Goal: Task Accomplishment & Management: Use online tool/utility

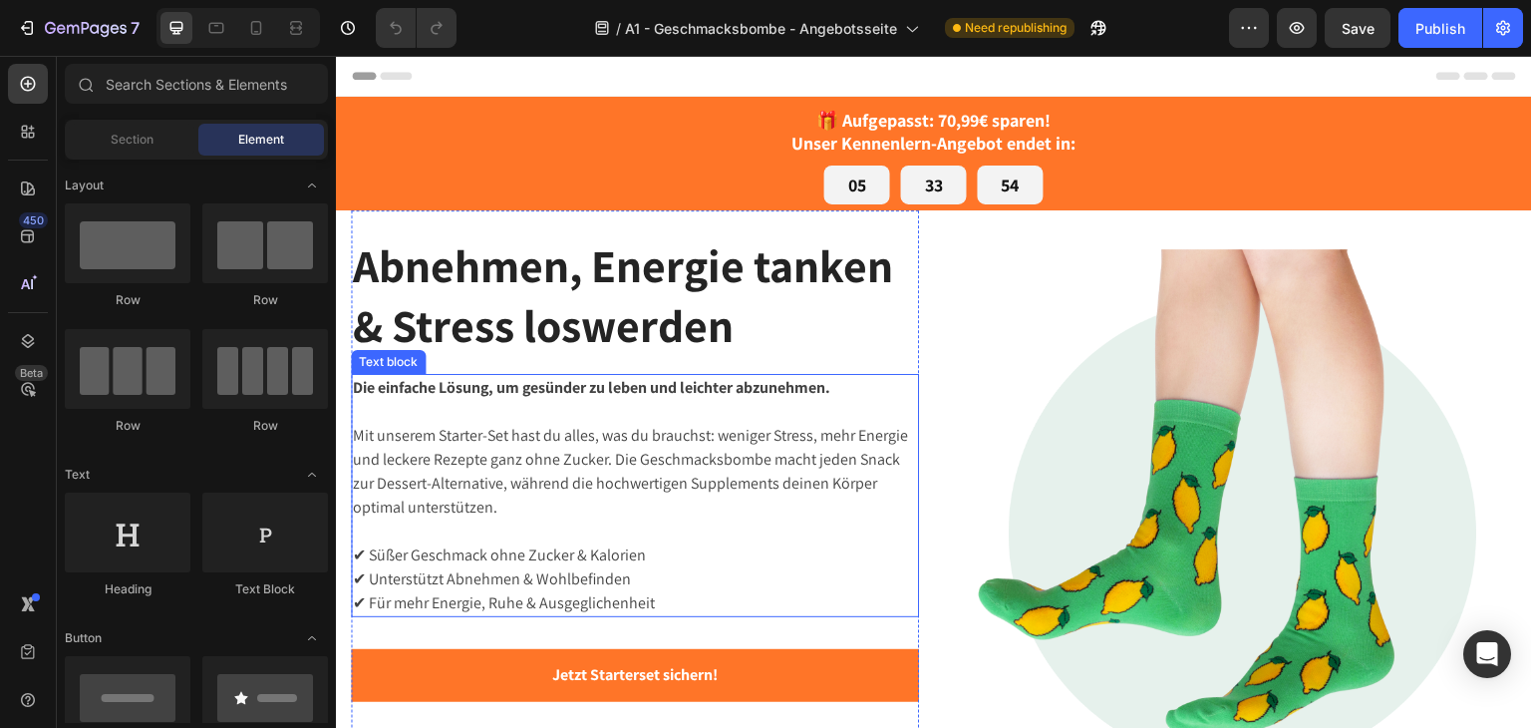
click at [1209, 445] on img at bounding box center [1233, 533] width 568 height 568
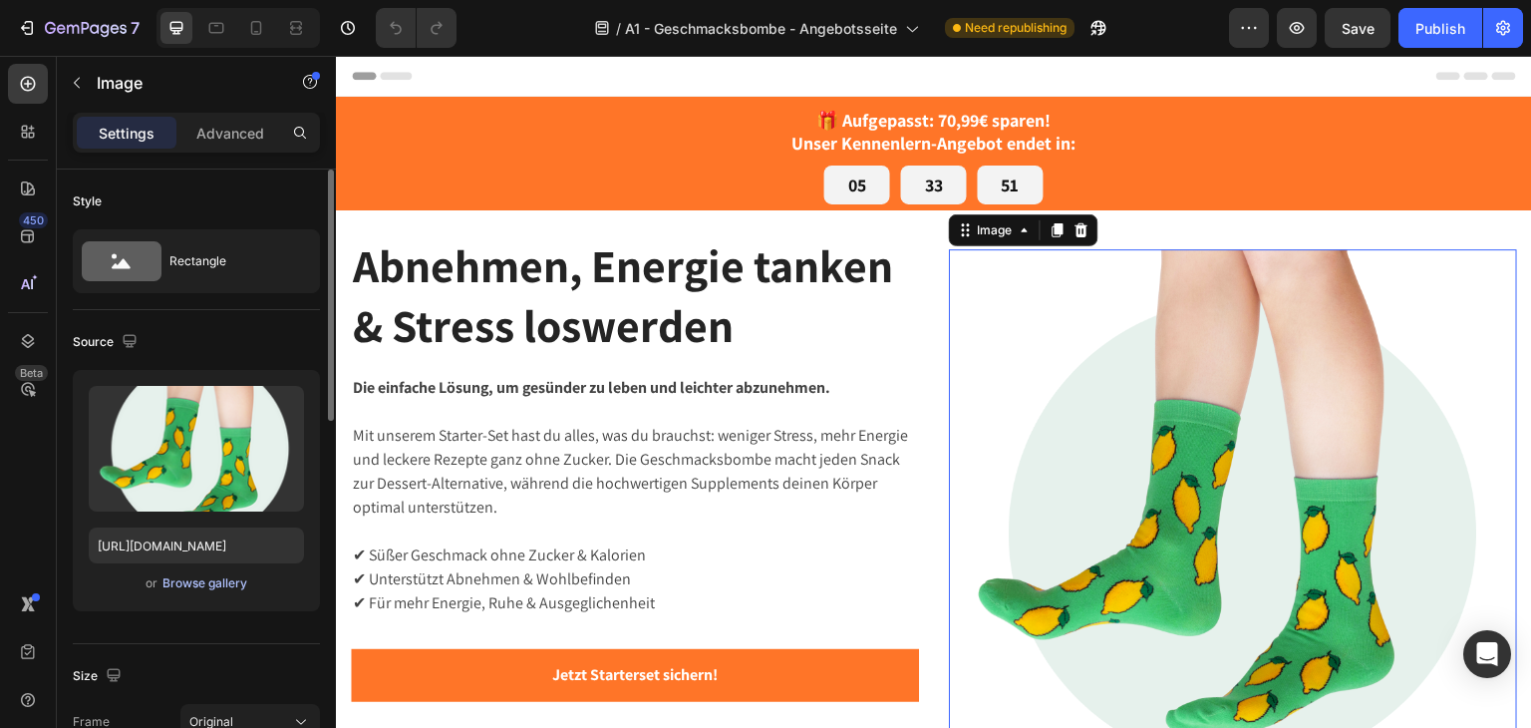
click at [195, 589] on div "Browse gallery" at bounding box center [204, 583] width 85 height 18
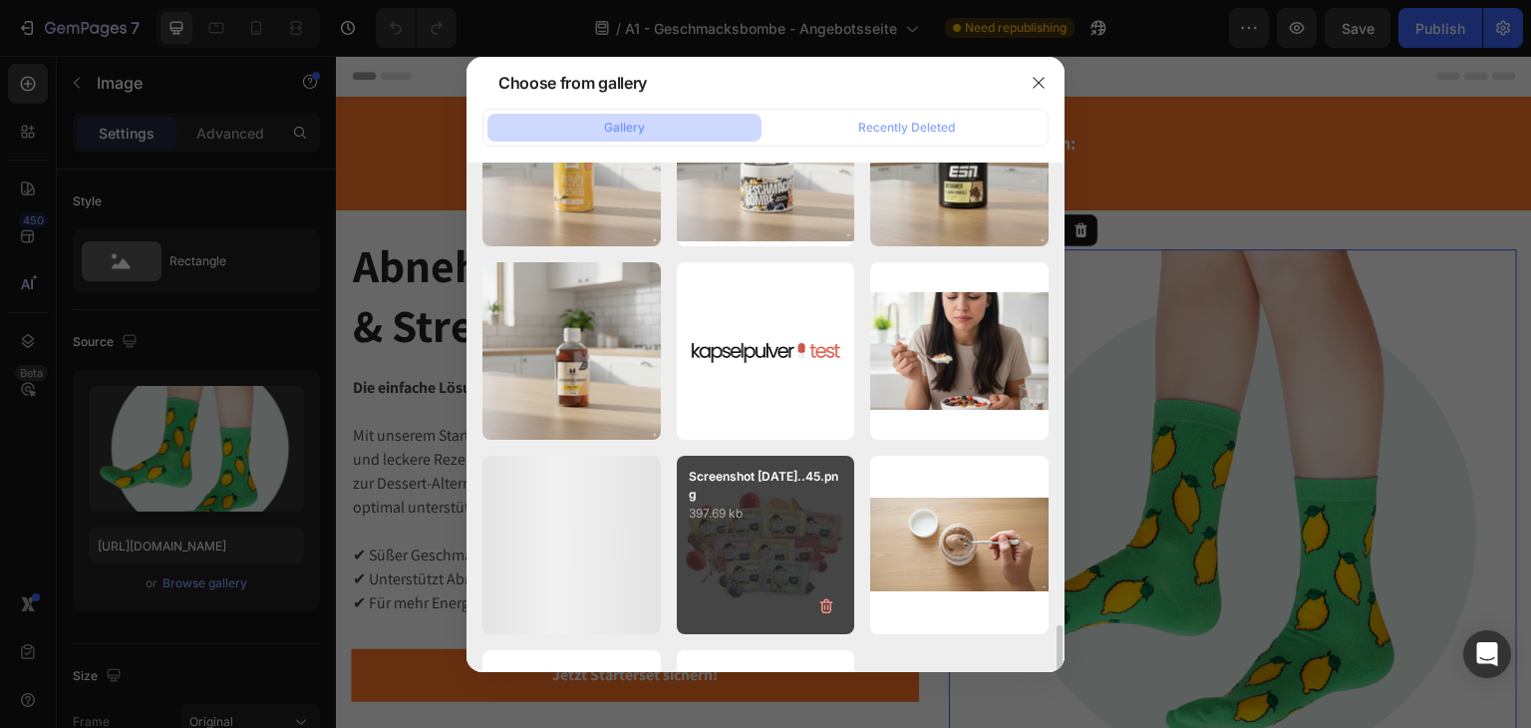
scroll to position [671, 0]
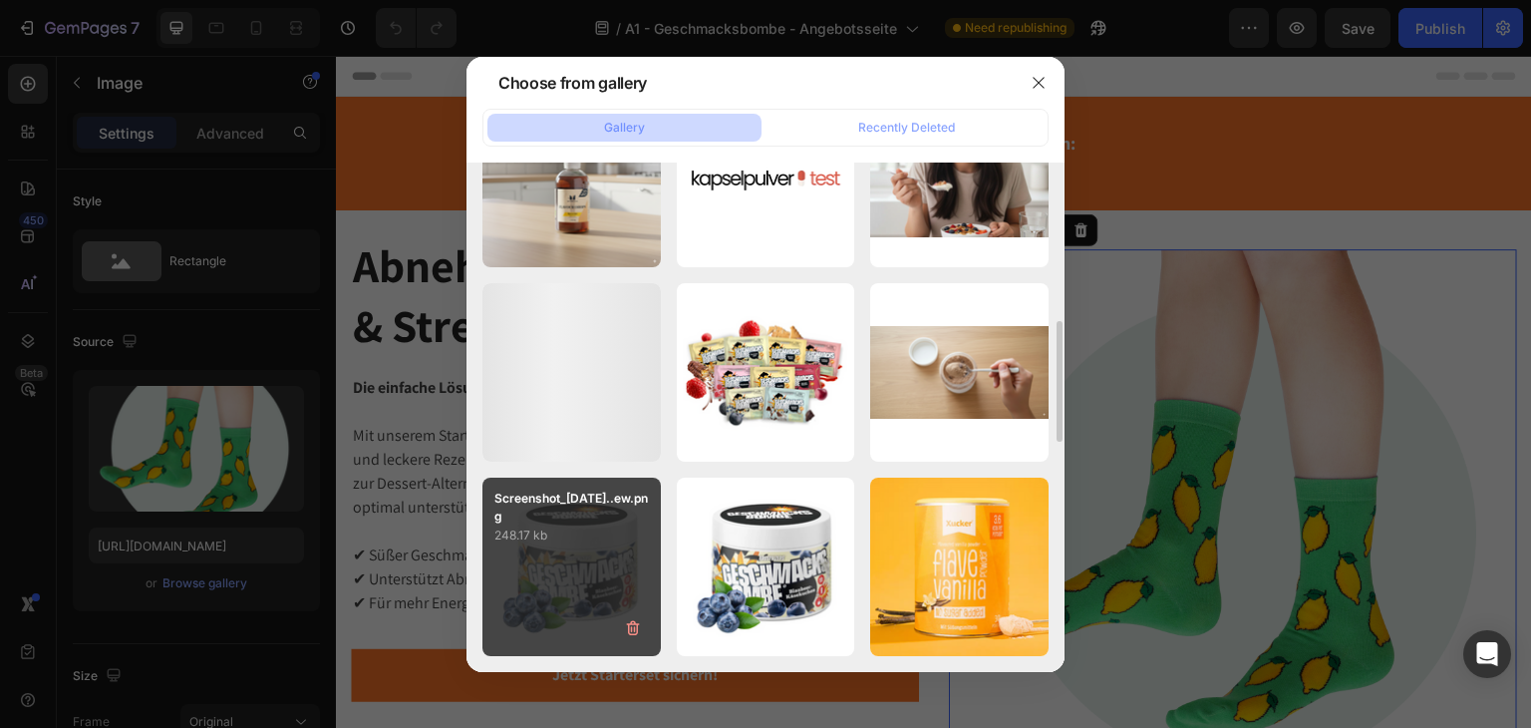
click at [577, 568] on div "Screenshot_2025-09-14...ew.png 248.17 kb" at bounding box center [571, 566] width 178 height 178
type input "[URL][DOMAIN_NAME]"
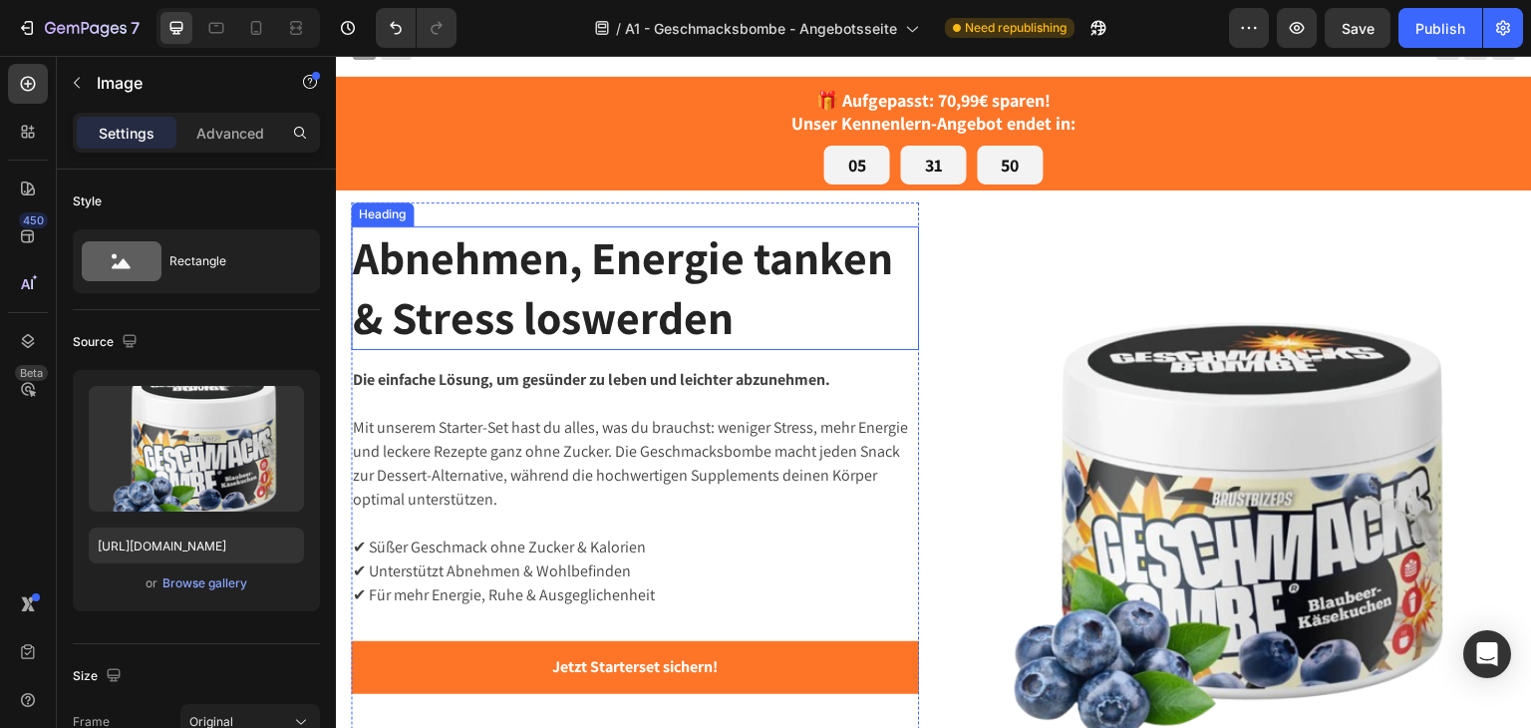
scroll to position [0, 0]
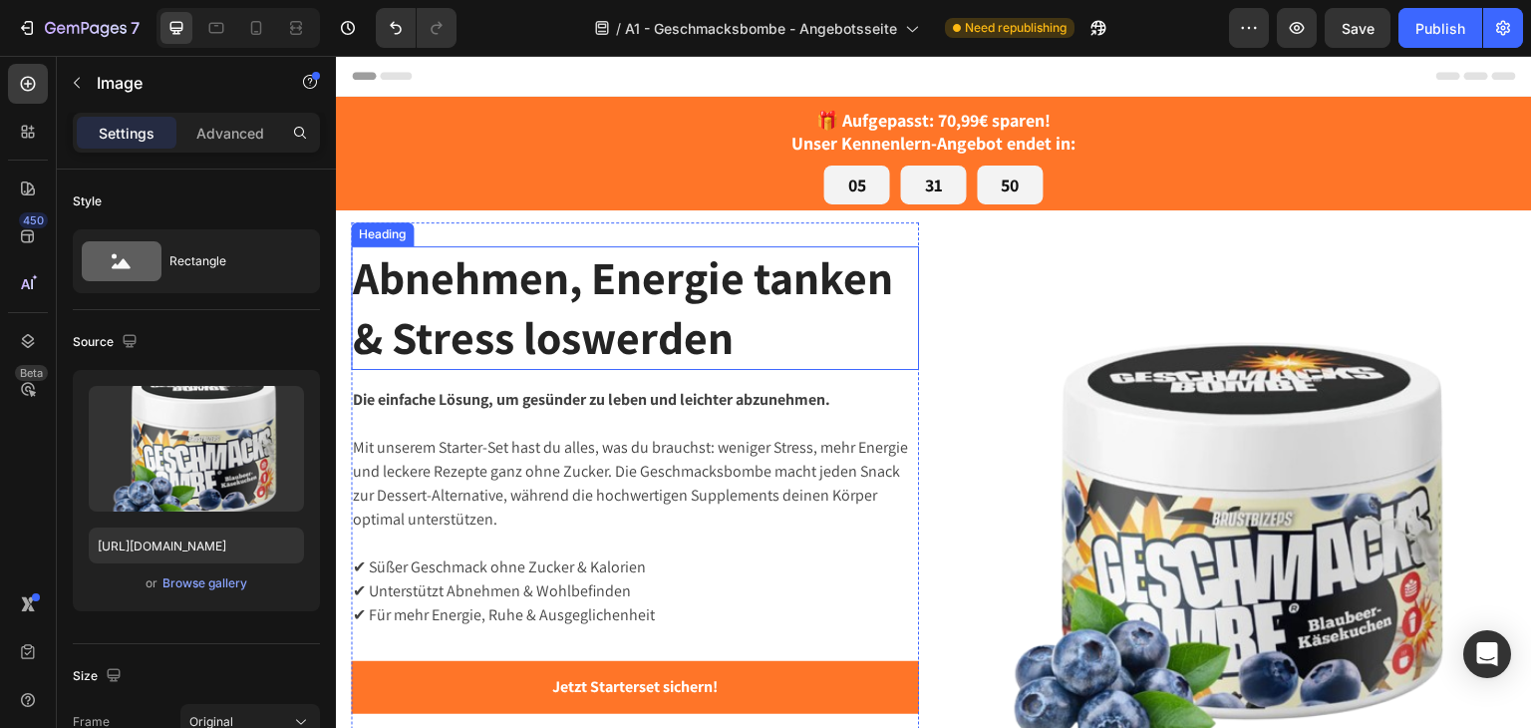
click at [732, 288] on strong "Abnehmen, Energie tanken & Stress loswerden" at bounding box center [623, 307] width 540 height 120
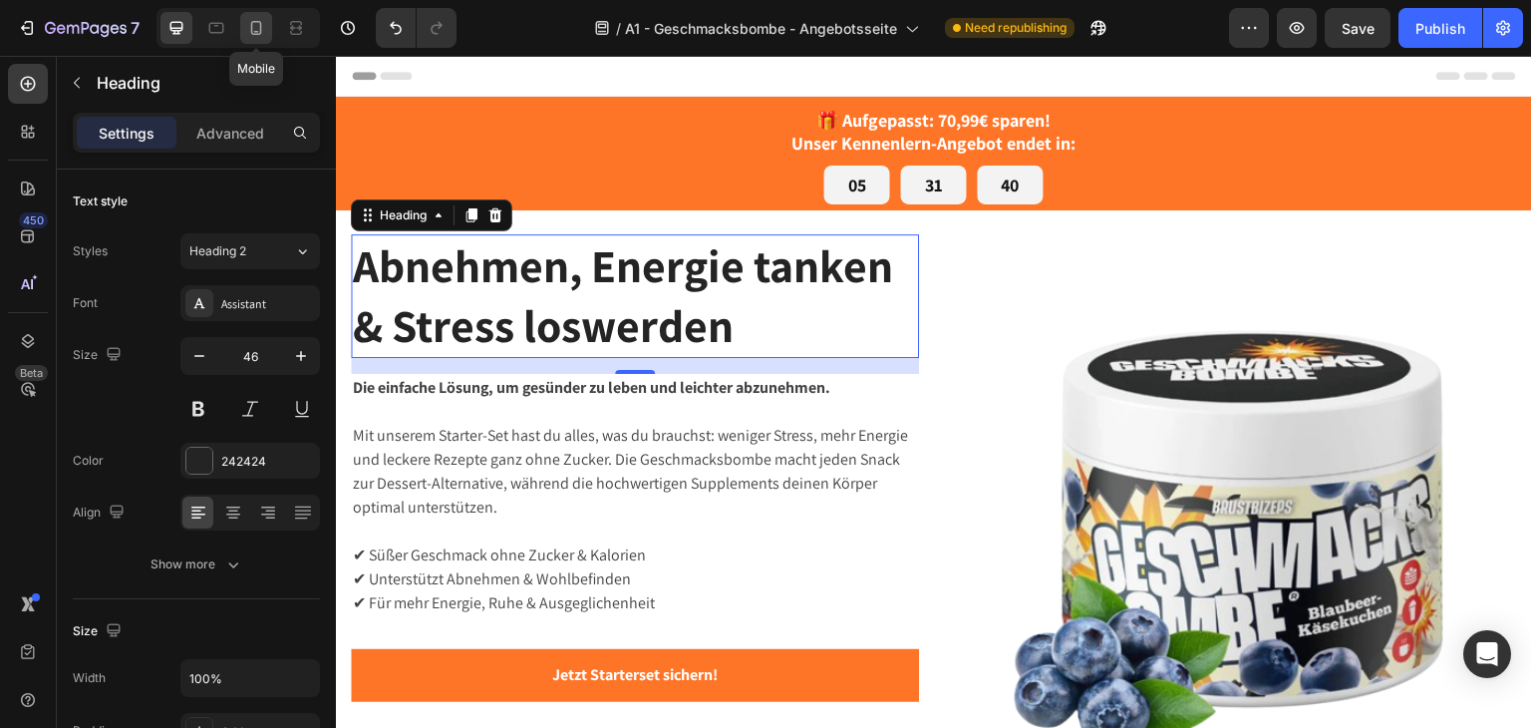
click at [258, 18] on icon at bounding box center [256, 28] width 20 height 20
type input "41"
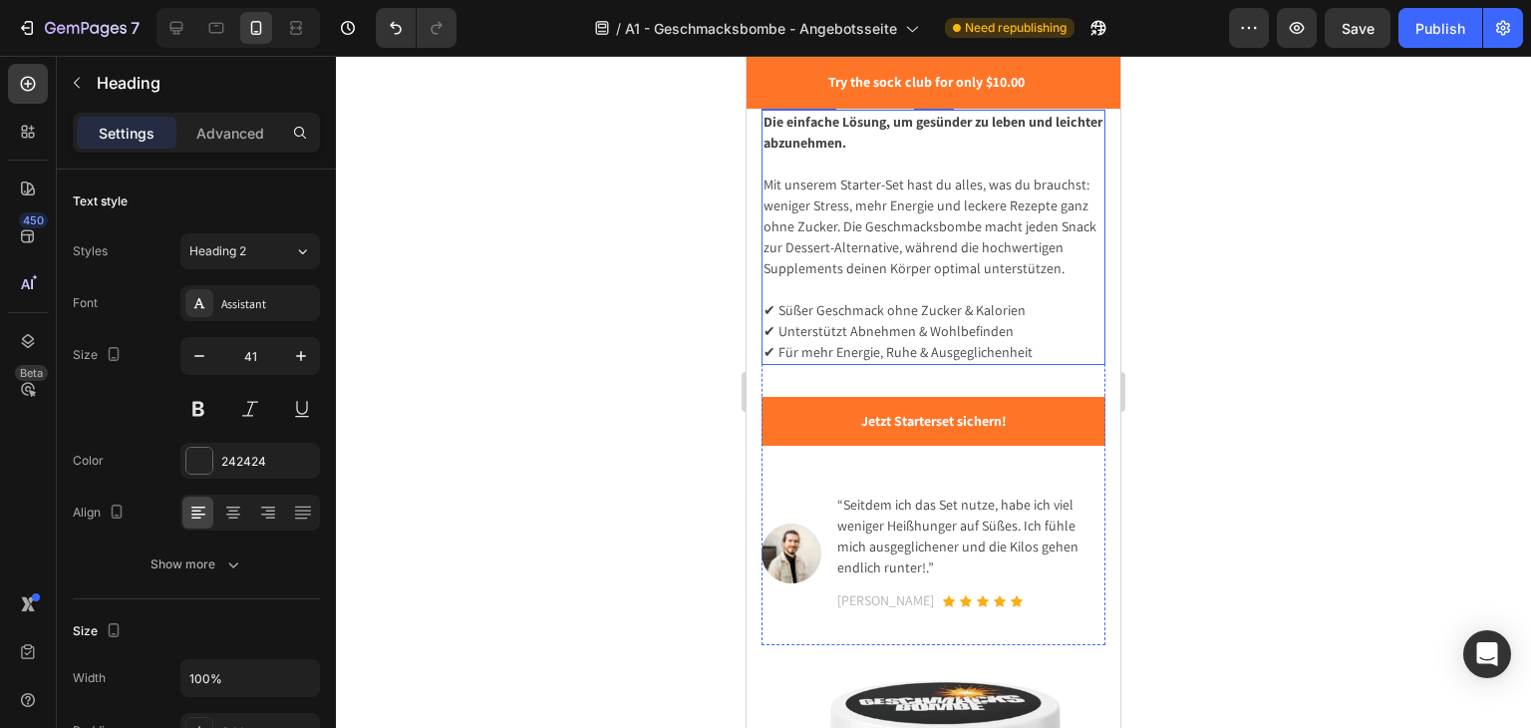
scroll to position [299, 0]
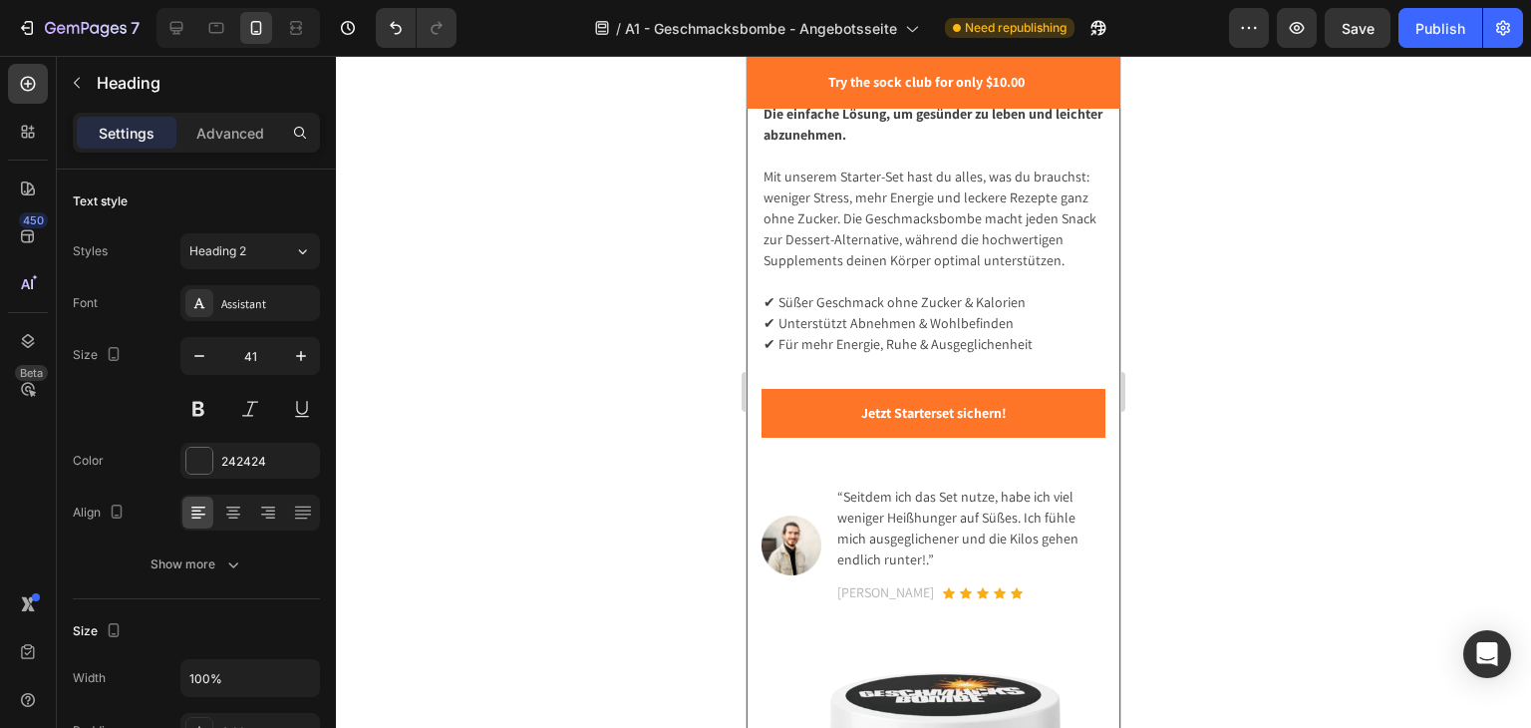
click at [750, 484] on div "Abnehmen, Energie tanken & Stress loswerden Heading 16 Die einfache Lösung, um …" at bounding box center [934, 437] width 374 height 1174
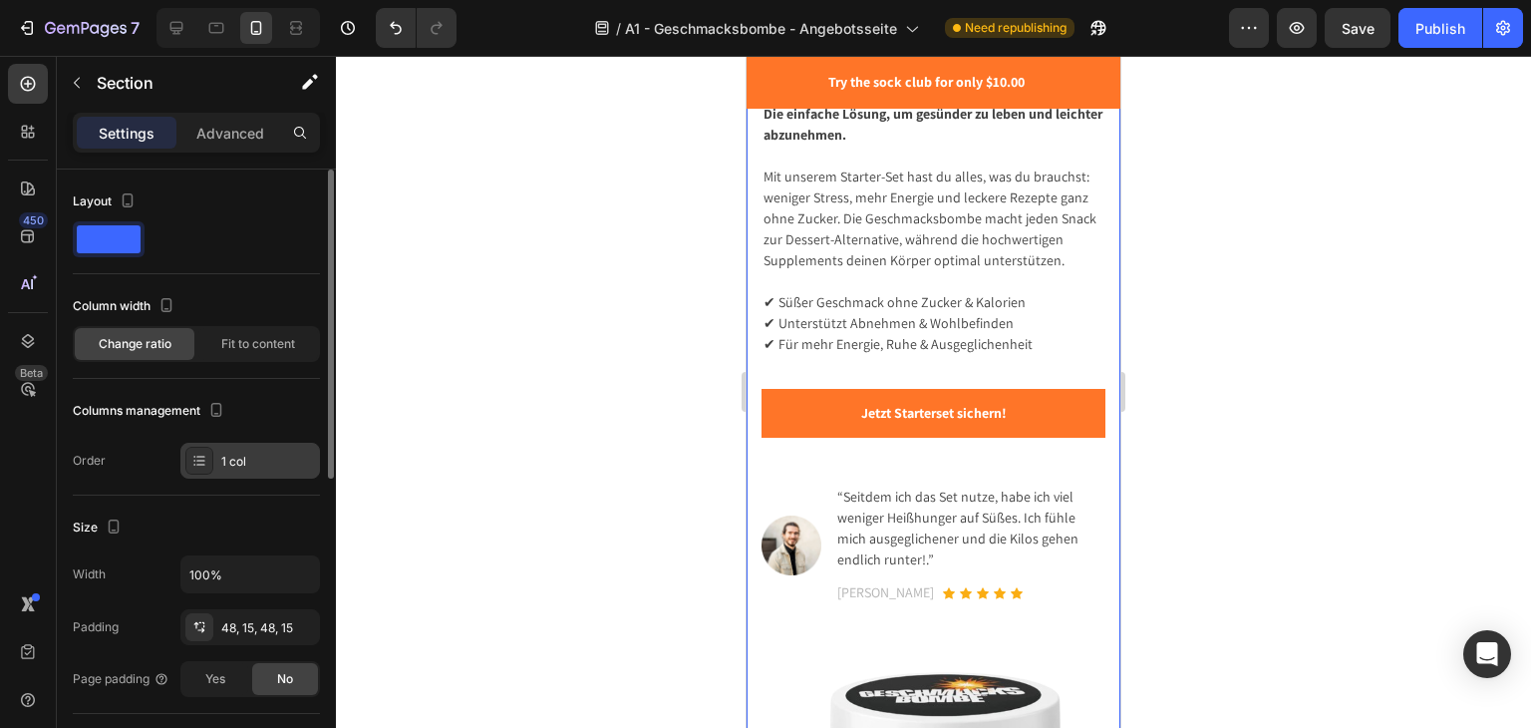
click at [222, 465] on div "1 col" at bounding box center [268, 462] width 94 height 18
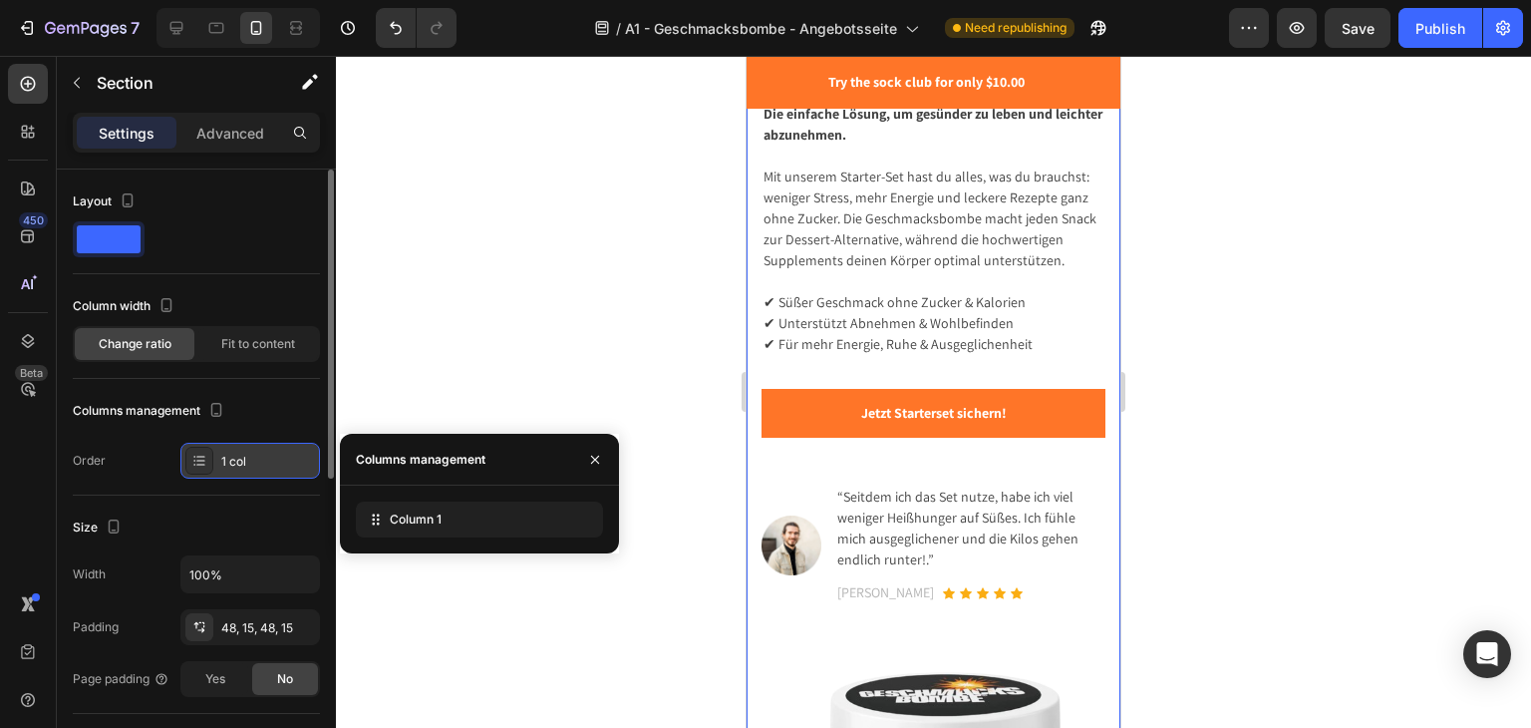
click at [222, 465] on div "1 col" at bounding box center [268, 462] width 94 height 18
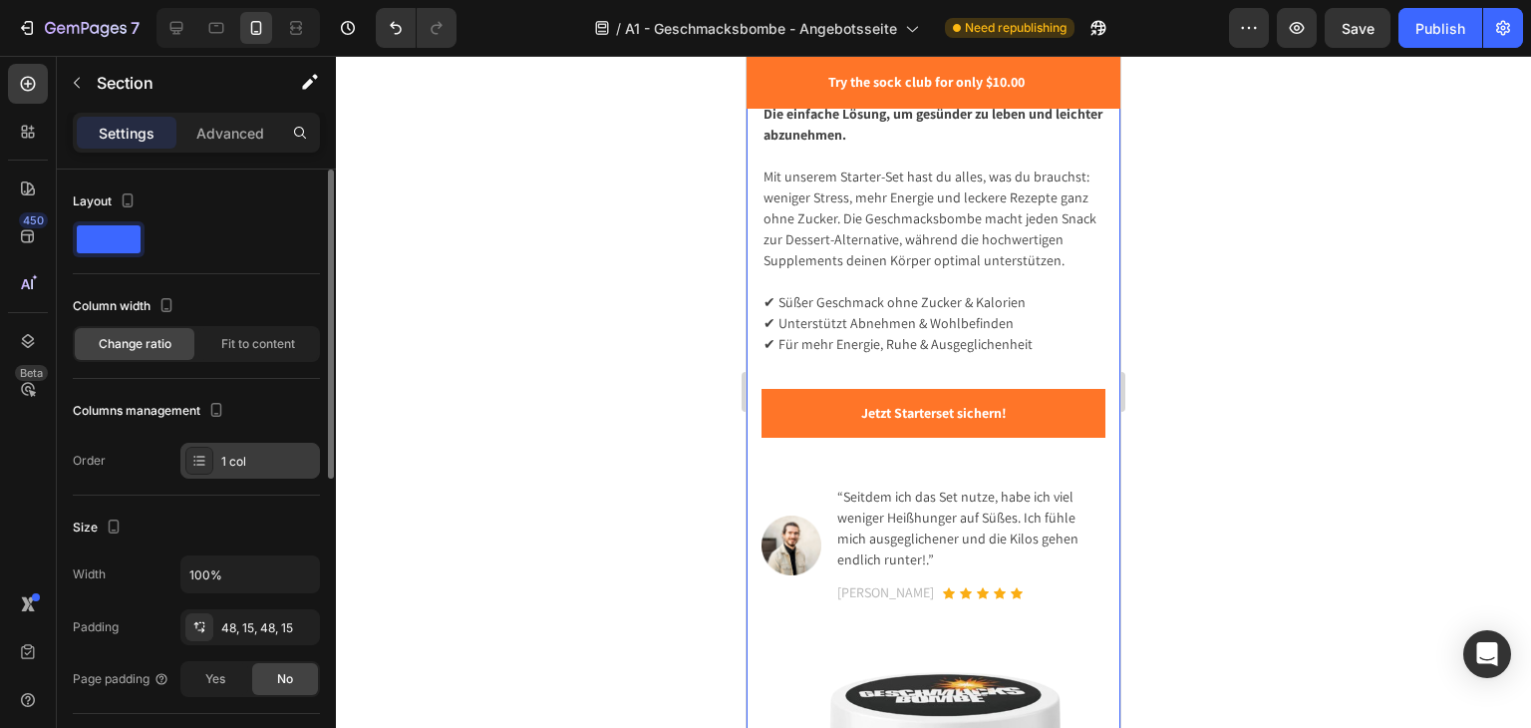
click at [205, 460] on icon at bounding box center [199, 461] width 16 height 16
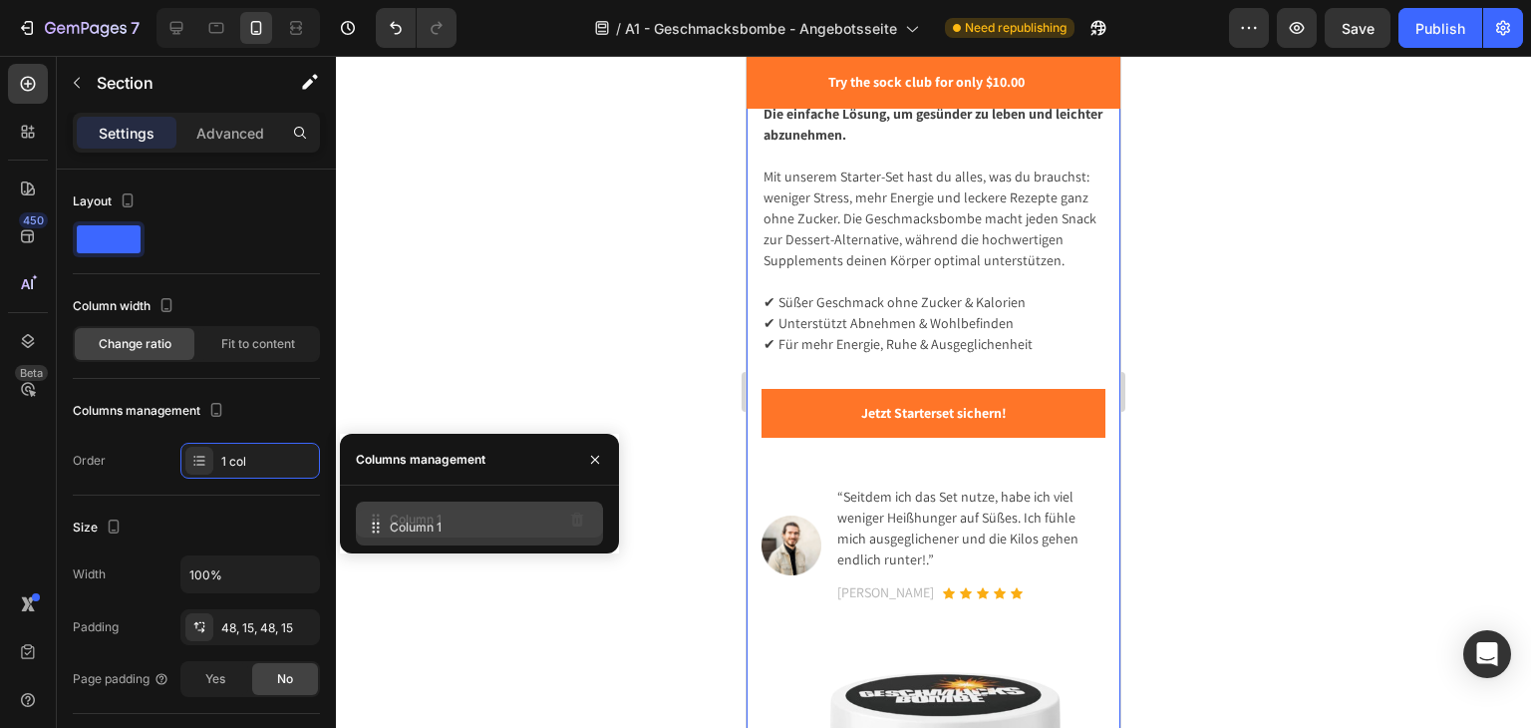
click at [427, 527] on span "Column 1" at bounding box center [416, 519] width 52 height 18
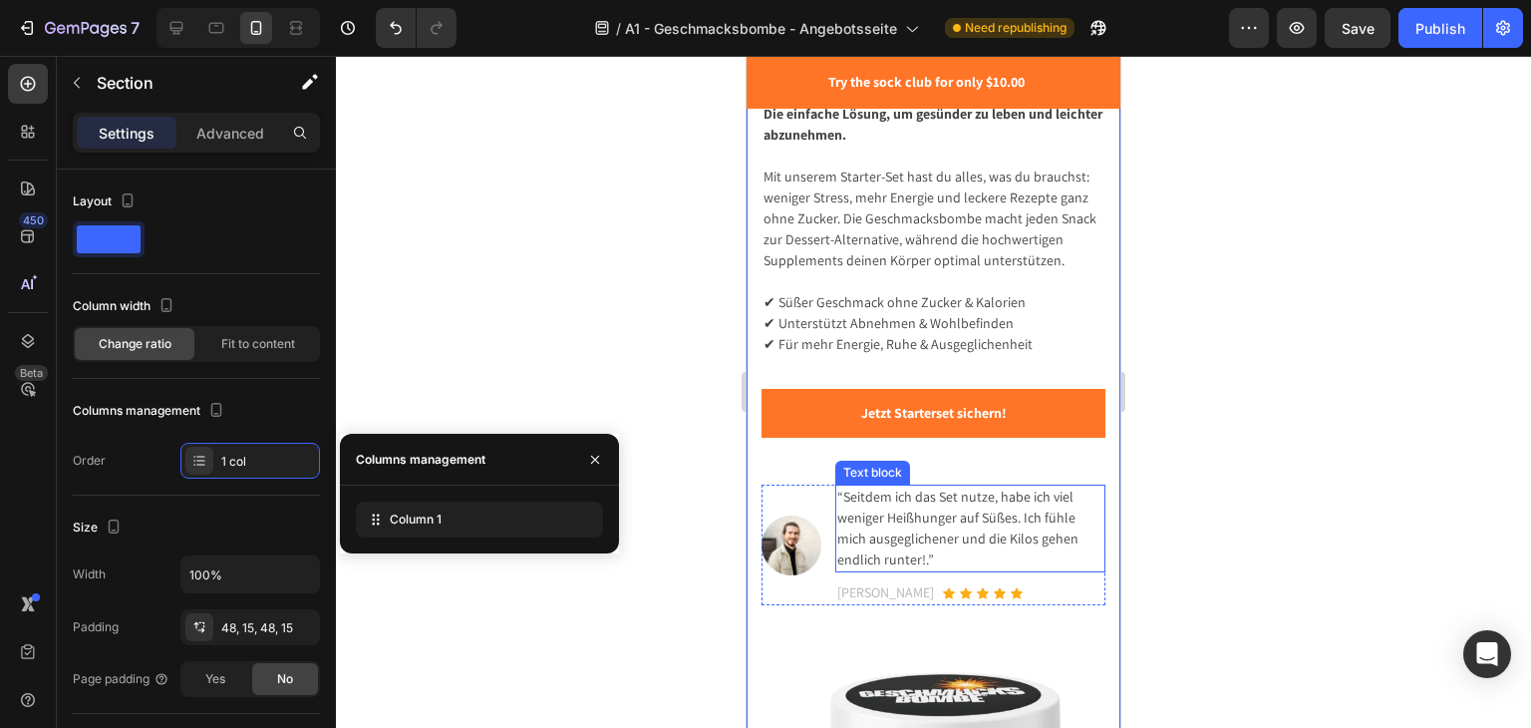
scroll to position [598, 0]
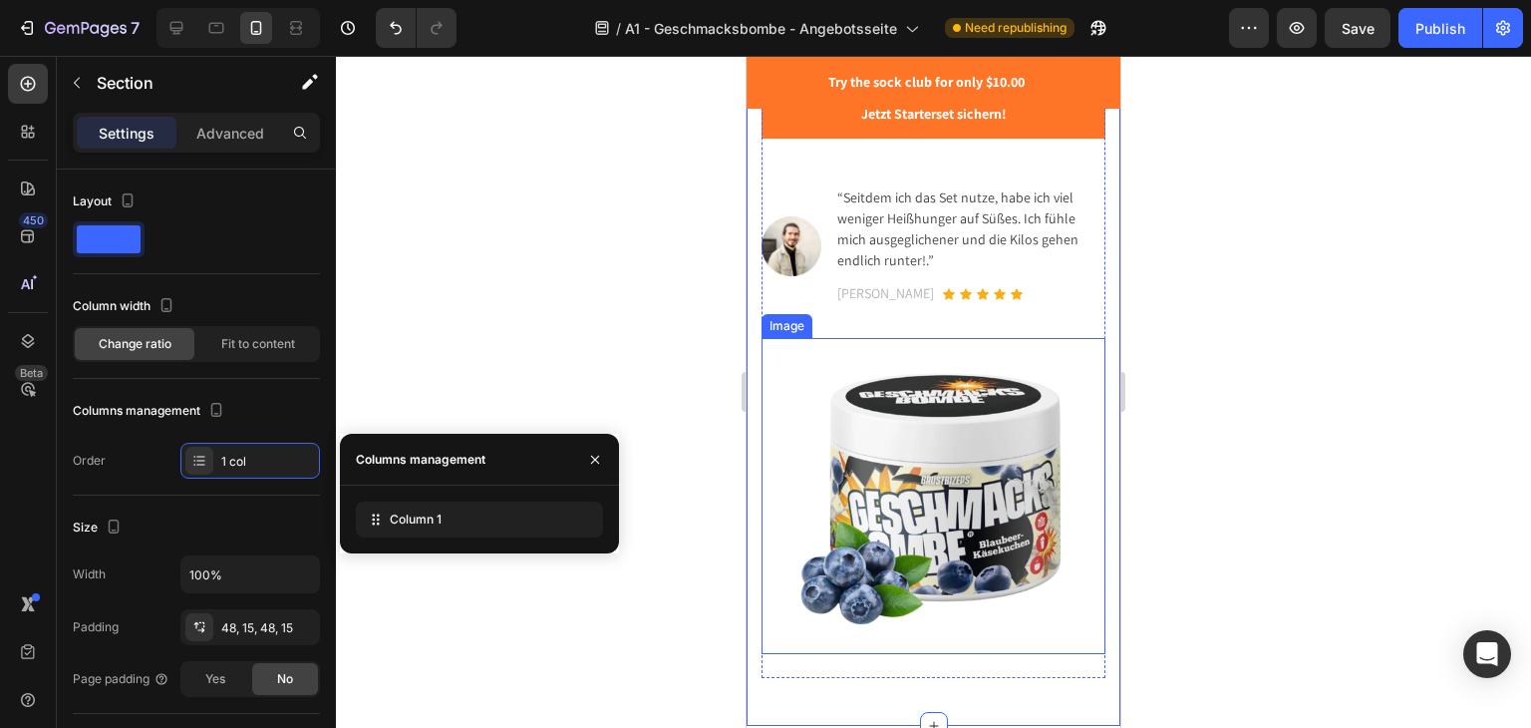
click at [930, 508] on img at bounding box center [934, 496] width 344 height 316
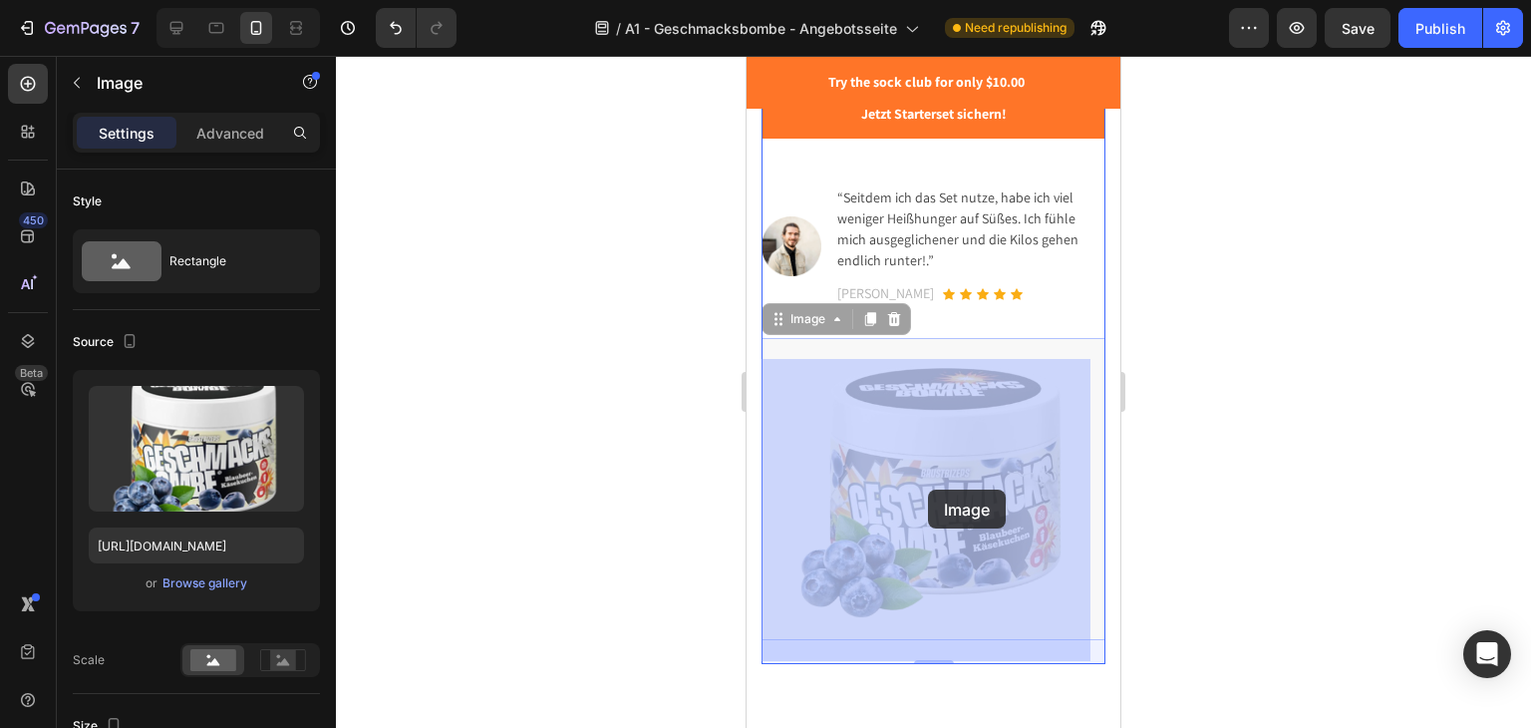
drag, startPoint x: 927, startPoint y: 555, endPoint x: 928, endPoint y: 489, distance: 65.8
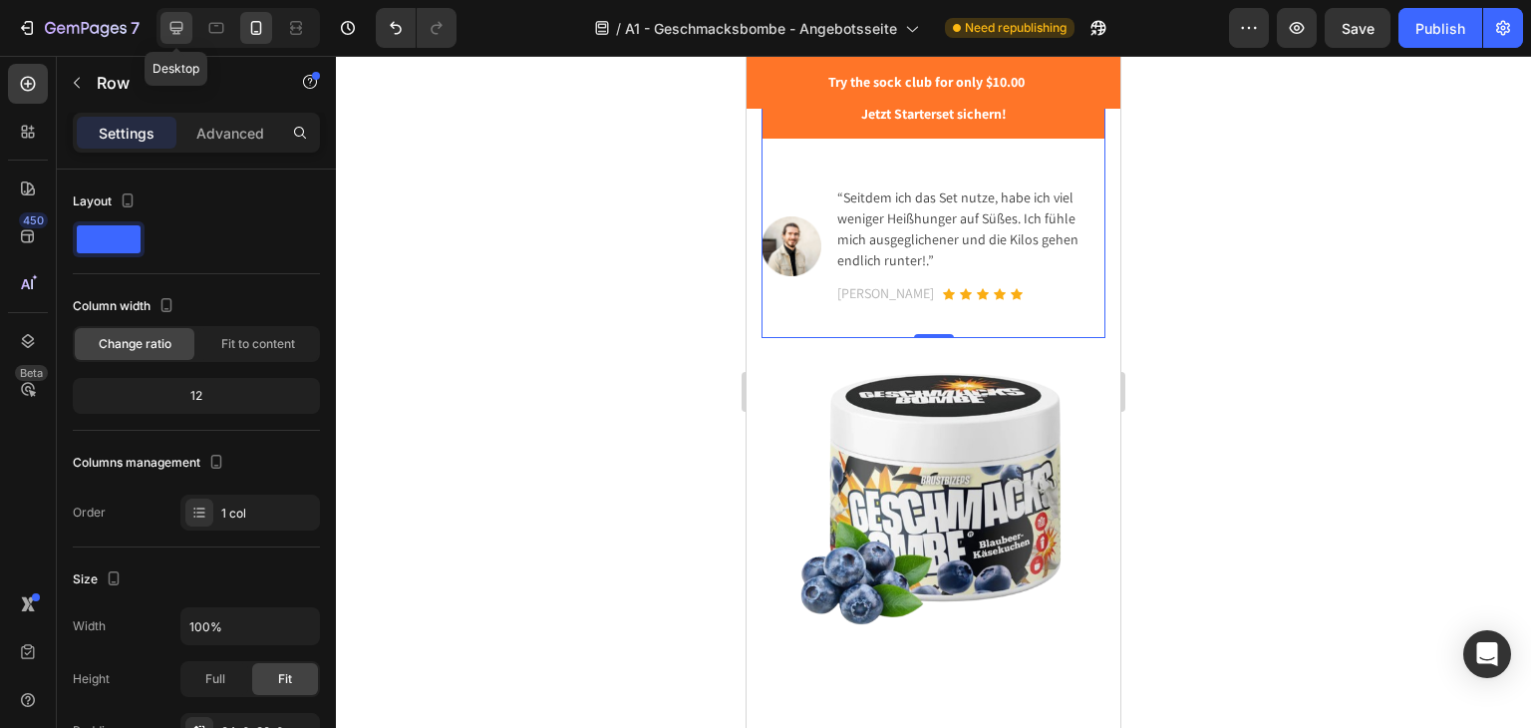
click at [183, 40] on div at bounding box center [176, 28] width 32 height 32
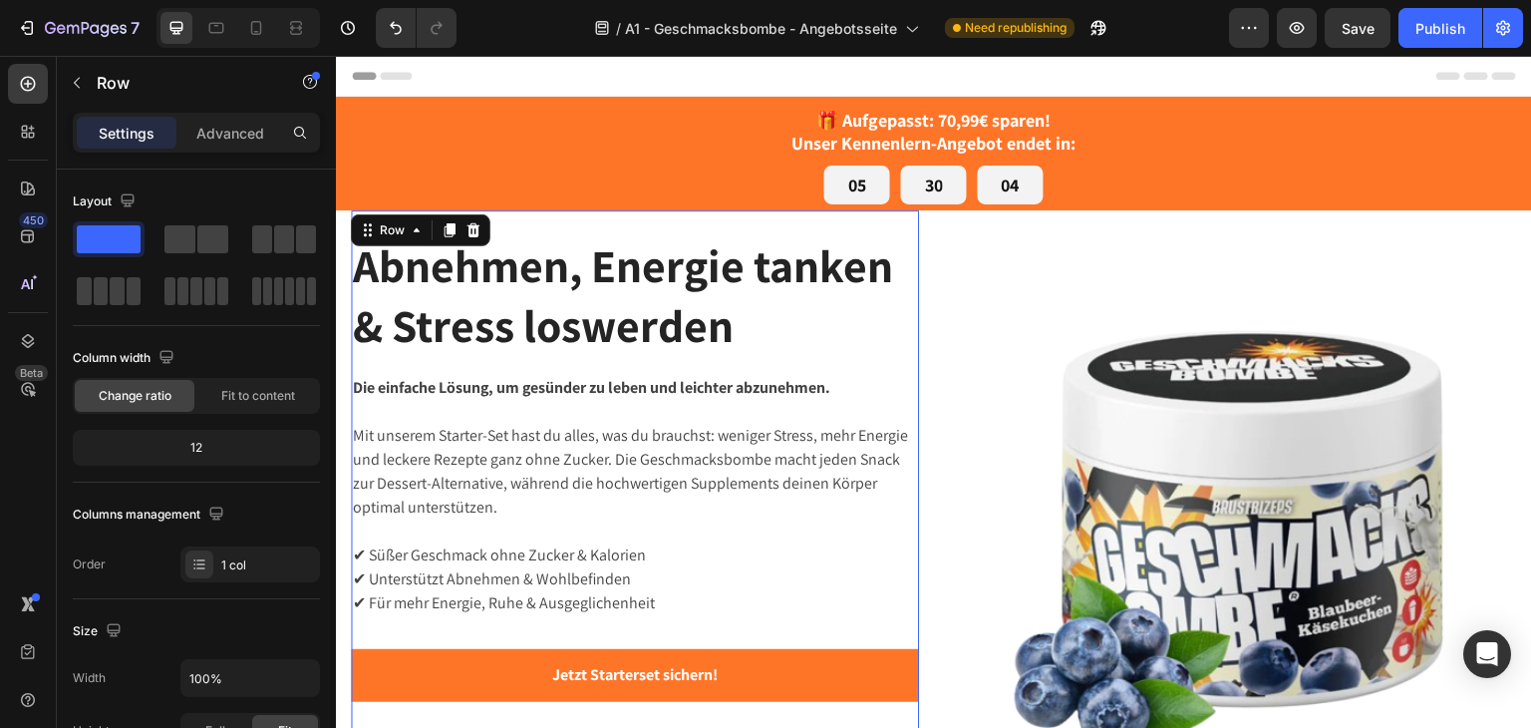
click at [664, 366] on div "Abnehmen, Energie tanken & Stress loswerden Heading Die einfache Lösung, um ges…" at bounding box center [635, 533] width 568 height 598
click at [503, 435] on p "Mit unserem Starter-Set hast du alles, was du brauchst: weniger Stress, mehr En…" at bounding box center [635, 472] width 564 height 96
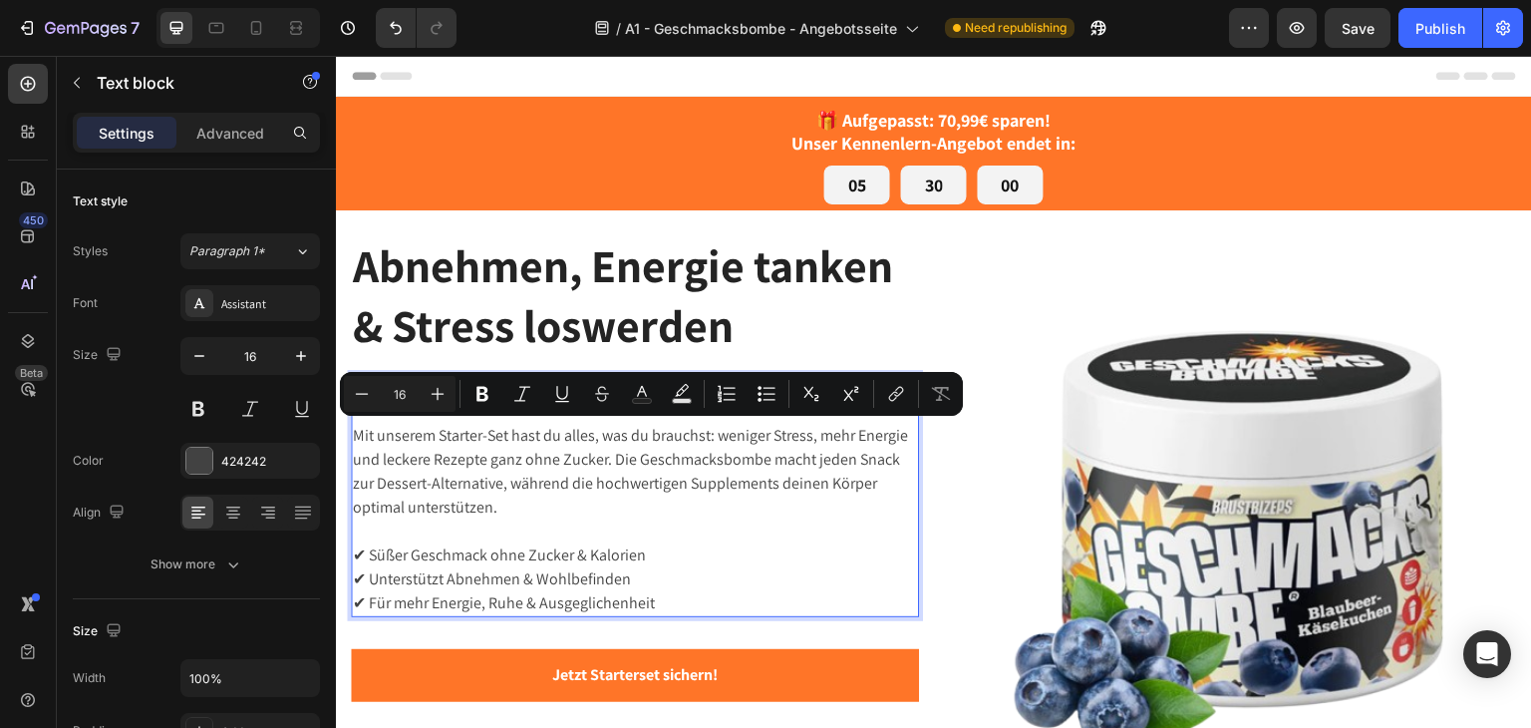
click at [610, 506] on p "Mit unserem Starter-Set hast du alles, was du brauchst: weniger Stress, mehr En…" at bounding box center [635, 472] width 564 height 96
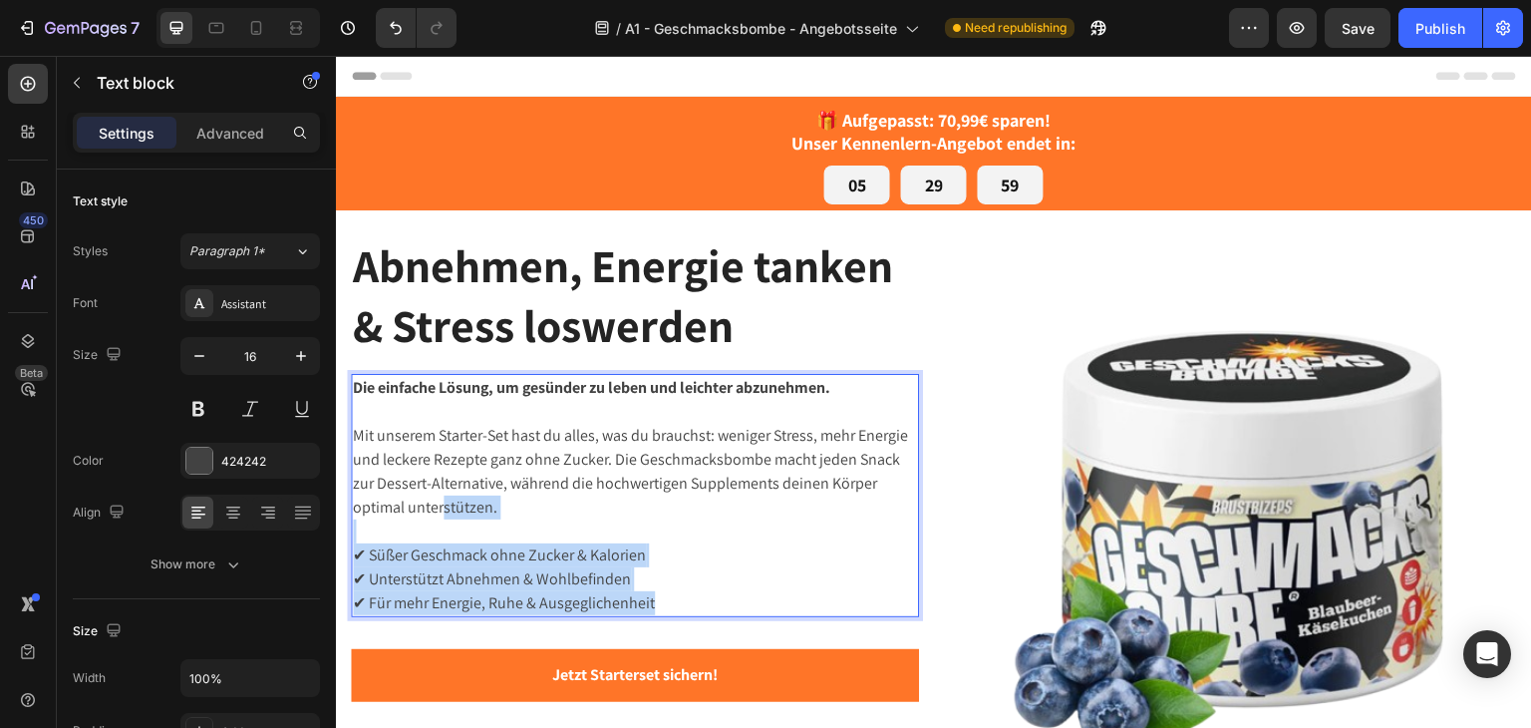
drag, startPoint x: 696, startPoint y: 599, endPoint x: 446, endPoint y: 495, distance: 270.8
click at [446, 495] on div "Die einfache Lösung, um gesünder zu leben und leichter abzunehmen. Mit unserem …" at bounding box center [635, 495] width 568 height 243
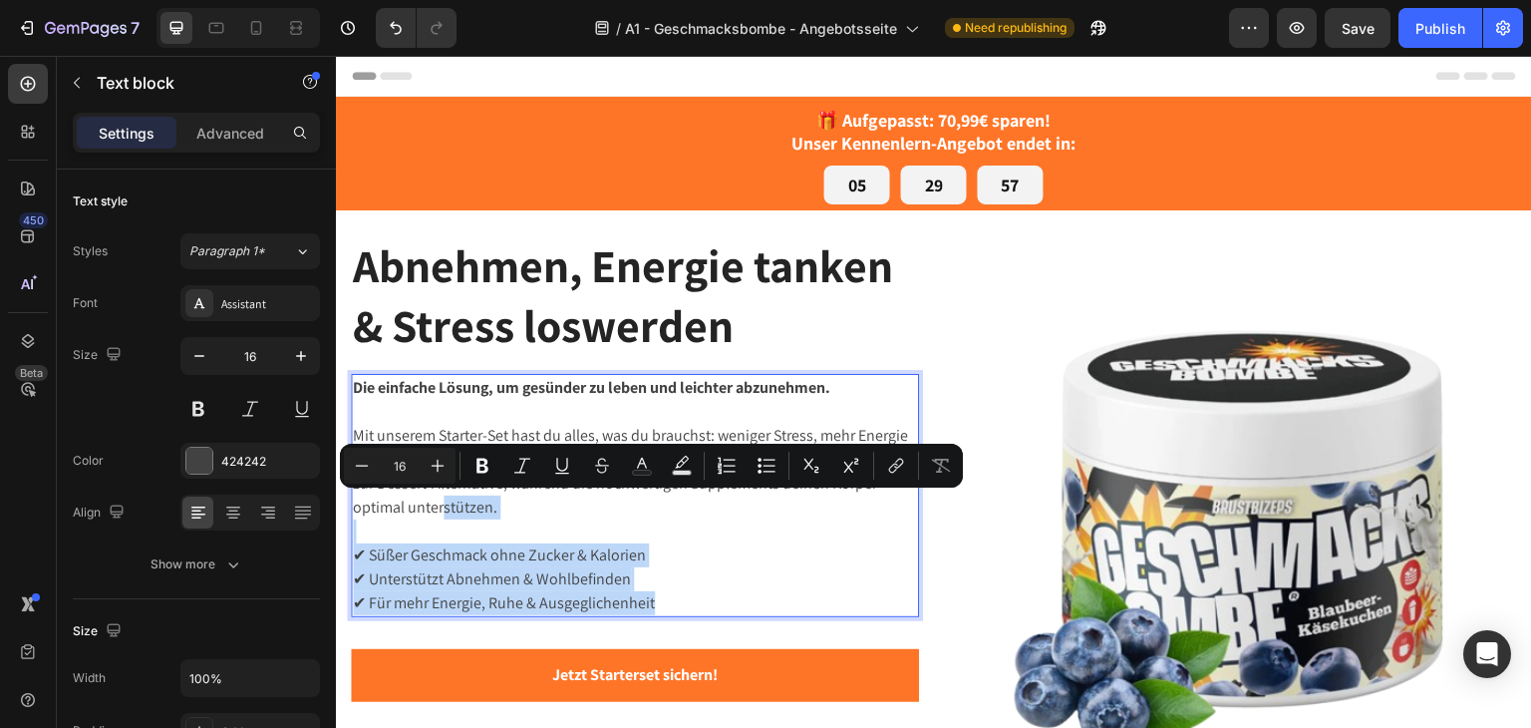
click at [564, 587] on p "✔ Süßer Geschmack ohne Zucker & Kalorien ✔ Unterstützt Abnehmen & Wohlbefinden …" at bounding box center [635, 579] width 564 height 72
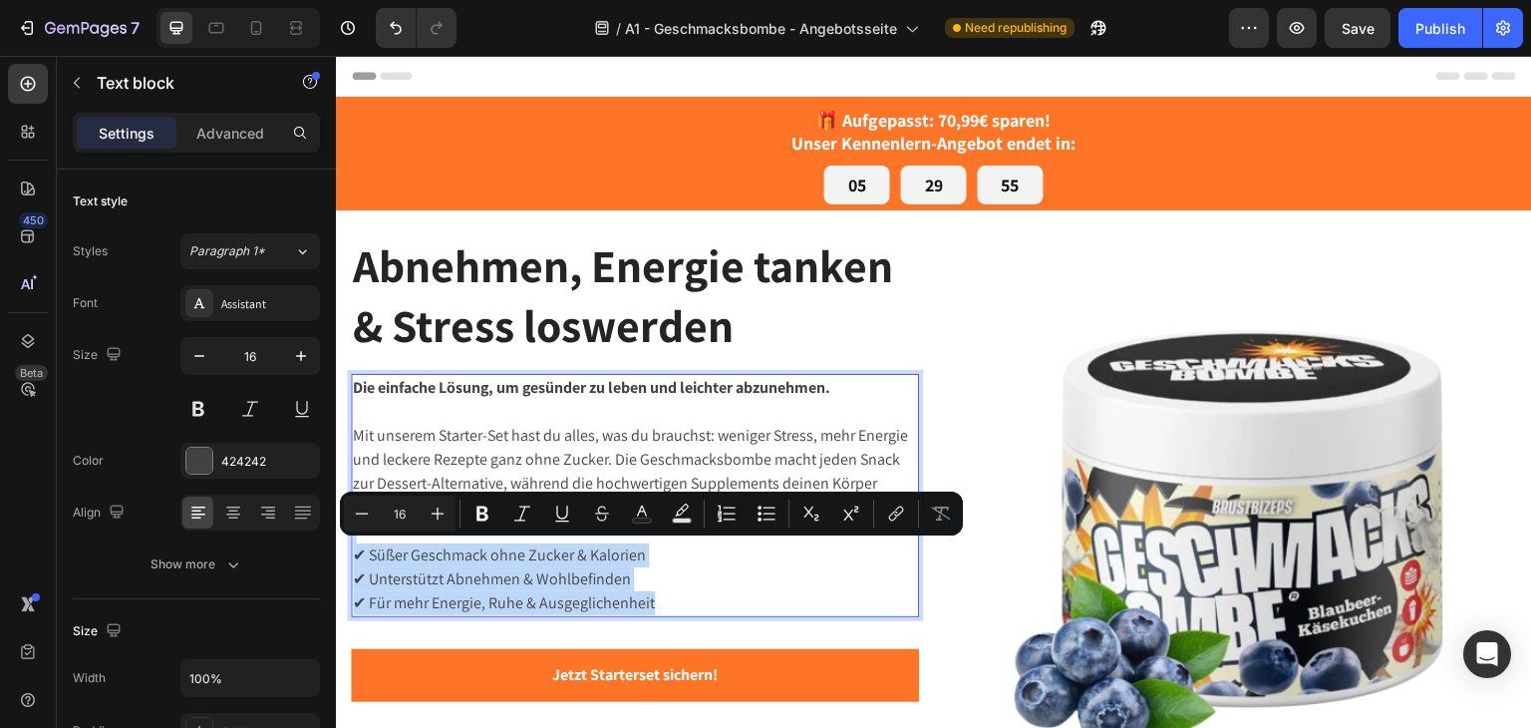
drag, startPoint x: 696, startPoint y: 614, endPoint x: 354, endPoint y: 537, distance: 350.4
click at [354, 537] on div "Die einfache Lösung, um gesünder zu leben und leichter abzunehmen. Mit unserem …" at bounding box center [635, 495] width 568 height 243
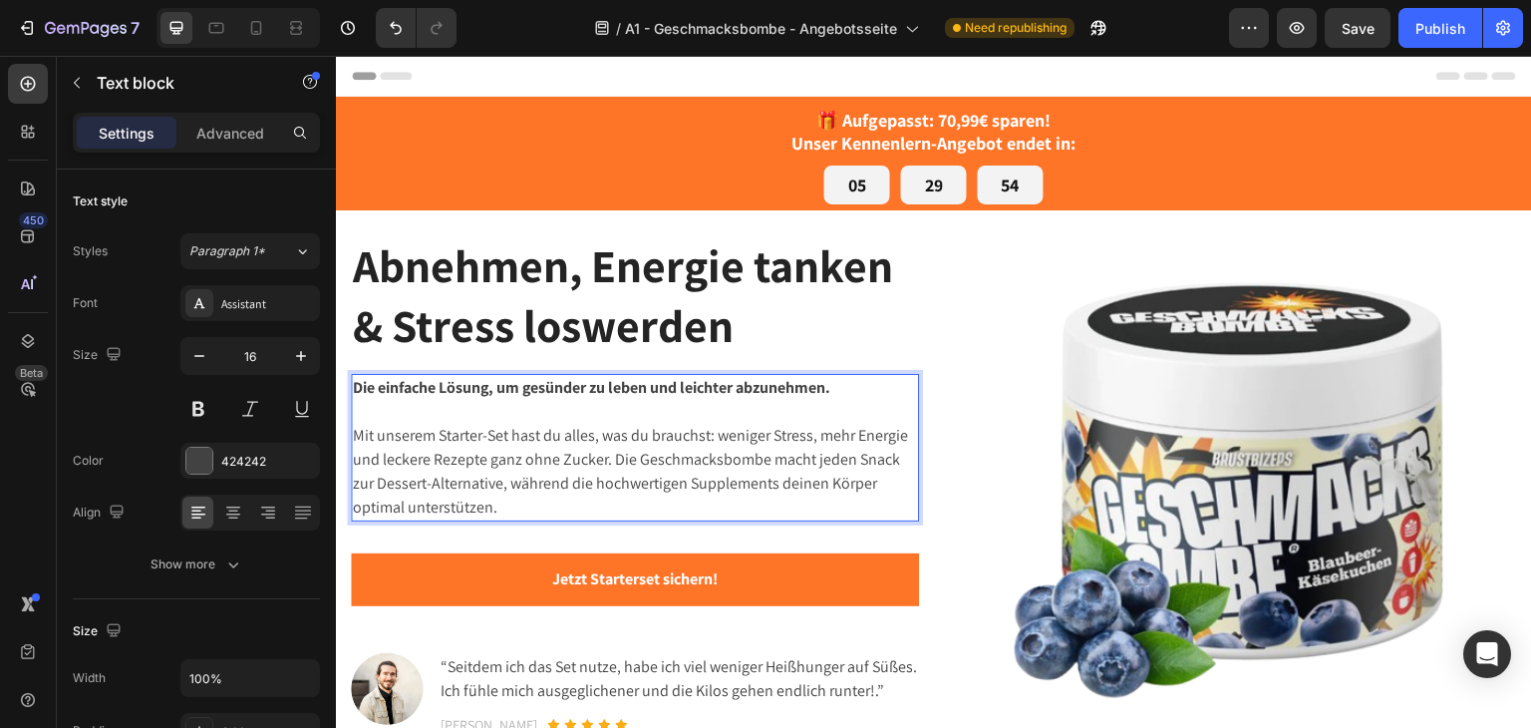
click at [568, 496] on p "Mit unserem Starter-Set hast du alles, was du brauchst: weniger Stress, mehr En…" at bounding box center [635, 472] width 564 height 96
click at [661, 449] on p "Mit unserem Starter-Set hast du alles, was du brauchst: weniger Stress, mehr En…" at bounding box center [635, 472] width 564 height 96
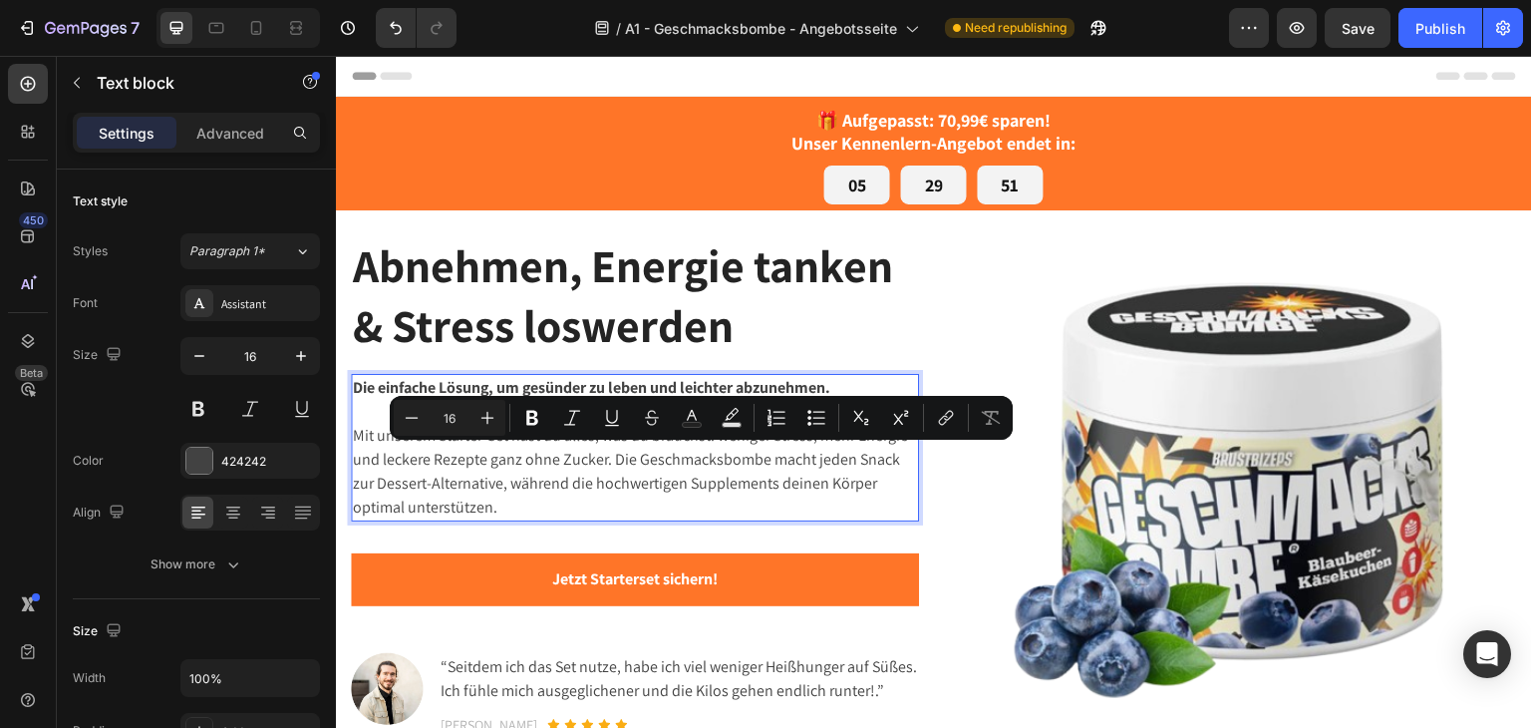
click at [612, 482] on p "Mit unserem Starter-Set hast du alles, was du brauchst: weniger Stress, mehr En…" at bounding box center [635, 472] width 564 height 96
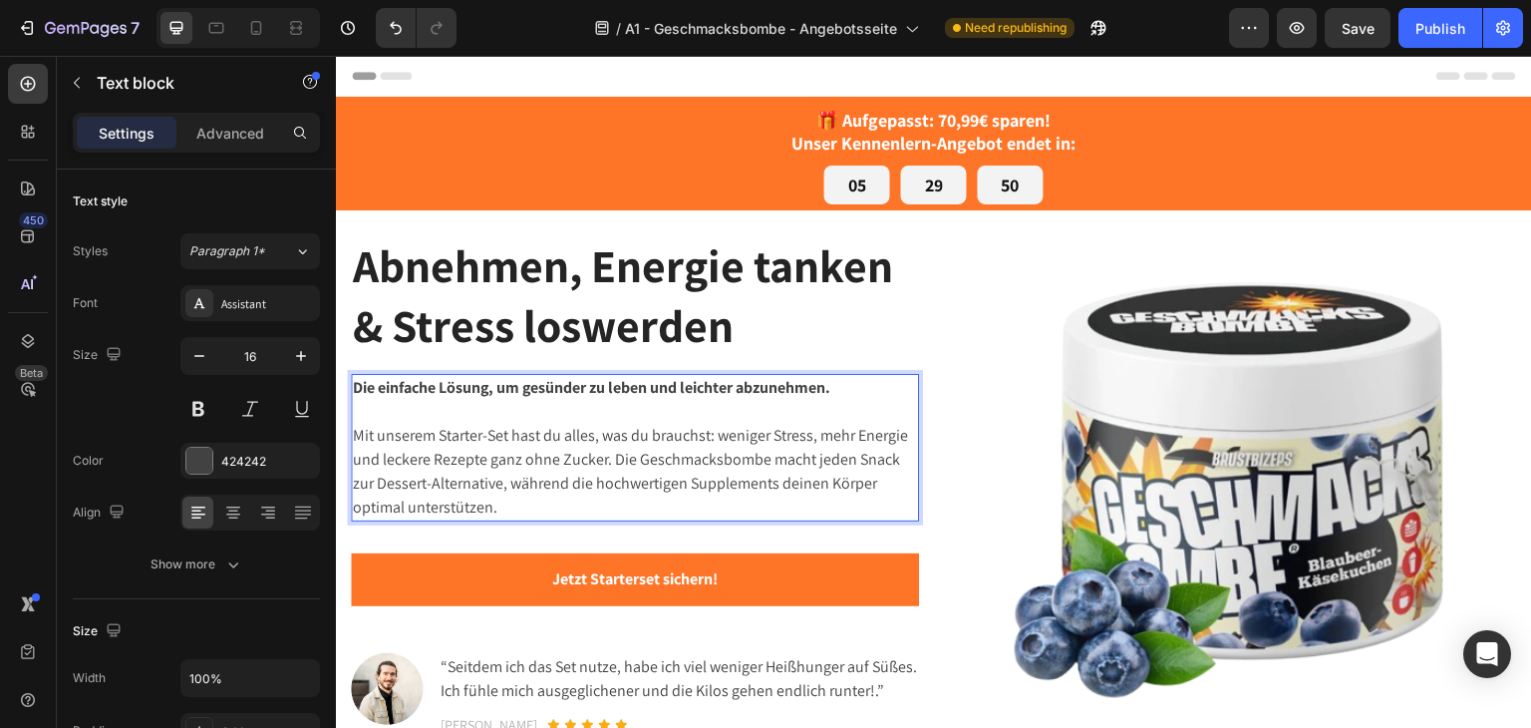
drag, startPoint x: 505, startPoint y: 432, endPoint x: 460, endPoint y: 434, distance: 45.9
click at [460, 434] on p "Mit unserem Starter-Set hast du alles, was du brauchst: weniger Stress, mehr En…" at bounding box center [635, 472] width 564 height 96
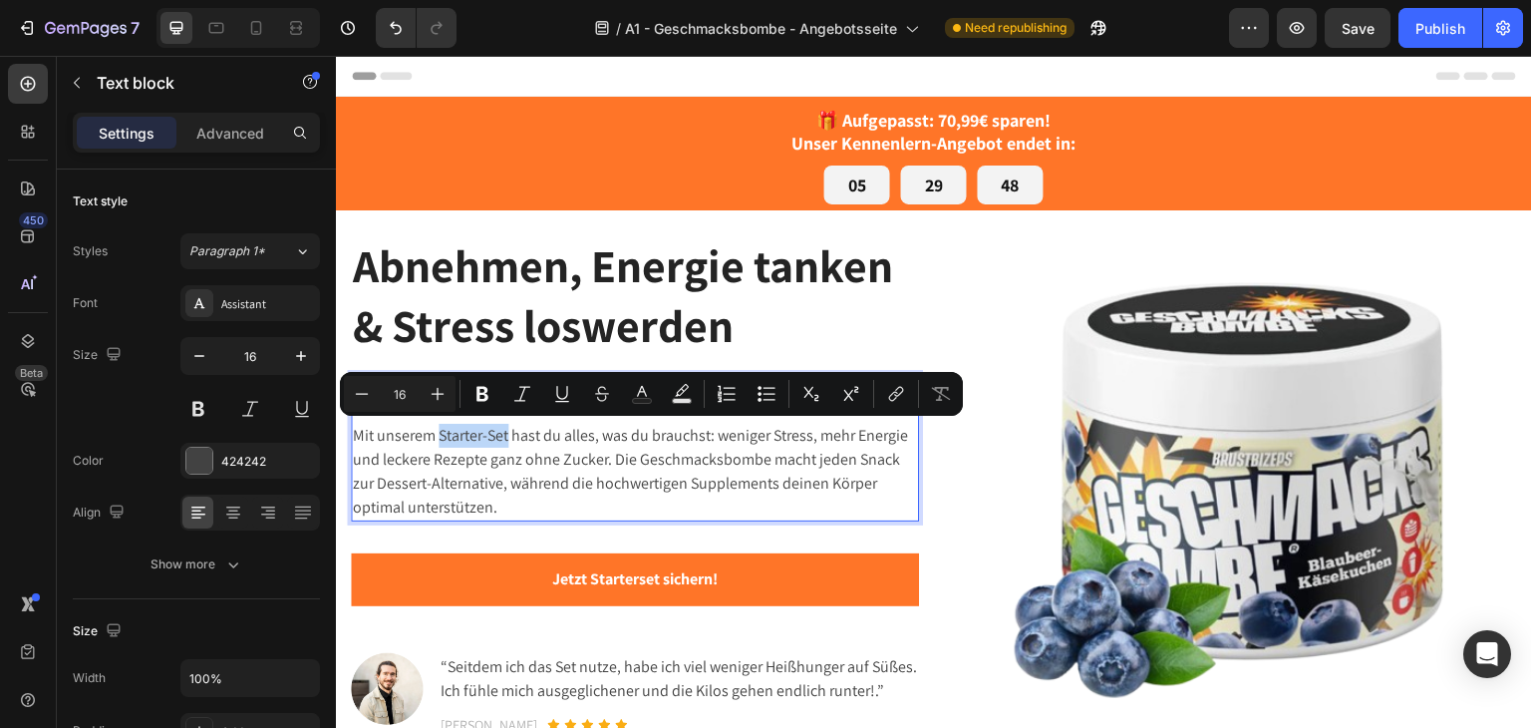
drag, startPoint x: 438, startPoint y: 434, endPoint x: 508, endPoint y: 442, distance: 71.2
click at [508, 442] on p "Mit unserem Starter-Set hast du alles, was du brauchst: weniger Stress, mehr En…" at bounding box center [635, 472] width 564 height 96
click at [635, 463] on p "Mit unserem Starter-Set hast du alles, was du brauchst: weniger Stress, mehr En…" at bounding box center [635, 472] width 564 height 96
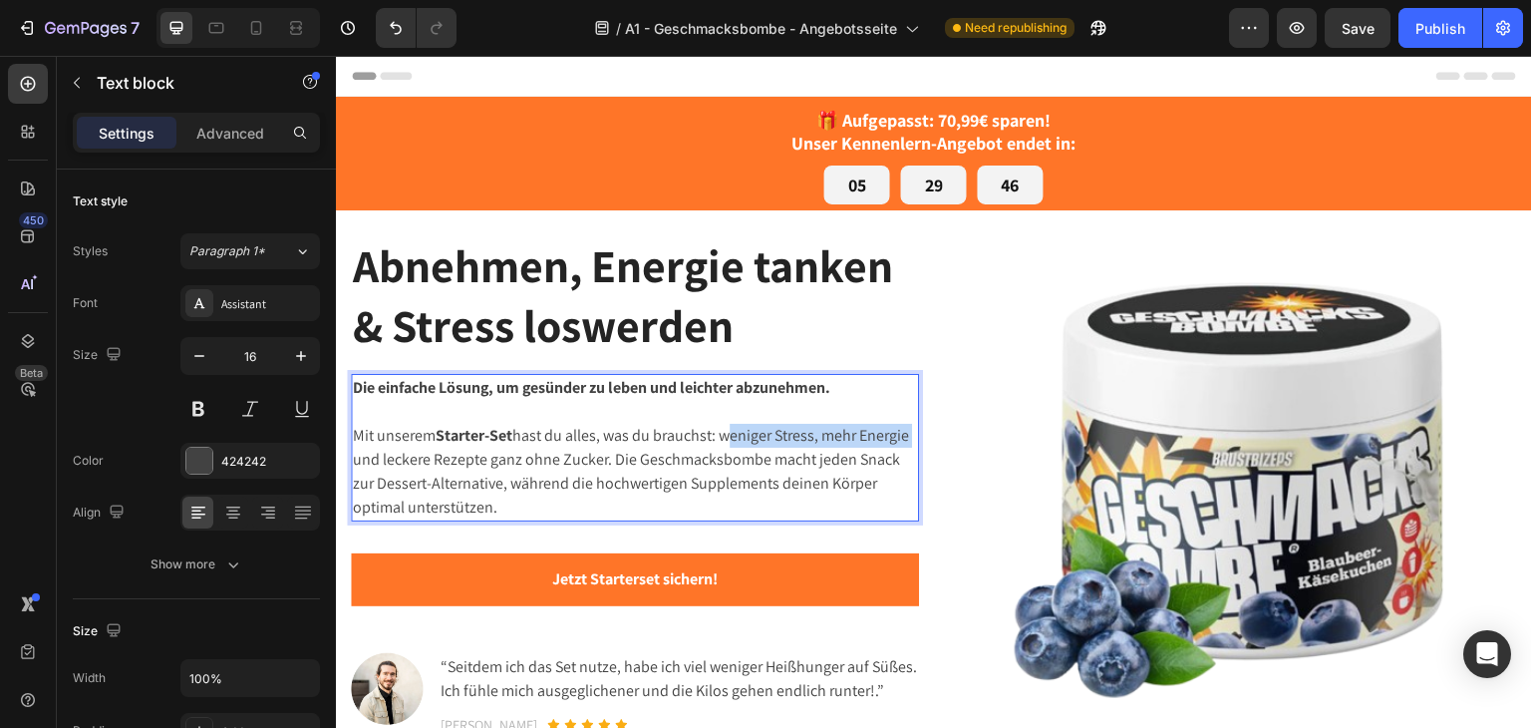
drag, startPoint x: 726, startPoint y: 437, endPoint x: 400, endPoint y: 461, distance: 326.8
click at [400, 461] on p "Mit unserem Starter-Set hast du alles, was du brauchst: weniger Stress, mehr En…" at bounding box center [635, 472] width 564 height 96
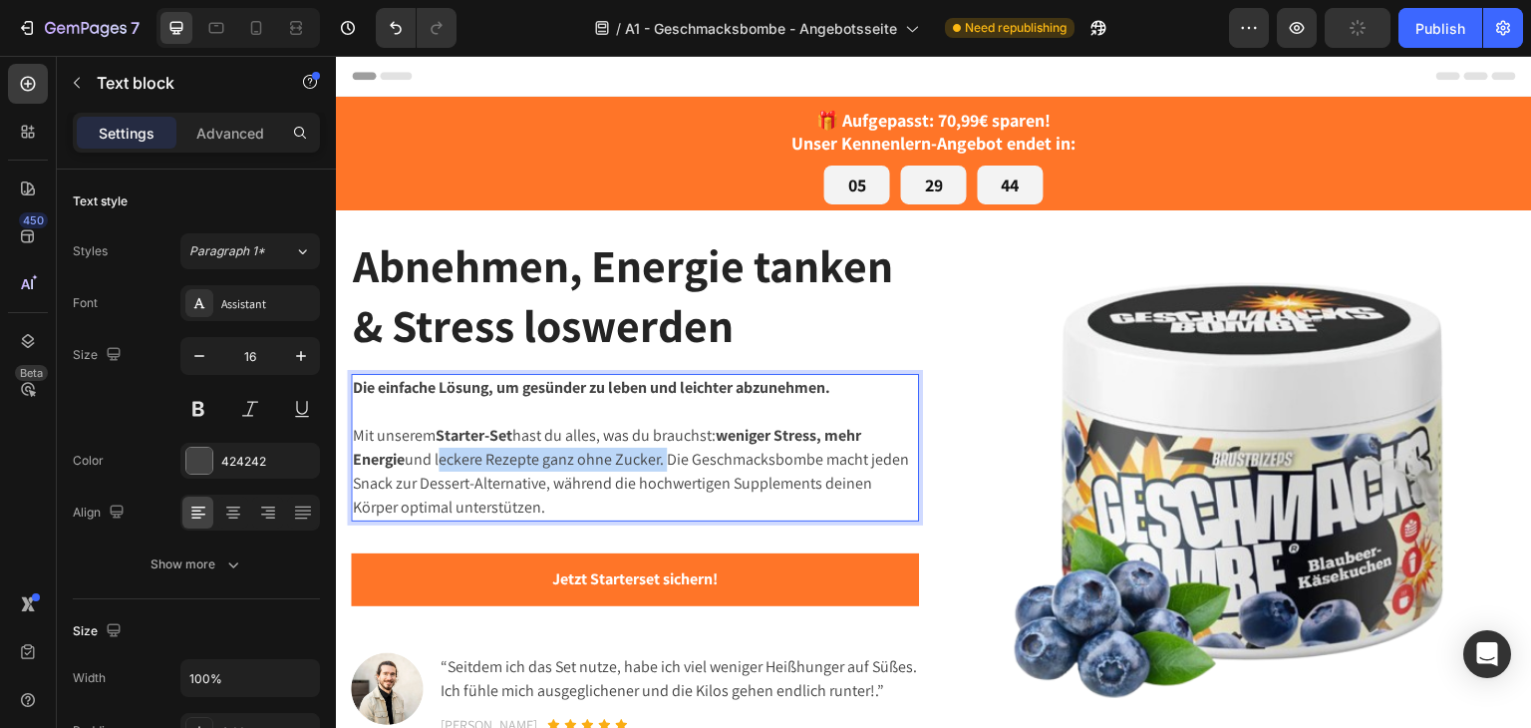
drag, startPoint x: 439, startPoint y: 462, endPoint x: 662, endPoint y: 469, distance: 223.4
click at [662, 469] on p "Mit unserem Starter-Set hast du alles, was du brauchst: weniger Stress, mehr En…" at bounding box center [635, 472] width 564 height 96
click at [710, 492] on p "Mit unserem Starter-Set hast du alles, was du brauchst: weniger Stress, mehr En…" at bounding box center [635, 472] width 564 height 96
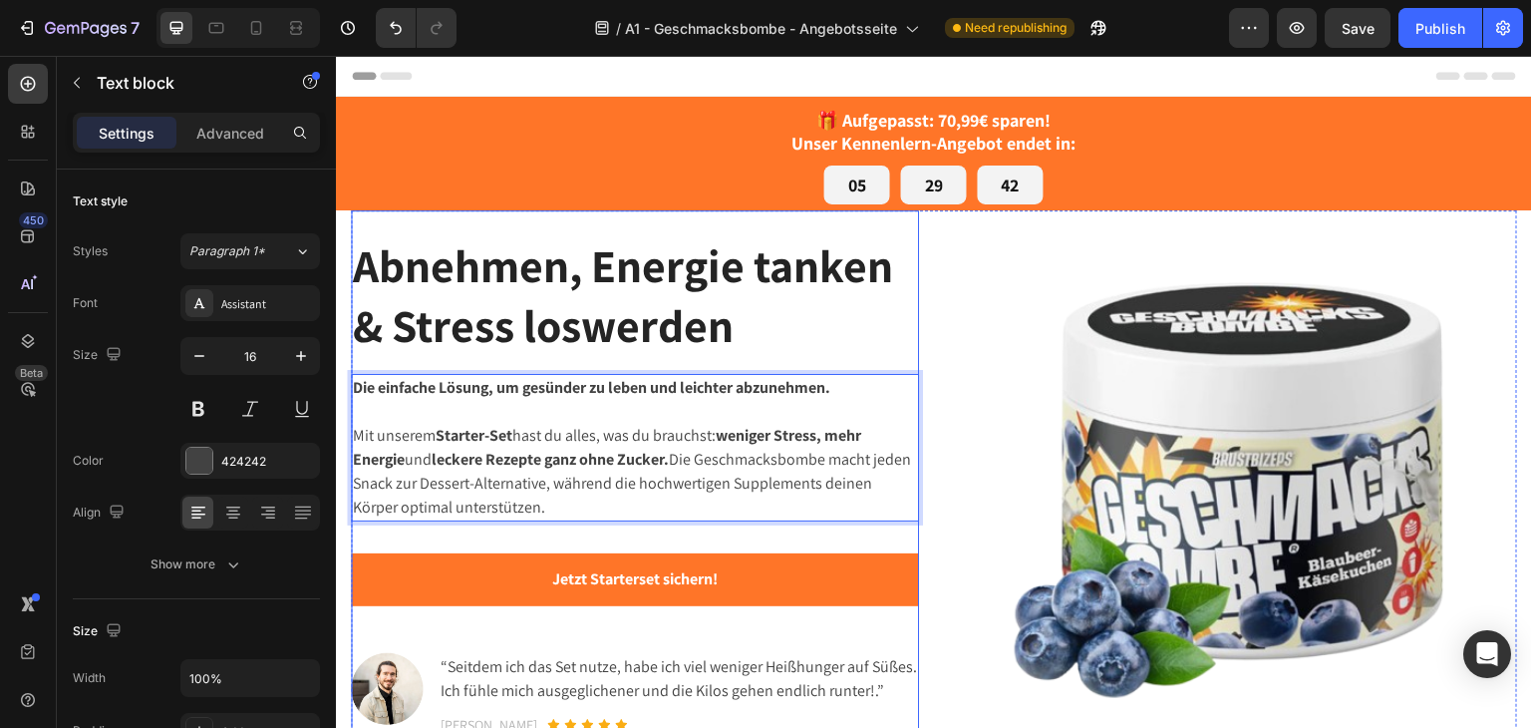
click at [742, 515] on p "Mit unserem Starter-Set hast du alles, was du brauchst: weniger Stress, mehr En…" at bounding box center [635, 472] width 564 height 96
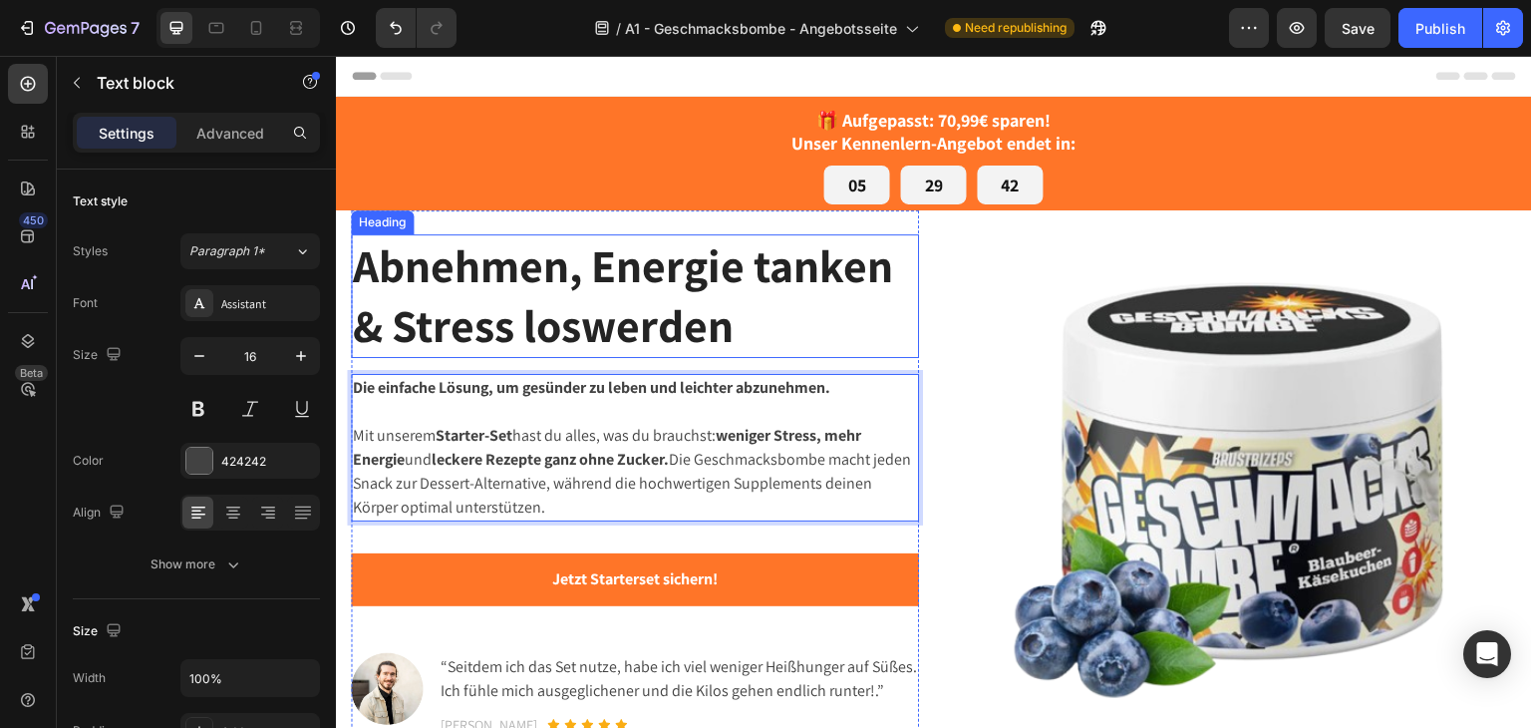
click at [616, 292] on strong "Abnehmen, Energie tanken & Stress loswerden" at bounding box center [623, 295] width 540 height 120
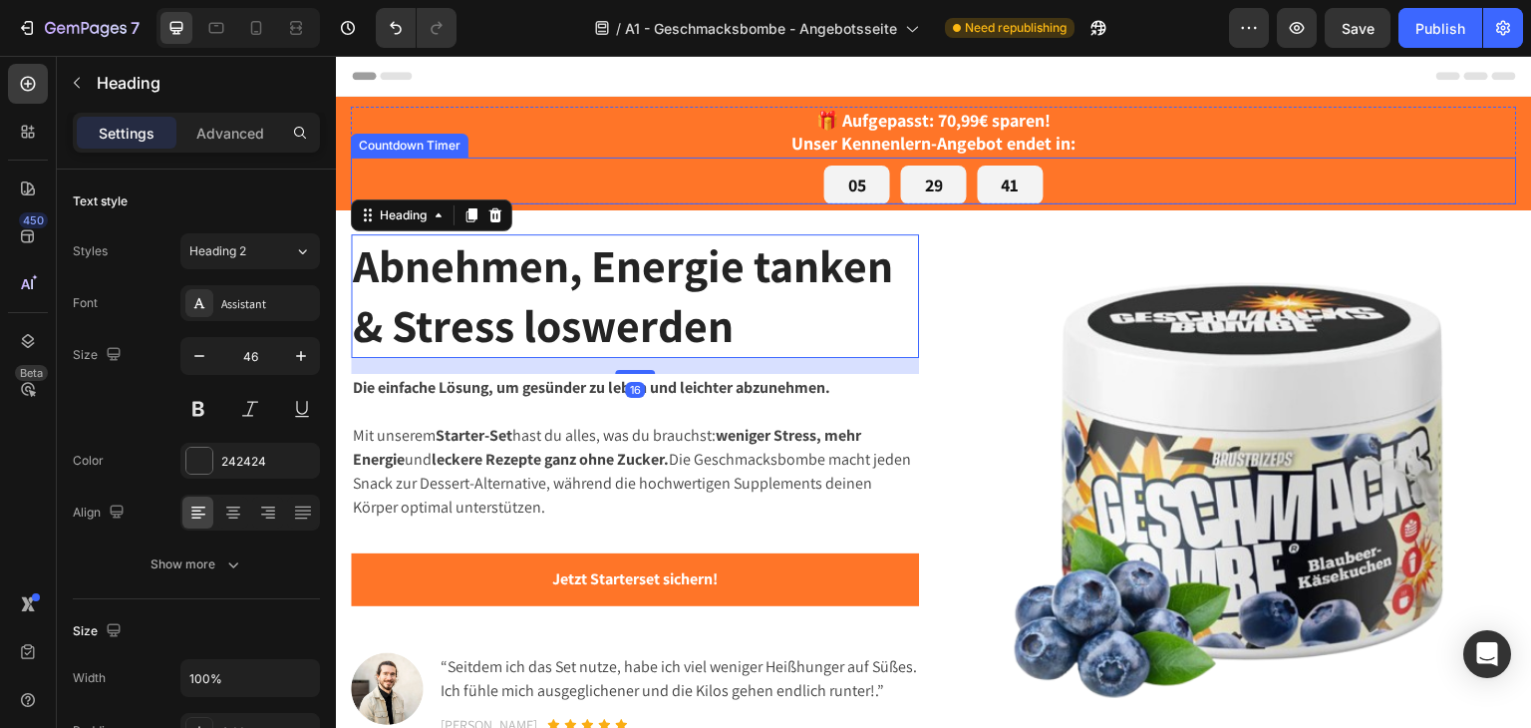
click at [559, 161] on div "05 29 41 Countdown Timer" at bounding box center [934, 180] width 1166 height 47
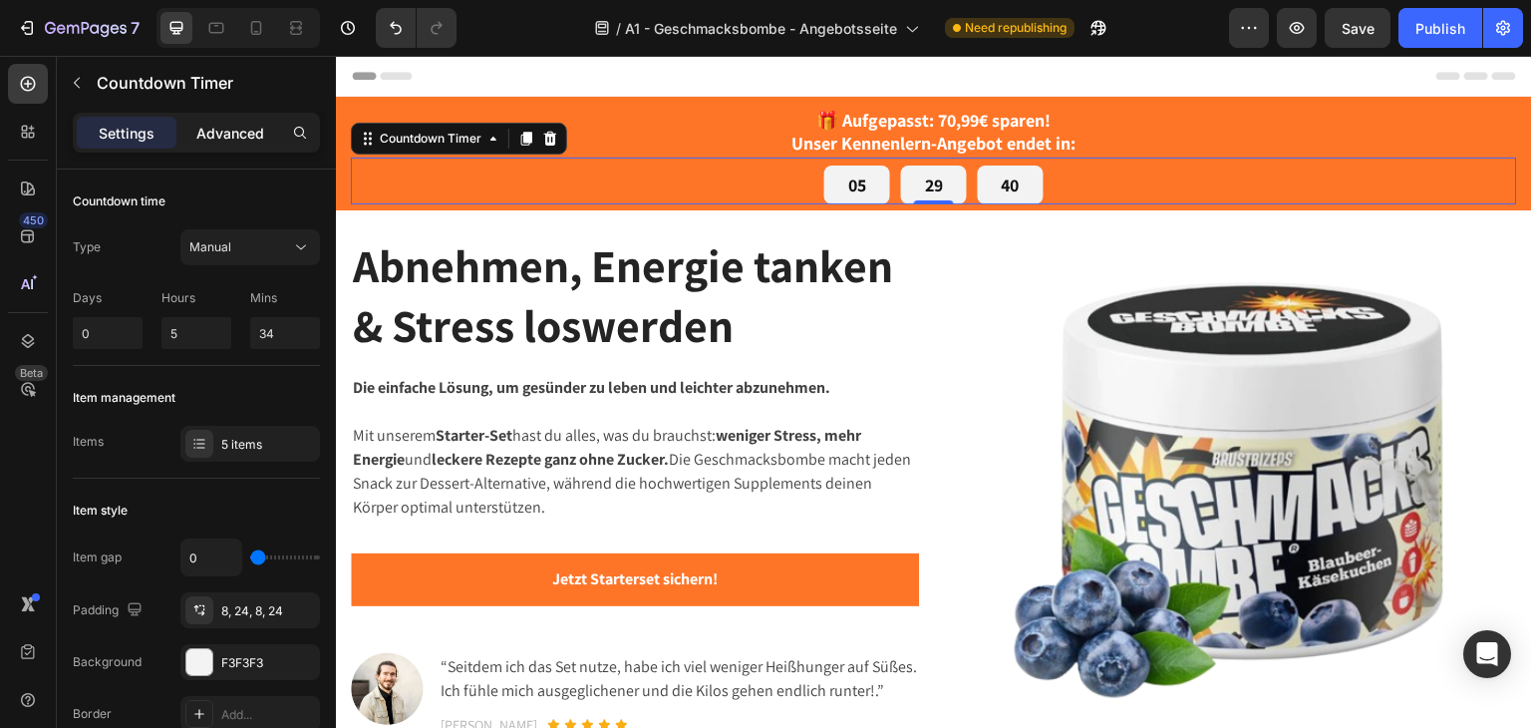
click at [200, 135] on p "Advanced" at bounding box center [230, 133] width 68 height 21
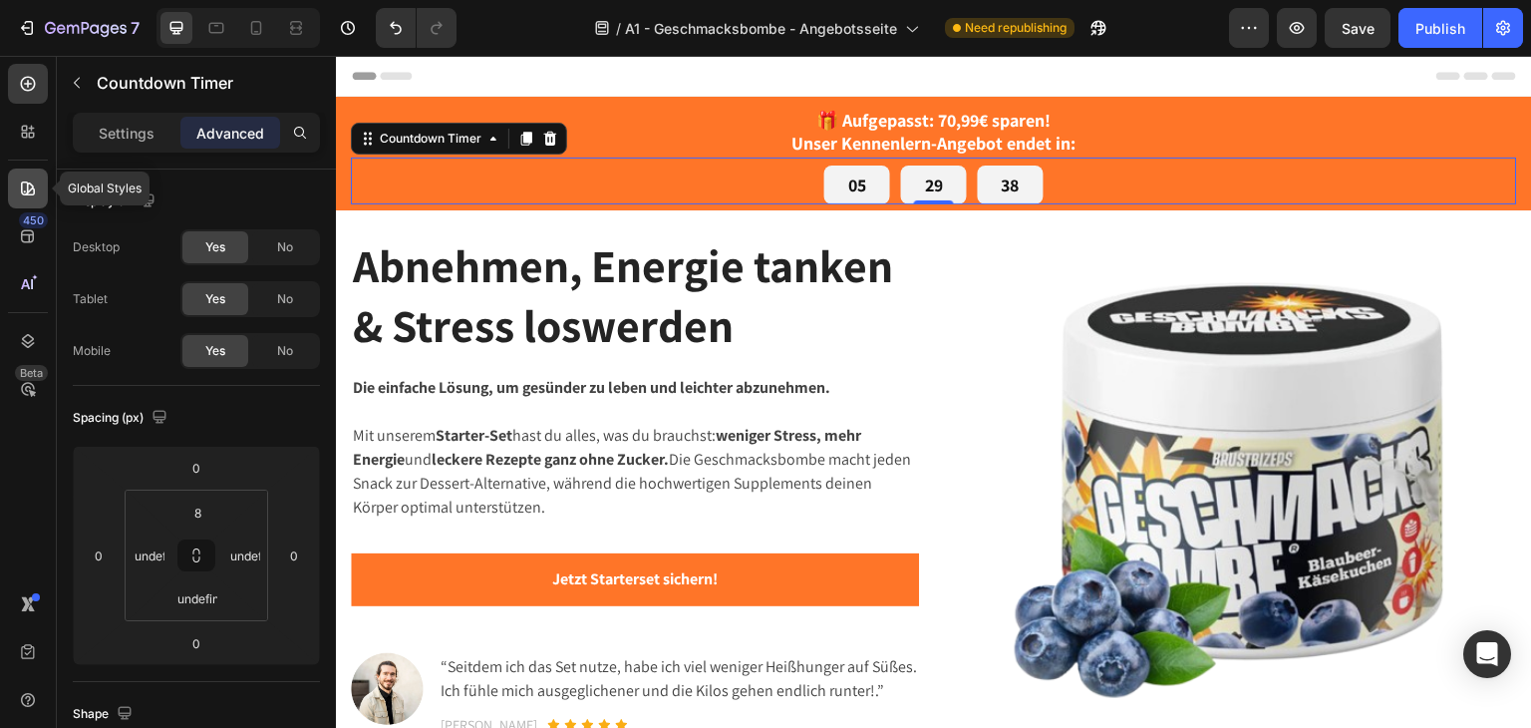
click at [29, 186] on icon at bounding box center [28, 188] width 20 height 20
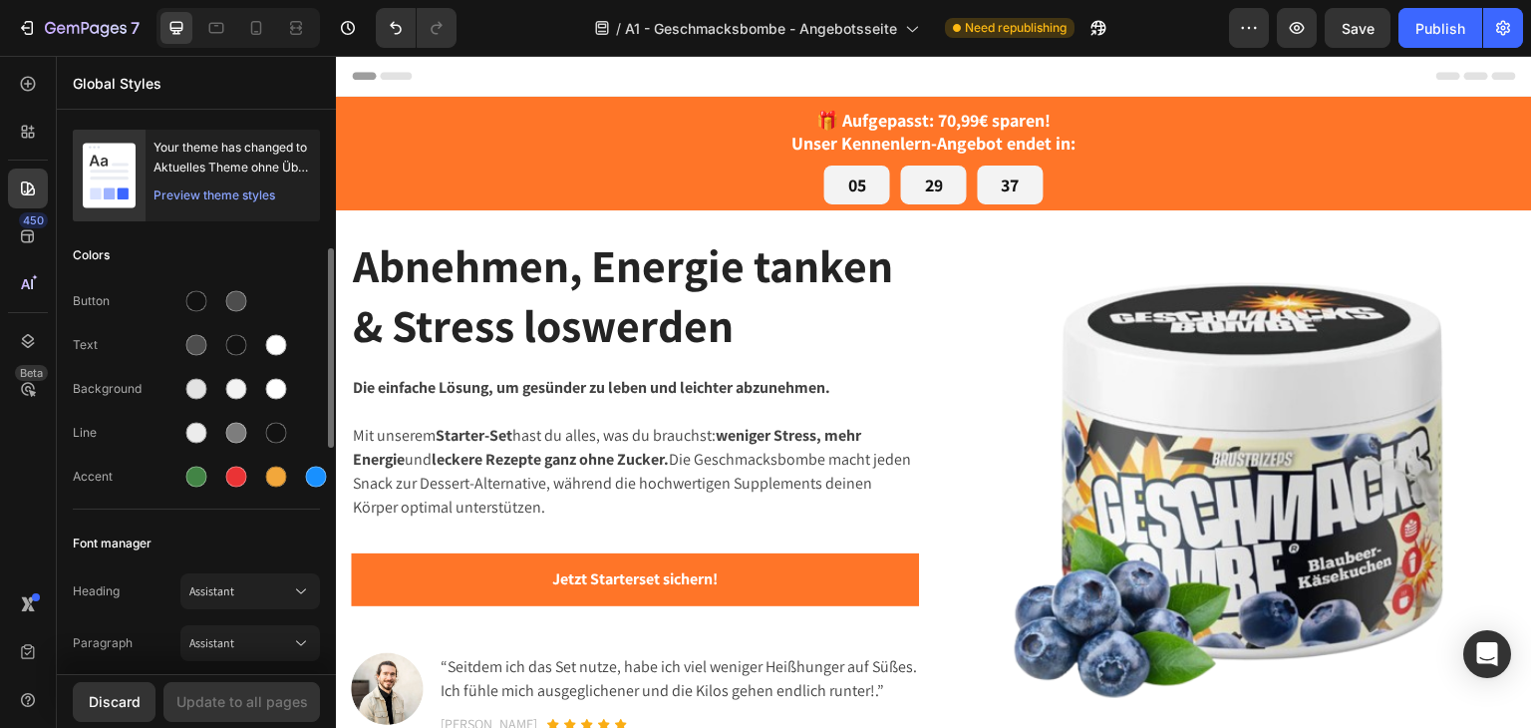
scroll to position [100, 0]
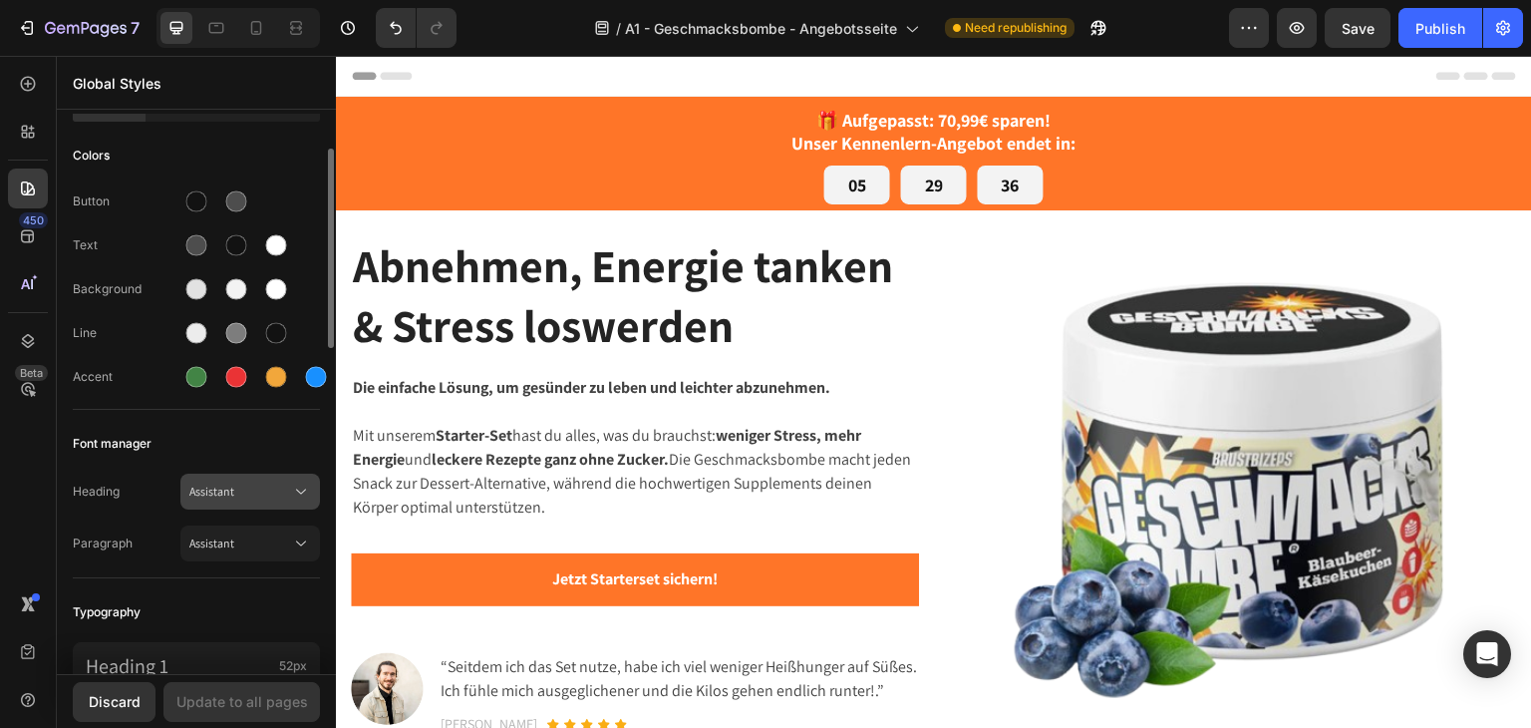
click at [247, 490] on span "Assistant" at bounding box center [240, 491] width 102 height 18
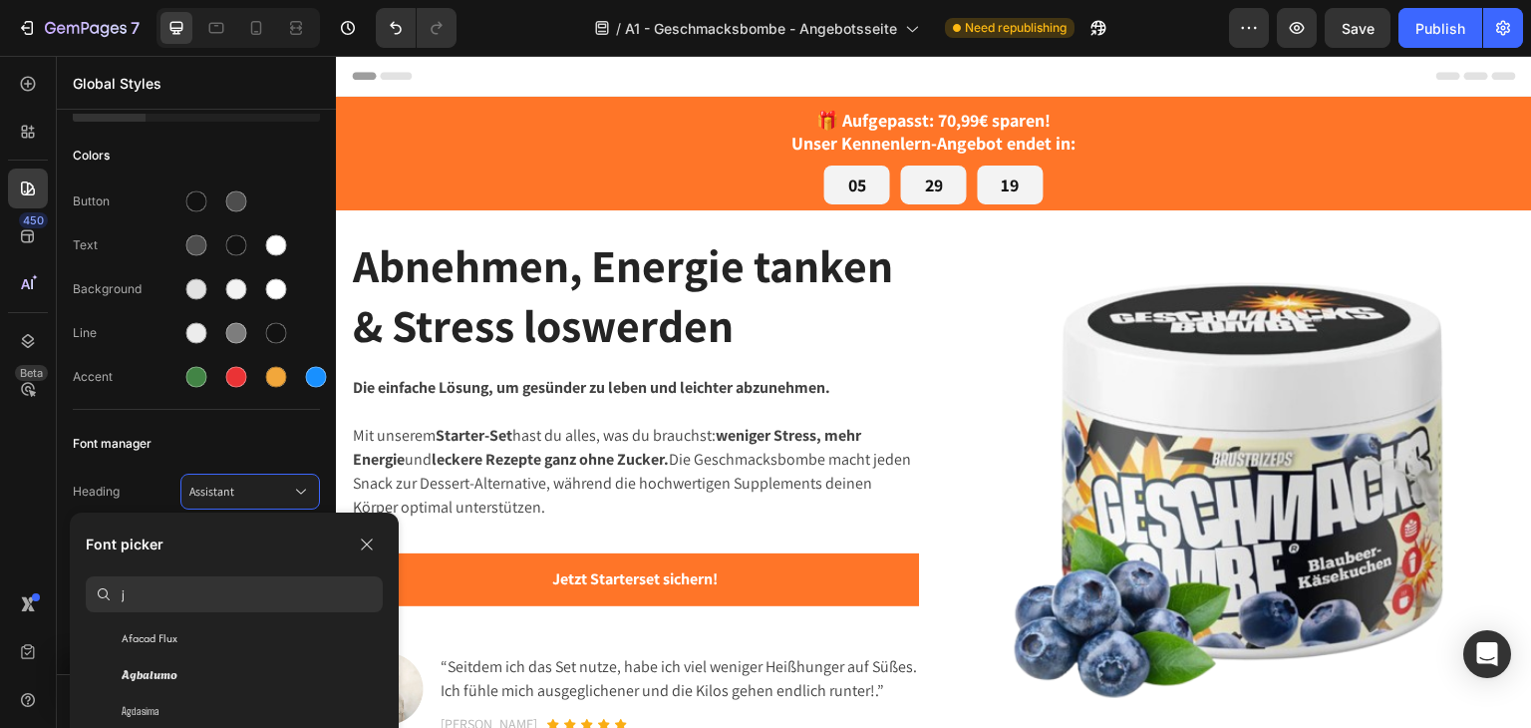
scroll to position [0, 0]
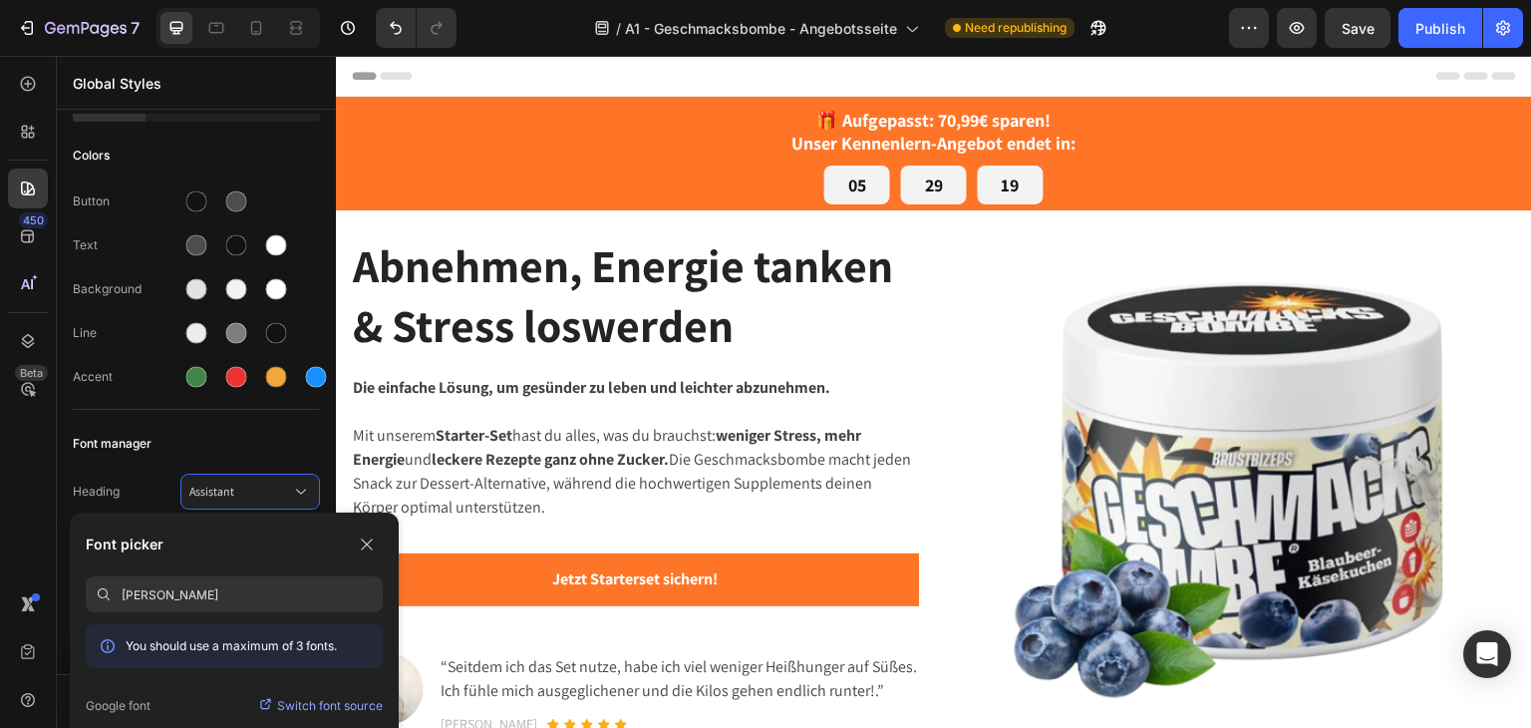
type input "jost"
drag, startPoint x: 174, startPoint y: 593, endPoint x: 87, endPoint y: 592, distance: 87.7
click at [88, 592] on div "jost" at bounding box center [234, 594] width 297 height 36
click at [324, 709] on p "Switch font source" at bounding box center [330, 706] width 106 height 20
click at [191, 602] on input at bounding box center [252, 594] width 261 height 36
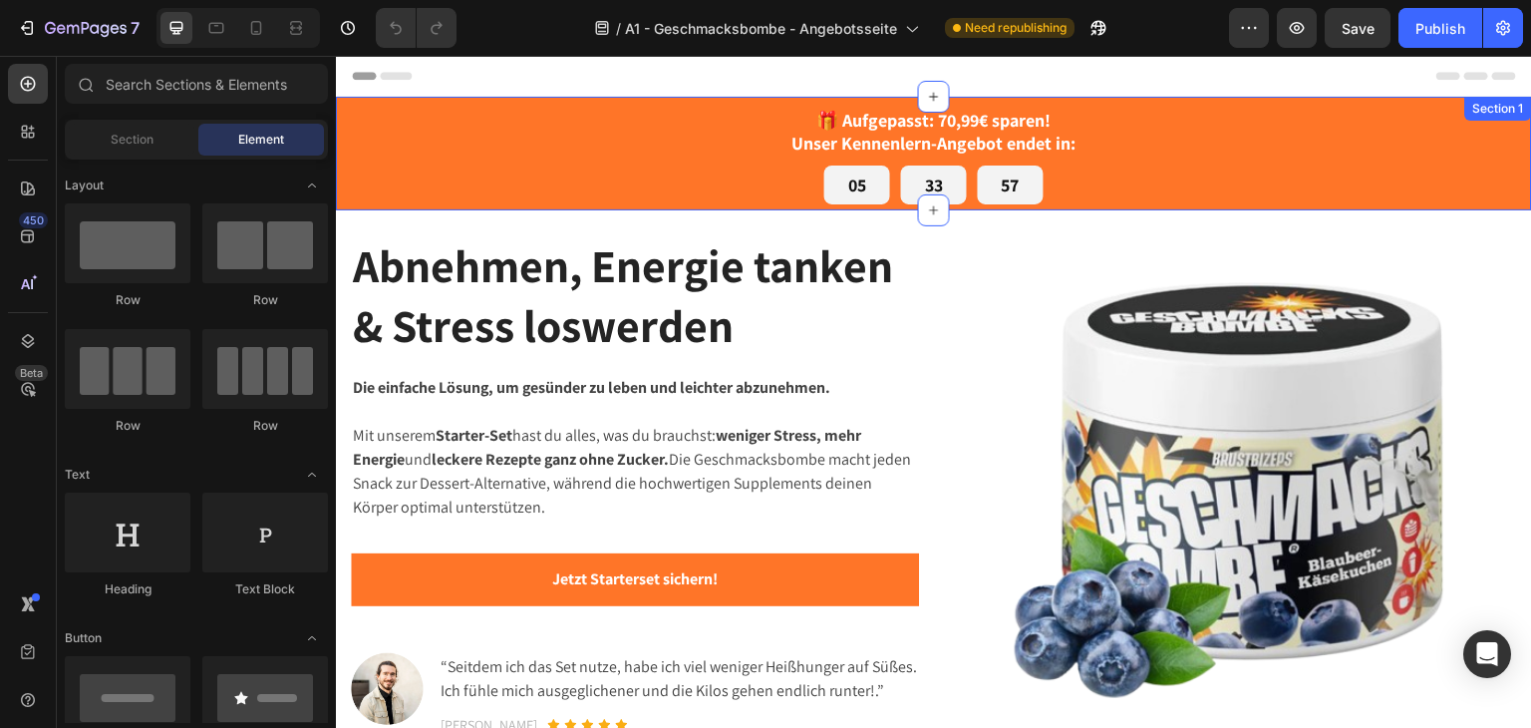
click at [346, 166] on div "🎁 Aufgepasst: 70,99€ sparen! Unser Kennenlern-Angebot endet in: Text block 05 3…" at bounding box center [934, 154] width 1196 height 114
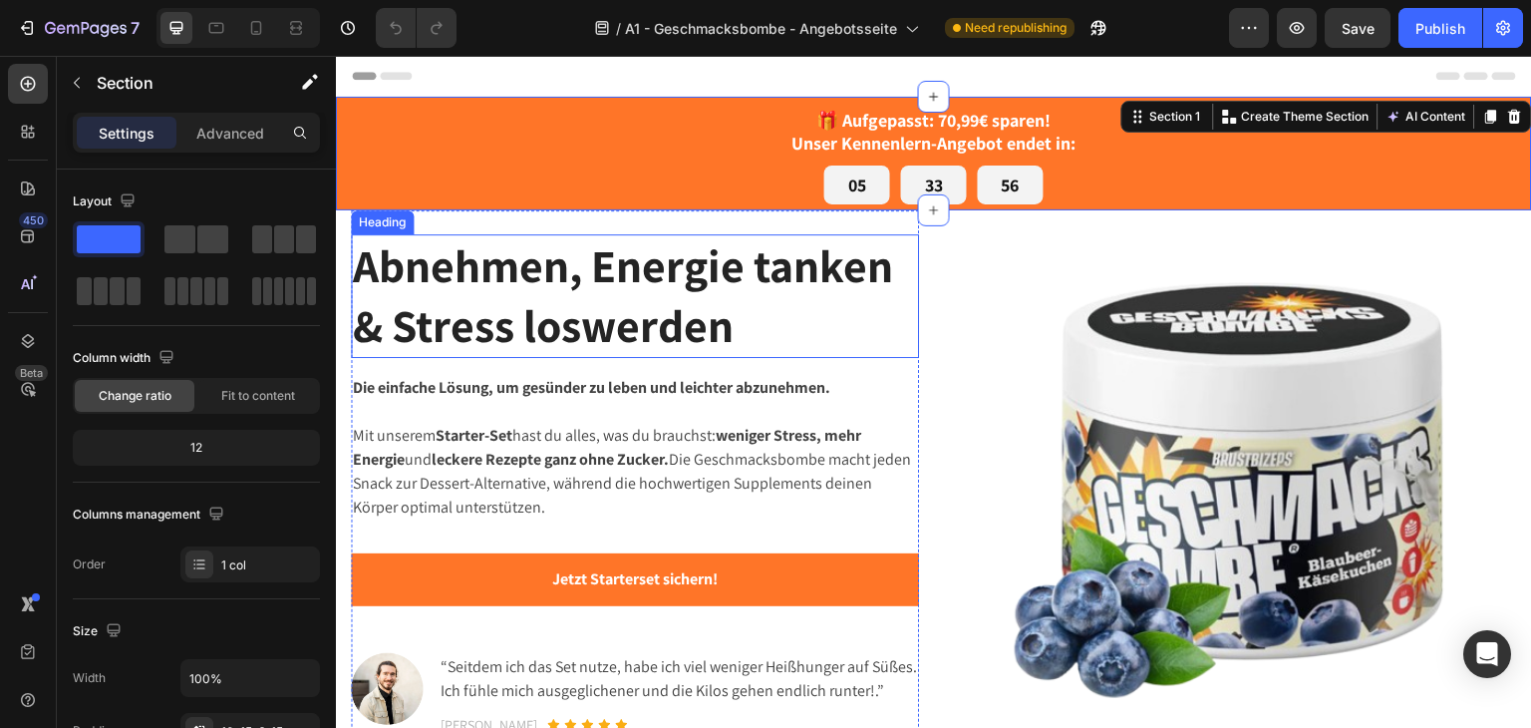
click at [515, 316] on strong "Abnehmen, Energie tanken & Stress loswerden" at bounding box center [623, 295] width 540 height 120
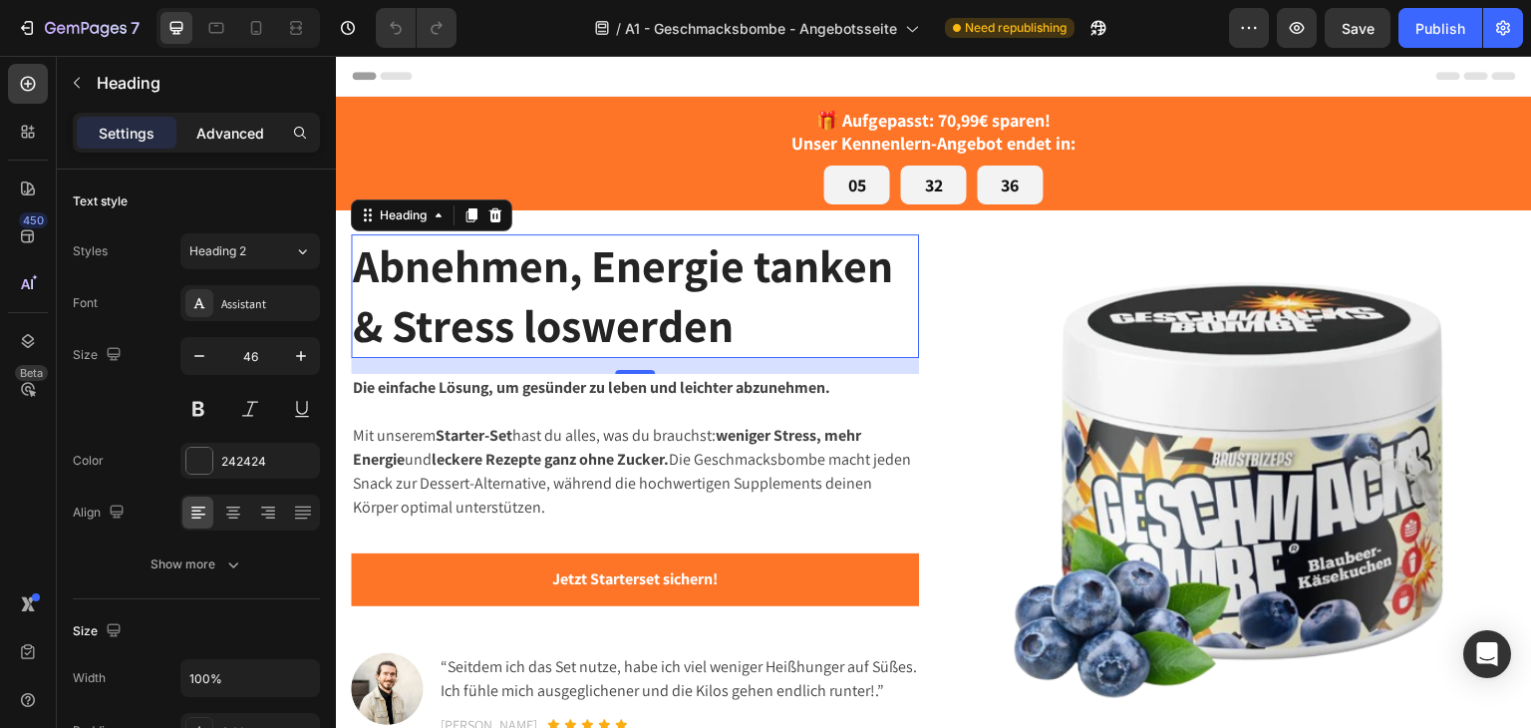
click at [199, 132] on p "Advanced" at bounding box center [230, 133] width 68 height 21
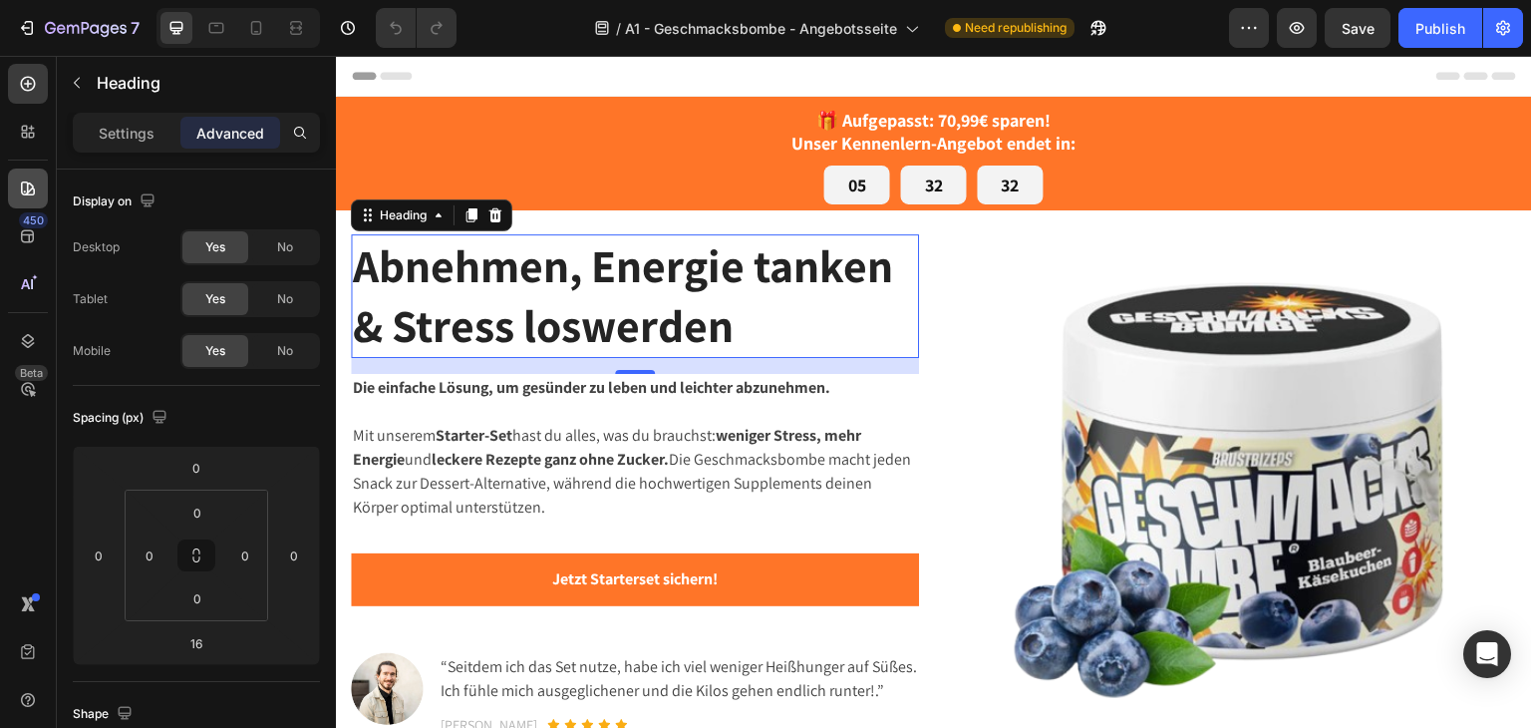
click at [32, 196] on icon at bounding box center [28, 188] width 20 height 20
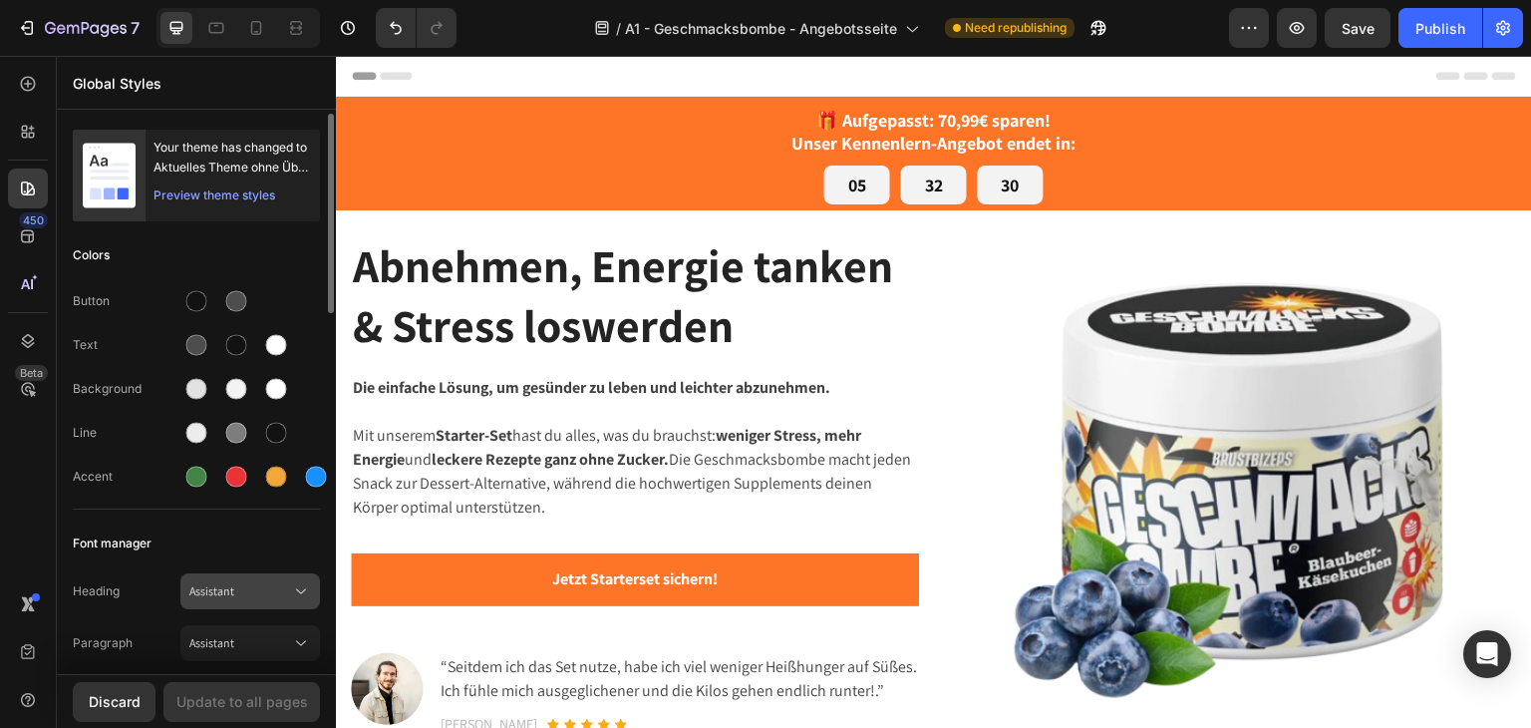
click at [243, 592] on span "Assistant" at bounding box center [240, 591] width 102 height 18
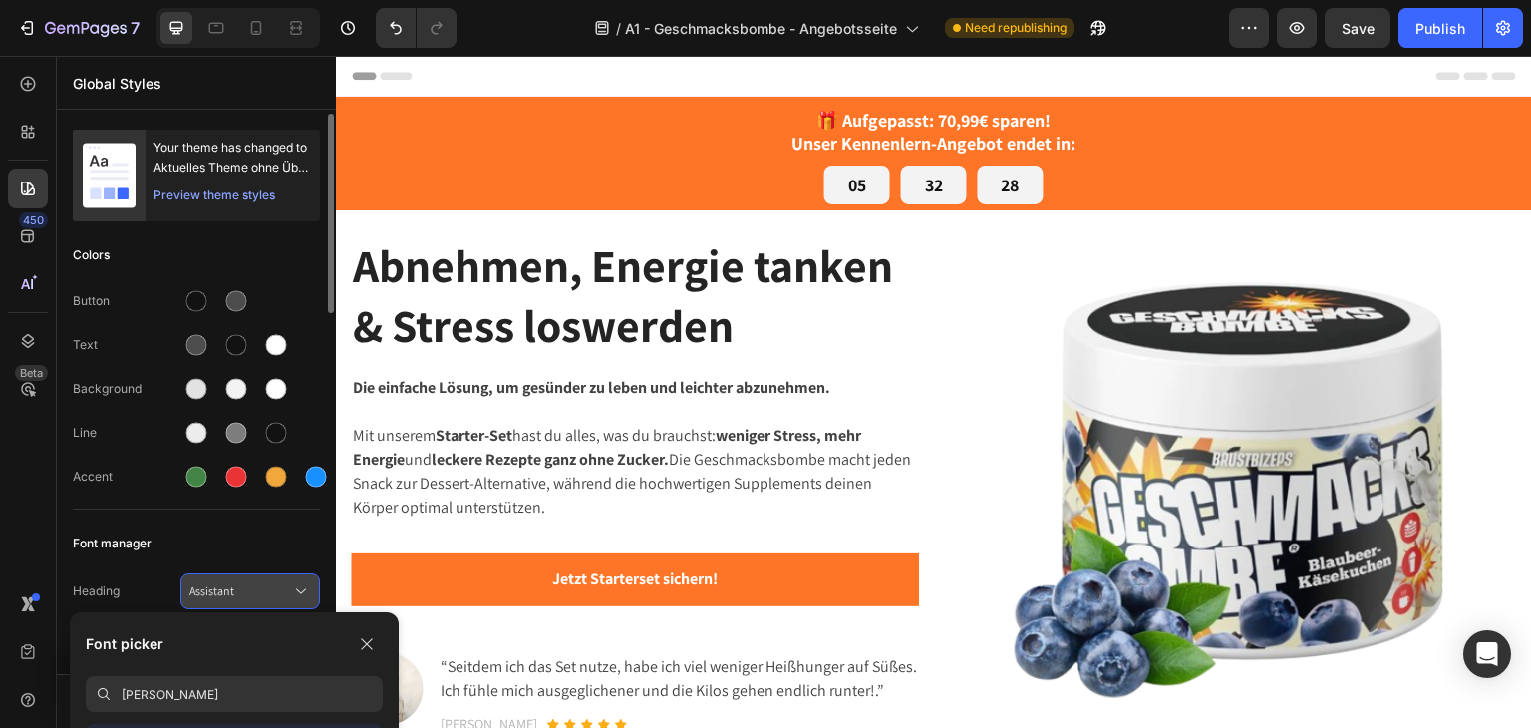
type input "jost"
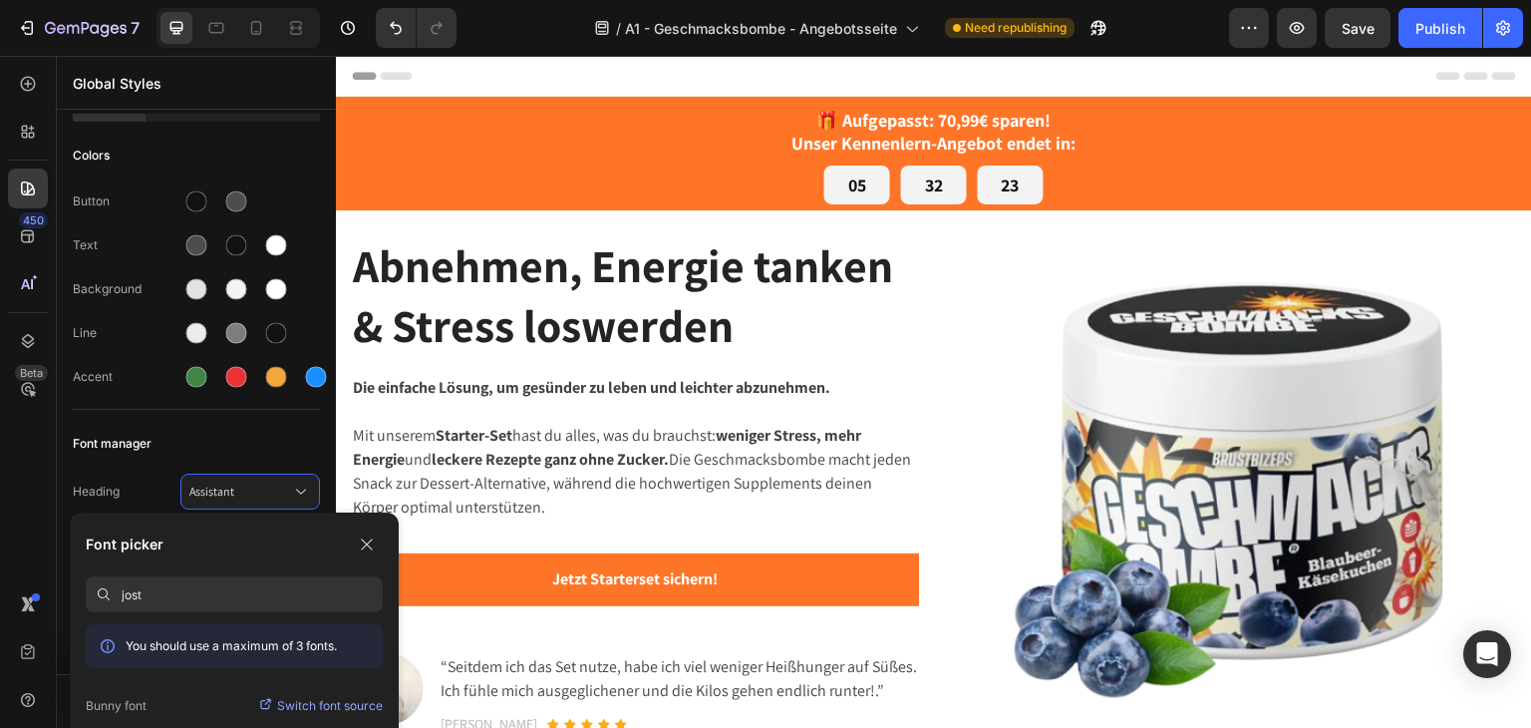
drag, startPoint x: 192, startPoint y: 598, endPoint x: 69, endPoint y: 587, distance: 124.1
click at [70, 587] on div "Font picker jost You should use a maximum of 3 fonts. Bunny font Switch font so…" at bounding box center [234, 715] width 329 height 406
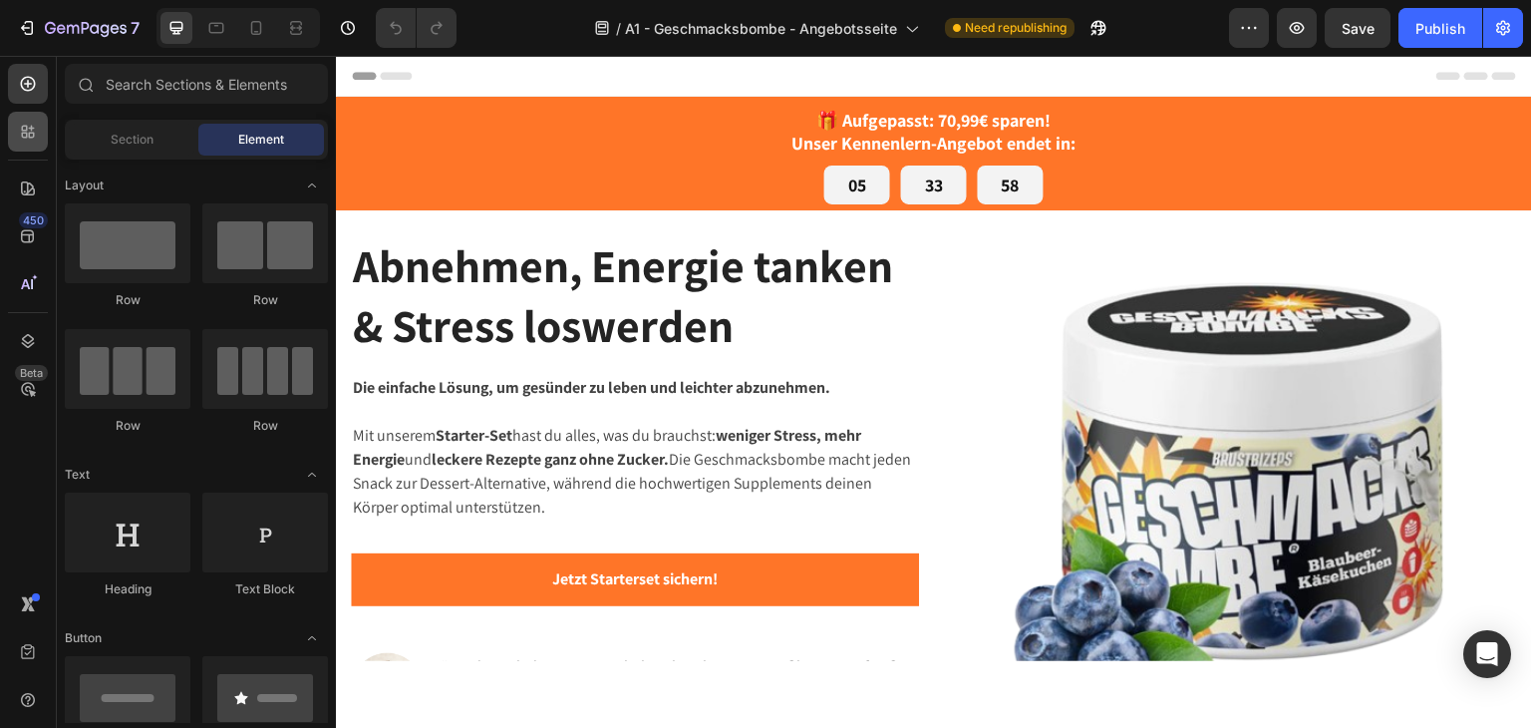
click at [24, 141] on icon at bounding box center [28, 132] width 20 height 20
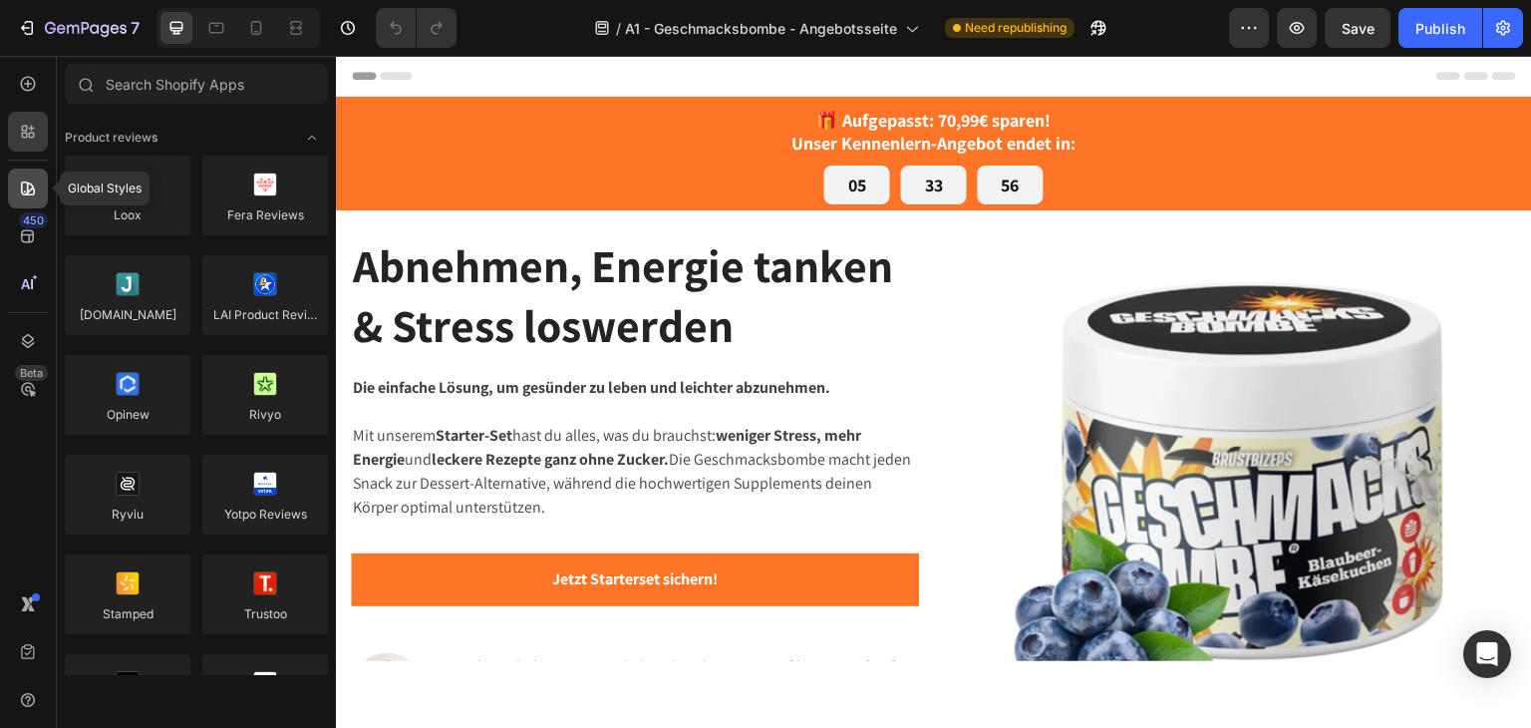
click at [28, 184] on icon at bounding box center [28, 188] width 20 height 20
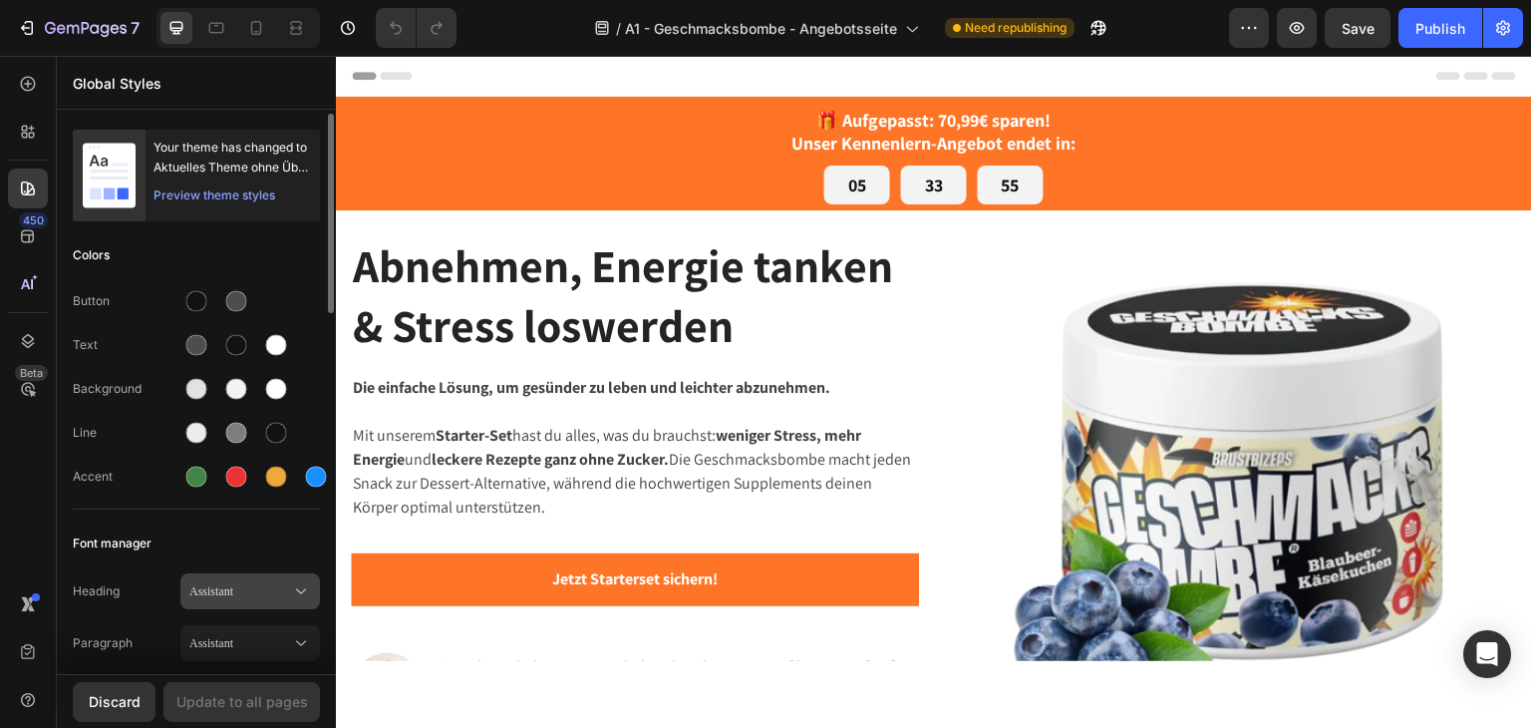
click at [224, 592] on span "Assistant" at bounding box center [240, 591] width 102 height 18
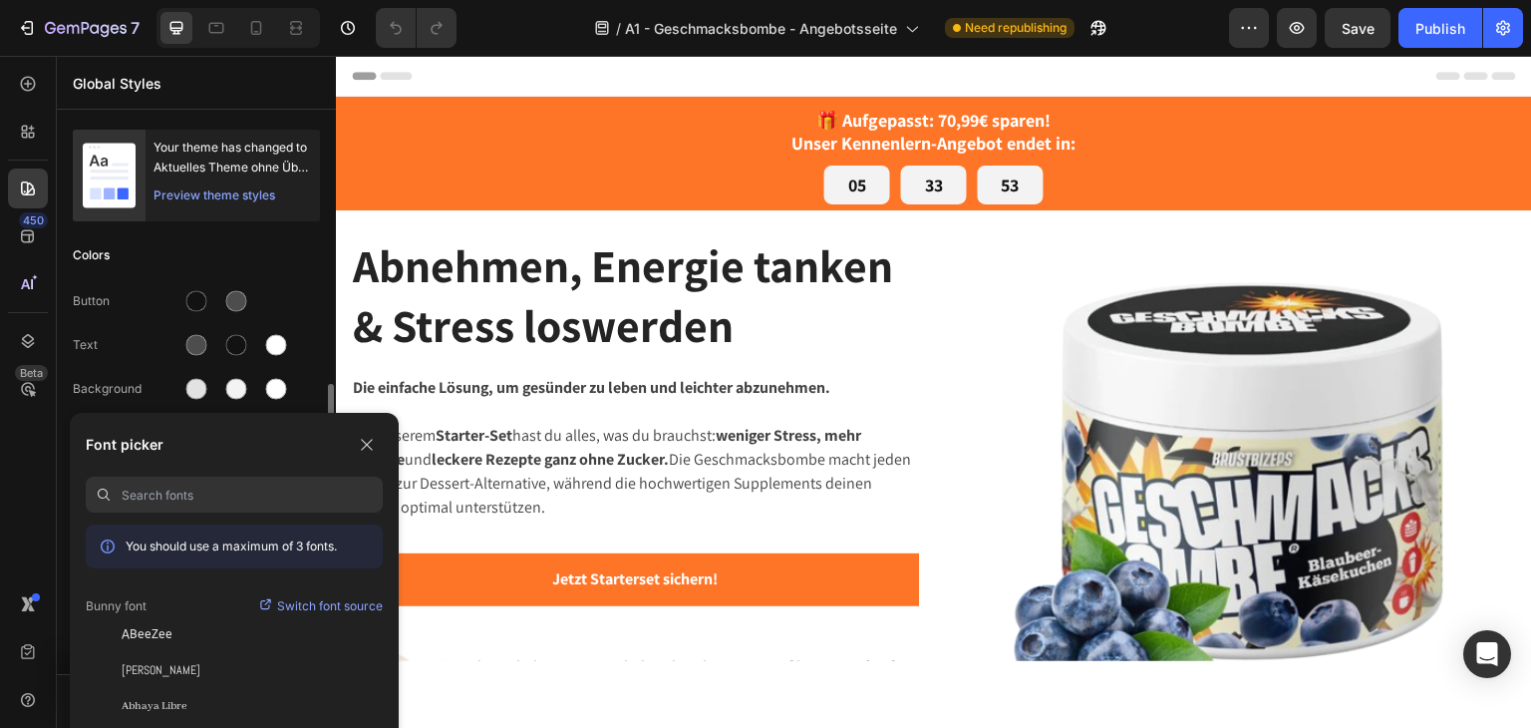
scroll to position [199, 0]
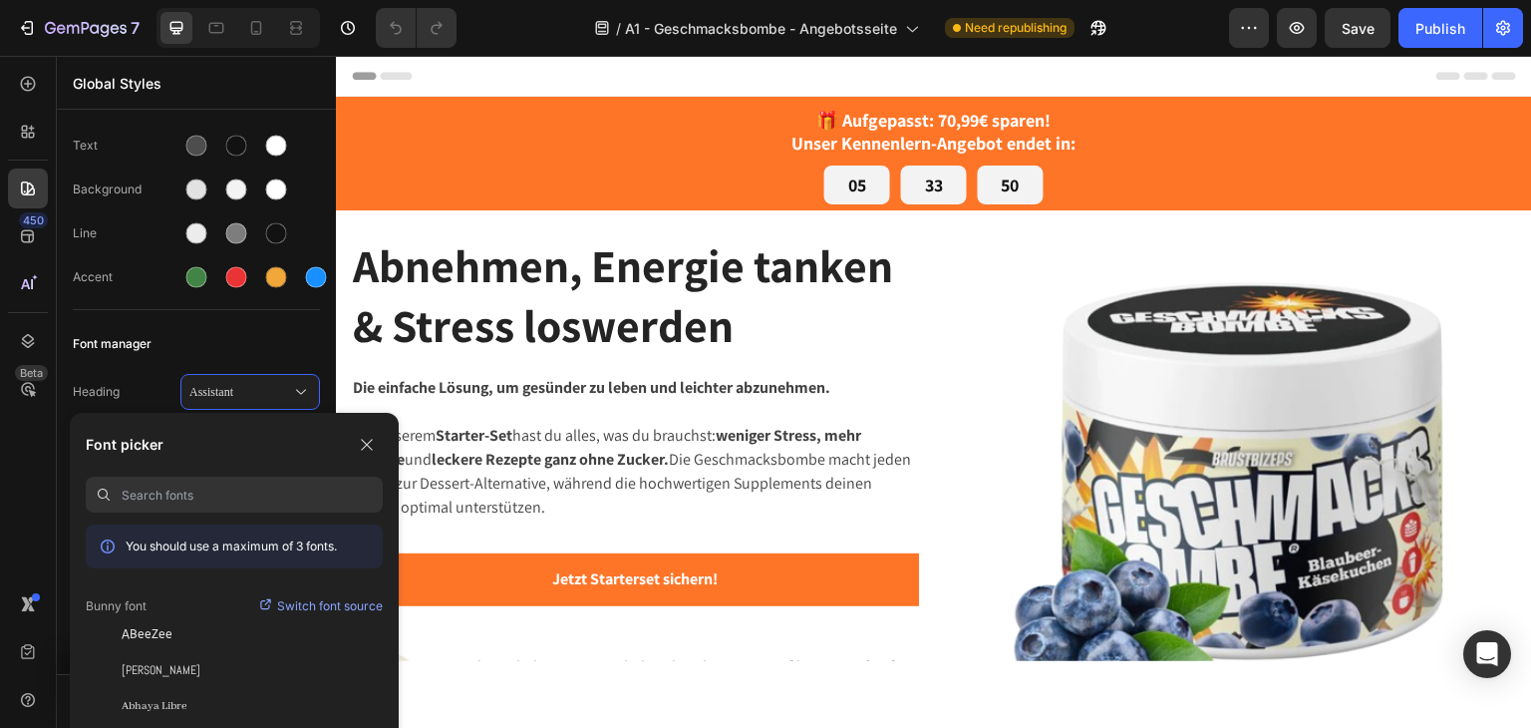
click at [200, 491] on input at bounding box center [252, 494] width 261 height 36
type input "jost"
click at [172, 636] on div "Jost" at bounding box center [252, 634] width 261 height 18
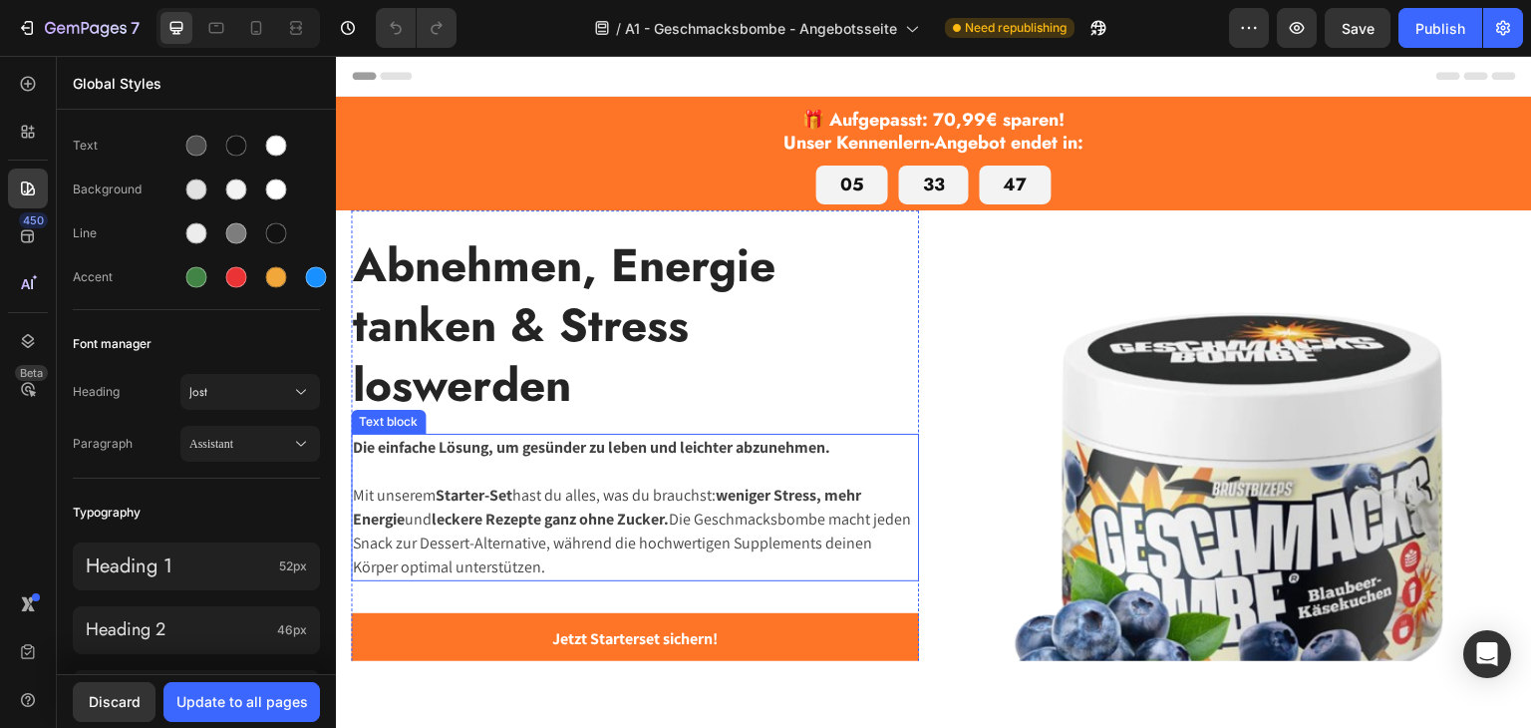
click at [465, 483] on strong "Starter-Set" at bounding box center [474, 493] width 77 height 21
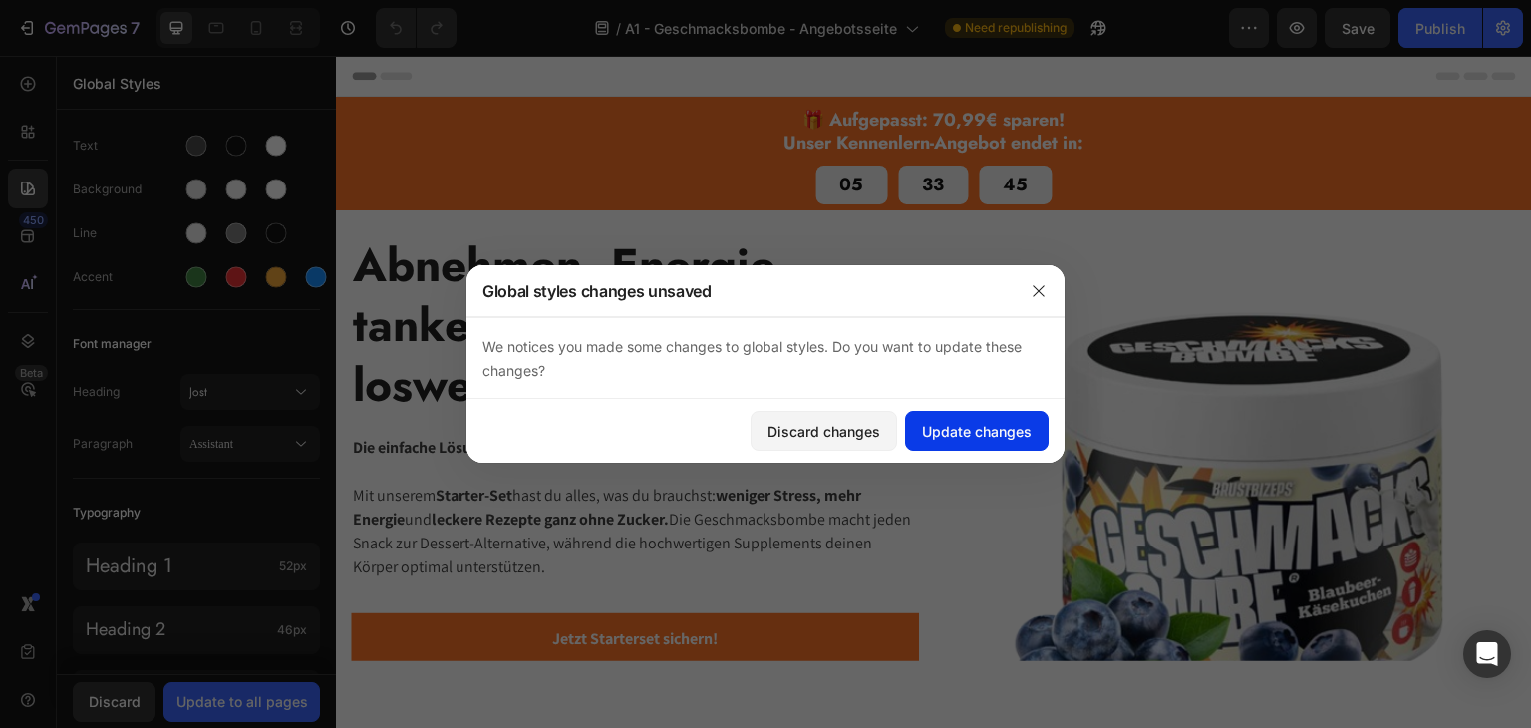
click at [994, 437] on div "Update changes" at bounding box center [977, 431] width 110 height 21
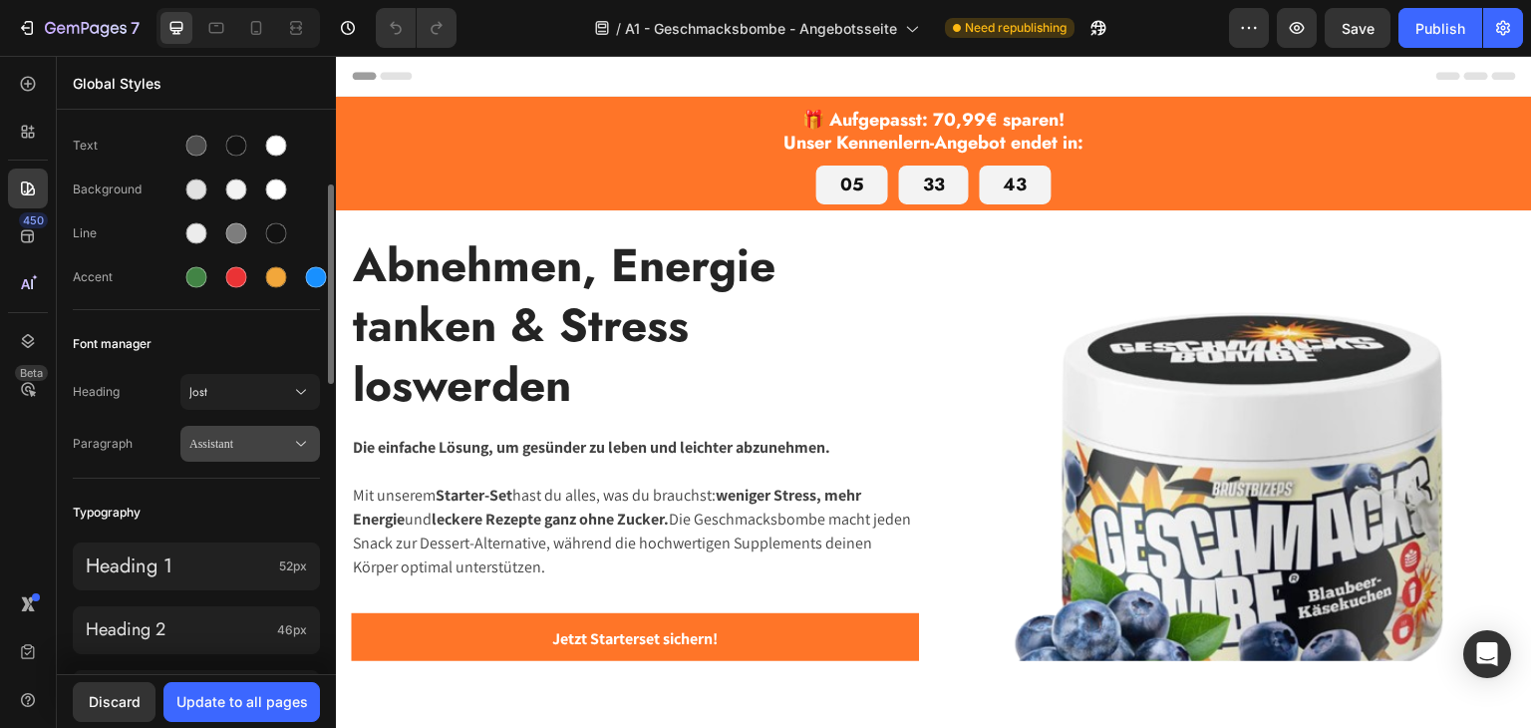
click at [224, 437] on span "Assistant" at bounding box center [240, 444] width 102 height 18
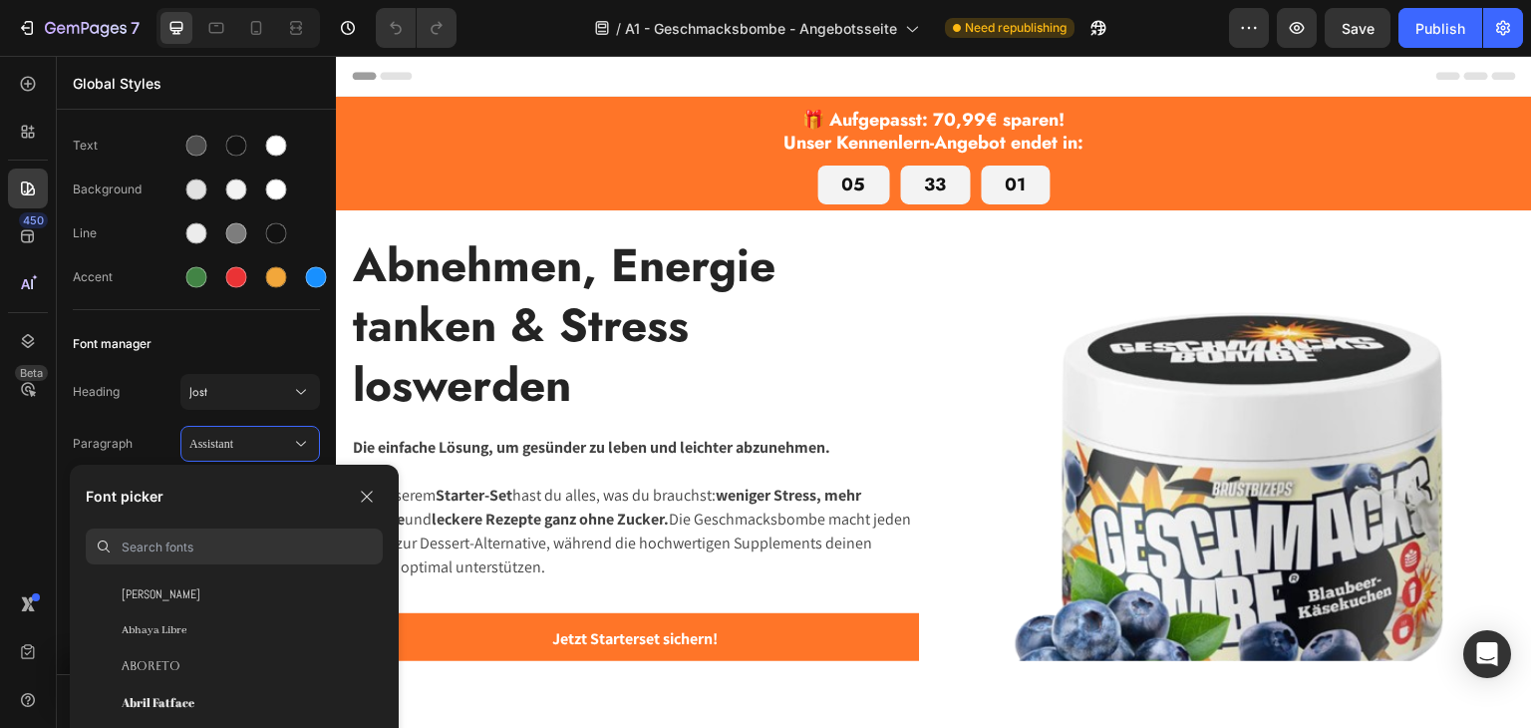
click at [194, 549] on input at bounding box center [252, 546] width 261 height 36
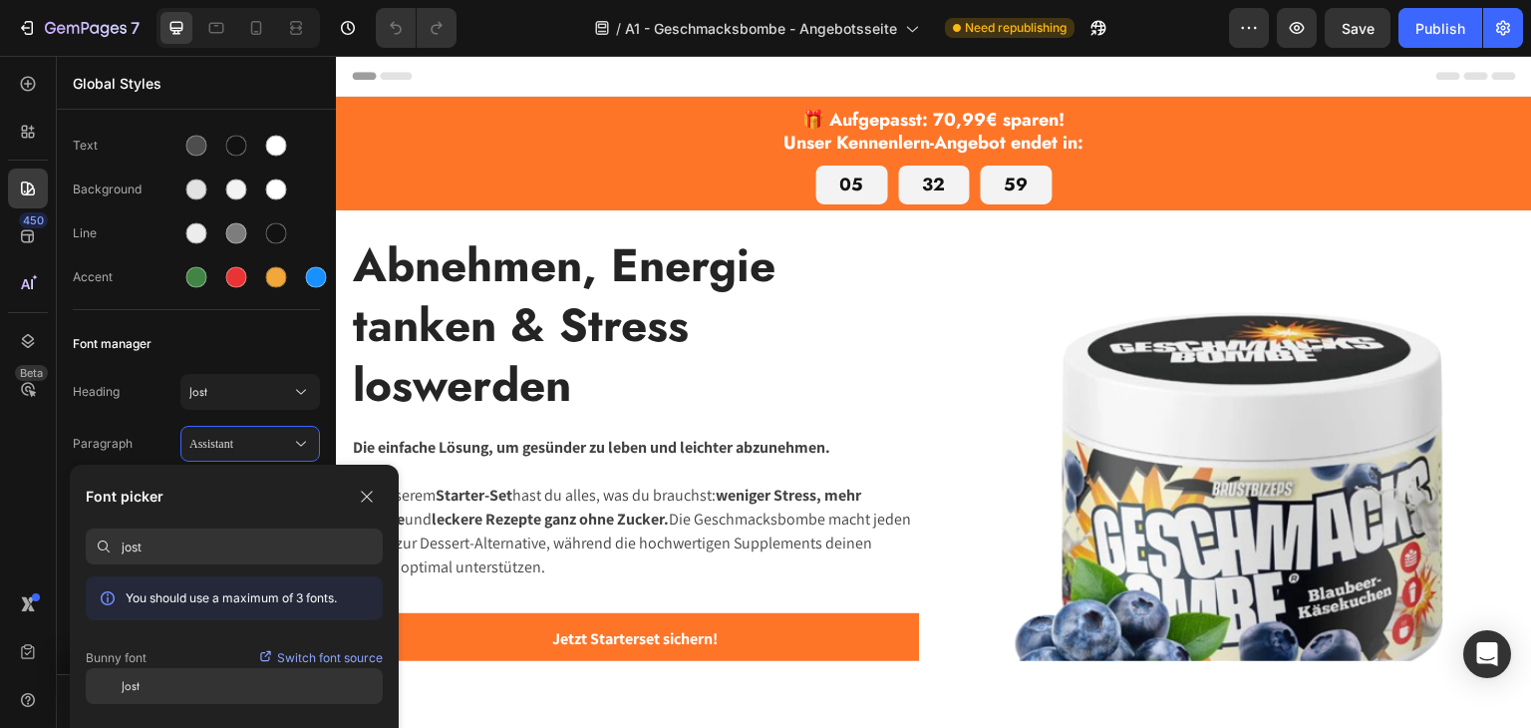
type input "jost"
click at [156, 681] on div "Jost" at bounding box center [252, 686] width 261 height 18
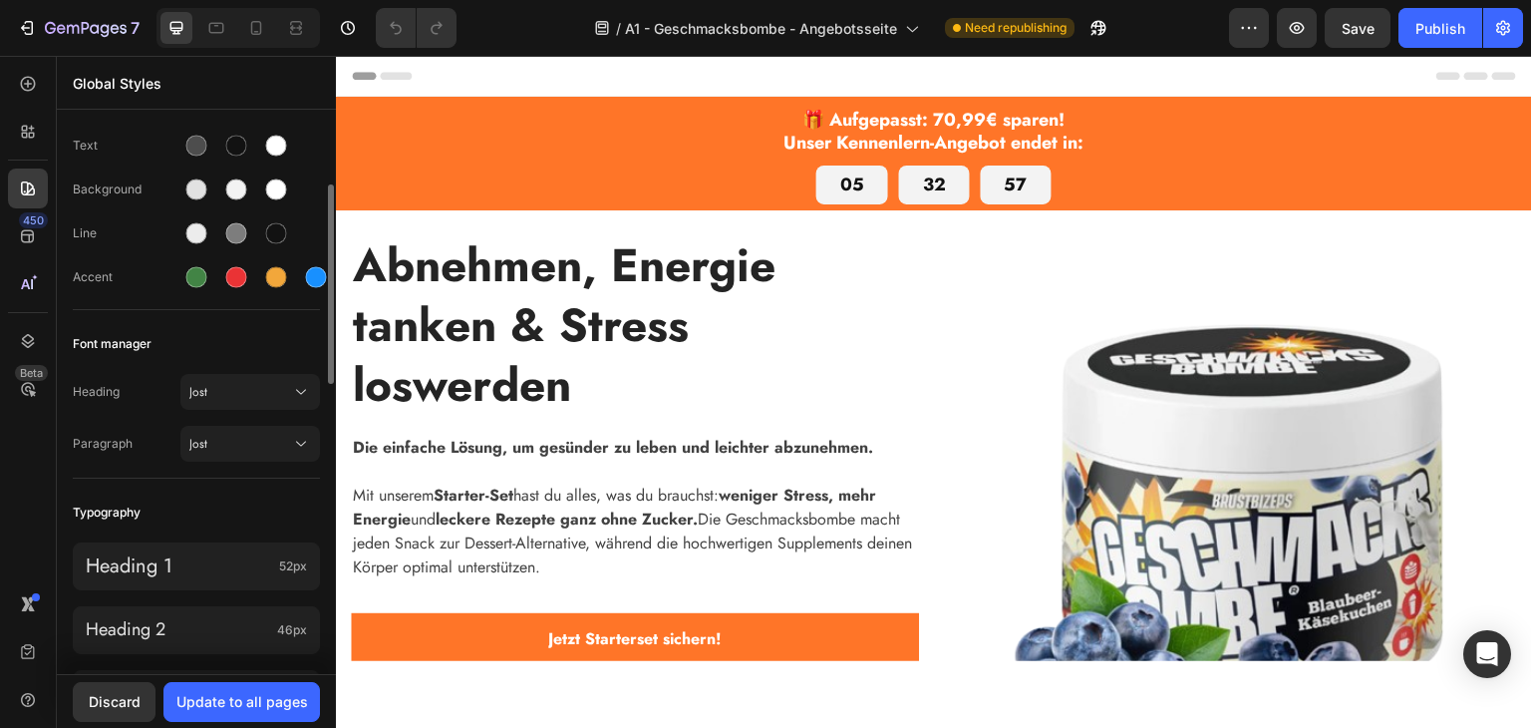
scroll to position [399, 0]
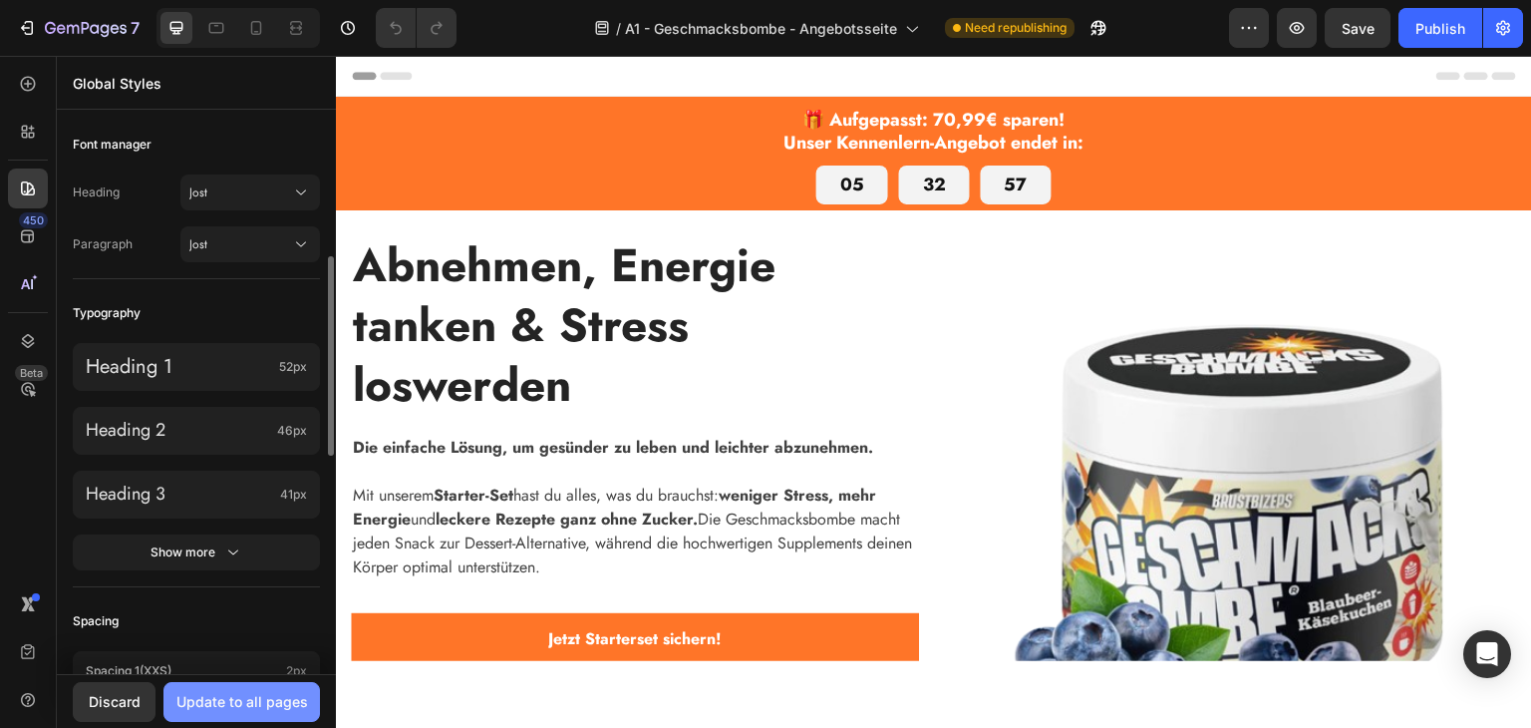
click at [244, 699] on div "Update to all pages" at bounding box center [242, 701] width 132 height 21
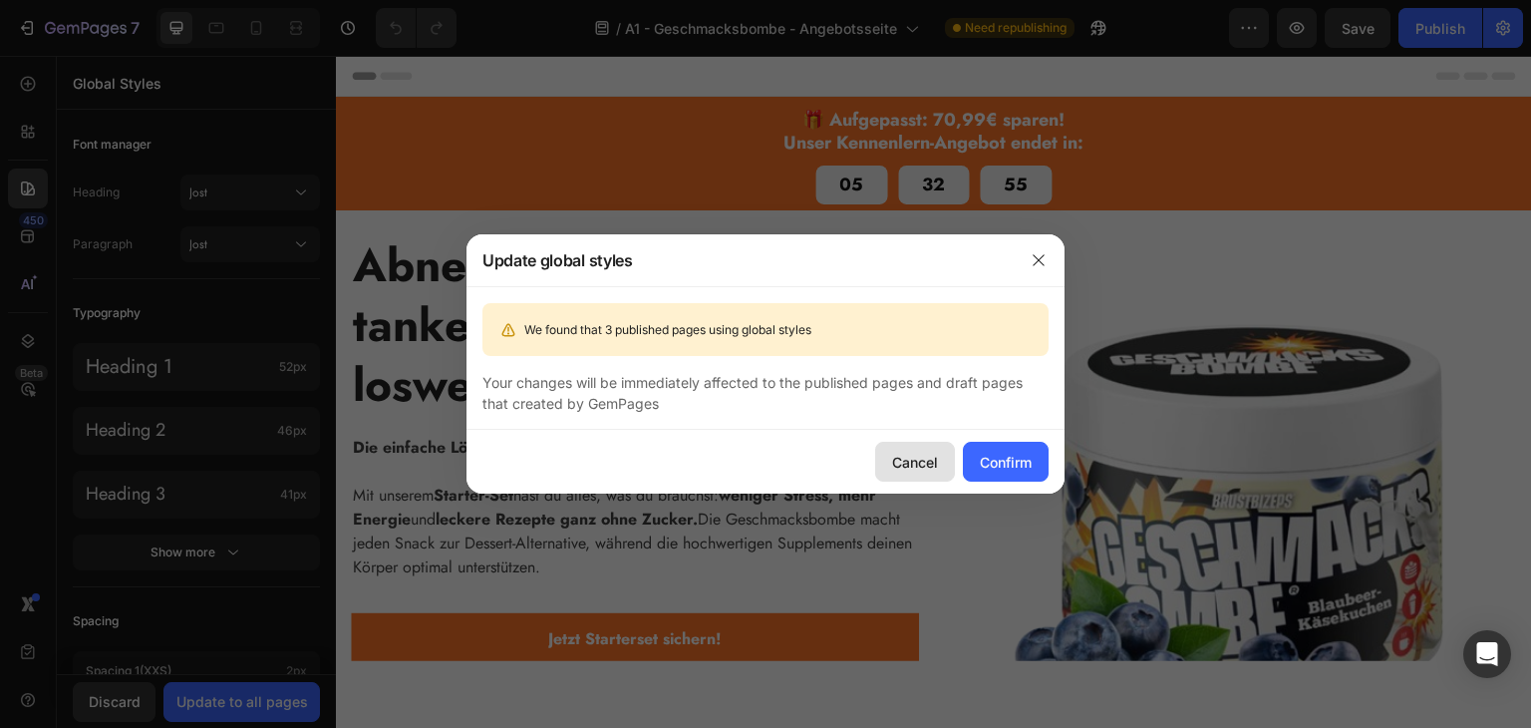
click at [892, 464] on div "Cancel" at bounding box center [915, 462] width 46 height 21
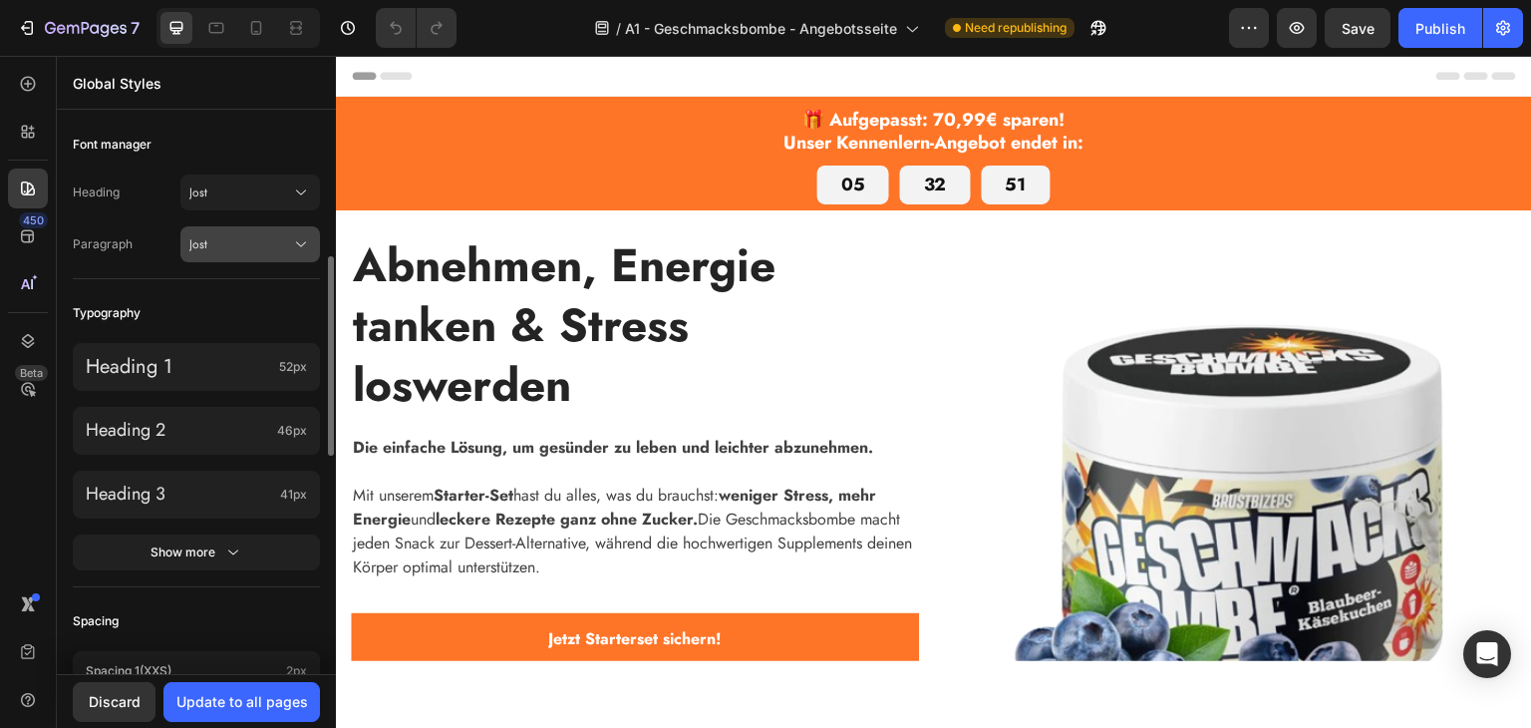
click at [222, 251] on span "Jost" at bounding box center [240, 244] width 102 height 18
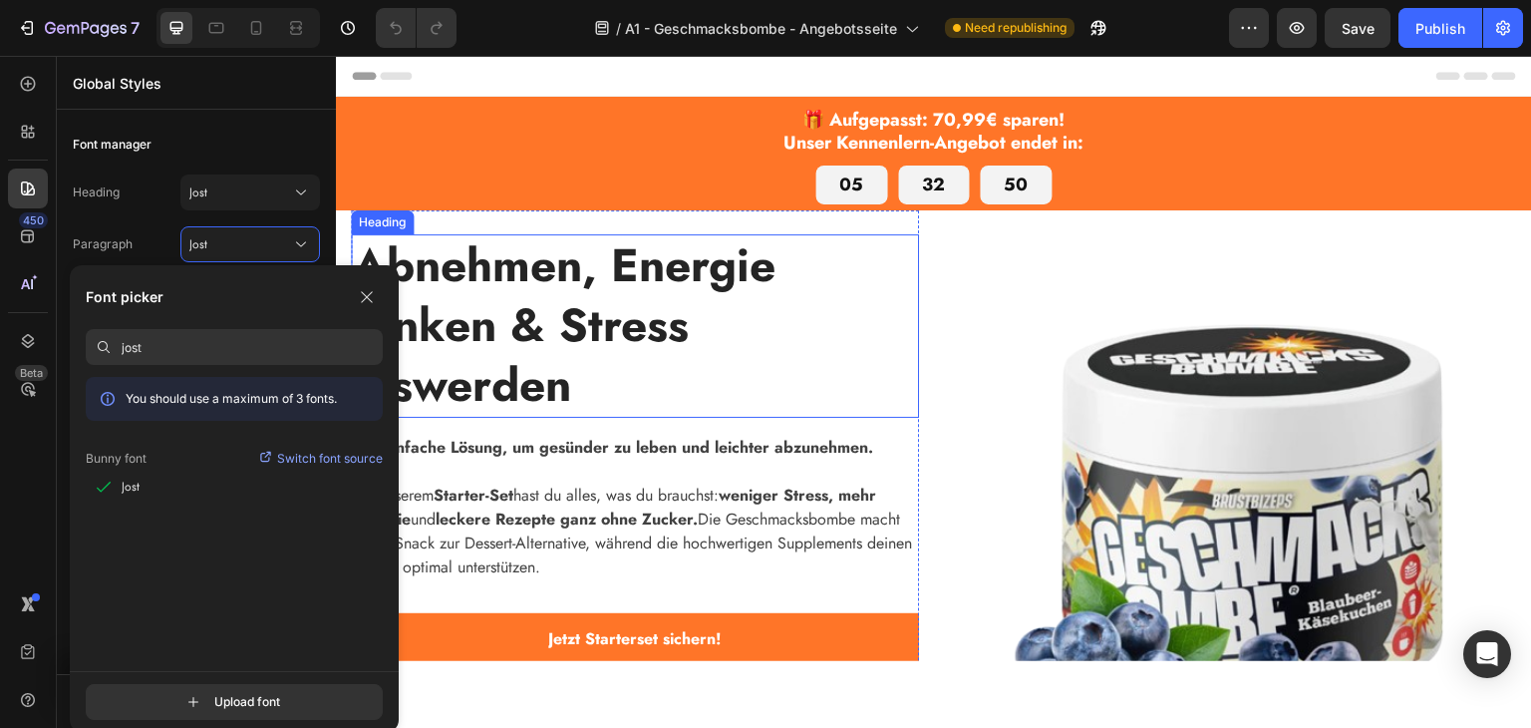
click at [530, 267] on strong "Abnehmen, Energie tanken & Stress loswerden" at bounding box center [564, 323] width 423 height 185
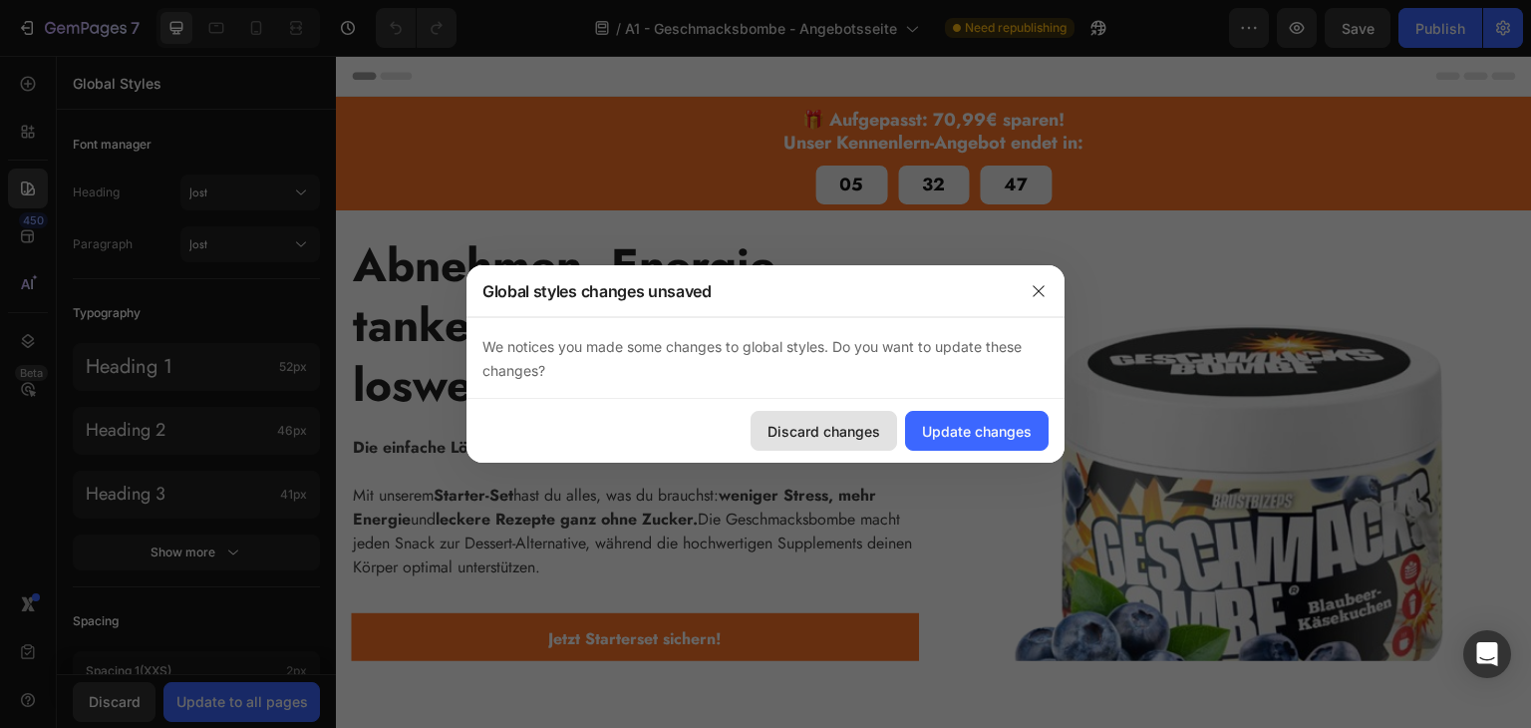
click at [809, 428] on div "Discard changes" at bounding box center [824, 431] width 113 height 21
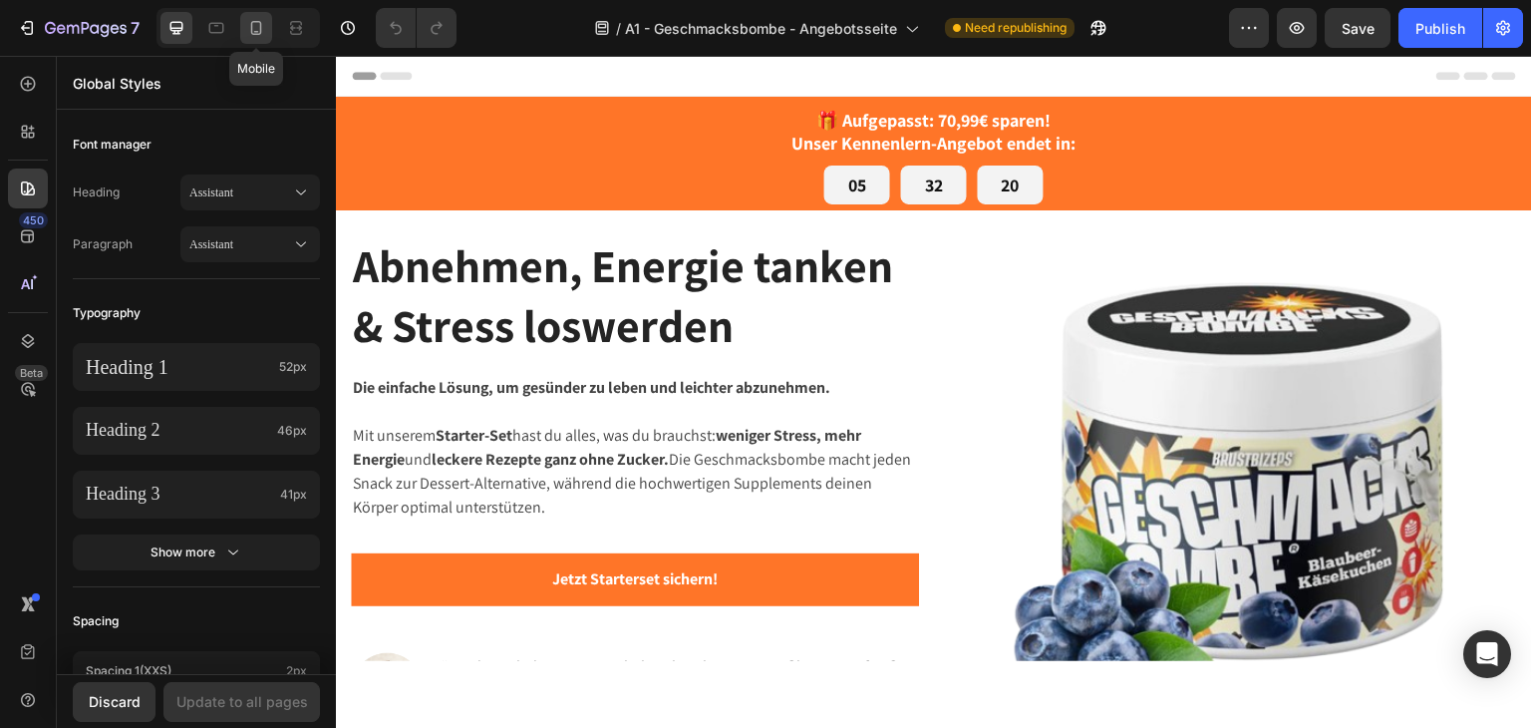
click at [264, 34] on icon at bounding box center [256, 28] width 20 height 20
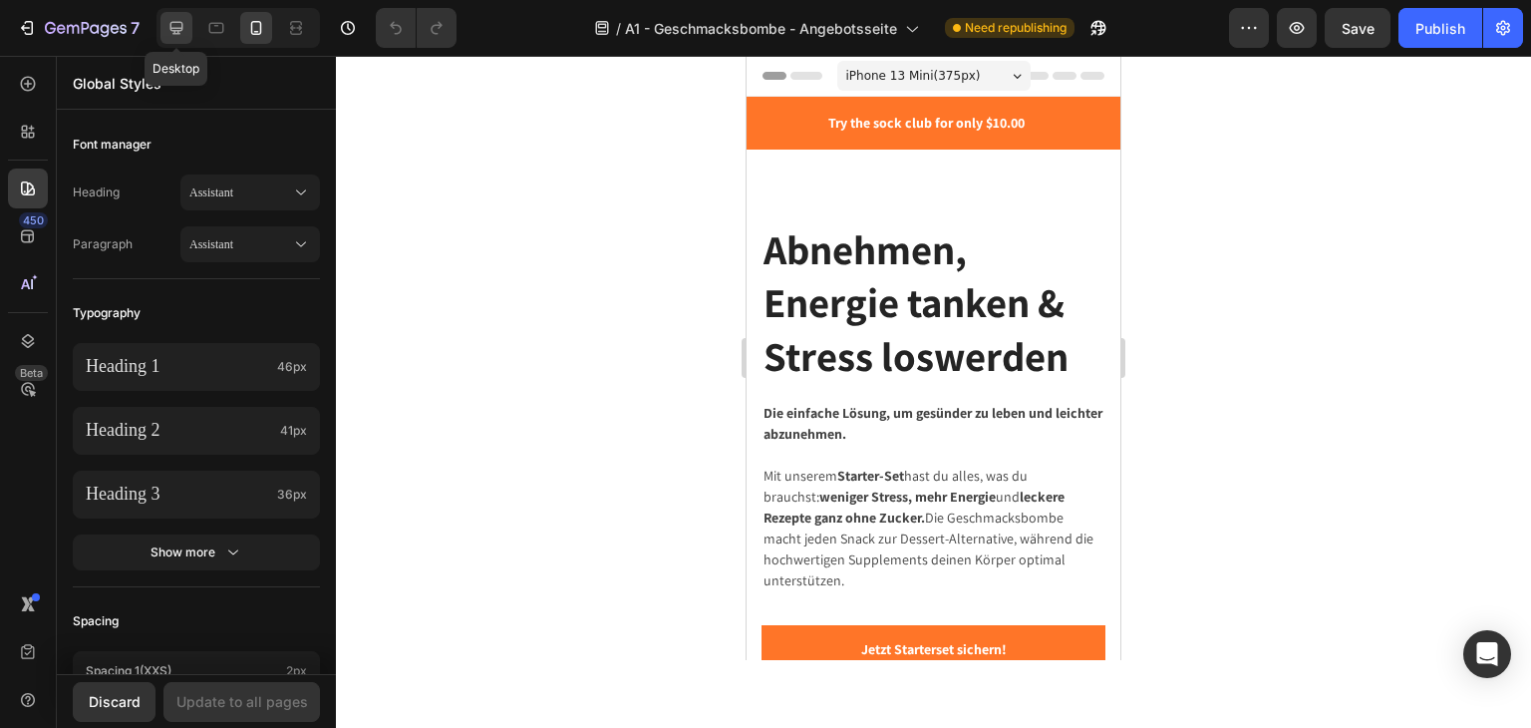
click at [187, 34] on div at bounding box center [176, 28] width 32 height 32
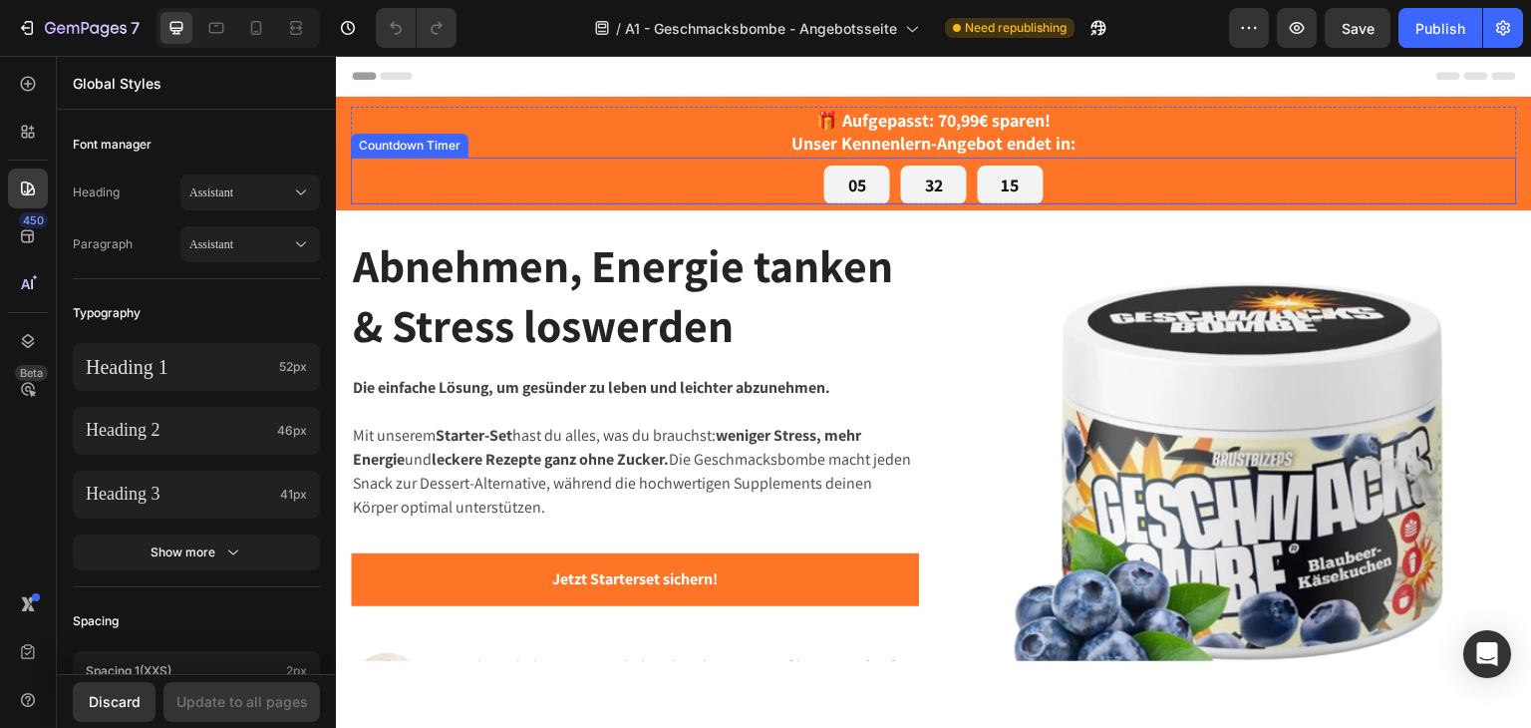
scroll to position [598, 0]
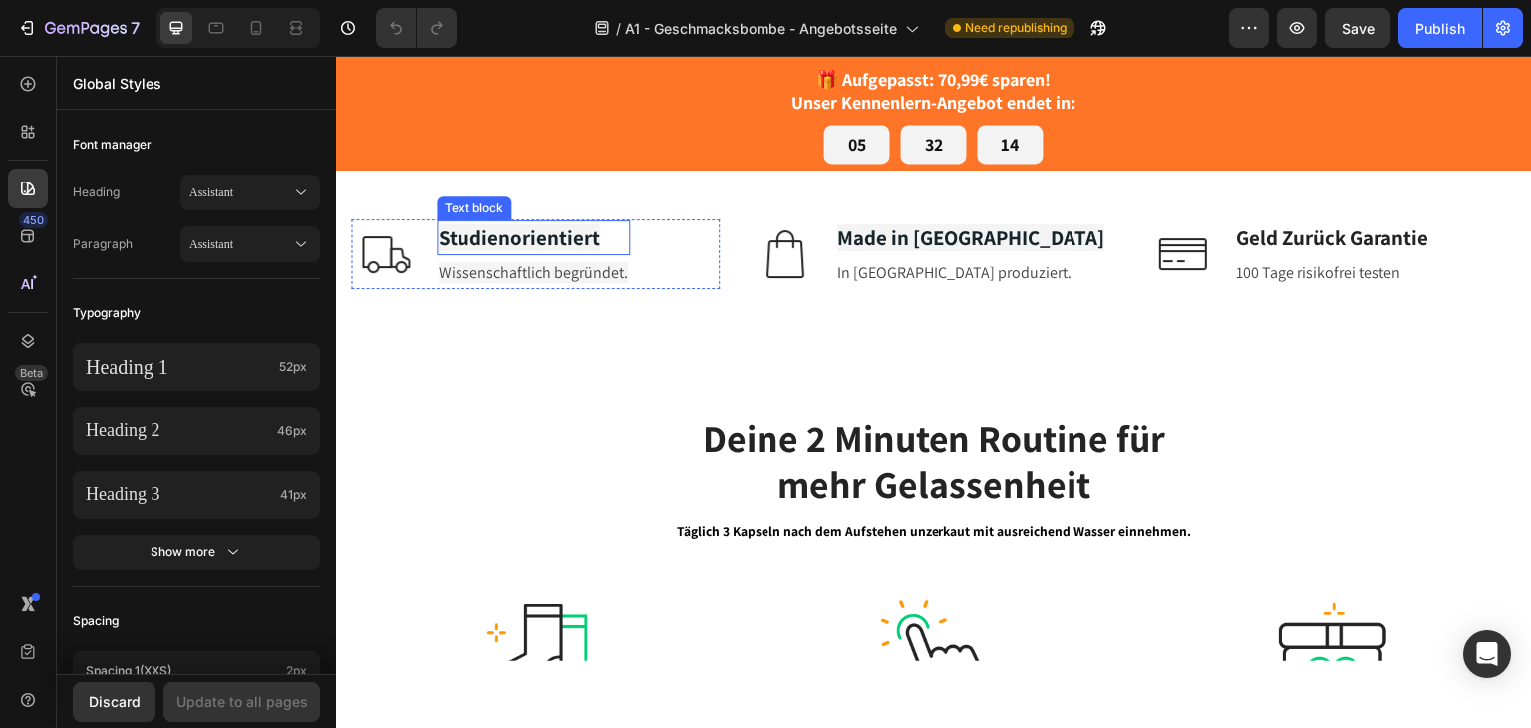
click at [519, 250] on strong "Studienorientiert" at bounding box center [519, 236] width 161 height 27
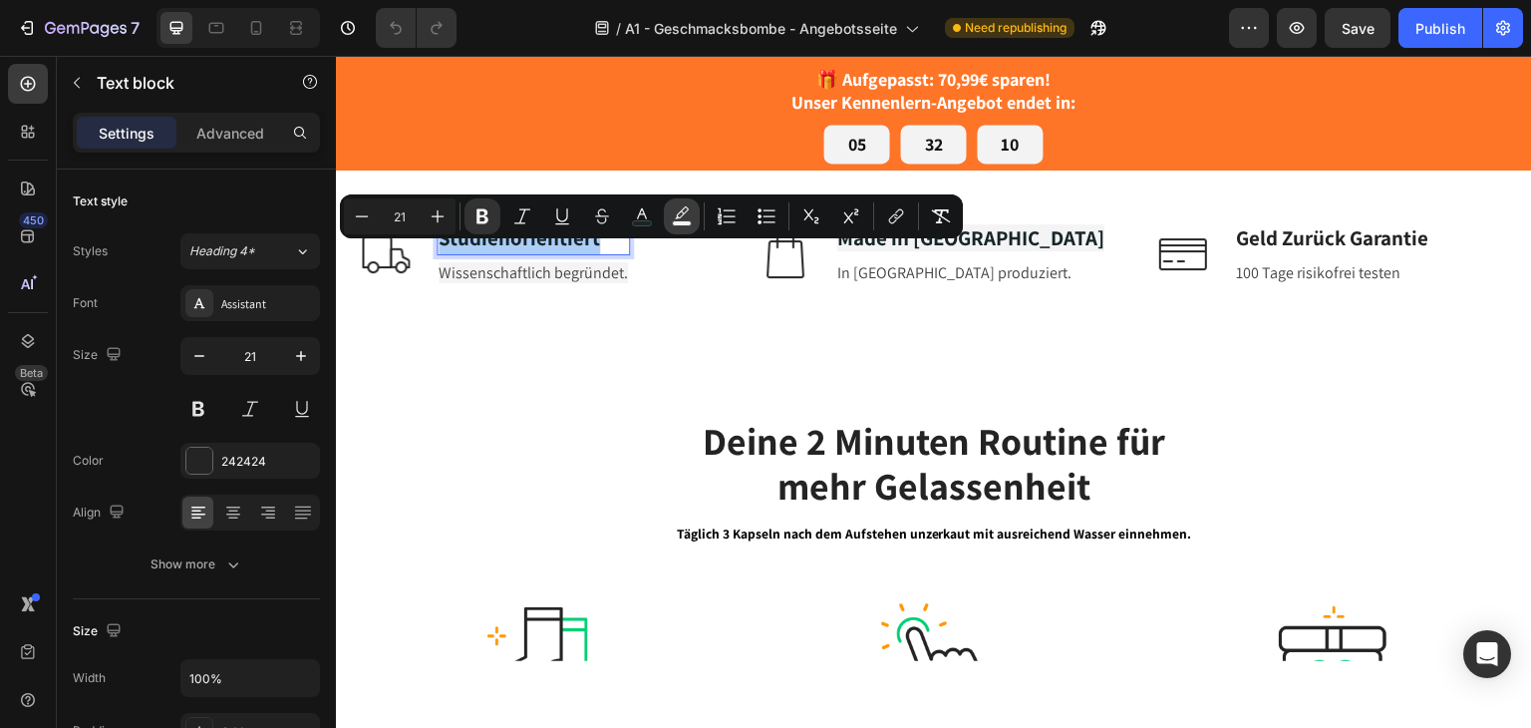
click at [674, 216] on icon "Editor contextual toolbar" at bounding box center [682, 216] width 20 height 20
type input "F4F4F4"
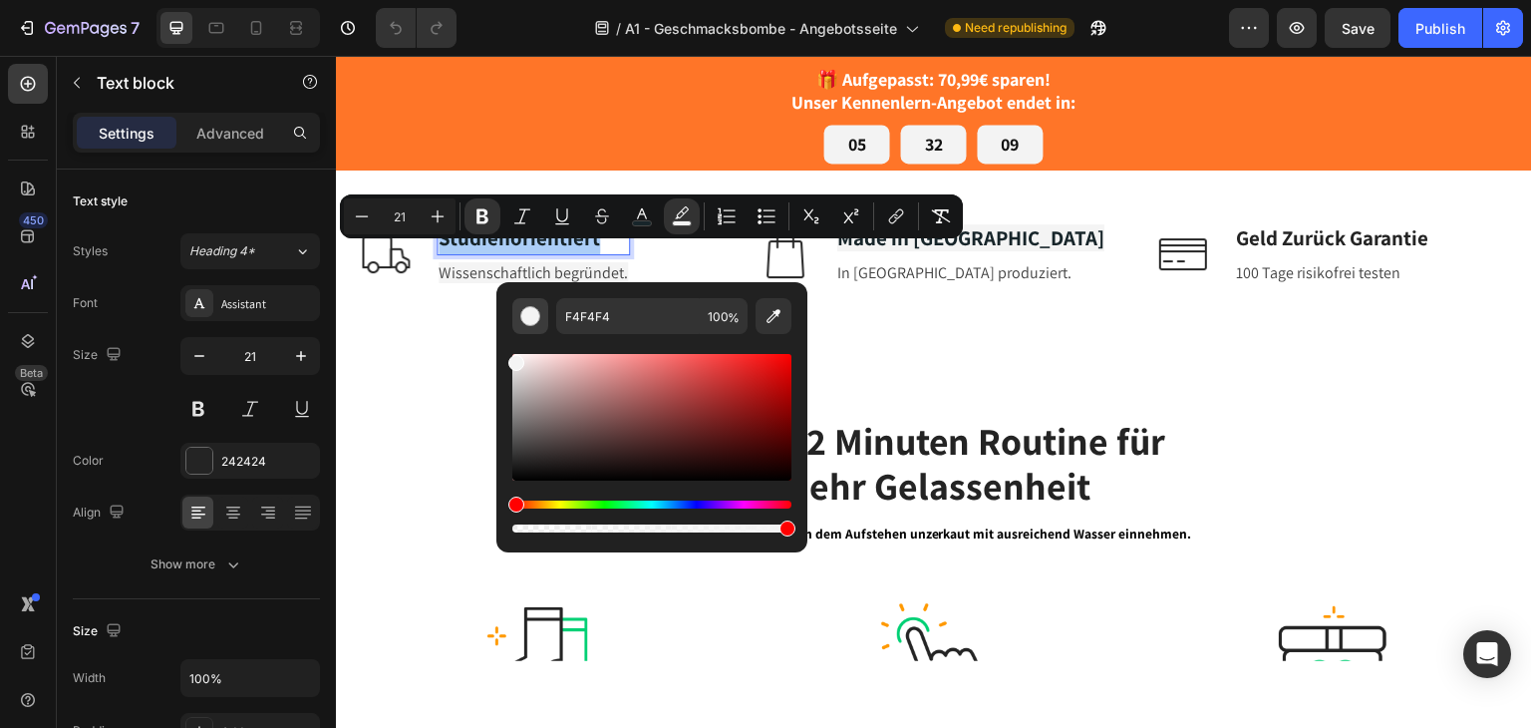
click at [528, 316] on div "Editor contextual toolbar" at bounding box center [530, 316] width 20 height 20
click at [537, 317] on div "Editor contextual toolbar" at bounding box center [530, 316] width 20 height 20
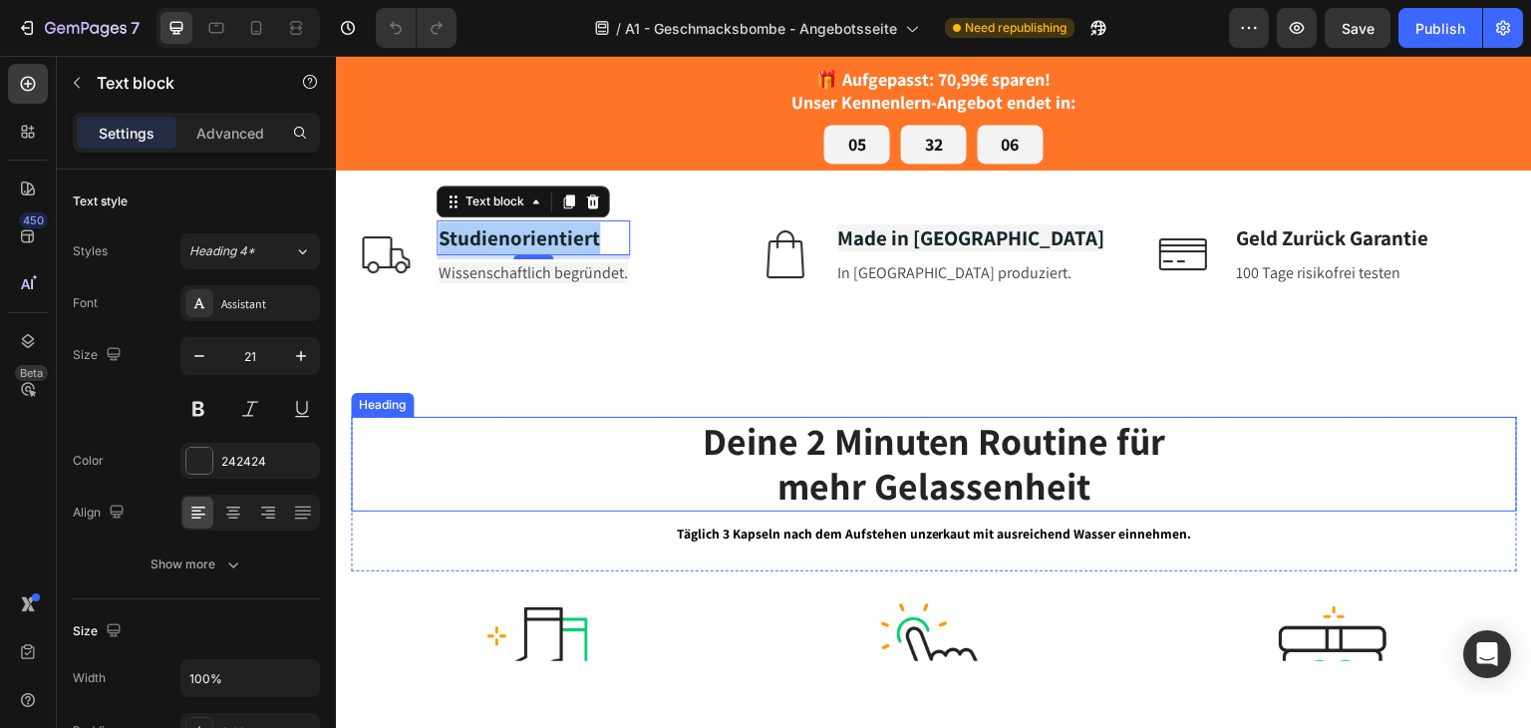
drag, startPoint x: 953, startPoint y: 592, endPoint x: 479, endPoint y: 526, distance: 478.0
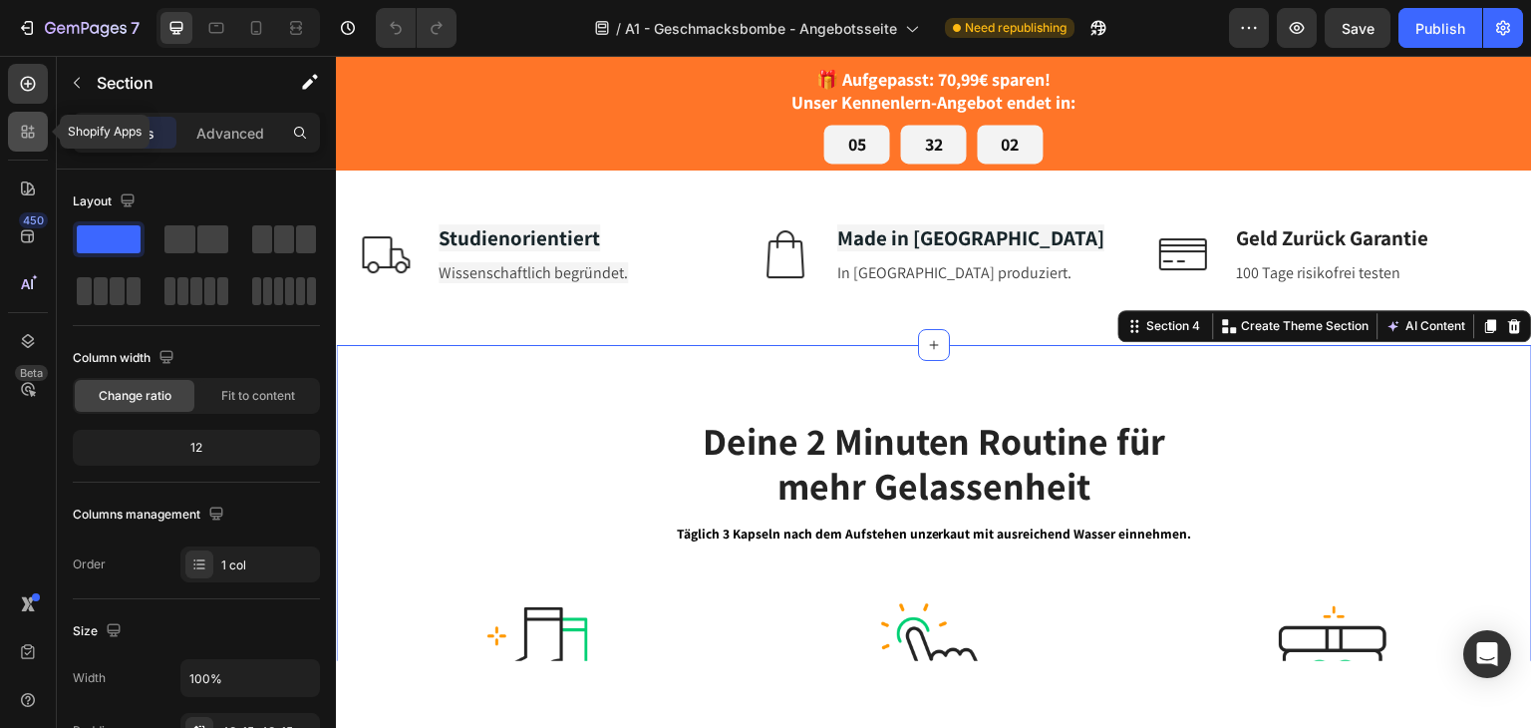
click at [21, 144] on div at bounding box center [28, 132] width 40 height 40
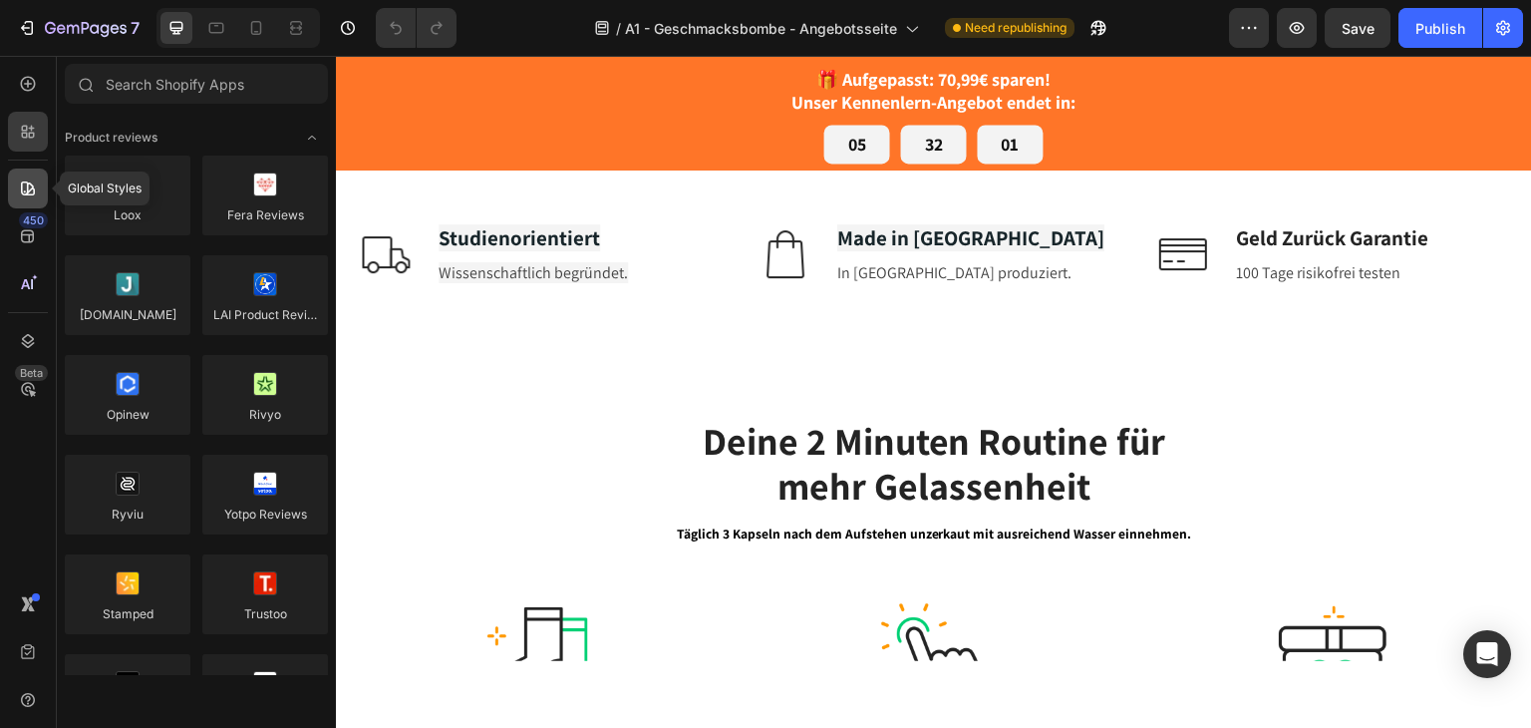
click at [21, 190] on icon at bounding box center [28, 188] width 14 height 14
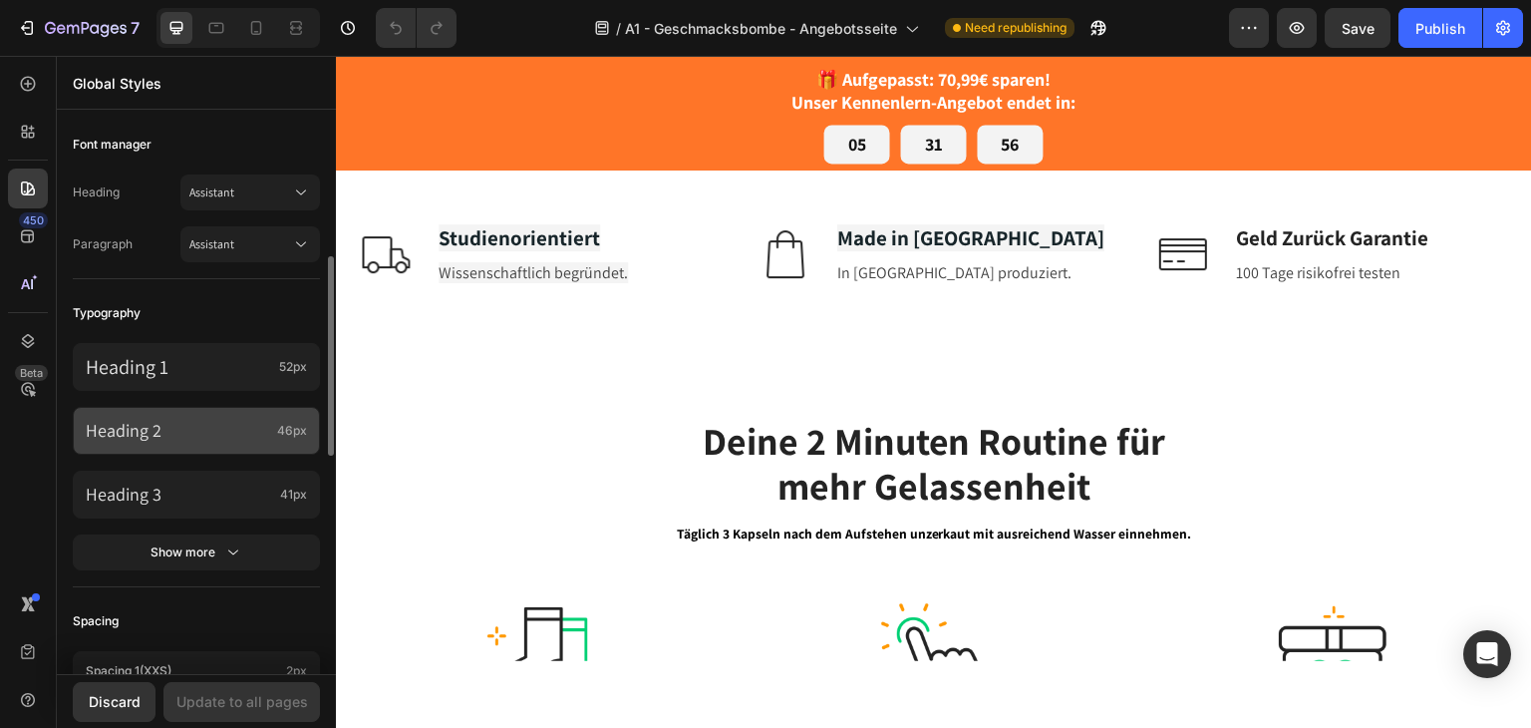
scroll to position [698, 0]
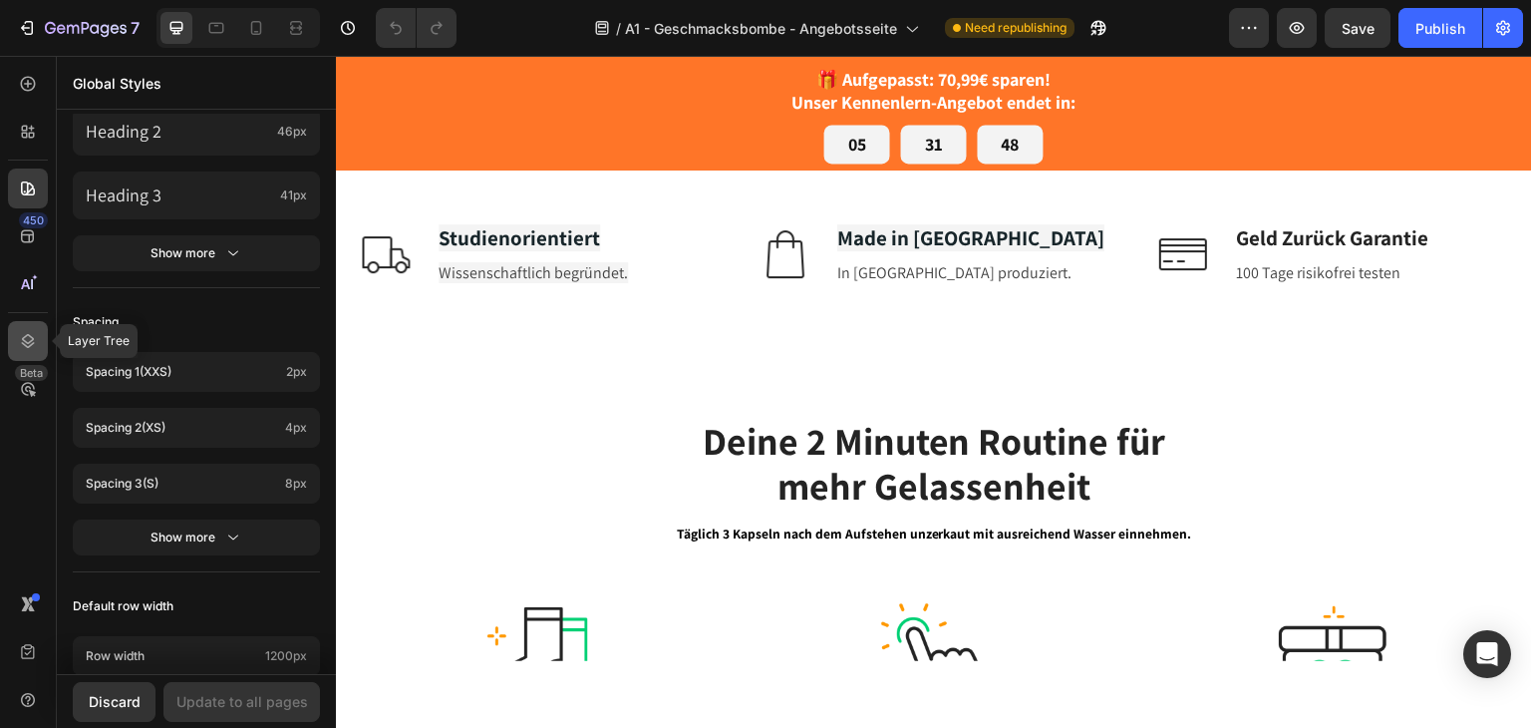
click at [33, 326] on div at bounding box center [28, 341] width 40 height 40
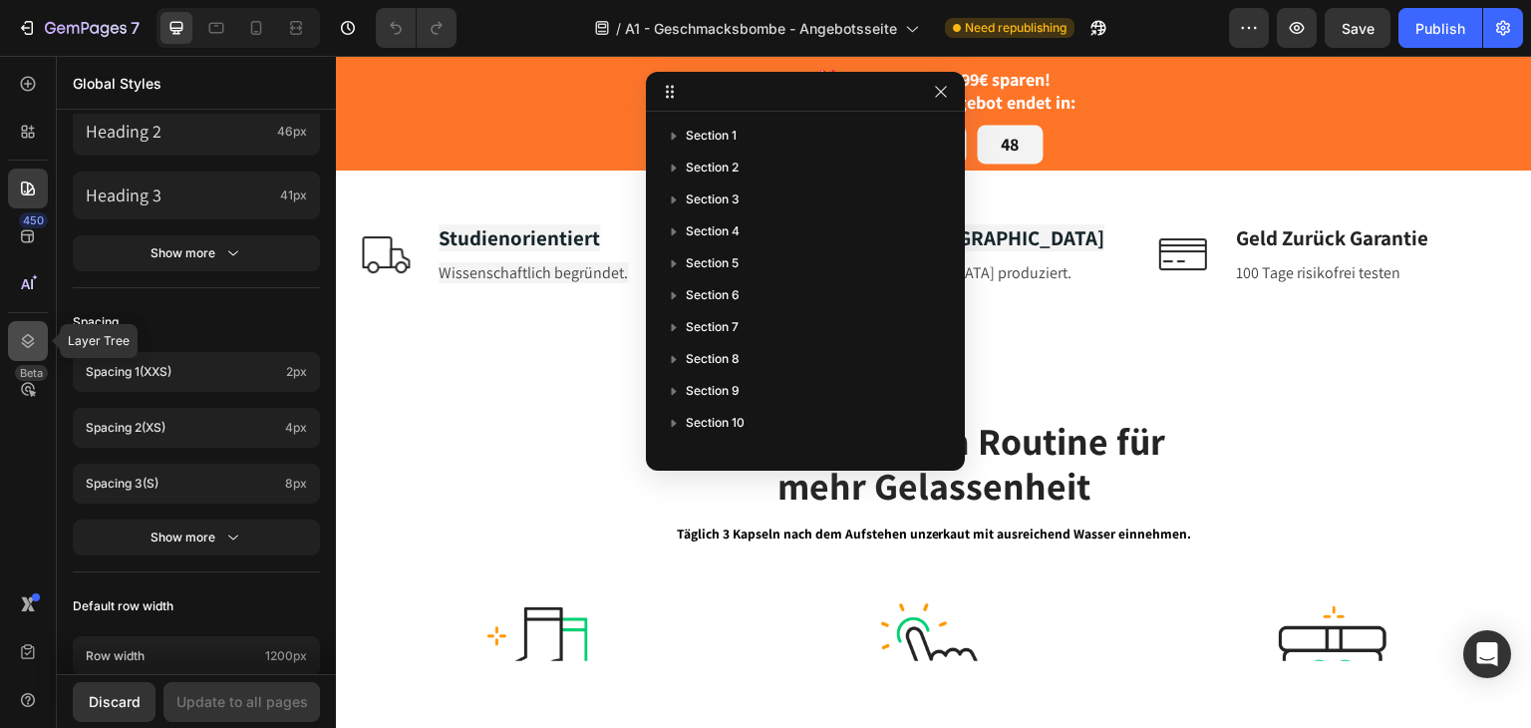
click at [33, 326] on div at bounding box center [28, 341] width 40 height 40
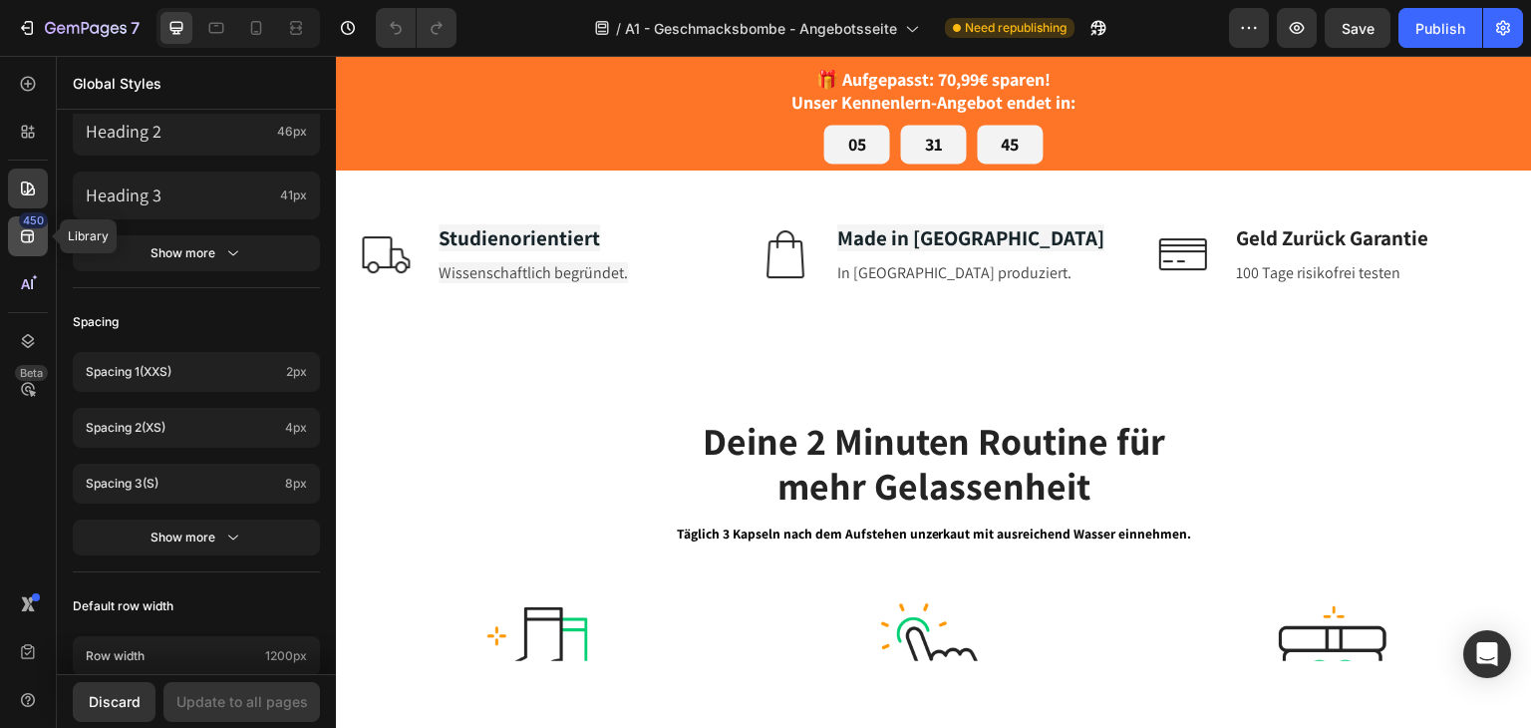
click at [16, 250] on div "450" at bounding box center [28, 236] width 40 height 40
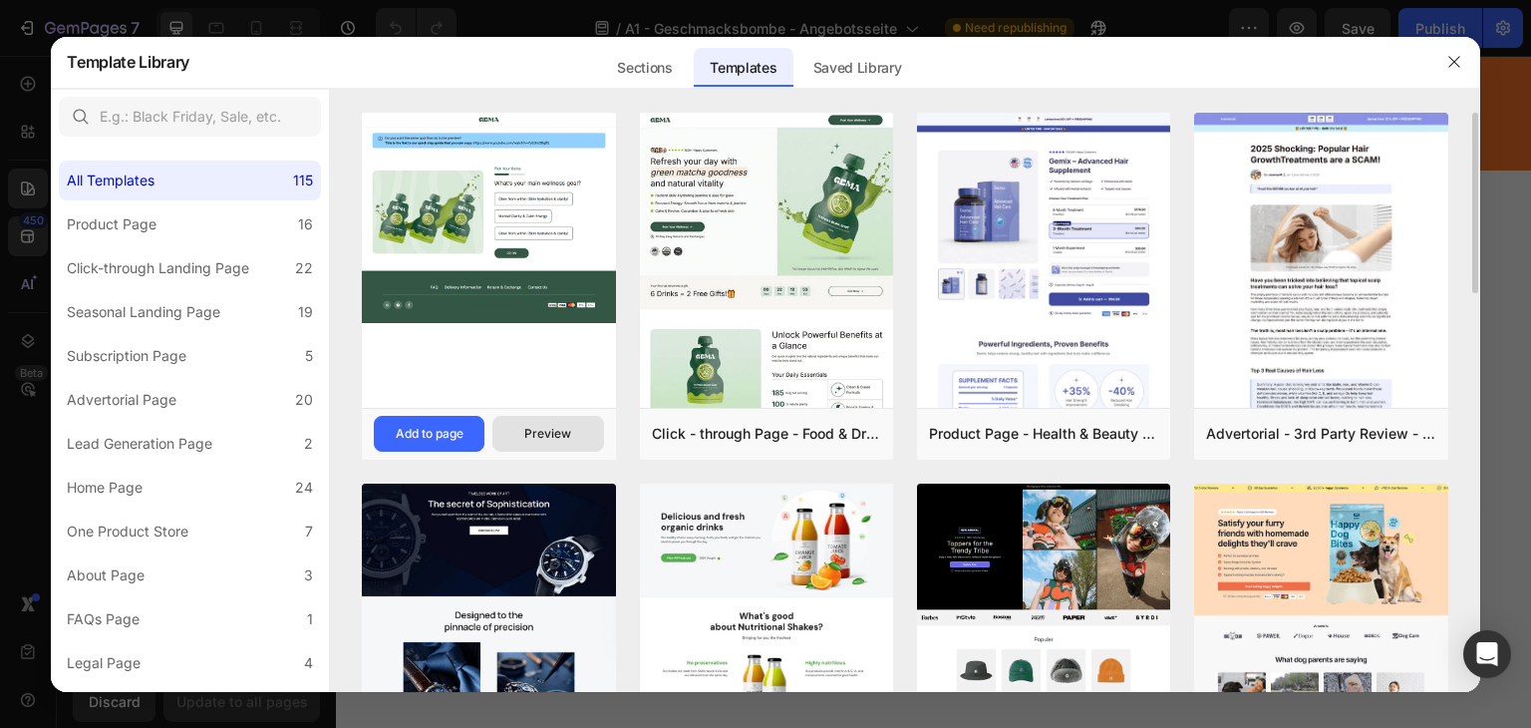
click at [572, 440] on button "Preview" at bounding box center [547, 434] width 111 height 36
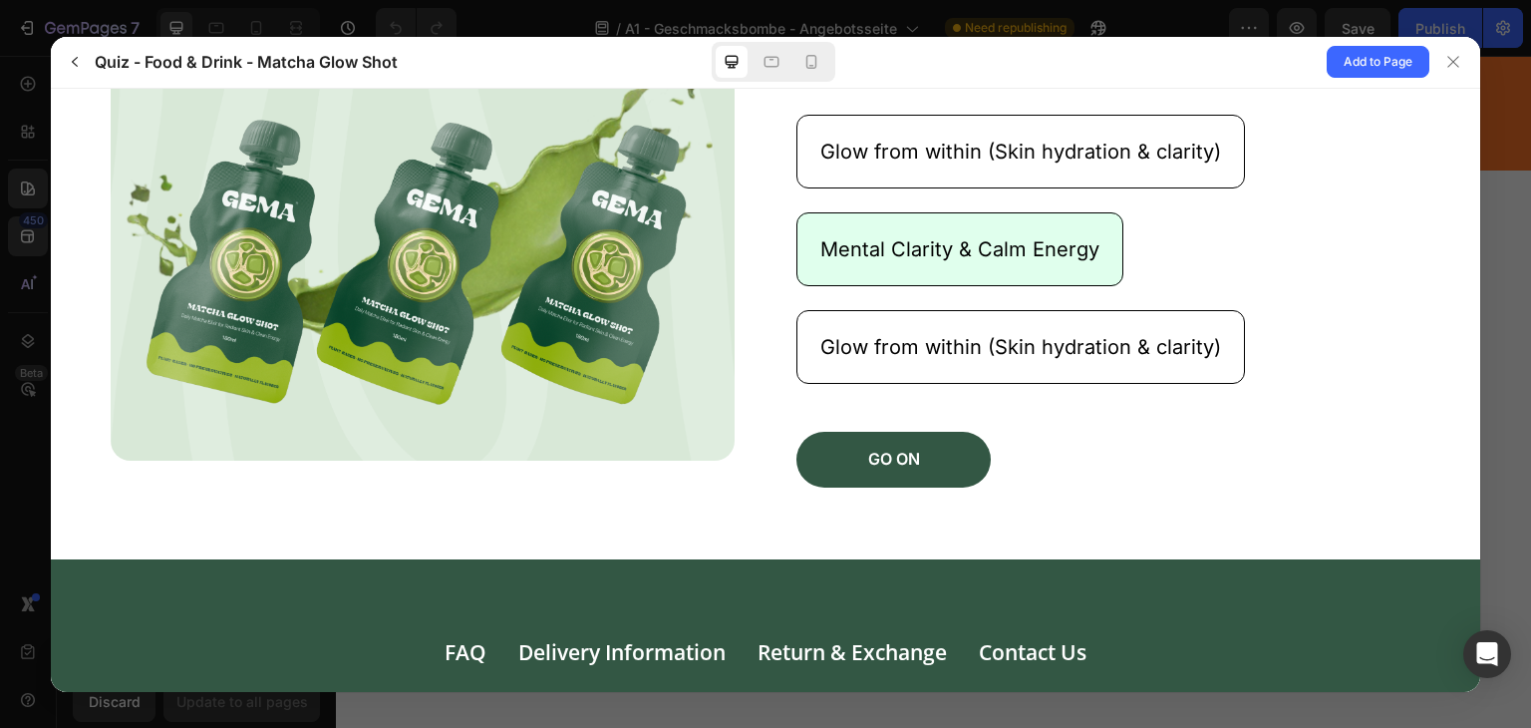
scroll to position [399, 0]
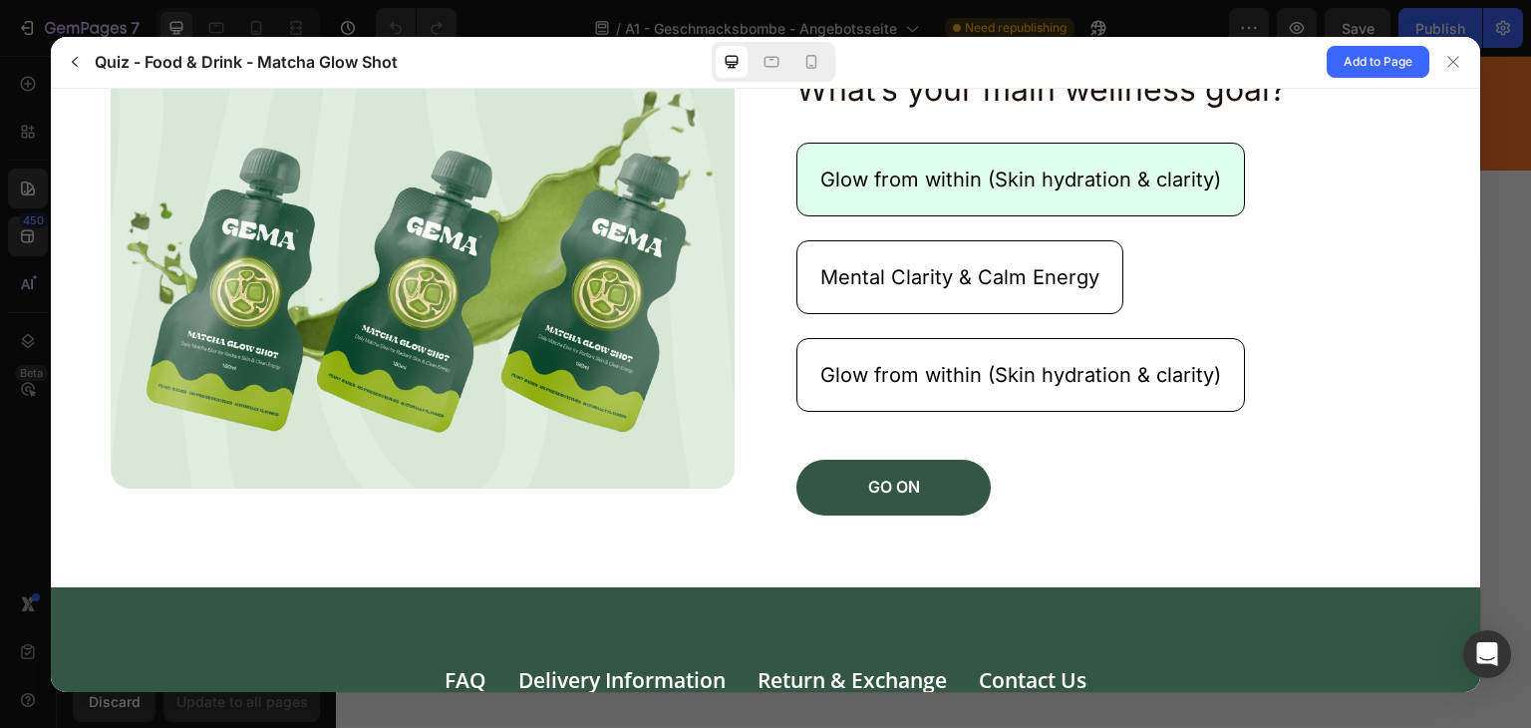
click at [891, 191] on button "Glow from within (Skin hydration & clarity)" at bounding box center [1020, 179] width 449 height 74
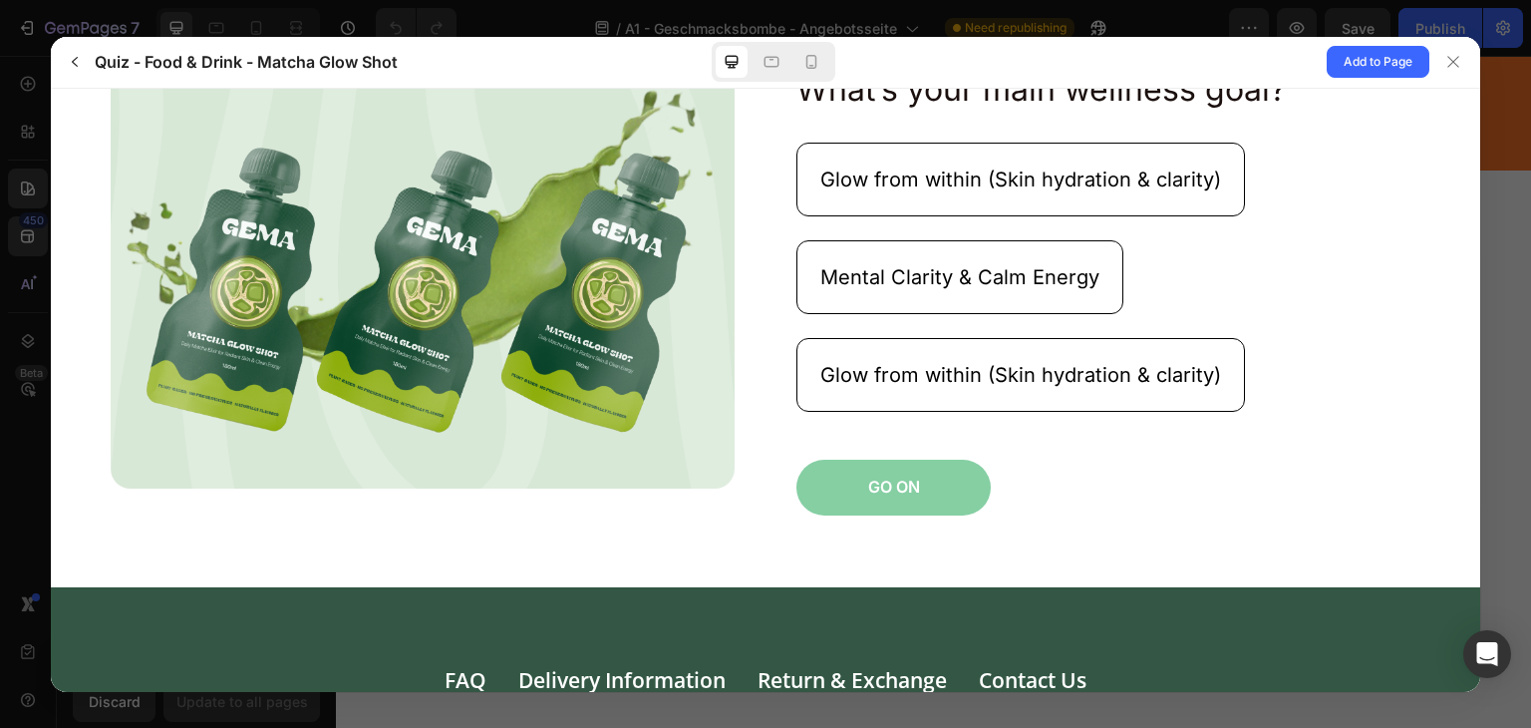
click at [871, 492] on p "GO ON" at bounding box center [894, 485] width 52 height 21
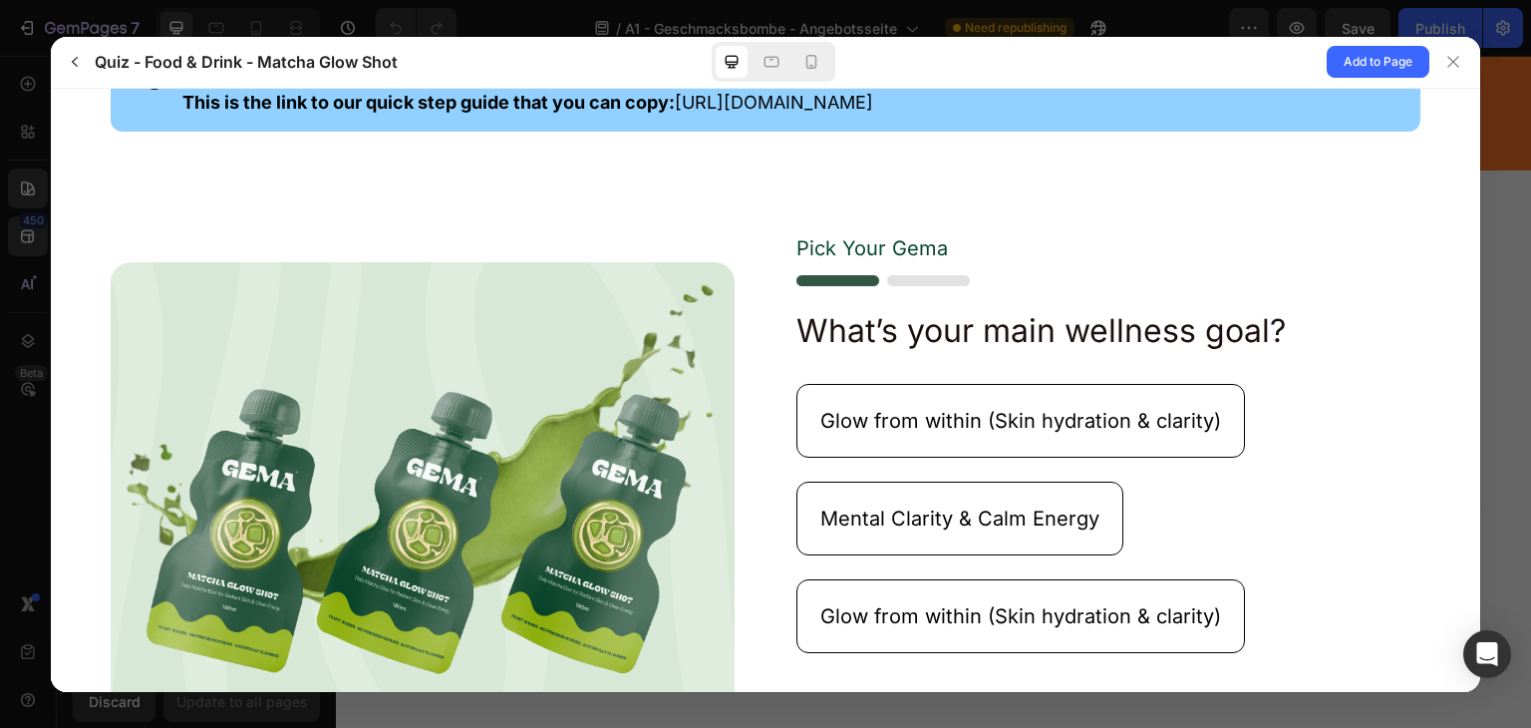
scroll to position [0, 0]
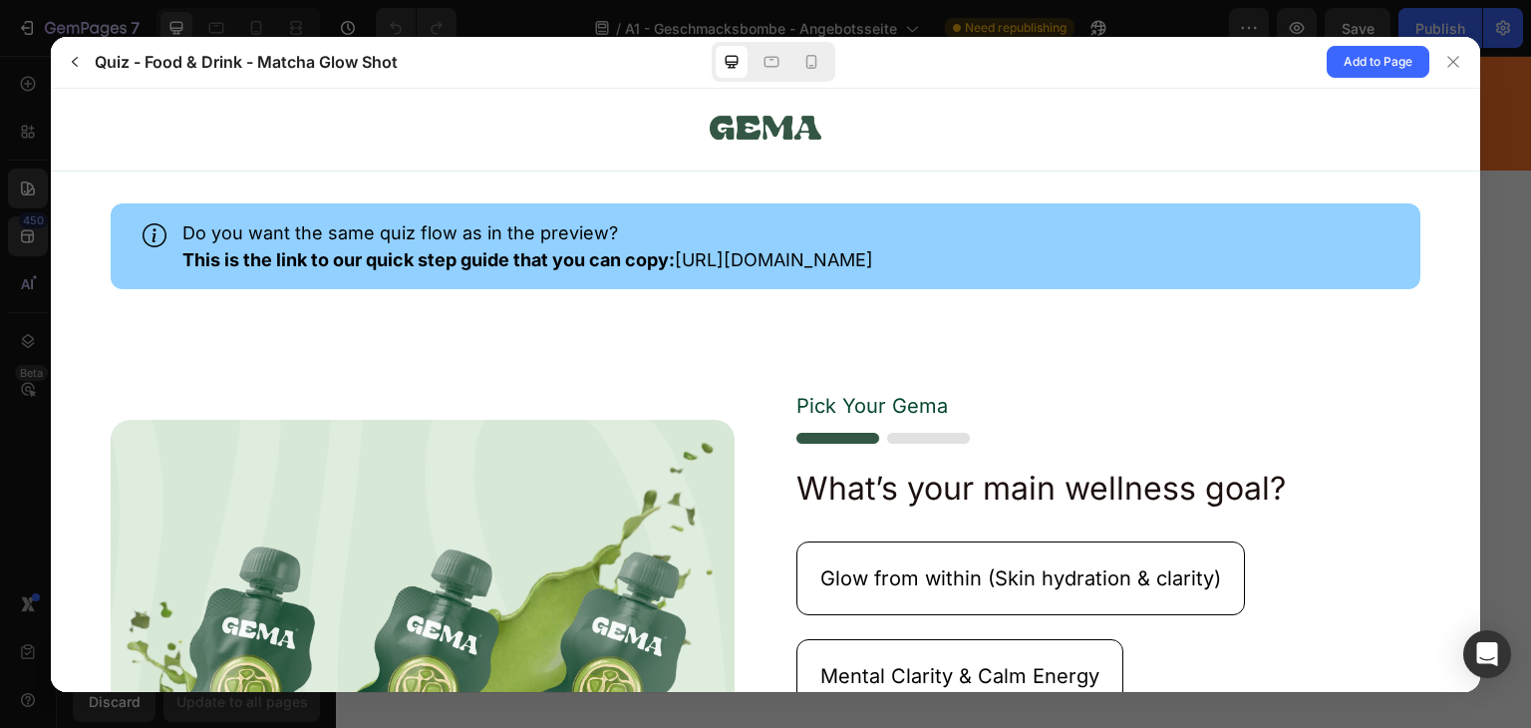
click at [455, 42] on div "Quiz - Food & Drink - Matcha Glow Shot Add to Page" at bounding box center [765, 63] width 1429 height 52
click at [448, 30] on div at bounding box center [765, 364] width 1531 height 728
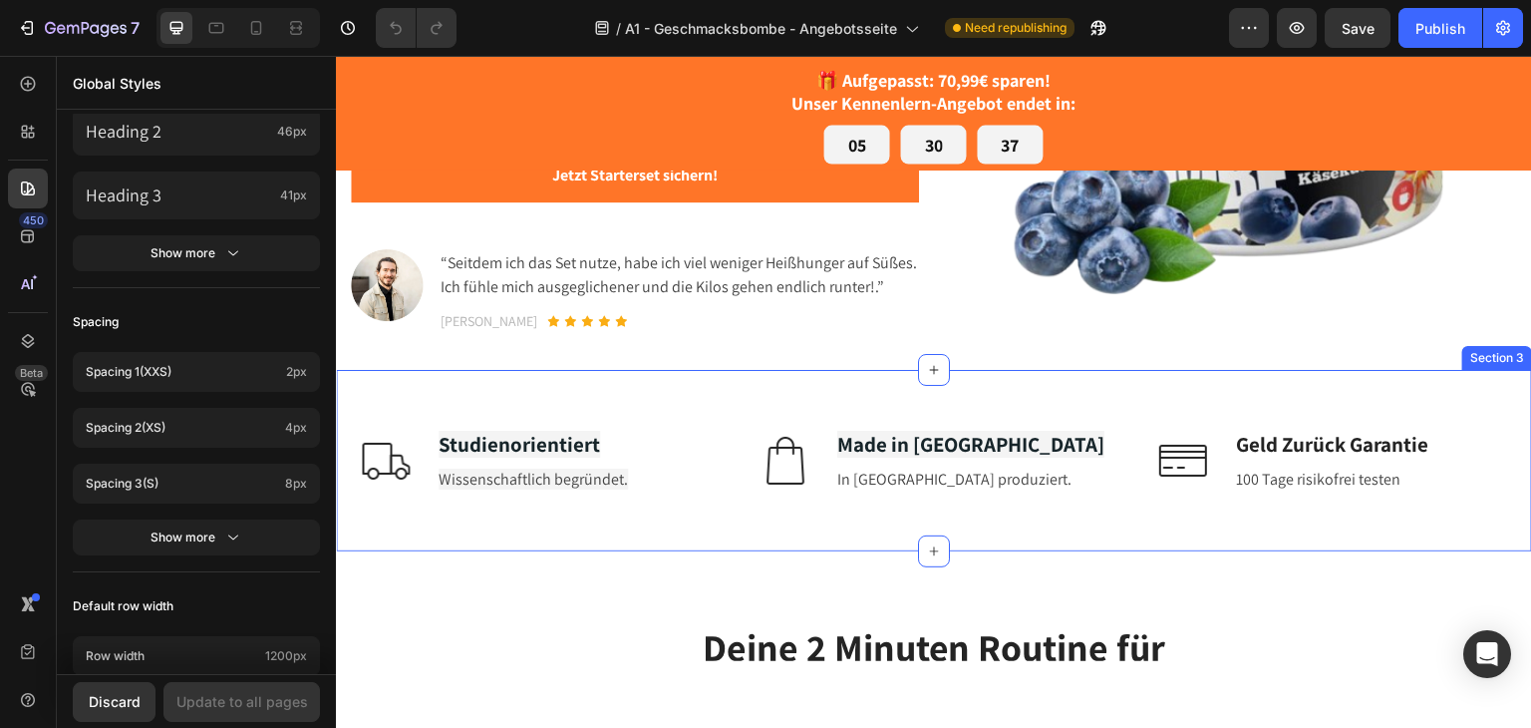
scroll to position [399, 0]
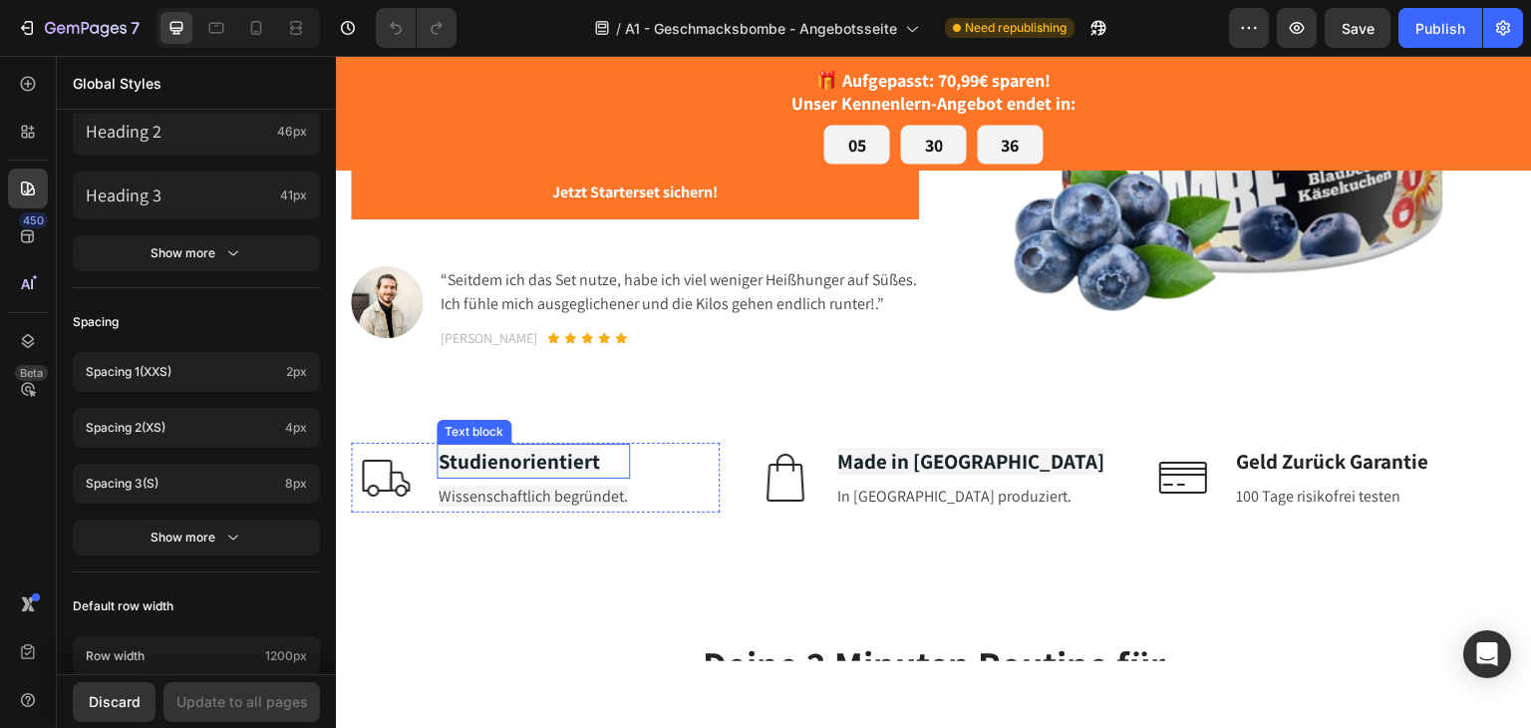
click at [526, 460] on strong "Studienorientiert" at bounding box center [519, 460] width 161 height 27
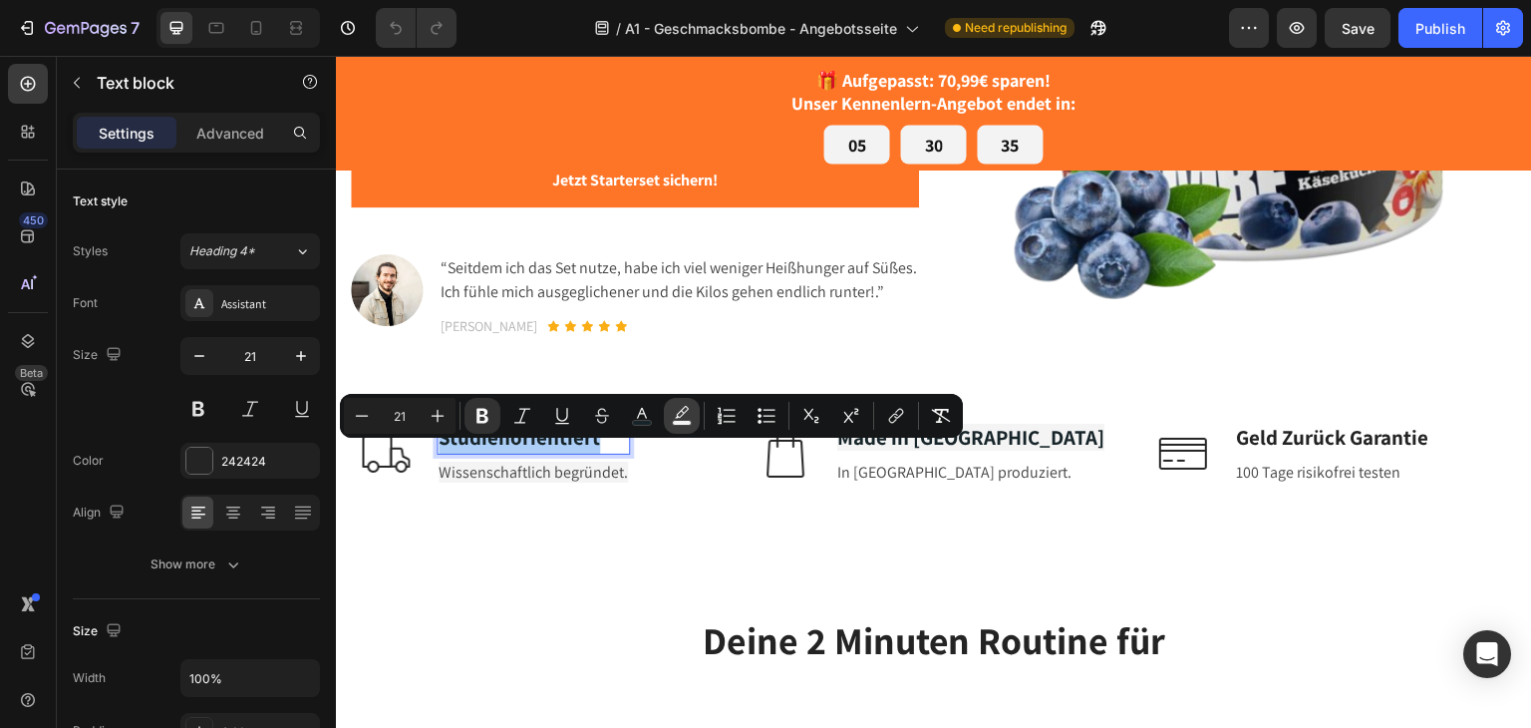
click at [683, 414] on icon "Editor contextual toolbar" at bounding box center [682, 412] width 14 height 12
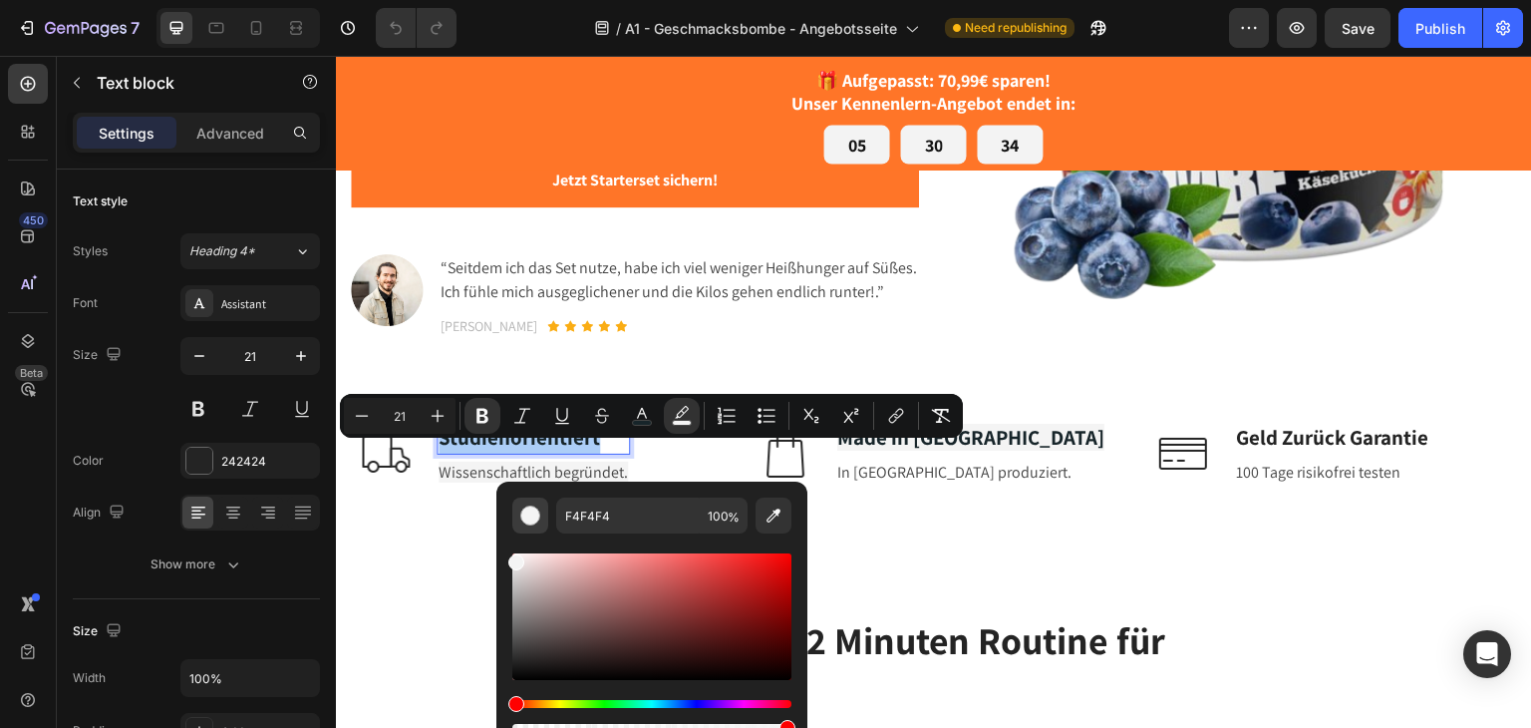
click at [526, 522] on div "Editor contextual toolbar" at bounding box center [530, 515] width 20 height 20
click at [526, 515] on div "Editor contextual toolbar" at bounding box center [530, 515] width 20 height 20
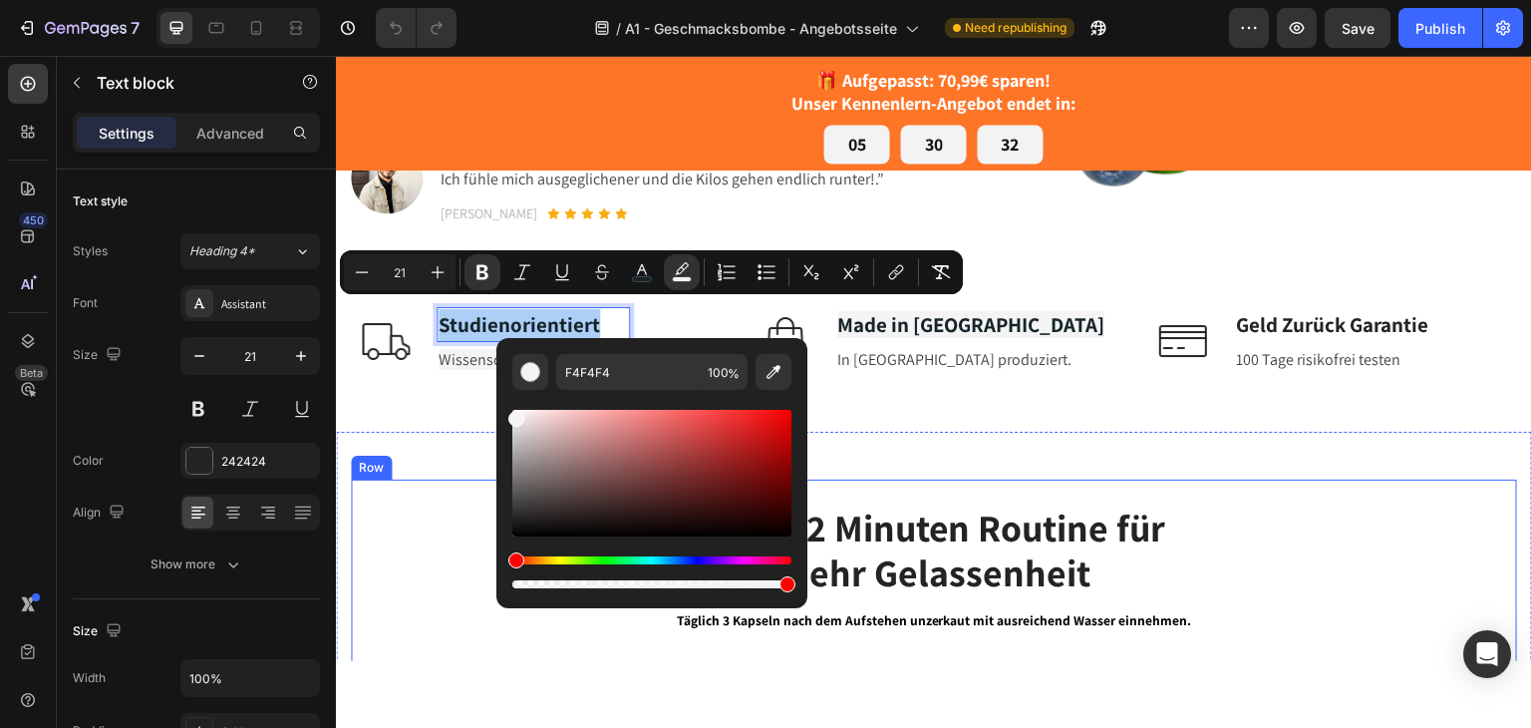
scroll to position [598, 0]
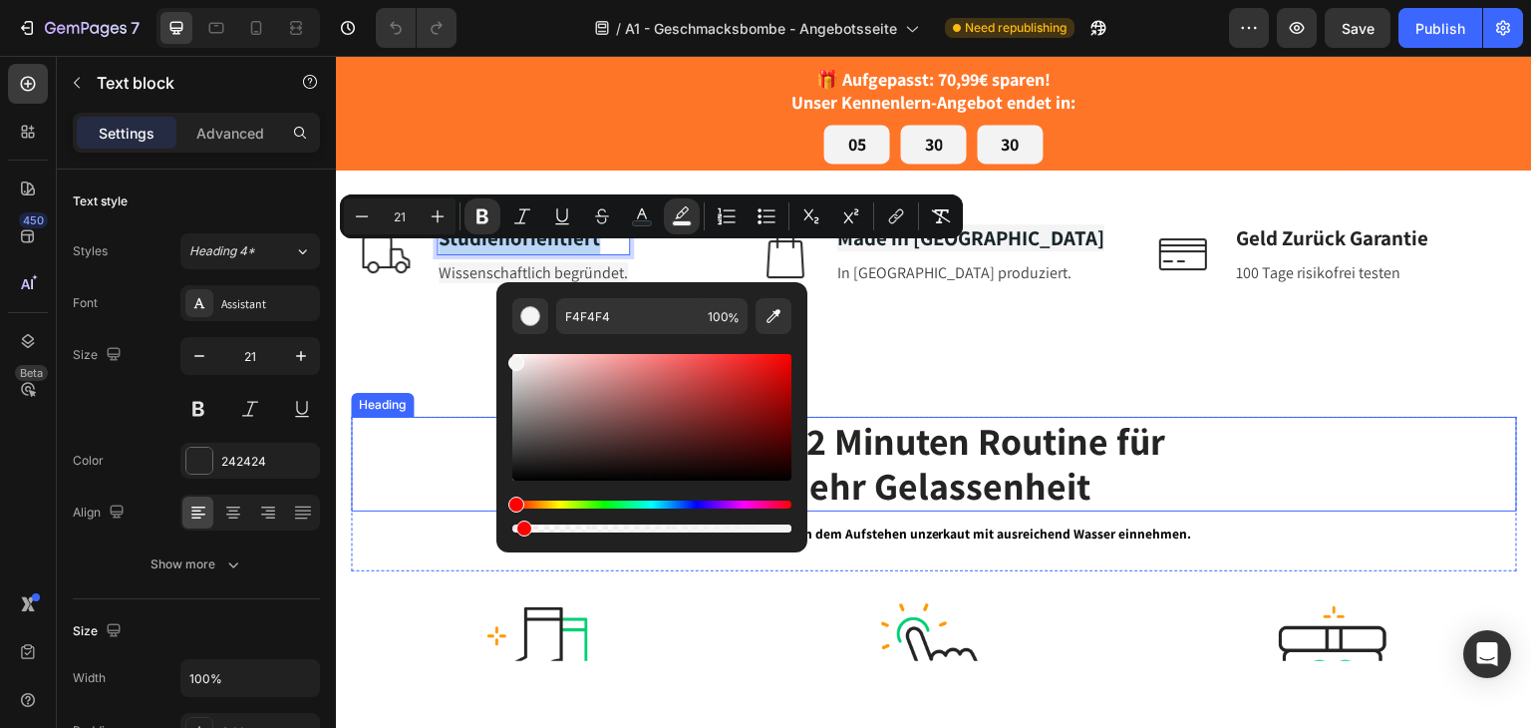
type input "0"
drag, startPoint x: 1122, startPoint y: 582, endPoint x: 482, endPoint y: 520, distance: 642.9
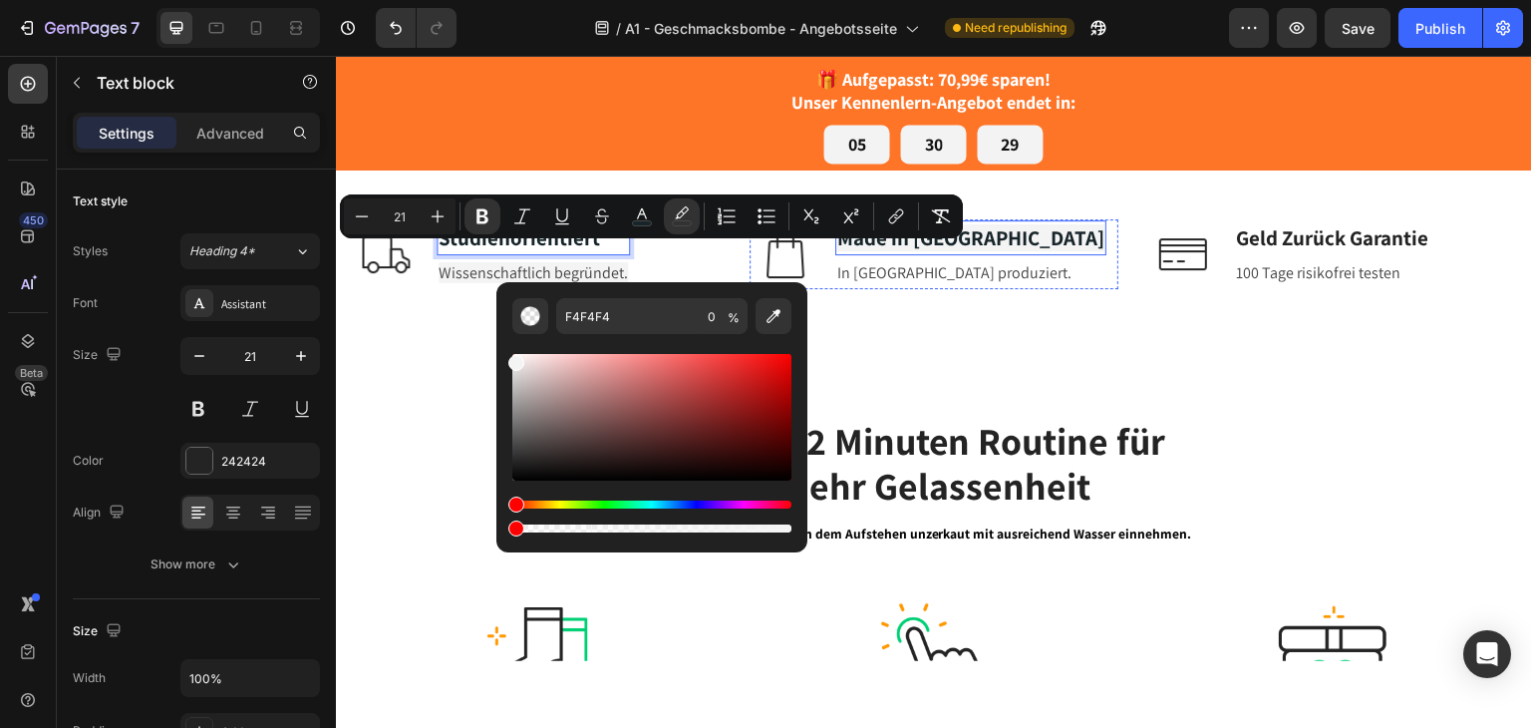
click at [886, 250] on strong "Made in [GEOGRAPHIC_DATA]" at bounding box center [970, 236] width 267 height 27
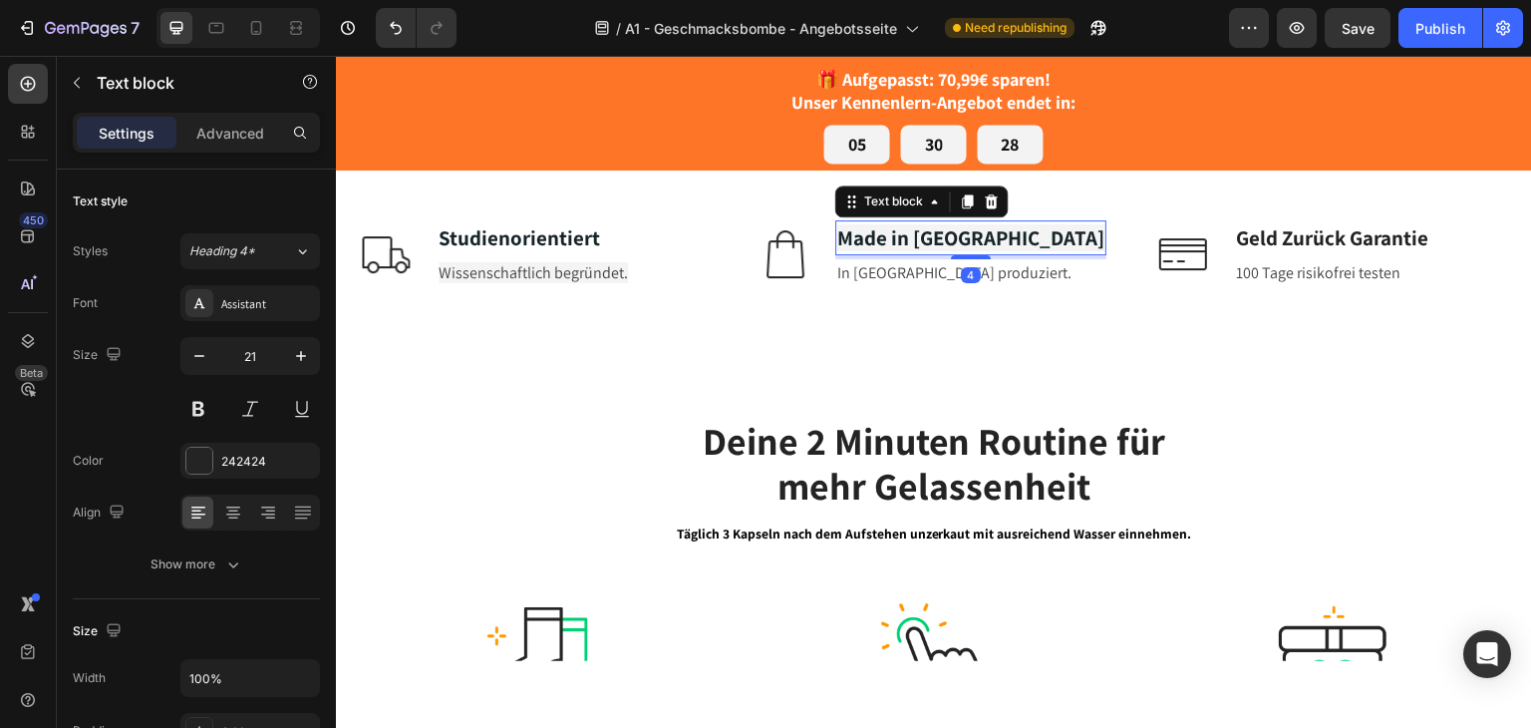
click at [886, 250] on strong "Made in Germany" at bounding box center [970, 236] width 267 height 27
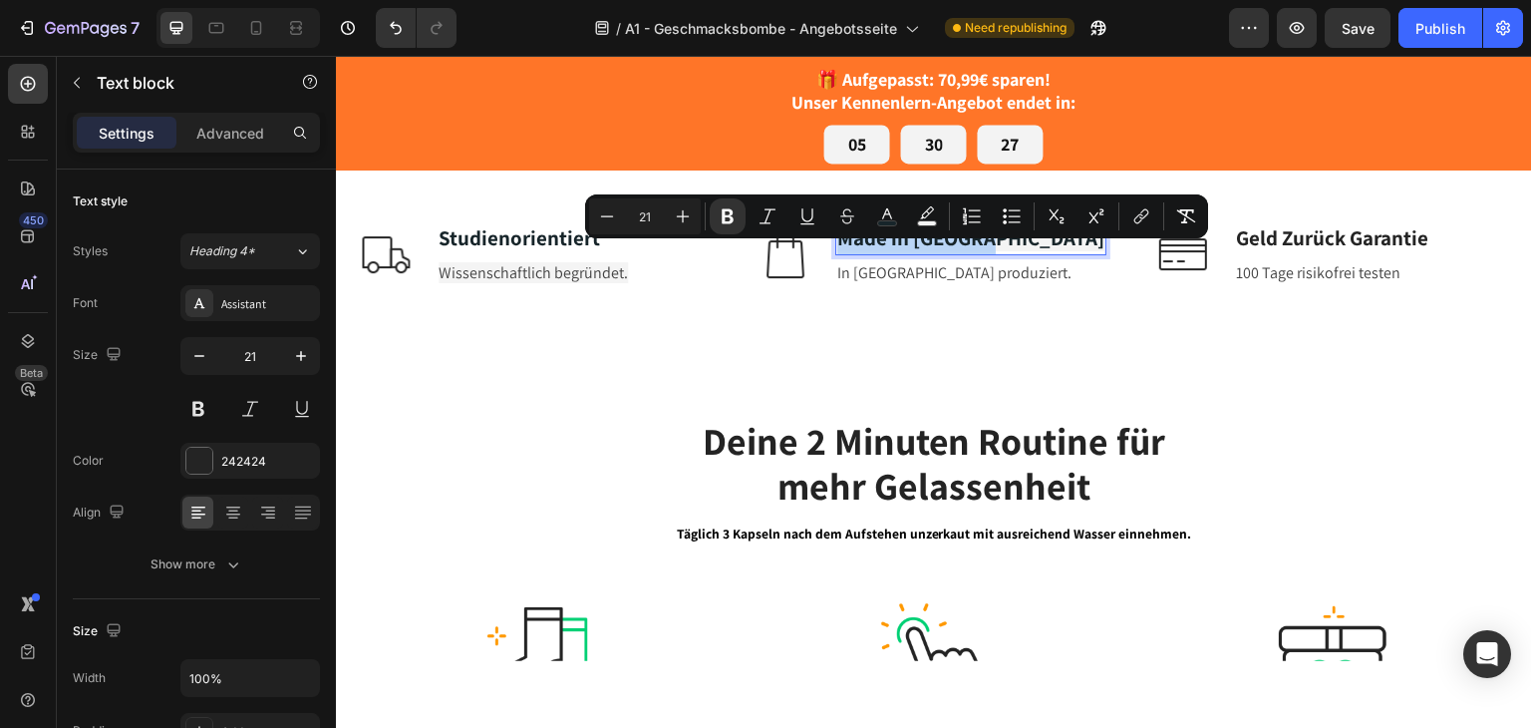
click at [886, 250] on strong "Made in Germany" at bounding box center [970, 236] width 267 height 27
click at [934, 218] on icon "Editor contextual toolbar" at bounding box center [942, 216] width 20 height 20
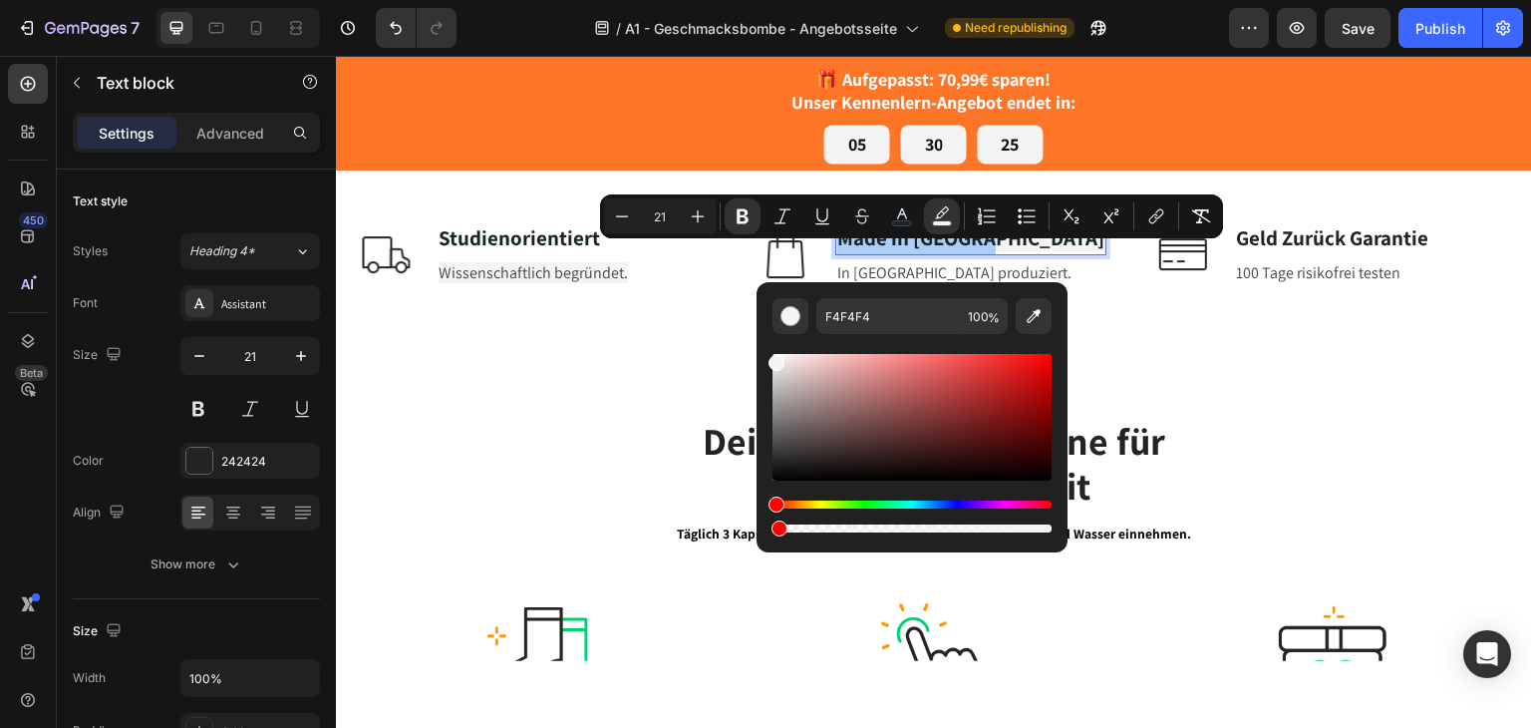
drag, startPoint x: 1045, startPoint y: 527, endPoint x: 775, endPoint y: 519, distance: 270.3
click at [775, 519] on div "Editor contextual toolbar" at bounding box center [912, 516] width 279 height 32
drag, startPoint x: 1111, startPoint y: 588, endPoint x: 733, endPoint y: 534, distance: 382.6
type input "0"
click at [1256, 249] on strong "Geld Zurück Garantie" at bounding box center [1332, 236] width 192 height 27
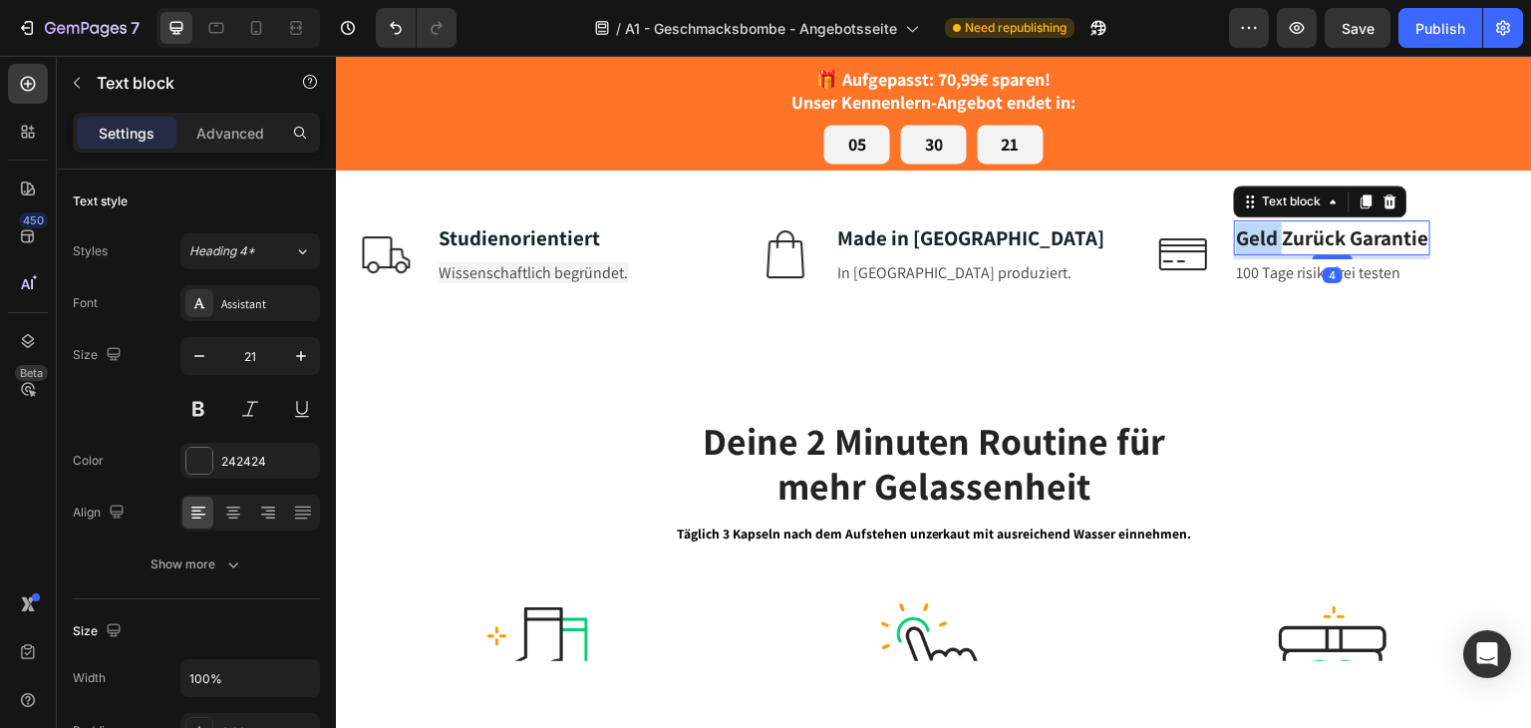
click at [1256, 249] on strong "Geld Zurück Garantie" at bounding box center [1332, 236] width 192 height 27
click at [1309, 250] on strong "Geld Zurück Garantie" at bounding box center [1332, 236] width 192 height 27
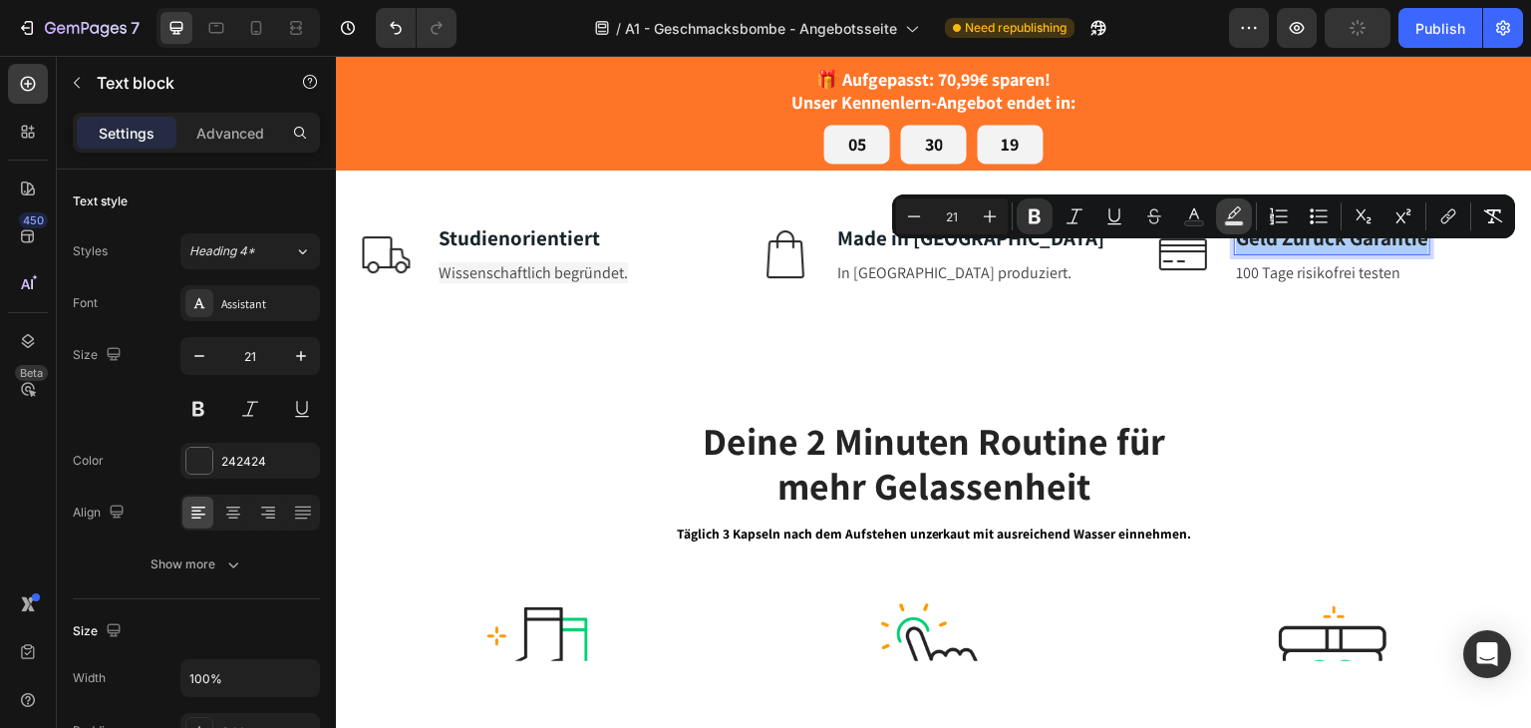
click at [1229, 214] on icon "Editor contextual toolbar" at bounding box center [1234, 212] width 14 height 12
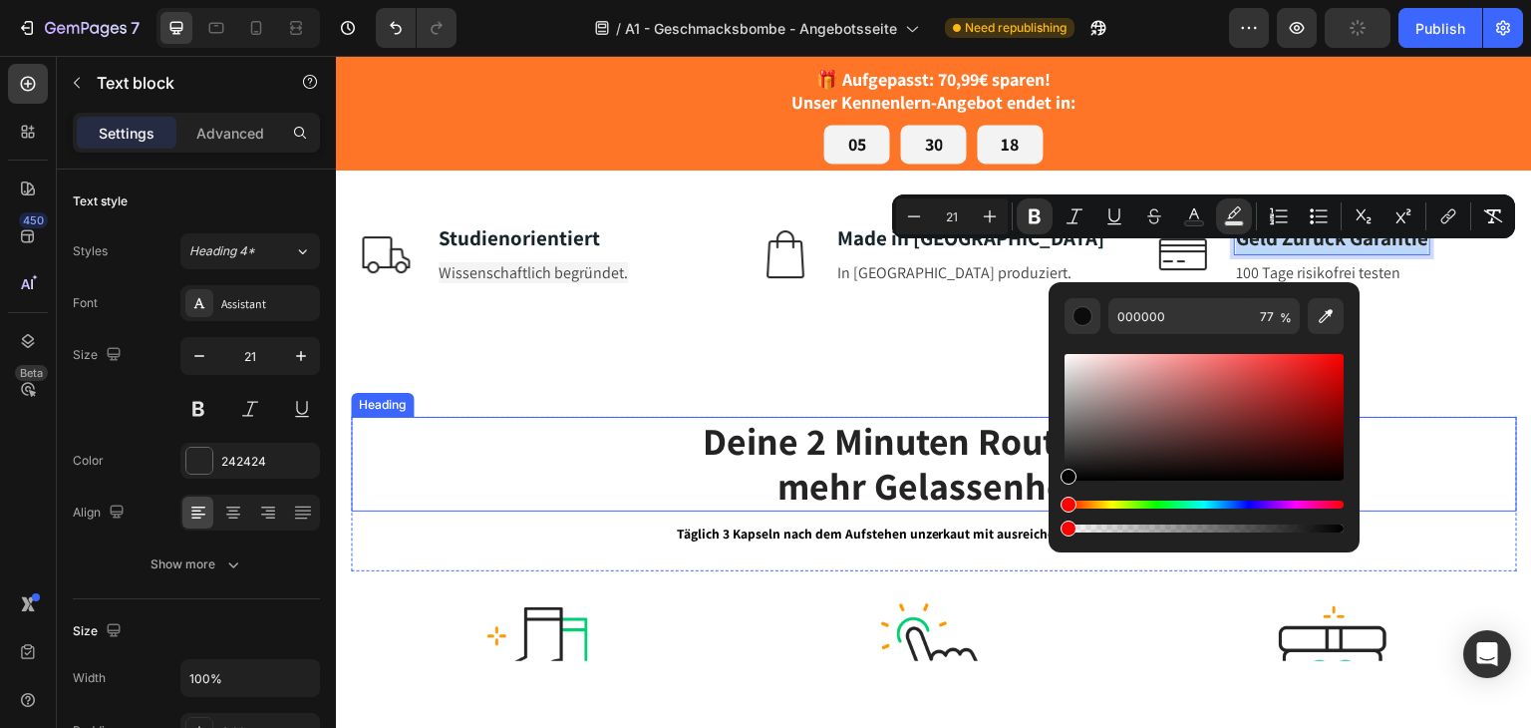
drag, startPoint x: 1621, startPoint y: 583, endPoint x: 1040, endPoint y: 528, distance: 583.7
type input "0"
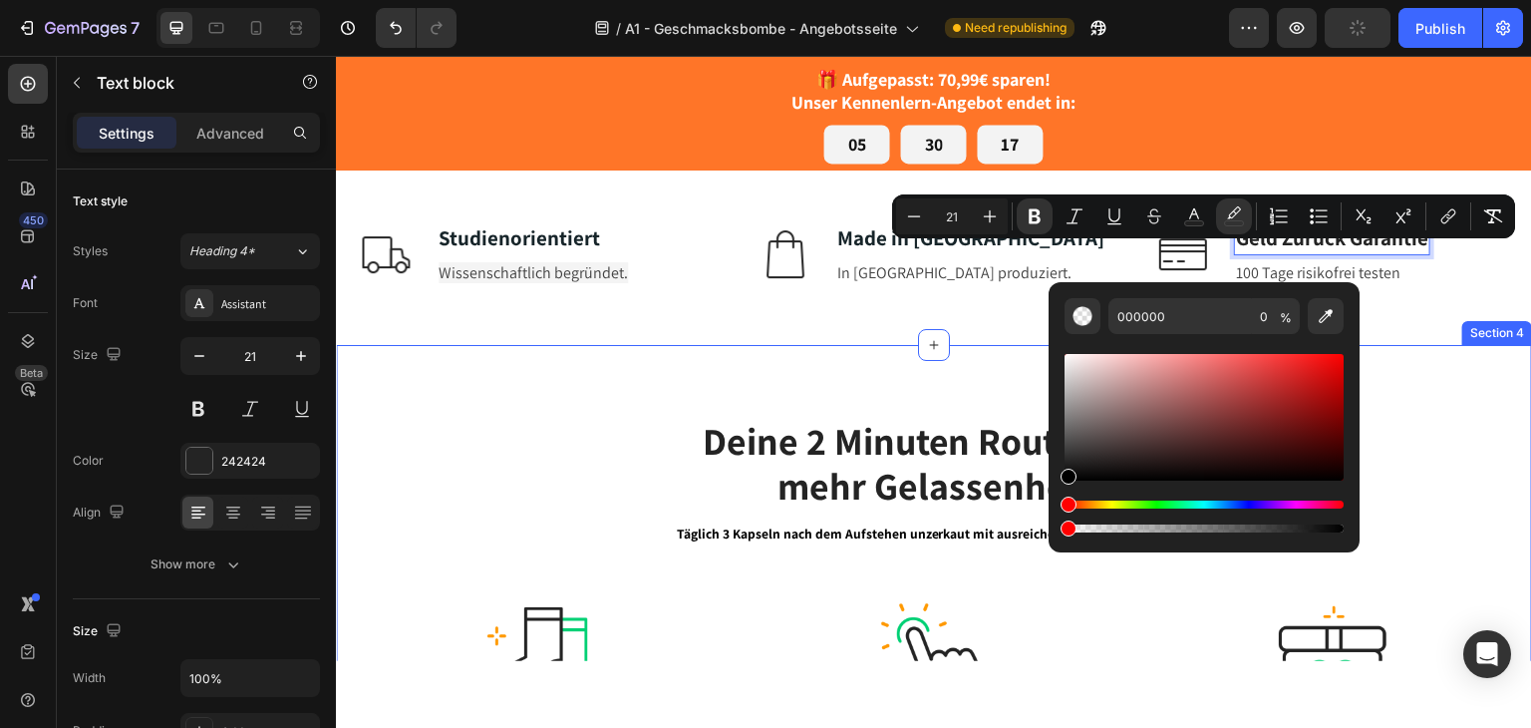
click at [1454, 312] on div "Image Studienorientiert Text block Wissenschaftlich begründet. Text block Row I…" at bounding box center [934, 253] width 1166 height 118
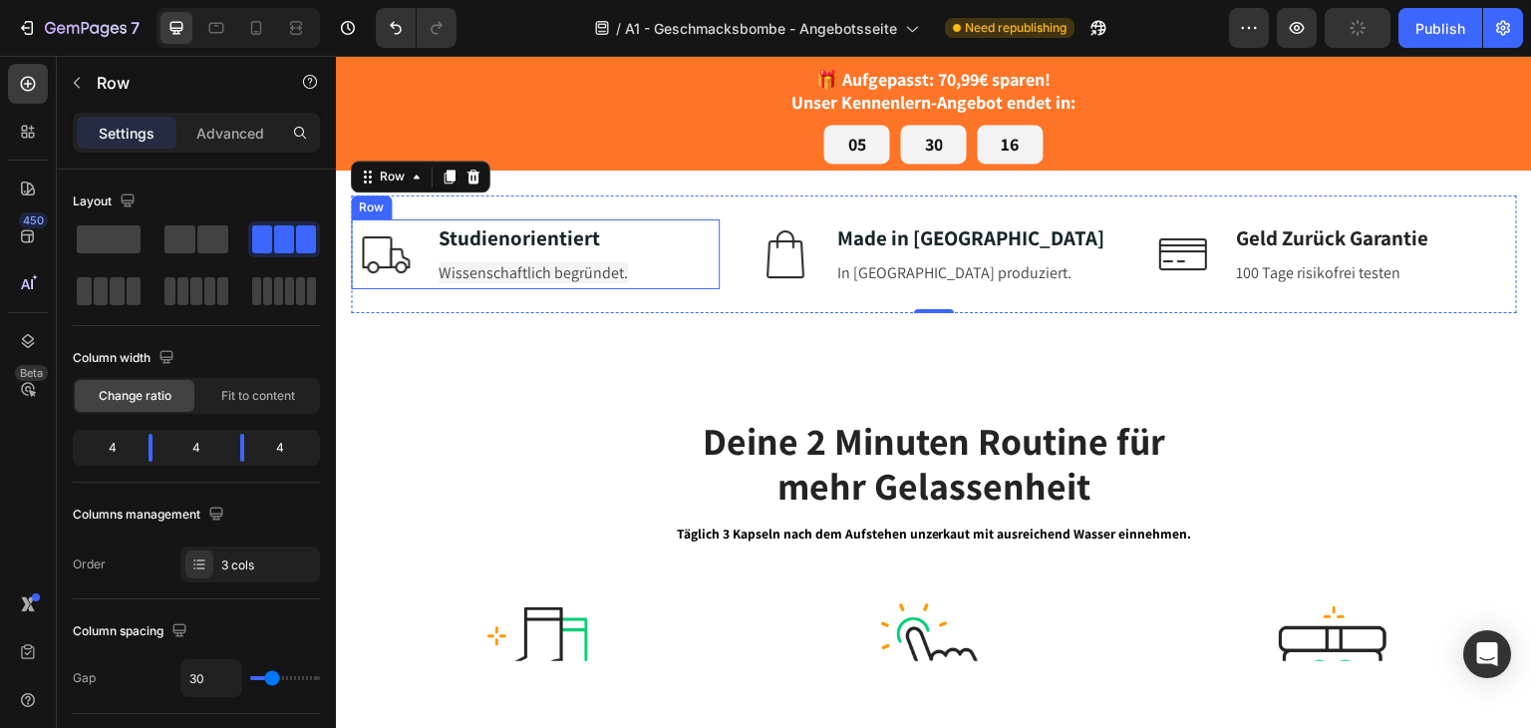
click at [579, 282] on span "Wissenschaftlich begründet." at bounding box center [533, 271] width 189 height 21
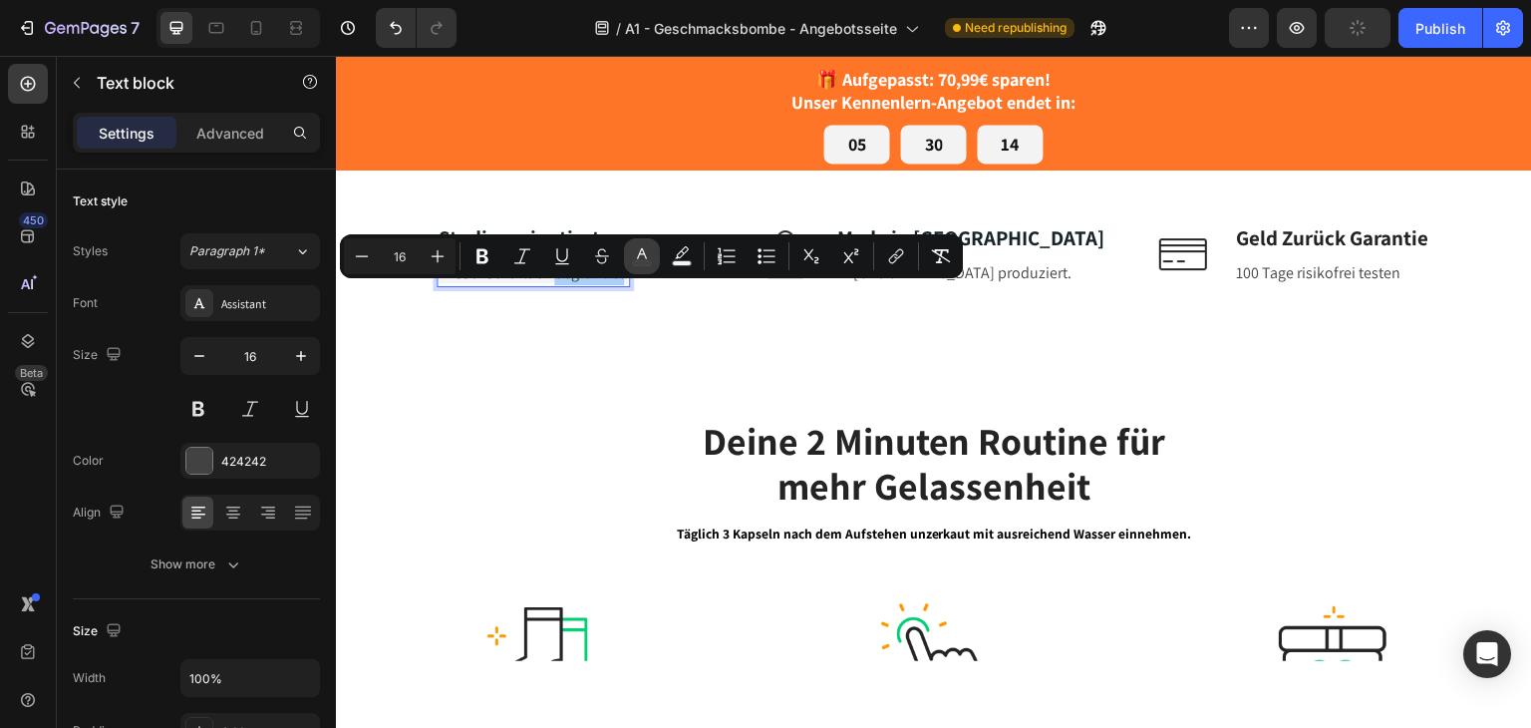
click at [642, 252] on icon "Editor contextual toolbar" at bounding box center [642, 256] width 20 height 20
type input "424242"
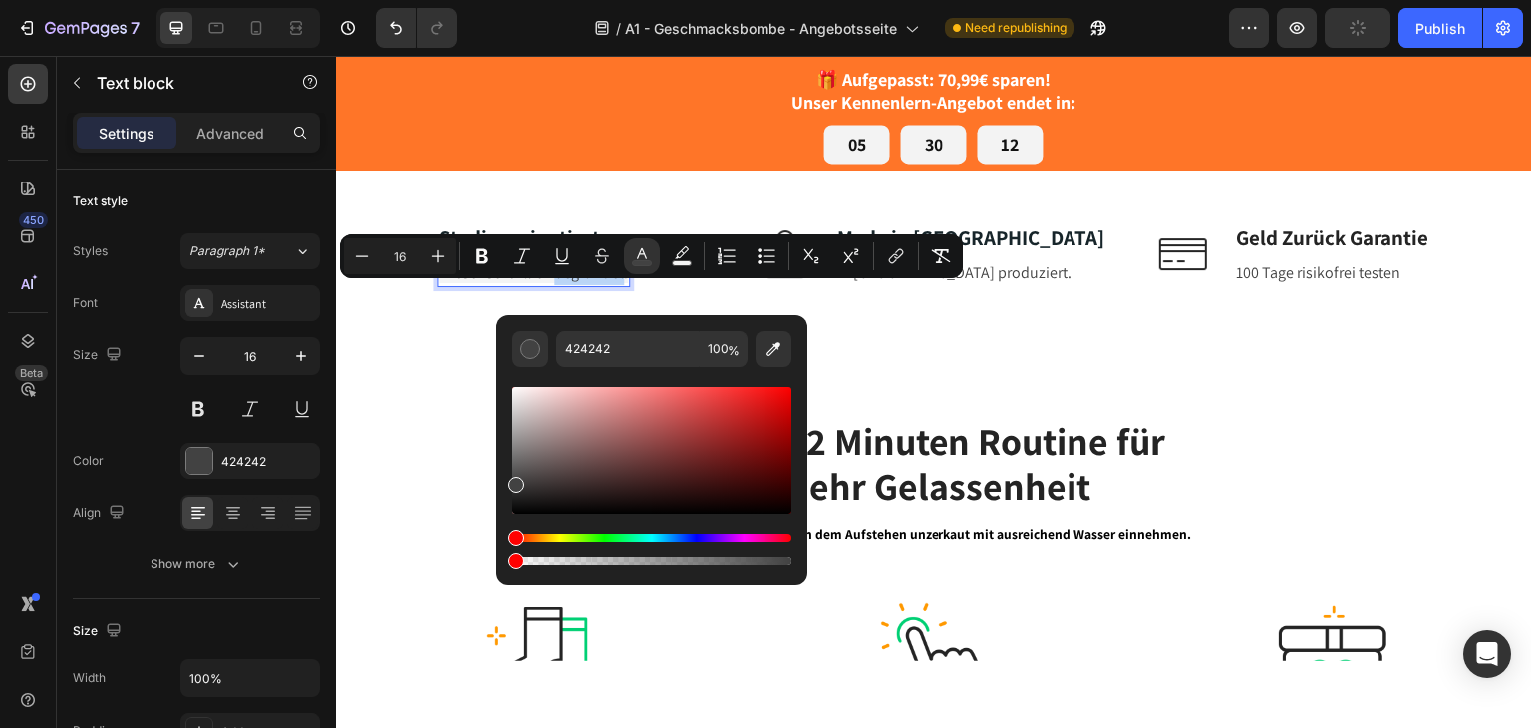
drag, startPoint x: 785, startPoint y: 562, endPoint x: 504, endPoint y: 567, distance: 281.1
click at [504, 567] on div "424242 100 %" at bounding box center [651, 442] width 311 height 254
type input "0"
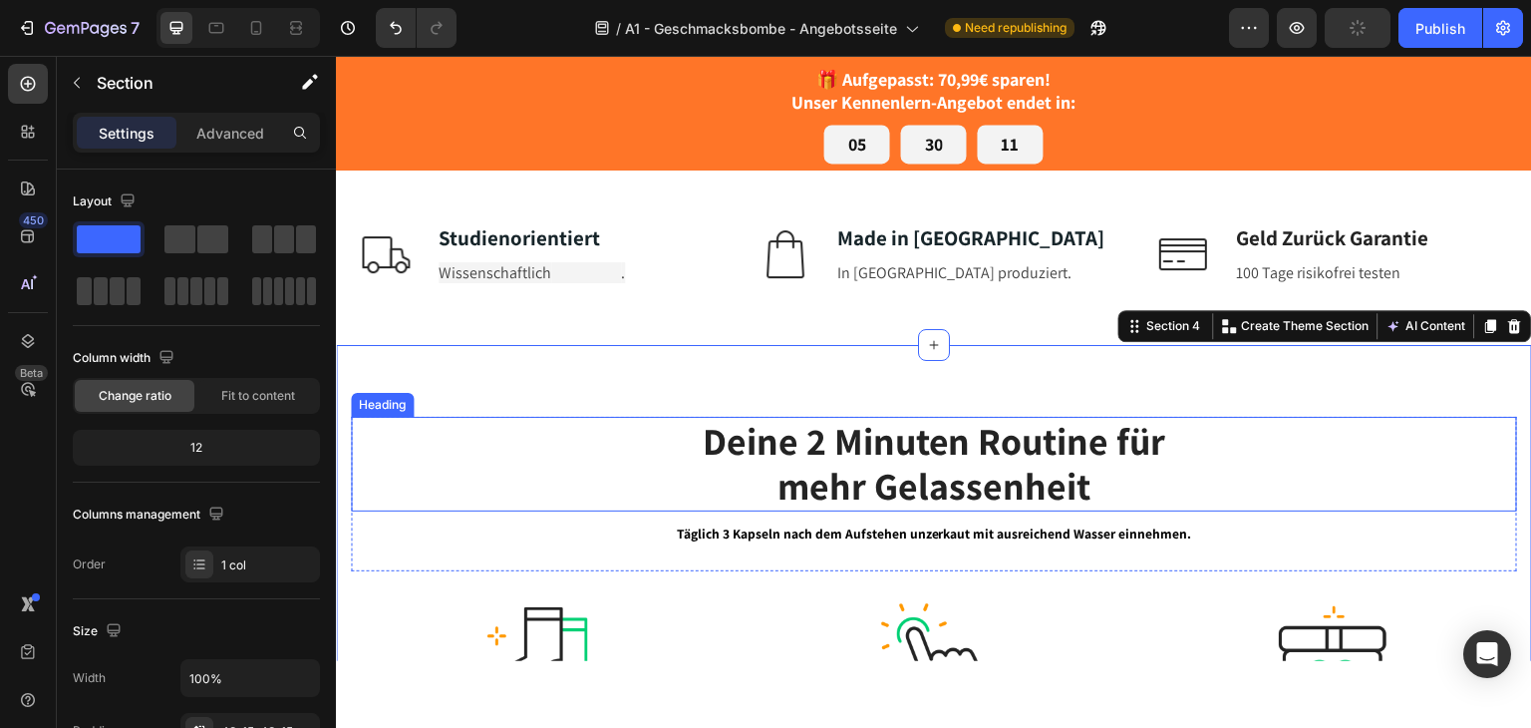
click at [923, 485] on strong "mehr Gelassenheit" at bounding box center [934, 485] width 313 height 50
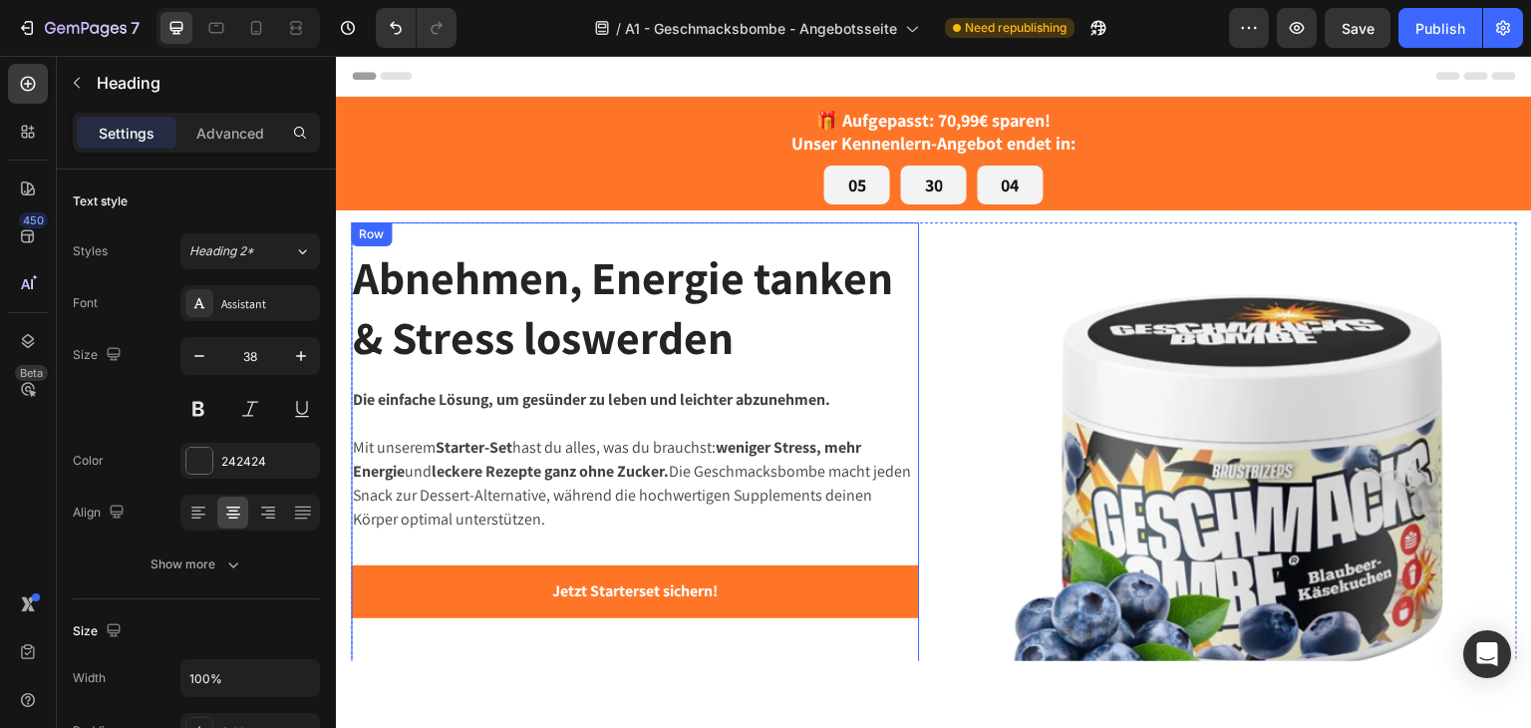
scroll to position [0, 0]
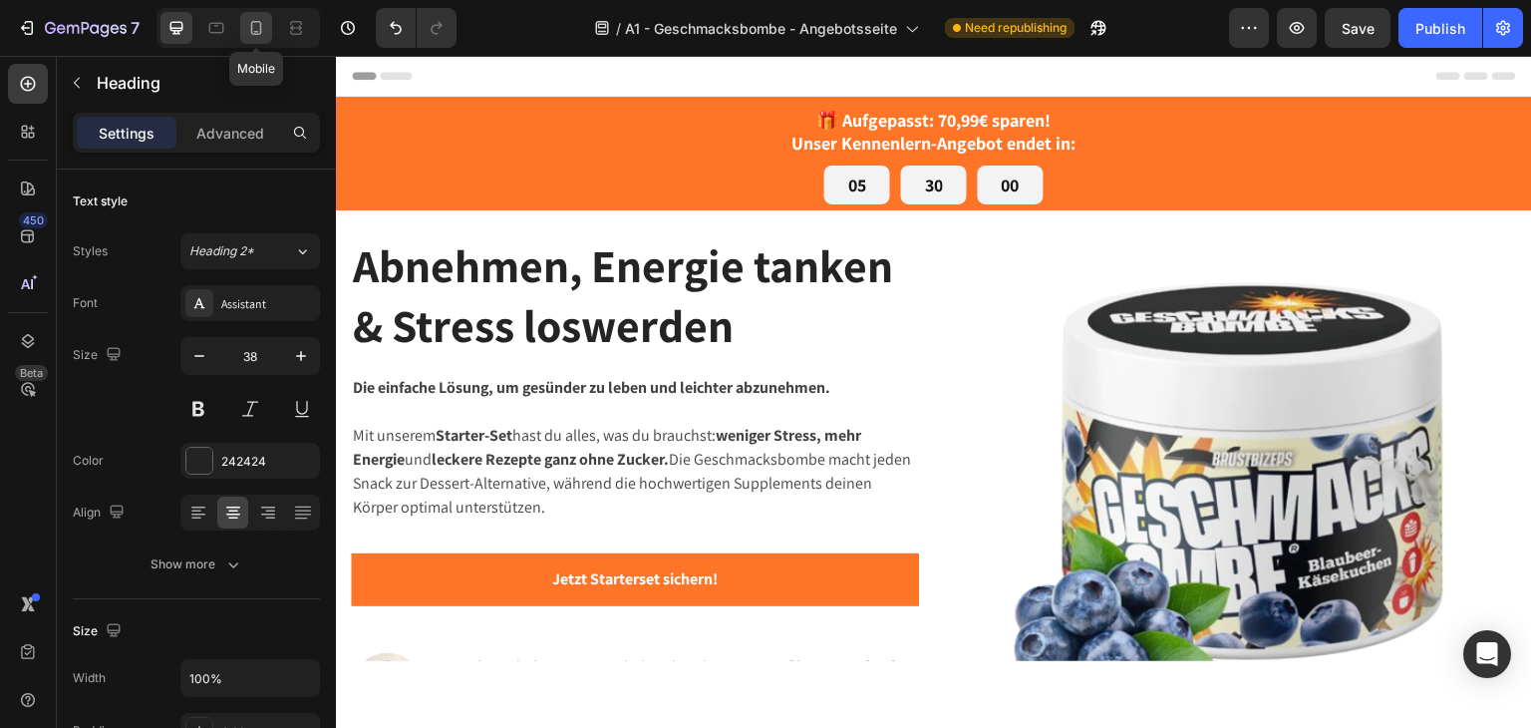
click at [263, 25] on icon at bounding box center [256, 28] width 20 height 20
type input "33"
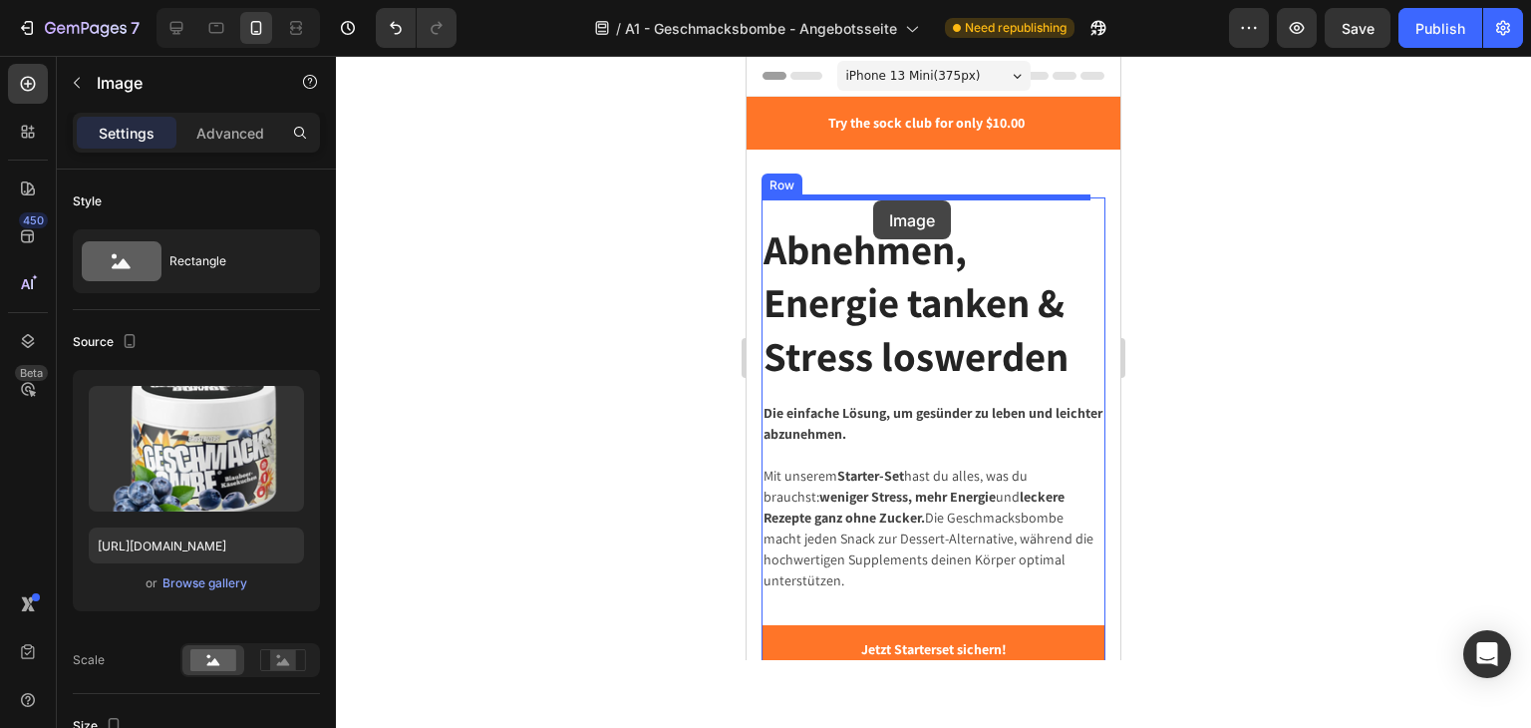
drag, startPoint x: 918, startPoint y: 421, endPoint x: 873, endPoint y: 200, distance: 224.8
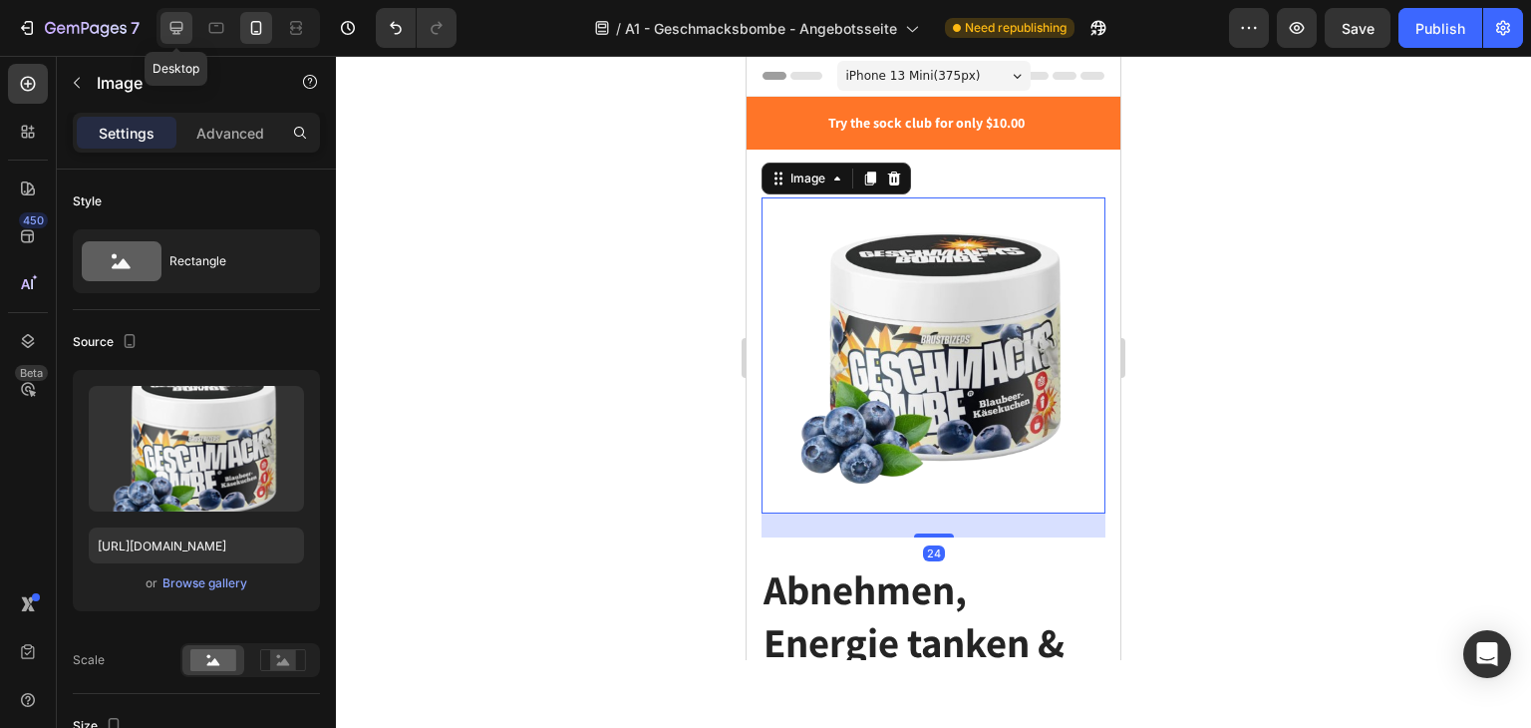
click at [184, 39] on div at bounding box center [176, 28] width 32 height 32
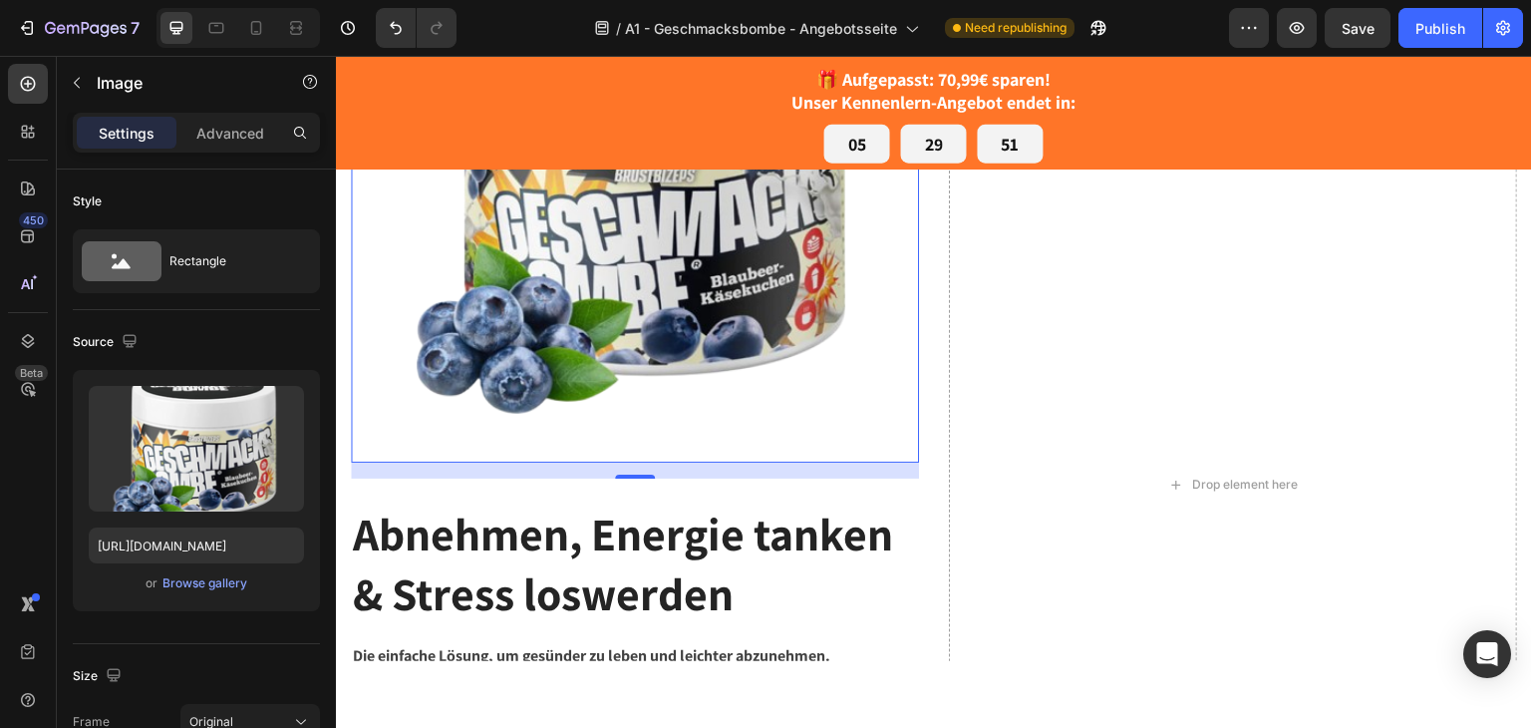
scroll to position [183, 0]
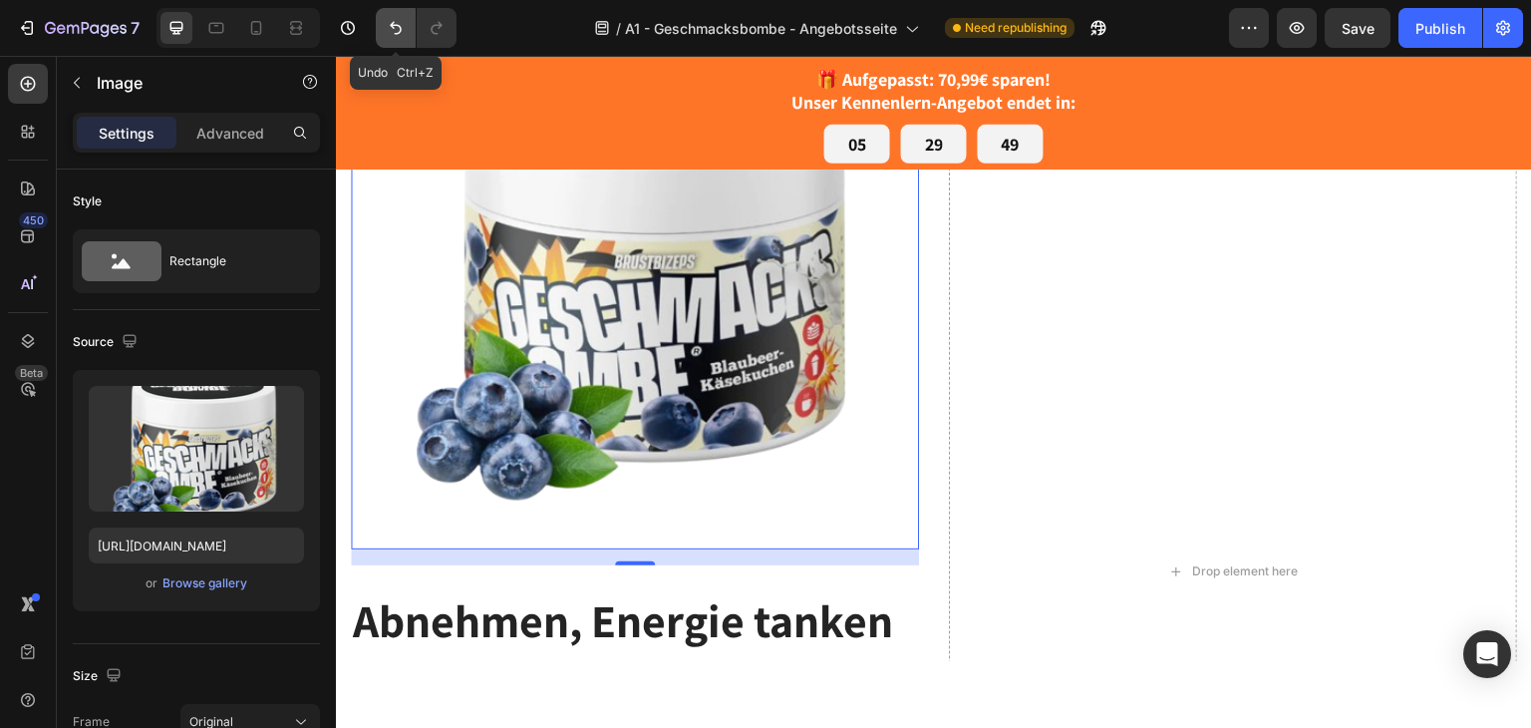
click at [386, 29] on icon "Undo/Redo" at bounding box center [396, 28] width 20 height 20
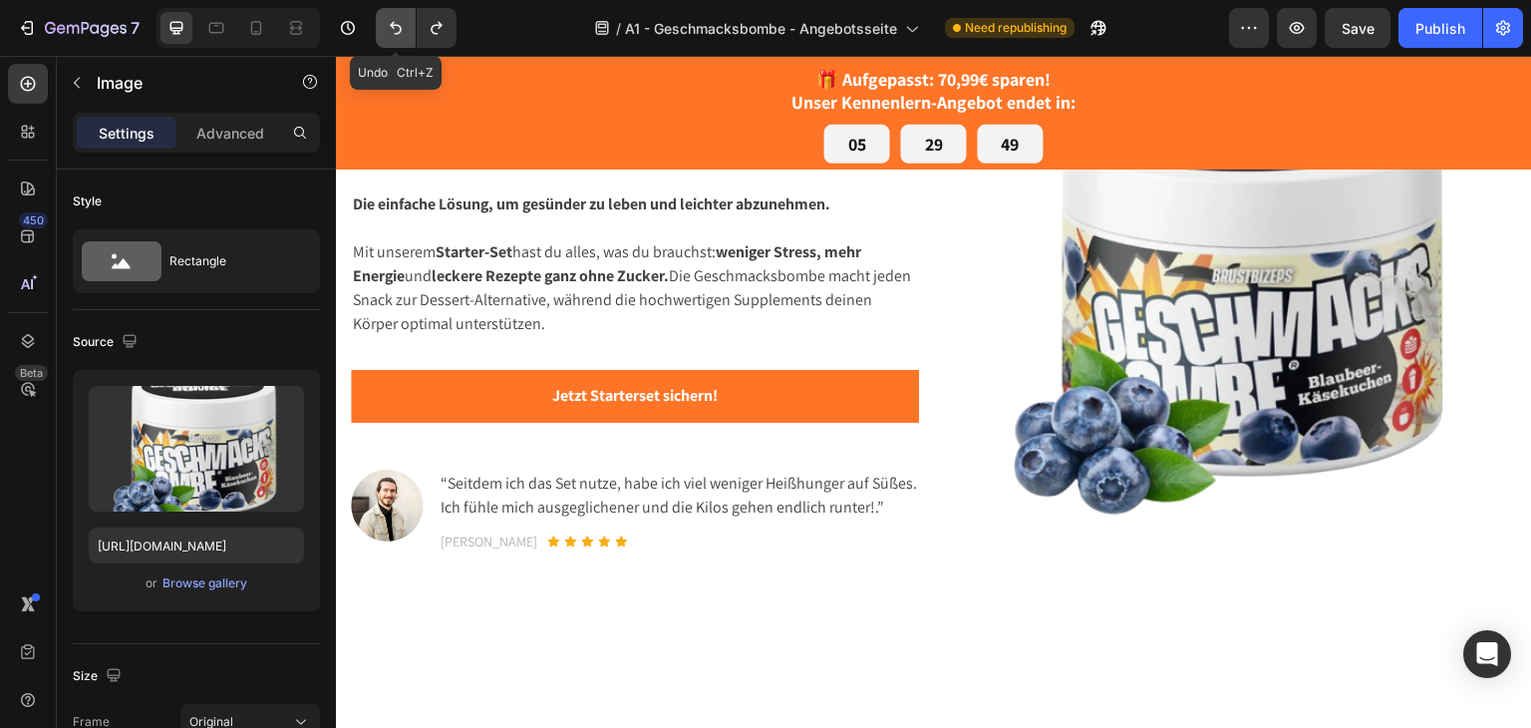
scroll to position [0, 0]
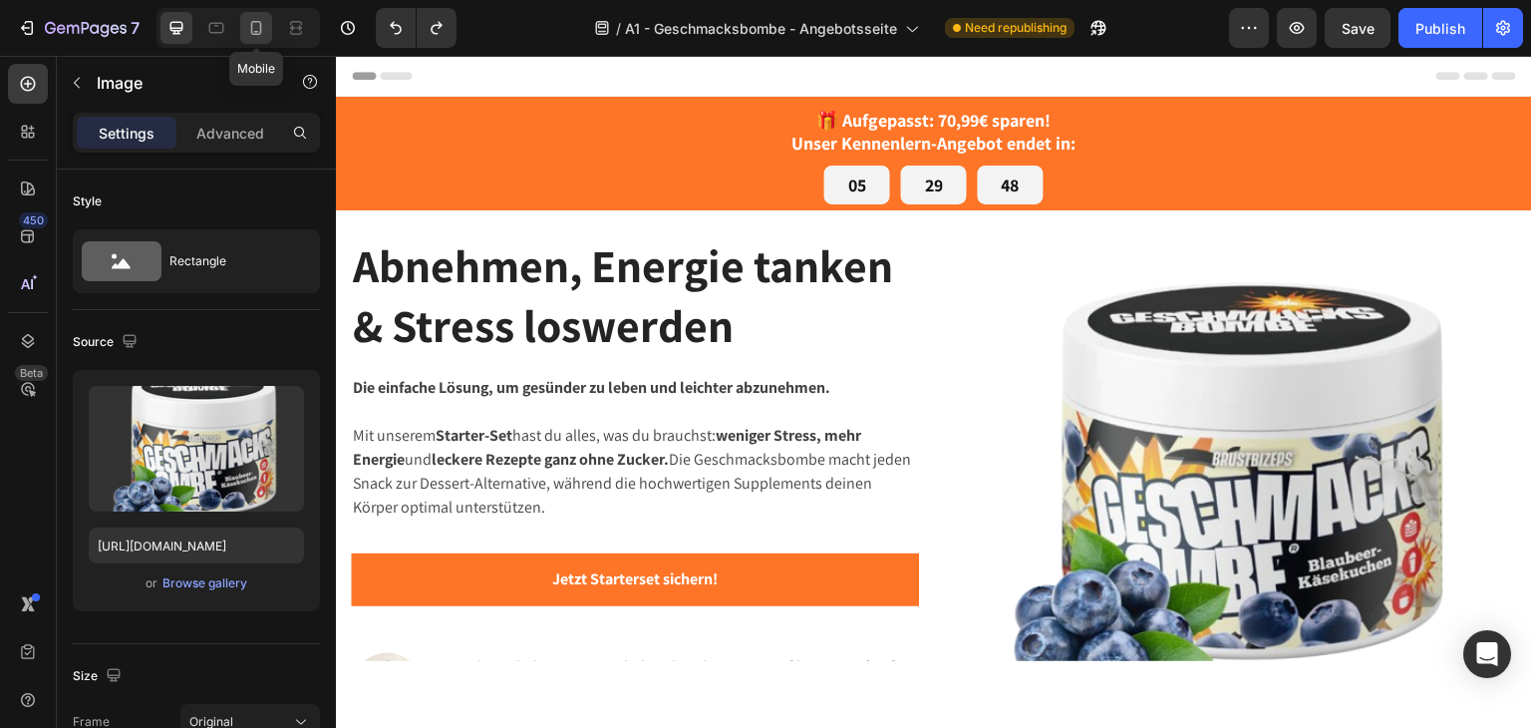
click at [265, 35] on icon at bounding box center [256, 28] width 20 height 20
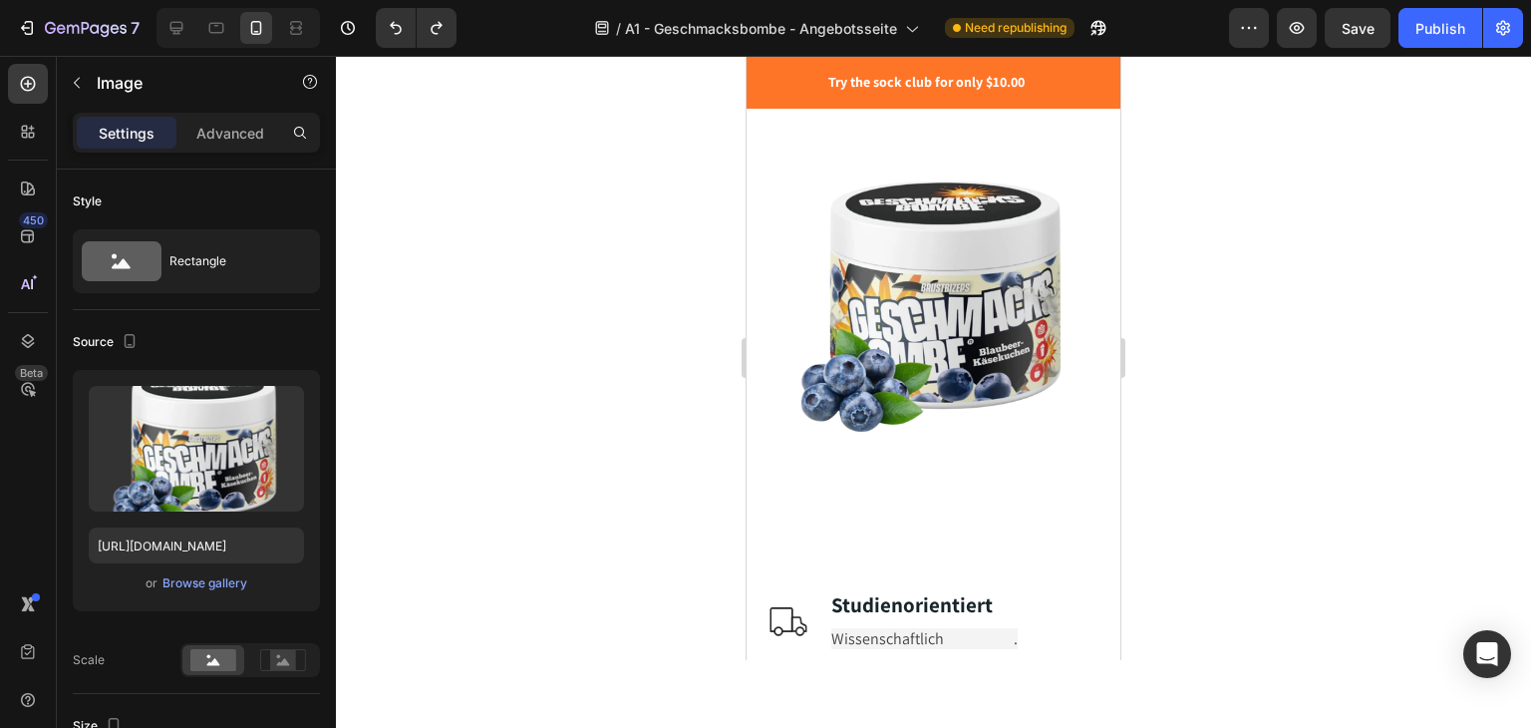
scroll to position [747, 0]
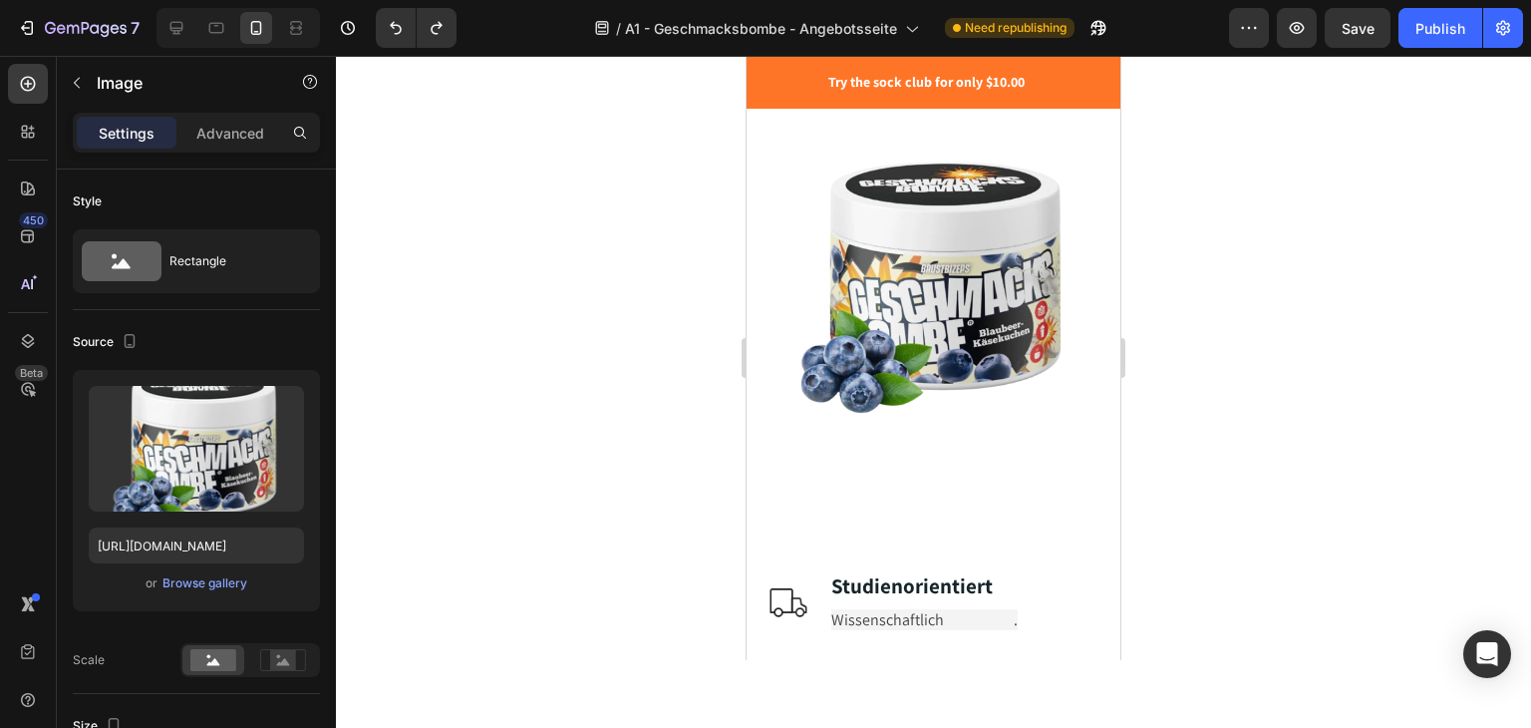
click at [883, 261] on img at bounding box center [934, 285] width 344 height 316
click at [881, 444] on div "Image" at bounding box center [934, 297] width 344 height 340
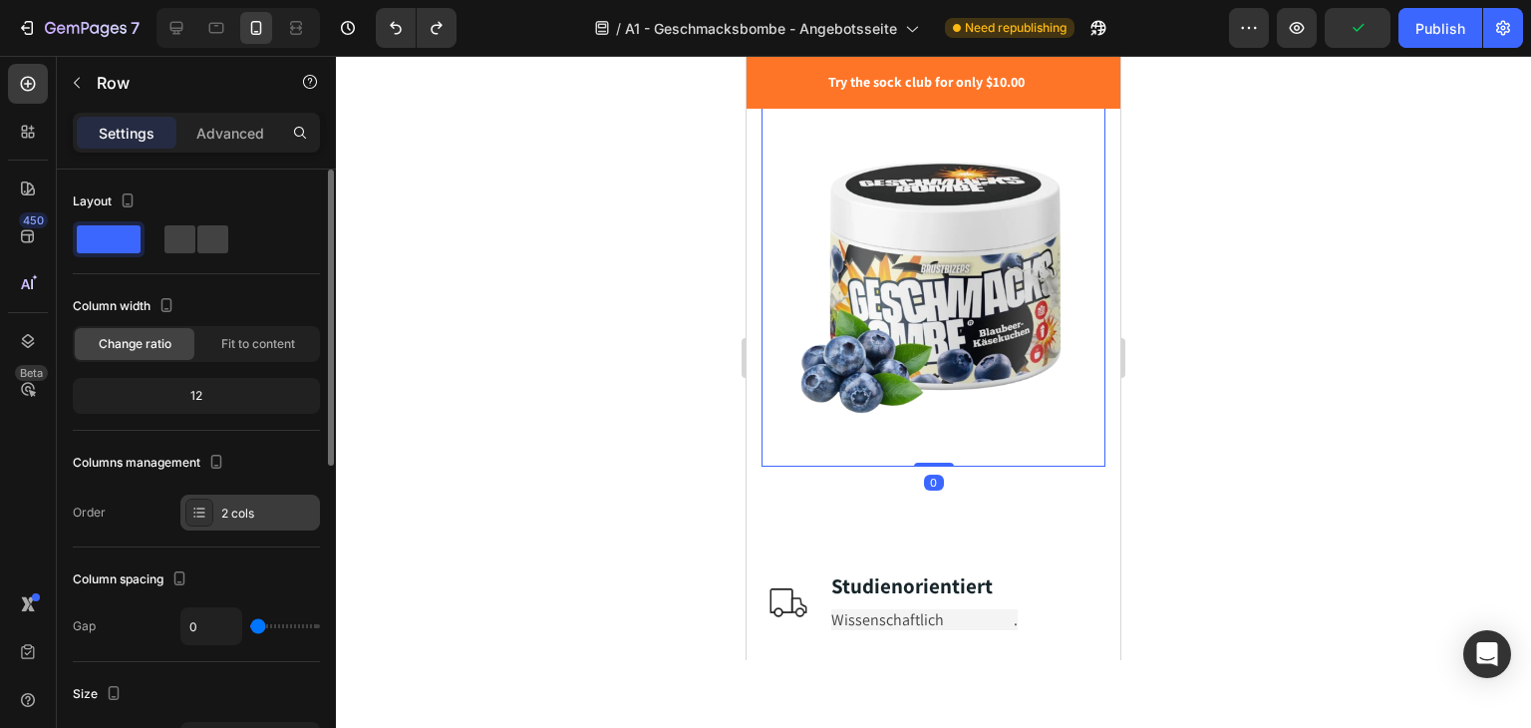
click at [210, 501] on div at bounding box center [199, 512] width 28 height 28
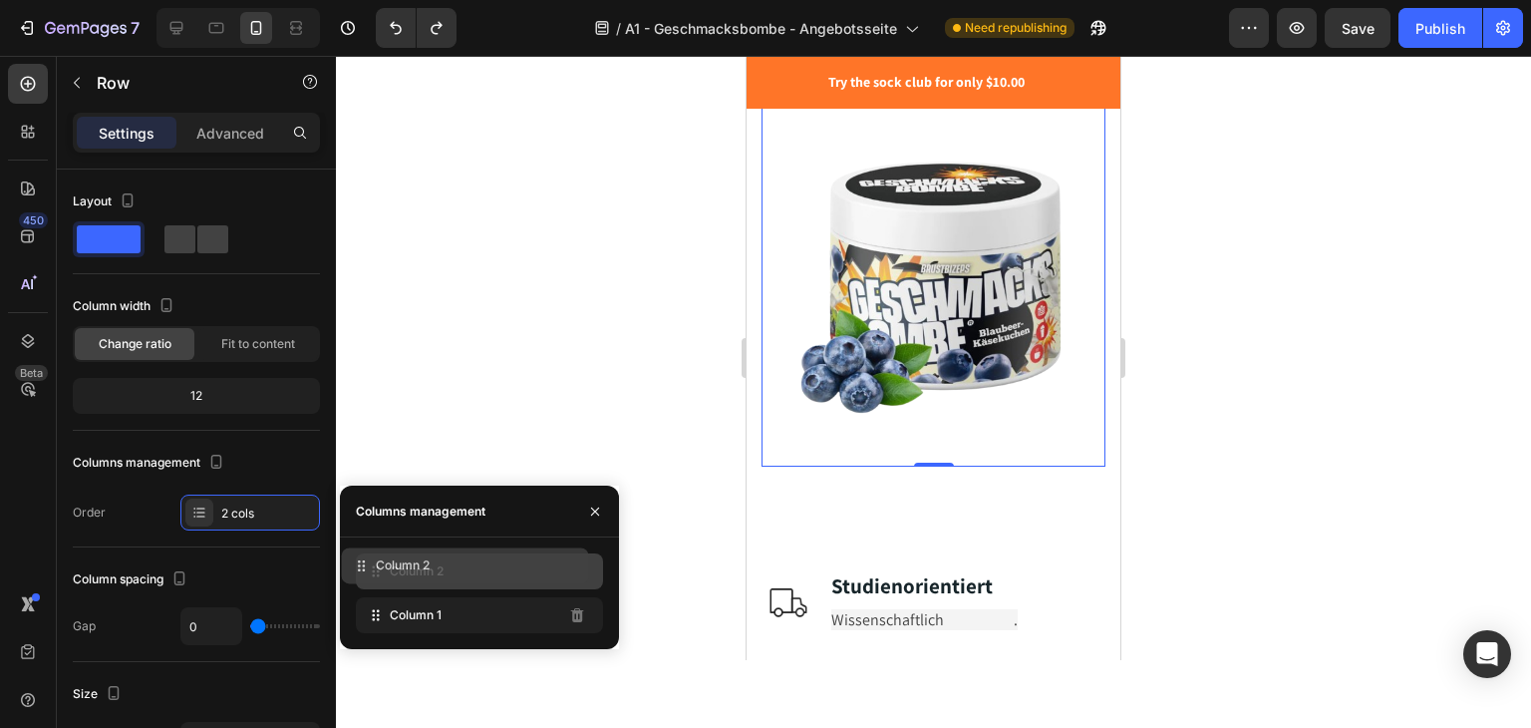
drag, startPoint x: 379, startPoint y: 608, endPoint x: 371, endPoint y: 568, distance: 40.7
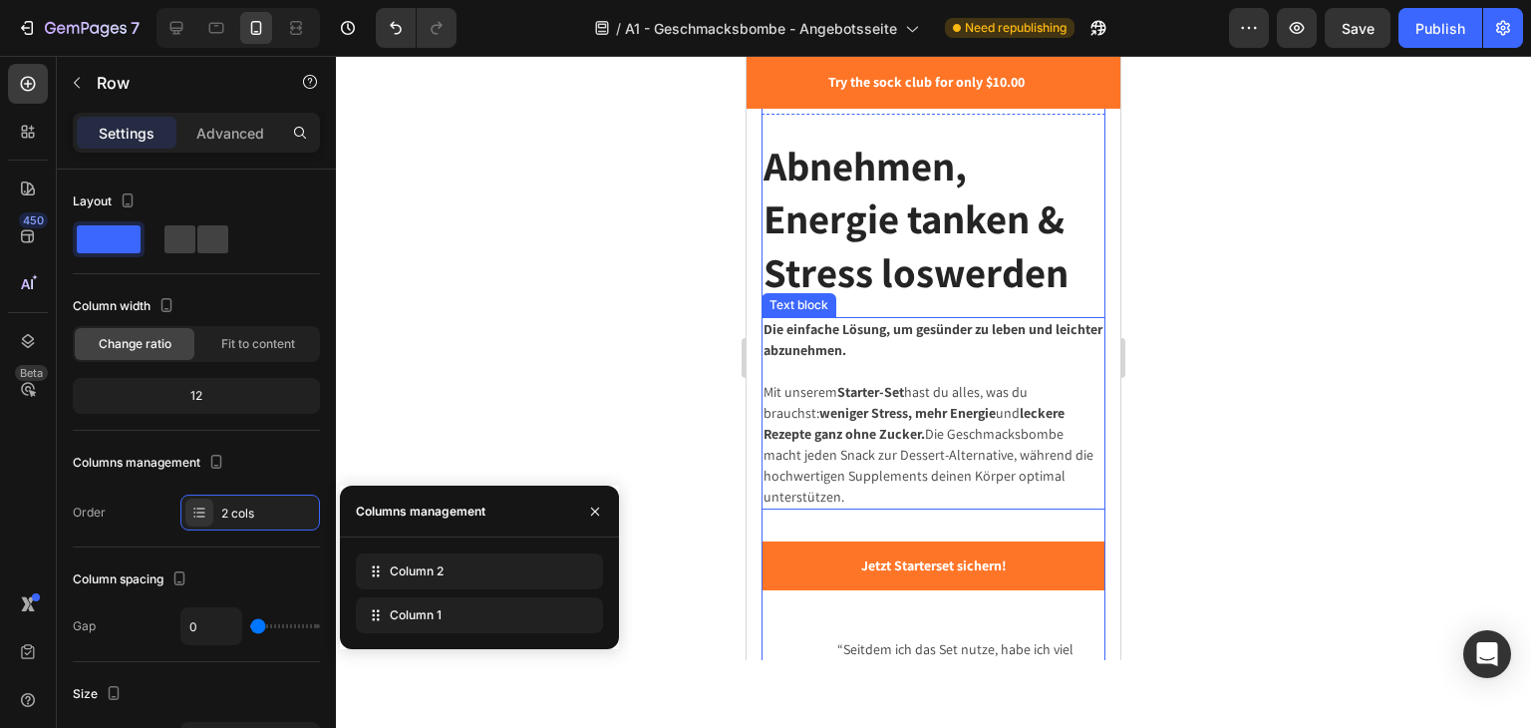
scroll to position [0, 0]
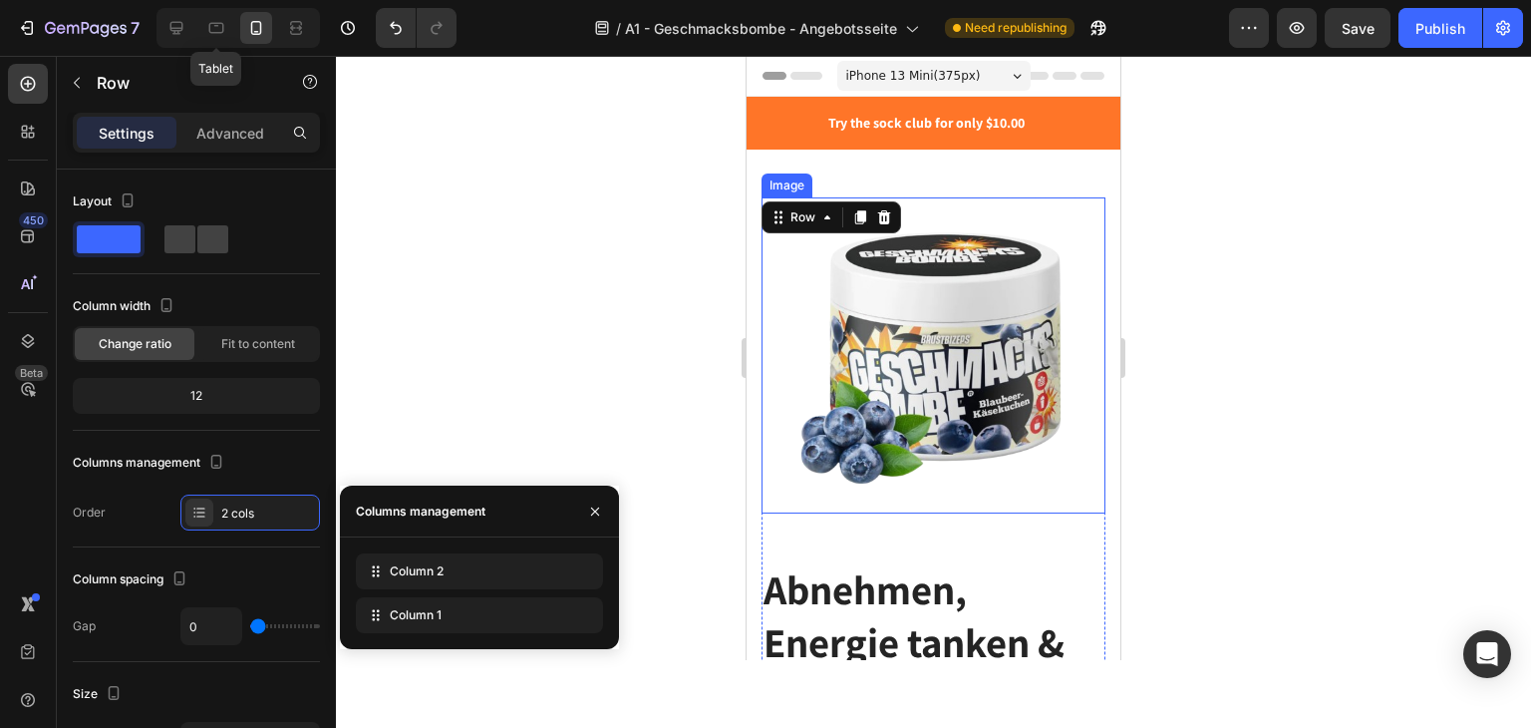
click at [194, 35] on div "Tablet" at bounding box center [237, 28] width 163 height 40
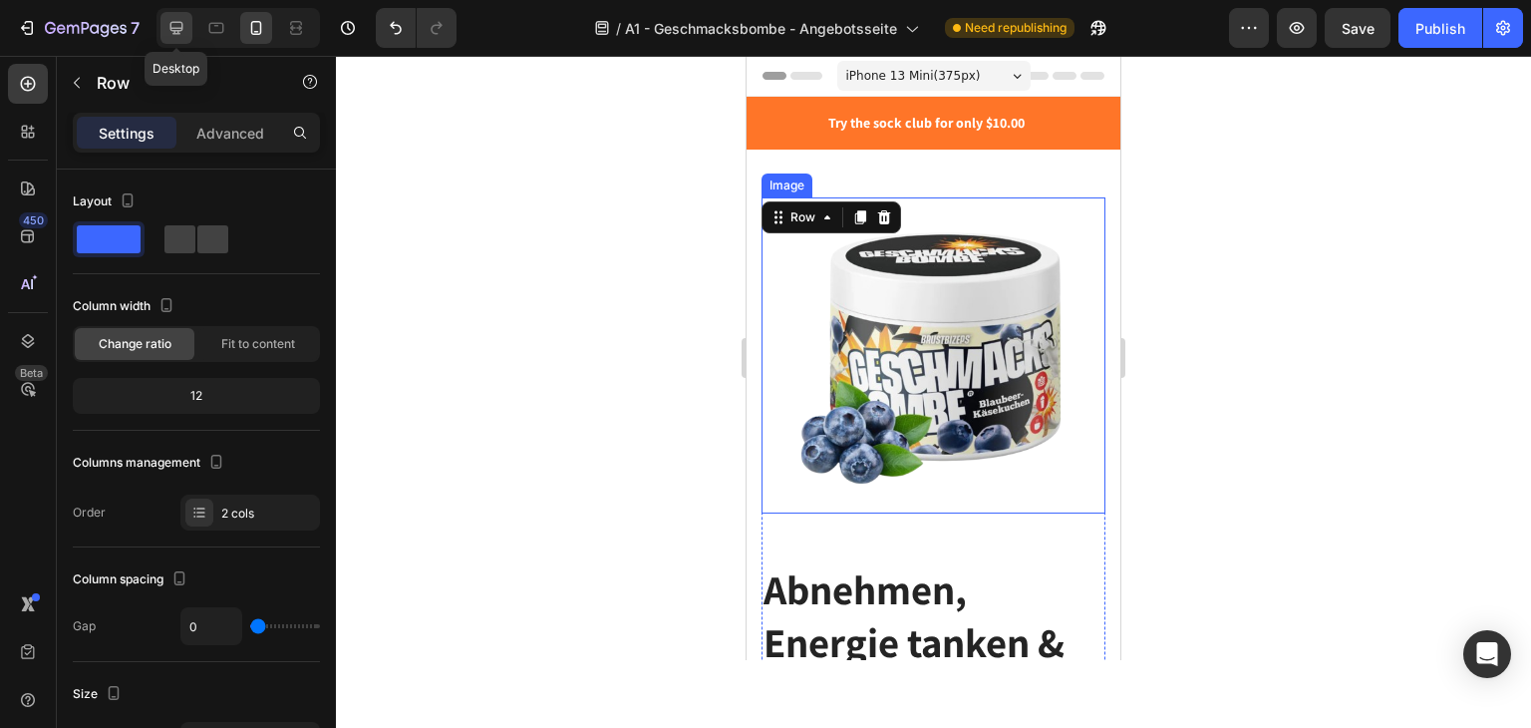
click at [175, 39] on div at bounding box center [176, 28] width 32 height 32
type input "30"
type input "1200"
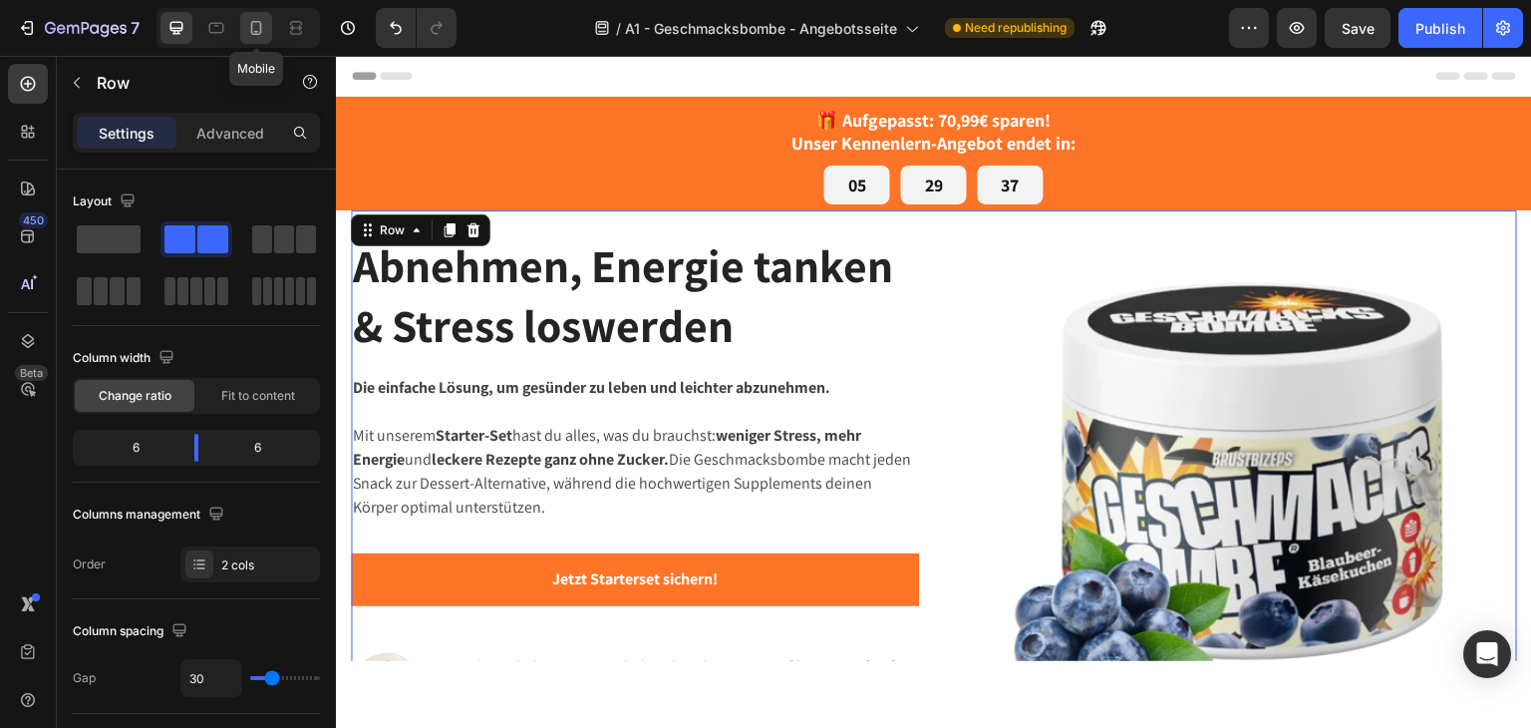
click at [263, 25] on icon at bounding box center [256, 28] width 20 height 20
type input "0"
type input "100%"
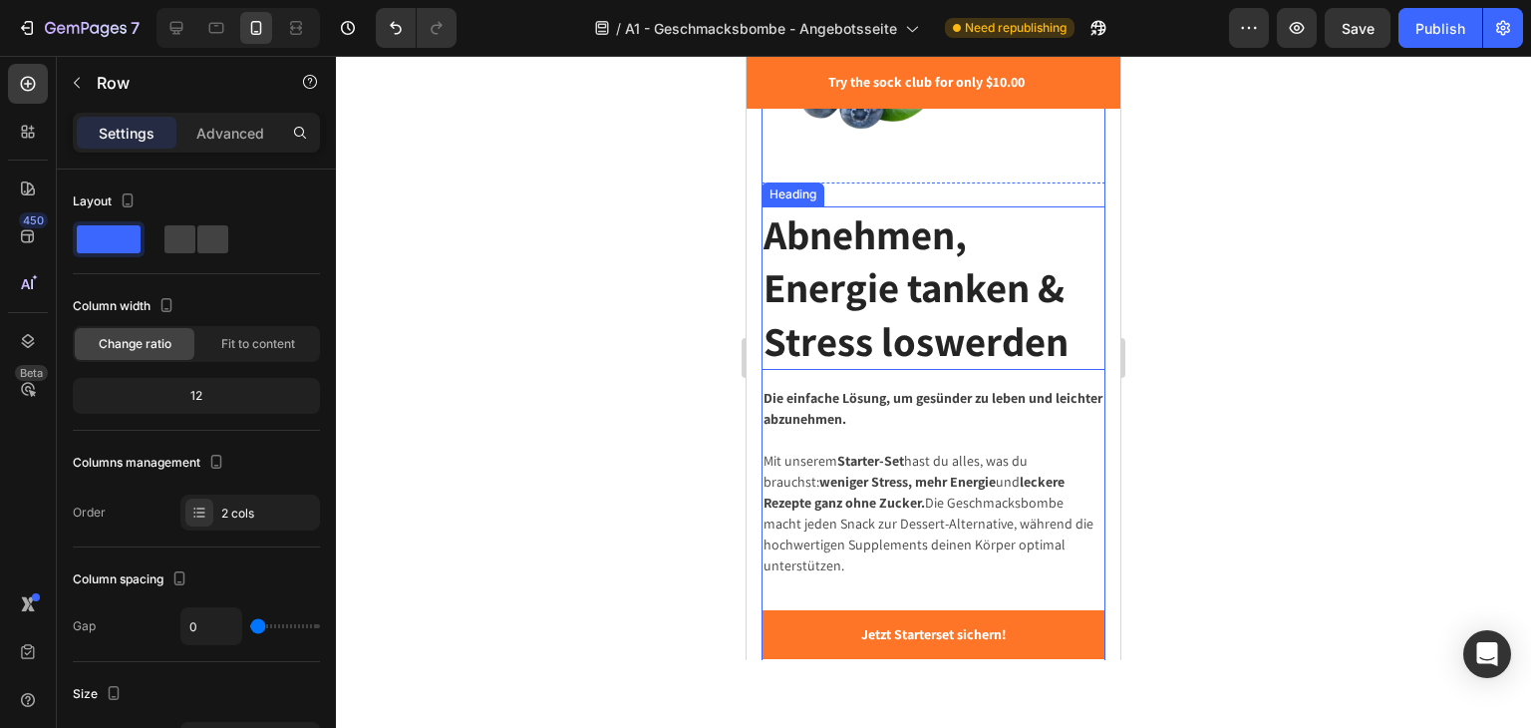
scroll to position [470, 0]
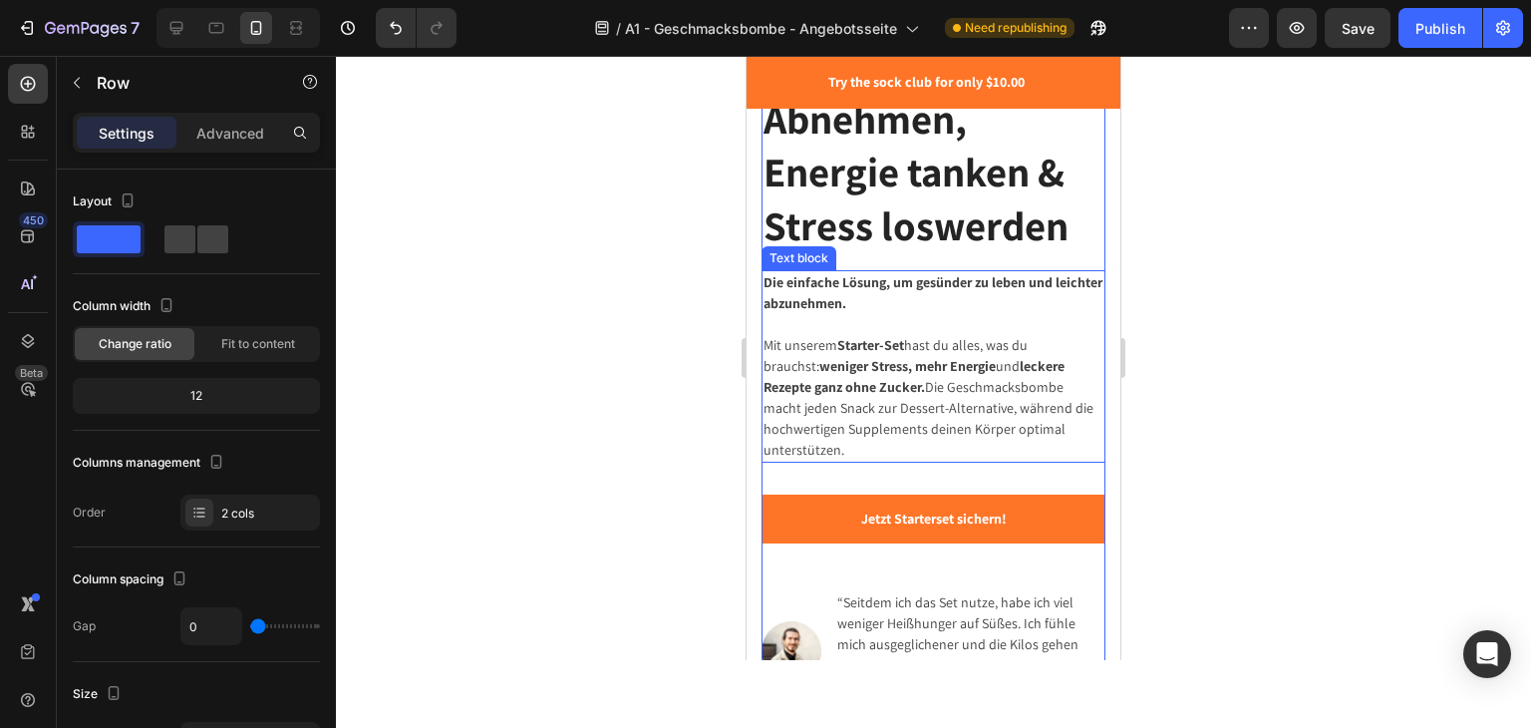
click at [931, 308] on p "Die einfache Lösung, um gesünder zu leben und leichter abzunehmen." at bounding box center [934, 303] width 340 height 63
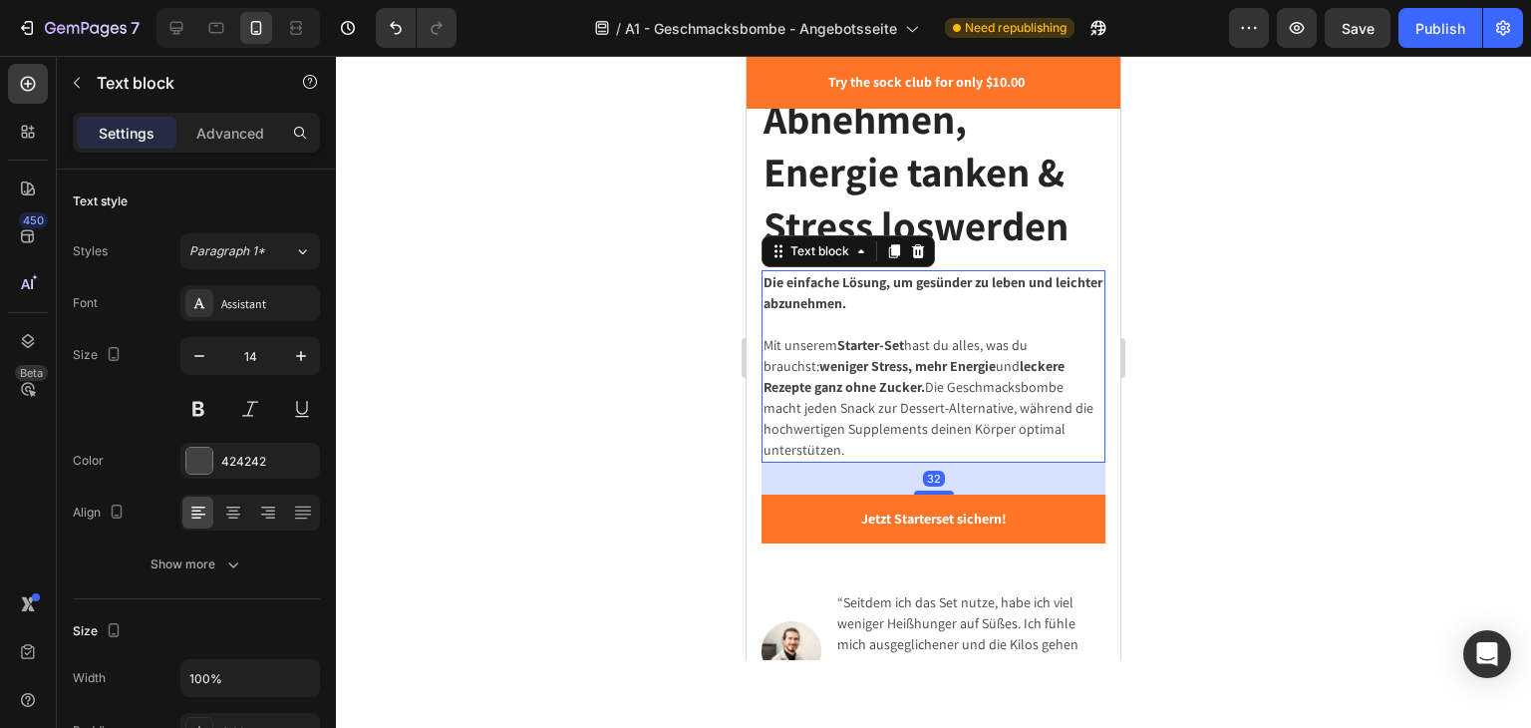
click at [949, 419] on p "Mit unserem Starter-Set hast du alles, was du brauchst: weniger Stress, mehr En…" at bounding box center [934, 398] width 340 height 126
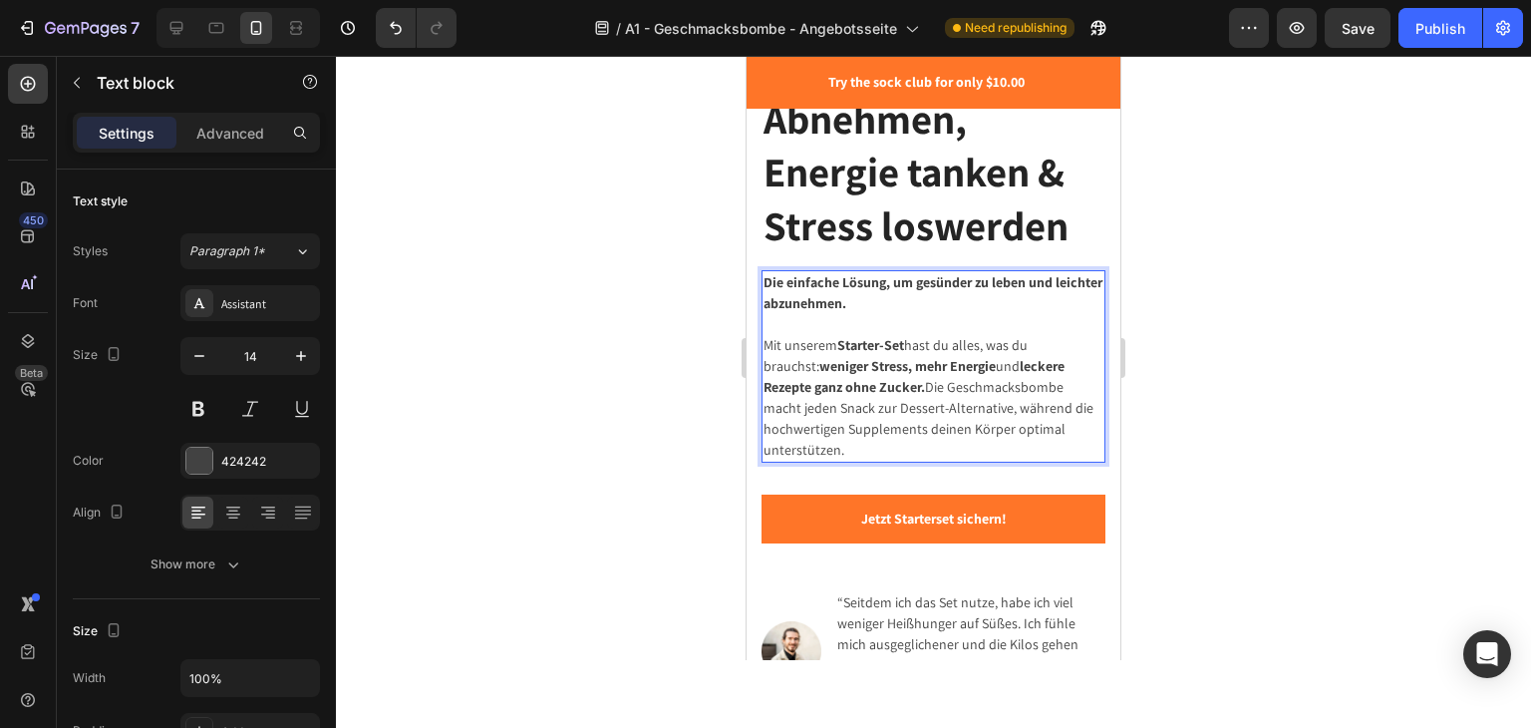
scroll to position [770, 0]
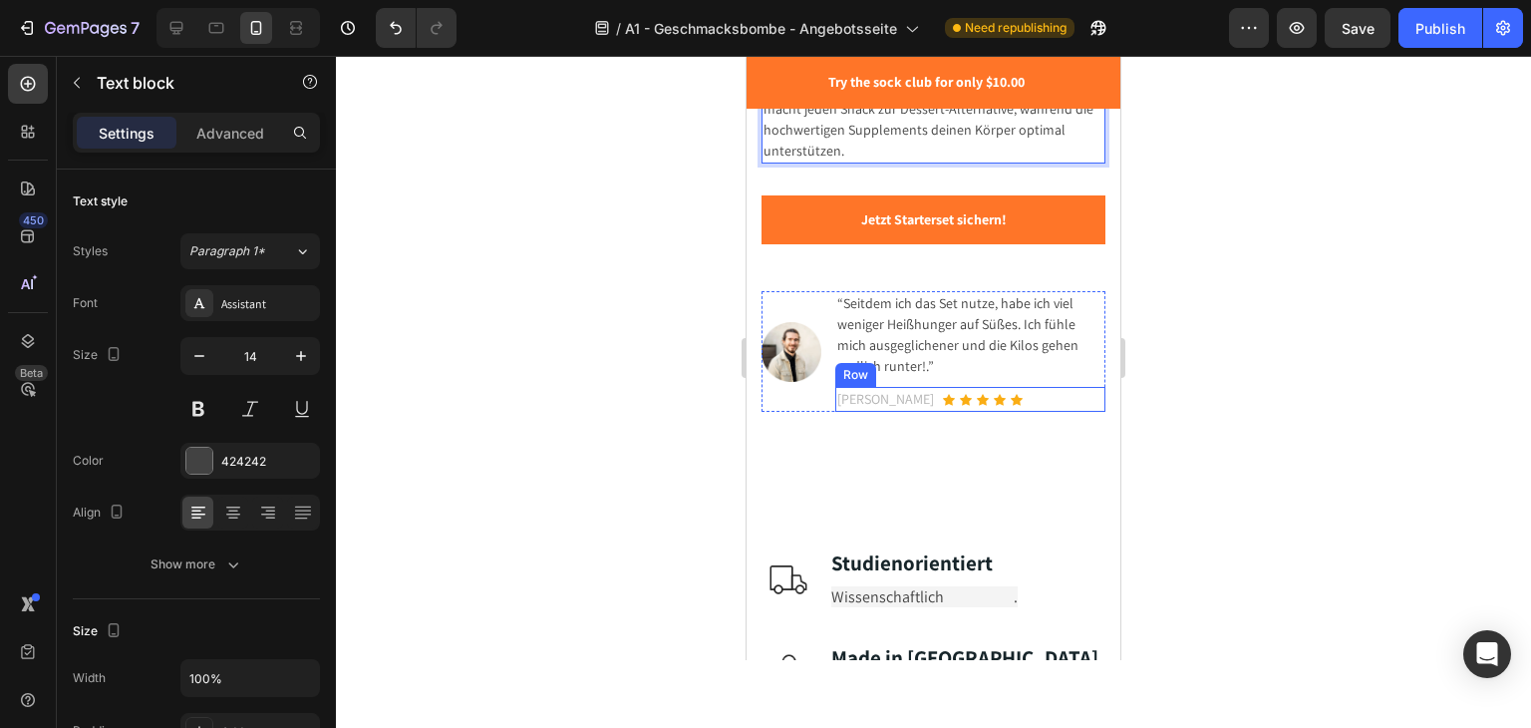
click at [925, 296] on p "“Seitdem ich das Set nutze, habe ich viel weniger Heißhunger auf Süßes. Ich füh…" at bounding box center [970, 335] width 266 height 84
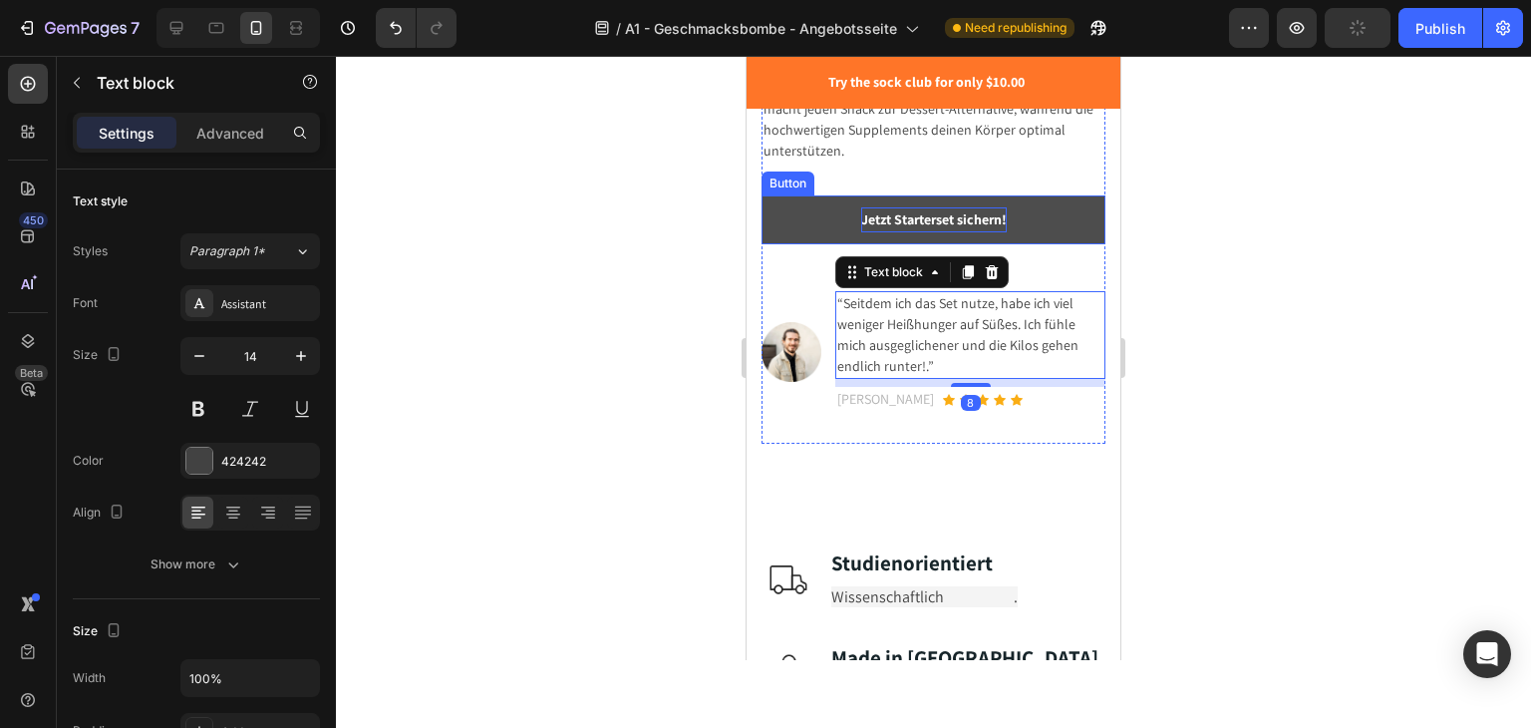
click at [914, 210] on strong "Jetzt Starterset sichern!" at bounding box center [934, 219] width 146 height 18
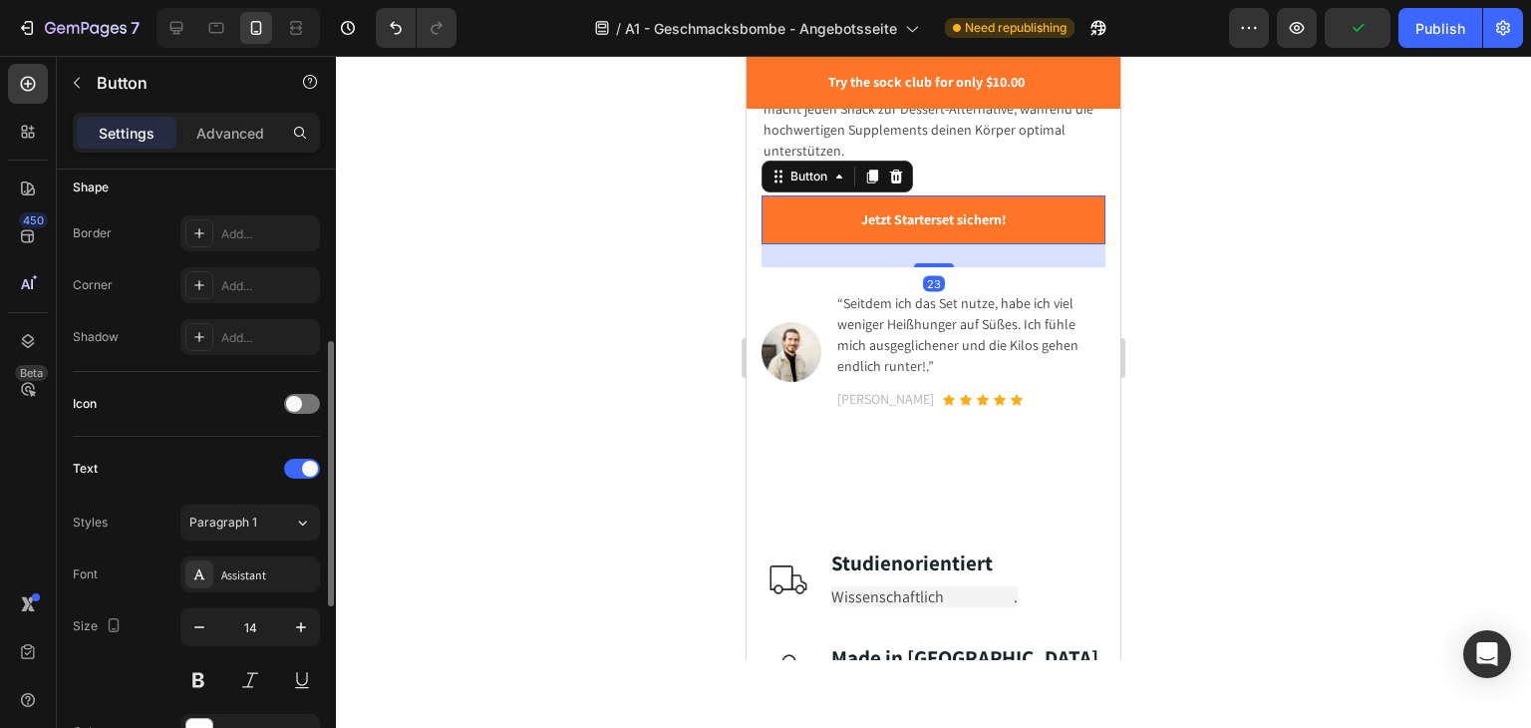
scroll to position [811, 0]
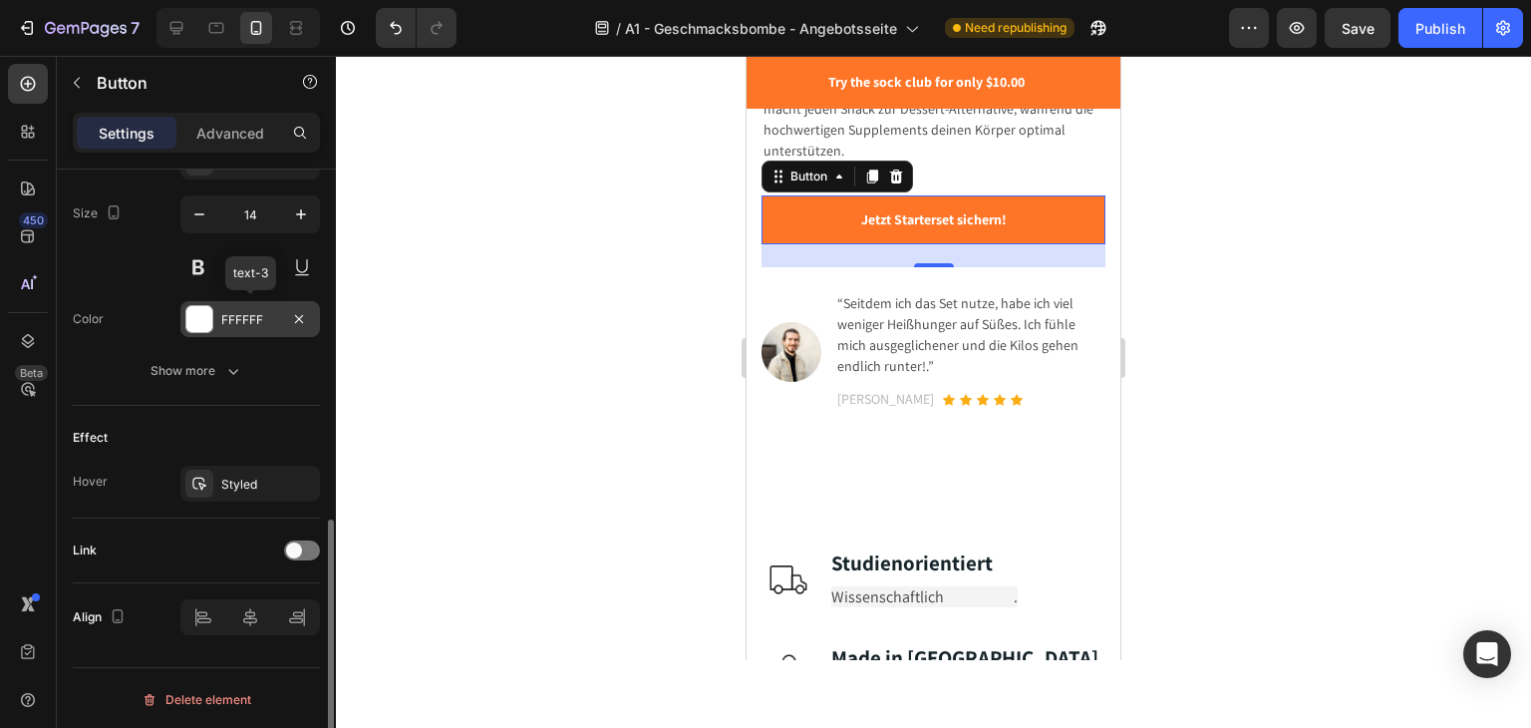
click at [209, 322] on div at bounding box center [199, 319] width 26 height 26
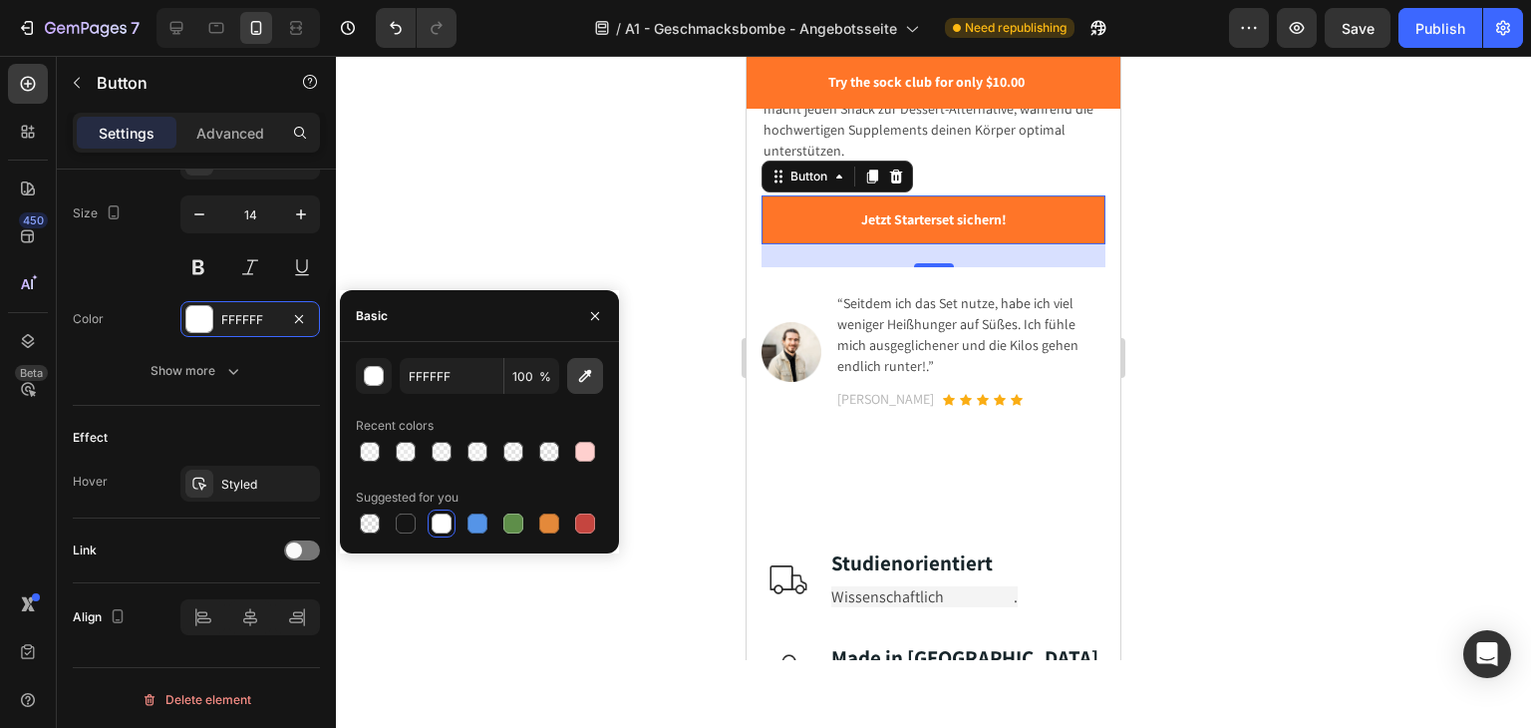
click at [586, 368] on icon "button" at bounding box center [585, 376] width 20 height 20
type input "FF7528"
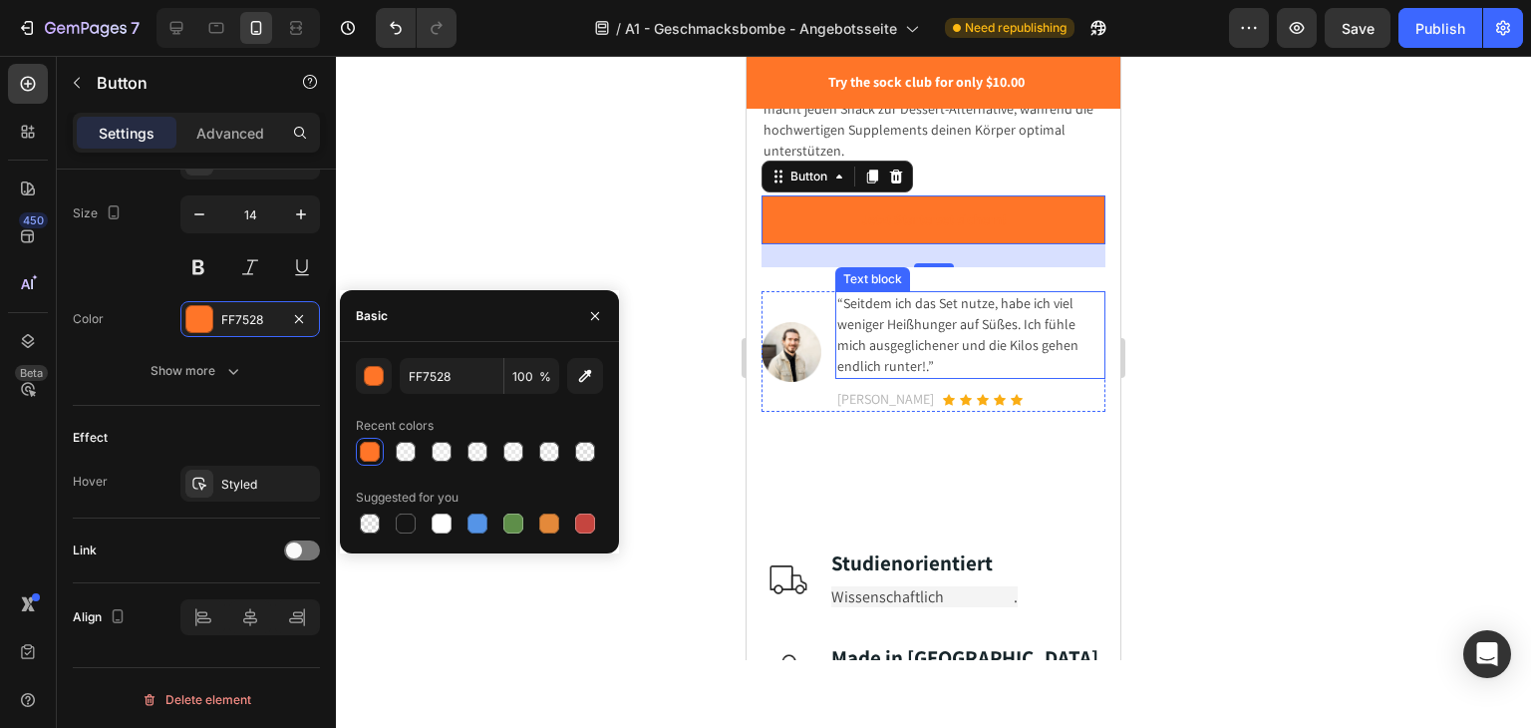
click at [981, 305] on p "“Seitdem ich das Set nutze, habe ich viel weniger Heißhunger auf Süßes. Ich füh…" at bounding box center [970, 335] width 266 height 84
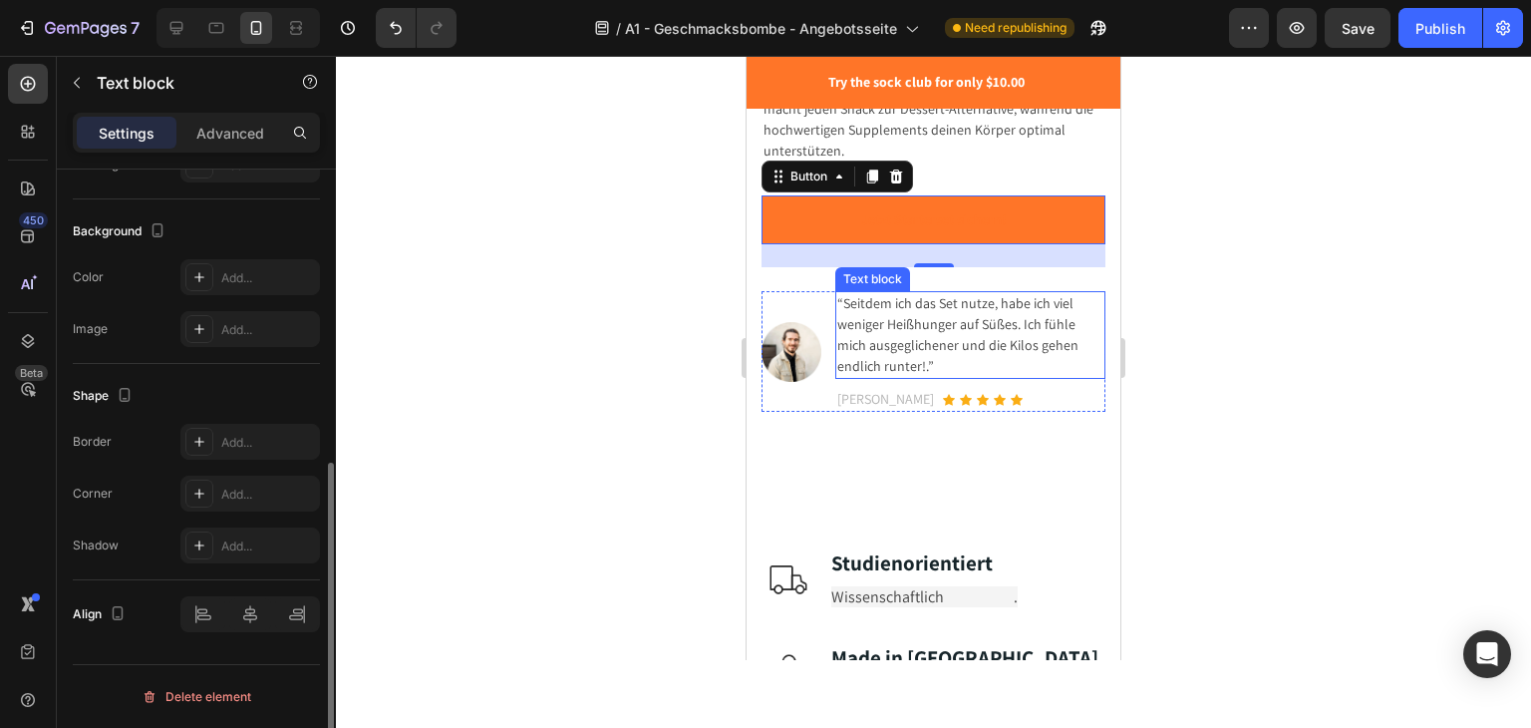
scroll to position [0, 0]
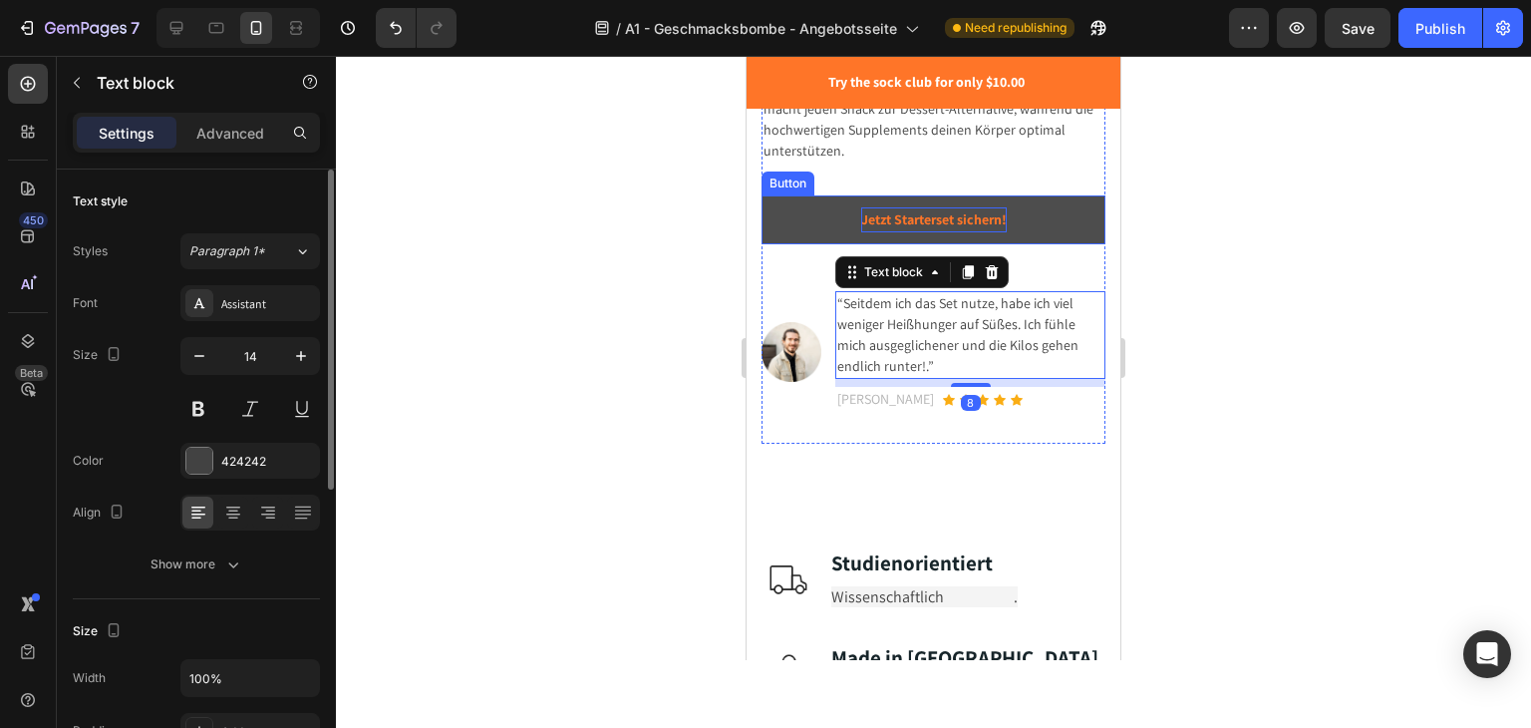
click at [931, 210] on strong "Jetzt Starterset sichern!" at bounding box center [934, 219] width 146 height 18
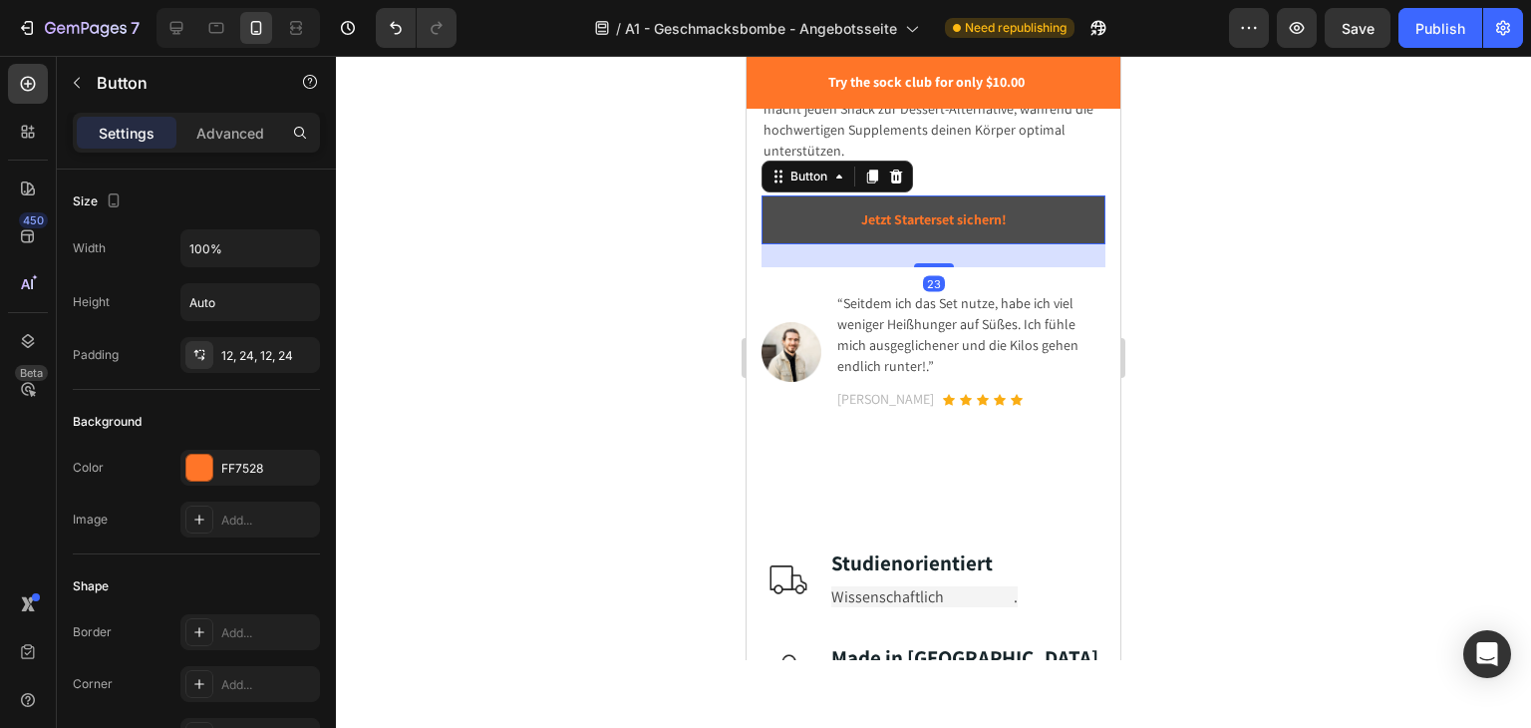
click at [823, 195] on button "Jetzt Starterset sichern!" at bounding box center [934, 219] width 344 height 49
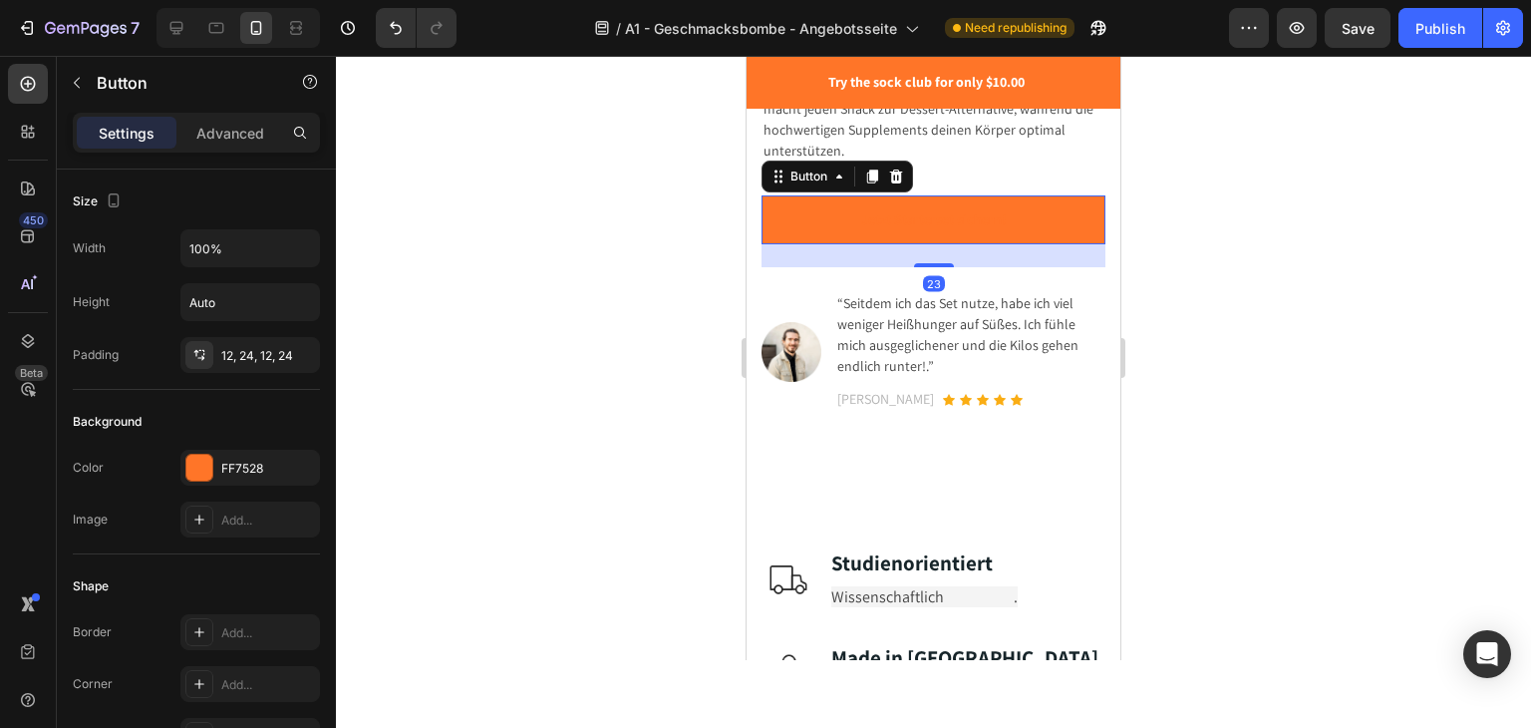
scroll to position [598, 0]
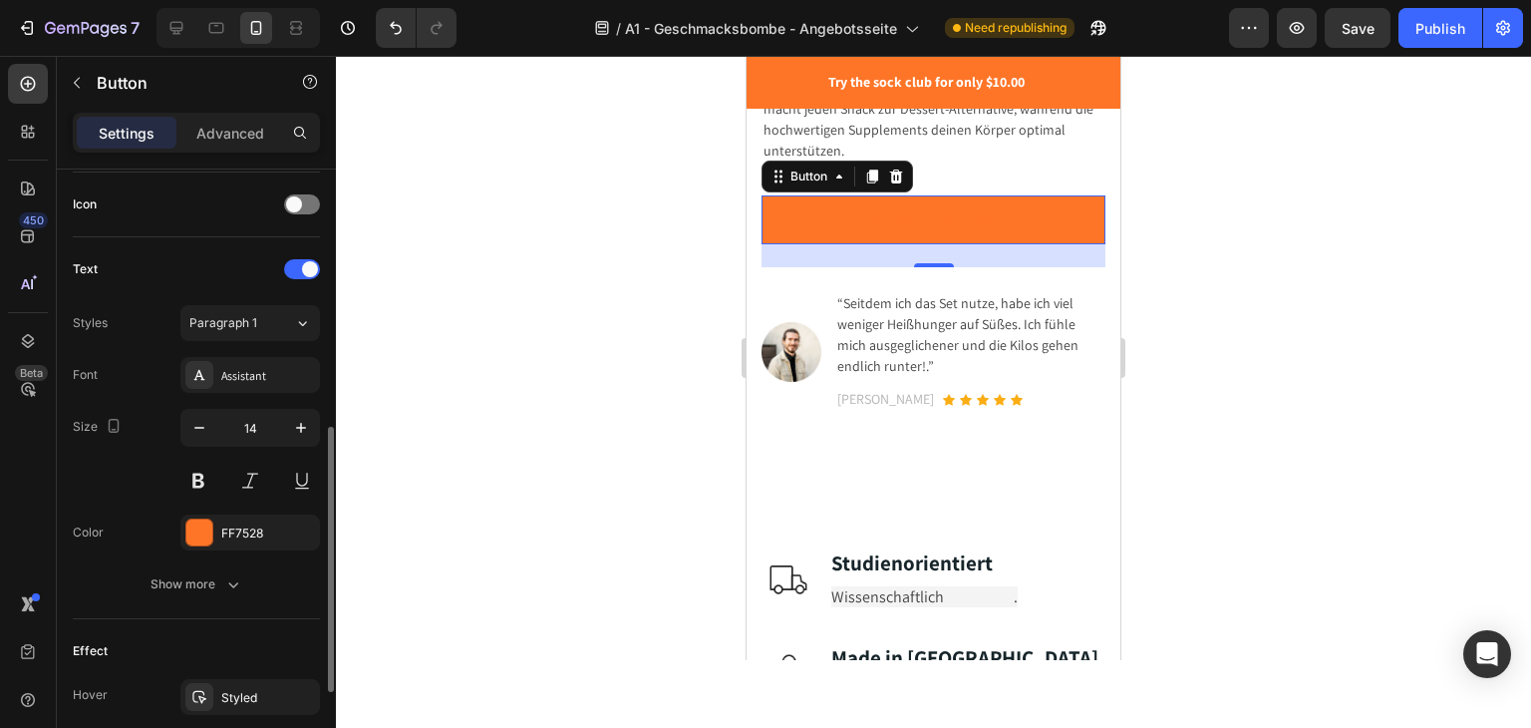
click at [194, 559] on div "Font Assistant Size 14 Color FF7528 Show more" at bounding box center [196, 479] width 247 height 245
click at [189, 582] on div "Show more" at bounding box center [197, 584] width 93 height 20
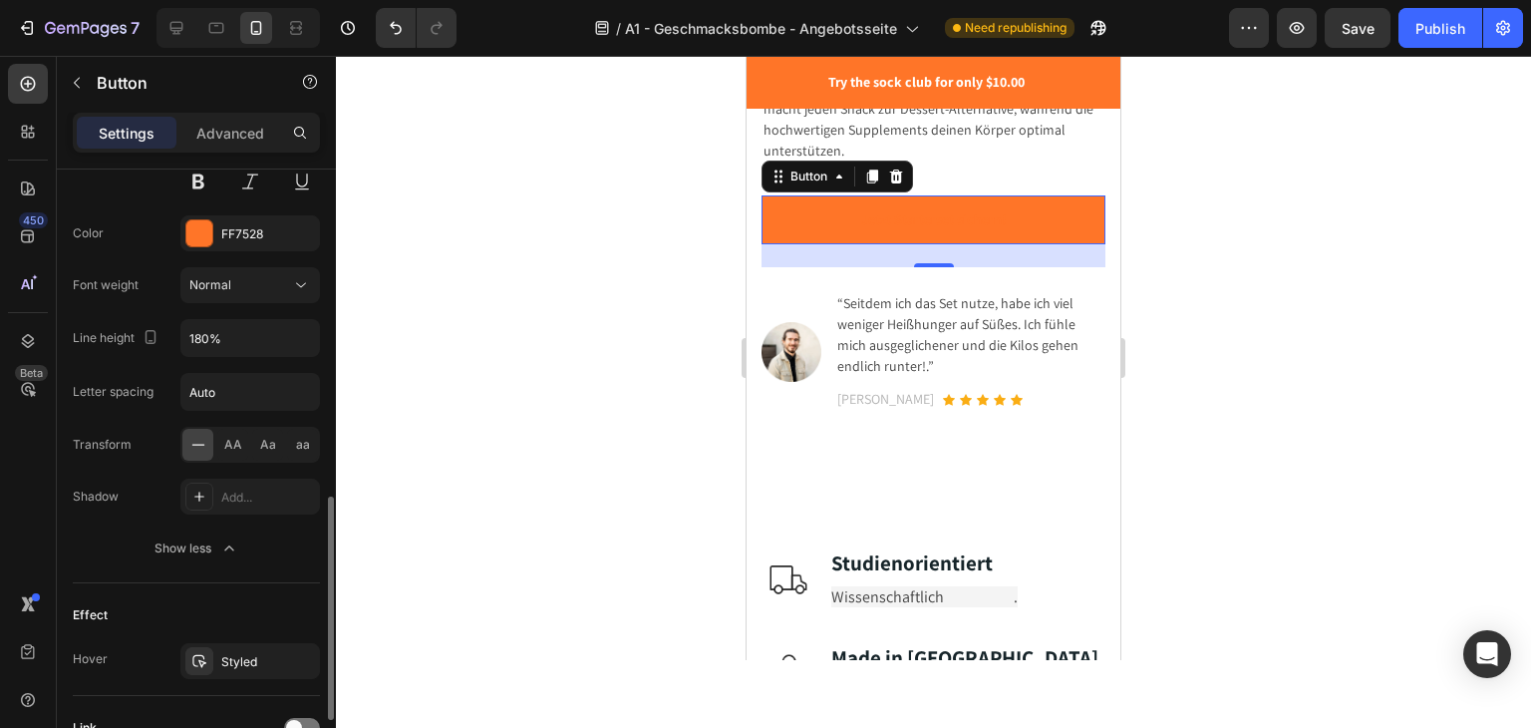
scroll to position [1074, 0]
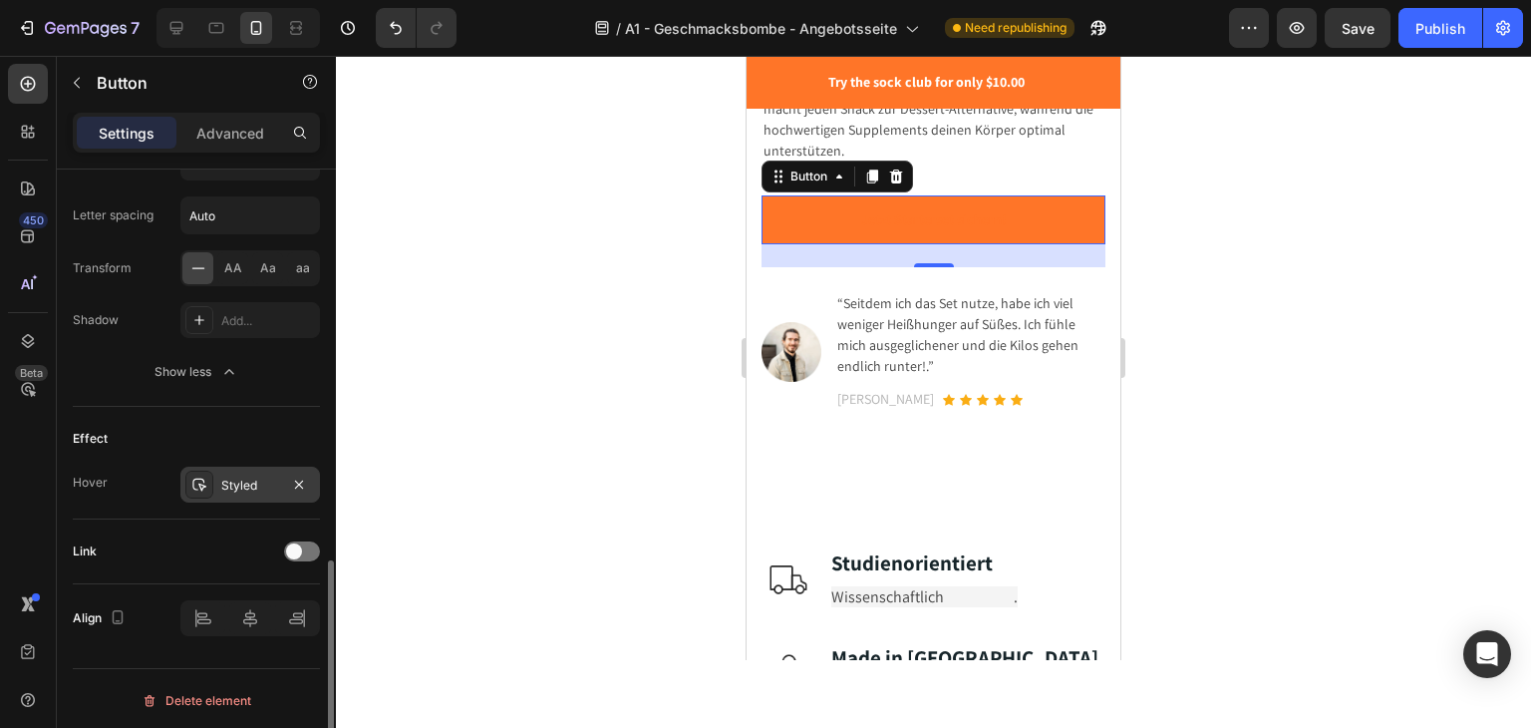
click at [227, 479] on div "Styled" at bounding box center [250, 485] width 58 height 18
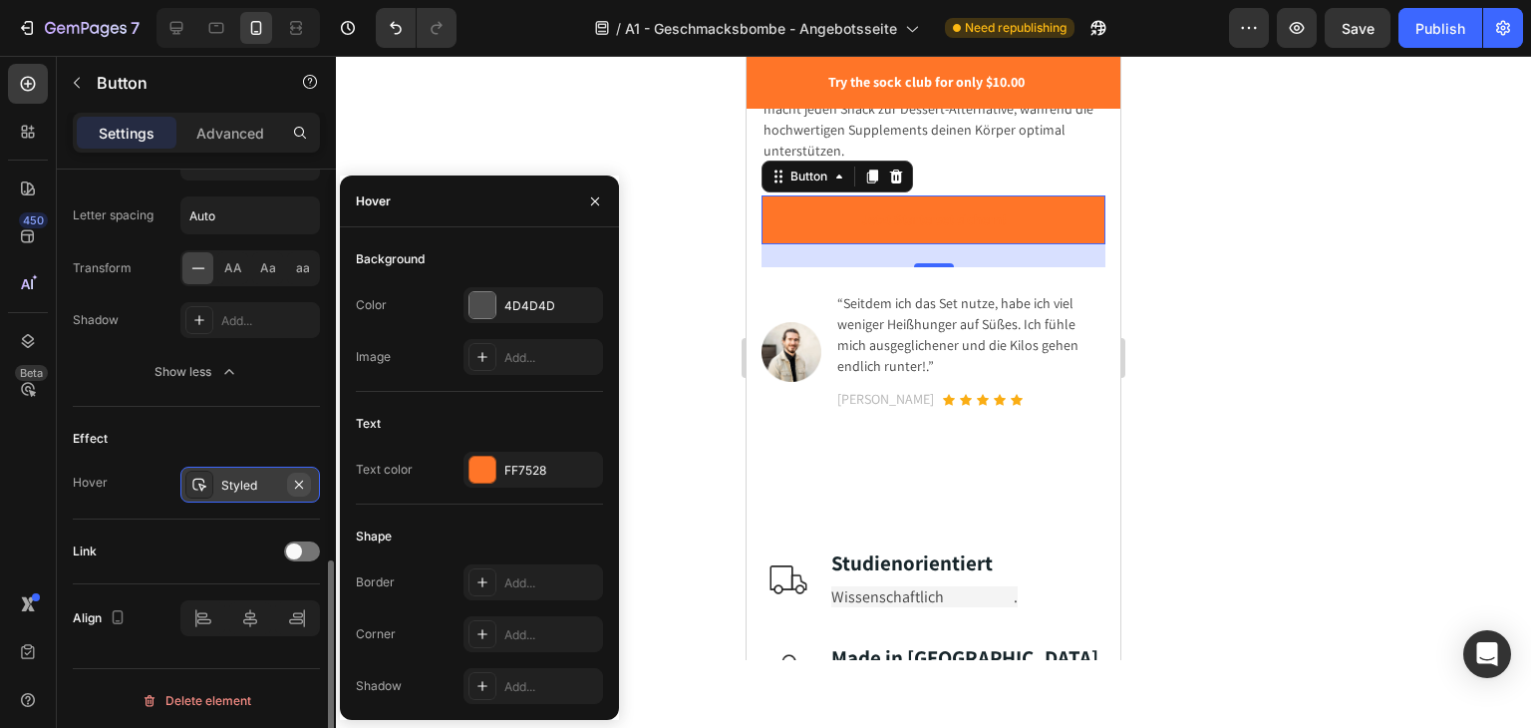
click at [295, 476] on icon "button" at bounding box center [299, 484] width 16 height 16
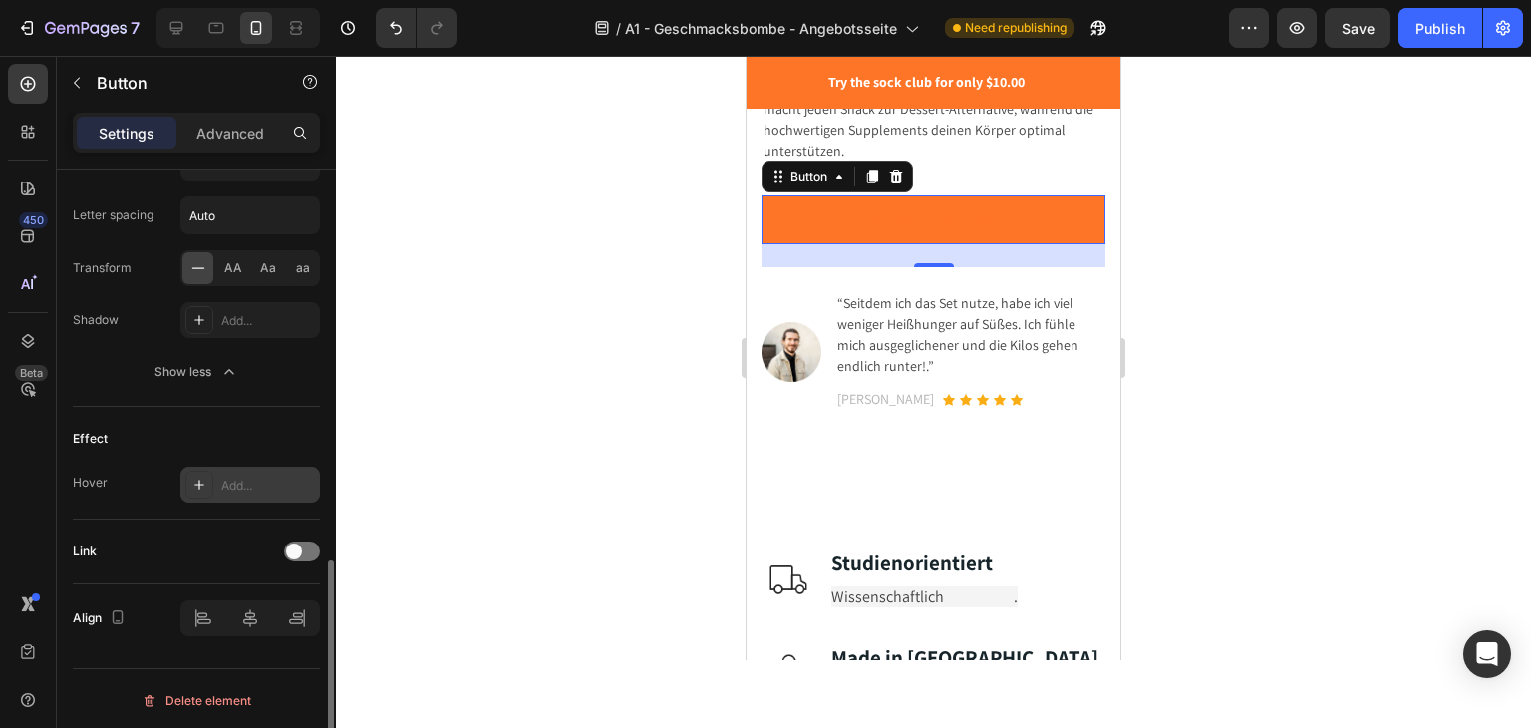
click at [289, 416] on div "Effect Hover Add..." at bounding box center [196, 463] width 247 height 113
click at [910, 210] on strong "Jetzt Starterset sichern!" at bounding box center [934, 219] width 146 height 18
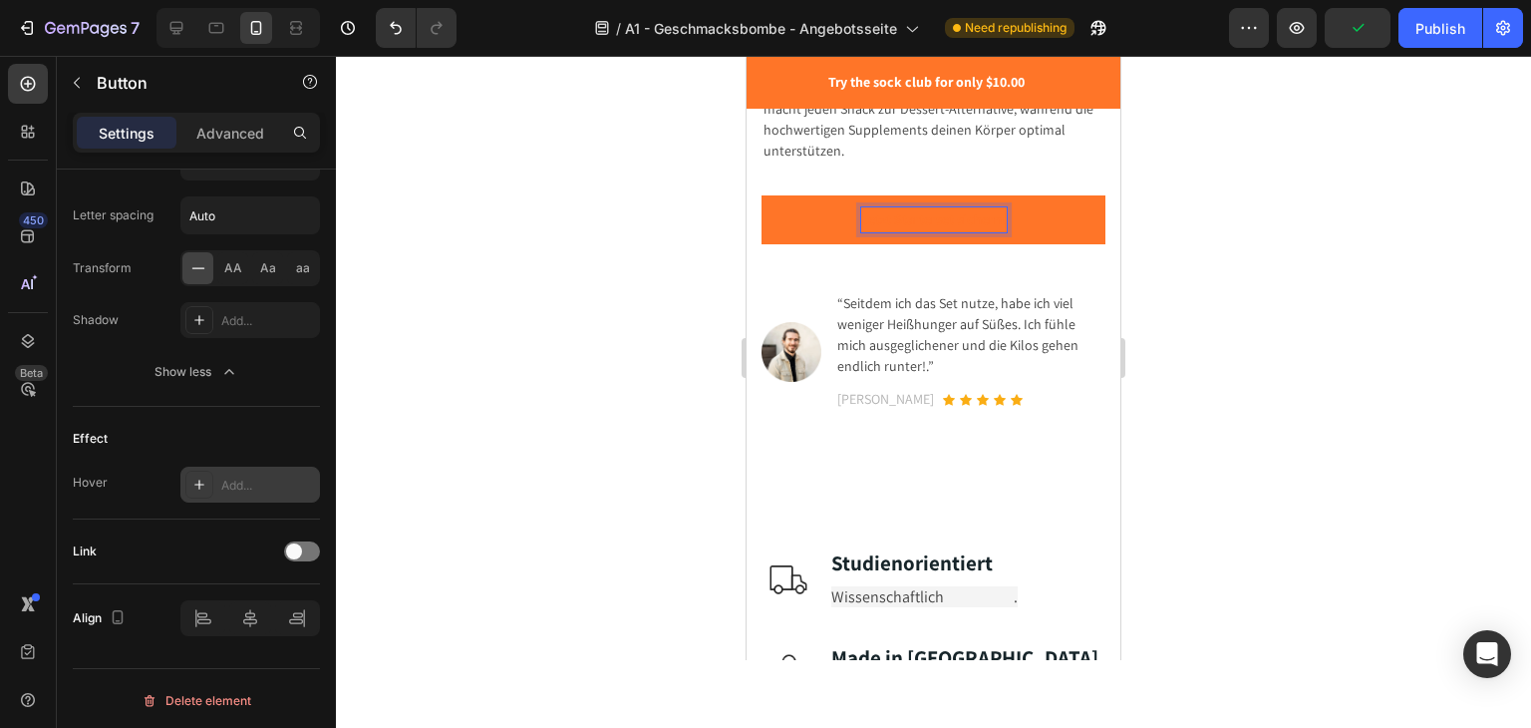
click at [935, 207] on p "Jetzt Starterset sichern!" at bounding box center [934, 219] width 146 height 25
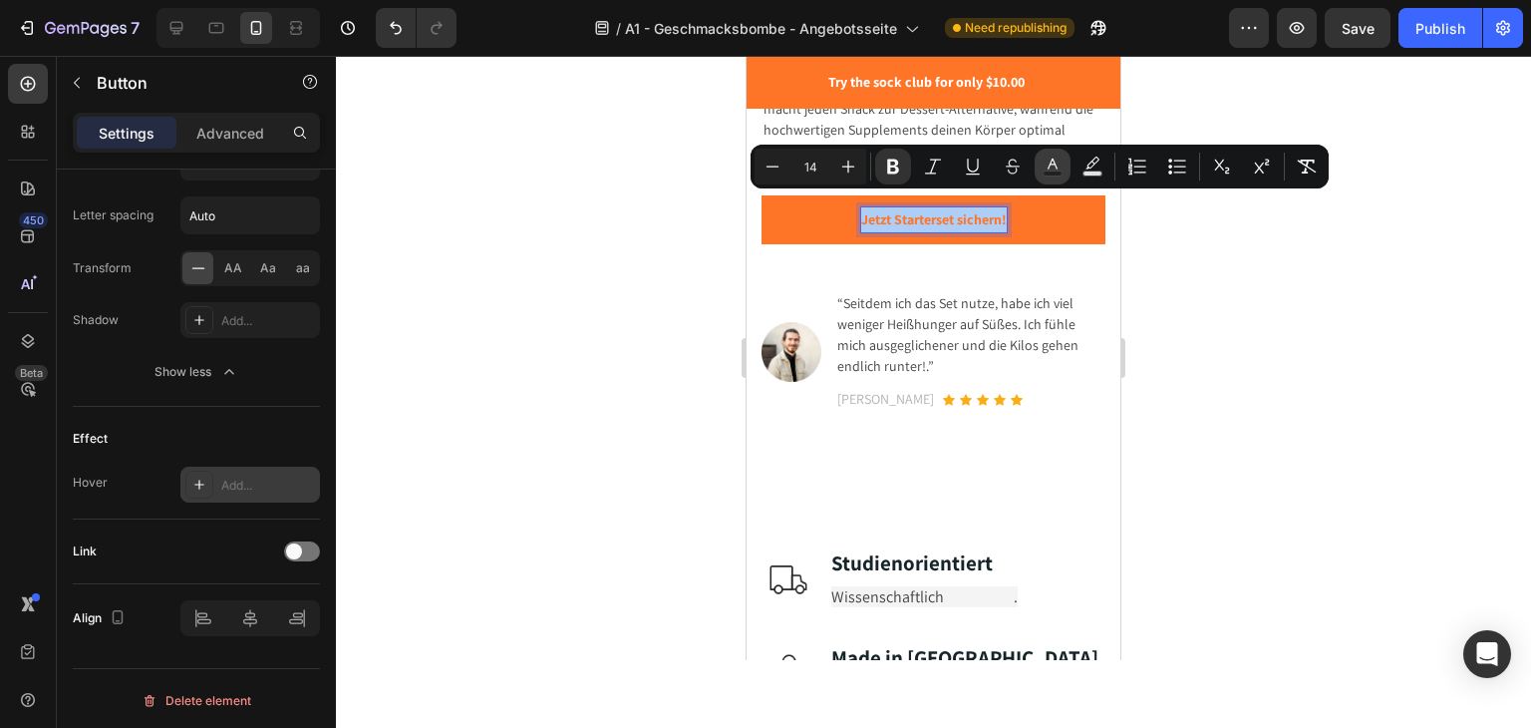
click at [1046, 166] on icon "Editor contextual toolbar" at bounding box center [1053, 166] width 20 height 20
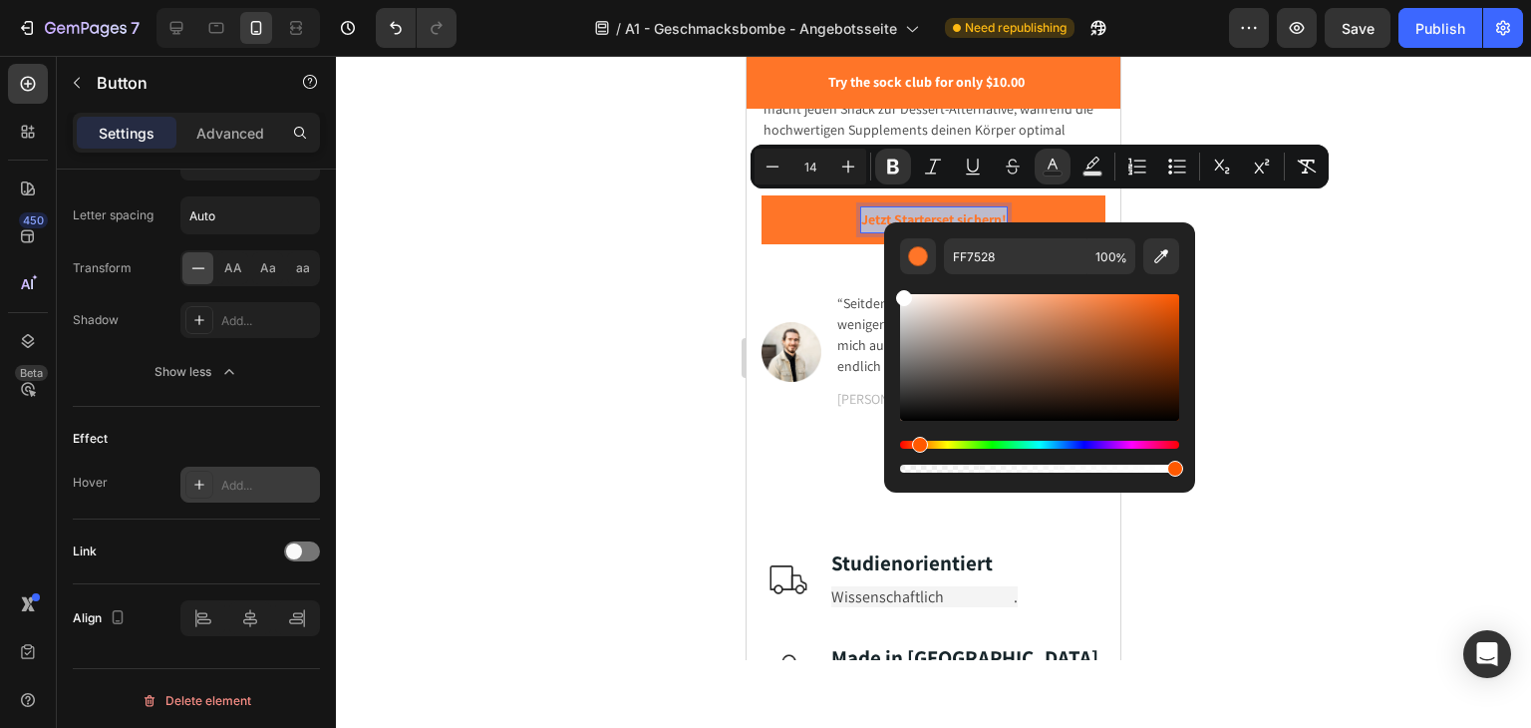
type input "FFFFFF"
drag, startPoint x: 1767, startPoint y: 350, endPoint x: 829, endPoint y: 284, distance: 940.3
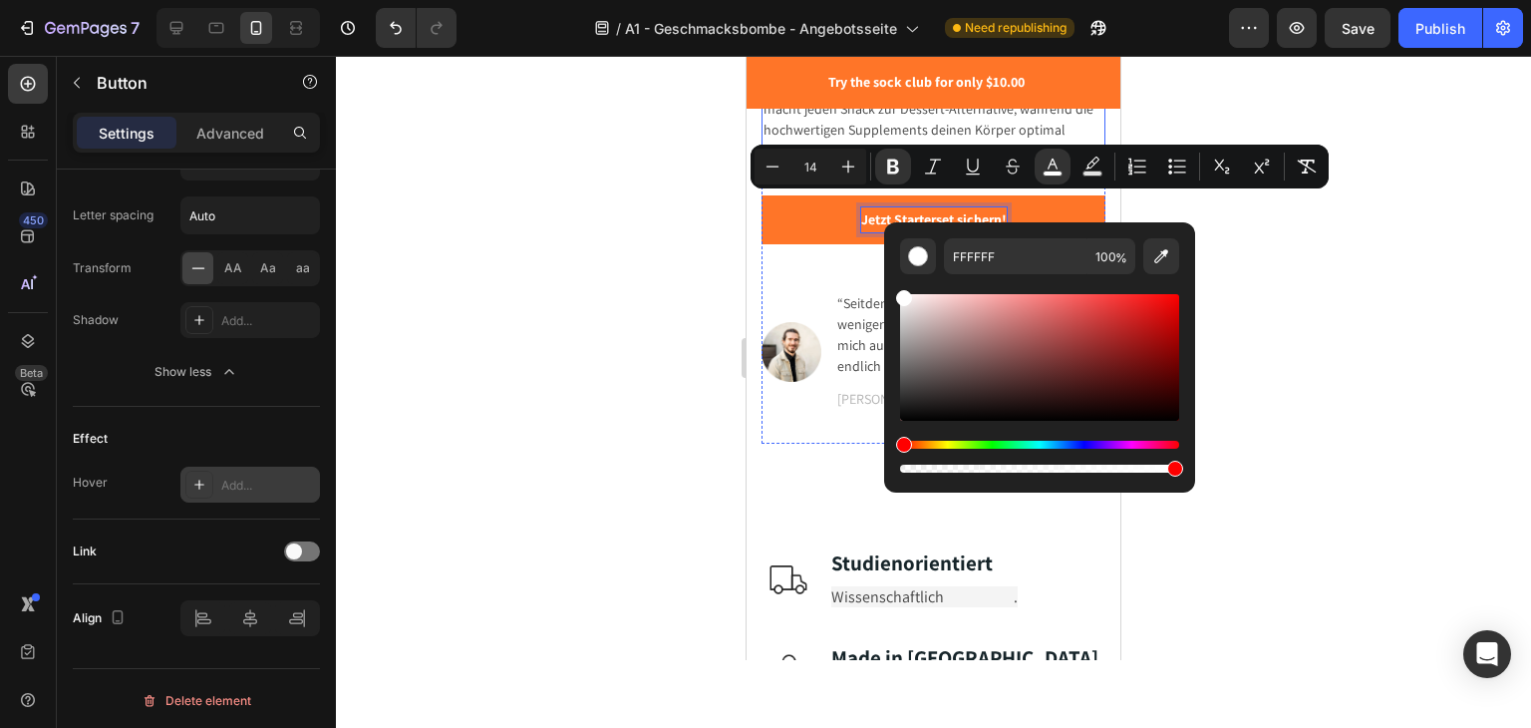
click at [1007, 125] on p "Mit unserem Starter-Set hast du alles, was du brauchst: weniger Stress, mehr En…" at bounding box center [934, 99] width 340 height 126
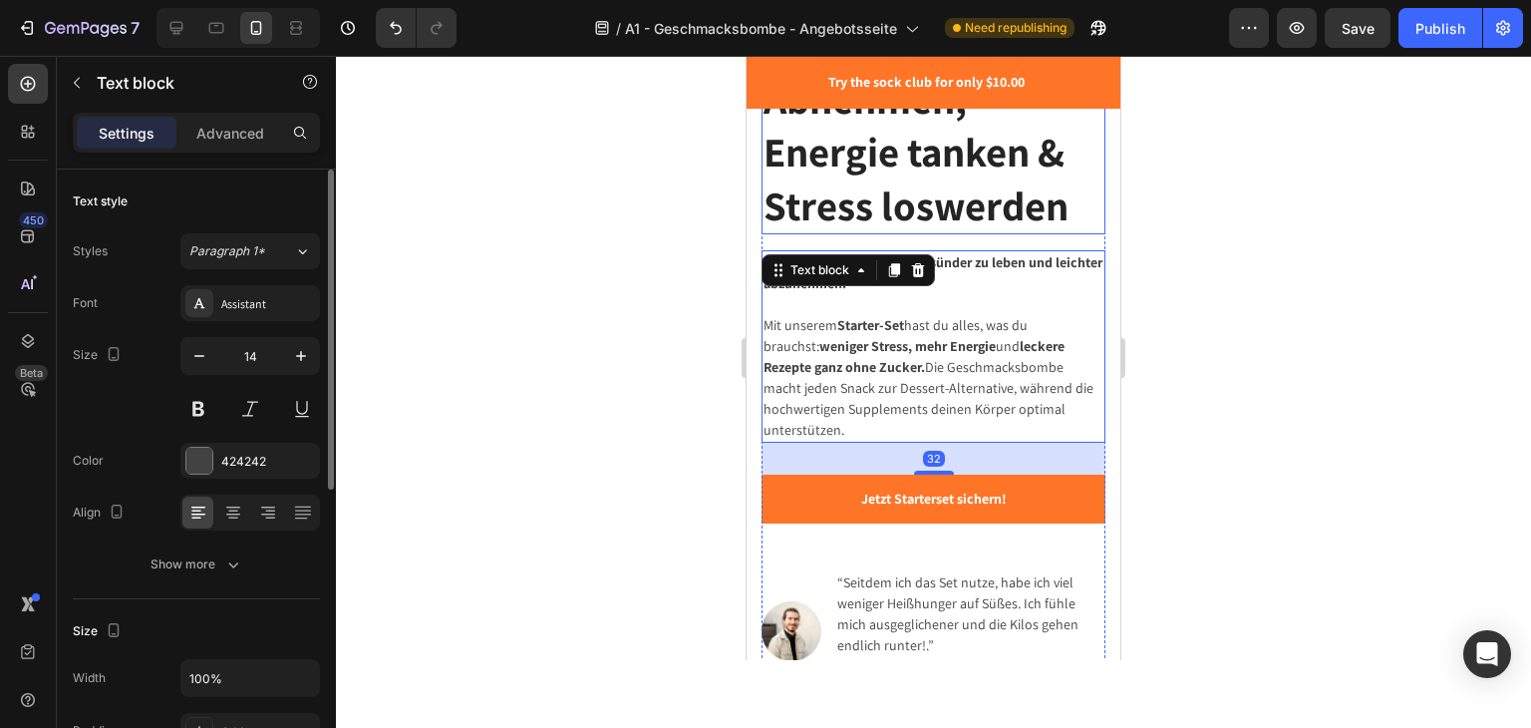
scroll to position [470, 0]
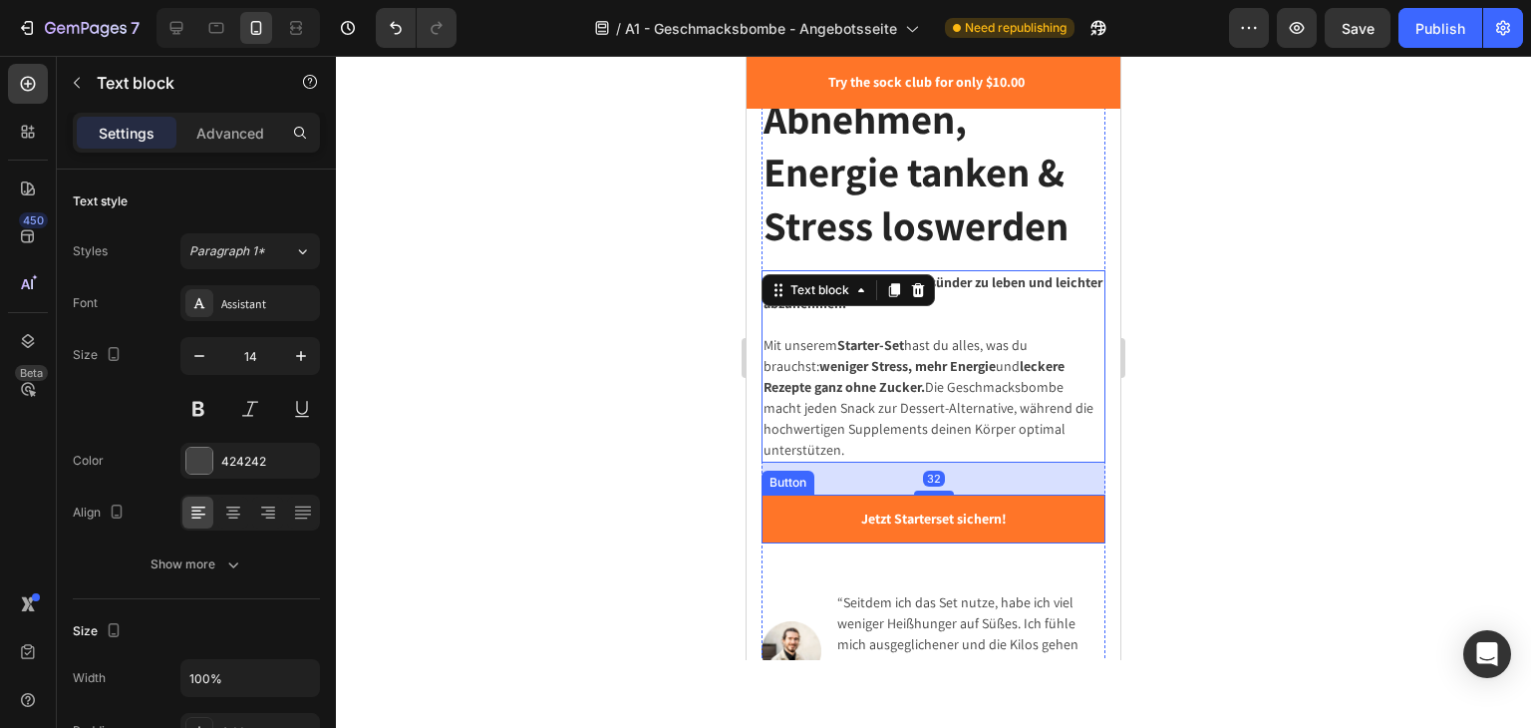
click at [827, 503] on button "Jetzt Starterset sichern!" at bounding box center [934, 518] width 344 height 49
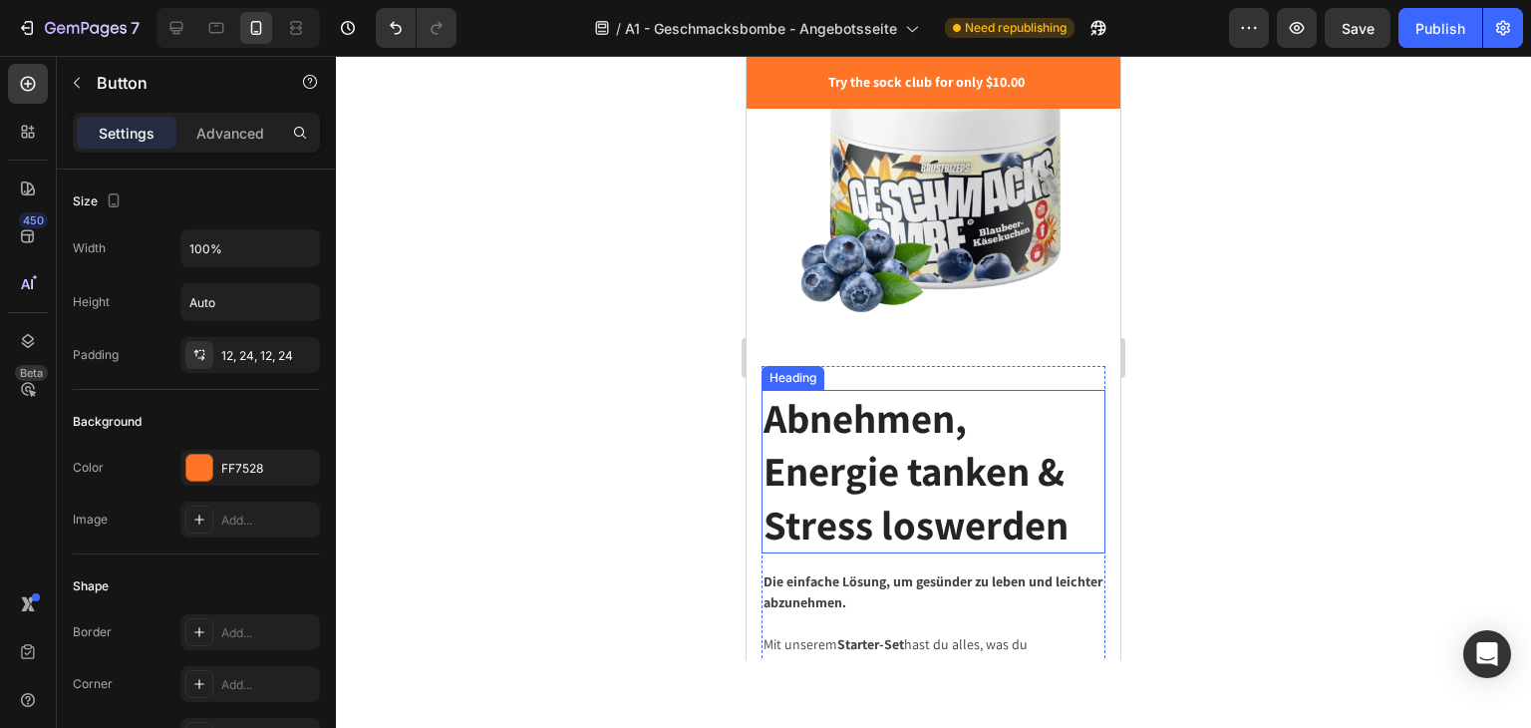
scroll to position [0, 0]
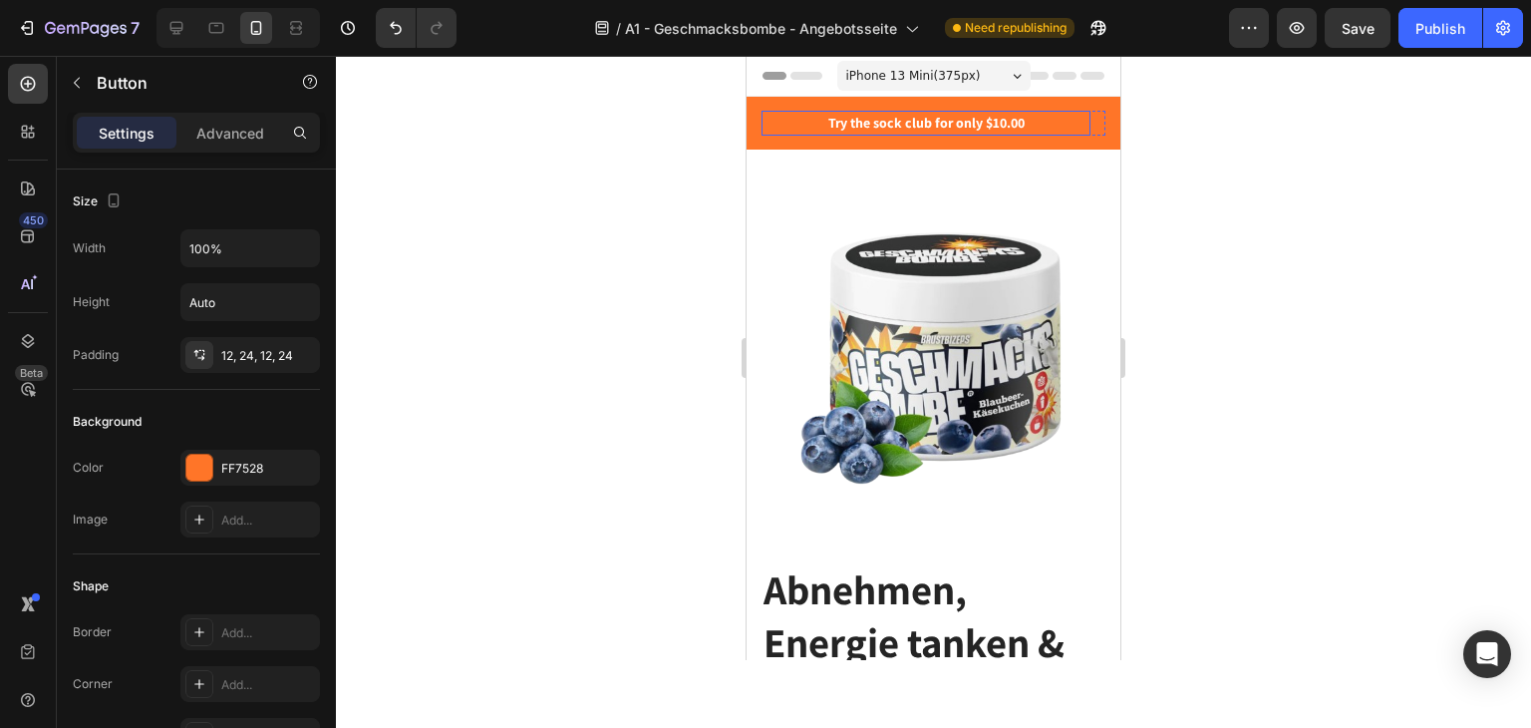
click at [823, 129] on p "Try the sock club for only $10.00" at bounding box center [926, 123] width 325 height 21
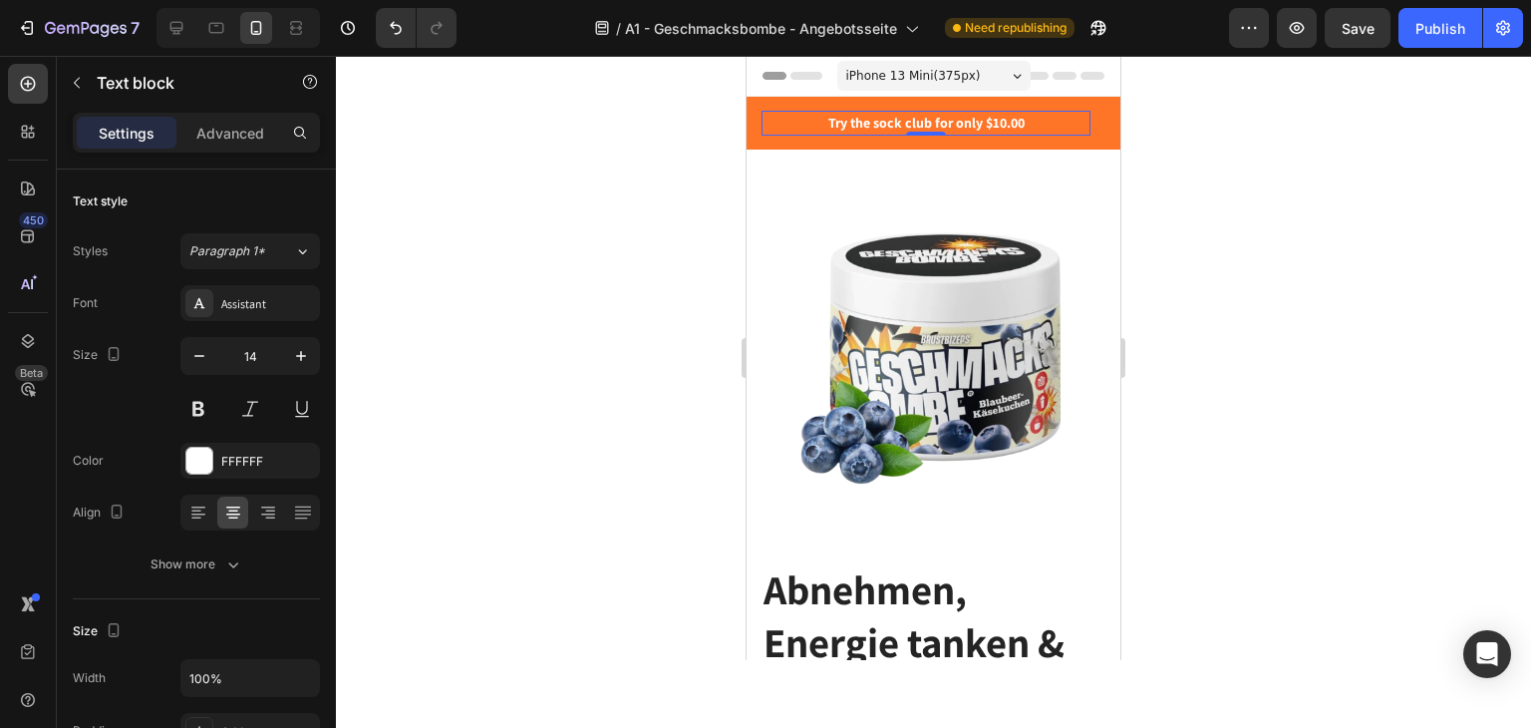
click at [849, 125] on p "Try the sock club for only $10.00" at bounding box center [926, 123] width 325 height 21
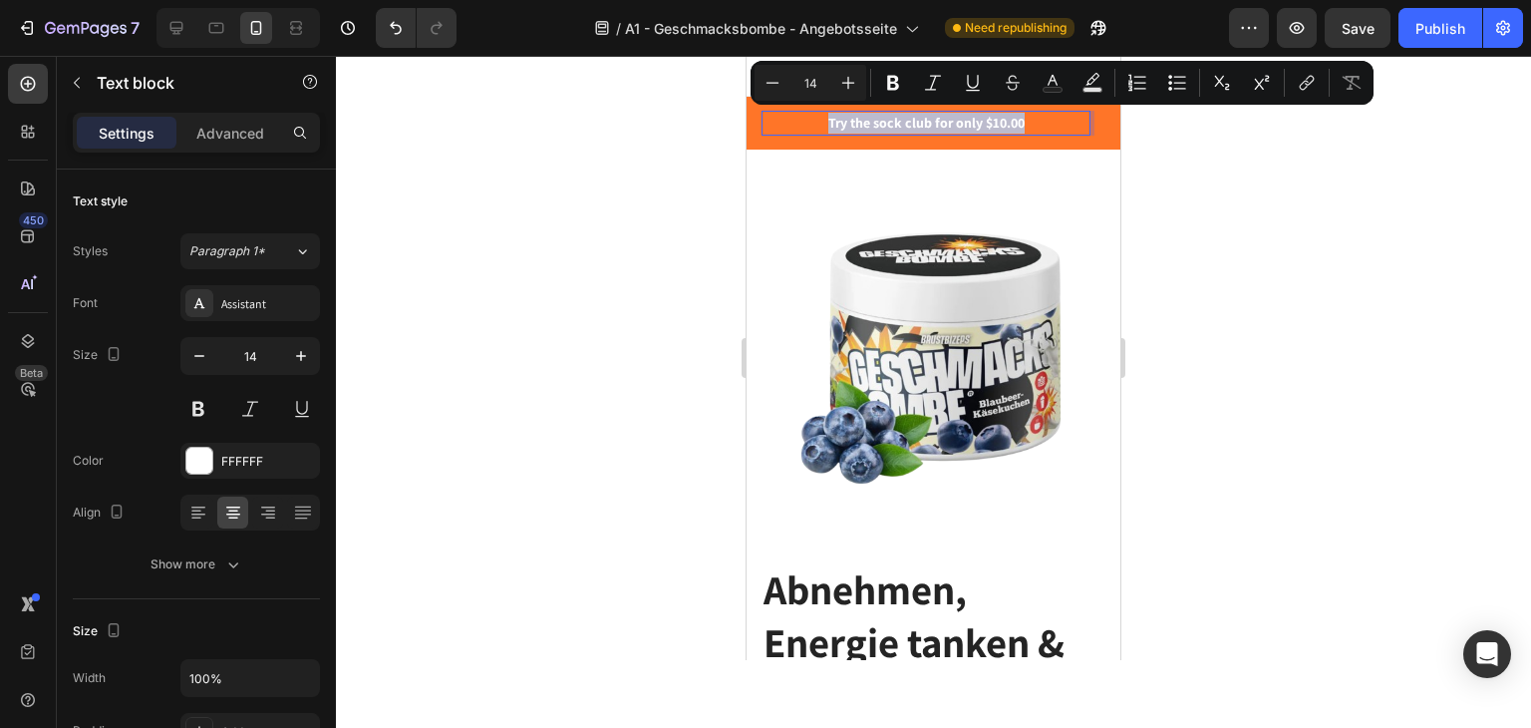
click at [849, 125] on p "Try the sock club for only $10.00" at bounding box center [926, 123] width 325 height 21
drag, startPoint x: 1002, startPoint y: 172, endPoint x: 1046, endPoint y: 131, distance: 60.6
click at [1003, 174] on div "Abnehmen, Energie tanken & Stress loswerden Heading Die einfache Lösung, um ges…" at bounding box center [934, 705] width 374 height 1111
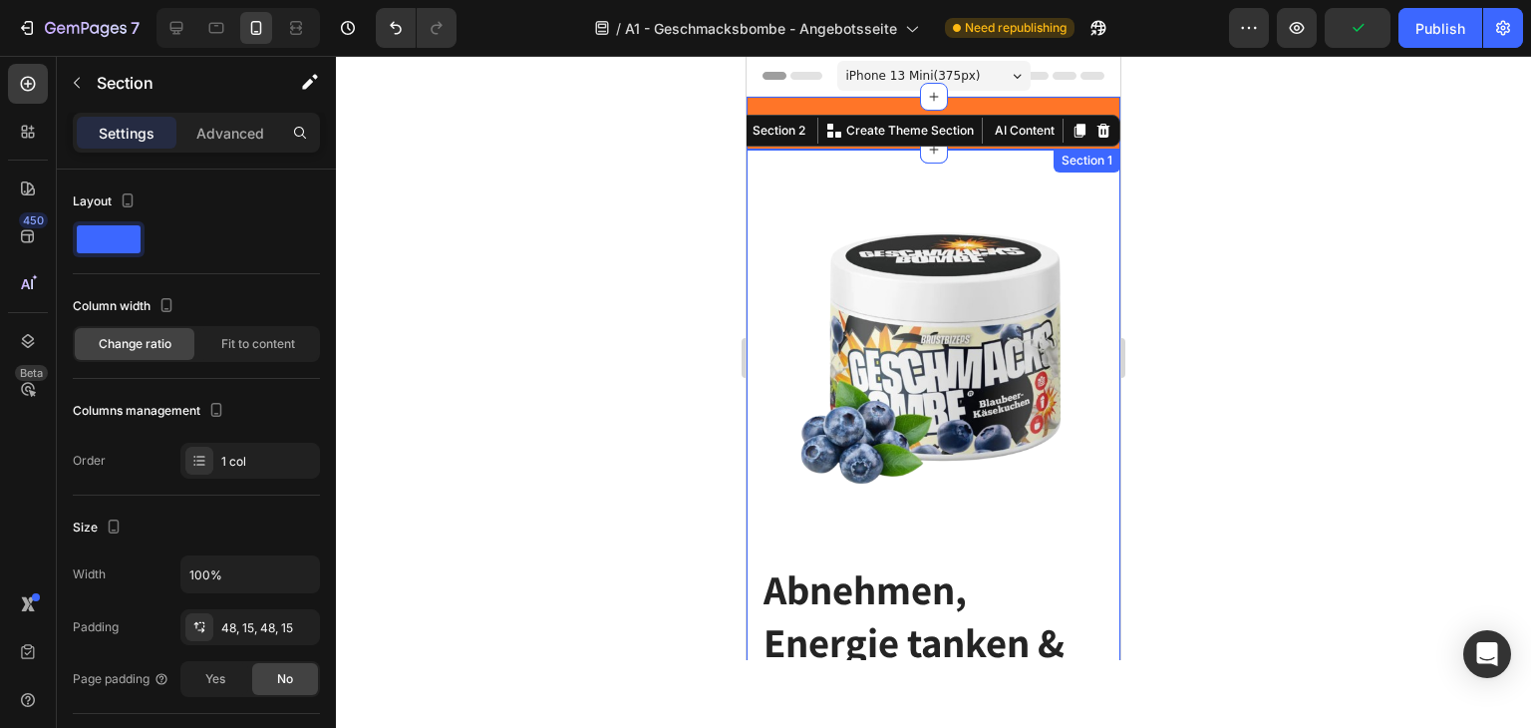
click at [851, 97] on div "🎁 Aufgepasst: 70,99€ sparen! Unser Kennenlern-Angebot endet in: Text block 05 2…" at bounding box center [934, 123] width 374 height 53
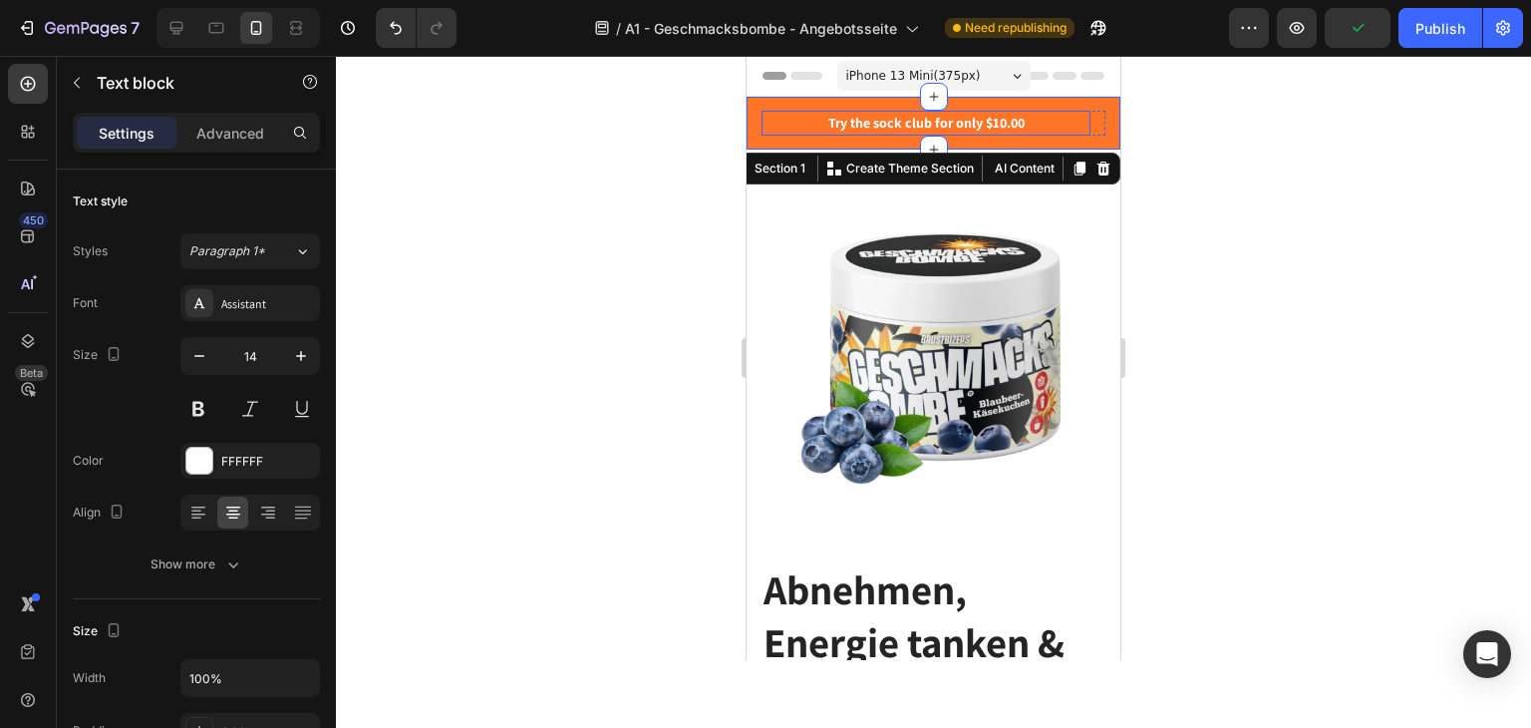
click at [807, 117] on p "Try the sock club for only $10.00" at bounding box center [926, 123] width 325 height 21
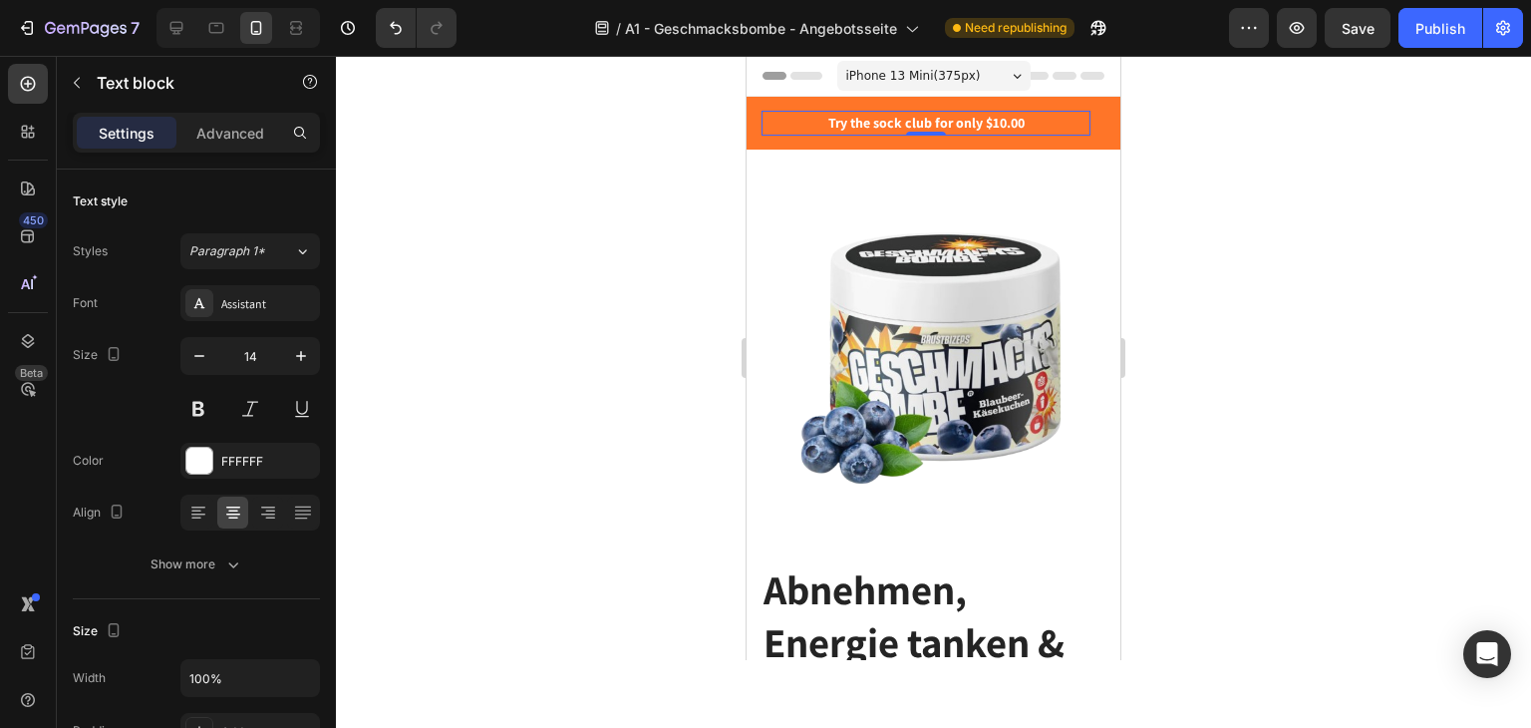
click at [771, 109] on div "🎁 Aufgepasst: 70,99€ sparen! Unser Kennenlern-Angebot endet in: Text block 05 2…" at bounding box center [934, 123] width 374 height 53
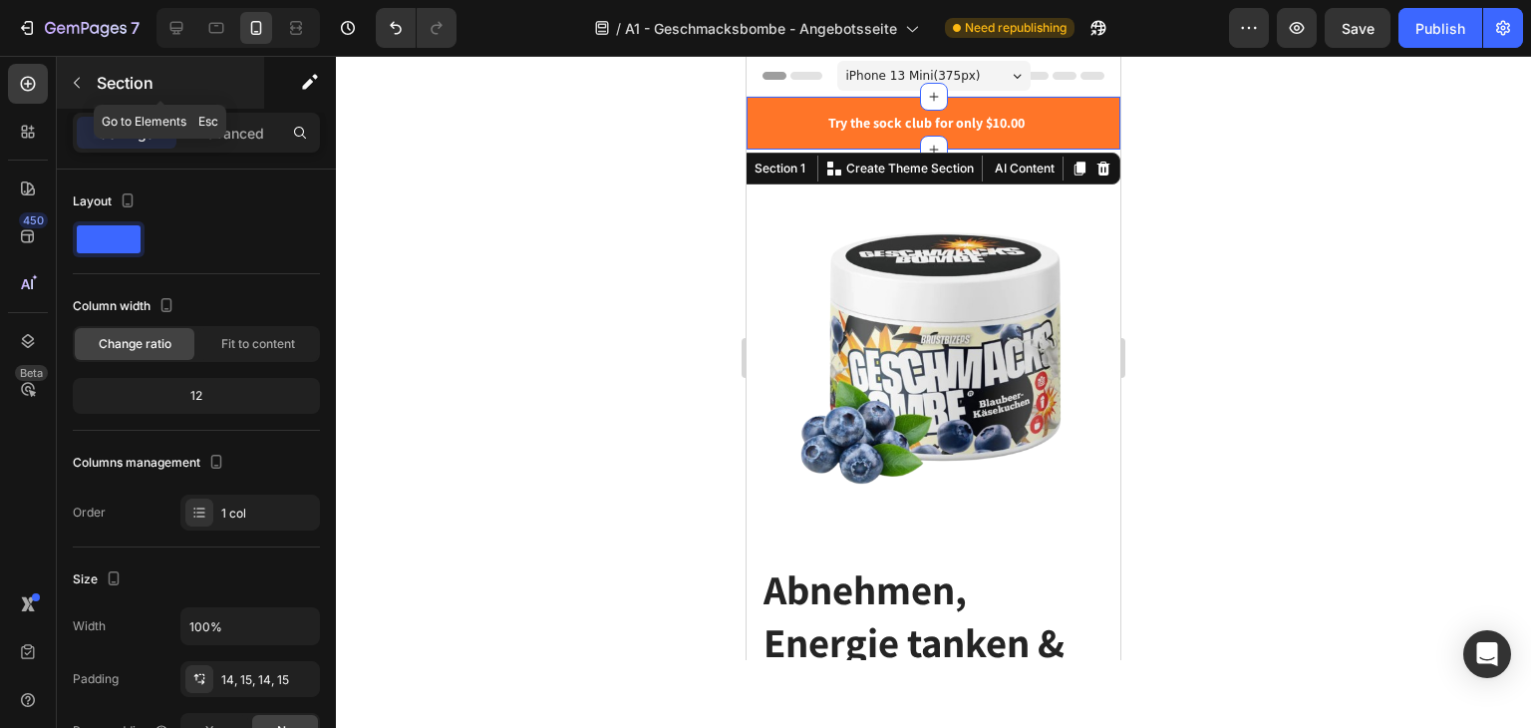
click at [70, 85] on icon "button" at bounding box center [77, 83] width 16 height 16
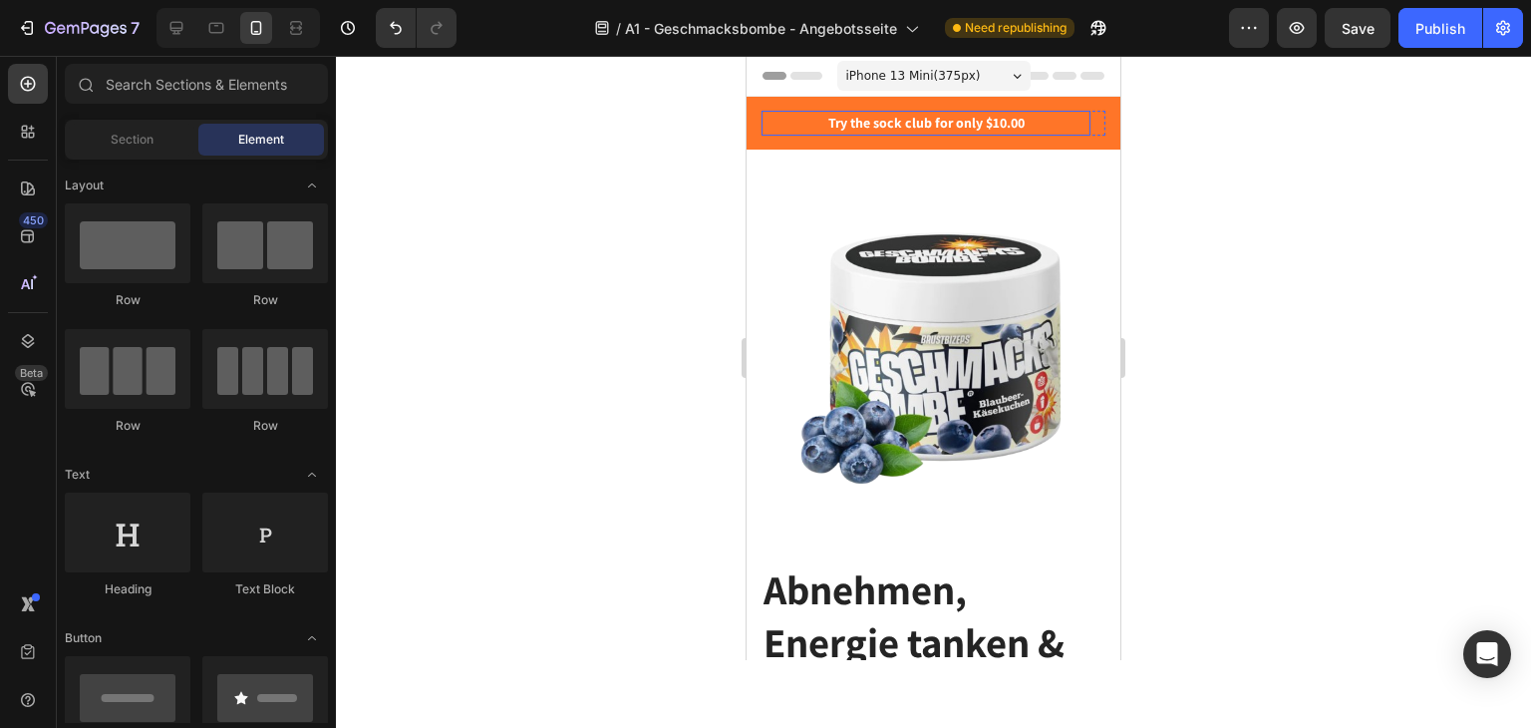
click at [176, 117] on div "Sections(18) Elements(83) Section Element Hero Section Product Detail Brands Tr…" at bounding box center [196, 393] width 279 height 659
click at [136, 136] on span "Section" at bounding box center [132, 140] width 43 height 18
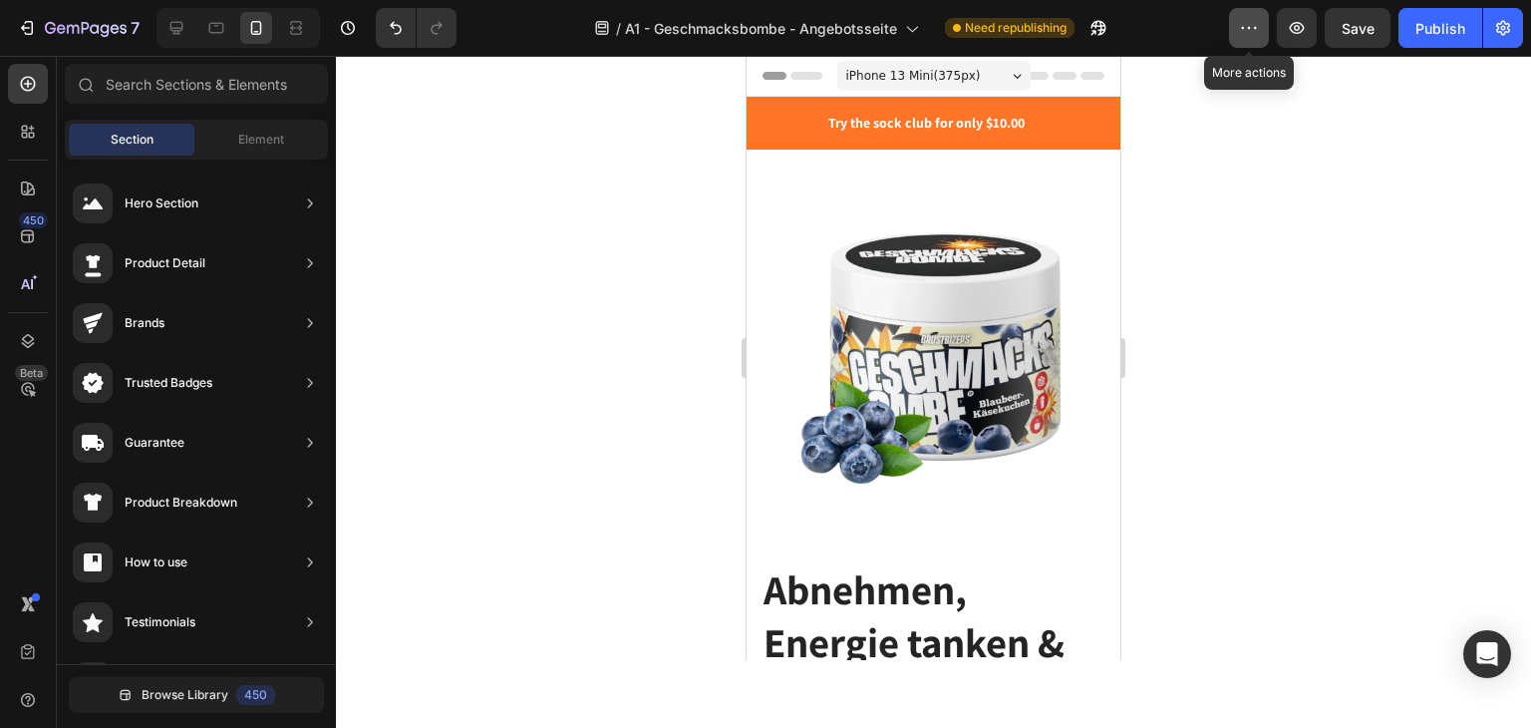
click at [1248, 43] on button "button" at bounding box center [1249, 28] width 40 height 40
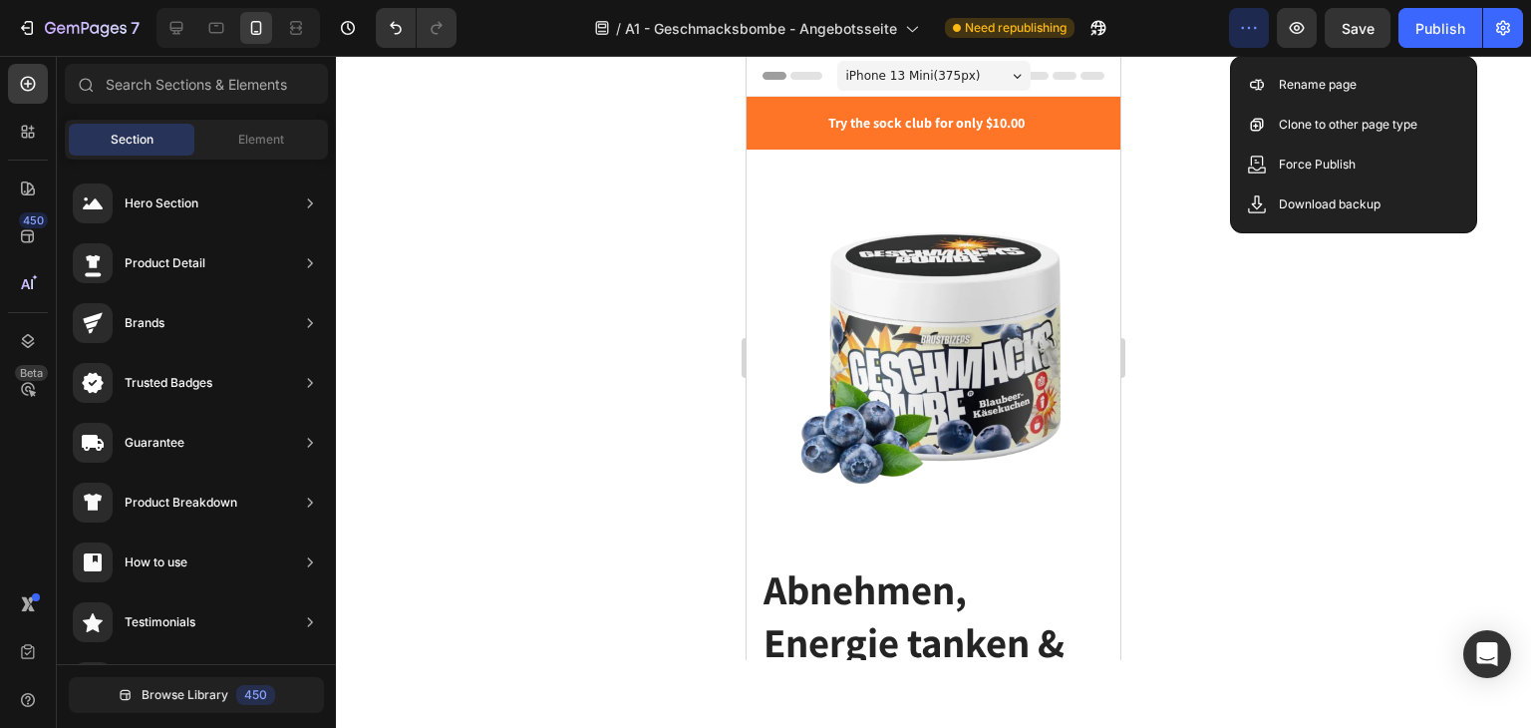
click at [1248, 26] on icon "button" at bounding box center [1249, 28] width 20 height 20
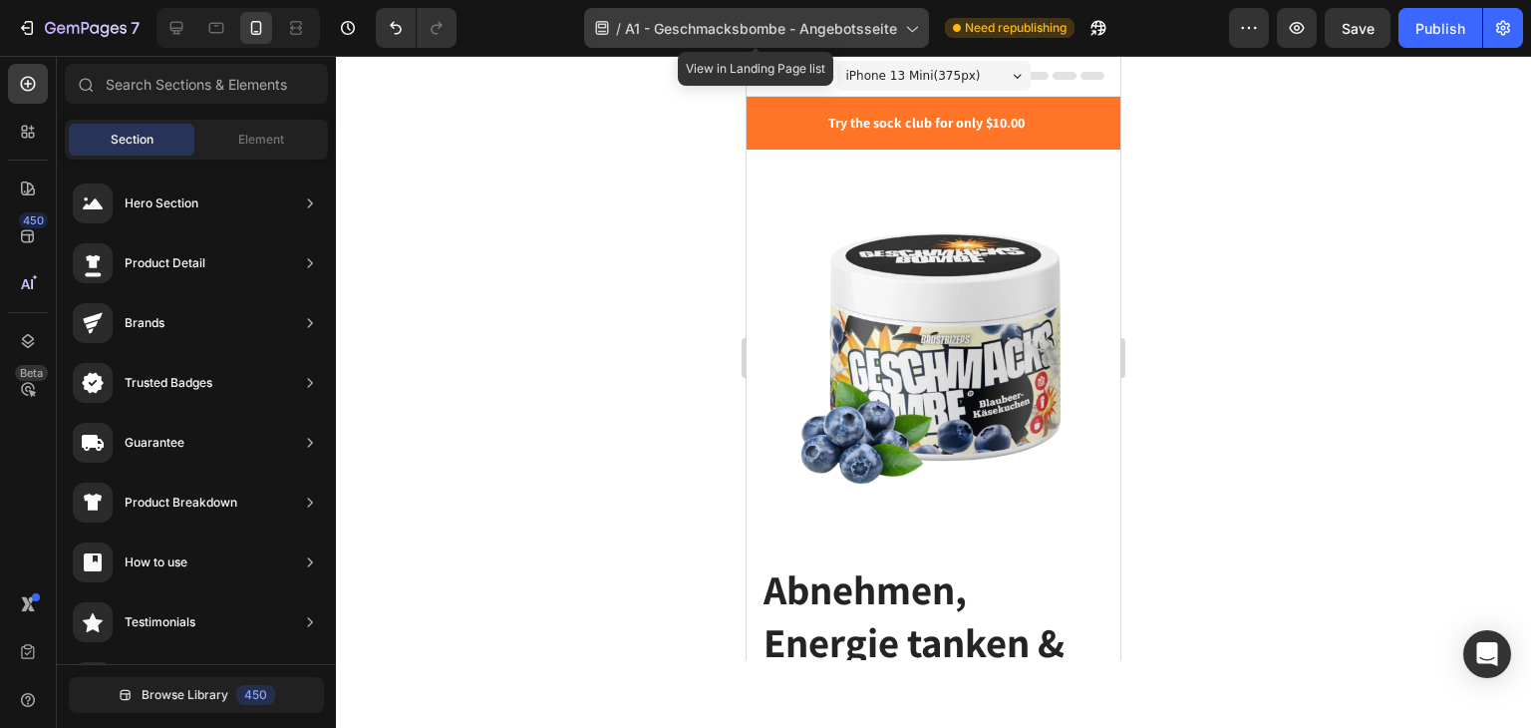
click at [790, 27] on span "A1 - Geschmacksbombe - Angebotsseite" at bounding box center [761, 28] width 272 height 21
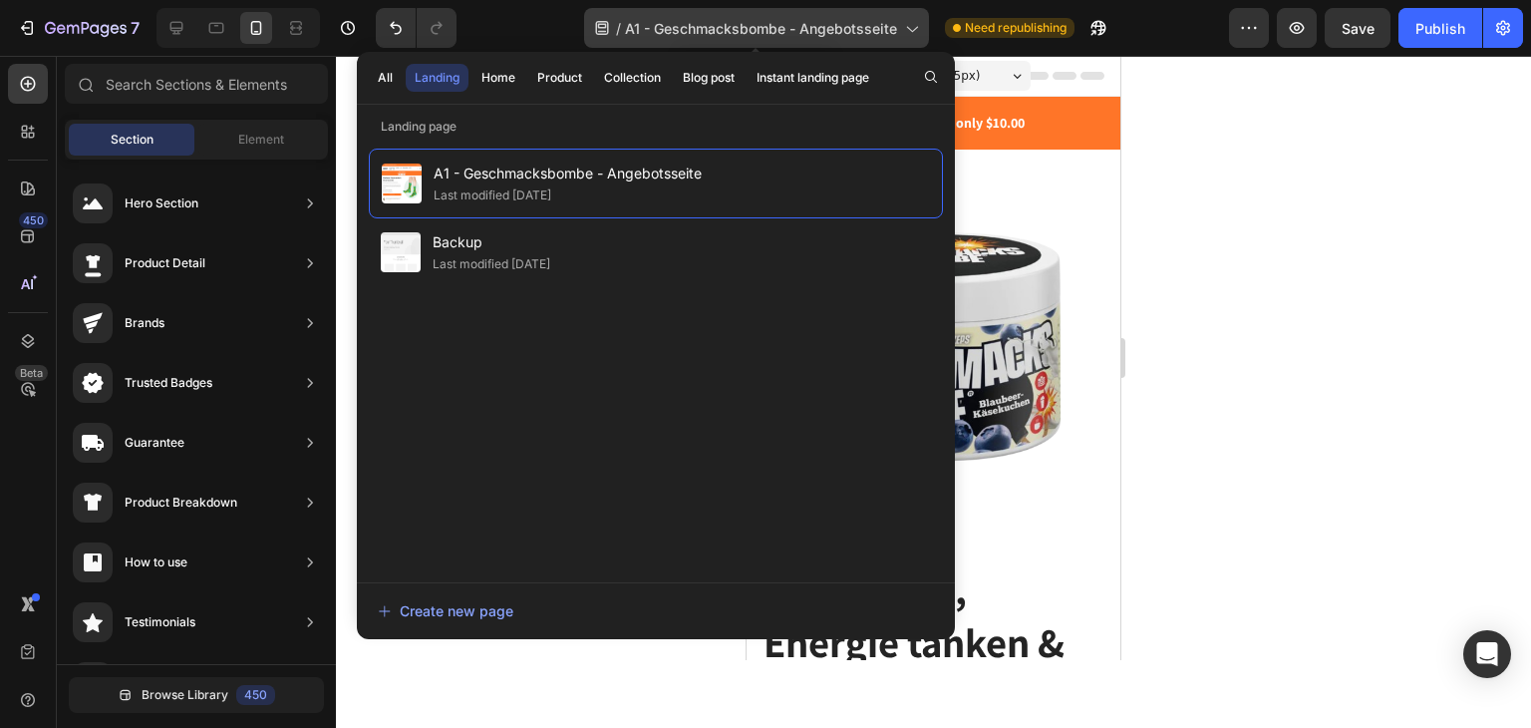
click at [790, 27] on span "A1 - Geschmacksbombe - Angebotsseite" at bounding box center [761, 28] width 272 height 21
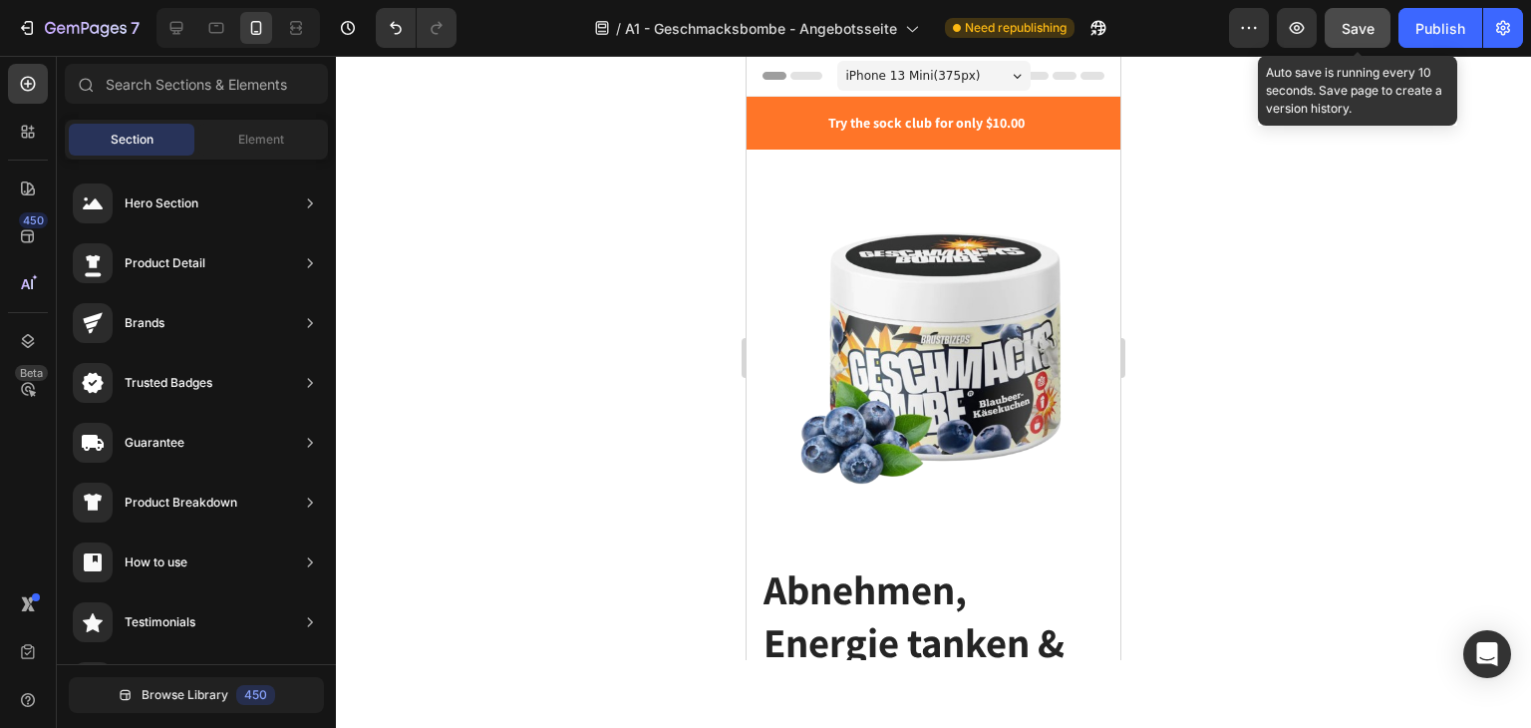
click at [1347, 21] on span "Save" at bounding box center [1358, 28] width 33 height 17
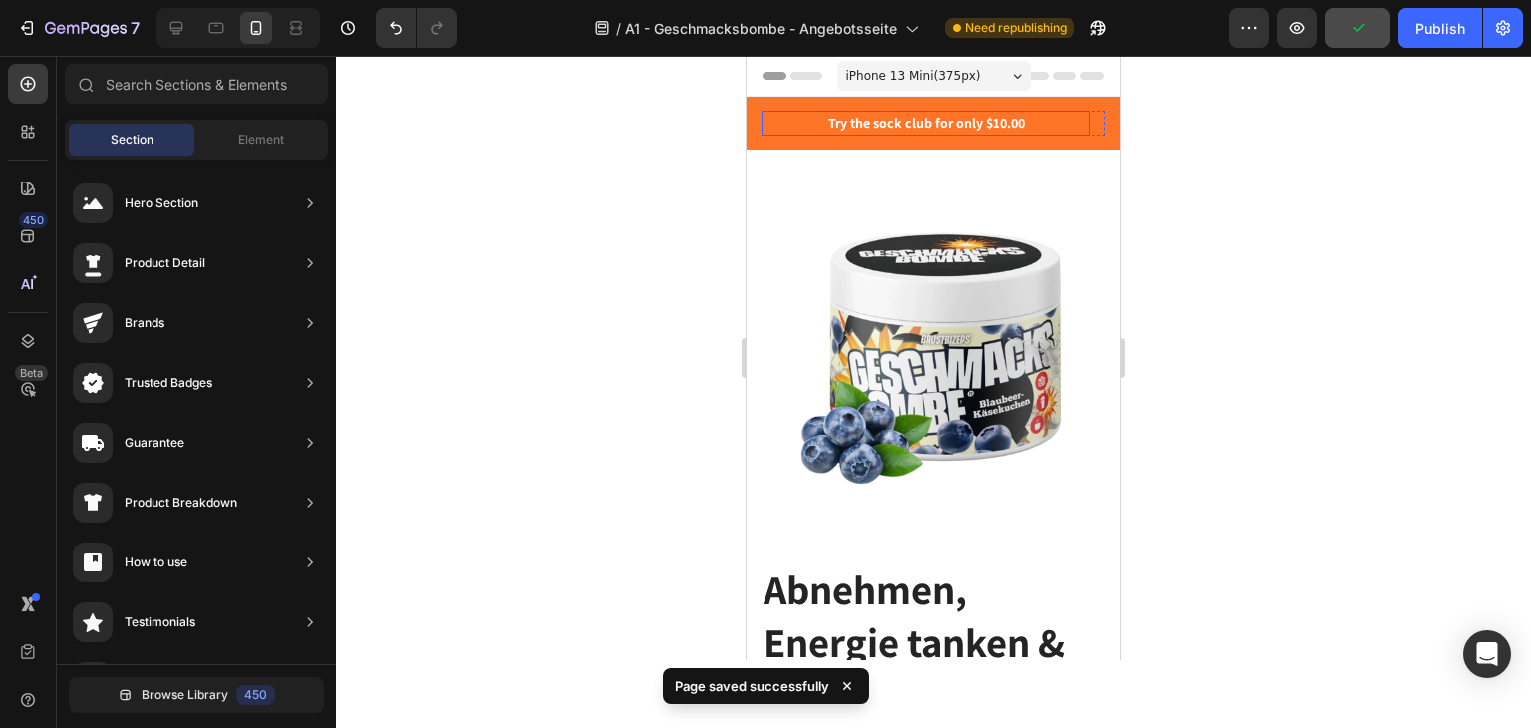
click at [926, 120] on p "Try the sock club for only $10.00" at bounding box center [926, 123] width 325 height 21
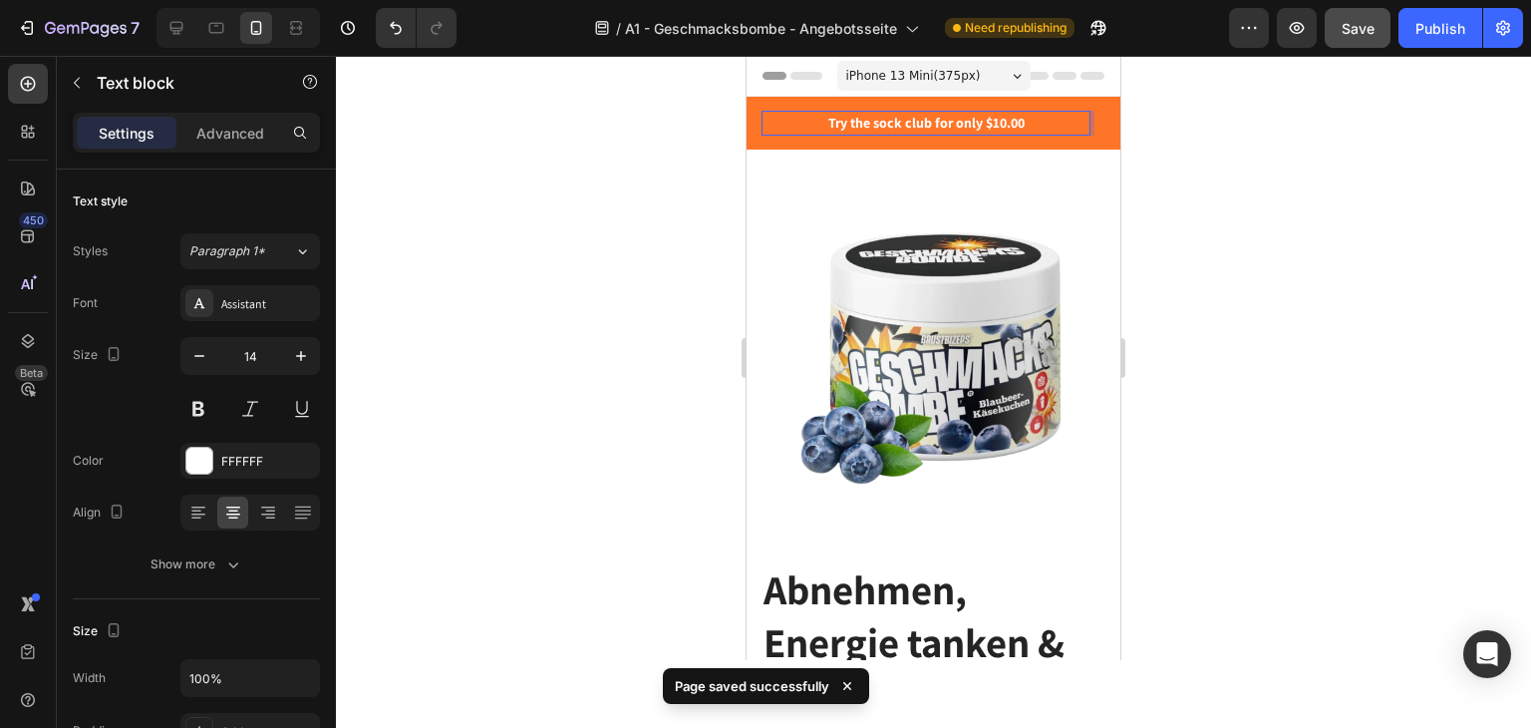
click at [1033, 222] on img at bounding box center [934, 355] width 344 height 316
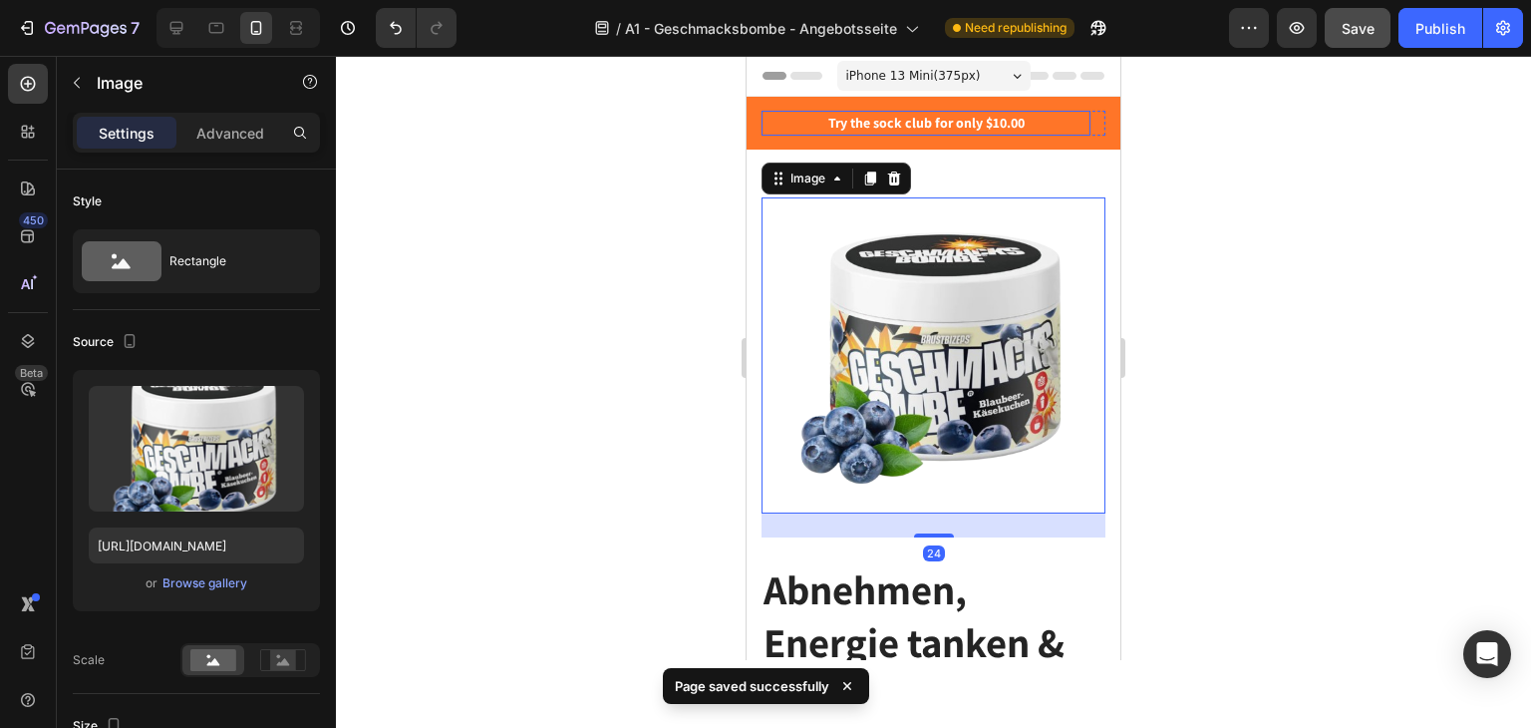
click at [979, 121] on p "Try the sock club for only $10.00" at bounding box center [926, 123] width 325 height 21
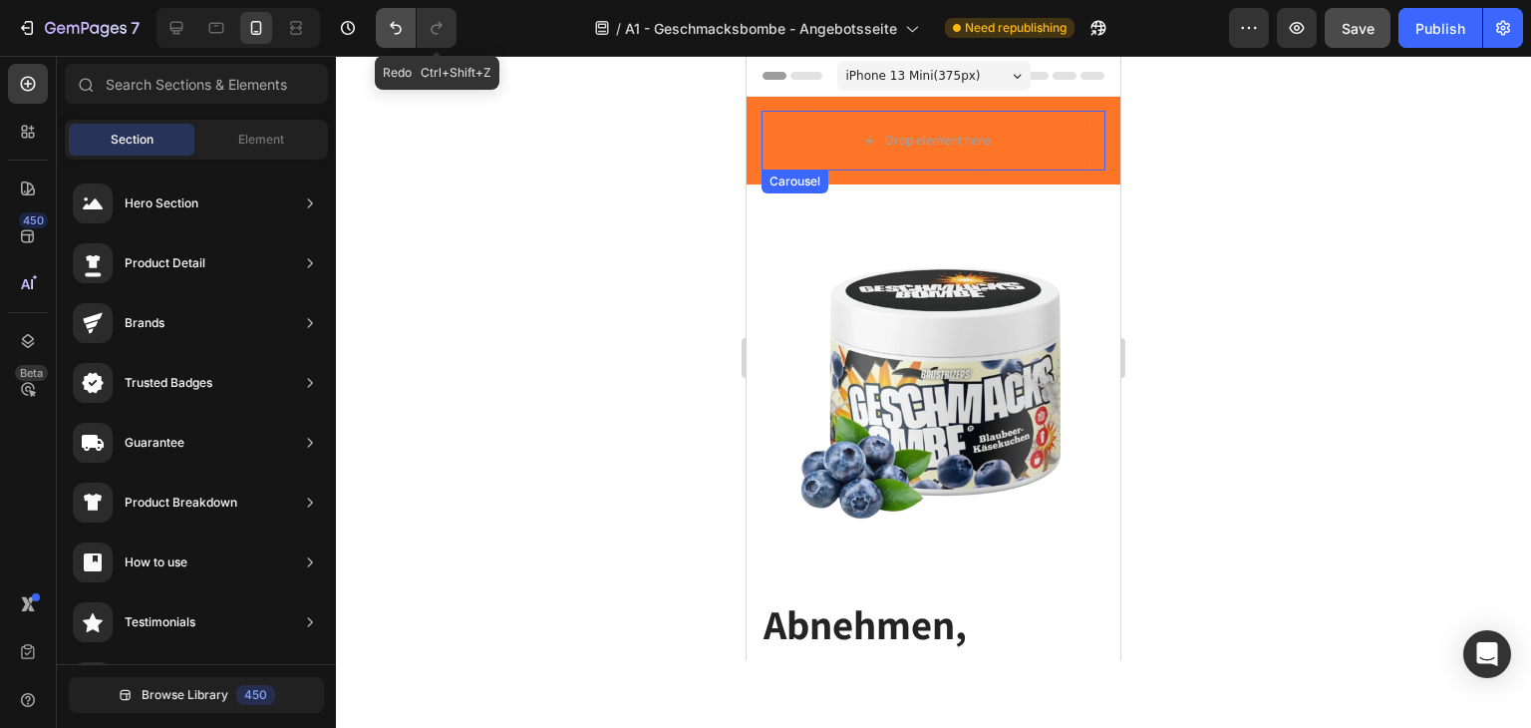
click at [395, 33] on div "Redo Ctrl+Shift+Z" at bounding box center [416, 28] width 81 height 40
click at [393, 33] on icon "Undo/Redo" at bounding box center [396, 28] width 20 height 20
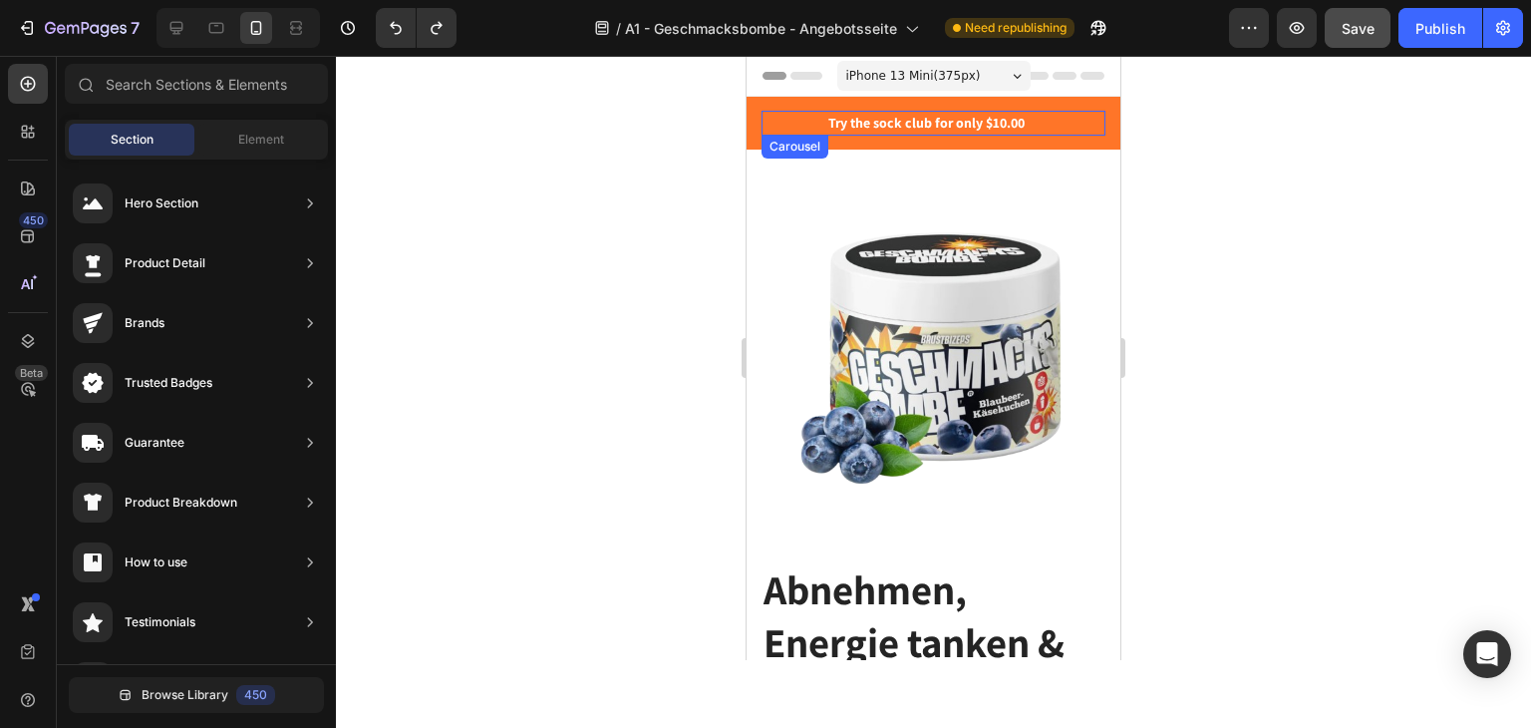
click at [275, 36] on div at bounding box center [237, 28] width 163 height 40
click at [287, 36] on icon at bounding box center [296, 28] width 20 height 20
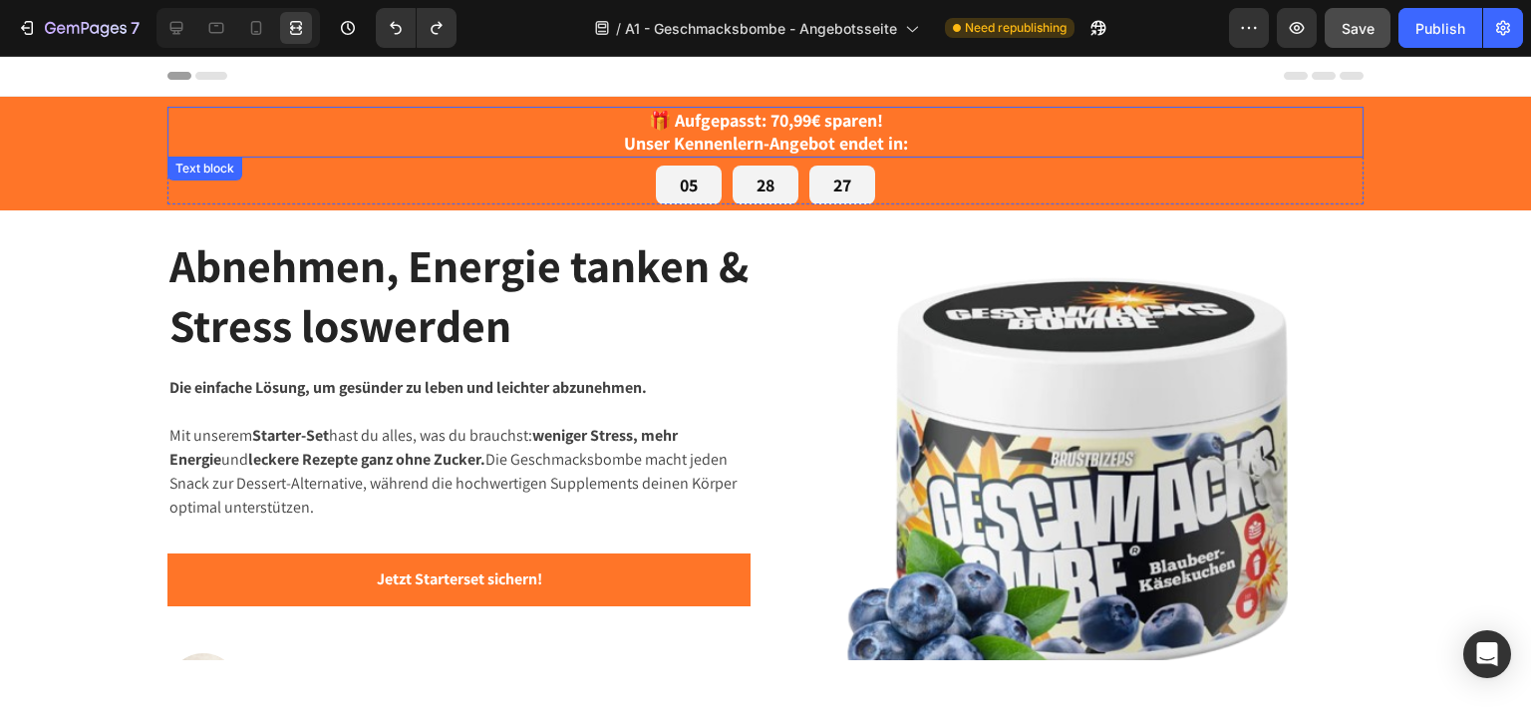
click at [681, 145] on strong "Unser Kennenlern-Angebot endet in:" at bounding box center [766, 143] width 284 height 23
click at [665, 125] on strong "🎁 Aufgepasst: 70,99€ sparen!" at bounding box center [766, 120] width 234 height 23
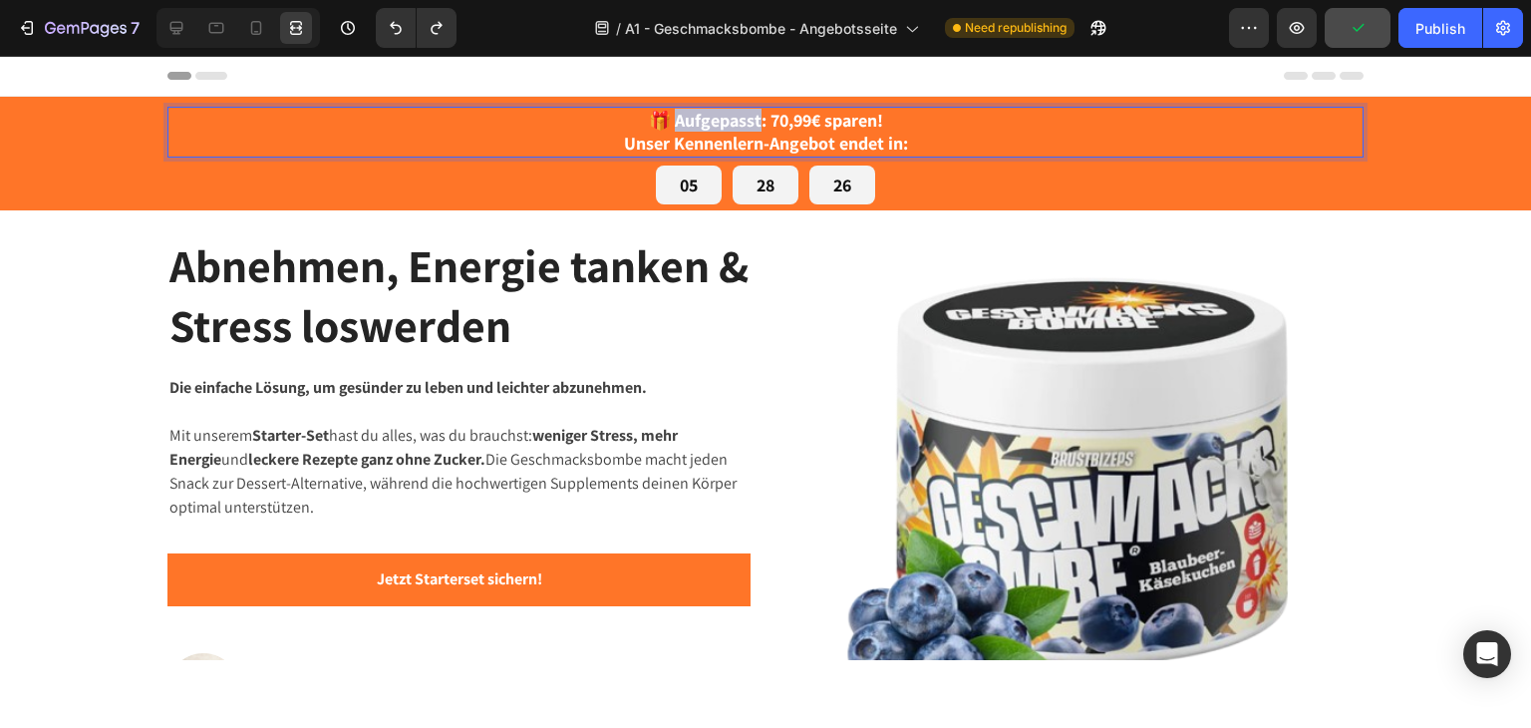
click at [665, 125] on strong "🎁 Aufgepasst: 70,99€ sparen!" at bounding box center [766, 120] width 234 height 23
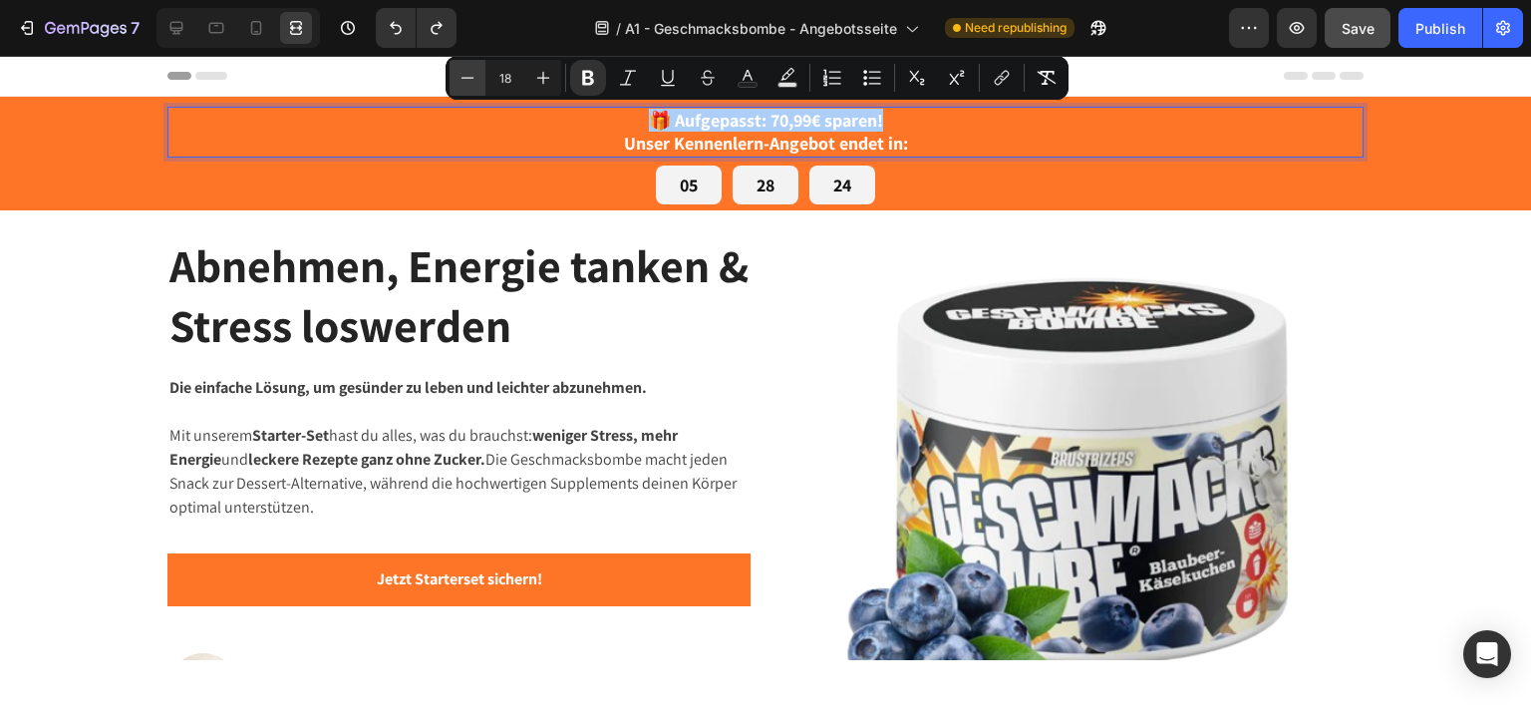
click at [459, 79] on icon "Editor contextual toolbar" at bounding box center [468, 78] width 20 height 20
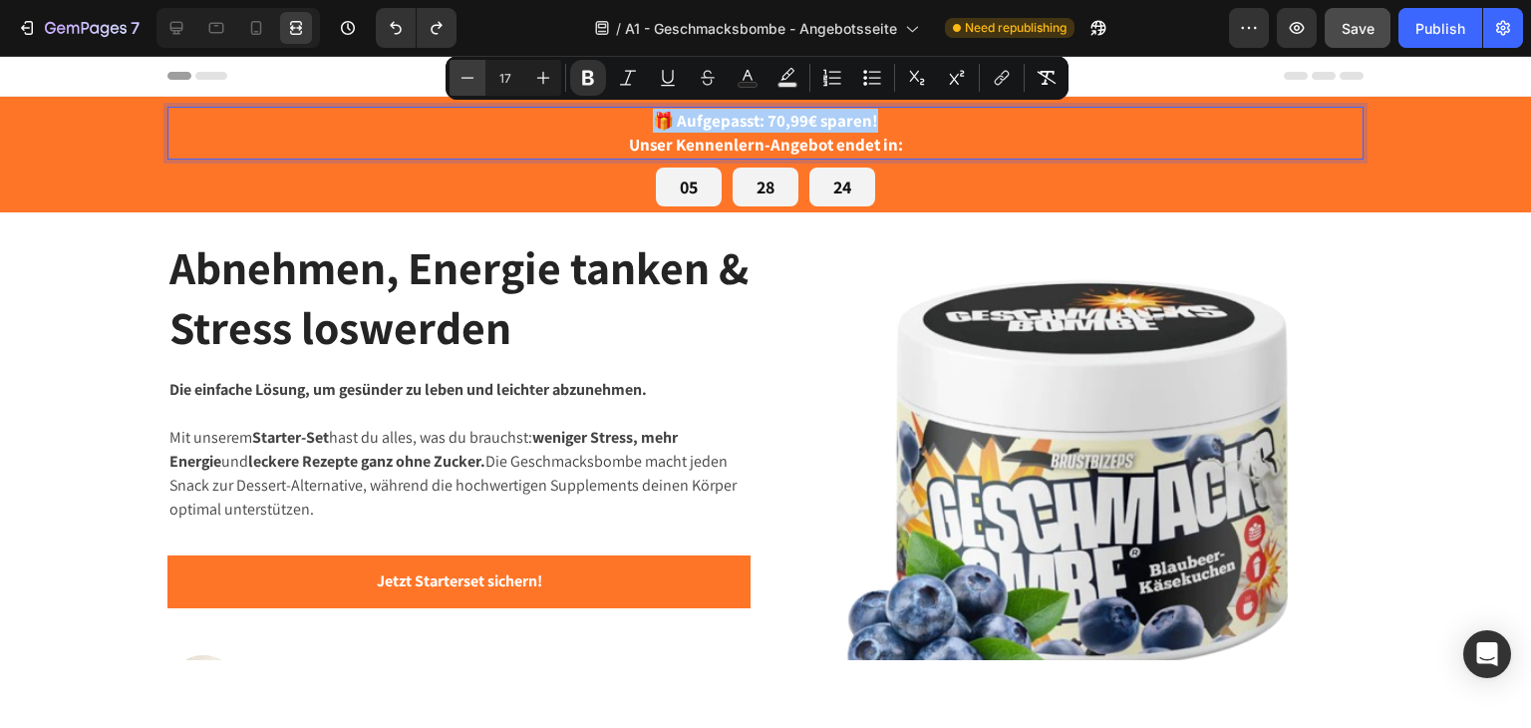
click at [459, 79] on icon "Editor contextual toolbar" at bounding box center [468, 78] width 20 height 20
click at [461, 78] on icon "Editor contextual toolbar" at bounding box center [468, 78] width 20 height 20
click at [463, 78] on icon "Editor contextual toolbar" at bounding box center [468, 78] width 20 height 20
type input "14"
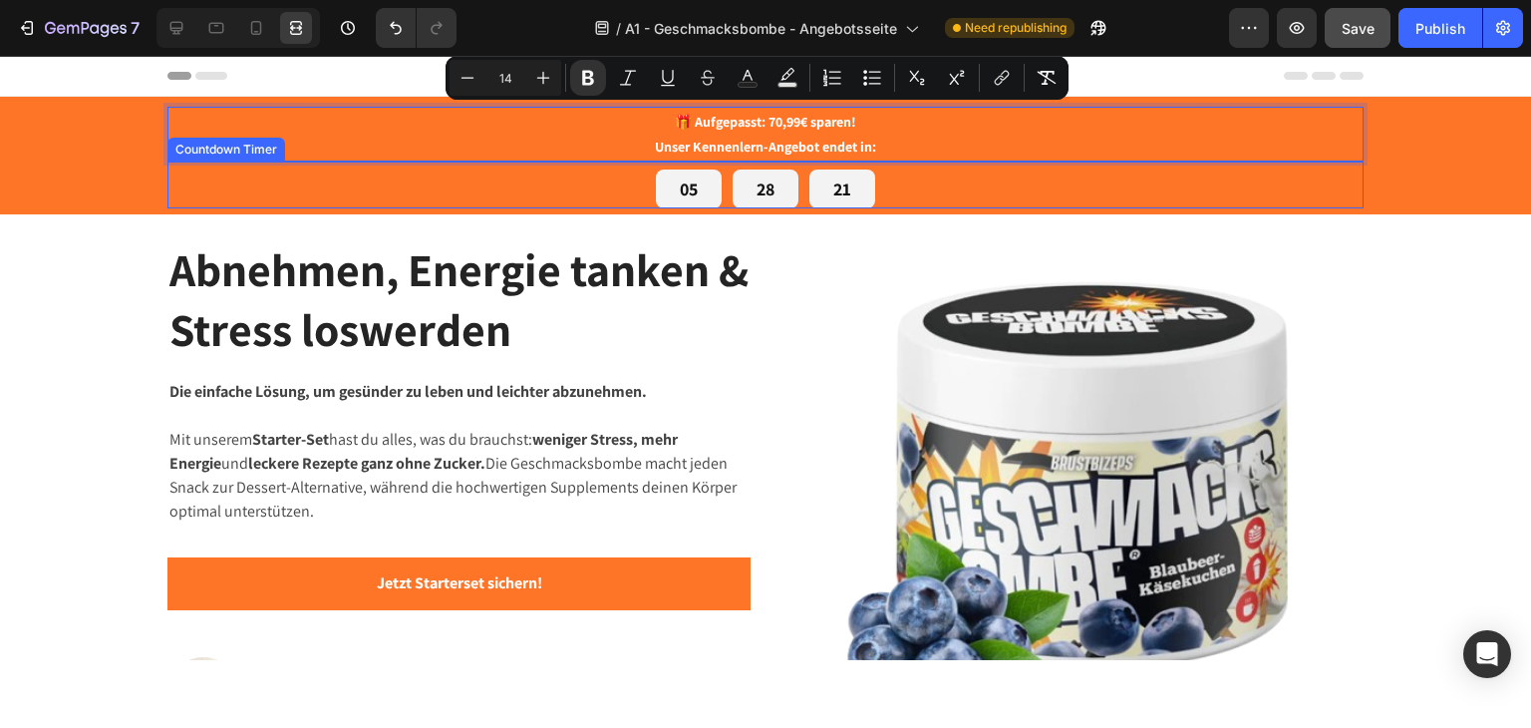
click at [927, 162] on div "05 28 21 Countdown Timer" at bounding box center [765, 184] width 1196 height 47
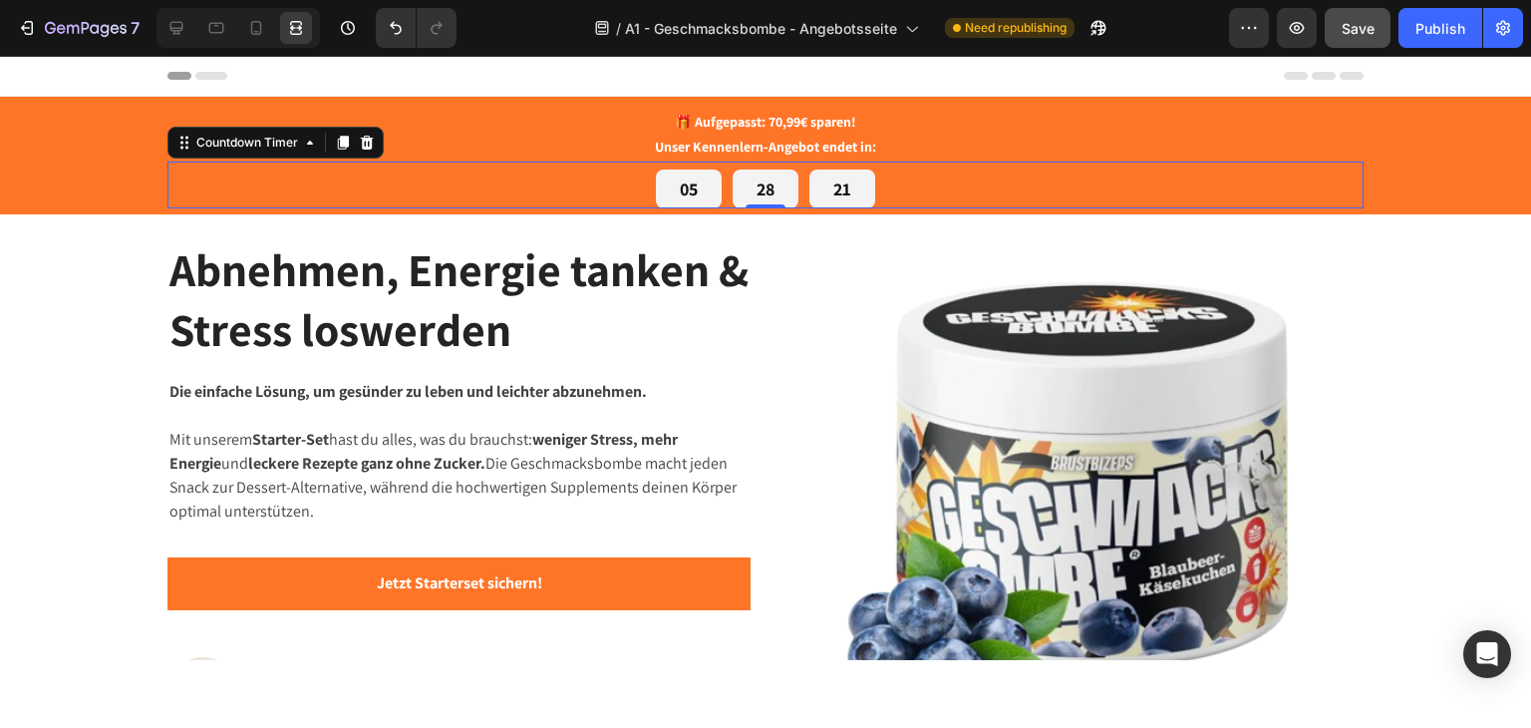
click at [925, 200] on div "05 28 21" at bounding box center [765, 188] width 1196 height 39
click at [774, 189] on div "28" at bounding box center [766, 188] width 66 height 39
click at [638, 185] on div "05 28 20" at bounding box center [765, 188] width 1196 height 39
click at [681, 186] on div "05" at bounding box center [689, 188] width 18 height 23
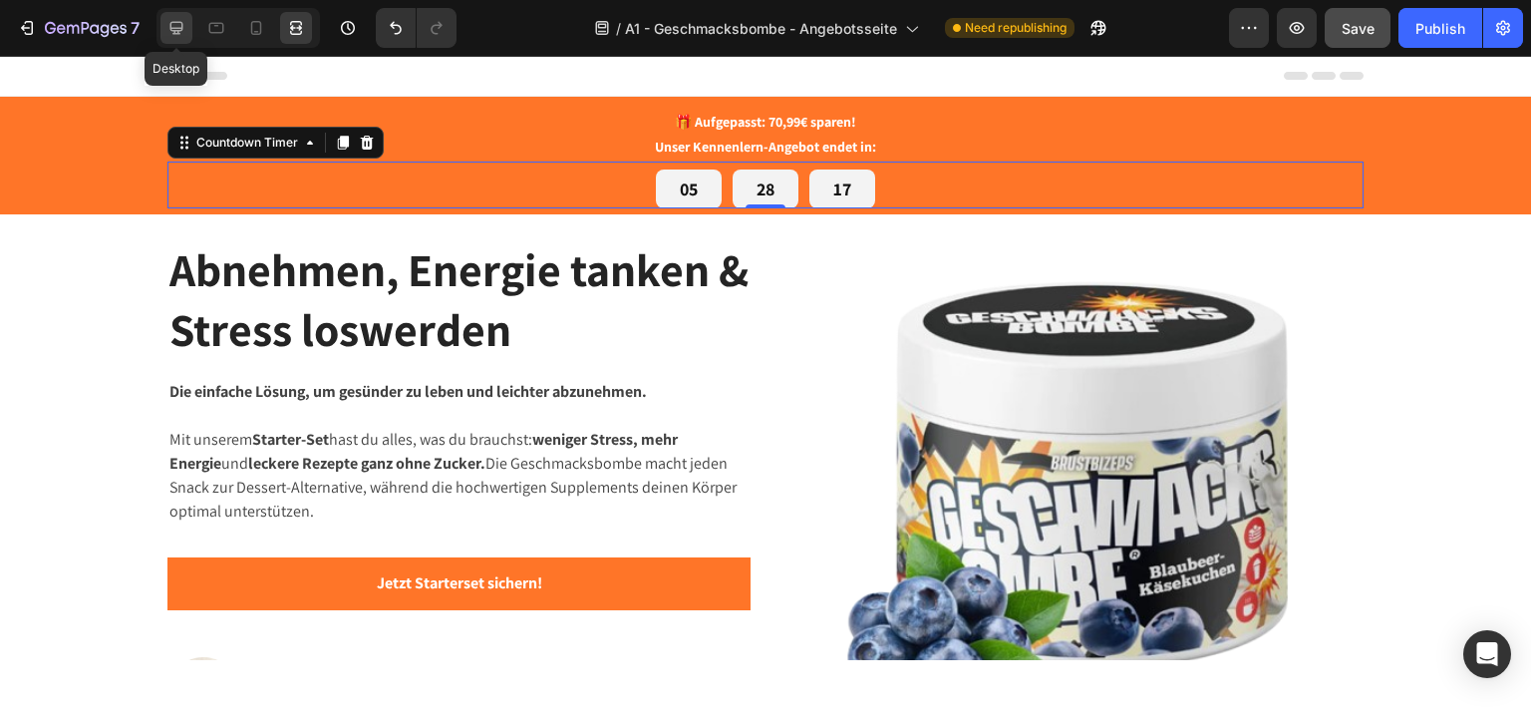
click at [183, 29] on icon at bounding box center [176, 28] width 20 height 20
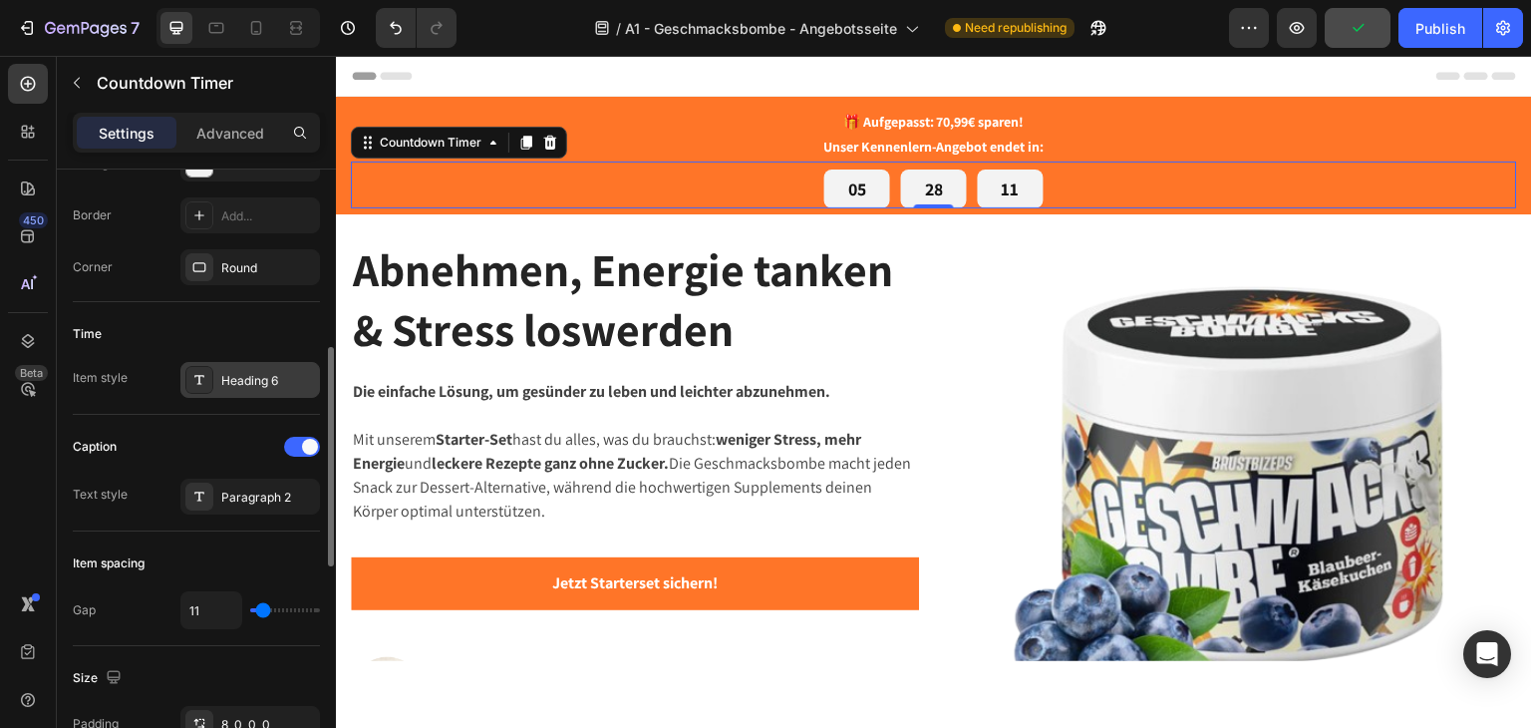
scroll to position [100, 0]
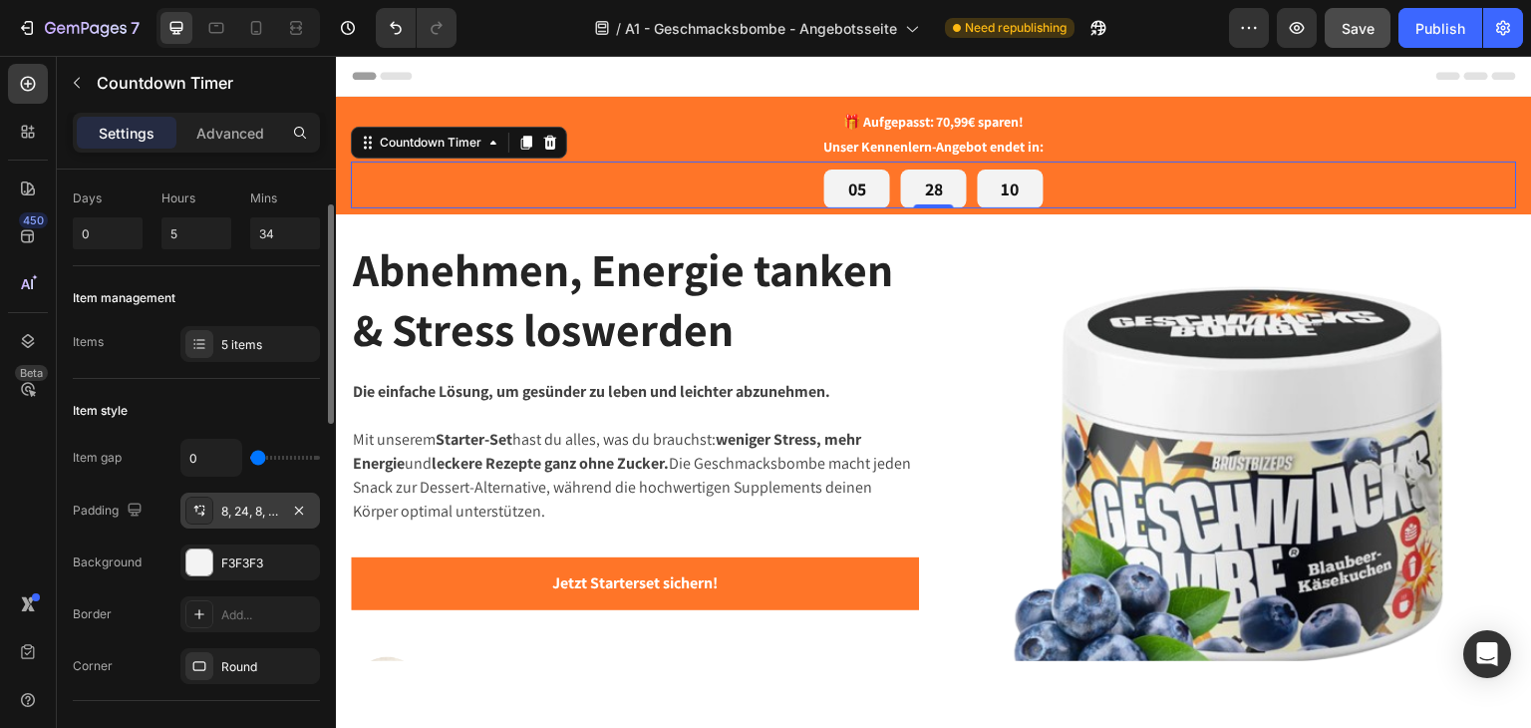
click at [197, 511] on icon at bounding box center [199, 510] width 16 height 16
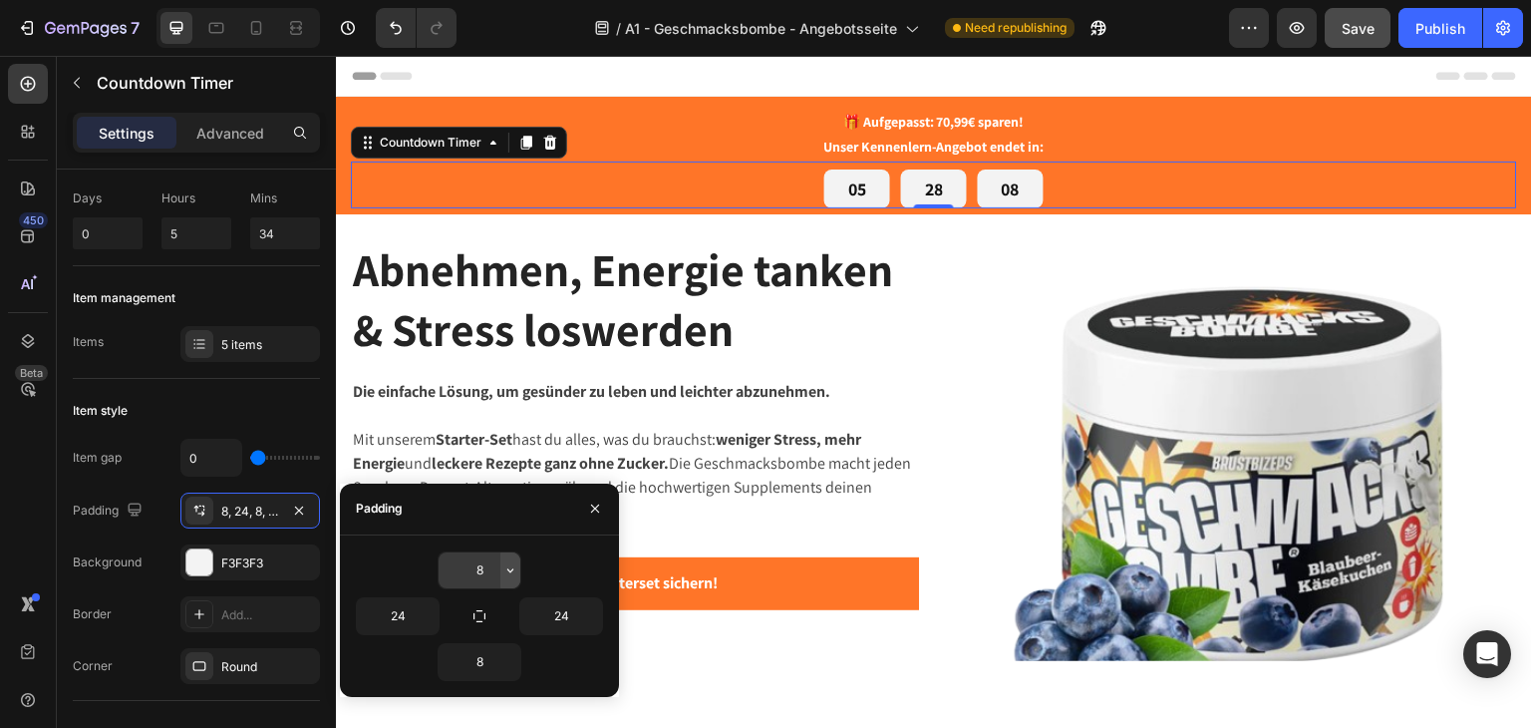
click at [509, 571] on icon "button" at bounding box center [510, 570] width 6 height 4
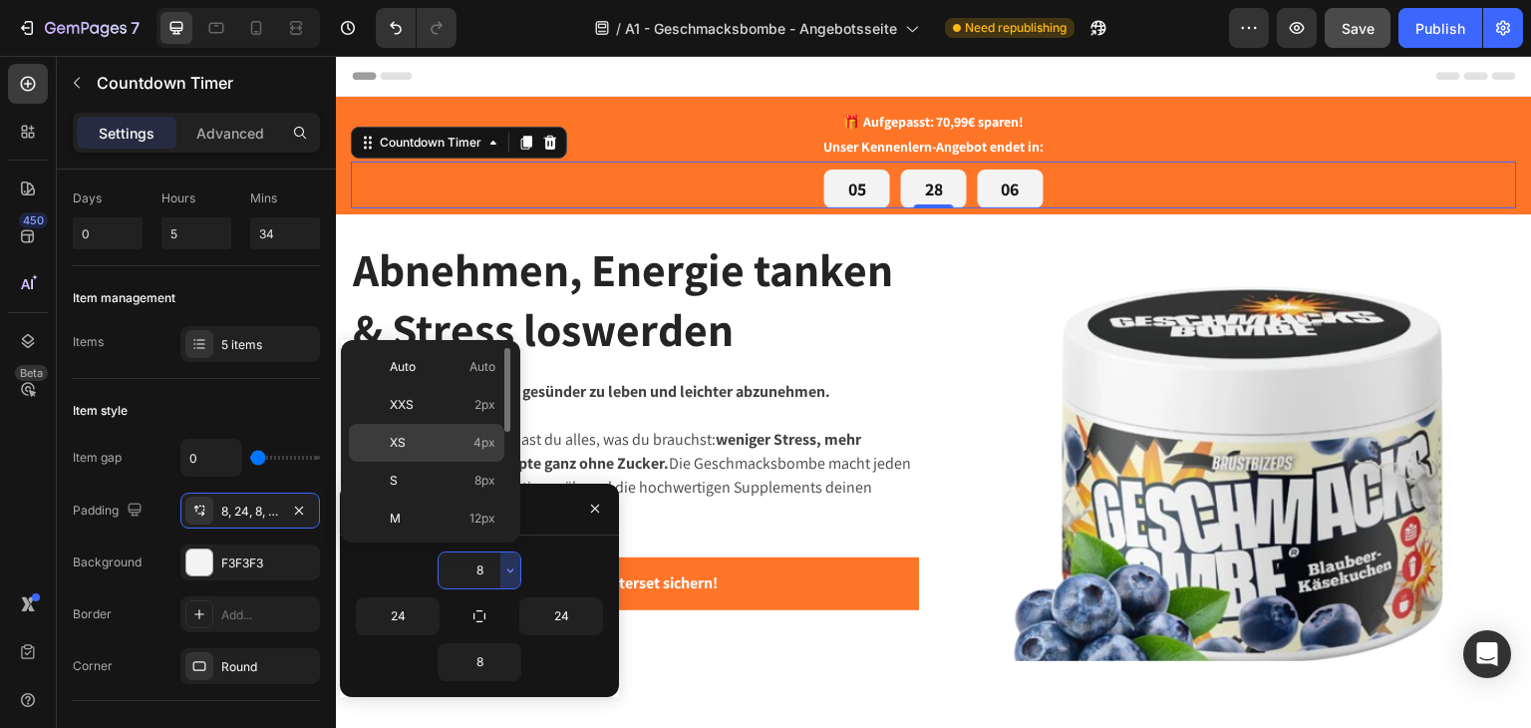
click at [415, 442] on p "XS 4px" at bounding box center [443, 443] width 106 height 18
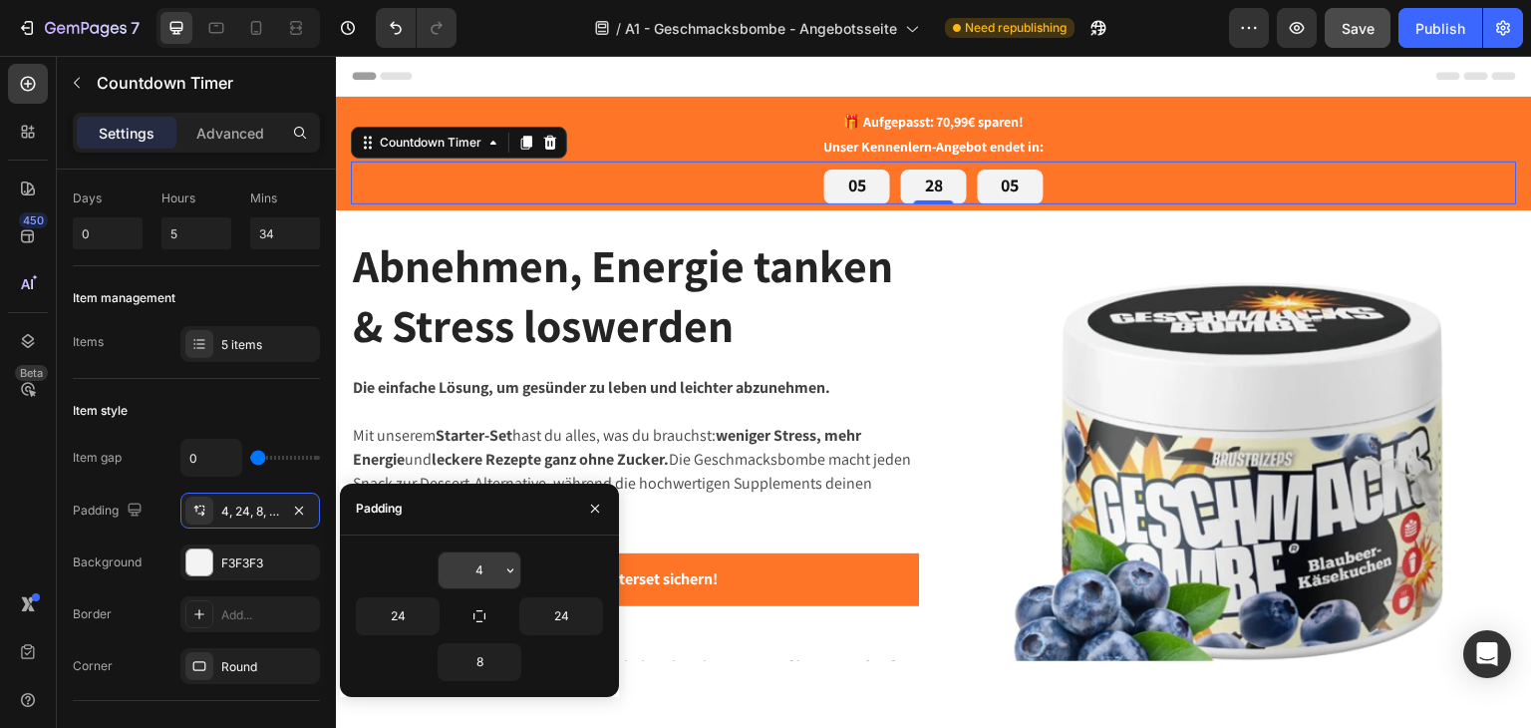
click at [482, 563] on input "4" at bounding box center [480, 570] width 82 height 36
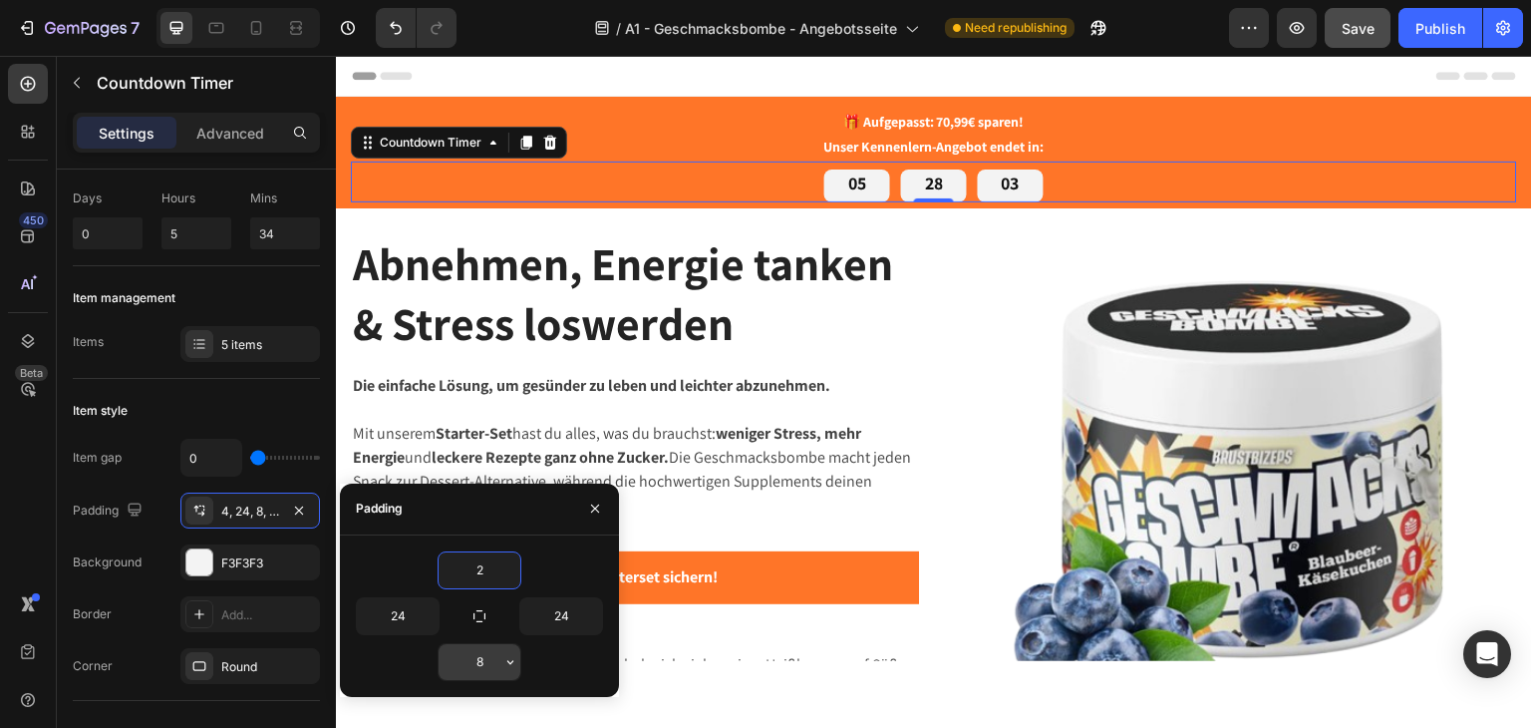
type input "2"
click at [481, 669] on input "8" at bounding box center [480, 662] width 82 height 36
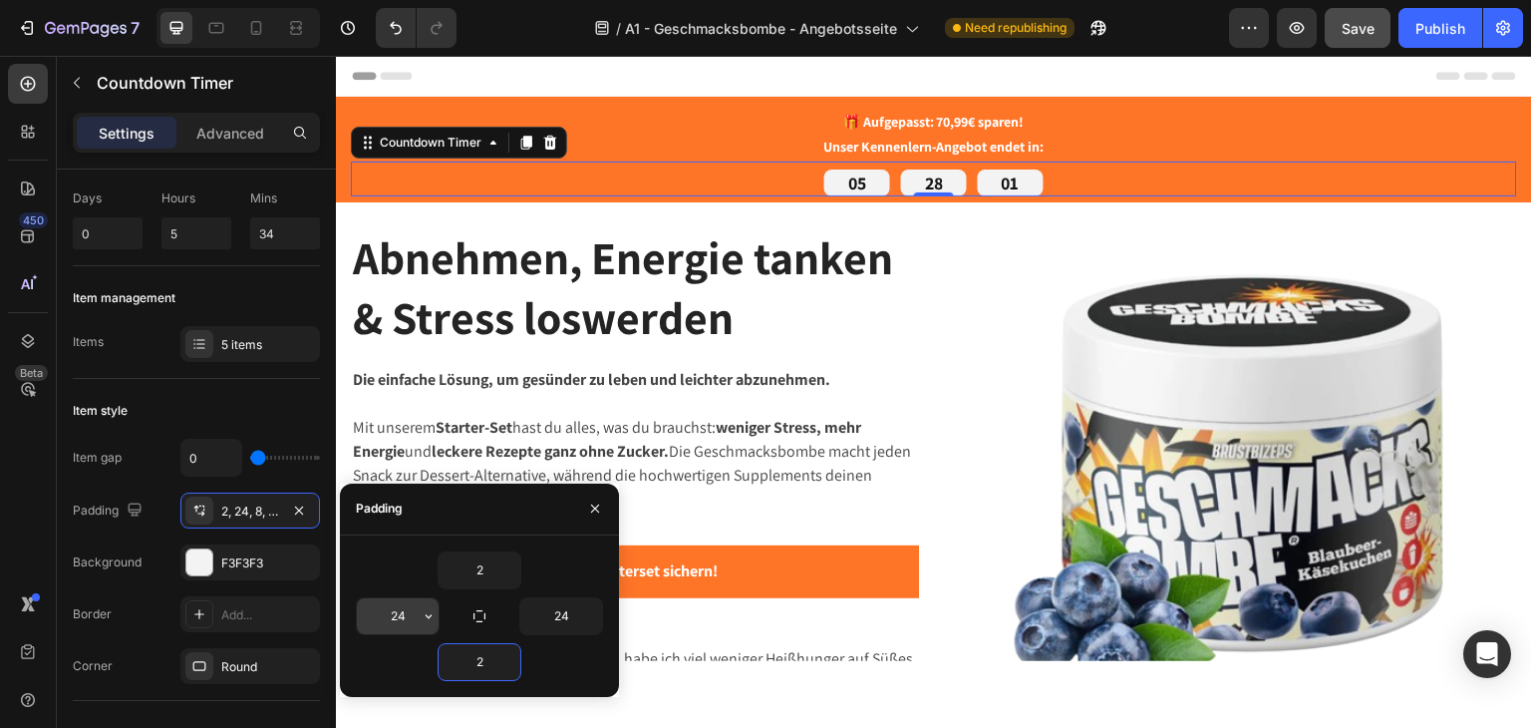
type input "2"
click at [404, 623] on input "24" at bounding box center [398, 616] width 82 height 36
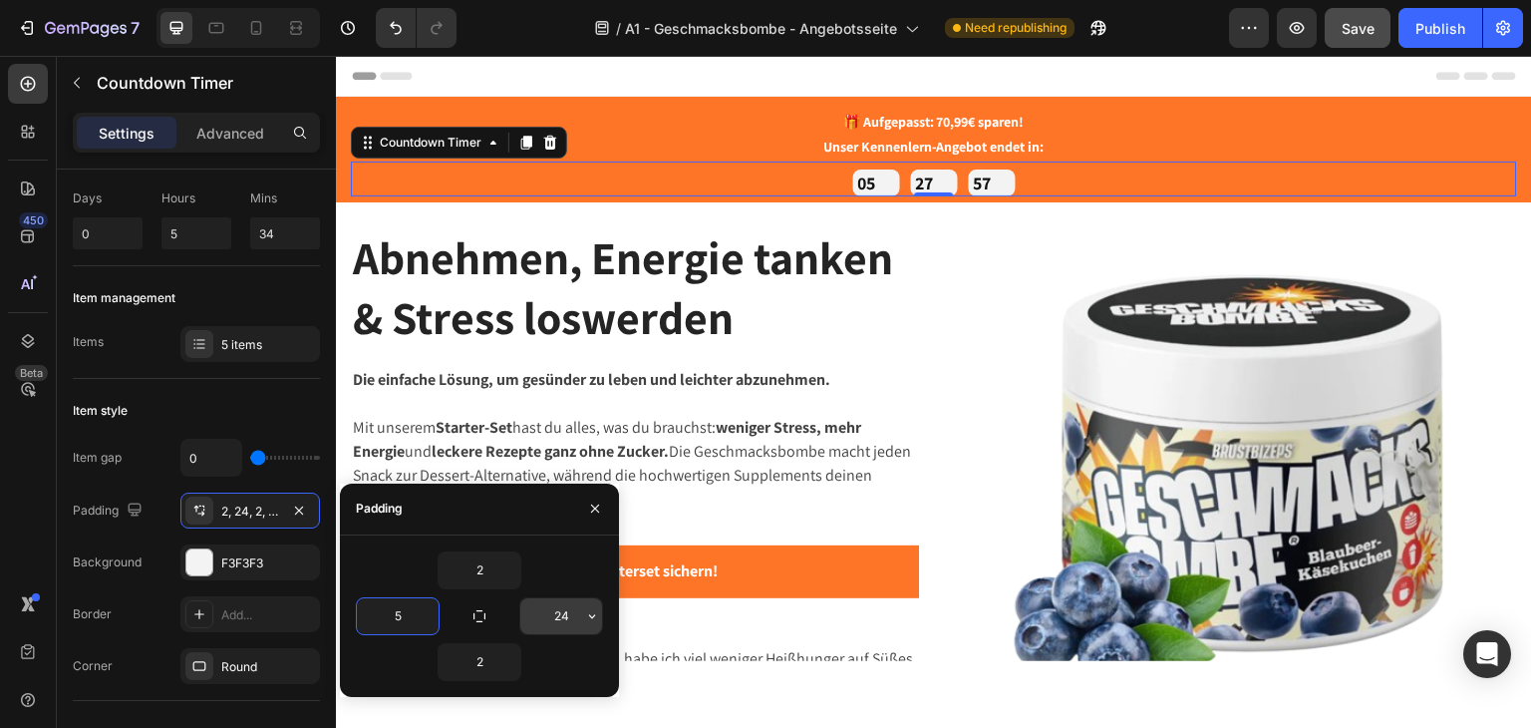
type input "5"
click at [569, 615] on input "24" at bounding box center [561, 616] width 82 height 36
type input "5"
click at [397, 615] on input "5" at bounding box center [398, 616] width 82 height 36
type input "10"
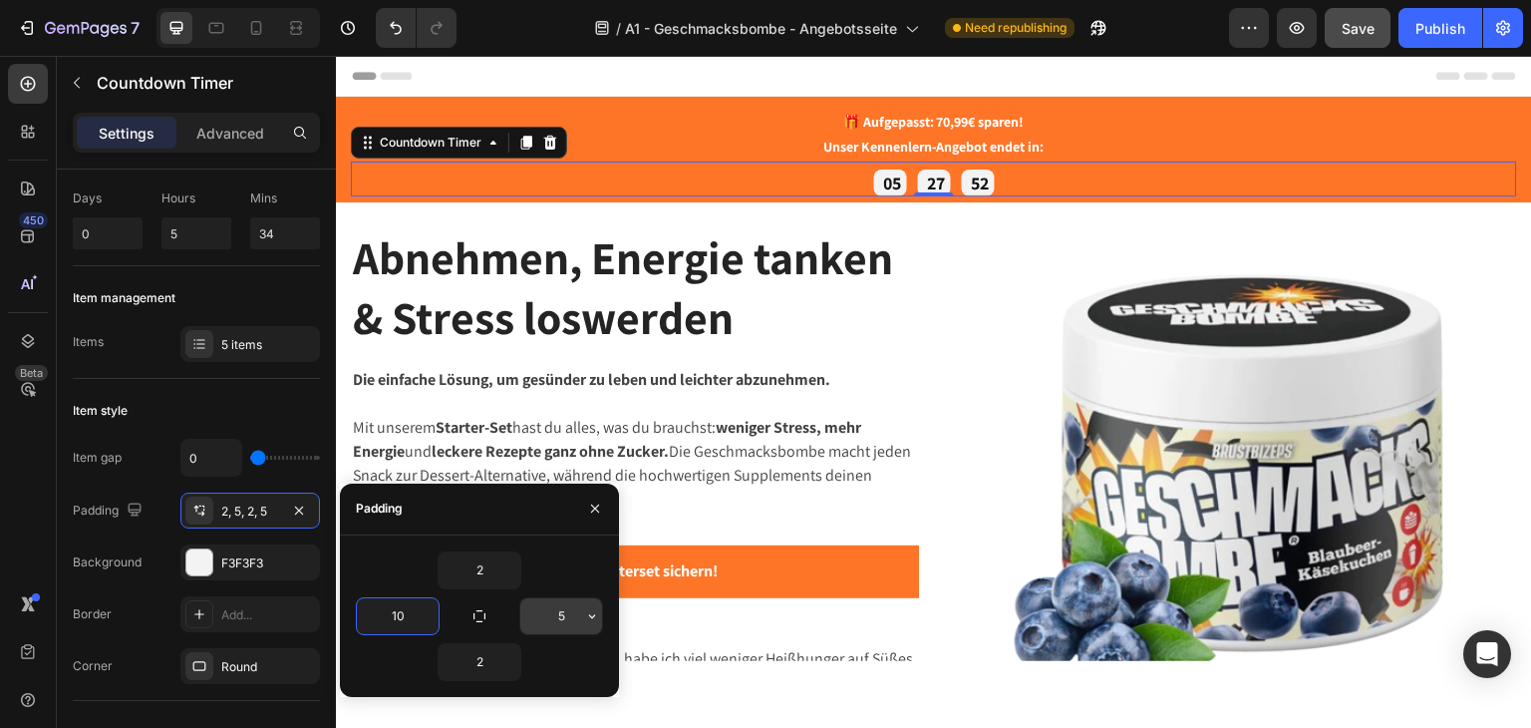
click at [570, 621] on input "5" at bounding box center [561, 616] width 82 height 36
type input "0"
type input "10"
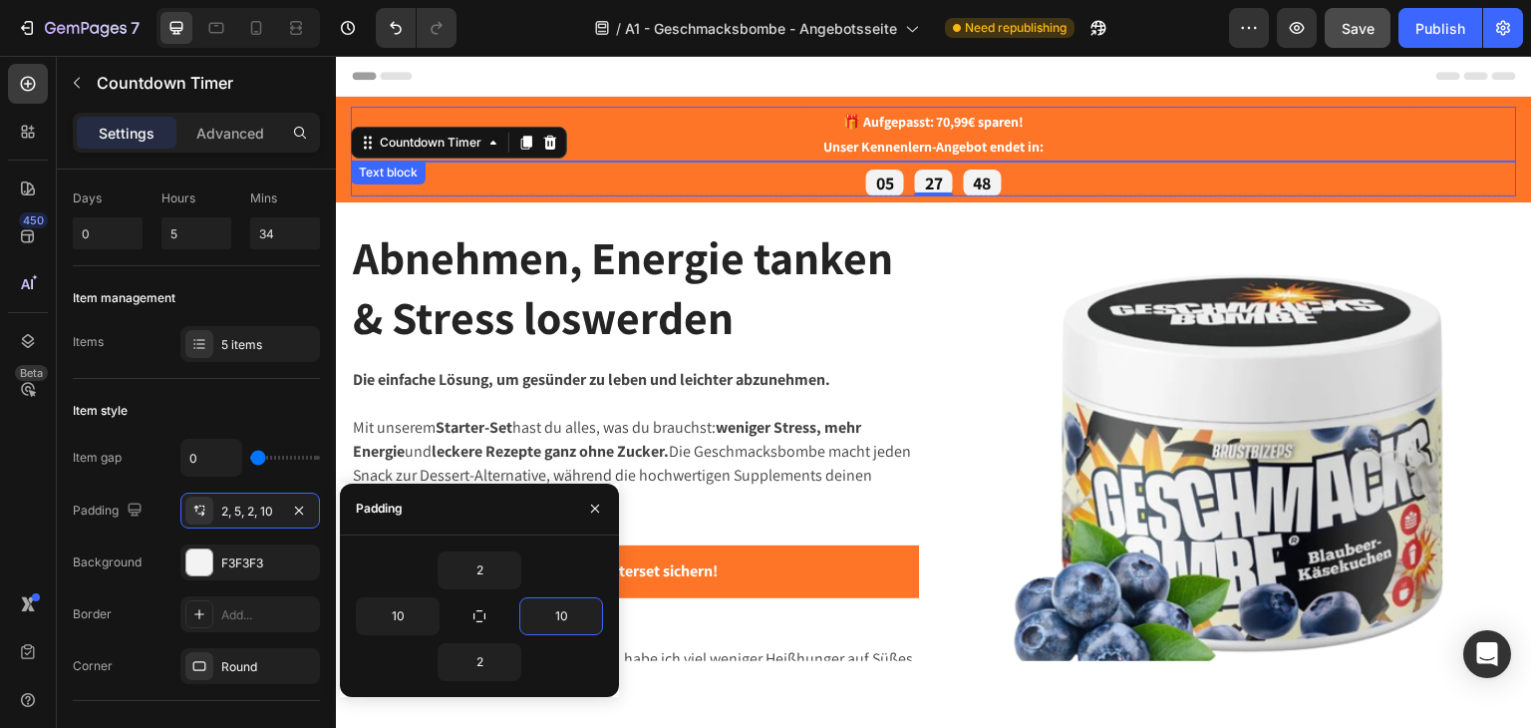
click at [760, 112] on div "🎁 Aufgepasst: 70,99€ sparen! Unser Kennenlern-Angebot endet in:" at bounding box center [934, 133] width 1166 height 55
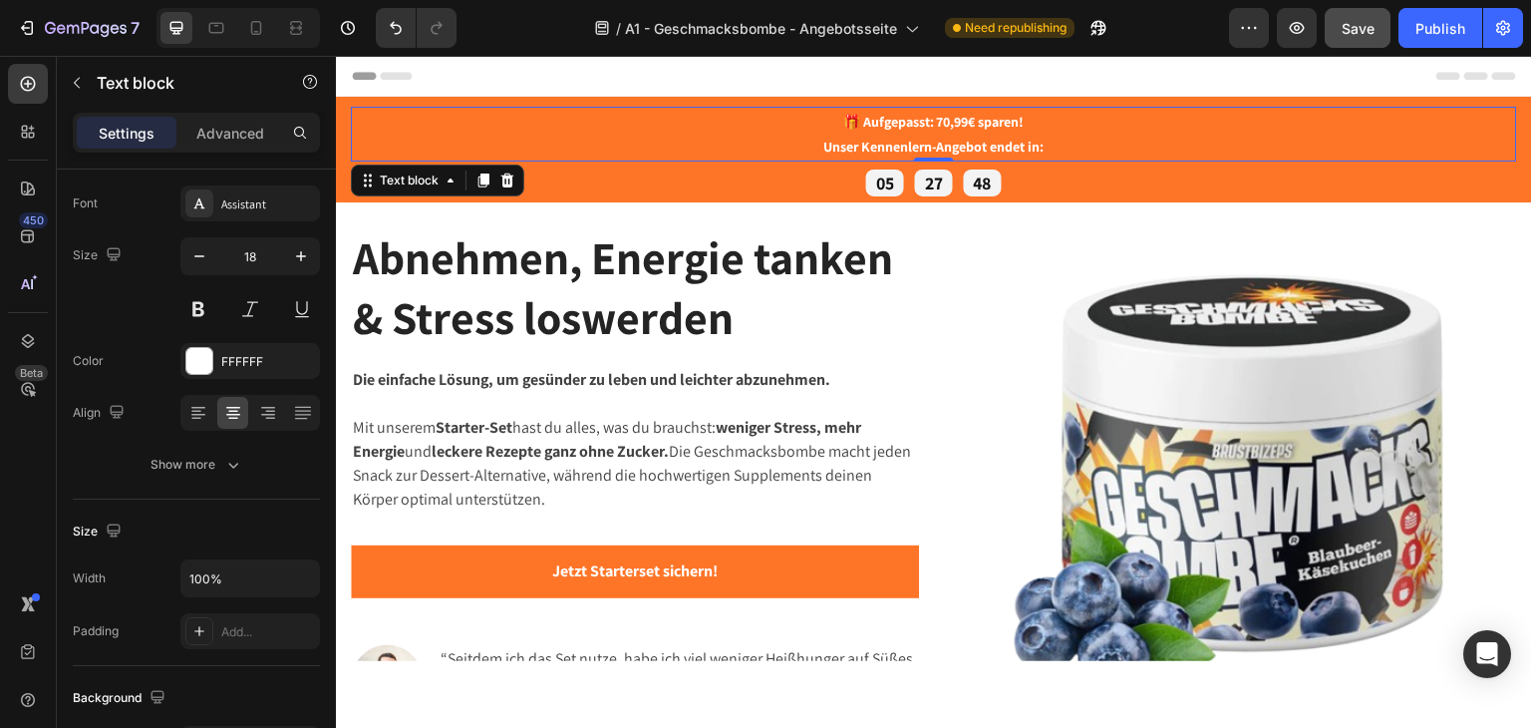
scroll to position [0, 0]
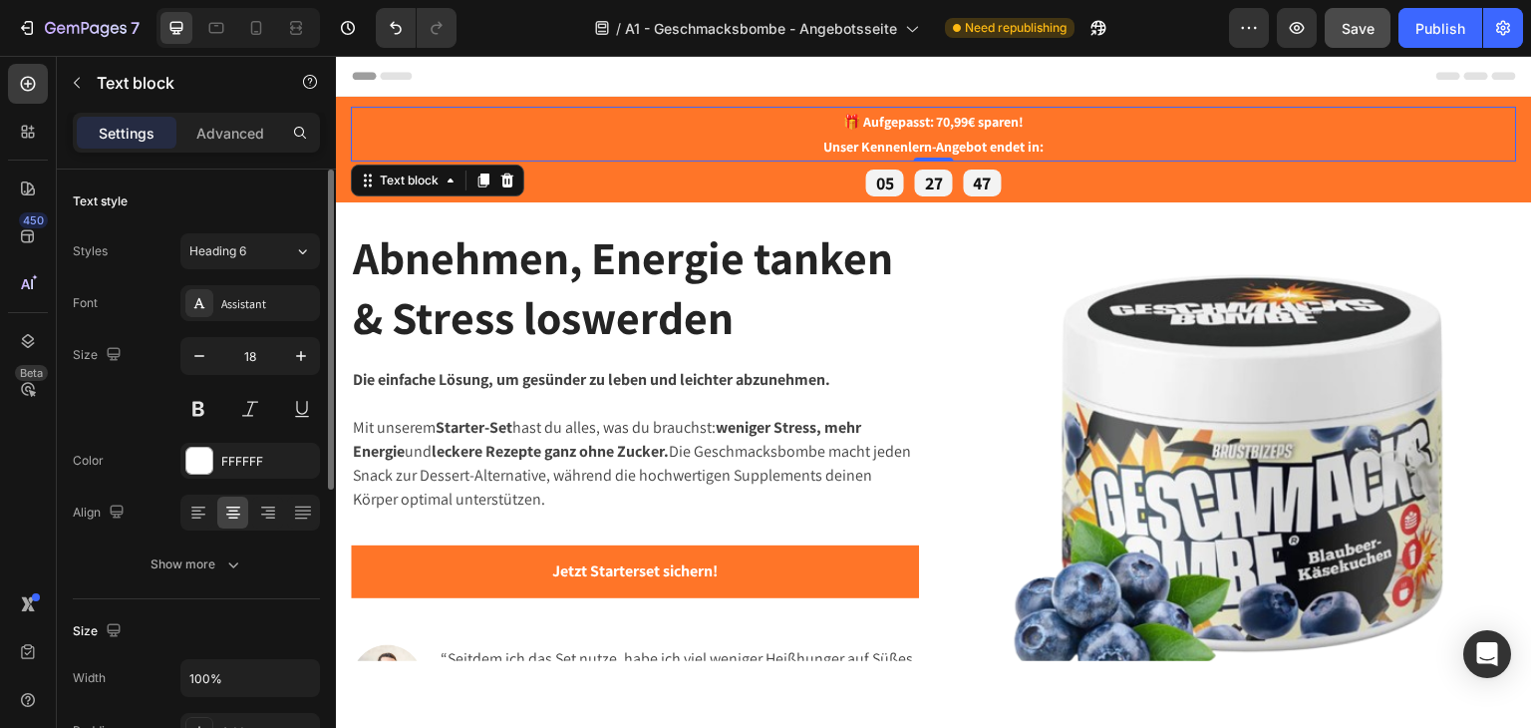
click at [1151, 157] on div "🎁 Aufgepasst: 70,99€ sparen! Unser Kennenlern-Angebot endet in:" at bounding box center [934, 133] width 1166 height 55
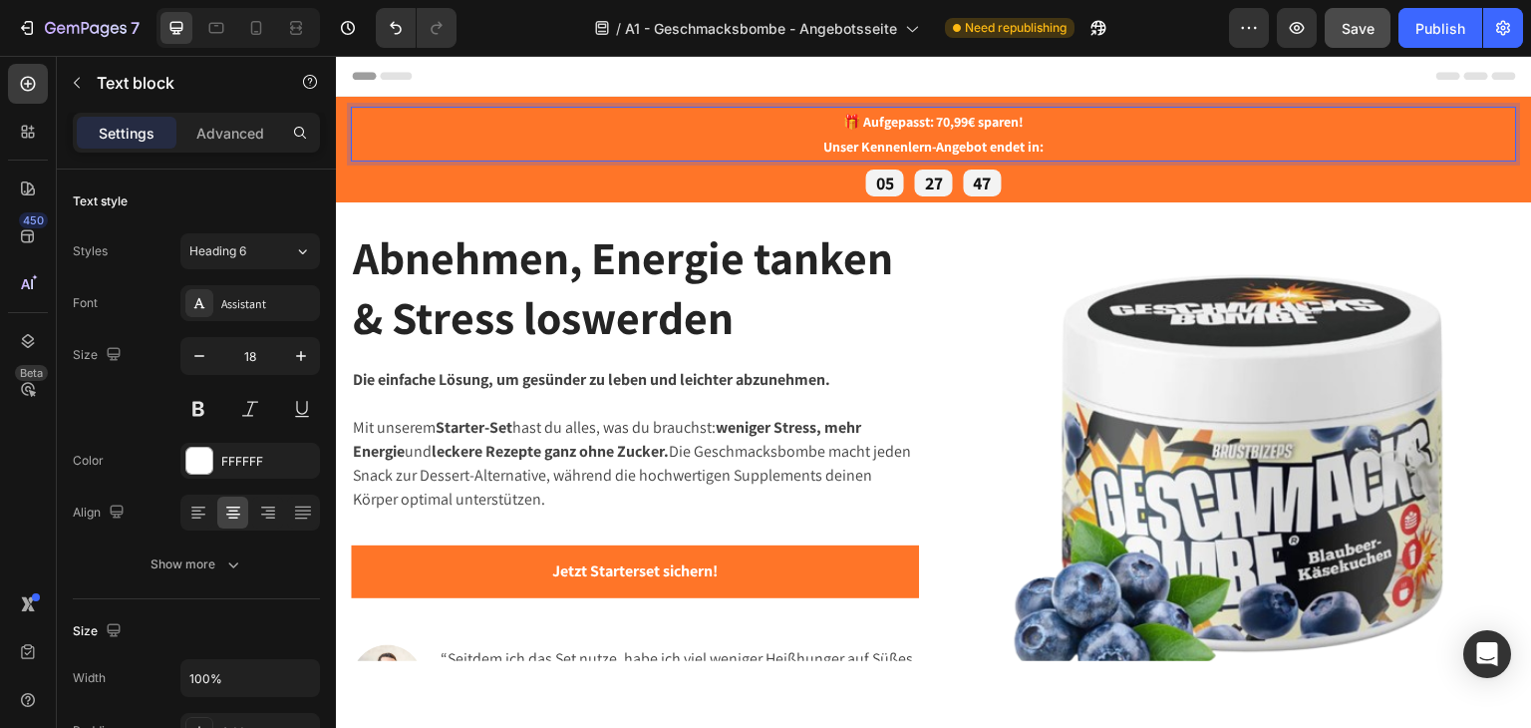
click at [1081, 187] on div "05 27 47" at bounding box center [934, 181] width 1166 height 27
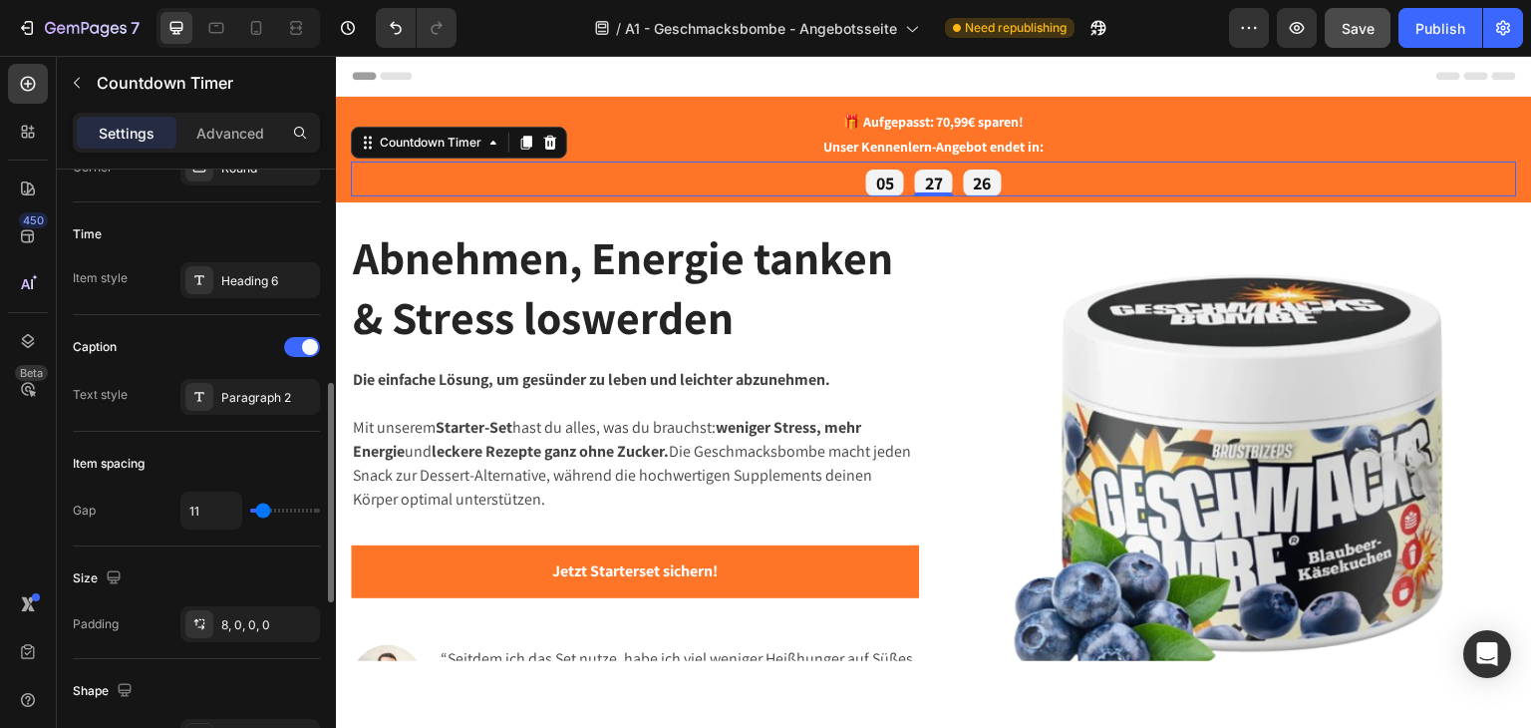
scroll to position [698, 0]
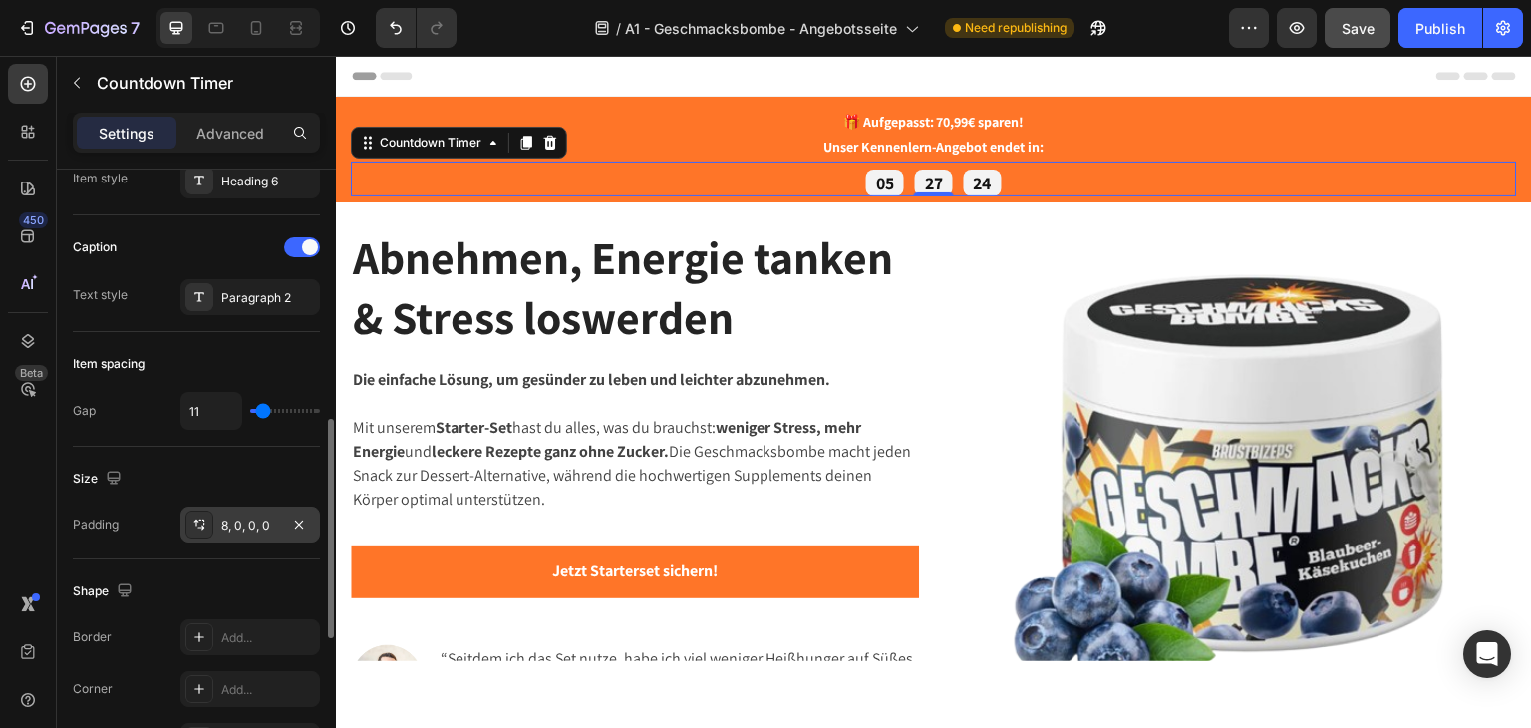
click at [200, 520] on icon at bounding box center [199, 524] width 16 height 16
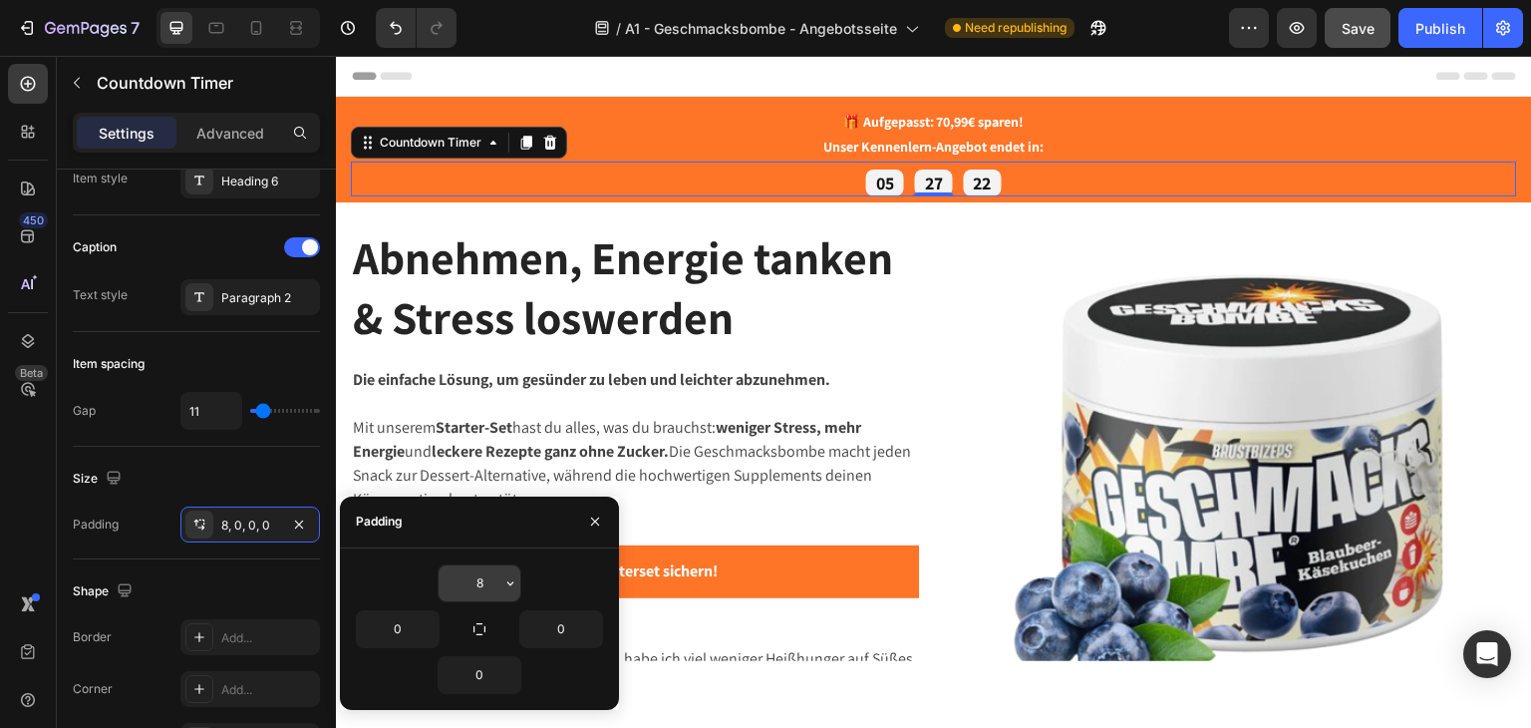
click at [478, 589] on input "8" at bounding box center [480, 583] width 82 height 36
type input "0"
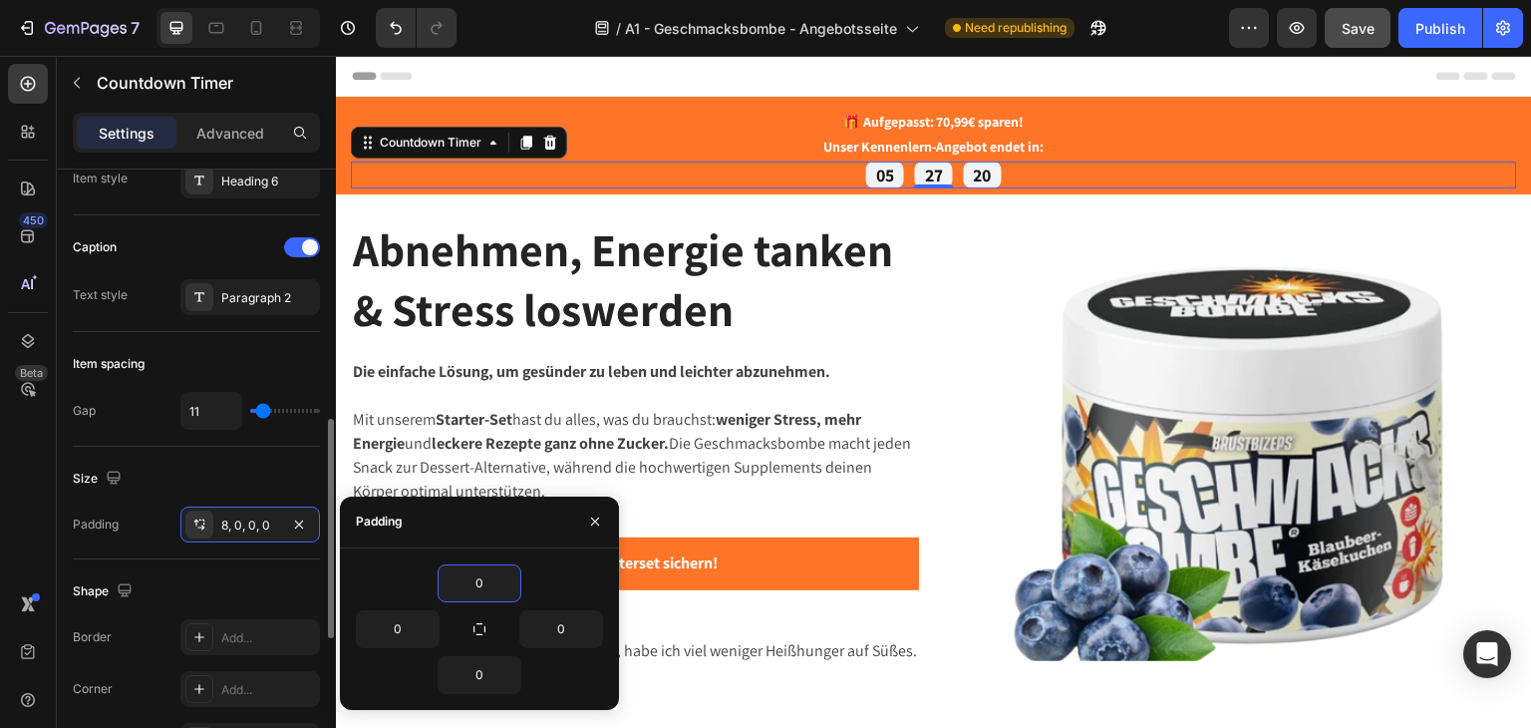
click at [231, 463] on div "Size" at bounding box center [196, 479] width 247 height 32
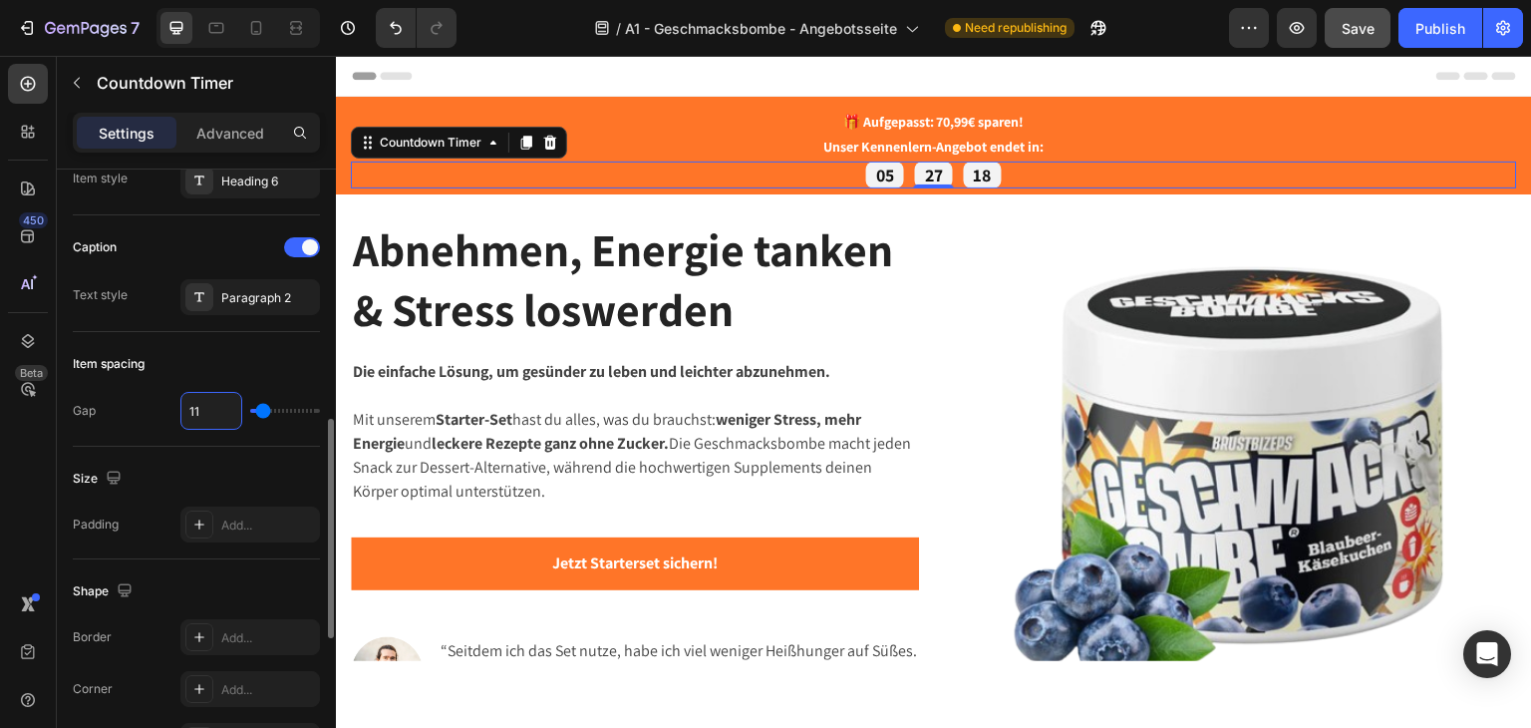
click at [203, 412] on input "11" at bounding box center [211, 411] width 60 height 36
type input "5"
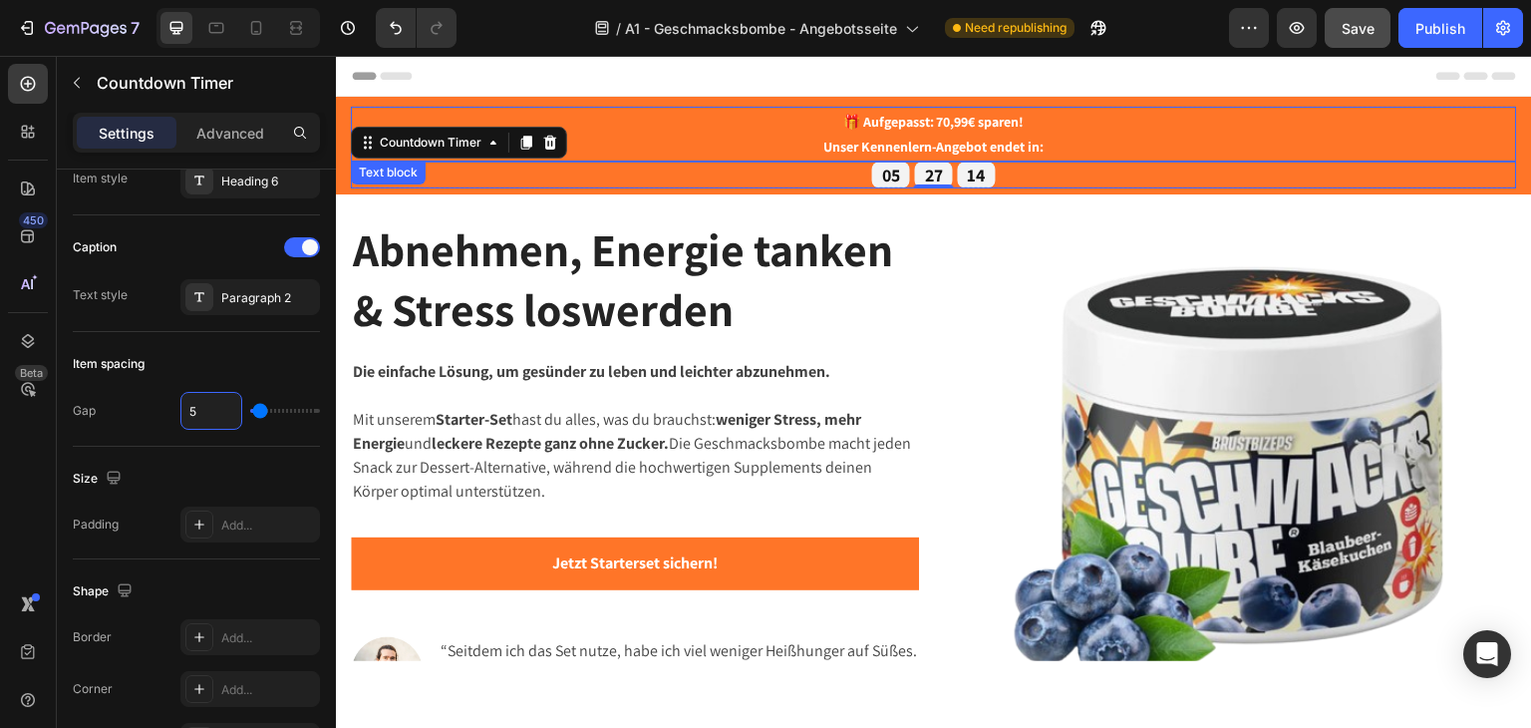
click at [903, 122] on strong "🎁 Aufgepasst: 70,99€ sparen!" at bounding box center [933, 121] width 181 height 18
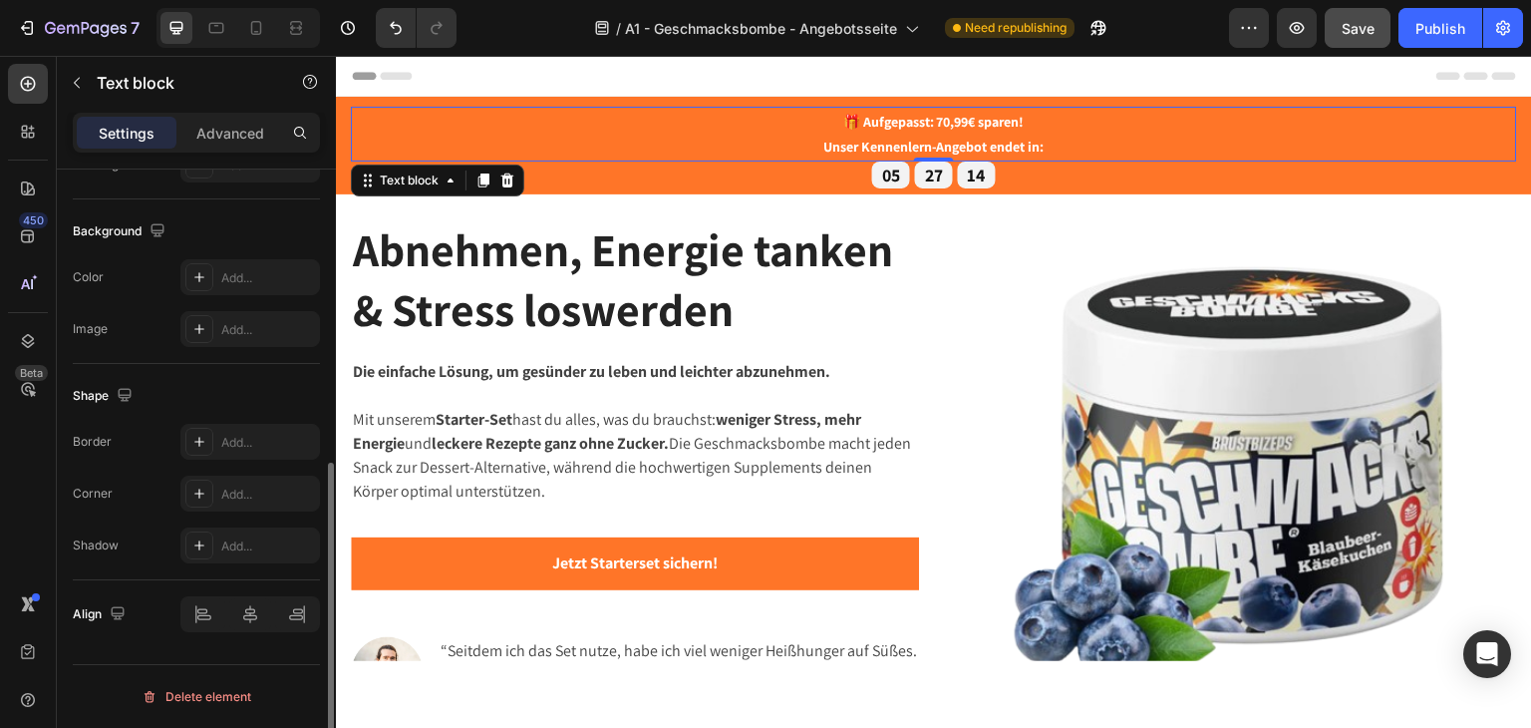
scroll to position [0, 0]
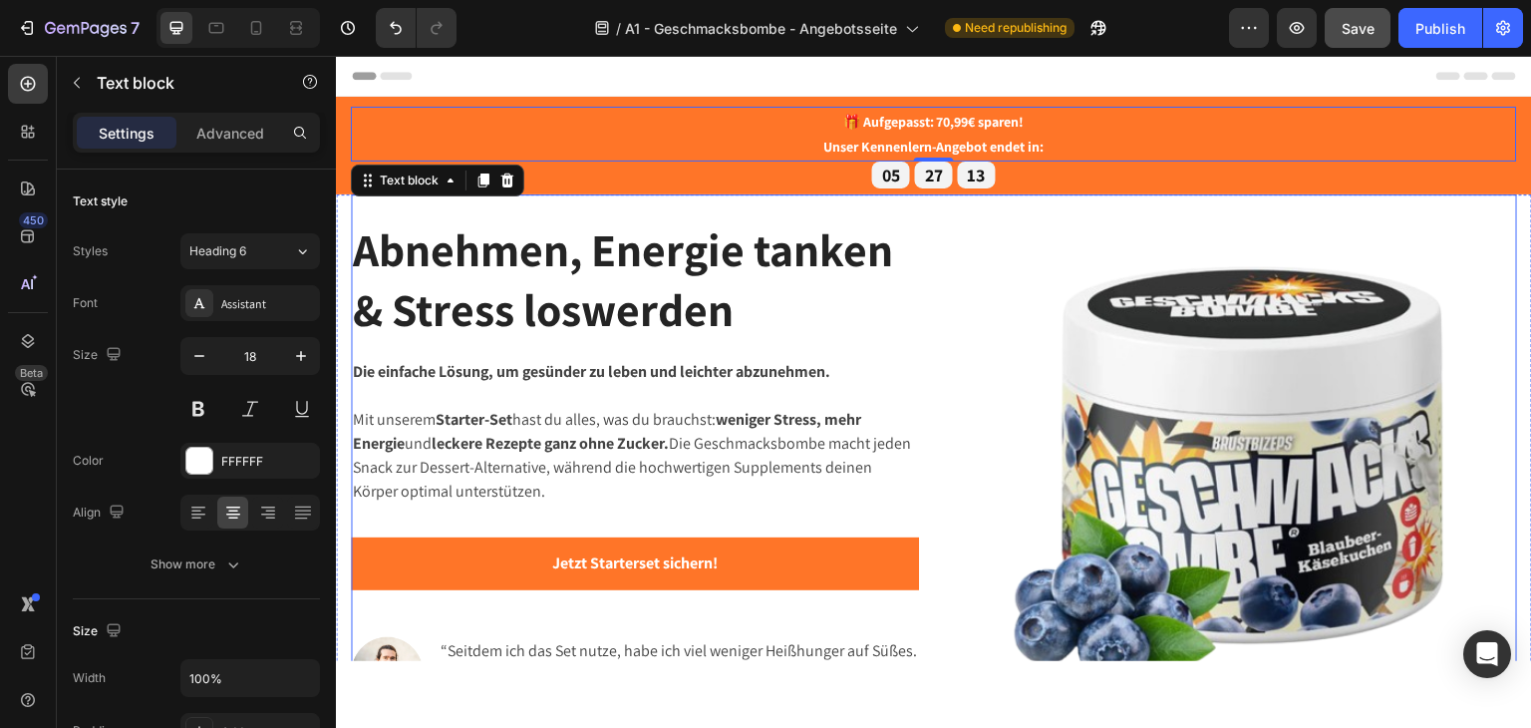
click at [1164, 237] on img at bounding box center [1233, 468] width 568 height 522
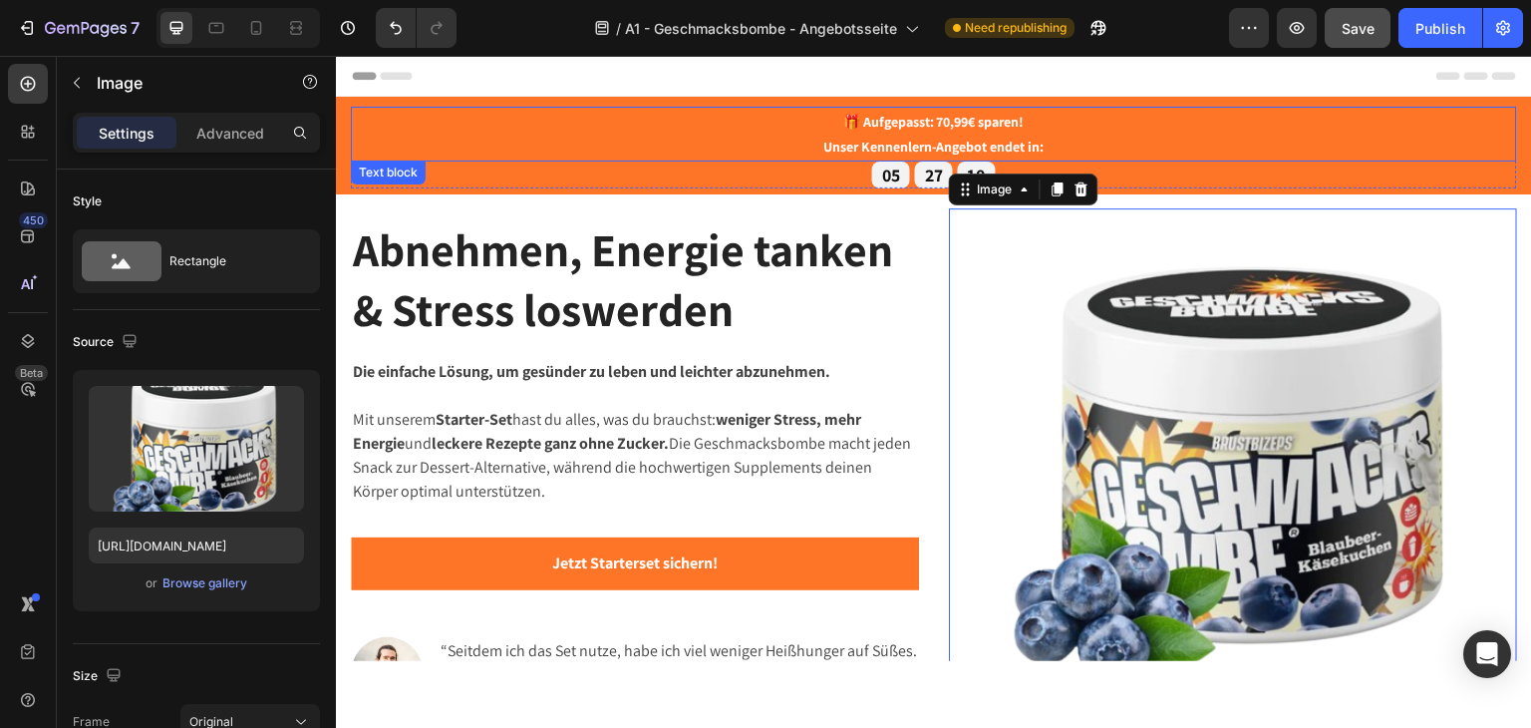
click at [930, 116] on strong "🎁 Aufgepasst: 70,99€ sparen!" at bounding box center [933, 121] width 181 height 18
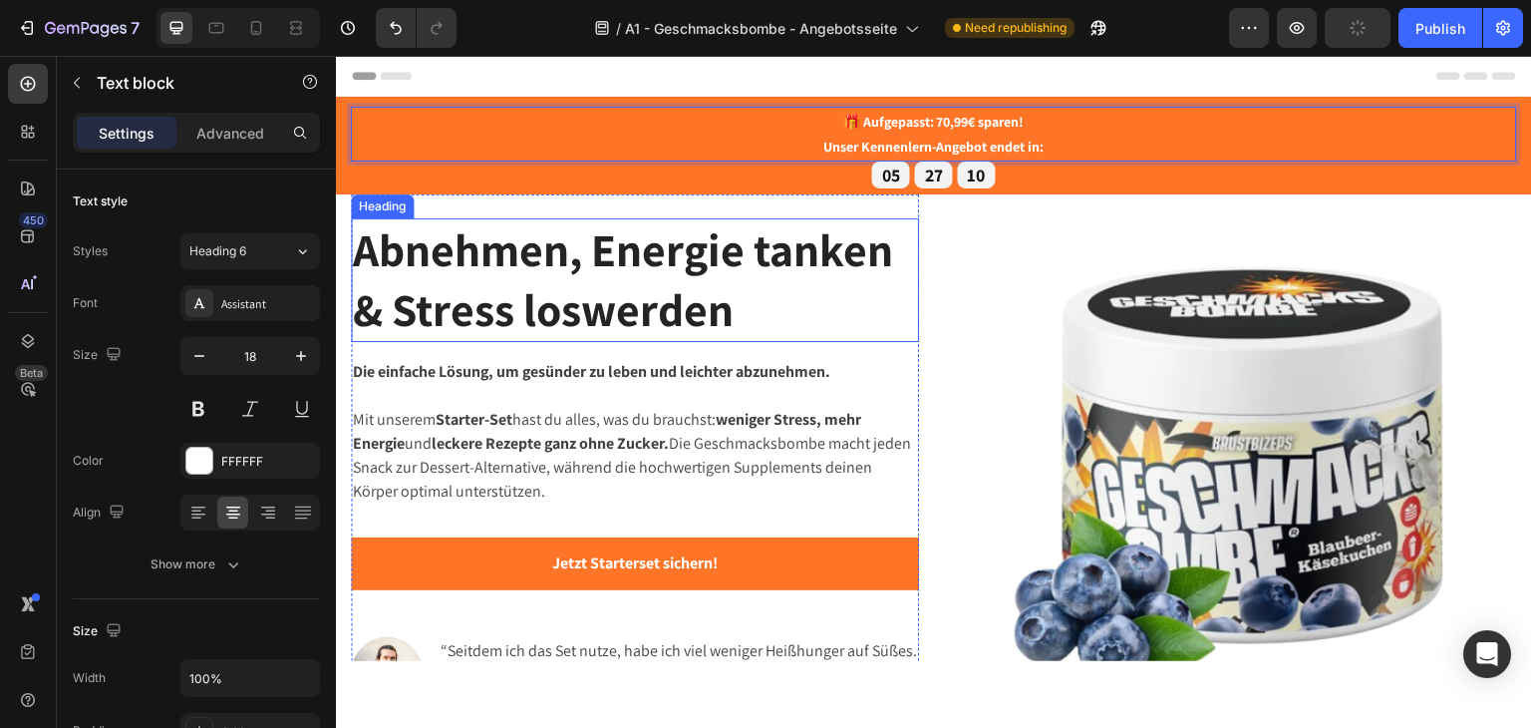
click at [670, 289] on strong "Abnehmen, Energie tanken & Stress loswerden" at bounding box center [623, 278] width 540 height 120
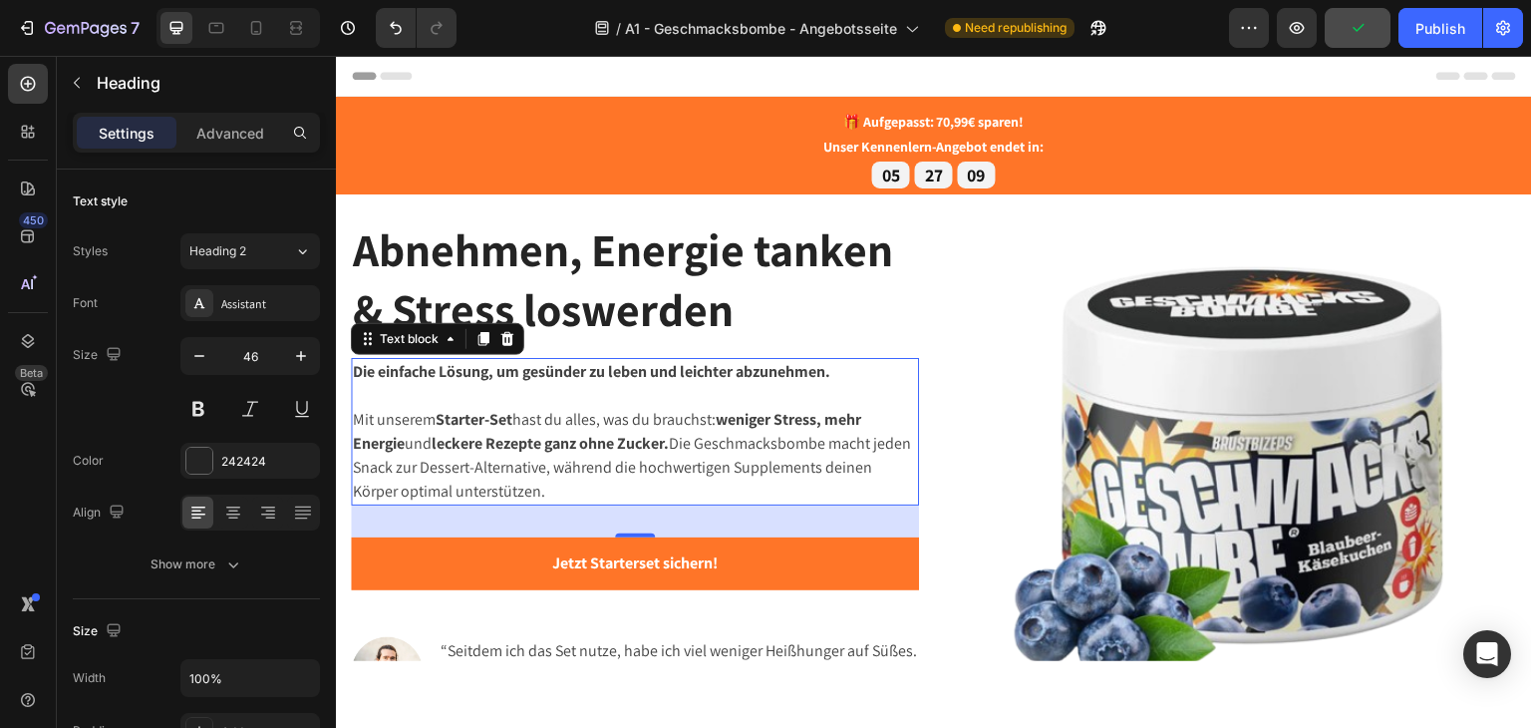
click at [656, 400] on p "Die einfache Lösung, um gesünder zu leben und leichter abzunehmen." at bounding box center [635, 383] width 564 height 48
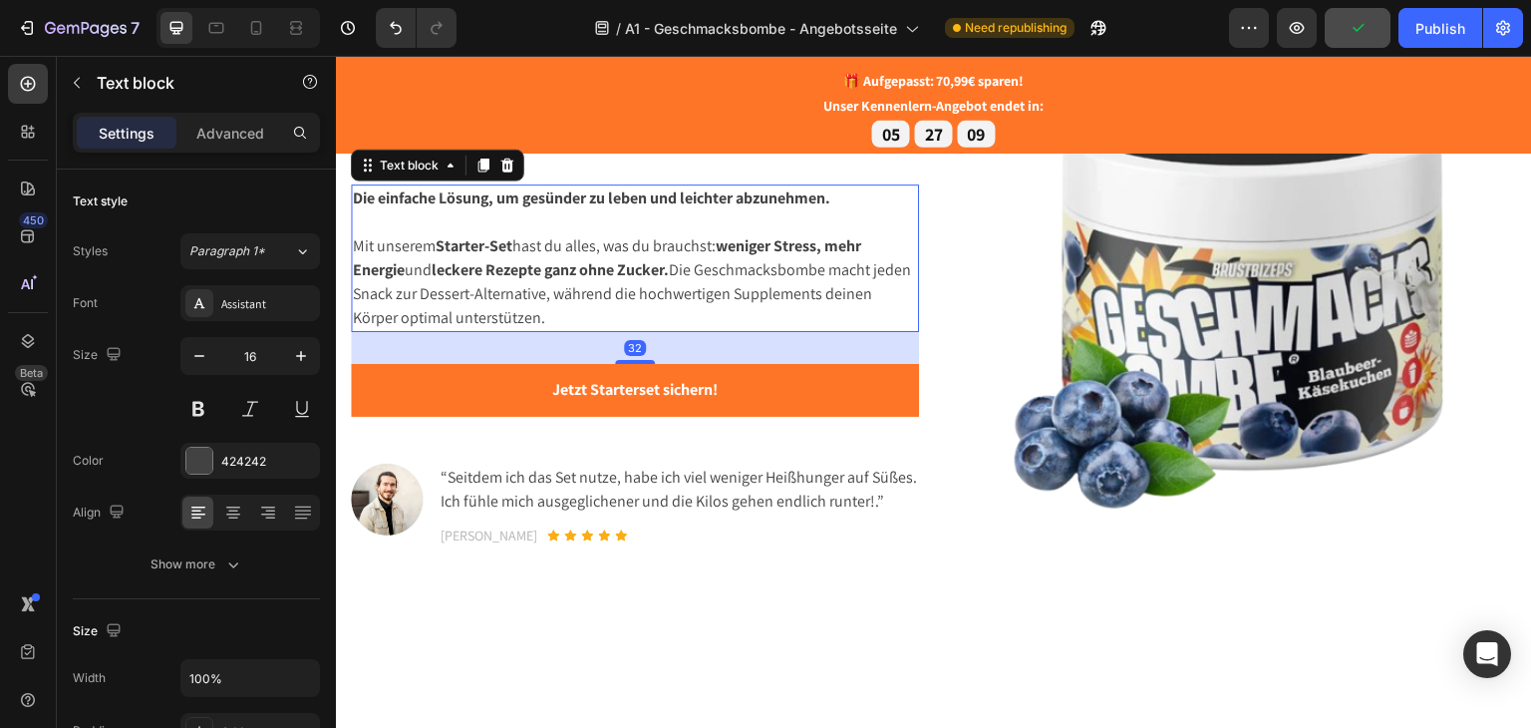
scroll to position [199, 0]
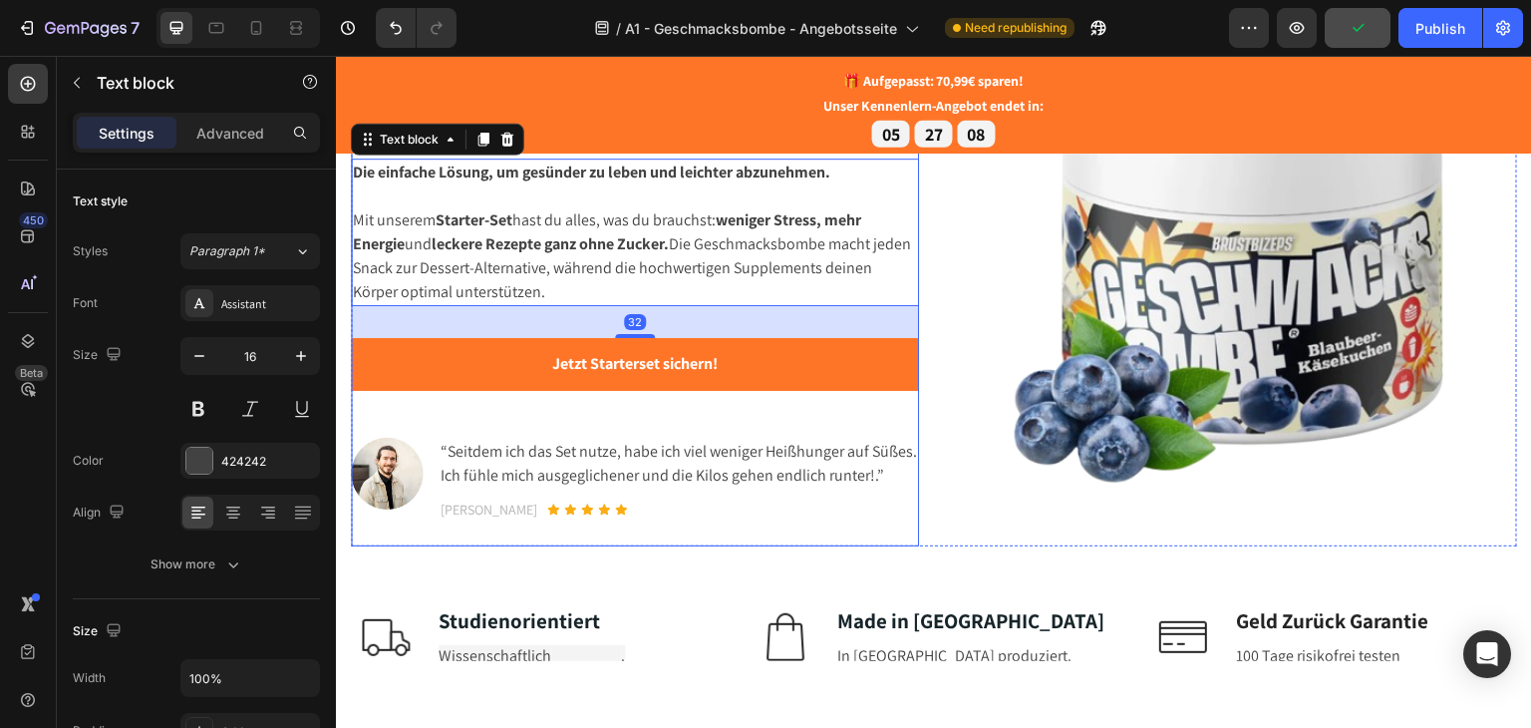
click at [622, 460] on p "“Seitdem ich das Set nutze, habe ich viel weniger Heißhunger auf Süßes. Ich füh…" at bounding box center [679, 463] width 476 height 48
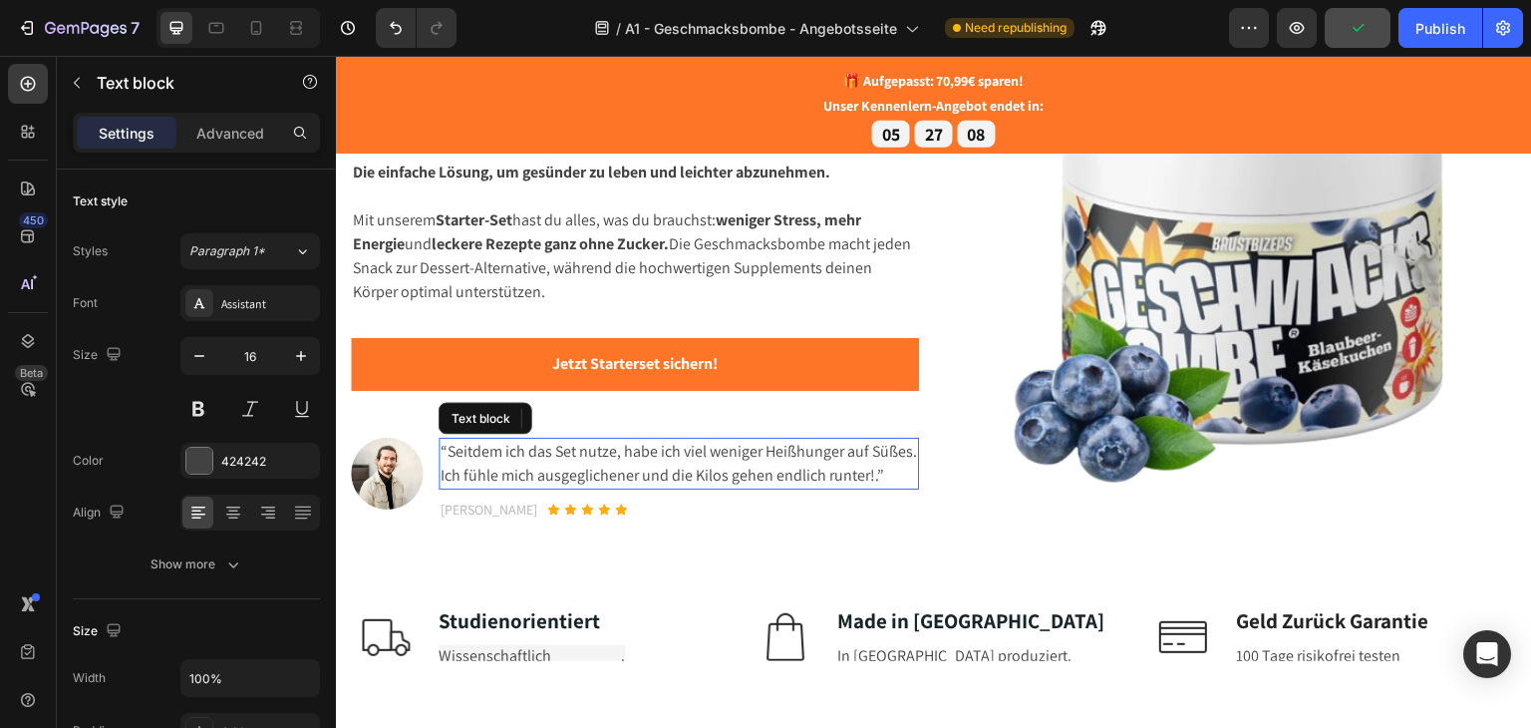
click at [622, 460] on p "“Seitdem ich das Set nutze, habe ich viel weniger Heißhunger auf Süßes. Ich füh…" at bounding box center [679, 463] width 476 height 48
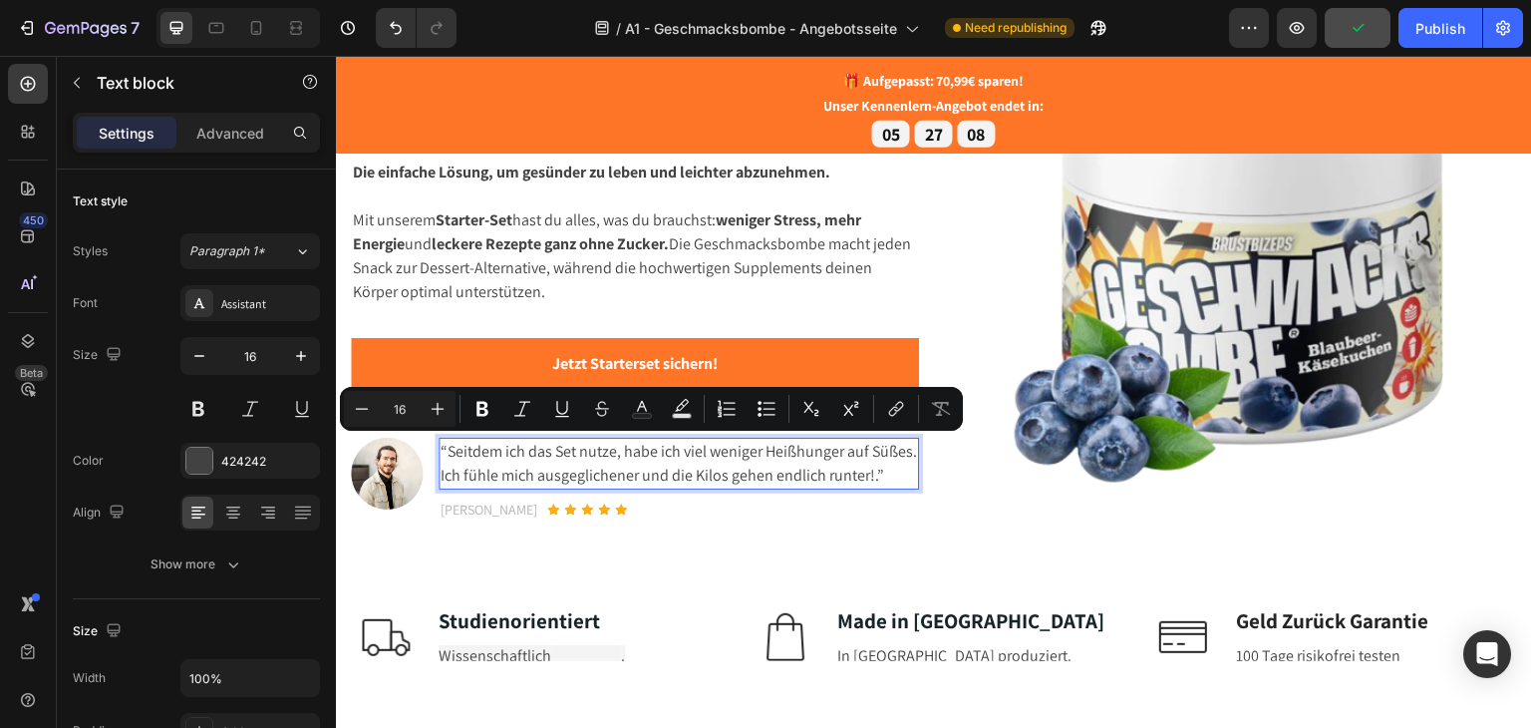
click at [621, 486] on p "“Seitdem ich das Set nutze, habe ich viel weniger Heißhunger auf Süßes. Ich füh…" at bounding box center [679, 463] width 476 height 48
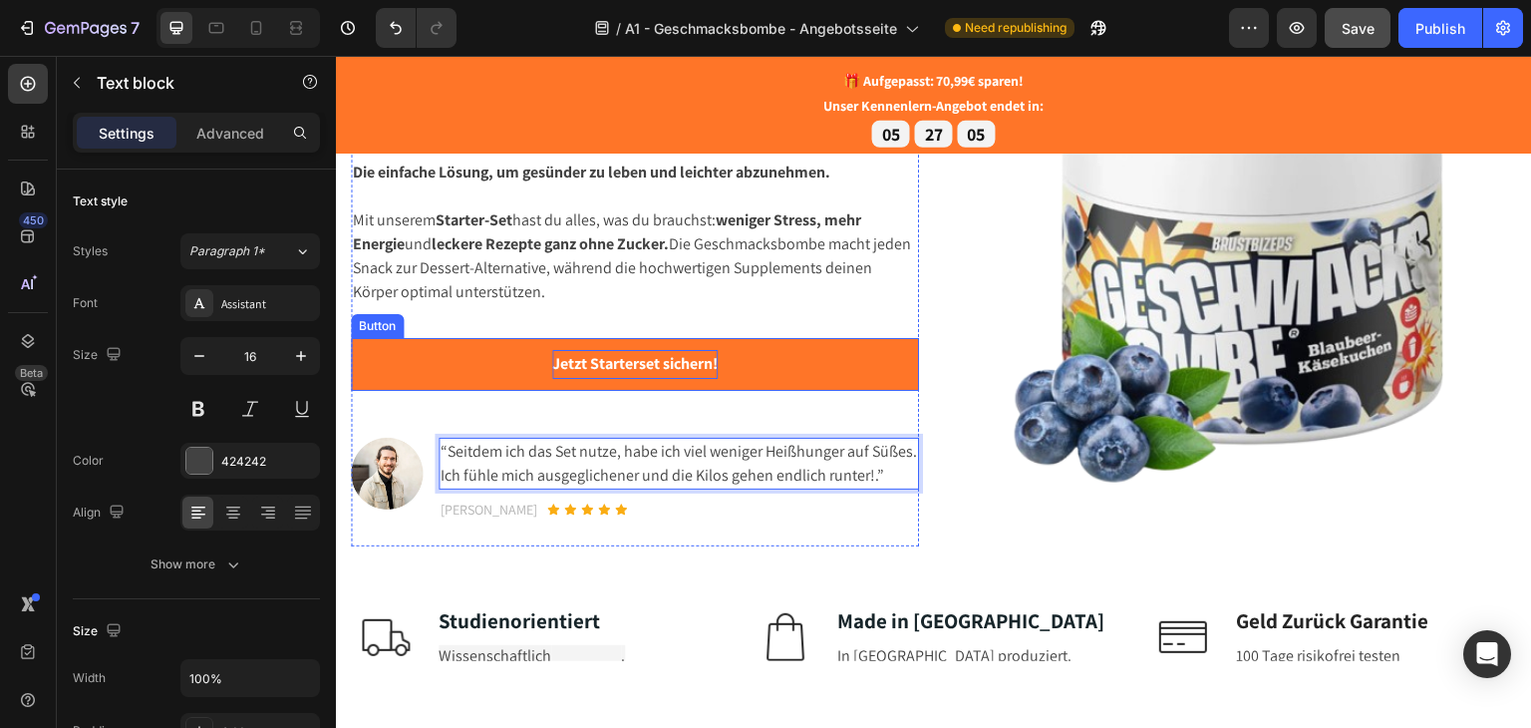
click at [581, 364] on strong "Jetzt Starterset sichern!" at bounding box center [634, 362] width 165 height 21
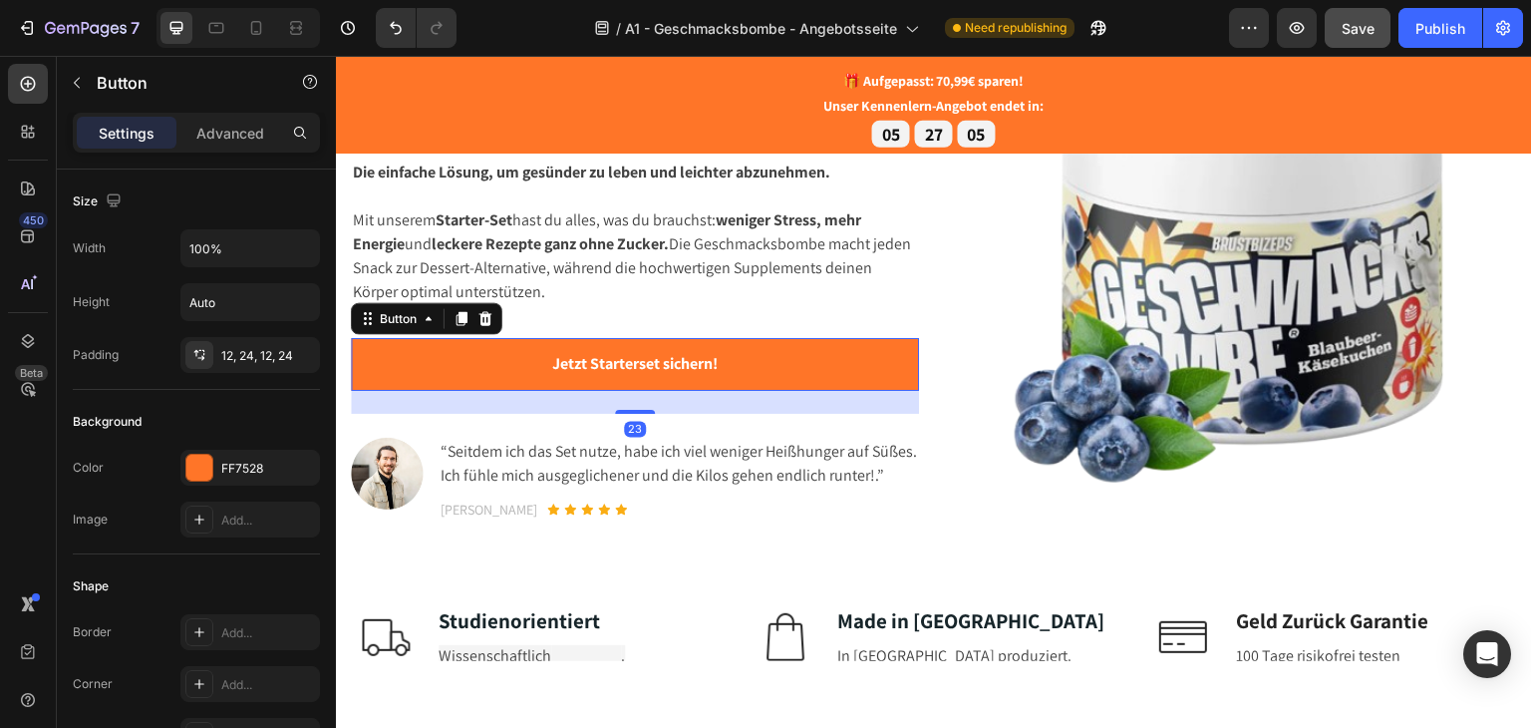
click at [472, 372] on button "Jetzt Starterset sichern!" at bounding box center [635, 363] width 568 height 53
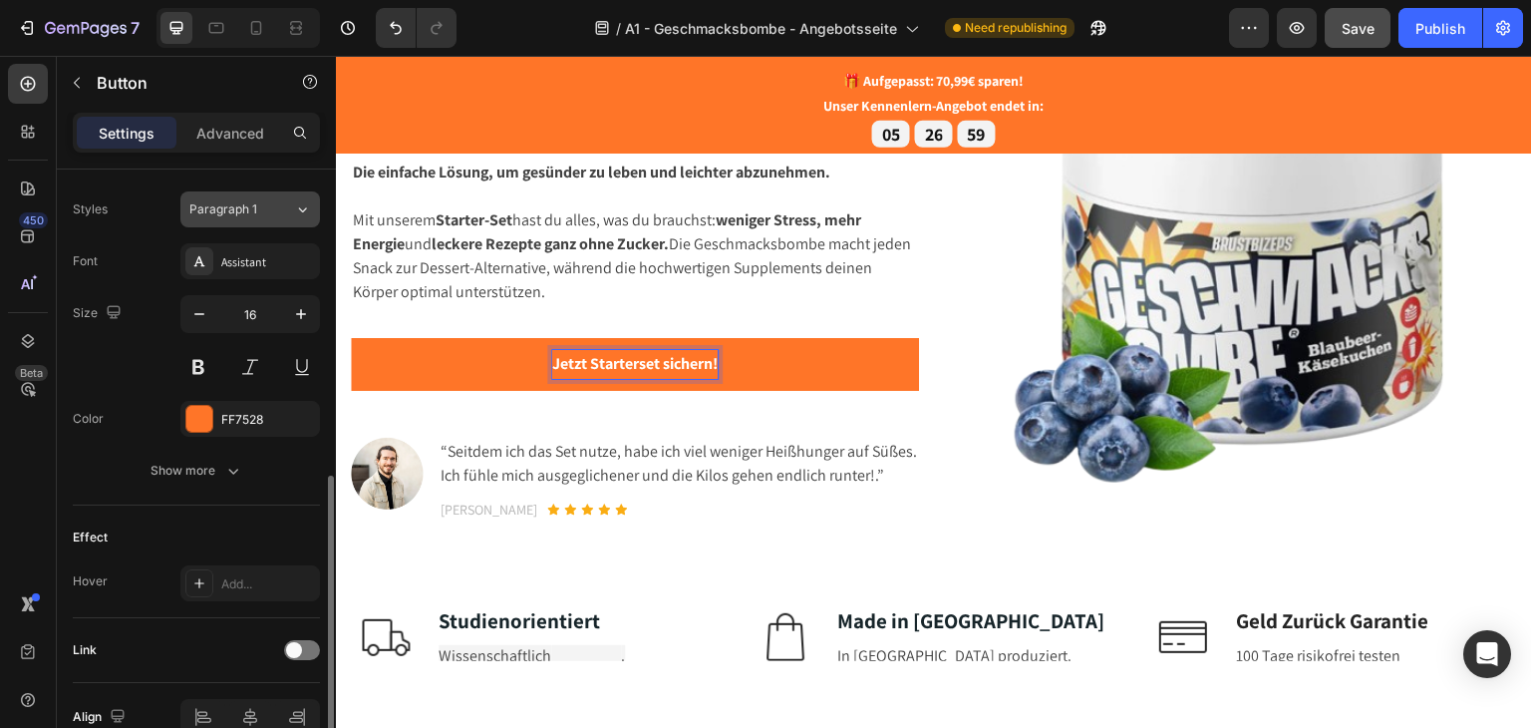
scroll to position [612, 0]
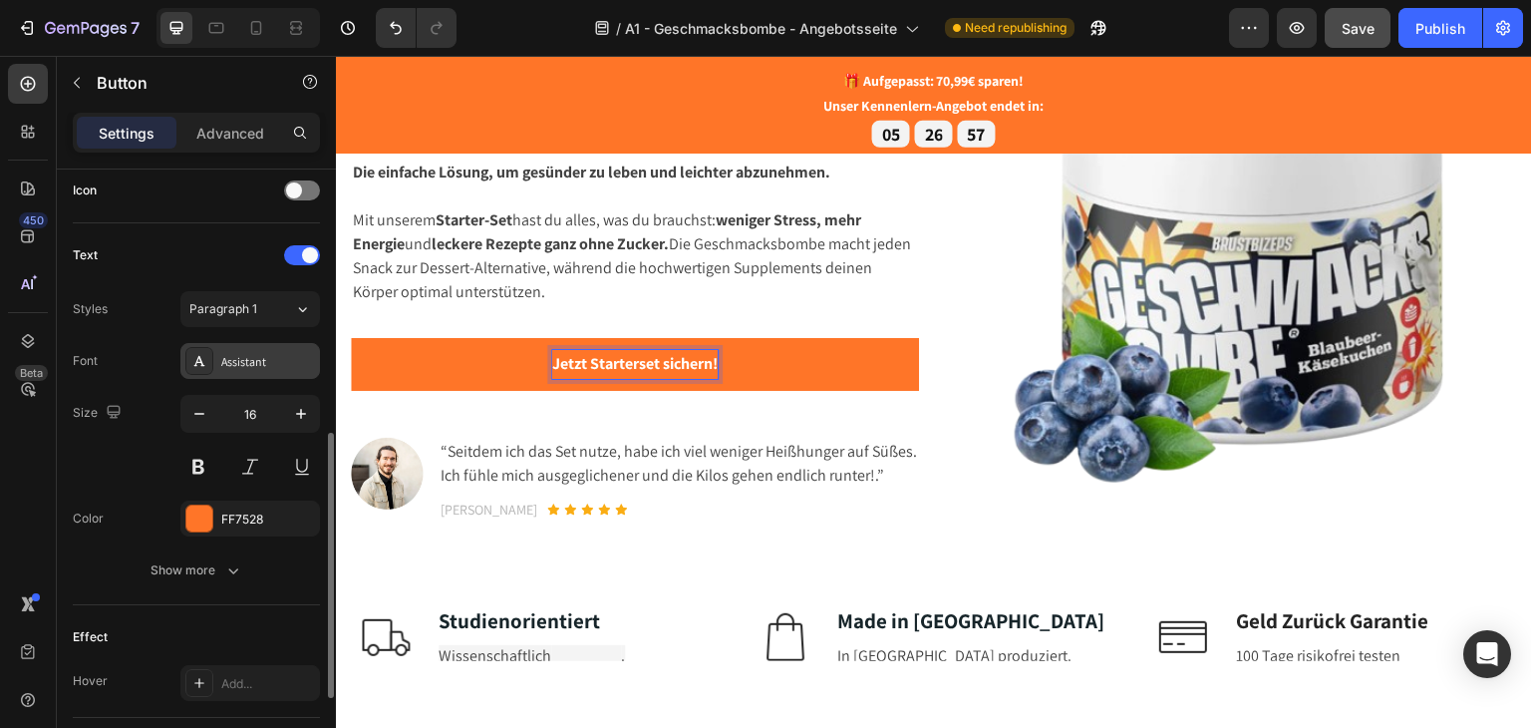
click at [269, 354] on div "Assistant" at bounding box center [268, 362] width 94 height 18
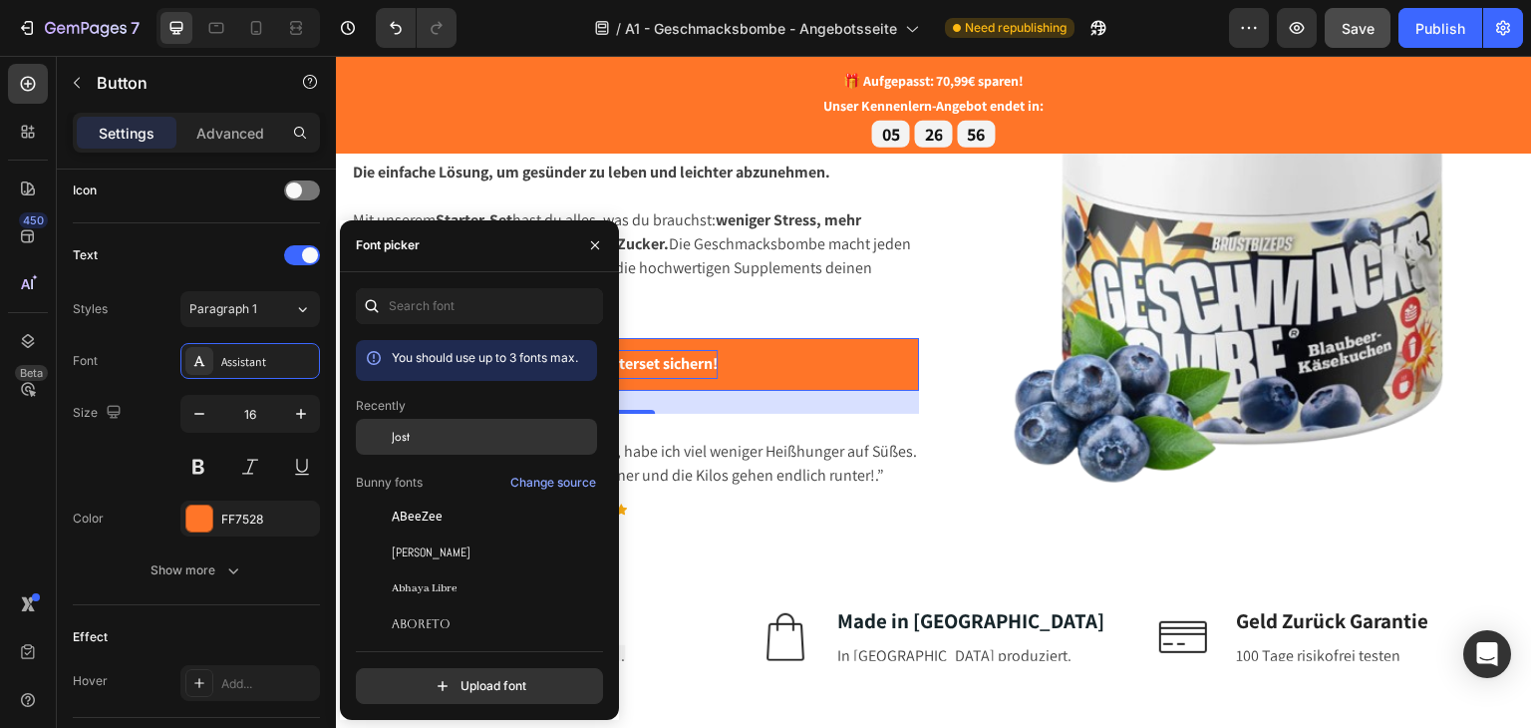
click at [423, 438] on div "Jost" at bounding box center [492, 437] width 201 height 18
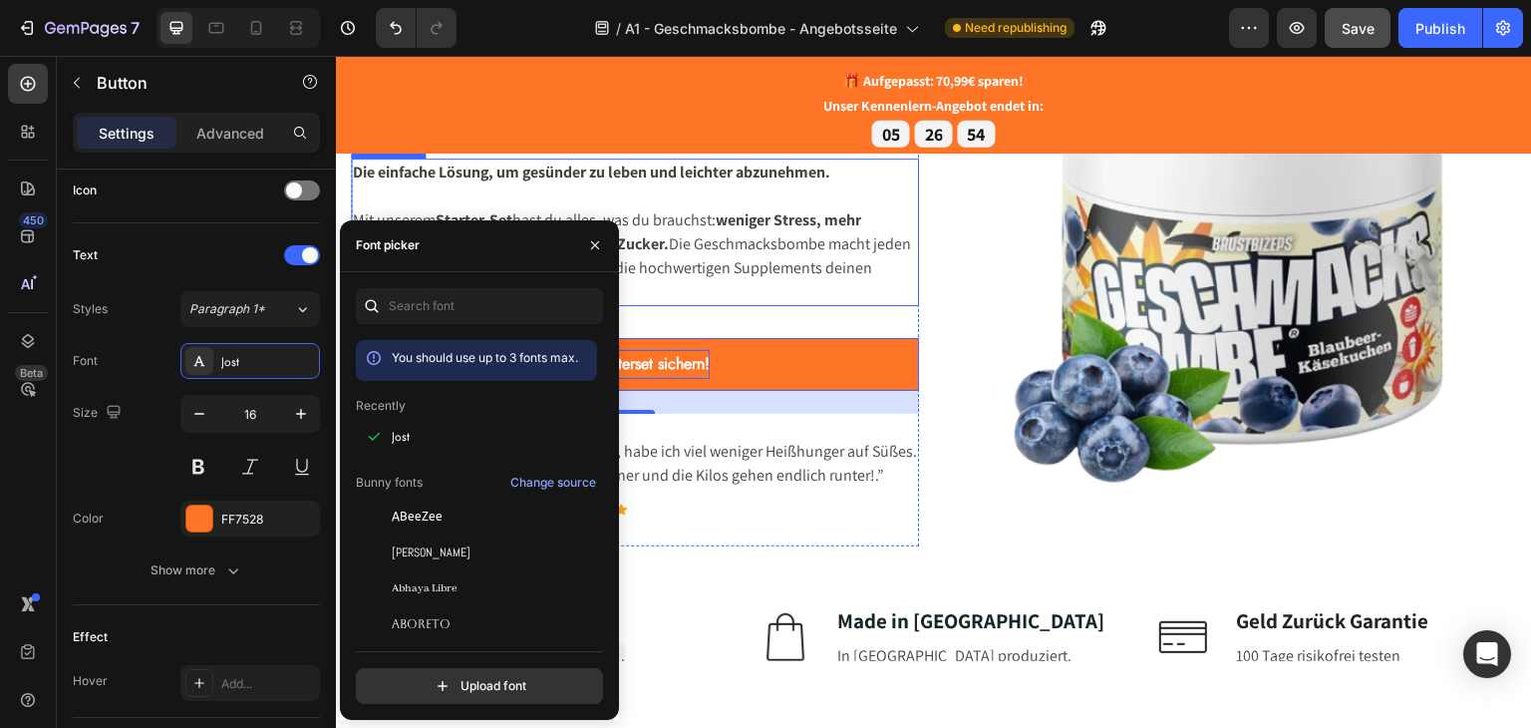
click at [746, 253] on p "Mit unserem Starter-Set hast du alles, was du brauchst: weniger Stress, mehr En…" at bounding box center [635, 255] width 564 height 96
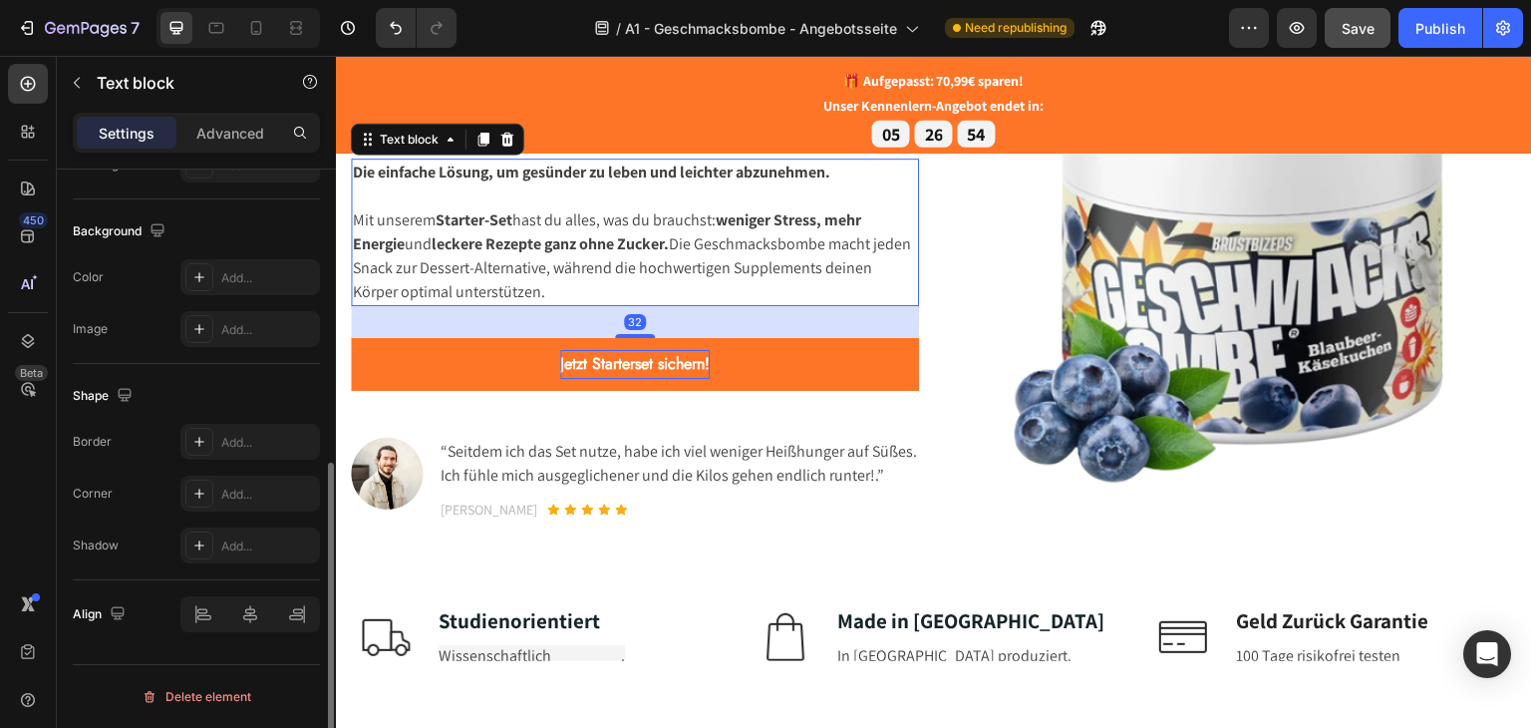
scroll to position [0, 0]
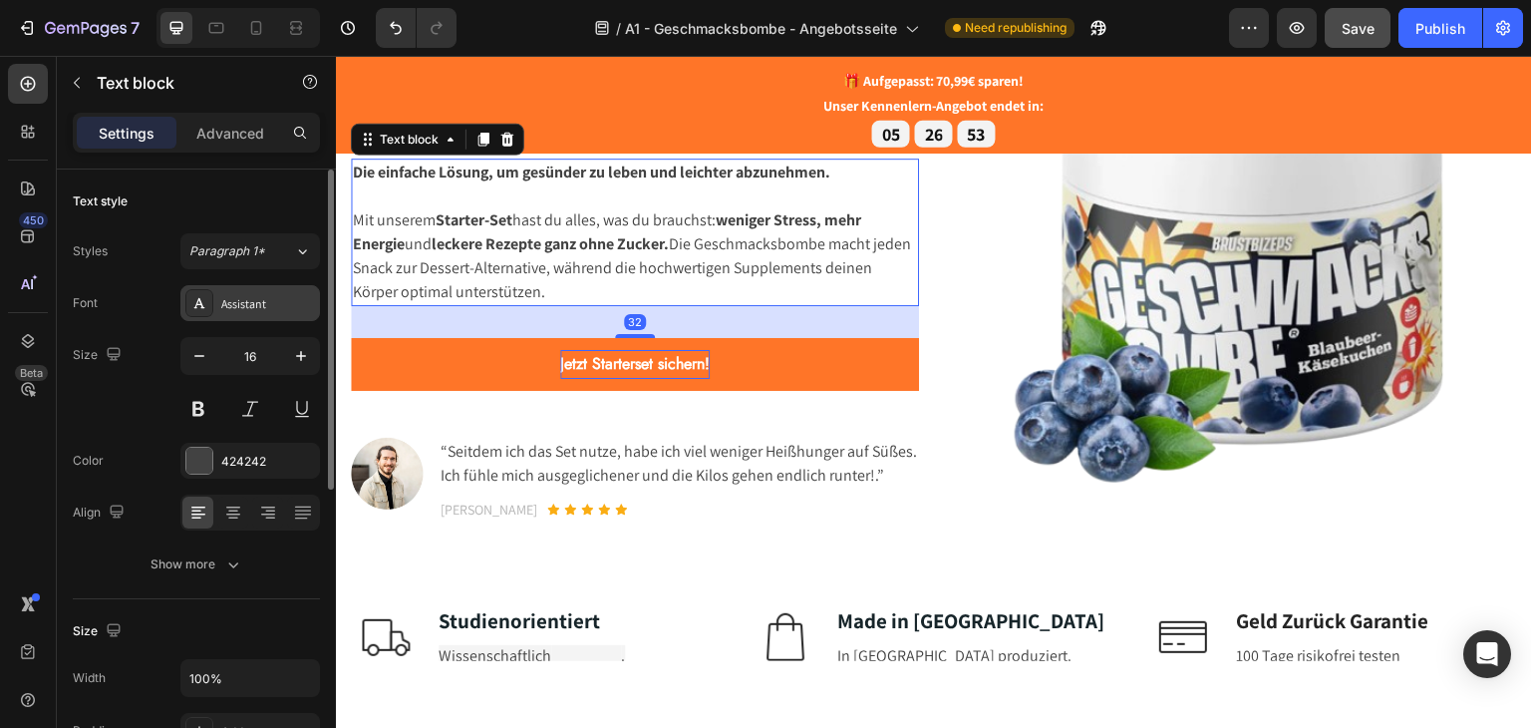
click at [255, 292] on div "Assistant" at bounding box center [250, 303] width 140 height 36
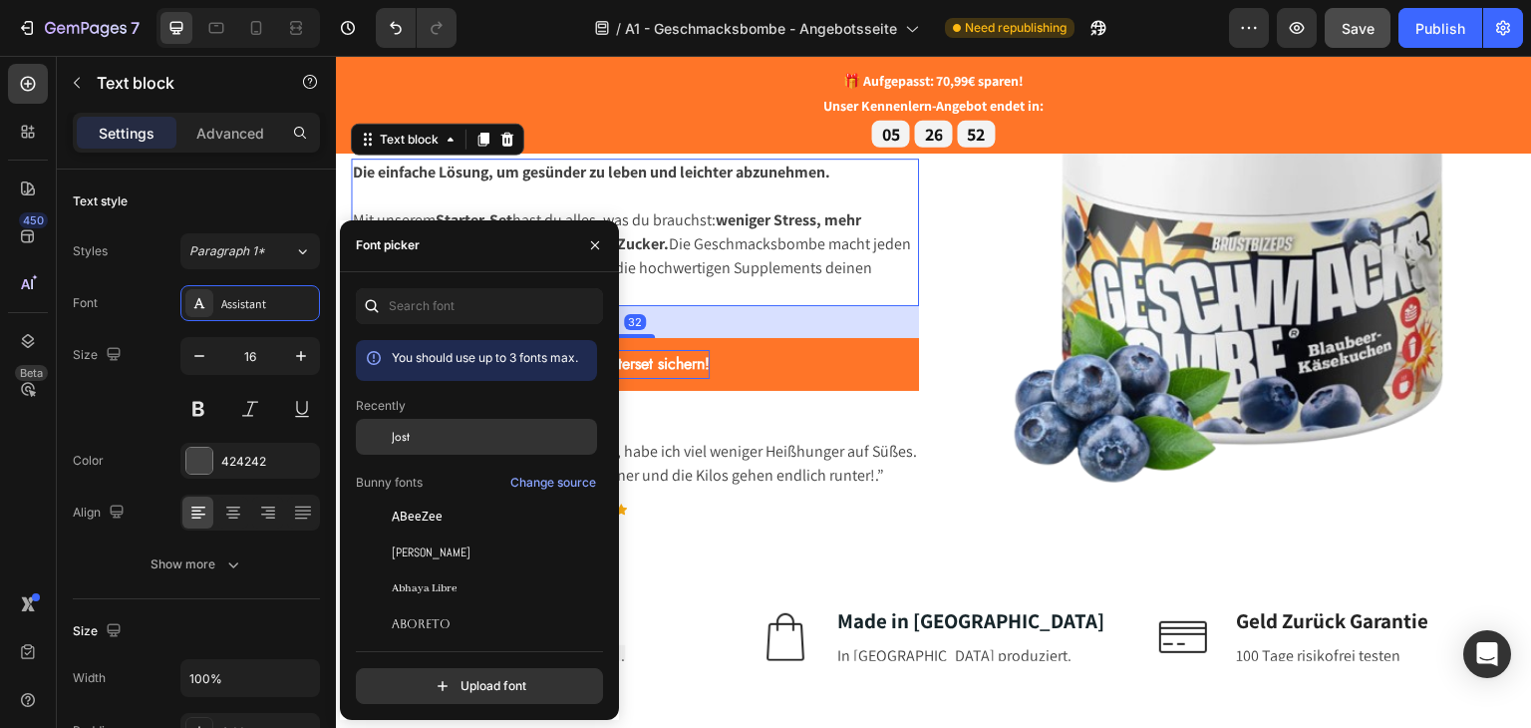
click at [419, 428] on div "Jost" at bounding box center [492, 437] width 201 height 18
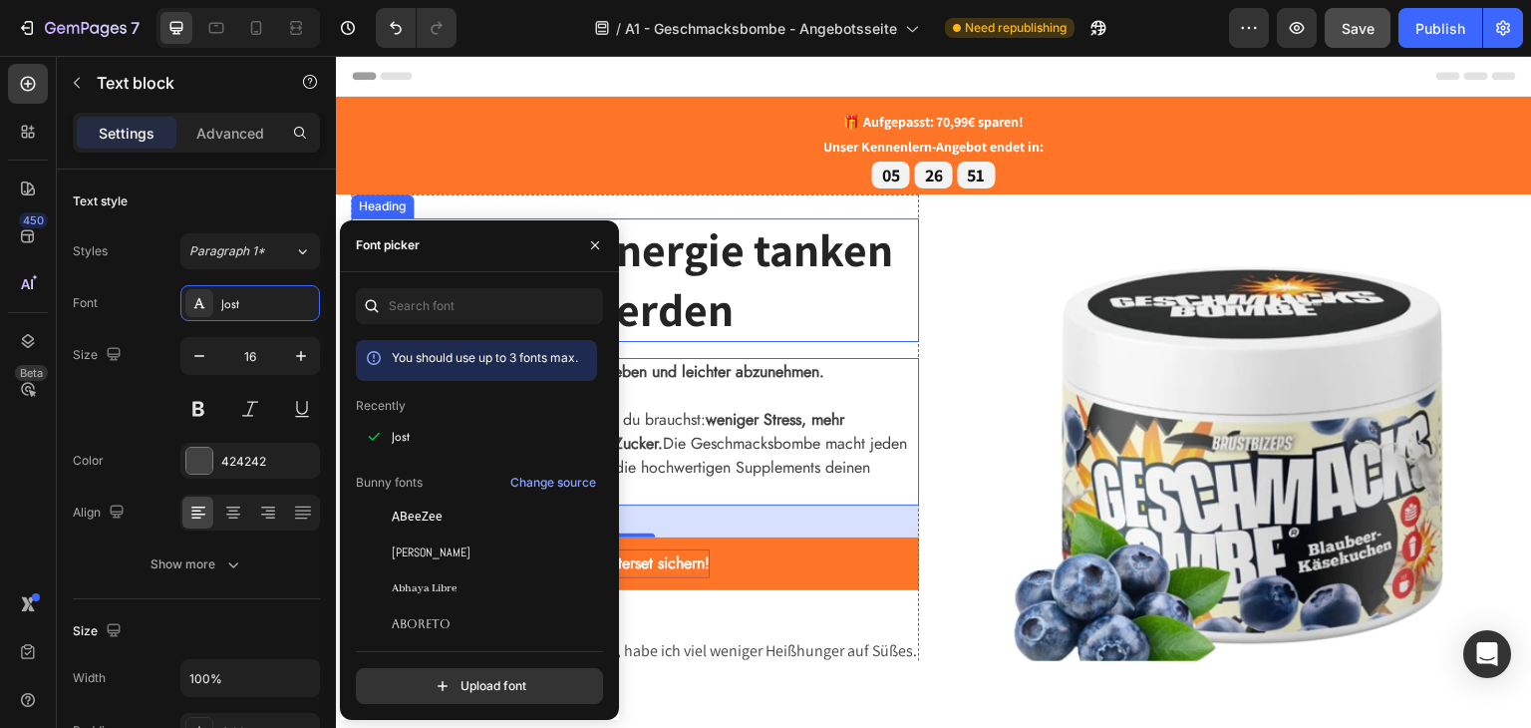
click at [739, 286] on h1 "Abnehmen, Energie tanken & Stress loswerden" at bounding box center [635, 279] width 568 height 124
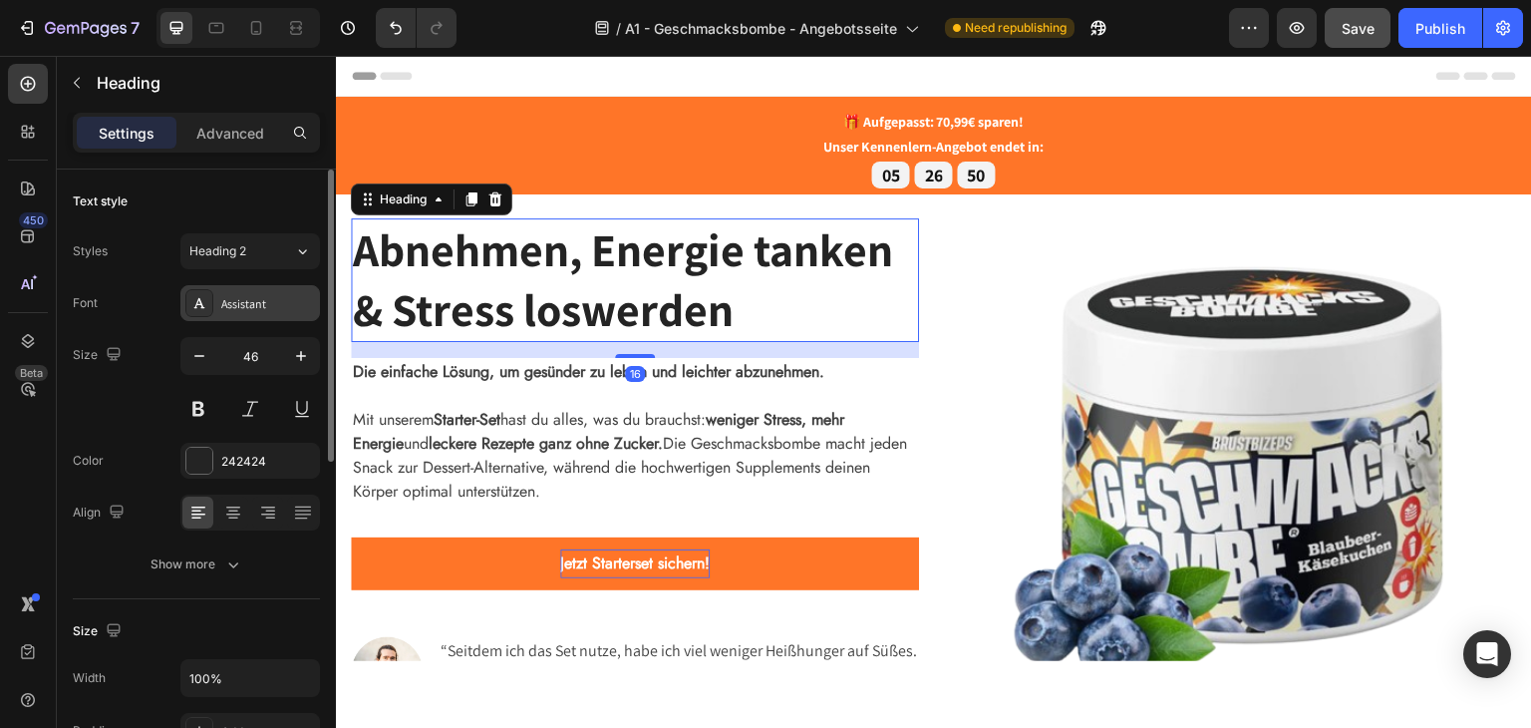
click at [268, 314] on div "Assistant" at bounding box center [250, 303] width 140 height 36
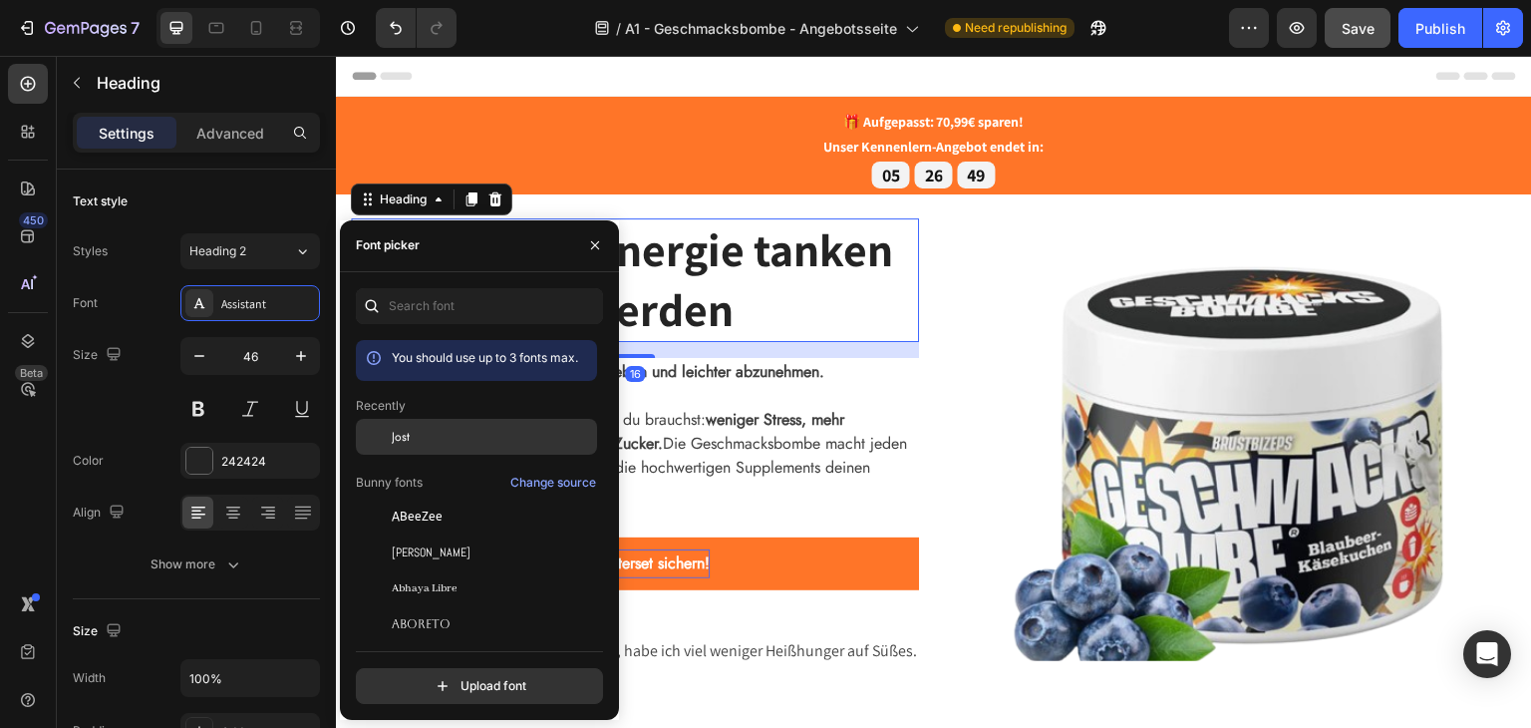
click at [439, 441] on div "Jost" at bounding box center [492, 437] width 201 height 18
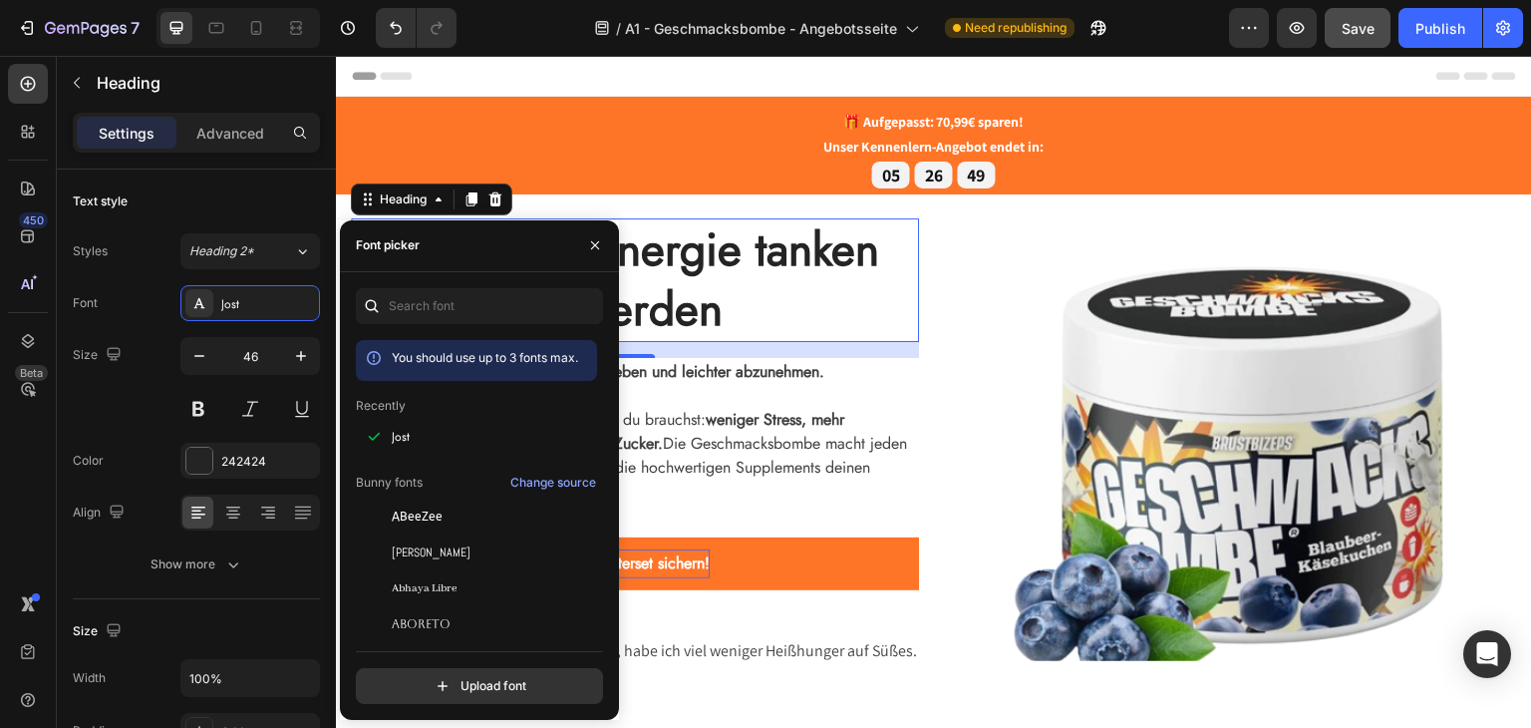
click at [796, 342] on div "16" at bounding box center [635, 349] width 568 height 16
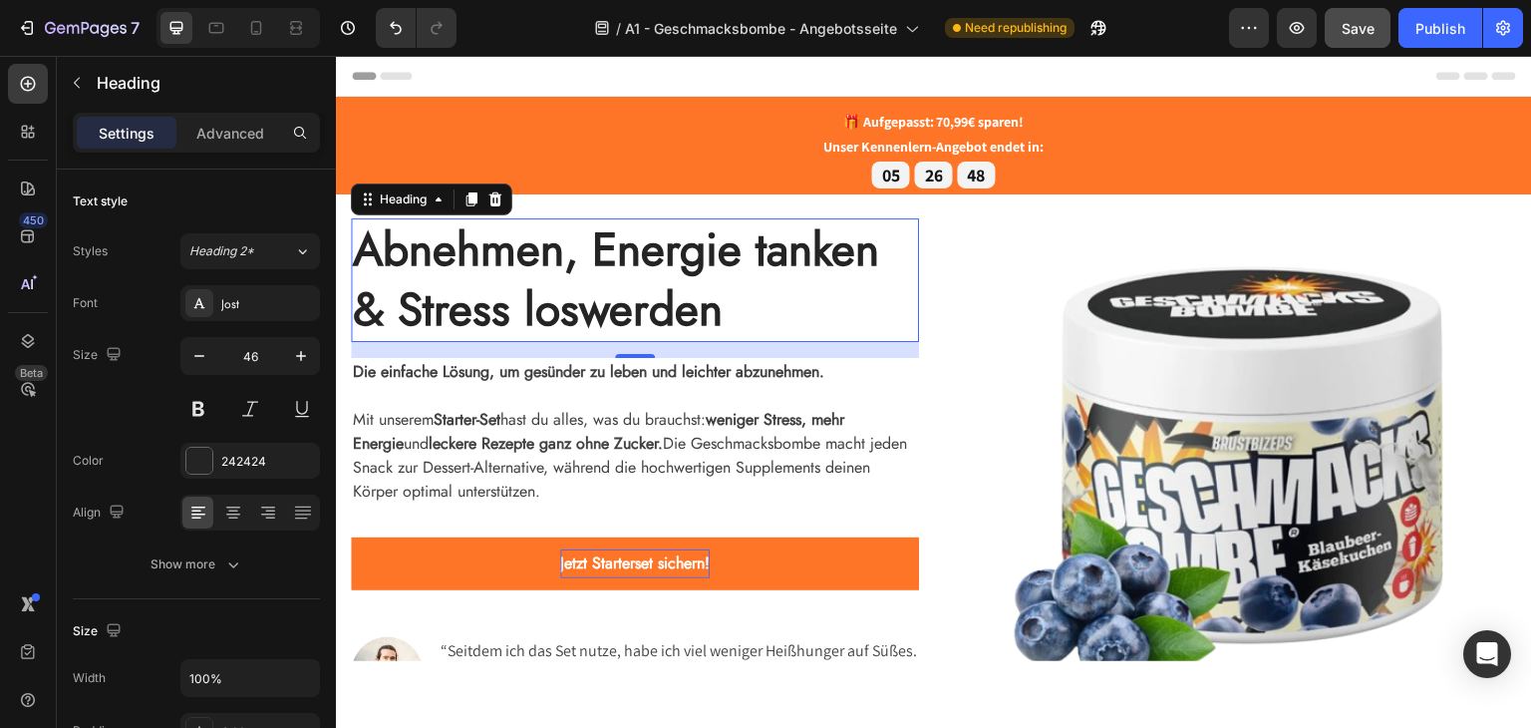
click at [790, 301] on h1 "Abnehmen, Energie tanken & Stress loswerden" at bounding box center [635, 279] width 568 height 124
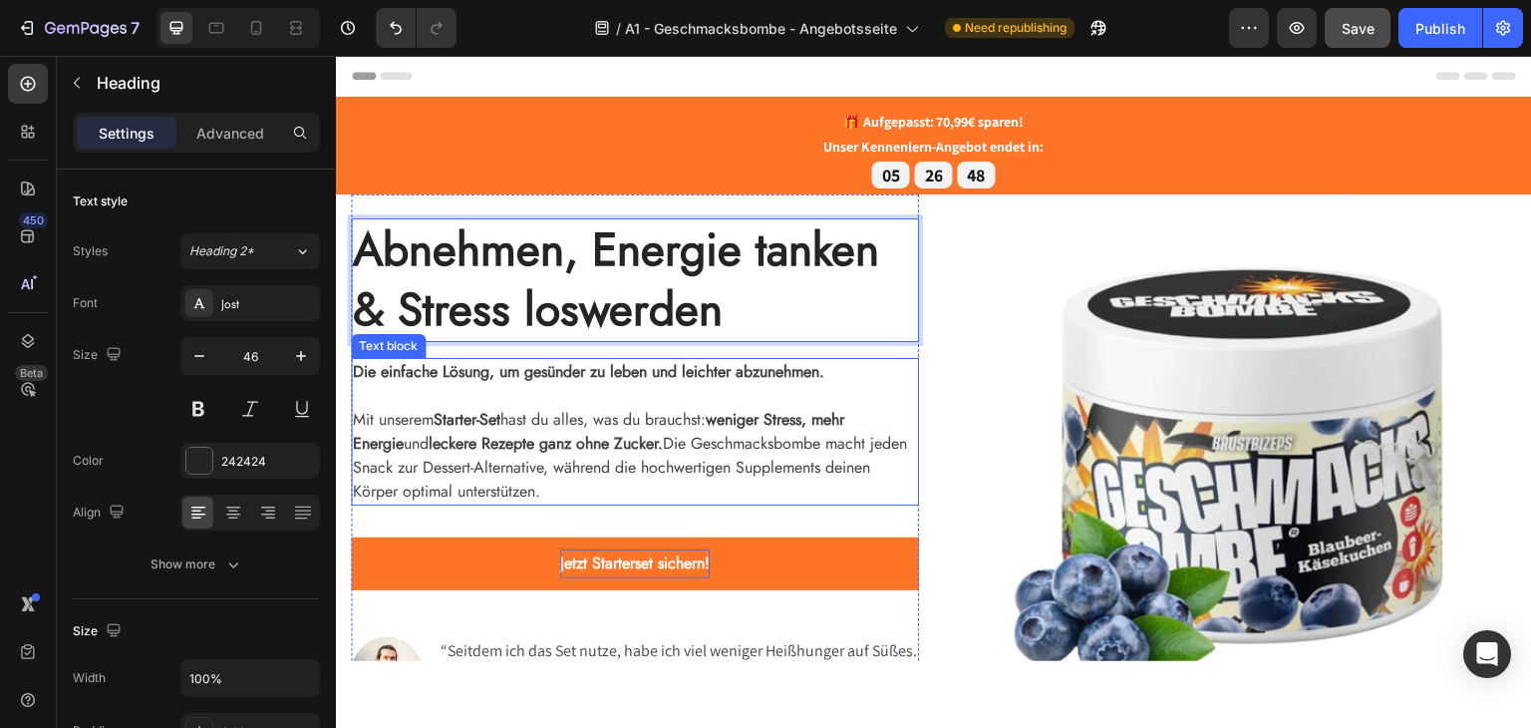
click at [844, 436] on p "Mit unserem Starter-Set hast du alles, was du brauchst: weniger Stress, mehr En…" at bounding box center [635, 455] width 564 height 96
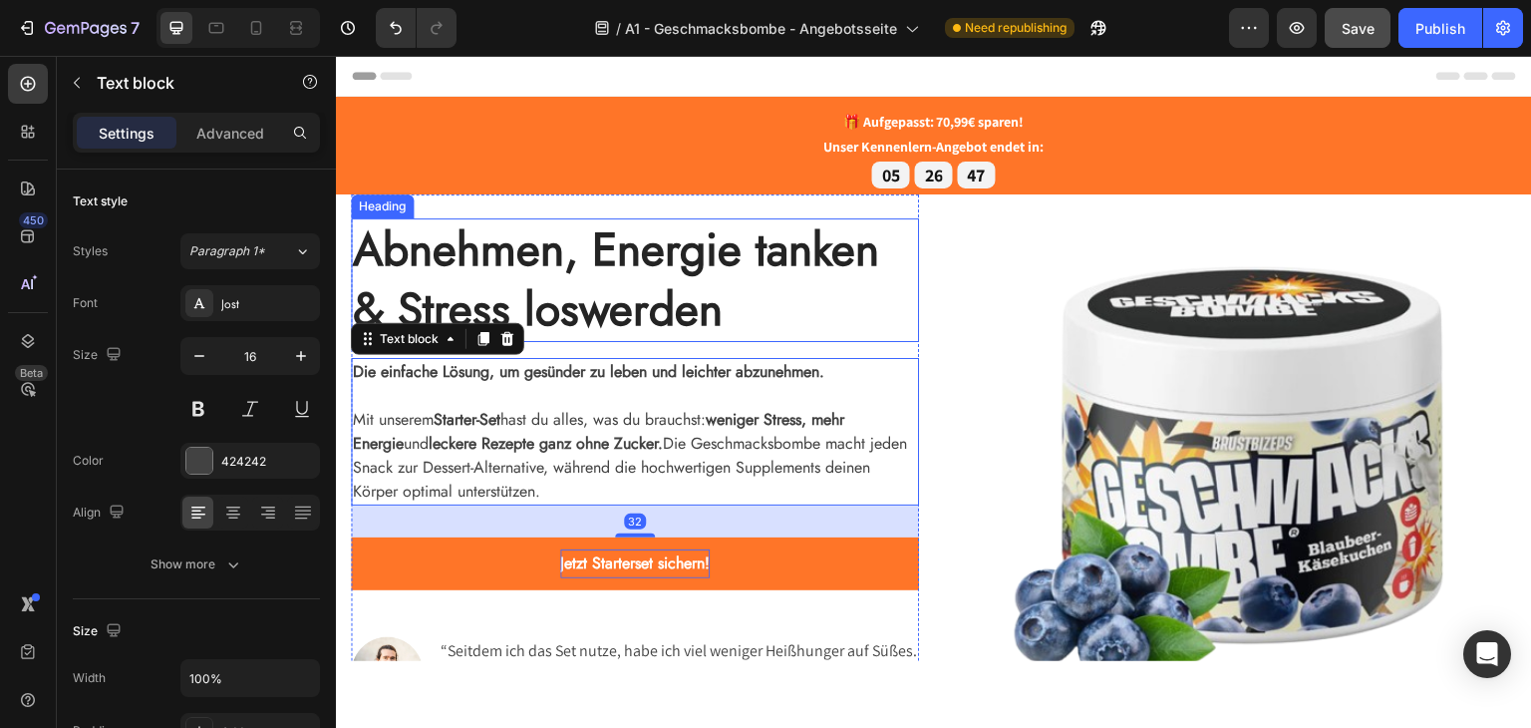
click at [771, 304] on p "⁠⁠⁠⁠⁠⁠⁠ Abnehmen, Energie tanken & Stress loswerden" at bounding box center [635, 279] width 564 height 120
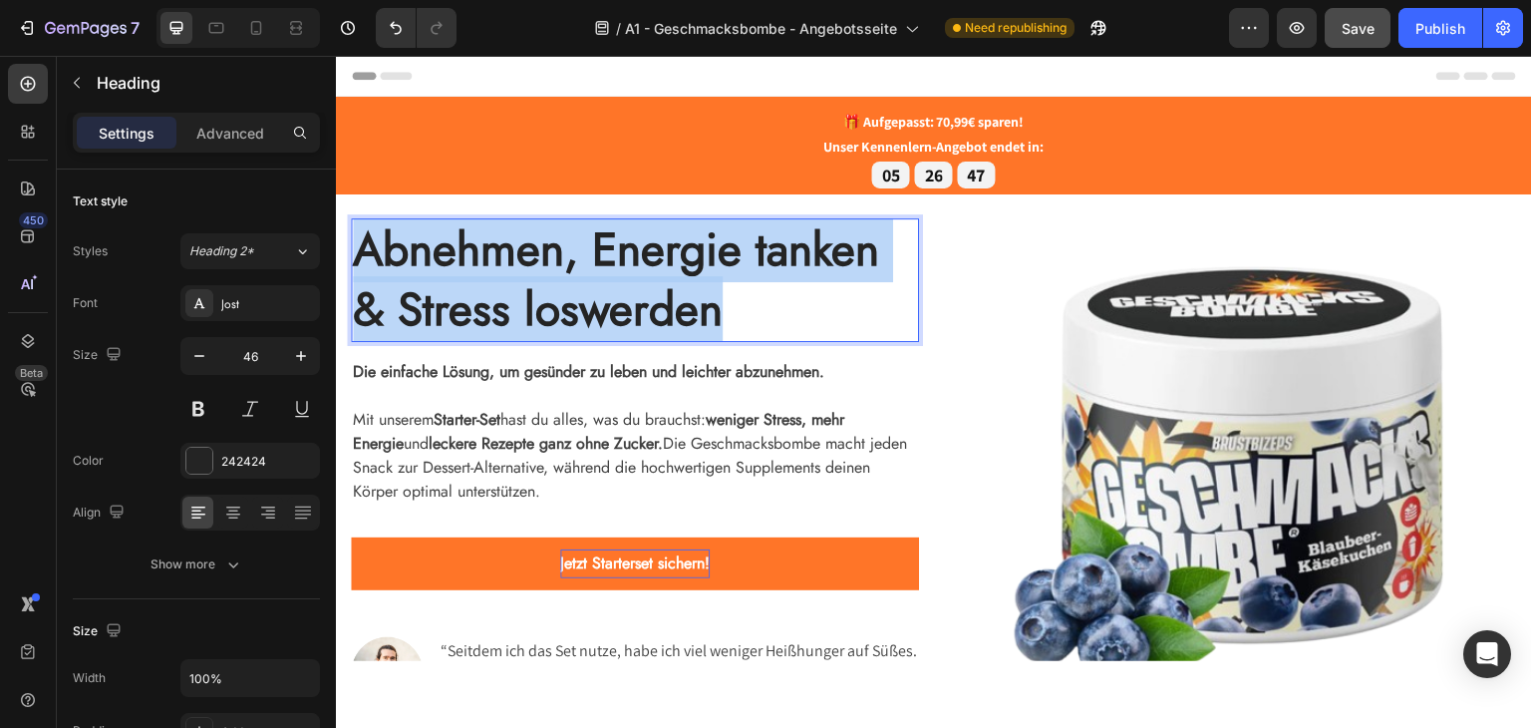
click at [771, 304] on p "Abnehmen, Energie tanken & Stress loswerden" at bounding box center [635, 279] width 564 height 120
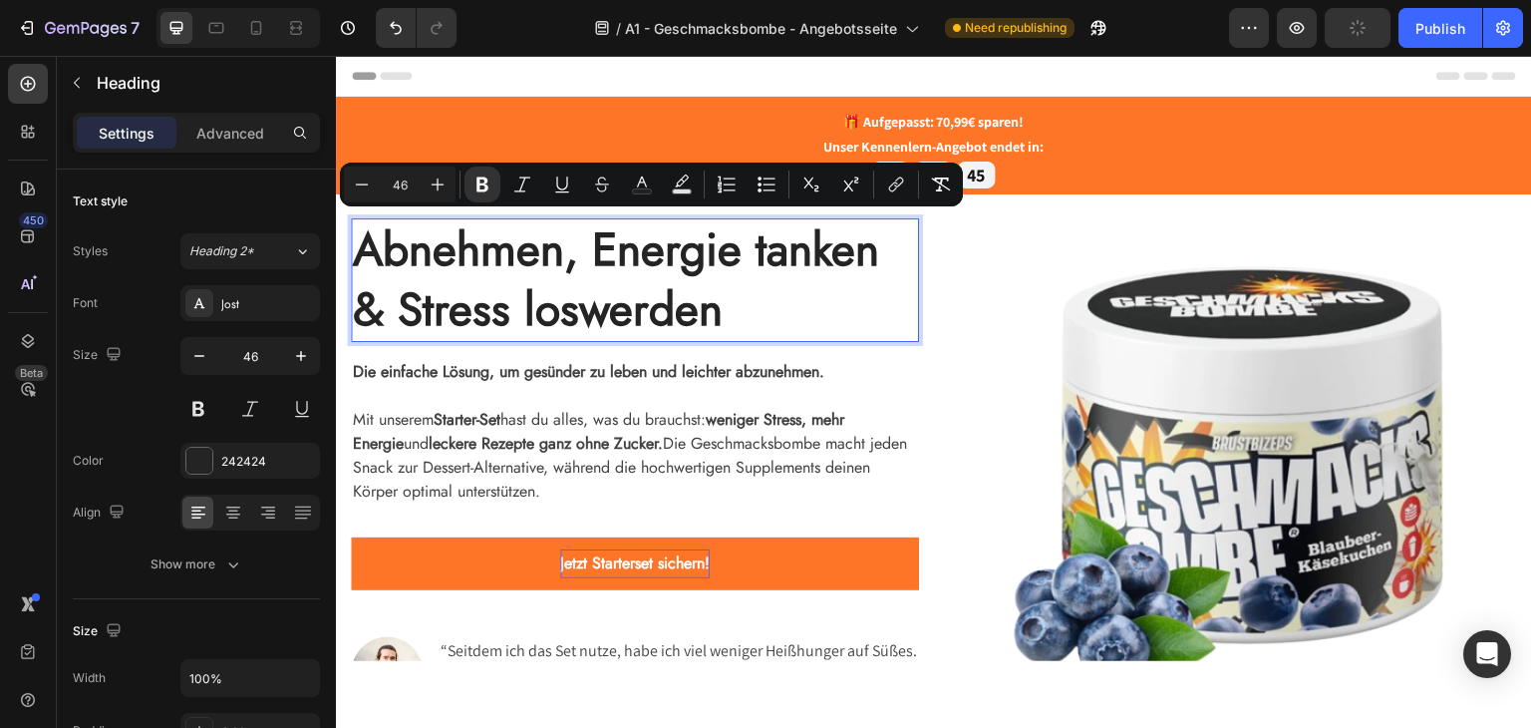
click at [754, 424] on strong "weniger Stress, mehr Energie" at bounding box center [598, 430] width 491 height 47
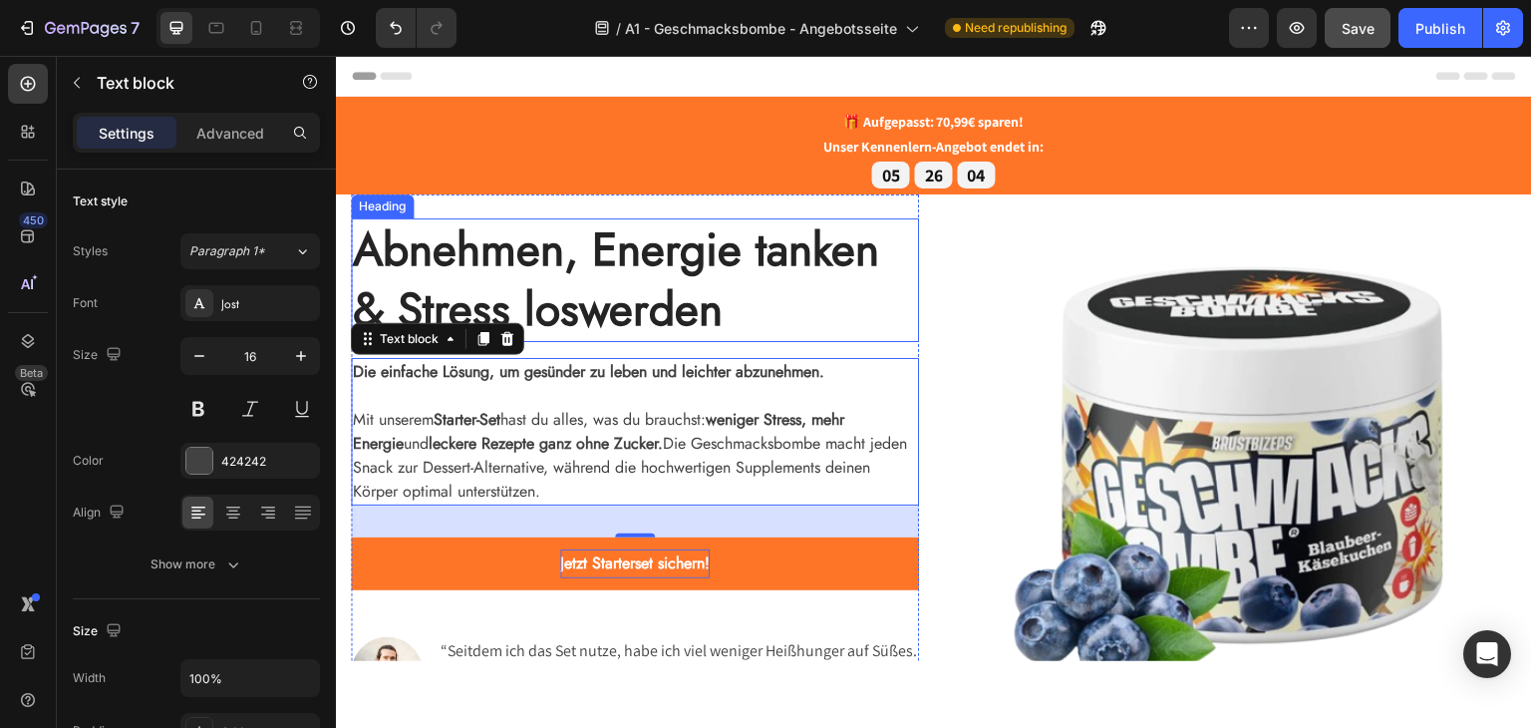
click at [578, 296] on strong "Abnehmen, Energie tanken & Stress loswerden" at bounding box center [616, 278] width 526 height 126
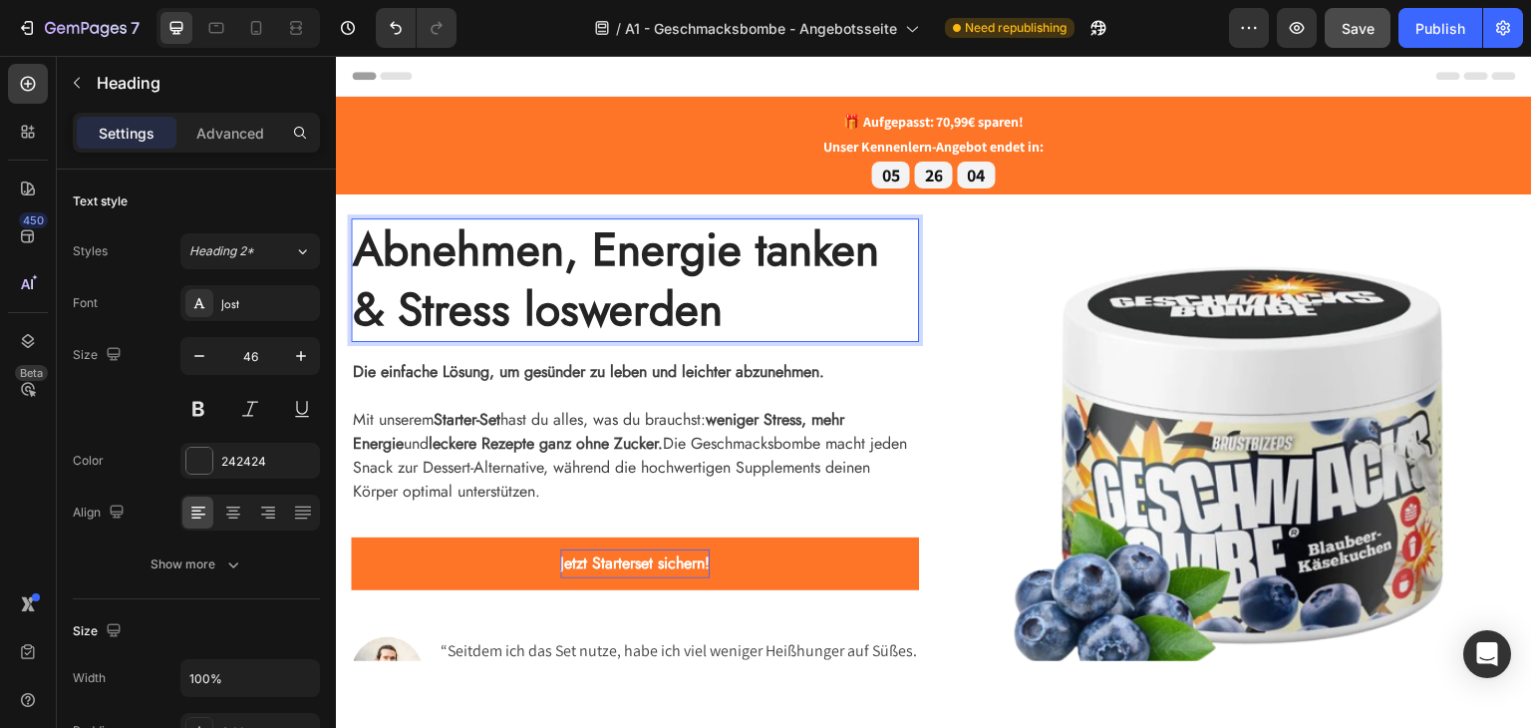
click at [693, 297] on strong "Abnehmen, Energie tanken & Stress loswerden" at bounding box center [616, 278] width 526 height 126
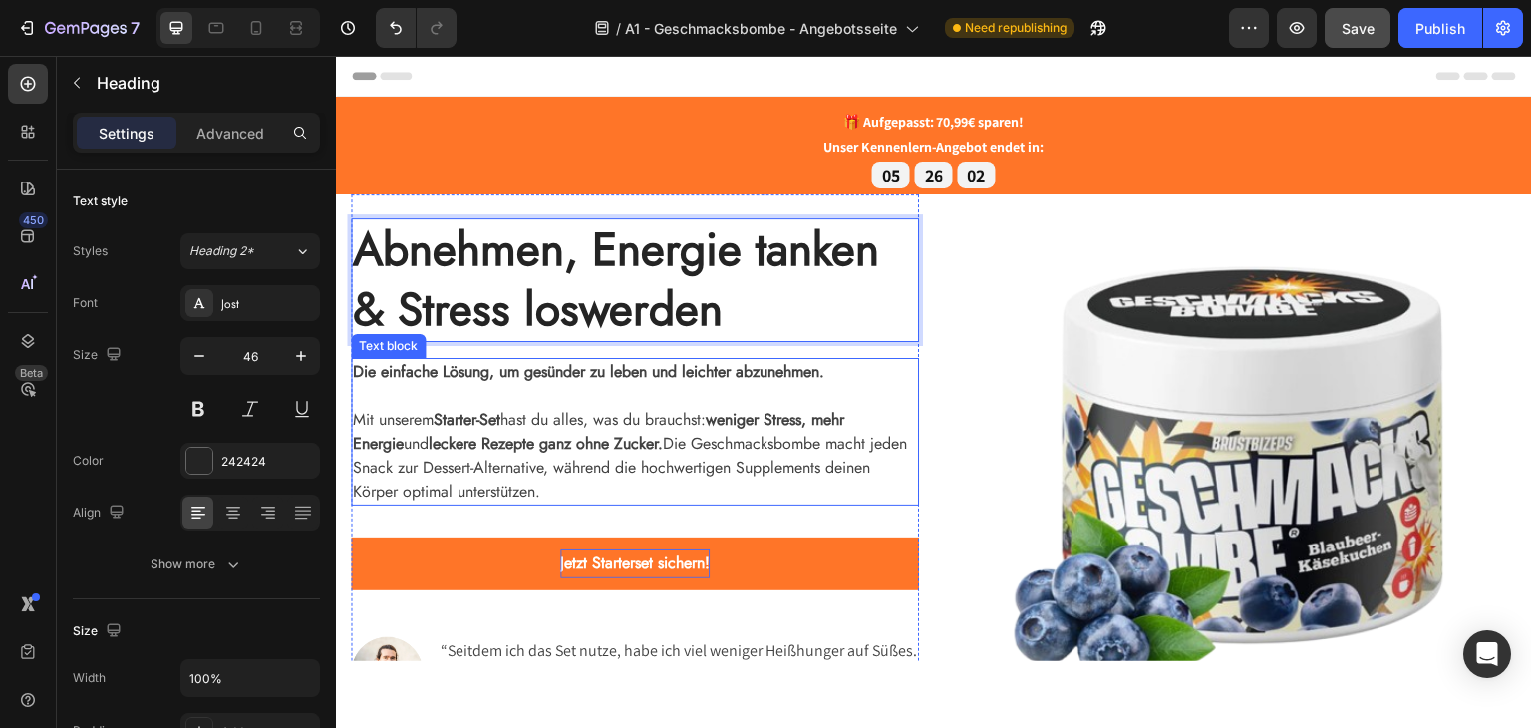
click at [687, 407] on p "Mit unserem Starter-Set hast du alles, was du brauchst: weniger Stress, mehr En…" at bounding box center [635, 455] width 564 height 96
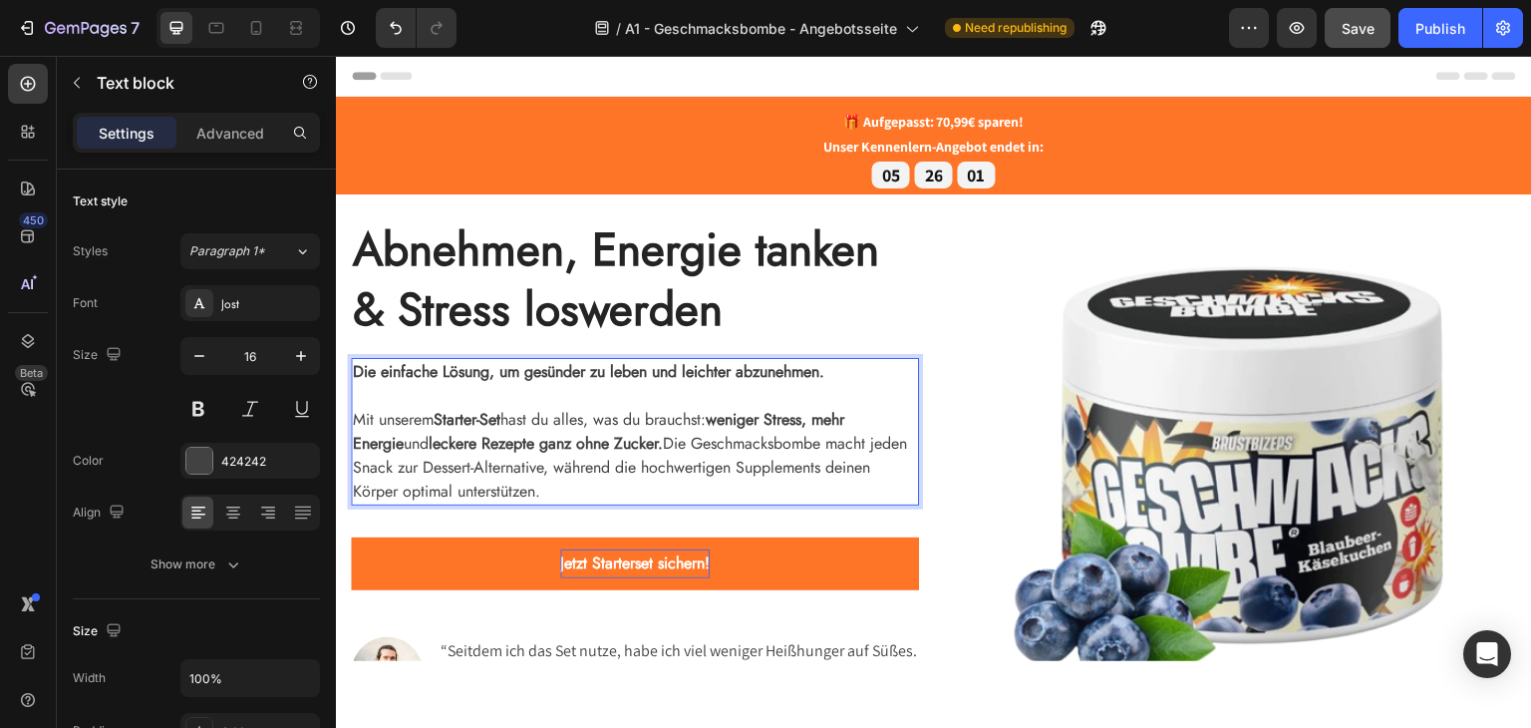
click at [676, 421] on p "Mit unserem Starter-Set hast du alles, was du brauchst: weniger Stress, mehr En…" at bounding box center [635, 455] width 564 height 96
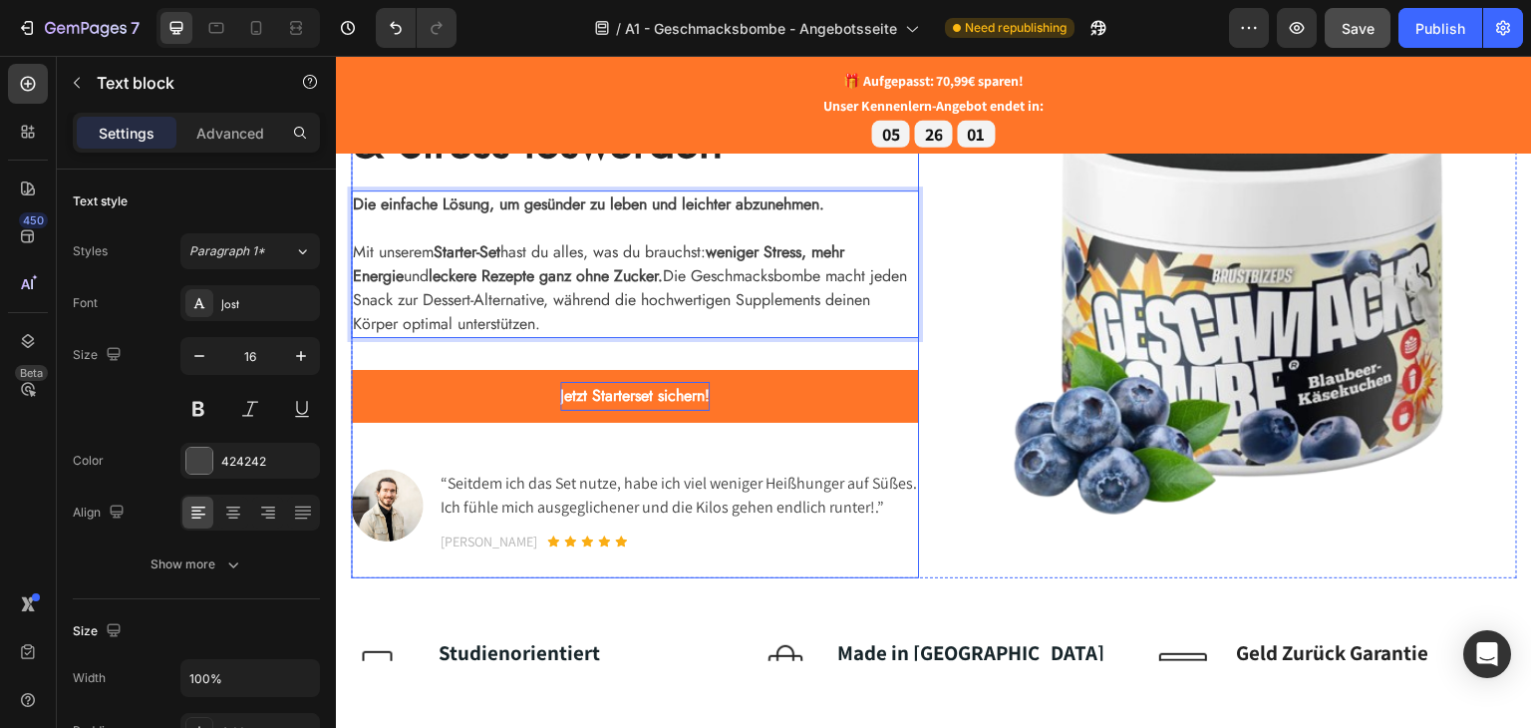
scroll to position [199, 0]
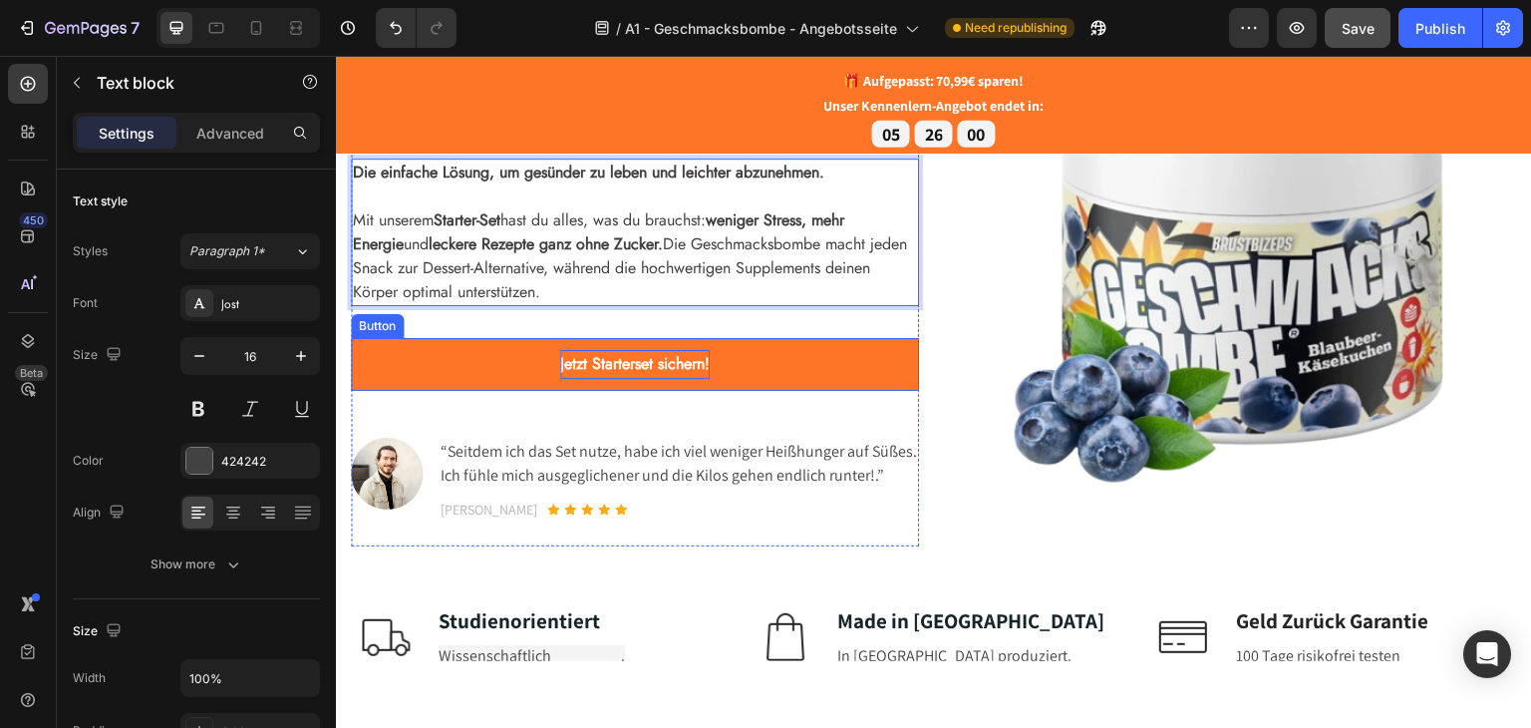
click at [472, 376] on button "Jetzt Starterset sichern!" at bounding box center [635, 363] width 568 height 53
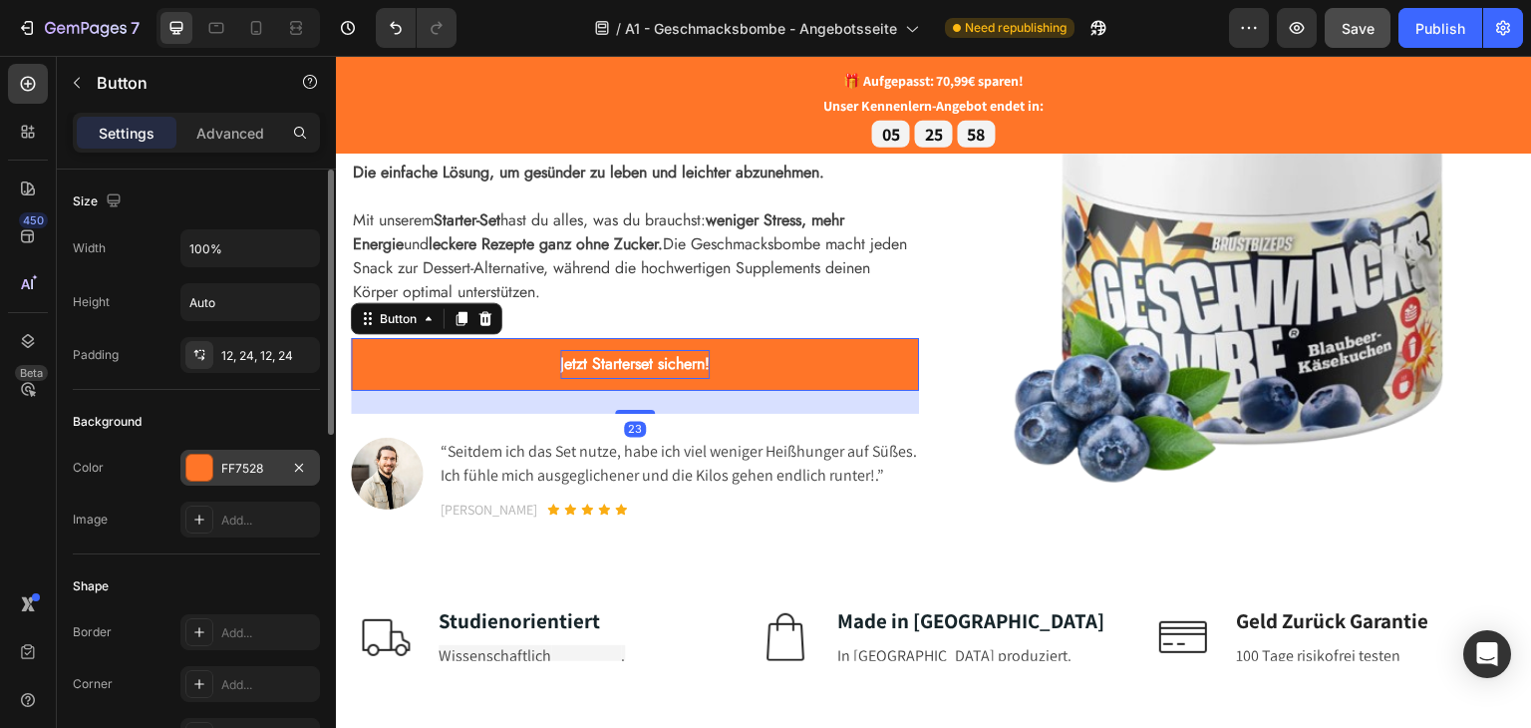
scroll to position [299, 0]
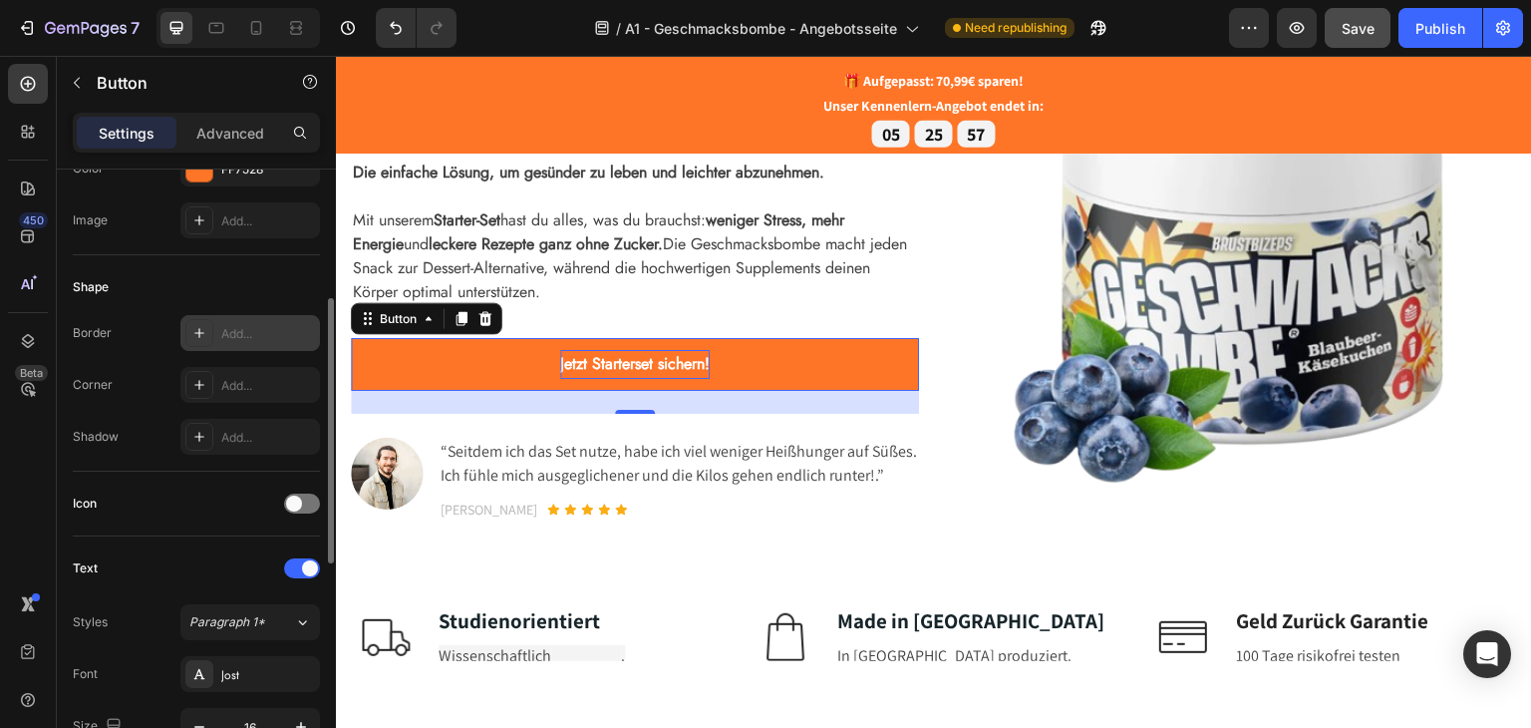
click at [193, 325] on icon at bounding box center [199, 333] width 16 height 16
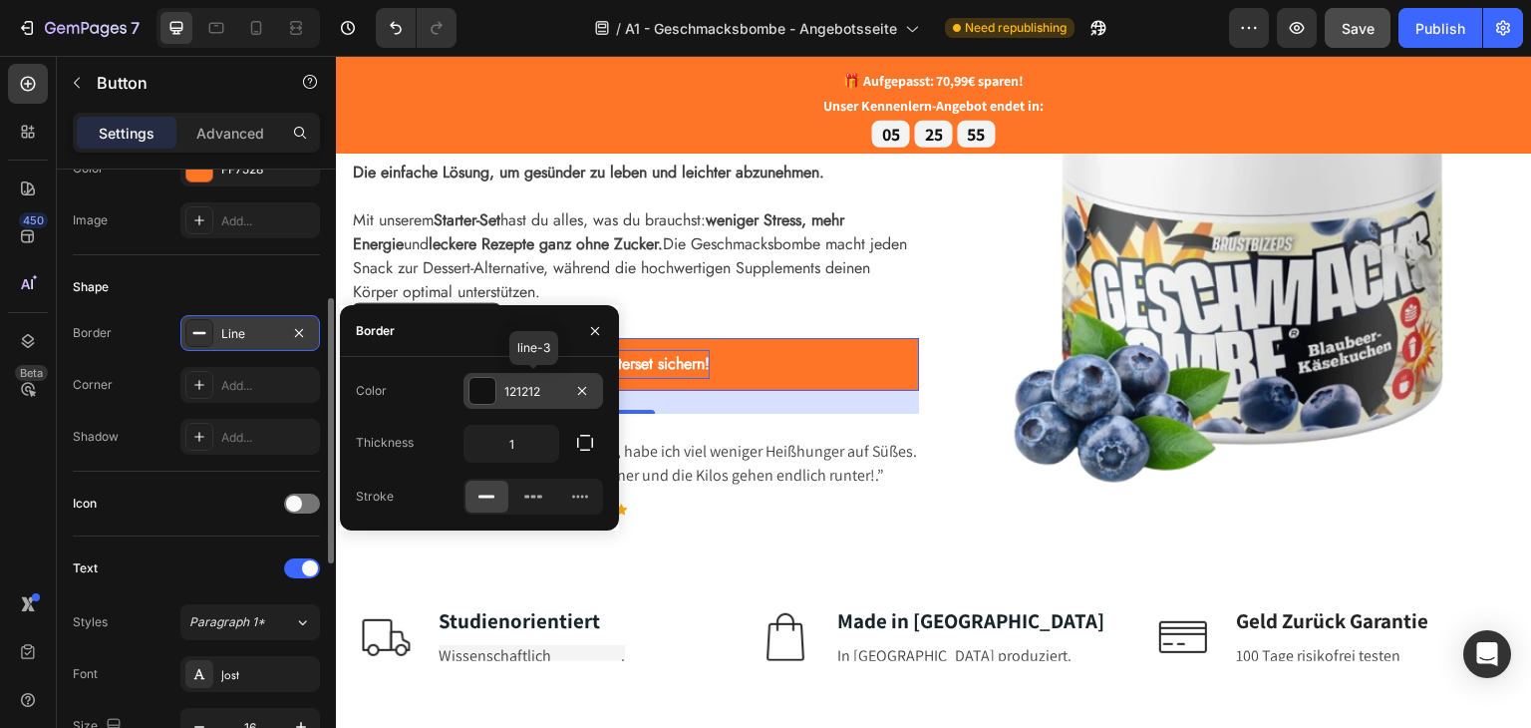
click at [486, 384] on div at bounding box center [482, 391] width 26 height 26
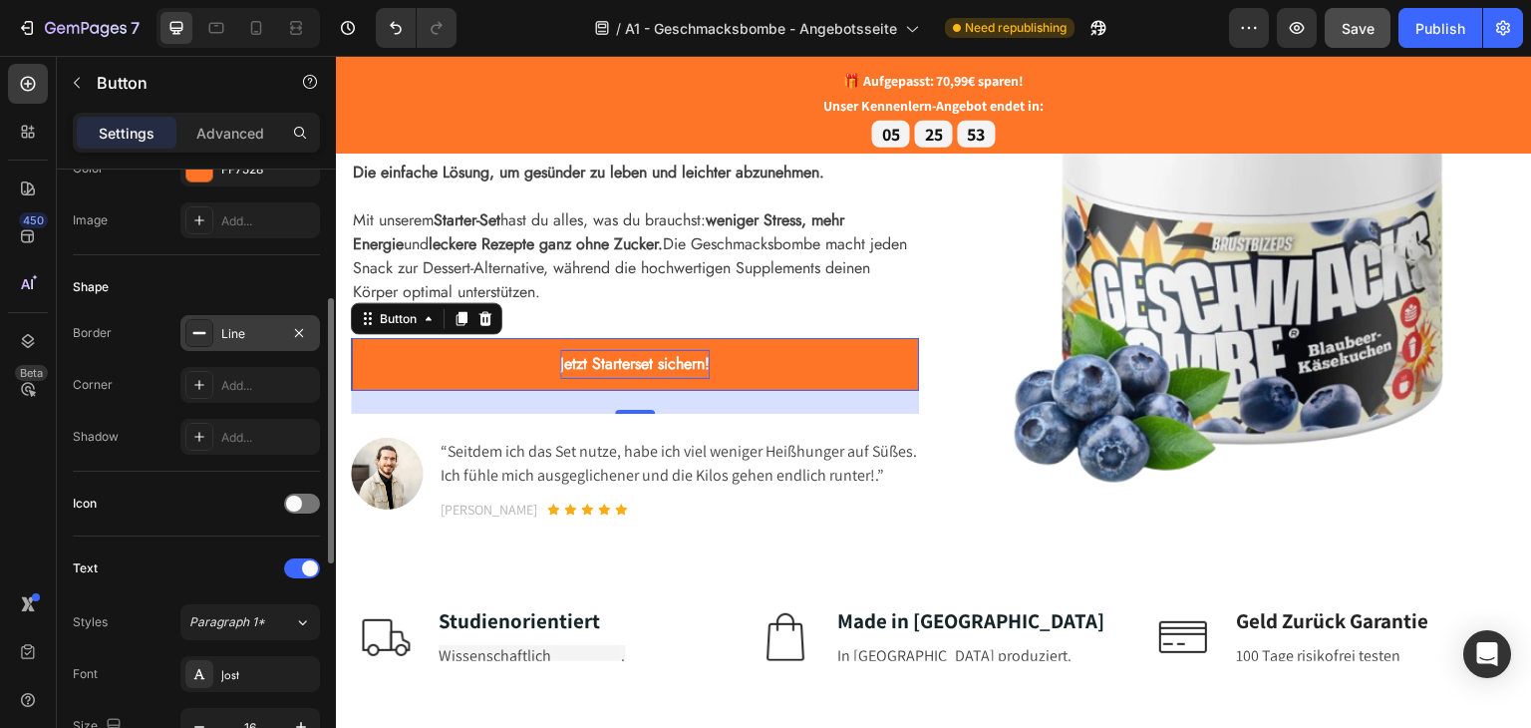
click at [231, 290] on div "Shape" at bounding box center [196, 287] width 247 height 32
click at [195, 328] on icon at bounding box center [199, 333] width 16 height 16
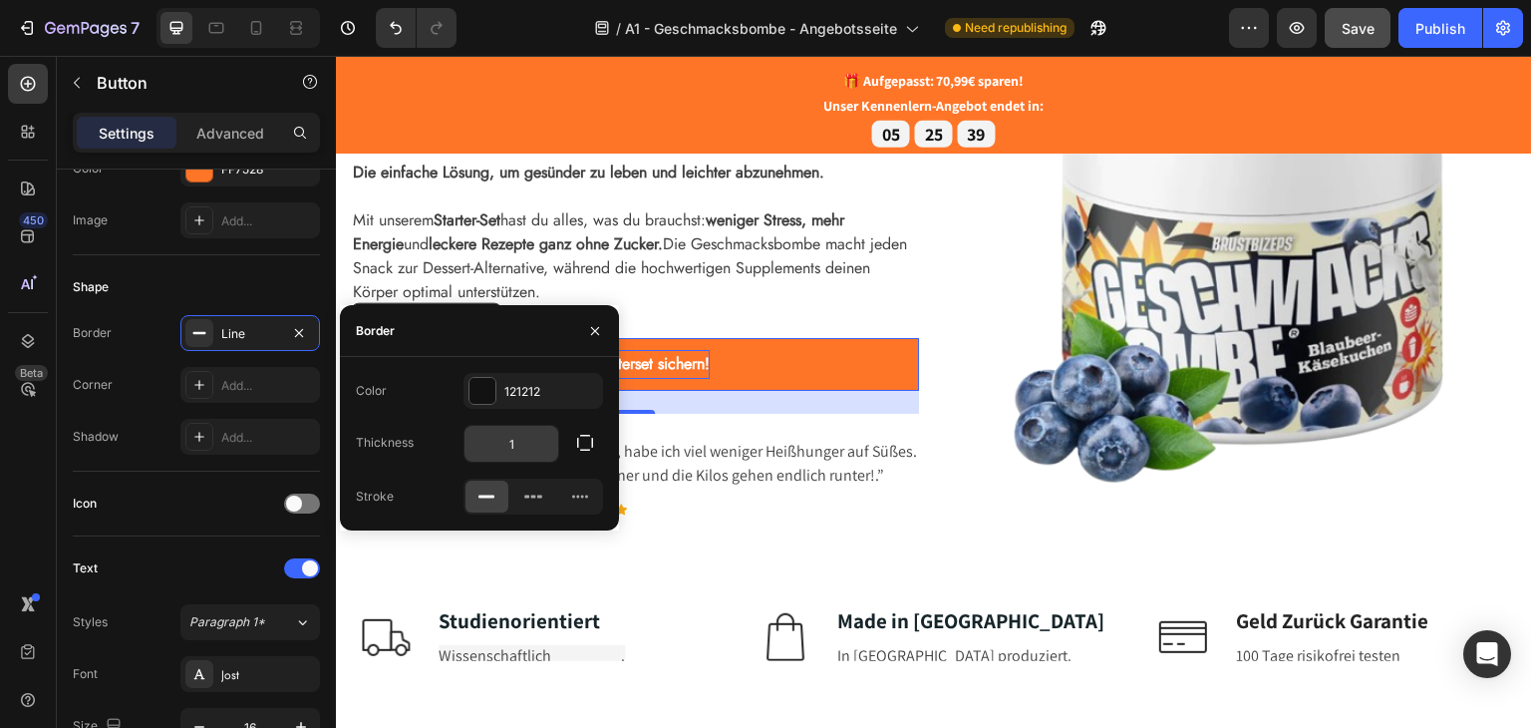
click at [520, 440] on input "1" at bounding box center [512, 444] width 94 height 36
type input "0"
click at [211, 286] on div "Shape" at bounding box center [196, 287] width 247 height 32
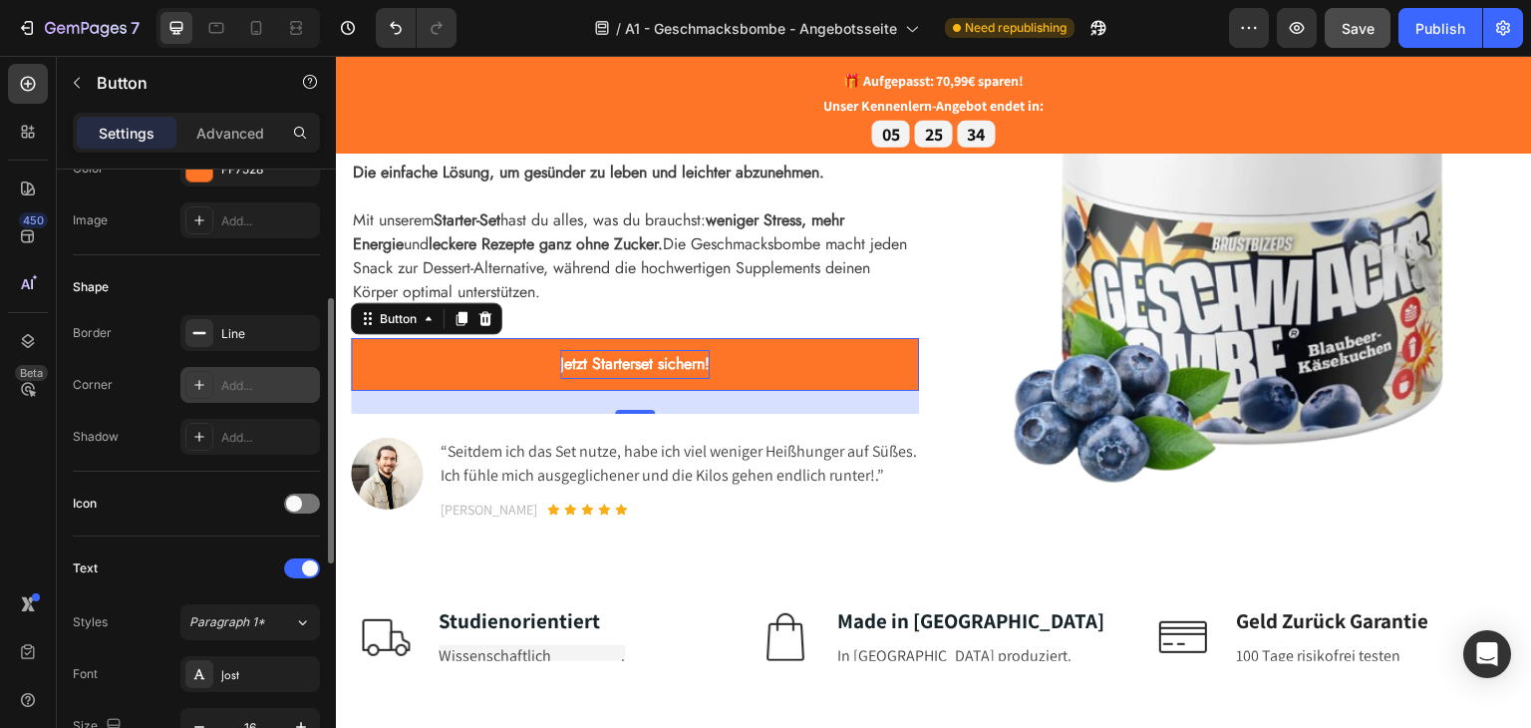
click at [203, 377] on icon at bounding box center [199, 385] width 16 height 16
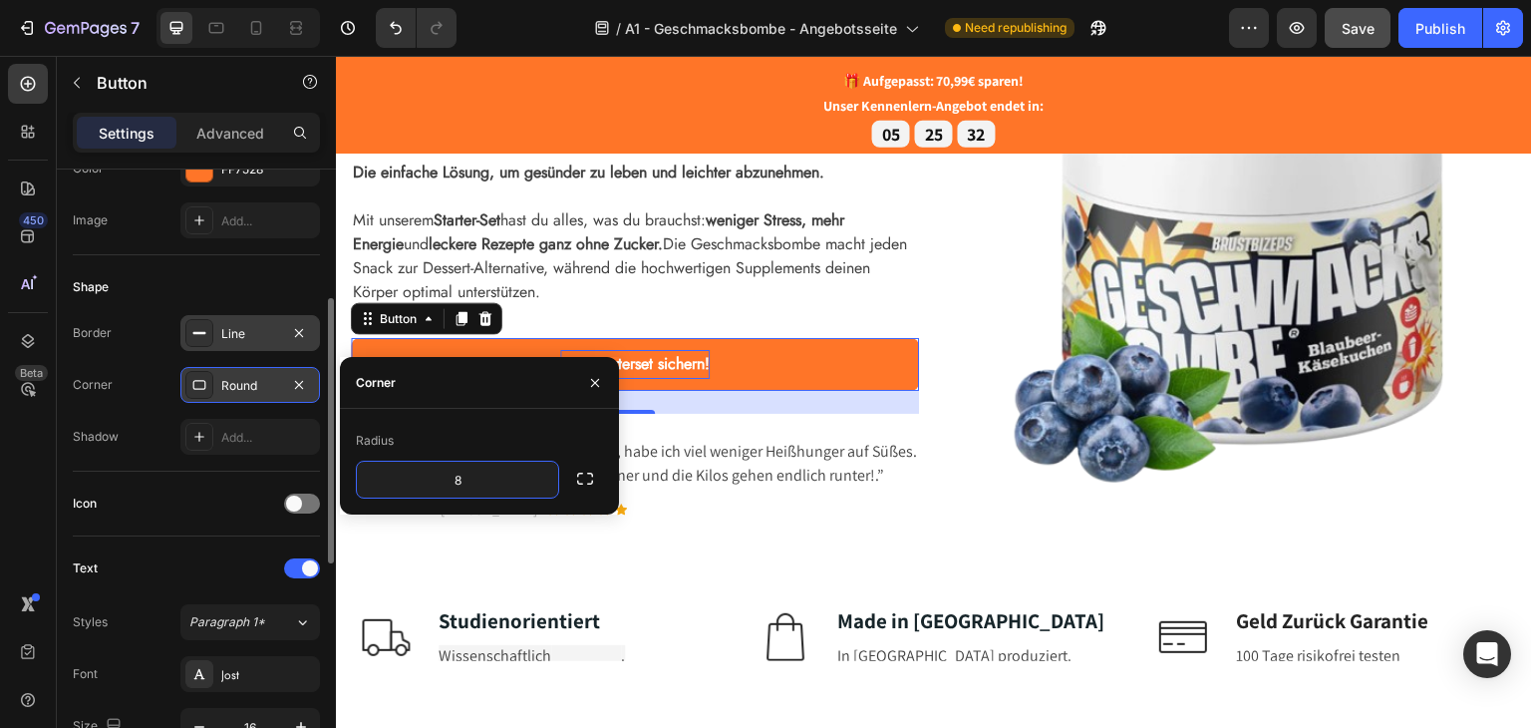
click at [313, 317] on div "Line" at bounding box center [250, 333] width 140 height 36
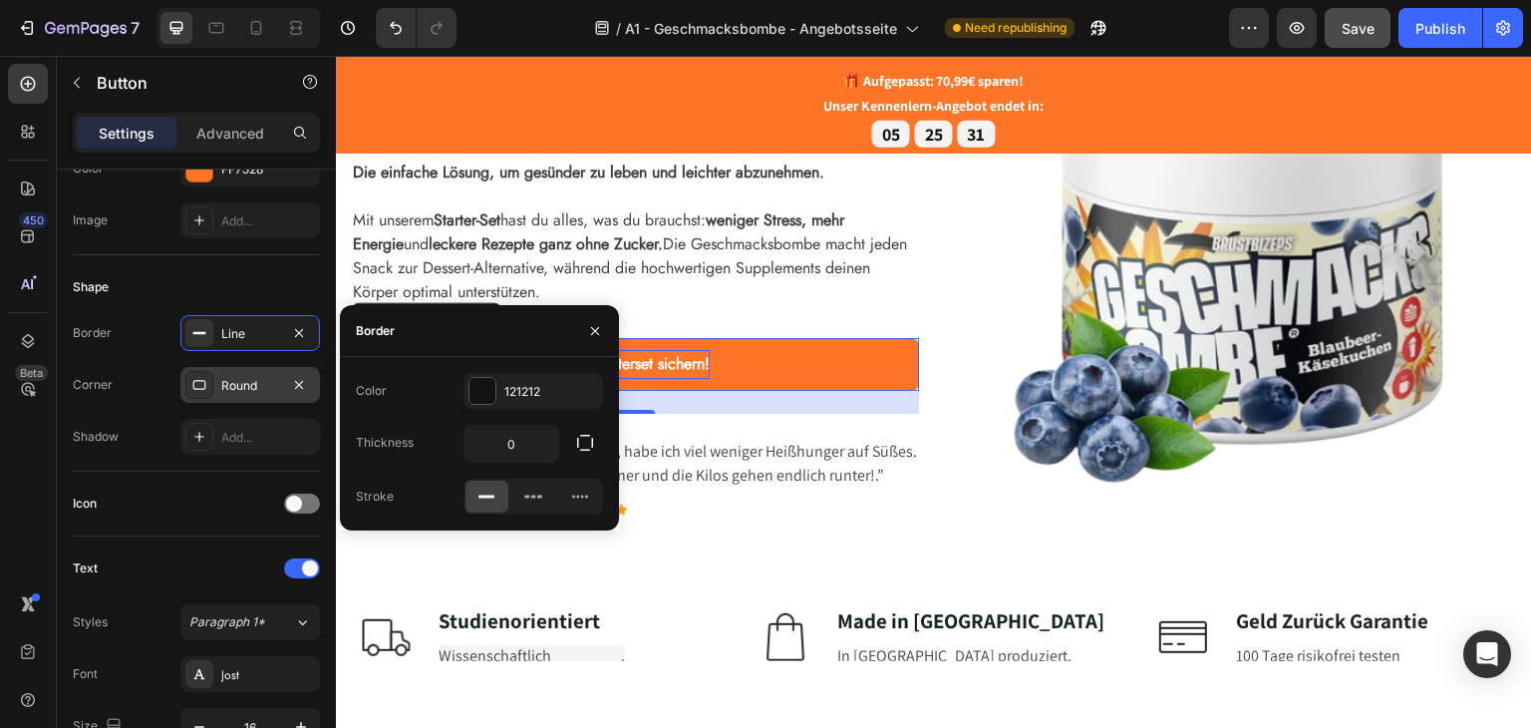
click at [907, 363] on button "Jetzt Starterset sichern!" at bounding box center [635, 363] width 568 height 53
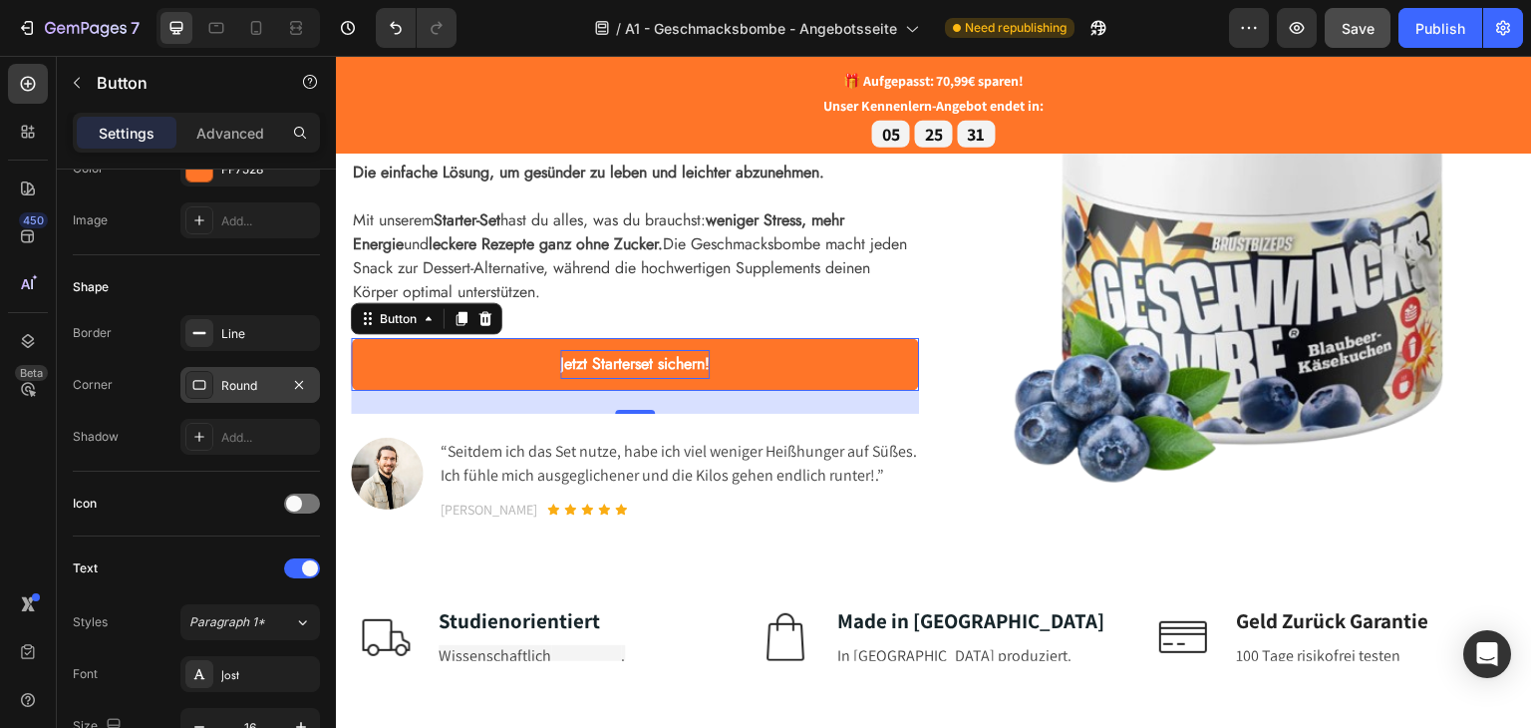
click at [883, 472] on p "“Seitdem ich das Set nutze, habe ich viel weniger Heißhunger auf Süßes. Ich füh…" at bounding box center [679, 463] width 476 height 48
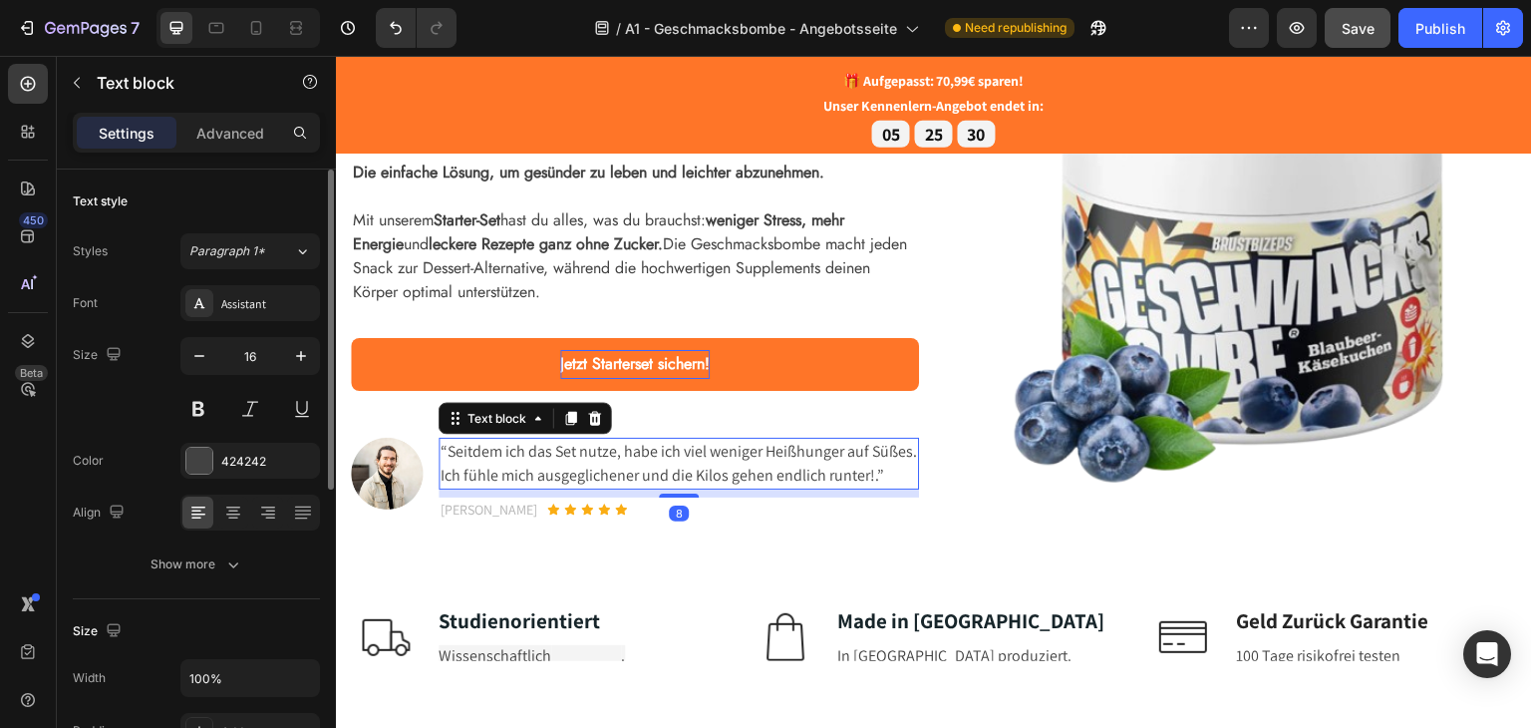
scroll to position [0, 0]
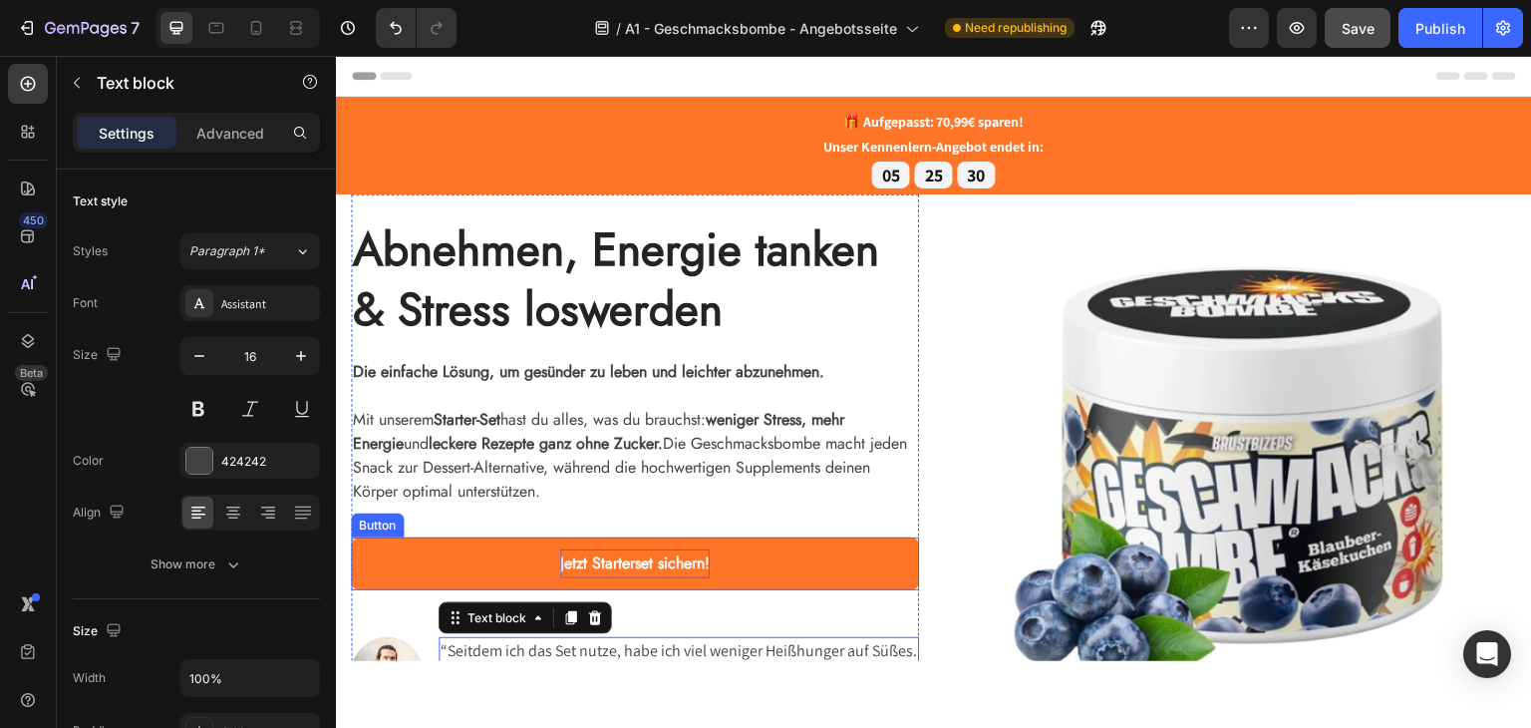
click at [678, 565] on strong "Jetzt Starterset sichern!" at bounding box center [635, 561] width 150 height 23
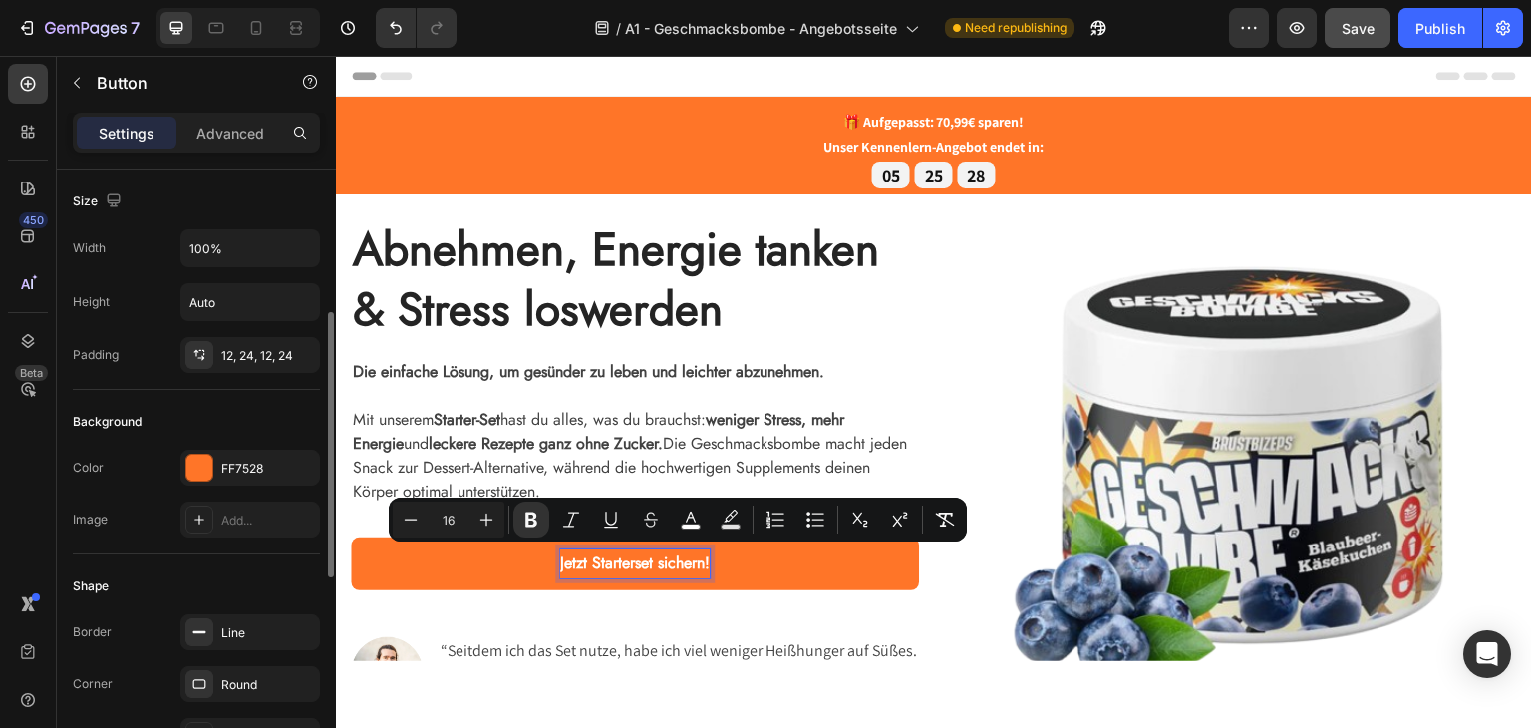
scroll to position [199, 0]
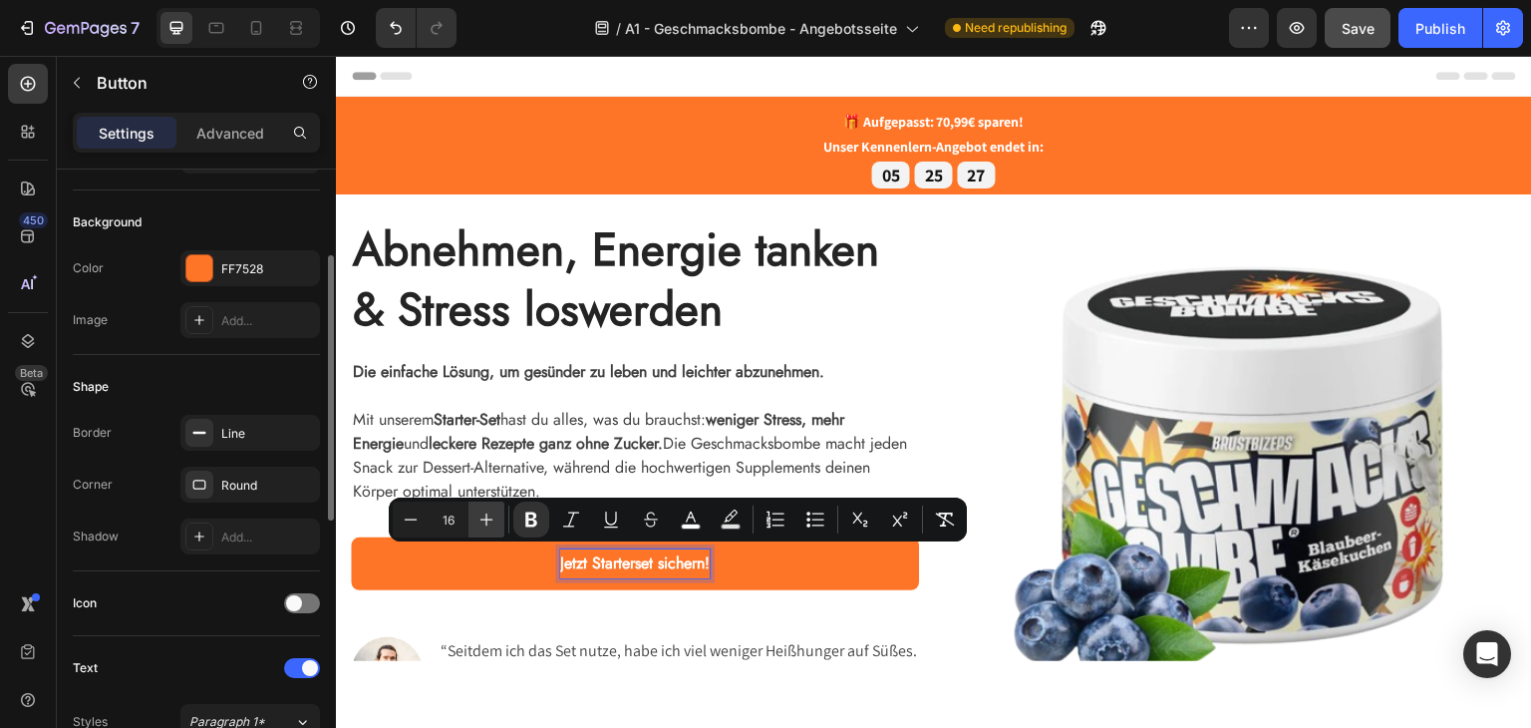
click at [484, 517] on icon "Editor contextual toolbar" at bounding box center [486, 519] width 20 height 20
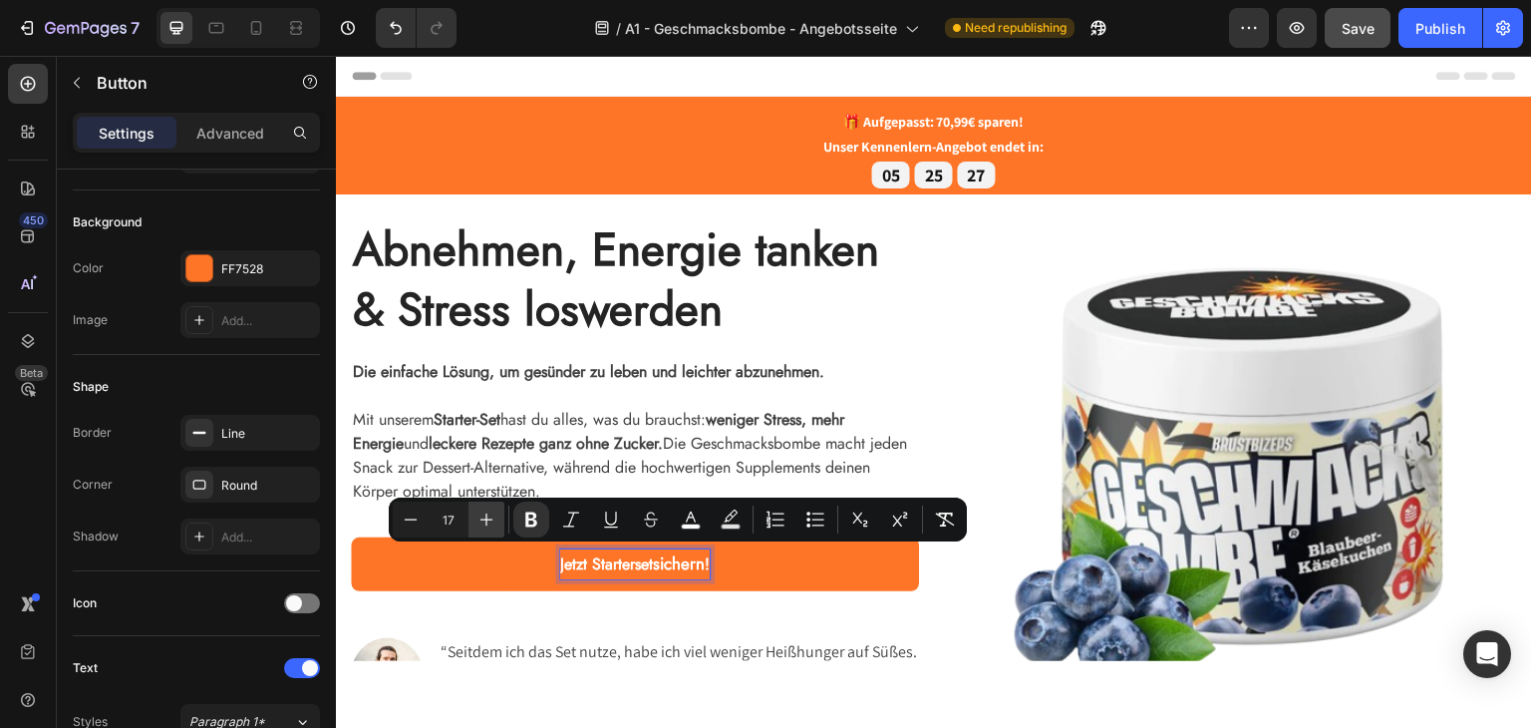
click at [484, 517] on icon "Editor contextual toolbar" at bounding box center [486, 519] width 20 height 20
type input "16"
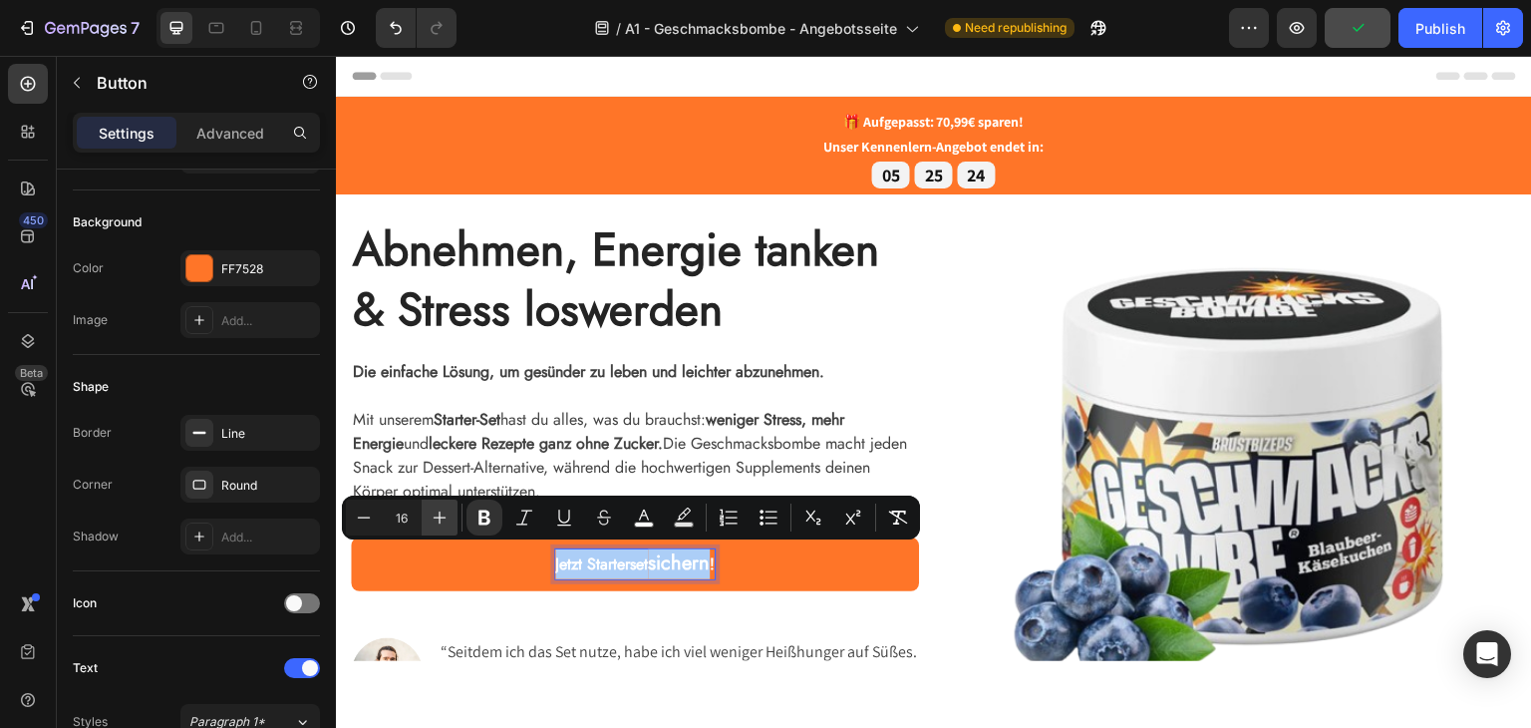
click at [444, 515] on icon "Editor contextual toolbar" at bounding box center [440, 517] width 20 height 20
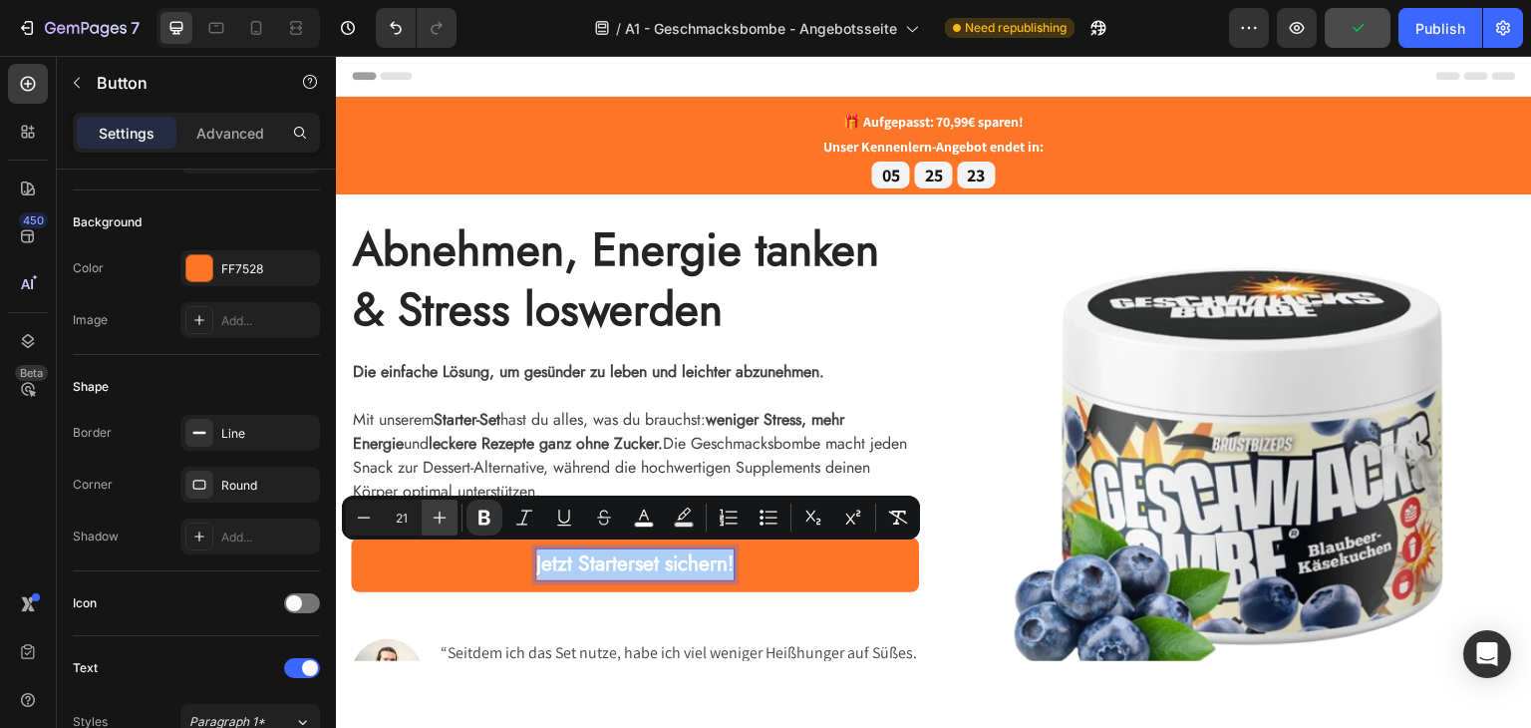
click at [444, 515] on icon "Editor contextual toolbar" at bounding box center [440, 517] width 20 height 20
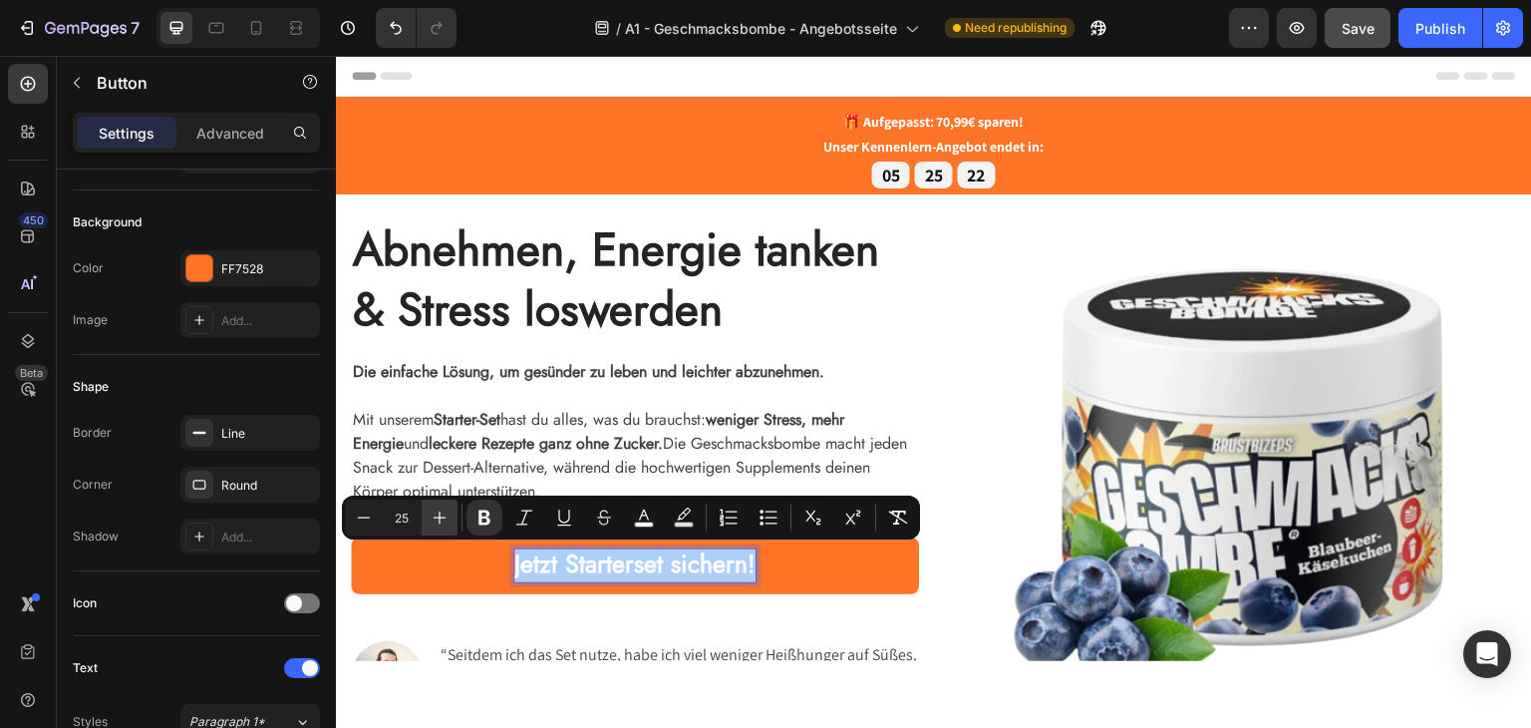
click at [444, 515] on icon "Editor contextual toolbar" at bounding box center [440, 517] width 20 height 20
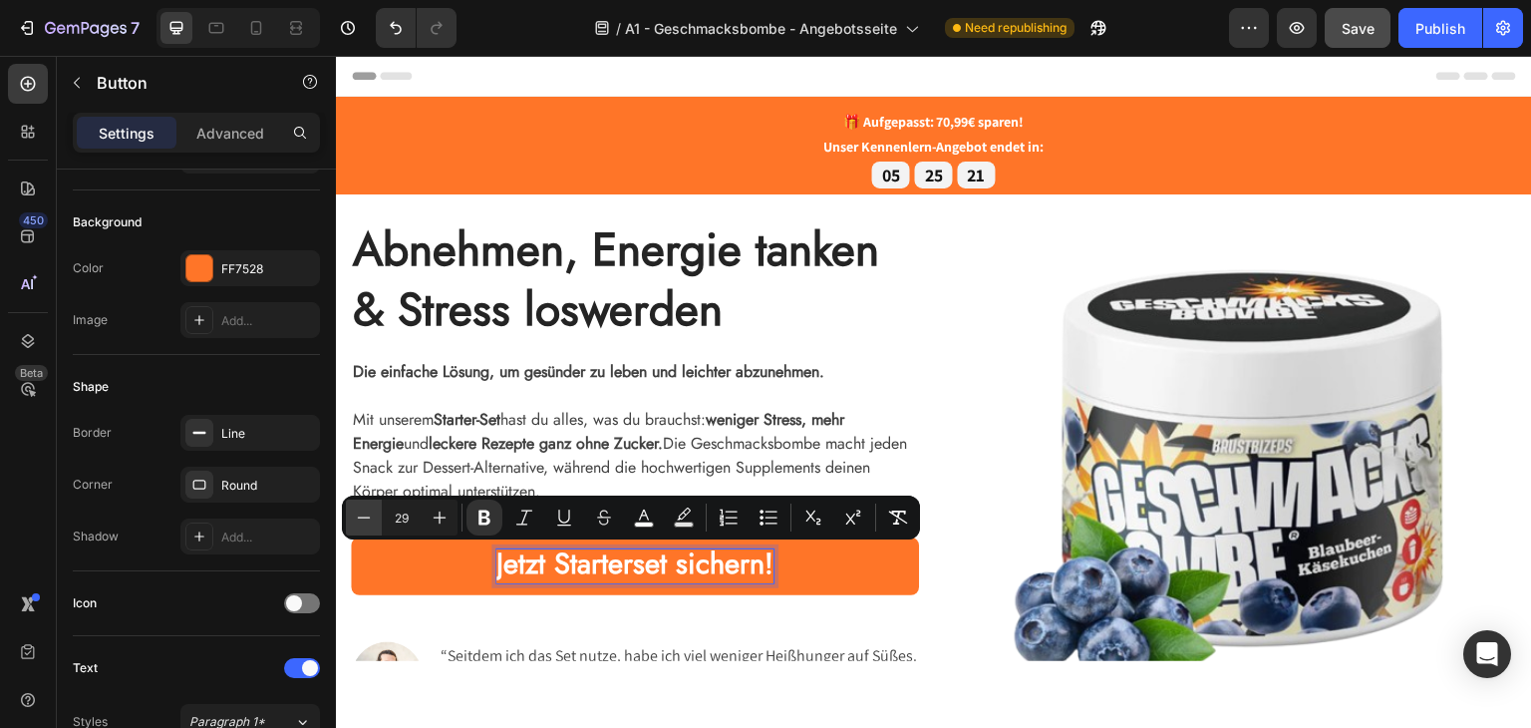
click at [367, 515] on icon "Editor contextual toolbar" at bounding box center [364, 517] width 20 height 20
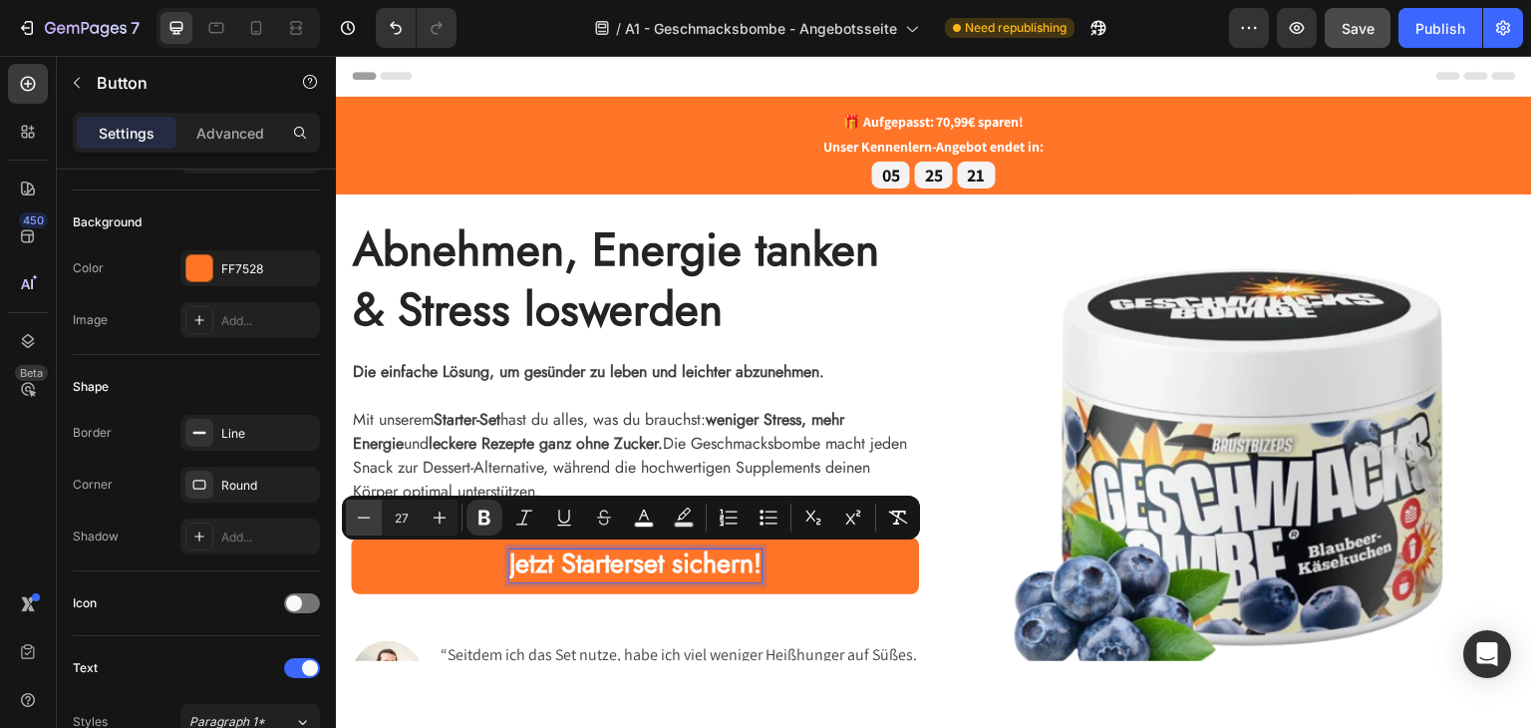
click at [367, 515] on icon "Editor contextual toolbar" at bounding box center [364, 517] width 20 height 20
type input "26"
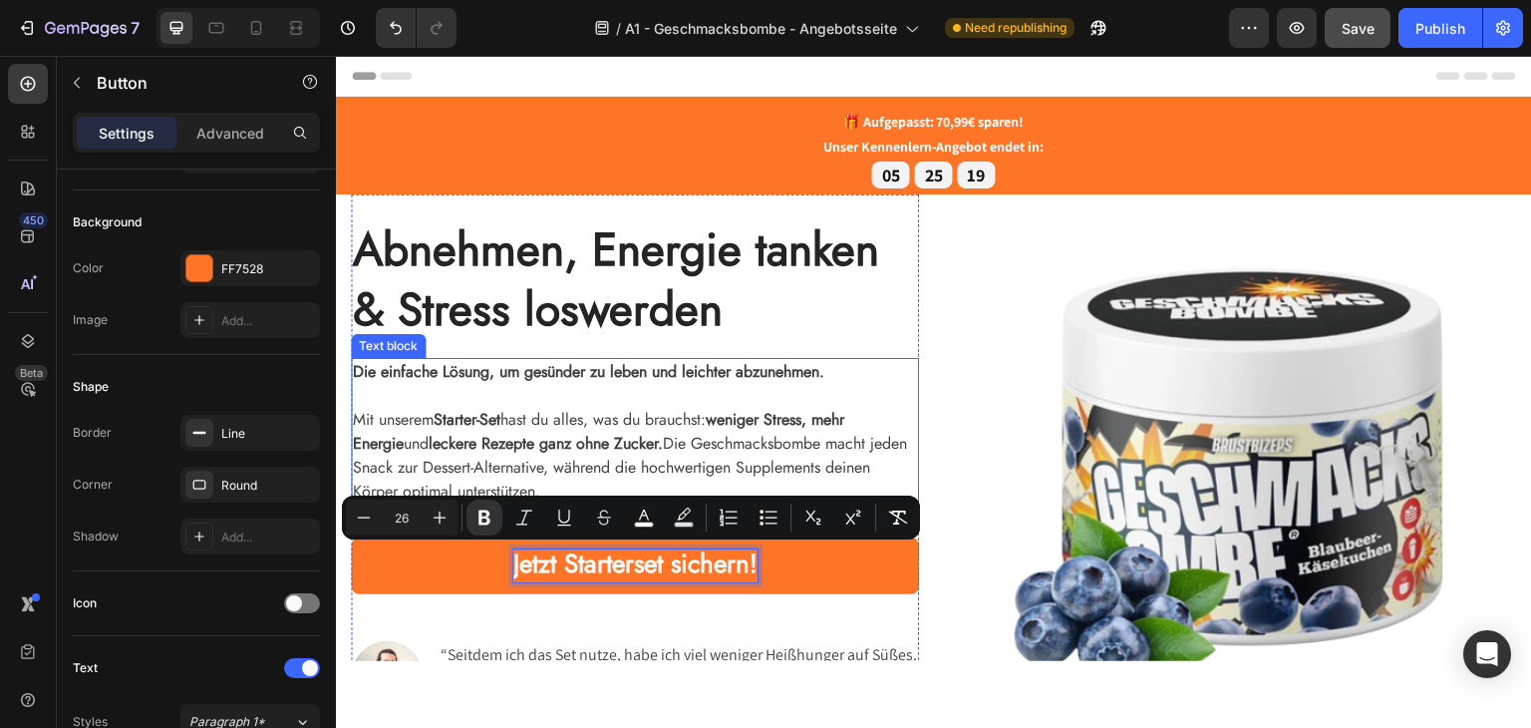
click at [554, 407] on p "Mit unserem Starter-Set hast du alles, was du brauchst: weniger Stress, mehr En…" at bounding box center [635, 455] width 564 height 96
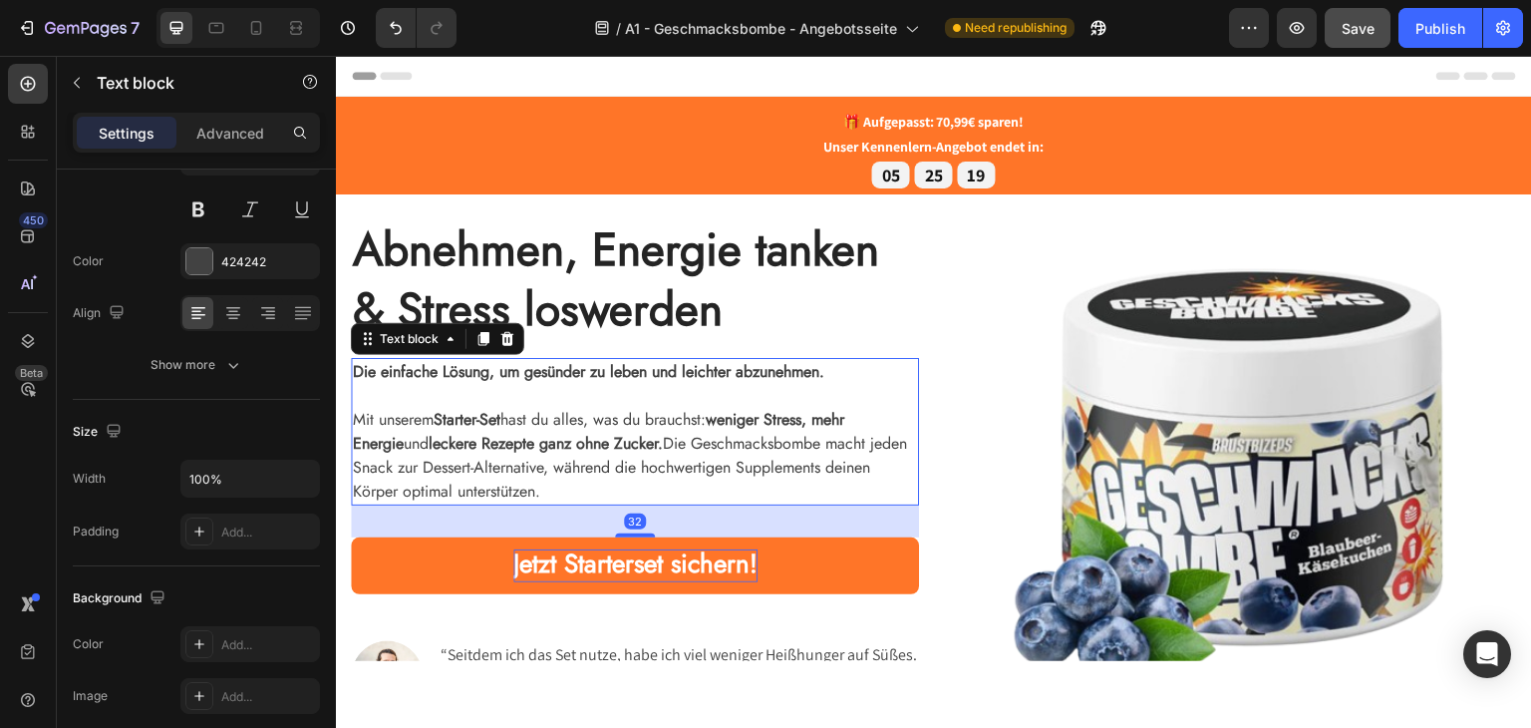
scroll to position [0, 0]
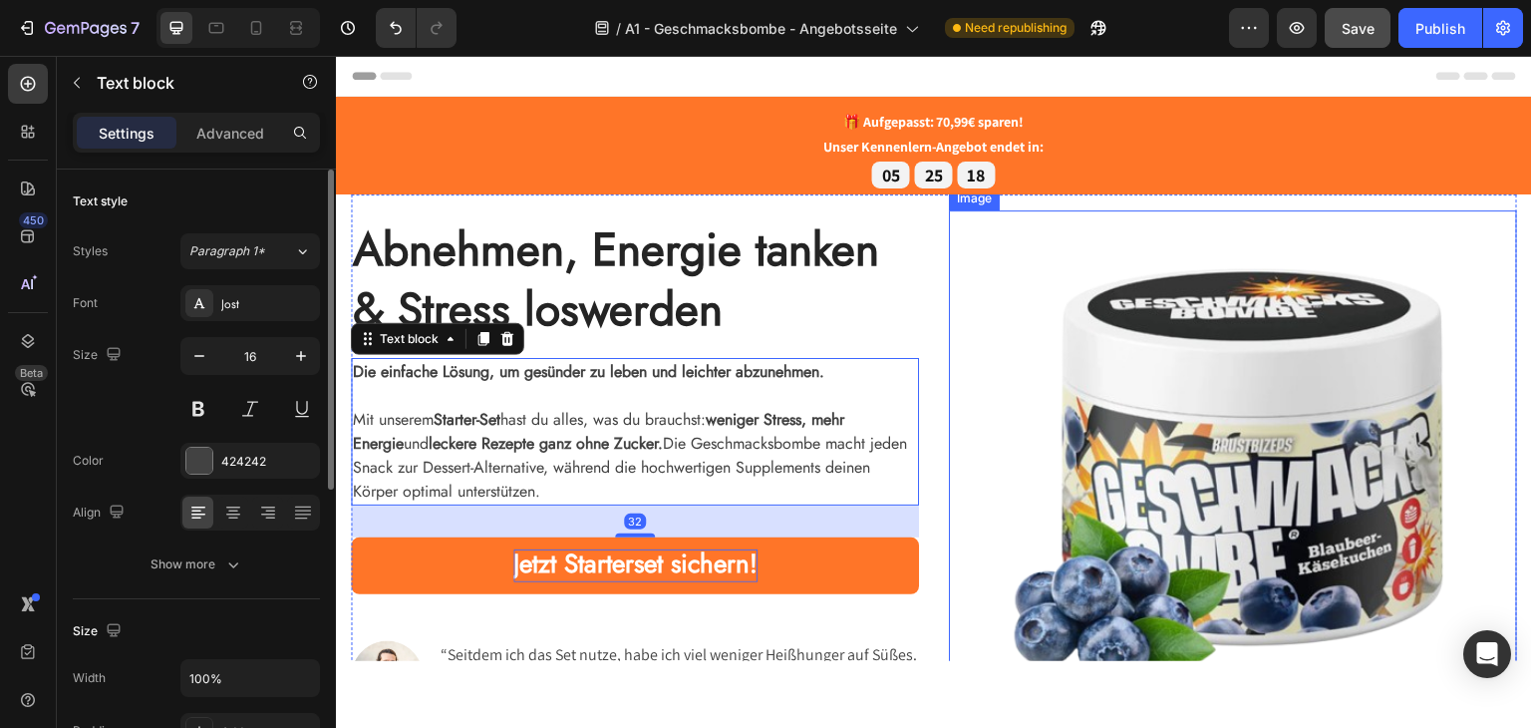
click at [951, 415] on img at bounding box center [1233, 470] width 568 height 522
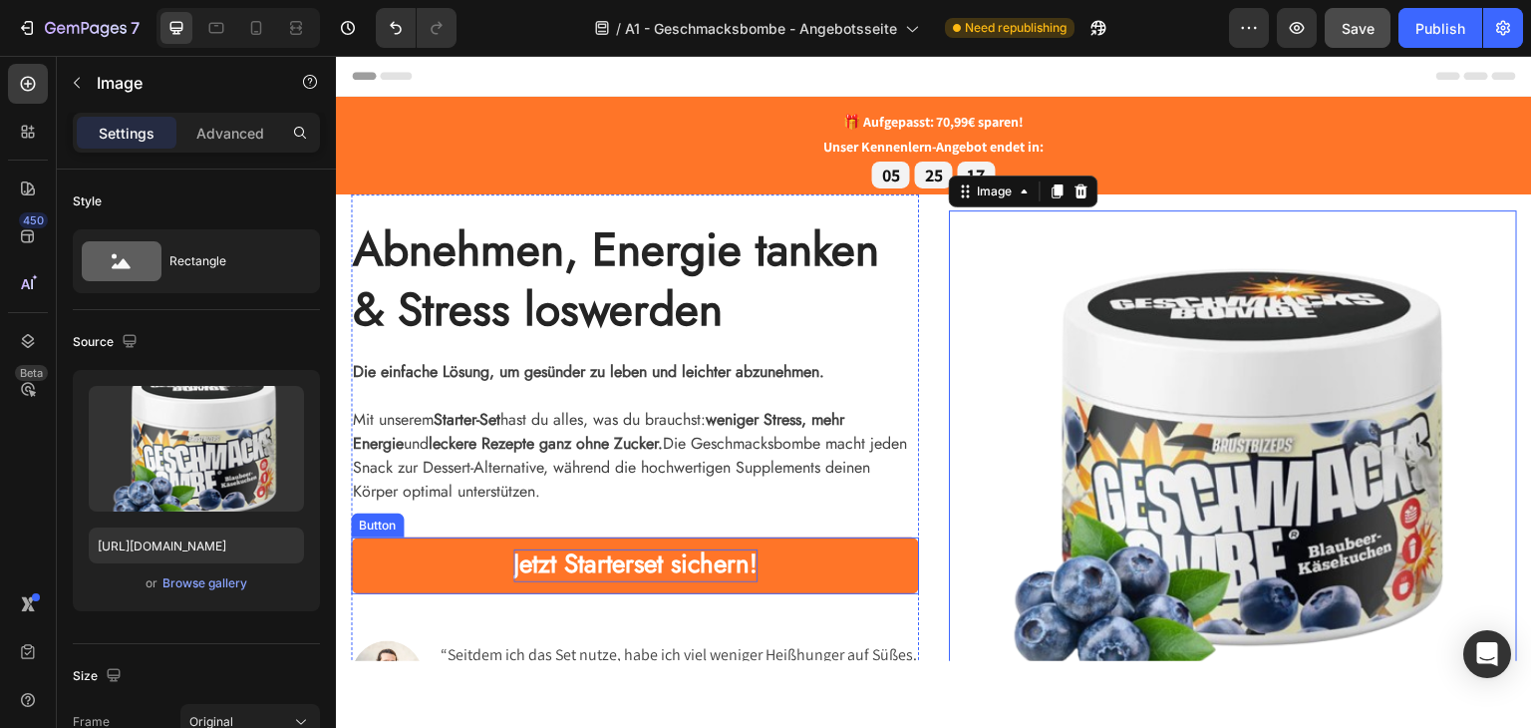
click at [824, 559] on button "Jetzt Starterset sichern!" at bounding box center [635, 564] width 568 height 57
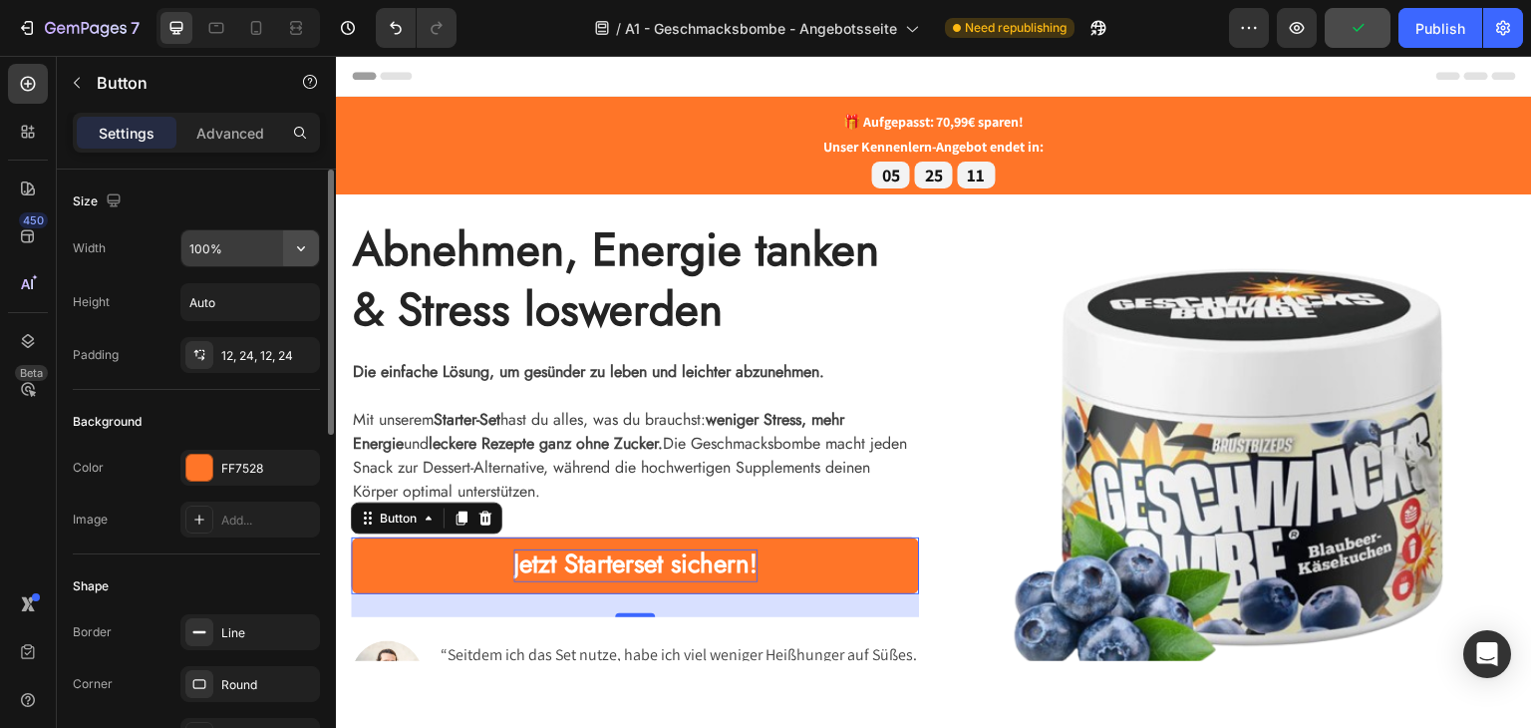
click at [309, 248] on icon "button" at bounding box center [301, 248] width 20 height 20
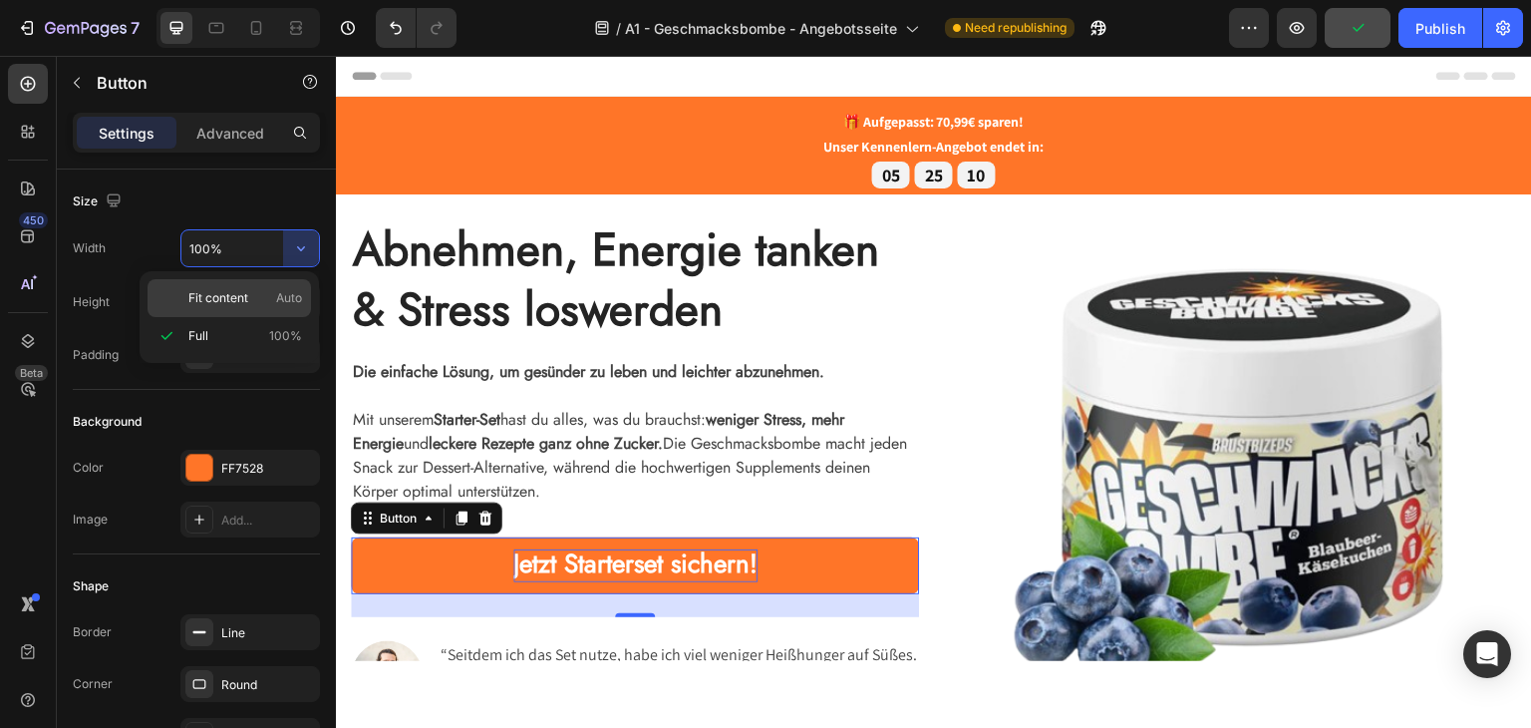
click at [259, 292] on p "Fit content Auto" at bounding box center [245, 298] width 114 height 18
type input "Auto"
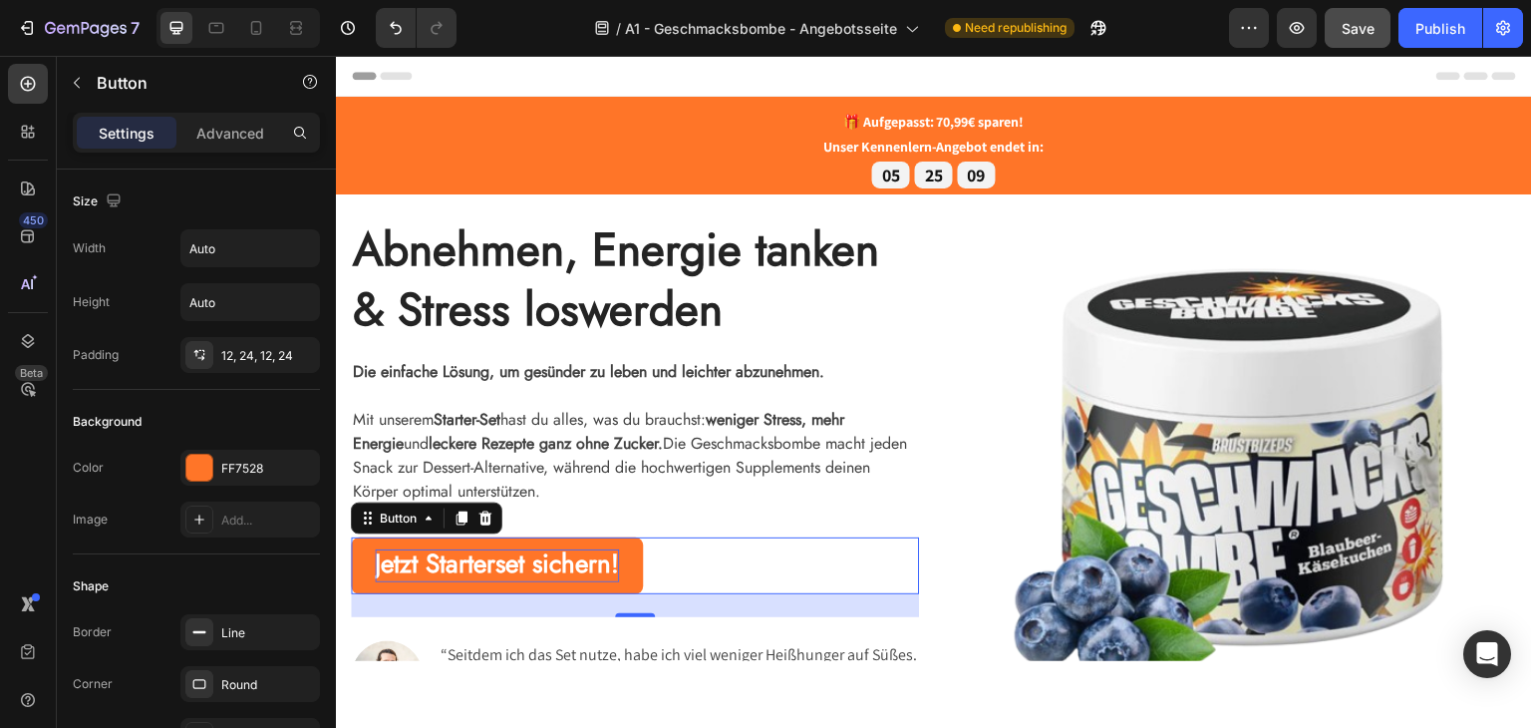
click at [773, 551] on div "Jetzt Starterset sichern! Button 23" at bounding box center [635, 564] width 568 height 57
click at [781, 612] on div "23" at bounding box center [635, 604] width 568 height 23
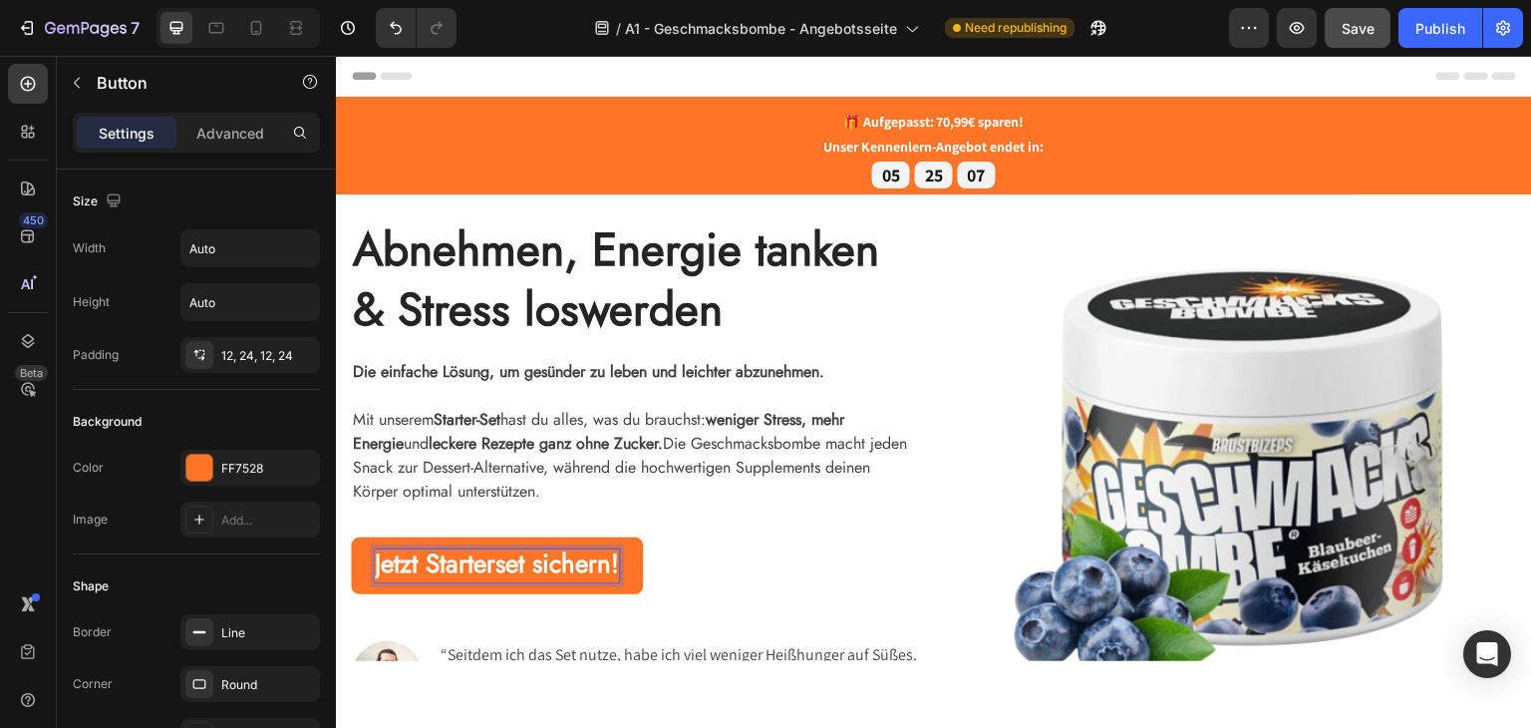
click at [617, 560] on strong "Jetzt Starterset sichern!" at bounding box center [497, 562] width 244 height 38
click at [351, 536] on button "Jetzt Starterset sichern!" at bounding box center [497, 564] width 292 height 57
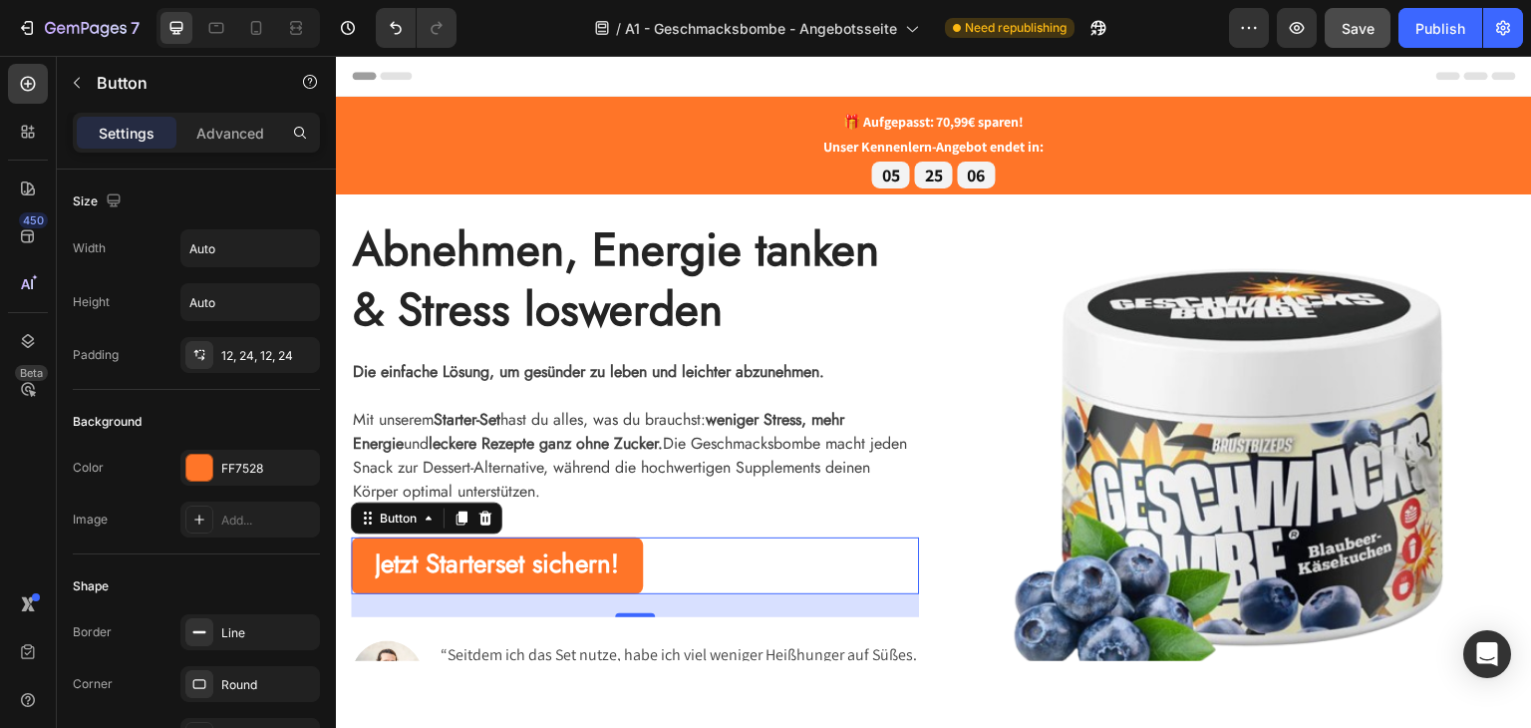
click at [373, 562] on button "Jetzt Starterset sichern!" at bounding box center [497, 564] width 292 height 57
click at [381, 559] on strong "Jetzt Starterset sichern!" at bounding box center [497, 562] width 244 height 38
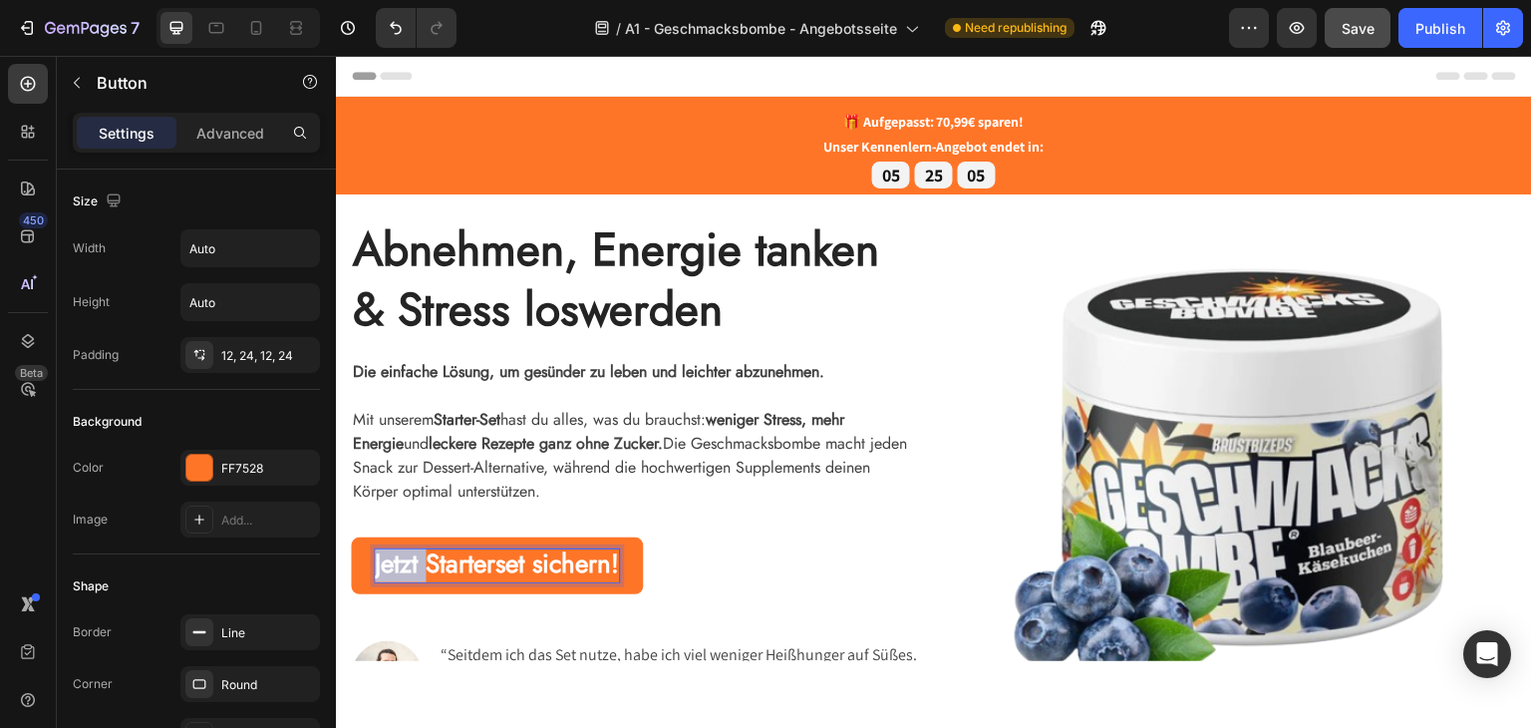
click at [381, 559] on strong "Jetzt Starterset sichern!" at bounding box center [497, 562] width 244 height 38
click at [377, 559] on strong "Jetzt Starterset sichern!" at bounding box center [497, 562] width 244 height 38
click at [351, 536] on button "Jetzt Starterset sichern!" at bounding box center [497, 564] width 292 height 57
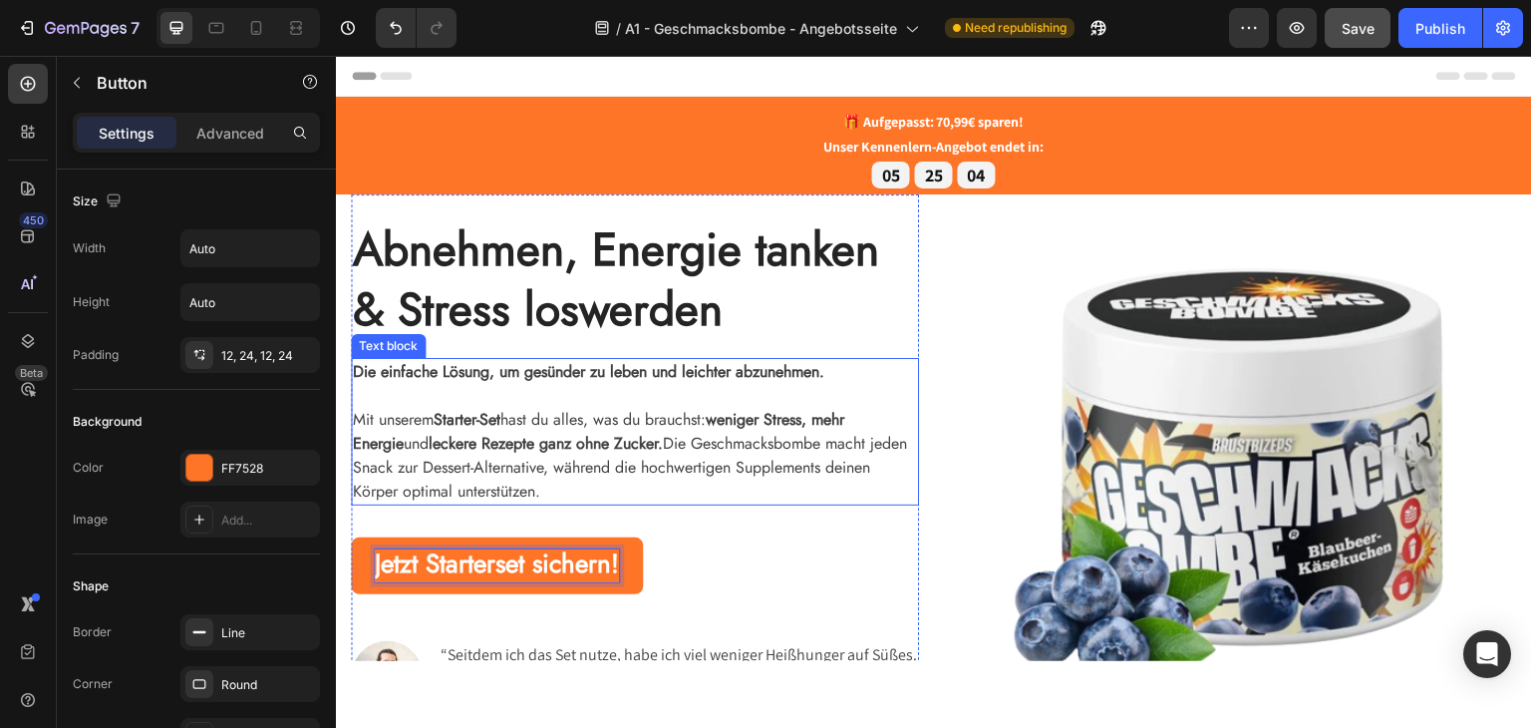
click at [661, 483] on p "Mit unserem Starter-Set hast du alles, was du brauchst: weniger Stress, mehr En…" at bounding box center [635, 455] width 564 height 96
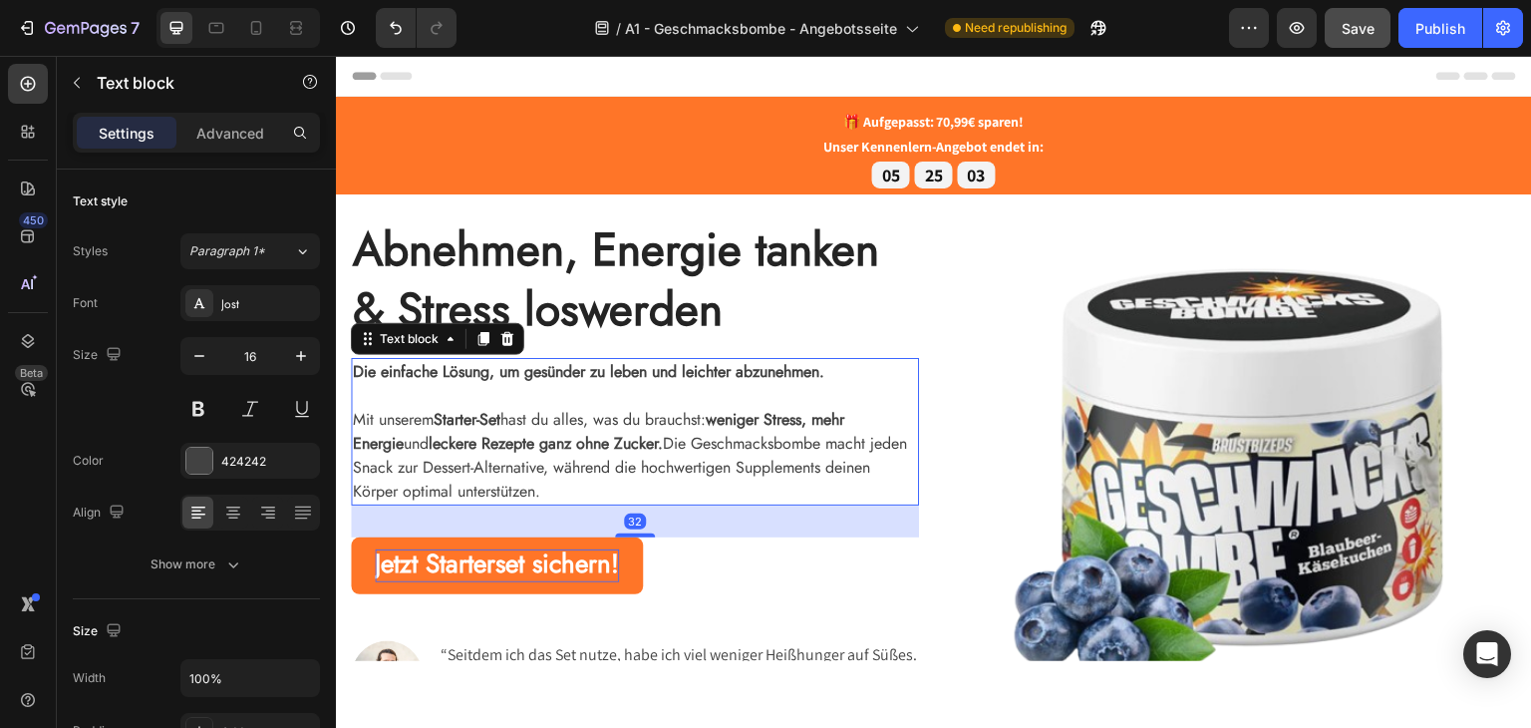
click at [902, 538] on div "Jetzt Starterset sichern! Button" at bounding box center [635, 564] width 568 height 57
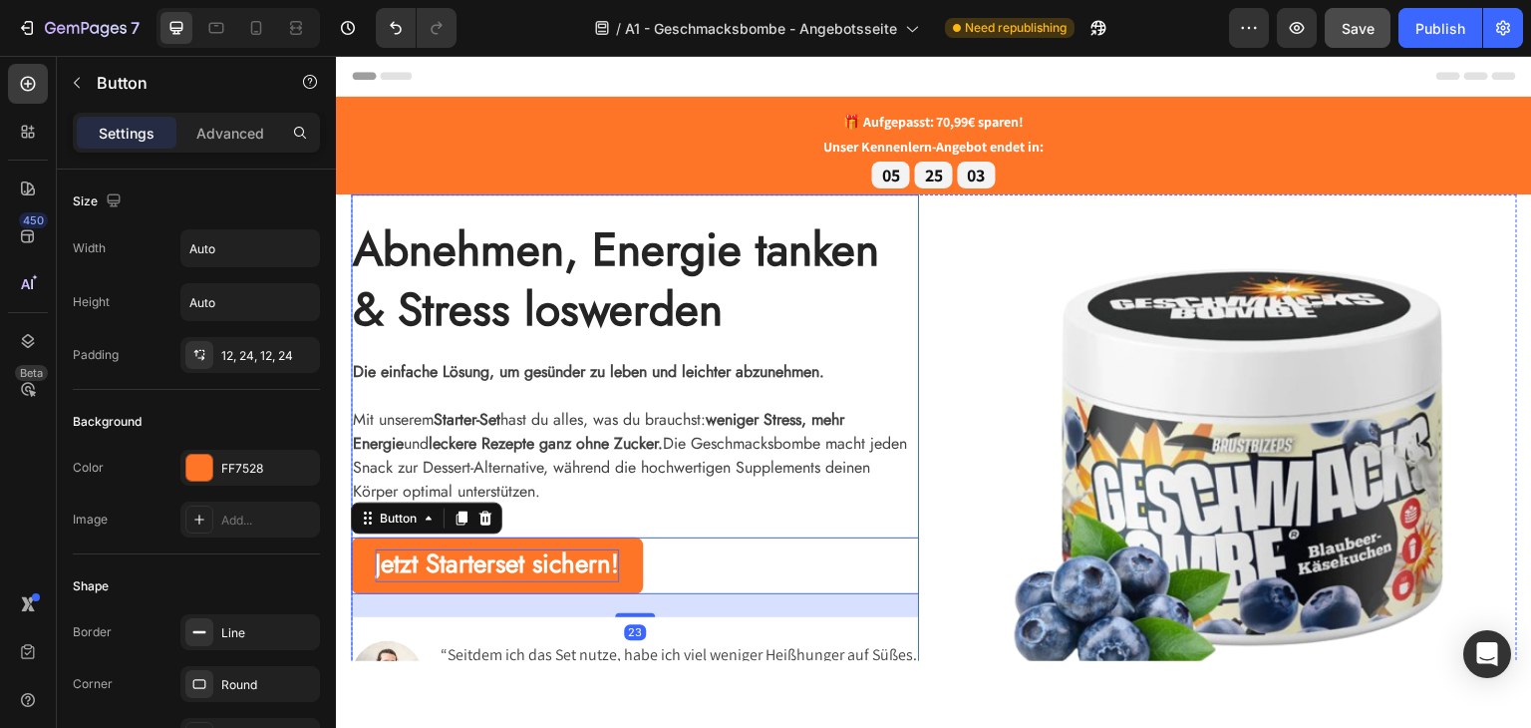
click at [718, 420] on p "Mit unserem Starter-Set hast du alles, was du brauchst: weniger Stress, mehr En…" at bounding box center [635, 455] width 564 height 96
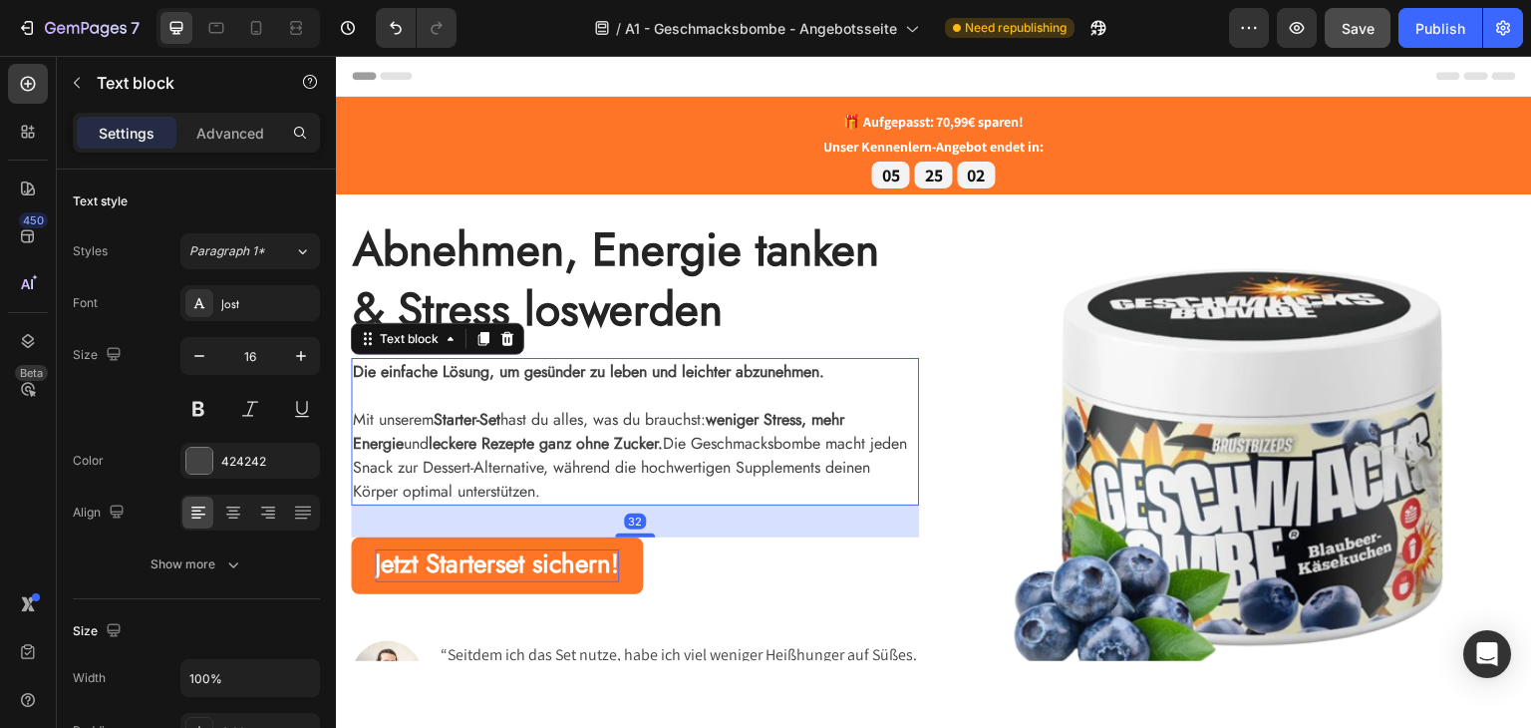
click at [1076, 347] on img at bounding box center [1233, 470] width 568 height 522
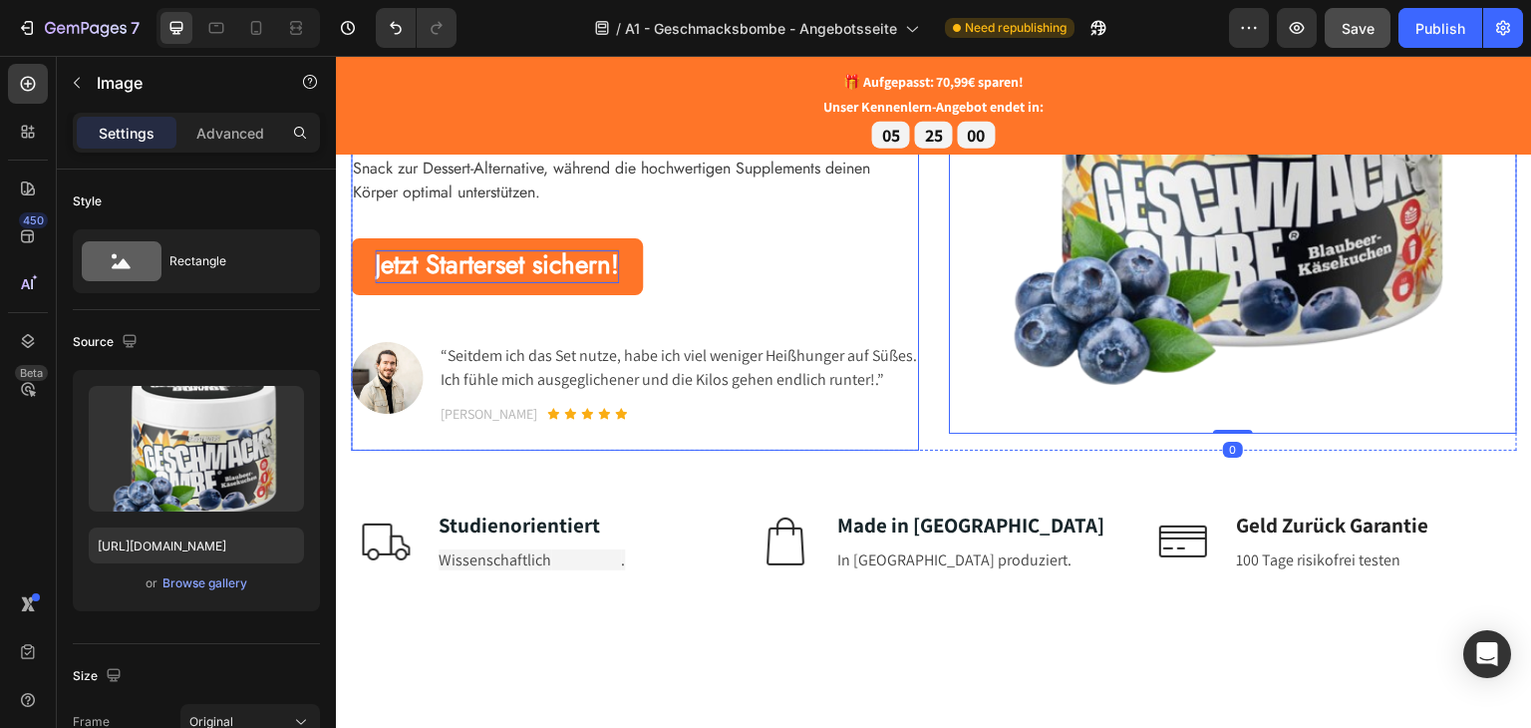
scroll to position [498, 0]
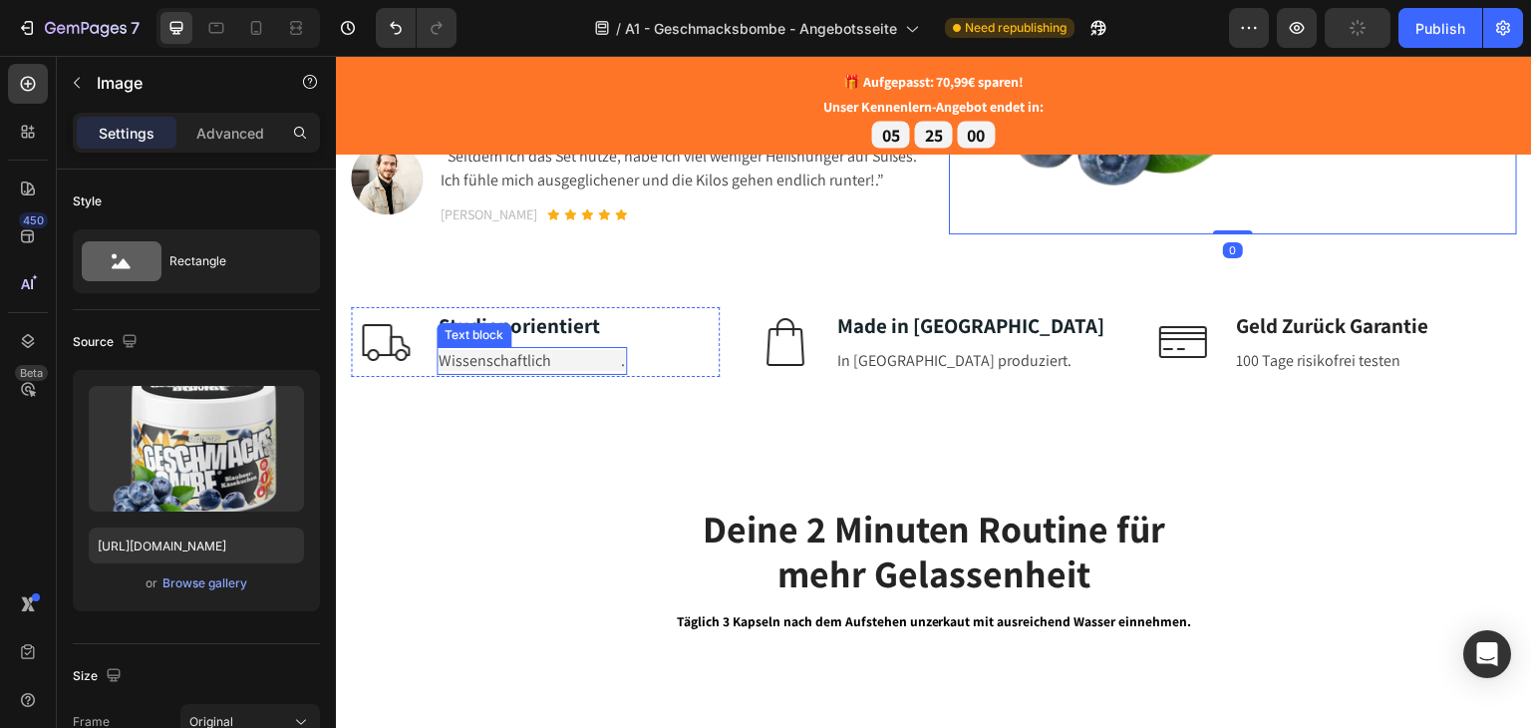
click at [522, 370] on span "Wissenschaftlich" at bounding box center [495, 359] width 113 height 21
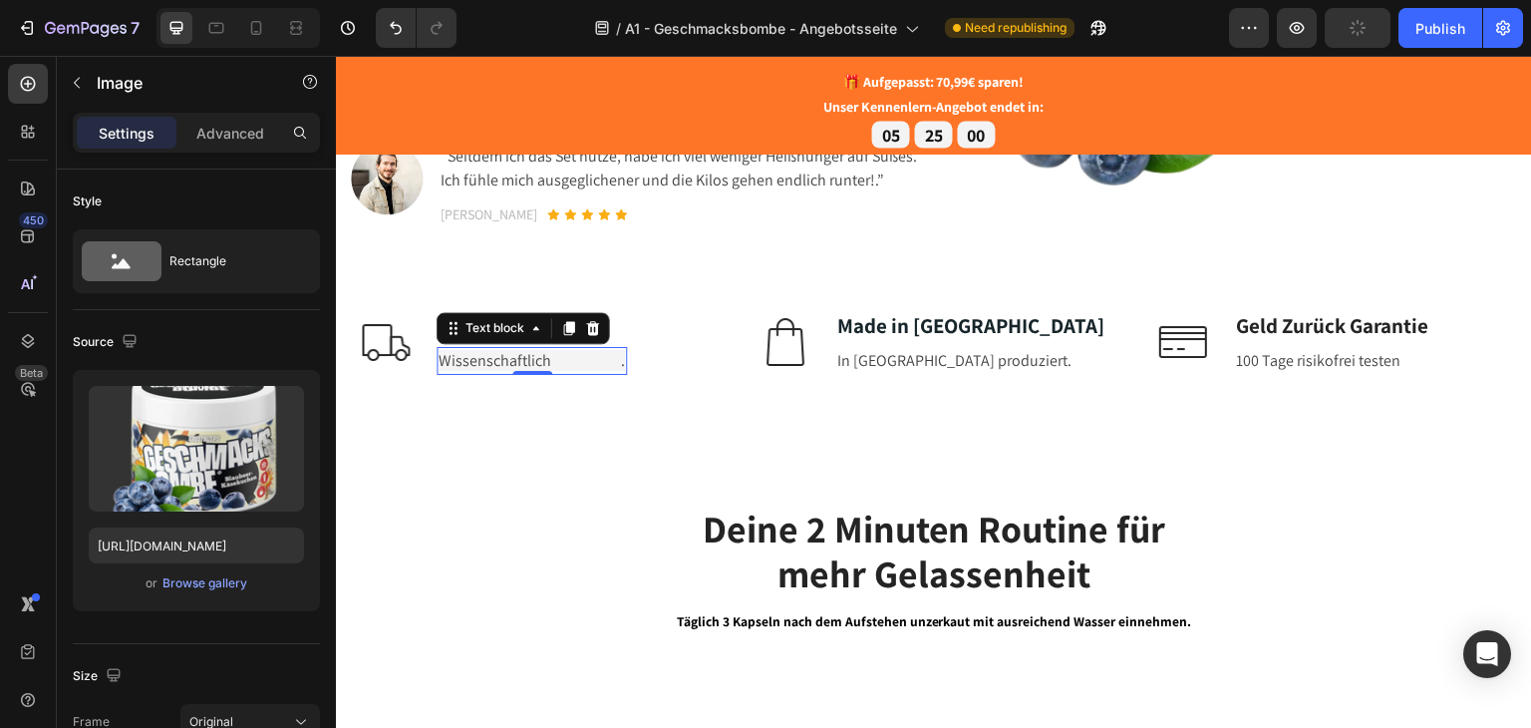
click at [522, 374] on div at bounding box center [532, 372] width 40 height 4
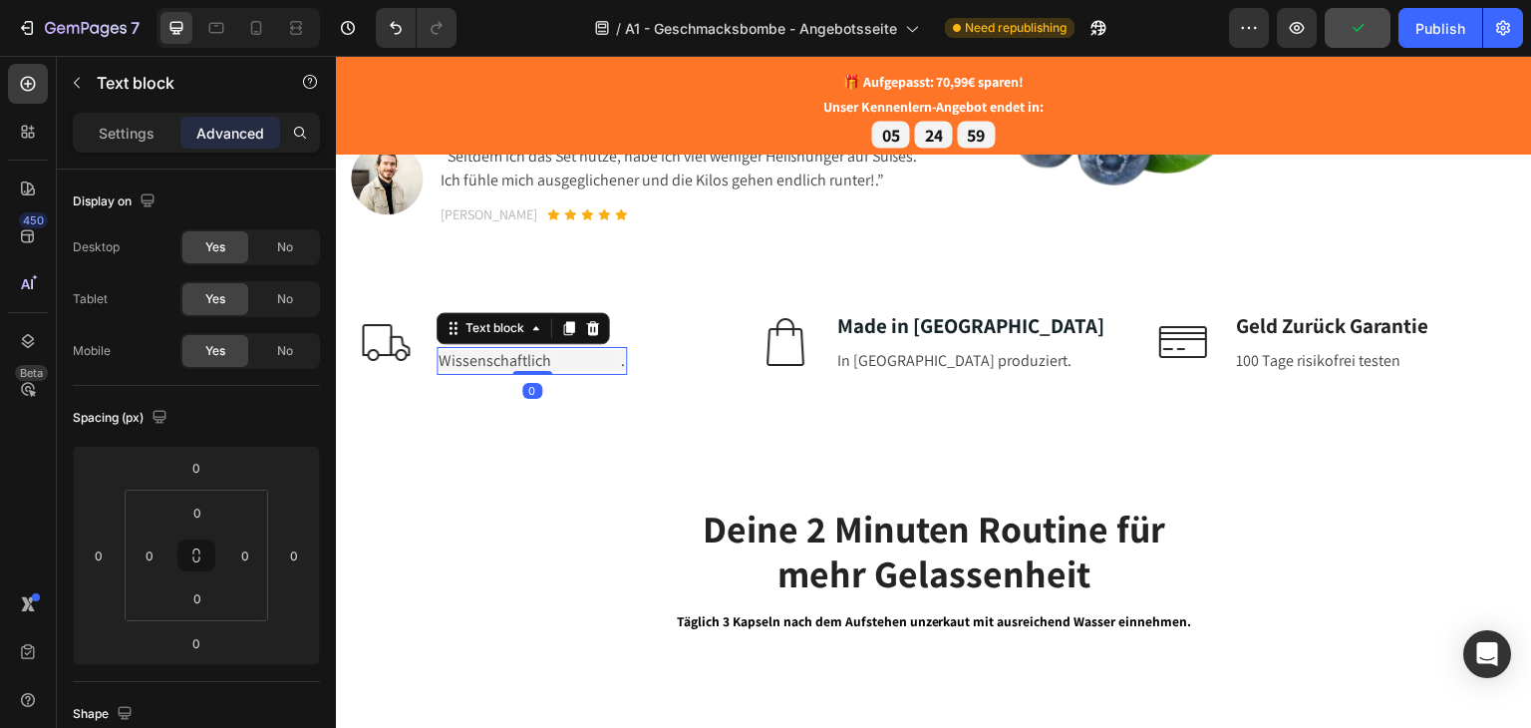
click at [526, 370] on span "Wissenschaftlich" at bounding box center [495, 359] width 113 height 21
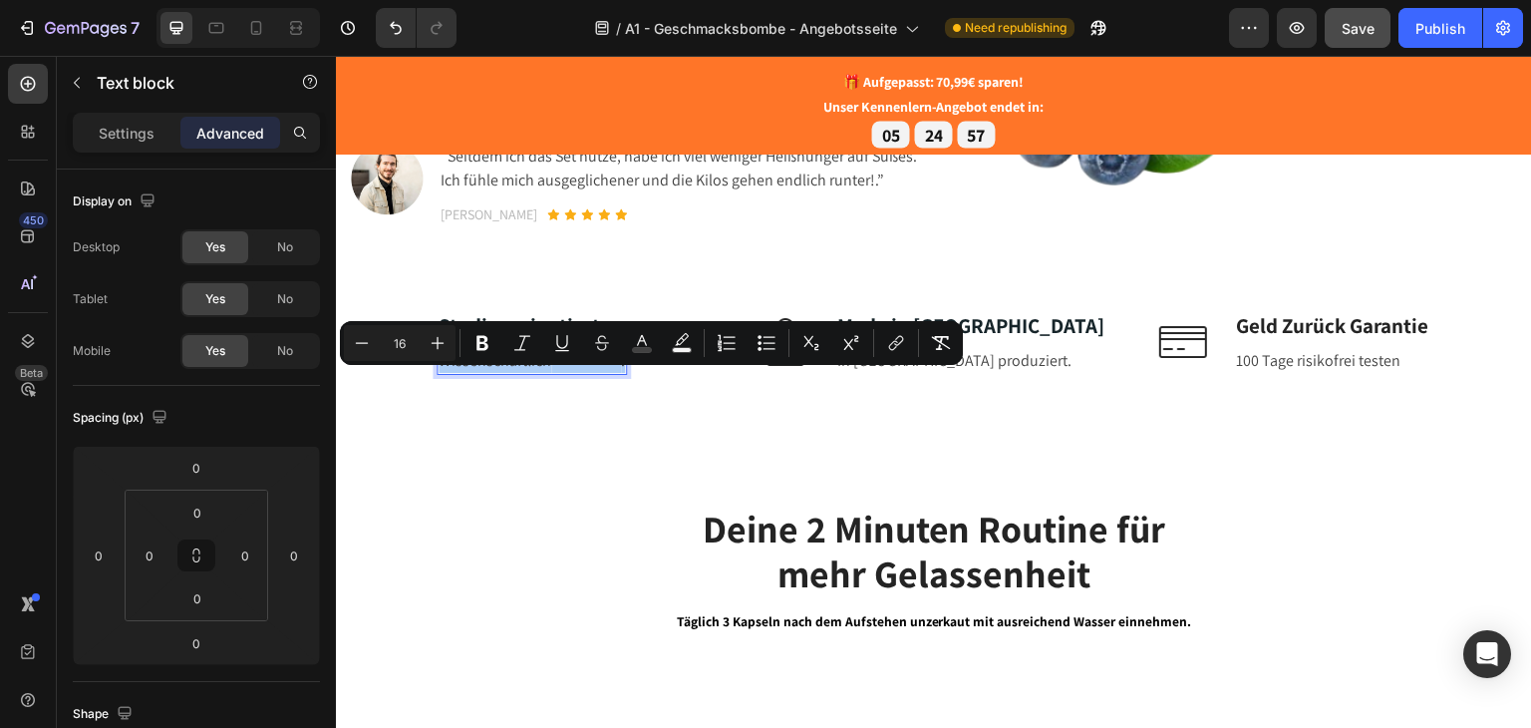
click at [692, 346] on button "color" at bounding box center [682, 343] width 36 height 36
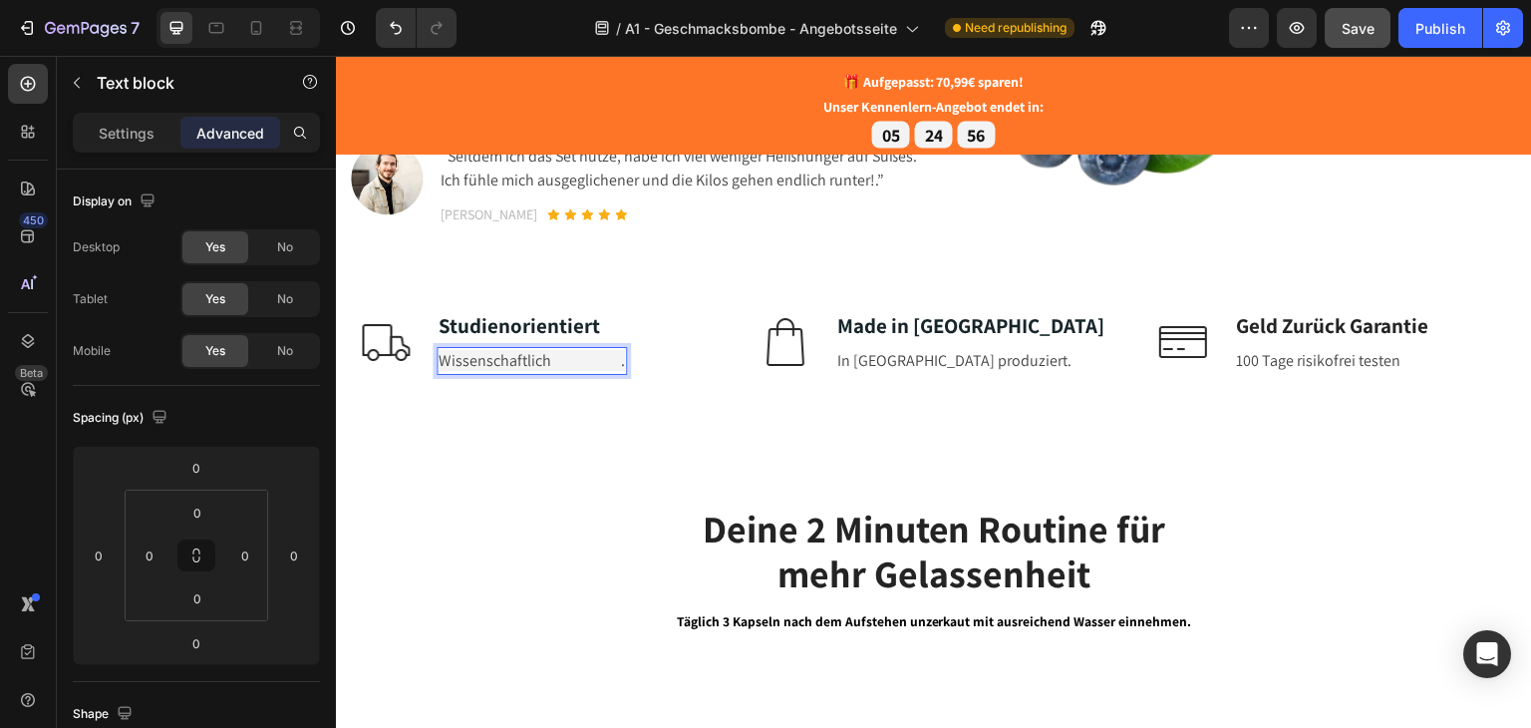
click at [558, 370] on span "begründet" at bounding box center [586, 359] width 70 height 21
click at [554, 370] on span "begründet" at bounding box center [586, 359] width 70 height 21
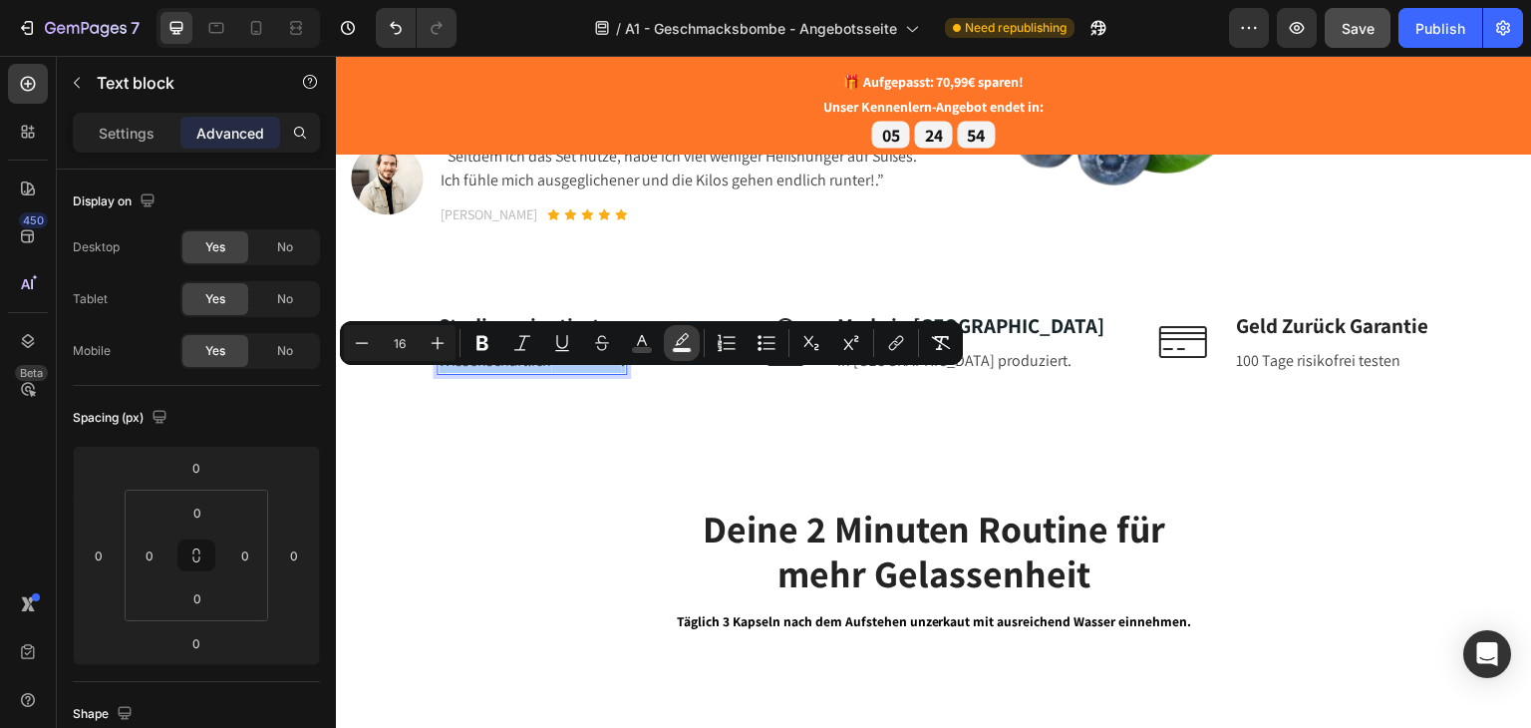
click at [675, 344] on icon "Editor contextual toolbar" at bounding box center [682, 343] width 20 height 20
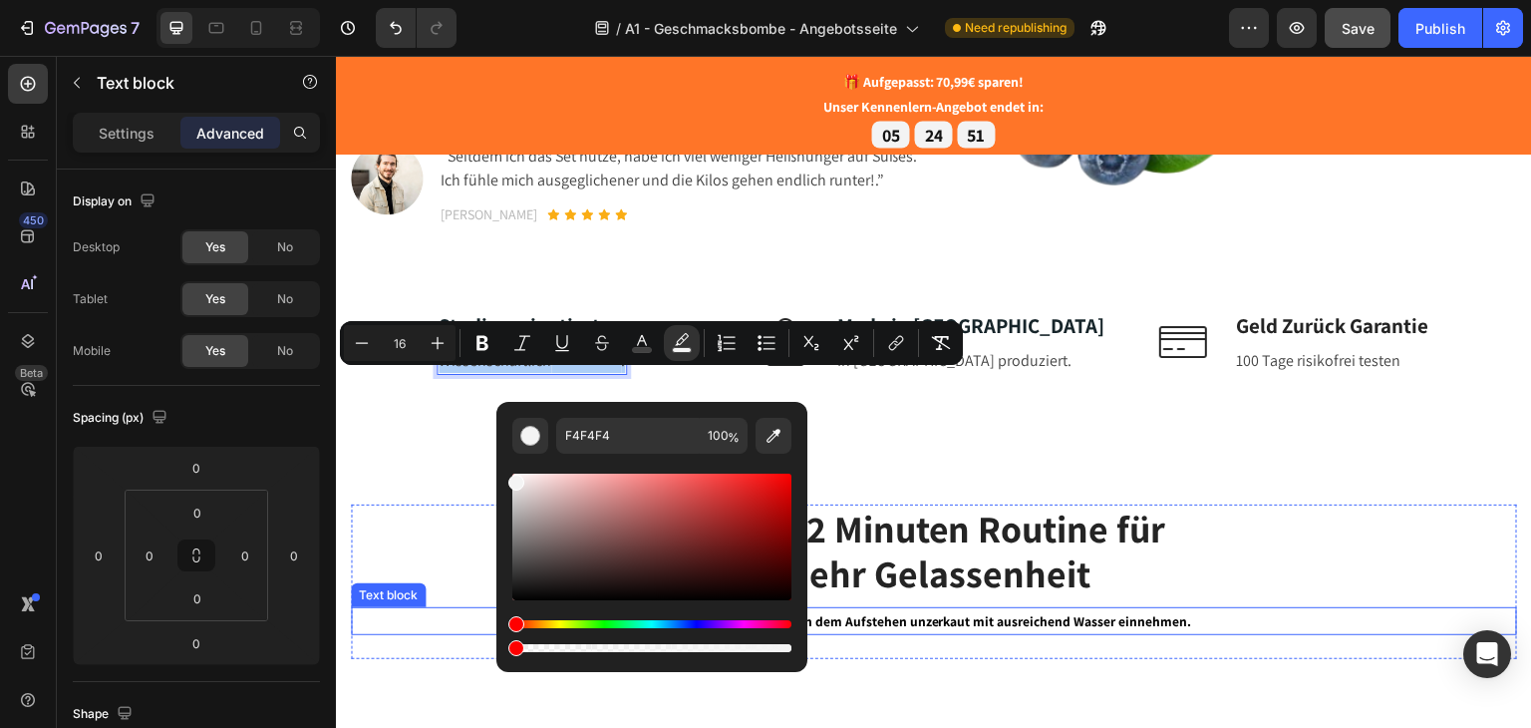
drag, startPoint x: 1121, startPoint y: 703, endPoint x: 854, endPoint y: 687, distance: 267.6
type input "0"
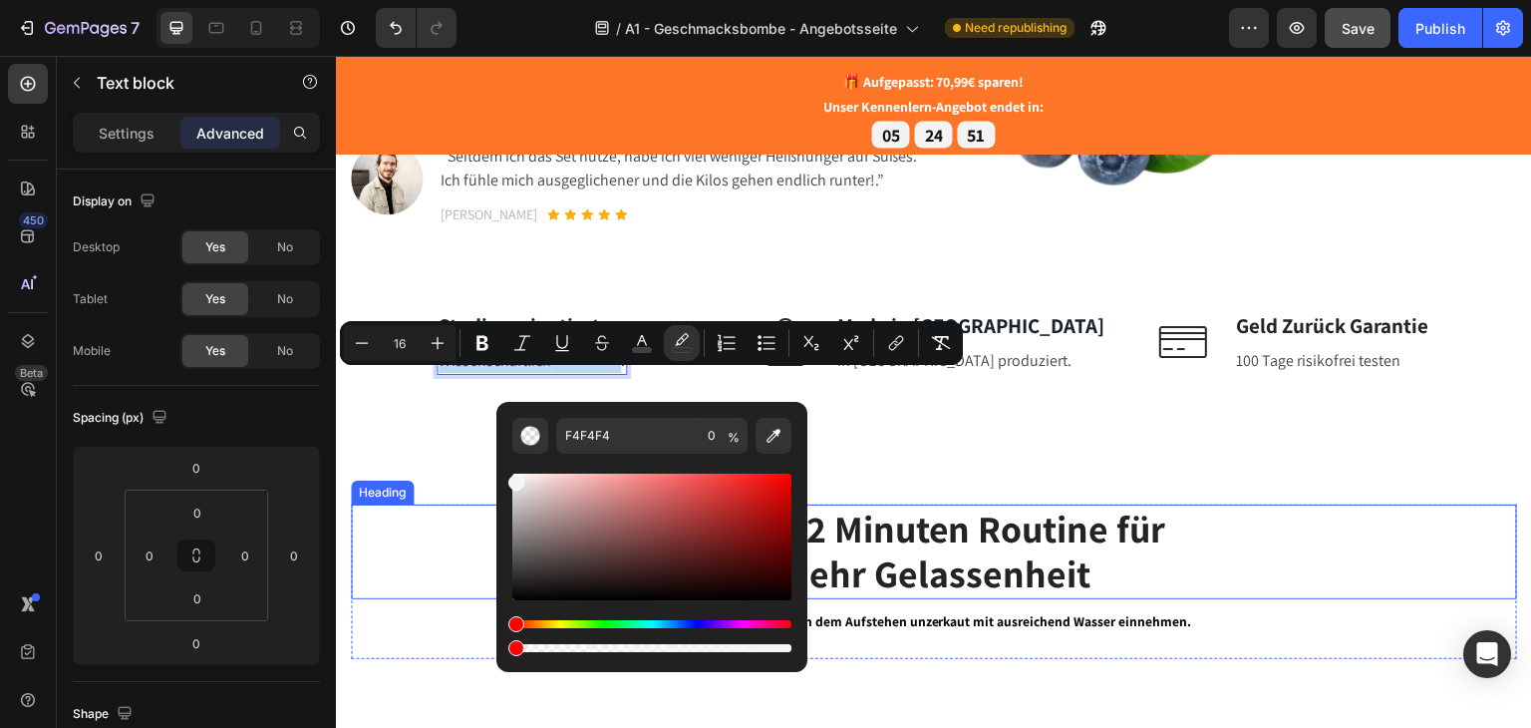
click at [949, 538] on strong "Deine 2 Minuten Routine für" at bounding box center [935, 527] width 464 height 50
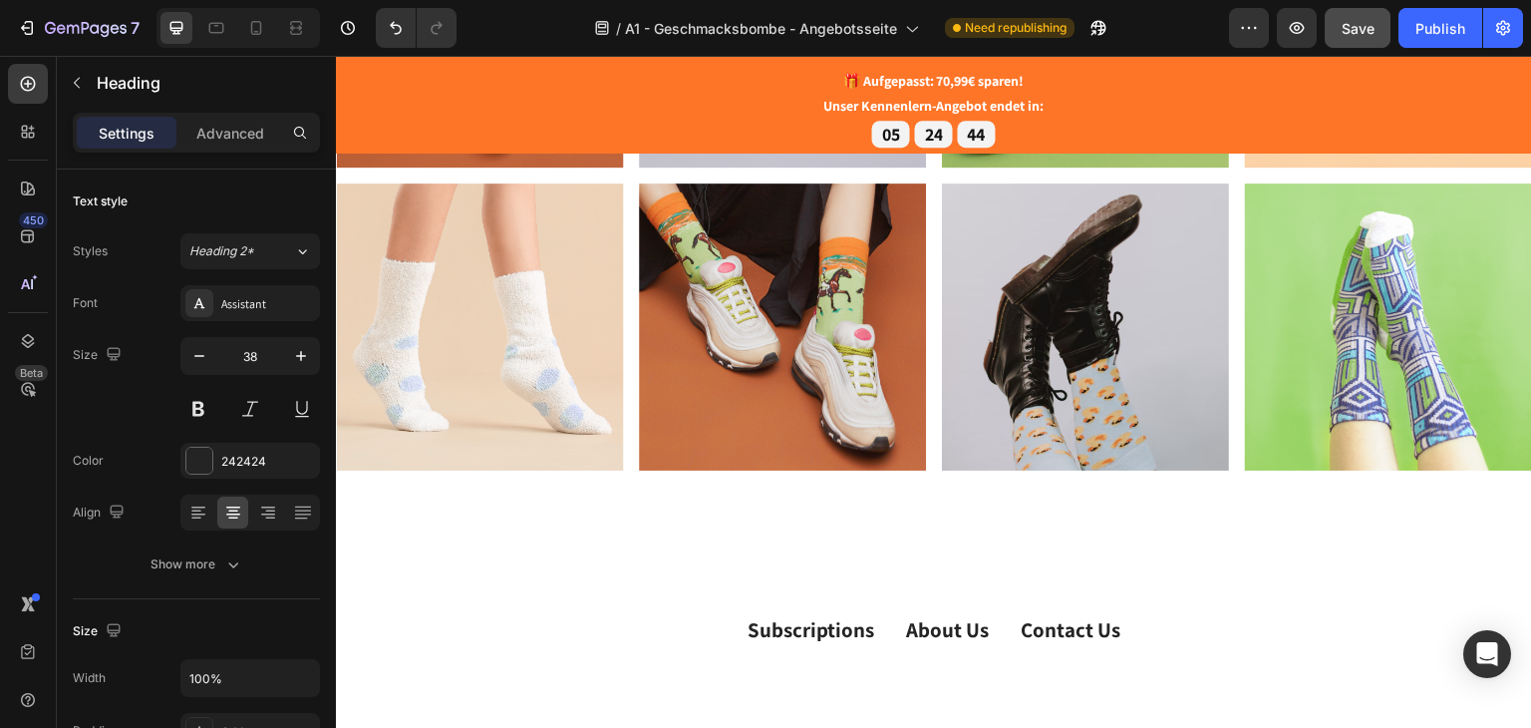
scroll to position [4926, 0]
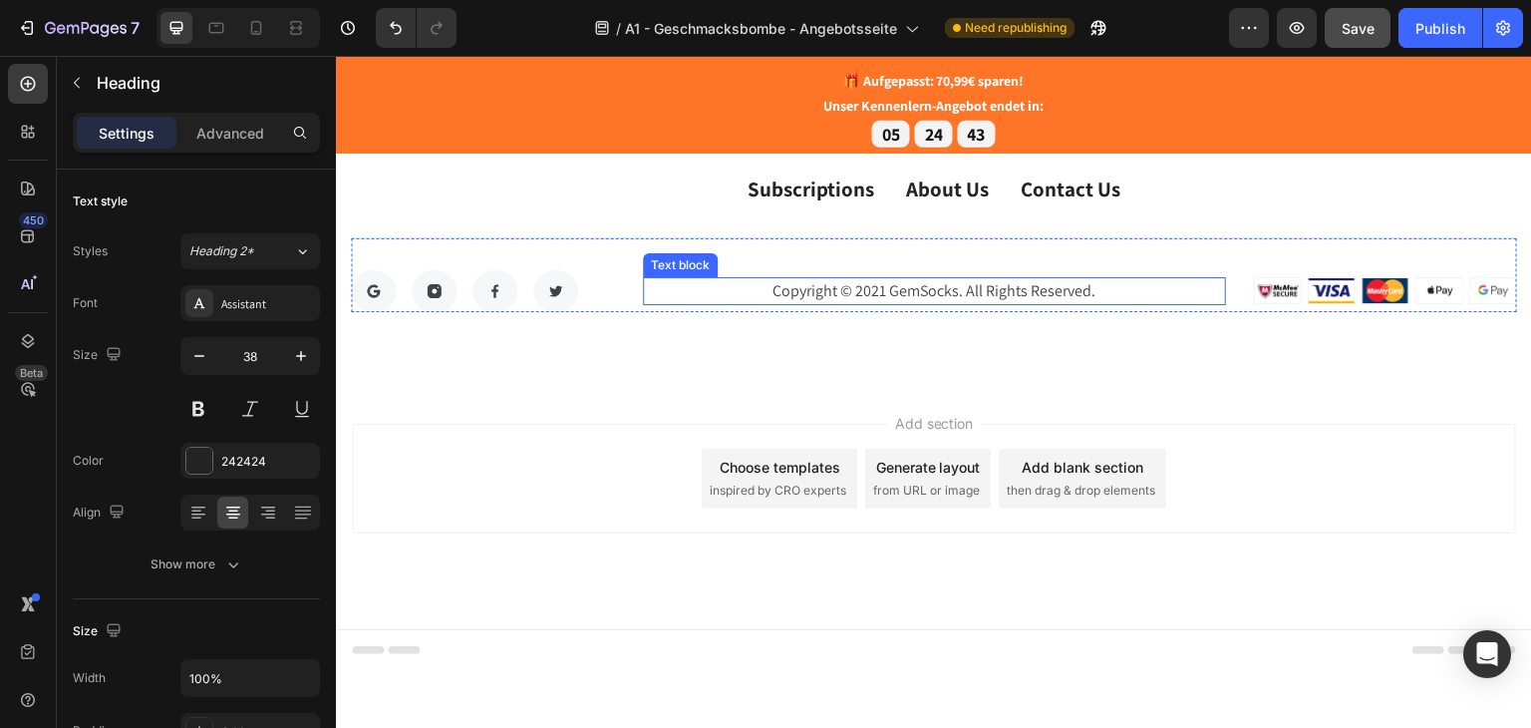
click at [911, 279] on p "Copyright © 2021 GemSocks. All Rights Reserved." at bounding box center [934, 290] width 579 height 24
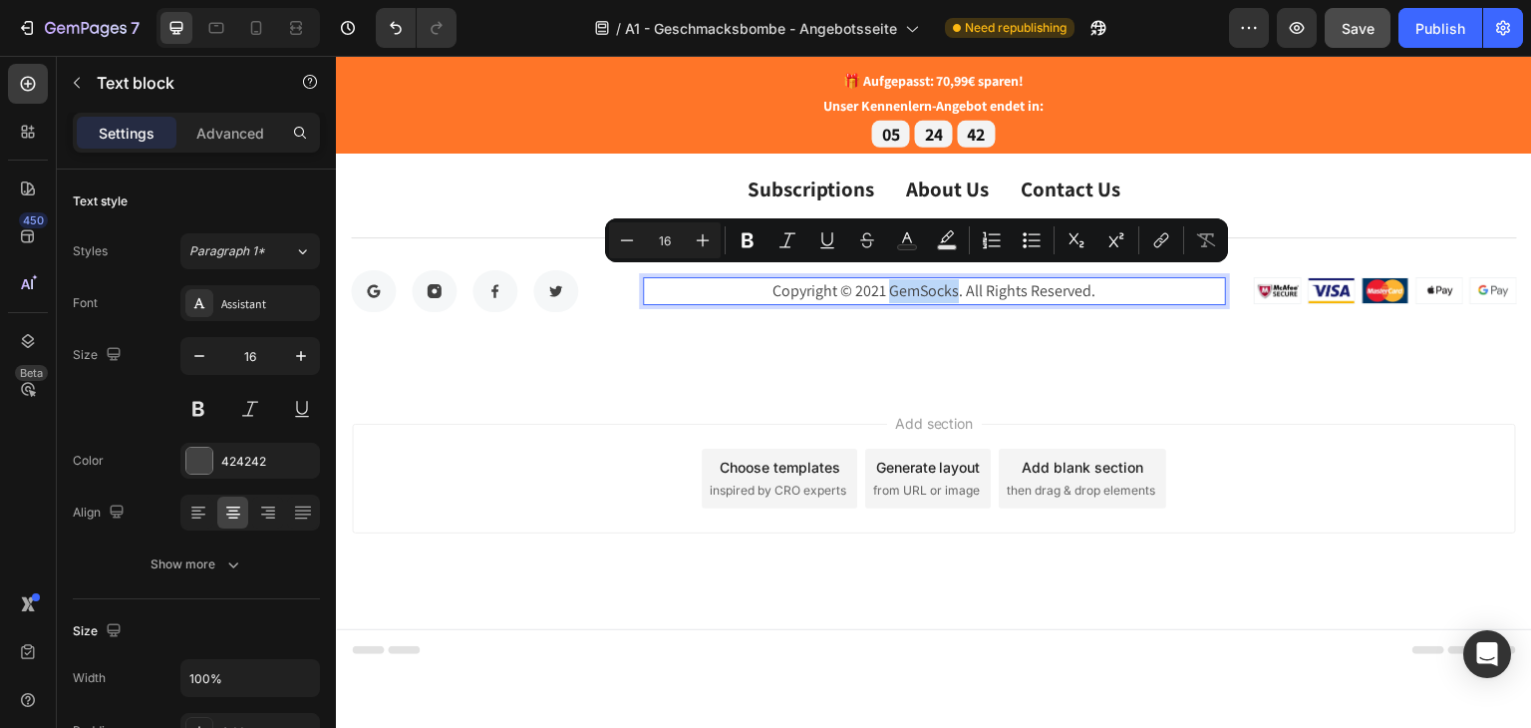
click at [909, 279] on p "Copyright © 2021 GemSocks. All Rights Reserved." at bounding box center [934, 290] width 579 height 24
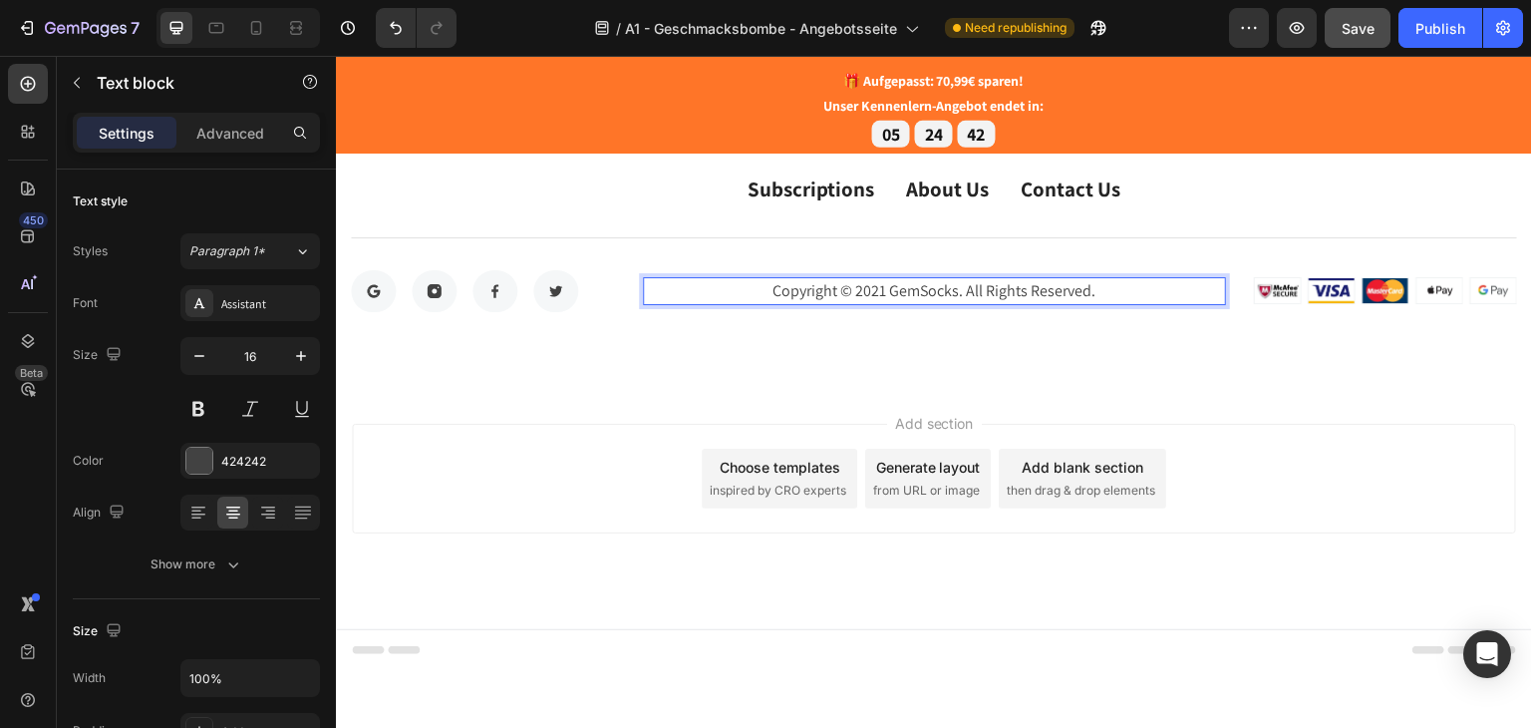
click at [875, 280] on p "Copyright © 2021 GemSocks. All Rights Reserved." at bounding box center [934, 290] width 579 height 24
click at [878, 282] on p "Copyright © 2021 GemSocks. All Rights Reserved." at bounding box center [934, 290] width 579 height 24
drag, startPoint x: 951, startPoint y: 283, endPoint x: 885, endPoint y: 285, distance: 65.8
click at [885, 285] on p "Copyright © 2025 GemSocks. All Rights Reserved." at bounding box center [934, 290] width 579 height 24
drag, startPoint x: 1089, startPoint y: 280, endPoint x: 967, endPoint y: 280, distance: 121.6
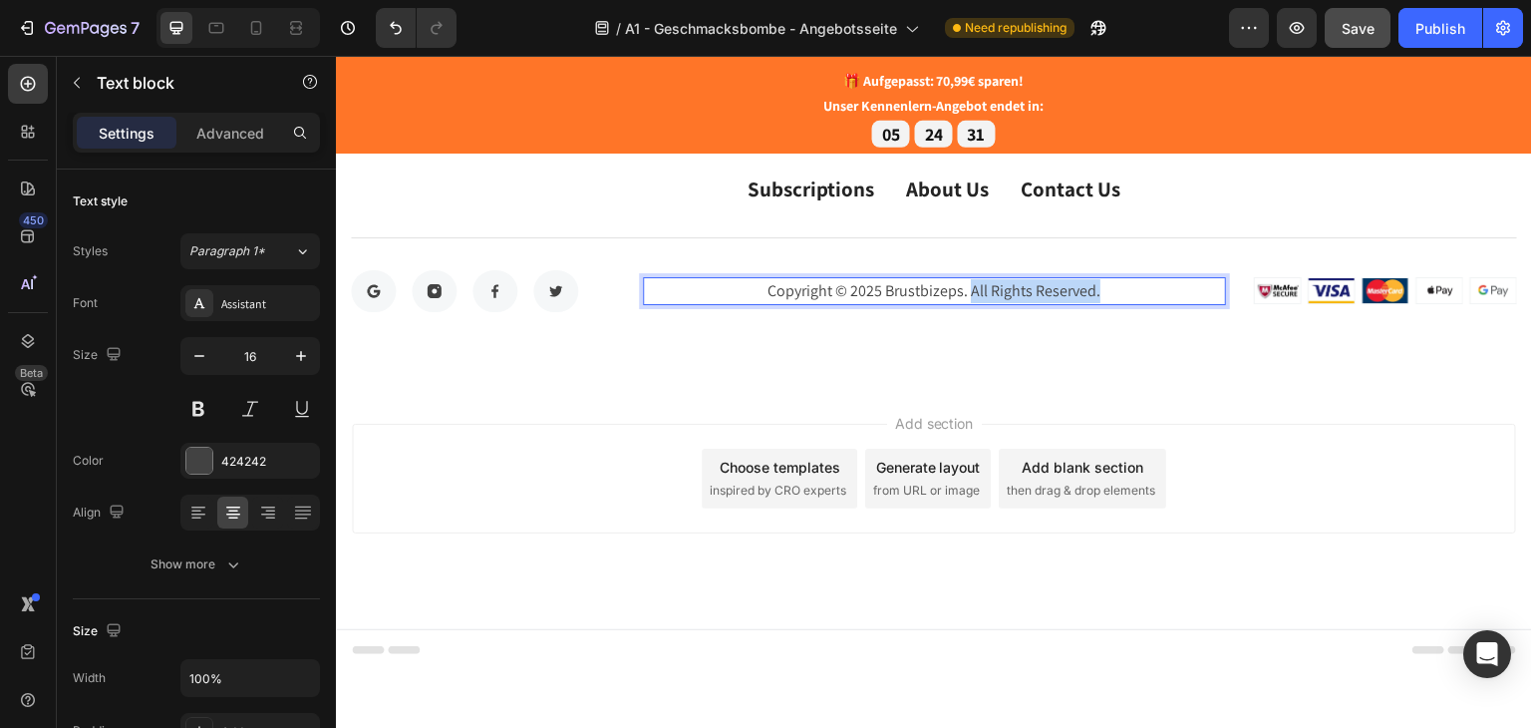
click at [965, 280] on p "Copyright © 2025 Brustbizeps. All Rights Reserved." at bounding box center [934, 290] width 579 height 24
click at [683, 327] on div "Subscriptions Button About Us Button Contact Us Button Row Button Button Button…" at bounding box center [934, 242] width 1196 height 282
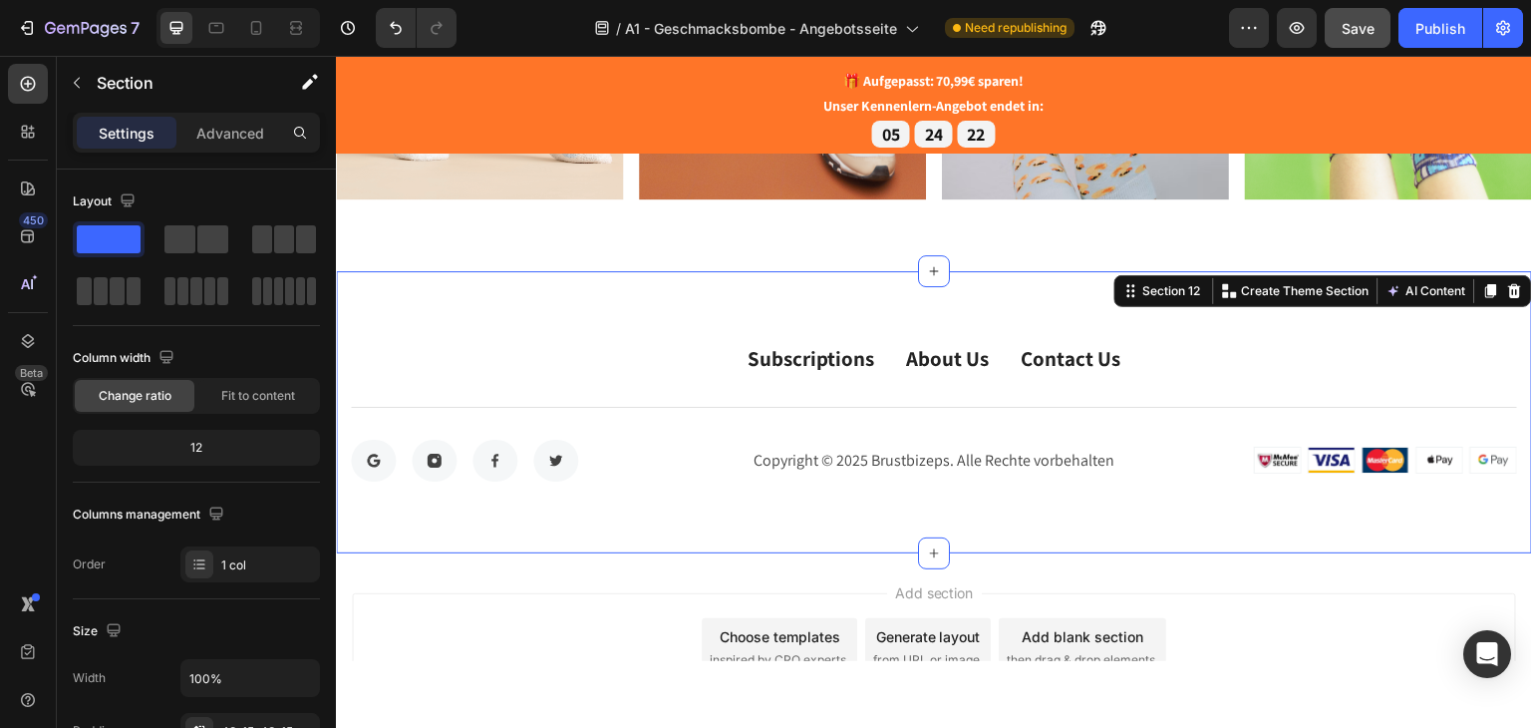
scroll to position [4727, 0]
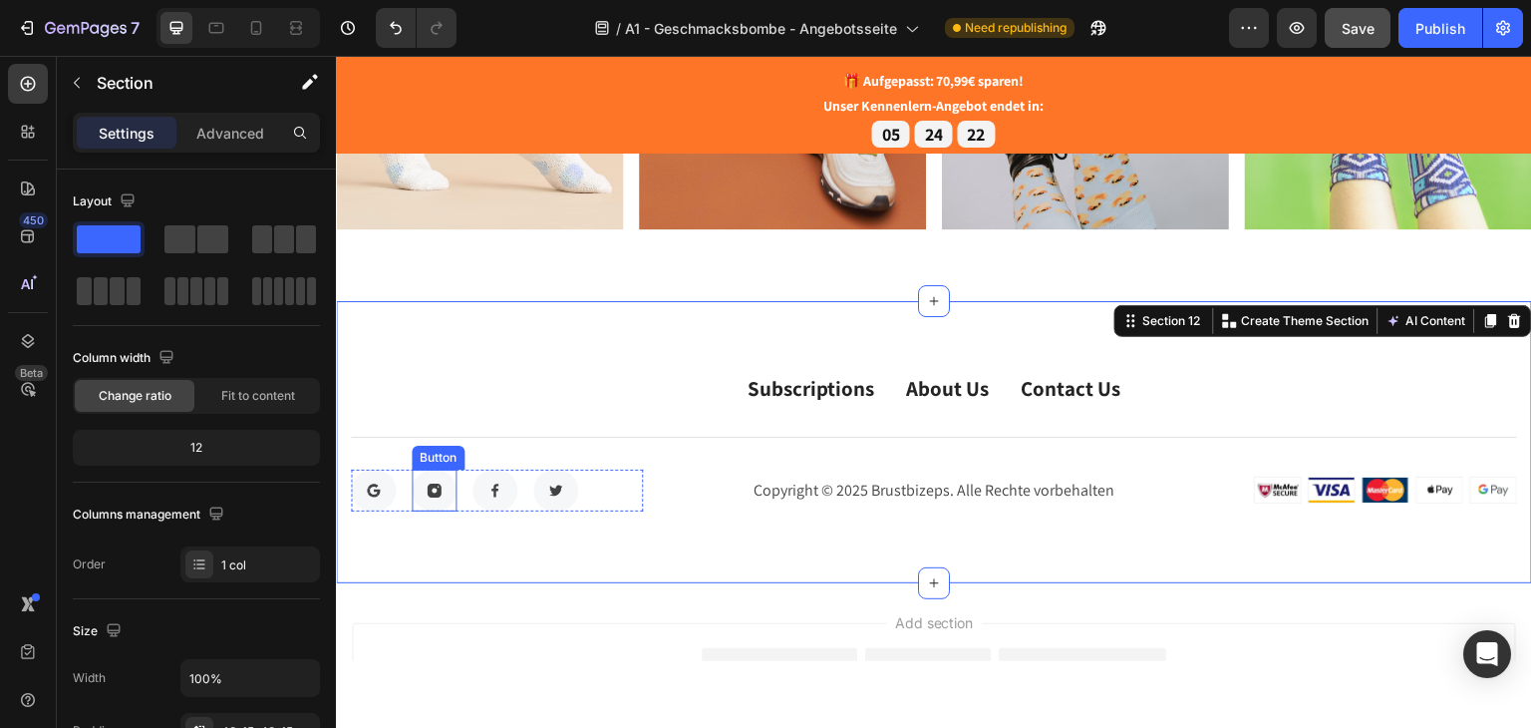
click at [439, 469] on link at bounding box center [434, 490] width 45 height 42
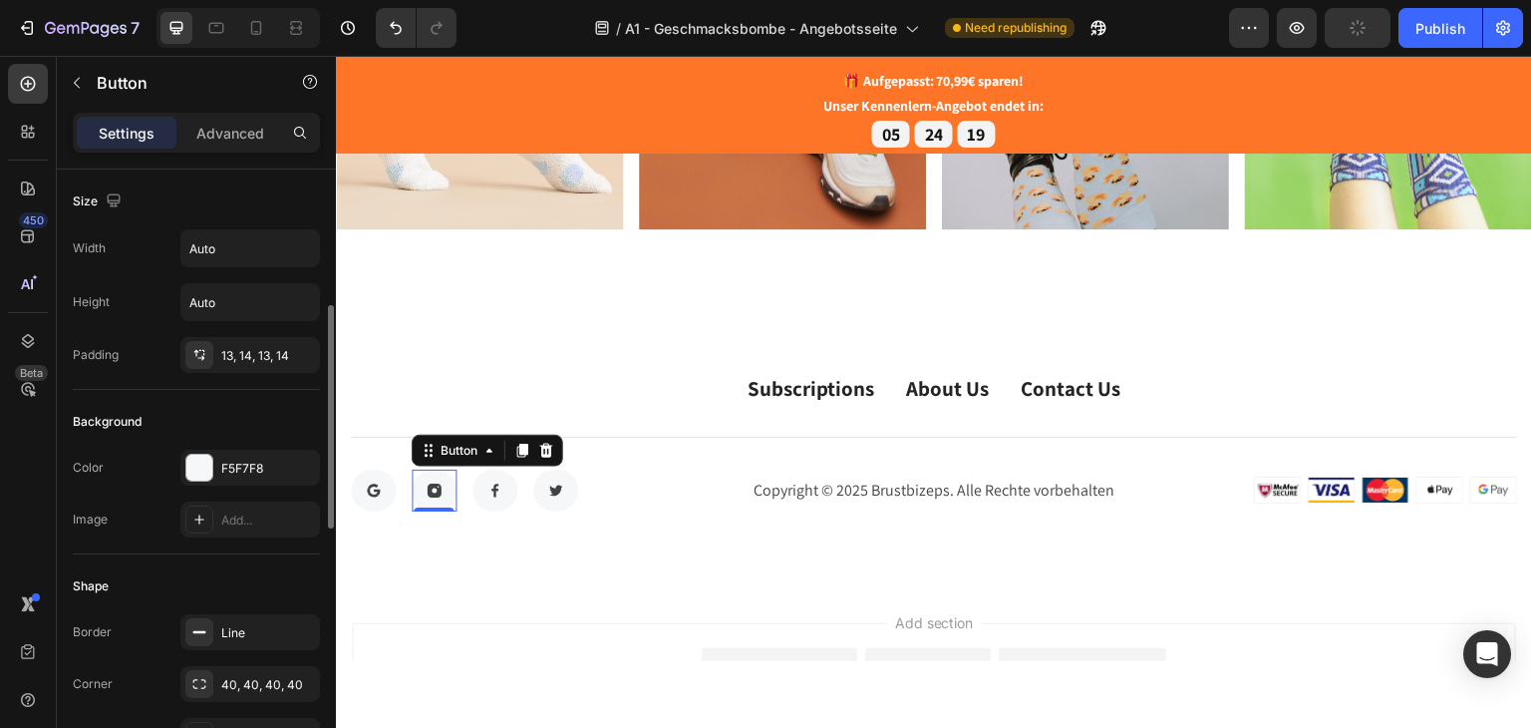
scroll to position [100, 0]
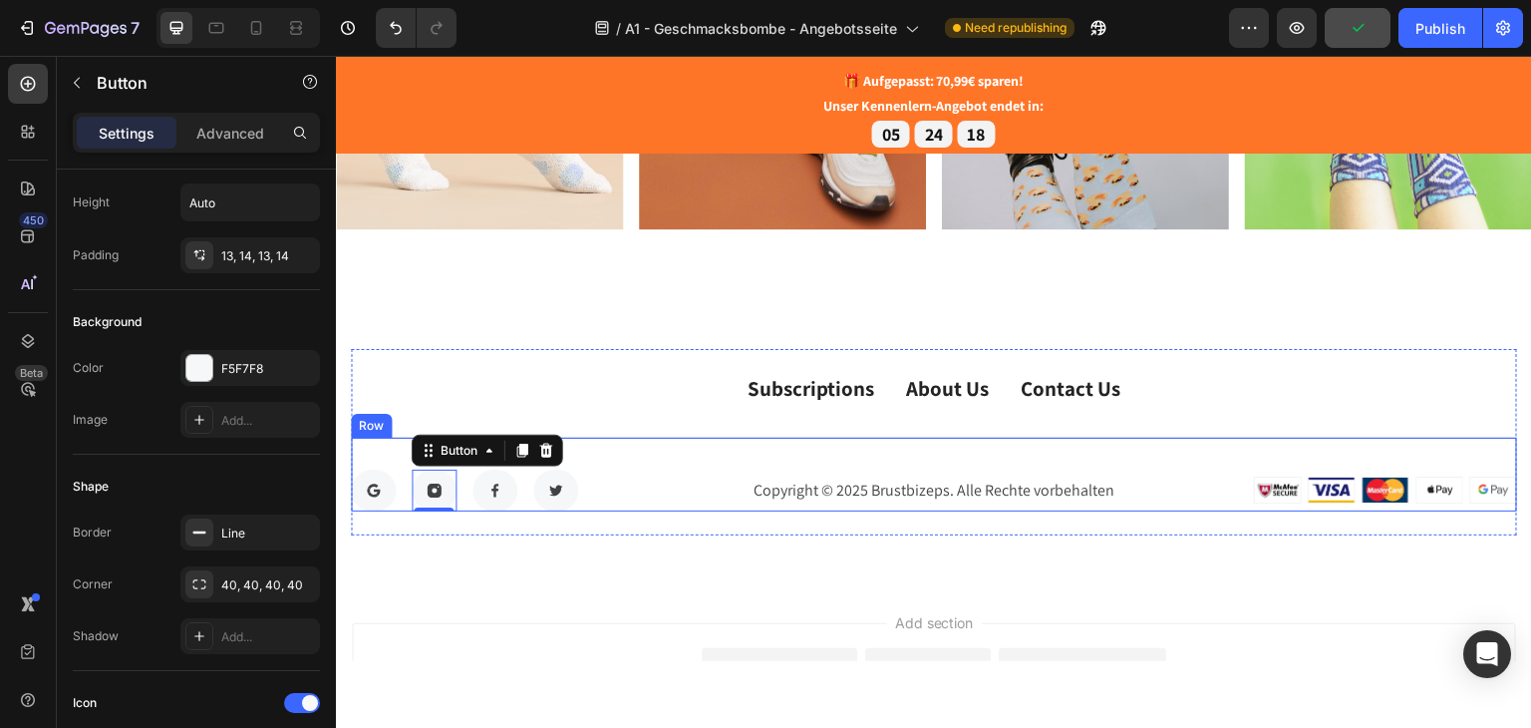
click at [1268, 492] on img at bounding box center [1278, 489] width 48 height 28
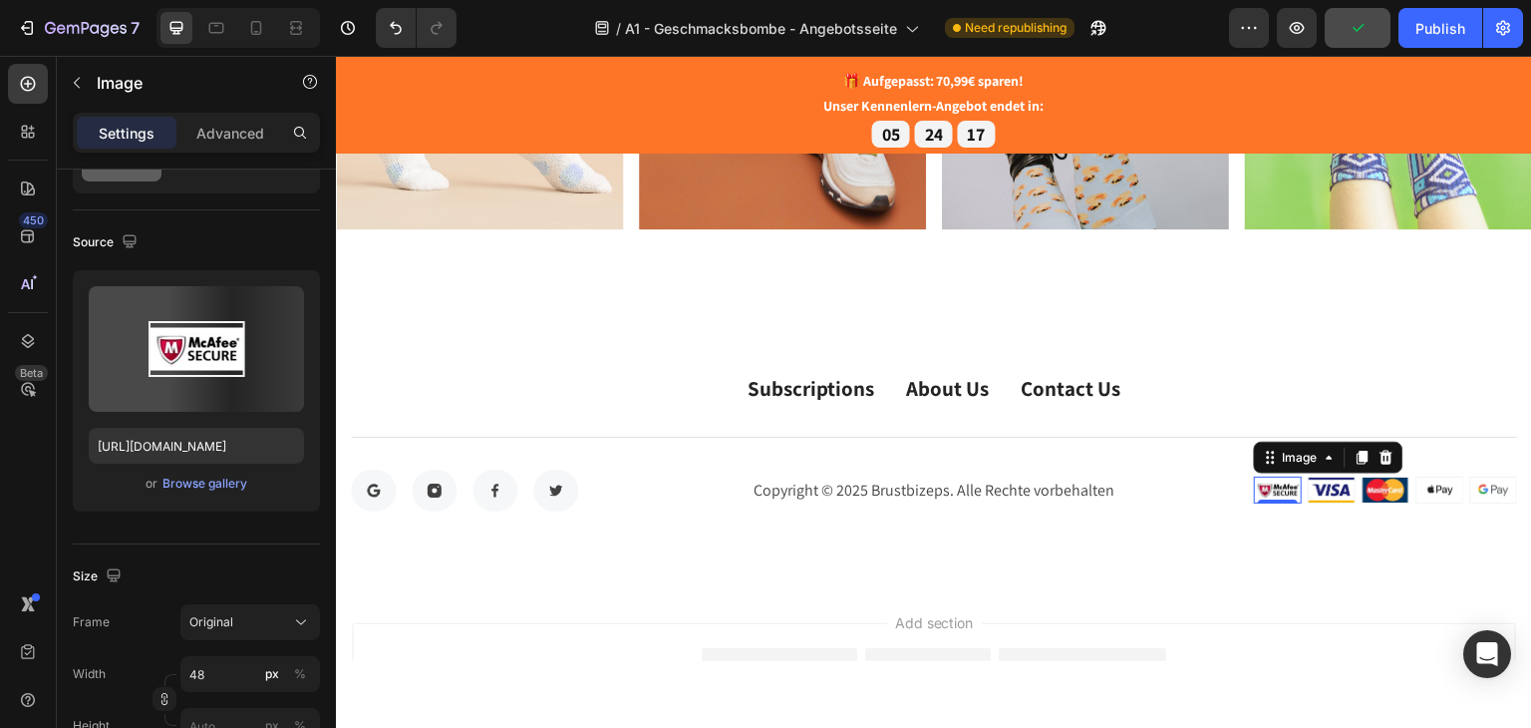
scroll to position [0, 0]
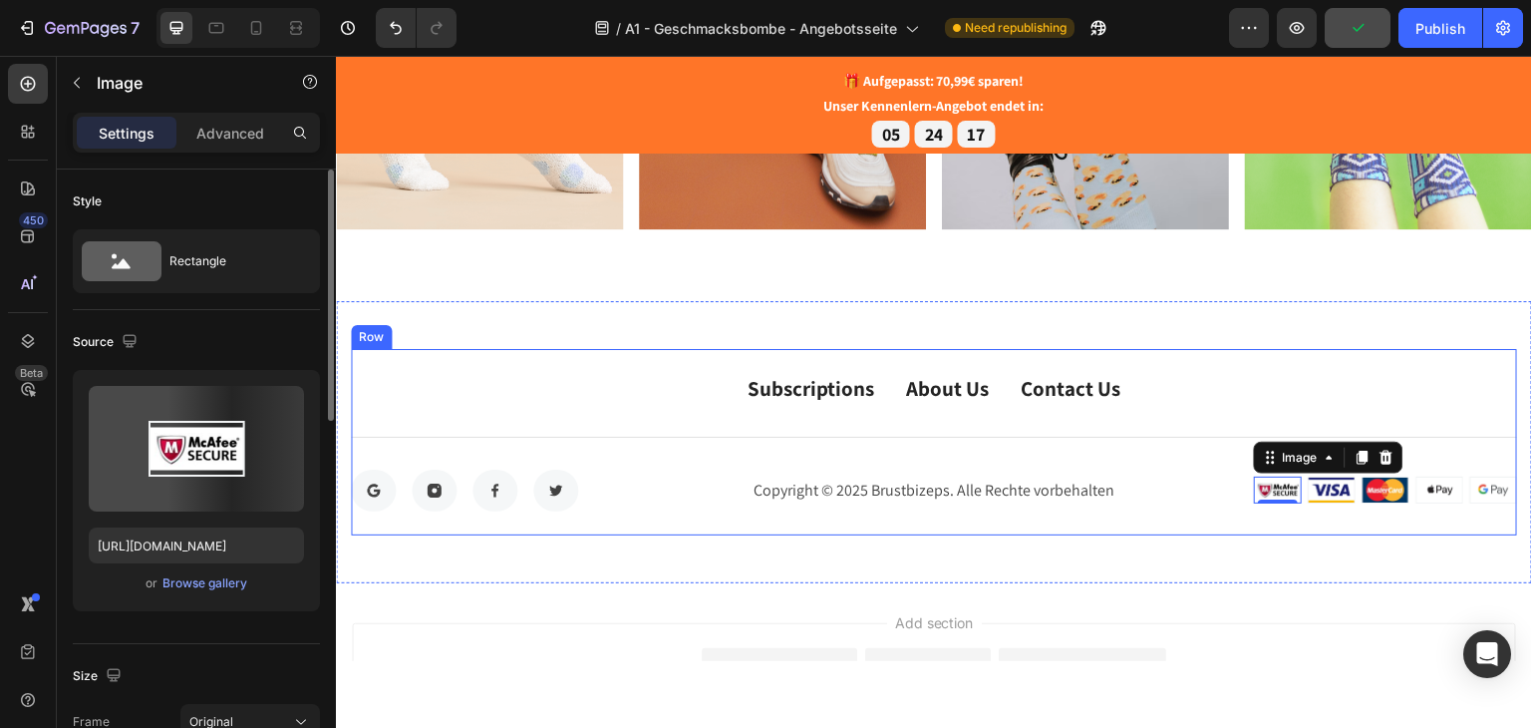
click at [1308, 515] on div "Subscriptions Button About Us Button Contact Us Button Row Button Button Button…" at bounding box center [934, 441] width 1166 height 186
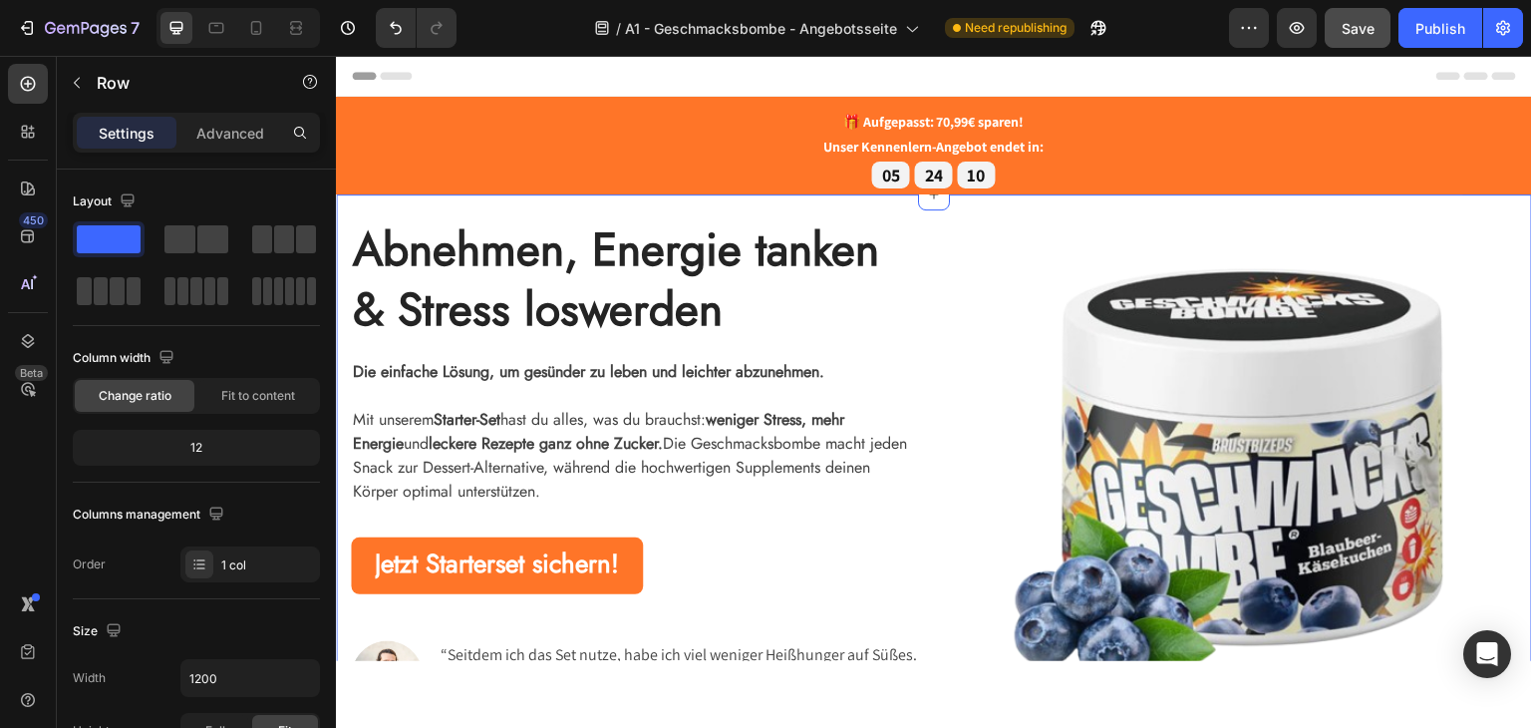
click at [345, 204] on div "Abnehmen, Energie tanken & Stress loswerden Heading Die einfache Lösung, um ges…" at bounding box center [934, 470] width 1196 height 554
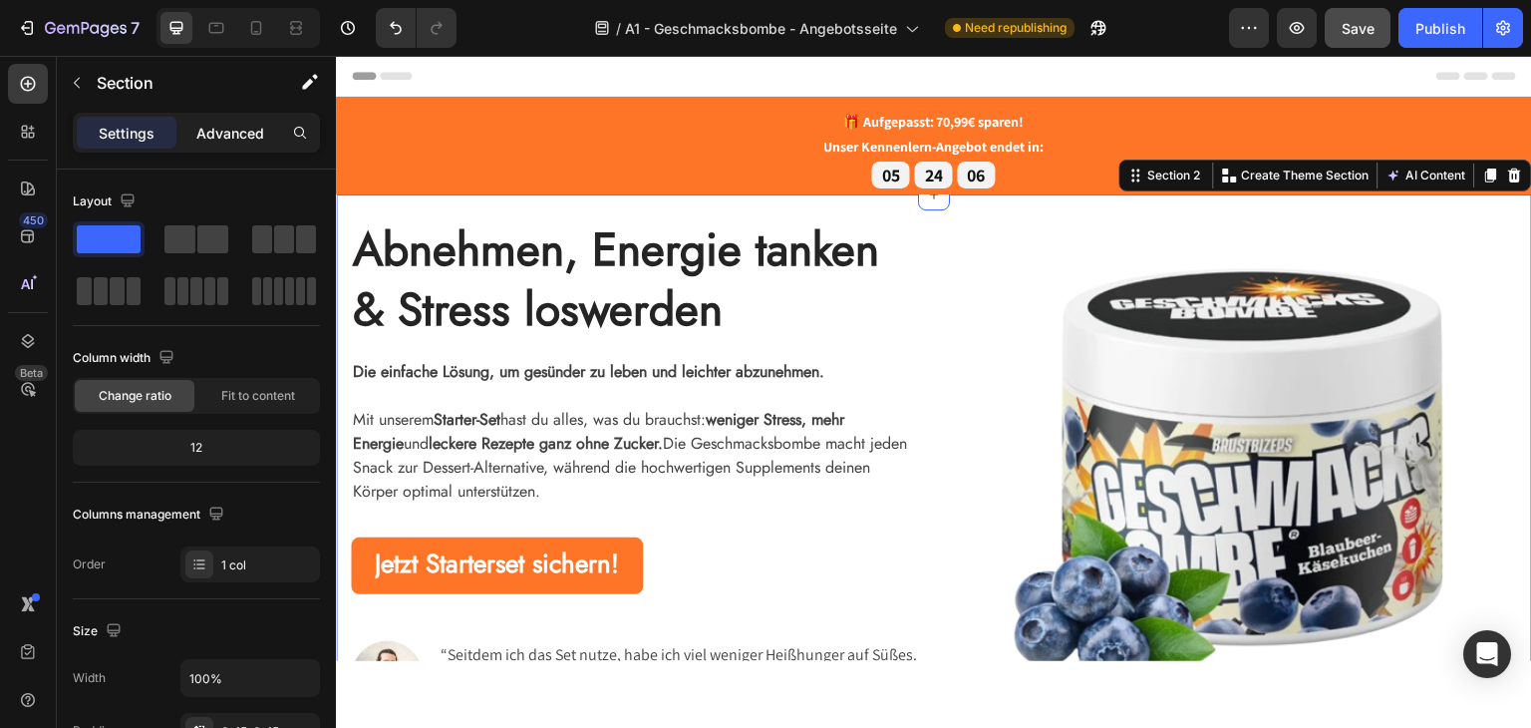
click at [199, 121] on div "Advanced" at bounding box center [230, 133] width 100 height 32
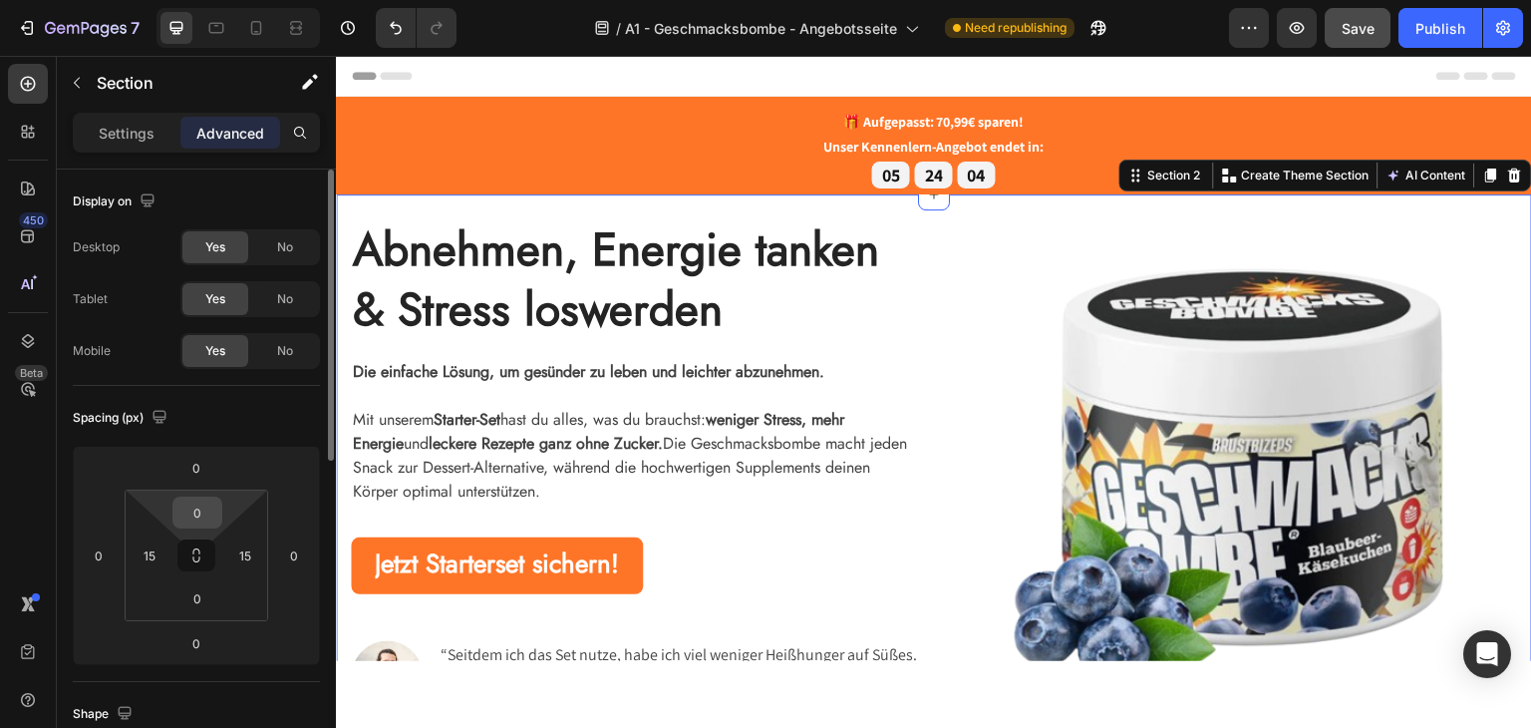
click at [195, 509] on input "0" at bounding box center [197, 512] width 40 height 30
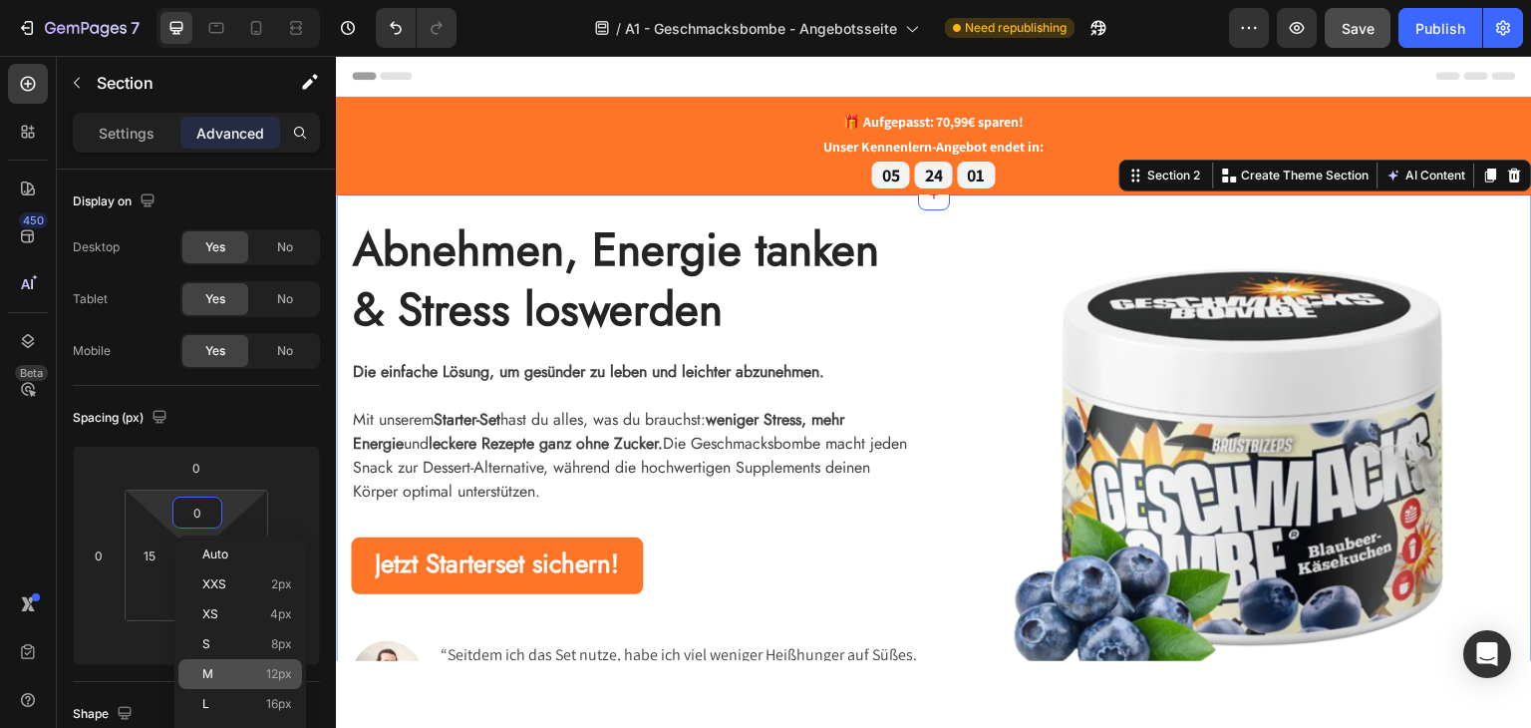
click at [237, 669] on p "M 12px" at bounding box center [247, 674] width 90 height 14
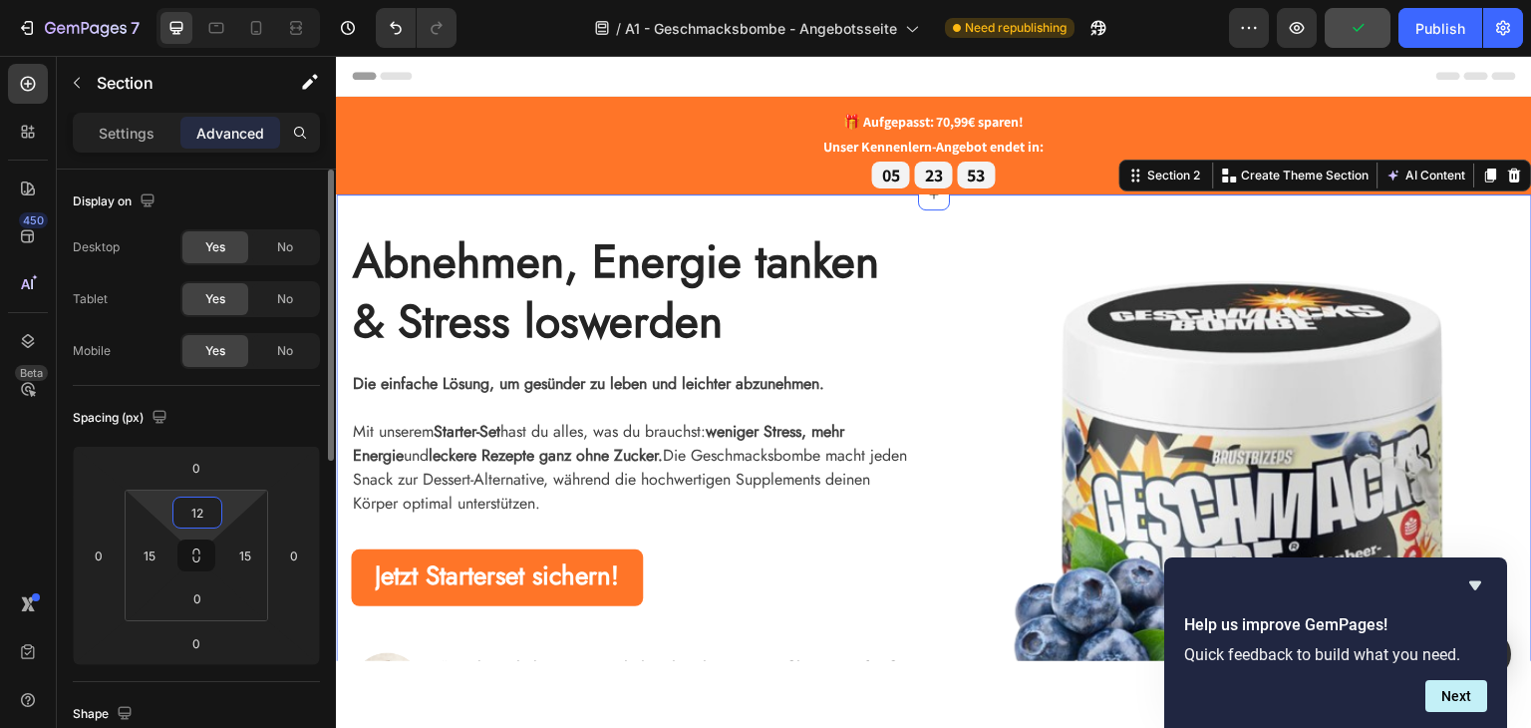
click at [203, 513] on input "12" at bounding box center [197, 512] width 40 height 30
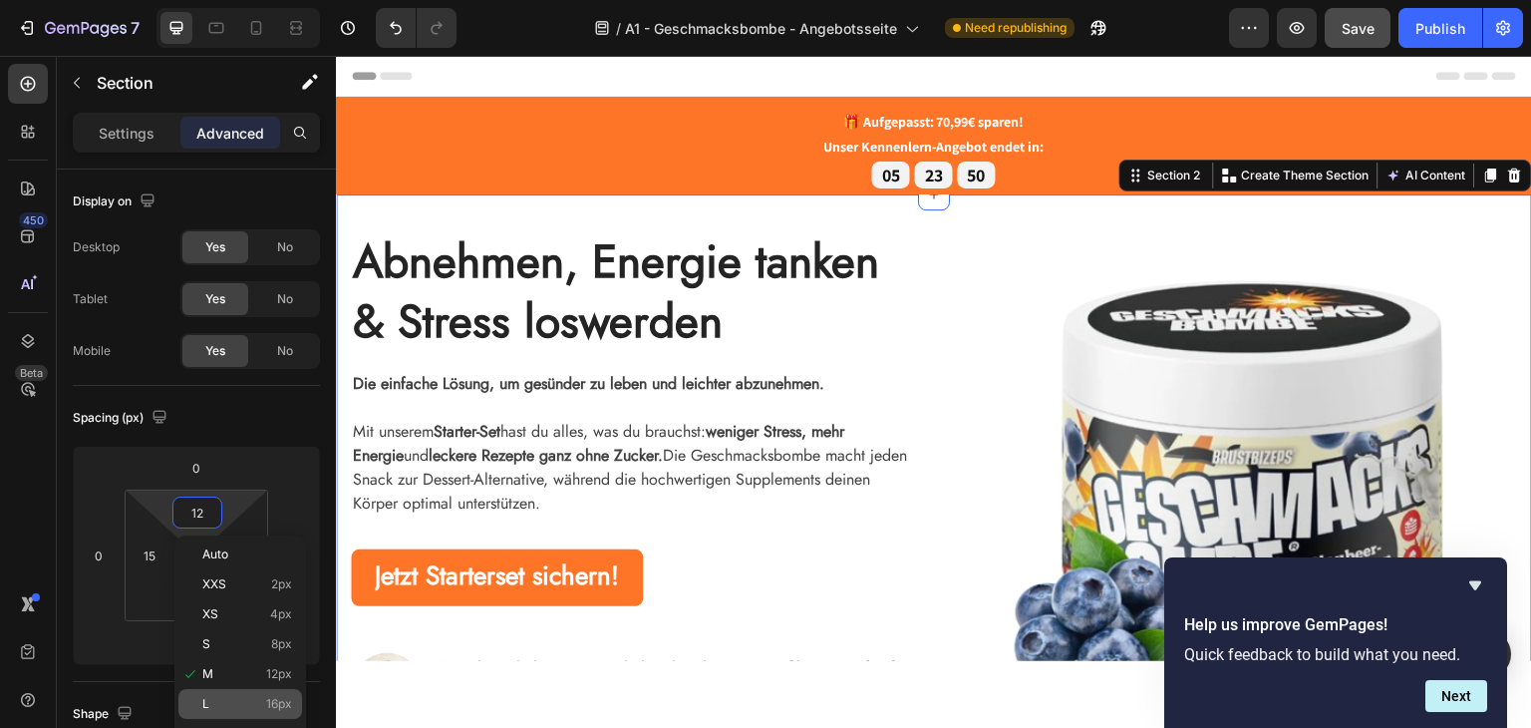
click at [255, 704] on p "L 16px" at bounding box center [247, 704] width 90 height 14
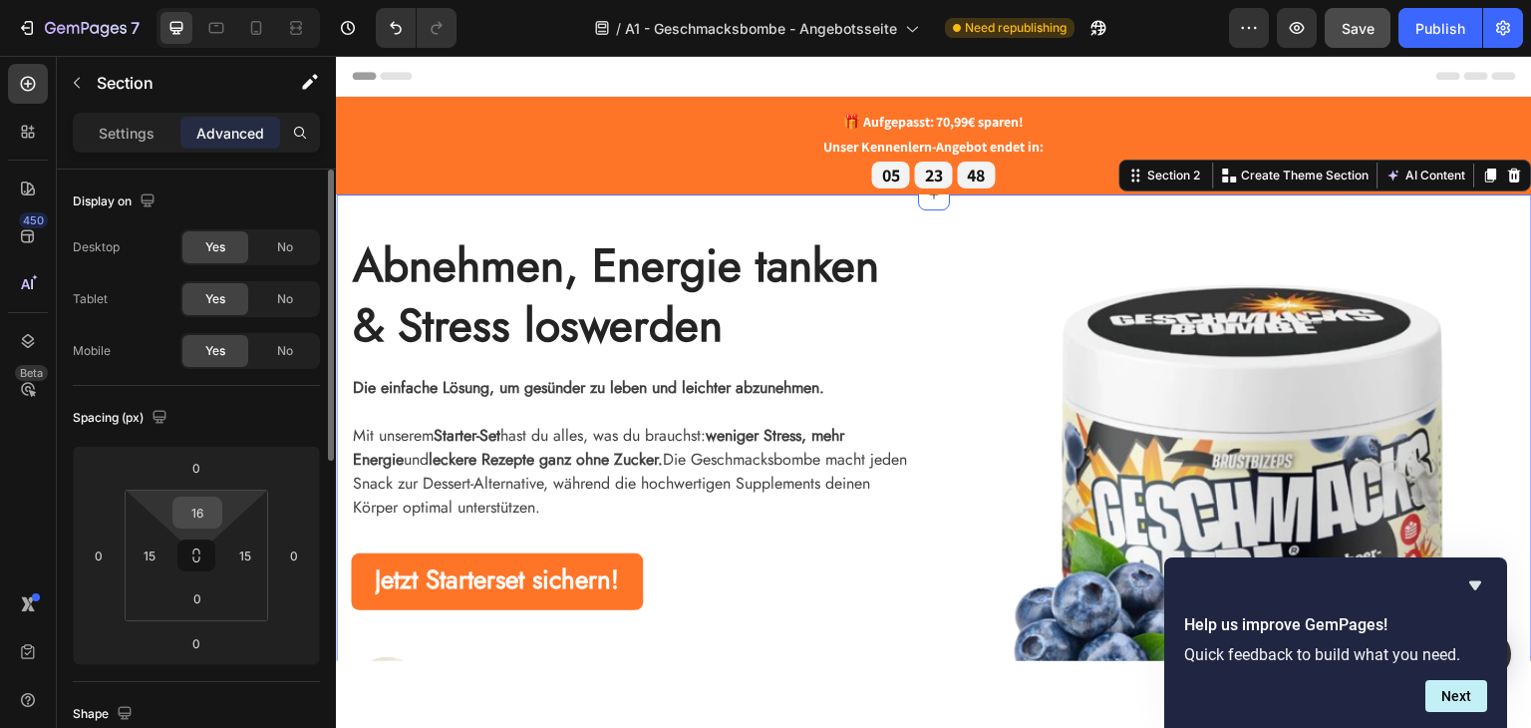
click at [213, 516] on input "16" at bounding box center [197, 512] width 40 height 30
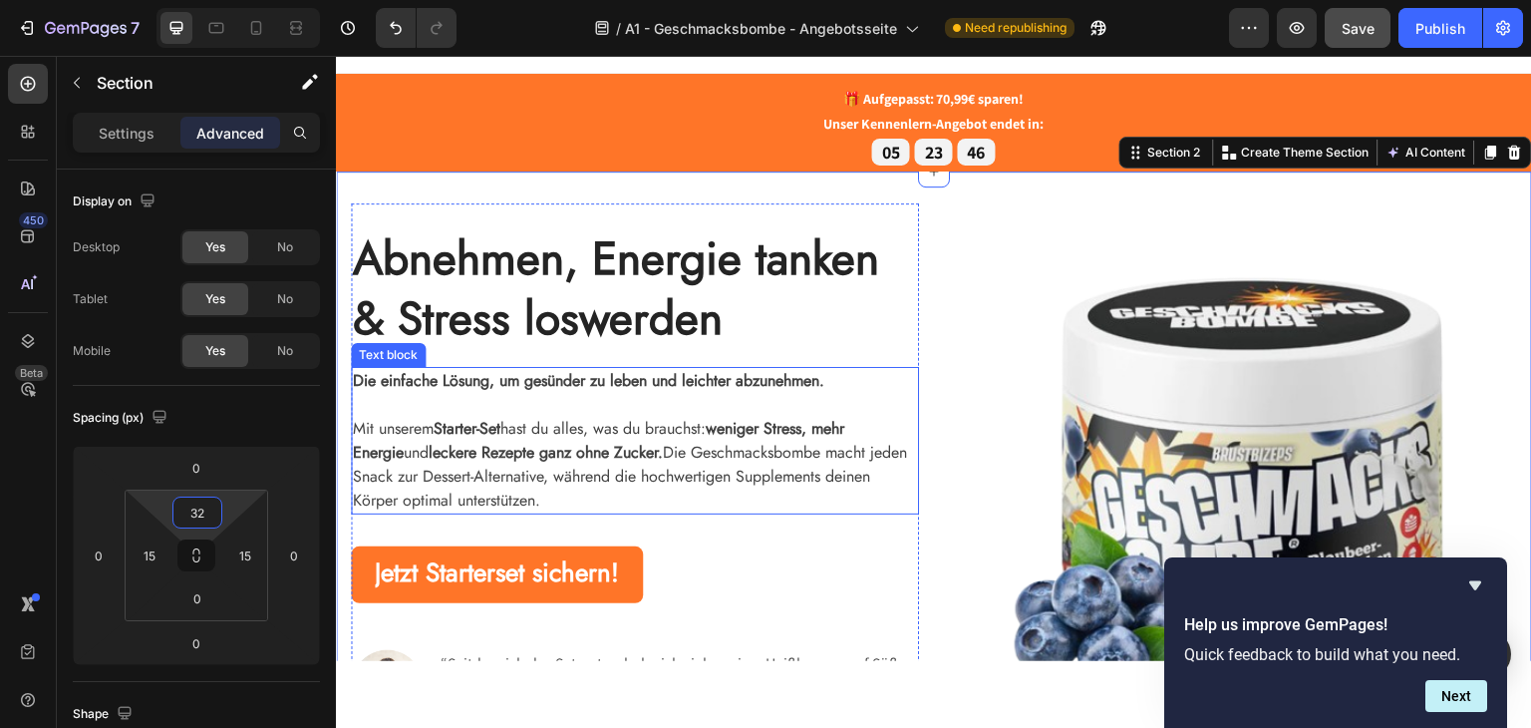
scroll to position [100, 0]
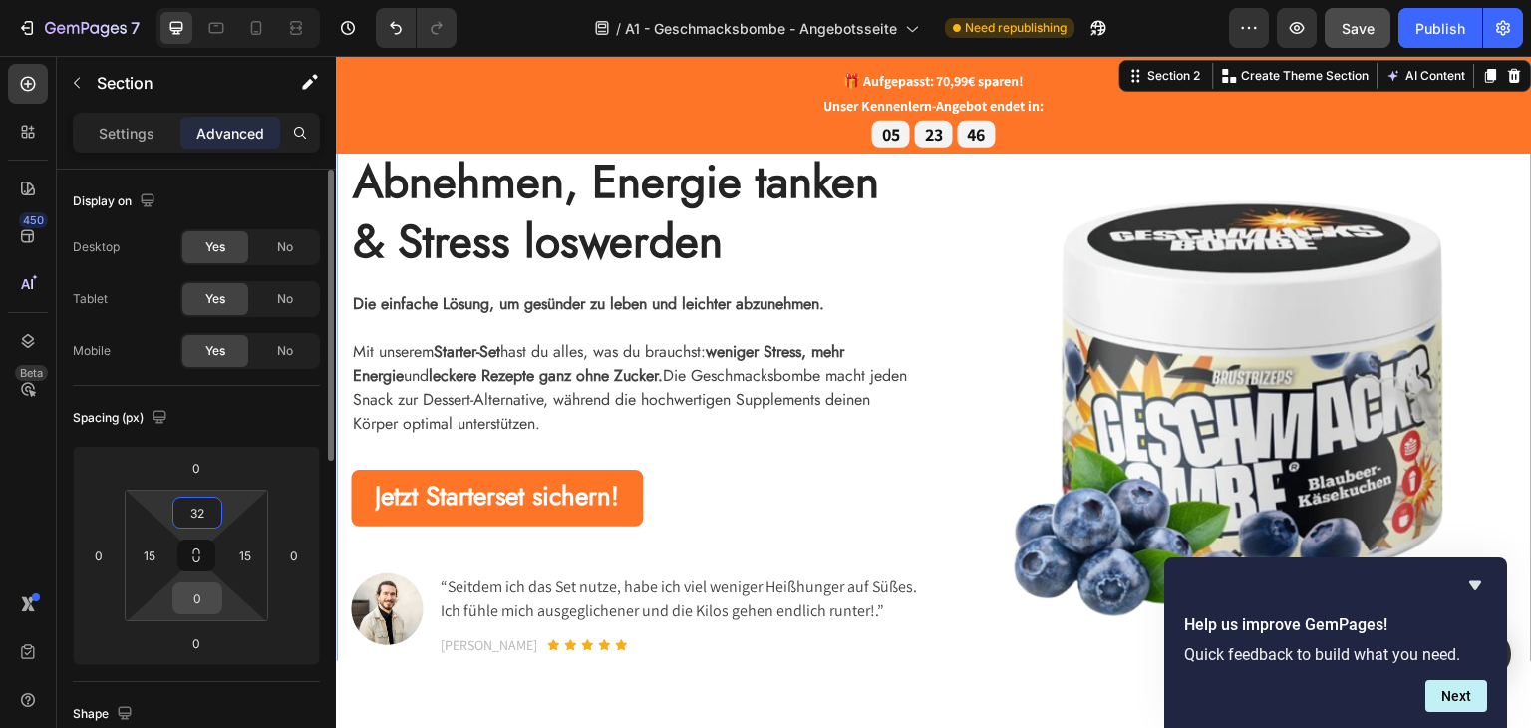
type input "32"
click at [203, 600] on input "0" at bounding box center [197, 598] width 40 height 30
type input "32"
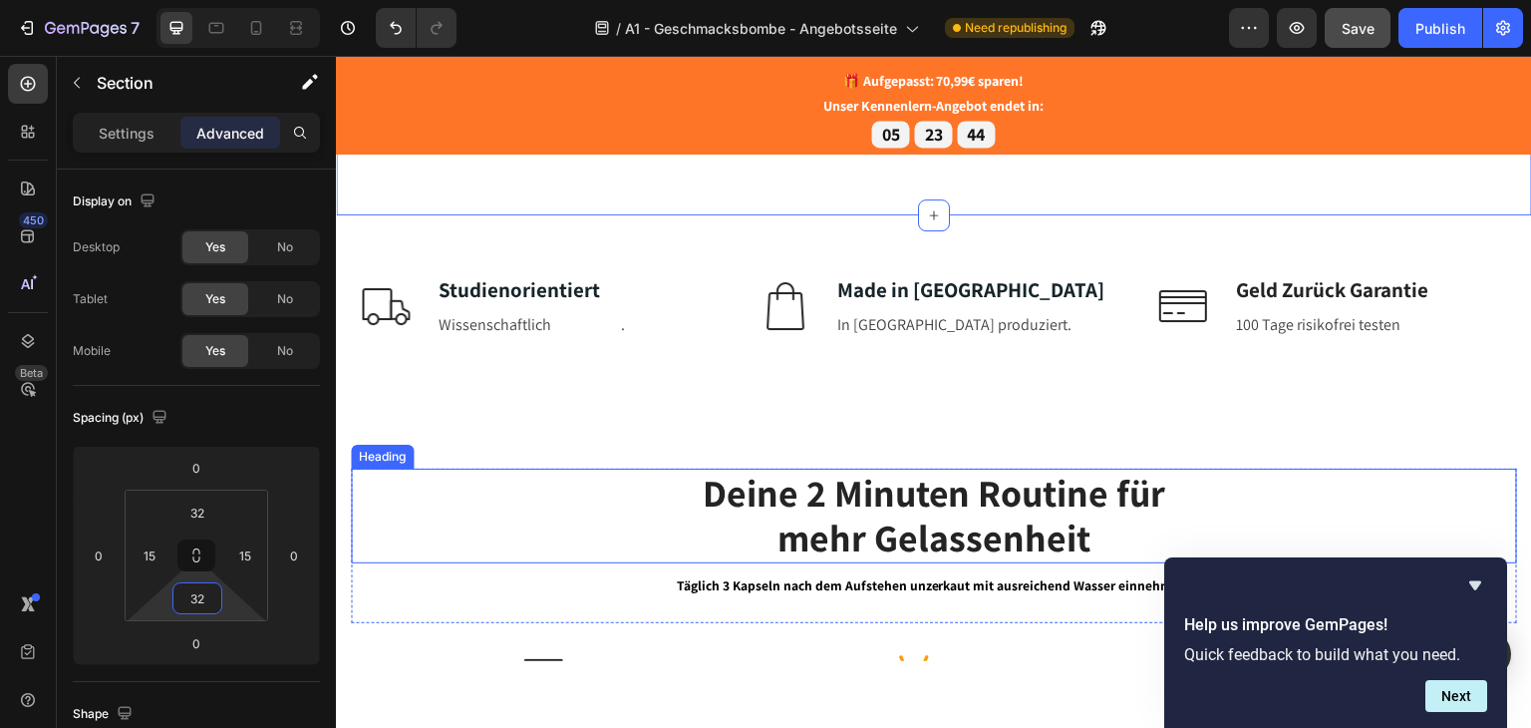
scroll to position [299, 0]
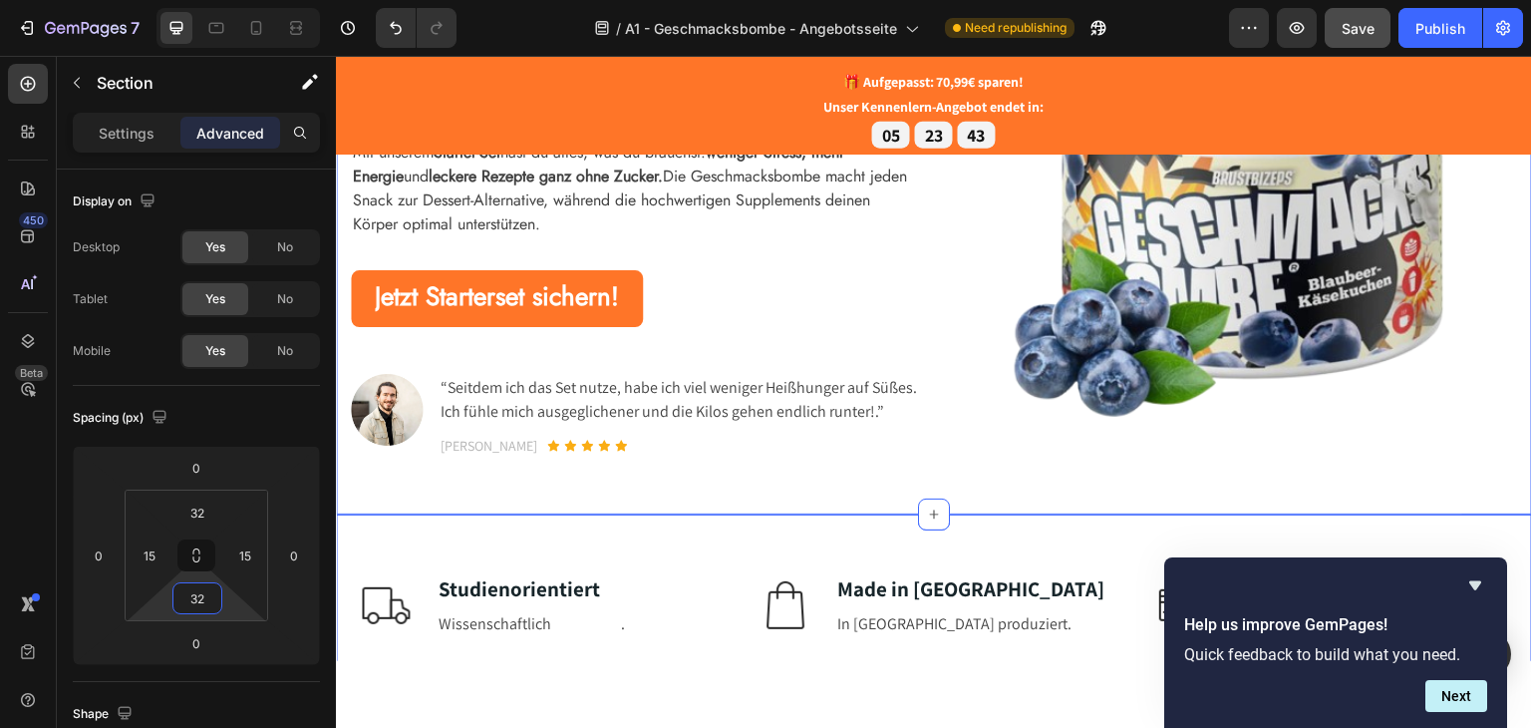
click at [767, 540] on div "Image Studienorientiert Text block Wissenschaftlich begründet . Text block Row …" at bounding box center [934, 603] width 1196 height 181
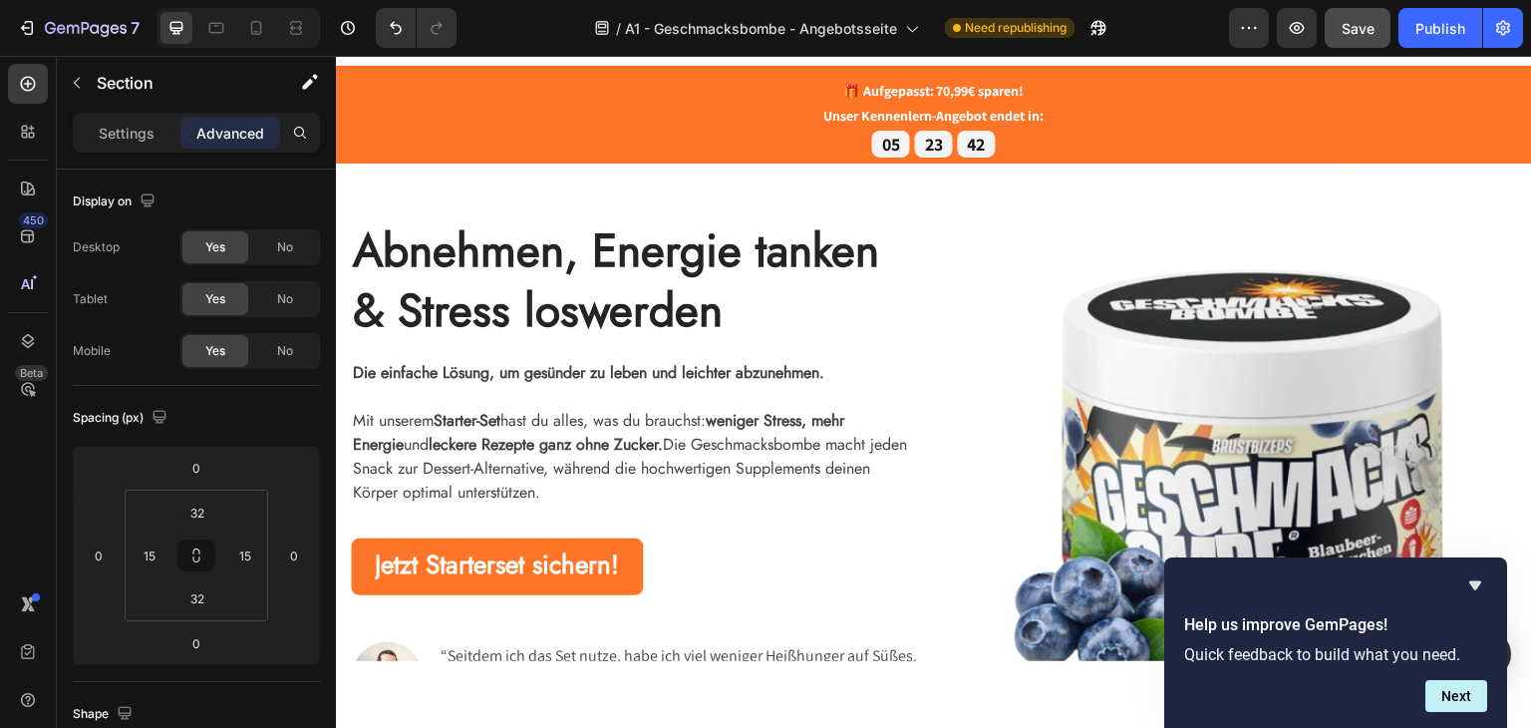
scroll to position [0, 0]
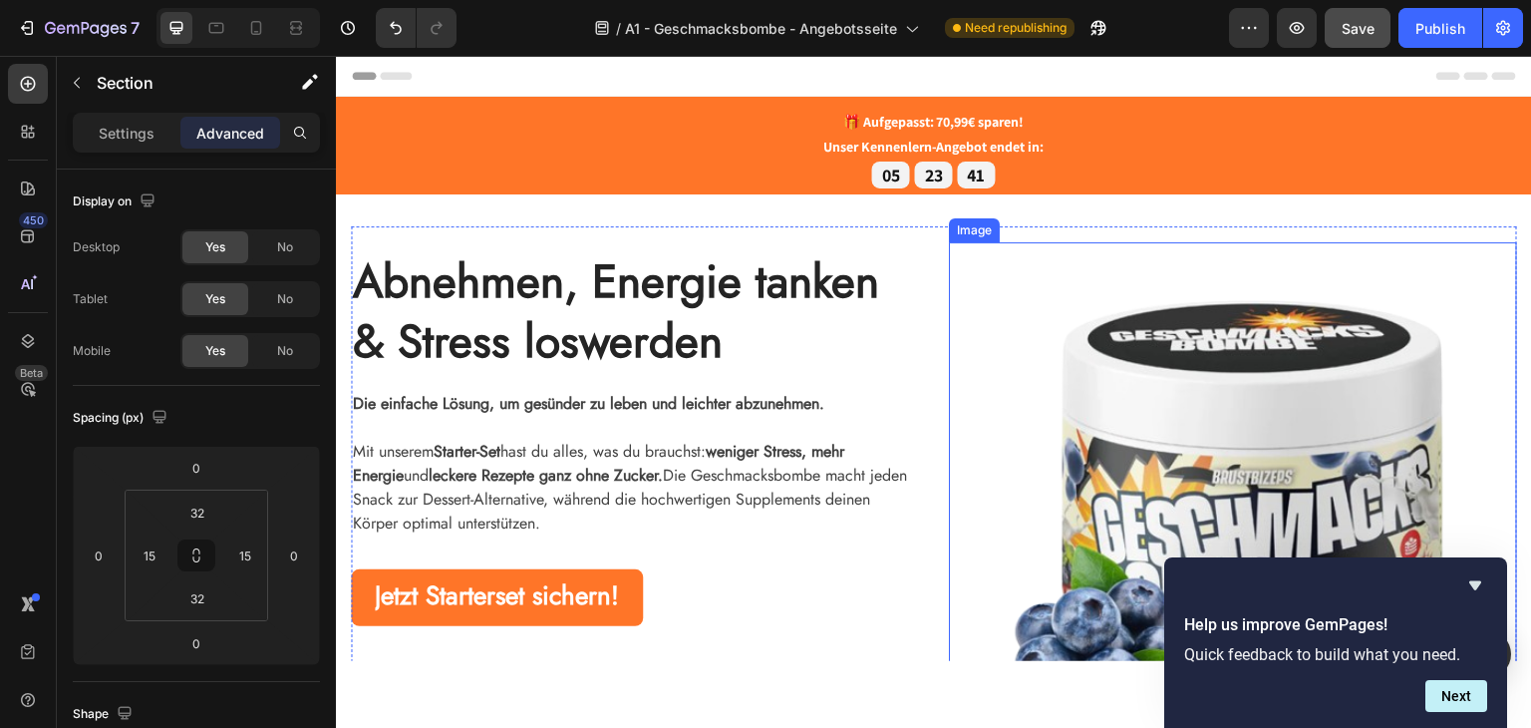
click at [1219, 374] on img at bounding box center [1233, 502] width 568 height 522
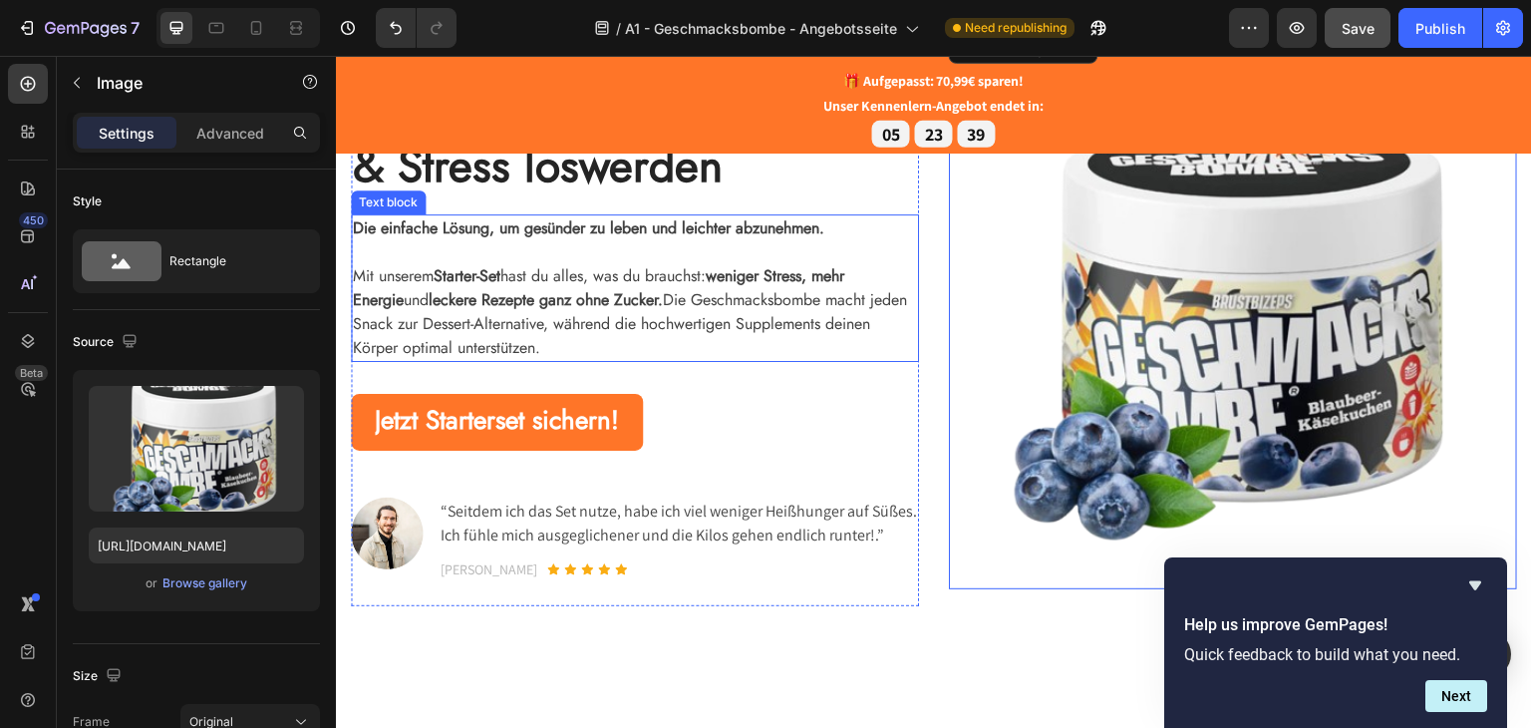
scroll to position [100, 0]
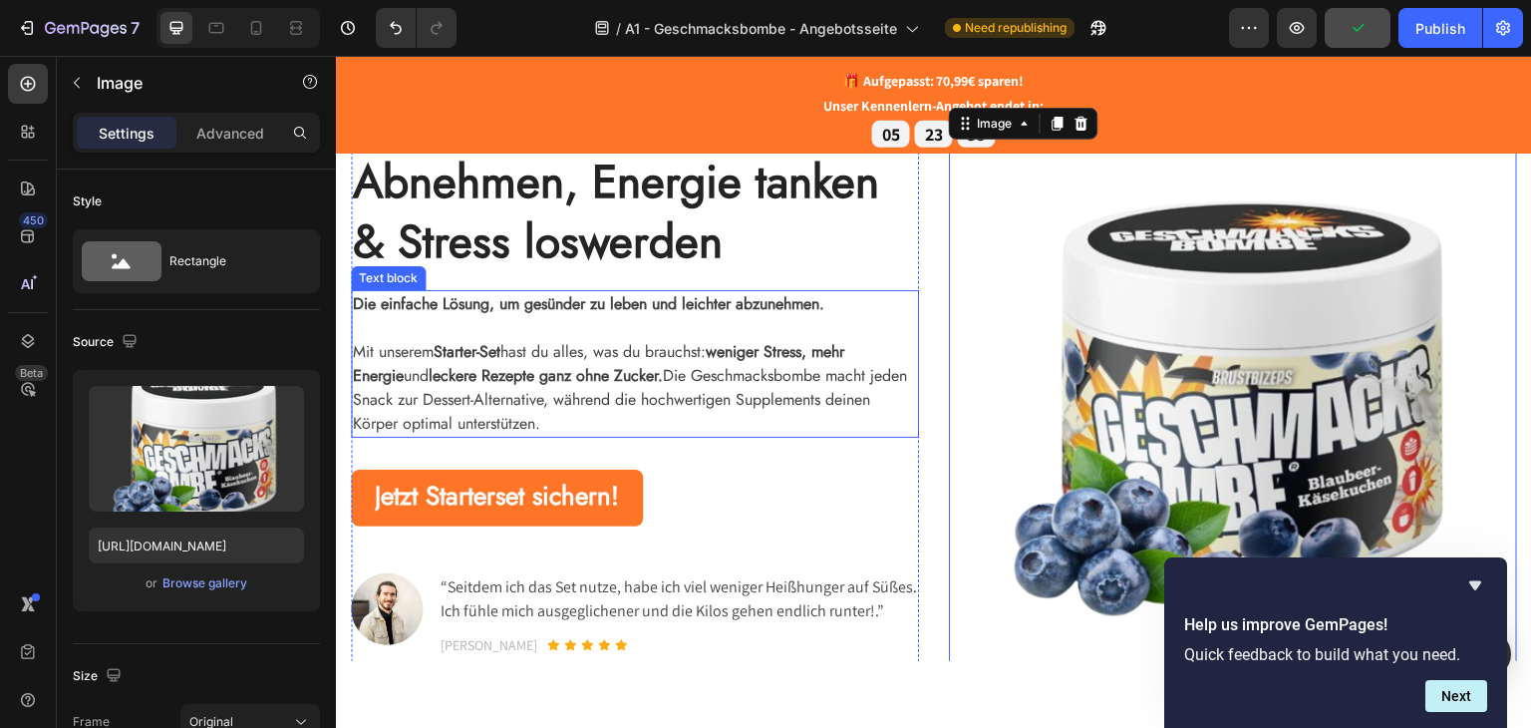
click at [642, 427] on p "Mit unserem Starter-Set hast du alles, was du brauchst: weniger Stress, mehr En…" at bounding box center [635, 387] width 564 height 96
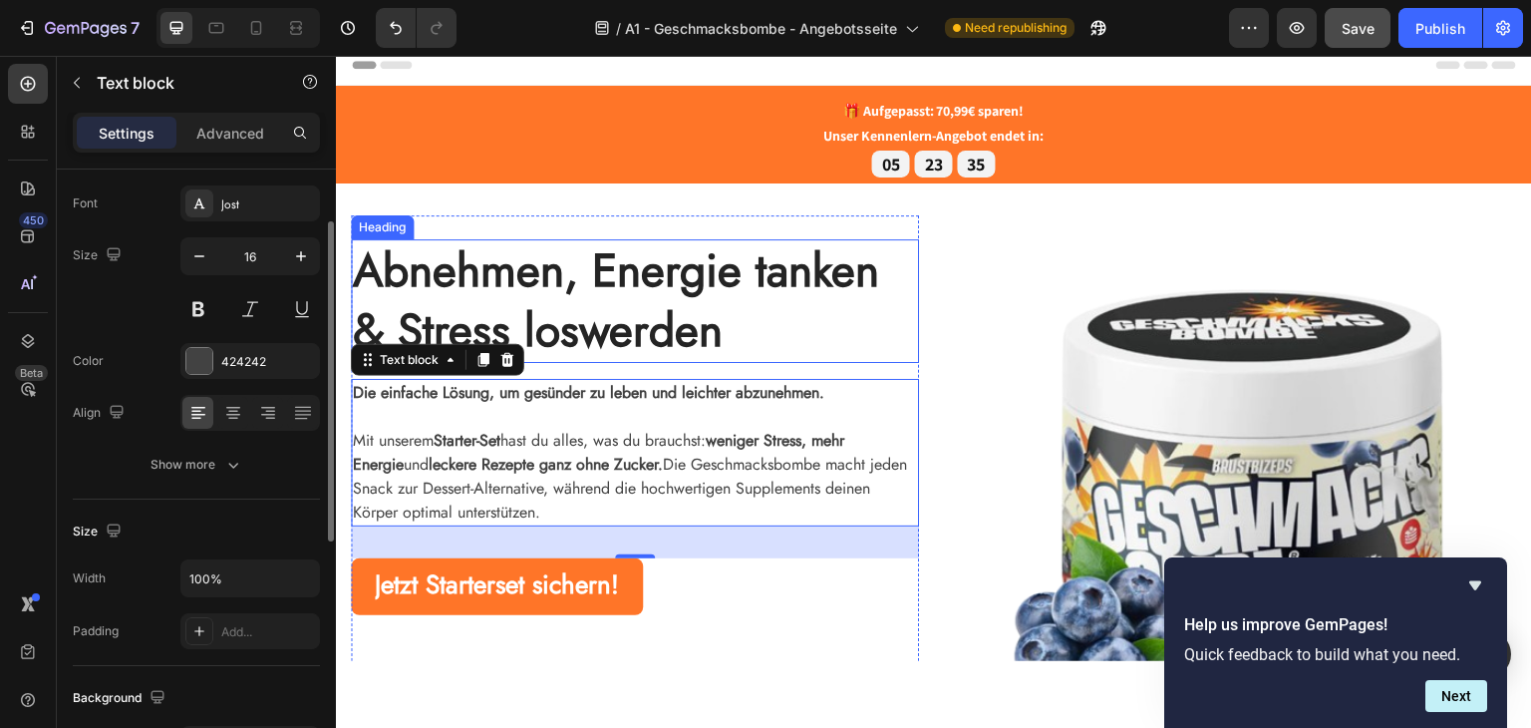
scroll to position [0, 0]
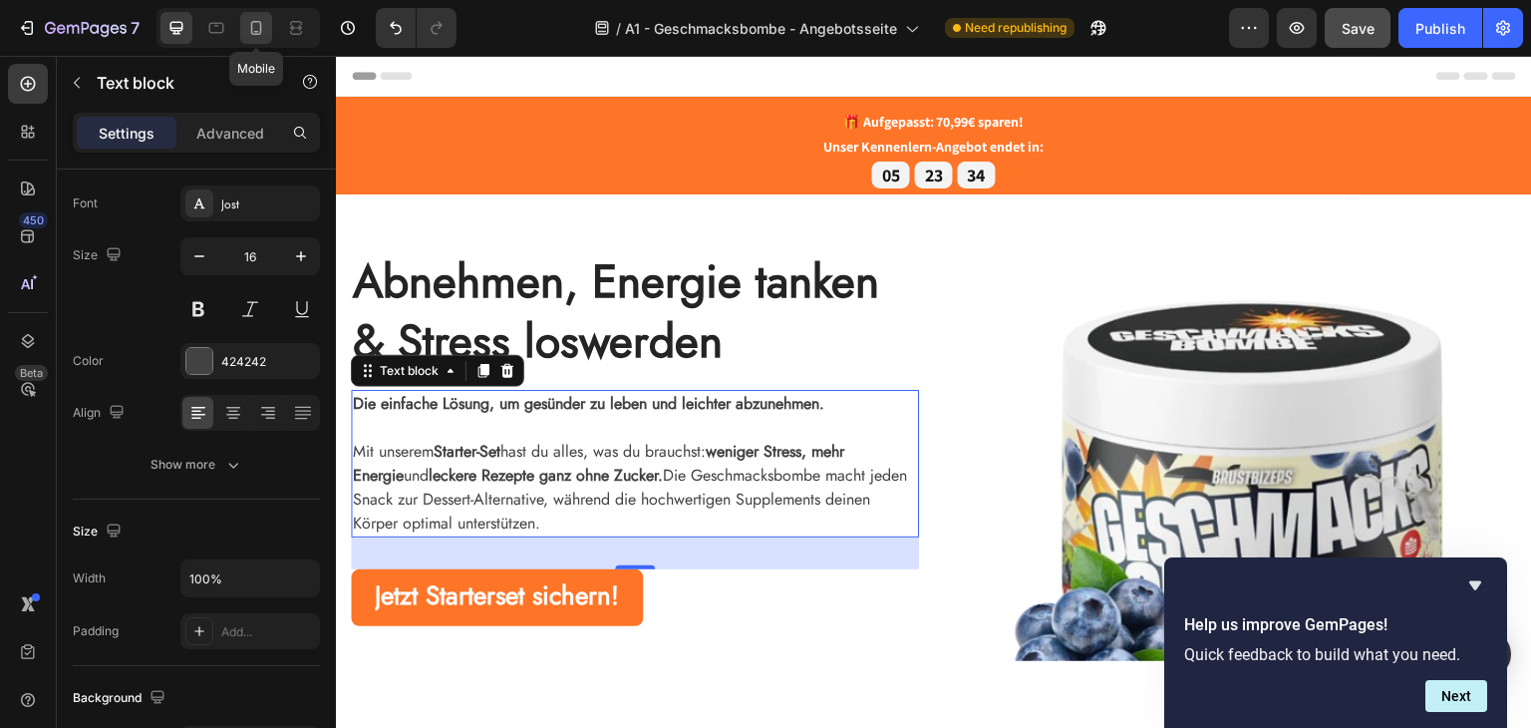
click at [269, 25] on div at bounding box center [256, 28] width 32 height 32
type input "14"
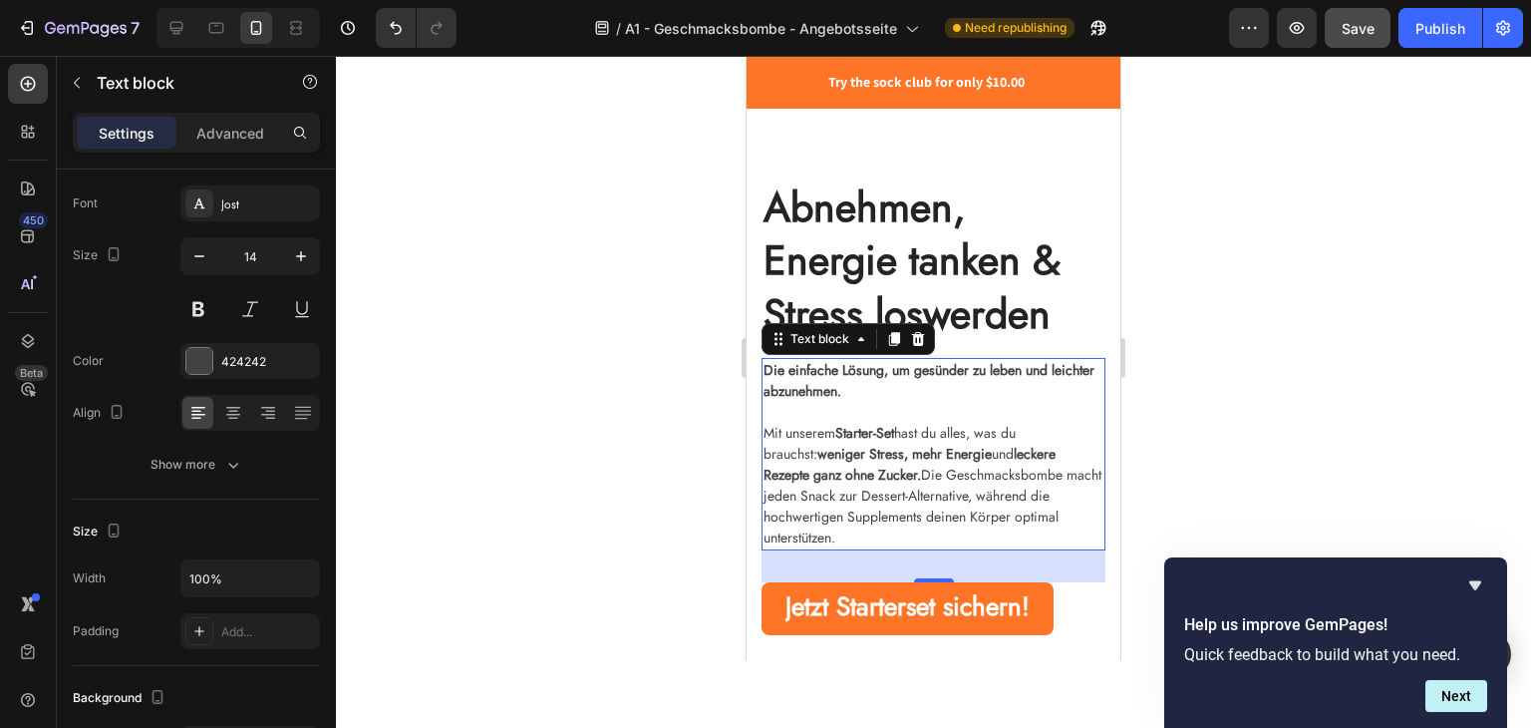
scroll to position [399, 0]
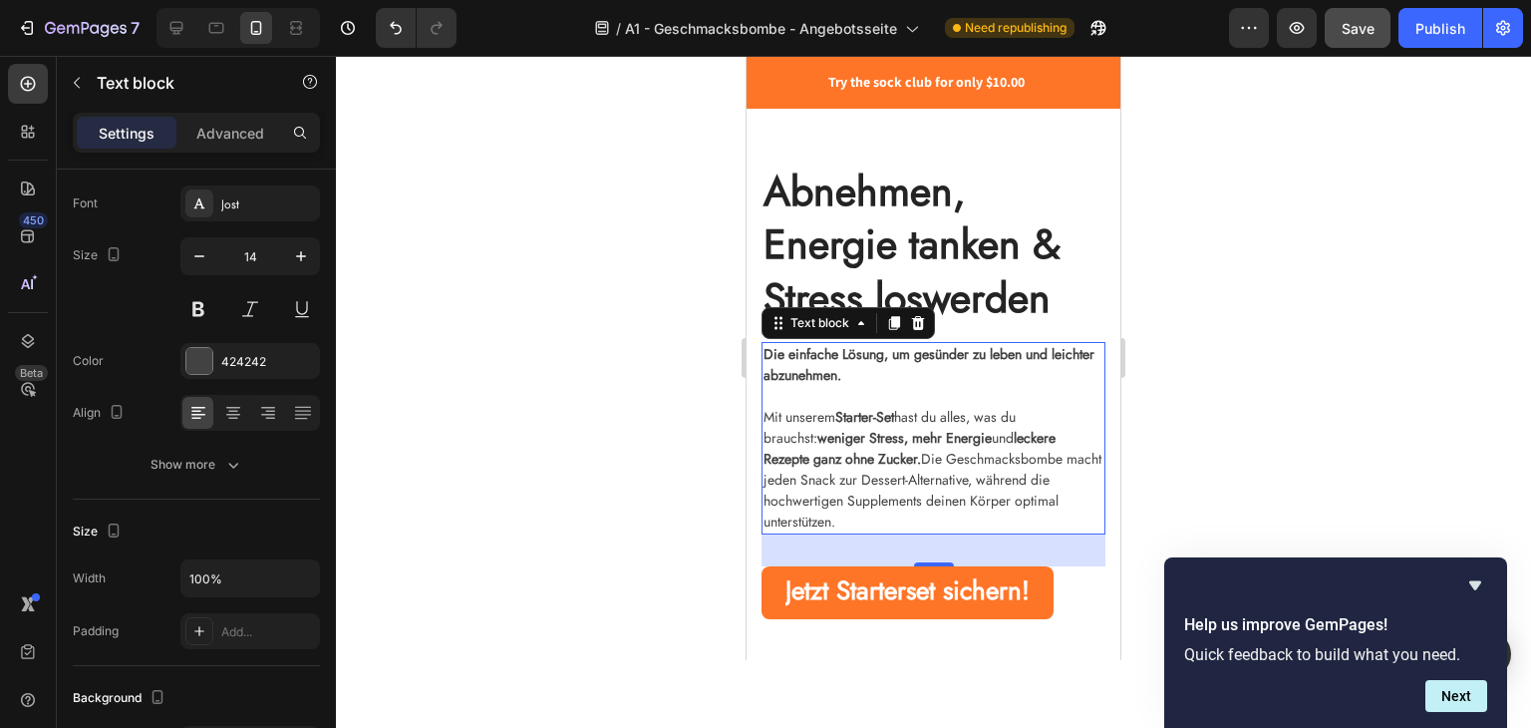
click at [889, 431] on strong "weniger Stress, mehr Energie" at bounding box center [904, 438] width 174 height 20
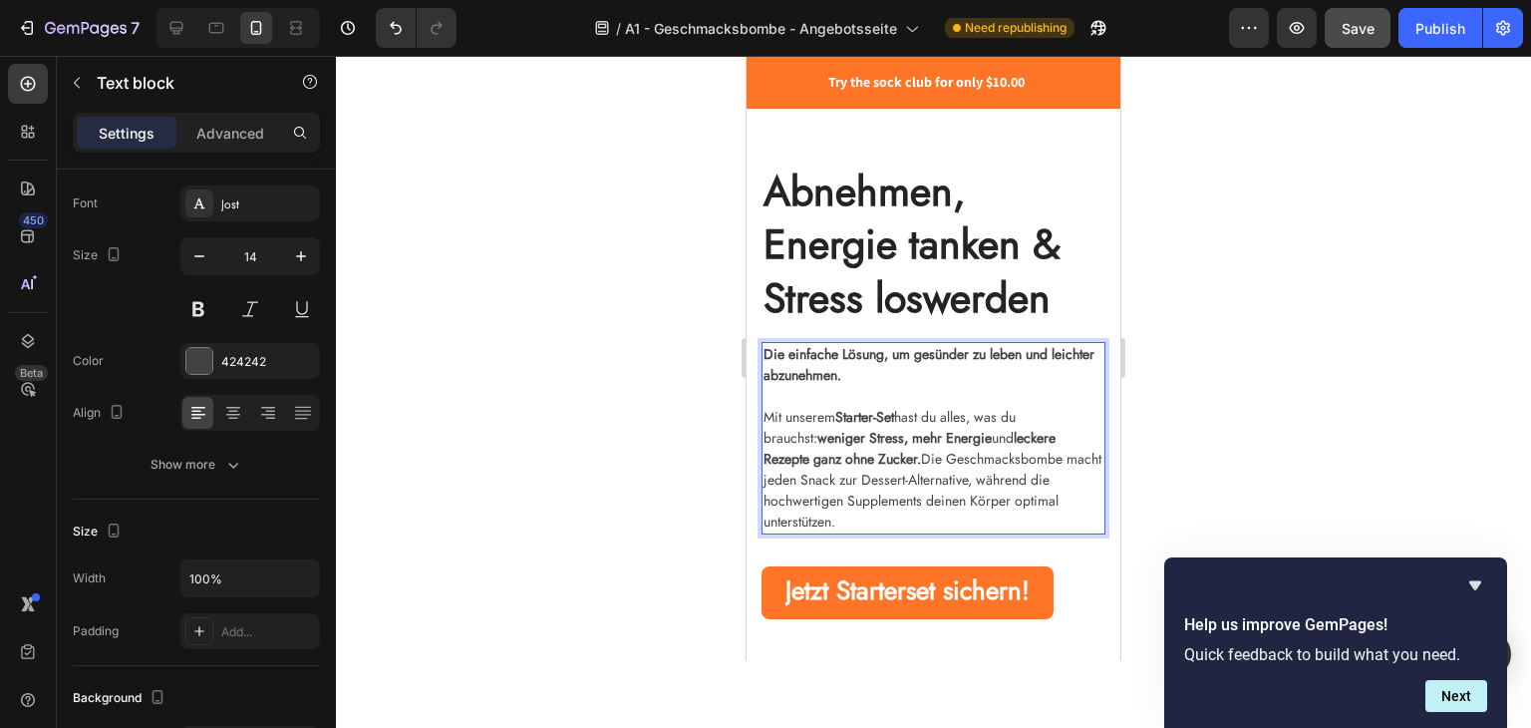
click at [1004, 477] on p "Mit unserem Starter-Set hast du alles, was du brauchst: weniger Stress, mehr En…" at bounding box center [934, 470] width 340 height 126
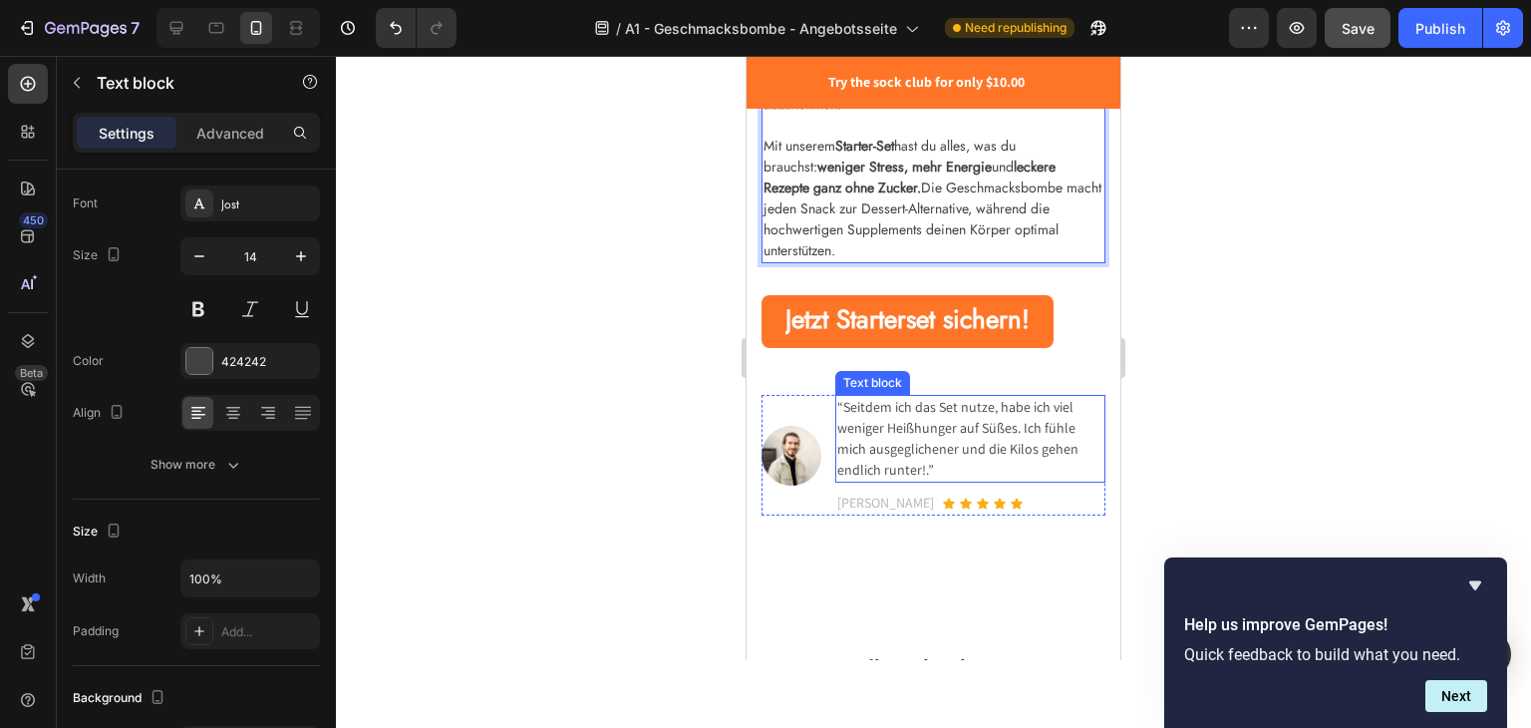
scroll to position [698, 0]
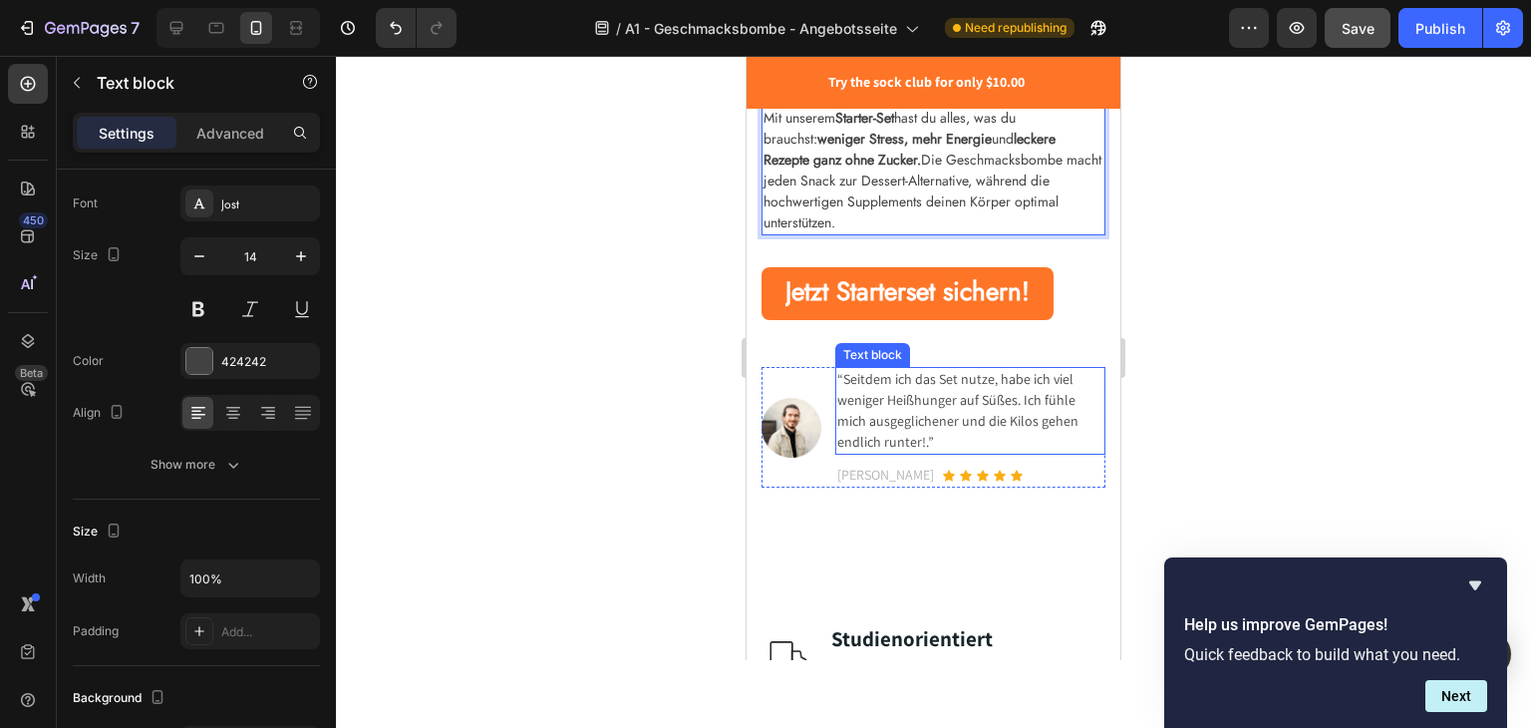
click at [941, 404] on p "“Seitdem ich das Set nutze, habe ich viel weniger Heißhunger auf Süßes. Ich füh…" at bounding box center [970, 411] width 266 height 84
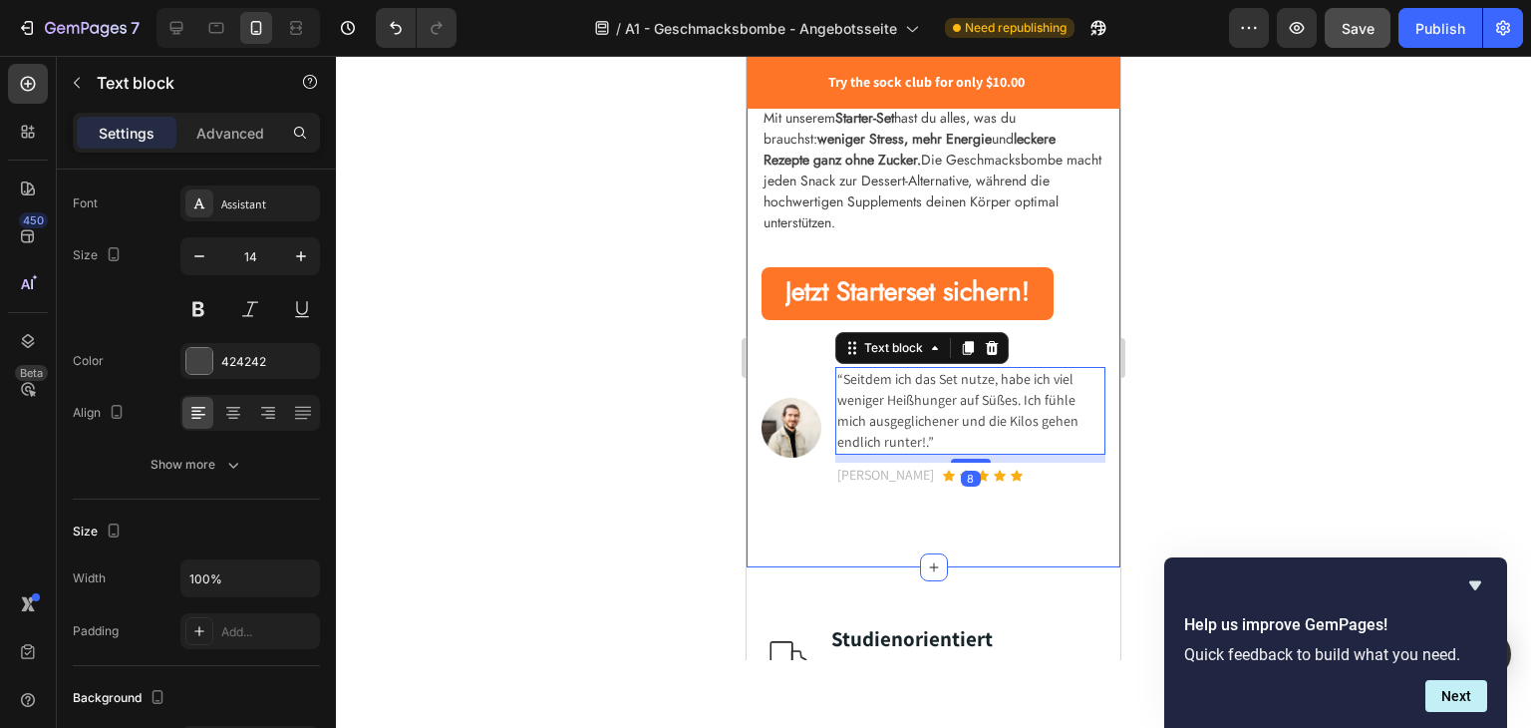
click at [1033, 528] on div "Abnehmen, Energie tanken & Stress loswerden Heading Die einfache Lösung, um ges…" at bounding box center [934, 9] width 374 height 1115
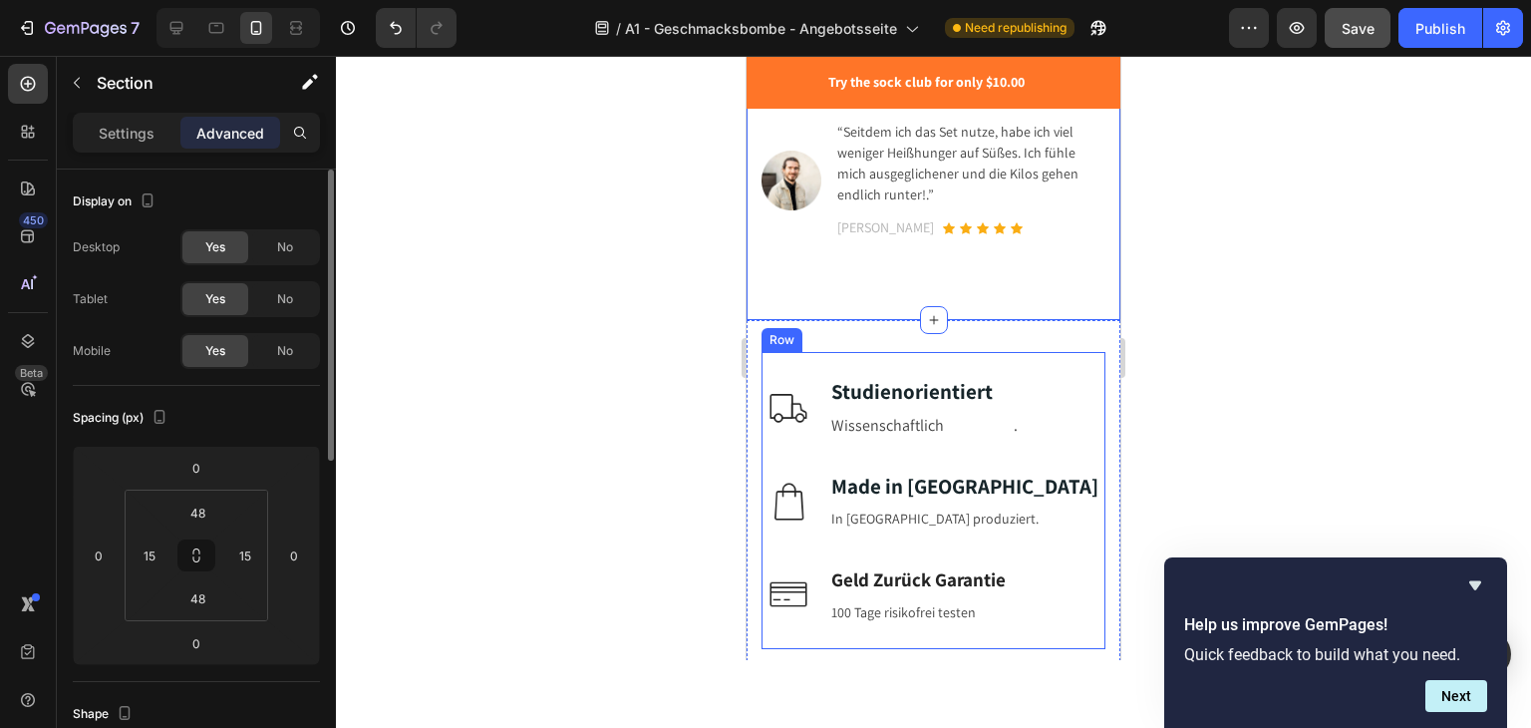
scroll to position [997, 0]
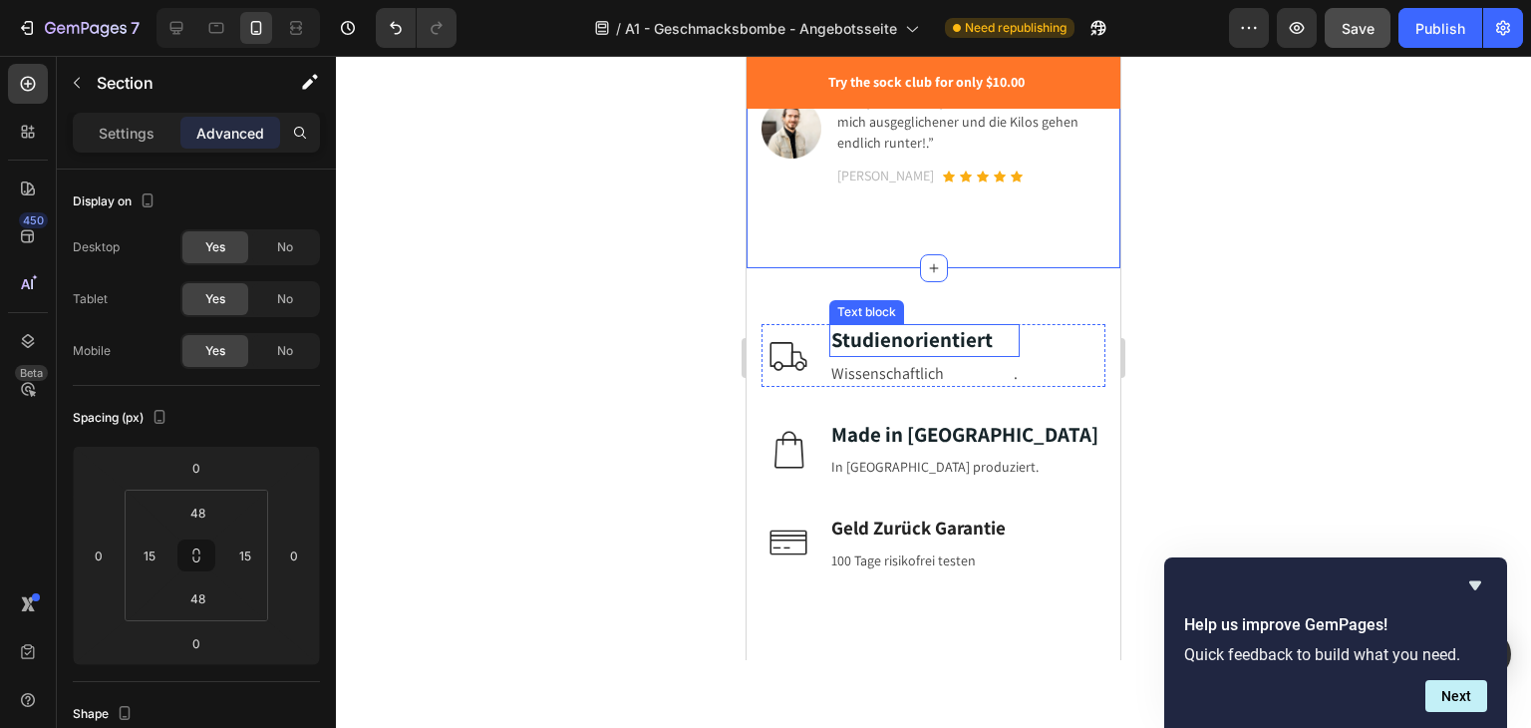
click at [885, 329] on strong "Studienorientiert" at bounding box center [911, 339] width 161 height 27
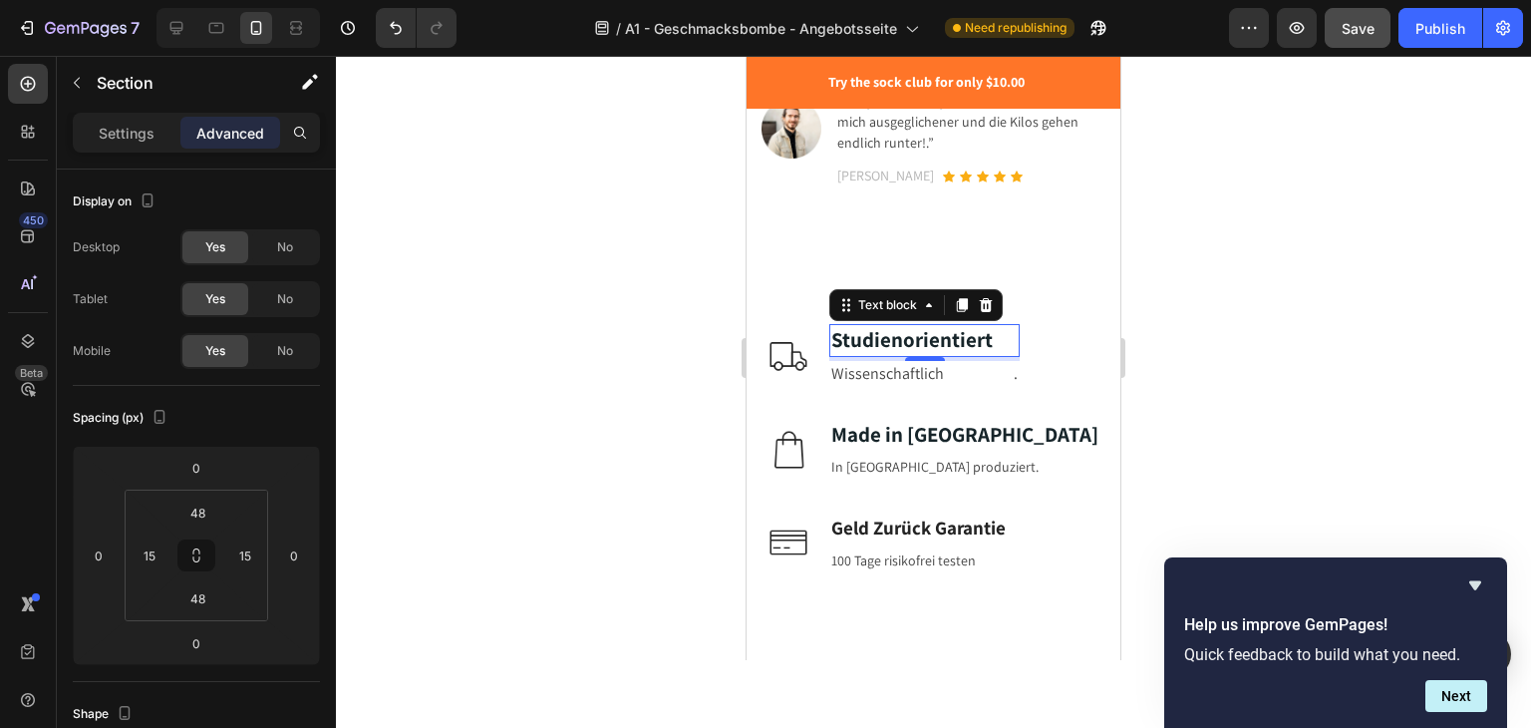
click at [885, 329] on strong "Studienorientiert" at bounding box center [911, 339] width 161 height 27
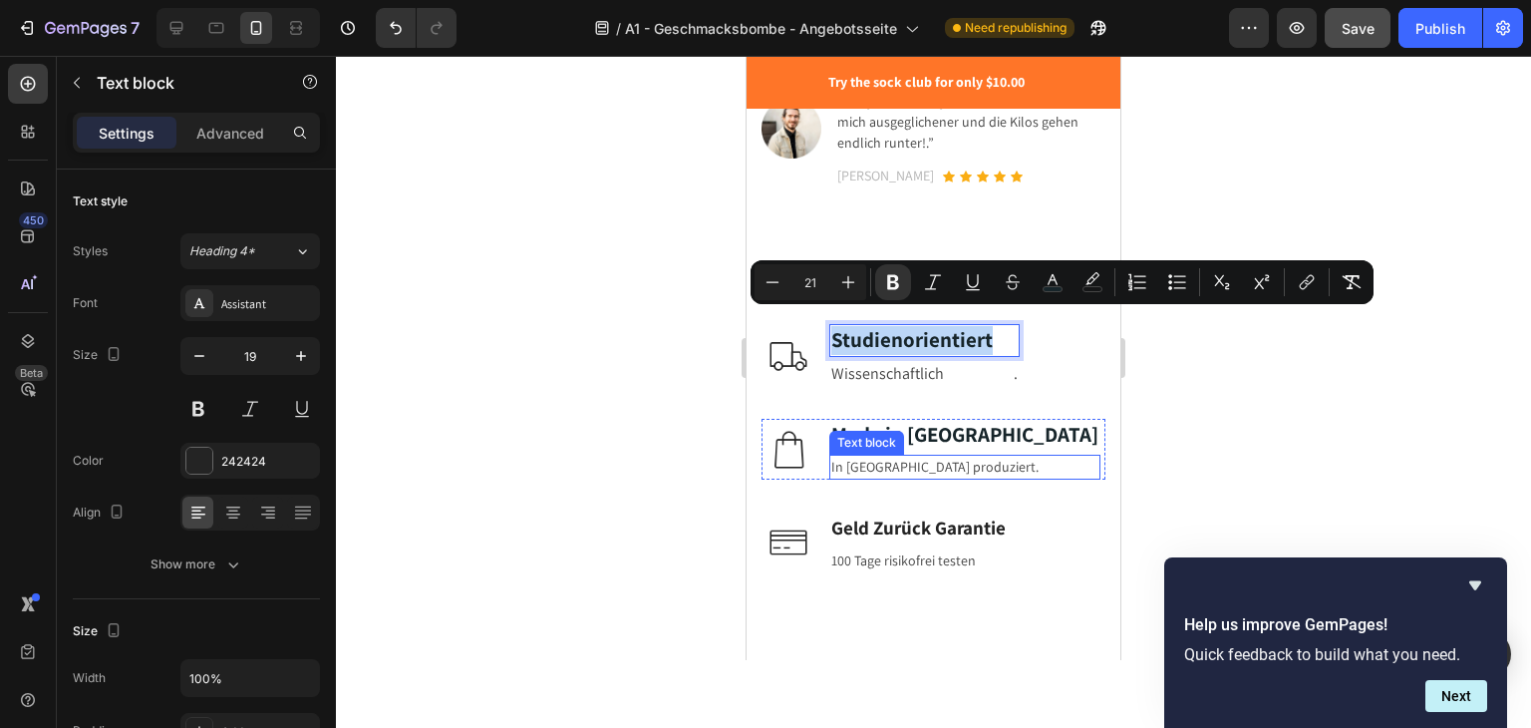
click at [914, 457] on p "In Deutschland produziert." at bounding box center [964, 467] width 267 height 21
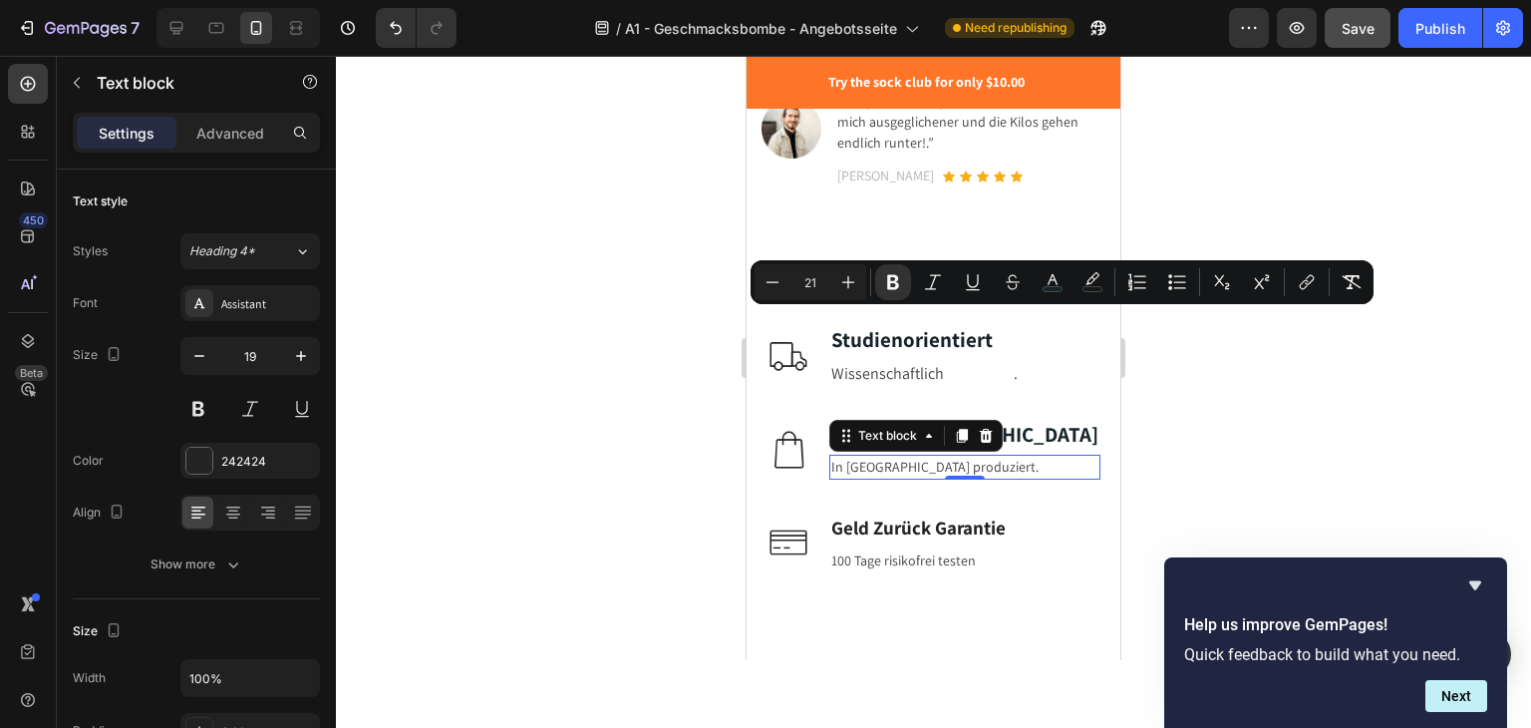
click at [914, 457] on p "In Deutschland produziert." at bounding box center [964, 467] width 267 height 21
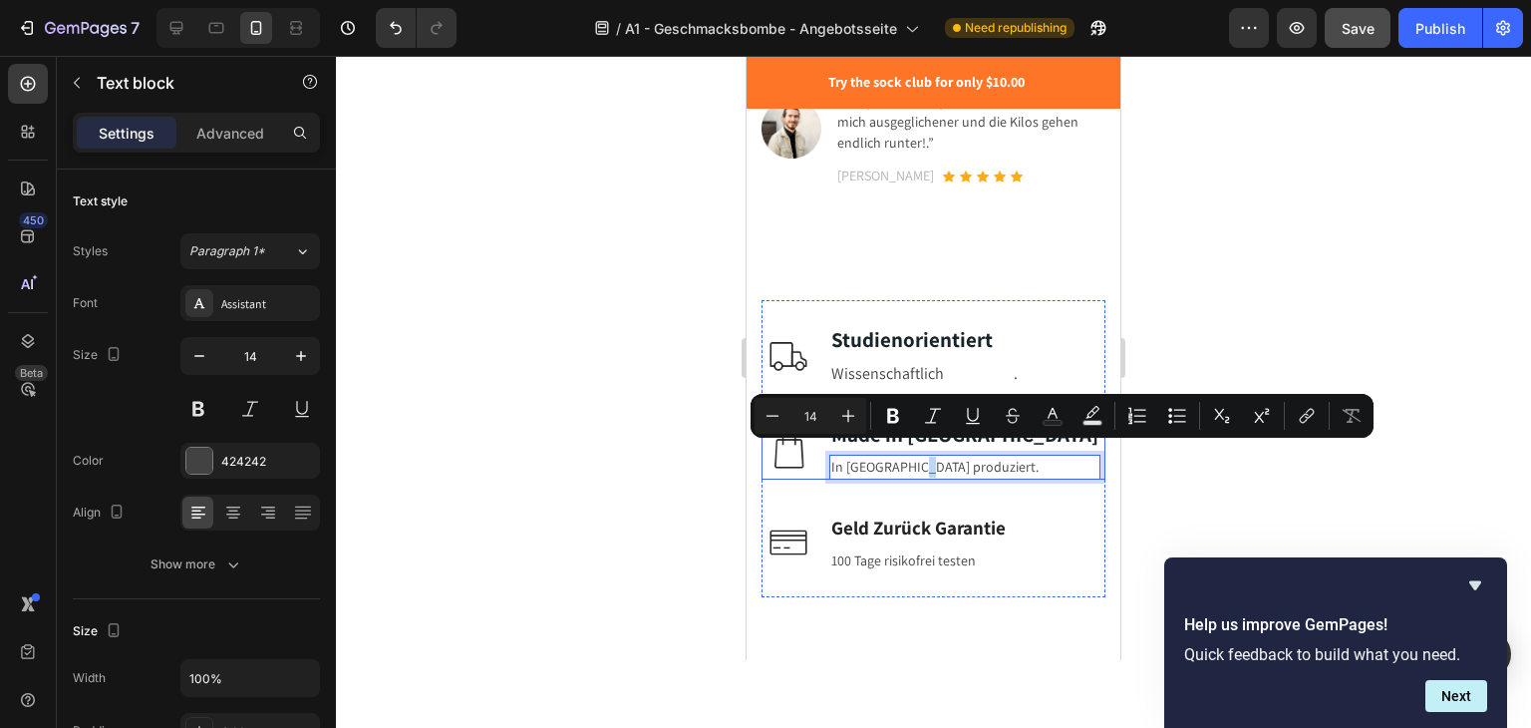
click at [1004, 461] on div "Image Made in Germany Text block In Deutschland produziert. Text block 0 Row" at bounding box center [934, 450] width 344 height 62
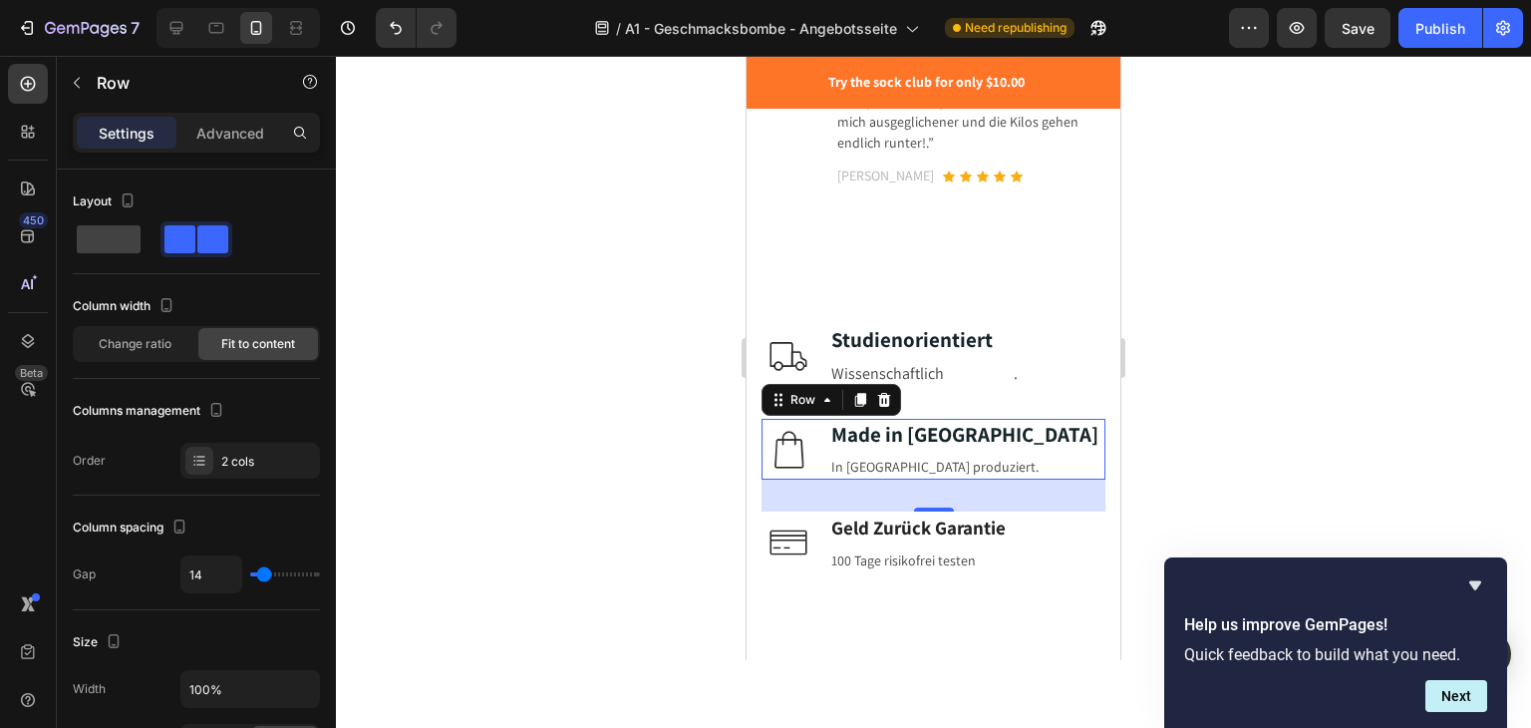
scroll to position [997, 0]
click at [176, 49] on div "7 Desktop Version history / A1 - Geschmacksbombe - Angebotsseite Need republish…" at bounding box center [765, 28] width 1531 height 57
click at [176, 43] on div at bounding box center [176, 28] width 32 height 32
type input "16"
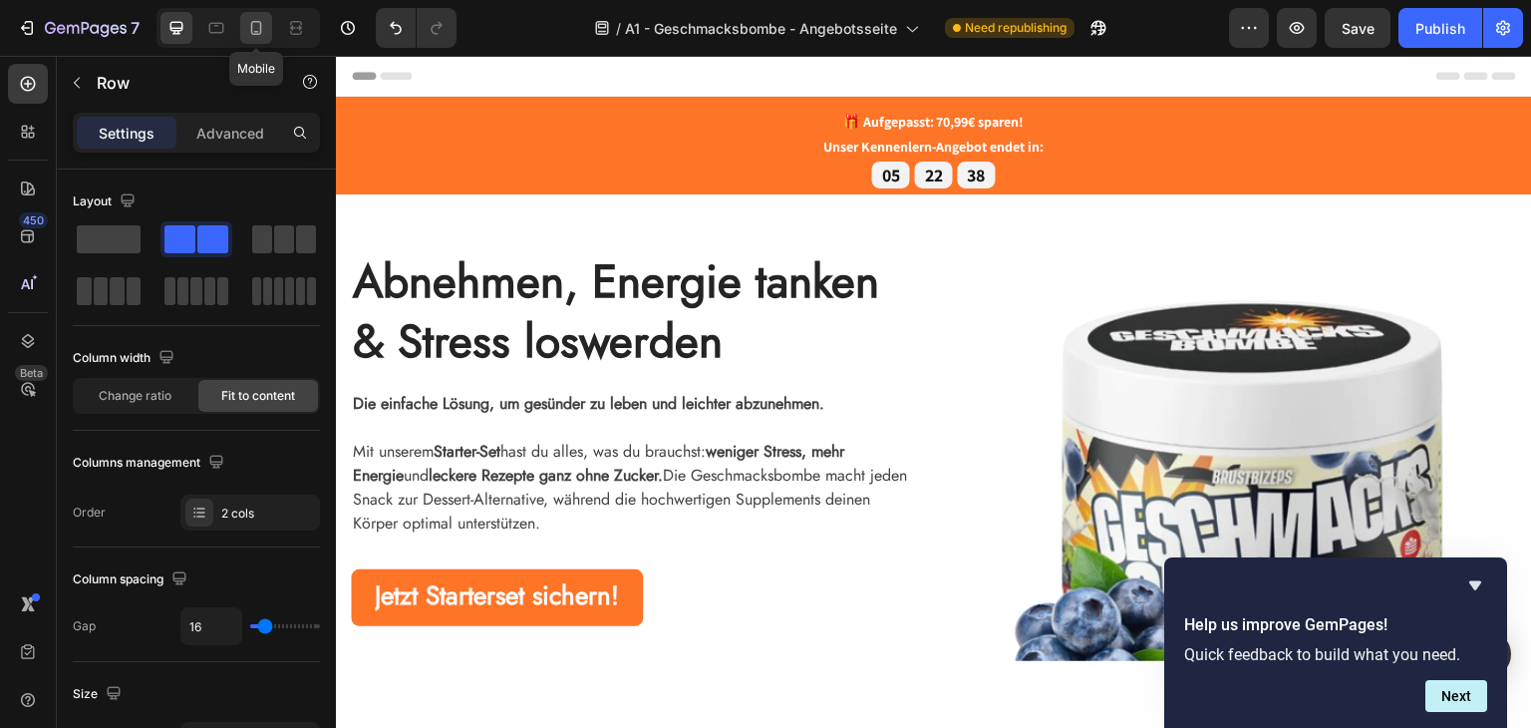
click at [247, 32] on icon at bounding box center [256, 28] width 20 height 20
type input "14"
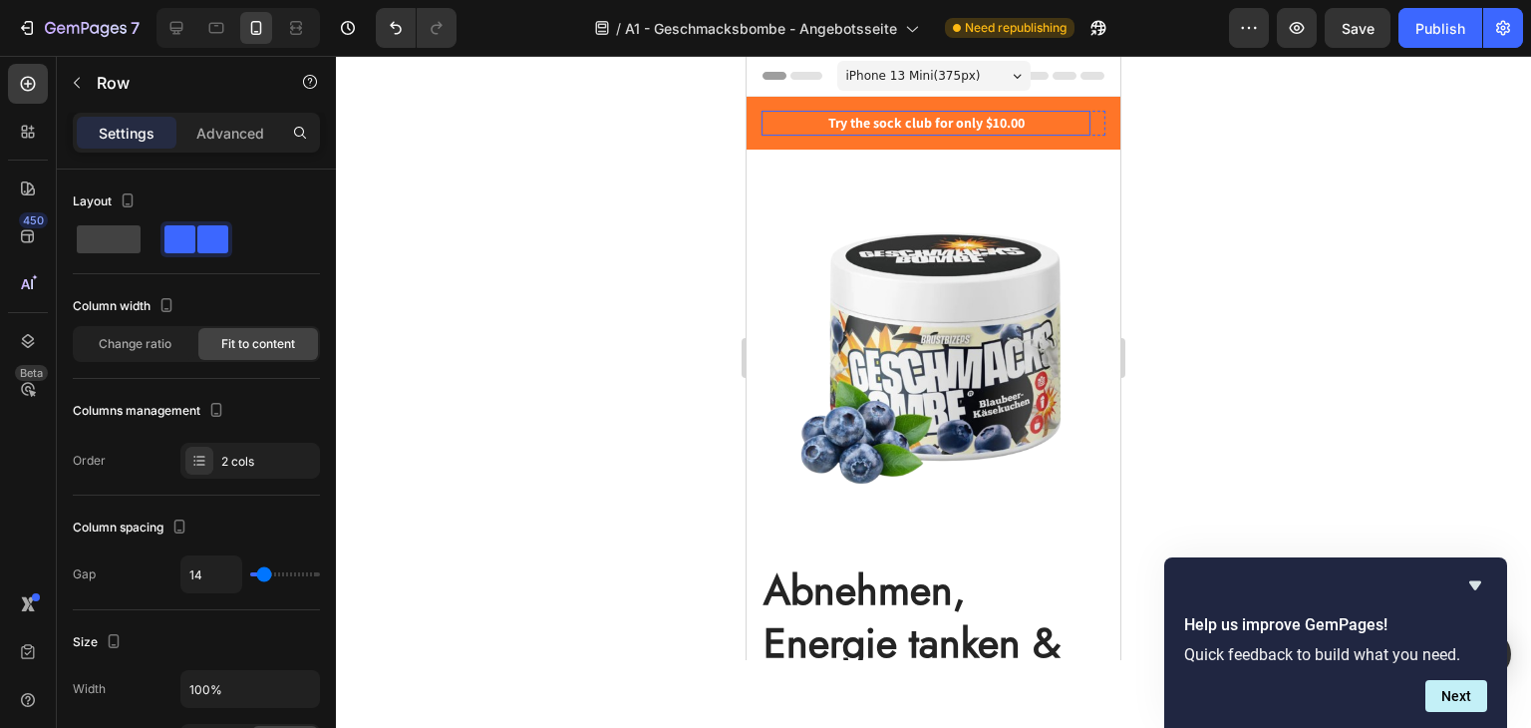
click at [793, 118] on p "Try the sock club for only $10.00" at bounding box center [926, 123] width 325 height 21
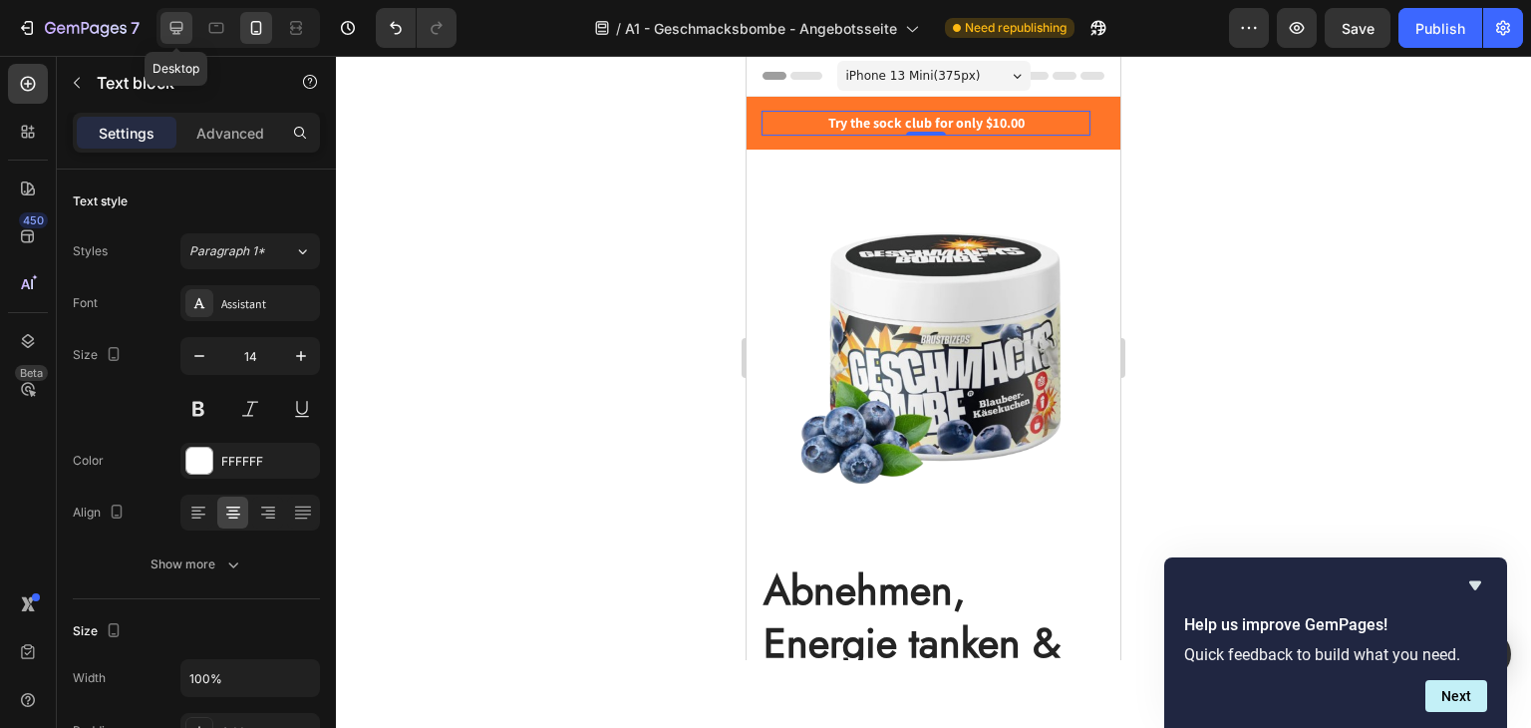
click at [179, 37] on icon at bounding box center [176, 28] width 20 height 20
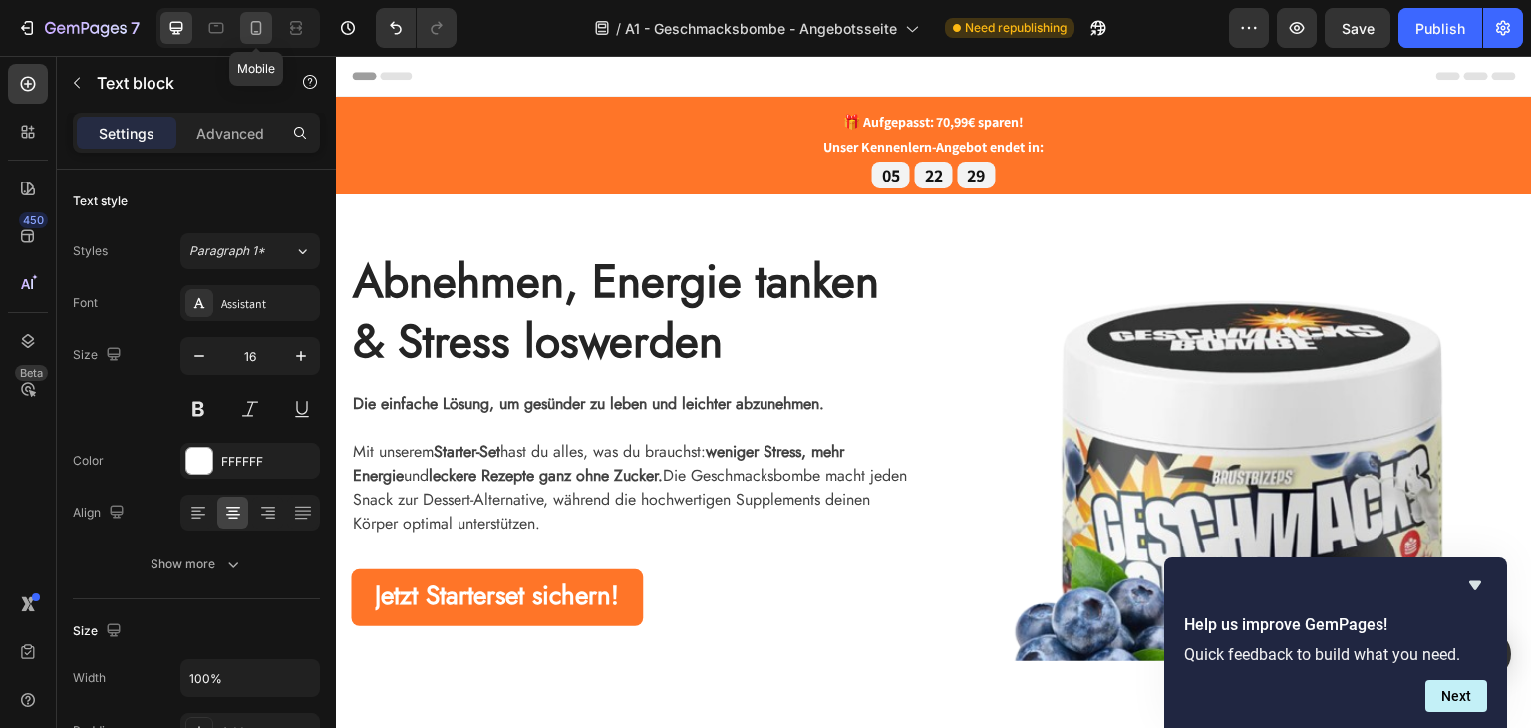
click at [259, 33] on icon at bounding box center [256, 28] width 11 height 14
type input "14"
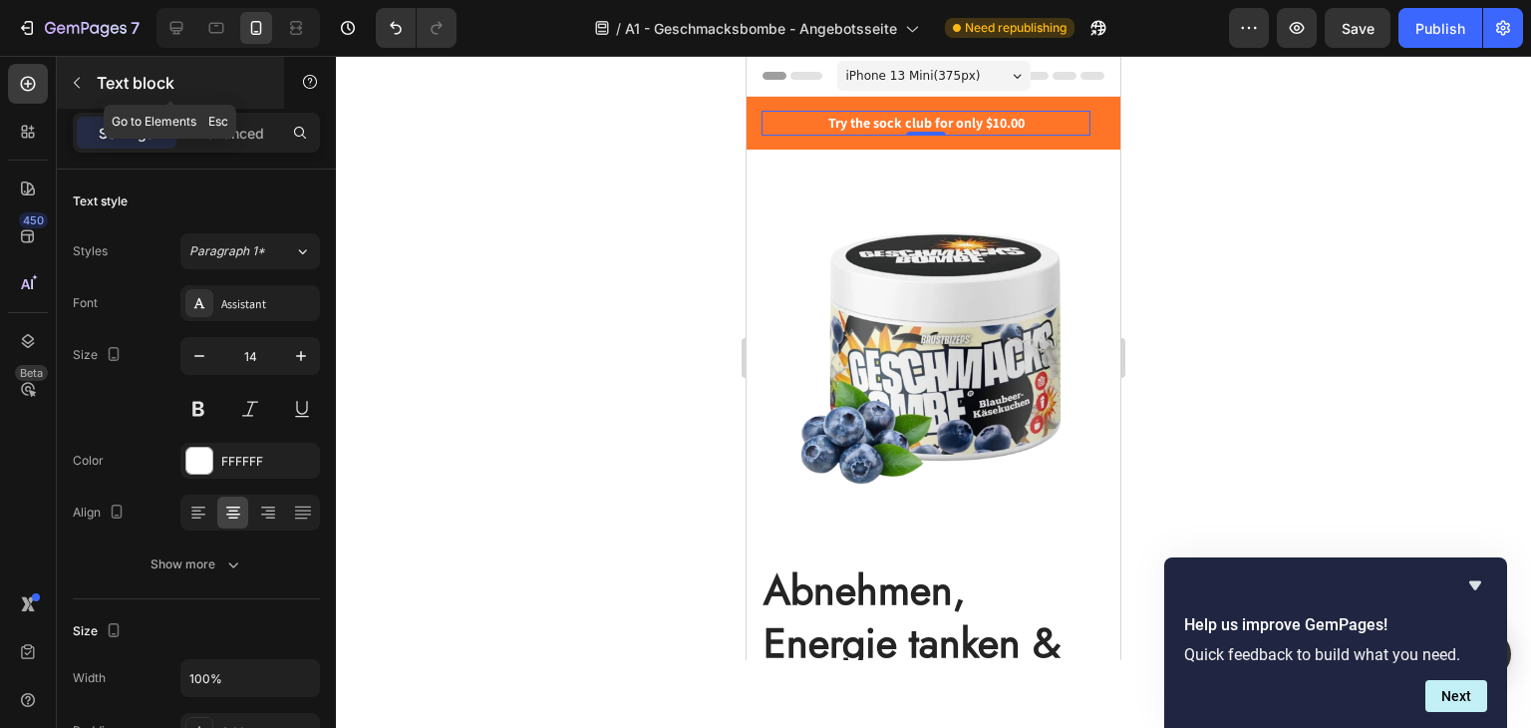
click at [81, 83] on icon "button" at bounding box center [77, 83] width 16 height 16
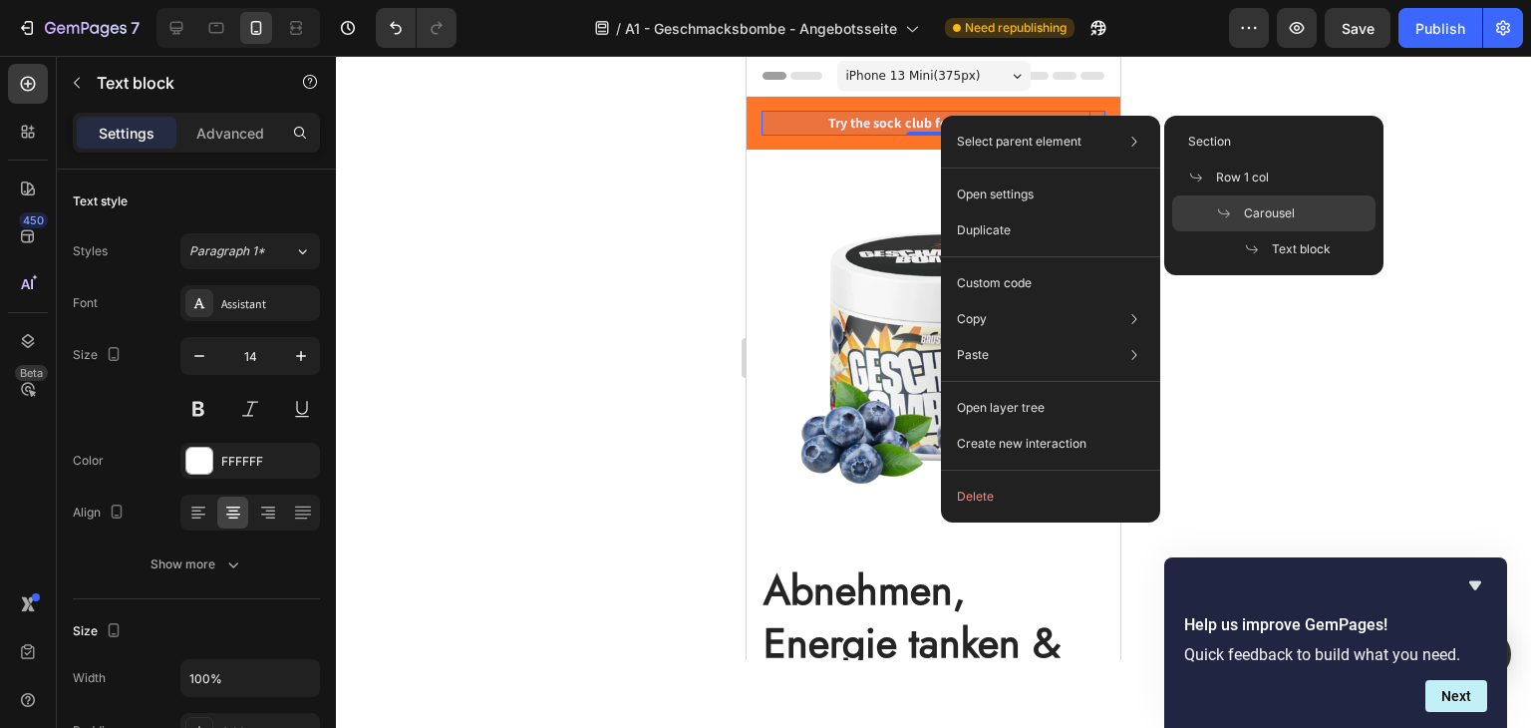
click at [1263, 214] on span "Carousel" at bounding box center [1269, 213] width 51 height 18
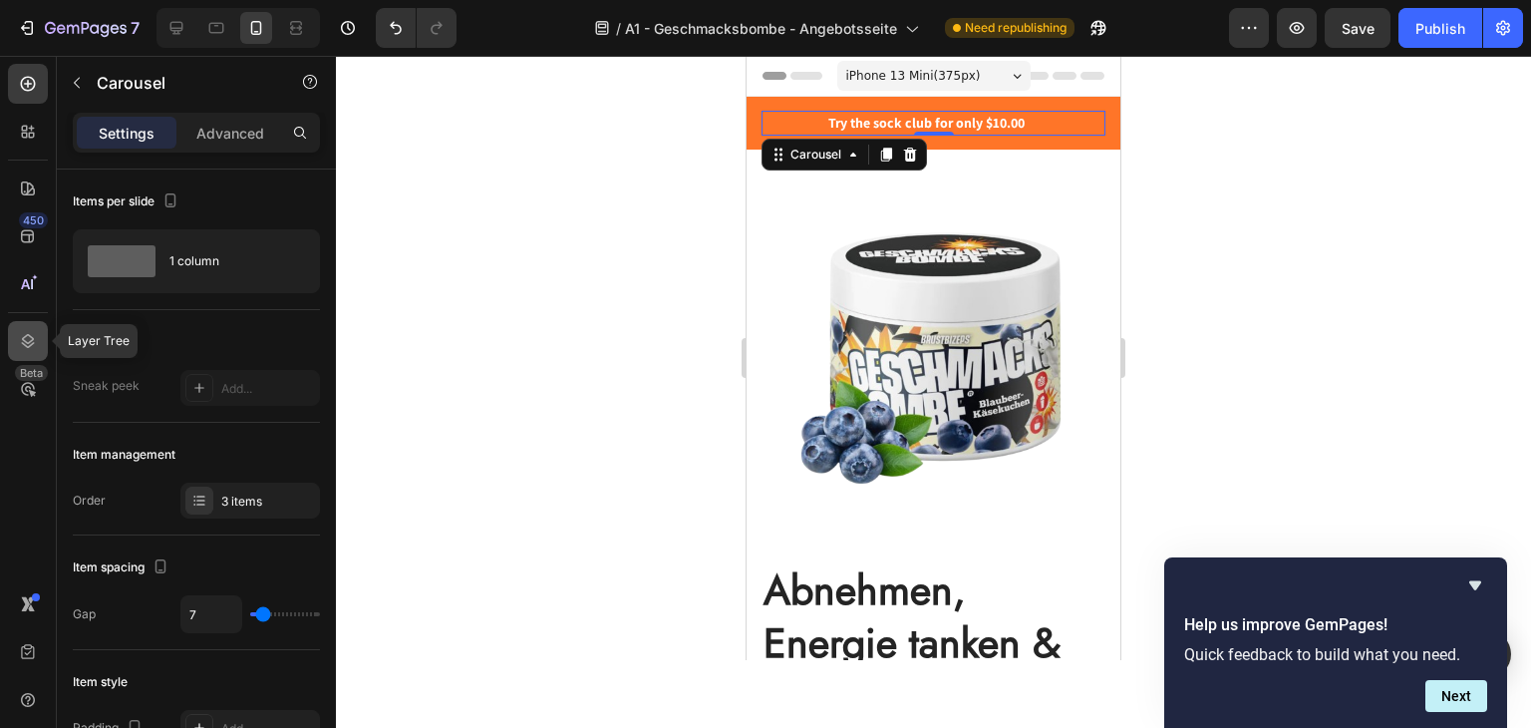
click at [25, 346] on icon at bounding box center [28, 341] width 13 height 14
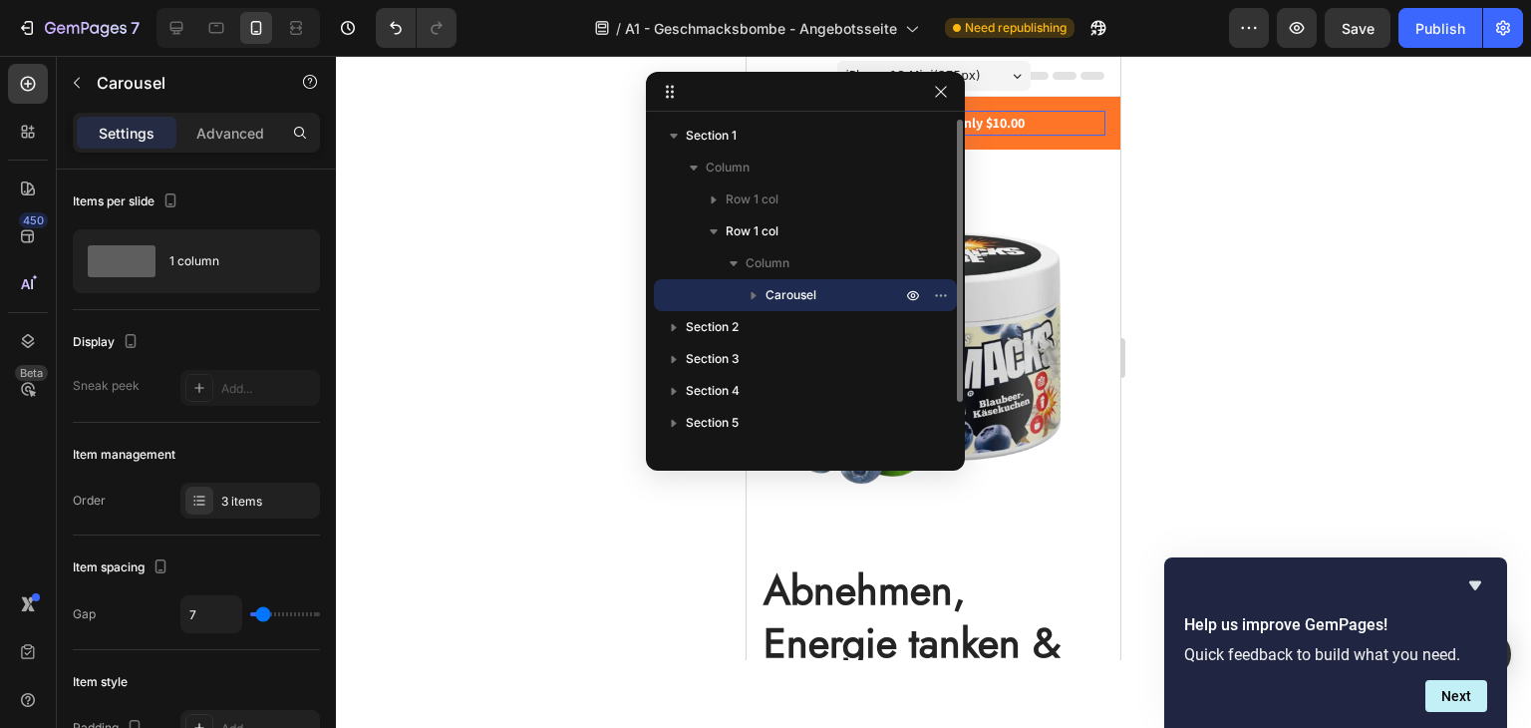
click at [752, 296] on icon "button" at bounding box center [754, 296] width 5 height 8
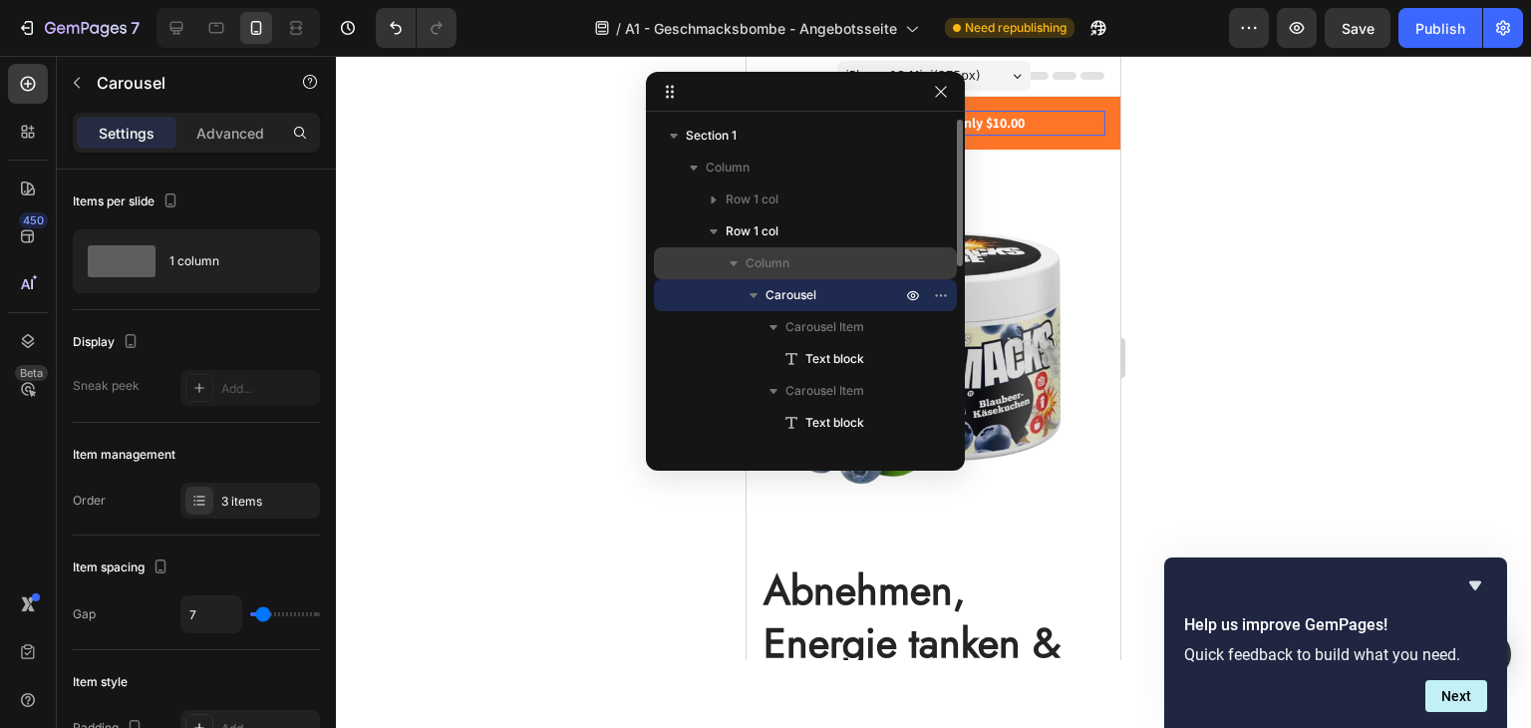
click at [738, 270] on icon "button" at bounding box center [734, 263] width 20 height 20
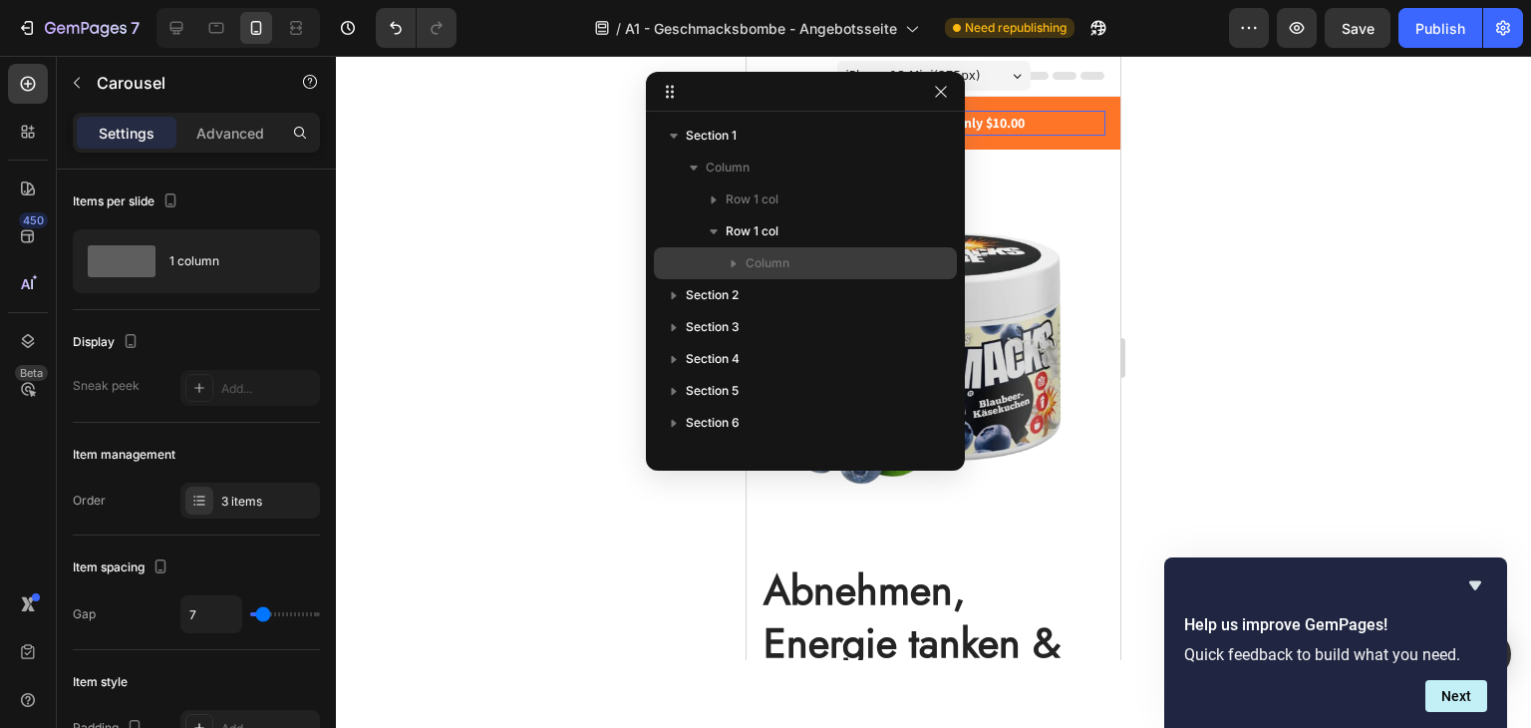
click at [738, 270] on icon "button" at bounding box center [734, 263] width 20 height 20
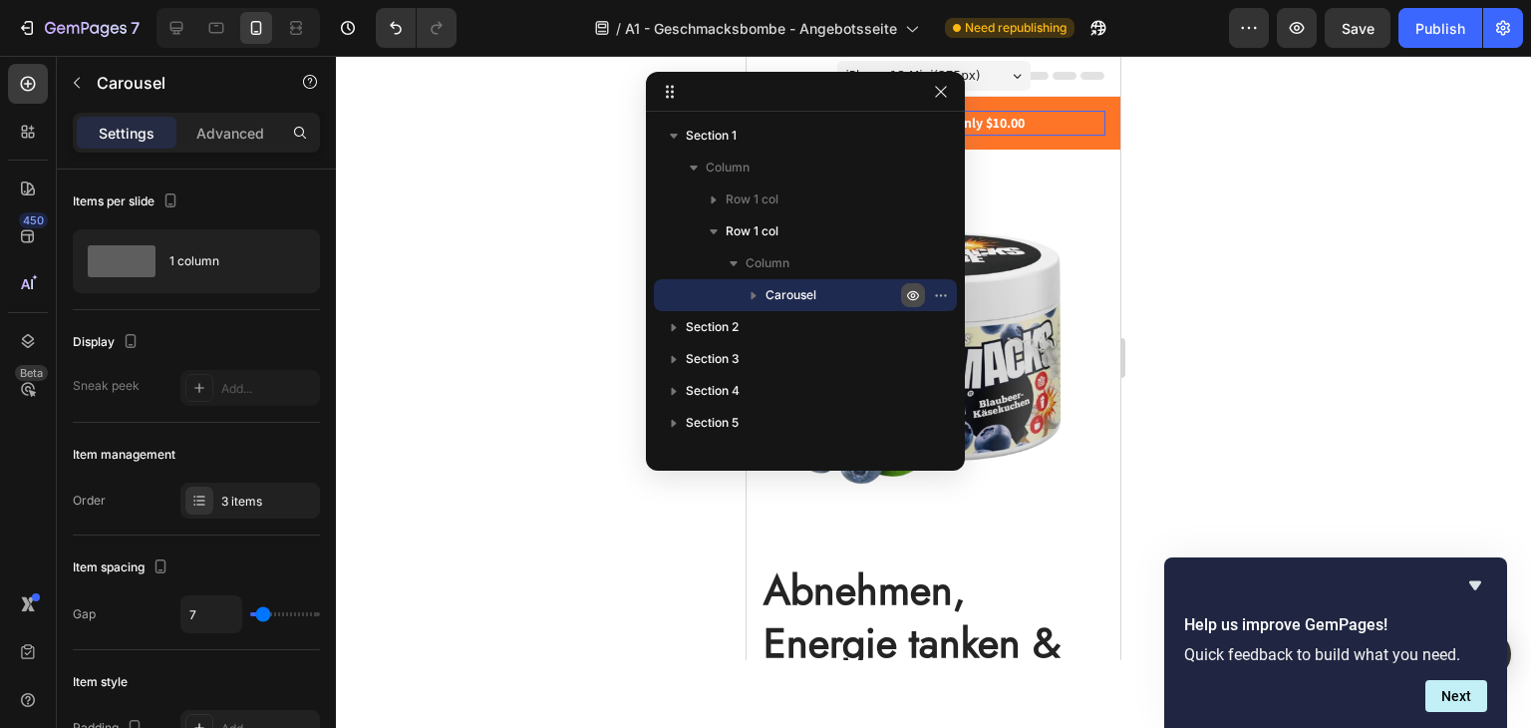
click at [907, 290] on icon "button" at bounding box center [913, 295] width 16 height 16
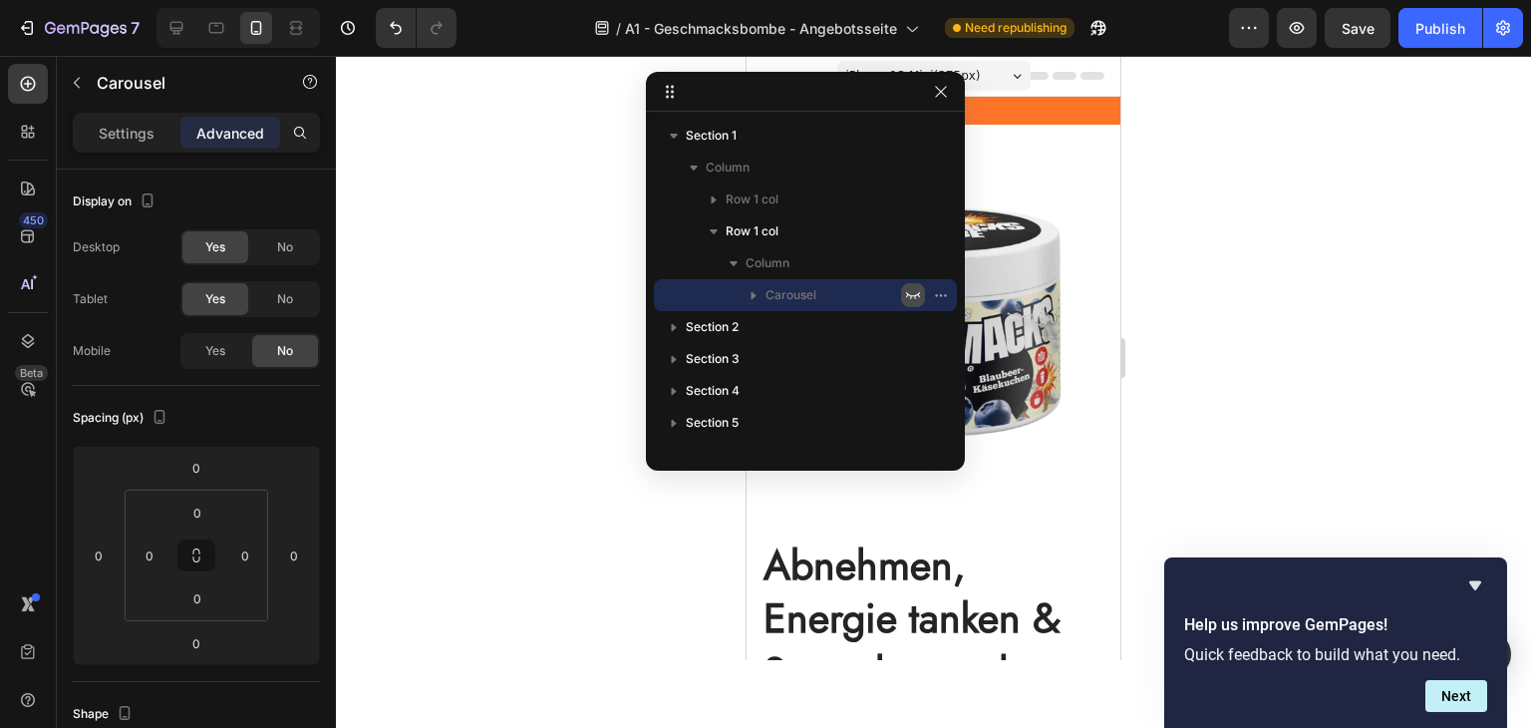
click at [906, 291] on icon "button" at bounding box center [913, 295] width 16 height 16
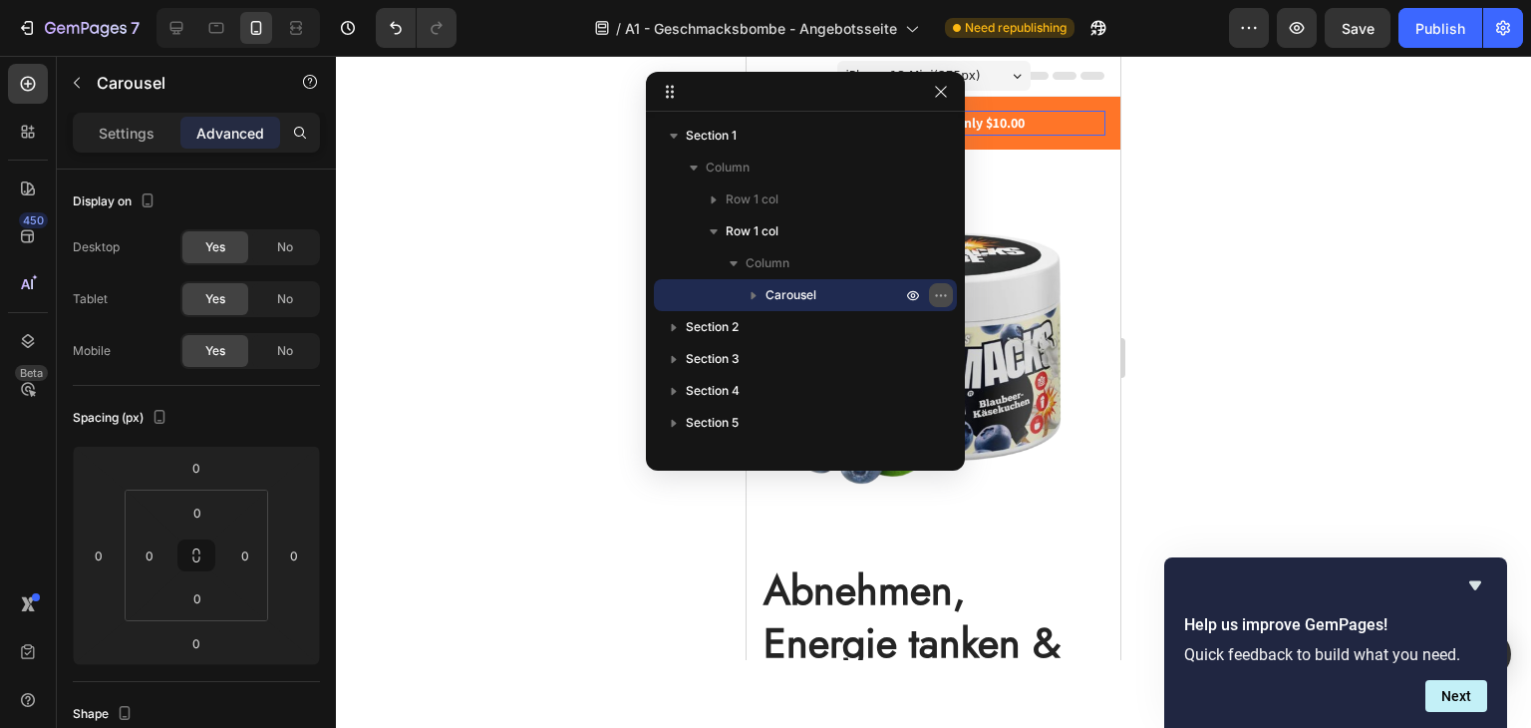
click at [937, 293] on icon "button" at bounding box center [941, 295] width 16 height 16
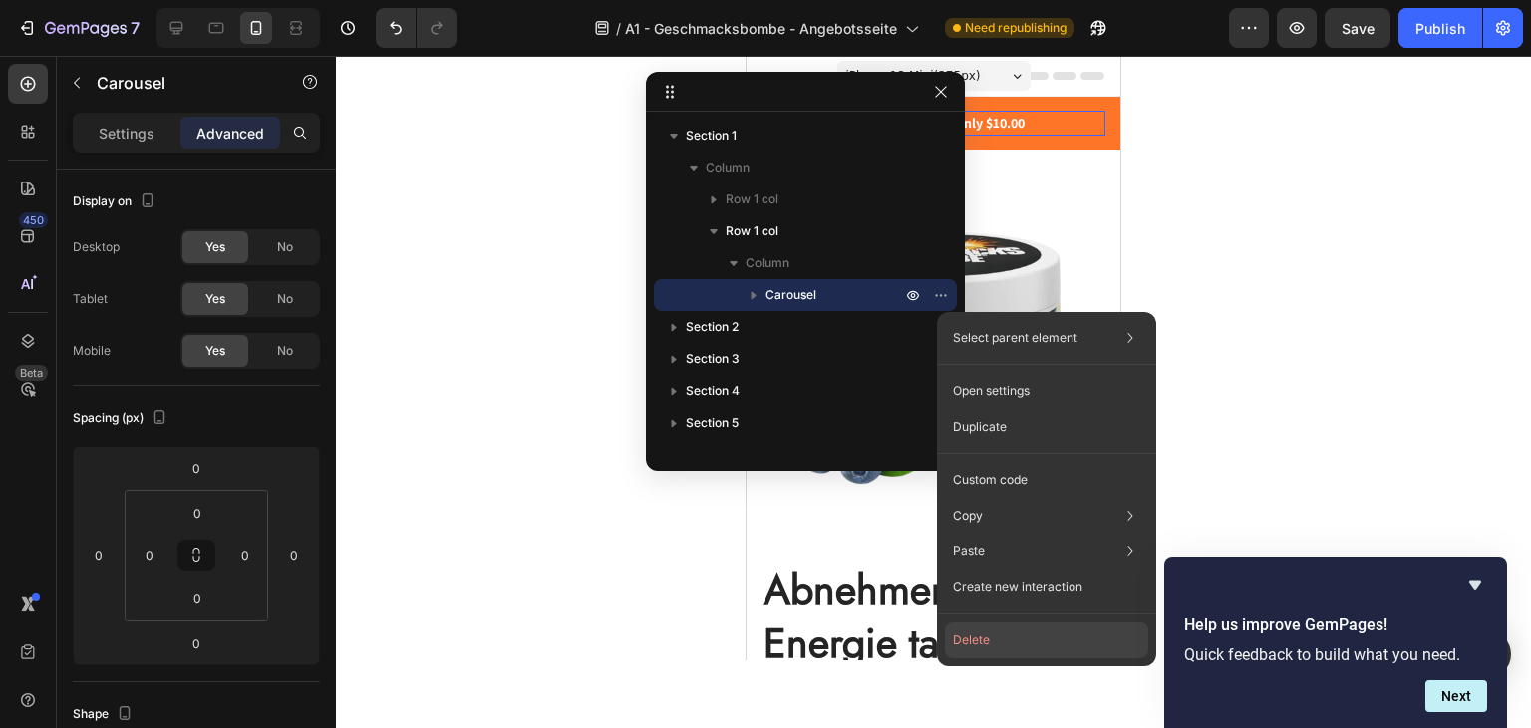
click at [1018, 624] on button "Delete" at bounding box center [1046, 640] width 203 height 36
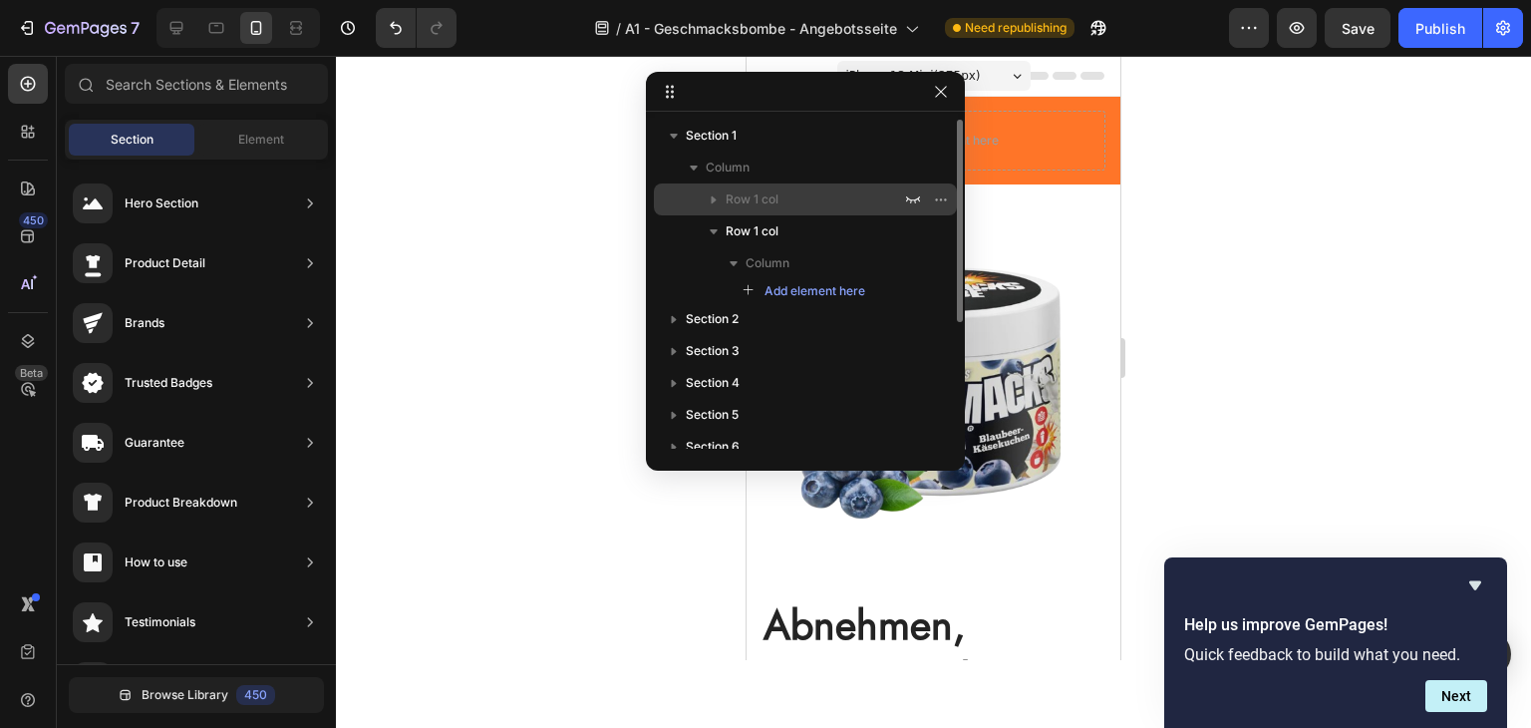
click at [714, 196] on icon "button" at bounding box center [714, 199] width 20 height 20
click at [913, 198] on icon "button" at bounding box center [913, 199] width 16 height 16
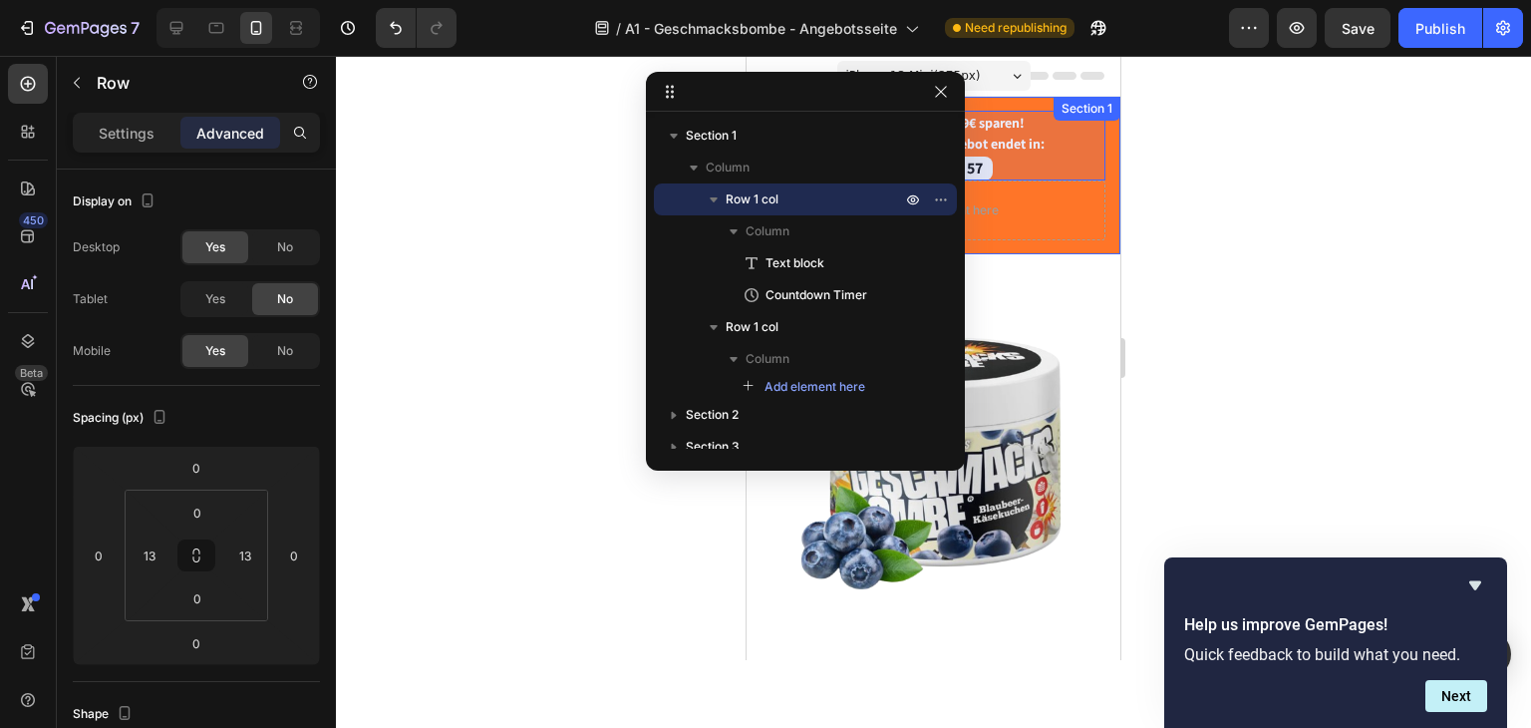
click at [1092, 243] on div "🎁 Aufgepasst: 70,99€ sparen! Unser Kennenlern-Angebot endet in: Text block 05 2…" at bounding box center [934, 175] width 374 height 157
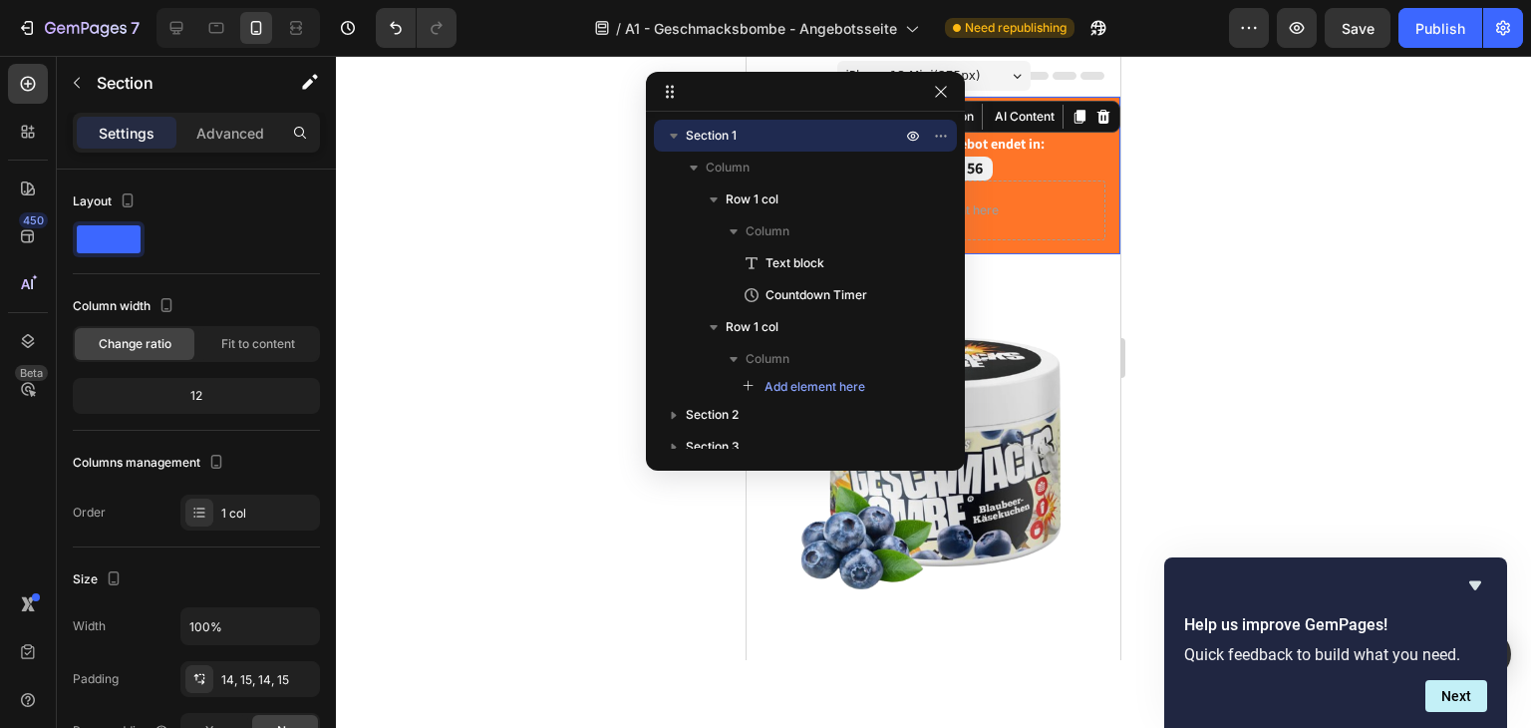
click at [1187, 265] on div at bounding box center [933, 392] width 1195 height 672
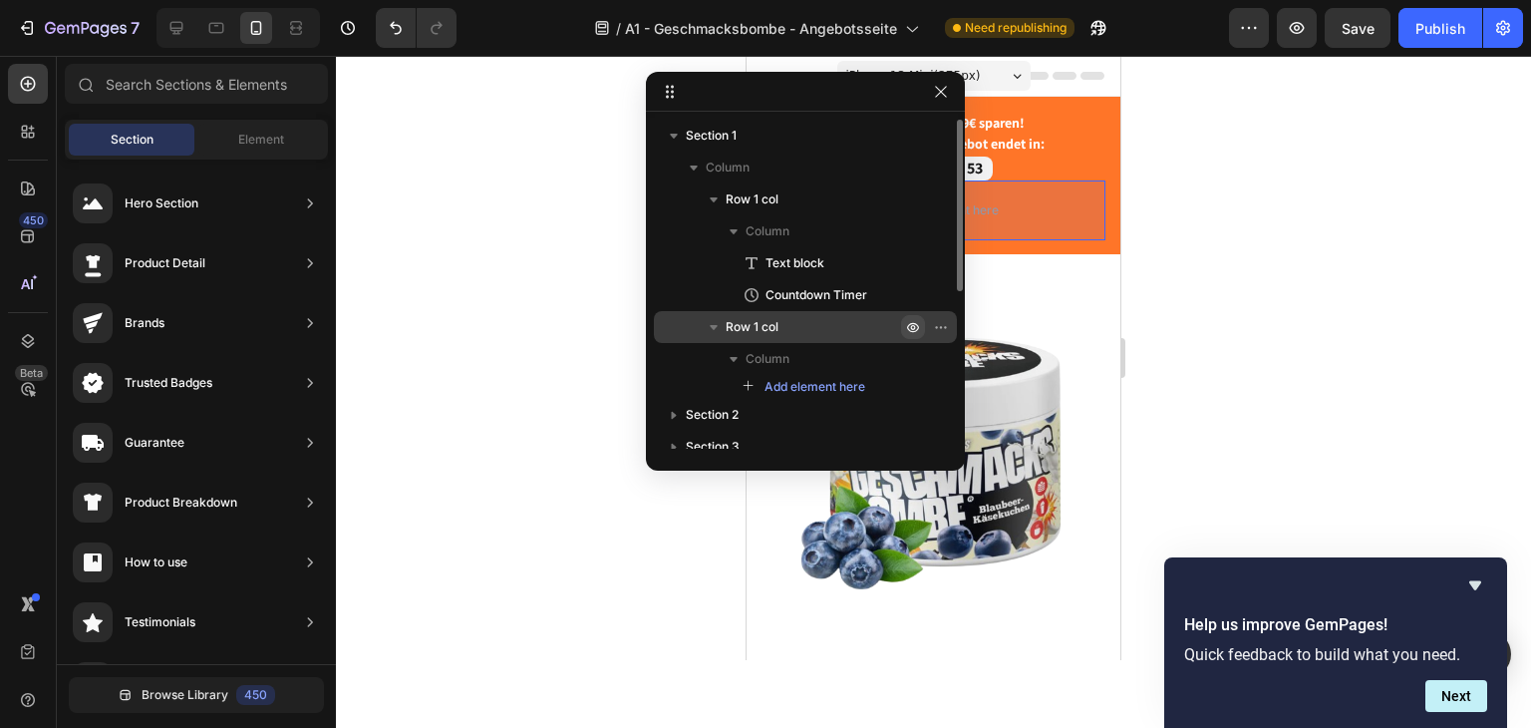
click at [914, 324] on icon "button" at bounding box center [913, 328] width 12 height 10
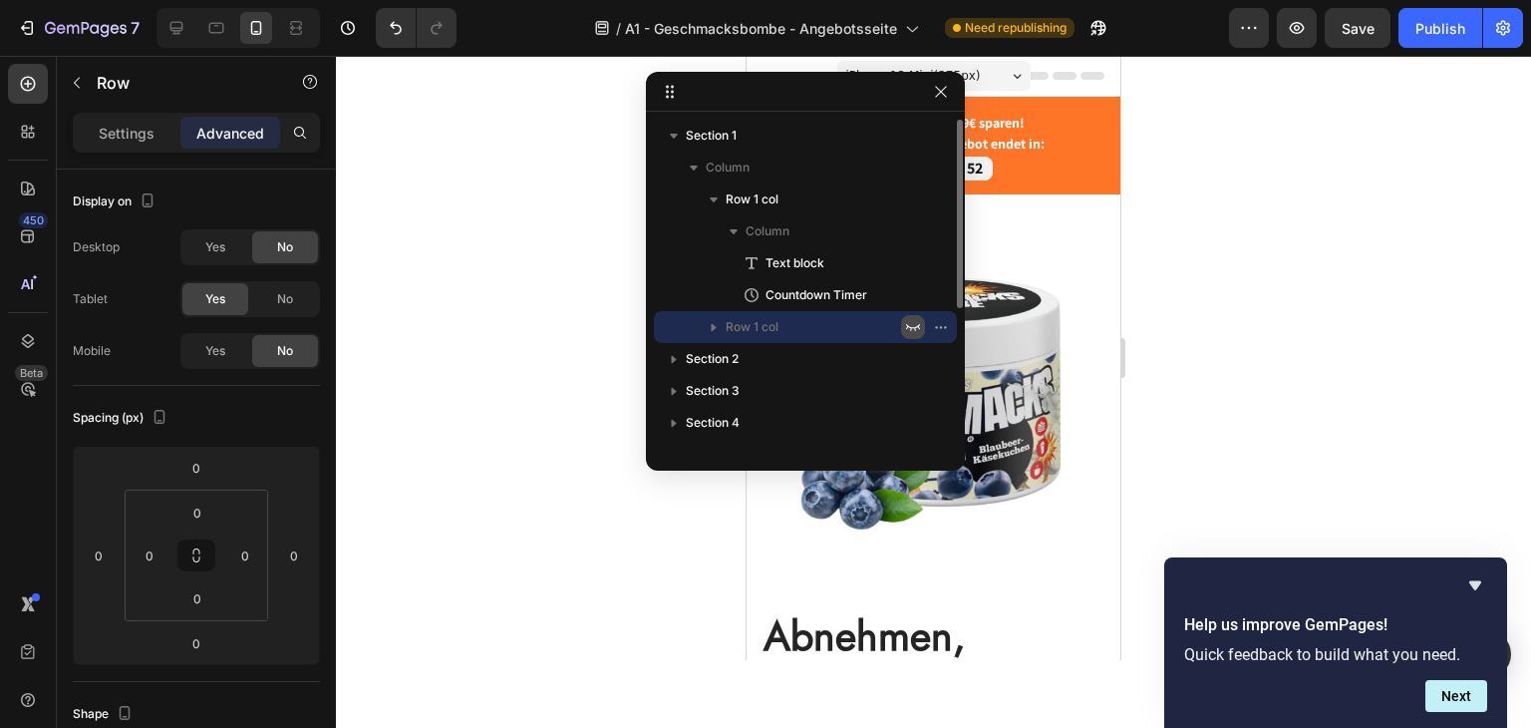
click at [1312, 255] on div at bounding box center [933, 392] width 1195 height 672
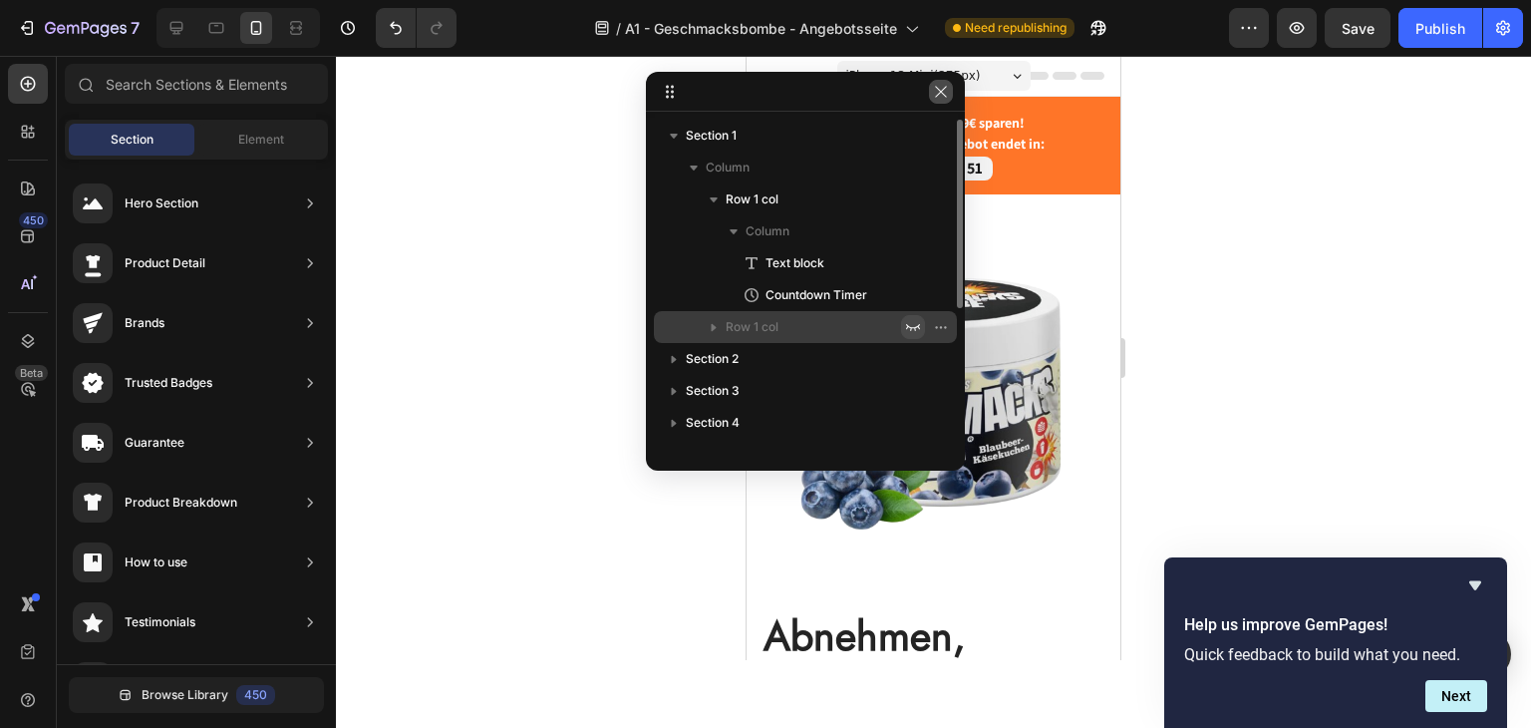
click at [930, 89] on button "button" at bounding box center [941, 92] width 24 height 24
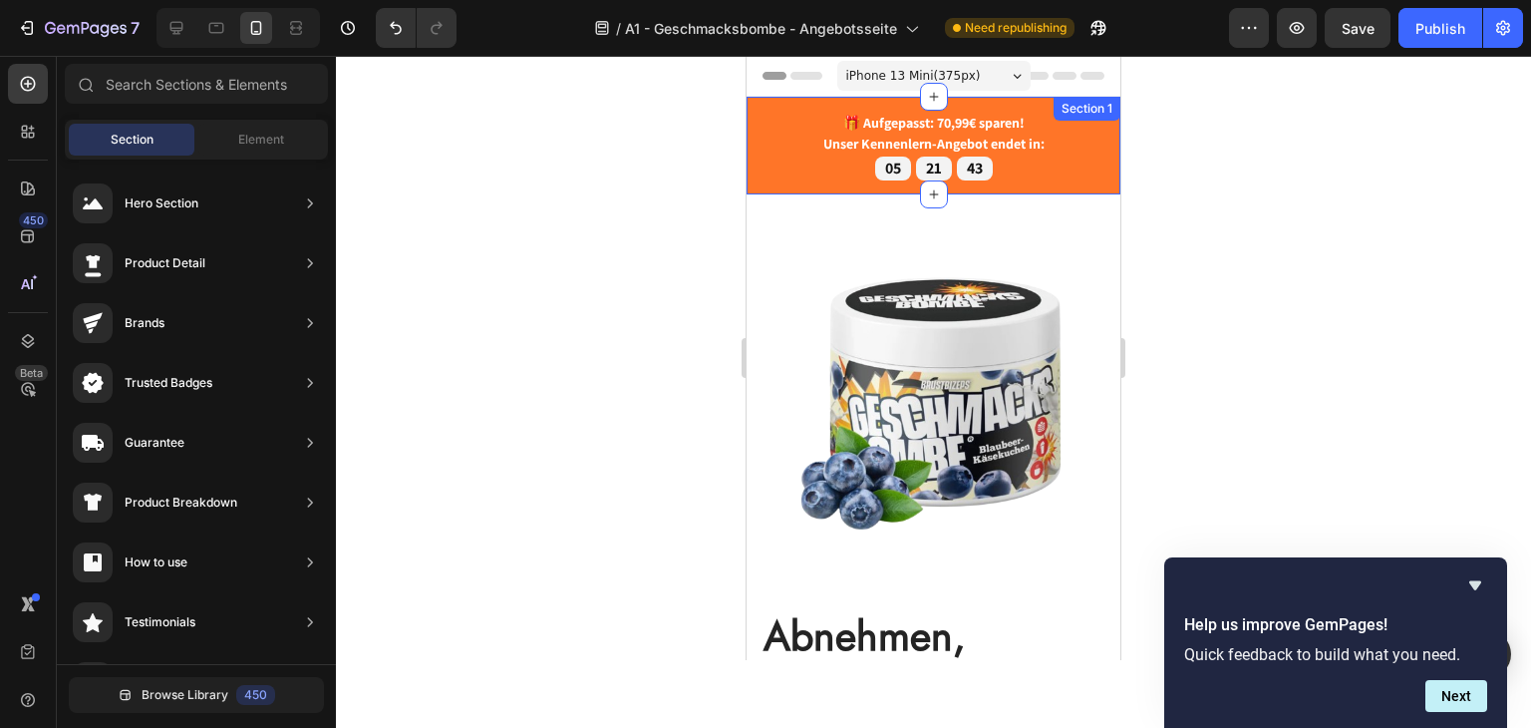
click at [774, 107] on div "🎁 Aufgepasst: 70,99€ sparen! Unser Kennenlern-Angebot endet in: Text block 05 2…" at bounding box center [934, 146] width 374 height 98
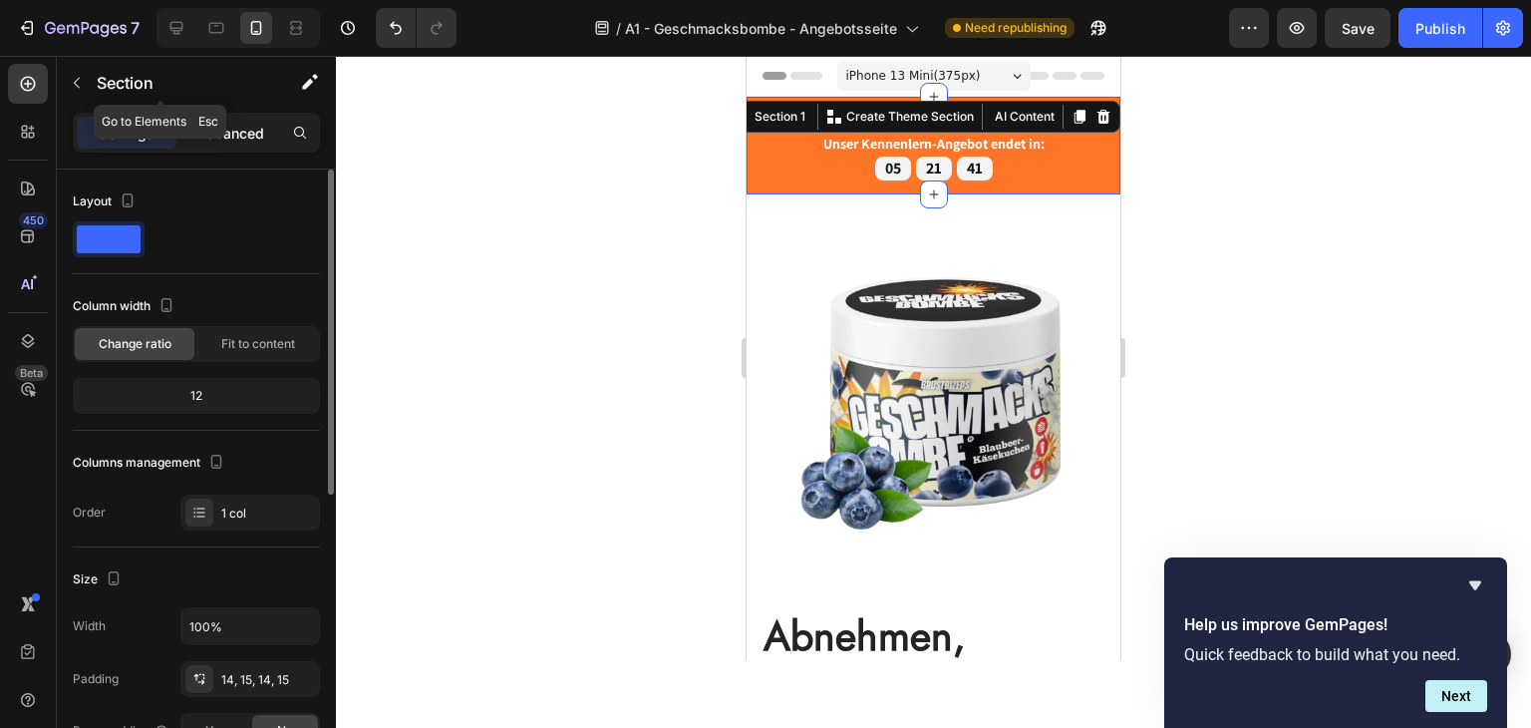
click at [211, 120] on div "Advanced" at bounding box center [230, 133] width 100 height 32
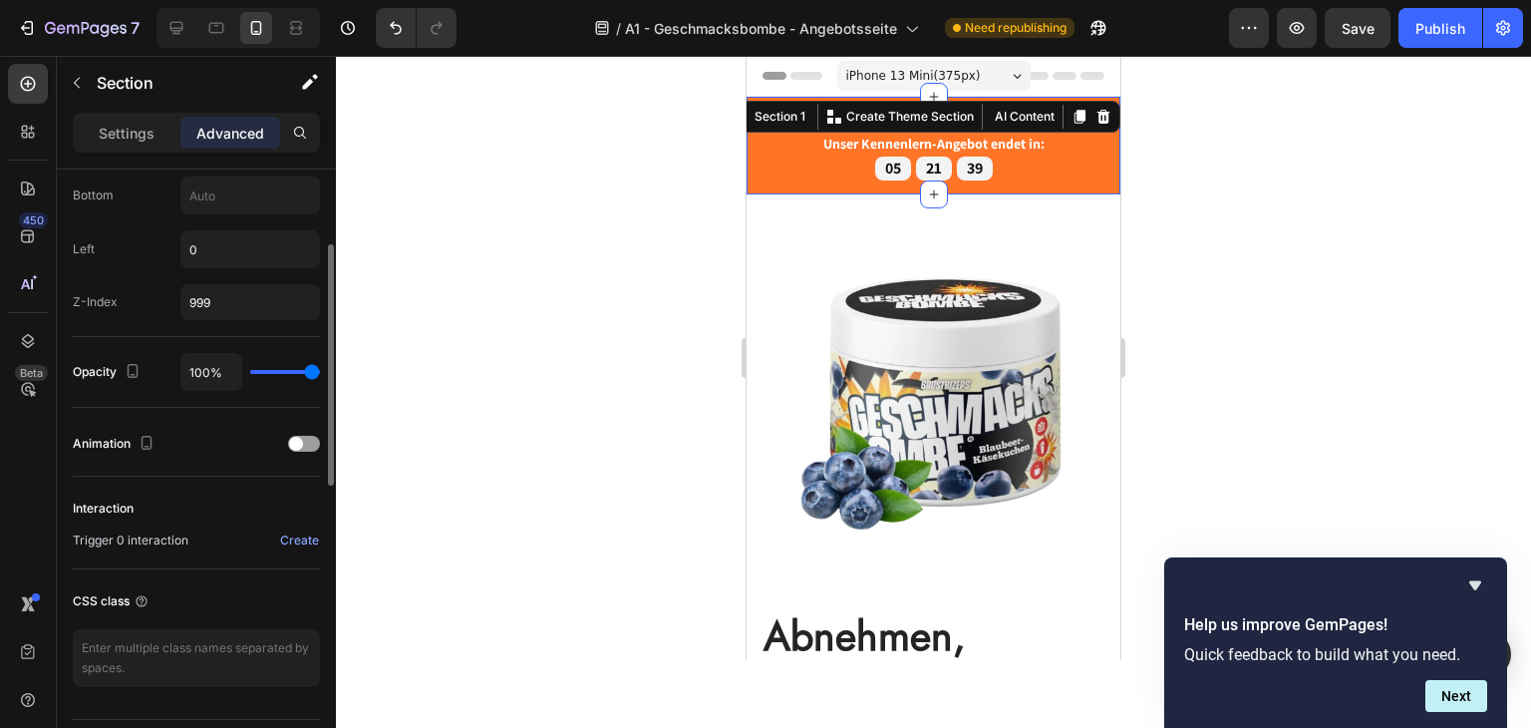
scroll to position [698, 0]
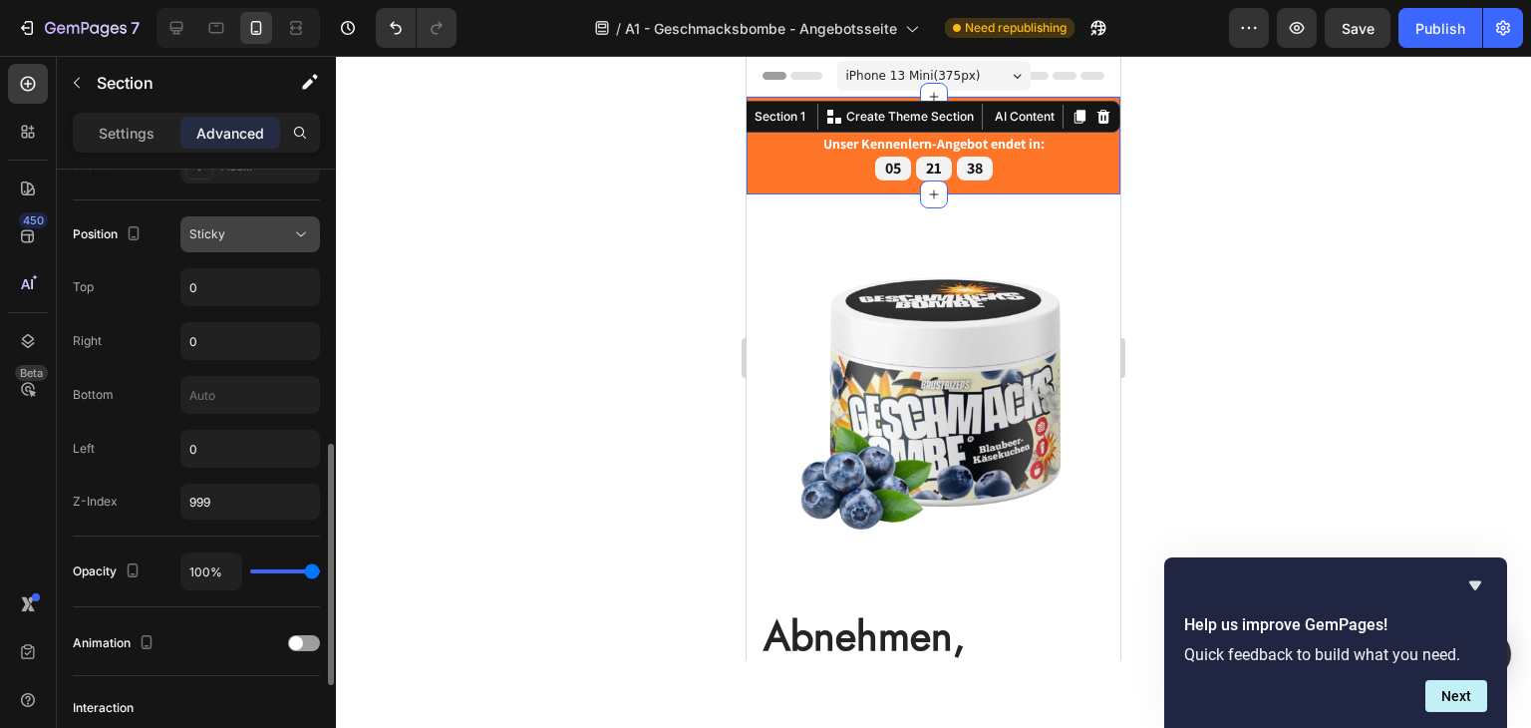
click at [241, 236] on div "Sticky" at bounding box center [240, 234] width 102 height 18
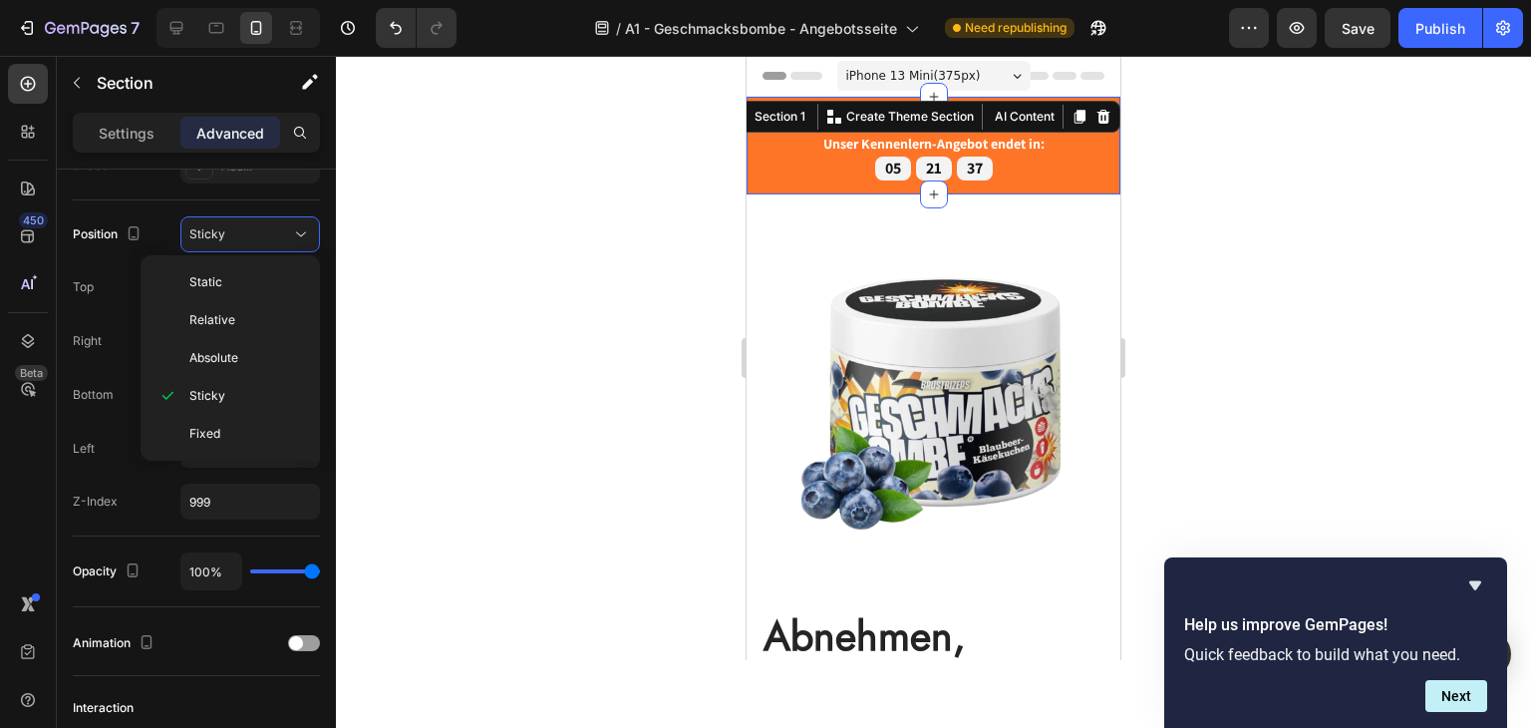
click at [231, 270] on div "Static" at bounding box center [230, 282] width 163 height 38
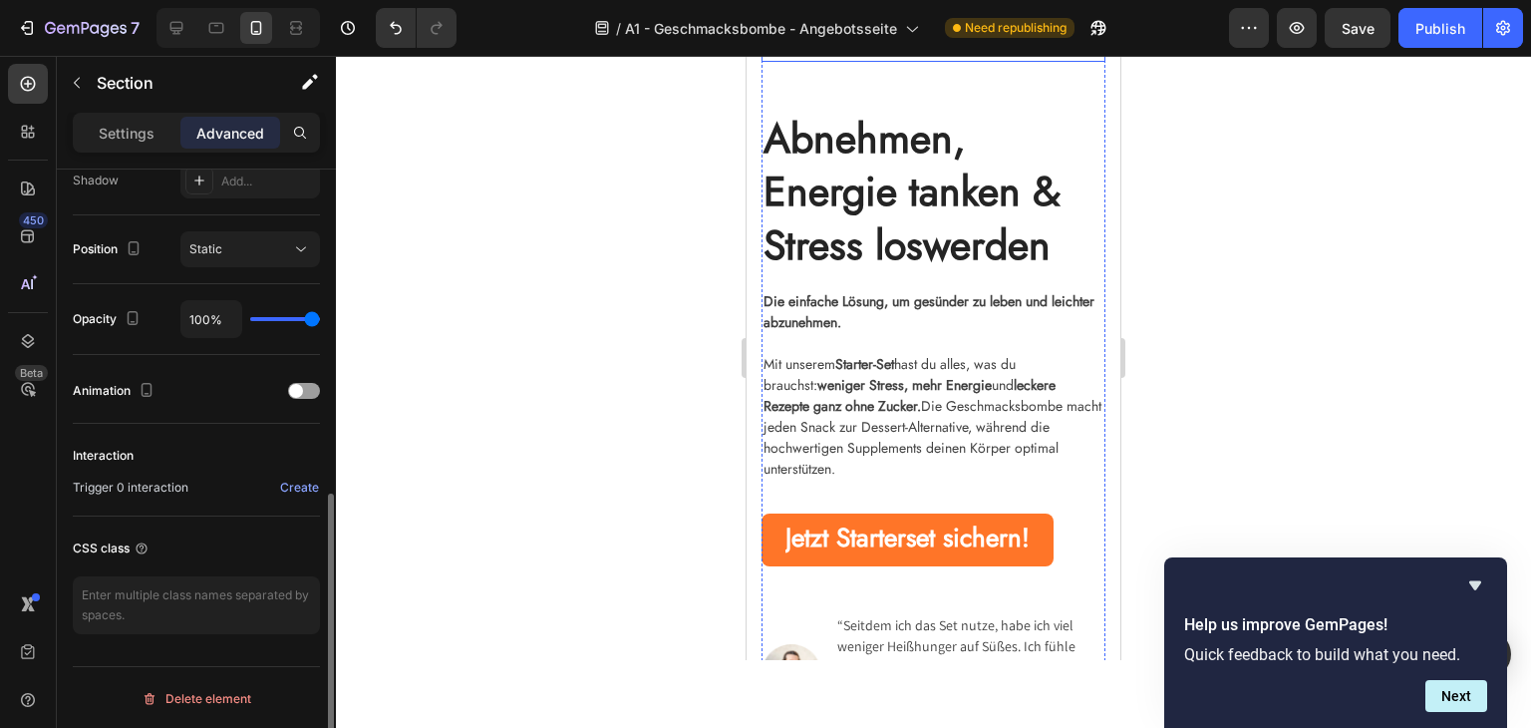
scroll to position [0, 0]
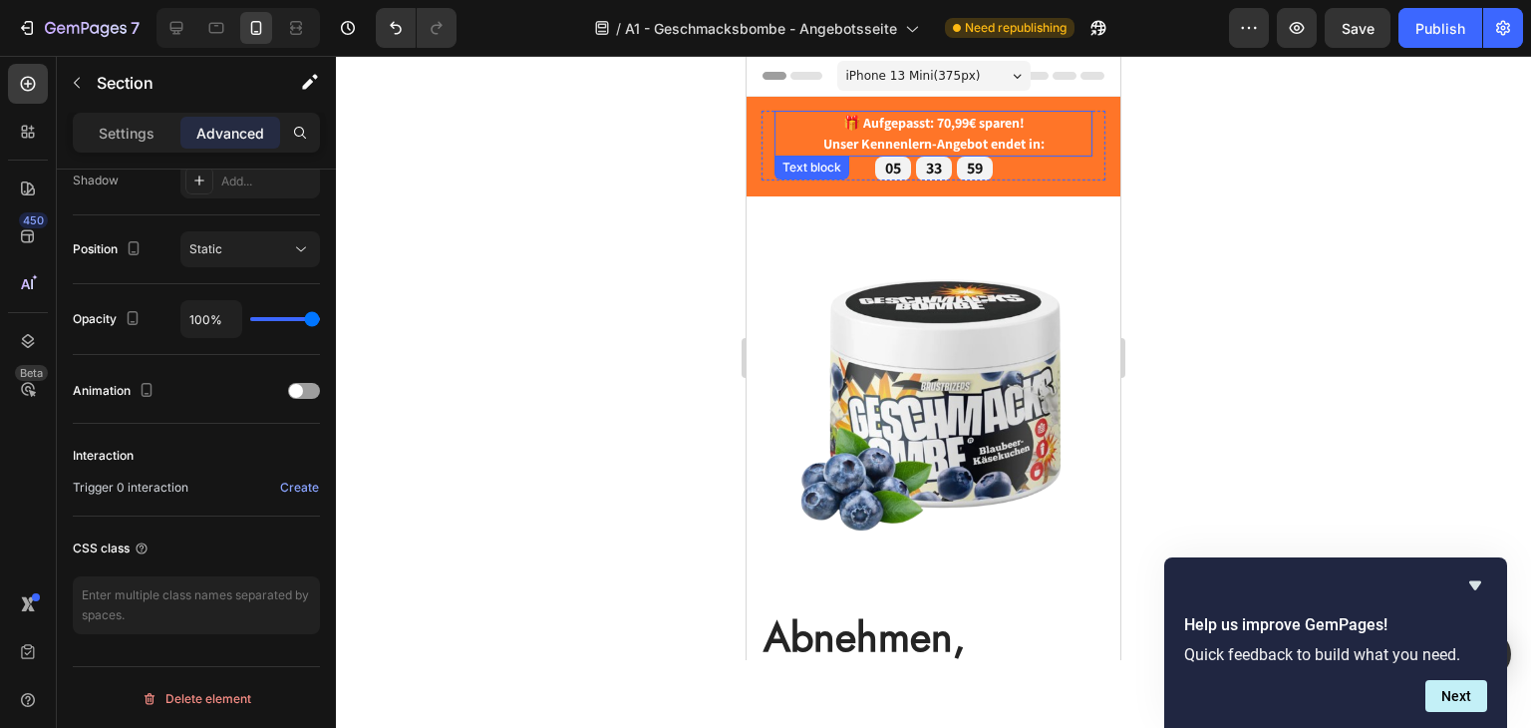
click at [892, 146] on strong "Unser Kennenlern-Angebot endet in:" at bounding box center [933, 144] width 221 height 18
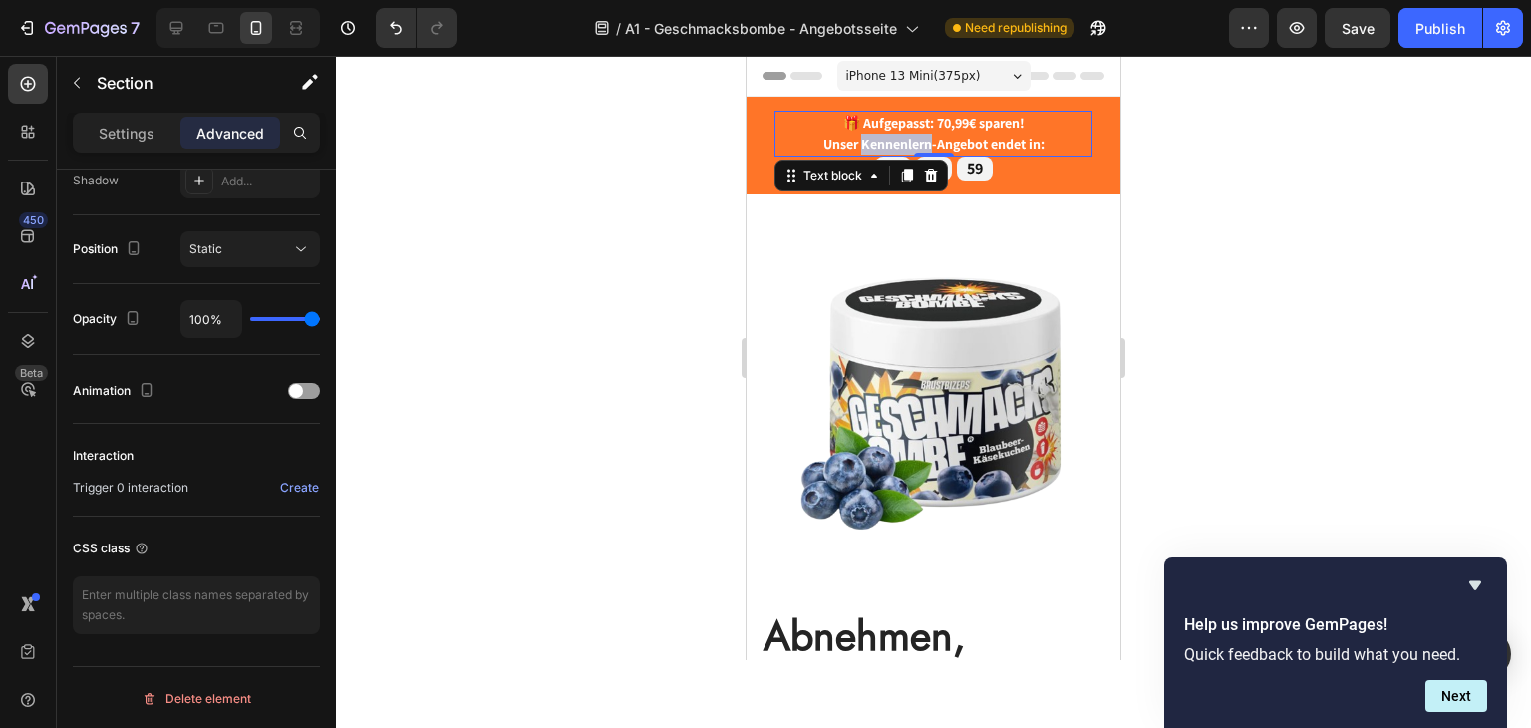
click at [892, 146] on strong "Unser Kennenlern-Angebot endet in:" at bounding box center [933, 144] width 221 height 18
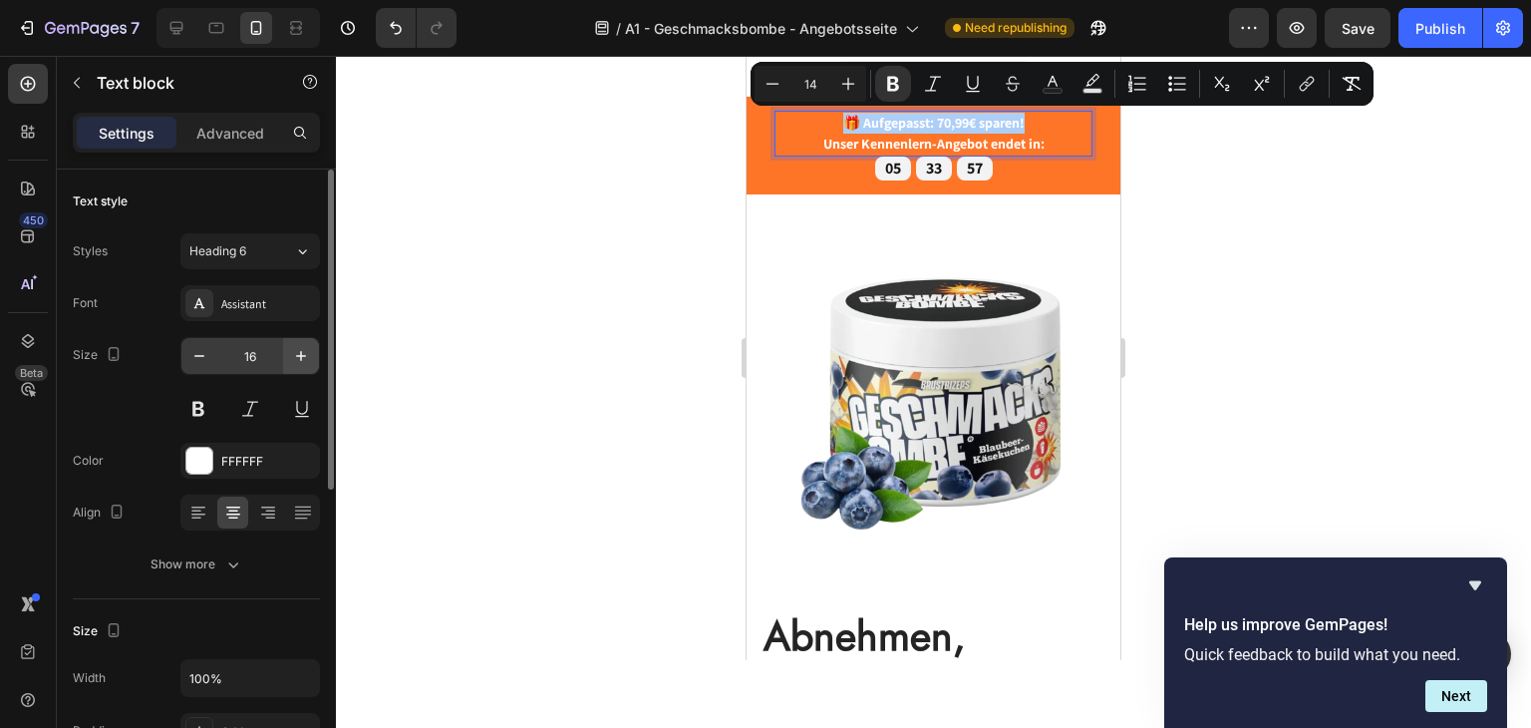
click at [289, 352] on button "button" at bounding box center [301, 356] width 36 height 36
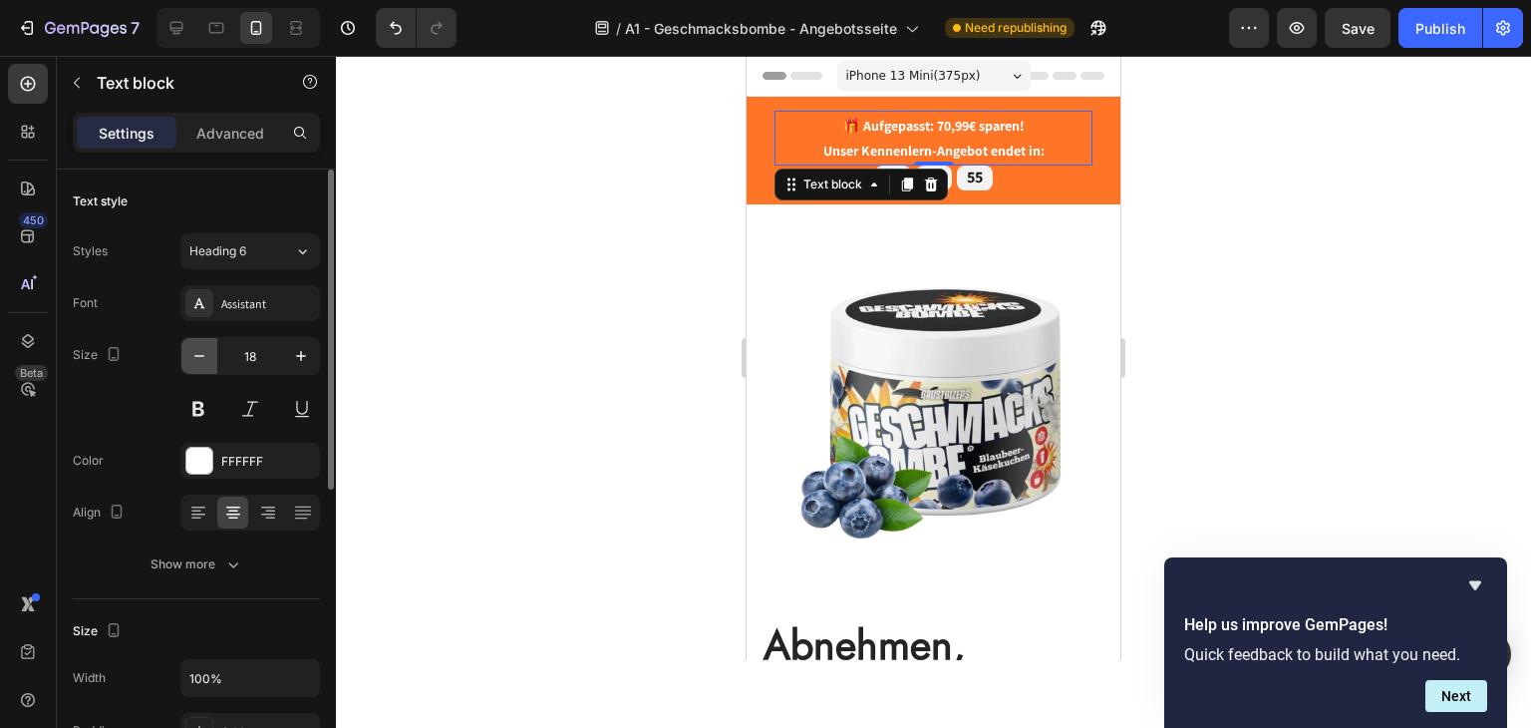
click at [199, 356] on icon "button" at bounding box center [199, 356] width 10 height 2
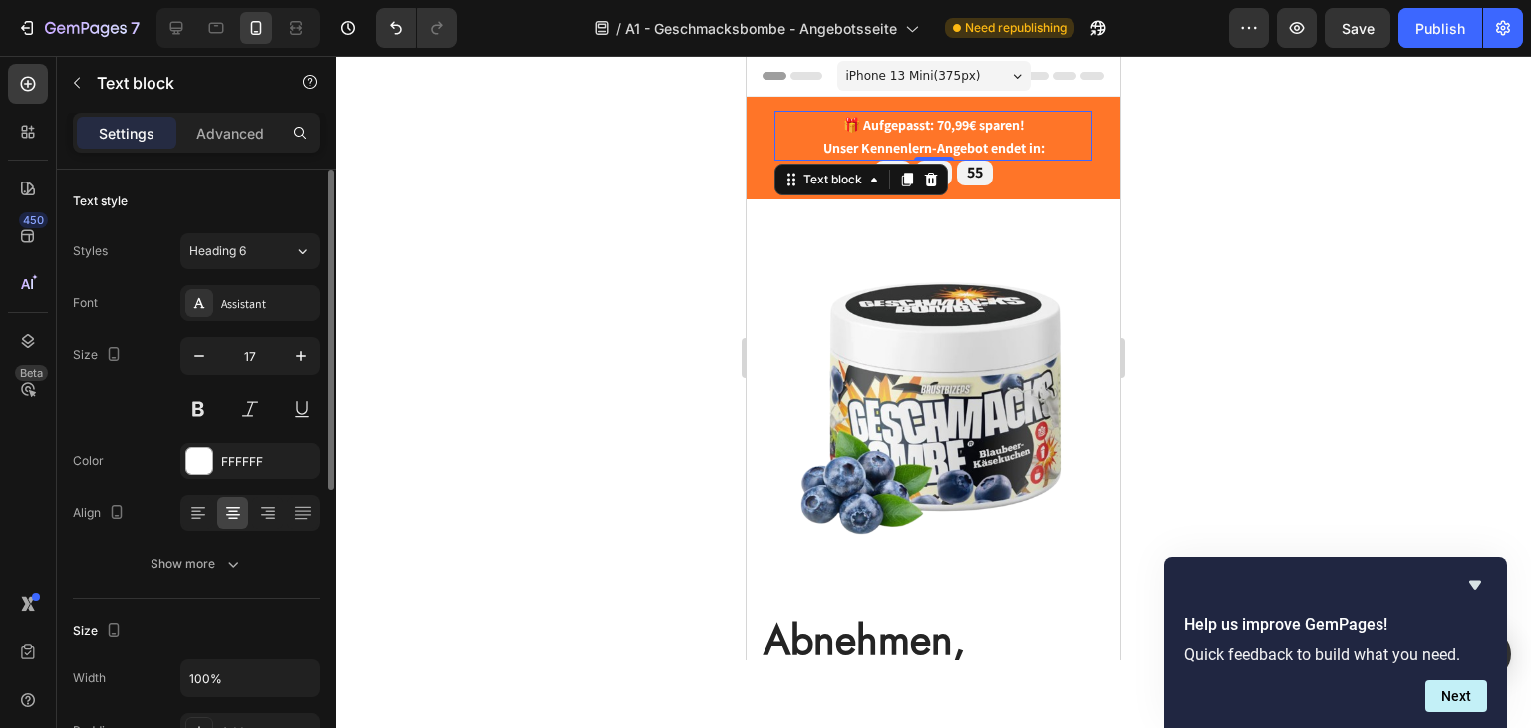
type input "16"
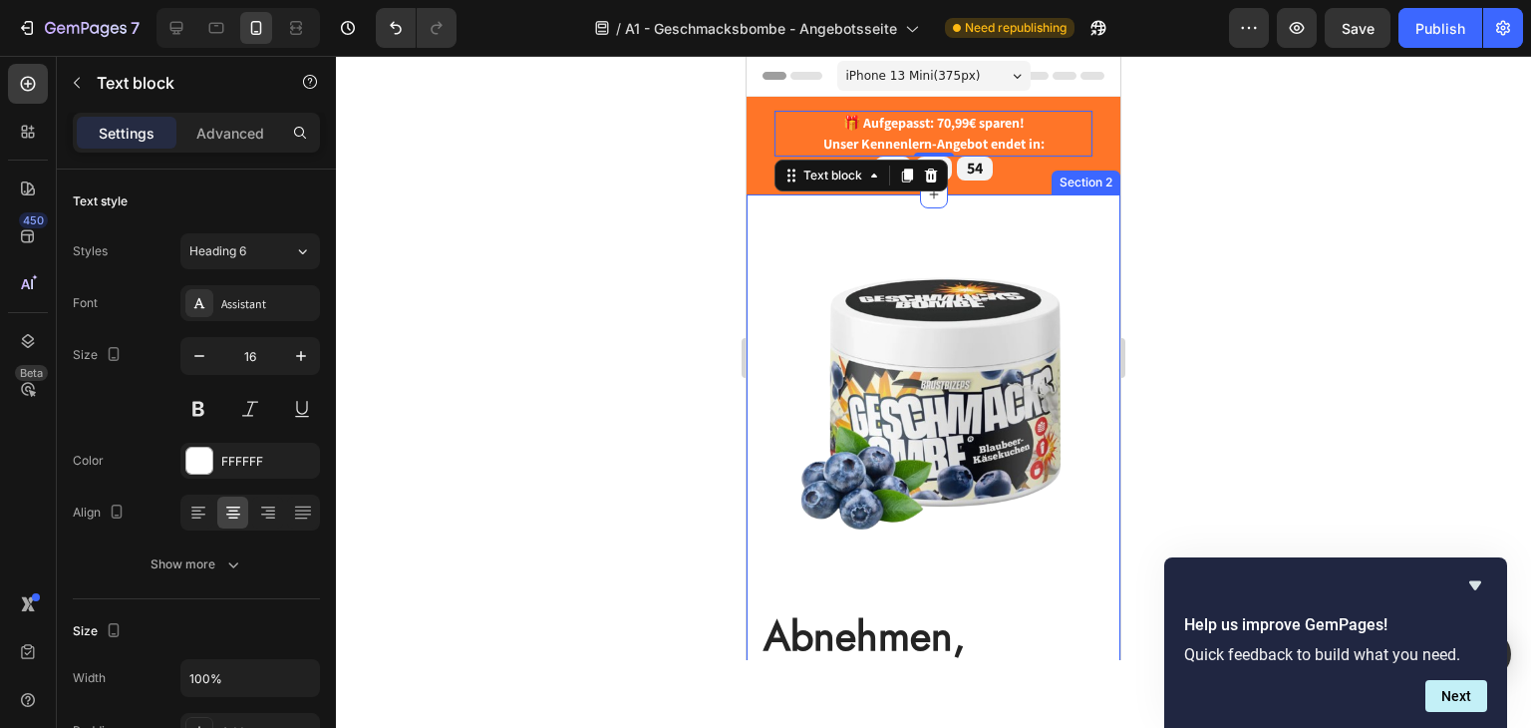
click at [1021, 188] on div "🎁 Aufgepasst: 70,99€ sparen! Unser Kennenlern-Angebot endet in: Text block 0 05…" at bounding box center [934, 146] width 374 height 98
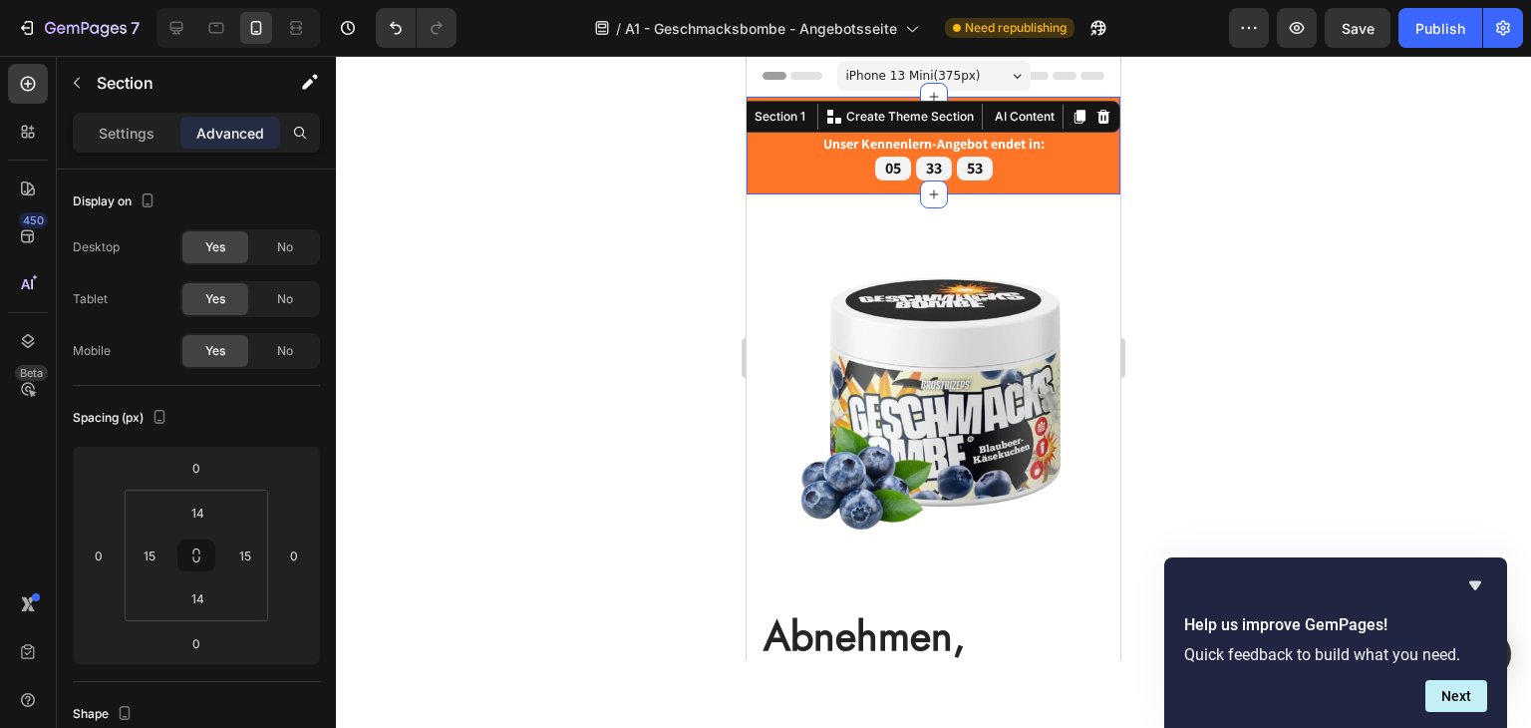
click at [1206, 195] on div at bounding box center [933, 392] width 1195 height 672
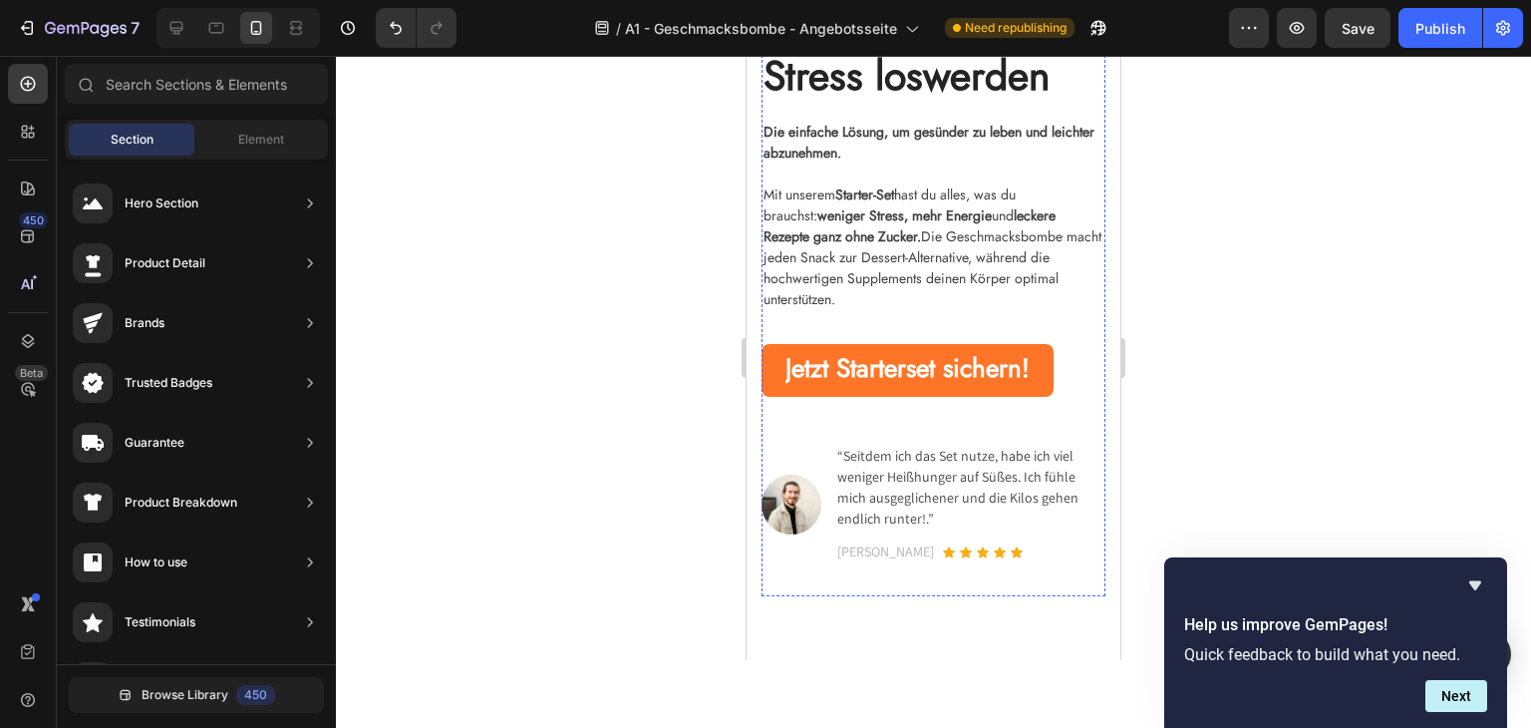
scroll to position [897, 0]
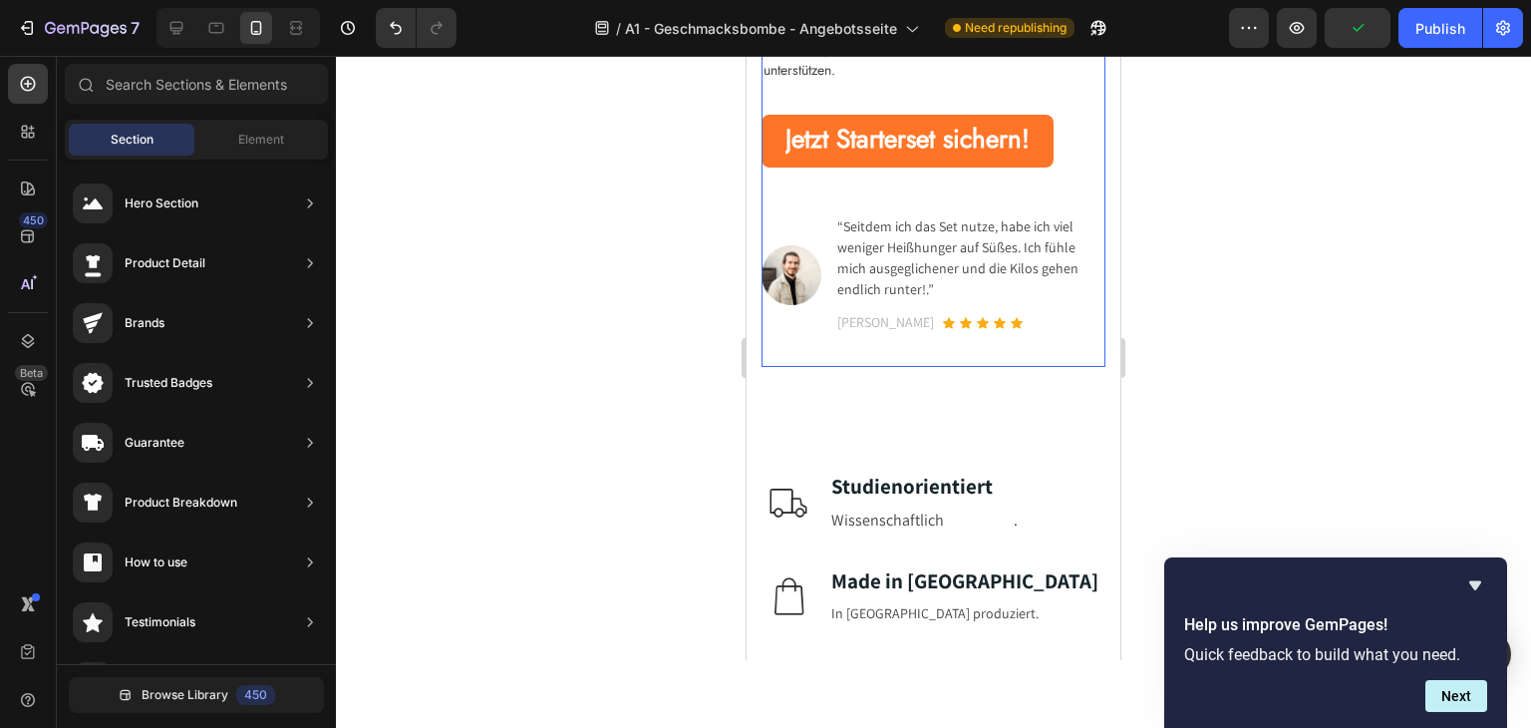
click at [793, 178] on div "Abnehmen, Energie tanken & Stress loswerden Heading Die einfache Lösung, um ges…" at bounding box center [934, 23] width 344 height 624
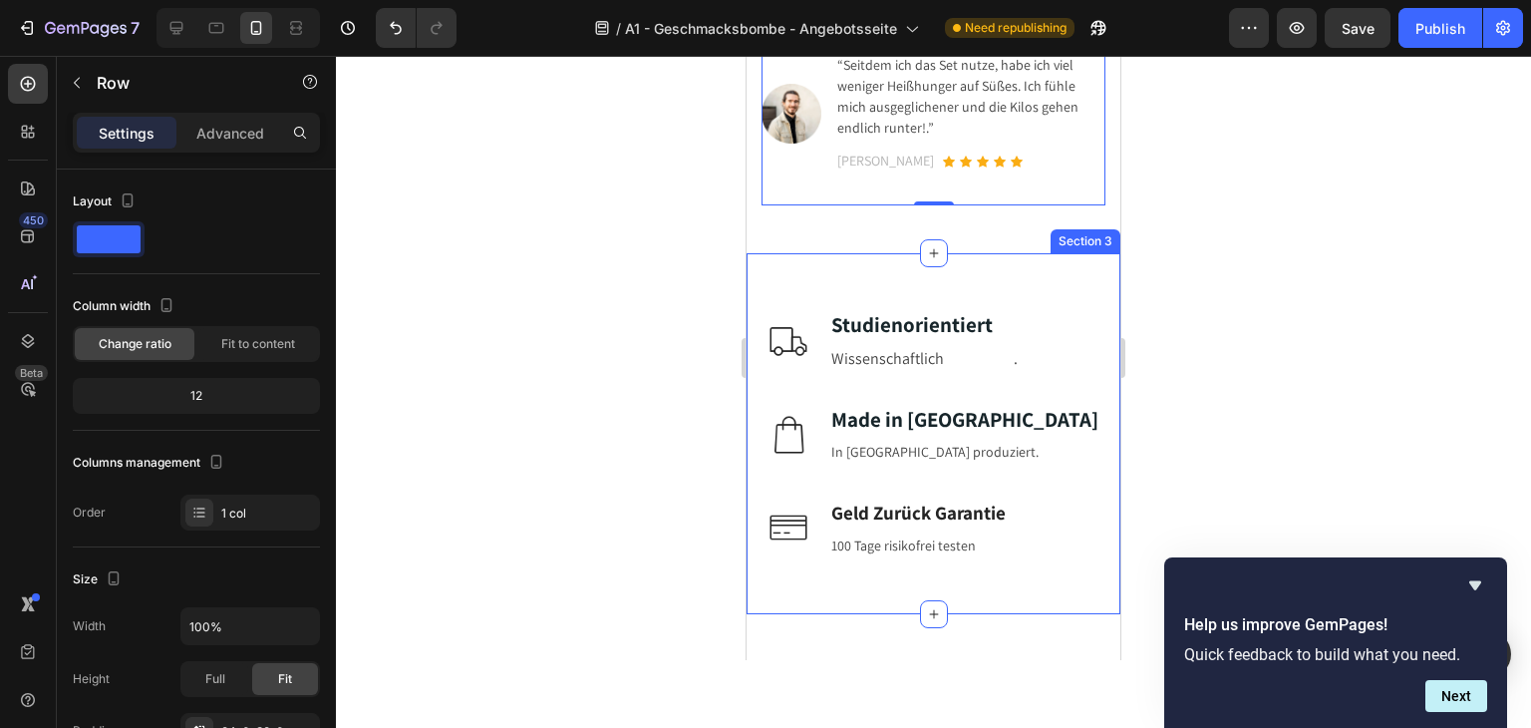
scroll to position [1096, 0]
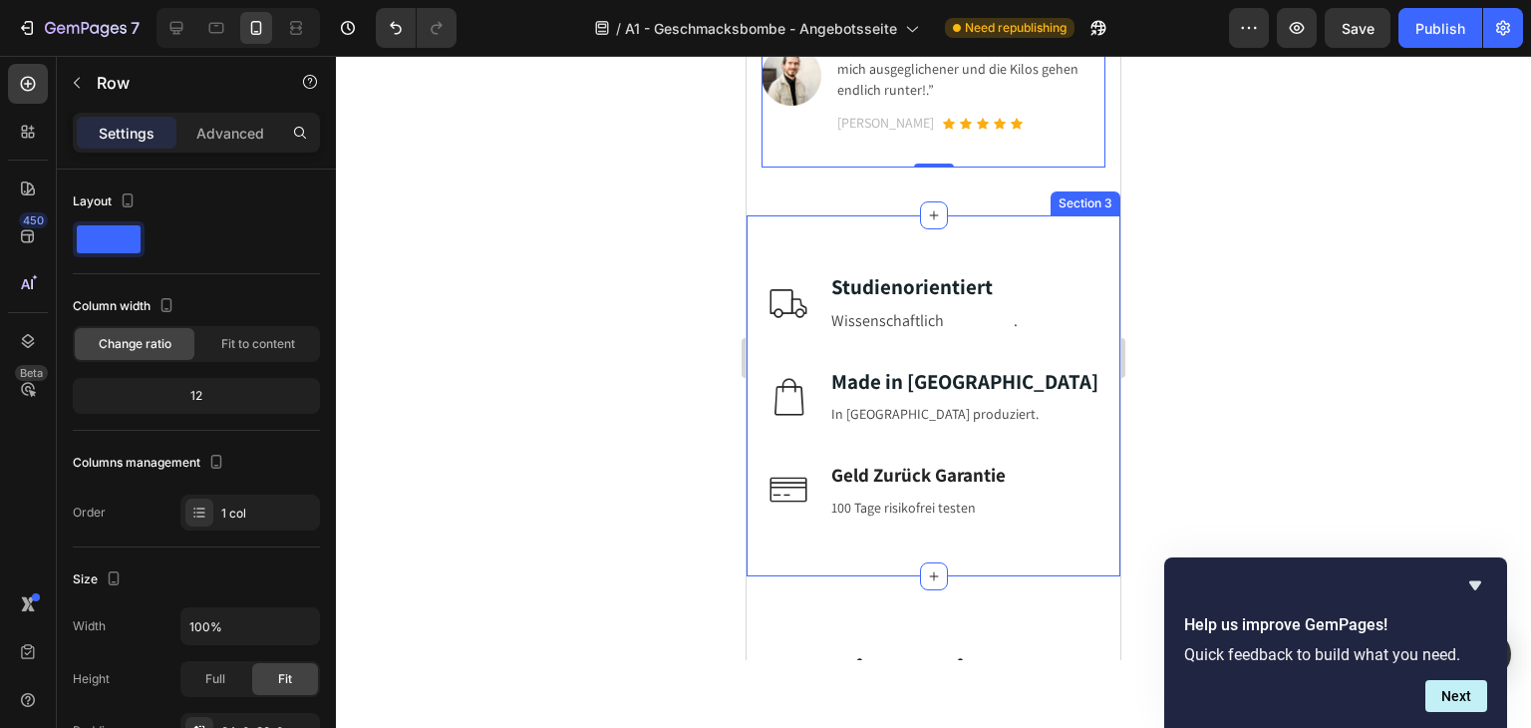
click at [874, 224] on div "Image Studienorientiert Text block Wissenschaftlich begründet . Text block Row …" at bounding box center [934, 395] width 374 height 361
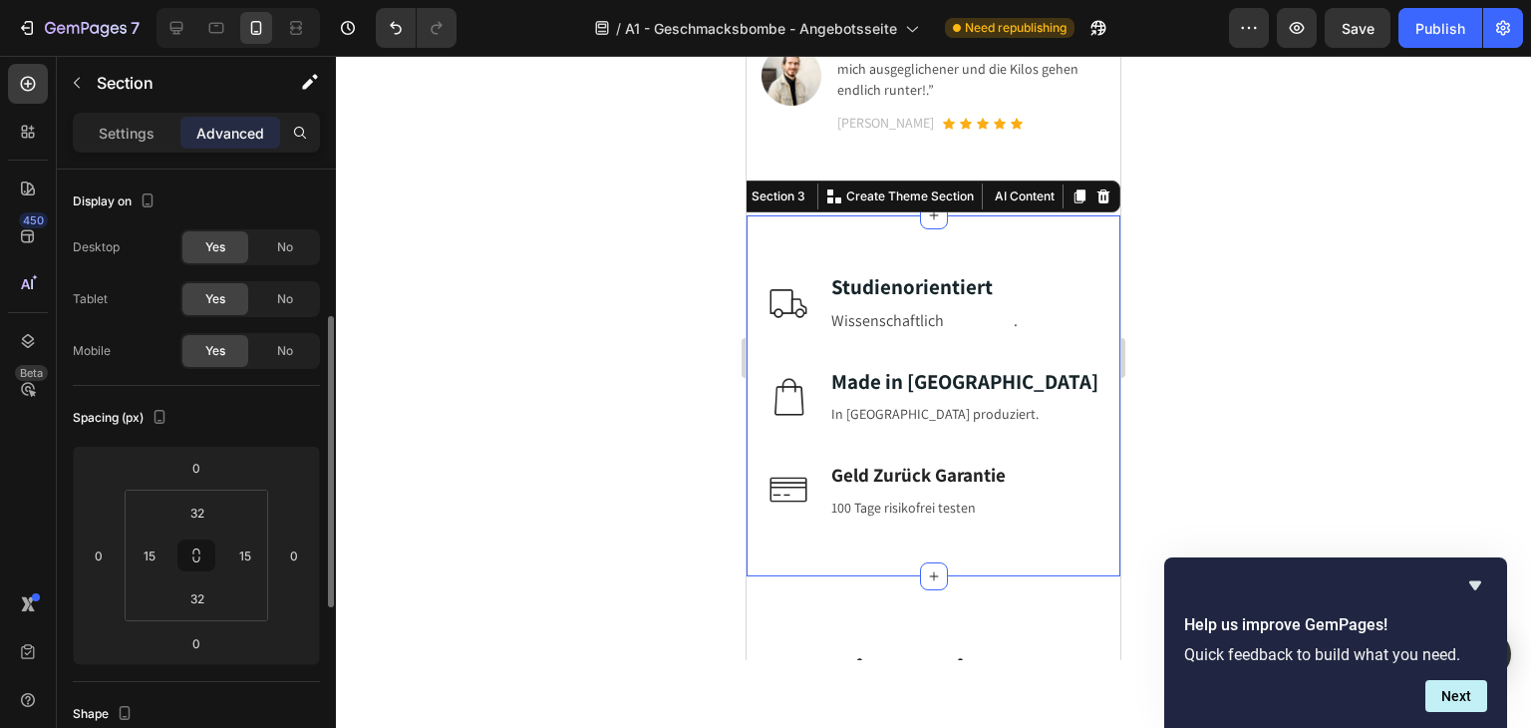
scroll to position [100, 0]
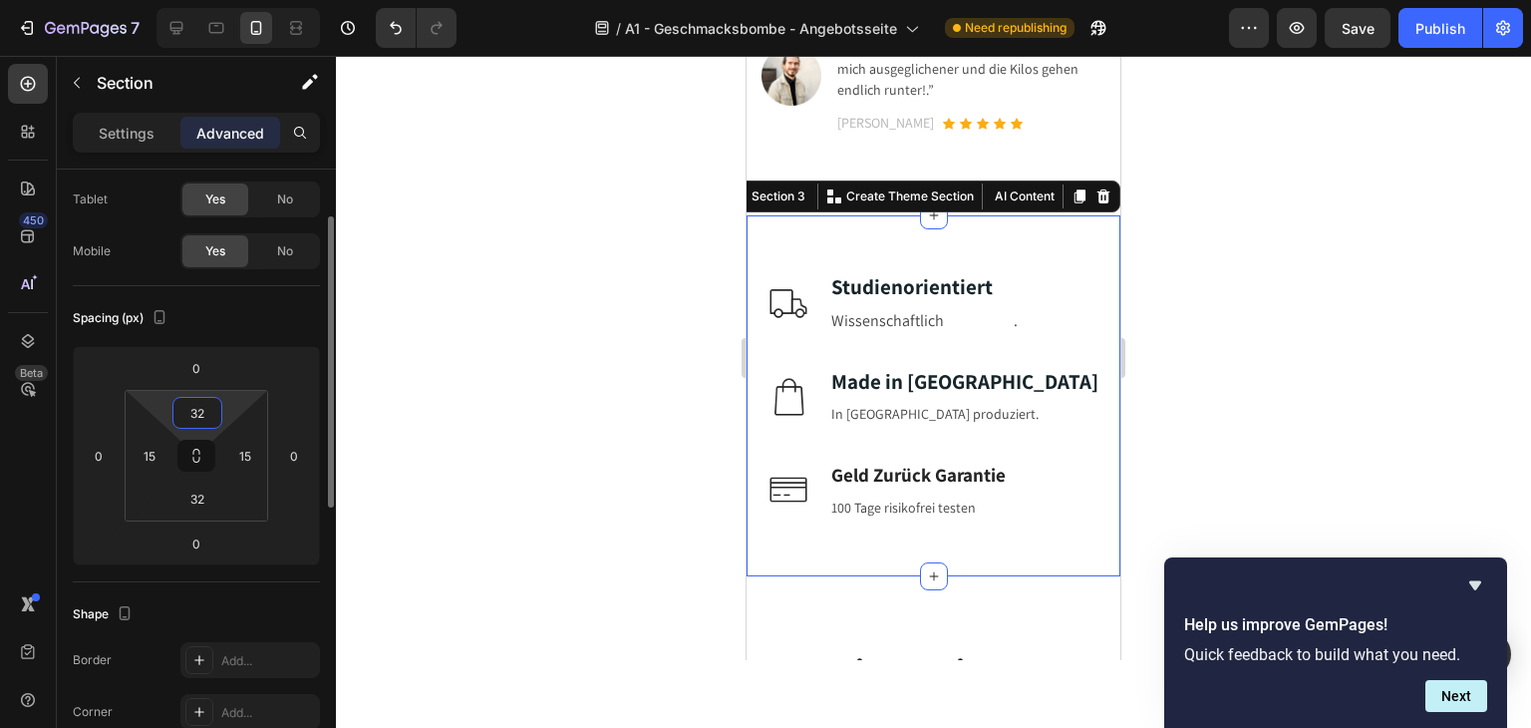
click at [197, 404] on input "32" at bounding box center [197, 413] width 40 height 30
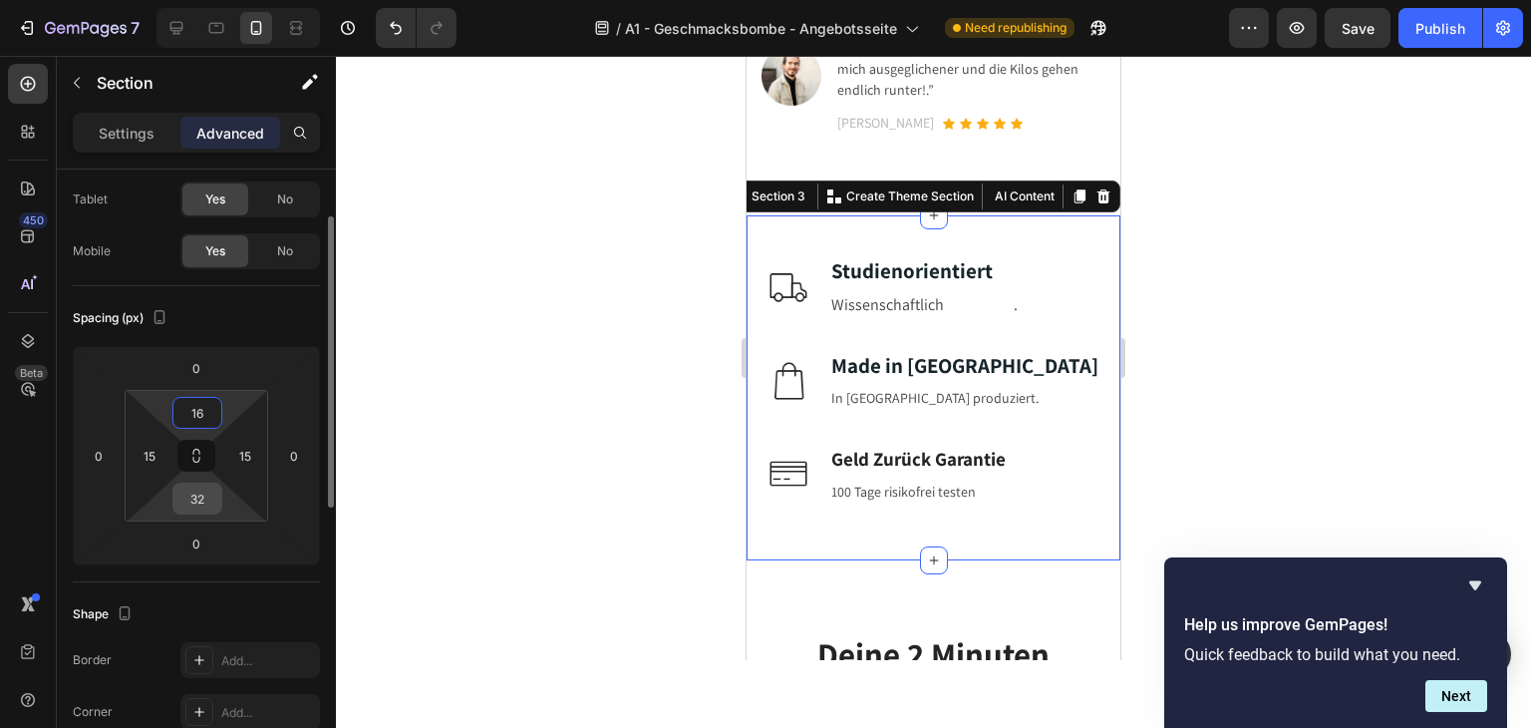
type input "16"
click at [203, 507] on input "32" at bounding box center [197, 498] width 40 height 30
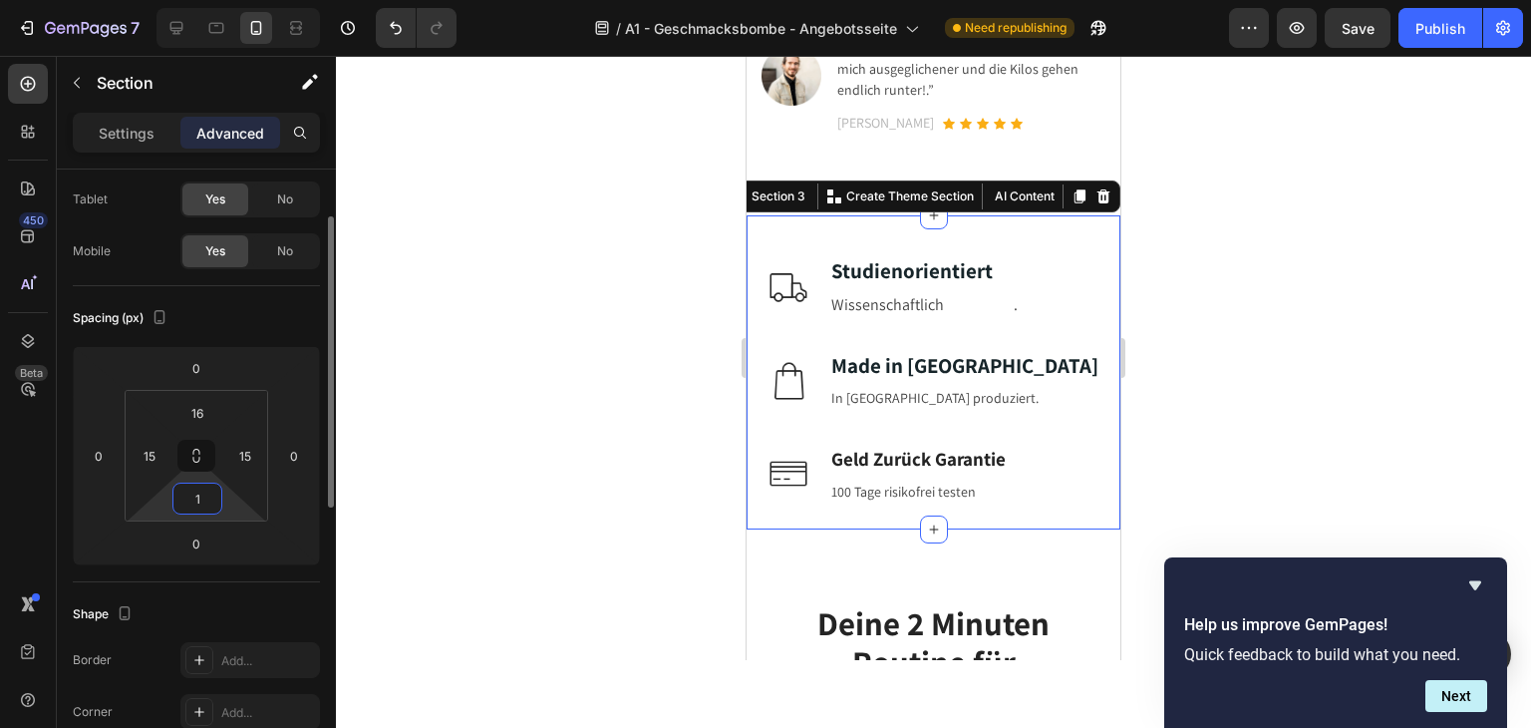
click at [197, 507] on input "1" at bounding box center [197, 498] width 40 height 30
type input "16"
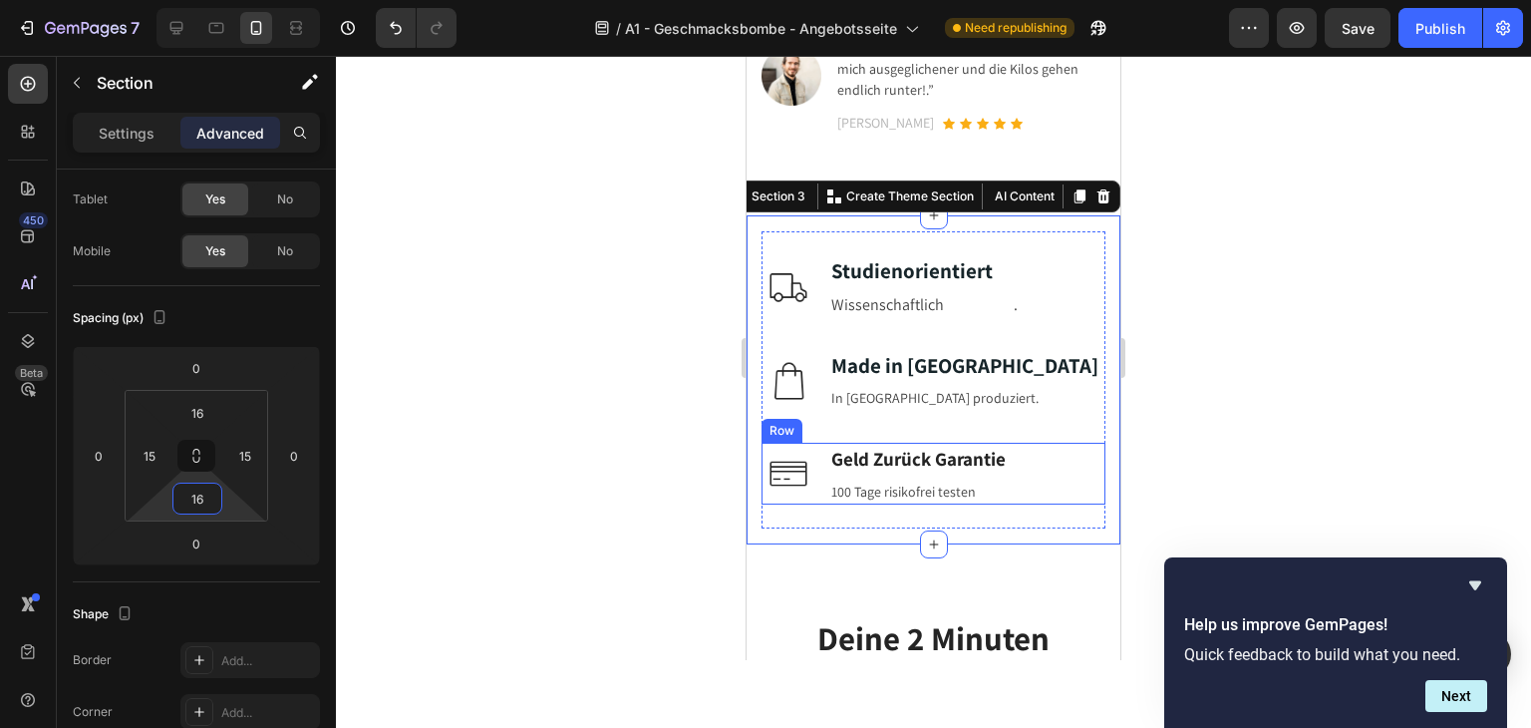
click at [1216, 420] on div at bounding box center [933, 392] width 1195 height 672
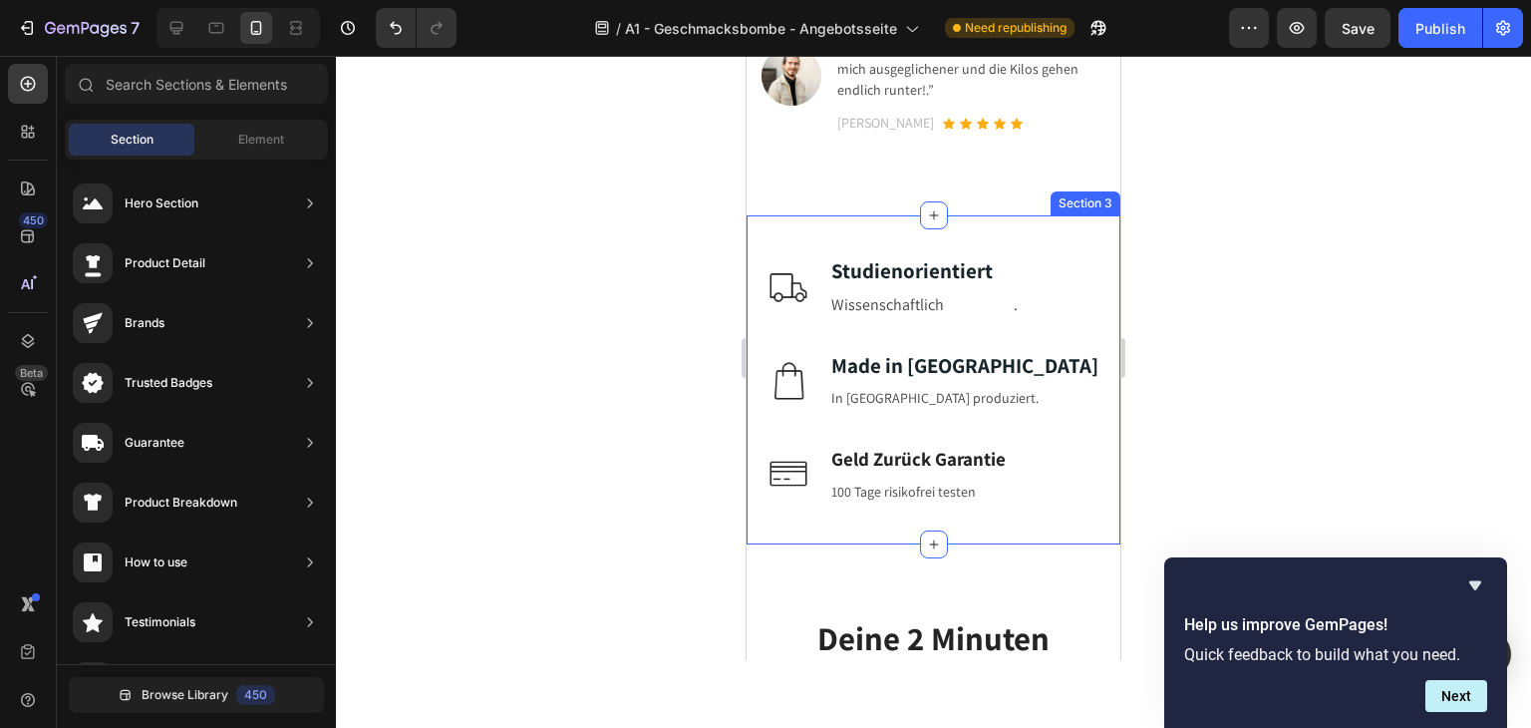
click at [757, 224] on div "Image Studienorientiert Text block Wissenschaftlich begründet . Text block Row …" at bounding box center [934, 379] width 374 height 329
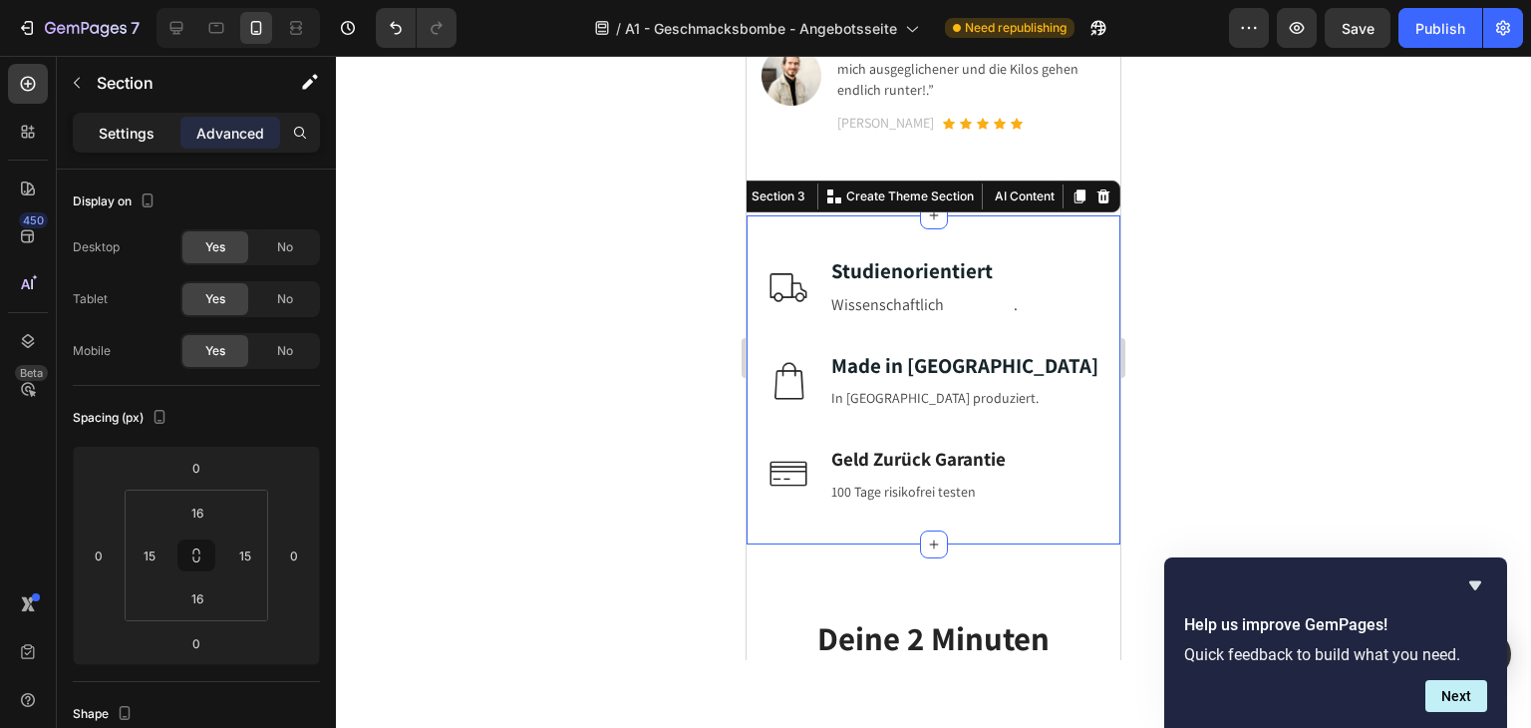
click at [122, 126] on p "Settings" at bounding box center [127, 133] width 56 height 21
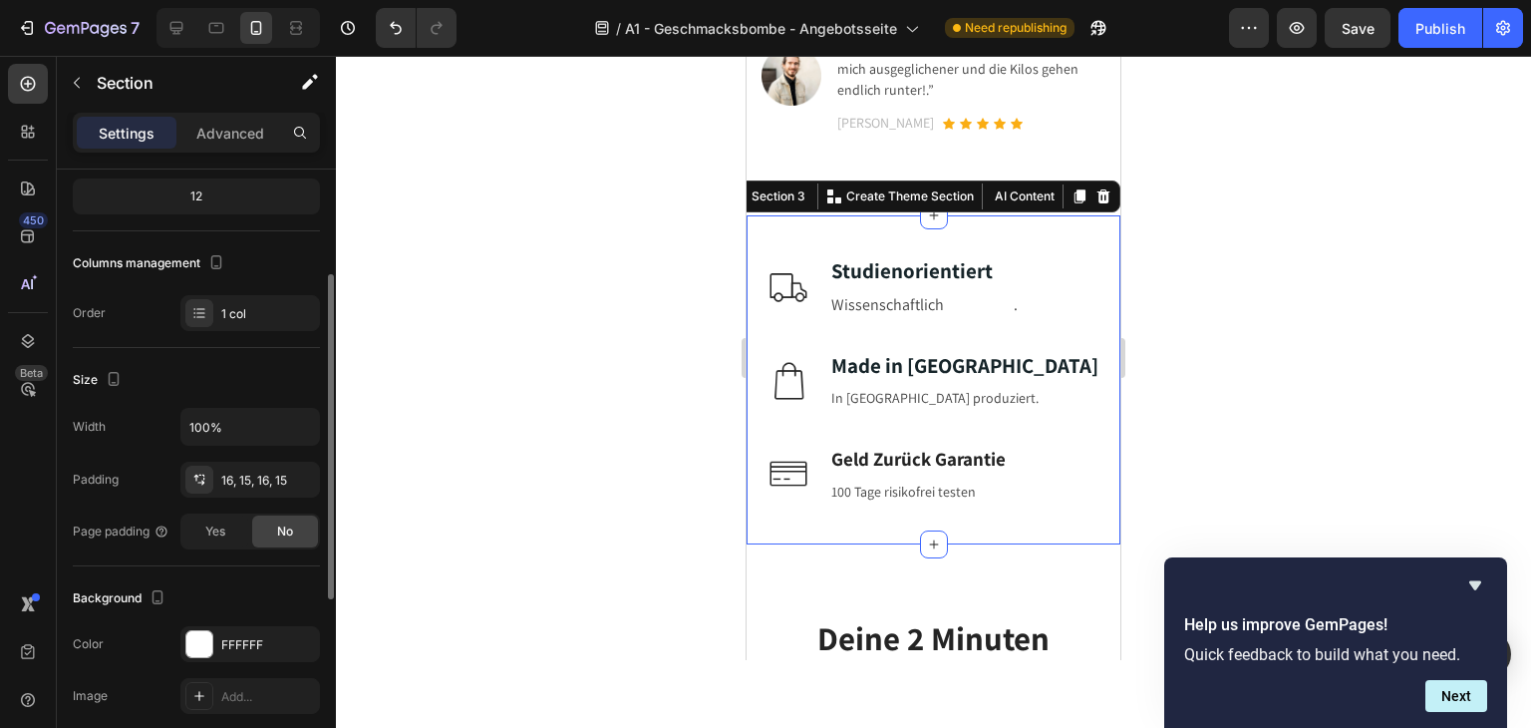
scroll to position [498, 0]
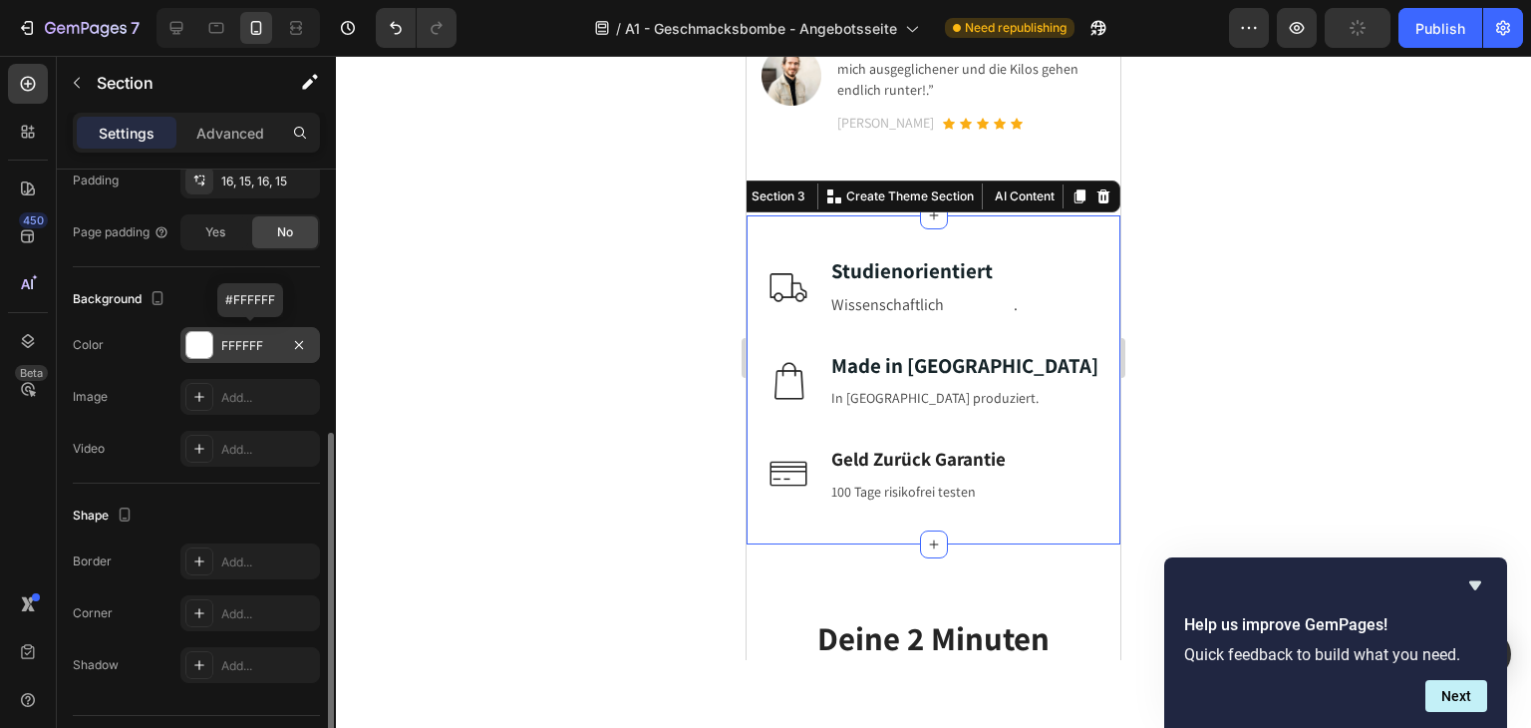
click at [194, 342] on div at bounding box center [199, 345] width 26 height 26
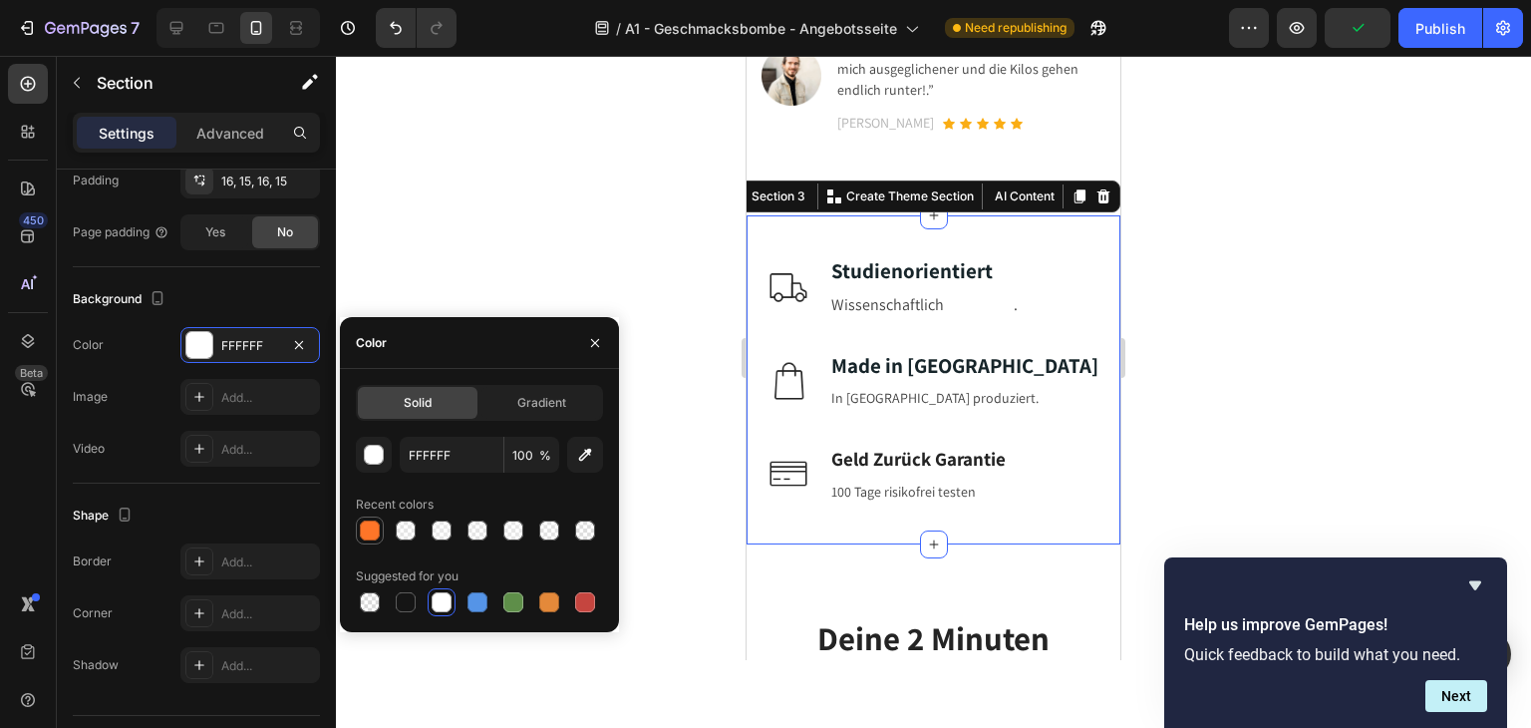
click at [371, 523] on div at bounding box center [370, 530] width 20 height 20
type input "FF7528"
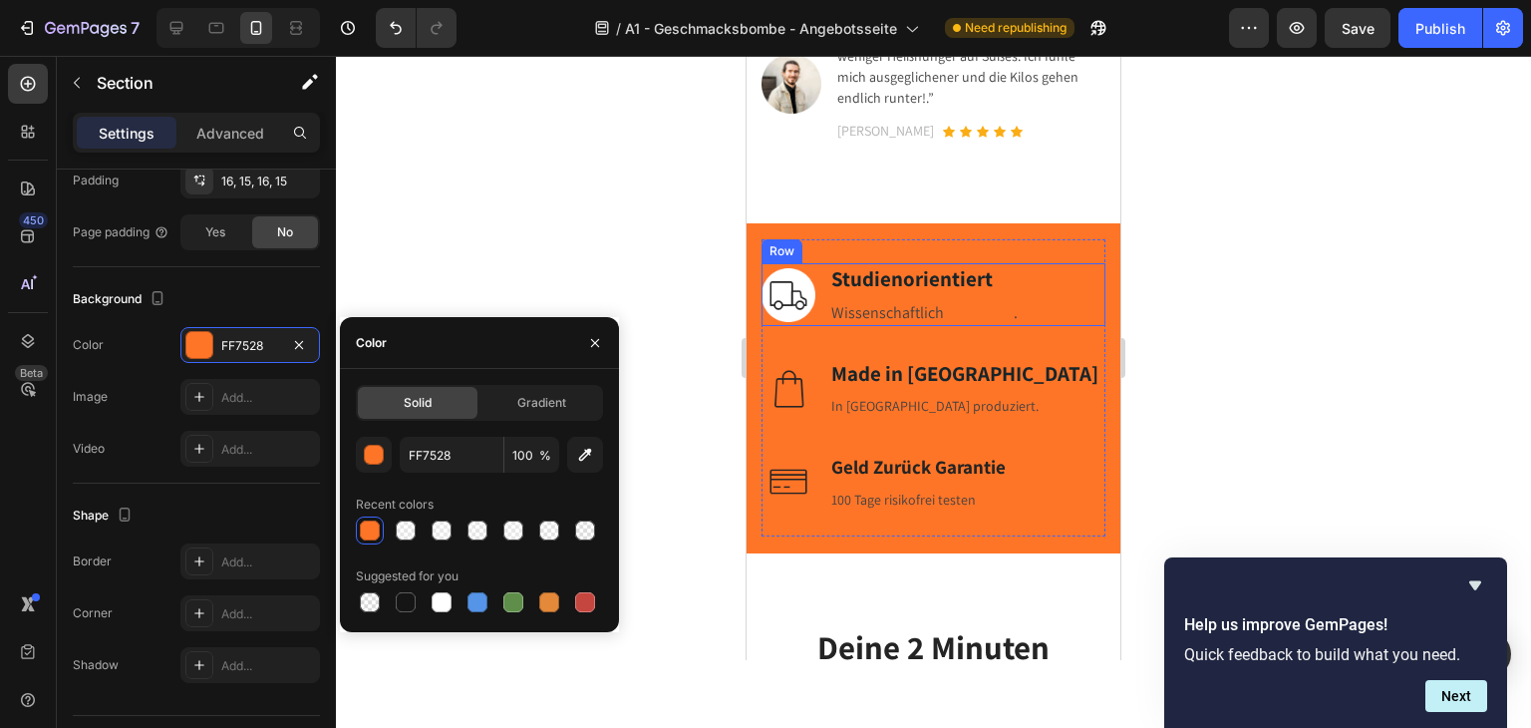
scroll to position [1096, 0]
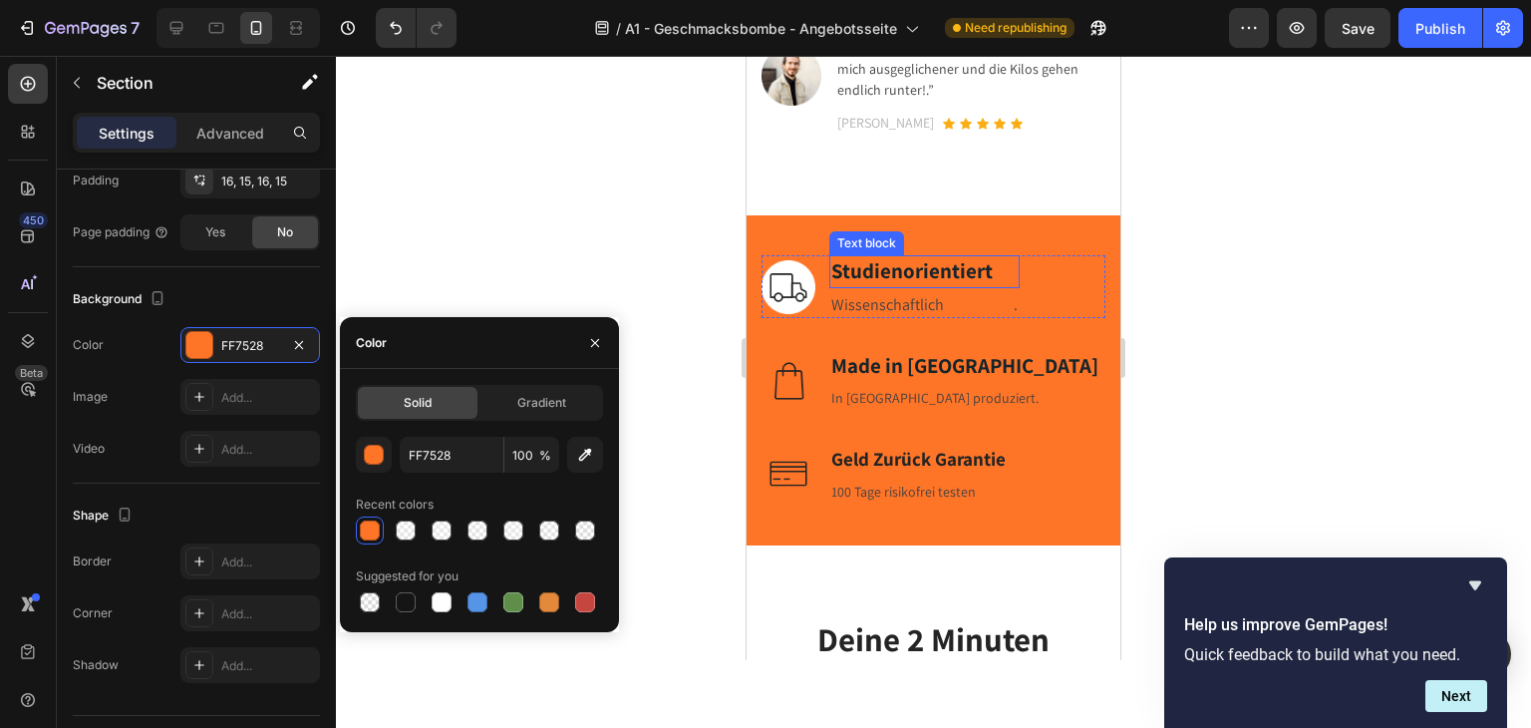
click at [910, 257] on strong "Studienorientiert" at bounding box center [911, 270] width 161 height 27
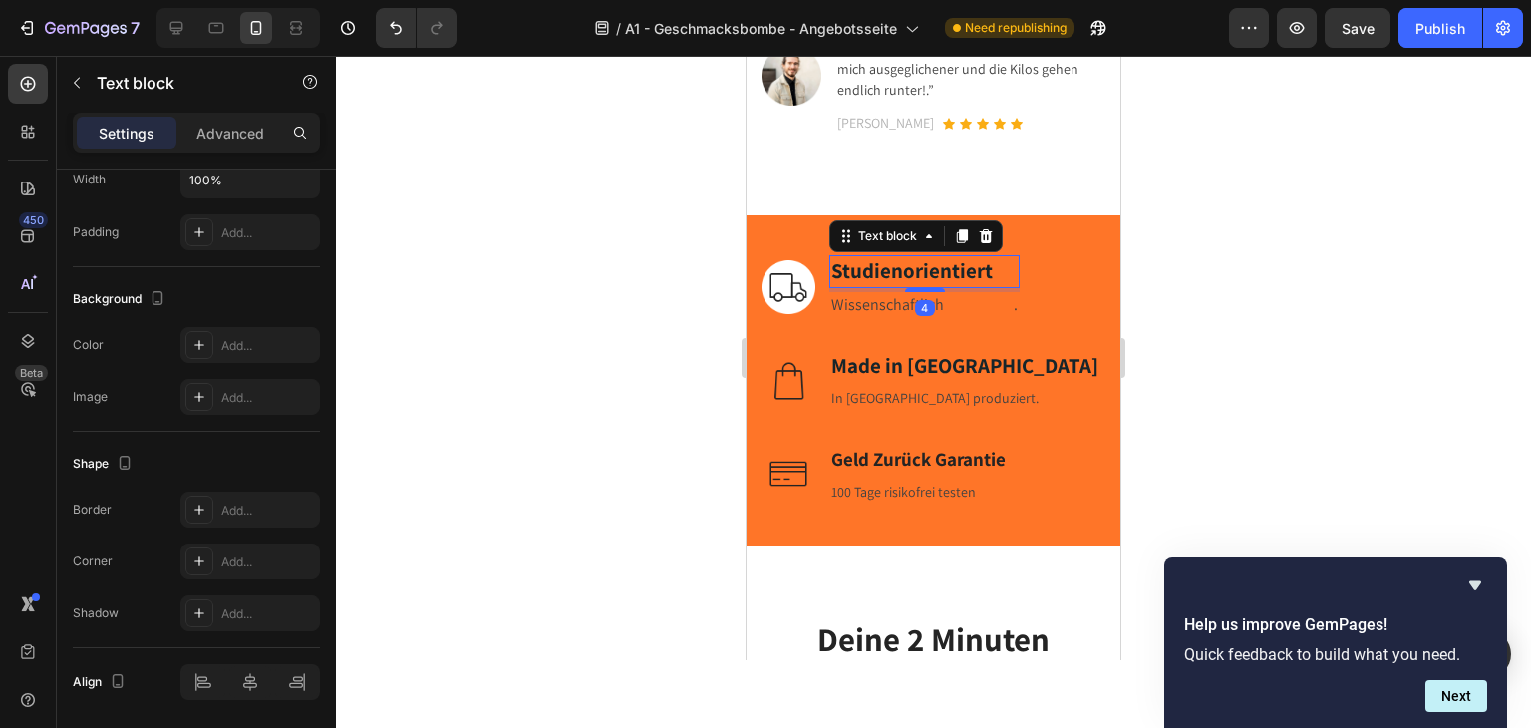
scroll to position [0, 0]
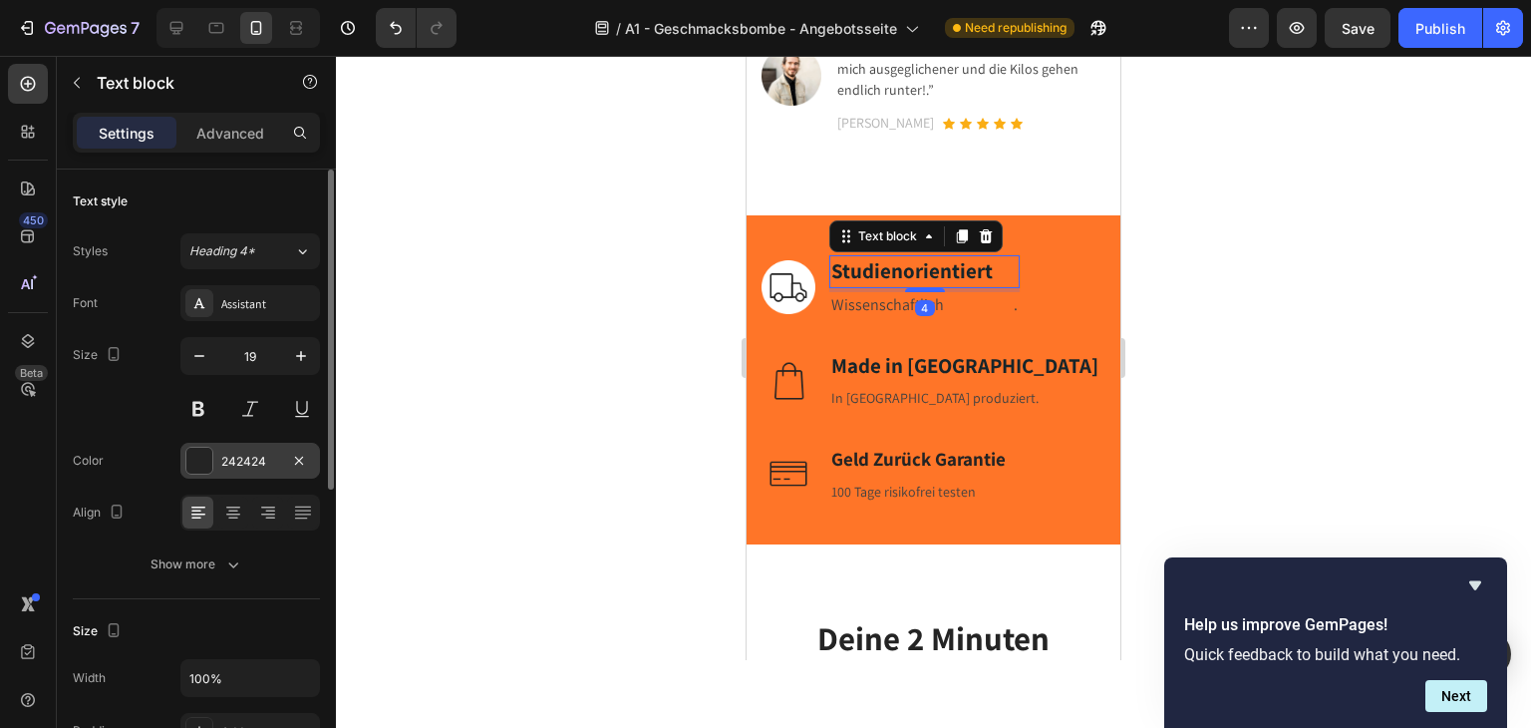
click at [195, 454] on div at bounding box center [199, 461] width 26 height 26
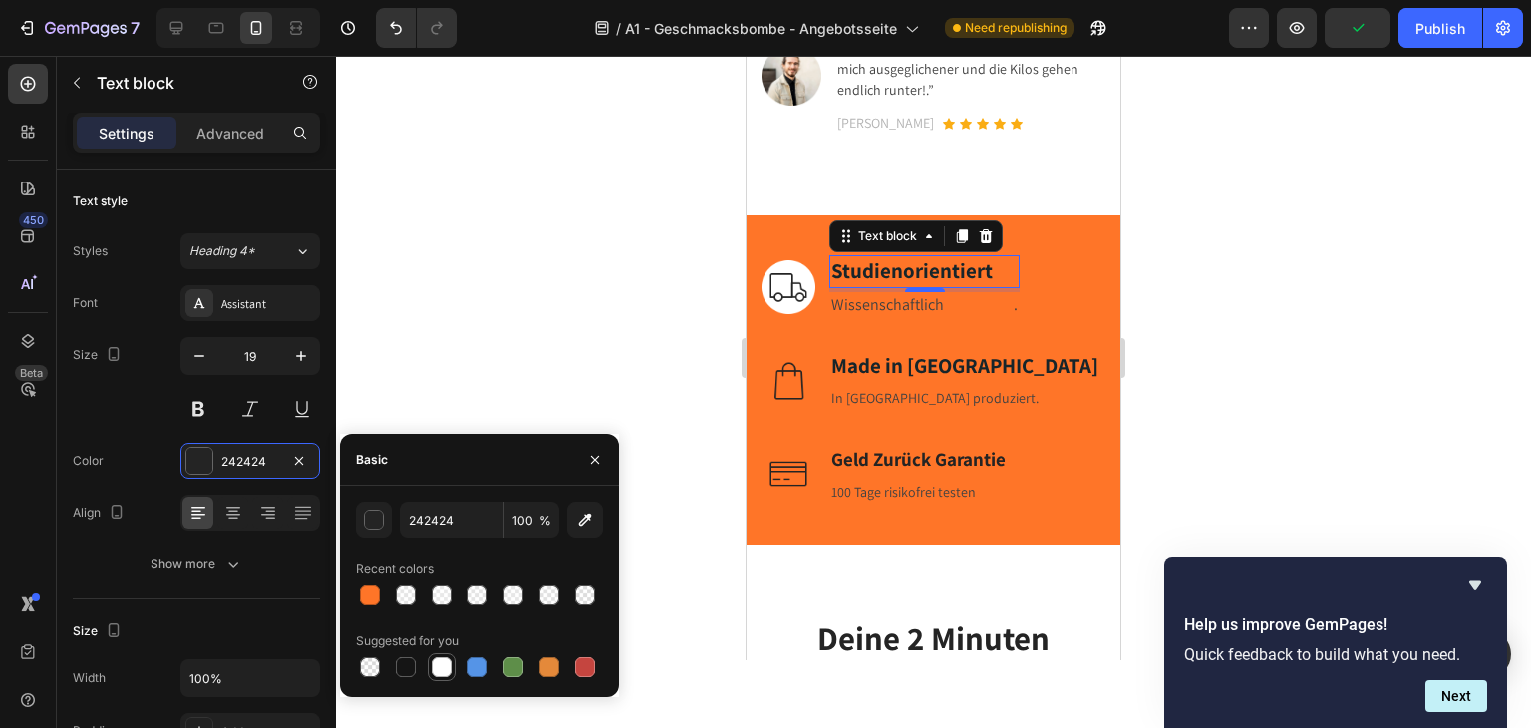
click at [439, 671] on div at bounding box center [442, 667] width 20 height 20
type input "FFFFFF"
click at [896, 294] on span "Wissenschaftlich" at bounding box center [887, 304] width 113 height 21
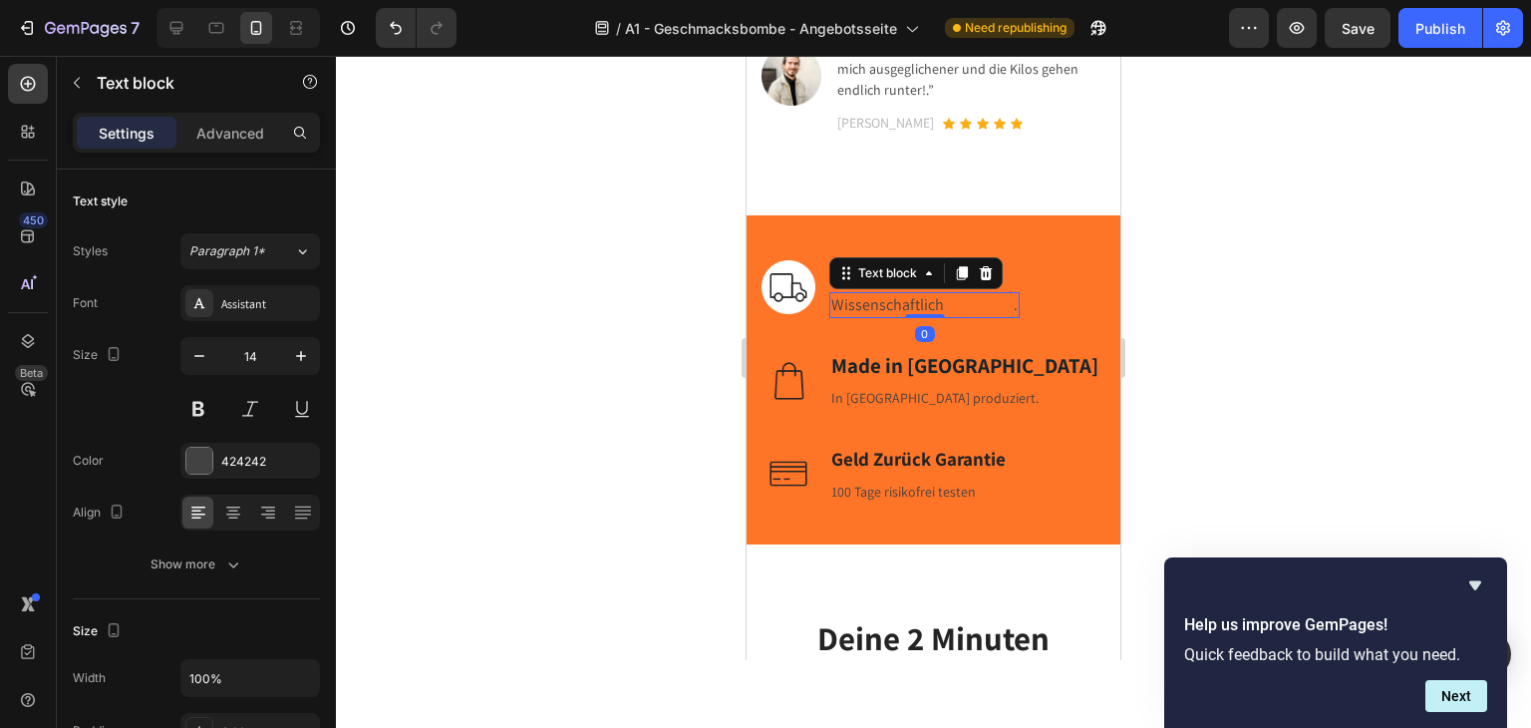
click at [865, 364] on strong "Made in [GEOGRAPHIC_DATA]" at bounding box center [964, 365] width 267 height 27
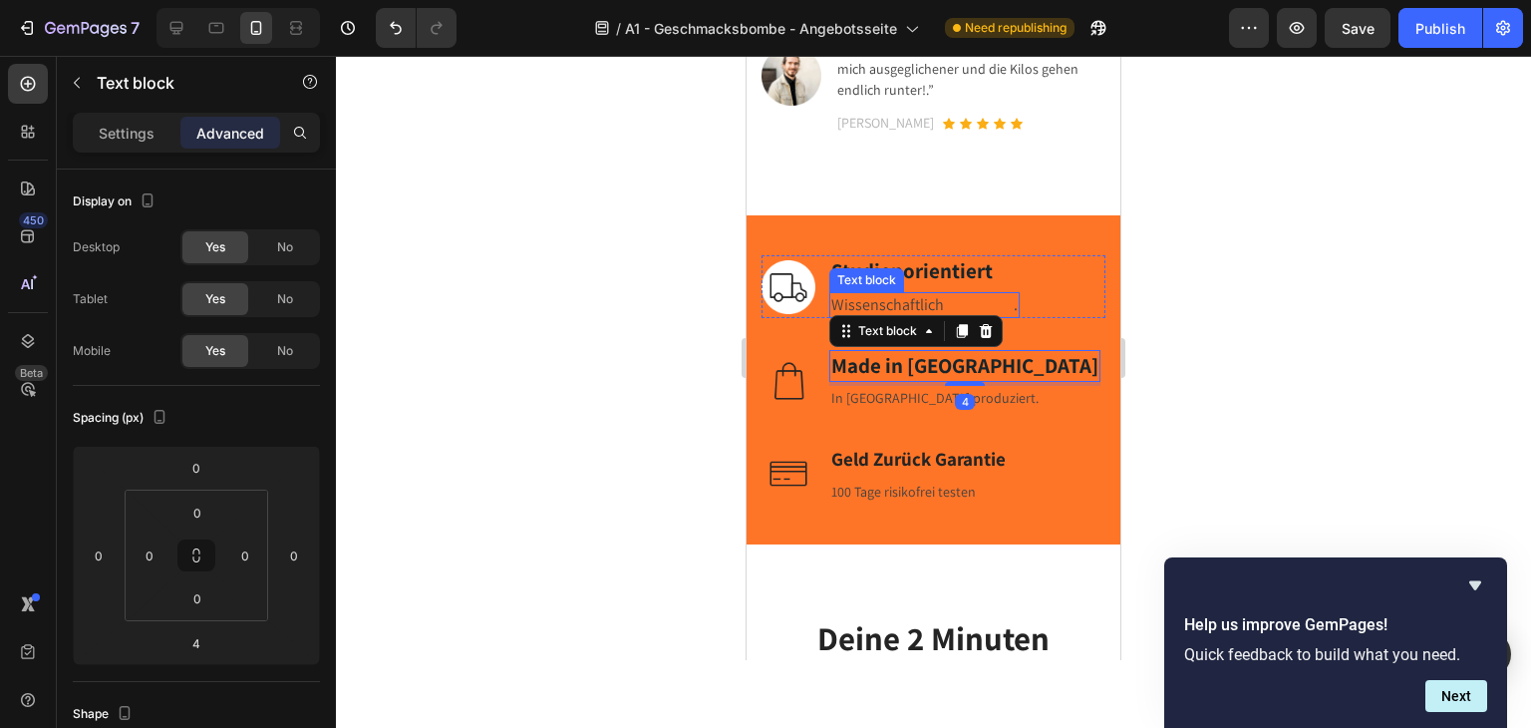
click at [857, 271] on div "Text block" at bounding box center [866, 280] width 67 height 18
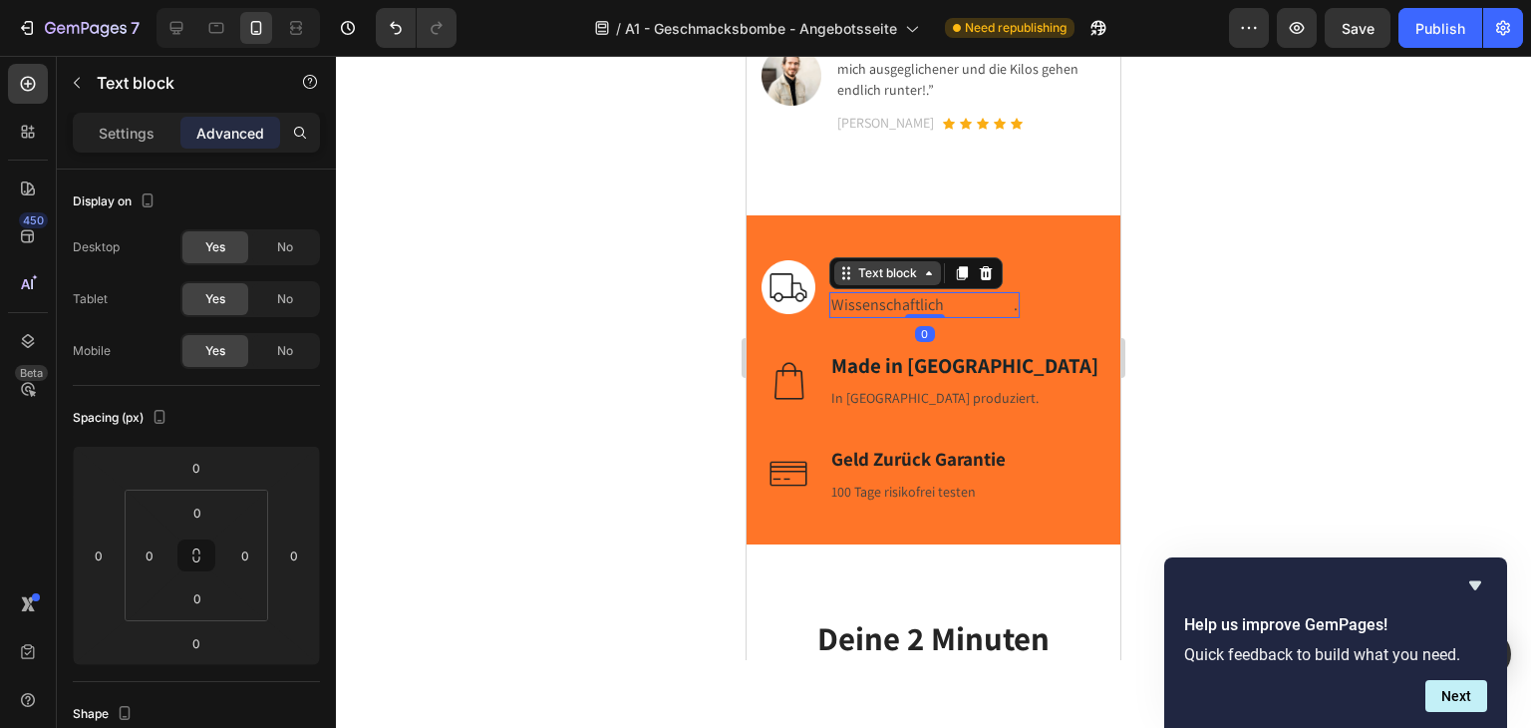
click at [857, 264] on div "Text block" at bounding box center [887, 273] width 67 height 18
click at [1099, 252] on div "Image Studienorientiert Text block Wissenschaftlich begründet . Text block Row …" at bounding box center [934, 379] width 374 height 329
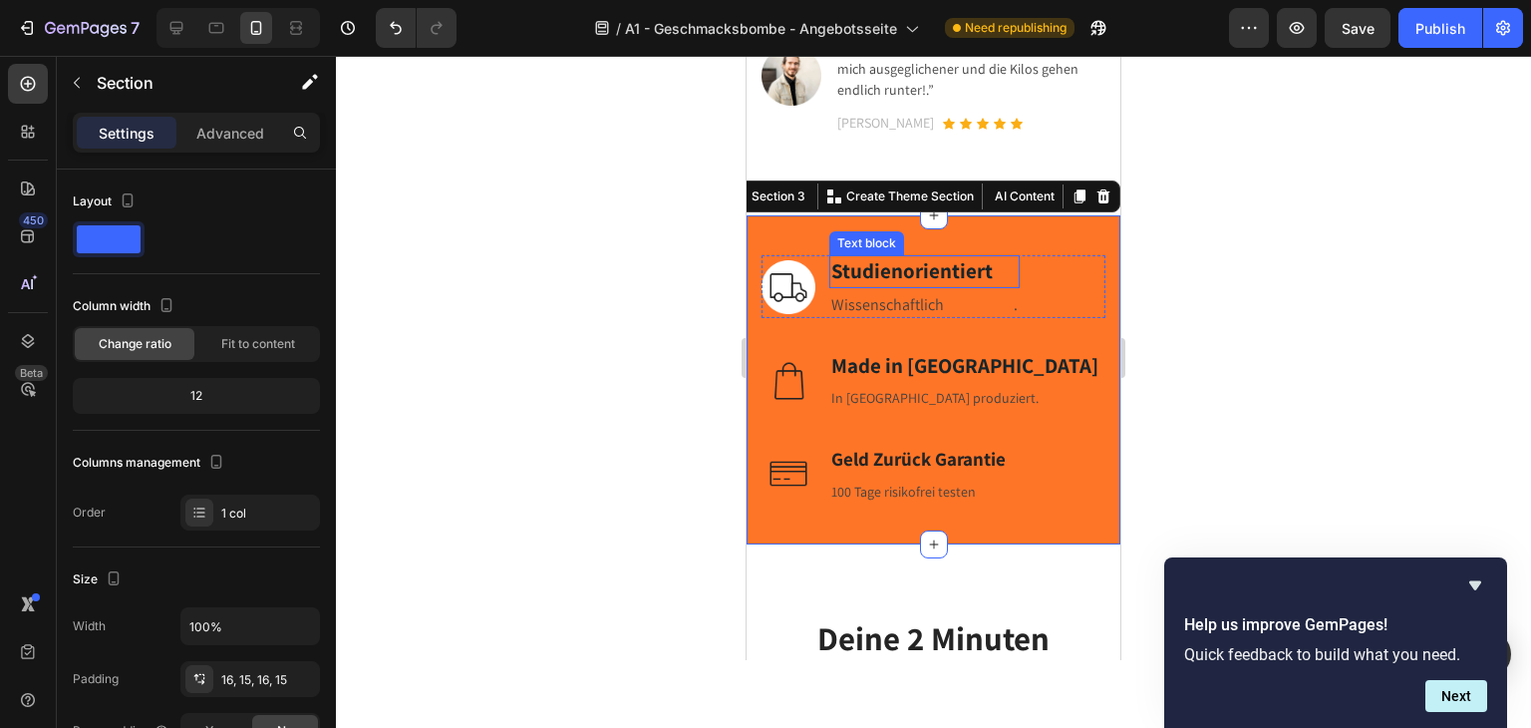
click at [913, 259] on strong "Studienorientiert" at bounding box center [911, 270] width 161 height 27
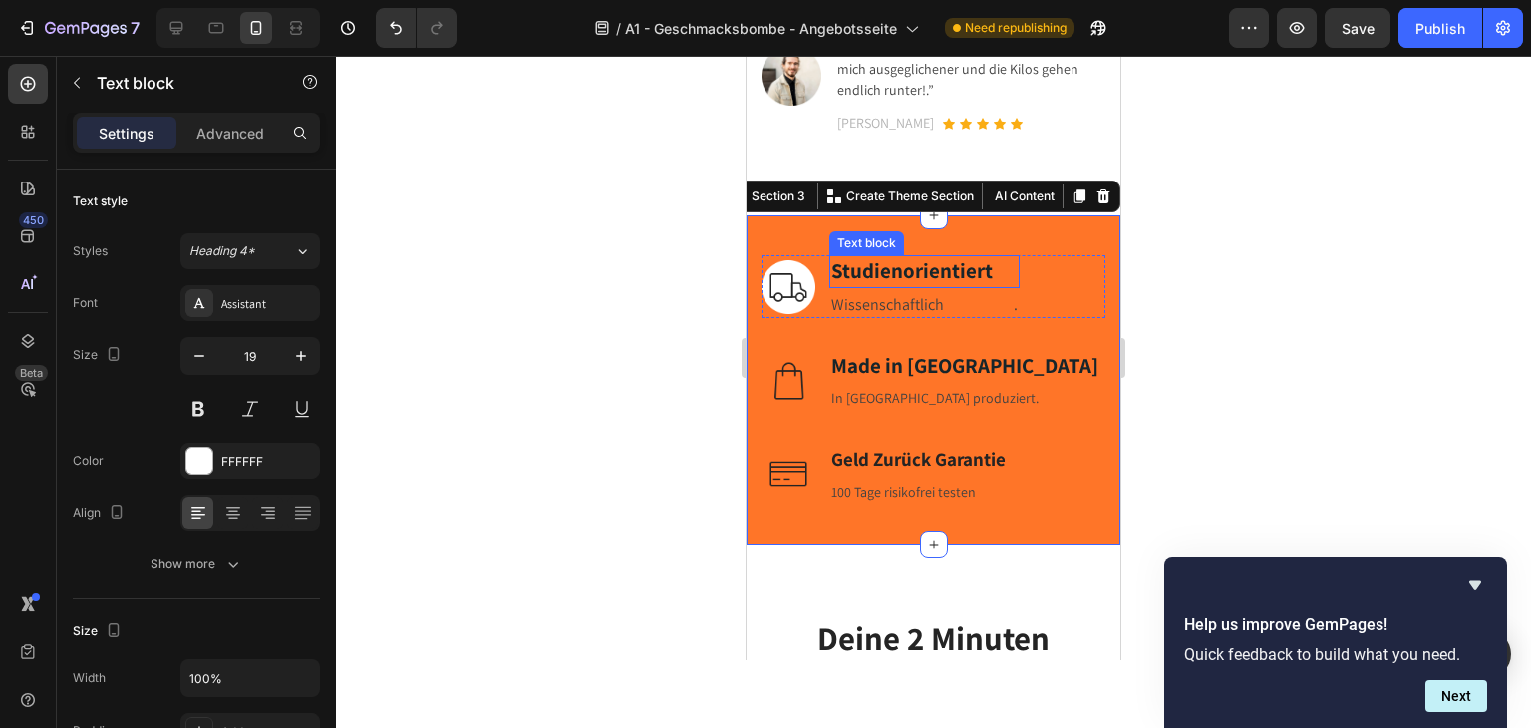
click at [913, 259] on strong "Studienorientiert" at bounding box center [911, 270] width 161 height 27
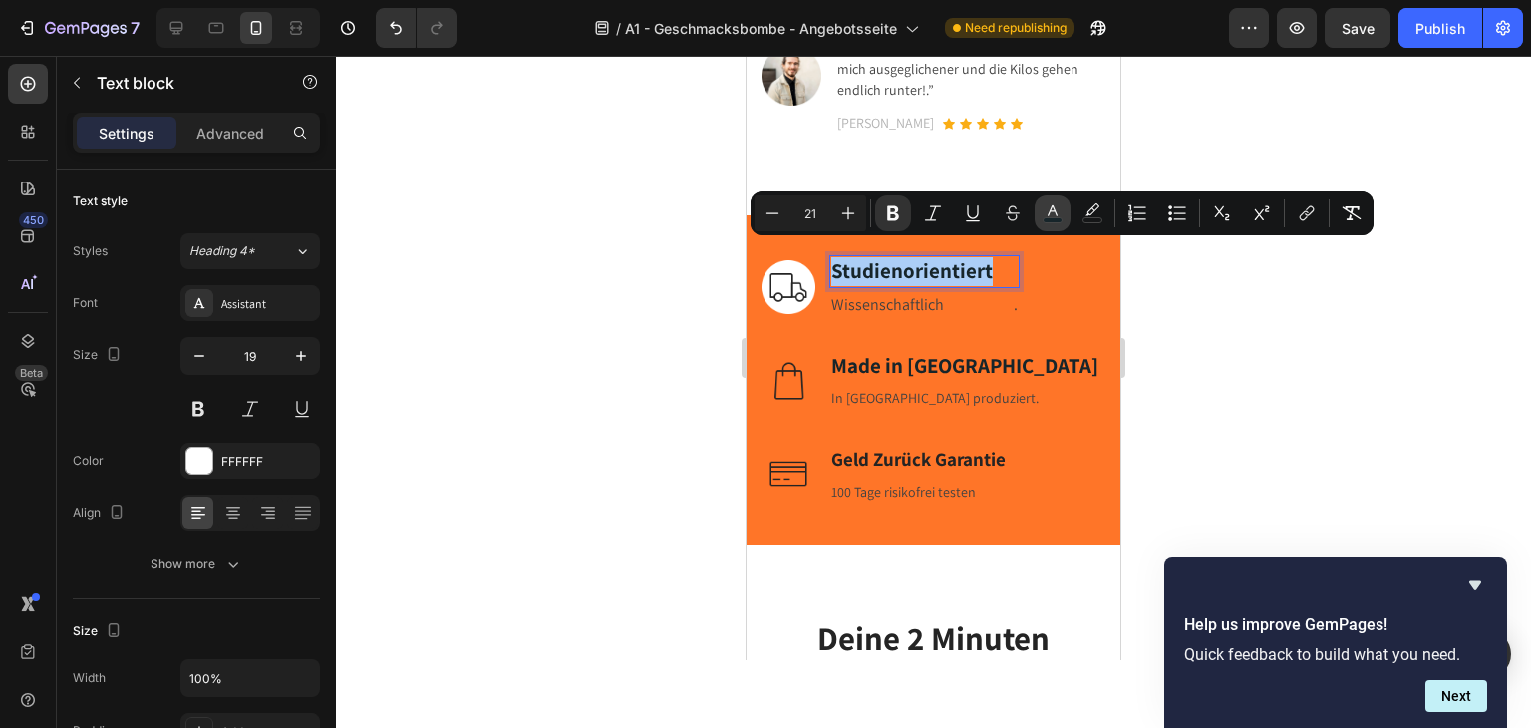
click at [1051, 216] on icon "Editor contextual toolbar" at bounding box center [1053, 213] width 20 height 20
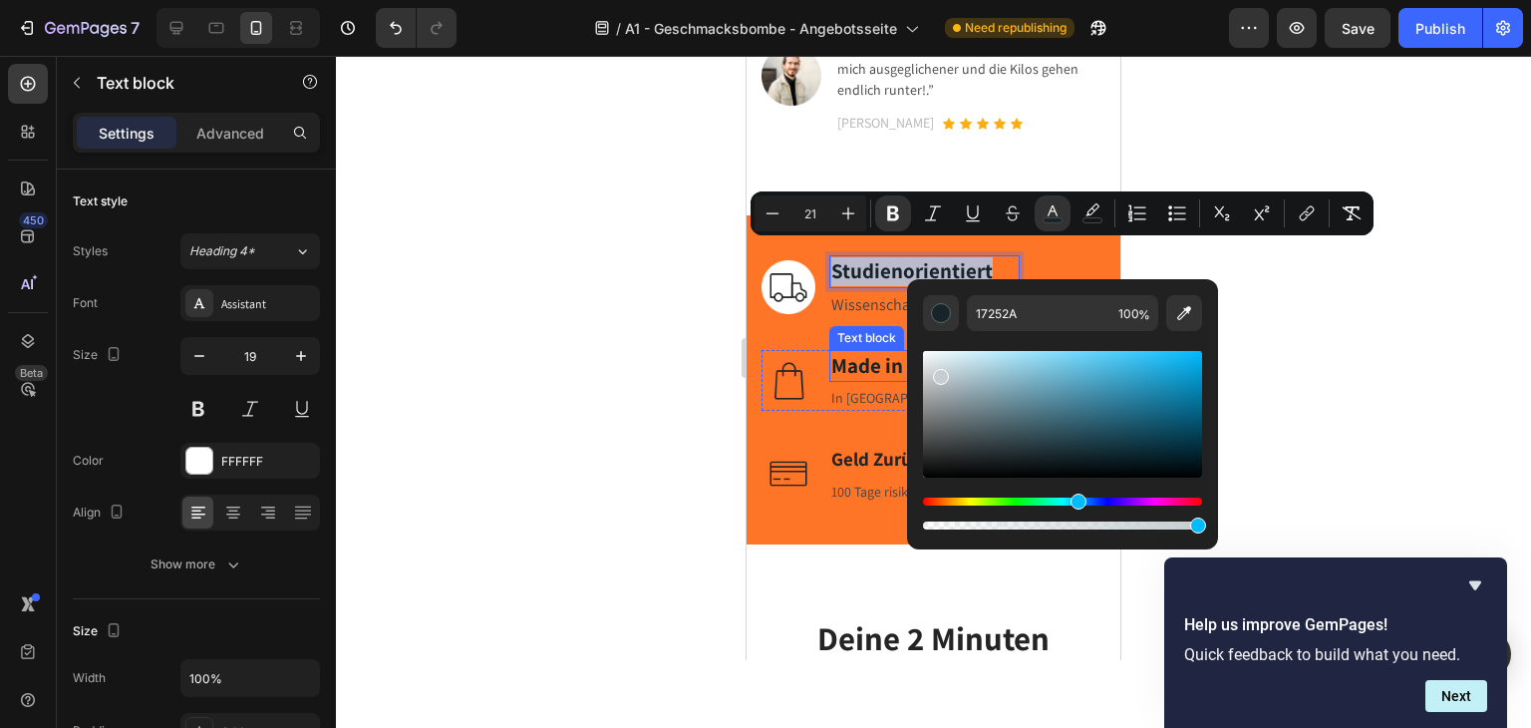
type input "F4F4F4"
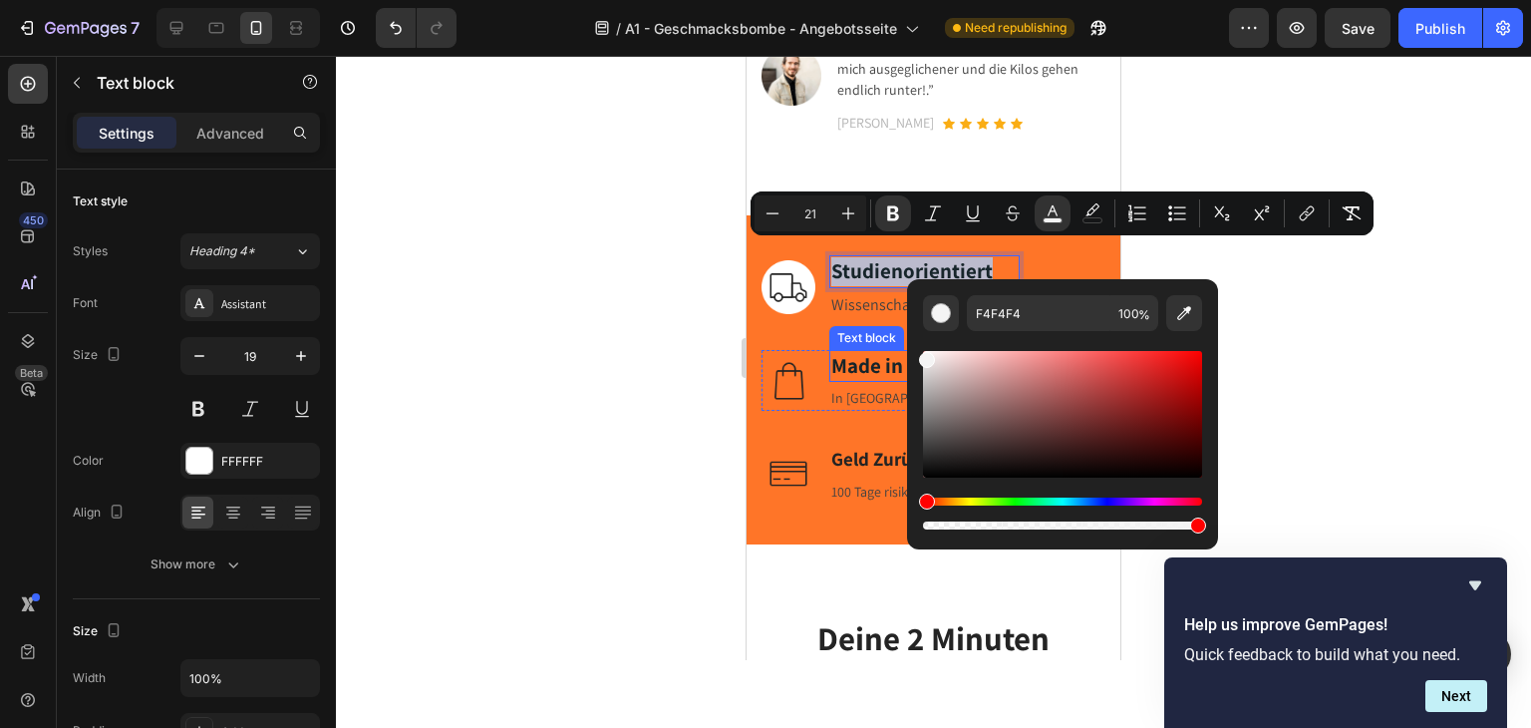
drag, startPoint x: 1686, startPoint y: 429, endPoint x: 879, endPoint y: 321, distance: 813.6
click at [867, 294] on span "Wissenschaftlich" at bounding box center [887, 304] width 113 height 21
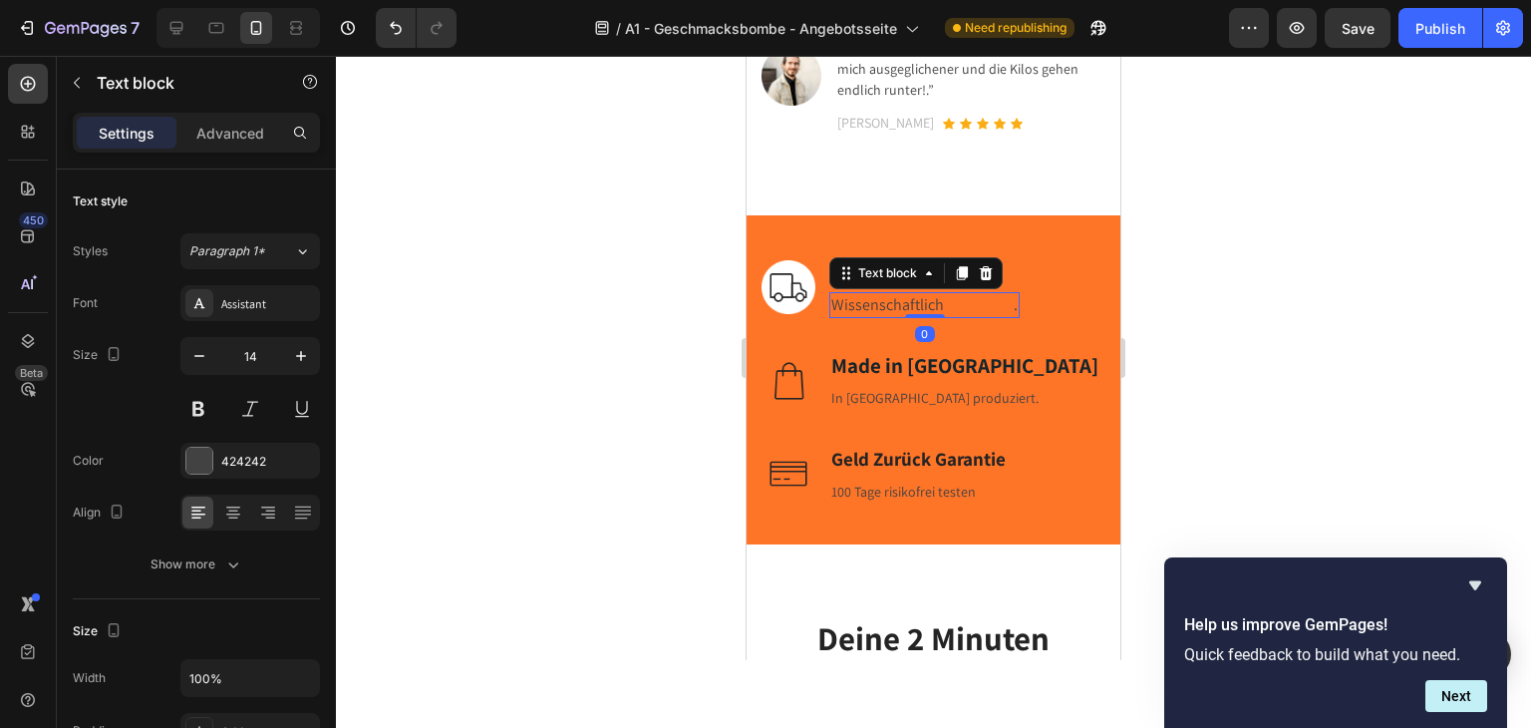
click at [867, 294] on span "Wissenschaftlich" at bounding box center [887, 304] width 113 height 21
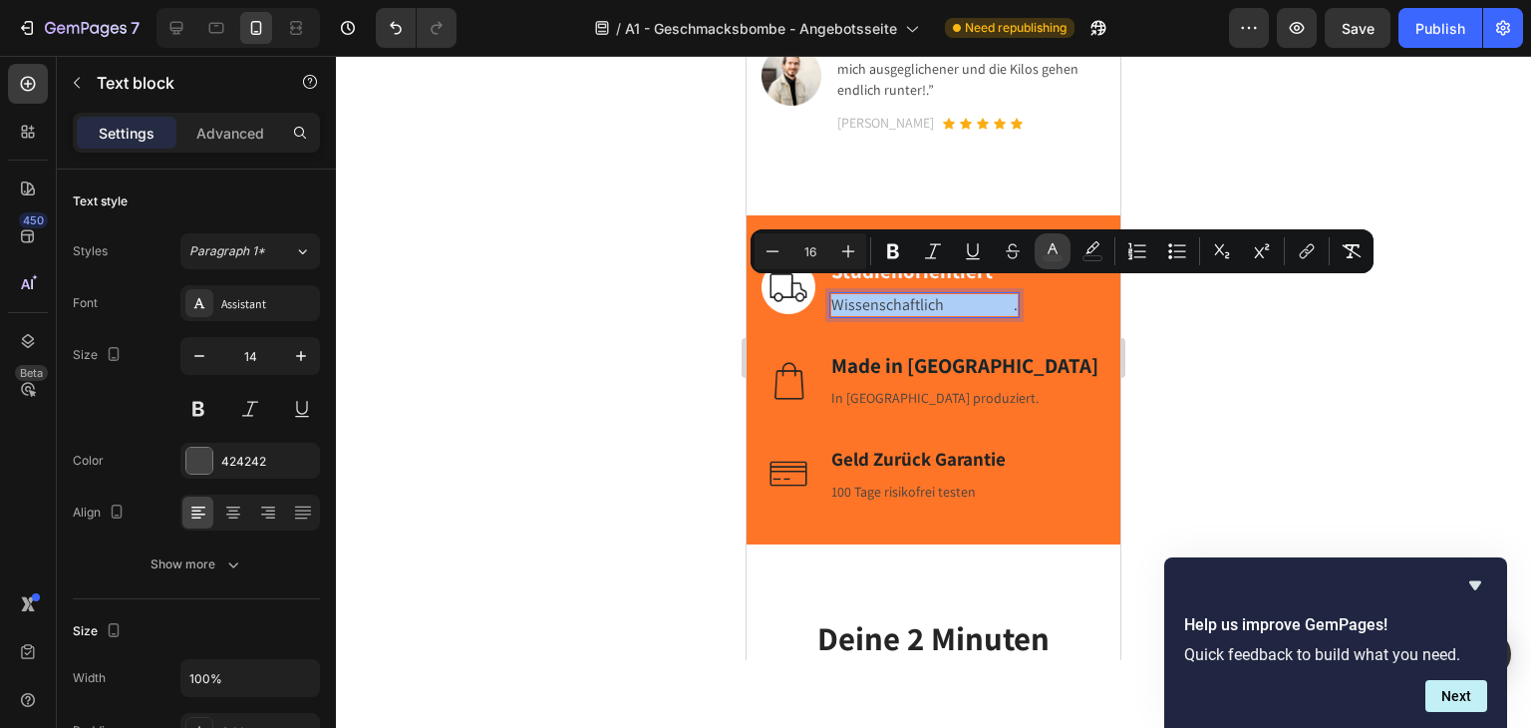
click at [1049, 248] on icon "Editor contextual toolbar" at bounding box center [1053, 251] width 20 height 20
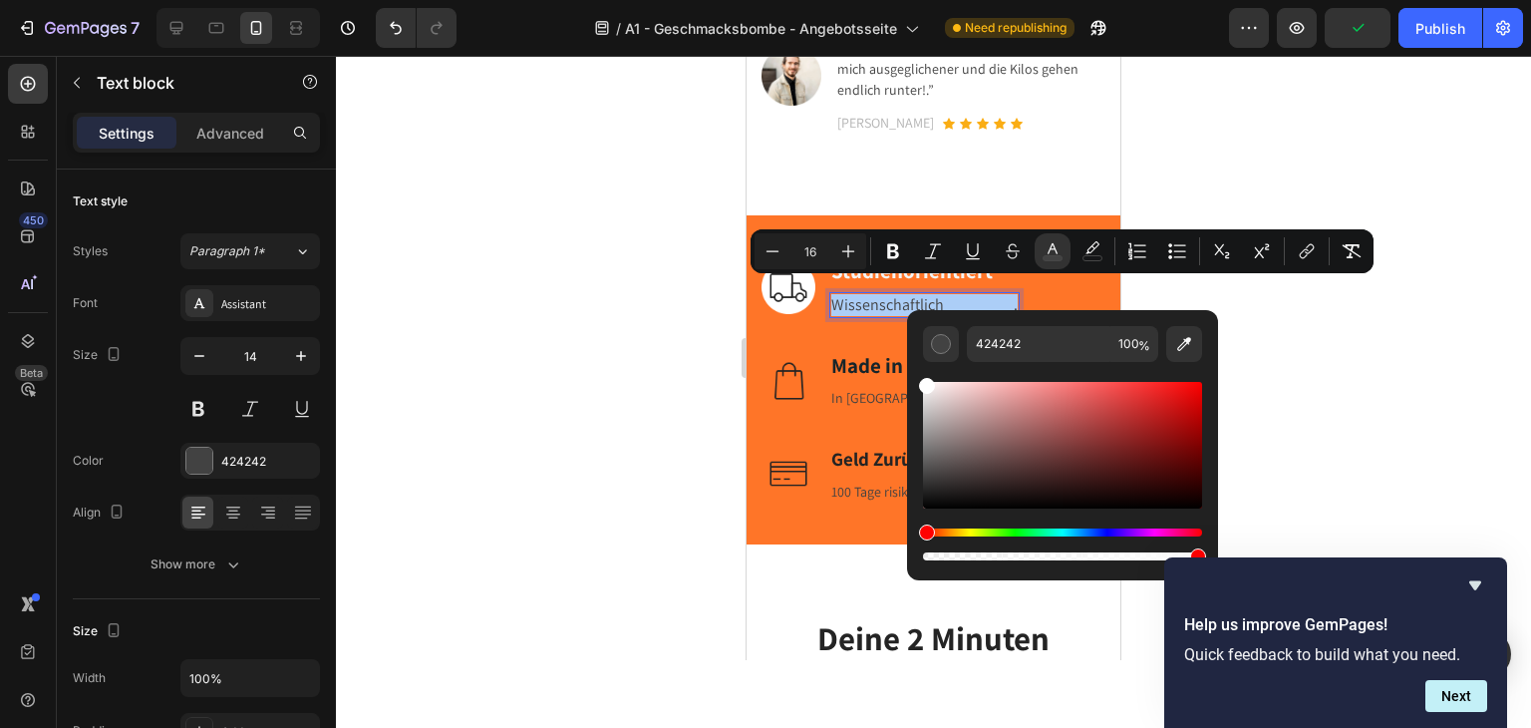
drag, startPoint x: 1771, startPoint y: 479, endPoint x: 875, endPoint y: 346, distance: 906.0
type input "FFFFFF"
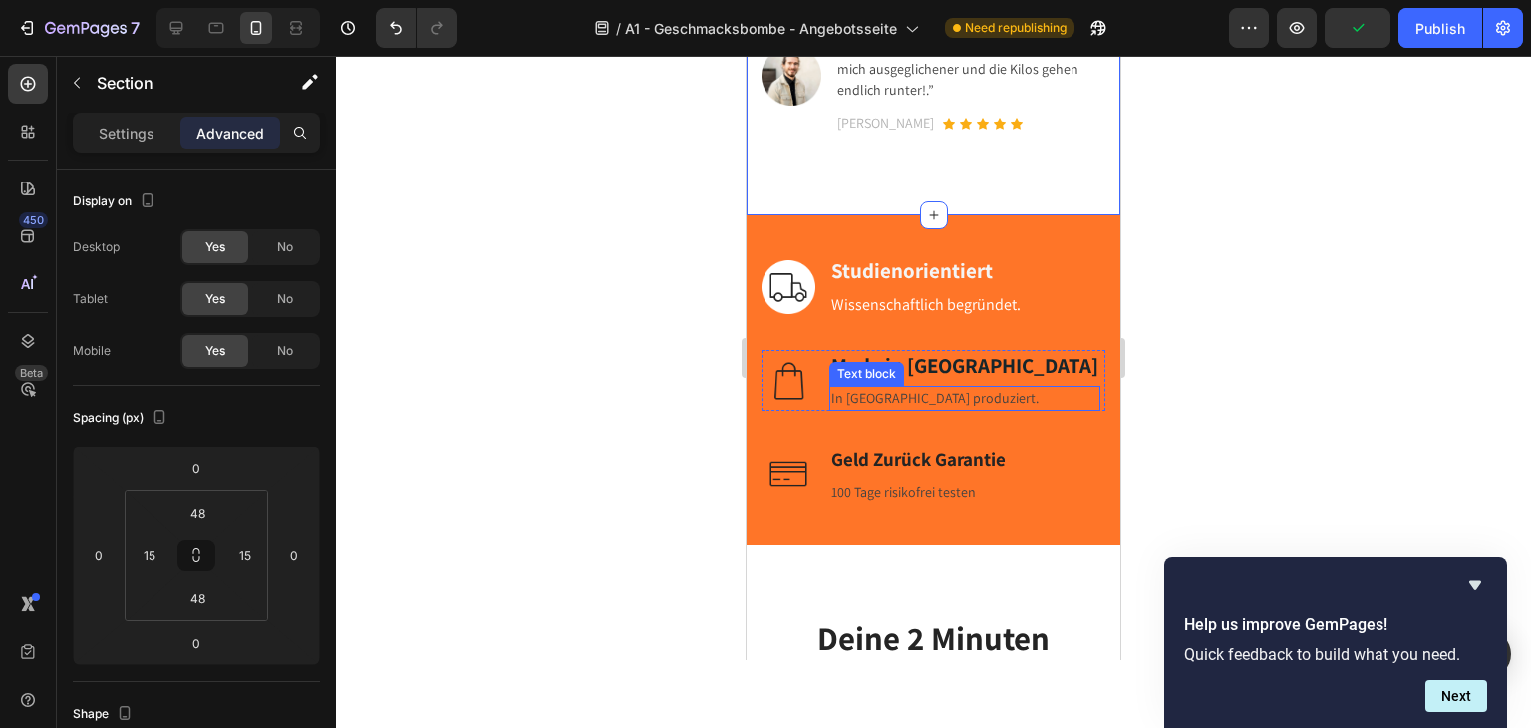
click at [905, 353] on strong "Made in Germany" at bounding box center [964, 365] width 267 height 27
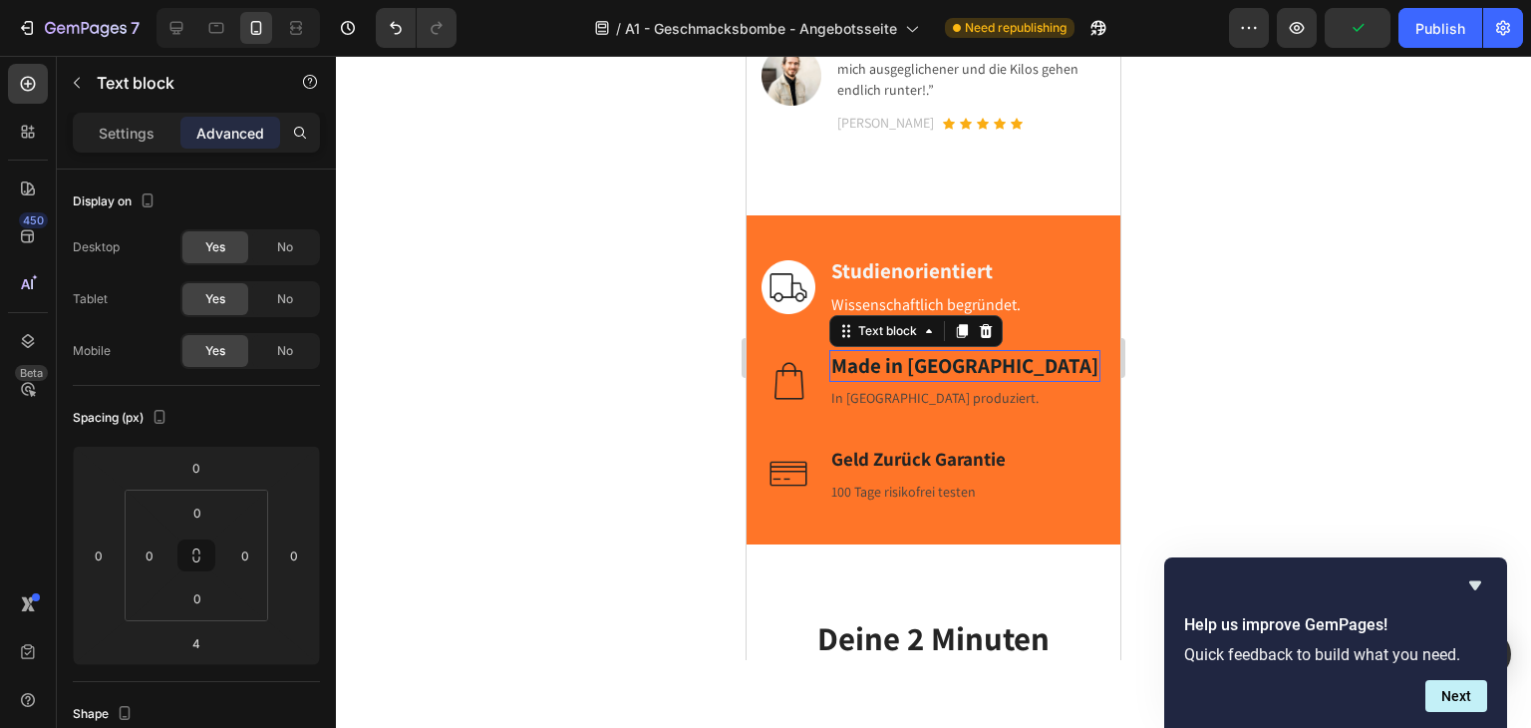
click at [905, 353] on strong "Made in Germany" at bounding box center [964, 365] width 267 height 27
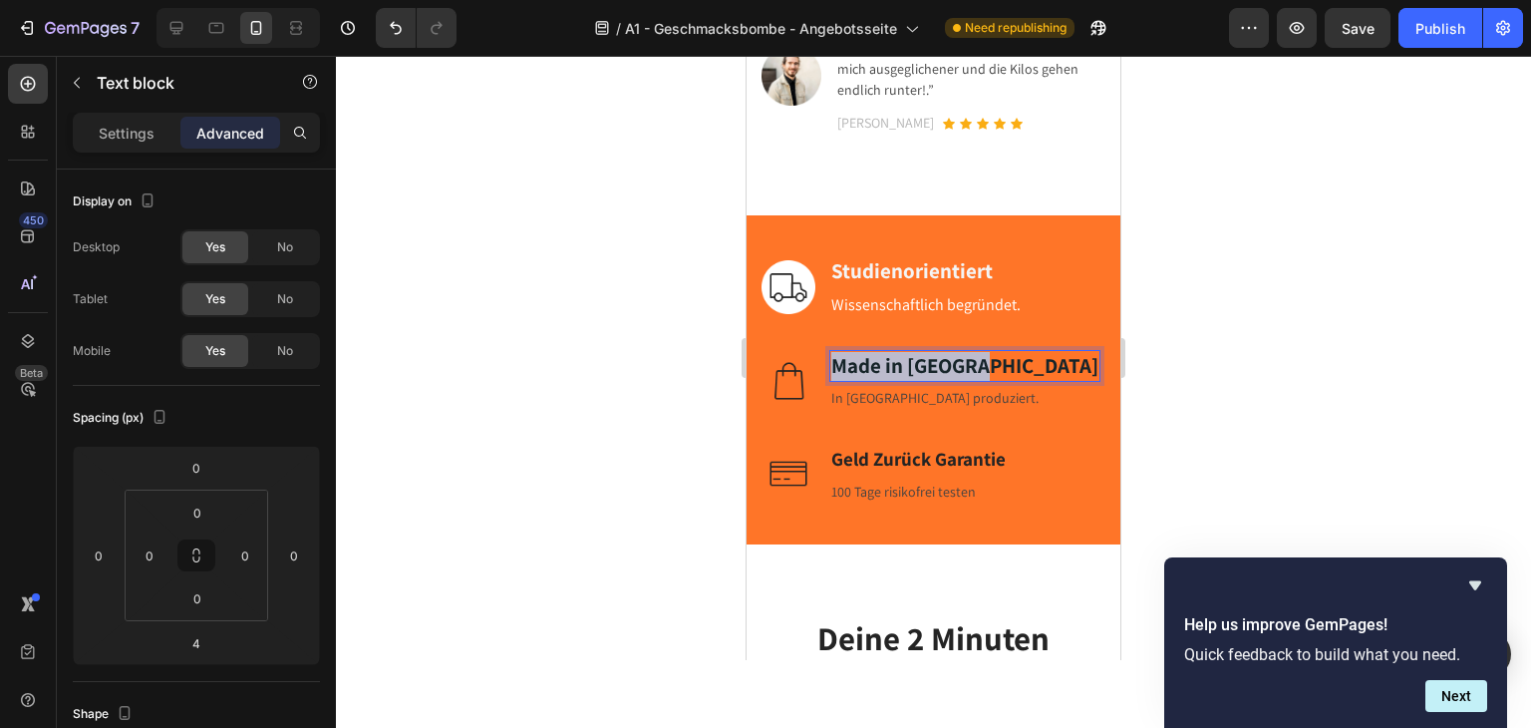
click at [905, 353] on strong "Made in Germany" at bounding box center [964, 365] width 267 height 27
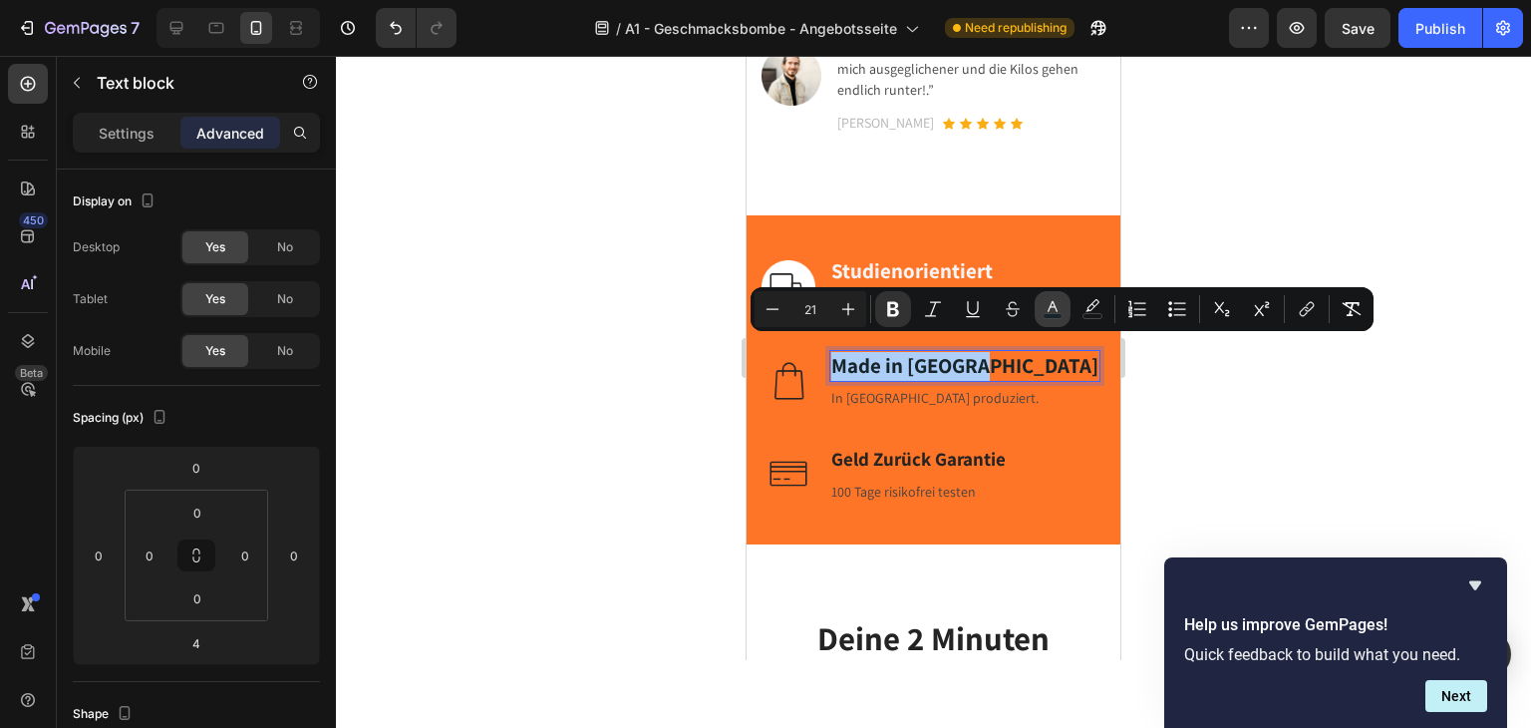
click at [1051, 305] on icon "Editor contextual toolbar" at bounding box center [1053, 306] width 10 height 11
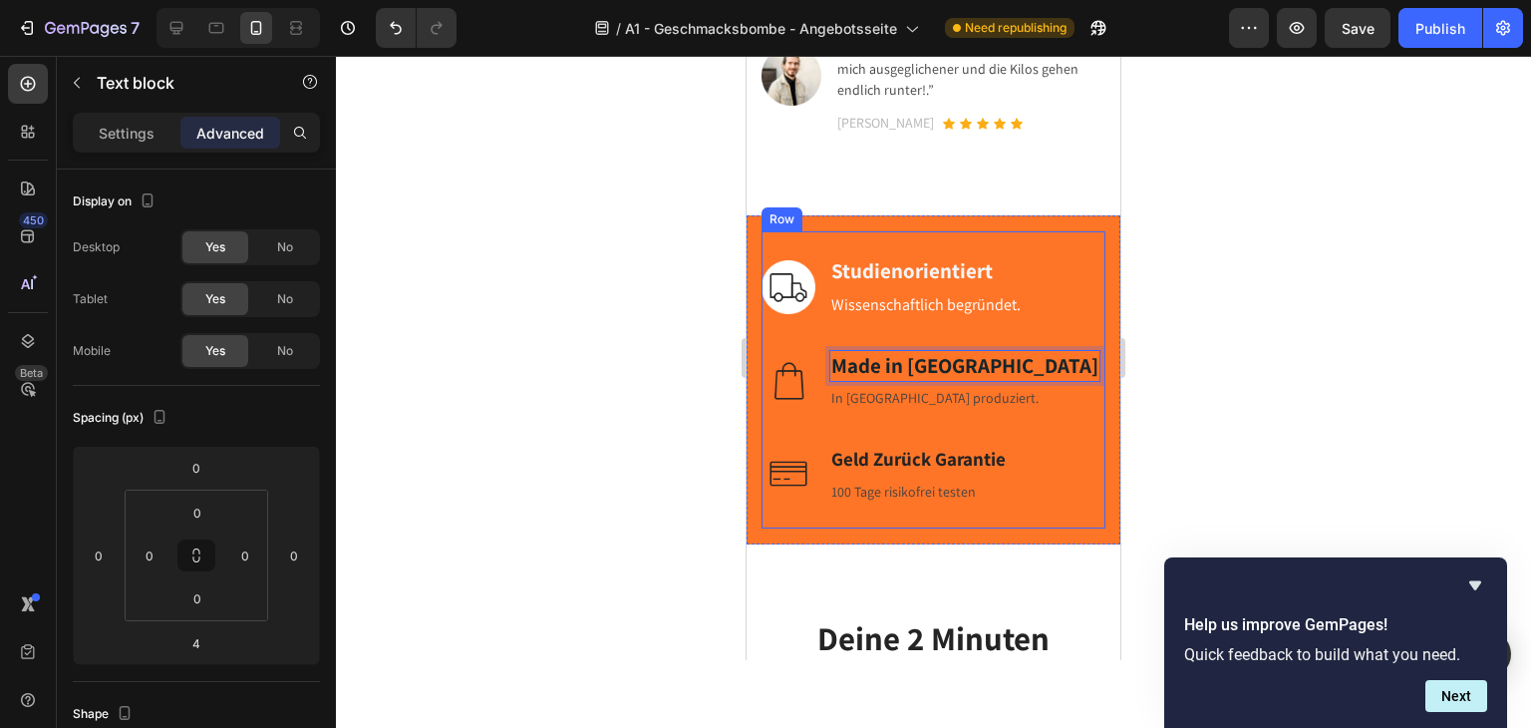
click at [897, 352] on strong "Made in Germany" at bounding box center [964, 365] width 267 height 27
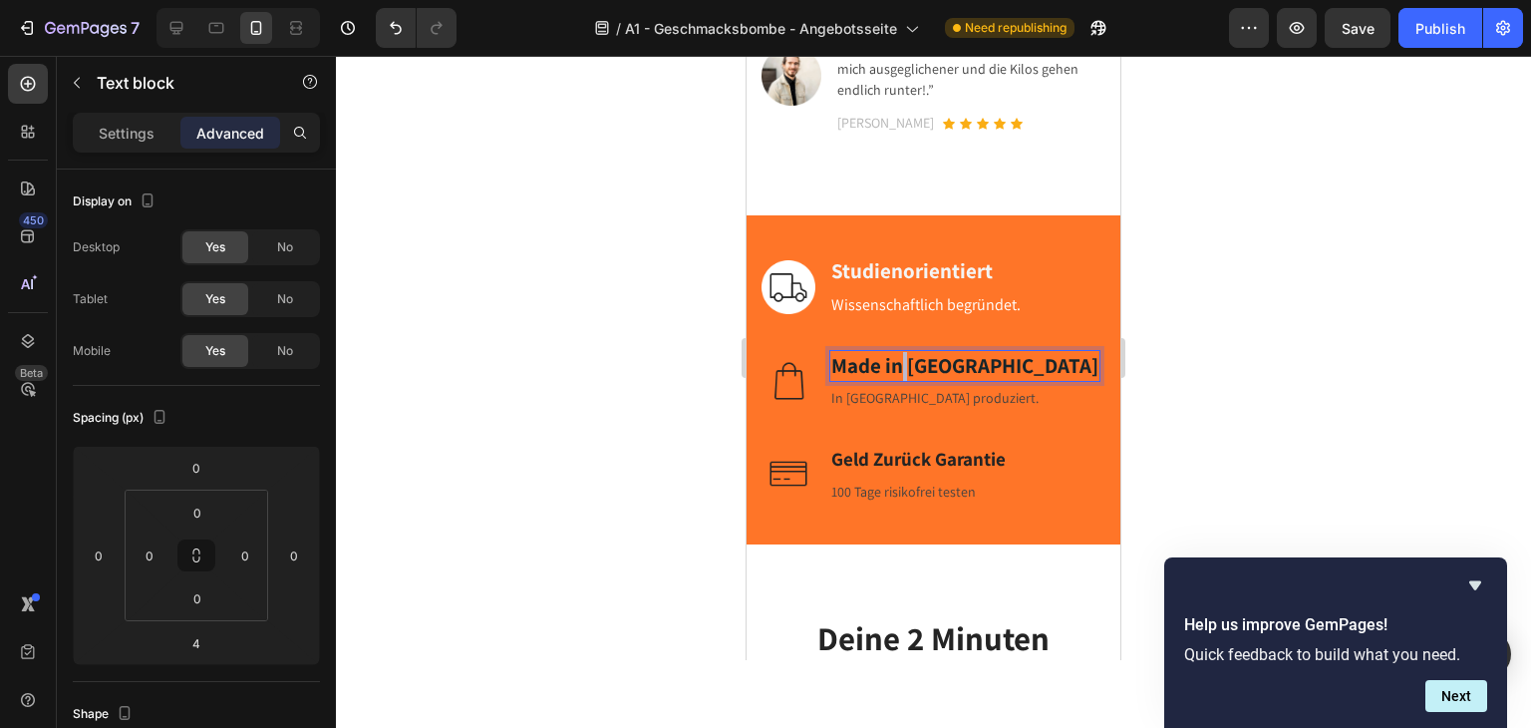
click at [897, 352] on strong "Made in Germany" at bounding box center [964, 365] width 267 height 27
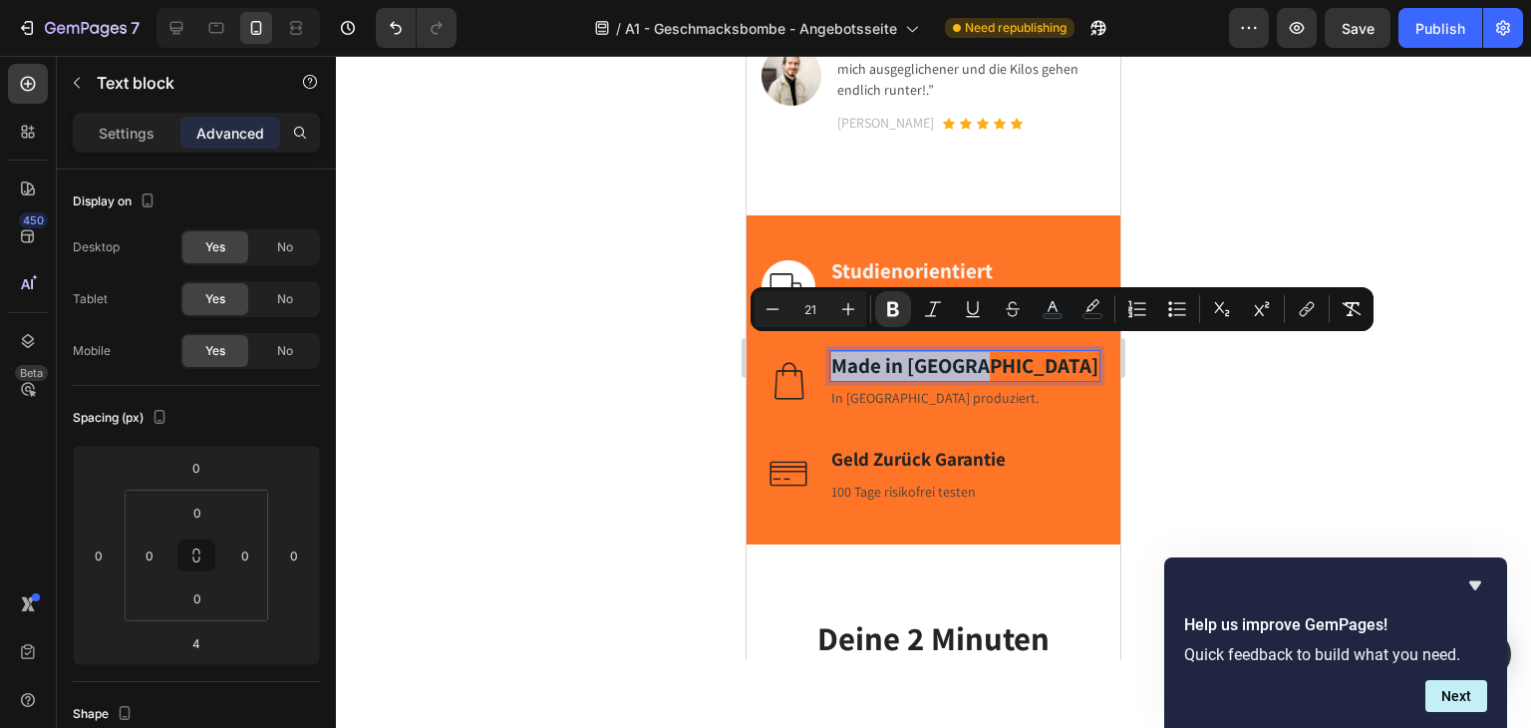
click at [897, 352] on strong "Made in Germany" at bounding box center [964, 365] width 267 height 27
click at [1051, 308] on icon "Editor contextual toolbar" at bounding box center [1053, 309] width 20 height 20
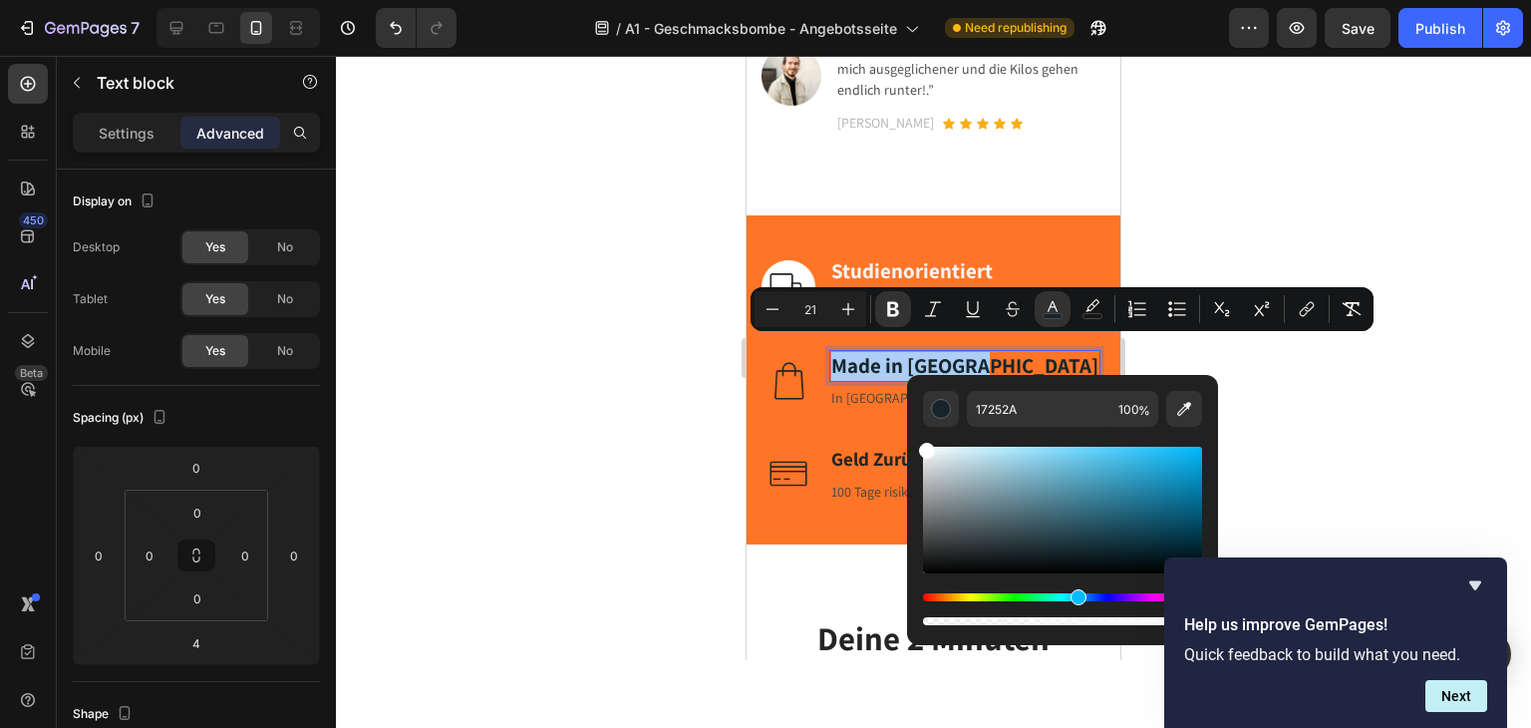
drag, startPoint x: 934, startPoint y: 442, endPoint x: 158, endPoint y: 369, distance: 778.9
click at [909, 436] on div "17252A 100 %" at bounding box center [1062, 502] width 311 height 254
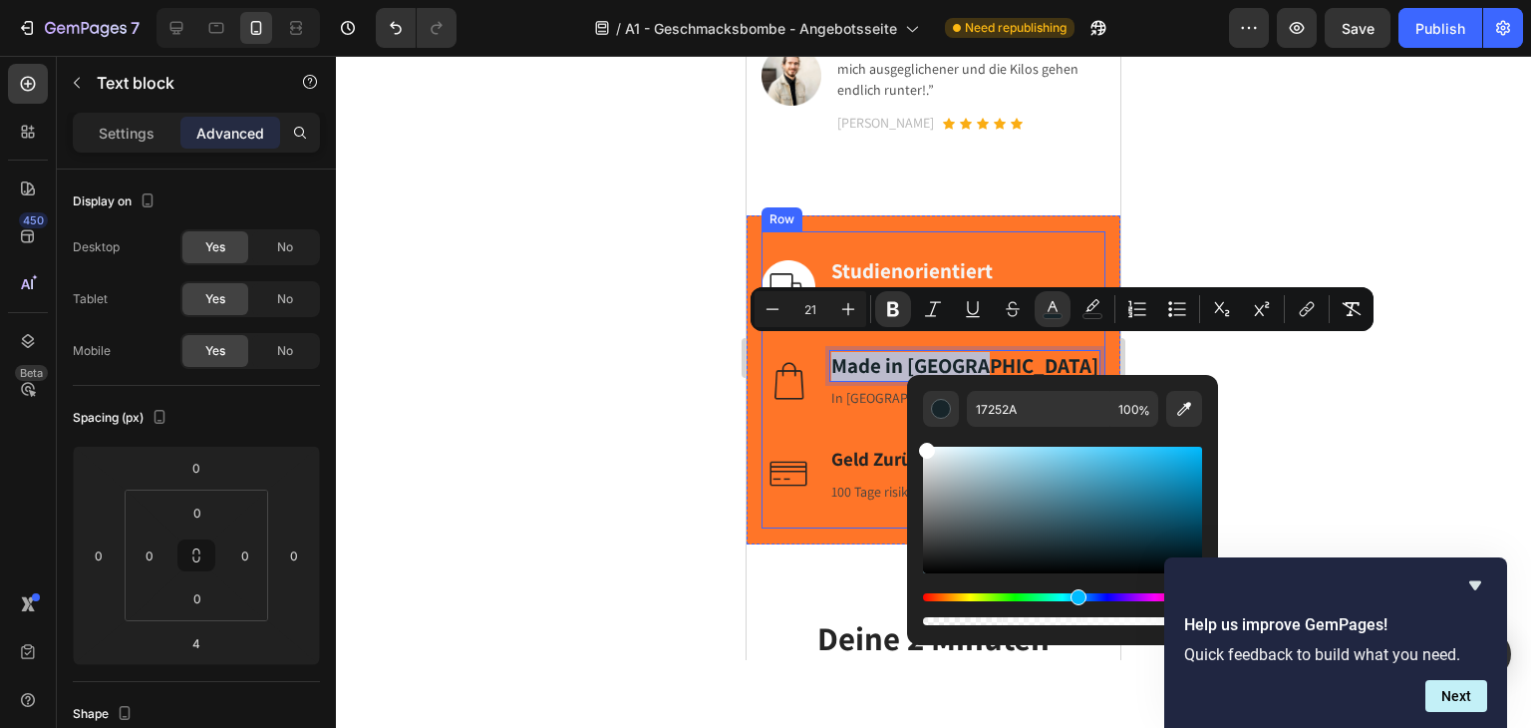
type input "FFFFFF"
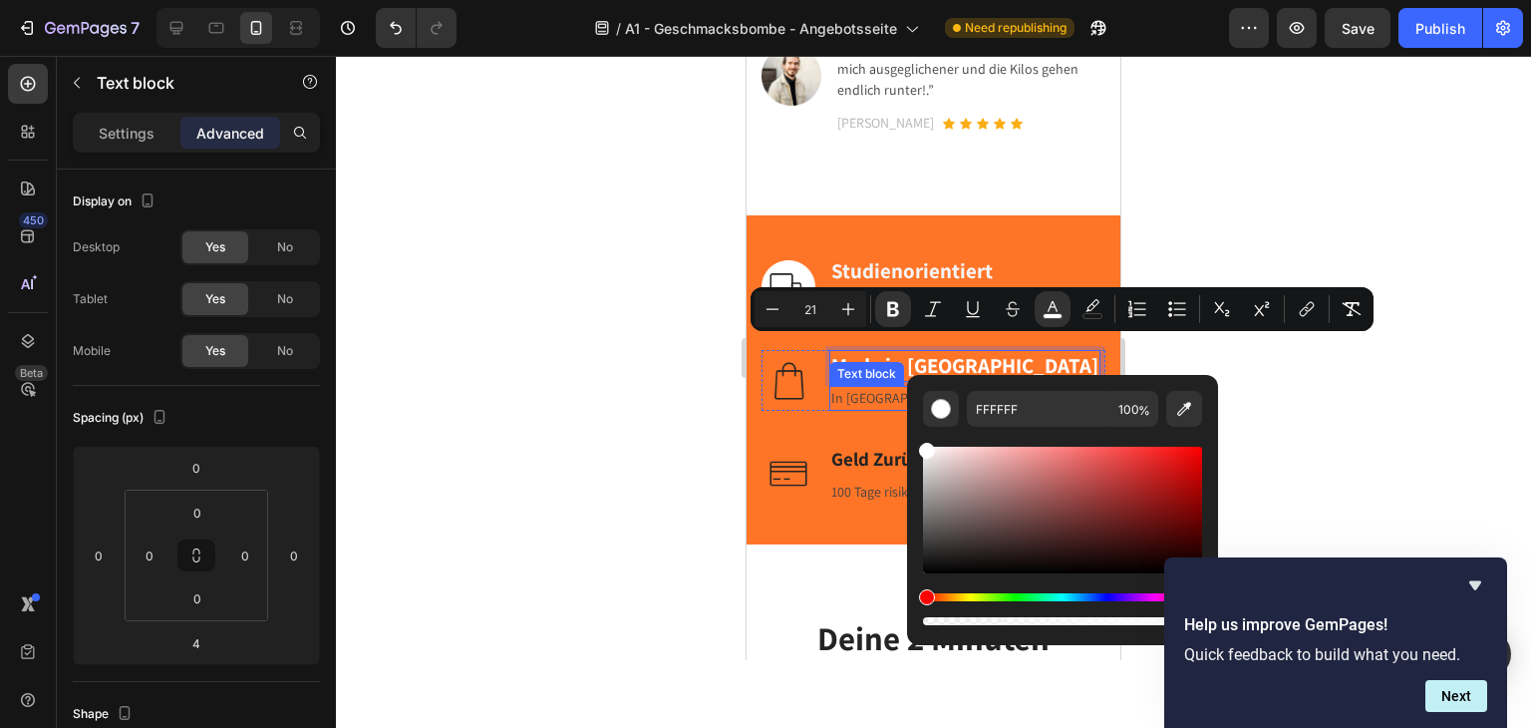
click at [863, 390] on p "In Deutschland produziert." at bounding box center [964, 398] width 267 height 21
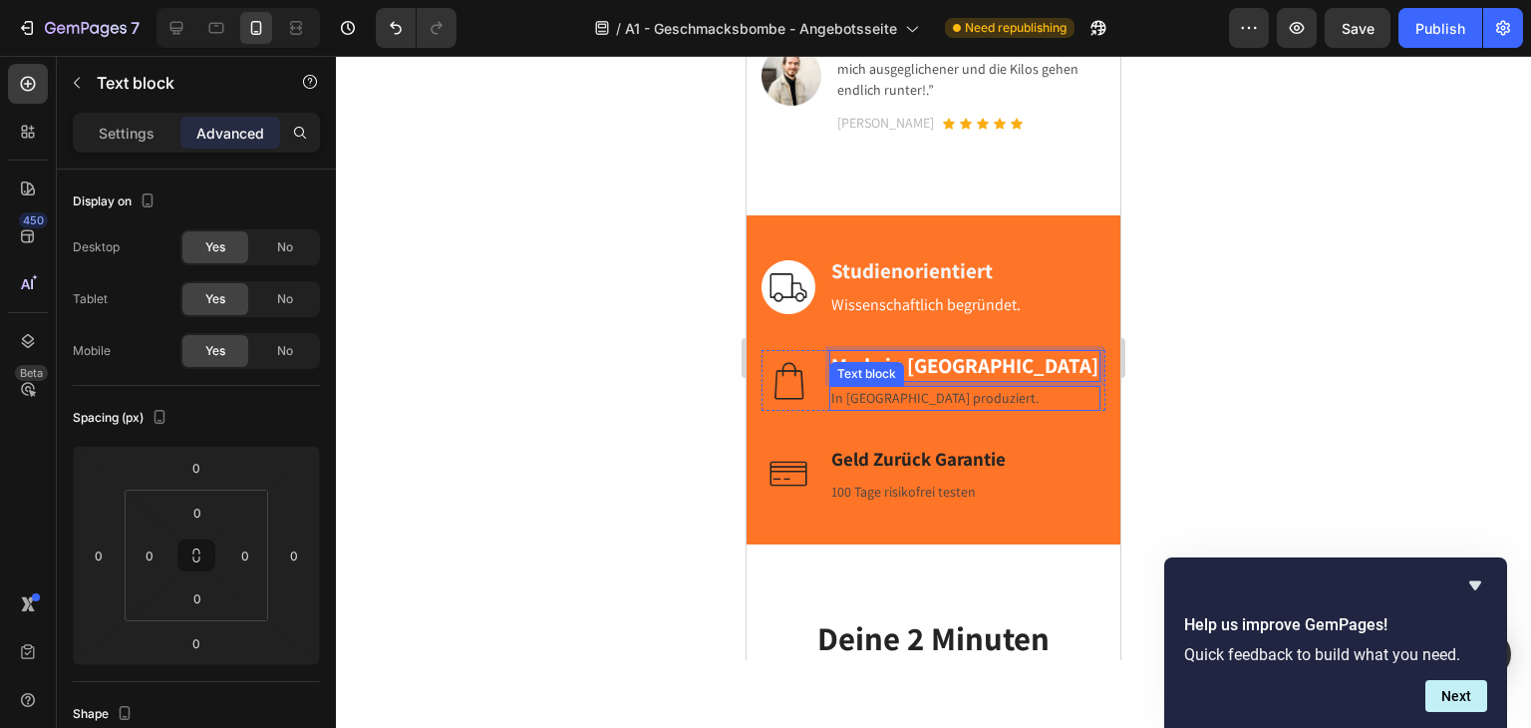
click at [863, 390] on p "In Deutschland produziert." at bounding box center [964, 398] width 267 height 21
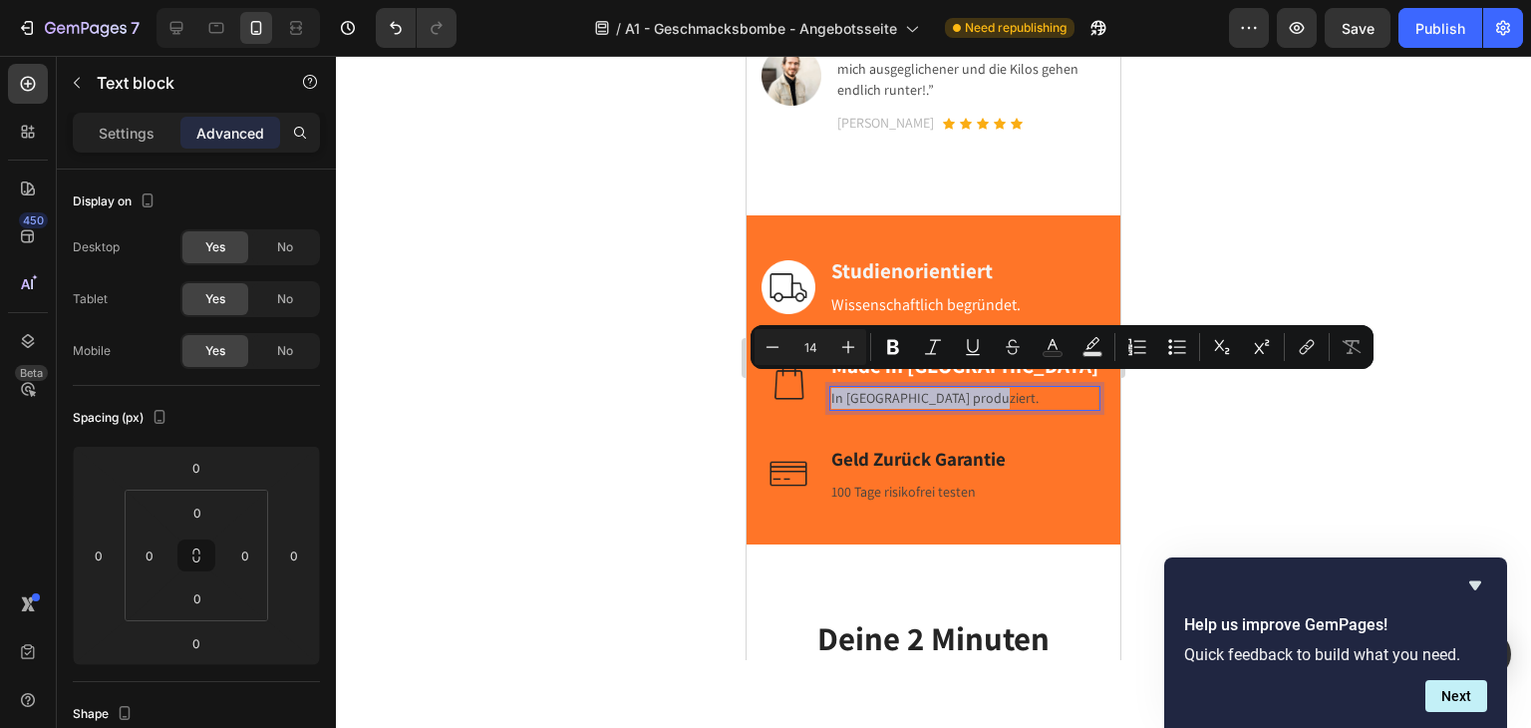
click at [863, 390] on p "In Deutschland produziert." at bounding box center [964, 398] width 267 height 21
click at [1049, 349] on icon "Editor contextual toolbar" at bounding box center [1053, 344] width 10 height 11
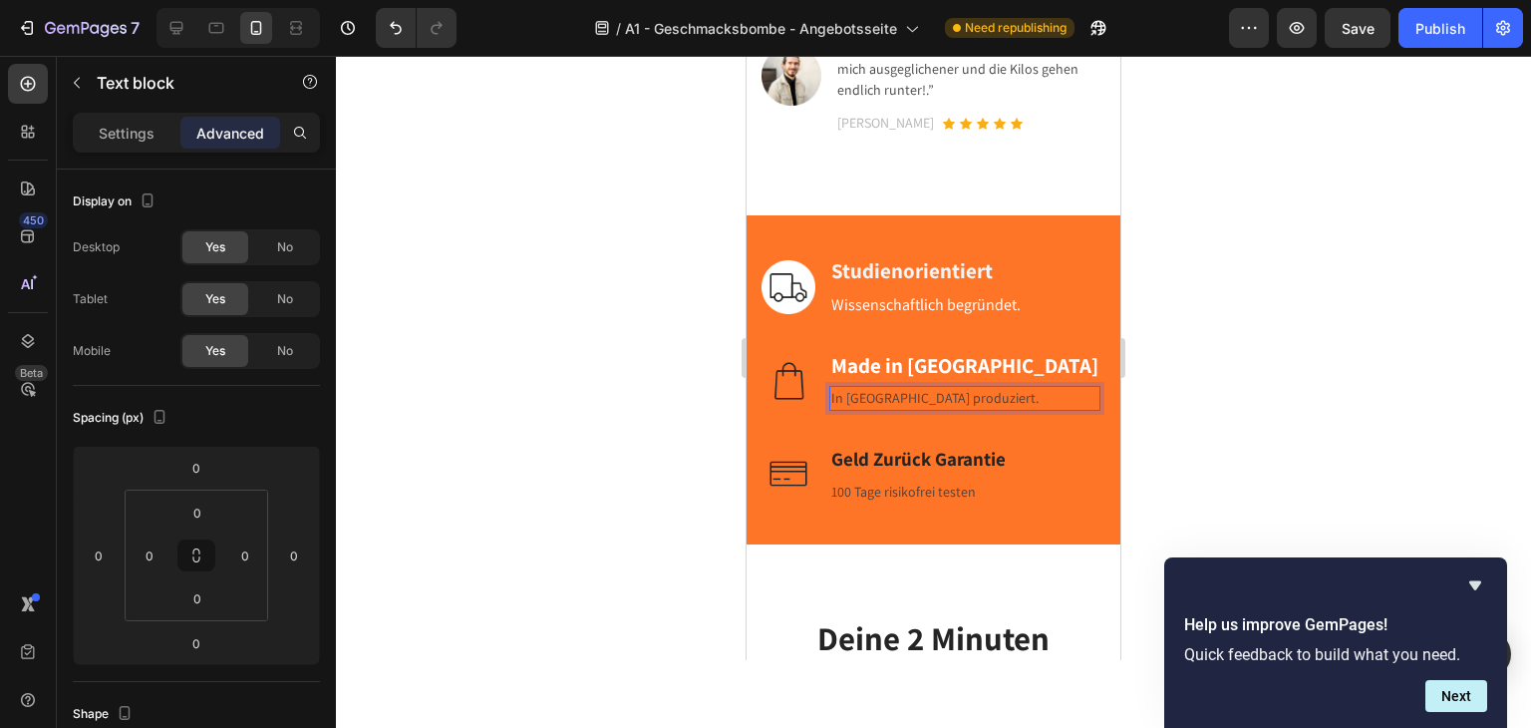
click at [925, 388] on p "In Deutschland produziert." at bounding box center [964, 398] width 267 height 21
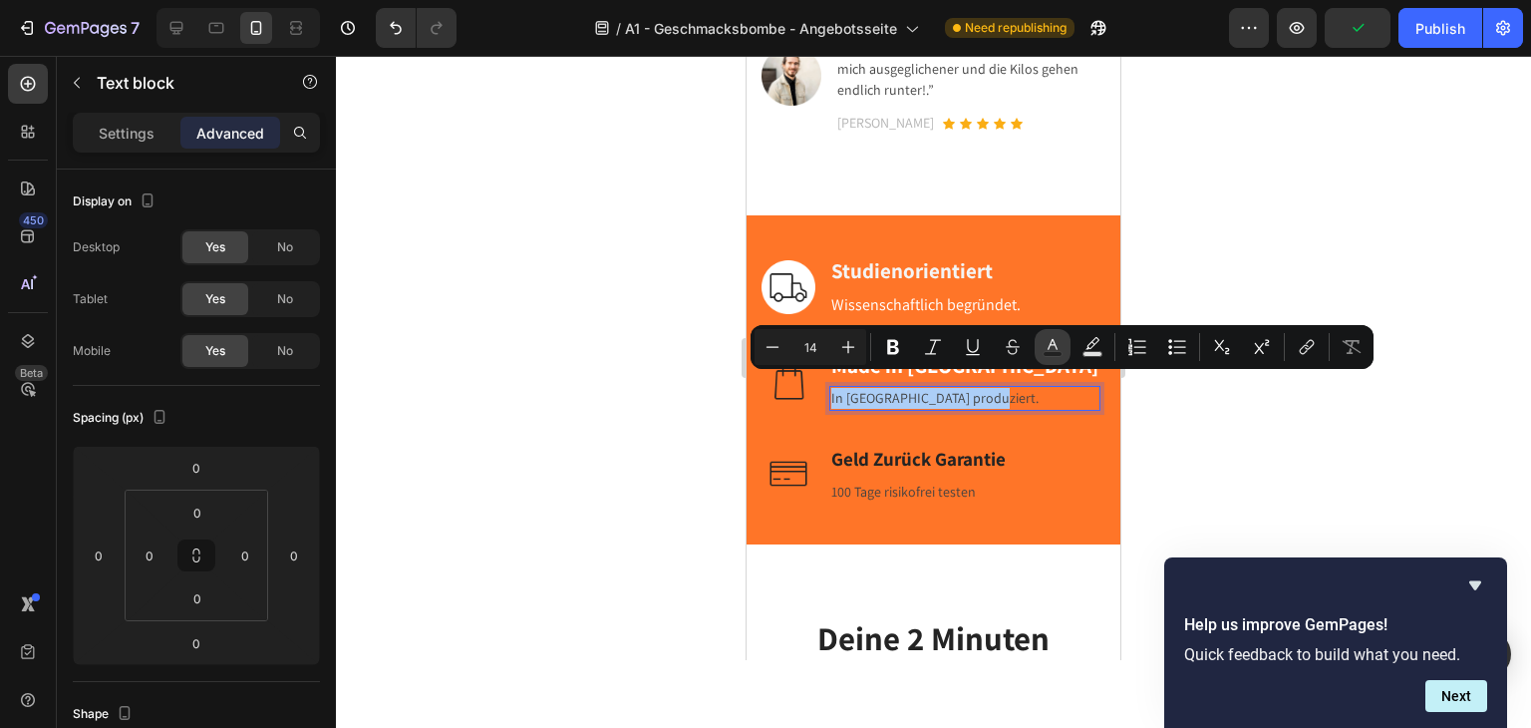
click at [1046, 348] on icon "Editor contextual toolbar" at bounding box center [1053, 347] width 20 height 20
click at [1051, 340] on icon "Editor contextual toolbar" at bounding box center [1053, 347] width 20 height 20
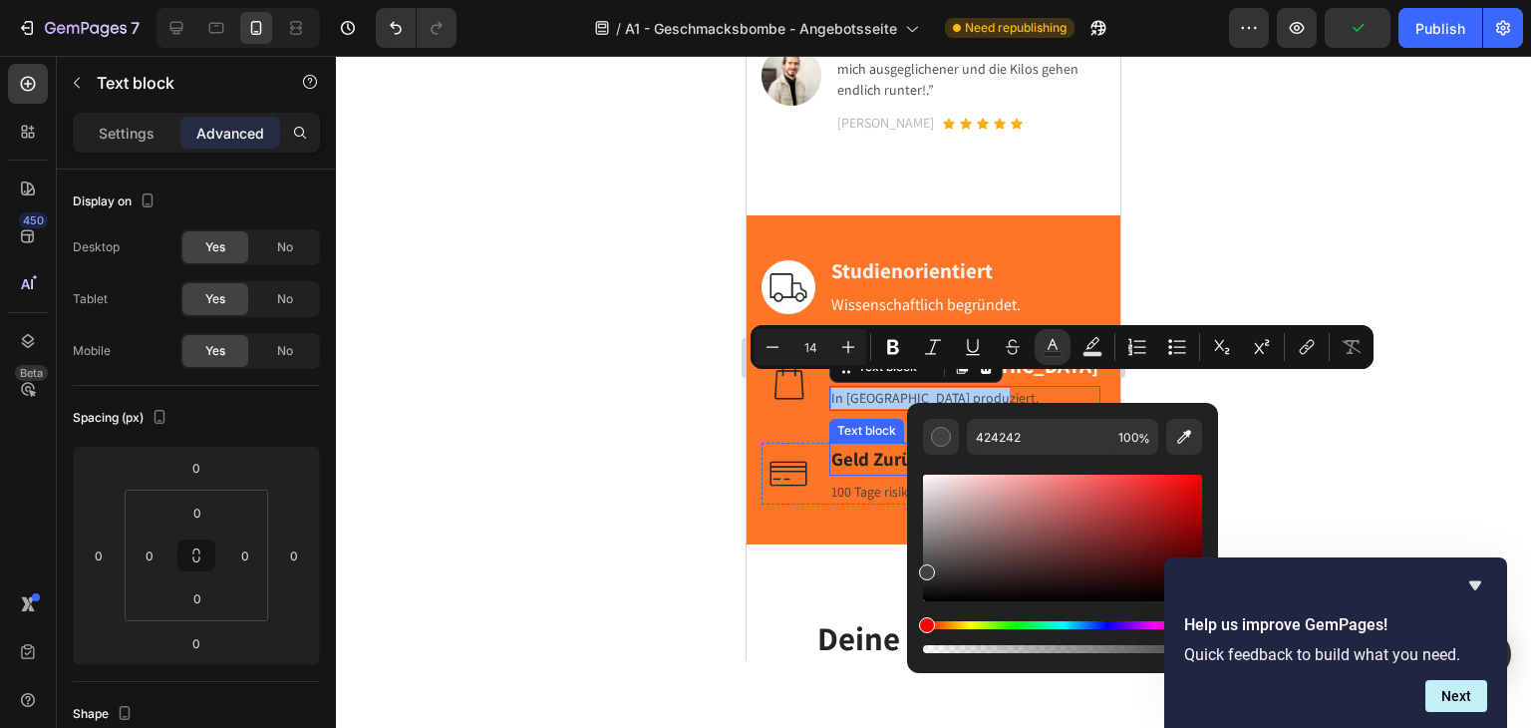
drag, startPoint x: 1740, startPoint y: 523, endPoint x: 941, endPoint y: 460, distance: 802.0
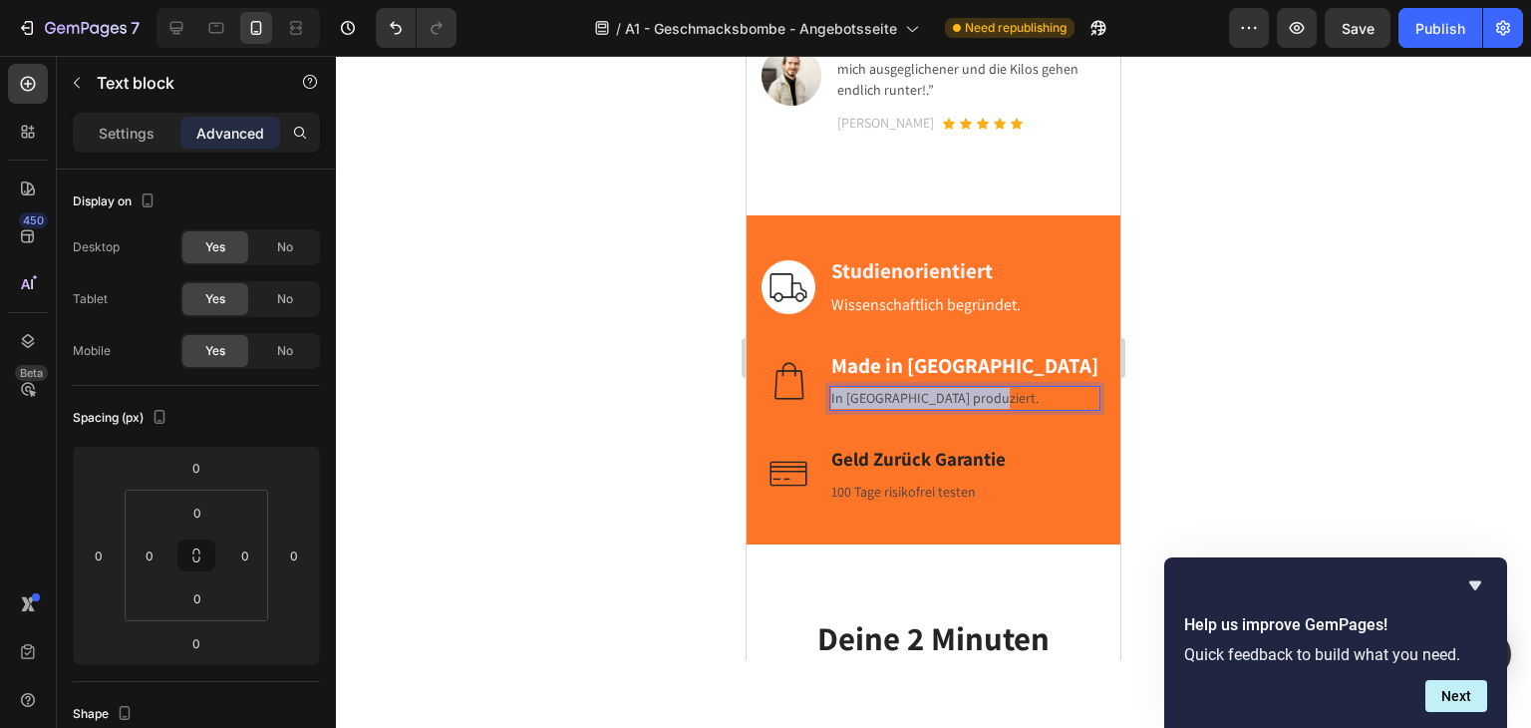
click at [919, 389] on p "In Deutschland produziert." at bounding box center [964, 398] width 267 height 21
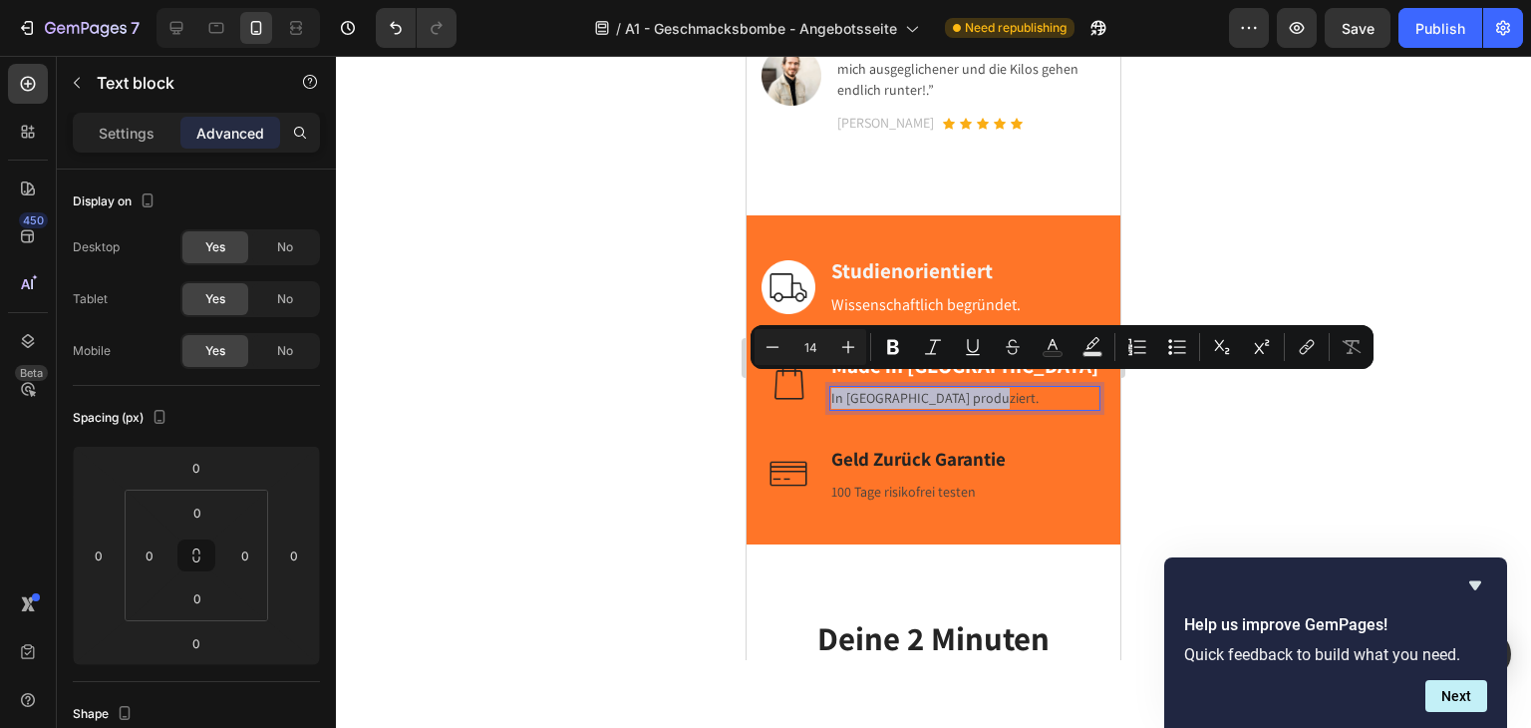
click at [919, 389] on p "In Deutschland produziert." at bounding box center [964, 398] width 267 height 21
click at [1046, 349] on icon "Editor contextual toolbar" at bounding box center [1053, 347] width 20 height 20
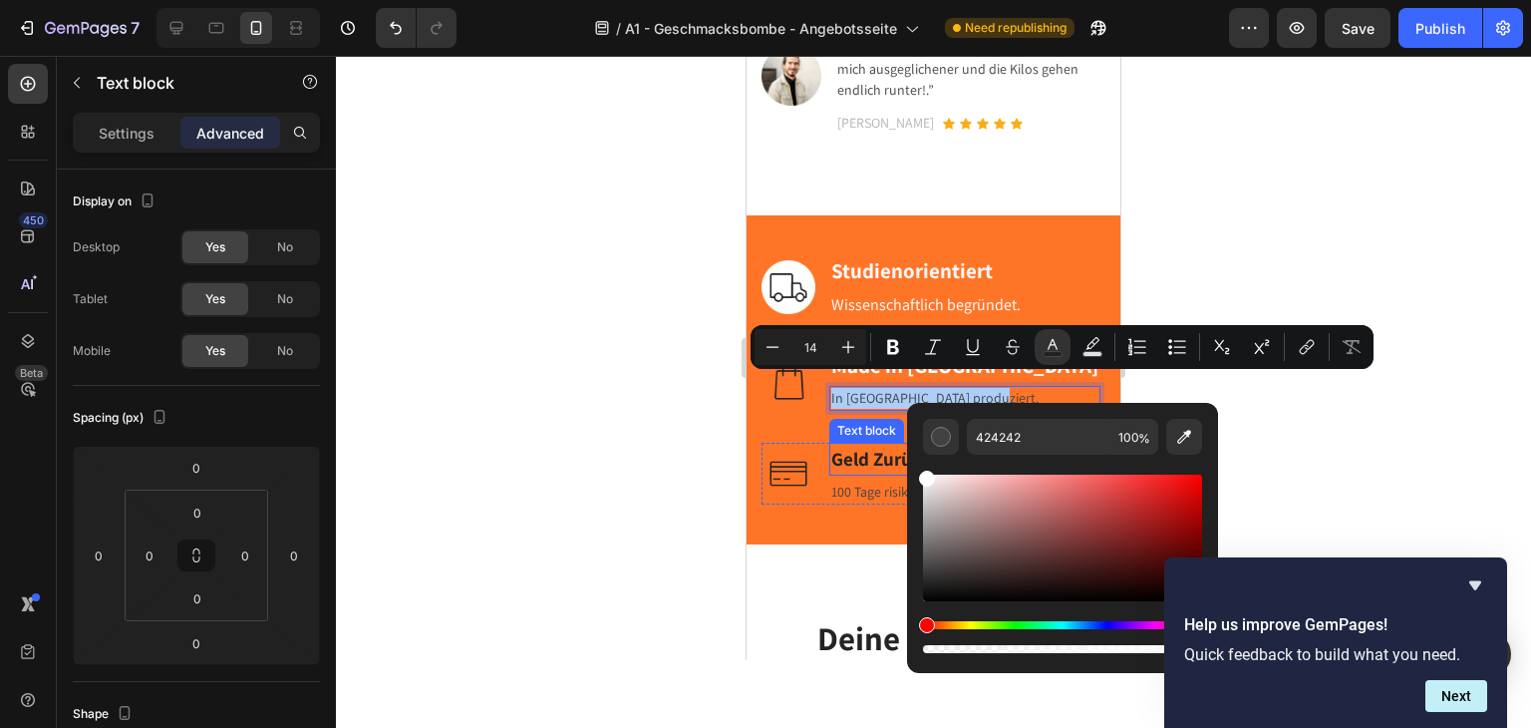
drag, startPoint x: 1696, startPoint y: 533, endPoint x: 905, endPoint y: 461, distance: 793.8
type input "FFFFFF"
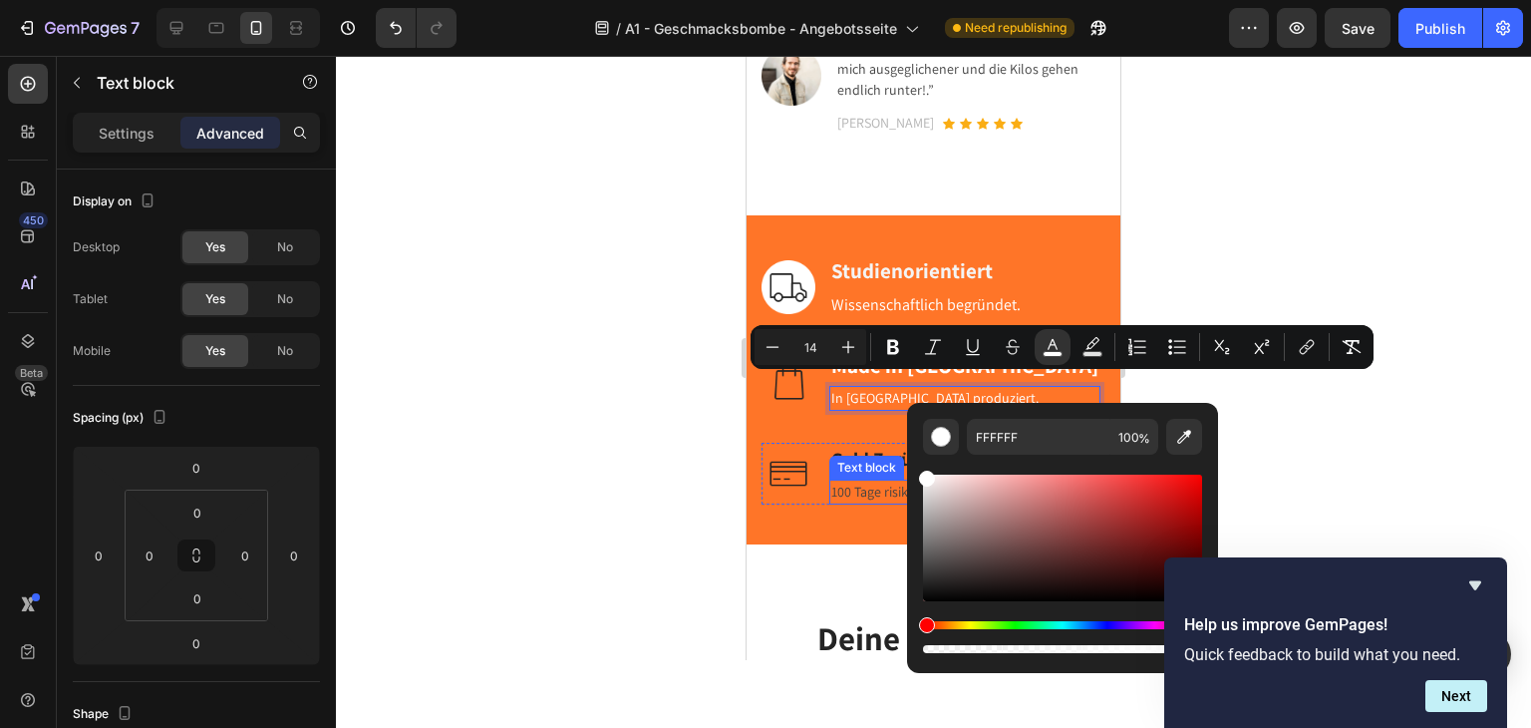
click at [853, 459] on div "Text block" at bounding box center [866, 468] width 67 height 18
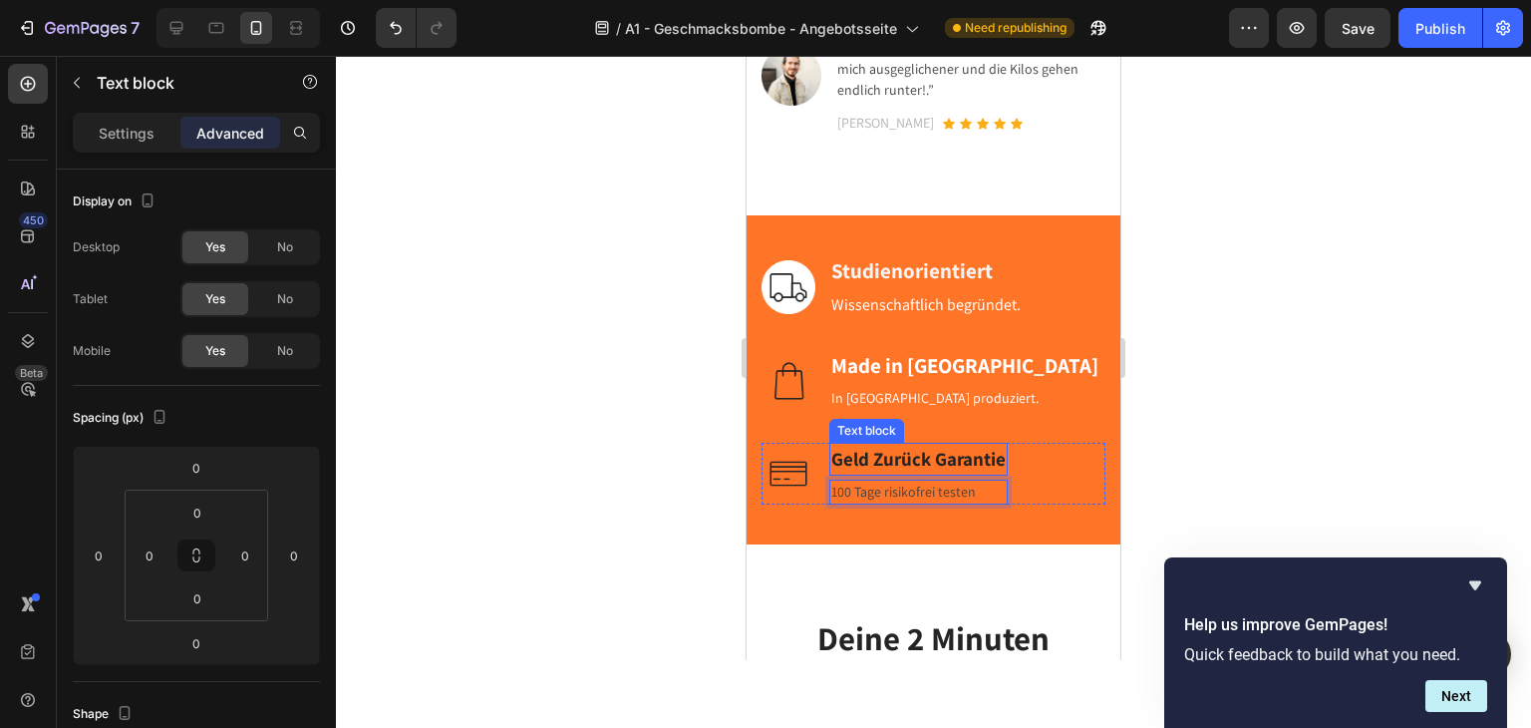
click at [959, 447] on strong "Geld Zurück Garantie" at bounding box center [918, 459] width 174 height 24
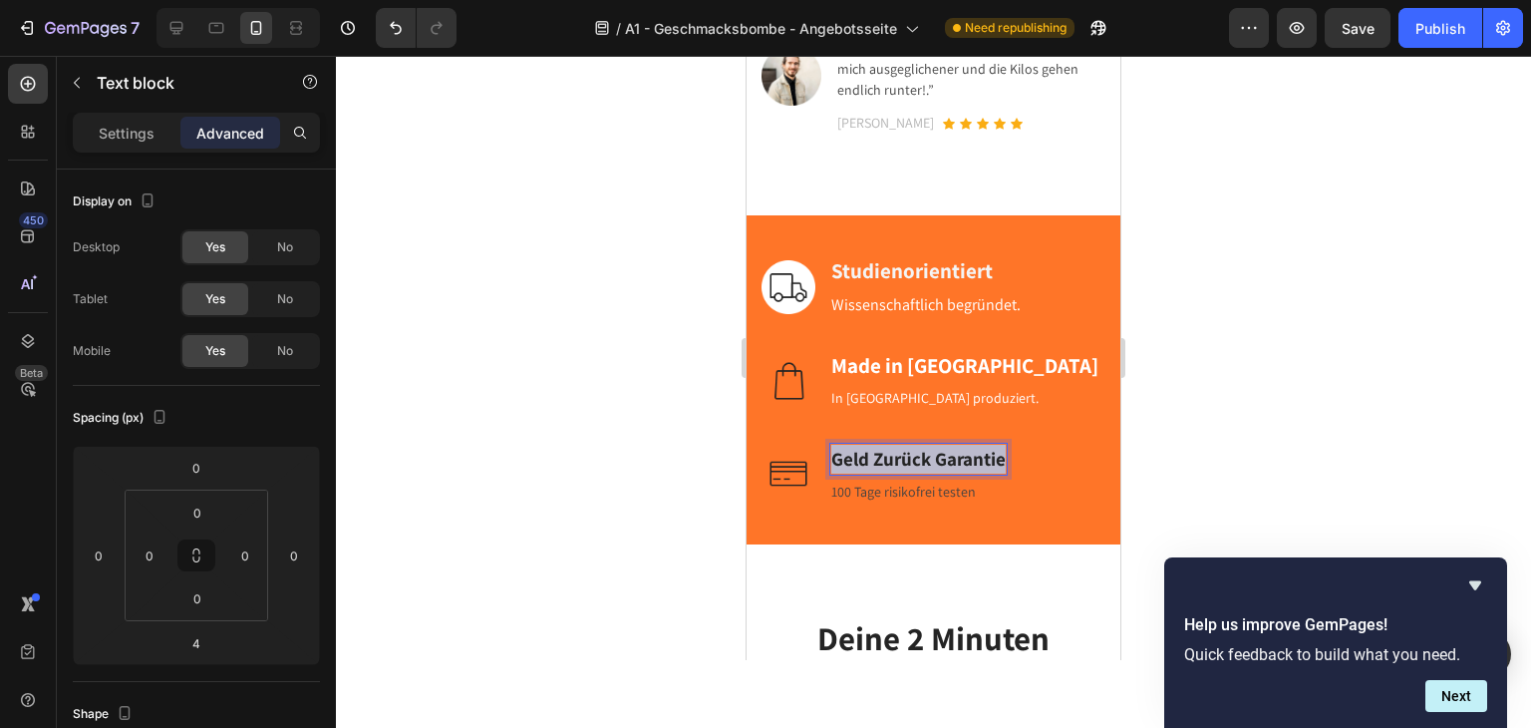
click at [959, 447] on strong "Geld Zurück Garantie" at bounding box center [918, 459] width 174 height 24
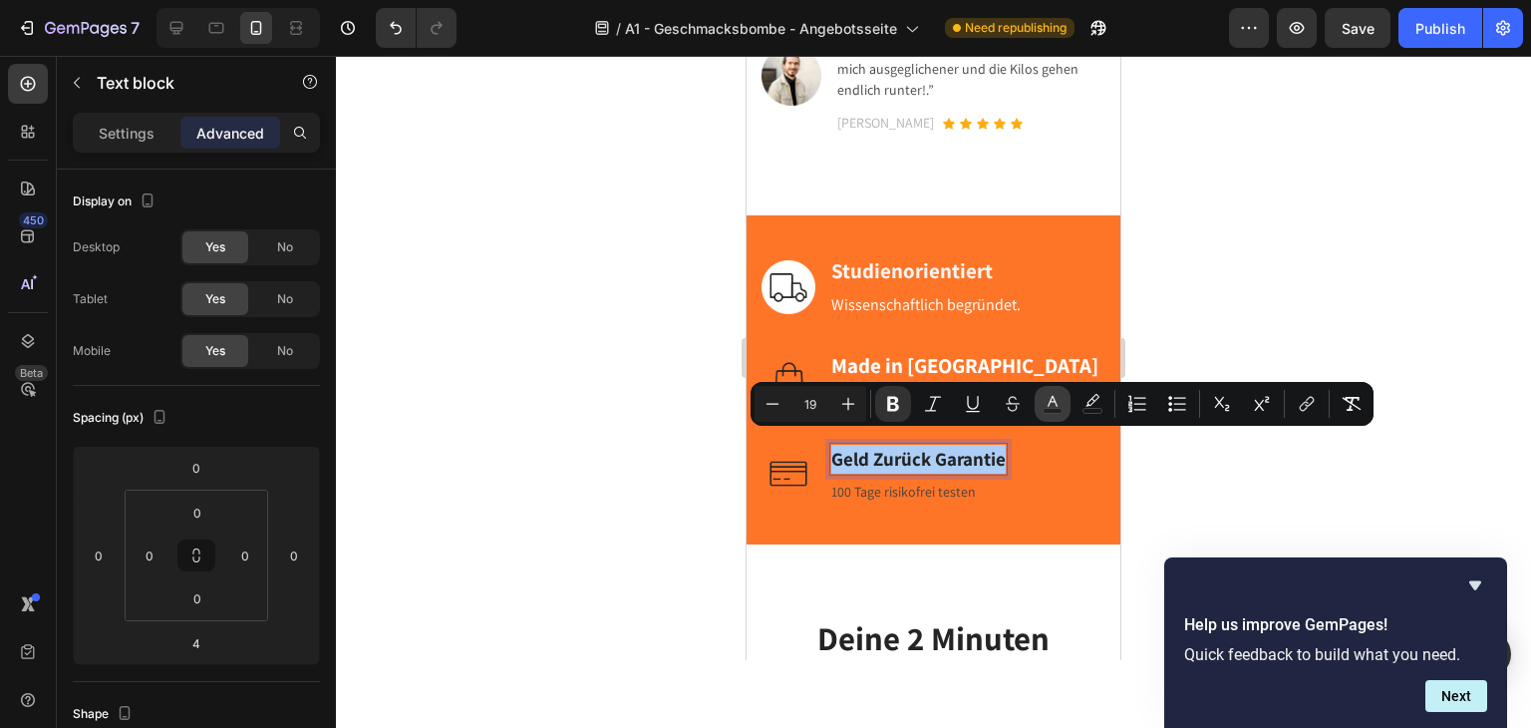
click at [1040, 404] on button "Text Color" at bounding box center [1053, 404] width 36 height 36
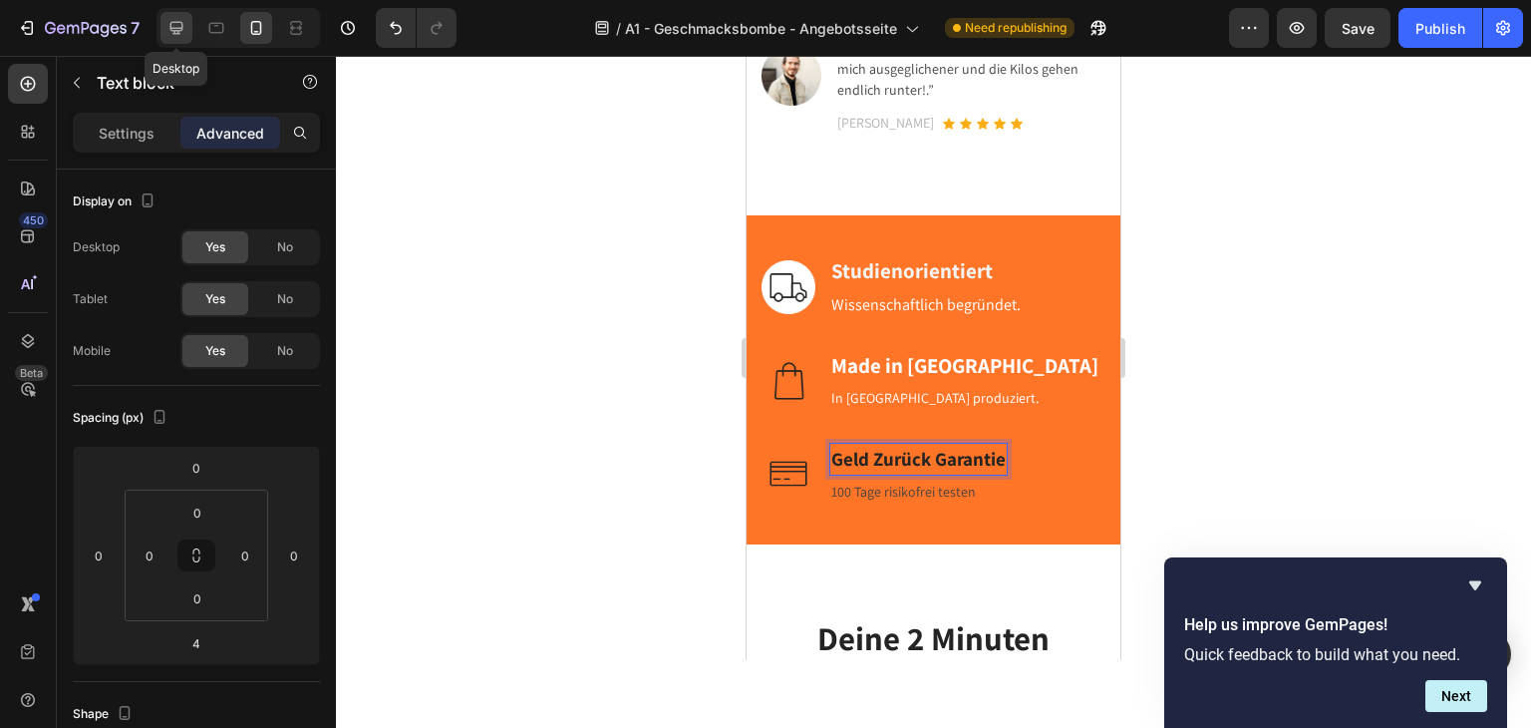
click at [175, 34] on icon at bounding box center [176, 28] width 13 height 13
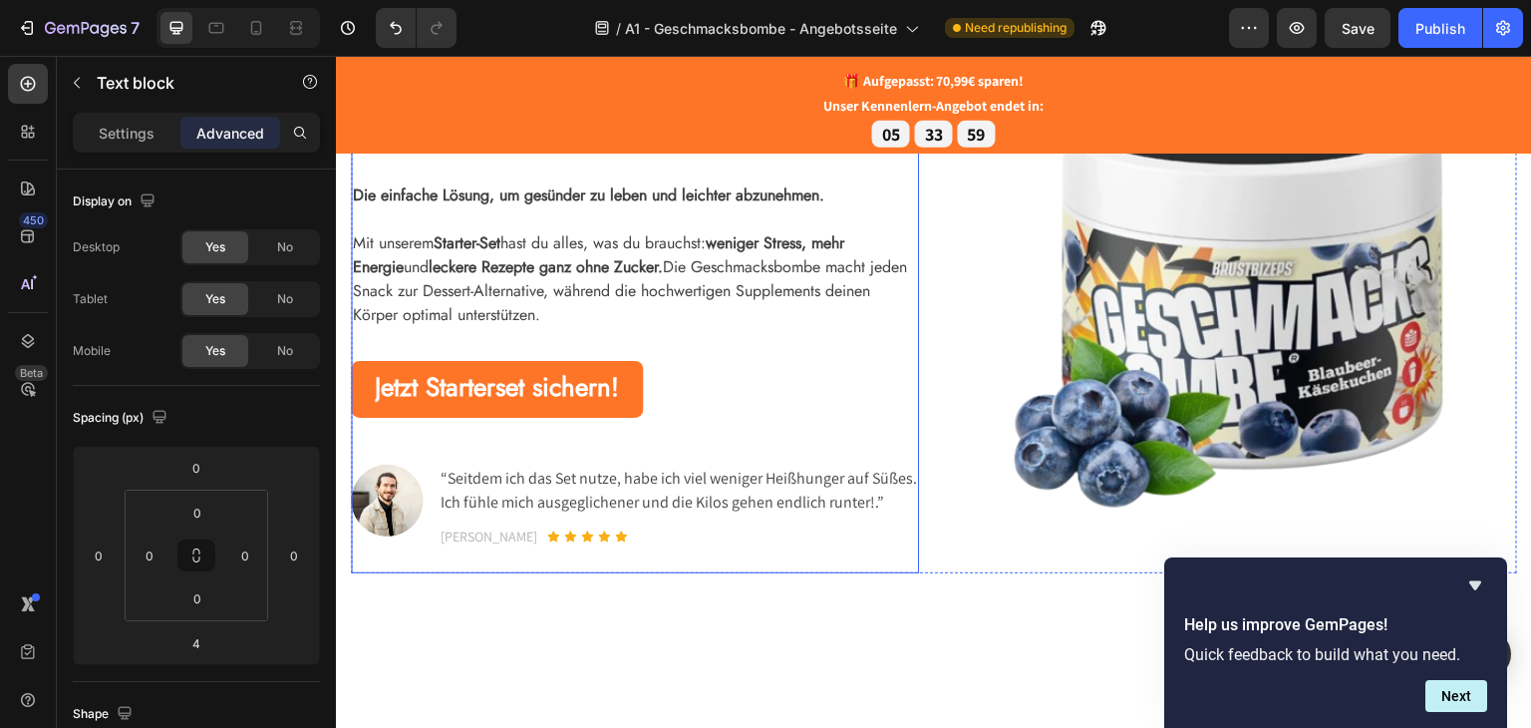
scroll to position [516, 0]
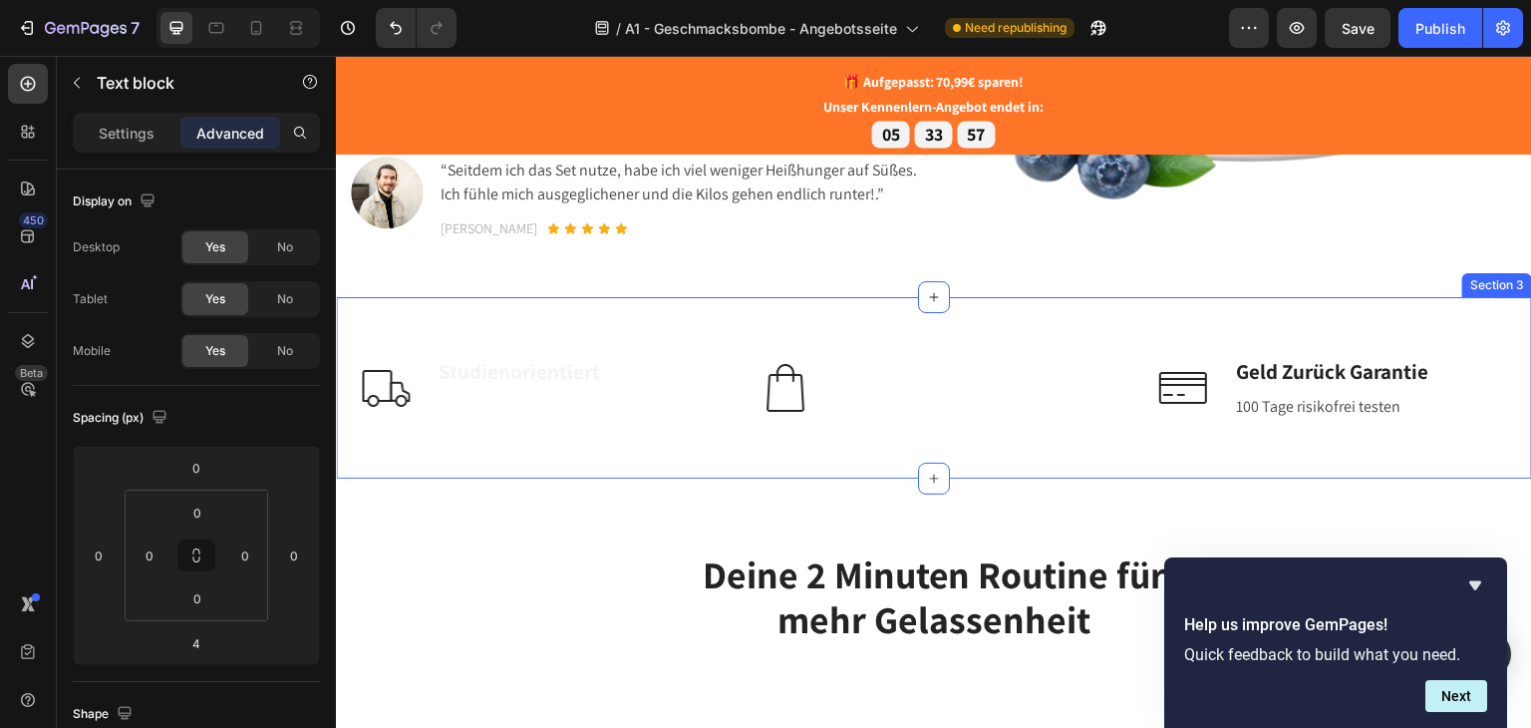
click at [455, 336] on div "Image Studienorientiert Text block Wissenschaftlich begründet. Text block Row I…" at bounding box center [934, 386] width 1196 height 181
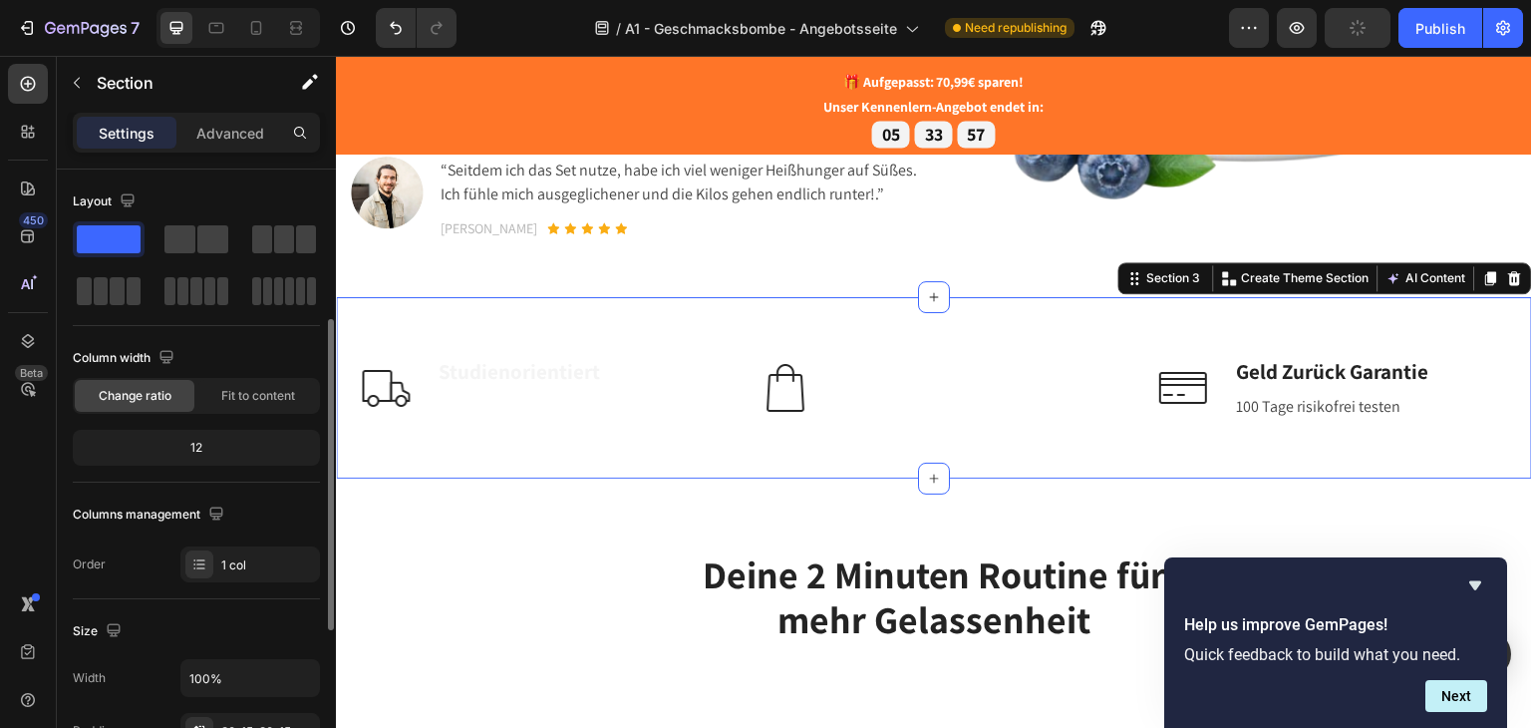
scroll to position [399, 0]
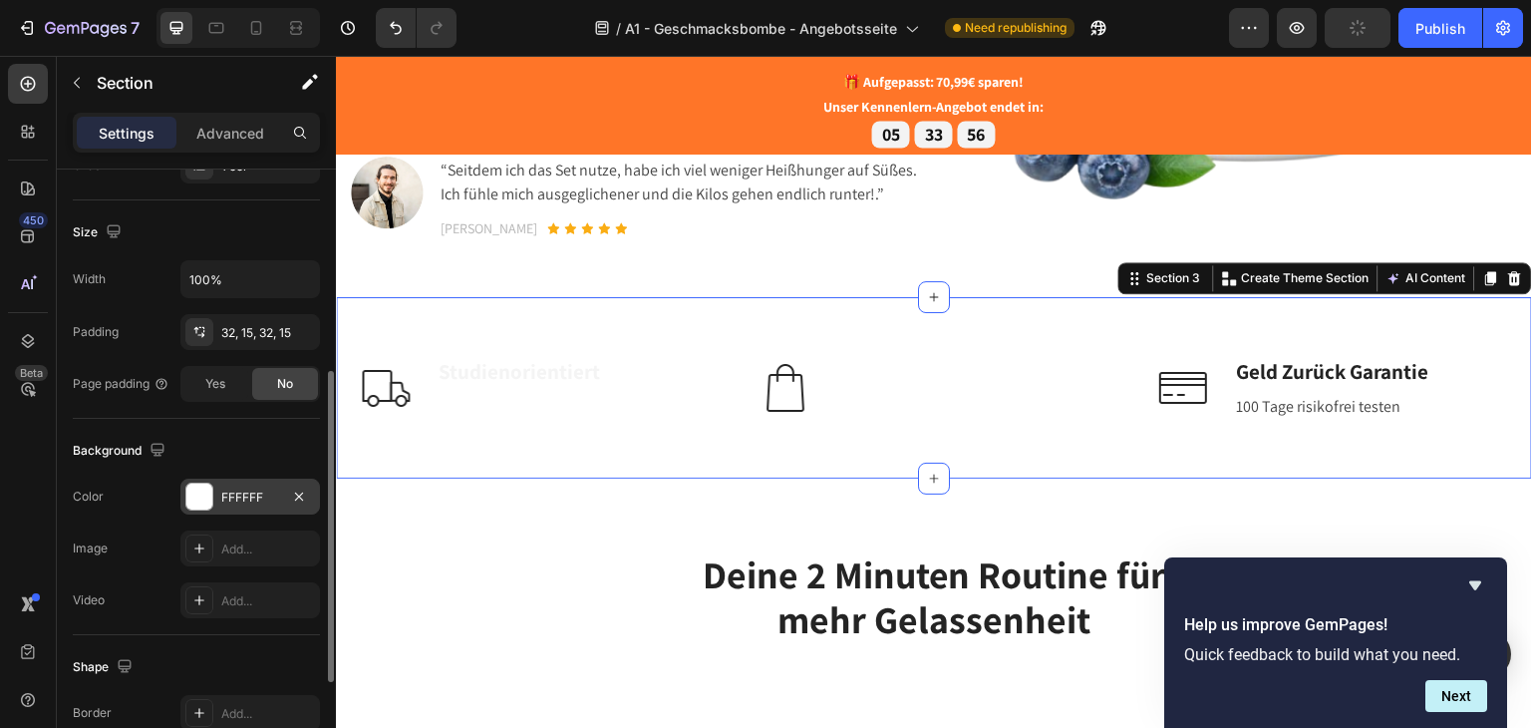
click at [203, 493] on div at bounding box center [199, 496] width 26 height 26
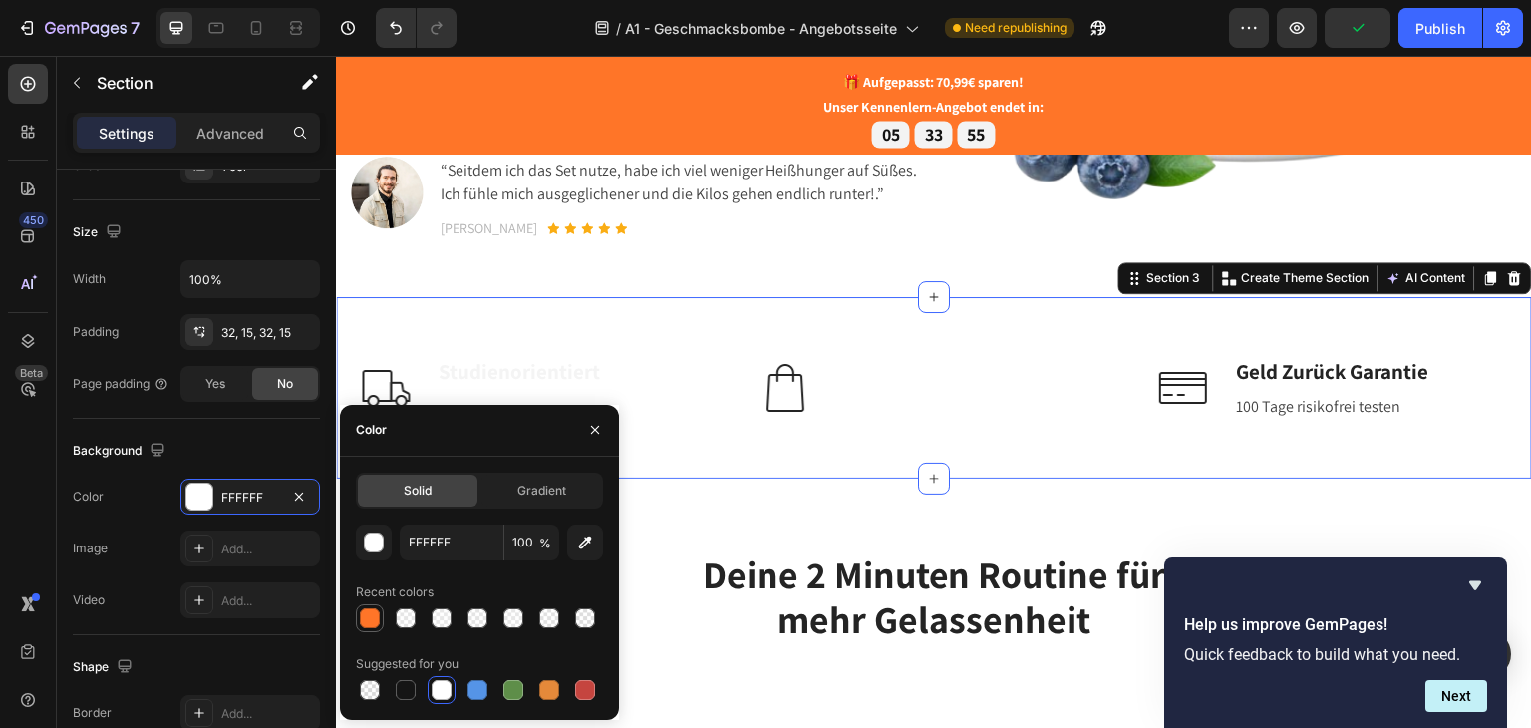
click at [363, 613] on div at bounding box center [370, 618] width 20 height 20
type input "FF7528"
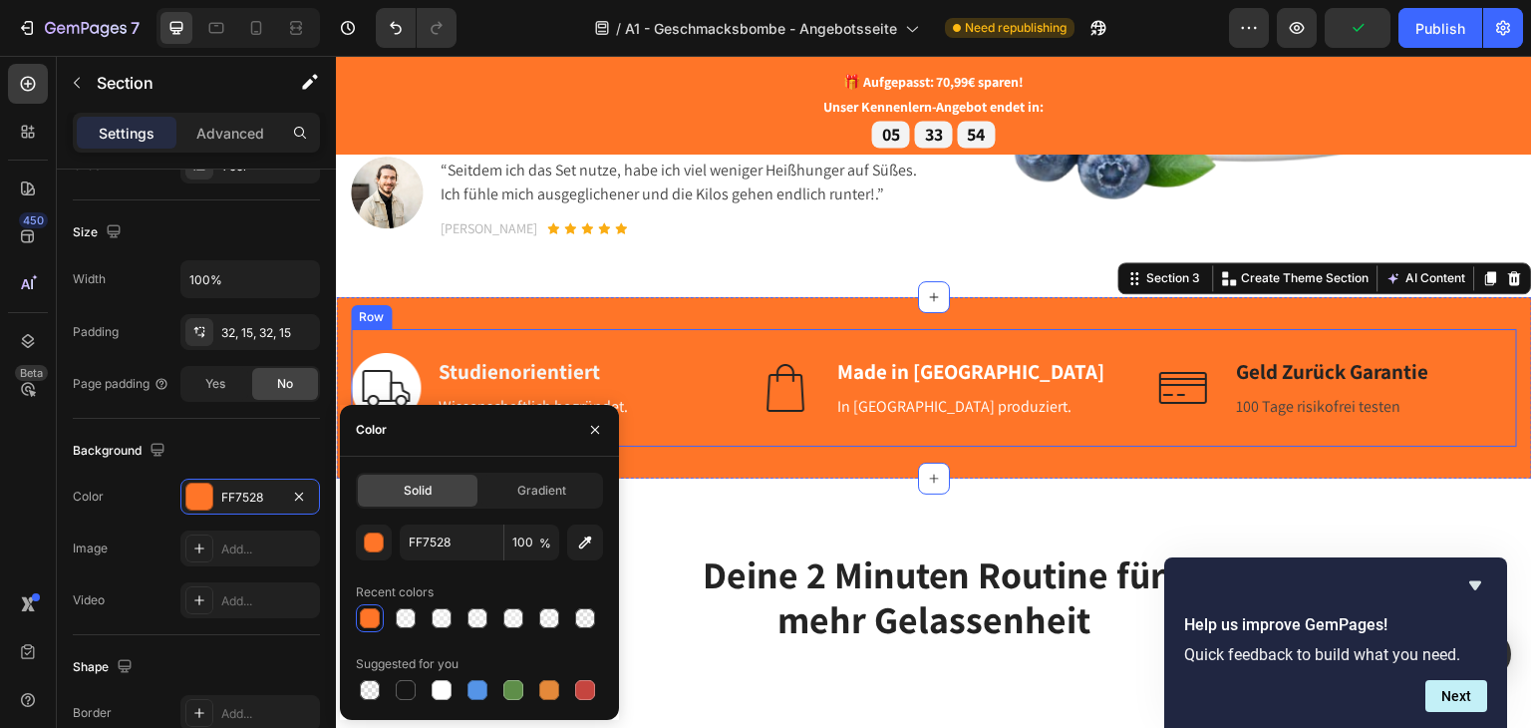
click at [873, 372] on div "Image Studienorientiert Text block Wissenschaftlich begründet. Text block Row I…" at bounding box center [934, 387] width 1166 height 118
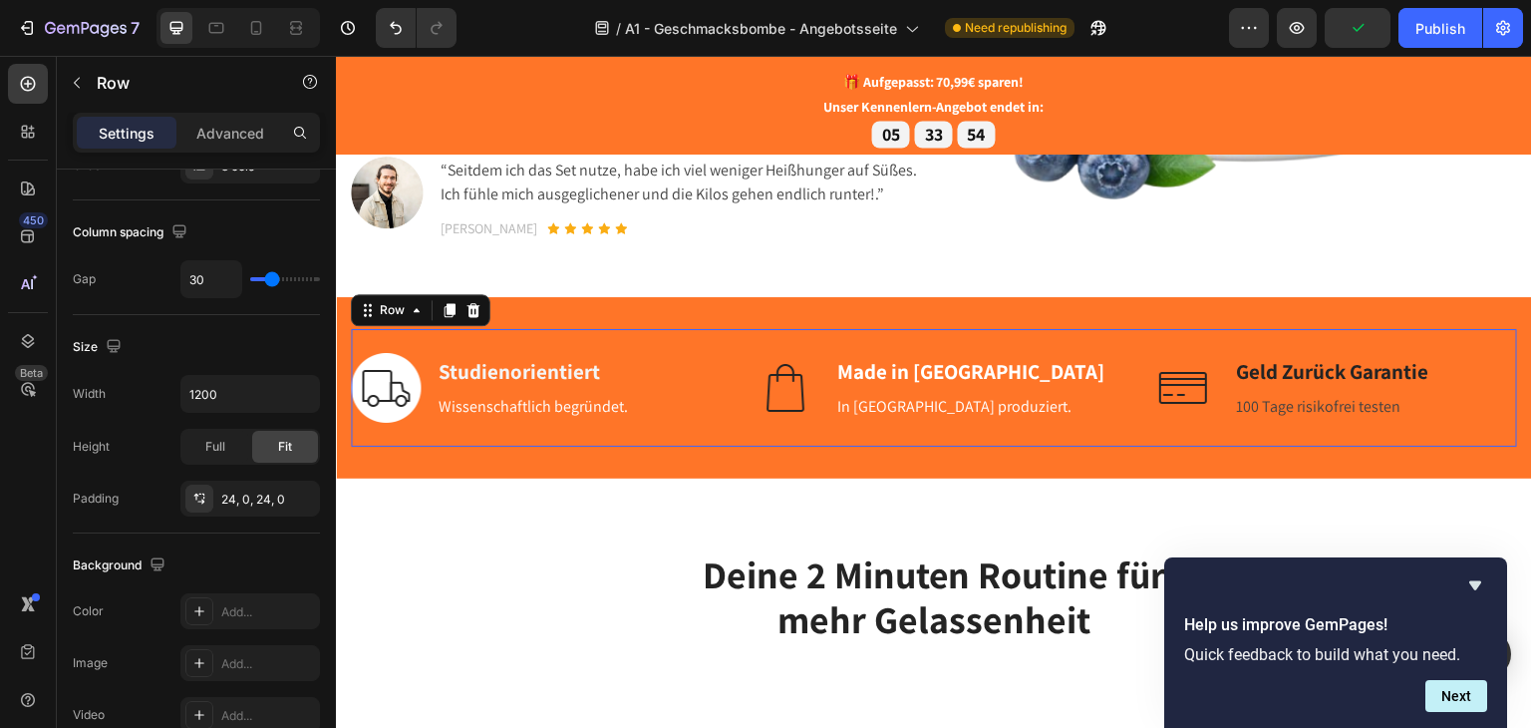
scroll to position [0, 0]
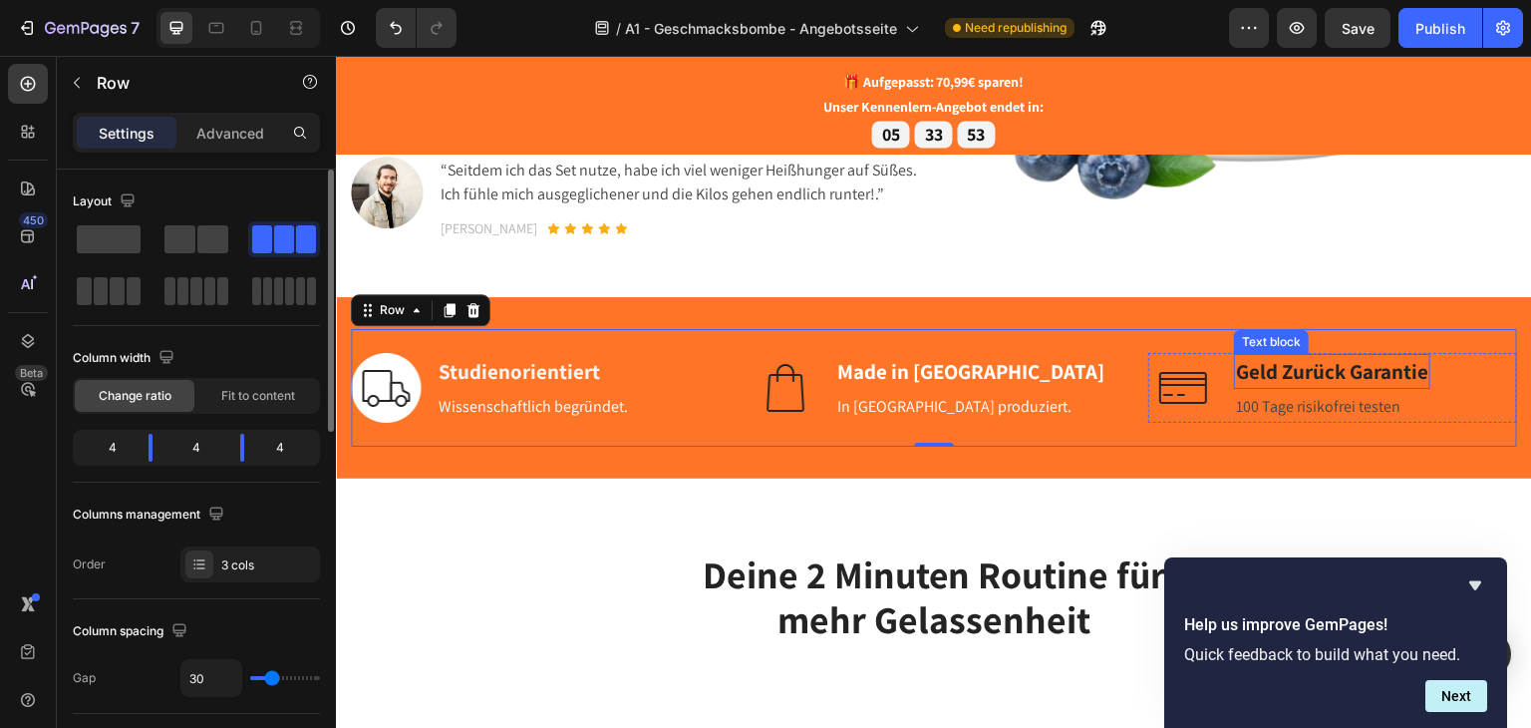
click at [1275, 384] on strong "Geld Zurück Garantie" at bounding box center [1332, 370] width 192 height 27
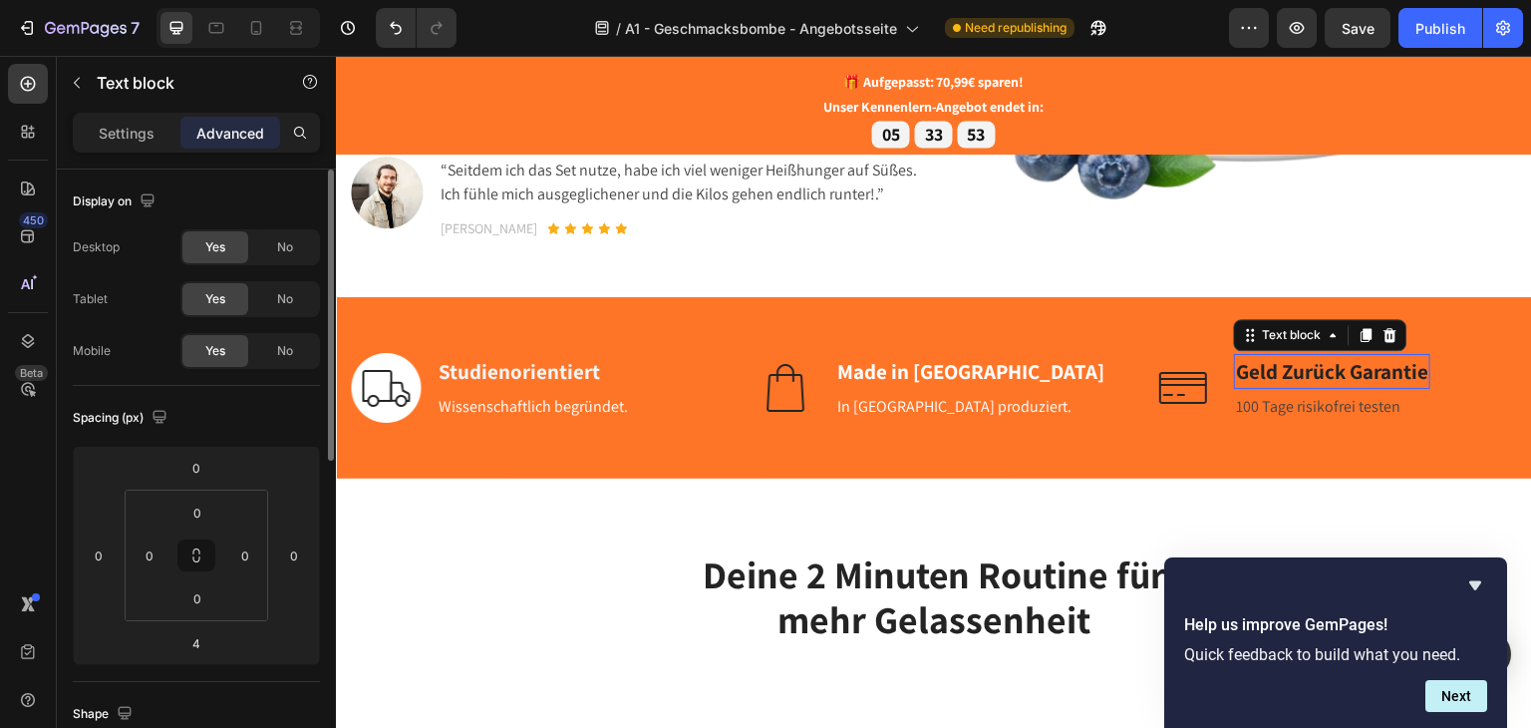
click at [1275, 384] on strong "Geld Zurück Garantie" at bounding box center [1332, 370] width 192 height 27
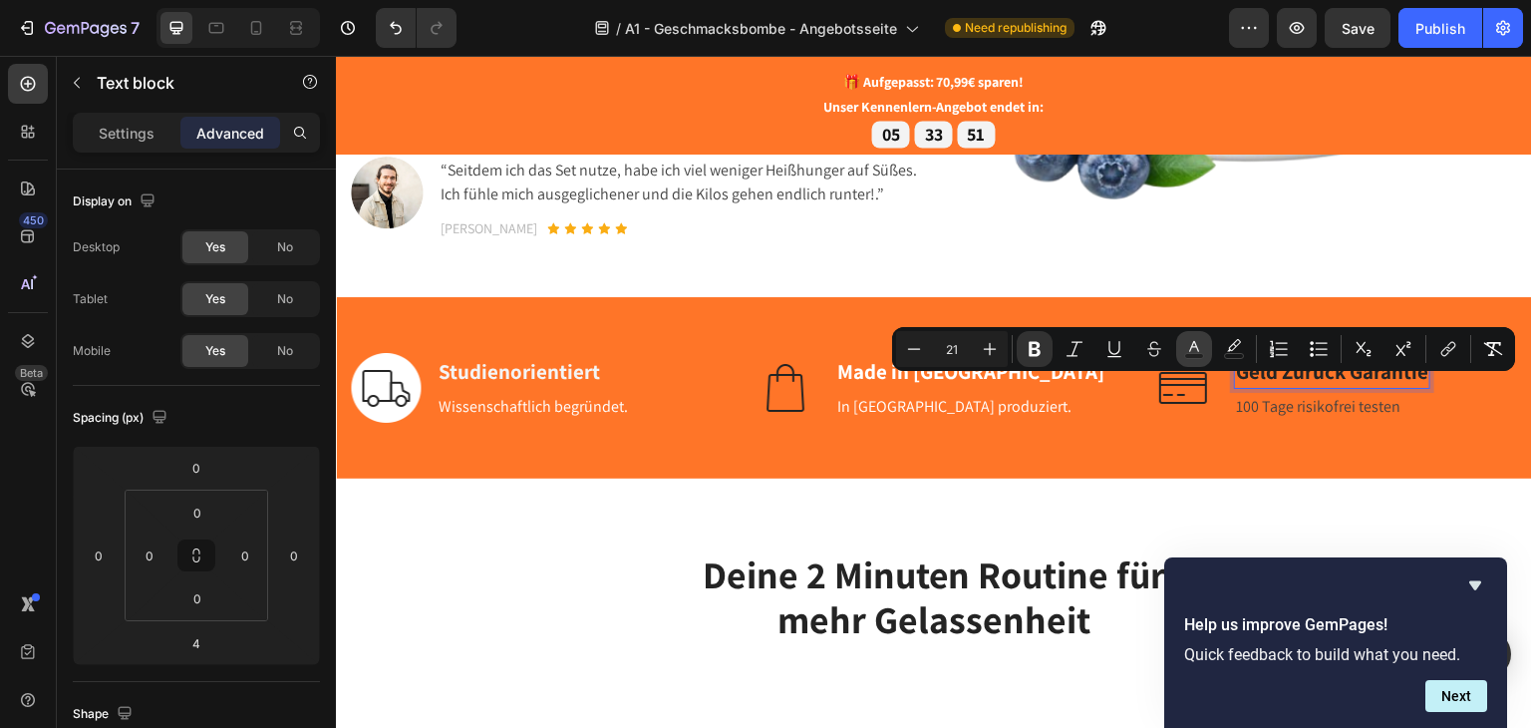
click at [1198, 346] on icon "Editor contextual toolbar" at bounding box center [1194, 349] width 20 height 20
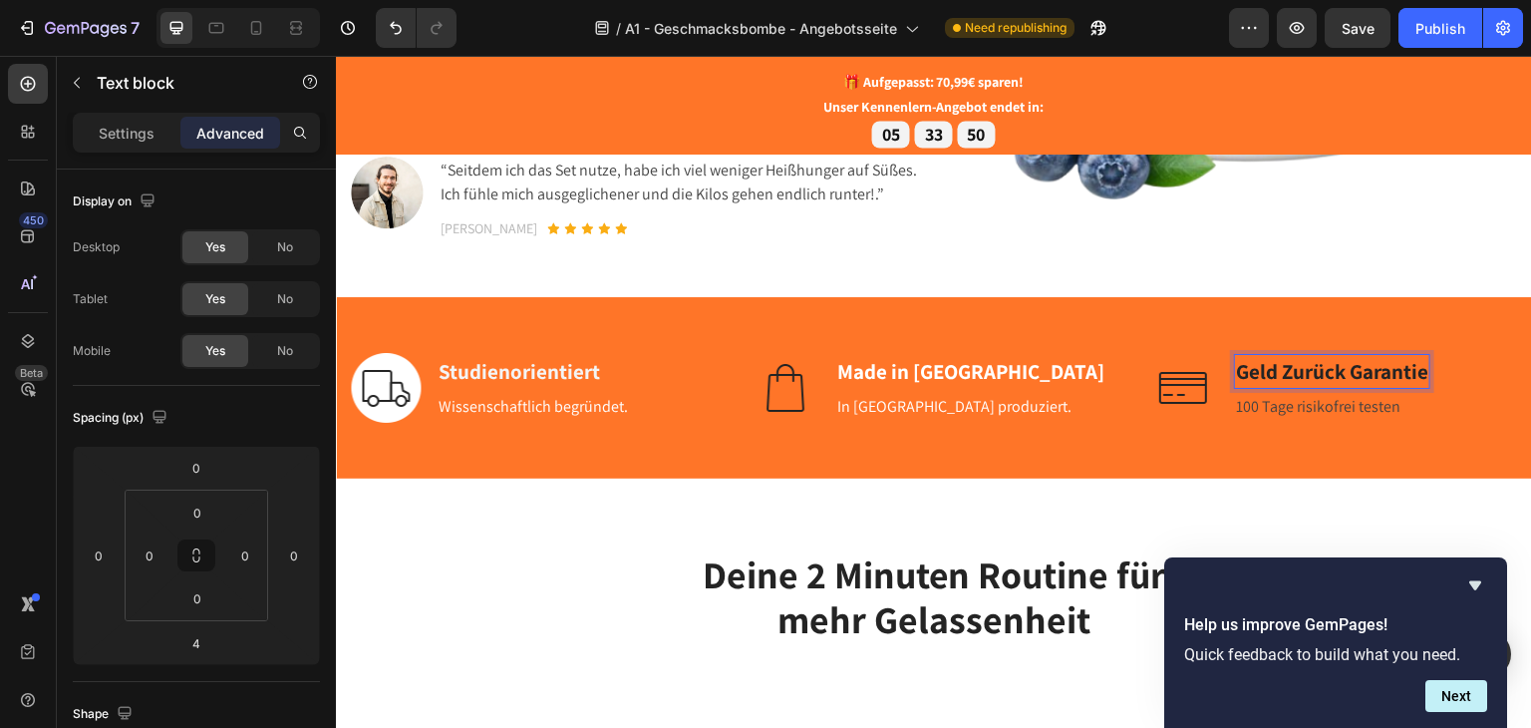
click at [1247, 384] on strong "Geld Zurück Garantie" at bounding box center [1332, 370] width 192 height 27
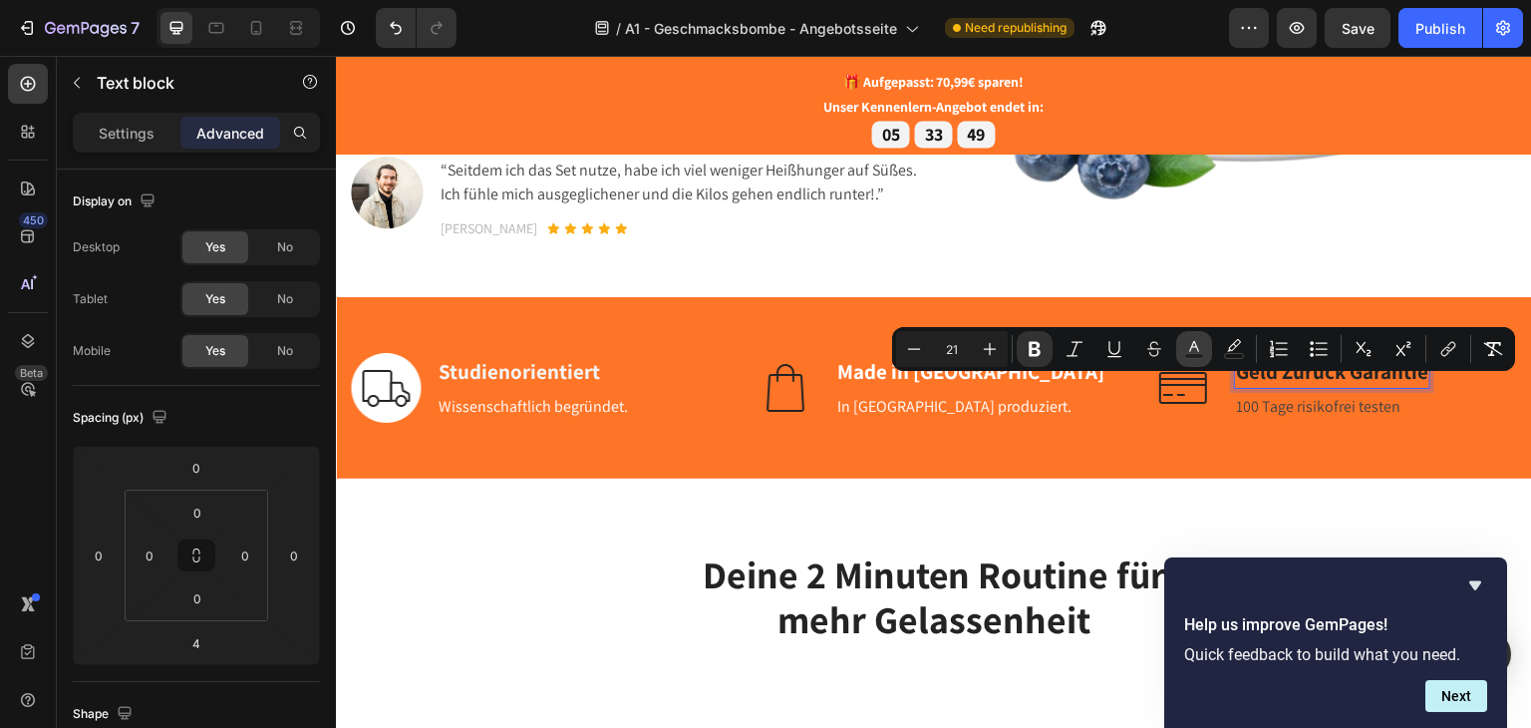
click at [1188, 354] on rect "Editor contextual toolbar" at bounding box center [1194, 356] width 19 height 5
click at [1190, 345] on icon "Editor contextual toolbar" at bounding box center [1194, 349] width 20 height 20
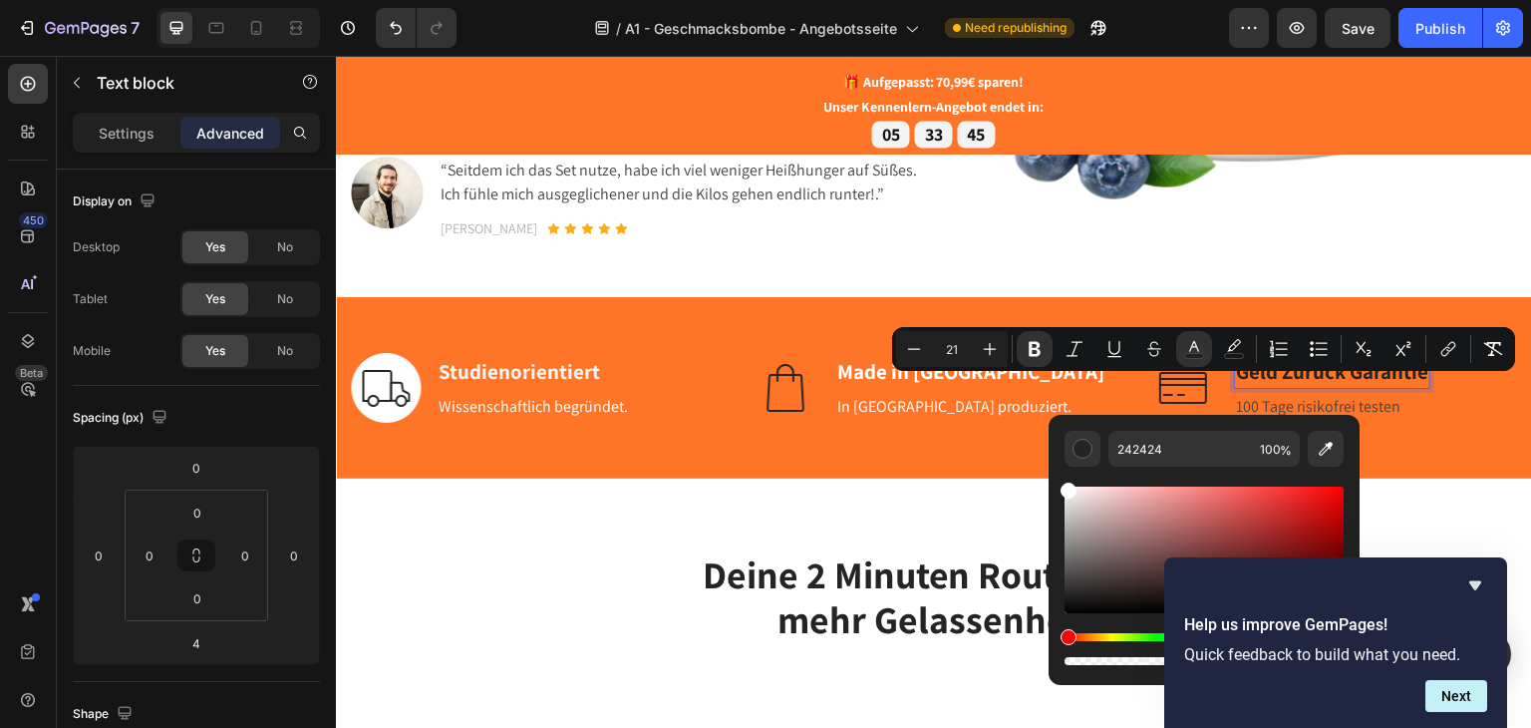
drag, startPoint x: 1398, startPoint y: 538, endPoint x: 1047, endPoint y: 476, distance: 356.3
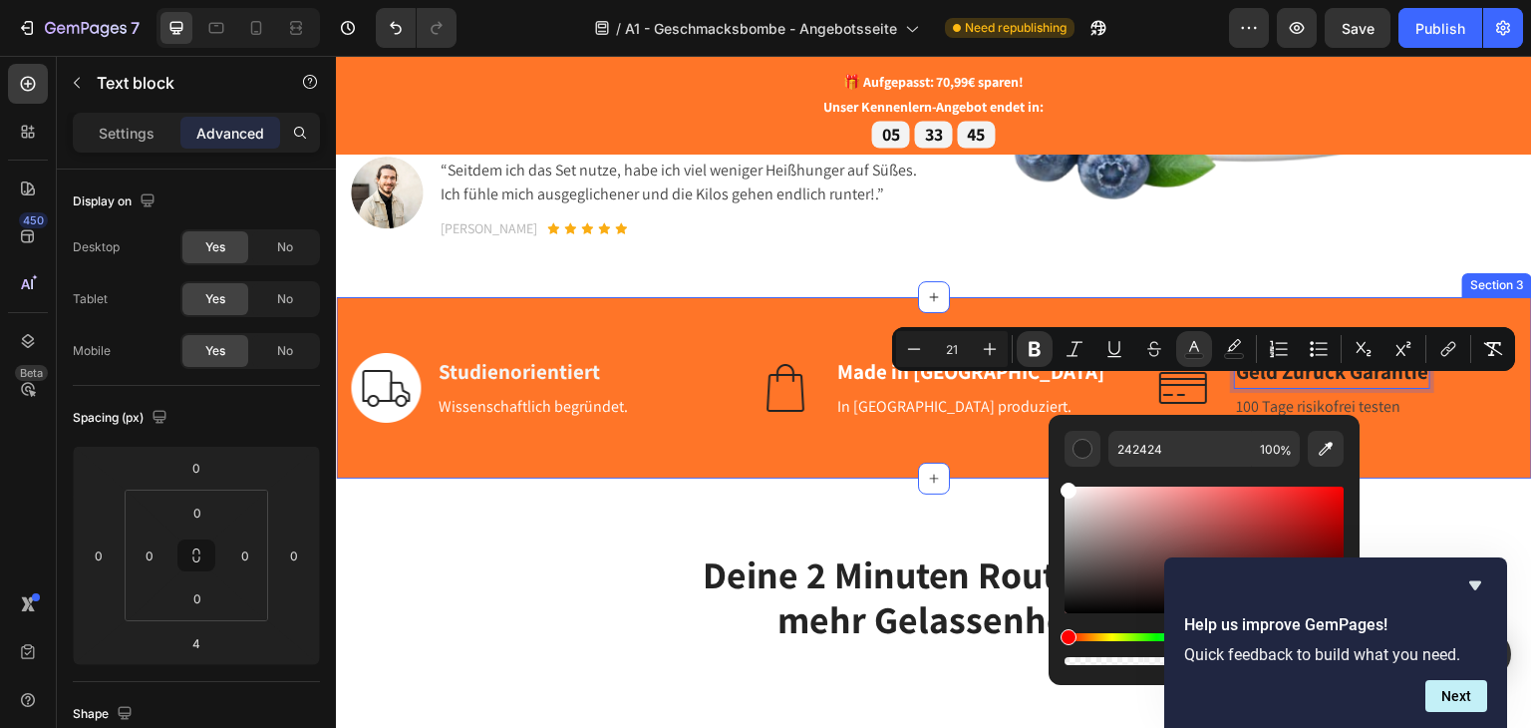
type input "FFFFFF"
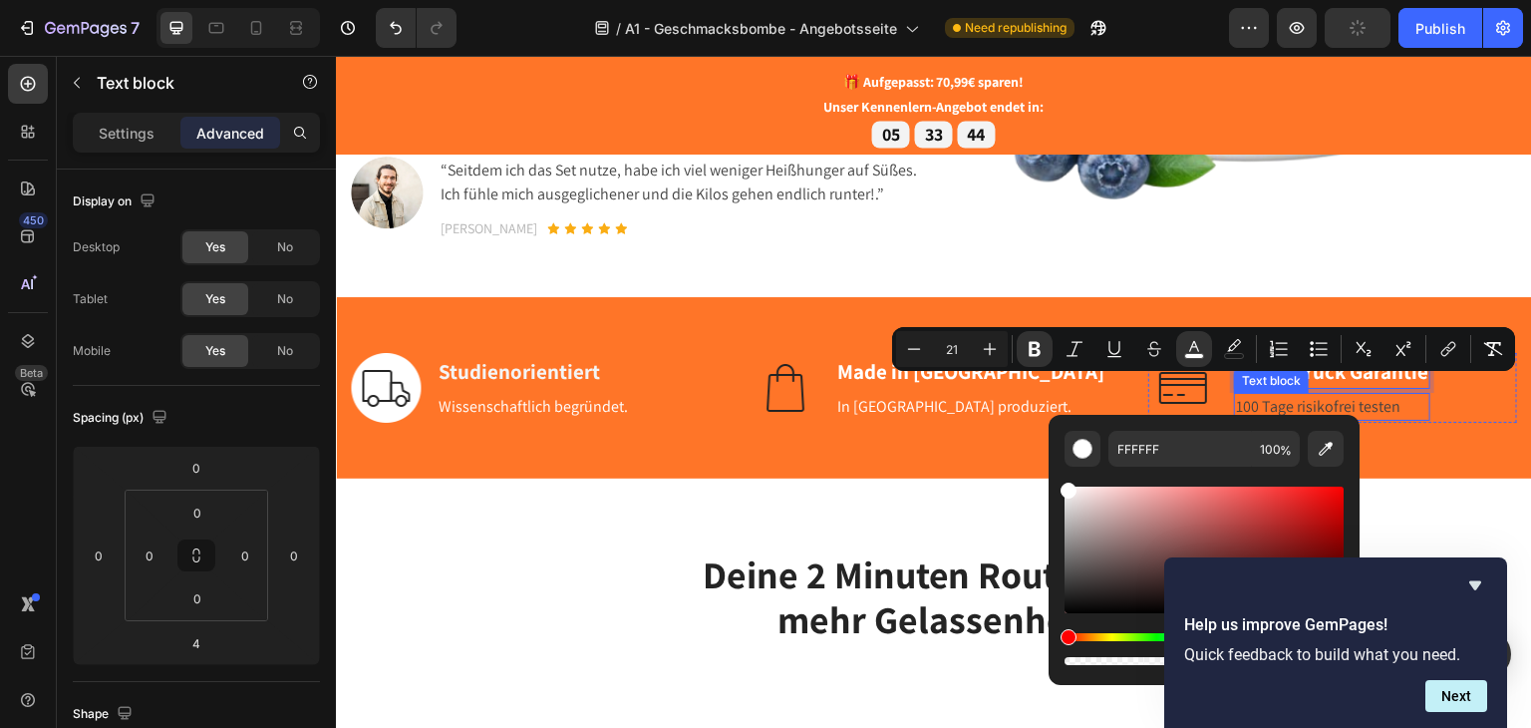
click at [1372, 418] on p "100 Tage risikofrei testen" at bounding box center [1332, 406] width 192 height 24
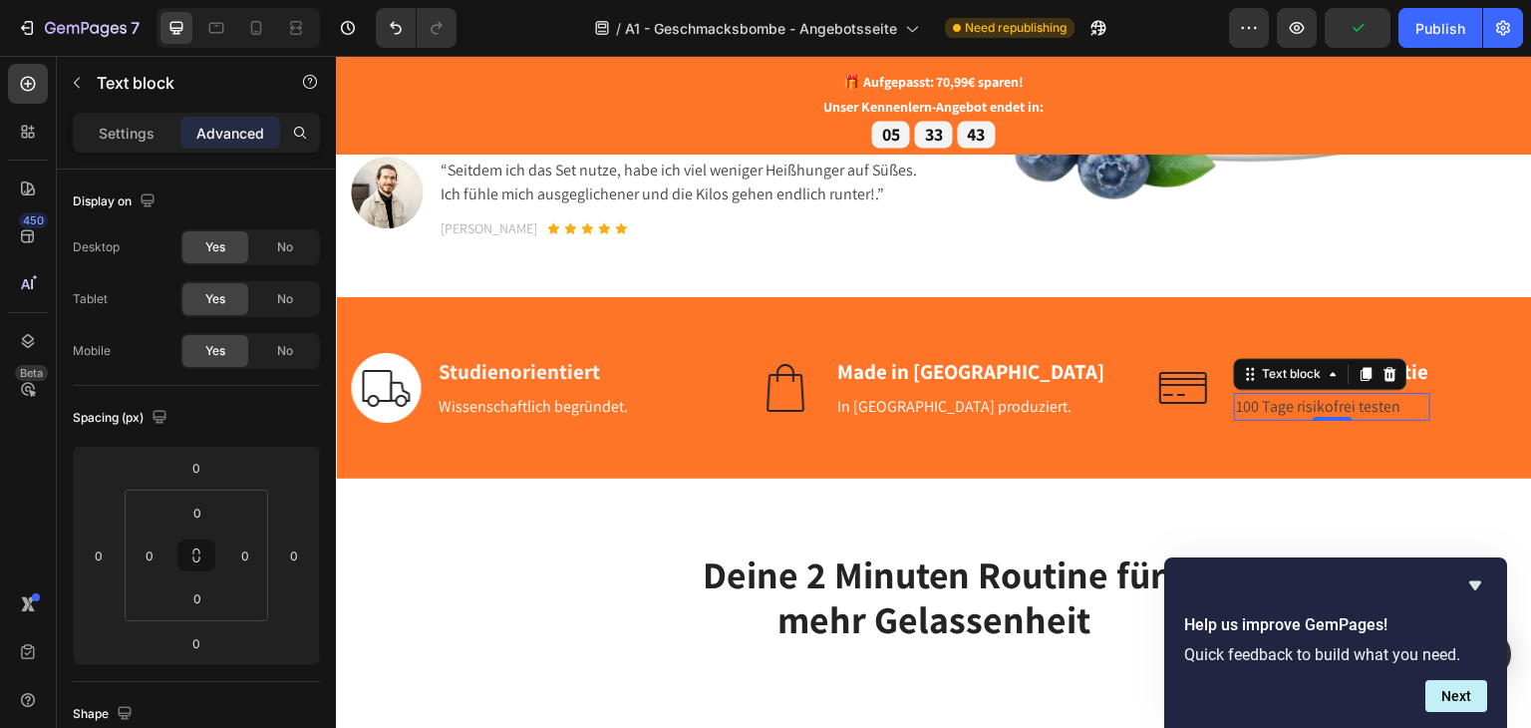
click at [1354, 418] on p "100 Tage risikofrei testen" at bounding box center [1332, 406] width 192 height 24
click at [1347, 418] on p "100 Tage risikofrei testen" at bounding box center [1332, 406] width 192 height 24
click at [1294, 418] on p "100 Tage risikofrei testen" at bounding box center [1332, 406] width 192 height 24
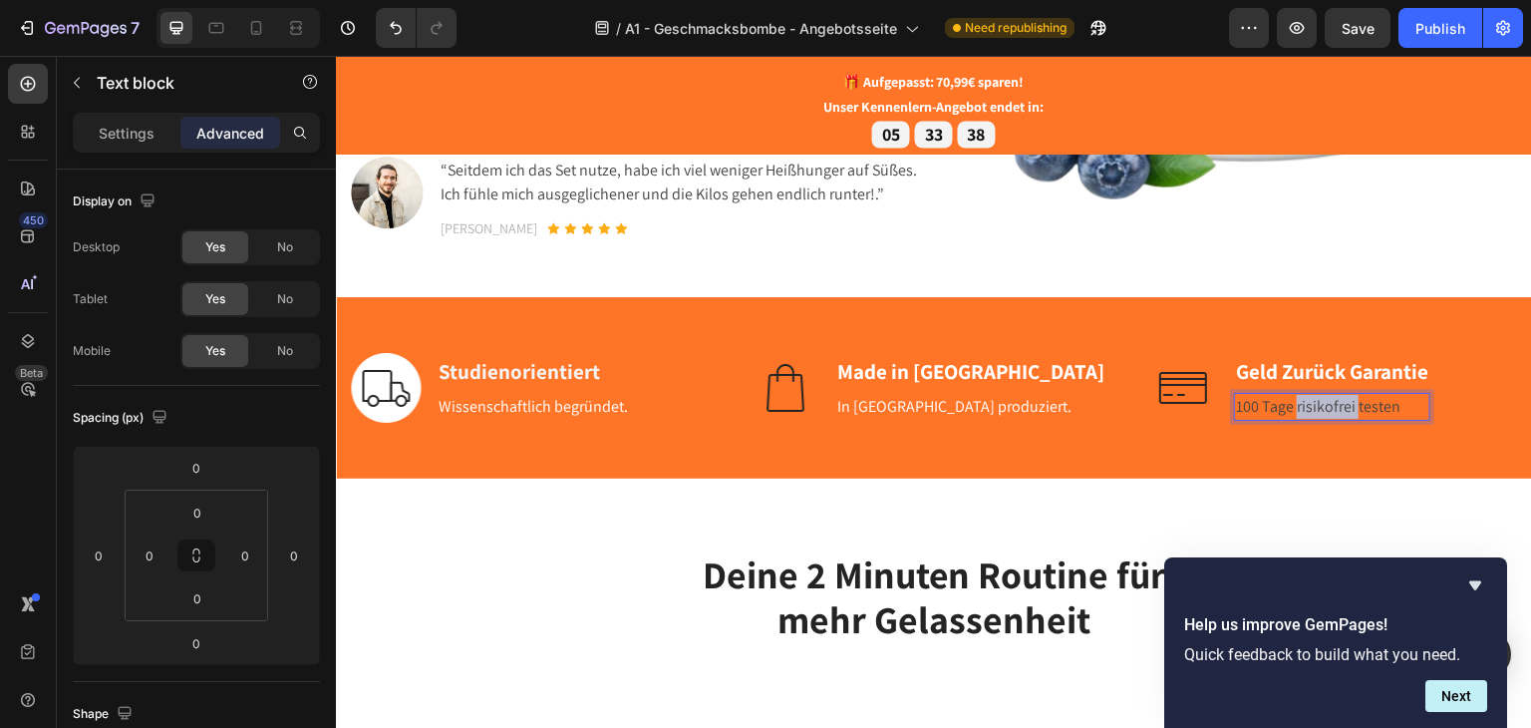
click at [1294, 418] on p "100 Tage risikofrei testen" at bounding box center [1332, 406] width 192 height 24
drag, startPoint x: 1287, startPoint y: 429, endPoint x: 1338, endPoint y: 425, distance: 51.0
click at [1338, 418] on p "100 Tage risikofrei testen" at bounding box center [1332, 406] width 192 height 24
click at [1211, 477] on div "Image Studienorientiert Text block Wissenschaftlich begründet. Text block Row I…" at bounding box center [934, 386] width 1196 height 181
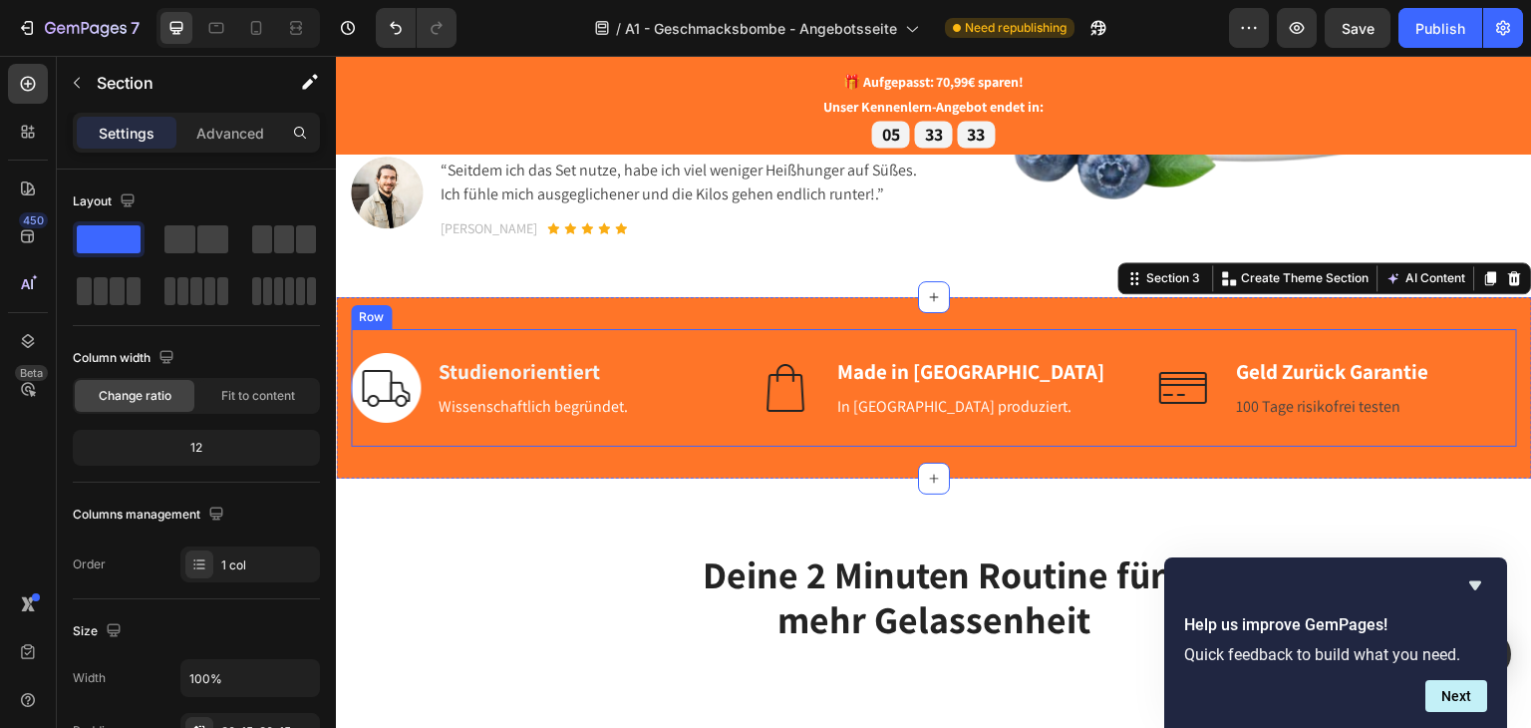
click at [1271, 418] on p "100 Tage risikofrei testen" at bounding box center [1332, 406] width 192 height 24
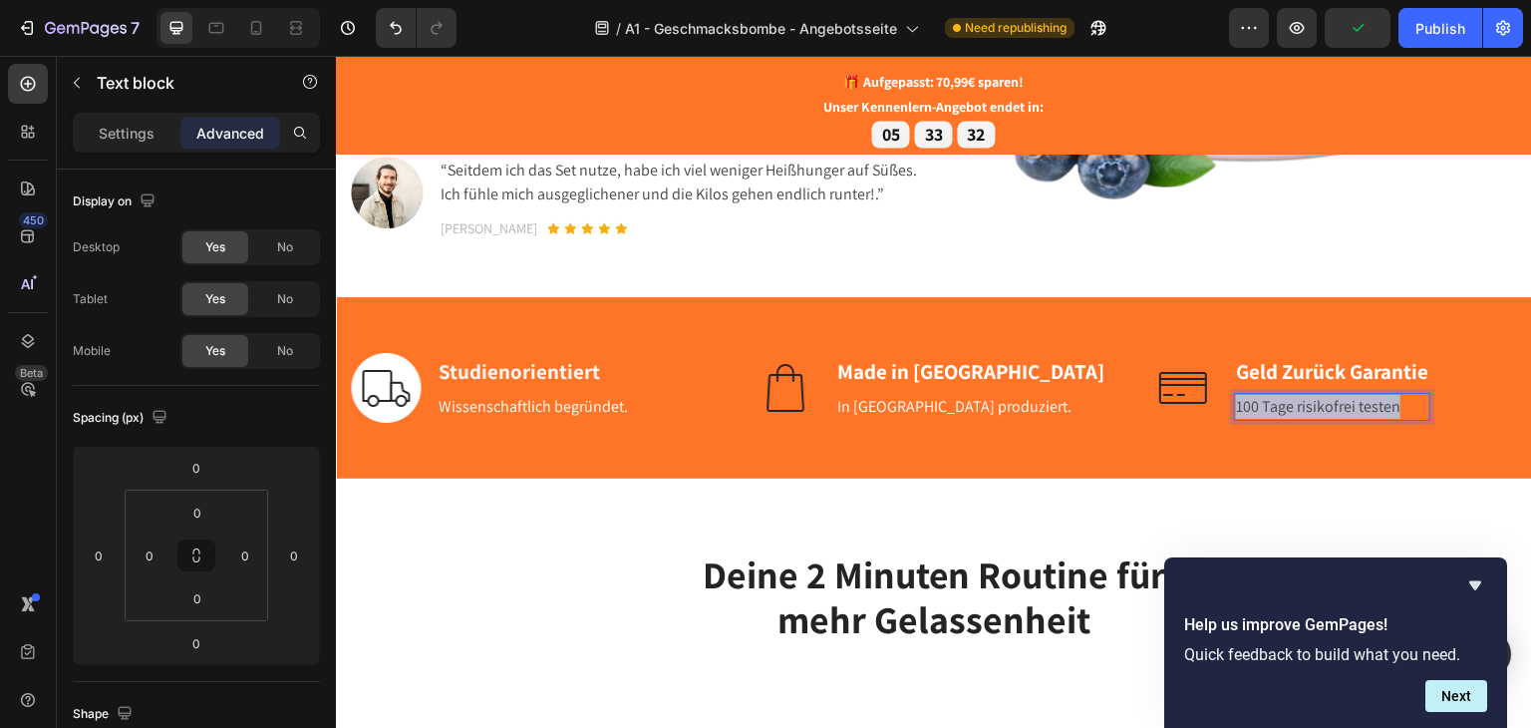
click at [1271, 418] on p "100 Tage risikofrei testen" at bounding box center [1332, 406] width 192 height 24
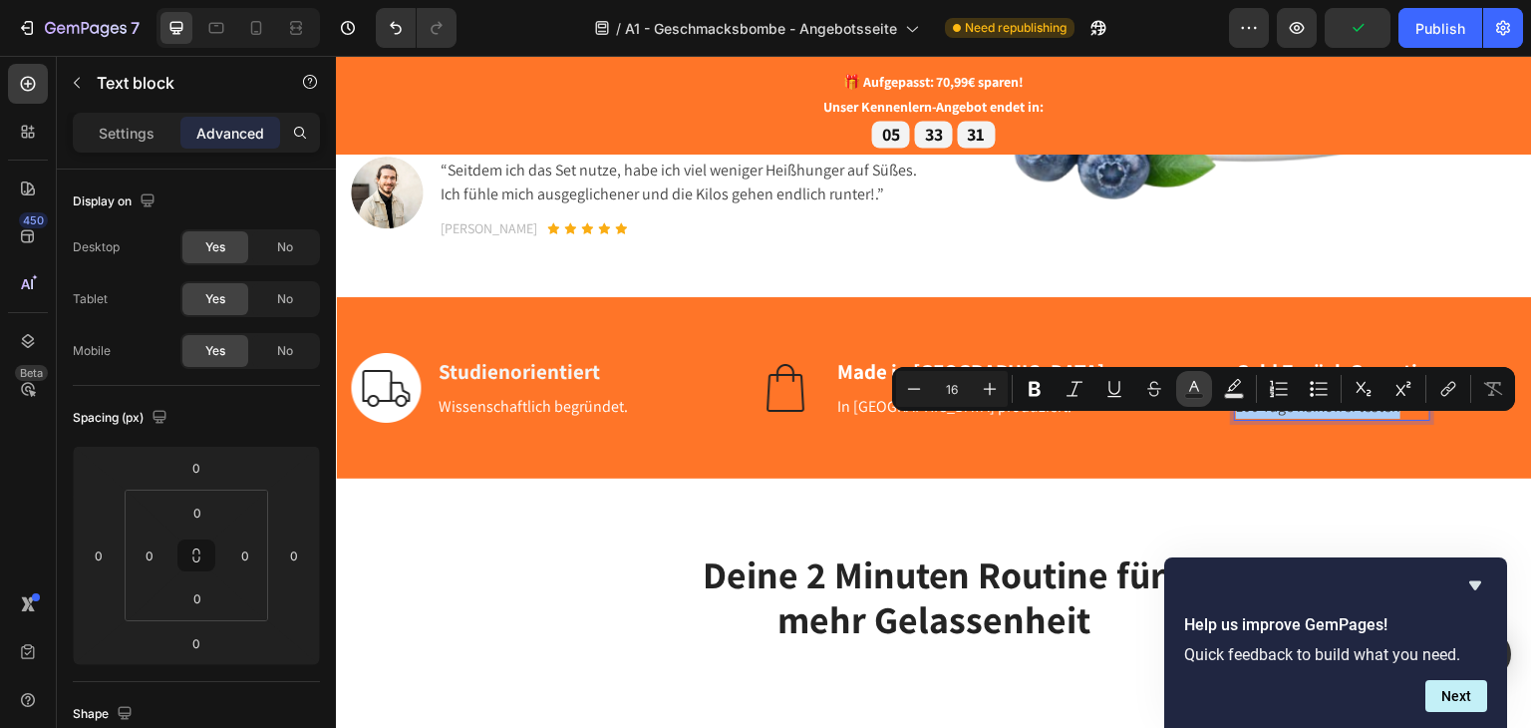
click at [1194, 388] on icon "Editor contextual toolbar" at bounding box center [1194, 389] width 20 height 20
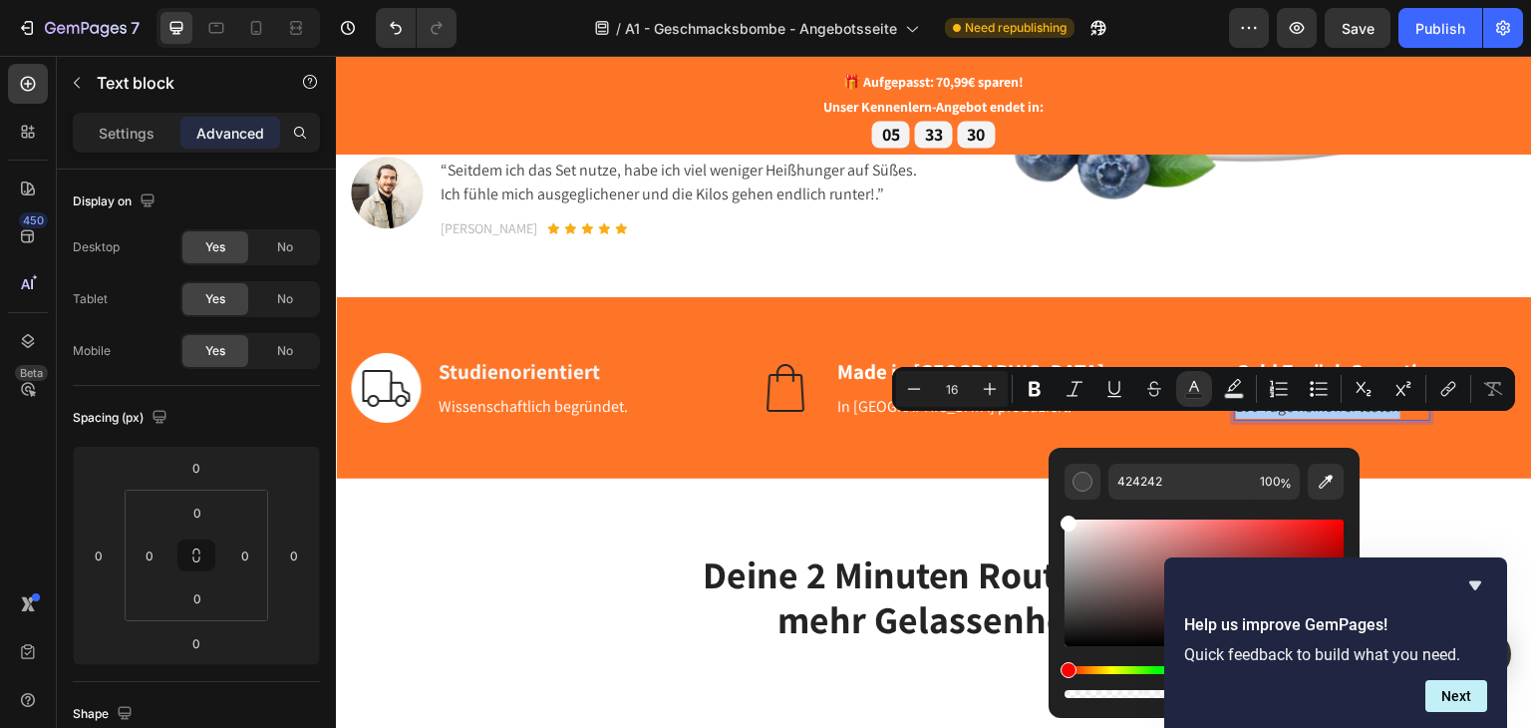
drag, startPoint x: 1056, startPoint y: 516, endPoint x: 1048, endPoint y: 508, distance: 11.3
click at [1049, 509] on div "424242 100 %" at bounding box center [1204, 575] width 311 height 254
type input "FFFFFF"
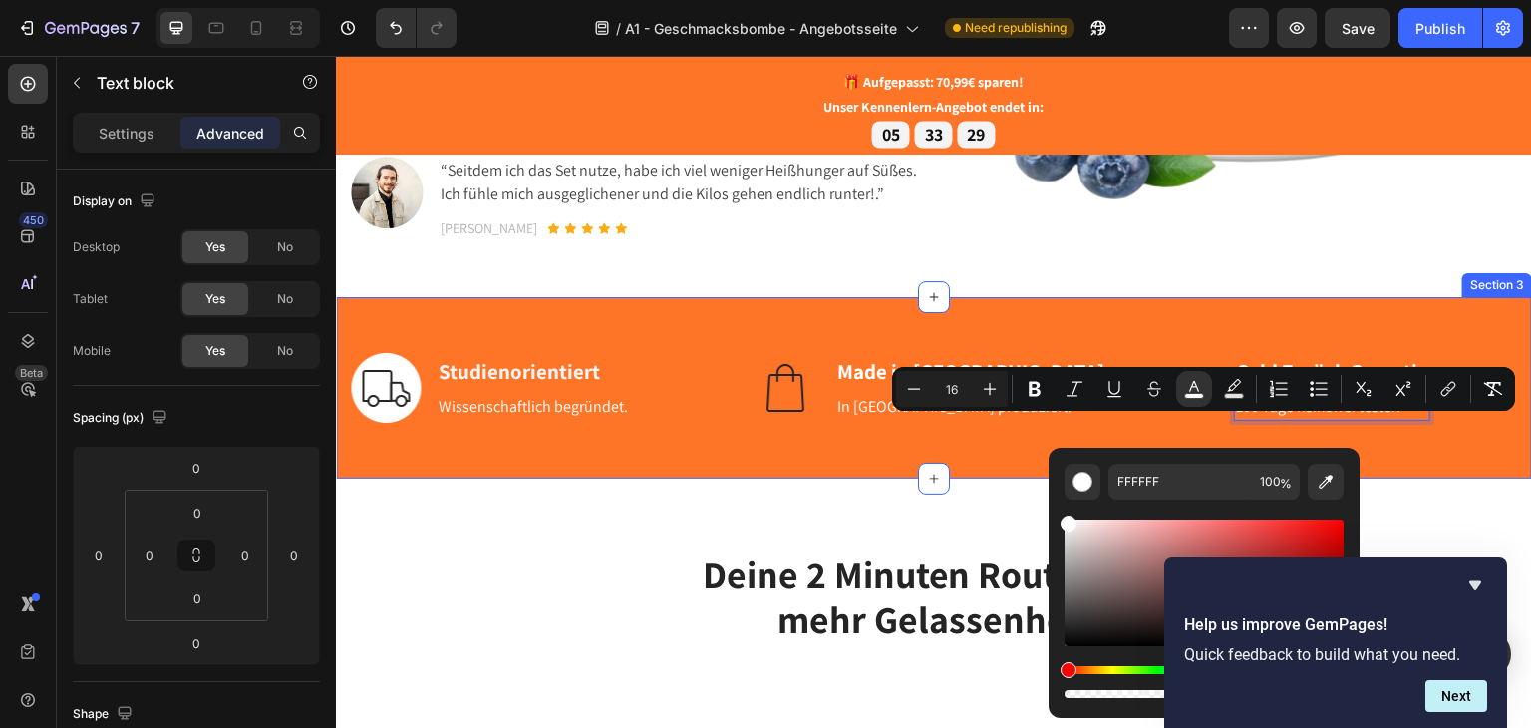
click at [810, 477] on div "Image Studienorientiert Text block Wissenschaftlich begründet. Text block Row I…" at bounding box center [934, 386] width 1196 height 181
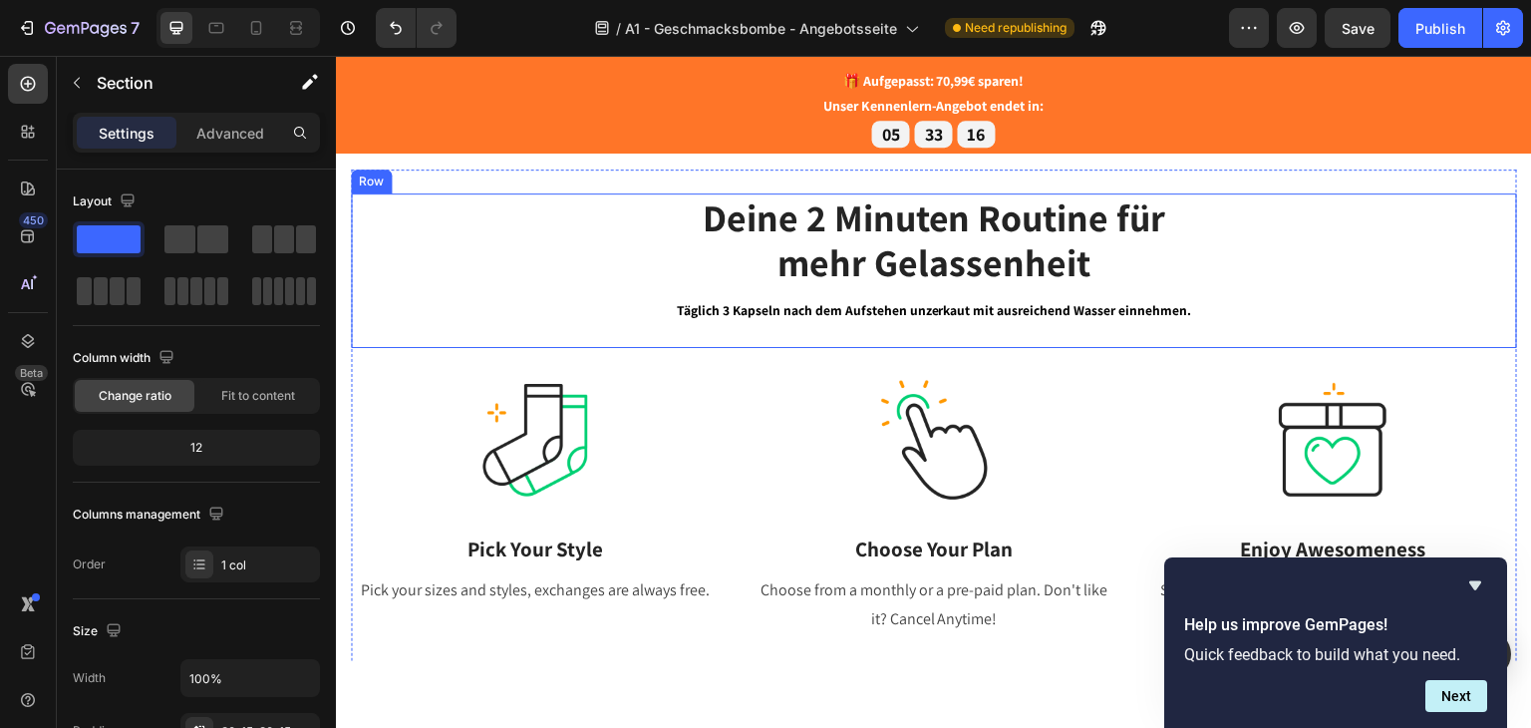
scroll to position [299, 0]
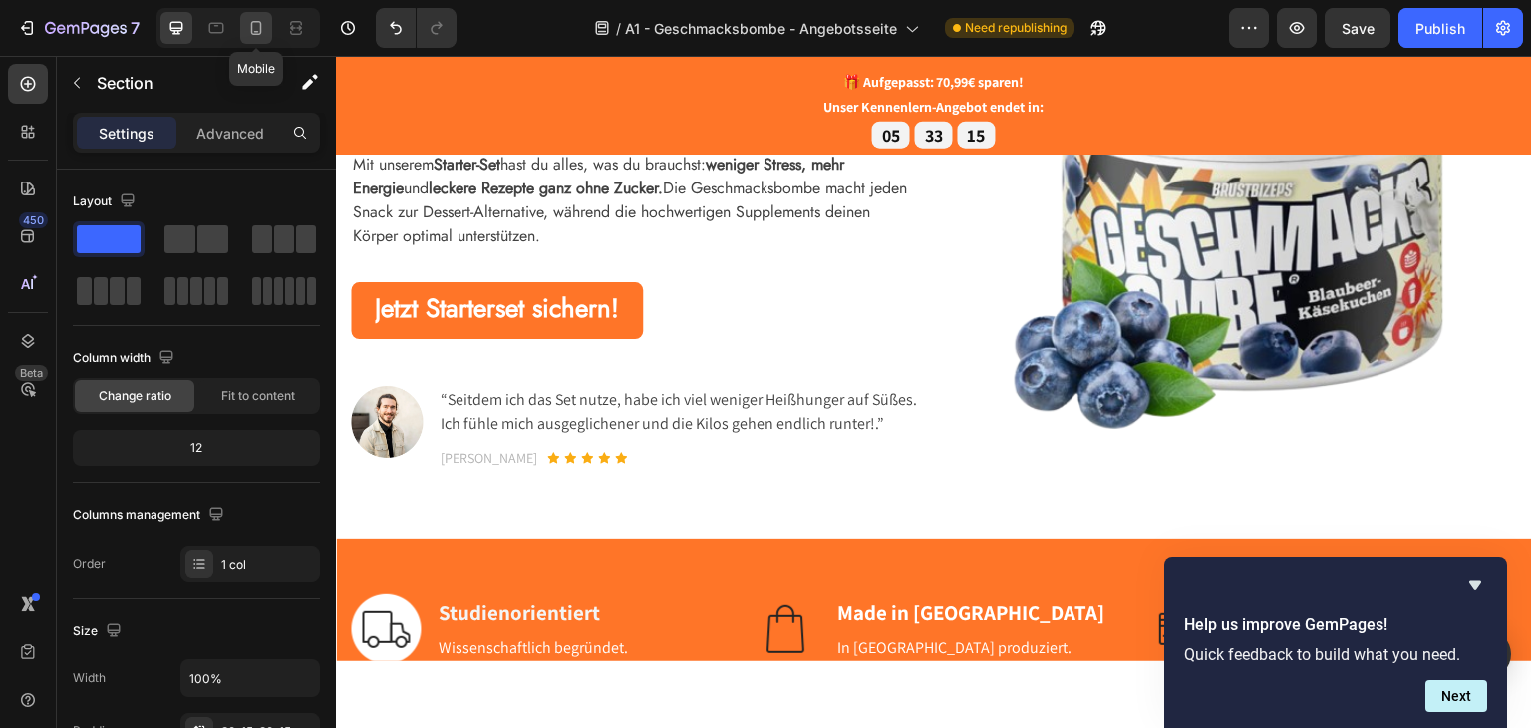
click at [266, 33] on div at bounding box center [256, 28] width 32 height 32
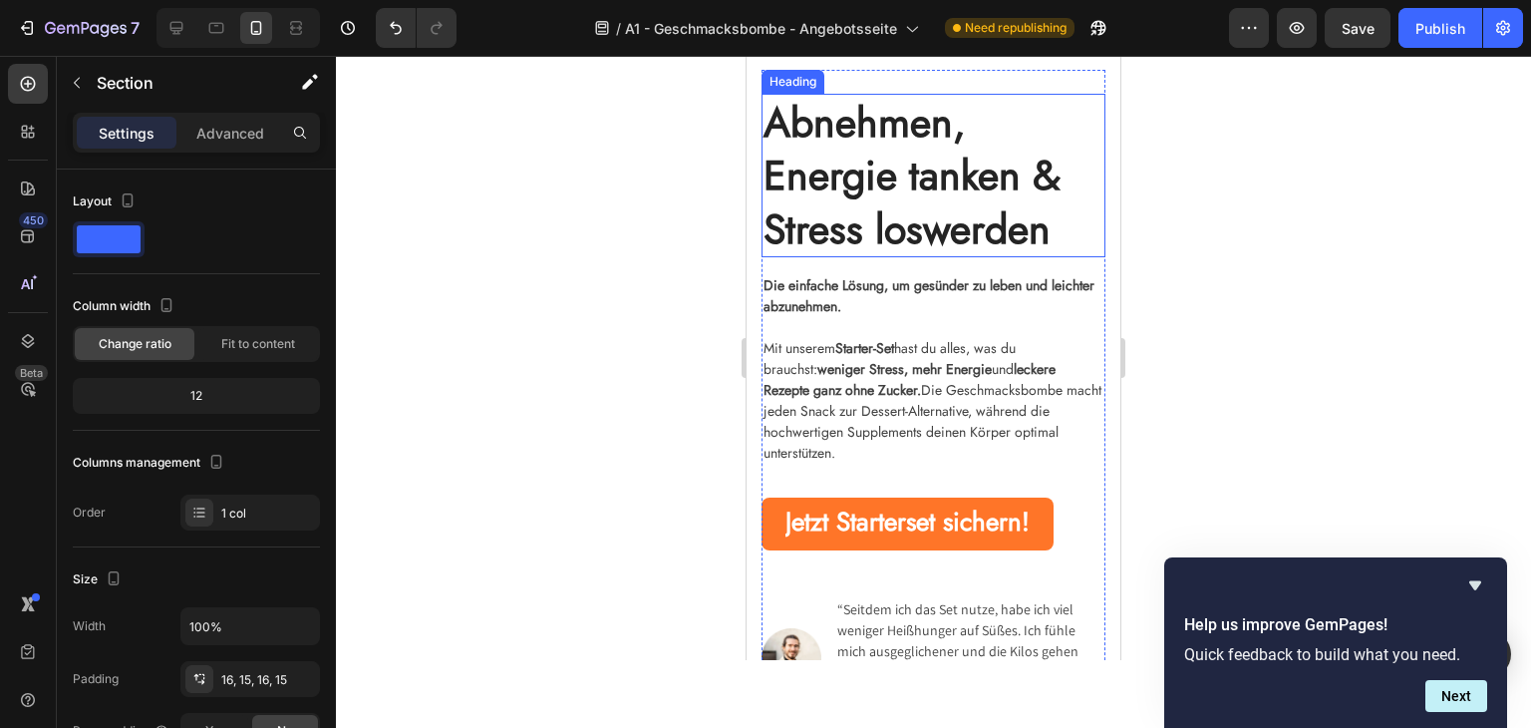
scroll to position [873, 0]
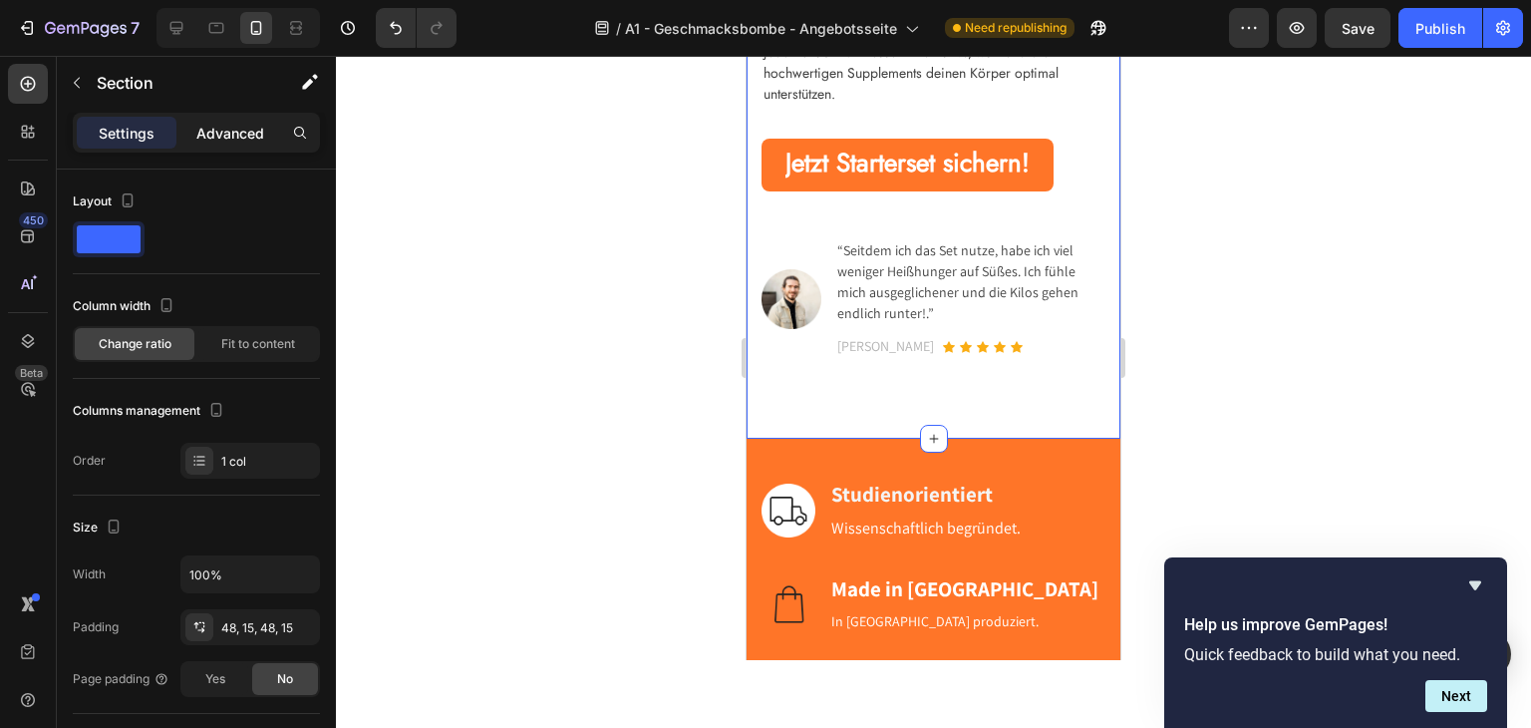
click at [200, 134] on p "Advanced" at bounding box center [230, 133] width 68 height 21
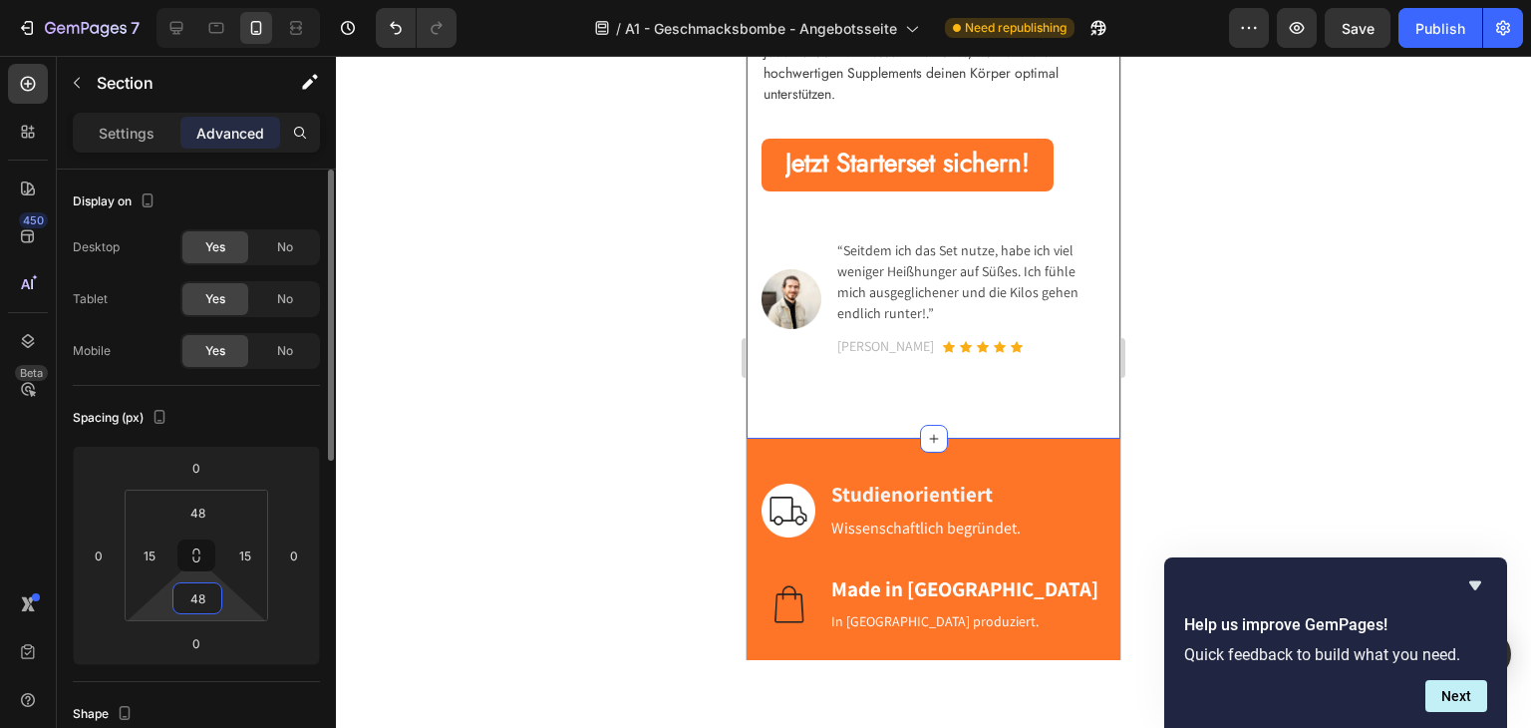
drag, startPoint x: 202, startPoint y: 593, endPoint x: 205, endPoint y: 583, distance: 10.4
click at [203, 592] on input "48" at bounding box center [197, 598] width 40 height 30
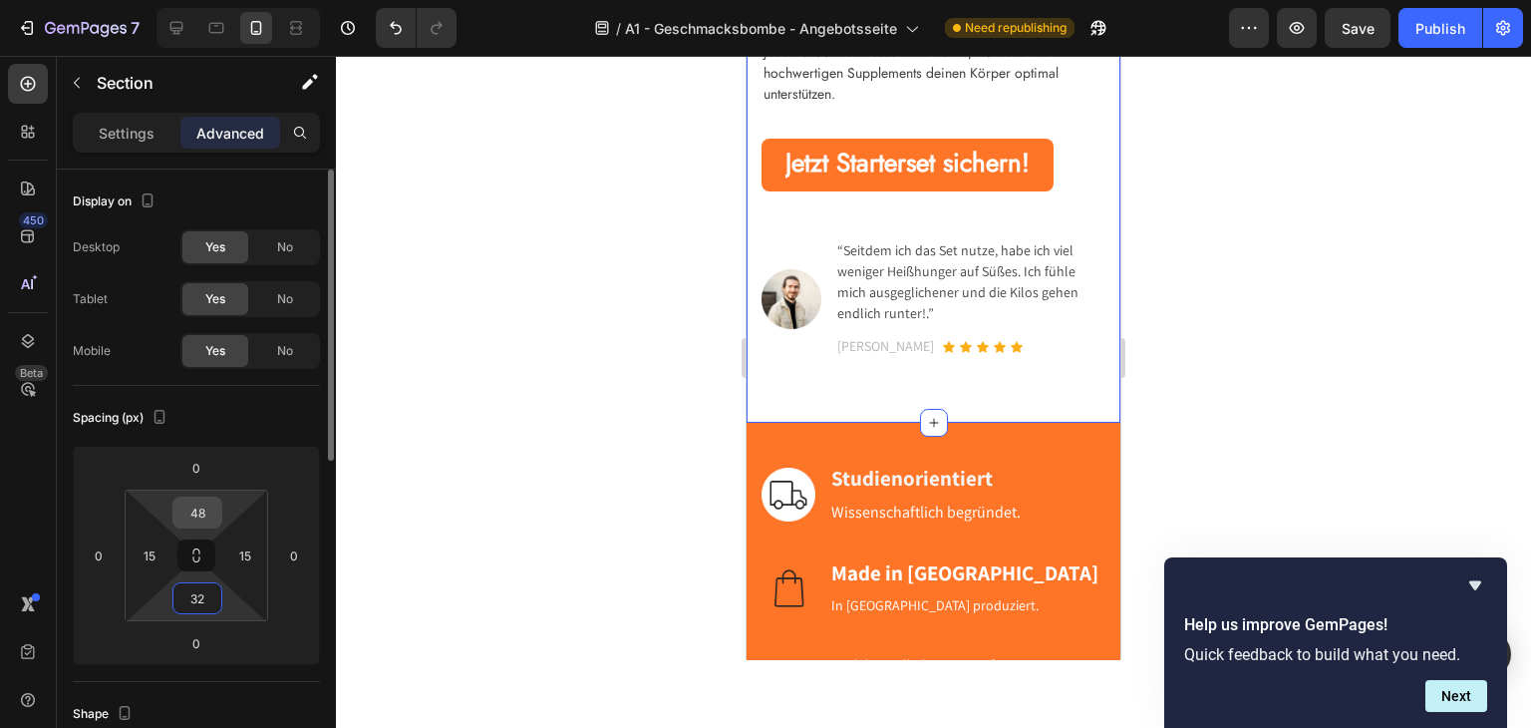
type input "32"
click at [191, 516] on input "48" at bounding box center [197, 512] width 40 height 30
type input "32"
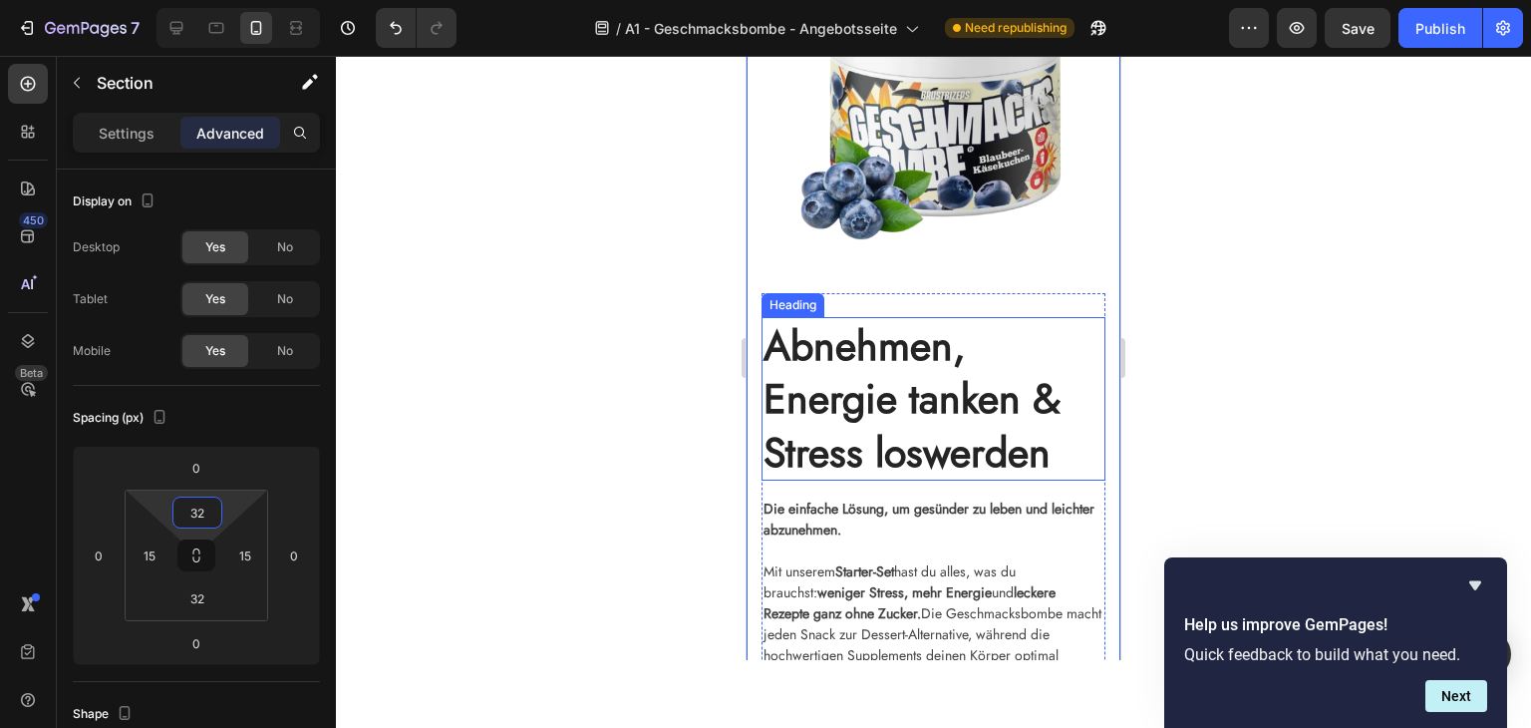
scroll to position [0, 0]
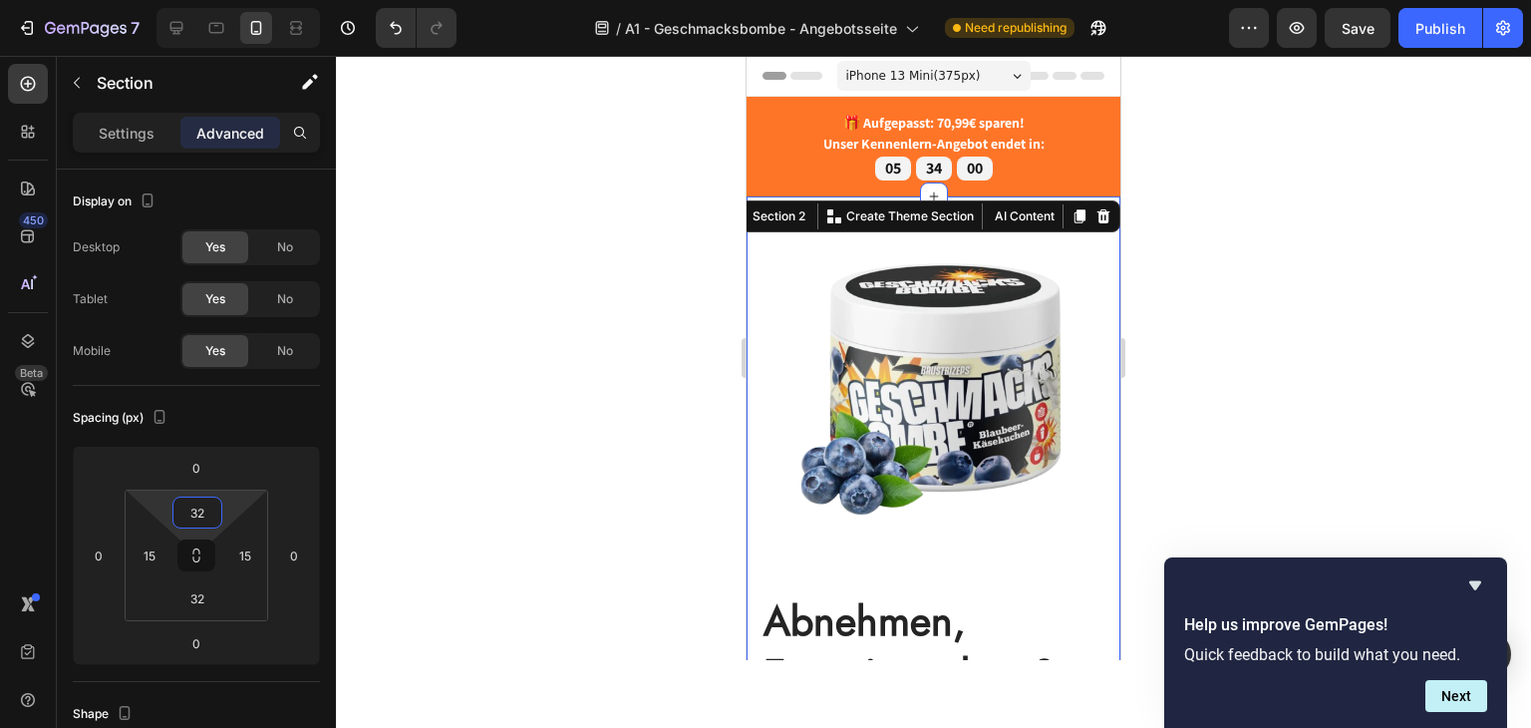
click at [977, 453] on img at bounding box center [934, 386] width 344 height 316
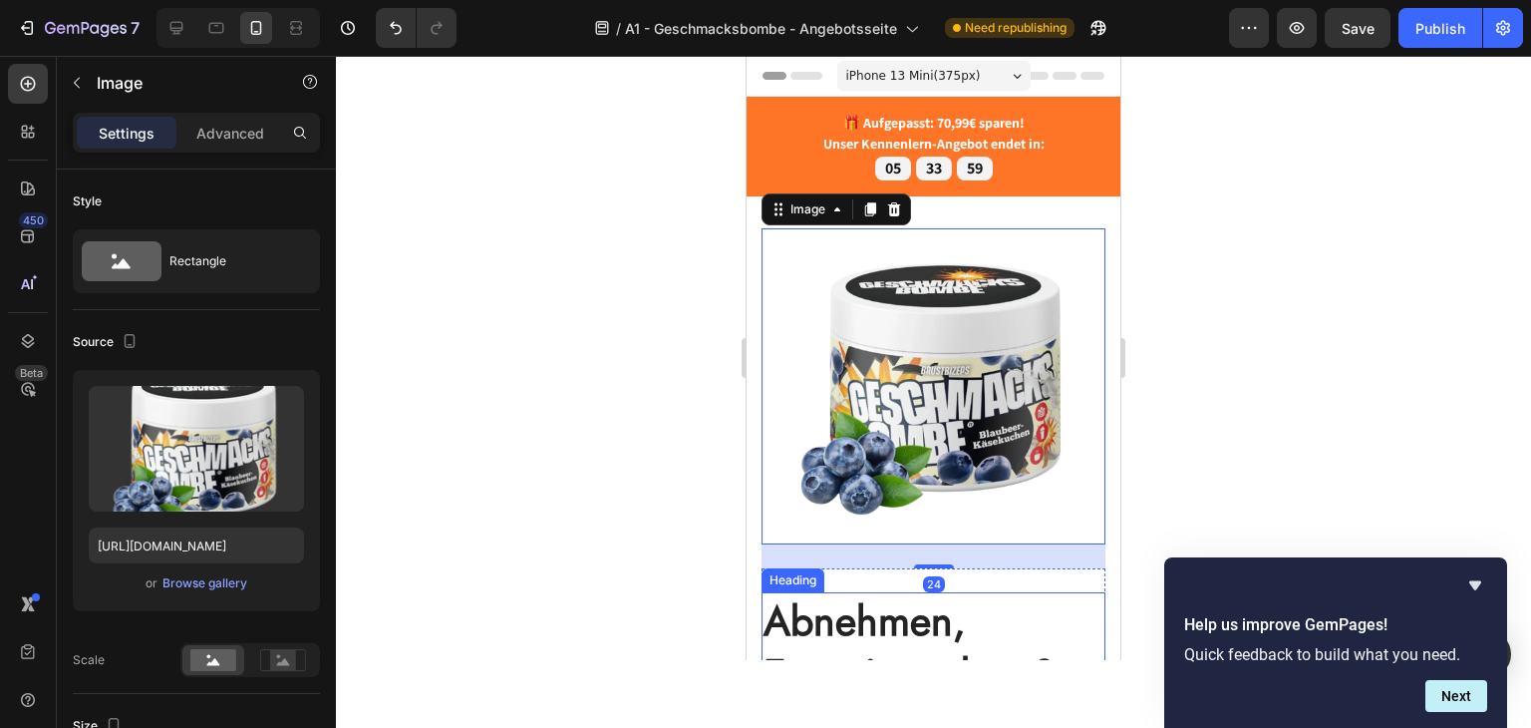
click at [1032, 631] on strong "Abnehmen, Energie tanken & Stress loswerden" at bounding box center [912, 673] width 297 height 165
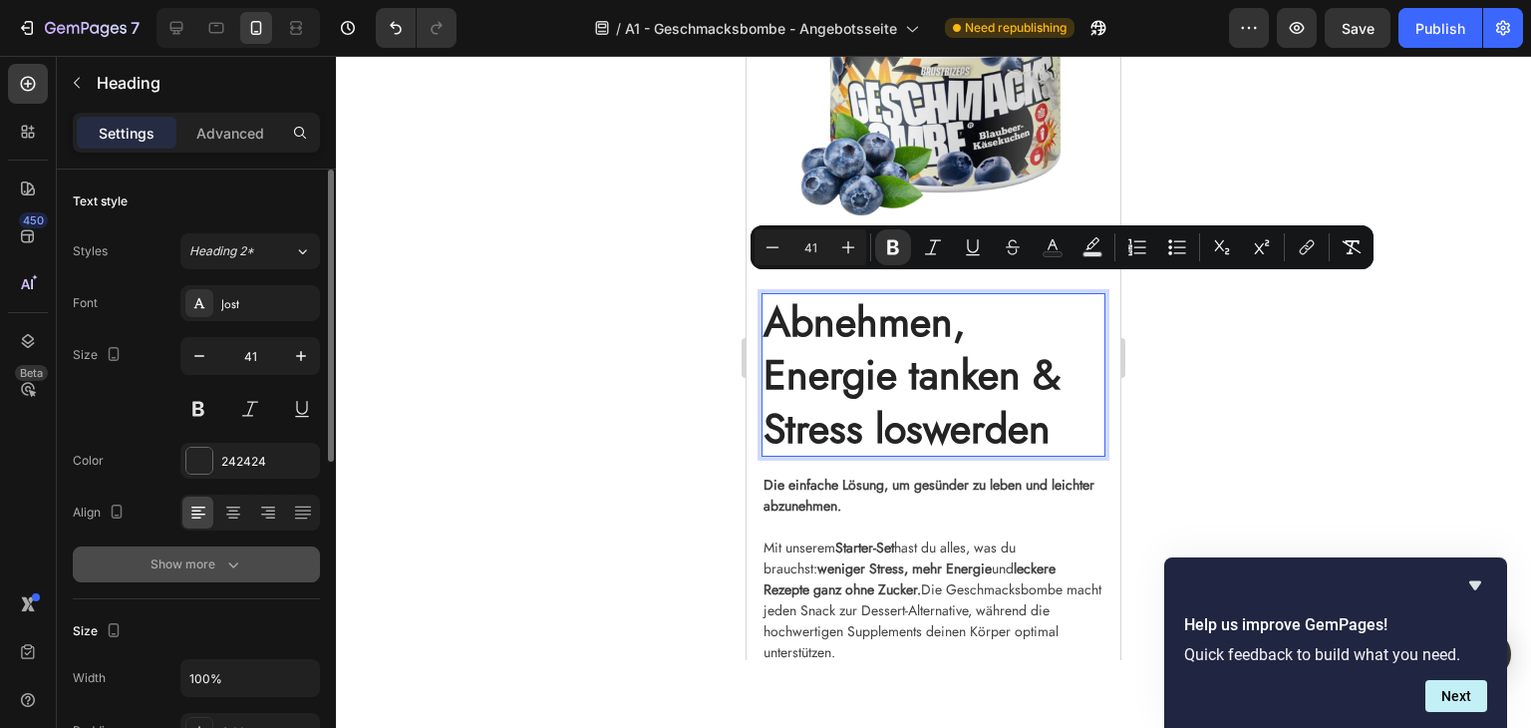
click at [208, 559] on div "Show more" at bounding box center [197, 564] width 93 height 20
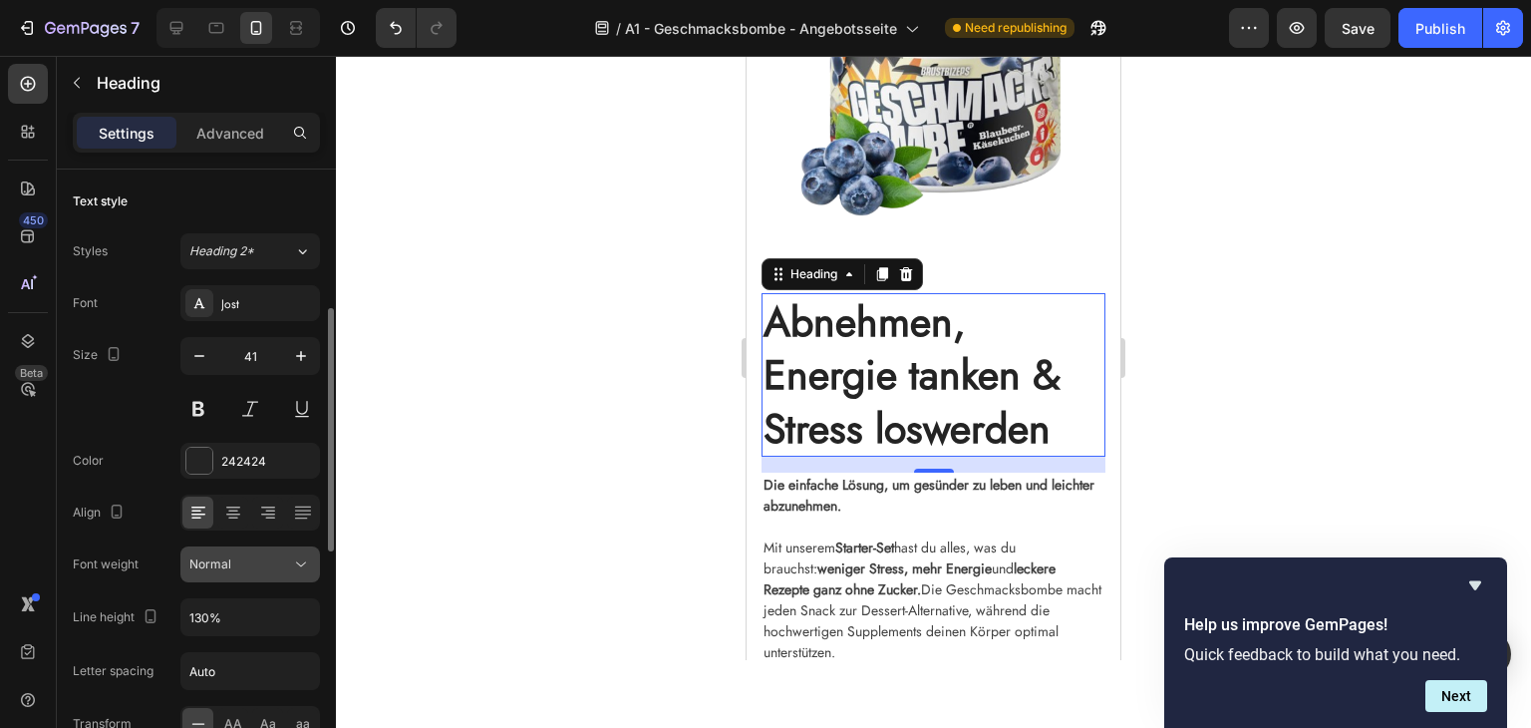
scroll to position [100, 0]
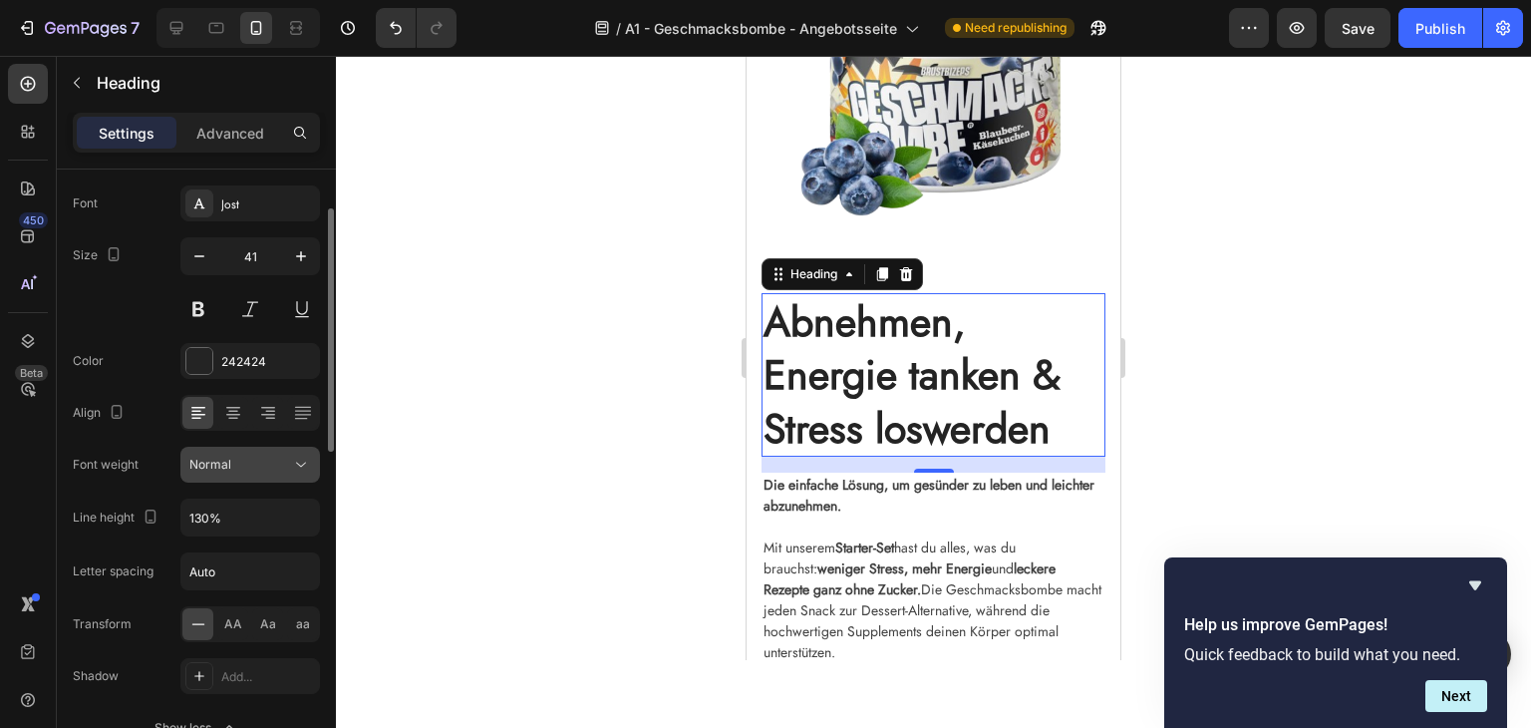
click at [235, 467] on div "Normal" at bounding box center [240, 465] width 102 height 18
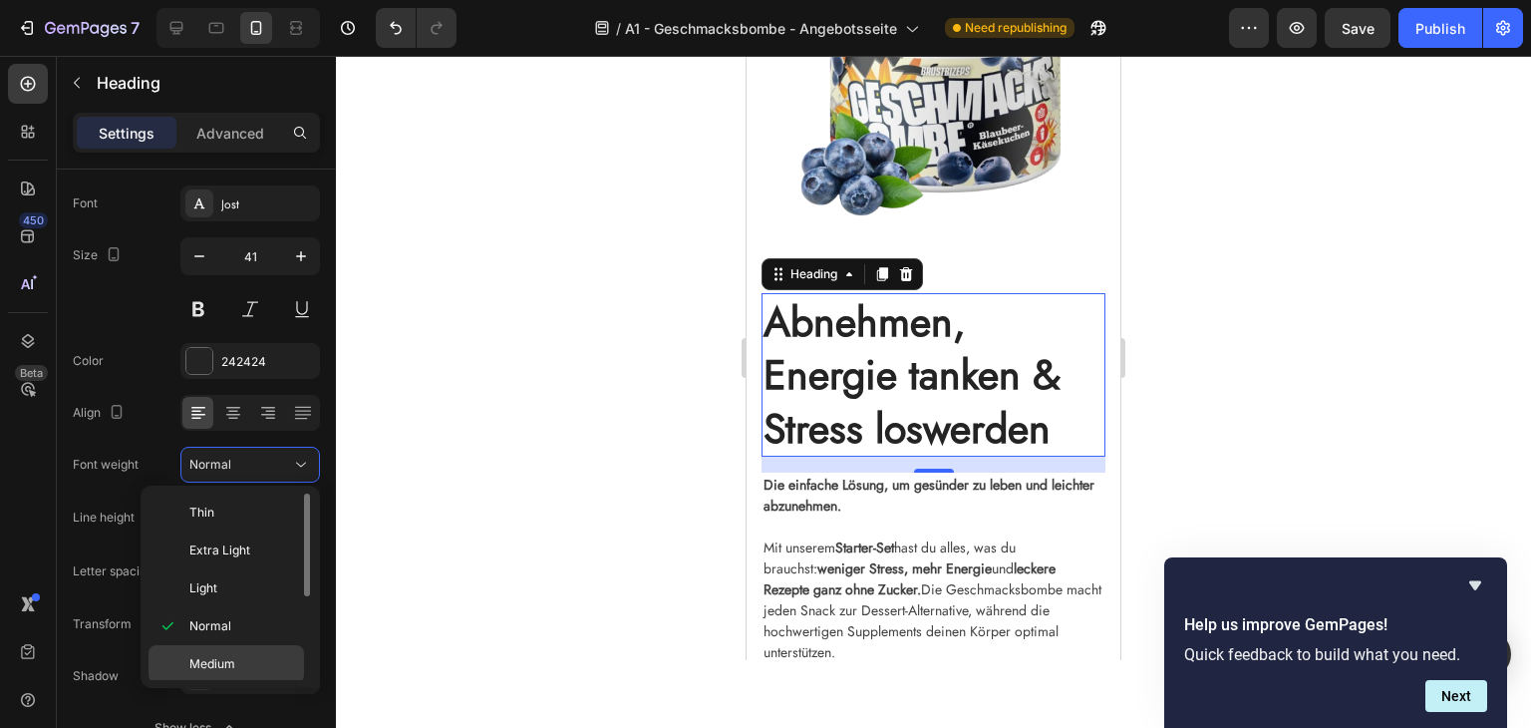
click at [215, 656] on span "Medium" at bounding box center [212, 664] width 46 height 18
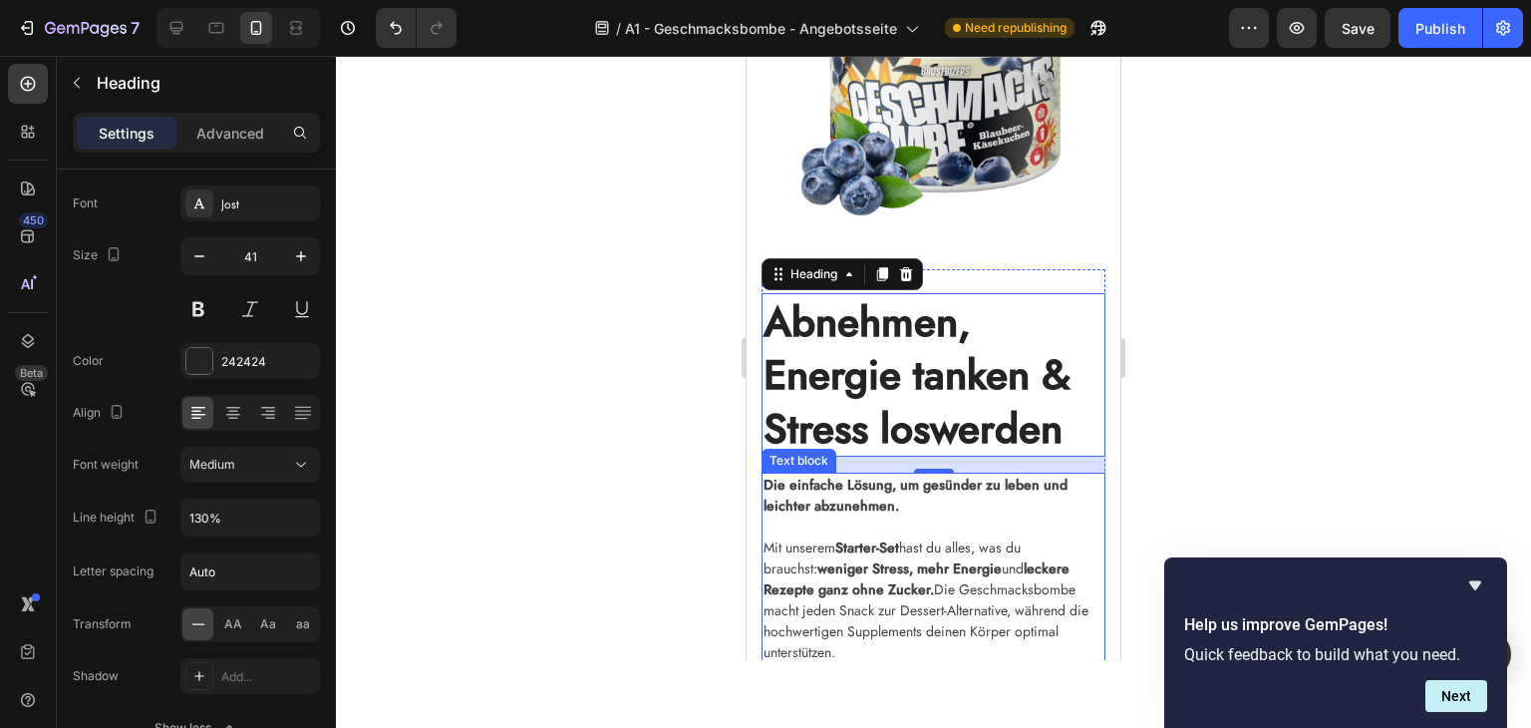
click at [1007, 520] on p "Die einfache Lösung, um gesünder zu leben und leichter abzunehmen." at bounding box center [934, 505] width 340 height 63
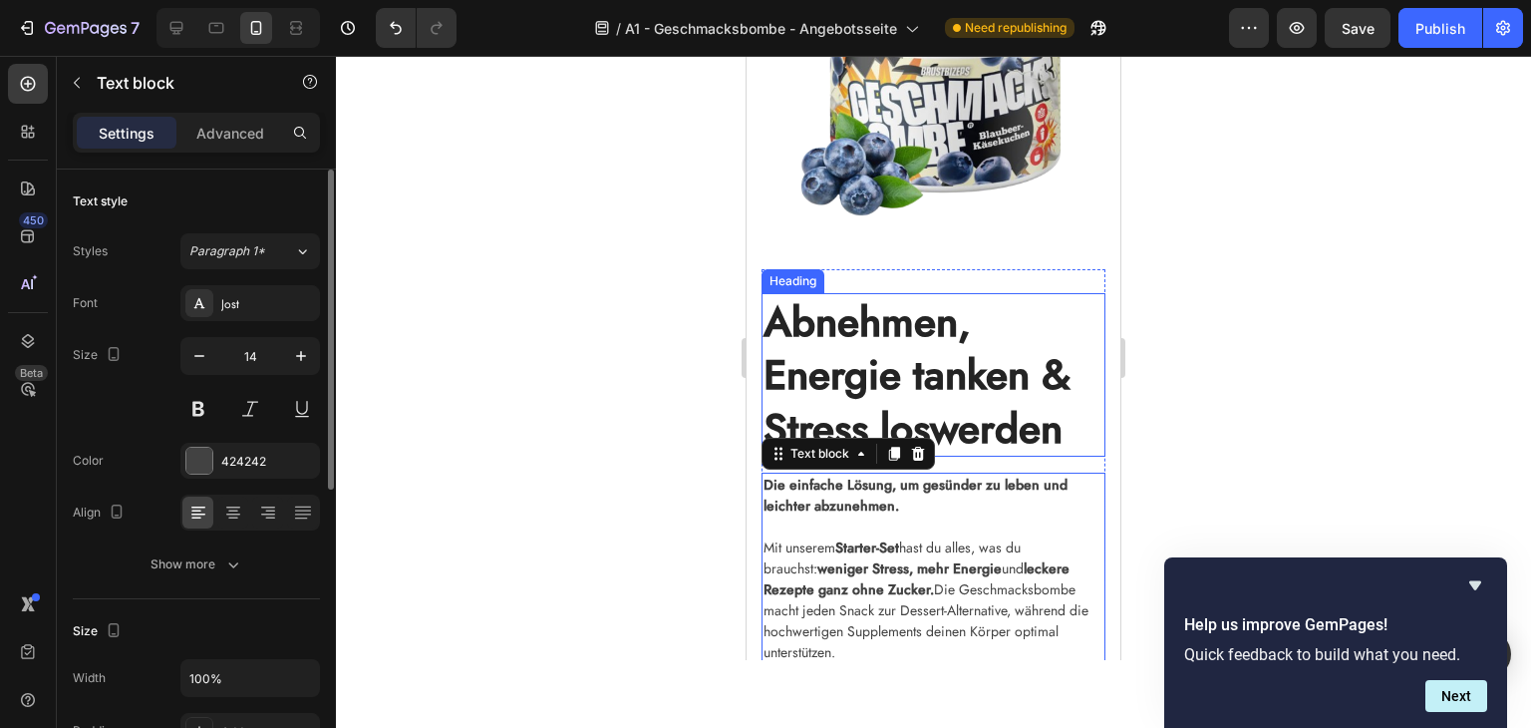
scroll to position [0, 0]
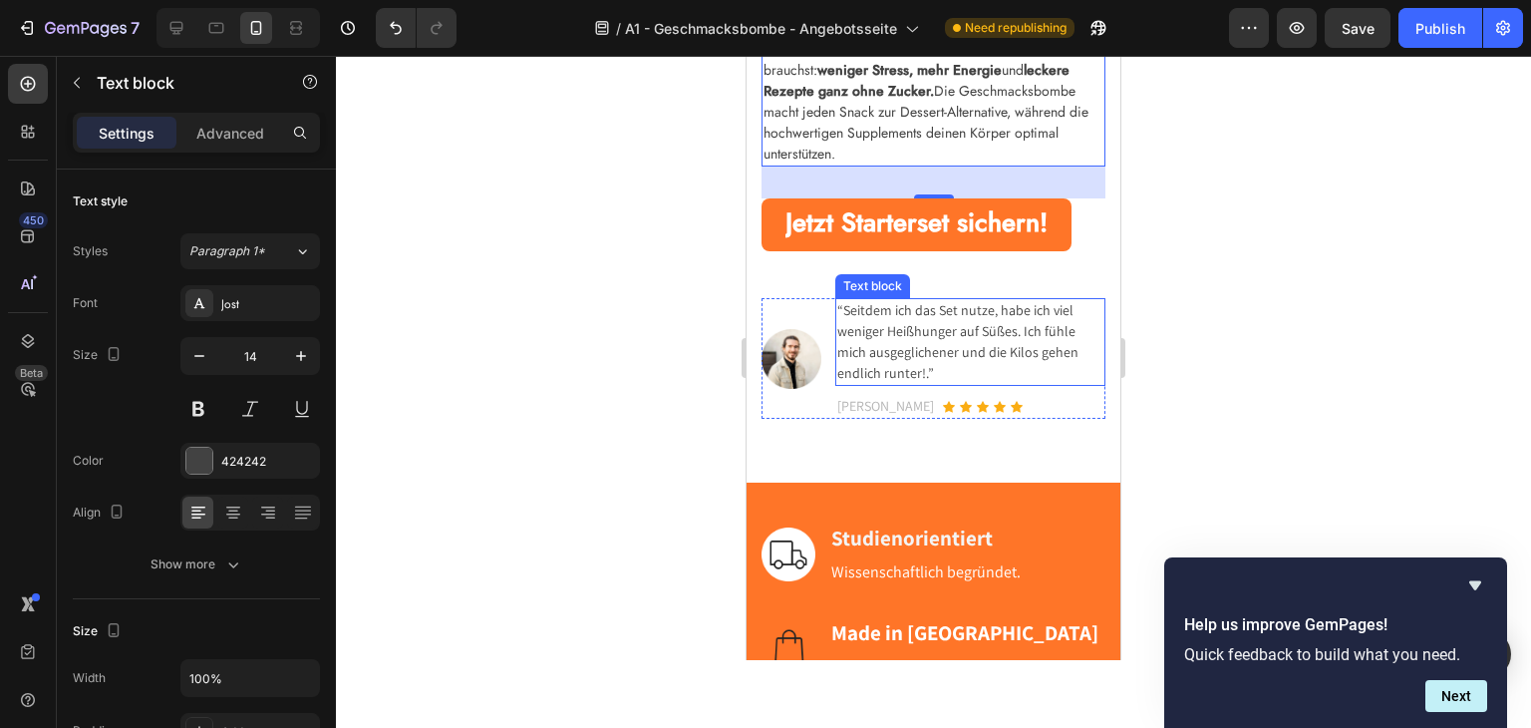
click at [1025, 355] on p "“Seitdem ich das Set nutze, habe ich viel weniger Heißhunger auf Süßes. Ich füh…" at bounding box center [970, 342] width 266 height 84
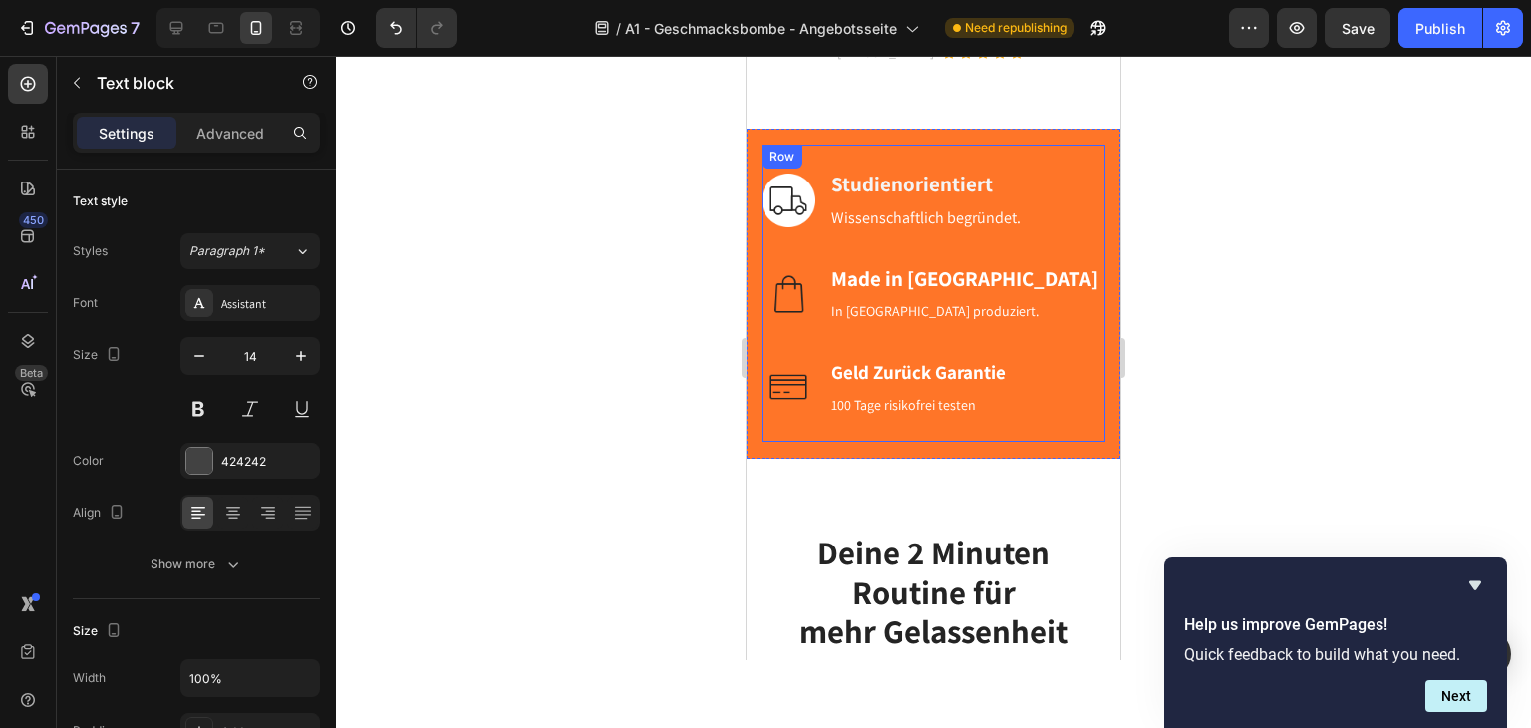
scroll to position [1196, 0]
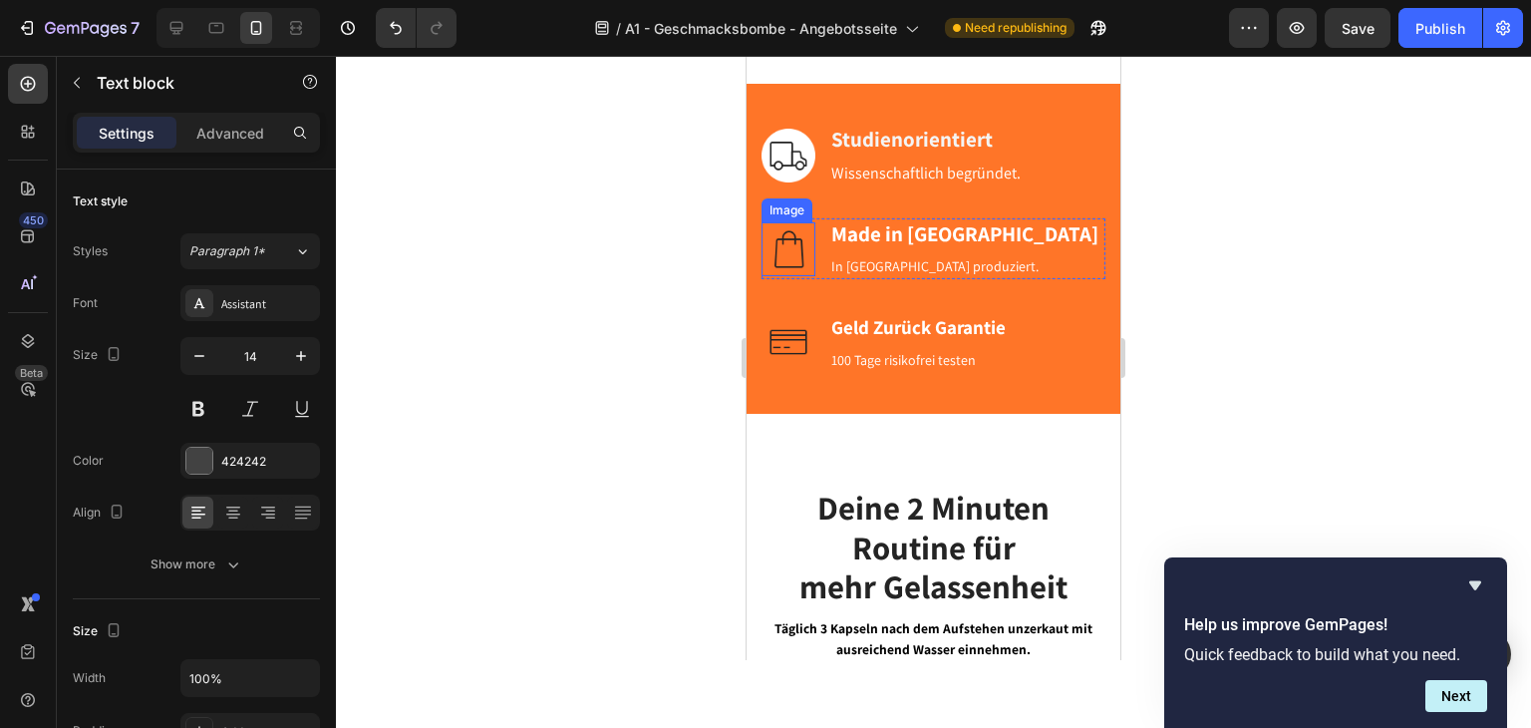
click at [797, 235] on img at bounding box center [789, 249] width 54 height 54
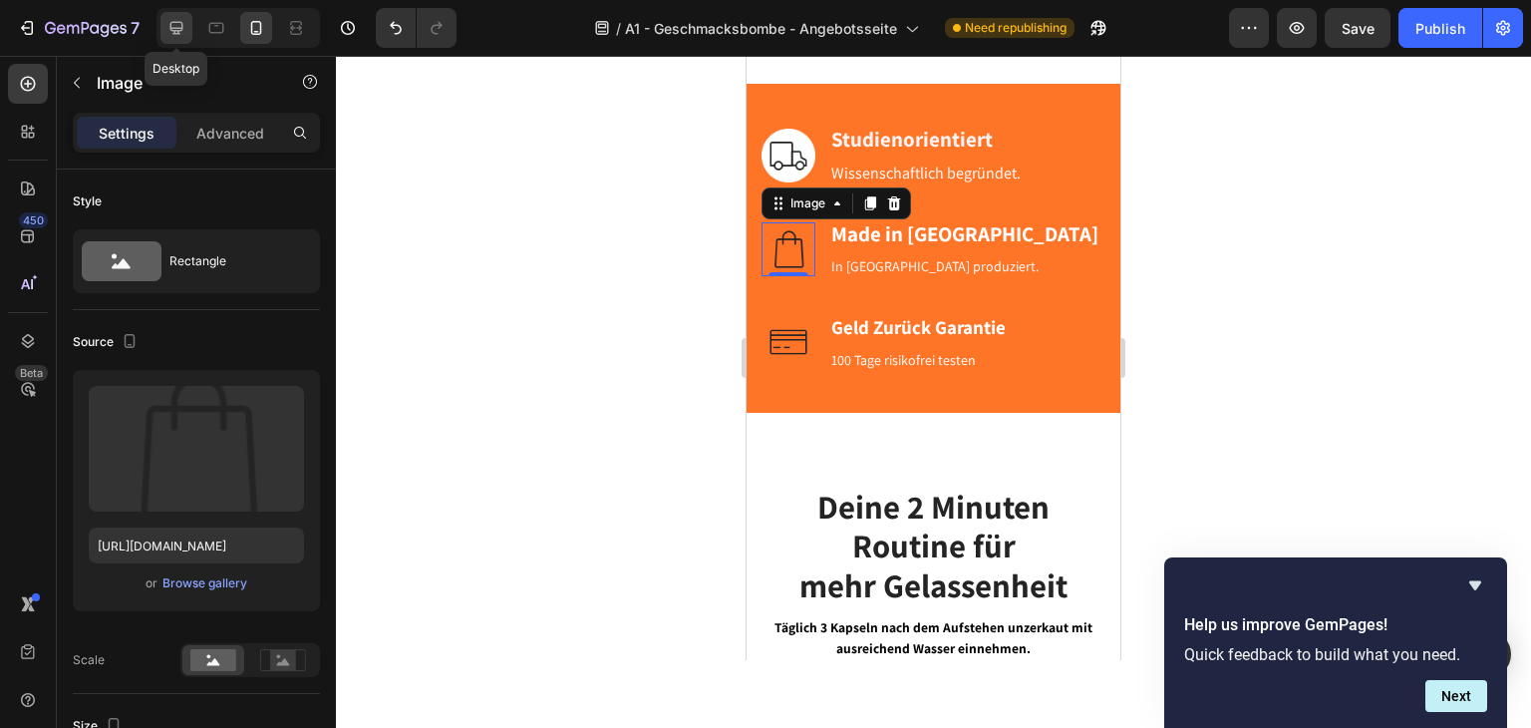
click at [174, 39] on div at bounding box center [176, 28] width 32 height 32
type input "70"
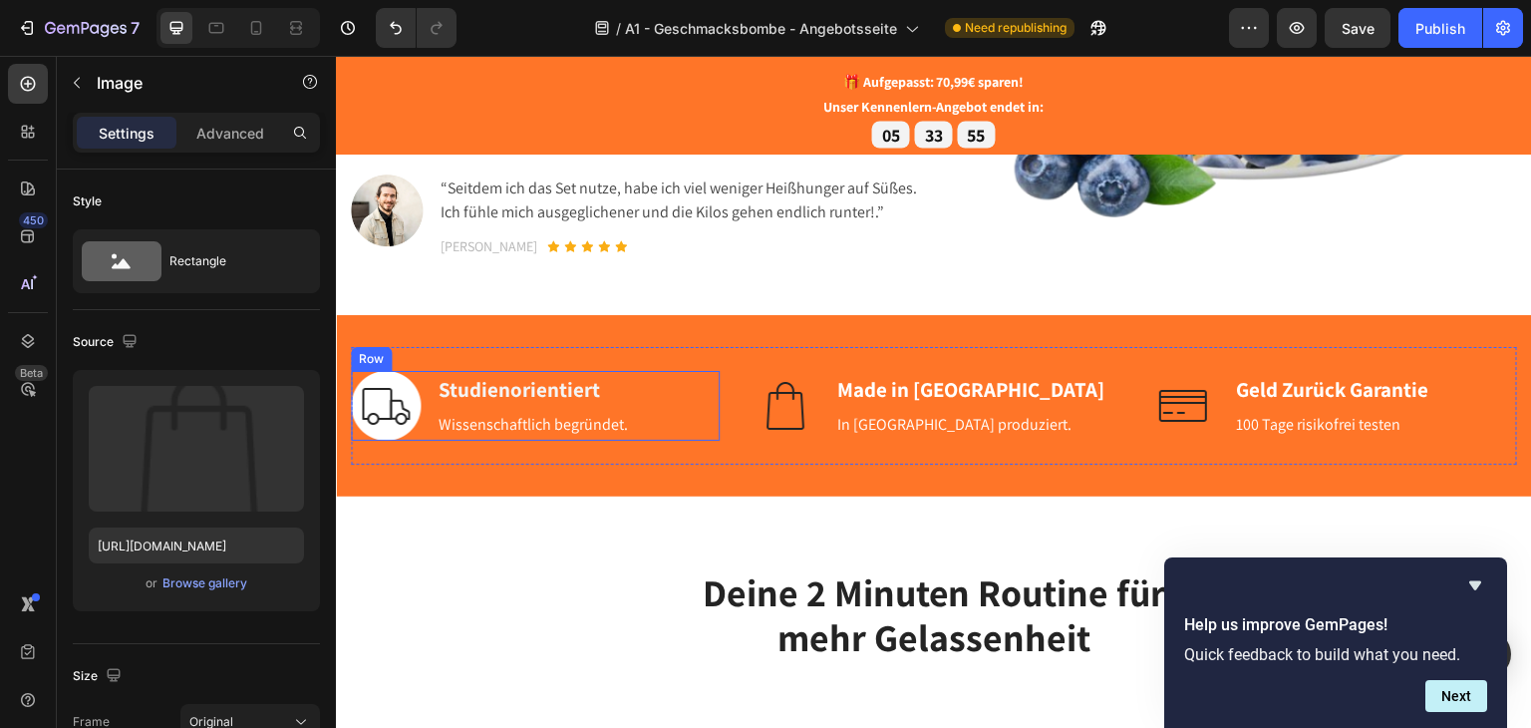
scroll to position [199, 0]
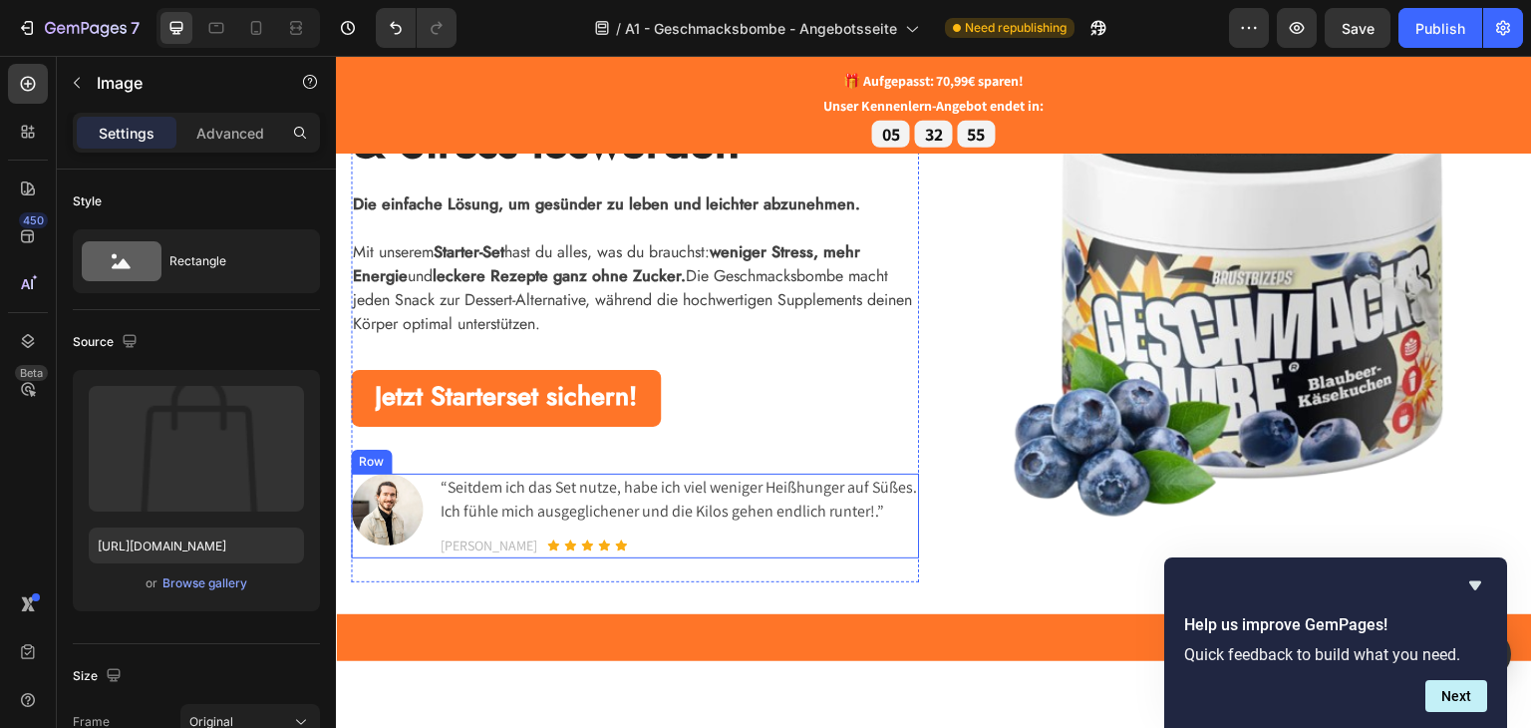
click at [365, 557] on div "Image" at bounding box center [387, 514] width 72 height 85
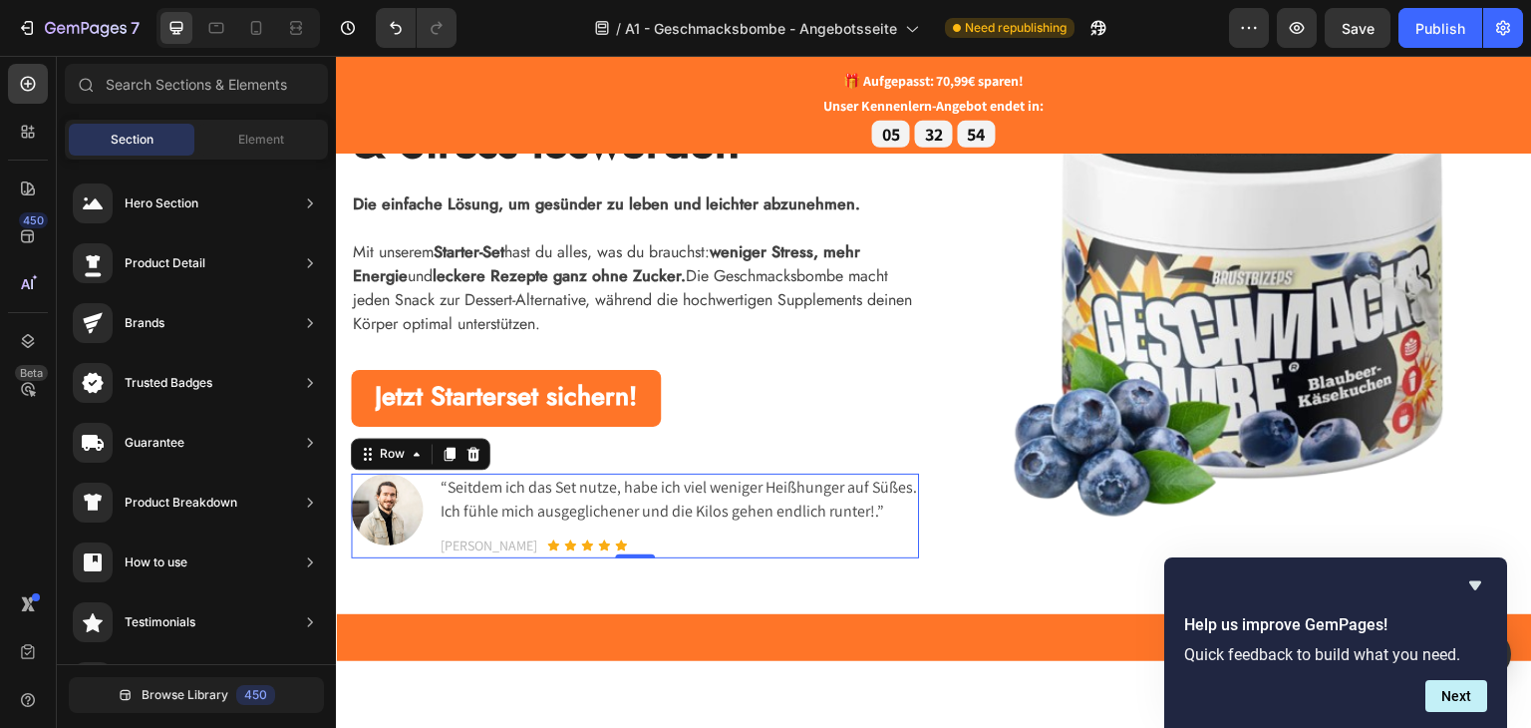
scroll to position [234, 0]
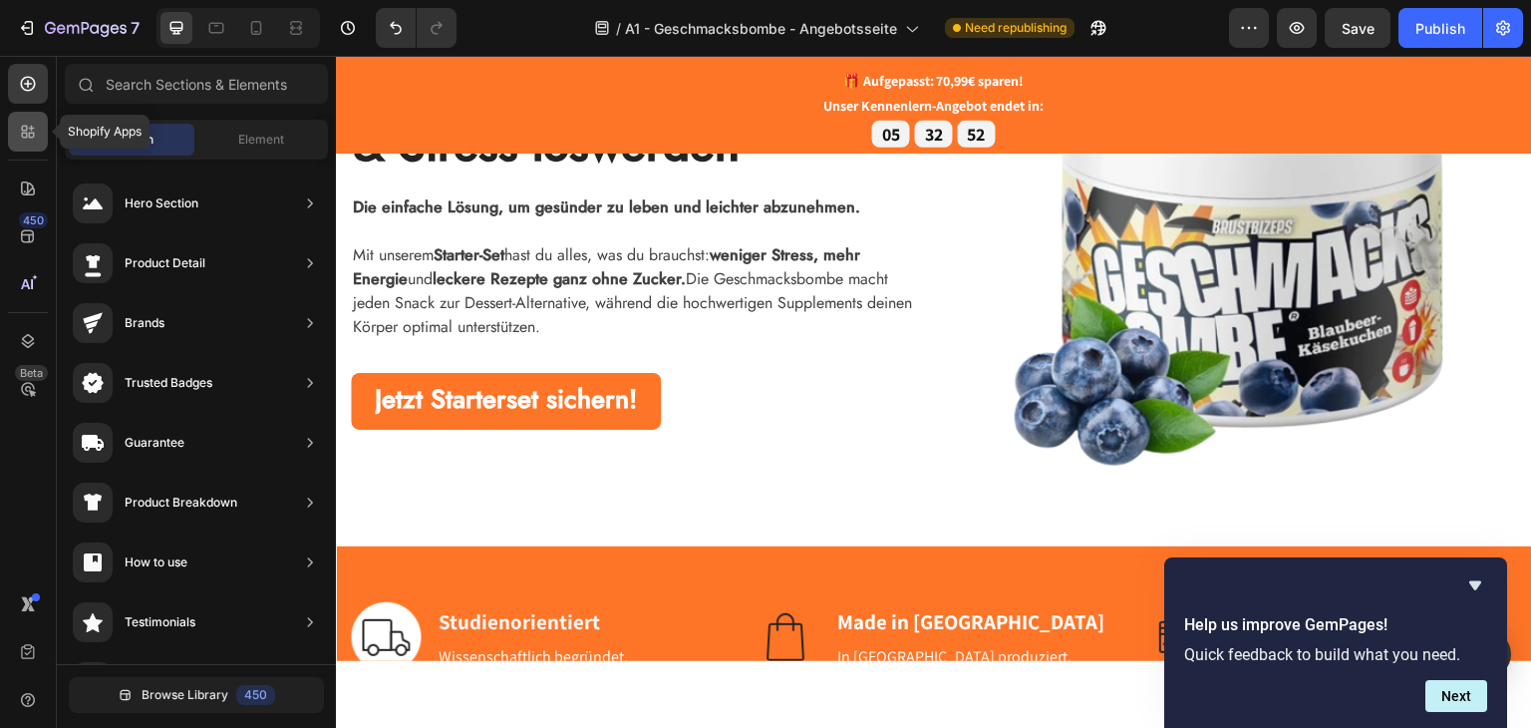
click at [30, 132] on icon at bounding box center [28, 132] width 20 height 20
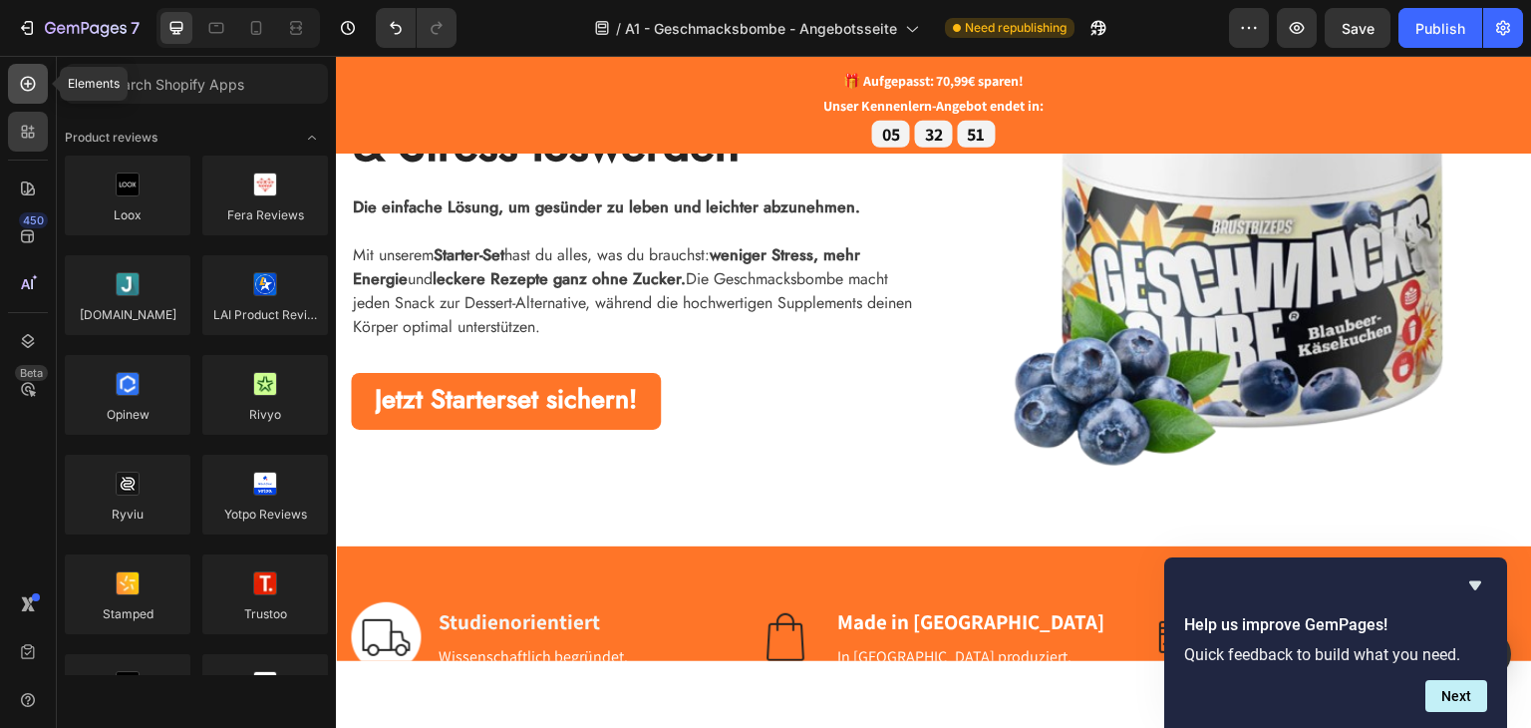
click at [15, 85] on div at bounding box center [28, 84] width 40 height 40
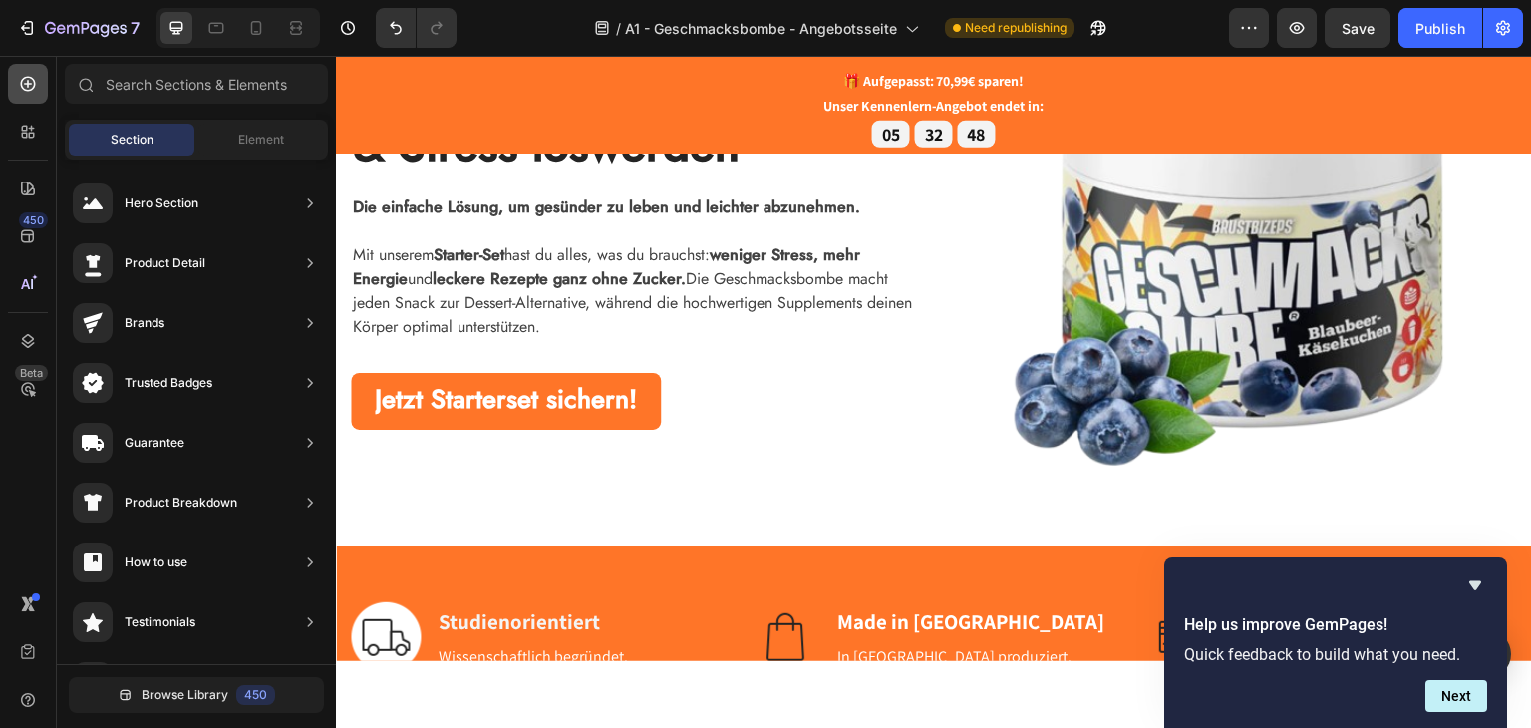
click at [24, 77] on icon at bounding box center [28, 84] width 15 height 15
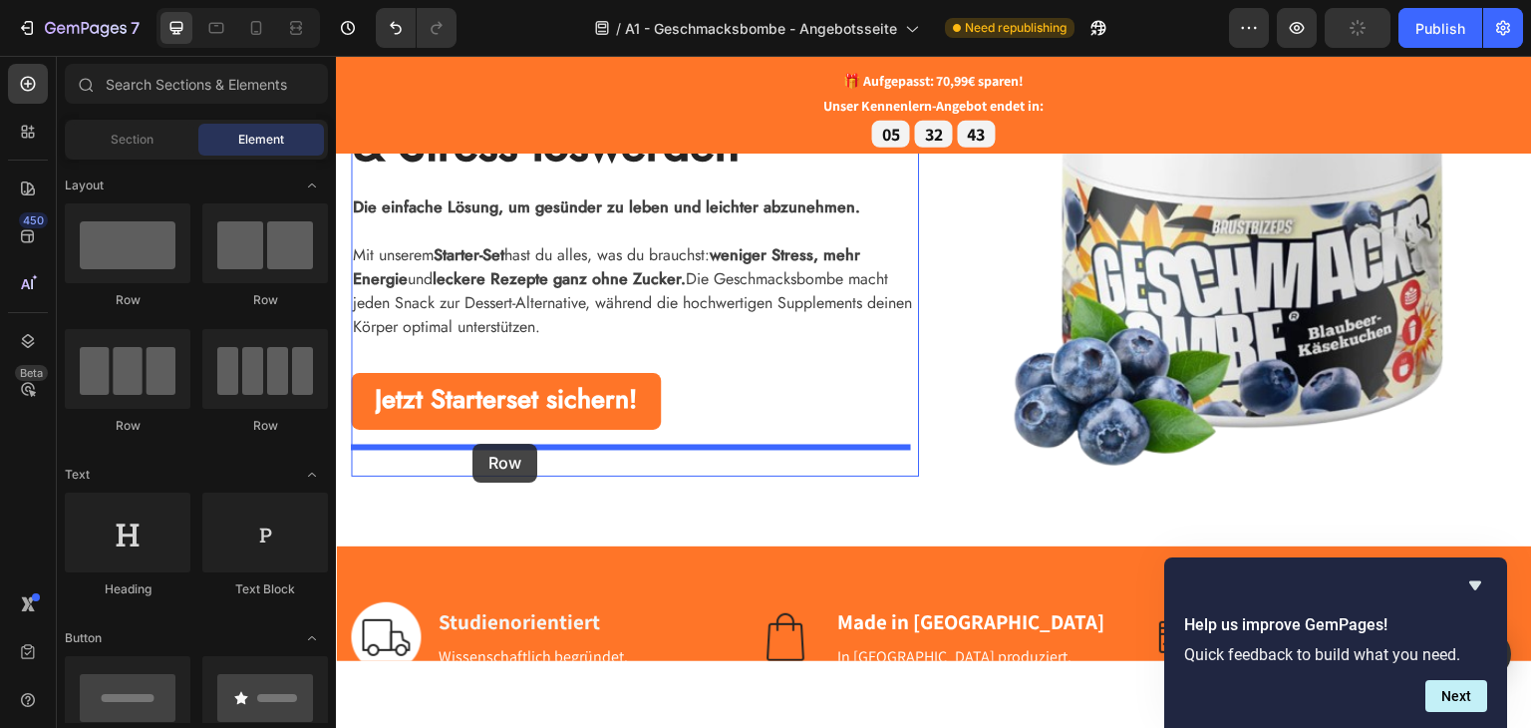
drag, startPoint x: 513, startPoint y: 322, endPoint x: 472, endPoint y: 443, distance: 127.4
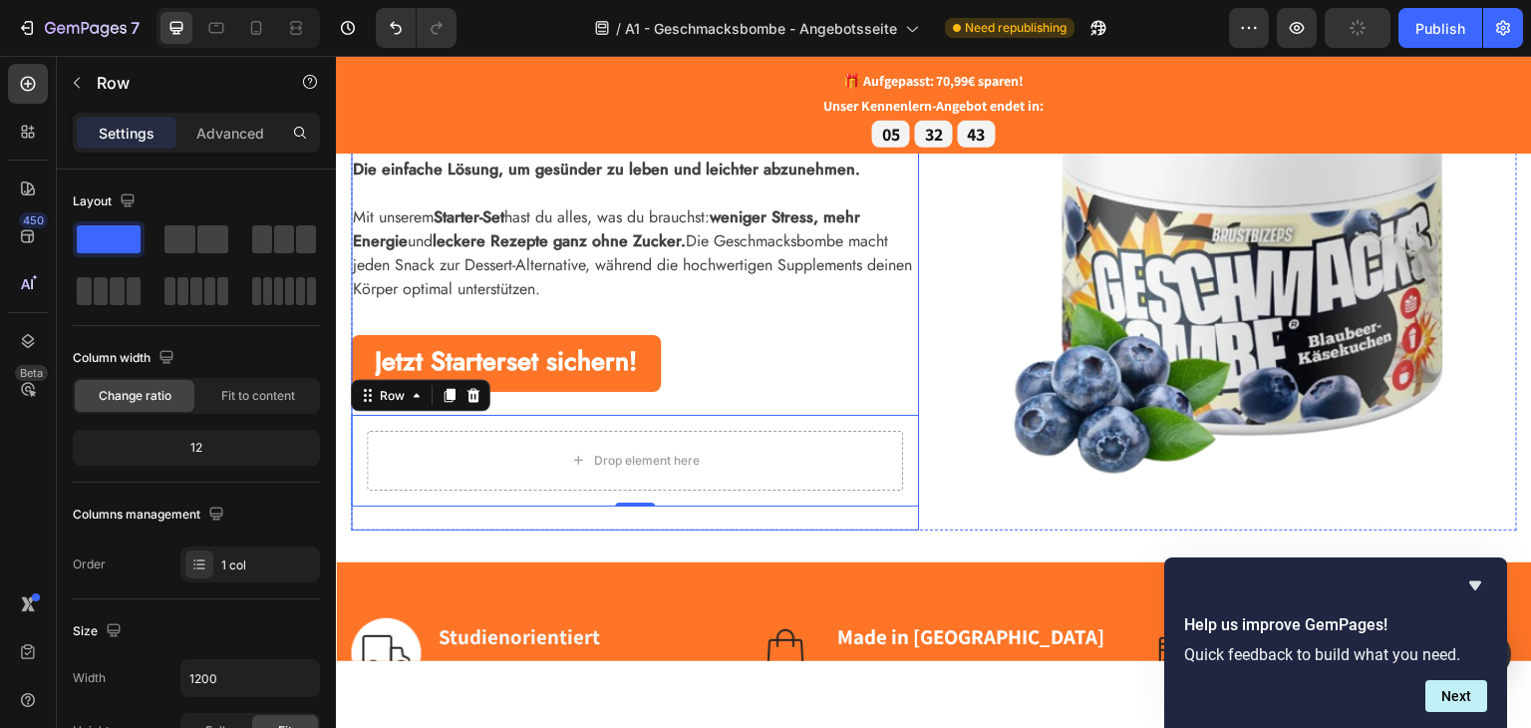
scroll to position [199, 0]
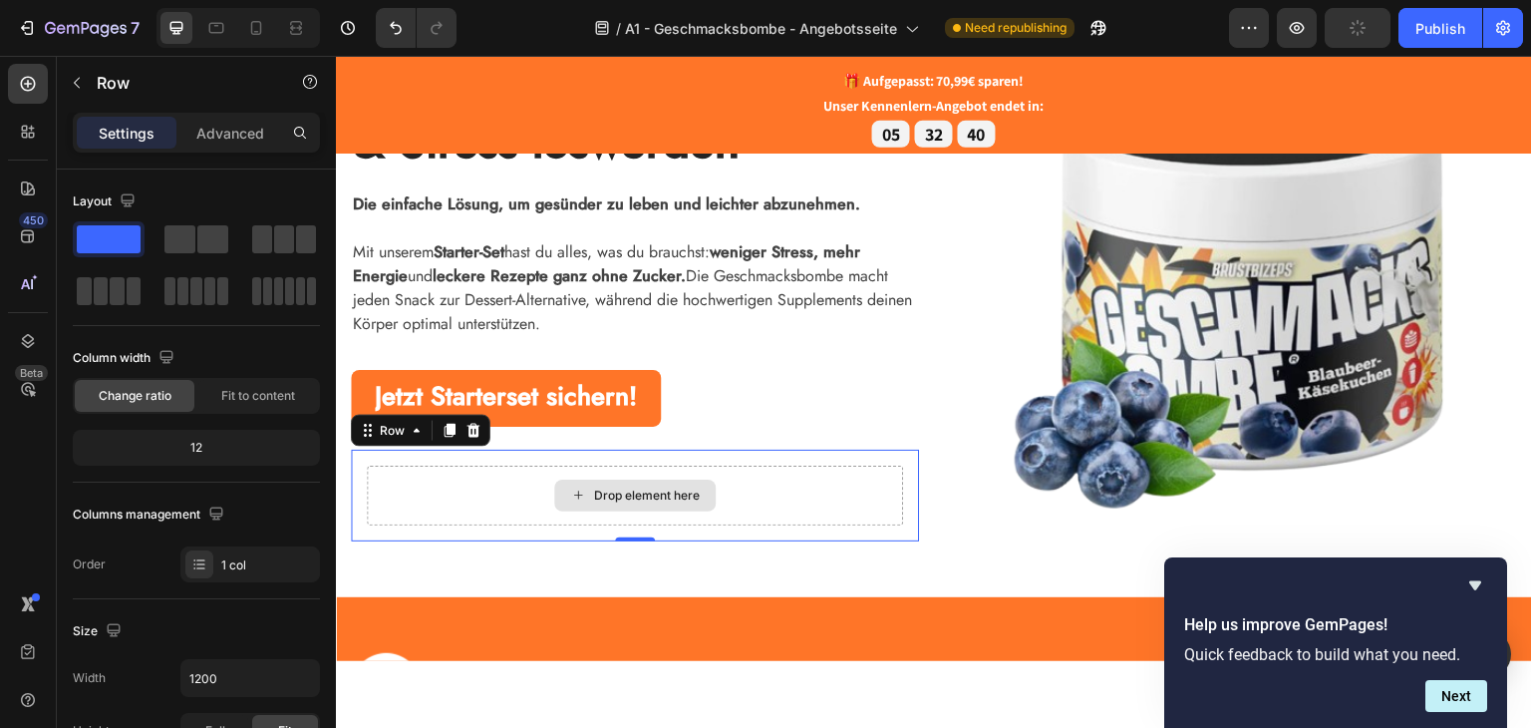
click at [588, 495] on div "Drop element here" at bounding box center [634, 494] width 161 height 32
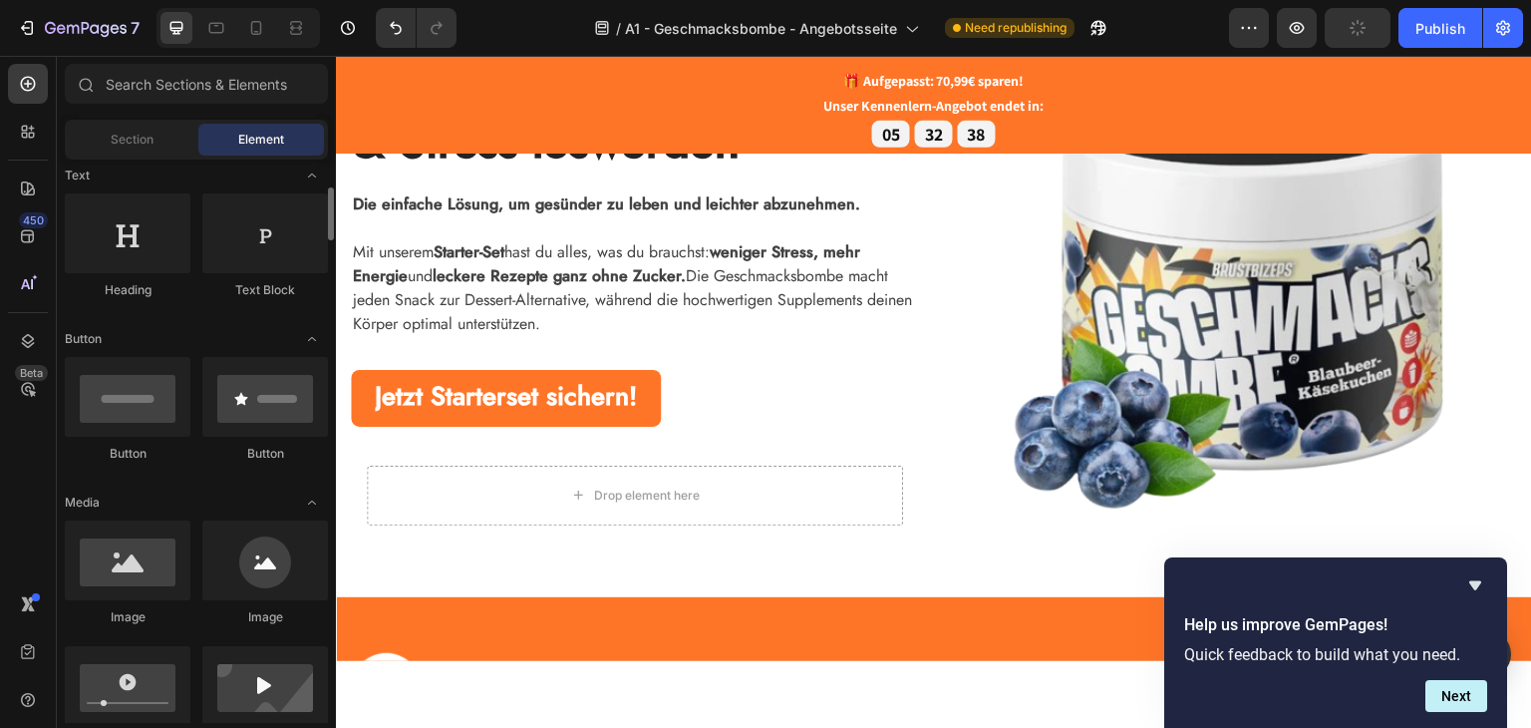
scroll to position [498, 0]
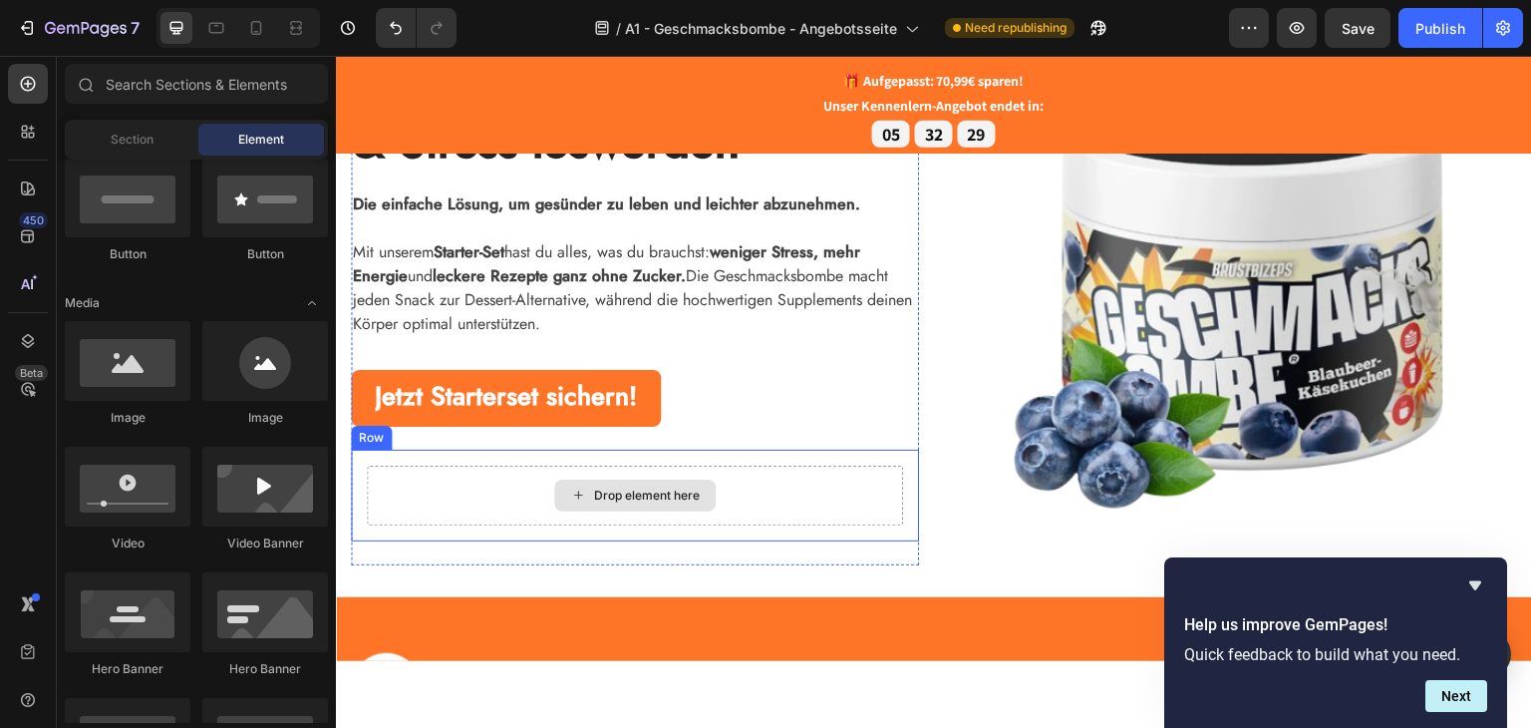
click at [502, 510] on div "Drop element here" at bounding box center [635, 495] width 536 height 60
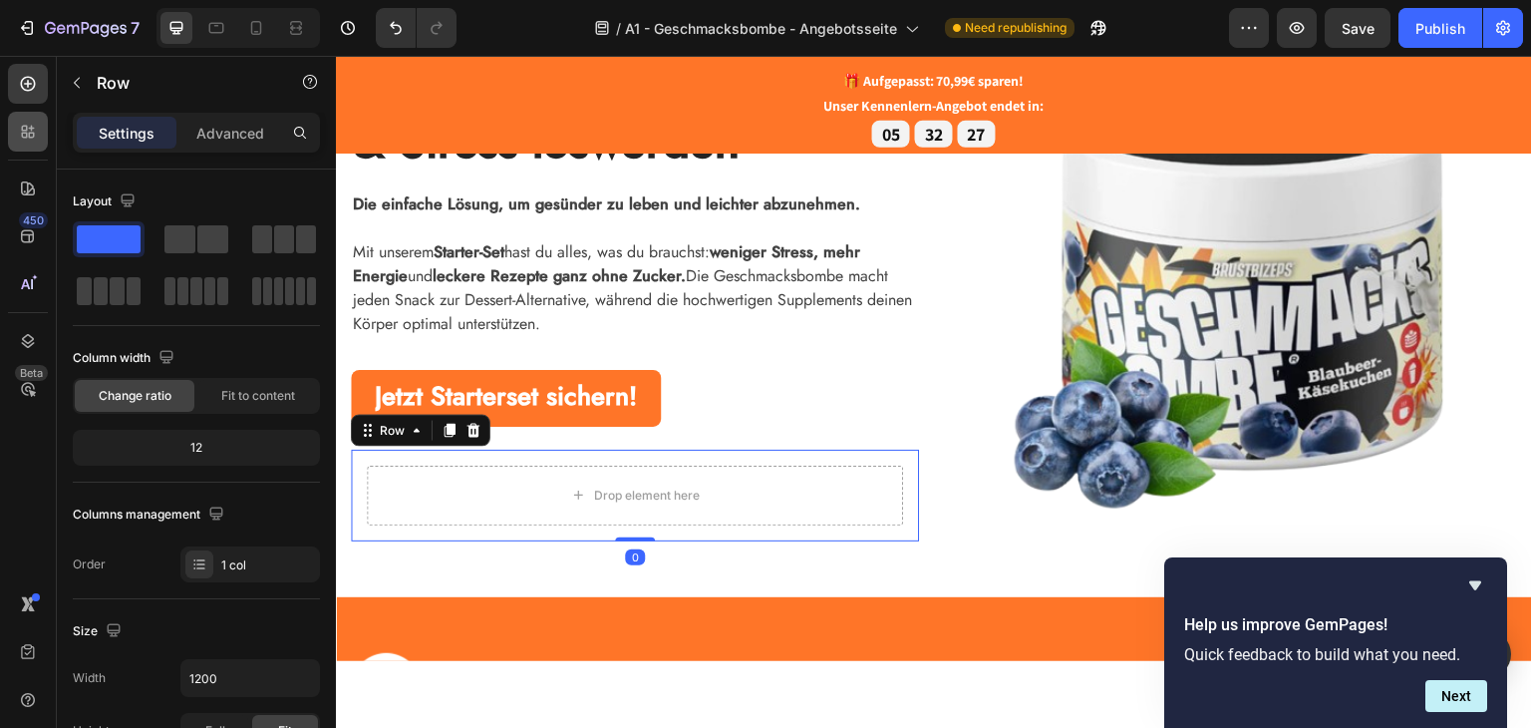
click at [38, 133] on div at bounding box center [28, 132] width 40 height 40
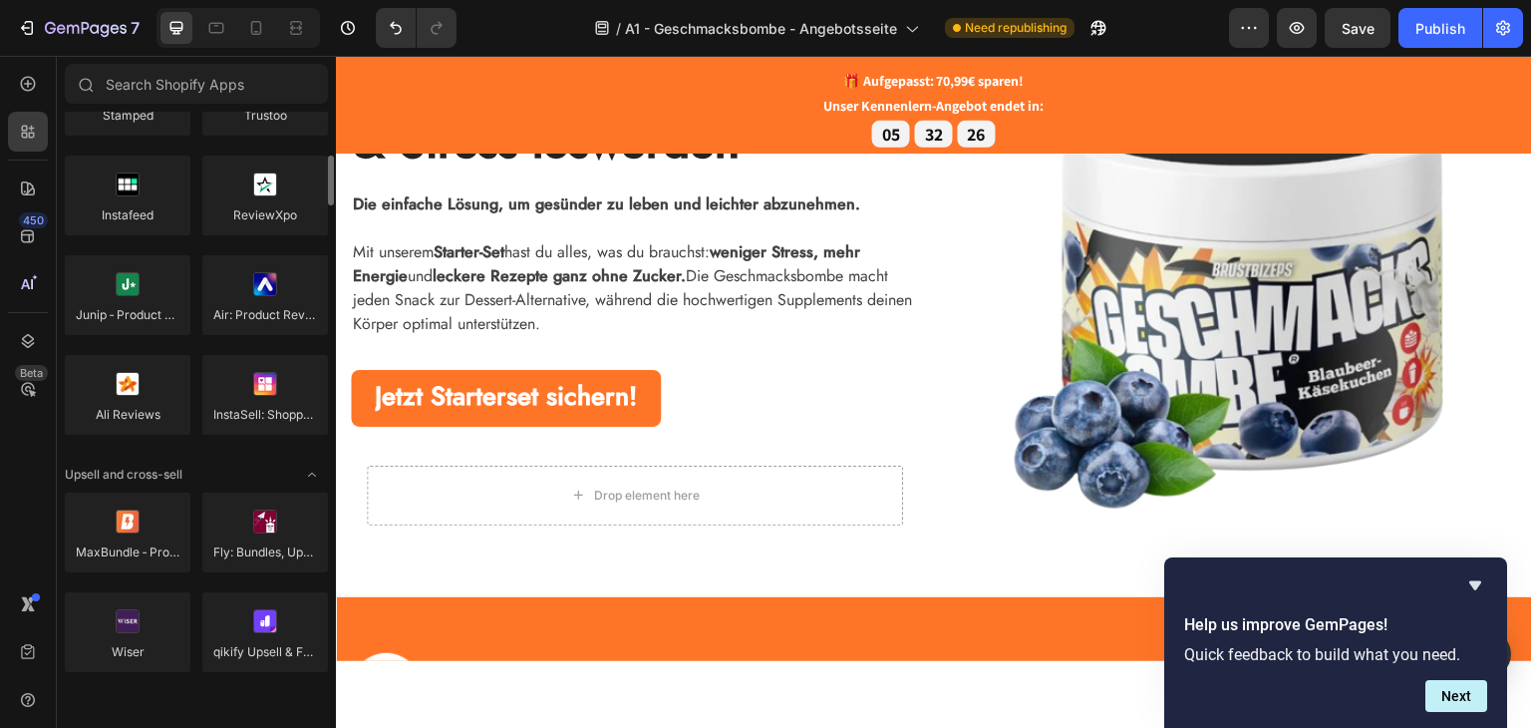
scroll to position [199, 0]
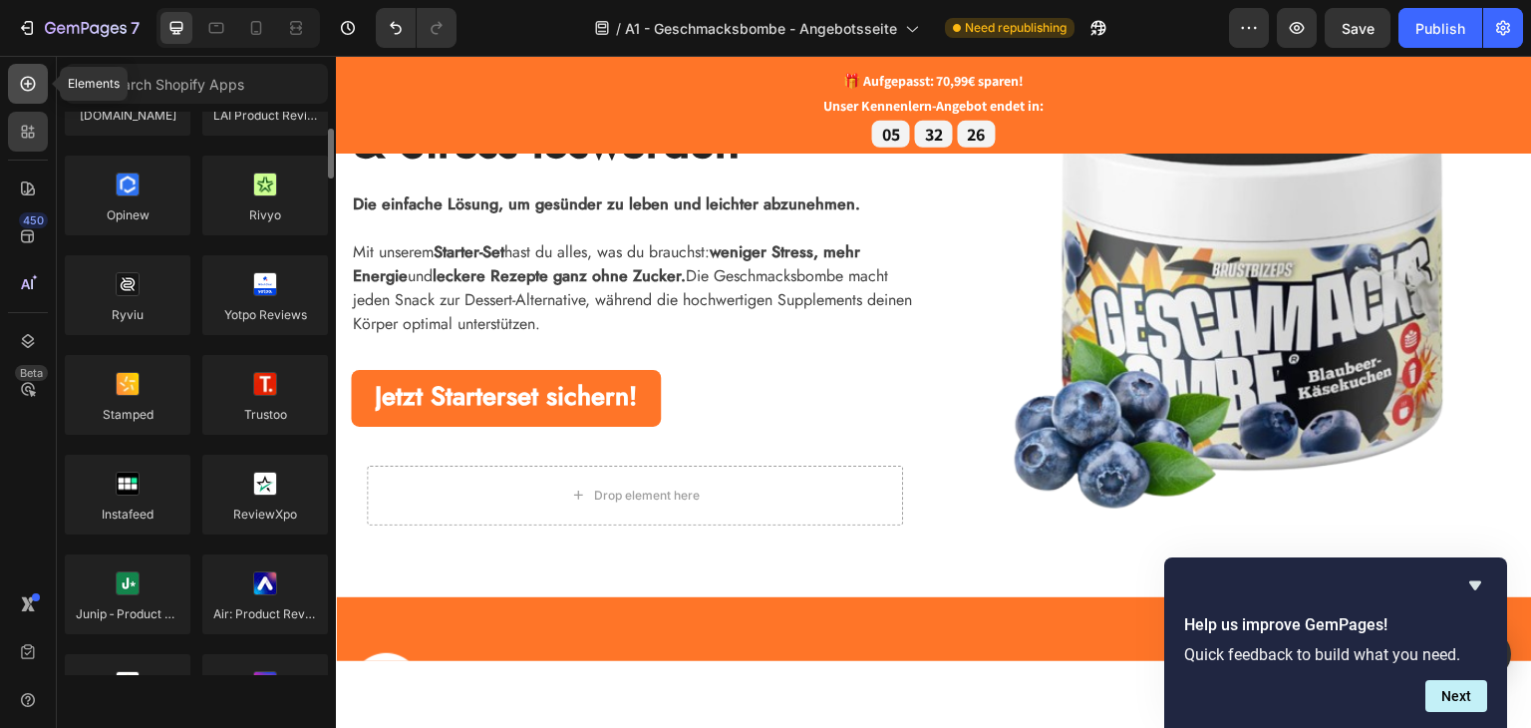
click at [22, 84] on icon at bounding box center [28, 84] width 20 height 20
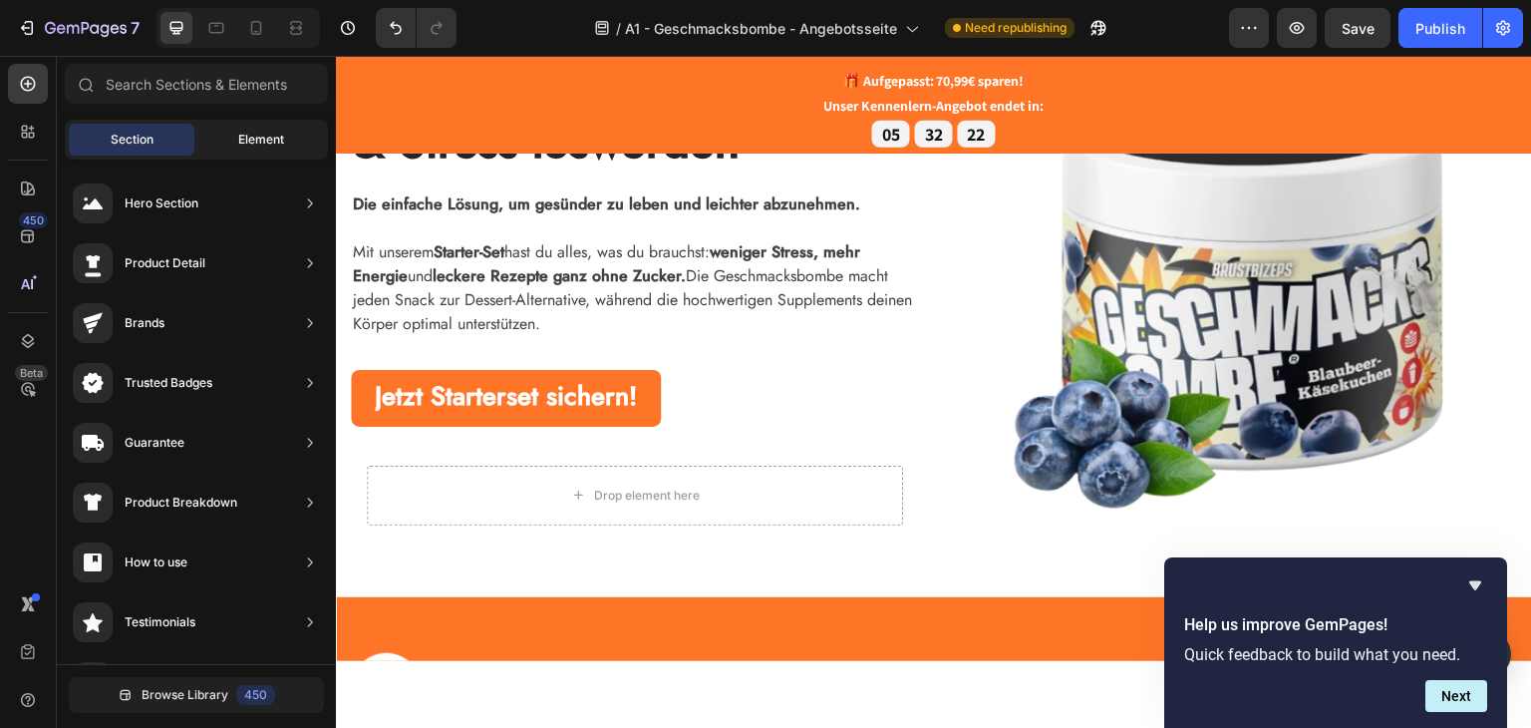
click at [249, 131] on span "Element" at bounding box center [261, 140] width 46 height 18
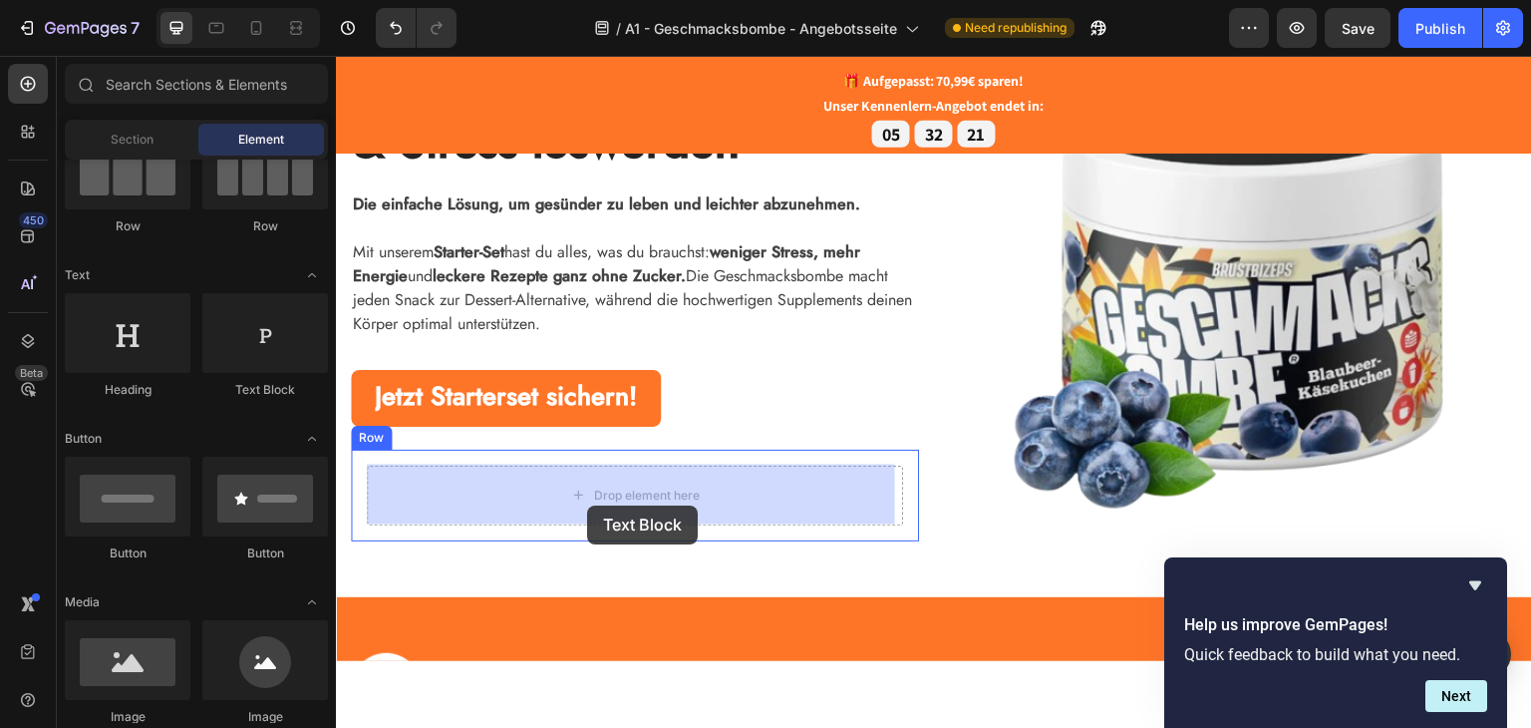
drag, startPoint x: 630, startPoint y: 415, endPoint x: 587, endPoint y: 504, distance: 99.4
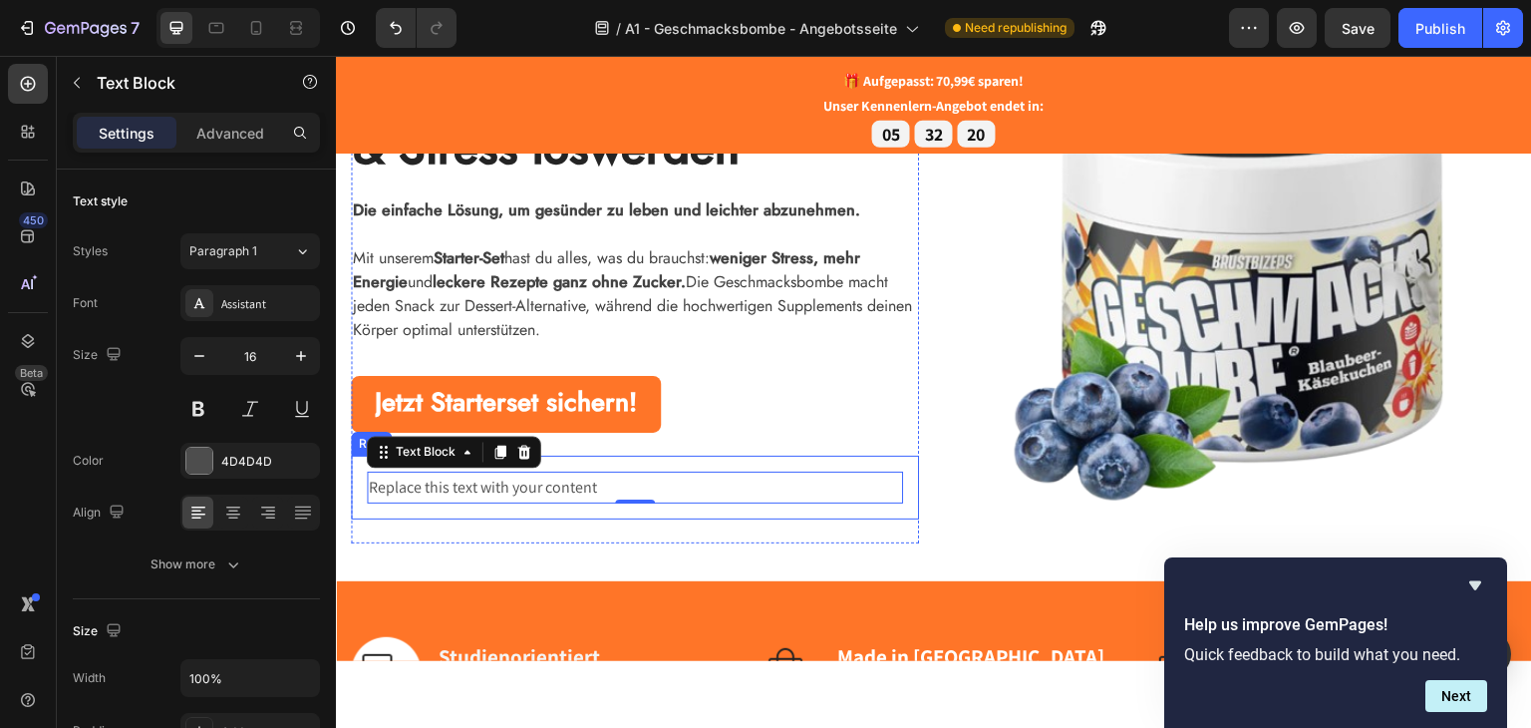
scroll to position [201, 0]
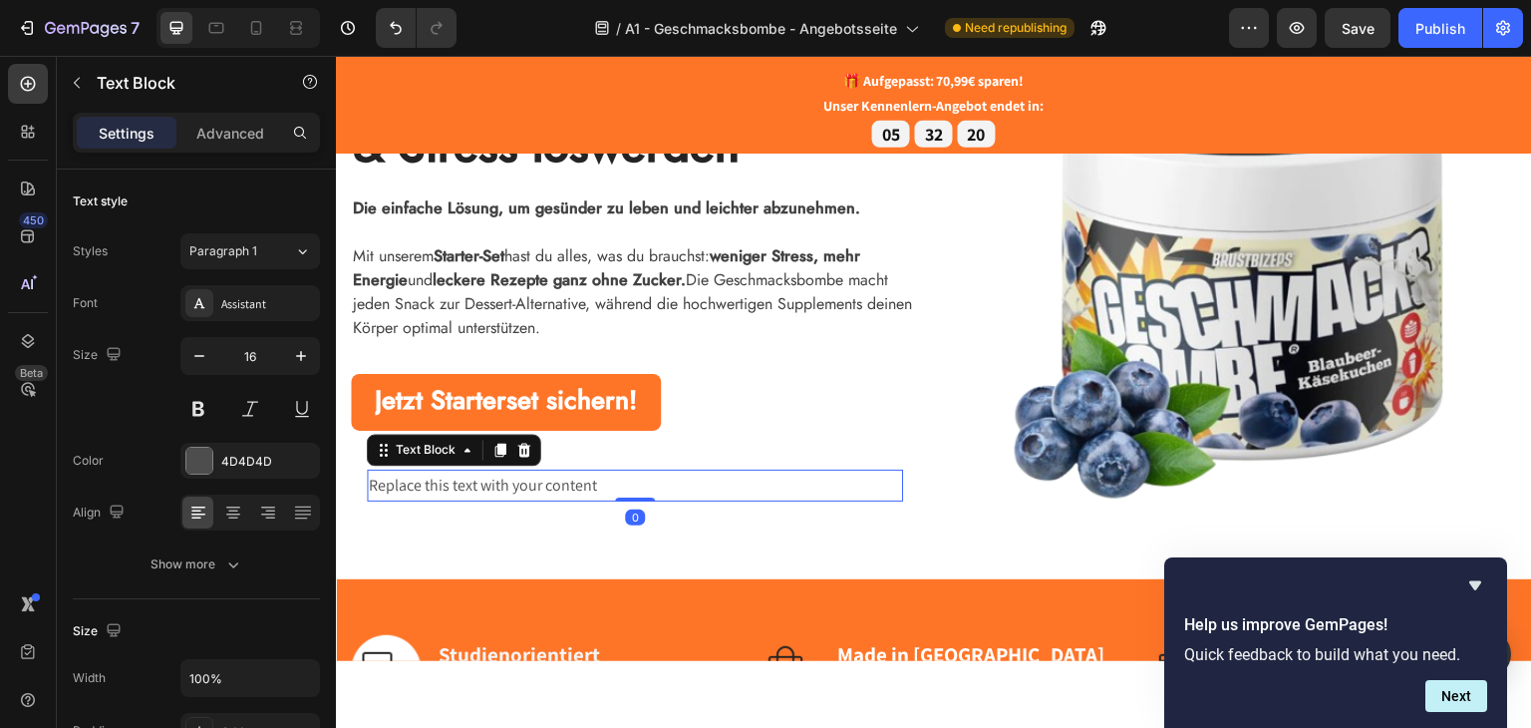
click at [555, 489] on div "Replace this text with your content" at bounding box center [635, 485] width 536 height 33
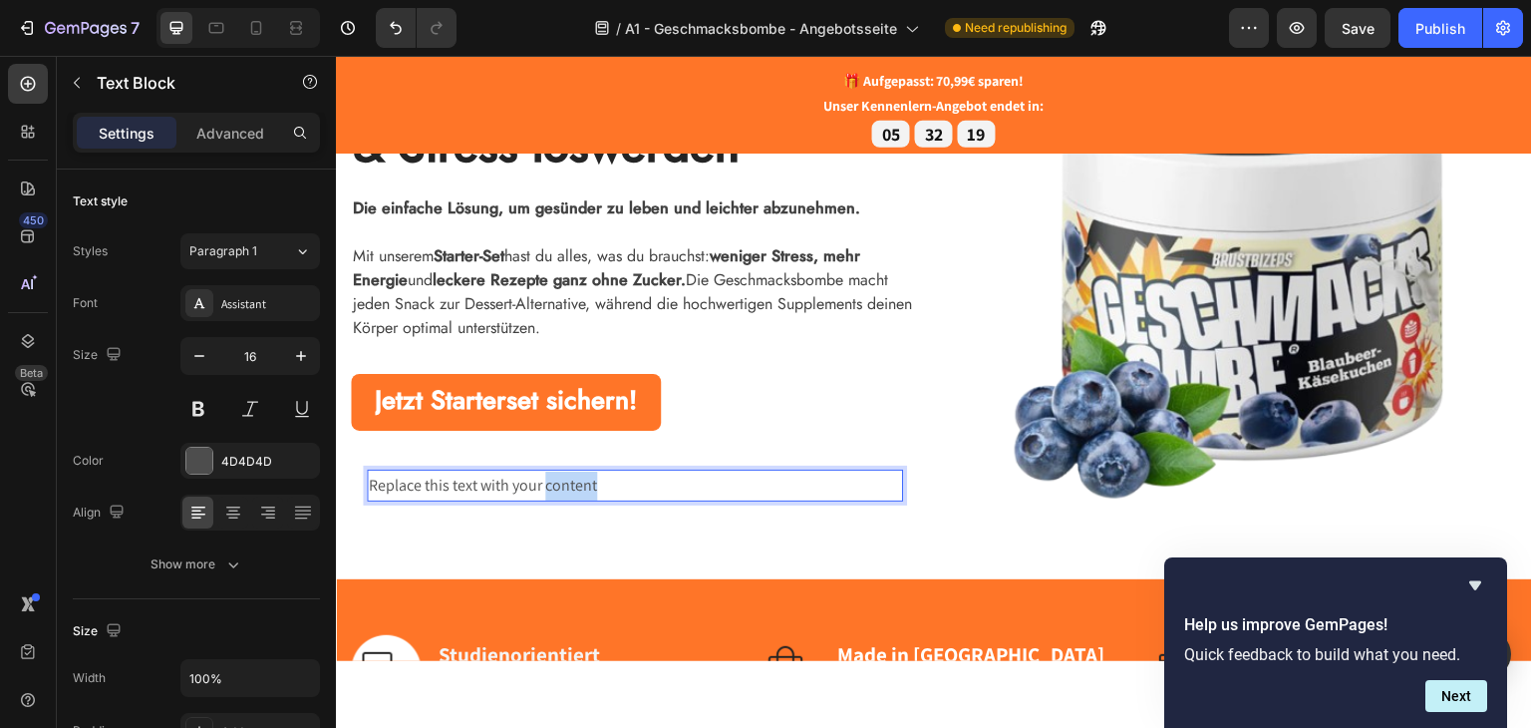
click at [555, 489] on p "Replace this text with your content" at bounding box center [635, 484] width 532 height 29
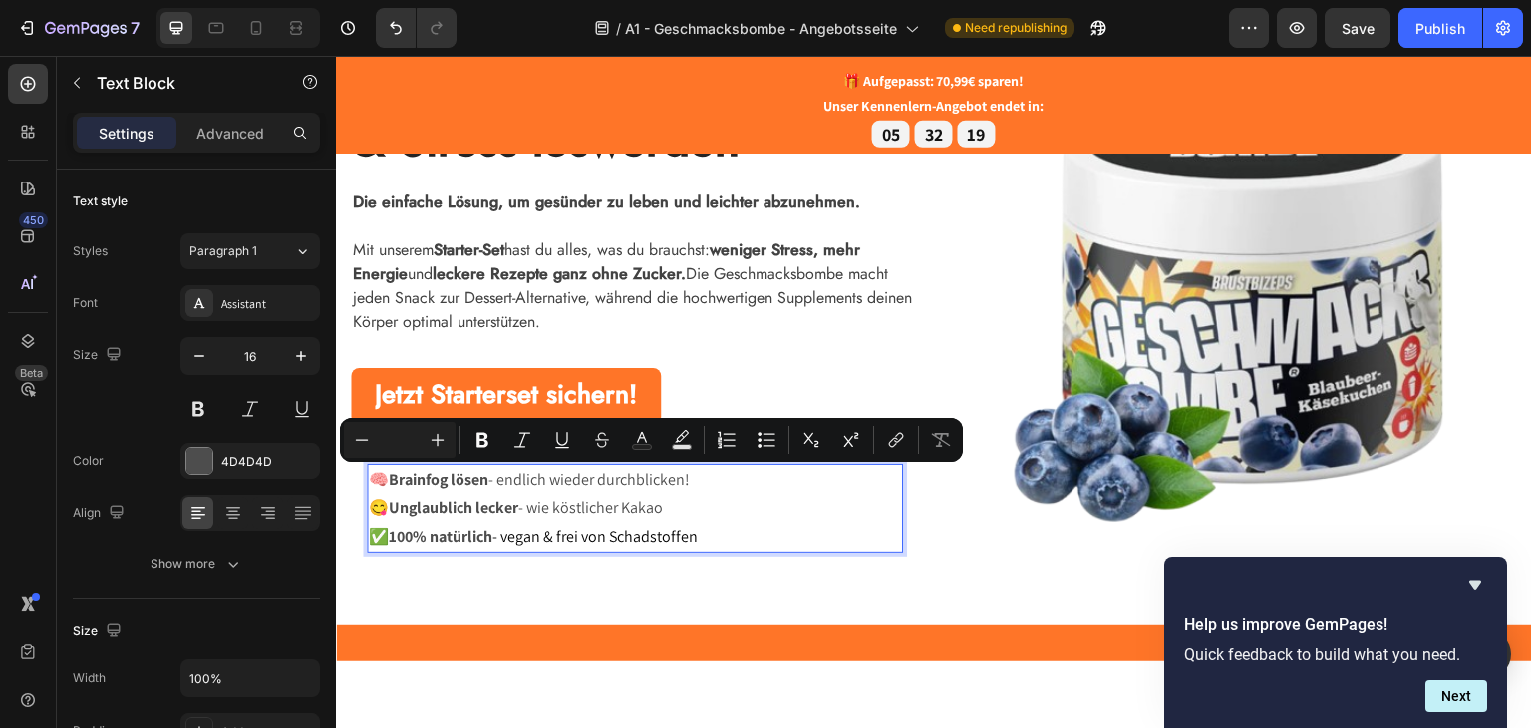
scroll to position [199, 0]
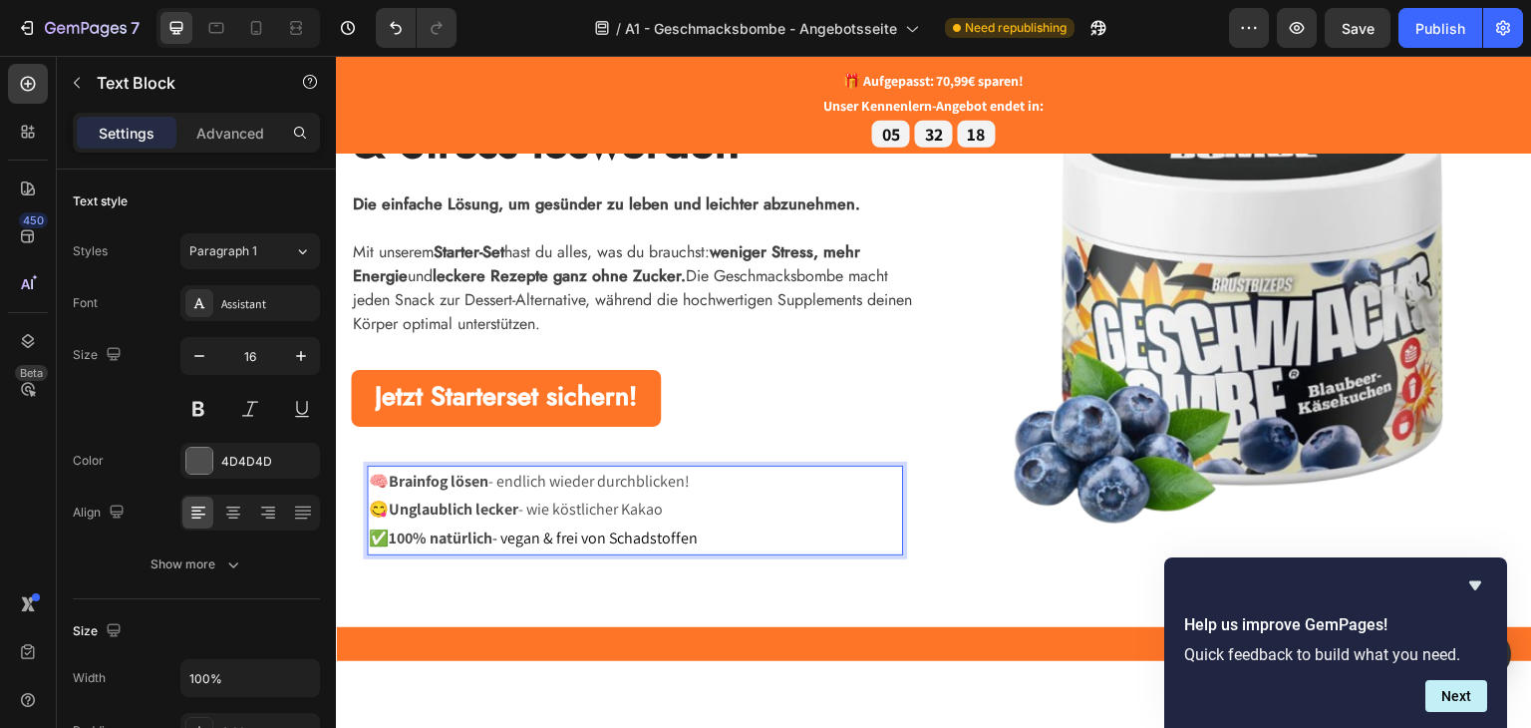
click at [745, 508] on p "😋 Unglaublich lecker - wie köstlicher Kakao" at bounding box center [635, 508] width 532 height 29
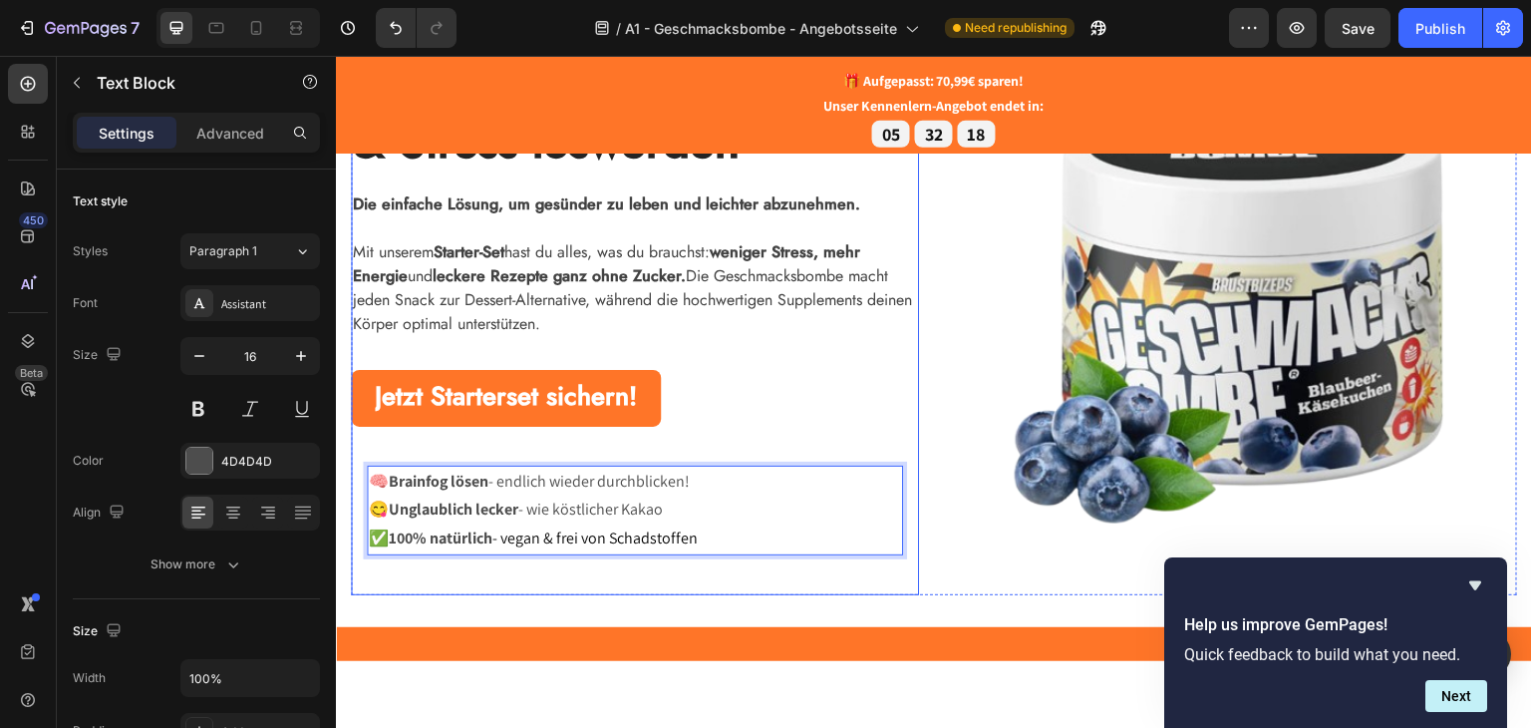
click at [672, 620] on div "Abnehmen, Energie tanken & Stress loswerden Heading Die einfache Lösung, um ges…" at bounding box center [934, 310] width 1196 height 632
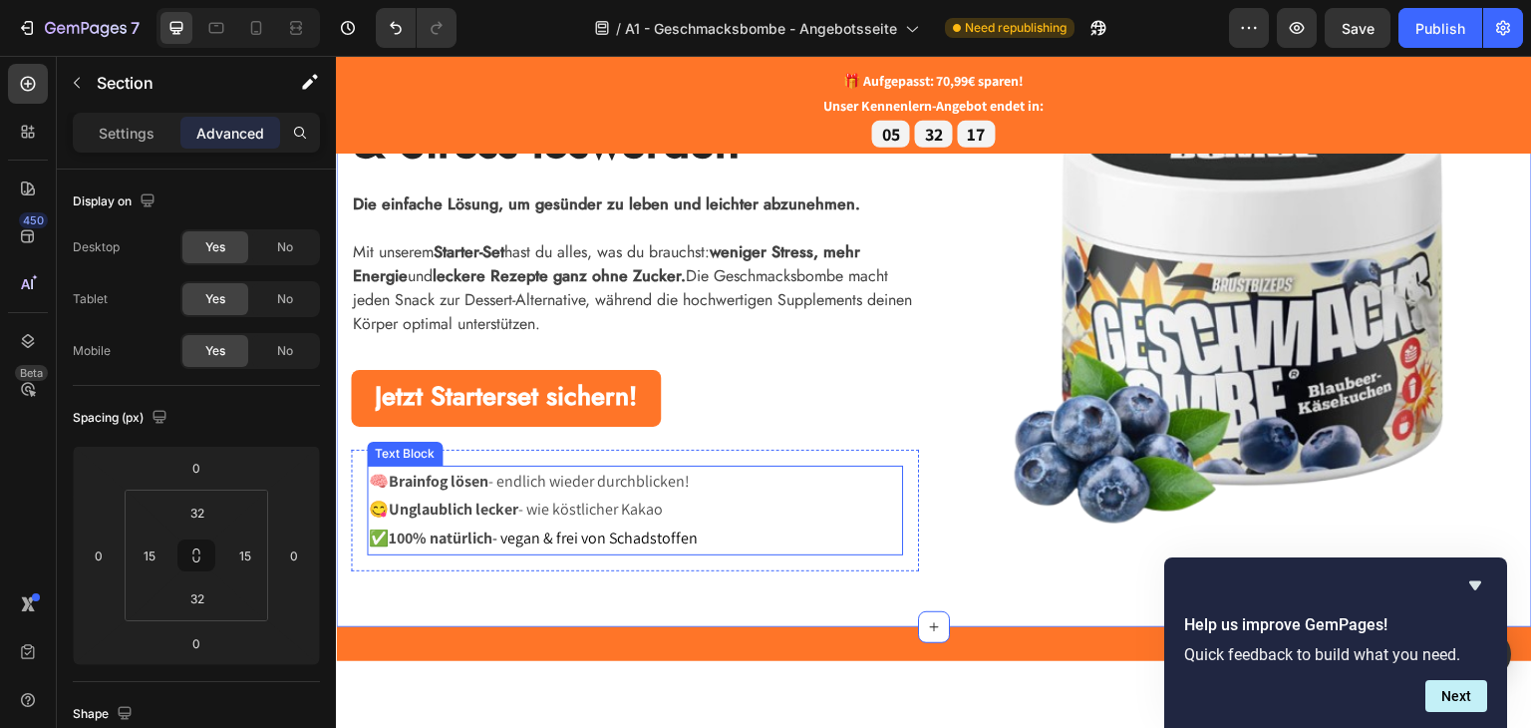
click at [461, 512] on strong "Unglaublich lecker" at bounding box center [454, 507] width 130 height 21
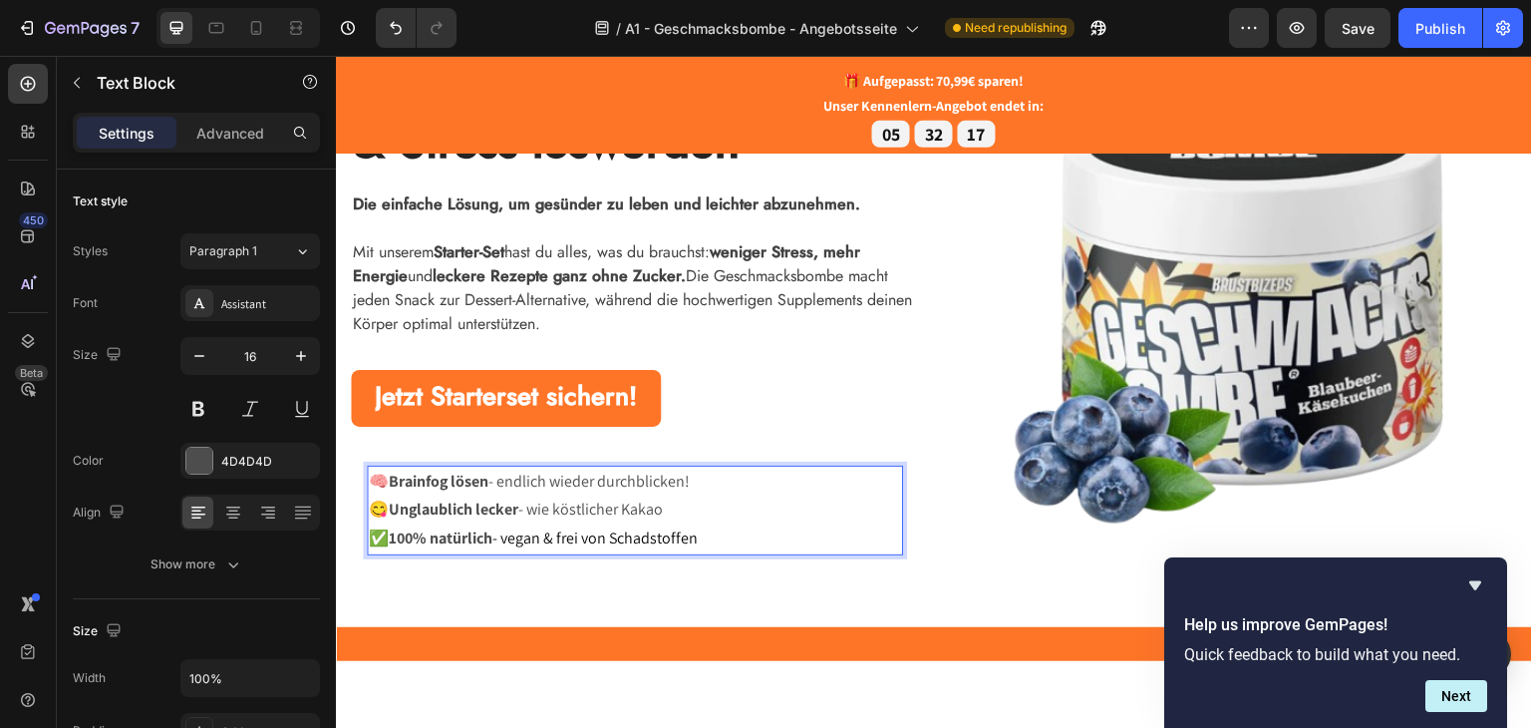
click at [518, 509] on strong "Unglaublich lecker" at bounding box center [454, 507] width 130 height 21
click at [687, 508] on p "😋 Unglaublich lecker - wie köstlicher Kakao" at bounding box center [635, 508] width 532 height 29
drag, startPoint x: 704, startPoint y: 504, endPoint x: 538, endPoint y: 510, distance: 165.6
click at [538, 510] on p "😋 Unglaublich lecker - wie köstlicher Kakao" at bounding box center [635, 508] width 532 height 29
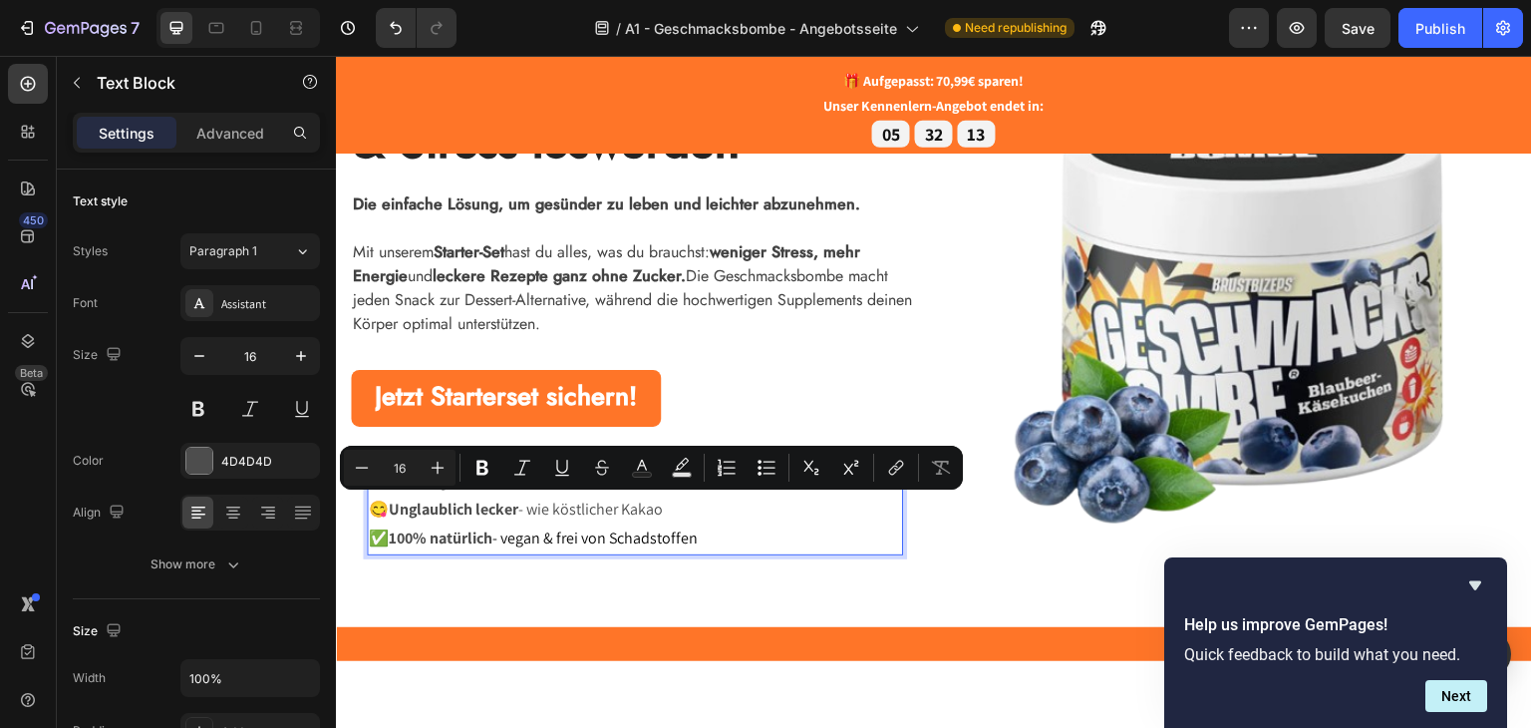
click at [540, 519] on p "😋 Unglaublich lecker - wie köstlicher Kakao" at bounding box center [635, 508] width 532 height 29
click at [546, 532] on span "- vegan & frei von Schadstoffen" at bounding box center [594, 536] width 205 height 21
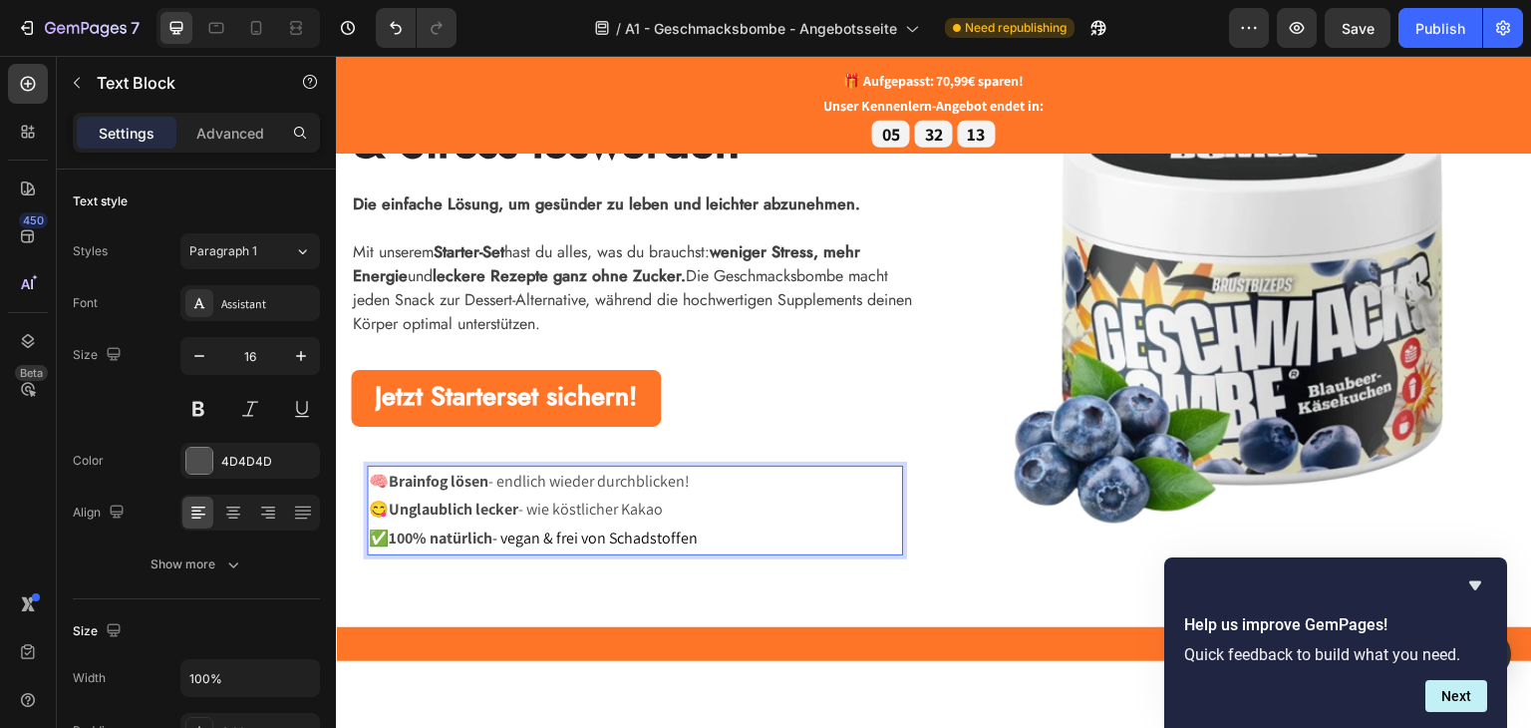
click at [554, 540] on span "- vegan & frei von Schadstoffen" at bounding box center [594, 536] width 205 height 21
click at [662, 538] on span "- vegan & frei von Schadstoffen" at bounding box center [594, 536] width 205 height 21
click at [711, 534] on p "✅ 100% natürlich - vegan & frei von Schadstoffen" at bounding box center [635, 537] width 532 height 29
click at [656, 496] on p "😋 Unglaublich lecker - wie köstlicher Kakao" at bounding box center [635, 508] width 532 height 29
click at [688, 484] on p "🧠 Brainfog lösen - endlich wieder durchblicken!" at bounding box center [635, 481] width 532 height 29
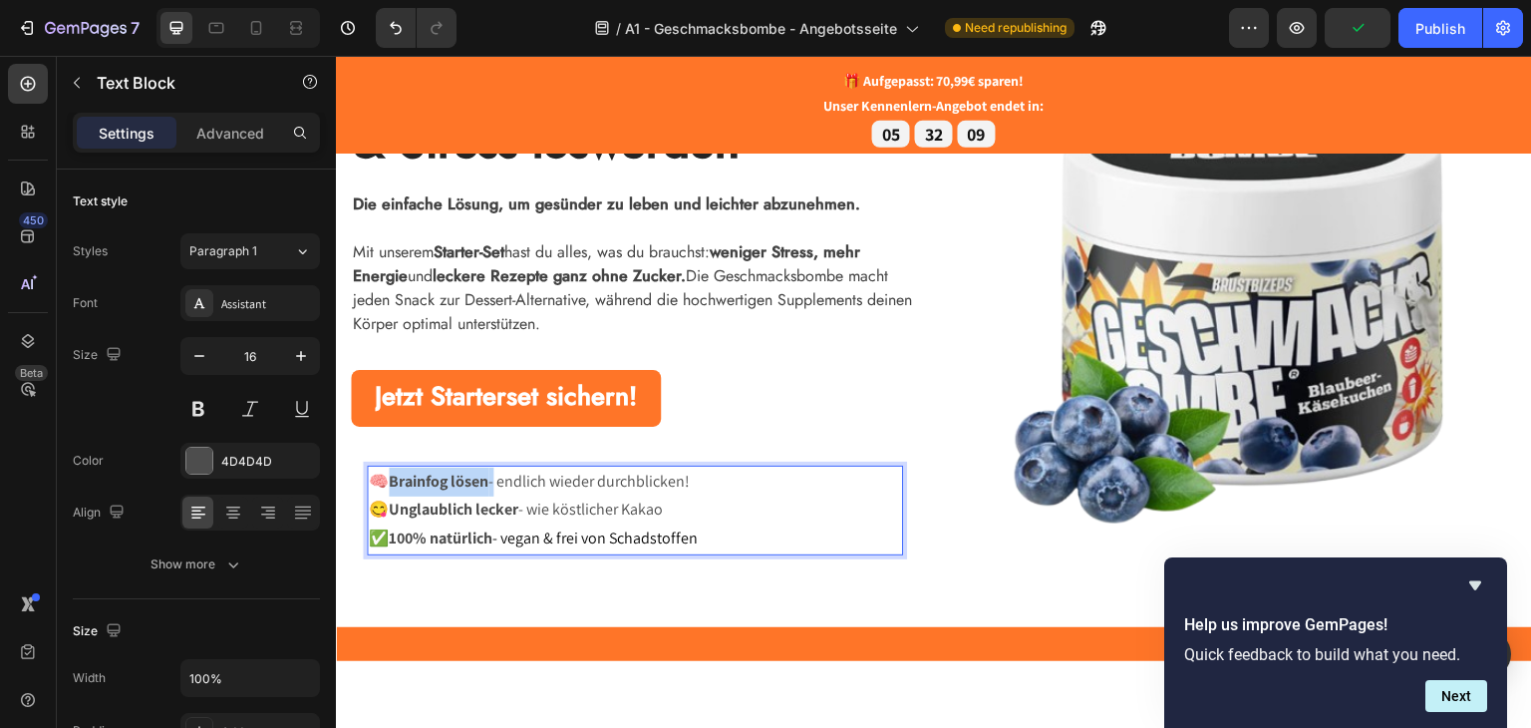
drag, startPoint x: 497, startPoint y: 484, endPoint x: 396, endPoint y: 484, distance: 101.7
click at [396, 484] on p "🧠 Brainfog lösen - endlich wieder durchblicken!" at bounding box center [635, 481] width 532 height 29
click at [741, 494] on p "😋 Unglaublich lecker - wie köstlicher Kakao" at bounding box center [635, 508] width 532 height 29
drag, startPoint x: 801, startPoint y: 478, endPoint x: 642, endPoint y: 480, distance: 159.5
click at [642, 480] on p "🧠 Spielend leicht abnehmen - endlich wieder durchblicken!" at bounding box center [635, 481] width 532 height 29
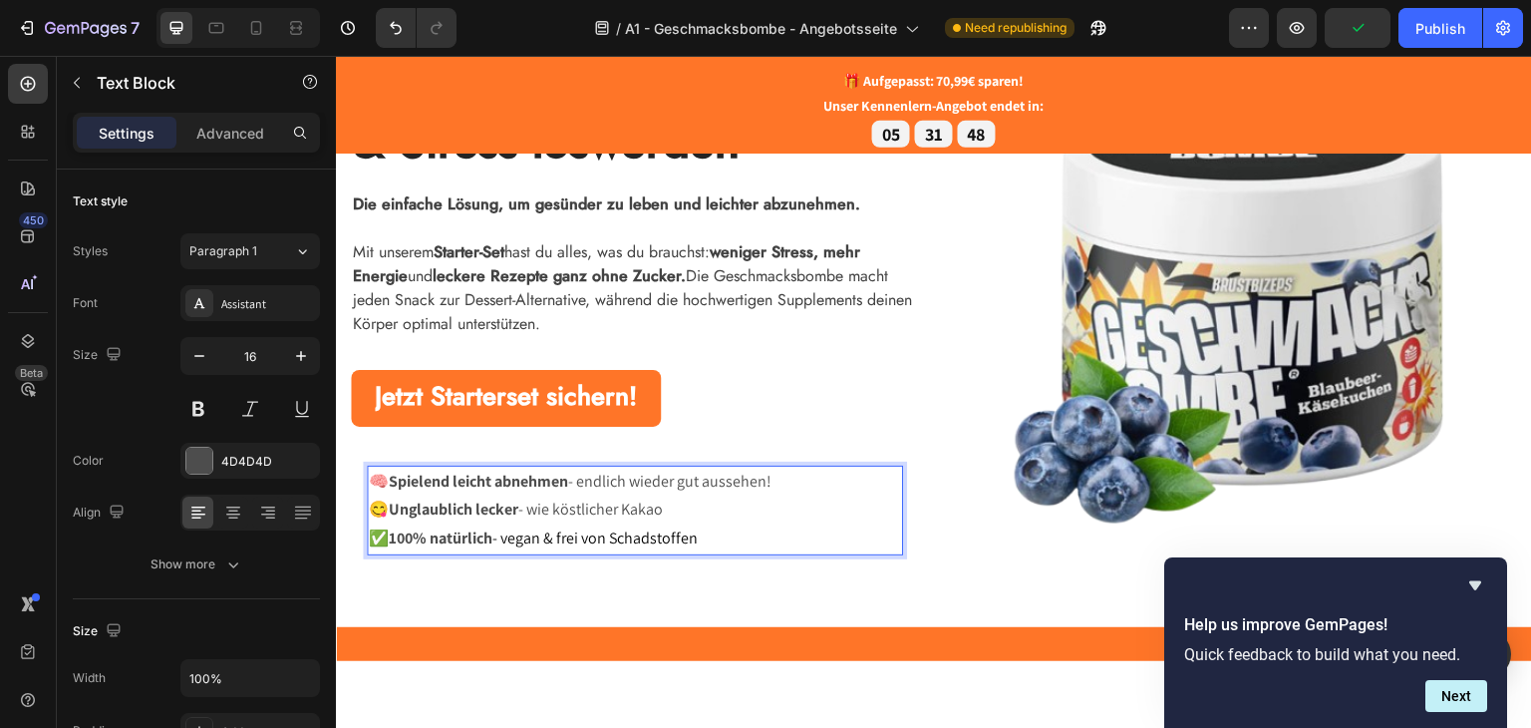
click at [690, 496] on p "😋 Unglaublich lecker - wie köstlicher Kakao" at bounding box center [635, 508] width 532 height 29
drag, startPoint x: 591, startPoint y: 503, endPoint x: 536, endPoint y: 506, distance: 54.9
click at [536, 506] on p "😋 Unglaublich lecker - wie köstlicher Kakao" at bounding box center [635, 508] width 532 height 29
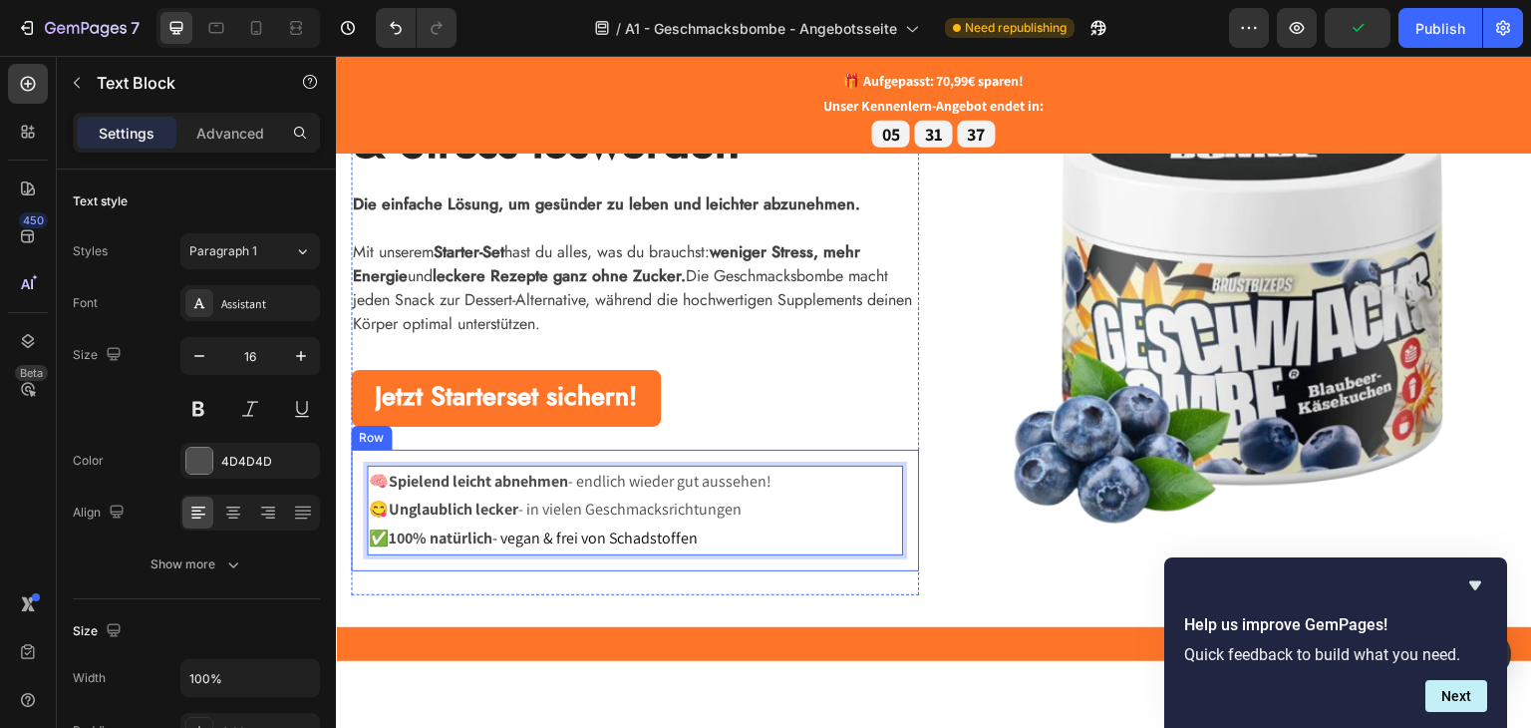
click at [579, 508] on p "😋 Unglaublich lecker - in vielen Geschmacksrichtungen" at bounding box center [635, 508] width 532 height 29
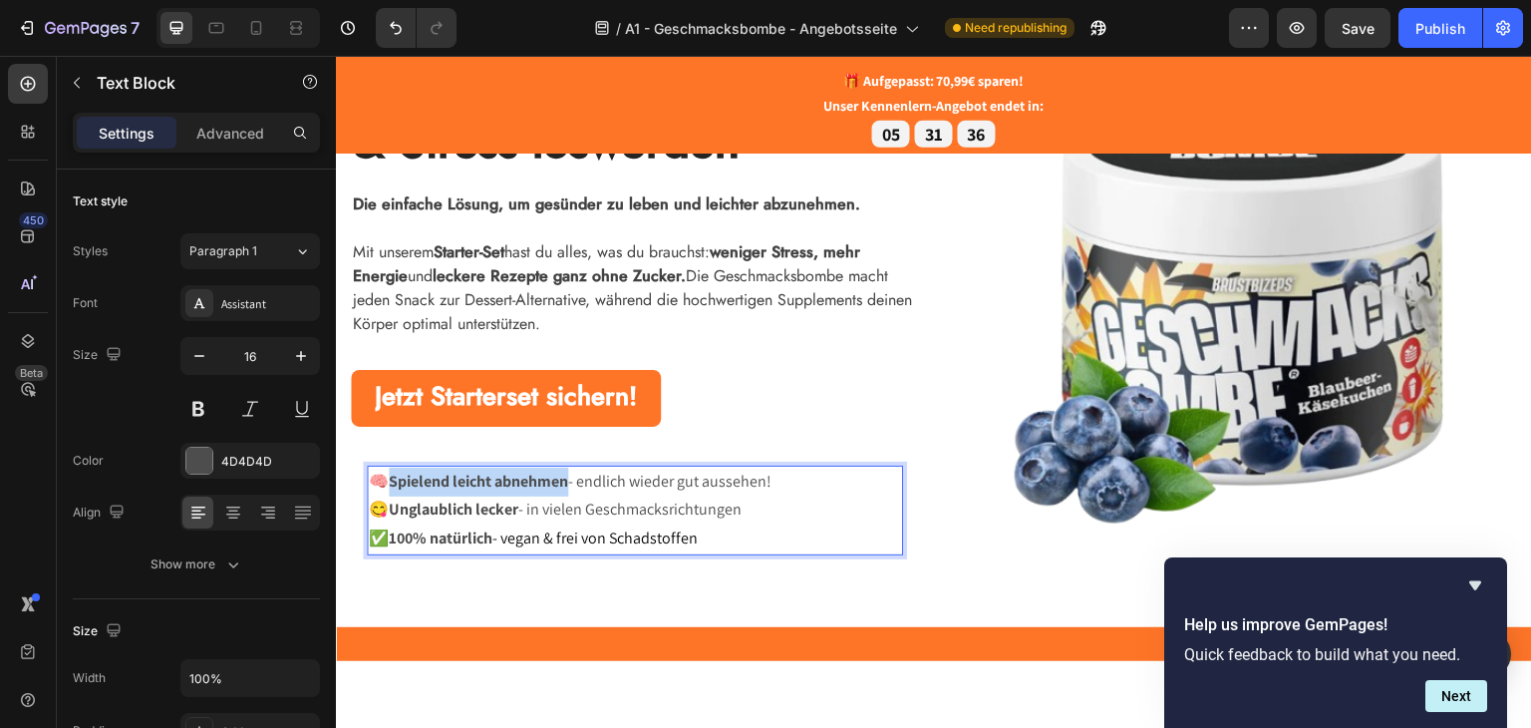
drag, startPoint x: 574, startPoint y: 488, endPoint x: 395, endPoint y: 480, distance: 179.6
click at [395, 480] on strong "Spielend leicht abnehmen" at bounding box center [478, 479] width 179 height 21
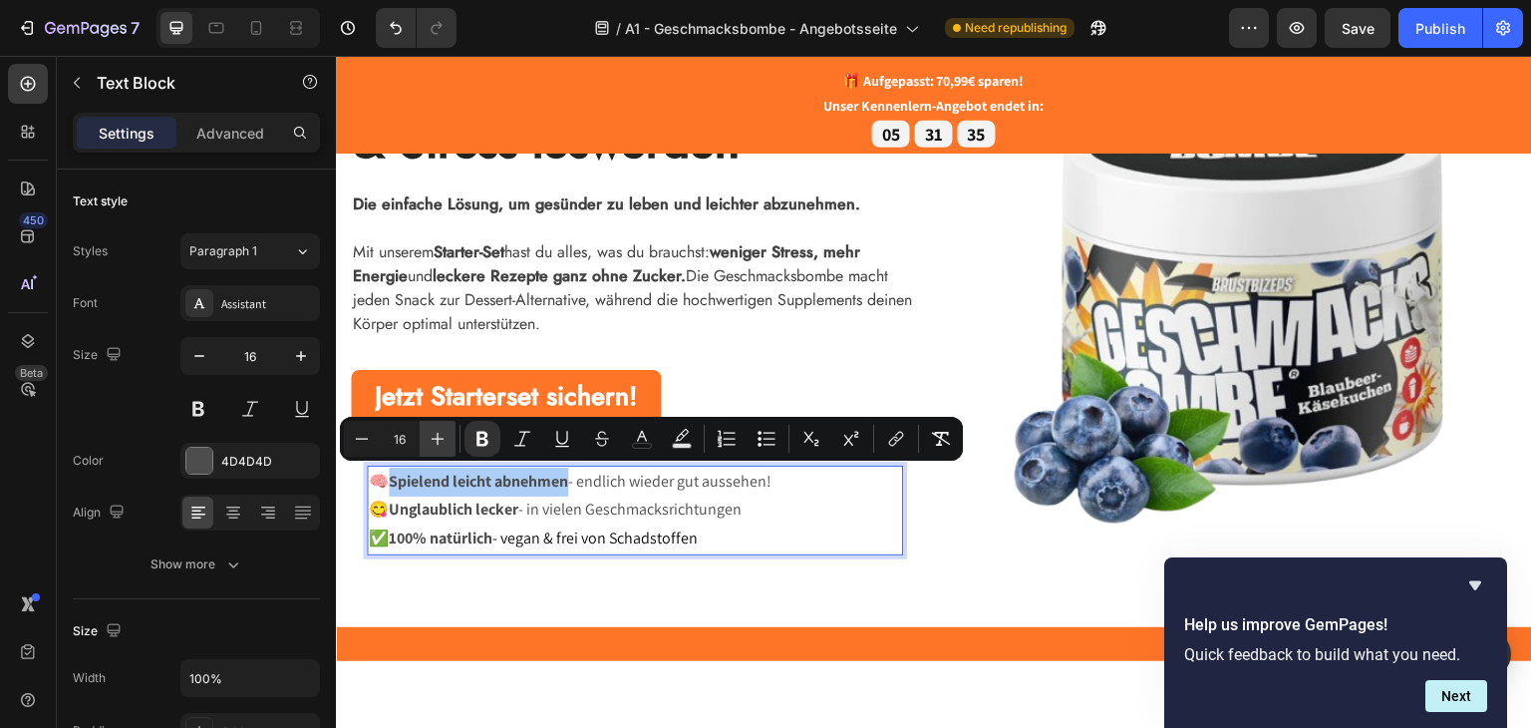
click at [444, 442] on icon "Editor contextual toolbar" at bounding box center [438, 439] width 20 height 20
type input "18"
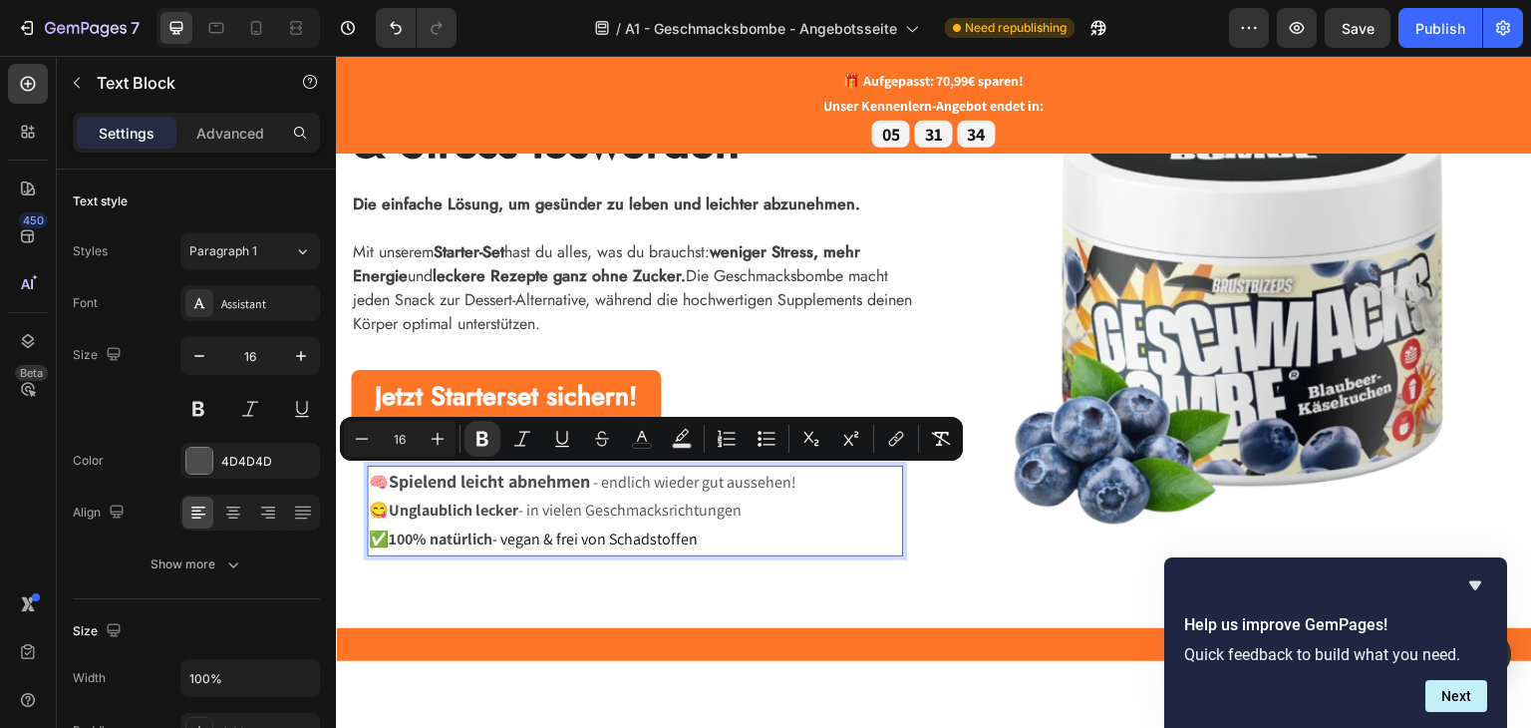
click at [459, 499] on strong "Unglaublich lecker" at bounding box center [454, 508] width 130 height 21
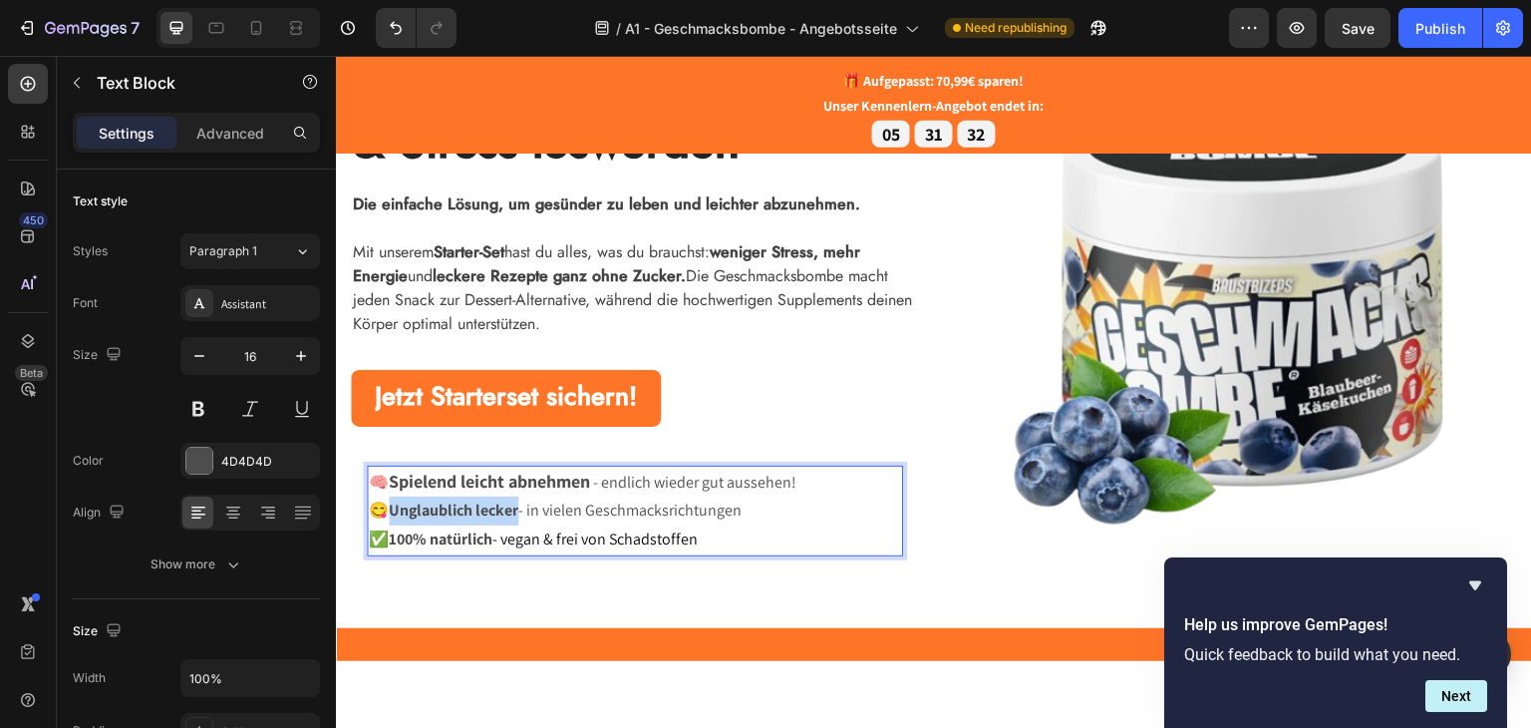
drag, startPoint x: 524, startPoint y: 512, endPoint x: 395, endPoint y: 506, distance: 129.7
click at [395, 506] on p "😋 Unglaublich lecker - in vielen Geschmacksrichtungen" at bounding box center [635, 509] width 532 height 29
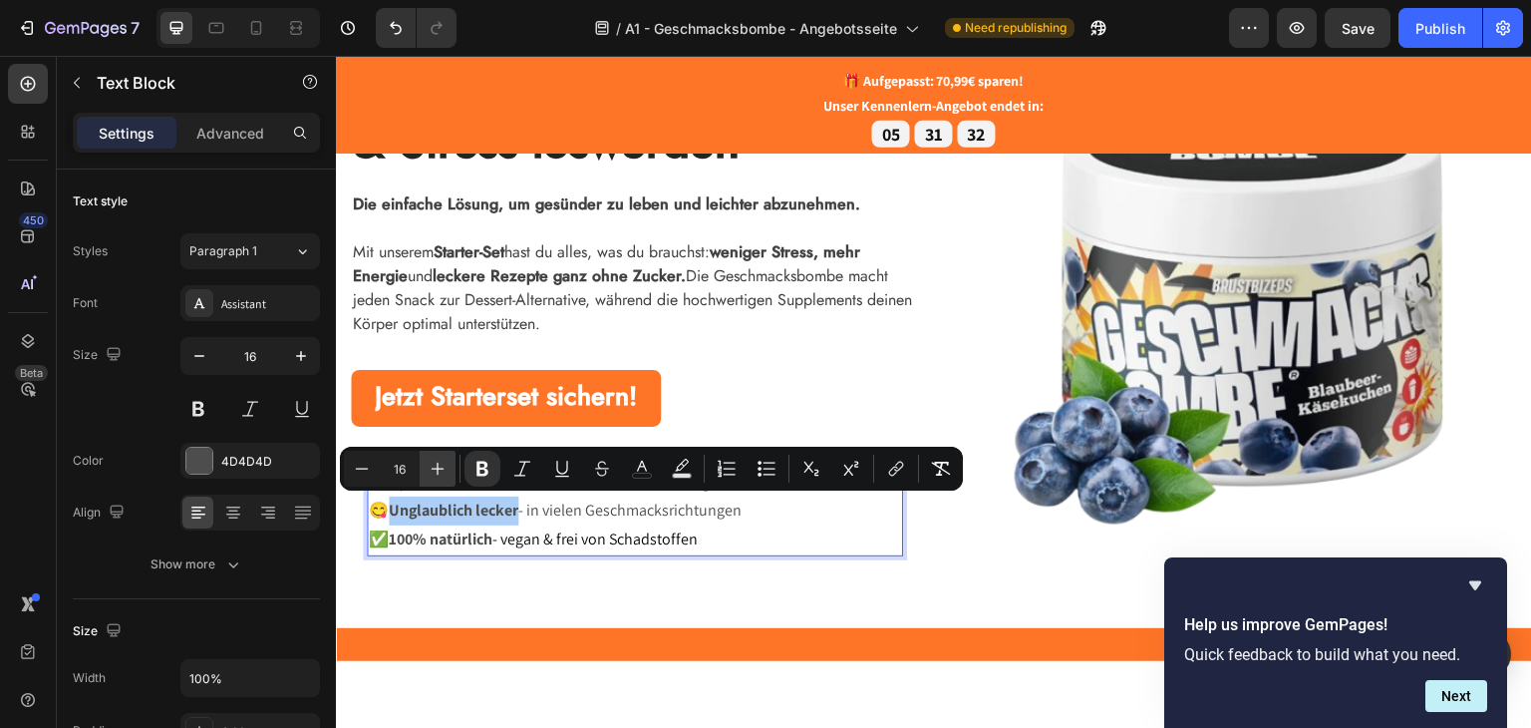
click at [426, 473] on button "Plus" at bounding box center [438, 469] width 36 height 36
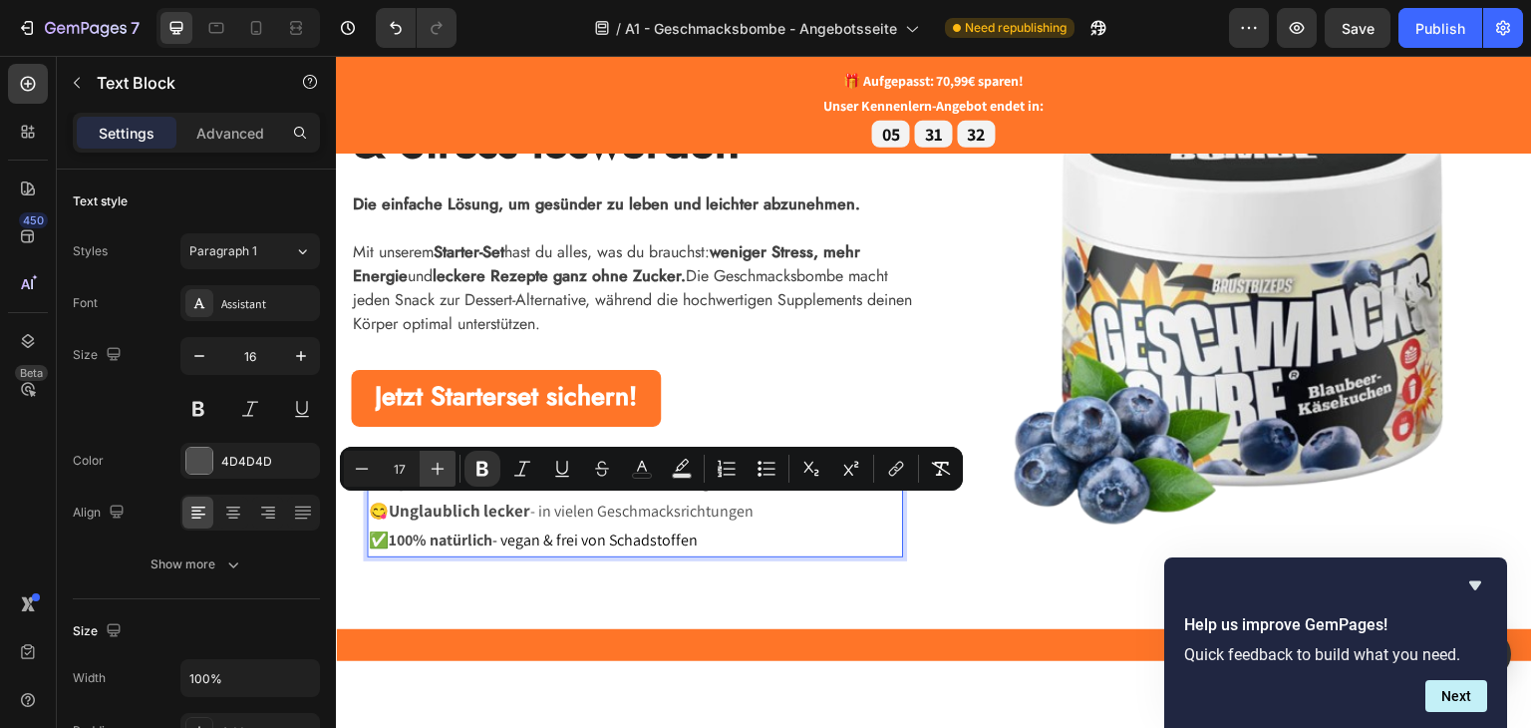
click at [426, 473] on button "Plus" at bounding box center [438, 469] width 36 height 36
type input "18"
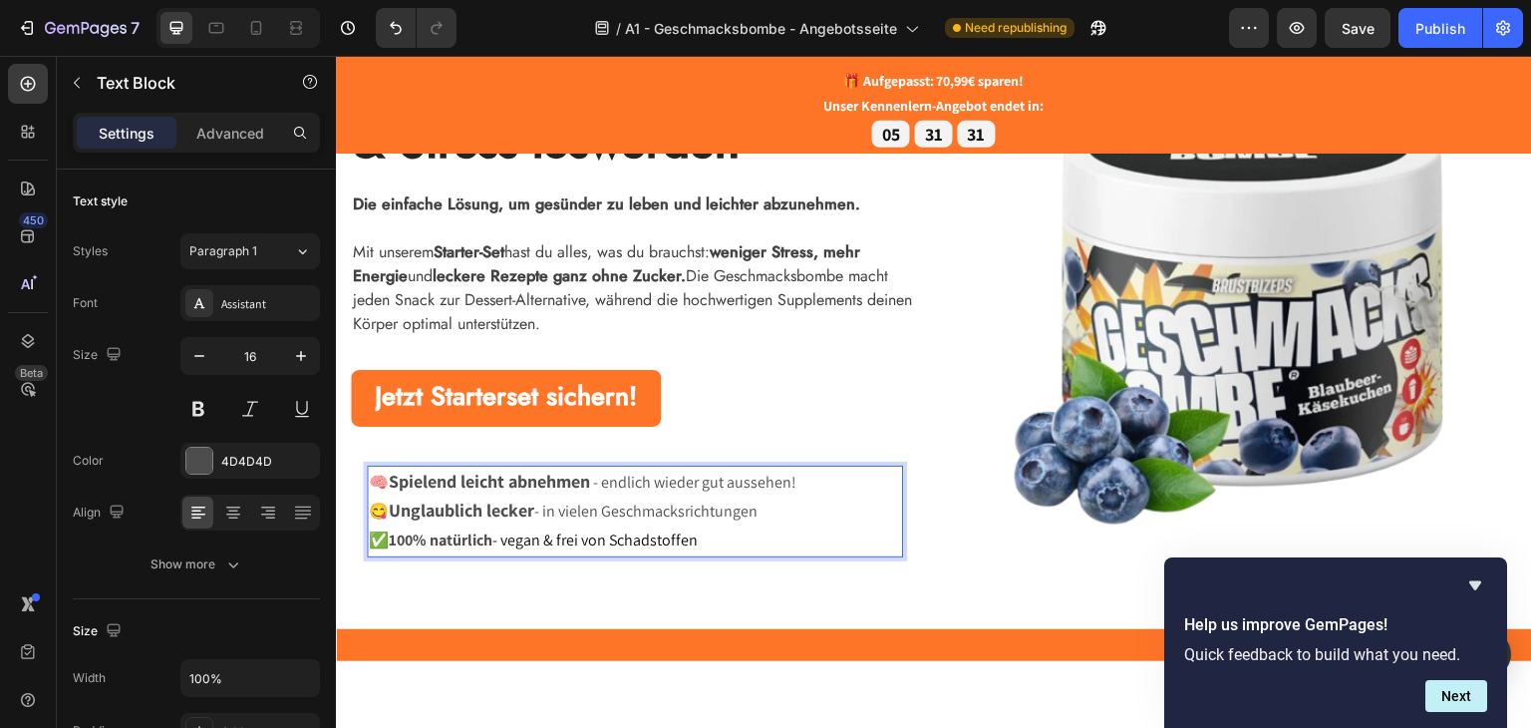
click at [488, 532] on strong "100% natürlich" at bounding box center [441, 538] width 104 height 21
drag, startPoint x: 500, startPoint y: 536, endPoint x: 395, endPoint y: 534, distance: 105.7
click at [395, 534] on strong "100% natürlich" at bounding box center [441, 538] width 104 height 21
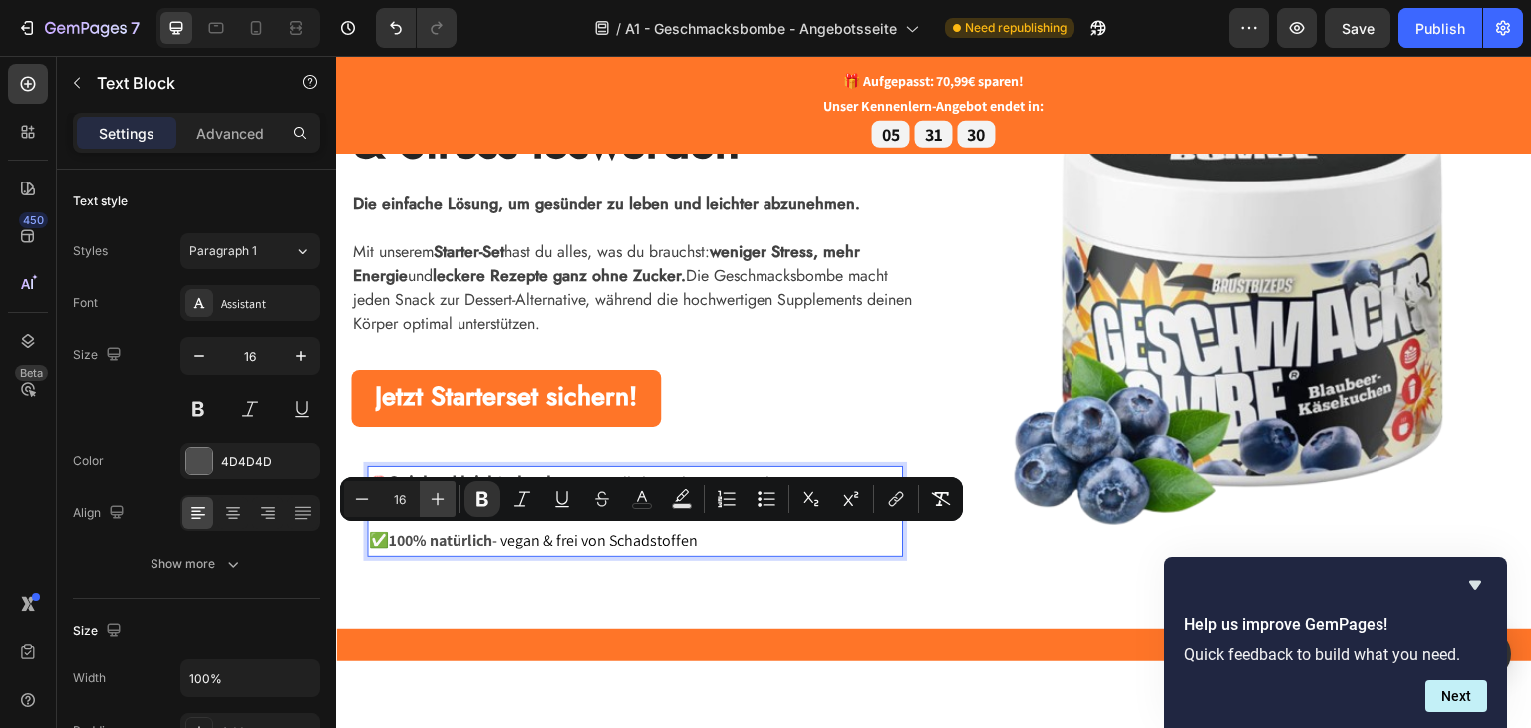
click at [442, 494] on icon "Editor contextual toolbar" at bounding box center [438, 498] width 20 height 20
type input "18"
click at [412, 540] on strong "100% natürlich" at bounding box center [447, 538] width 117 height 23
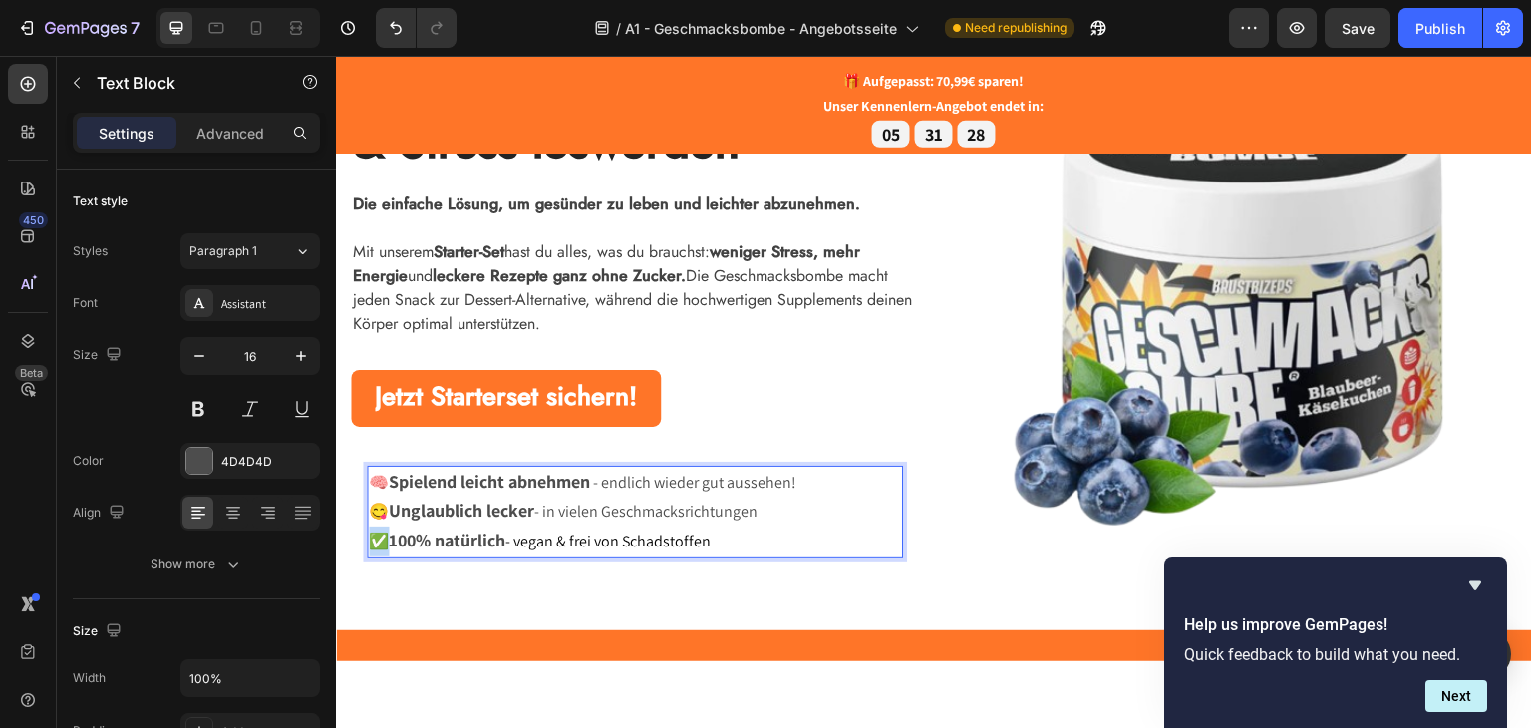
drag, startPoint x: 391, startPoint y: 543, endPoint x: 379, endPoint y: 540, distance: 12.3
click at [379, 540] on p "✅ 100% natürlich - vegan & frei von Schadstoffen" at bounding box center [635, 540] width 532 height 30
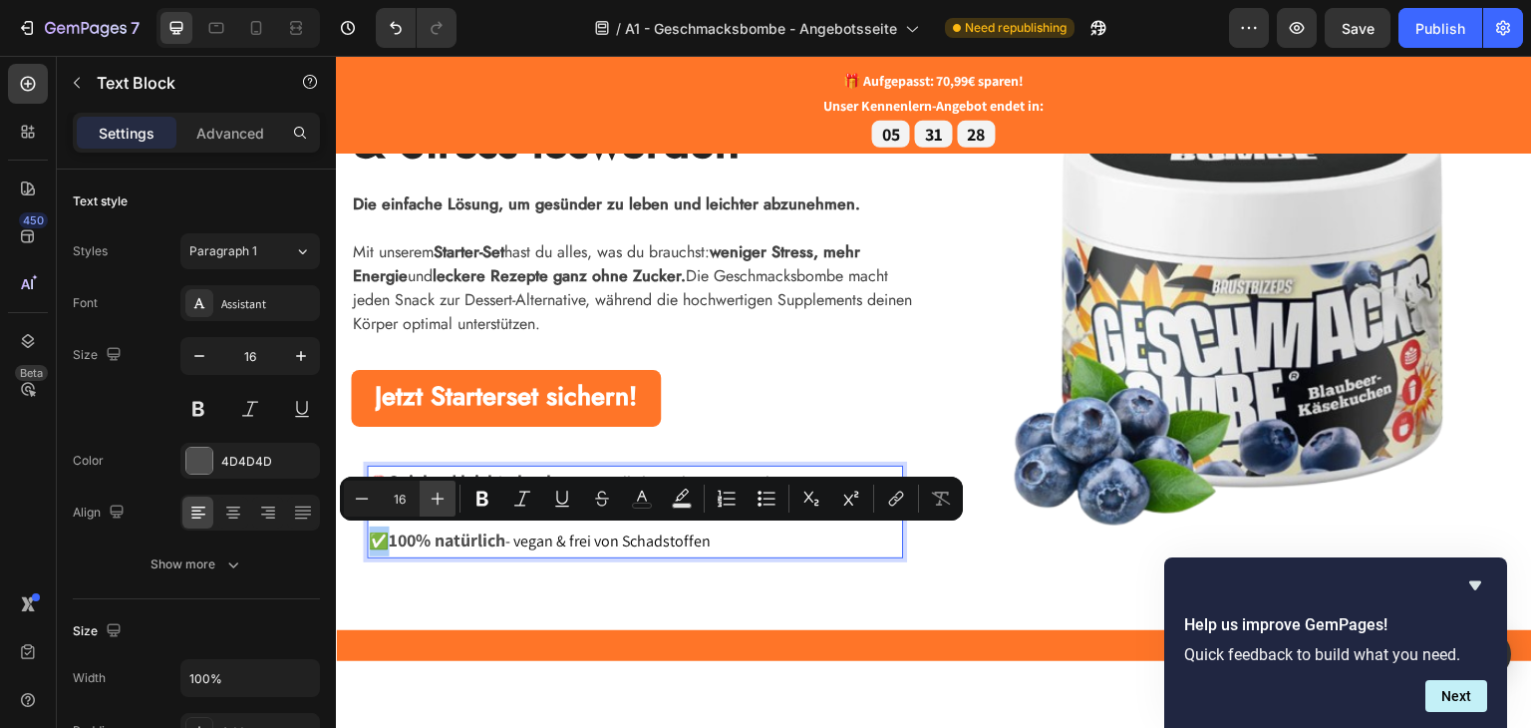
click at [426, 501] on button "Plus" at bounding box center [438, 498] width 36 height 36
type input "18"
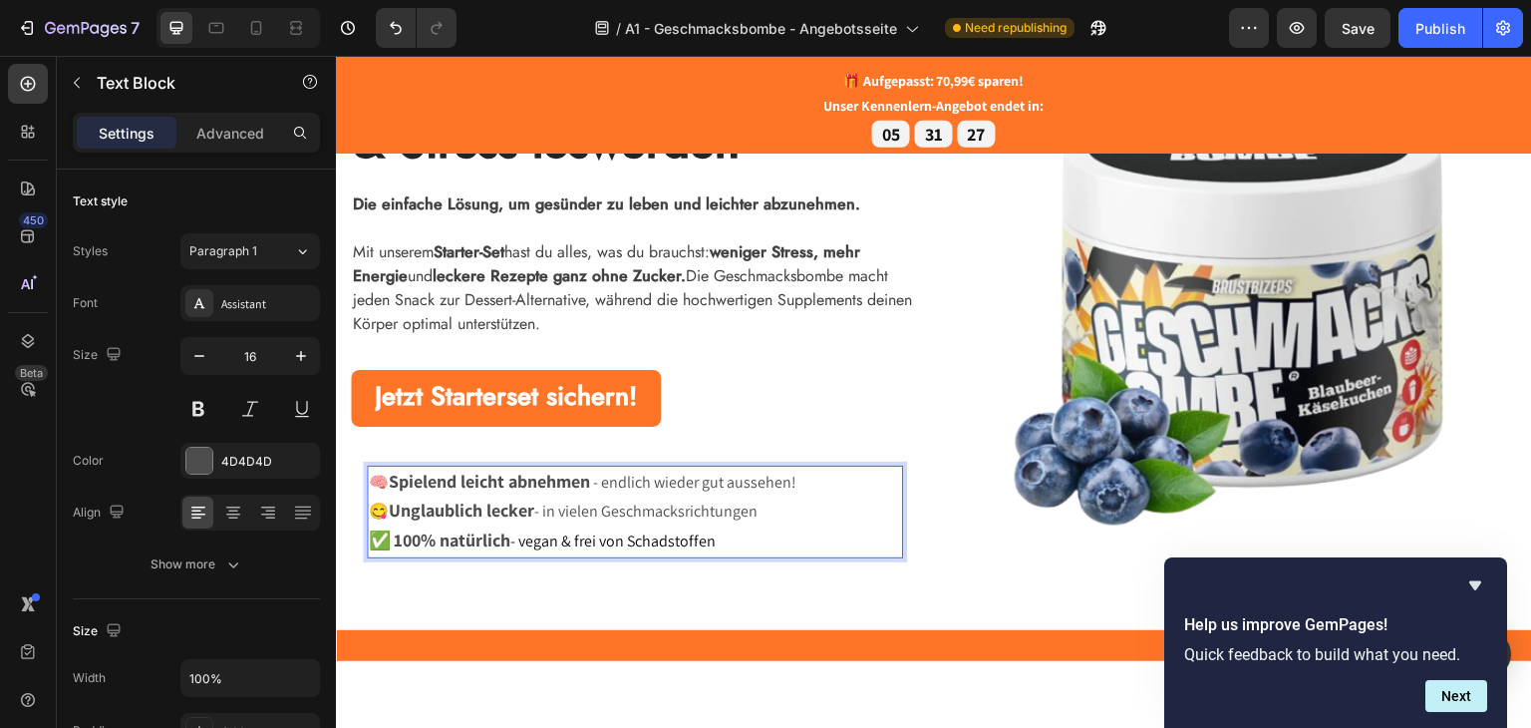
click at [415, 544] on strong "100% natürlich" at bounding box center [452, 538] width 117 height 23
drag, startPoint x: 396, startPoint y: 512, endPoint x: 371, endPoint y: 510, distance: 25.0
click at [371, 510] on p "😋 Unglaublich lecker - in vielen Geschmacksrichtungen" at bounding box center [635, 510] width 532 height 30
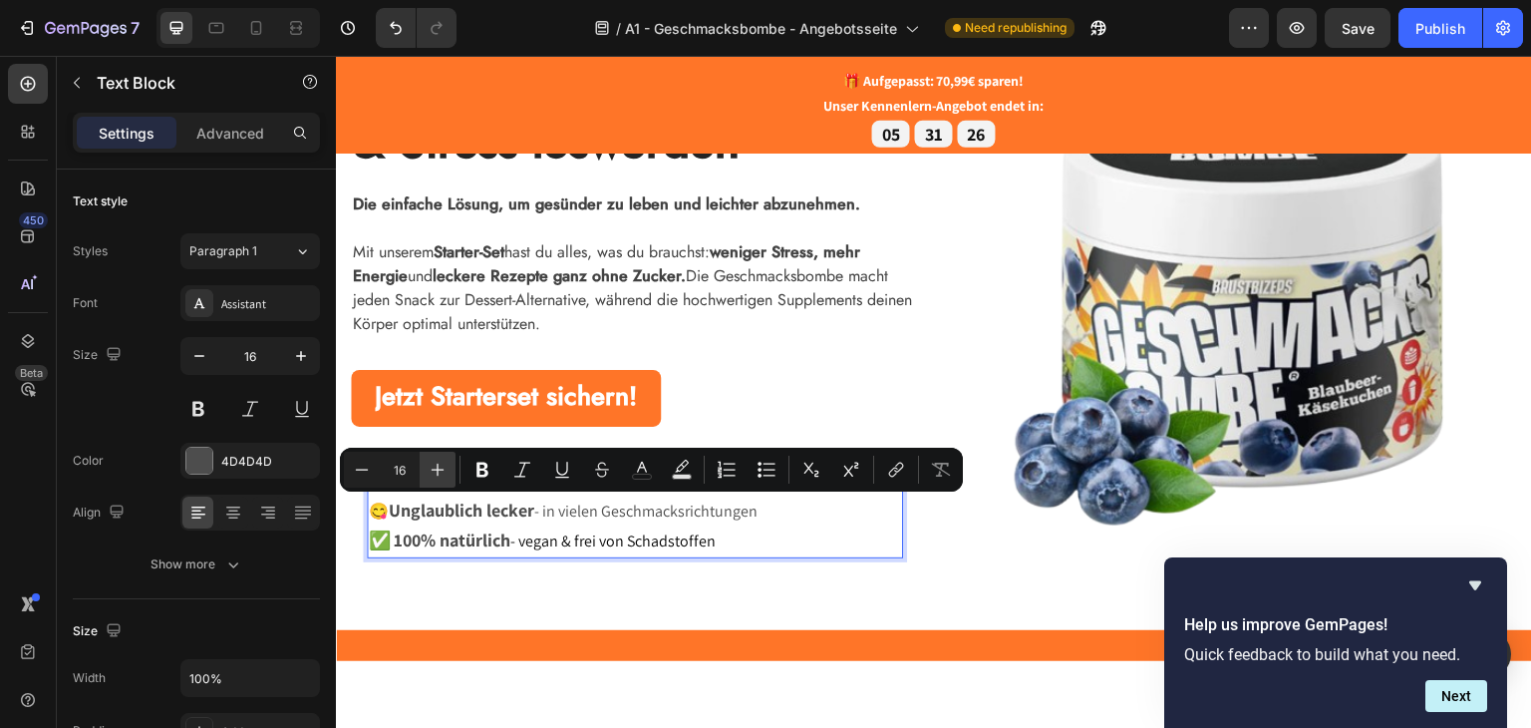
click at [443, 464] on icon "Editor contextual toolbar" at bounding box center [438, 470] width 20 height 20
drag, startPoint x: 443, startPoint y: 464, endPoint x: 87, endPoint y: 462, distance: 355.9
click at [443, 464] on icon "Editor contextual toolbar" at bounding box center [438, 470] width 20 height 20
type input "18"
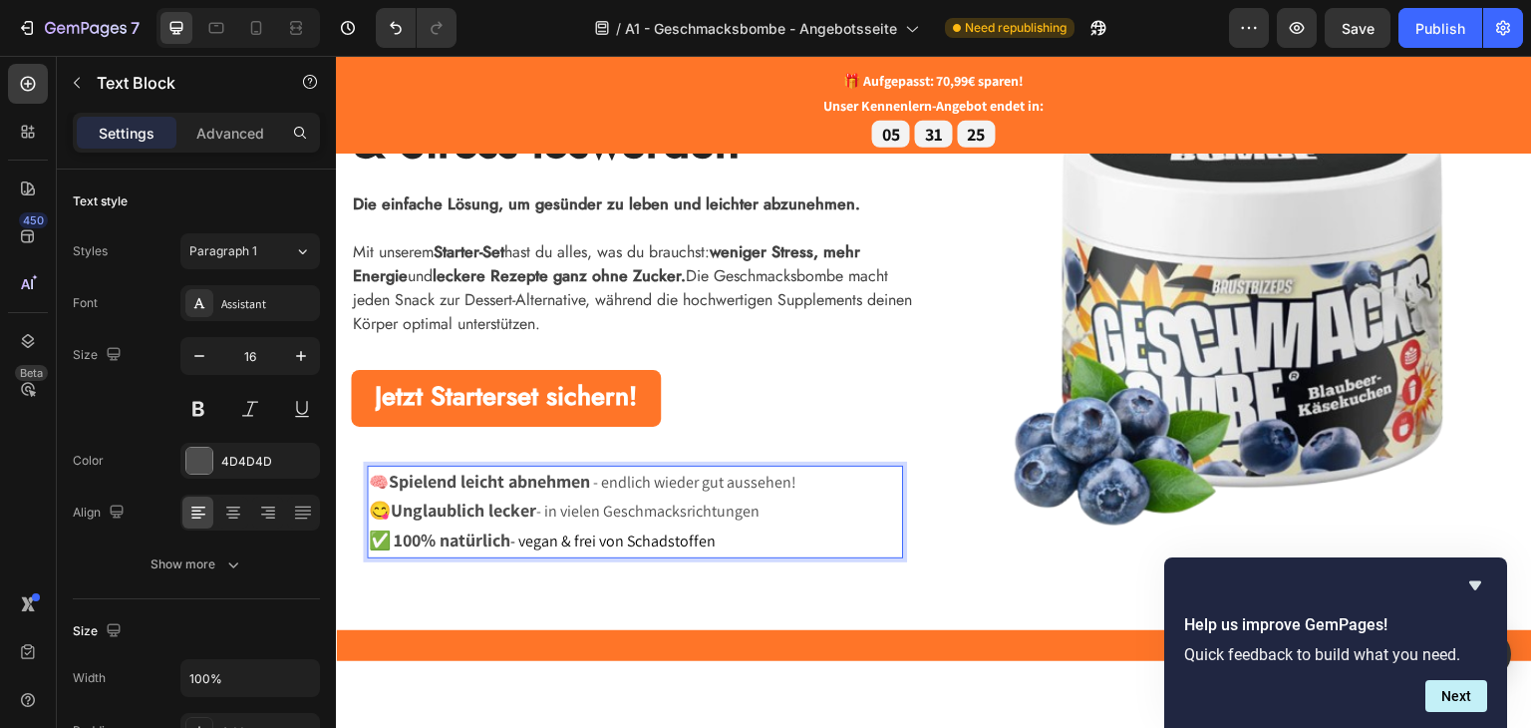
click at [419, 525] on p "✅ 100% natürlich - vegan & frei von Schadstoffen" at bounding box center [635, 540] width 532 height 30
drag, startPoint x: 380, startPoint y: 479, endPoint x: 399, endPoint y: 478, distance: 19.0
click at [371, 479] on p "🧠 Spielend leicht abnehmen - endlich wieder gut aussehen!" at bounding box center [635, 482] width 532 height 30
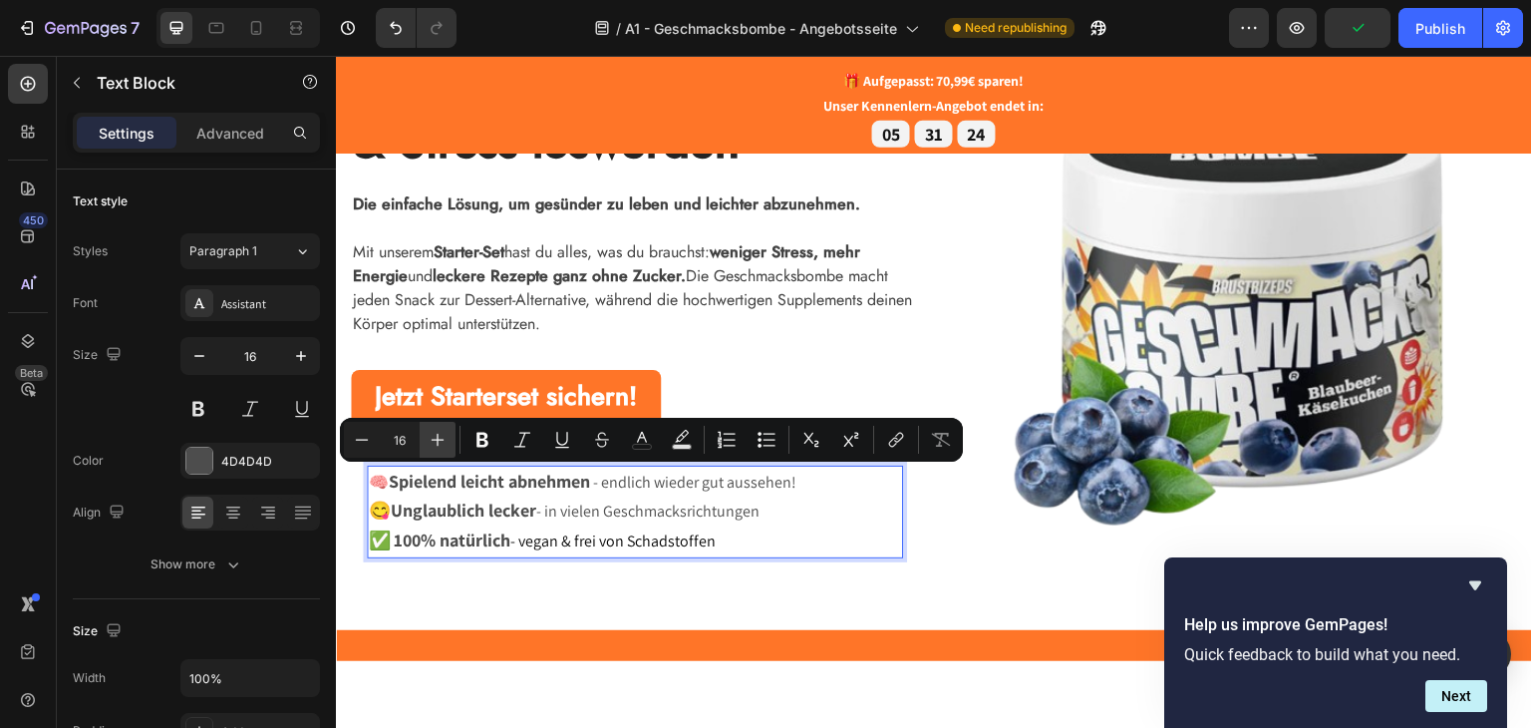
click at [443, 448] on icon "Editor contextual toolbar" at bounding box center [438, 440] width 20 height 20
type input "18"
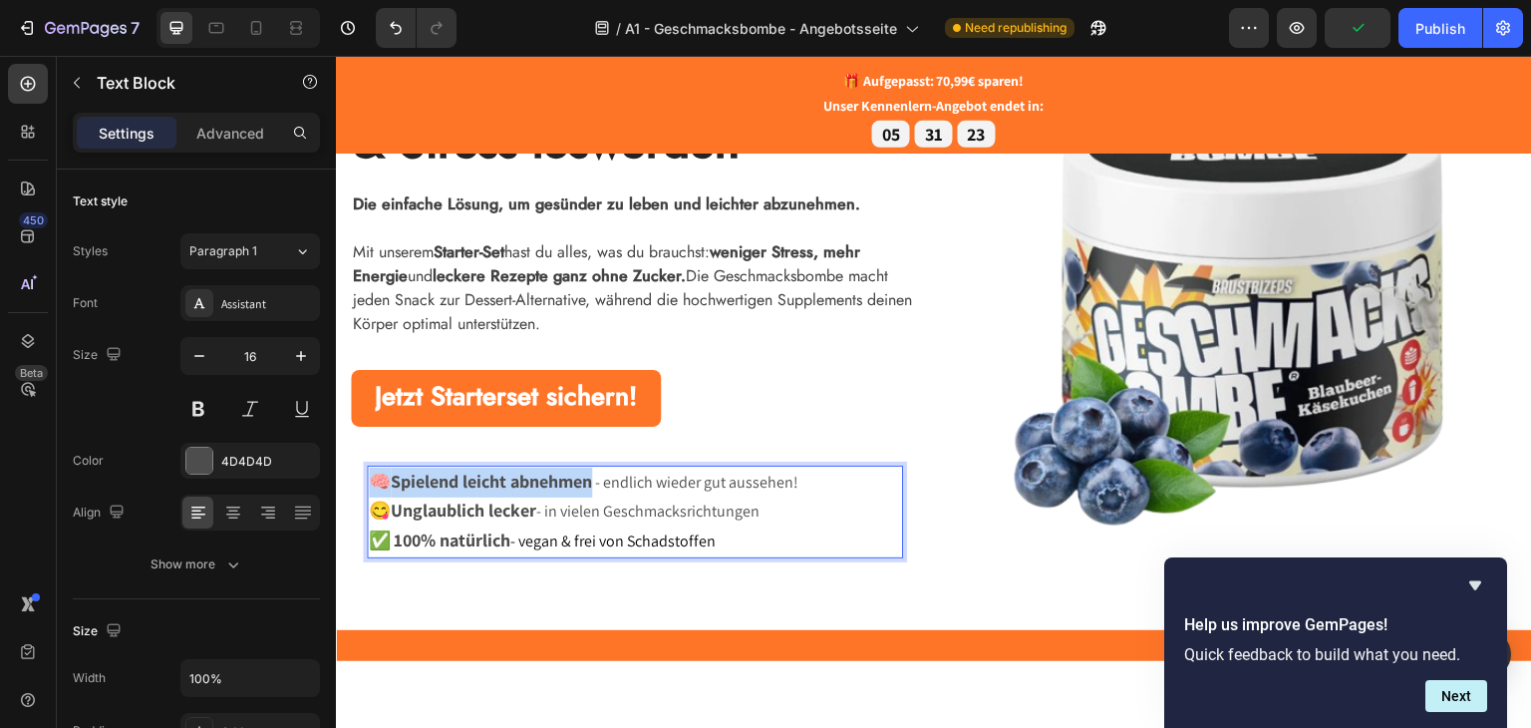
click at [492, 518] on strong "Unglaublich lecker" at bounding box center [464, 508] width 146 height 23
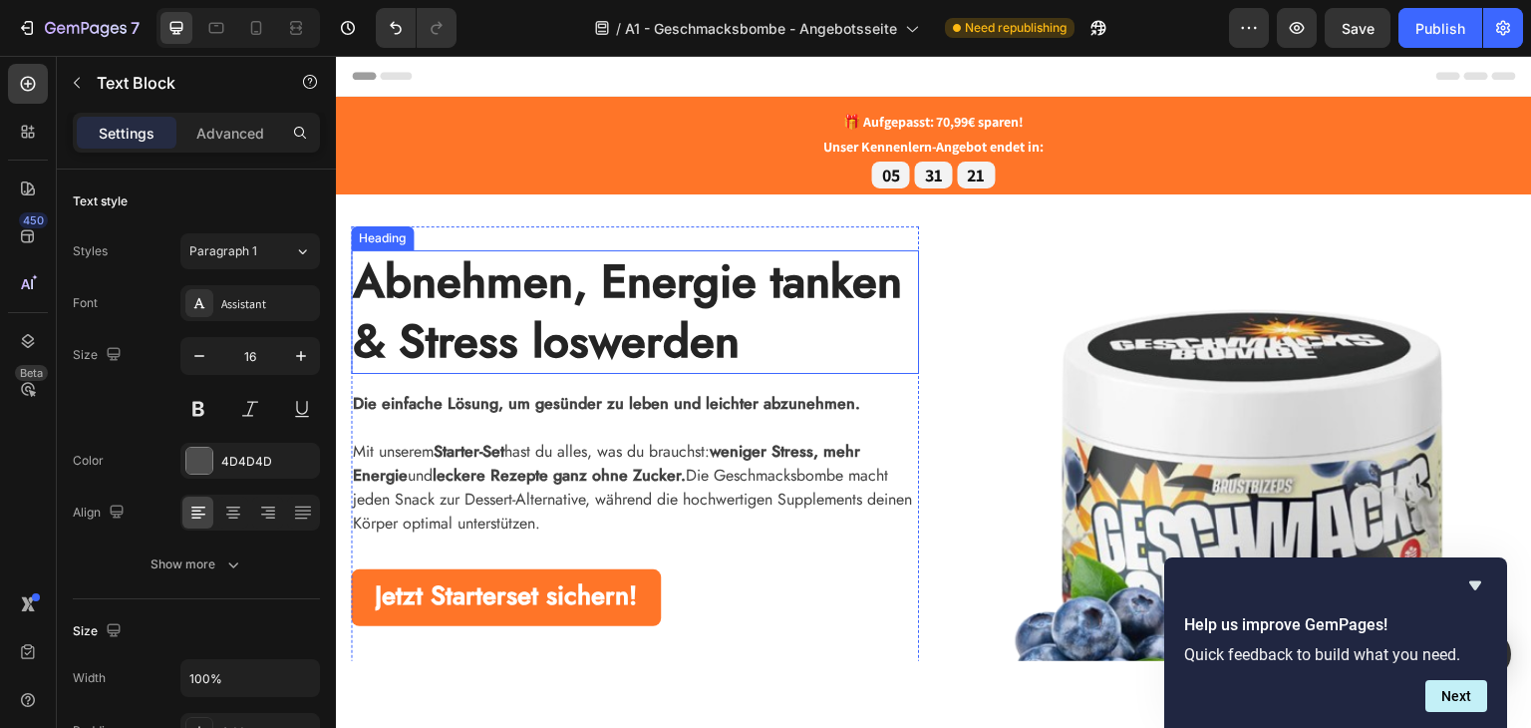
scroll to position [0, 0]
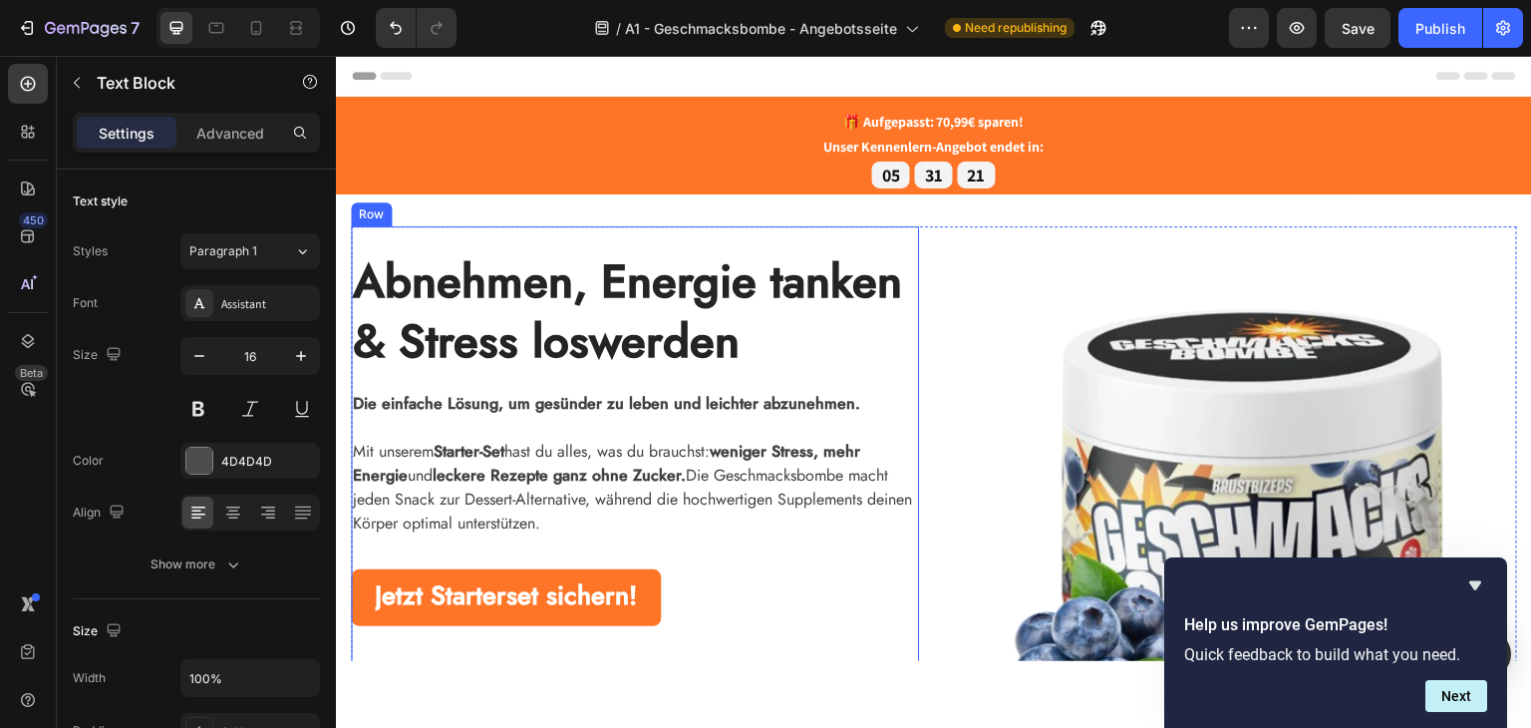
click at [692, 404] on strong "Die einfache Lösung, um gesünder zu leben und leichter abzunehmen." at bounding box center [606, 402] width 507 height 23
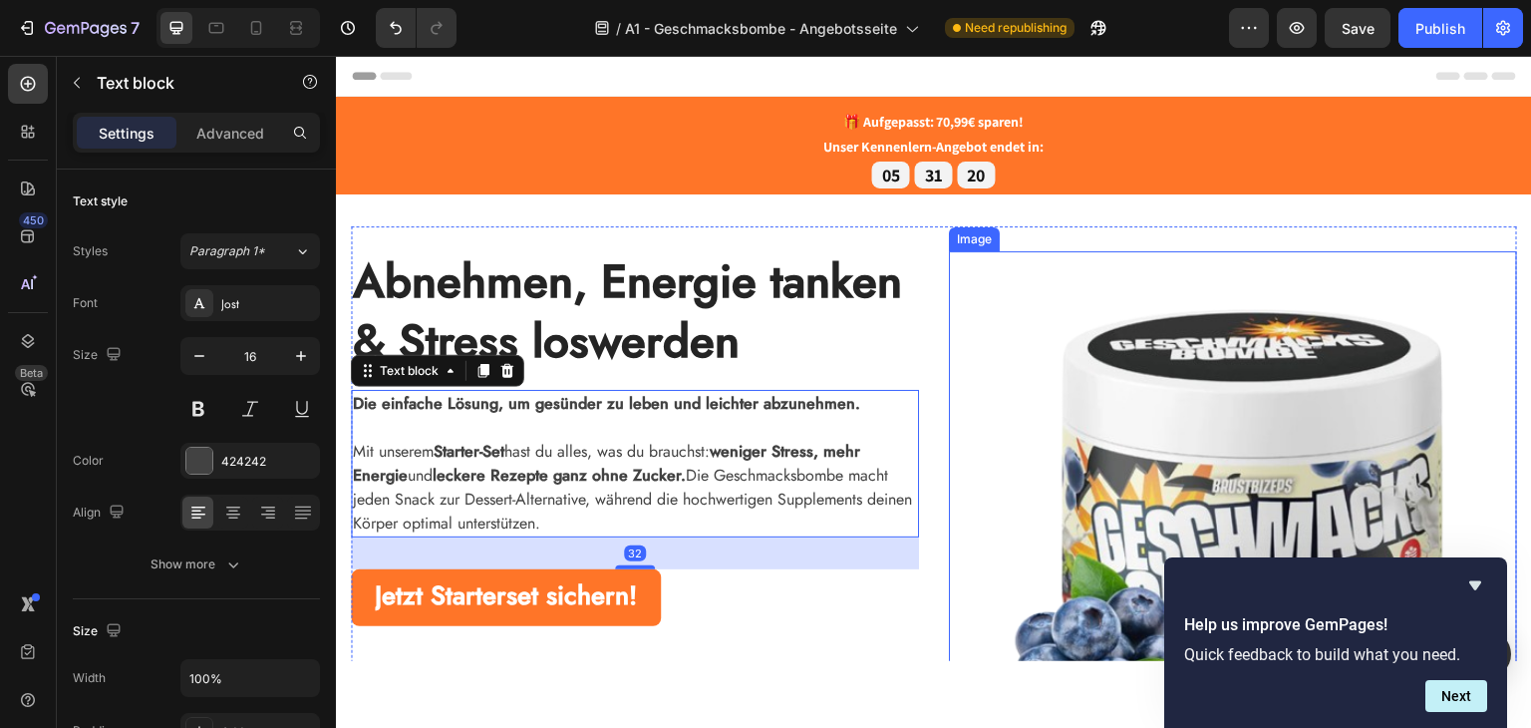
click at [1003, 284] on img at bounding box center [1233, 511] width 568 height 522
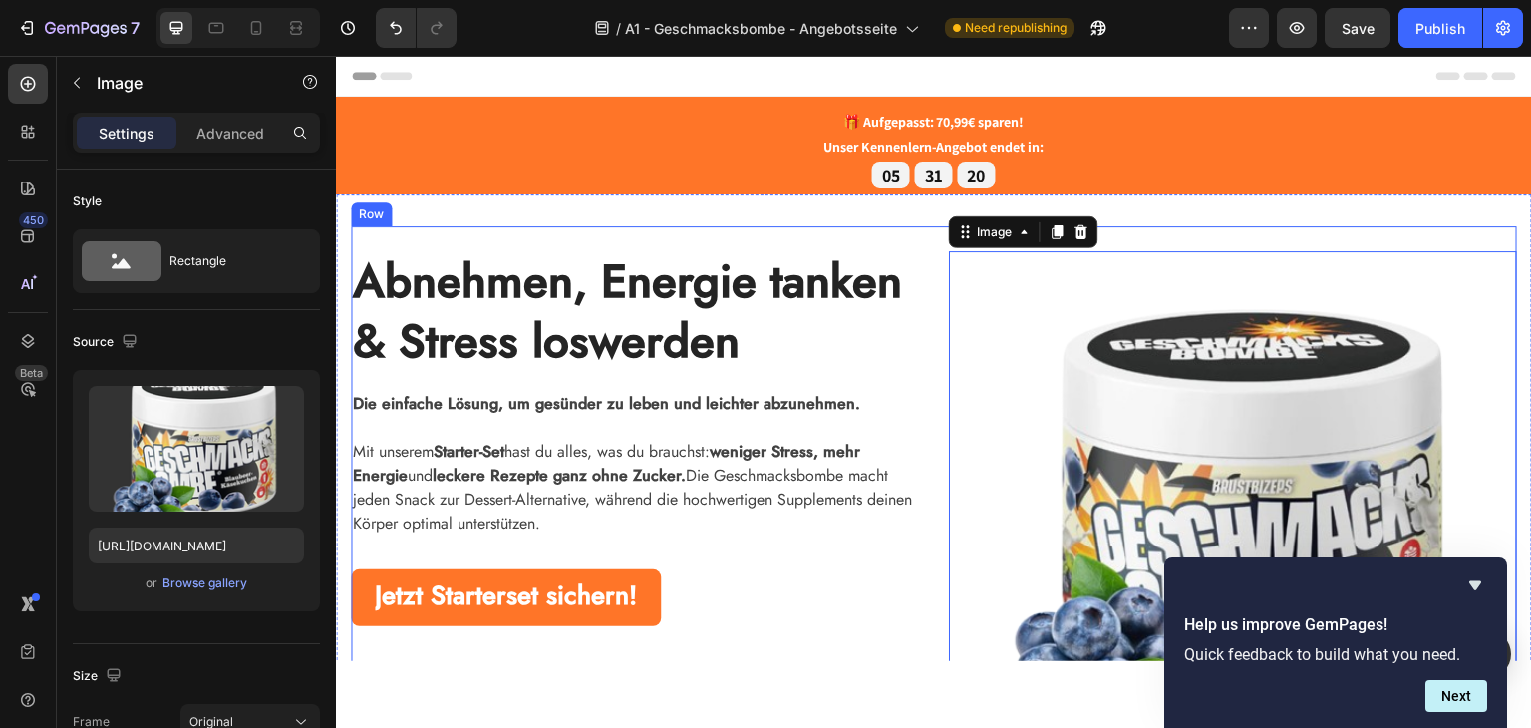
click at [1009, 217] on div "Image" at bounding box center [1024, 231] width 150 height 32
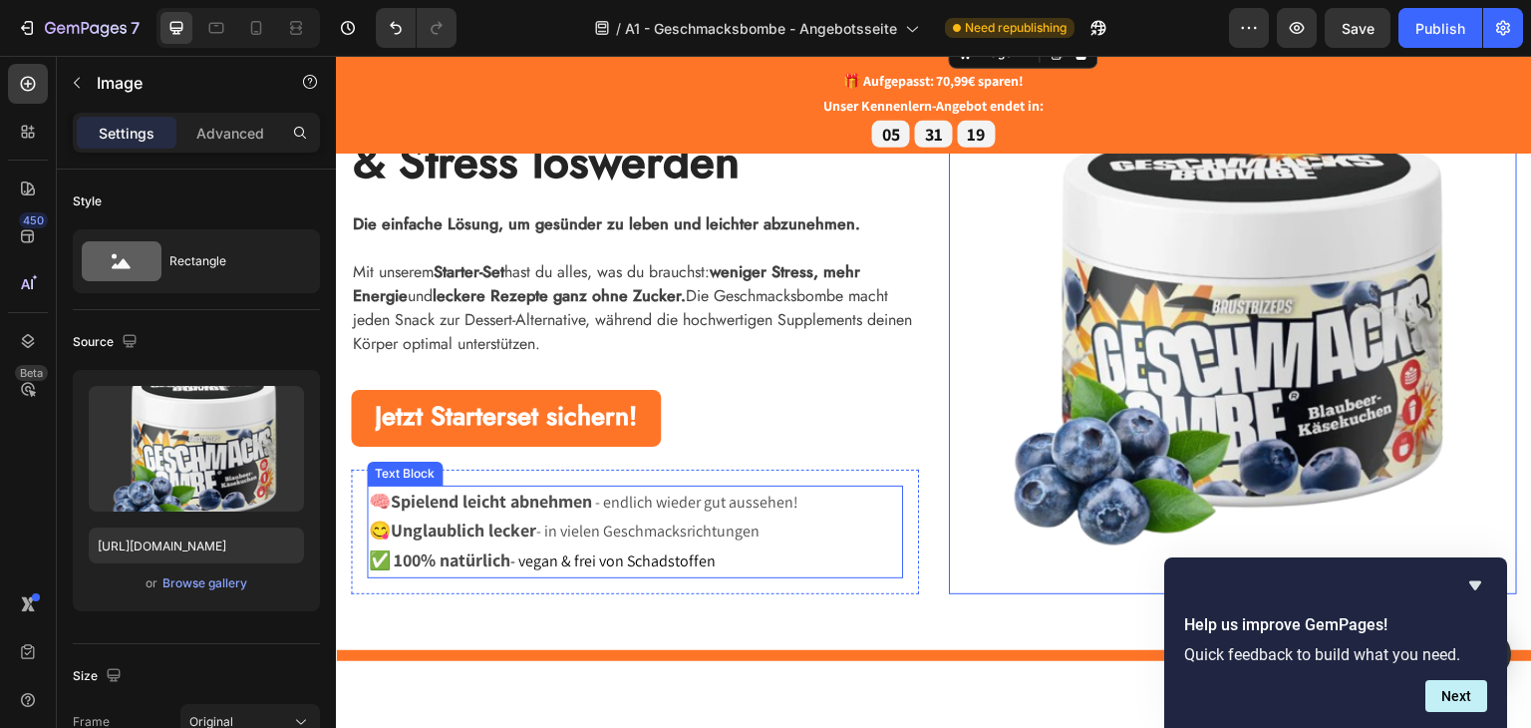
scroll to position [299, 0]
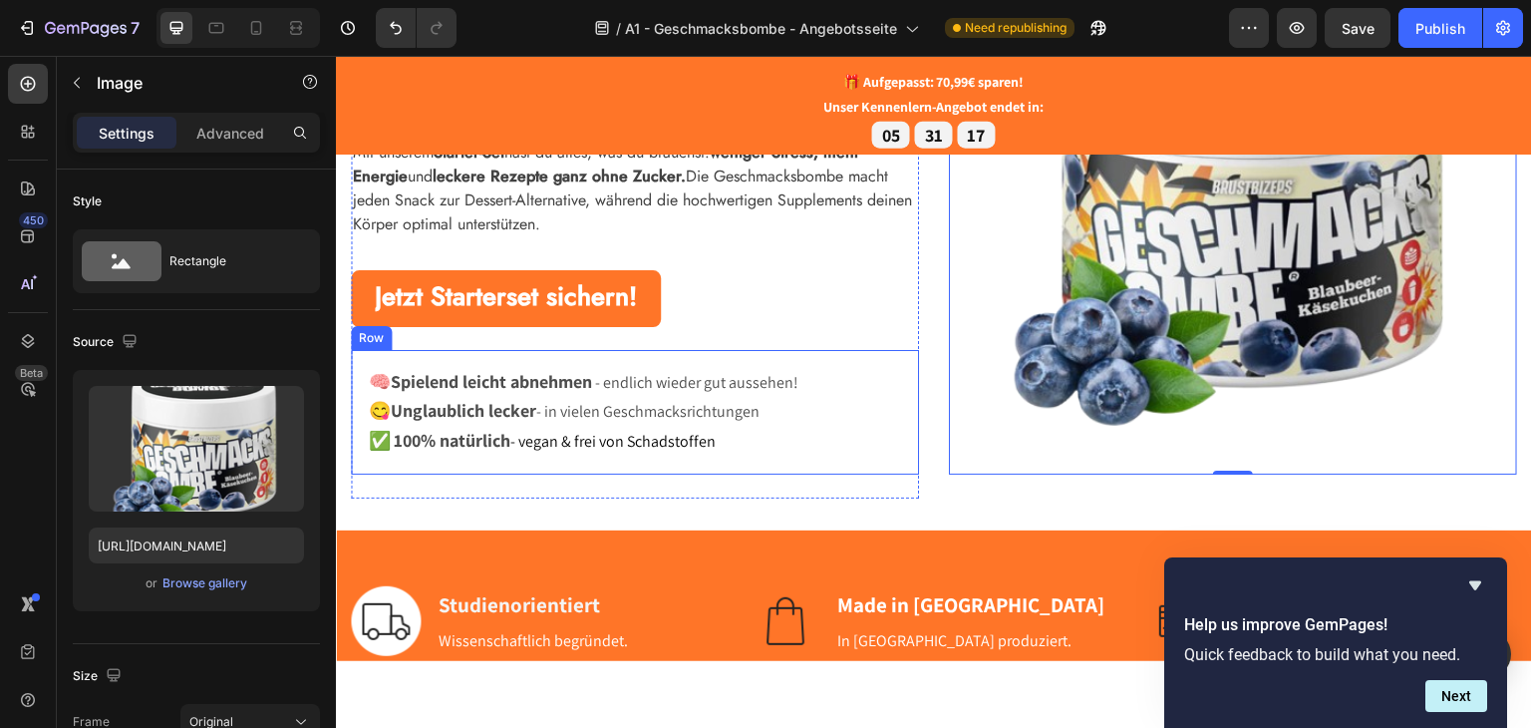
click at [359, 382] on div "🧠 Spielend leicht abnehmen - endlich wieder gut aussehen! 😋 Unglaublich lecker …" at bounding box center [635, 411] width 568 height 125
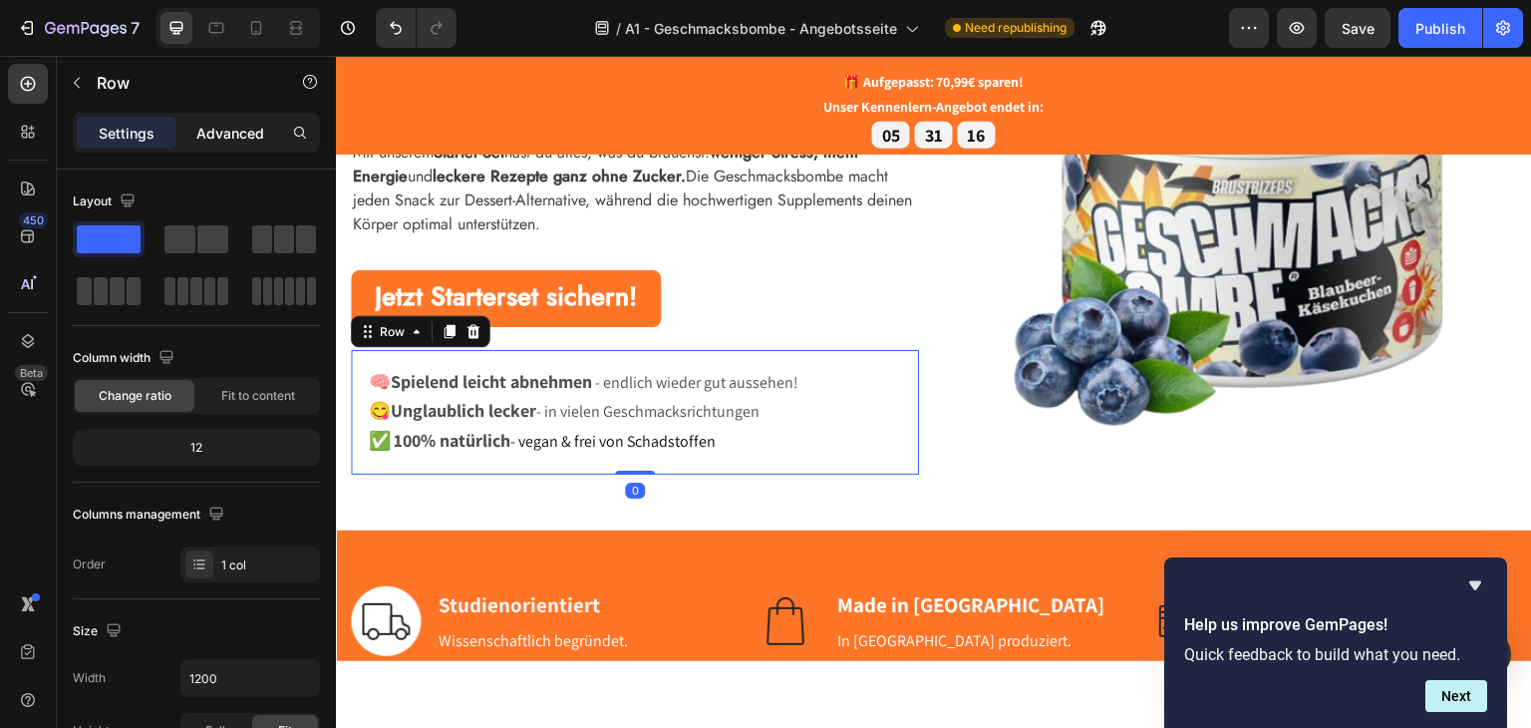
click at [199, 140] on p "Advanced" at bounding box center [230, 133] width 68 height 21
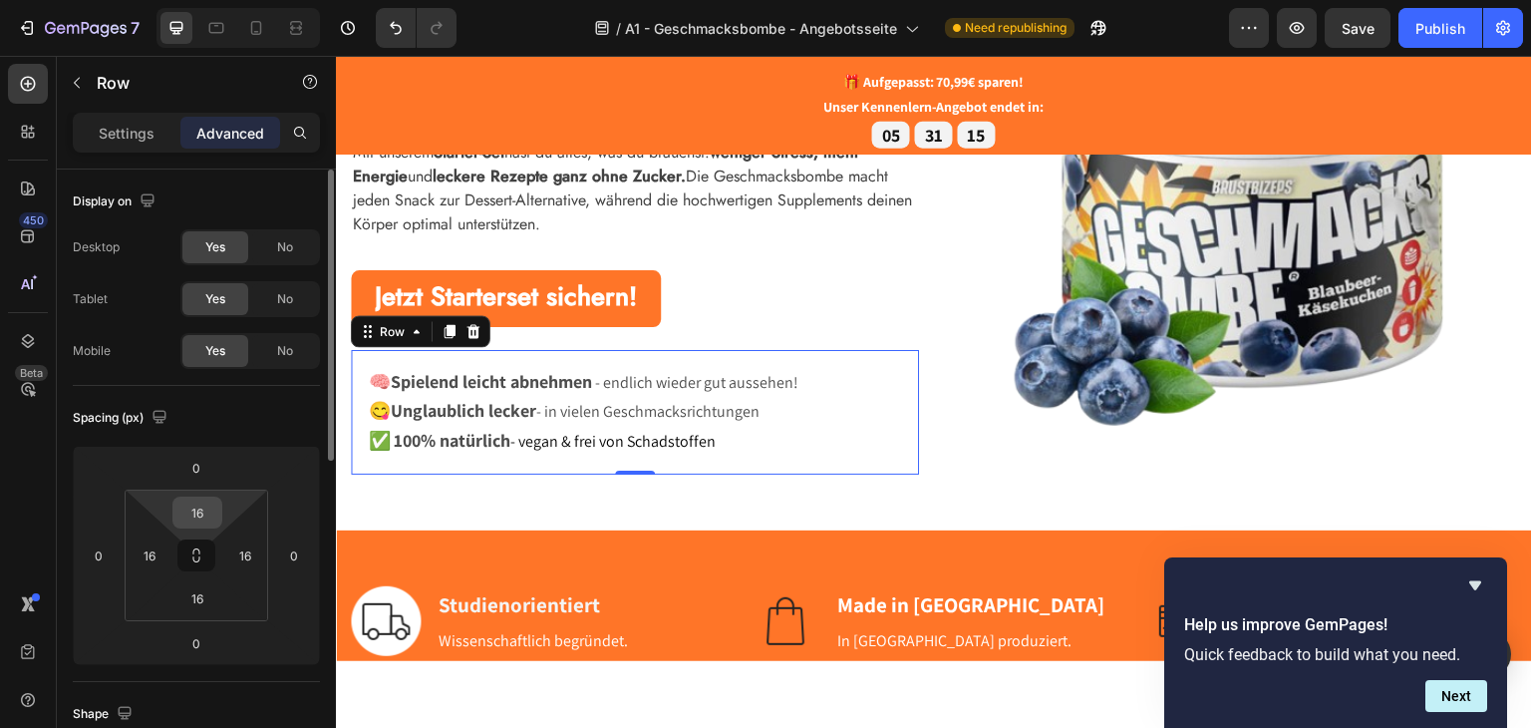
click at [209, 504] on input "16" at bounding box center [197, 512] width 40 height 30
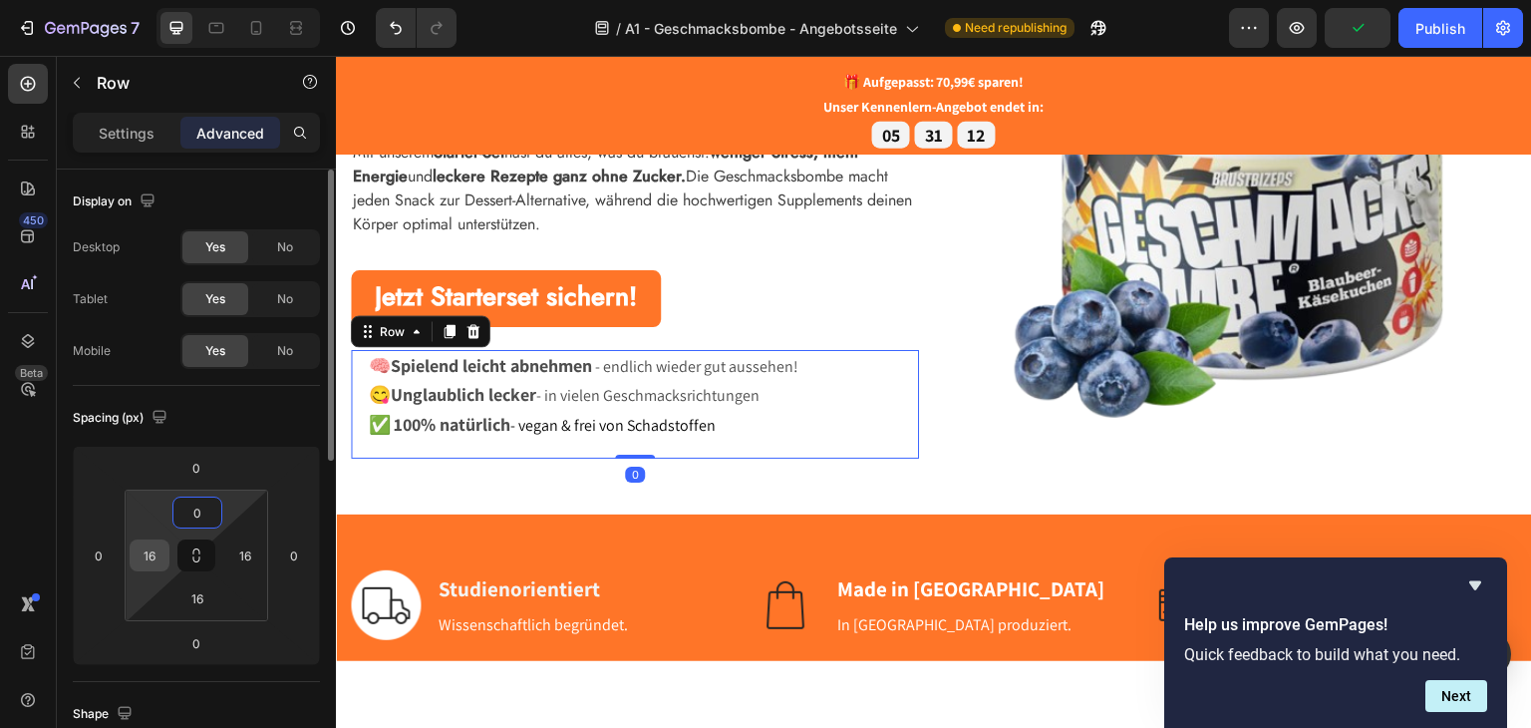
type input "0"
click at [152, 547] on input "16" at bounding box center [150, 555] width 30 height 30
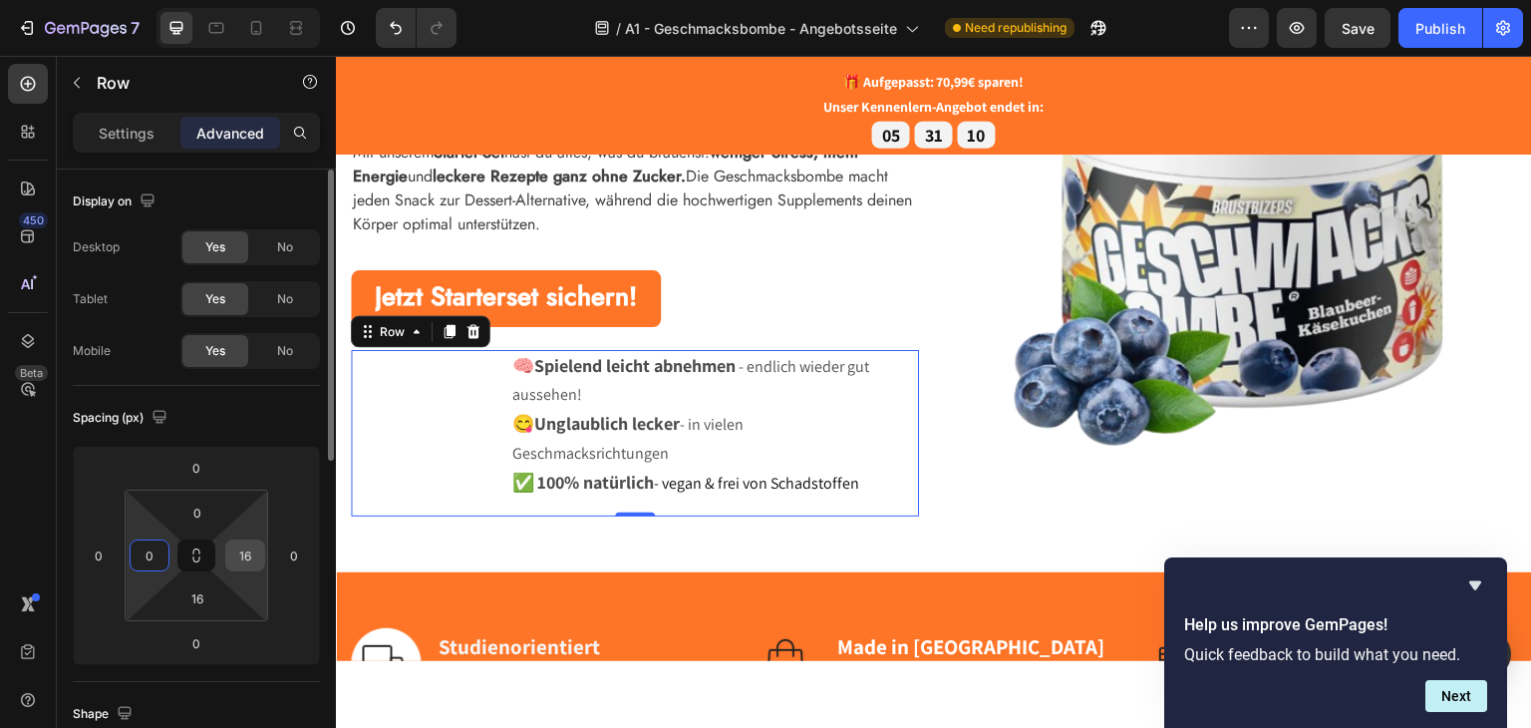
type input "0"
click at [249, 559] on input "16" at bounding box center [245, 555] width 30 height 30
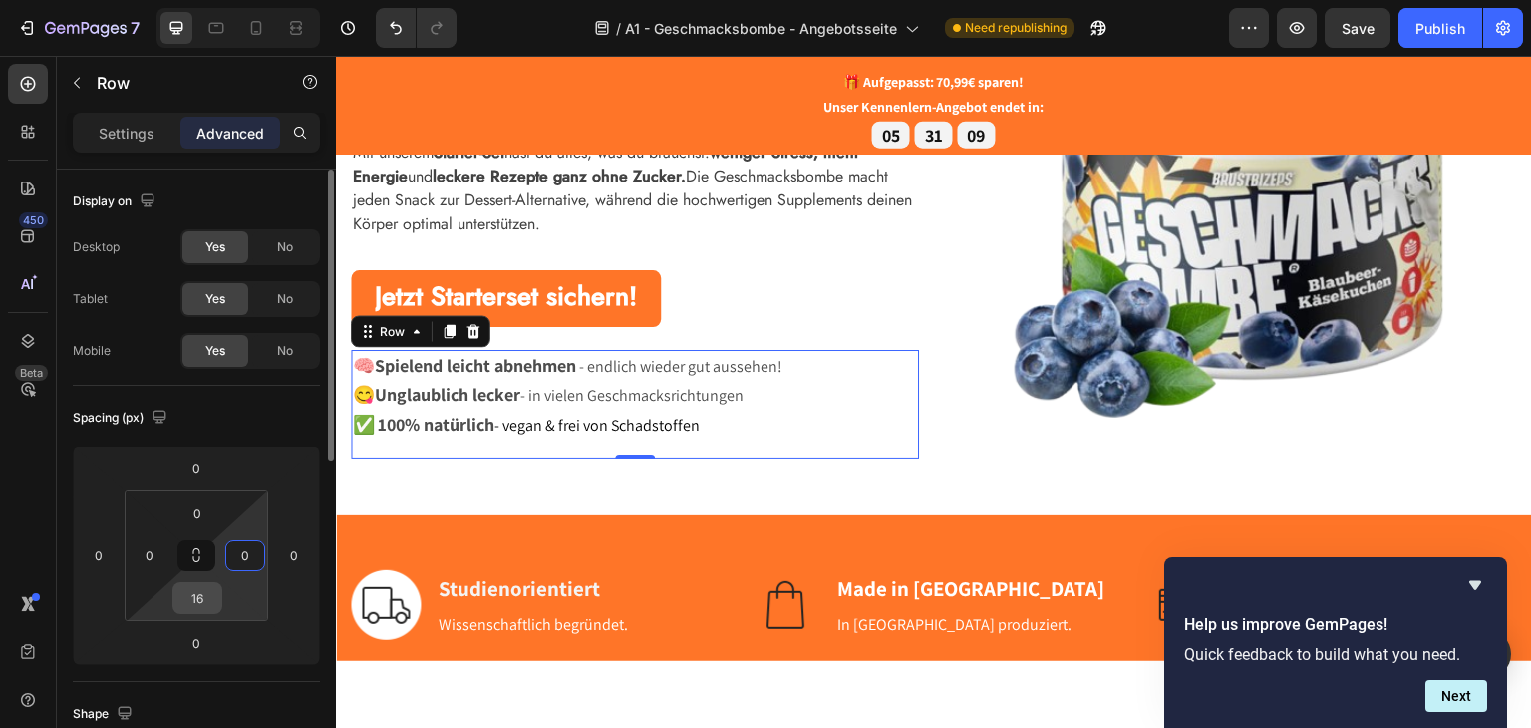
type input "0"
click at [199, 591] on input "16" at bounding box center [197, 598] width 40 height 30
type input "0"
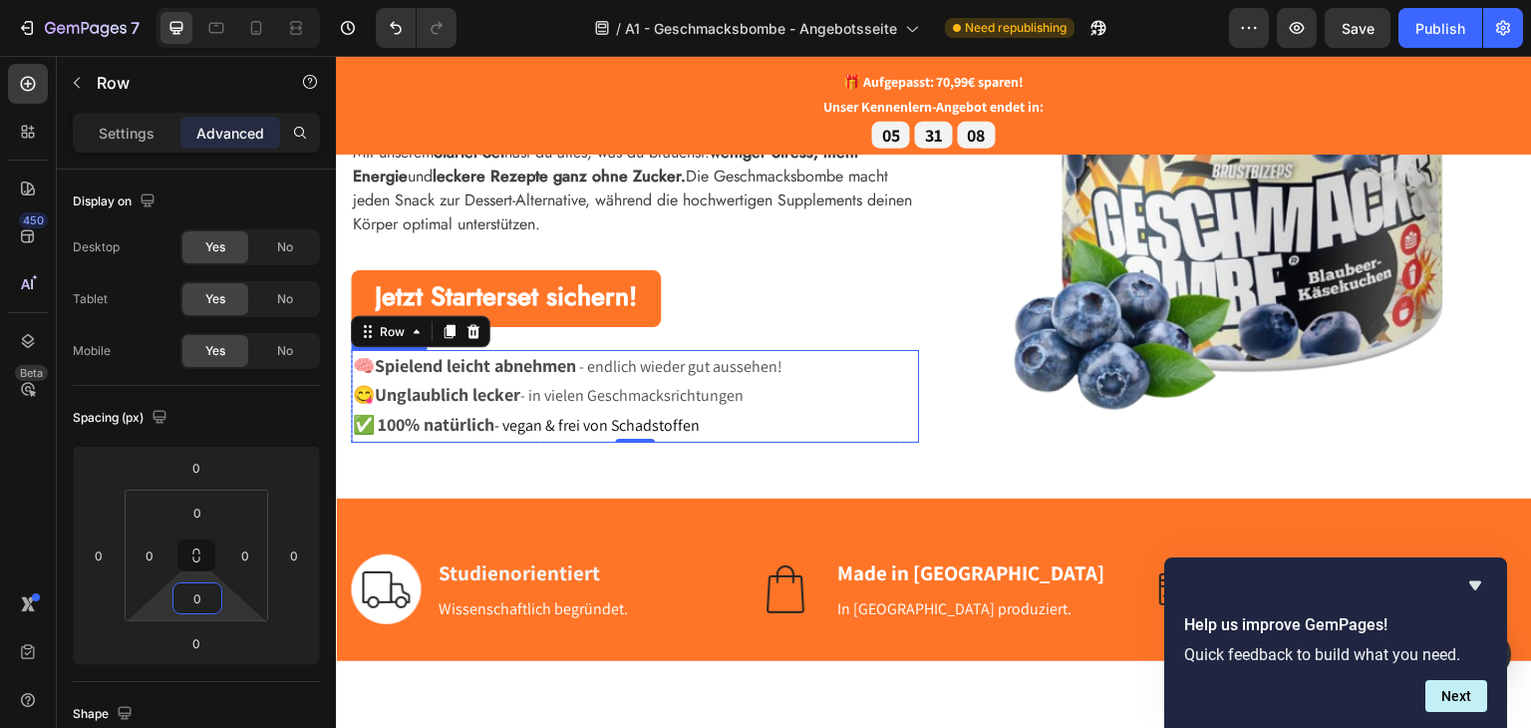
click at [714, 437] on p "✅ 100% natürlich - vegan & frei von Schadstoffen" at bounding box center [635, 425] width 564 height 30
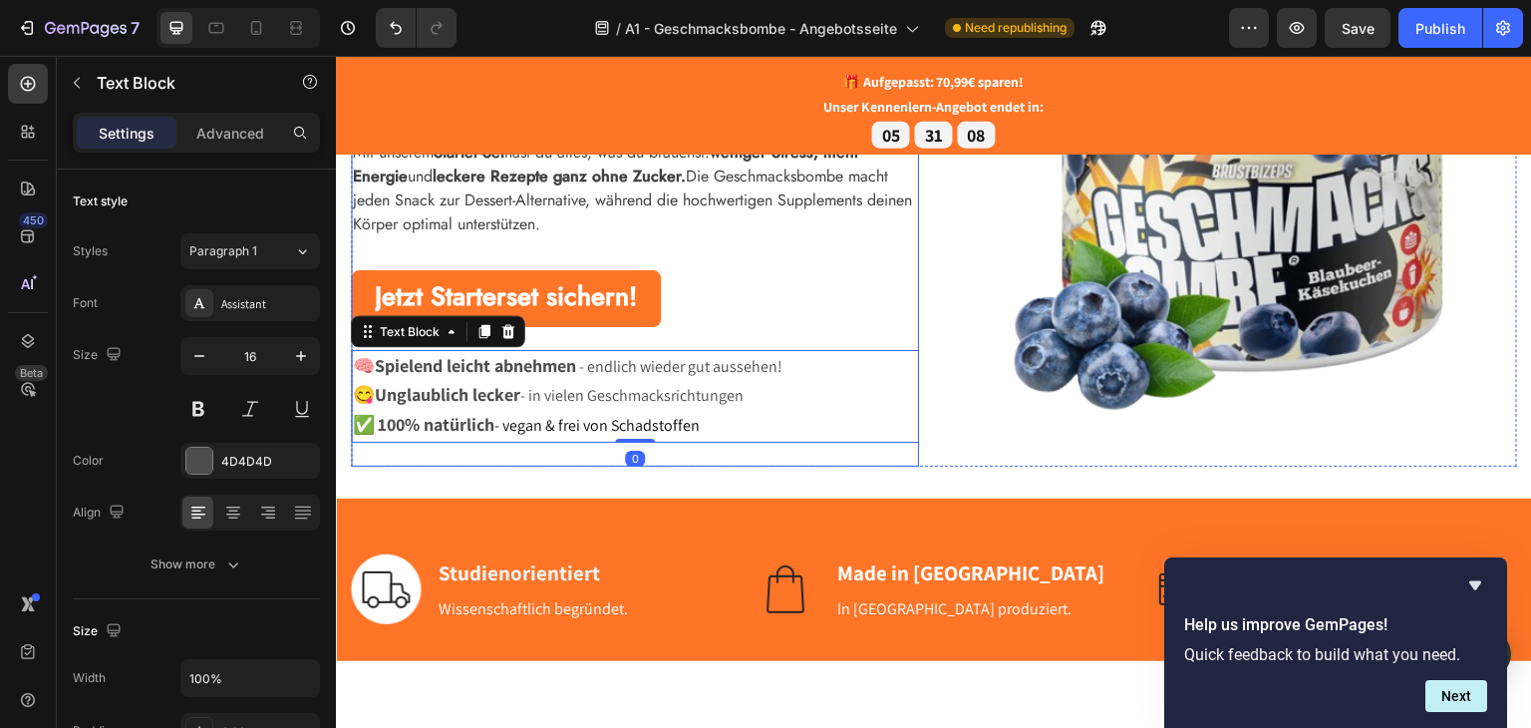
click at [838, 457] on div "Abnehmen, Energie tanken & Stress loswerden Heading Die einfache Lösung, um ges…" at bounding box center [635, 195] width 568 height 539
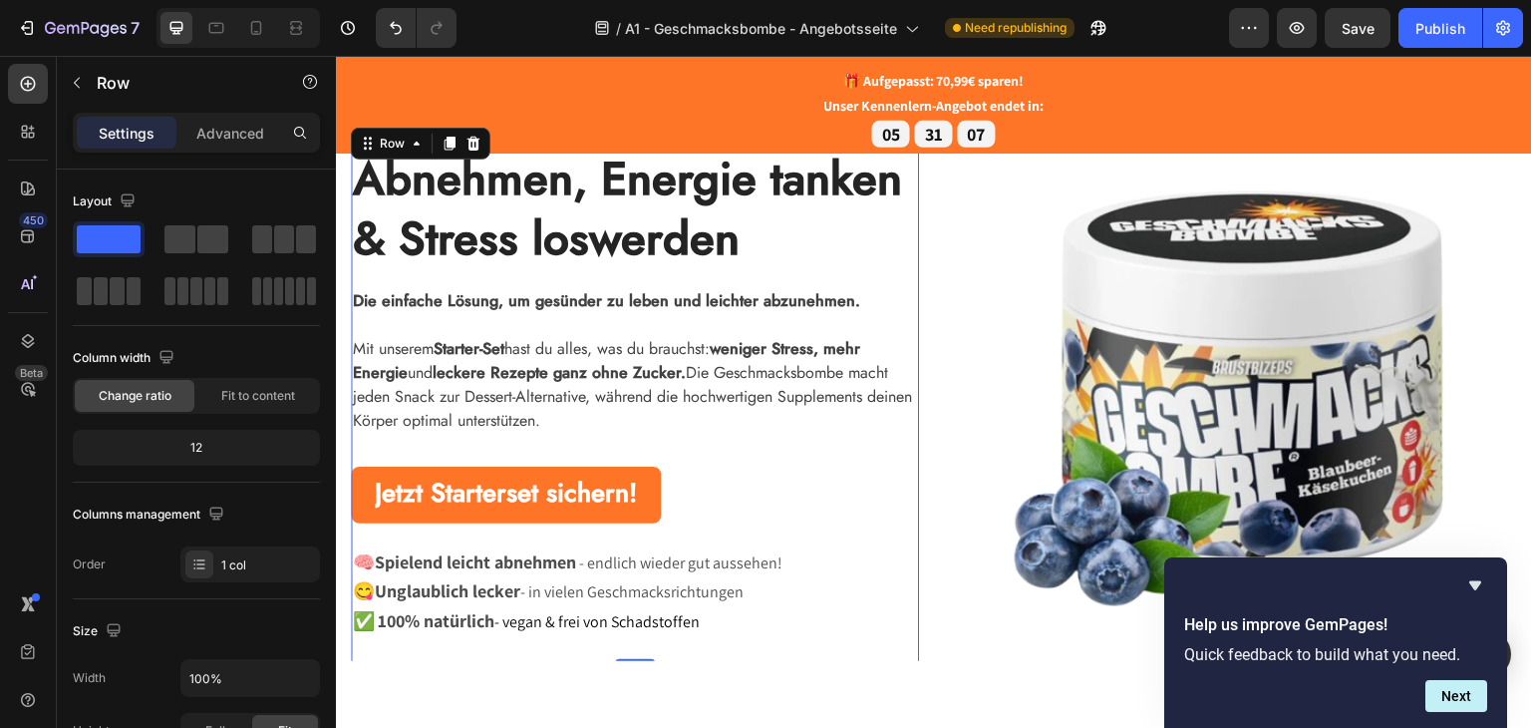
scroll to position [100, 0]
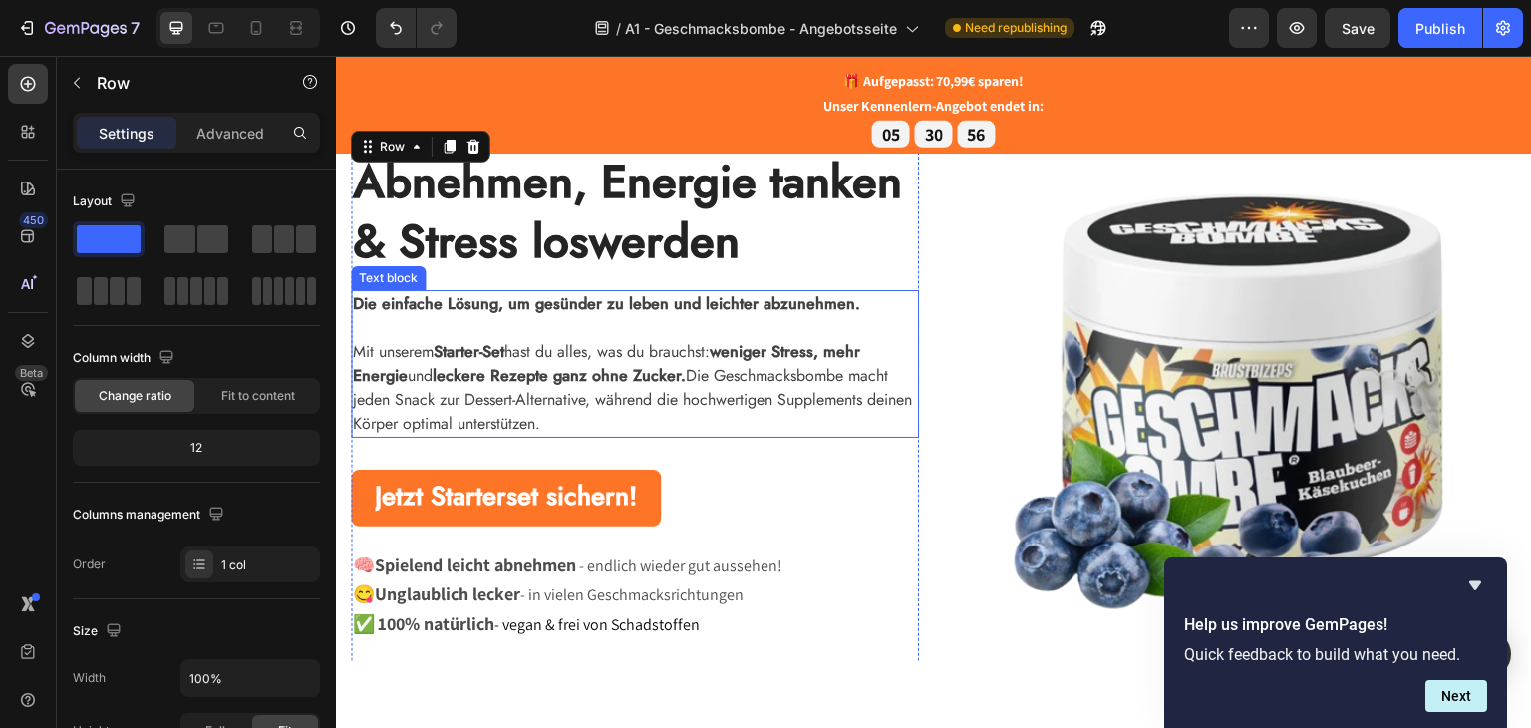
click at [439, 360] on p "Mit unserem Starter-Set hast du alles, was du brauchst: weniger Stress, mehr En…" at bounding box center [635, 387] width 564 height 96
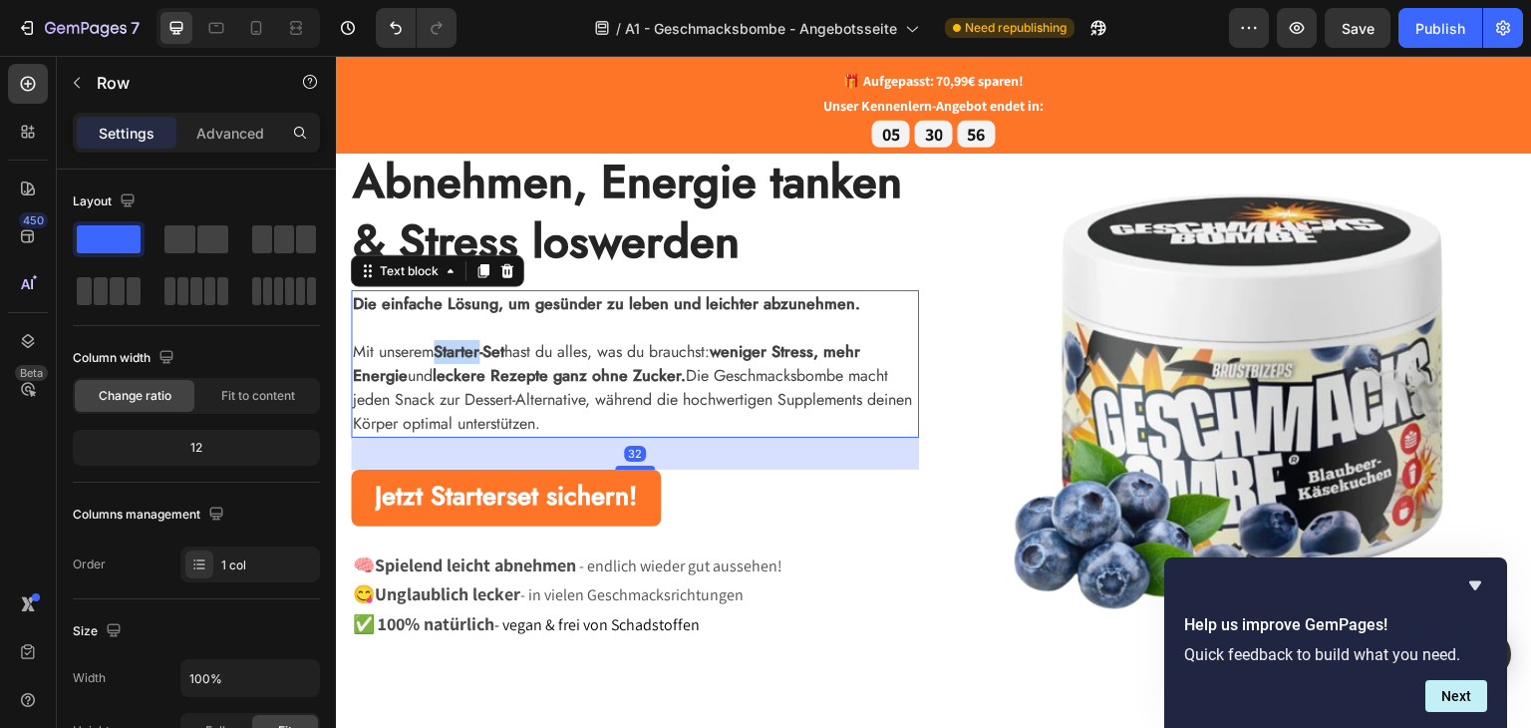
click at [439, 360] on p "Mit unserem Starter-Set hast du alles, was du brauchst: weniger Stress, mehr En…" at bounding box center [635, 387] width 564 height 96
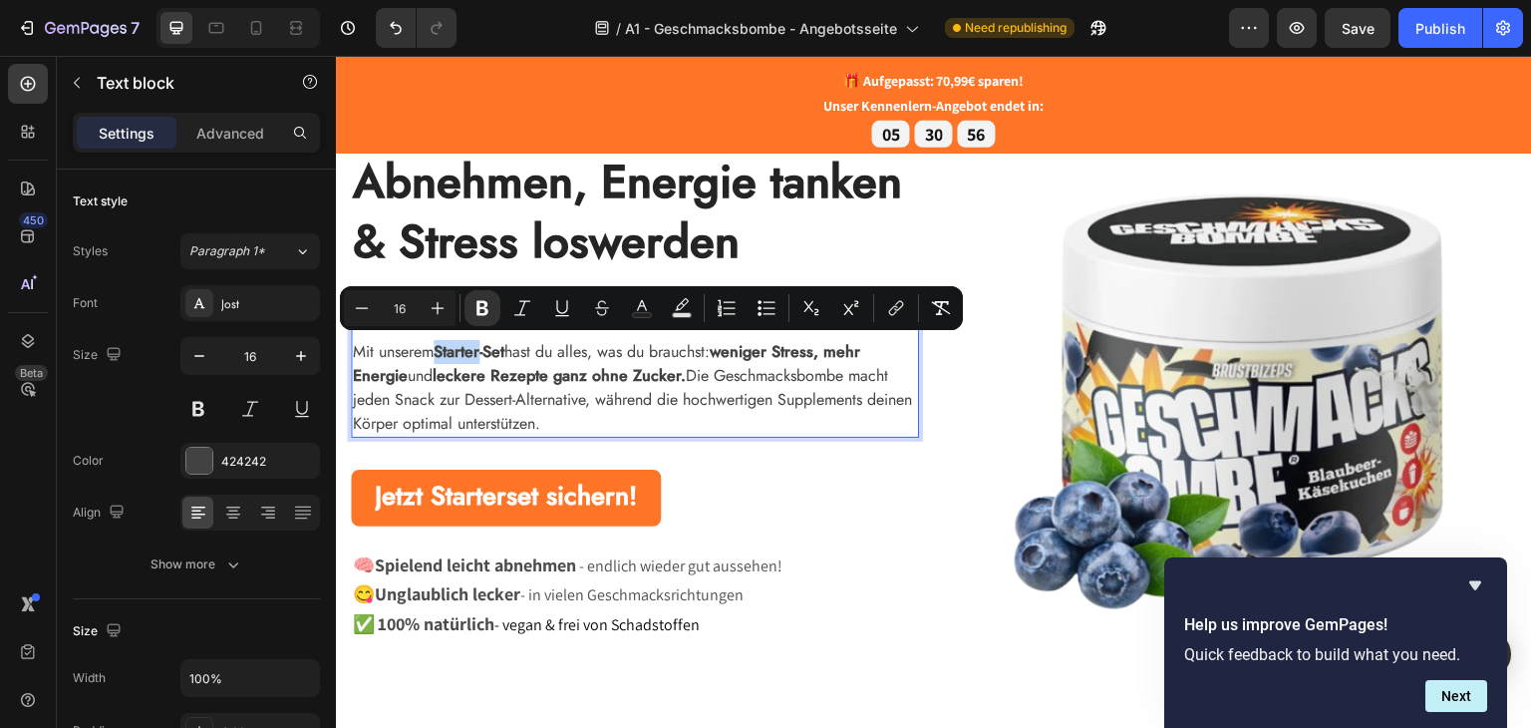
click at [439, 360] on p "Mit unserem Starter-Set hast du alles, was du brauchst: weniger Stress, mehr En…" at bounding box center [635, 387] width 564 height 96
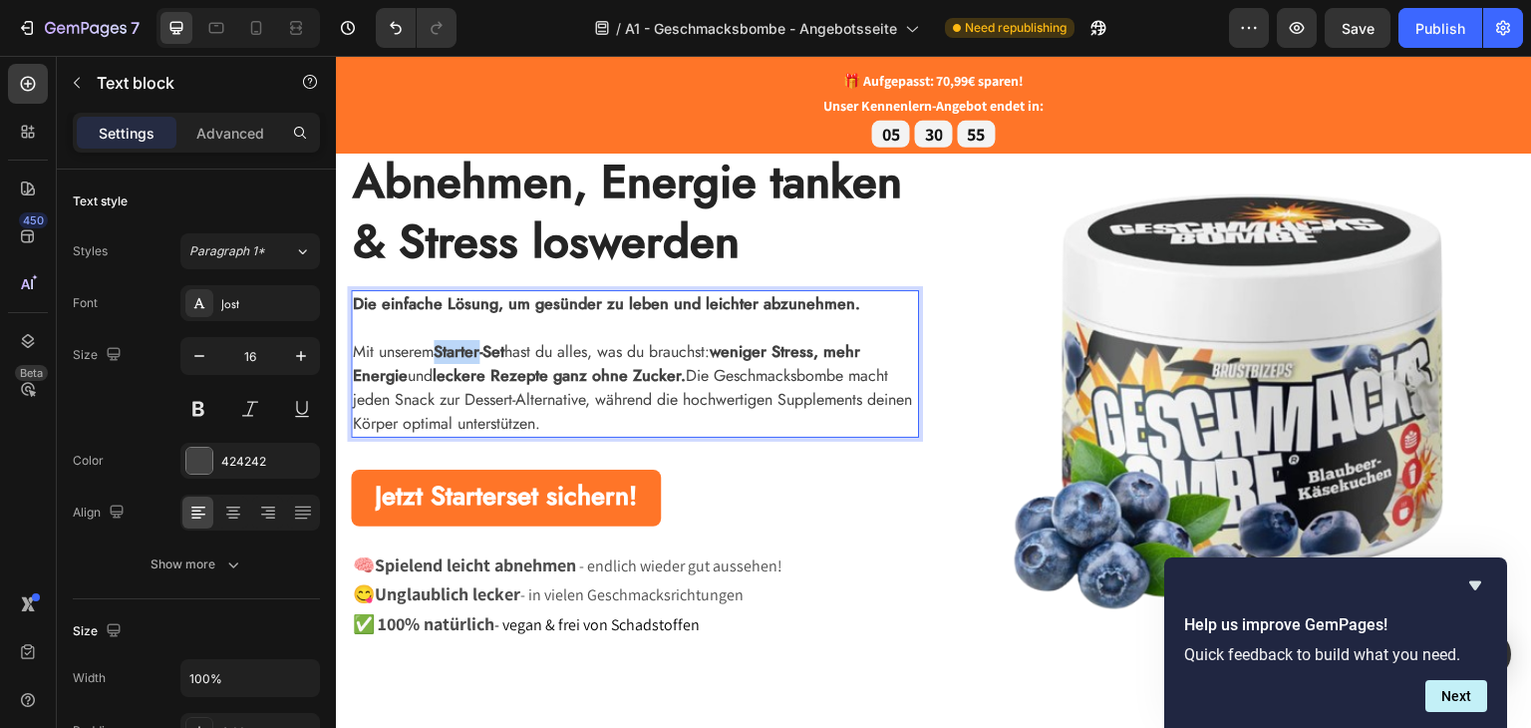
click at [439, 360] on p "Mit unserem Starter-Set hast du alles, was du brauchst: weniger Stress, mehr En…" at bounding box center [635, 387] width 564 height 96
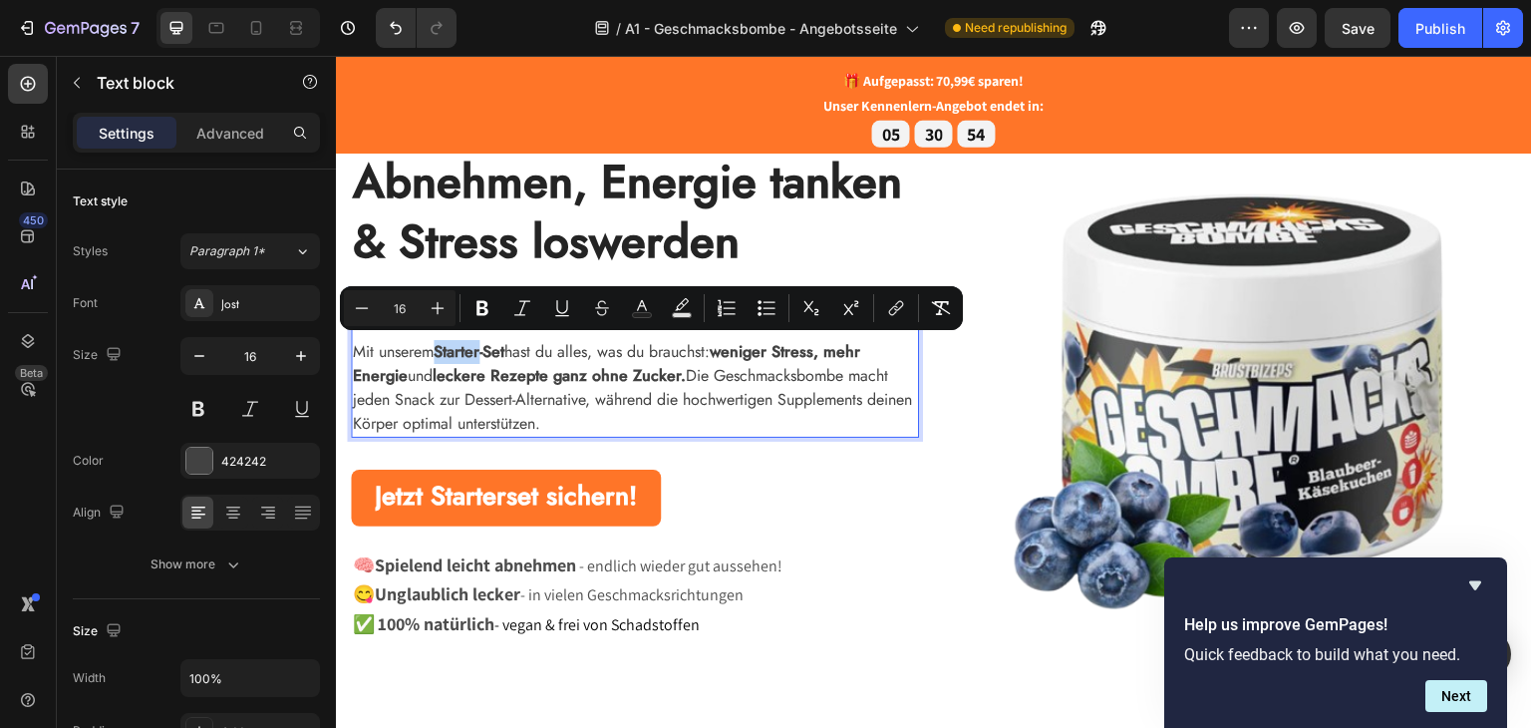
click at [646, 369] on strong "leckere Rezepte ganz ohne Zucker." at bounding box center [559, 374] width 253 height 23
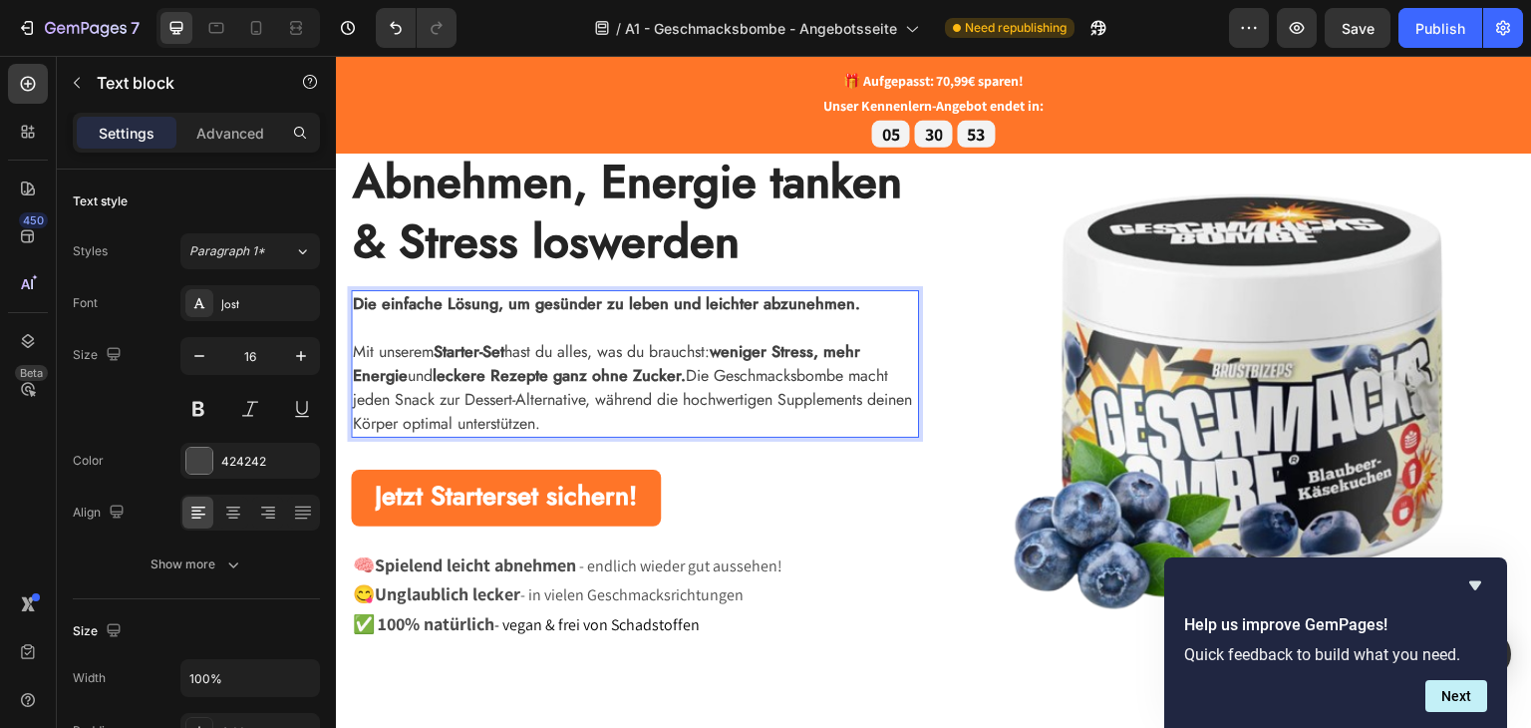
click at [643, 421] on p "Mit unserem Starter-Set hast du alles, was du brauchst: weniger Stress, mehr En…" at bounding box center [635, 387] width 564 height 96
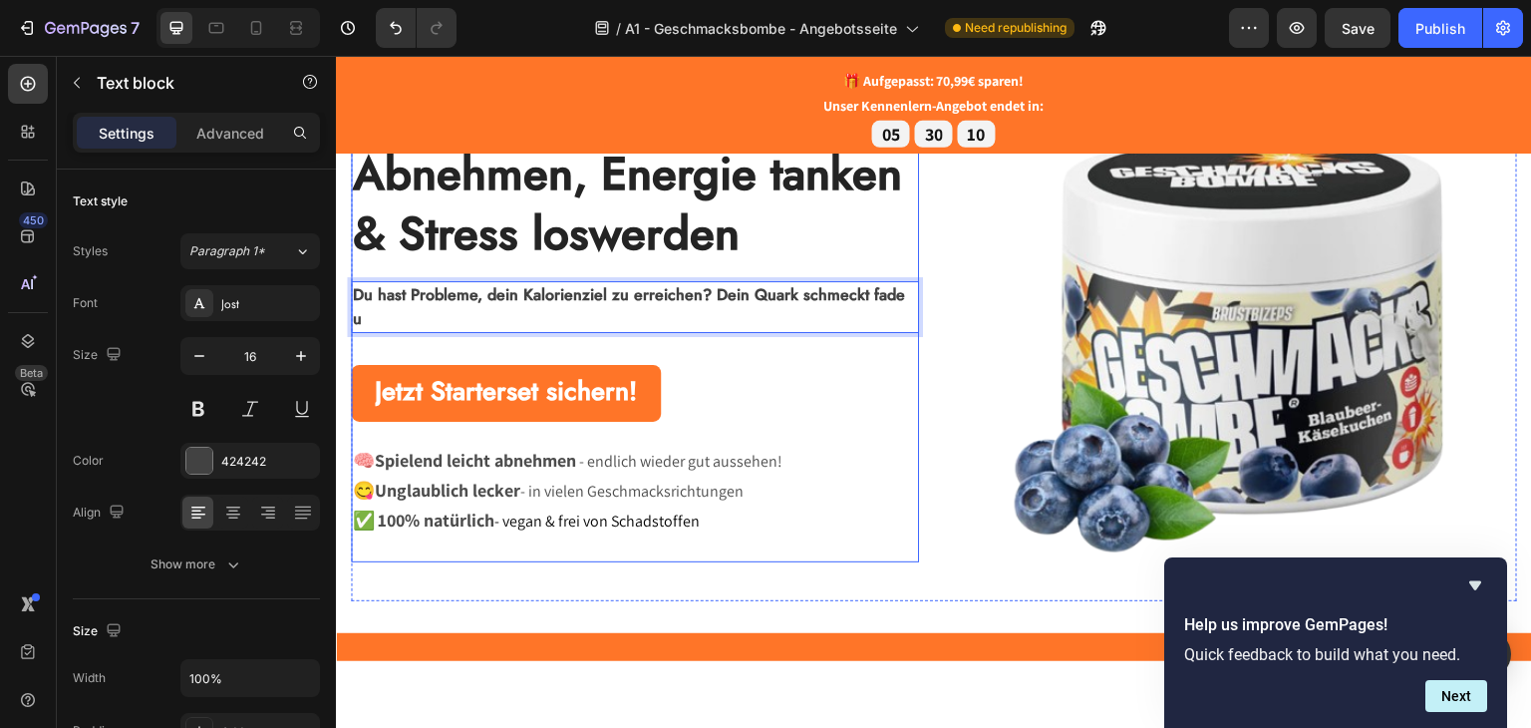
scroll to position [136, 0]
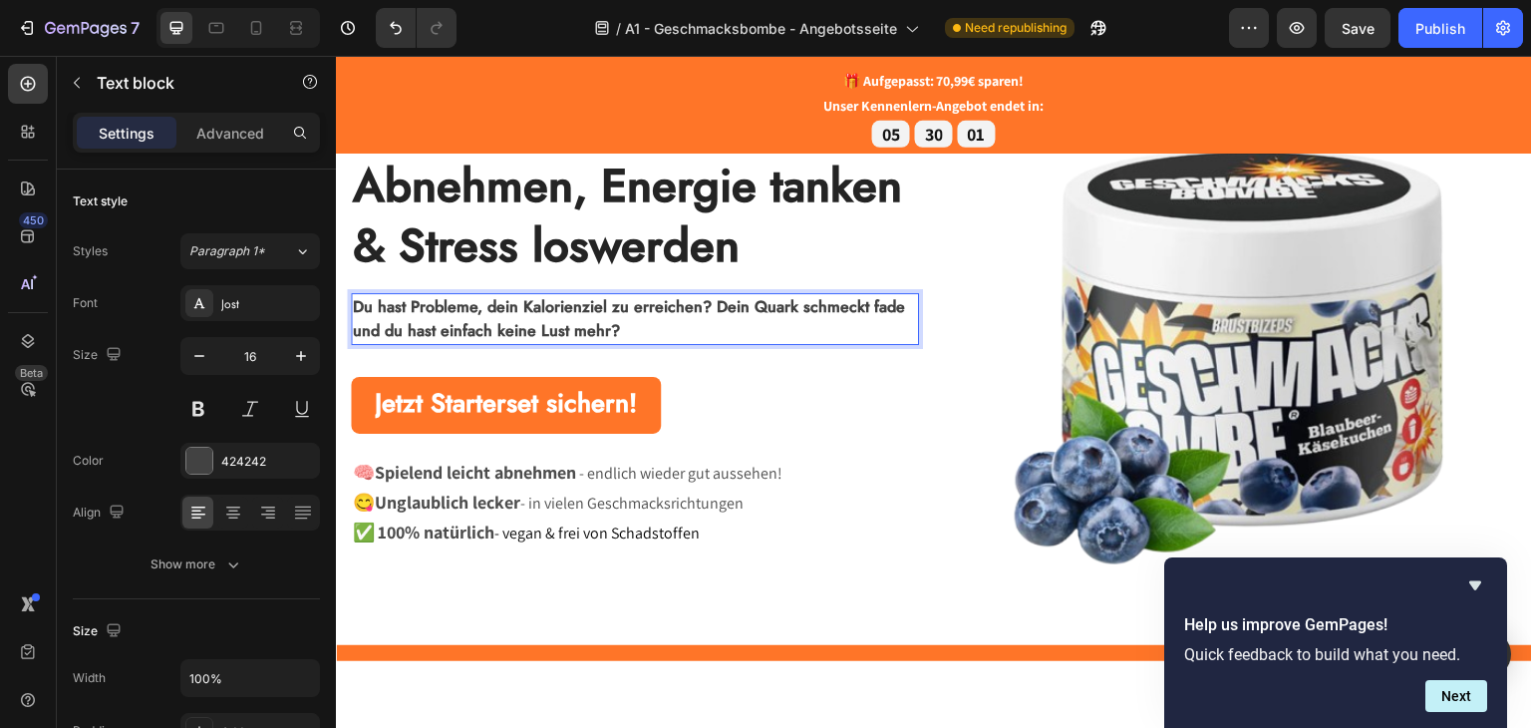
click at [708, 301] on strong "Du hast Probleme, dein Kalorienziel zu erreichen? Dein Quark schmeckt fade und …" at bounding box center [629, 317] width 552 height 47
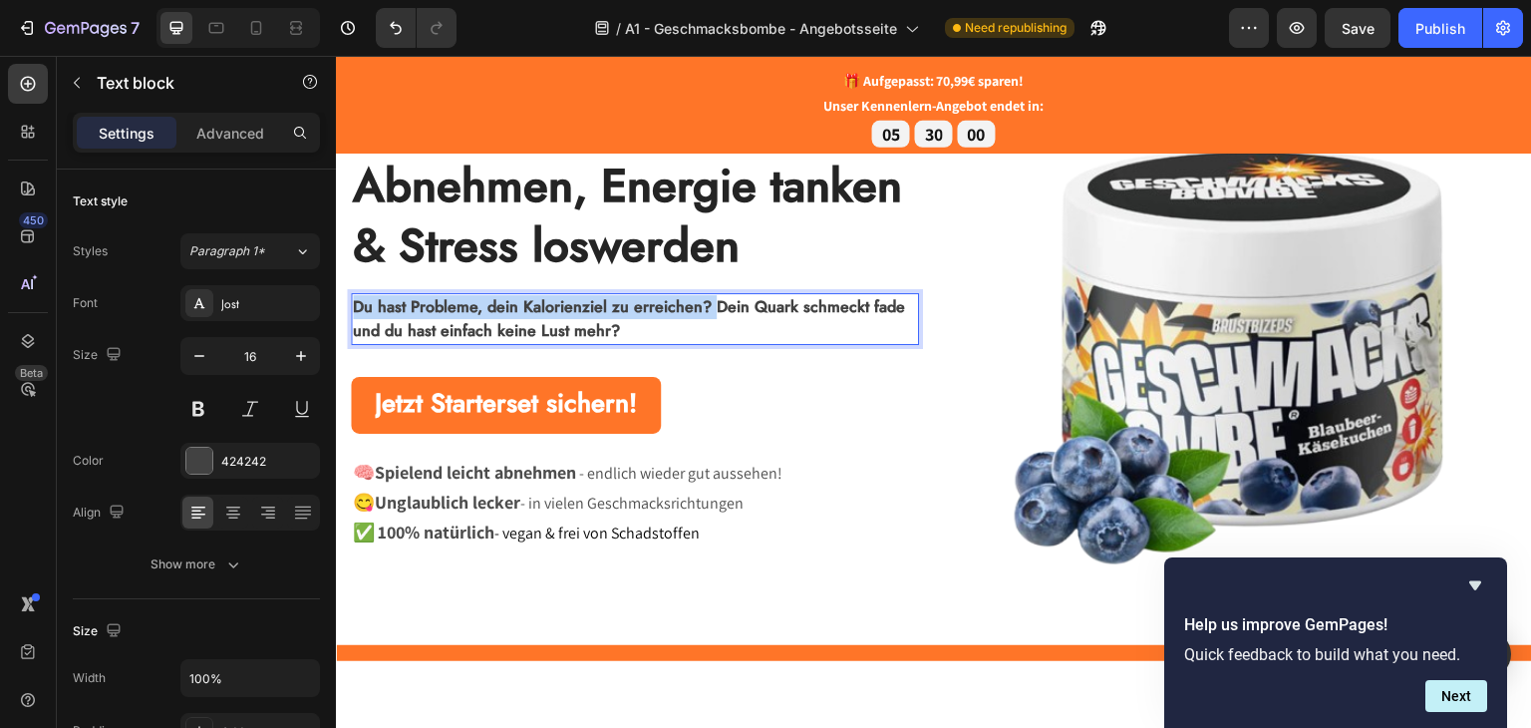
drag, startPoint x: 714, startPoint y: 300, endPoint x: 352, endPoint y: 304, distance: 361.9
click at [353, 304] on strong "Du hast Probleme, dein Kalorienziel zu erreichen? Dein Quark schmeckt fade und …" at bounding box center [629, 317] width 552 height 47
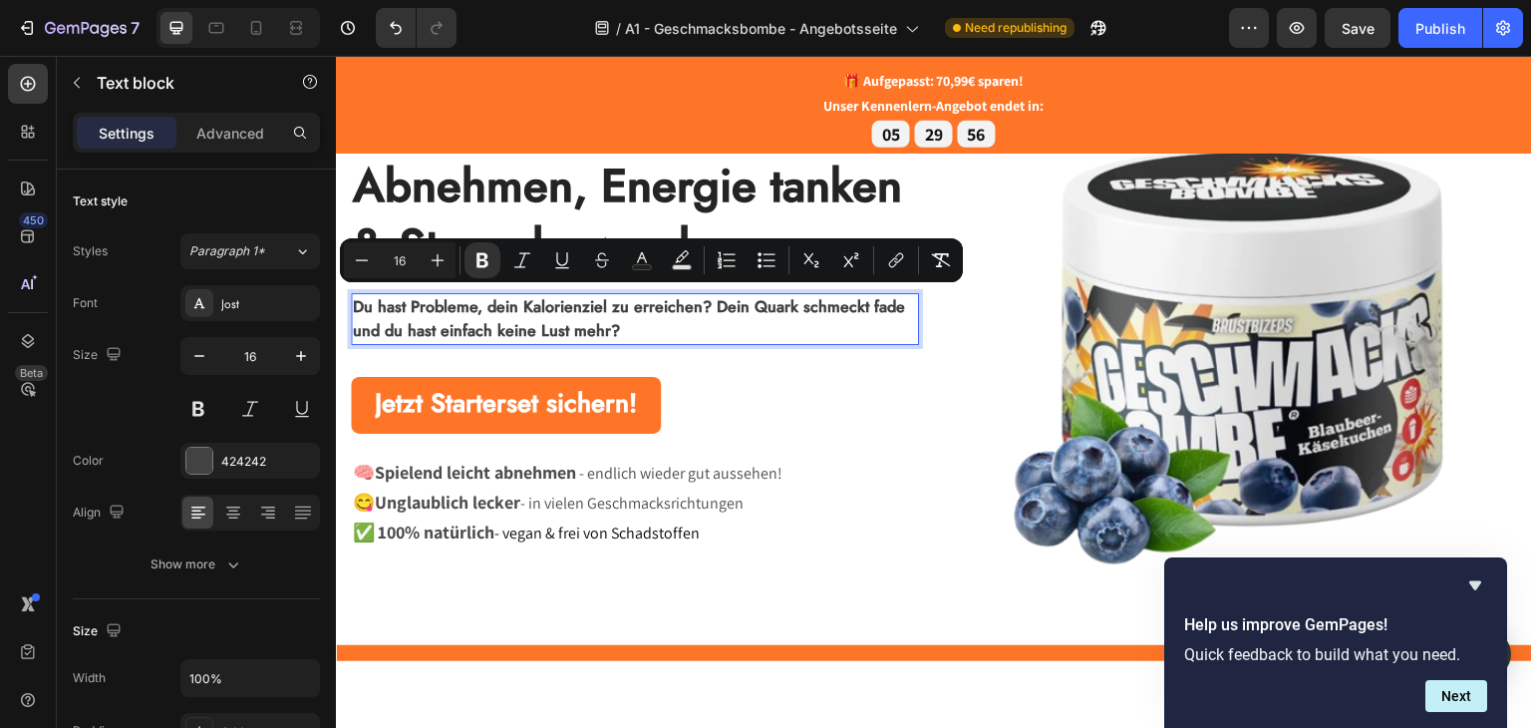
click at [704, 319] on p "Du hast Probleme, dein Kalorienziel zu erreichen? Dein Quark schmeckt fade und …" at bounding box center [635, 318] width 564 height 48
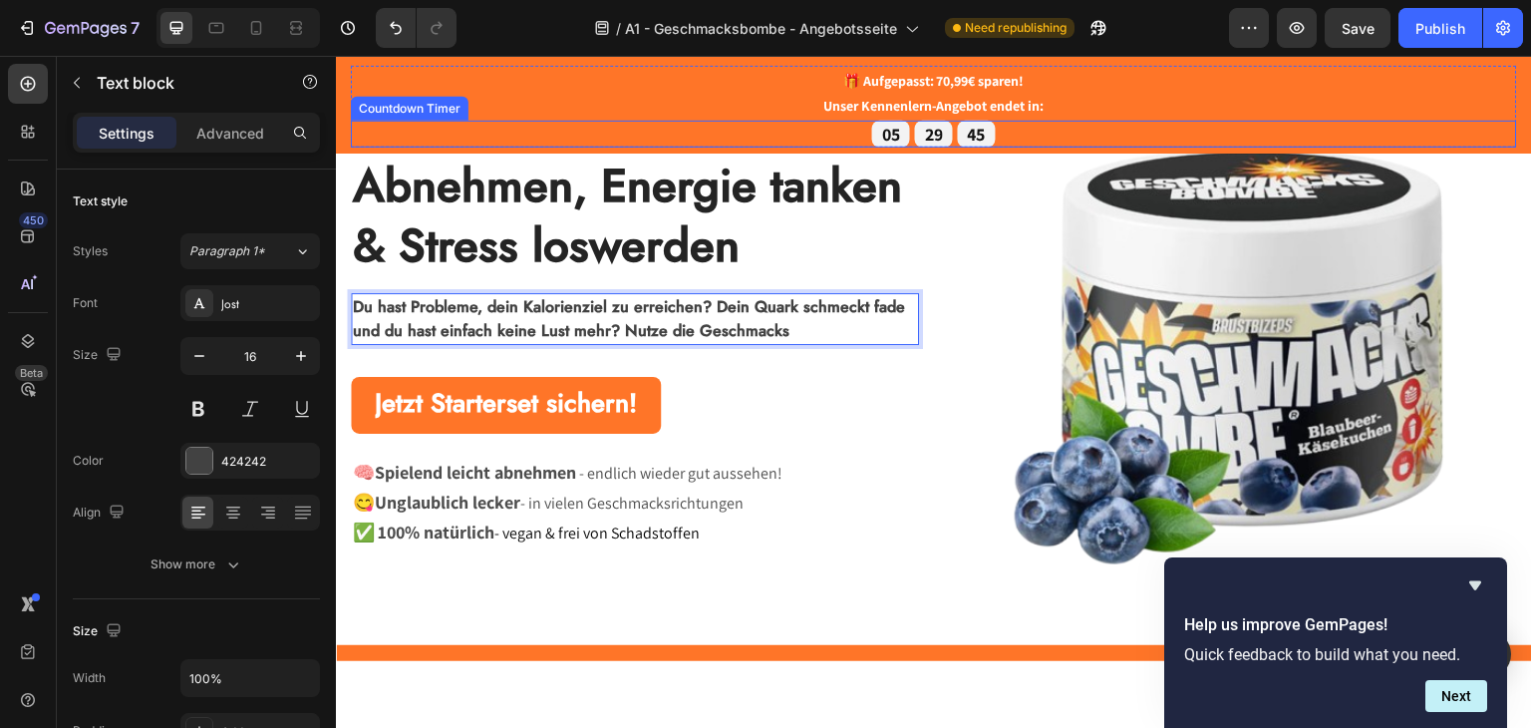
click at [607, 219] on strong "Abnehmen, Energie tanken & Stress loswerden" at bounding box center [627, 215] width 549 height 126
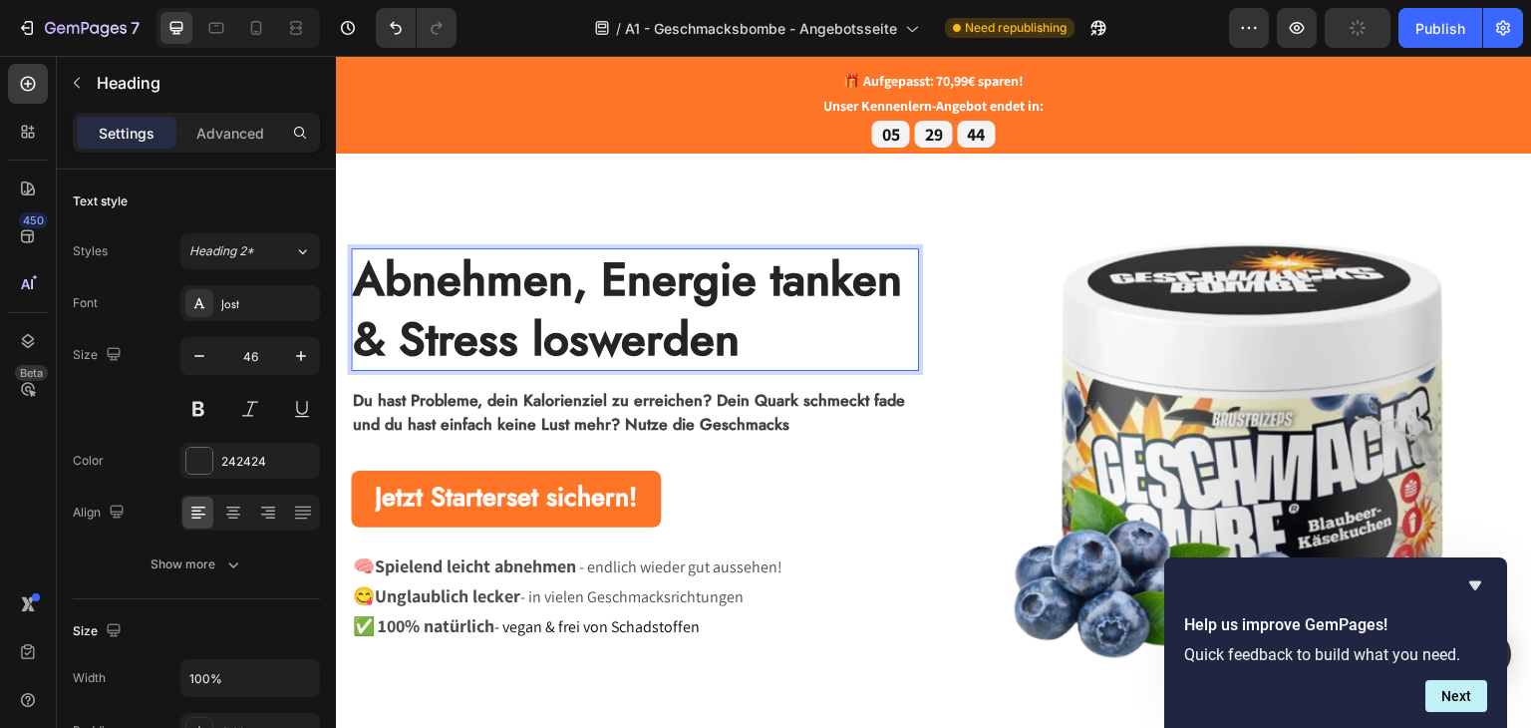
scroll to position [0, 0]
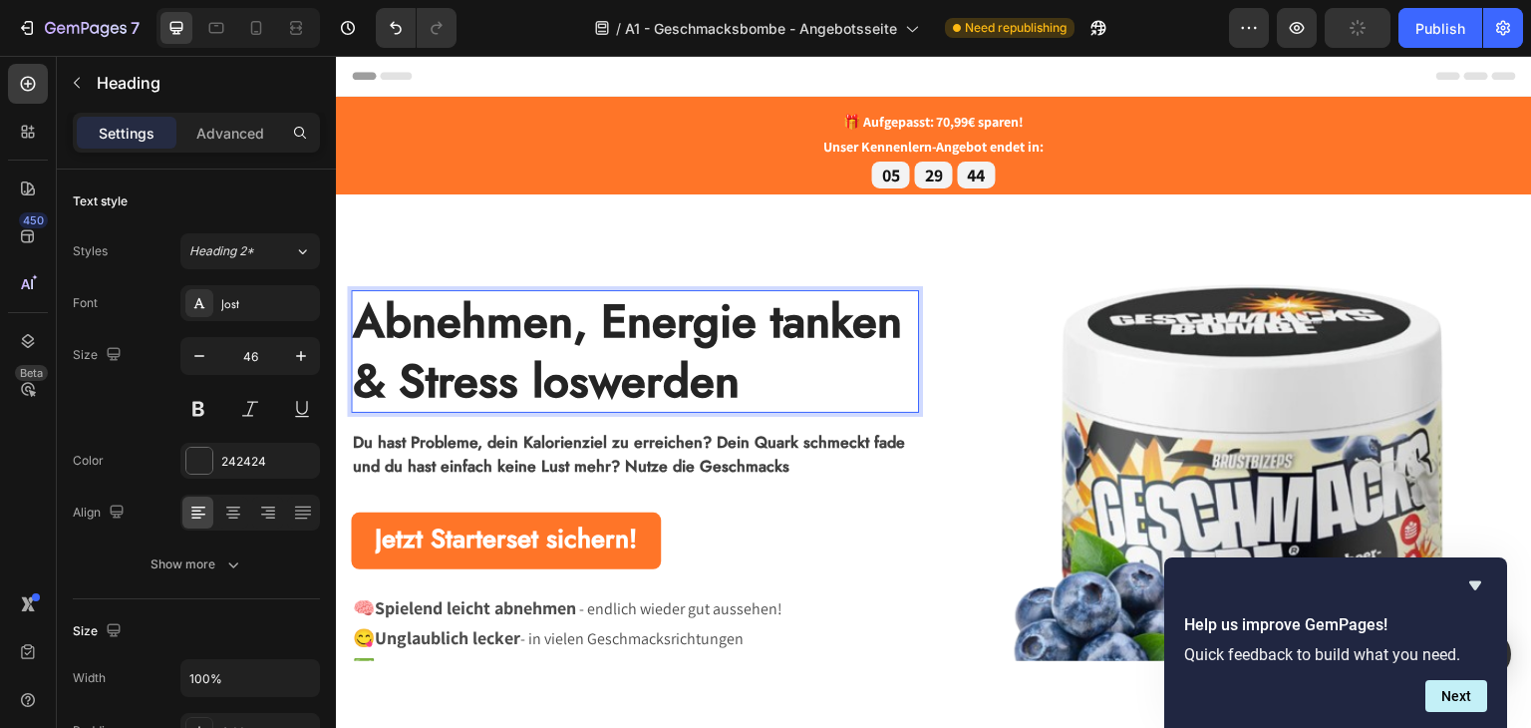
click at [669, 308] on strong "Abnehmen, Energie tanken & Stress loswerden" at bounding box center [627, 350] width 549 height 126
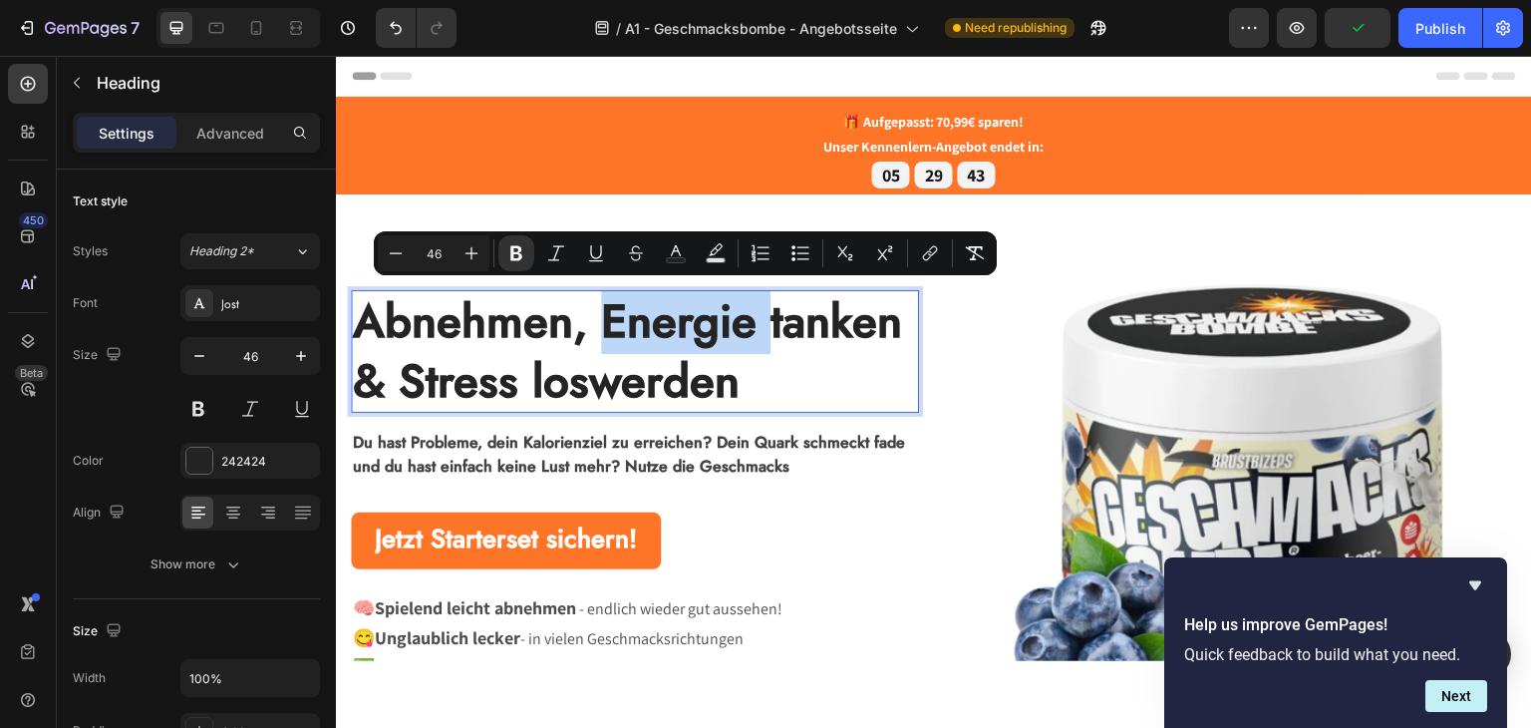
click at [724, 347] on strong "Abnehmen, Energie tanken & Stress loswerden" at bounding box center [627, 350] width 549 height 126
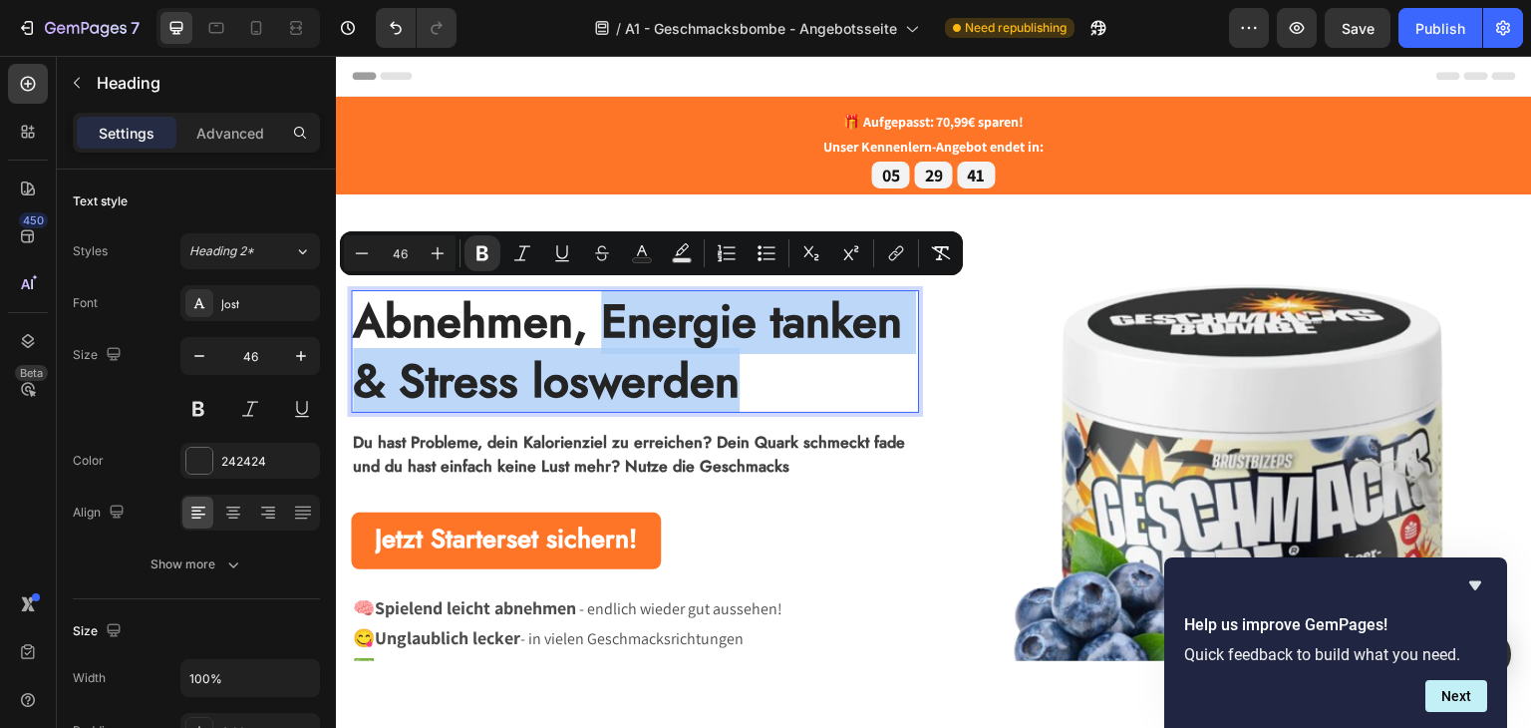
drag, startPoint x: 787, startPoint y: 372, endPoint x: 597, endPoint y: 329, distance: 195.2
click at [597, 329] on p "Abnehmen, Energie tanken & Stress loswerden" at bounding box center [635, 351] width 564 height 120
click at [736, 345] on strong "Abnehmen, Energie tanken & Stress loswerden" at bounding box center [627, 350] width 549 height 126
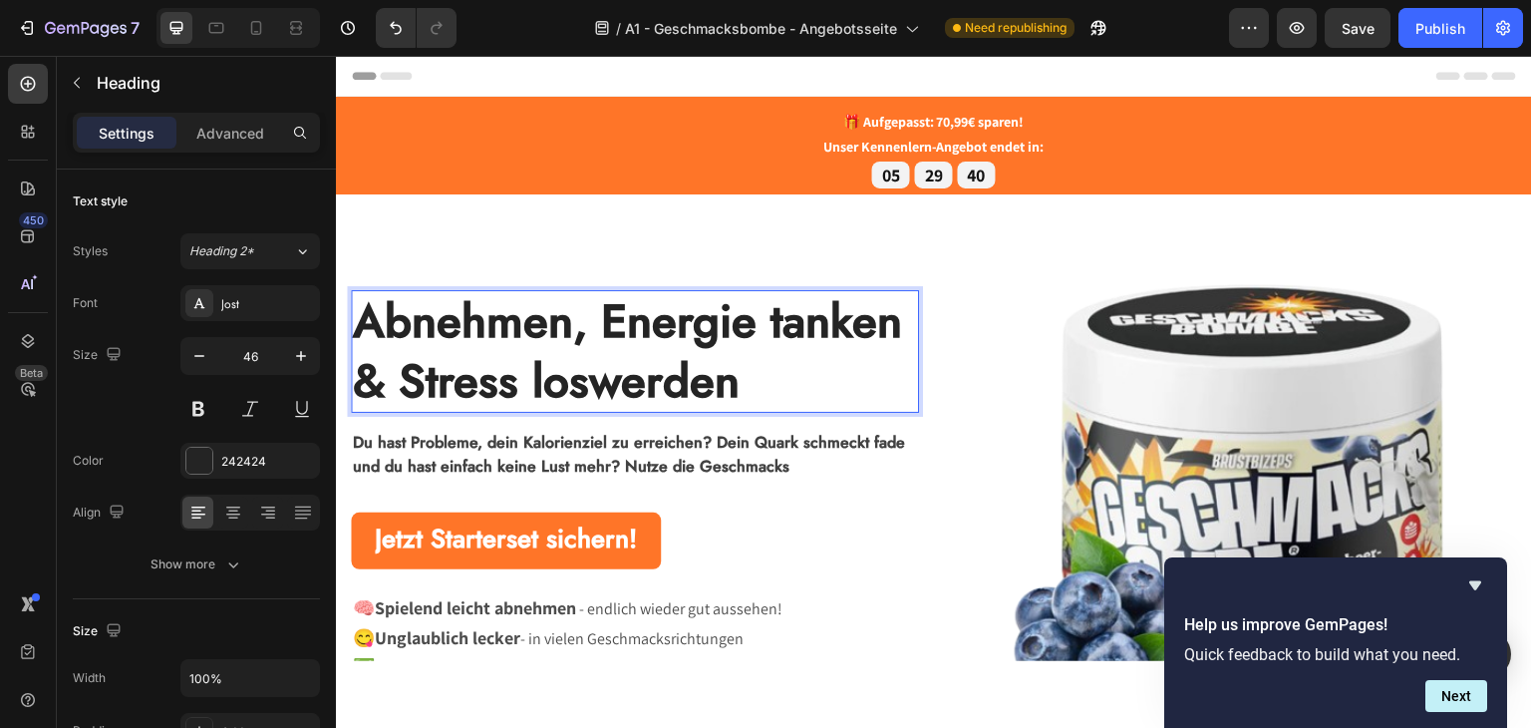
click at [778, 369] on p "Abnehmen, Energie tanken & Stress loswerden" at bounding box center [635, 351] width 564 height 120
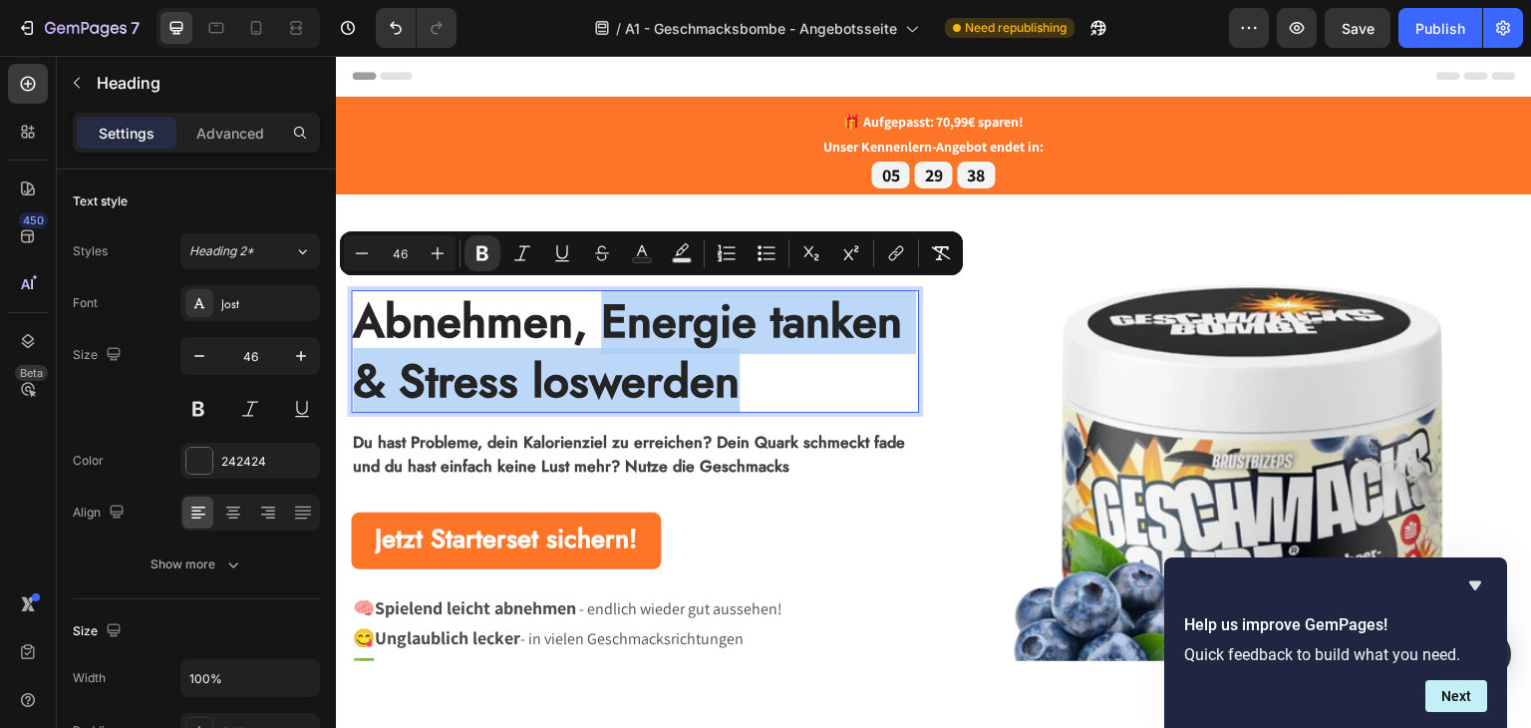
drag, startPoint x: 692, startPoint y: 333, endPoint x: 608, endPoint y: 315, distance: 85.6
click at [608, 315] on p "Abnehmen, Energie tanken & Stress loswerden" at bounding box center [635, 351] width 564 height 120
click at [636, 353] on strong "Abnehmen, Energie tanken & Stress loswerden" at bounding box center [627, 350] width 549 height 126
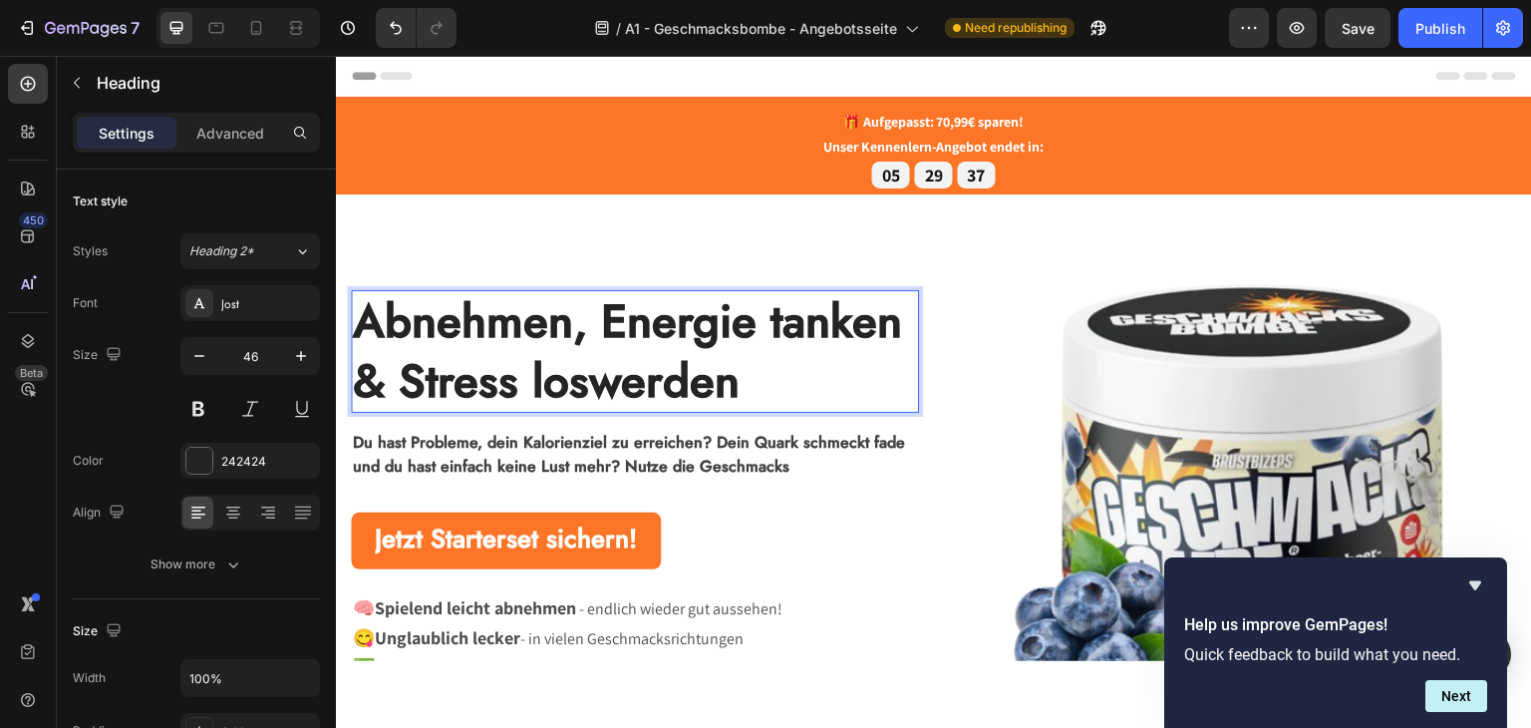
click at [758, 376] on p "Abnehmen, Energie tanken & Stress loswerden" at bounding box center [635, 351] width 564 height 120
click at [735, 460] on strong "Du hast Probleme, dein Kalorienziel zu erreichen? Dein Quark schmeckt fade und …" at bounding box center [629, 453] width 552 height 47
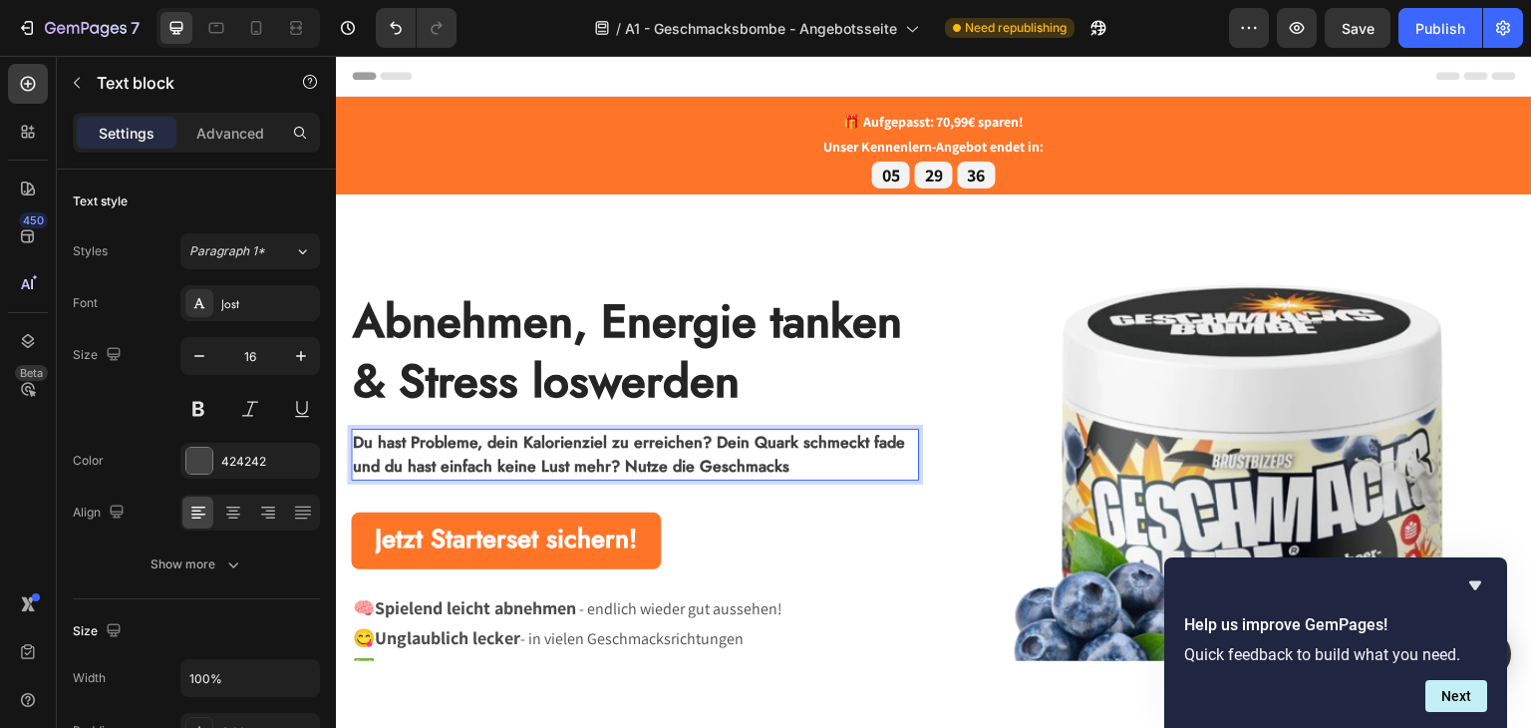
click at [811, 460] on p "Du hast Probleme, dein Kalorienziel zu erreichen? Dein Quark schmeckt fade und …" at bounding box center [635, 454] width 564 height 48
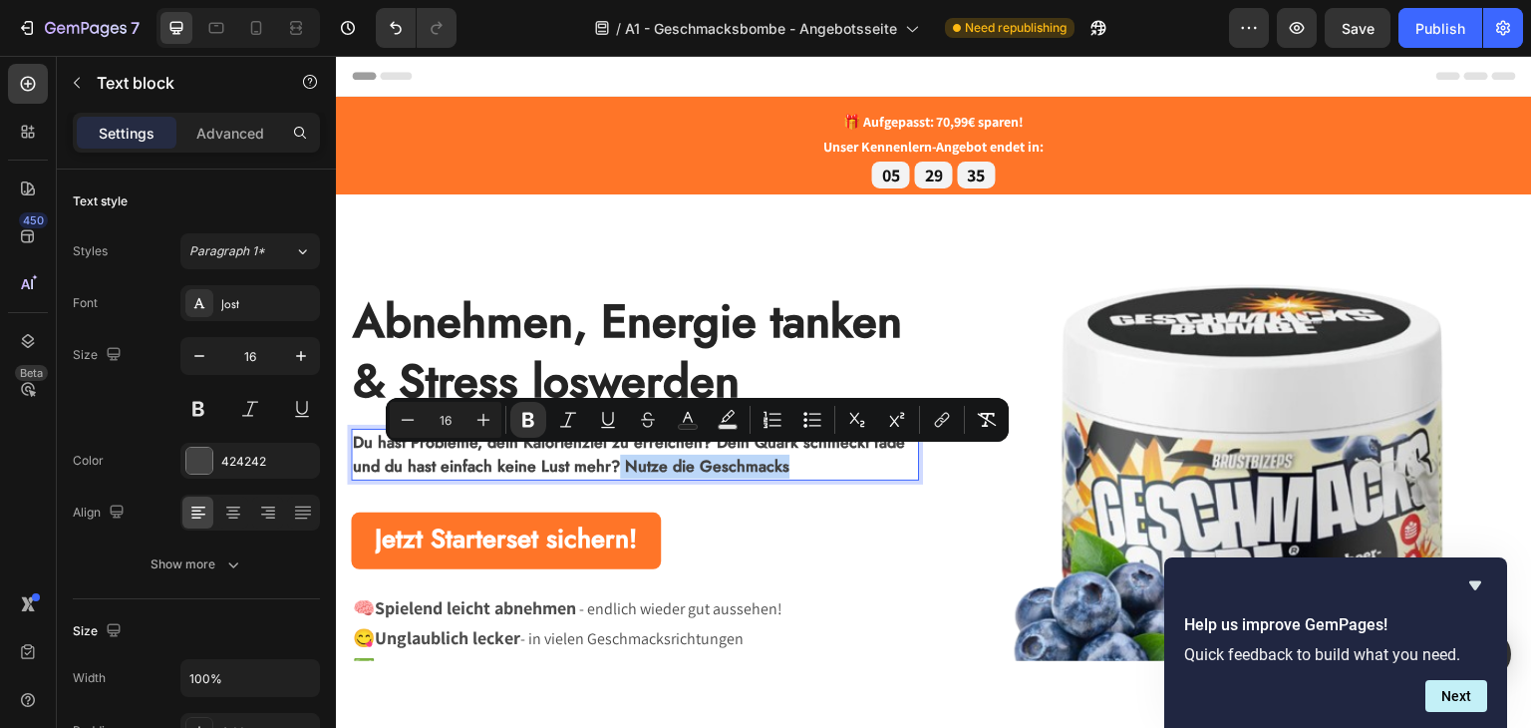
drag, startPoint x: 616, startPoint y: 458, endPoint x: 801, endPoint y: 456, distance: 185.4
click at [801, 456] on p "Du hast Probleme, dein Kalorienziel zu erreichen? Dein Quark schmeckt fade und …" at bounding box center [635, 454] width 564 height 48
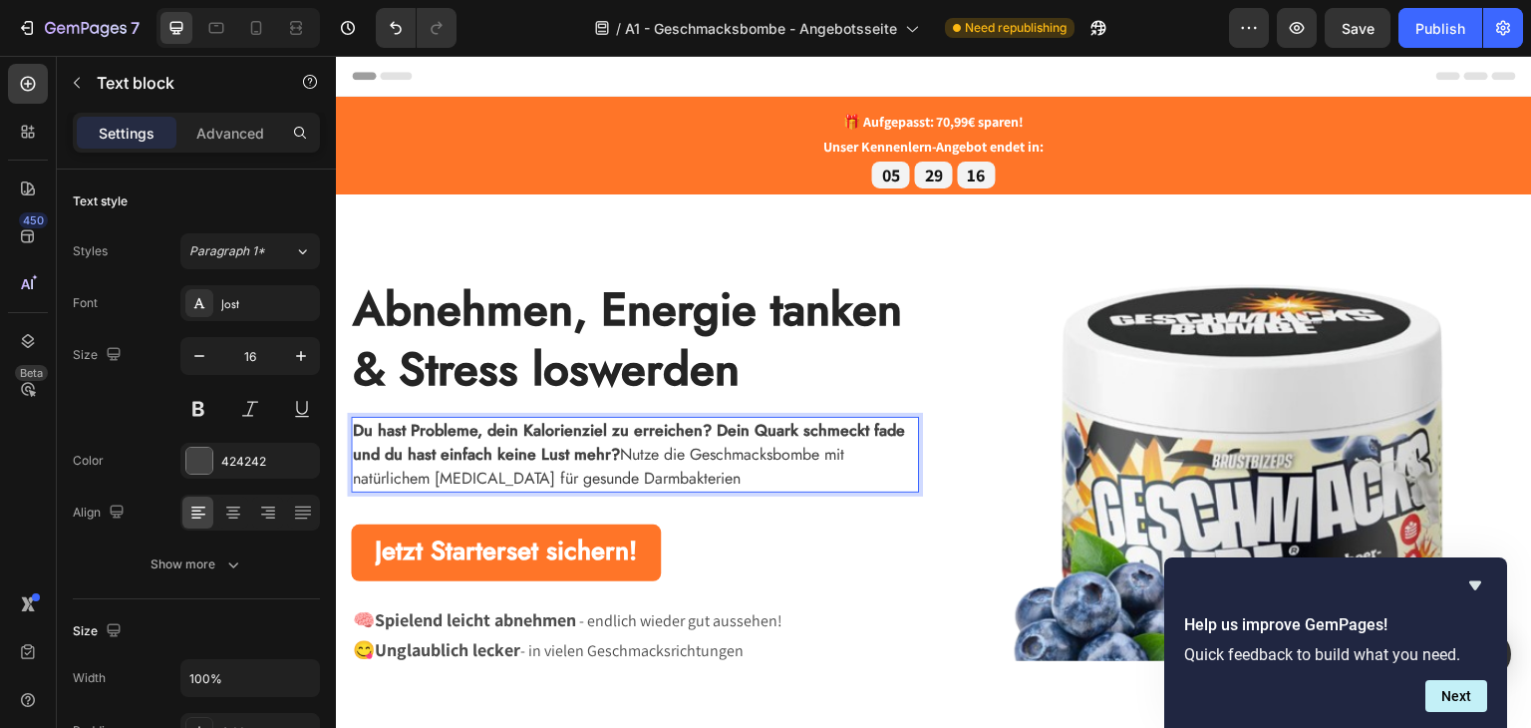
click at [476, 470] on p "Du hast Probleme, dein Kalorienziel zu erreichen? Dein Quark schmeckt fade und …" at bounding box center [635, 454] width 564 height 72
click at [825, 448] on p "Du hast Probleme, dein Kalorienziel zu erreichen? Dein Quark schmeckt fade und …" at bounding box center [635, 454] width 564 height 72
click at [775, 471] on p "Du hast Probleme, dein Kalorienziel zu erreichen? Dein Quark schmeckt fade und …" at bounding box center [635, 454] width 564 height 72
click at [808, 455] on p "Du hast Probleme, dein Kalorienziel zu erreichen? Dein Quark schmeckt fade und …" at bounding box center [635, 454] width 564 height 72
click at [817, 453] on p "Du hast Probleme, dein Kalorienziel zu erreichen? Dein Quark schmeckt fade und …" at bounding box center [635, 454] width 564 height 72
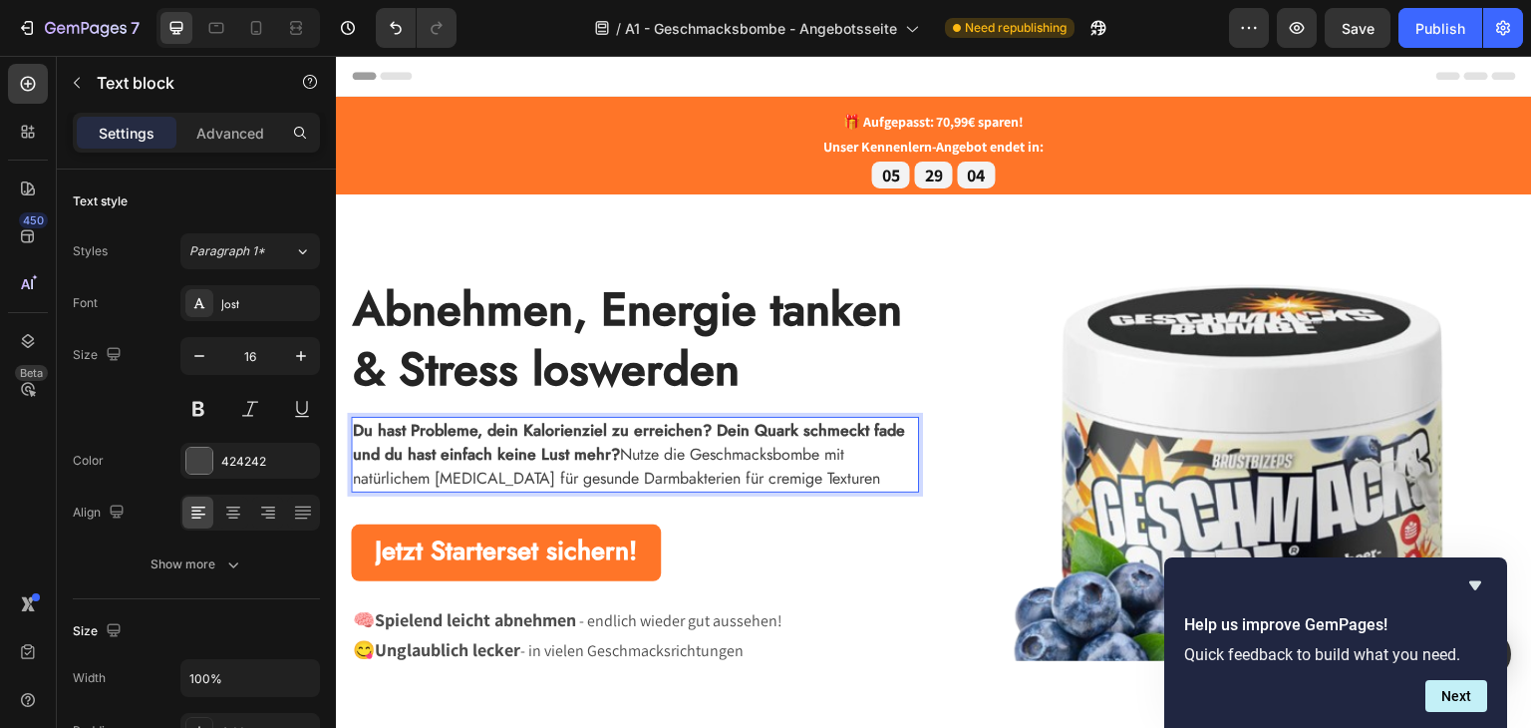
click at [819, 452] on p "Du hast Probleme, dein Kalorienziel zu erreichen? Dein Quark schmeckt fade und …" at bounding box center [635, 454] width 564 height 72
click at [821, 468] on p "Du hast Probleme, dein Kalorienziel zu erreichen? Dein Quark schmeckt fade und …" at bounding box center [635, 454] width 564 height 72
click at [863, 450] on p "Du hast Probleme, dein Kalorienziel zu erreichen? Dein Quark schmeckt fade und …" at bounding box center [635, 454] width 564 height 72
click at [812, 502] on div "⁠⁠⁠⁠⁠⁠⁠ Abnehmen, Energie tanken & Stress loswerden Heading Du hast Probleme, d…" at bounding box center [635, 487] width 568 height 420
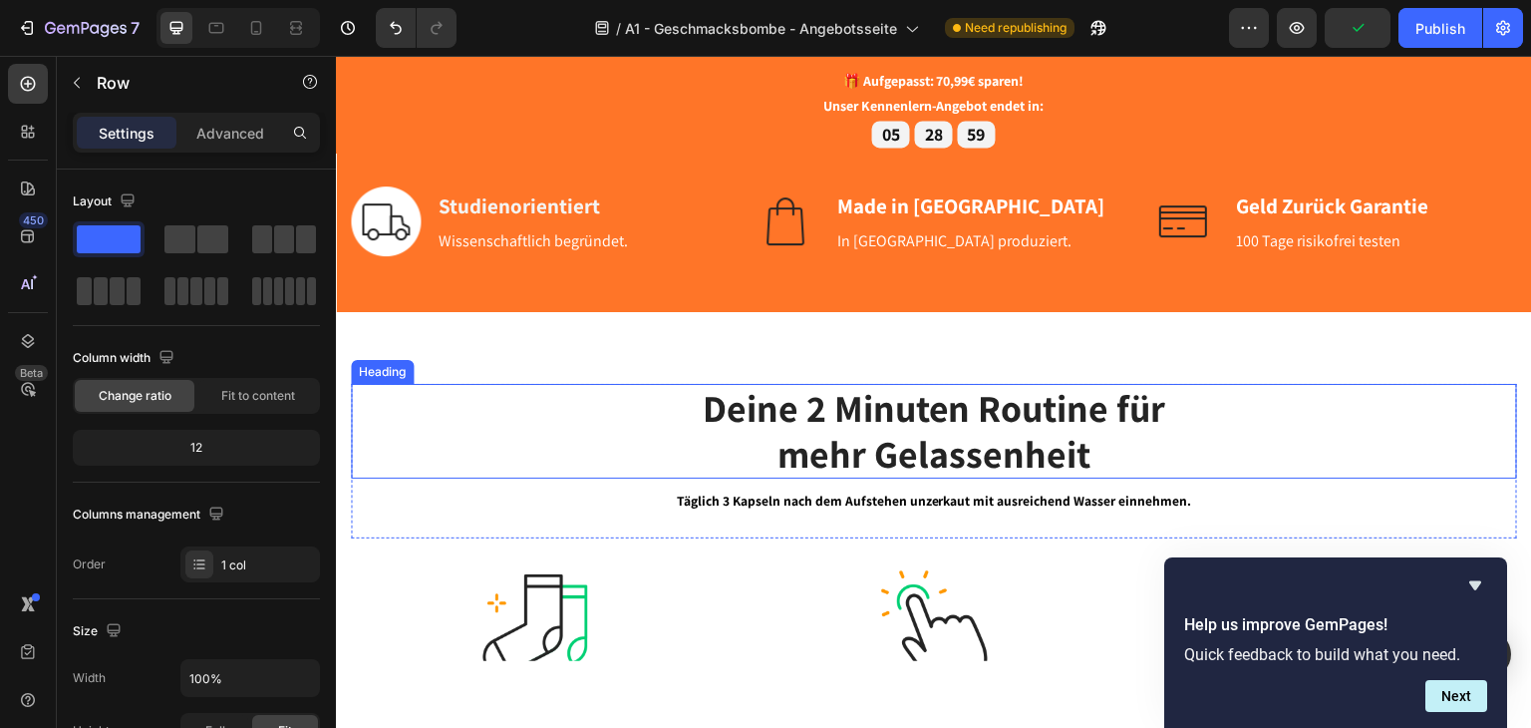
scroll to position [698, 0]
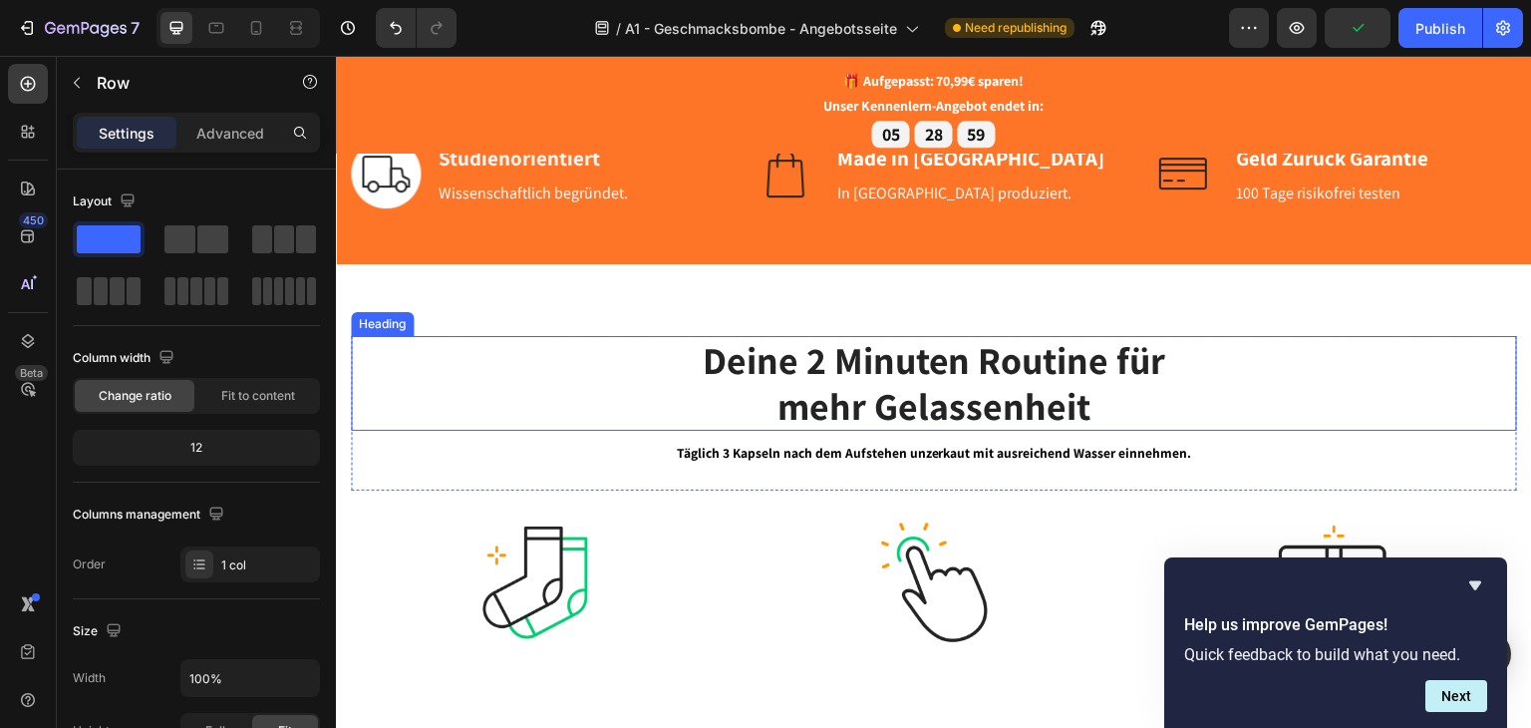
click at [880, 407] on strong "mehr Gelassenheit" at bounding box center [934, 405] width 313 height 50
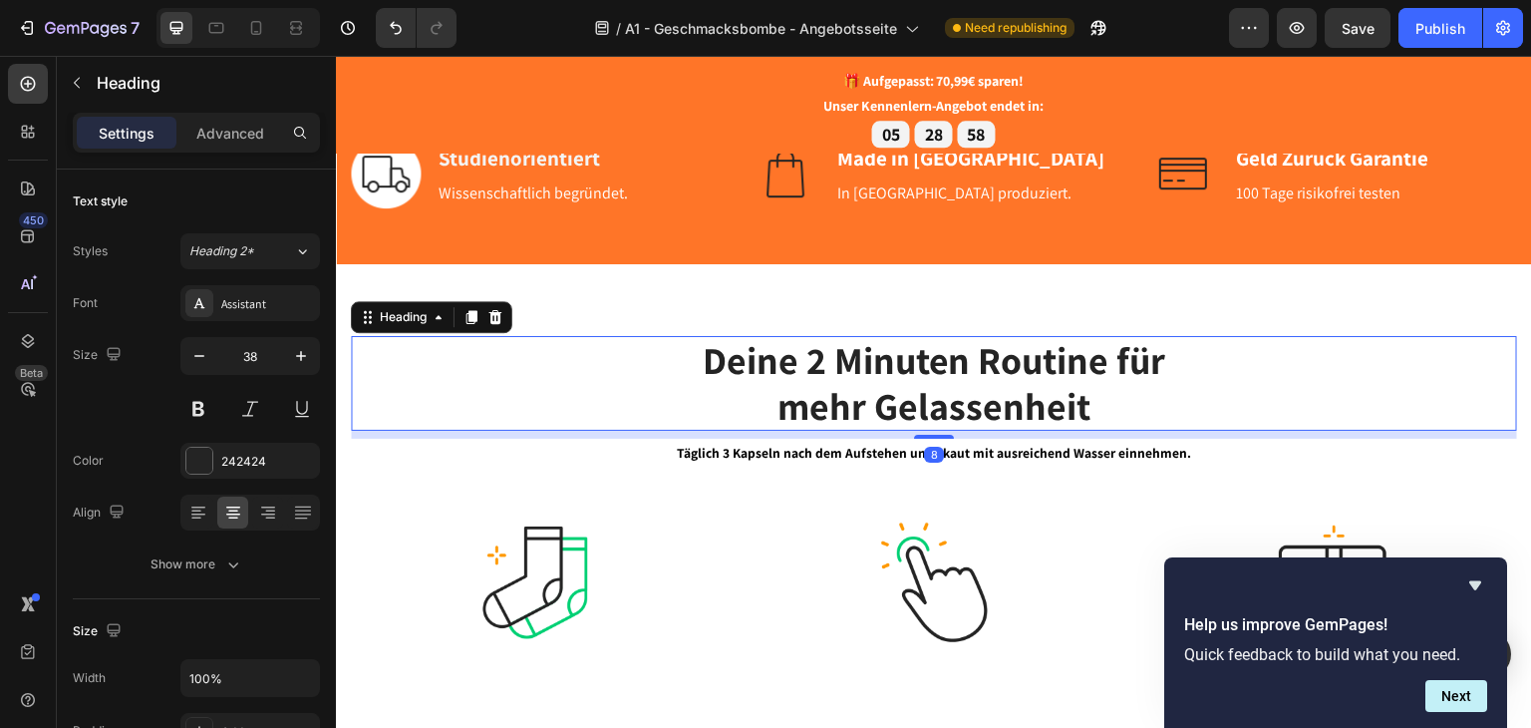
click at [929, 503] on div "Deine 2 Minuten Routine für mehr Gelassenheit Heading 8 Täglich 3 Kapseln nach …" at bounding box center [934, 719] width 1166 height 768
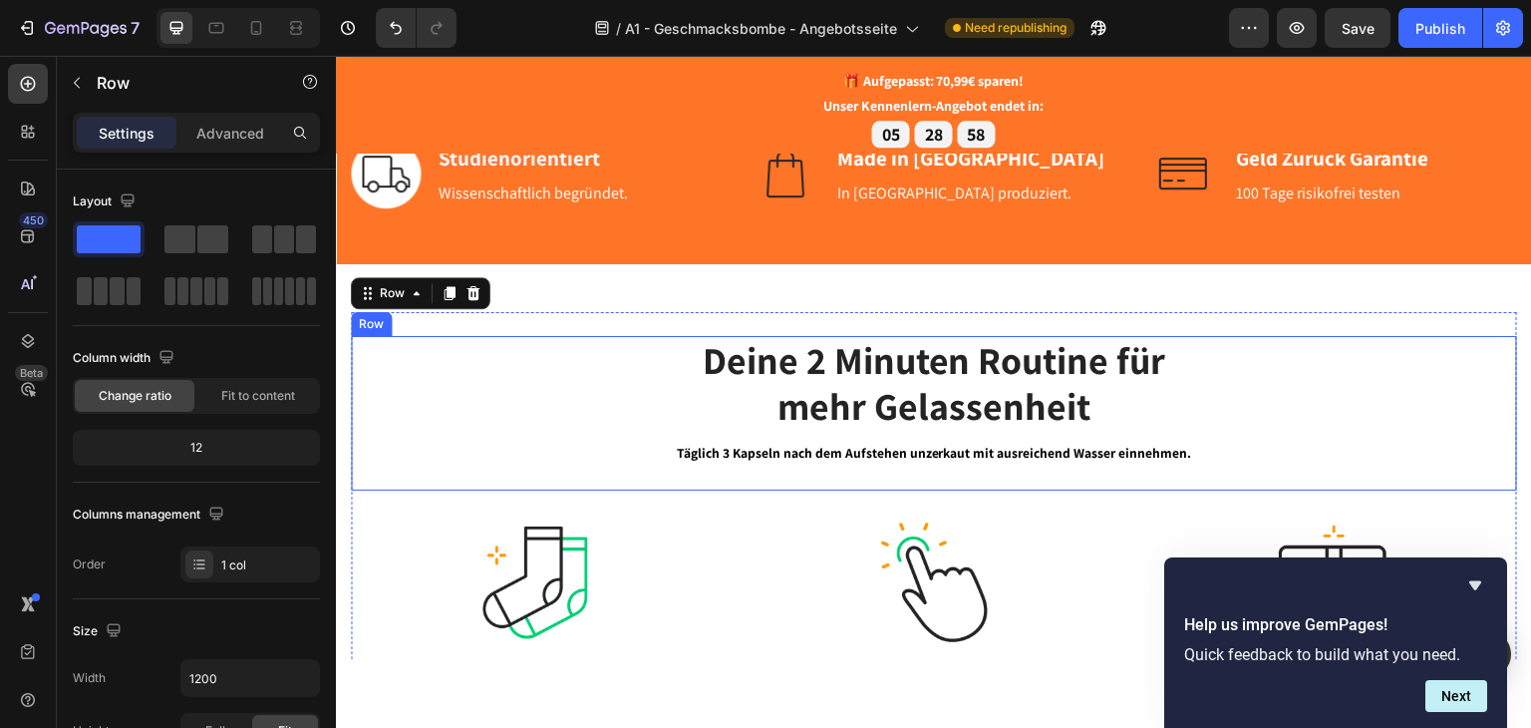
click at [929, 393] on strong "mehr Gelassenheit" at bounding box center [934, 405] width 313 height 50
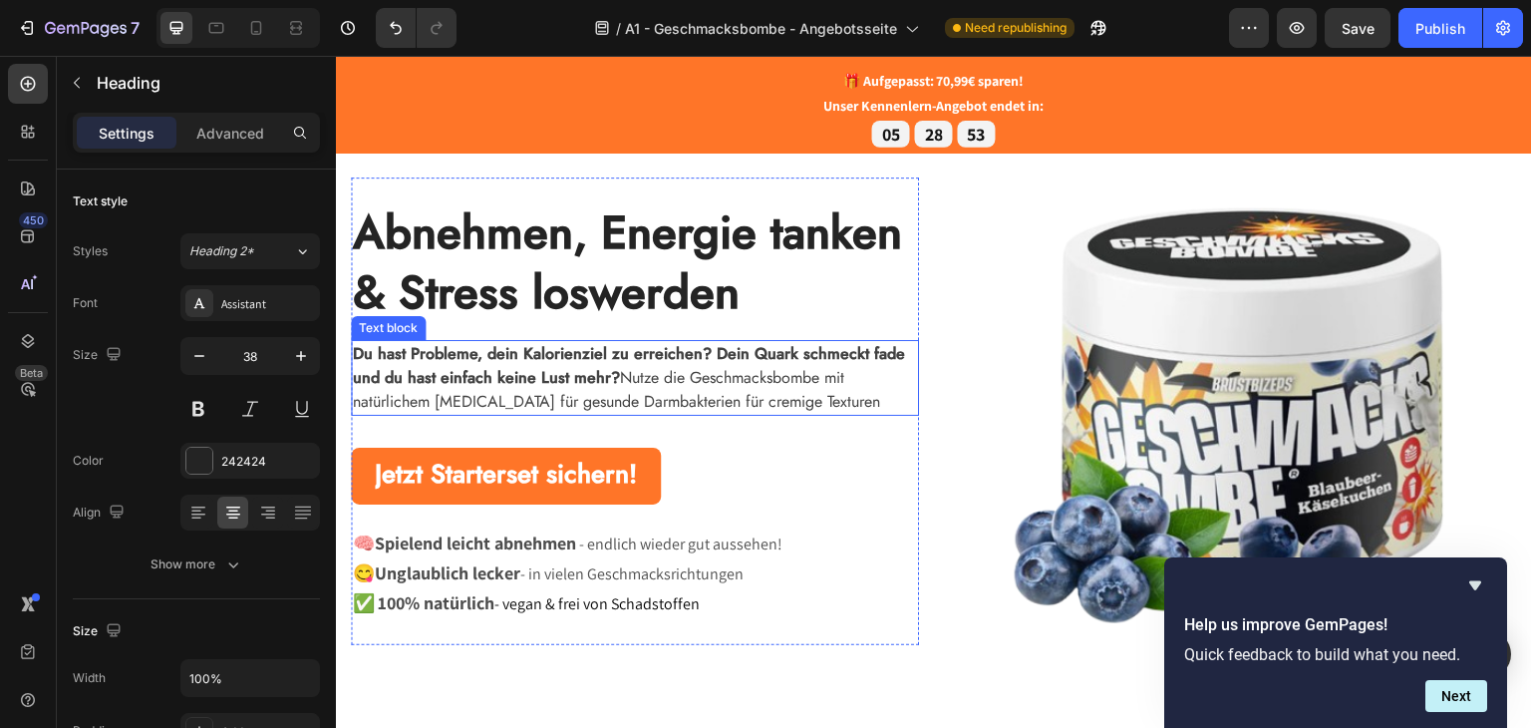
scroll to position [100, 0]
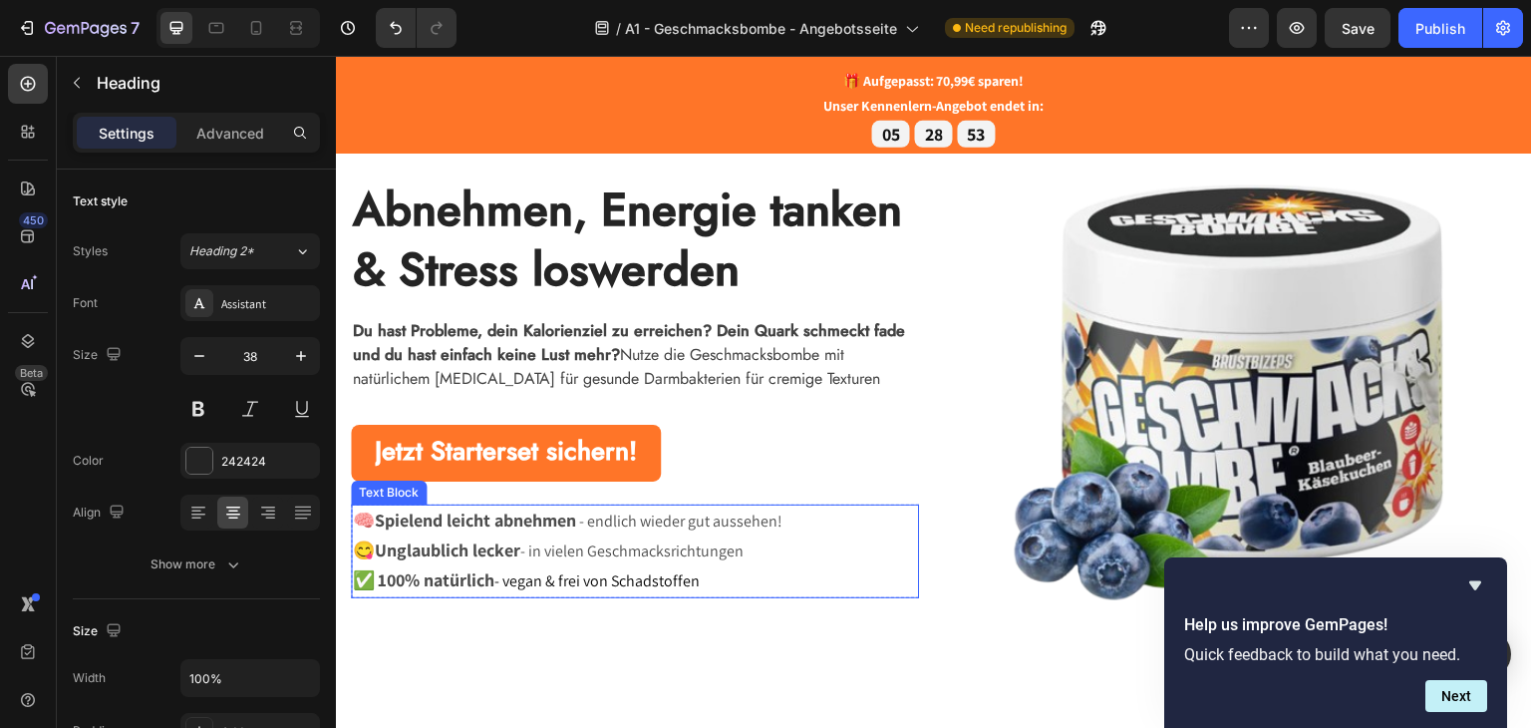
click at [687, 572] on span "- vegan & frei von Schadstoffen" at bounding box center [596, 579] width 205 height 21
click at [745, 578] on p "✅ 100% natürlich - vegan & frei von Schadstoffen" at bounding box center [635, 580] width 564 height 30
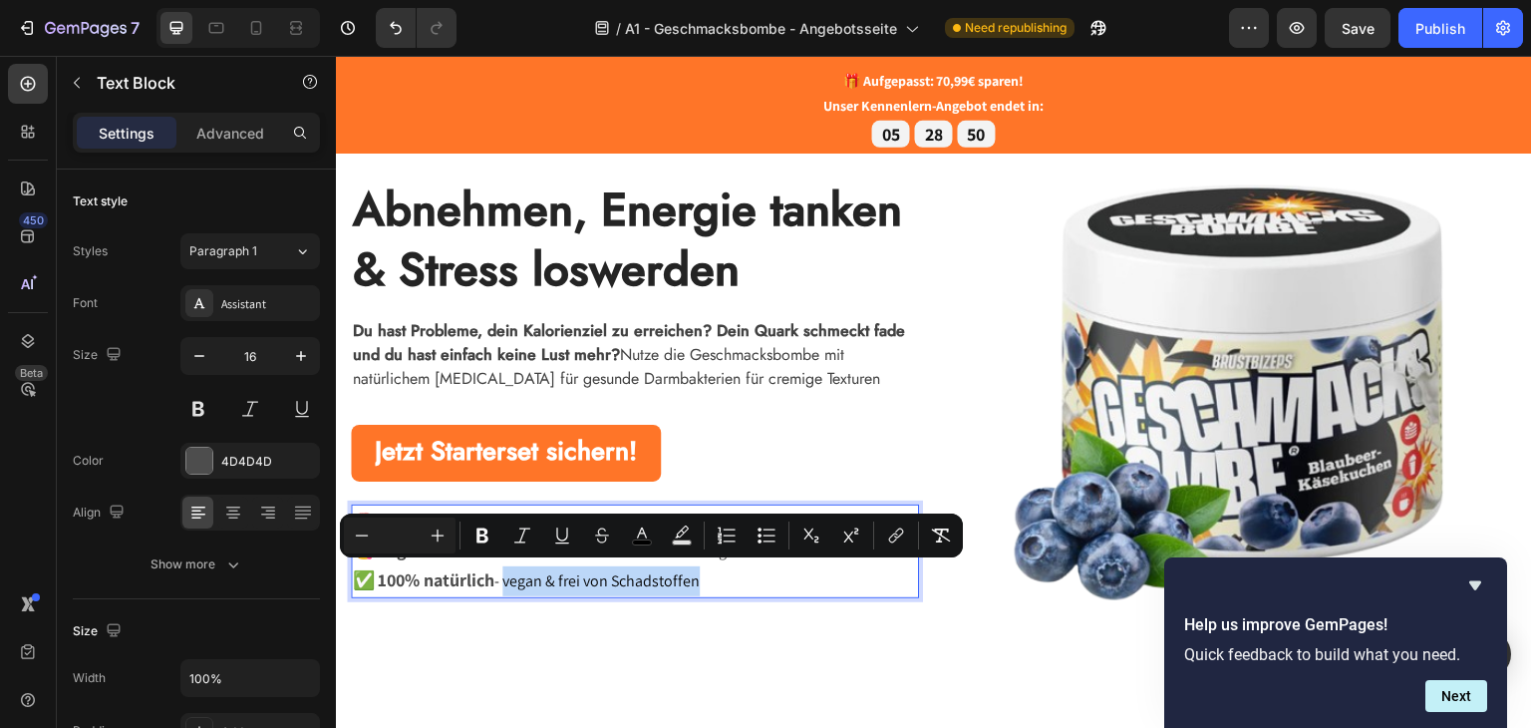
drag, startPoint x: 746, startPoint y: 578, endPoint x: 513, endPoint y: 577, distance: 232.3
click at [513, 577] on p "✅ 100% natürlich - vegan & frei von Schadstoffen" at bounding box center [635, 580] width 564 height 30
click at [638, 531] on icon "Editor contextual toolbar" at bounding box center [642, 535] width 20 height 20
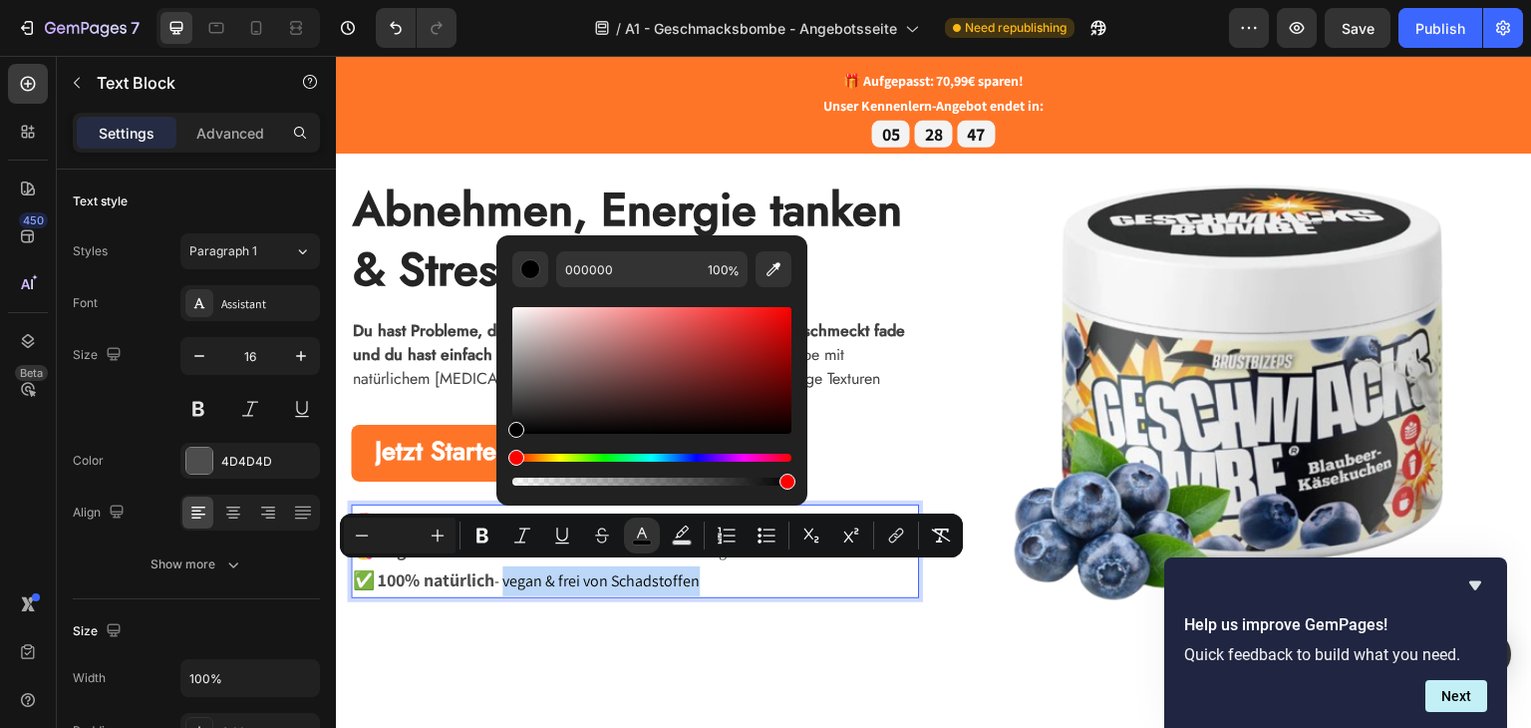
click at [711, 603] on div "⁠⁠⁠⁠⁠⁠⁠ Abnehmen, Energie tanken & Stress loswerden Heading Du hast Probleme, d…" at bounding box center [635, 388] width 568 height 468
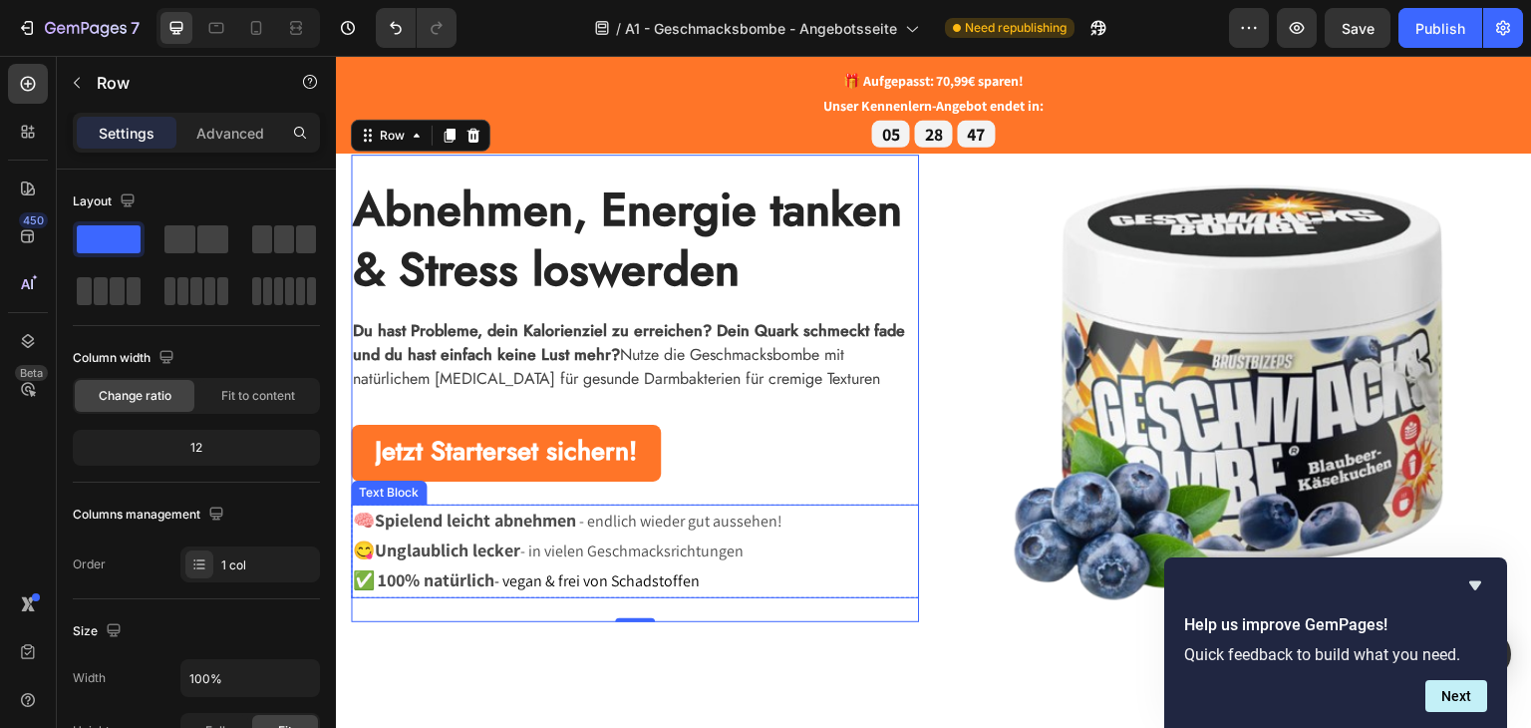
click at [723, 540] on p "😋 Unglaublich lecker - in vielen Geschmacksrichtungen" at bounding box center [635, 550] width 564 height 30
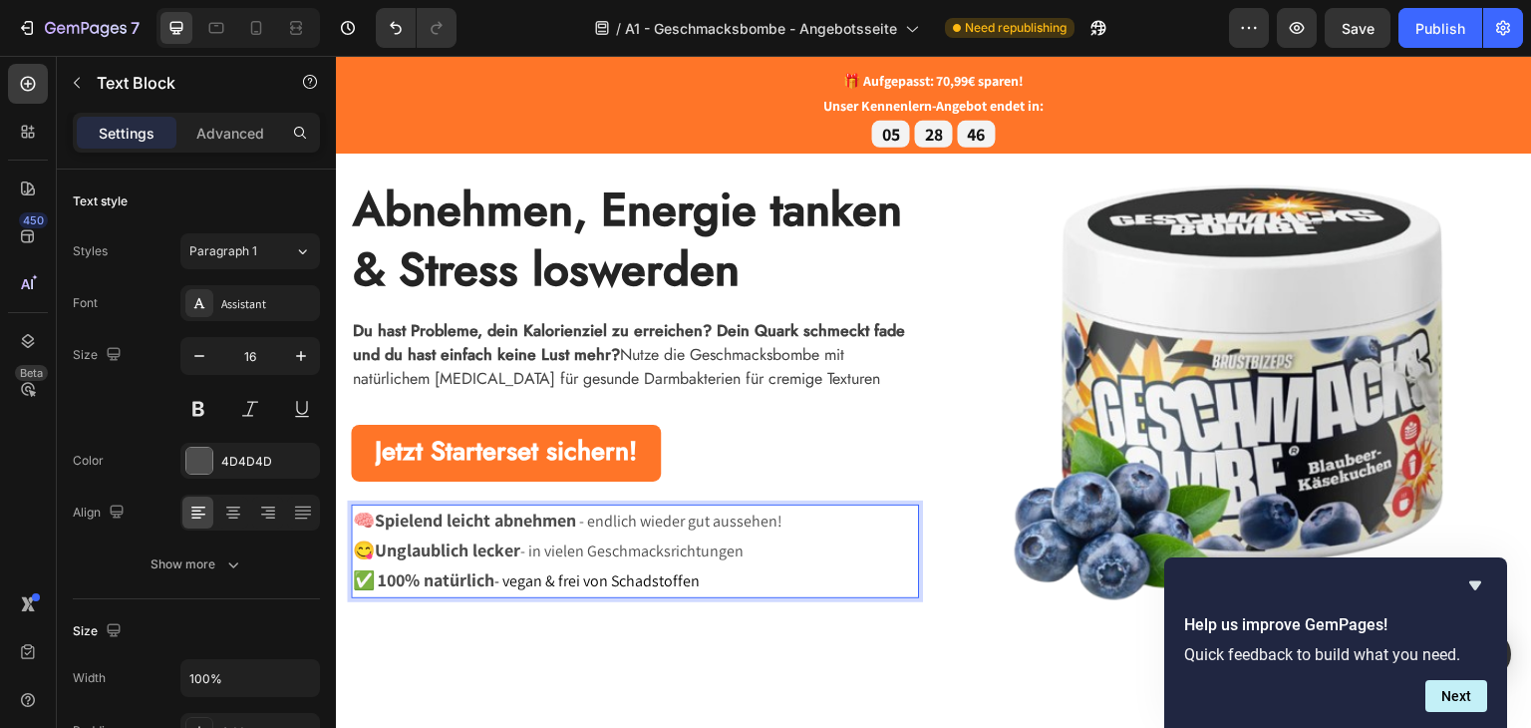
drag, startPoint x: 780, startPoint y: 543, endPoint x: 570, endPoint y: 544, distance: 209.3
click at [570, 544] on p "😋 Unglaublich lecker - in vielen Geschmacksrichtungen" at bounding box center [635, 550] width 564 height 30
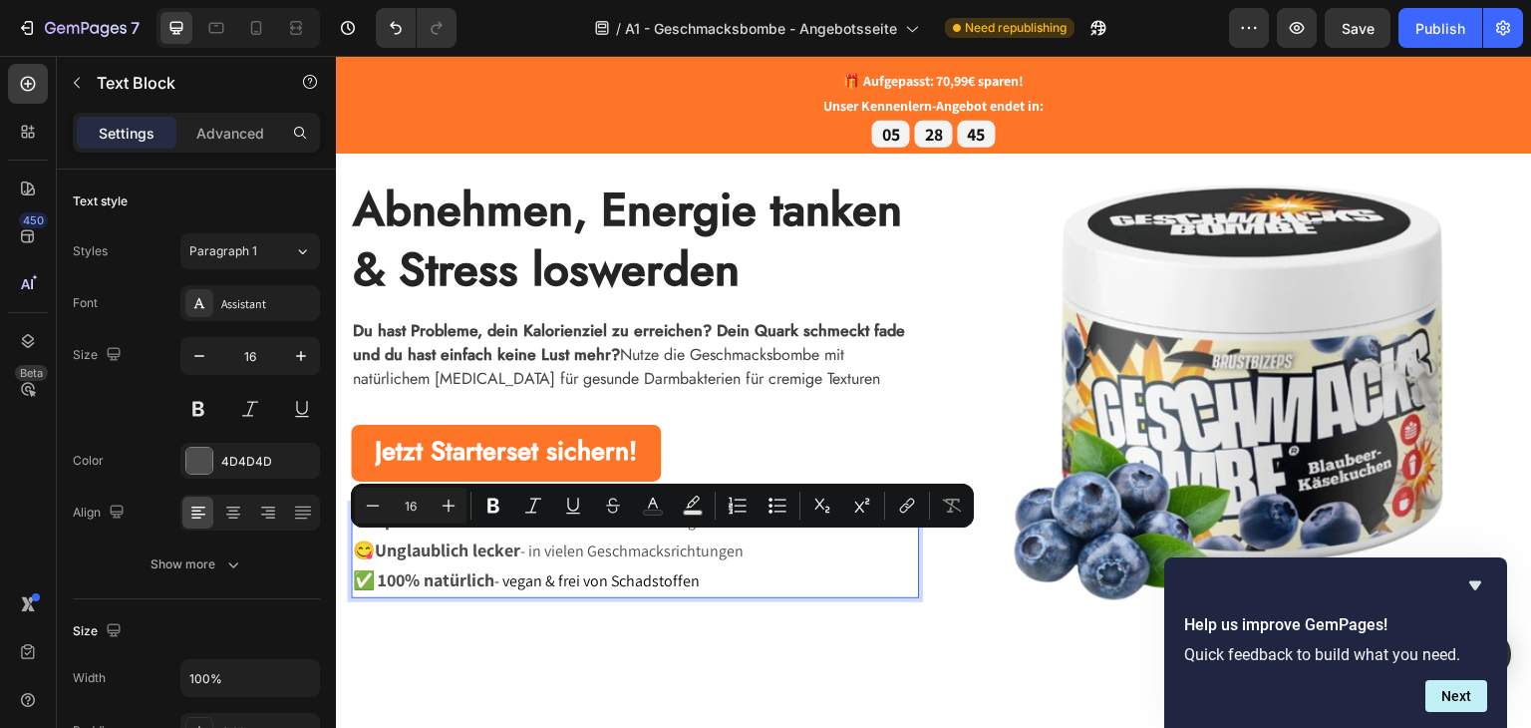
click at [570, 544] on p "😋 Unglaublich lecker - in vielen Geschmacksrichtungen" at bounding box center [635, 550] width 564 height 30
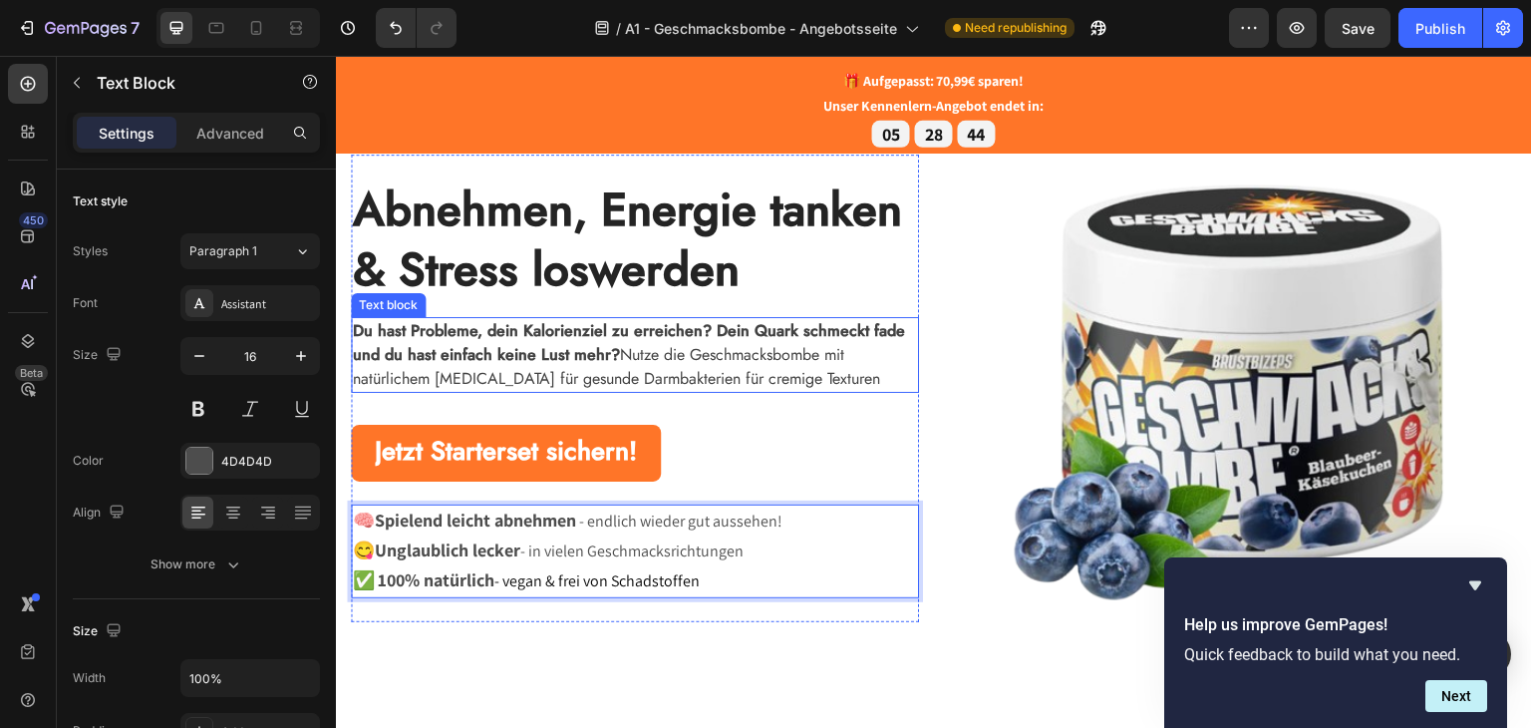
click at [851, 367] on p "Du hast Probleme, dein Kalorienziel zu erreichen? Dein Quark schmeckt fade und …" at bounding box center [635, 354] width 564 height 72
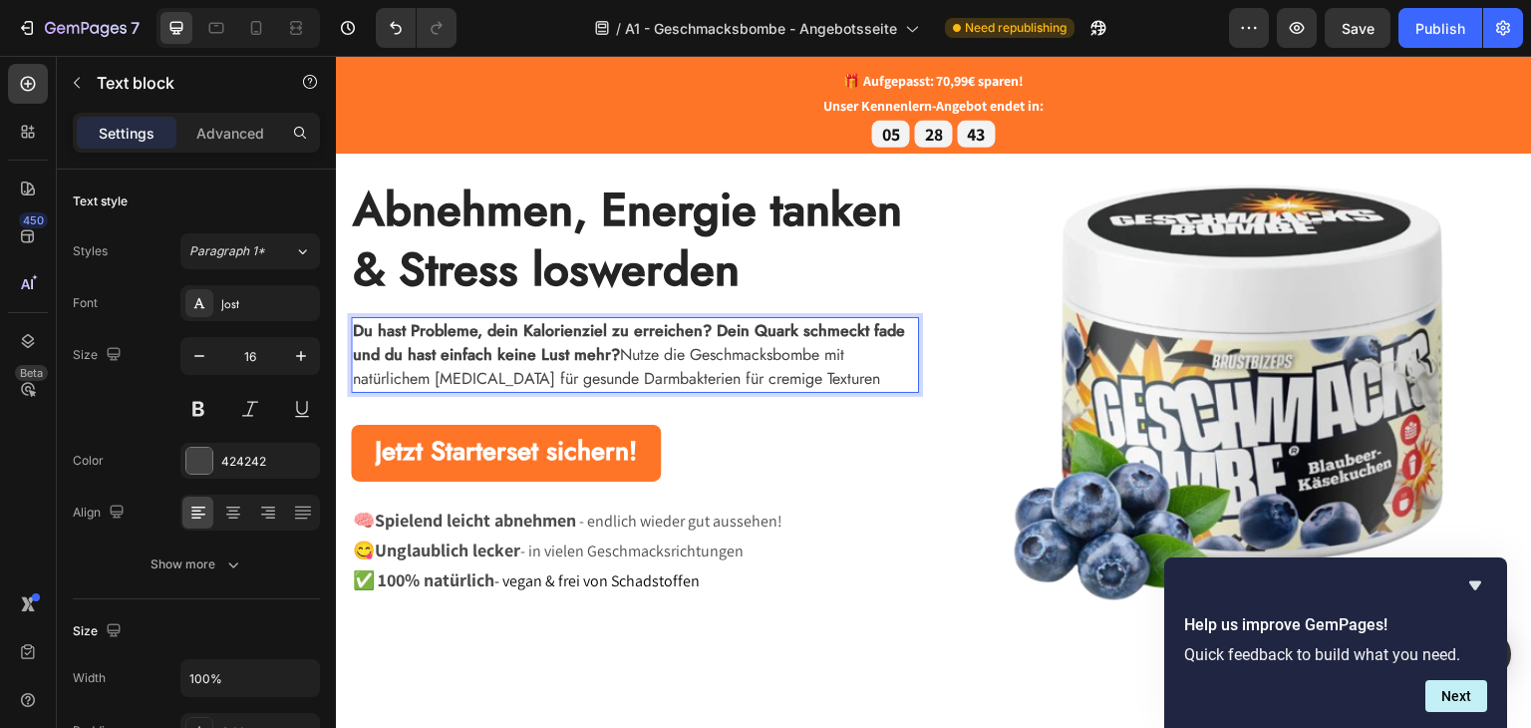
click at [862, 343] on p "Du hast Probleme, dein Kalorienziel zu erreichen? Dein Quark schmeckt fade und …" at bounding box center [635, 354] width 564 height 72
click at [811, 376] on p "Du hast Probleme, dein Kalorienziel zu erreichen? Dein Quark schmeckt fade und …" at bounding box center [635, 354] width 564 height 72
drag, startPoint x: 829, startPoint y: 371, endPoint x: 663, endPoint y: 372, distance: 166.5
click at [663, 372] on p "Du hast Probleme, dein Kalorienziel zu erreichen? Dein Quark schmeckt fade und …" at bounding box center [635, 354] width 564 height 72
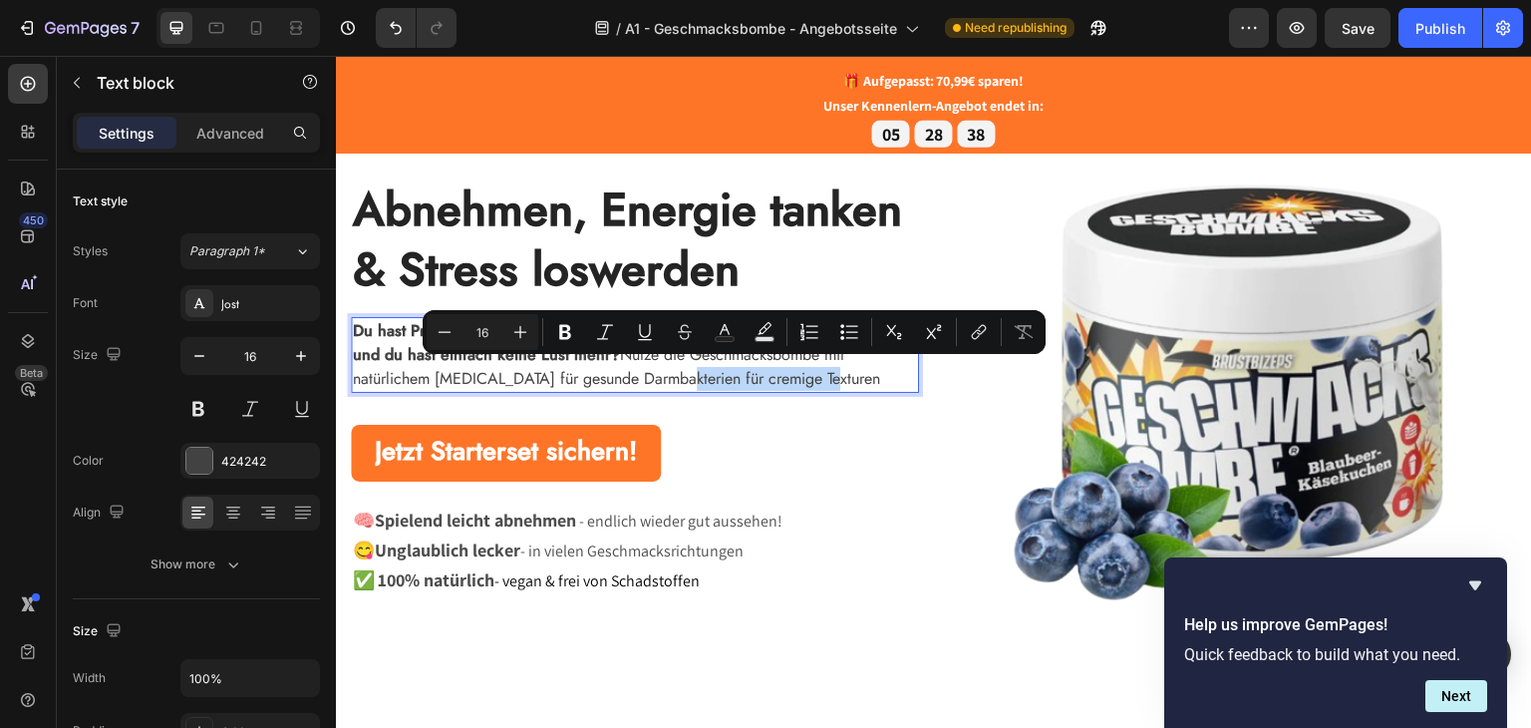
copy p "für cremige Texturen"
click at [784, 371] on p "Du hast Probleme, dein Kalorienziel zu erreichen? Dein Quark schmeckt fade und …" at bounding box center [635, 354] width 564 height 72
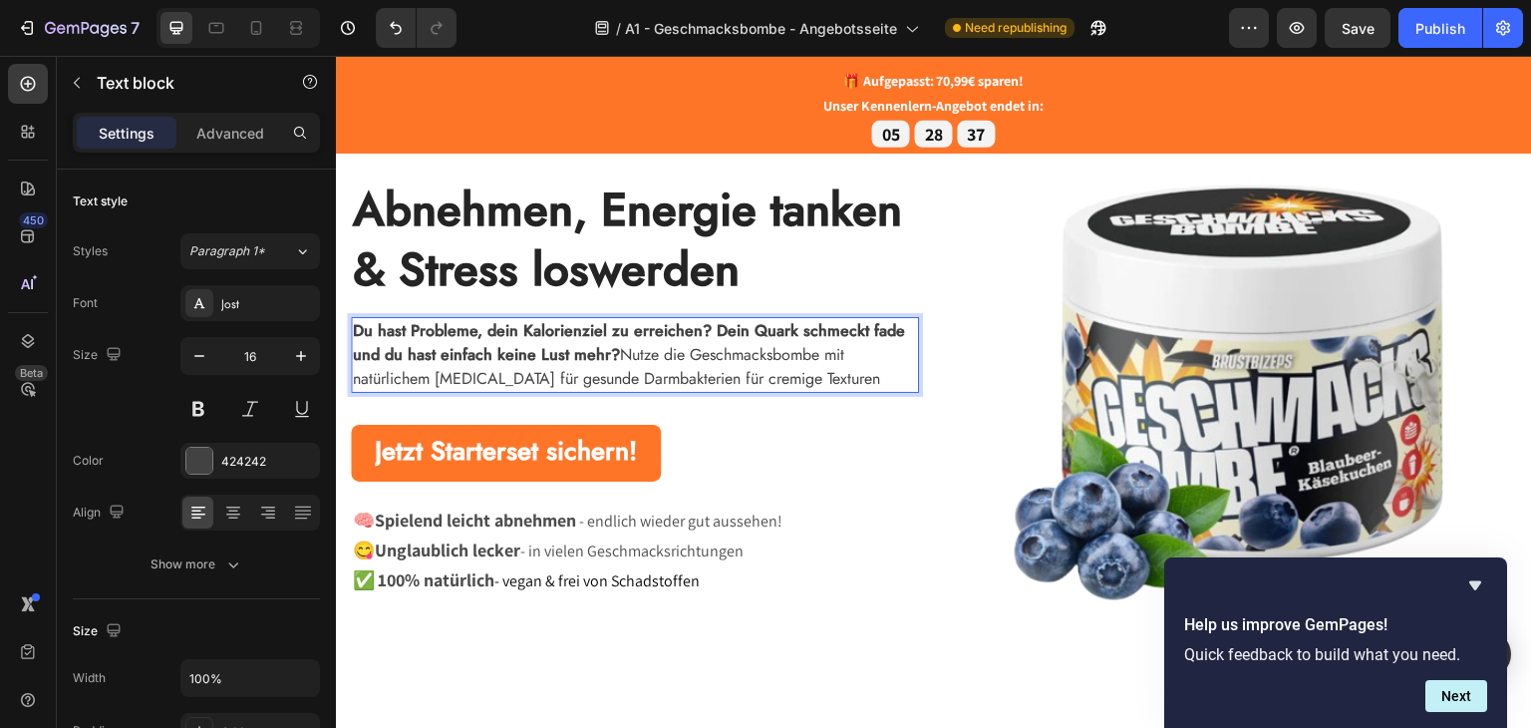
click at [821, 350] on p "Du hast Probleme, dein Kalorienziel zu erreichen? Dein Quark schmeckt fade und …" at bounding box center [635, 354] width 564 height 72
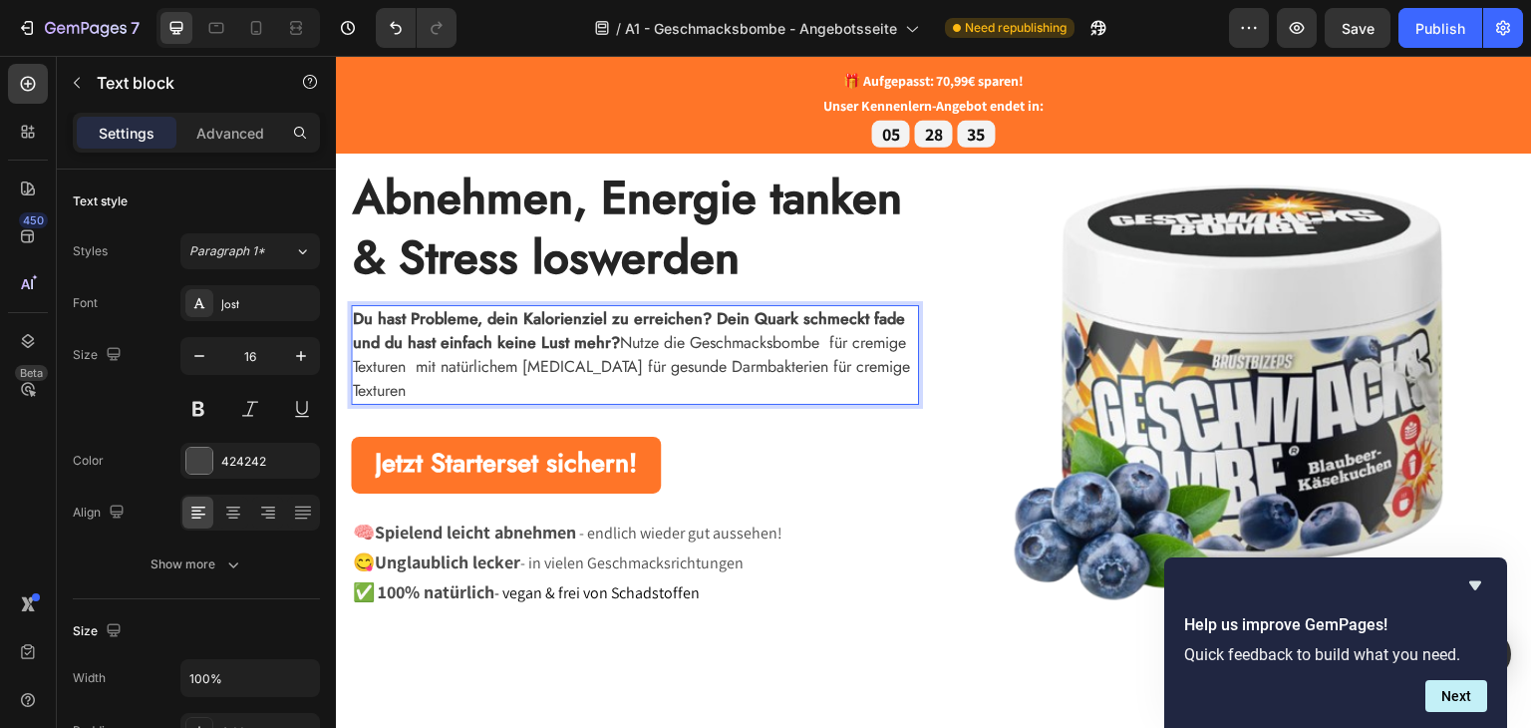
scroll to position [88, 0]
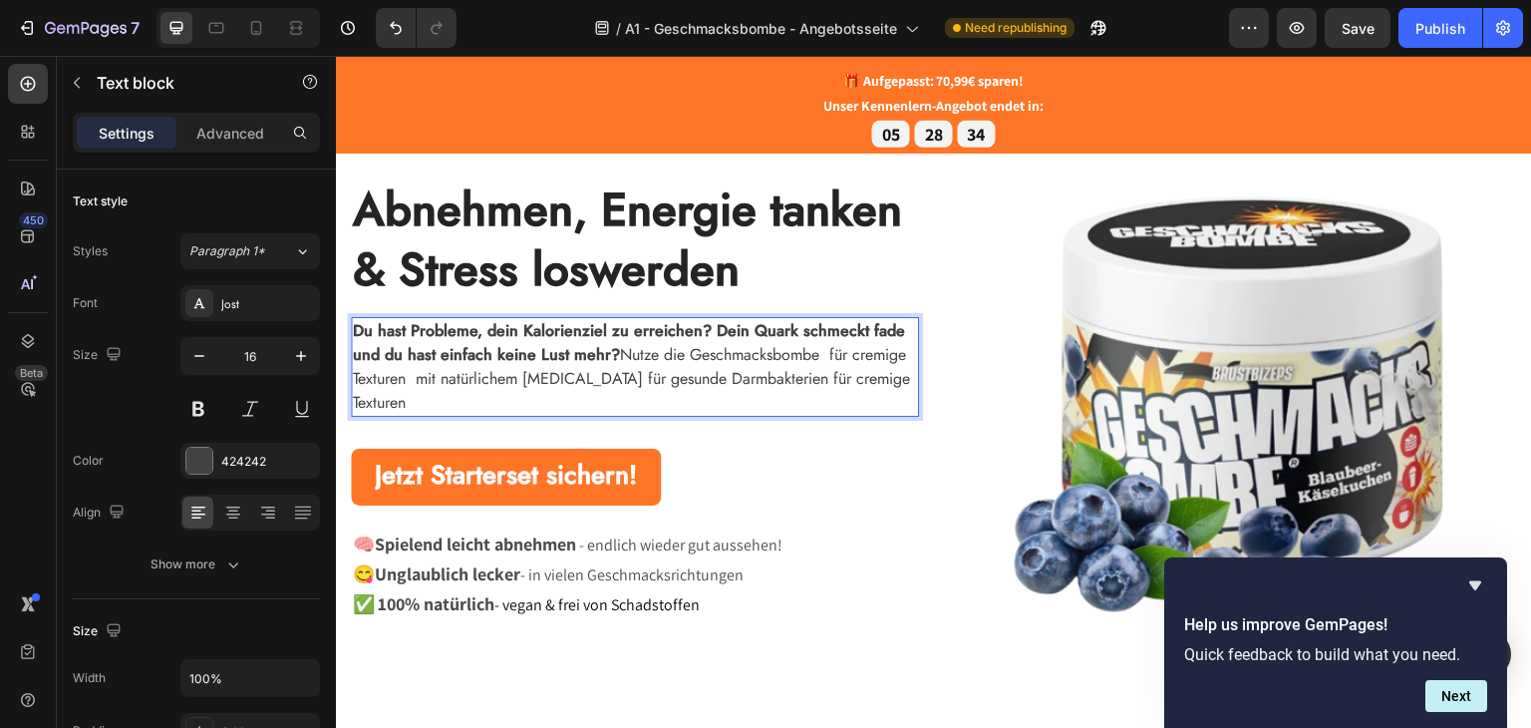
click at [828, 351] on p "Du hast Probleme, dein Kalorienziel zu erreichen? Dein Quark schmeckt fade und …" at bounding box center [635, 366] width 564 height 96
click at [831, 347] on p "Du hast Probleme, dein Kalorienziel zu erreichen? Dein Quark schmeckt fade und …" at bounding box center [635, 366] width 564 height 96
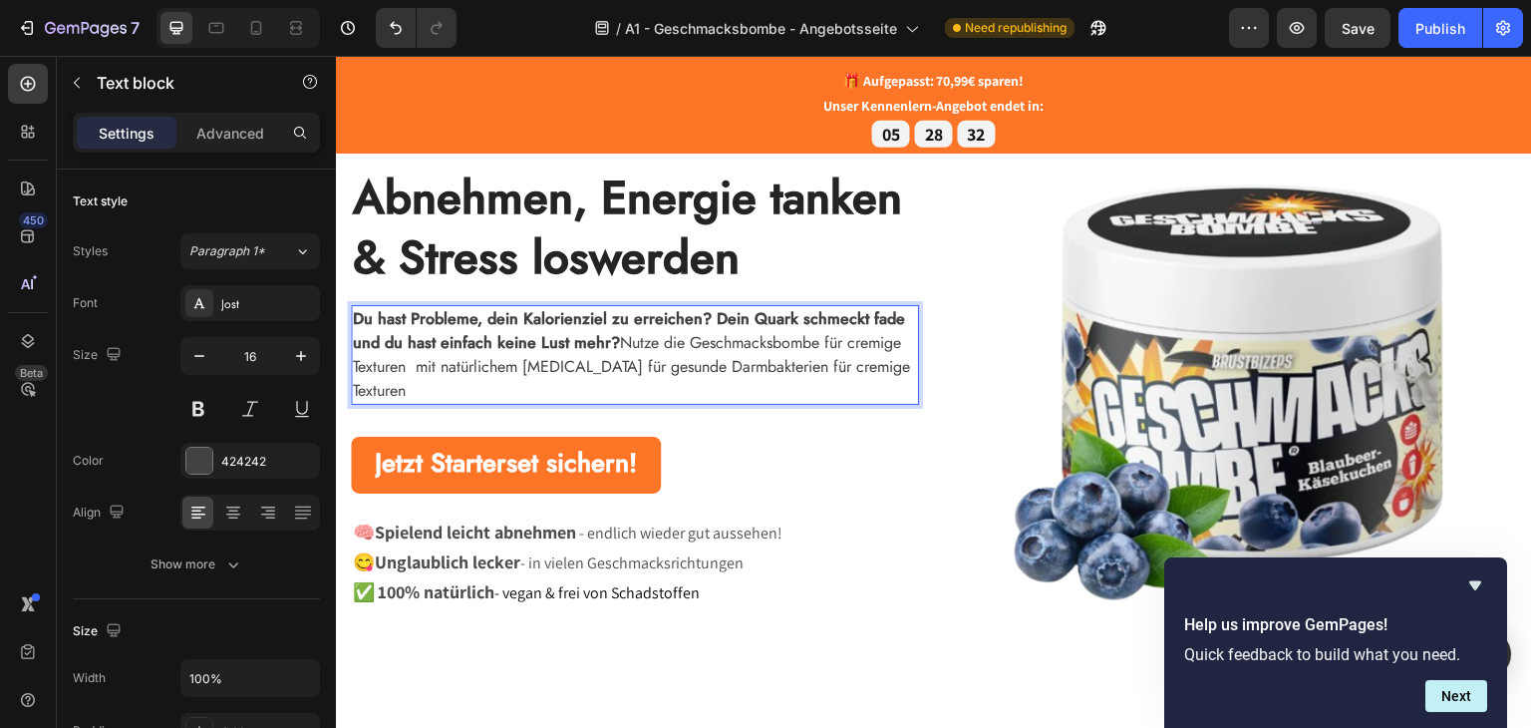
click at [415, 374] on p "Du hast Probleme, dein Kalorienziel zu erreichen? Dein Quark schmeckt fade und …" at bounding box center [635, 354] width 564 height 96
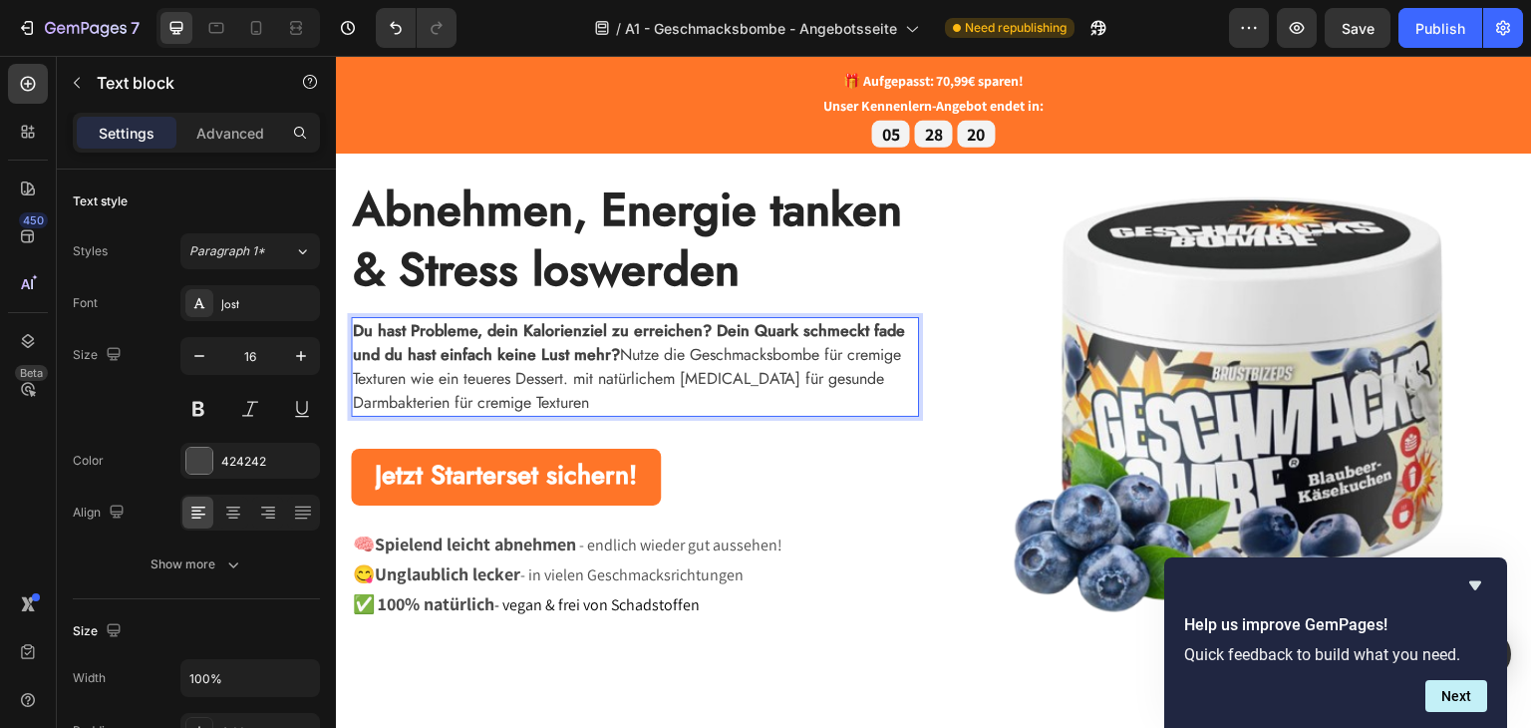
click at [613, 376] on p "Du hast Probleme, dein Kalorienziel zu erreichen? Dein Quark schmeckt fade und …" at bounding box center [635, 366] width 564 height 96
click at [633, 392] on p "Du hast Probleme, dein Kalorienziel zu erreichen? Dein Quark schmeckt fade und …" at bounding box center [635, 366] width 564 height 96
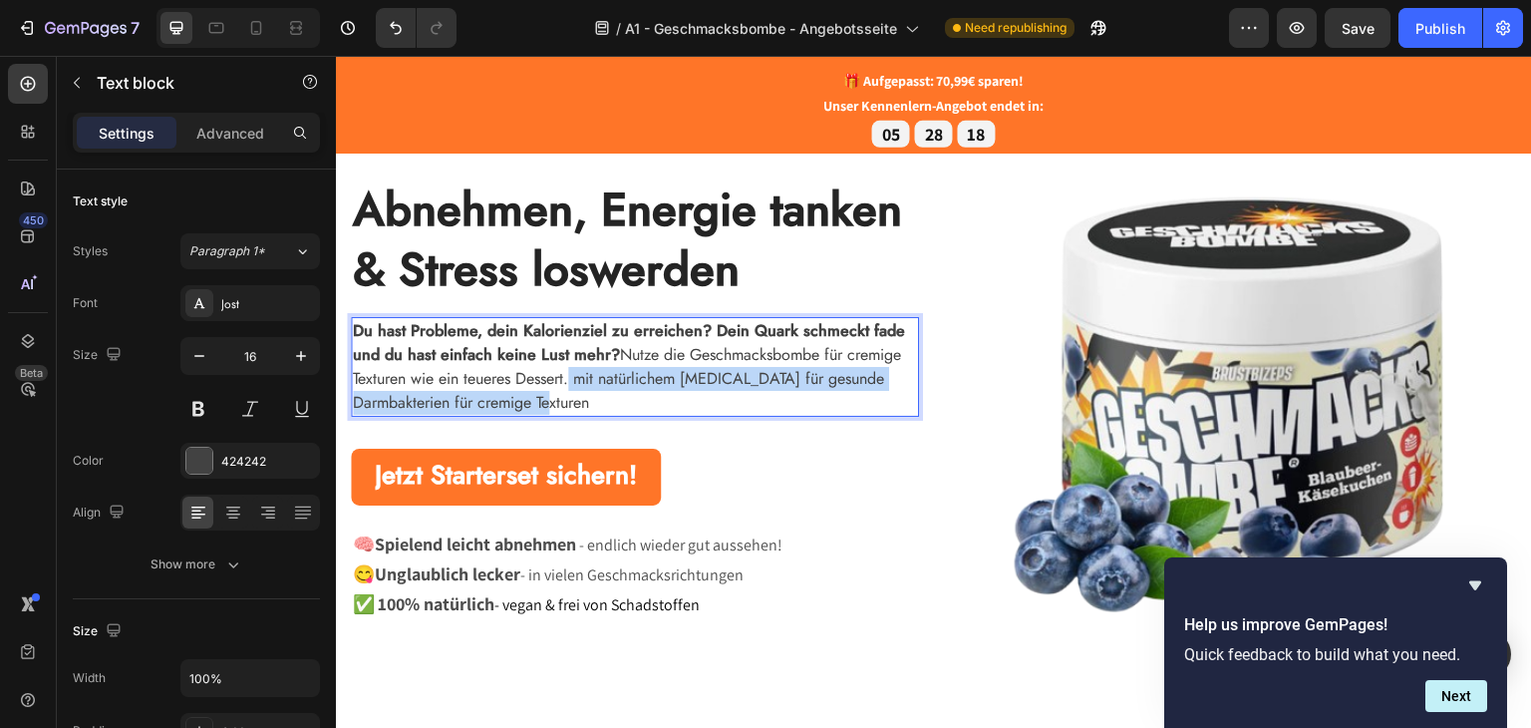
drag, startPoint x: 635, startPoint y: 393, endPoint x: 568, endPoint y: 373, distance: 69.7
click at [568, 373] on p "Du hast Probleme, dein Kalorienziel zu erreichen? Dein Quark schmeckt fade und …" at bounding box center [635, 366] width 564 height 96
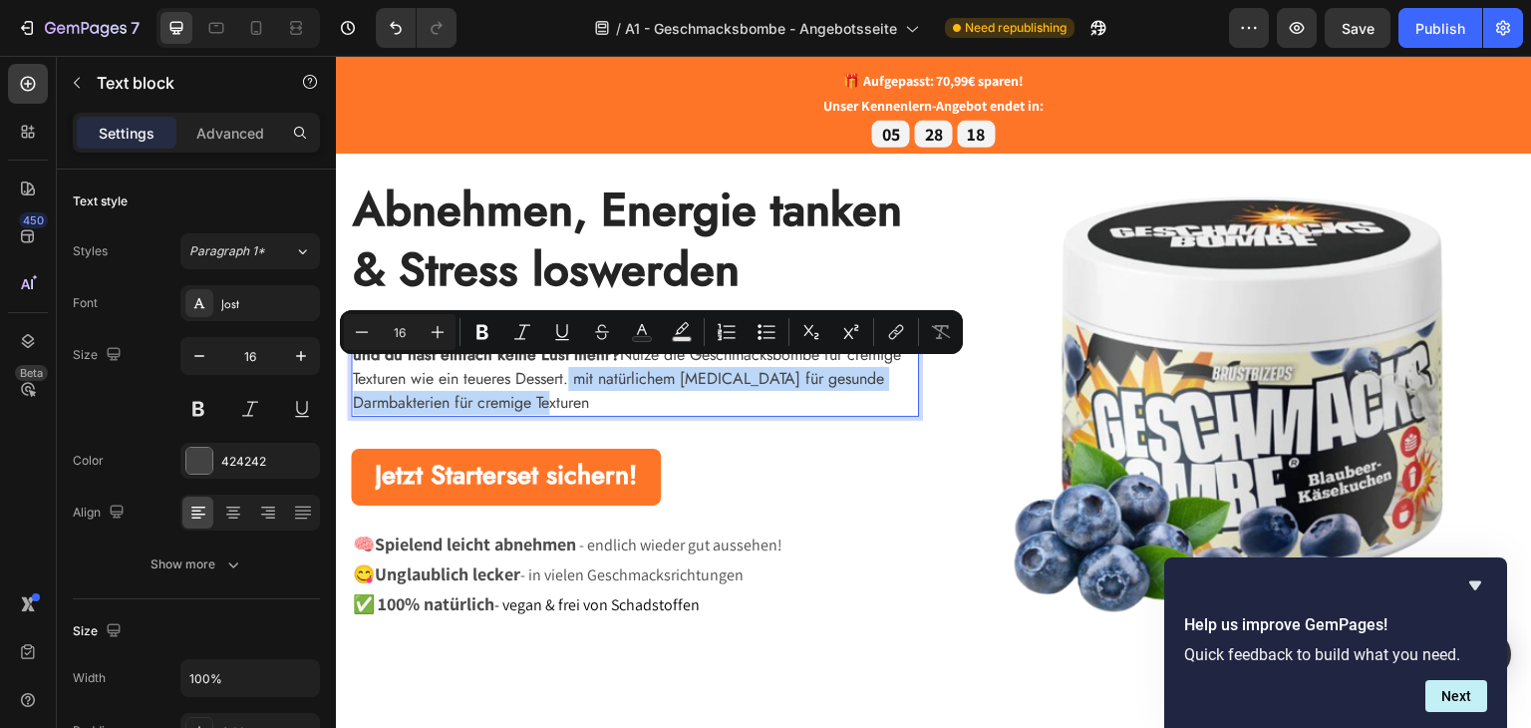
click at [615, 396] on p "Du hast Probleme, dein Kalorienziel zu erreichen? Dein Quark schmeckt fade und …" at bounding box center [635, 366] width 564 height 96
drag, startPoint x: 621, startPoint y: 399, endPoint x: 574, endPoint y: 377, distance: 51.7
click at [574, 377] on p "Du hast Probleme, dein Kalorienziel zu erreichen? Dein Quark schmeckt fade und …" at bounding box center [635, 366] width 564 height 96
click at [611, 389] on p "Du hast Probleme, dein Kalorienziel zu erreichen? Dein Quark schmeckt fade und …" at bounding box center [635, 366] width 564 height 96
drag, startPoint x: 632, startPoint y: 400, endPoint x: 583, endPoint y: 384, distance: 51.4
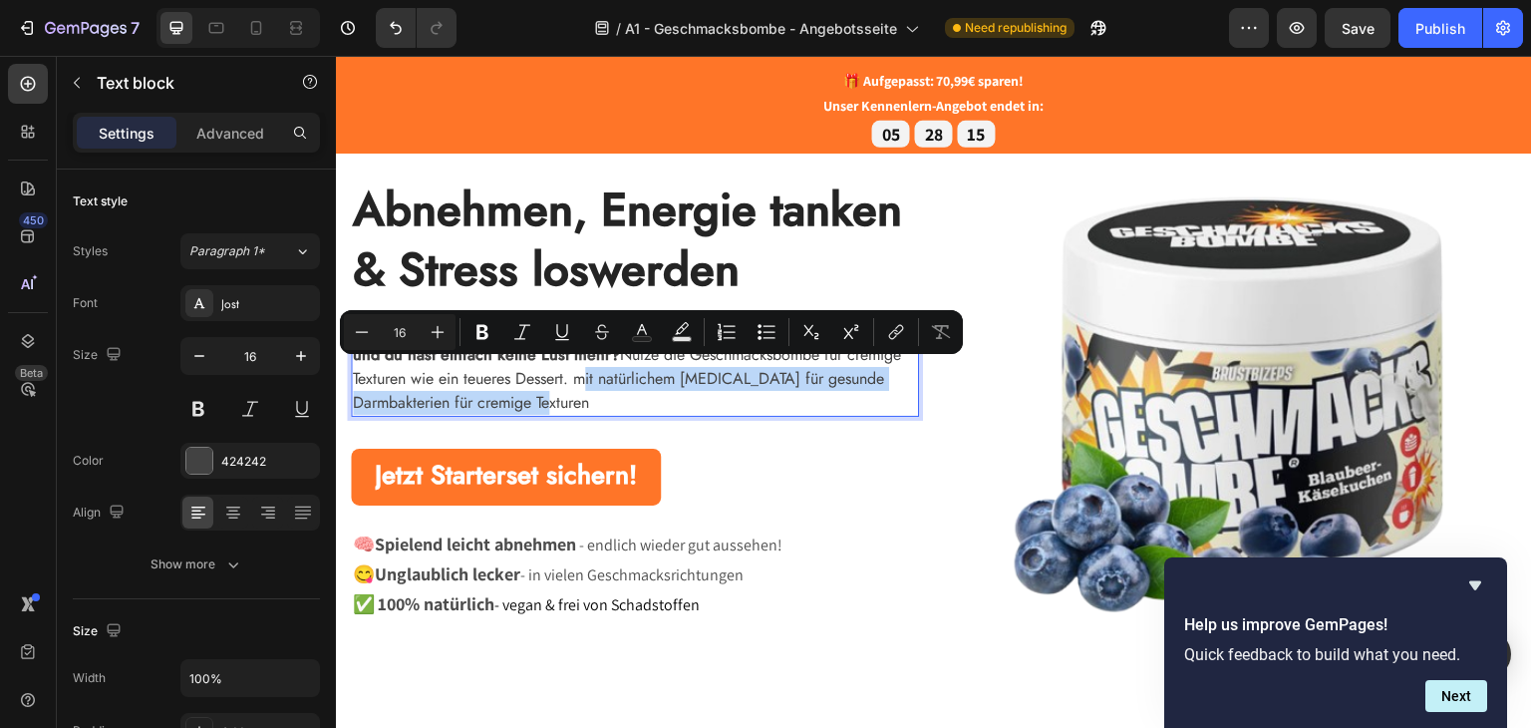
click at [583, 384] on p "Du hast Probleme, dein Kalorienziel zu erreichen? Dein Quark schmeckt fade und …" at bounding box center [635, 366] width 564 height 96
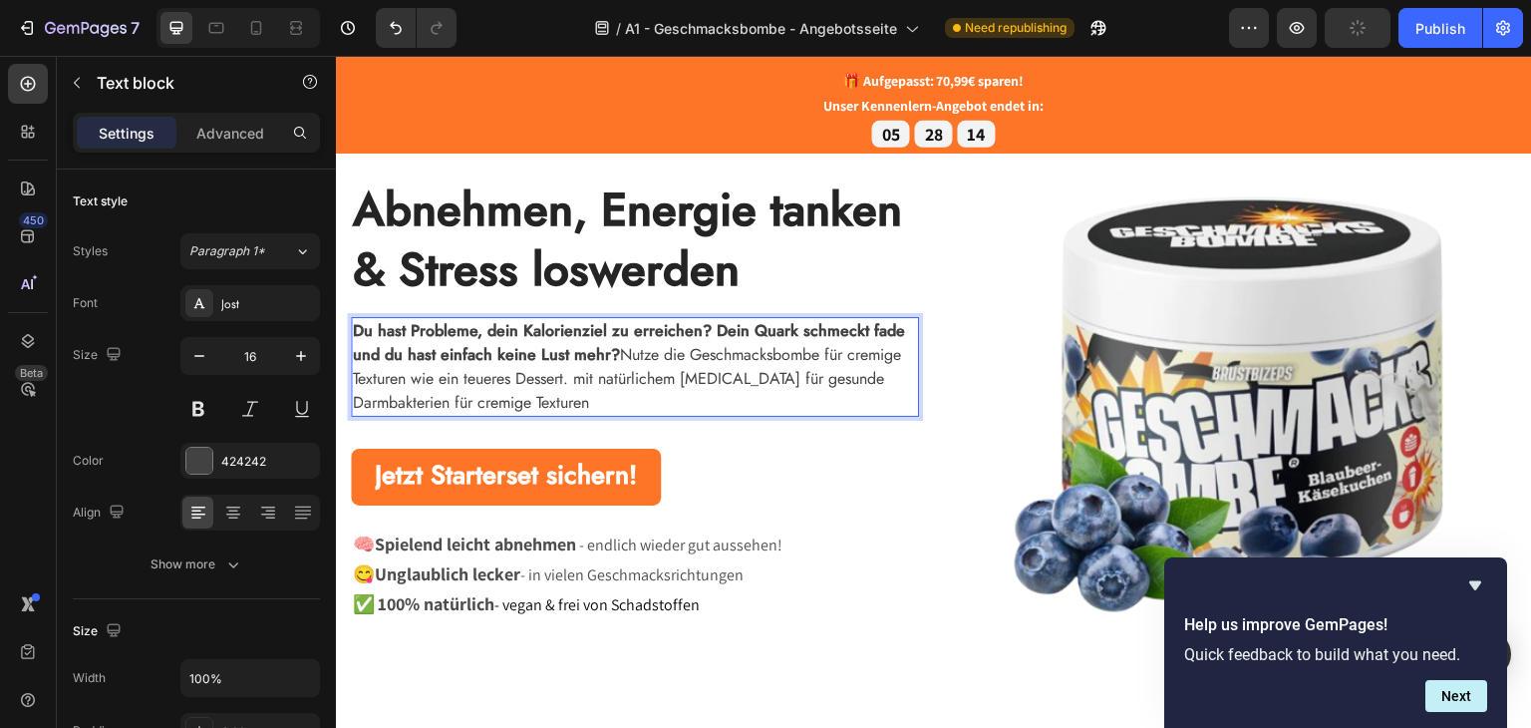
click at [632, 396] on p "Du hast Probleme, dein Kalorienziel zu erreichen? Dein Quark schmeckt fade und …" at bounding box center [635, 366] width 564 height 96
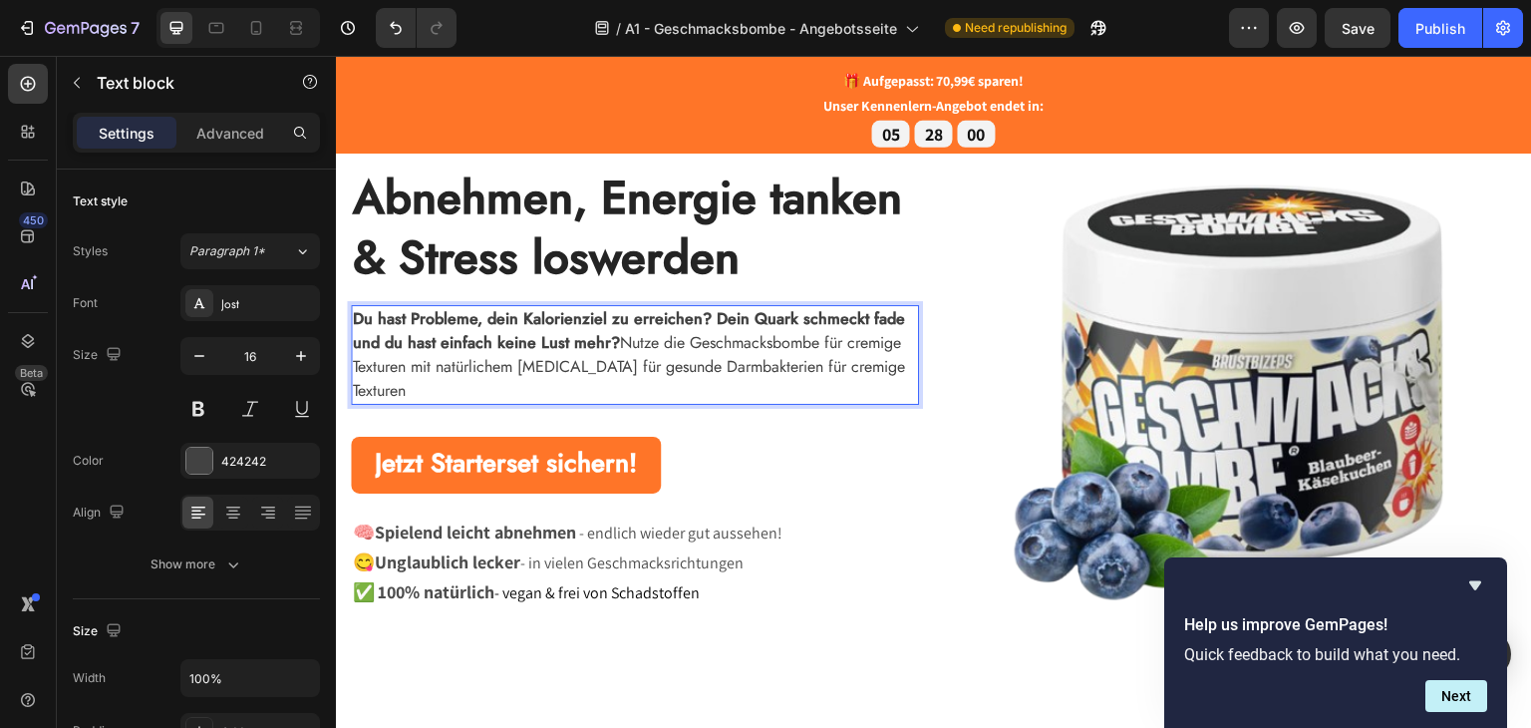
click at [886, 371] on p "Du hast Probleme, dein Kalorienziel zu erreichen? Dein Quark schmeckt fade und …" at bounding box center [635, 354] width 564 height 96
drag, startPoint x: 897, startPoint y: 372, endPoint x: 747, endPoint y: 372, distance: 150.5
click at [747, 372] on p "Du hast Probleme, dein Kalorienziel zu erreichen? Dein Quark schmeckt fade und …" at bounding box center [635, 354] width 564 height 96
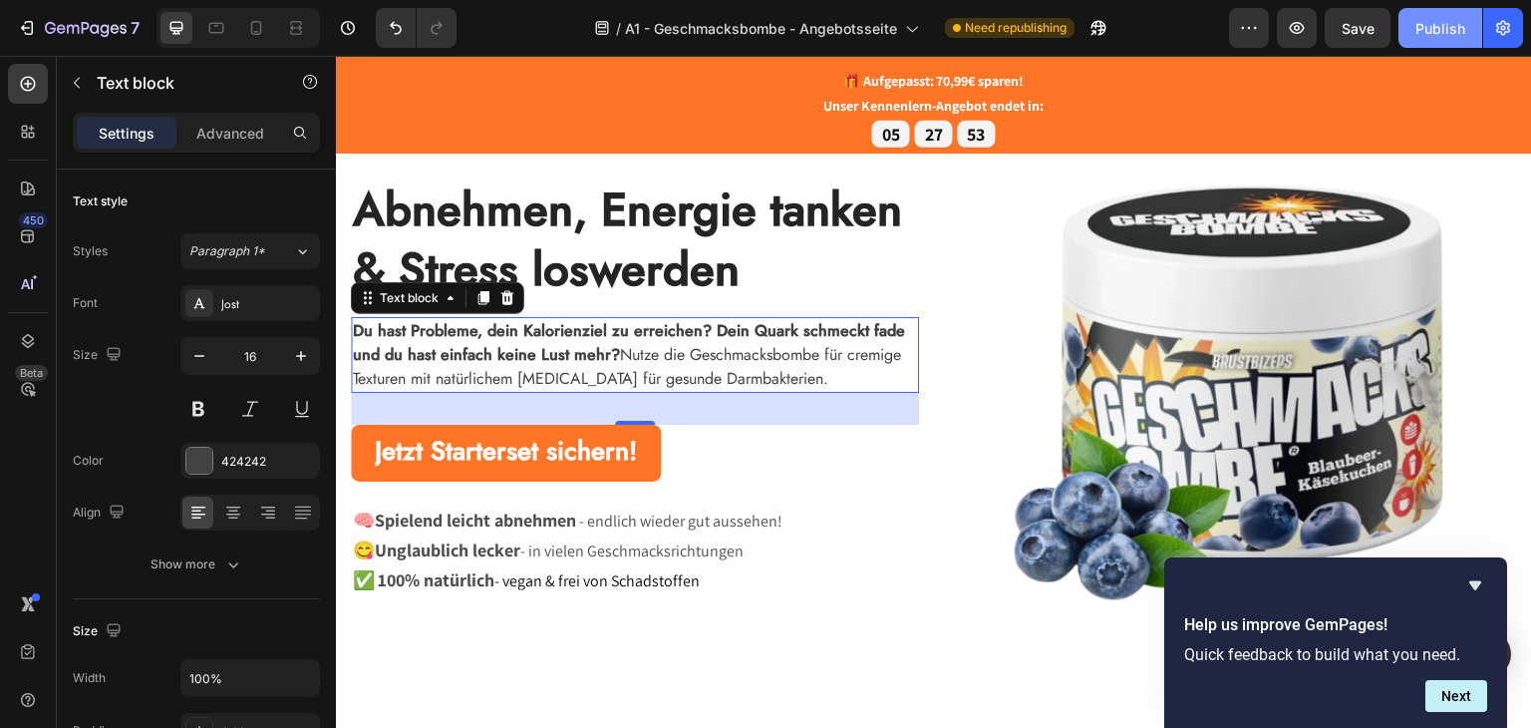
click at [1435, 25] on div "Publish" at bounding box center [1440, 28] width 50 height 21
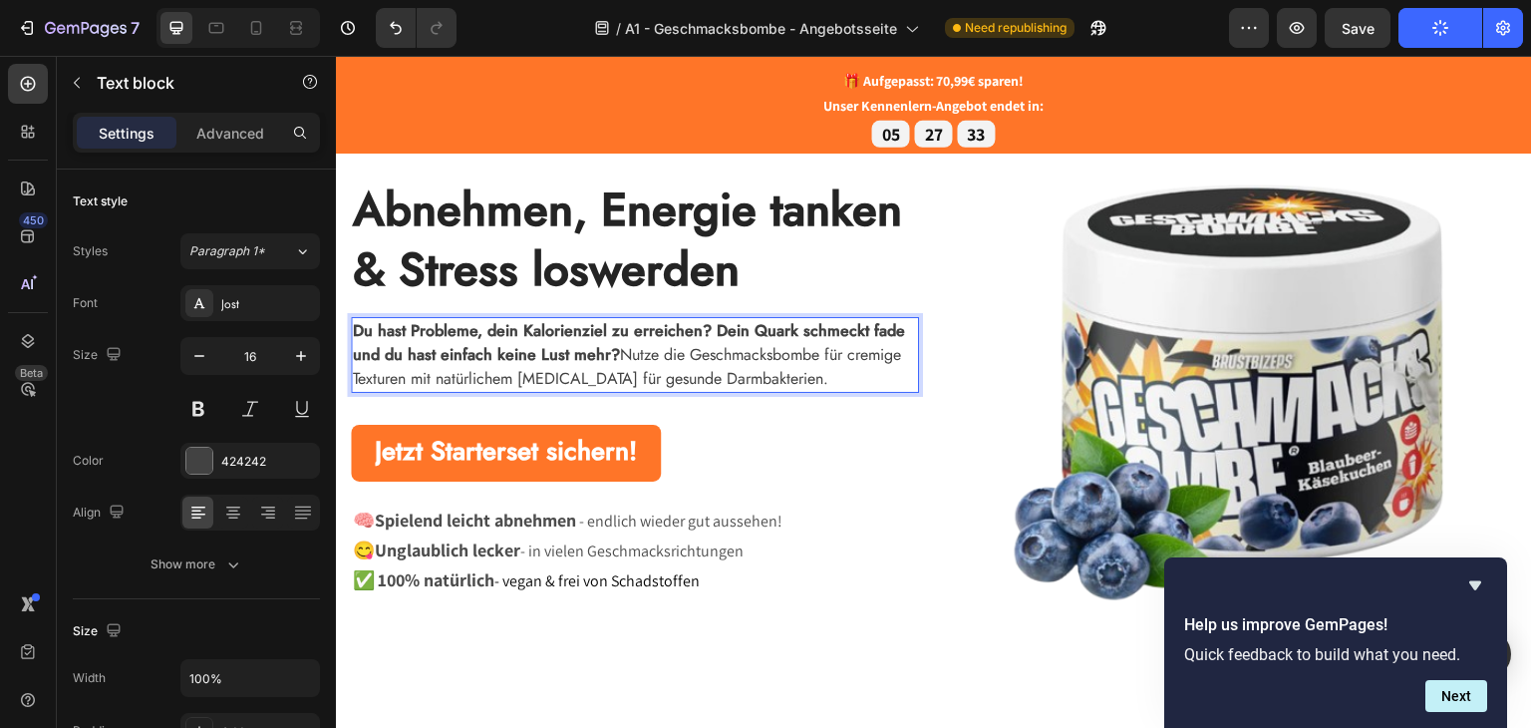
click at [751, 364] on p "Du hast Probleme, dein Kalorienziel zu erreichen? Dein Quark schmeckt fade und …" at bounding box center [635, 354] width 564 height 72
click at [805, 347] on p "Du hast Probleme, dein Kalorienziel zu erreichen? Dein Quark schmeckt fade und …" at bounding box center [635, 354] width 564 height 72
drag, startPoint x: 823, startPoint y: 352, endPoint x: 407, endPoint y: 374, distance: 417.2
click at [407, 374] on p "Du hast Probleme, dein Kalorienziel zu erreichen? Dein Quark schmeckt fade und …" at bounding box center [635, 354] width 564 height 72
click at [659, 359] on p "Du hast Probleme, dein Kalorienziel zu erreichen? Dein Quark schmeckt fade und …" at bounding box center [635, 354] width 564 height 72
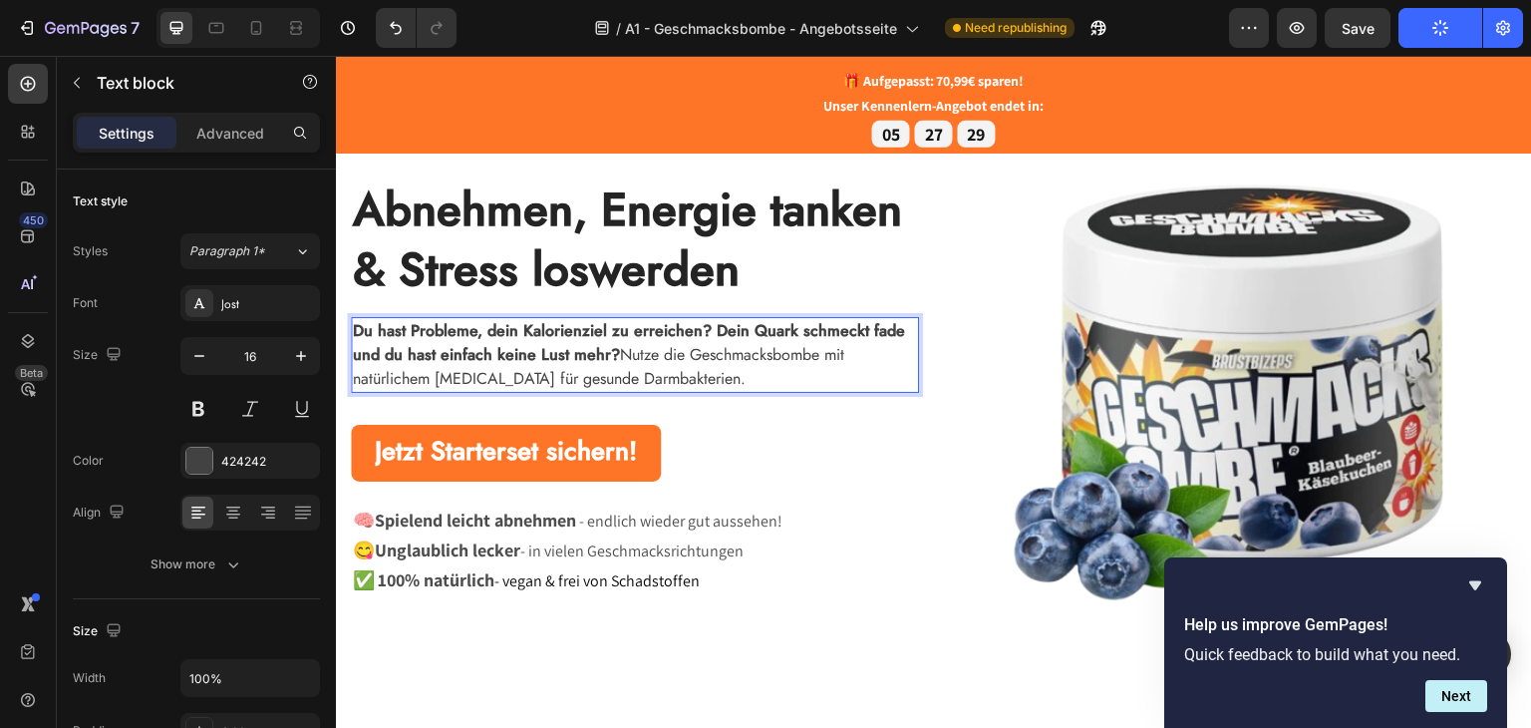
click at [707, 364] on p "Du hast Probleme, dein Kalorienziel zu erreichen? Dein Quark schmeckt fade und …" at bounding box center [635, 354] width 564 height 72
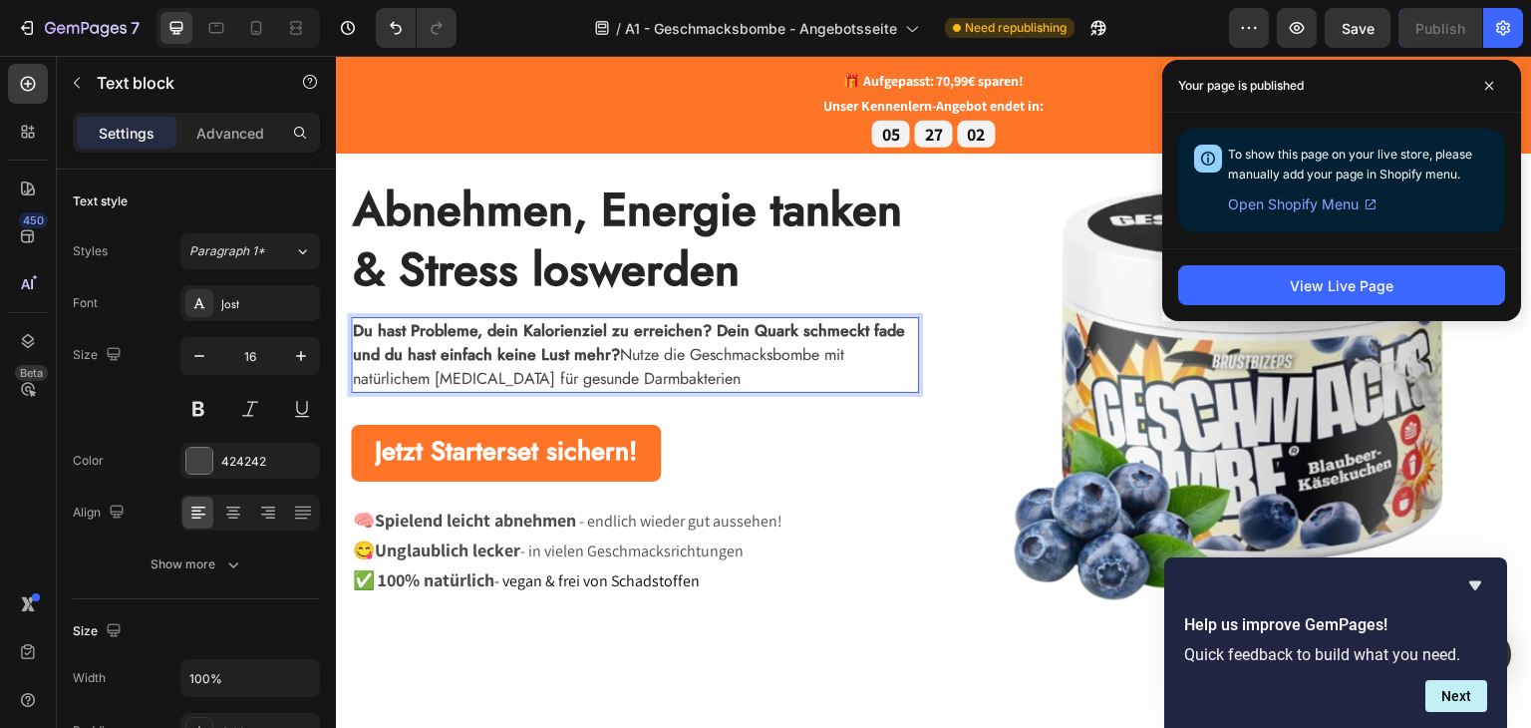
click at [670, 369] on p "Du hast Probleme, dein Kalorienziel zu erreichen? Dein Quark schmeckt fade und …" at bounding box center [635, 354] width 564 height 72
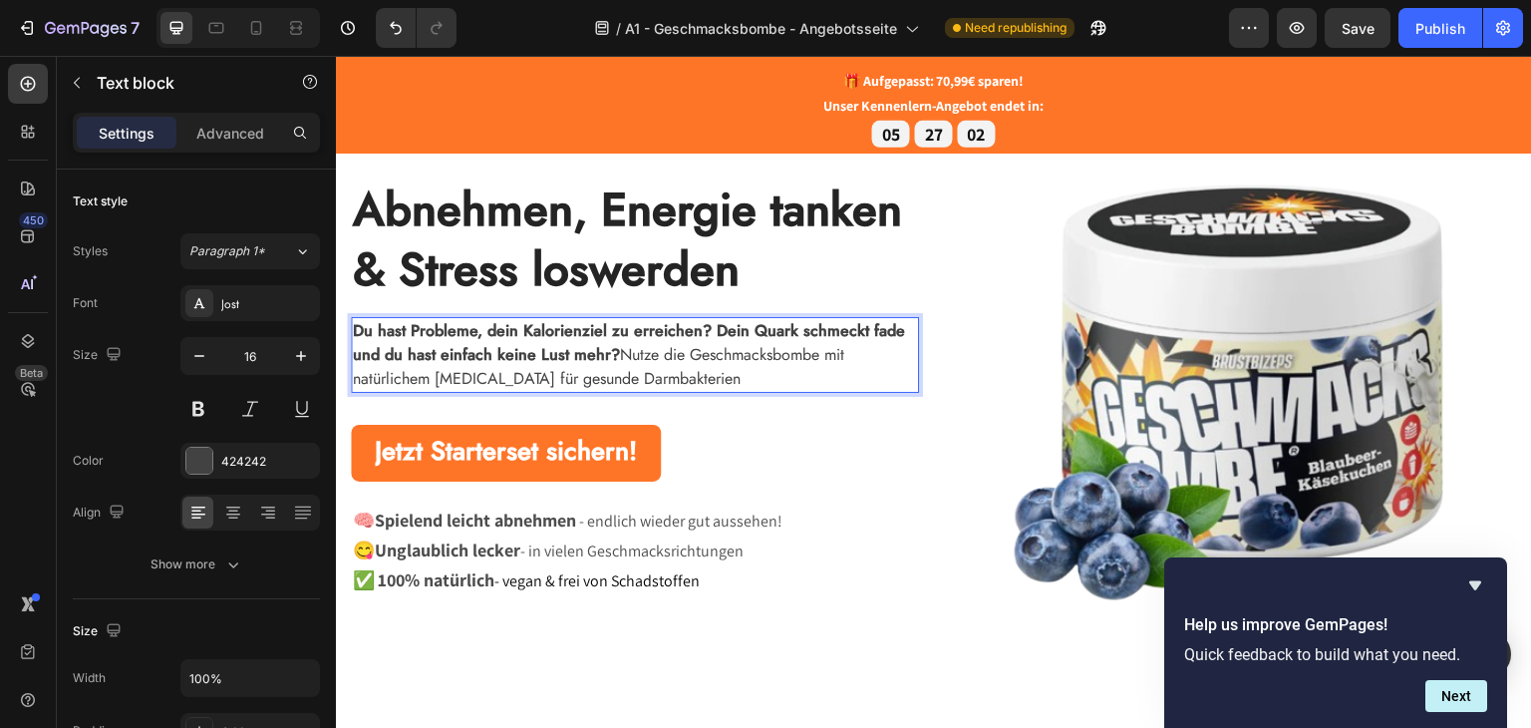
click at [715, 372] on p "Du hast Probleme, dein Kalorienziel zu erreichen? Dein Quark schmeckt fade und …" at bounding box center [635, 354] width 564 height 72
click at [803, 375] on p "Du hast Probleme, dein Kalorienziel zu erreichen? Dein Quark schmeckt fade und …" at bounding box center [635, 354] width 564 height 72
click at [790, 376] on p "Du hast Probleme, dein Kalorienziel zu erreichen? Dein Quark schmeckt fade und …" at bounding box center [635, 354] width 564 height 72
click at [799, 377] on p "Du hast Probleme, dein Kalorienziel zu erreichen? Dein Quark schmeckt fade und …" at bounding box center [635, 354] width 564 height 72
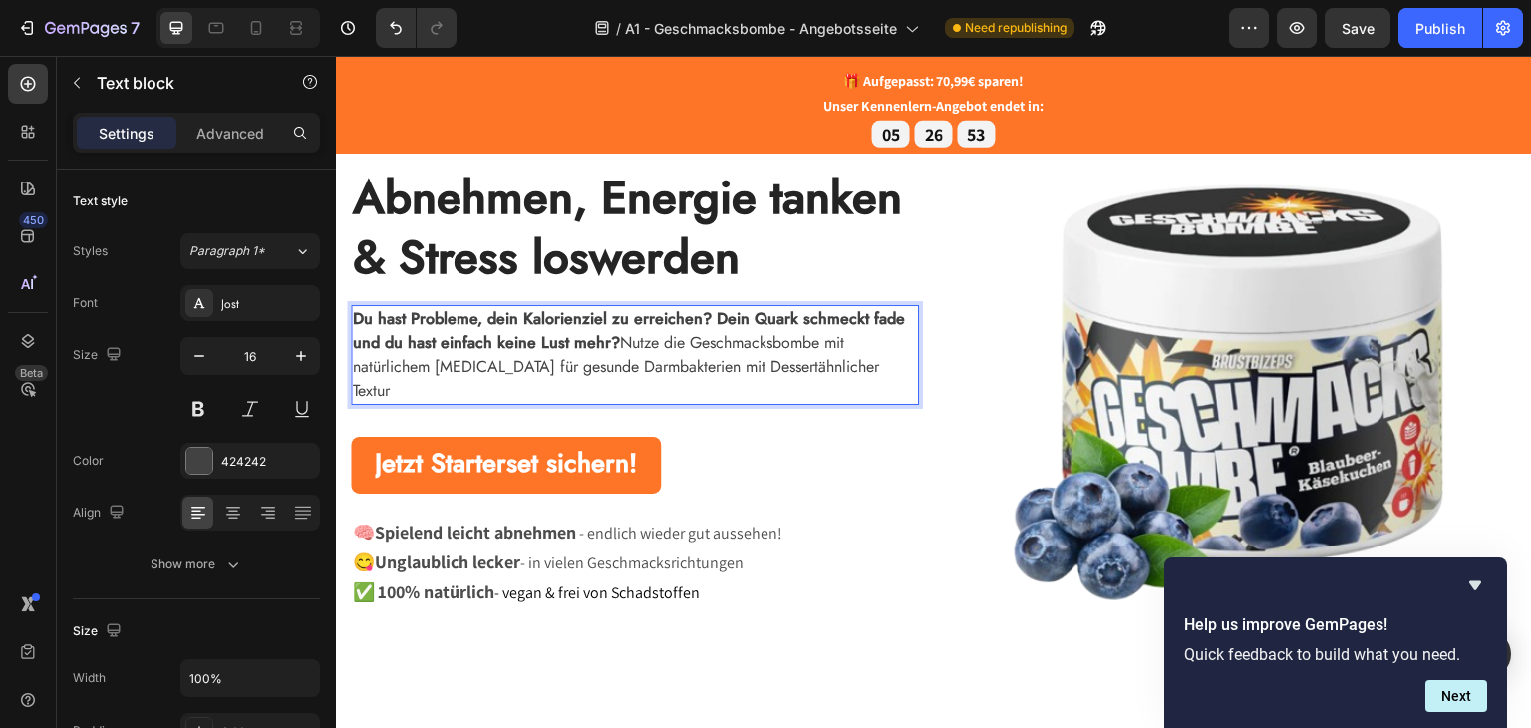
click at [695, 379] on p "Du hast Probleme, dein Kalorienziel zu erreichen? Dein Quark schmeckt fade und …" at bounding box center [635, 354] width 564 height 96
click at [809, 380] on p "Du hast Probleme, dein Kalorienziel zu erreichen? Dein Quark schmeckt fade und …" at bounding box center [635, 354] width 564 height 96
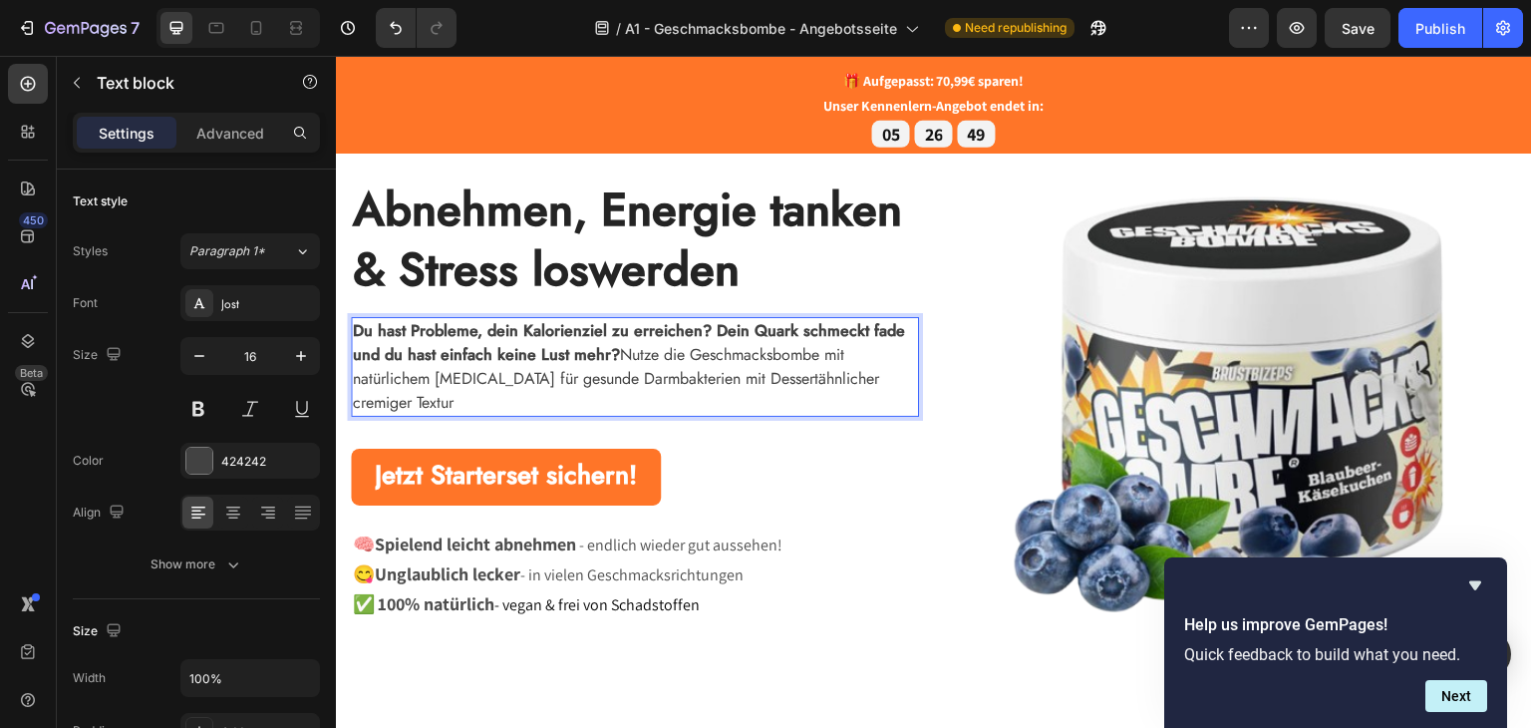
click at [642, 392] on p "Du hast Probleme, dein Kalorienziel zu erreichen? Dein Quark schmeckt fade und …" at bounding box center [635, 366] width 564 height 96
click at [651, 347] on p "Du hast Probleme, dein Kalorienziel zu erreichen? Dein Quark schmeckt fade und …" at bounding box center [635, 366] width 564 height 96
click at [578, 241] on strong "Abnehmen, Energie tanken & Stress loswerden" at bounding box center [627, 238] width 549 height 126
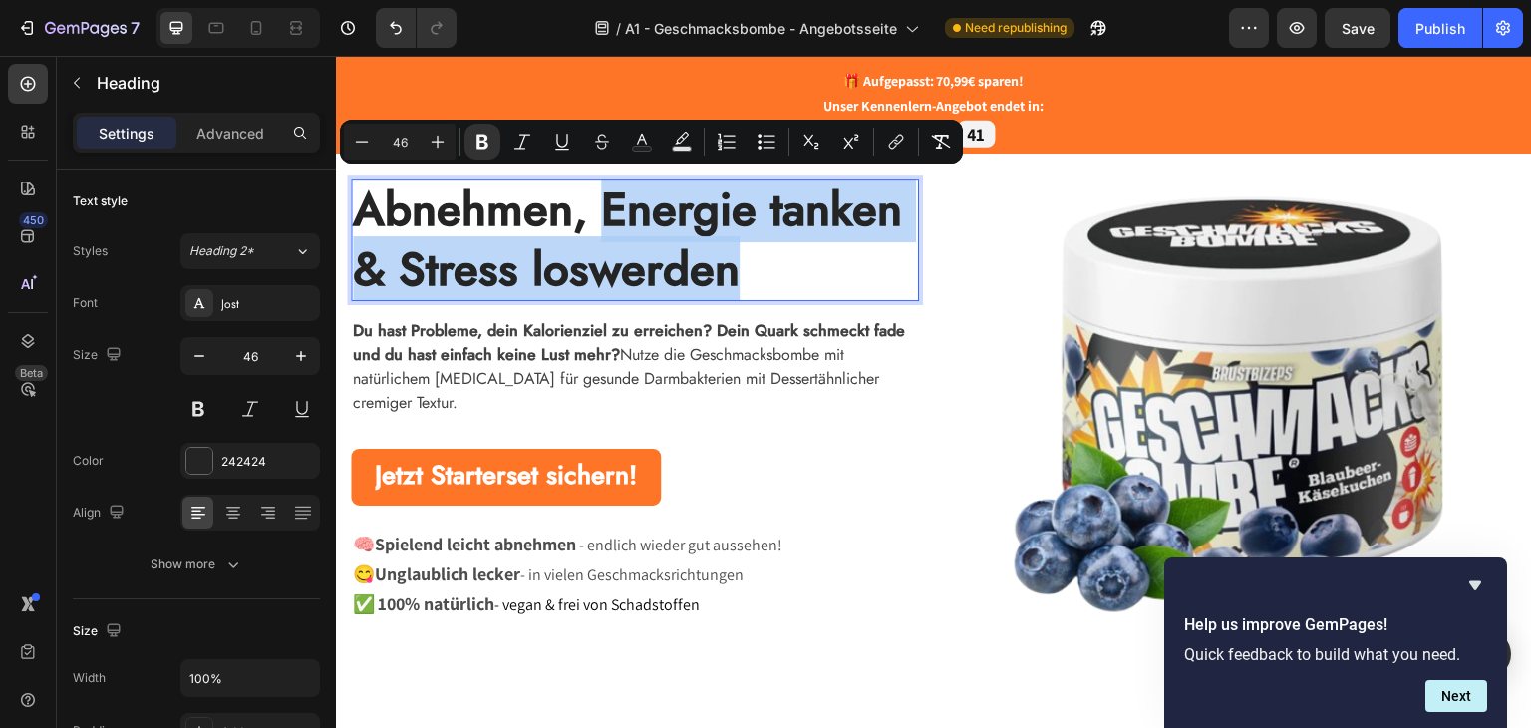
drag, startPoint x: 791, startPoint y: 260, endPoint x: 600, endPoint y: 205, distance: 199.1
click at [600, 205] on p "Abnehmen, Energie tanken & Stress loswerden" at bounding box center [635, 239] width 564 height 120
click at [685, 239] on strong "Abnehmen, Energie tanken & Stress loswerden" at bounding box center [627, 238] width 549 height 126
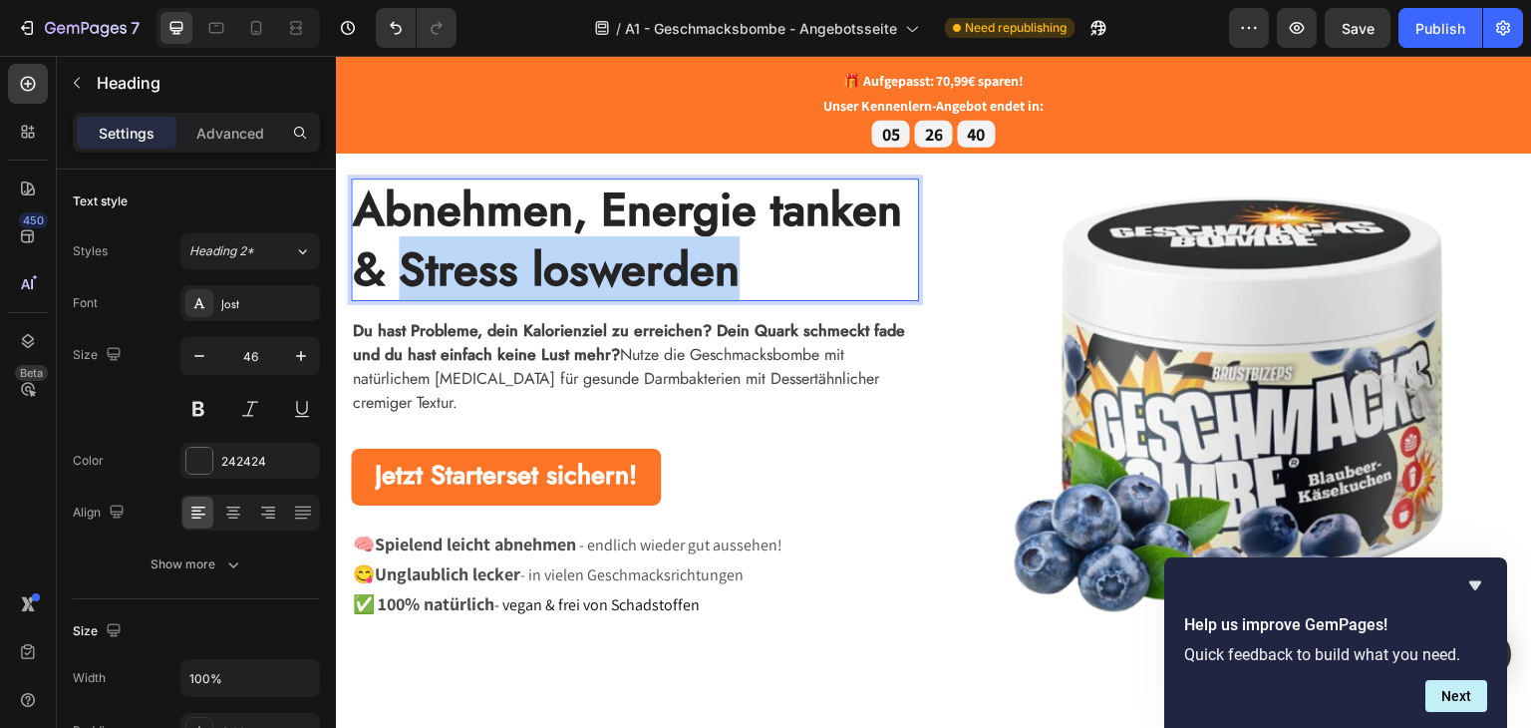
drag, startPoint x: 777, startPoint y: 255, endPoint x: 399, endPoint y: 261, distance: 377.8
click at [399, 261] on p "Abnehmen, Energie tanken & Stress loswerden" at bounding box center [635, 239] width 564 height 120
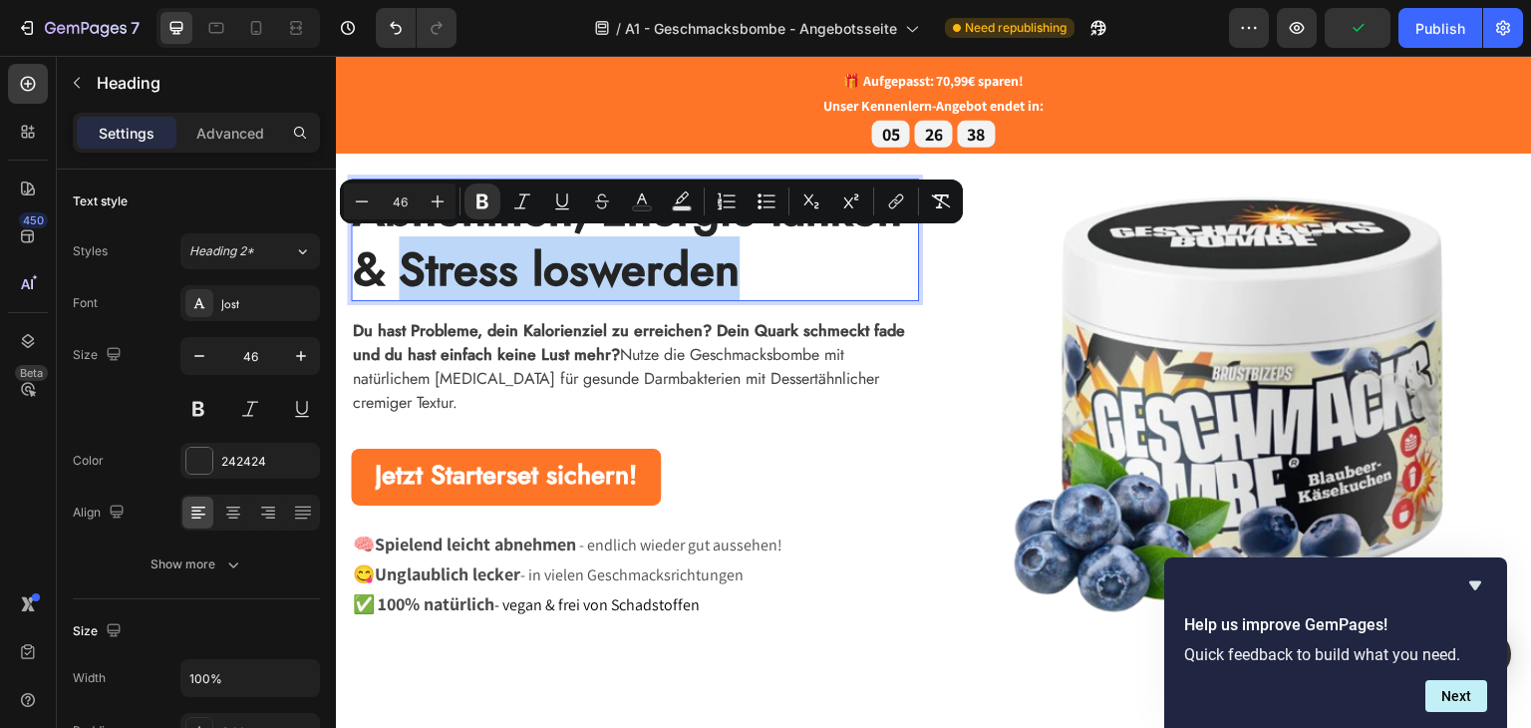
click at [413, 263] on strong "Abnehmen, Energie tanken & Stress loswerden" at bounding box center [627, 238] width 549 height 126
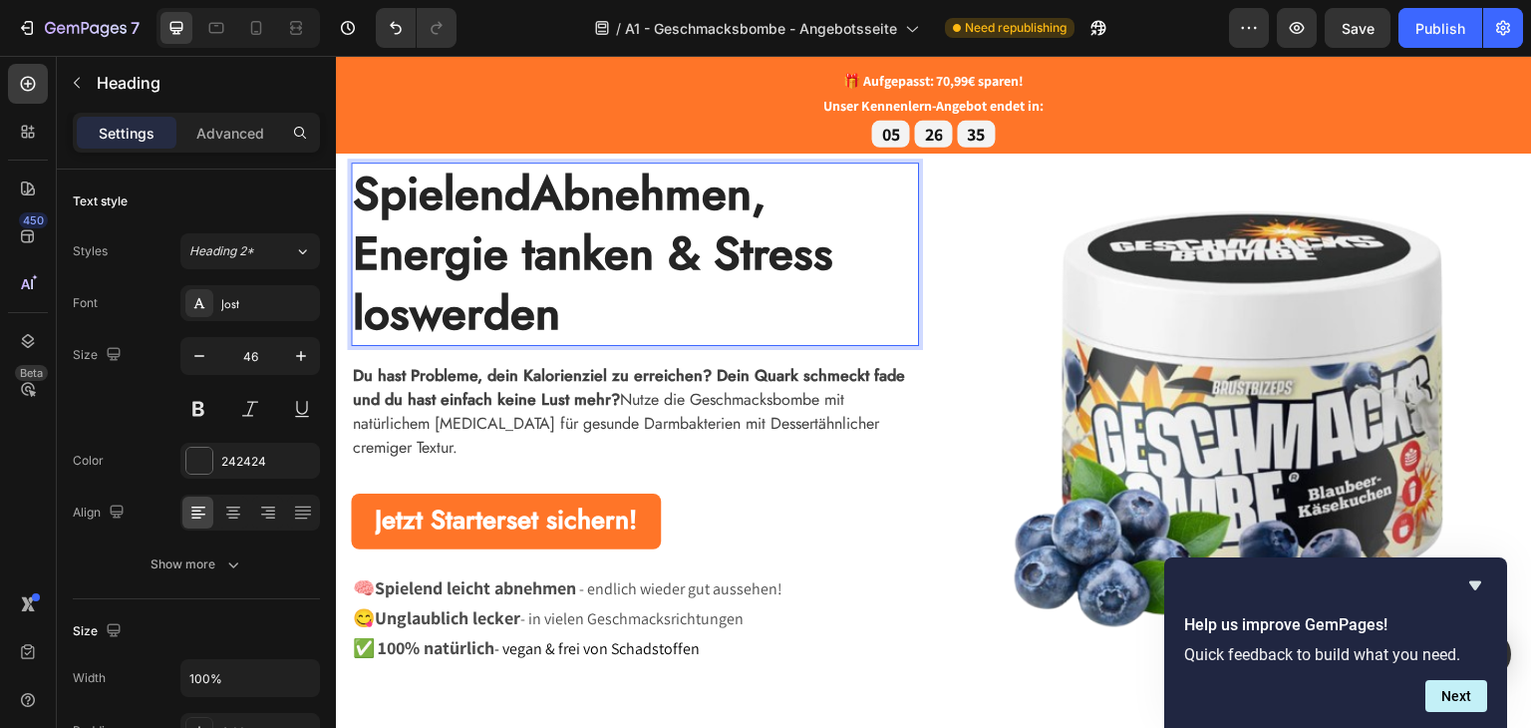
scroll to position [76, 0]
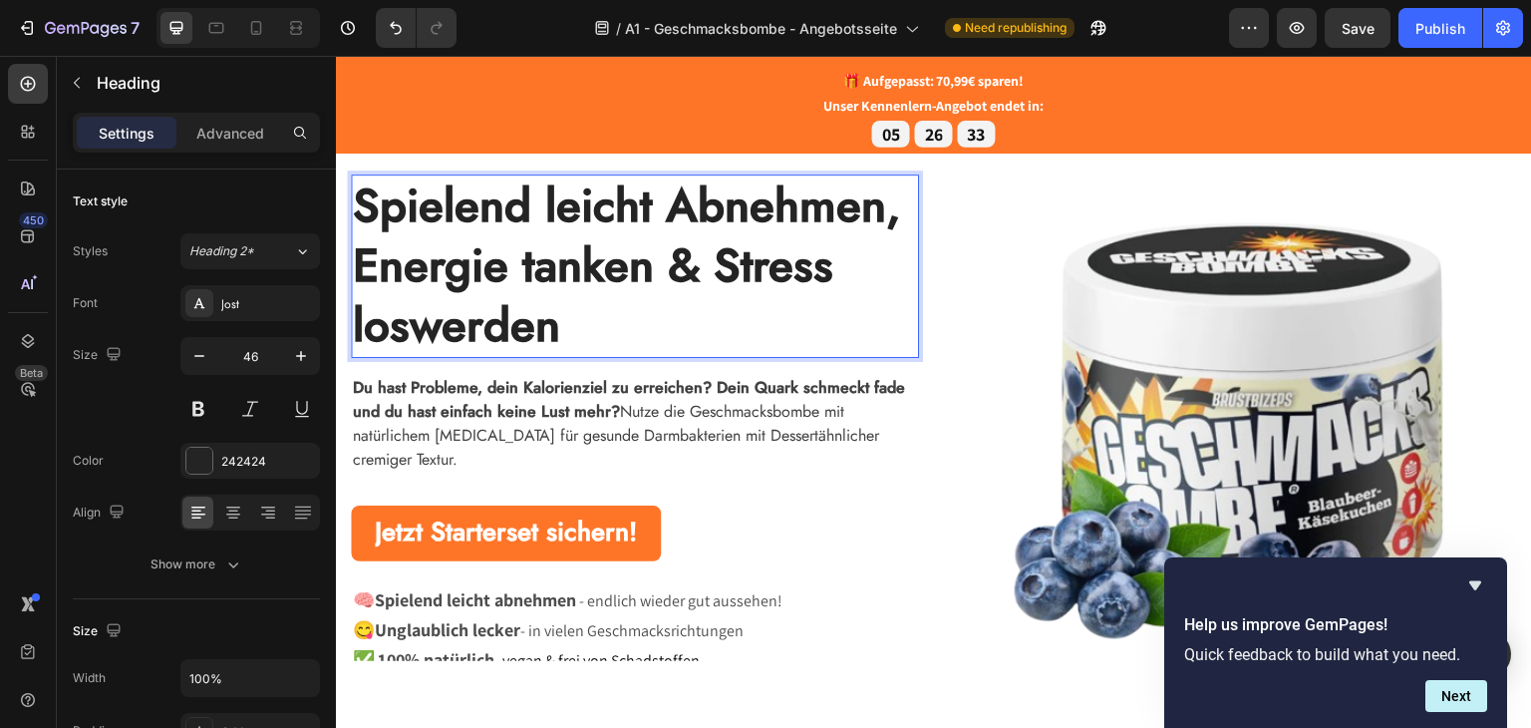
click at [510, 272] on strong "Spielend leicht Abnehmen, Energie tanken & Stress loswerden" at bounding box center [626, 263] width 547 height 185
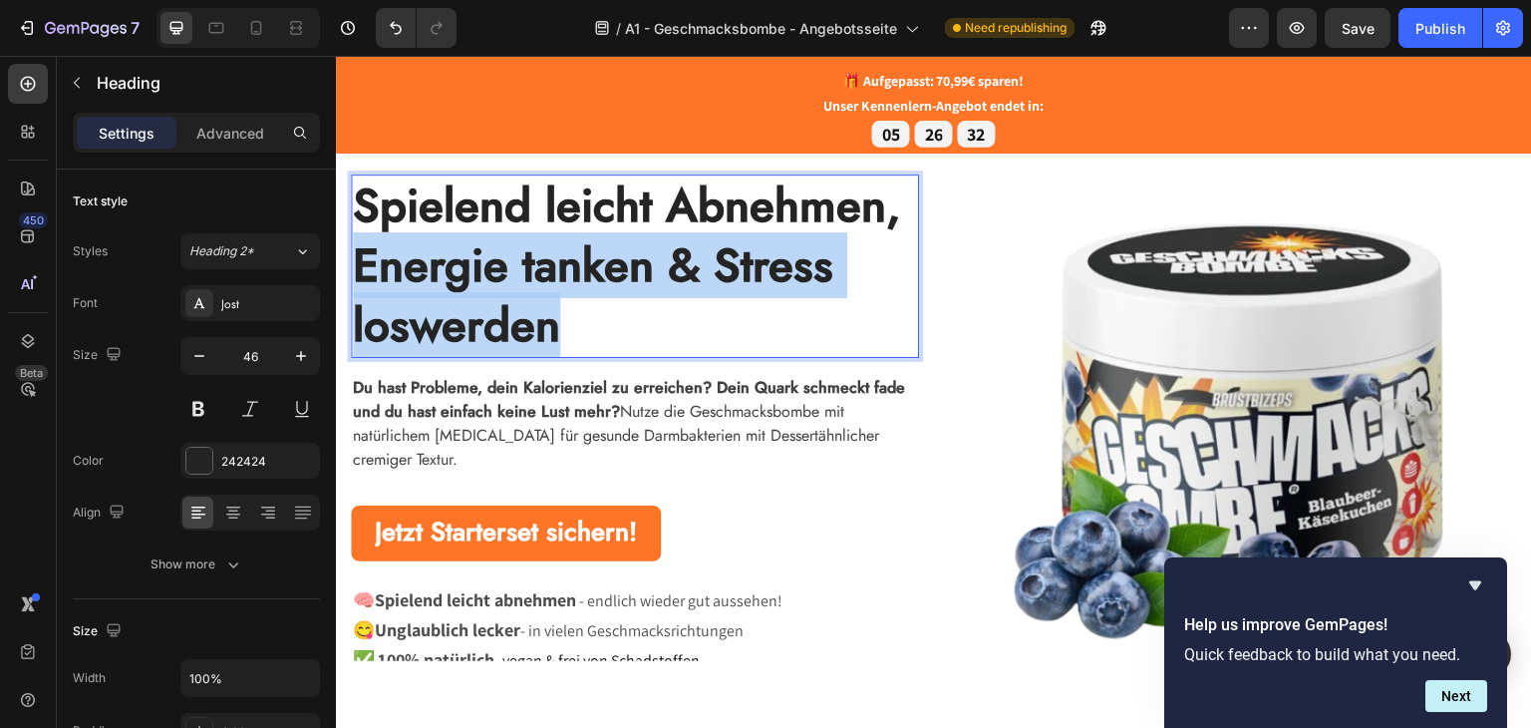
drag, startPoint x: 579, startPoint y: 312, endPoint x: 327, endPoint y: 272, distance: 255.3
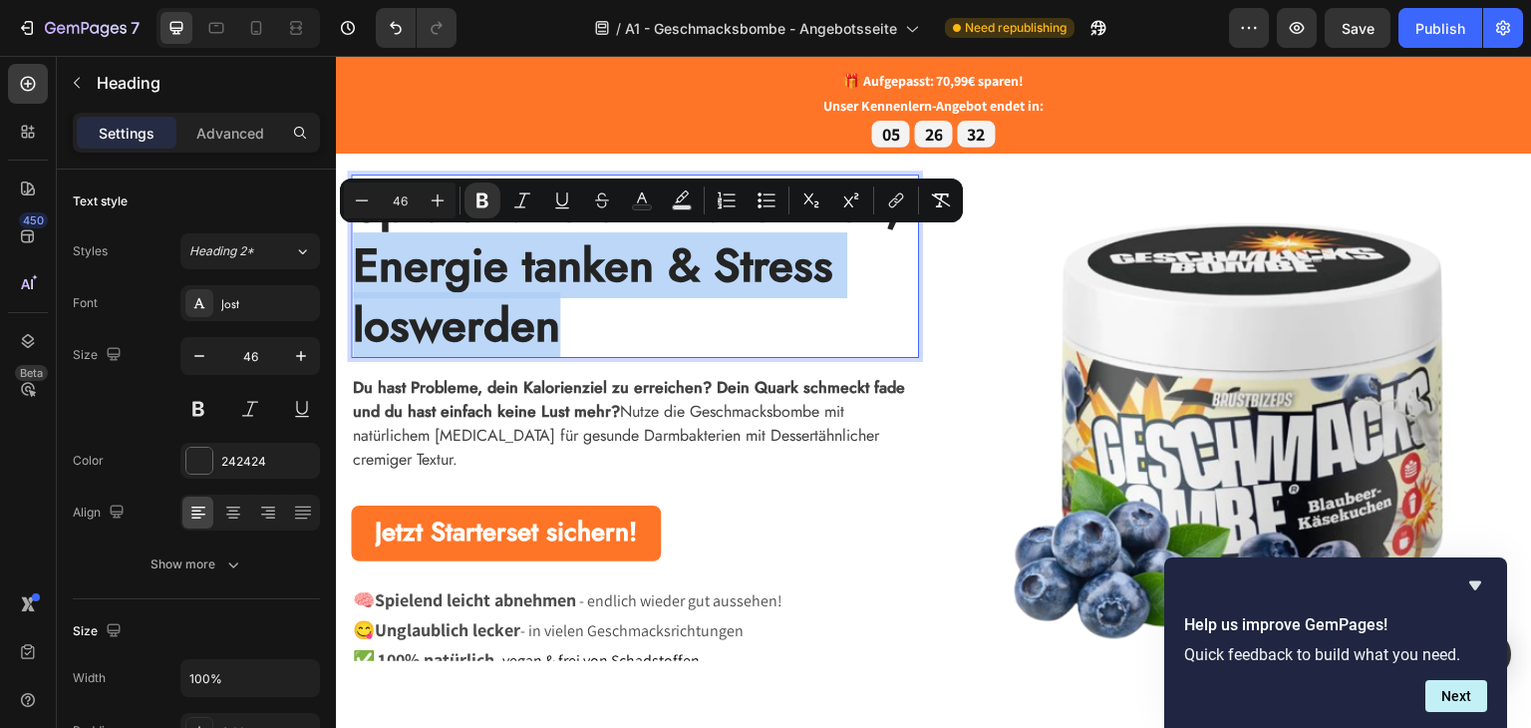
click at [591, 278] on strong "Spielend leicht Abnehmen, Energie tanken & Stress loswerden" at bounding box center [626, 263] width 547 height 185
drag, startPoint x: 475, startPoint y: 272, endPoint x: 339, endPoint y: 245, distance: 139.2
click at [339, 245] on div "Spielend leicht Abnehmen, Energie tanken & Stress loswerden Heading 16 Du hast …" at bounding box center [934, 425] width 1196 height 615
click at [546, 282] on strong "Spielend leicht Abnehmen, Energie tanken & Stress loswerden" at bounding box center [626, 263] width 547 height 185
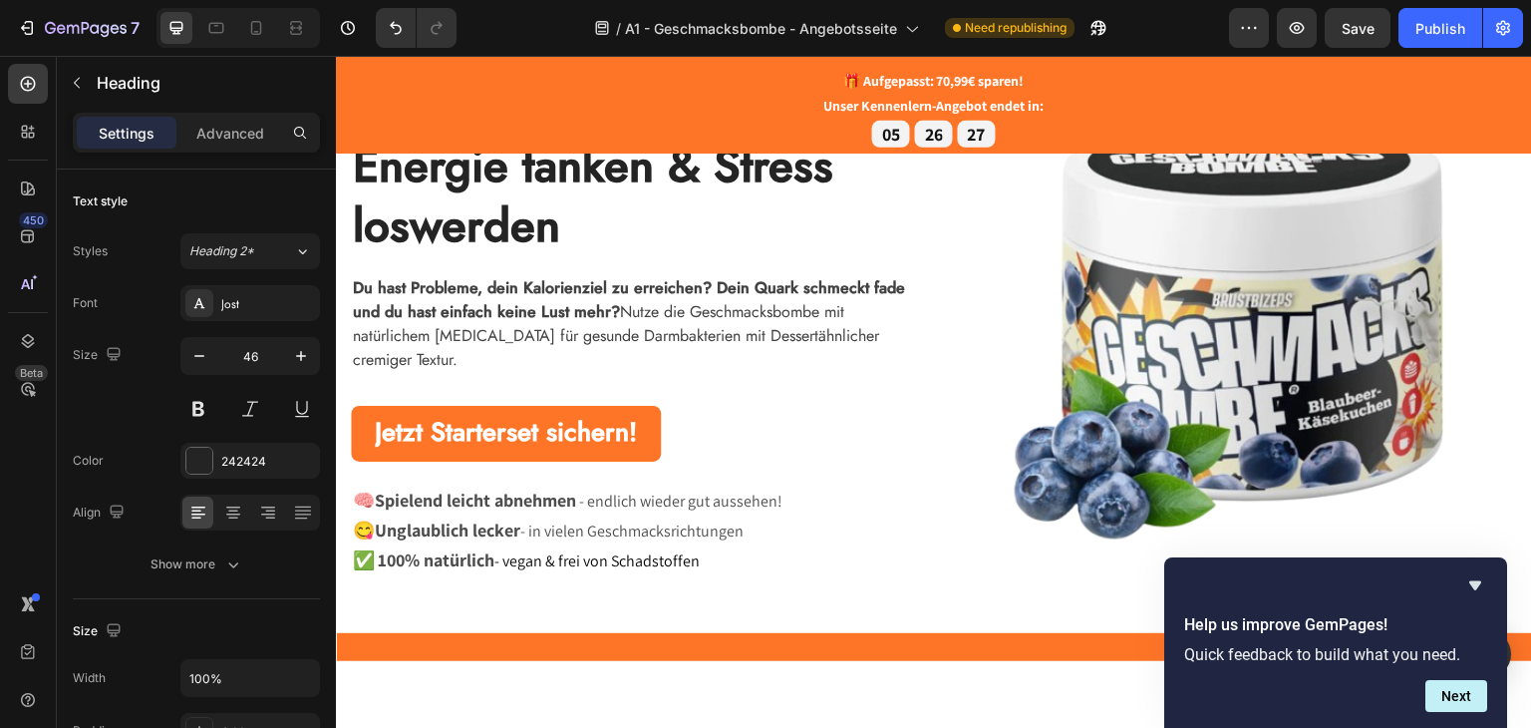
scroll to position [0, 0]
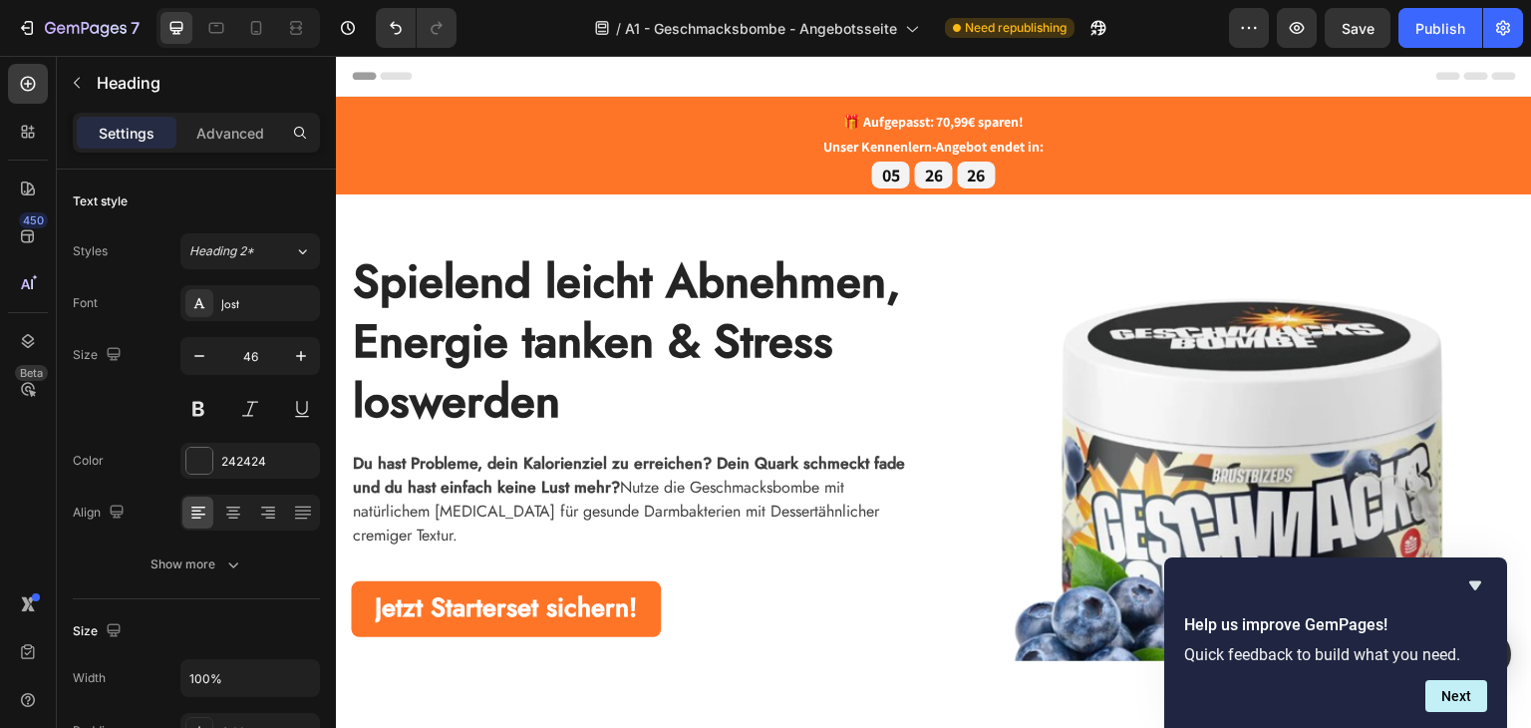
click at [635, 395] on p "Spielend leicht Abnehmen, Energie tanken & Stress loswerden" at bounding box center [635, 340] width 564 height 178
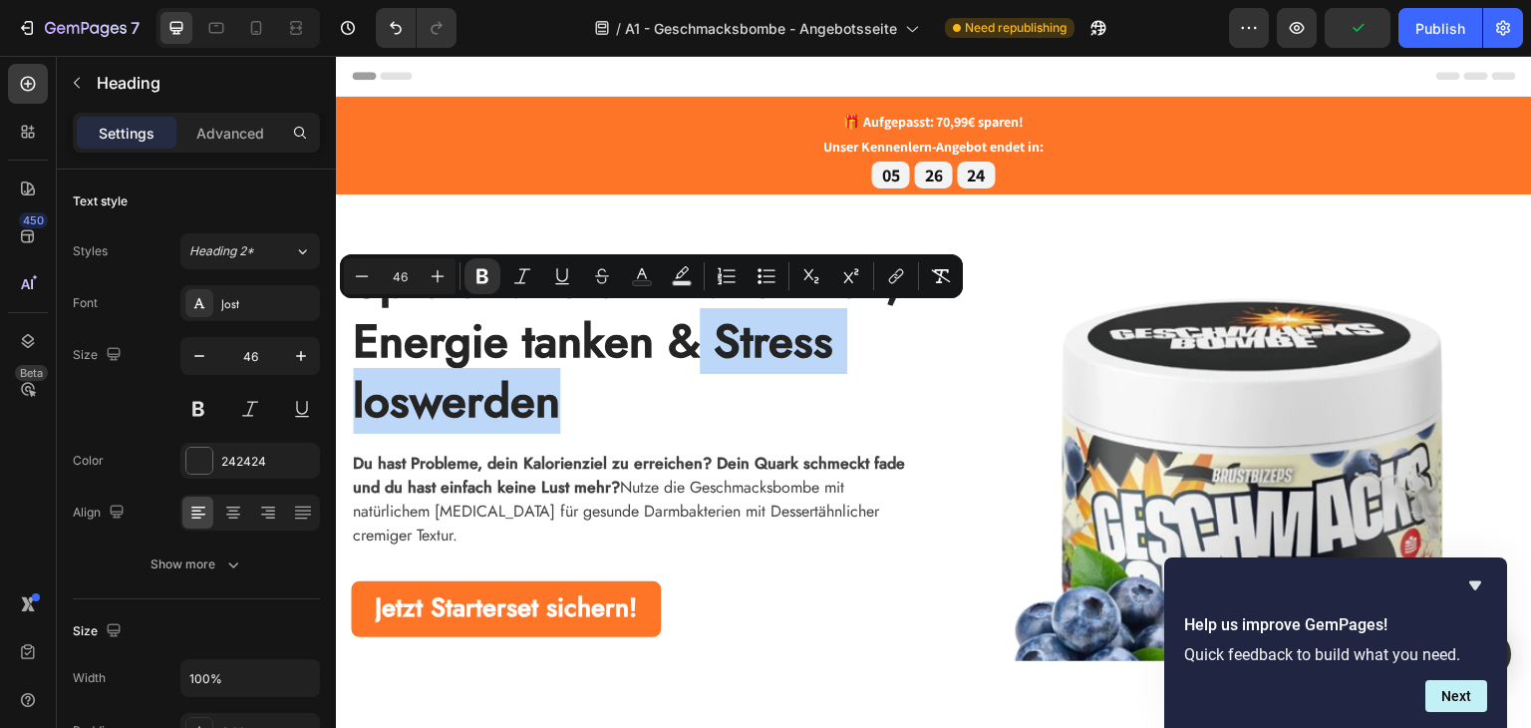
drag, startPoint x: 659, startPoint y: 395, endPoint x: 702, endPoint y: 343, distance: 67.3
click at [699, 337] on p "Spielend leicht Abnehmen, Energie tanken & Stress loswerden" at bounding box center [635, 340] width 564 height 178
click at [708, 402] on p "Spielend leicht Abnehmen, Energie tanken & Stress loswerden" at bounding box center [635, 340] width 564 height 178
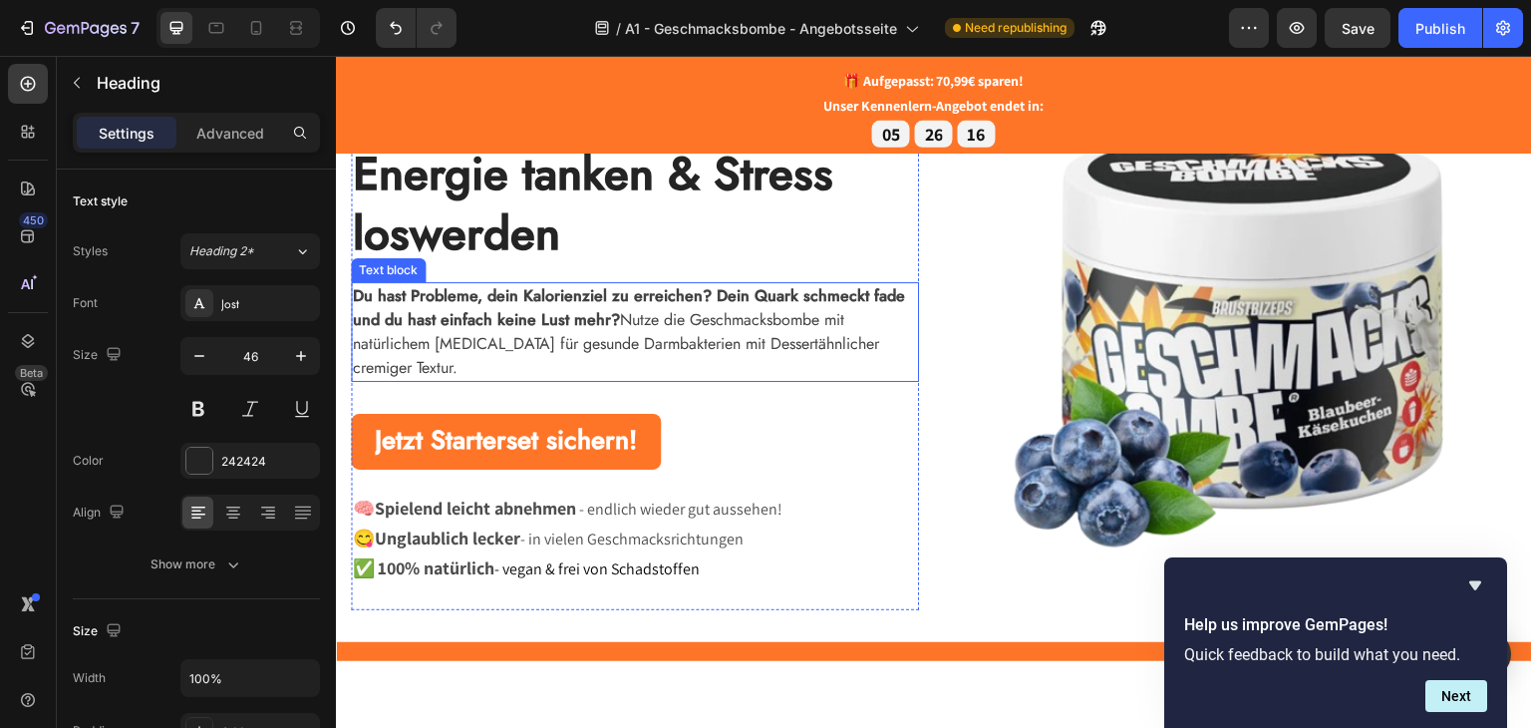
scroll to position [199, 0]
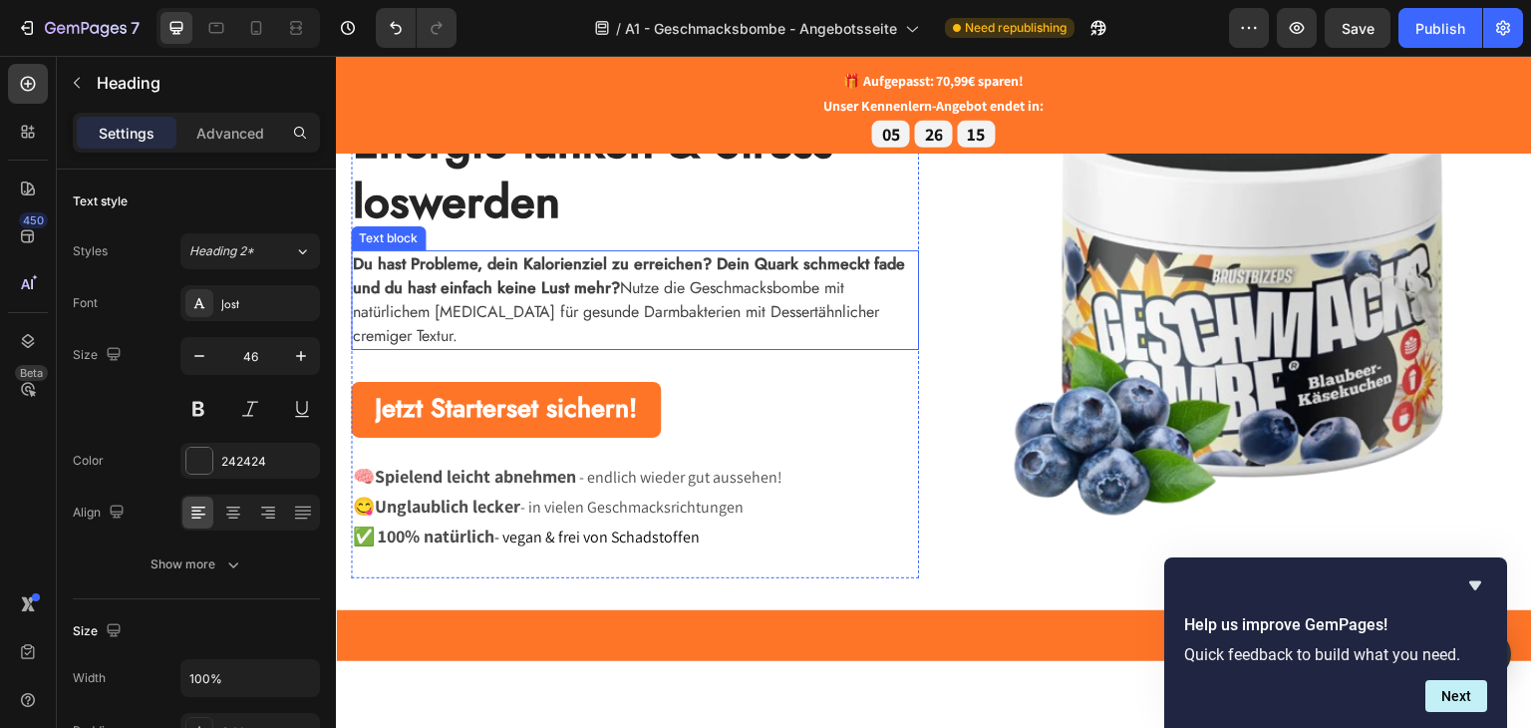
click at [671, 320] on p "Du hast Probleme, dein Kalorienziel zu erreichen? Dein Quark schmeckt fade und …" at bounding box center [635, 299] width 564 height 96
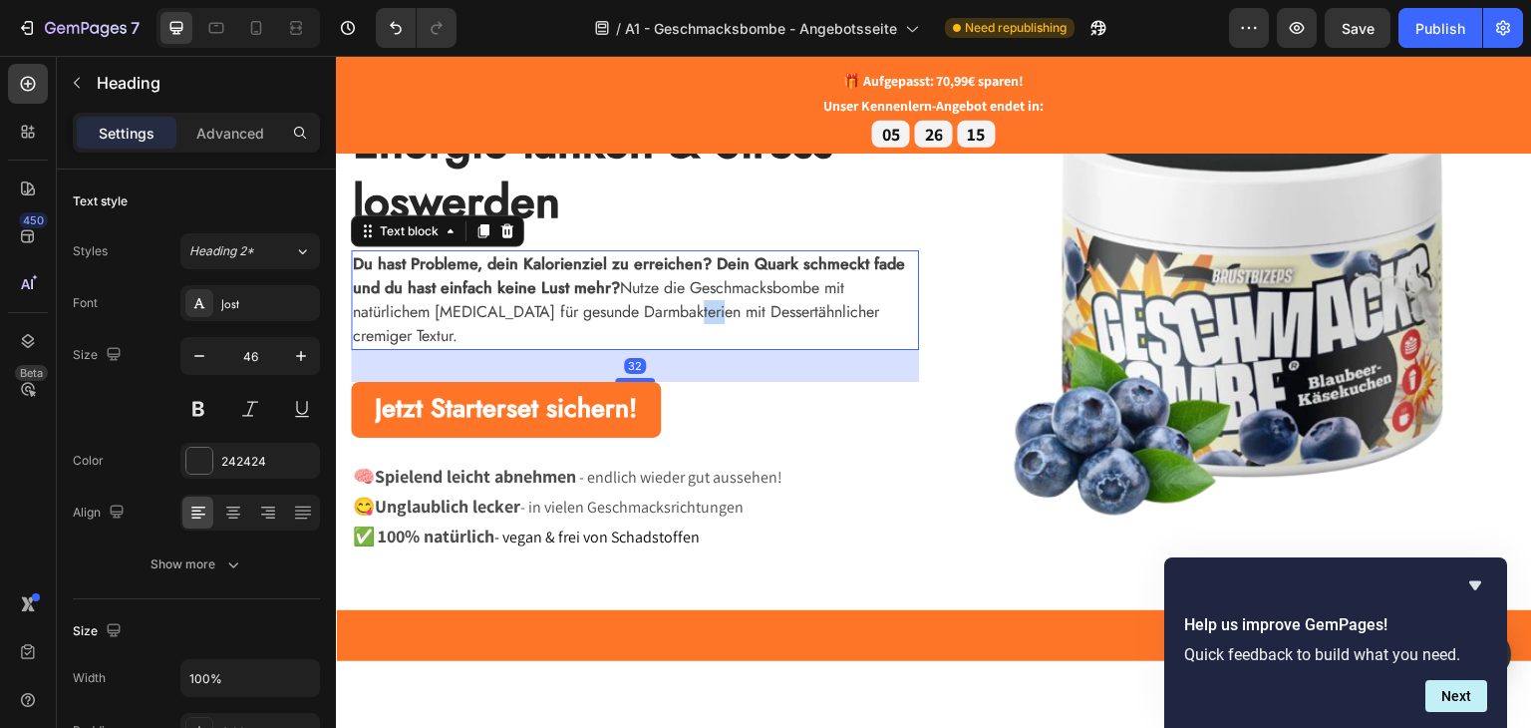
click at [671, 320] on p "Du hast Probleme, dein Kalorienziel zu erreichen? Dein Quark schmeckt fade und …" at bounding box center [635, 299] width 564 height 96
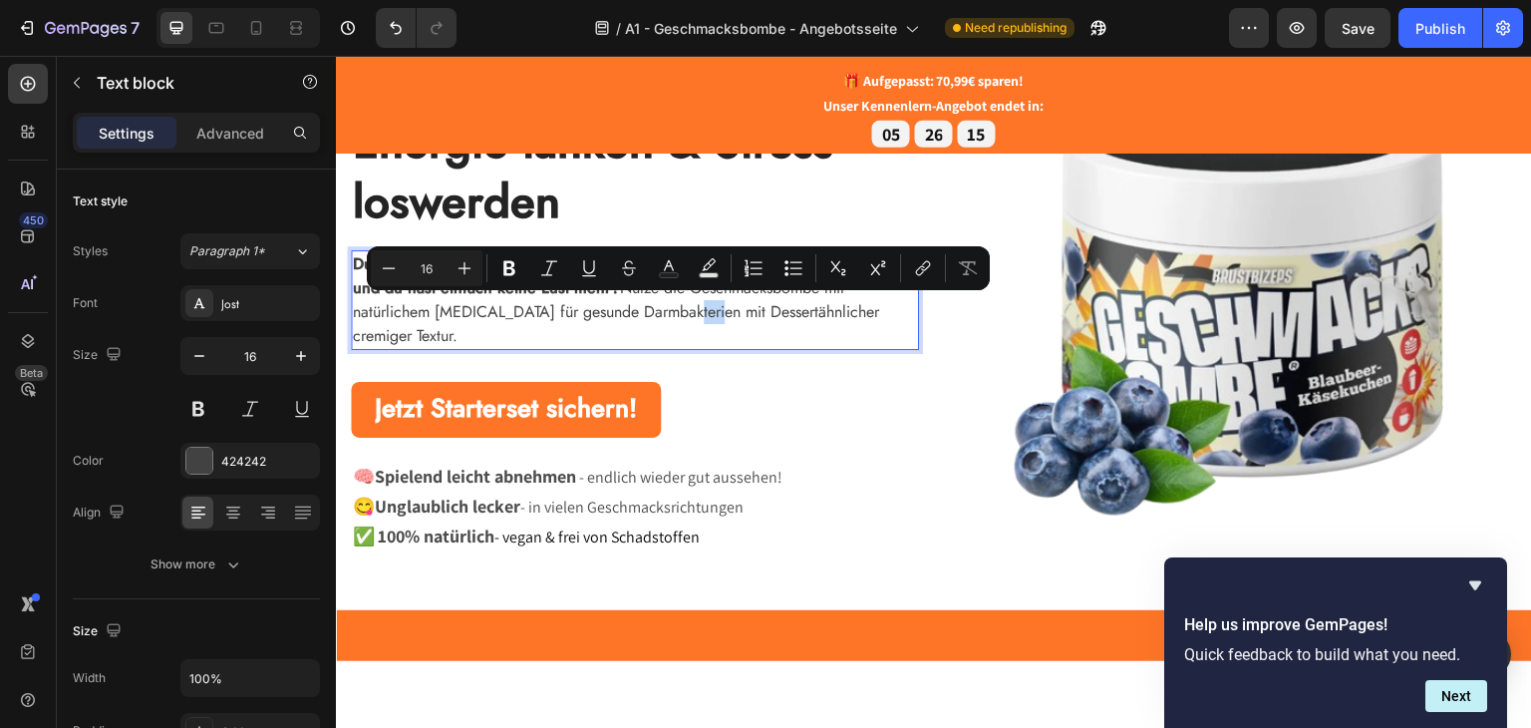
click at [668, 316] on p "Du hast Probleme, dein Kalorienziel zu erreichen? Dein Quark schmeckt fade und …" at bounding box center [635, 299] width 564 height 96
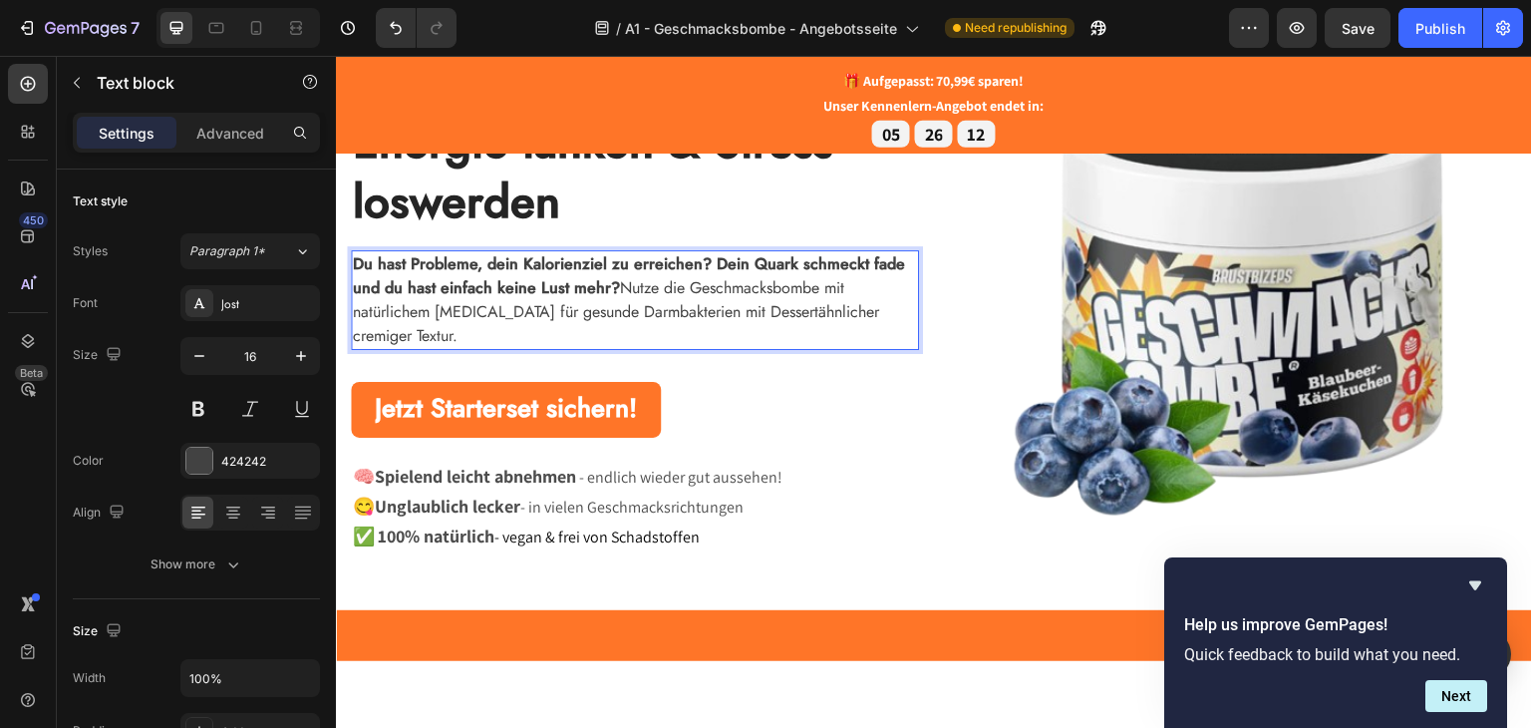
click at [771, 331] on p "Du hast Probleme, dein Kalorienziel zu erreichen? Dein Quark schmeckt fade und …" at bounding box center [635, 299] width 564 height 96
click at [995, 385] on img at bounding box center [1233, 301] width 568 height 522
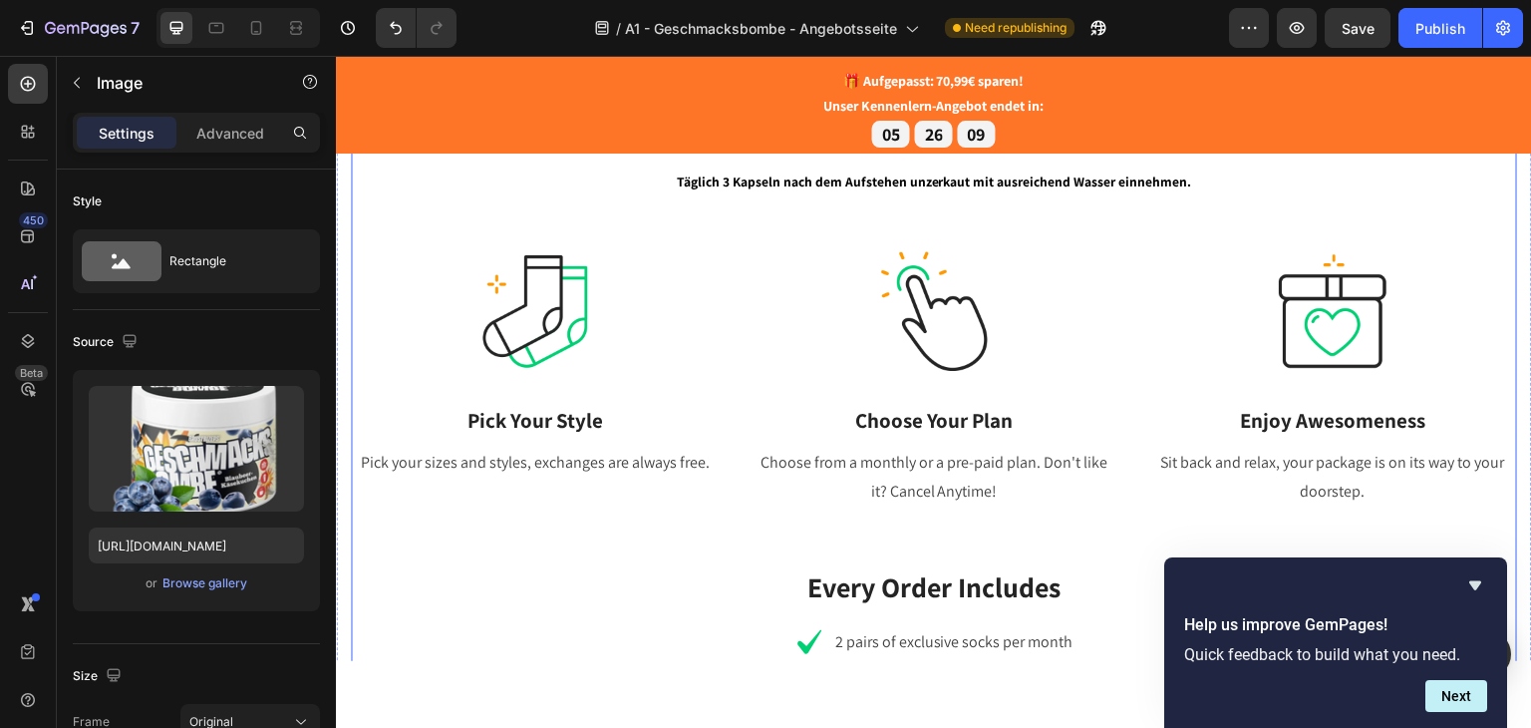
scroll to position [797, 0]
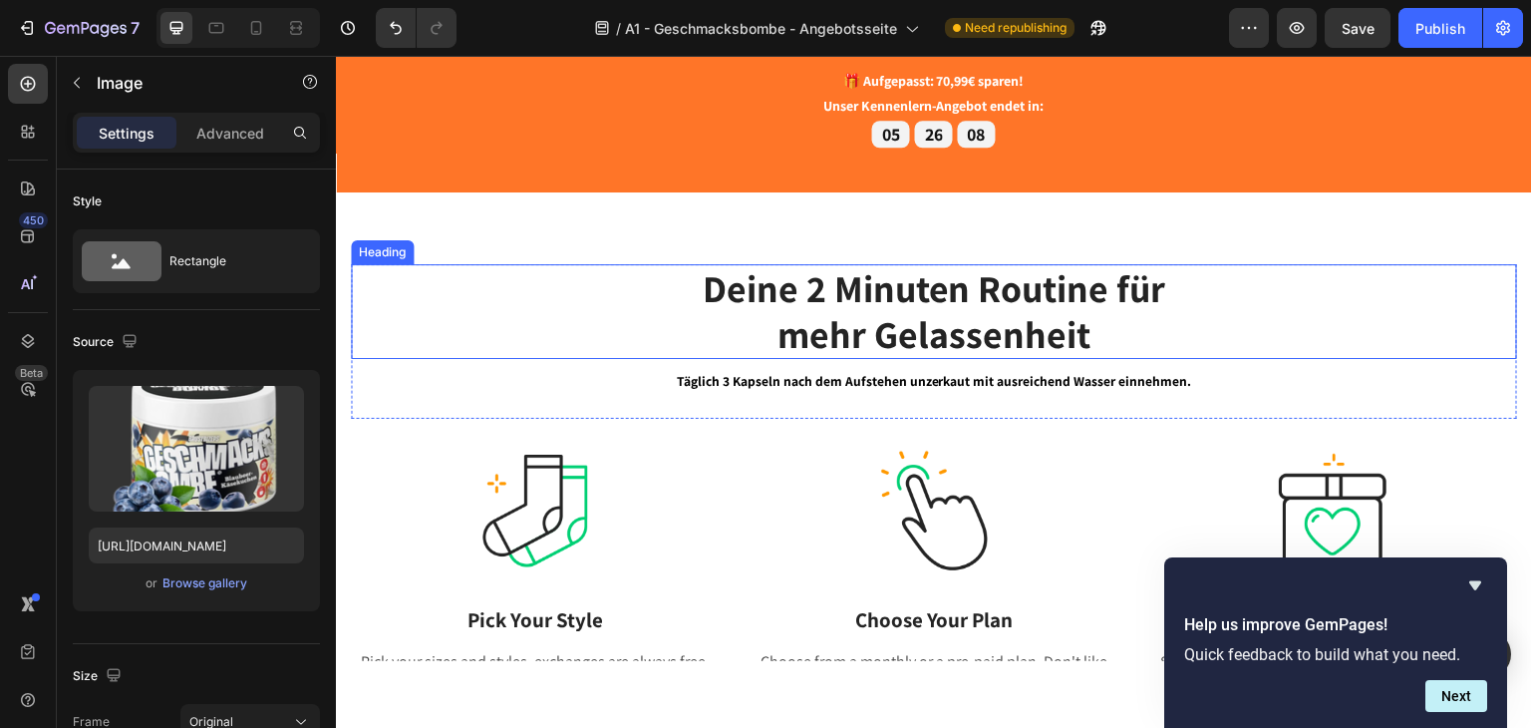
click at [663, 304] on h2 "Deine 2 Minuten Routine für mehr Gelassenheit" at bounding box center [934, 310] width 1166 height 95
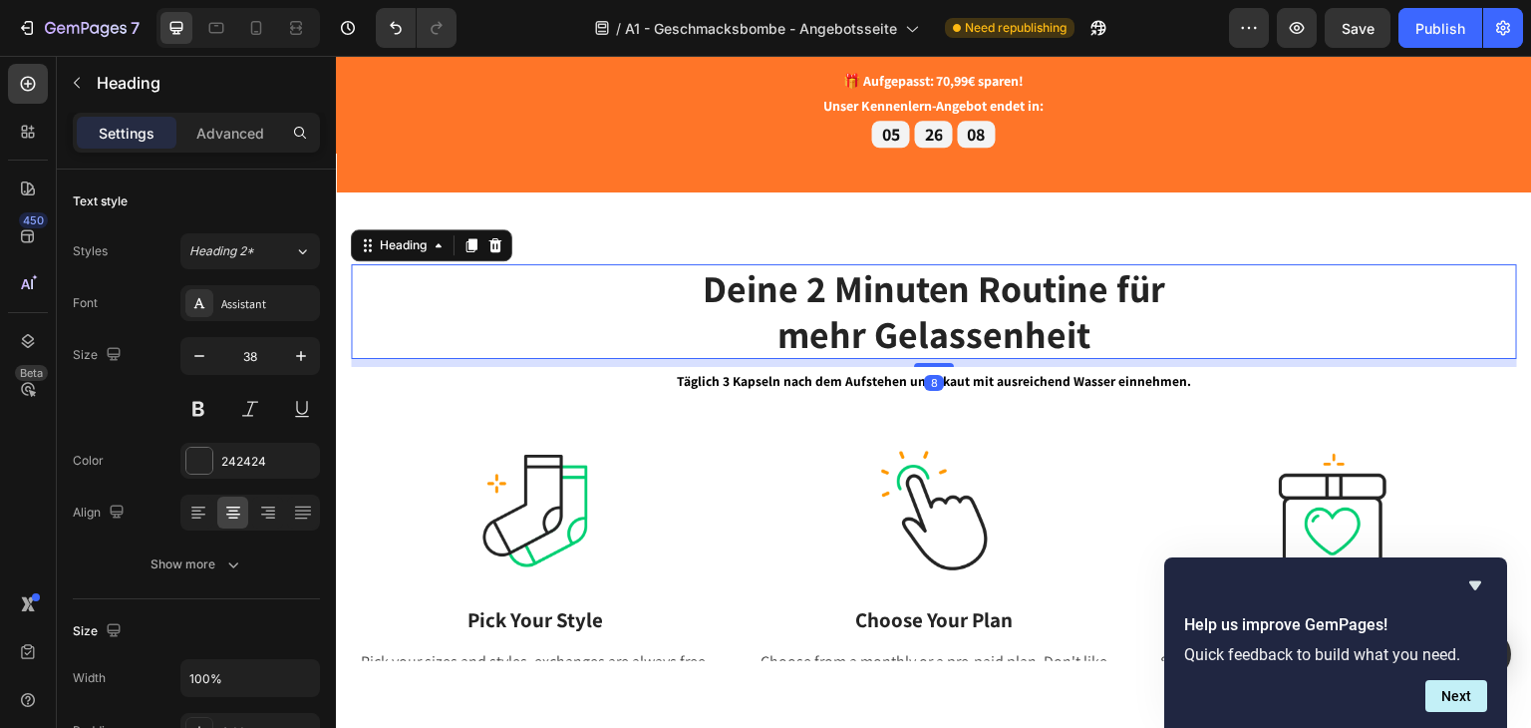
click at [1096, 389] on p "Täglich 3 Kapseln nach dem Aufstehen unzerkaut mit ausreichend Wasser einnehmen." at bounding box center [934, 380] width 1162 height 24
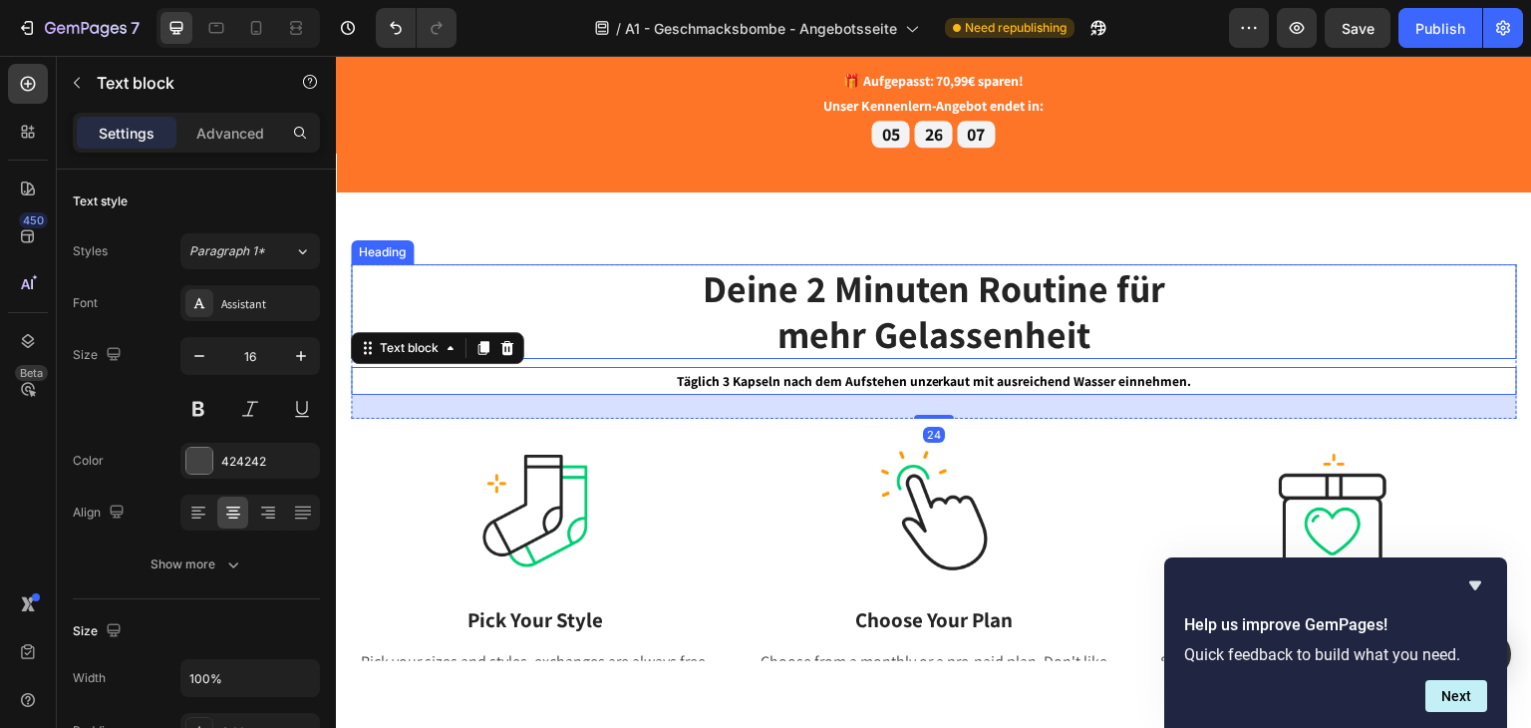
click at [1061, 320] on strong "mehr Gelassenheit" at bounding box center [934, 333] width 313 height 50
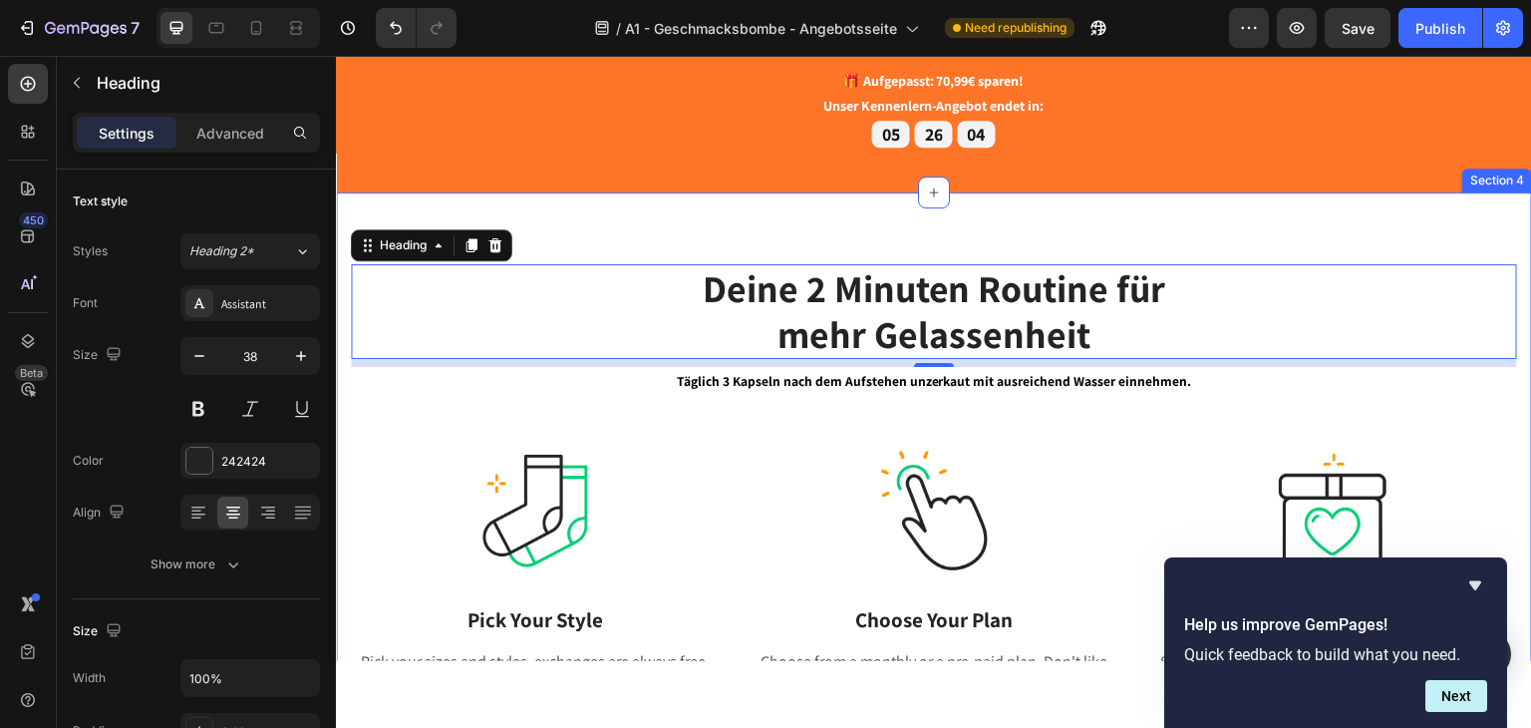
click at [344, 389] on div "Deine 2 Minuten Routine für mehr Gelassenheit Heading 8 Täglich 3 Kapseln nach …" at bounding box center [934, 646] width 1196 height 911
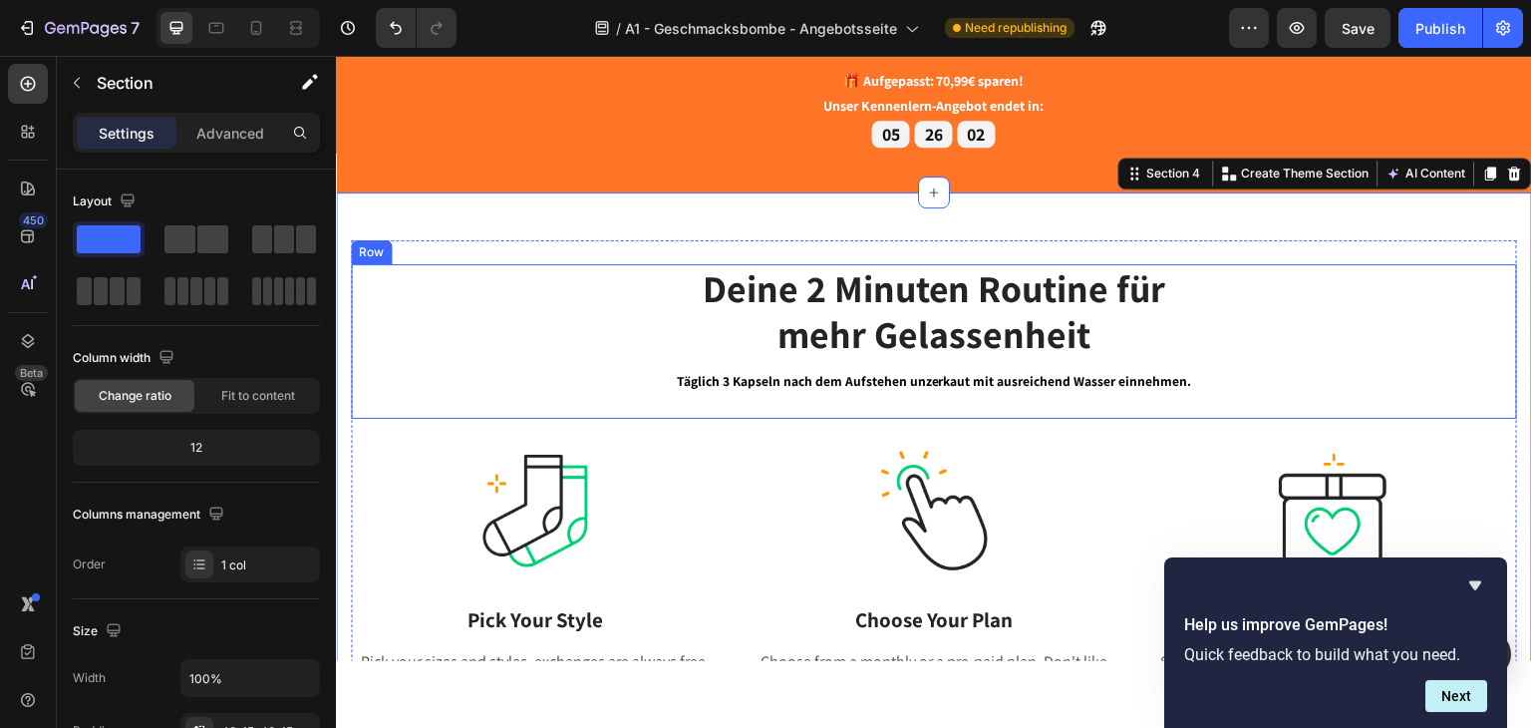
click at [423, 404] on div "Deine 2 Minuten Routine für mehr Gelassenheit Heading Täglich 3 Kapseln nach de…" at bounding box center [934, 340] width 1166 height 155
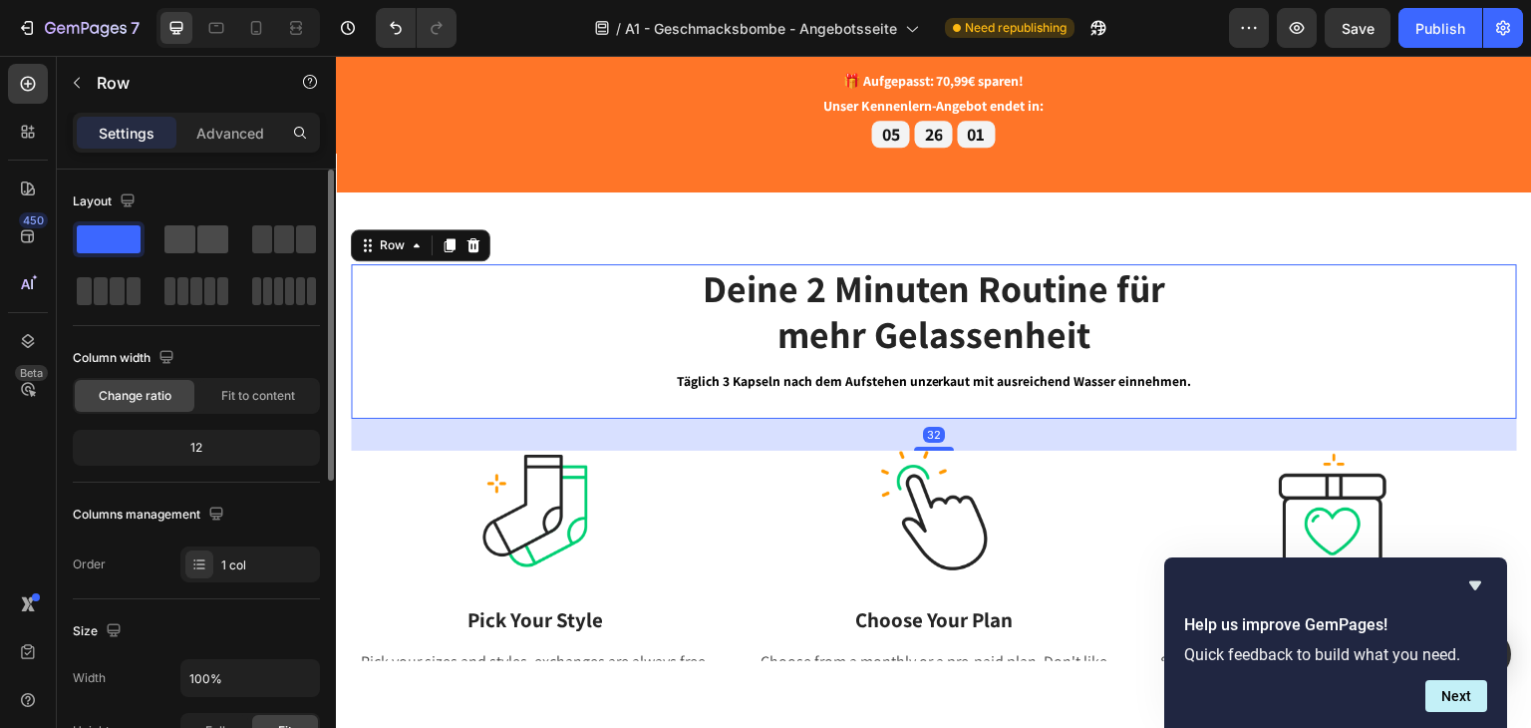
click at [182, 226] on span at bounding box center [179, 239] width 31 height 28
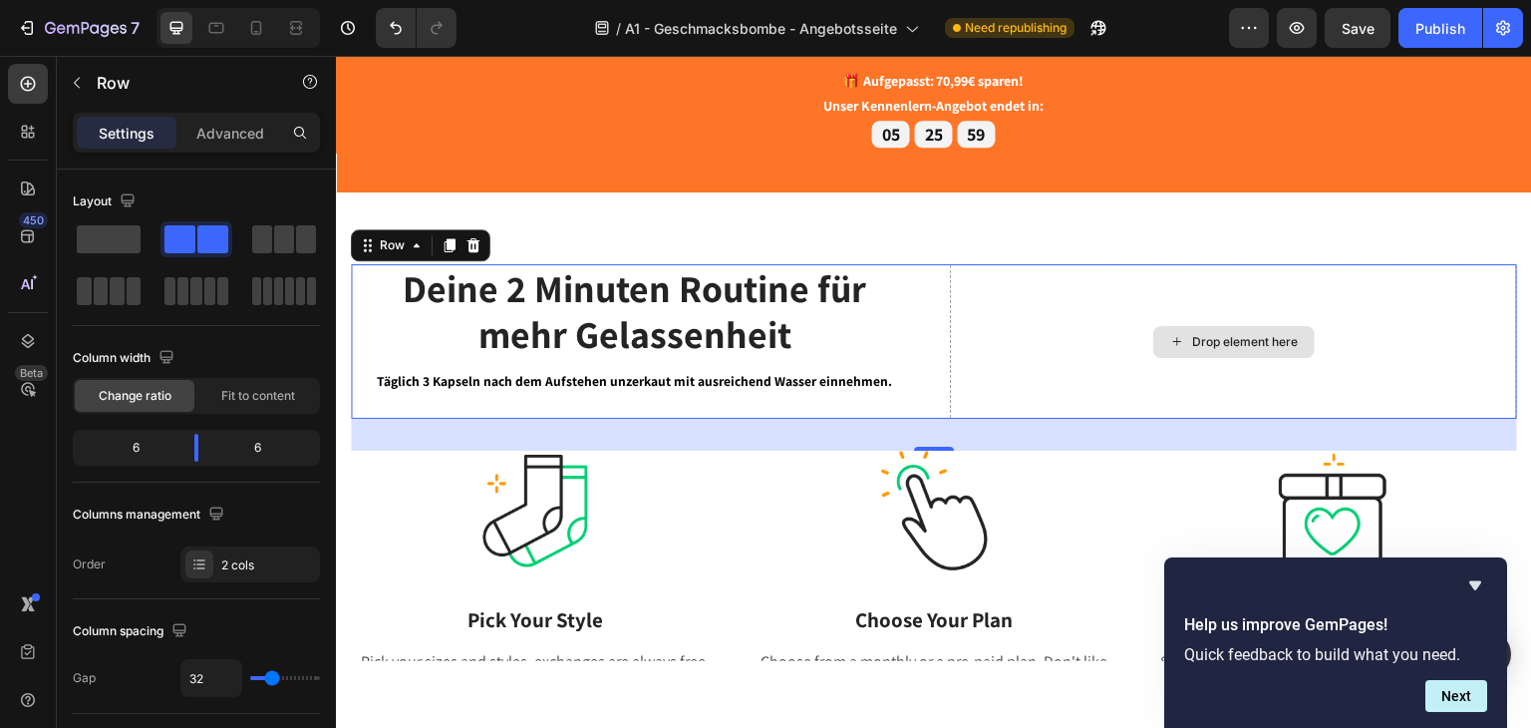
click at [1255, 329] on div "Drop element here" at bounding box center [1233, 341] width 161 height 32
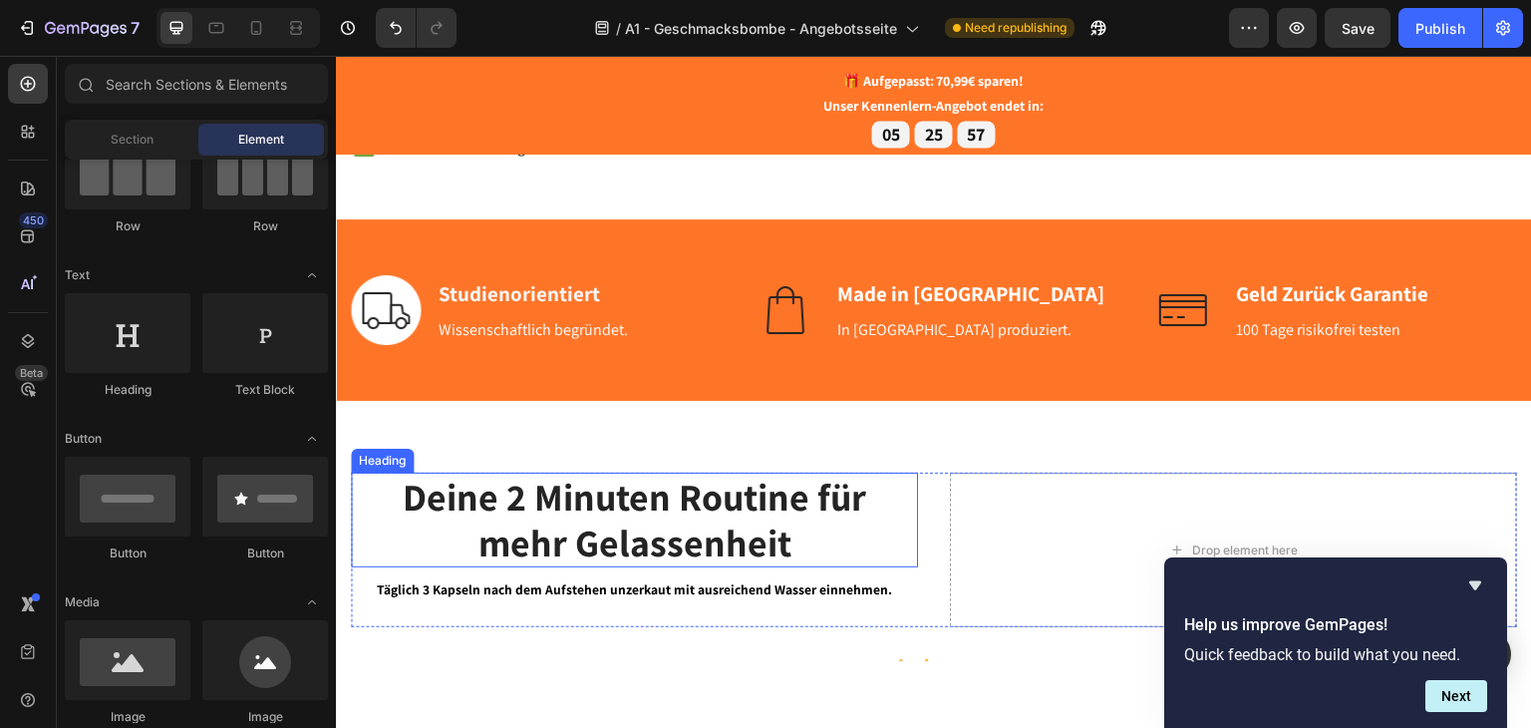
scroll to position [698, 0]
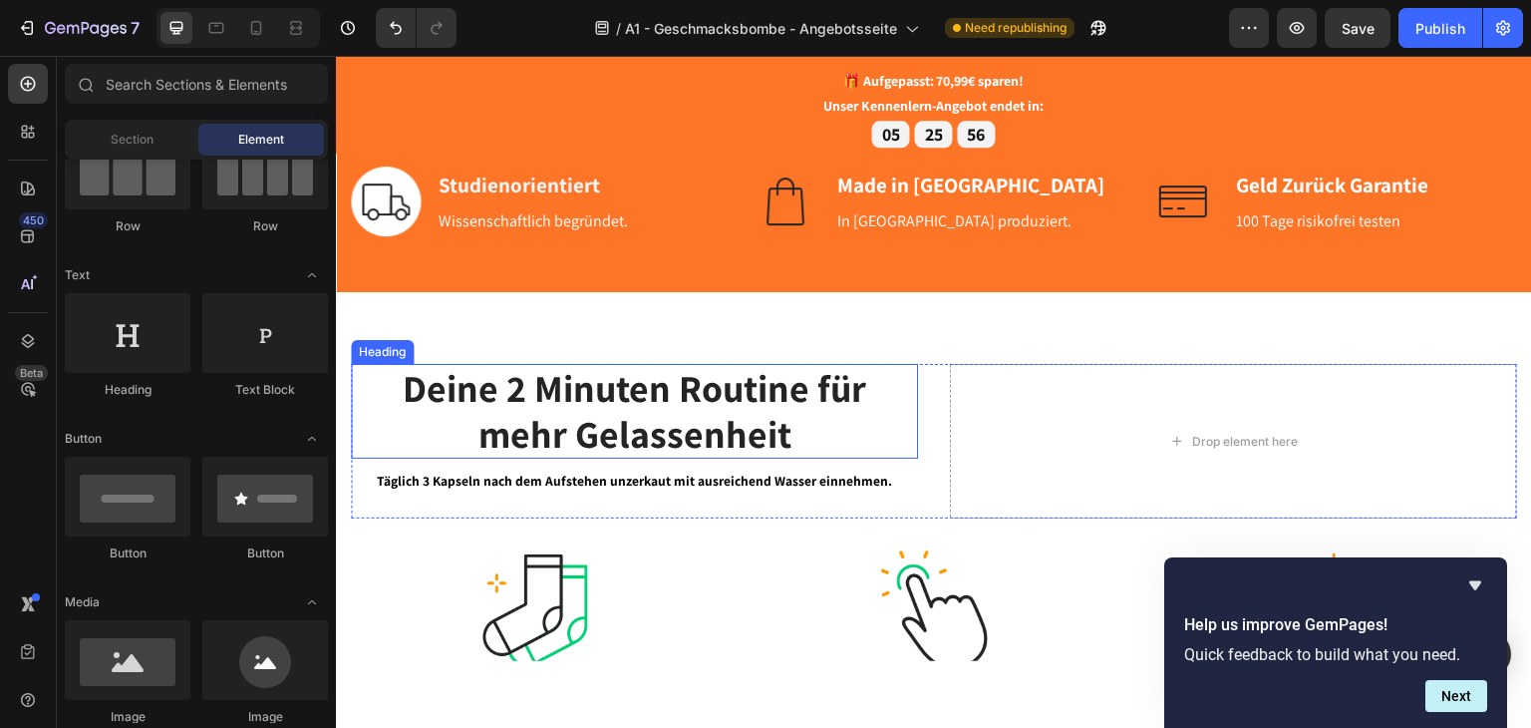
click at [680, 435] on strong "mehr Gelassenheit" at bounding box center [634, 433] width 313 height 50
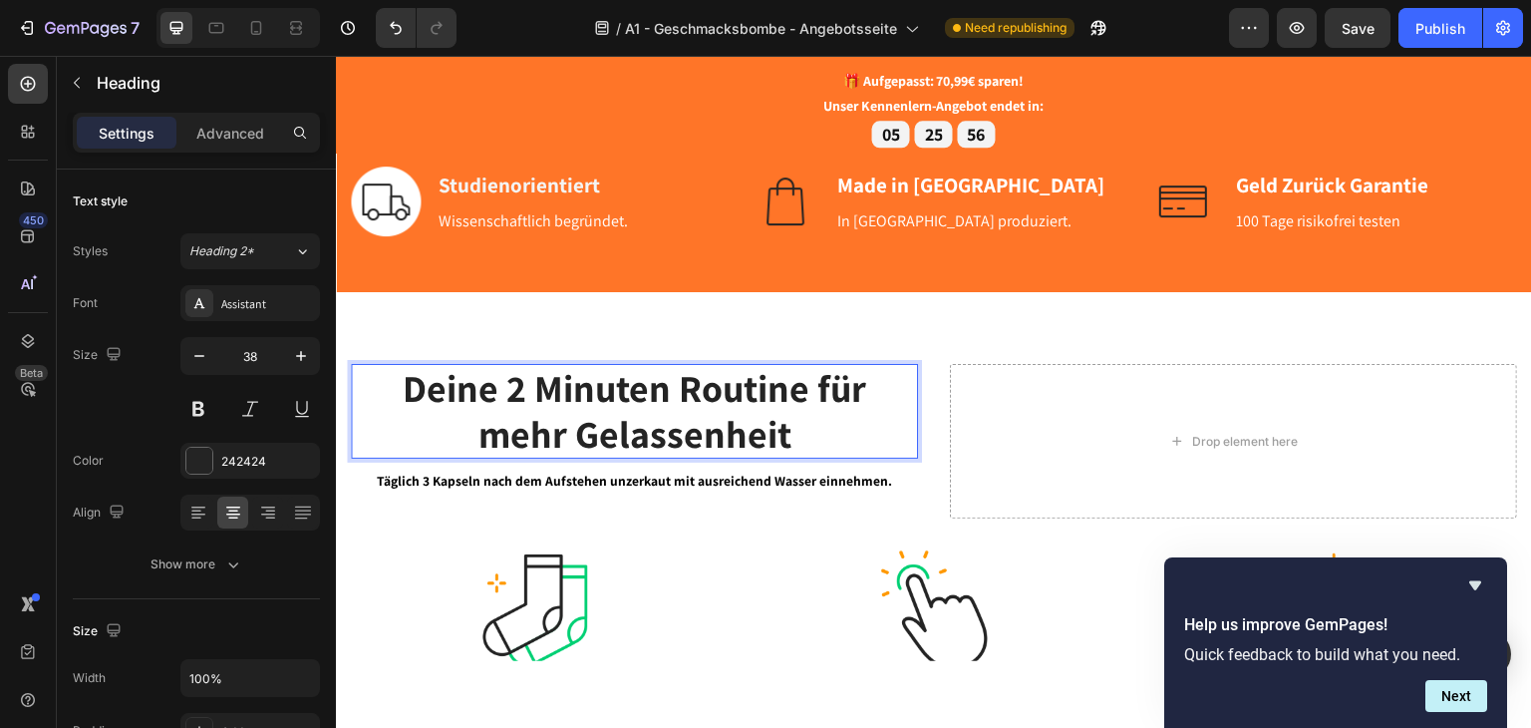
click at [772, 412] on strong "mehr Gelassenheit" at bounding box center [634, 433] width 313 height 50
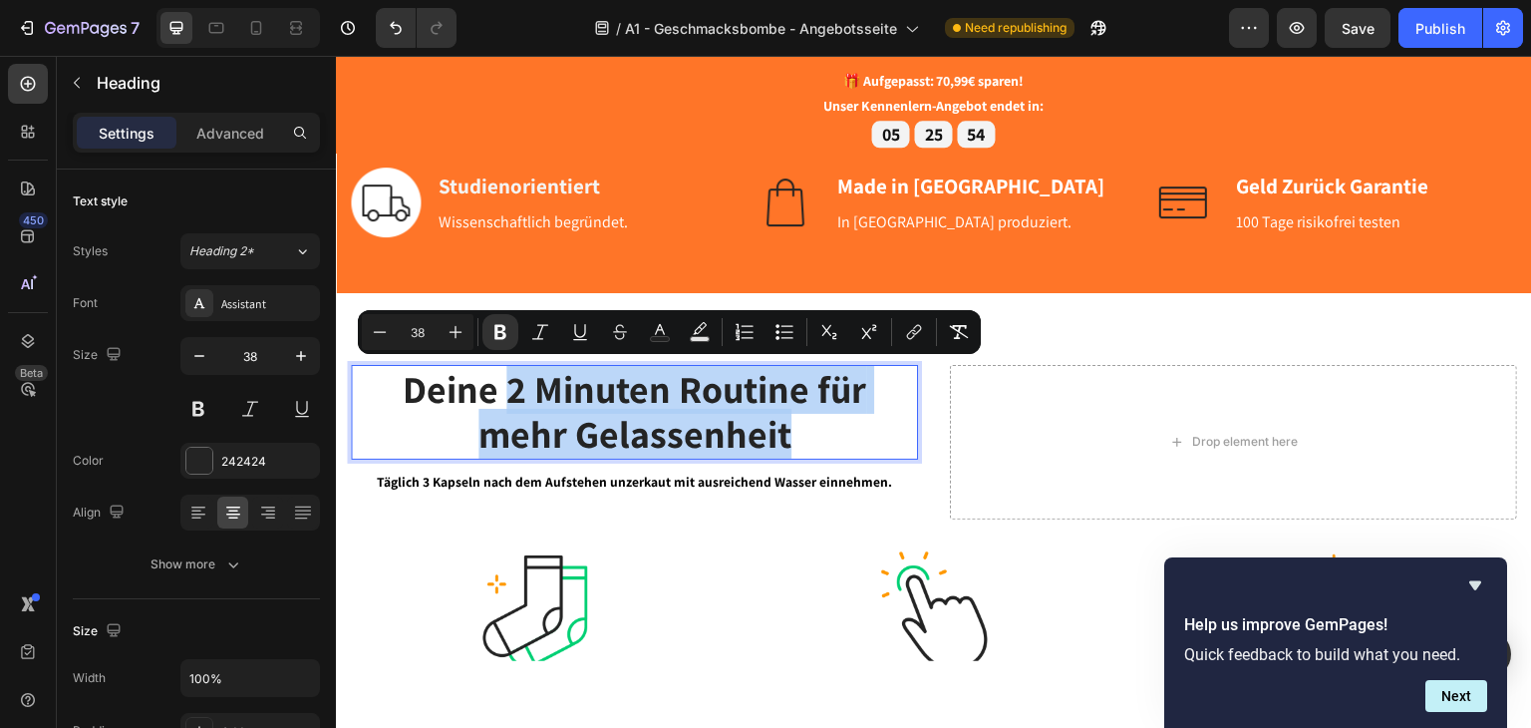
drag, startPoint x: 809, startPoint y: 415, endPoint x: 494, endPoint y: 362, distance: 319.4
click at [494, 366] on p "Deine 2 Minuten Routine für mehr Gelassenheit" at bounding box center [634, 411] width 563 height 91
click at [546, 406] on strong "Deine 2 Minuten Routine für" at bounding box center [635, 388] width 464 height 50
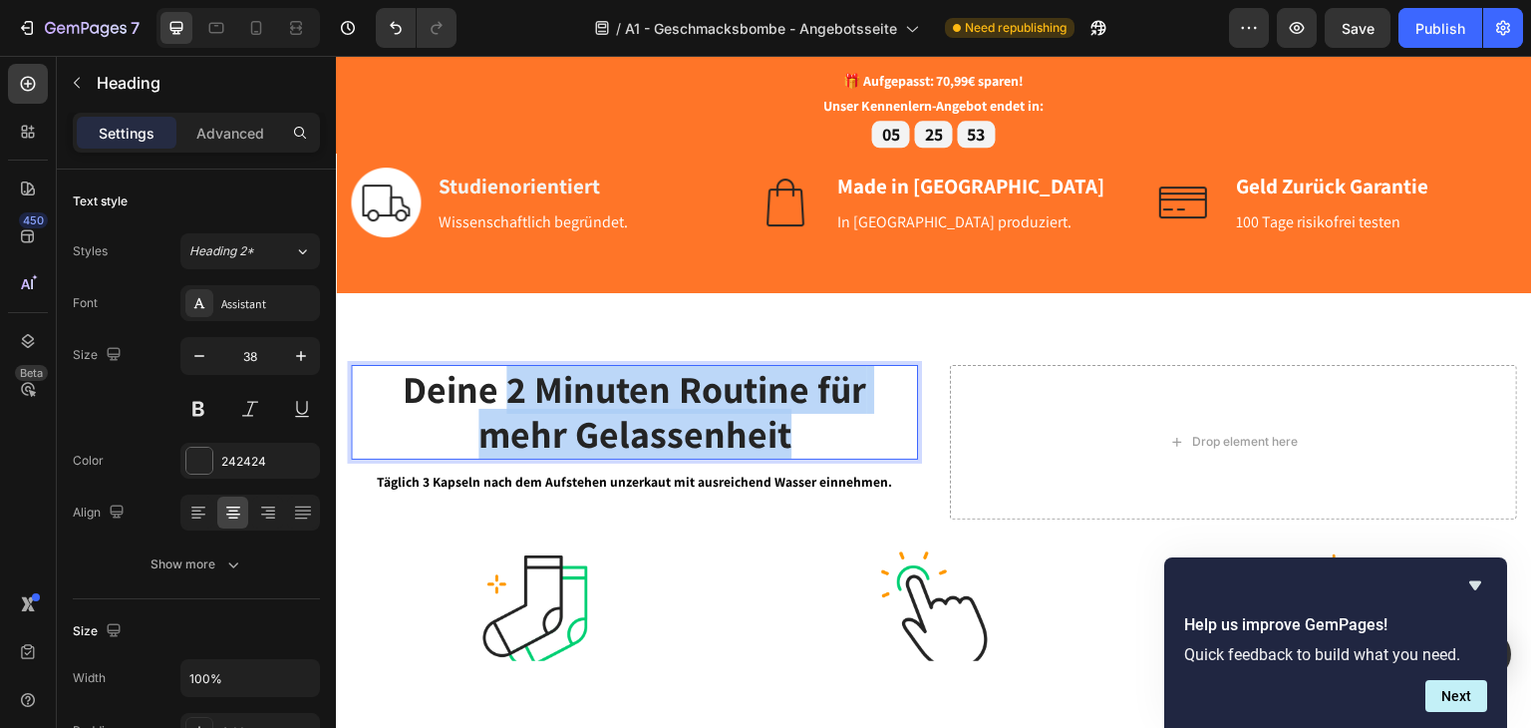
drag, startPoint x: 857, startPoint y: 425, endPoint x: 502, endPoint y: 370, distance: 359.1
click at [502, 370] on p "Deine 2 Minuten Routine für mehr Gelassenheit" at bounding box center [634, 411] width 563 height 91
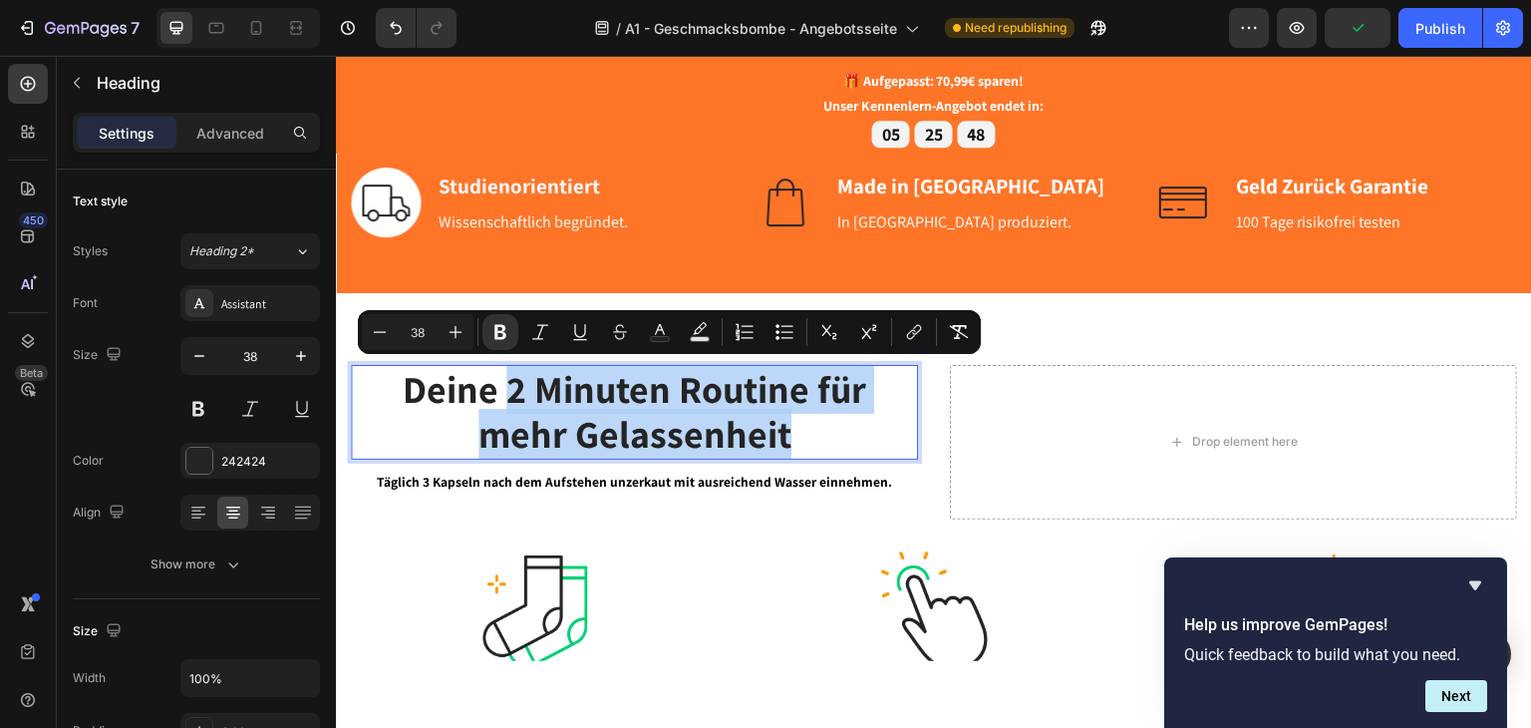
click at [667, 404] on strong "Deine 2 Minuten Routine für" at bounding box center [635, 388] width 464 height 50
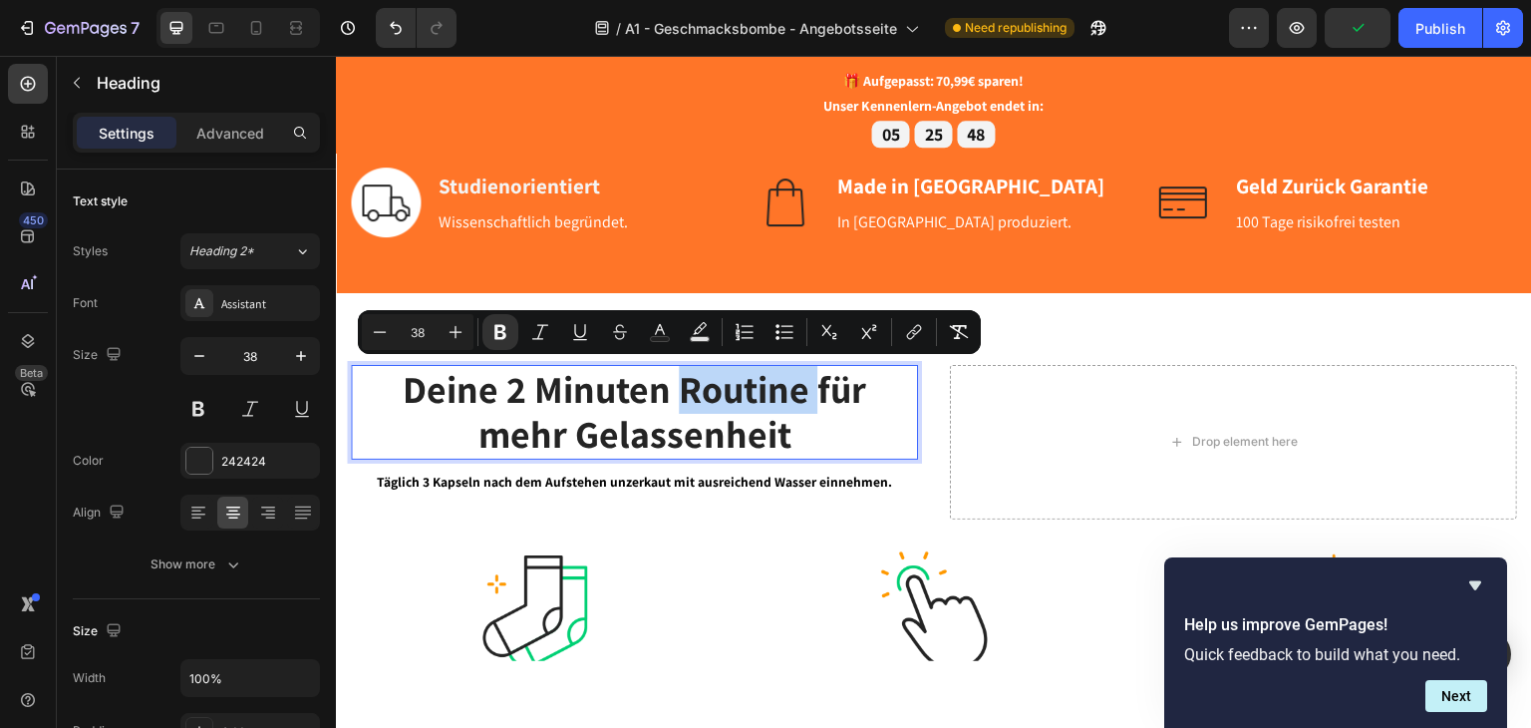
click at [667, 404] on strong "Deine 2 Minuten Routine für" at bounding box center [635, 388] width 464 height 50
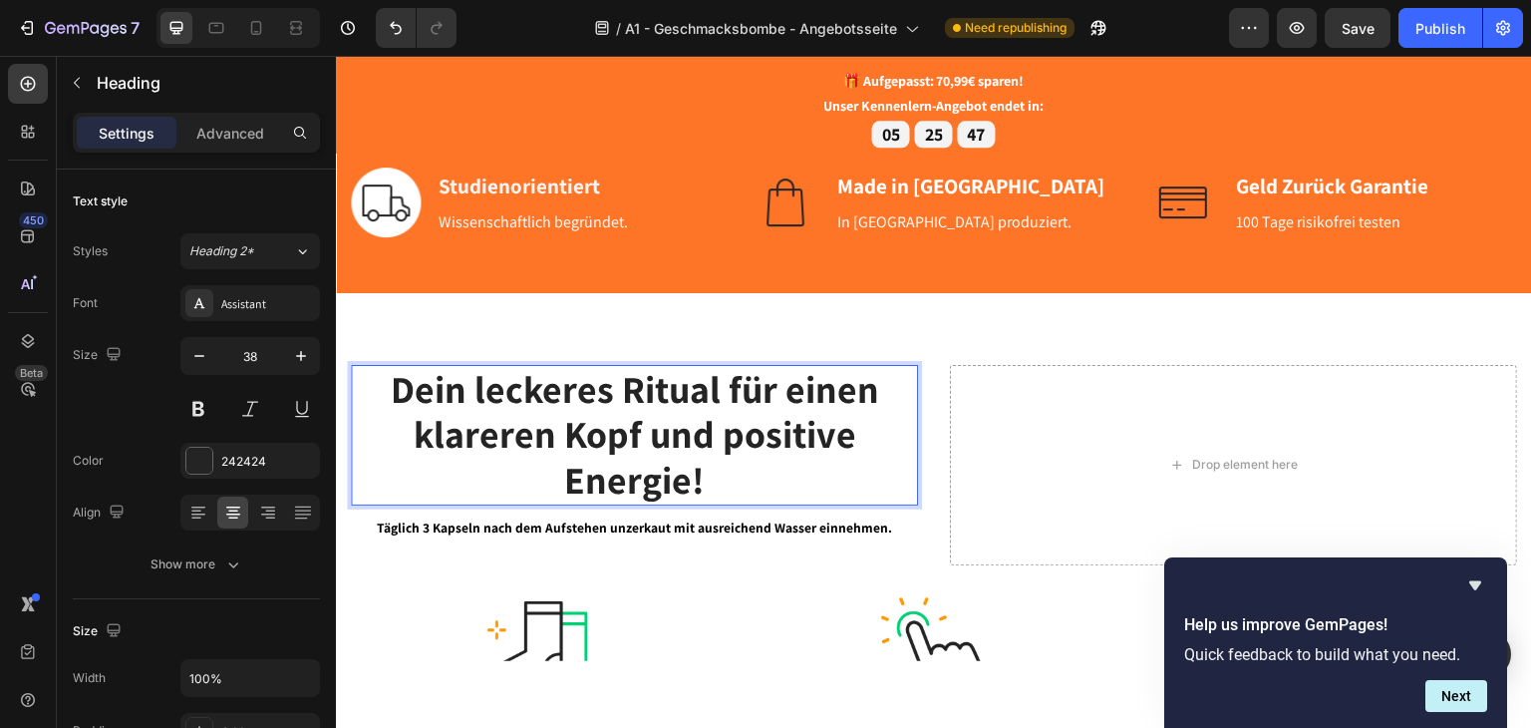
click at [757, 442] on strong "Dein leckeres Ritual für einen klareren Kopf und positive Energie!" at bounding box center [635, 433] width 488 height 141
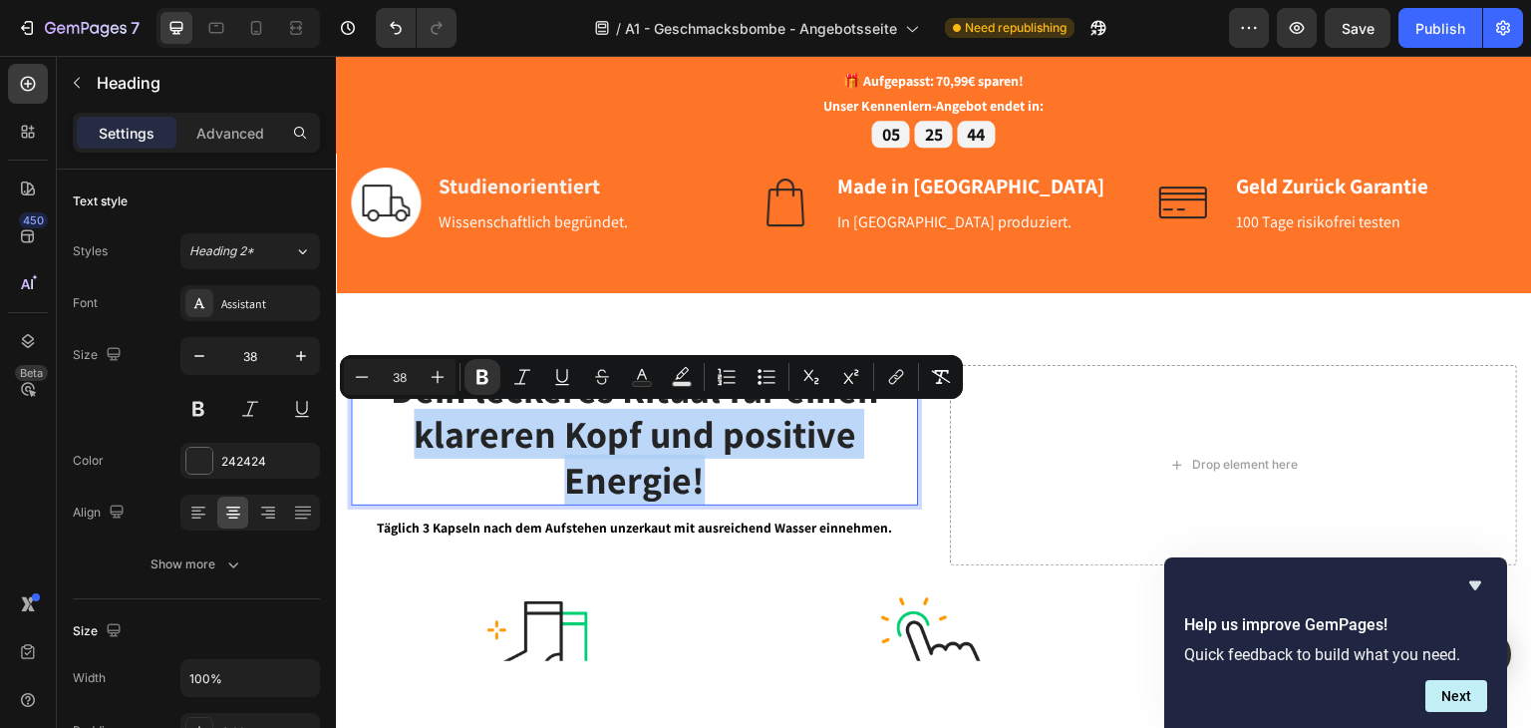
drag, startPoint x: 776, startPoint y: 483, endPoint x: 392, endPoint y: 427, distance: 388.0
click at [392, 427] on p "Dein leckeres Ritual für einen klareren Kopf und positive Energie!" at bounding box center [634, 434] width 563 height 137
click at [618, 456] on strong "Dein leckeres Ritual für einen klareren Kopf und positive Energie!" at bounding box center [635, 433] width 488 height 141
drag, startPoint x: 746, startPoint y: 468, endPoint x: 405, endPoint y: 438, distance: 342.2
click at [405, 438] on p "Dein leckeres Ritual für einen klareren Kopf und positive Energie!" at bounding box center [634, 434] width 563 height 137
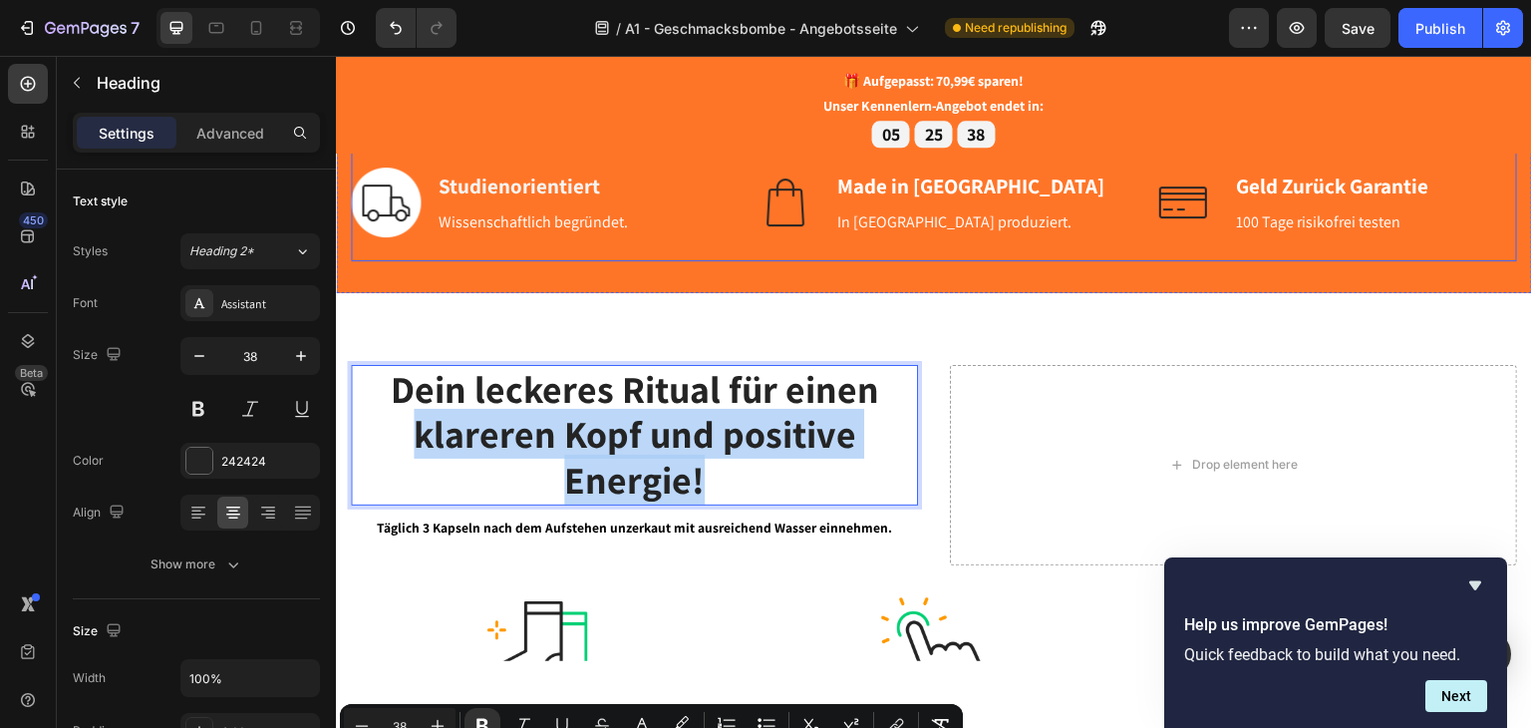
type input "16"
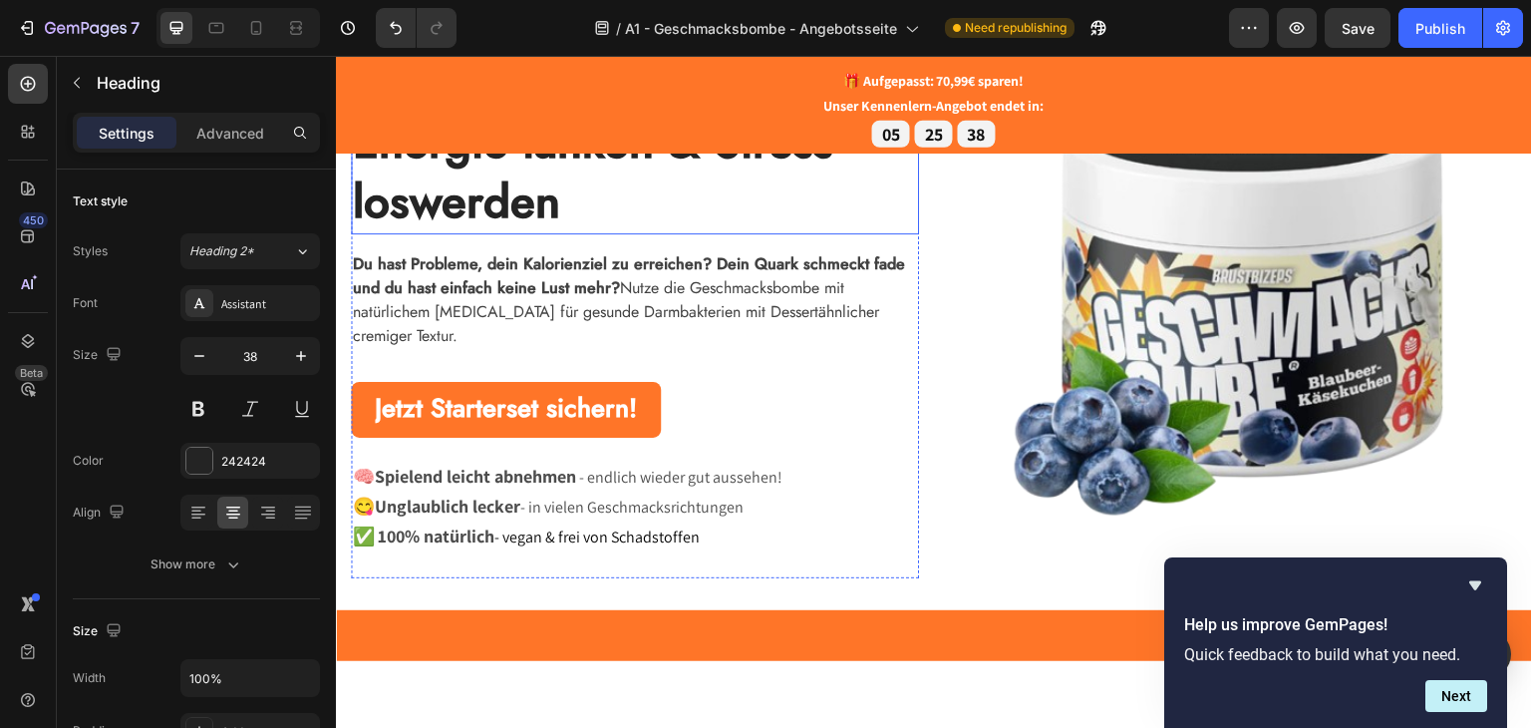
scroll to position [0, 0]
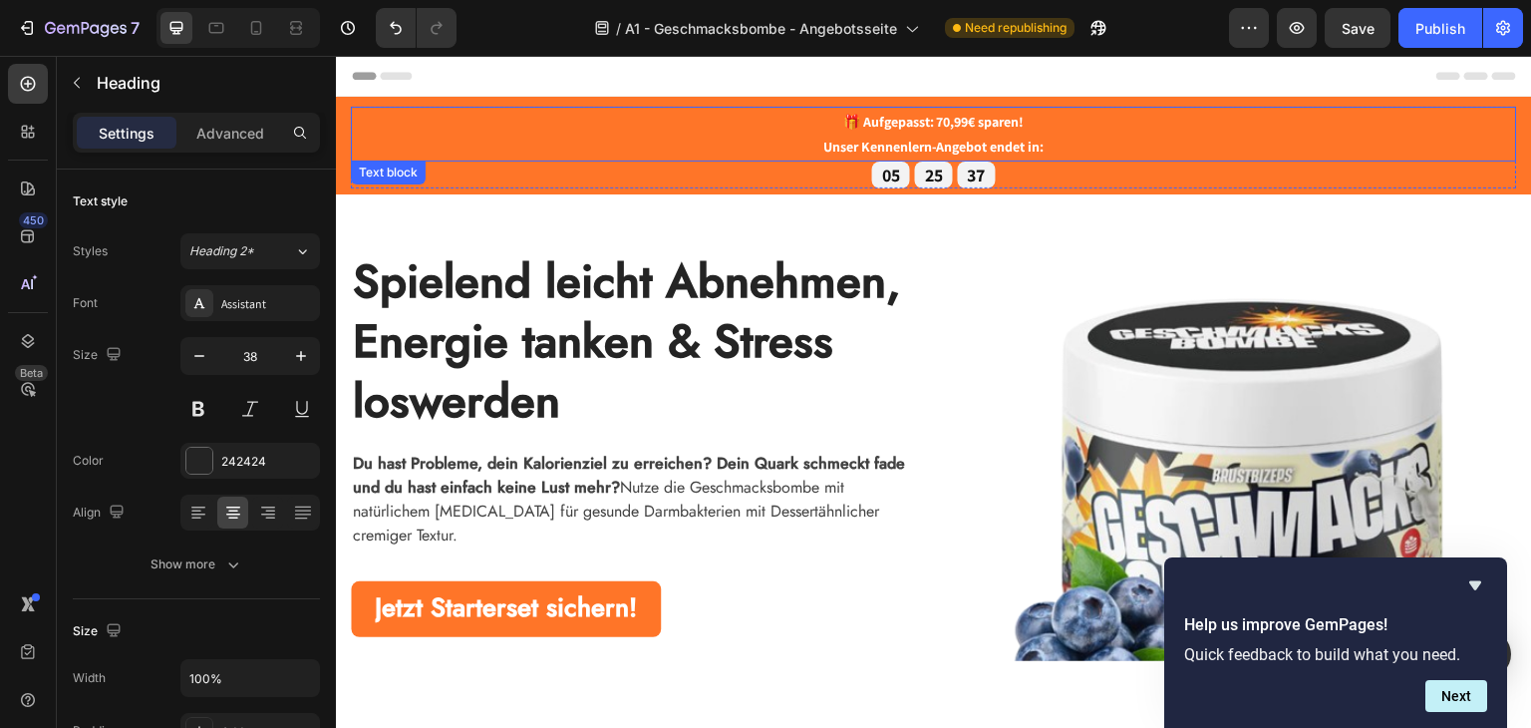
click at [415, 124] on p "🎁 Aufgepasst: 70,99€ sparen!" at bounding box center [934, 120] width 1162 height 25
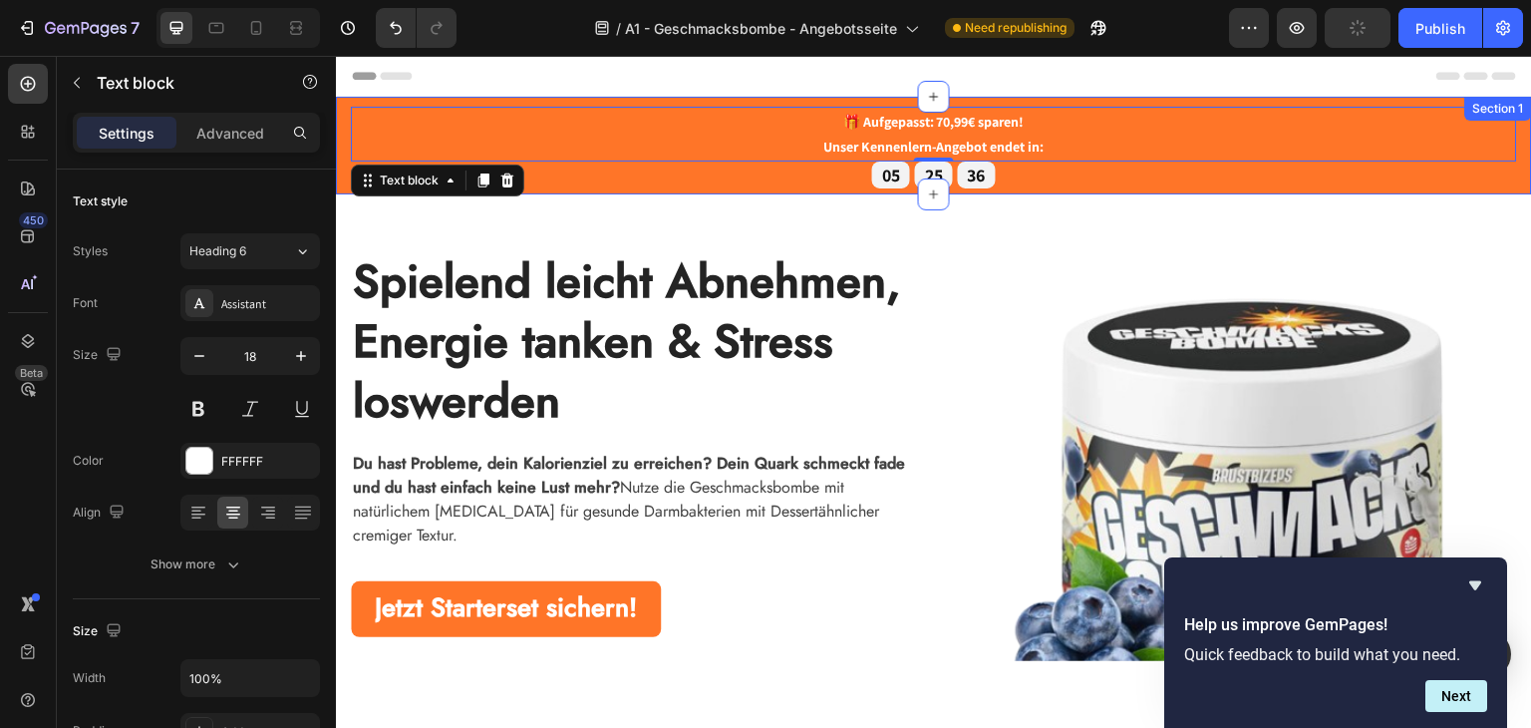
click at [340, 141] on div "🎁 Aufgepasst: 70,99€ sparen! Unser Kennenlern-Angebot endet in: Text block 0 05…" at bounding box center [934, 145] width 1196 height 98
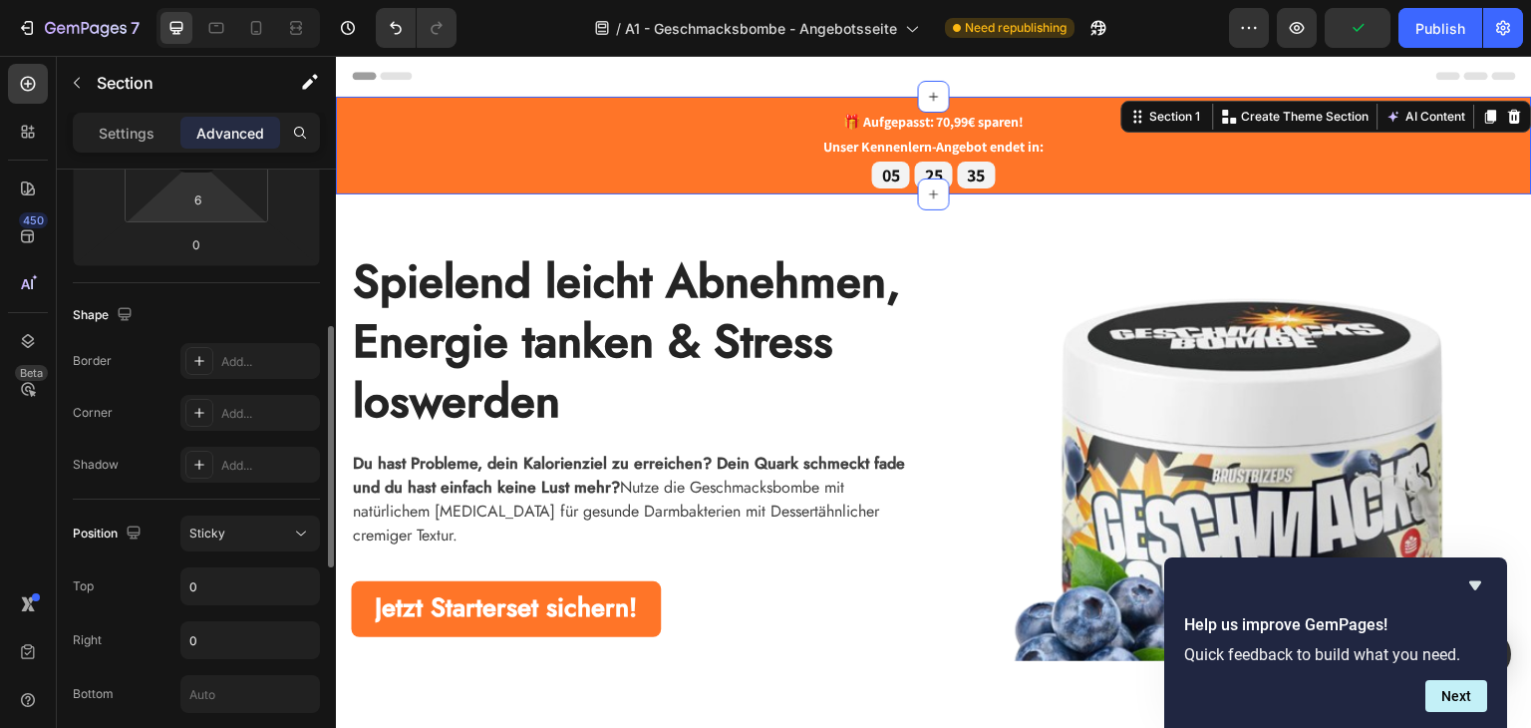
scroll to position [498, 0]
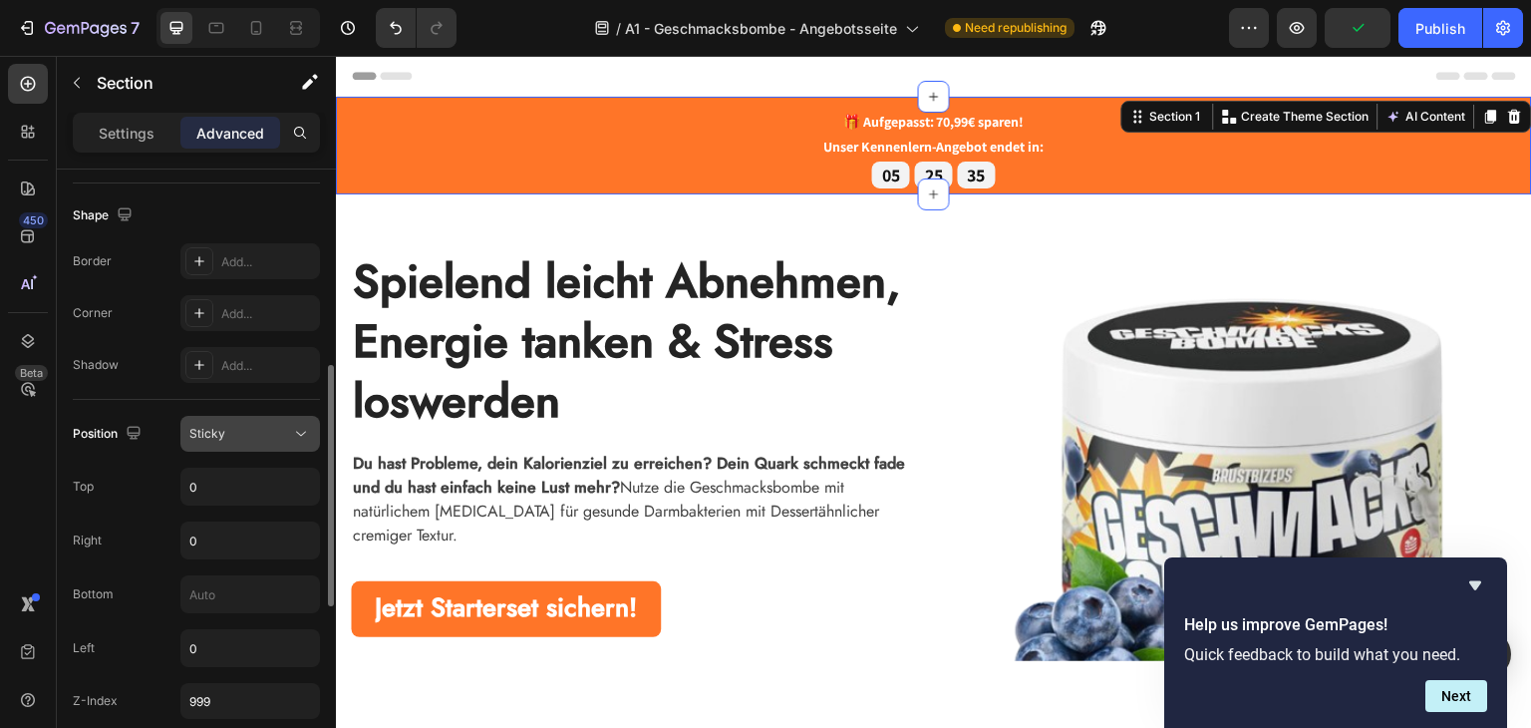
click at [236, 438] on div "Sticky" at bounding box center [240, 434] width 102 height 18
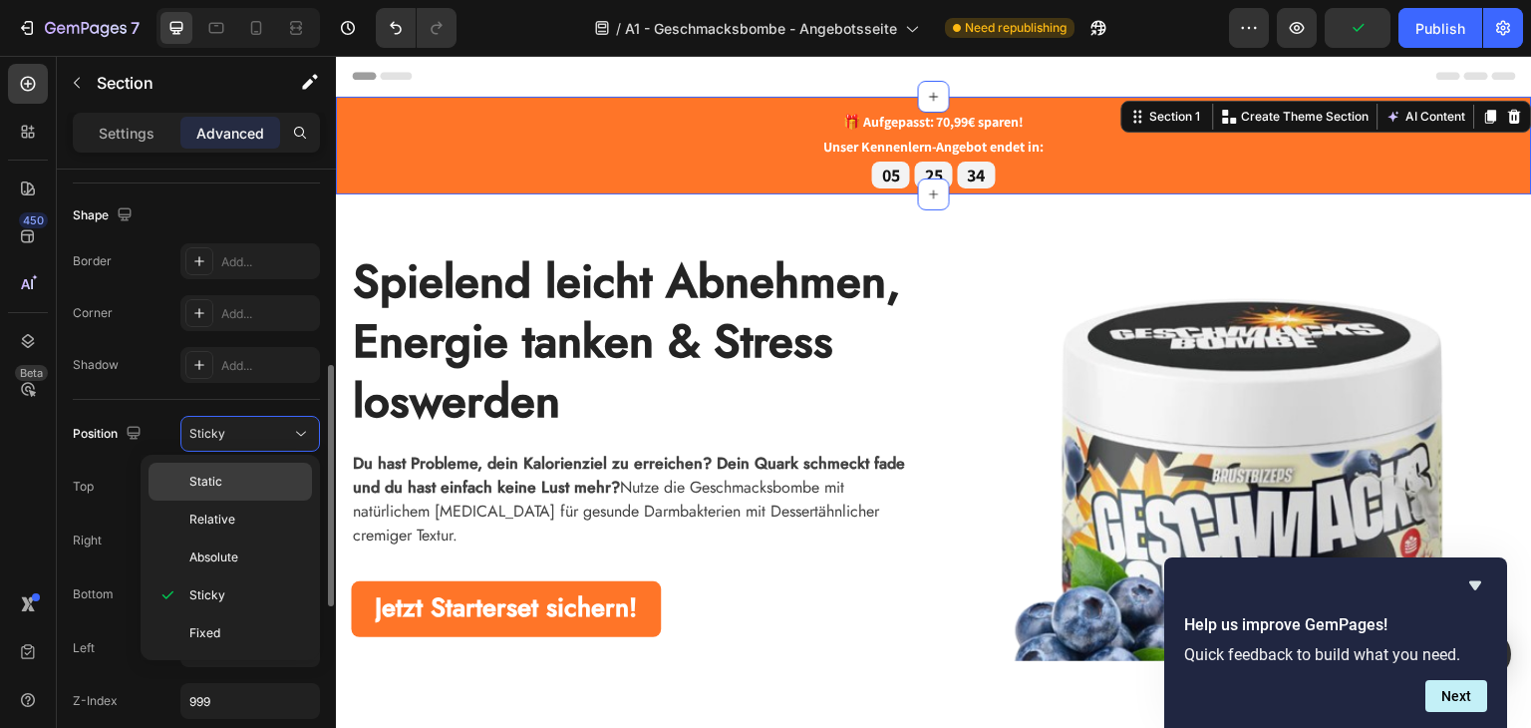
click at [227, 483] on p "Static" at bounding box center [246, 481] width 114 height 18
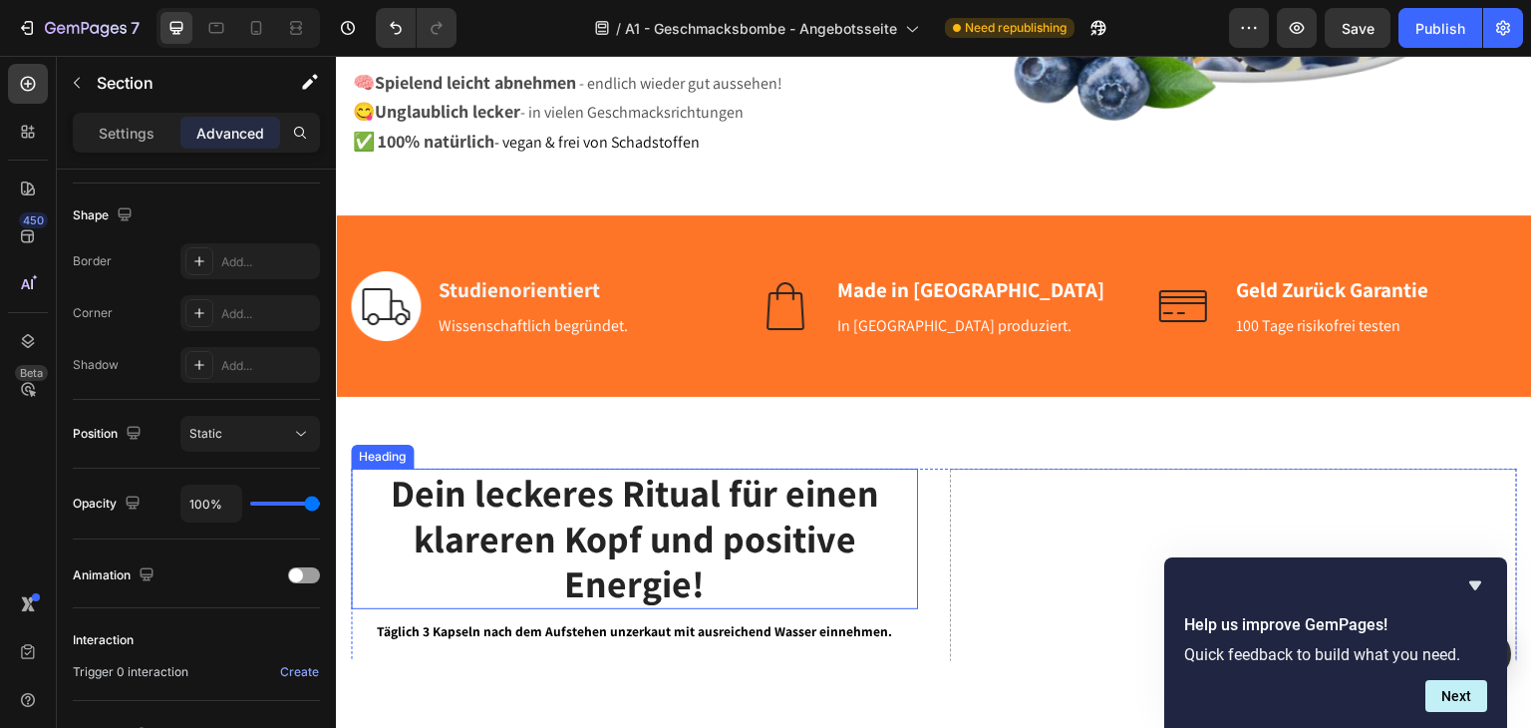
scroll to position [698, 0]
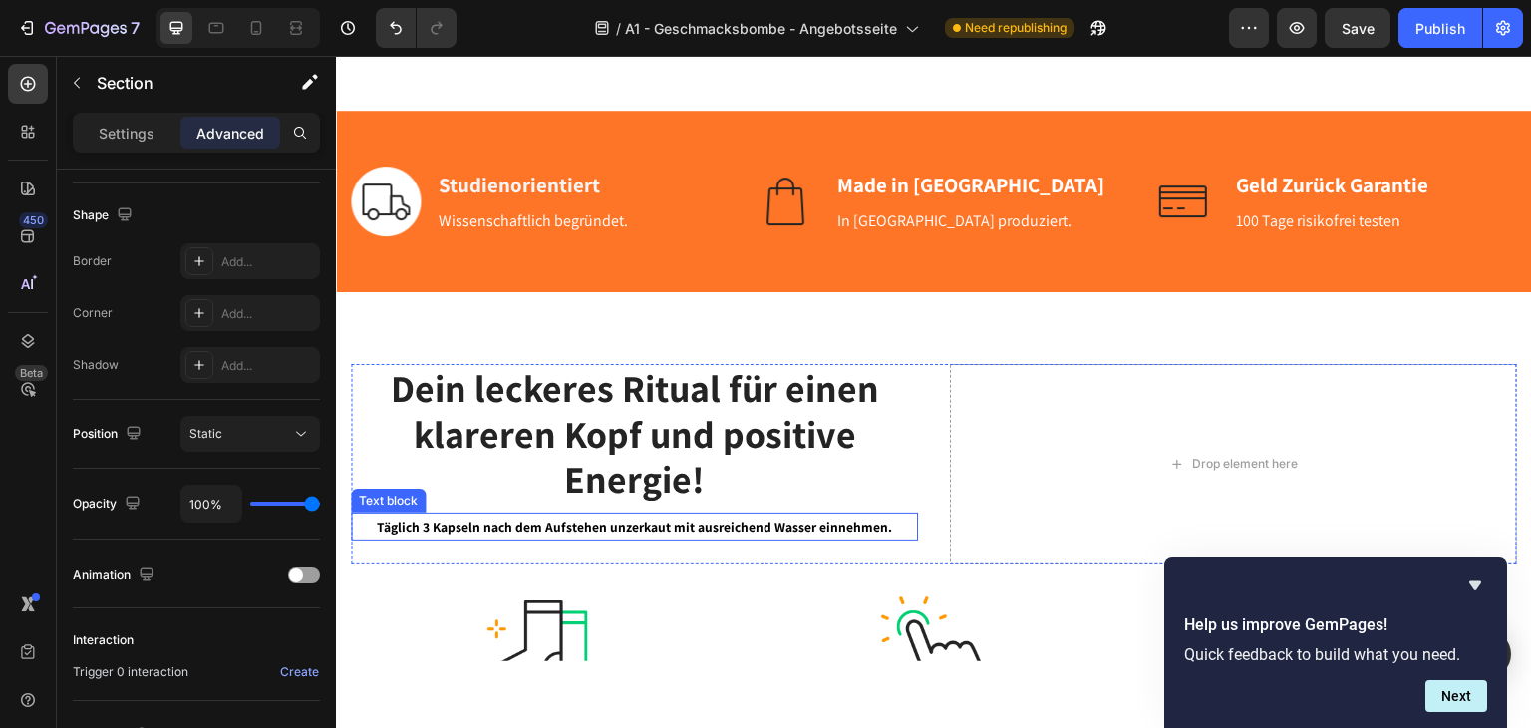
click at [746, 454] on strong "Dein leckeres Ritual für einen klareren Kopf und positive Energie!" at bounding box center [635, 432] width 488 height 141
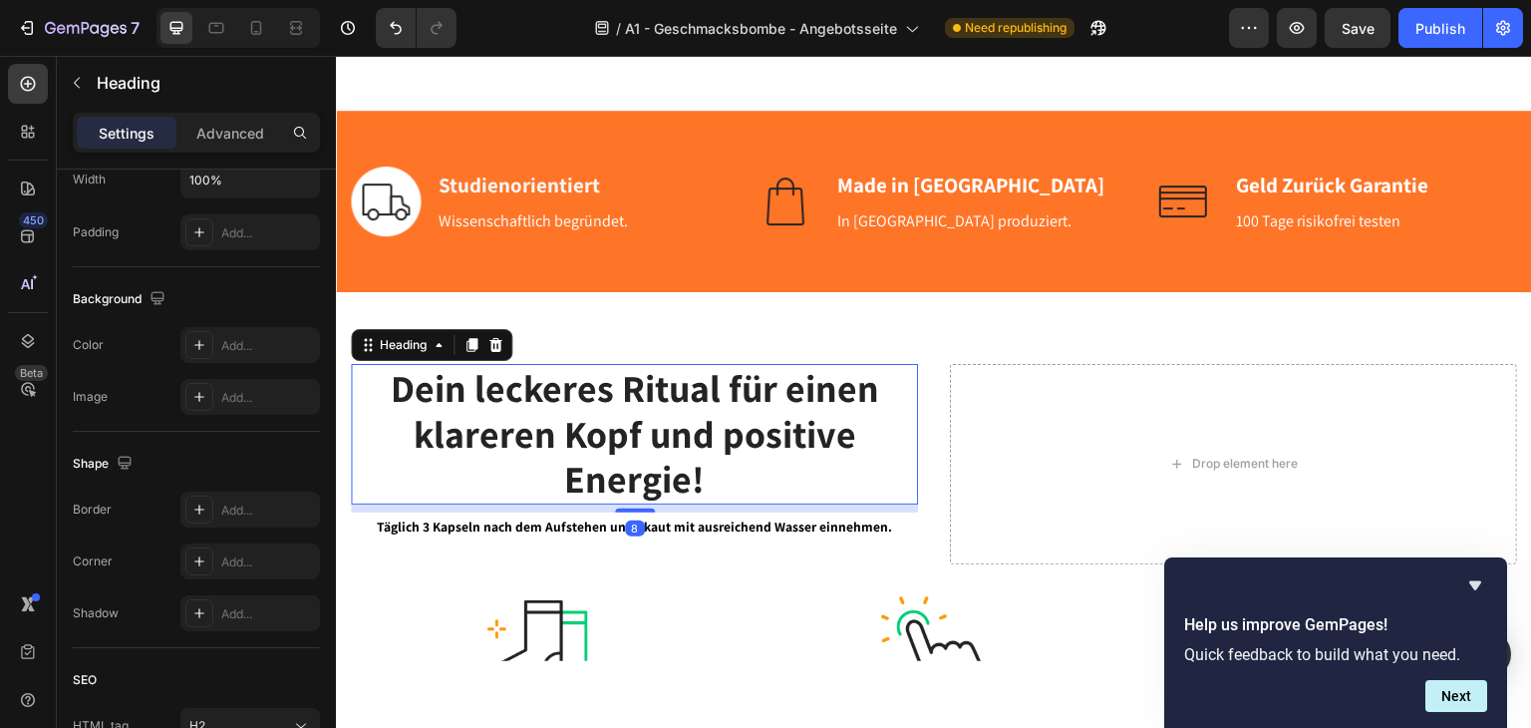
scroll to position [0, 0]
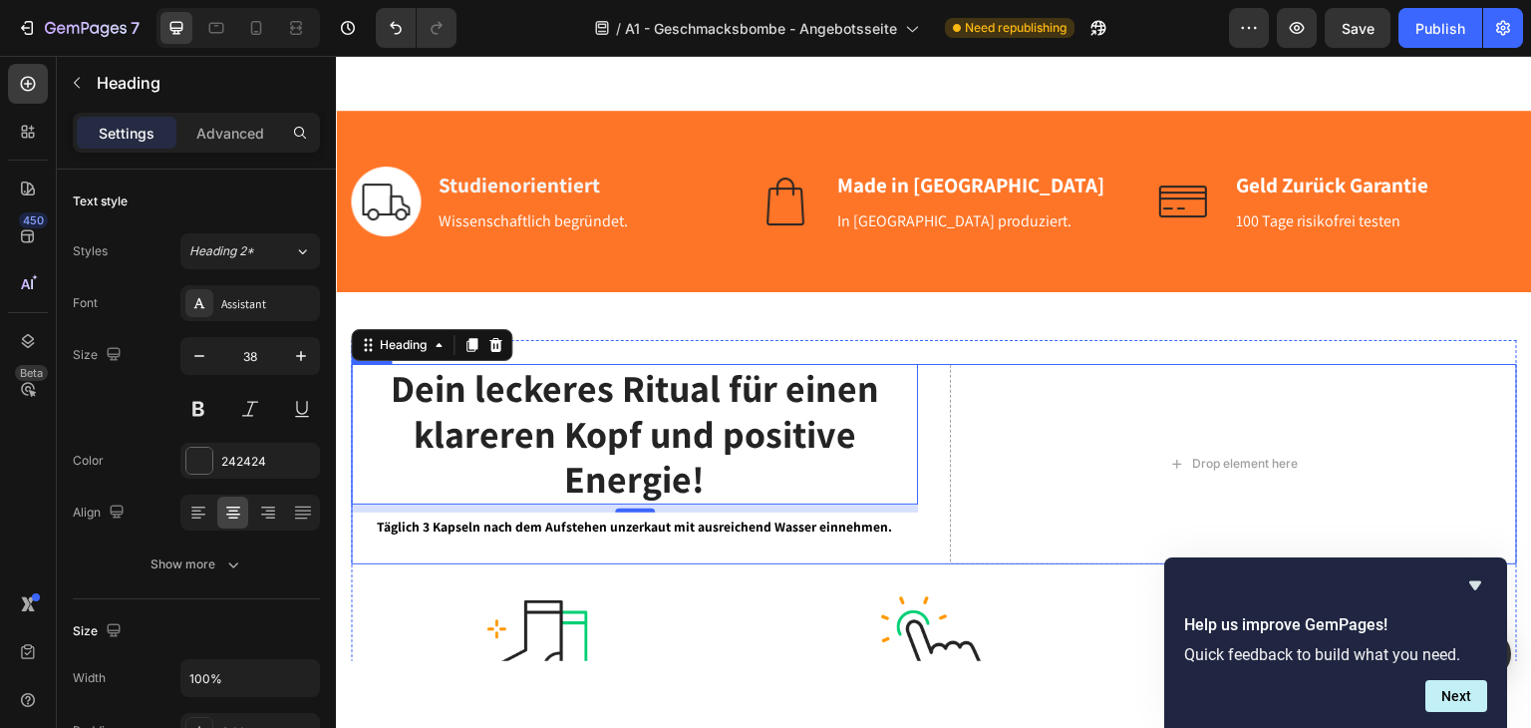
click at [929, 371] on div "Dein leckeres Ritual für einen klareren Kopf und positive Energie! Heading 8 Tä…" at bounding box center [934, 463] width 1166 height 200
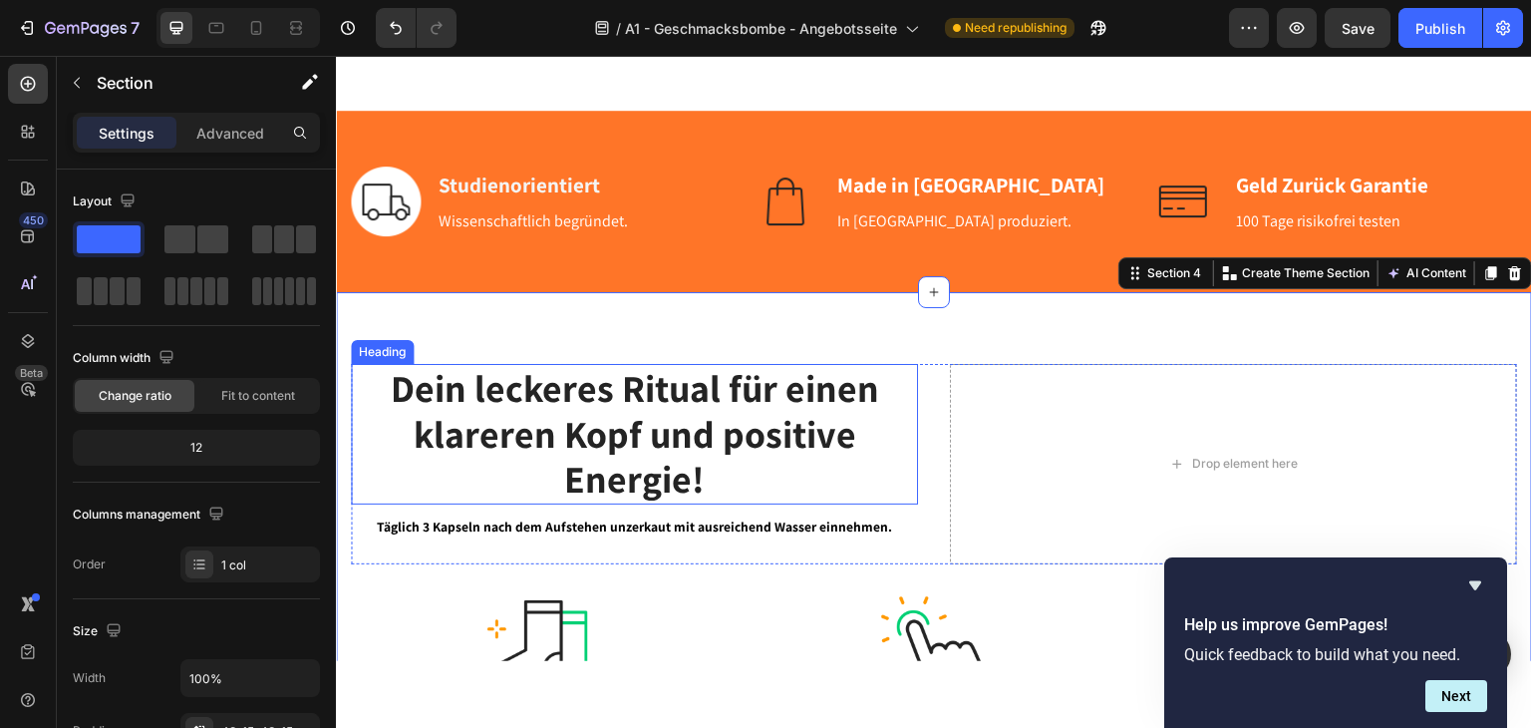
click at [371, 439] on h2 "Dein leckeres Ritual für einen klareren Kopf und positive Energie!" at bounding box center [634, 433] width 567 height 141
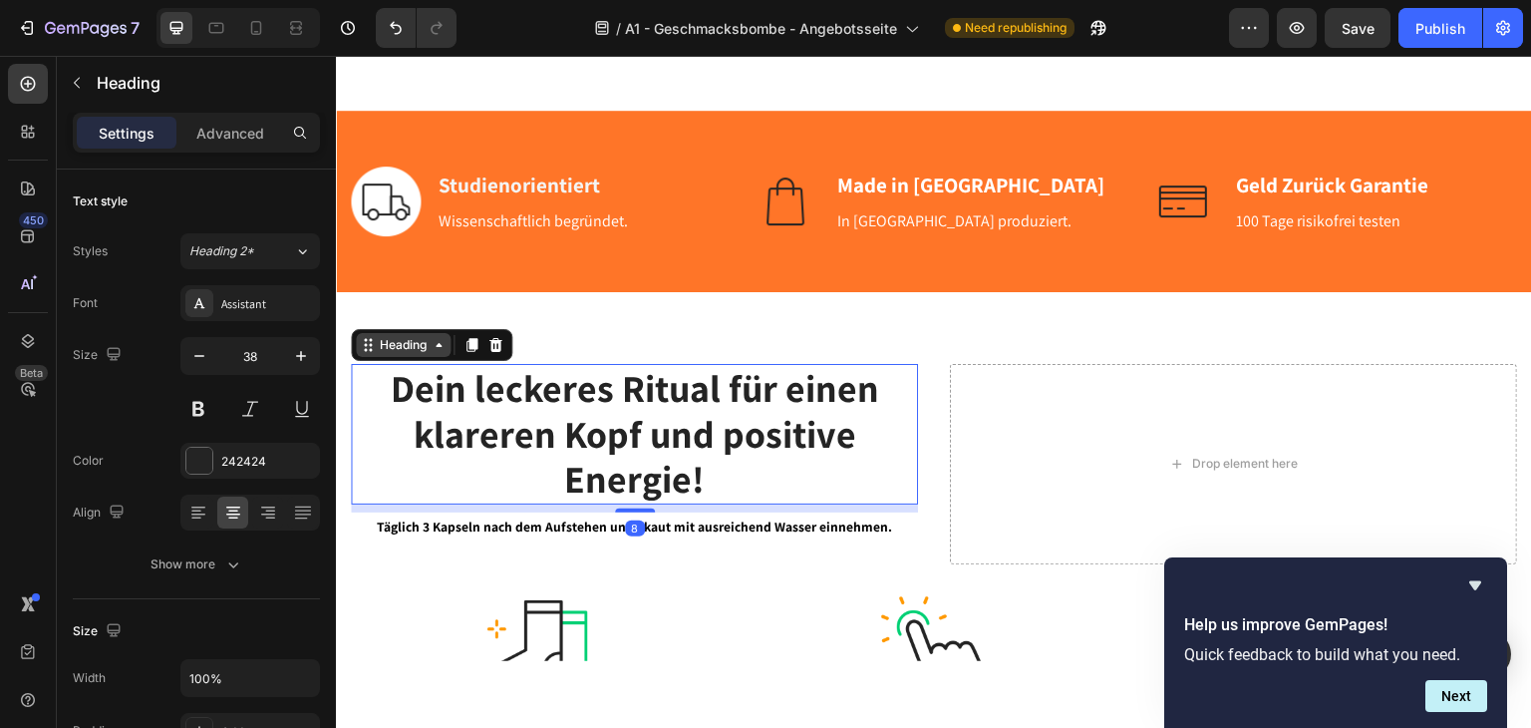
click at [417, 348] on div "Heading" at bounding box center [403, 344] width 55 height 18
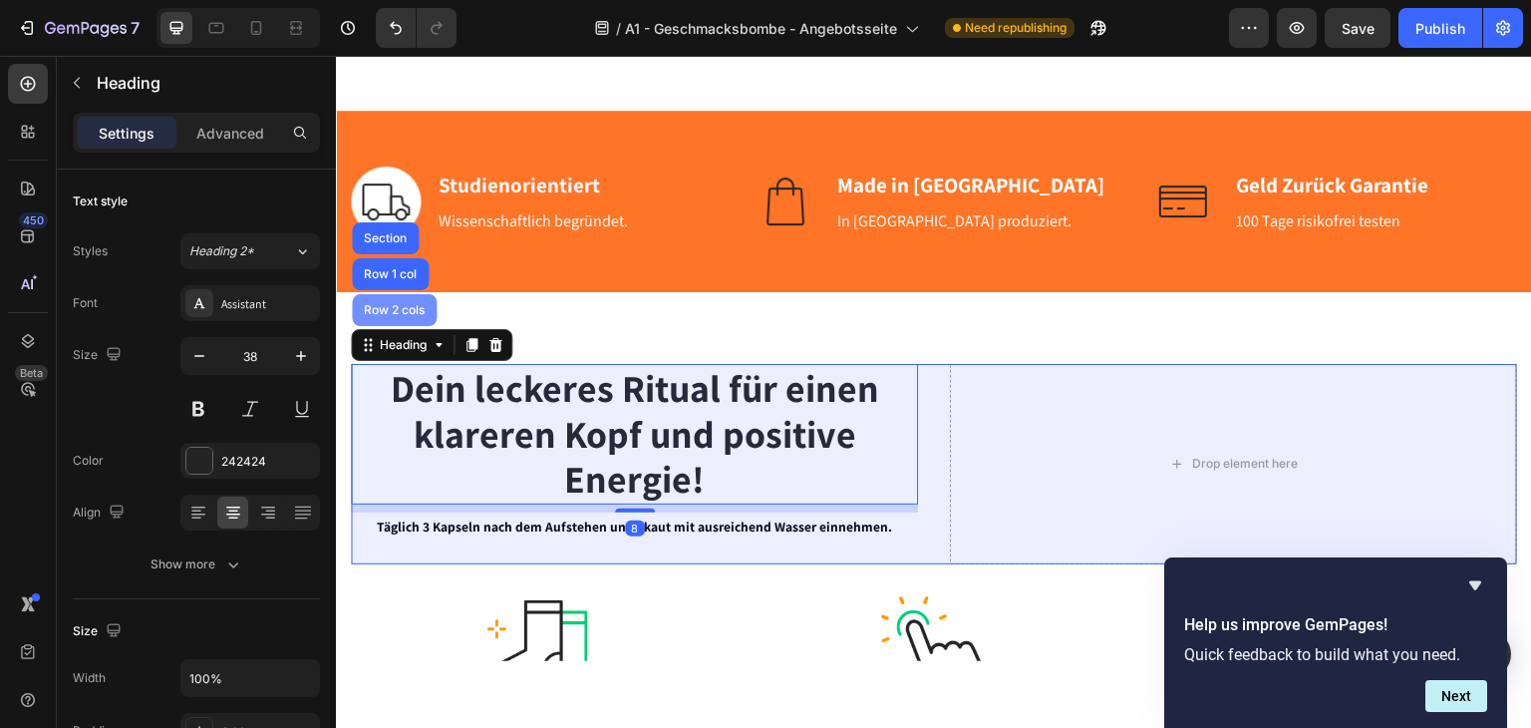
click at [395, 312] on div "Row 2 cols" at bounding box center [394, 309] width 69 height 12
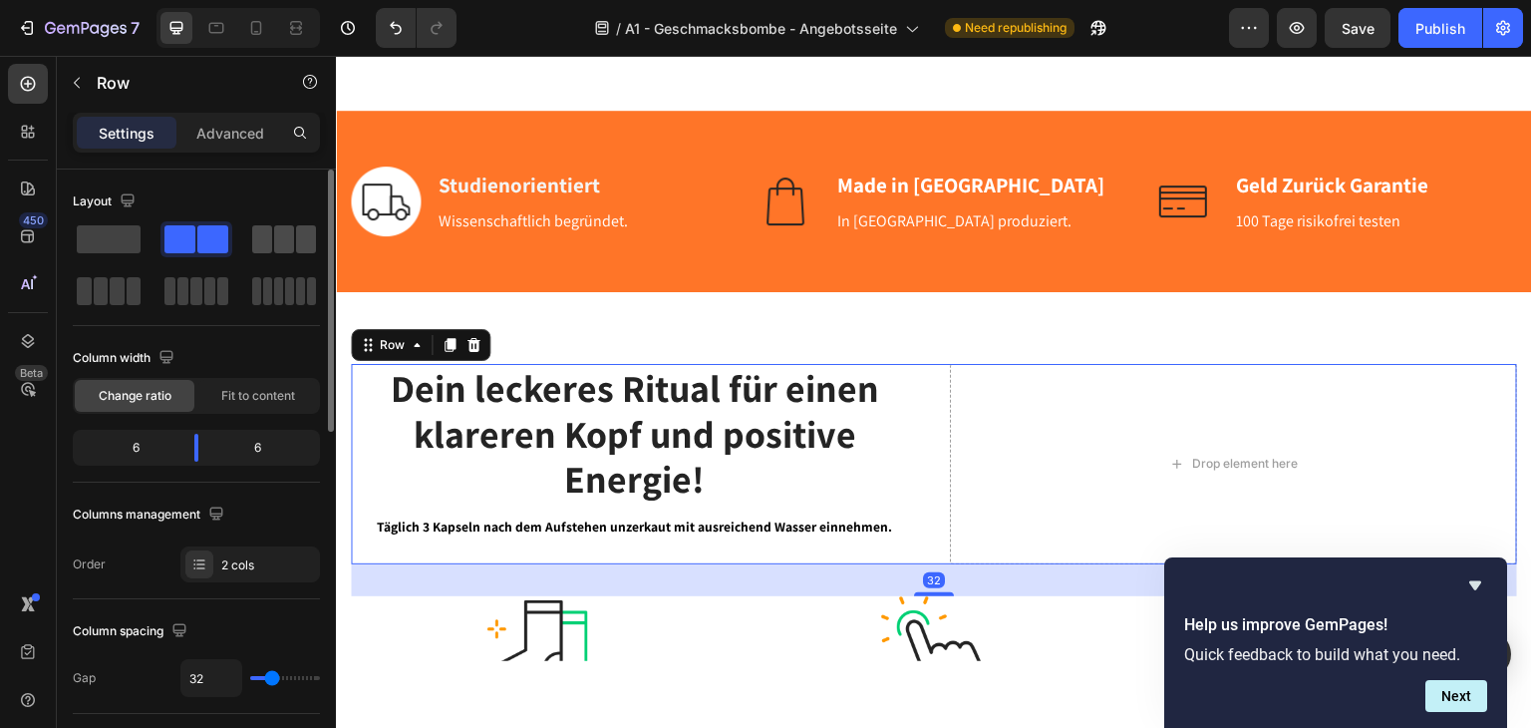
click at [258, 229] on span at bounding box center [262, 239] width 20 height 28
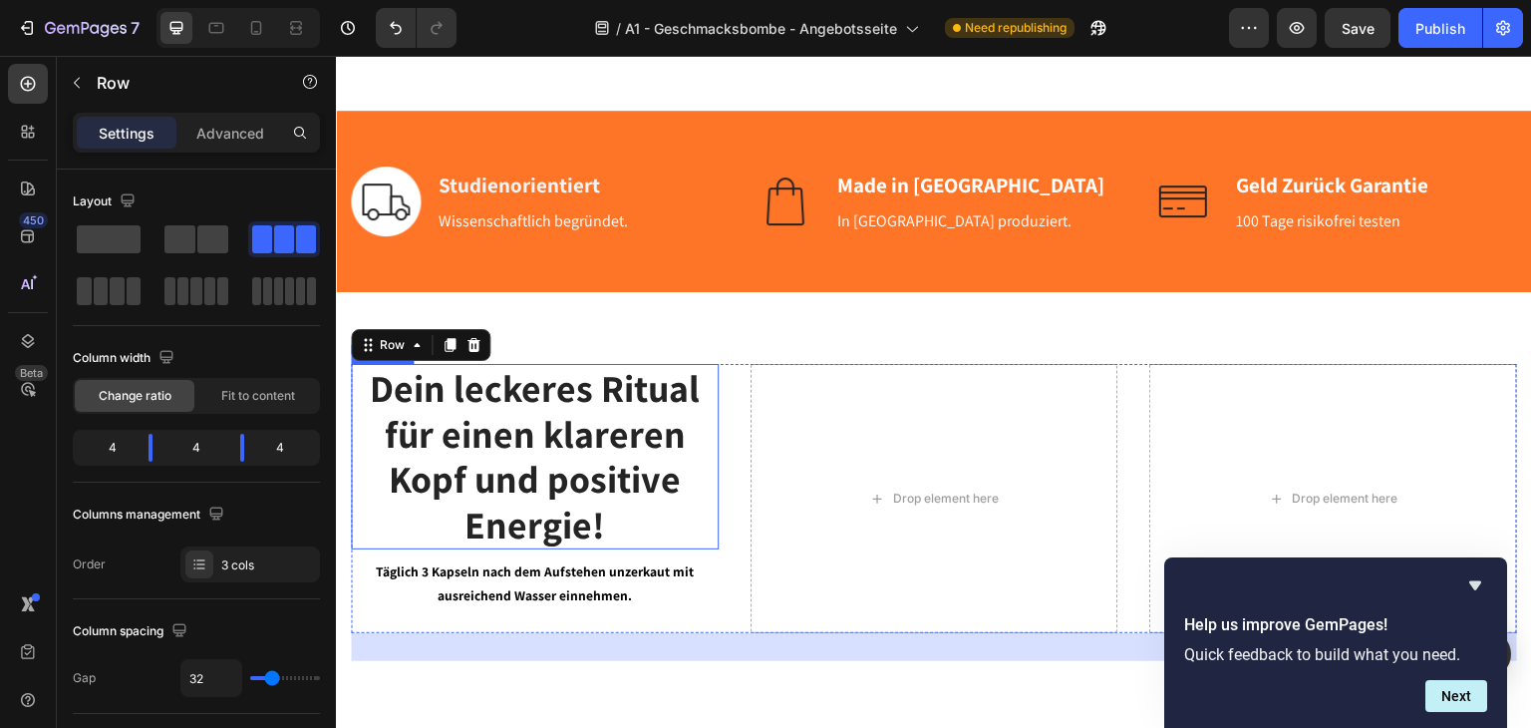
click at [615, 572] on strong "Täglich 3 Kapseln nach dem Aufstehen unzerkaut mit ausreichend Wasser einnehmen." at bounding box center [535, 582] width 318 height 42
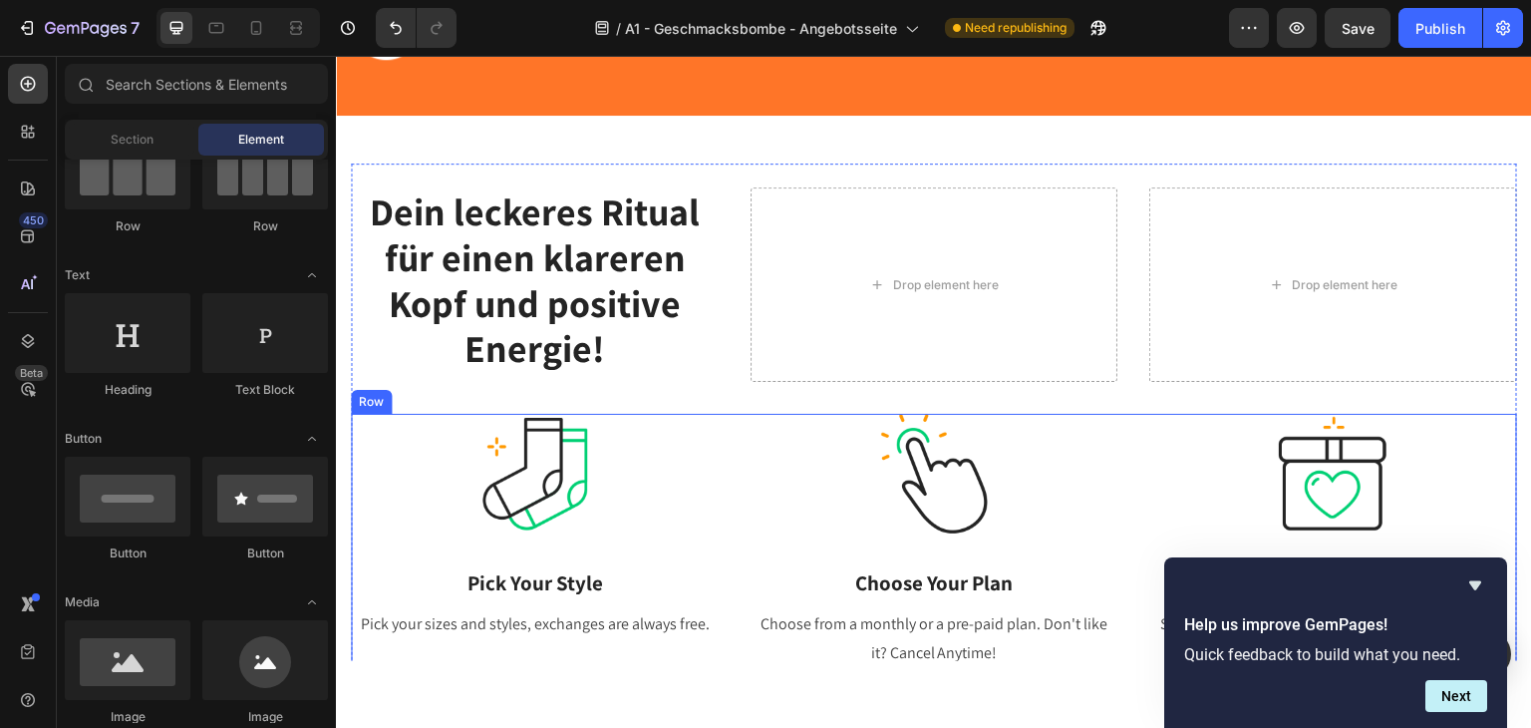
scroll to position [897, 0]
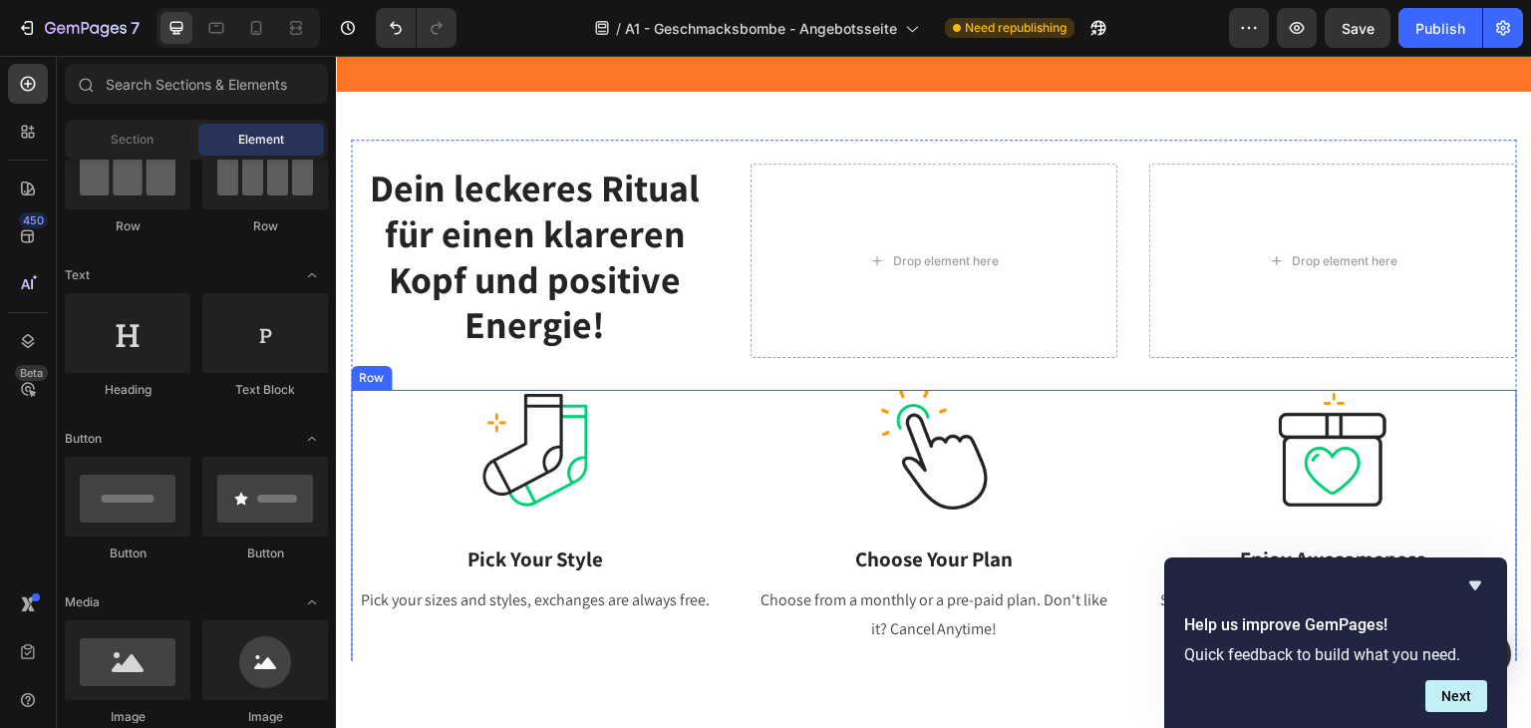
click at [731, 473] on div "Image Pick Your Style Heading Pick your sizes and styles, exchanges are always …" at bounding box center [934, 533] width 1166 height 288
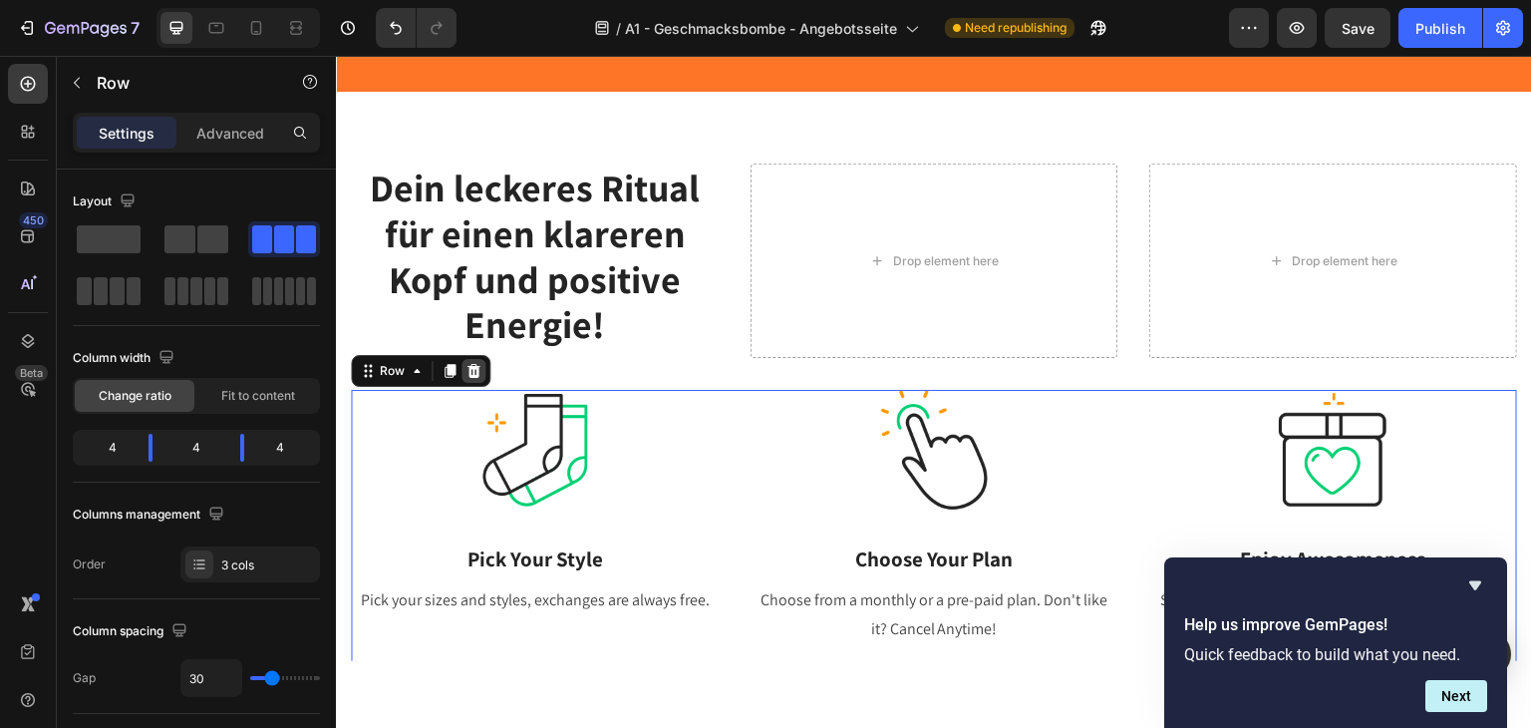
click at [466, 368] on icon at bounding box center [474, 370] width 16 height 16
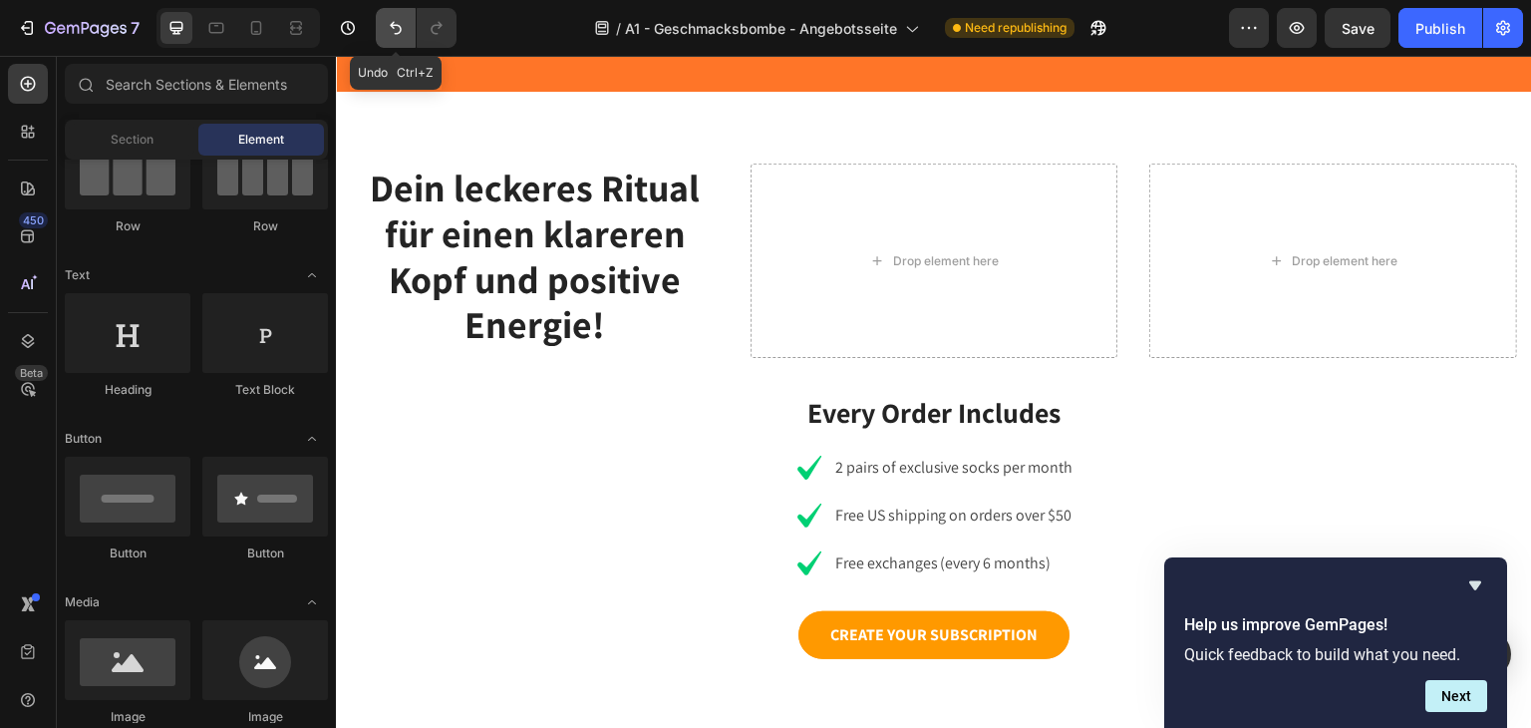
click at [403, 27] on icon "Undo/Redo" at bounding box center [396, 28] width 20 height 20
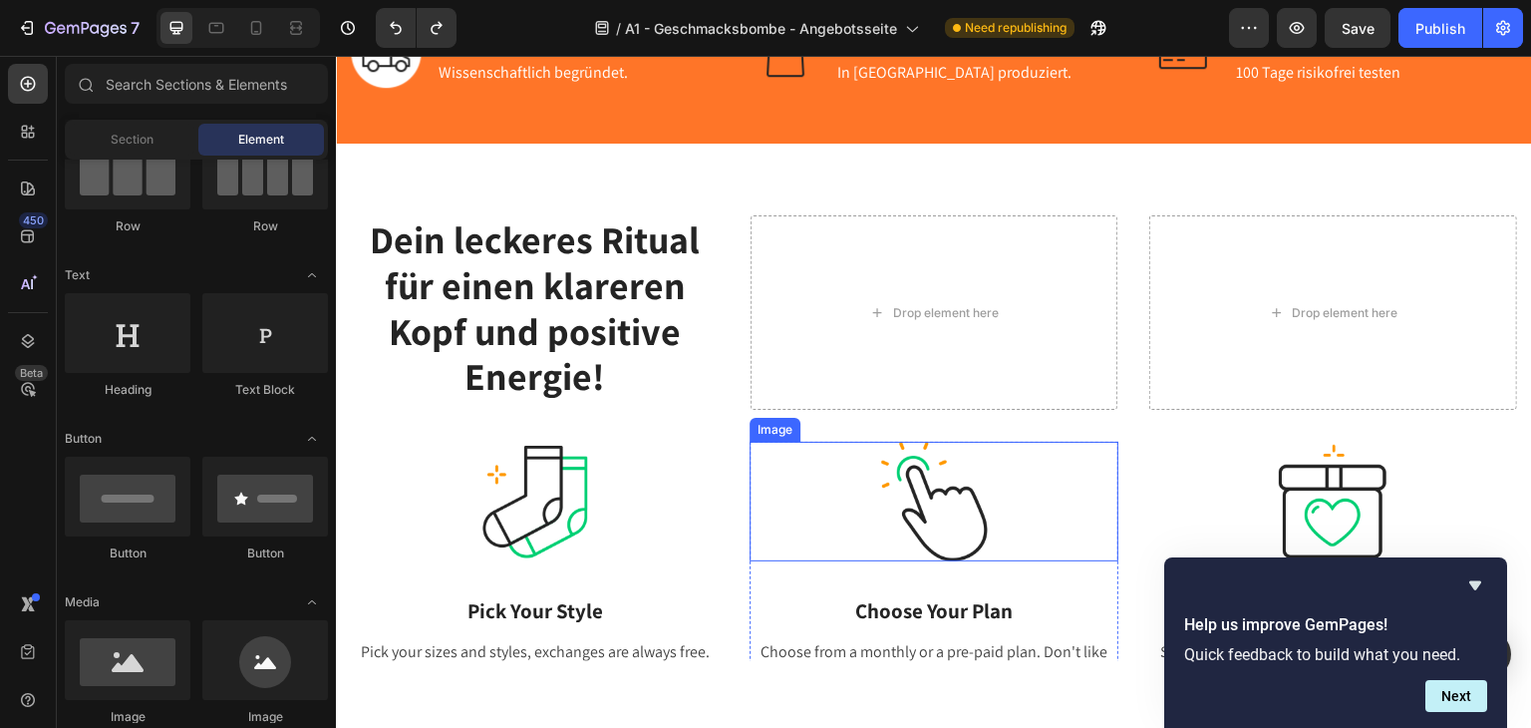
scroll to position [797, 0]
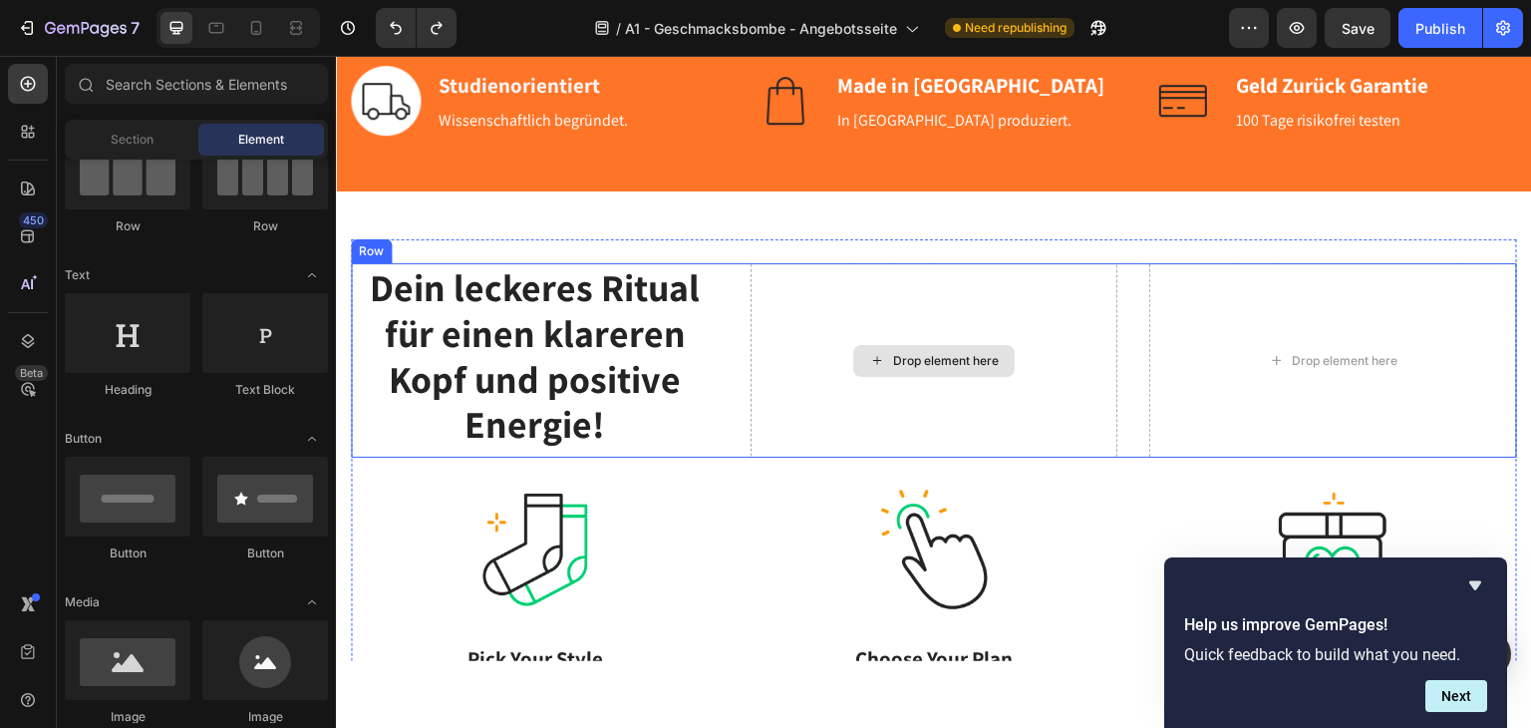
click at [853, 323] on div "Drop element here" at bounding box center [935, 358] width 368 height 193
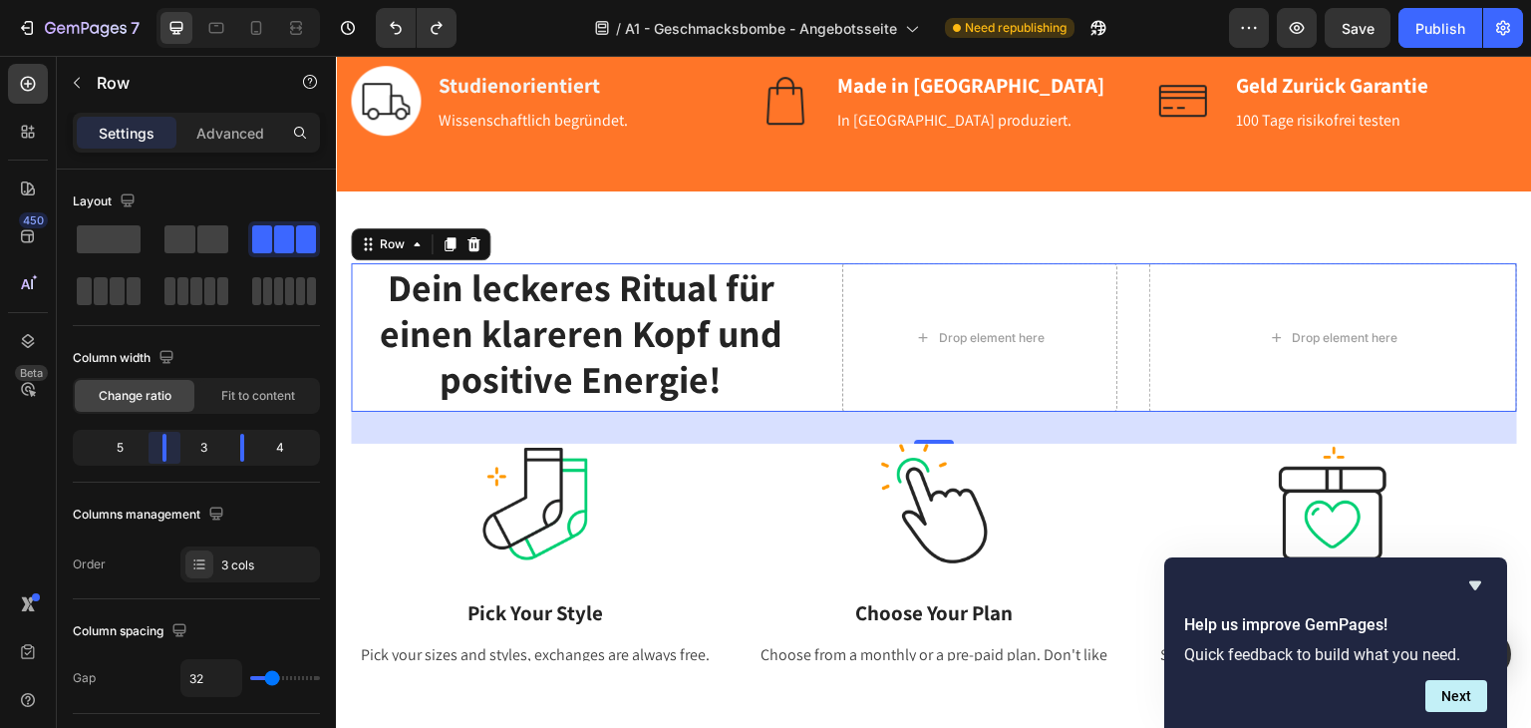
drag, startPoint x: 153, startPoint y: 451, endPoint x: 165, endPoint y: 410, distance: 42.9
click at [169, 0] on body "7 Version history / A1 - Geschmacksbombe - Angebotsseite Need republishing Prev…" at bounding box center [765, 0] width 1531 height 0
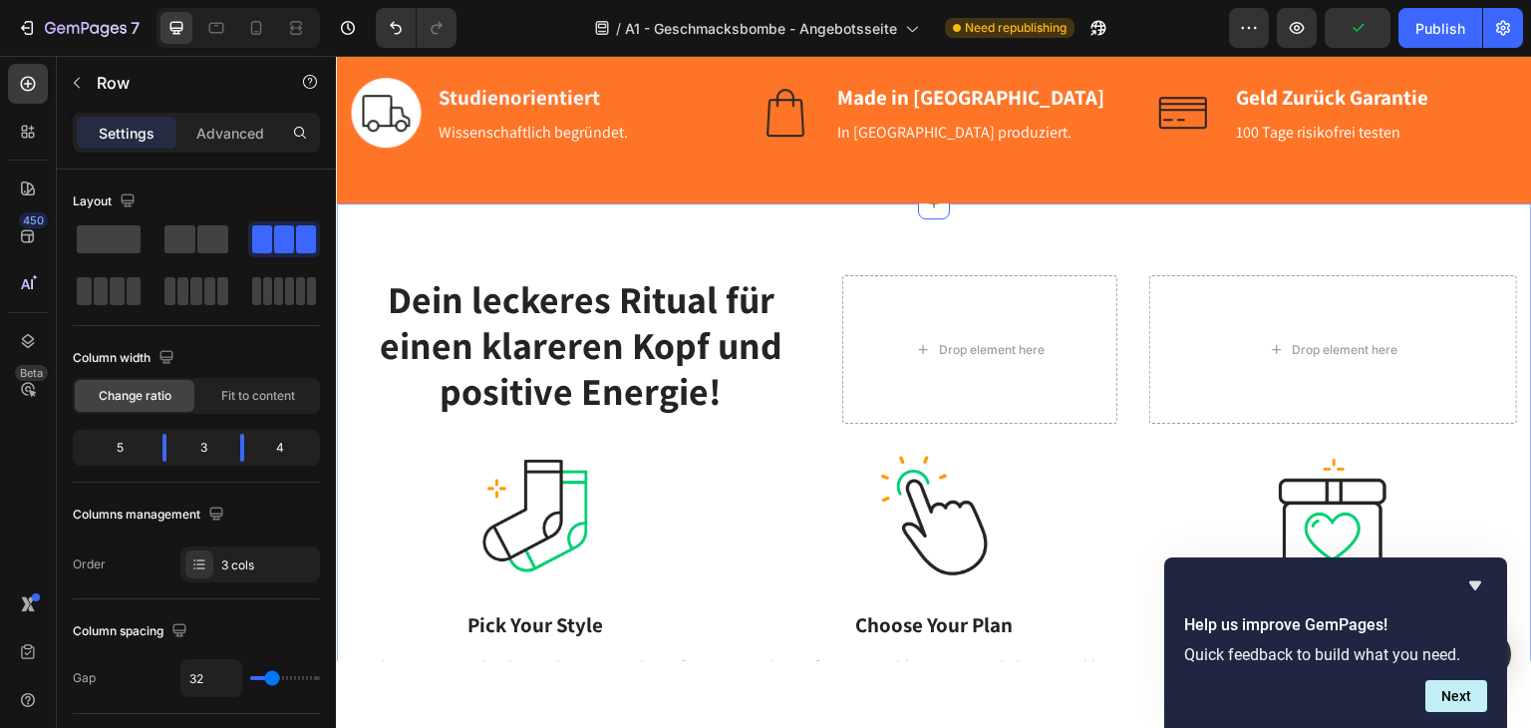
scroll to position [698, 0]
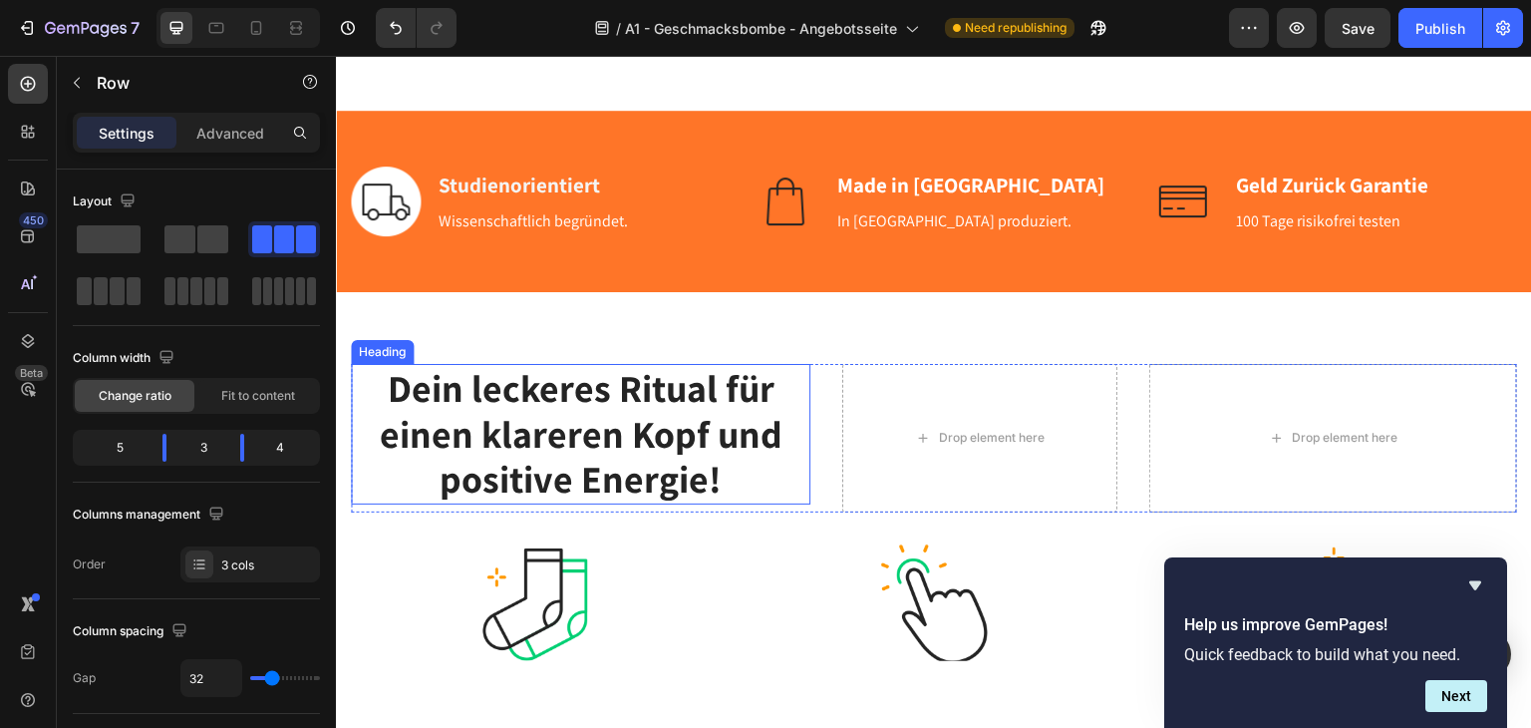
click at [525, 468] on strong "Dein leckeres Ritual für einen klareren Kopf und positive Energie!" at bounding box center [580, 432] width 403 height 141
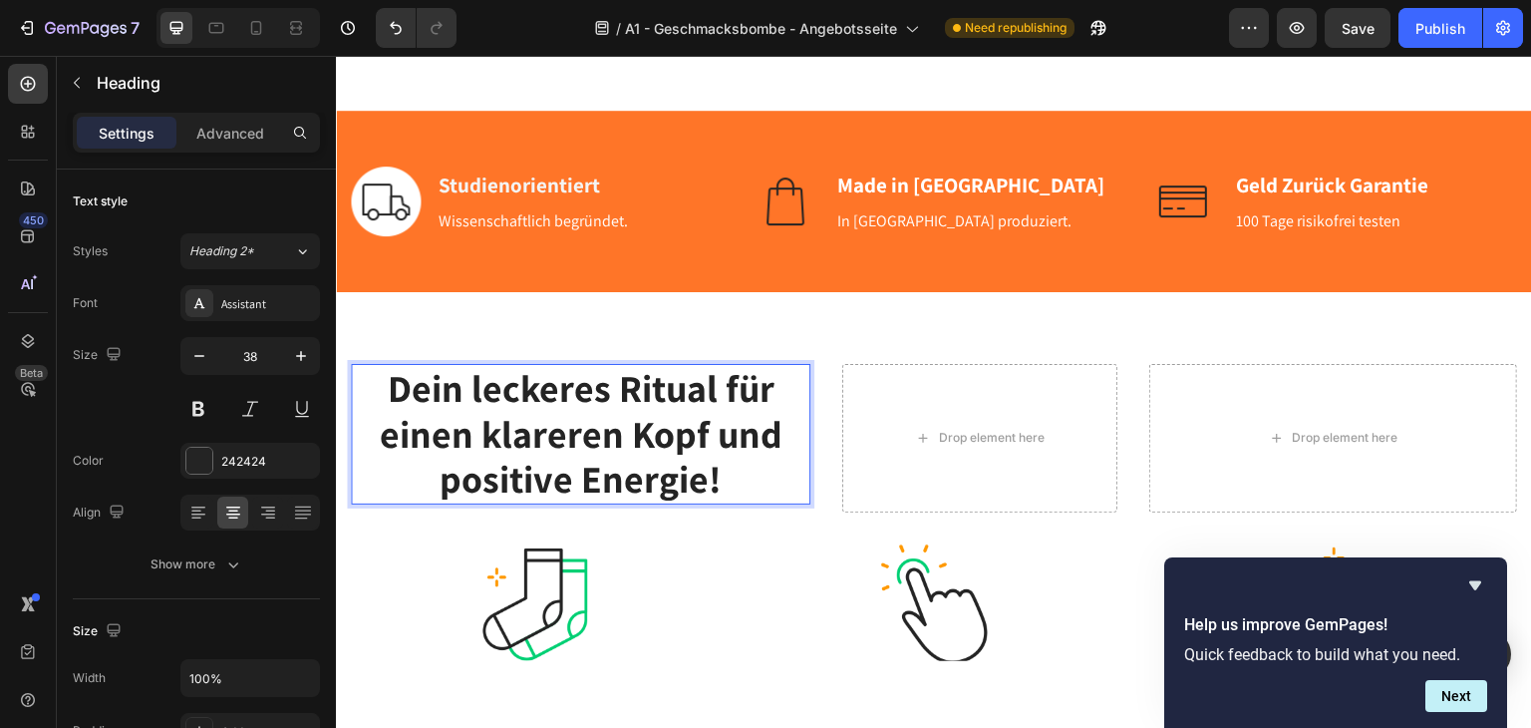
click at [694, 468] on strong "Dein leckeres Ritual für einen klareren Kopf und positive Energie!" at bounding box center [580, 432] width 403 height 141
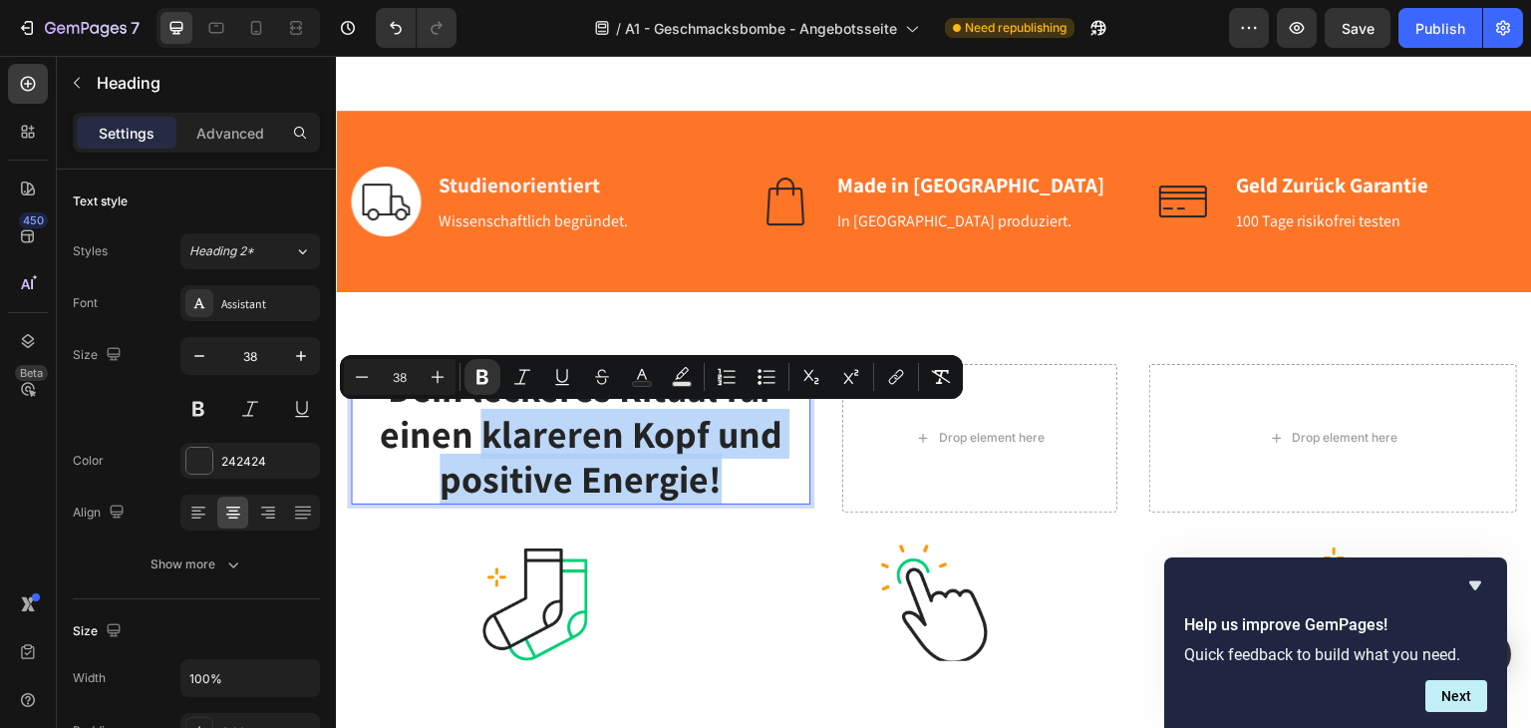
drag, startPoint x: 757, startPoint y: 483, endPoint x: 482, endPoint y: 446, distance: 276.7
click at [482, 446] on p "Dein leckeres Ritual für einen klareren Kopf und positive Energie!" at bounding box center [581, 433] width 456 height 137
click at [482, 446] on strong "Dein leckeres Ritual für einen klareren Kopf und positive Energie!" at bounding box center [580, 432] width 403 height 141
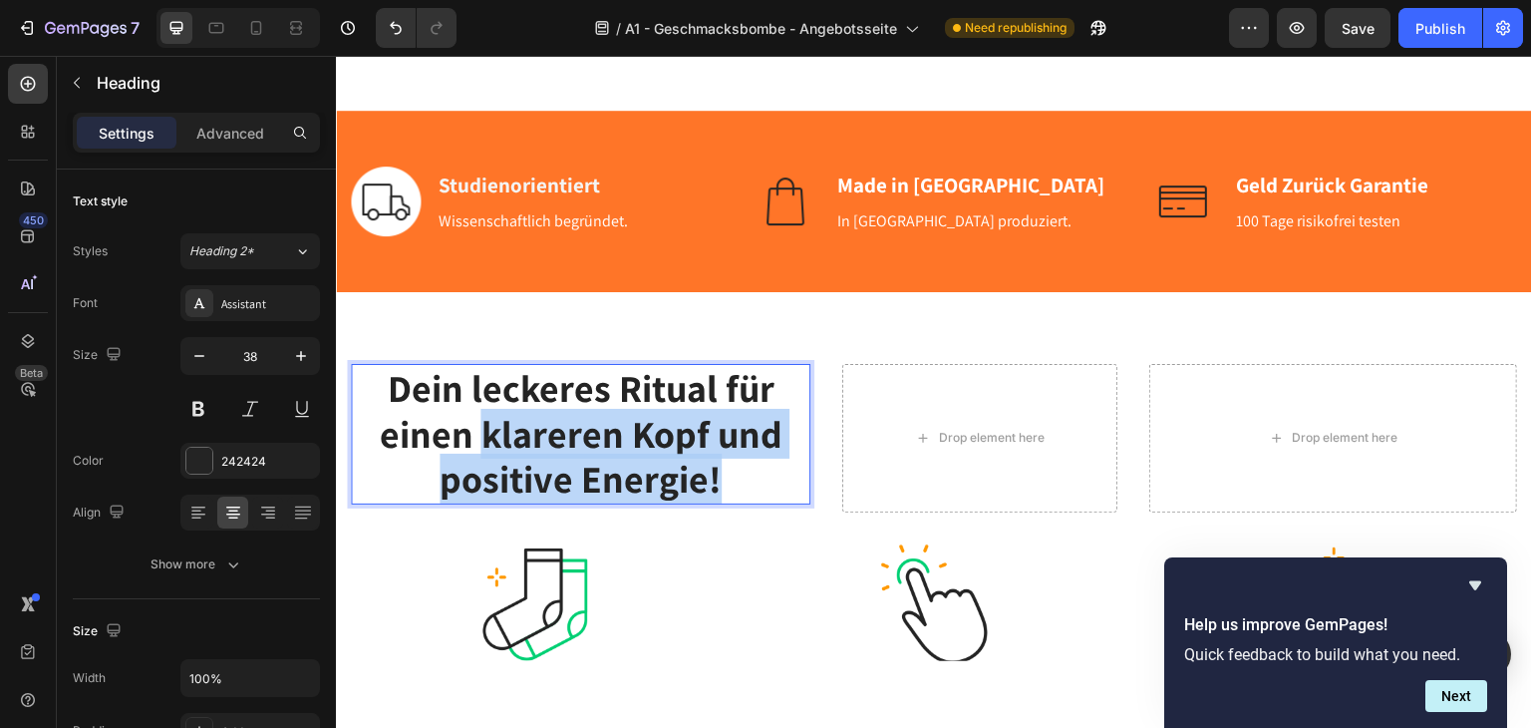
drag, startPoint x: 695, startPoint y: 461, endPoint x: 481, endPoint y: 444, distance: 214.0
click at [481, 444] on p "Dein leckeres Ritual für einen klareren Kopf und positive Energie!" at bounding box center [581, 433] width 456 height 137
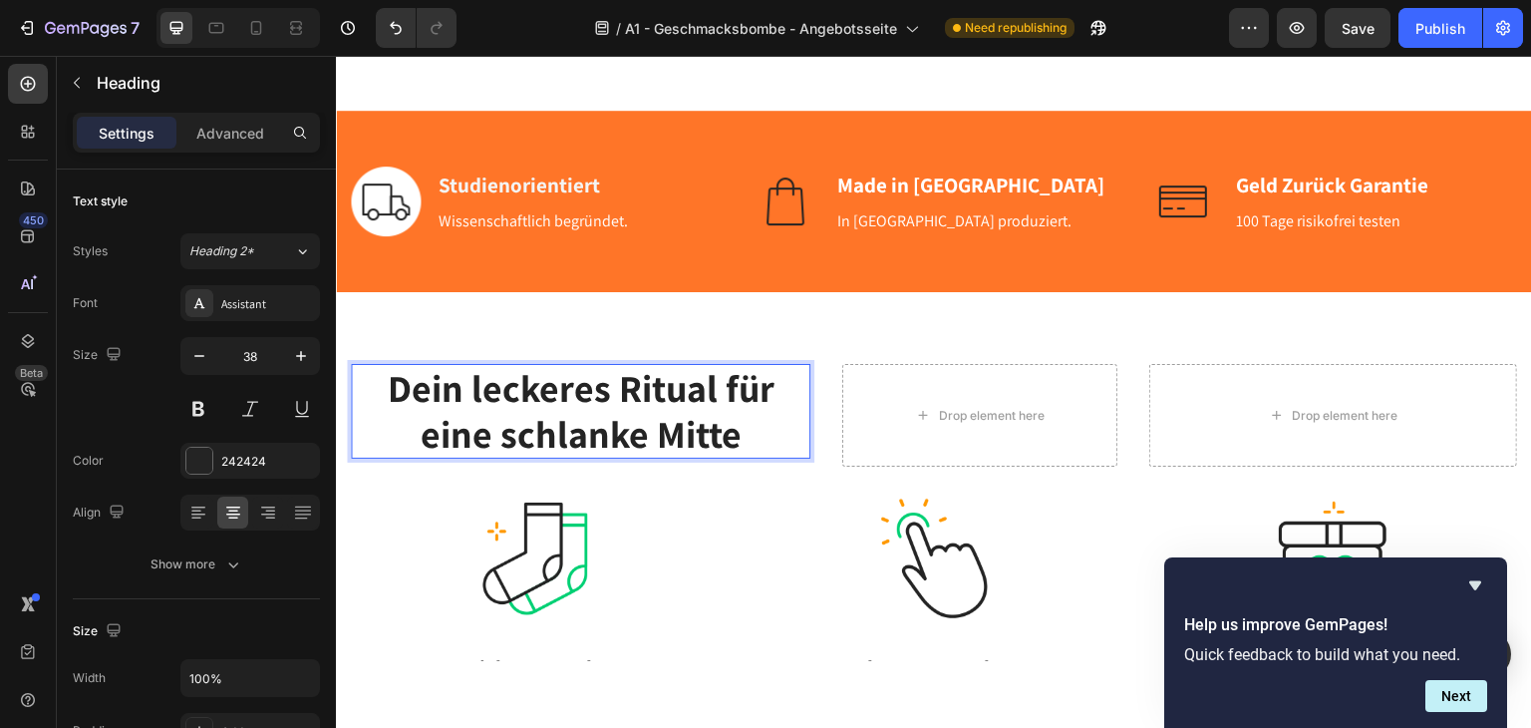
click at [779, 436] on p "Dein leckeres Ritual für eine schlanke Mitte" at bounding box center [581, 410] width 456 height 91
click at [758, 435] on p "Dein leckeres Ritual für eine schlanke Mitte" at bounding box center [581, 410] width 456 height 91
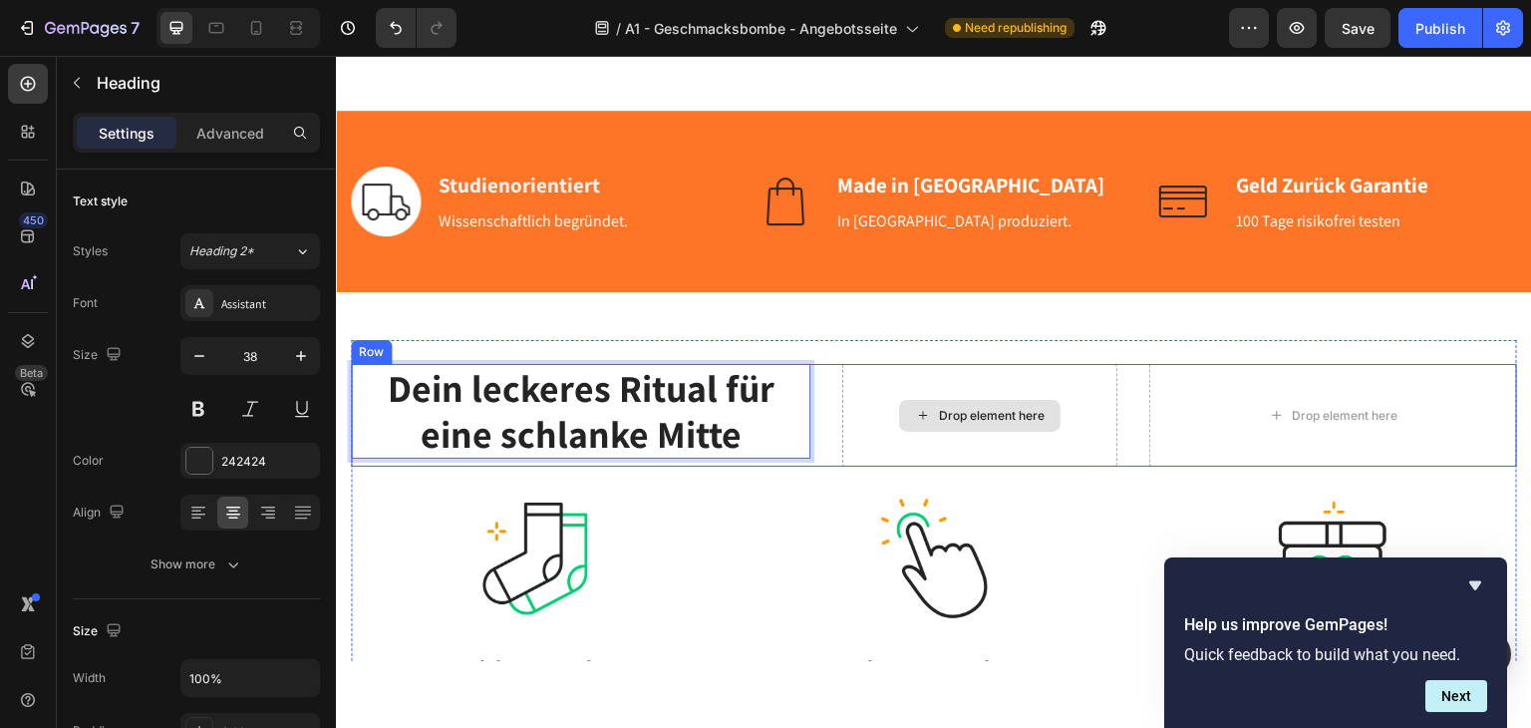
click at [980, 413] on div "Drop element here" at bounding box center [992, 415] width 106 height 16
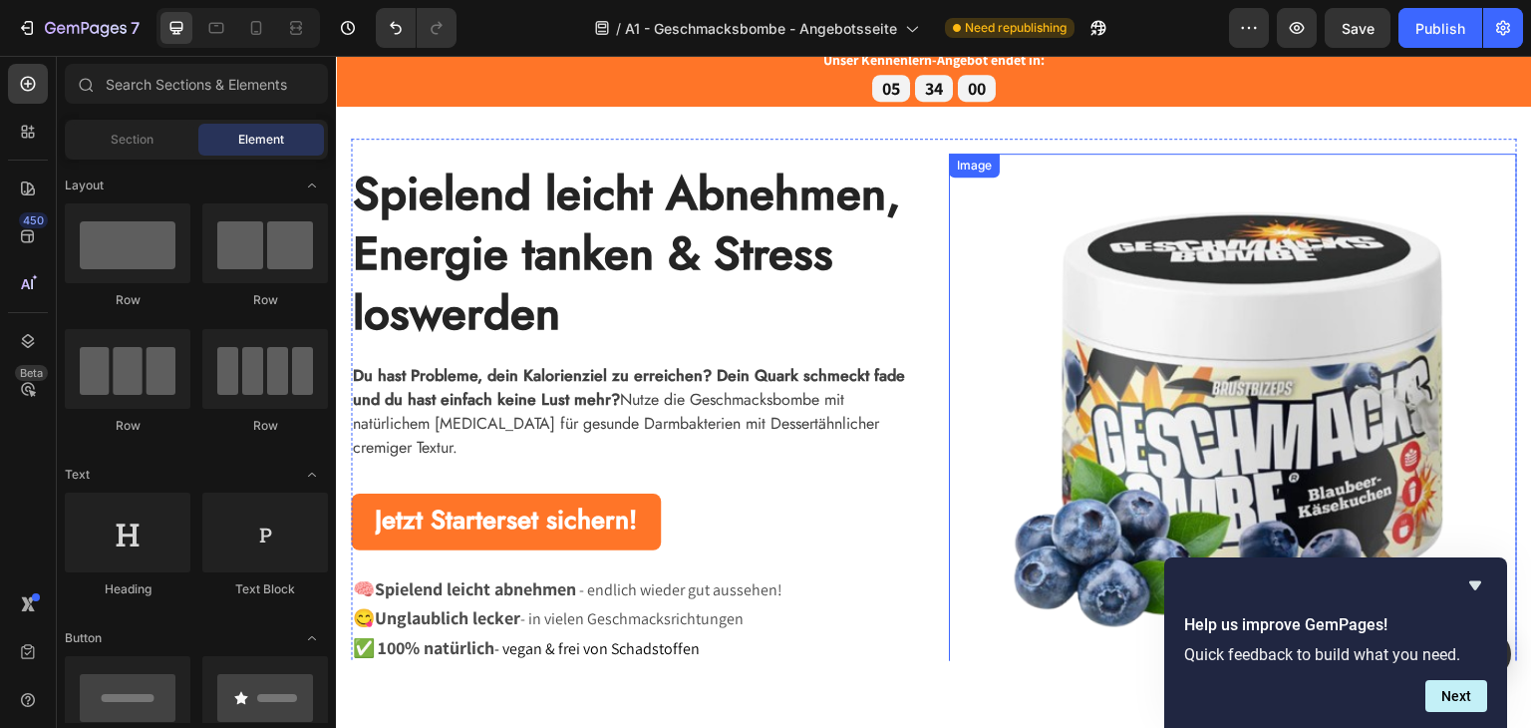
scroll to position [0, 0]
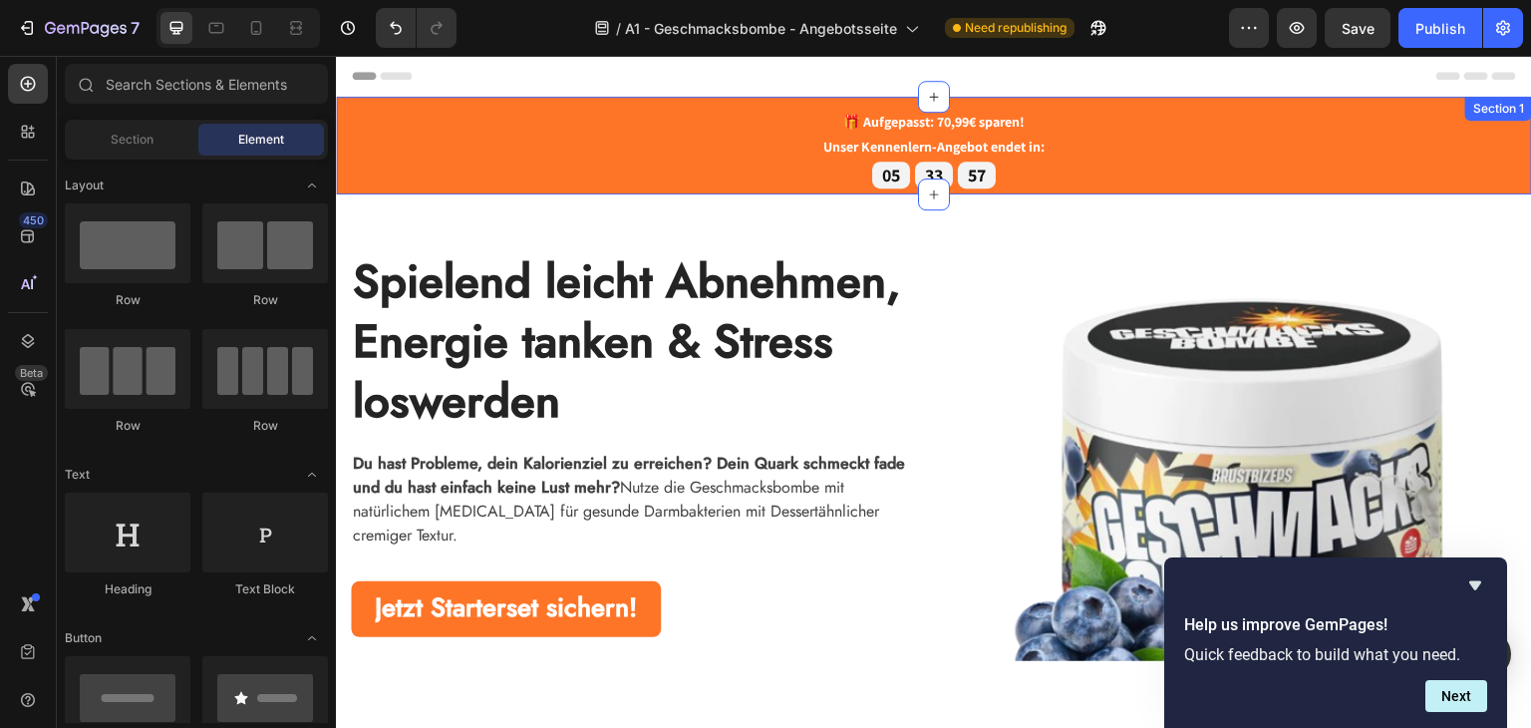
click at [831, 99] on div "🎁 Aufgepasst: 70,99€ sparen! Unser Kennenlern-Angebot endet in: Text block 05 3…" at bounding box center [934, 145] width 1196 height 98
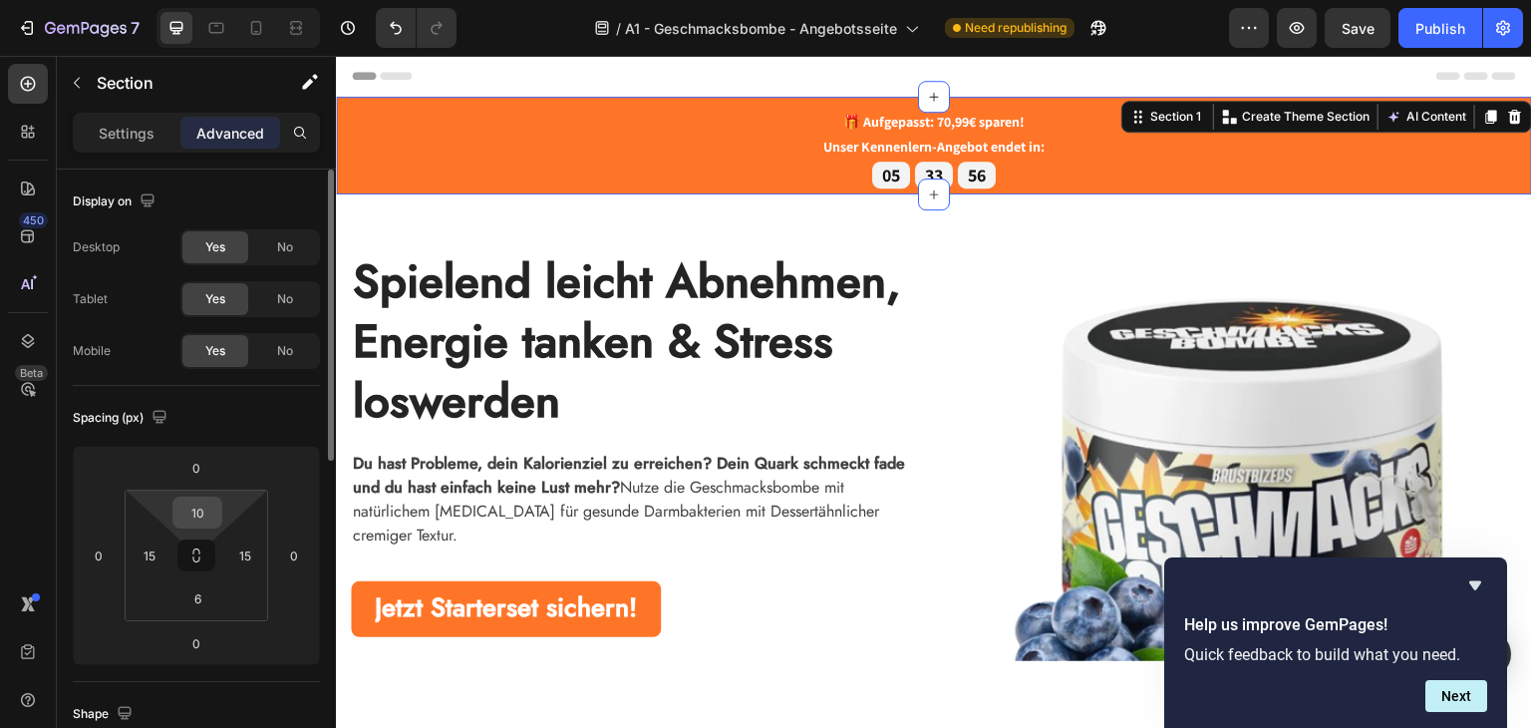
click at [203, 518] on input "10" at bounding box center [197, 512] width 40 height 30
type input "6"
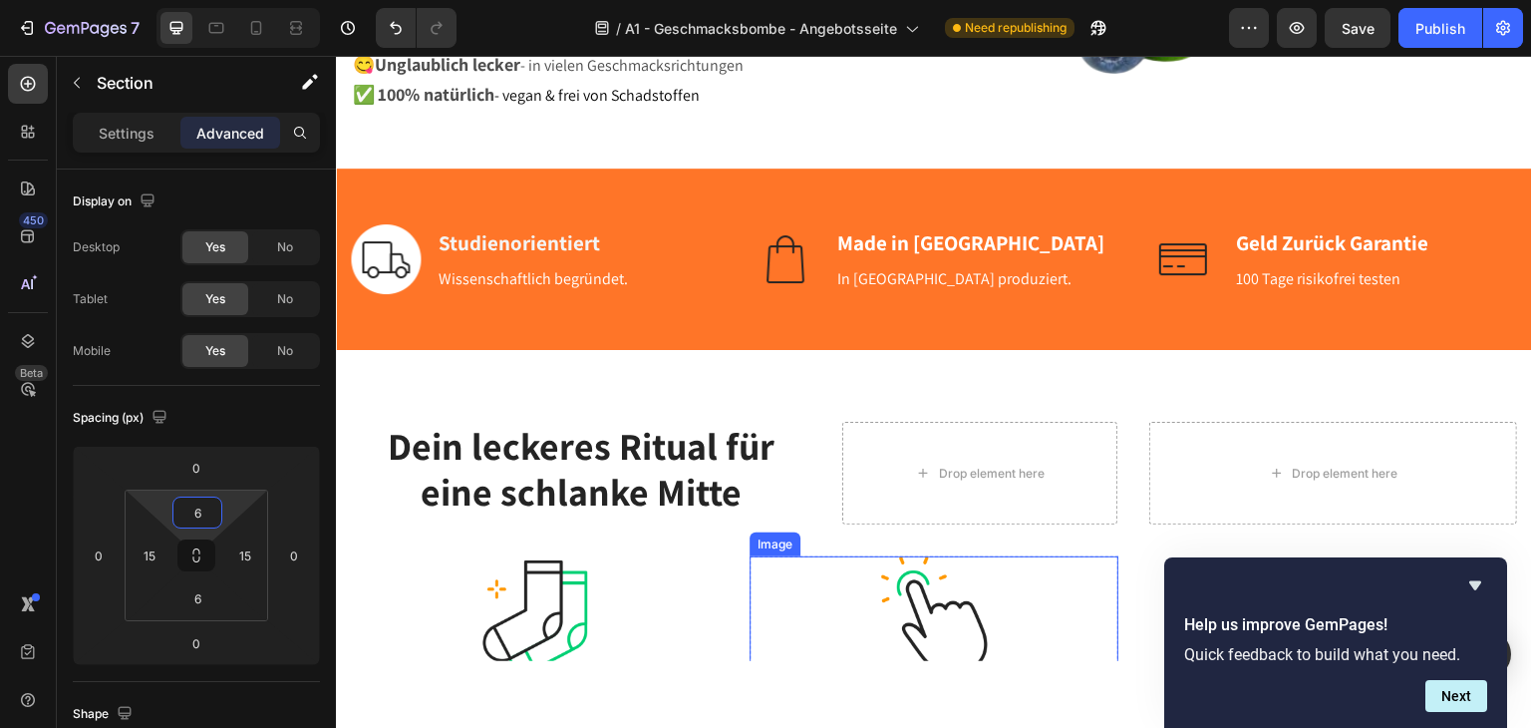
scroll to position [797, 0]
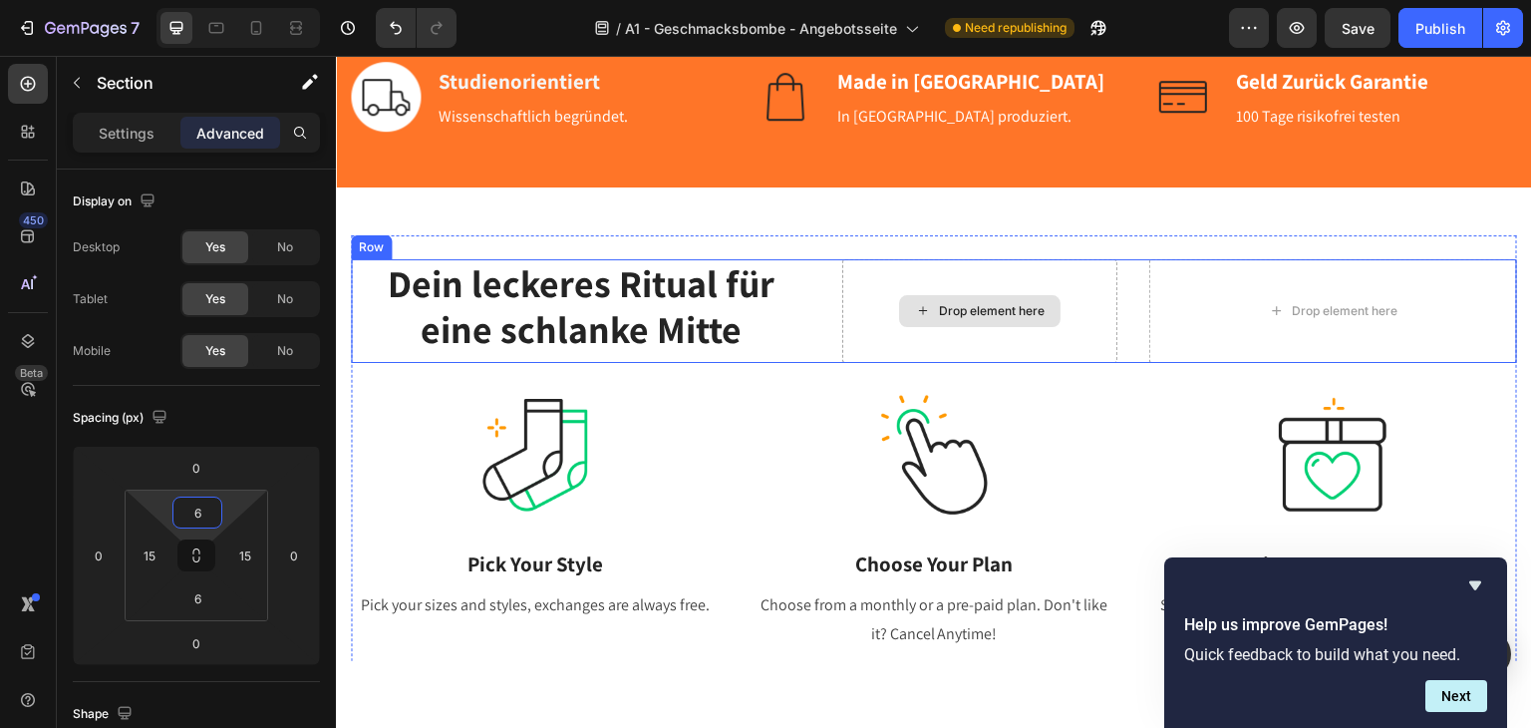
click at [958, 305] on div "Drop element here" at bounding box center [992, 310] width 106 height 16
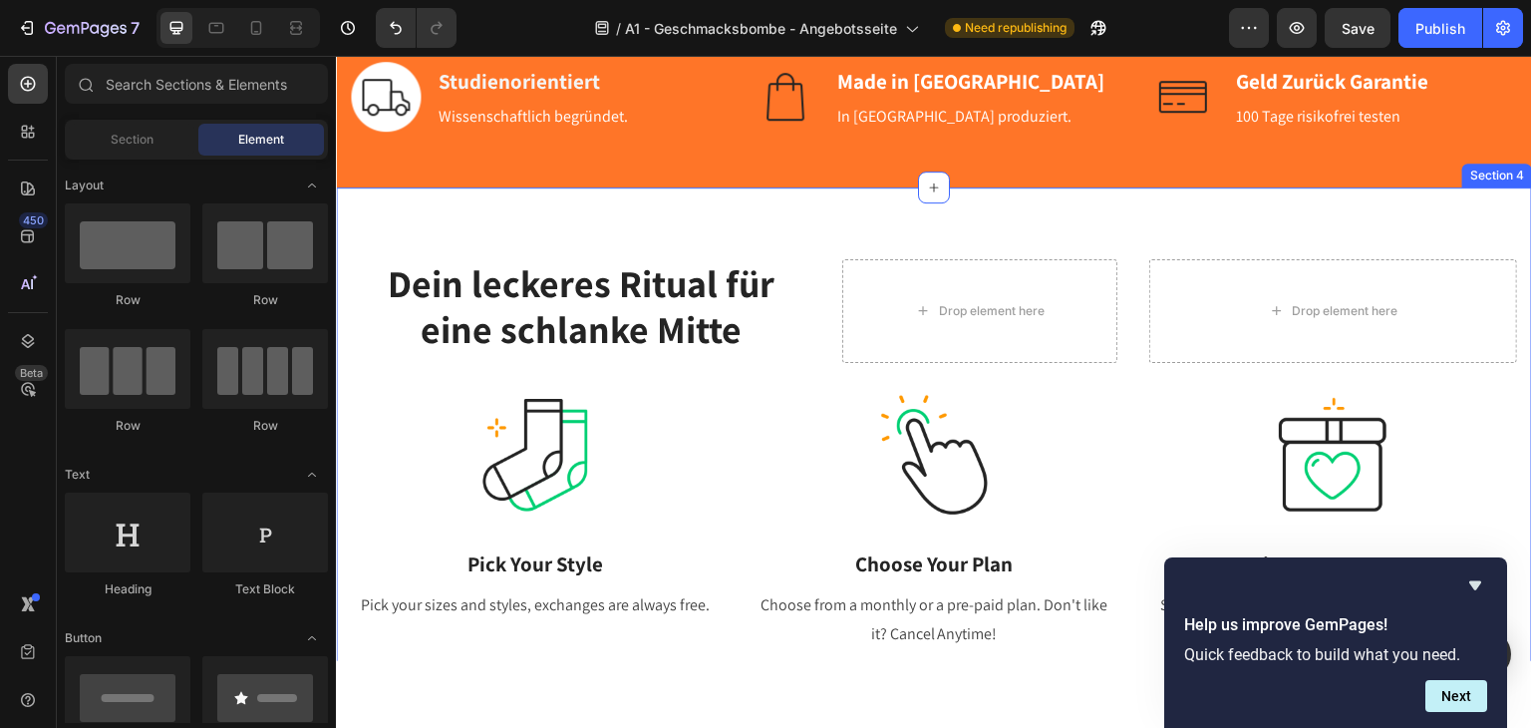
click at [348, 278] on div "Dein leckeres Ritual für eine schlanke Mitte Heading Drop element here Drop ele…" at bounding box center [934, 615] width 1196 height 859
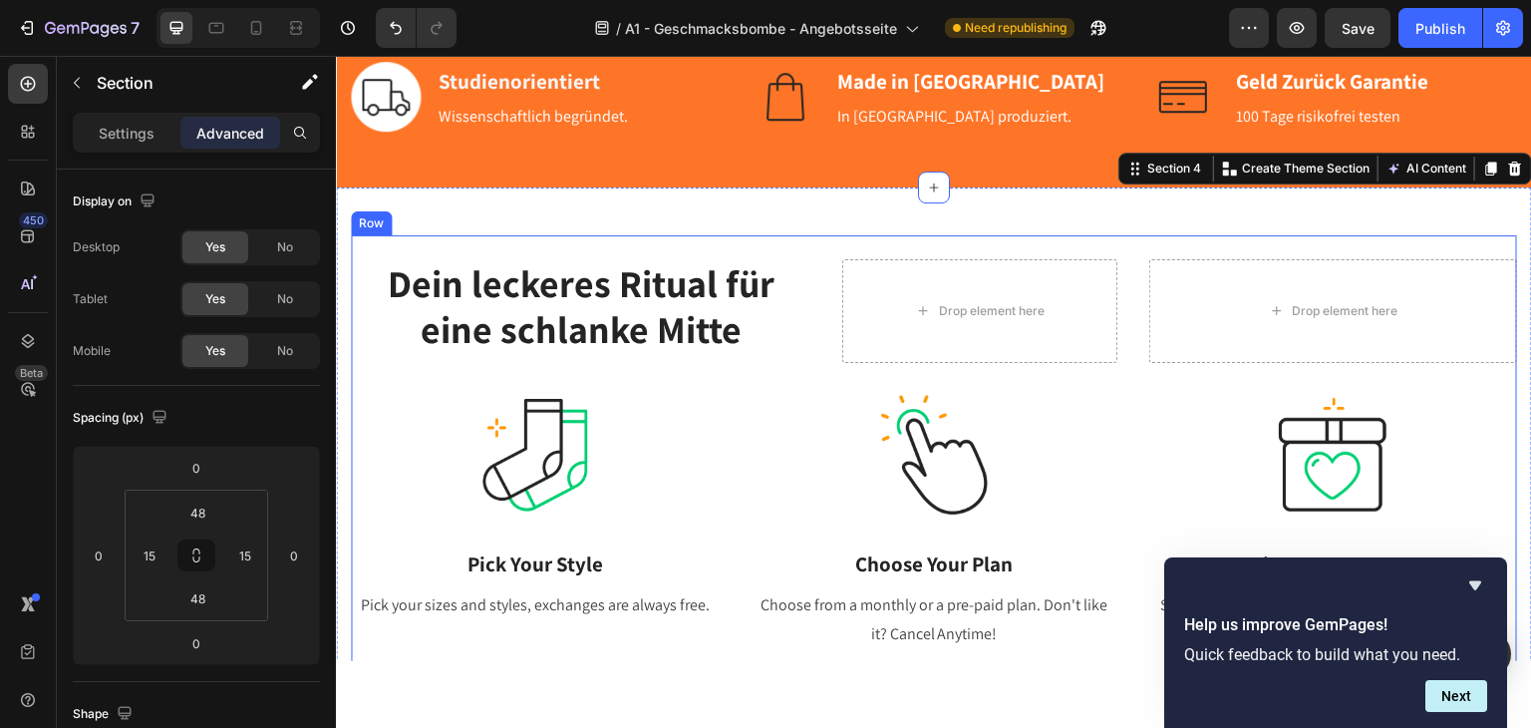
scroll to position [299, 0]
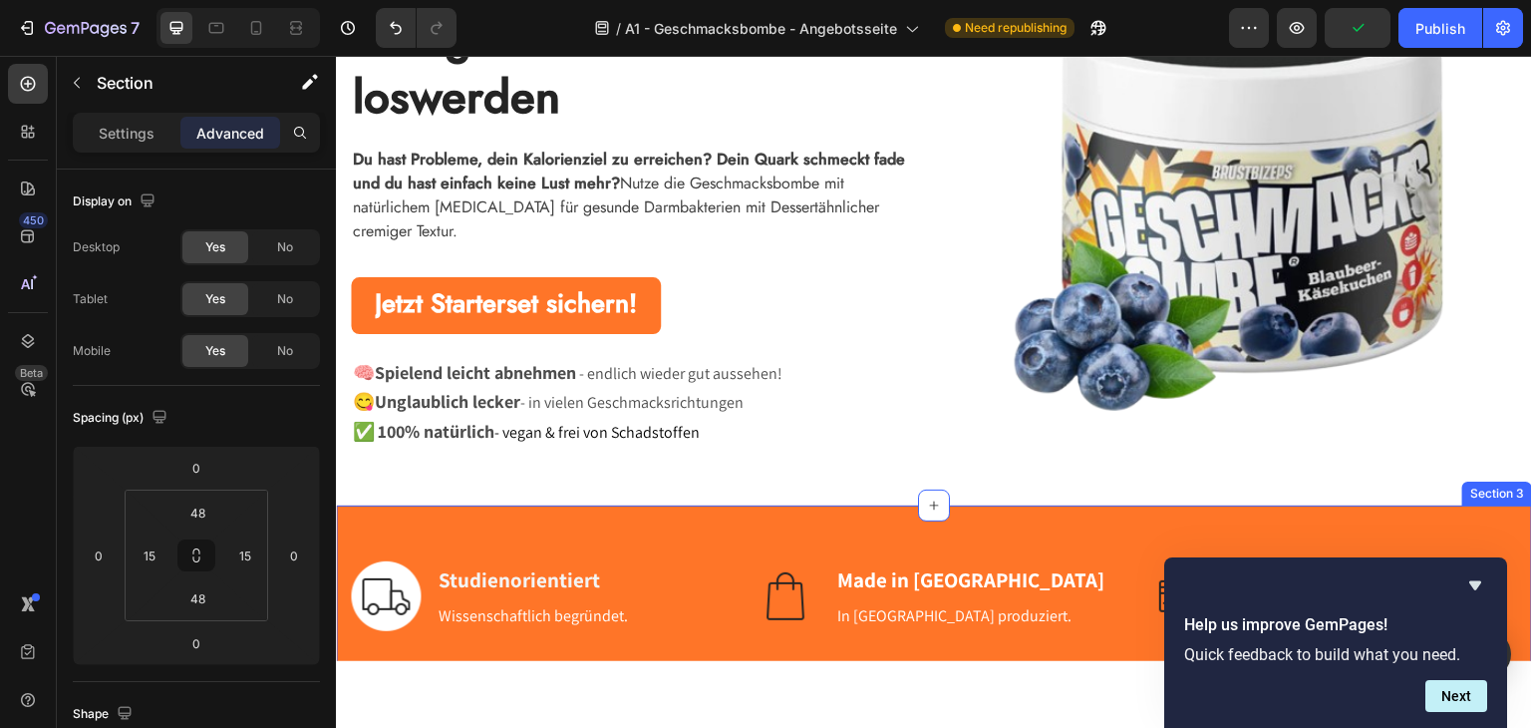
click at [603, 527] on div "Image Studienorientiert Text block Wissenschaftlich begründet. Text block Row I…" at bounding box center [934, 594] width 1196 height 181
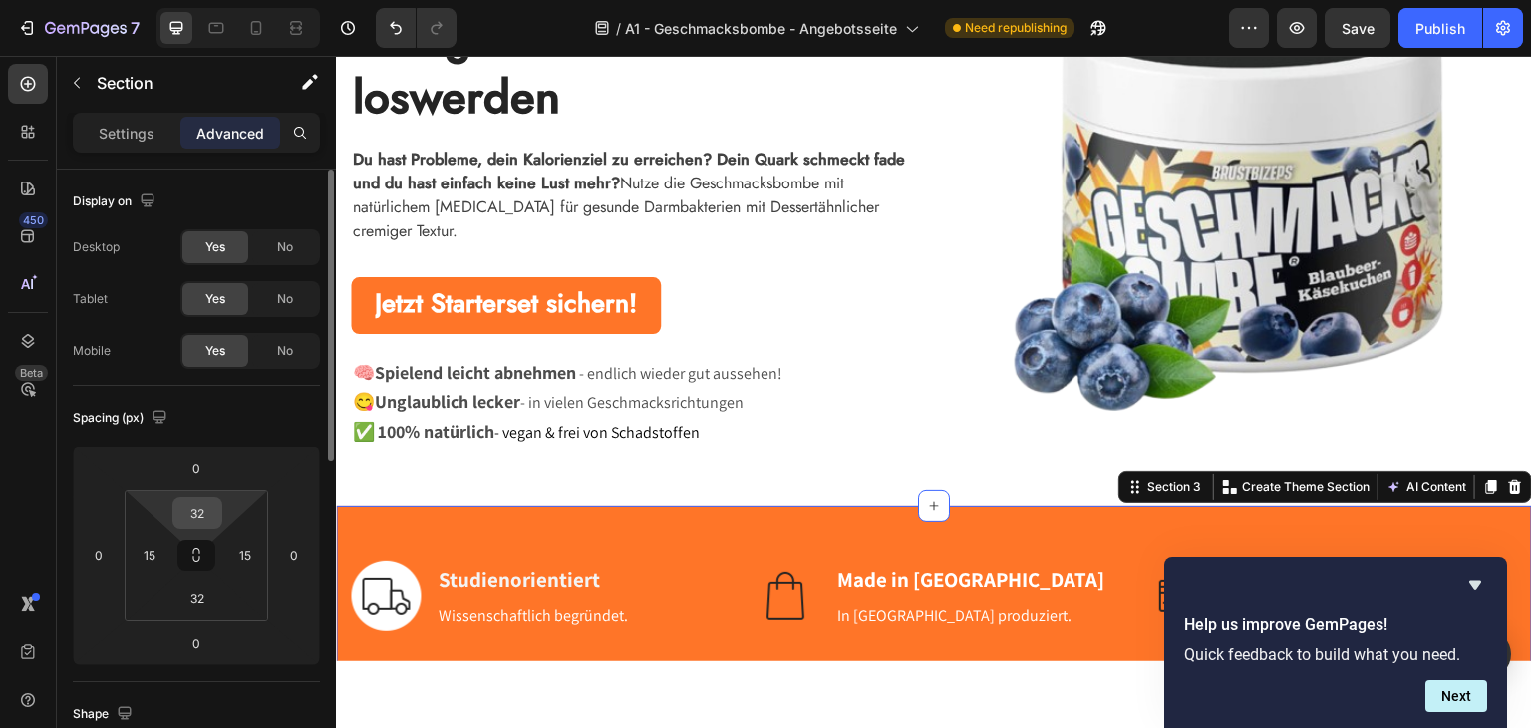
click at [191, 515] on input "32" at bounding box center [197, 512] width 40 height 30
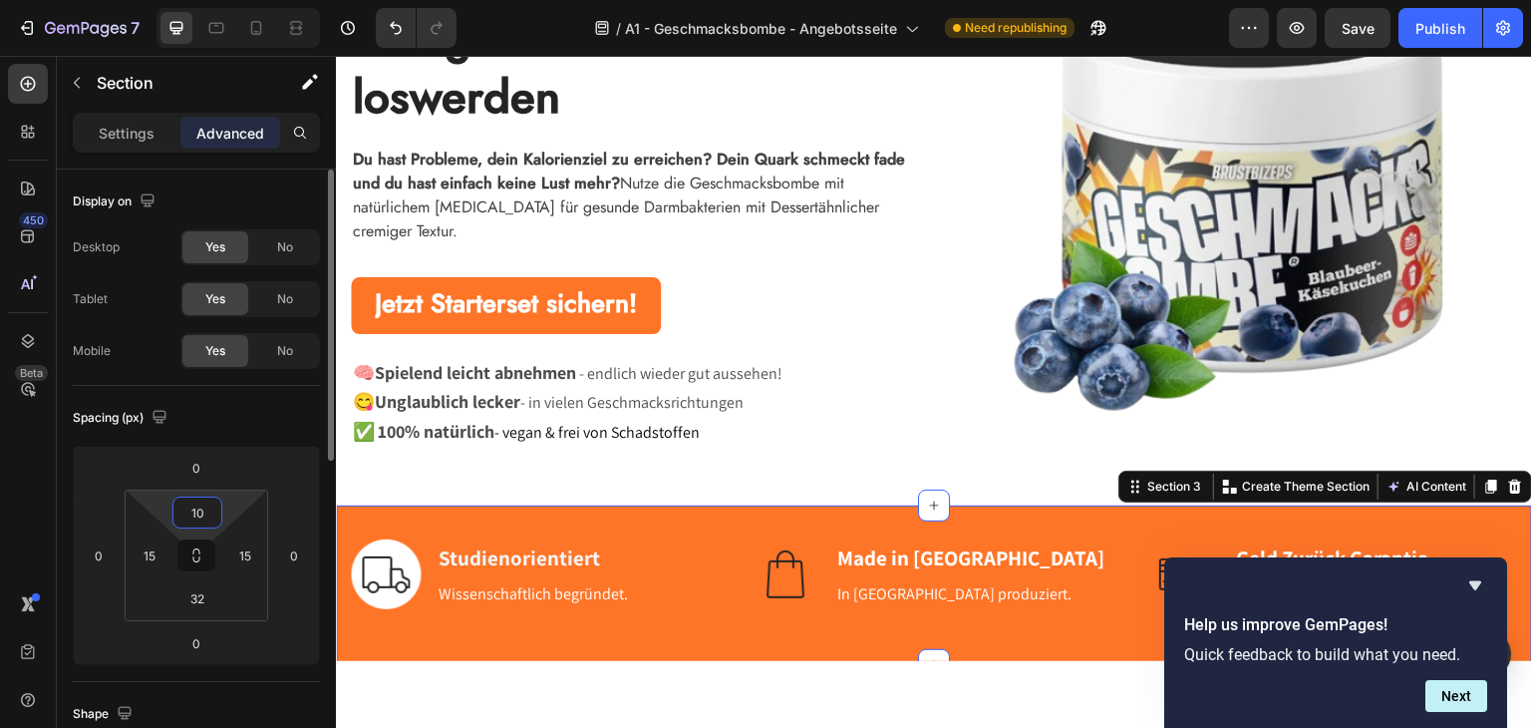
type input "1"
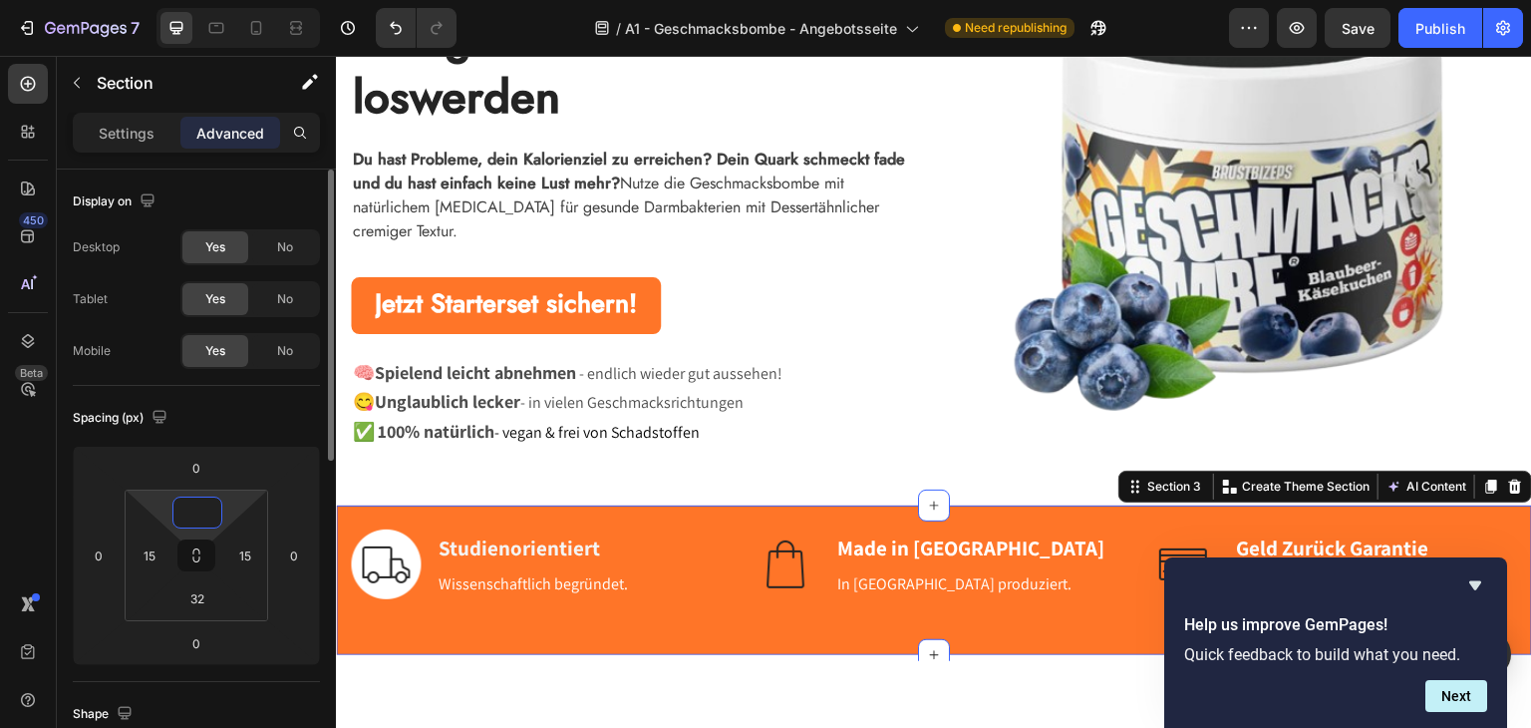
type input "6"
type input "0"
click at [197, 584] on input "32" at bounding box center [197, 598] width 40 height 30
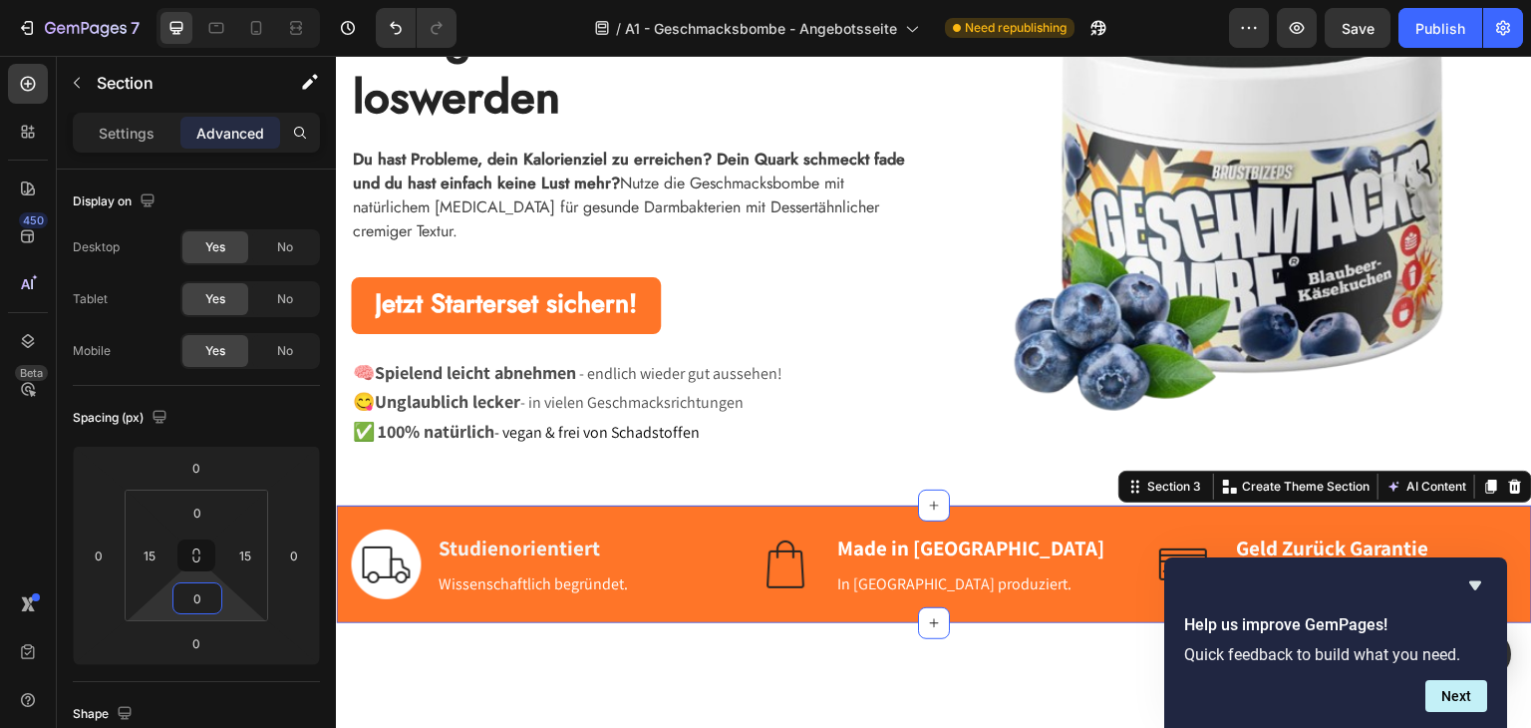
type input "0"
click at [550, 572] on span "Wissenschaftlich begründet." at bounding box center [533, 582] width 189 height 21
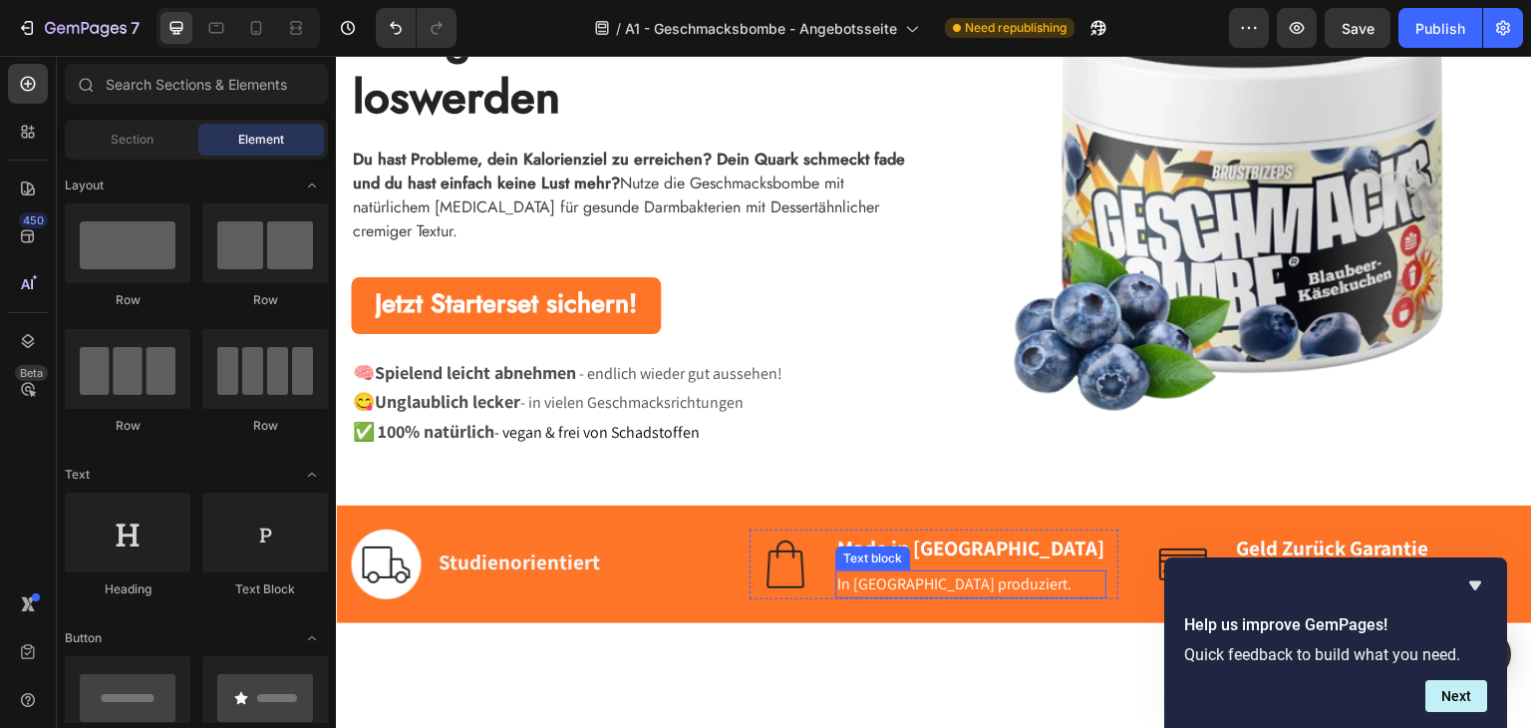
click at [900, 580] on span "In [GEOGRAPHIC_DATA] produziert." at bounding box center [954, 582] width 234 height 21
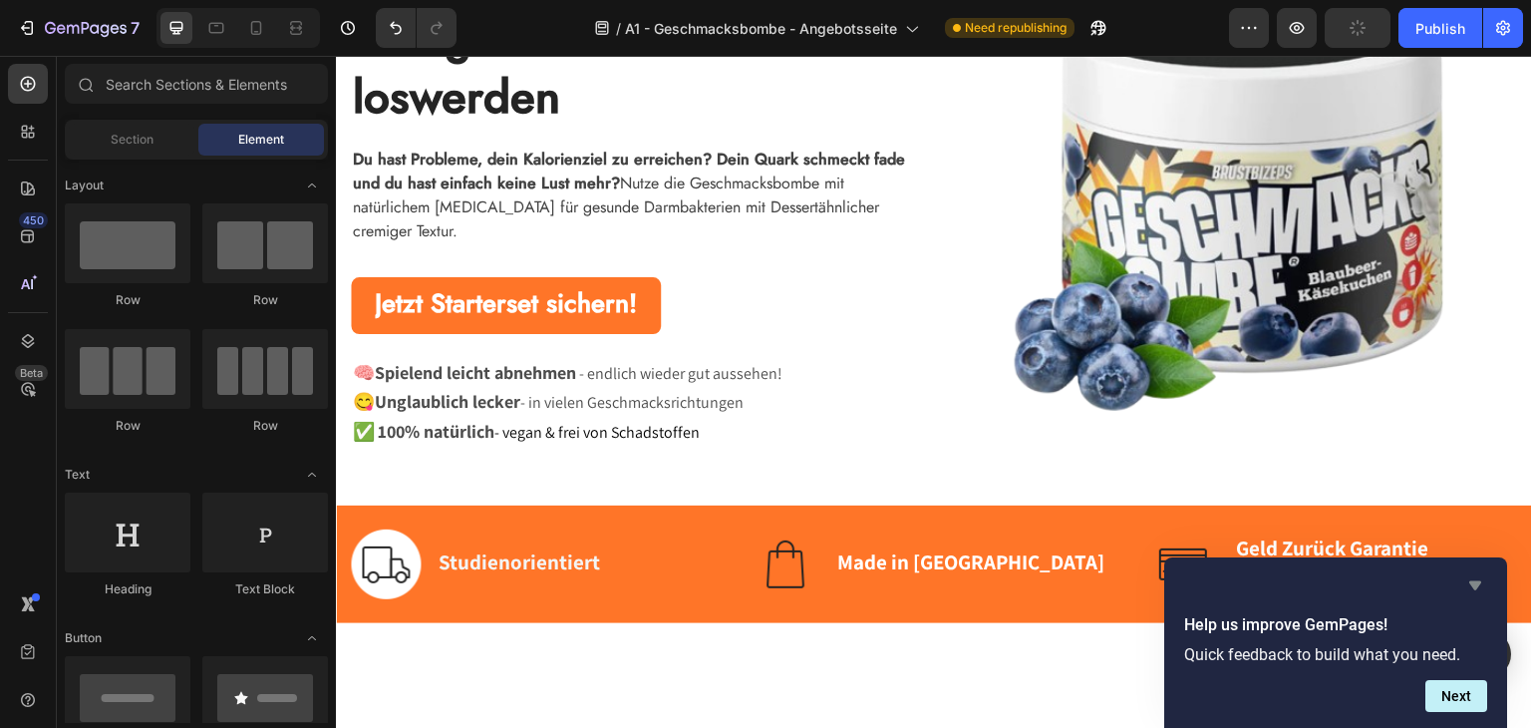
click at [1475, 579] on icon "Hide survey" at bounding box center [1475, 585] width 24 height 24
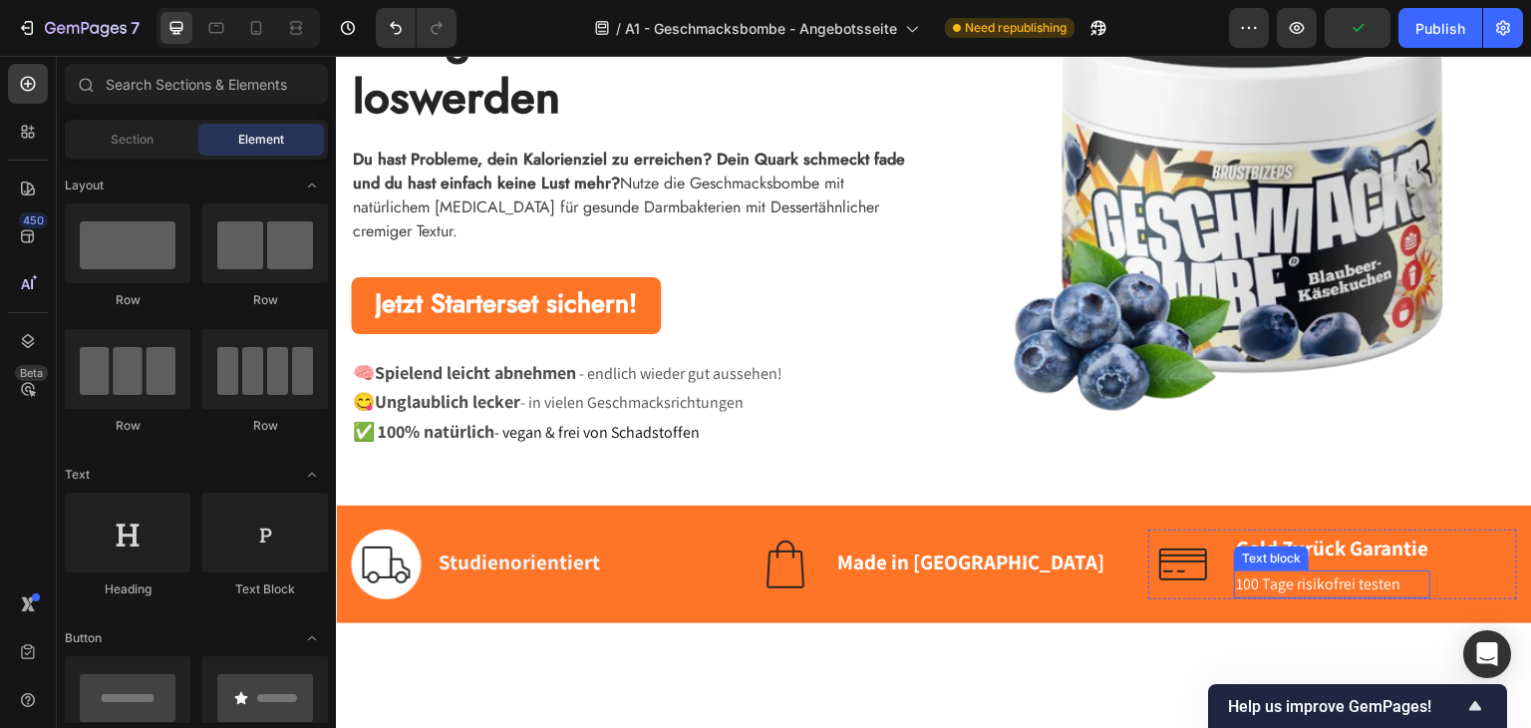
click at [1349, 581] on span "100 Tage risikofrei testen" at bounding box center [1318, 582] width 164 height 21
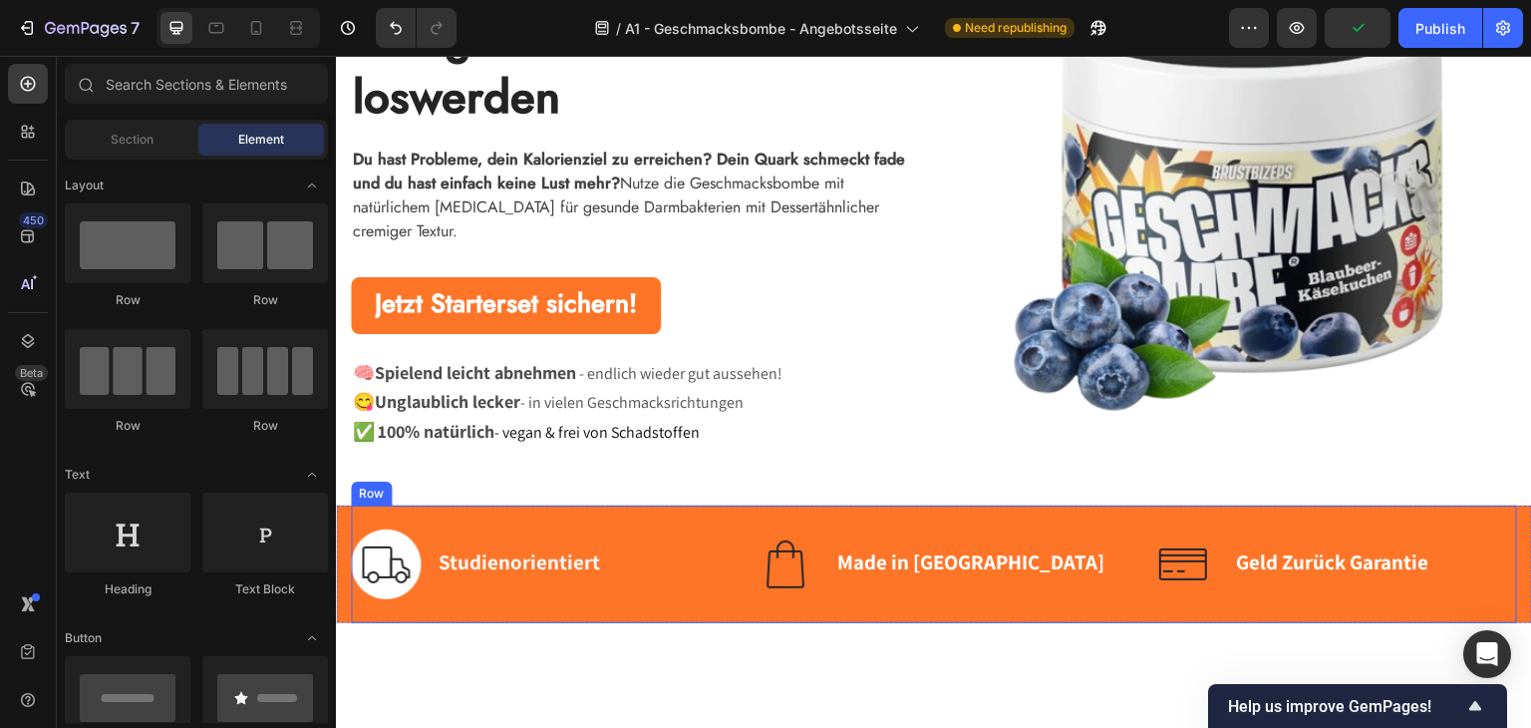
click at [1279, 524] on div "Image Studienorientiert Text block Row Image Made in [GEOGRAPHIC_DATA] Text blo…" at bounding box center [934, 563] width 1166 height 118
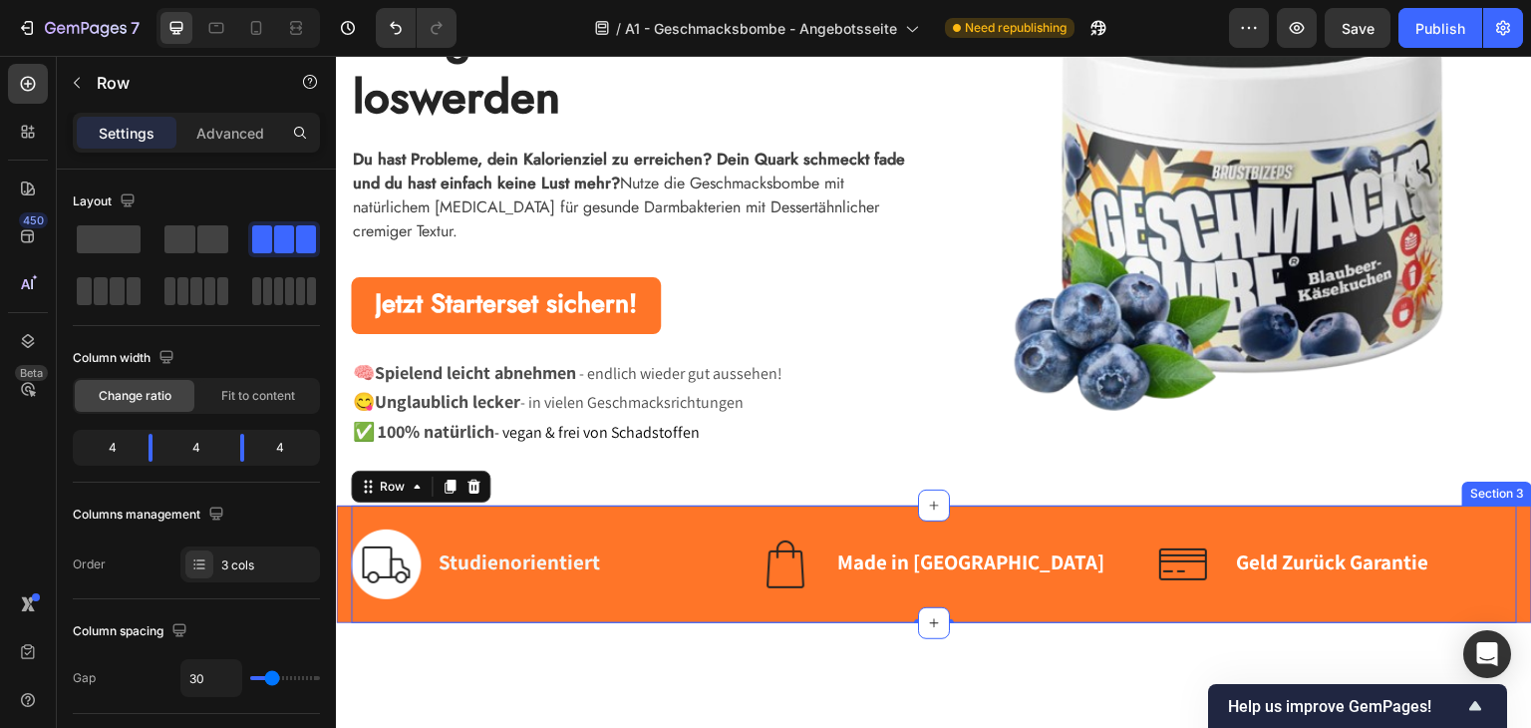
click at [339, 522] on div "Image Studienorientiert Text block Row Image Made in [GEOGRAPHIC_DATA] Text blo…" at bounding box center [934, 563] width 1196 height 118
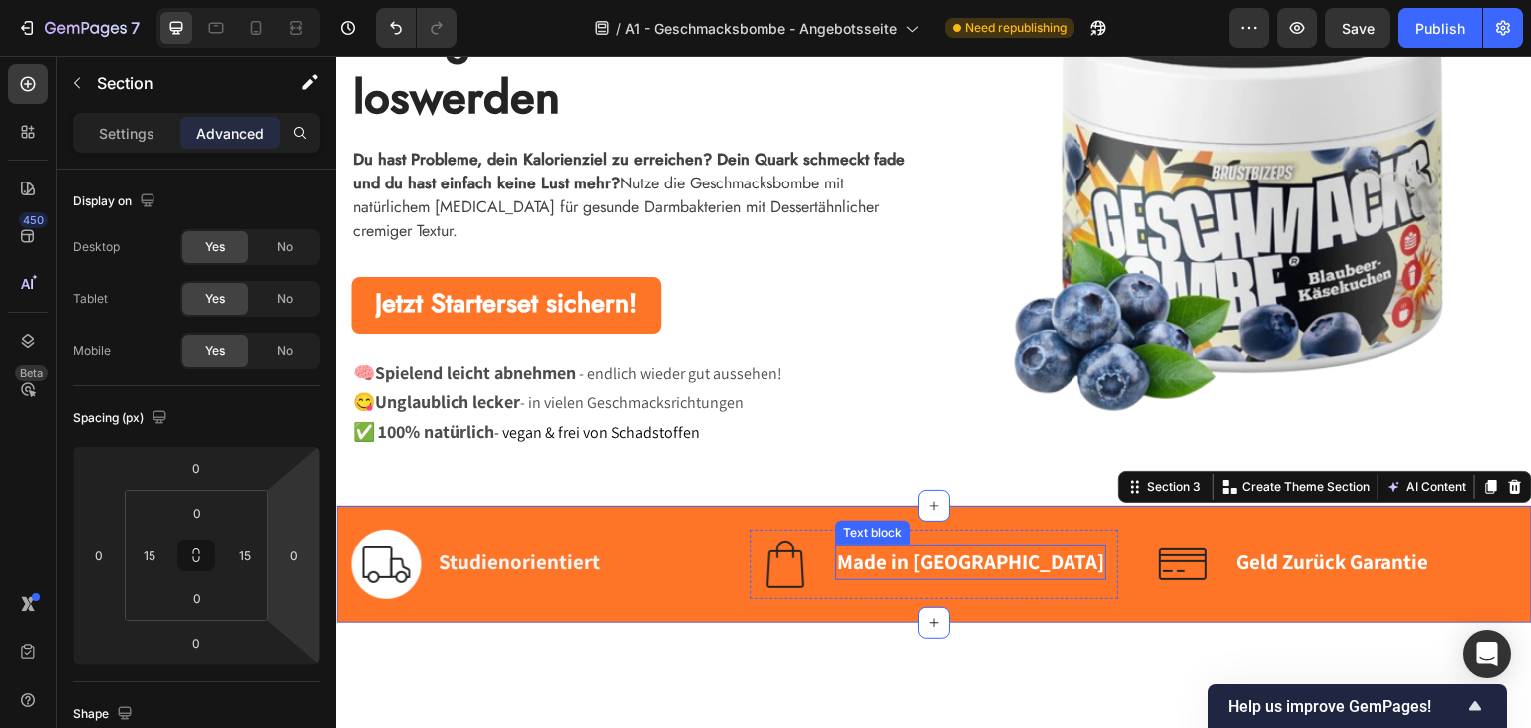
click at [863, 528] on div "Made in [GEOGRAPHIC_DATA] Text block" at bounding box center [970, 563] width 271 height 70
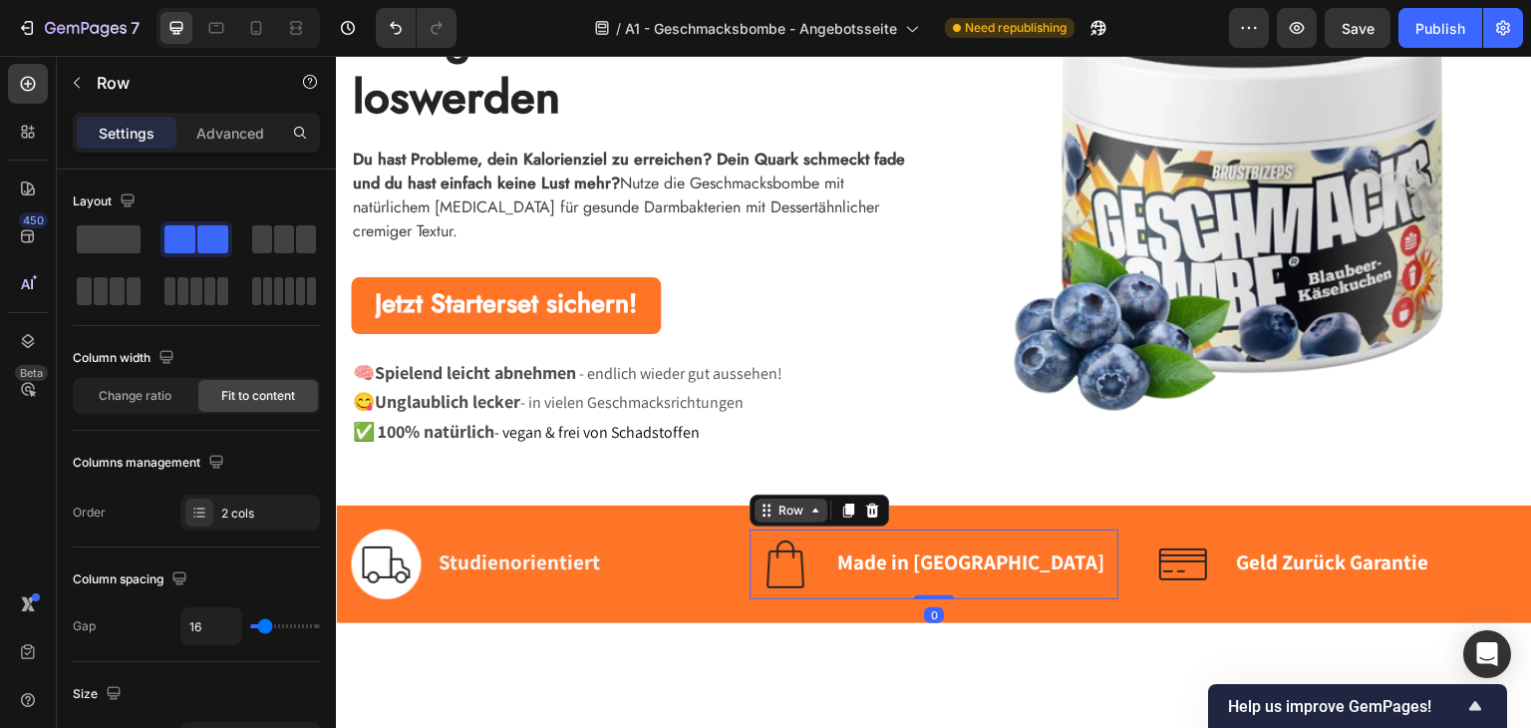
click at [759, 508] on icon at bounding box center [767, 509] width 16 height 16
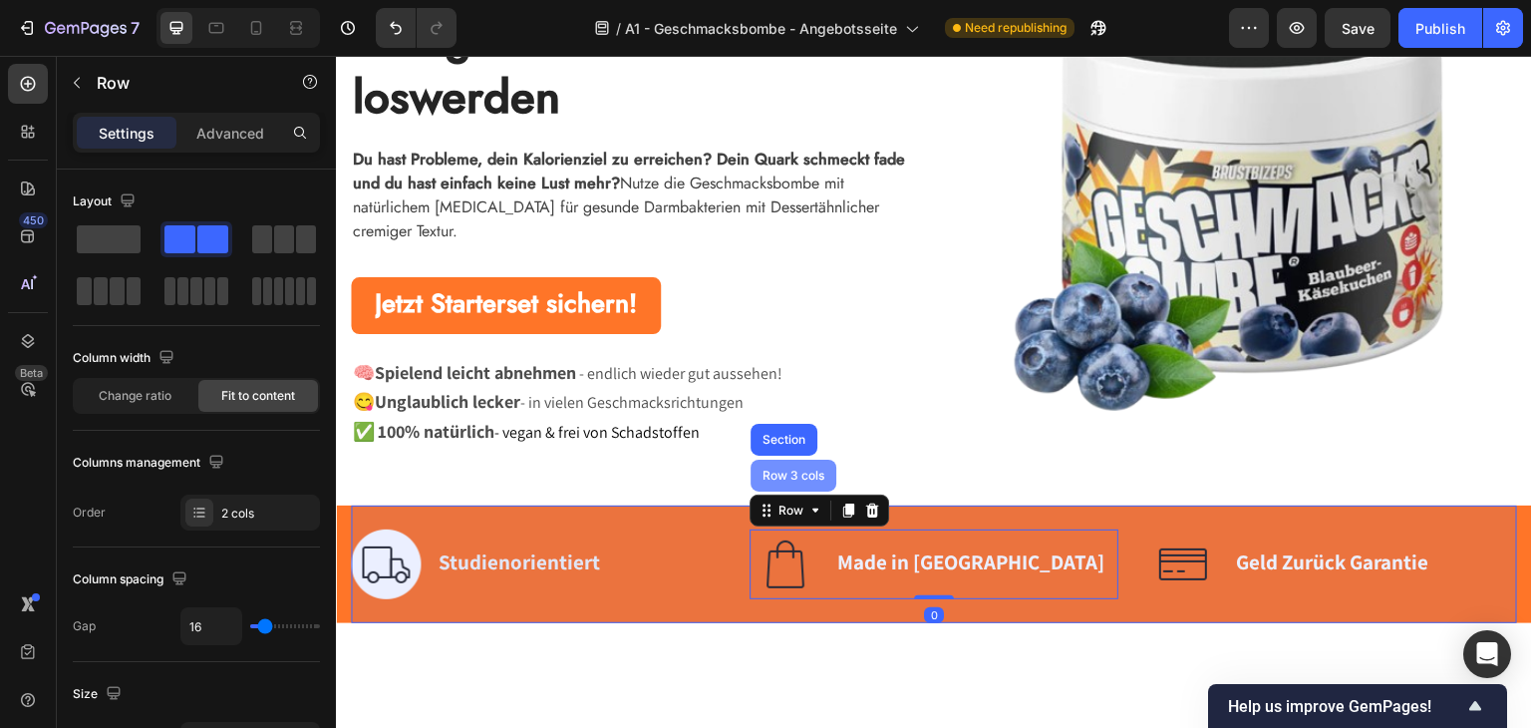
click at [776, 469] on div "Row 3 cols" at bounding box center [794, 475] width 70 height 12
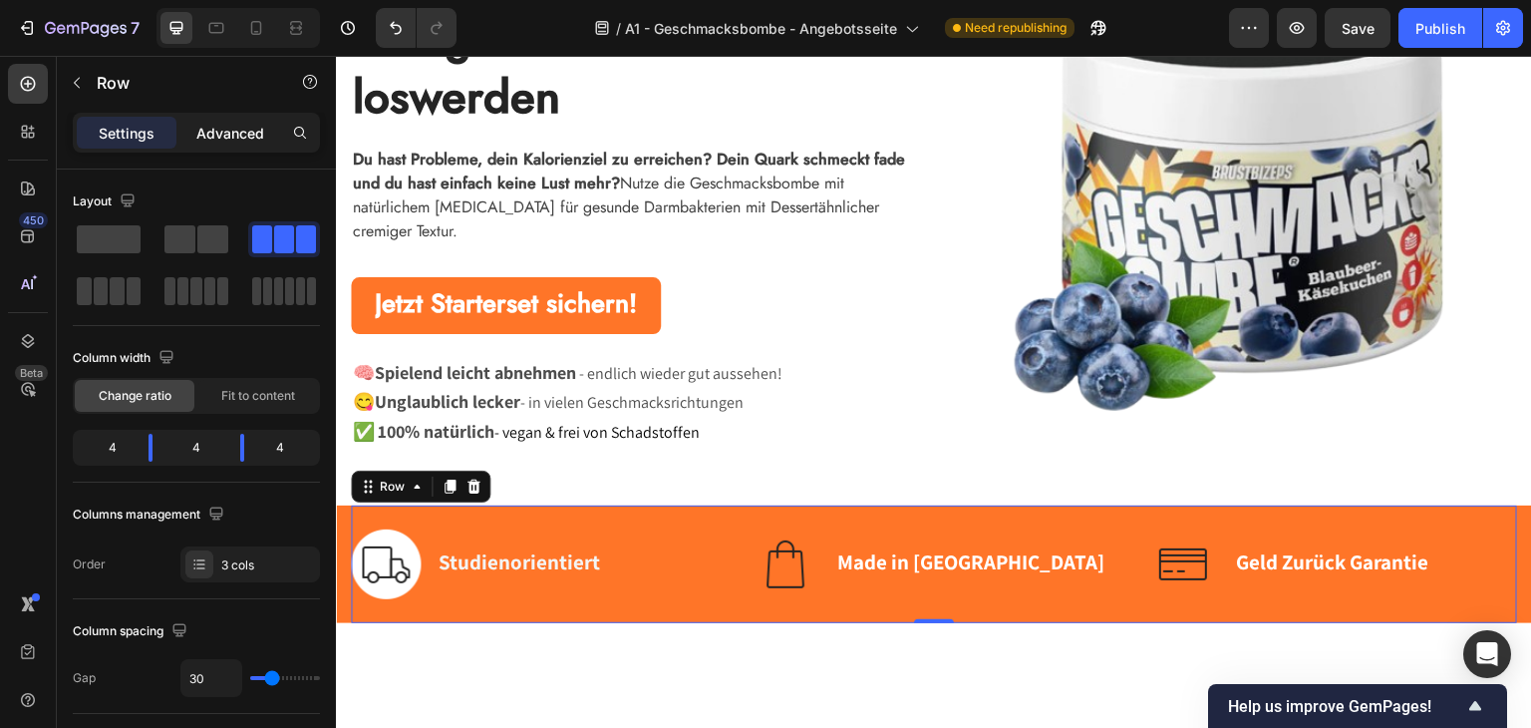
click at [179, 134] on div "Settings Advanced" at bounding box center [196, 133] width 239 height 32
click at [185, 134] on div "Advanced" at bounding box center [230, 133] width 100 height 32
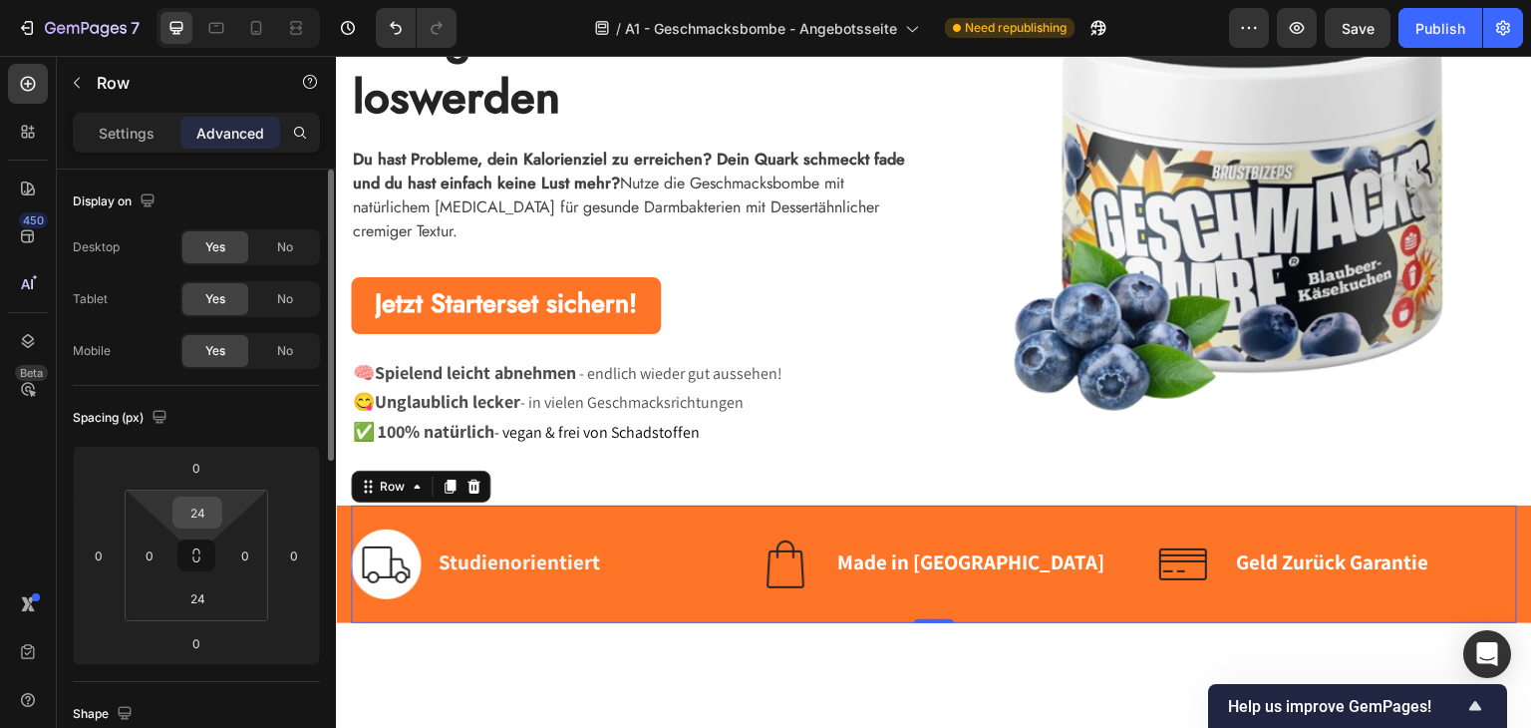
click at [207, 521] on input "24" at bounding box center [197, 512] width 40 height 30
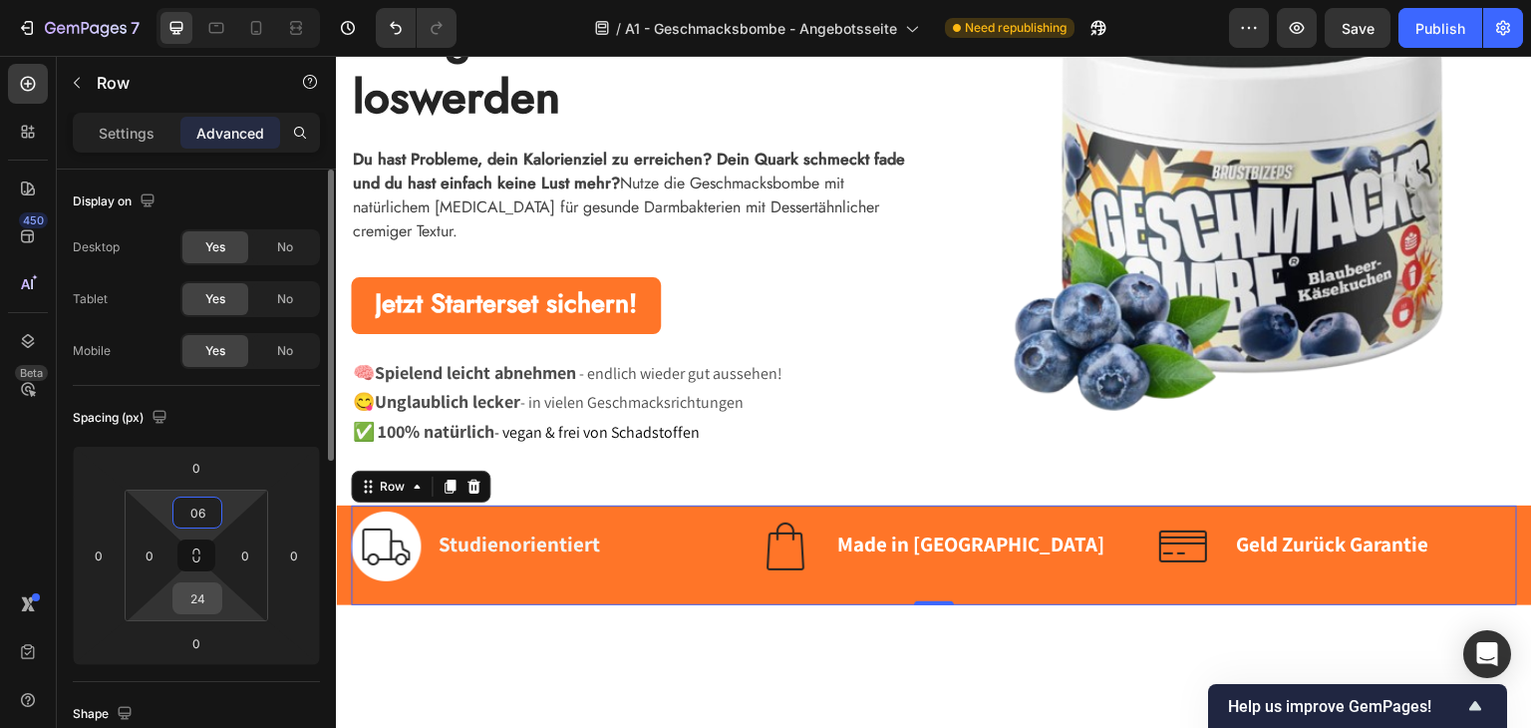
type input "6"
click at [195, 596] on input "24" at bounding box center [197, 598] width 40 height 30
type input "6"
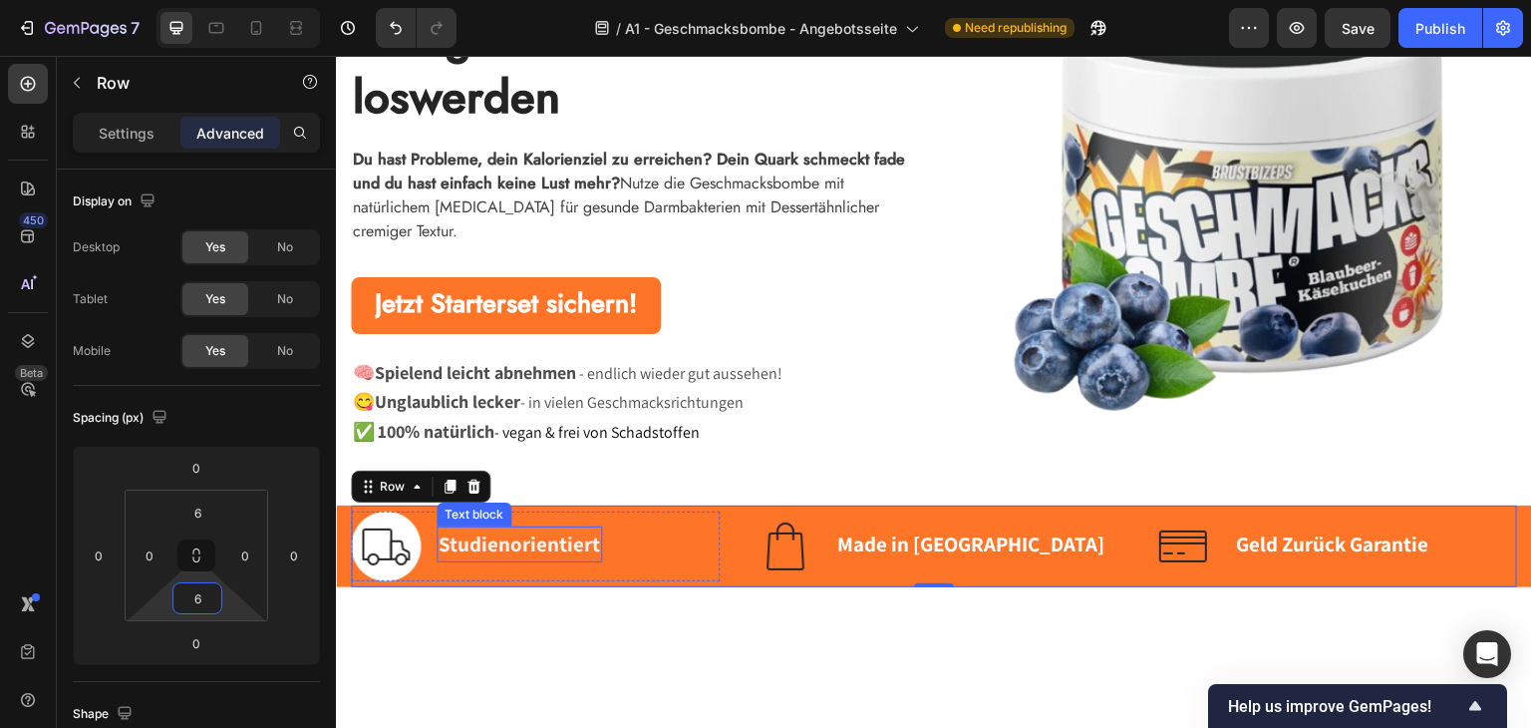
click at [472, 544] on strong "Studienorientiert" at bounding box center [519, 542] width 161 height 27
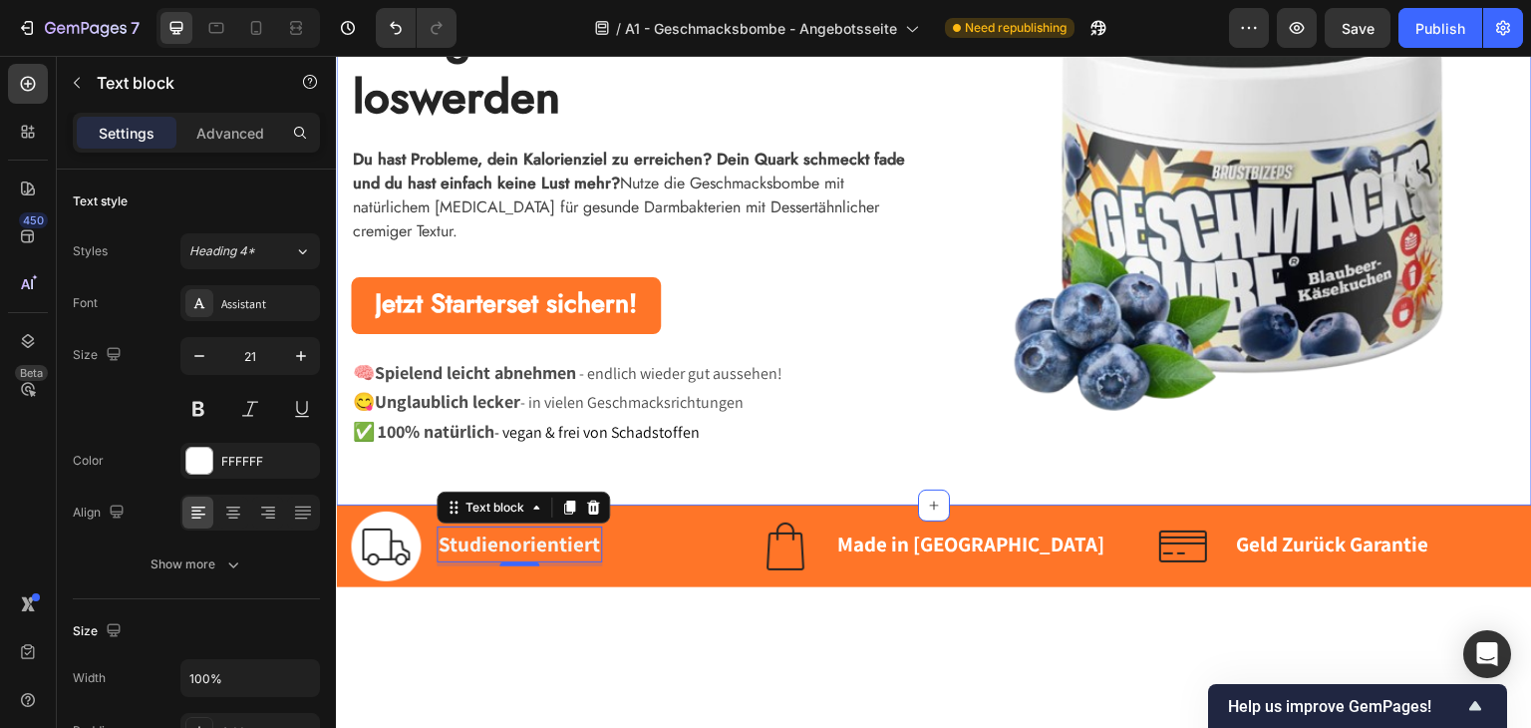
click at [898, 529] on strong "Made in [GEOGRAPHIC_DATA]" at bounding box center [970, 542] width 267 height 27
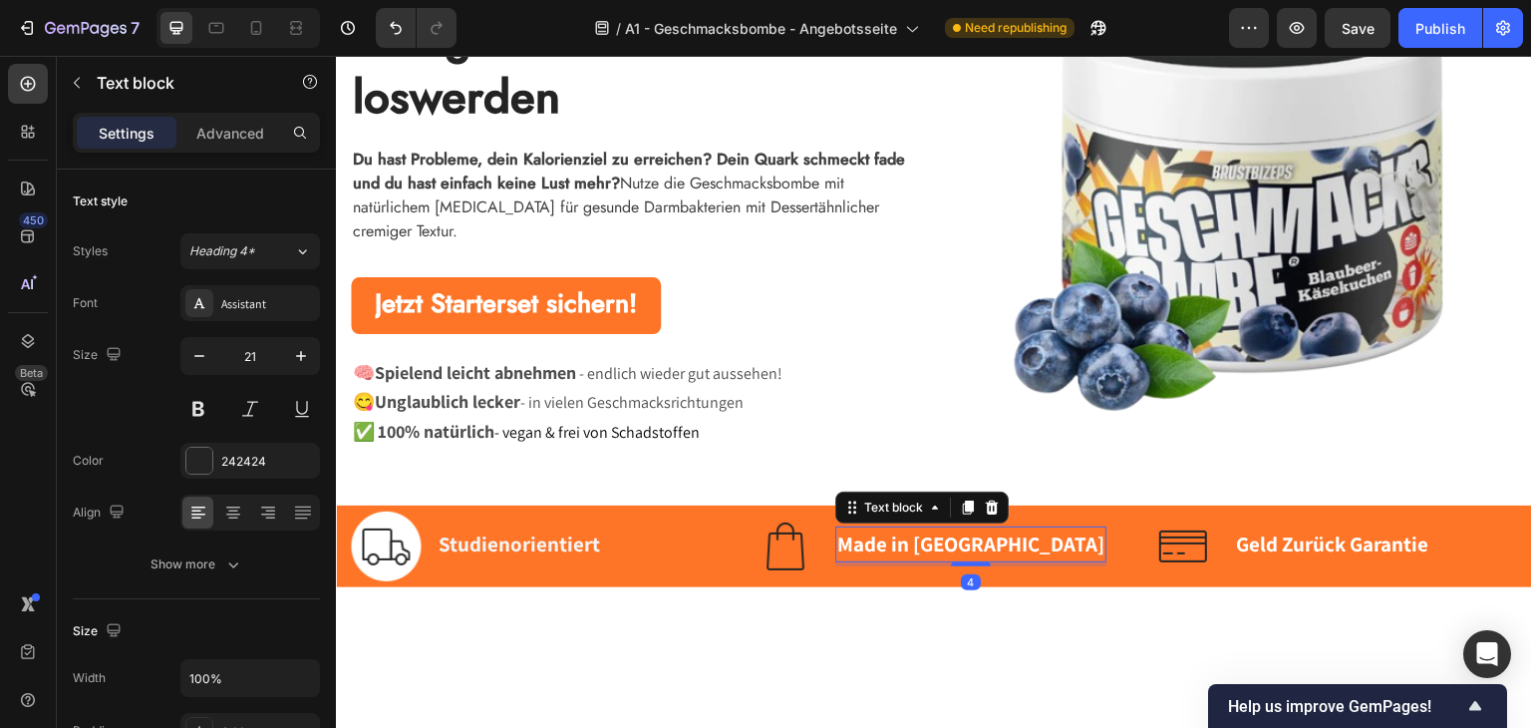
drag, startPoint x: 898, startPoint y: 528, endPoint x: 883, endPoint y: 530, distance: 15.1
click at [897, 529] on strong "Made in [GEOGRAPHIC_DATA]" at bounding box center [970, 542] width 267 height 27
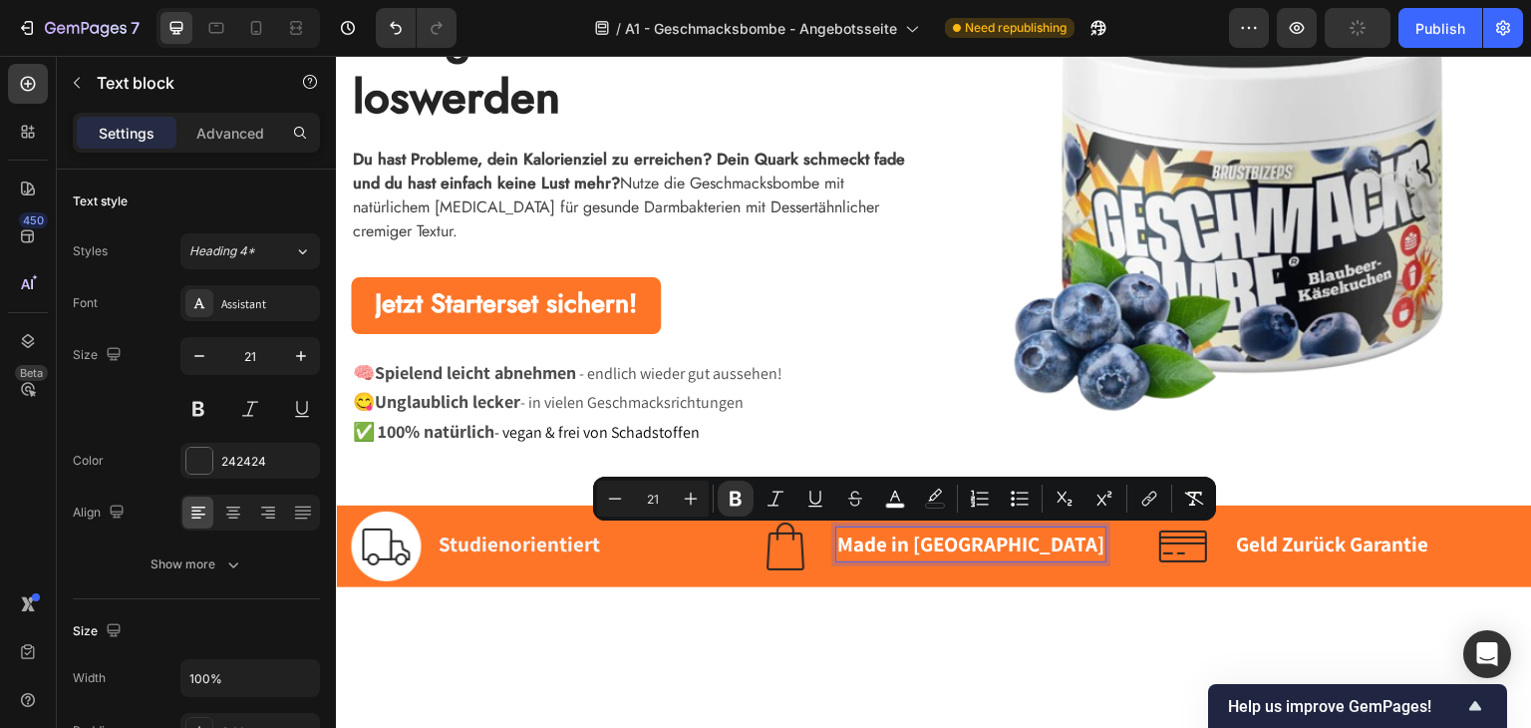
click at [837, 538] on strong "Made in [GEOGRAPHIC_DATA]" at bounding box center [970, 542] width 267 height 27
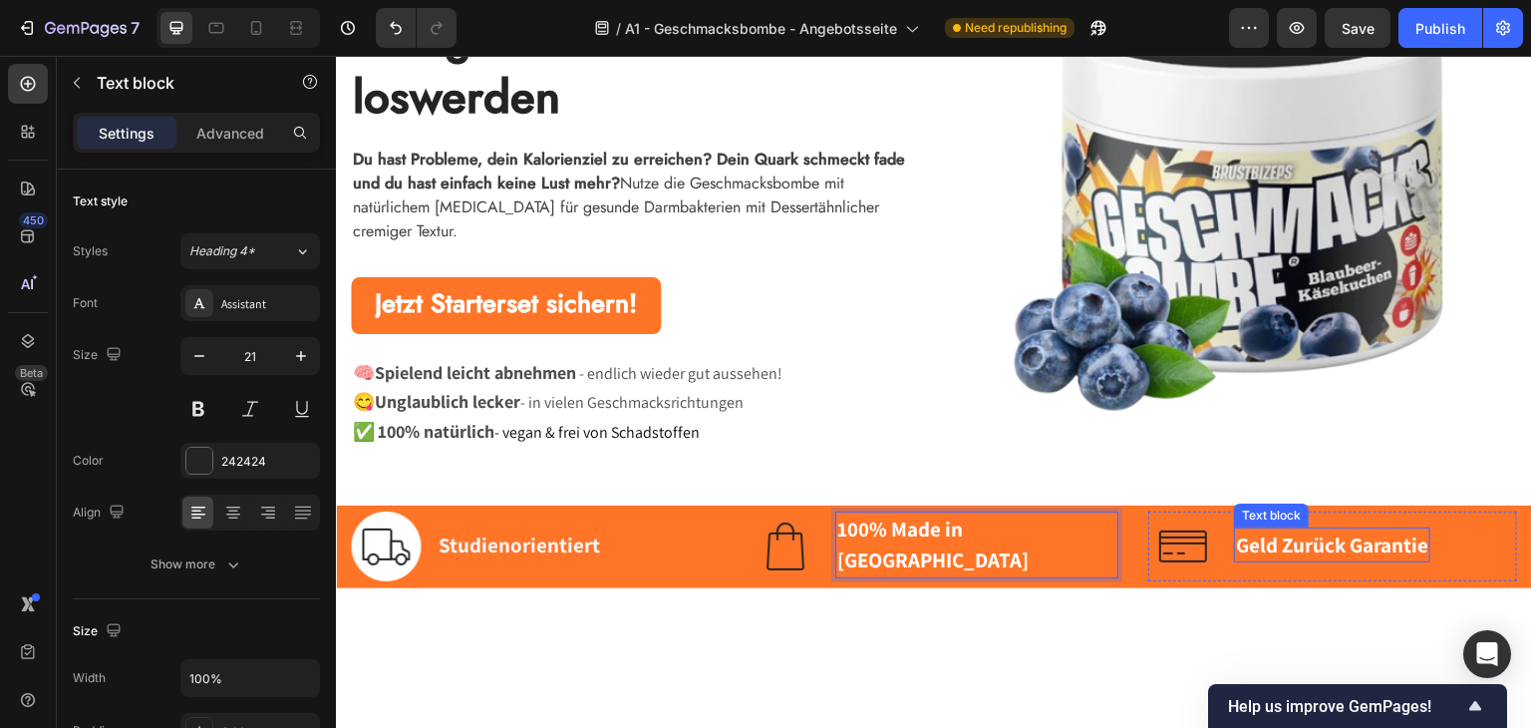
click at [1251, 540] on strong "Geld Zurück Garantie" at bounding box center [1332, 543] width 192 height 27
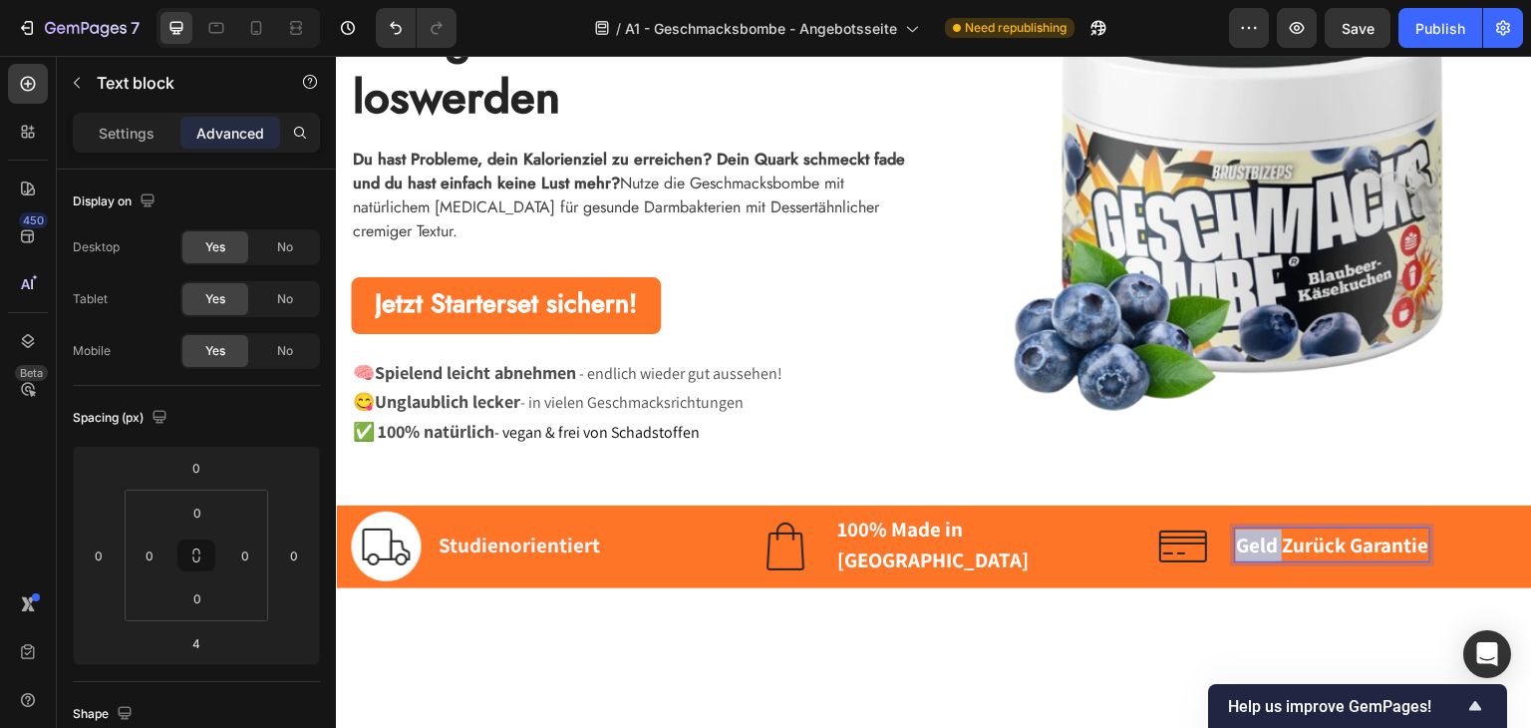
click at [1251, 540] on strong "Geld Zurück Garantie" at bounding box center [1332, 543] width 192 height 27
click at [1280, 545] on strong "60 Tage Geld Zurück Garantie" at bounding box center [1369, 543] width 266 height 27
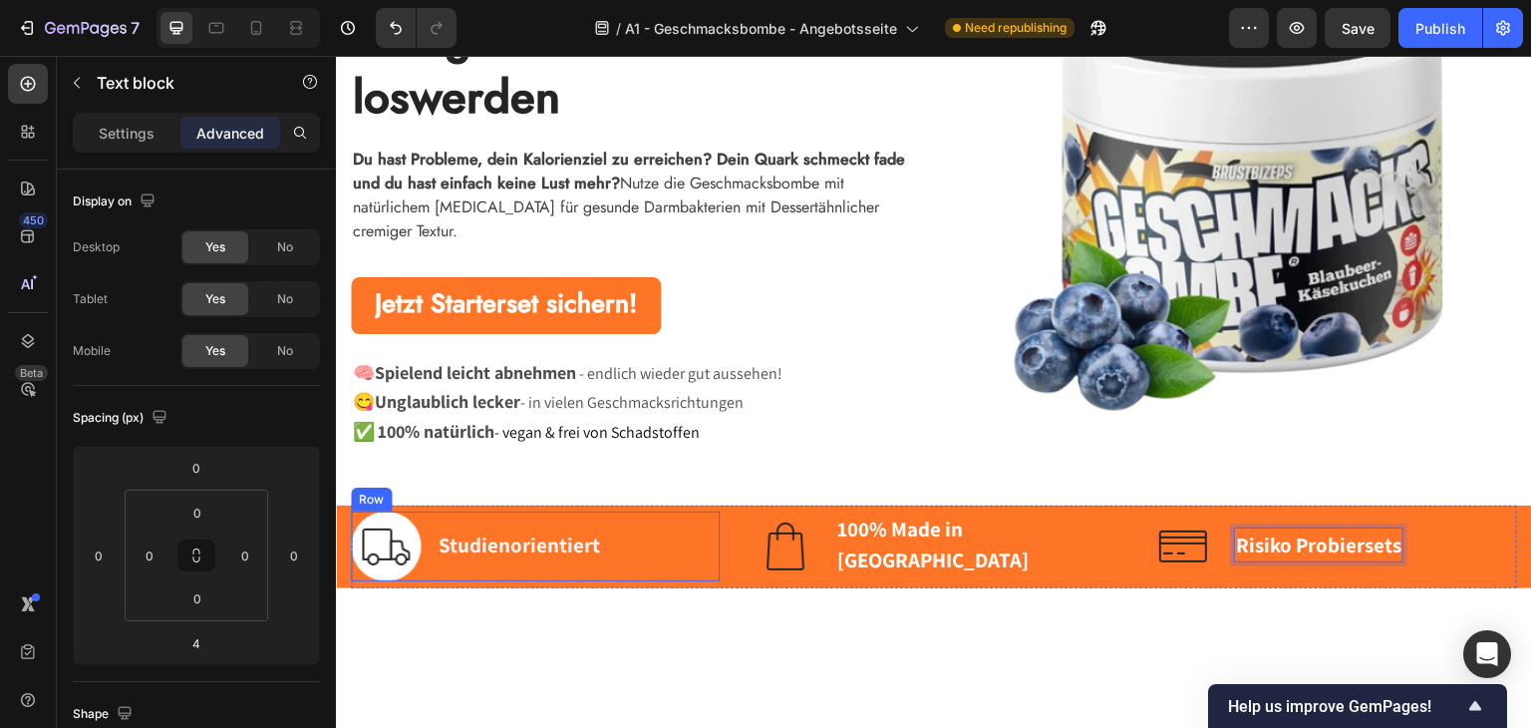
click at [471, 549] on strong "Studienorientiert" at bounding box center [519, 543] width 161 height 27
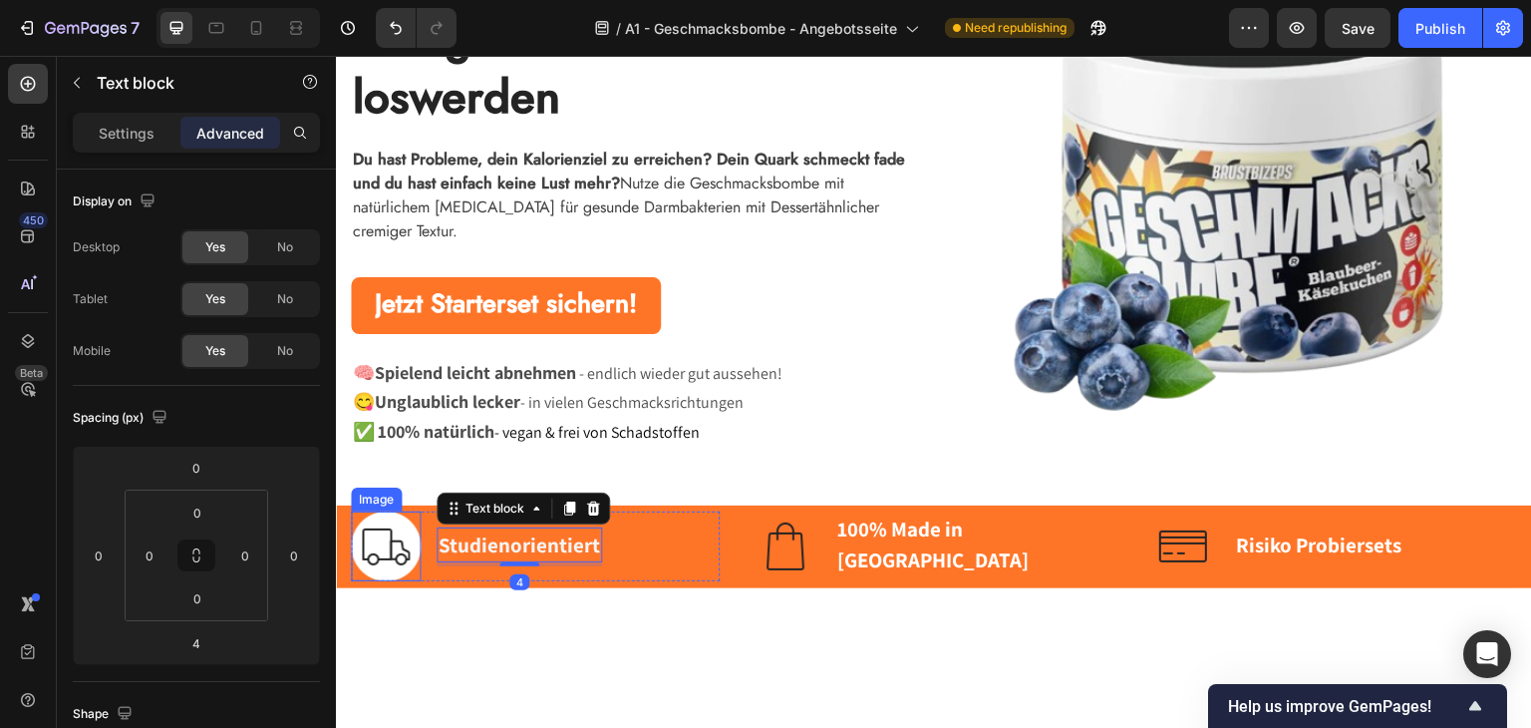
click at [372, 552] on img at bounding box center [386, 545] width 70 height 70
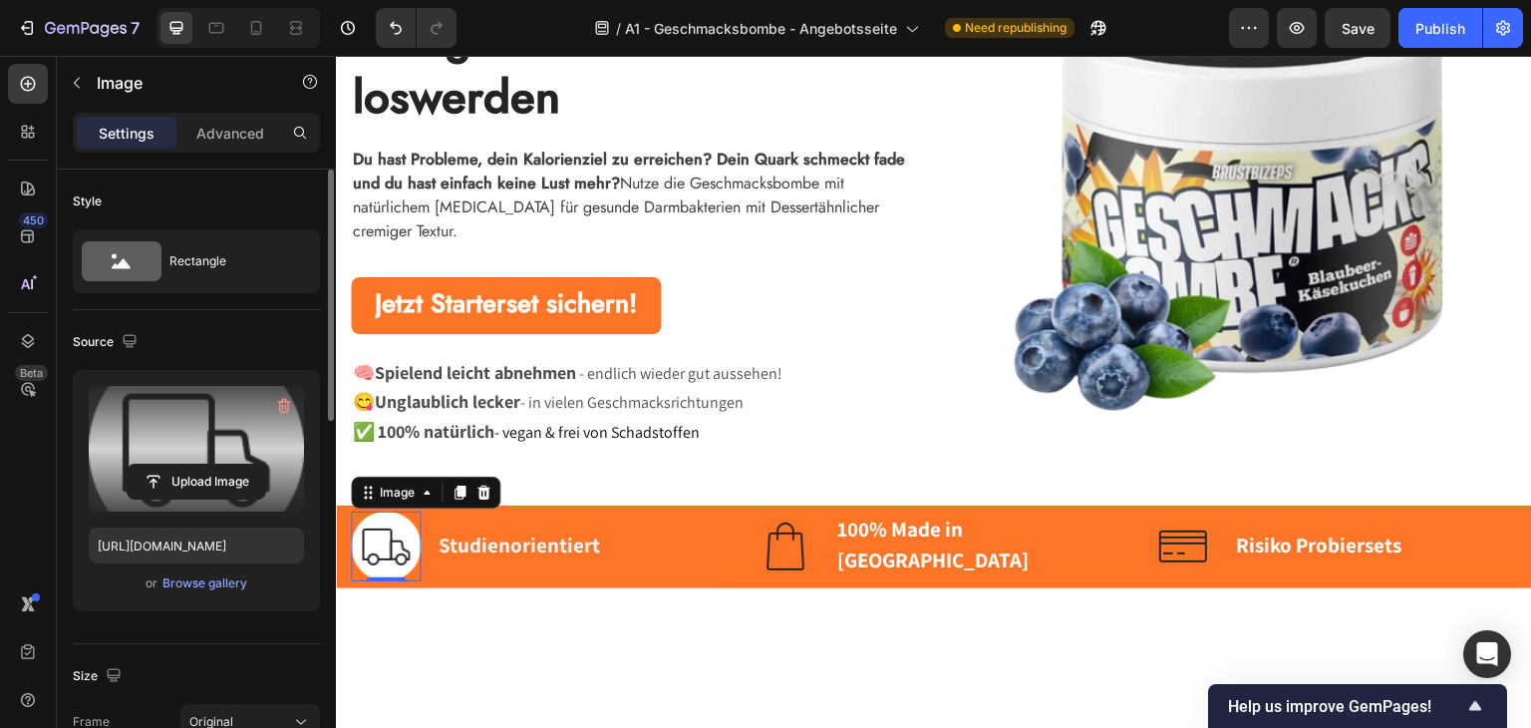
scroll to position [299, 0]
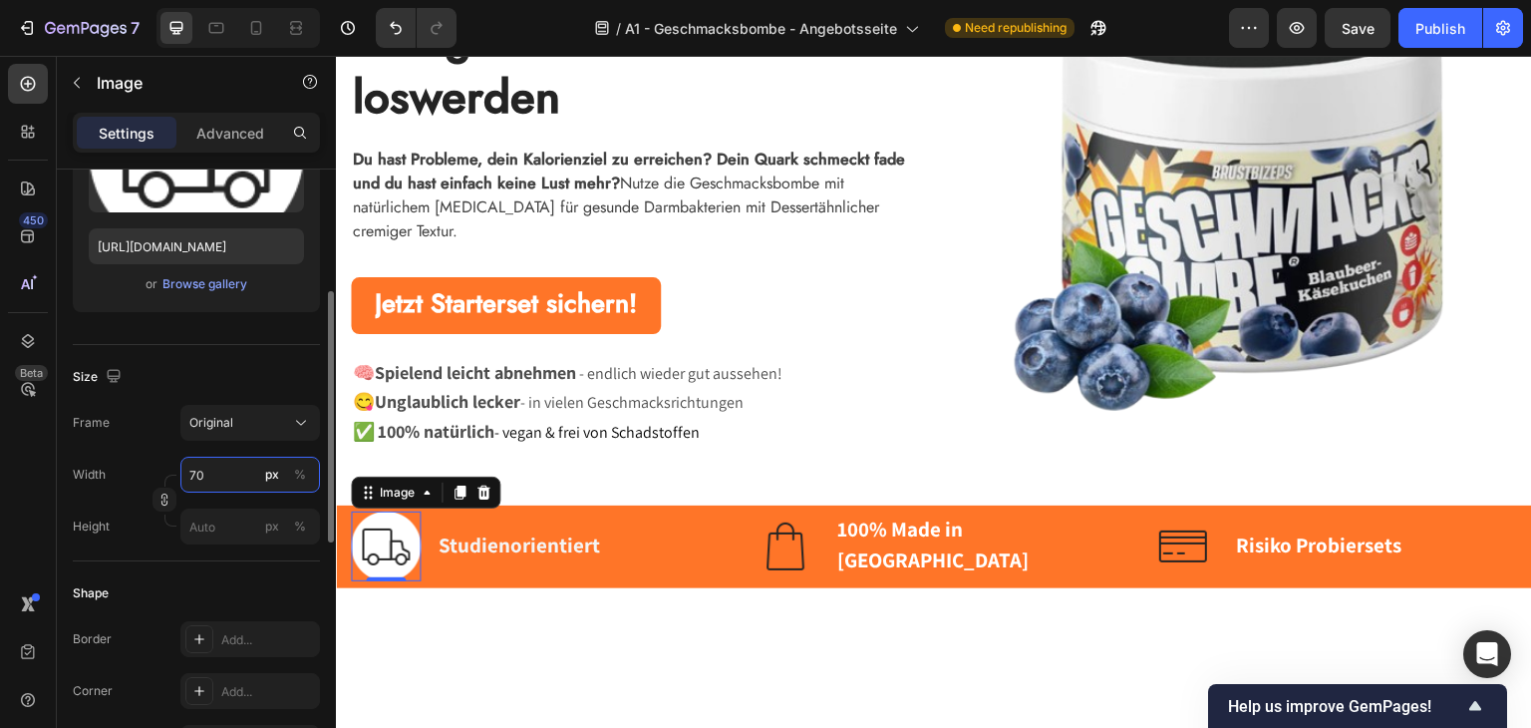
click at [207, 475] on input "70" at bounding box center [250, 475] width 140 height 36
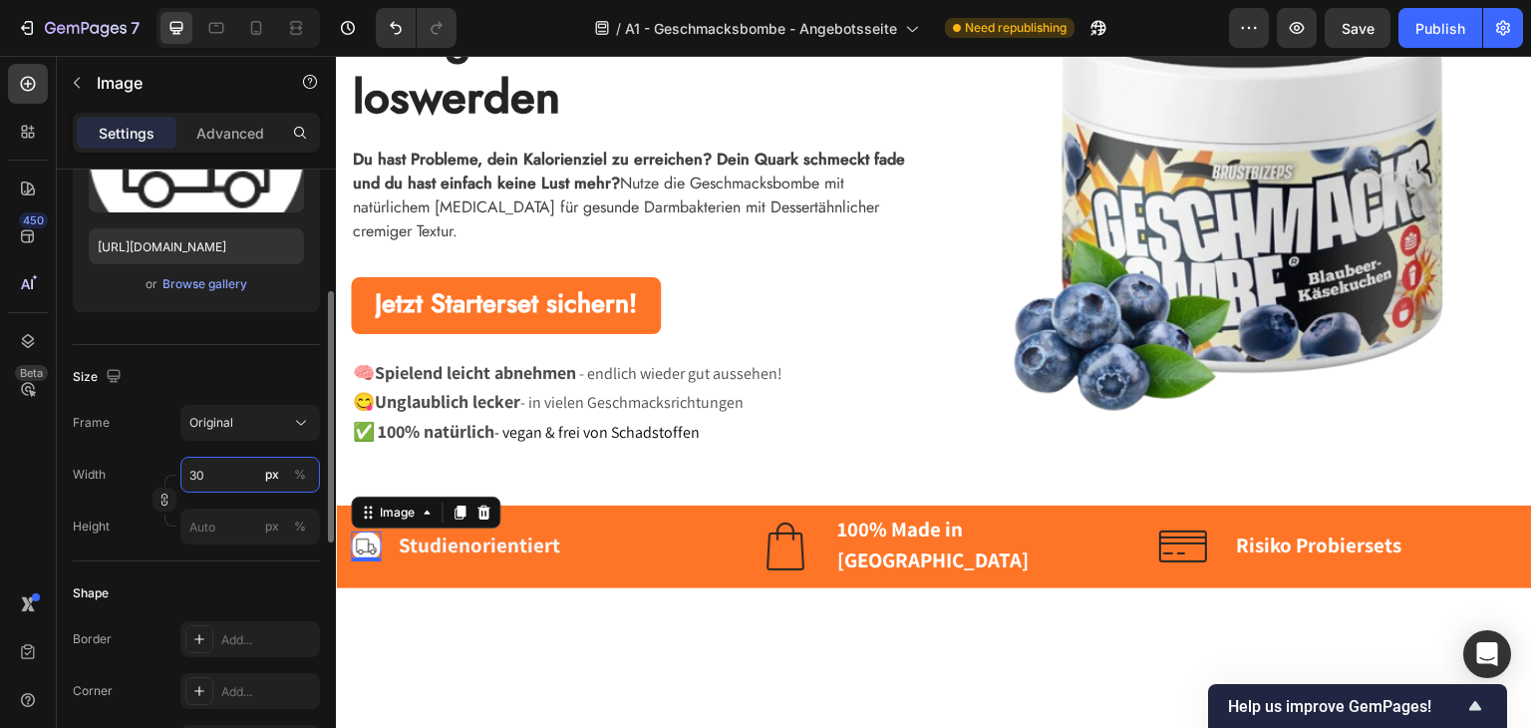
type input "3"
type input "50"
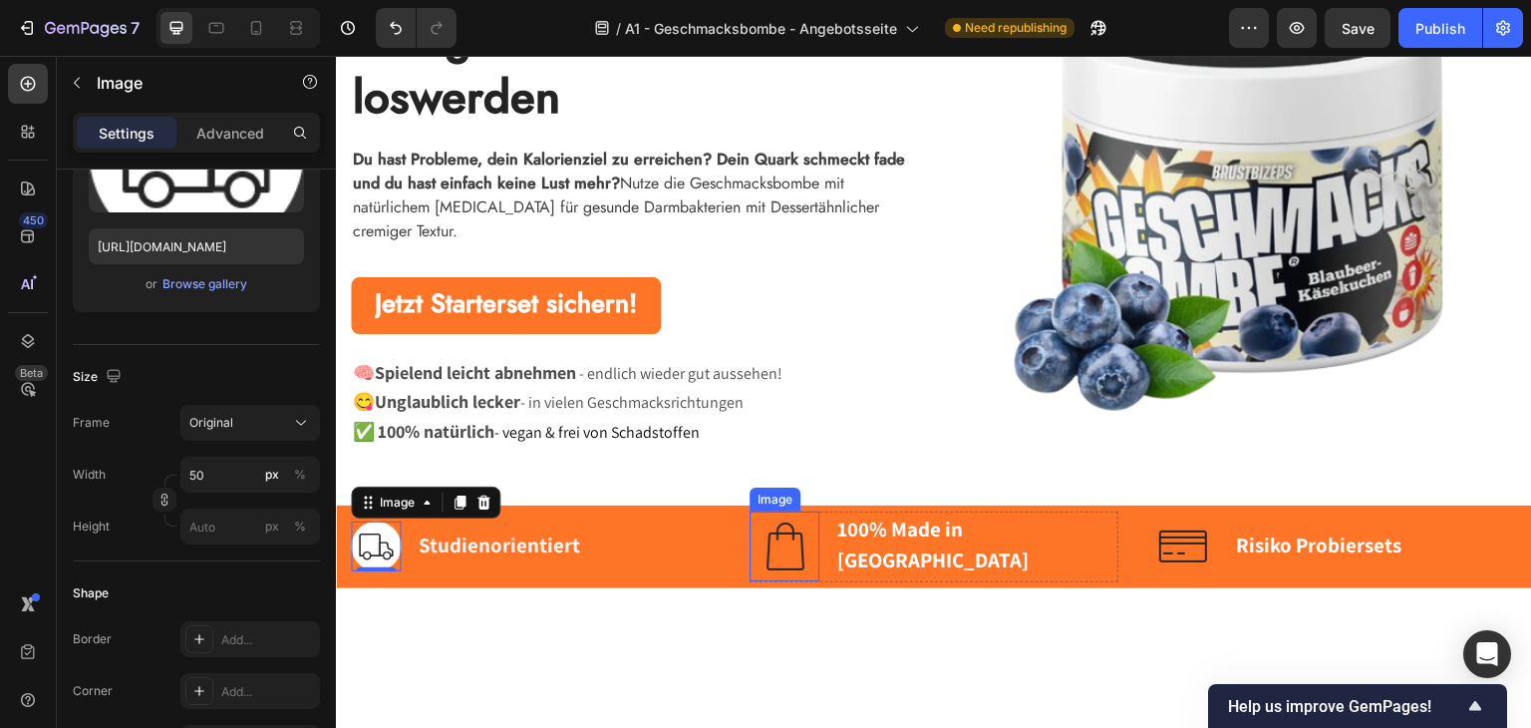
click at [790, 547] on img at bounding box center [785, 545] width 70 height 70
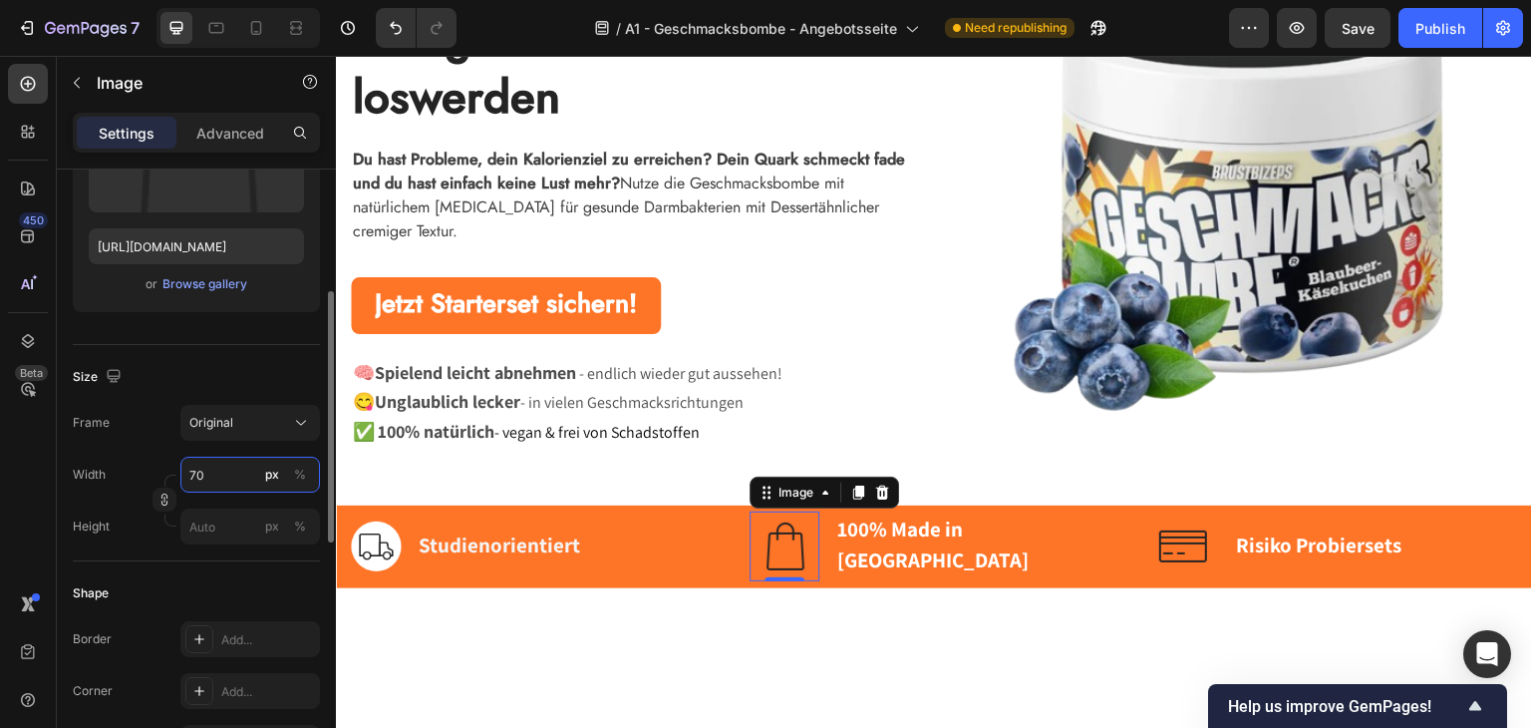
click at [217, 476] on input "70" at bounding box center [250, 475] width 140 height 36
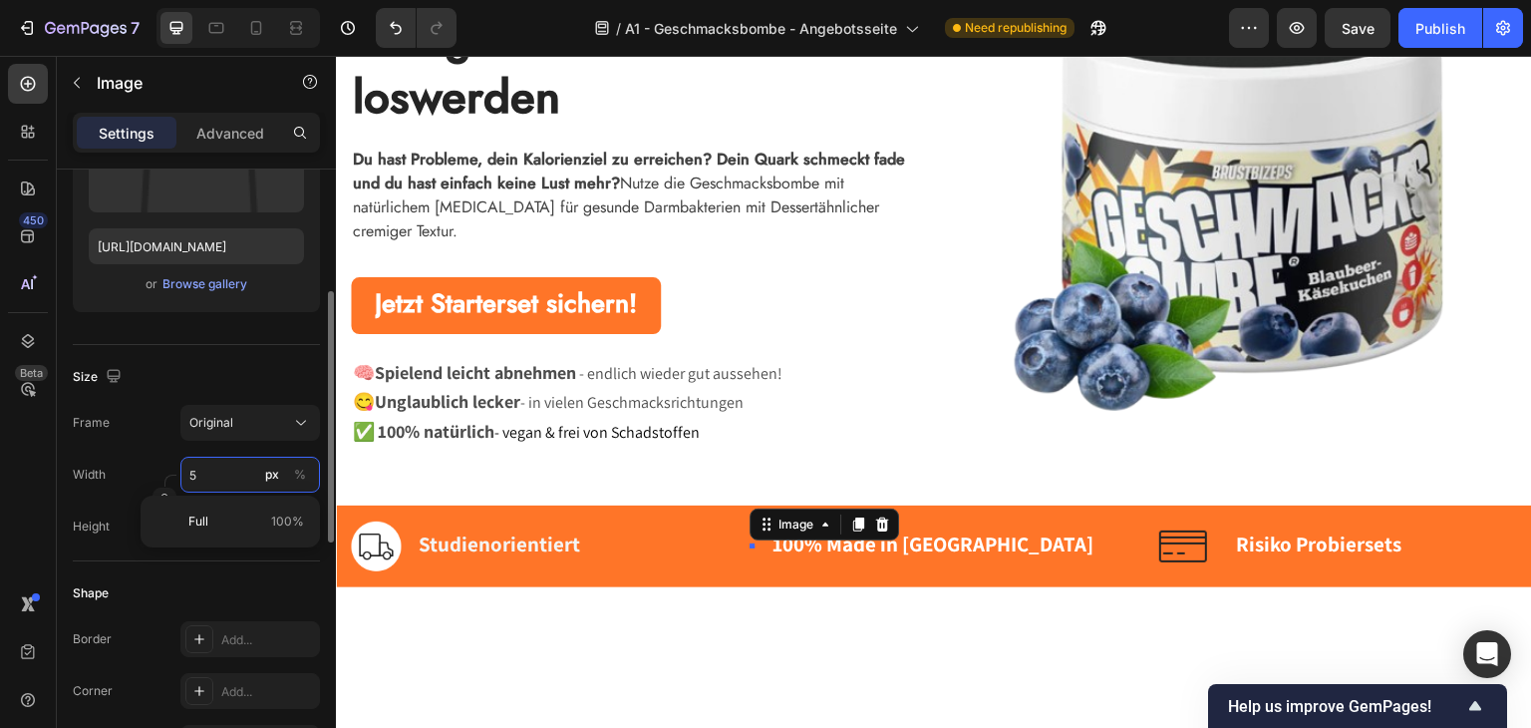
type input "50"
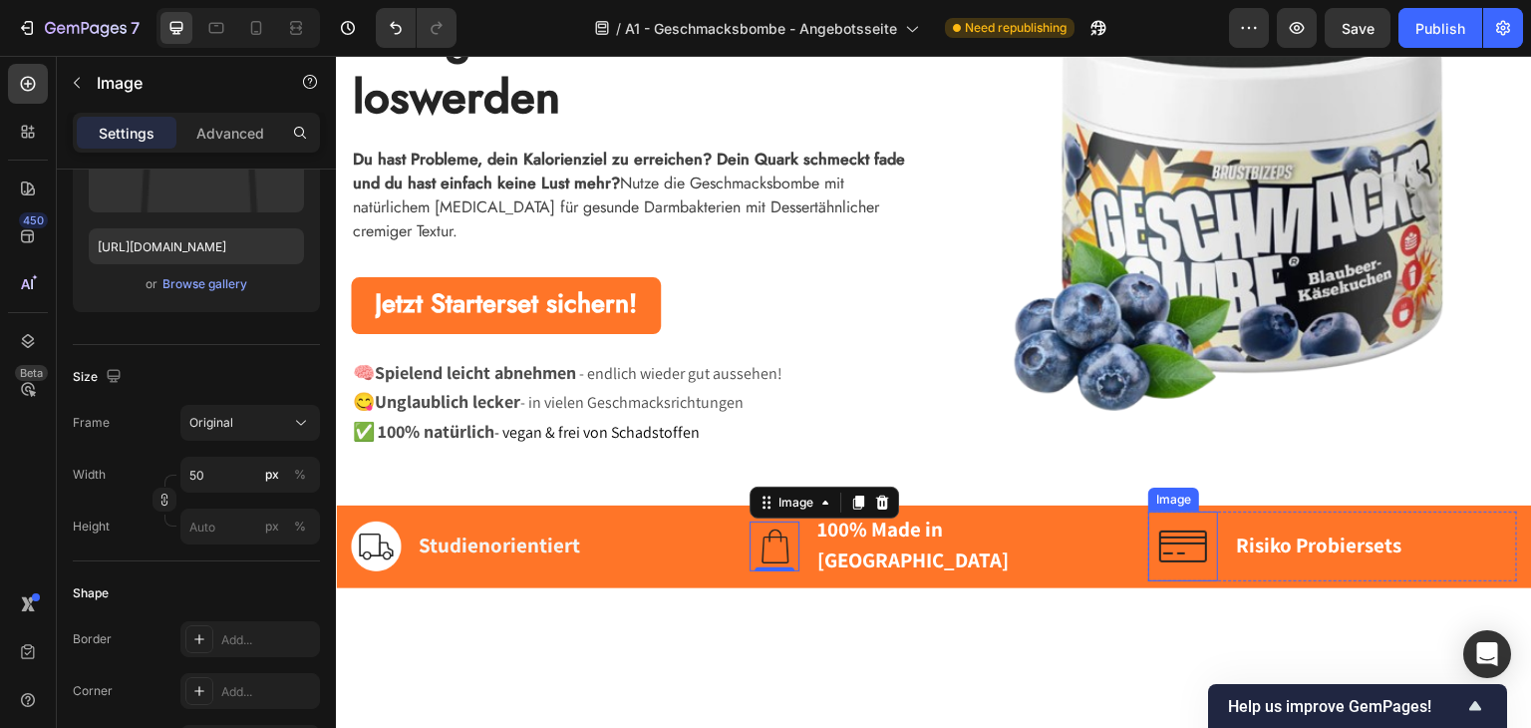
click at [1160, 546] on img at bounding box center [1183, 545] width 70 height 70
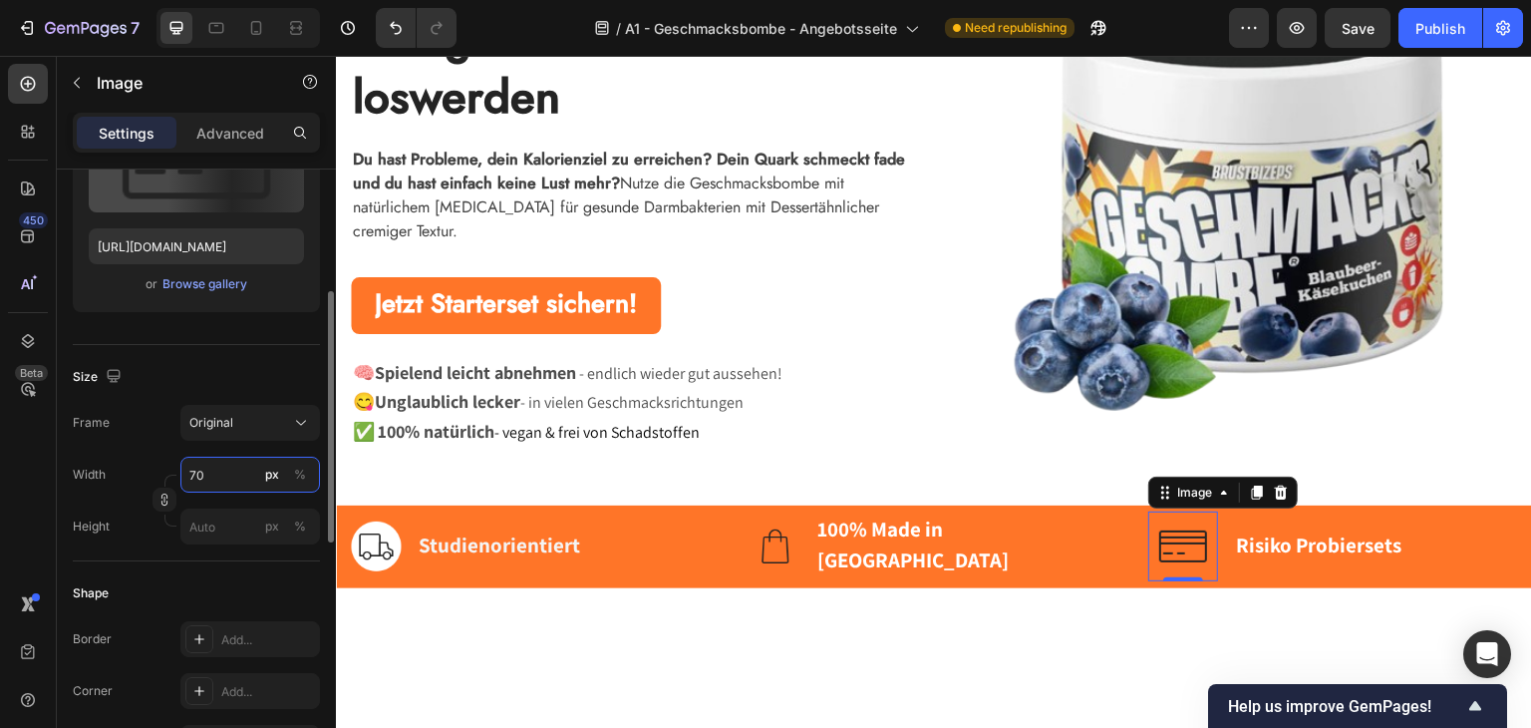
click at [215, 486] on input "70" at bounding box center [250, 475] width 140 height 36
type input "50"
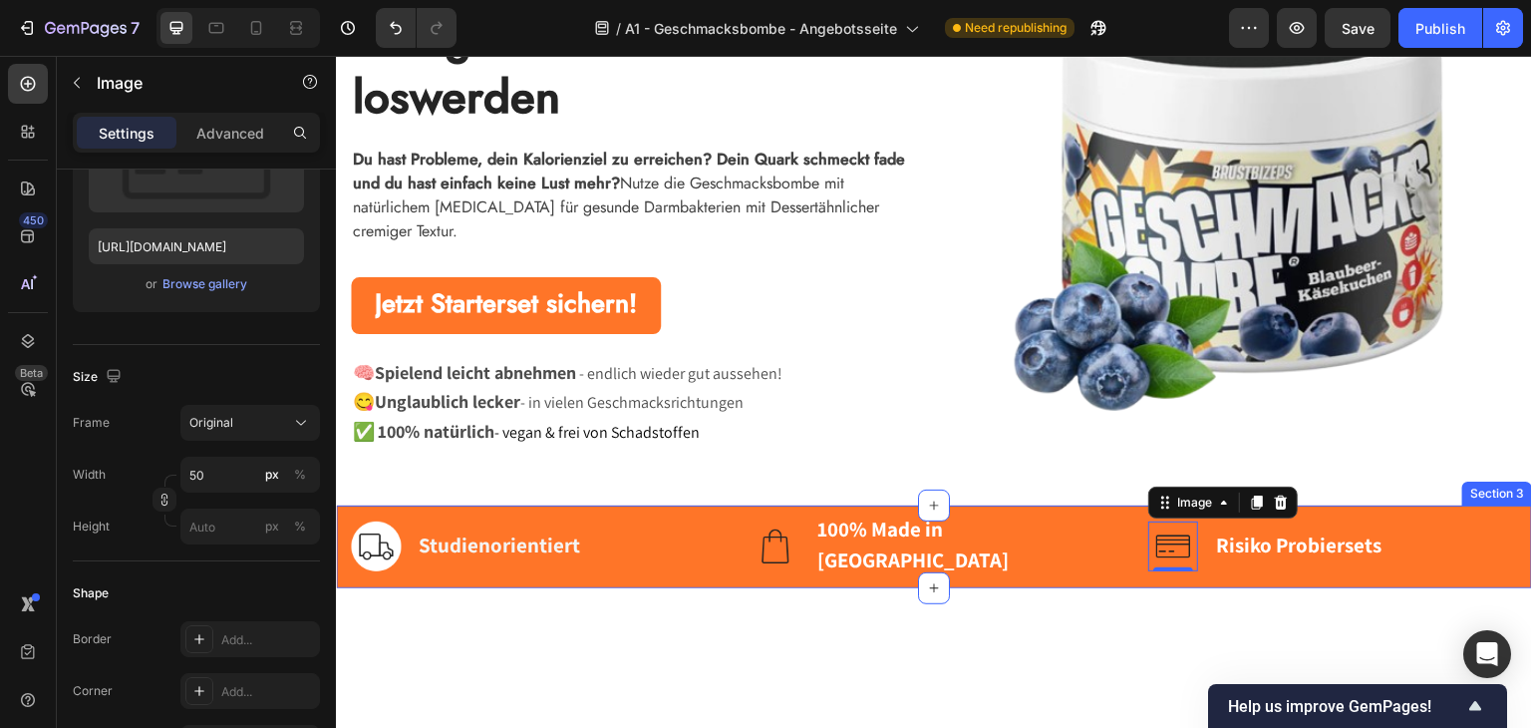
click at [344, 532] on div "Image Studienorientiert Text block Row Image 100% Made in Germany Text block Ro…" at bounding box center [934, 545] width 1196 height 83
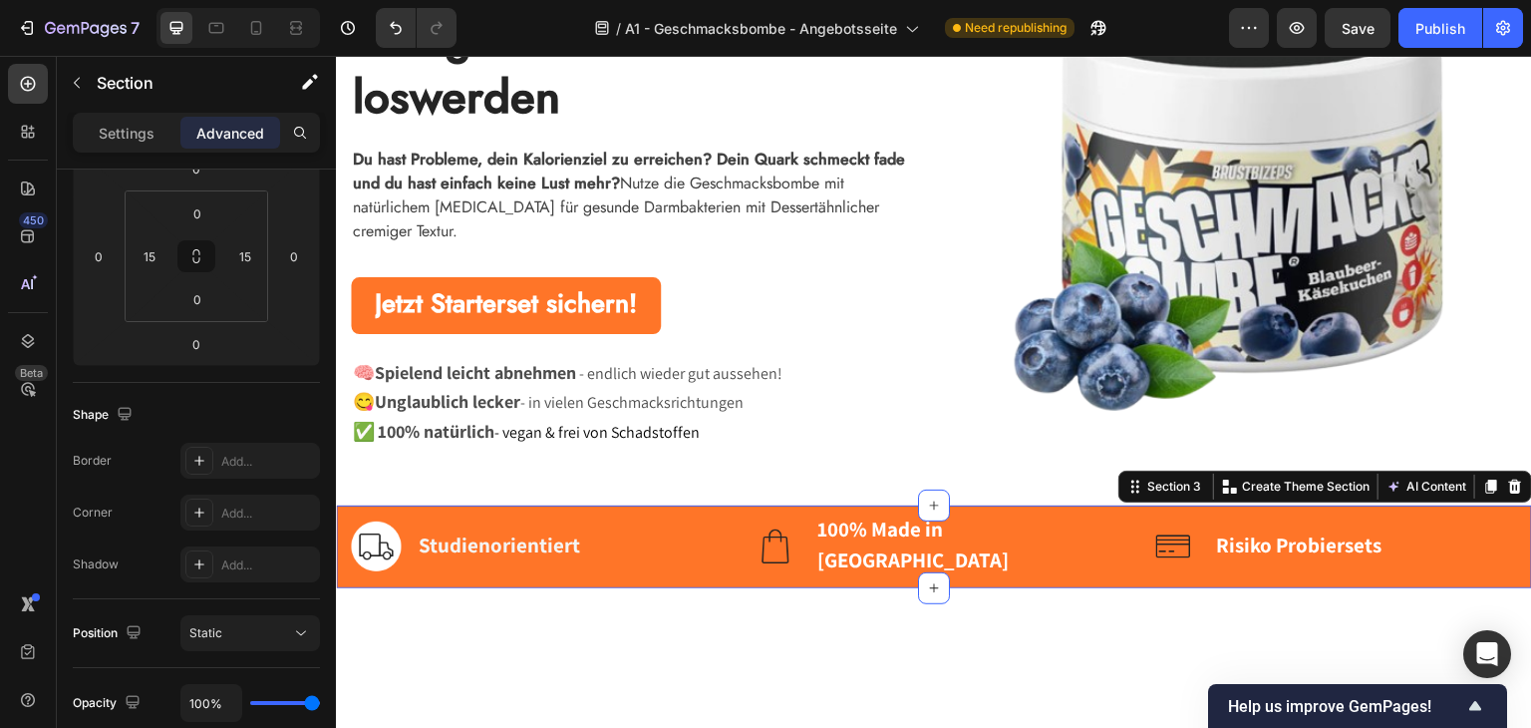
scroll to position [0, 0]
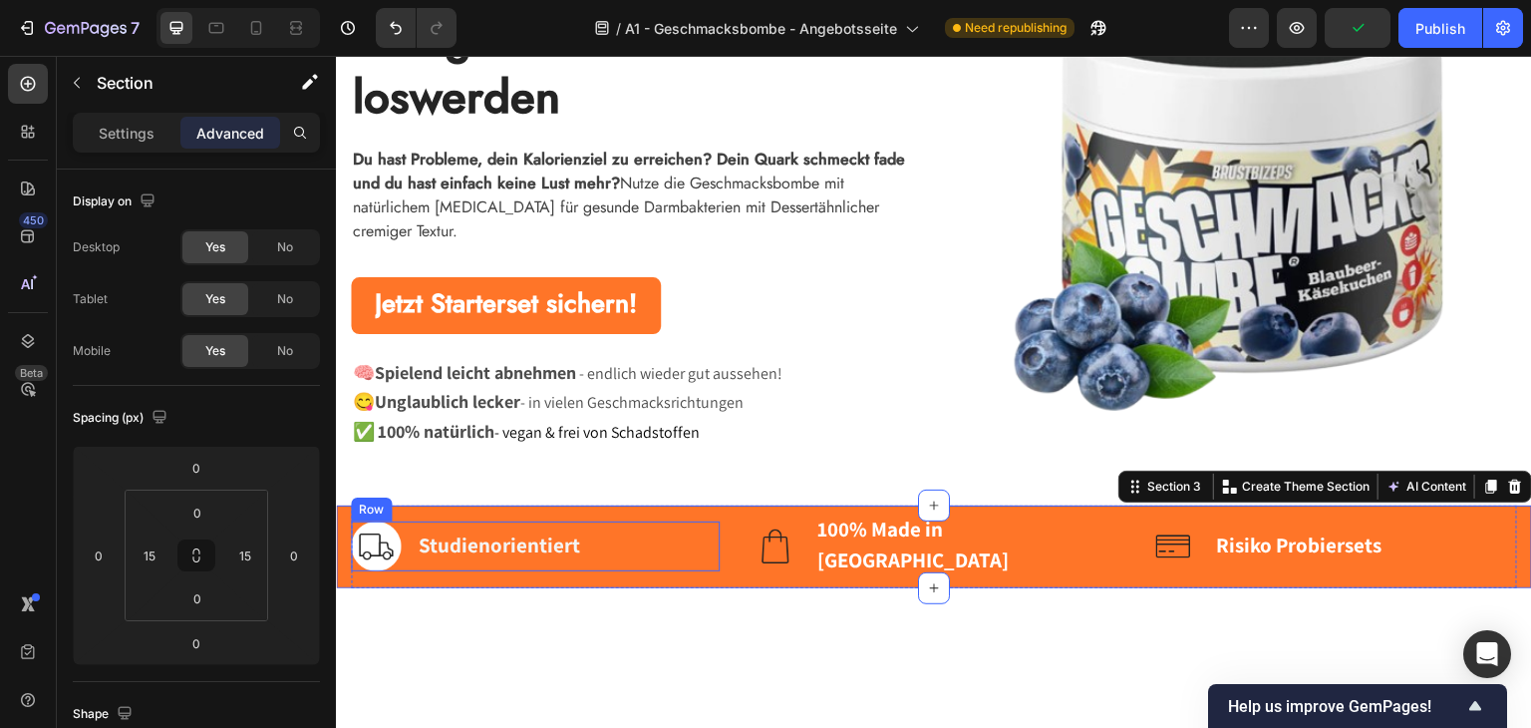
click at [664, 532] on div "Image Studienorientiert Text block Row" at bounding box center [535, 545] width 369 height 50
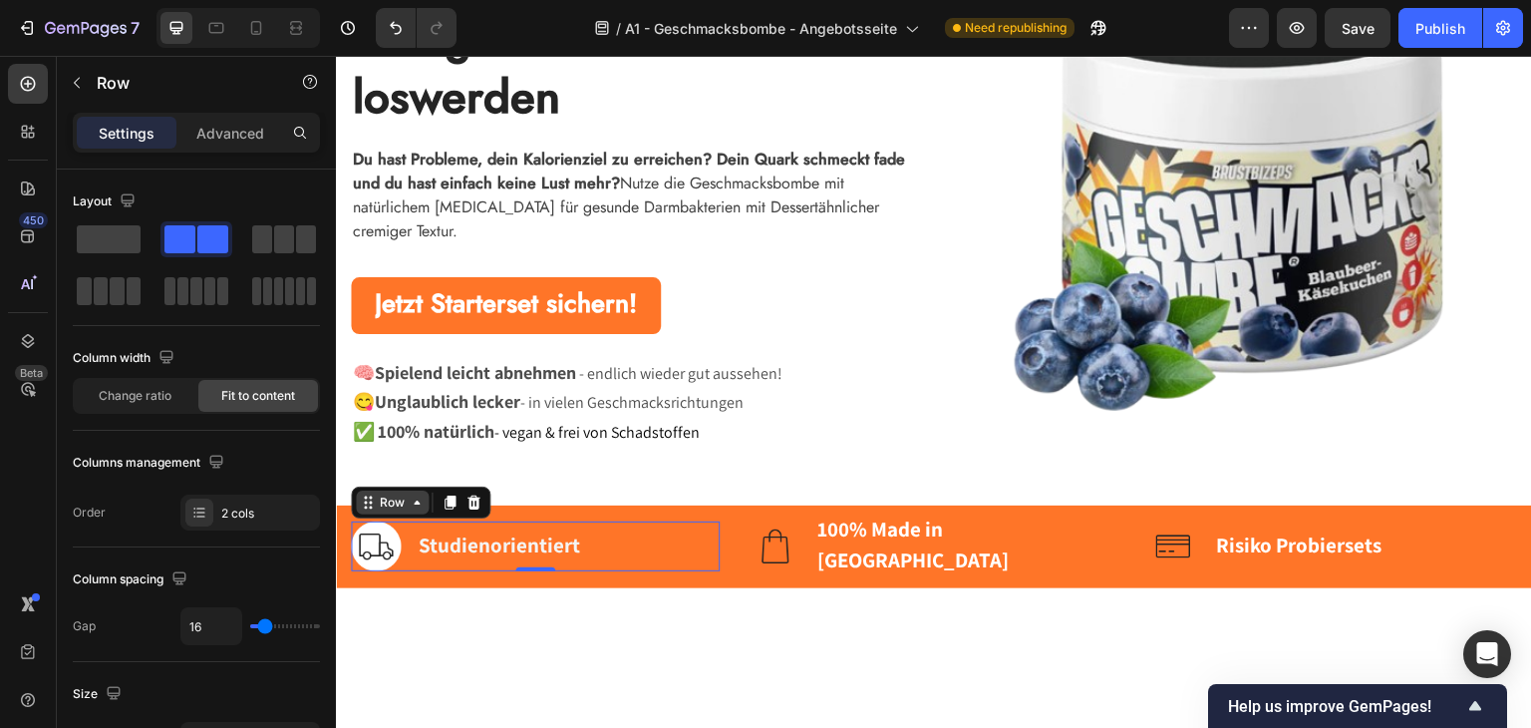
click at [396, 493] on div "Row" at bounding box center [392, 501] width 33 height 18
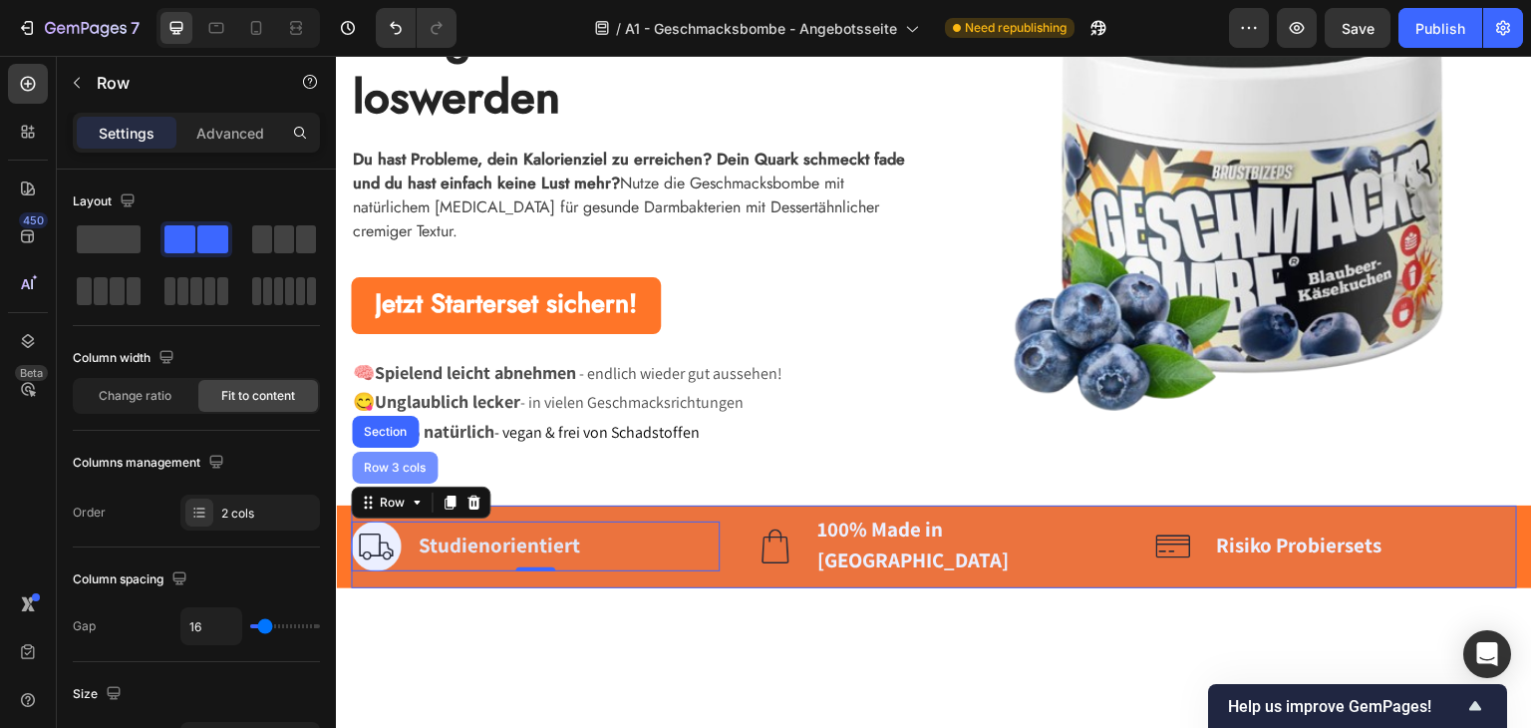
click at [393, 461] on div "Row 3 cols" at bounding box center [395, 467] width 70 height 12
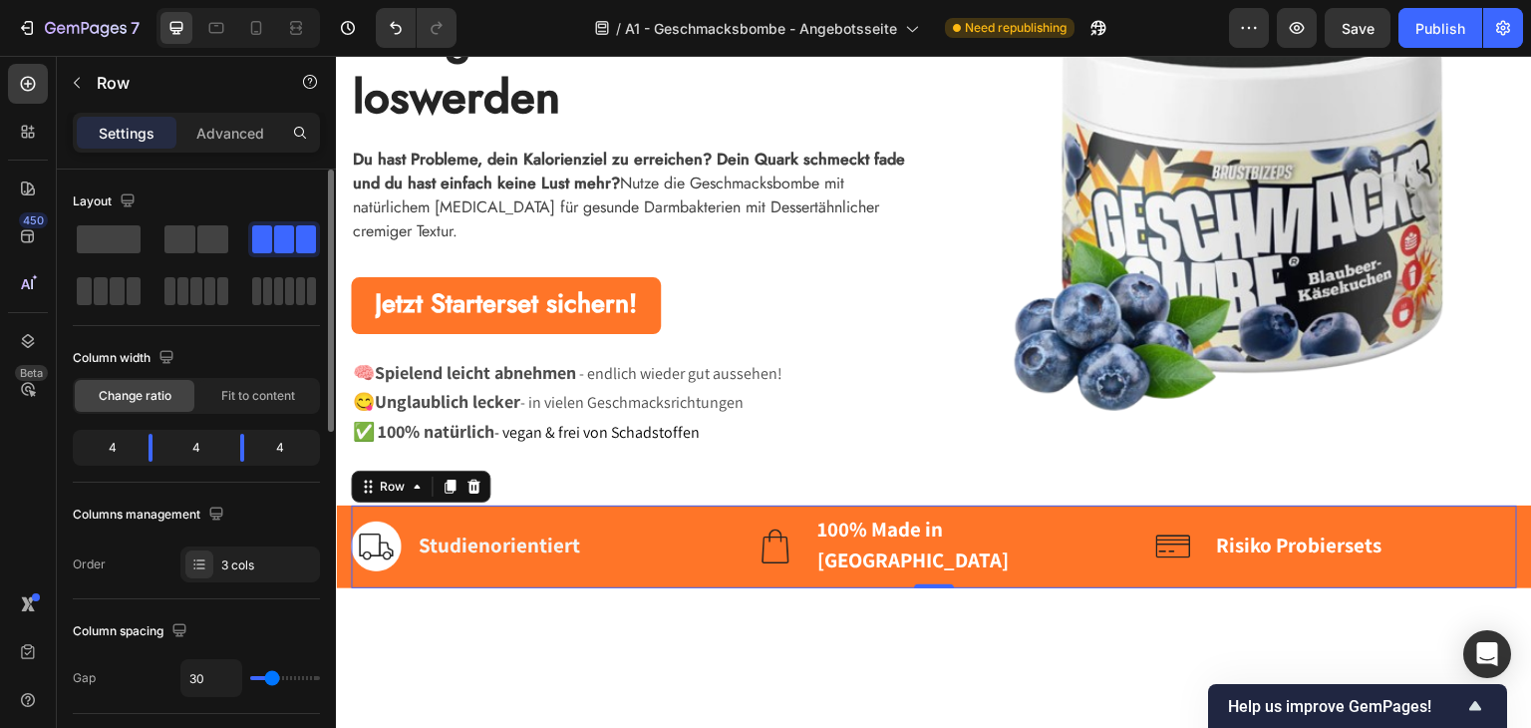
scroll to position [100, 0]
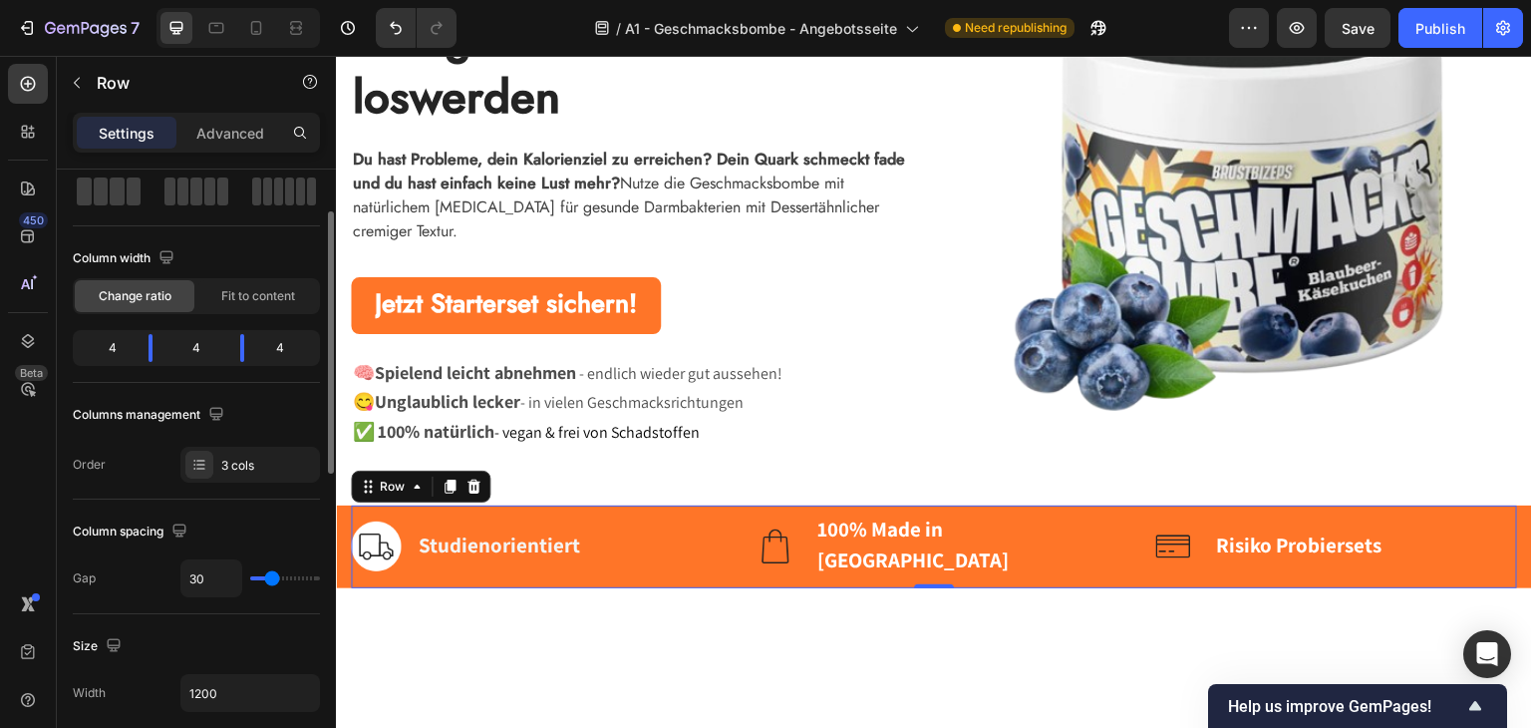
type input "24"
type input "13"
type input "11"
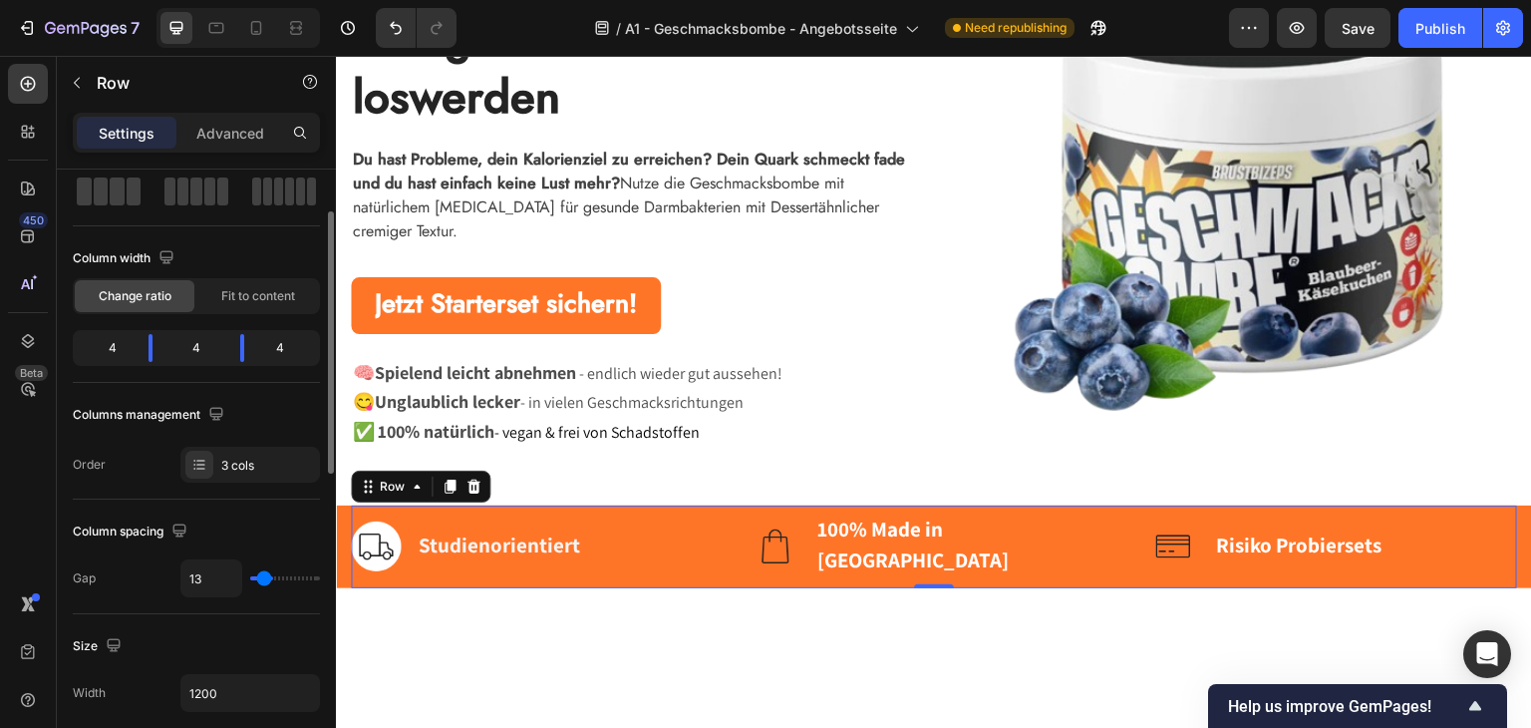
type input "11"
type input "8"
type input "6"
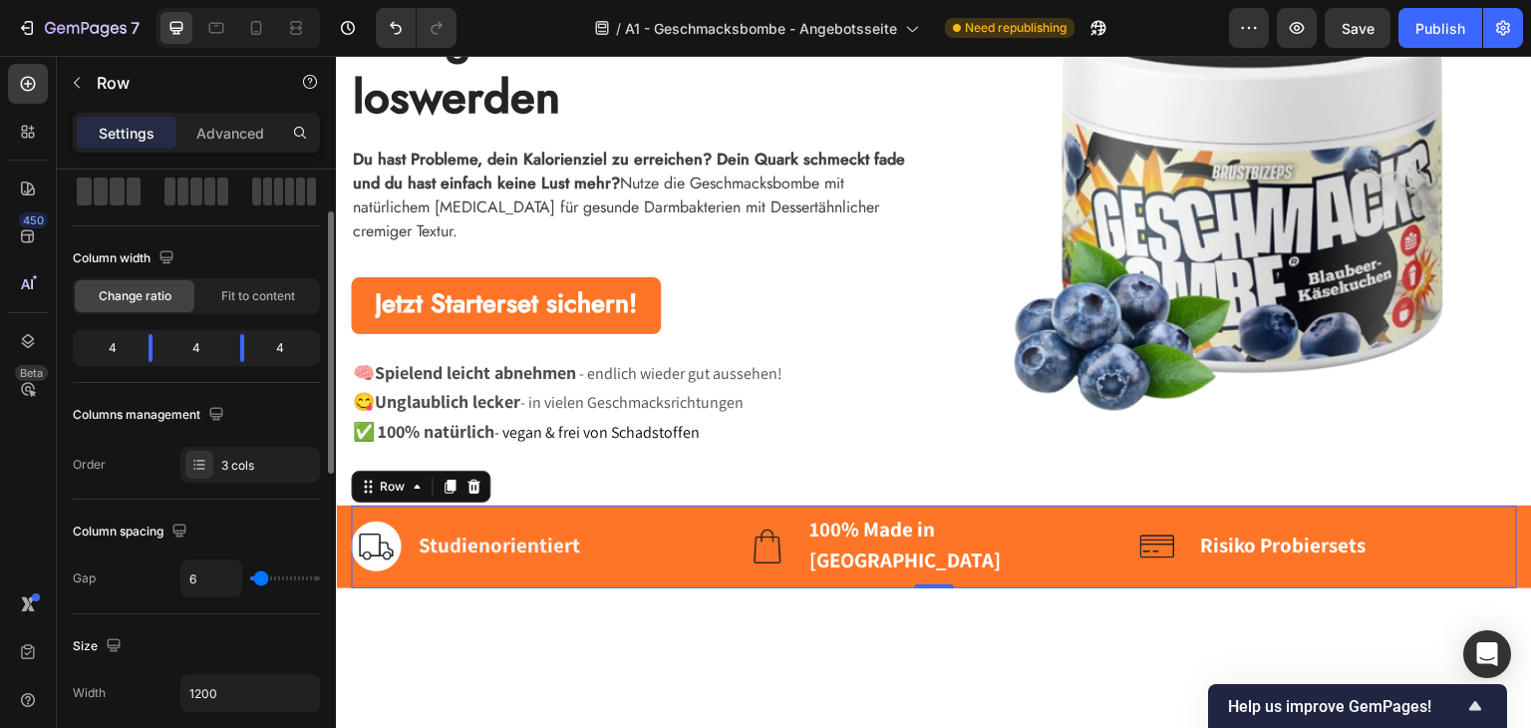
type input "0"
drag, startPoint x: 271, startPoint y: 581, endPoint x: 224, endPoint y: 578, distance: 46.9
type input "0"
click at [250, 578] on input "range" at bounding box center [285, 578] width 70 height 4
click at [653, 545] on div "Image Studienorientiert Text block Row" at bounding box center [545, 545] width 389 height 50
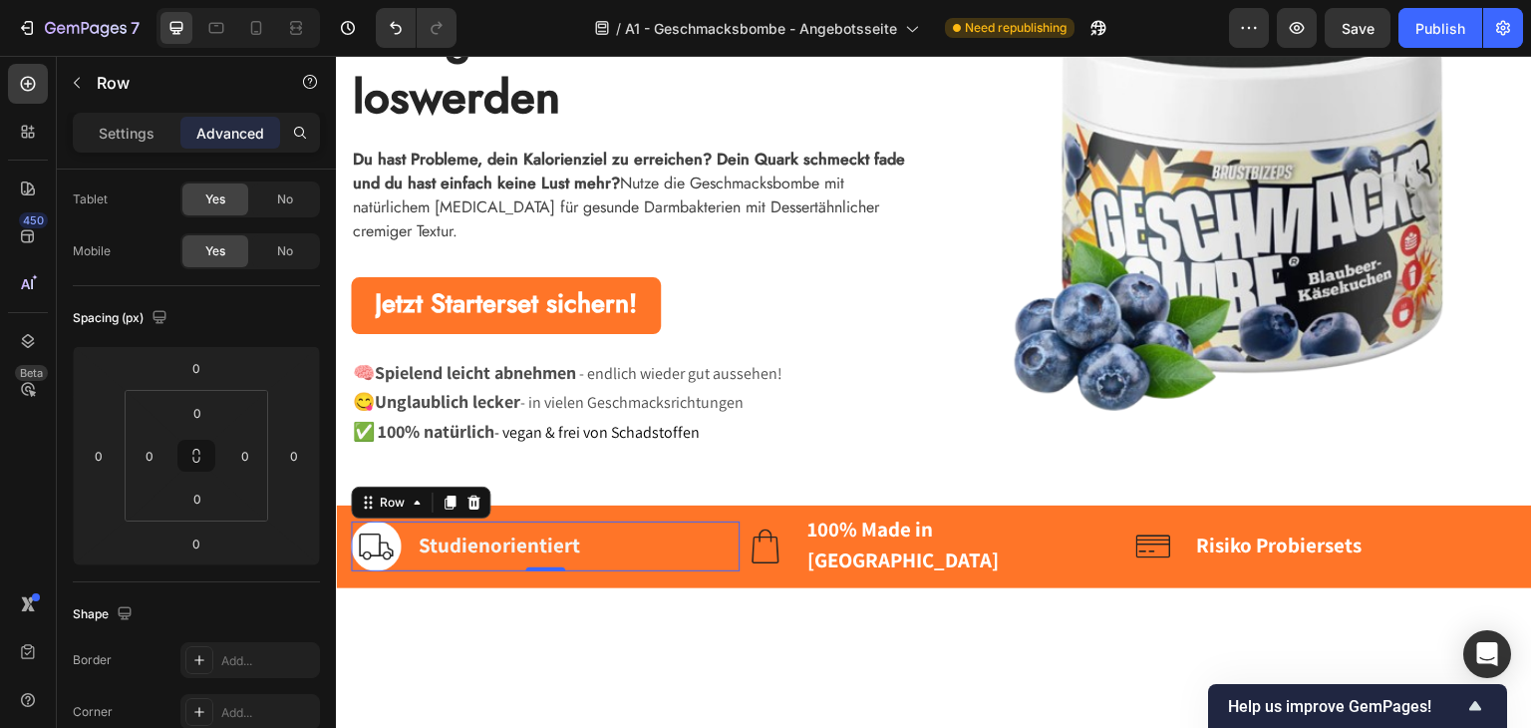
click at [152, 144] on div "Settings" at bounding box center [127, 133] width 100 height 32
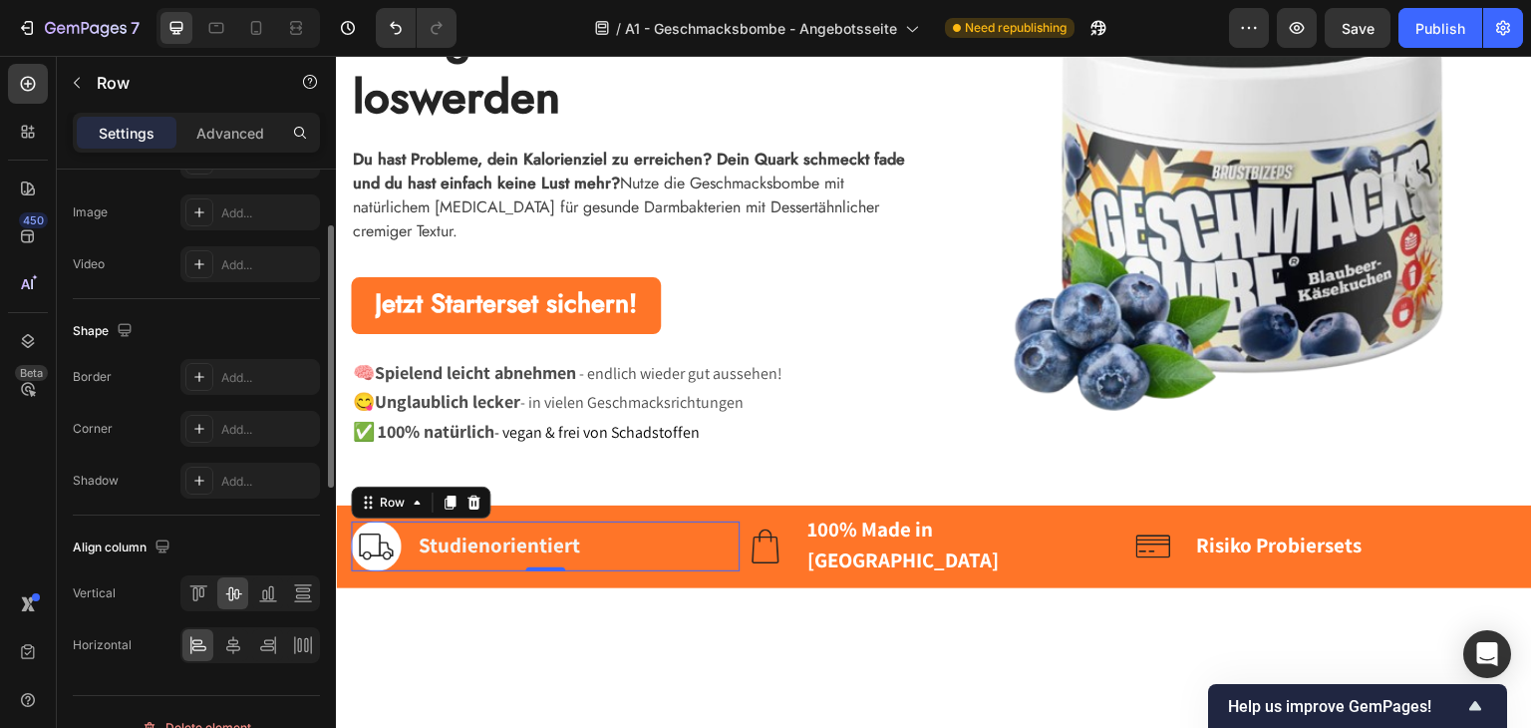
scroll to position [825, 0]
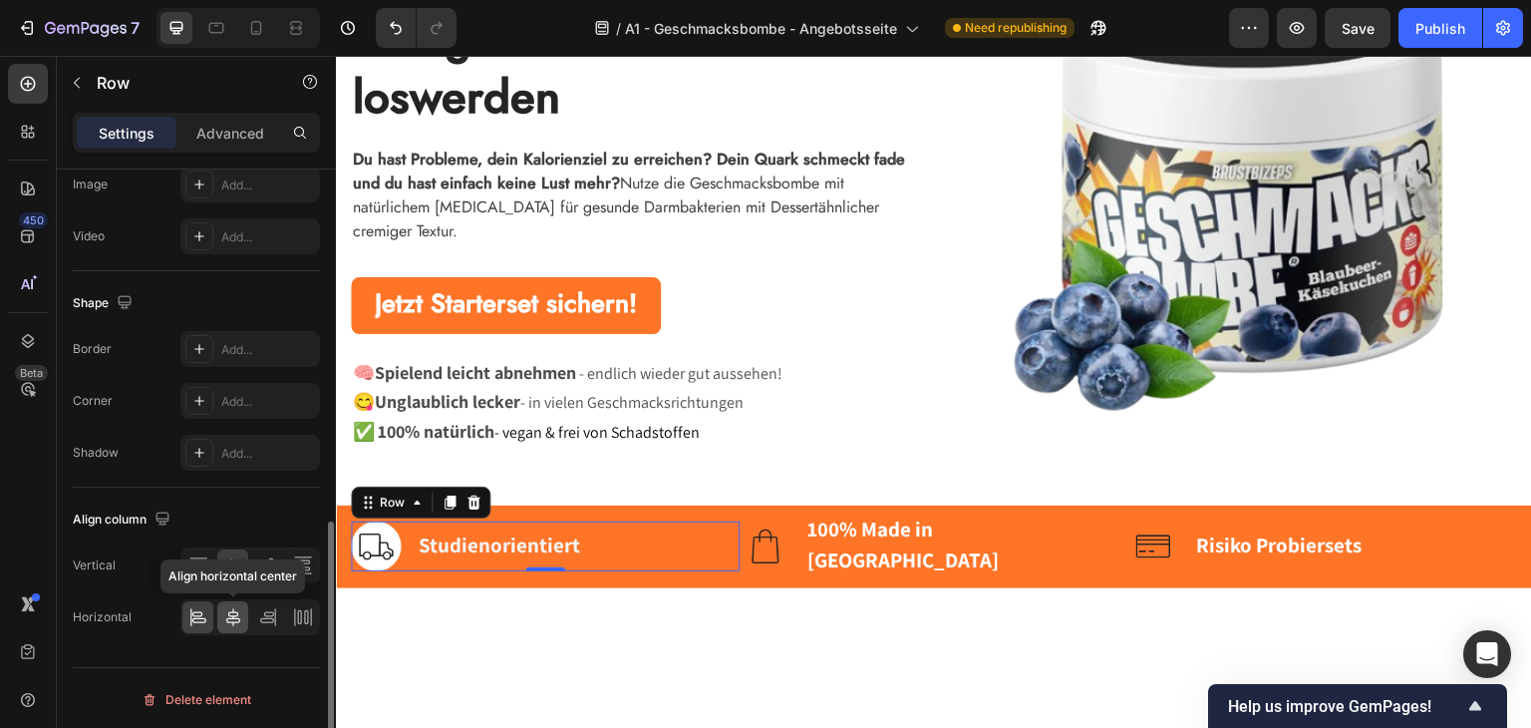
click at [243, 623] on div at bounding box center [232, 617] width 31 height 32
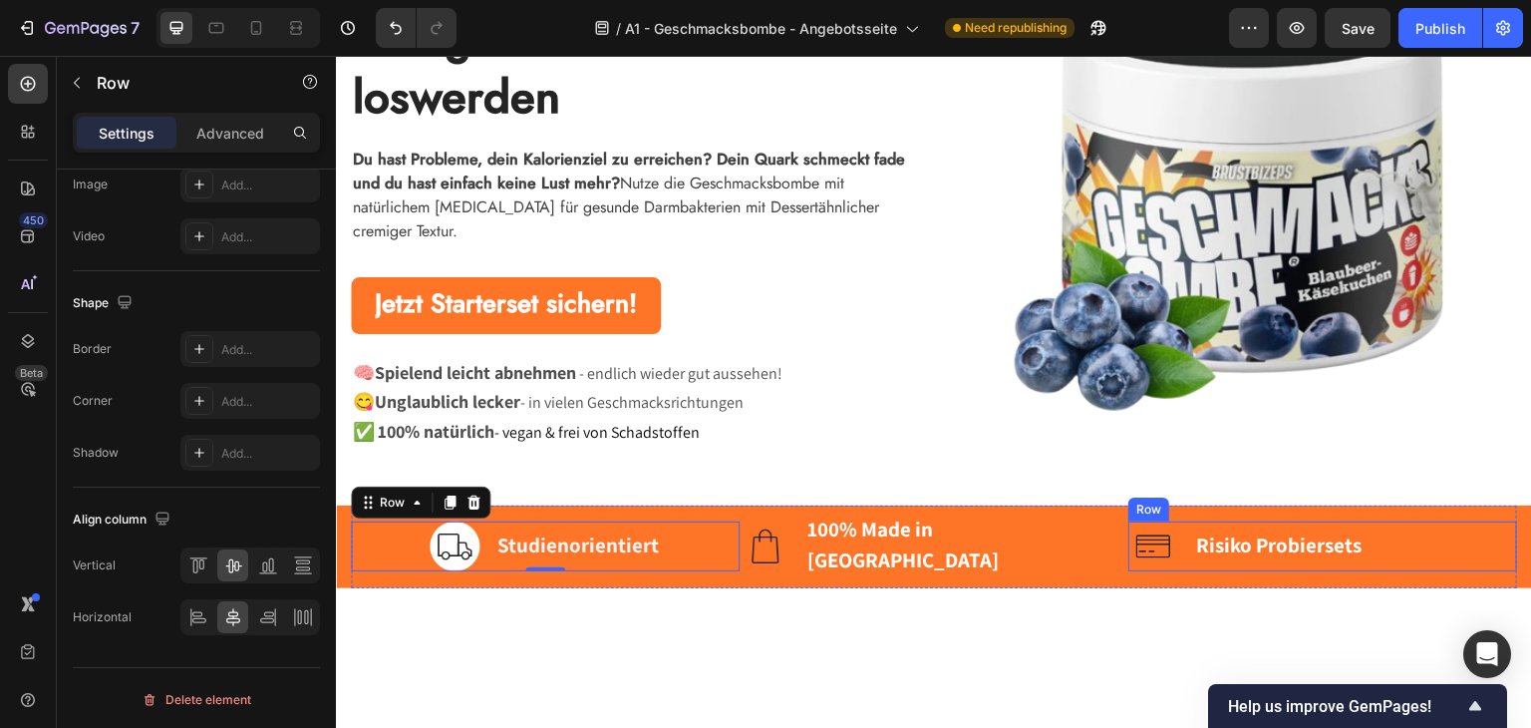
click at [1175, 539] on div "Image Risiko Probiersets Text block Row" at bounding box center [1322, 545] width 389 height 50
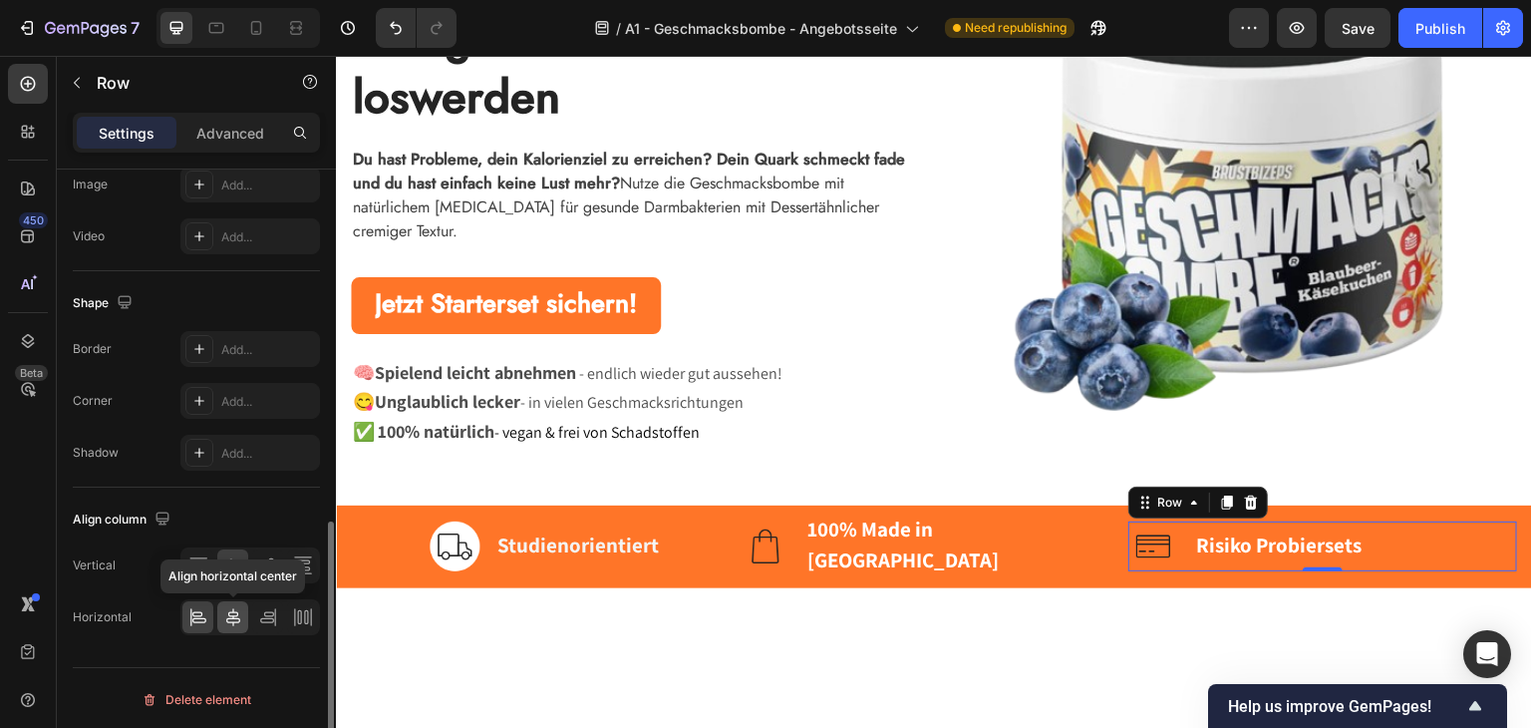
click at [227, 619] on icon at bounding box center [233, 617] width 14 height 18
click at [195, 623] on div at bounding box center [197, 617] width 31 height 32
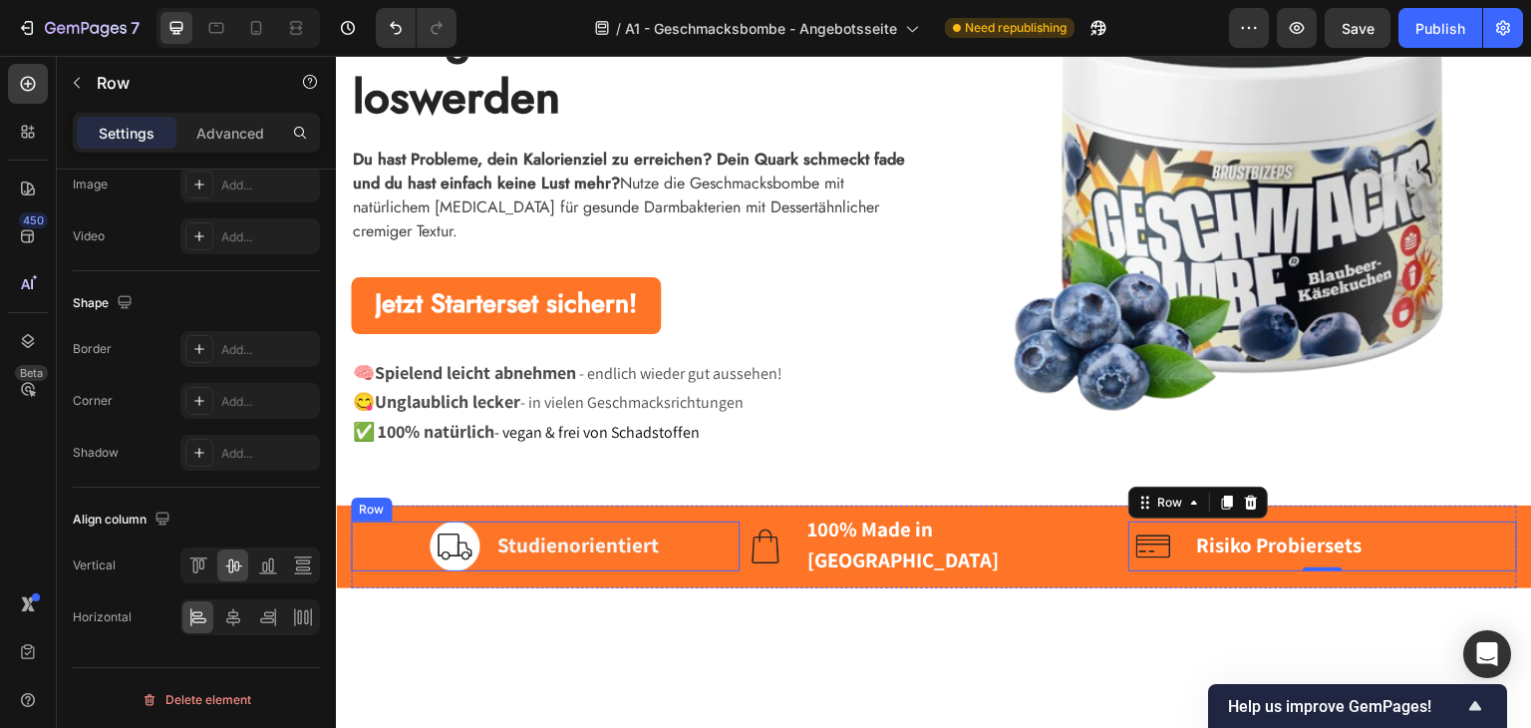
click at [681, 540] on div "Image Studienorientiert Text block Row" at bounding box center [545, 545] width 389 height 50
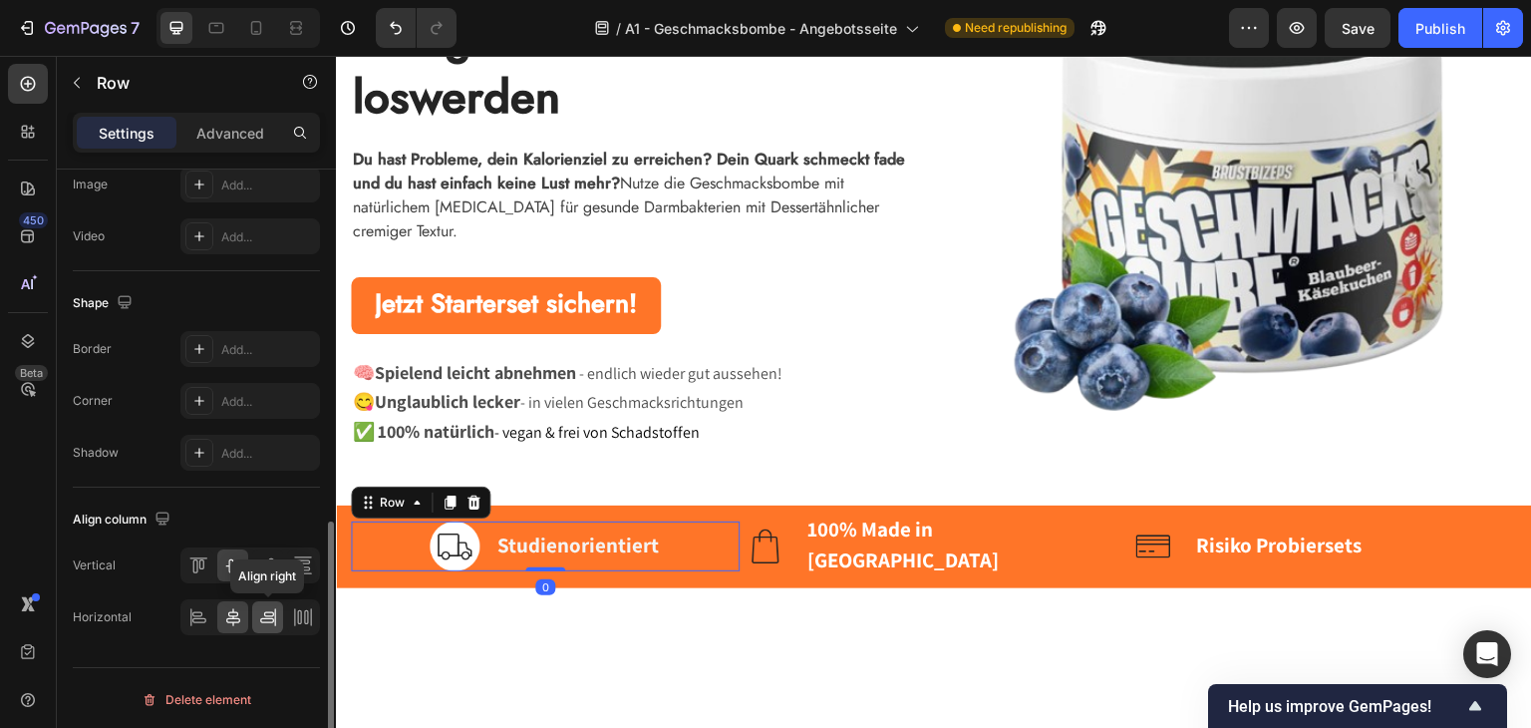
click at [261, 613] on icon at bounding box center [268, 617] width 20 height 20
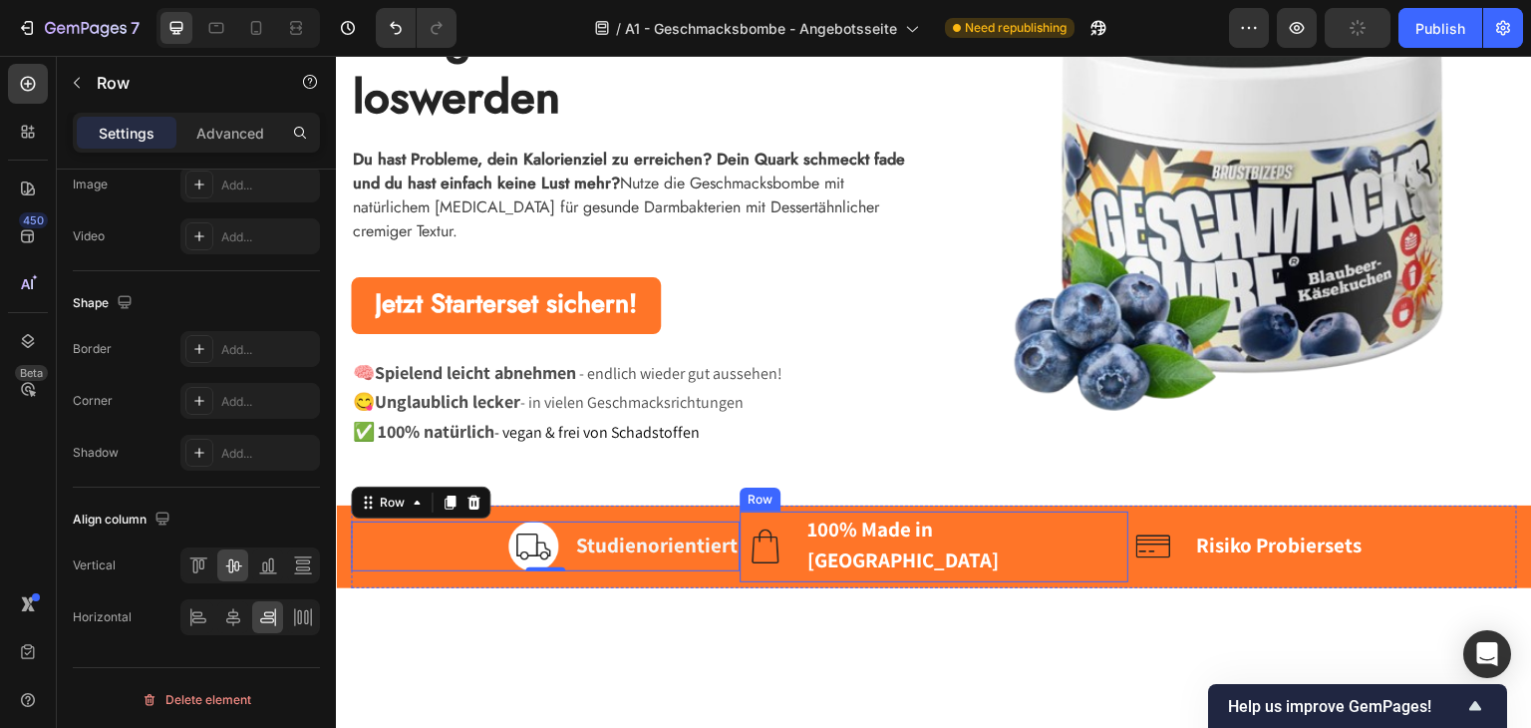
click at [1086, 536] on div "Image 100% Made in [GEOGRAPHIC_DATA] Text block Row" at bounding box center [934, 545] width 389 height 71
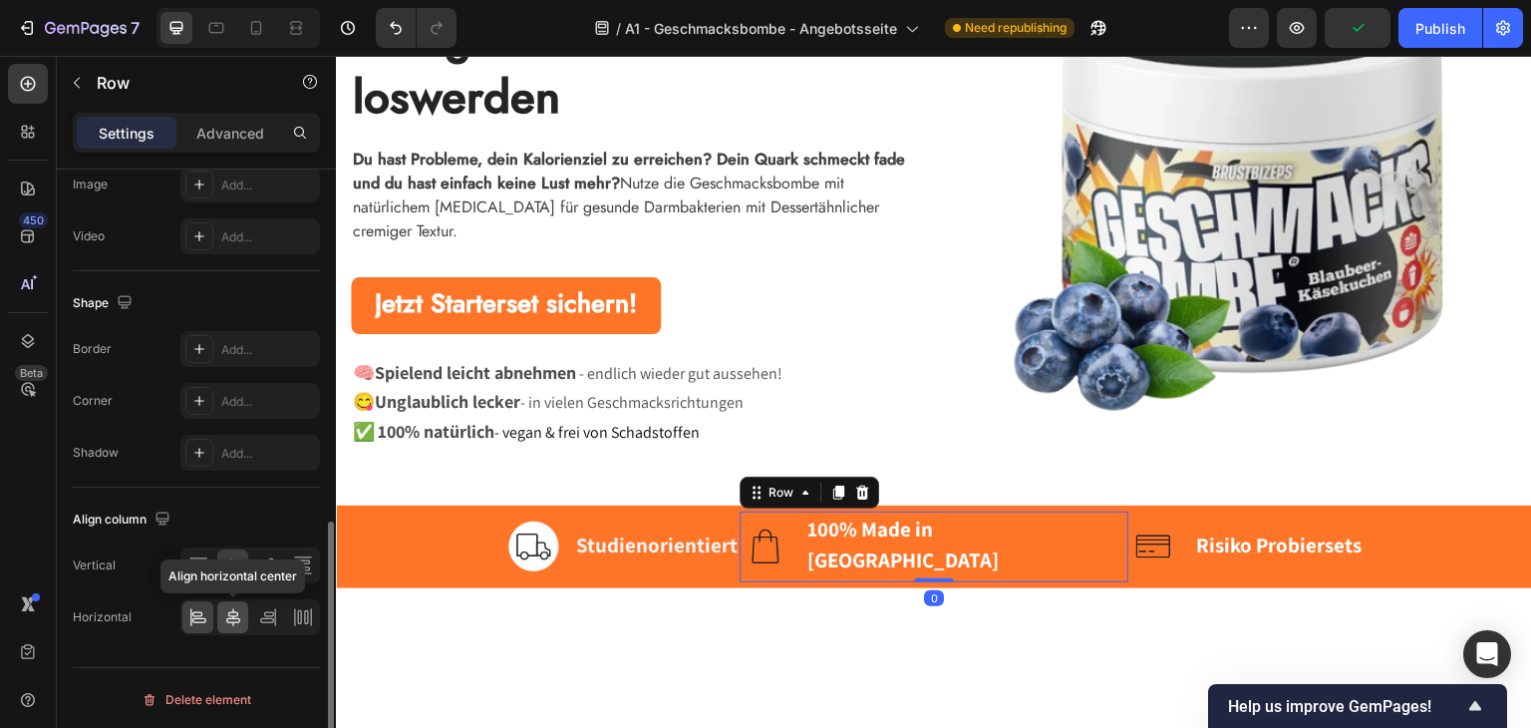
click at [226, 620] on icon at bounding box center [233, 617] width 20 height 20
click at [196, 618] on icon at bounding box center [198, 617] width 20 height 20
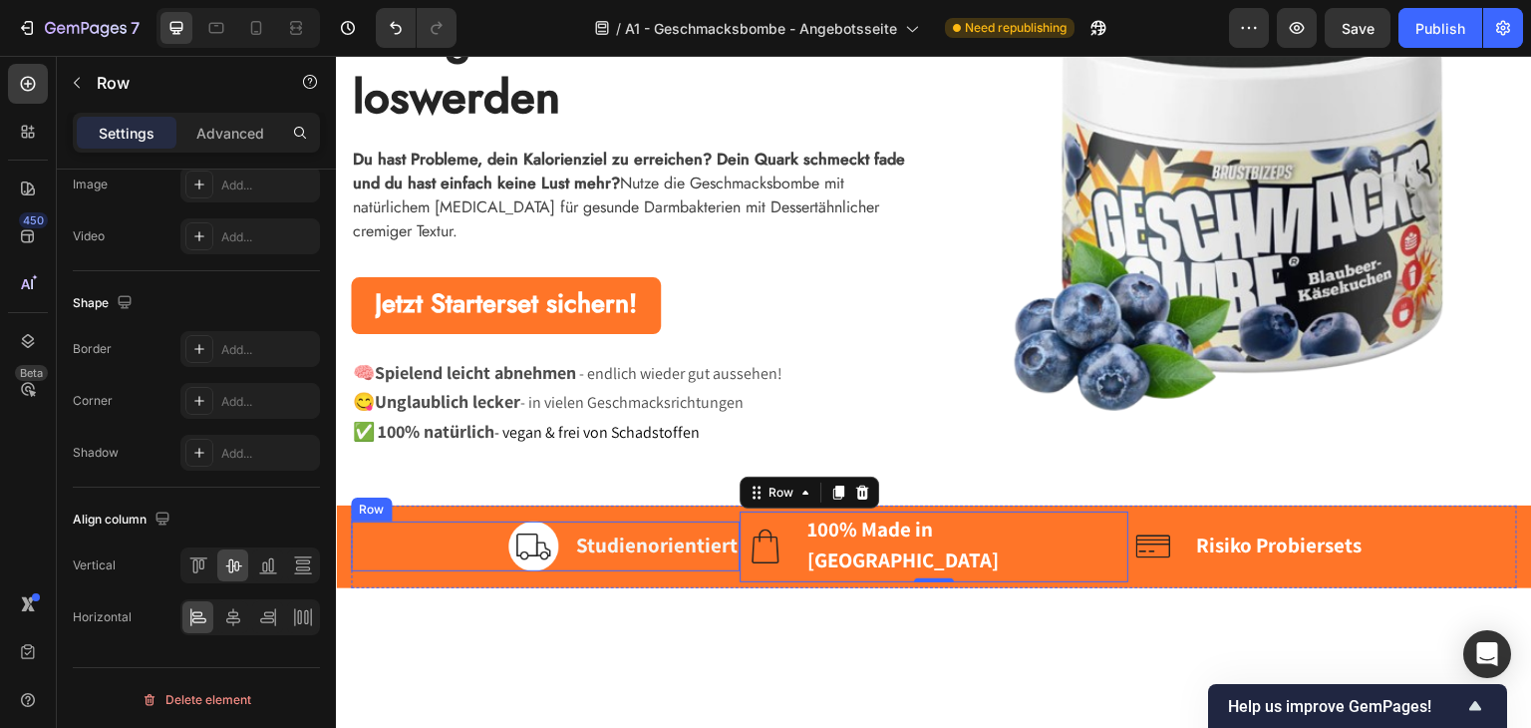
click at [474, 536] on div "Image Studienorientiert Text block Row" at bounding box center [545, 545] width 389 height 50
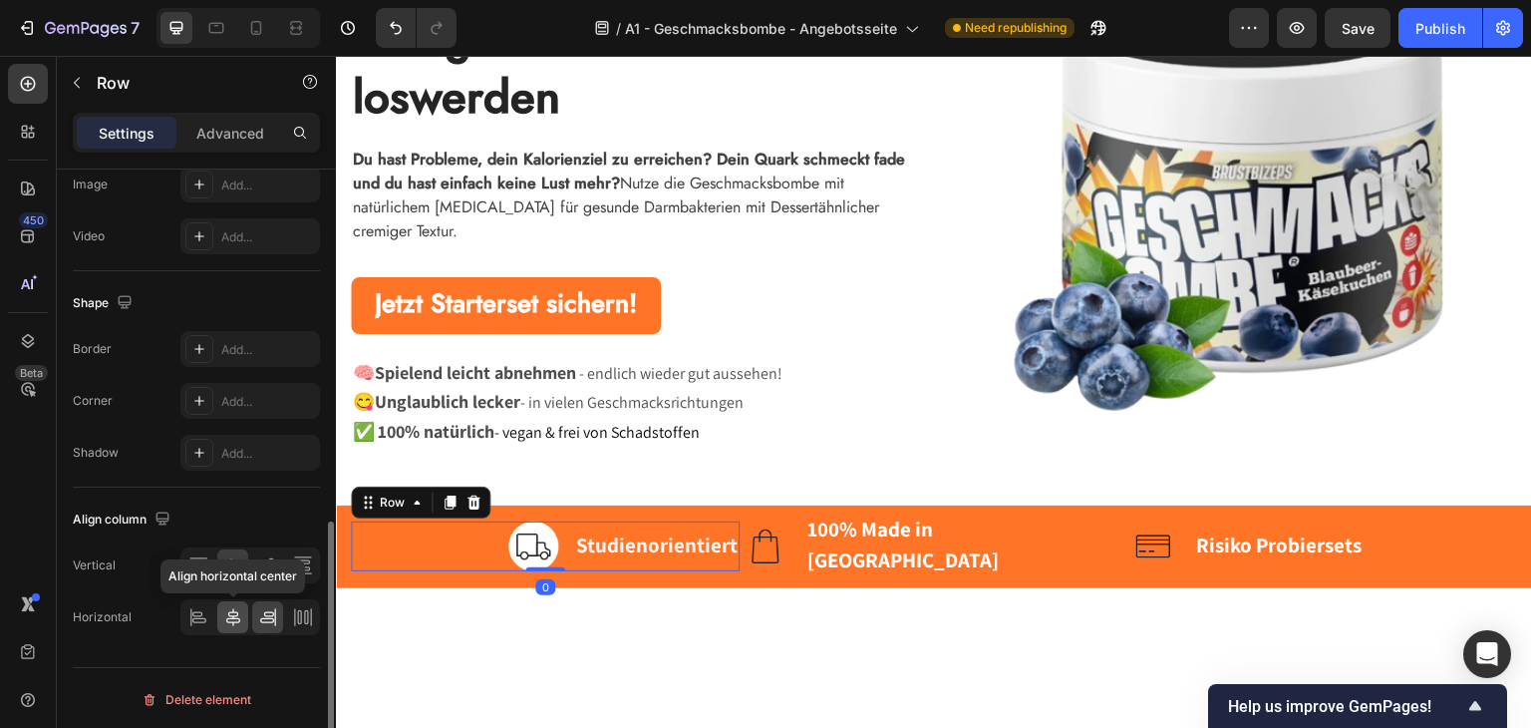
click at [237, 624] on div at bounding box center [232, 617] width 31 height 32
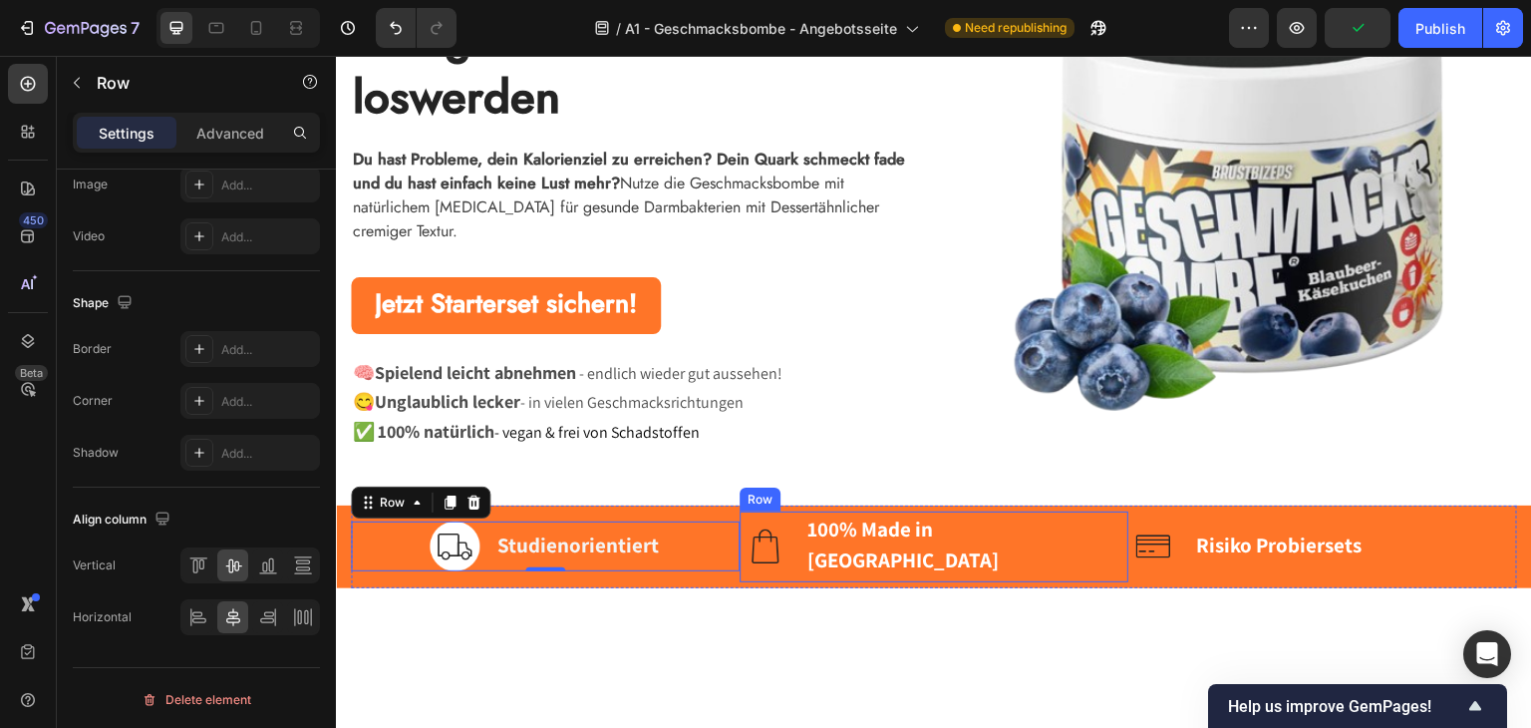
click at [1050, 536] on div "Image 100% Made in [GEOGRAPHIC_DATA] Text block Row" at bounding box center [934, 545] width 389 height 71
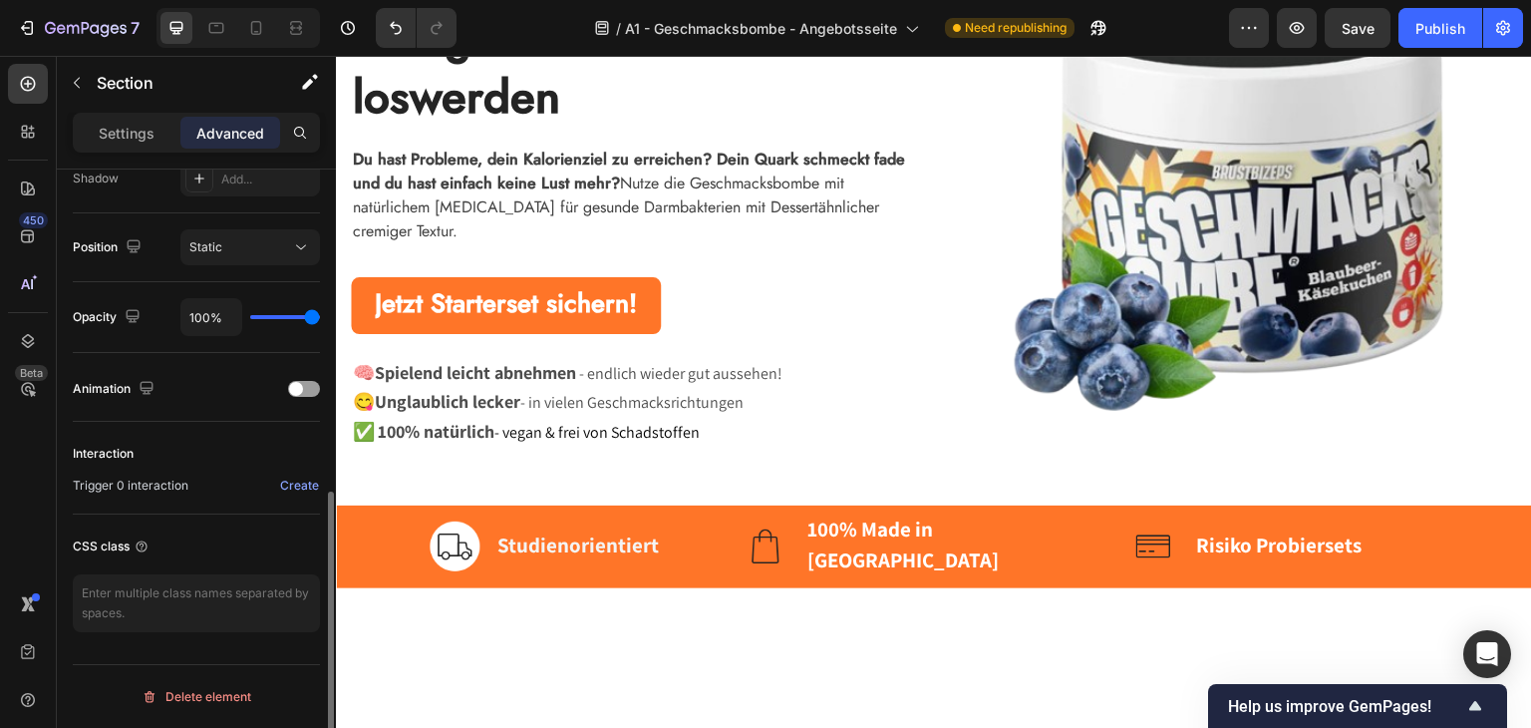
scroll to position [0, 0]
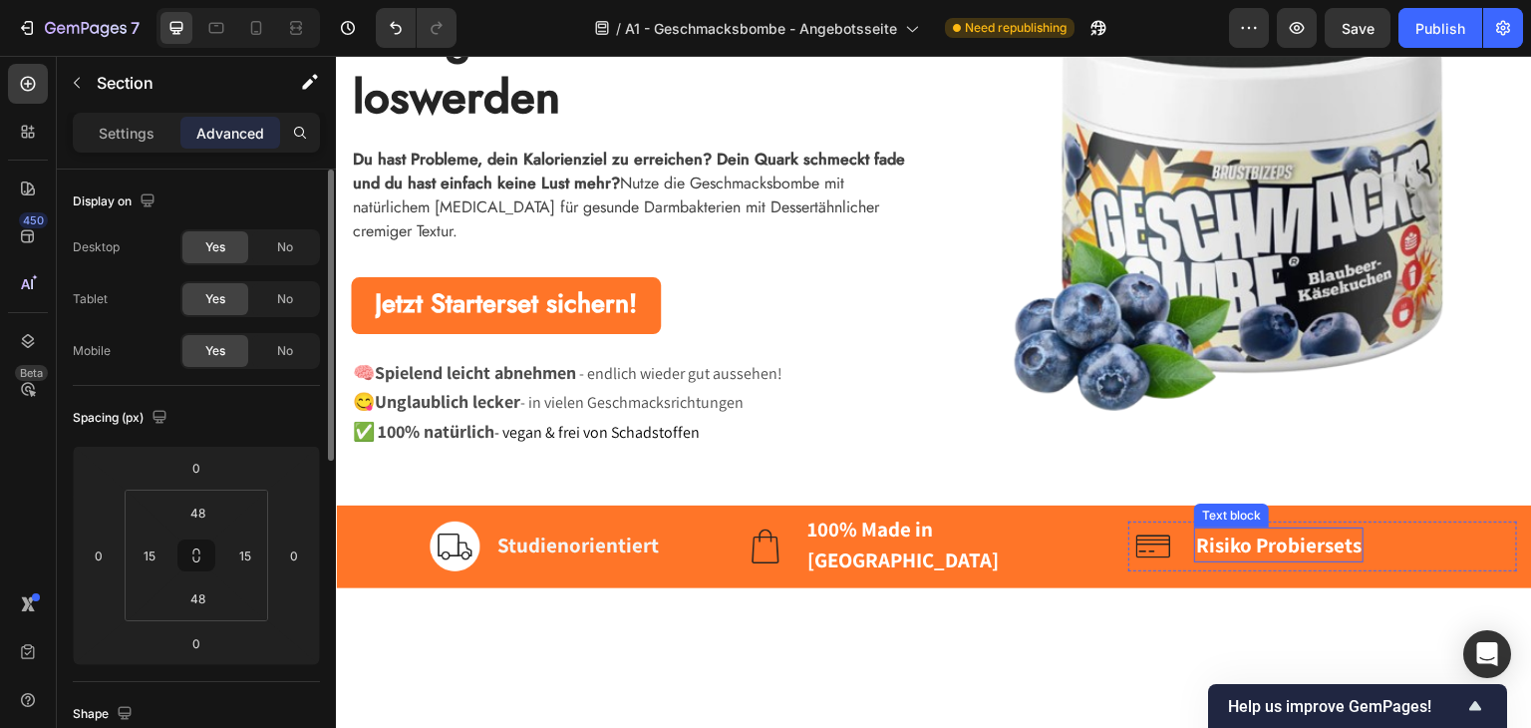
click at [1217, 532] on strong "Risiko Probiersets" at bounding box center [1278, 543] width 165 height 27
click at [1205, 532] on strong "Risiko Probiersets" at bounding box center [1278, 543] width 165 height 27
click at [1247, 534] on strong "Risiko Probiersets" at bounding box center [1278, 543] width 165 height 27
click at [1237, 534] on strong "Risiko Probiersets" at bounding box center [1278, 543] width 165 height 27
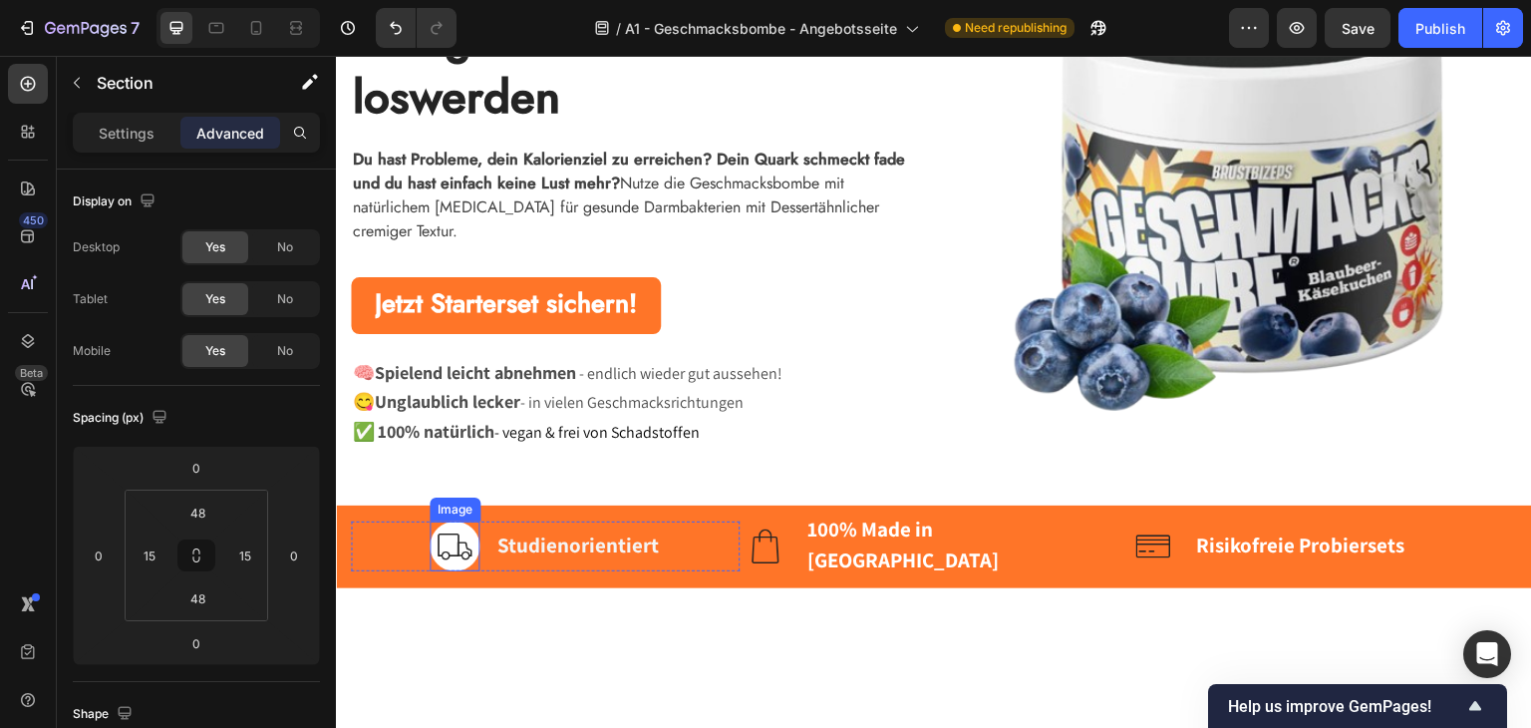
click at [447, 532] on img at bounding box center [455, 545] width 50 height 50
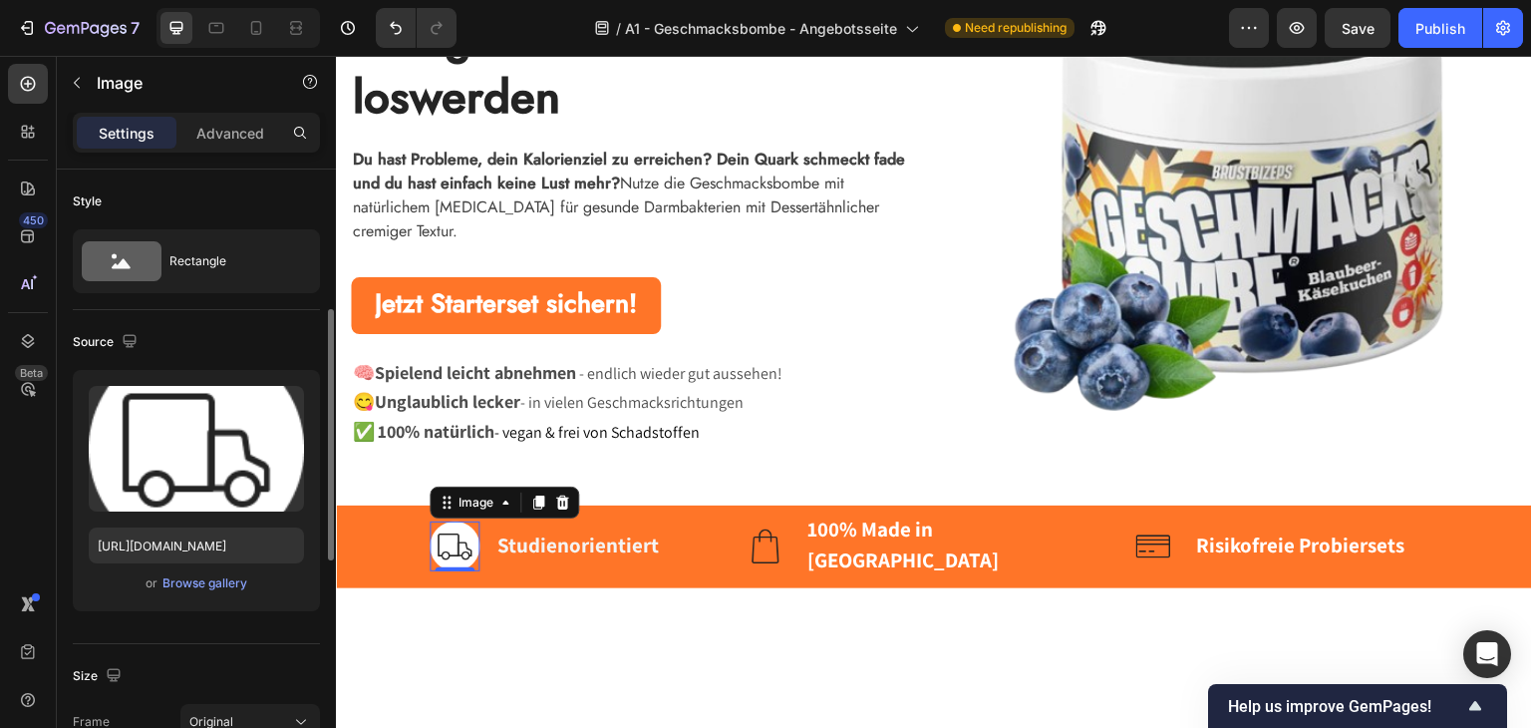
scroll to position [199, 0]
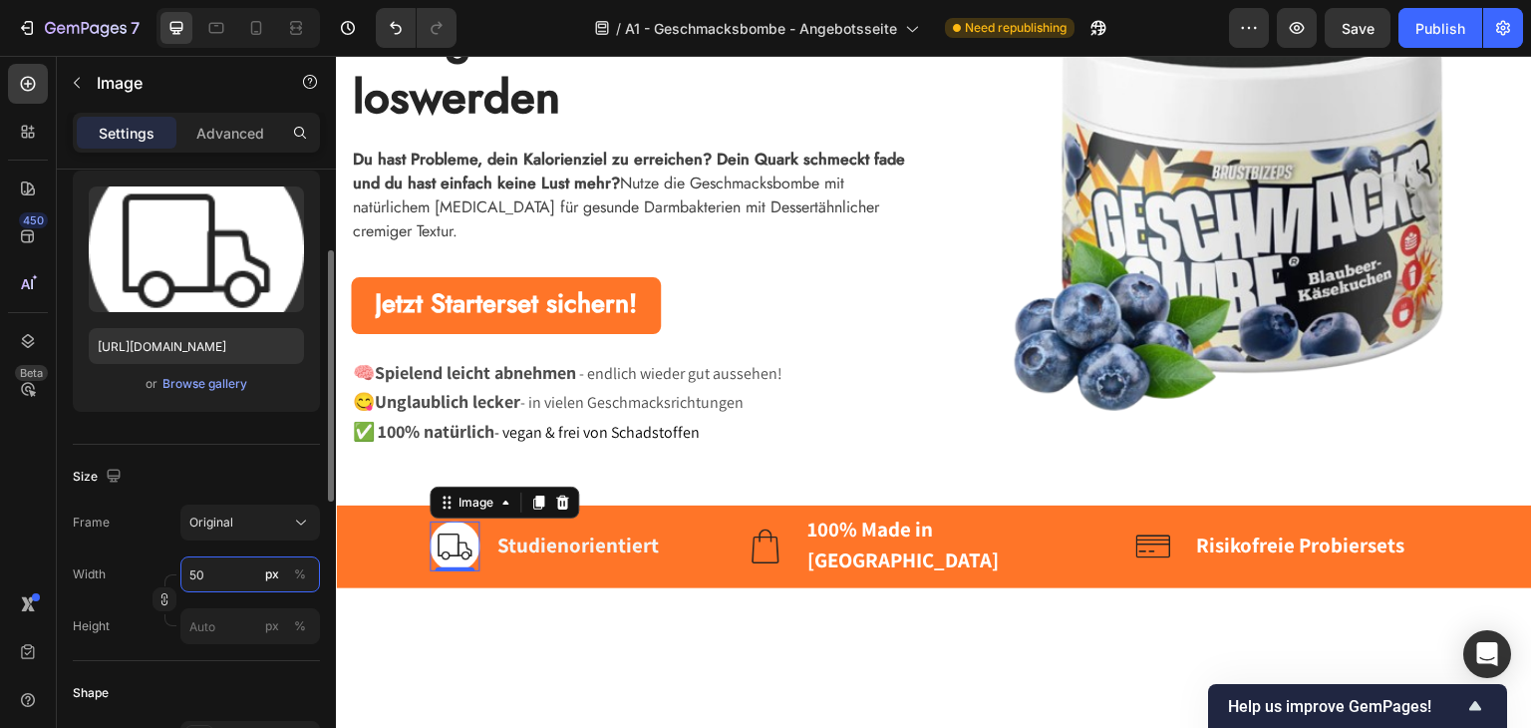
click at [215, 571] on input "50" at bounding box center [250, 574] width 140 height 36
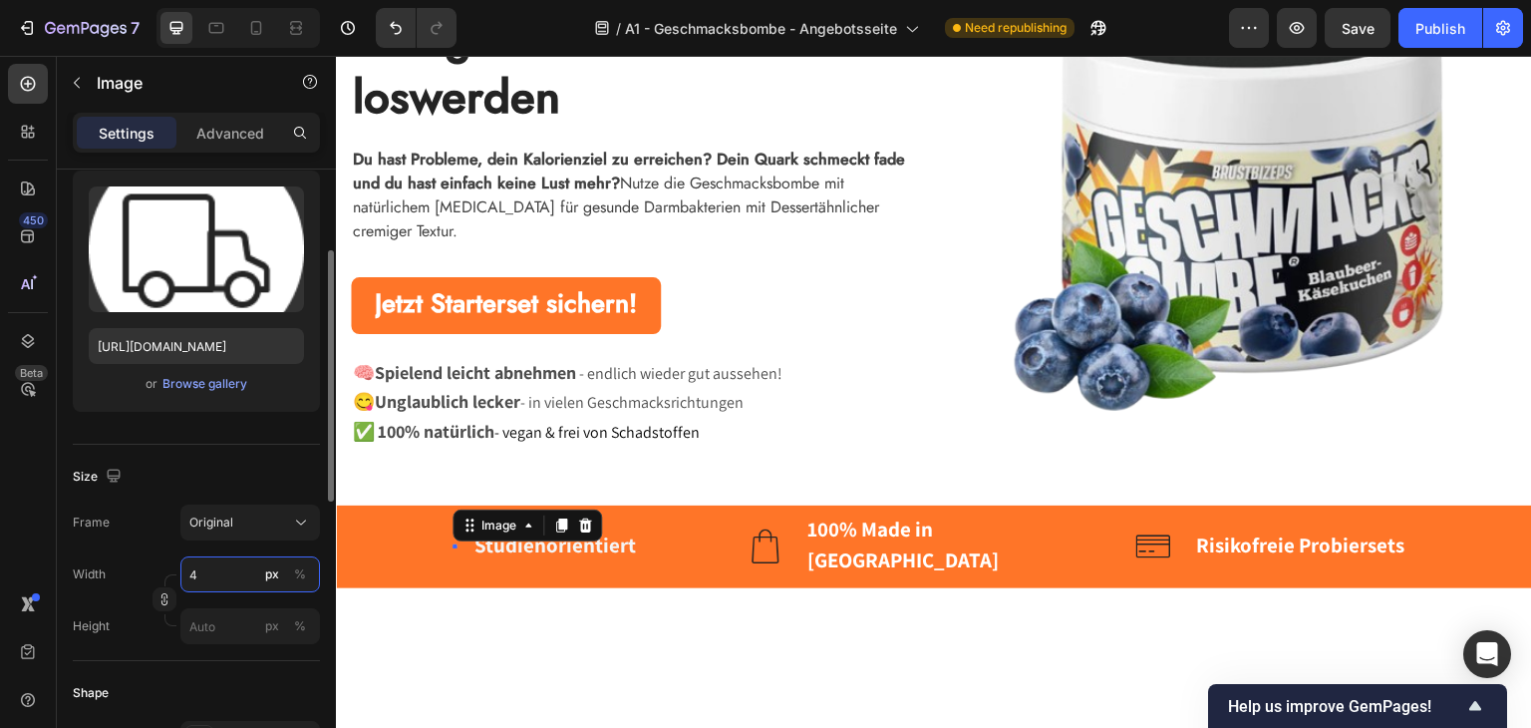
type input "40"
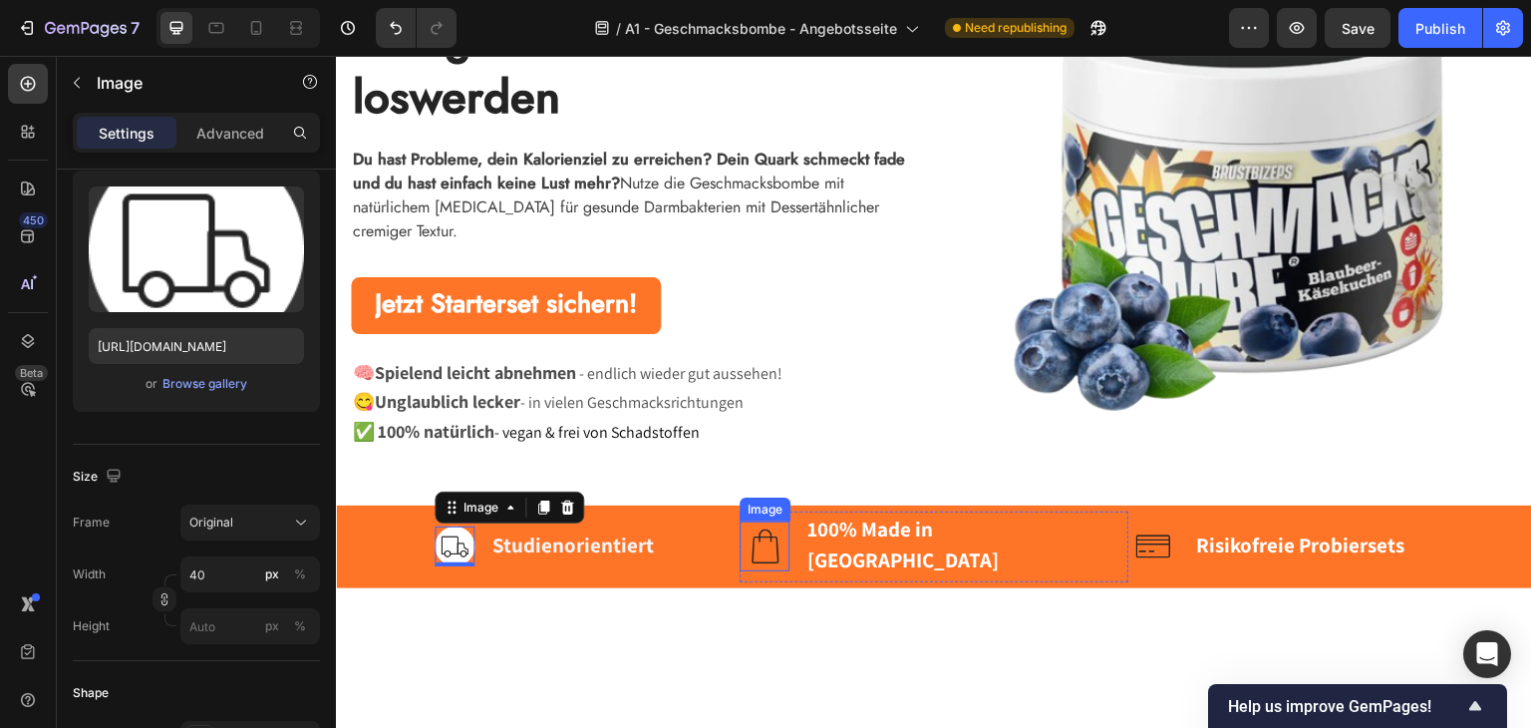
click at [763, 538] on img at bounding box center [765, 545] width 50 height 50
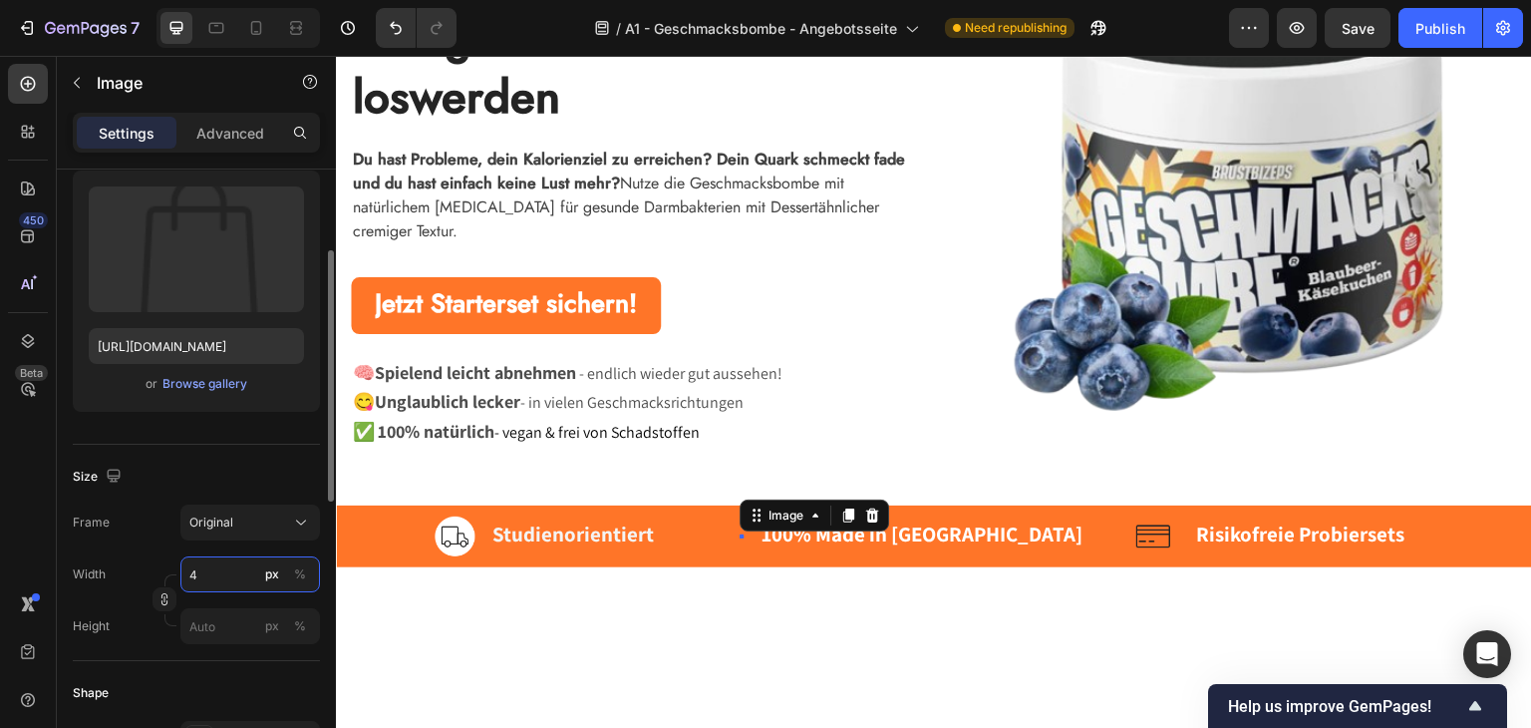
type input "40"
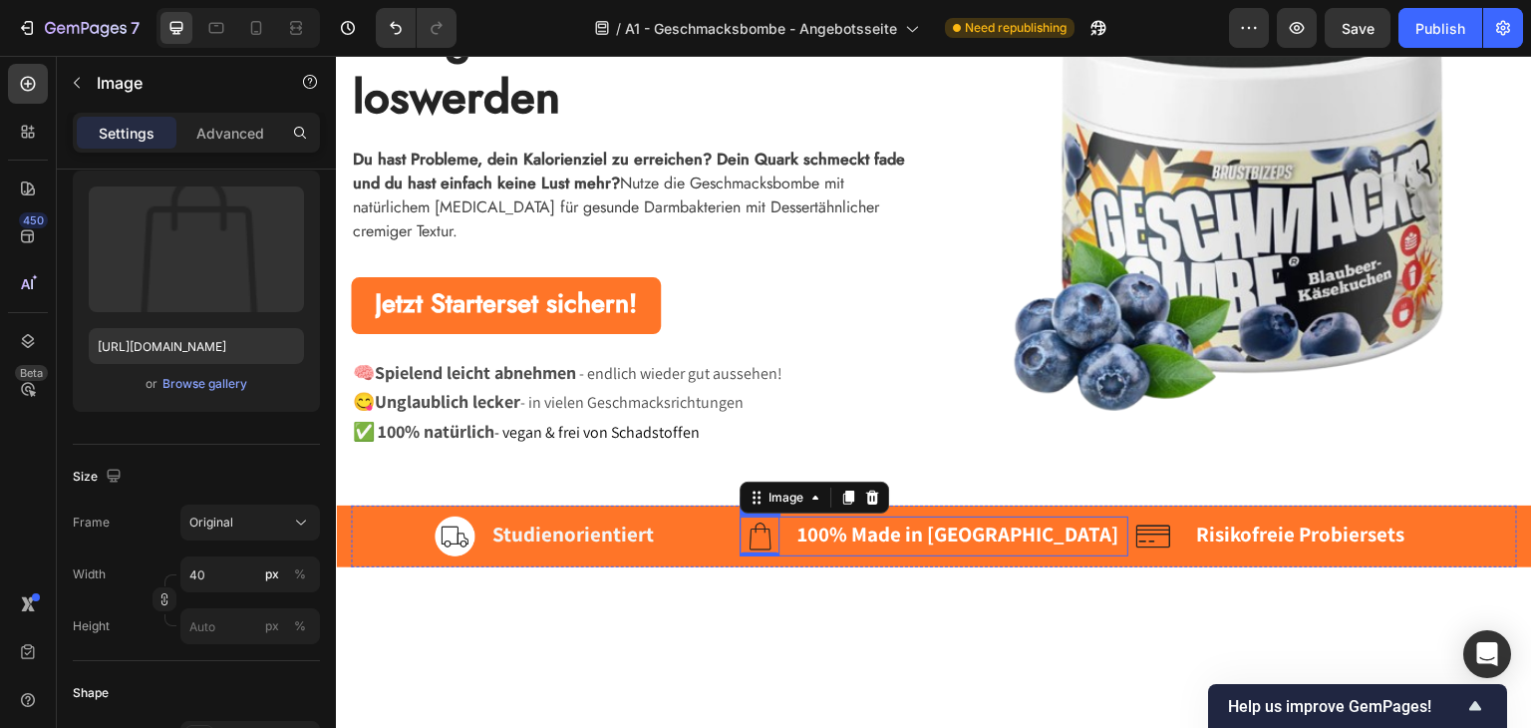
click at [1137, 538] on img at bounding box center [1153, 535] width 50 height 50
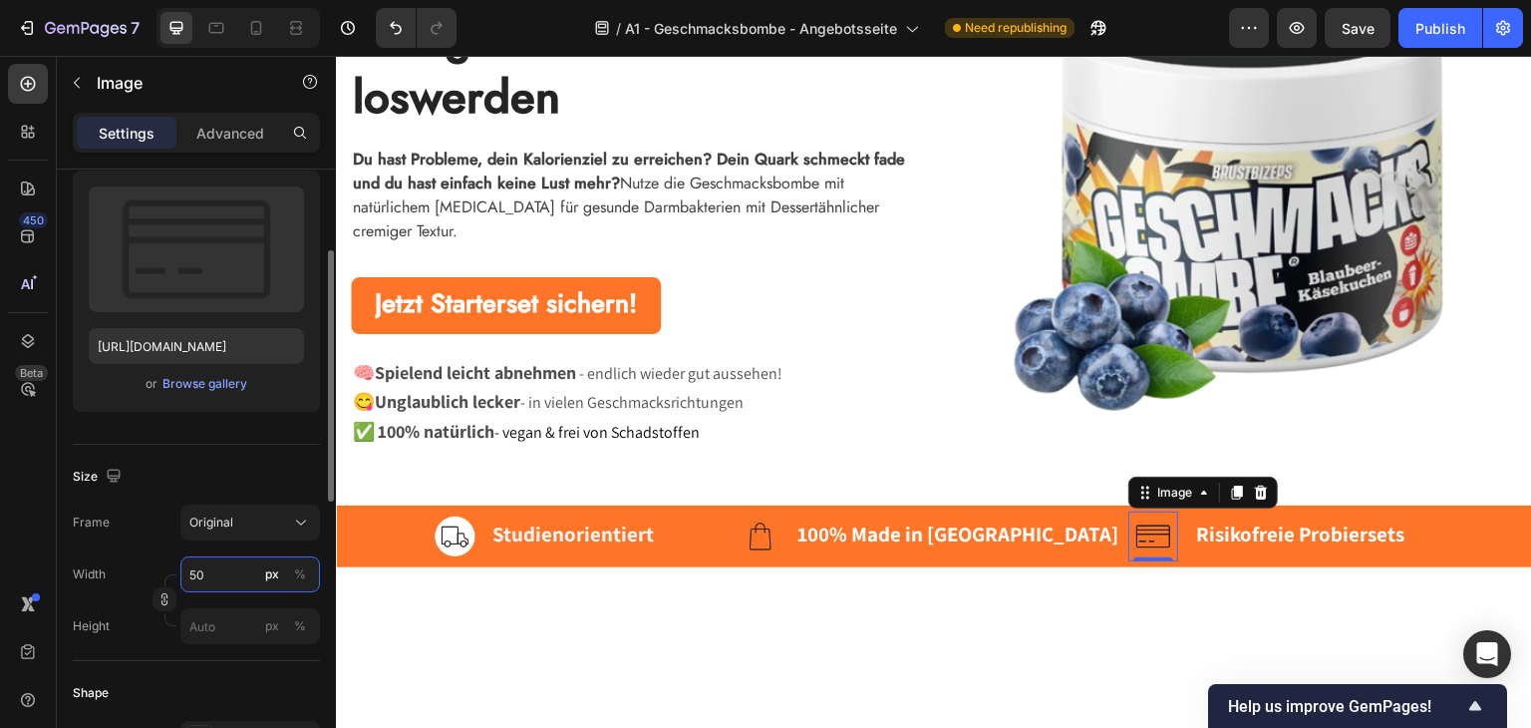
drag, startPoint x: 207, startPoint y: 577, endPoint x: 229, endPoint y: 581, distance: 22.3
click at [207, 577] on input "50" at bounding box center [250, 574] width 140 height 36
type input "40"
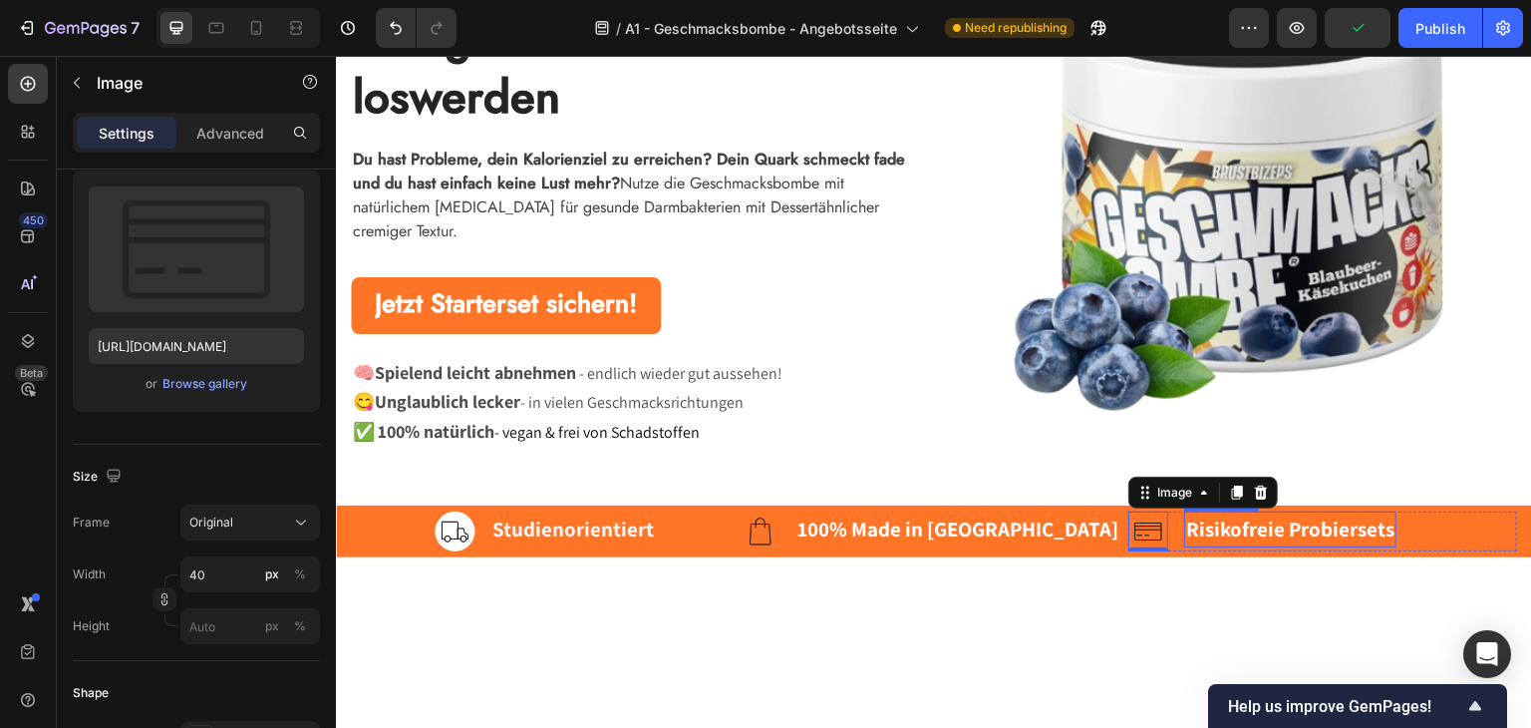
click at [1328, 547] on div "Risikofreie Probiersets Text block" at bounding box center [1290, 530] width 212 height 40
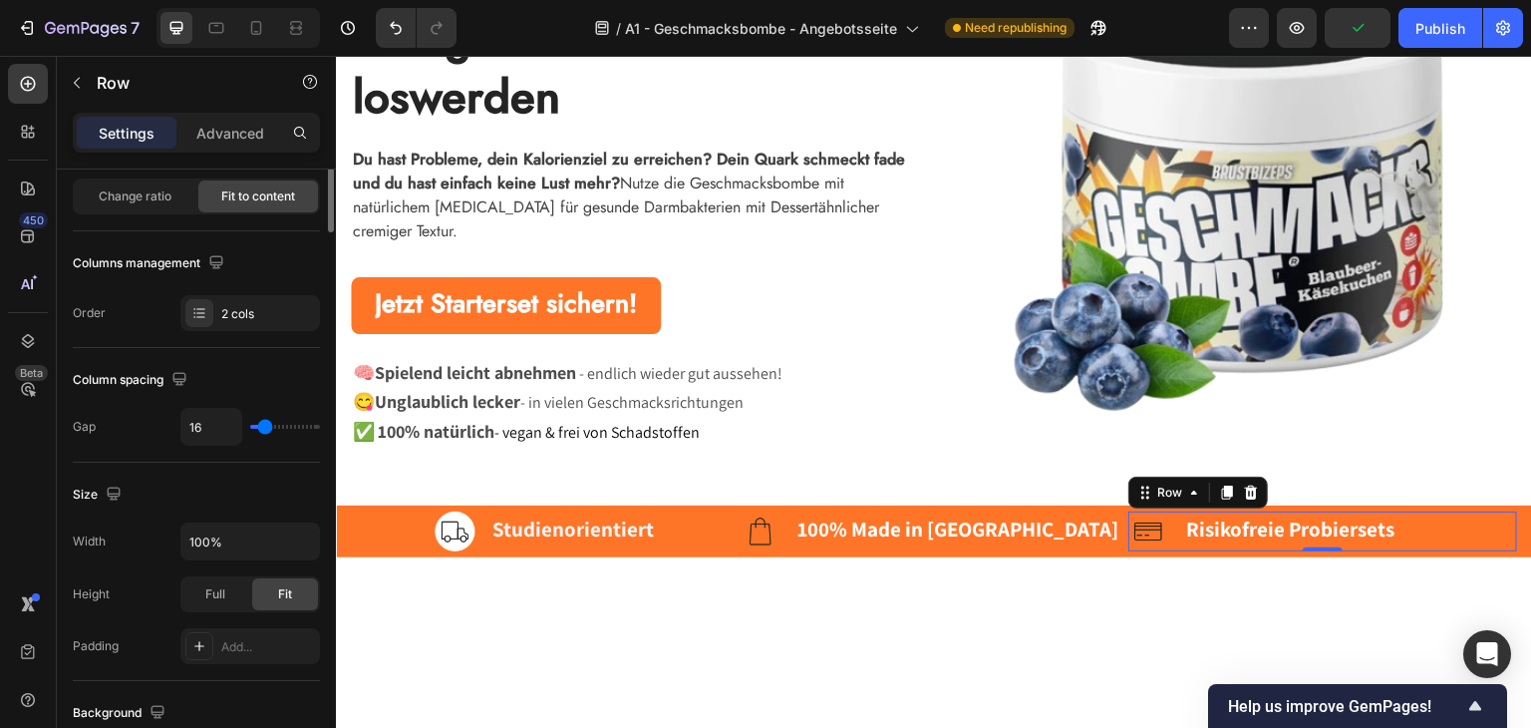
scroll to position [0, 0]
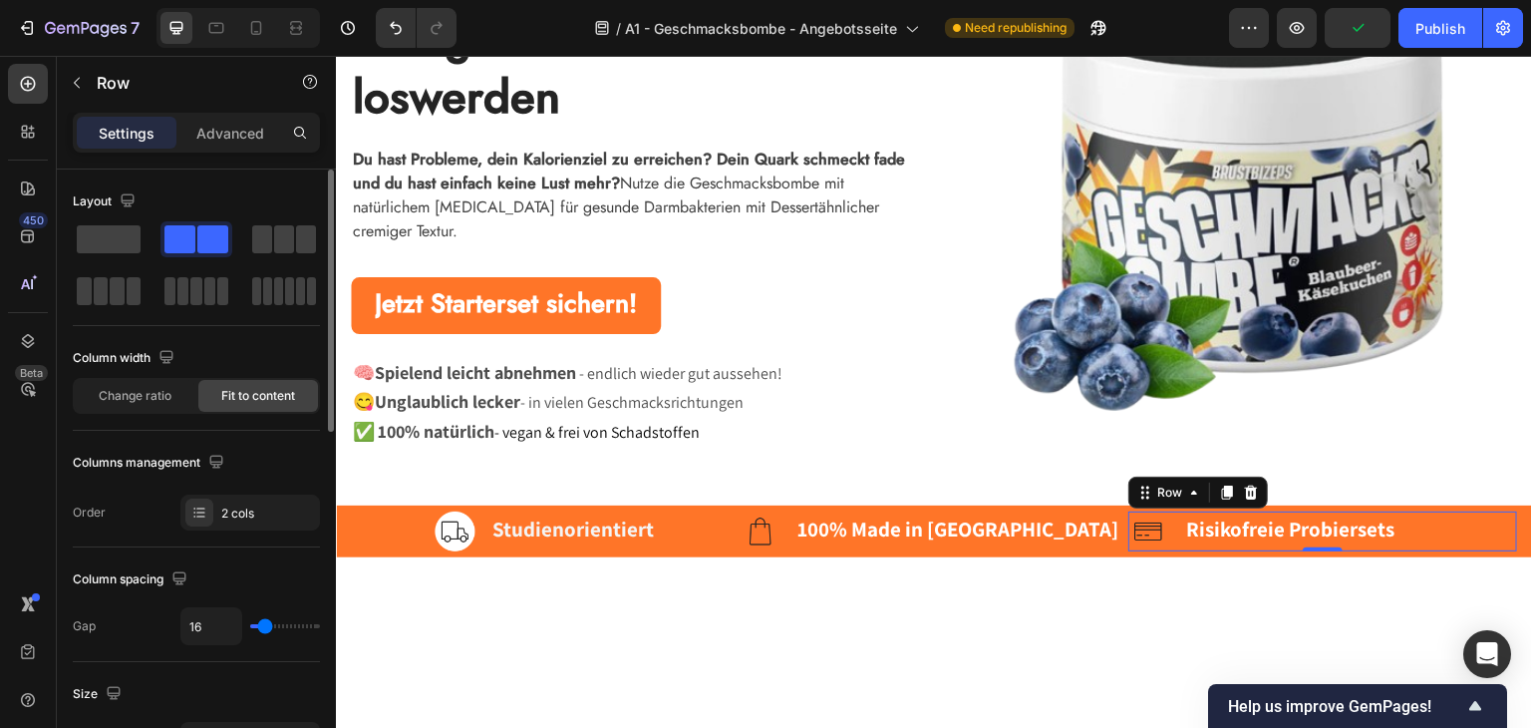
click at [1432, 532] on div "Image Risikofreie Probiersets Text block Row 0" at bounding box center [1322, 530] width 389 height 40
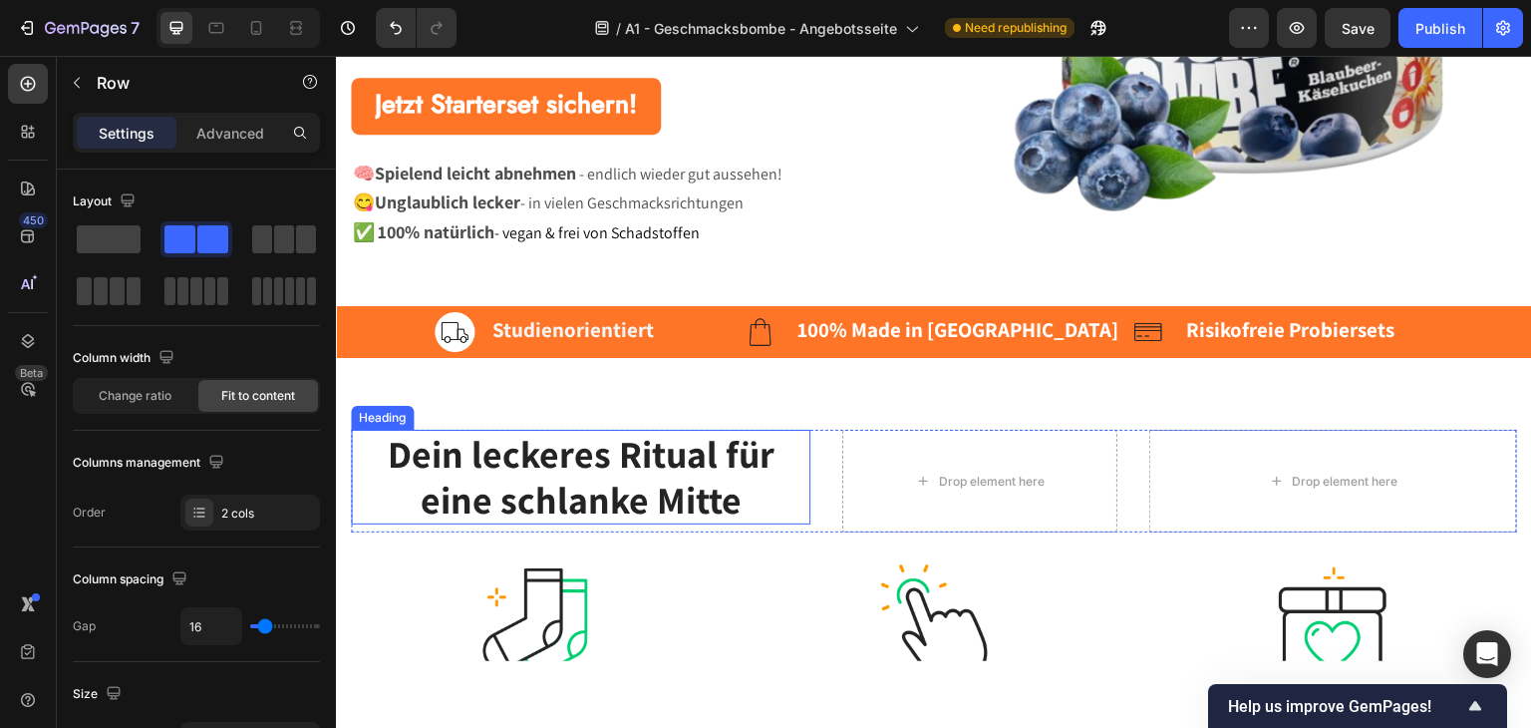
scroll to position [698, 0]
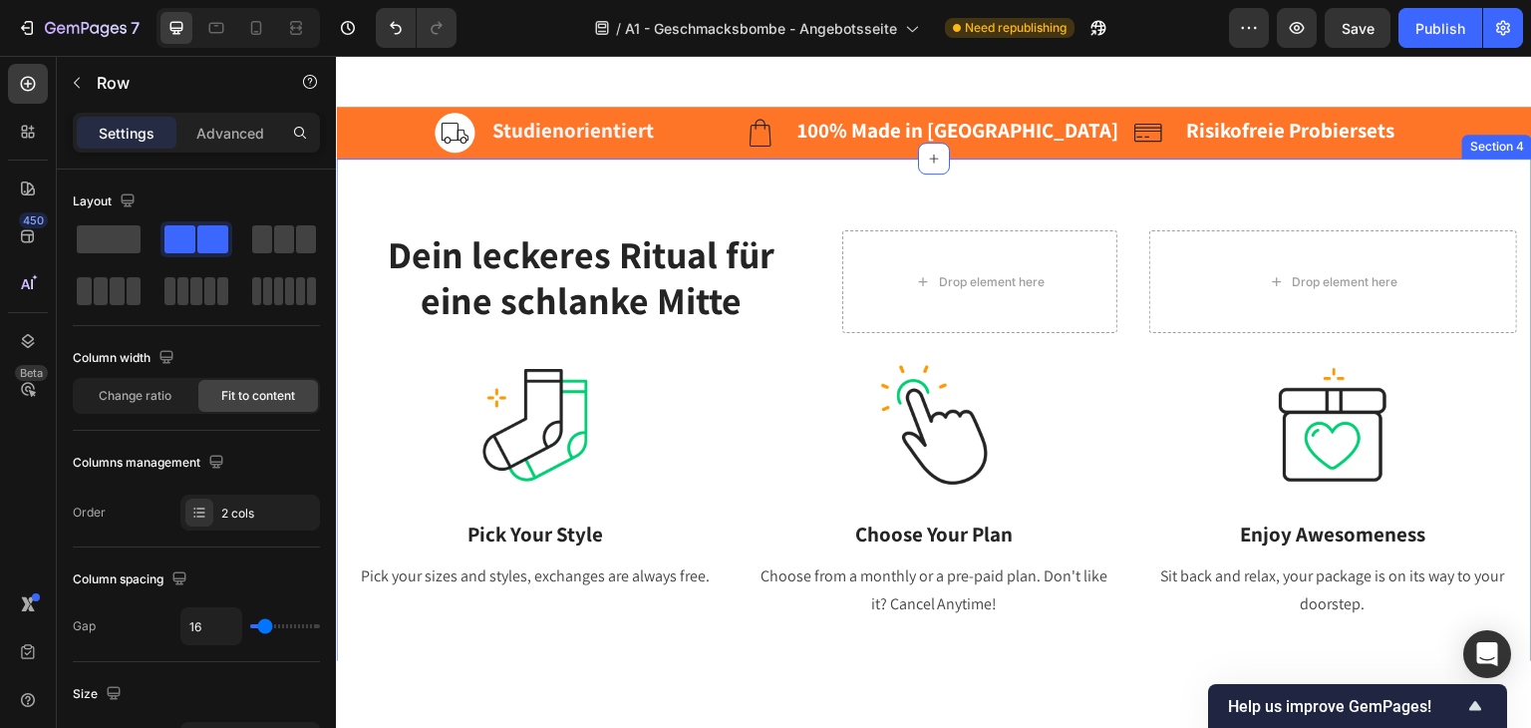
click at [504, 198] on div "Dein leckeres Ritual für eine schlanke Mitte Heading Drop element here Drop ele…" at bounding box center [934, 586] width 1196 height 859
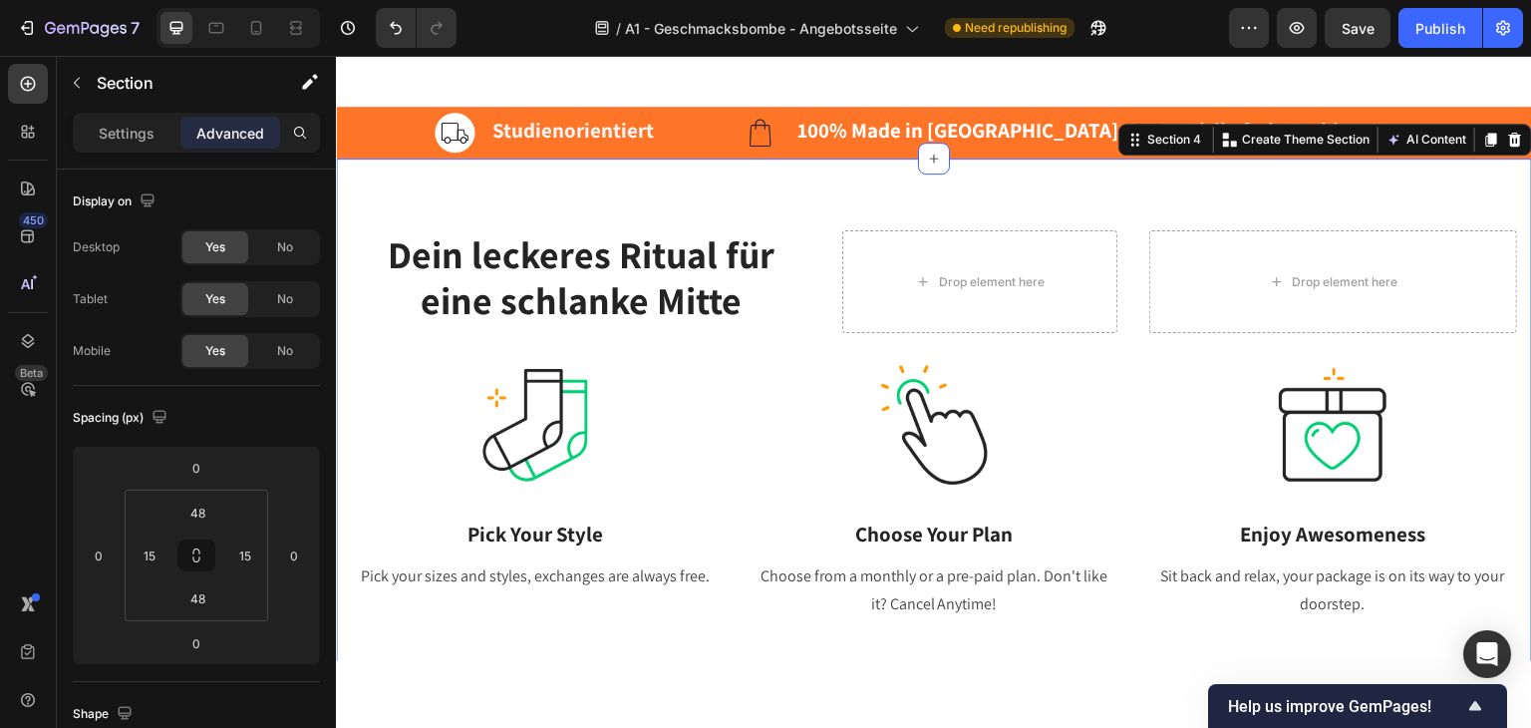
click at [349, 189] on div "Dein leckeres Ritual für eine schlanke Mitte Heading Drop element here Drop ele…" at bounding box center [934, 586] width 1196 height 859
click at [435, 215] on div "Dein leckeres Ritual für eine schlanke Mitte Heading Drop element here Drop ele…" at bounding box center [934, 587] width 1166 height 764
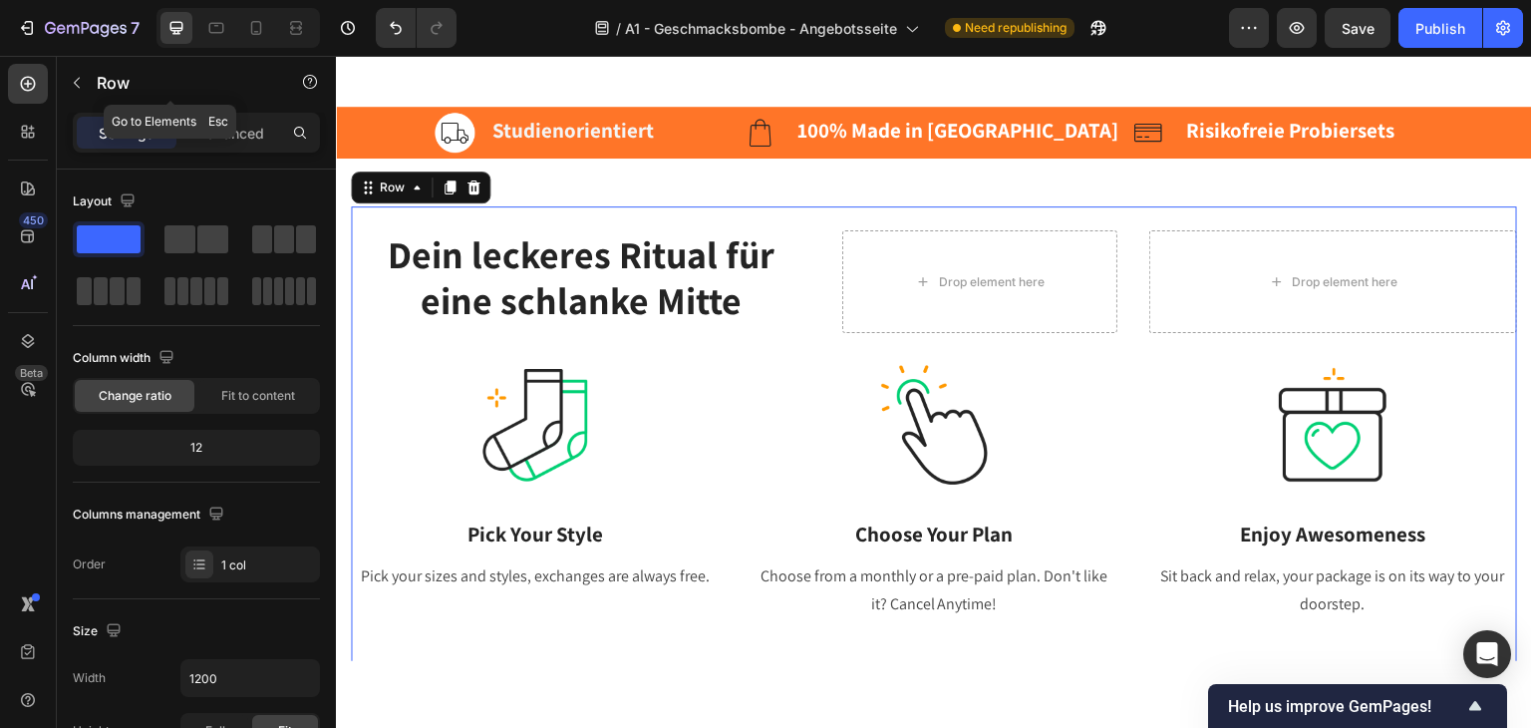
click at [88, 84] on button "button" at bounding box center [77, 83] width 32 height 32
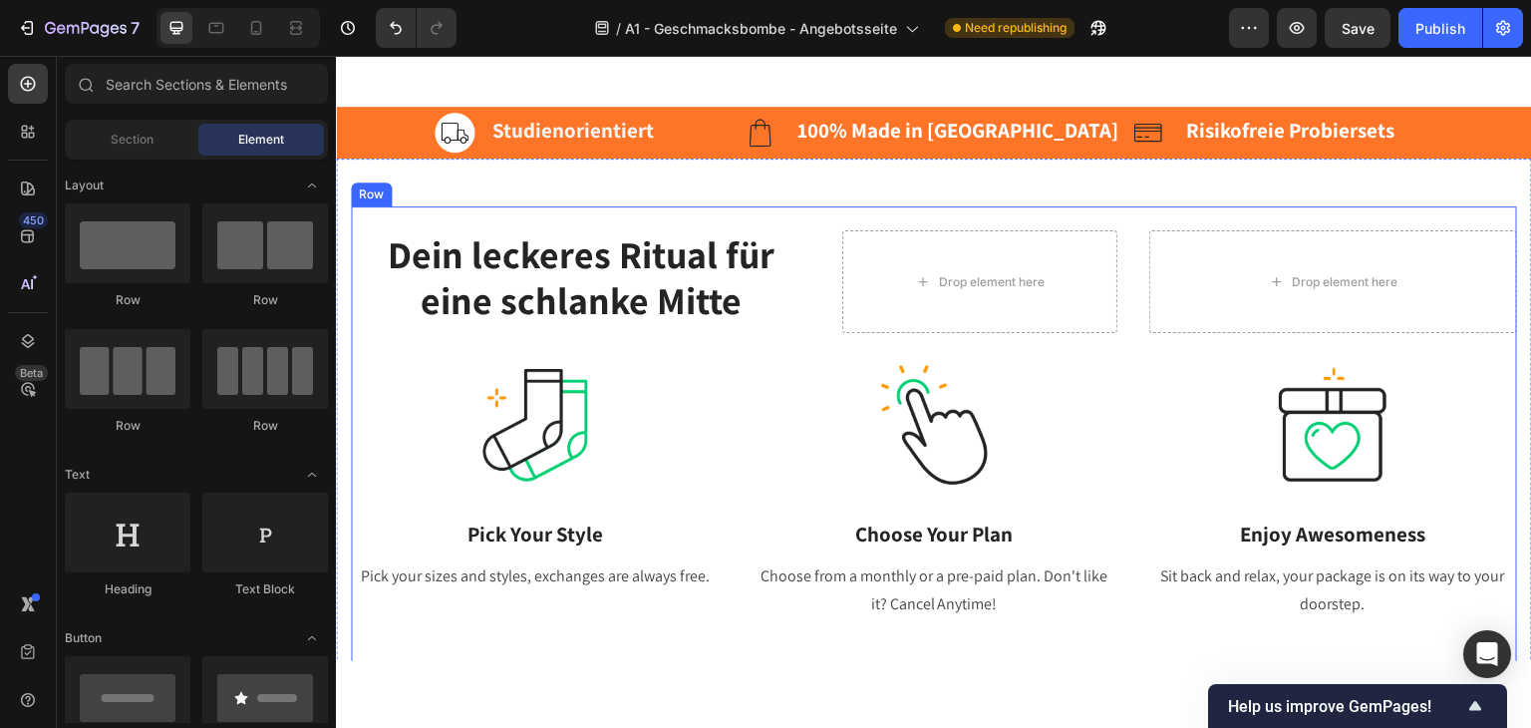
click at [539, 211] on div "Dein leckeres Ritual für eine schlanke Mitte Heading Drop element here Drop ele…" at bounding box center [934, 587] width 1166 height 764
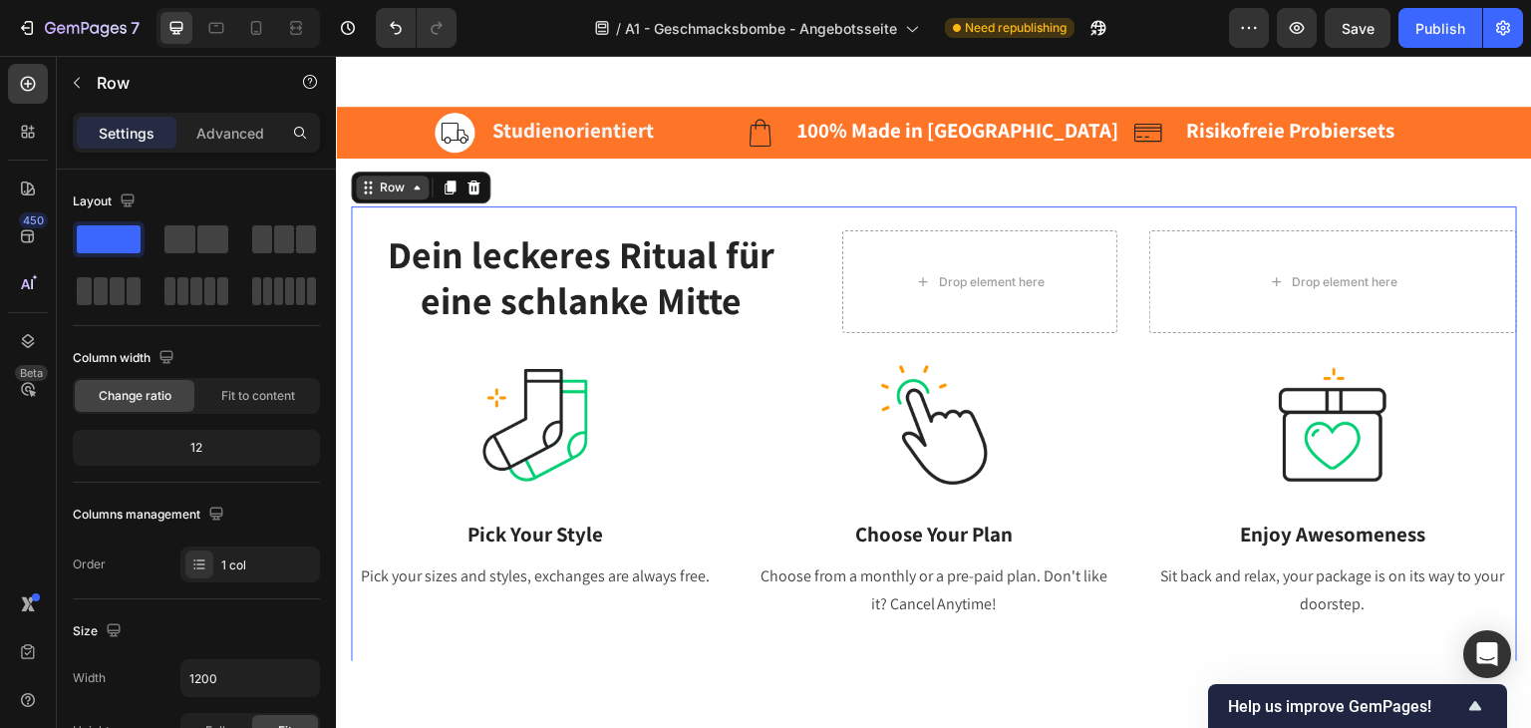
click at [404, 187] on div "Row" at bounding box center [392, 186] width 33 height 18
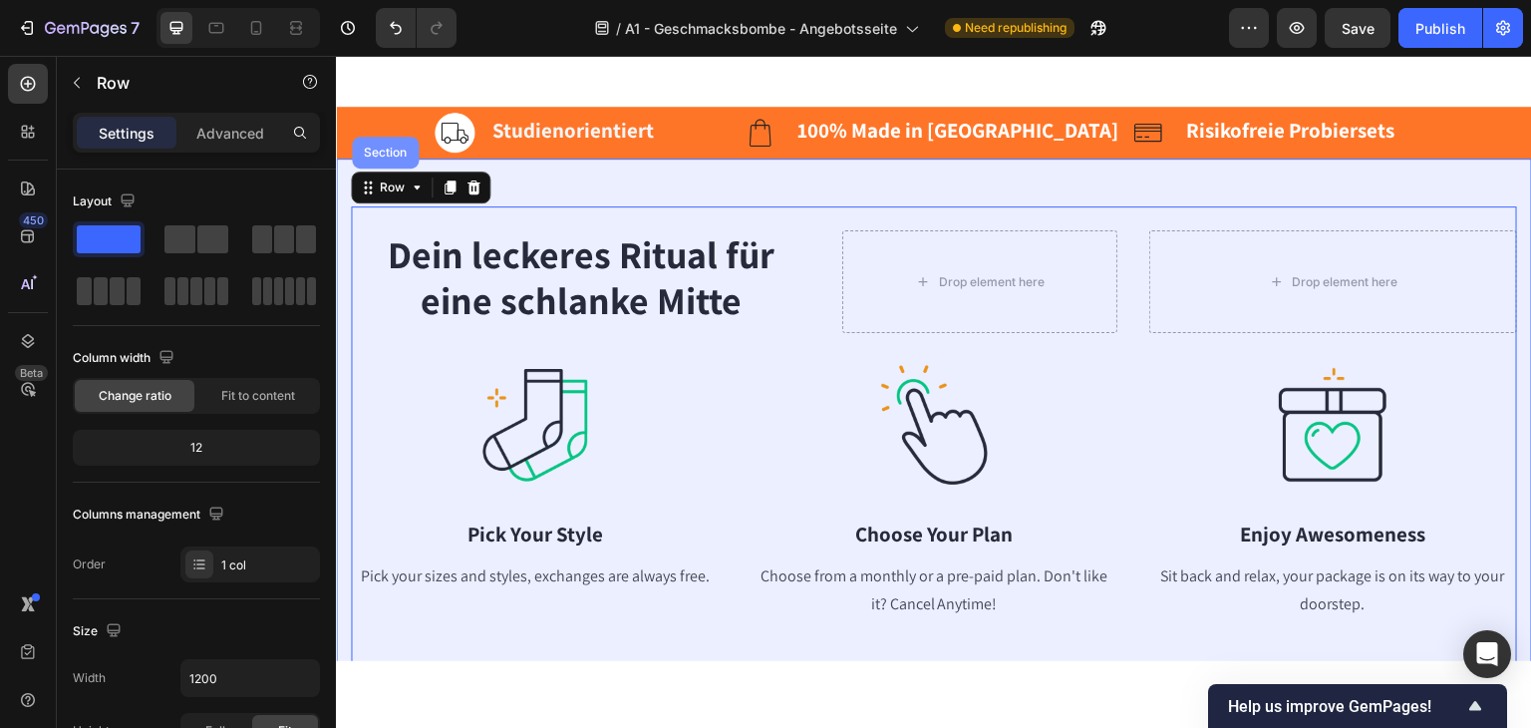
click at [379, 157] on div "Section" at bounding box center [385, 152] width 67 height 32
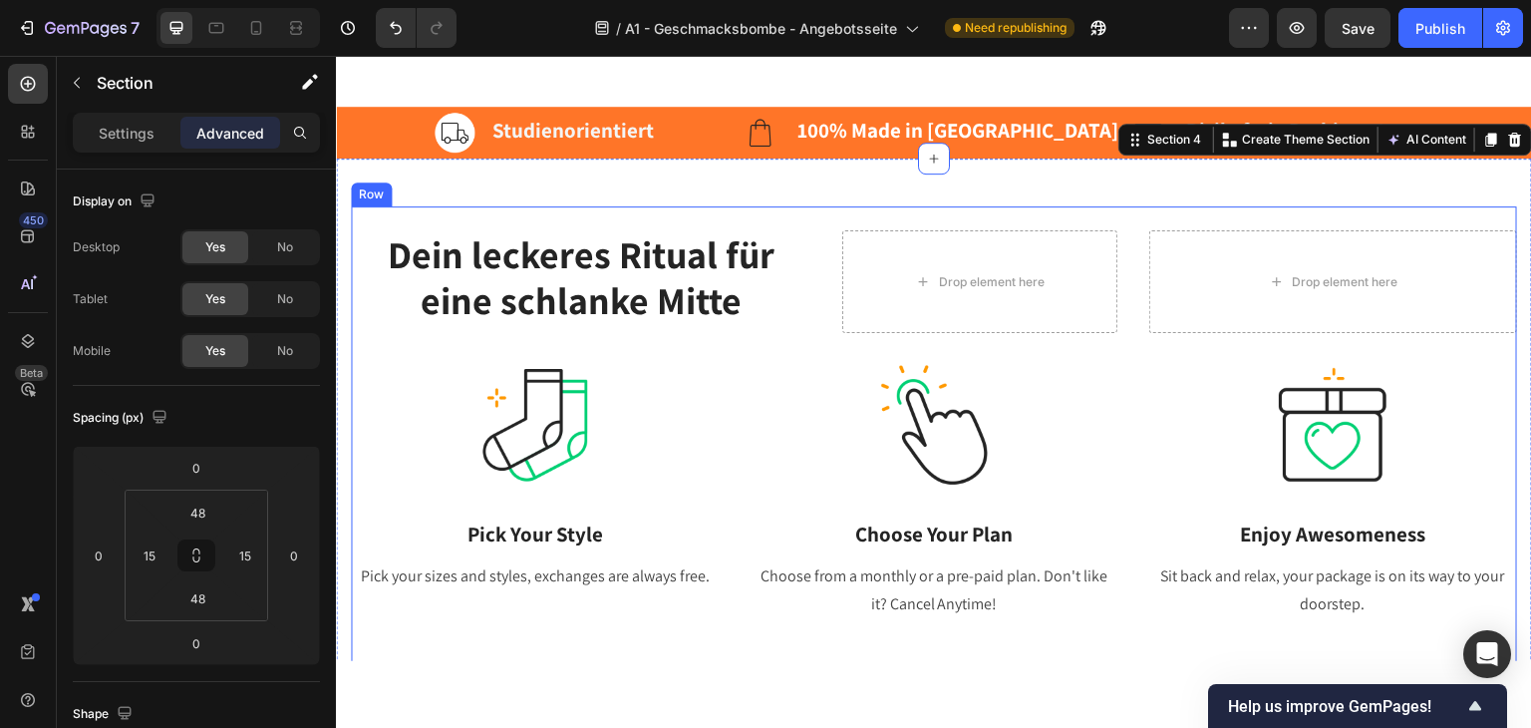
click at [419, 343] on div "Dein leckeres Ritual für eine schlanke Mitte Heading Drop element here Drop ele…" at bounding box center [934, 587] width 1166 height 716
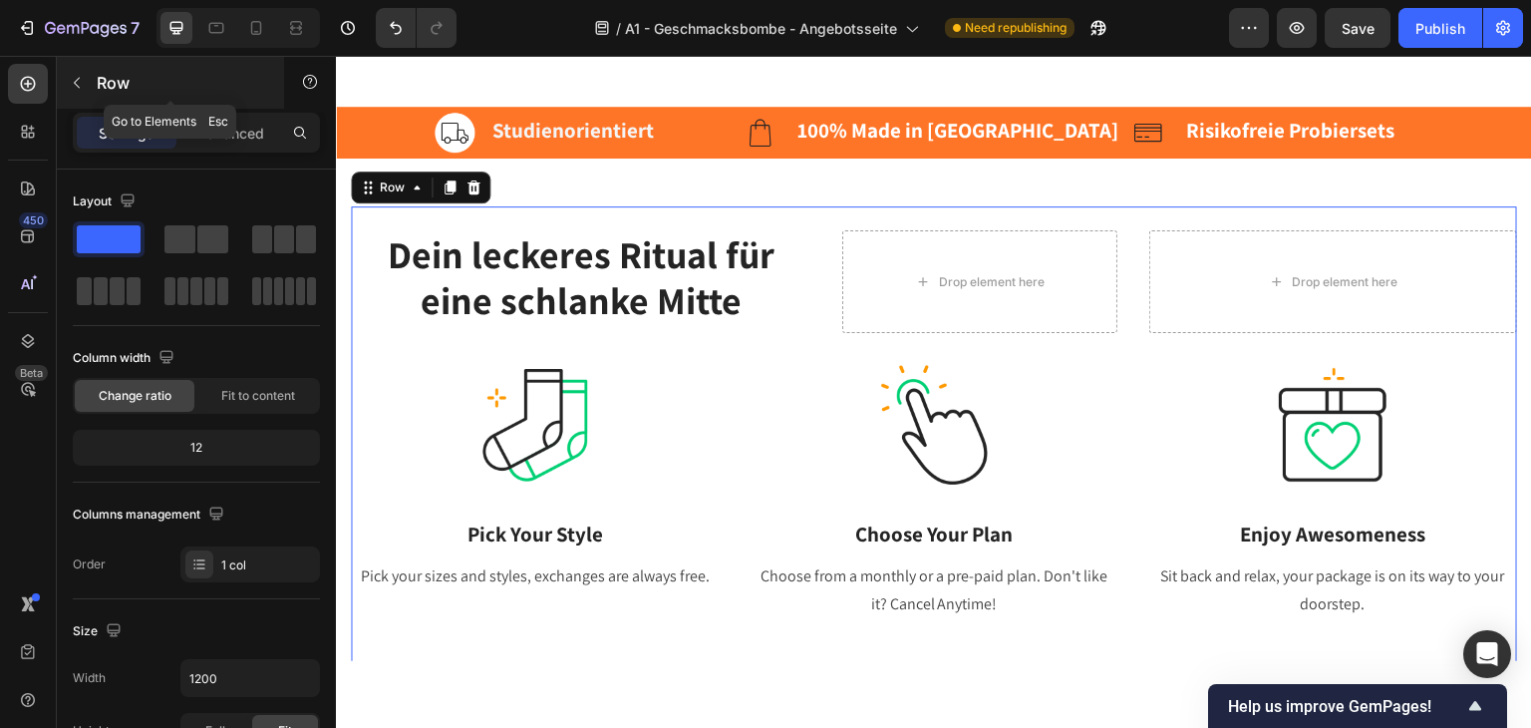
click at [90, 91] on button "button" at bounding box center [77, 83] width 32 height 32
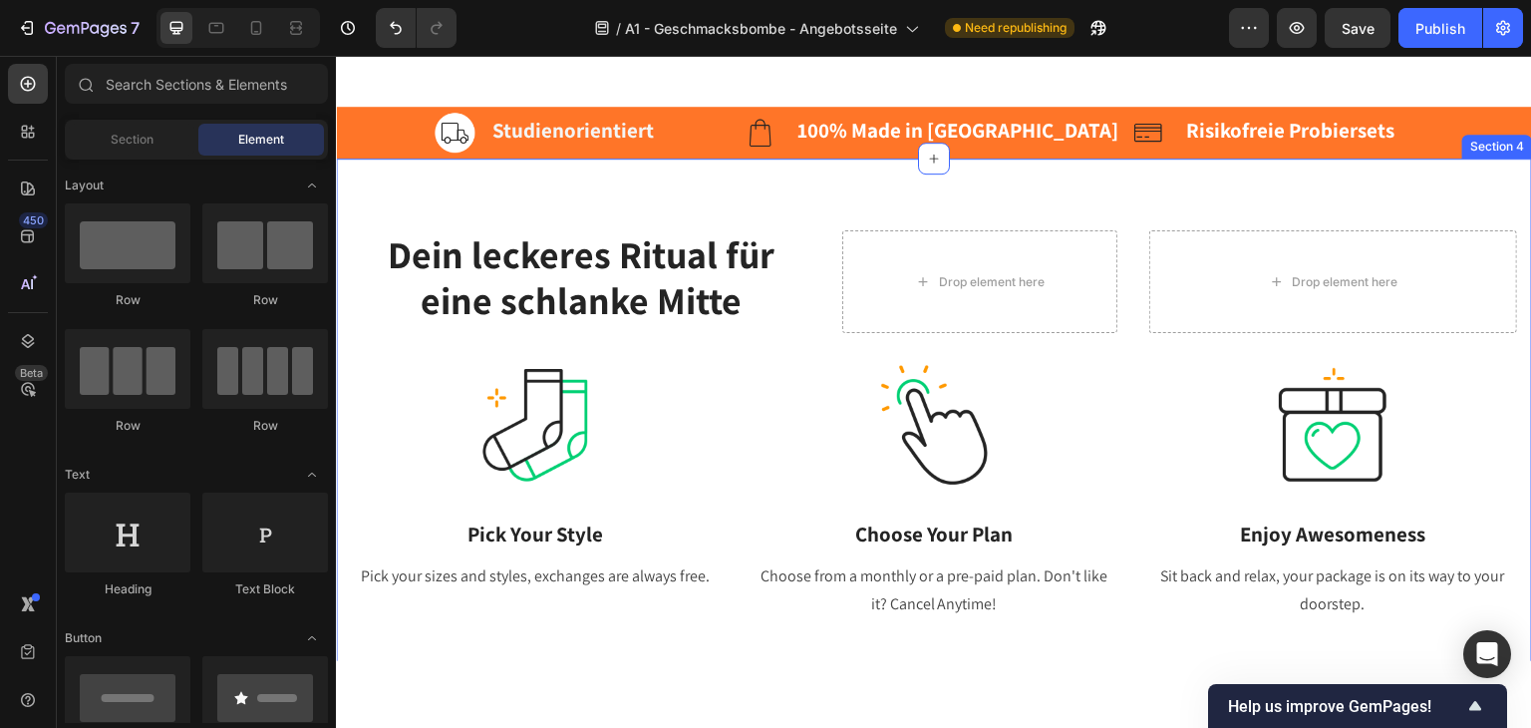
click at [453, 168] on div "Dein leckeres Ritual für eine schlanke Mitte Heading Drop element here Drop ele…" at bounding box center [934, 586] width 1196 height 859
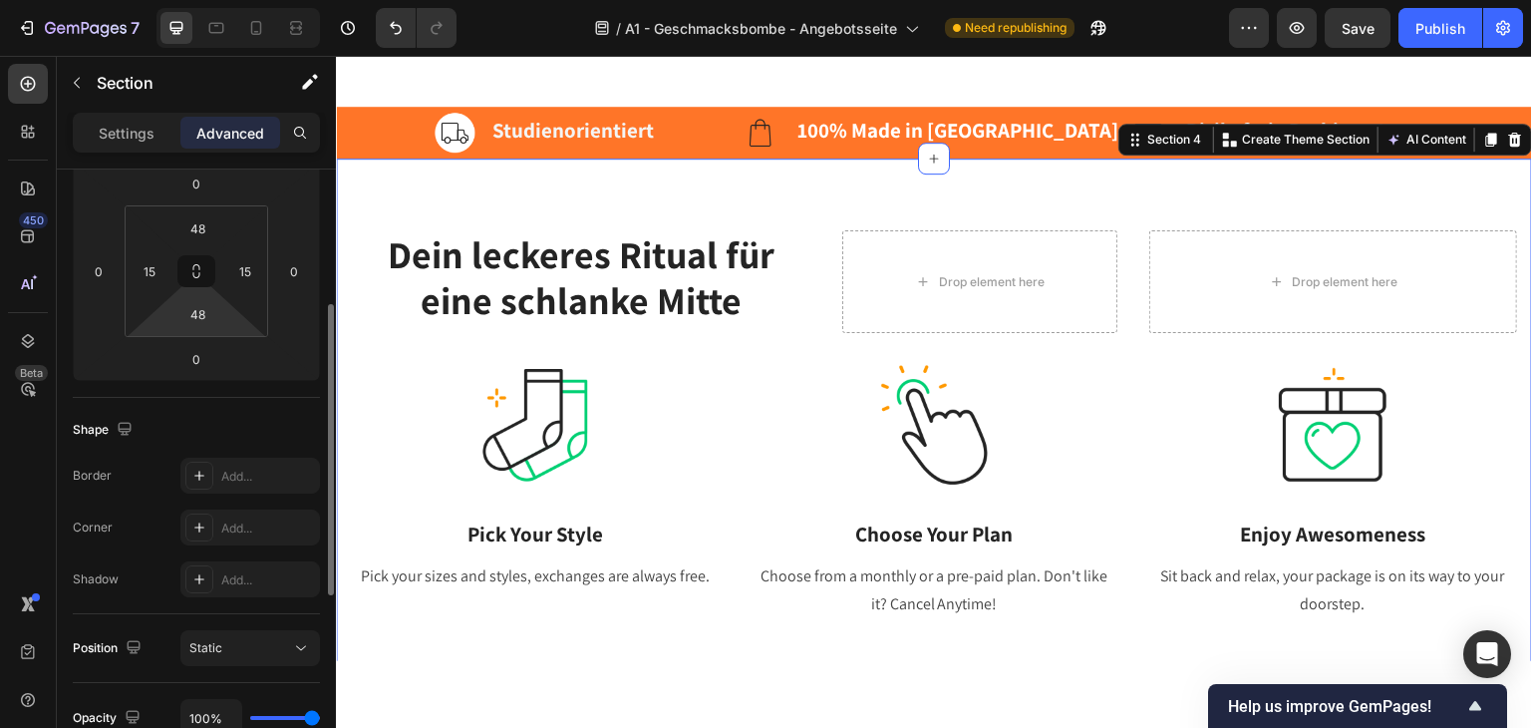
scroll to position [0, 0]
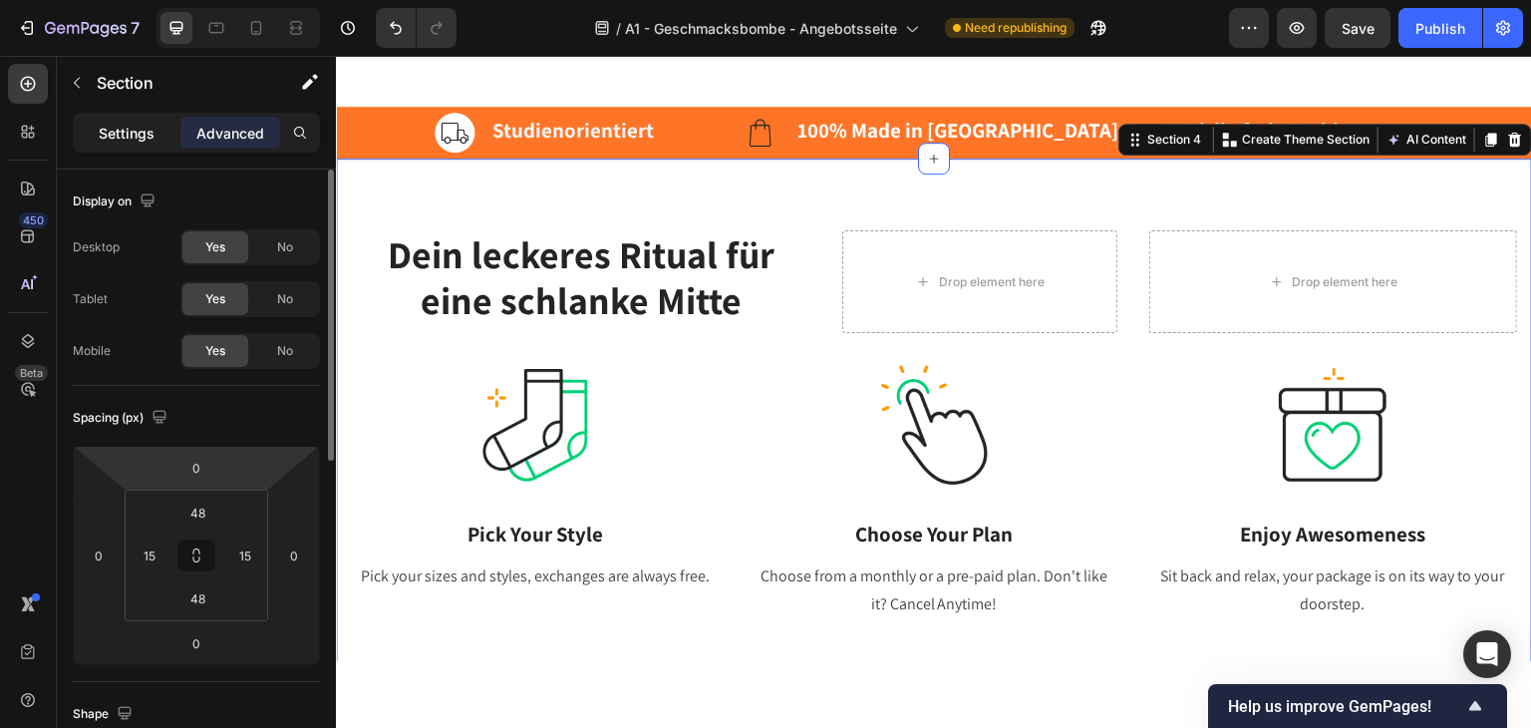
click at [140, 127] on p "Settings" at bounding box center [127, 133] width 56 height 21
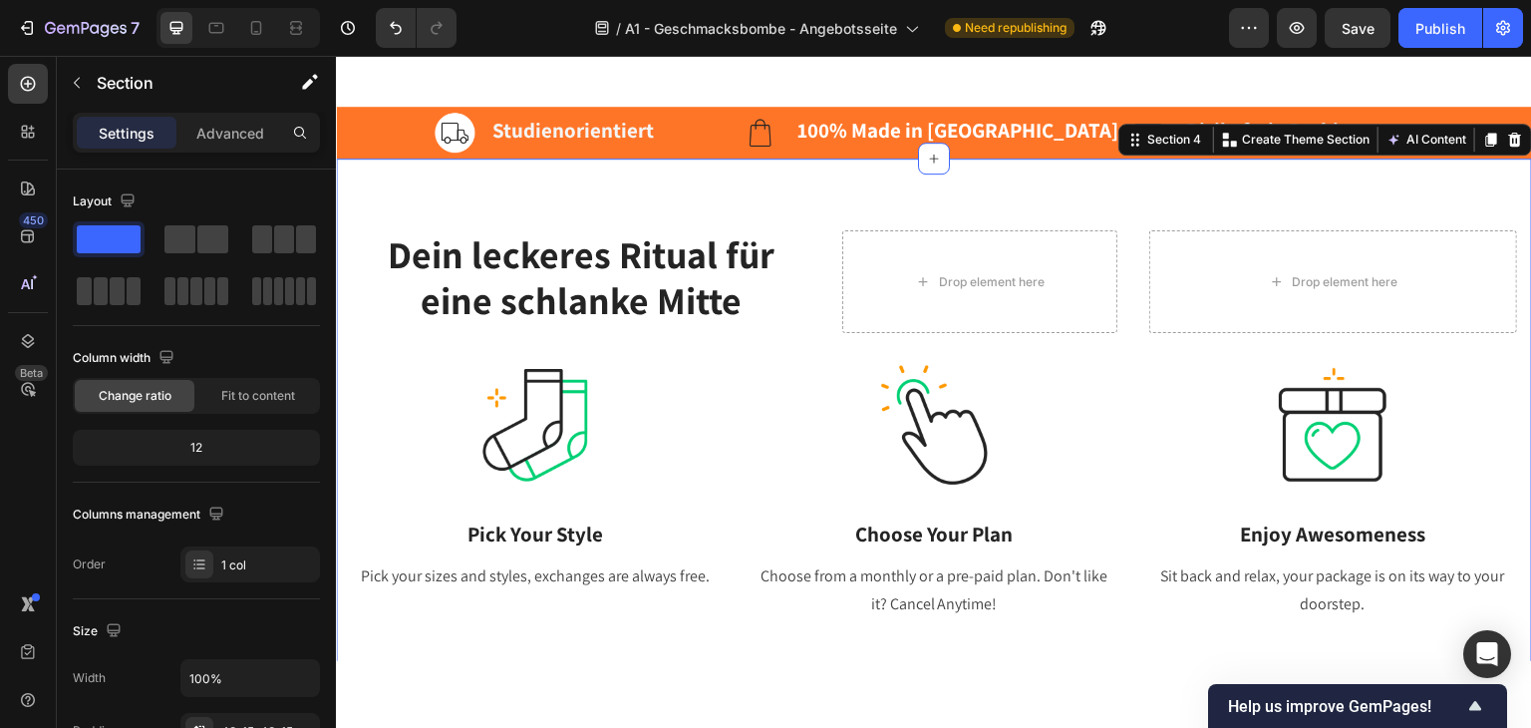
scroll to position [498, 0]
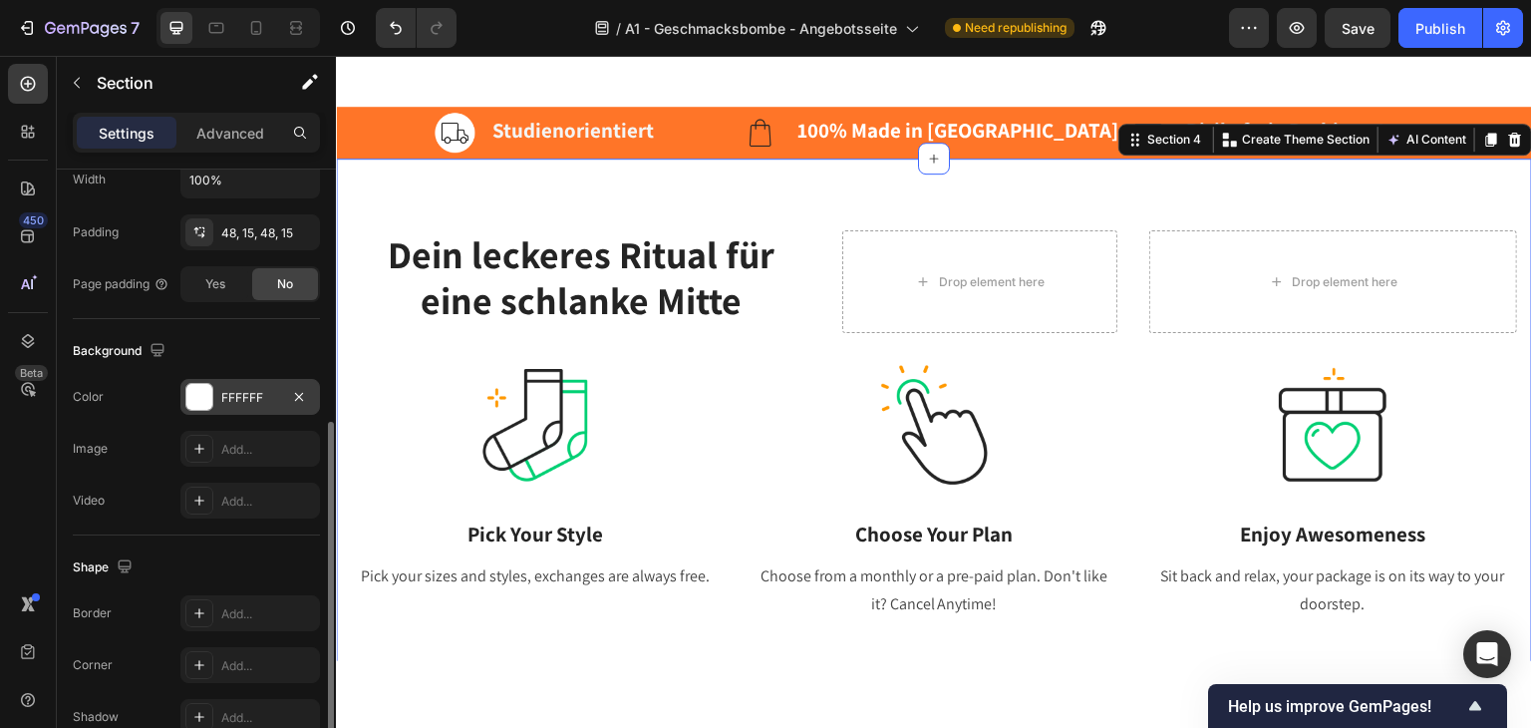
click at [193, 398] on div at bounding box center [199, 397] width 26 height 26
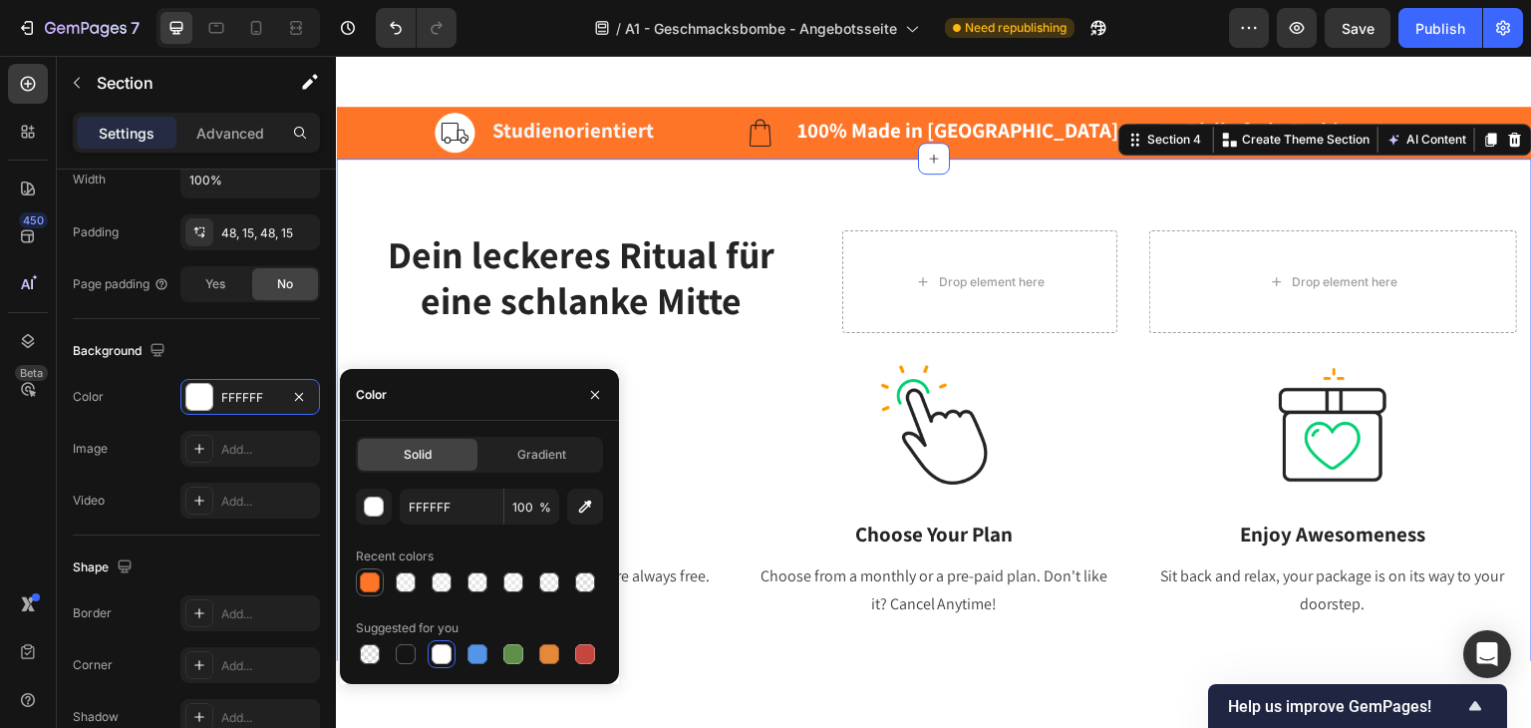
click at [363, 580] on div at bounding box center [370, 582] width 20 height 20
type input "FF7528"
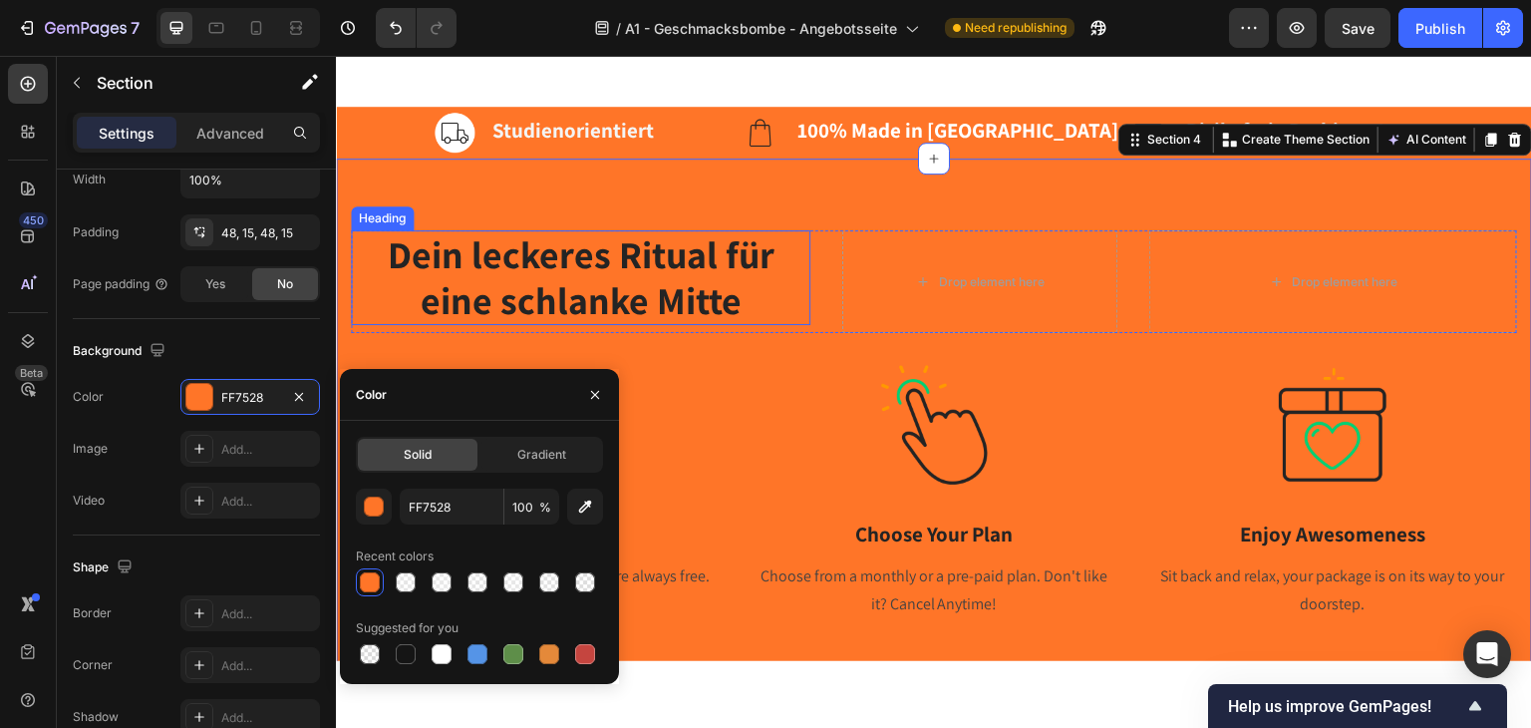
click at [569, 265] on strong "Dein leckeres Ritual für eine schlanke Mitte" at bounding box center [580, 276] width 387 height 96
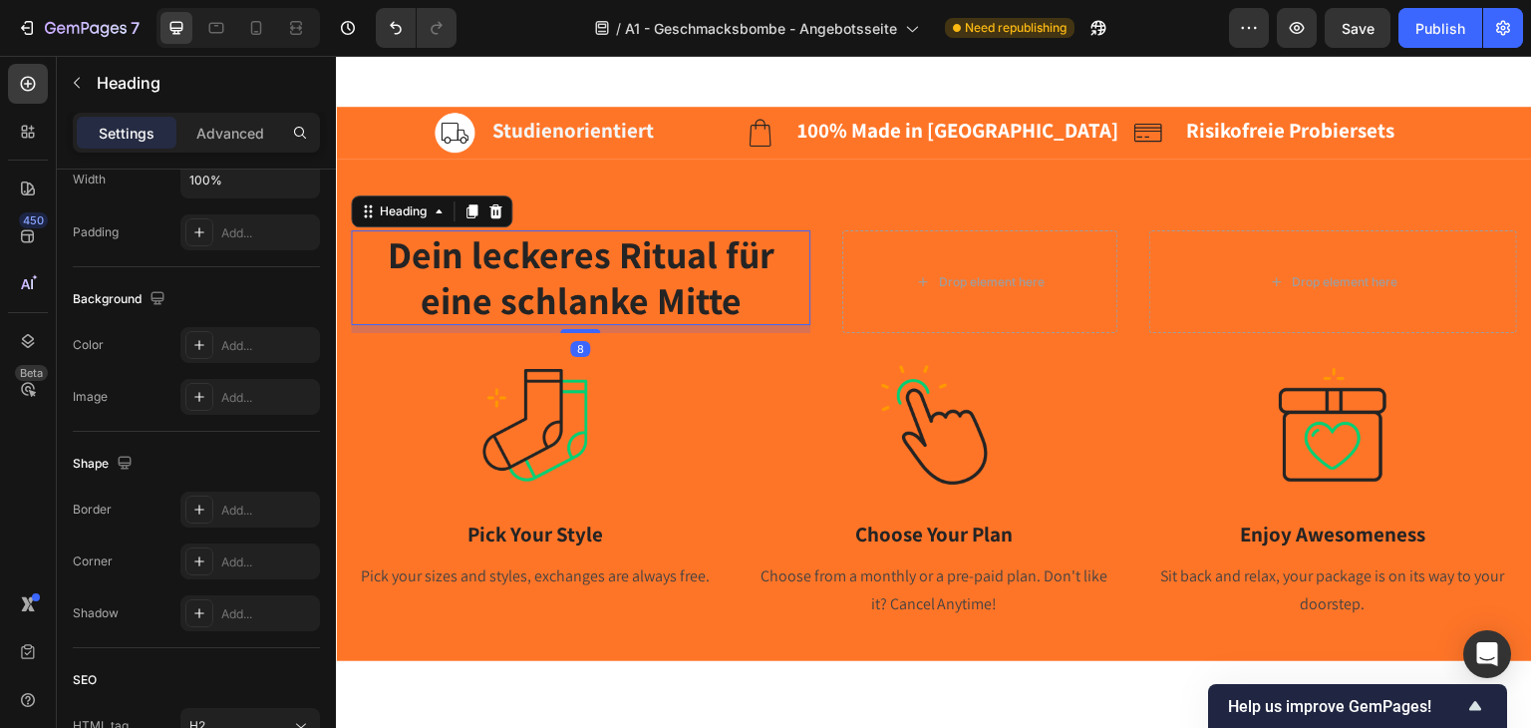
scroll to position [0, 0]
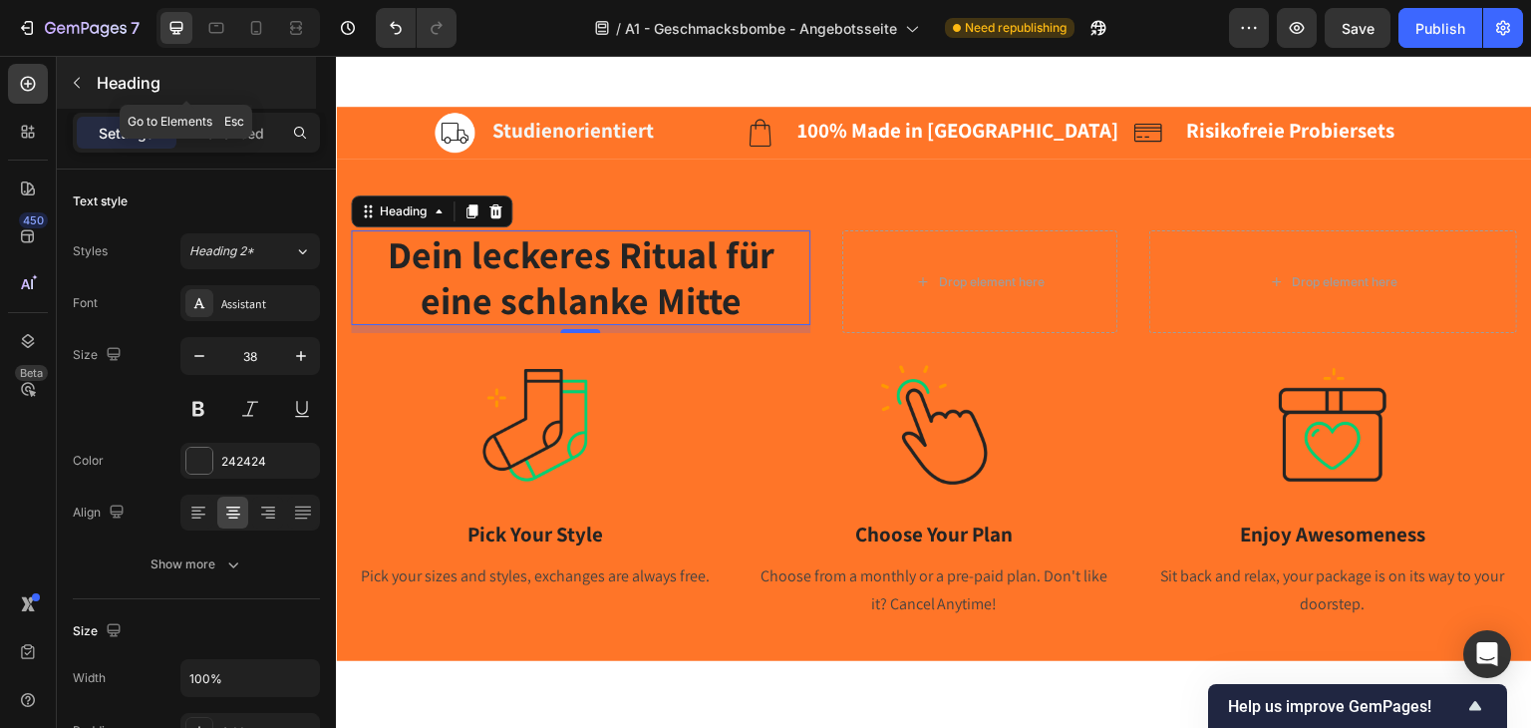
click at [104, 72] on p "Heading" at bounding box center [204, 83] width 215 height 24
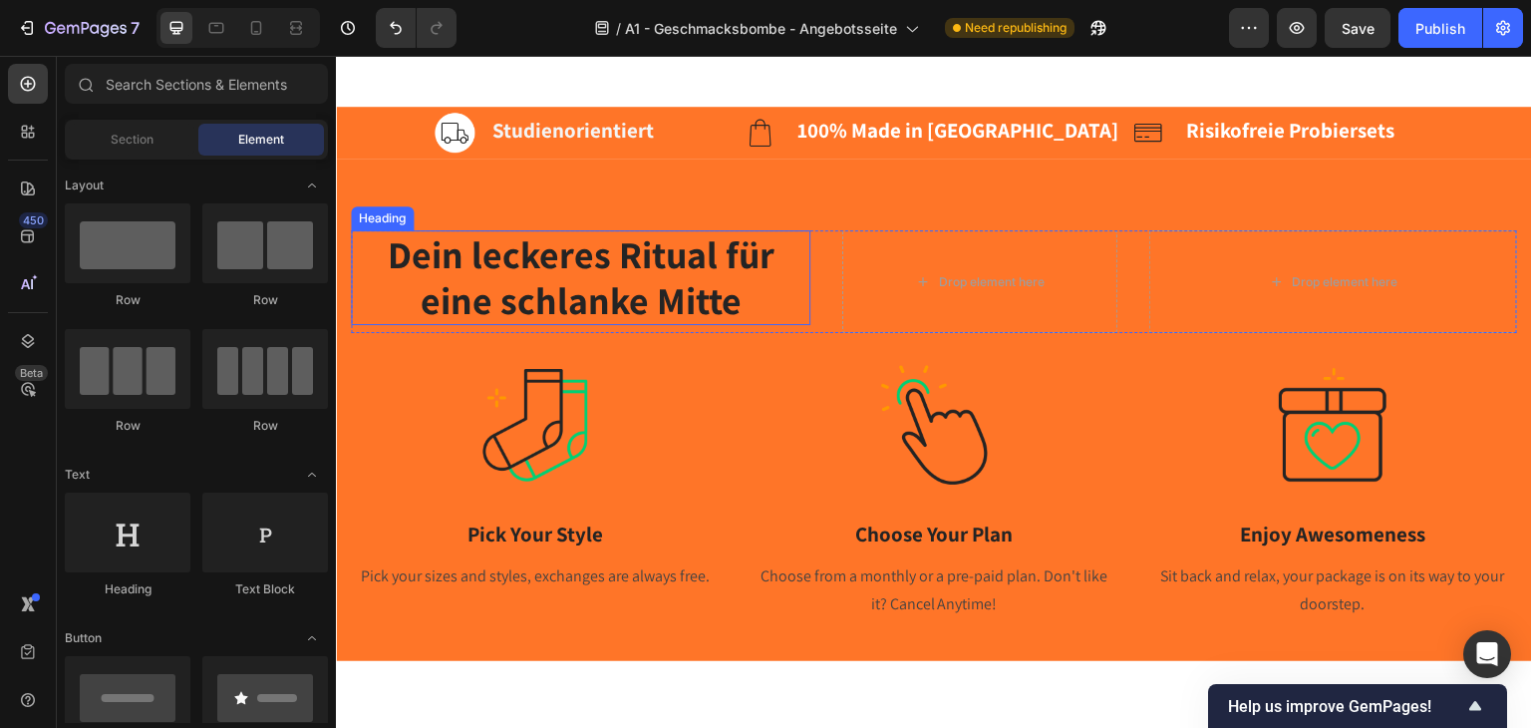
click at [494, 281] on strong "Dein leckeres Ritual für eine schlanke Mitte" at bounding box center [580, 276] width 387 height 96
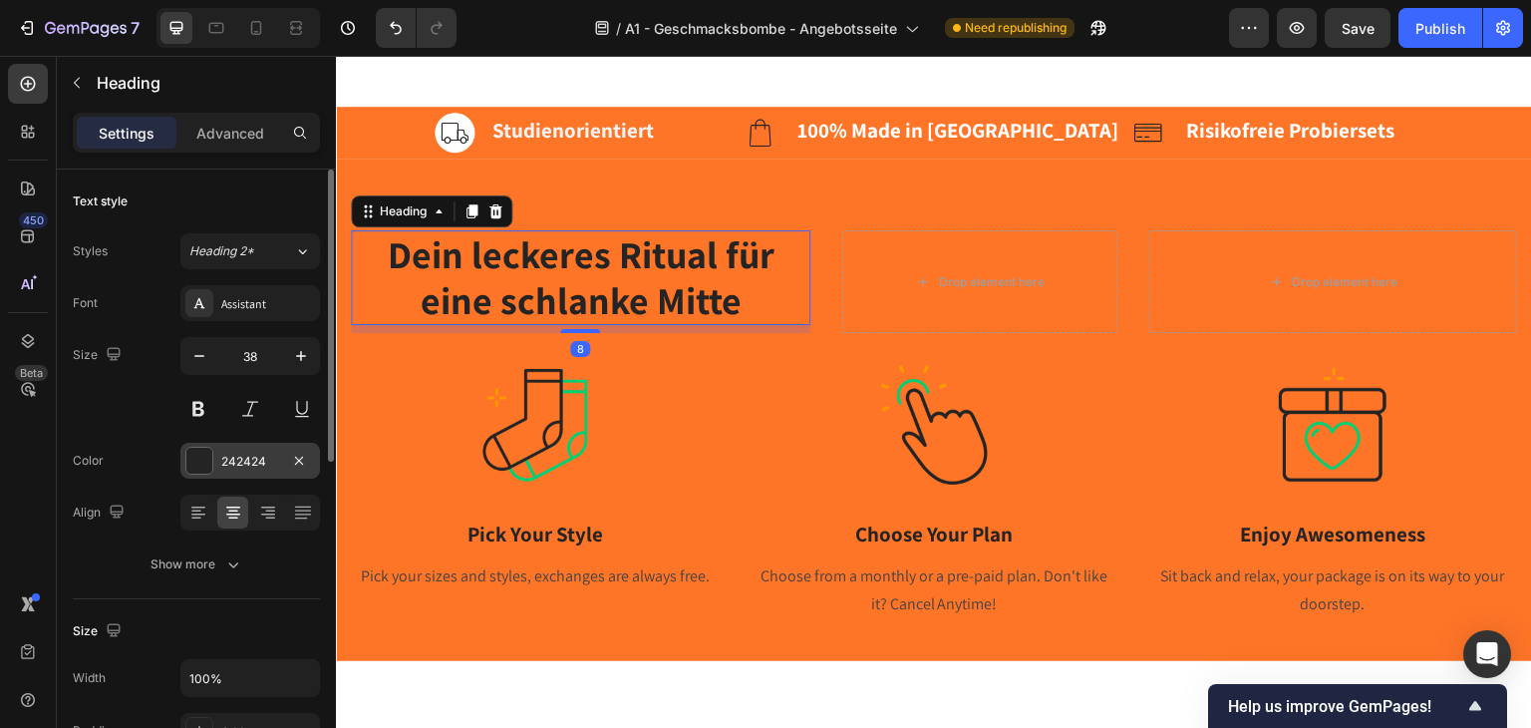
click at [200, 453] on div at bounding box center [199, 461] width 26 height 26
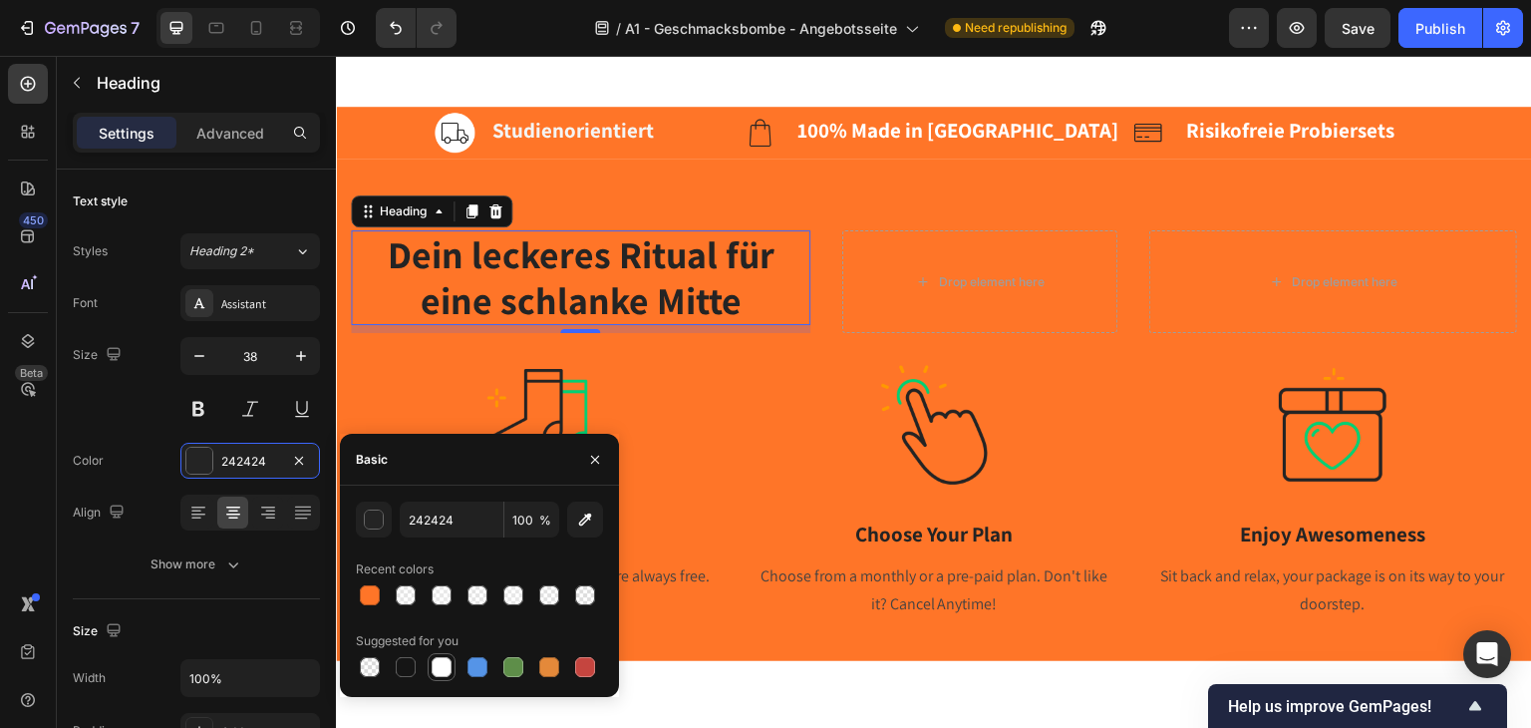
click at [450, 667] on div at bounding box center [442, 667] width 20 height 20
type input "FFFFFF"
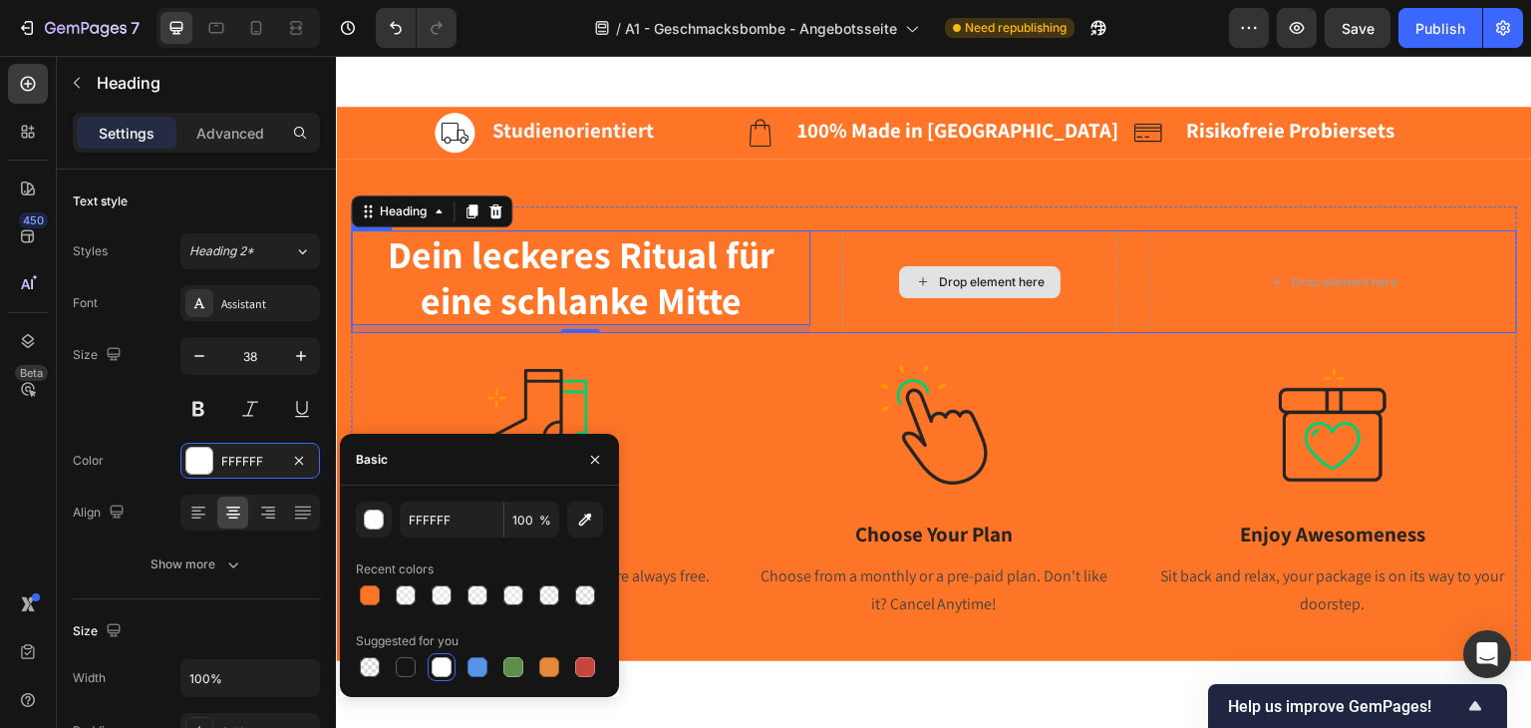
click at [1020, 290] on div "Drop element here" at bounding box center [979, 281] width 161 height 32
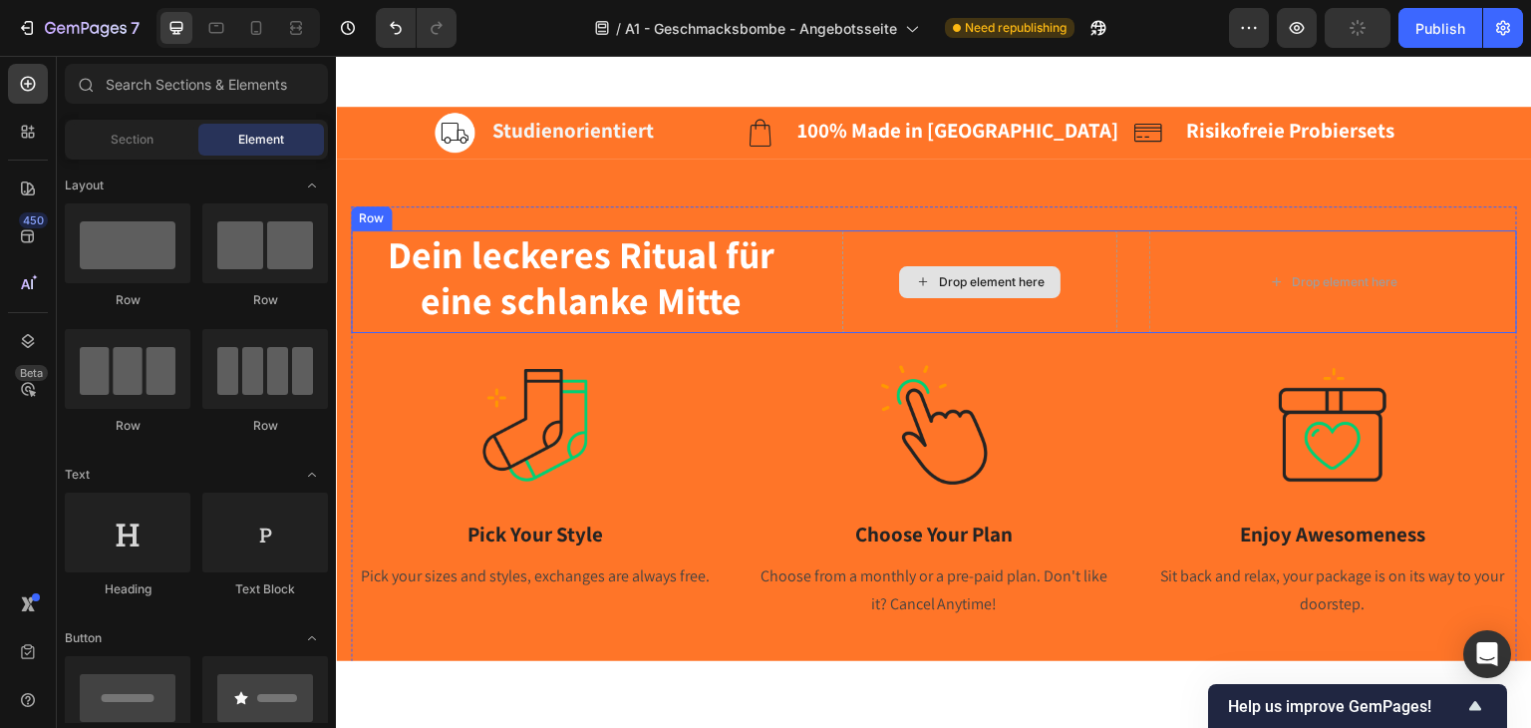
click at [989, 285] on div "Drop element here" at bounding box center [992, 281] width 106 height 16
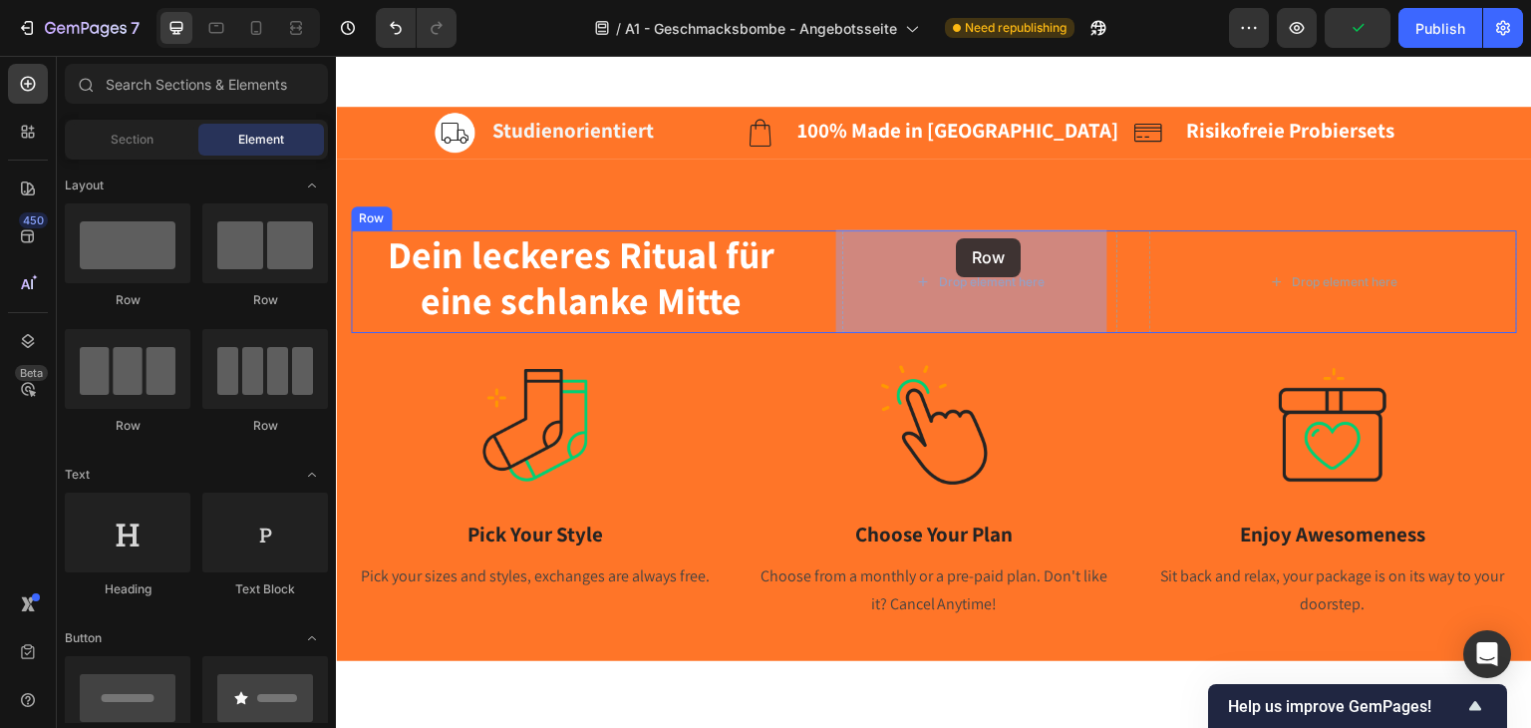
drag, startPoint x: 487, startPoint y: 296, endPoint x: 958, endPoint y: 257, distance: 472.1
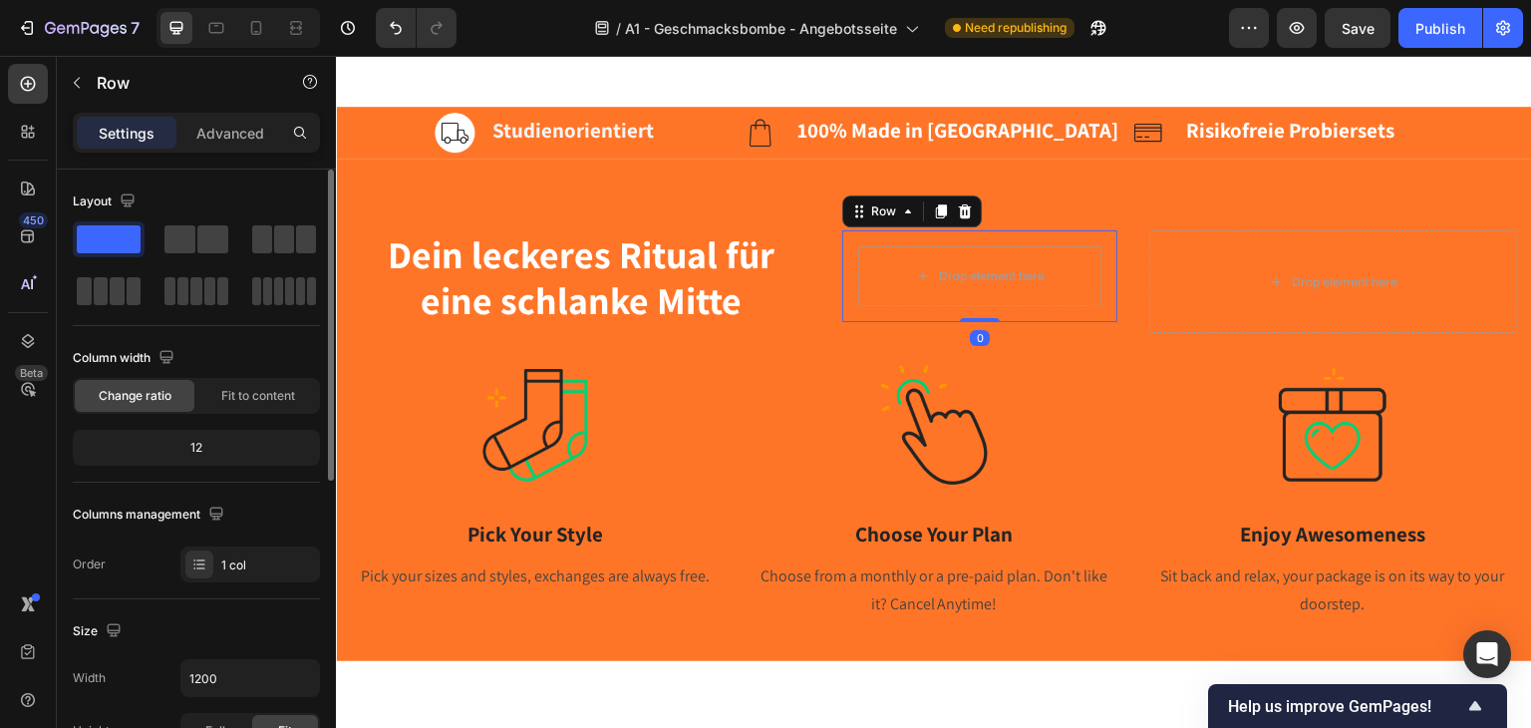
click at [108, 228] on span at bounding box center [109, 239] width 64 height 28
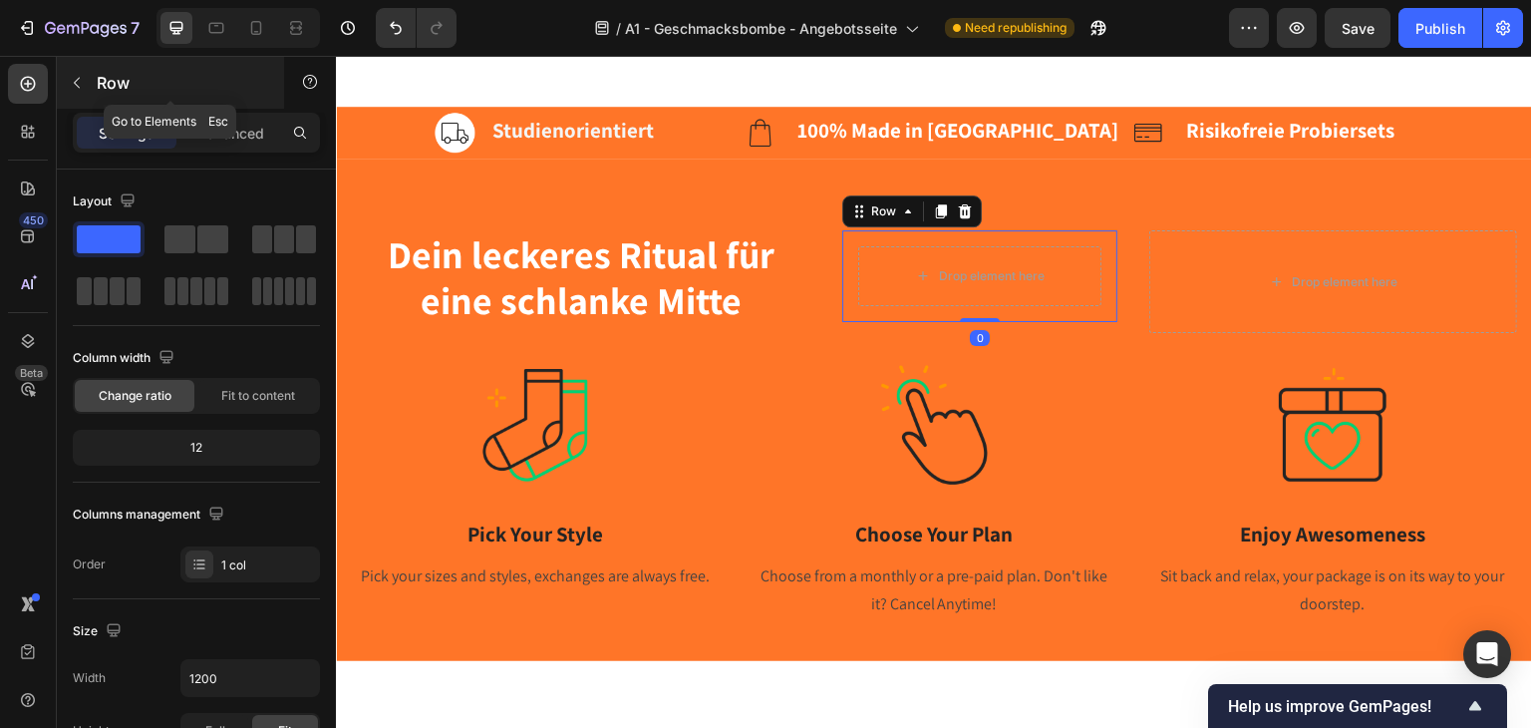
click at [78, 77] on icon "button" at bounding box center [77, 83] width 16 height 16
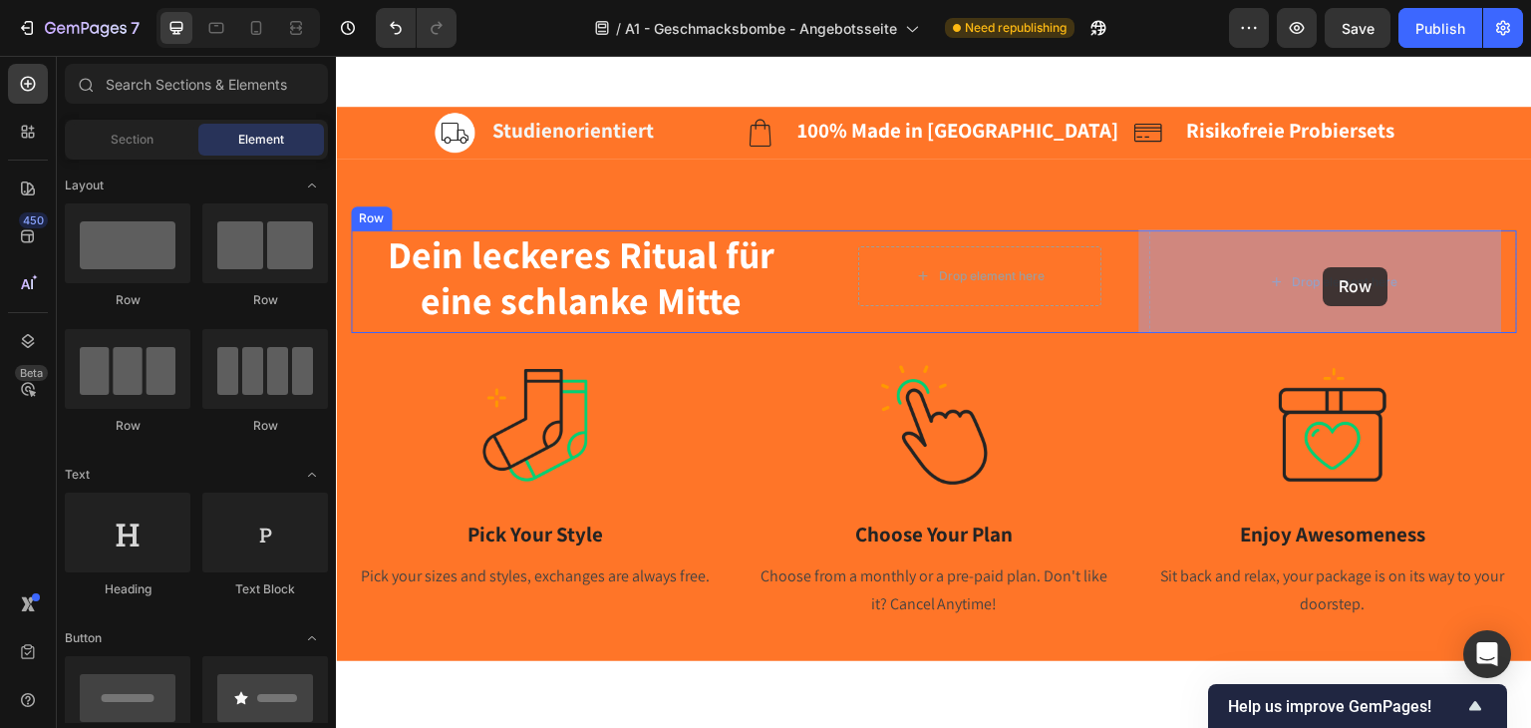
drag, startPoint x: 452, startPoint y: 316, endPoint x: 1324, endPoint y: 266, distance: 873.6
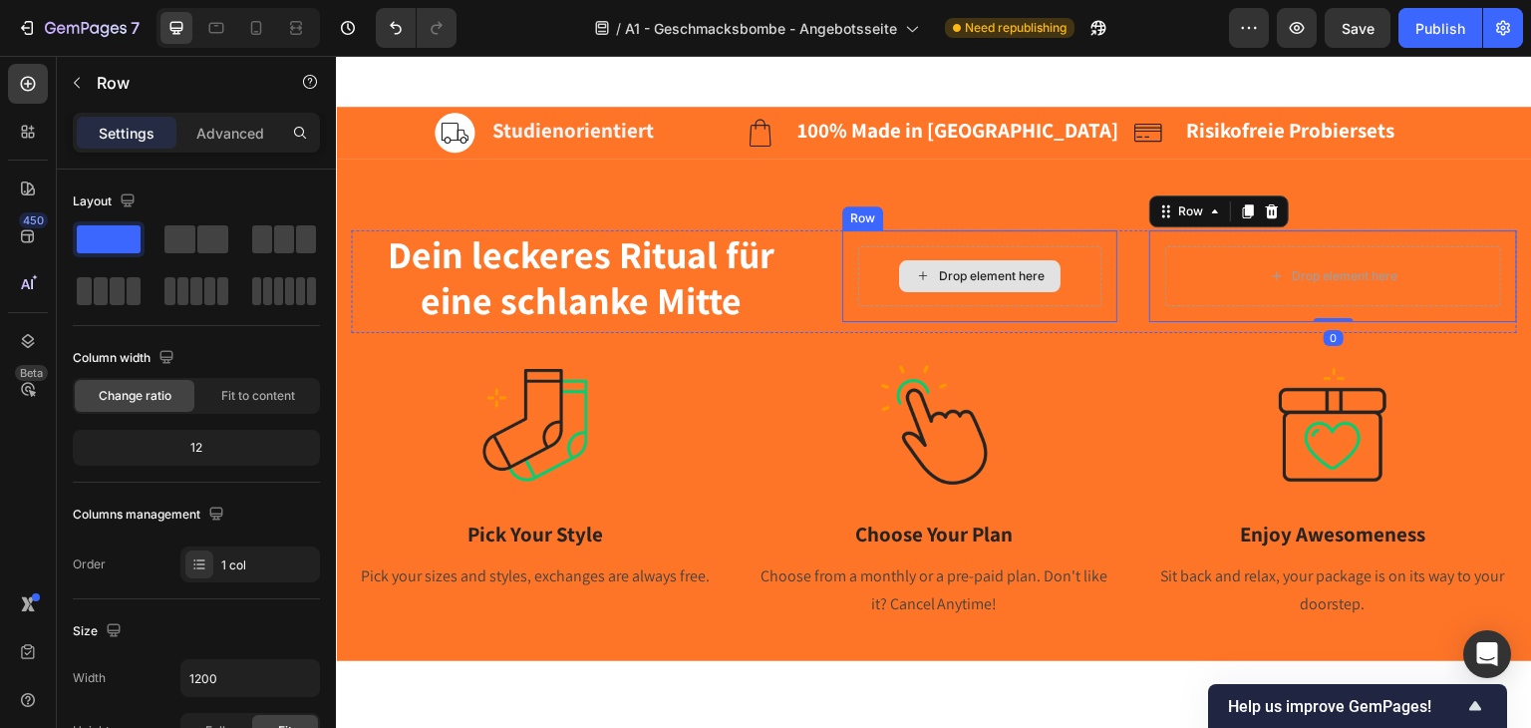
click at [999, 281] on div "Drop element here" at bounding box center [992, 275] width 106 height 16
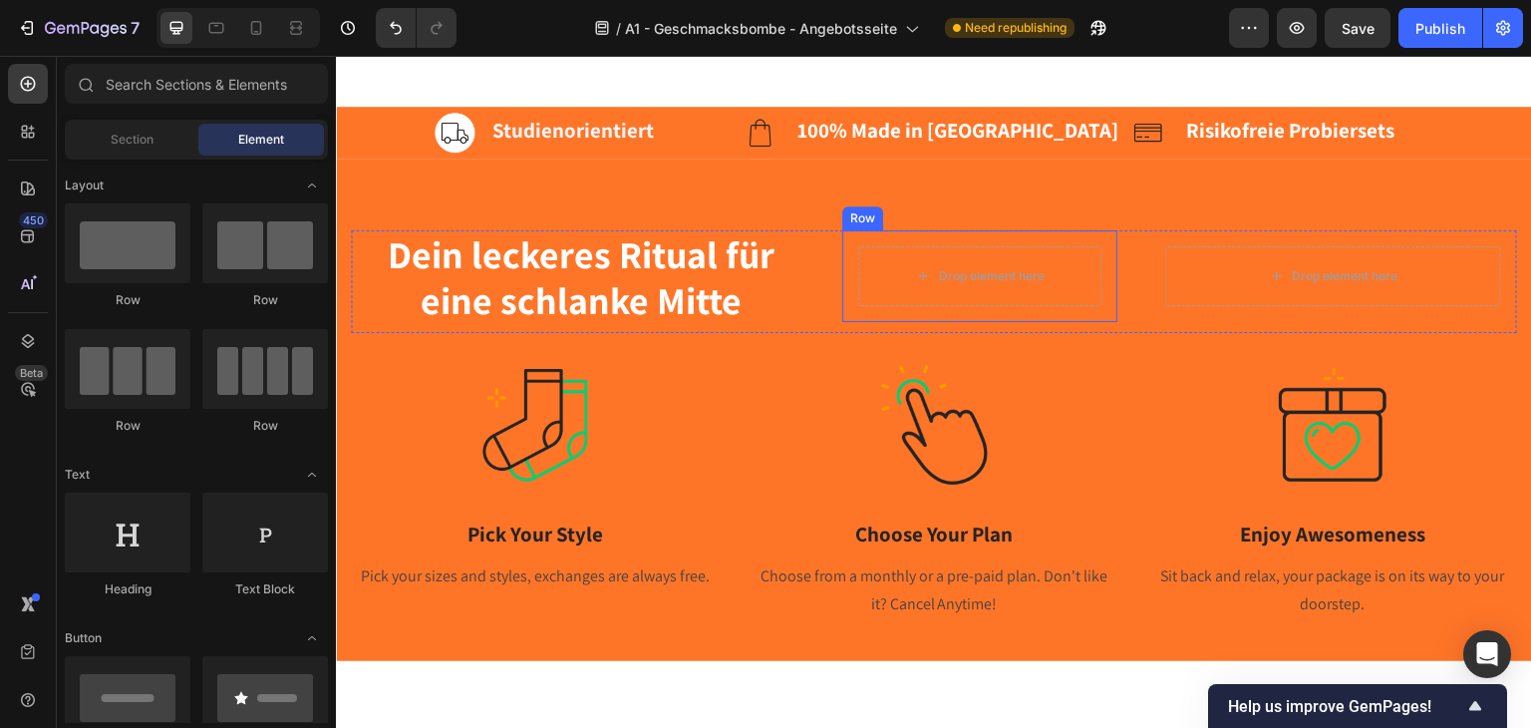
click at [869, 242] on div "Drop element here Row" at bounding box center [980, 275] width 276 height 92
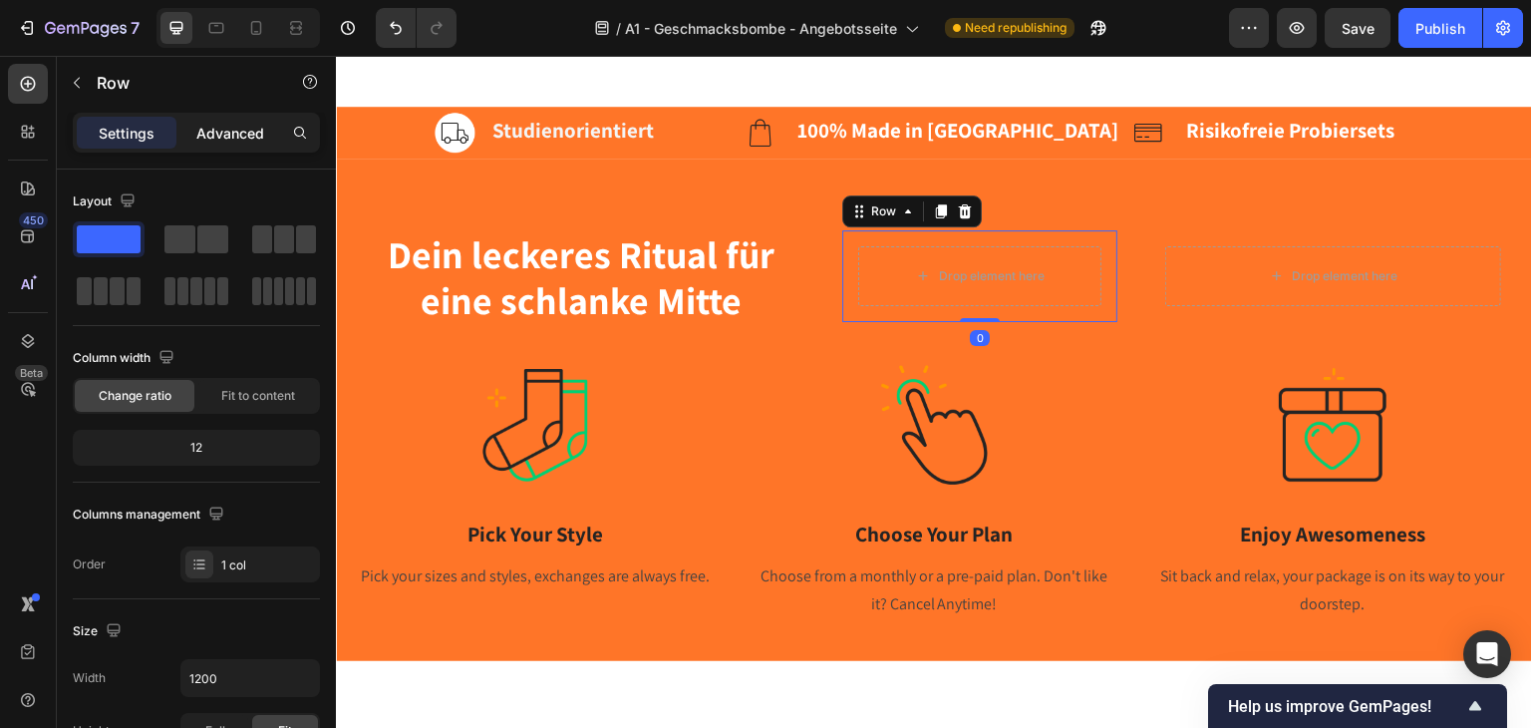
click at [222, 117] on div "Advanced" at bounding box center [230, 133] width 100 height 32
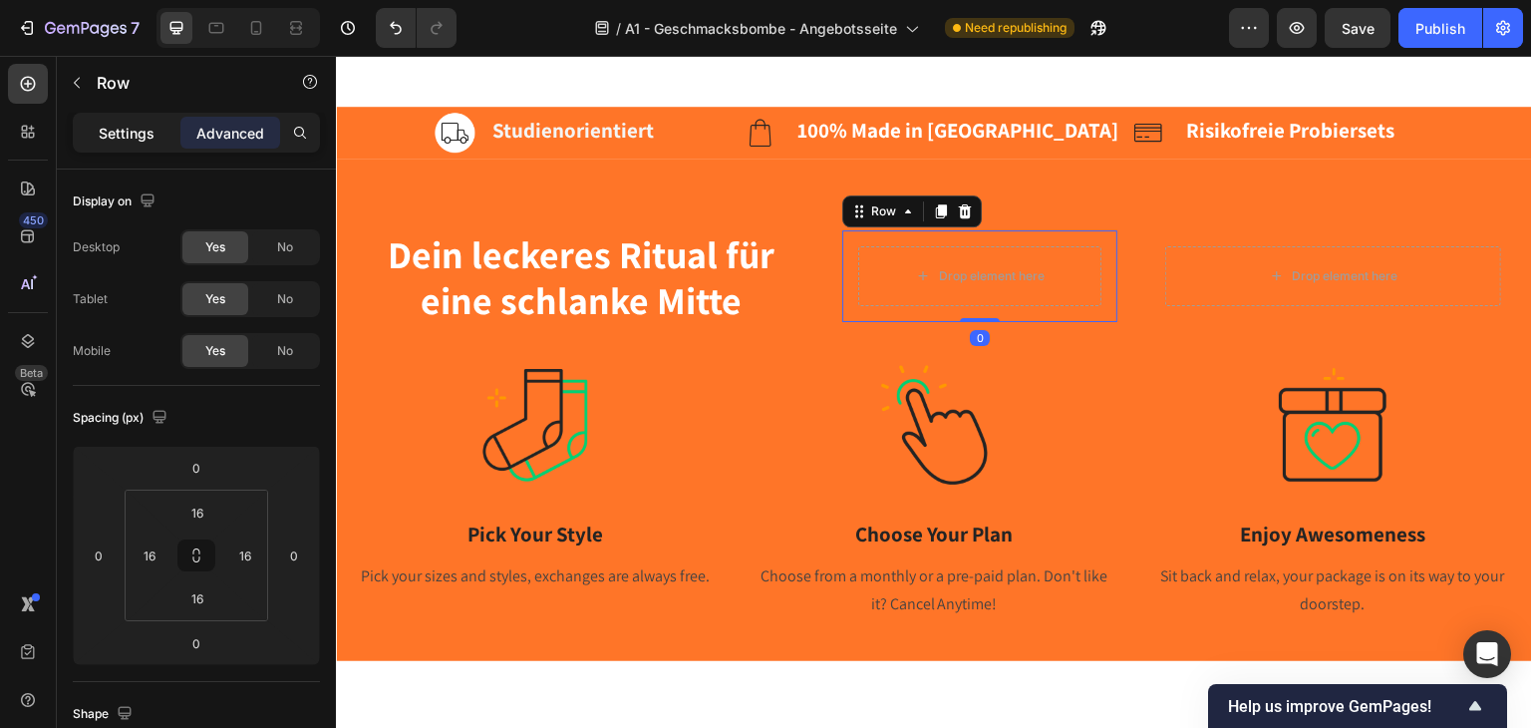
click at [152, 123] on p "Settings" at bounding box center [127, 133] width 56 height 21
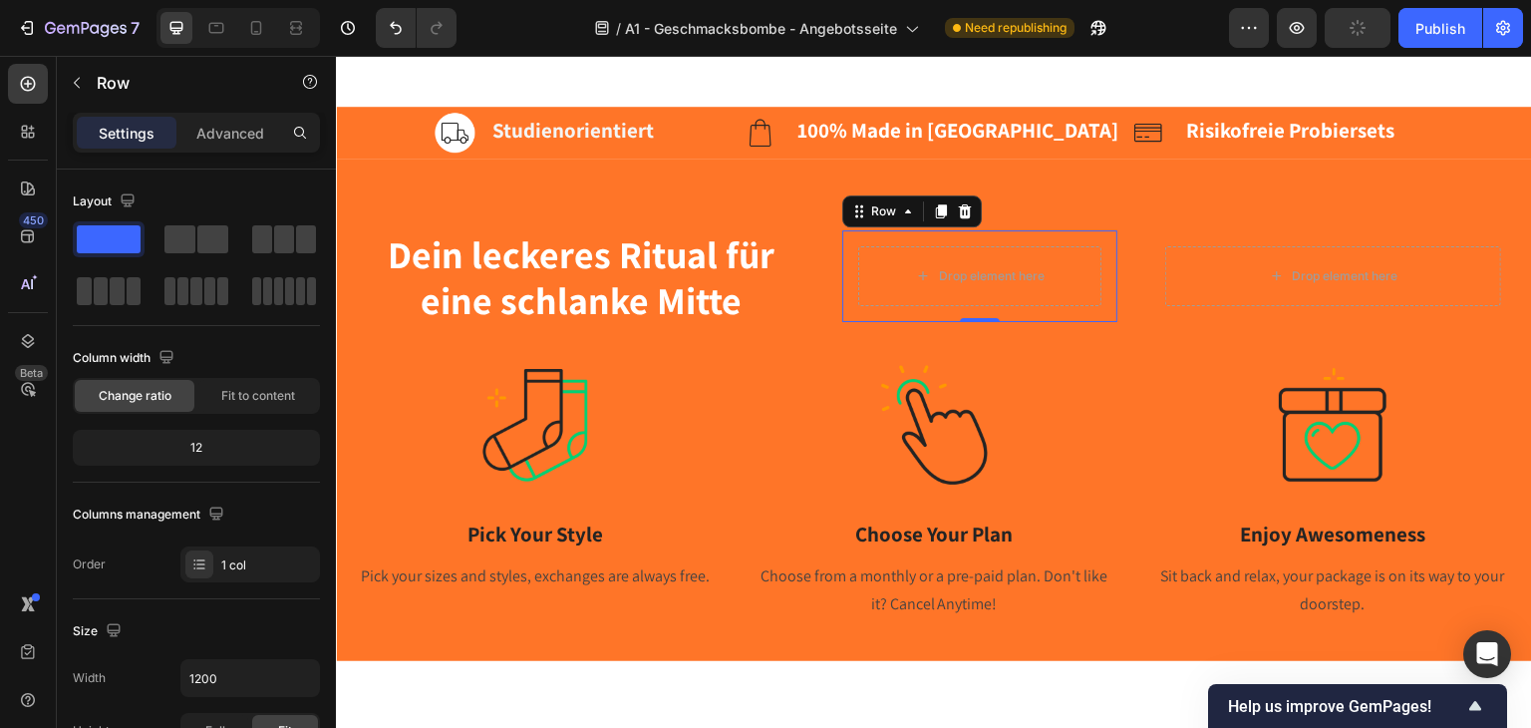
scroll to position [399, 0]
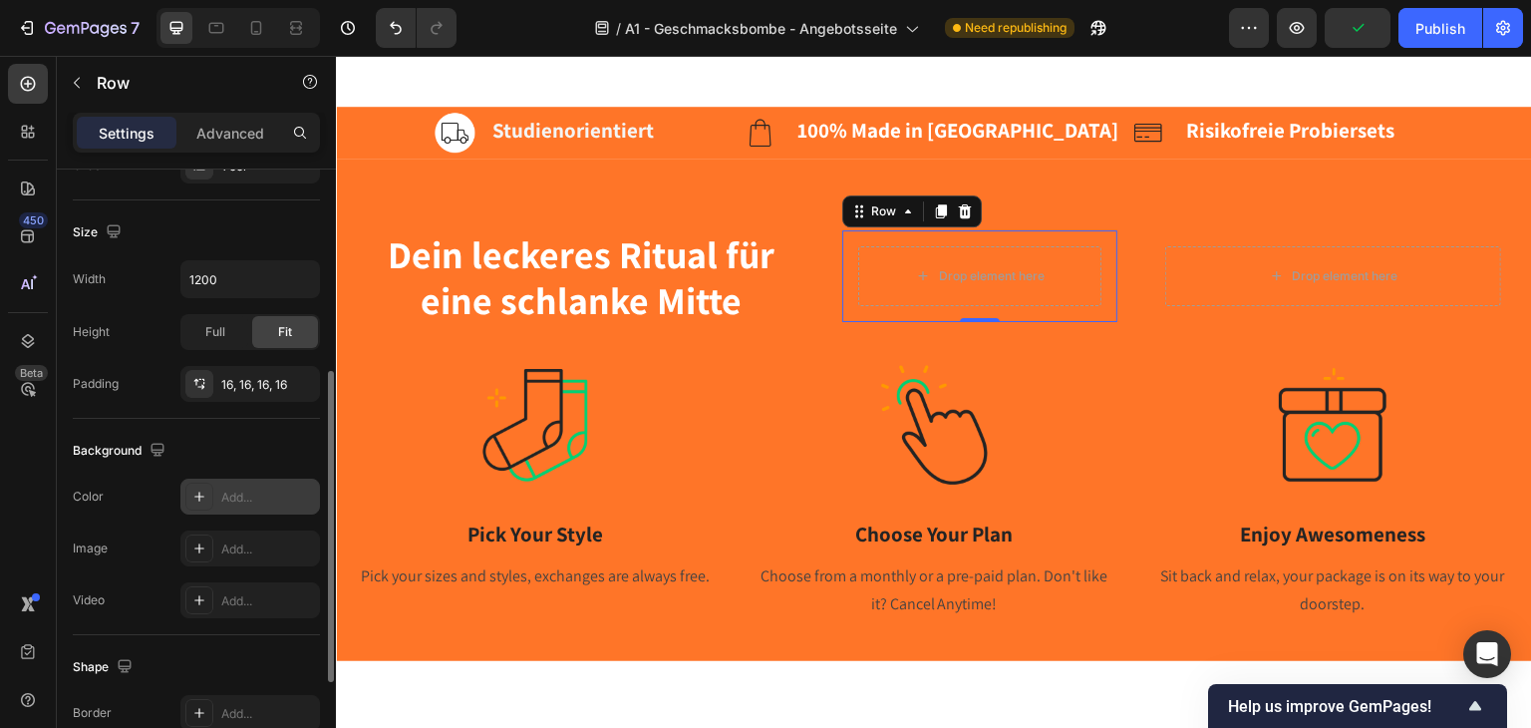
click at [213, 497] on div "Add..." at bounding box center [250, 496] width 140 height 36
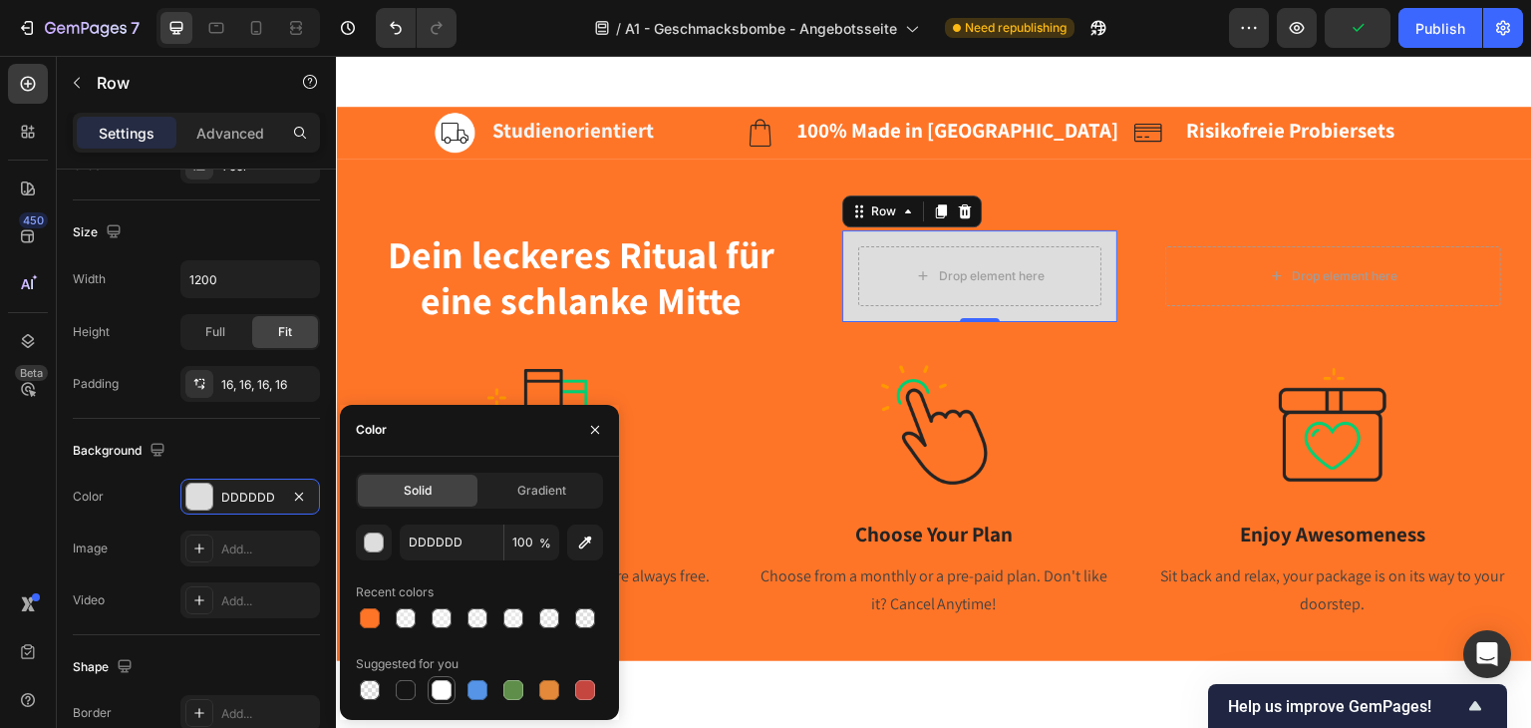
click at [444, 687] on div at bounding box center [442, 690] width 20 height 20
type input "FFFFFF"
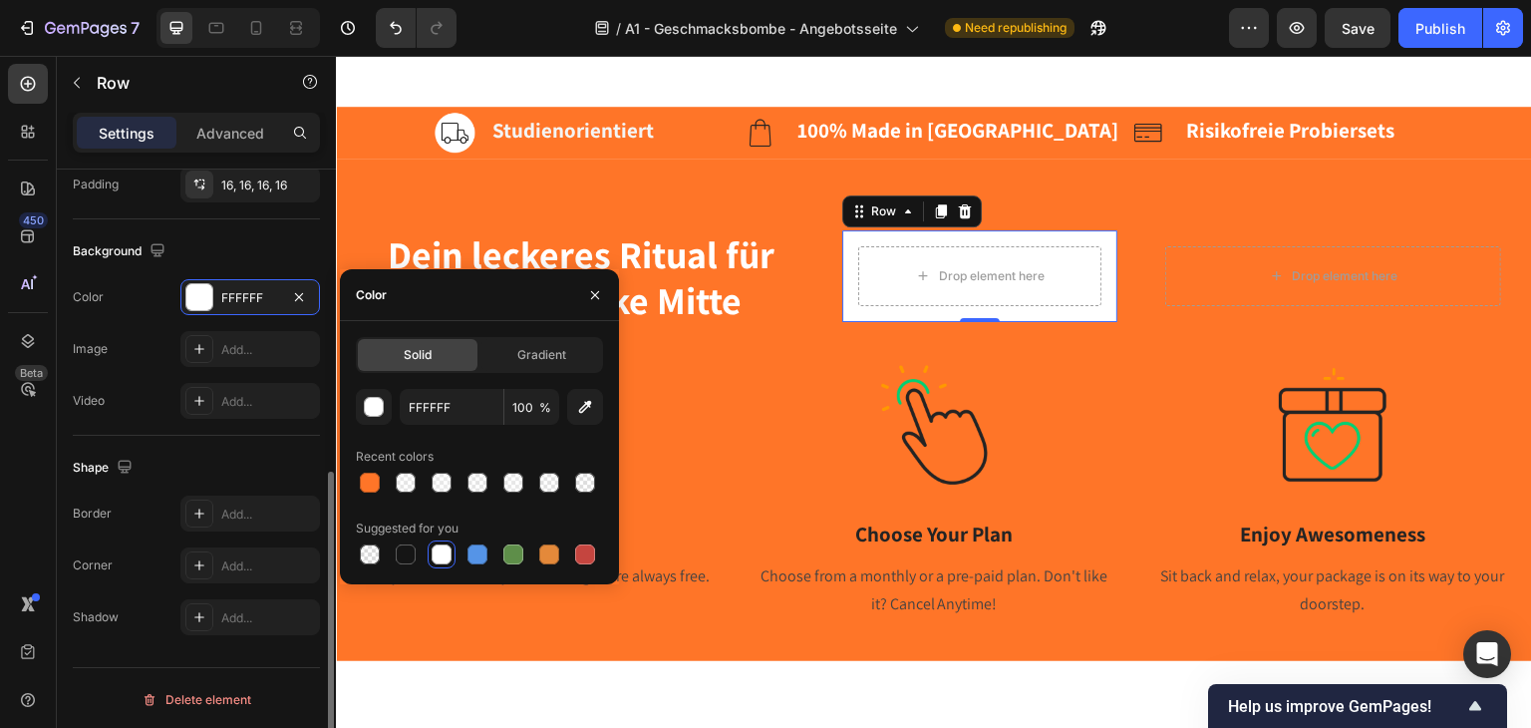
scroll to position [599, 0]
click at [199, 515] on icon at bounding box center [199, 512] width 16 height 16
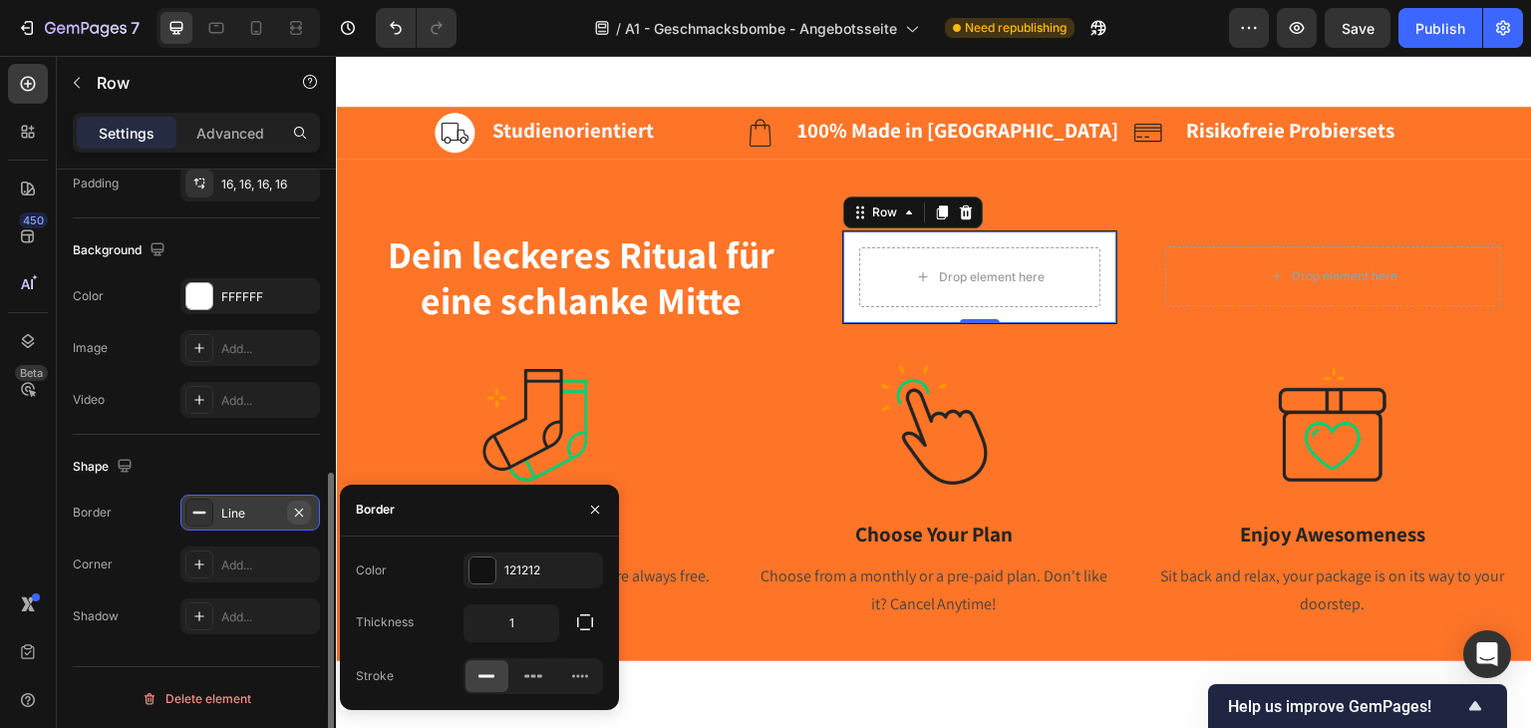
click at [298, 504] on icon "button" at bounding box center [299, 512] width 16 height 16
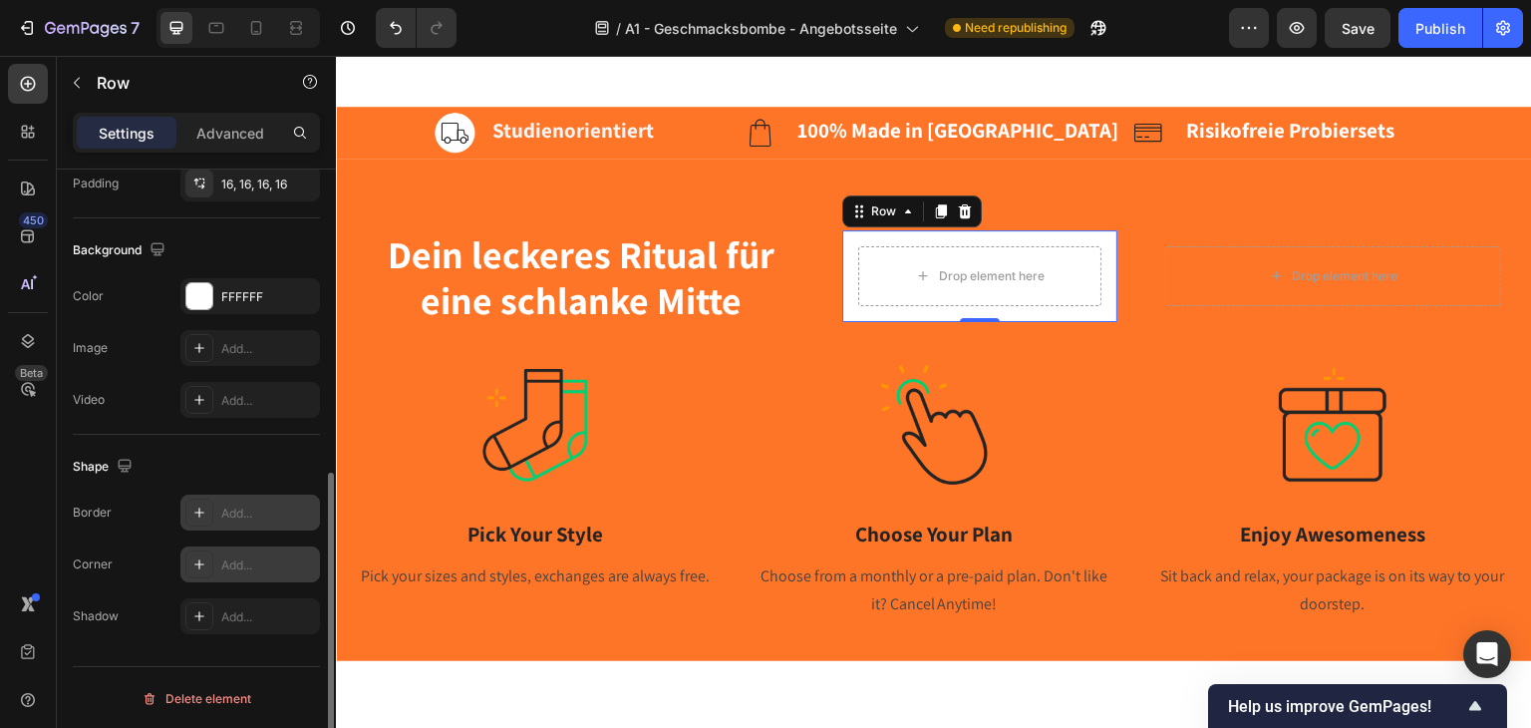
click at [189, 561] on div at bounding box center [199, 564] width 28 height 28
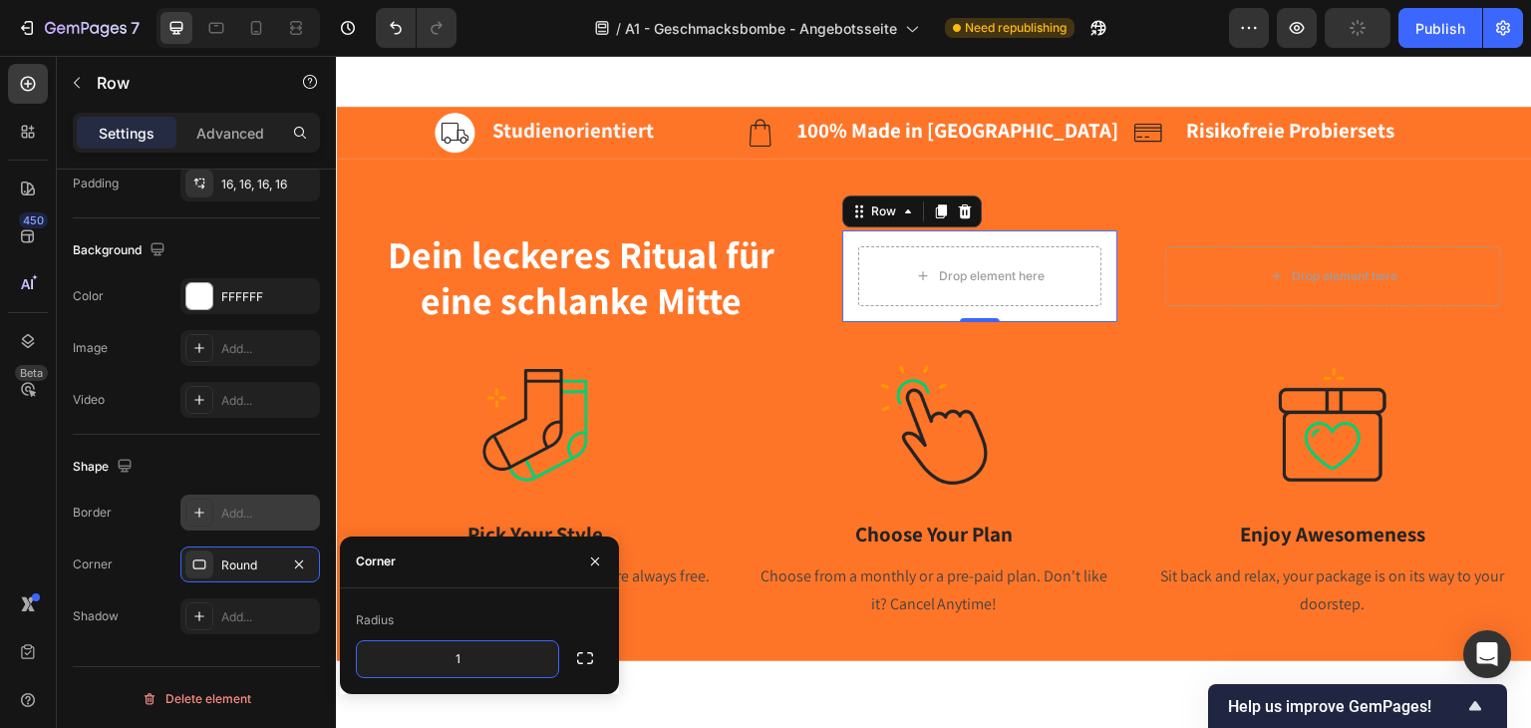
type input "16"
click at [237, 456] on div "Shape" at bounding box center [196, 467] width 247 height 32
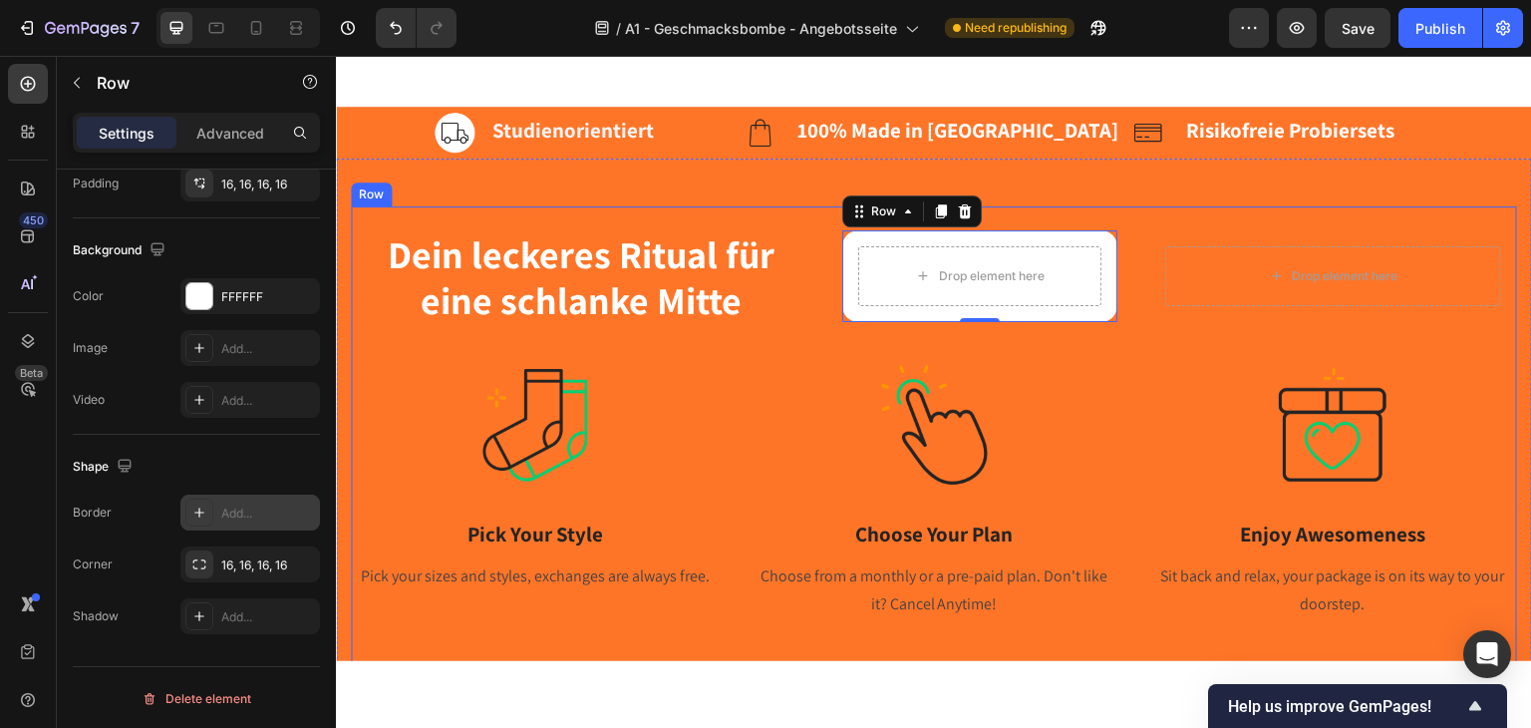
click at [739, 379] on div "Image Pick Your Style Heading Pick your sizes and styles, exchanges are always …" at bounding box center [934, 508] width 1166 height 288
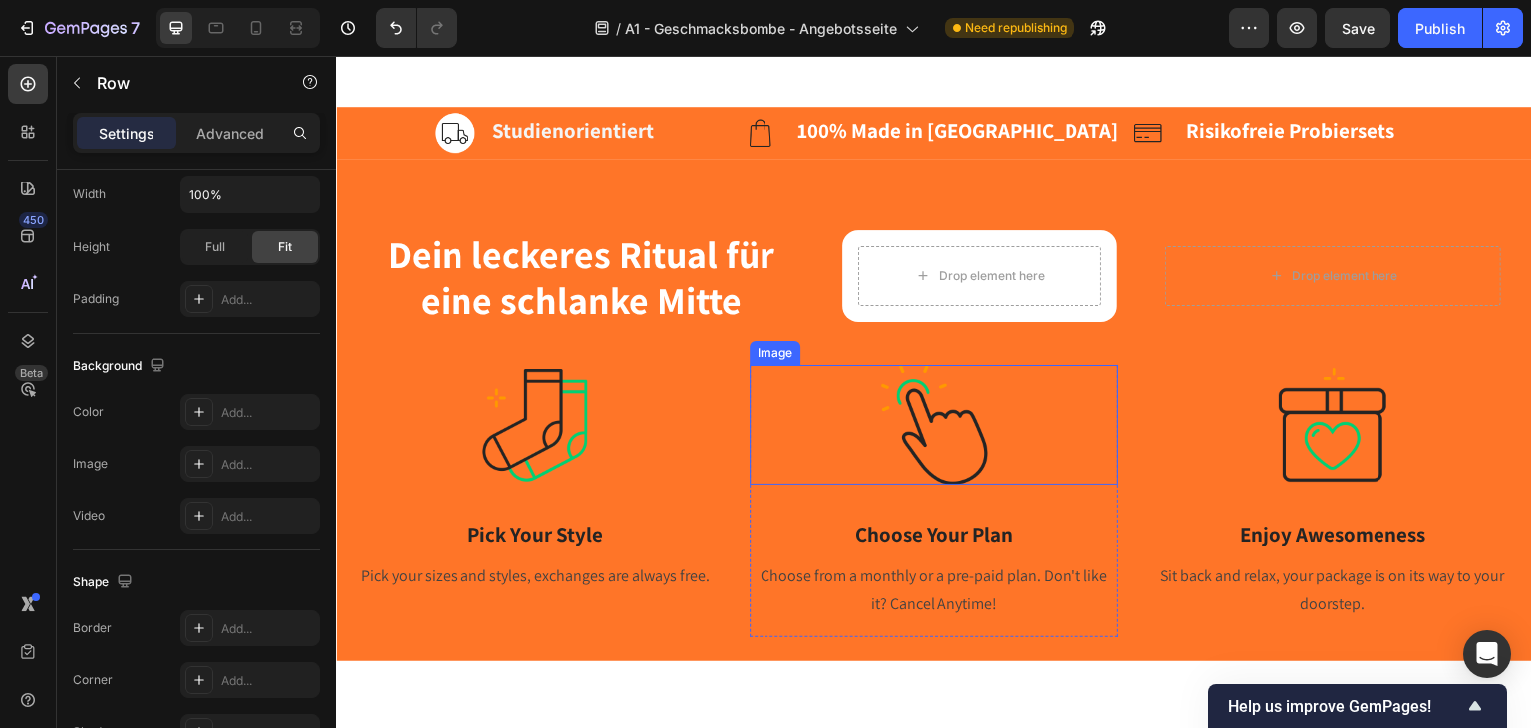
scroll to position [498, 0]
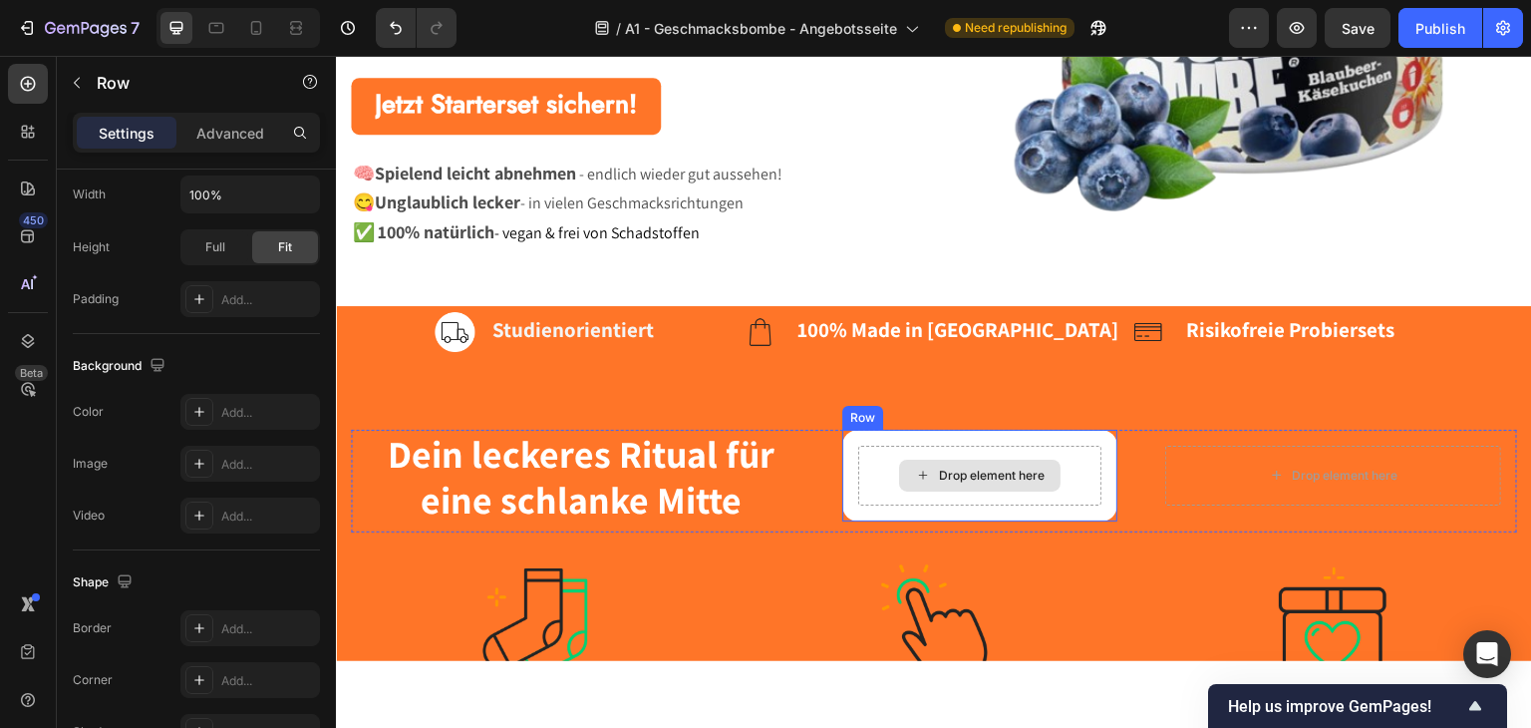
click at [920, 475] on icon at bounding box center [923, 474] width 16 height 17
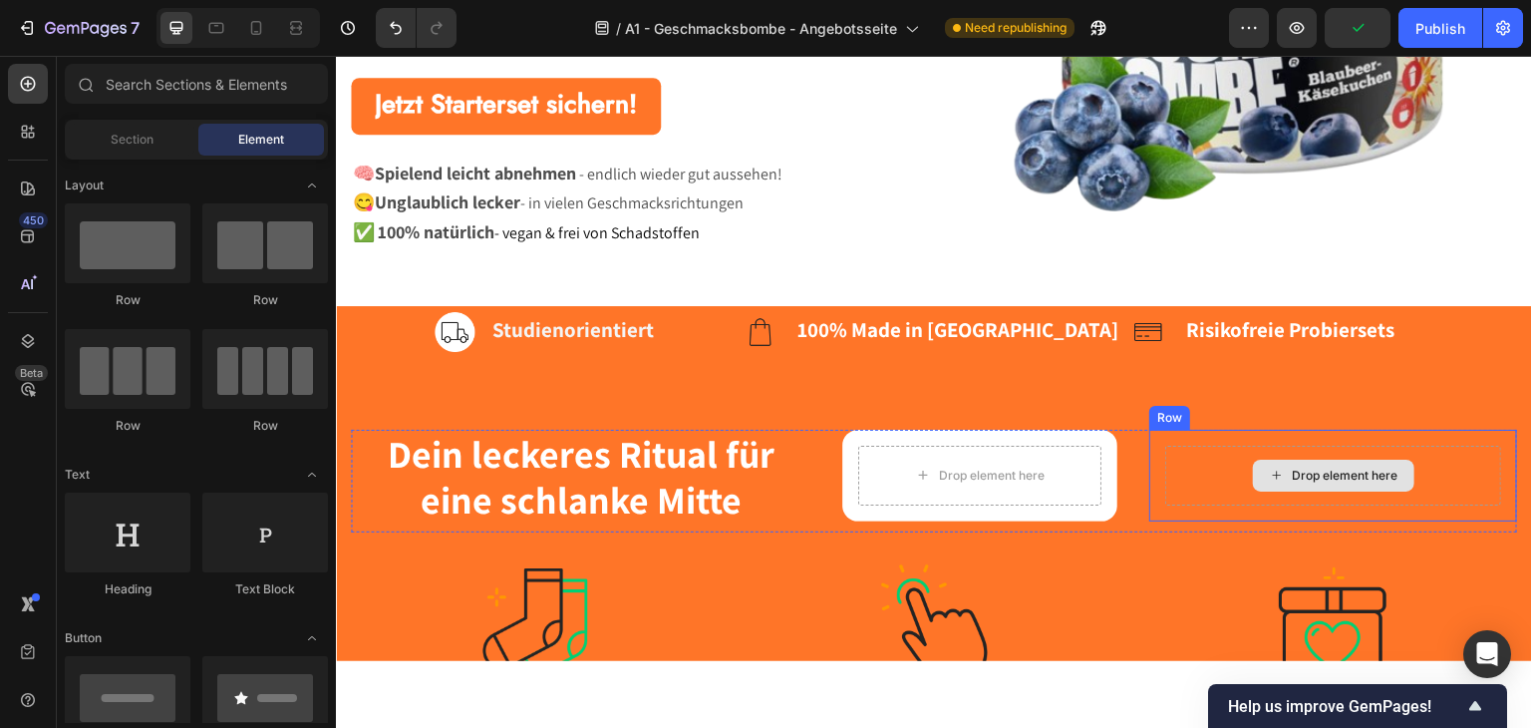
click at [1269, 472] on icon at bounding box center [1277, 474] width 16 height 17
click at [1194, 438] on div "Drop element here Row" at bounding box center [1333, 475] width 368 height 92
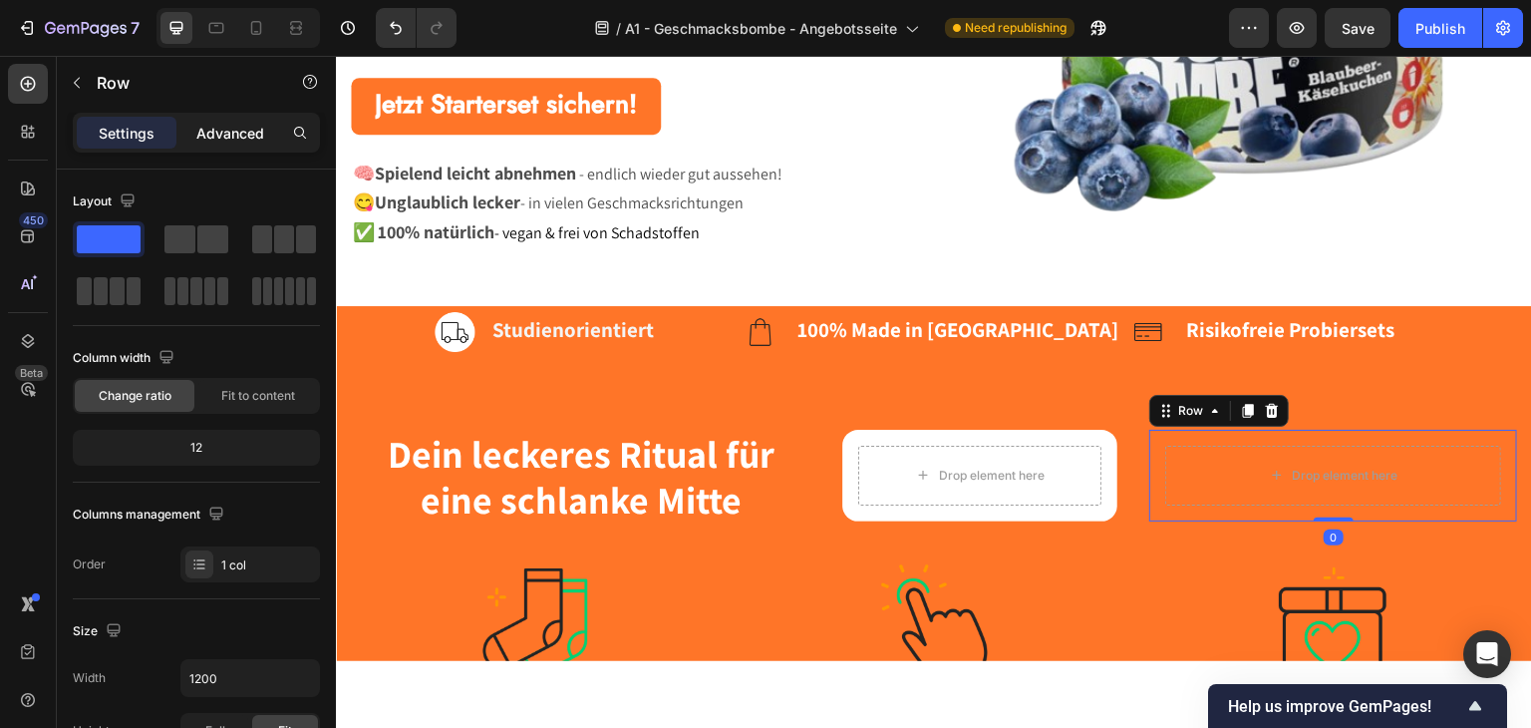
click at [220, 135] on p "Advanced" at bounding box center [230, 133] width 68 height 21
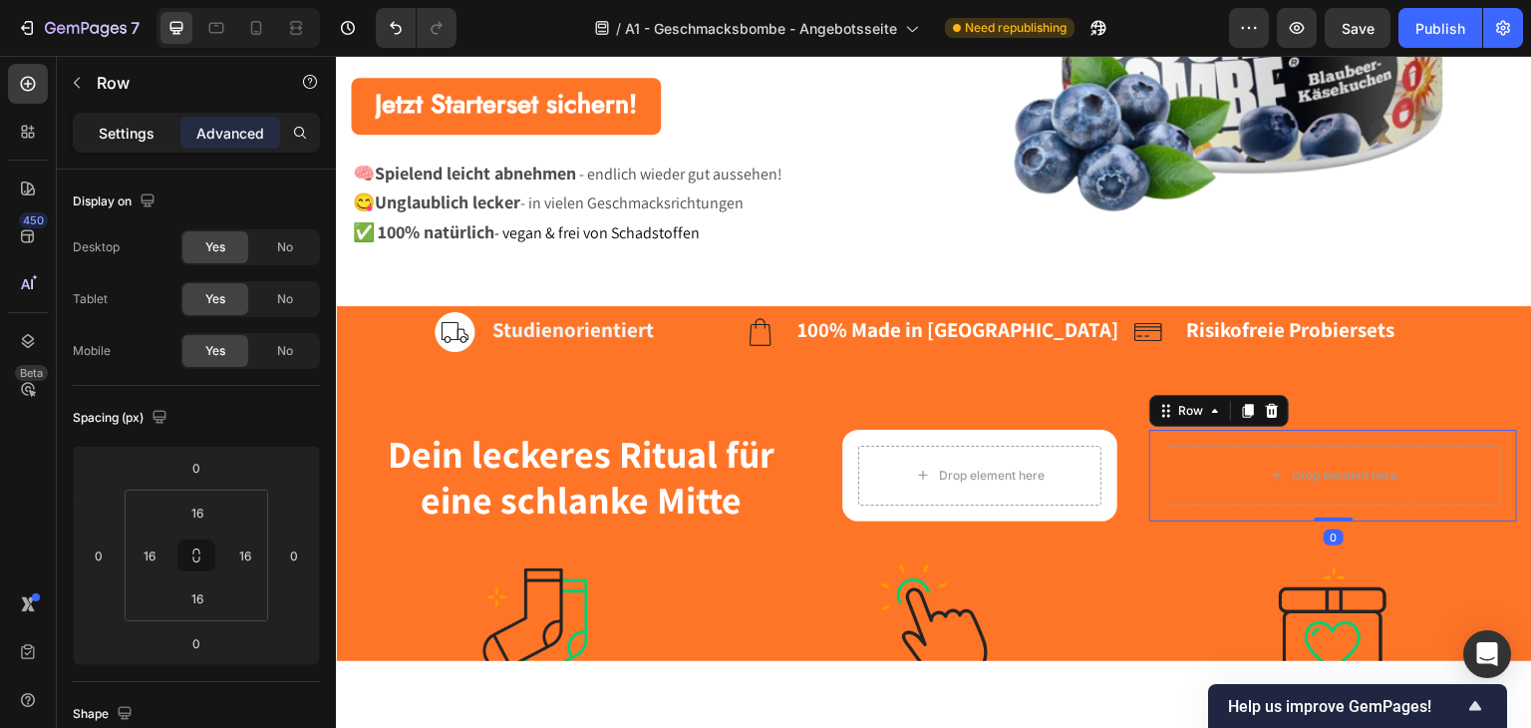
click at [129, 136] on p "Settings" at bounding box center [127, 133] width 56 height 21
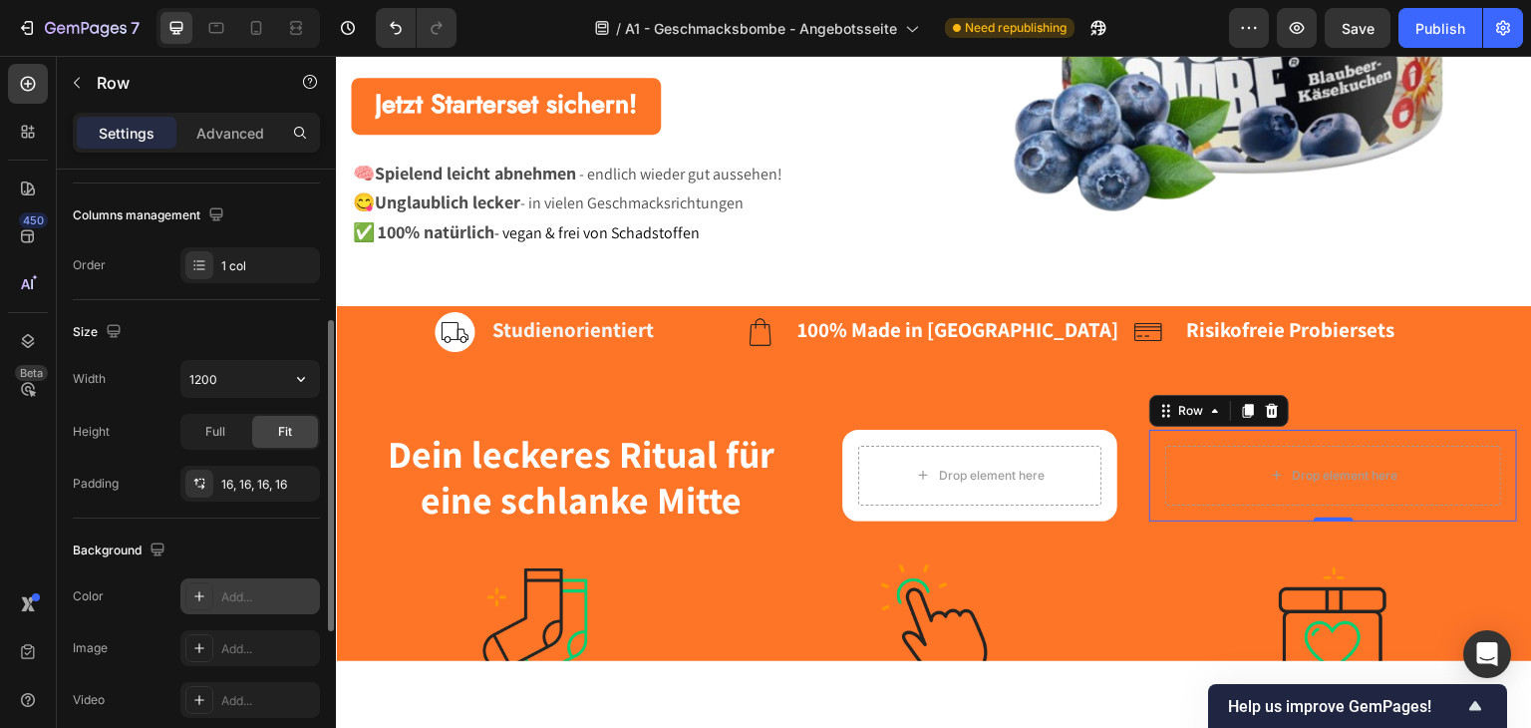
scroll to position [599, 0]
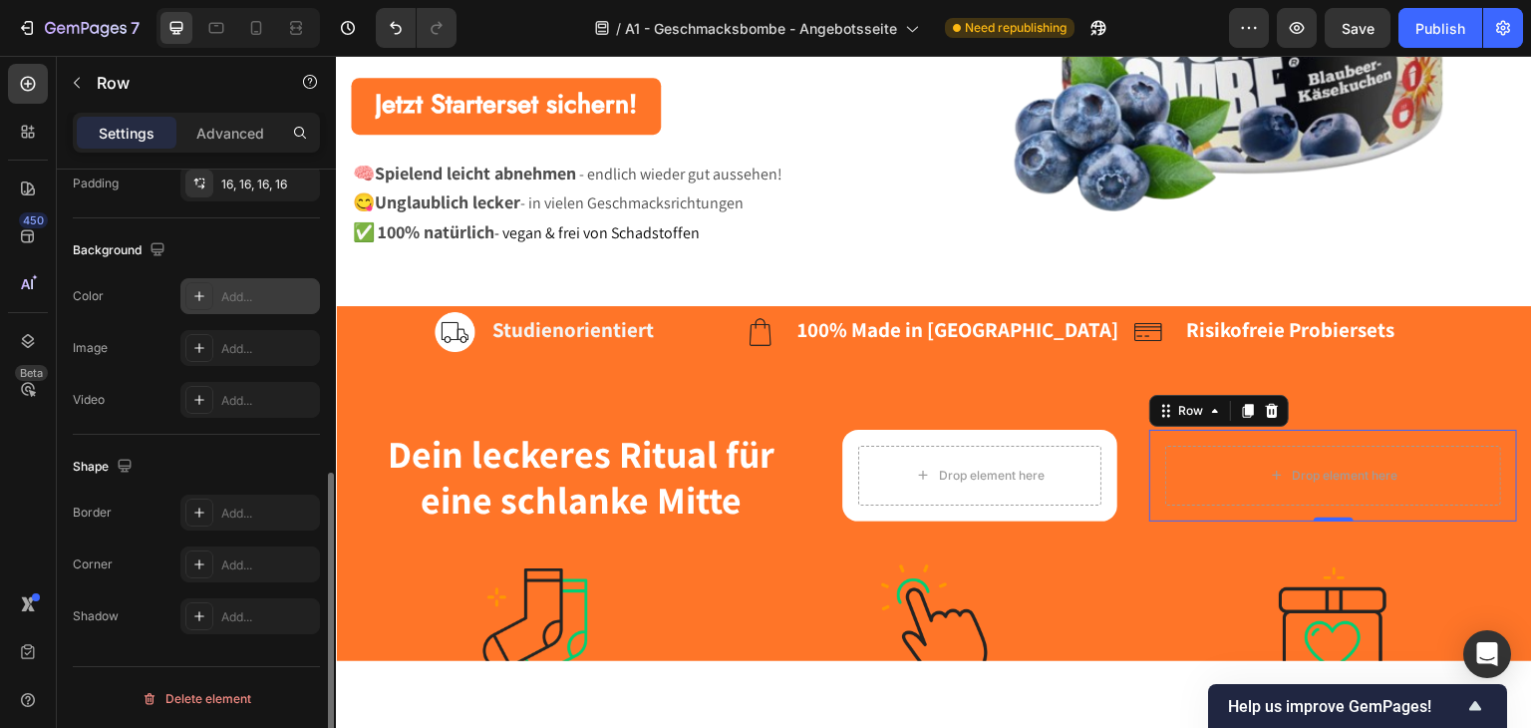
click at [199, 291] on icon at bounding box center [199, 296] width 10 height 10
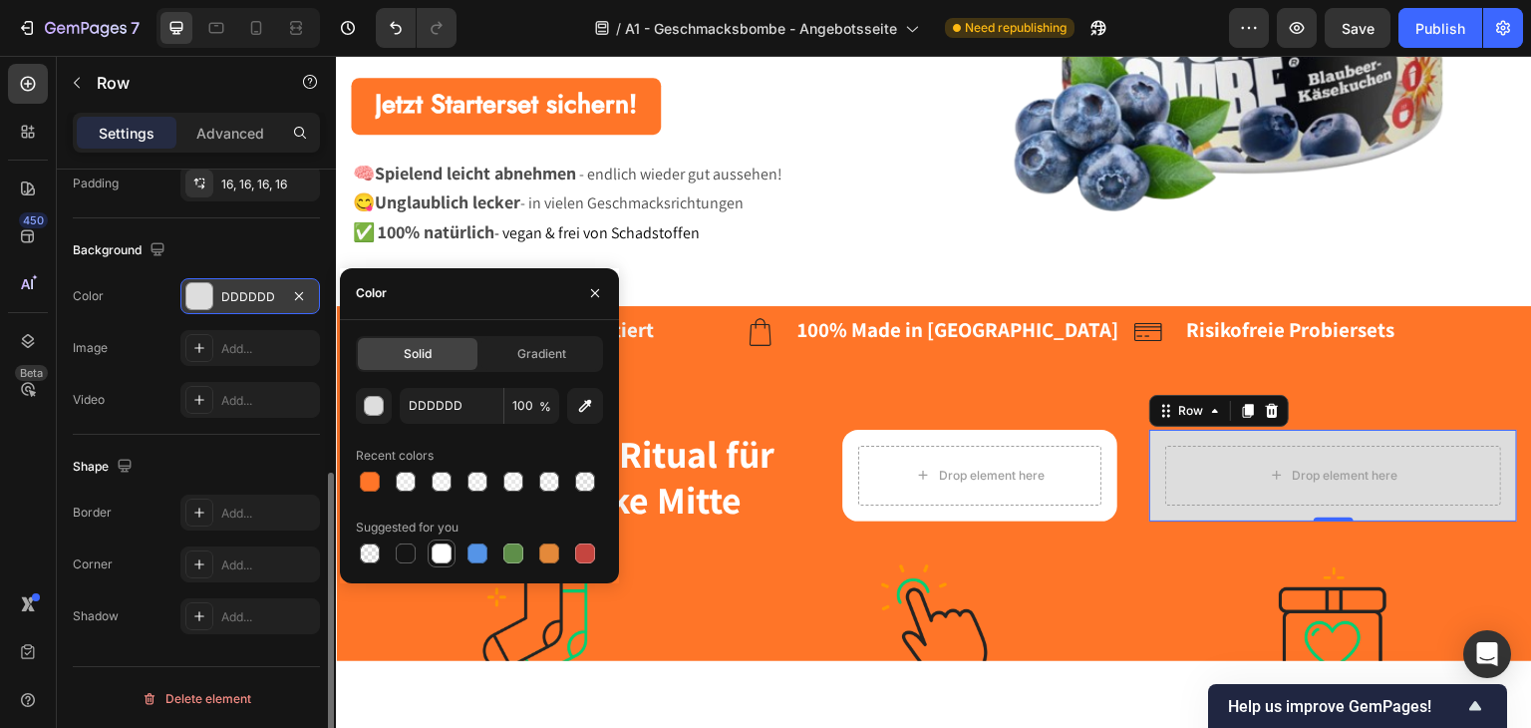
click at [439, 556] on div at bounding box center [442, 553] width 20 height 20
type input "FFFFFF"
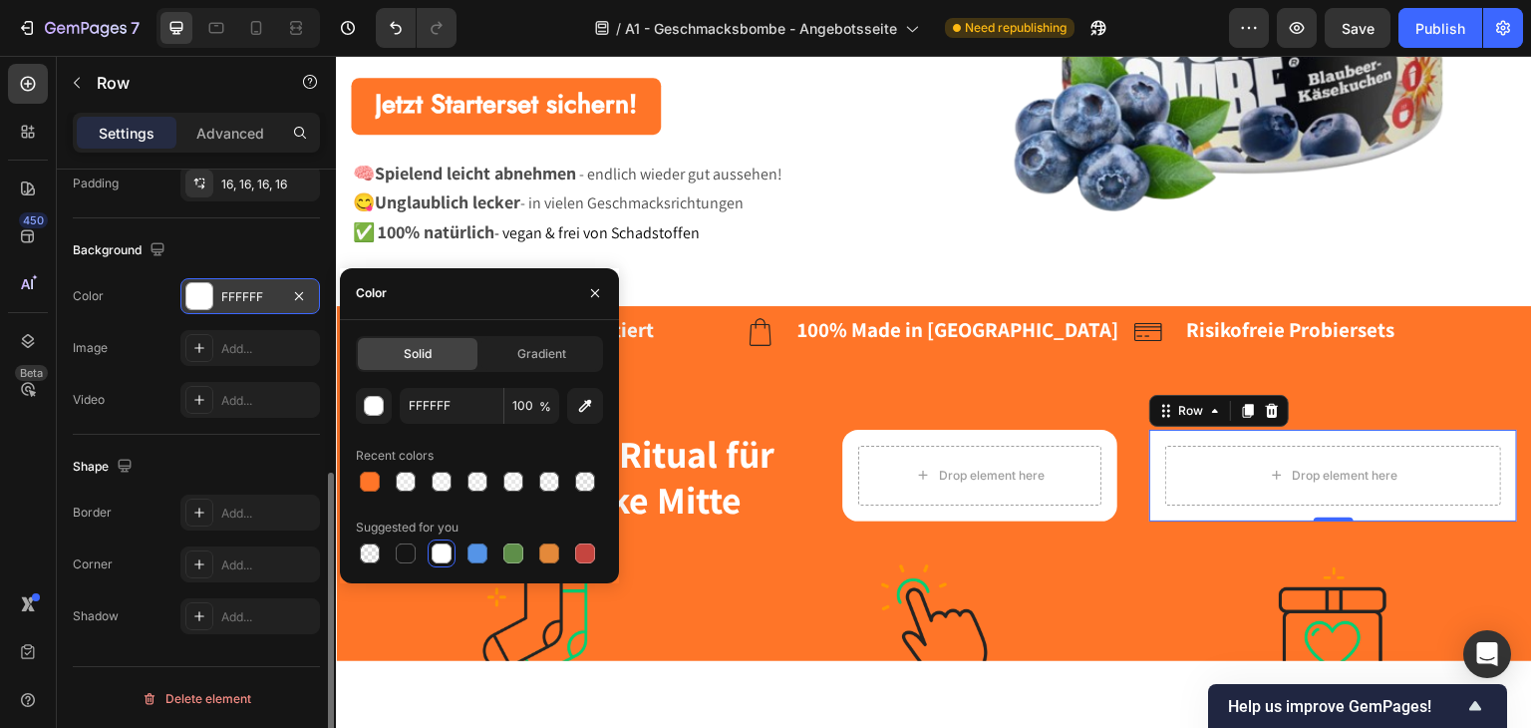
click at [223, 249] on div "Background" at bounding box center [196, 250] width 247 height 32
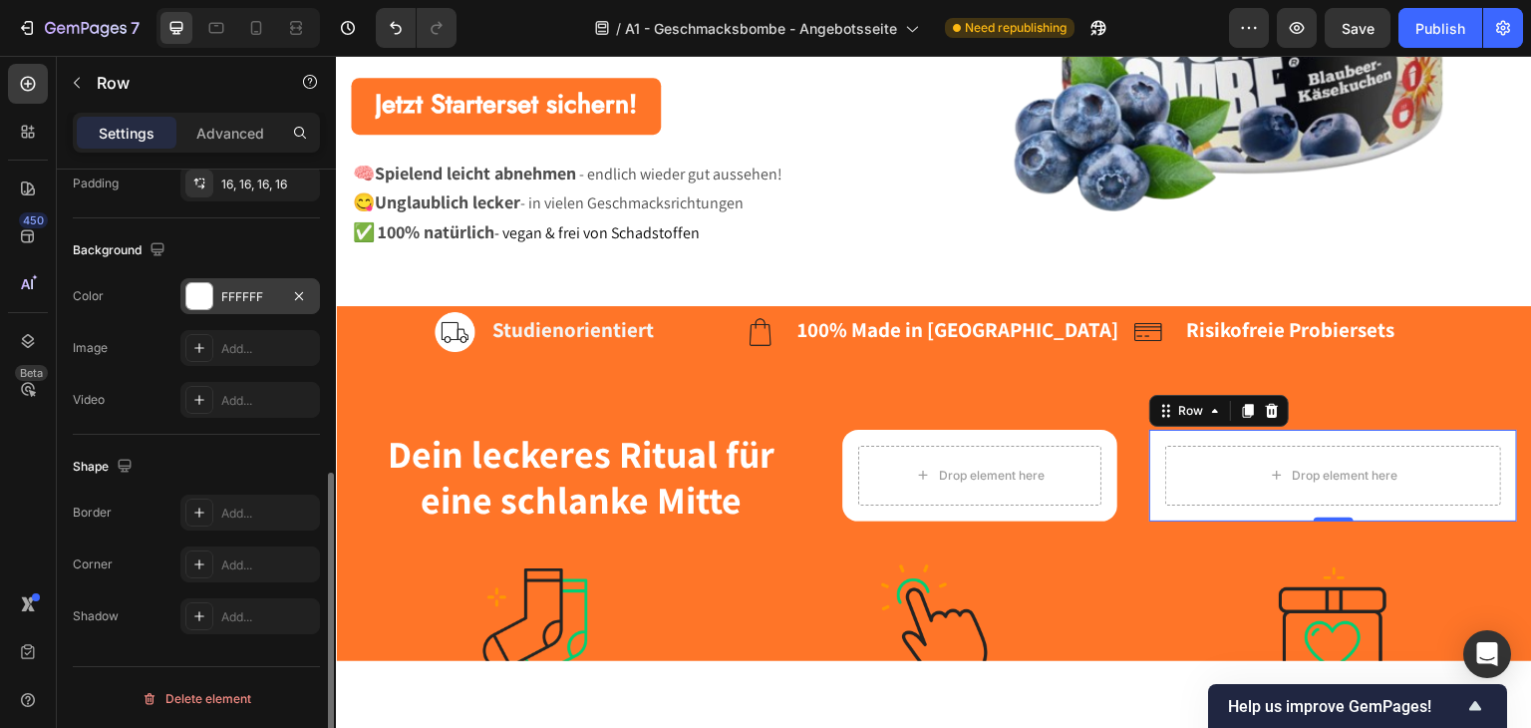
click at [204, 568] on div at bounding box center [199, 564] width 28 height 28
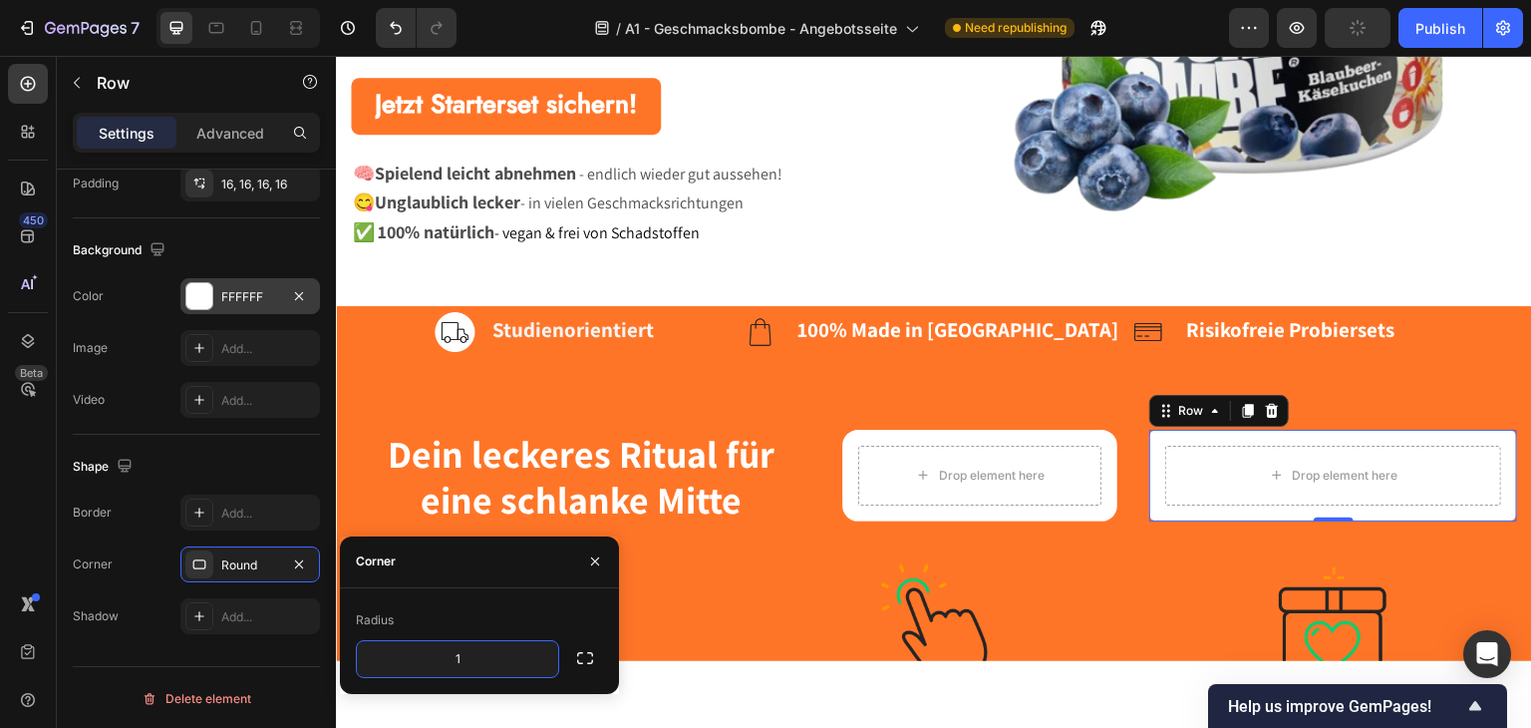
type input "16"
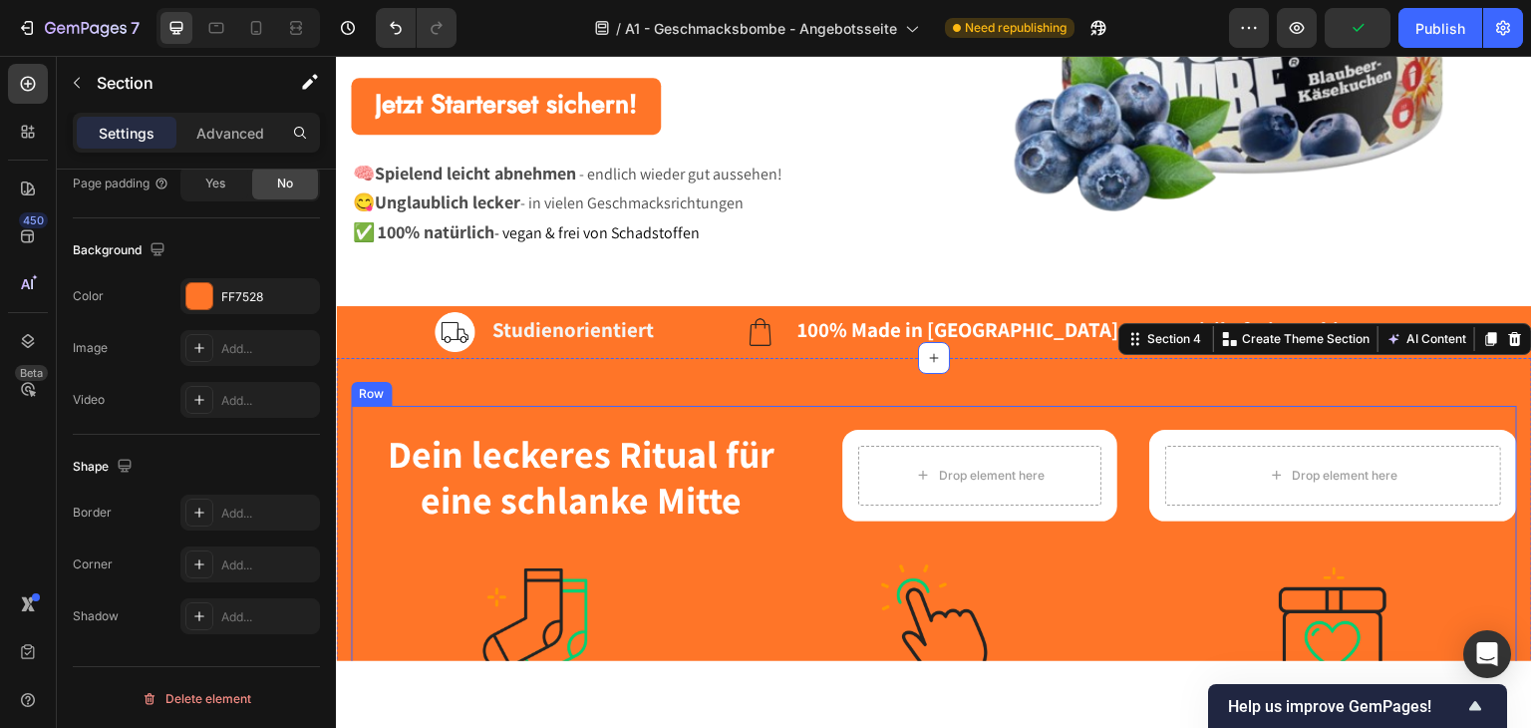
scroll to position [0, 0]
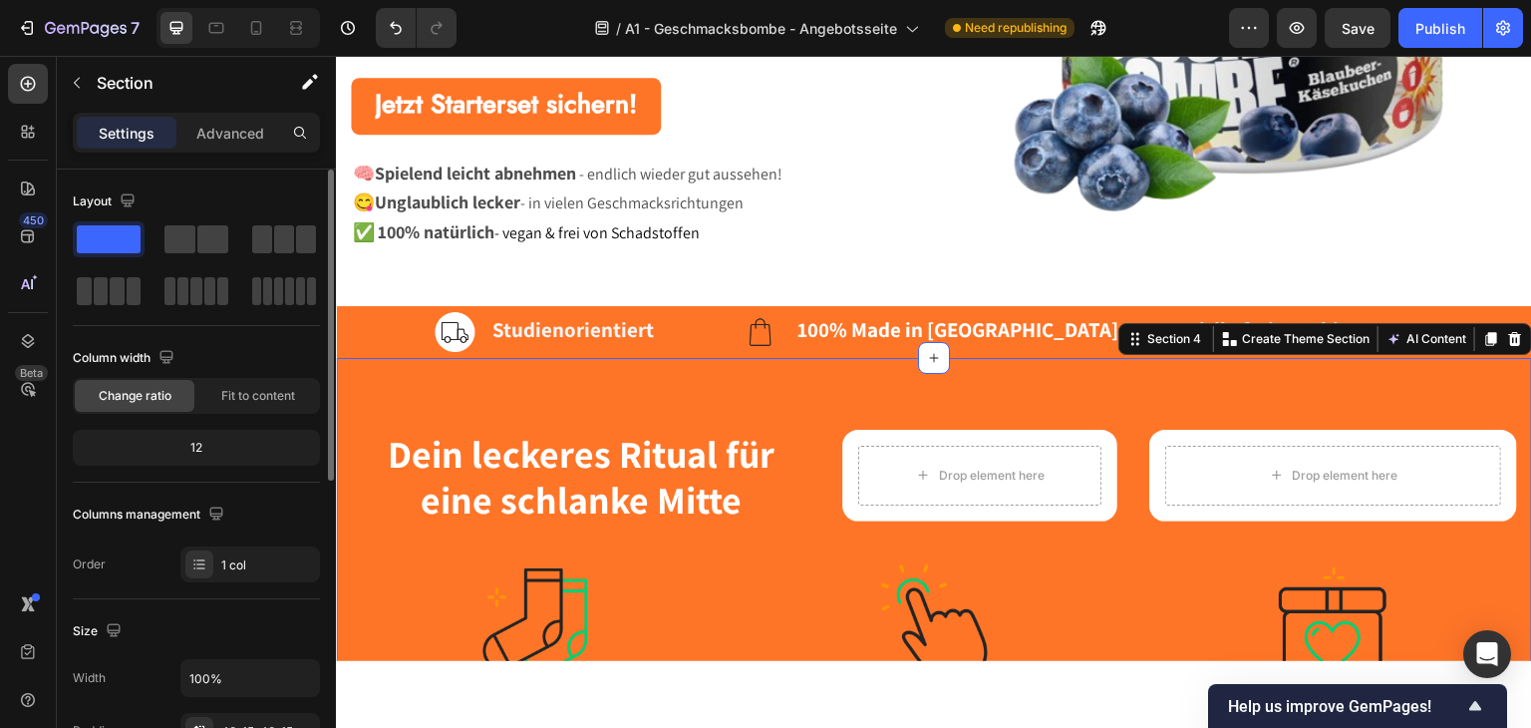
scroll to position [100, 0]
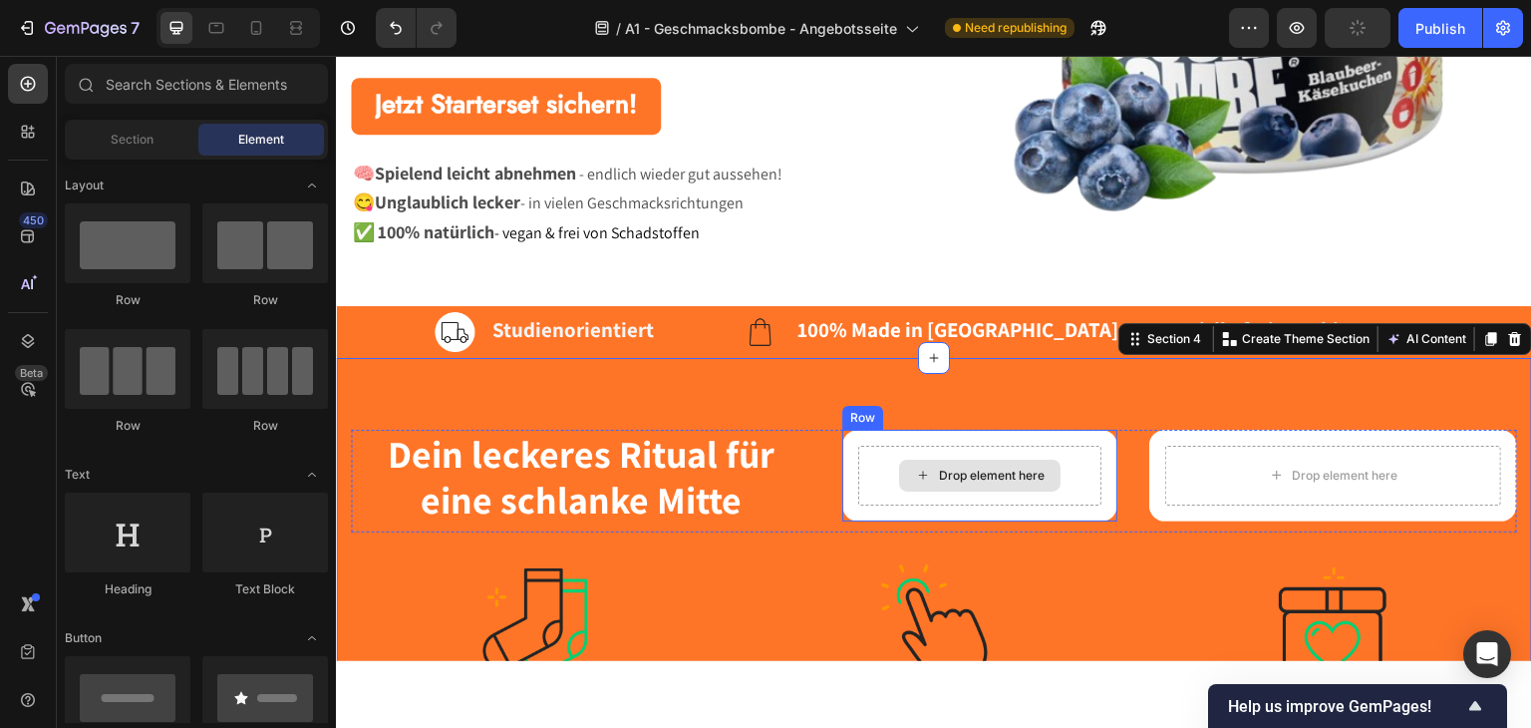
click at [989, 474] on div "Drop element here" at bounding box center [992, 475] width 106 height 16
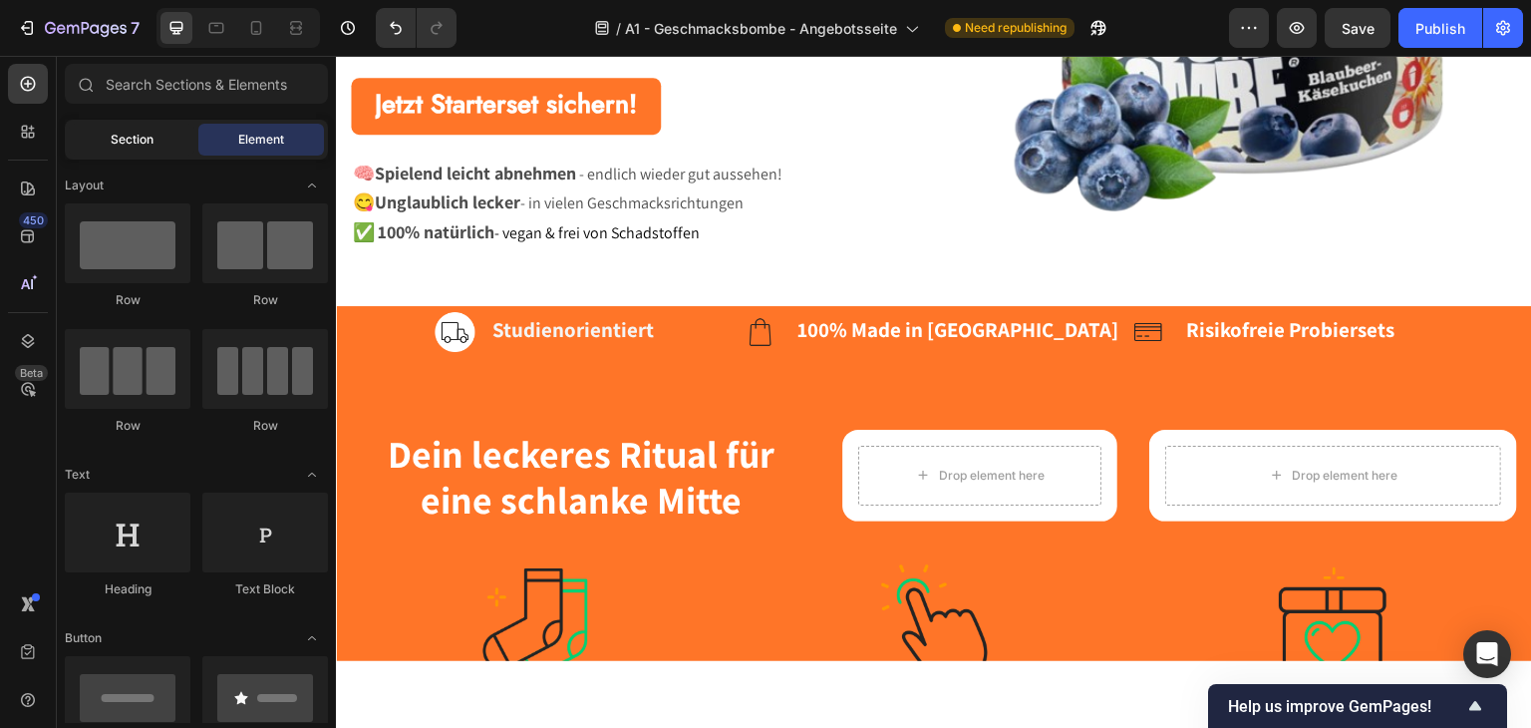
click at [103, 135] on div "Section" at bounding box center [132, 140] width 126 height 32
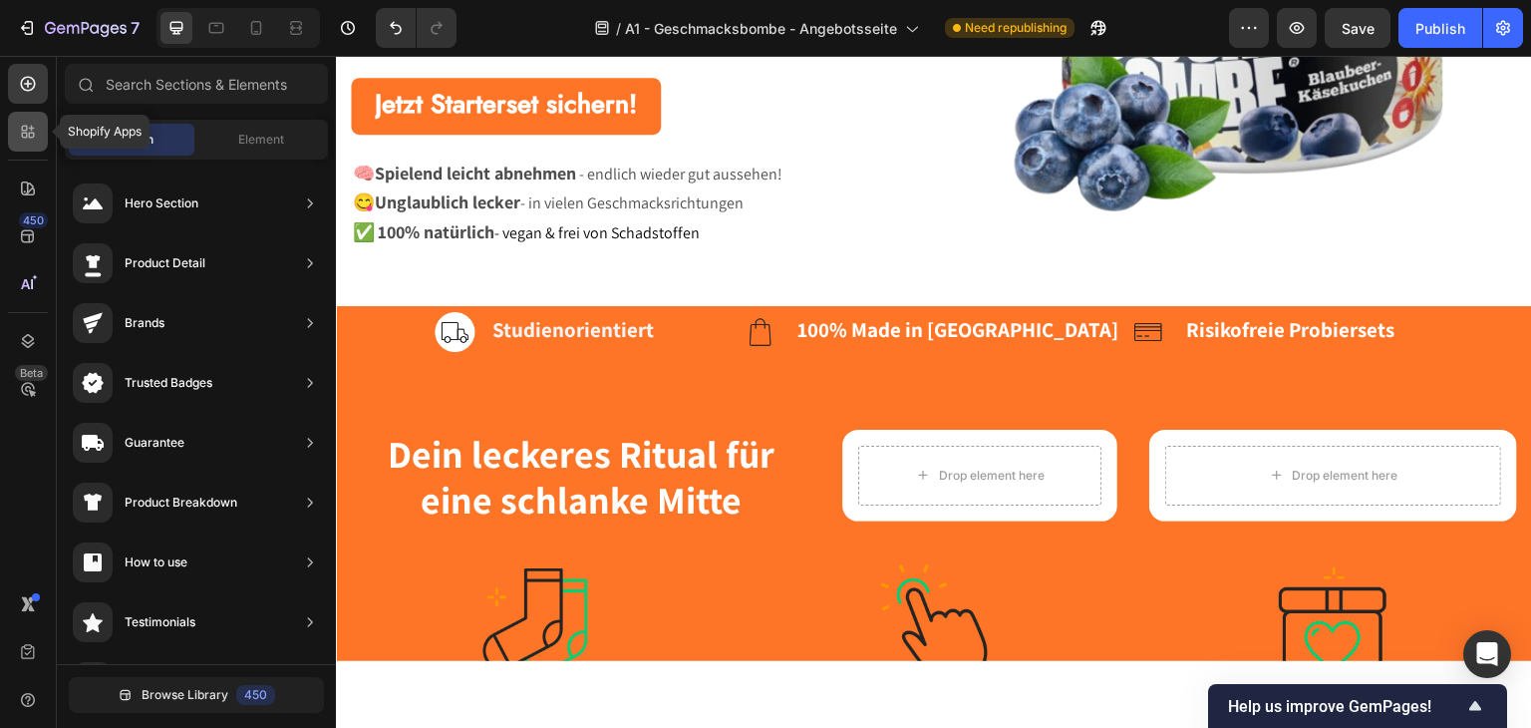
click at [30, 135] on icon at bounding box center [28, 132] width 20 height 20
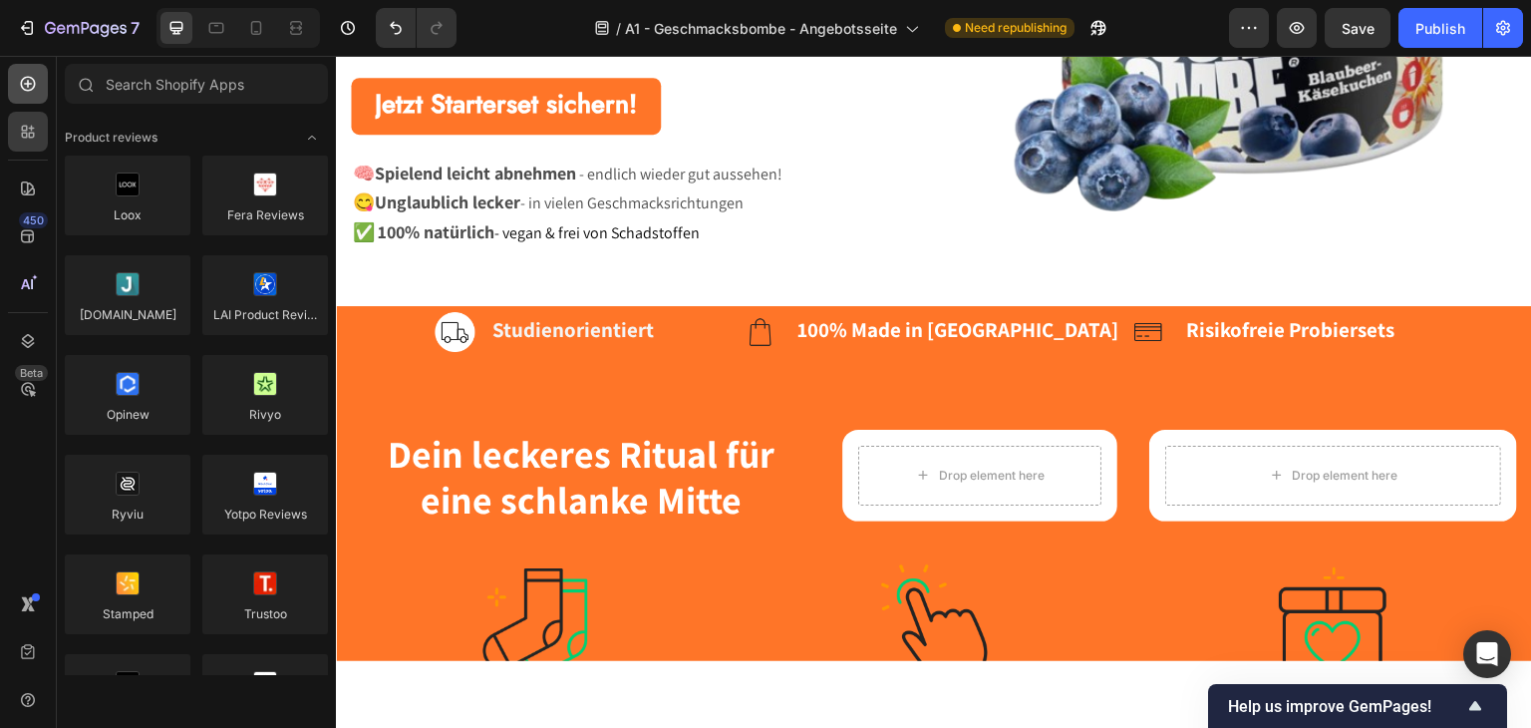
click at [30, 94] on div at bounding box center [28, 84] width 40 height 40
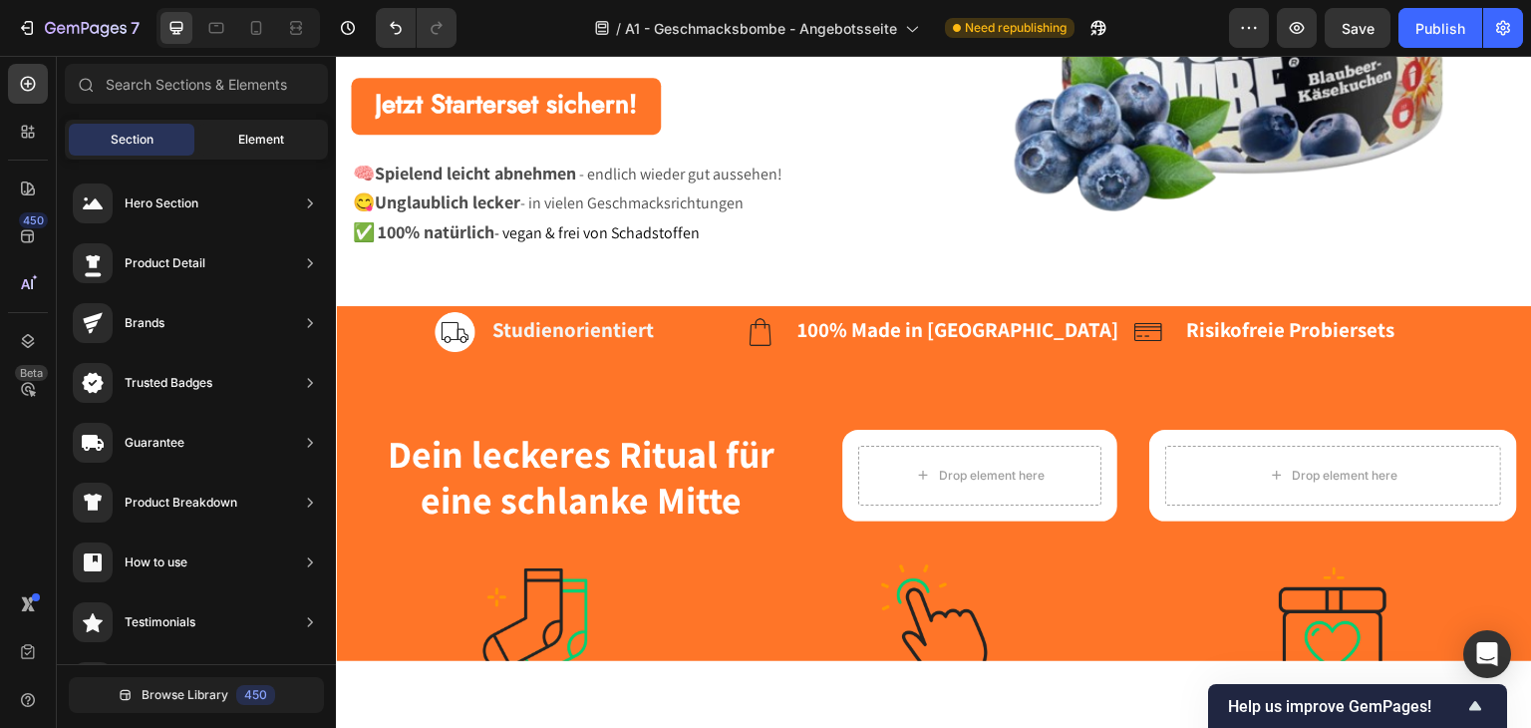
click at [239, 140] on span "Element" at bounding box center [261, 140] width 46 height 18
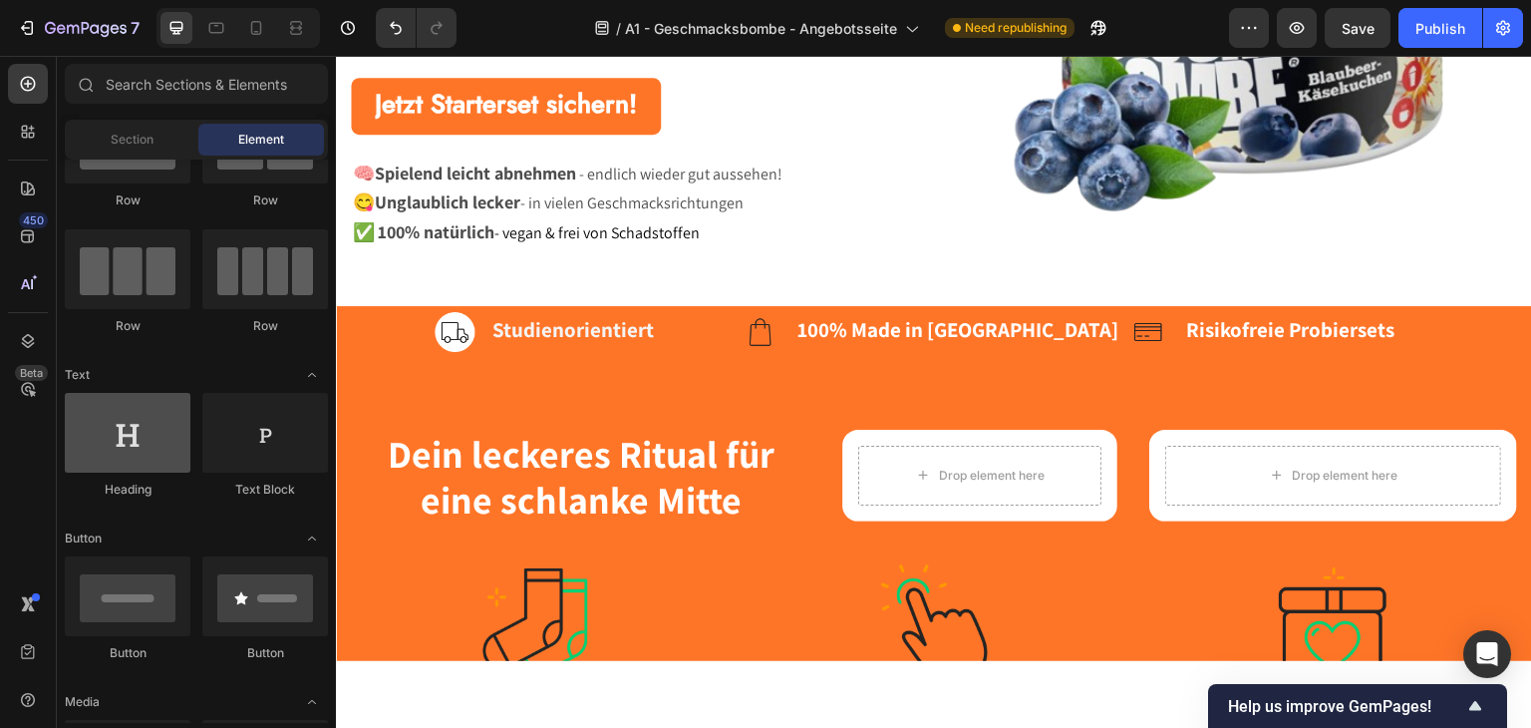
scroll to position [0, 0]
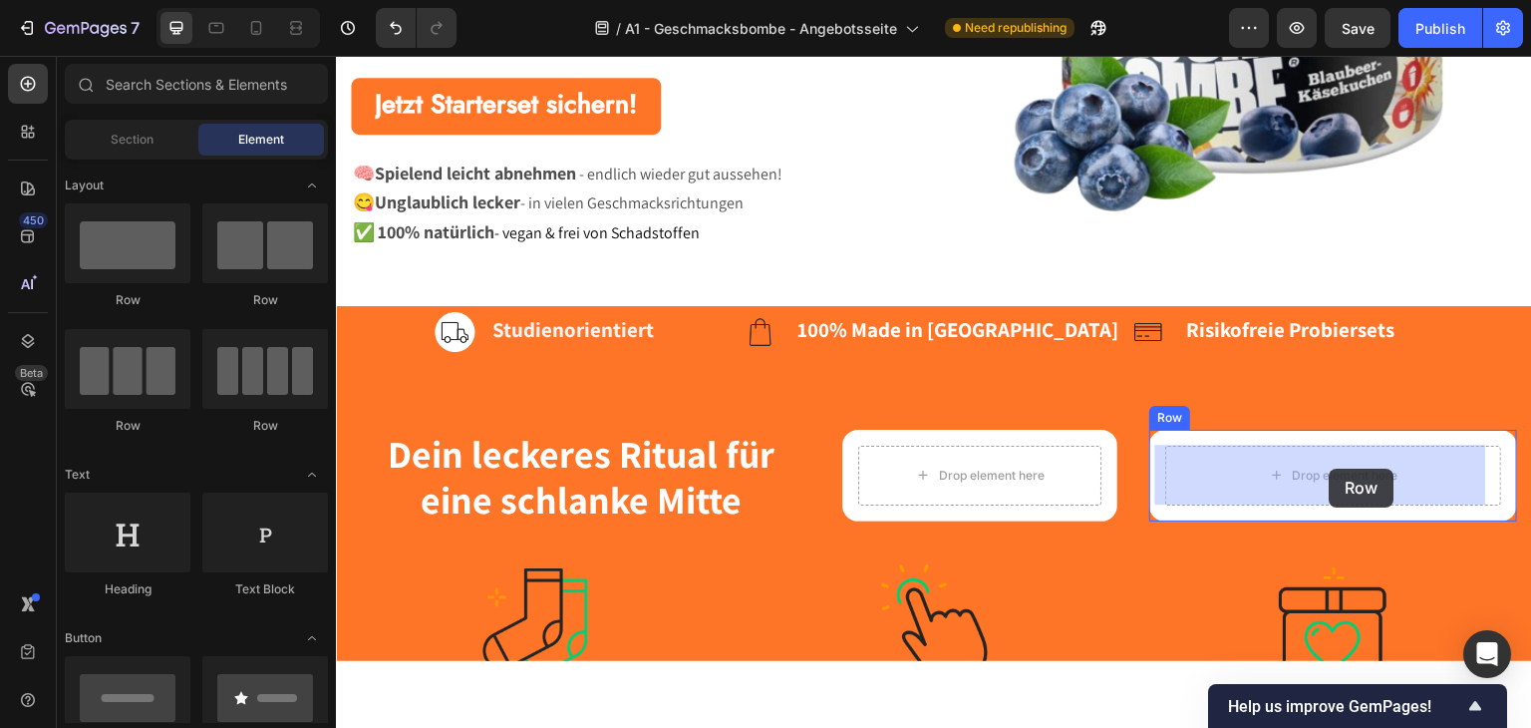
drag, startPoint x: 466, startPoint y: 415, endPoint x: 1329, endPoint y: 468, distance: 864.9
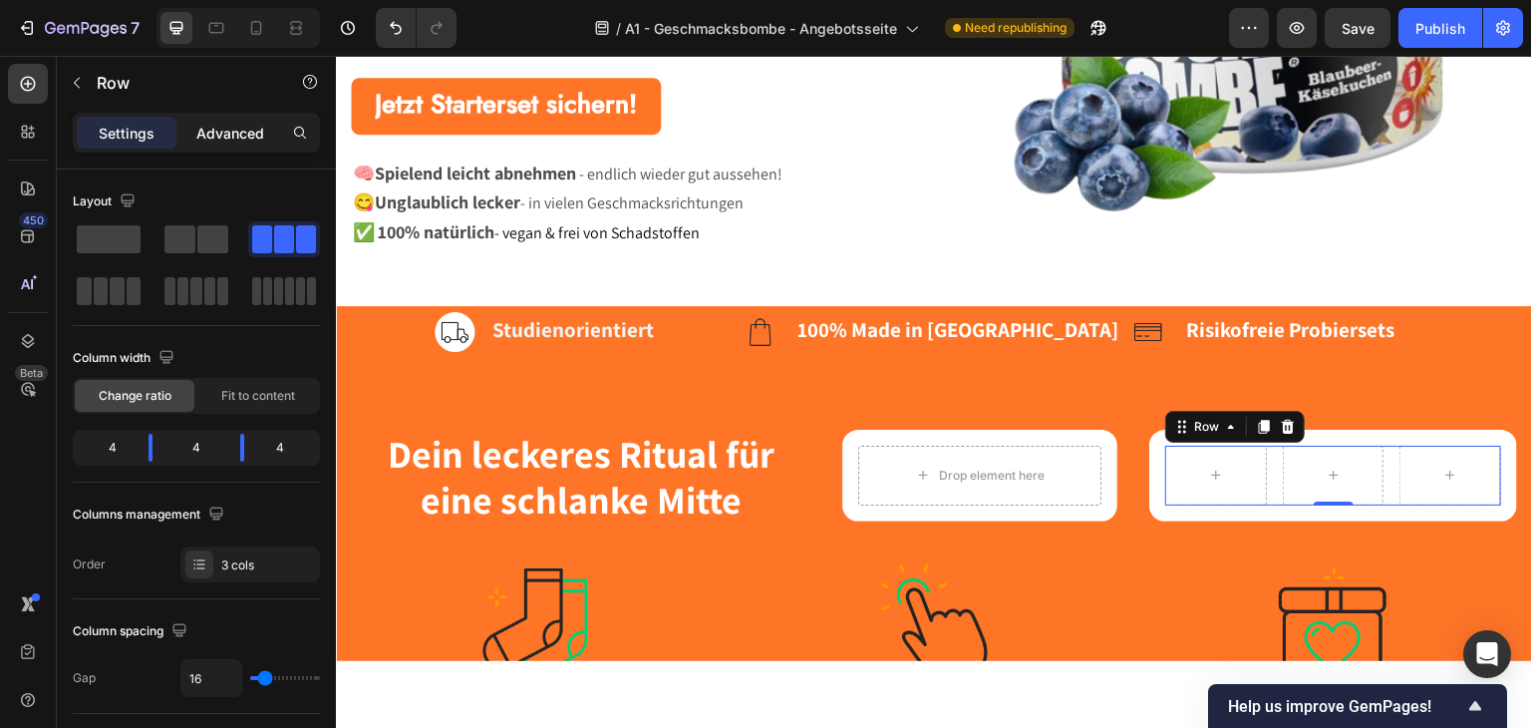
click at [209, 127] on p "Advanced" at bounding box center [230, 133] width 68 height 21
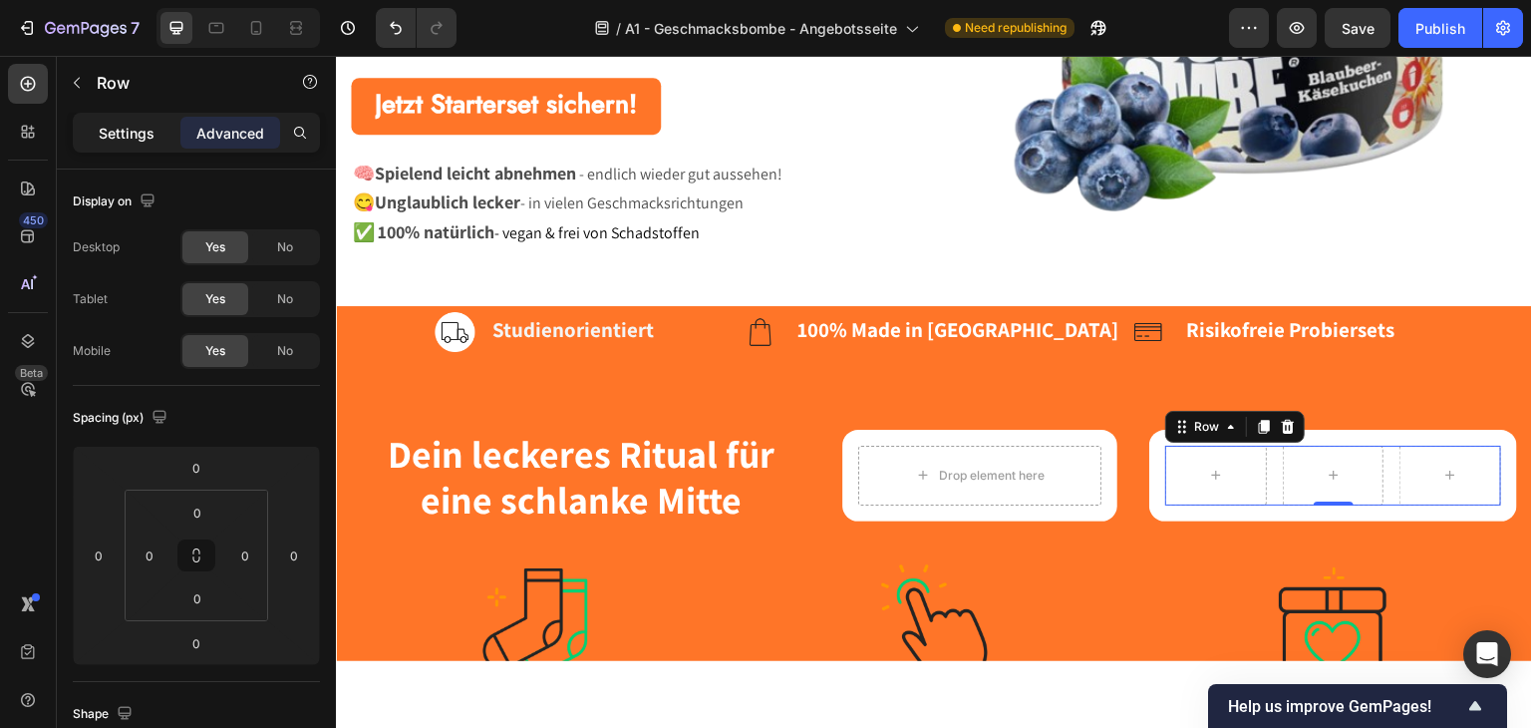
click at [112, 127] on p "Settings" at bounding box center [127, 133] width 56 height 21
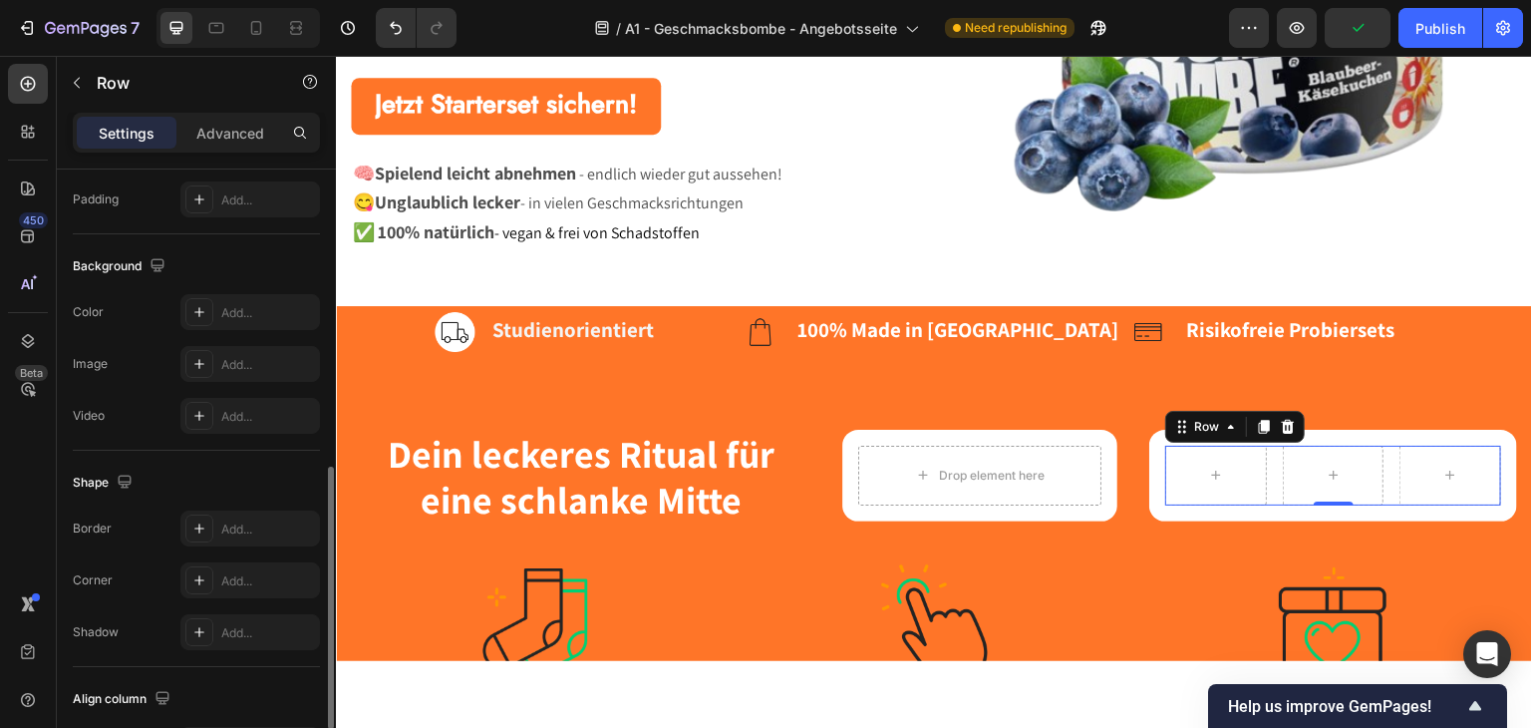
scroll to position [825, 0]
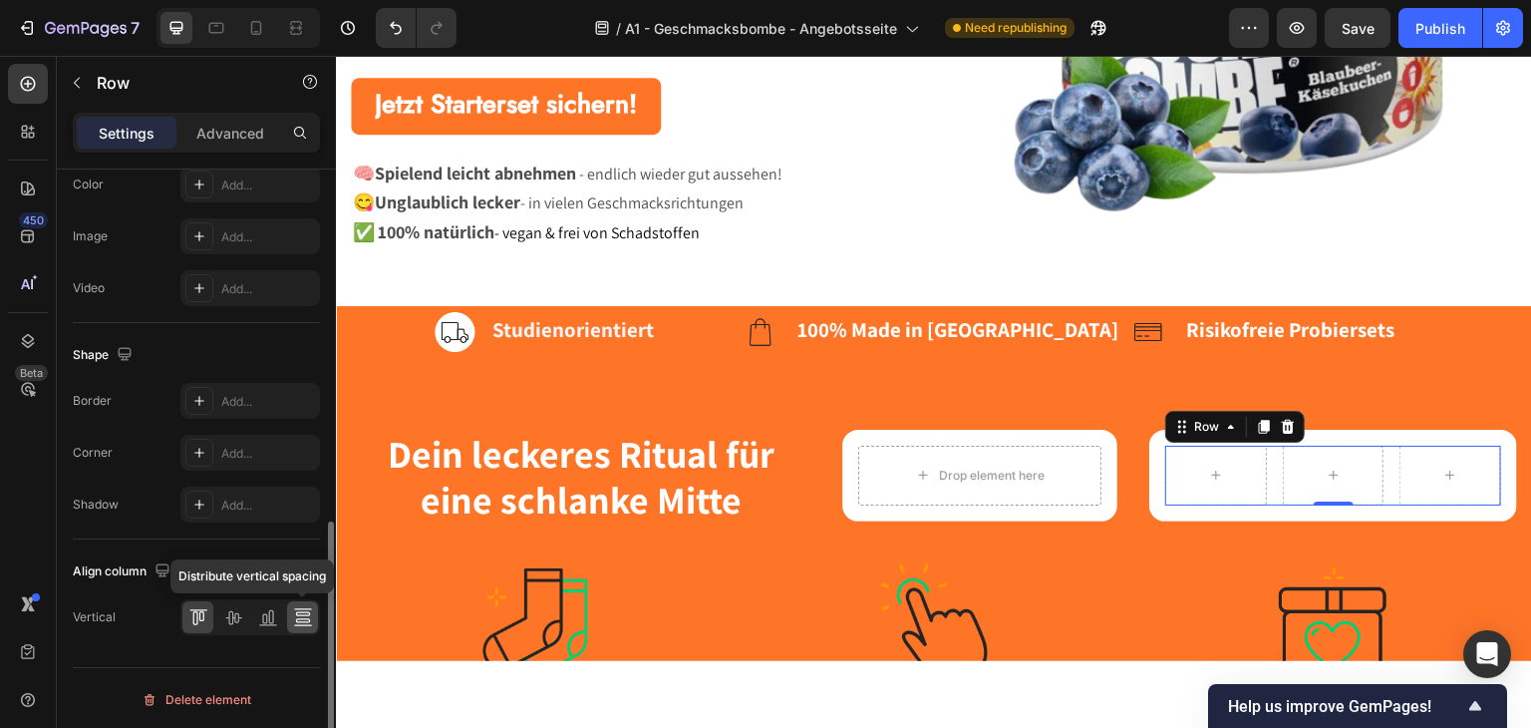
click at [293, 616] on icon at bounding box center [303, 617] width 20 height 20
click at [268, 616] on icon at bounding box center [270, 617] width 5 height 14
click at [236, 616] on icon at bounding box center [233, 617] width 20 height 20
click at [197, 616] on icon at bounding box center [198, 617] width 20 height 20
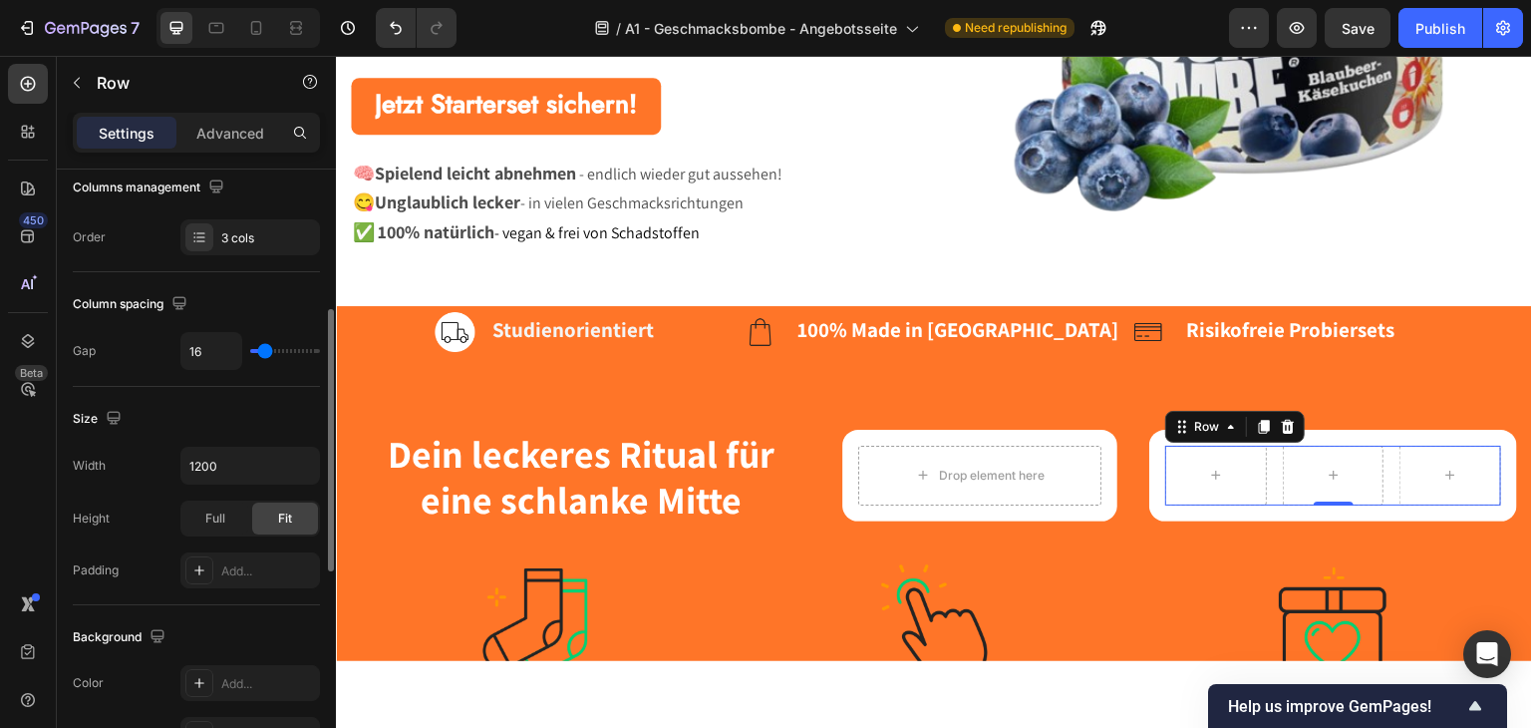
scroll to position [0, 0]
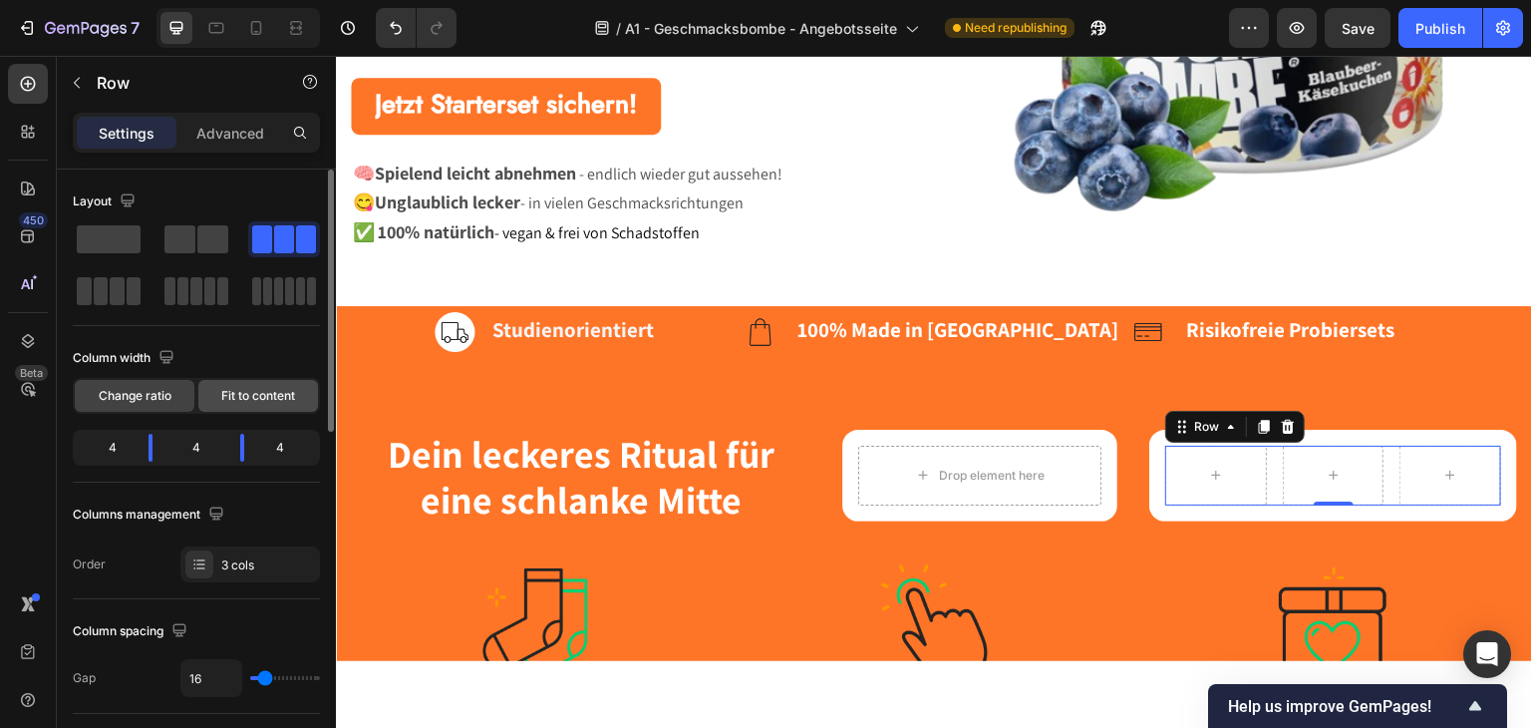
click at [243, 387] on span "Fit to content" at bounding box center [258, 396] width 74 height 18
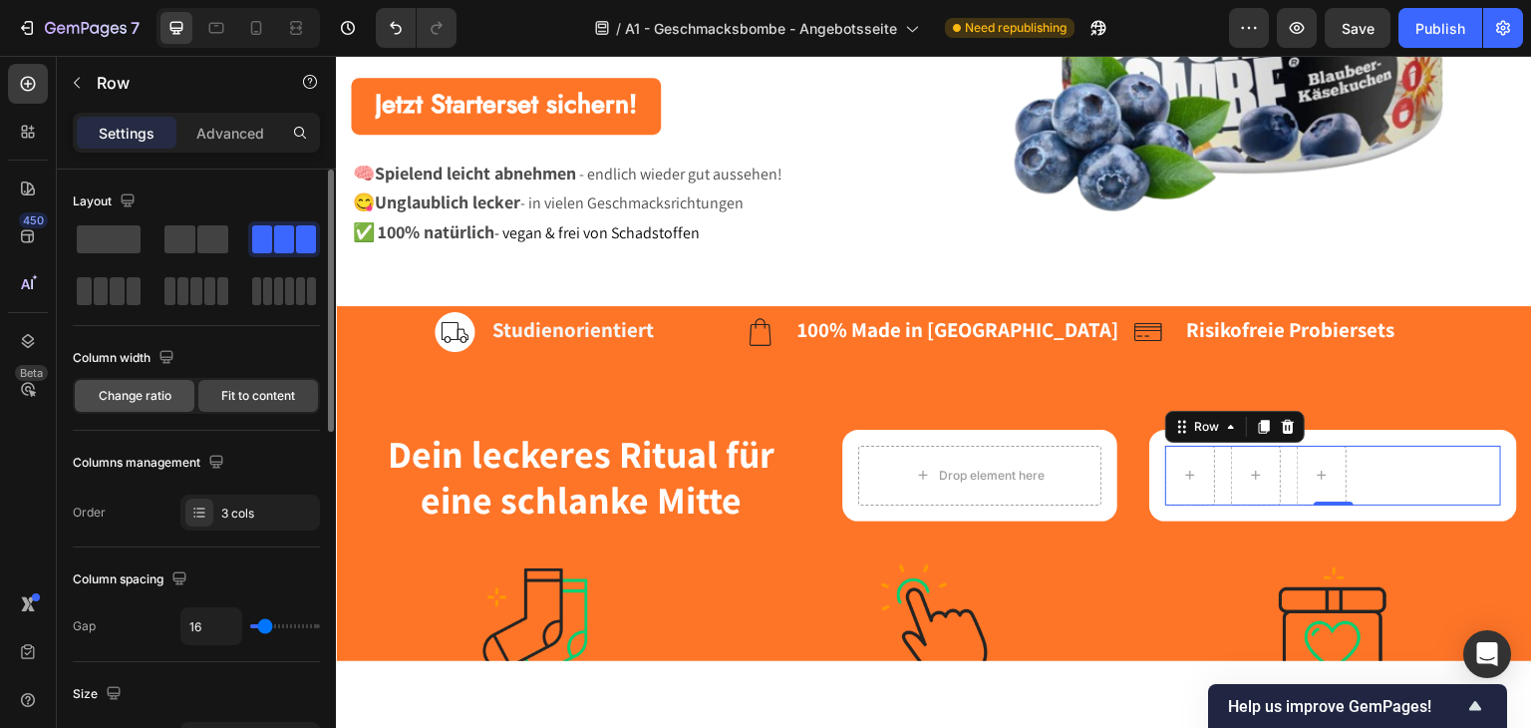
click at [145, 388] on span "Change ratio" at bounding box center [135, 396] width 73 height 18
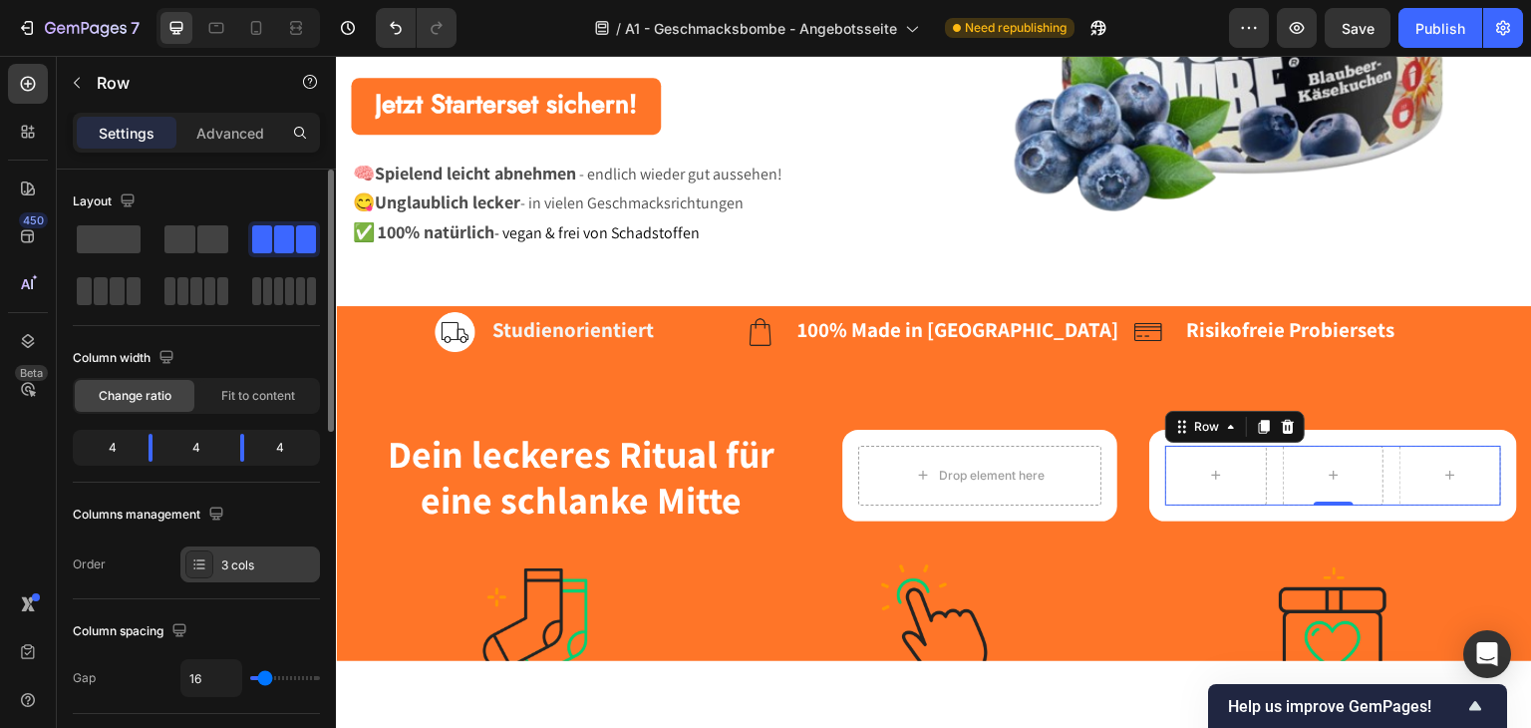
click at [191, 571] on icon at bounding box center [199, 564] width 16 height 16
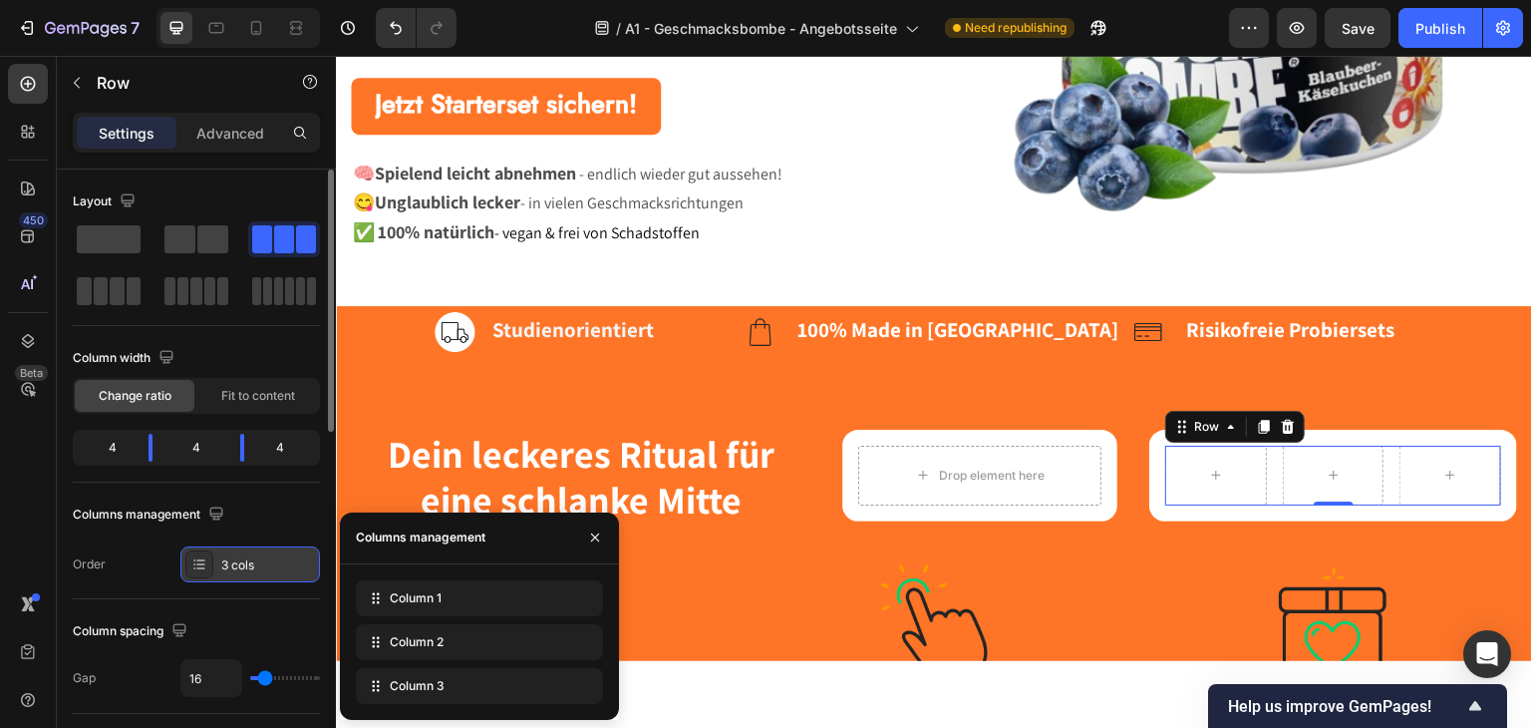
click at [191, 571] on icon at bounding box center [199, 564] width 16 height 16
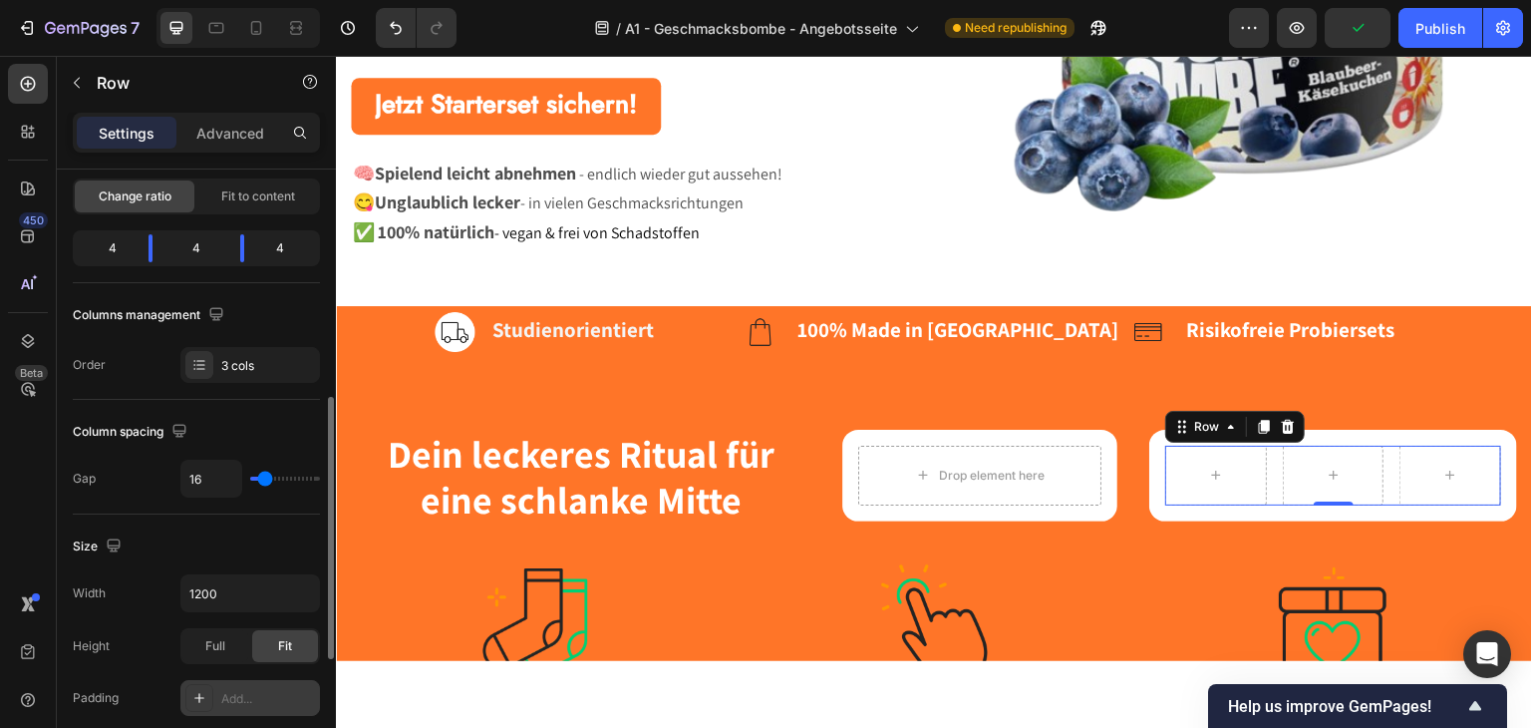
scroll to position [299, 0]
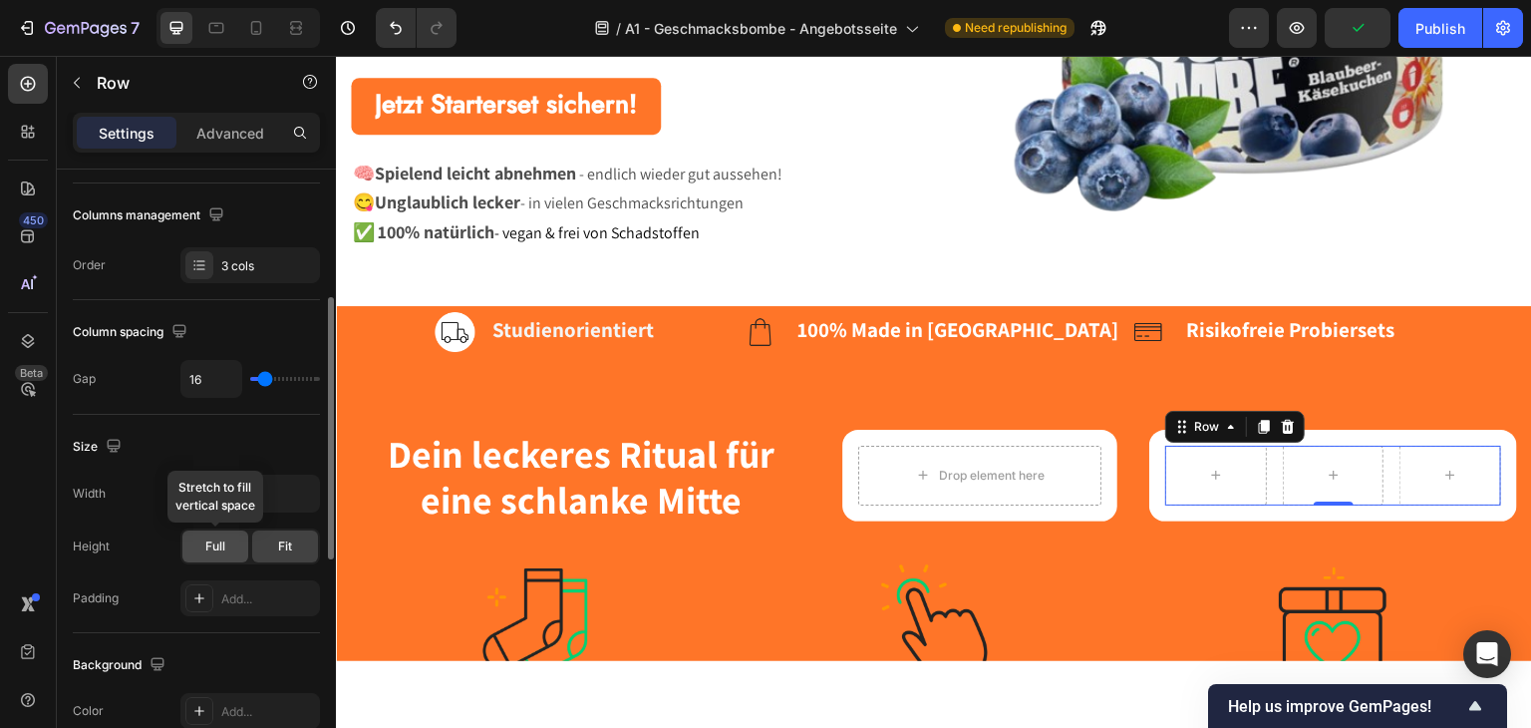
click at [230, 547] on div "Full" at bounding box center [215, 546] width 66 height 32
click at [279, 547] on span "Fit" at bounding box center [285, 546] width 14 height 18
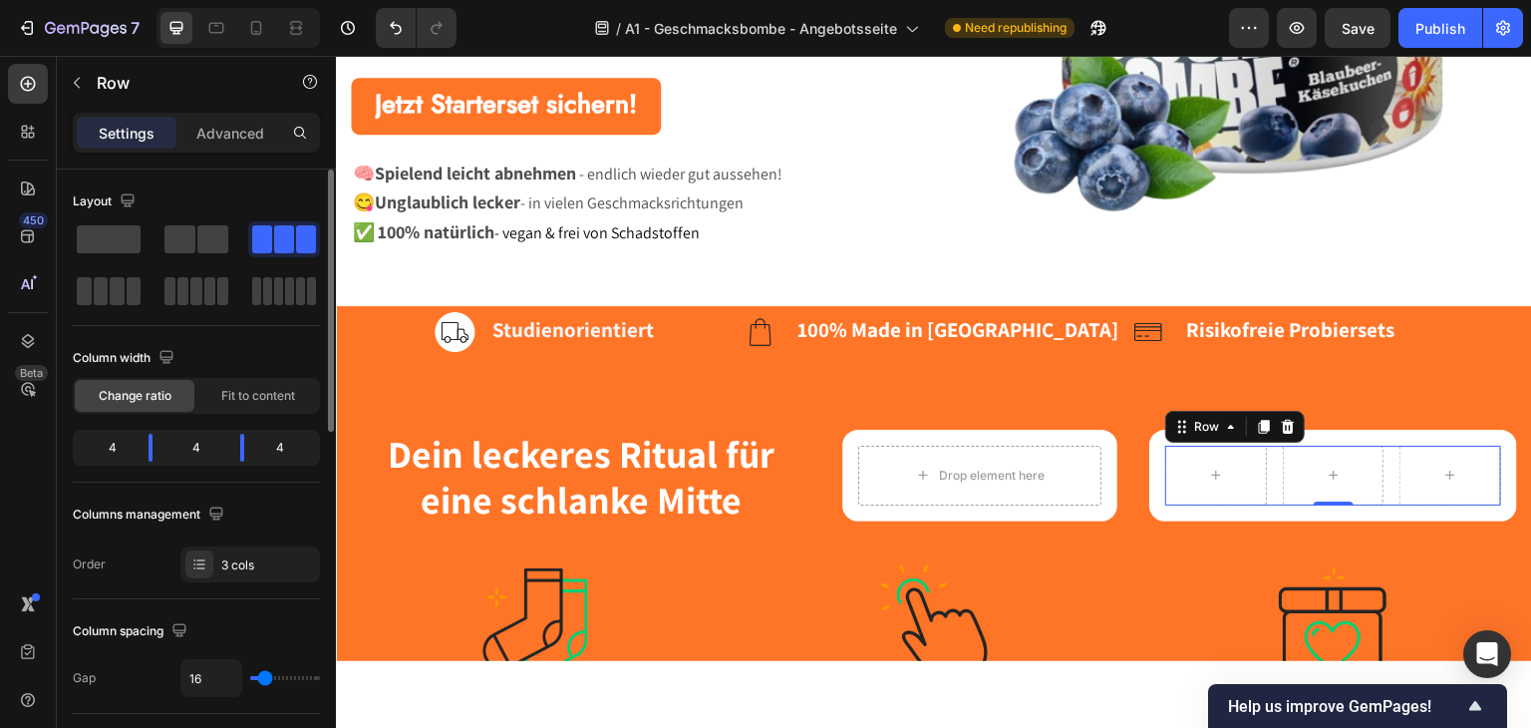
click at [211, 164] on div "Settings Advanced" at bounding box center [196, 141] width 279 height 57
click at [221, 150] on div "Settings Advanced" at bounding box center [196, 133] width 247 height 40
click at [223, 139] on p "Advanced" at bounding box center [230, 133] width 68 height 21
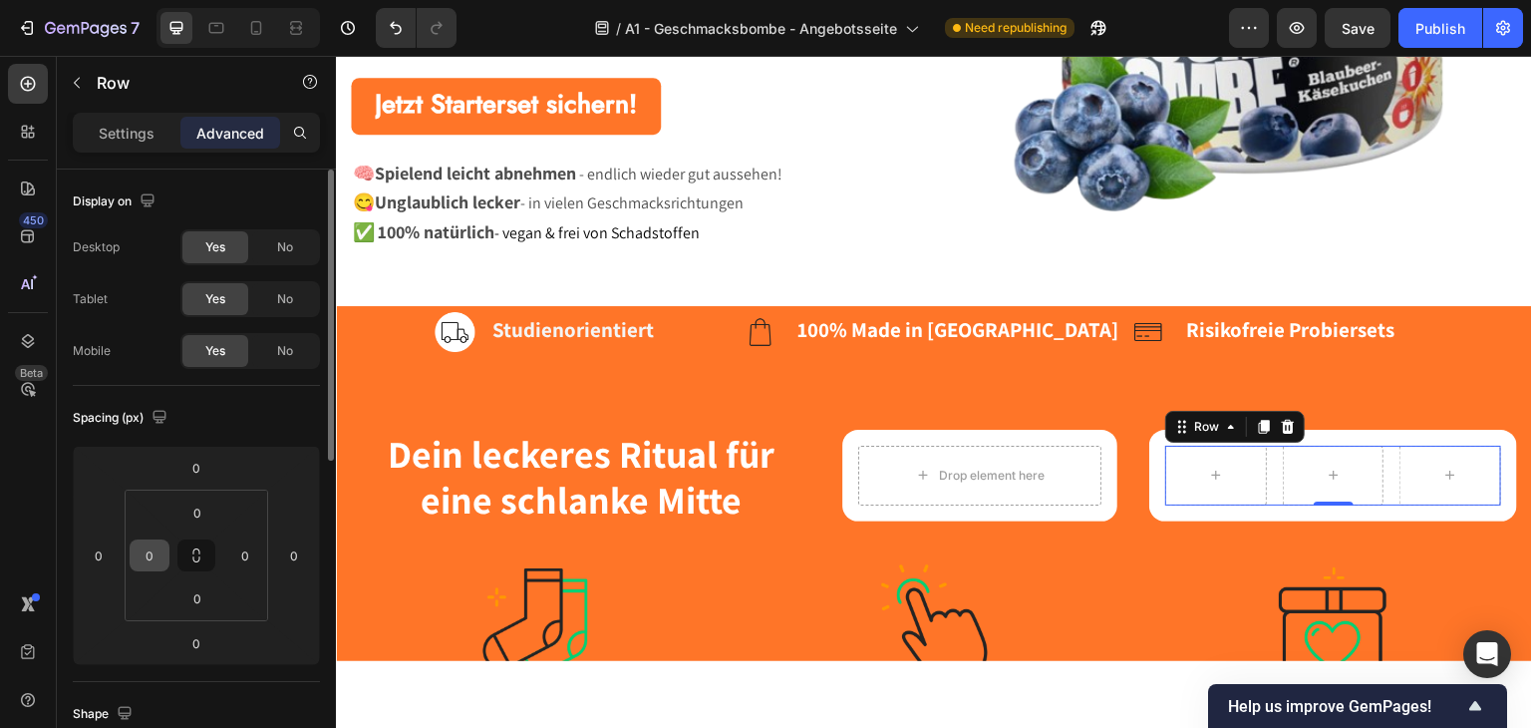
scroll to position [399, 0]
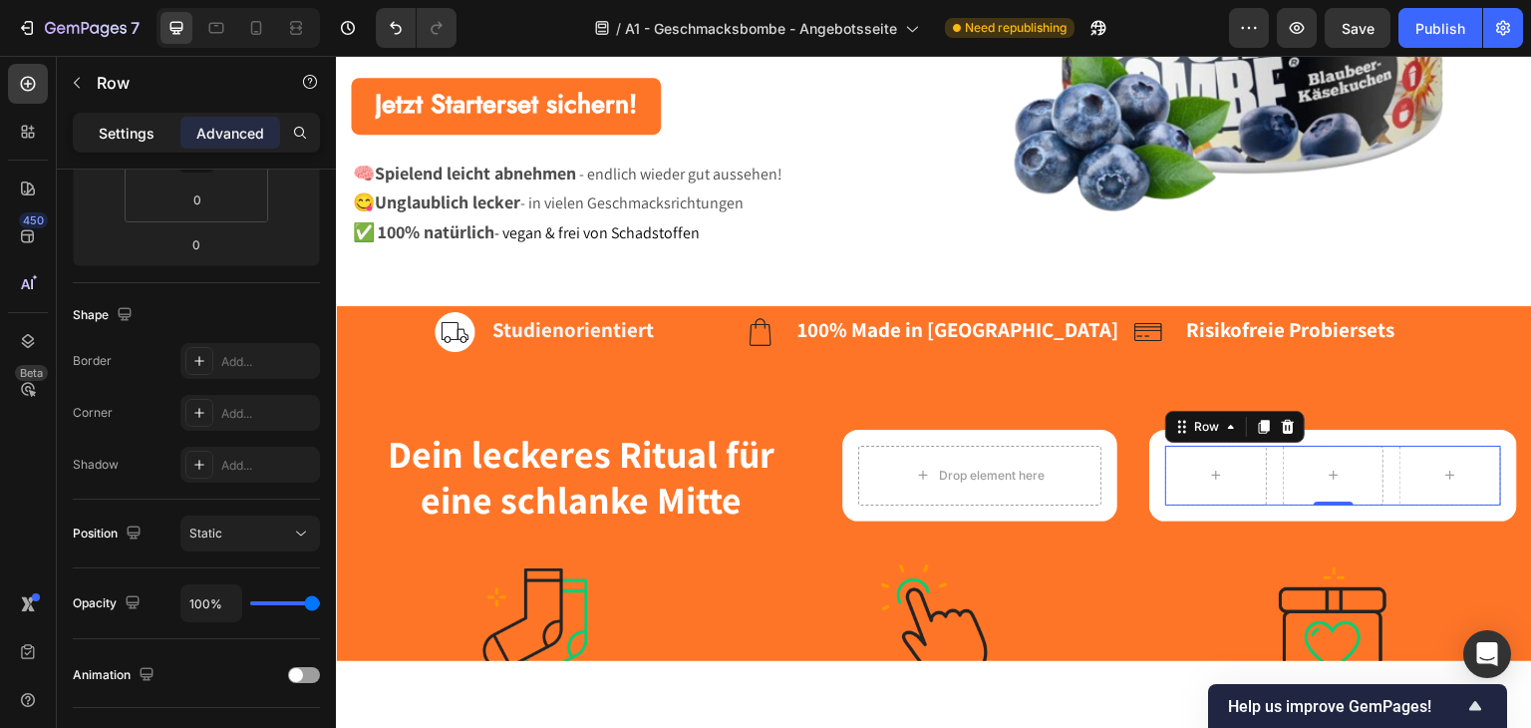
click at [140, 129] on p "Settings" at bounding box center [127, 133] width 56 height 21
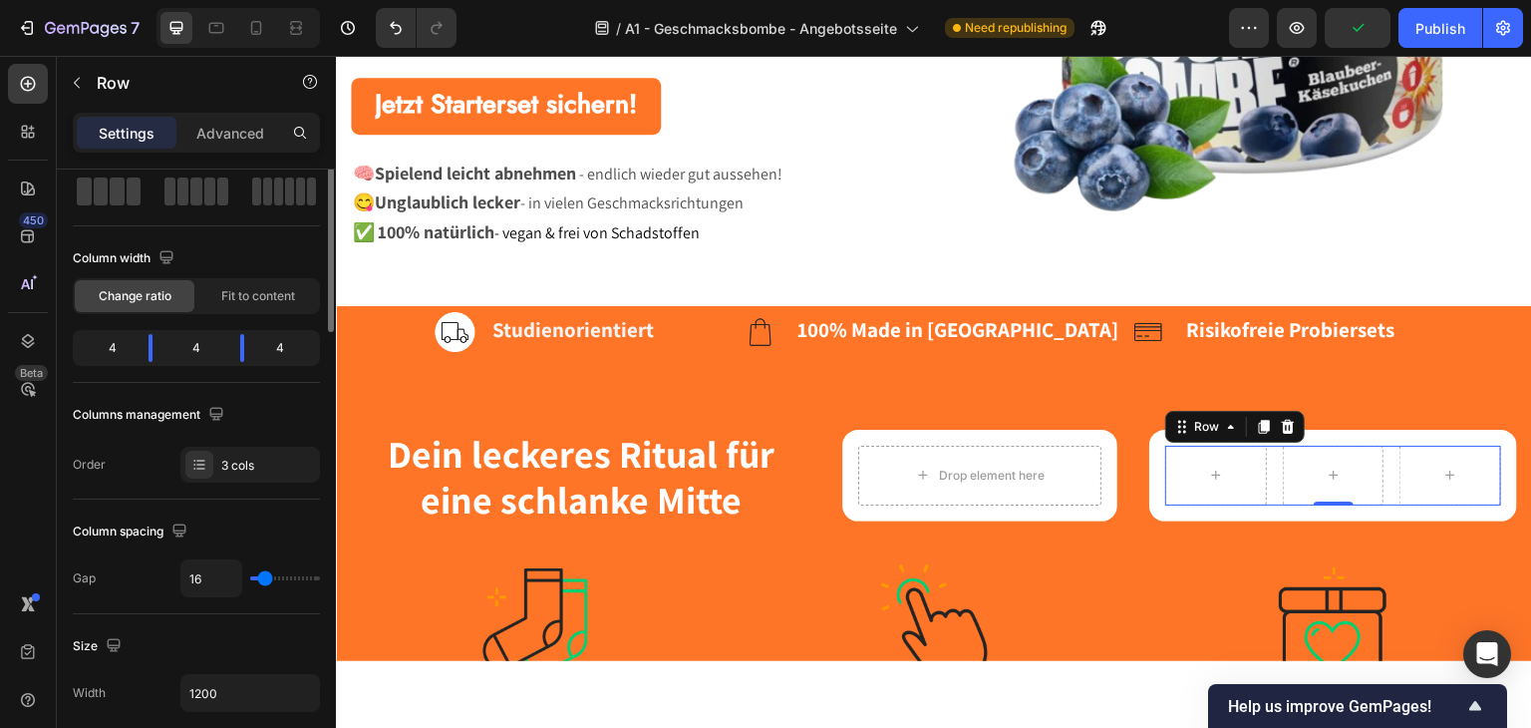
scroll to position [0, 0]
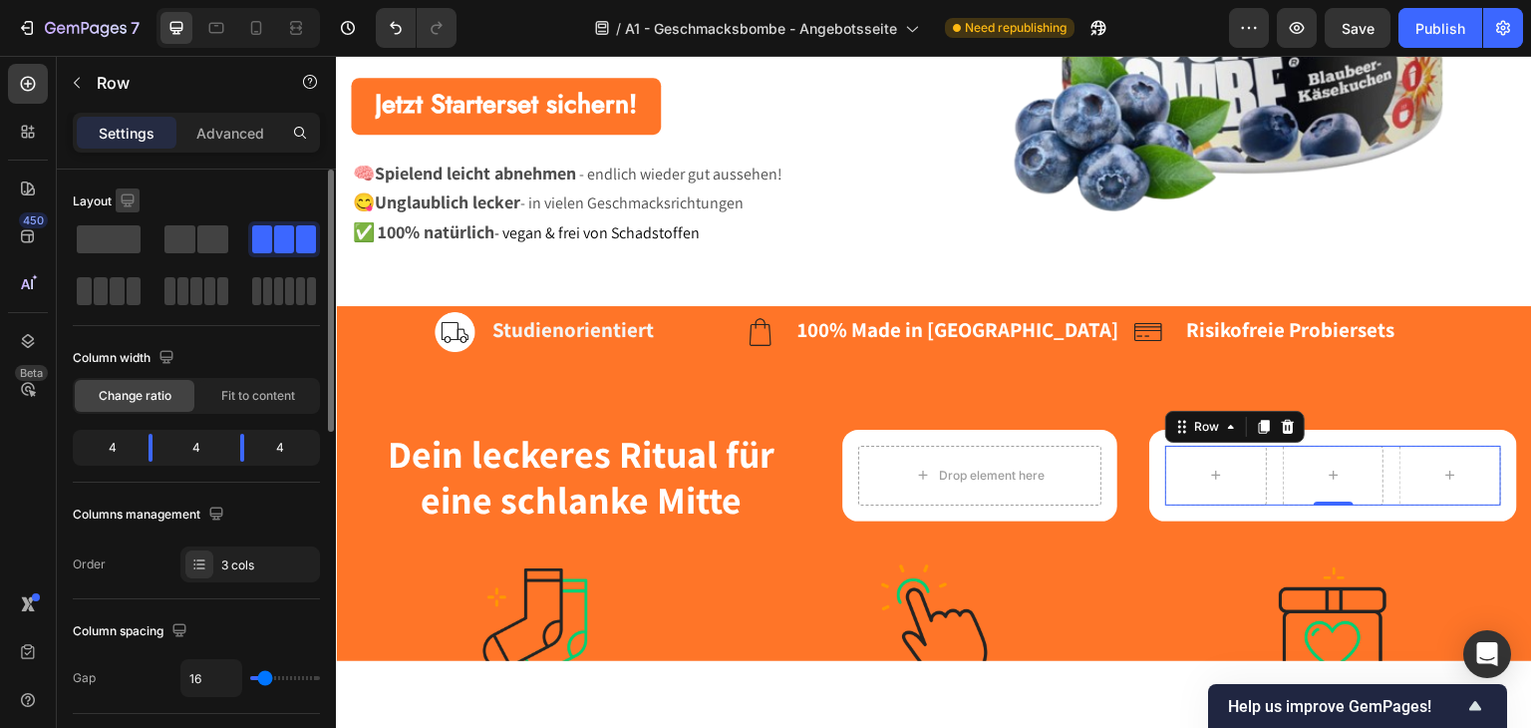
click at [136, 200] on icon "button" at bounding box center [128, 200] width 20 height 20
click at [211, 503] on icon "button" at bounding box center [216, 513] width 20 height 20
click at [187, 565] on div at bounding box center [199, 564] width 28 height 28
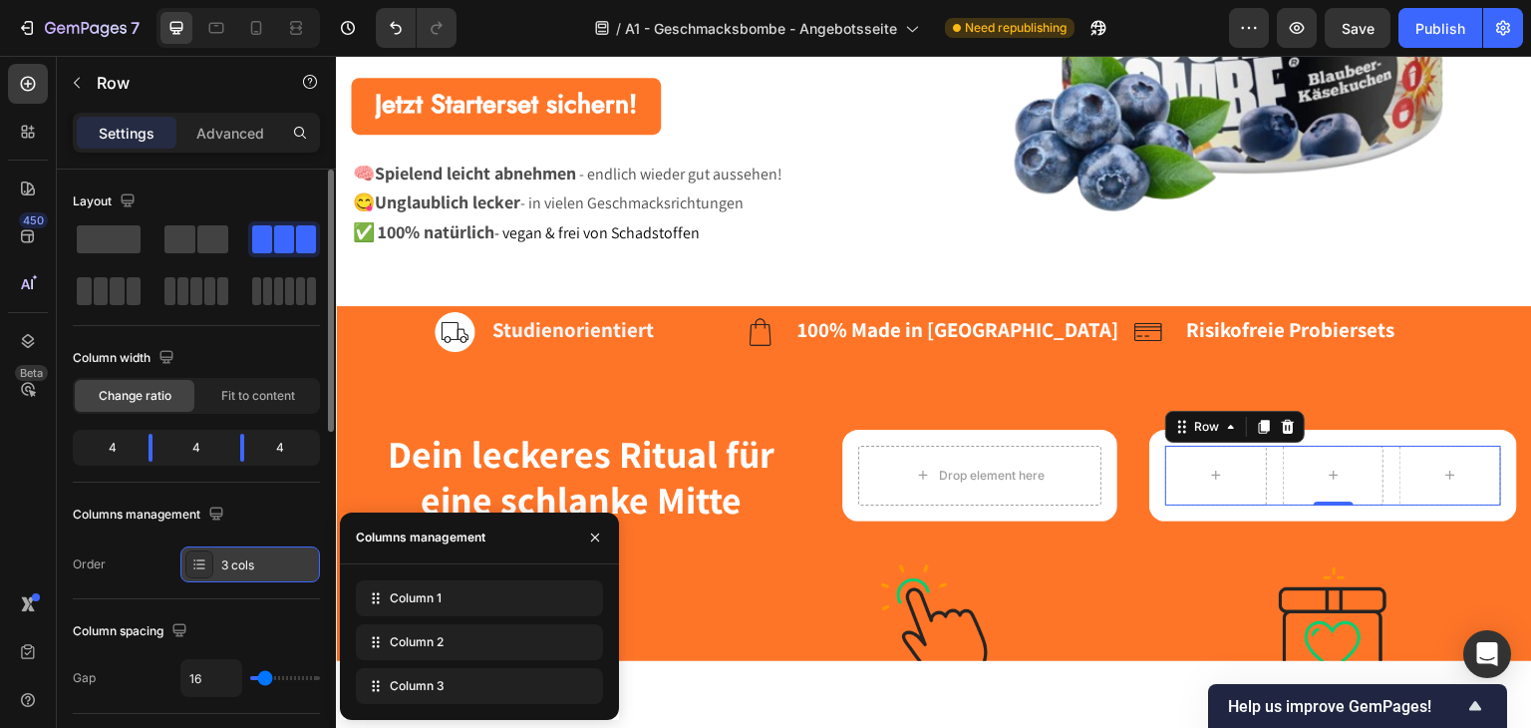
click at [187, 565] on div at bounding box center [199, 564] width 28 height 28
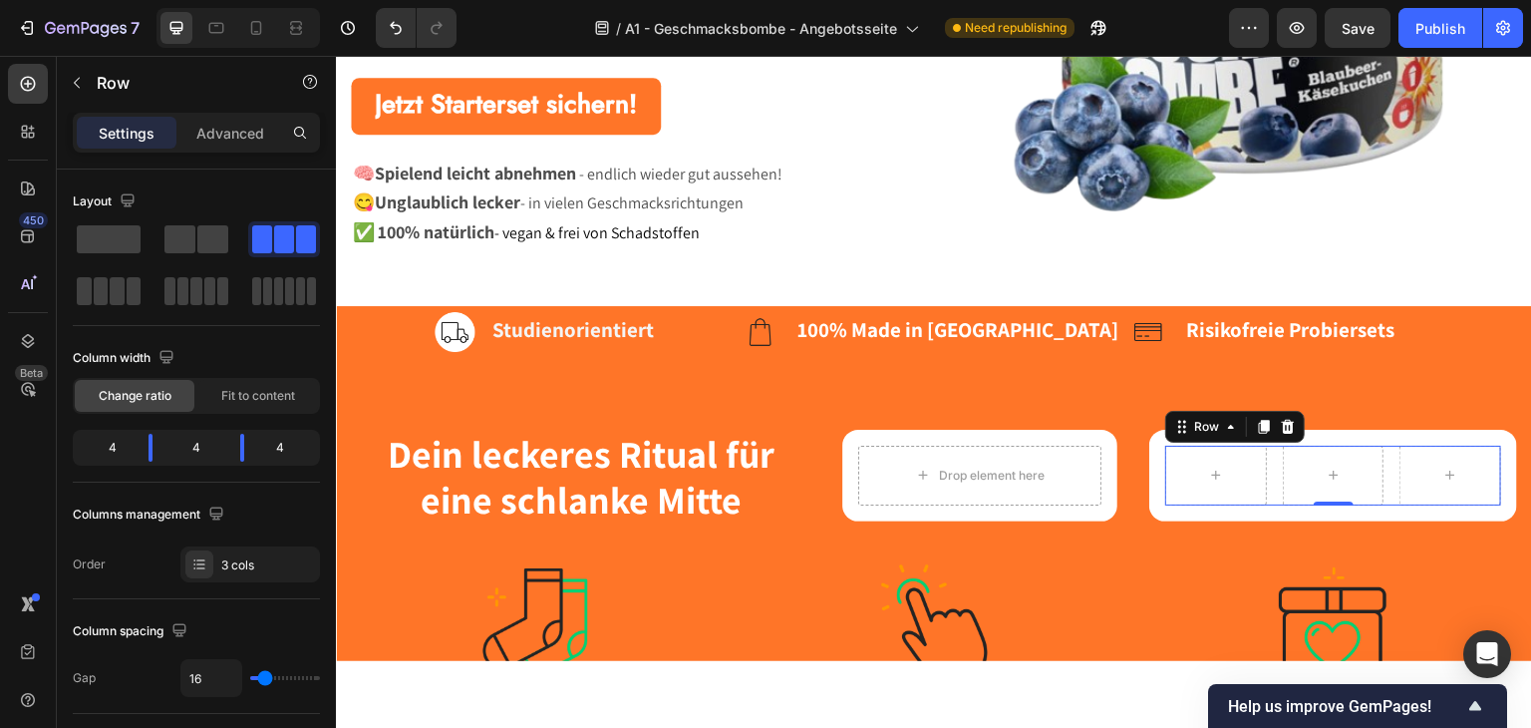
click at [1259, 472] on div "Row 0" at bounding box center [1333, 475] width 336 height 60
click at [1209, 428] on div "Row" at bounding box center [1206, 426] width 33 height 18
click at [1260, 476] on div "Row Row 1 col Row 3 cols Row 1 col 0" at bounding box center [1333, 475] width 336 height 60
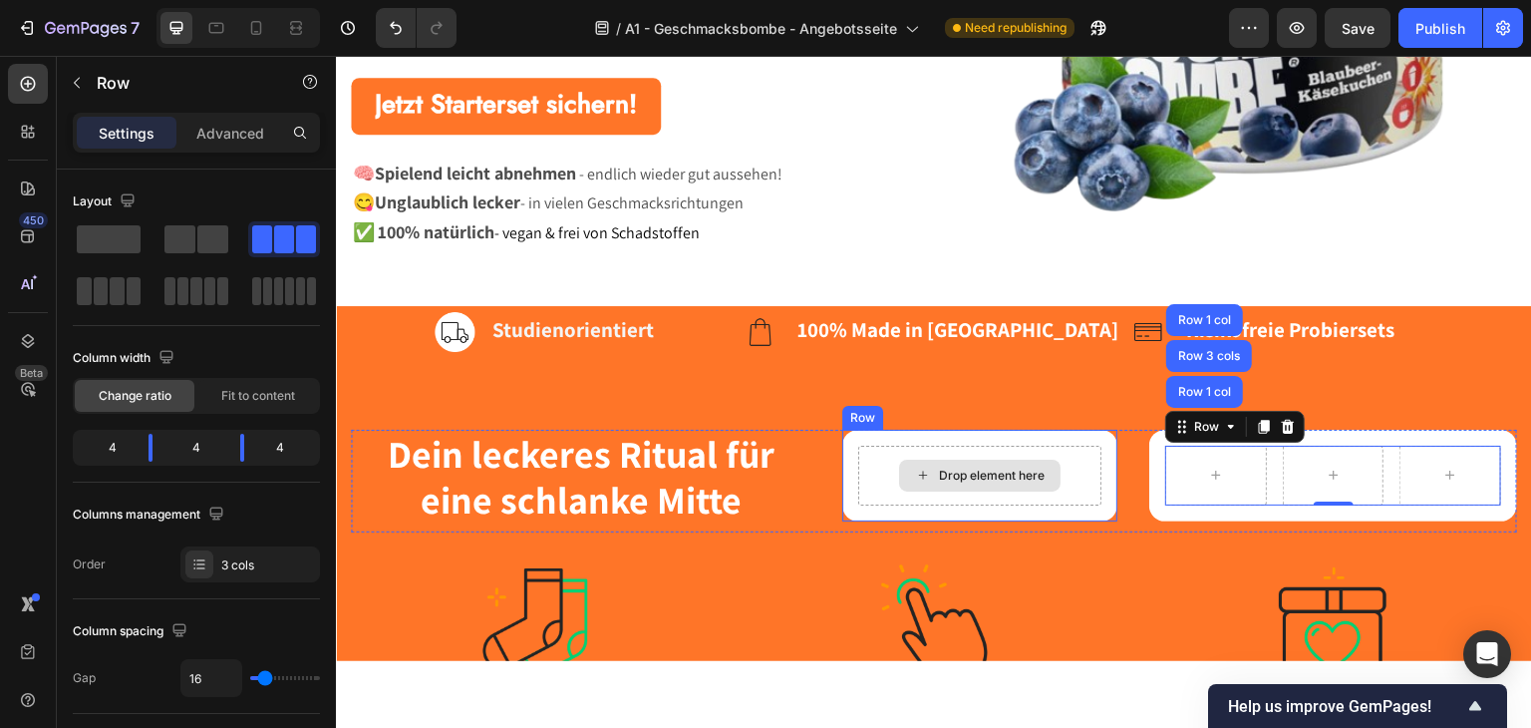
click at [915, 469] on icon at bounding box center [923, 474] width 16 height 17
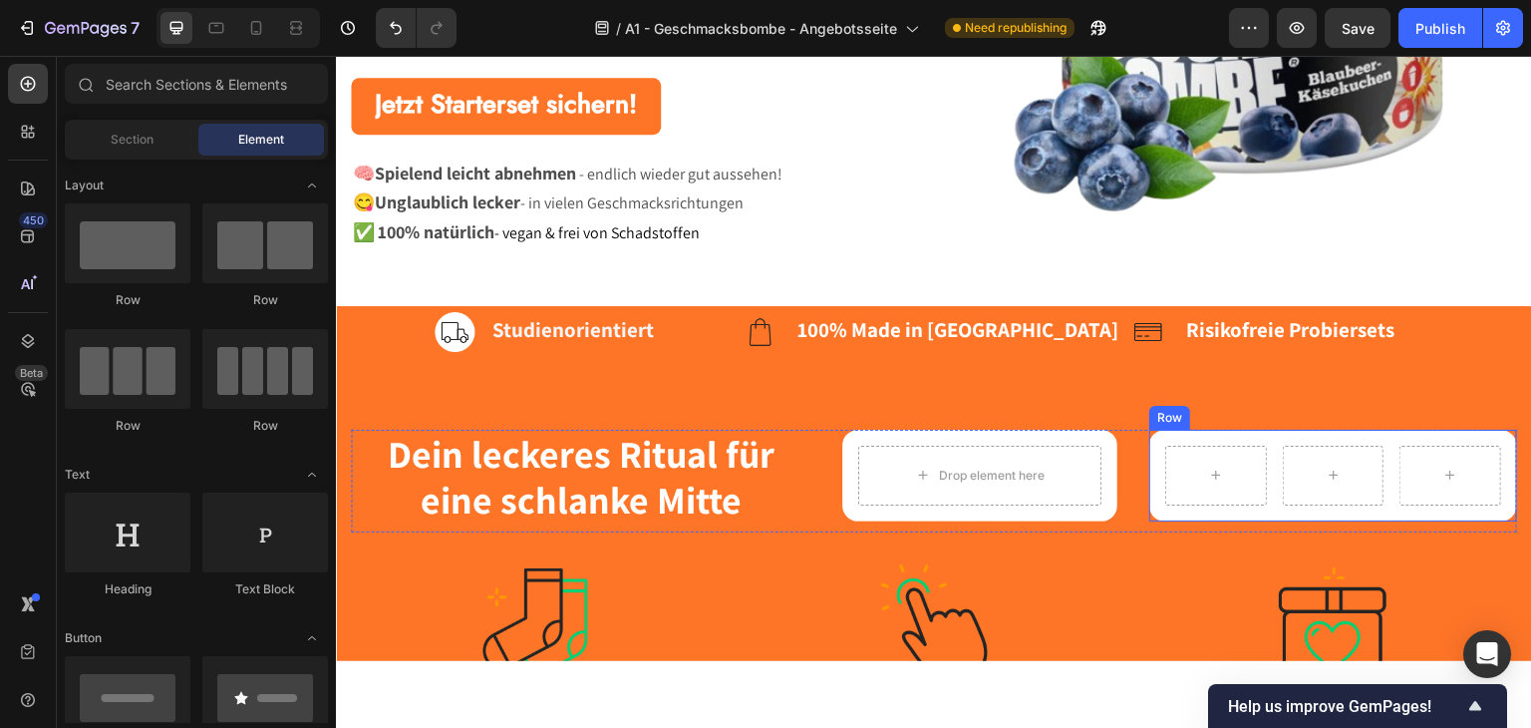
click at [1269, 434] on div "Row Row" at bounding box center [1333, 475] width 368 height 92
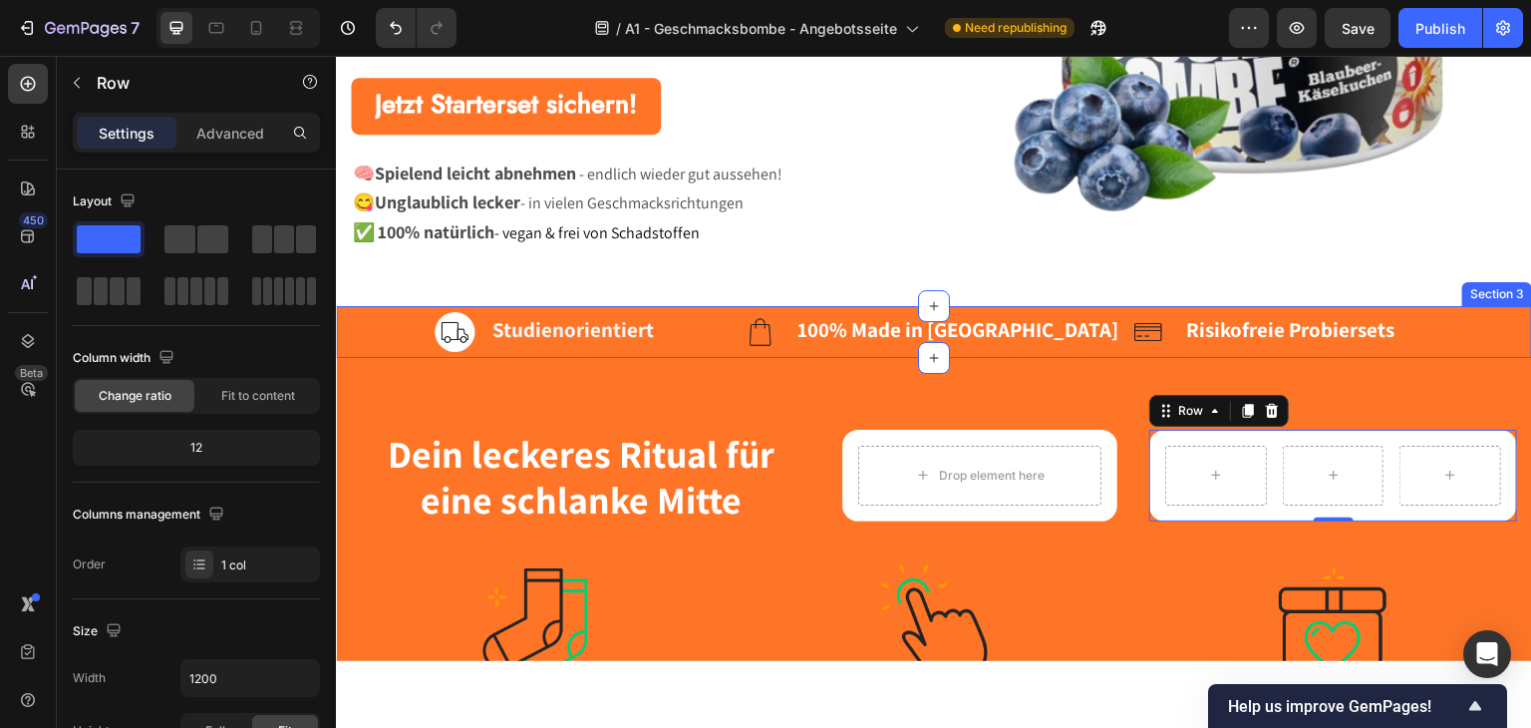
click at [339, 329] on div "Image Studienorientiert Text block Row Image 100% Made in Germany Text block Ro…" at bounding box center [934, 331] width 1196 height 52
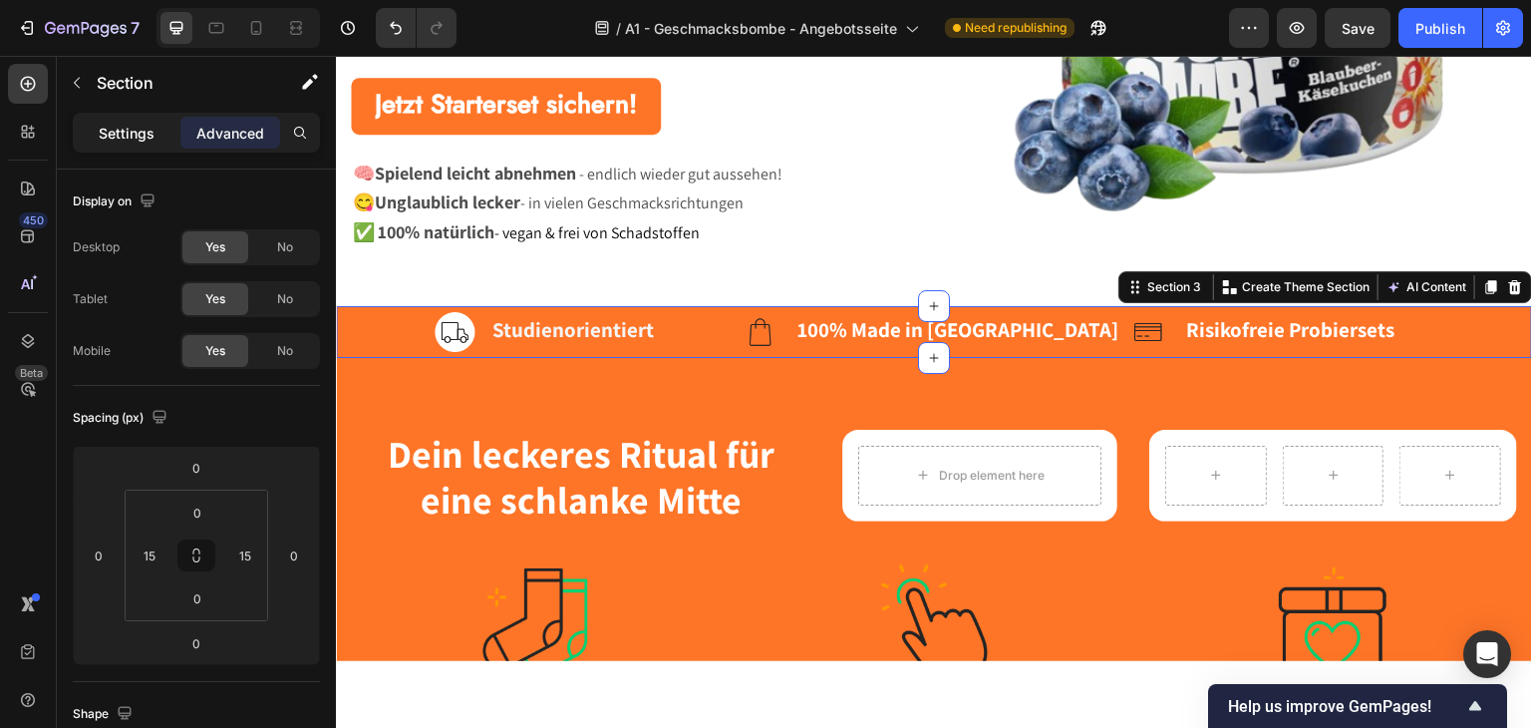
click at [120, 146] on div "Settings" at bounding box center [127, 133] width 100 height 32
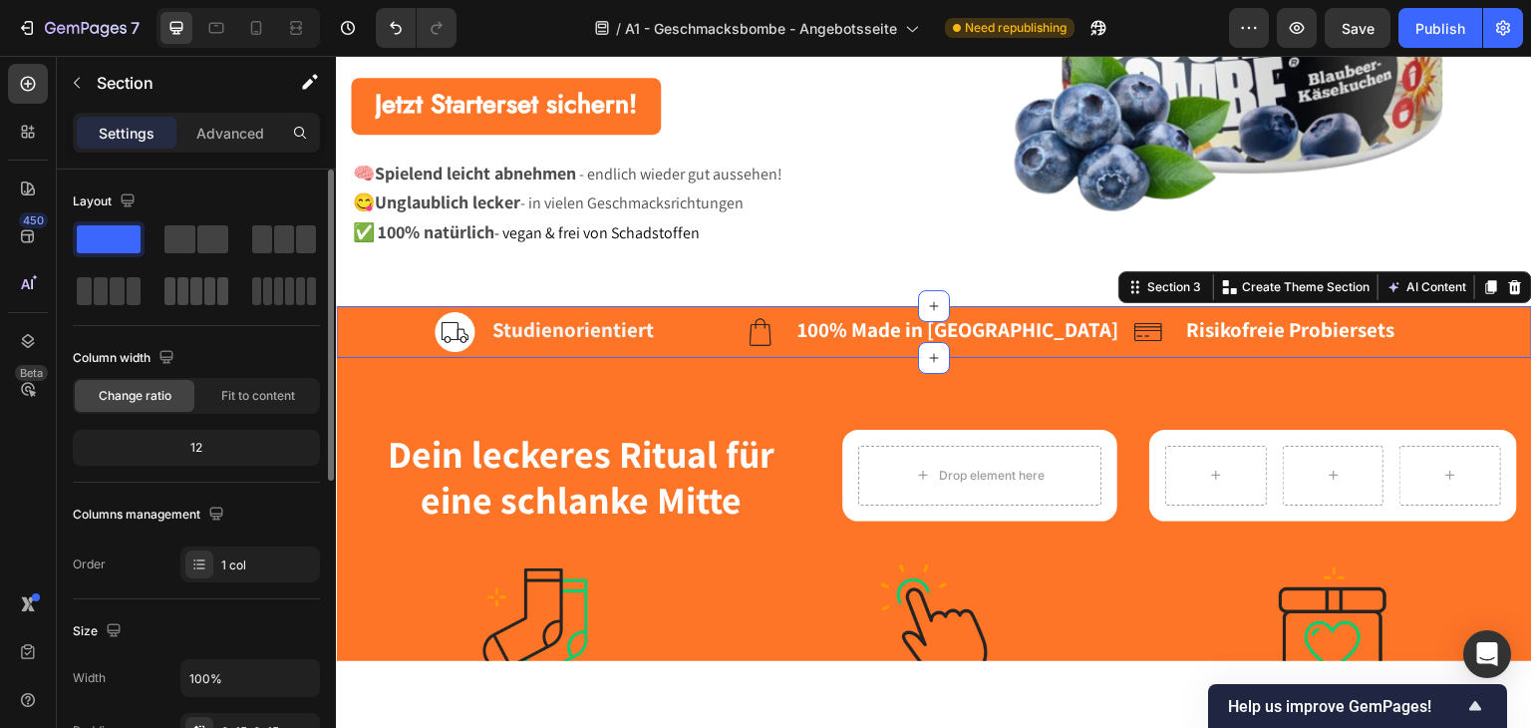
scroll to position [399, 0]
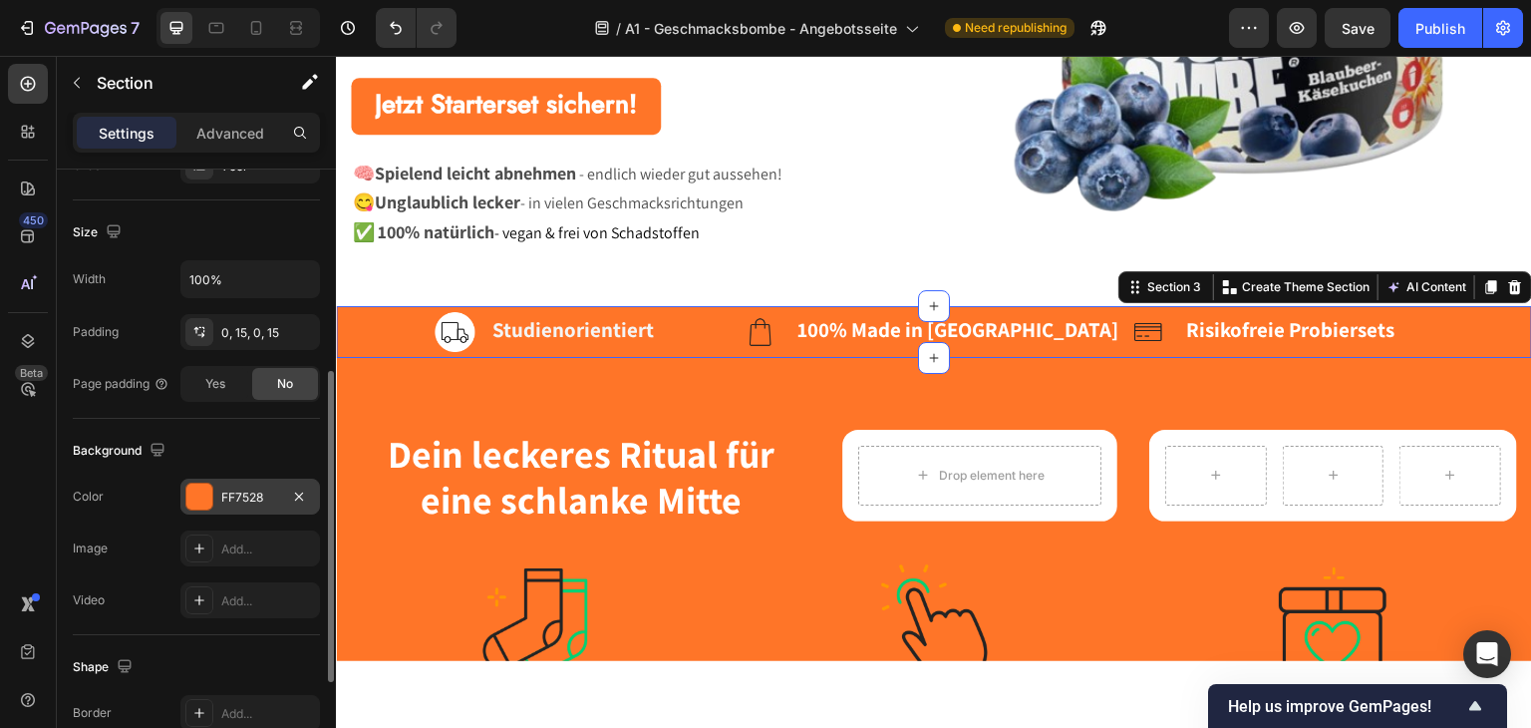
click at [203, 499] on div at bounding box center [199, 496] width 26 height 26
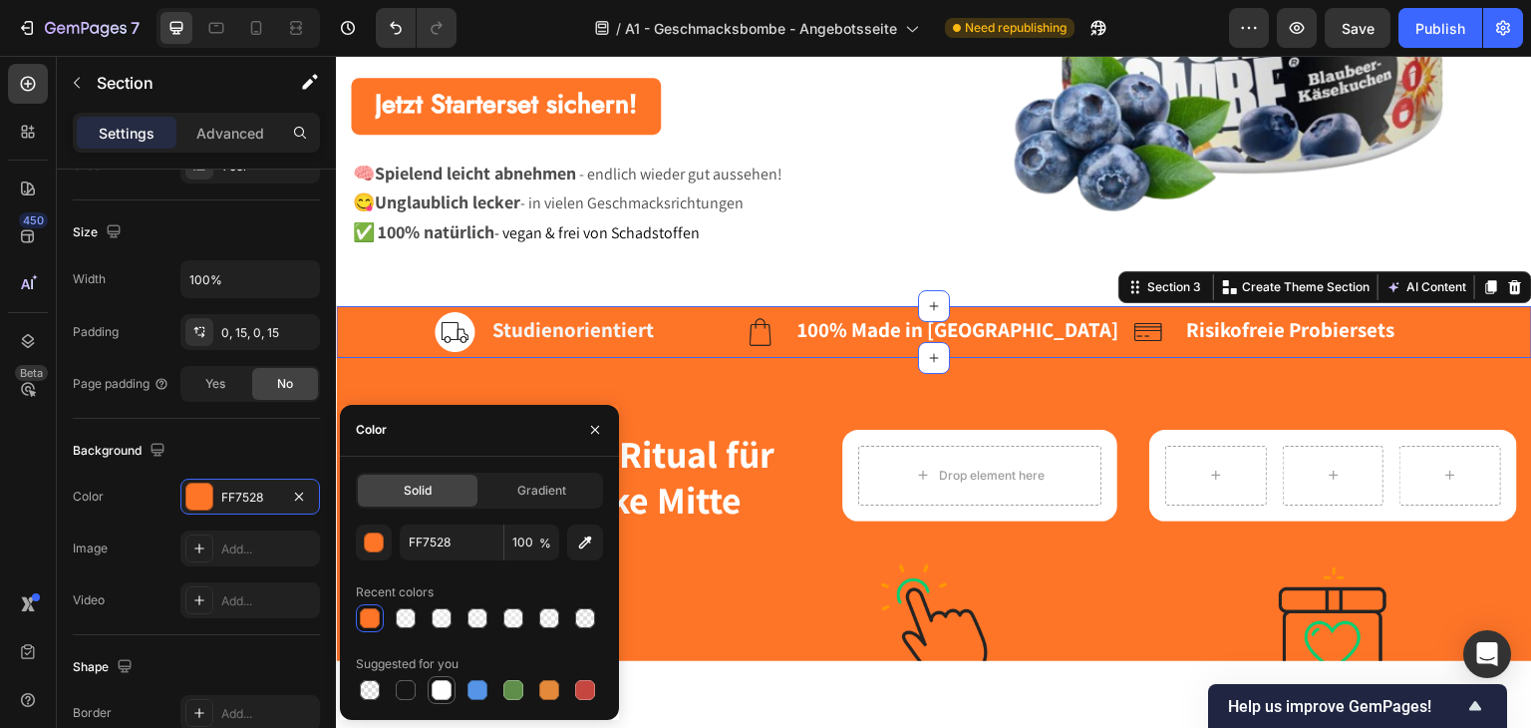
click at [443, 688] on div at bounding box center [442, 690] width 20 height 20
type input "FFFFFF"
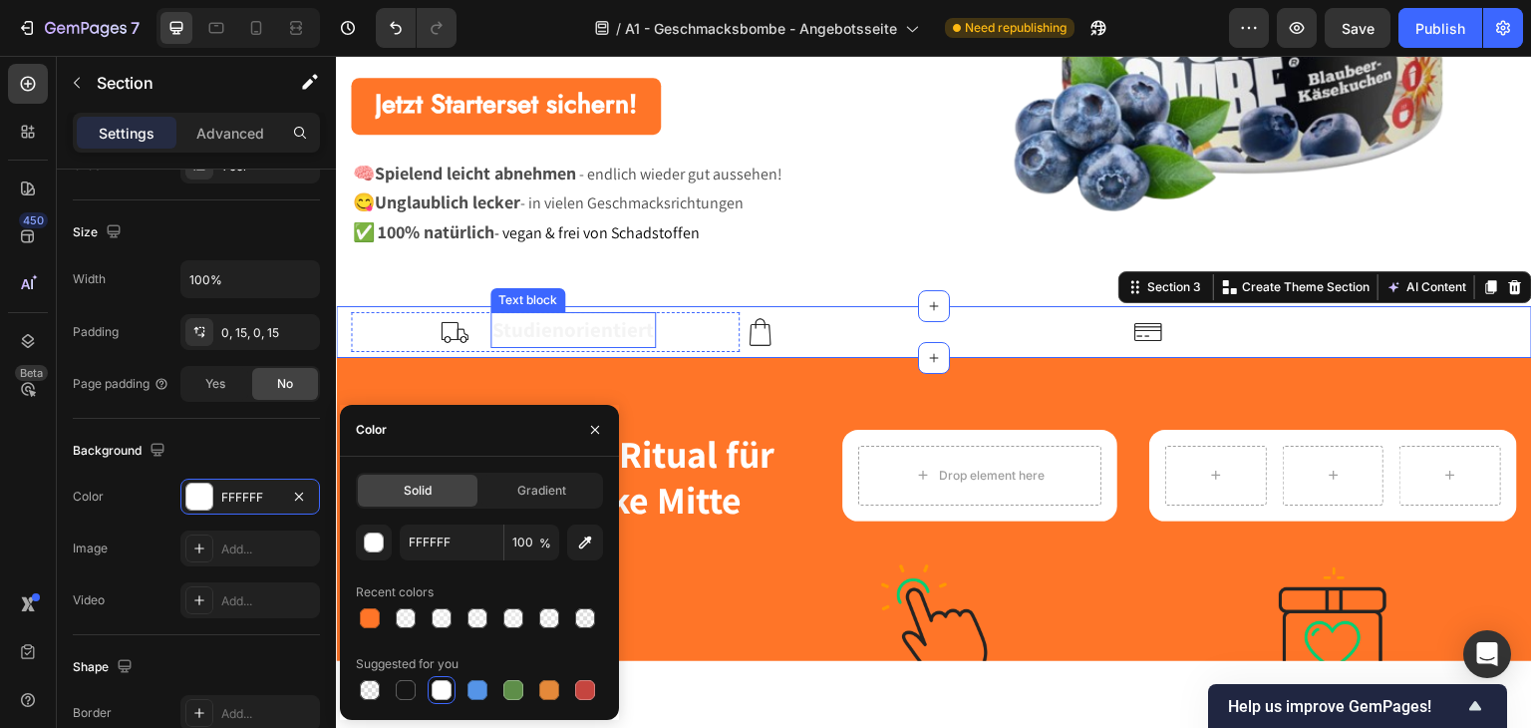
click at [551, 329] on strong "Studienorientiert" at bounding box center [572, 328] width 161 height 27
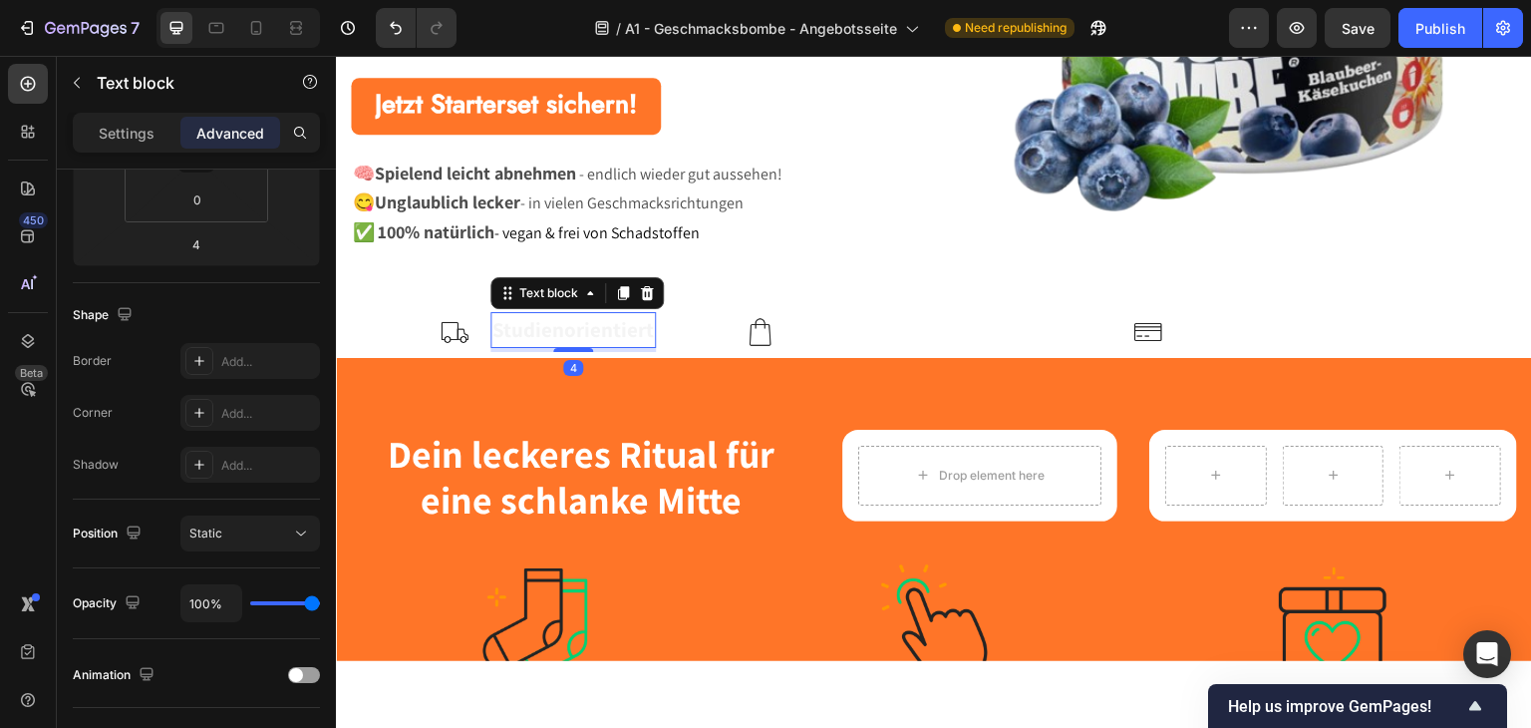
scroll to position [0, 0]
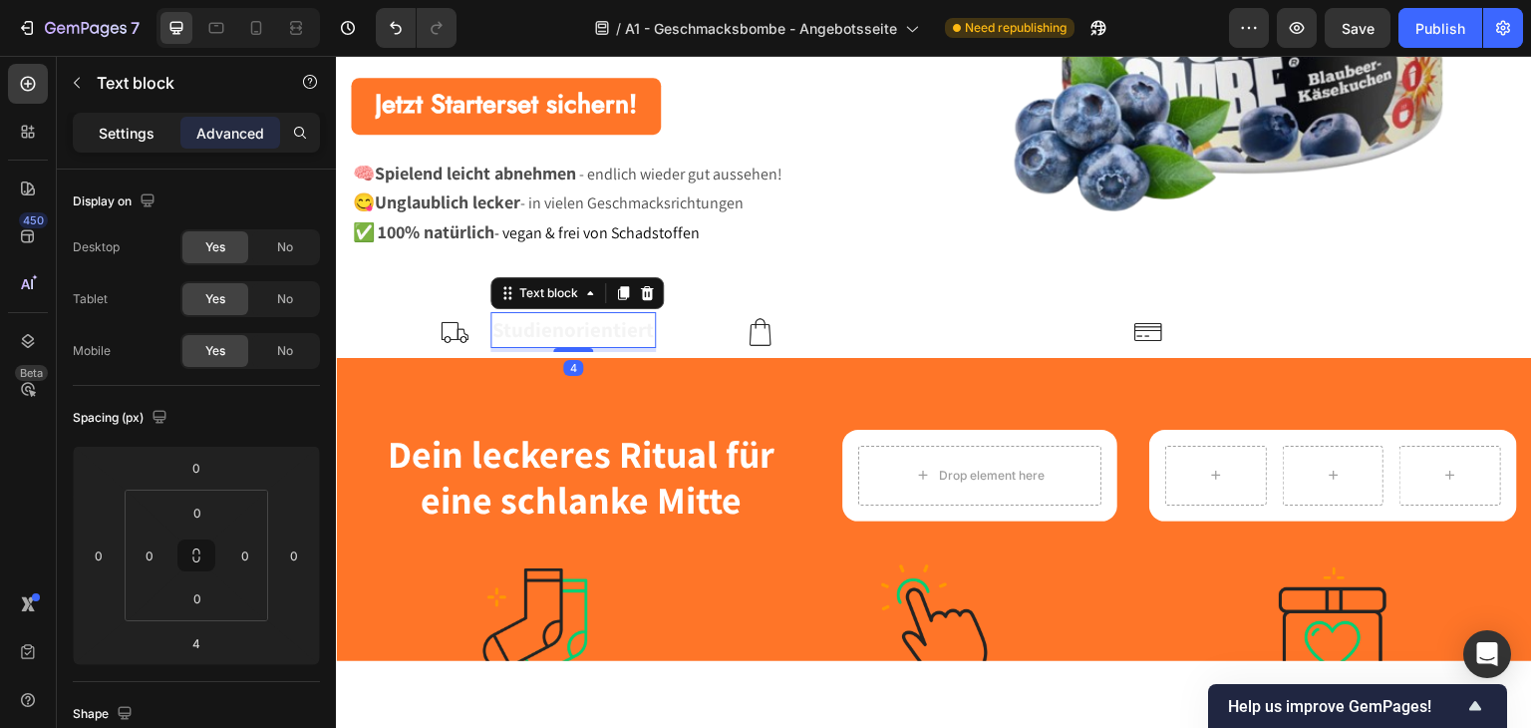
click at [129, 130] on p "Settings" at bounding box center [127, 133] width 56 height 21
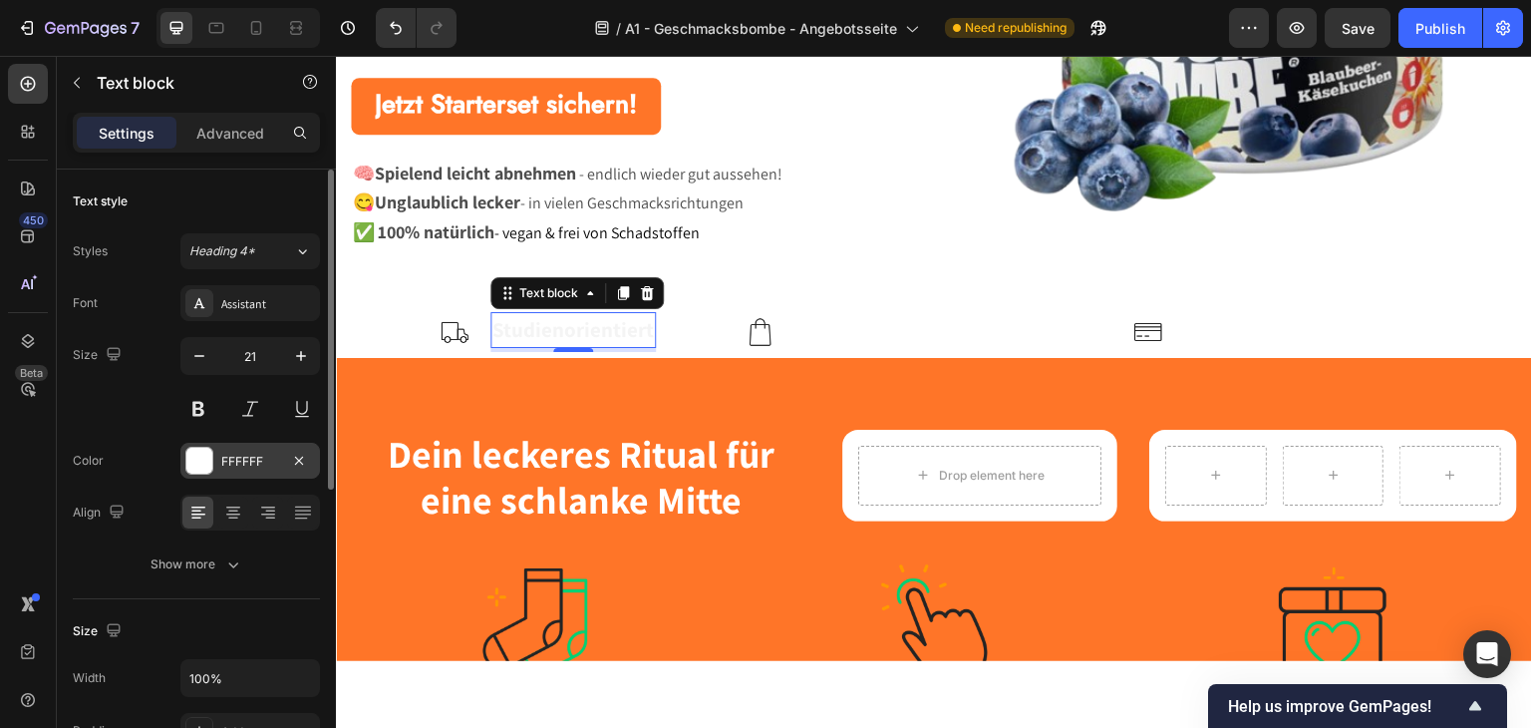
click at [197, 458] on div at bounding box center [199, 461] width 26 height 26
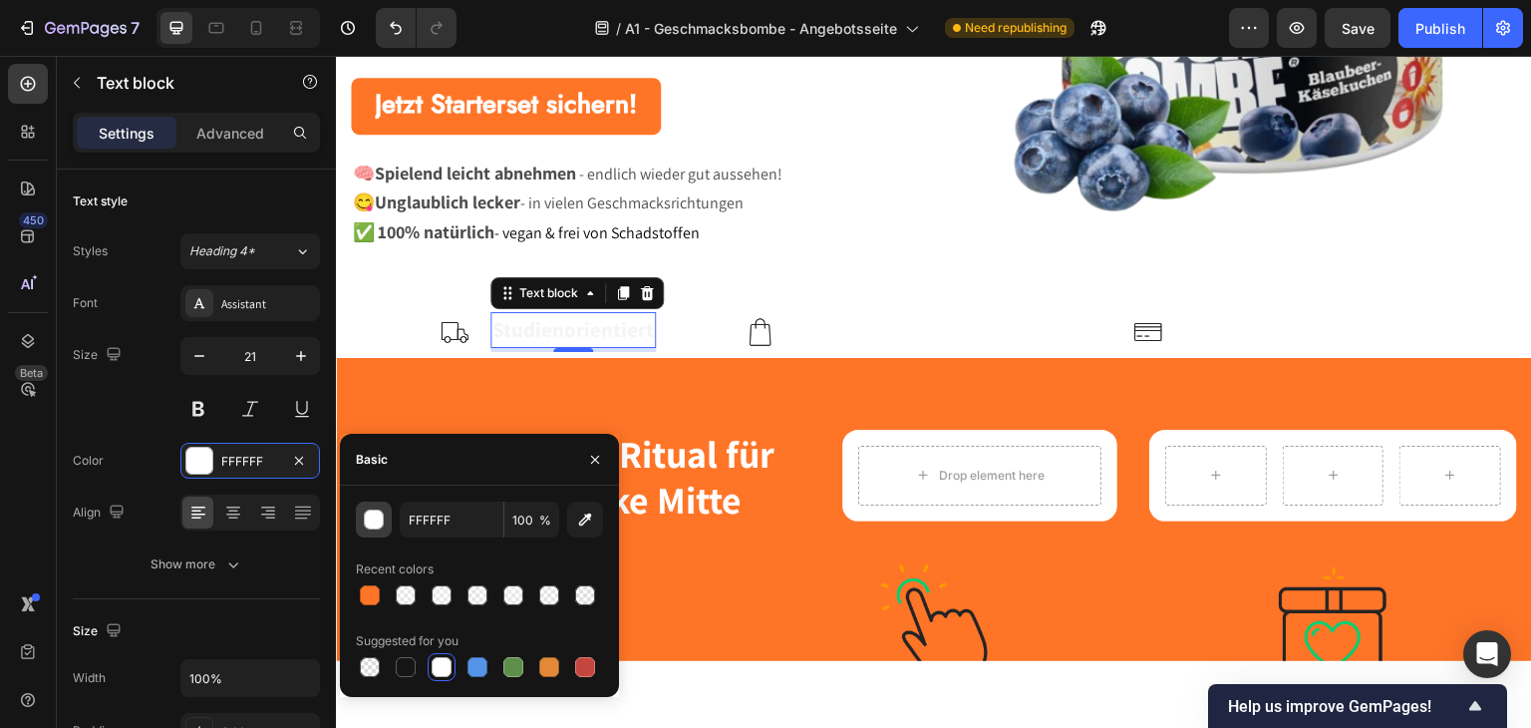
click at [381, 527] on div "button" at bounding box center [374, 519] width 20 height 20
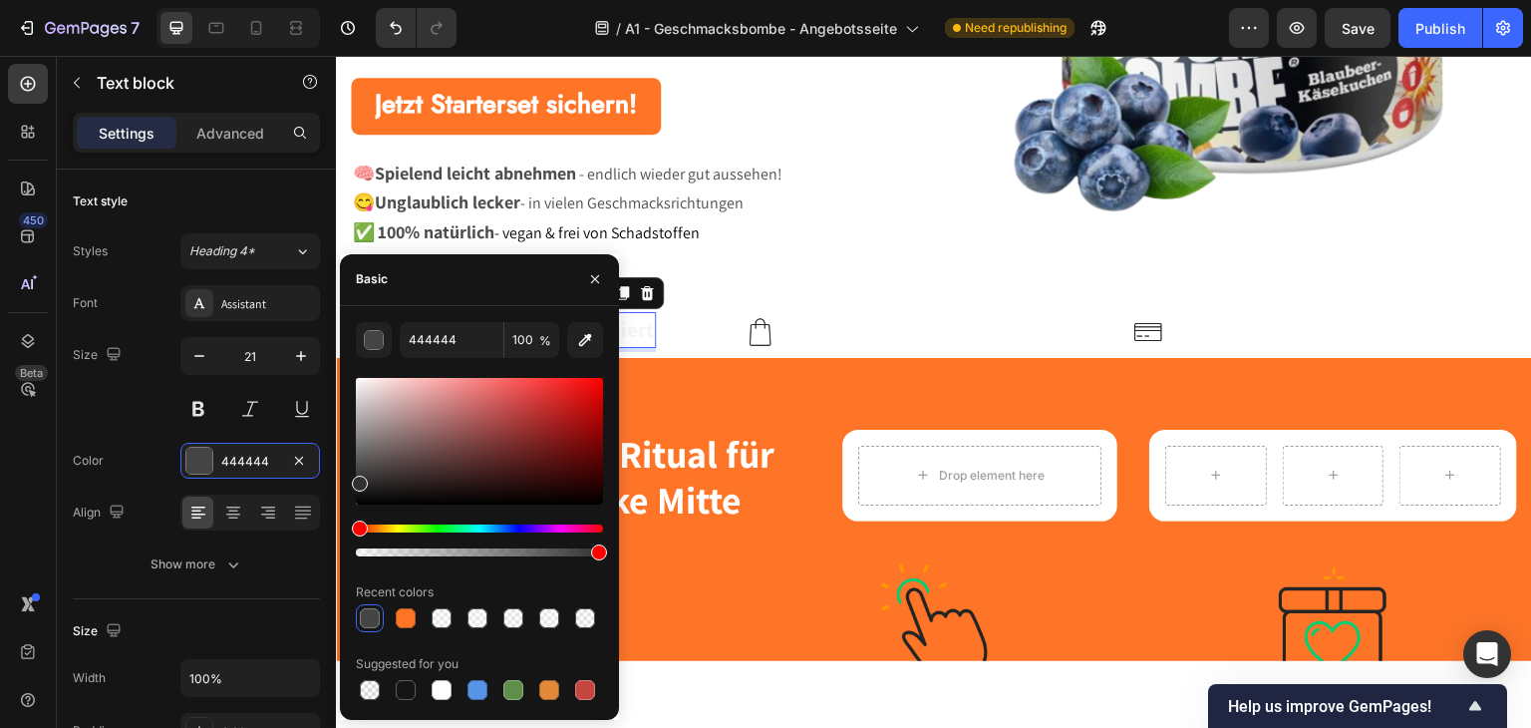
drag, startPoint x: 365, startPoint y: 475, endPoint x: 343, endPoint y: 479, distance: 22.3
click at [343, 479] on div "444444 100 % Recent colors Suggested for you" at bounding box center [479, 513] width 279 height 382
type input "303030"
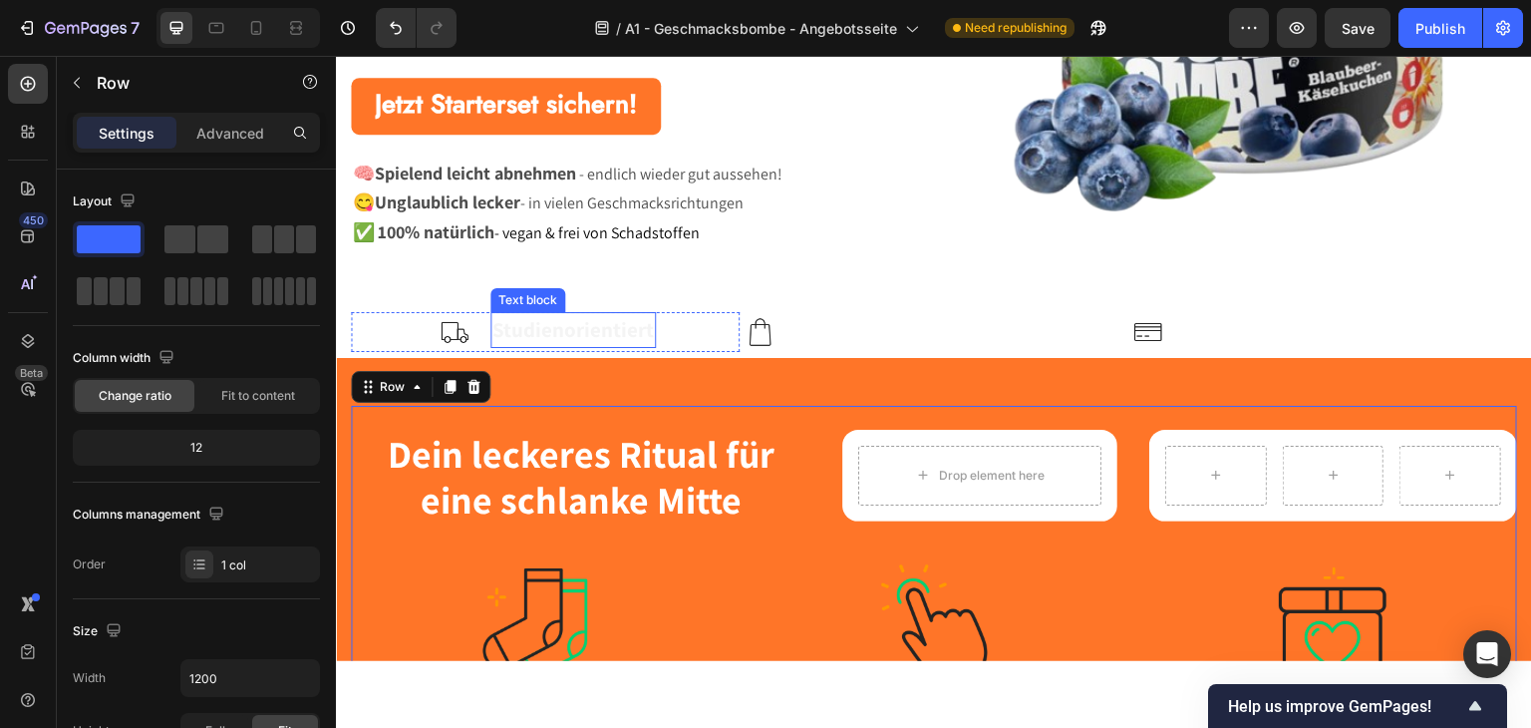
click at [595, 336] on strong "Studienorientiert" at bounding box center [572, 328] width 161 height 27
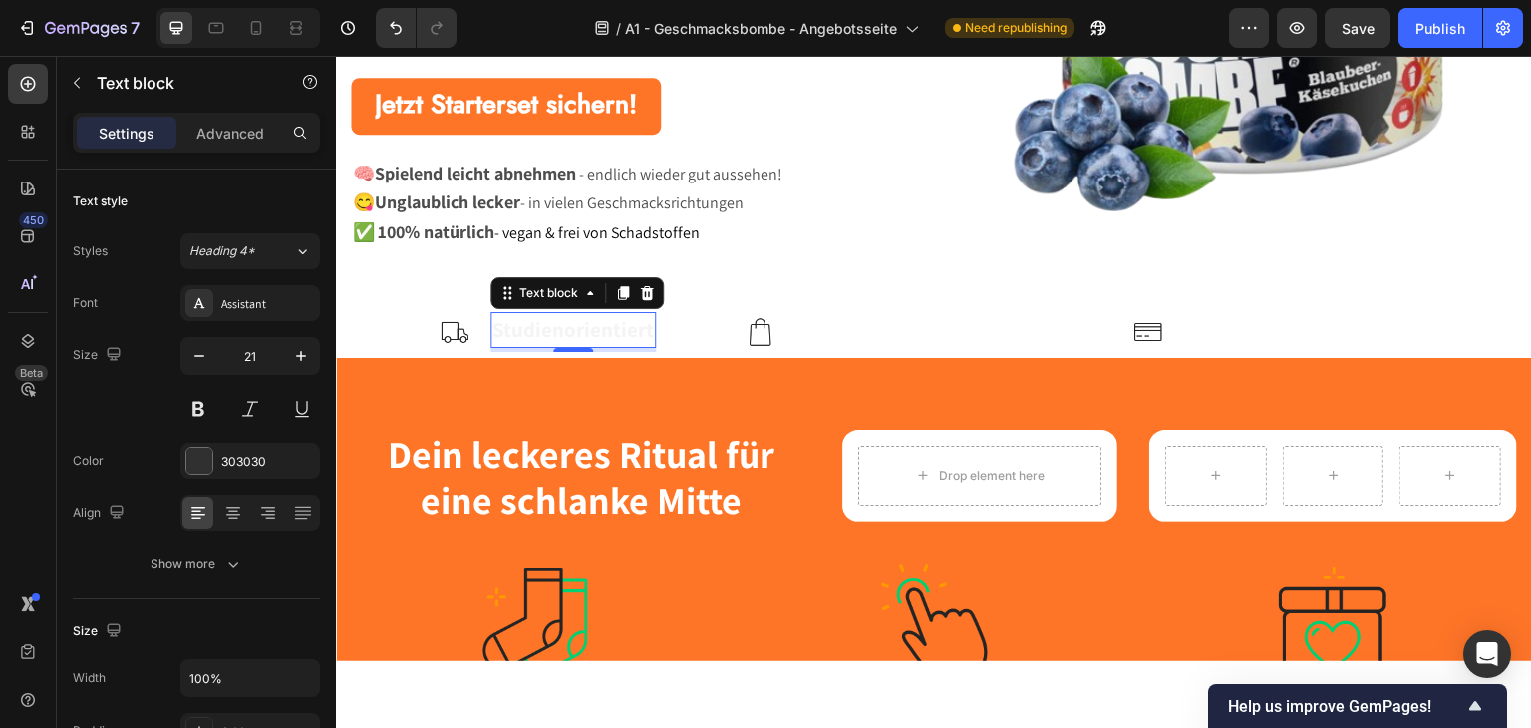
click at [595, 336] on strong "Studienorientiert" at bounding box center [572, 328] width 161 height 27
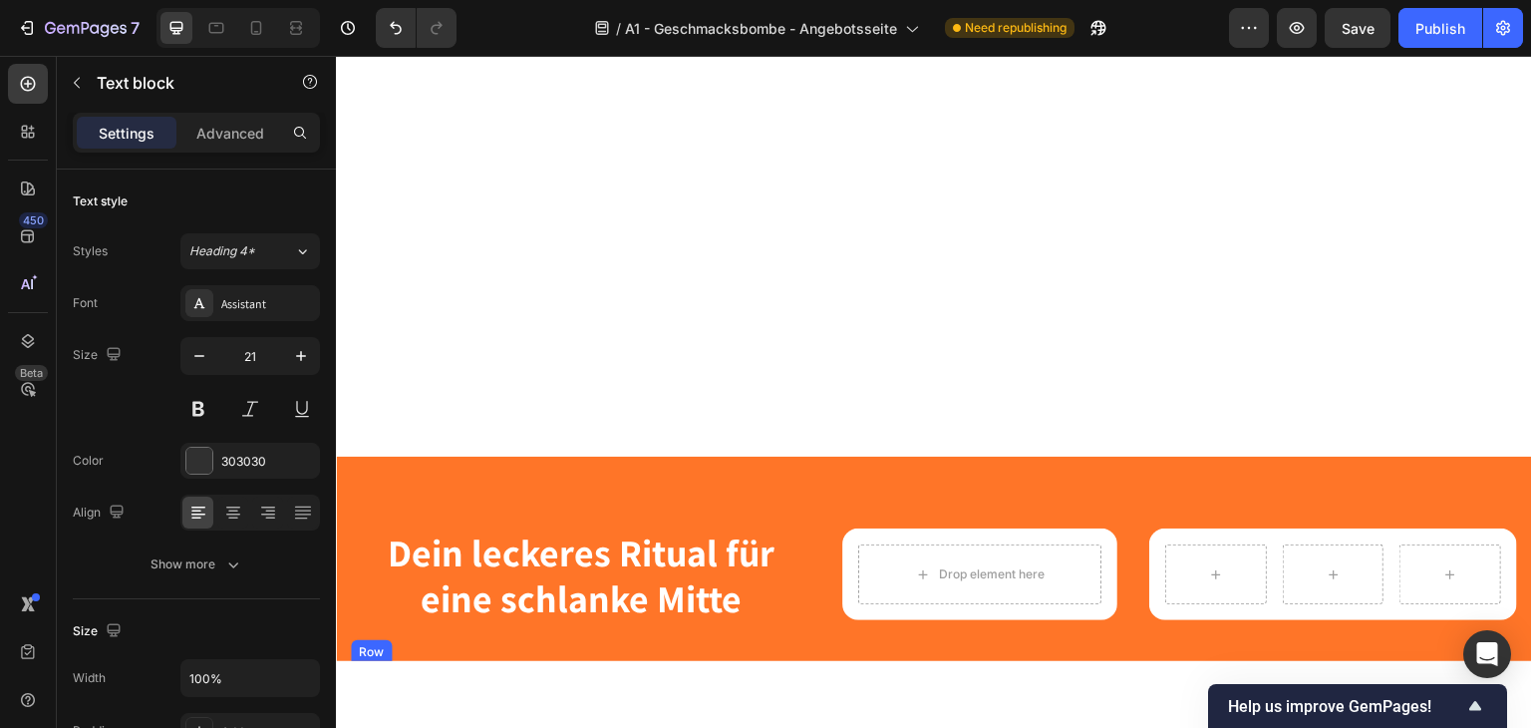
scroll to position [897, 0]
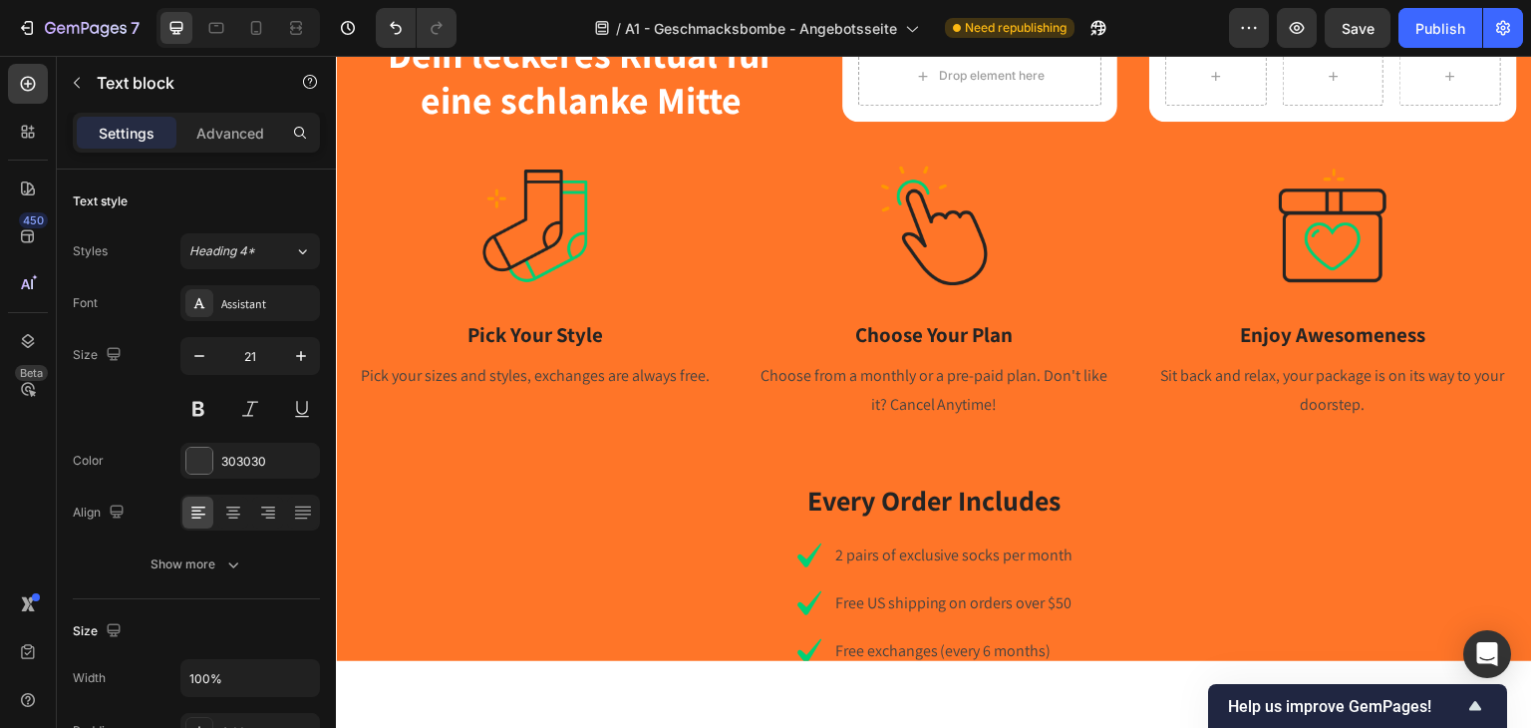
click at [642, 714] on div at bounding box center [933, 392] width 1195 height 672
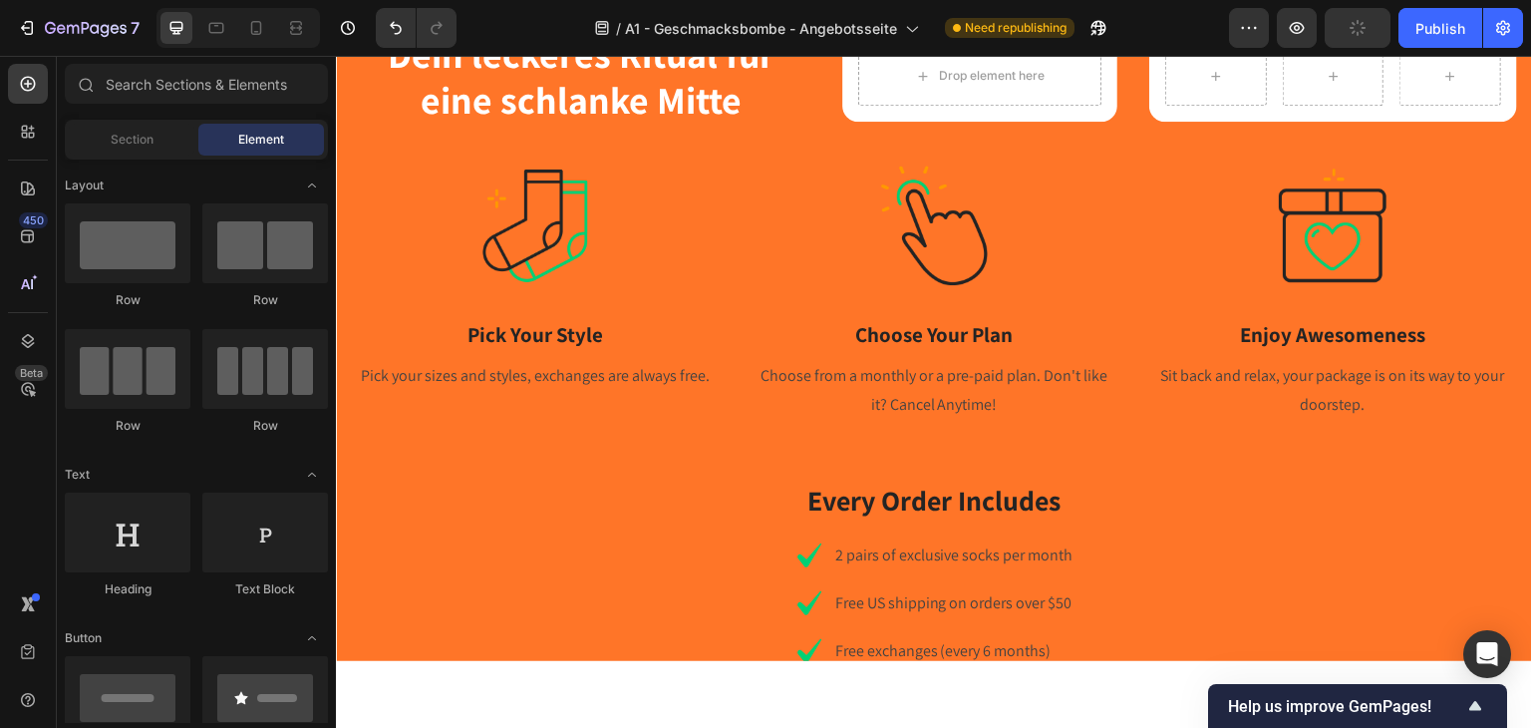
click at [663, 592] on div "Icon 2 pairs of exclusive socks per month Text block Icon Free US shipping on o…" at bounding box center [934, 602] width 1166 height 128
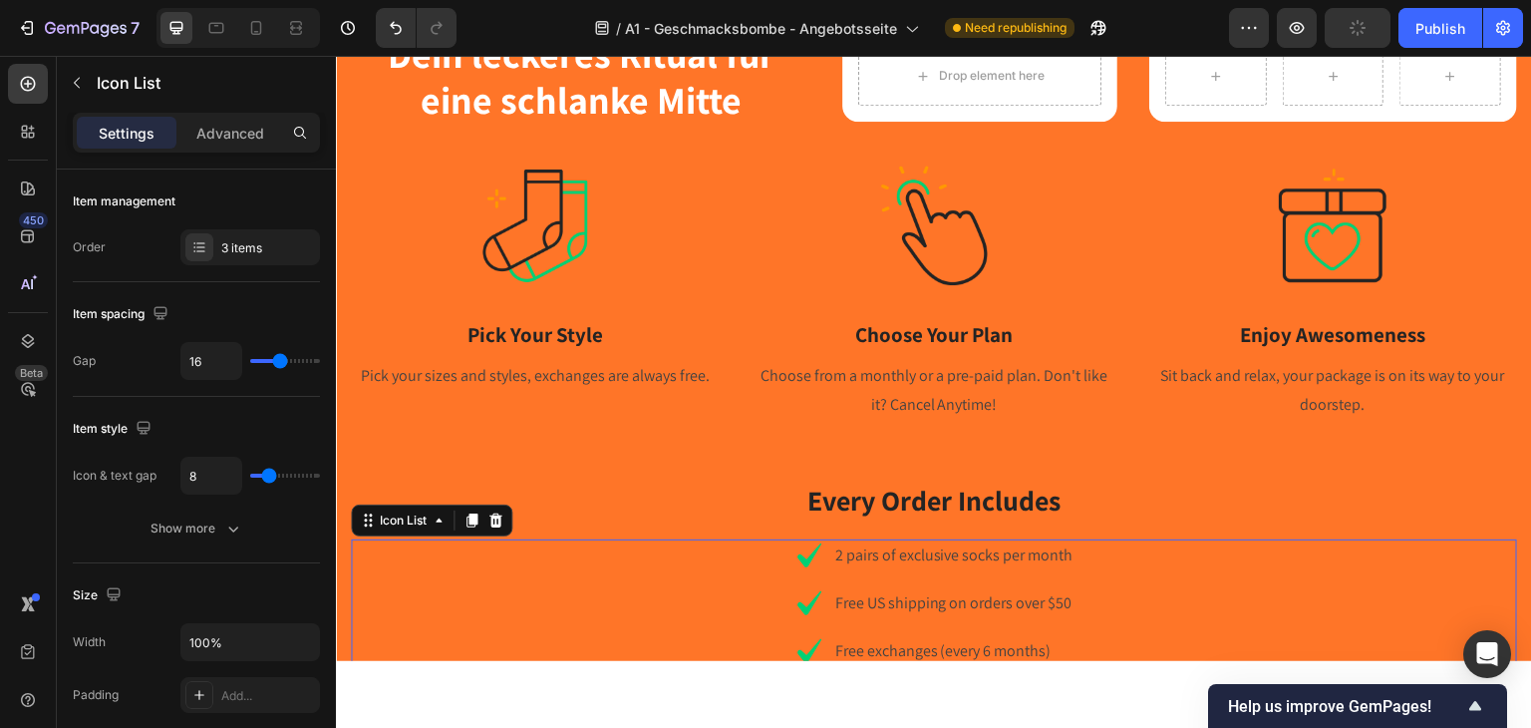
scroll to position [1495, 0]
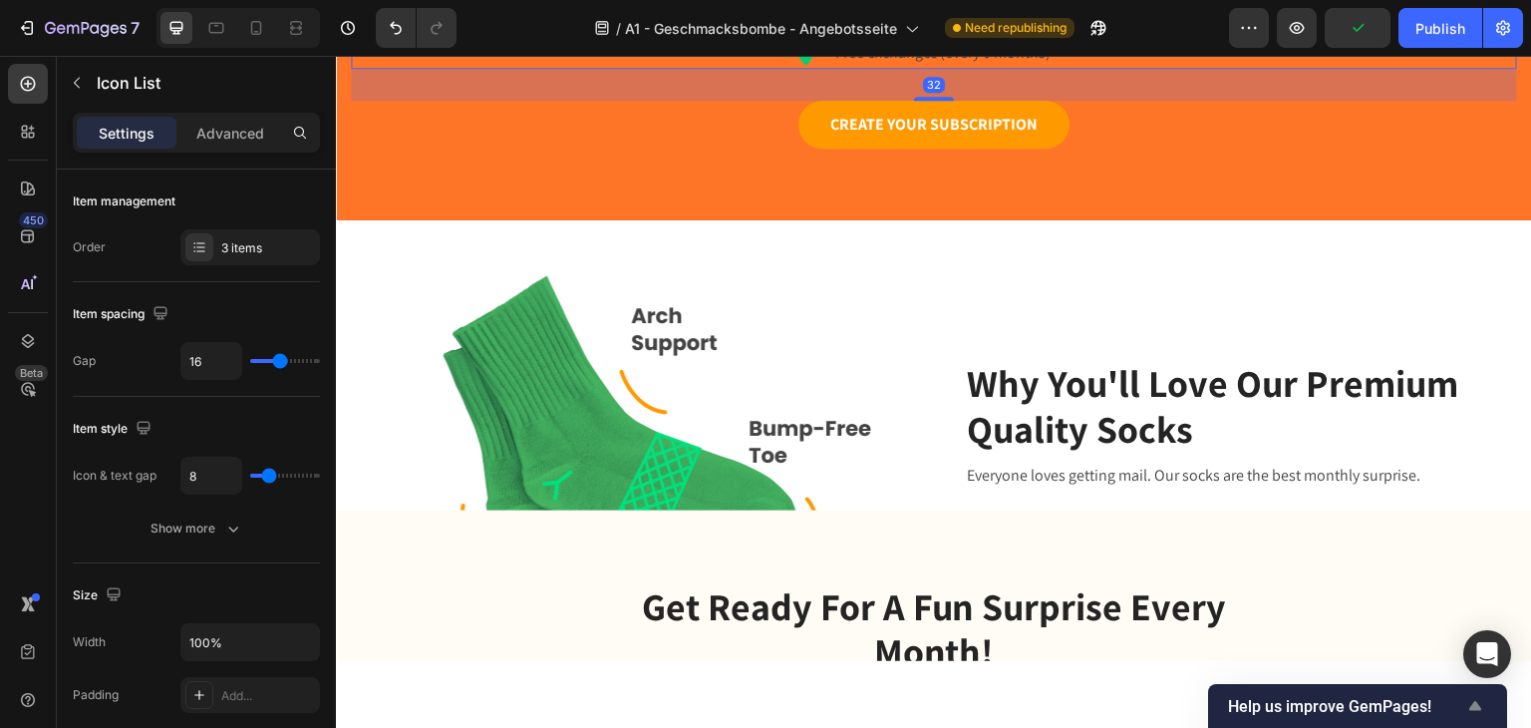
click at [1477, 699] on icon "Show survey - Help us improve GemPages!" at bounding box center [1475, 706] width 24 height 24
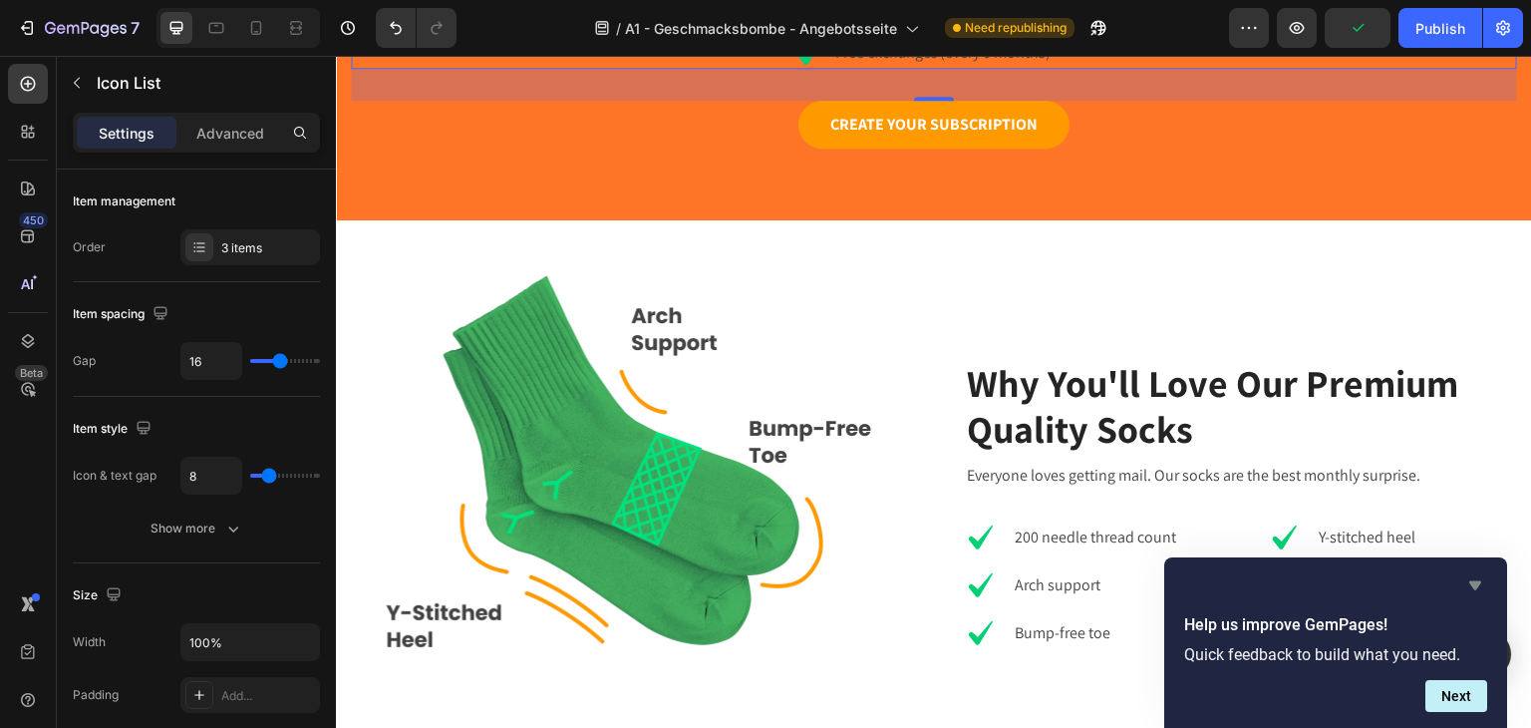
click at [1471, 587] on icon "Hide survey" at bounding box center [1475, 585] width 24 height 24
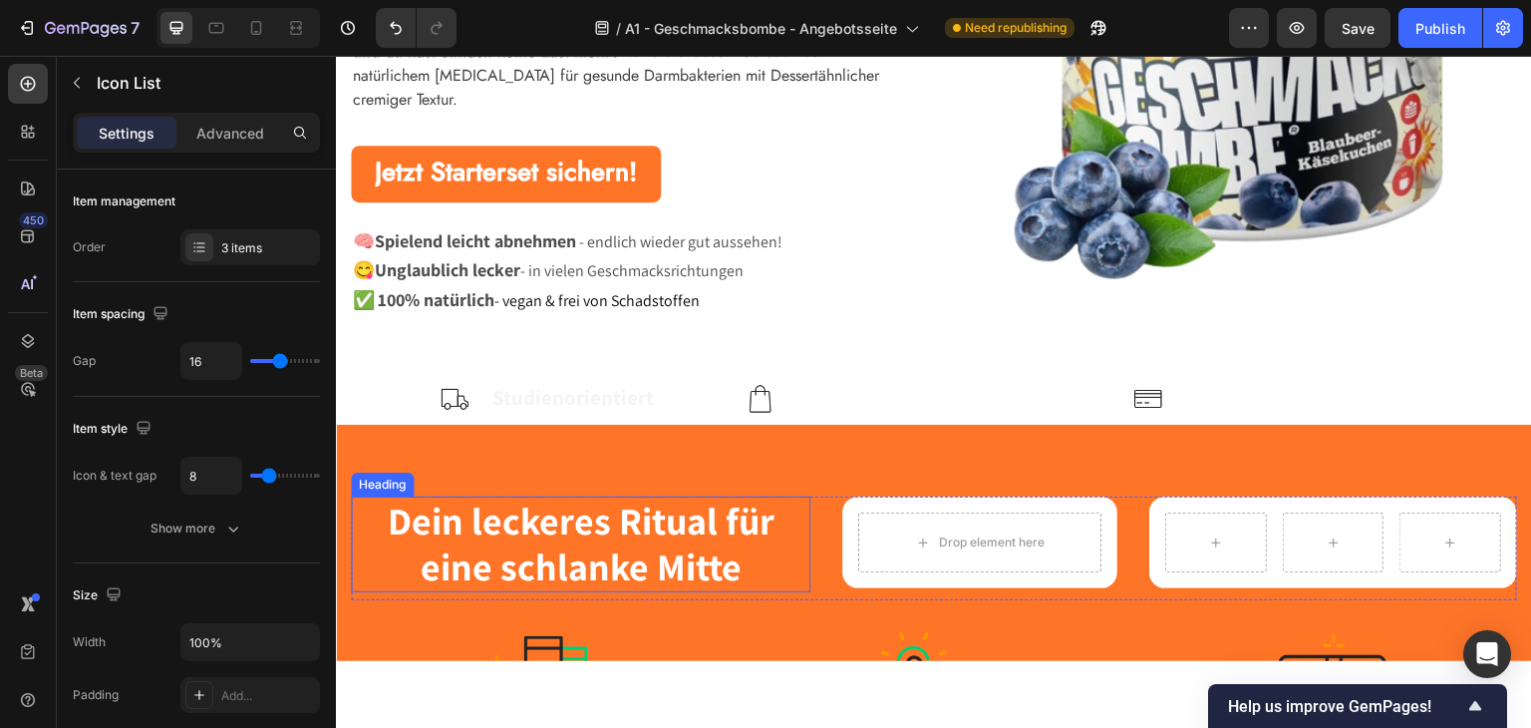
scroll to position [498, 0]
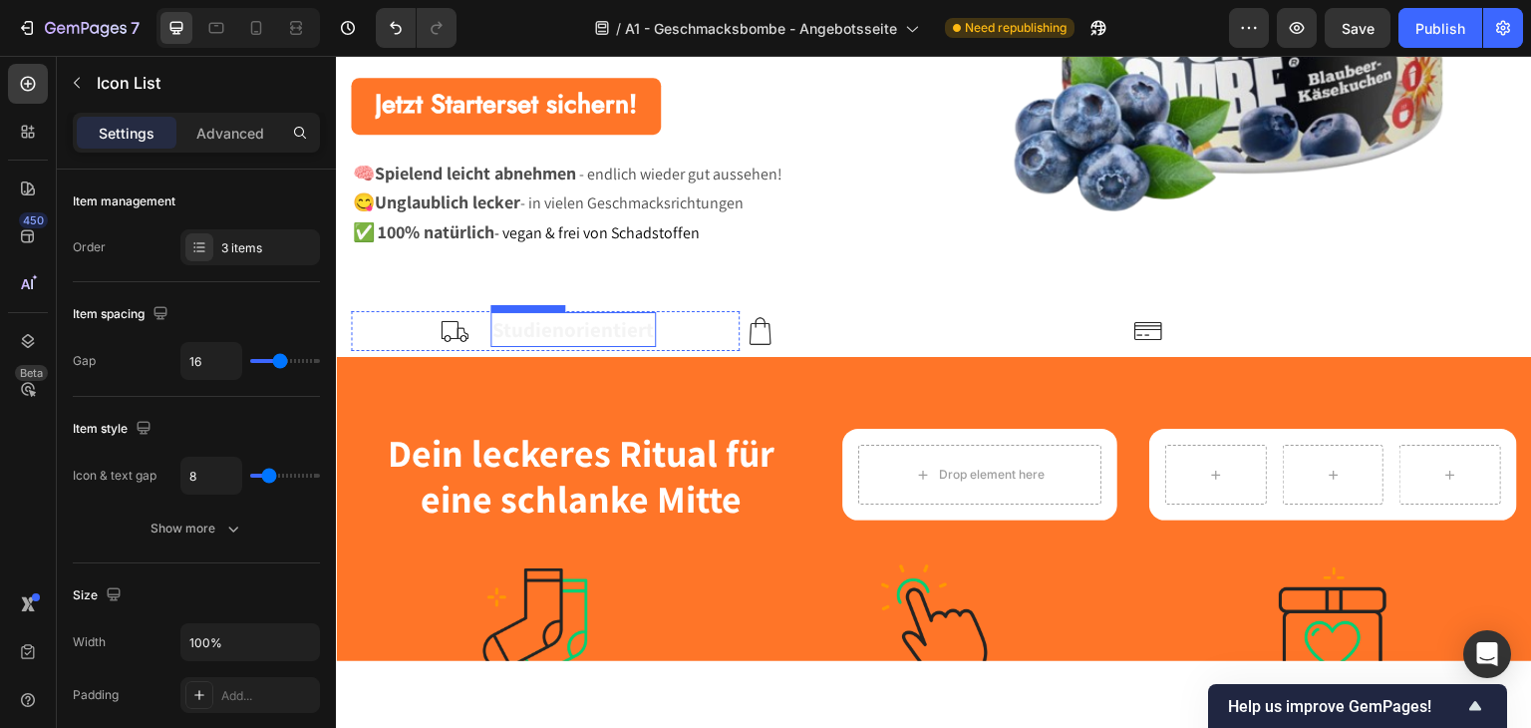
click at [542, 320] on strong "Studienorientiert" at bounding box center [572, 328] width 161 height 27
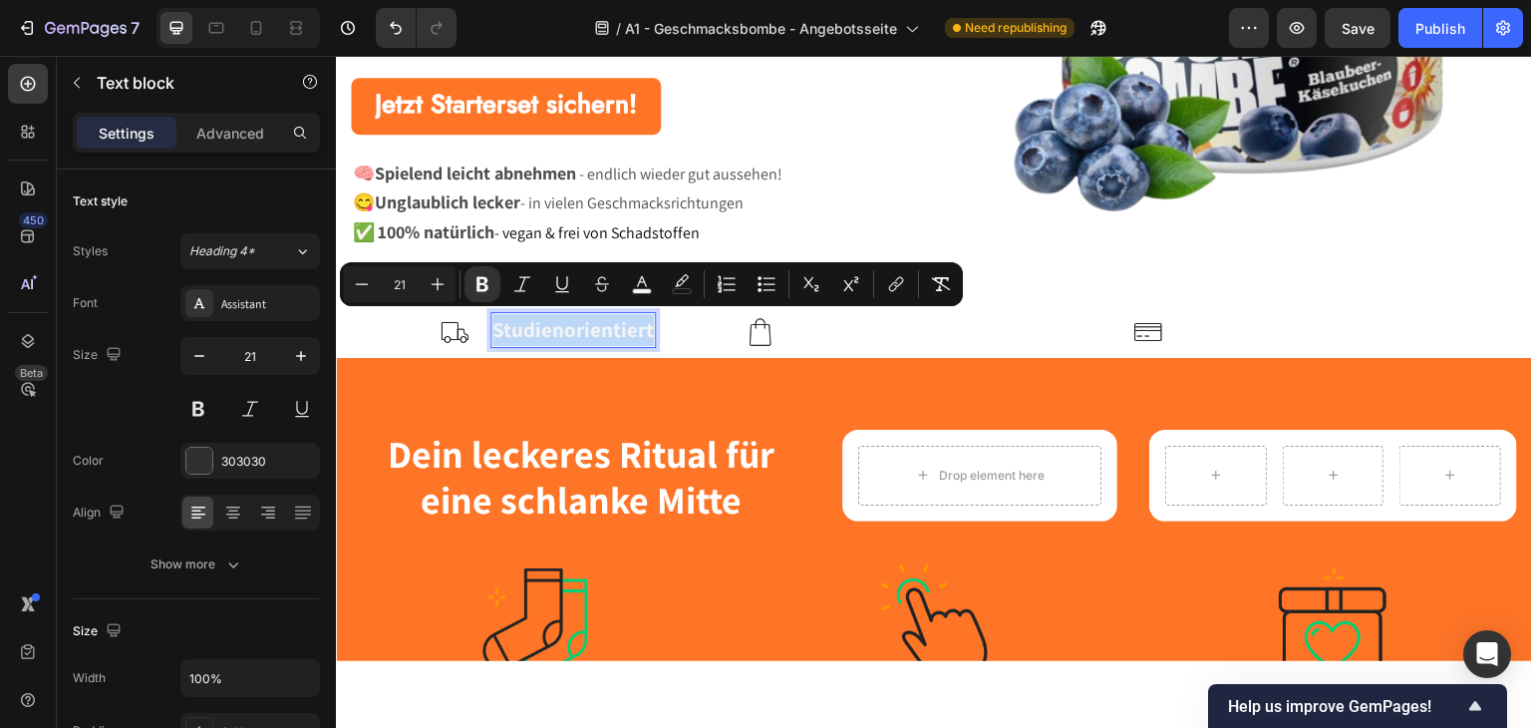
click at [367, 327] on div "Image Studienorientiert Text block 4 Row" at bounding box center [545, 331] width 389 height 40
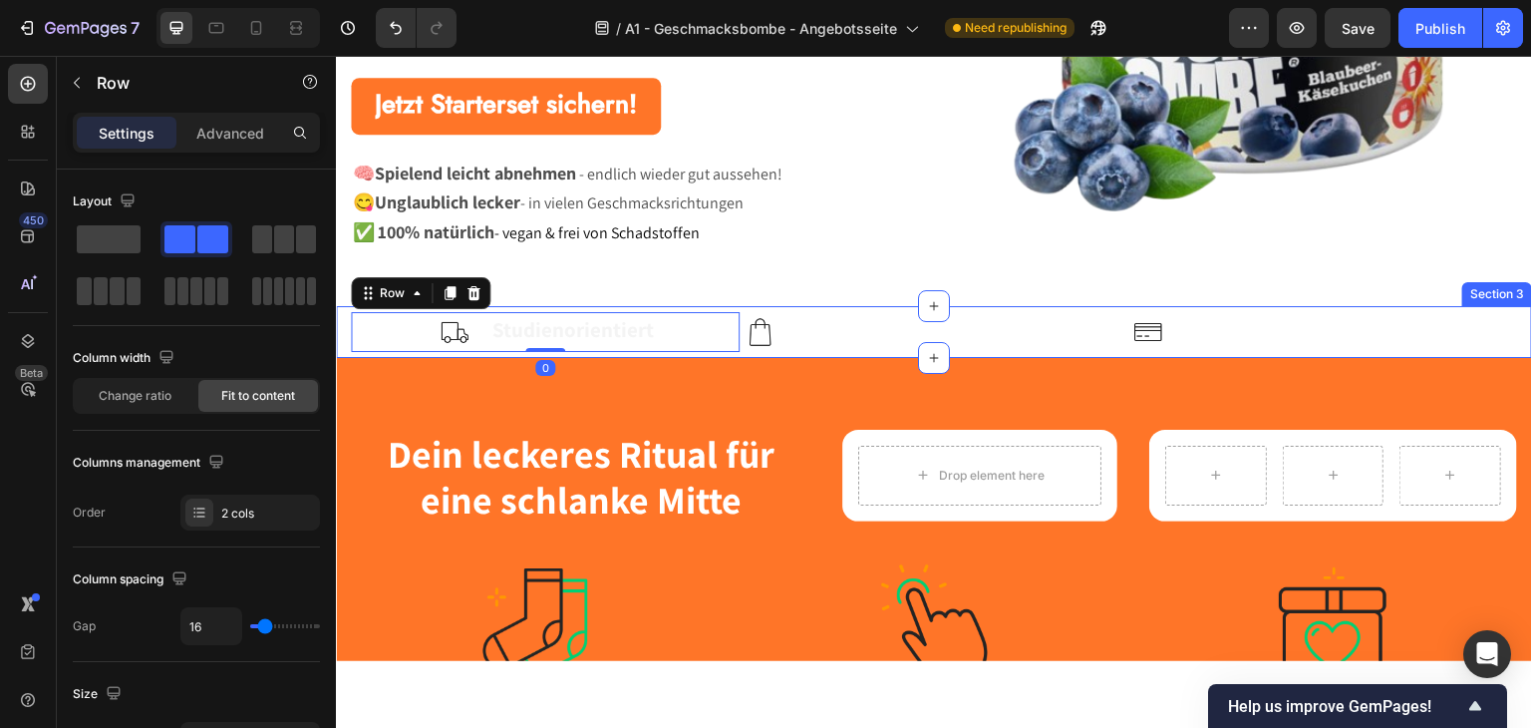
click at [347, 331] on div "Image Studienorientiert Text block Row 0 Image 100% Made in Germany Text block …" at bounding box center [934, 331] width 1196 height 52
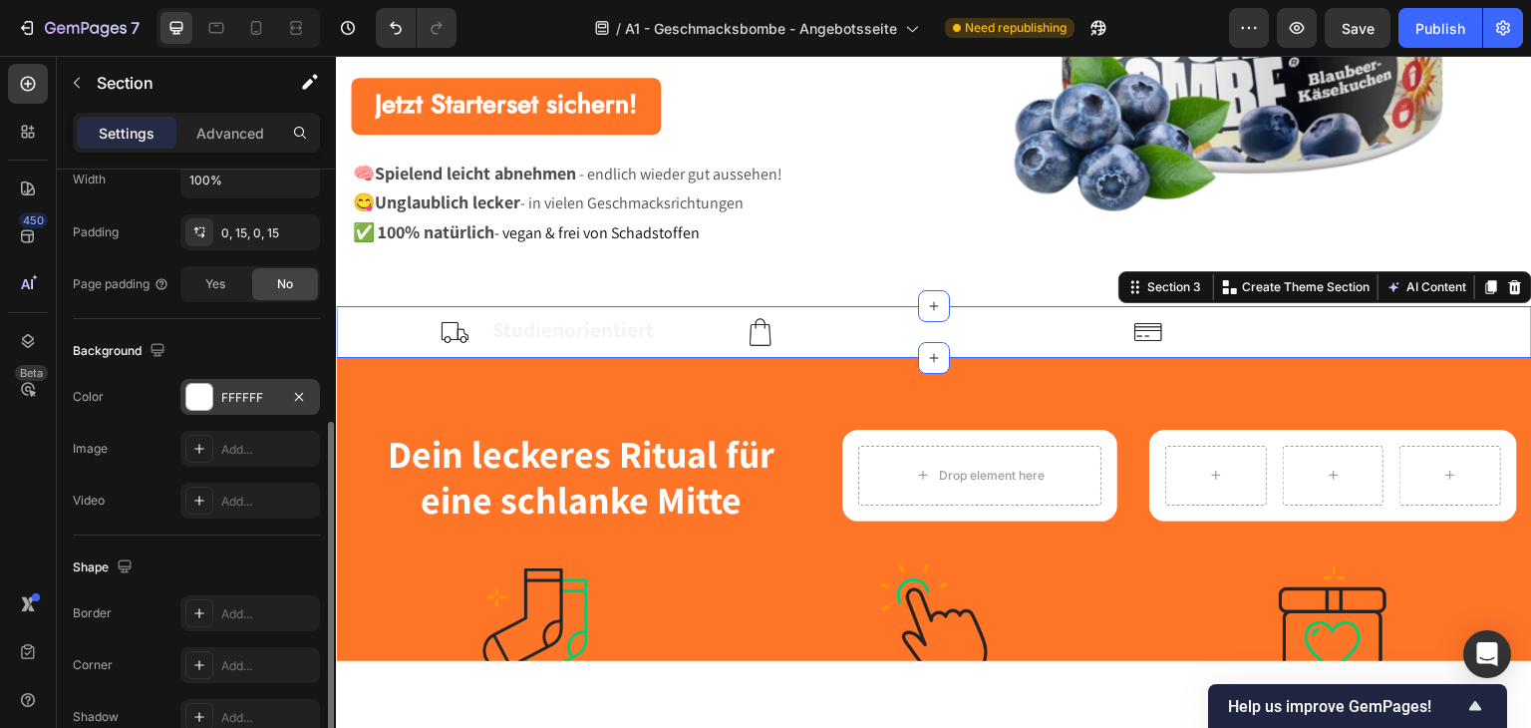
click at [203, 386] on div at bounding box center [199, 397] width 26 height 26
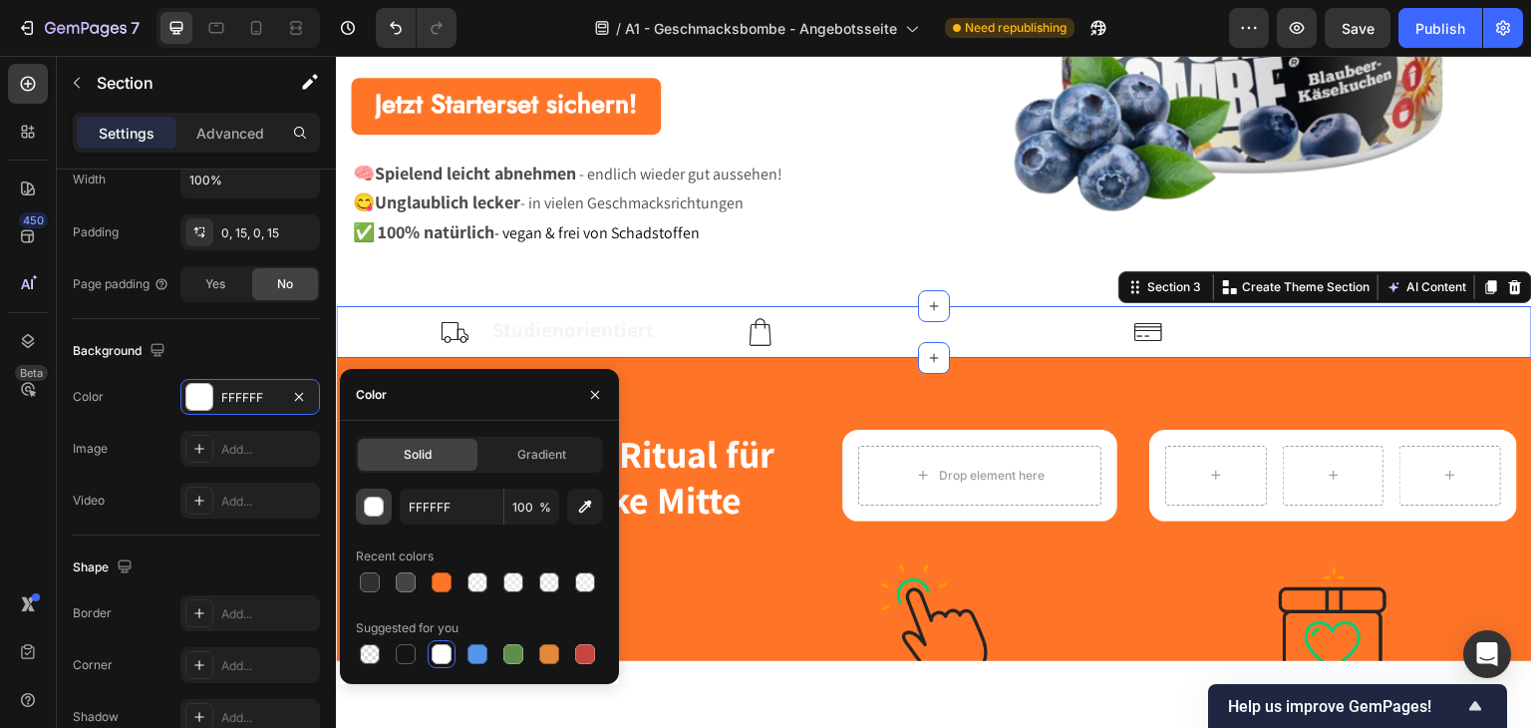
click at [375, 511] on div "button" at bounding box center [375, 507] width 20 height 20
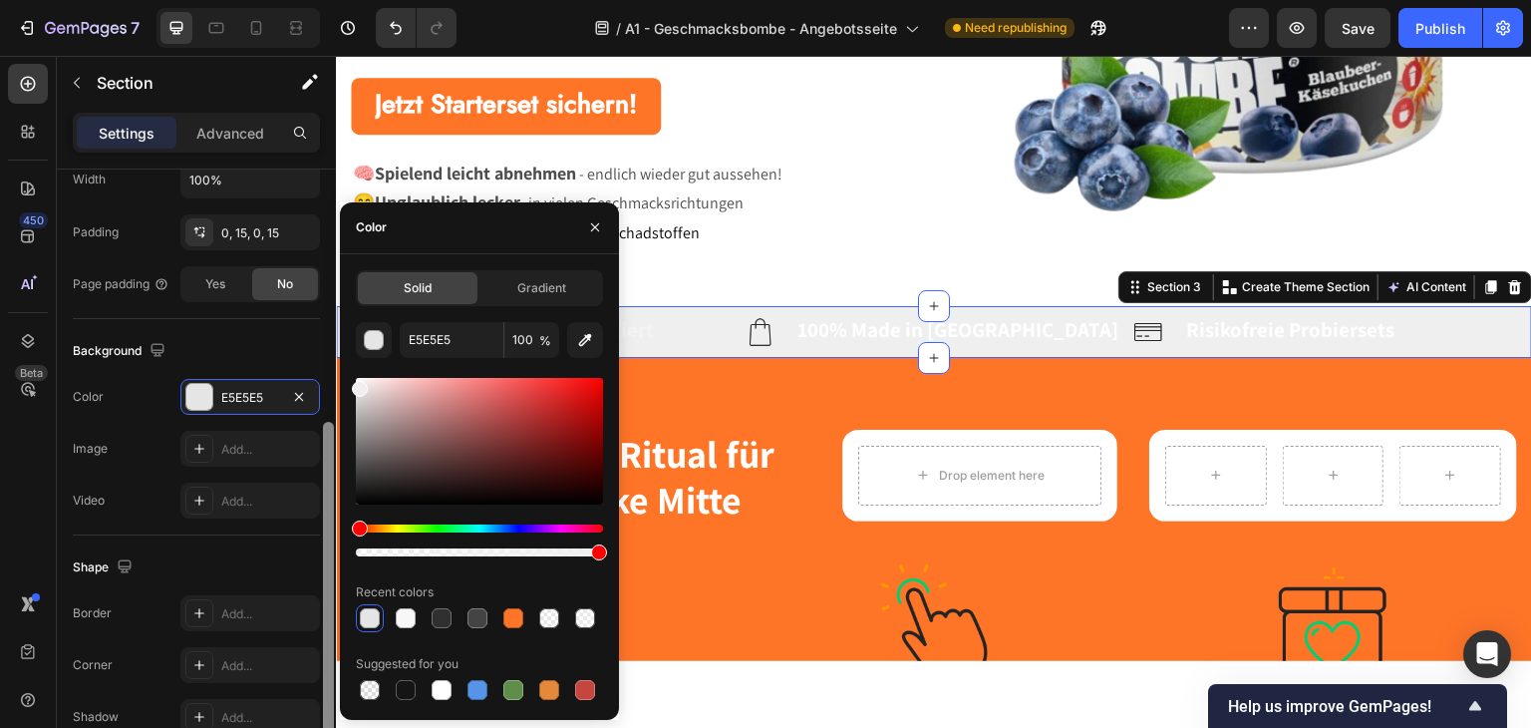
type input "EFEFEF"
drag, startPoint x: 366, startPoint y: 448, endPoint x: 327, endPoint y: 384, distance: 74.7
click at [327, 384] on div "450 Beta Sections(18) Elements(83) Section Element Hero Section Product Detail …" at bounding box center [168, 392] width 336 height 672
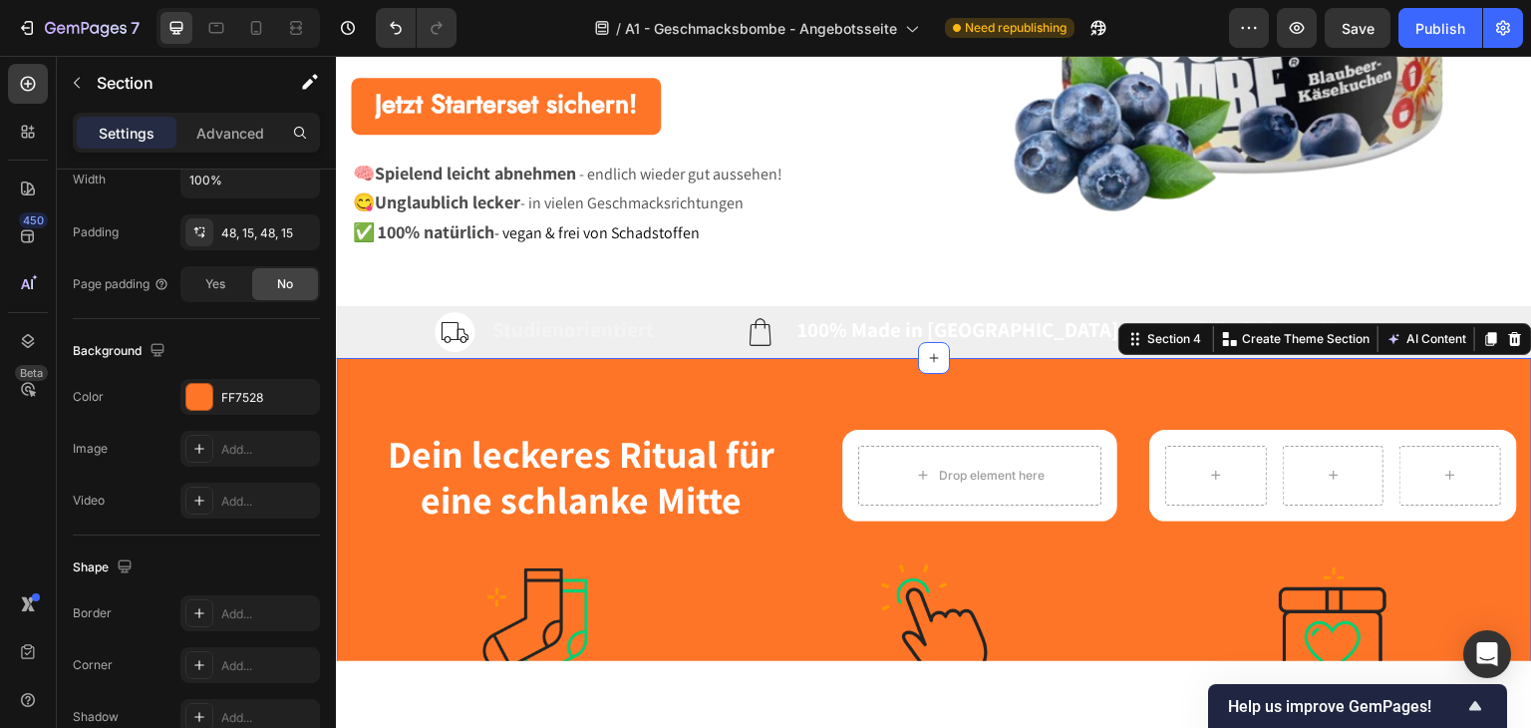
click at [514, 332] on strong "Studienorientiert" at bounding box center [572, 328] width 161 height 27
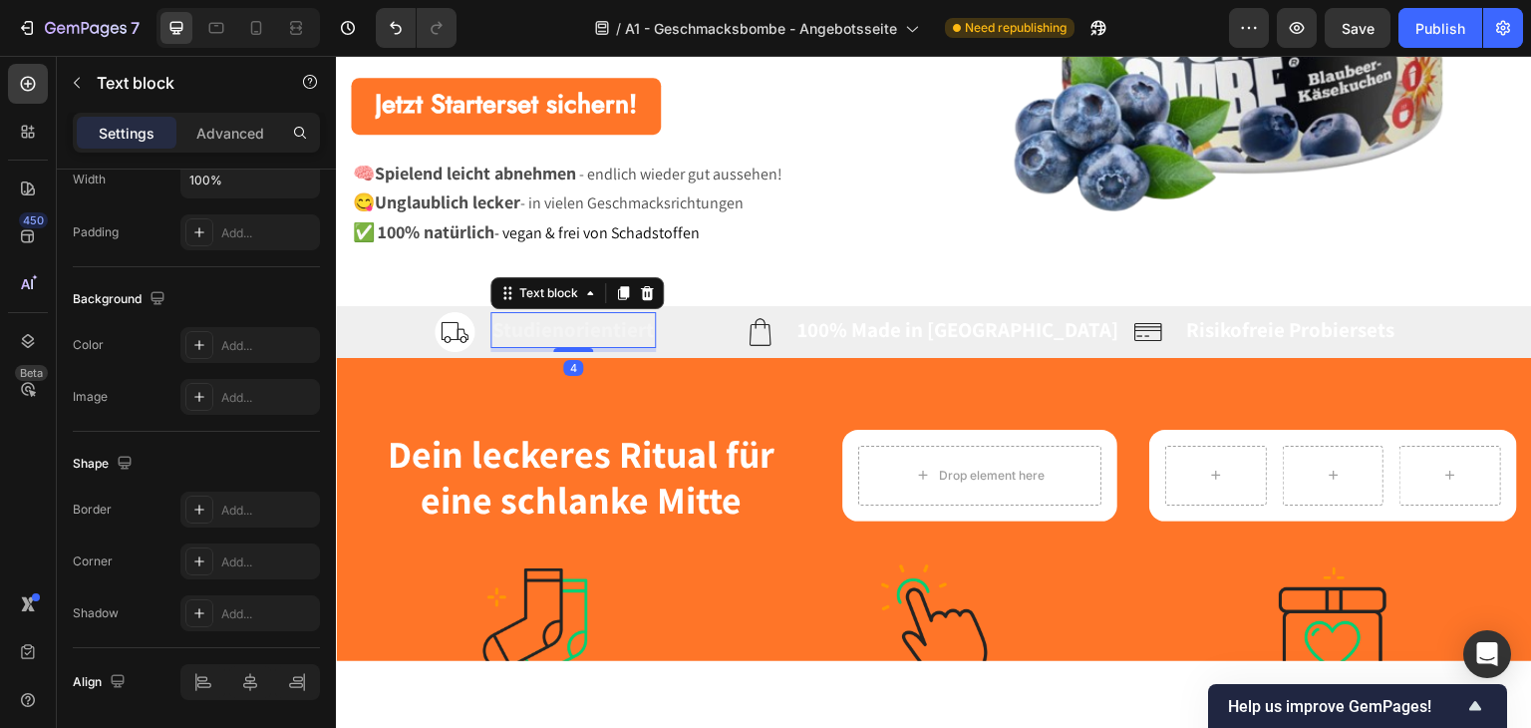
scroll to position [0, 0]
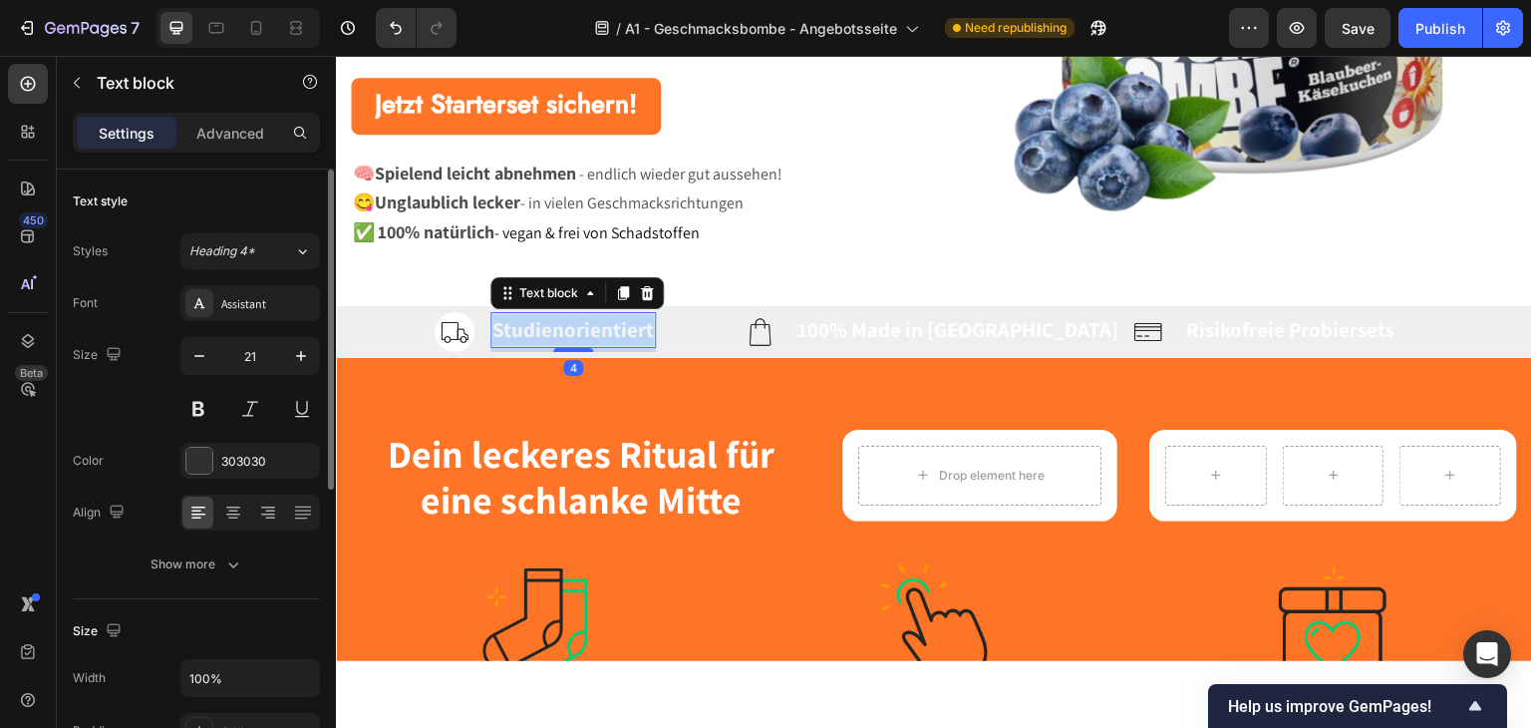
click at [514, 332] on strong "Studienorientiert" at bounding box center [572, 328] width 161 height 27
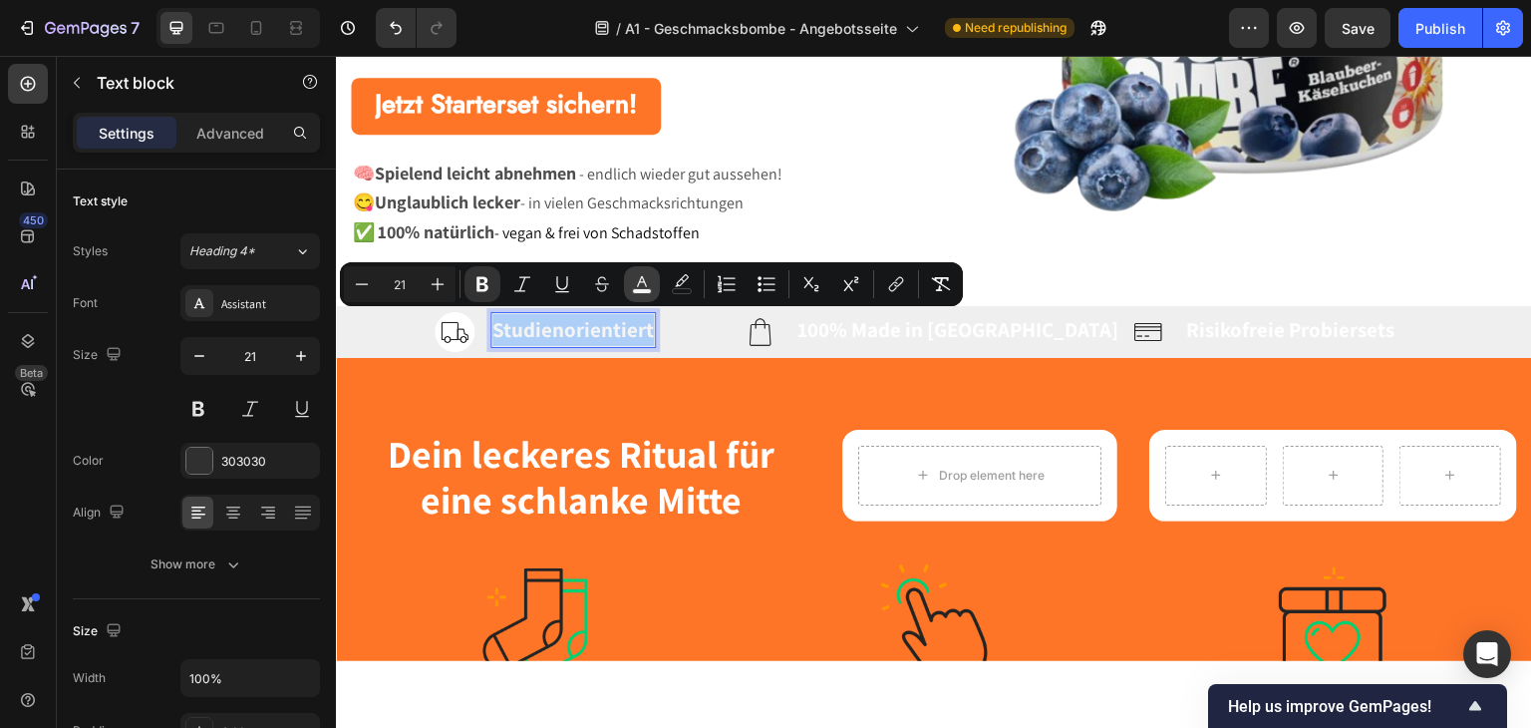
click at [653, 289] on button "color" at bounding box center [642, 284] width 36 height 36
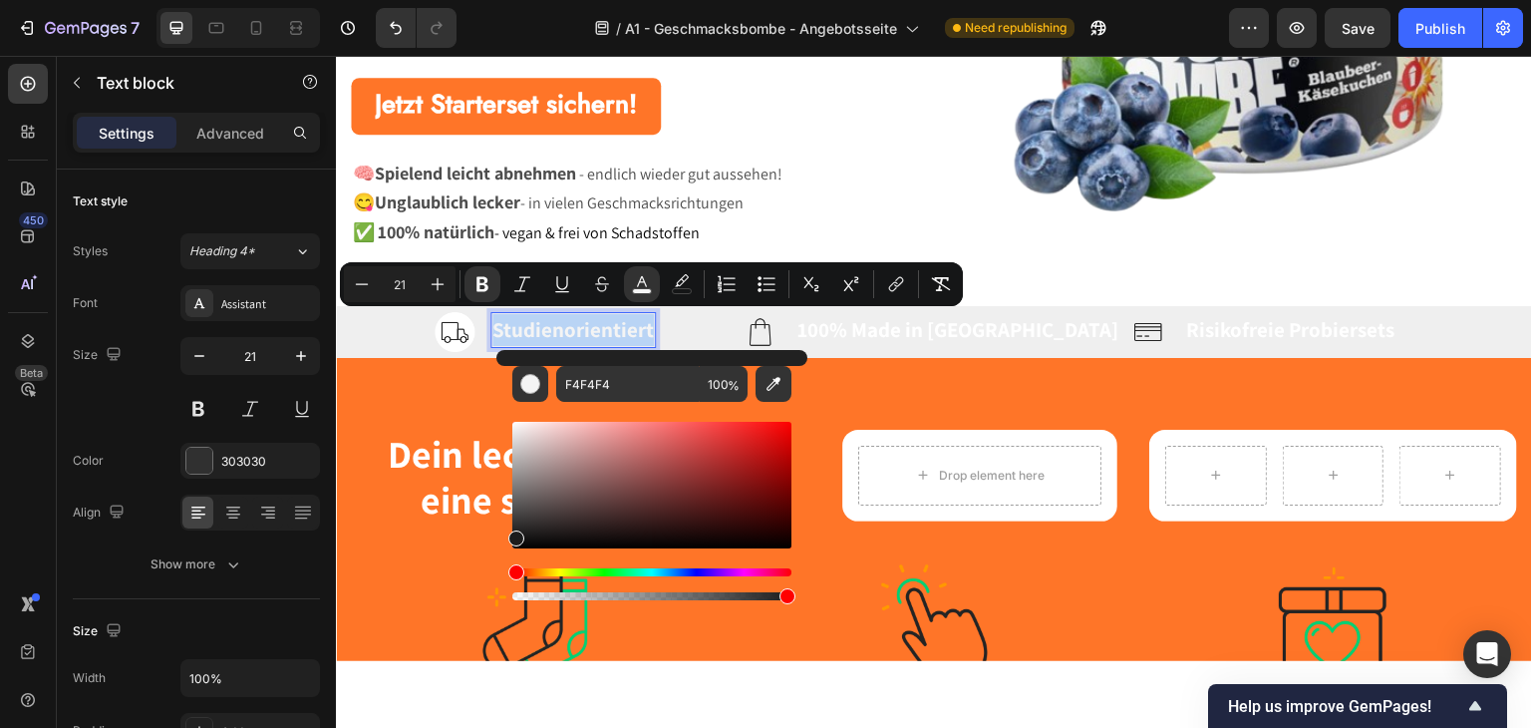
type input "1C1C1C"
drag, startPoint x: 520, startPoint y: 452, endPoint x: 506, endPoint y: 533, distance: 82.9
click at [506, 533] on div "1C1C1C 100 %" at bounding box center [651, 477] width 311 height 254
click at [892, 316] on strong "100% Made in [GEOGRAPHIC_DATA]" at bounding box center [957, 328] width 321 height 27
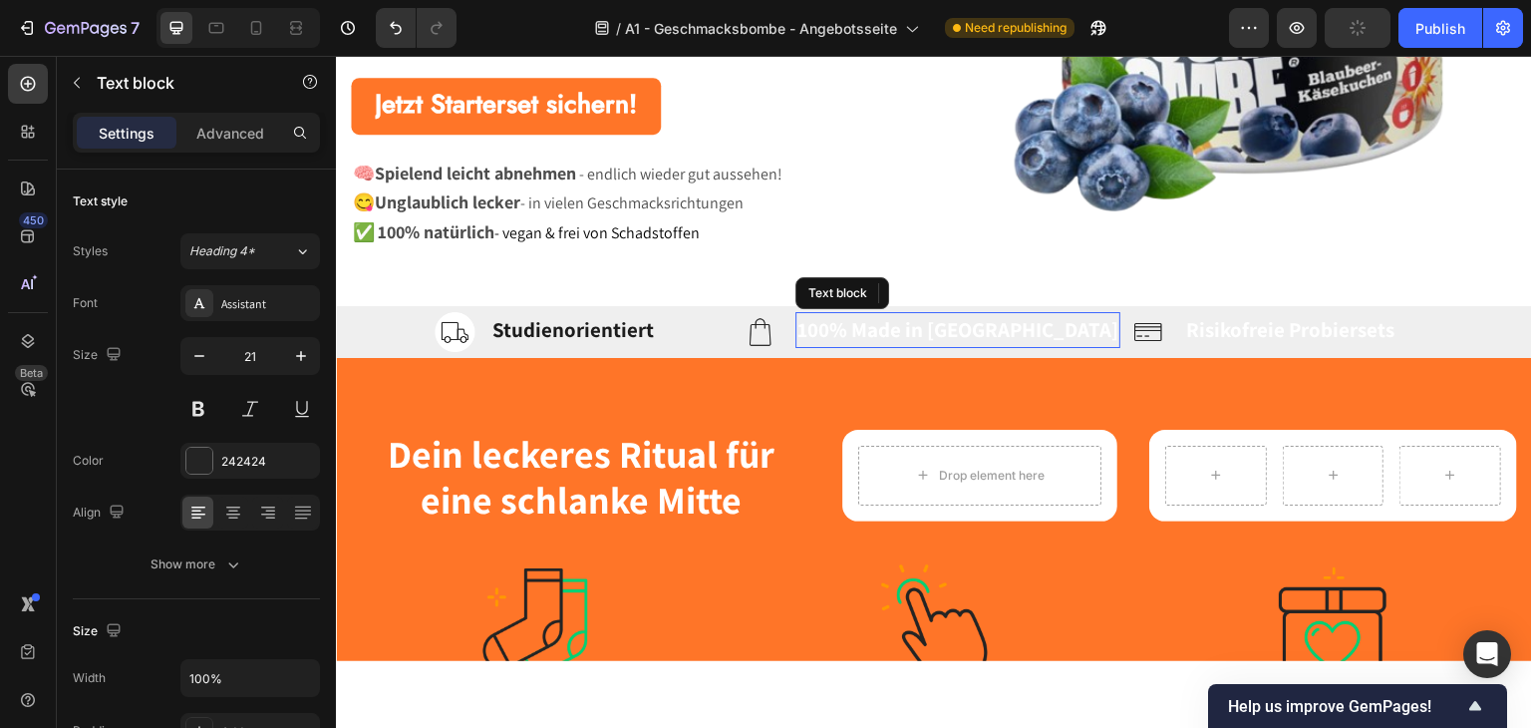
click at [892, 316] on strong "100% Made in [GEOGRAPHIC_DATA]" at bounding box center [957, 328] width 321 height 27
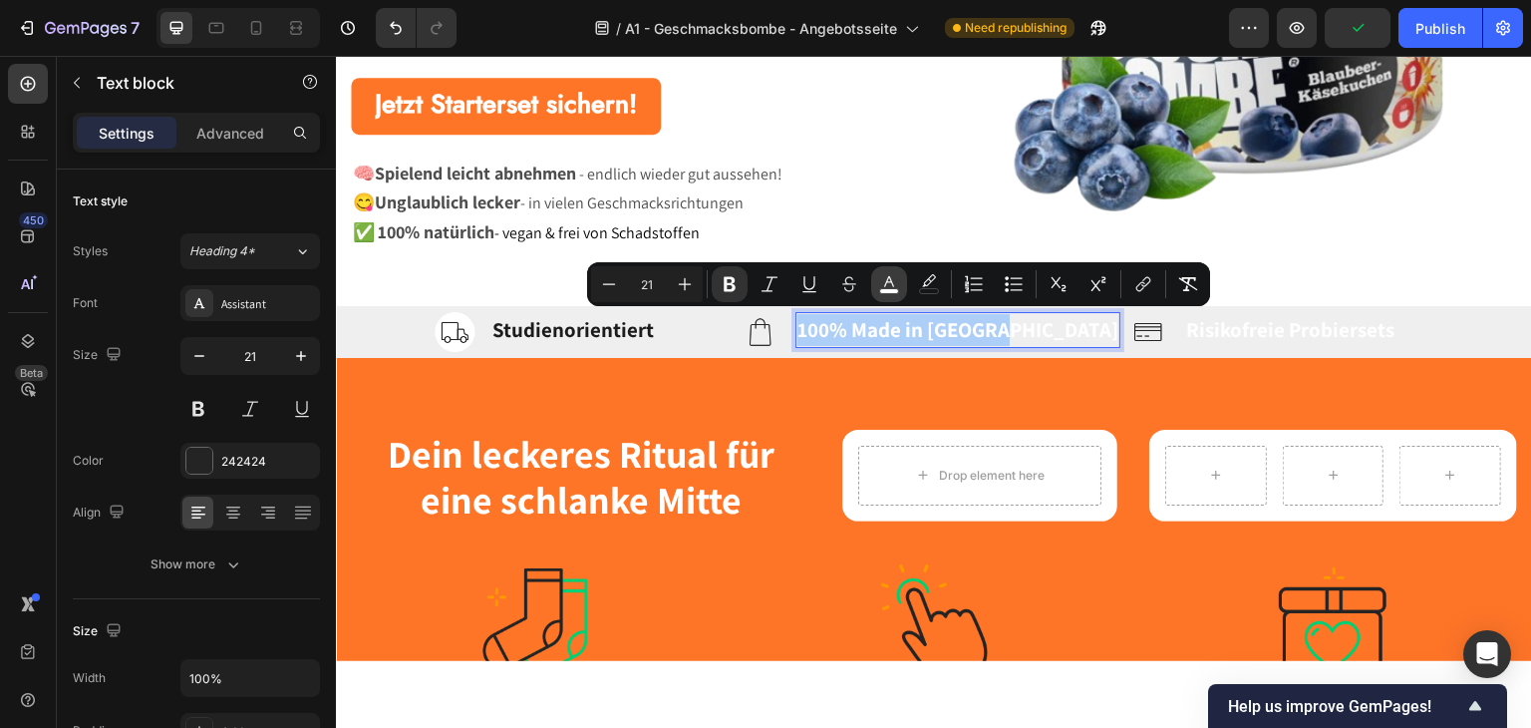
click at [885, 284] on icon "Editor contextual toolbar" at bounding box center [889, 281] width 10 height 11
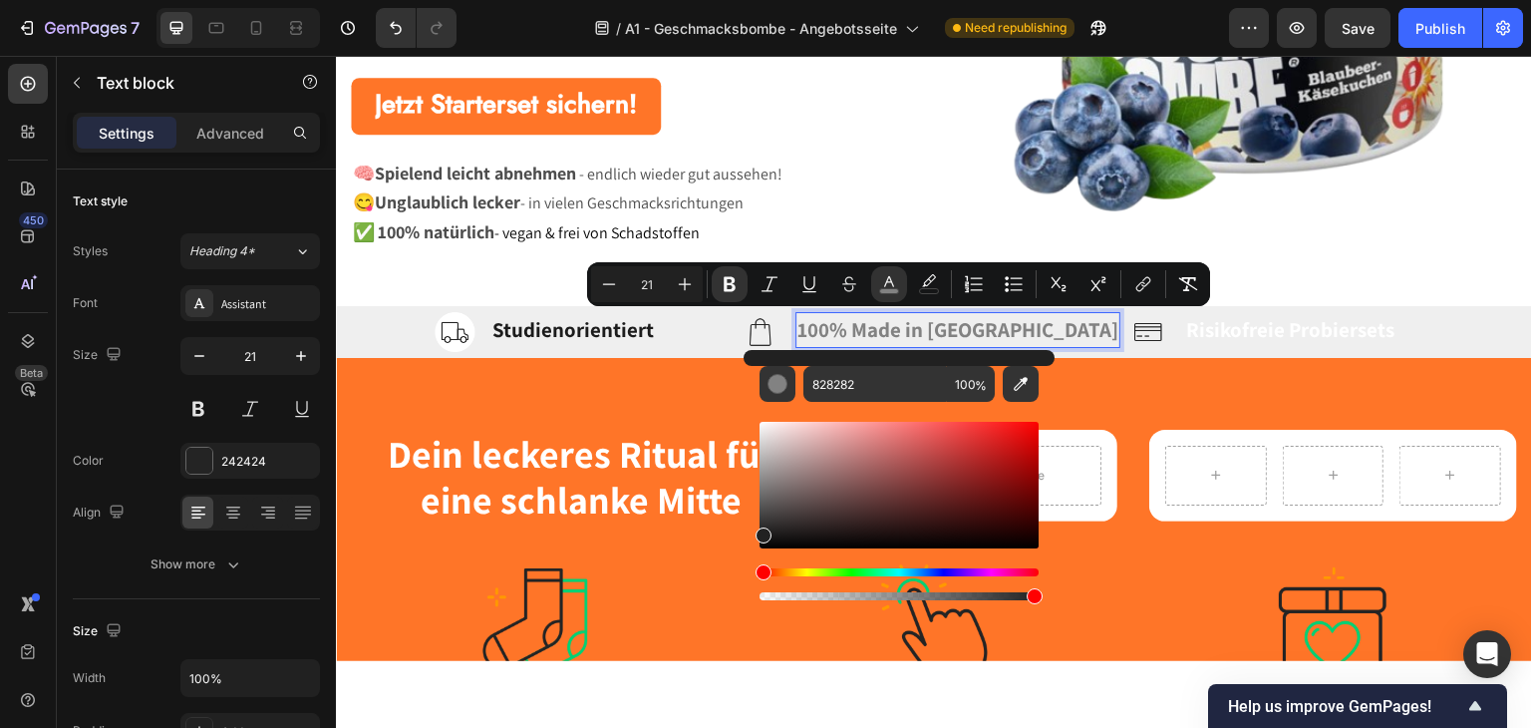
type input "212121"
drag, startPoint x: 755, startPoint y: 456, endPoint x: 750, endPoint y: 531, distance: 75.9
click at [750, 531] on div "212121 100 %" at bounding box center [899, 477] width 311 height 254
click at [860, 380] on input "212121" at bounding box center [875, 384] width 144 height 36
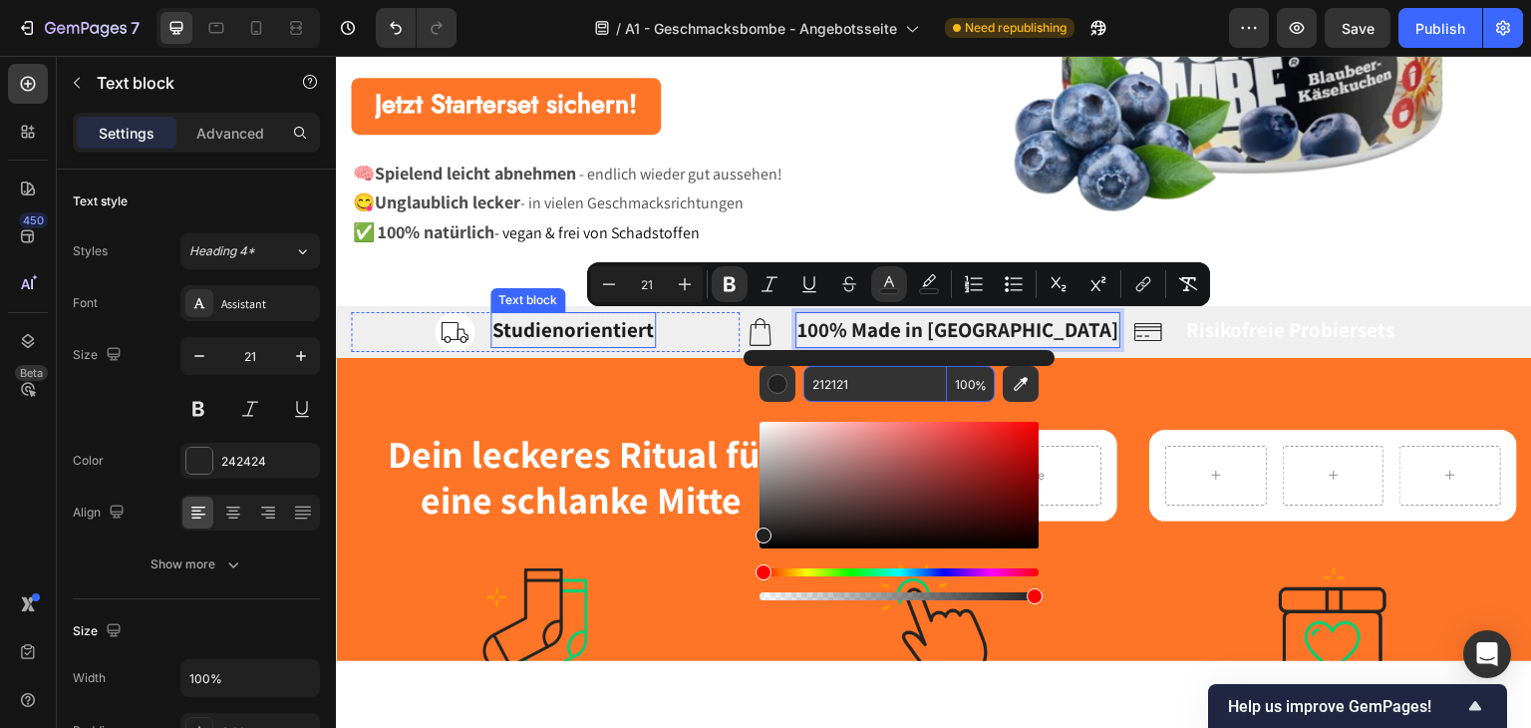
click at [546, 328] on strong "Studienorientiert" at bounding box center [572, 328] width 161 height 27
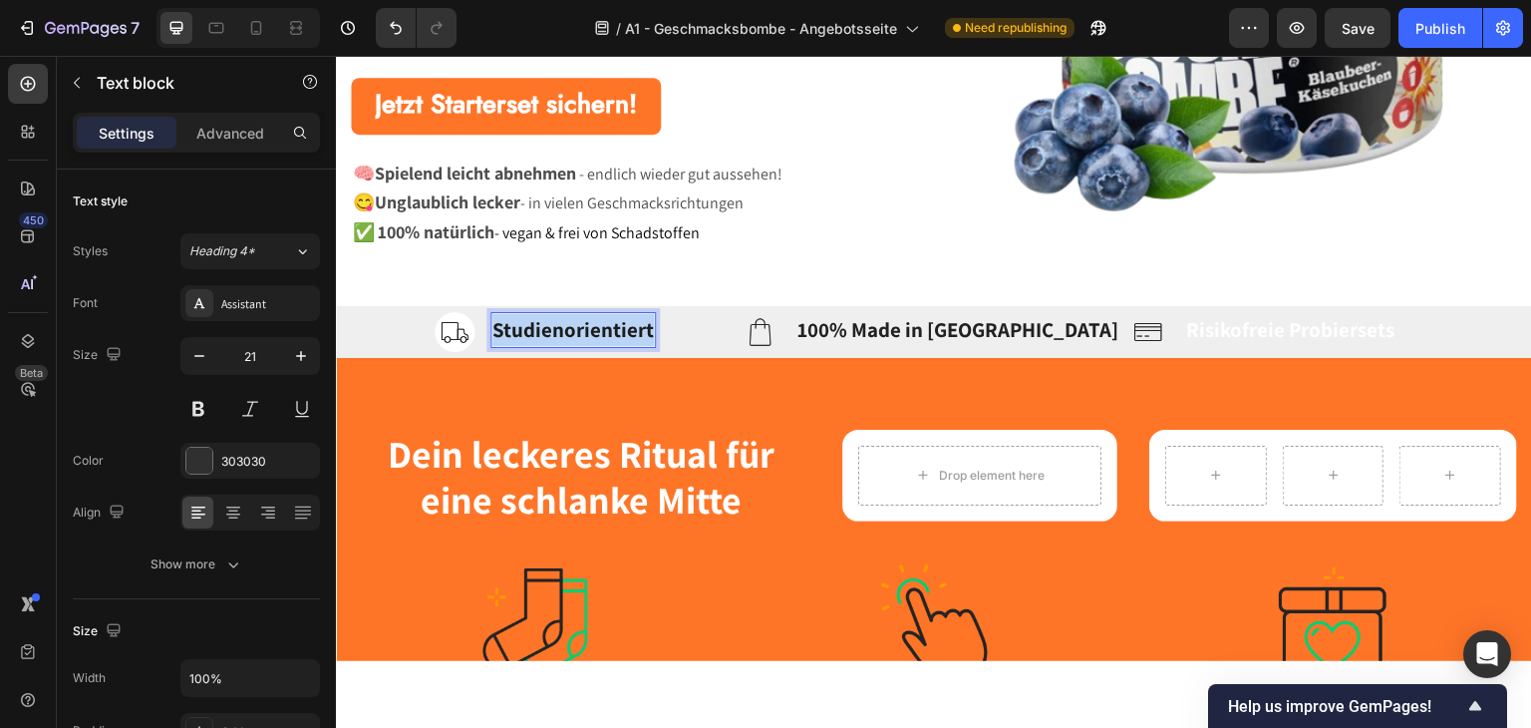
click at [546, 328] on strong "Studienorientiert" at bounding box center [572, 328] width 161 height 27
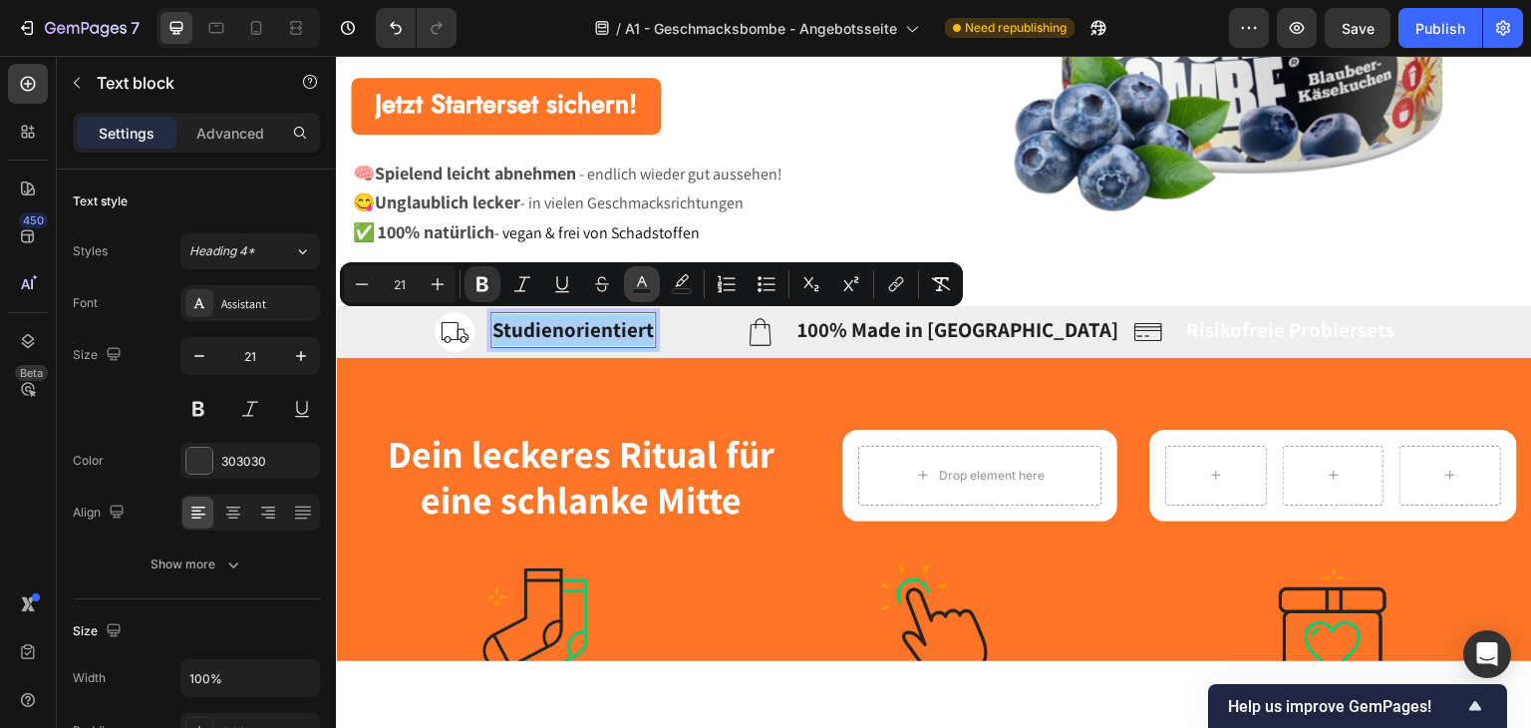
click at [641, 289] on rect "Editor contextual toolbar" at bounding box center [642, 291] width 19 height 5
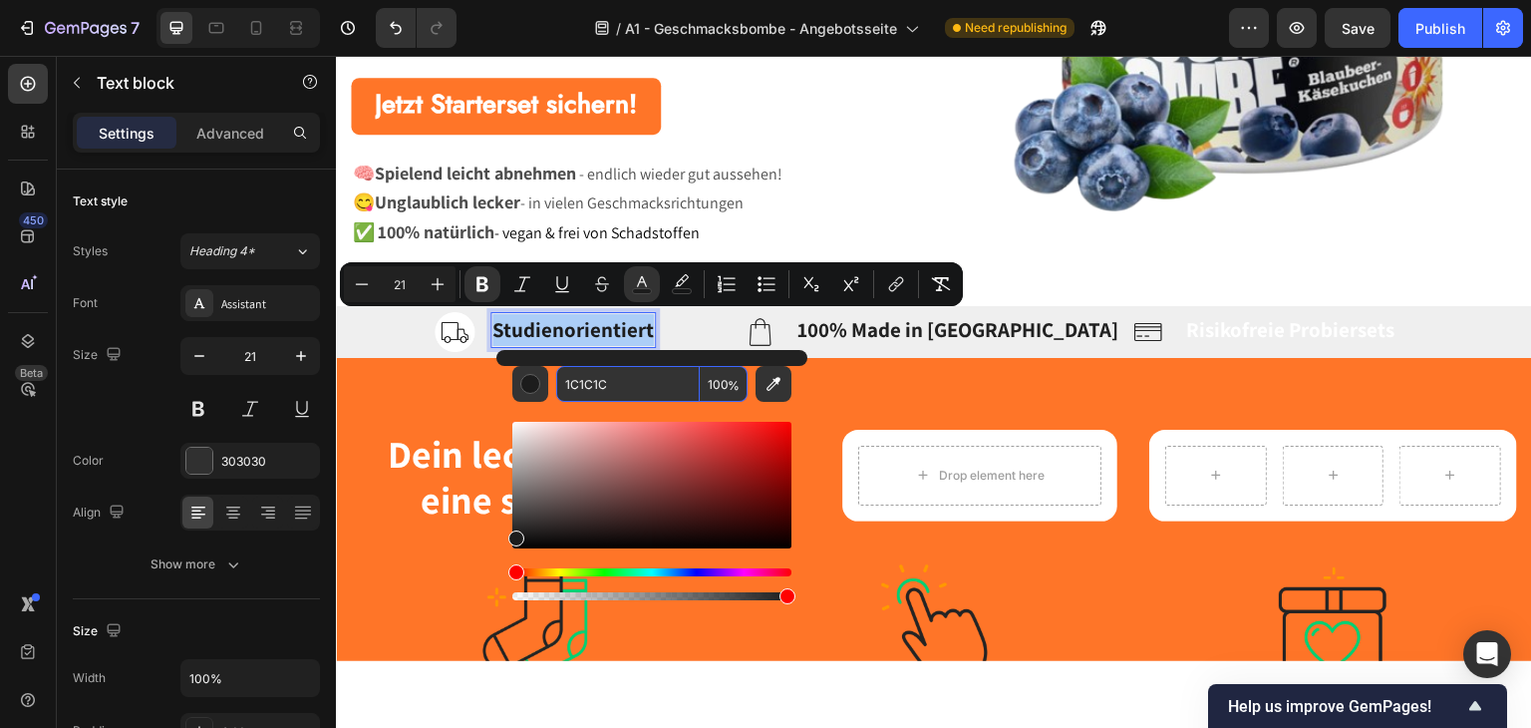
click at [612, 388] on input "1C1C1C" at bounding box center [628, 384] width 144 height 36
paste input "212121"
type input "212121"
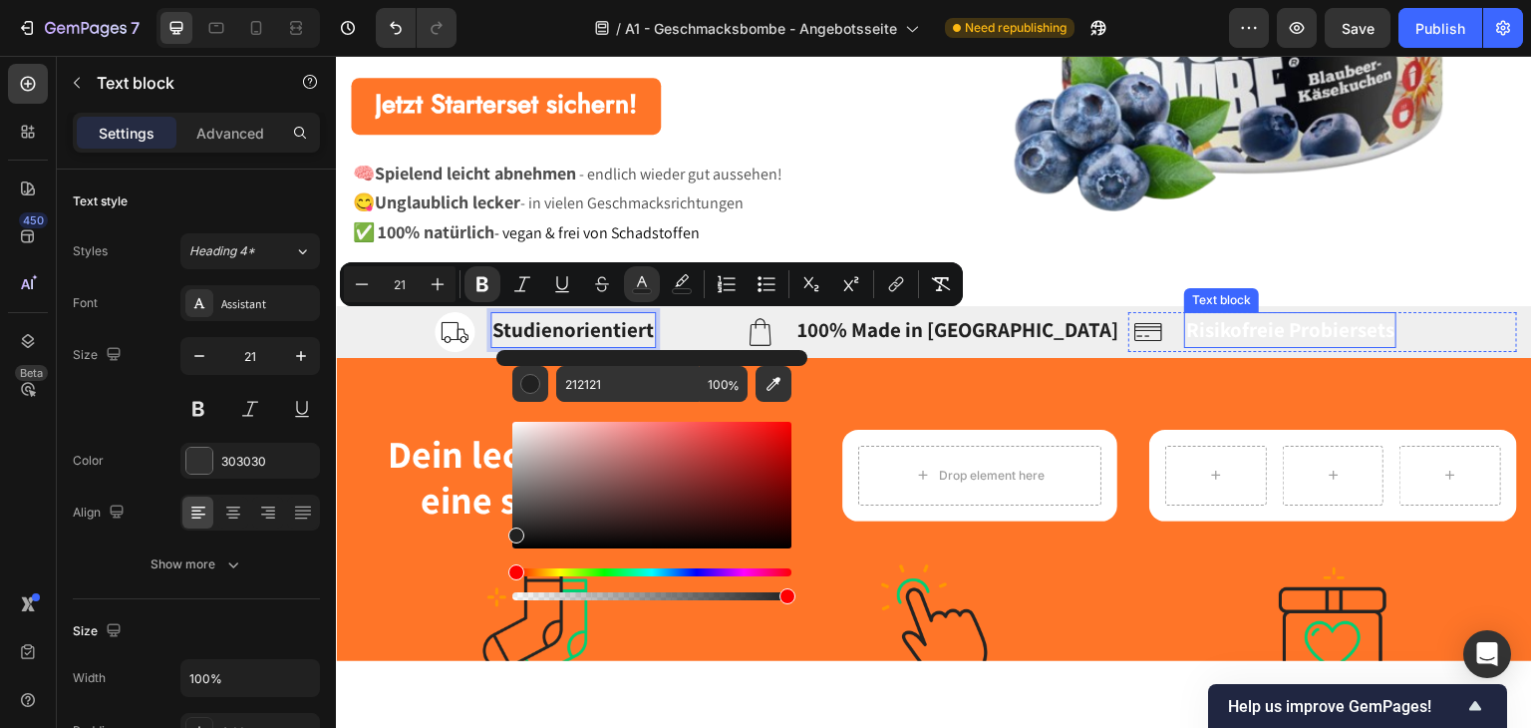
click at [1211, 331] on strong "Risikofreie Probiersets" at bounding box center [1290, 328] width 208 height 27
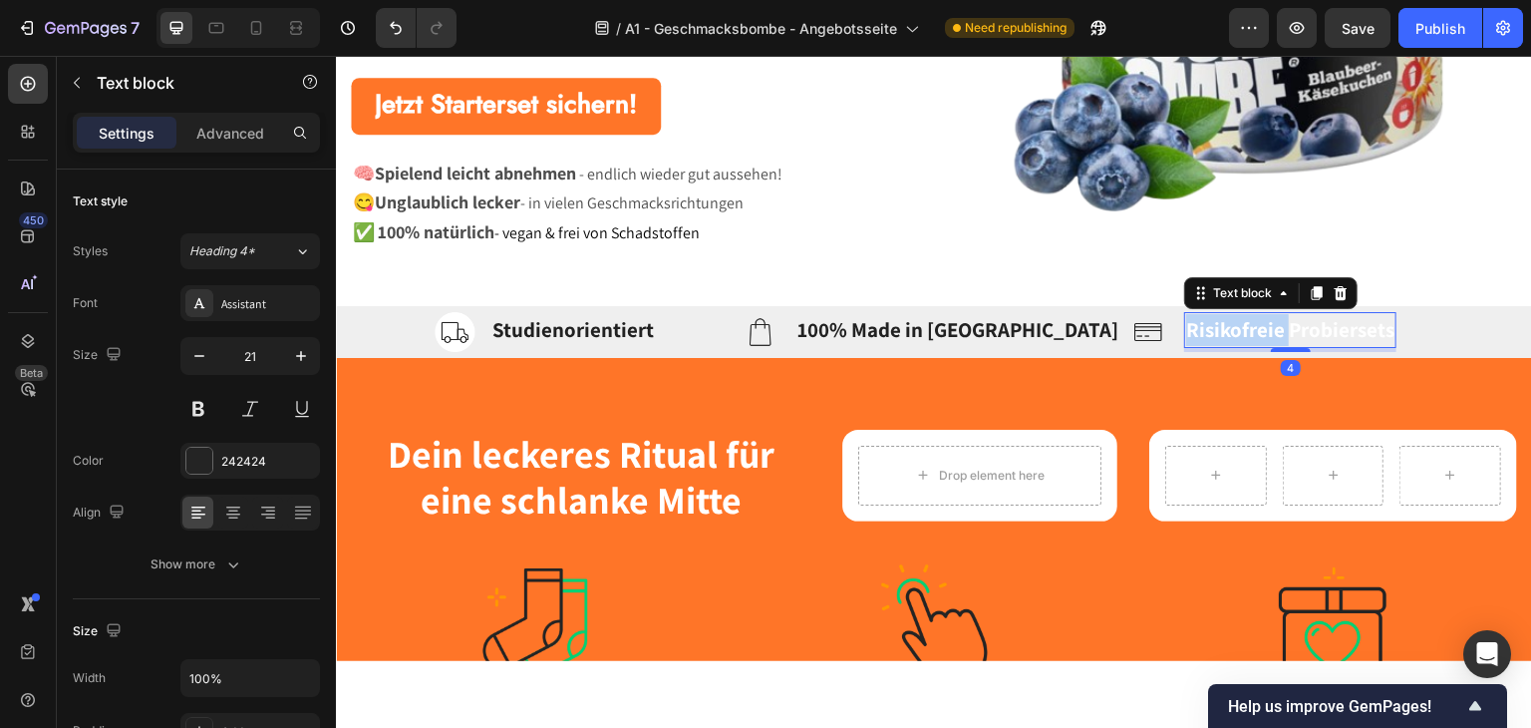
click at [1211, 331] on strong "Risikofreie Probiersets" at bounding box center [1290, 328] width 208 height 27
click at [1210, 329] on strong "Risikofreie Probiersets" at bounding box center [1290, 328] width 208 height 27
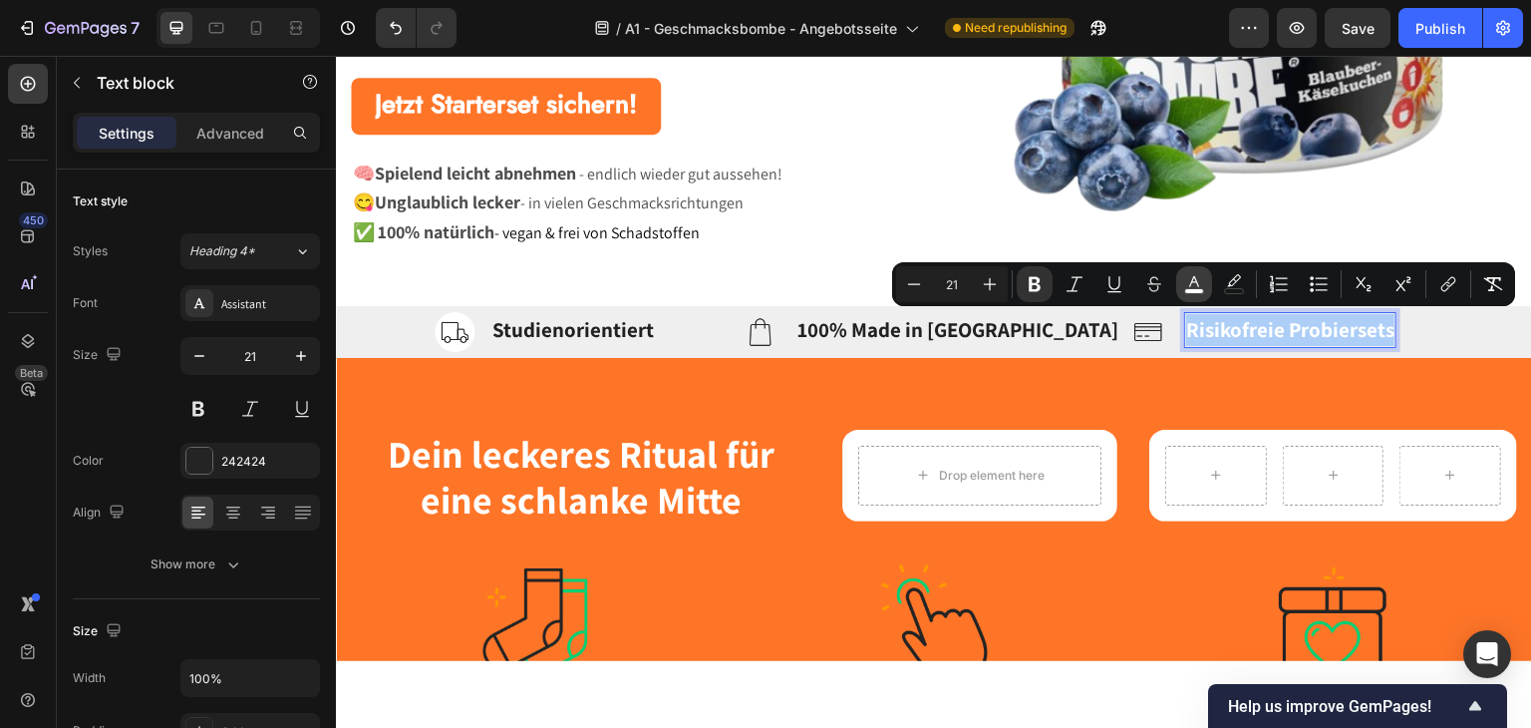
click at [1208, 296] on div "Minus 21 Plus Bold Italic Underline Strikethrough color color Numbered List Bul…" at bounding box center [1203, 284] width 615 height 36
click at [1196, 288] on icon "Editor contextual toolbar" at bounding box center [1194, 284] width 20 height 20
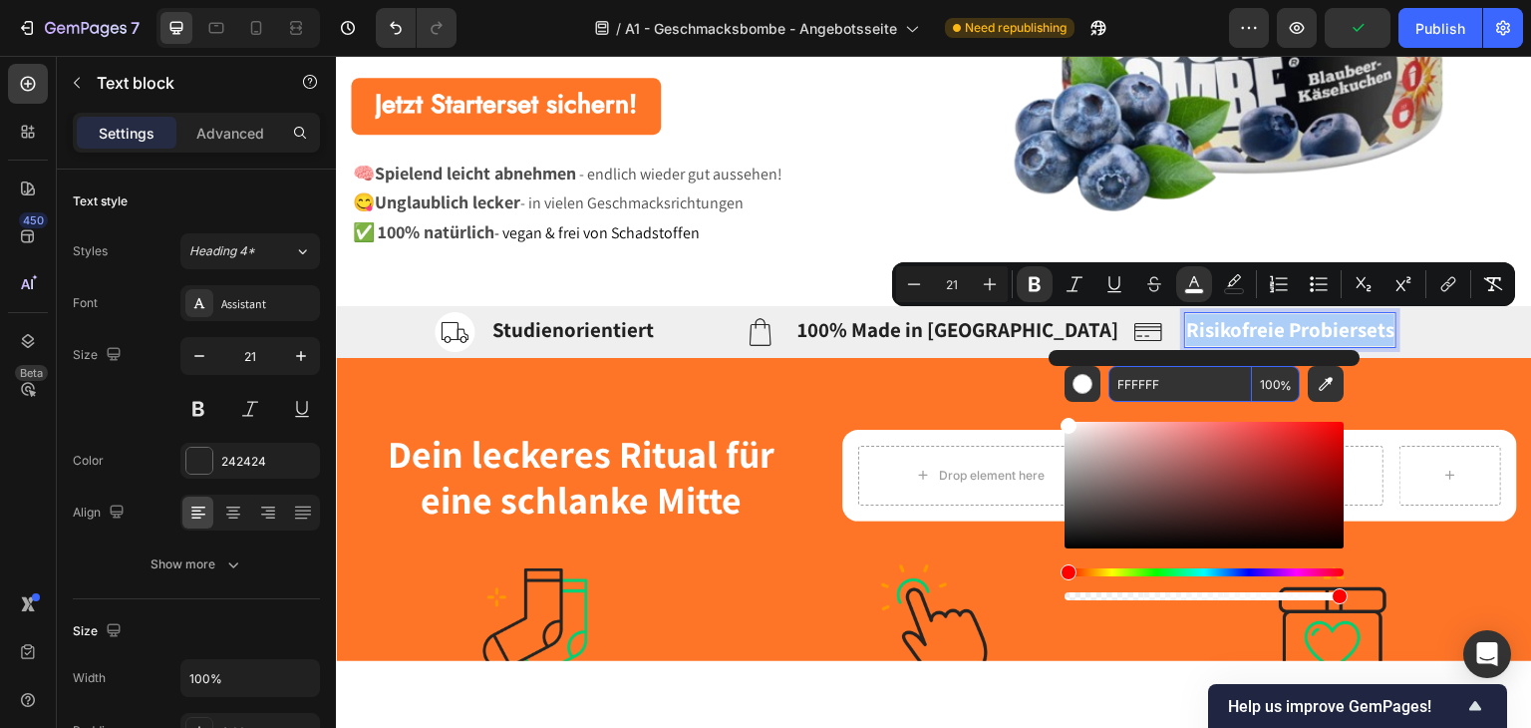
click at [1169, 371] on input "FFFFFF" at bounding box center [1180, 384] width 144 height 36
paste input "212121"
type input "212121"
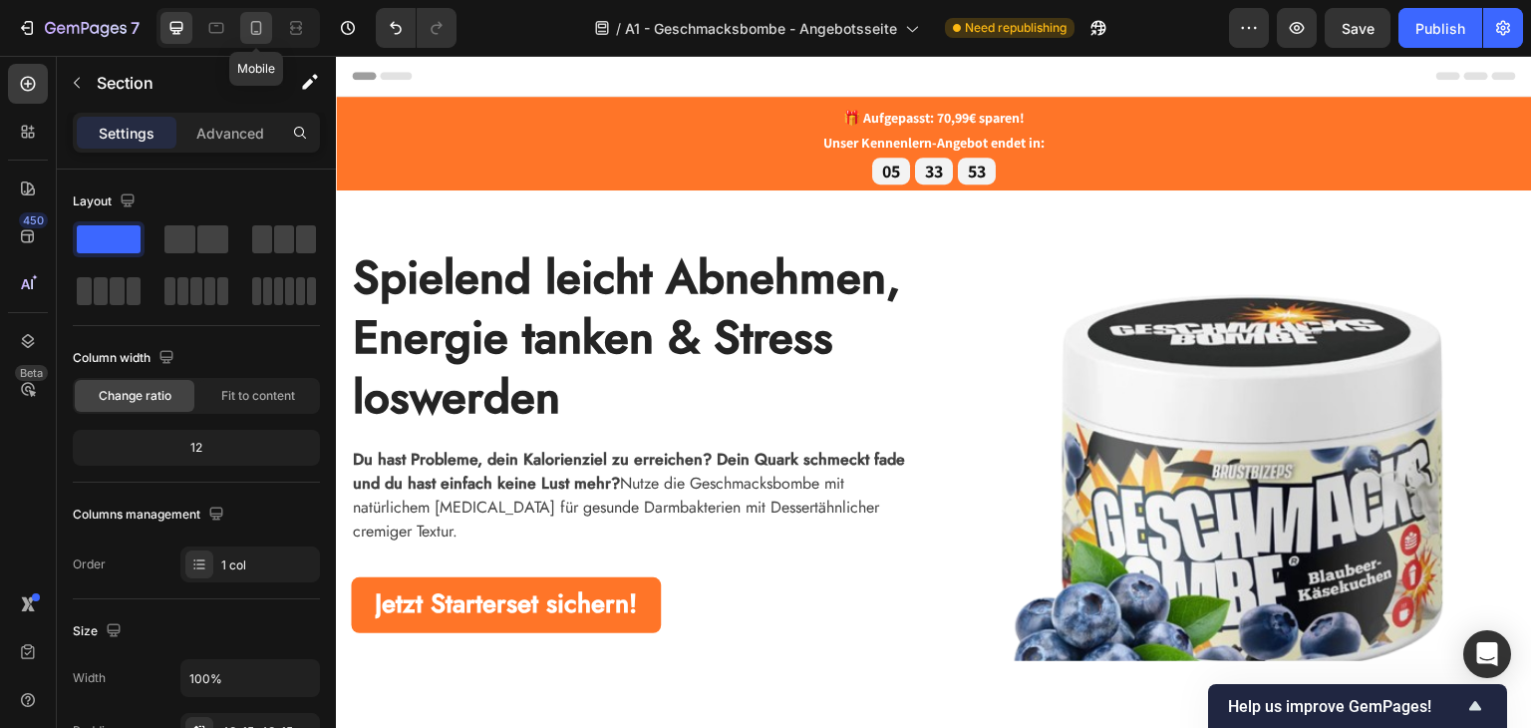
click at [245, 23] on div at bounding box center [256, 28] width 32 height 32
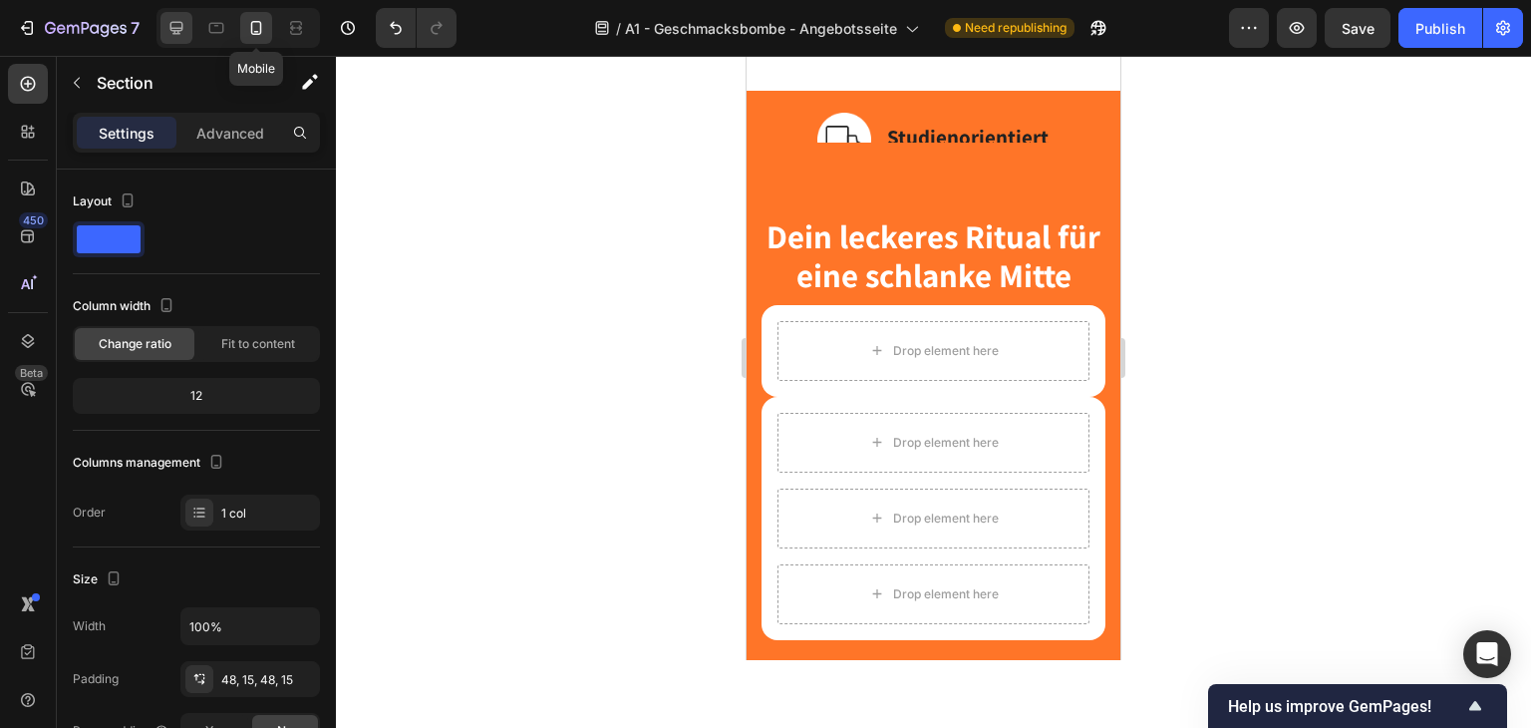
scroll to position [1177, 0]
click at [167, 23] on icon at bounding box center [176, 28] width 20 height 20
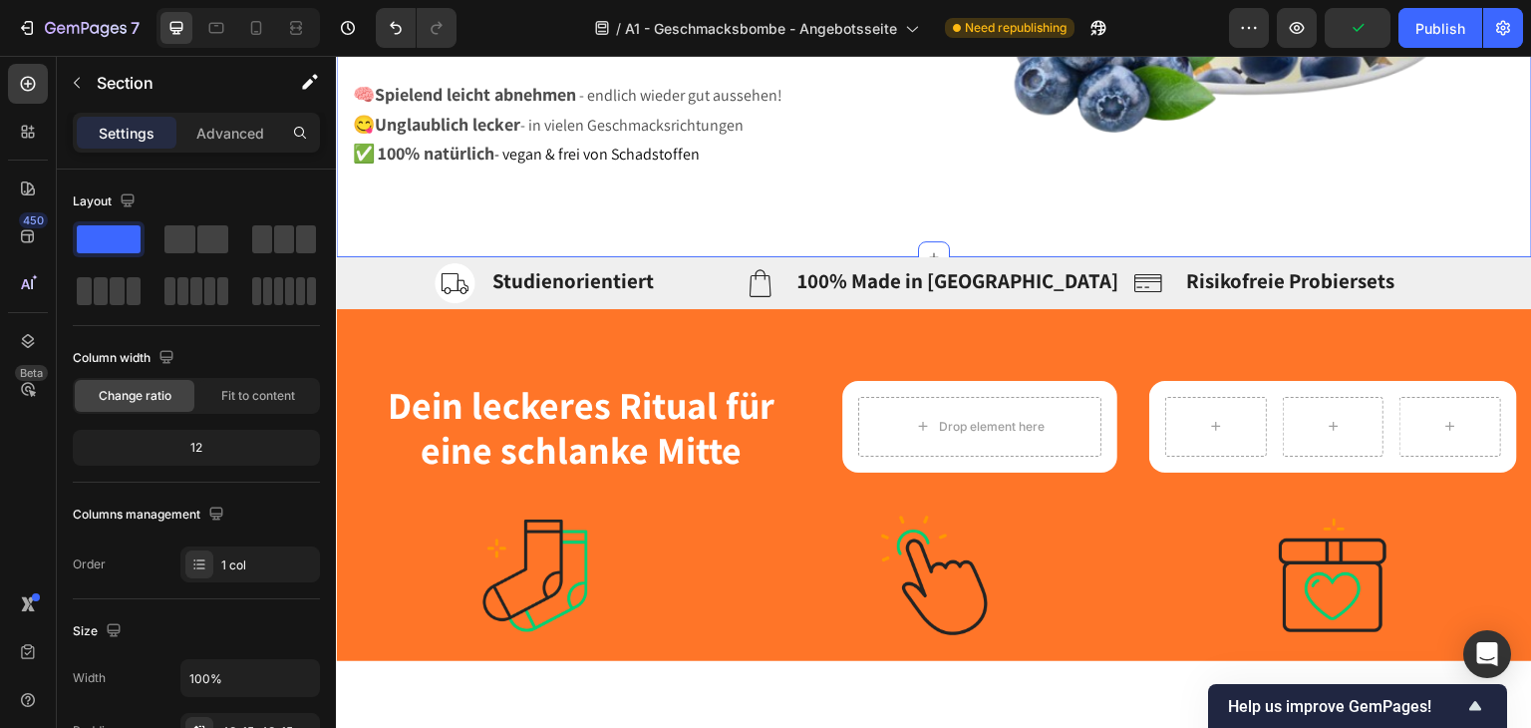
scroll to position [513, 0]
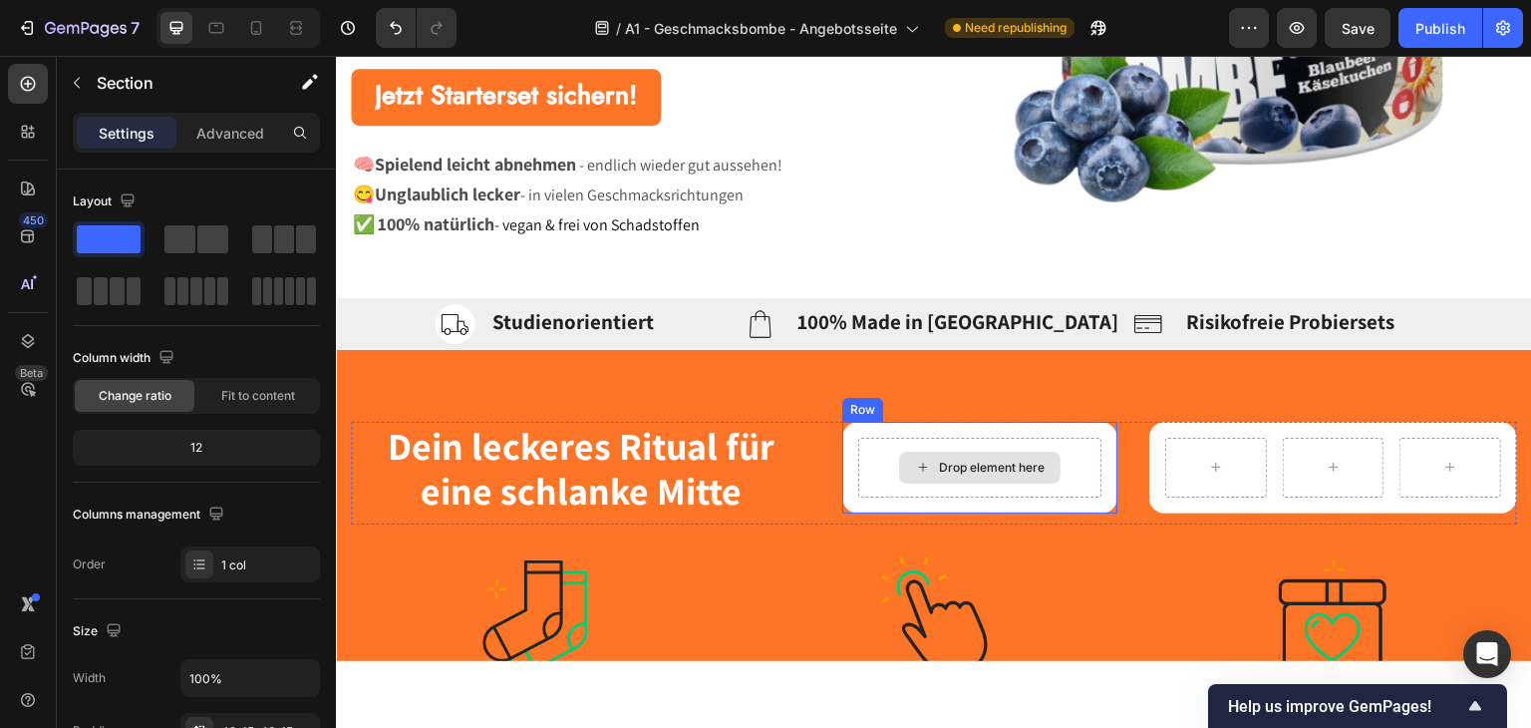
click at [944, 452] on div "Drop element here" at bounding box center [979, 467] width 161 height 32
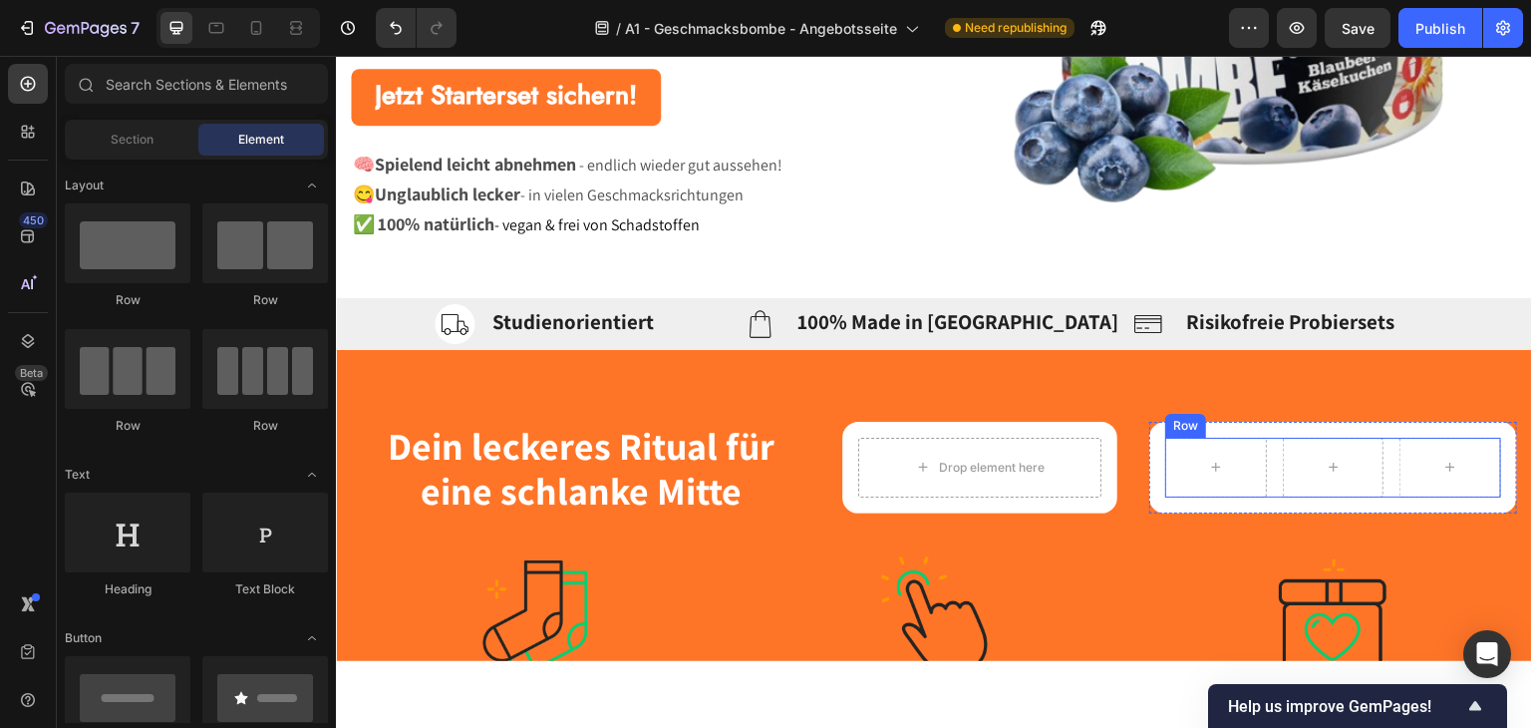
click at [1263, 445] on div "Row" at bounding box center [1333, 467] width 336 height 60
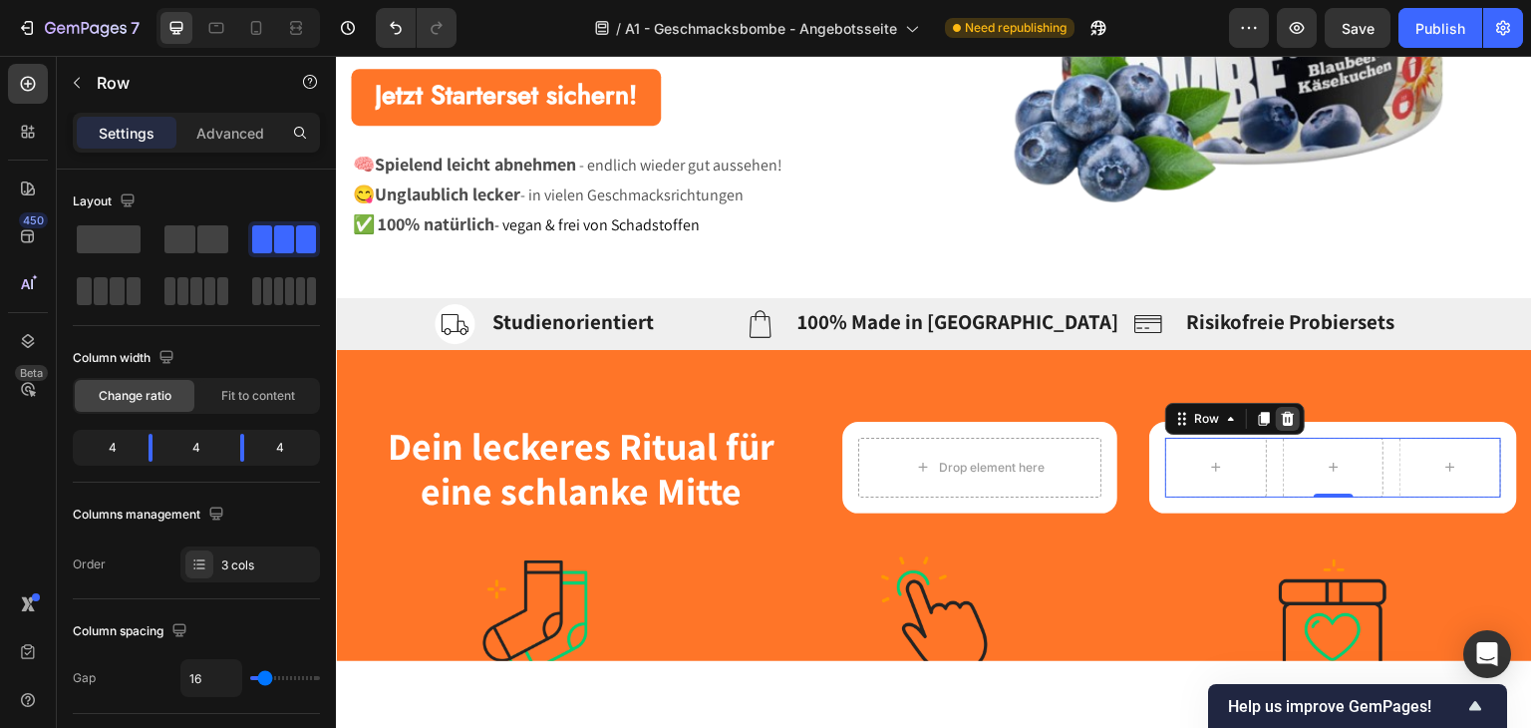
click at [1282, 423] on icon at bounding box center [1288, 417] width 13 height 14
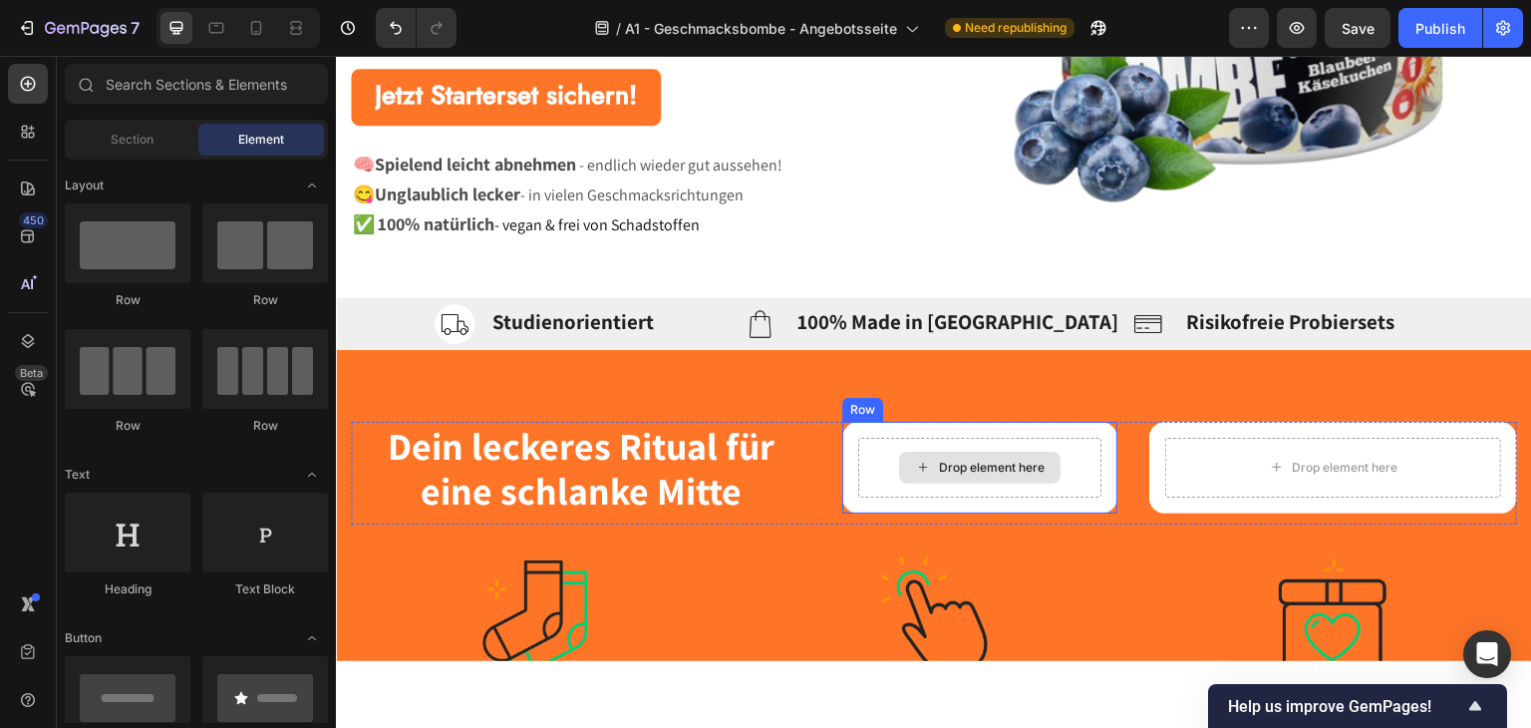
click at [1006, 459] on div "Drop element here" at bounding box center [992, 467] width 106 height 16
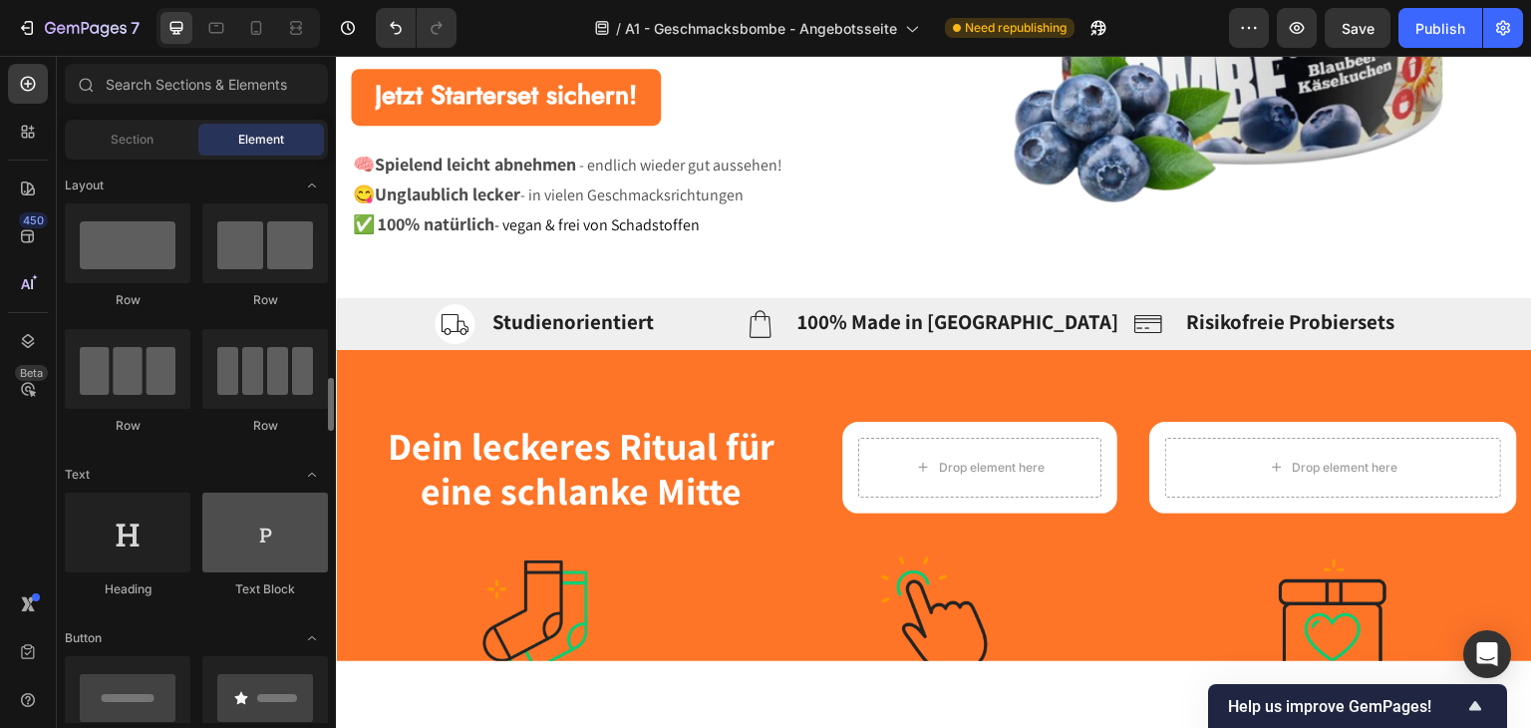
scroll to position [199, 0]
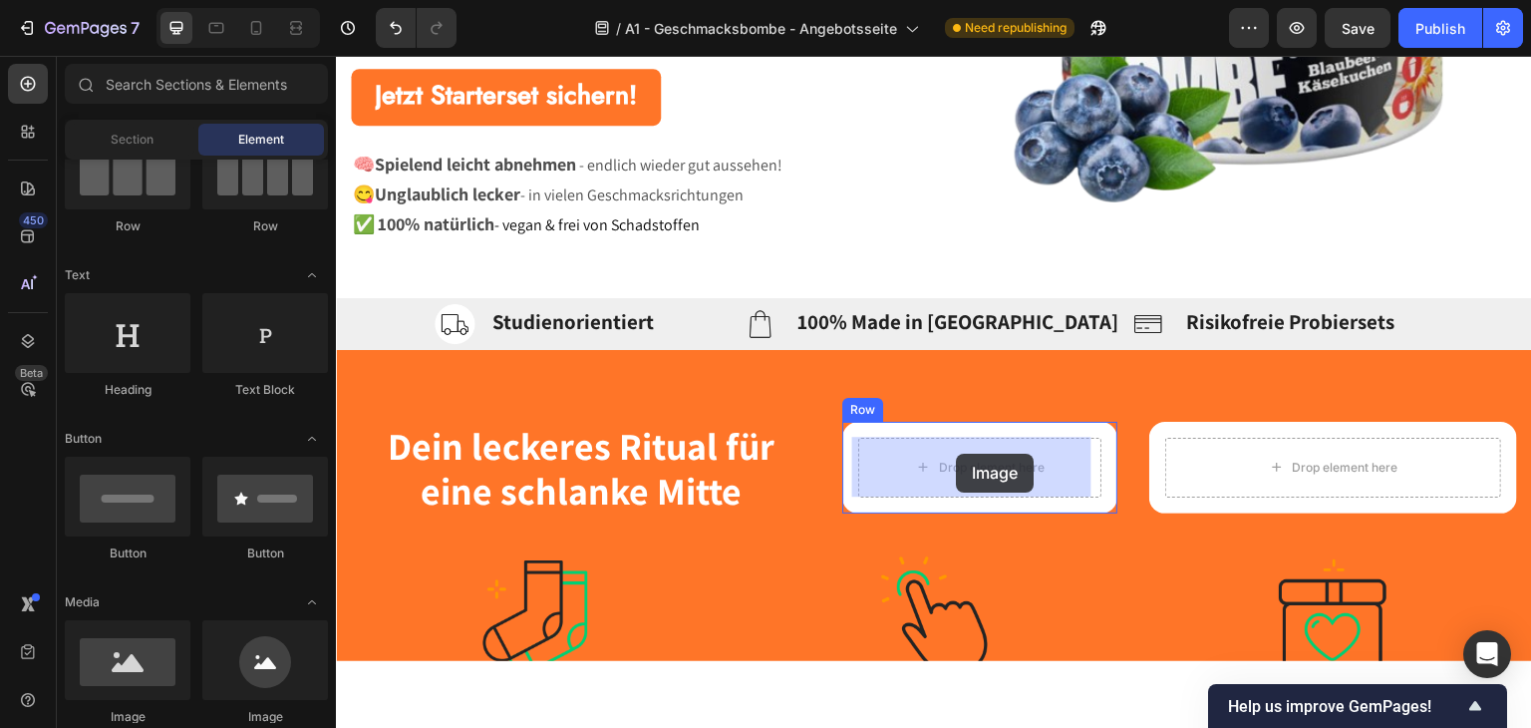
drag, startPoint x: 642, startPoint y: 730, endPoint x: 957, endPoint y: 453, distance: 419.5
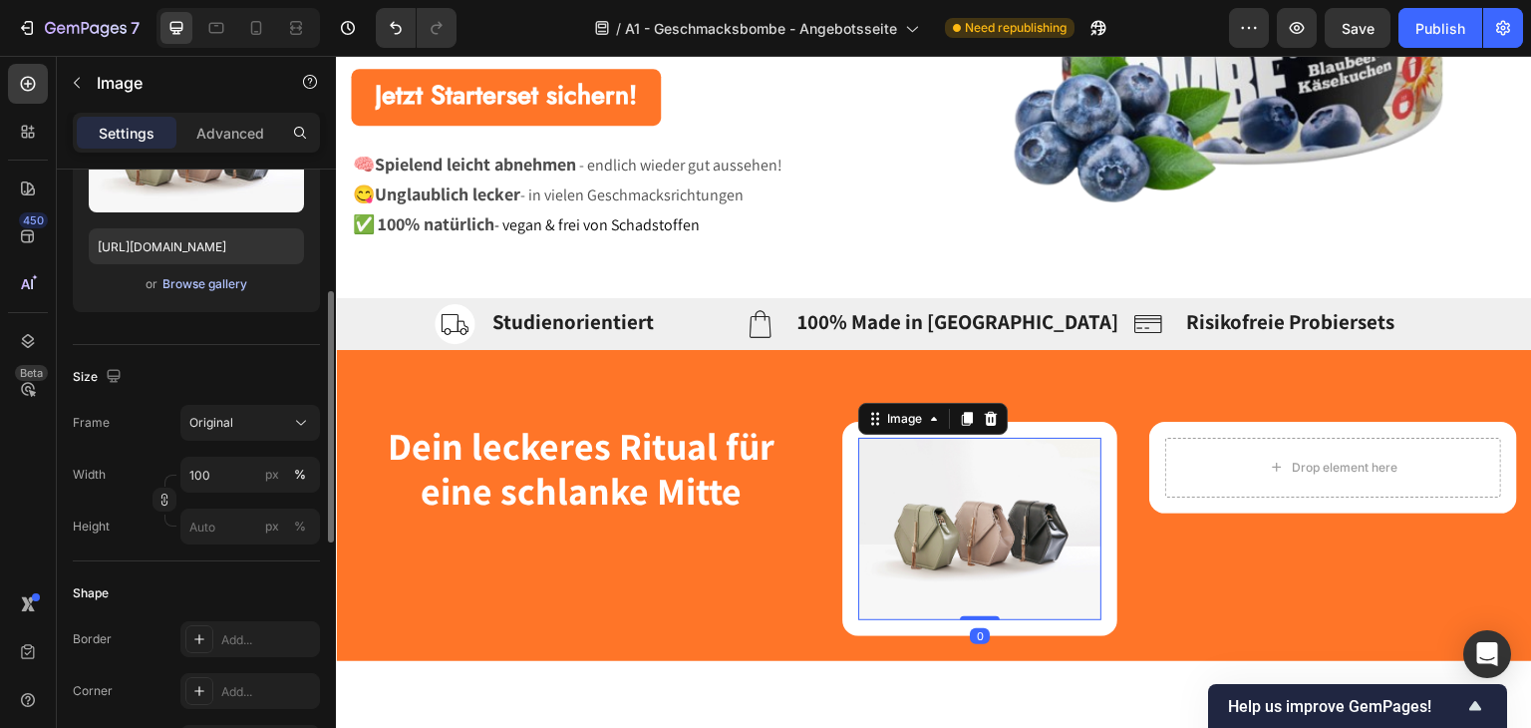
scroll to position [100, 0]
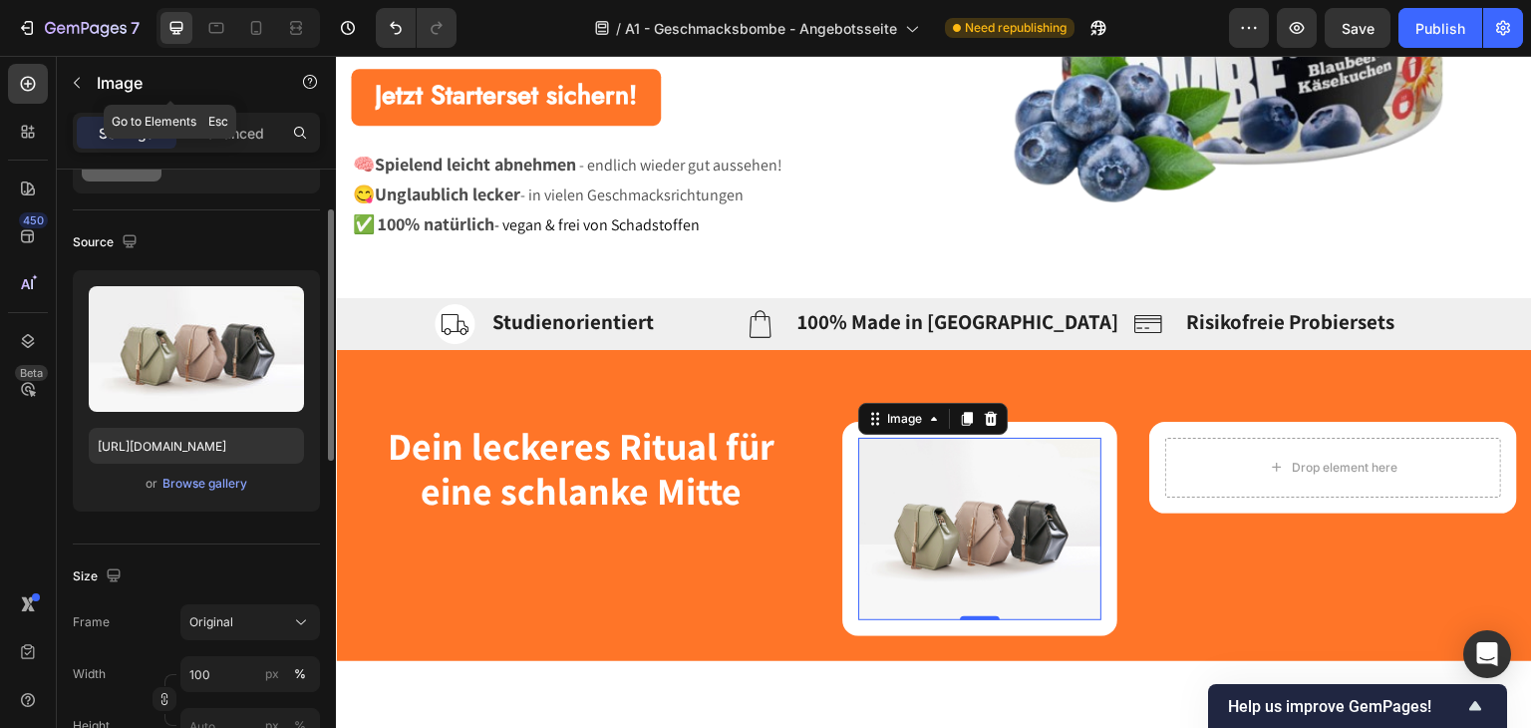
click at [52, 77] on div "450 Beta" at bounding box center [28, 392] width 57 height 672
click at [67, 69] on button "button" at bounding box center [77, 83] width 32 height 32
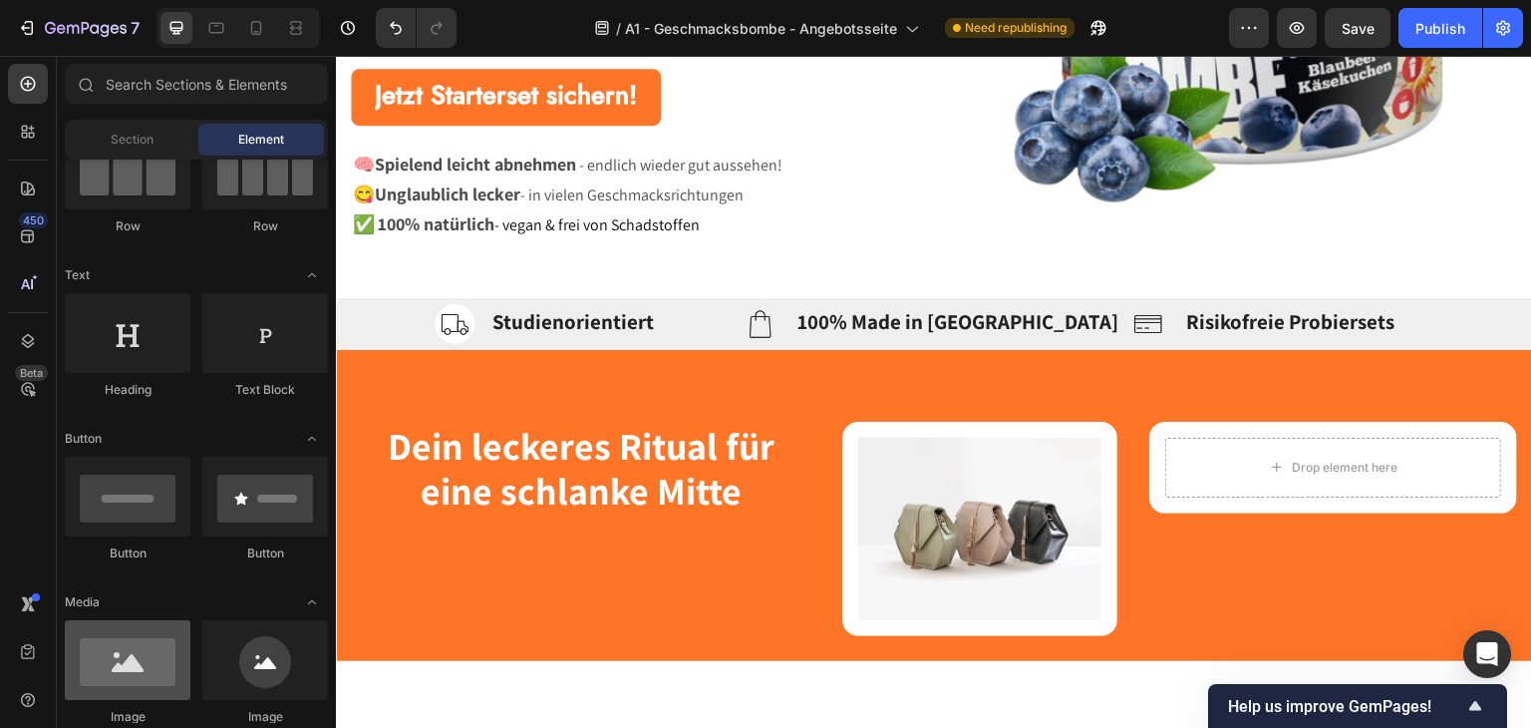
scroll to position [299, 0]
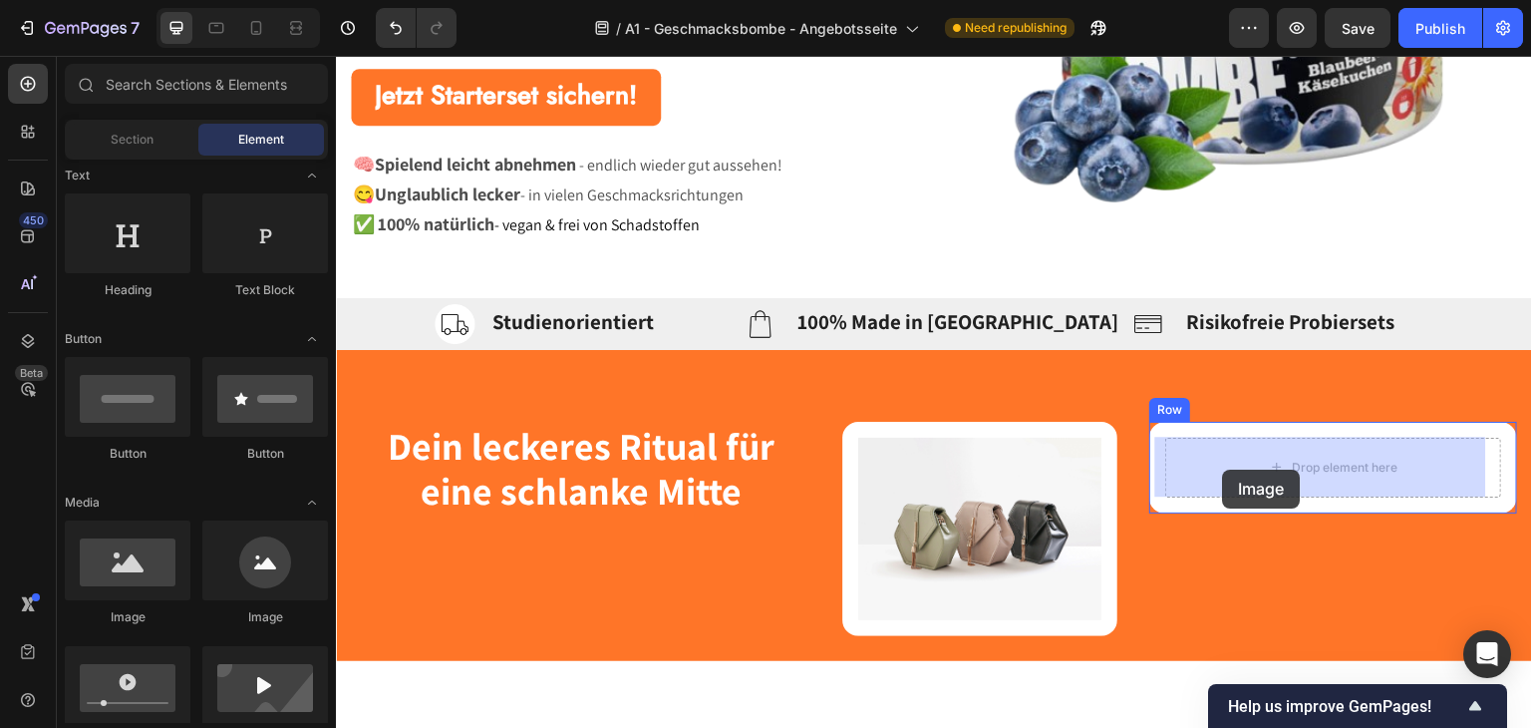
drag, startPoint x: 637, startPoint y: 626, endPoint x: 1223, endPoint y: 469, distance: 606.9
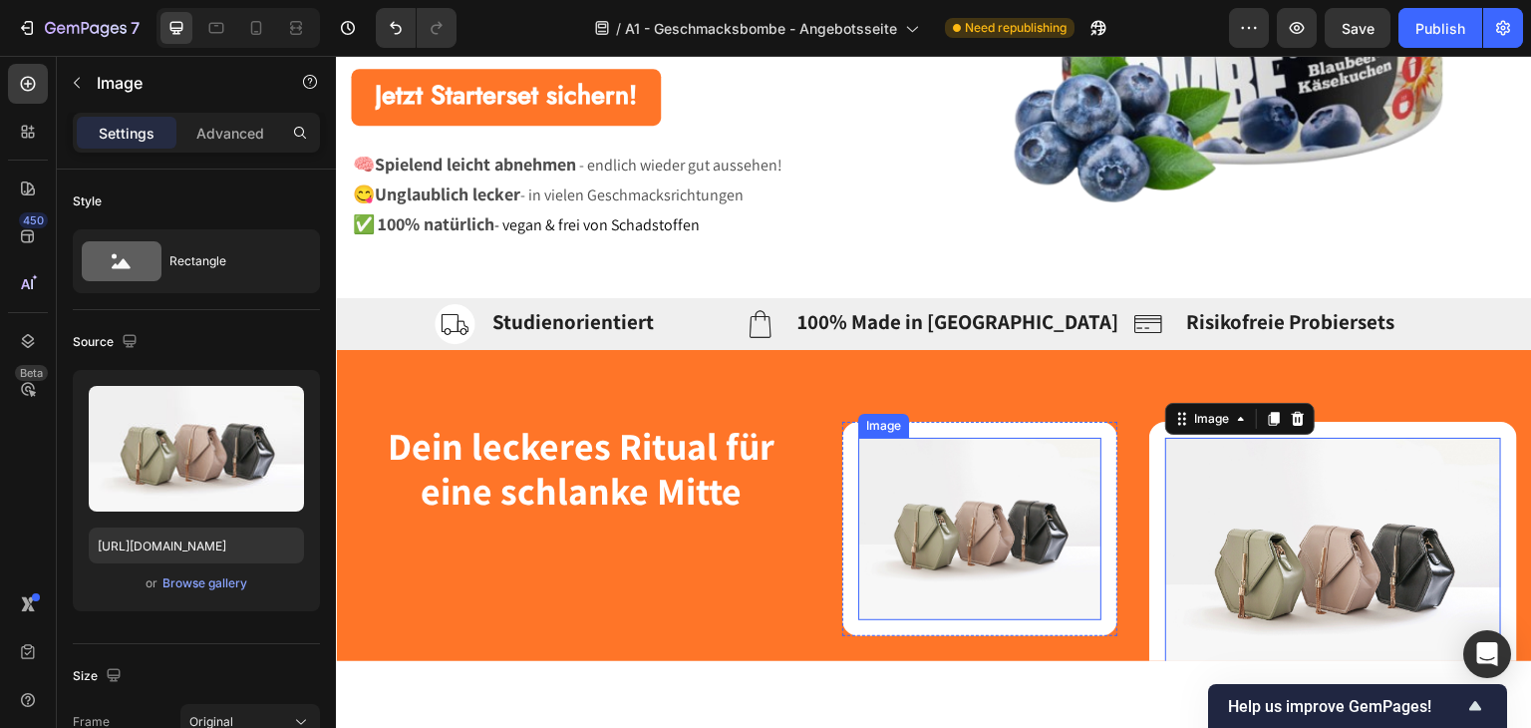
click at [1073, 492] on img at bounding box center [980, 528] width 244 height 182
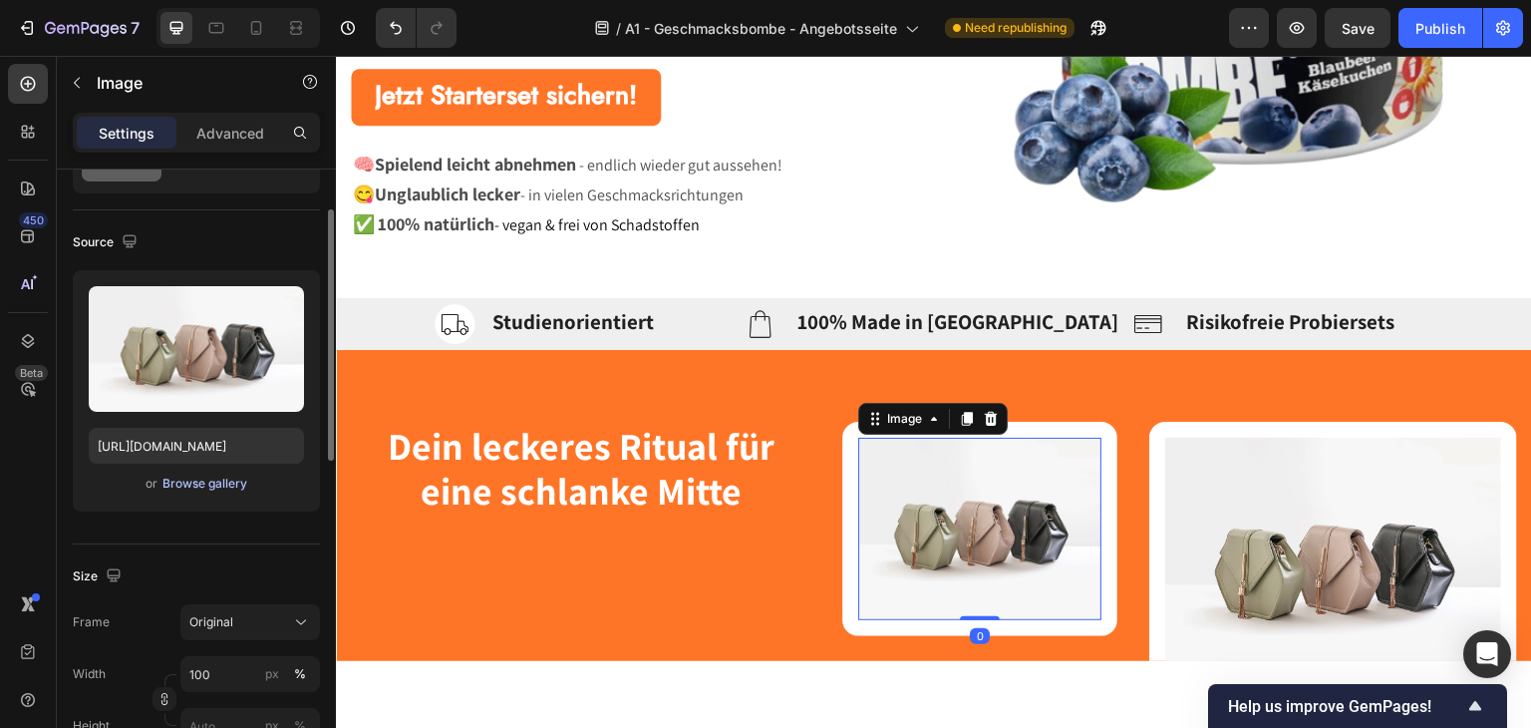
click at [213, 486] on div "Browse gallery" at bounding box center [204, 483] width 85 height 18
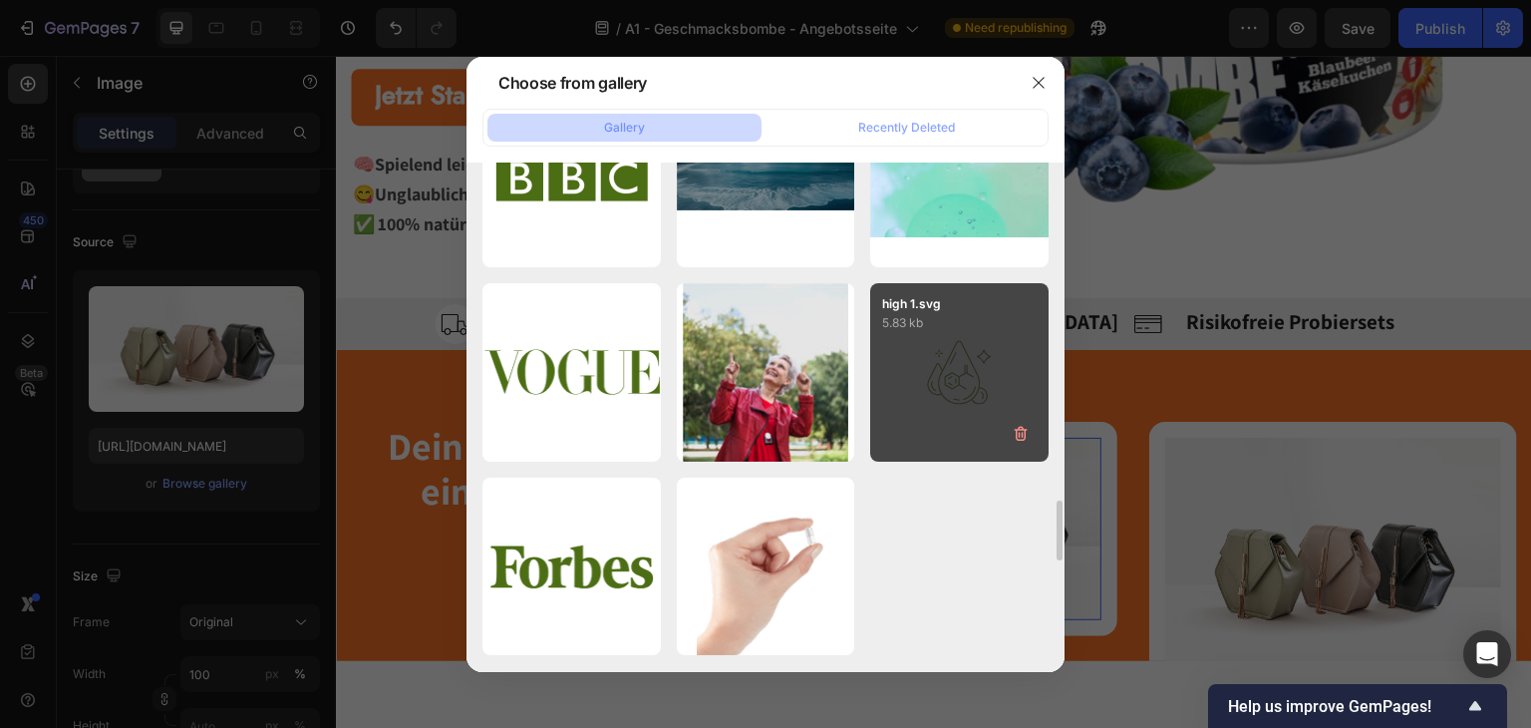
scroll to position [3377, 0]
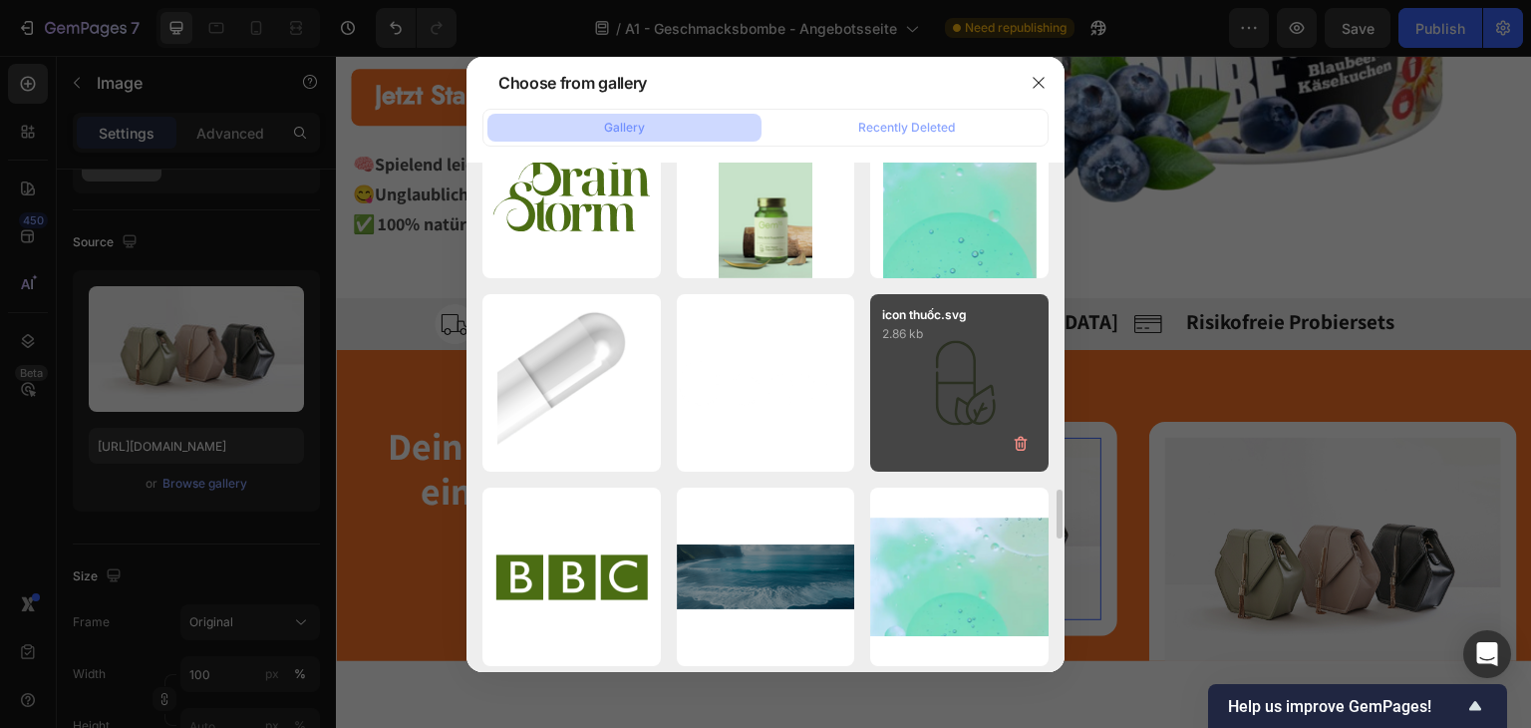
click at [957, 364] on div "icon thuốc.svg 2.86 kb" at bounding box center [959, 383] width 178 height 178
type input "[URL][DOMAIN_NAME]"
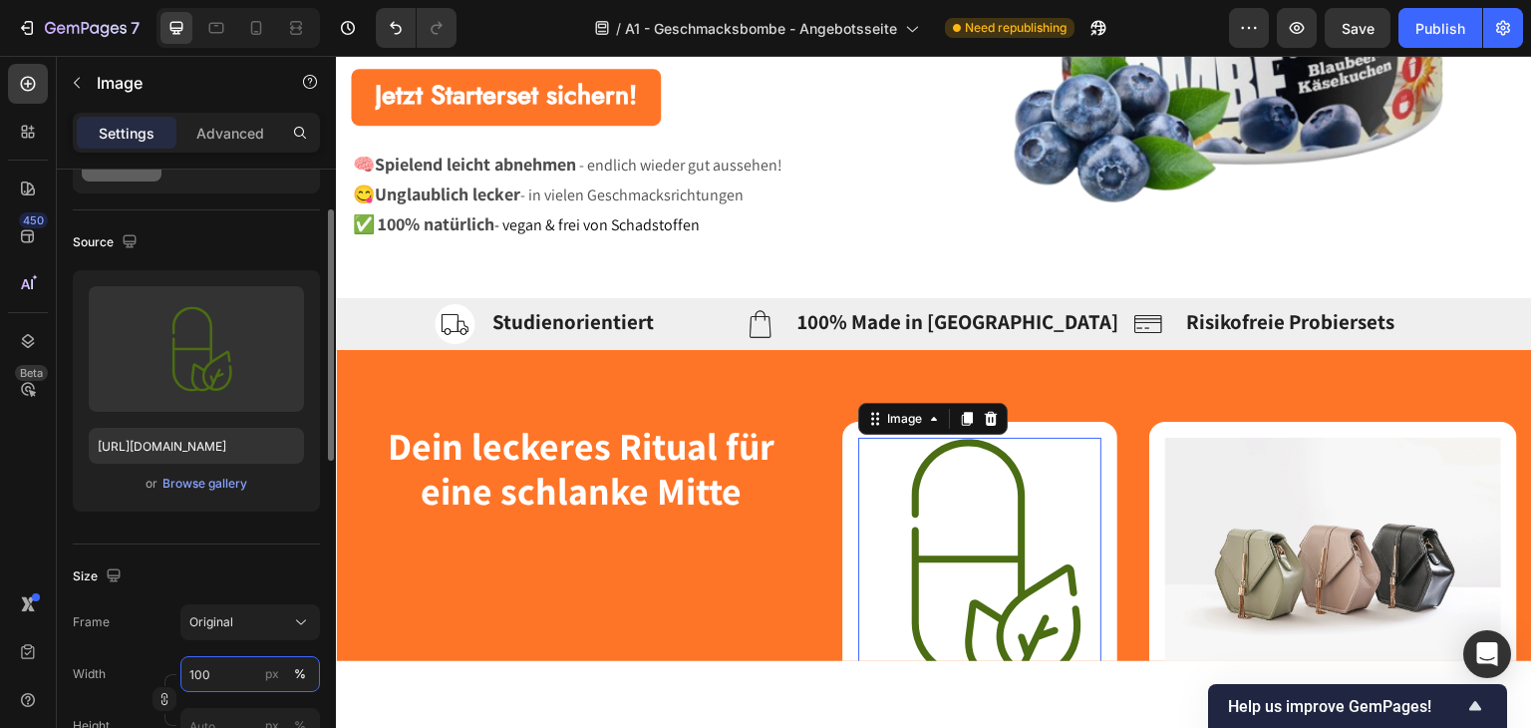
click at [196, 687] on input "100" at bounding box center [250, 674] width 140 height 36
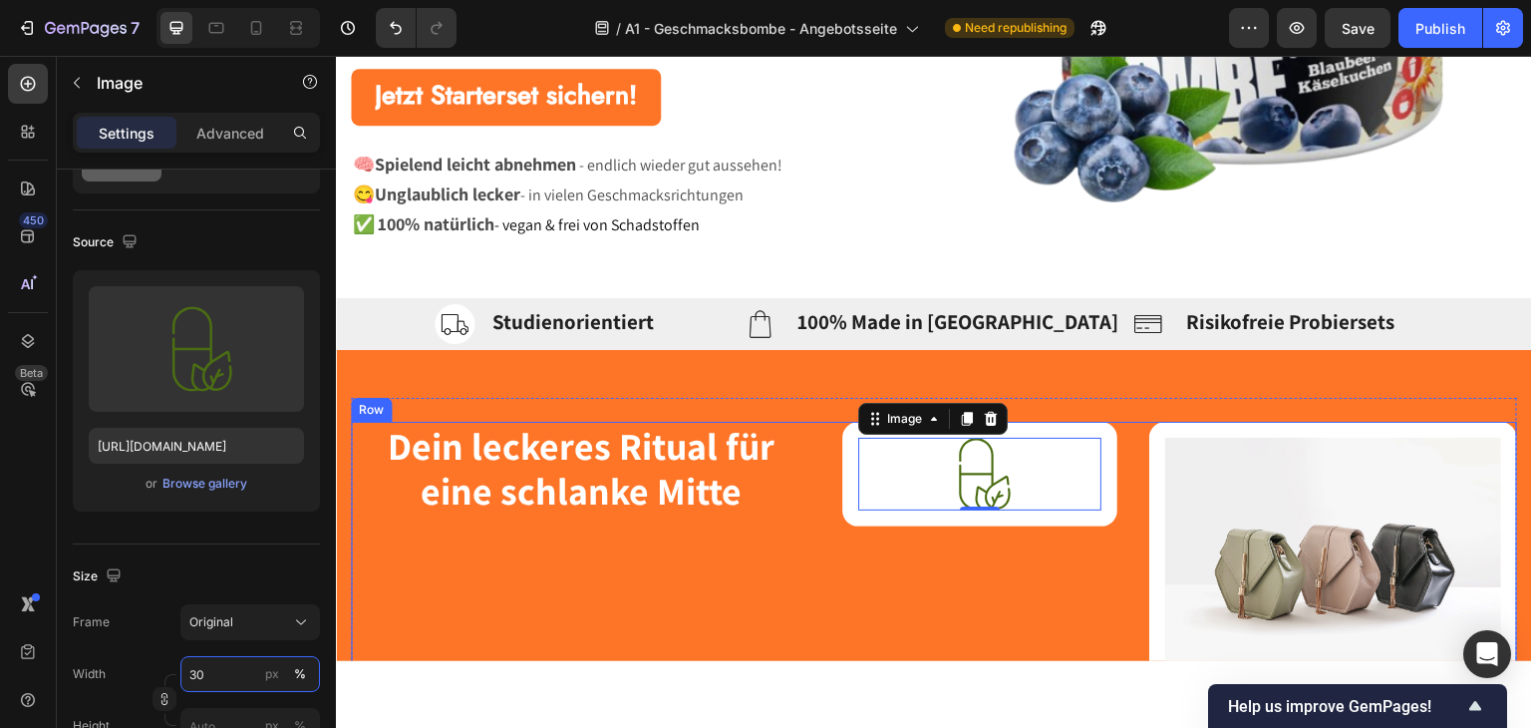
type input "3"
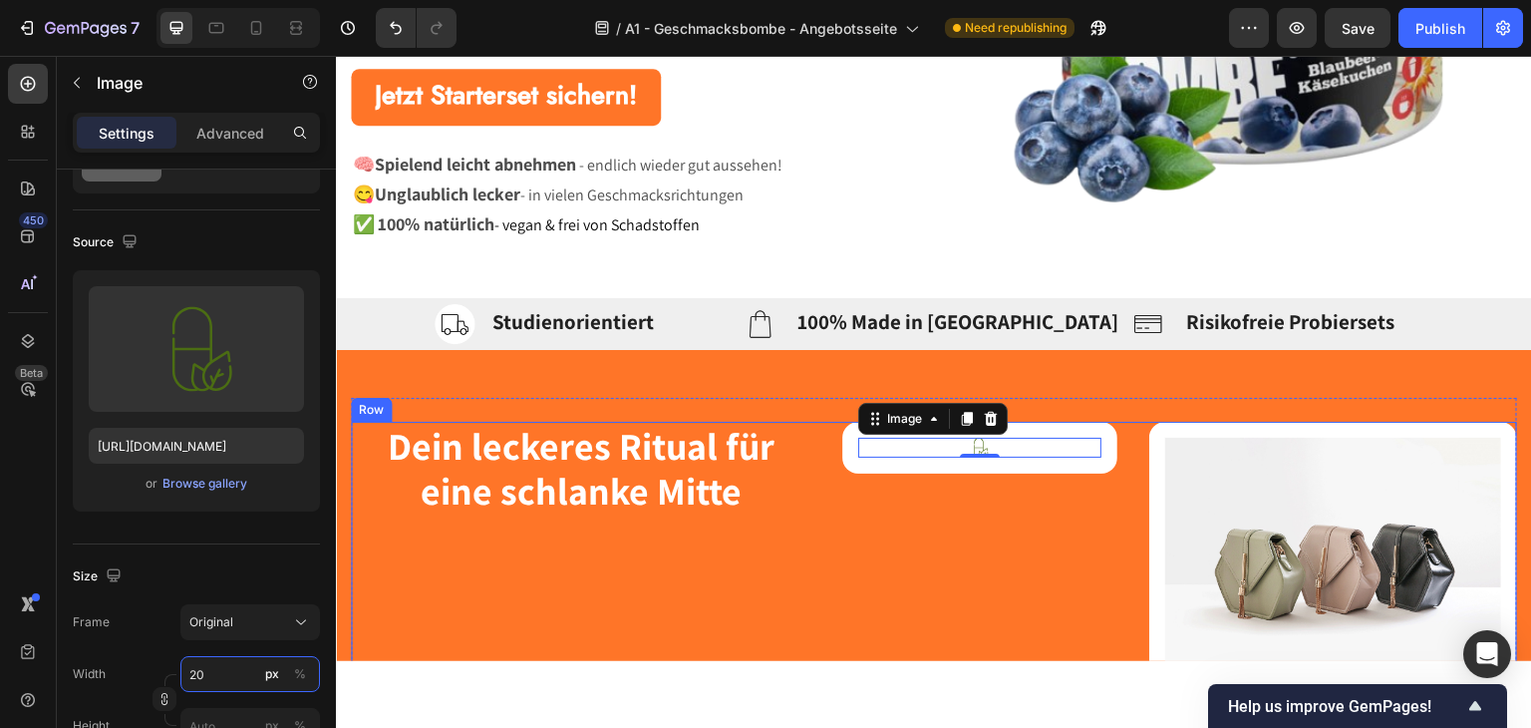
type input "2"
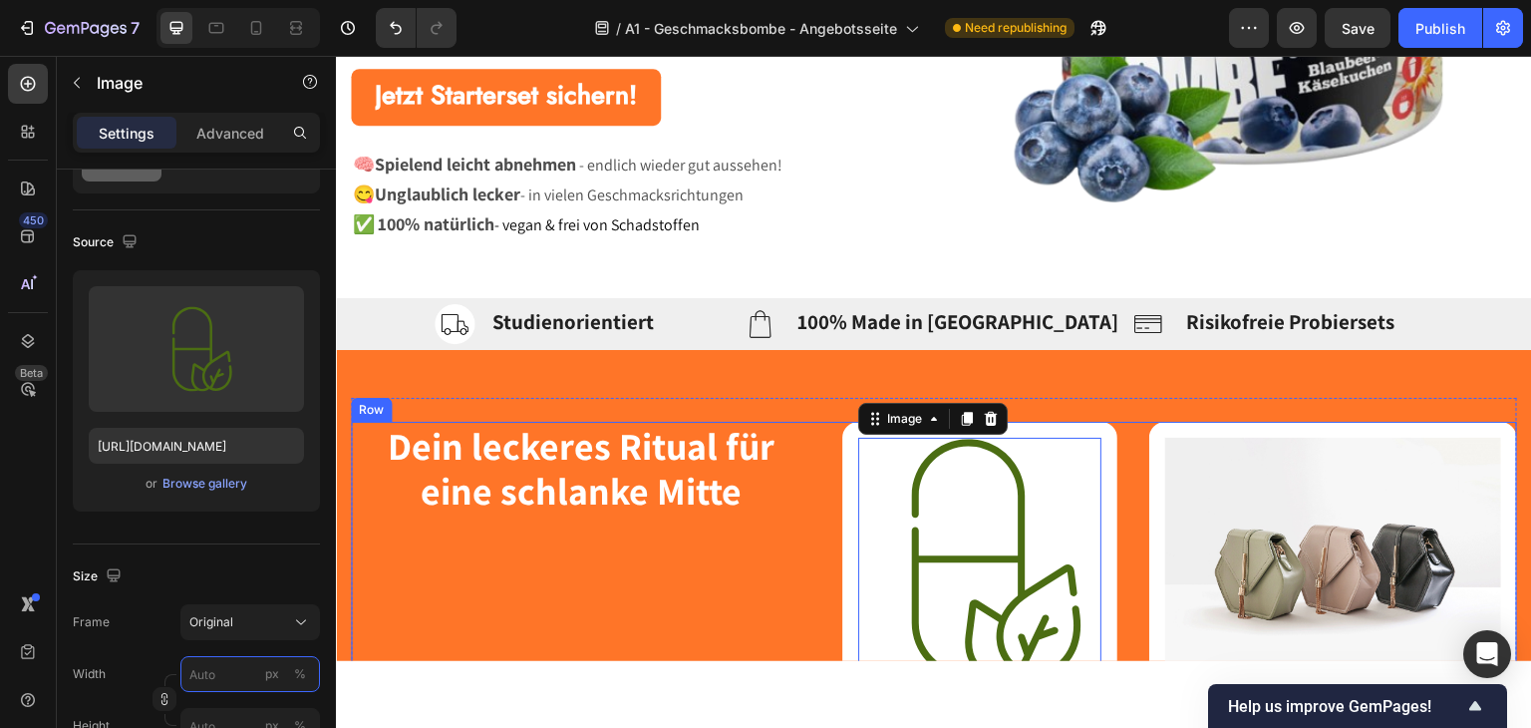
type input "1"
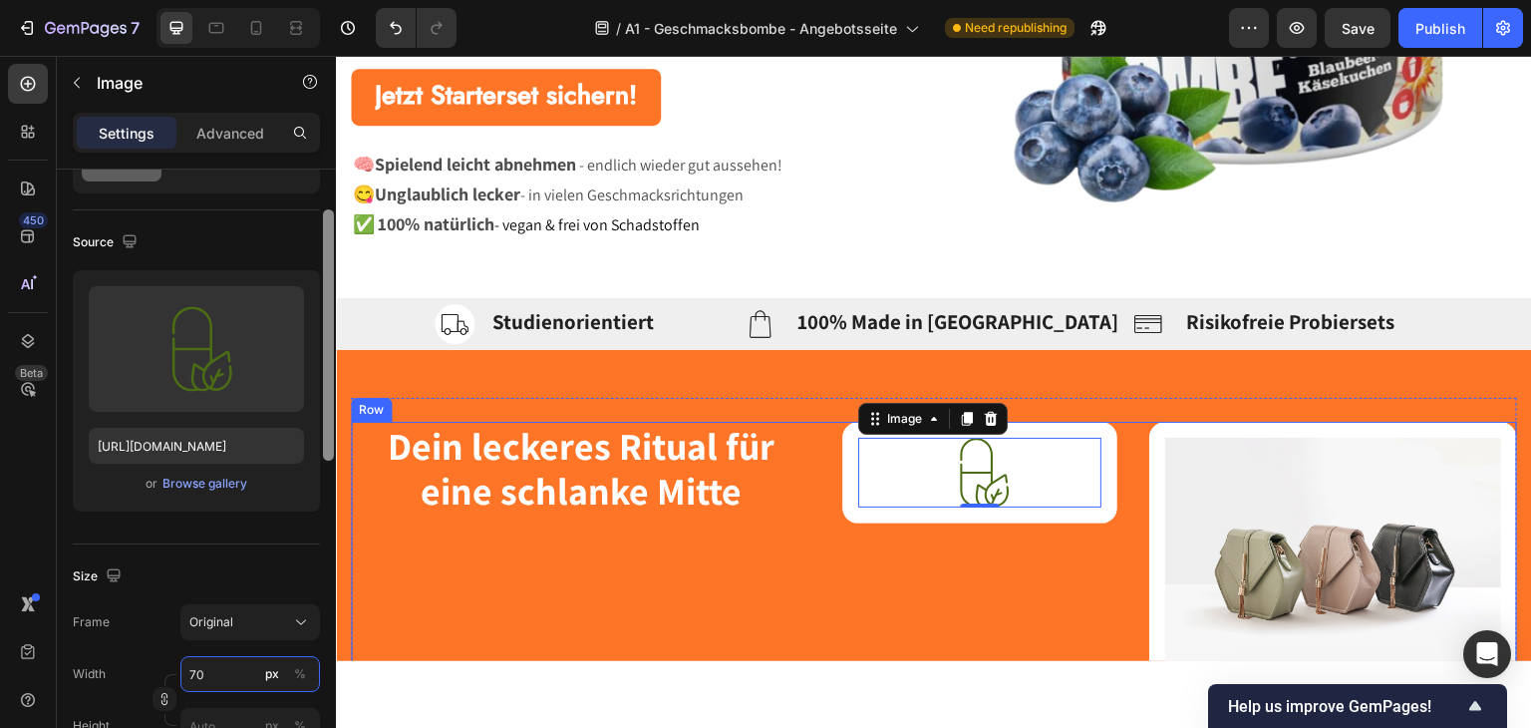
type input "7"
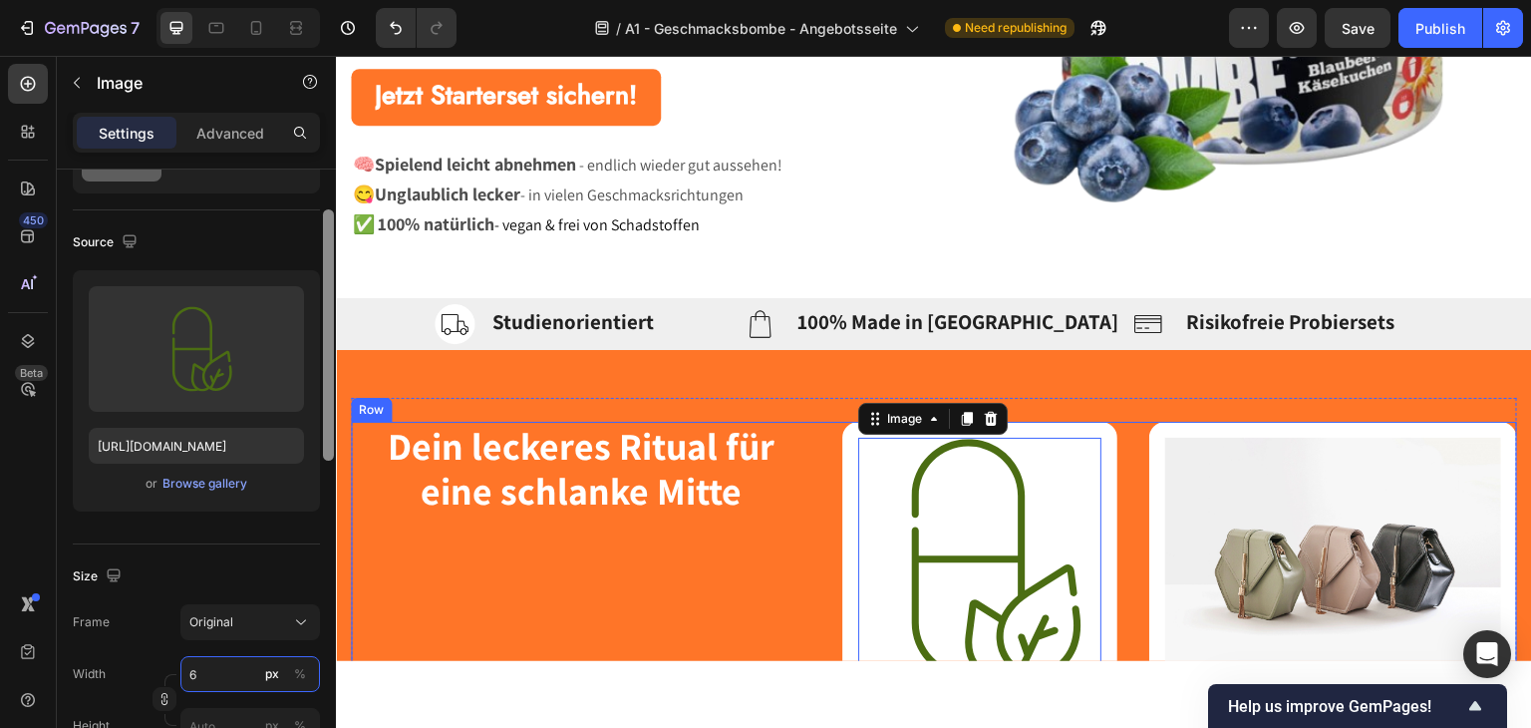
type input "60"
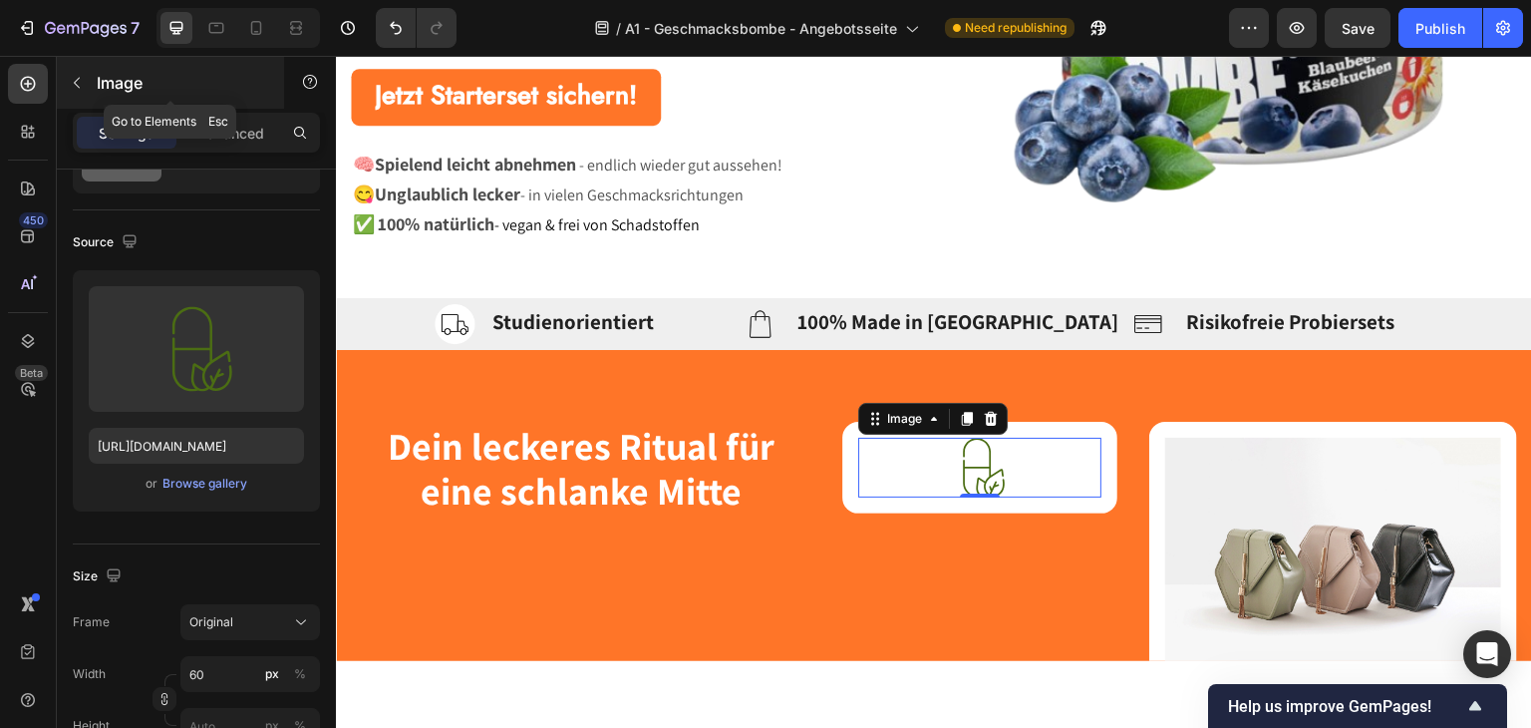
click at [88, 87] on button "button" at bounding box center [77, 83] width 32 height 32
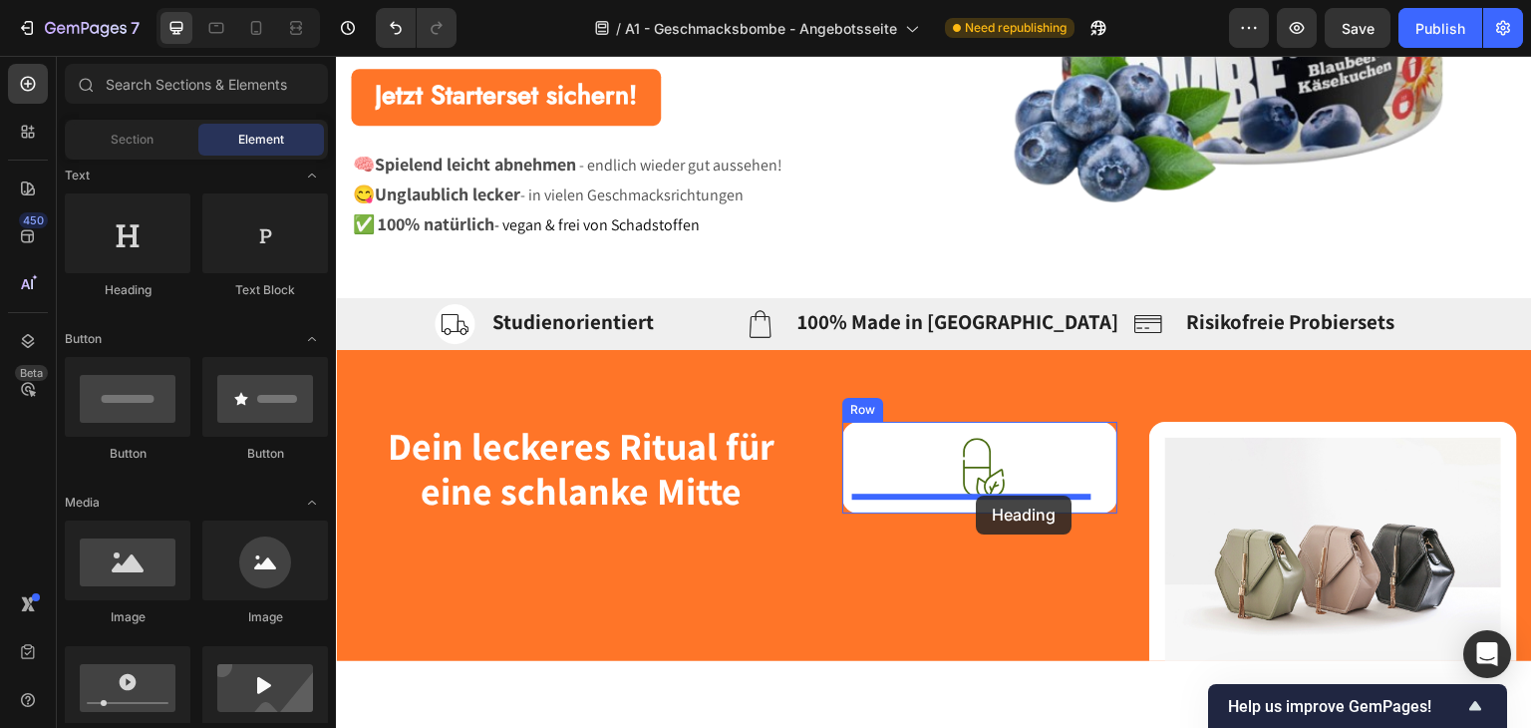
drag, startPoint x: 589, startPoint y: 342, endPoint x: 977, endPoint y: 494, distance: 416.7
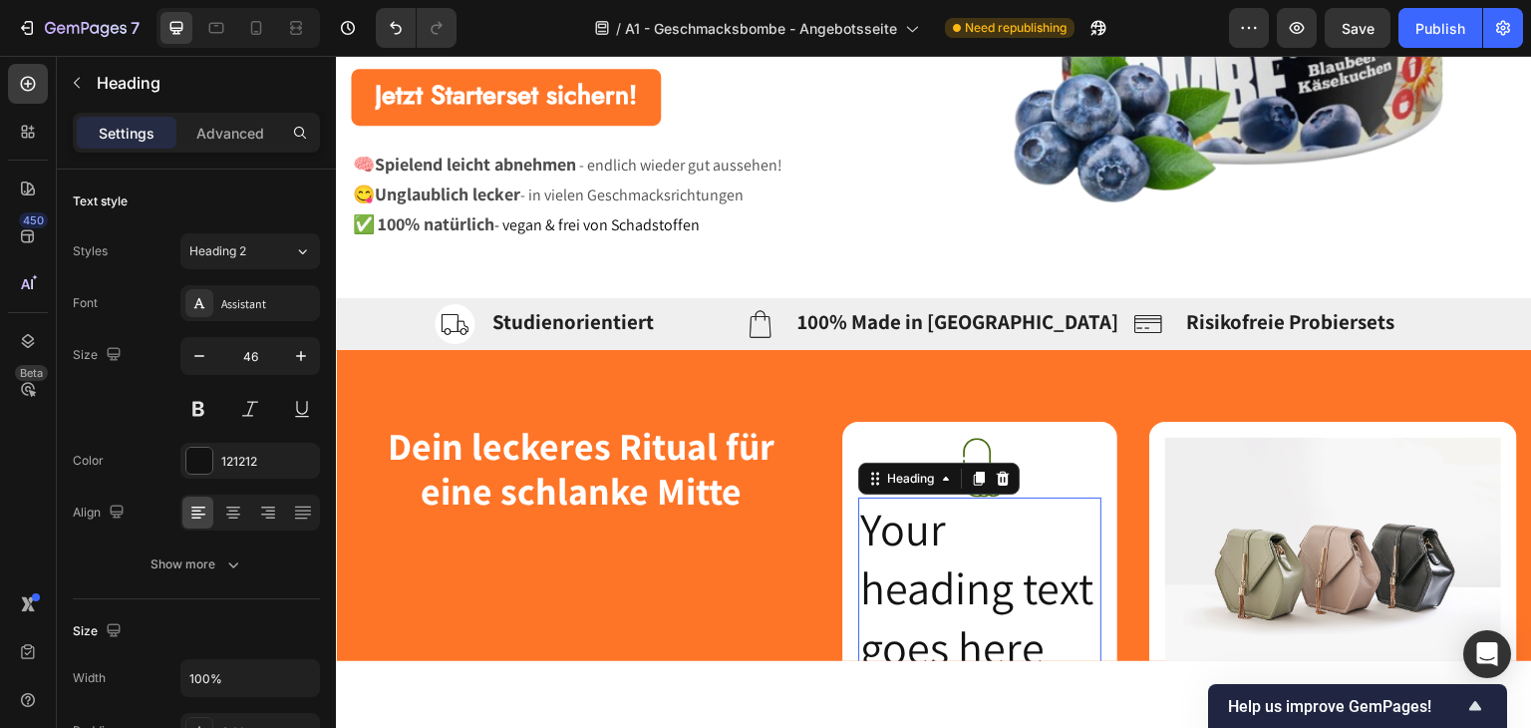
click at [990, 547] on h2 "Your heading text goes here" at bounding box center [980, 587] width 244 height 182
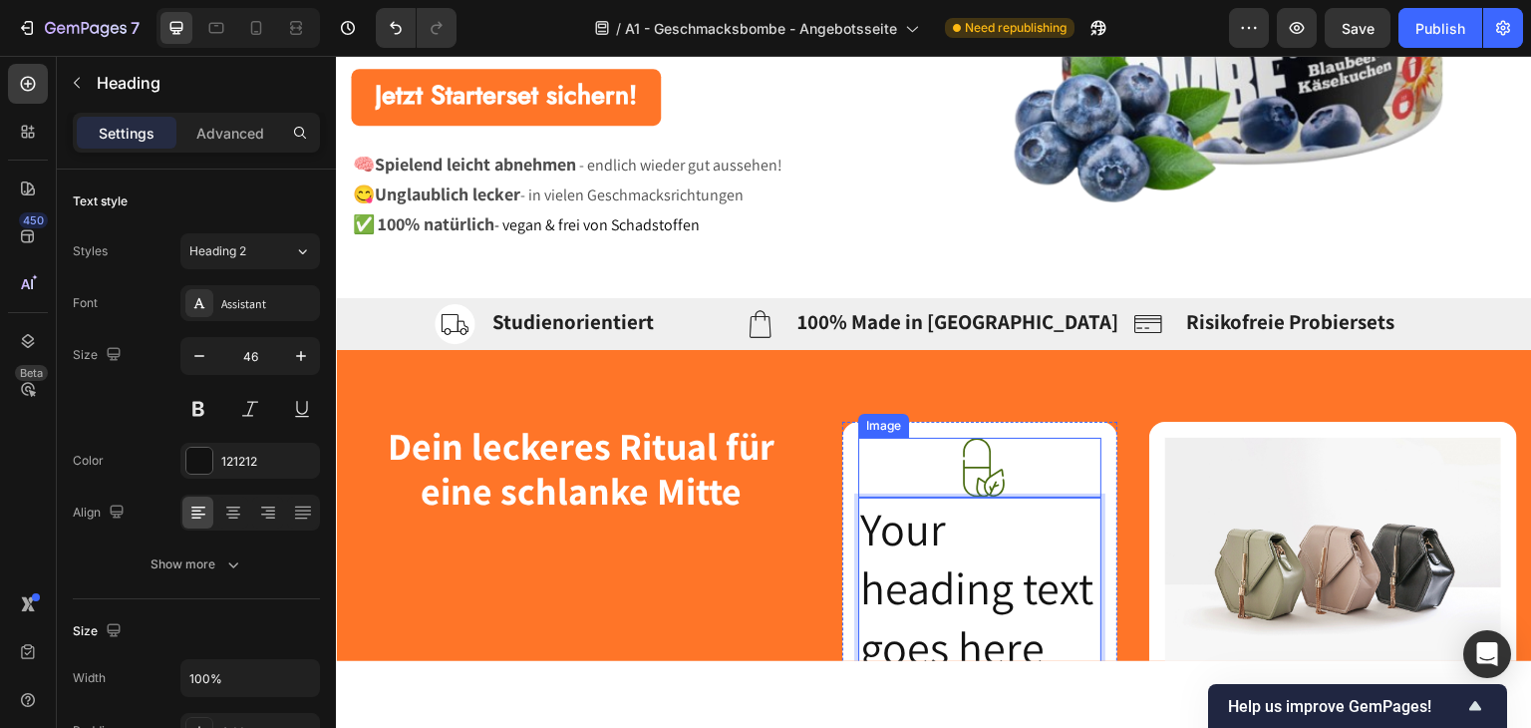
click at [1080, 433] on div "Image Your heading text goes here Heading 0 Row" at bounding box center [980, 558] width 276 height 274
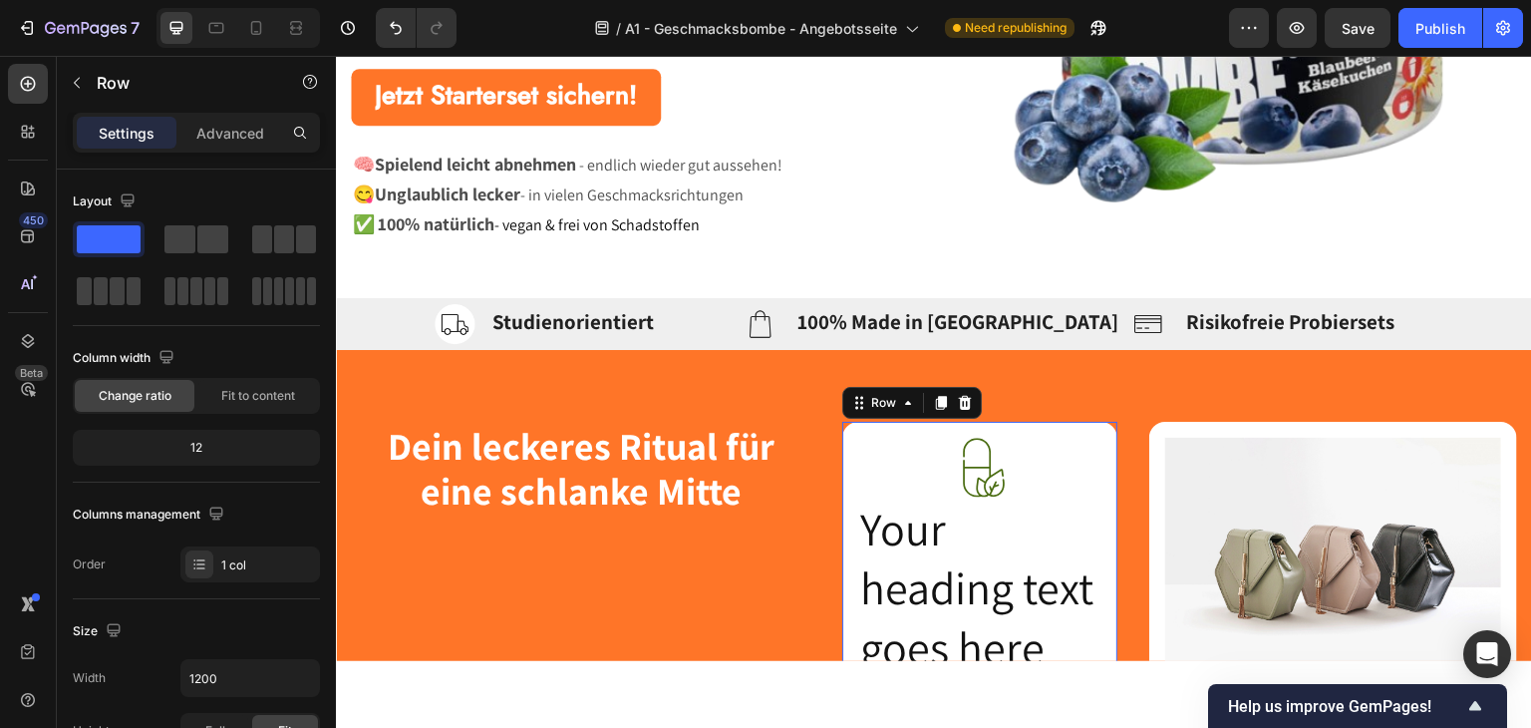
click at [849, 447] on div "Image Your heading text goes here Heading Row 0" at bounding box center [980, 558] width 276 height 274
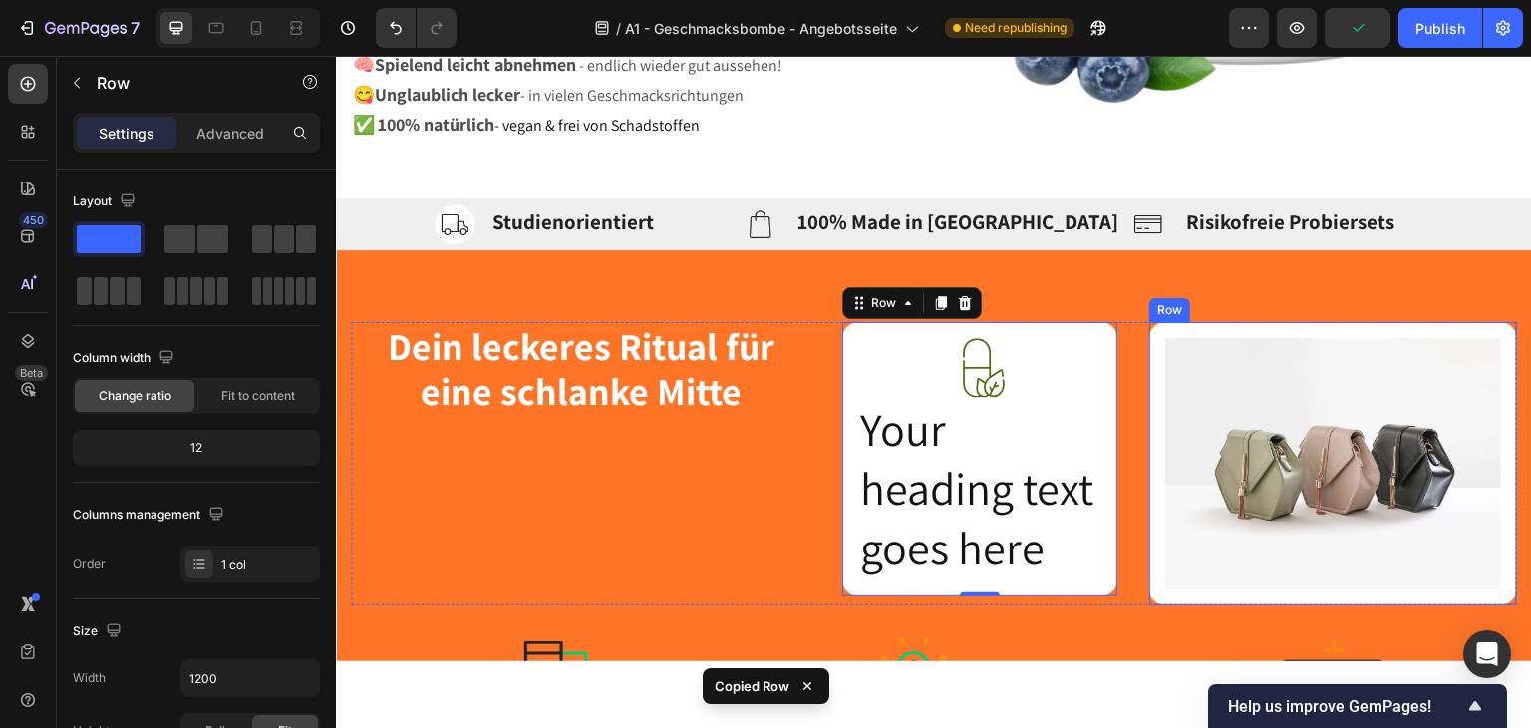
click at [1149, 396] on div "Image Row" at bounding box center [1333, 463] width 368 height 284
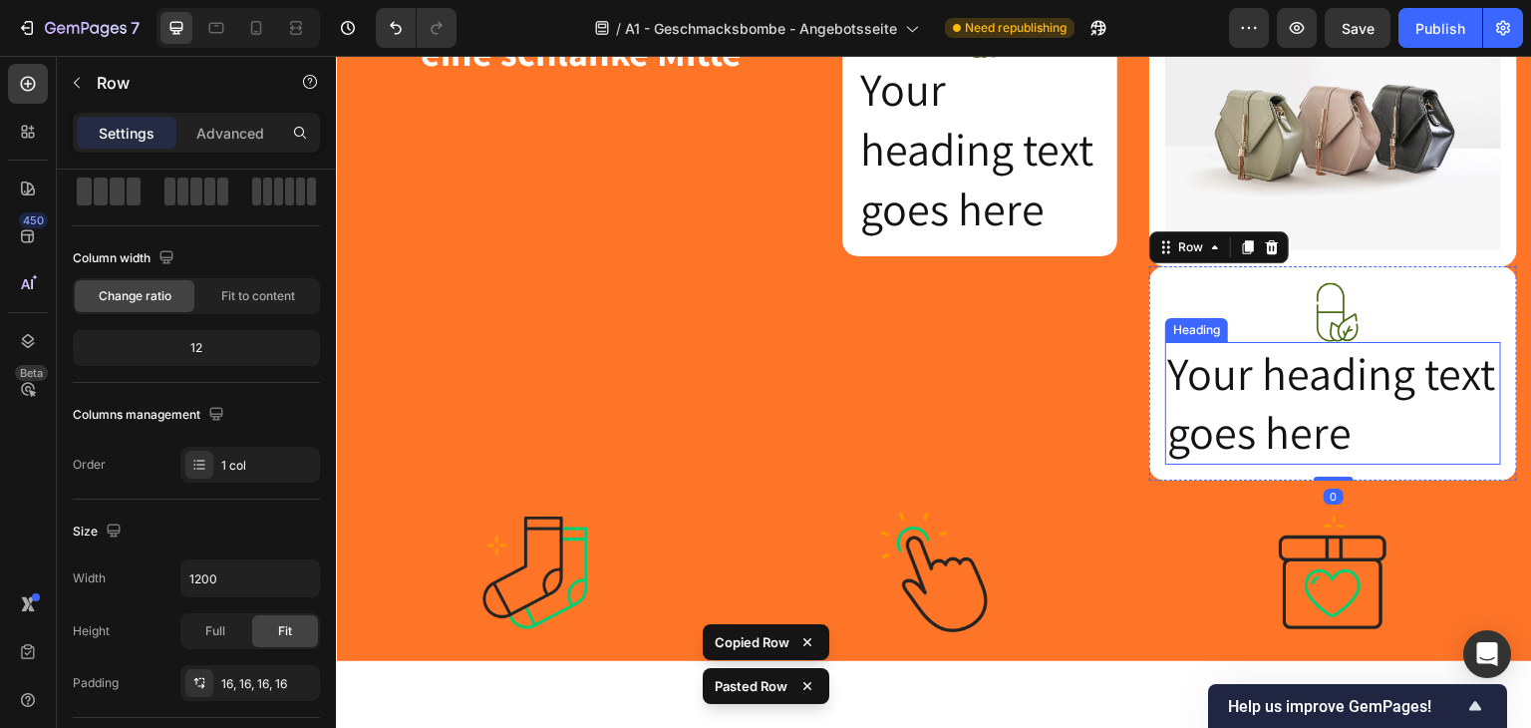
scroll to position [888, 0]
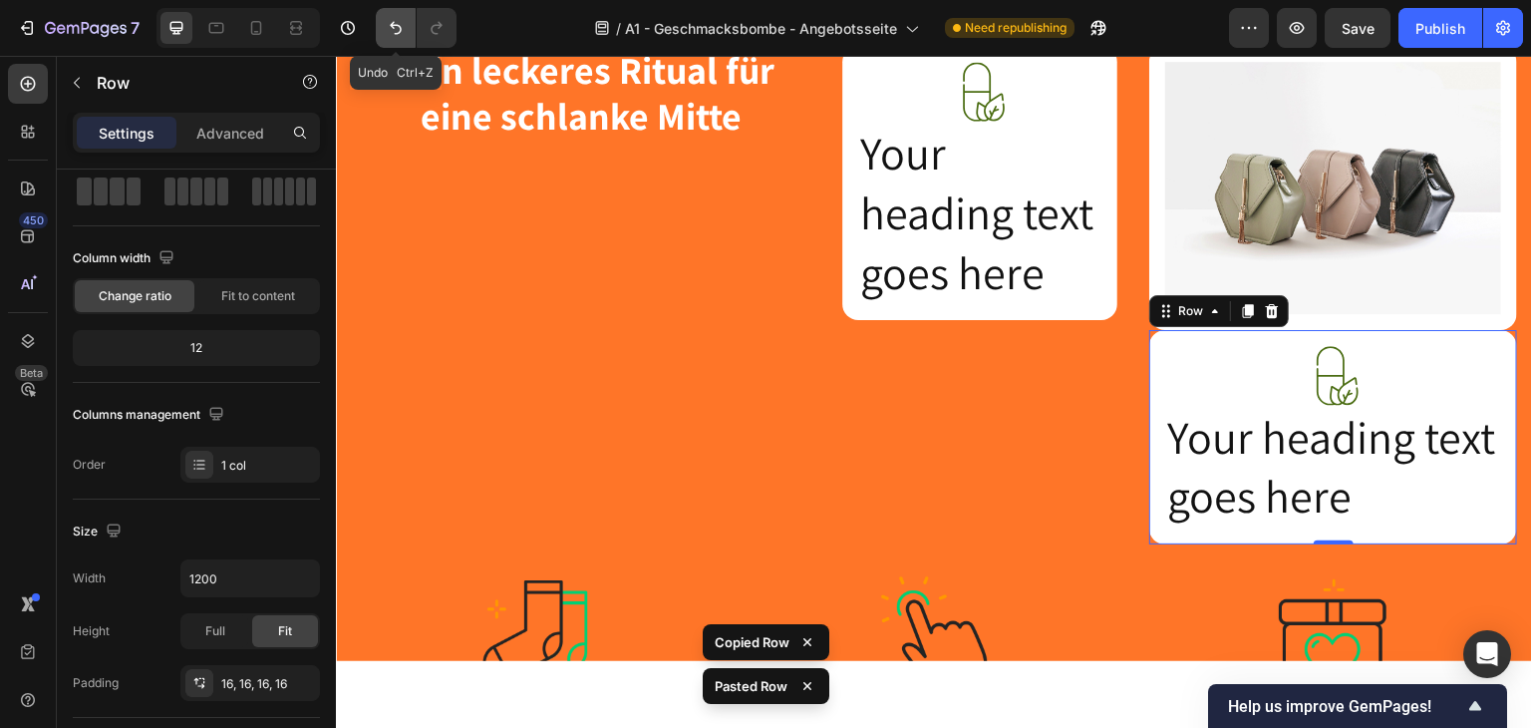
click at [393, 13] on button "Undo/Redo" at bounding box center [396, 28] width 40 height 40
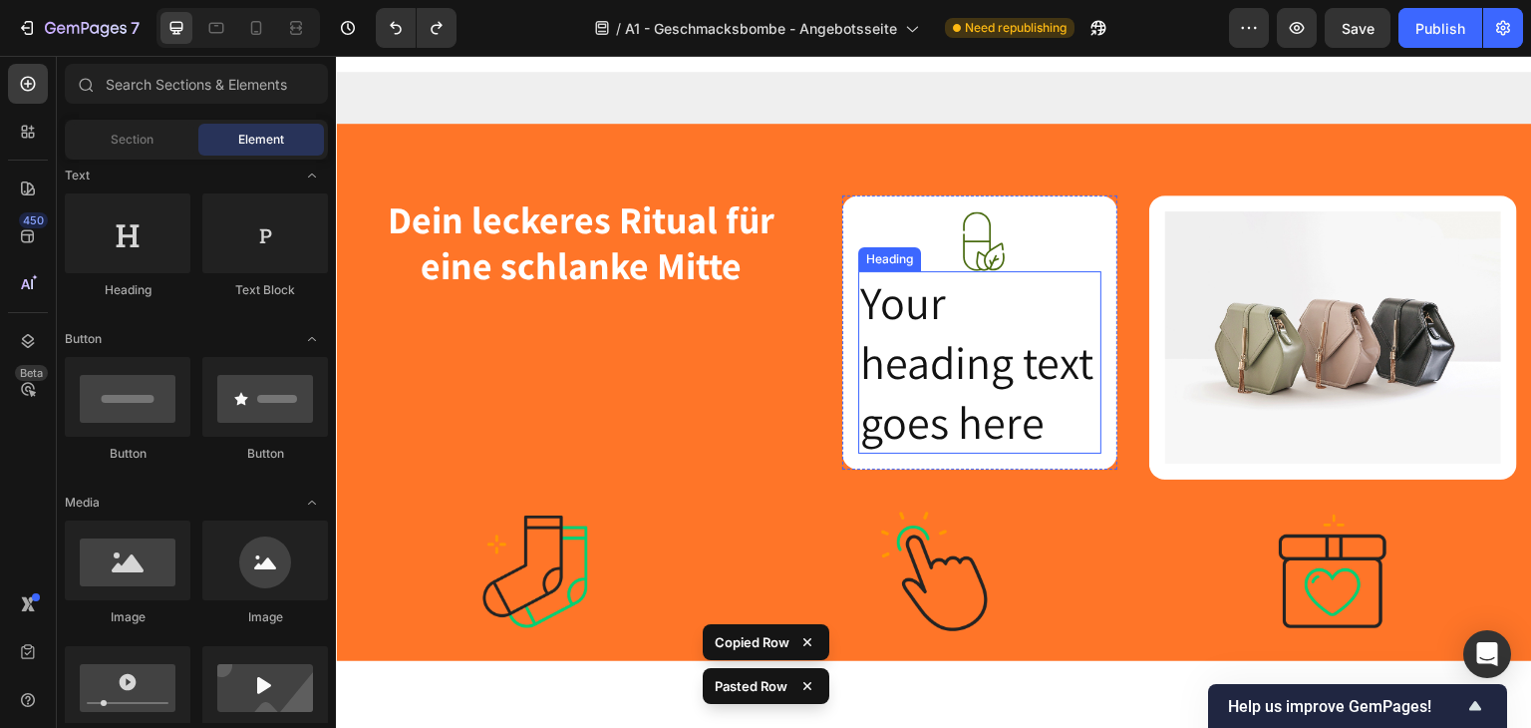
scroll to position [689, 0]
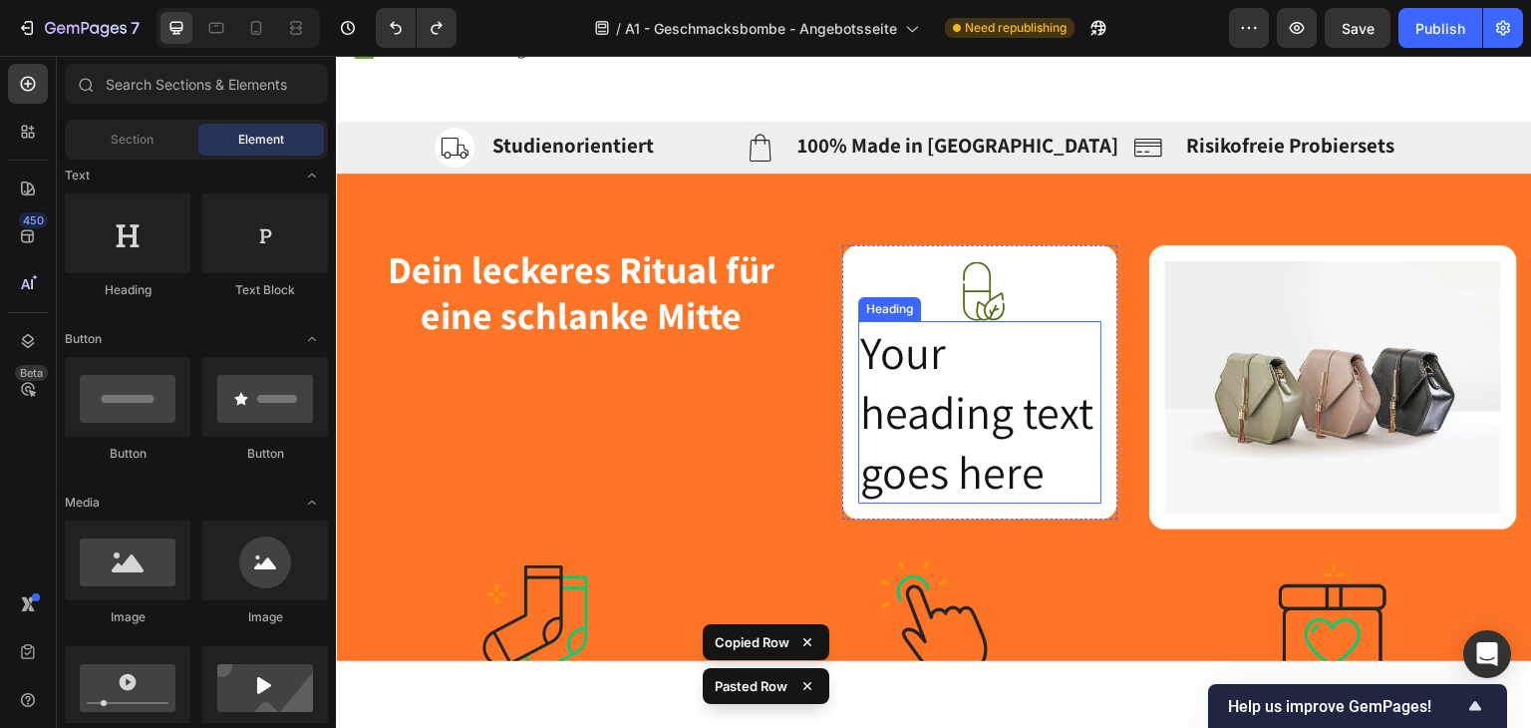
click at [930, 406] on p "Your heading text goes here" at bounding box center [980, 411] width 240 height 178
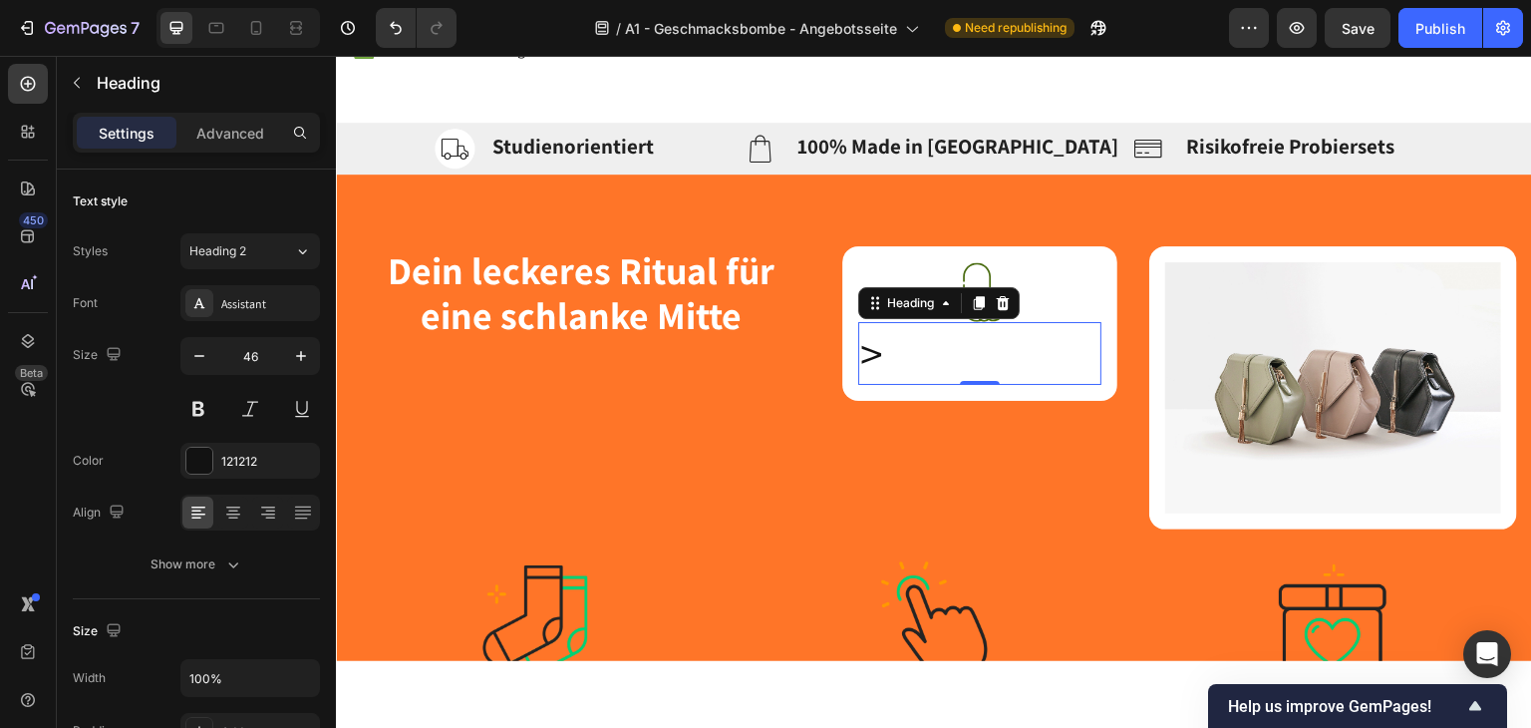
click at [967, 341] on p ">" at bounding box center [980, 353] width 240 height 60
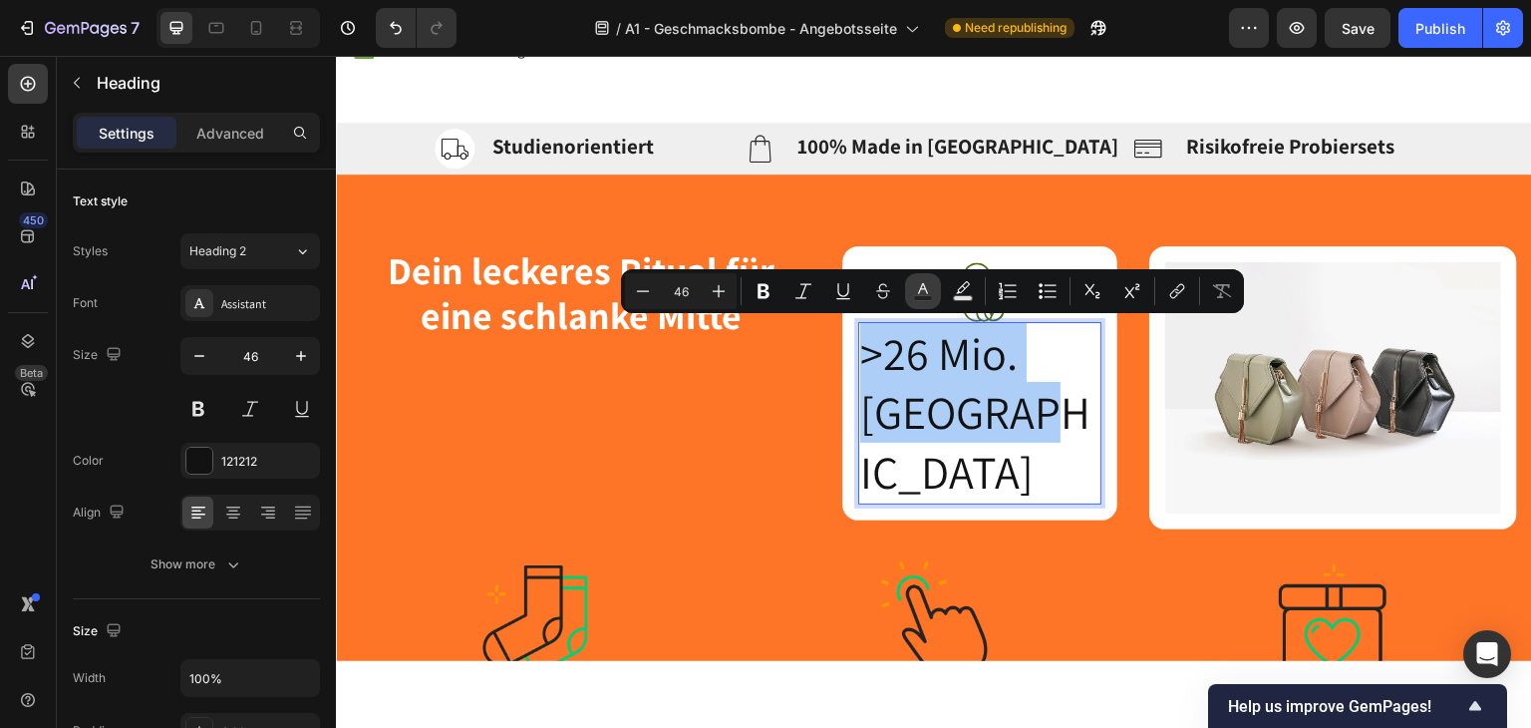
click at [930, 293] on icon "Editor contextual toolbar" at bounding box center [923, 291] width 20 height 20
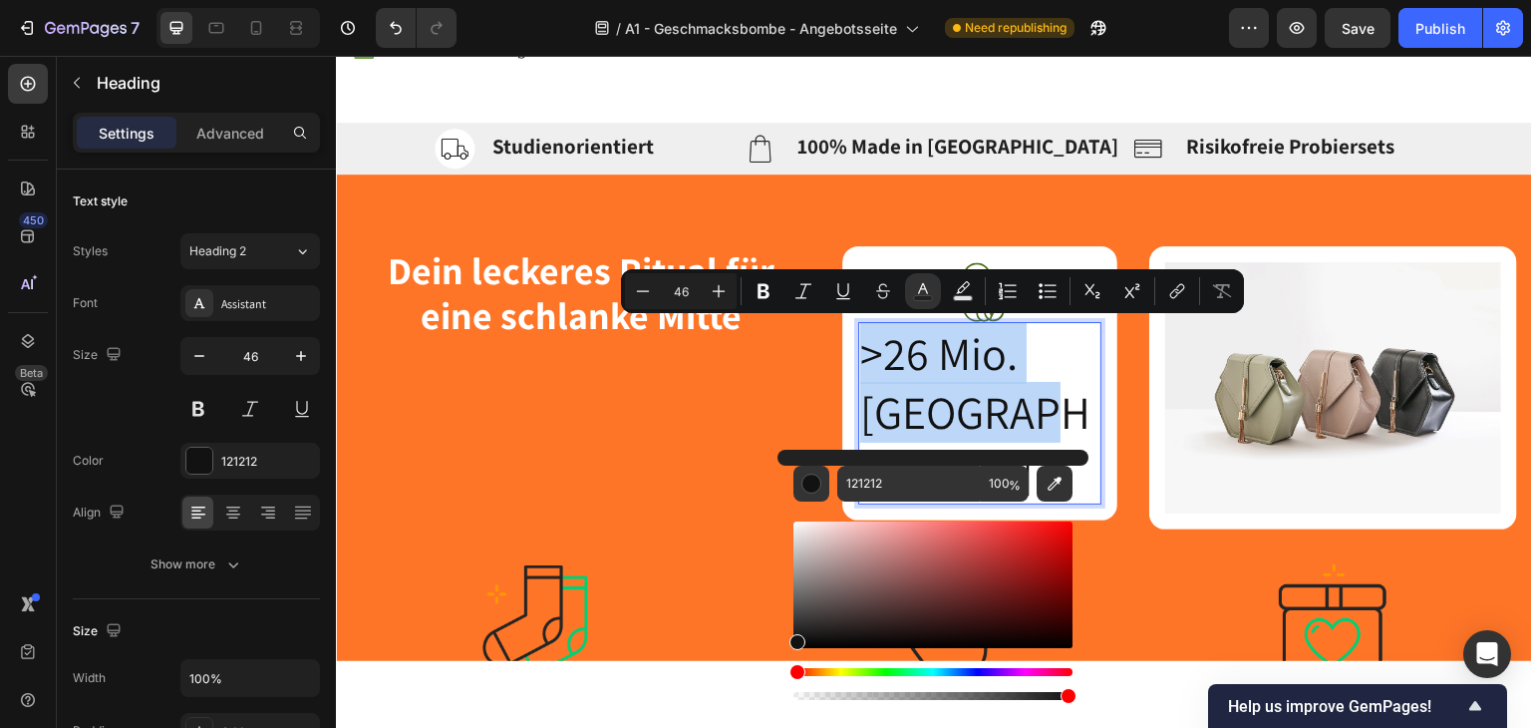
click at [1015, 380] on p ">26 Mio. [GEOGRAPHIC_DATA]" at bounding box center [980, 412] width 240 height 178
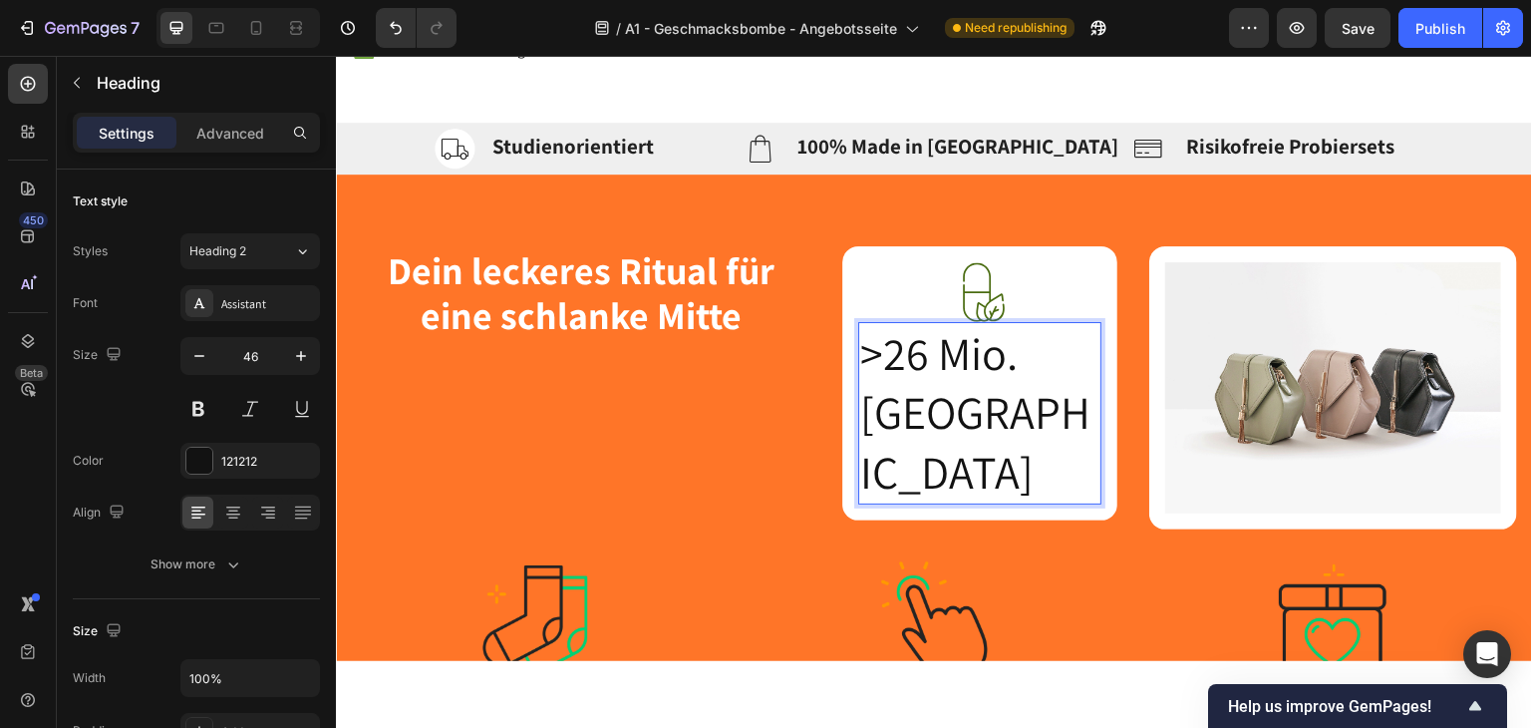
click at [1015, 380] on p ">26 Mio. [GEOGRAPHIC_DATA]" at bounding box center [980, 412] width 240 height 178
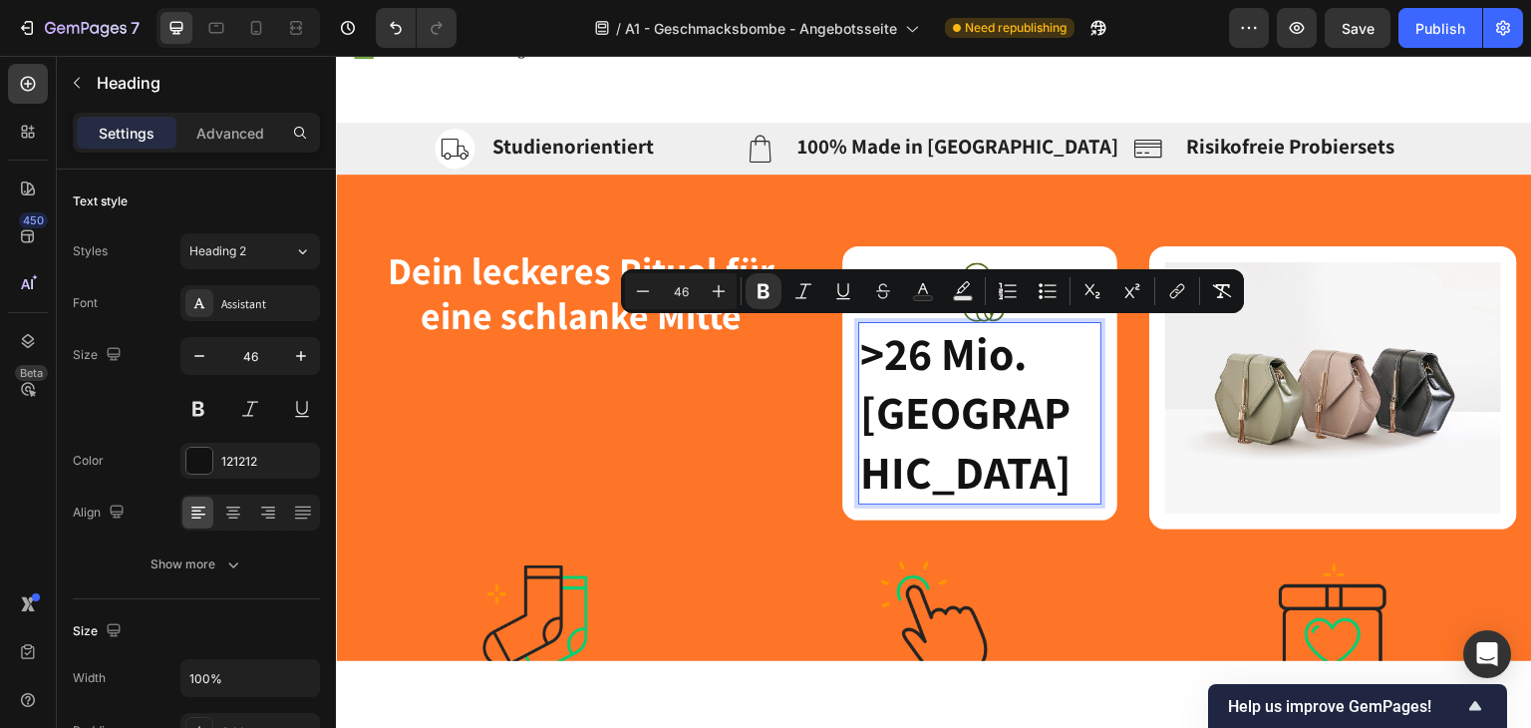
click at [1015, 380] on strong ">26 Mio. [GEOGRAPHIC_DATA]" at bounding box center [965, 411] width 211 height 179
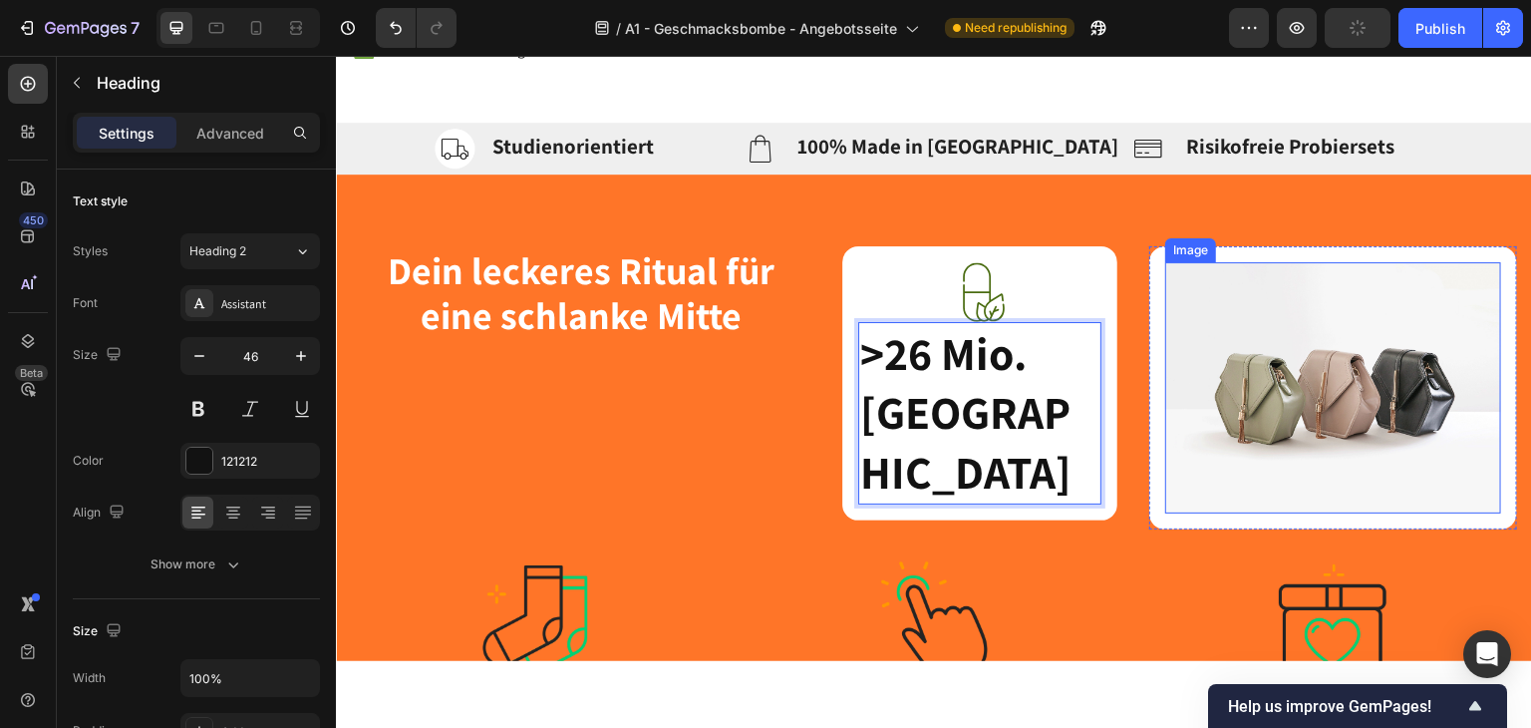
click at [1266, 367] on img at bounding box center [1333, 387] width 336 height 252
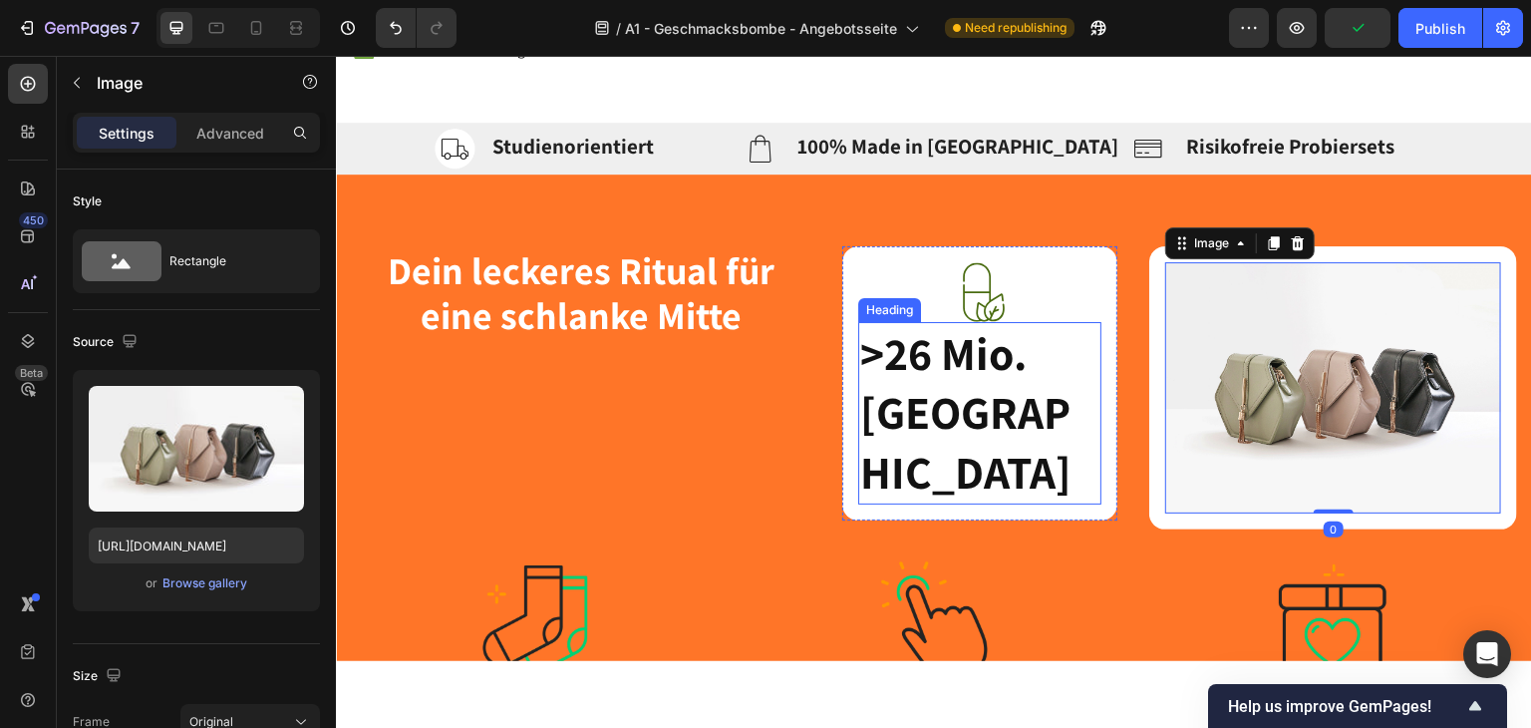
click at [999, 397] on strong ">26 Mio. [GEOGRAPHIC_DATA]" at bounding box center [965, 411] width 211 height 179
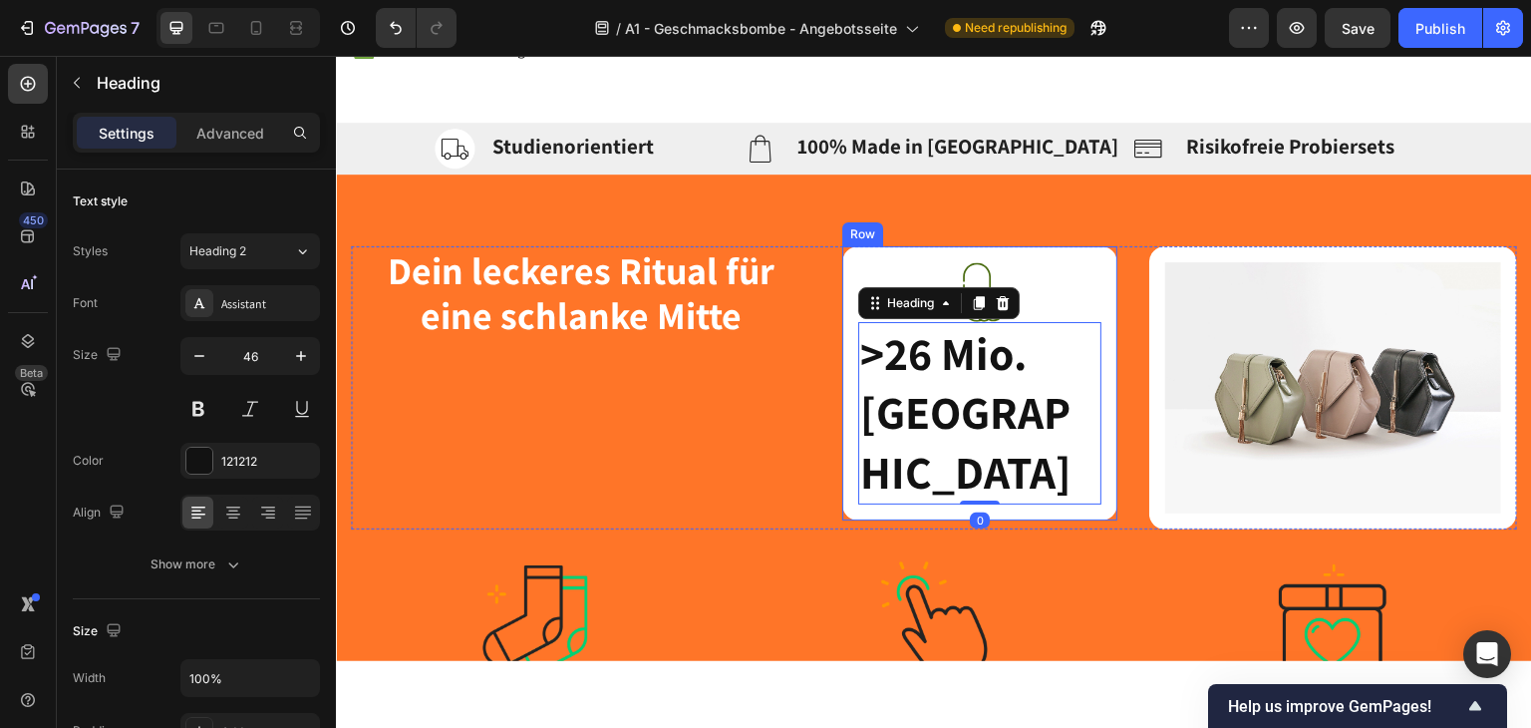
click at [1047, 458] on div "Image ⁠⁠⁠⁠⁠⁠⁠ >26 Mio. Kalorien Heading 0 Row" at bounding box center [980, 382] width 276 height 274
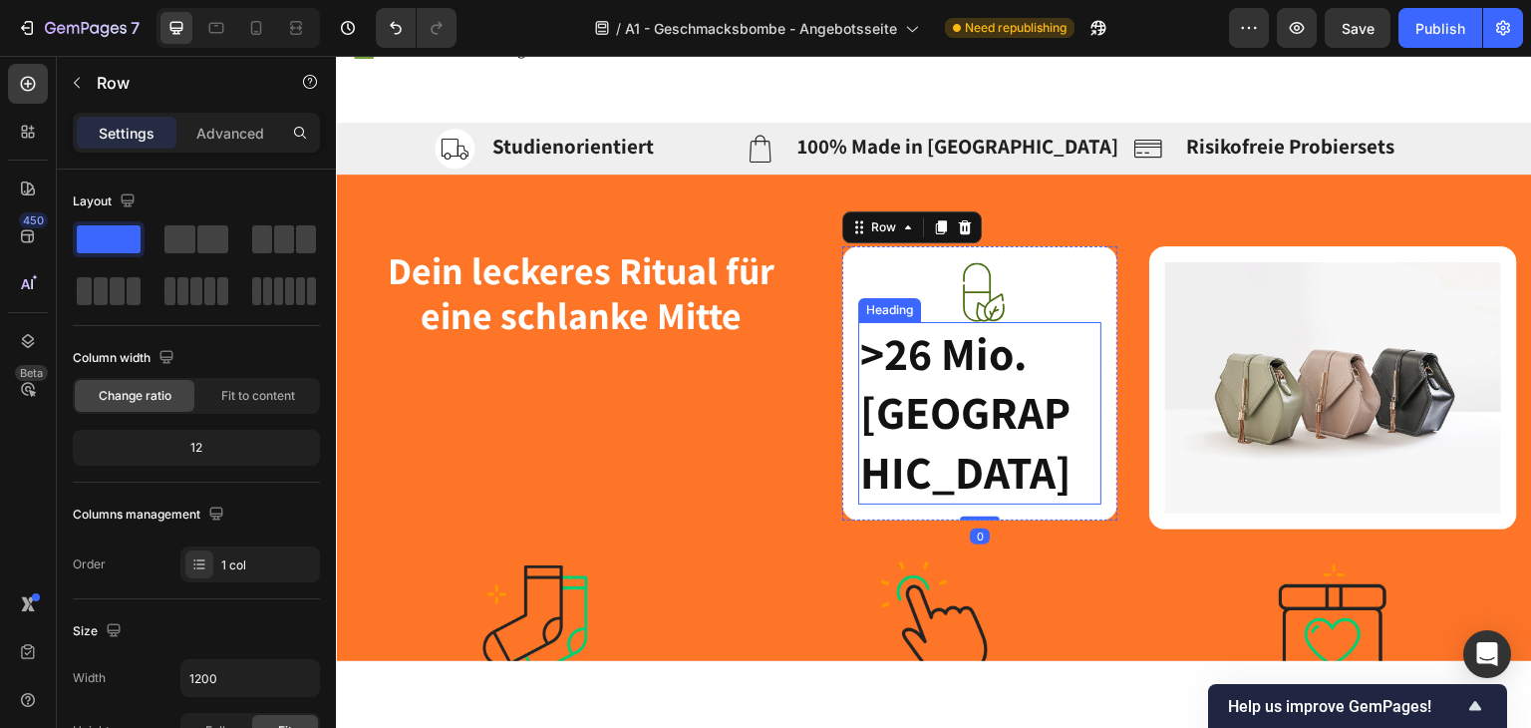
click at [1052, 411] on p "⁠⁠⁠⁠⁠⁠⁠ >26 Mio. Kalorien" at bounding box center [980, 412] width 240 height 178
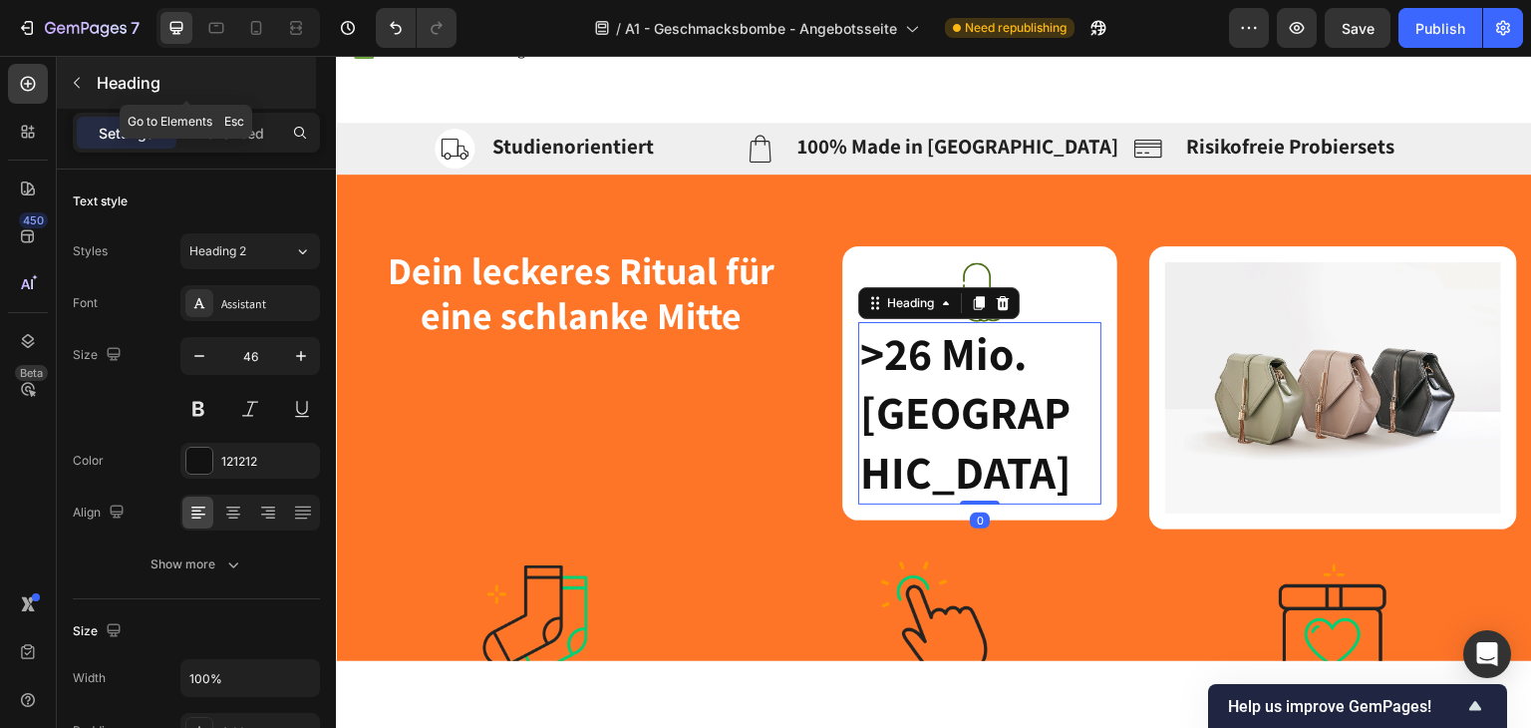
click at [104, 75] on p "Heading" at bounding box center [204, 83] width 215 height 24
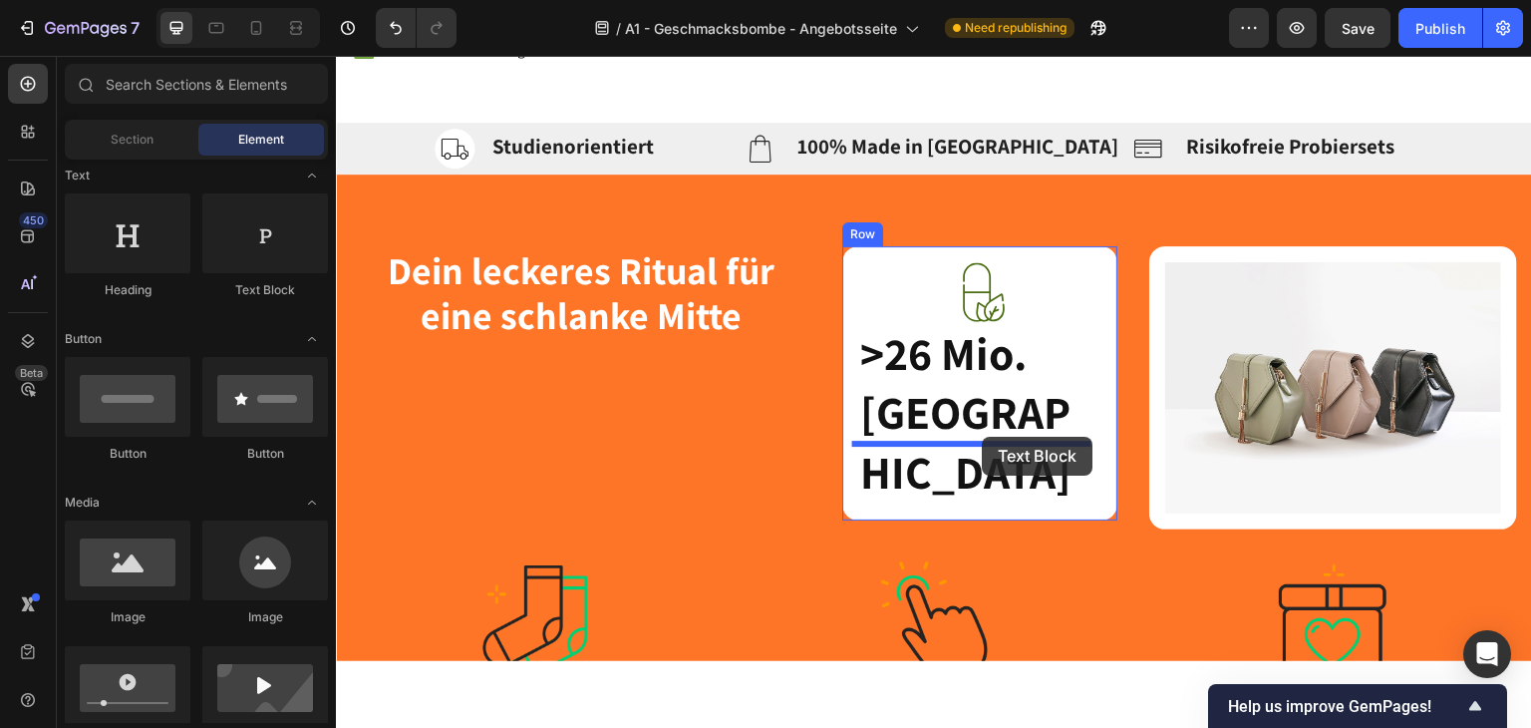
drag, startPoint x: 595, startPoint y: 287, endPoint x: 983, endPoint y: 436, distance: 415.2
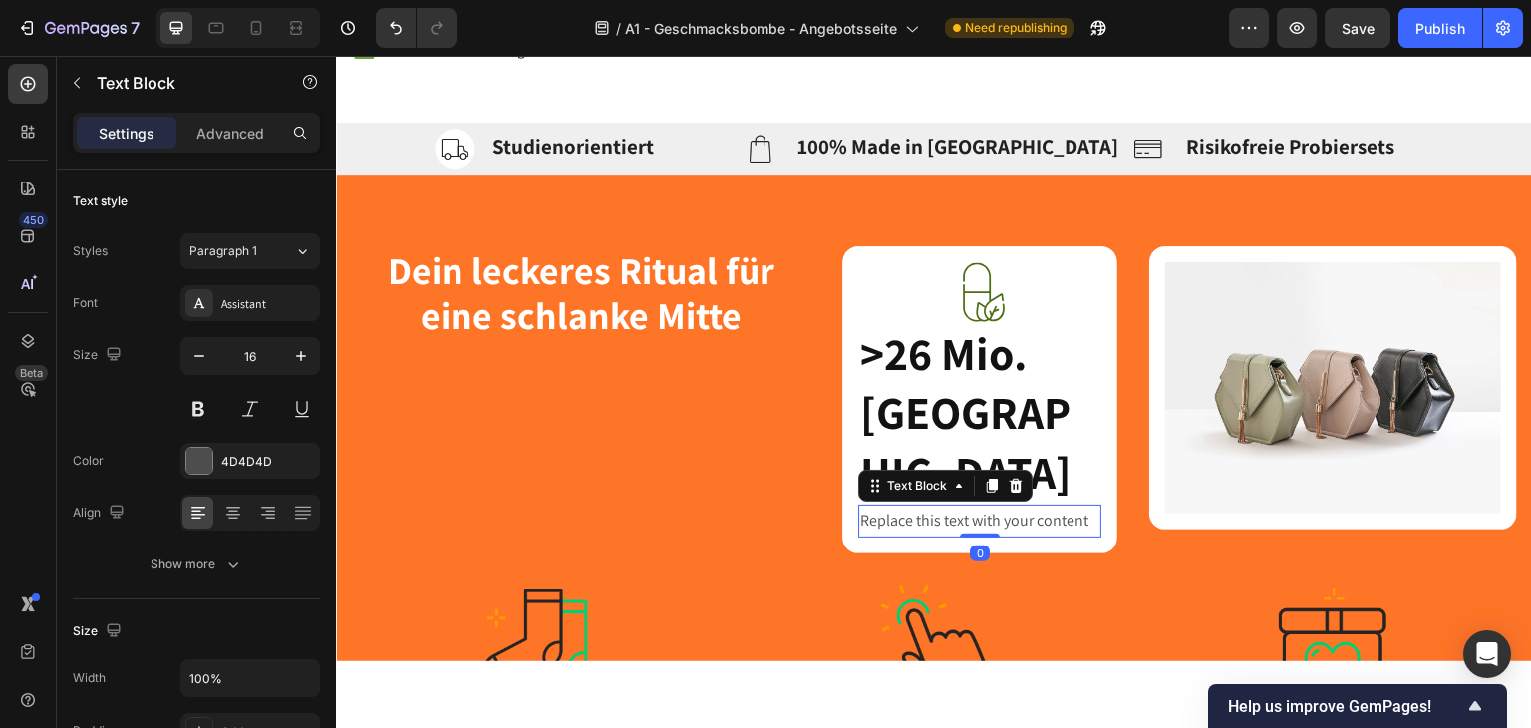
click at [965, 503] on div "Replace this text with your content" at bounding box center [980, 519] width 244 height 33
click at [965, 505] on p "Replace this text with your content" at bounding box center [980, 519] width 240 height 29
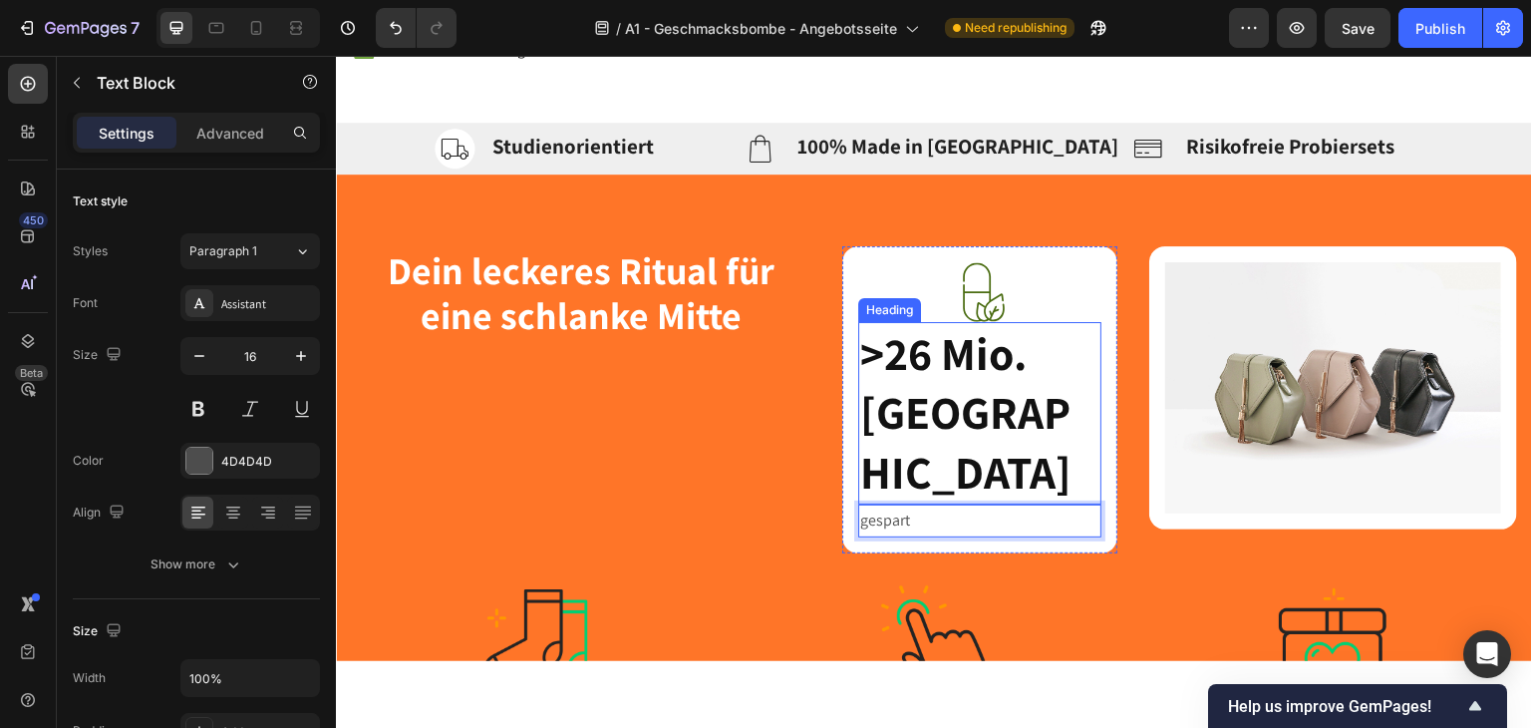
click at [971, 400] on strong ">26 Mio. [GEOGRAPHIC_DATA]" at bounding box center [965, 411] width 211 height 179
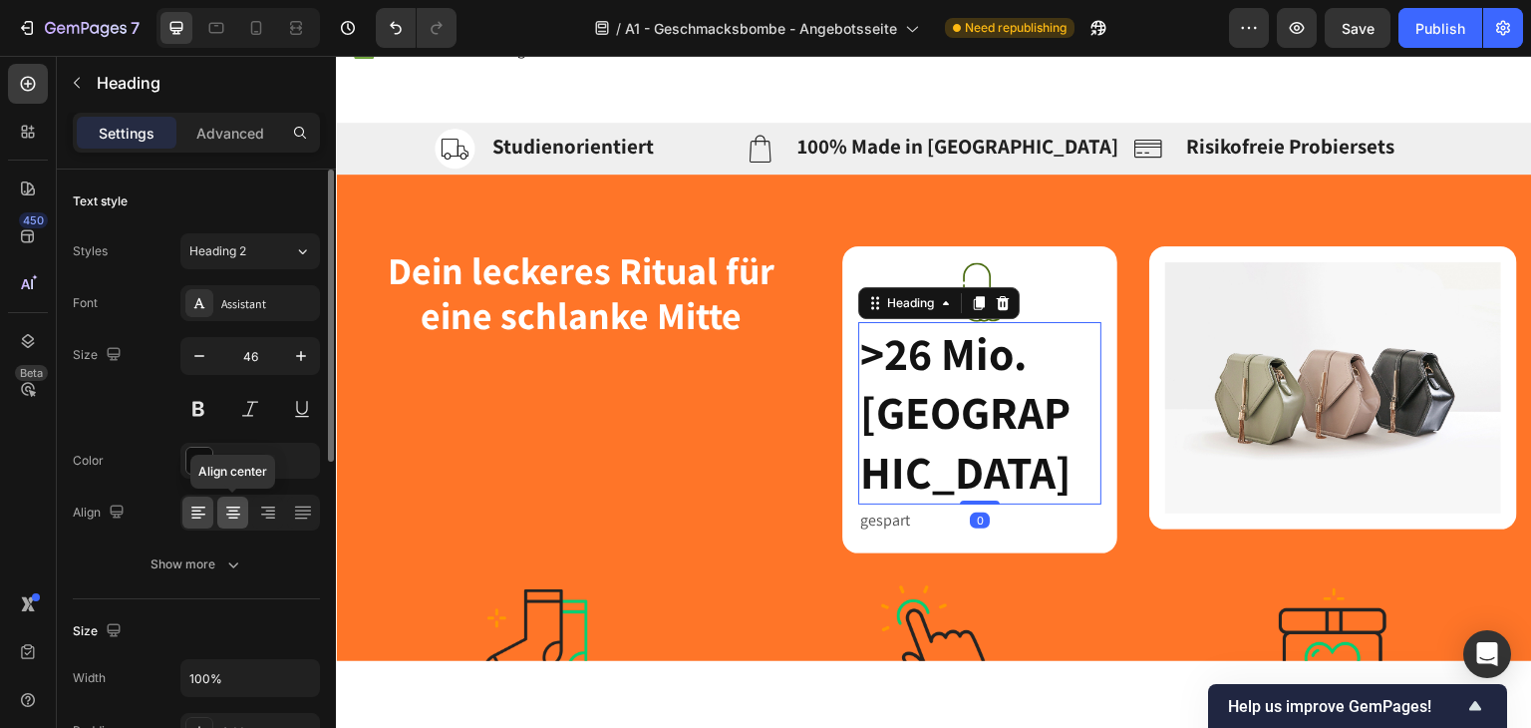
click at [223, 507] on icon at bounding box center [233, 512] width 20 height 20
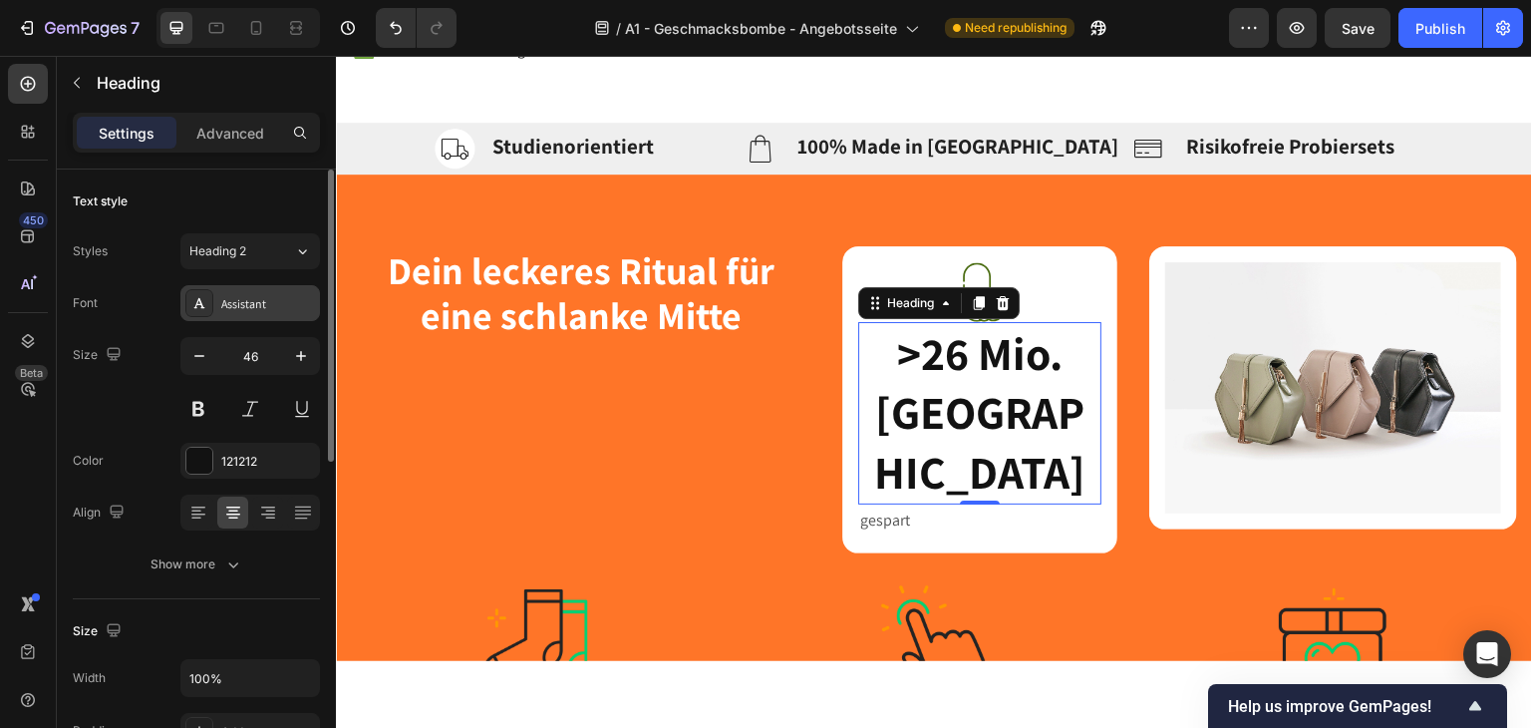
click at [257, 295] on div "Assistant" at bounding box center [268, 304] width 94 height 18
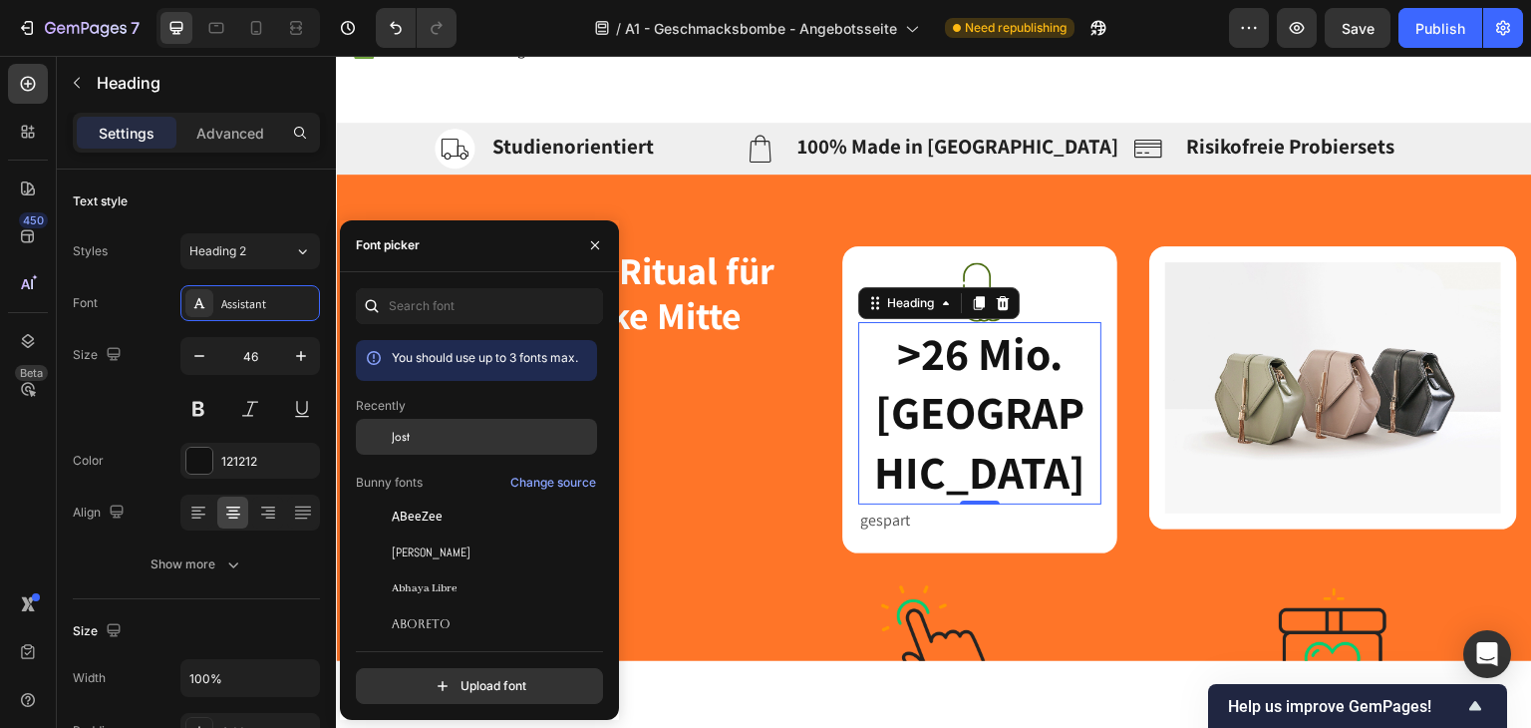
click at [388, 443] on div at bounding box center [374, 437] width 36 height 36
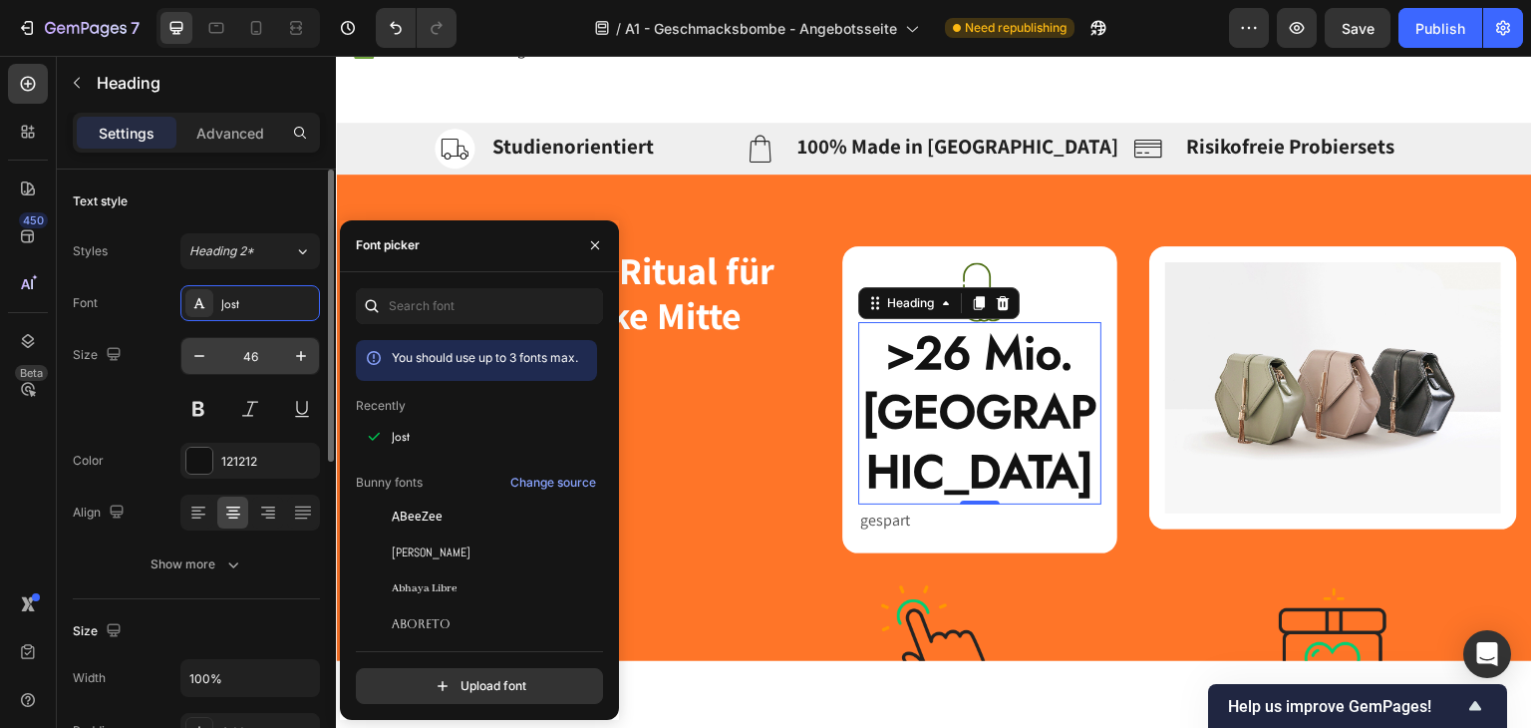
click at [248, 340] on input "46" at bounding box center [250, 356] width 66 height 36
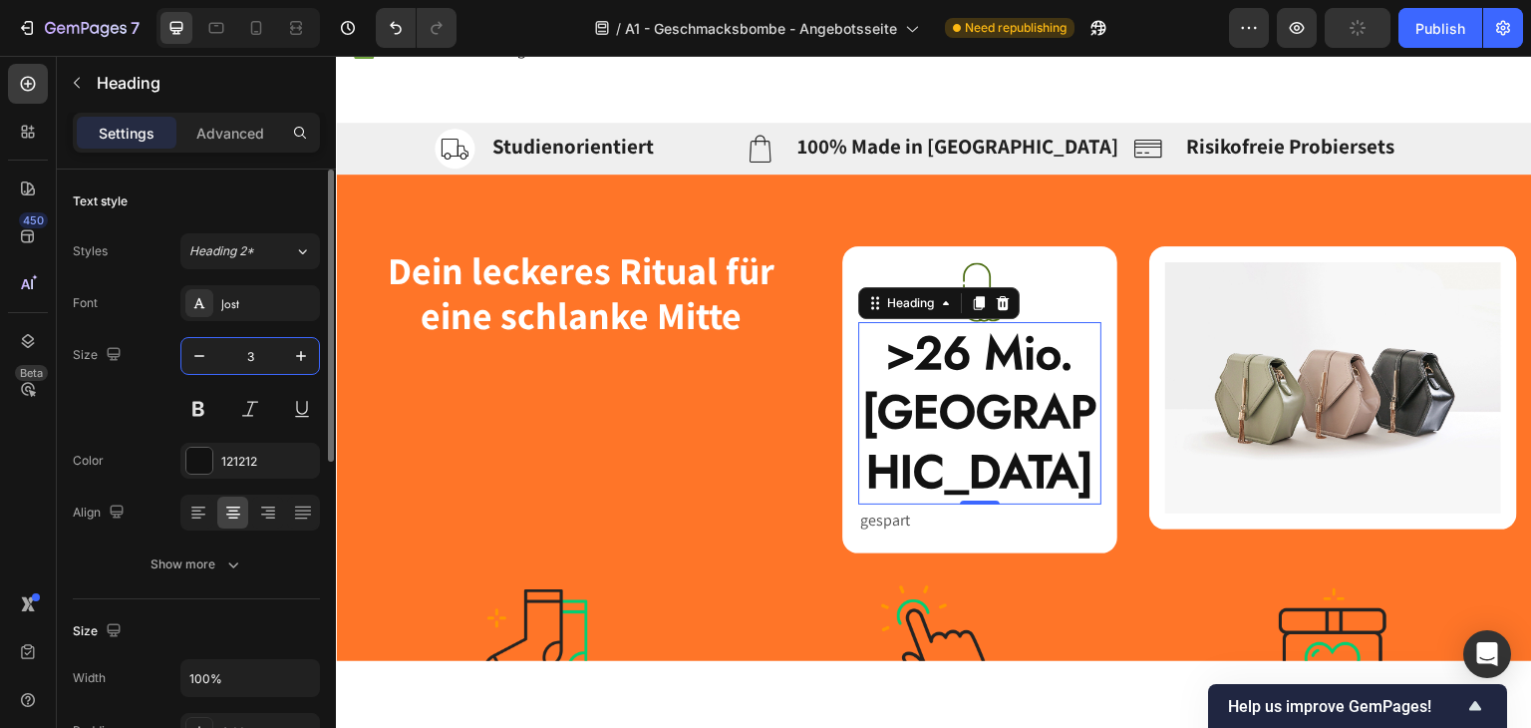
type input "32"
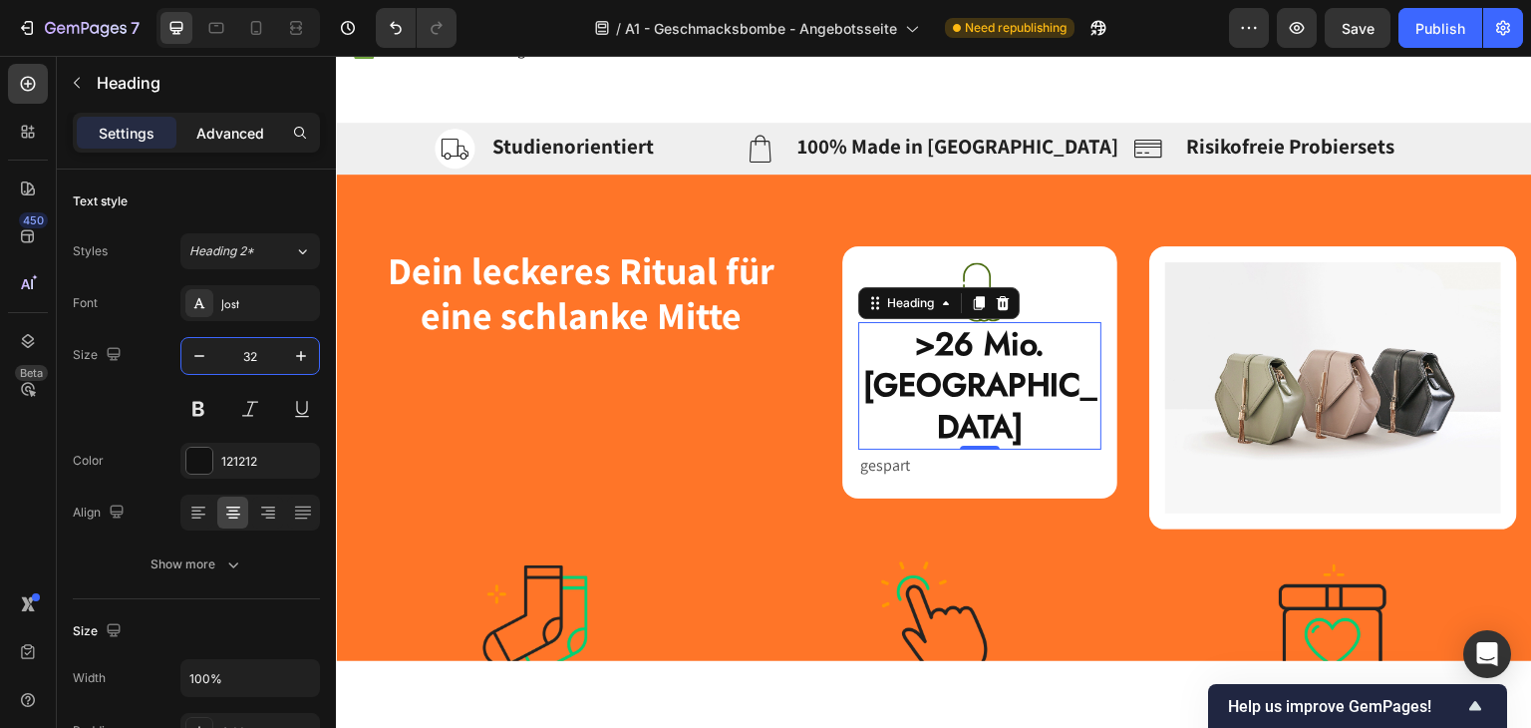
click at [234, 143] on div "Advanced" at bounding box center [230, 133] width 100 height 32
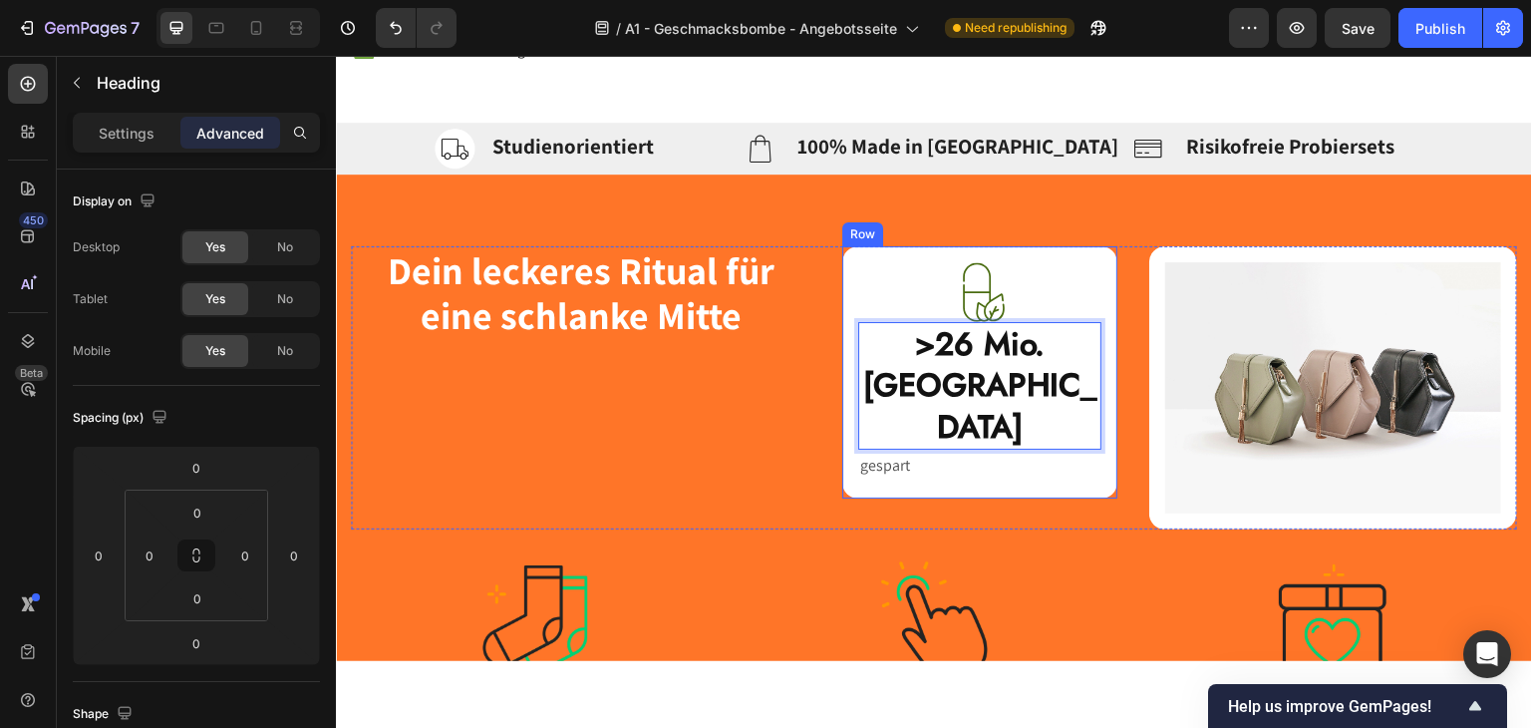
click at [1096, 449] on div "Image >26 Mio. Kalorien Heading 0 gespart Text Block Row" at bounding box center [980, 371] width 276 height 253
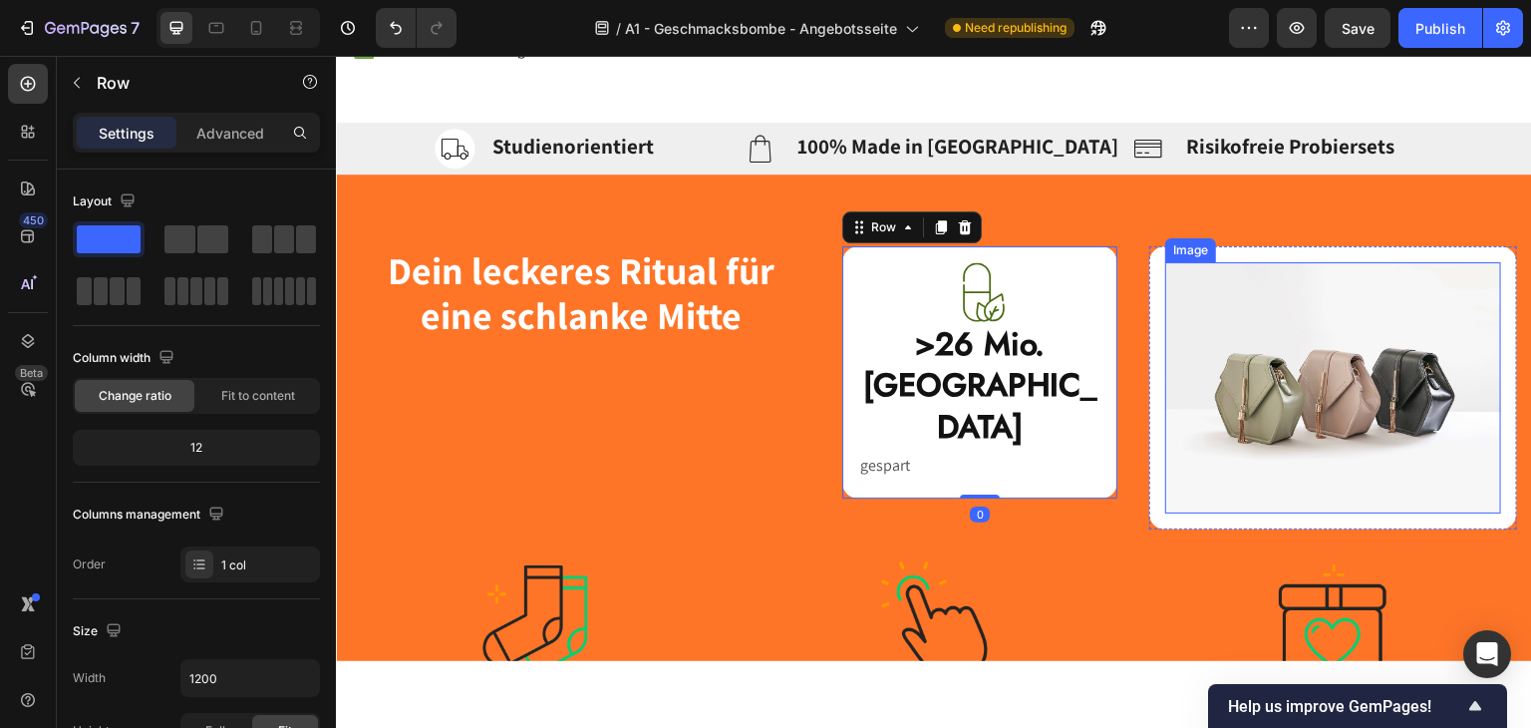
click at [1270, 400] on img at bounding box center [1333, 387] width 336 height 252
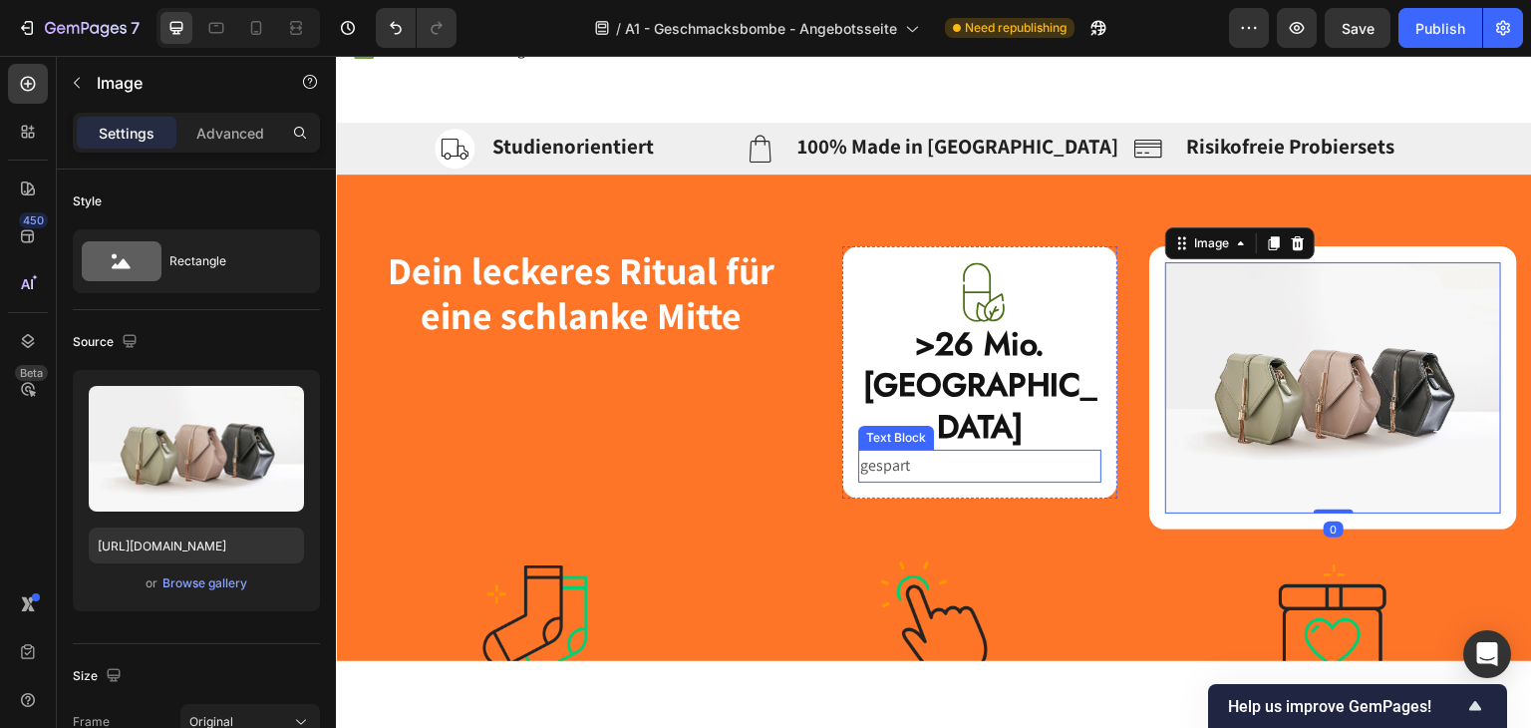
click at [892, 451] on p "gespart" at bounding box center [980, 465] width 240 height 29
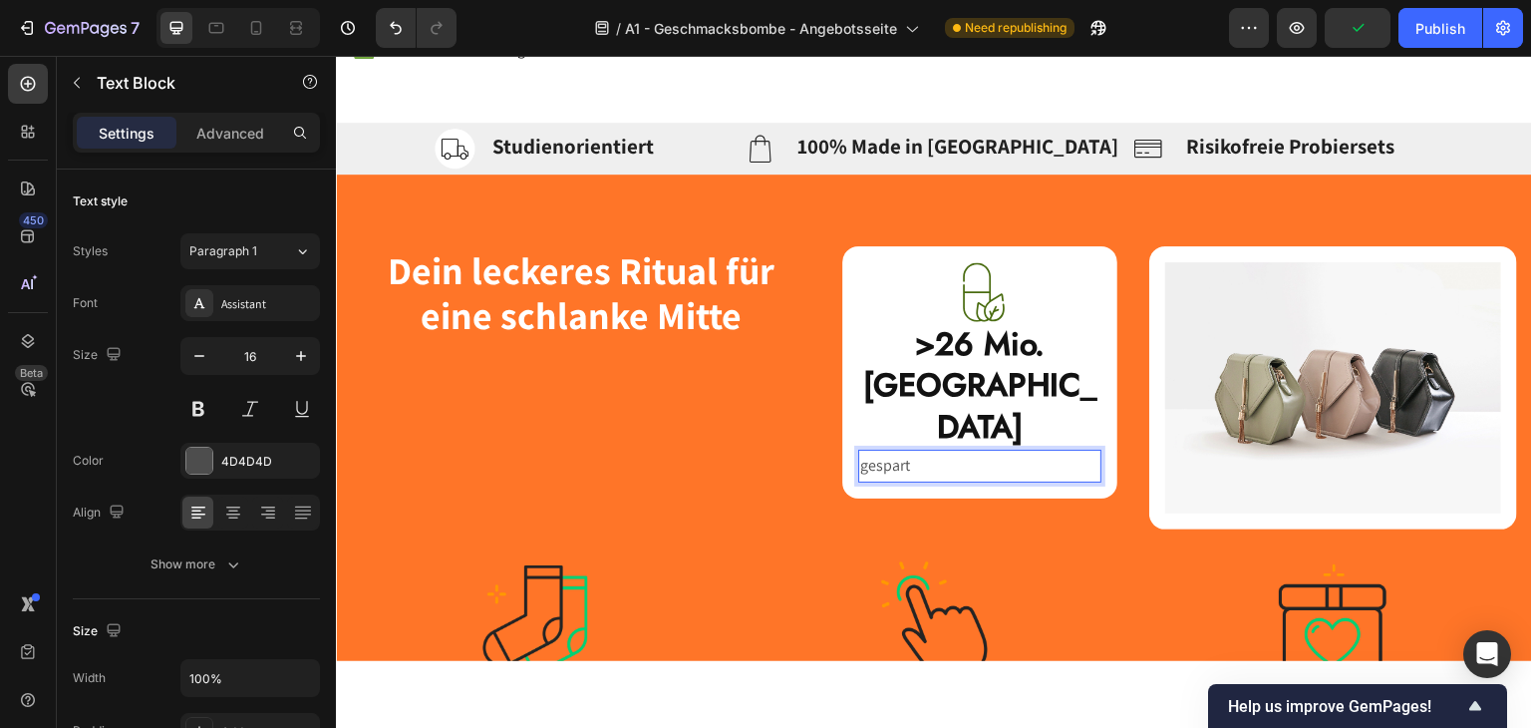
click at [907, 451] on p "gespart" at bounding box center [980, 465] width 240 height 29
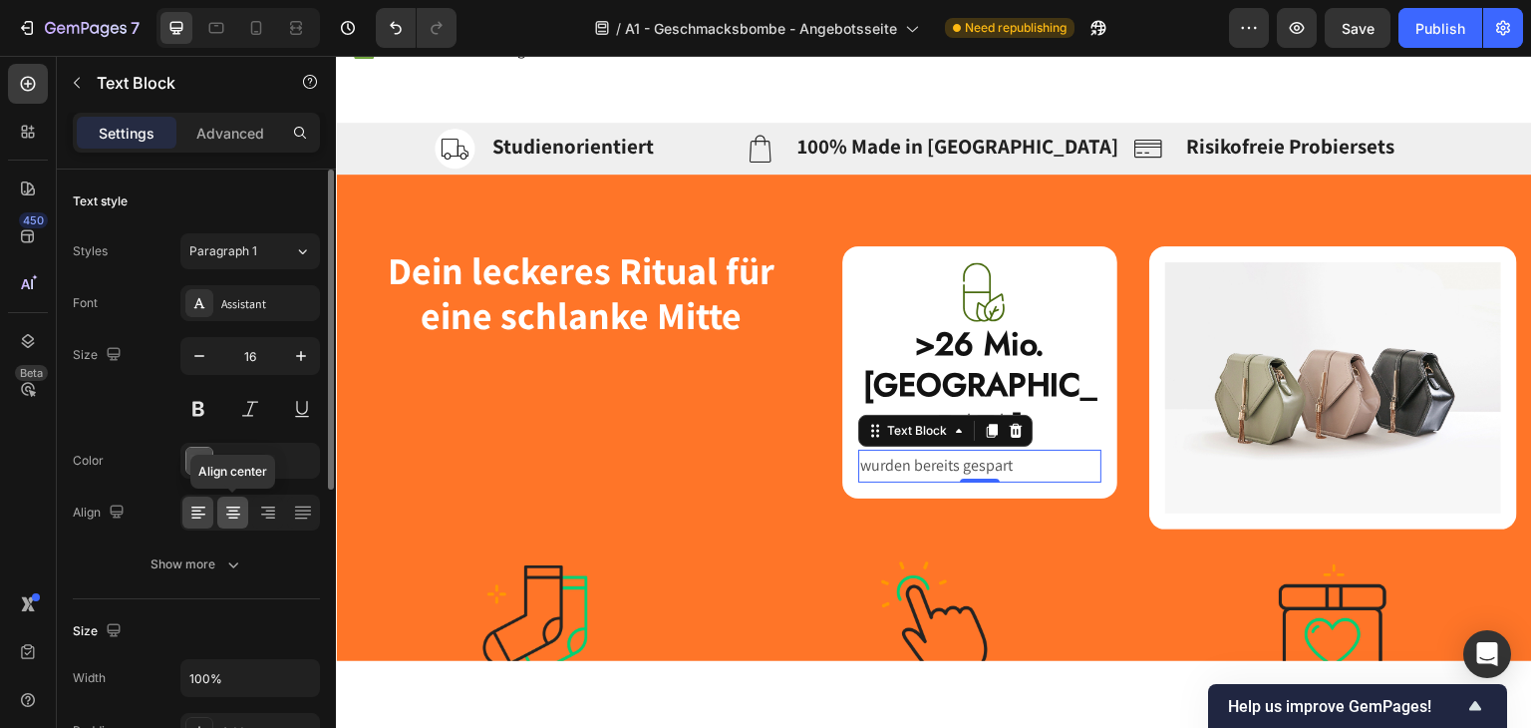
click at [229, 515] on icon at bounding box center [233, 512] width 20 height 20
click at [263, 312] on div "Assistant" at bounding box center [250, 303] width 140 height 36
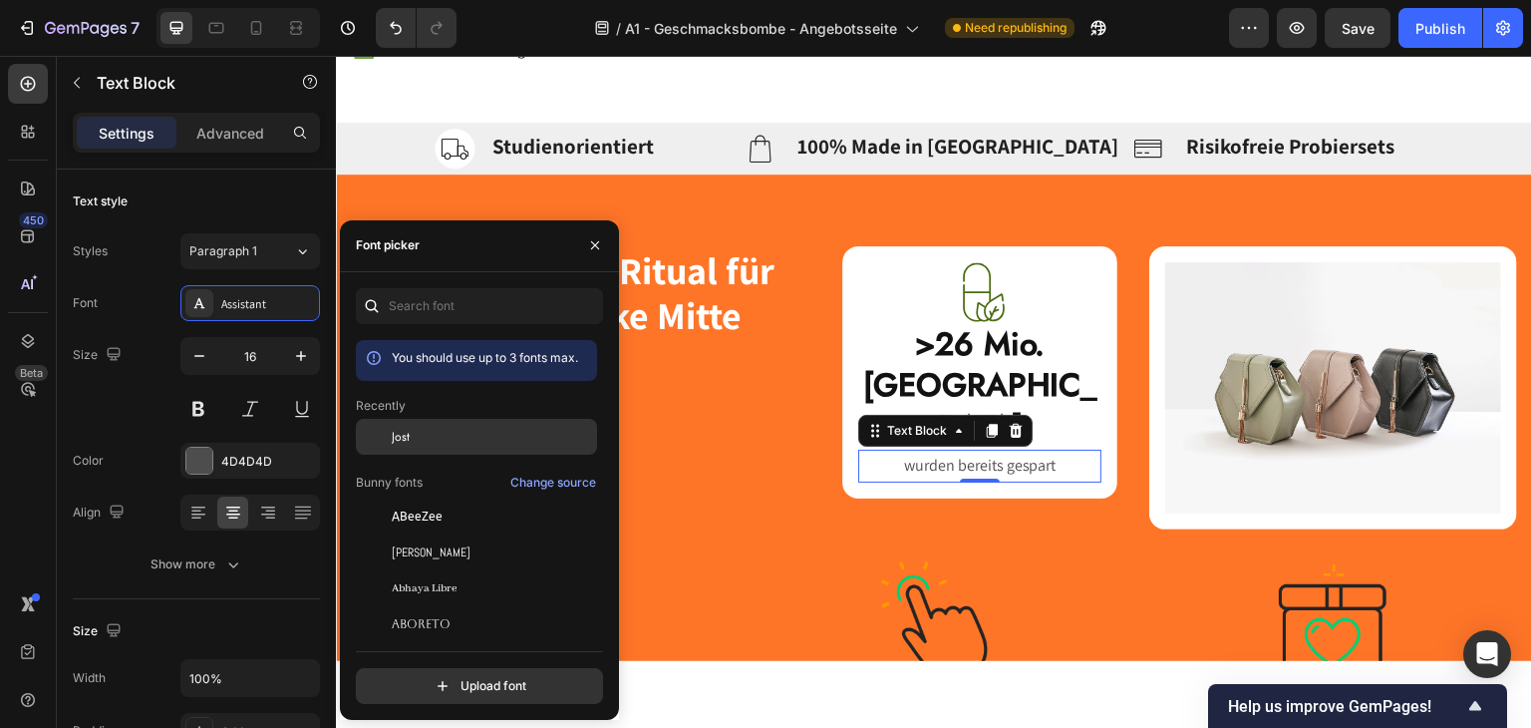
click at [424, 445] on div "Jost" at bounding box center [492, 437] width 201 height 18
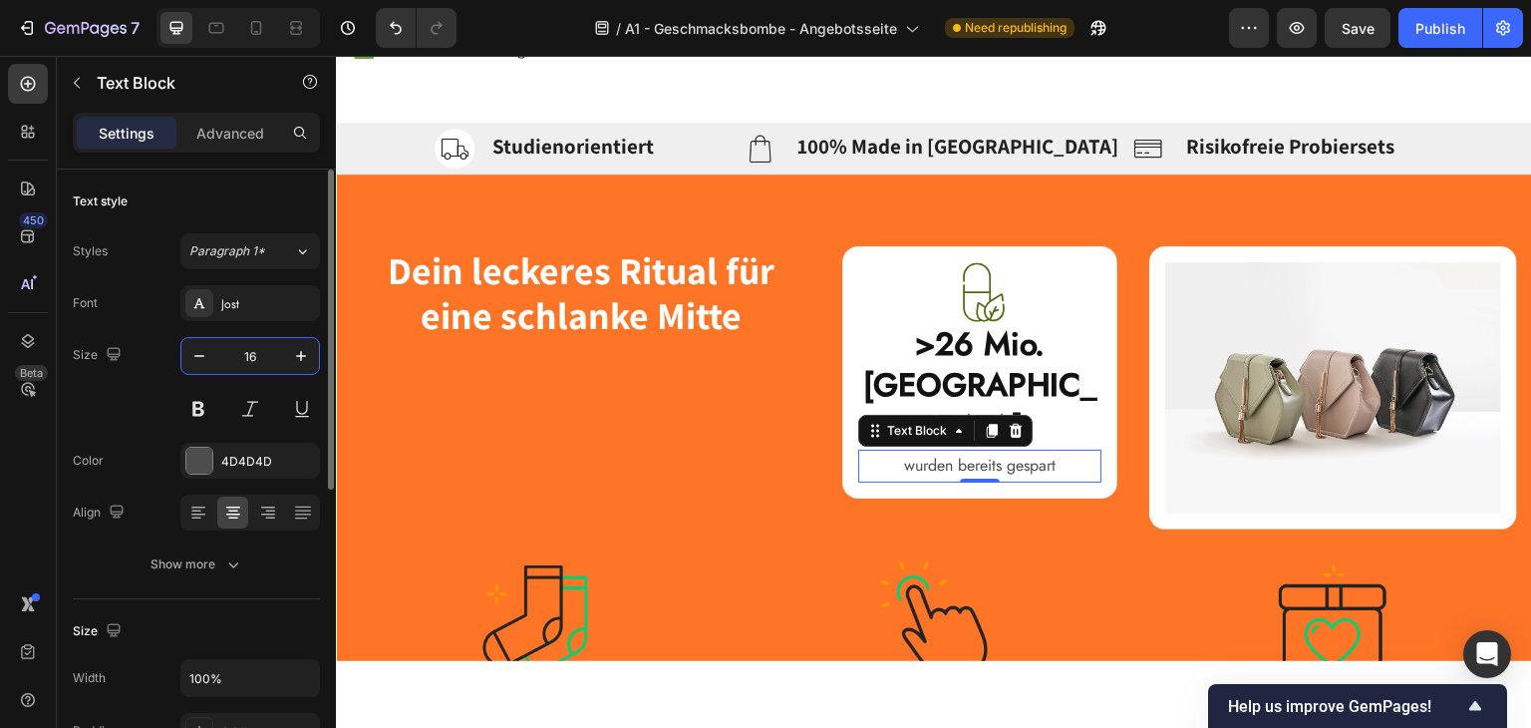
click at [258, 352] on input "16" at bounding box center [250, 356] width 66 height 36
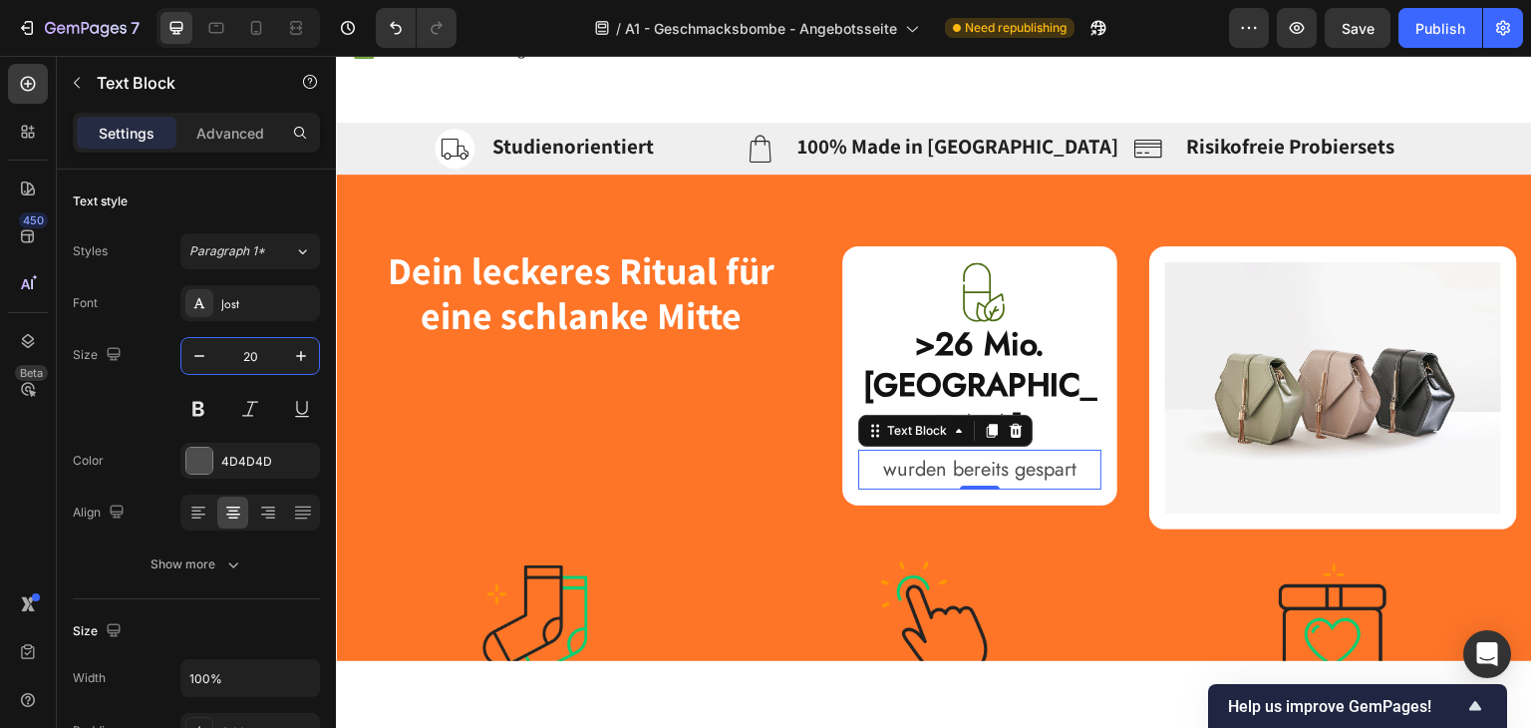
type input "20"
click at [943, 449] on div "wurden bereits gespart" at bounding box center [980, 469] width 244 height 40
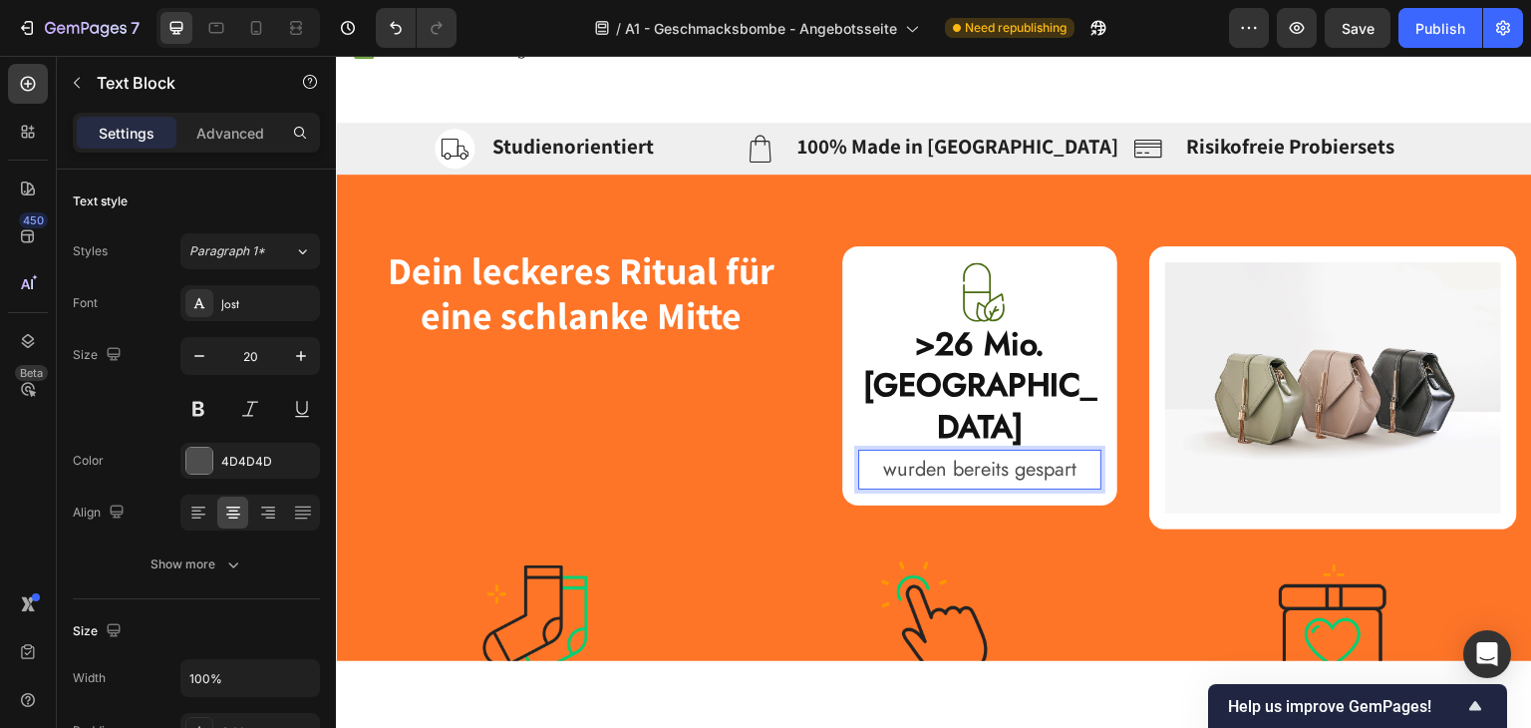
click at [935, 451] on p "wurden bereits gespart" at bounding box center [980, 469] width 240 height 36
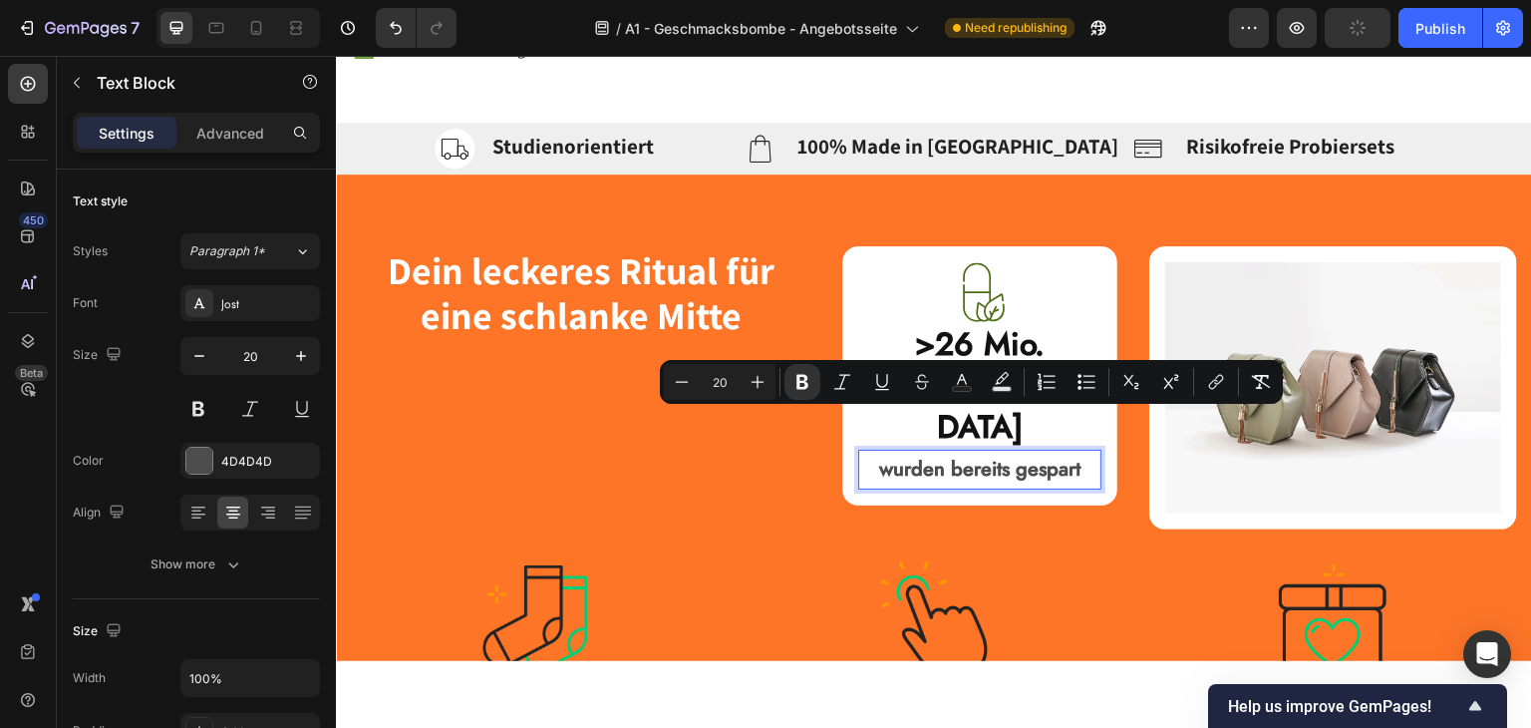
click at [994, 488] on div "Image ⁠⁠⁠⁠⁠⁠⁠ >26 Mio. Kalorien Heading wurden bereits gespart Text Block 0 Row" at bounding box center [980, 387] width 276 height 284
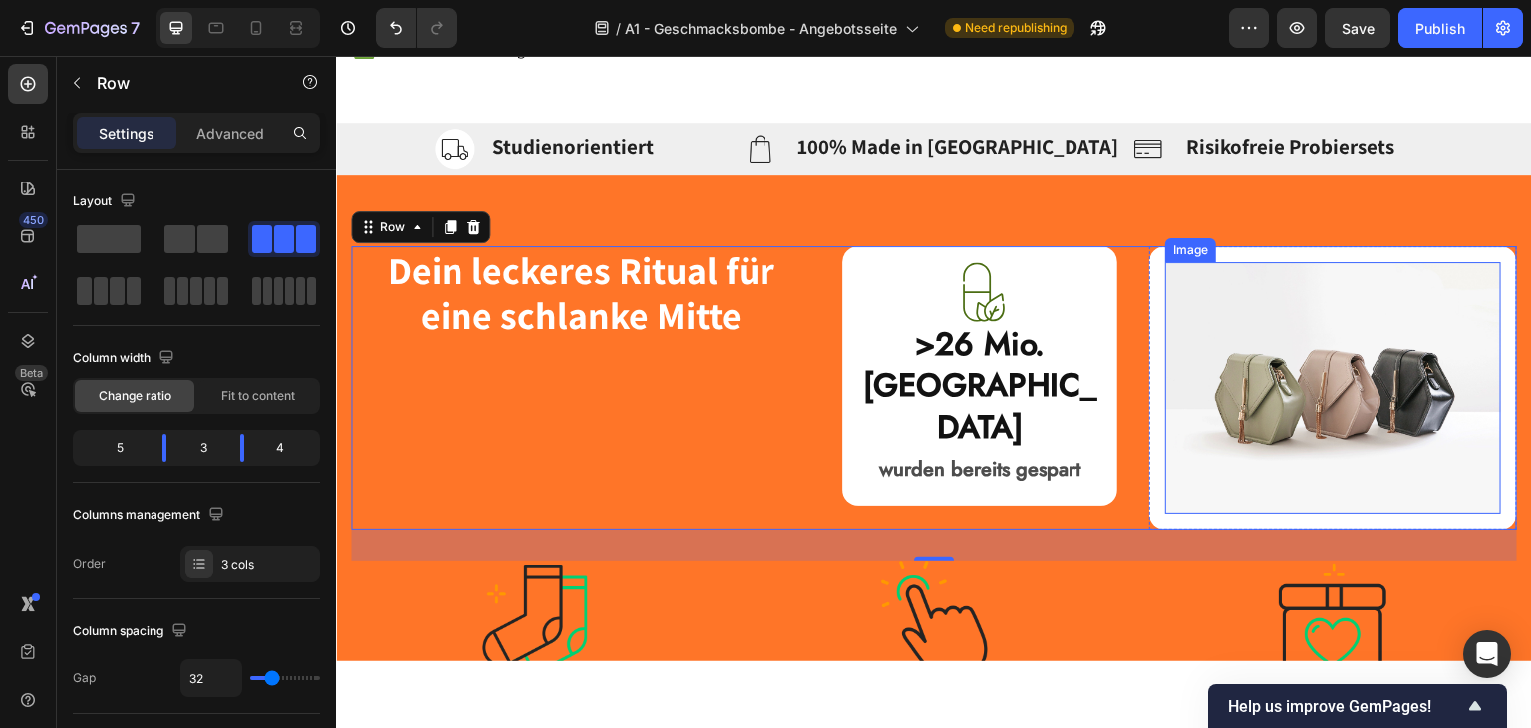
click at [1343, 343] on img at bounding box center [1333, 387] width 336 height 252
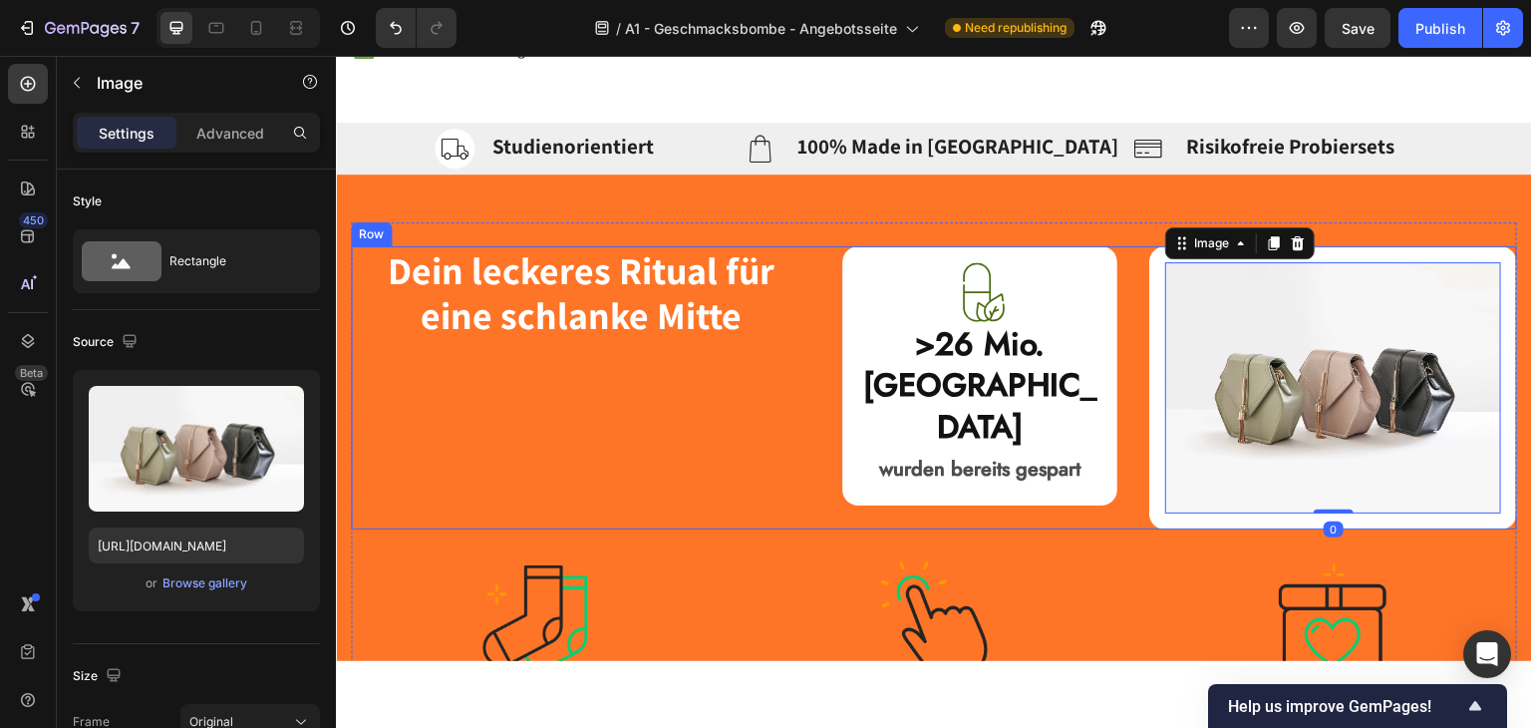
click at [650, 386] on div "Dein leckeres Ritual für eine schlanke Mitte Heading" at bounding box center [581, 387] width 460 height 284
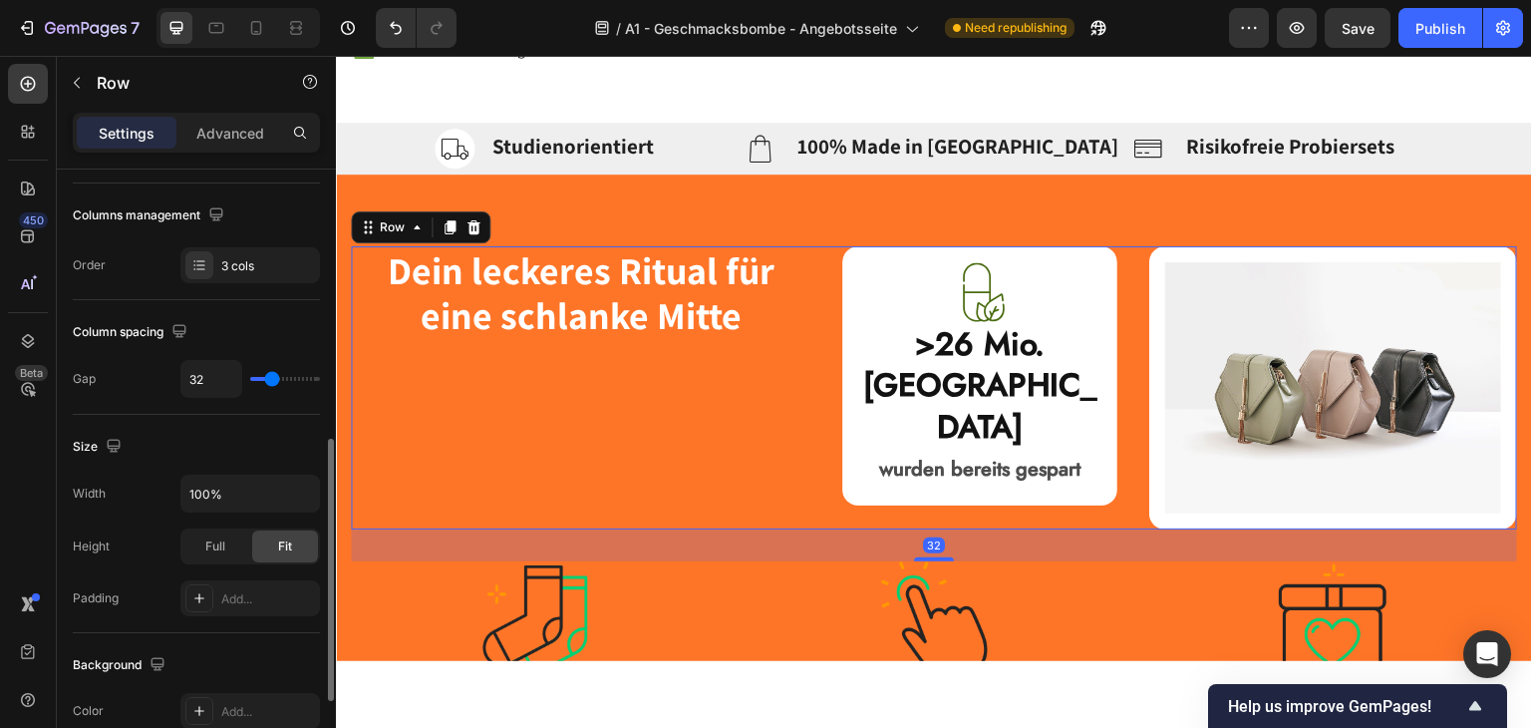
scroll to position [825, 0]
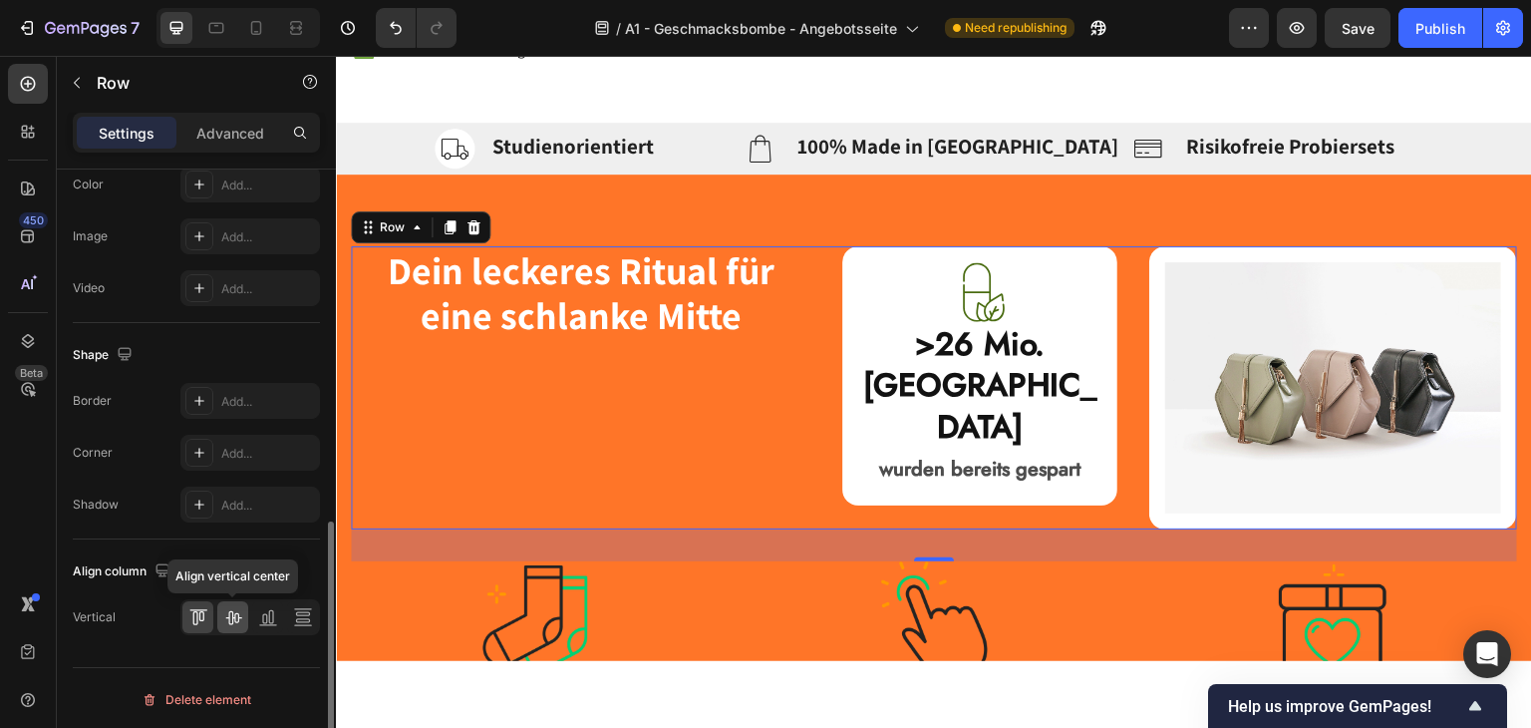
click at [231, 607] on icon at bounding box center [233, 617] width 20 height 20
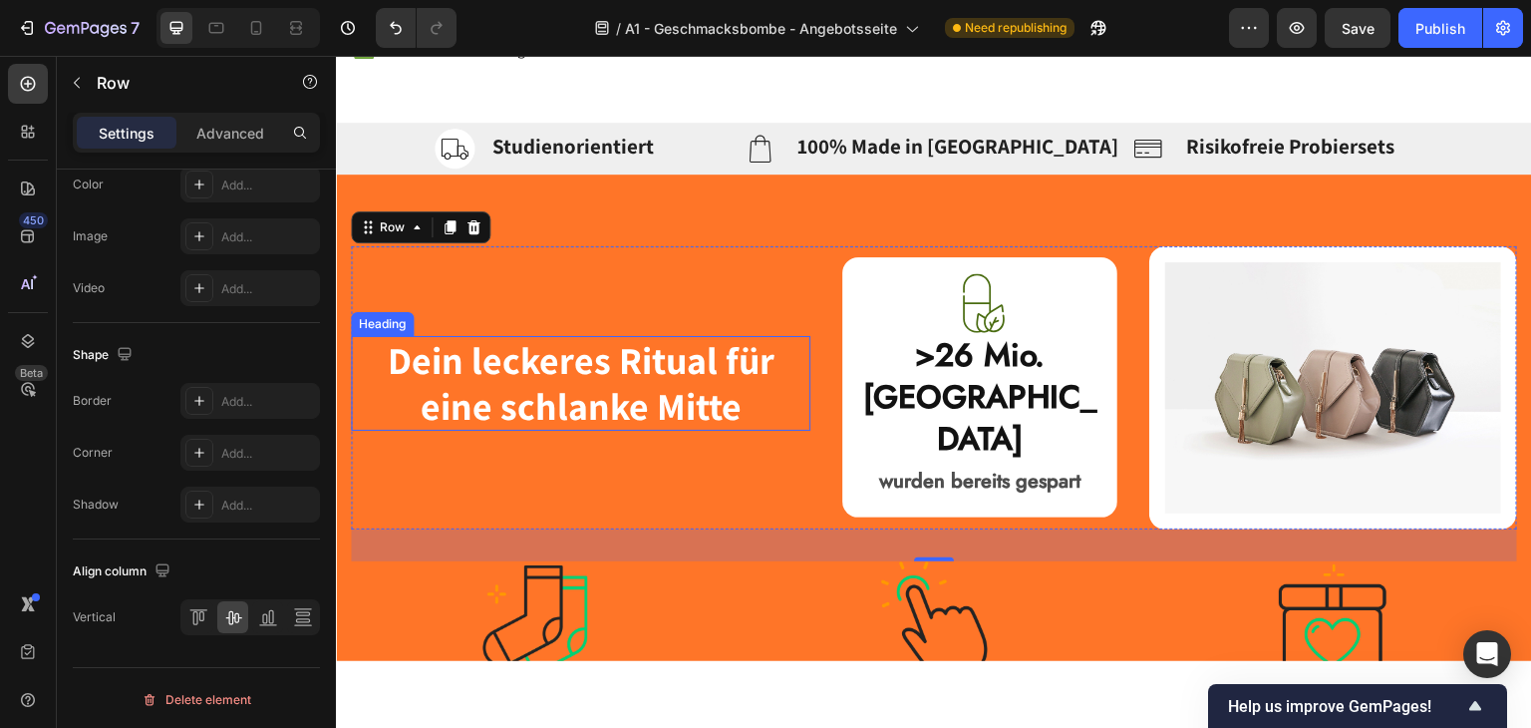
click at [693, 384] on strong "Dein leckeres Ritual für eine schlanke Mitte" at bounding box center [580, 382] width 387 height 96
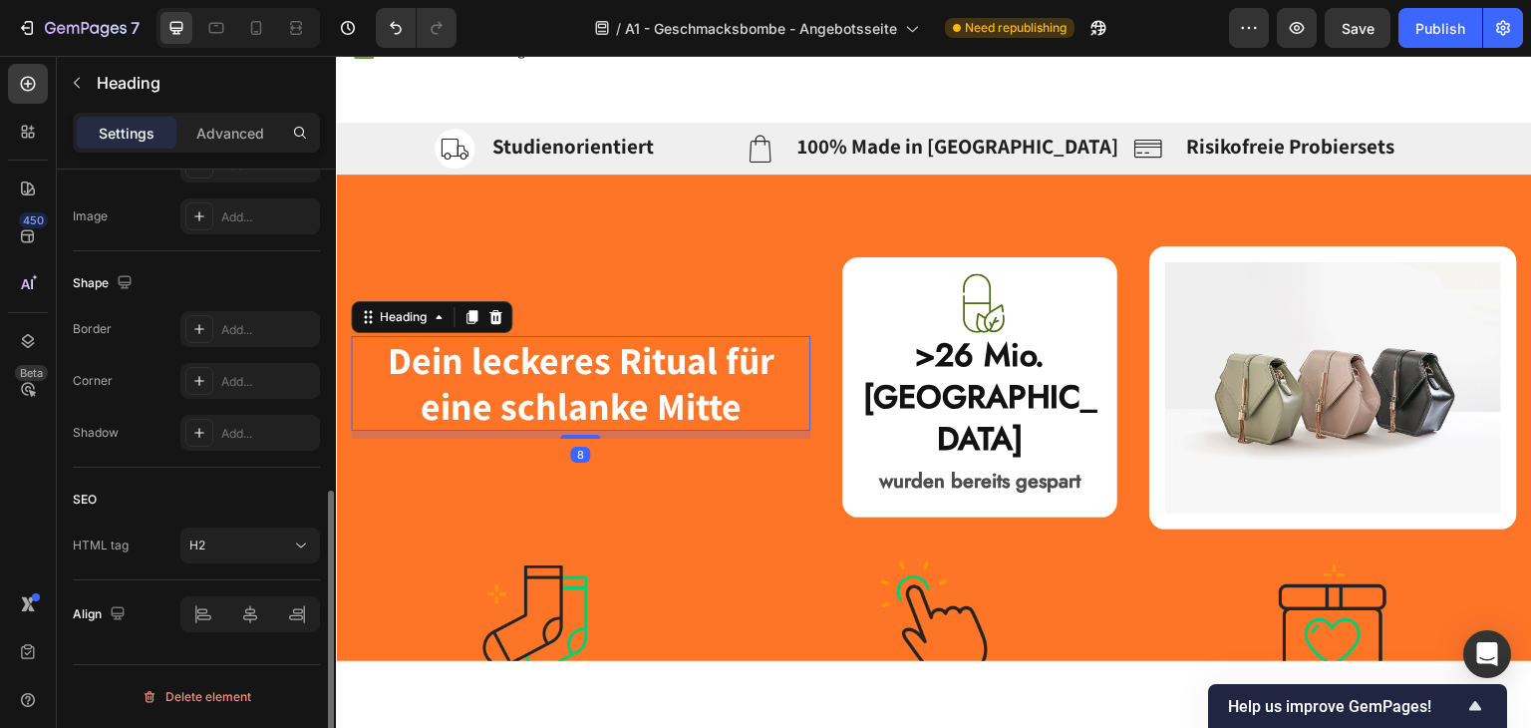
scroll to position [0, 0]
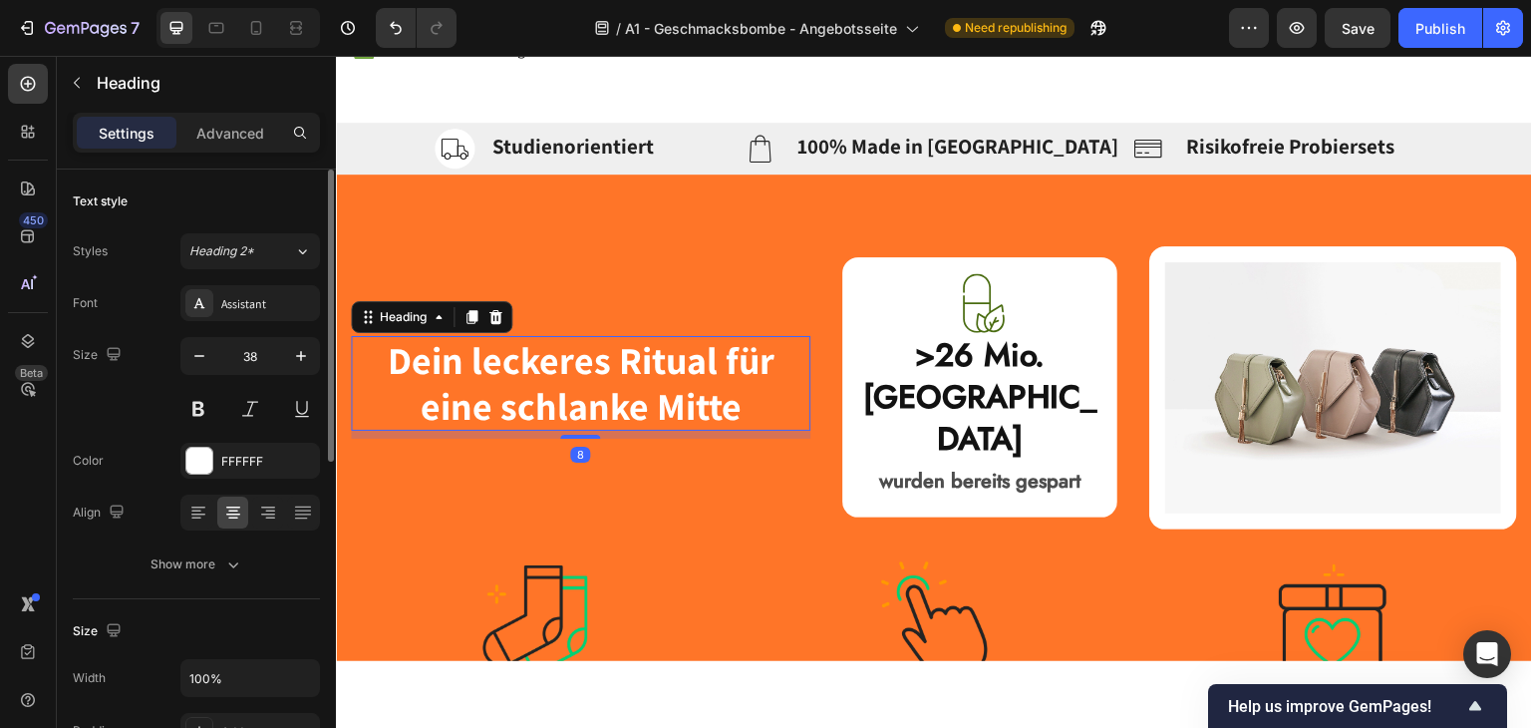
click at [769, 386] on h2 "Dein leckeres Ritual für eine schlanke Mitte" at bounding box center [581, 382] width 460 height 95
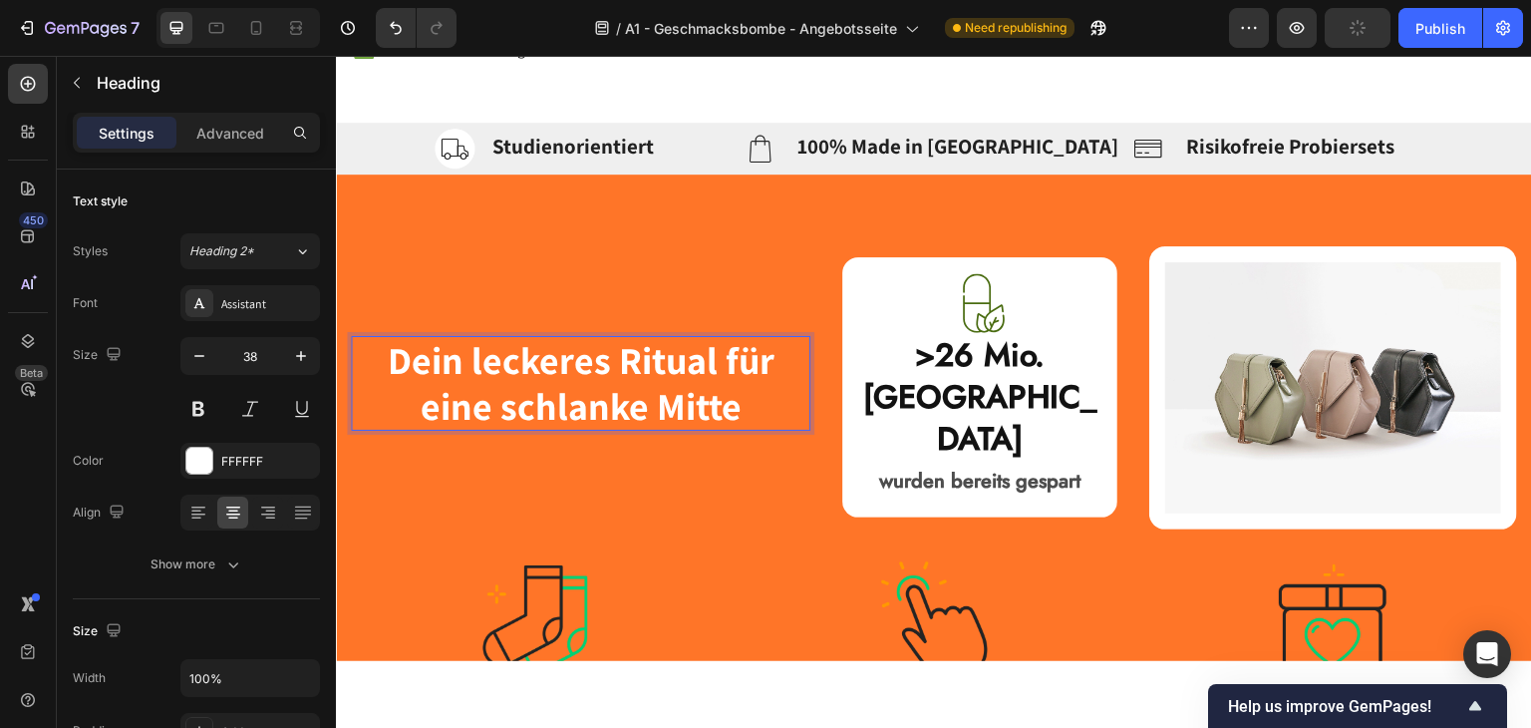
click at [417, 402] on p "Dein leckeres Ritual für eine schlanke Mitte" at bounding box center [581, 382] width 456 height 91
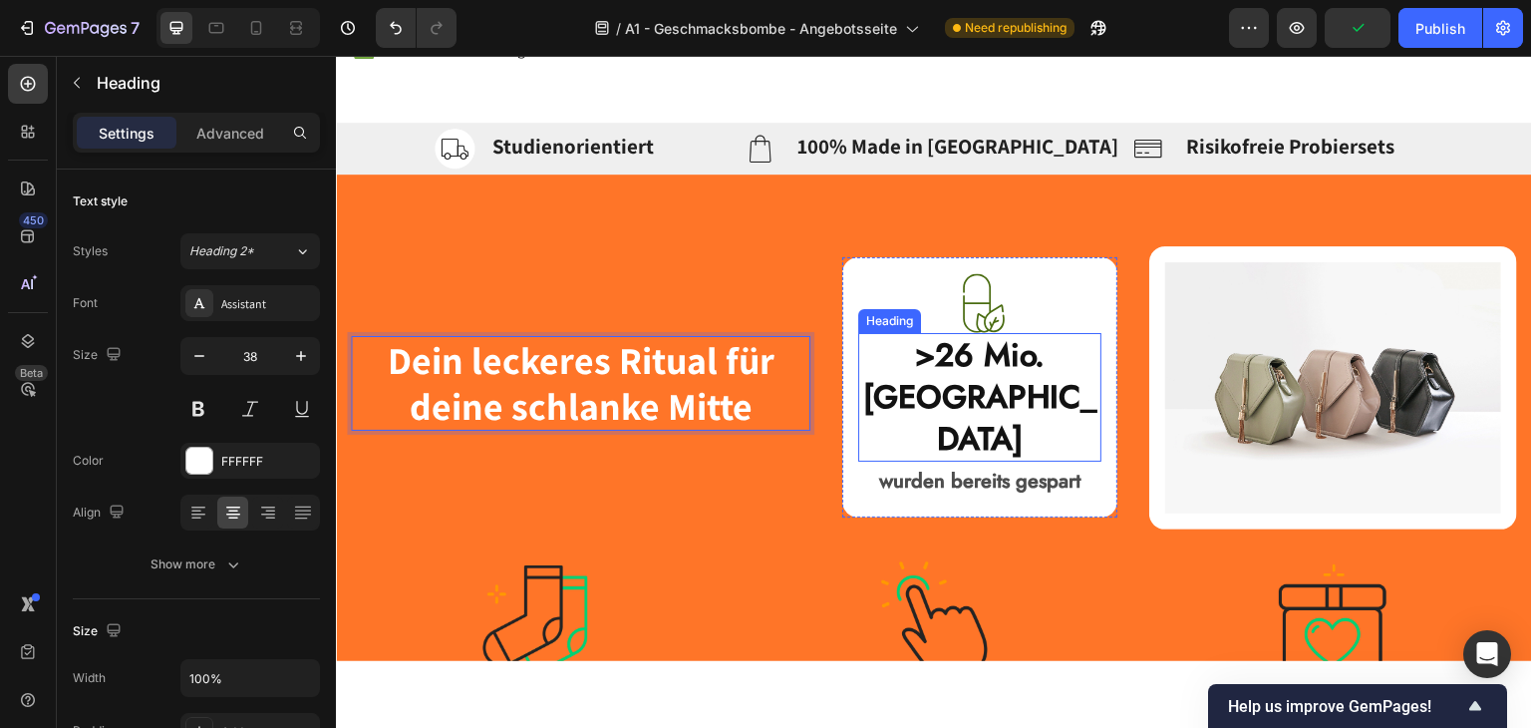
click at [923, 405] on strong ">26 Mio. Kalorien" at bounding box center [980, 395] width 234 height 129
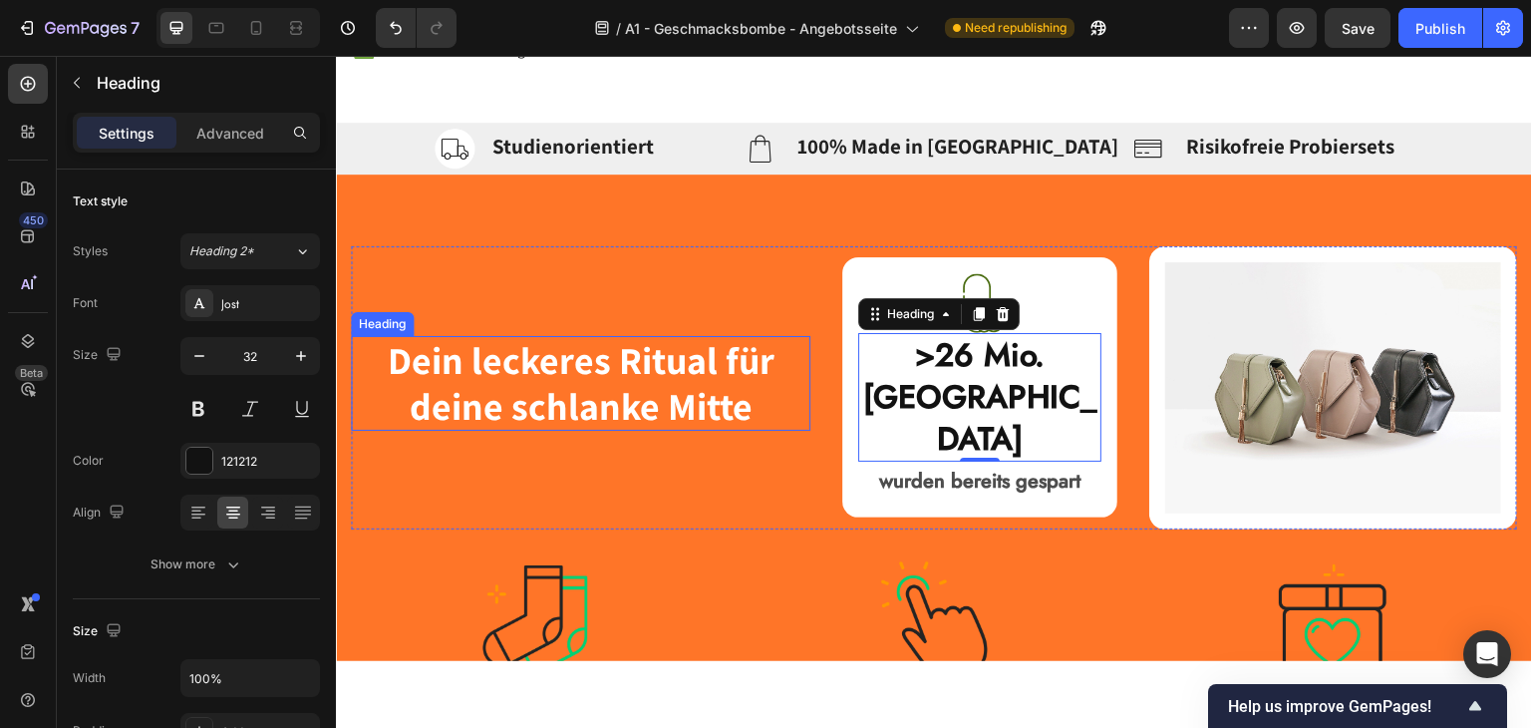
drag, startPoint x: 739, startPoint y: 360, endPoint x: 747, endPoint y: 395, distance: 35.8
click at [737, 360] on strong "Dein leckeres Ritual für deine schlanke Mitte" at bounding box center [580, 382] width 387 height 96
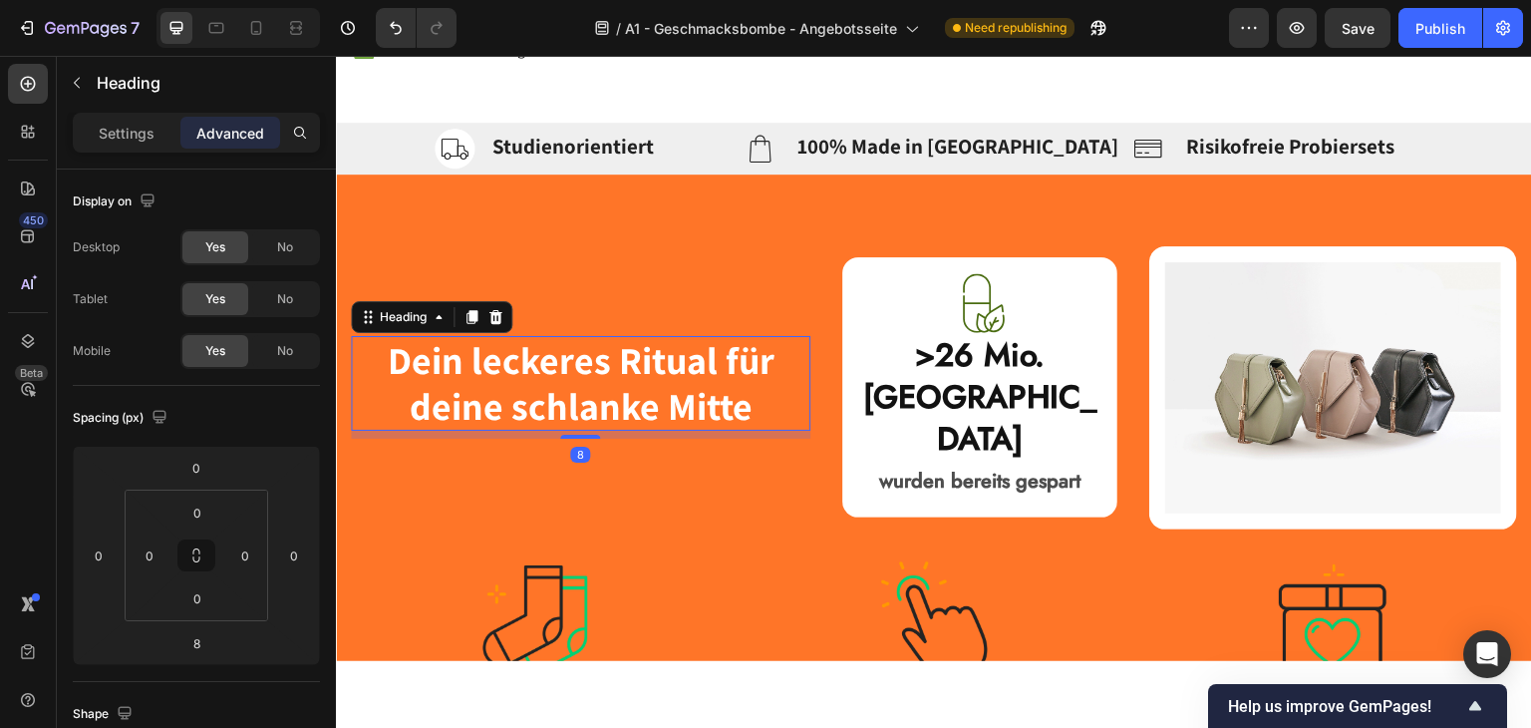
click at [122, 115] on div "Settings Advanced" at bounding box center [196, 133] width 247 height 40
click at [128, 144] on div "Settings" at bounding box center [127, 133] width 100 height 32
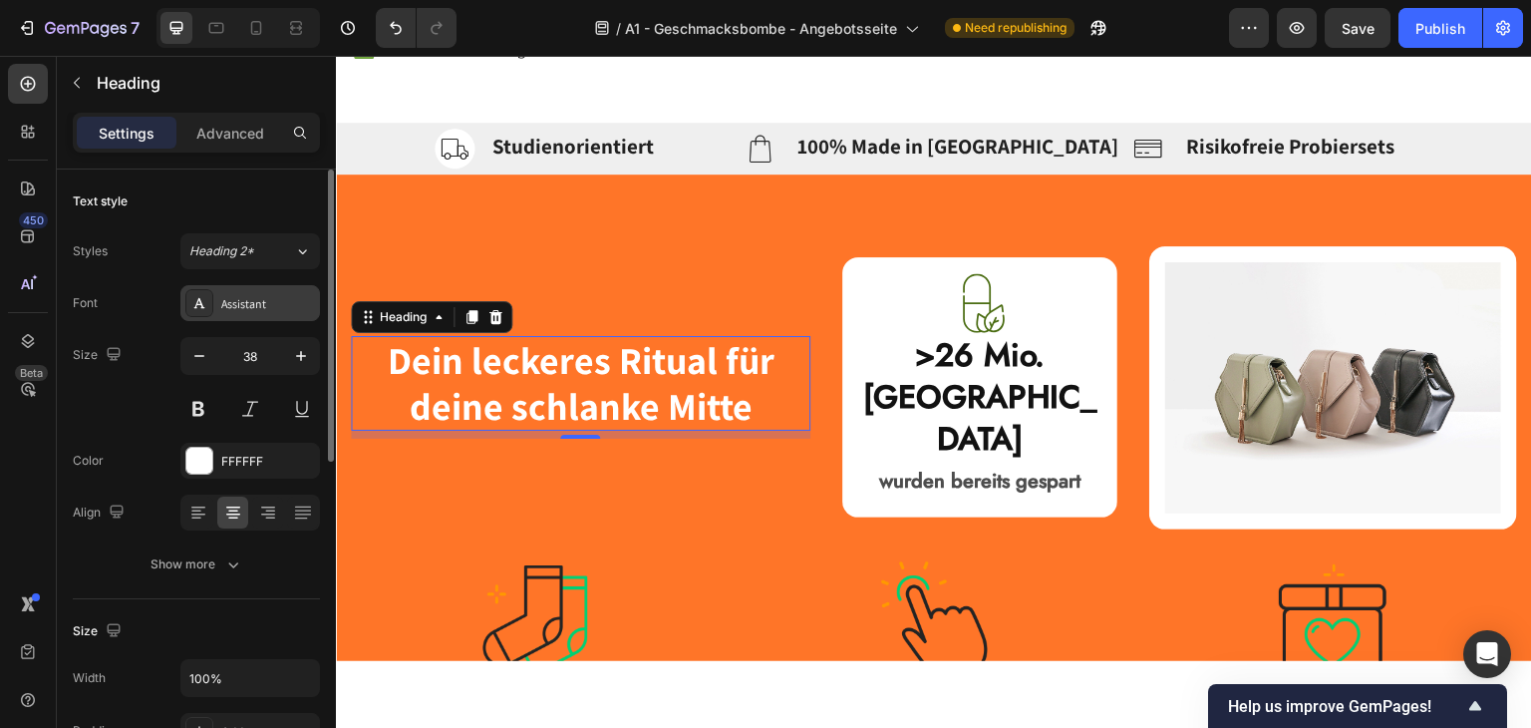
click at [234, 295] on div "Assistant" at bounding box center [268, 304] width 94 height 18
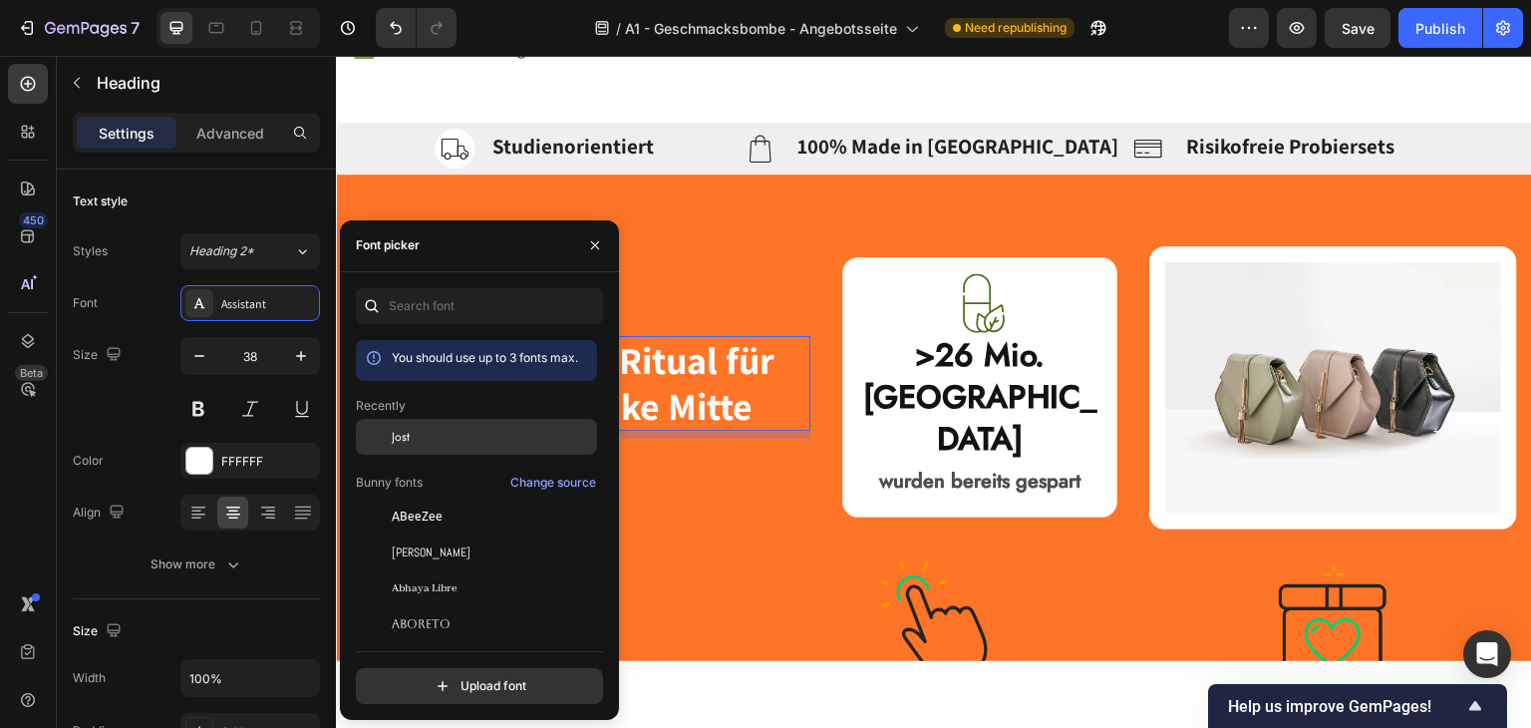
click at [435, 446] on div "Jost" at bounding box center [476, 437] width 241 height 36
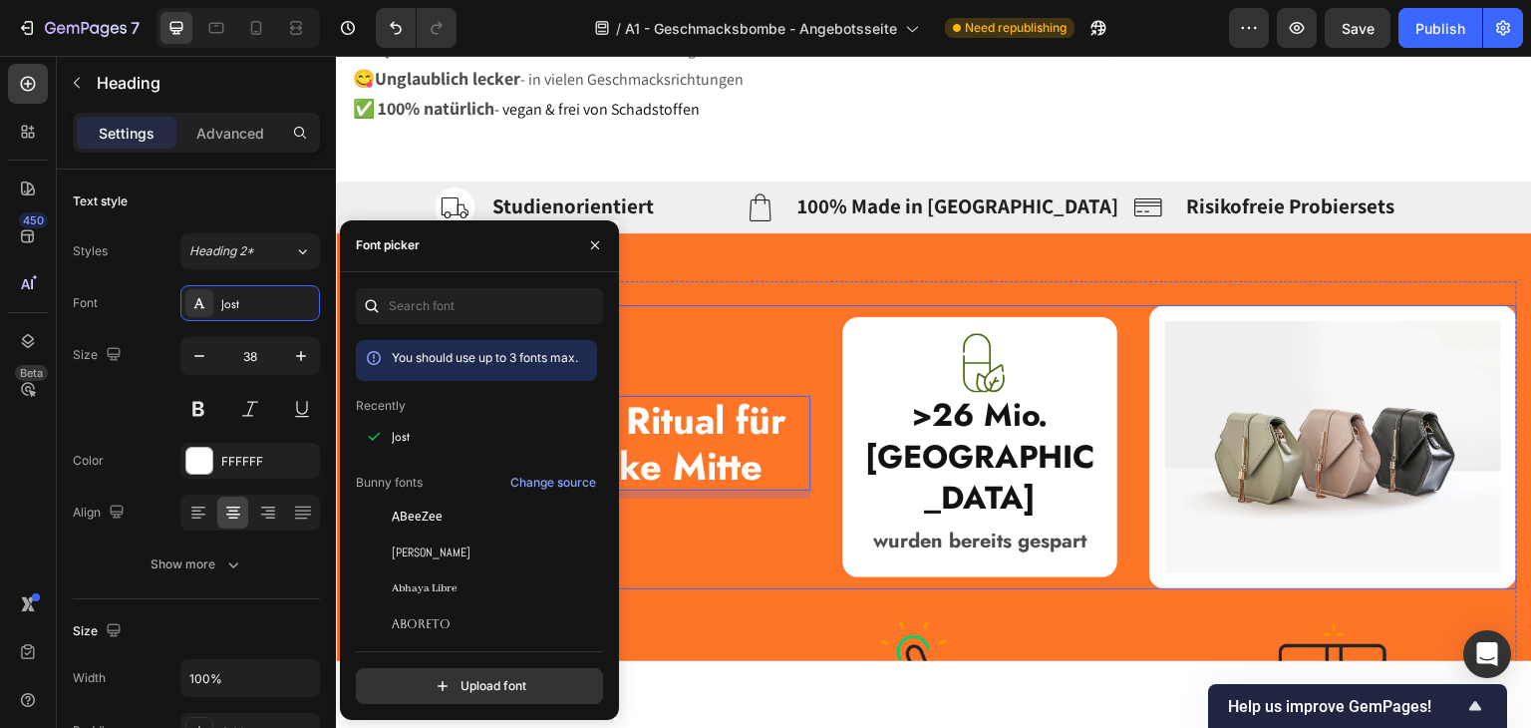
click at [923, 525] on strong "wurden bereits gespart" at bounding box center [979, 539] width 213 height 29
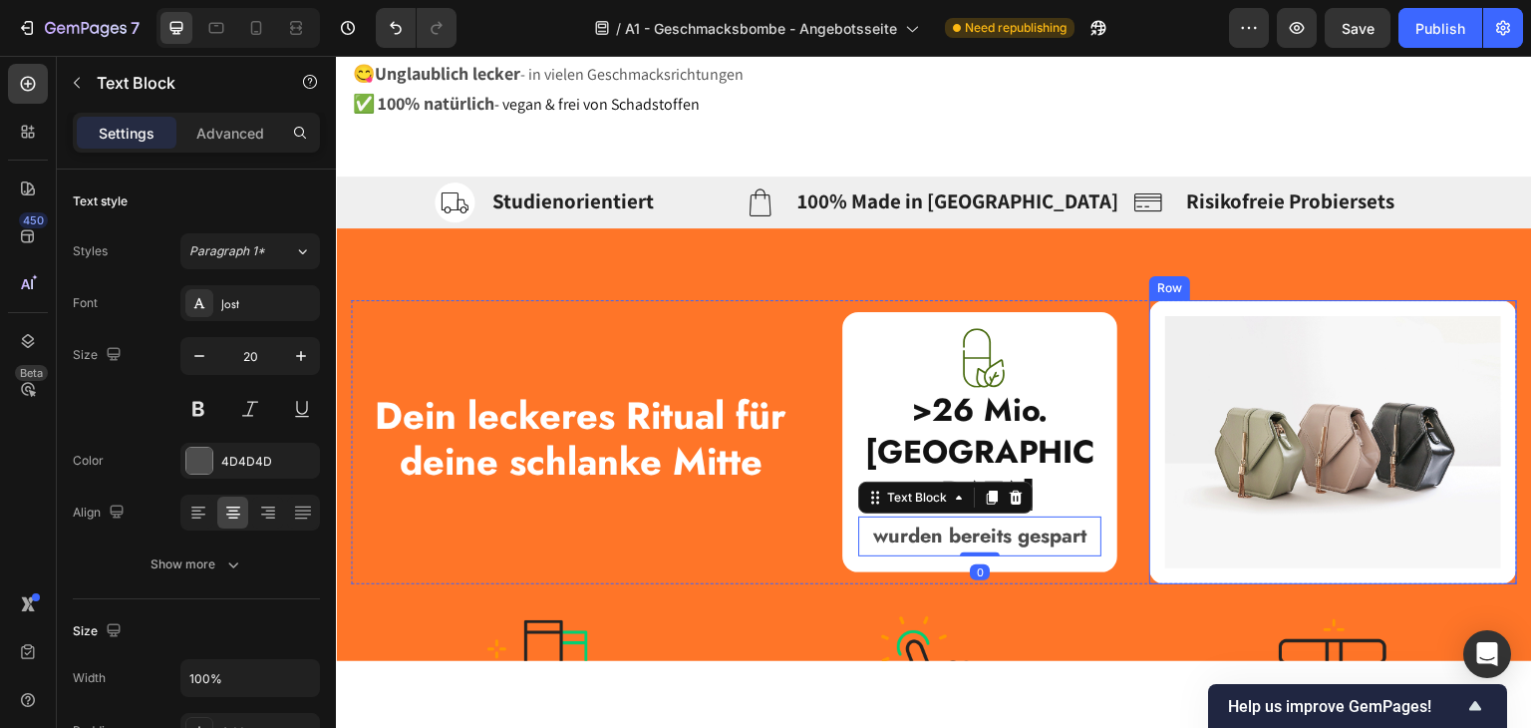
scroll to position [748, 0]
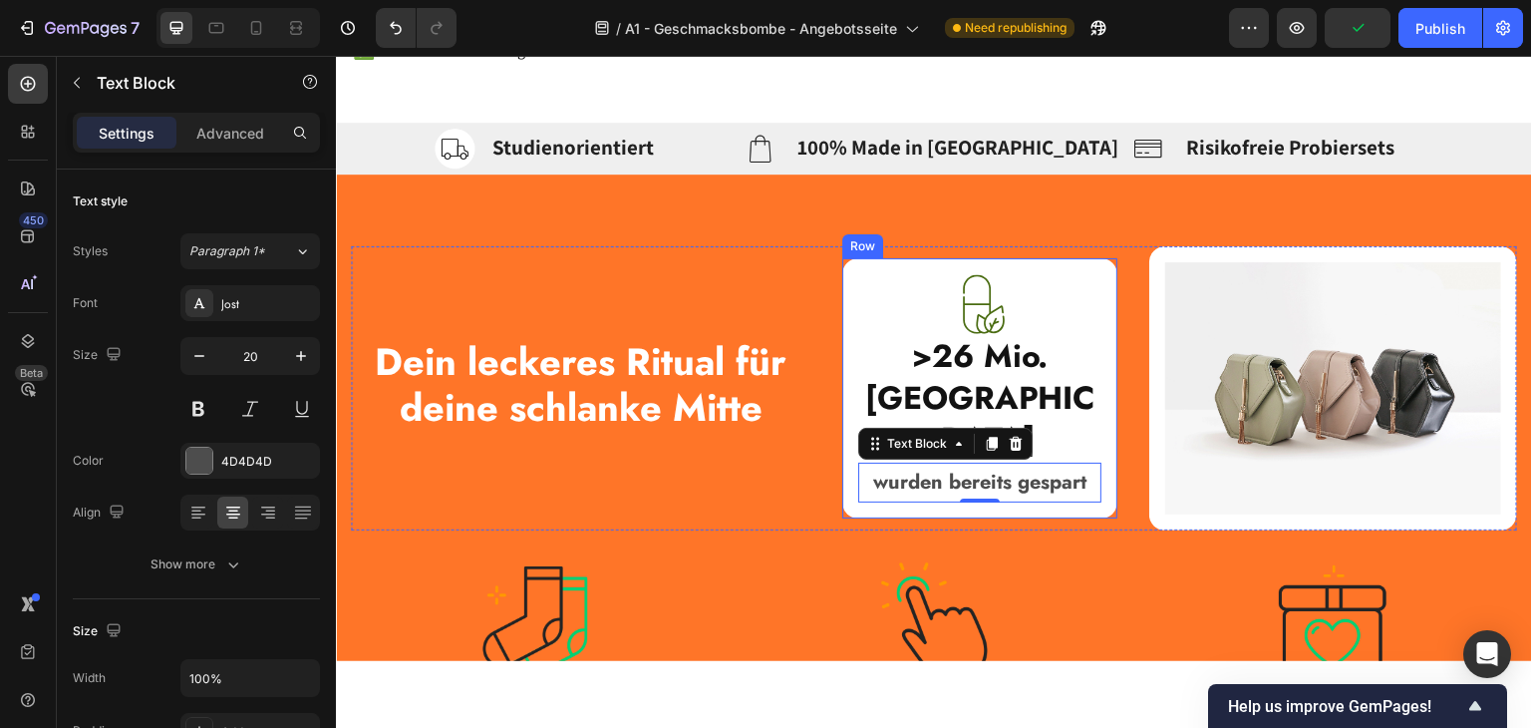
click at [845, 315] on div "Image ⁠⁠⁠⁠⁠⁠⁠ >26 Mio. Kalorien Heading wurden bereits gespart Text Block 0 Row" at bounding box center [980, 387] width 276 height 260
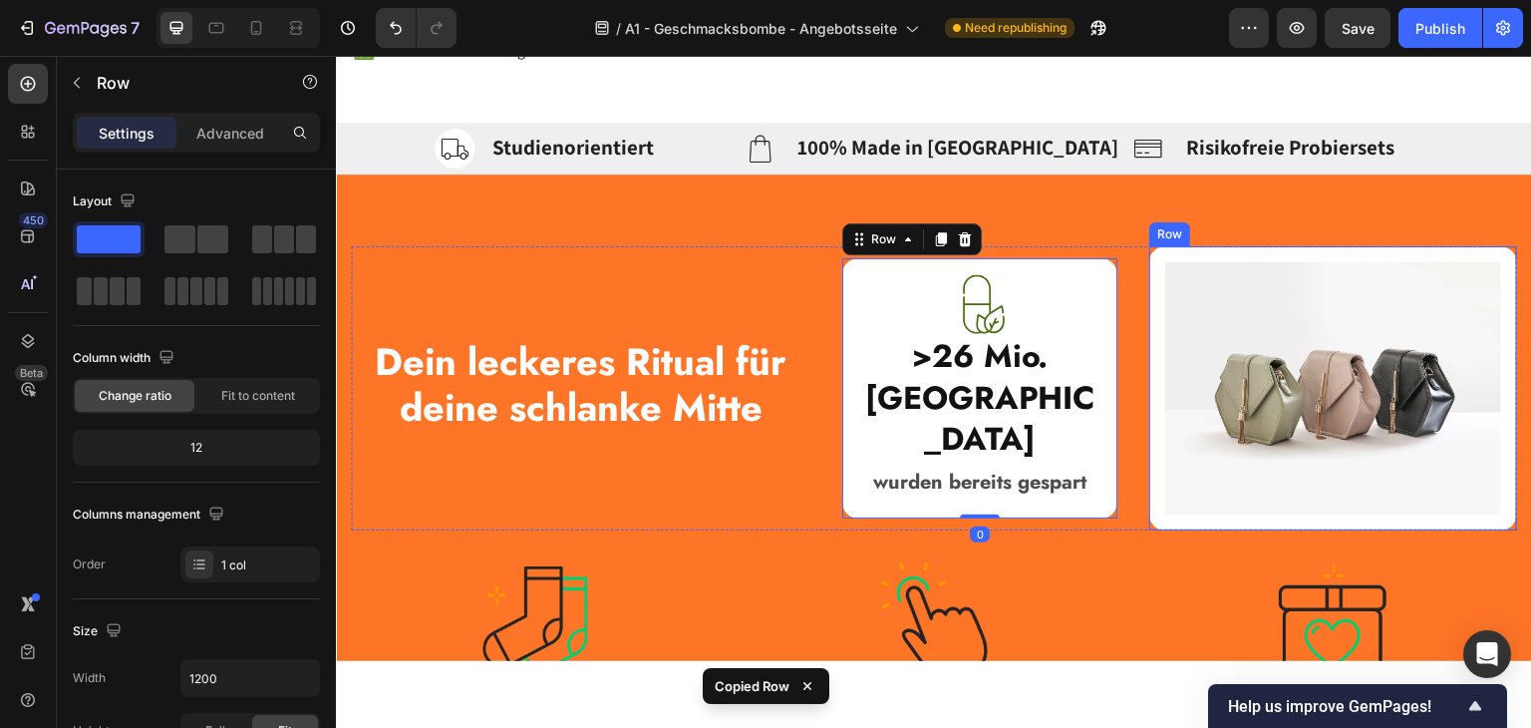
click at [1149, 290] on div "Image Row" at bounding box center [1333, 387] width 368 height 284
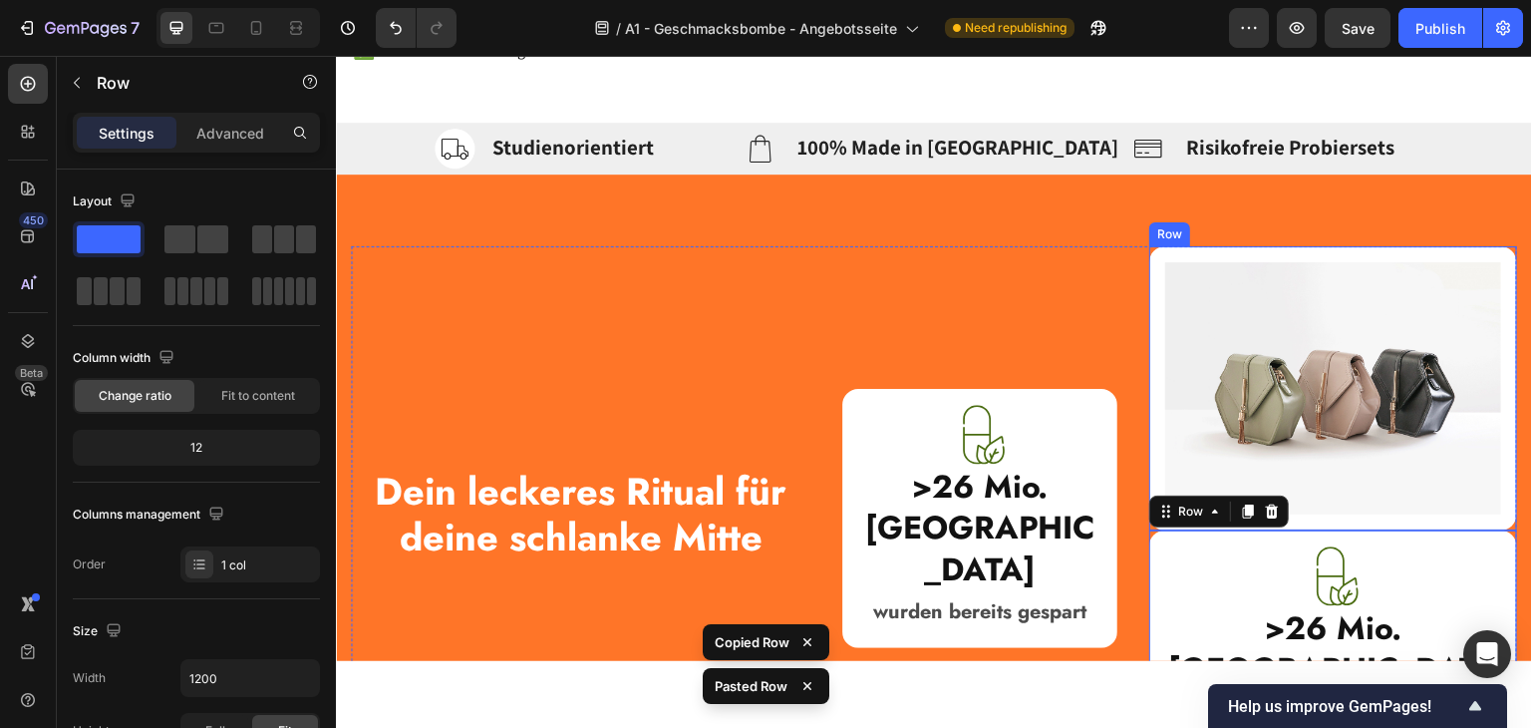
click at [1151, 323] on div "Image Row" at bounding box center [1333, 387] width 368 height 284
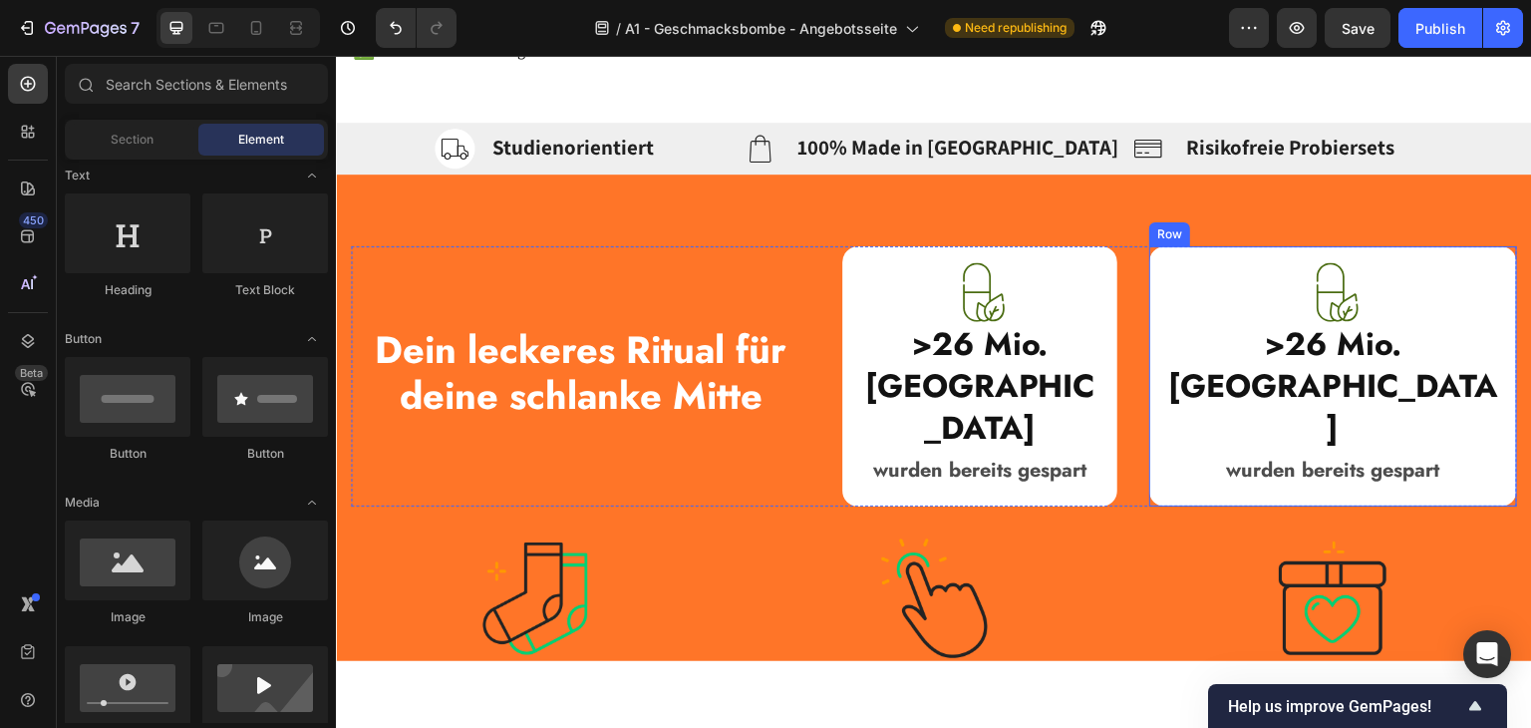
click at [1299, 455] on strong "wurden bereits gespart" at bounding box center [1333, 469] width 213 height 29
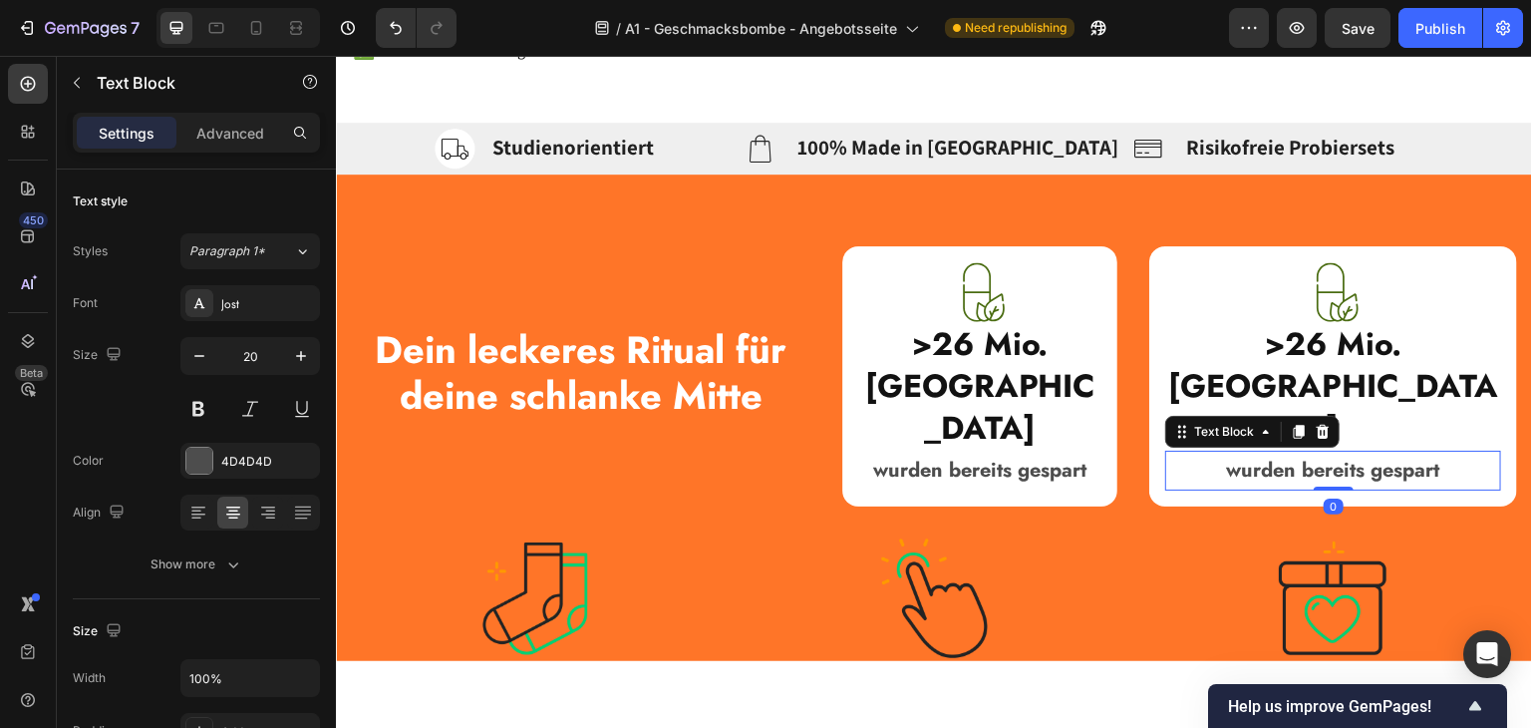
click at [1299, 455] on strong "wurden bereits gespart" at bounding box center [1333, 469] width 213 height 29
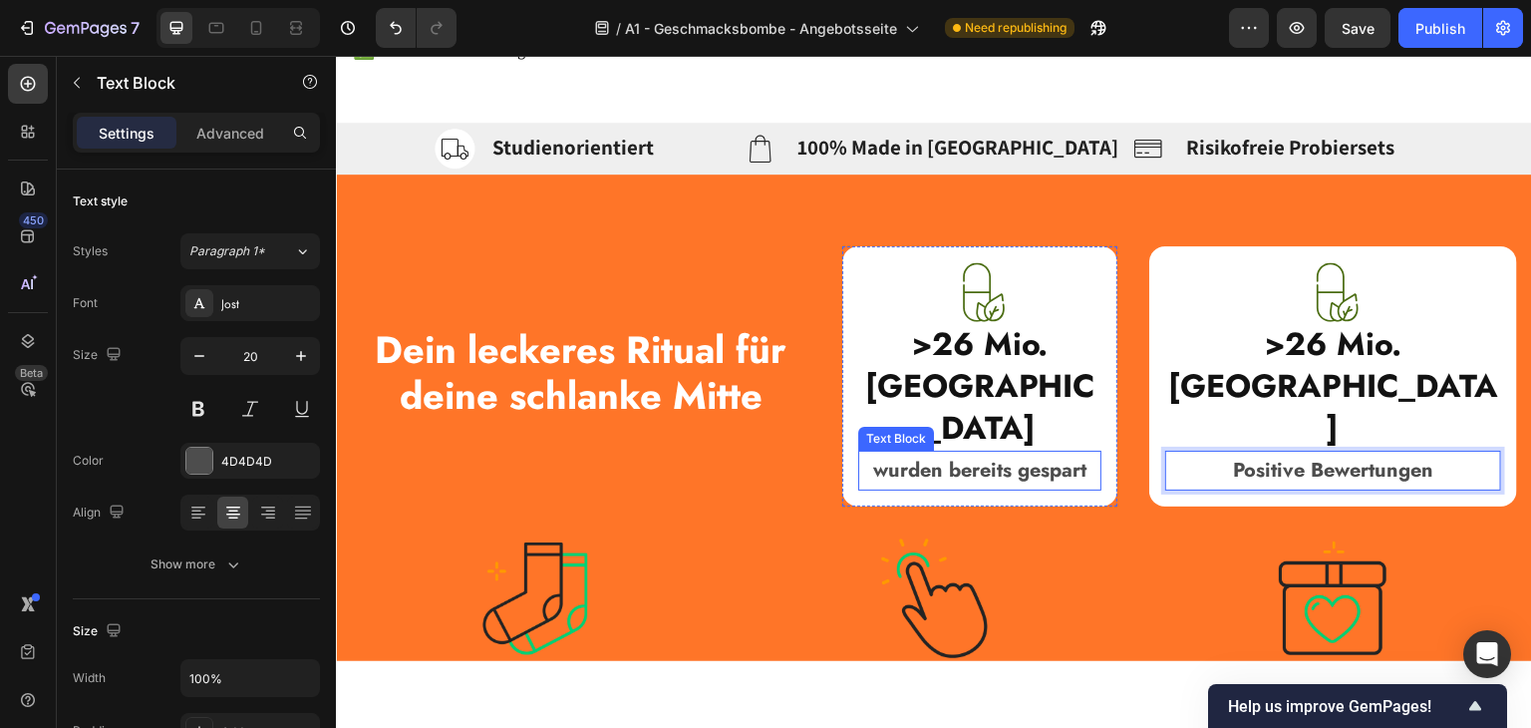
click at [987, 455] on strong "wurden bereits gespart" at bounding box center [979, 469] width 213 height 29
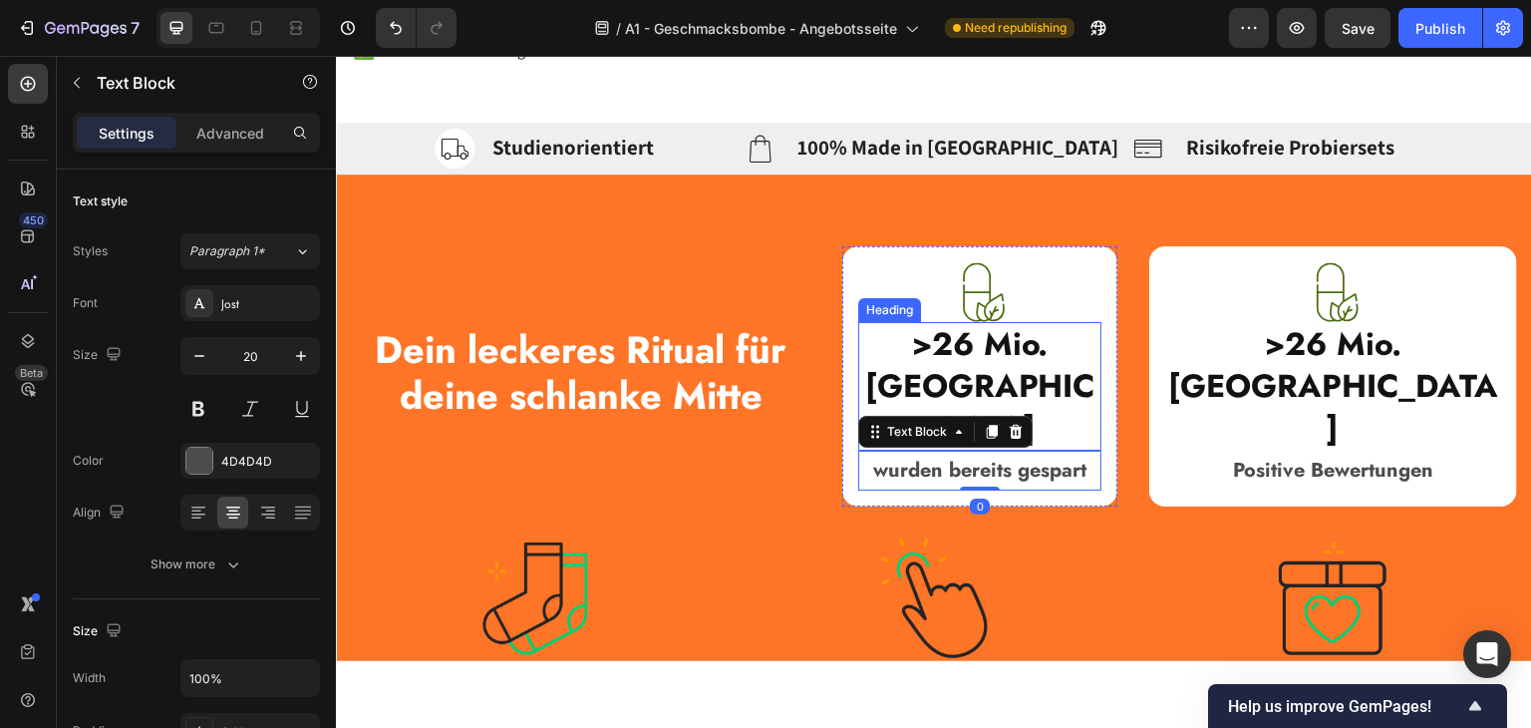
click at [1042, 394] on p "⁠⁠⁠⁠⁠⁠⁠ >26 Mio. Kalorien" at bounding box center [980, 385] width 240 height 125
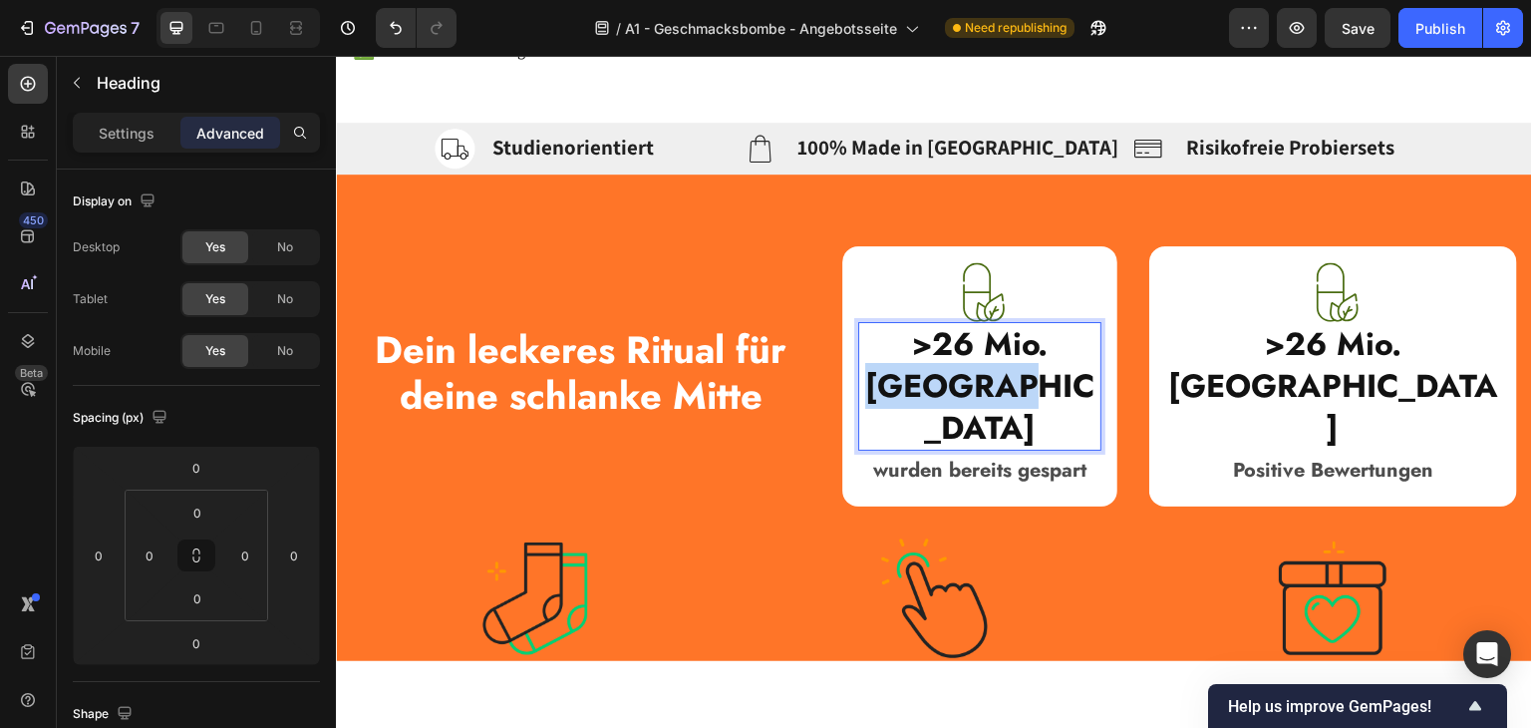
click at [976, 369] on strong ">26 Mio. Kalorien" at bounding box center [980, 384] width 230 height 129
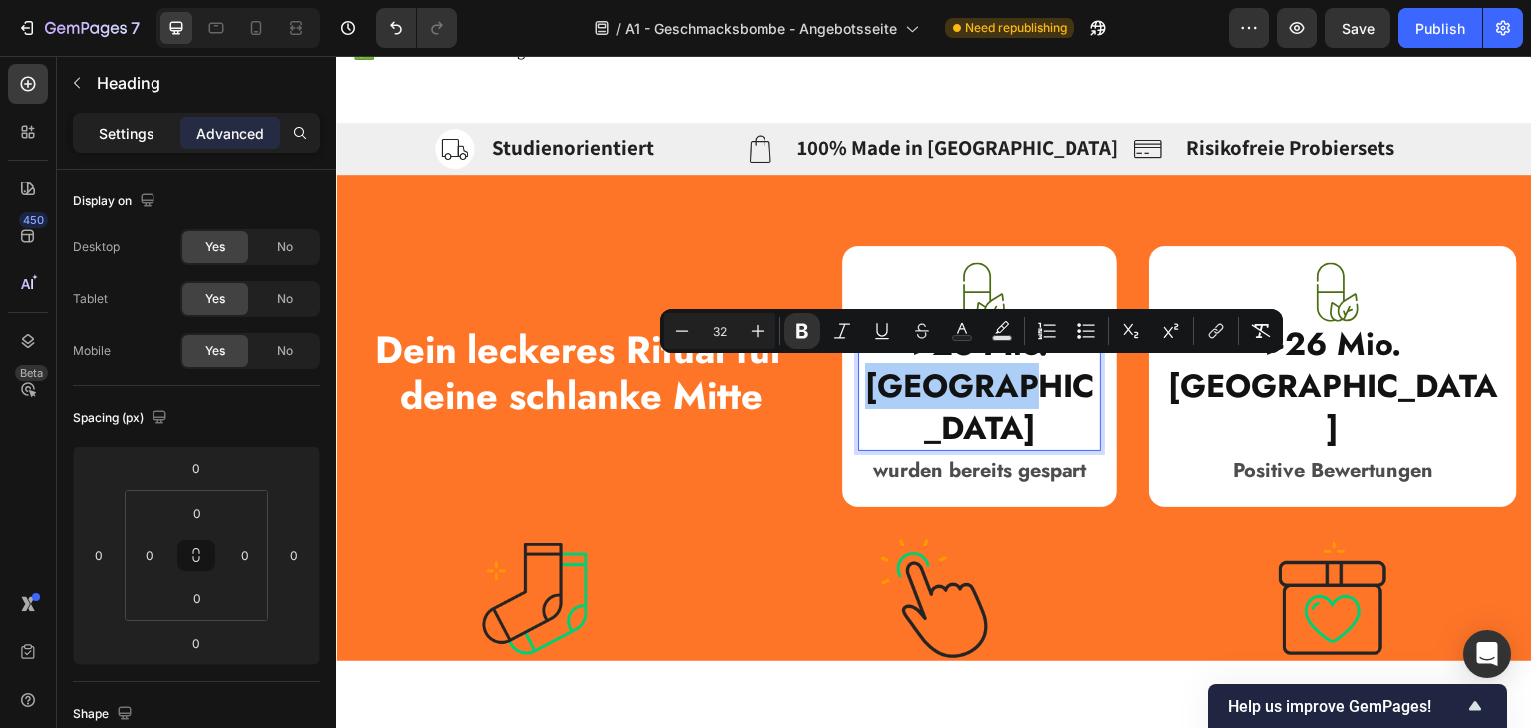
click at [103, 140] on p "Settings" at bounding box center [127, 133] width 56 height 21
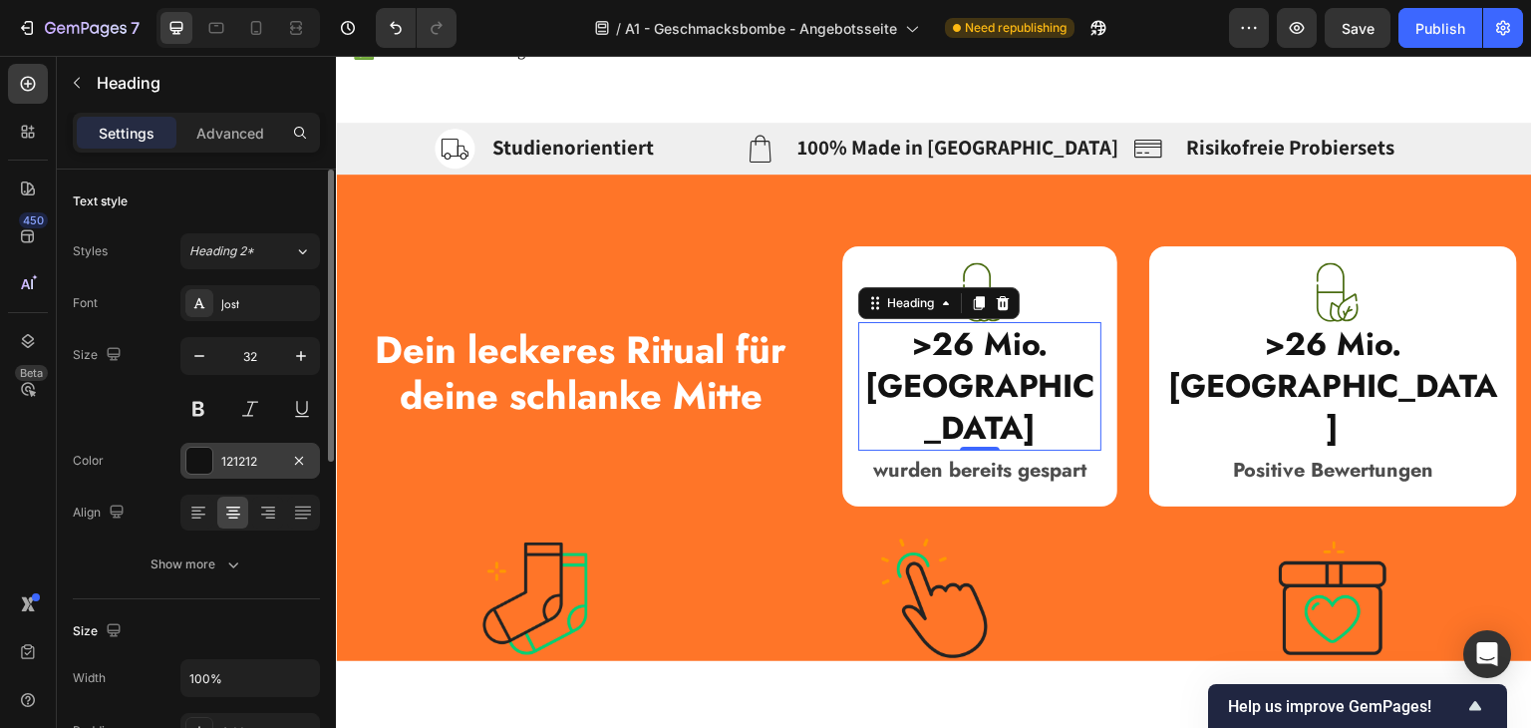
click at [214, 459] on div "121212" at bounding box center [250, 461] width 140 height 36
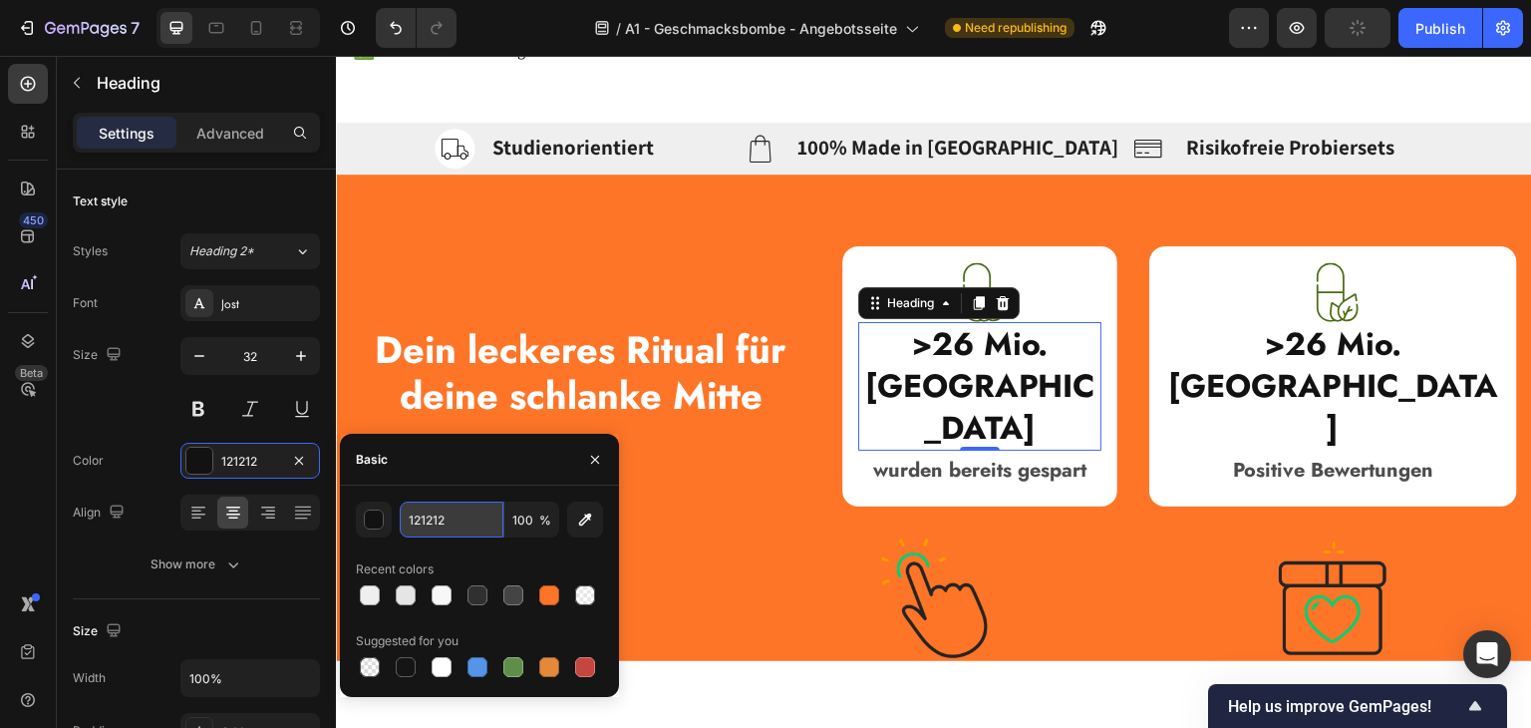
click at [437, 517] on input "121212" at bounding box center [452, 519] width 104 height 36
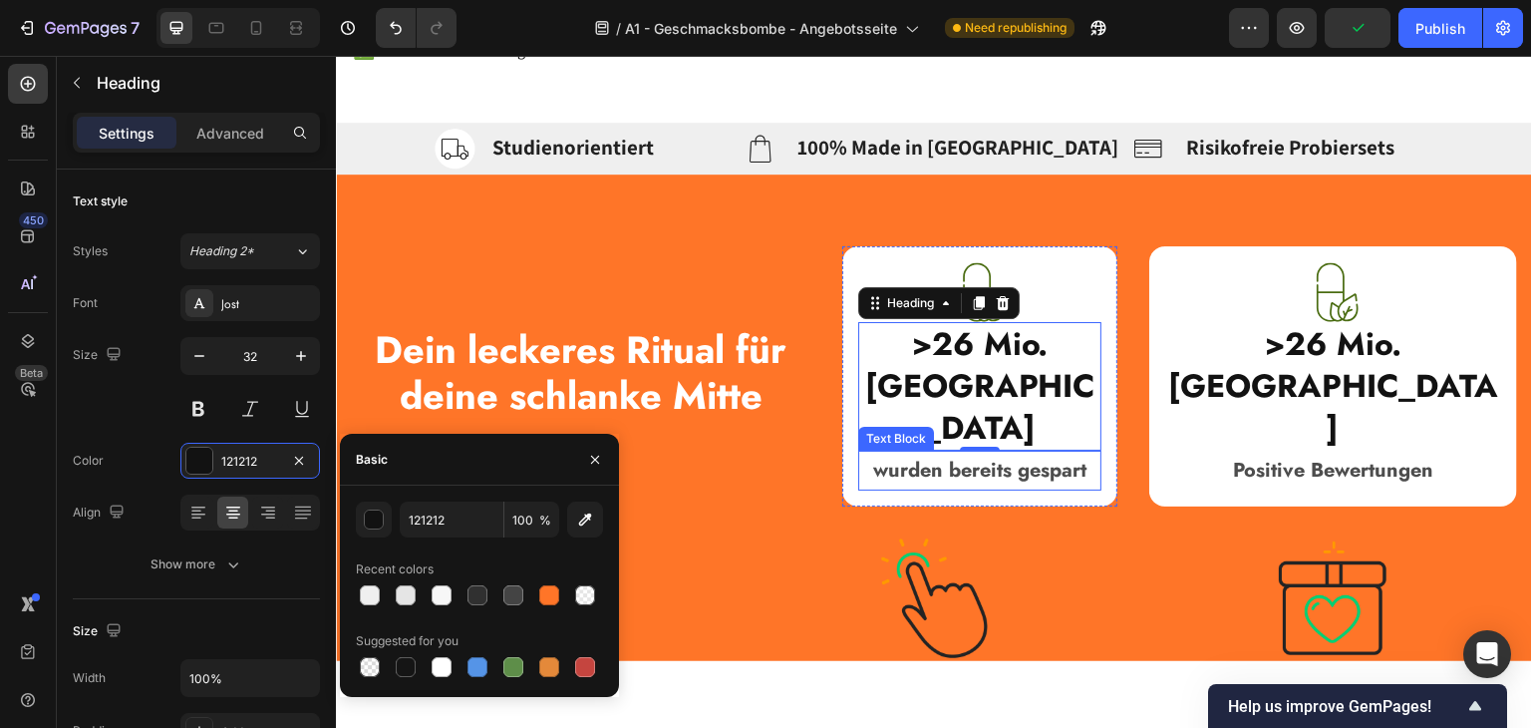
click at [1024, 455] on strong "wurden bereits gespart" at bounding box center [979, 469] width 213 height 29
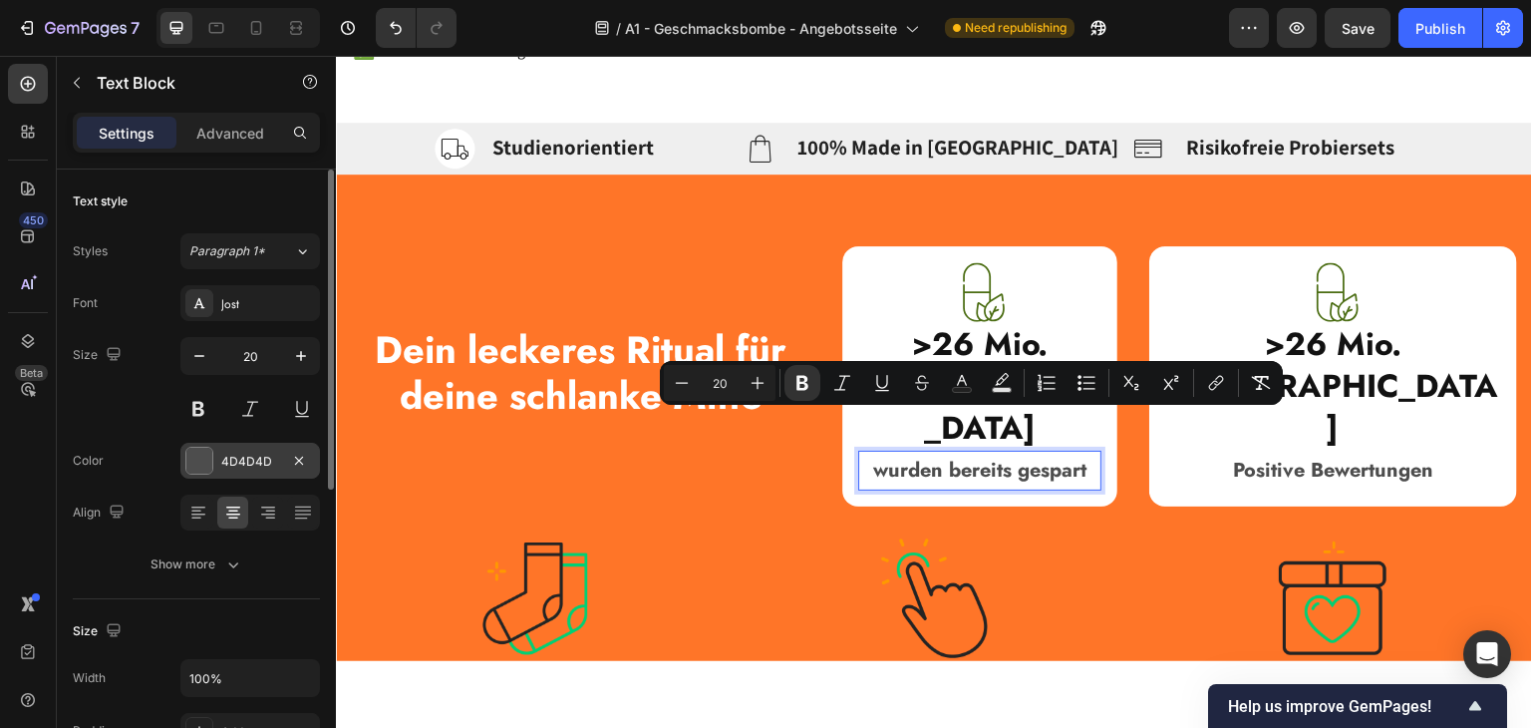
click at [210, 444] on div "4D4D4D" at bounding box center [250, 461] width 140 height 36
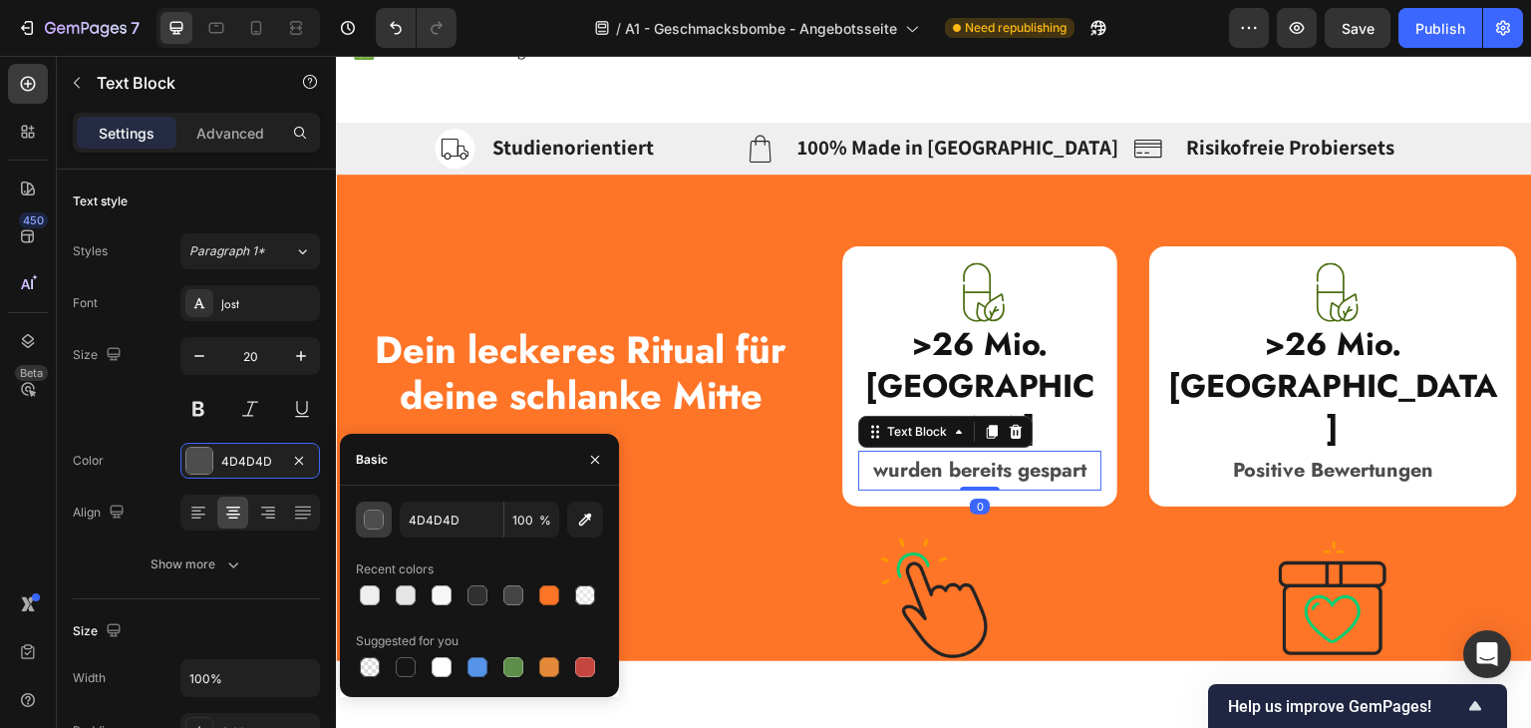
click at [371, 517] on div "button" at bounding box center [375, 520] width 20 height 20
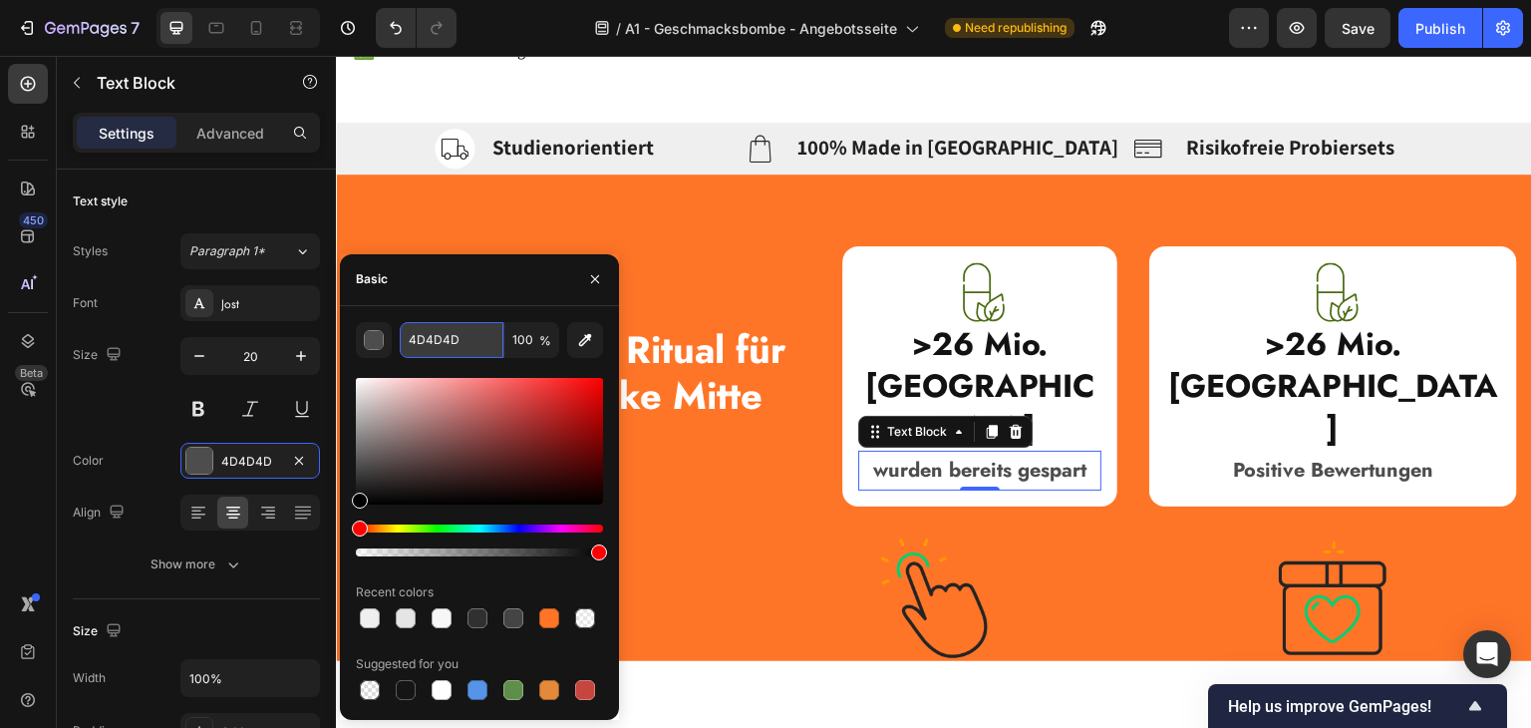
click at [451, 342] on input "4D4D4D" at bounding box center [452, 340] width 104 height 36
paste input "121212"
type input "121212"
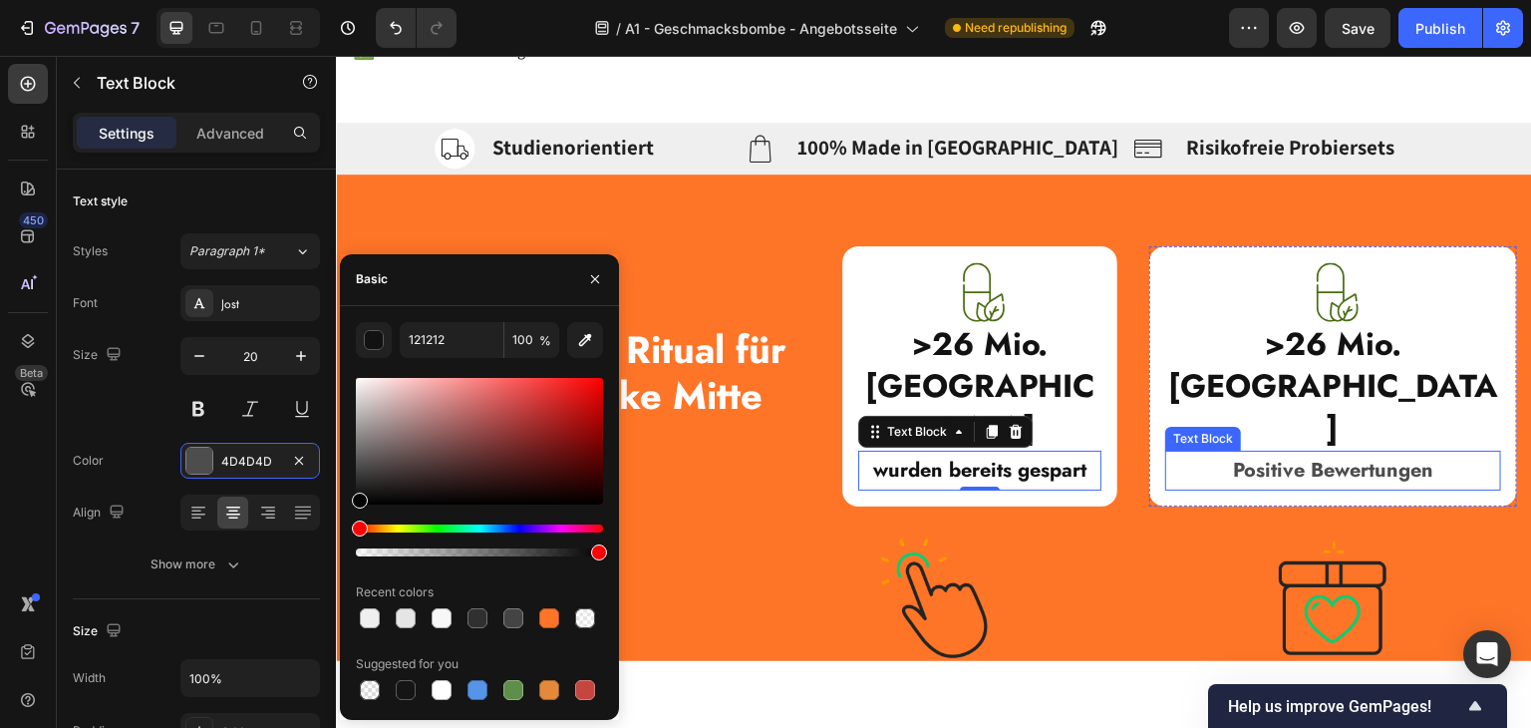
click at [1365, 455] on strong "Positive Bewertungen" at bounding box center [1333, 469] width 200 height 29
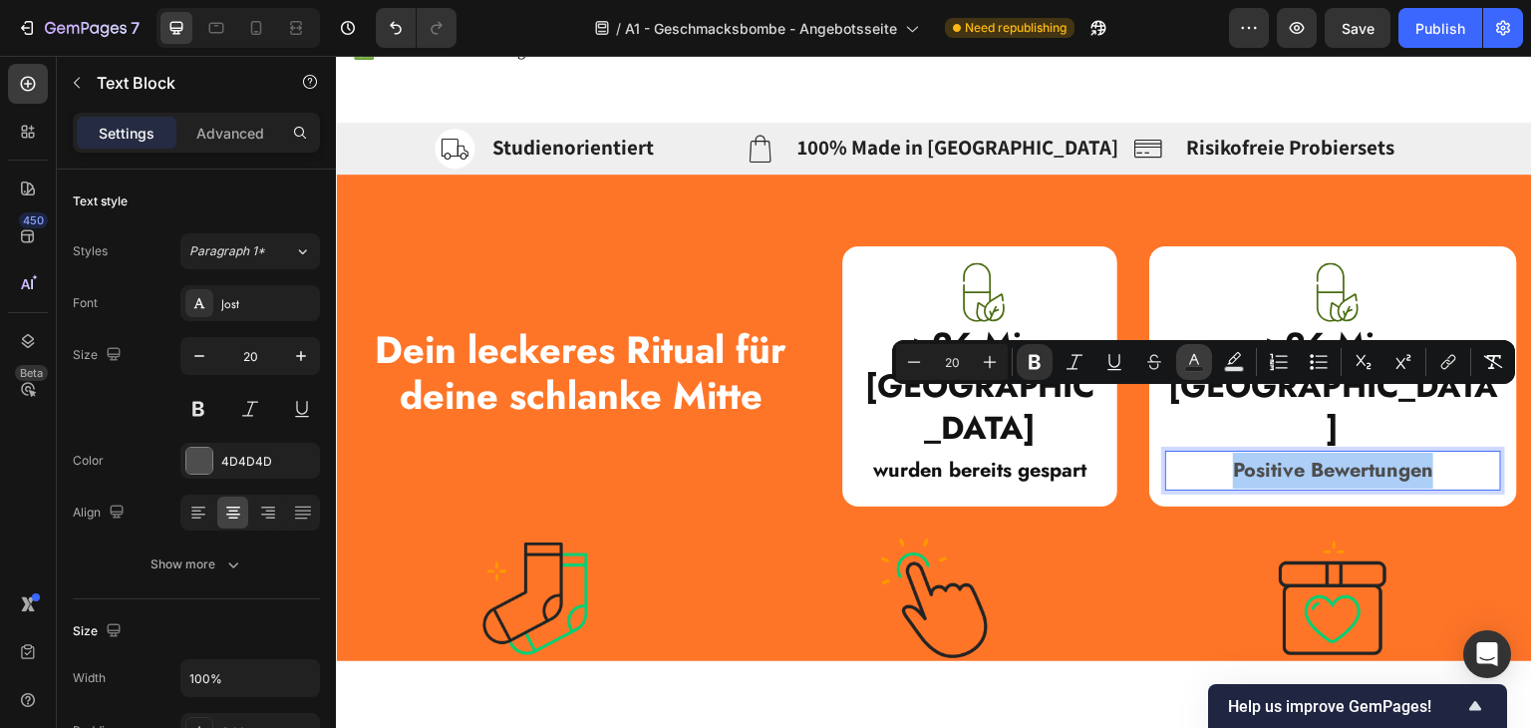
click at [1196, 362] on icon "Editor contextual toolbar" at bounding box center [1194, 362] width 20 height 20
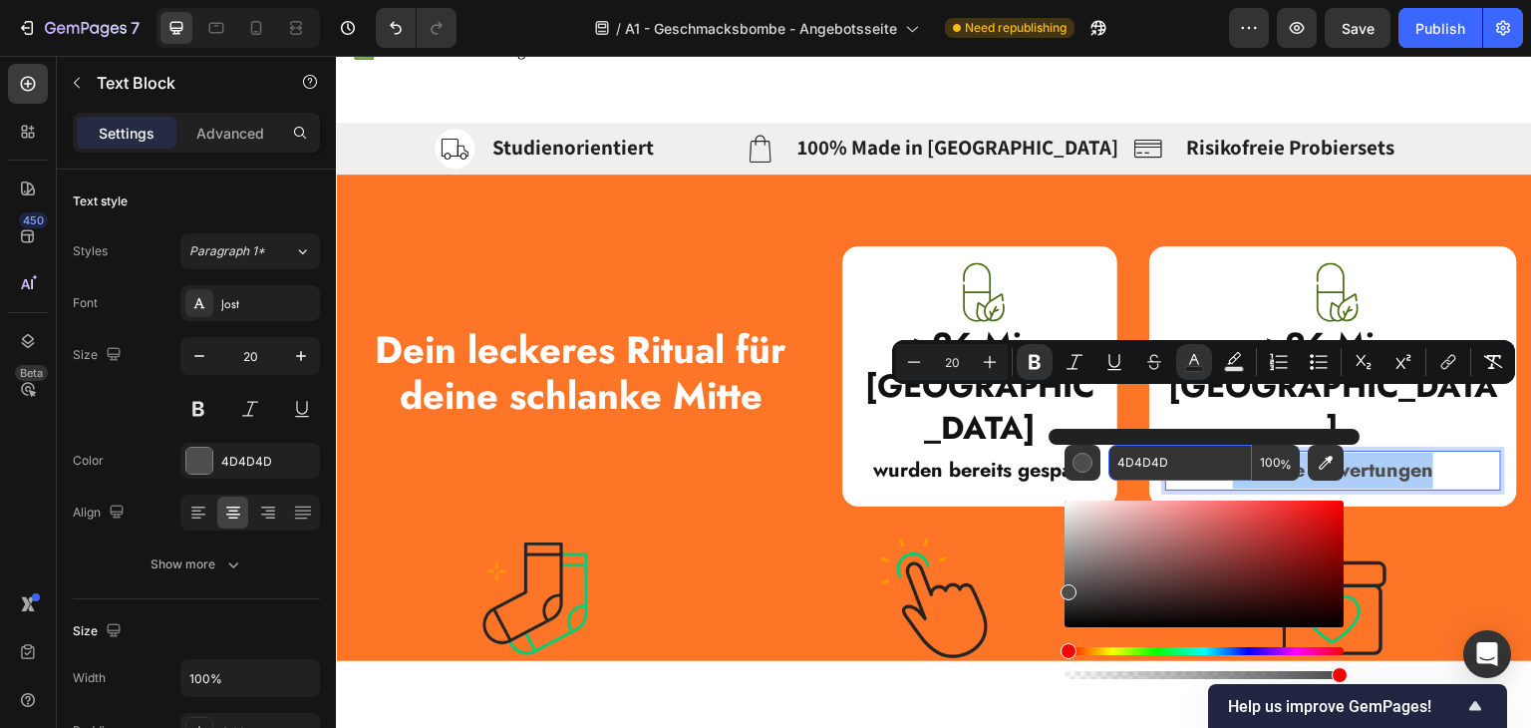
click at [1141, 464] on input "4D4D4D" at bounding box center [1180, 463] width 144 height 36
paste input "121212"
type input "121212"
click at [1315, 309] on img at bounding box center [1334, 291] width 60 height 60
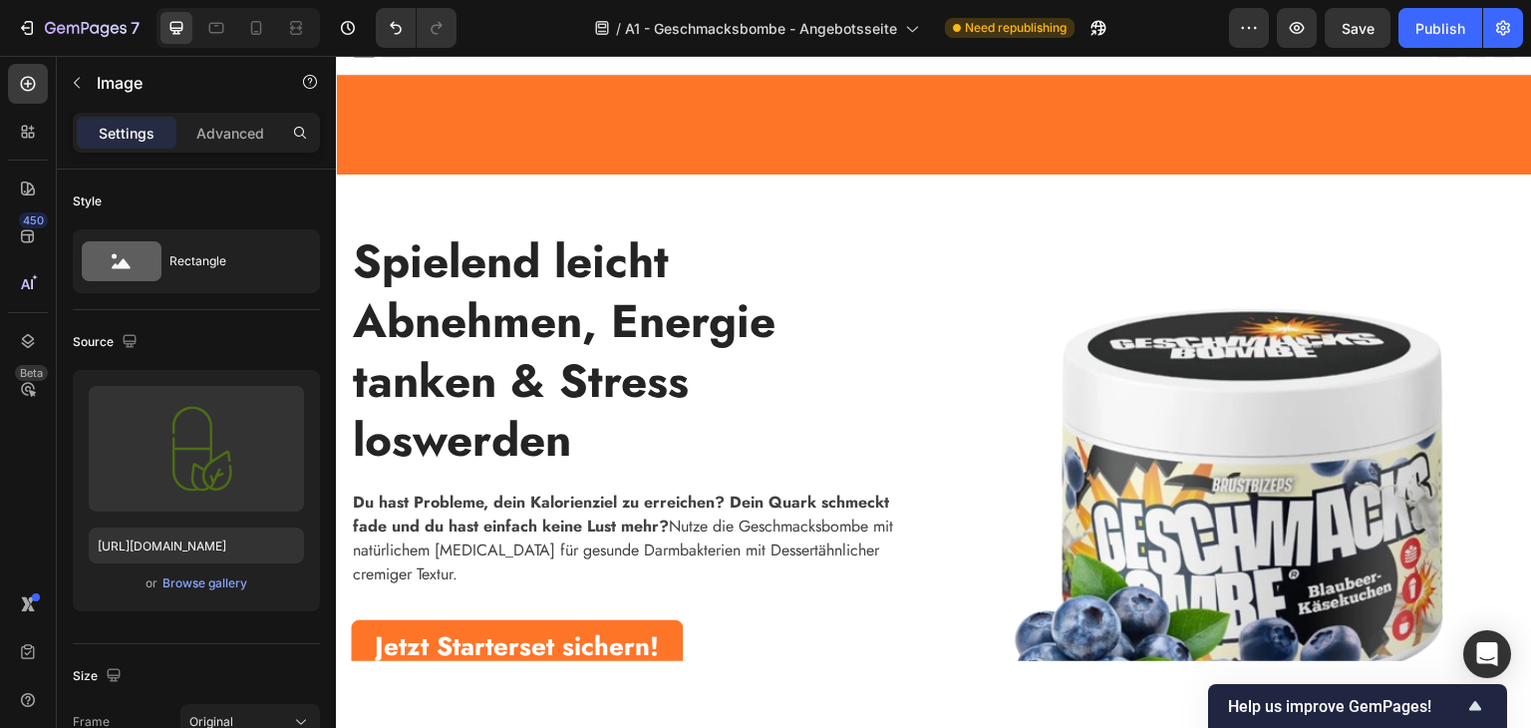
scroll to position [598, 0]
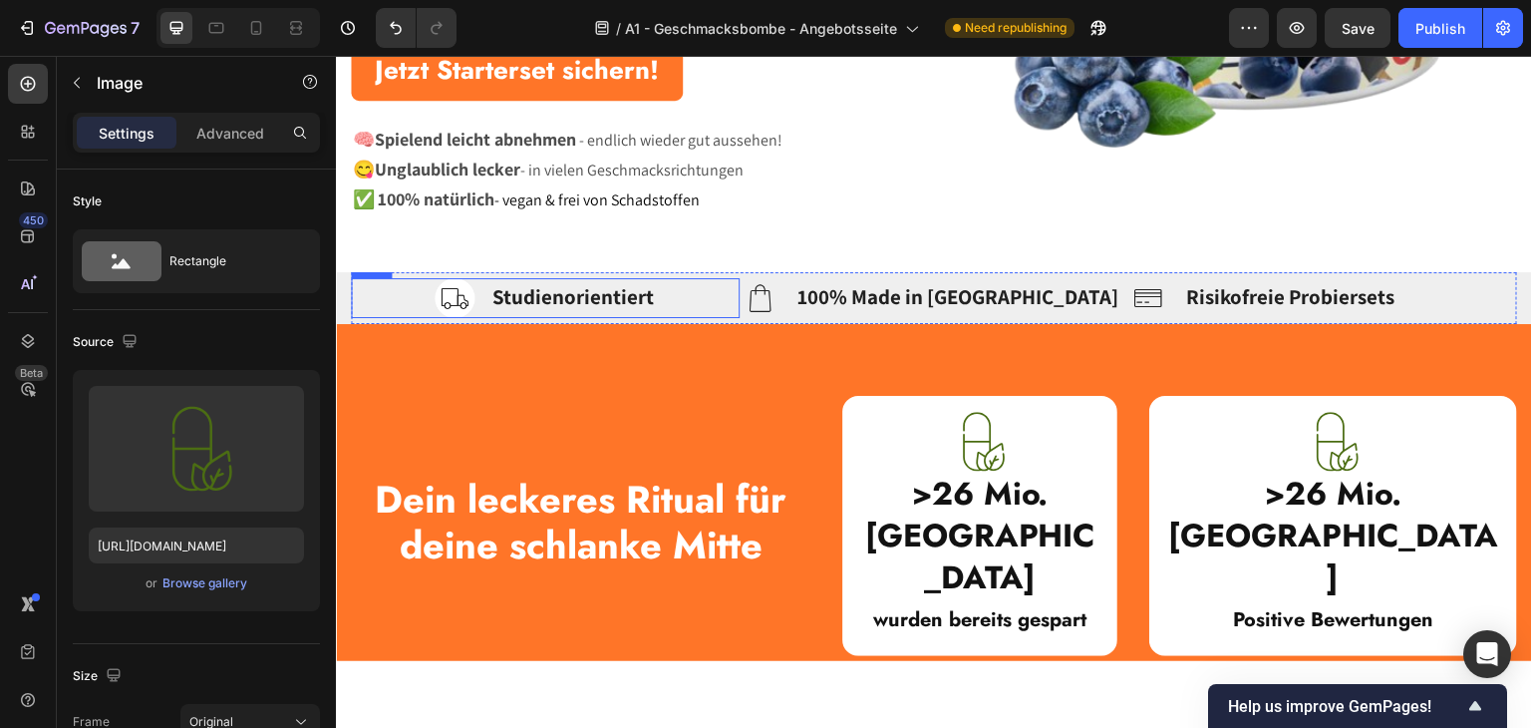
click at [369, 284] on div "Image Studienorientiert Text block Row" at bounding box center [545, 297] width 389 height 40
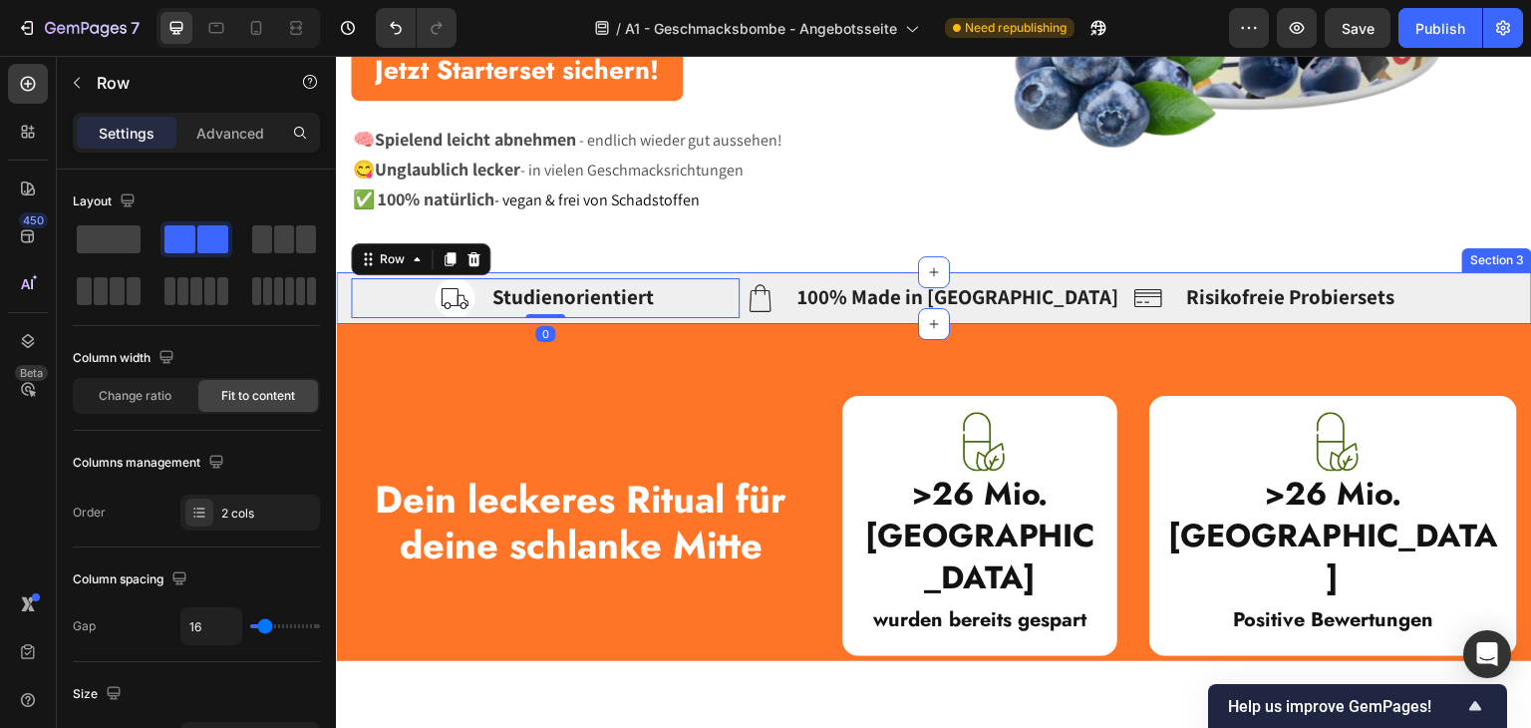
click at [346, 283] on div "Image Studienorientiert Text block Row 0 Image 100% Made in Germany Text block …" at bounding box center [934, 297] width 1196 height 52
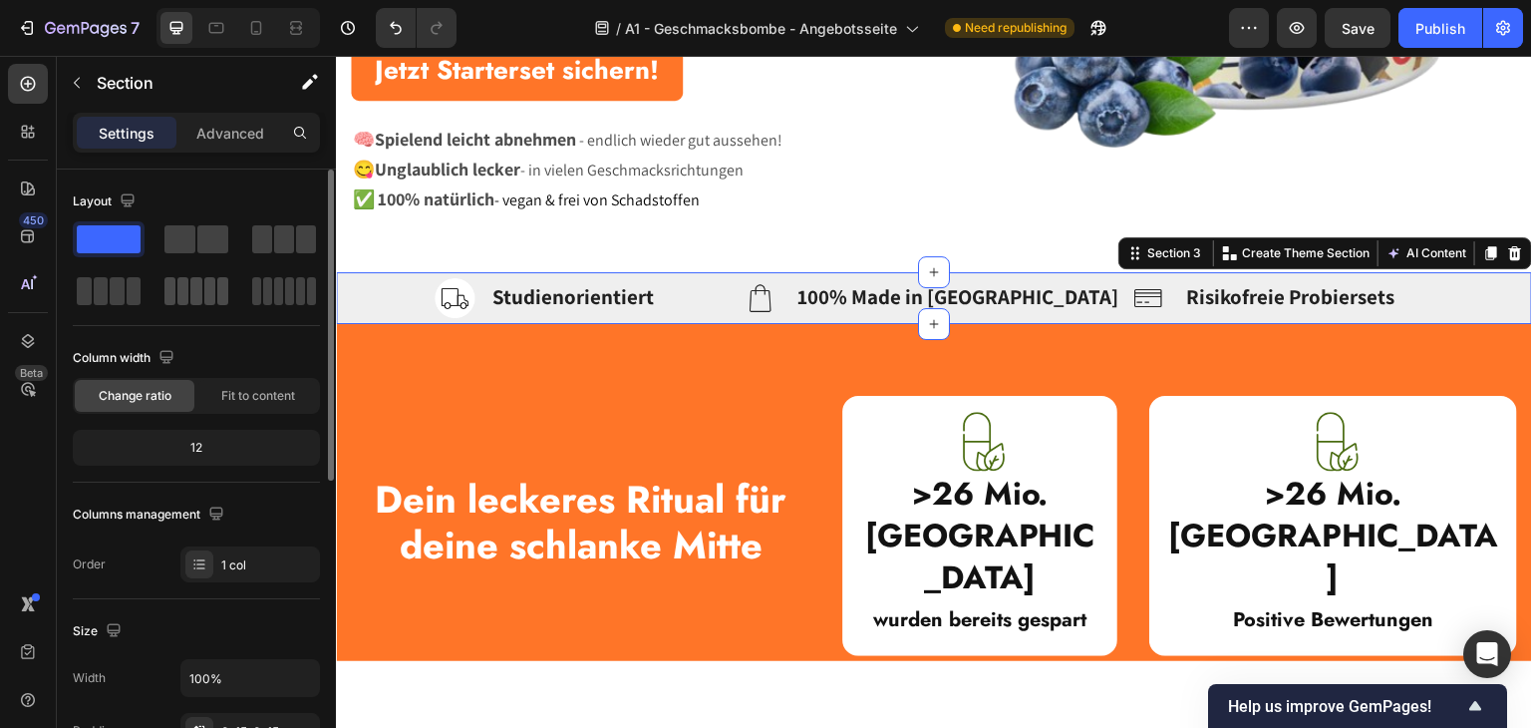
scroll to position [399, 0]
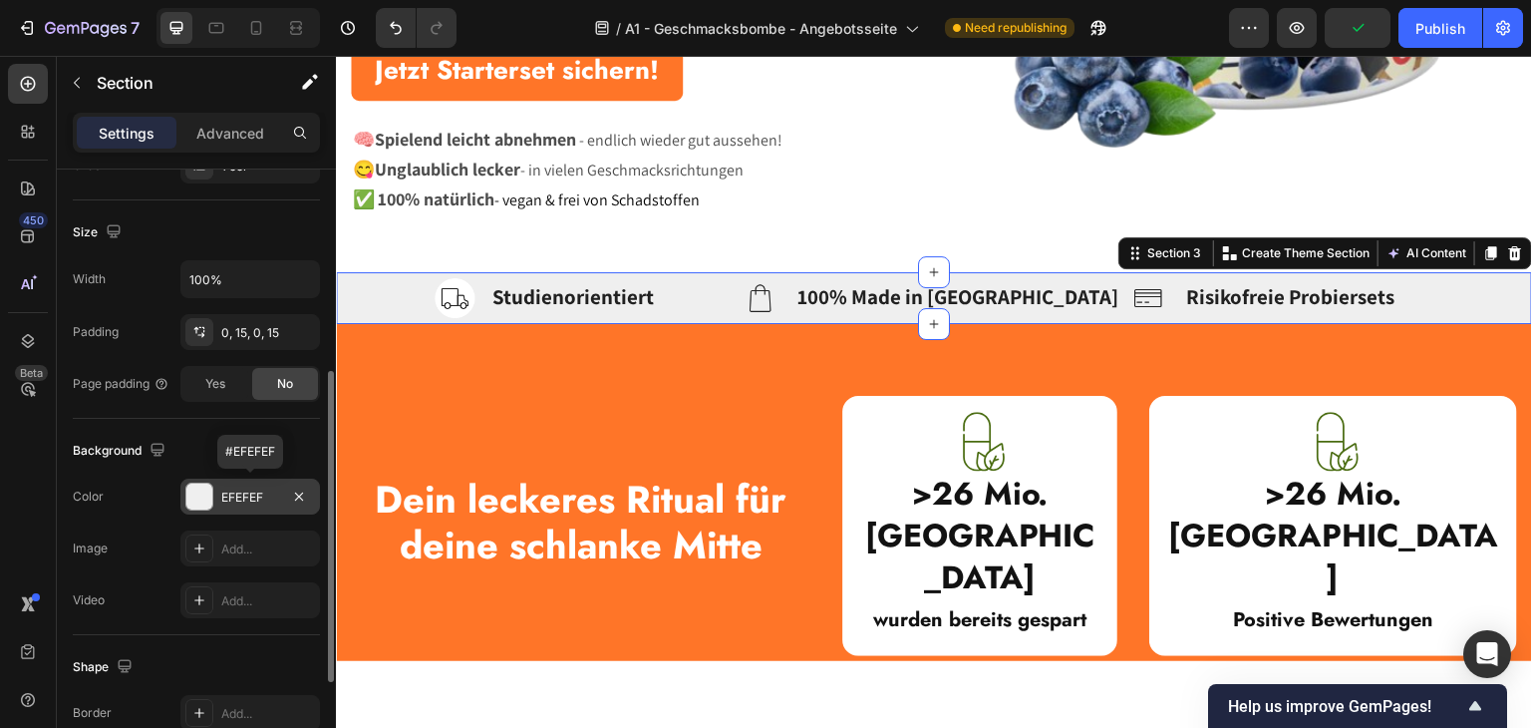
click at [196, 494] on div at bounding box center [199, 496] width 26 height 26
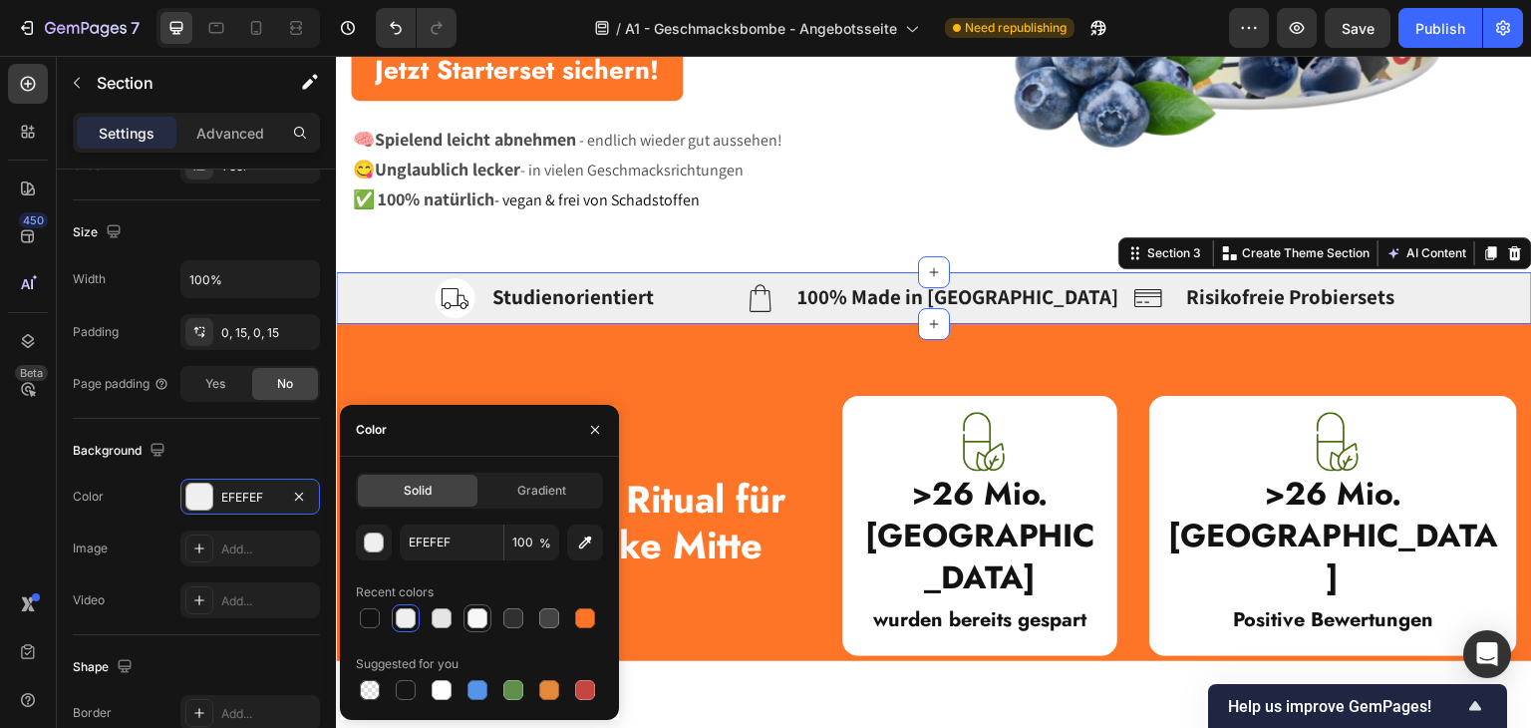
click at [472, 619] on div at bounding box center [478, 618] width 20 height 20
type input "F7F7F7"
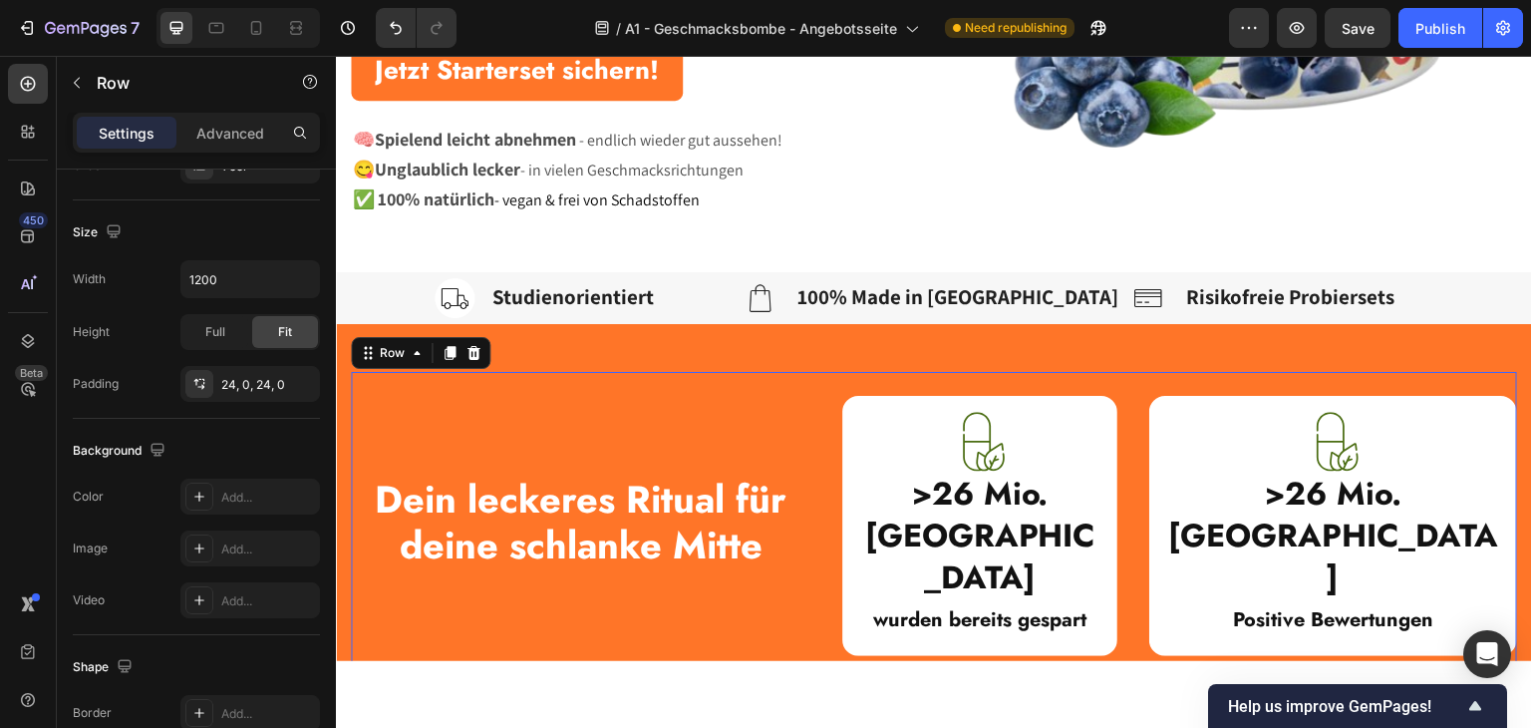
scroll to position [0, 0]
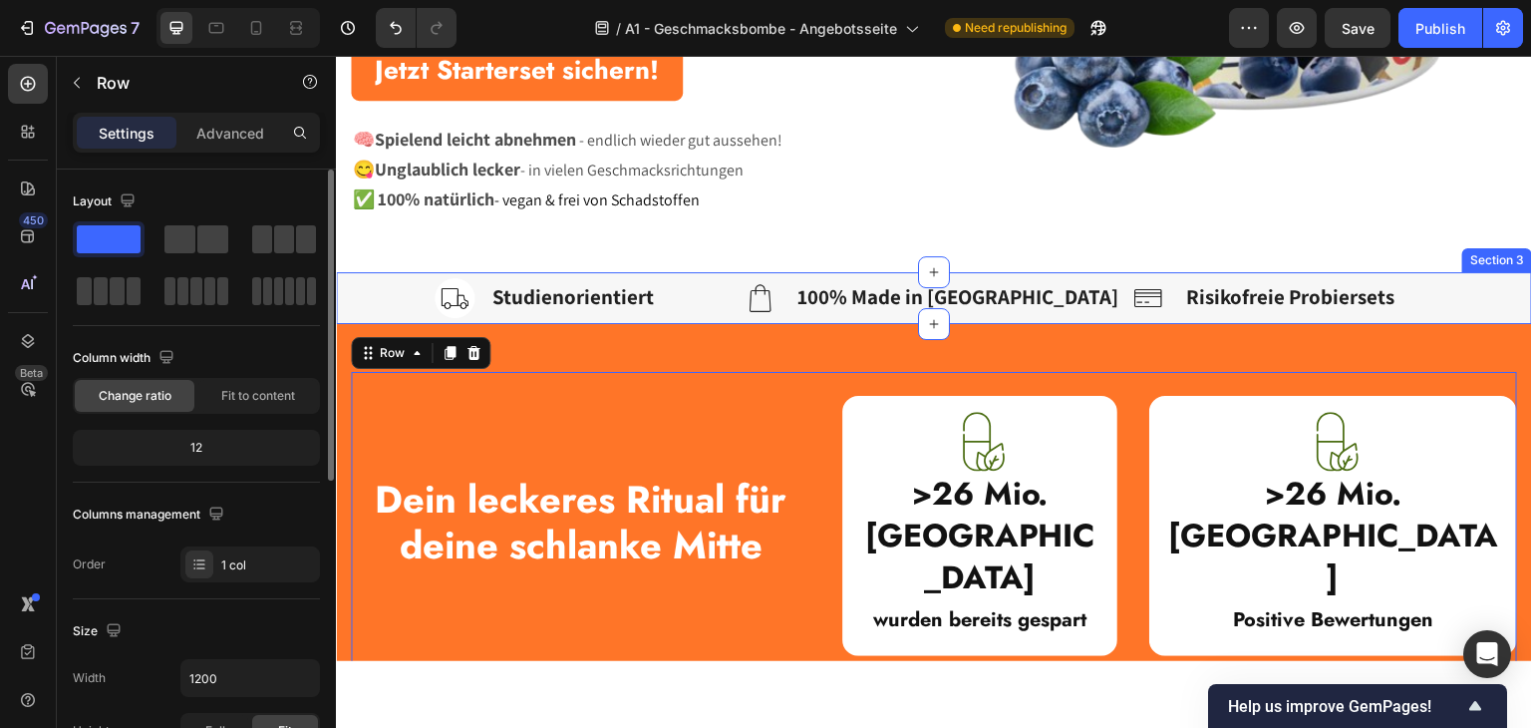
click at [346, 292] on div "Image Studienorientiert Text block Row Image 100% Made in Germany Text block Ro…" at bounding box center [934, 297] width 1196 height 52
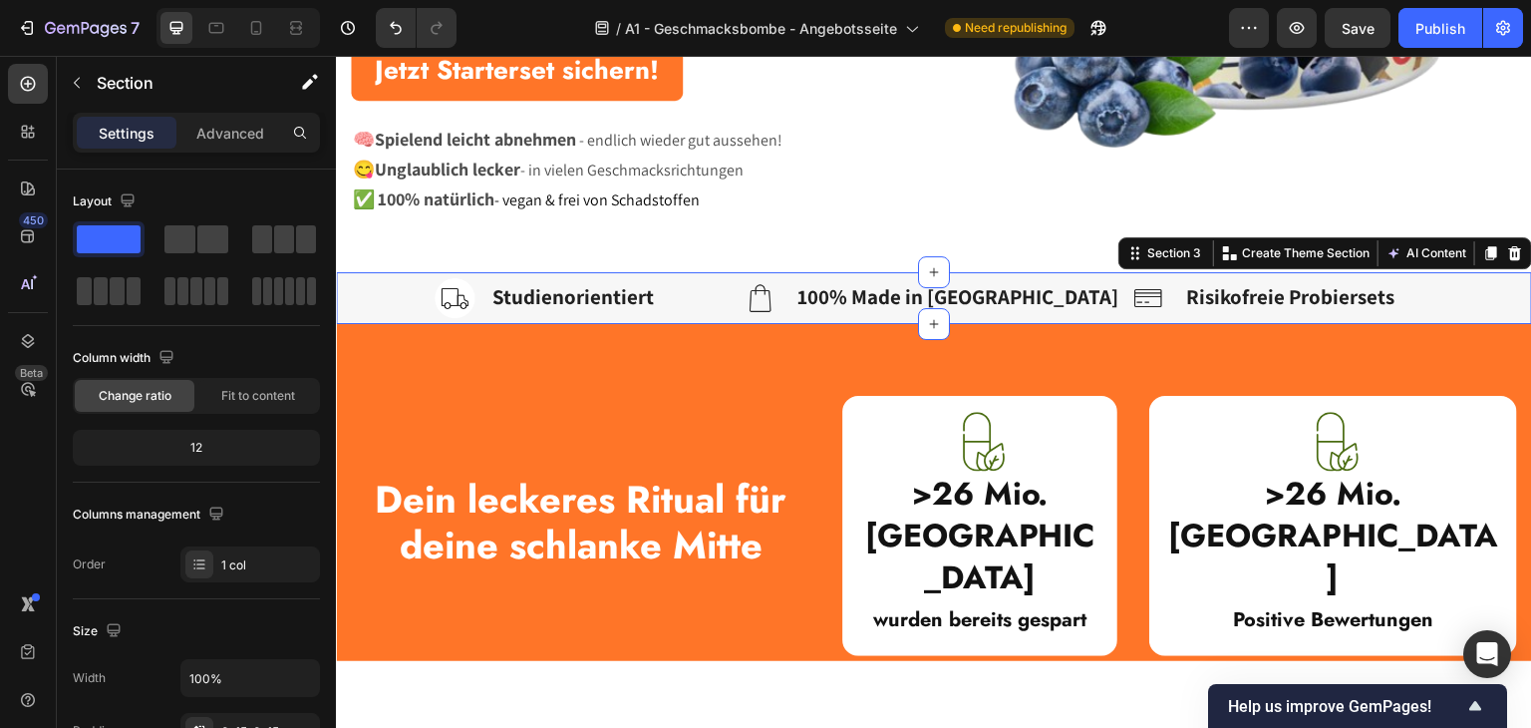
scroll to position [498, 0]
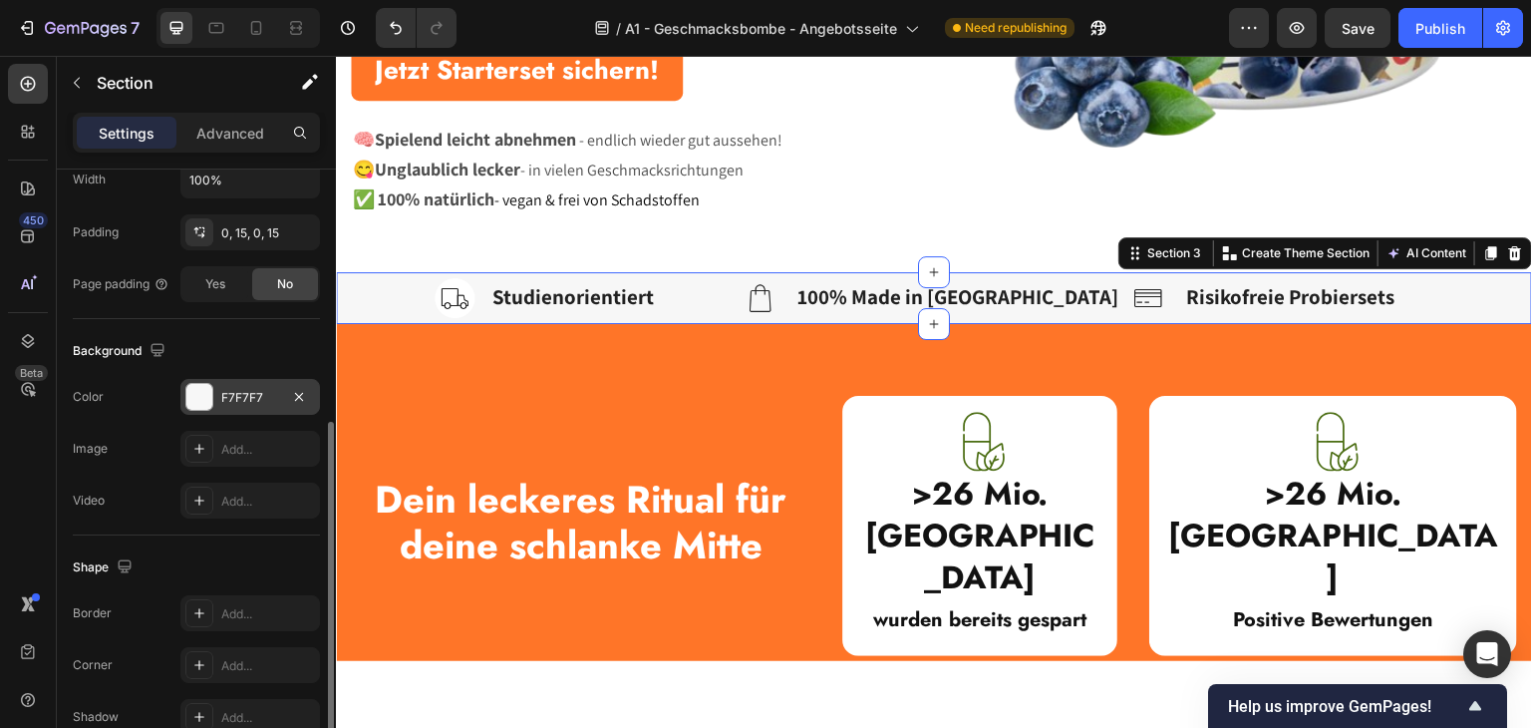
click at [214, 394] on div "F7F7F7" at bounding box center [250, 397] width 140 height 36
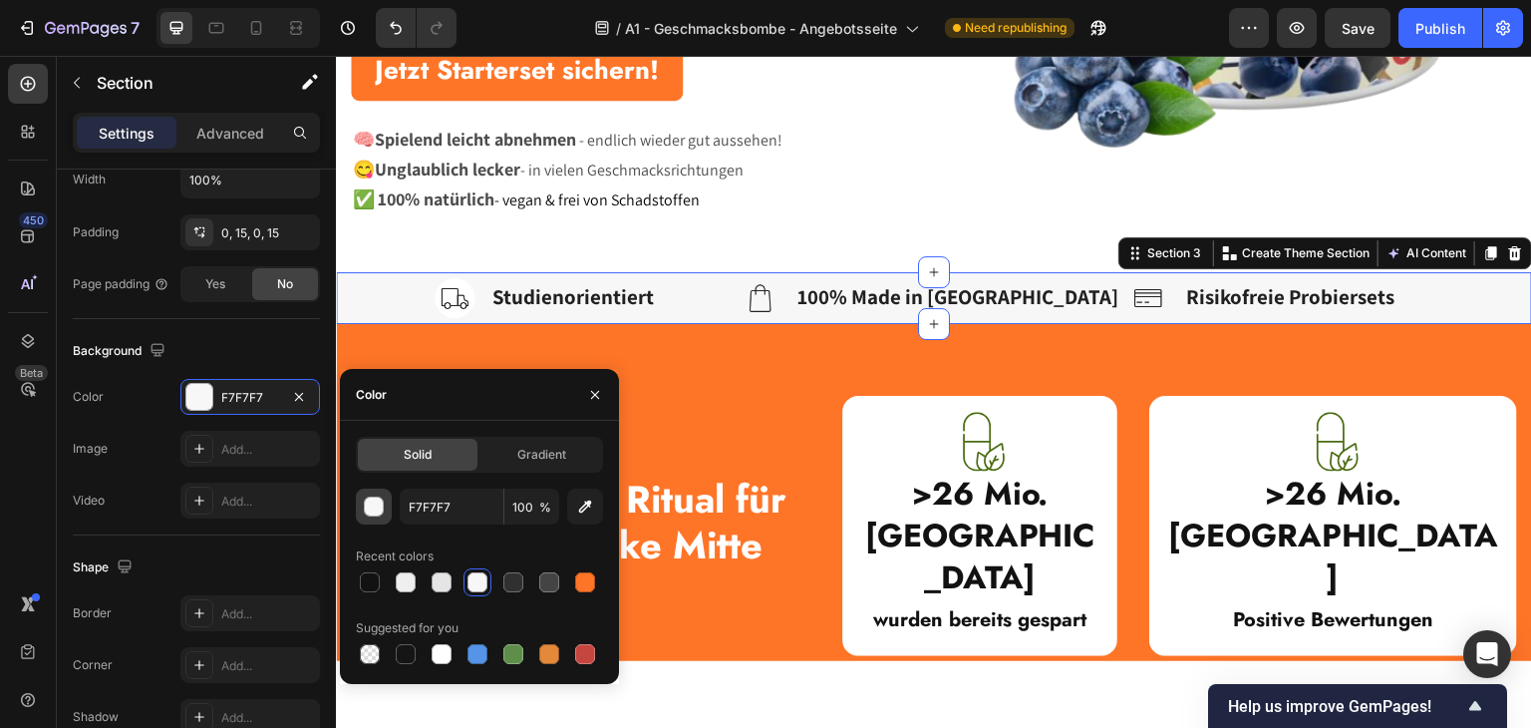
click at [365, 511] on div "button" at bounding box center [375, 507] width 20 height 20
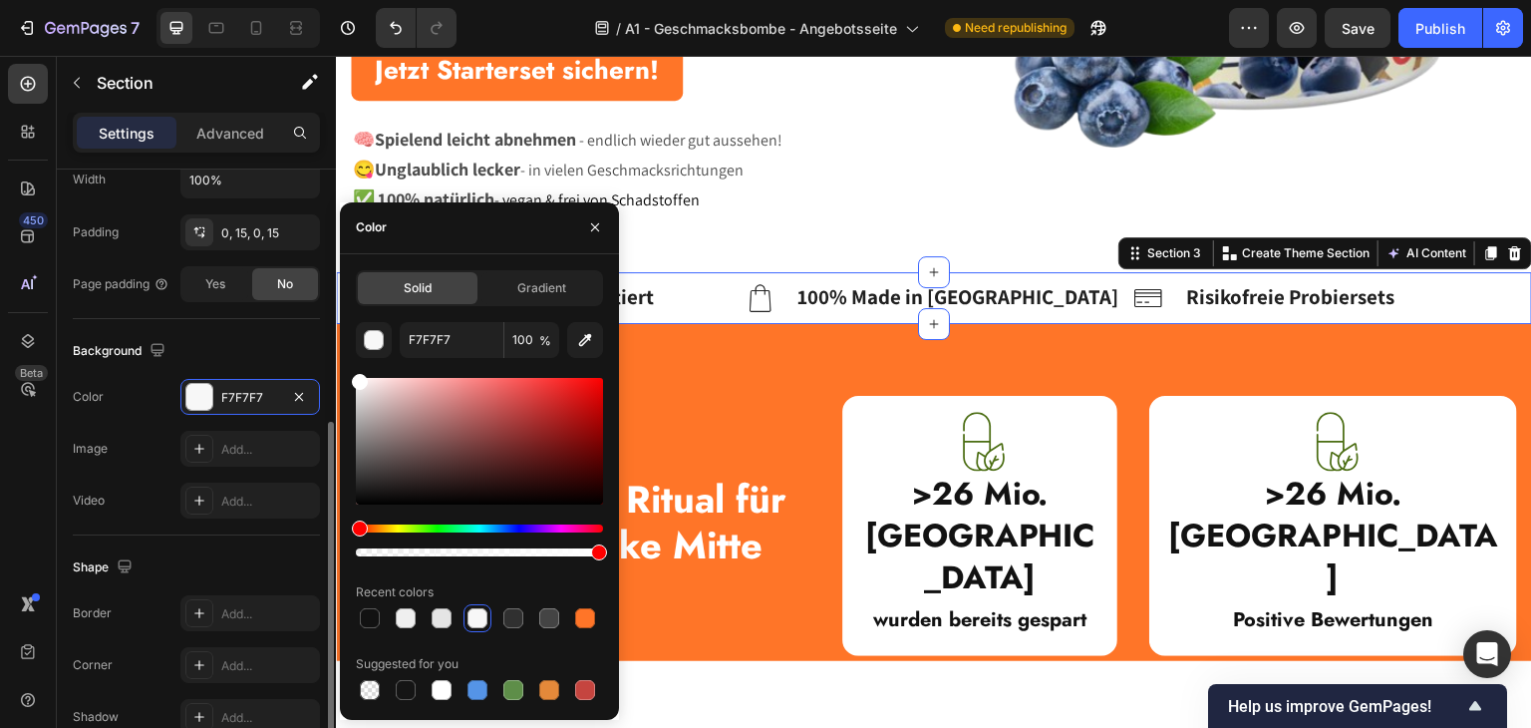
drag, startPoint x: 313, startPoint y: 348, endPoint x: 298, endPoint y: 336, distance: 19.1
click at [298, 336] on div "450 Beta Sections(18) Elements(83) Section Element Hero Section Product Detail …" at bounding box center [168, 392] width 336 height 672
type input "FFFFFF"
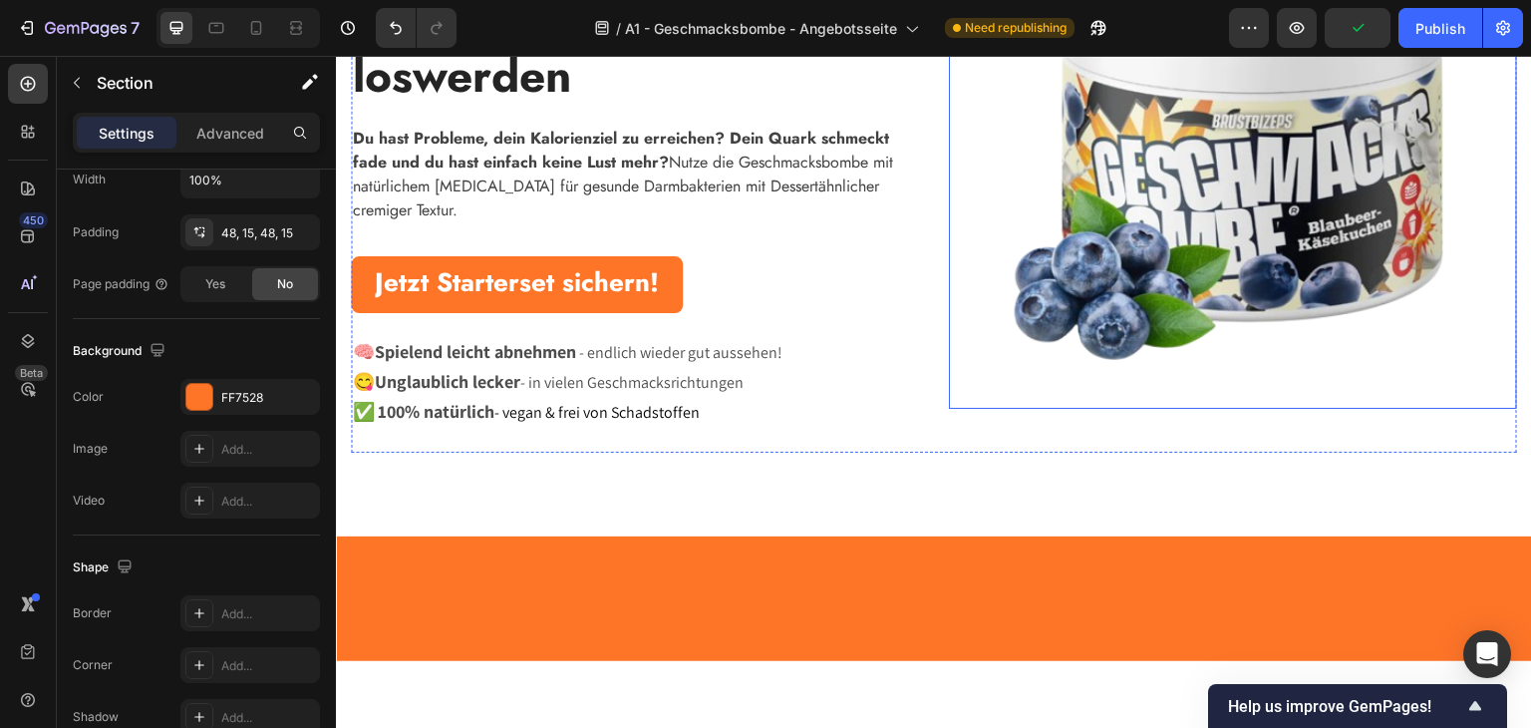
scroll to position [100, 0]
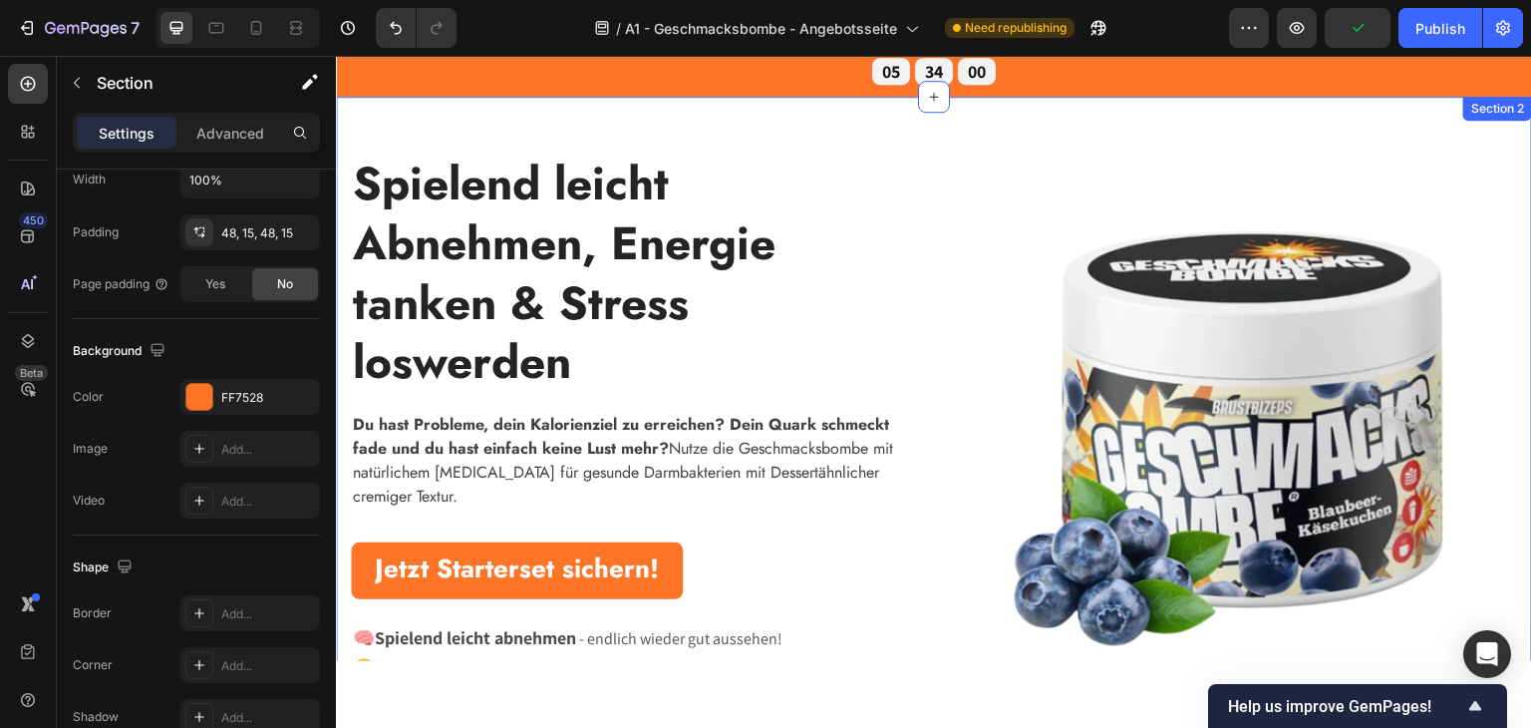
click at [888, 120] on div "Spielend leicht Abnehmen, Energie tanken & Stress loswerden Heading Du hast Pro…" at bounding box center [934, 433] width 1196 height 674
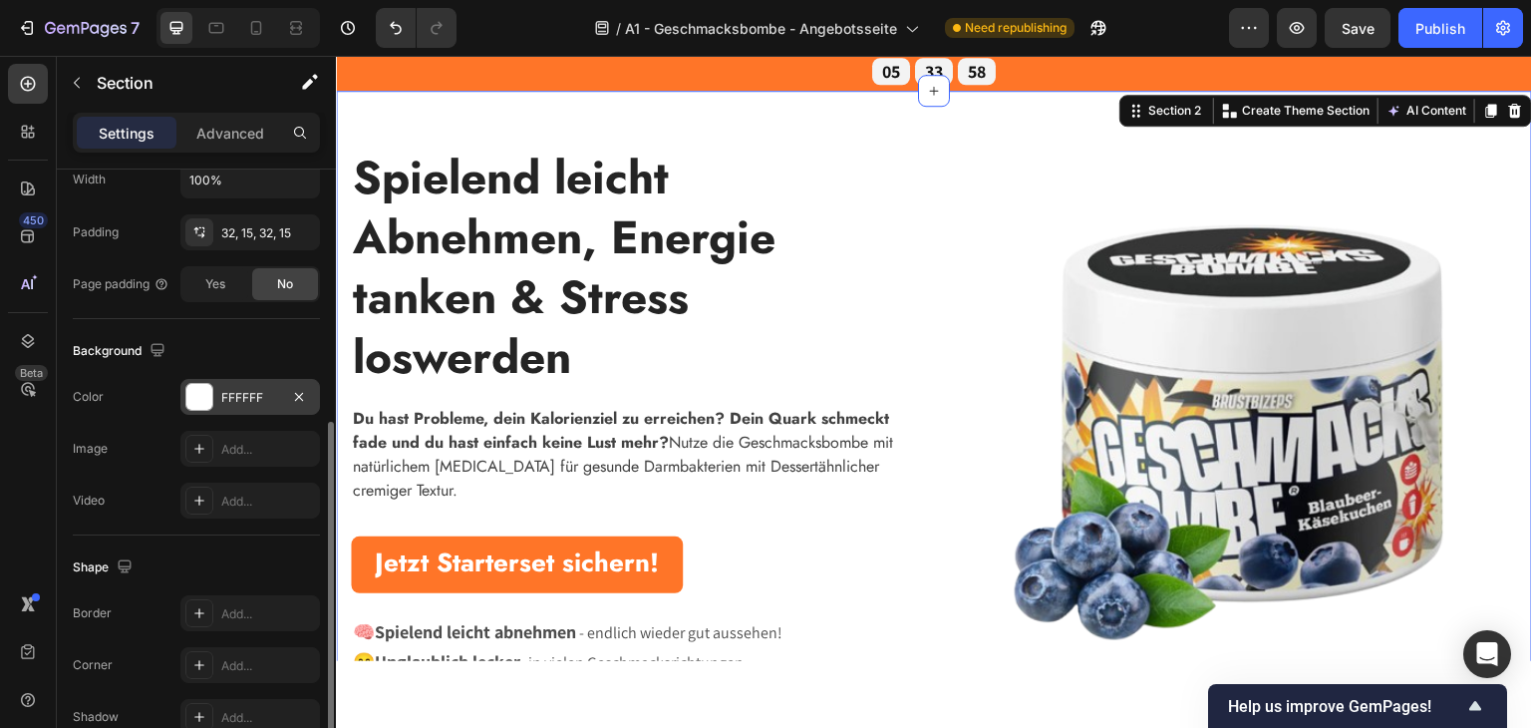
click at [203, 384] on div at bounding box center [199, 397] width 26 height 26
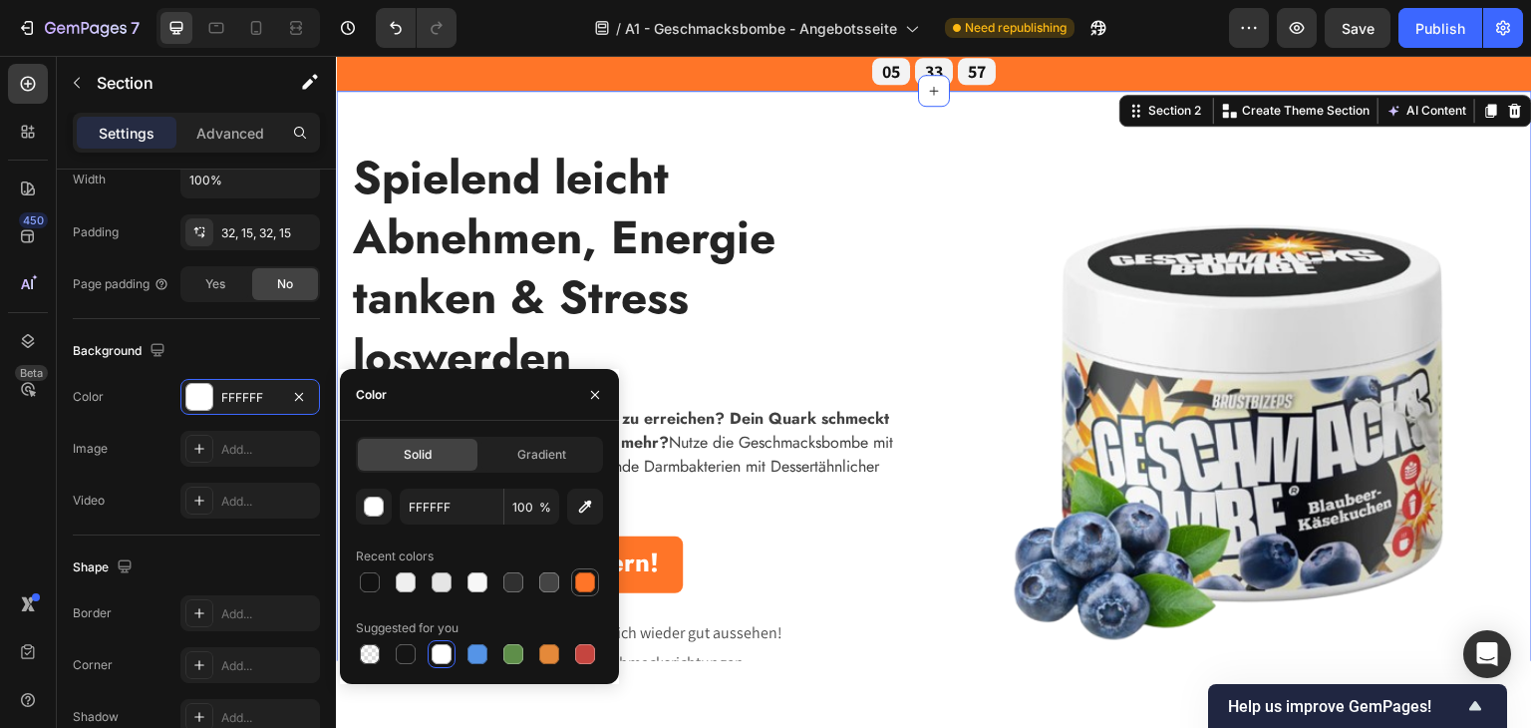
click at [578, 575] on div at bounding box center [585, 582] width 20 height 20
type input "FF7528"
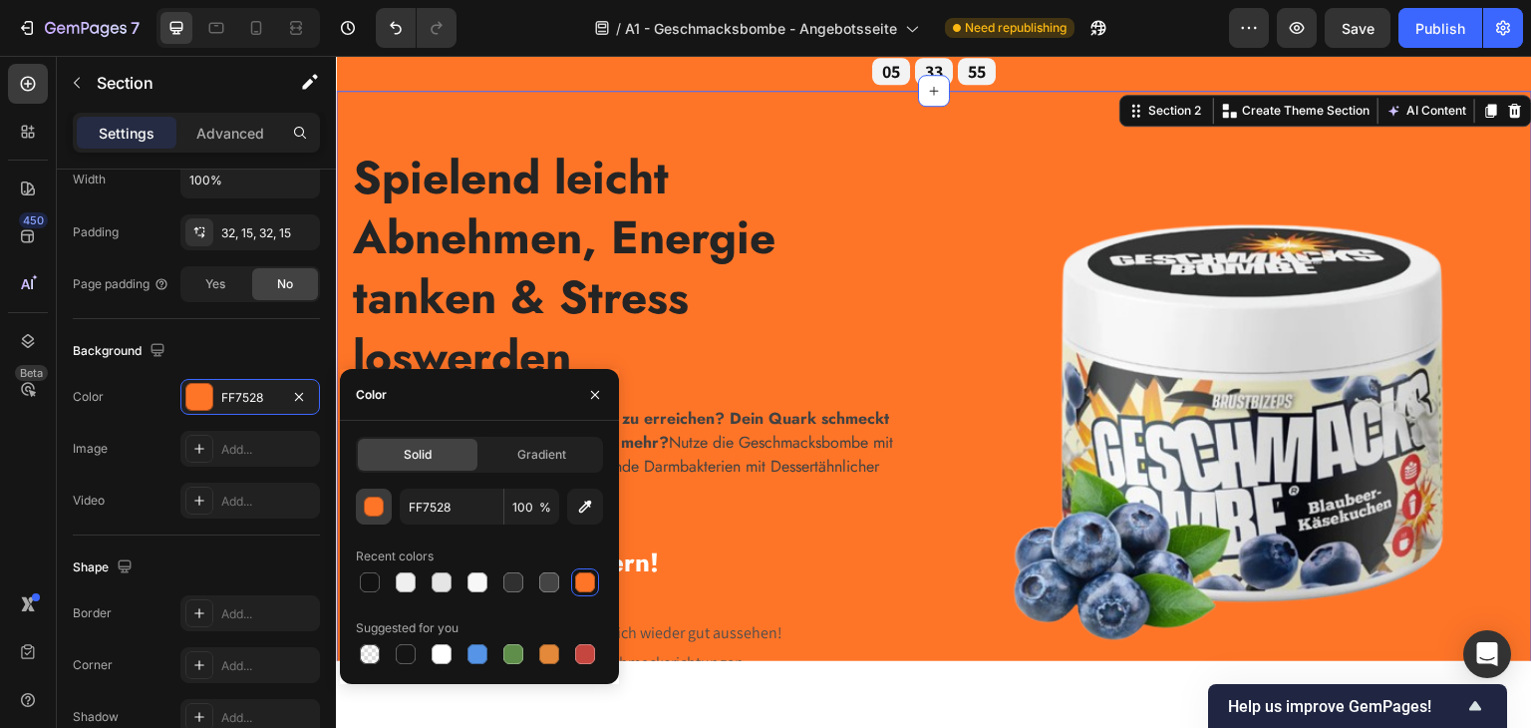
click at [375, 506] on div "button" at bounding box center [375, 507] width 20 height 20
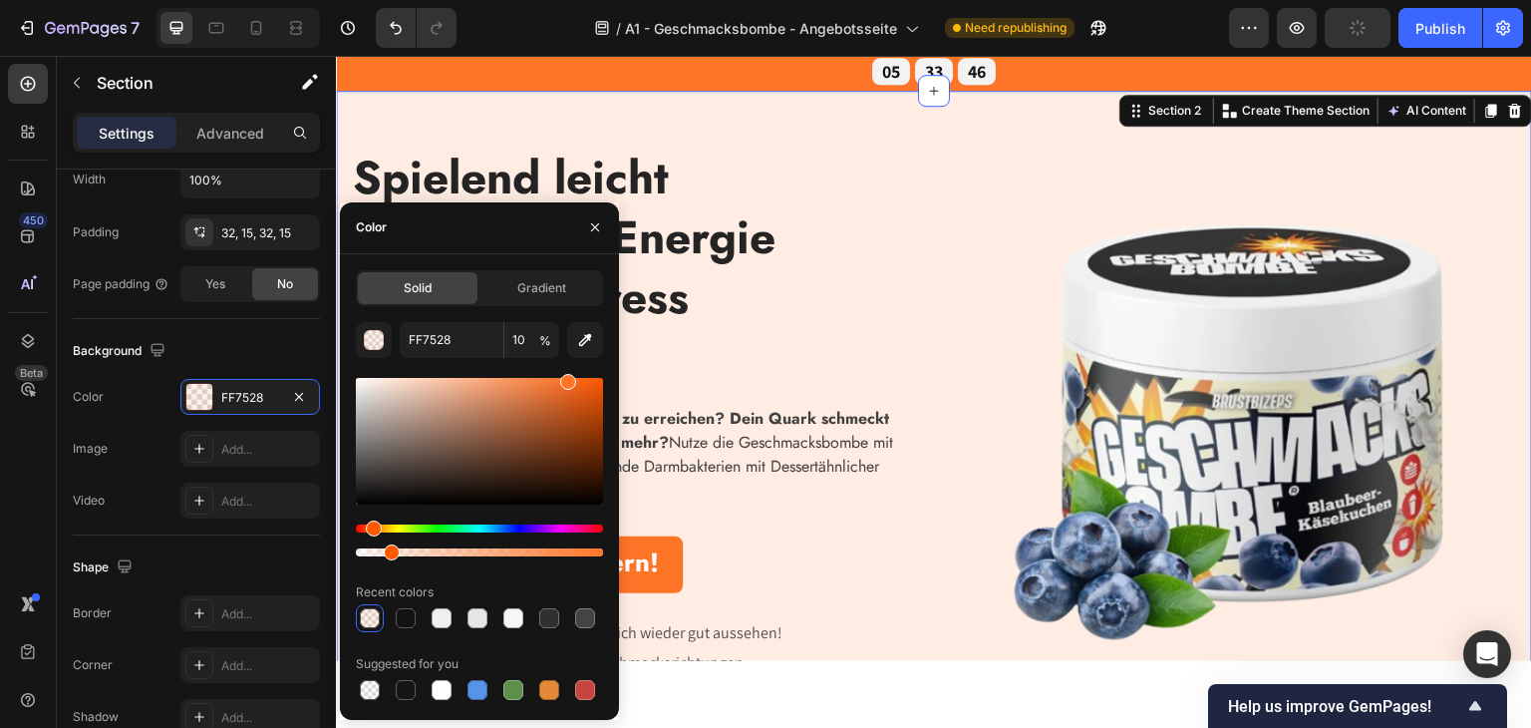
type input "13"
drag, startPoint x: 458, startPoint y: 553, endPoint x: 387, endPoint y: 558, distance: 70.9
click at [387, 556] on div at bounding box center [479, 552] width 247 height 8
click at [857, 536] on div "Jetzt Starterset sichern! Button" at bounding box center [635, 563] width 568 height 57
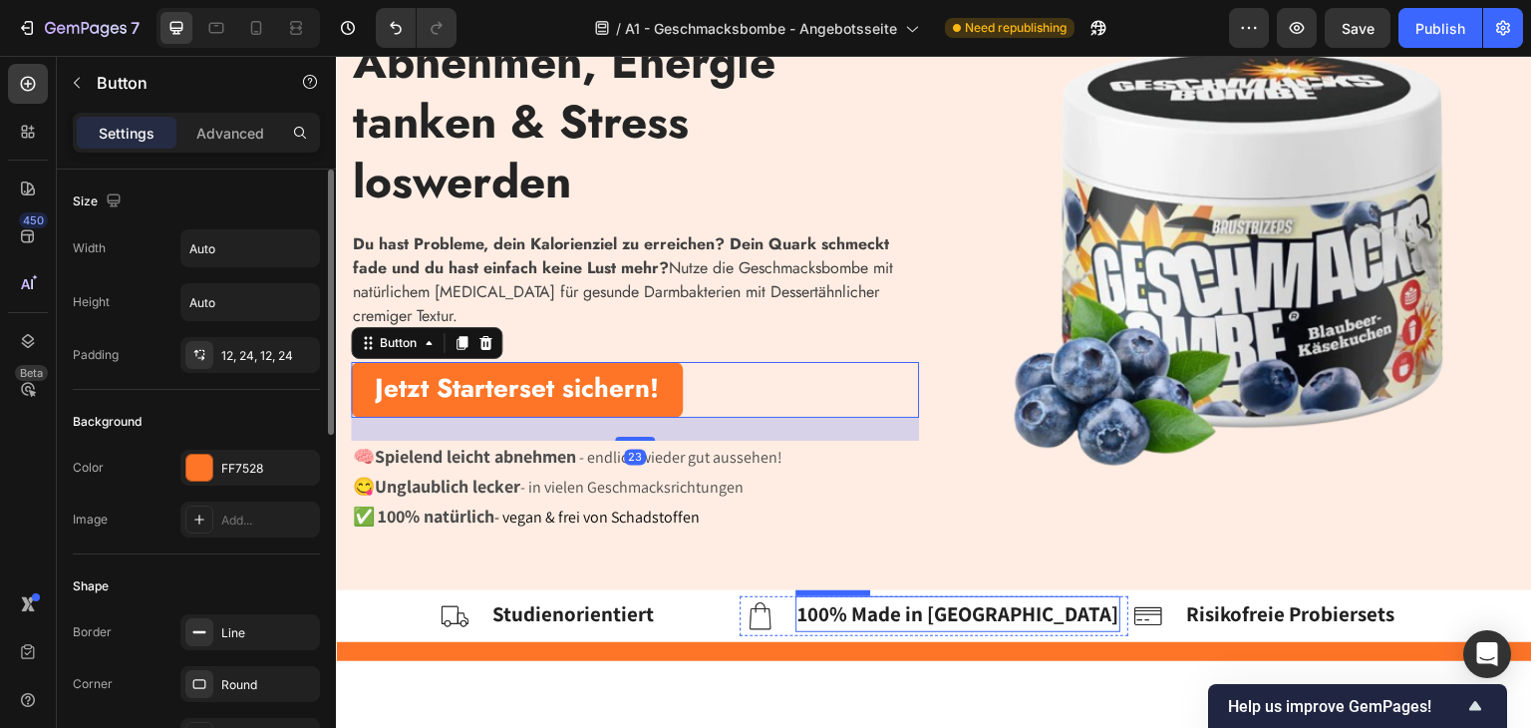
scroll to position [399, 0]
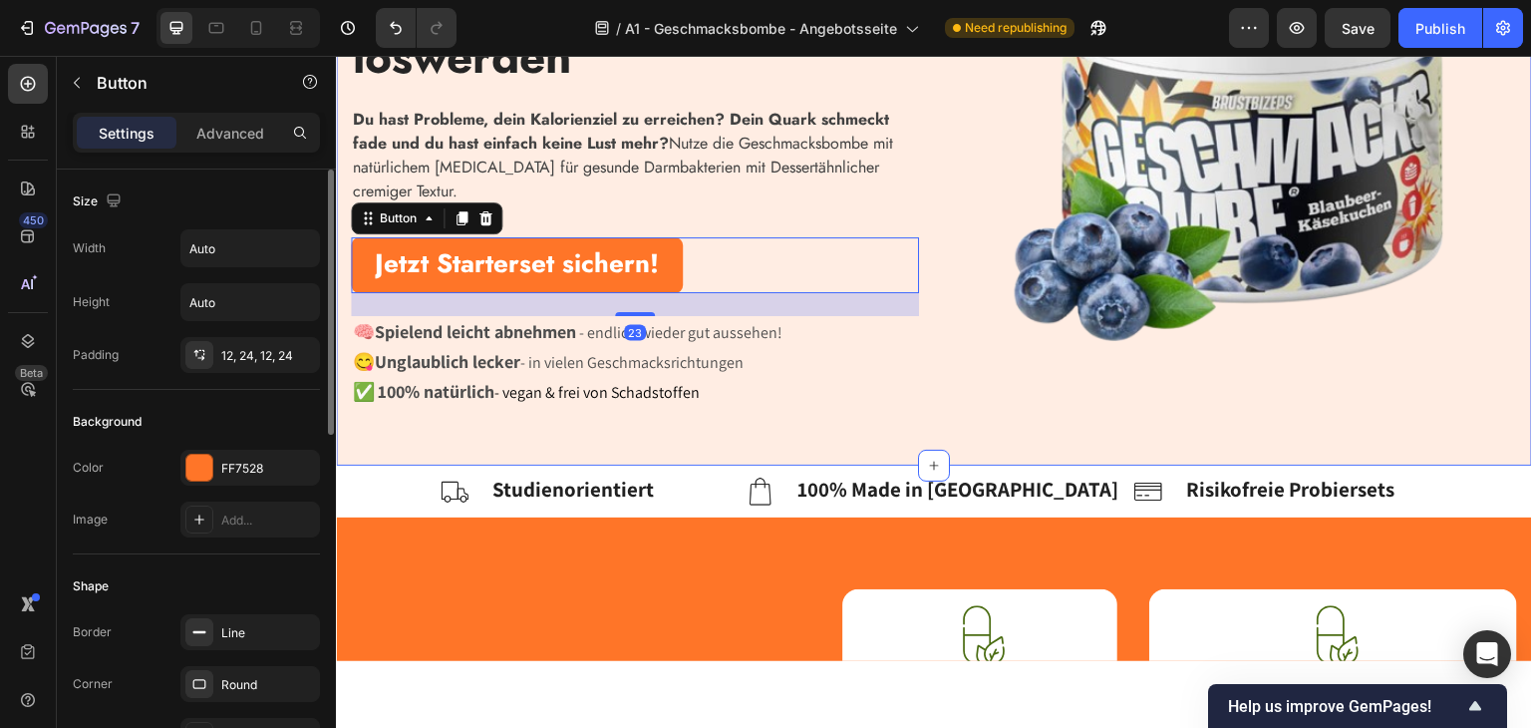
click at [950, 451] on div "Spielend leicht Abnehmen, Energie tanken & Stress loswerden Heading Du hast Pro…" at bounding box center [934, 127] width 1196 height 674
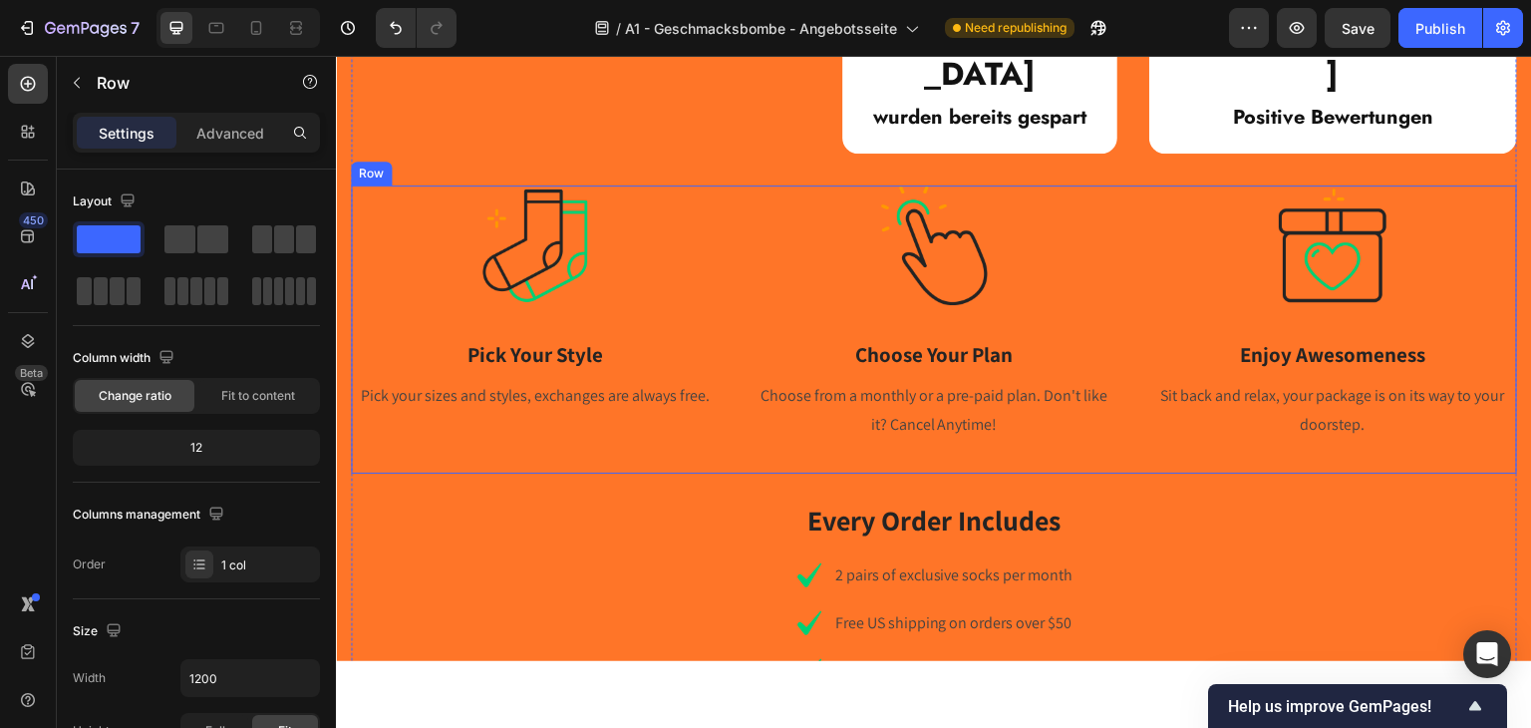
scroll to position [1096, 0]
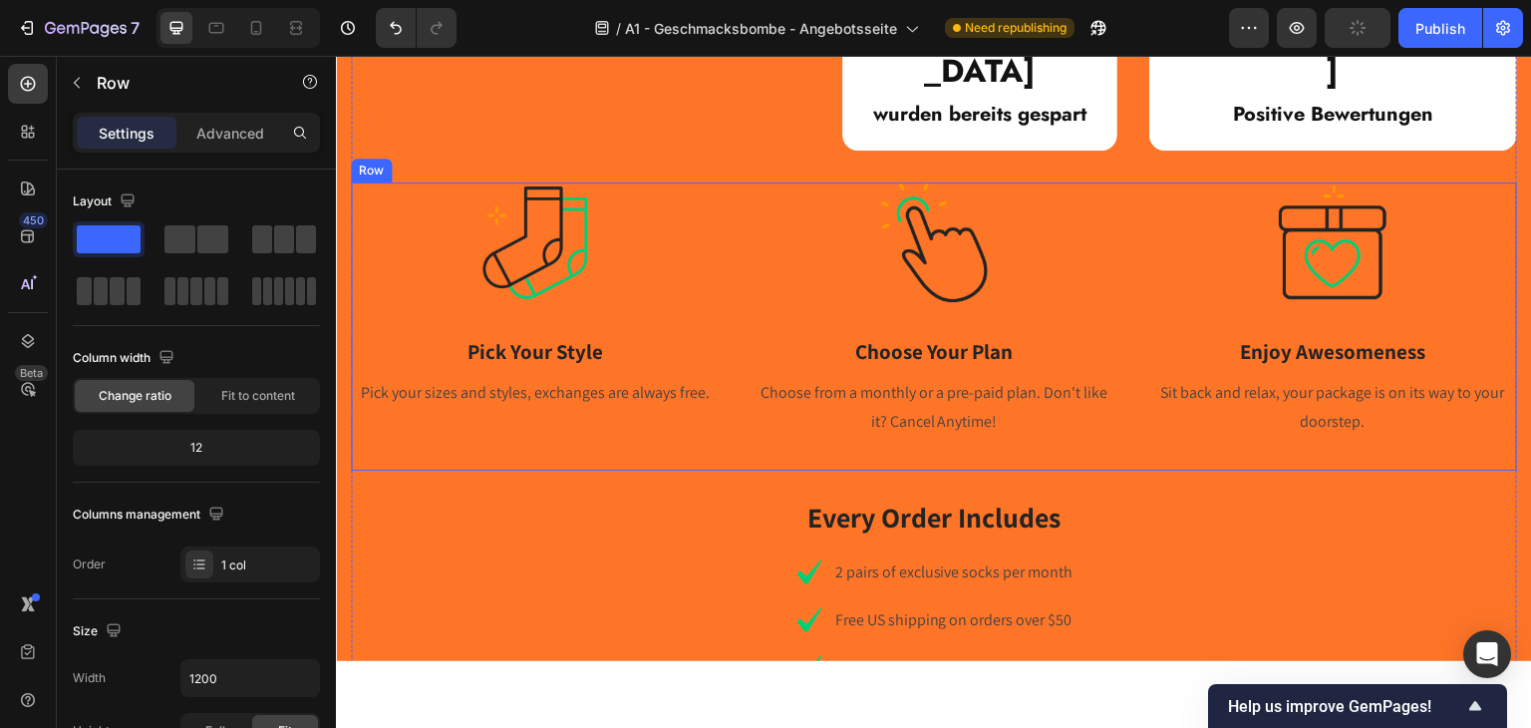
click at [424, 403] on div "Image Pick Your Style Heading Pick your sizes and styles, exchanges are always …" at bounding box center [535, 325] width 369 height 288
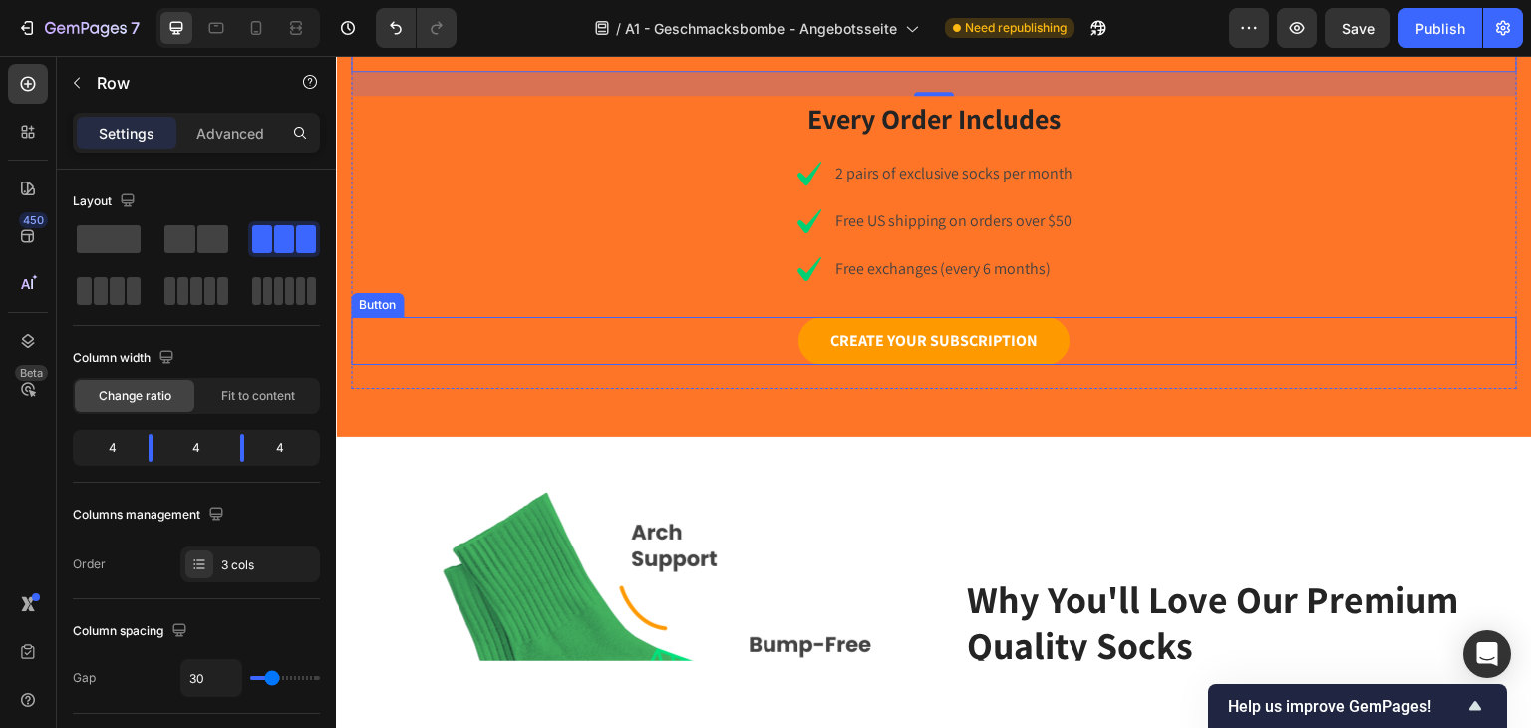
scroll to position [1196, 0]
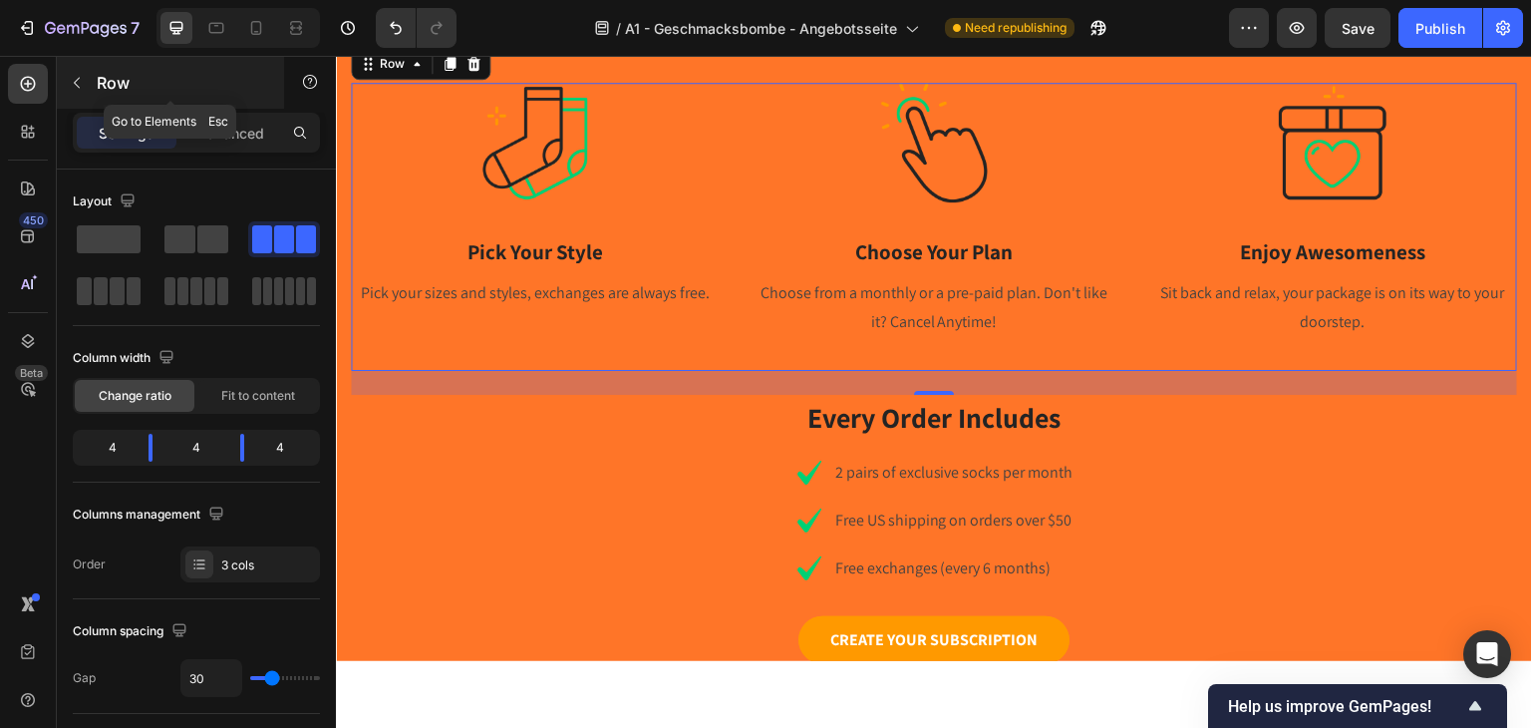
click at [85, 69] on button "button" at bounding box center [77, 83] width 32 height 32
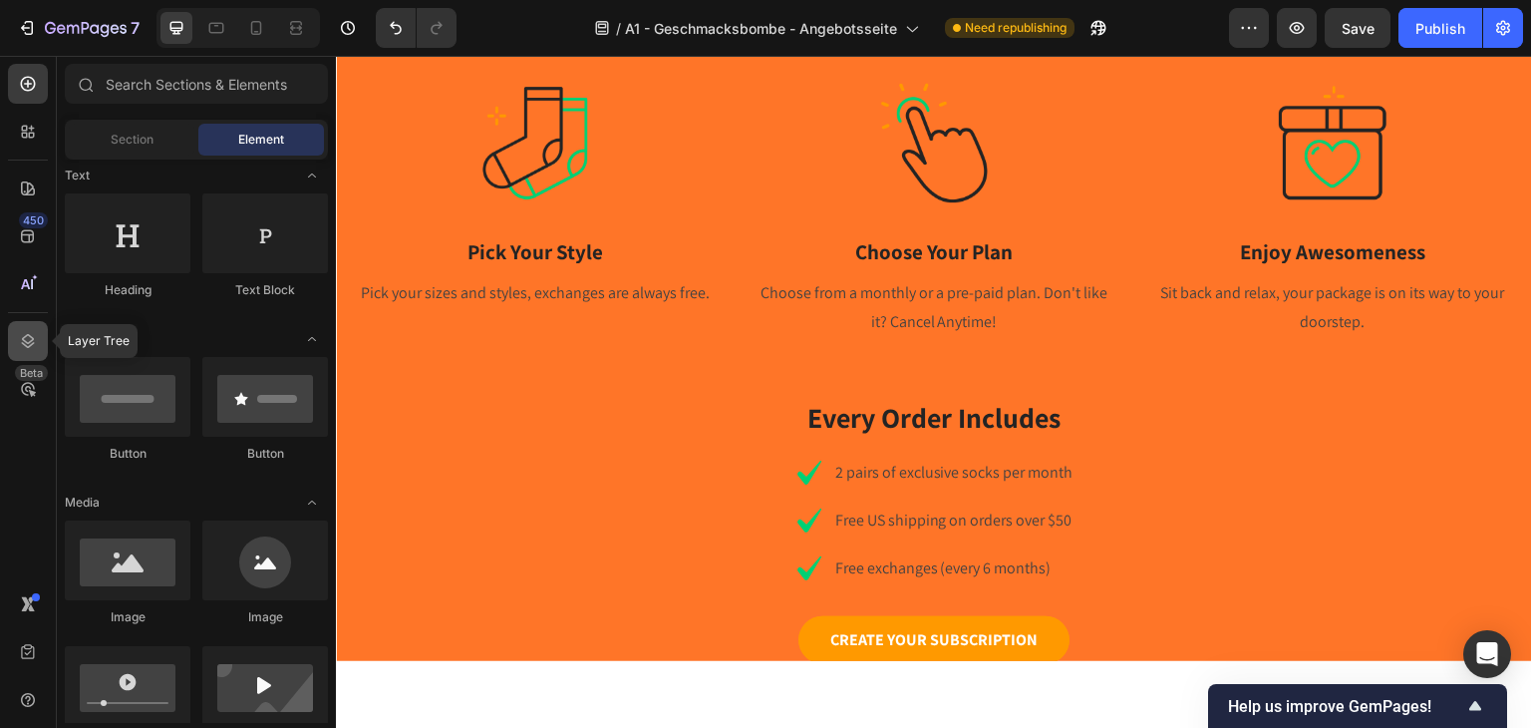
click at [23, 346] on icon at bounding box center [28, 341] width 20 height 20
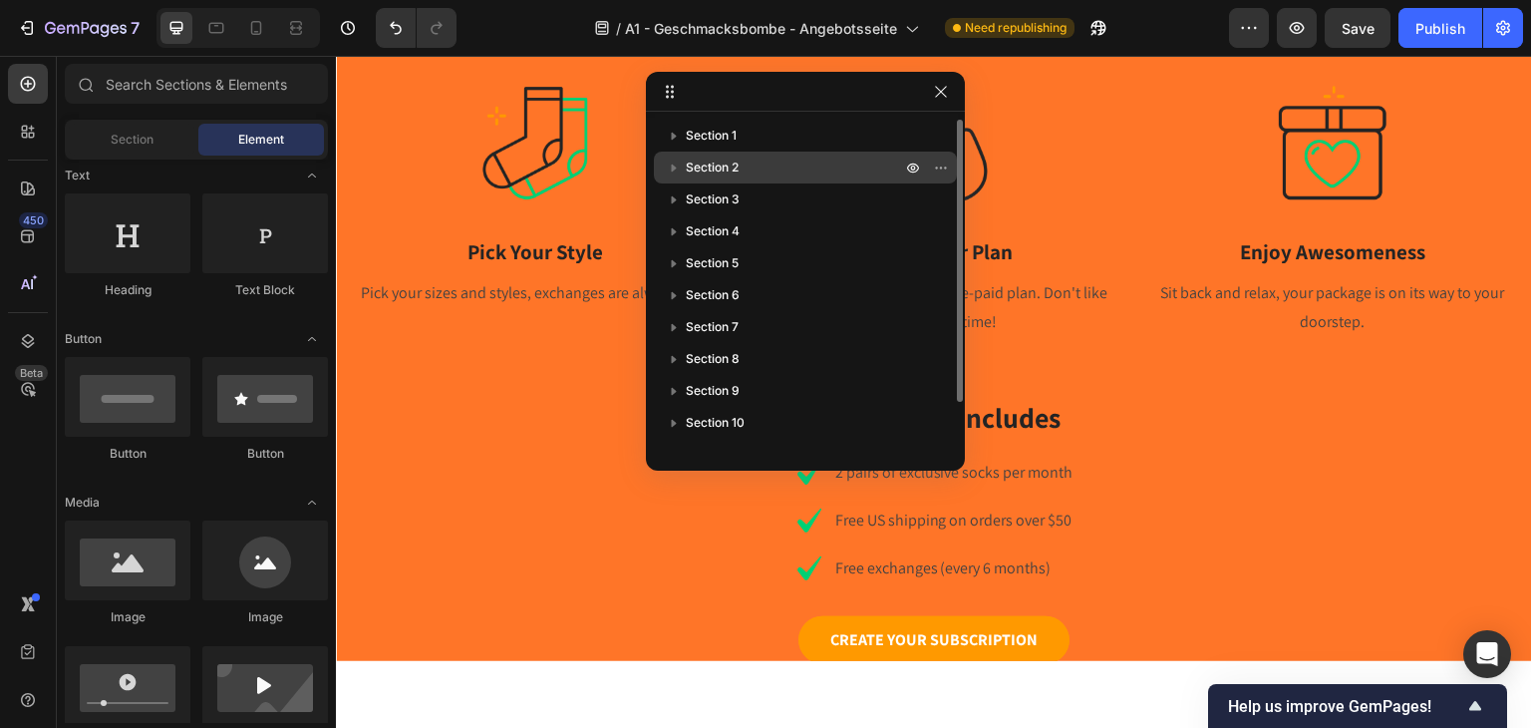
click at [731, 173] on span "Section 2" at bounding box center [712, 167] width 53 height 20
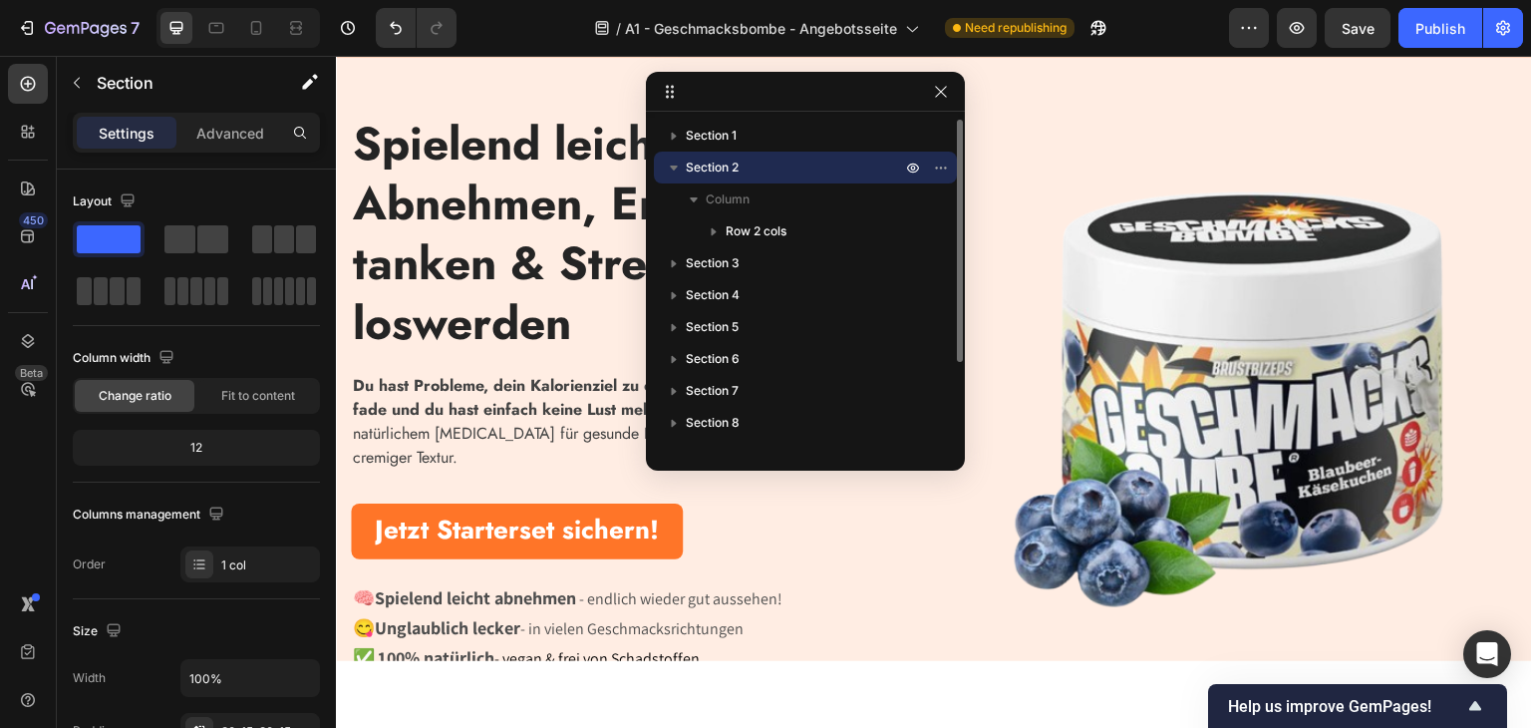
scroll to position [64, 0]
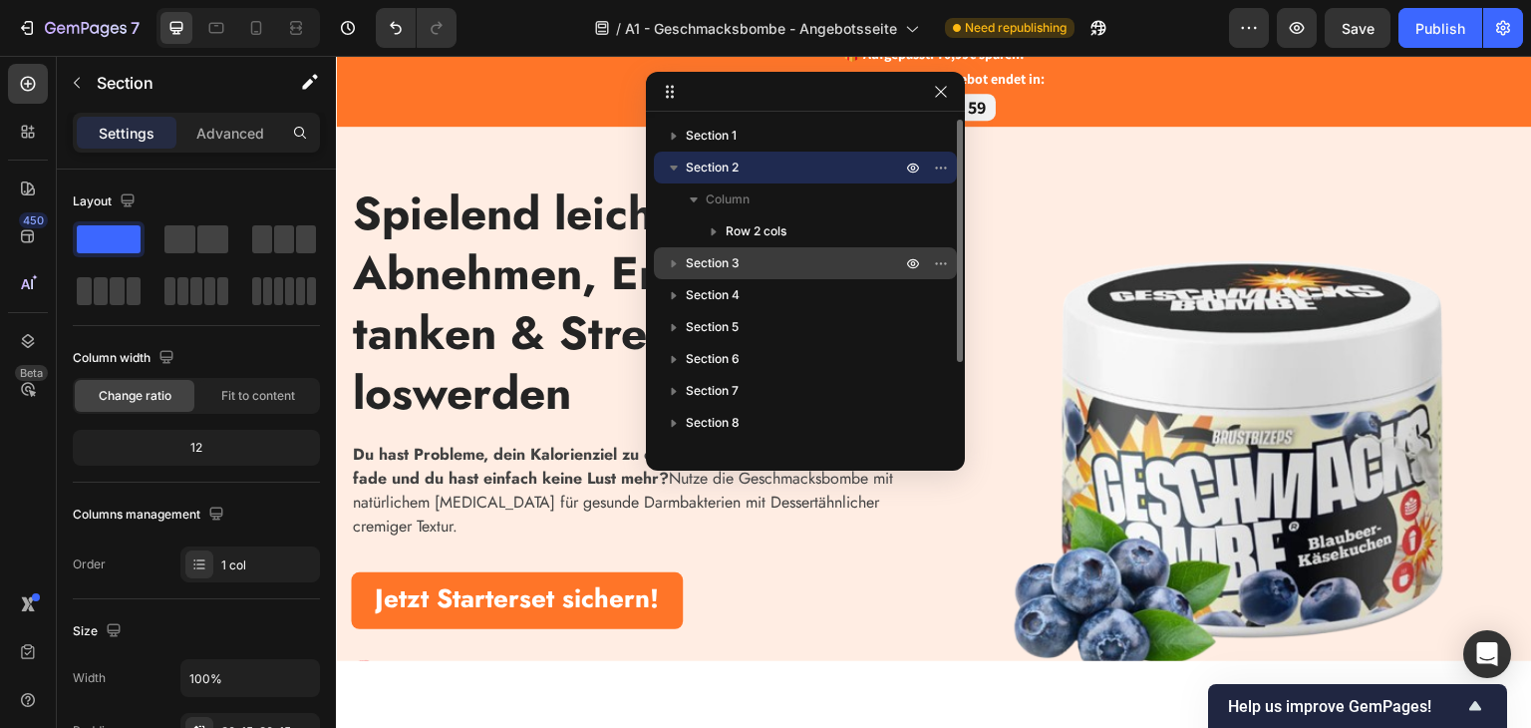
click at [716, 253] on span "Section 3" at bounding box center [713, 263] width 54 height 20
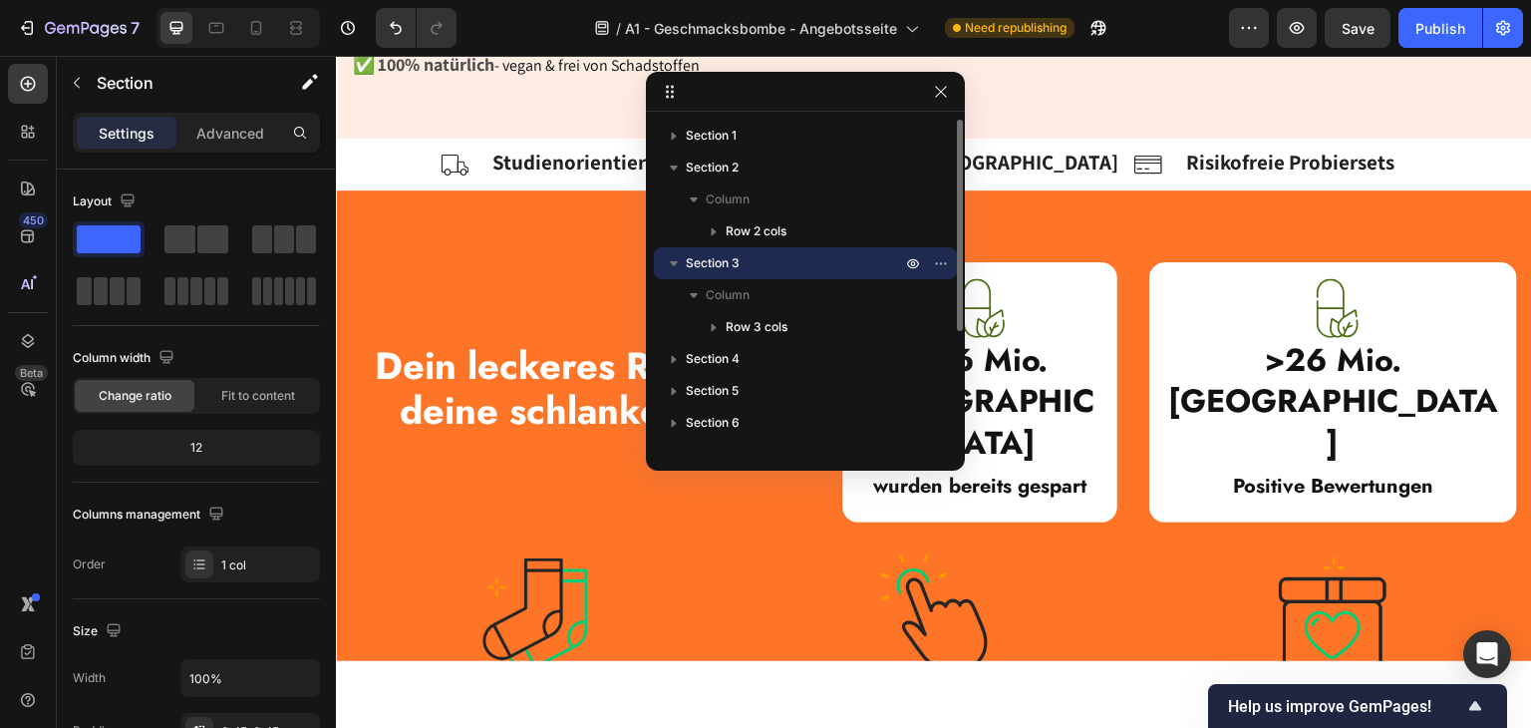
scroll to position [738, 0]
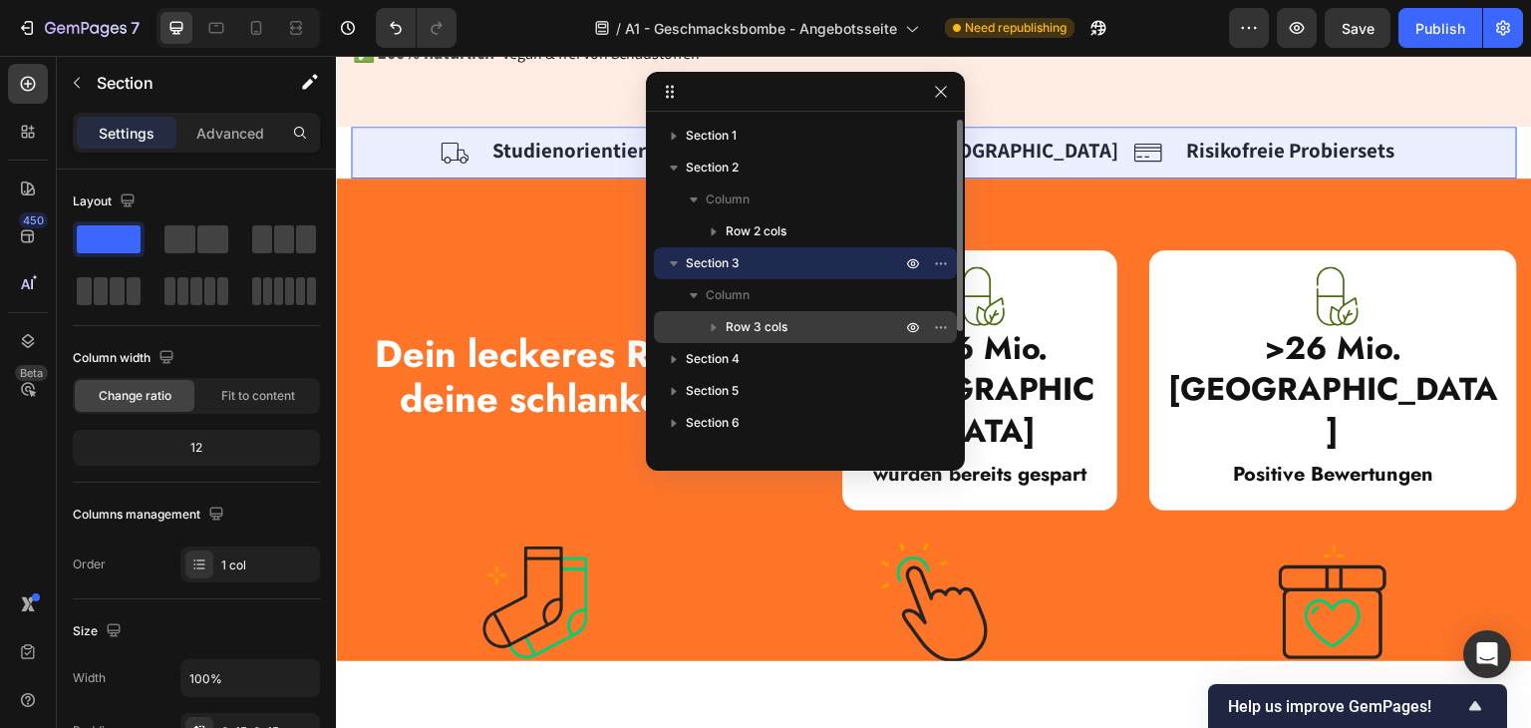
click at [710, 328] on icon "button" at bounding box center [714, 327] width 20 height 20
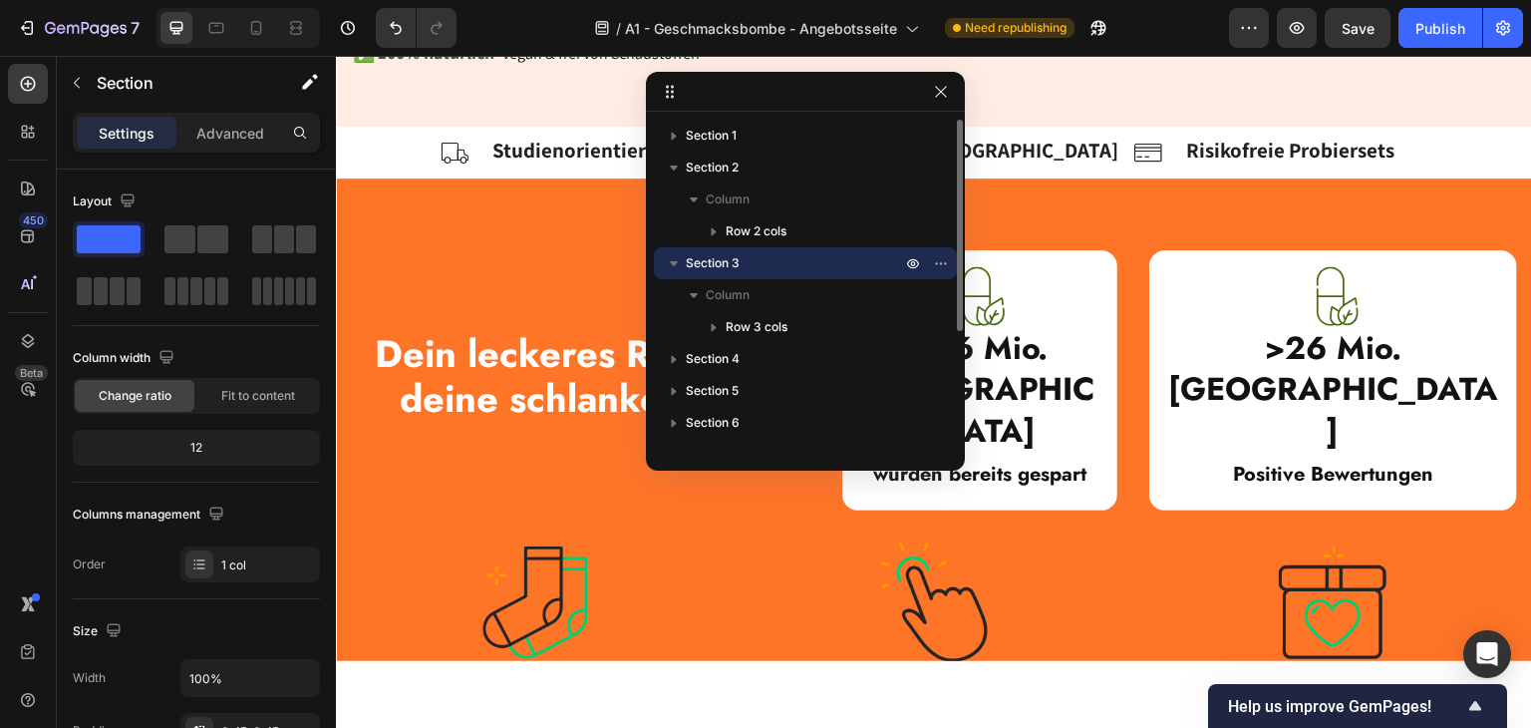
click at [677, 272] on icon "button" at bounding box center [674, 263] width 20 height 20
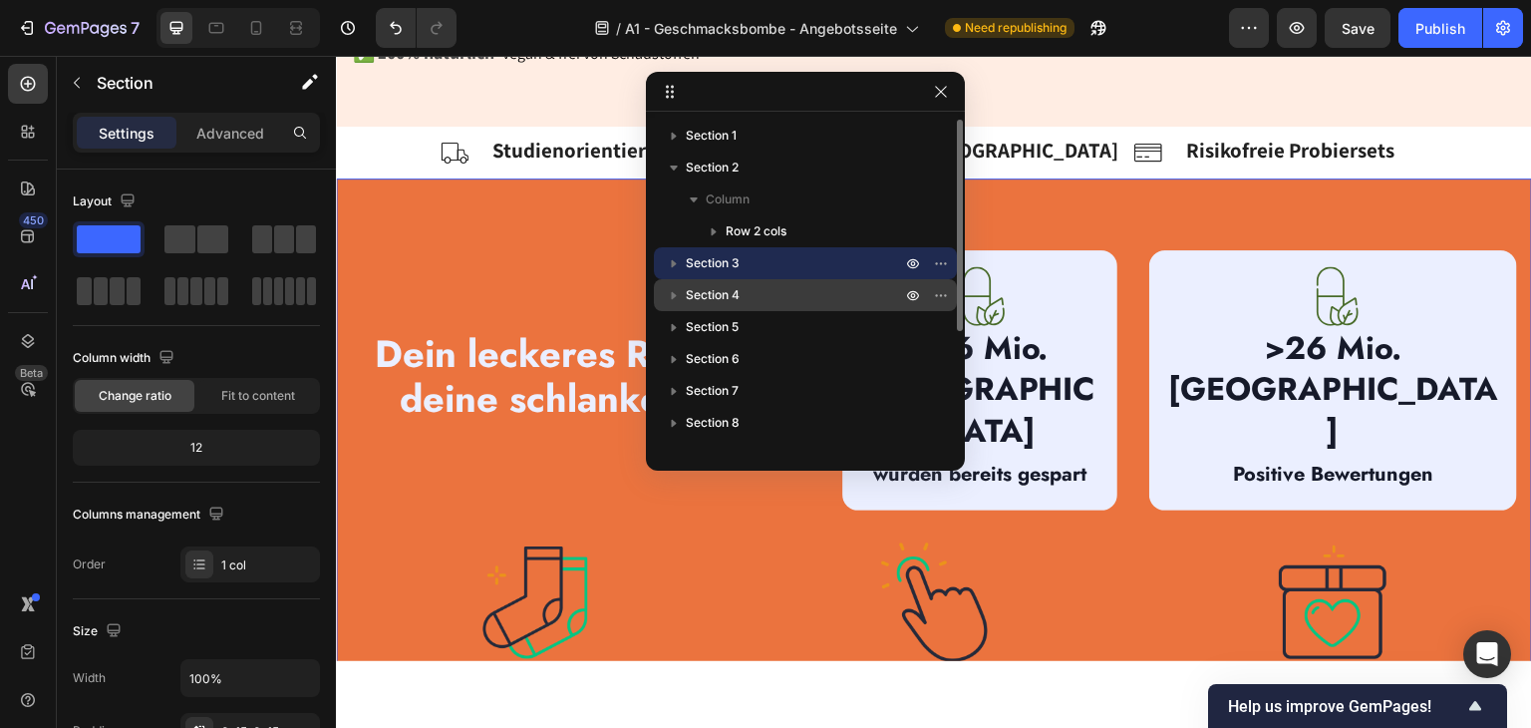
click at [677, 296] on icon "button" at bounding box center [674, 295] width 20 height 20
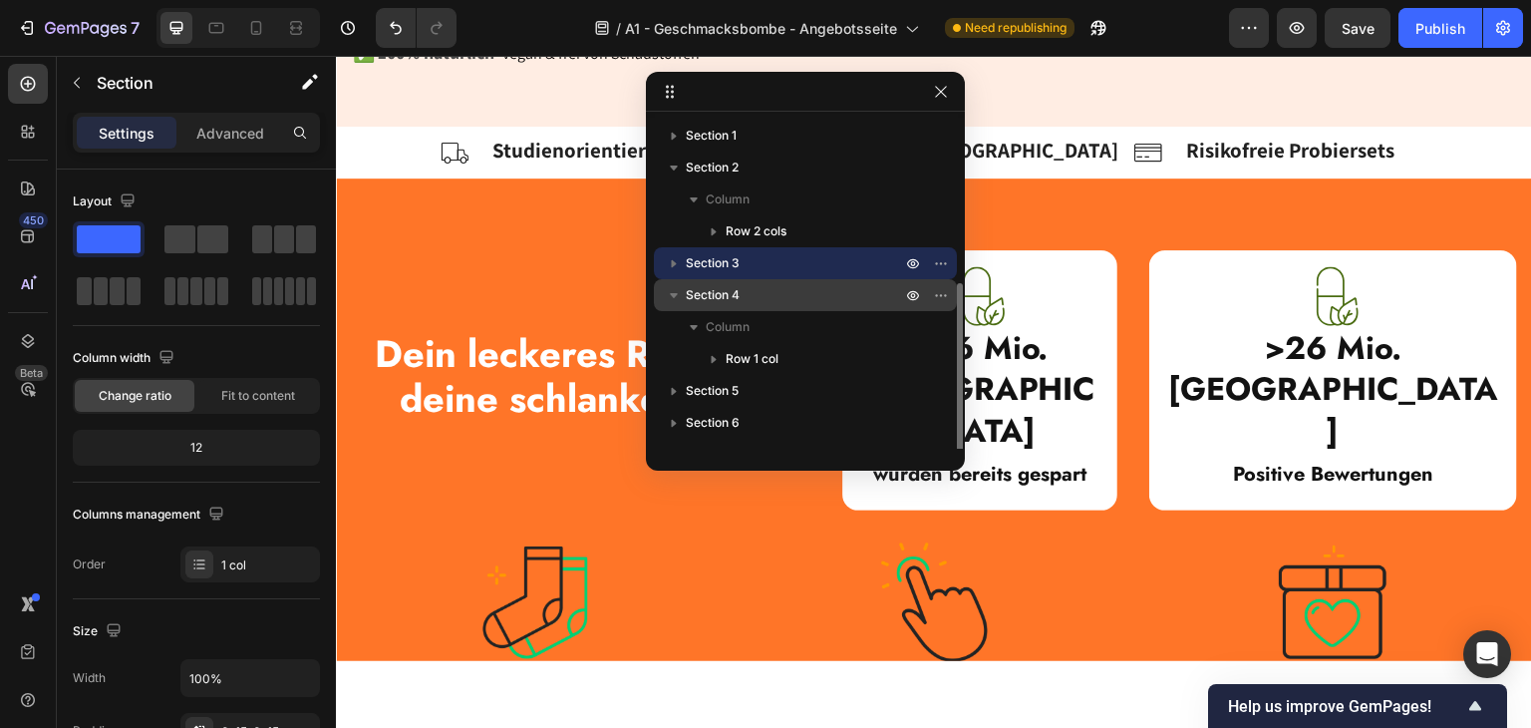
scroll to position [100, 0]
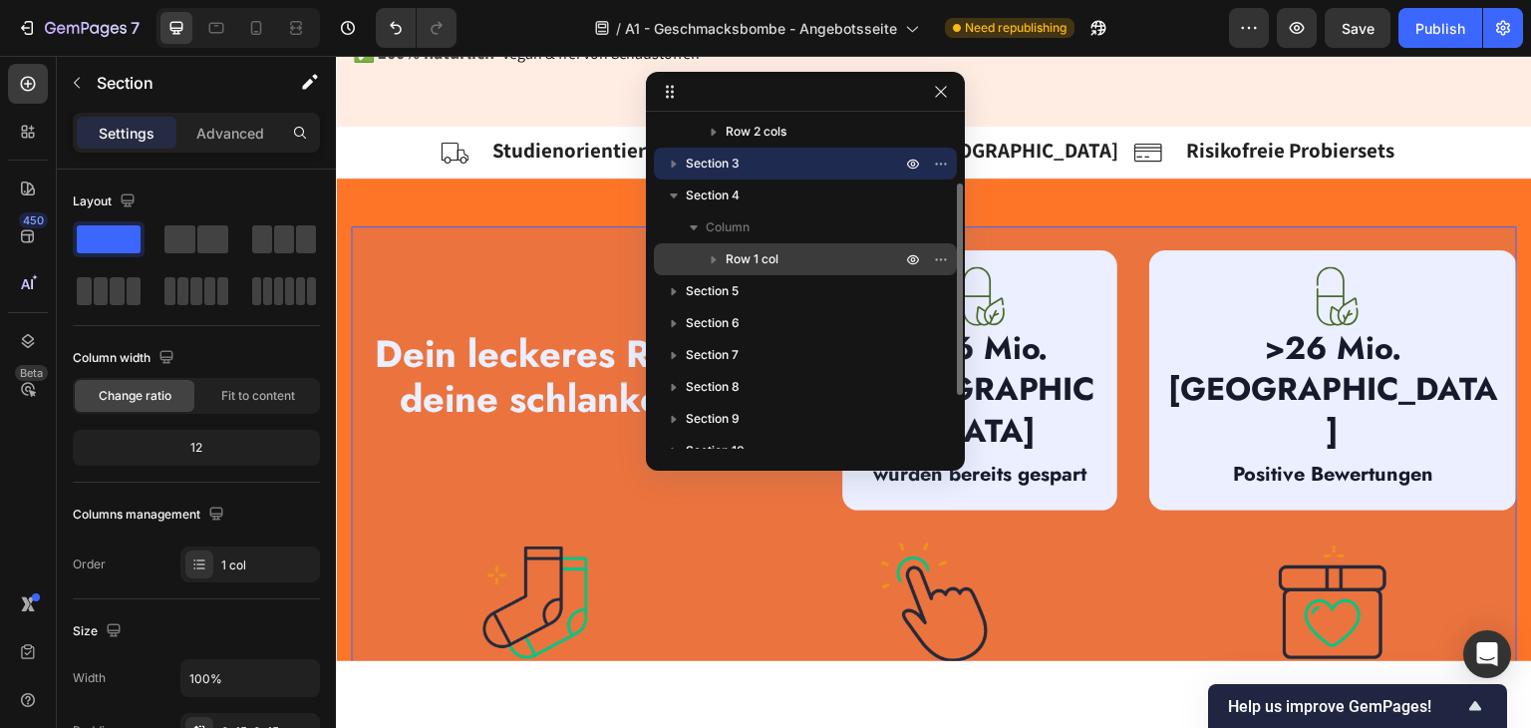
click at [712, 258] on icon "button" at bounding box center [714, 260] width 5 height 8
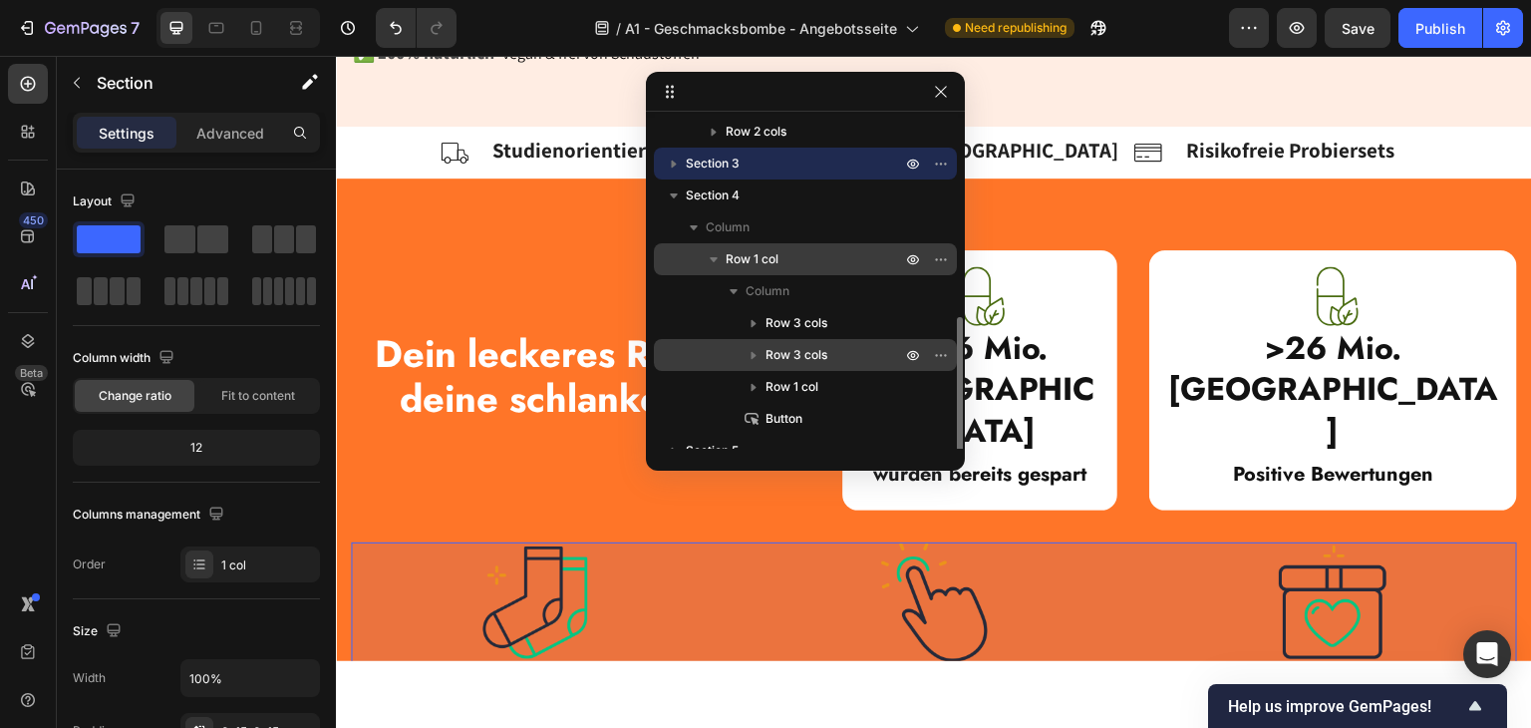
scroll to position [199, 0]
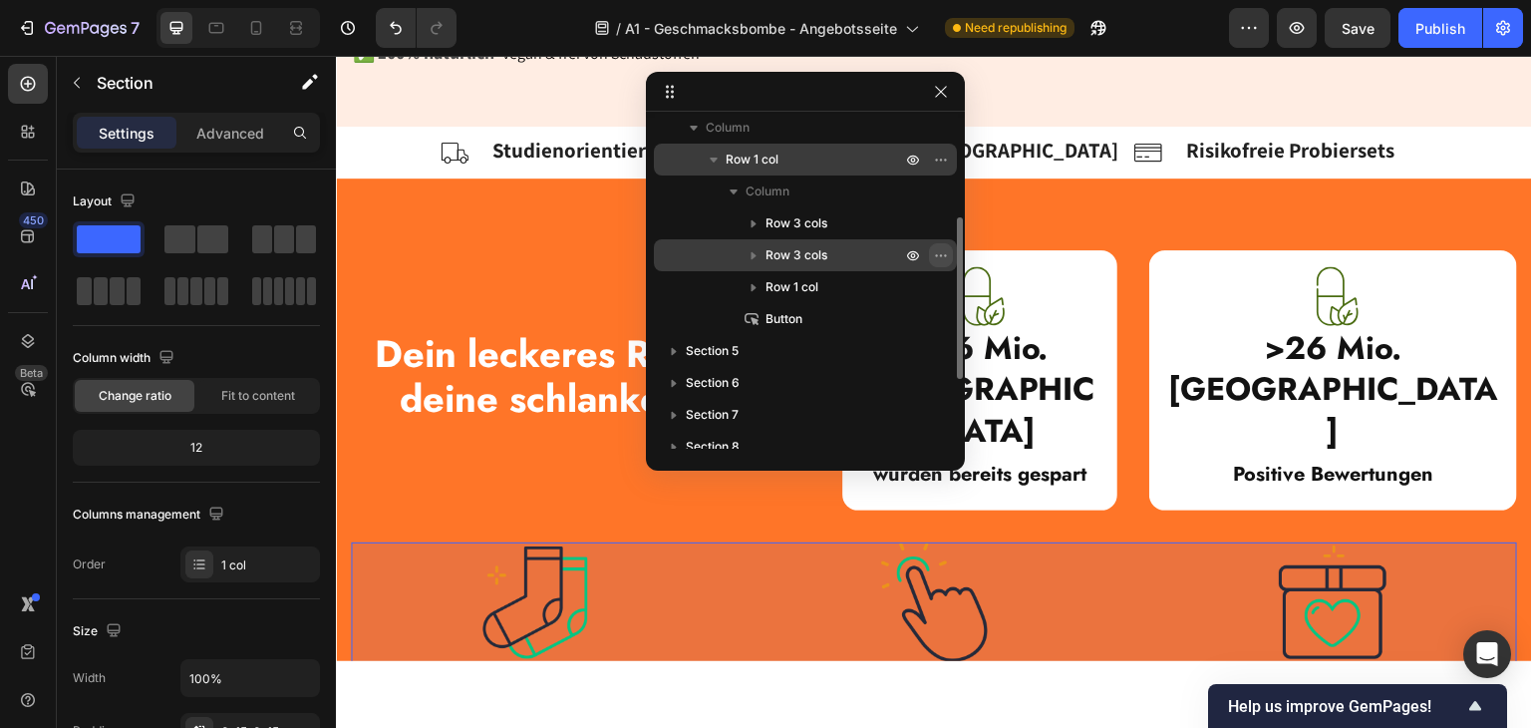
click at [943, 254] on icon "button" at bounding box center [941, 255] width 16 height 16
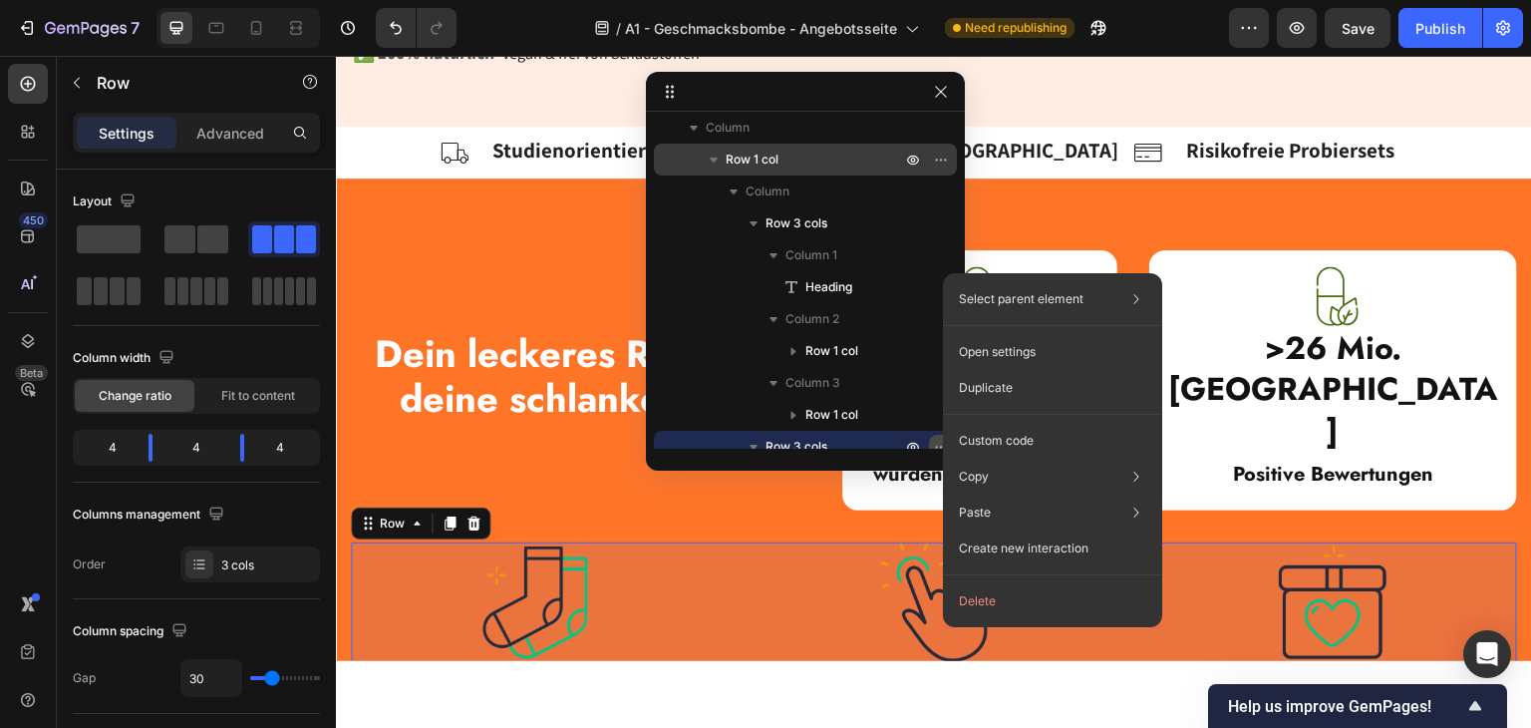
scroll to position [377, 0]
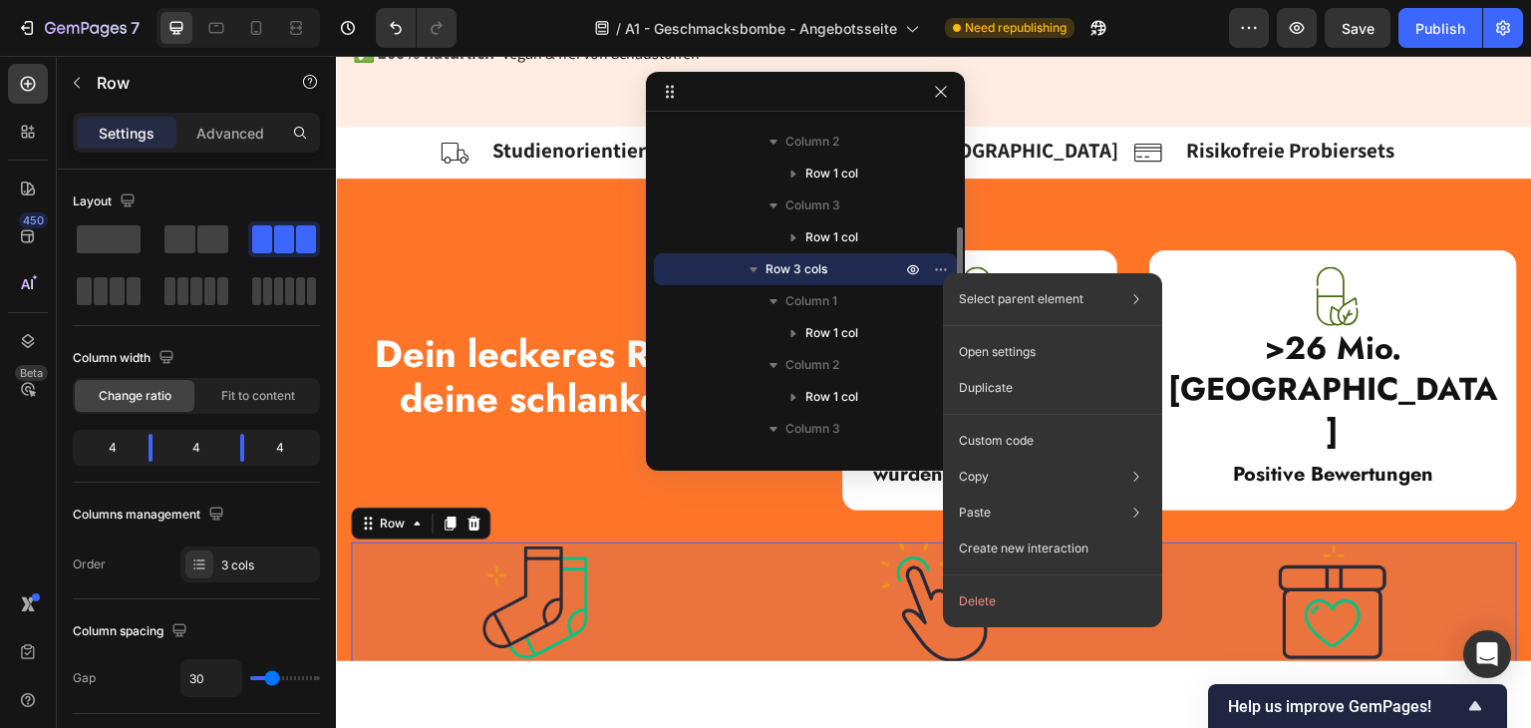
click at [796, 266] on span "Row 3 cols" at bounding box center [797, 269] width 62 height 20
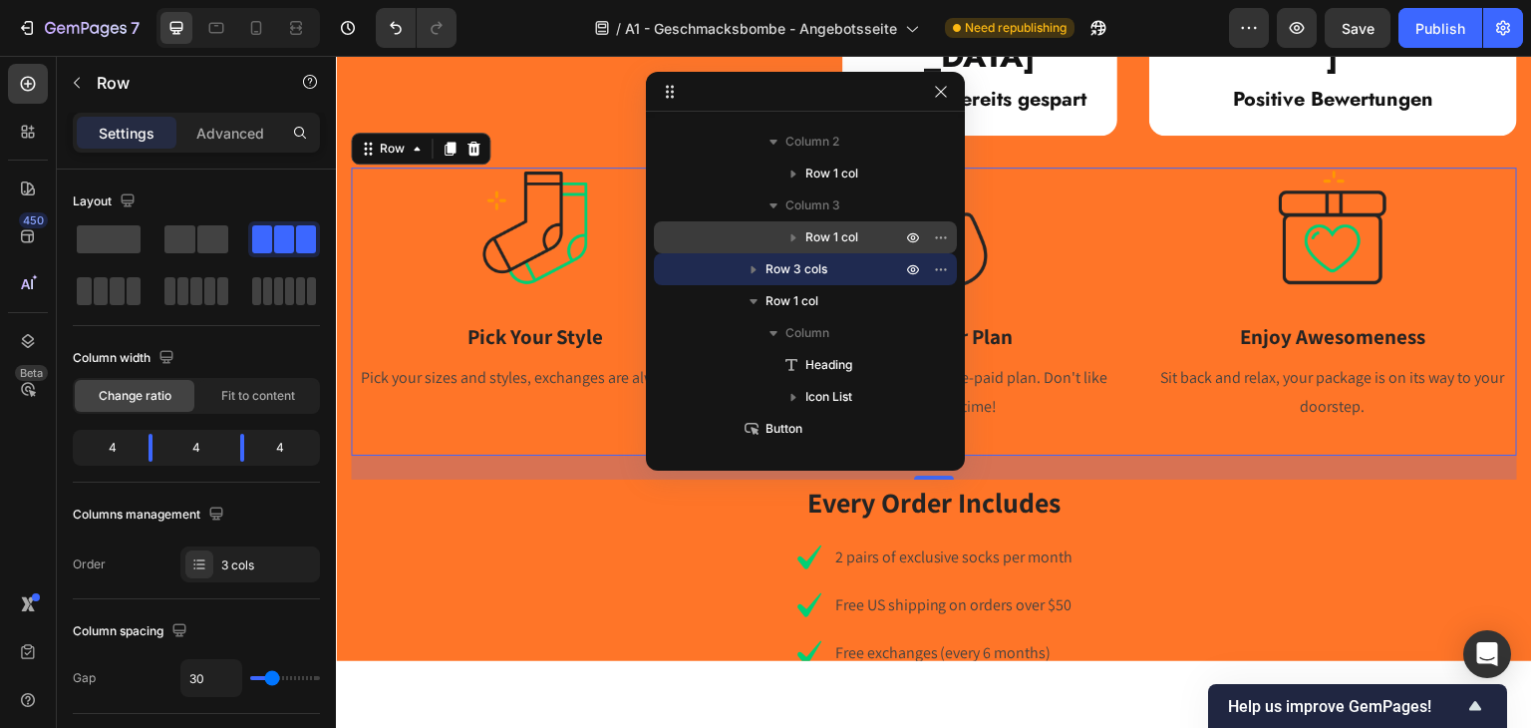
scroll to position [177, 0]
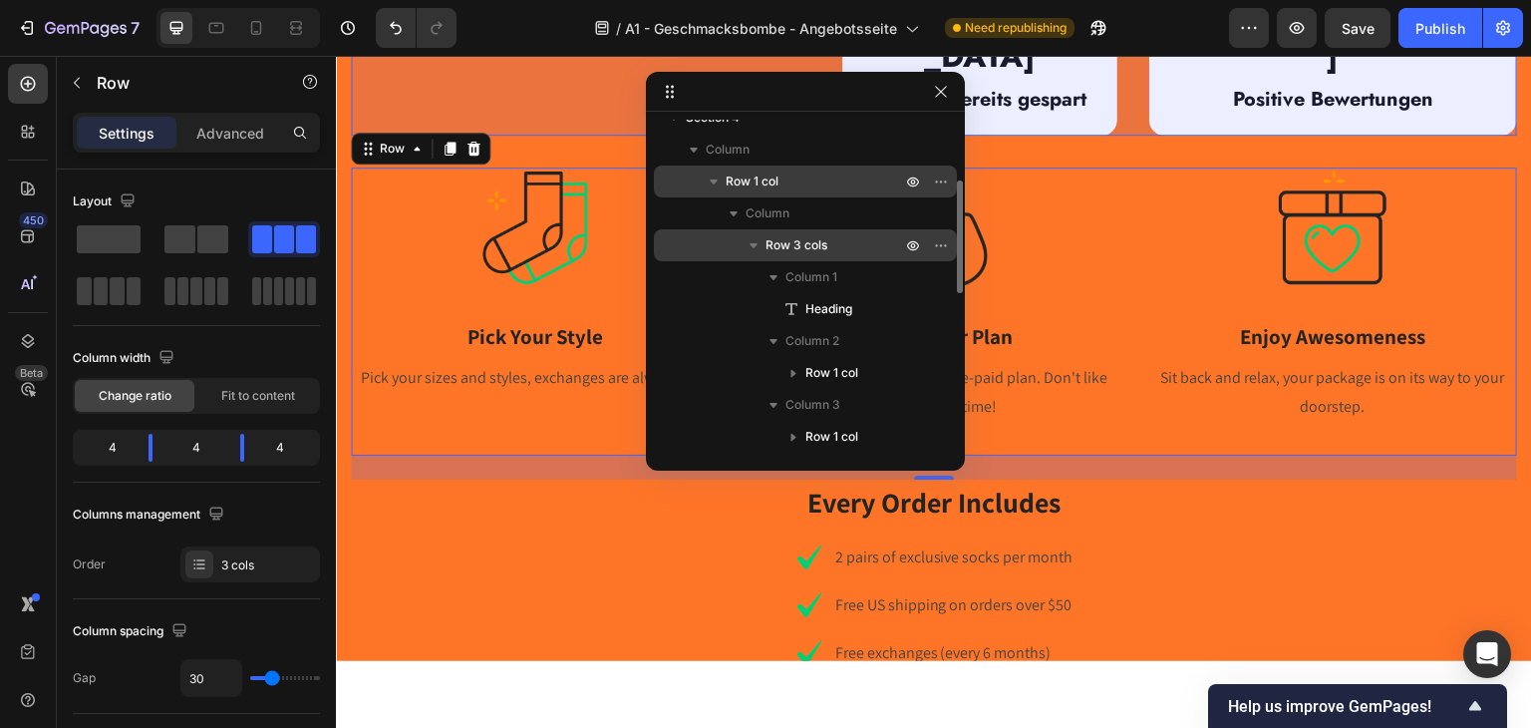
click at [754, 249] on icon "button" at bounding box center [754, 245] width 20 height 20
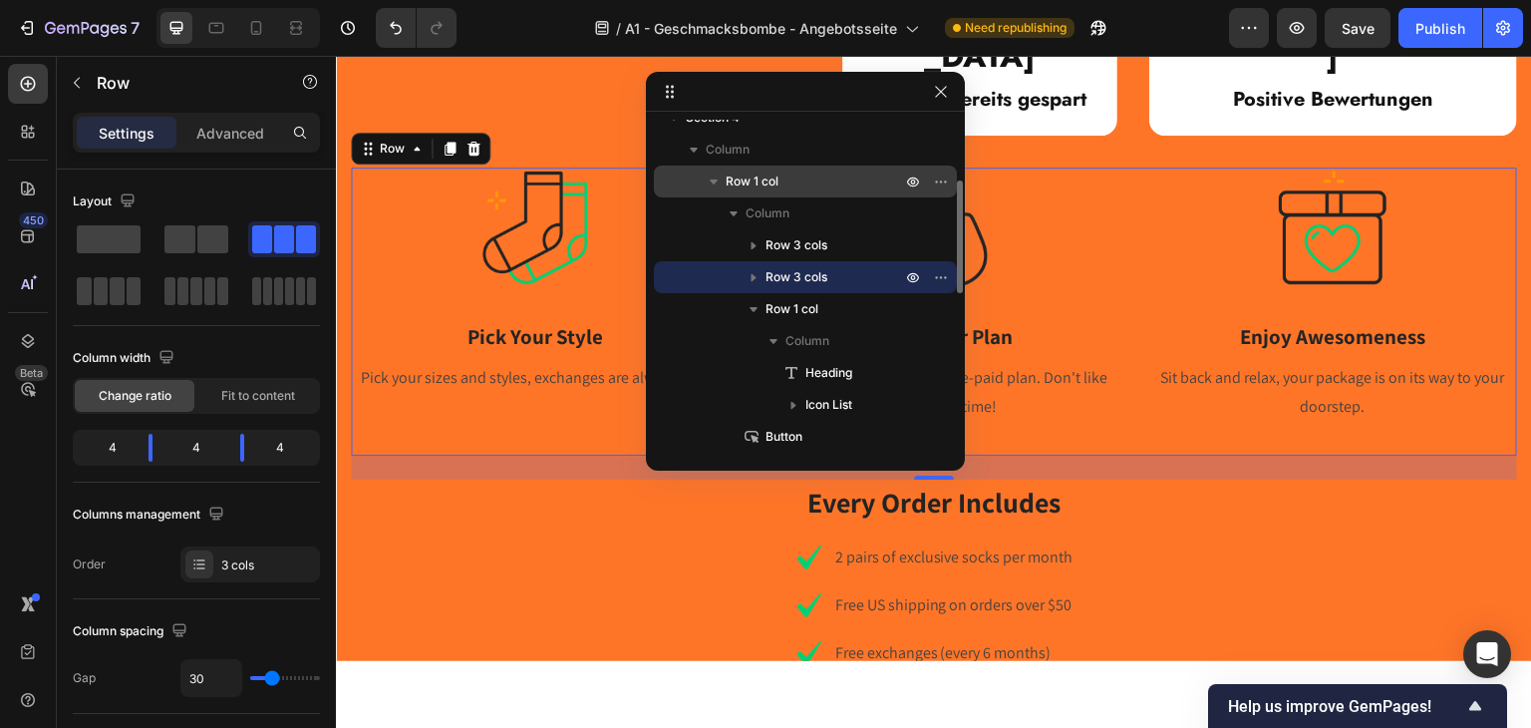
drag, startPoint x: 805, startPoint y: 276, endPoint x: 706, endPoint y: 276, distance: 99.7
click at [706, 276] on div "Row 3 cols" at bounding box center [805, 277] width 287 height 32
click at [785, 273] on span "Row 3 cols" at bounding box center [797, 277] width 62 height 20
click at [473, 391] on div "Image Pick Your Style Heading Pick your sizes and styles, exchanges are always …" at bounding box center [535, 310] width 369 height 288
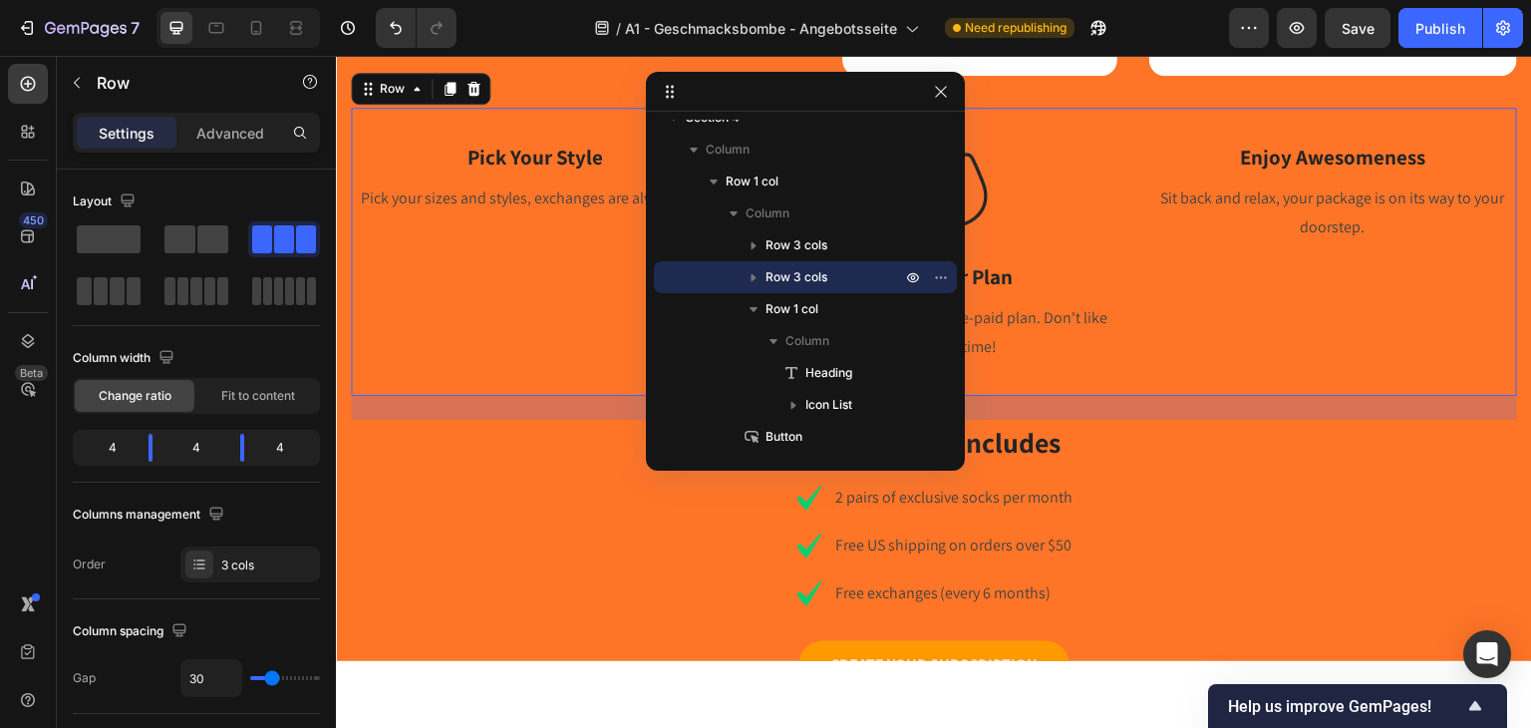
scroll to position [436, 0]
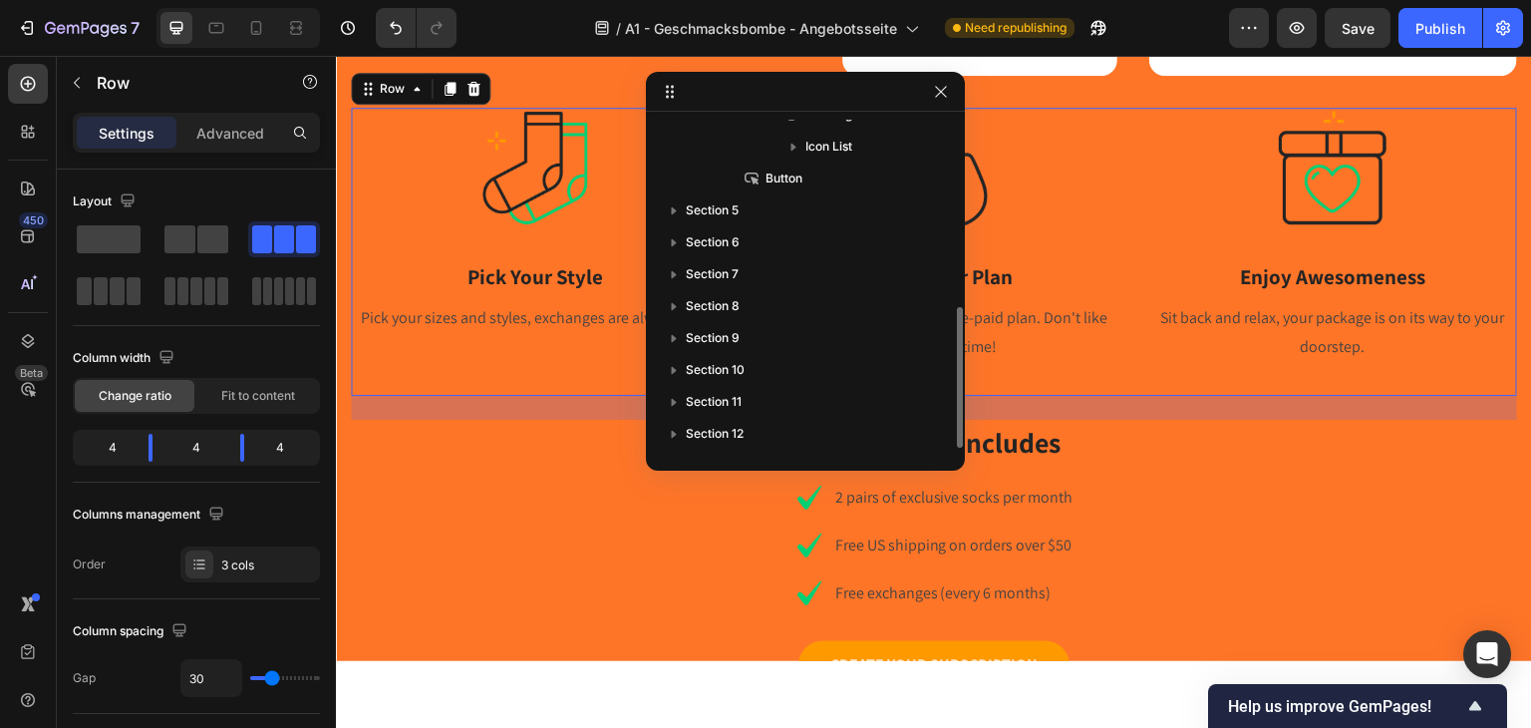
click at [663, 93] on icon at bounding box center [670, 92] width 16 height 16
click at [65, 85] on button "button" at bounding box center [77, 83] width 32 height 32
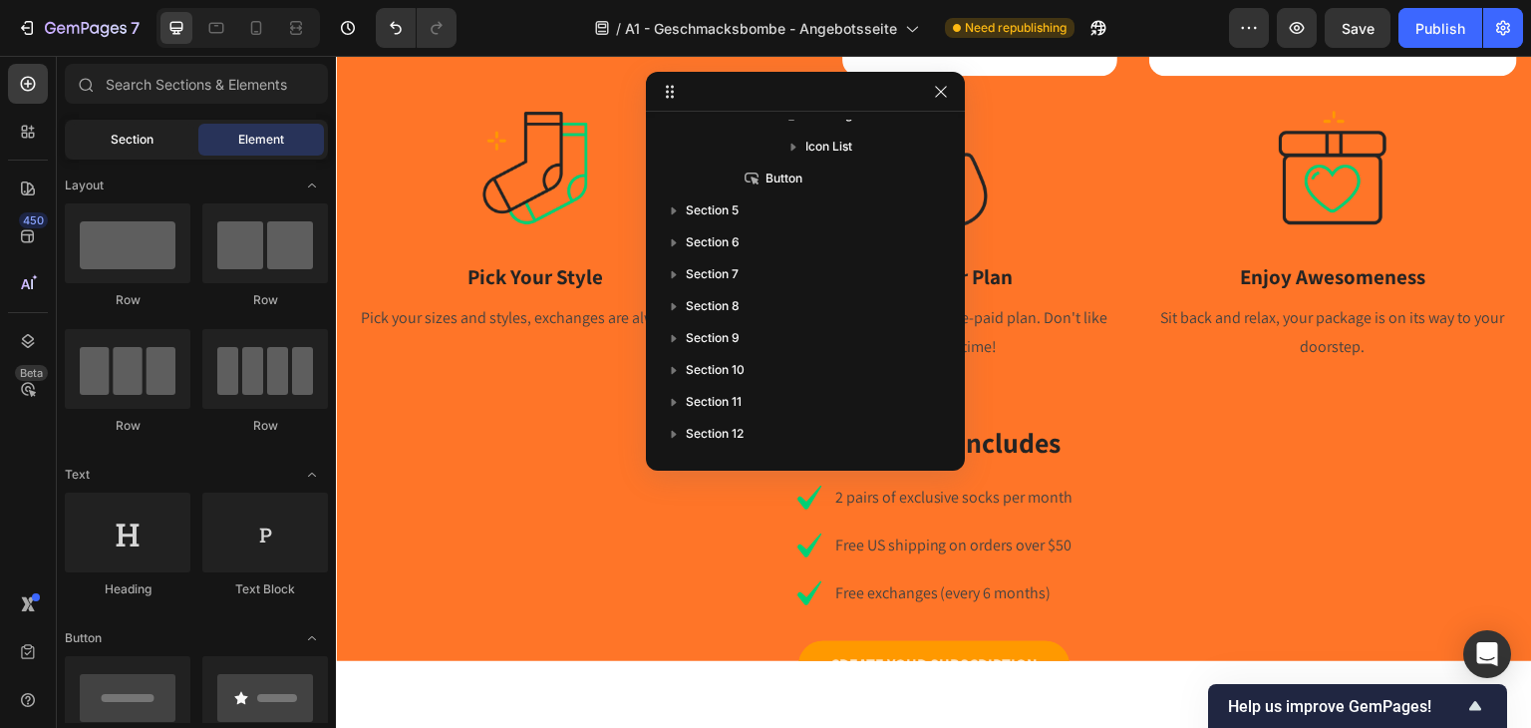
click at [125, 137] on span "Section" at bounding box center [132, 140] width 43 height 18
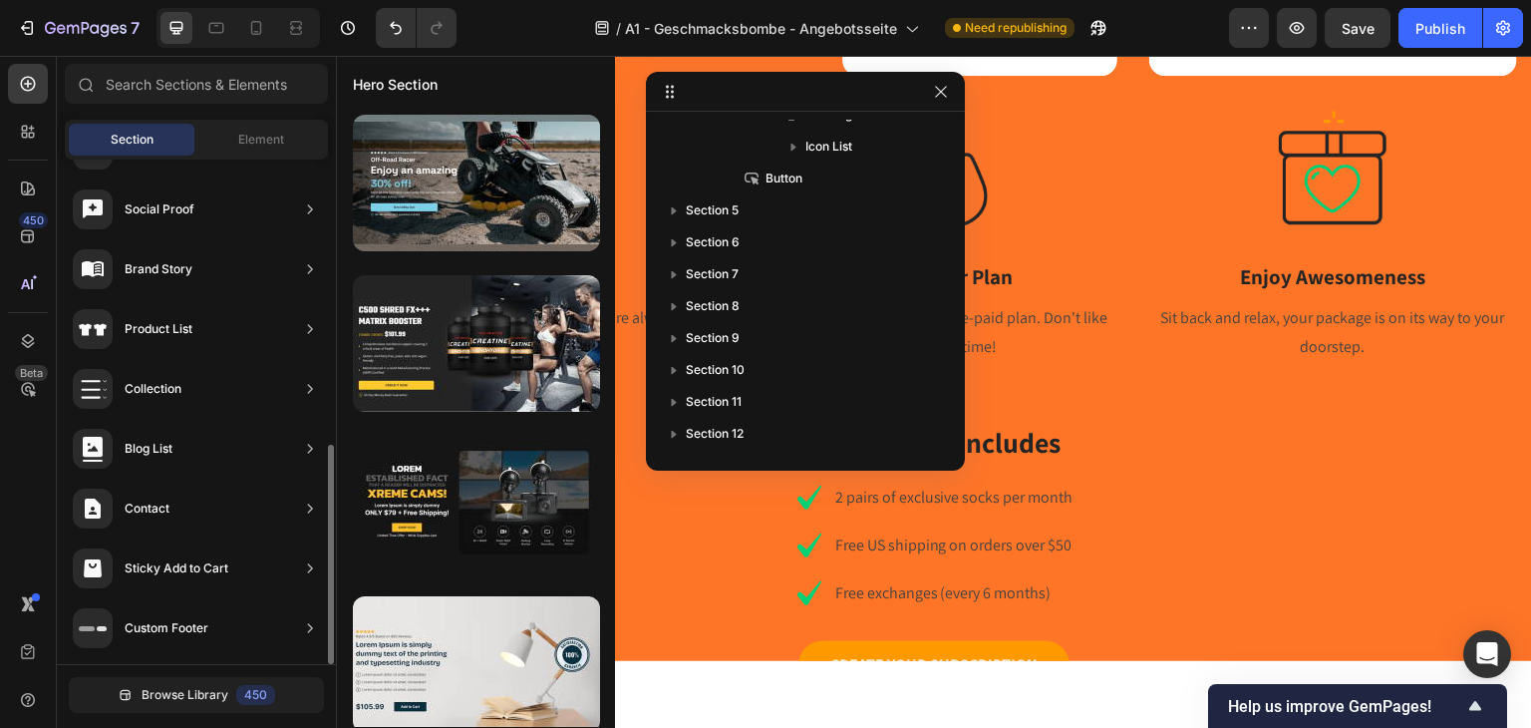
scroll to position [0, 0]
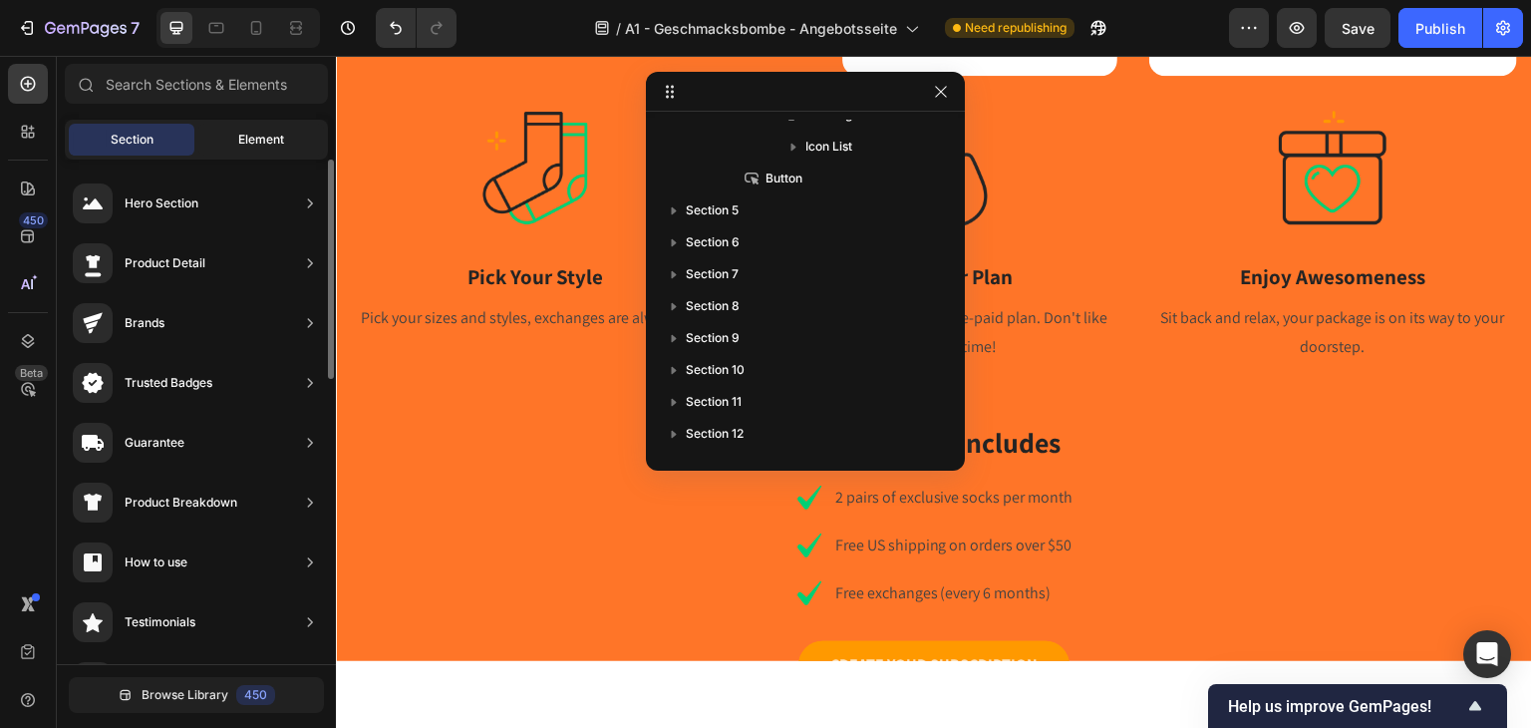
click at [267, 133] on span "Element" at bounding box center [261, 140] width 46 height 18
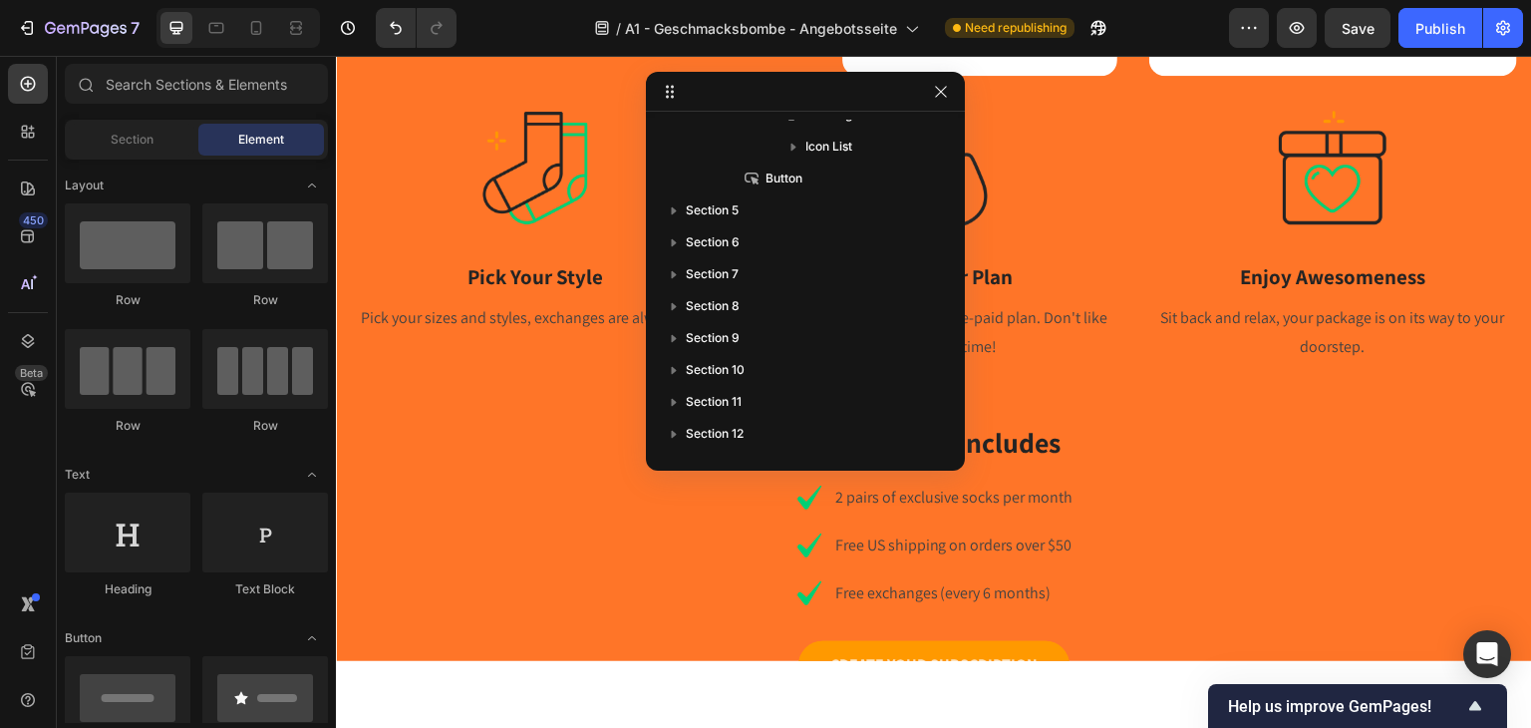
click at [436, 483] on div "Every Order Includes Heading Icon 2 pairs of exclusive socks per month Text blo…" at bounding box center [934, 529] width 1166 height 221
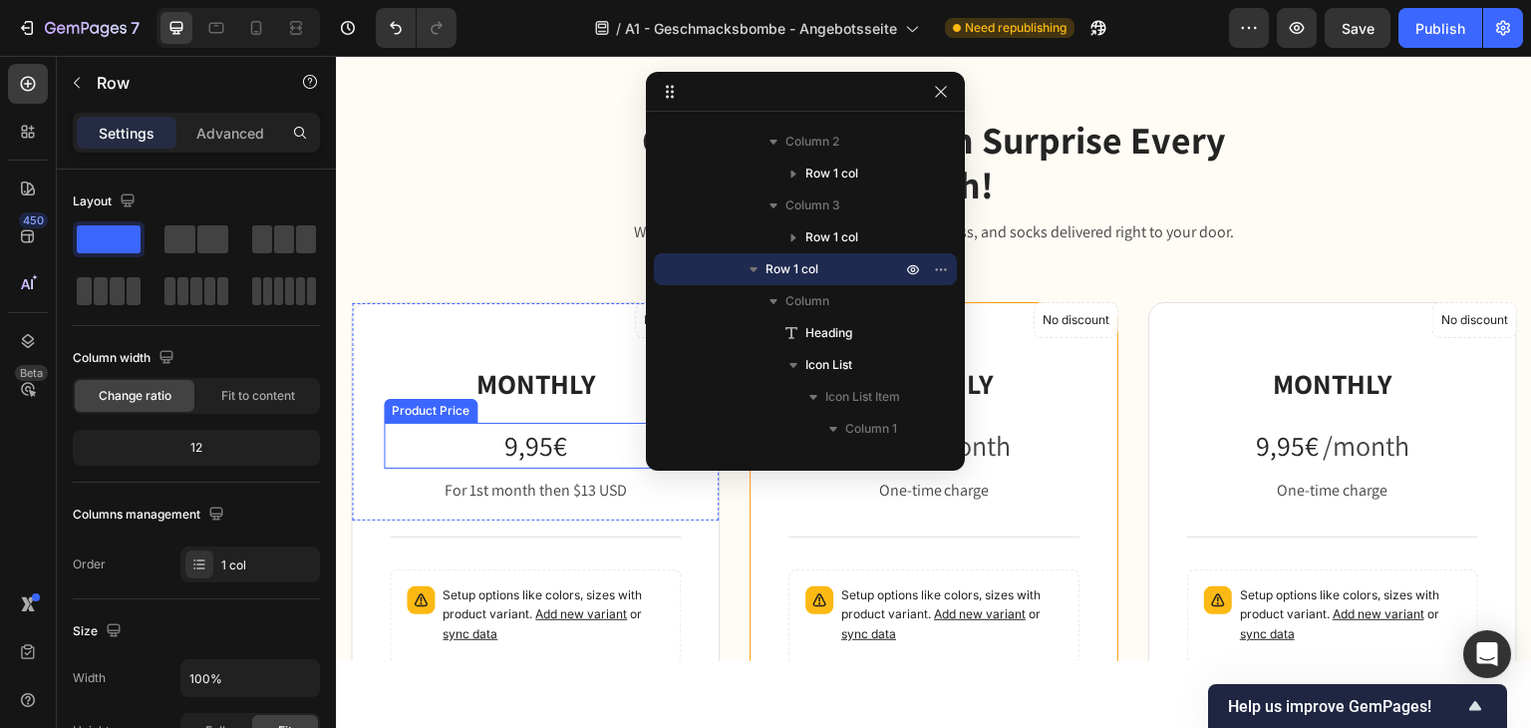
scroll to position [1610, 0]
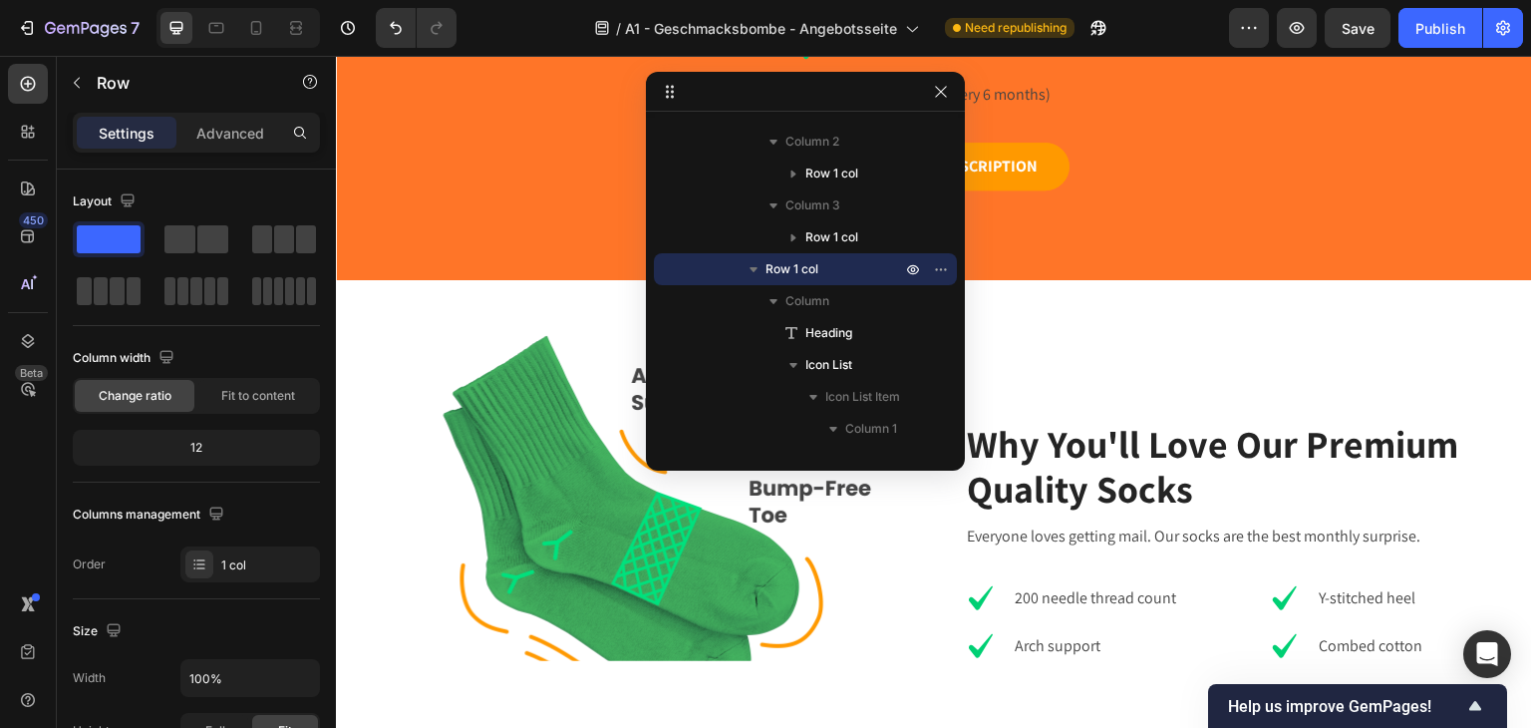
click at [942, 104] on div at bounding box center [805, 92] width 319 height 40
click at [922, 81] on div at bounding box center [805, 92] width 319 height 40
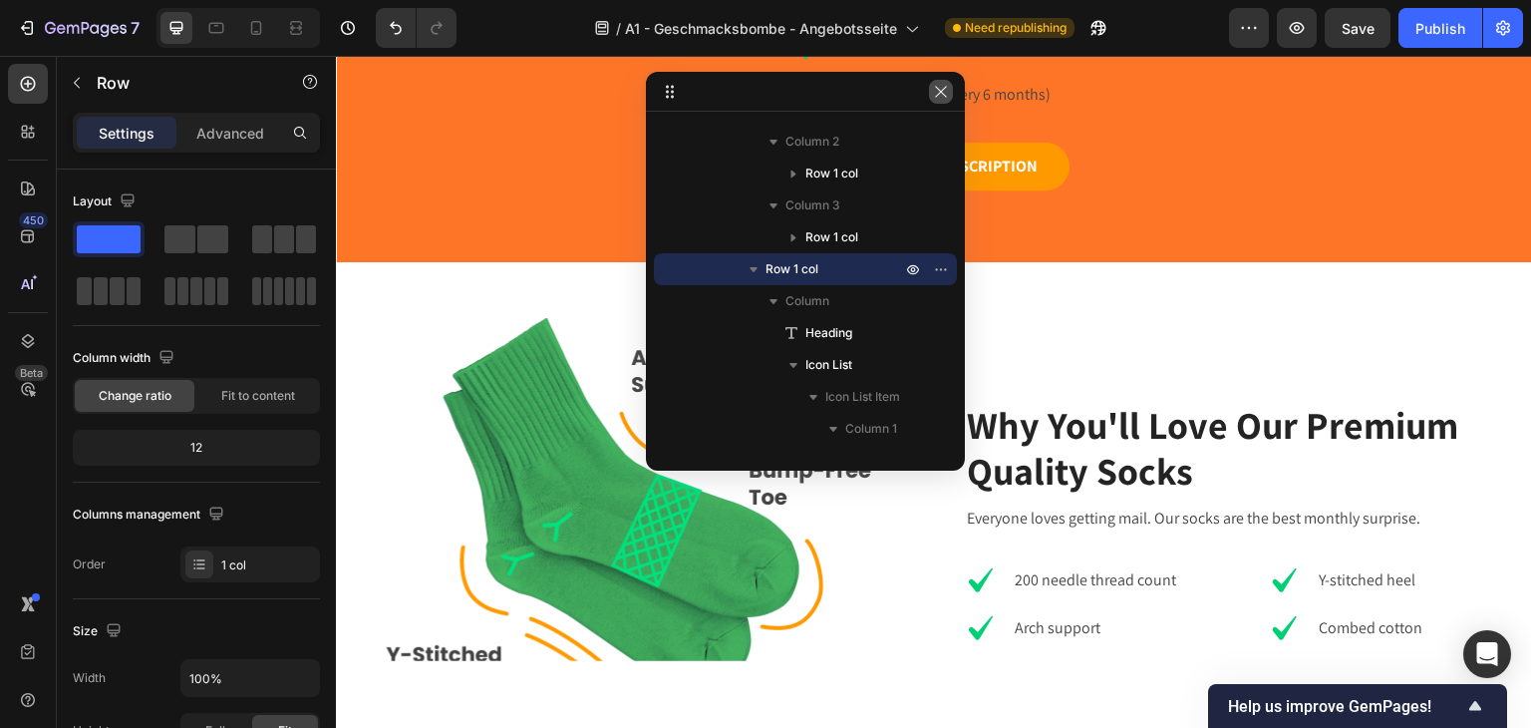
click at [941, 88] on icon "button" at bounding box center [941, 92] width 16 height 16
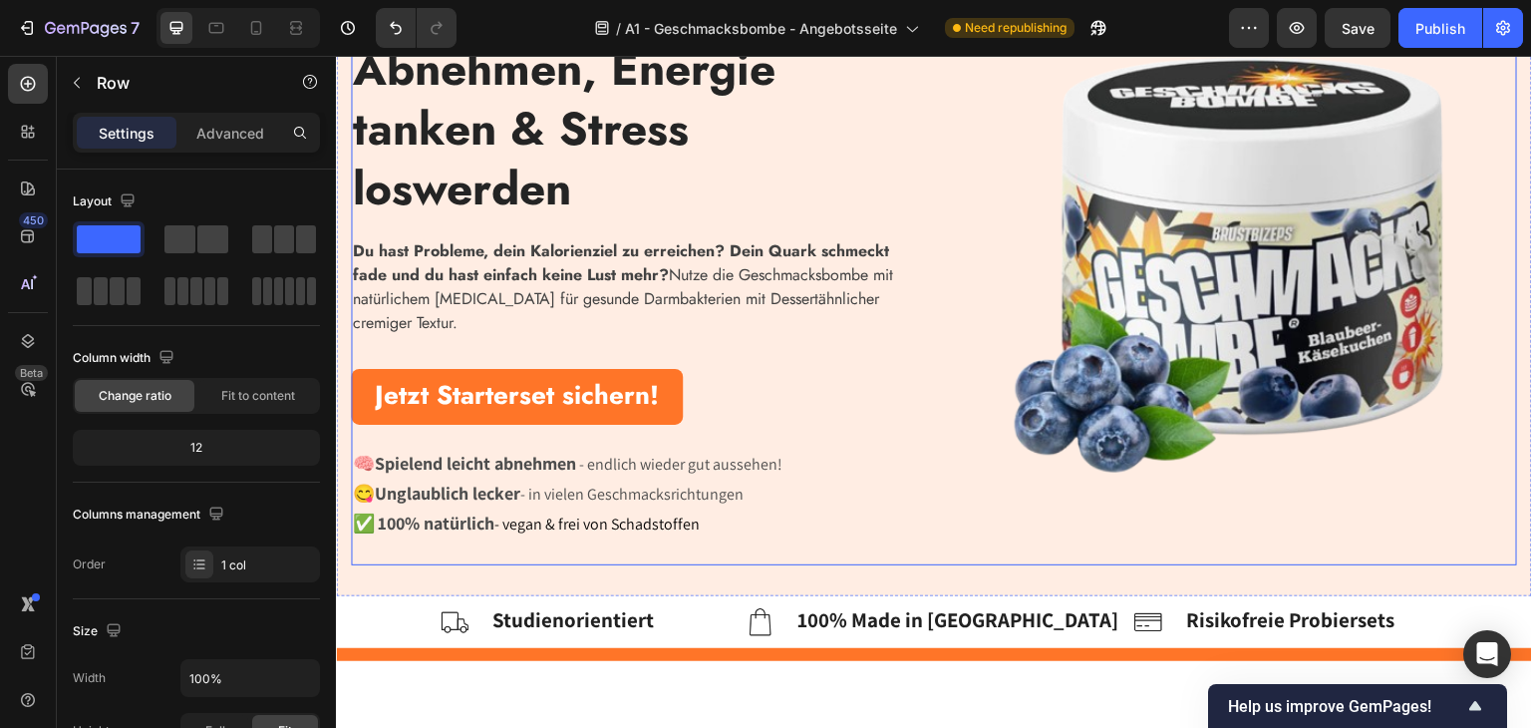
scroll to position [797, 0]
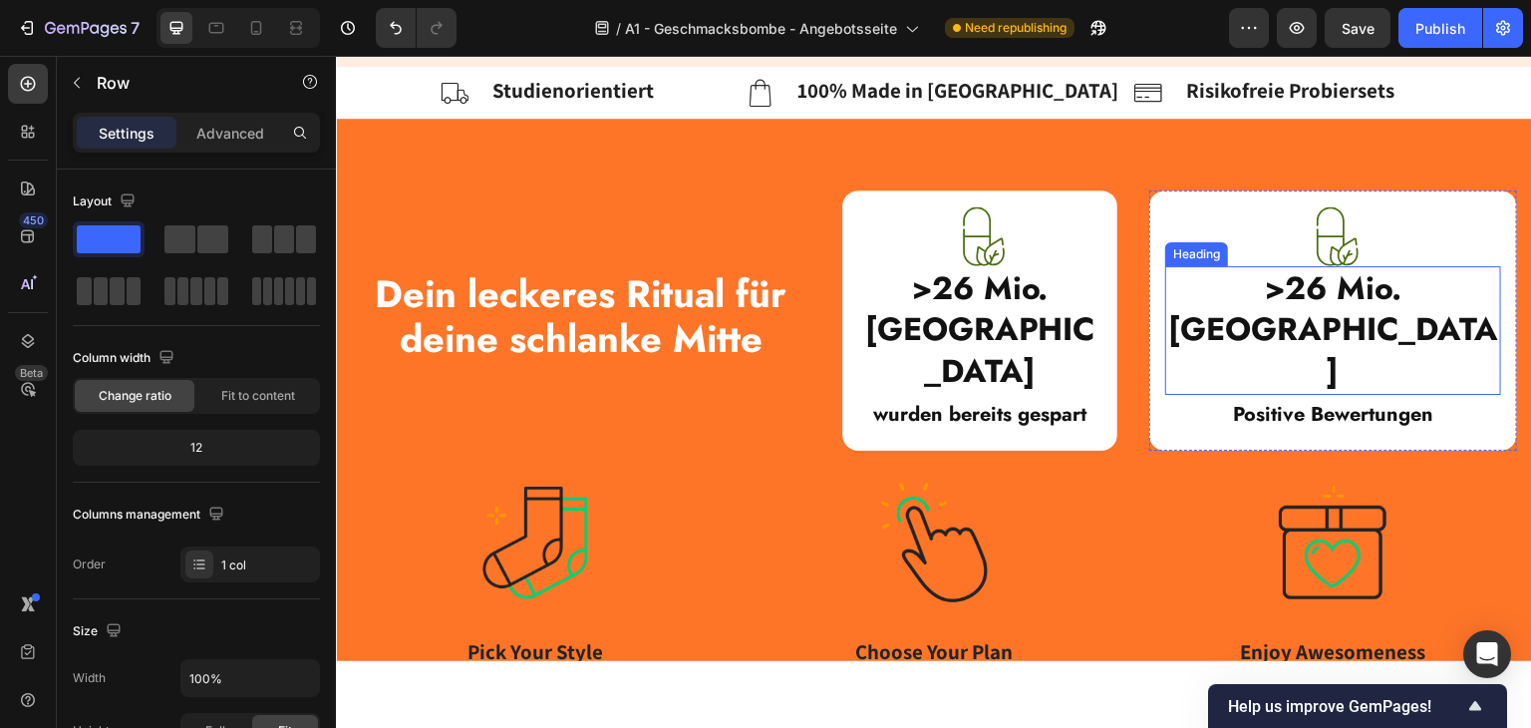
click at [1242, 308] on strong ">26 Mio. [GEOGRAPHIC_DATA]" at bounding box center [1333, 328] width 330 height 129
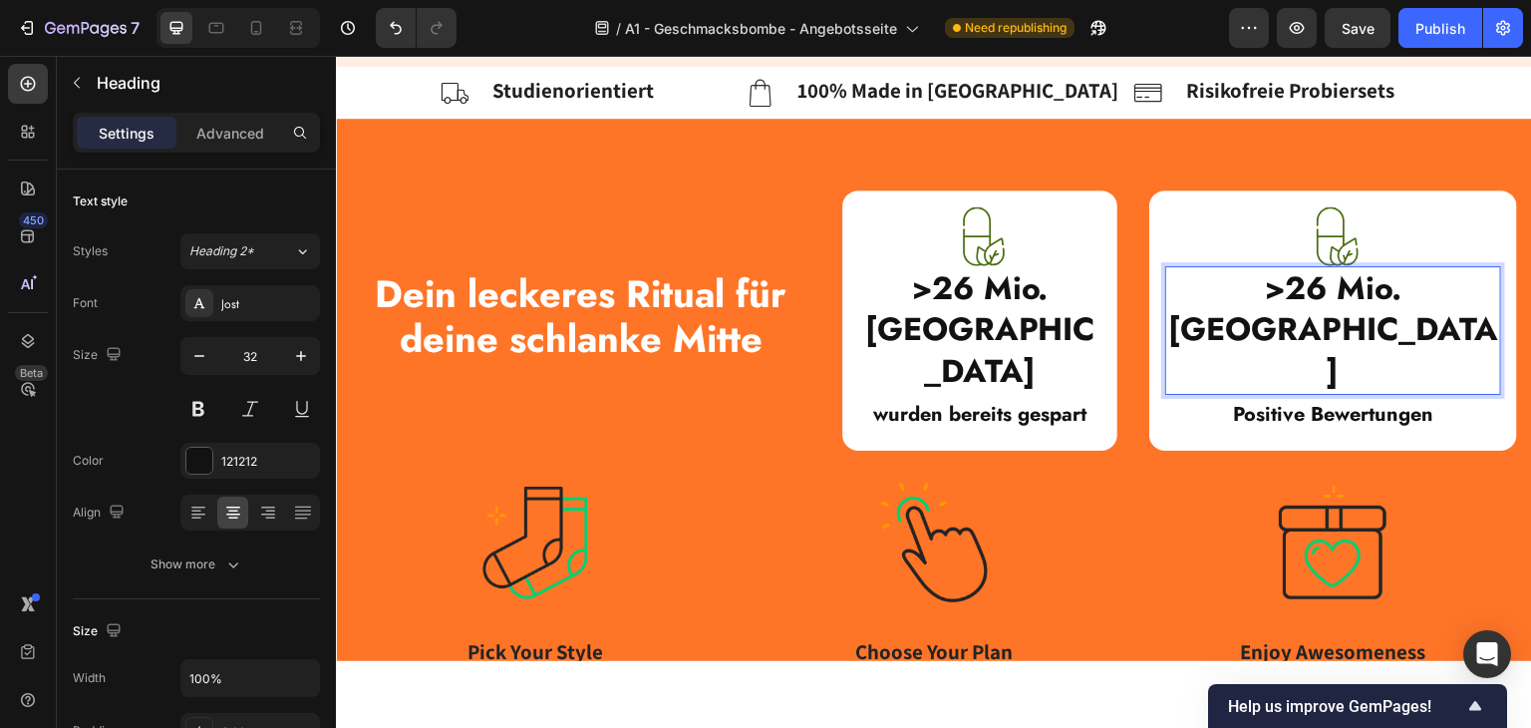
click at [1251, 300] on strong ">26 Mio. [GEOGRAPHIC_DATA]" at bounding box center [1333, 328] width 330 height 129
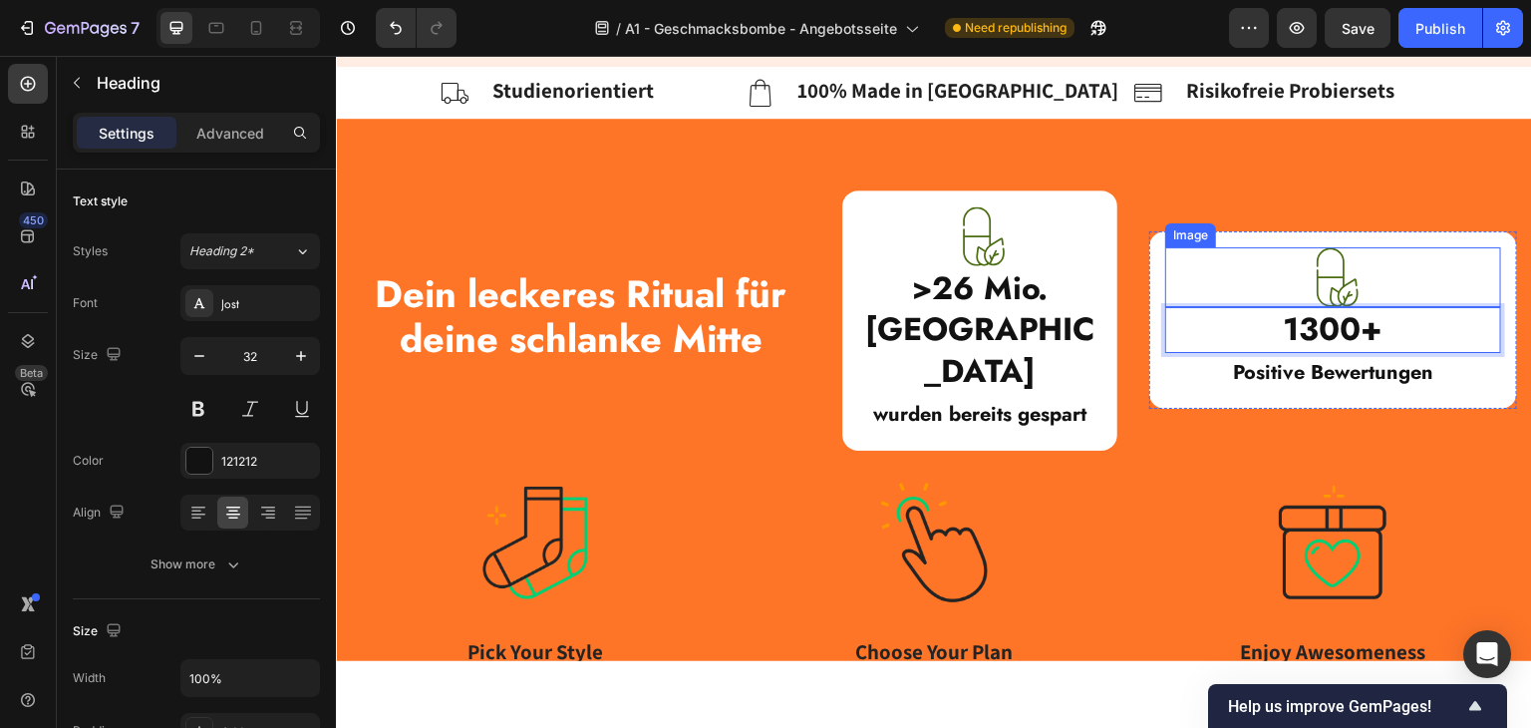
click at [1319, 247] on img at bounding box center [1334, 276] width 60 height 60
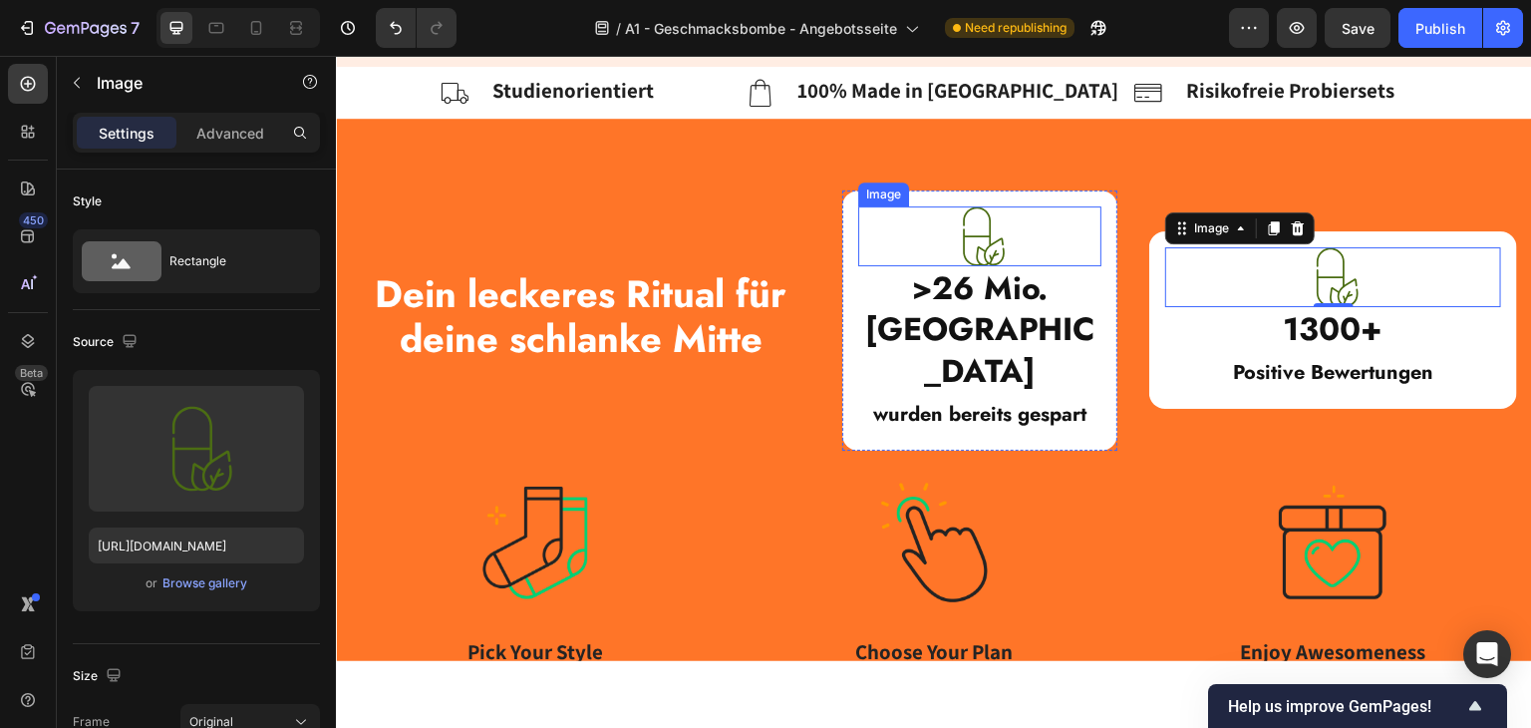
click at [1100, 220] on div "Image >26 Mio. Kalorien Heading wurden bereits gespart Text Block Row" at bounding box center [980, 319] width 276 height 260
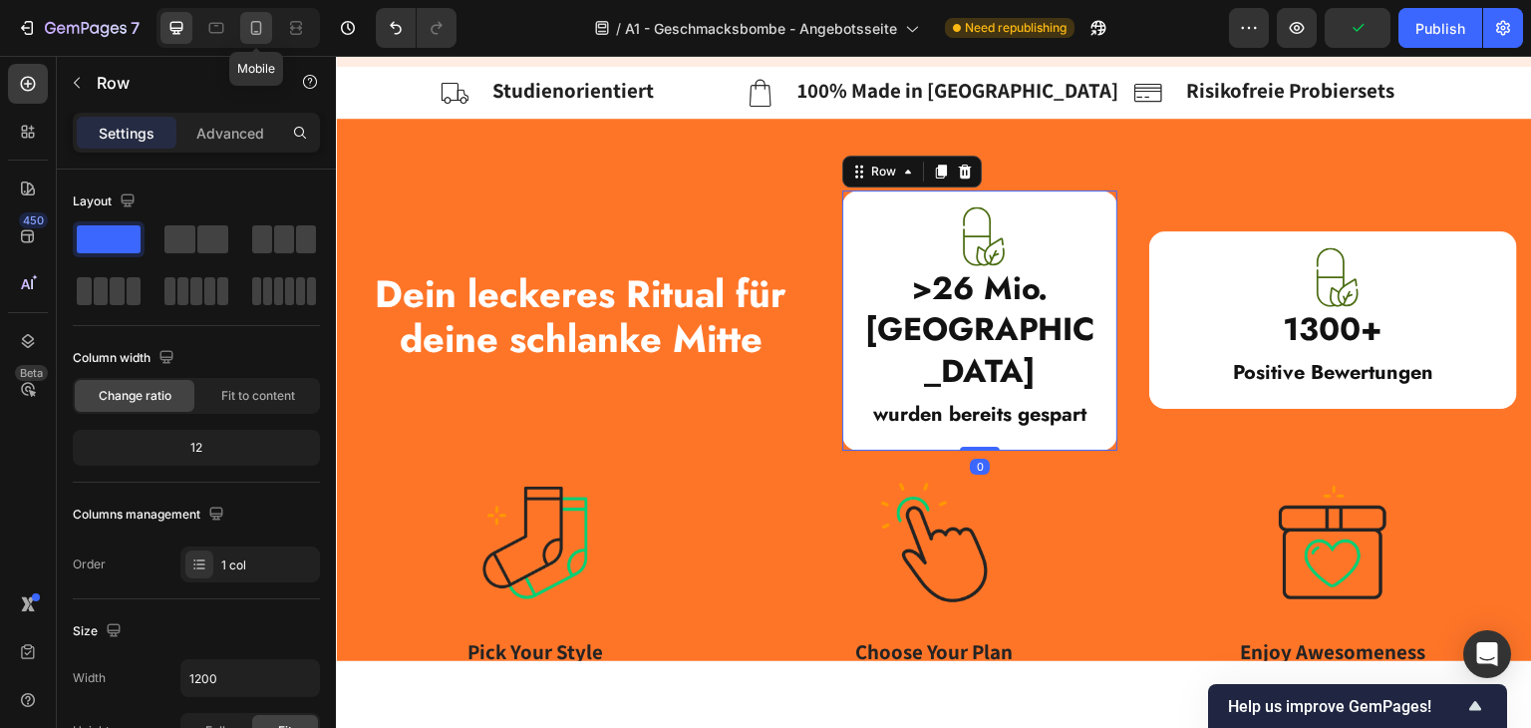
click at [246, 13] on div at bounding box center [256, 28] width 32 height 32
type input "100%"
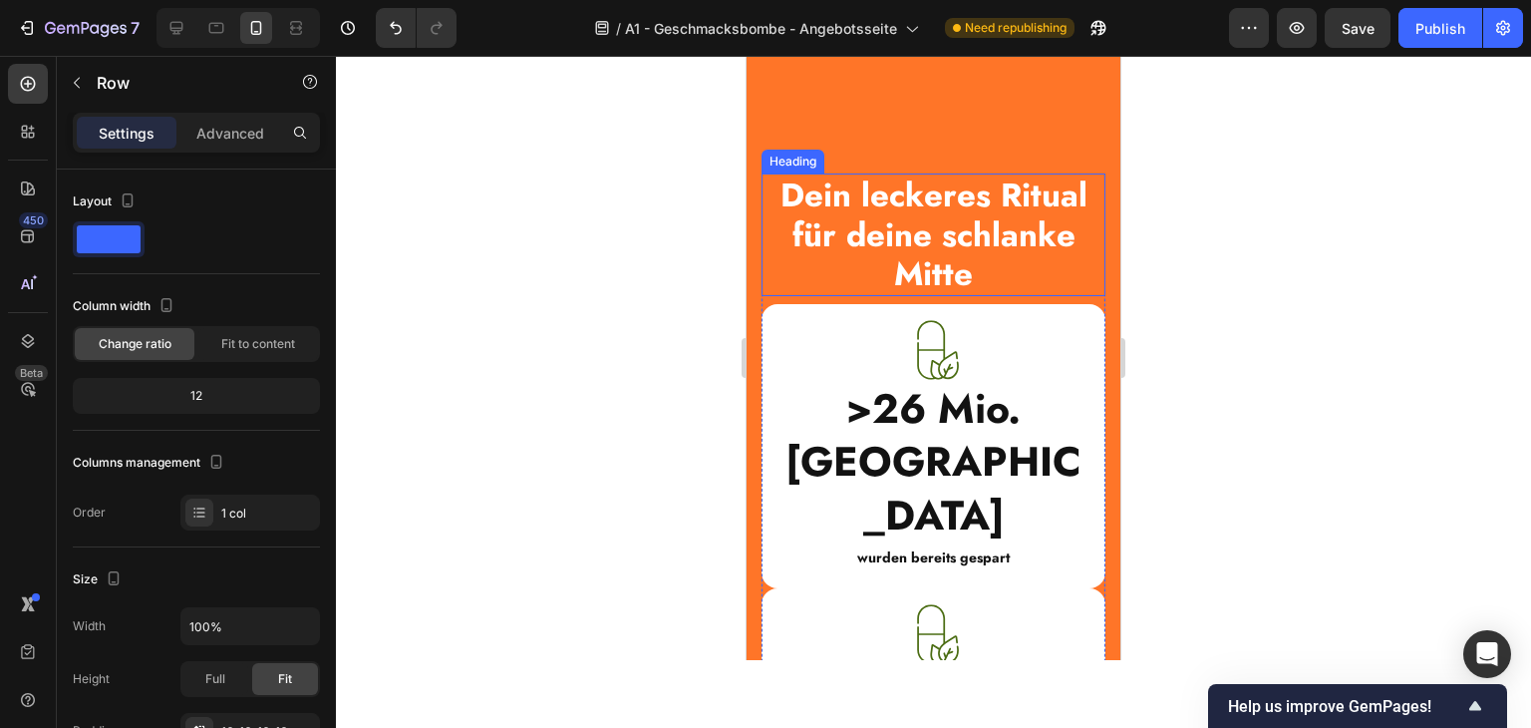
scroll to position [1794, 0]
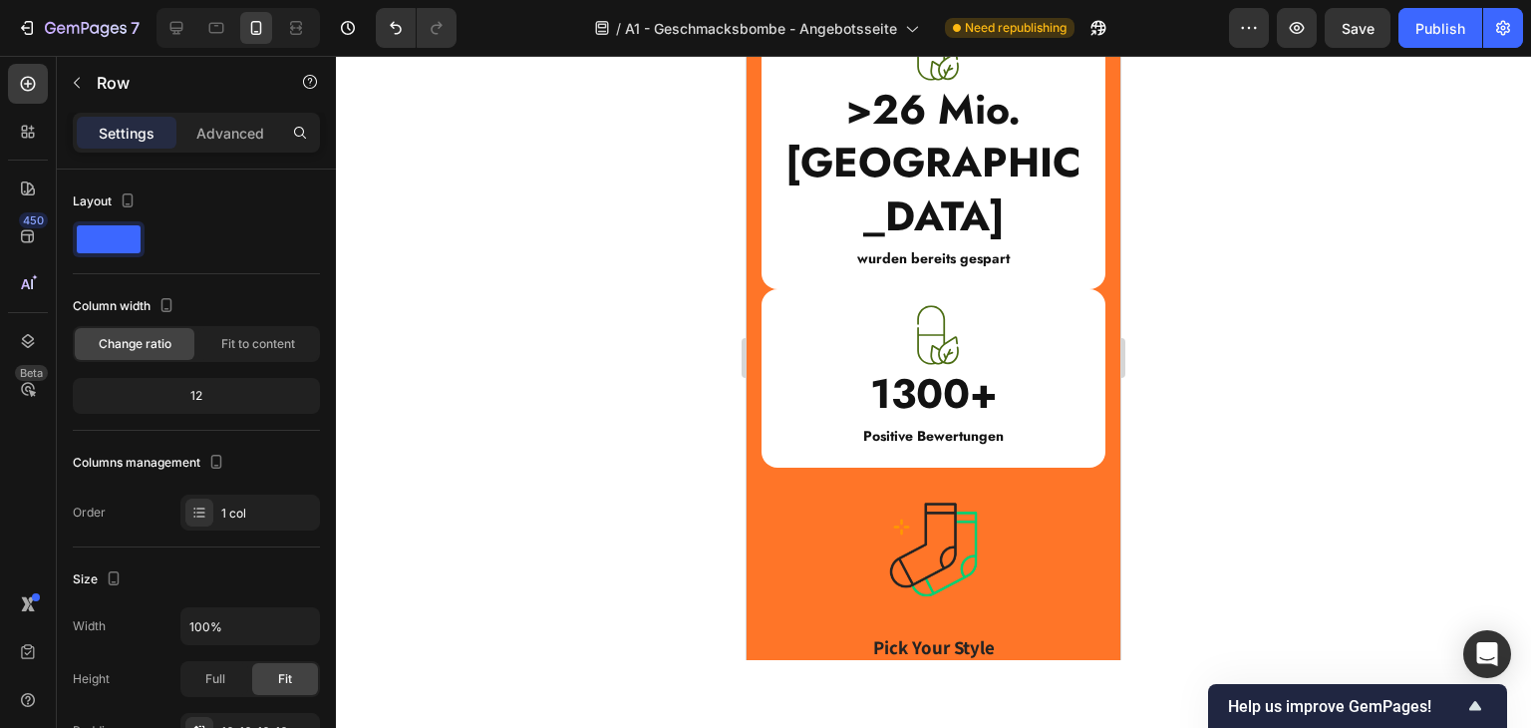
click at [771, 192] on div "Image >26 Mio. Kalorien Heading wurden bereits gespart Text Block Row" at bounding box center [934, 147] width 344 height 284
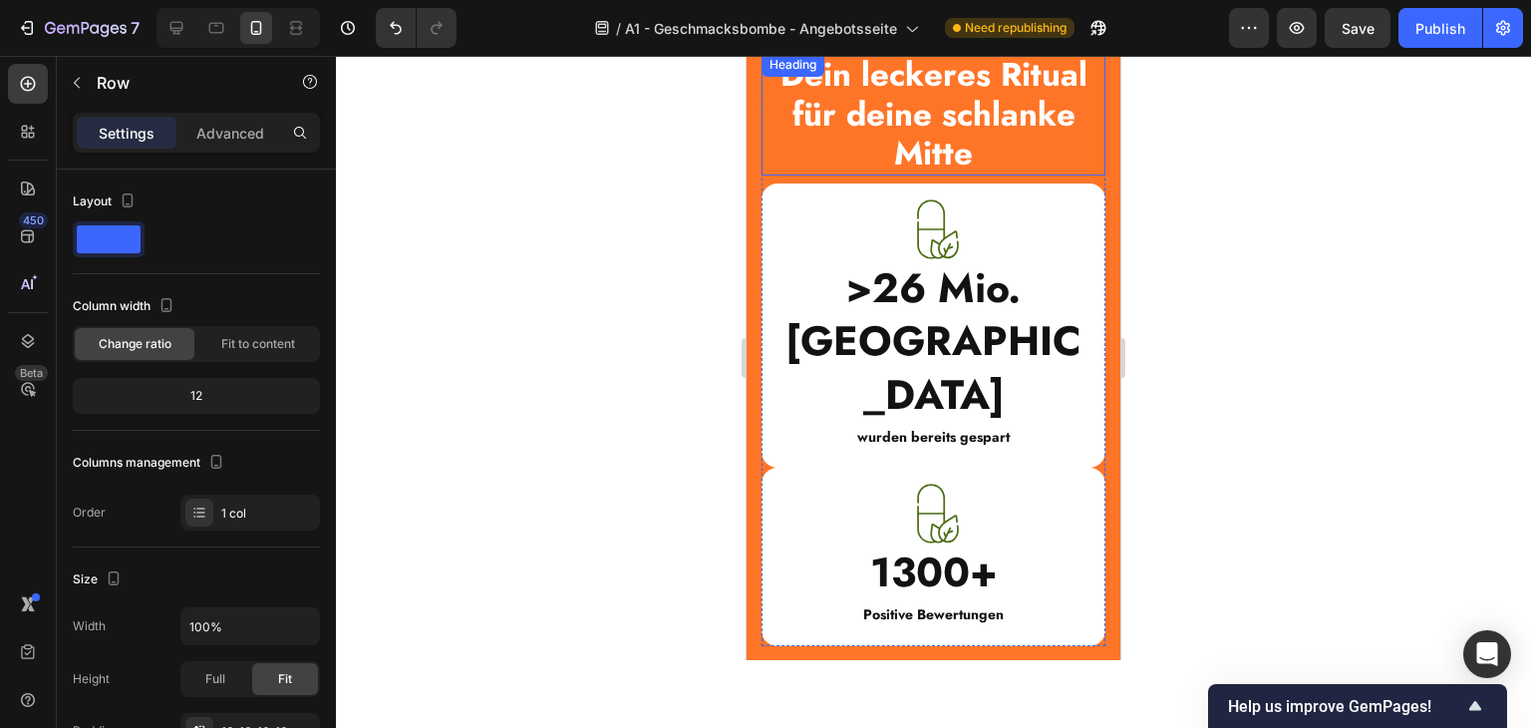
scroll to position [1495, 0]
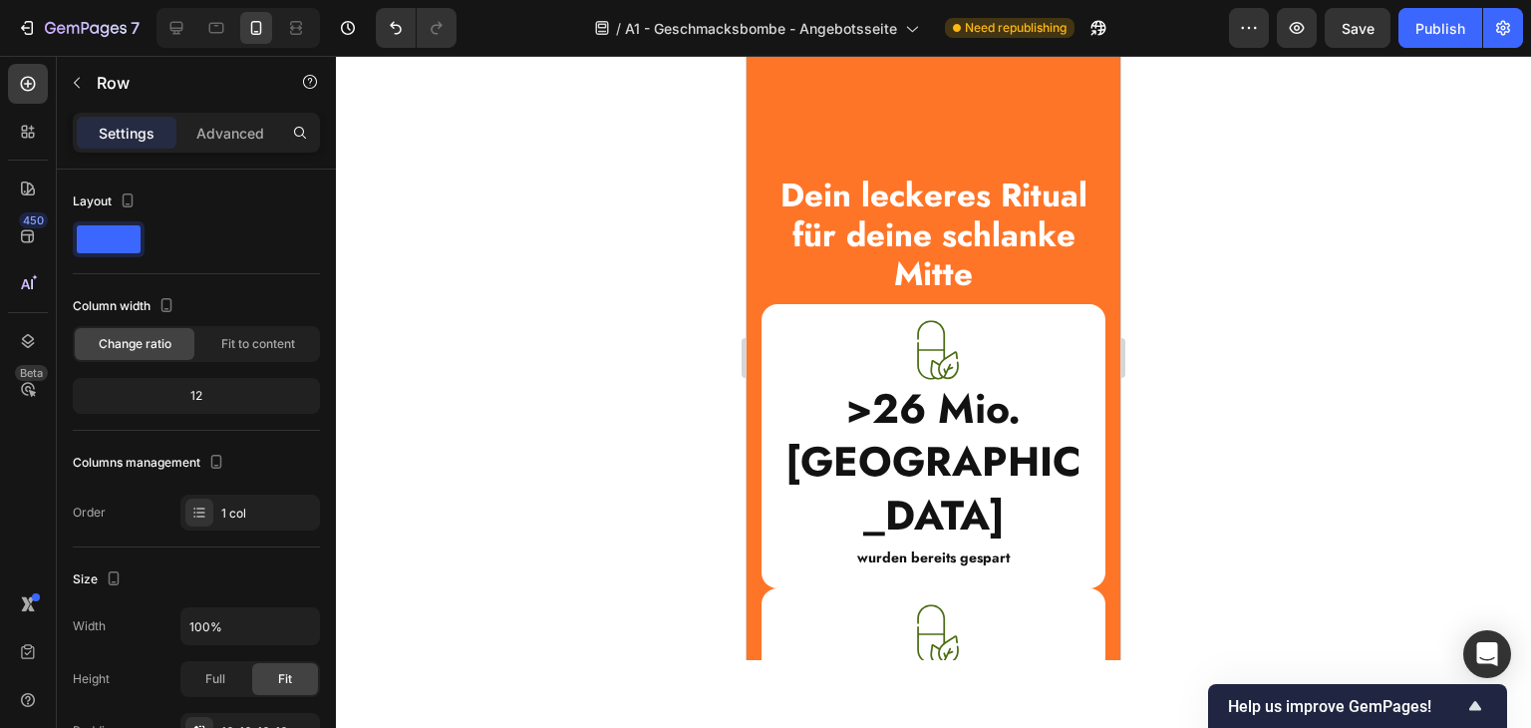
click at [775, 324] on div "Image >26 Mio. Kalorien Heading wurden bereits gespart Text Block Row" at bounding box center [934, 446] width 344 height 284
click at [904, 324] on img at bounding box center [934, 350] width 60 height 60
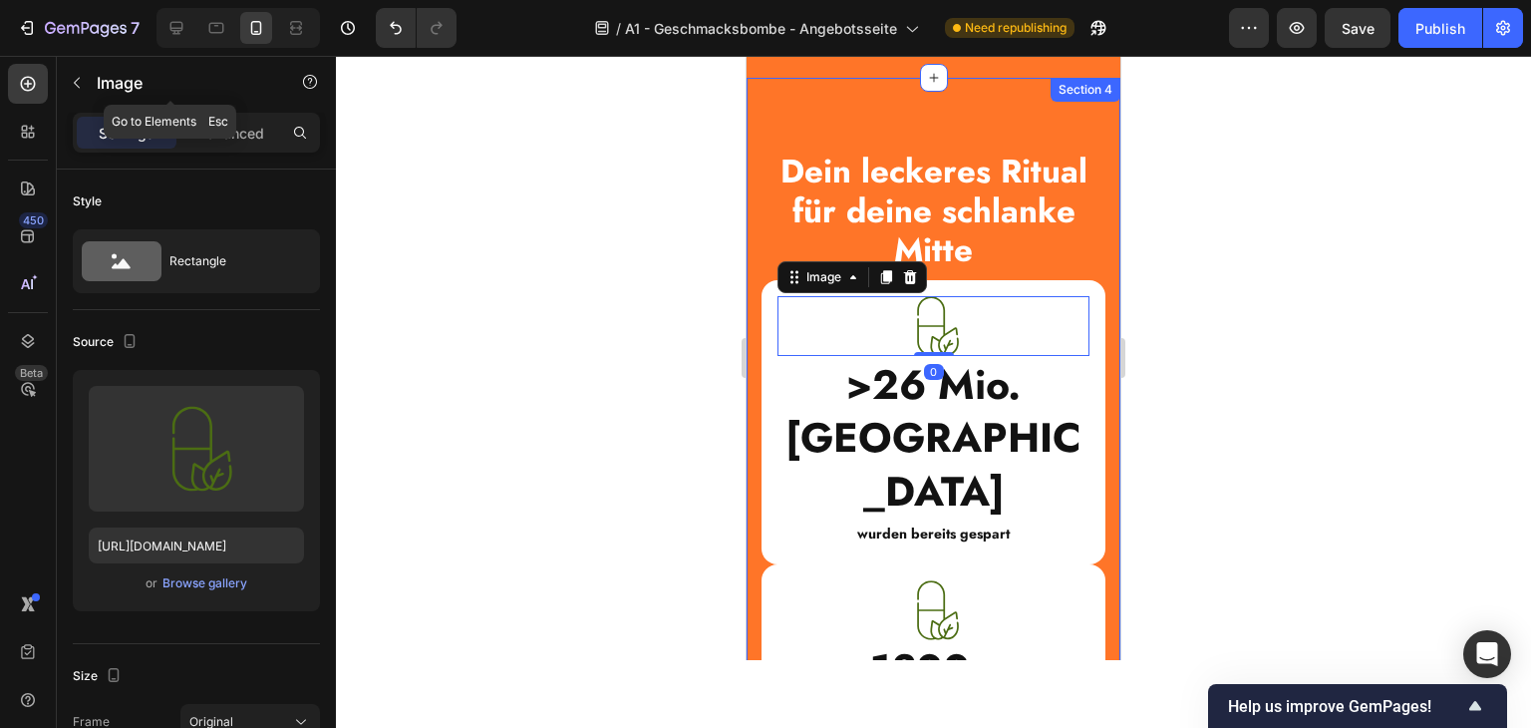
click at [93, 81] on div "Image" at bounding box center [170, 83] width 227 height 52
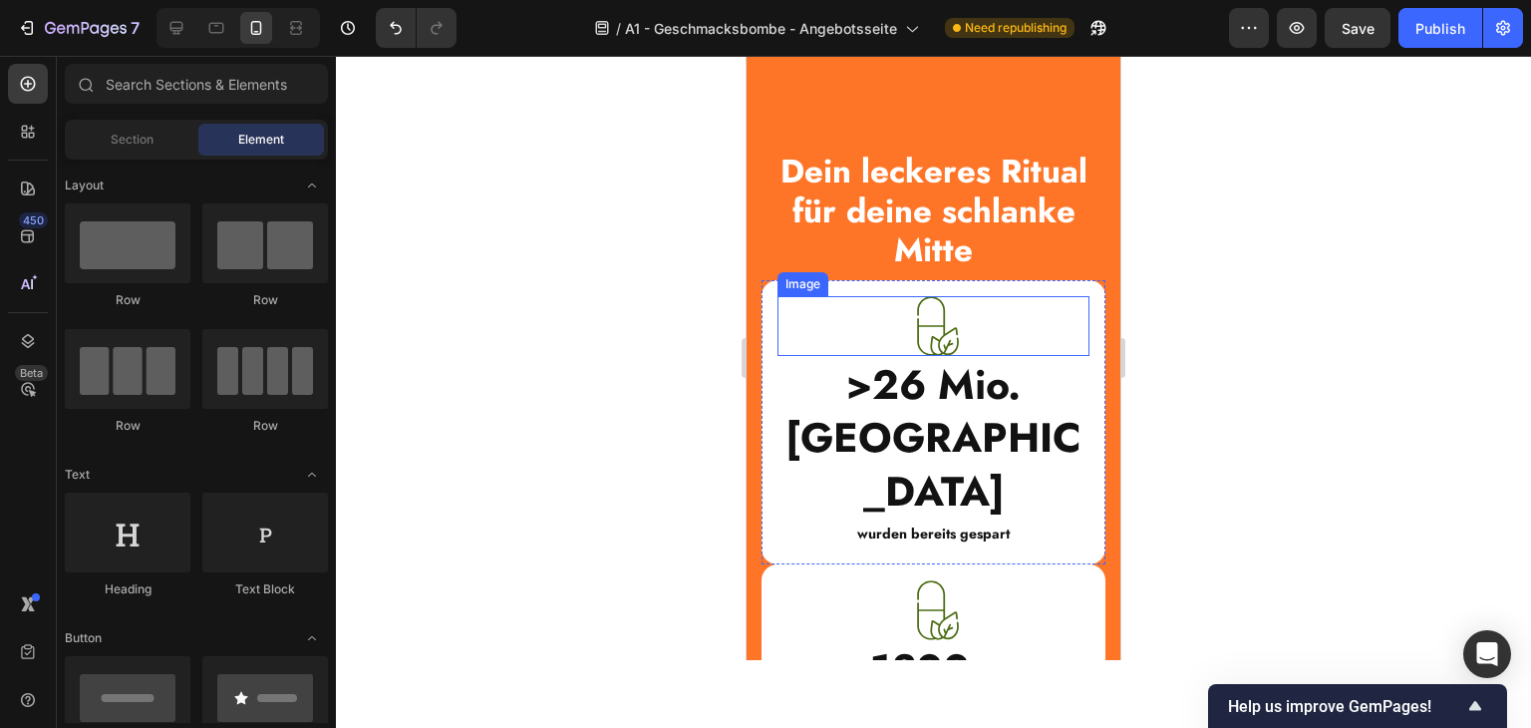
click at [929, 339] on img at bounding box center [934, 326] width 60 height 60
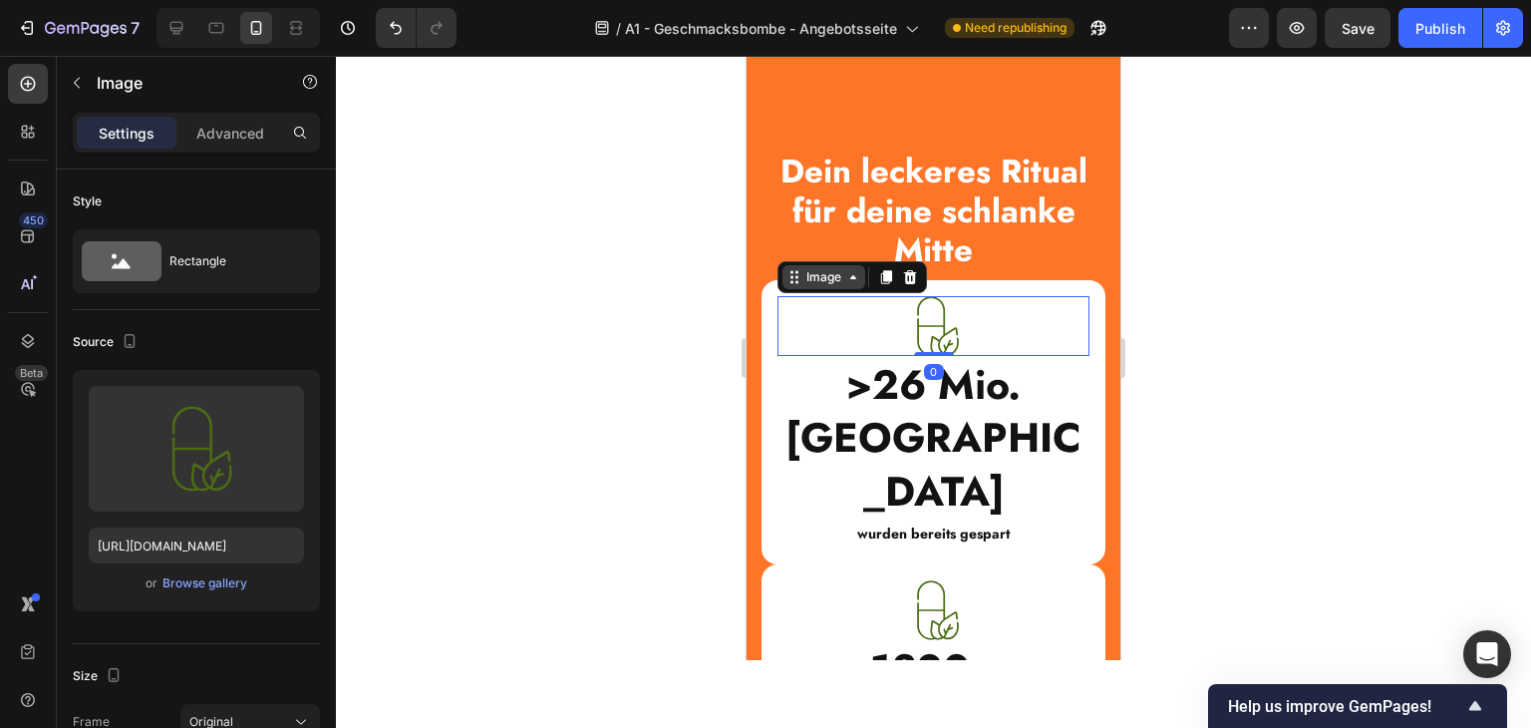
click at [847, 285] on icon at bounding box center [853, 277] width 16 height 16
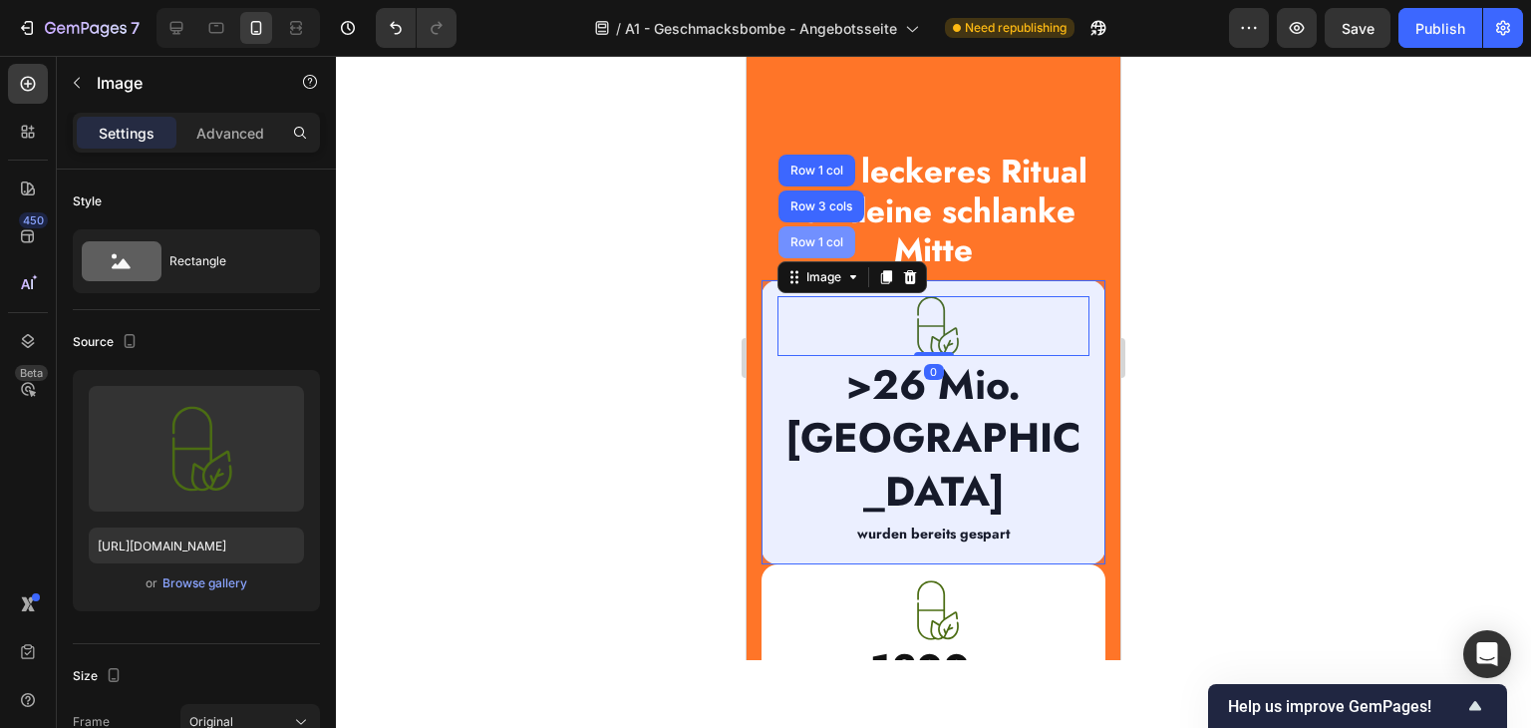
click at [824, 248] on div "Row 1 col" at bounding box center [816, 242] width 61 height 12
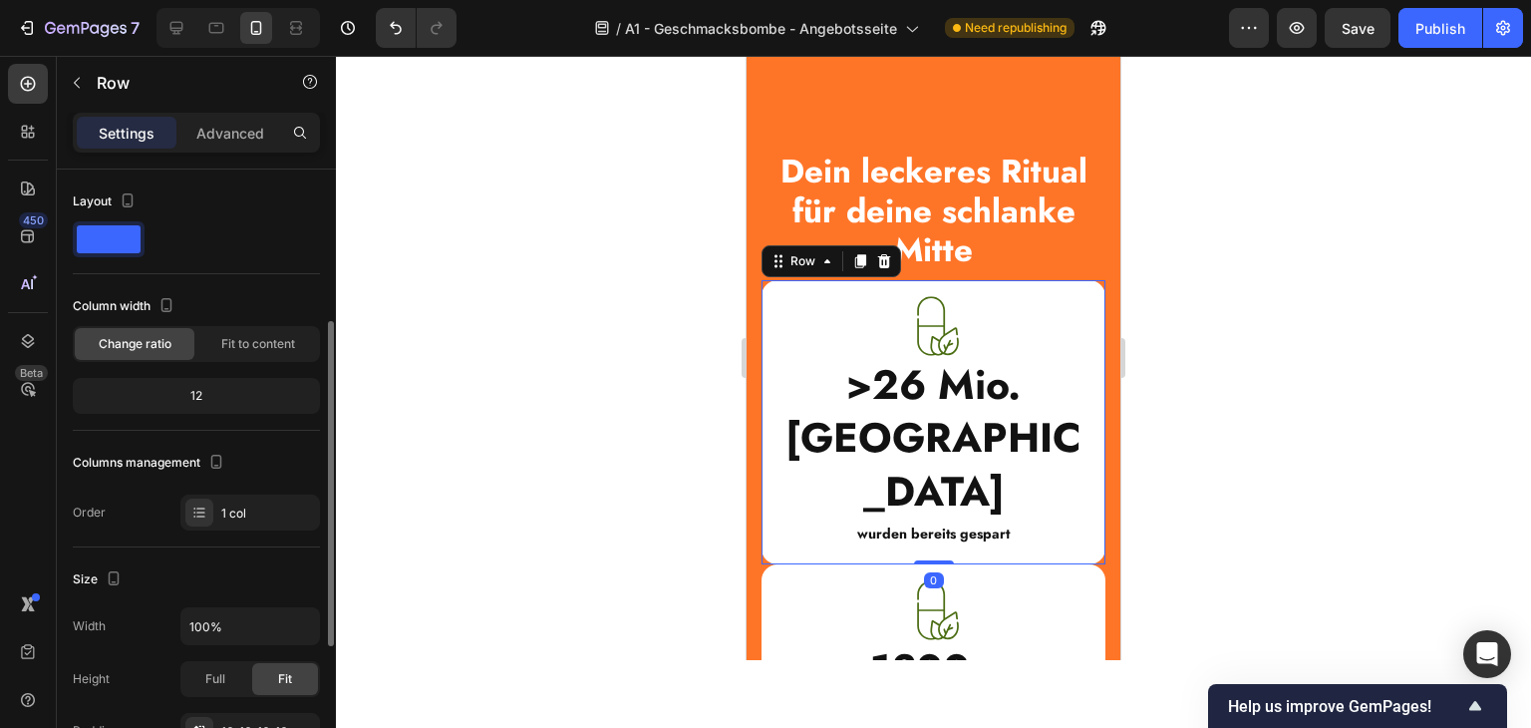
scroll to position [100, 0]
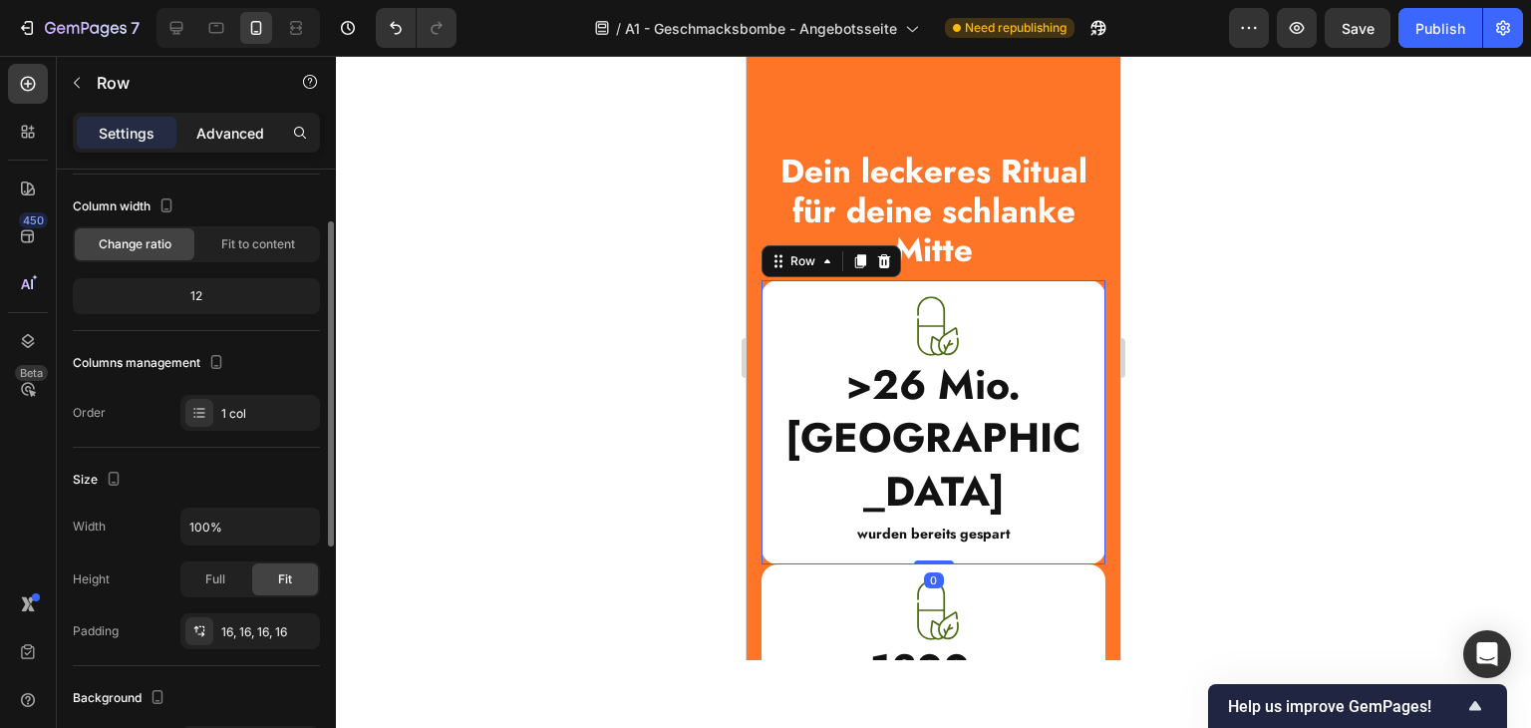
click at [223, 125] on p "Advanced" at bounding box center [230, 133] width 68 height 21
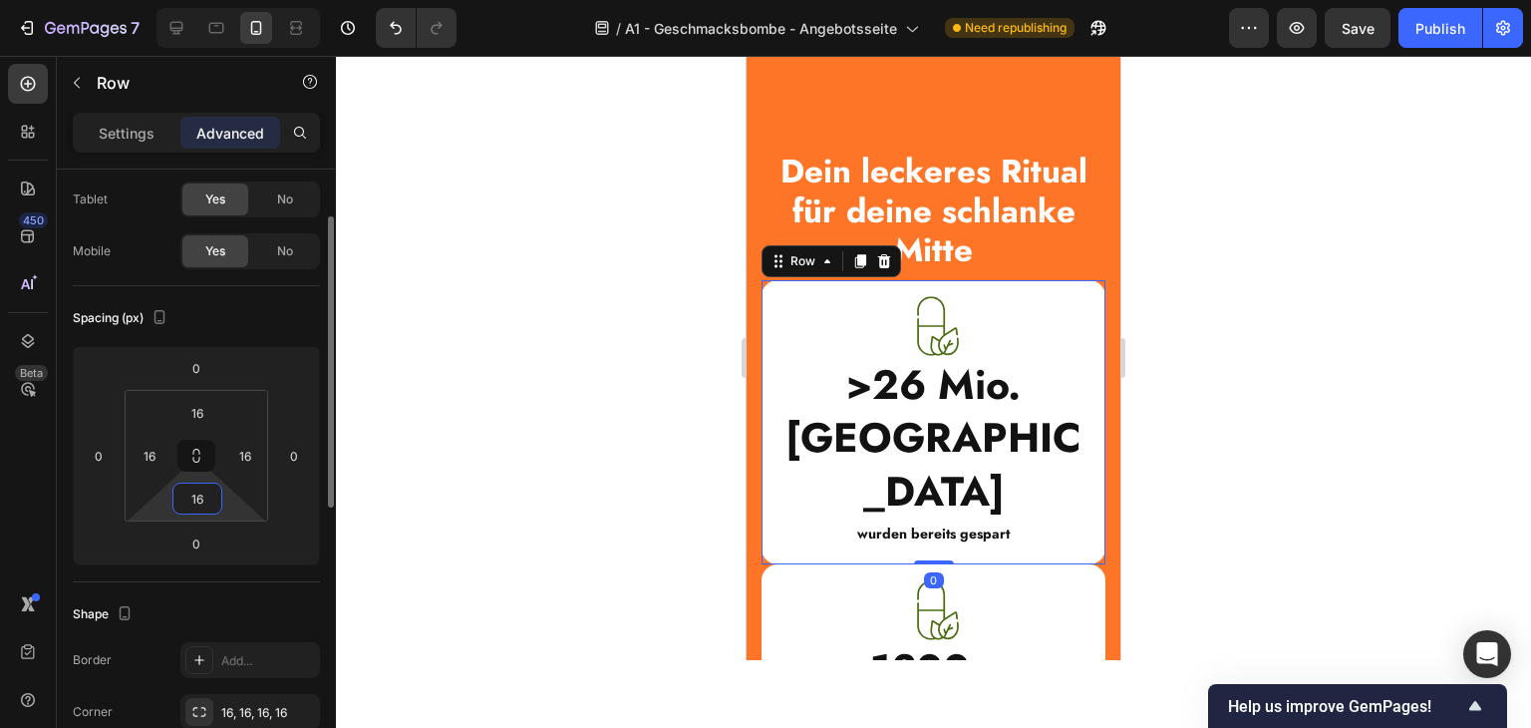
click at [210, 492] on input "16" at bounding box center [197, 498] width 40 height 30
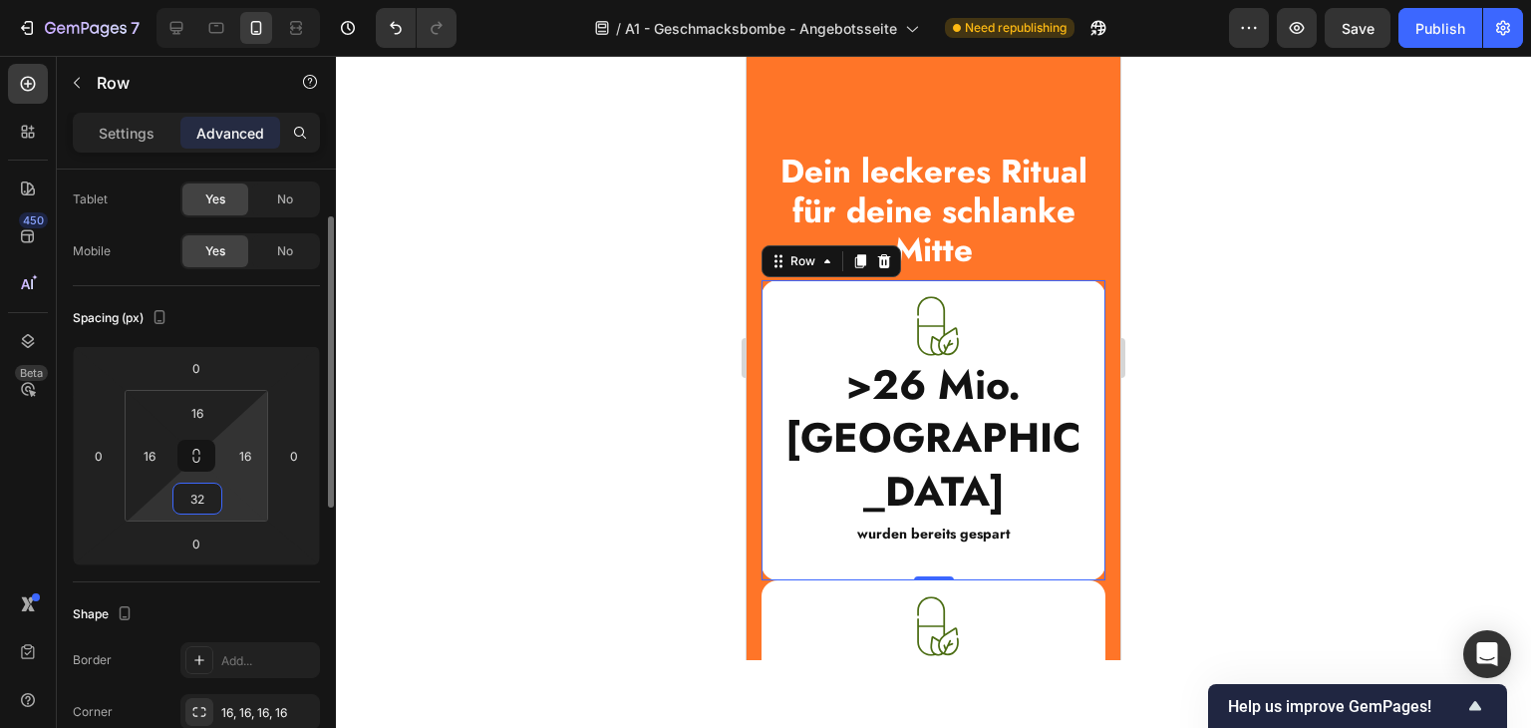
type input "3"
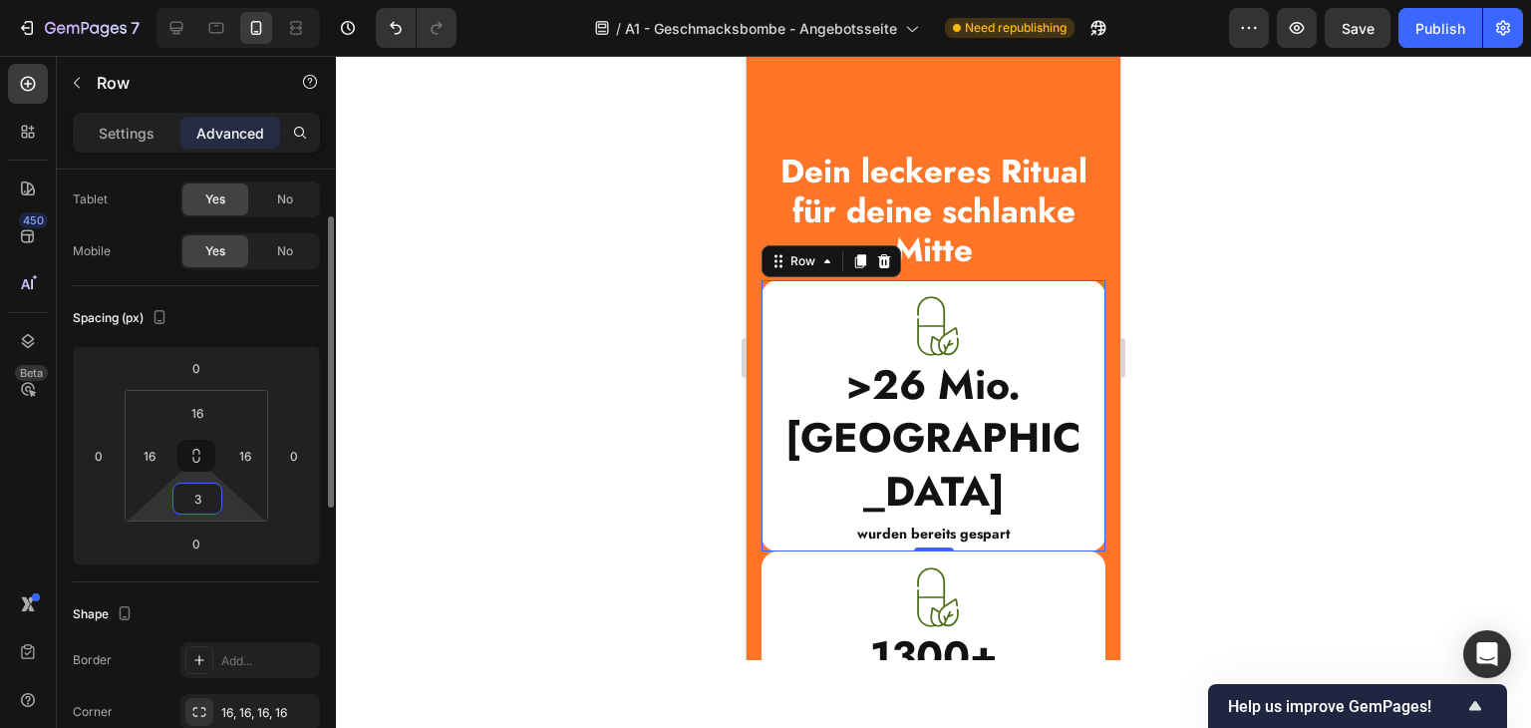
click at [201, 497] on input "3" at bounding box center [197, 498] width 40 height 30
type input "16"
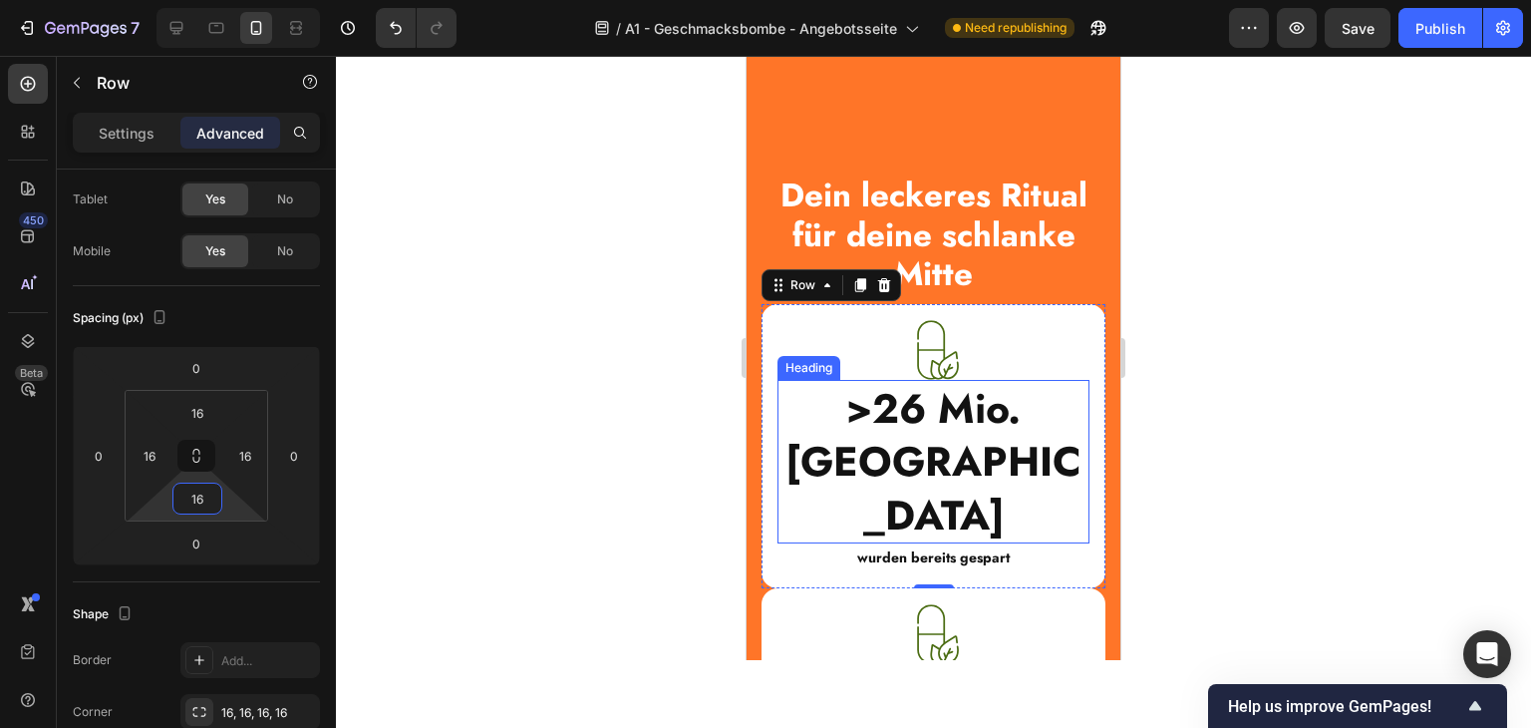
scroll to position [1595, 0]
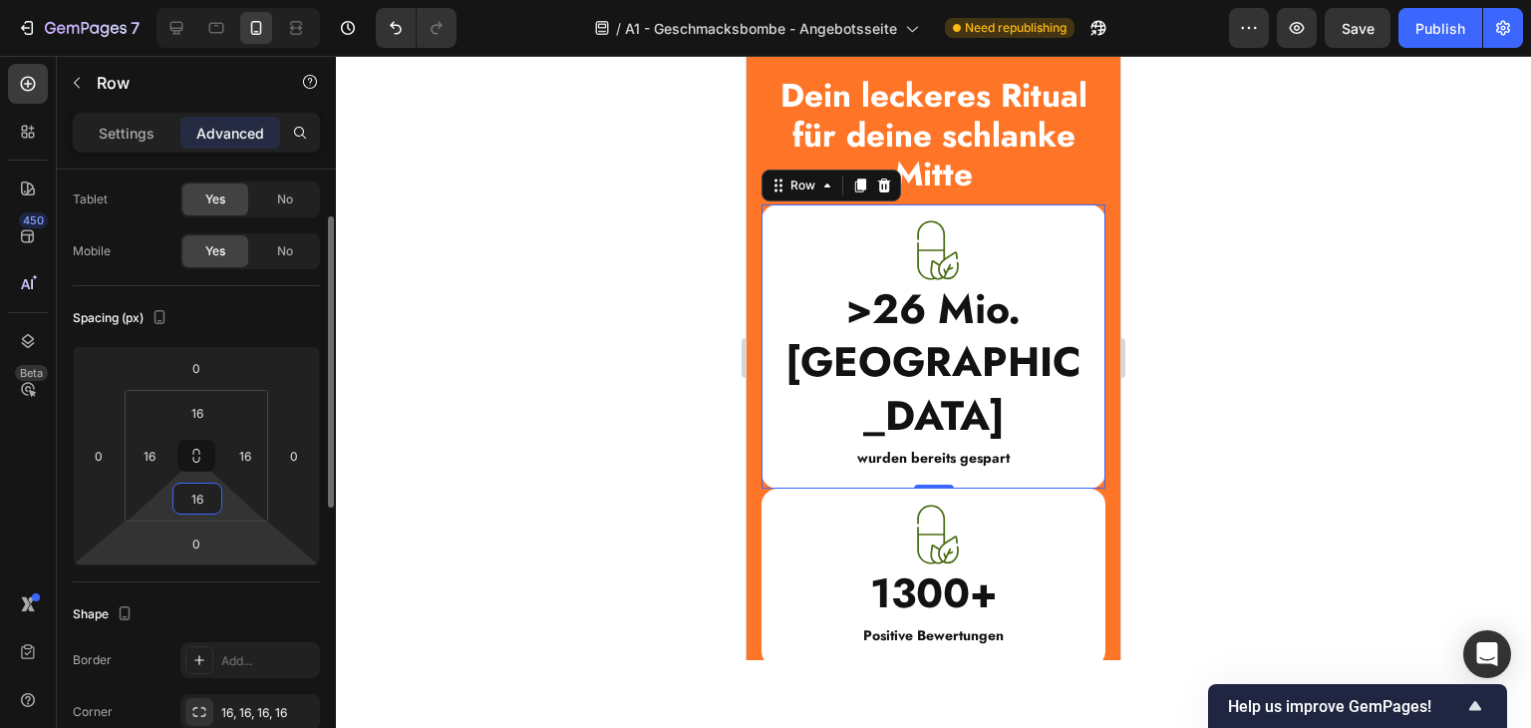
click at [193, 535] on input "0" at bounding box center [196, 543] width 40 height 30
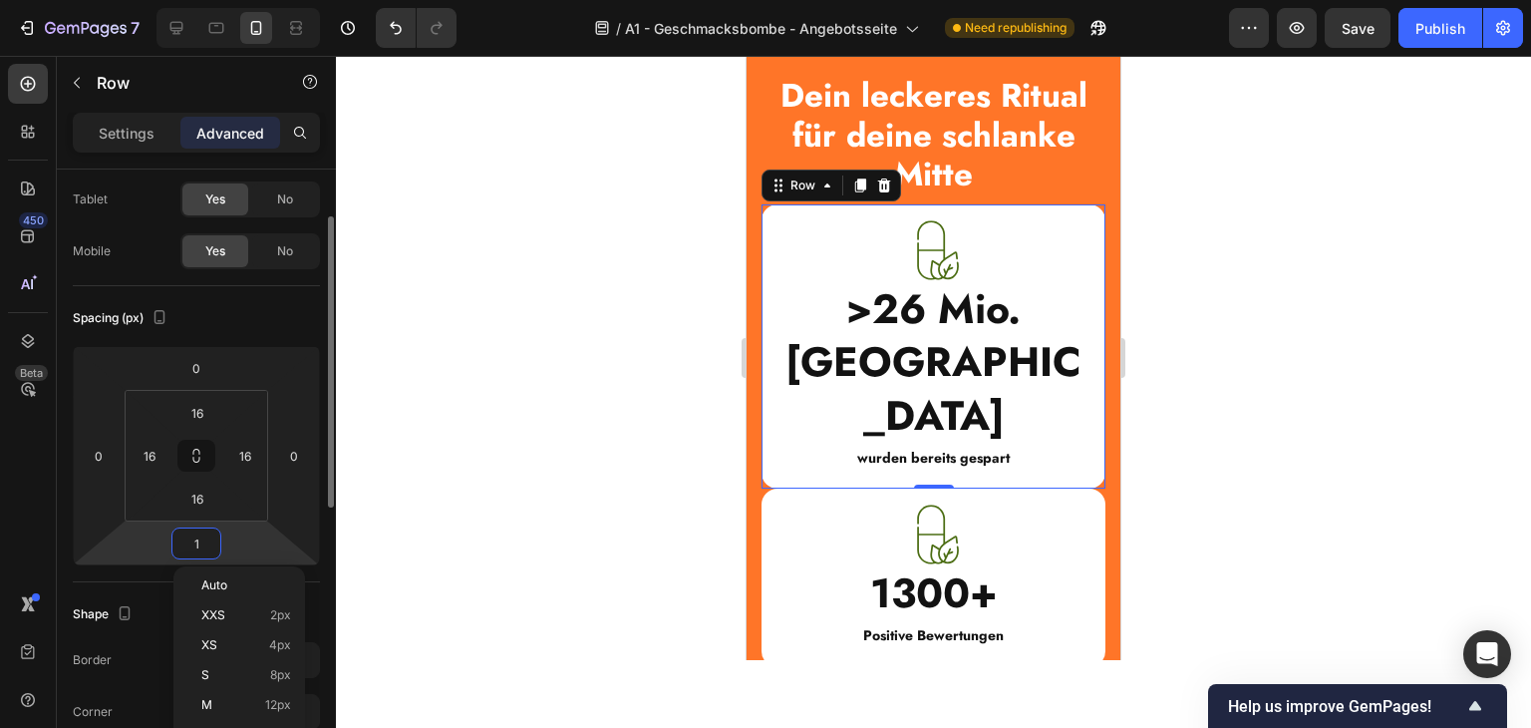
type input "16"
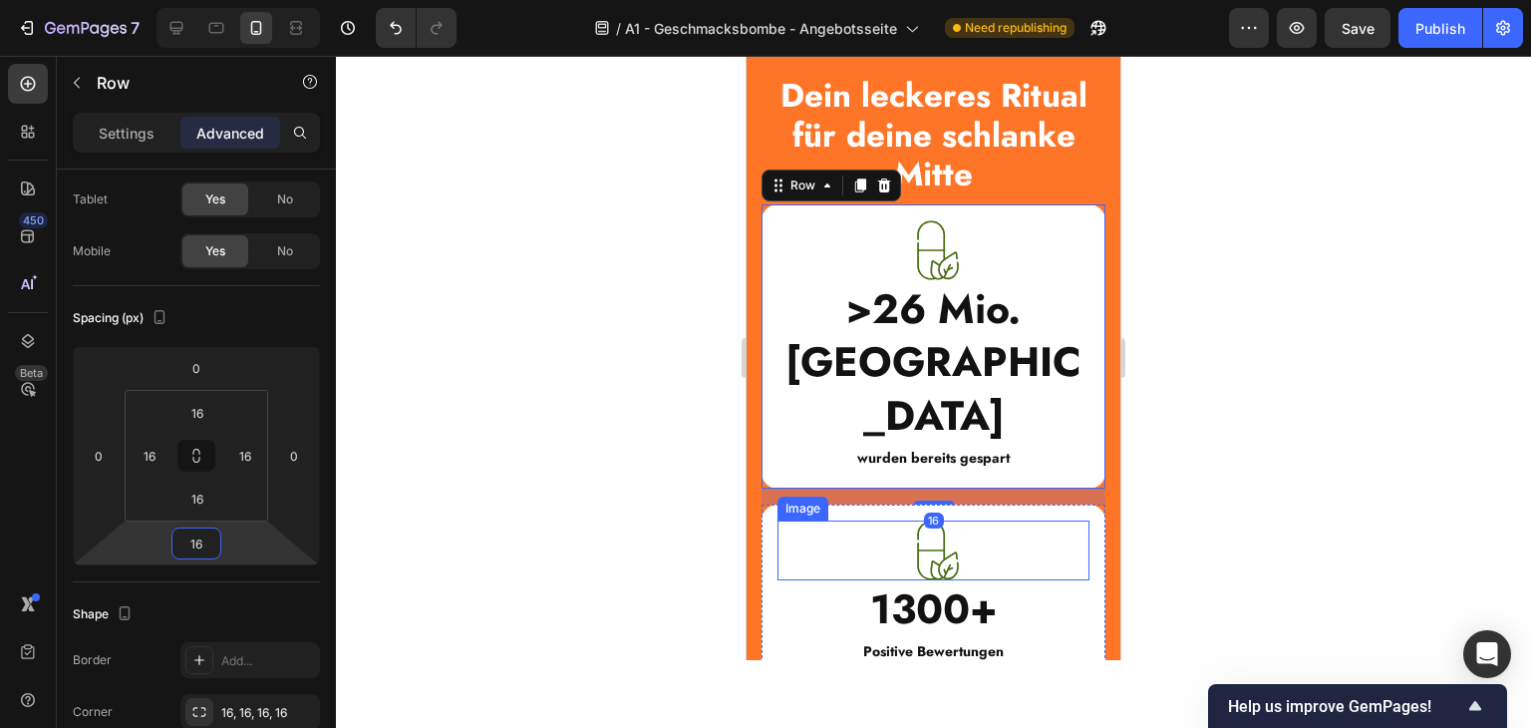
click at [939, 520] on img at bounding box center [934, 550] width 60 height 60
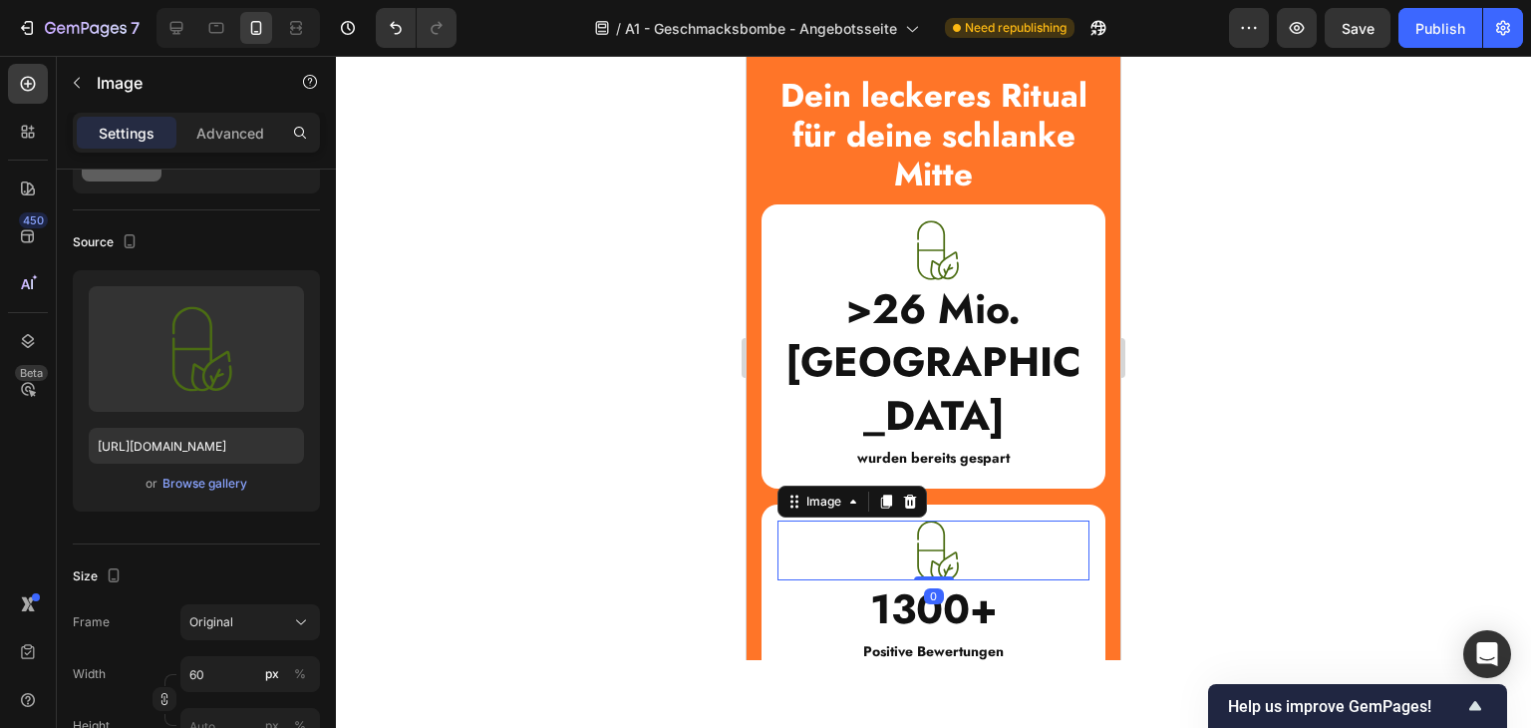
scroll to position [0, 0]
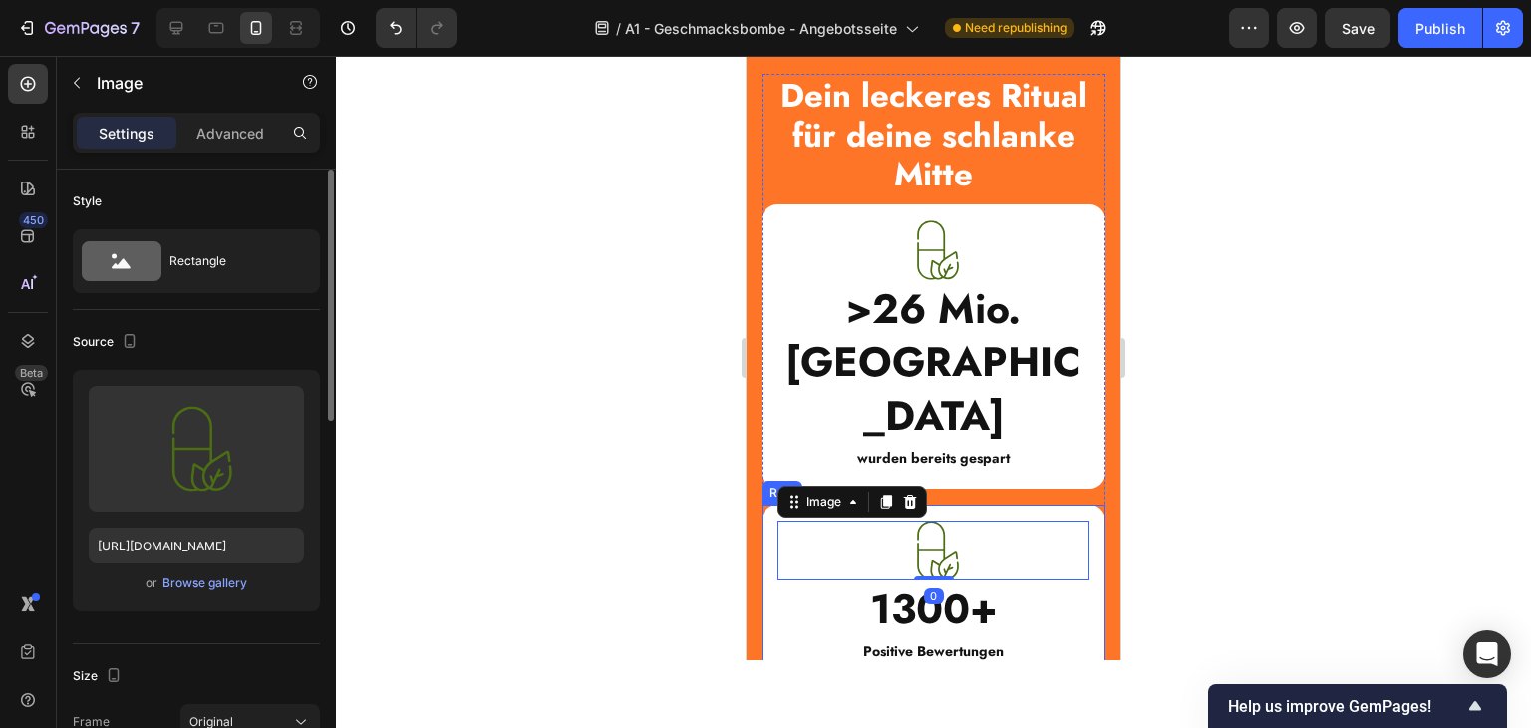
click at [1080, 580] on div "Image 0 1300+ Heading Positive Bewertungen Text Block Row" at bounding box center [934, 593] width 344 height 178
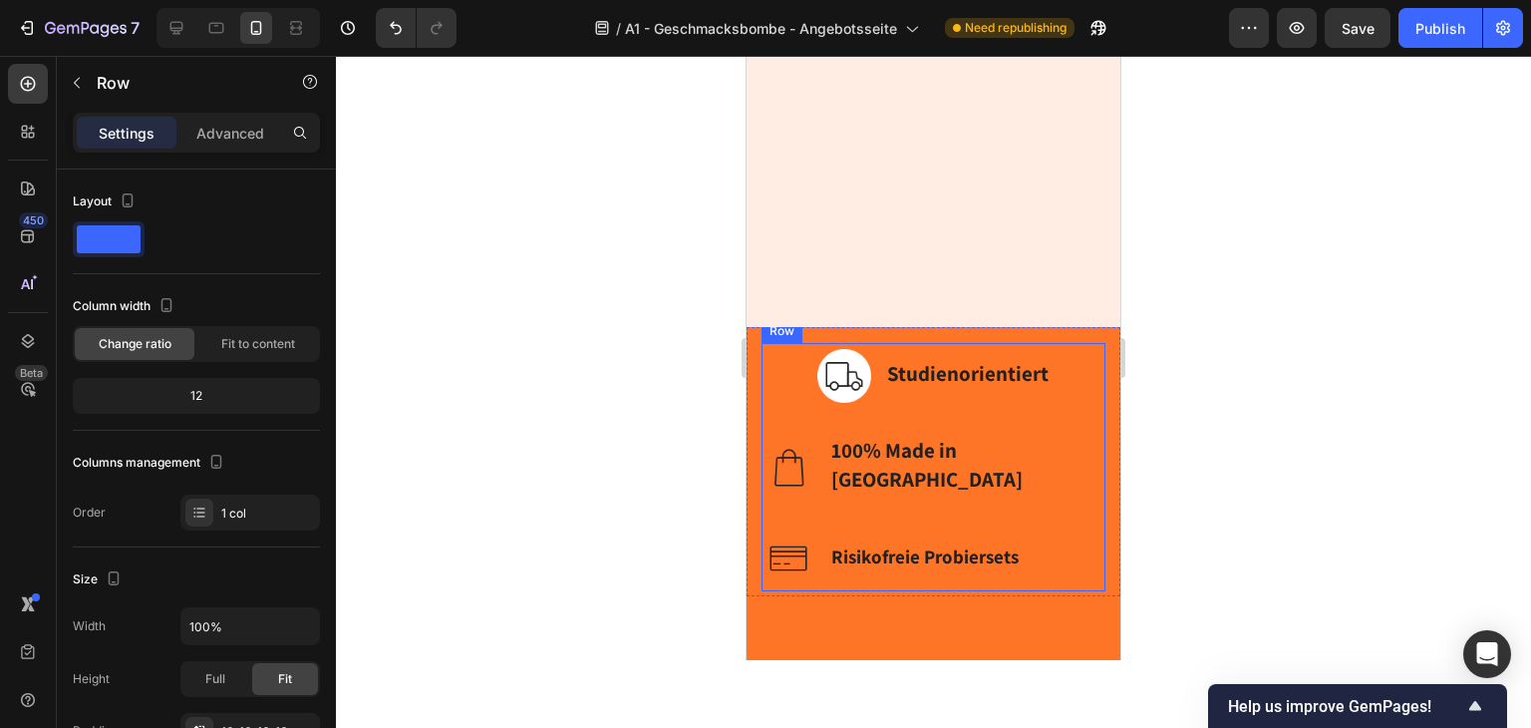
scroll to position [997, 0]
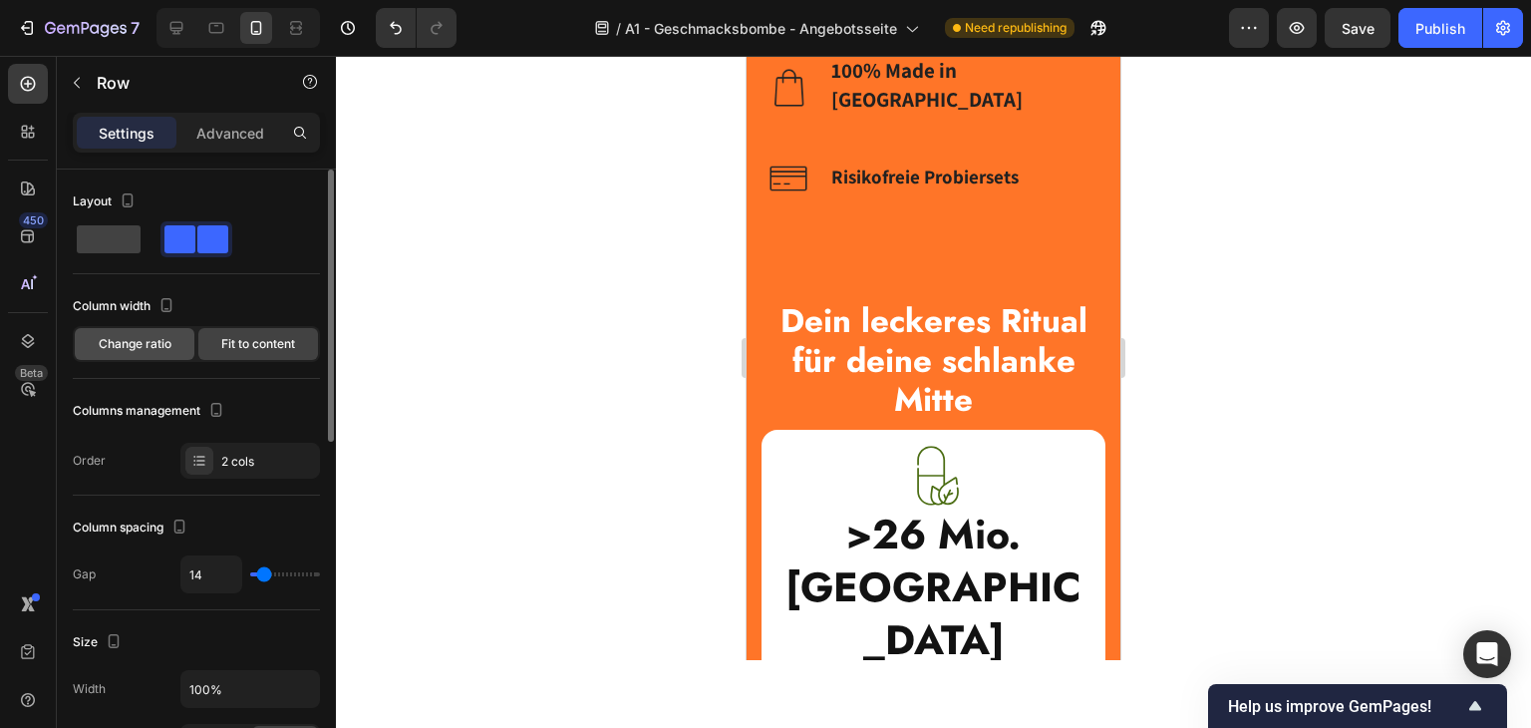
click at [118, 347] on span "Change ratio" at bounding box center [135, 344] width 73 height 18
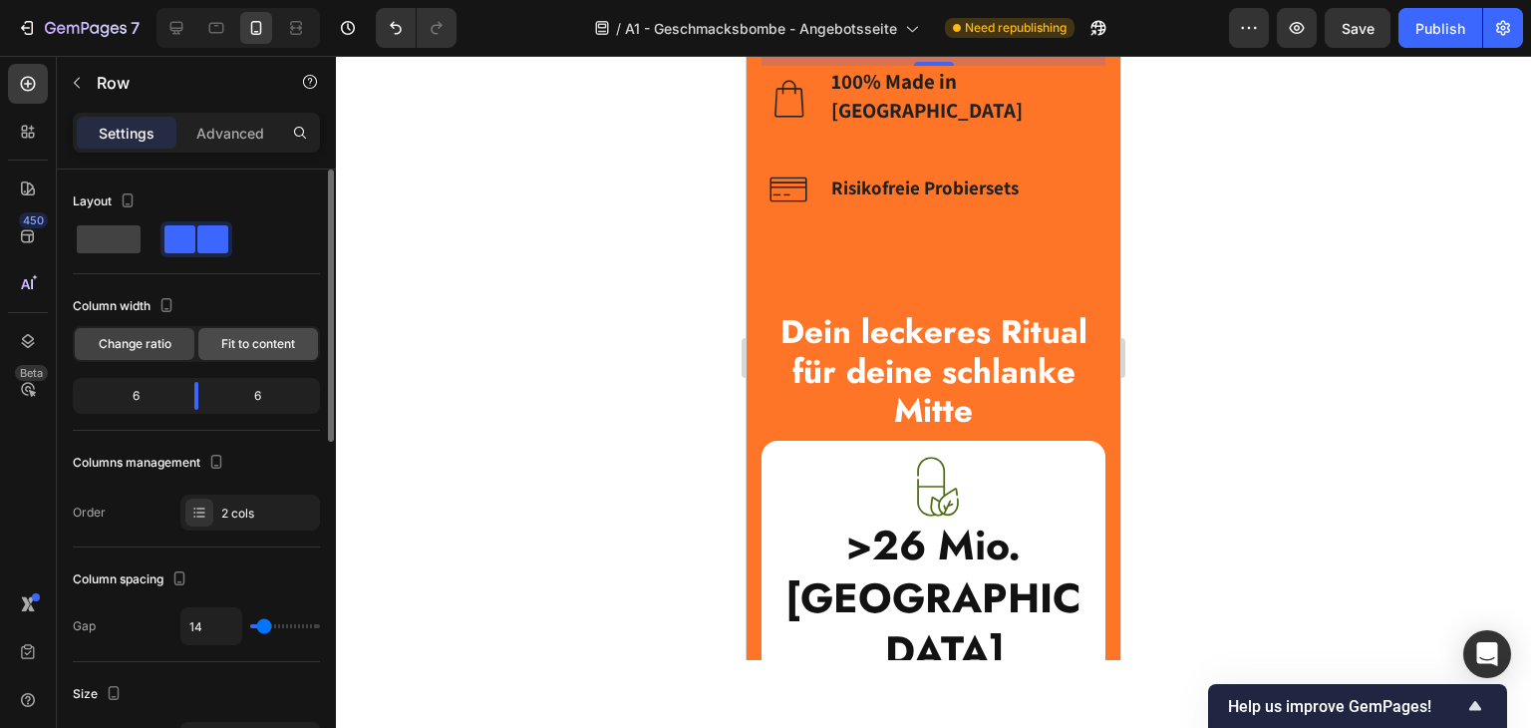
click at [284, 345] on span "Fit to content" at bounding box center [258, 344] width 74 height 18
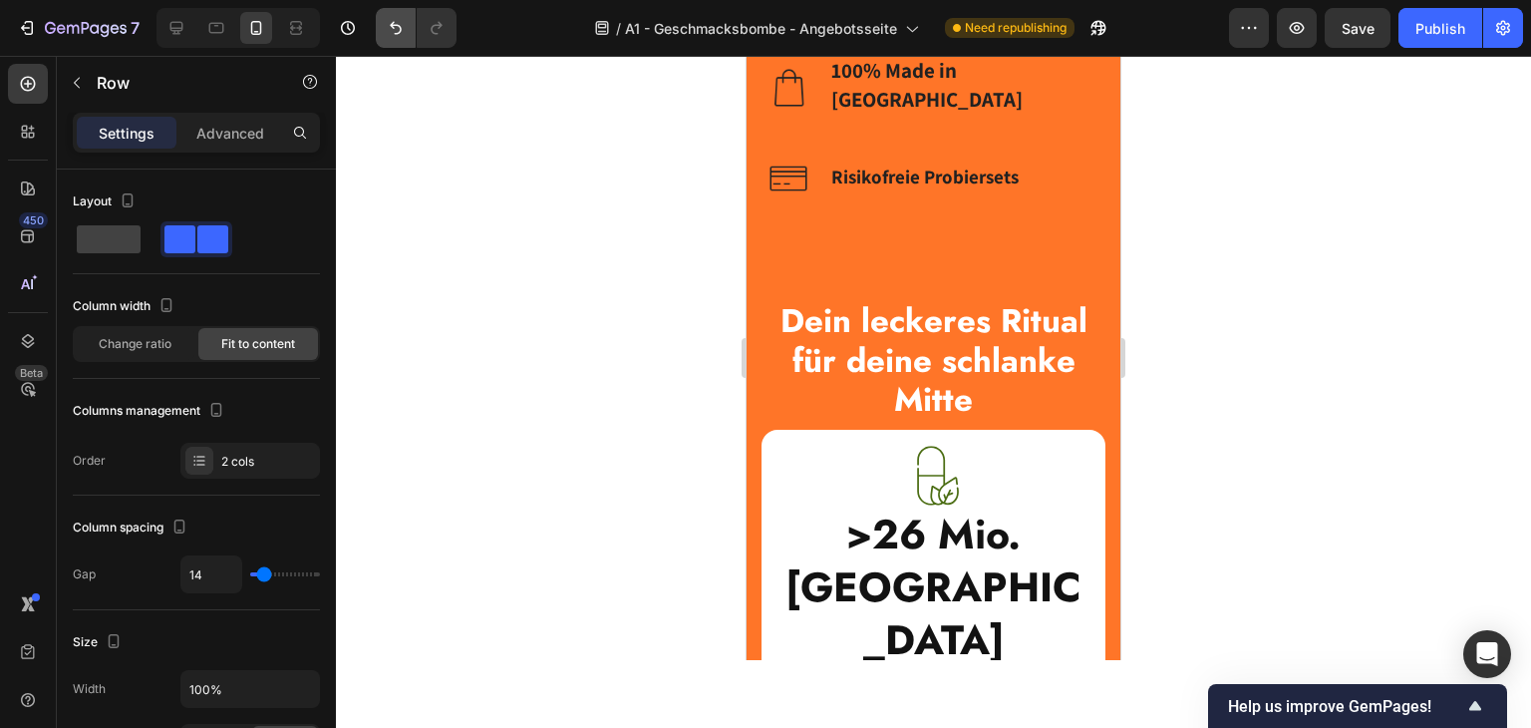
click at [393, 33] on icon "Undo/Redo" at bounding box center [396, 28] width 20 height 20
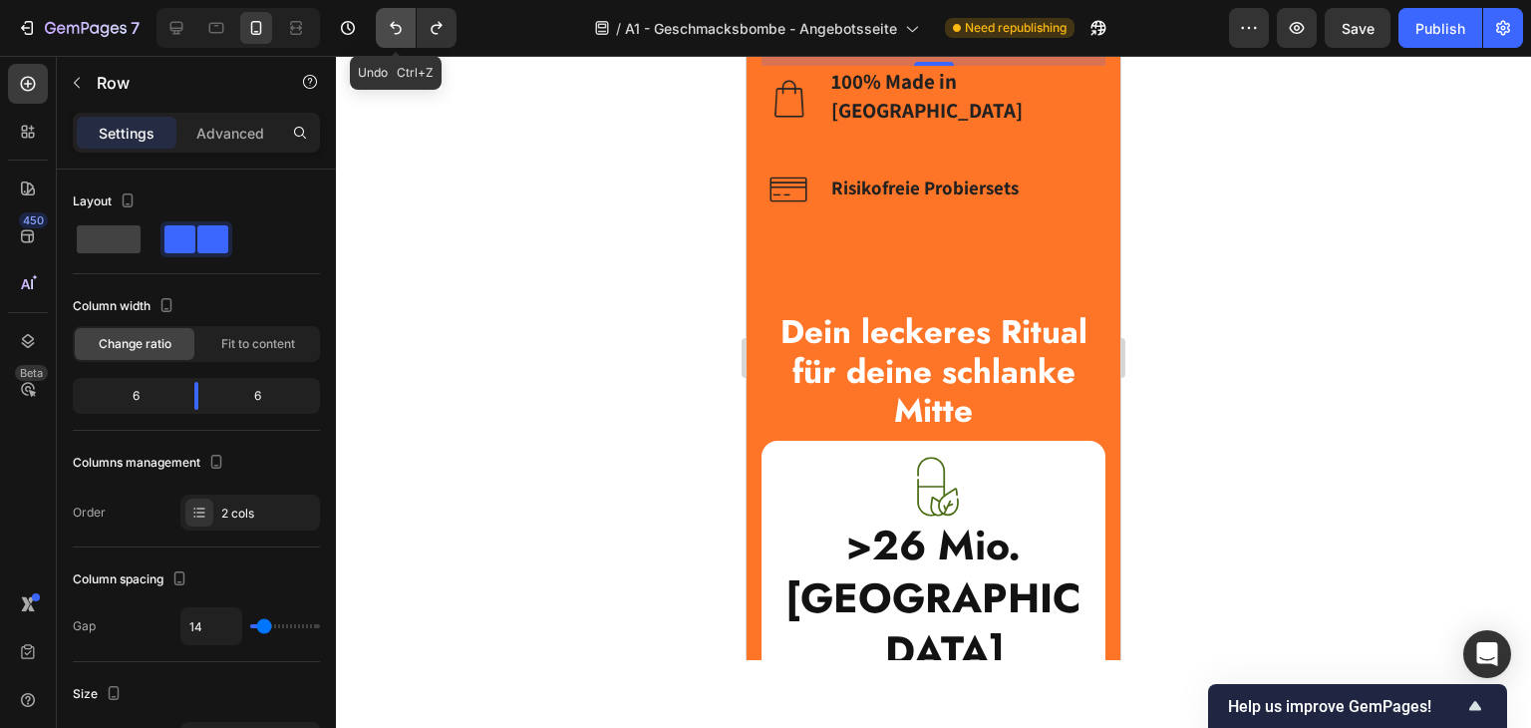
click at [395, 32] on icon "Undo/Redo" at bounding box center [396, 28] width 20 height 20
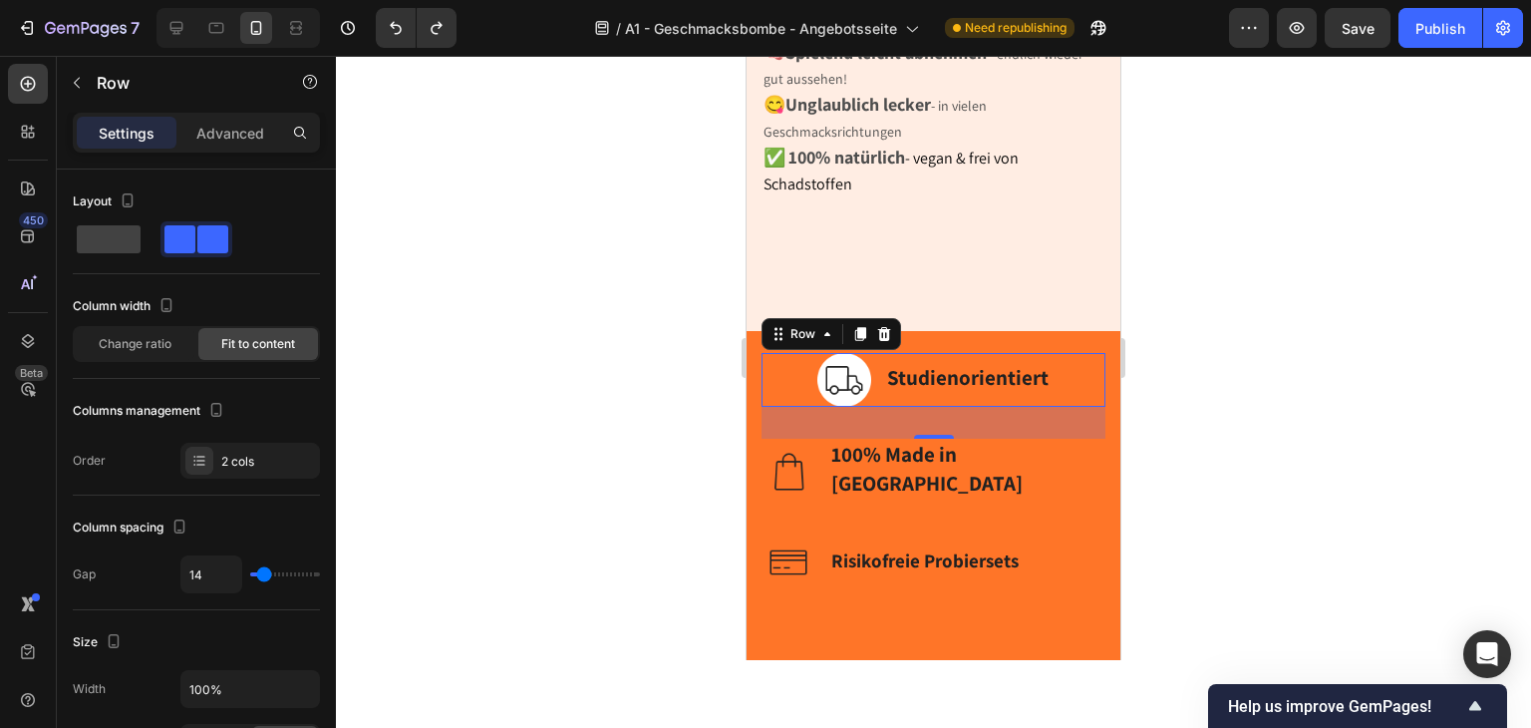
click at [185, 23] on icon at bounding box center [176, 28] width 20 height 20
type input "16"
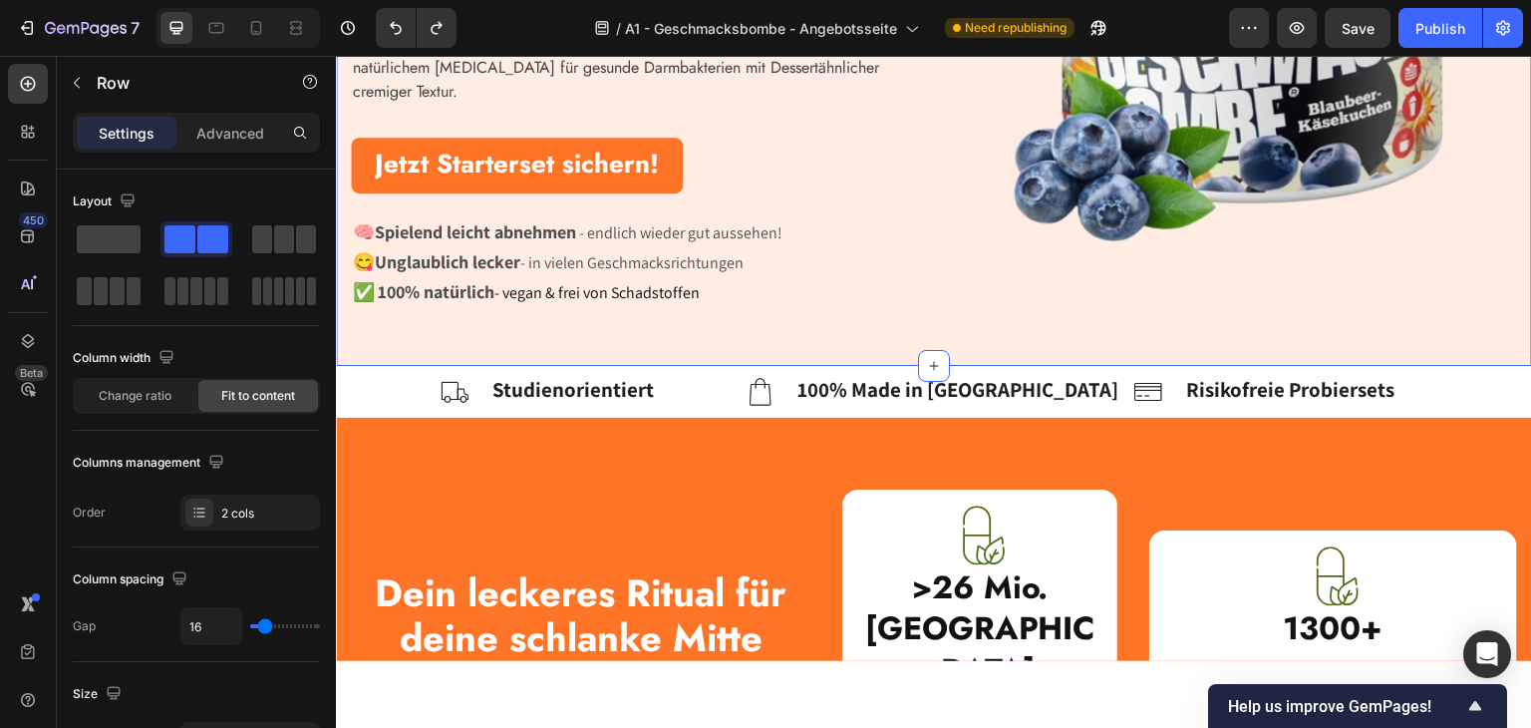
scroll to position [797, 0]
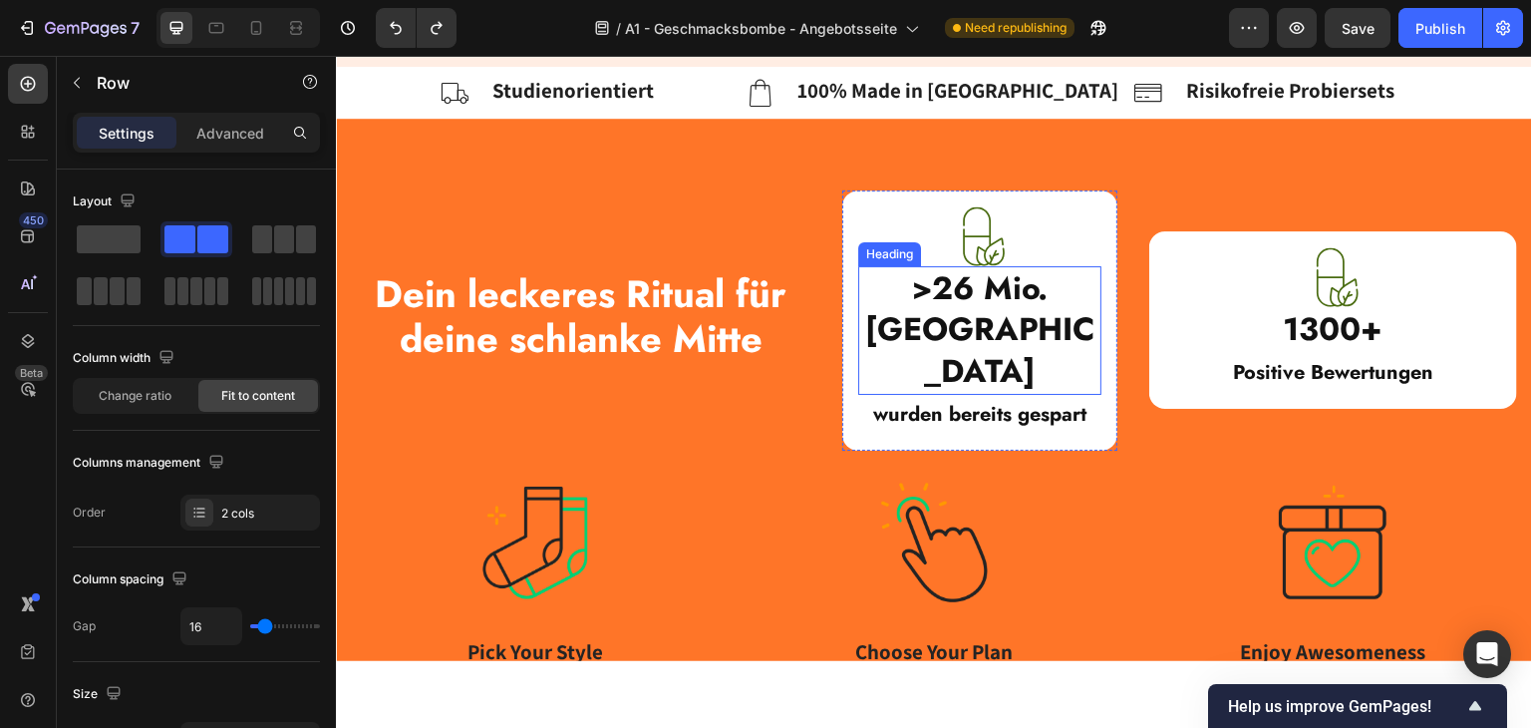
click at [931, 315] on strong ">26 Mio. [GEOGRAPHIC_DATA]" at bounding box center [980, 328] width 230 height 129
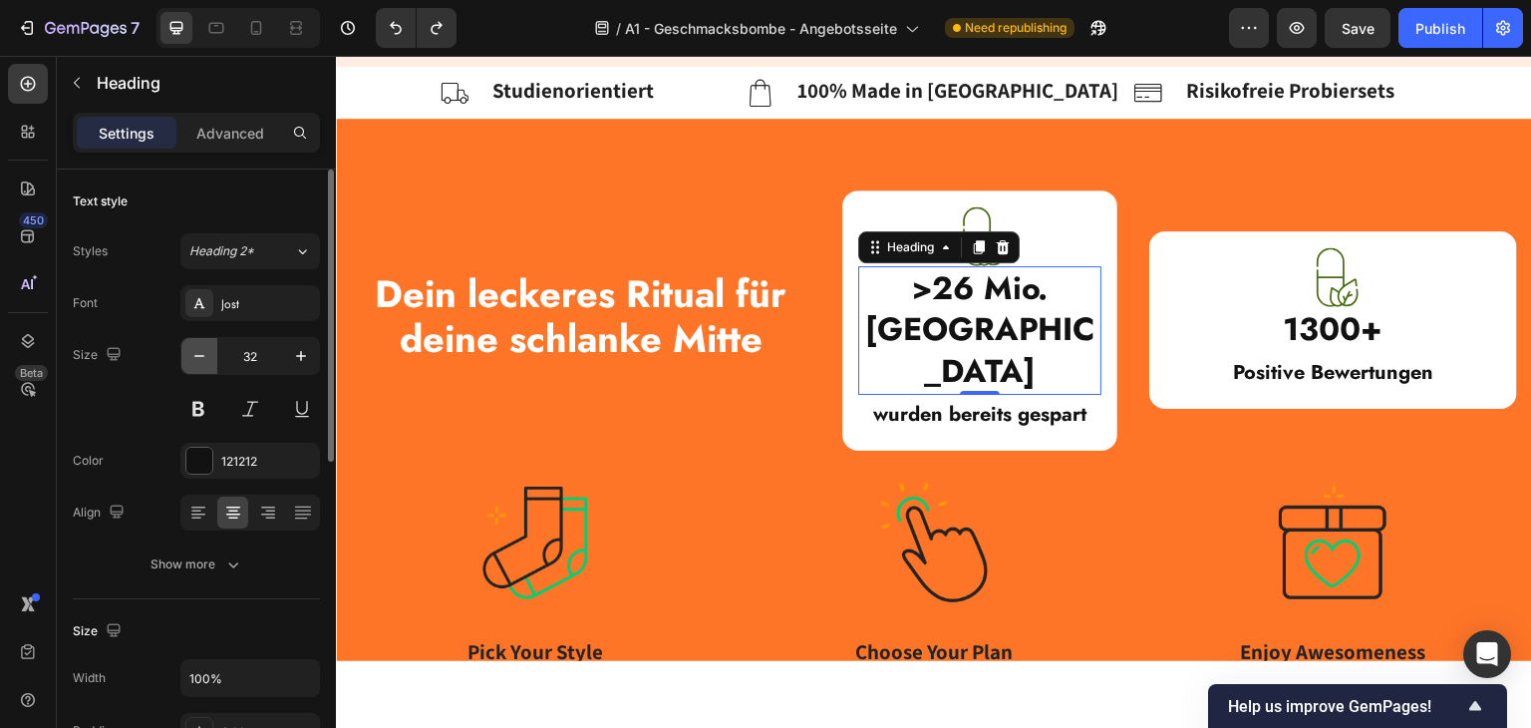
click at [202, 356] on icon "button" at bounding box center [199, 356] width 10 height 2
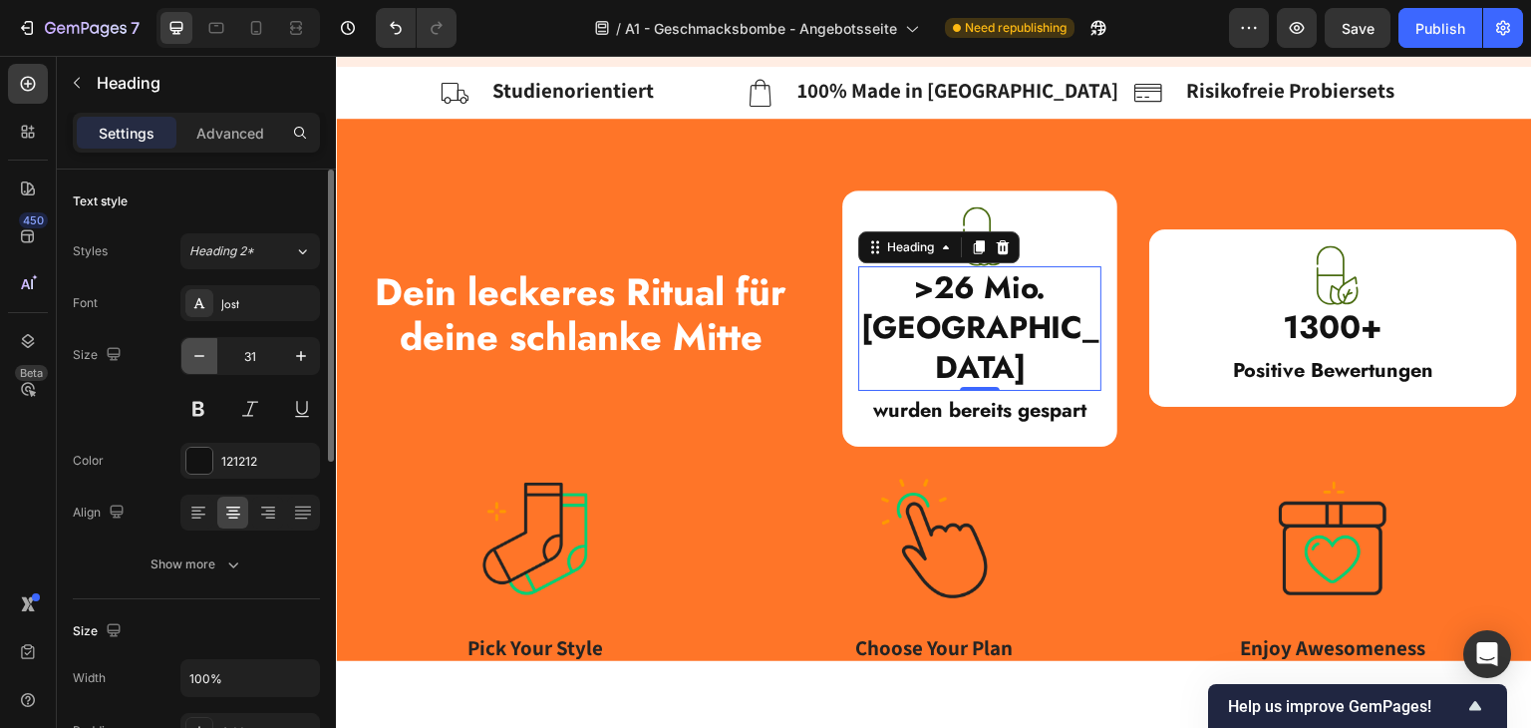
click at [202, 356] on icon "button" at bounding box center [199, 356] width 10 height 2
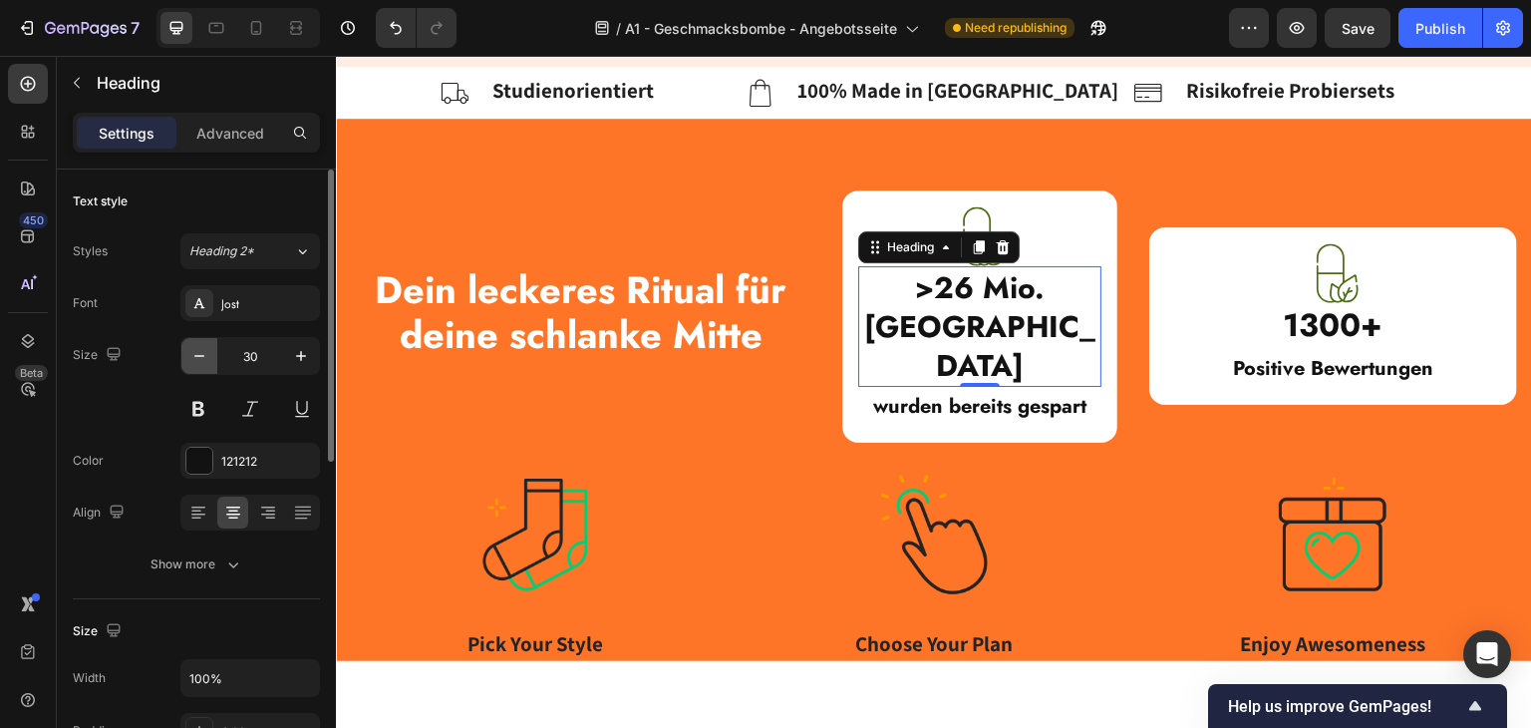
click at [202, 356] on icon "button" at bounding box center [199, 356] width 10 height 2
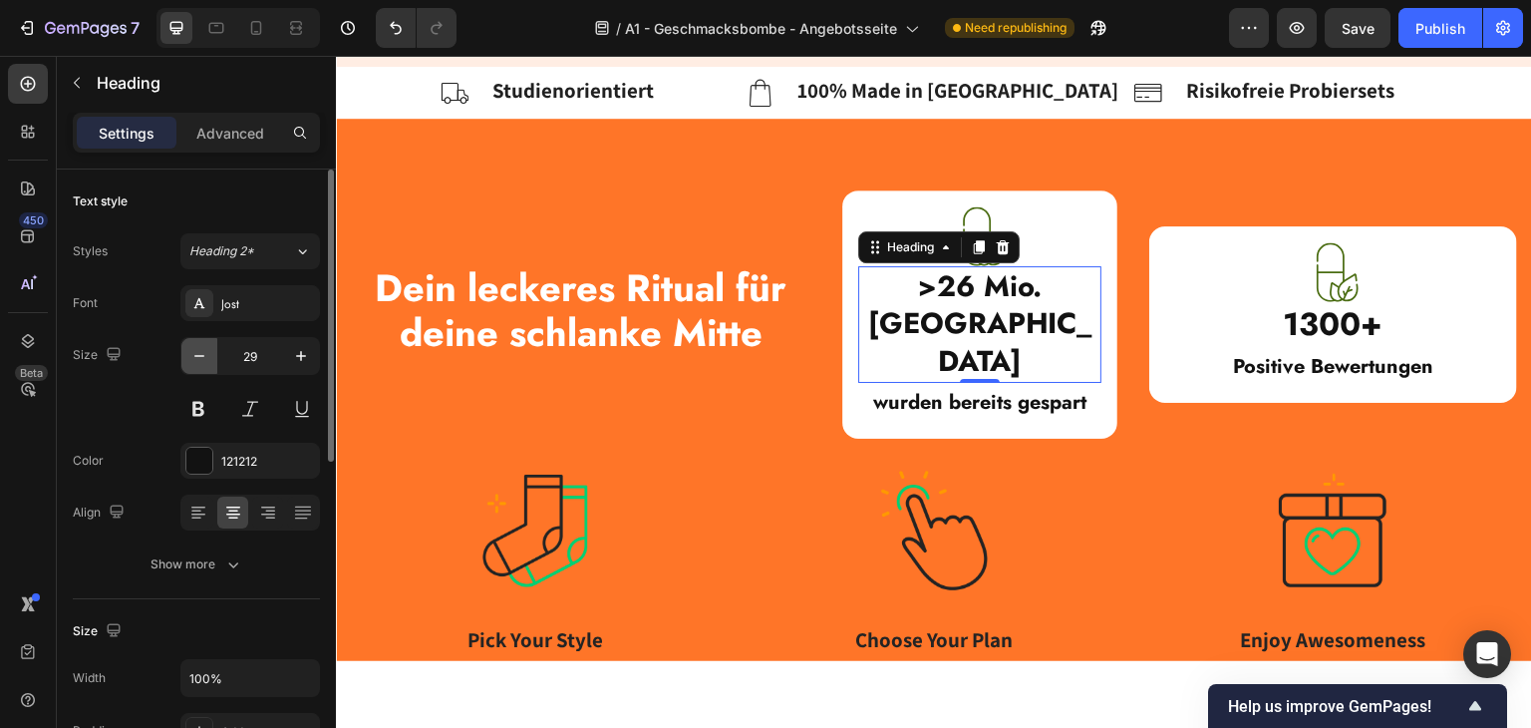
click at [202, 356] on icon "button" at bounding box center [199, 356] width 10 height 2
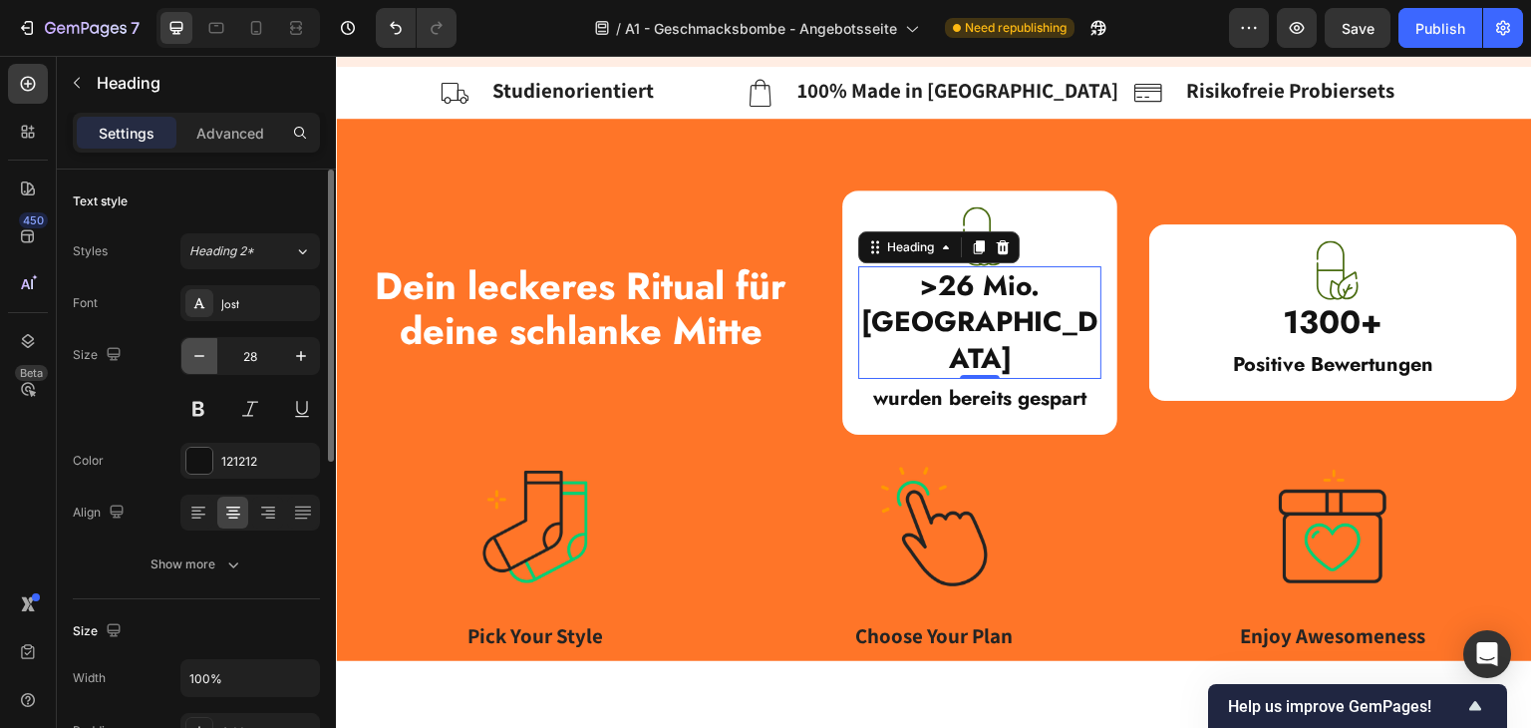
click at [202, 356] on icon "button" at bounding box center [199, 356] width 10 height 2
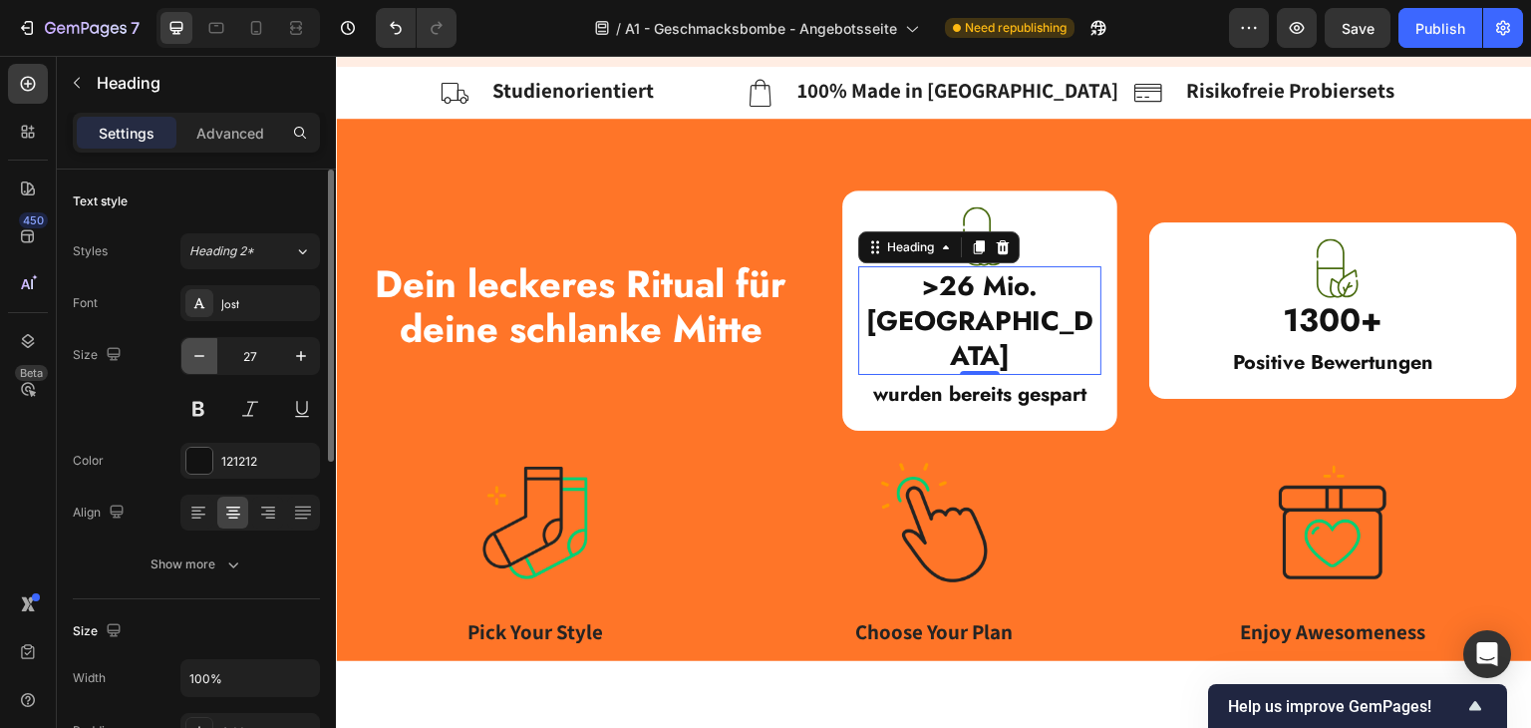
type input "26"
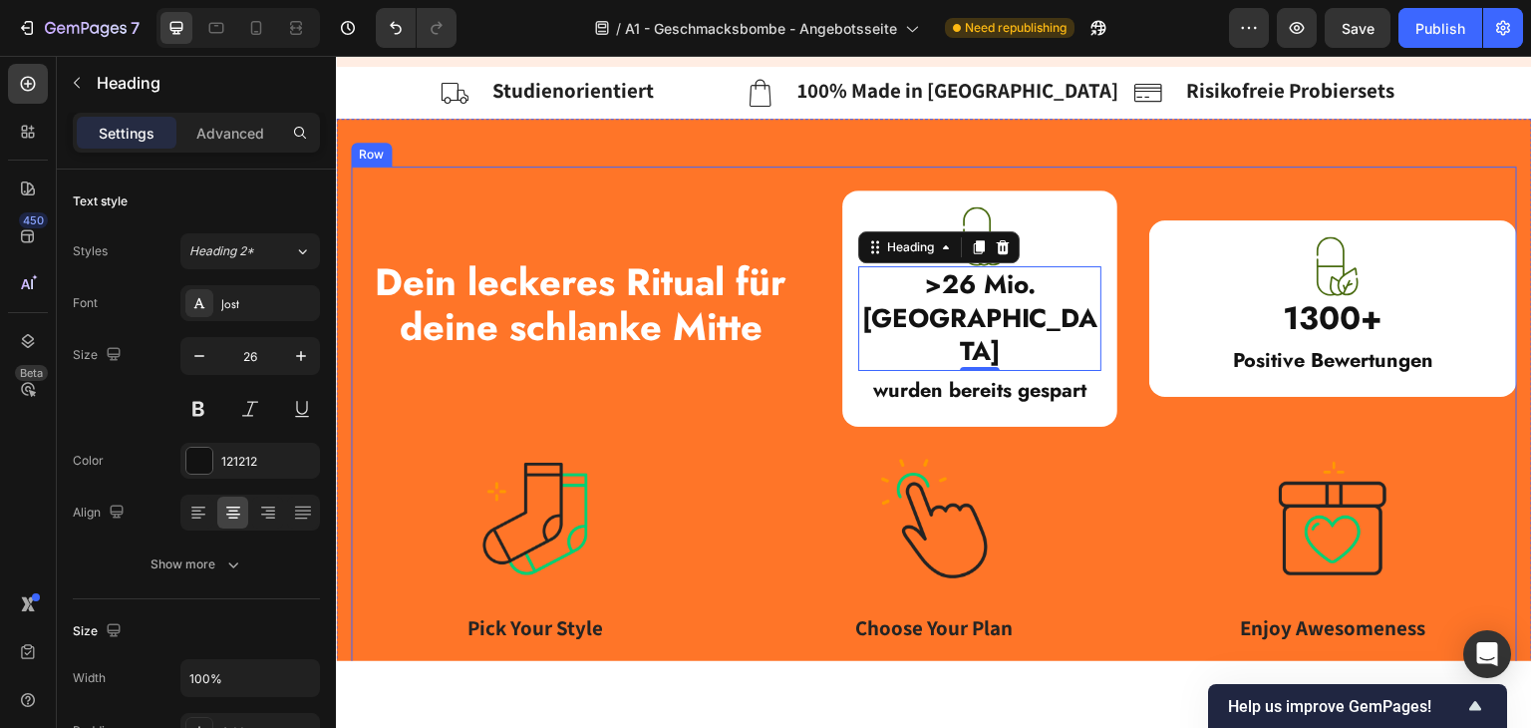
click at [1118, 380] on div "Dein leckeres Ritual für deine schlanke Mitte Heading Image >26 Mio. Kalorien H…" at bounding box center [934, 613] width 1166 height 849
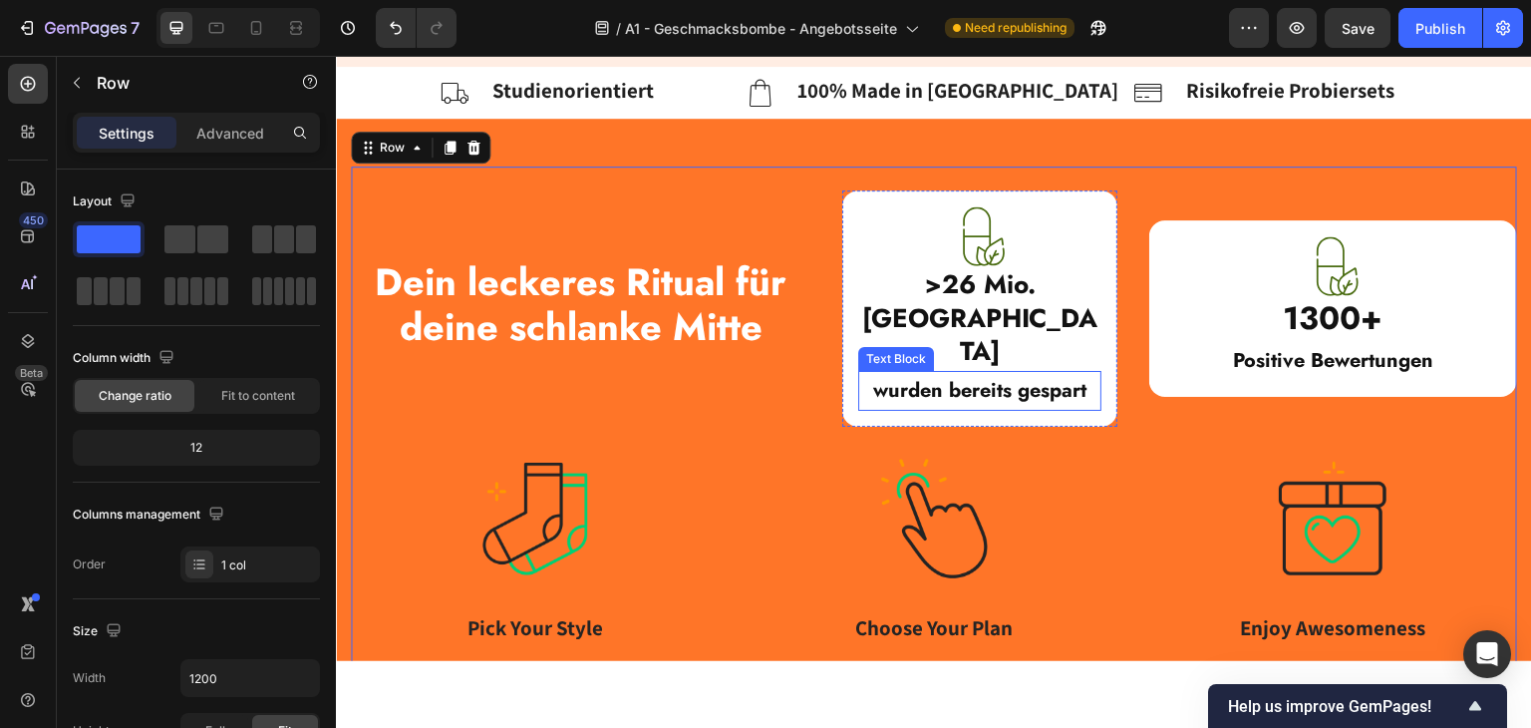
click at [939, 375] on strong "wurden bereits gespart" at bounding box center [979, 389] width 213 height 29
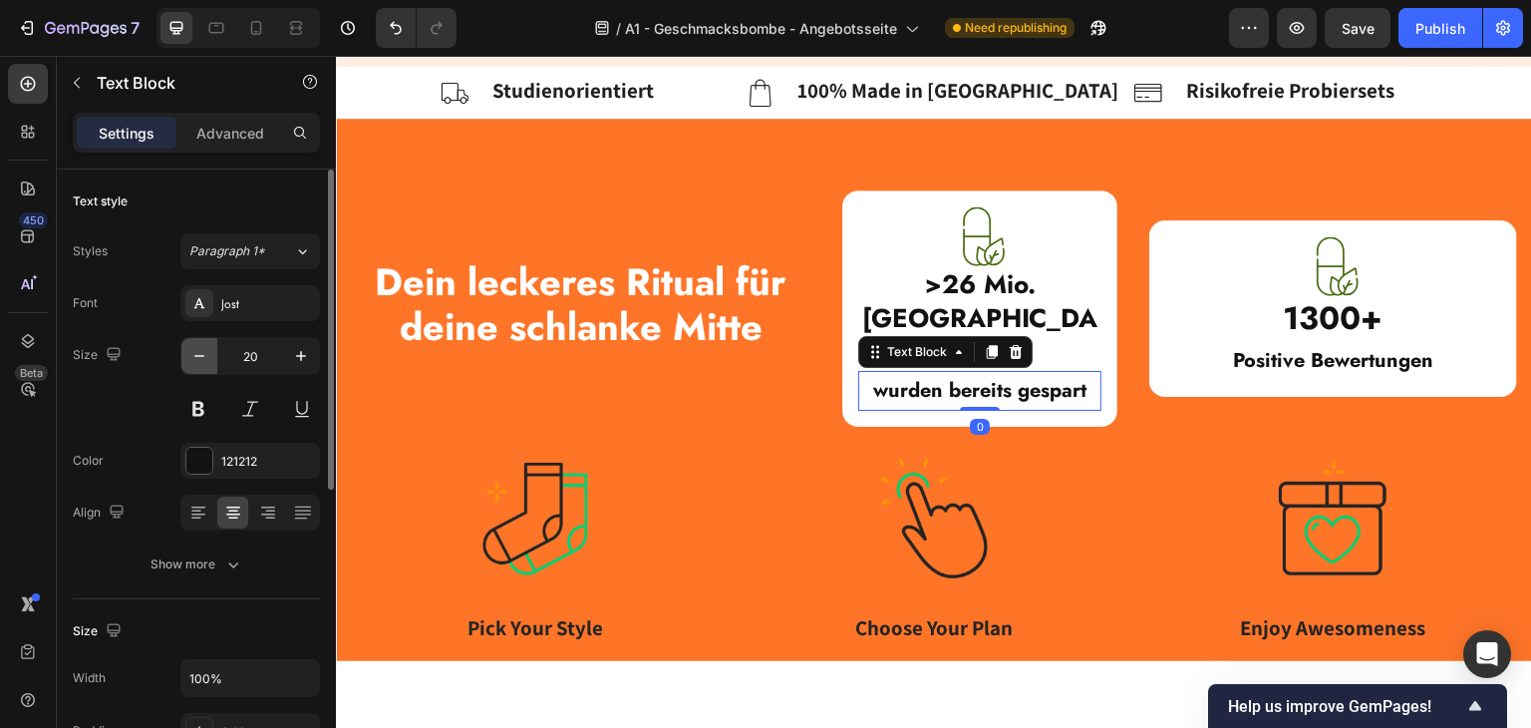
click at [201, 340] on button "button" at bounding box center [199, 356] width 36 height 36
type input "18"
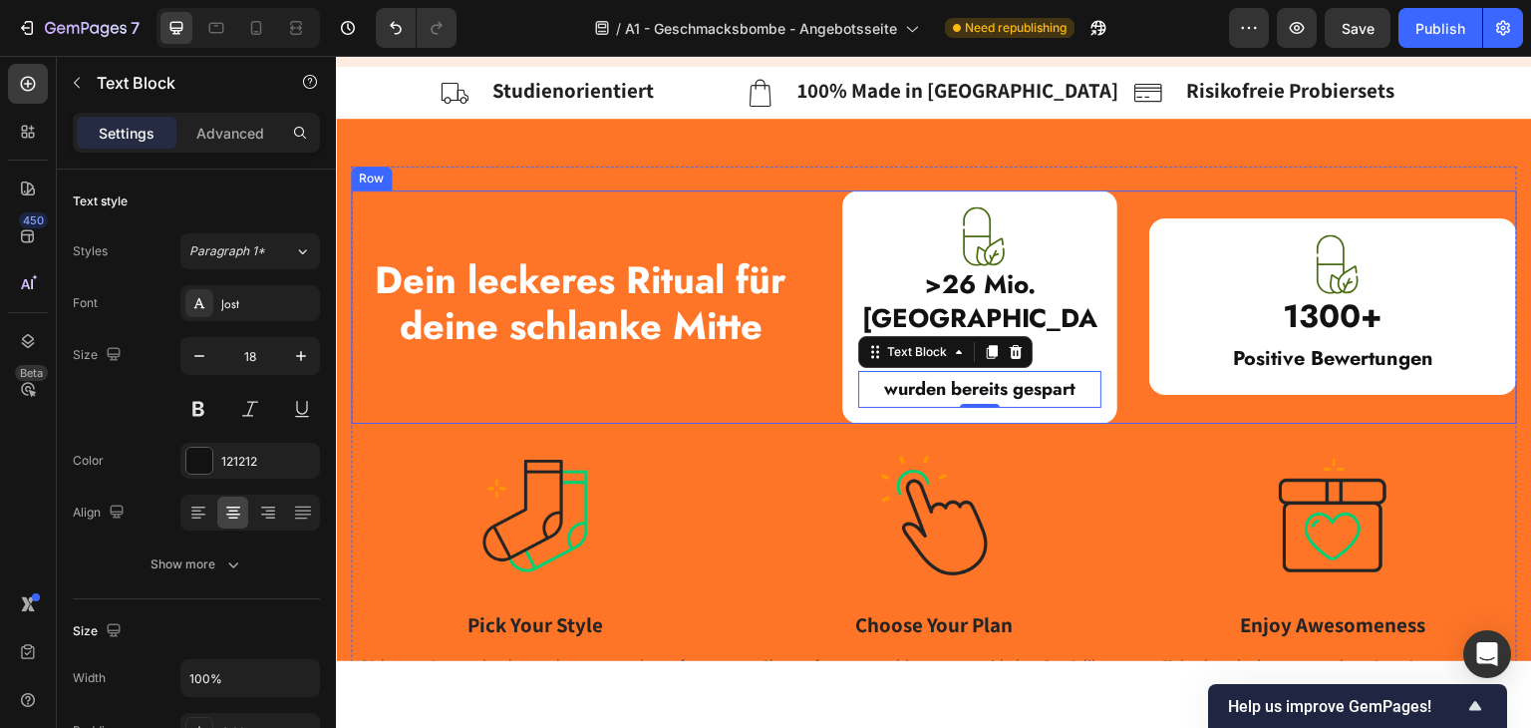
click at [790, 361] on div "Dein leckeres Ritual für deine schlanke Mitte Heading" at bounding box center [581, 305] width 460 height 233
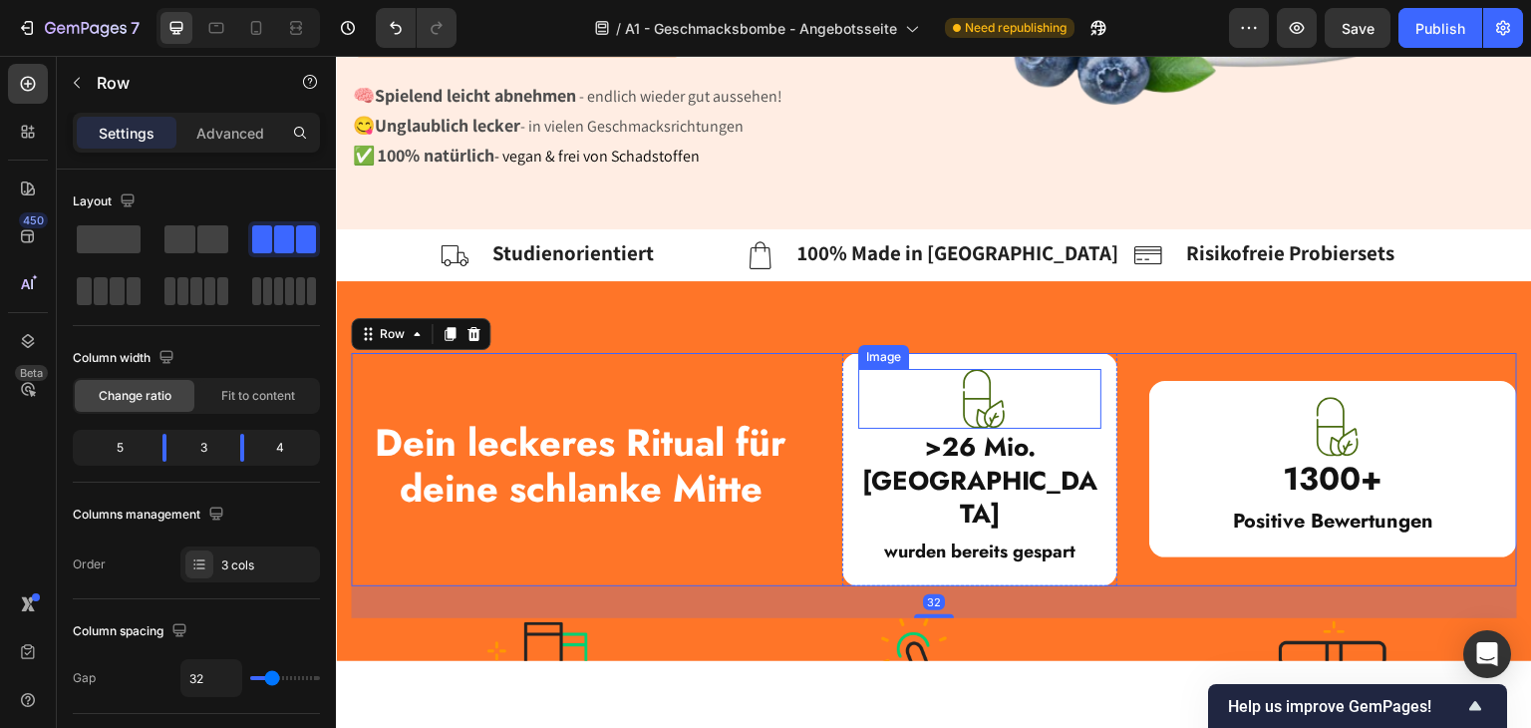
scroll to position [598, 0]
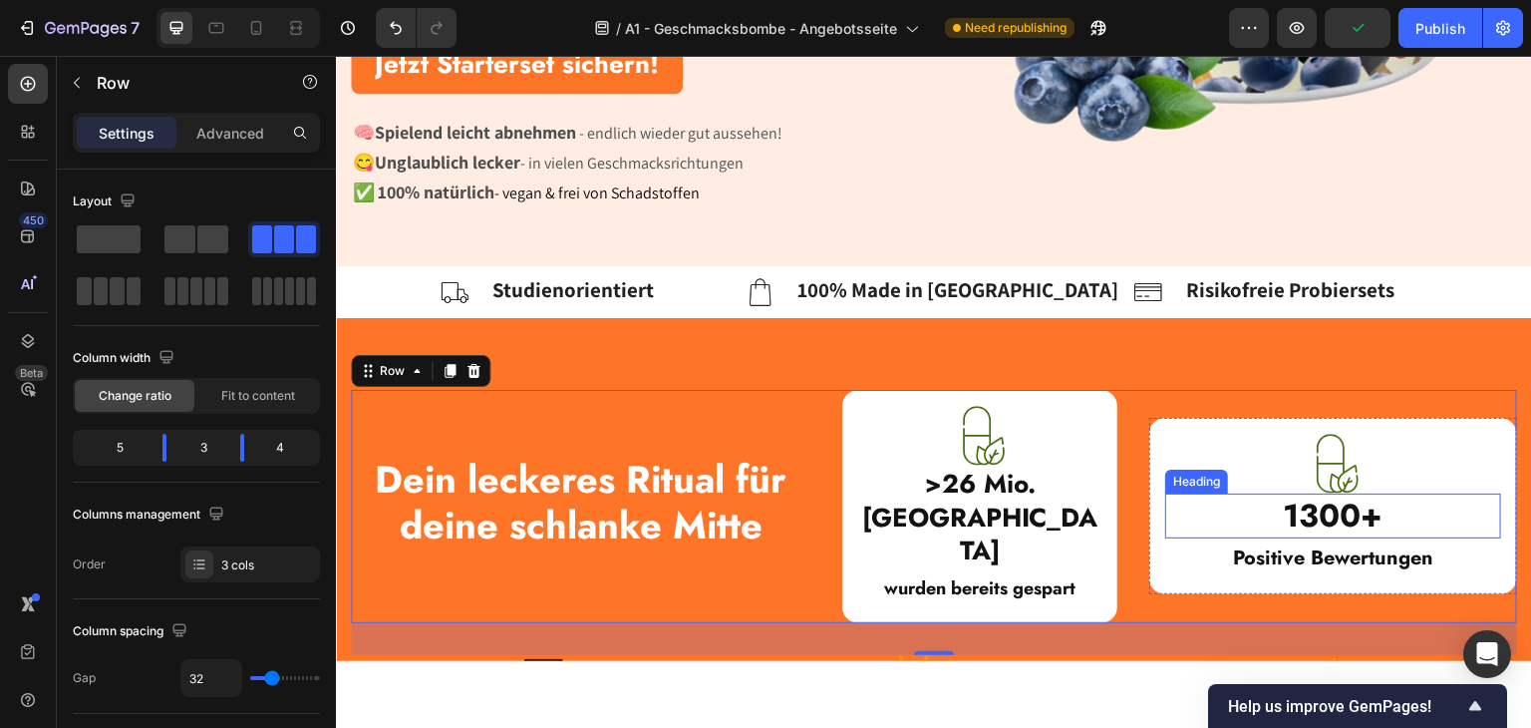
click at [1284, 492] on strong "1300+" at bounding box center [1334, 514] width 100 height 46
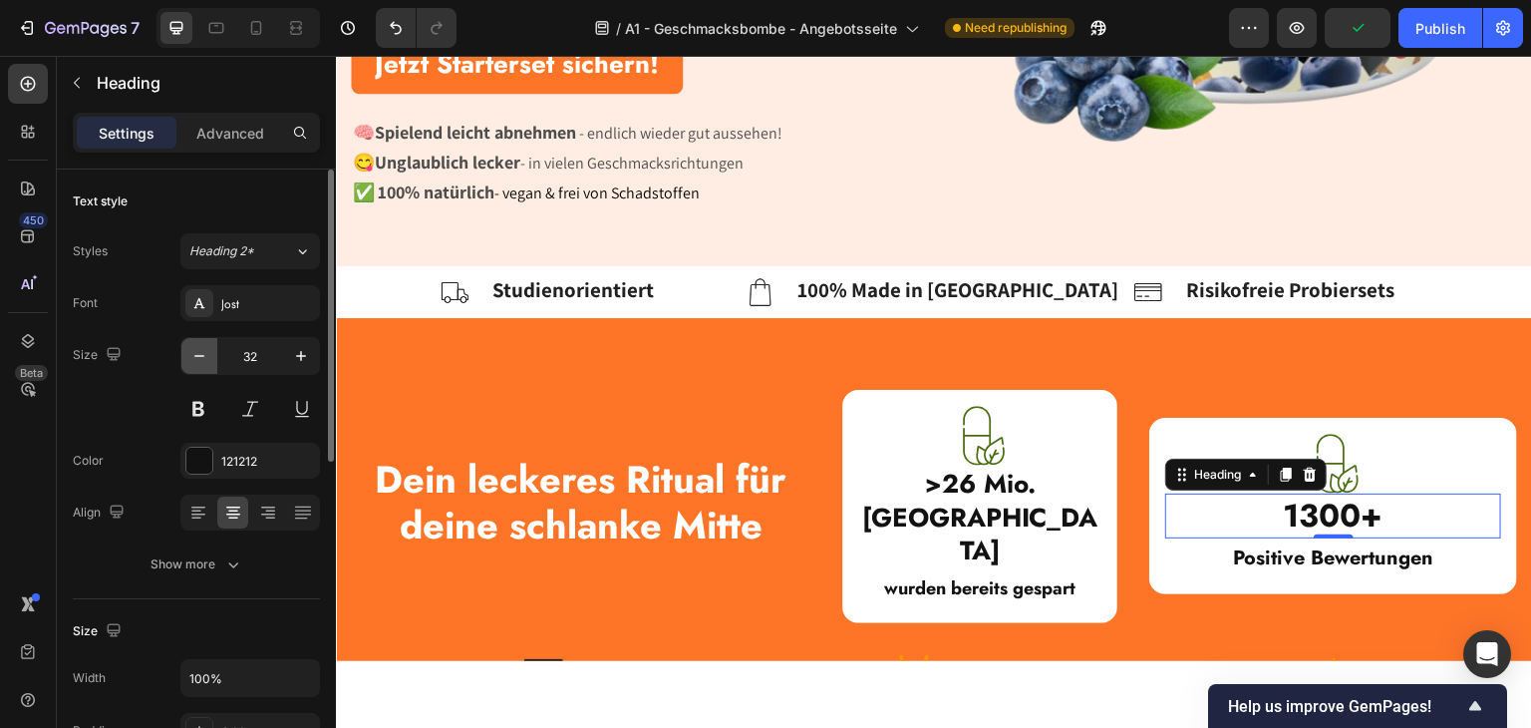
click at [214, 352] on button "button" at bounding box center [199, 356] width 36 height 36
click at [206, 352] on icon "button" at bounding box center [199, 356] width 20 height 20
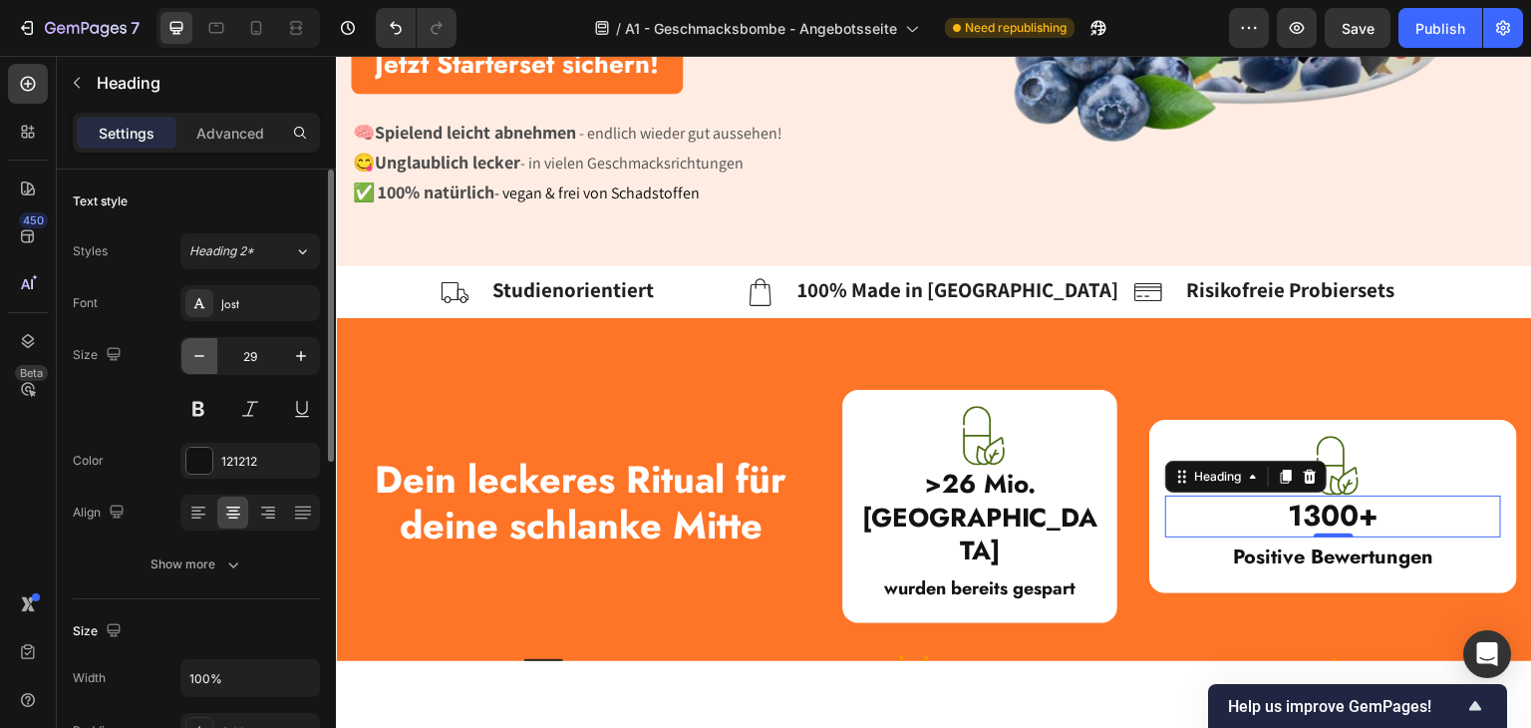
type input "28"
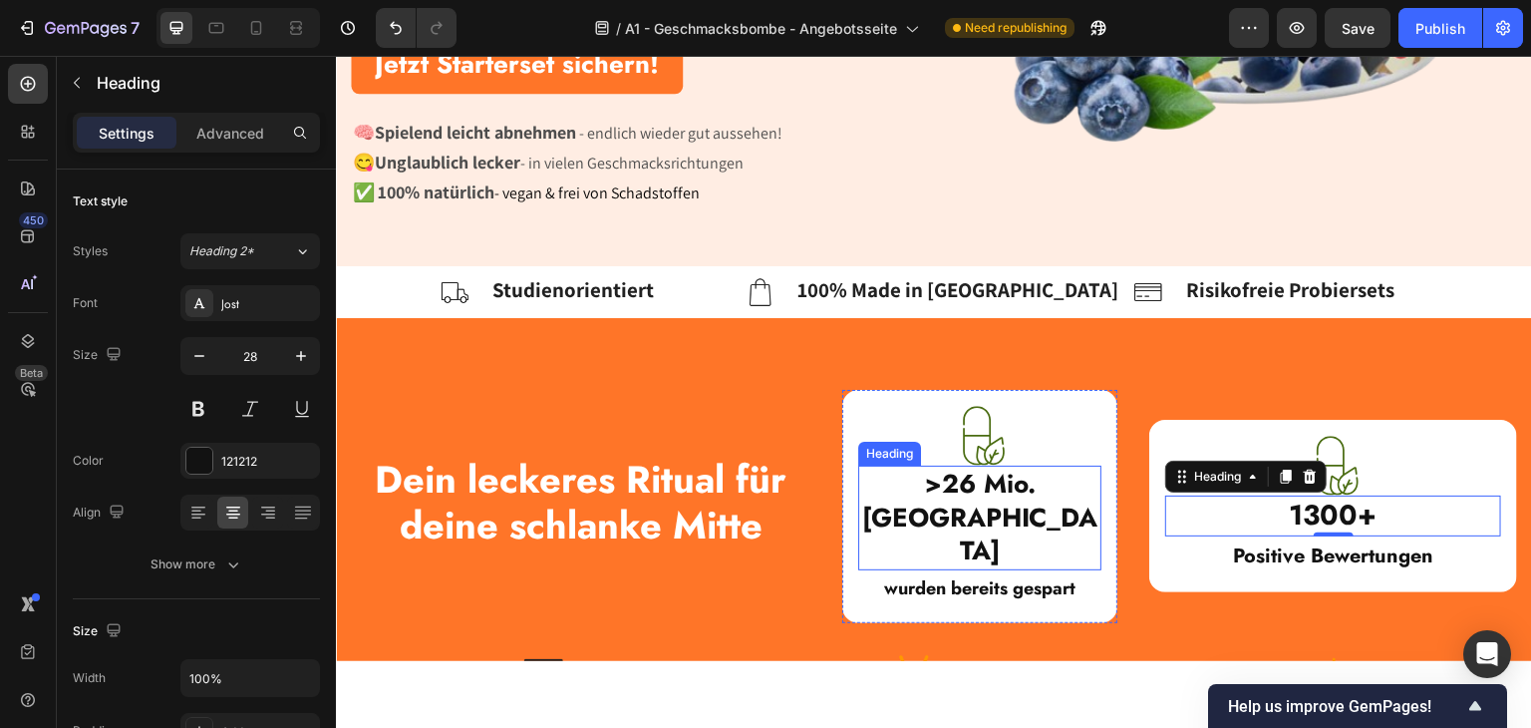
click at [949, 492] on strong ">26 Mio. [GEOGRAPHIC_DATA]" at bounding box center [980, 517] width 236 height 106
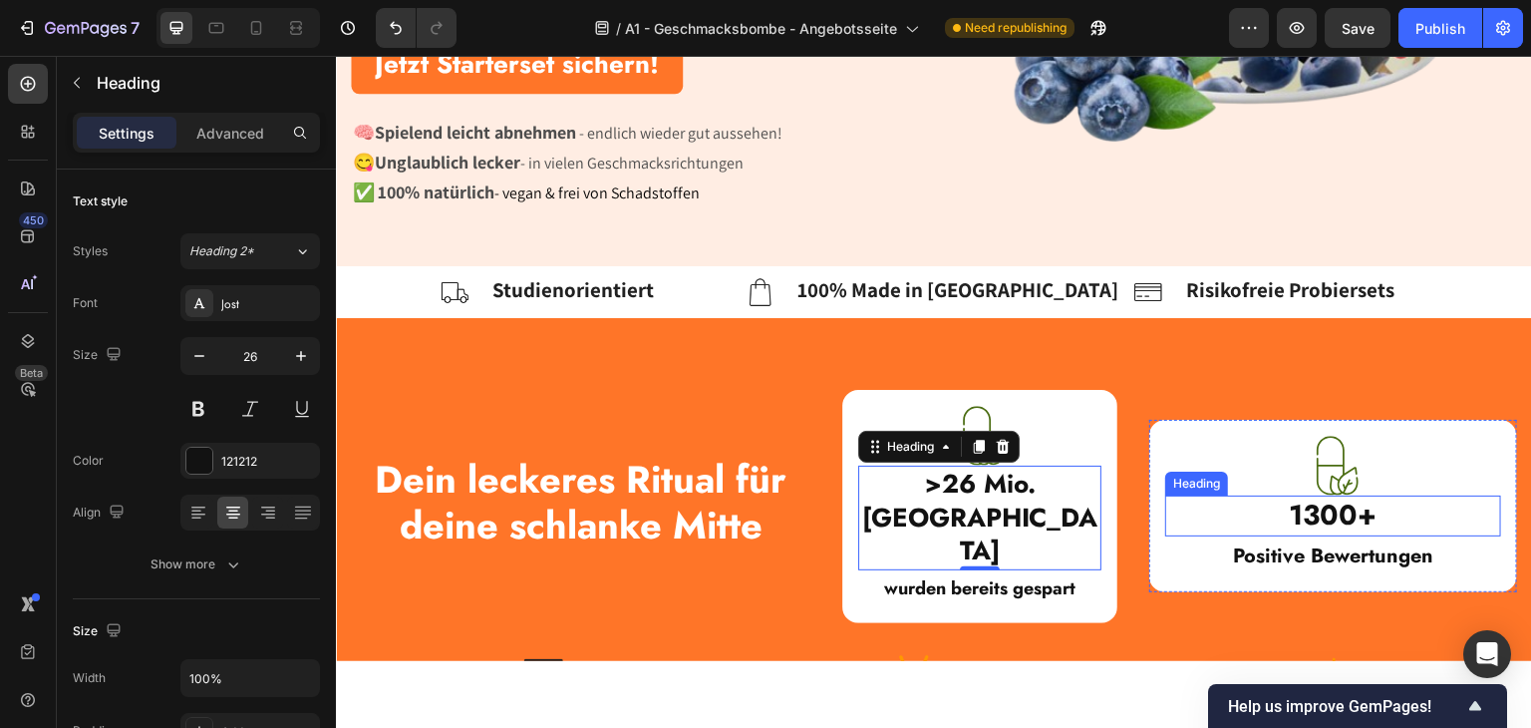
click at [1267, 494] on h2 "1300+" at bounding box center [1333, 514] width 336 height 40
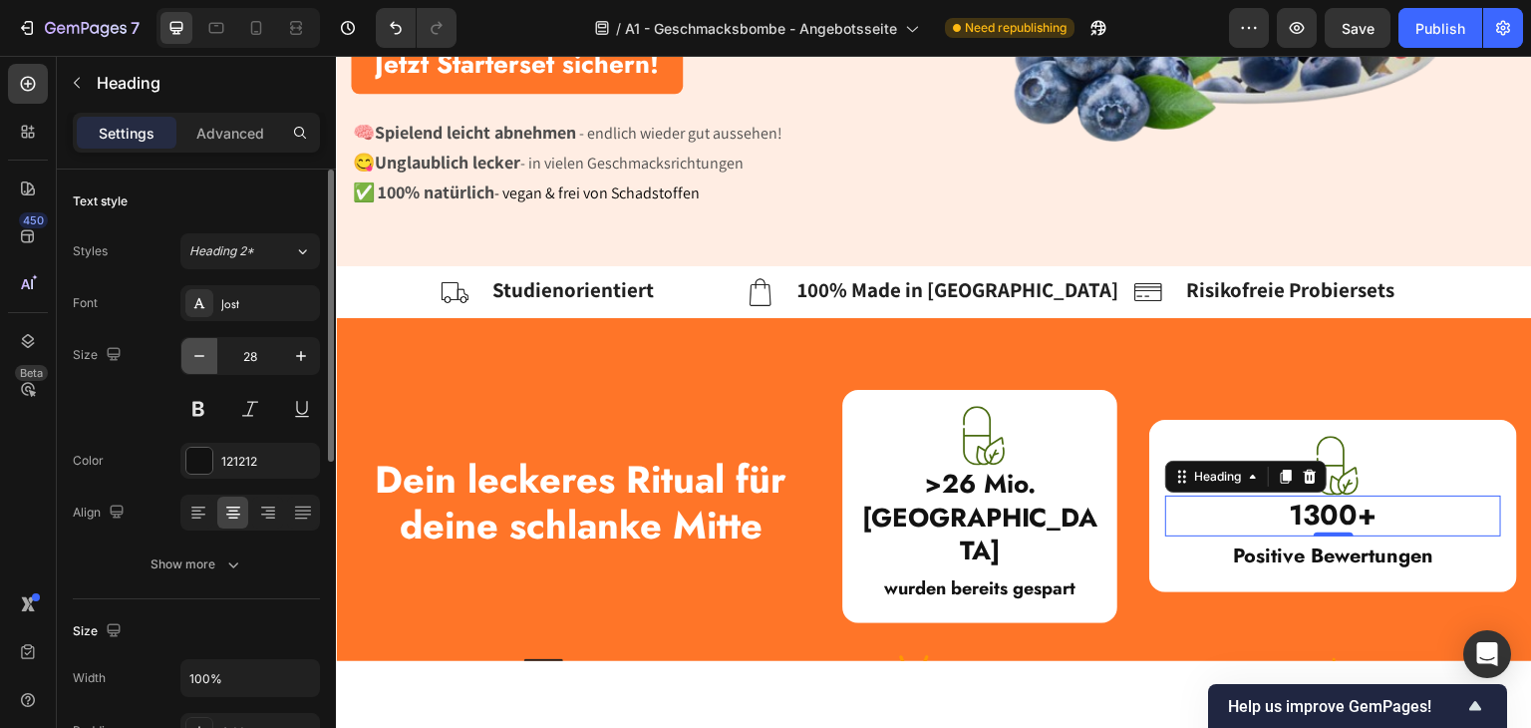
click at [215, 351] on button "button" at bounding box center [199, 356] width 36 height 36
click at [213, 351] on button "button" at bounding box center [199, 356] width 36 height 36
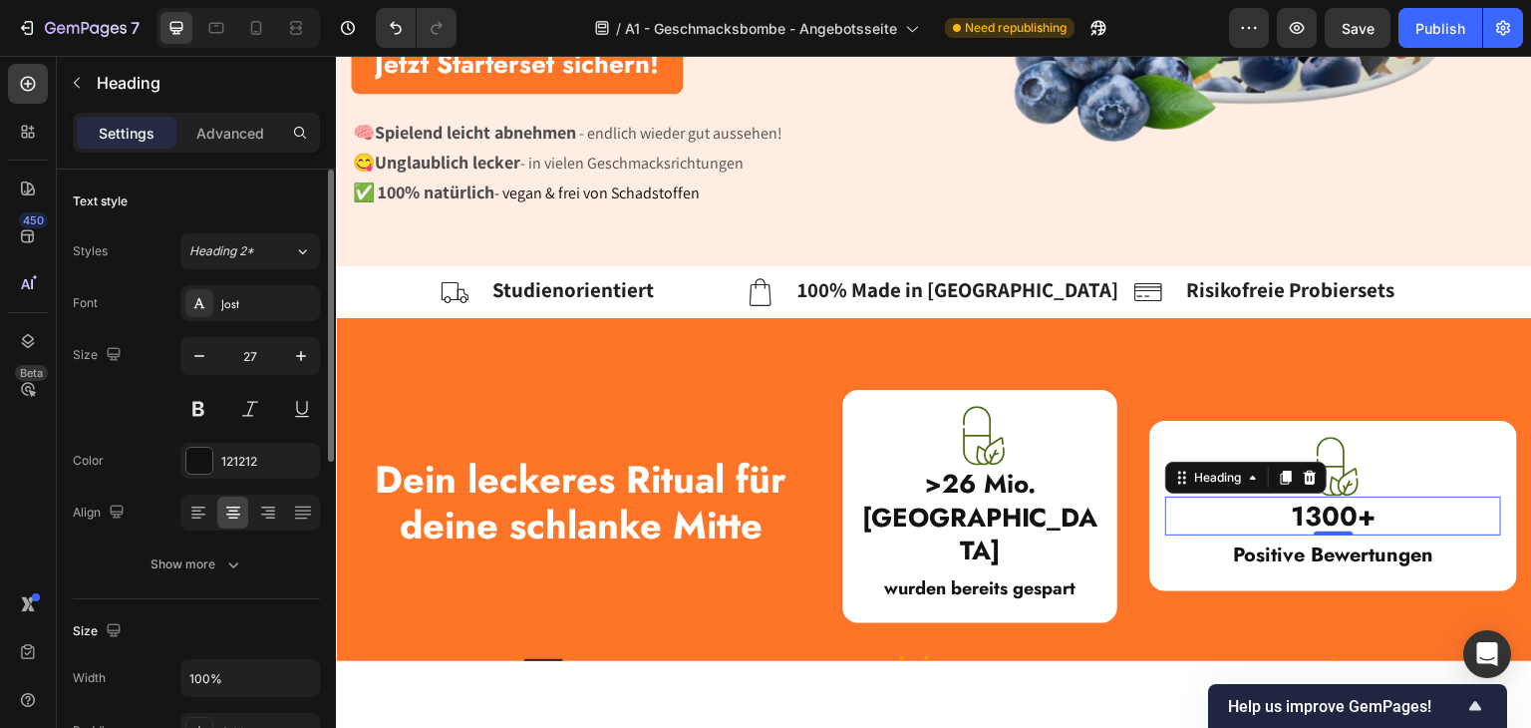
type input "26"
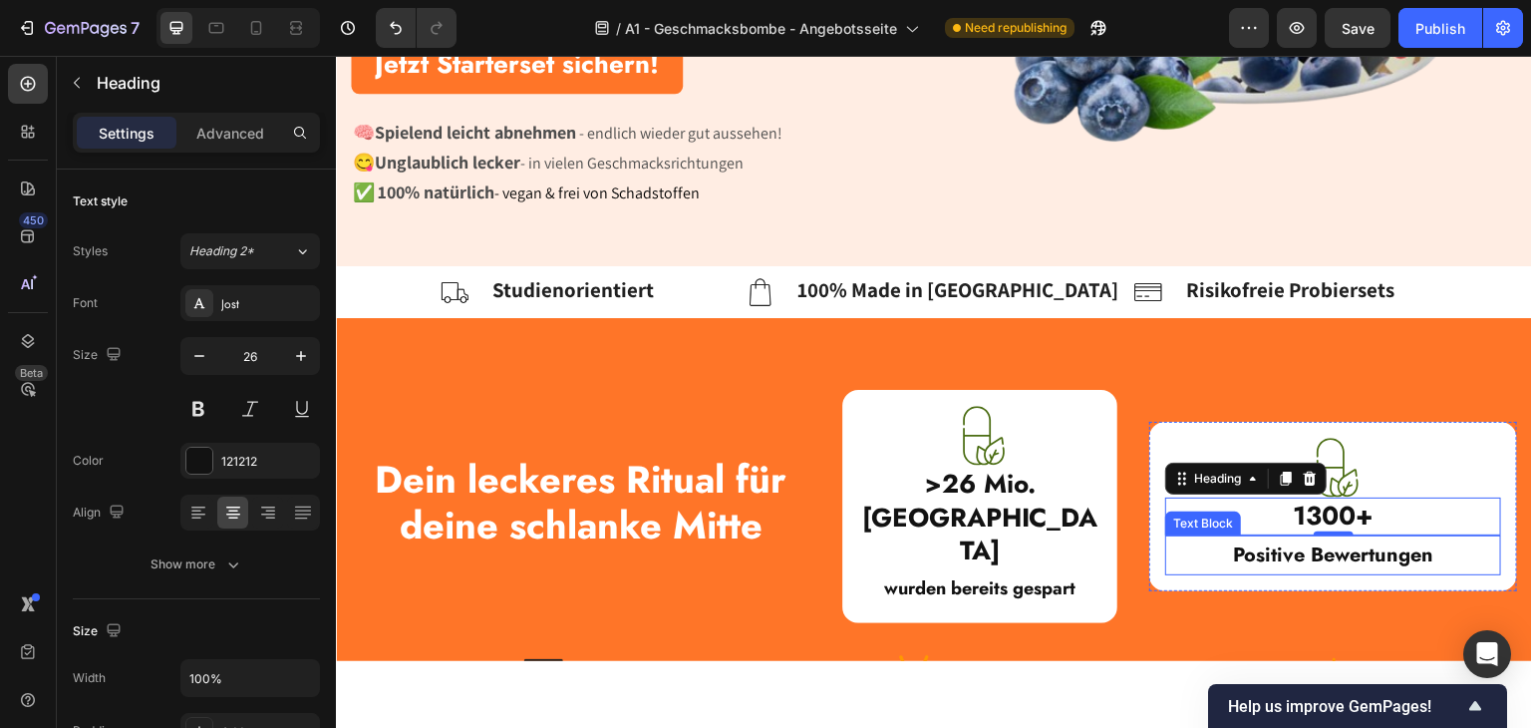
click at [1319, 539] on strong "Positive Bewertungen" at bounding box center [1333, 553] width 200 height 29
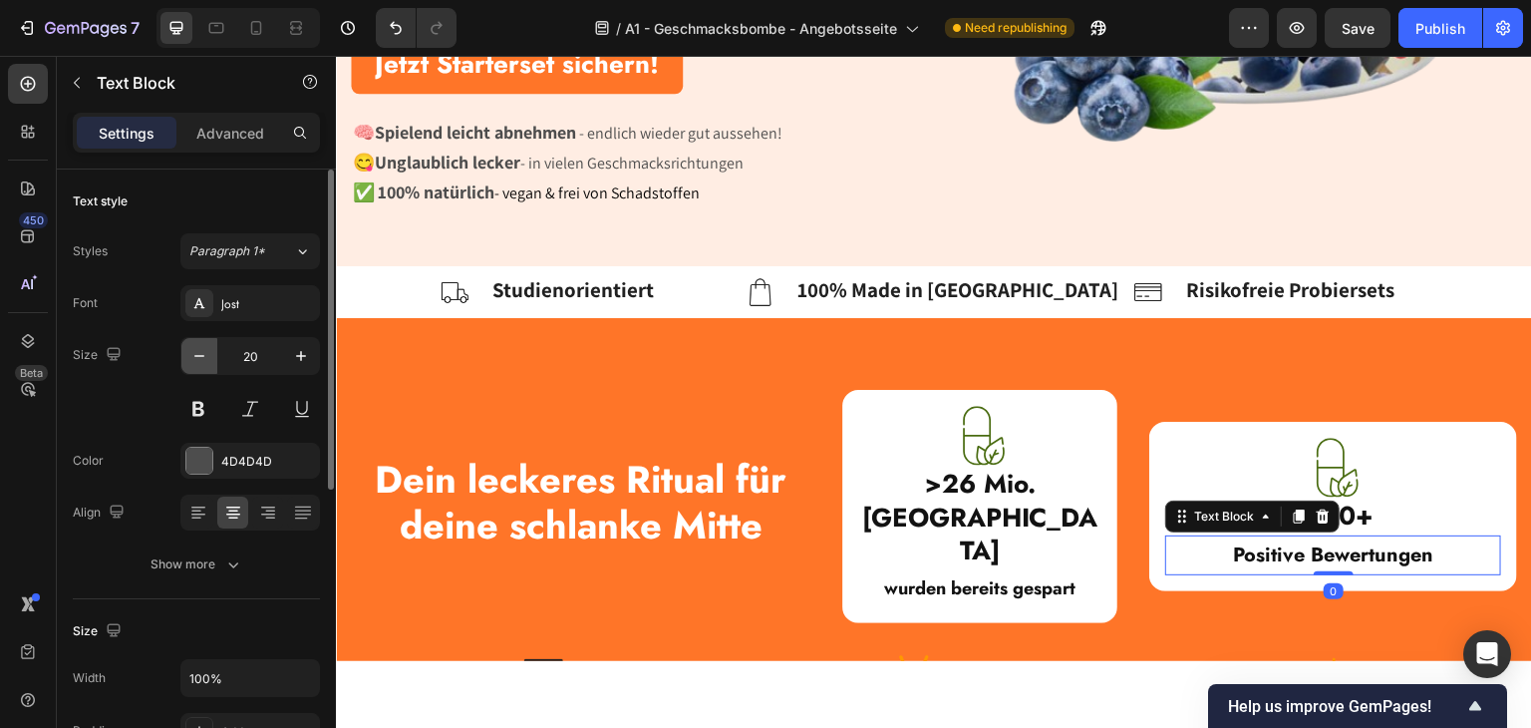
click at [209, 363] on button "button" at bounding box center [199, 356] width 36 height 36
type input "18"
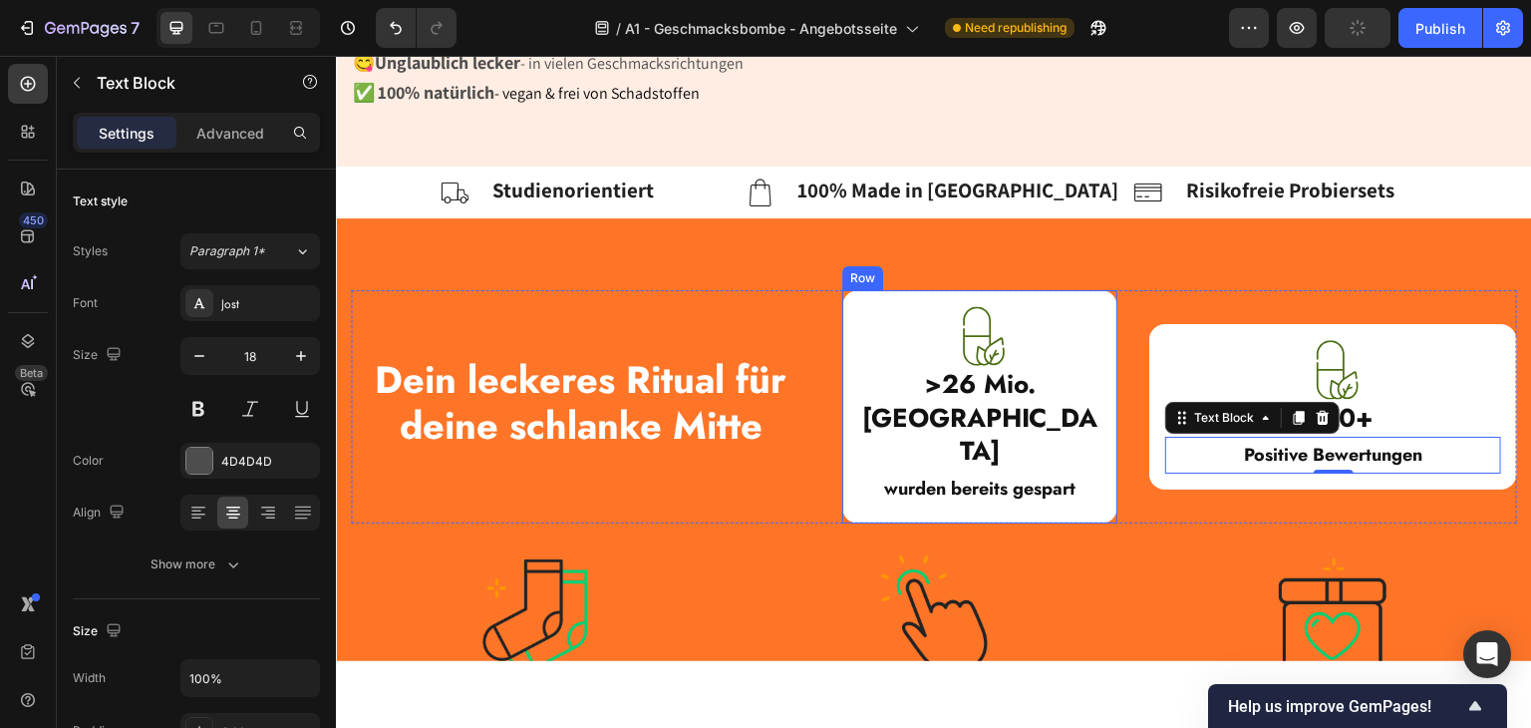
click at [1043, 554] on div at bounding box center [934, 614] width 369 height 120
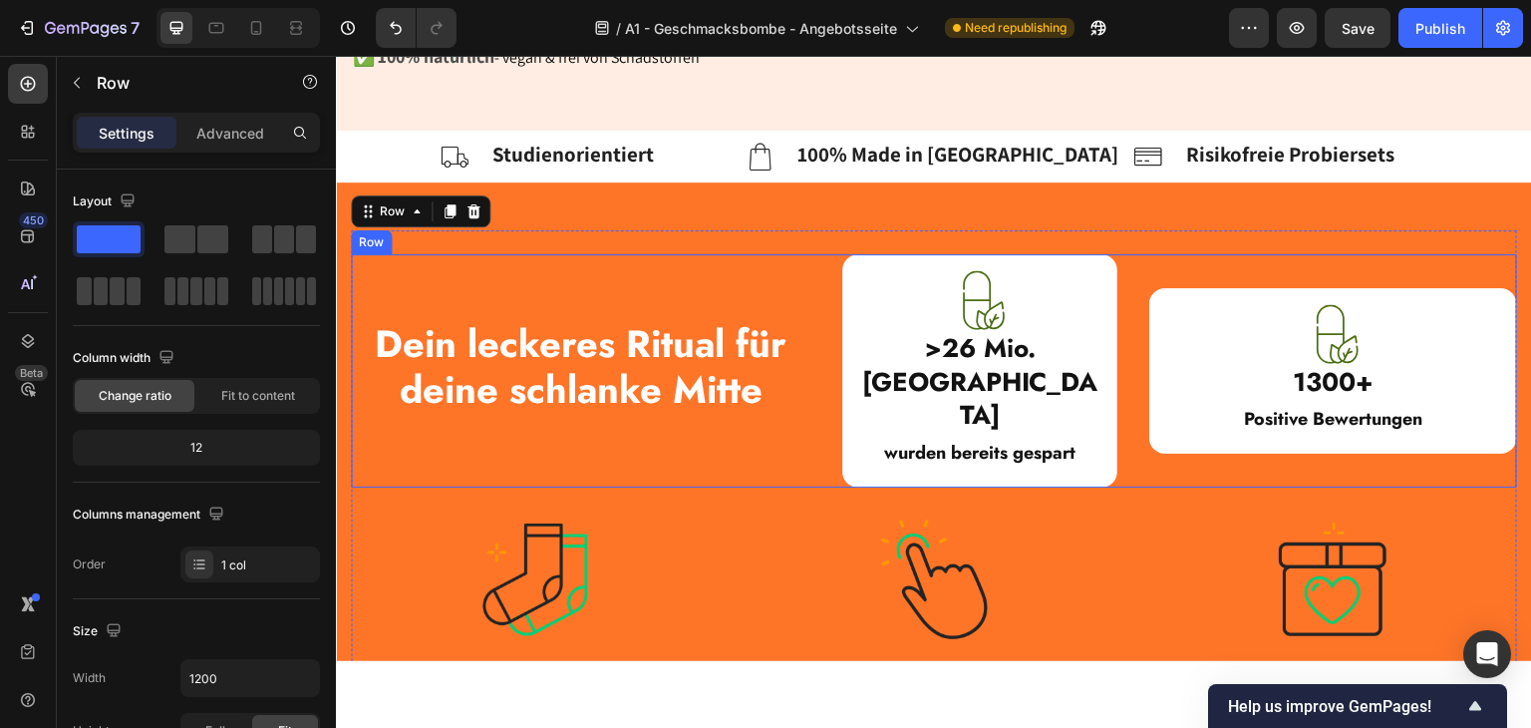
scroll to position [897, 0]
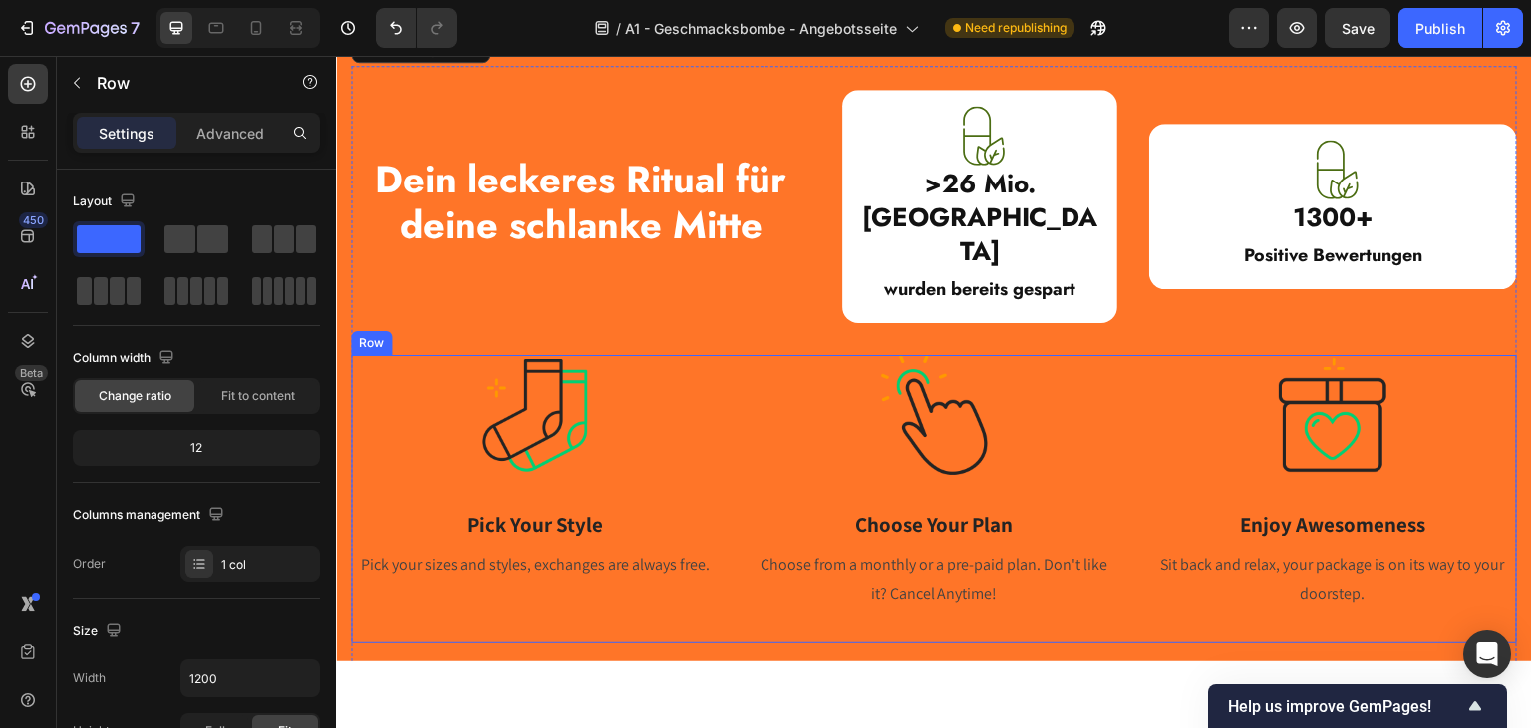
click at [740, 423] on div "Image Pick Your Style Heading Pick your sizes and styles, exchanges are always …" at bounding box center [934, 498] width 1166 height 288
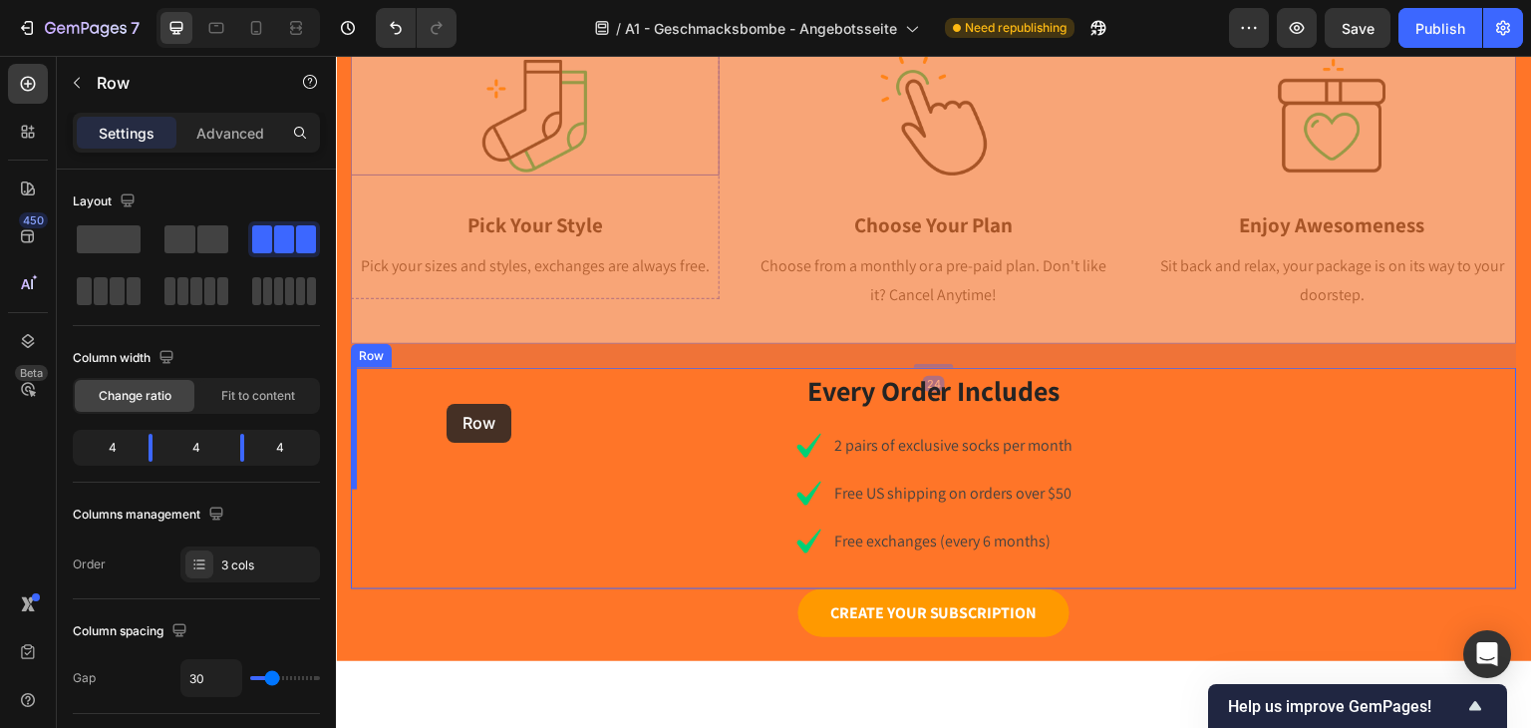
scroll to position [1396, 0]
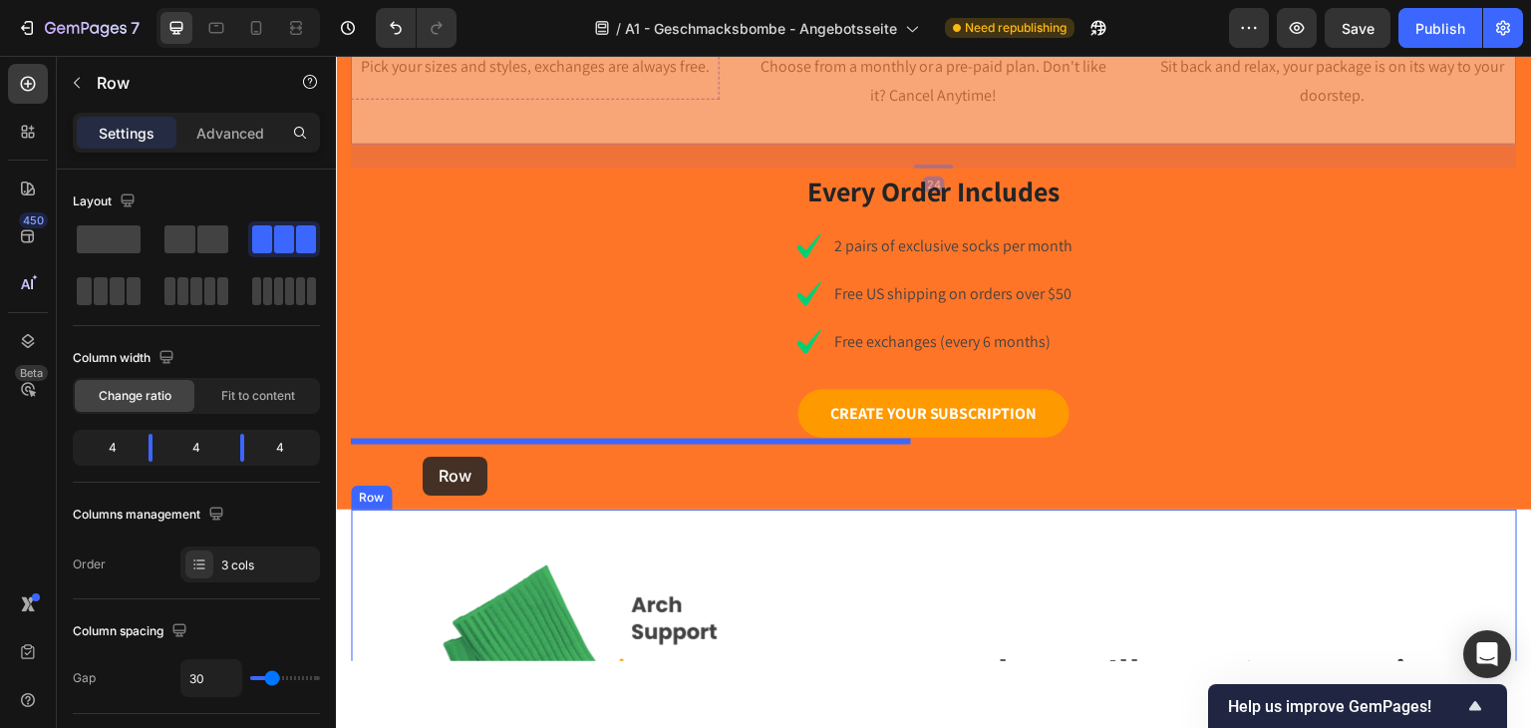
drag, startPoint x: 371, startPoint y: 267, endPoint x: 423, endPoint y: 456, distance: 195.4
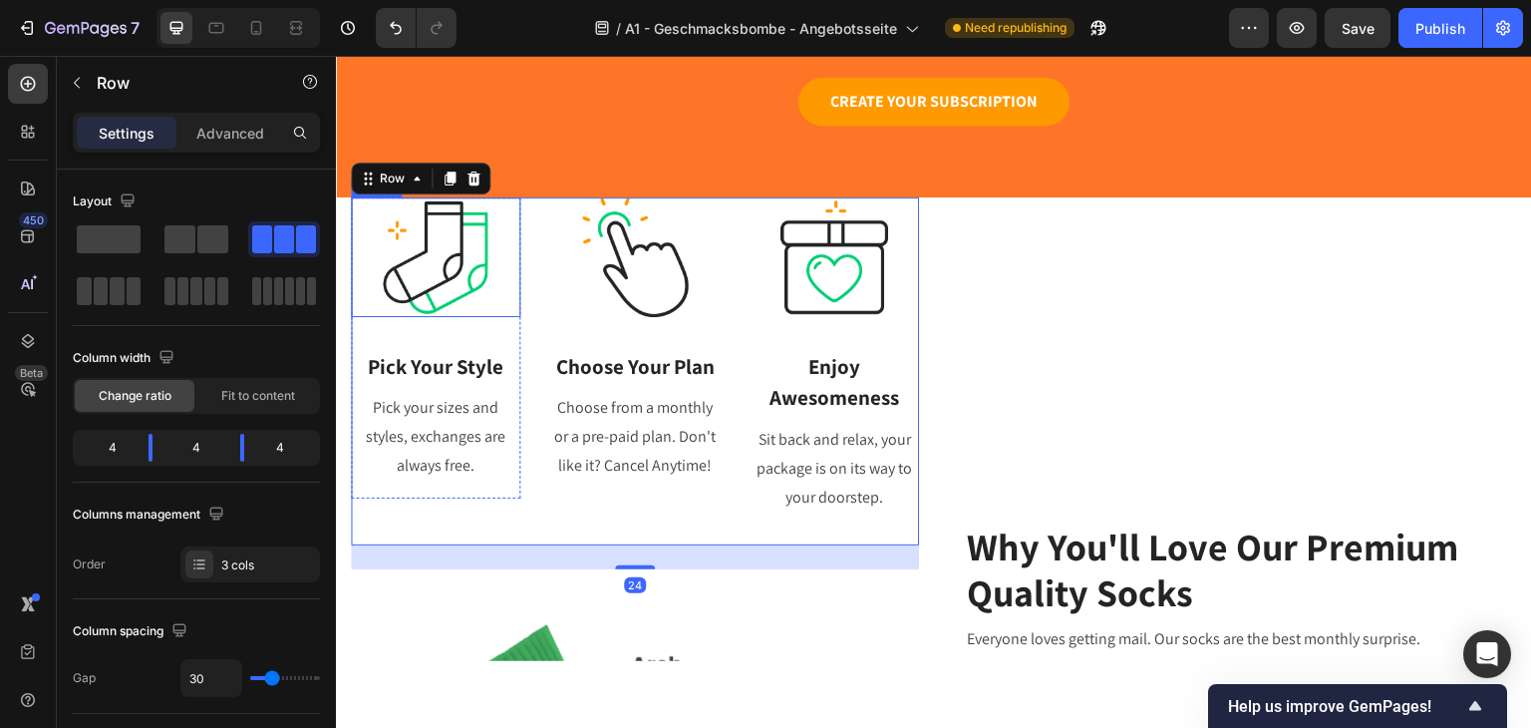
scroll to position [1083, 0]
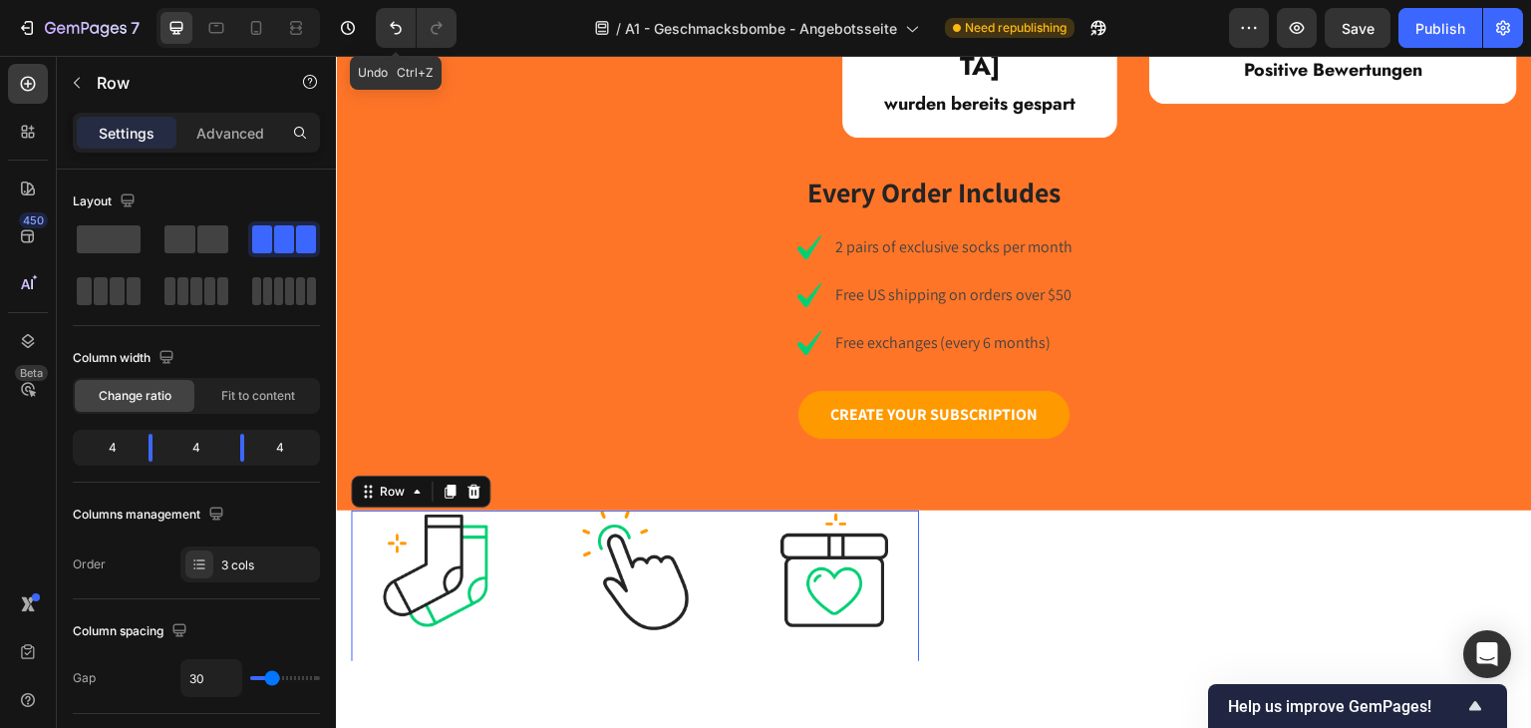
click at [407, 38] on button "Undo/Redo" at bounding box center [396, 28] width 40 height 40
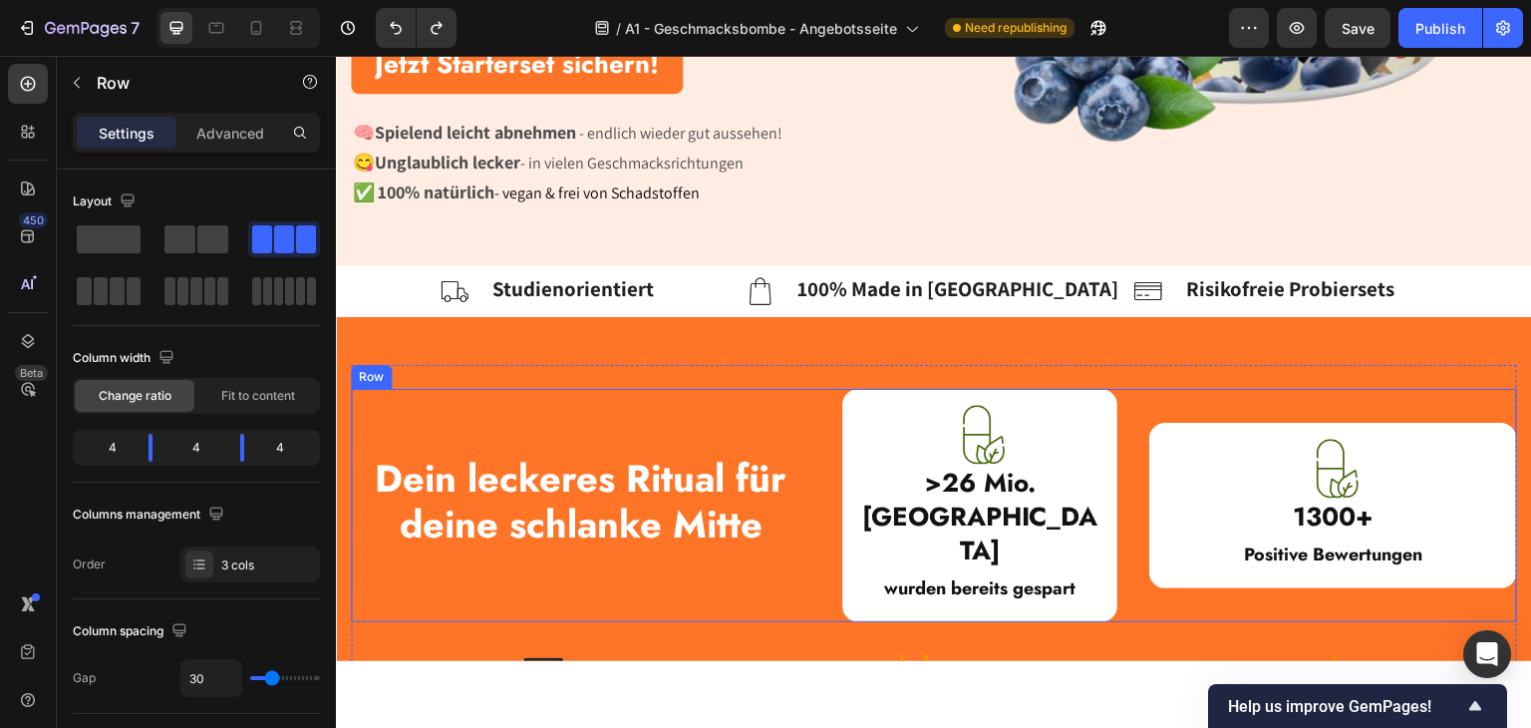
scroll to position [897, 0]
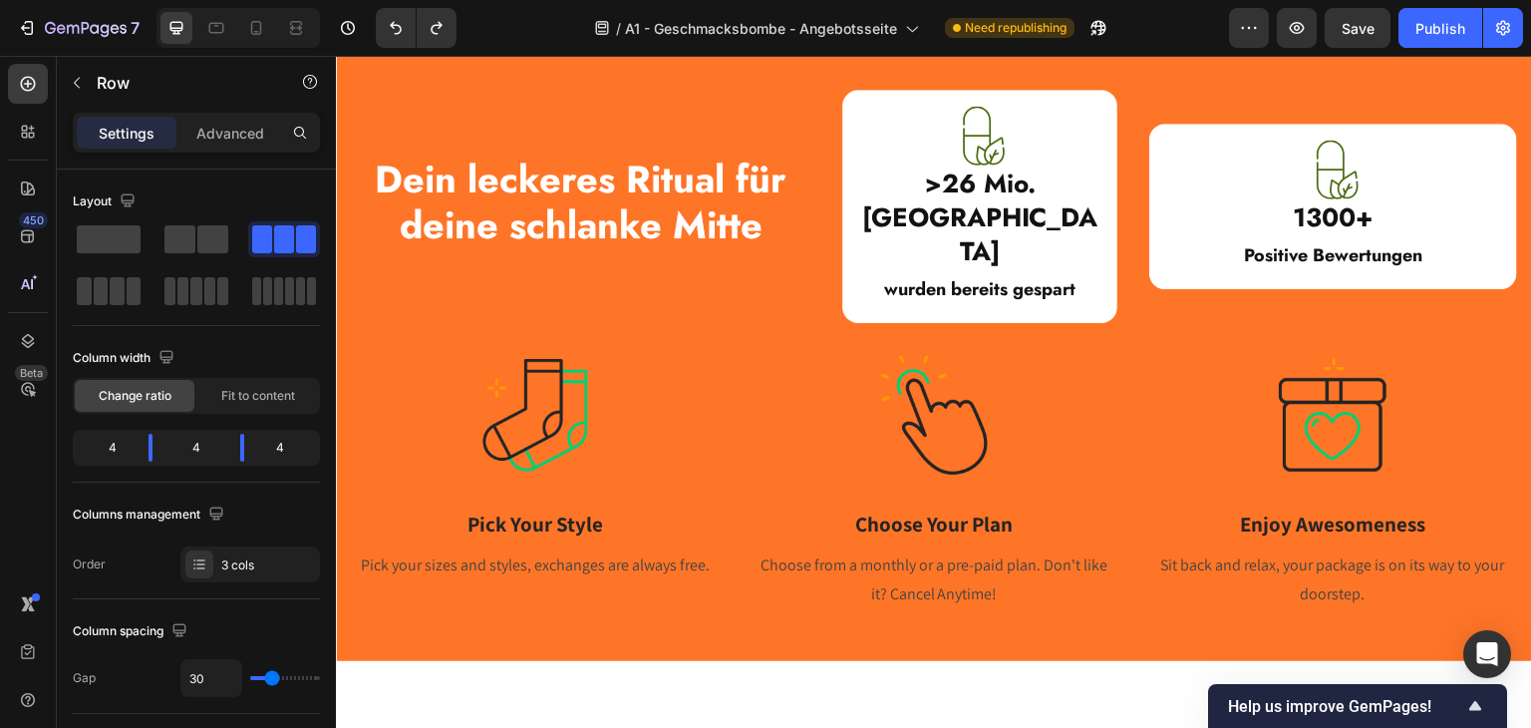
click at [727, 354] on div "Image Pick Your Style Heading Pick your sizes and styles, exchanges are always …" at bounding box center [934, 498] width 1166 height 288
click at [88, 87] on button "button" at bounding box center [77, 83] width 32 height 32
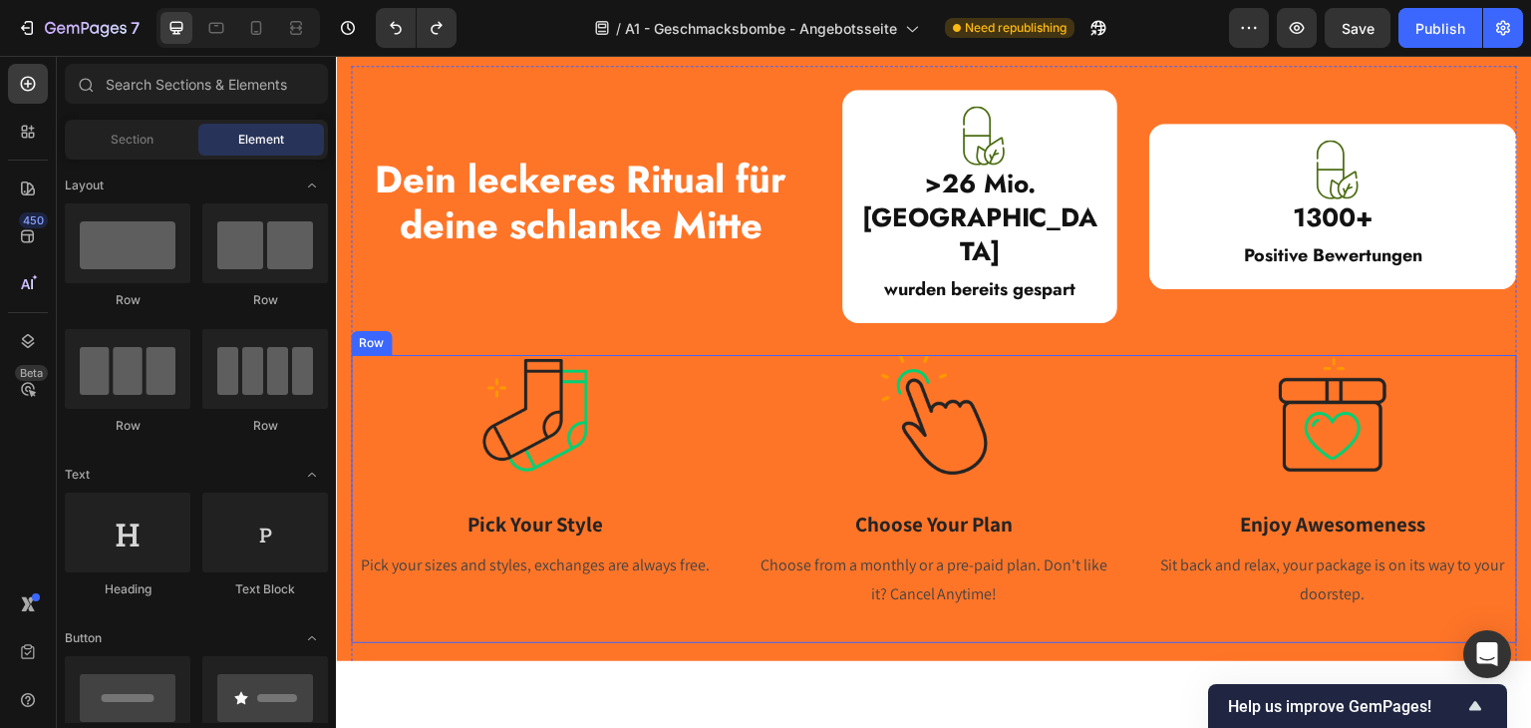
click at [738, 354] on div "Image Pick Your Style Heading Pick your sizes and styles, exchanges are always …" at bounding box center [934, 498] width 1166 height 288
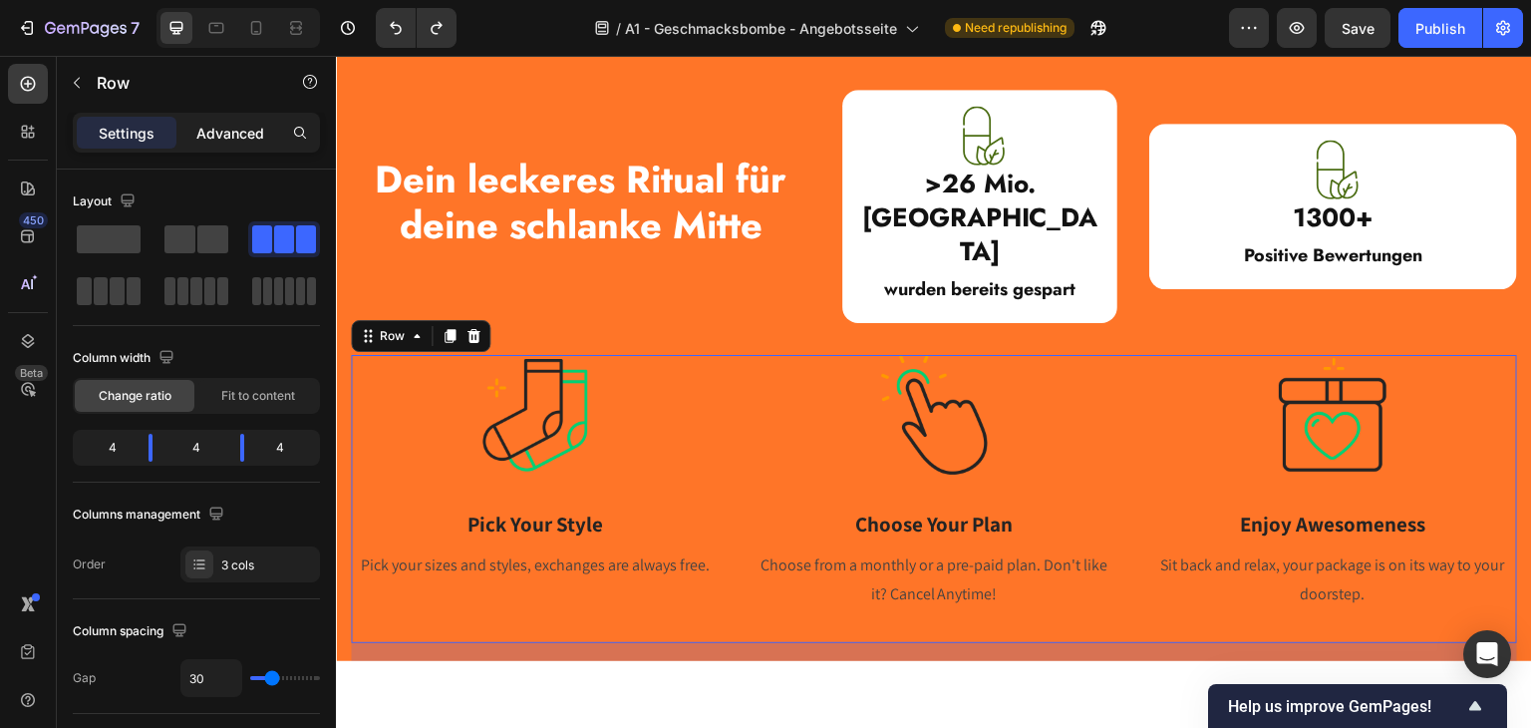
click at [215, 123] on p "Advanced" at bounding box center [230, 133] width 68 height 21
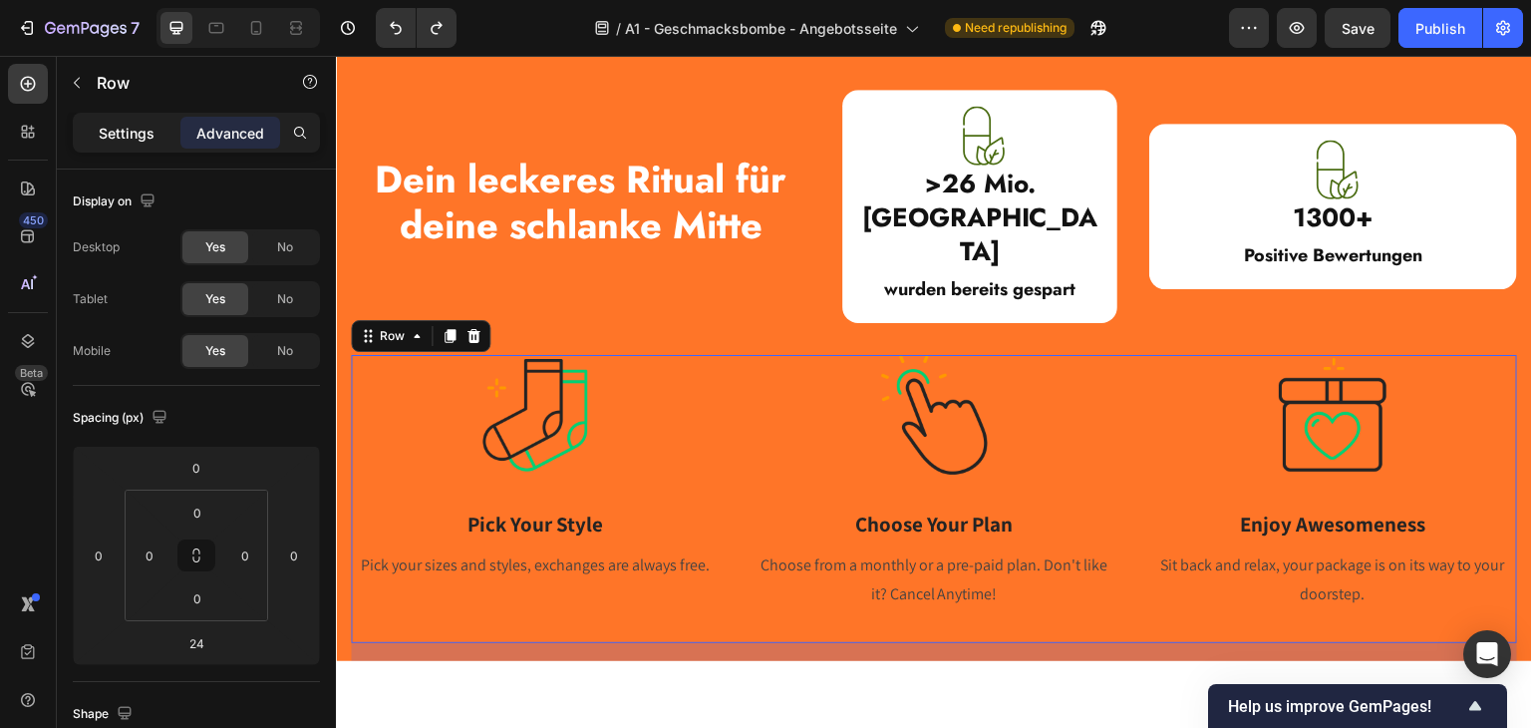
click at [148, 120] on div "Settings" at bounding box center [127, 133] width 100 height 32
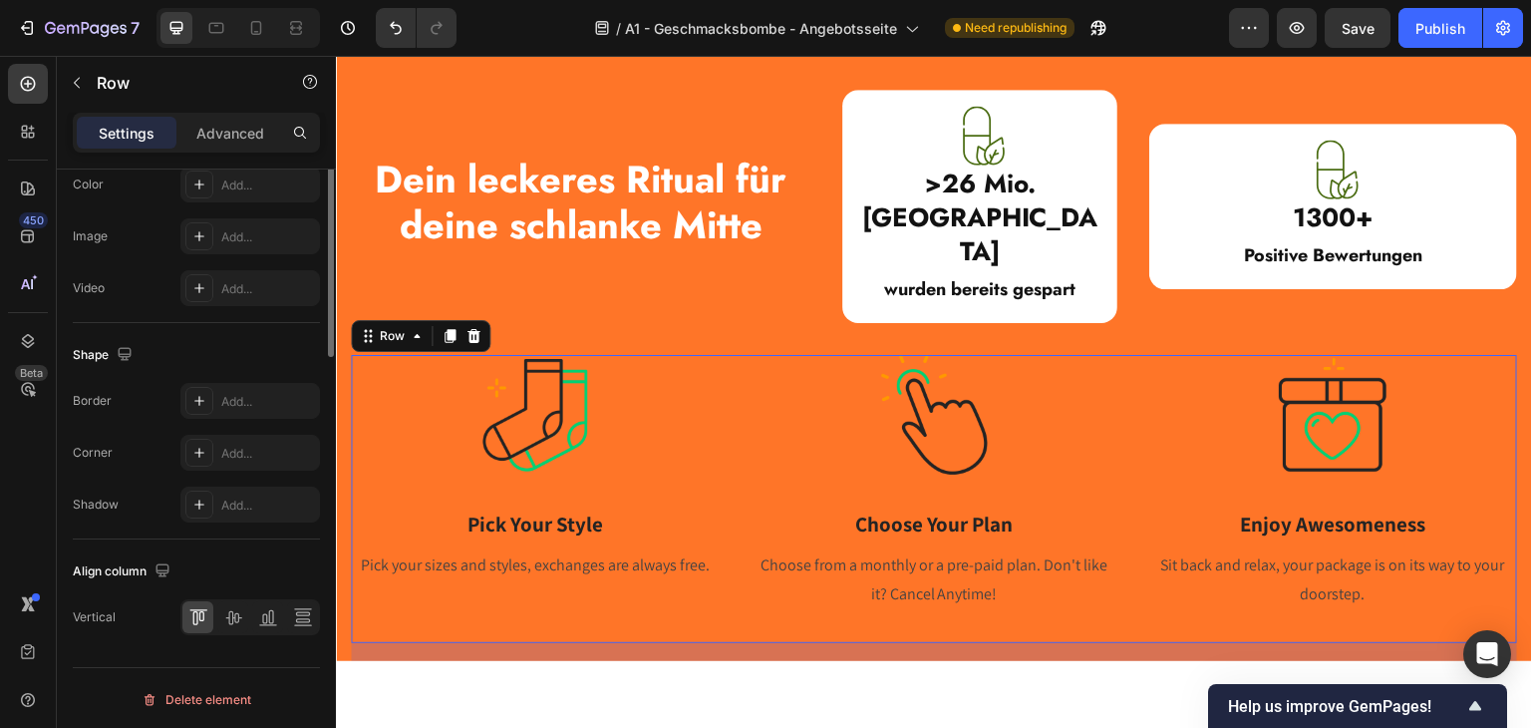
scroll to position [327, 0]
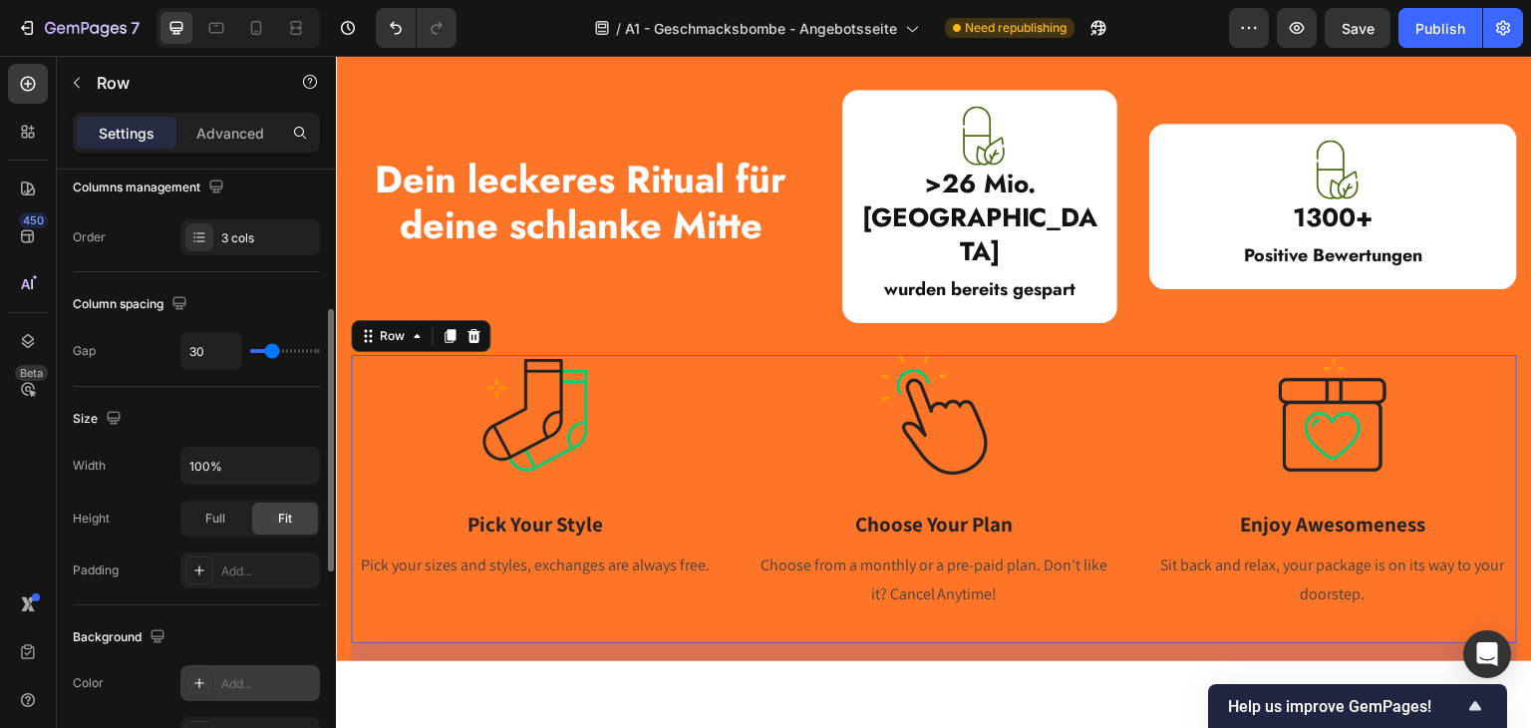
click at [198, 682] on icon at bounding box center [199, 683] width 10 height 10
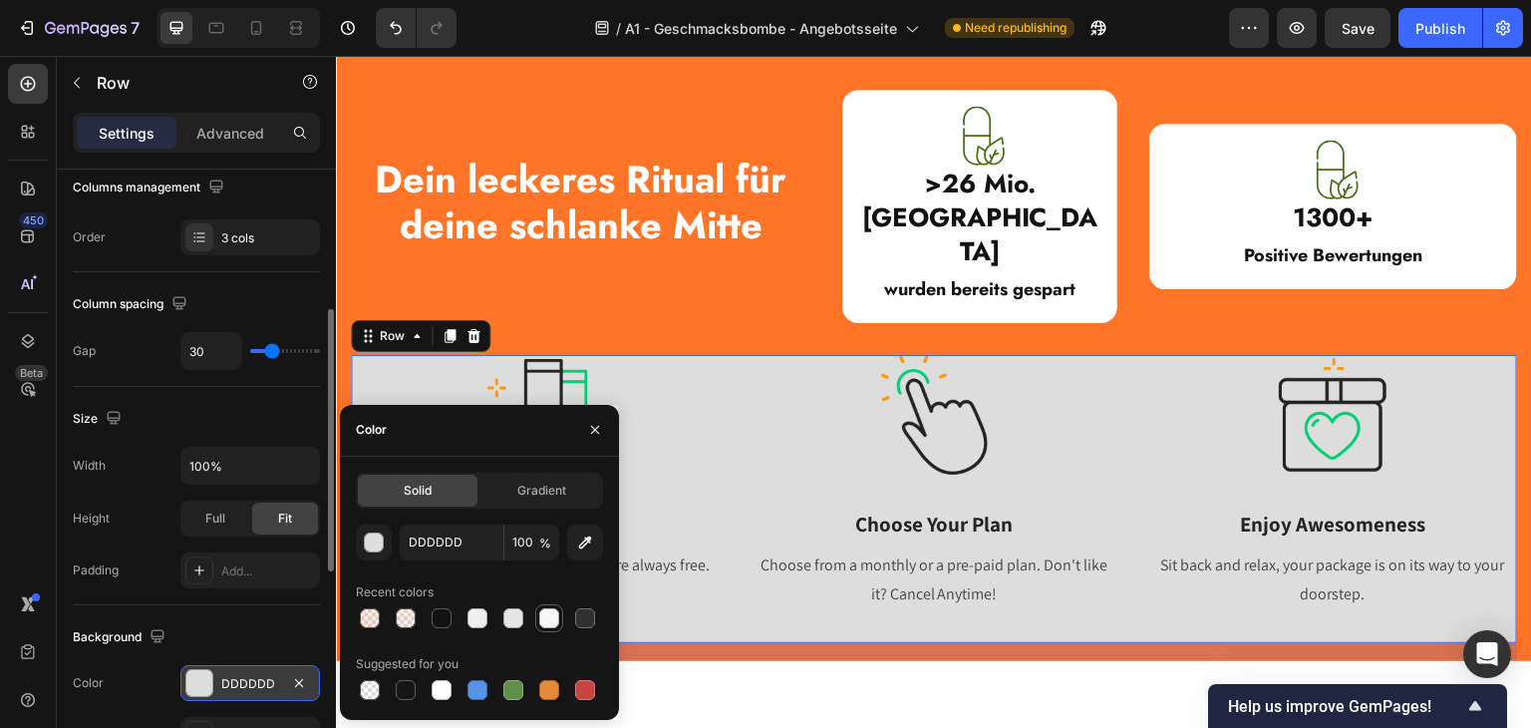
click at [555, 618] on div at bounding box center [549, 618] width 20 height 20
type input "F7F7F7"
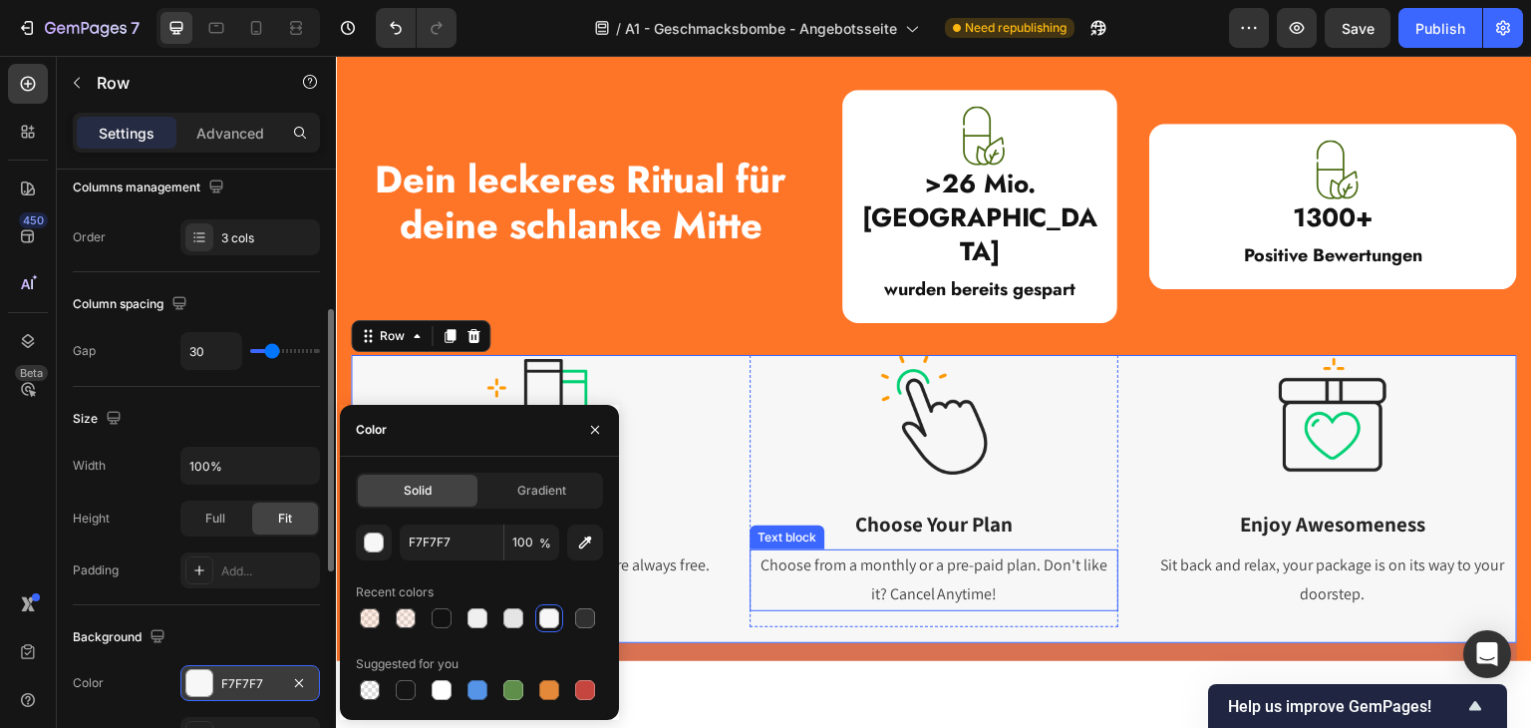
click at [929, 550] on p "Choose from a monthly or a pre-paid plan. Don't like it? Cancel Anytime!" at bounding box center [934, 579] width 365 height 58
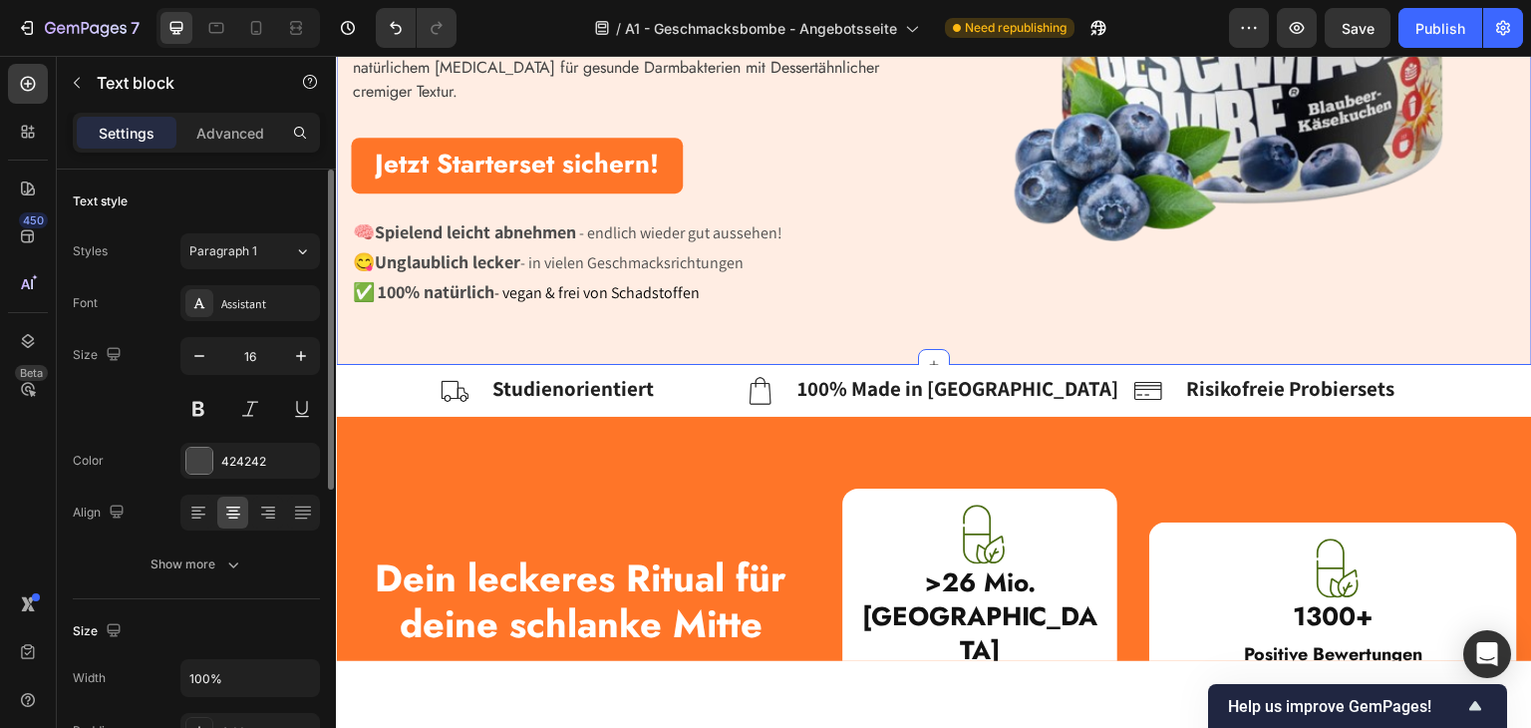
scroll to position [797, 0]
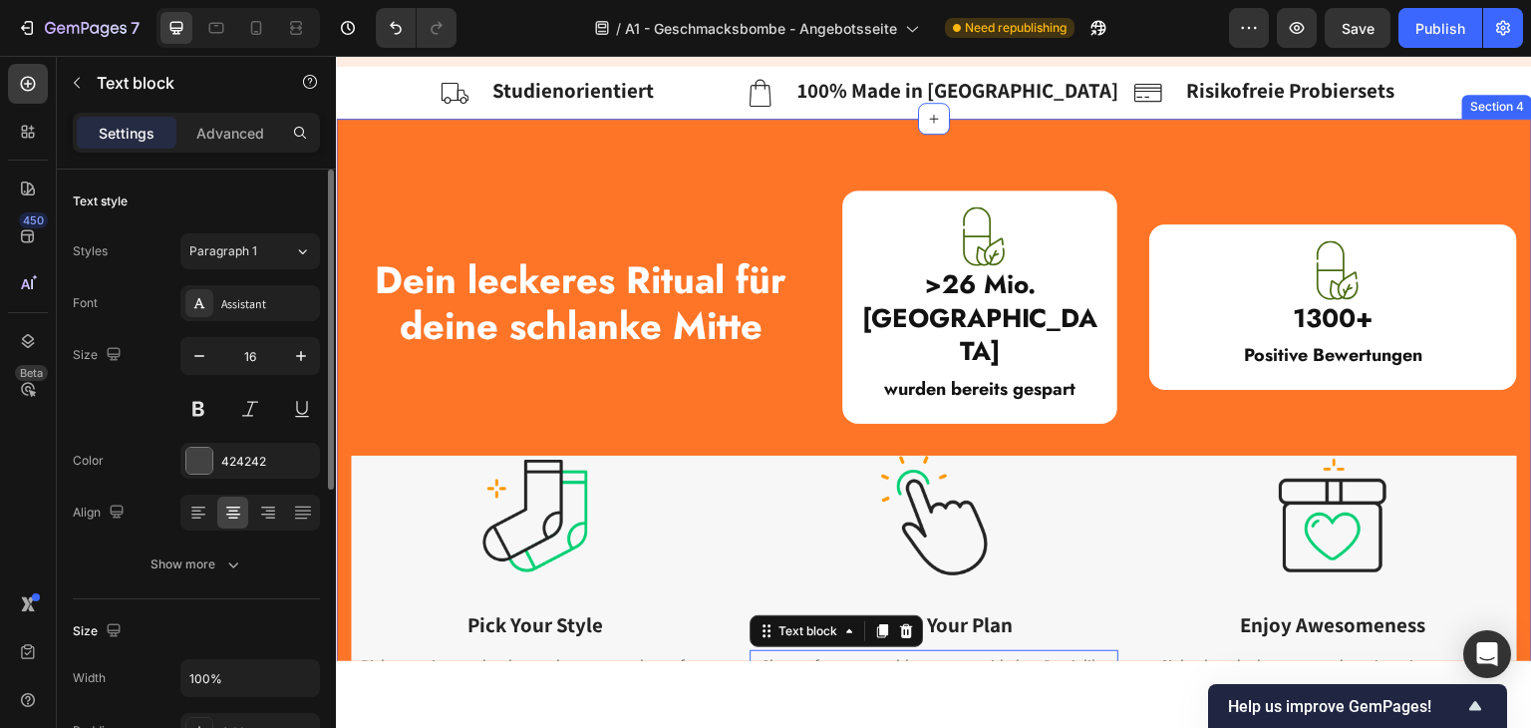
click at [343, 432] on div "Dein leckeres Ritual für deine schlanke Mitte Heading Image >26 Mio. Kalorien H…" at bounding box center [934, 613] width 1196 height 990
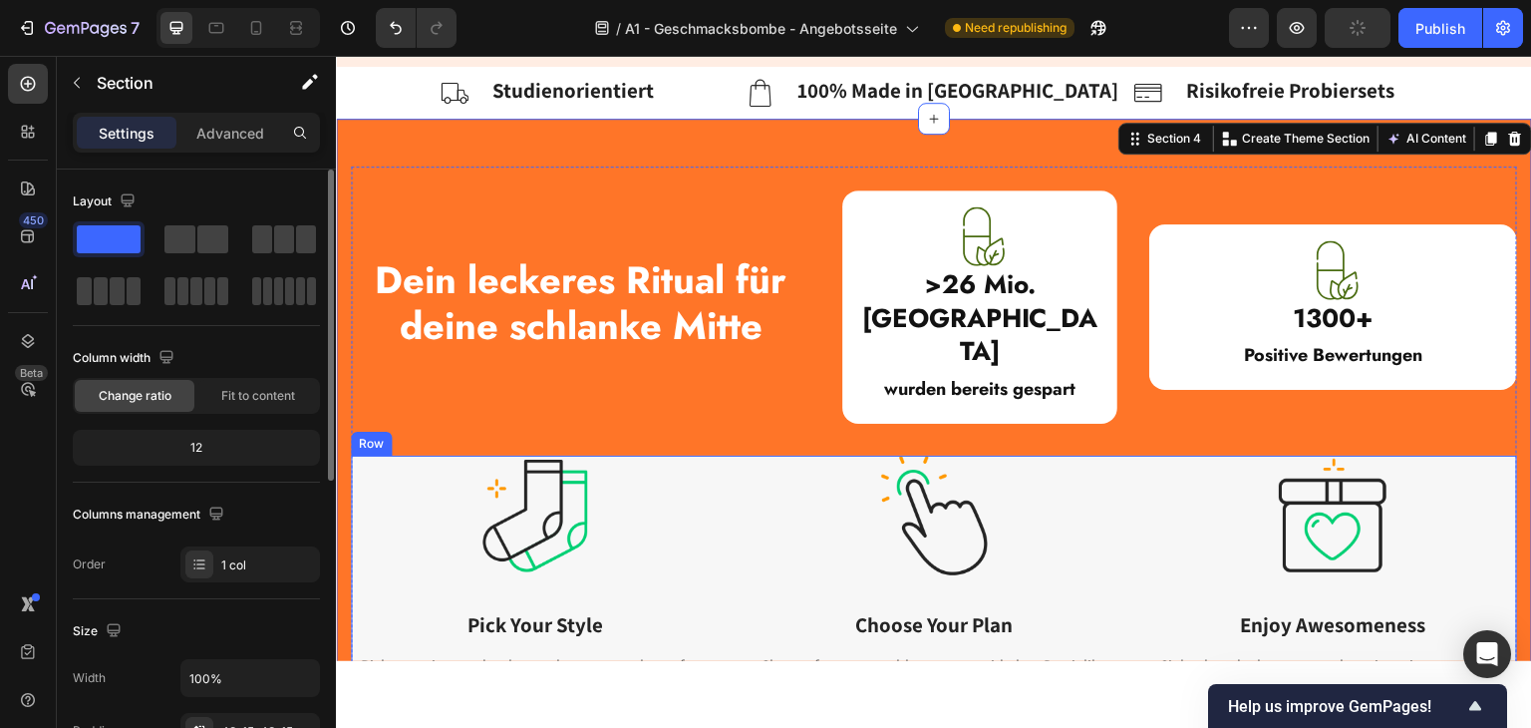
click at [724, 455] on div "Image Pick Your Style Heading Pick your sizes and styles, exchanges are always …" at bounding box center [934, 599] width 1166 height 288
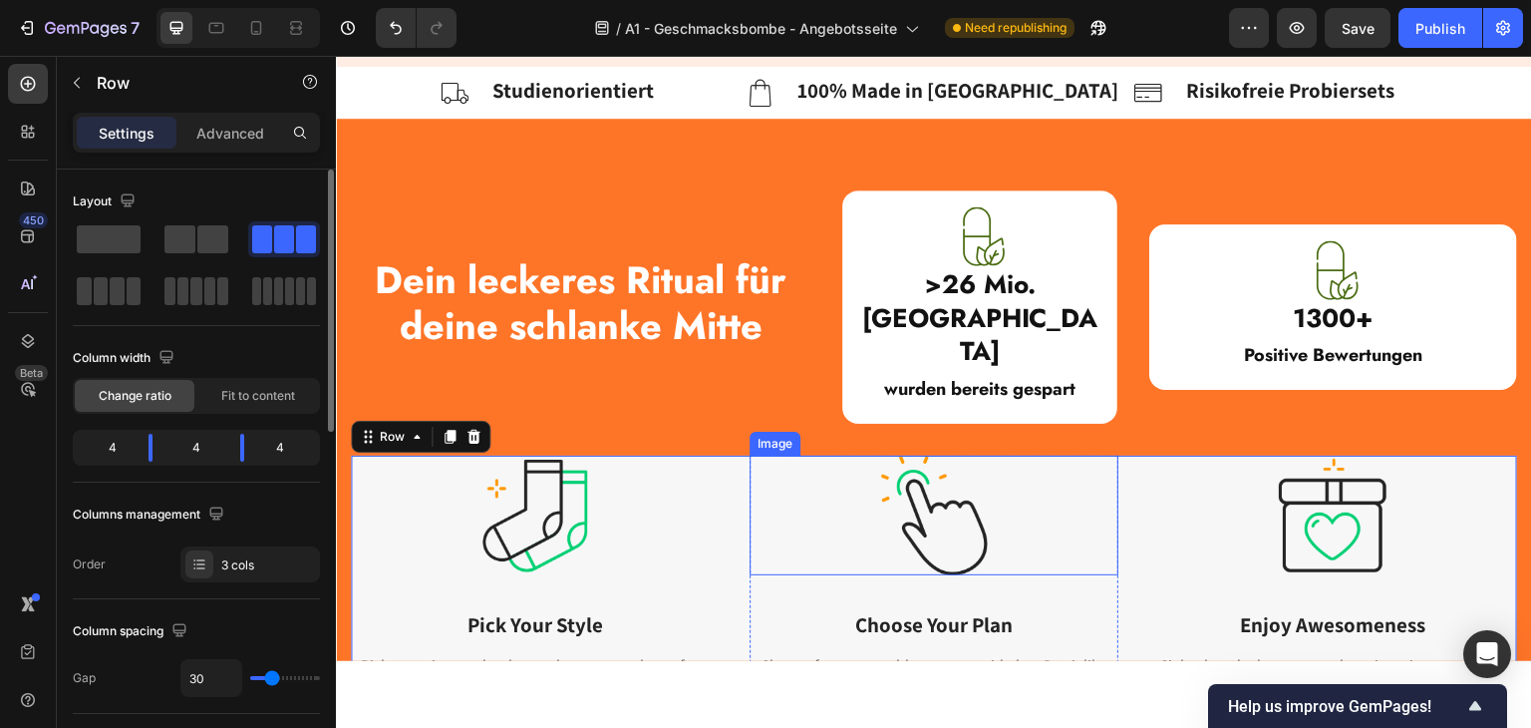
click at [874, 483] on img at bounding box center [934, 515] width 120 height 120
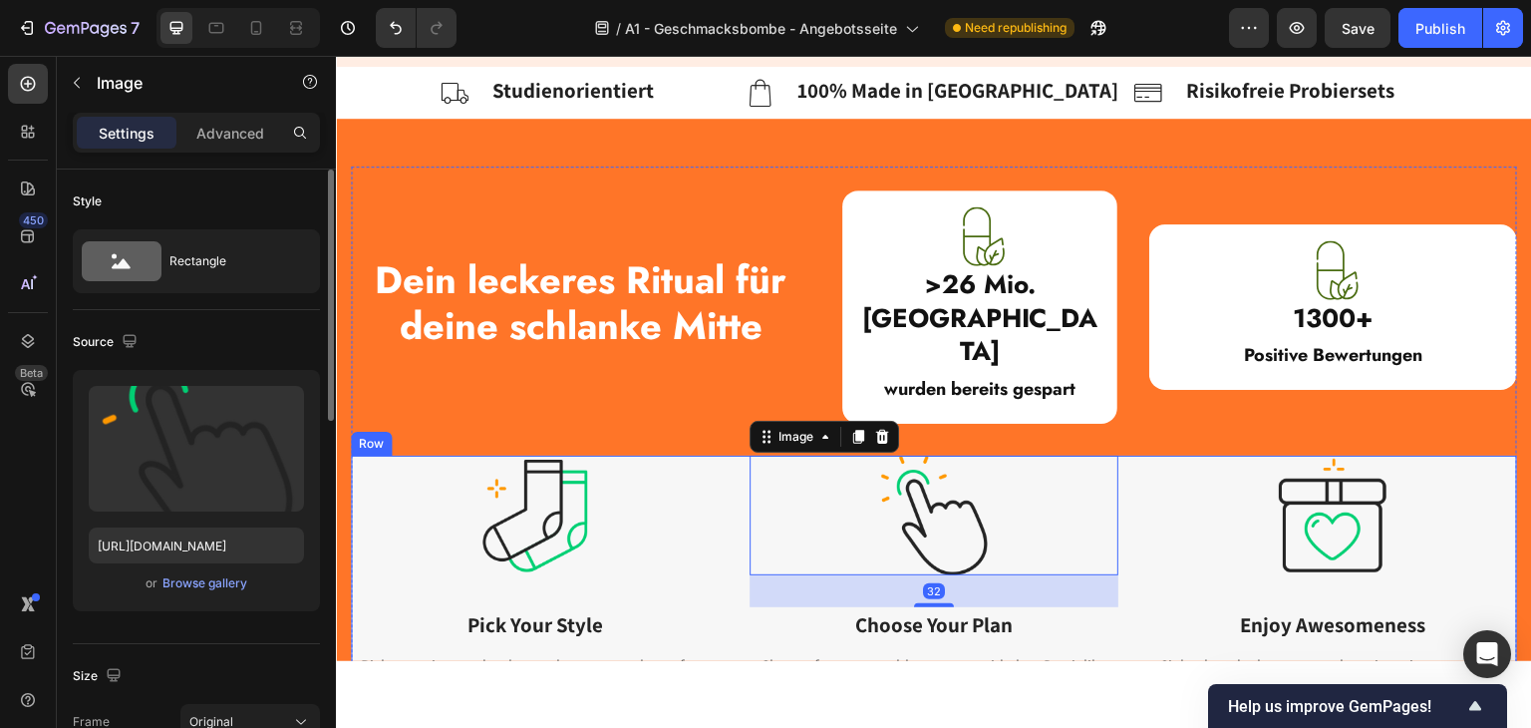
click at [728, 549] on div "Image Pick Your Style Heading Pick your sizes and styles, exchanges are always …" at bounding box center [934, 599] width 1166 height 288
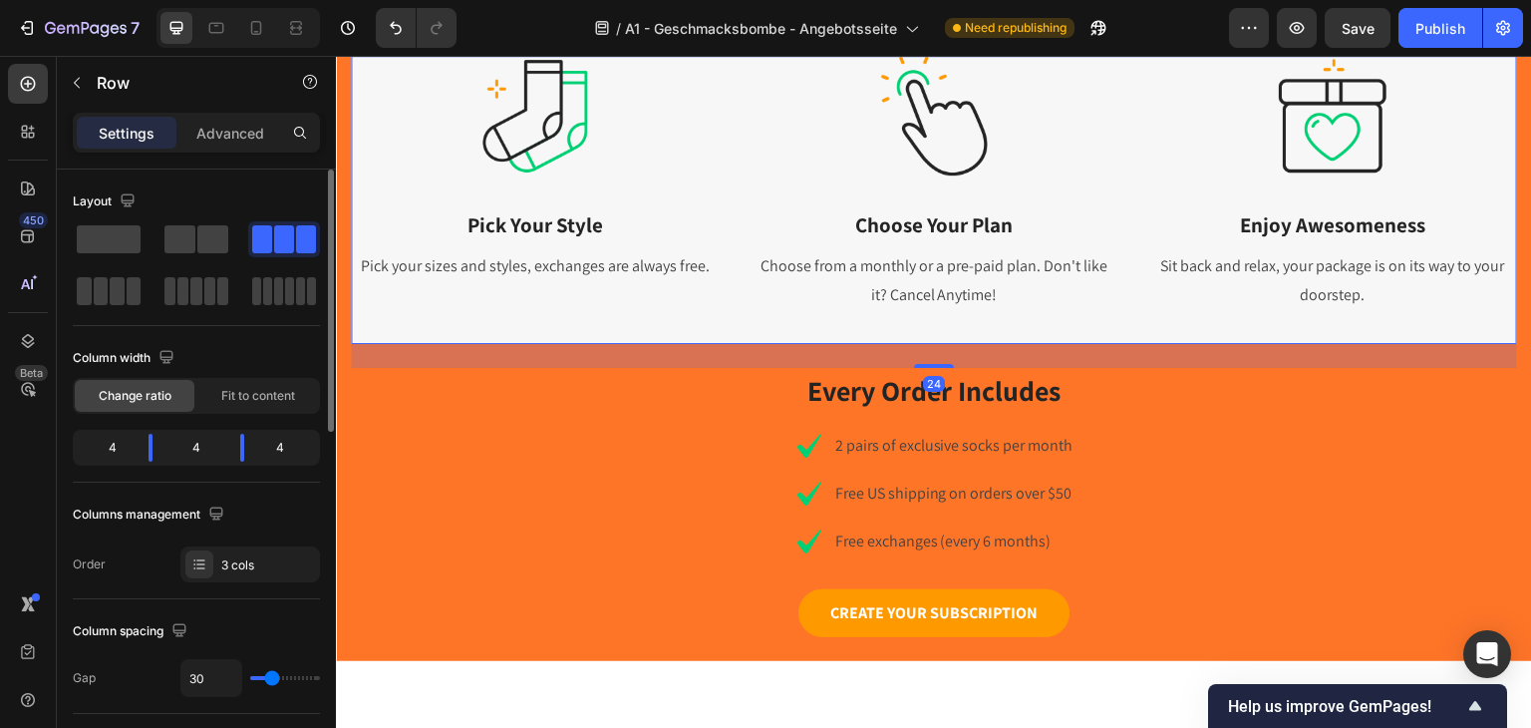
scroll to position [1495, 0]
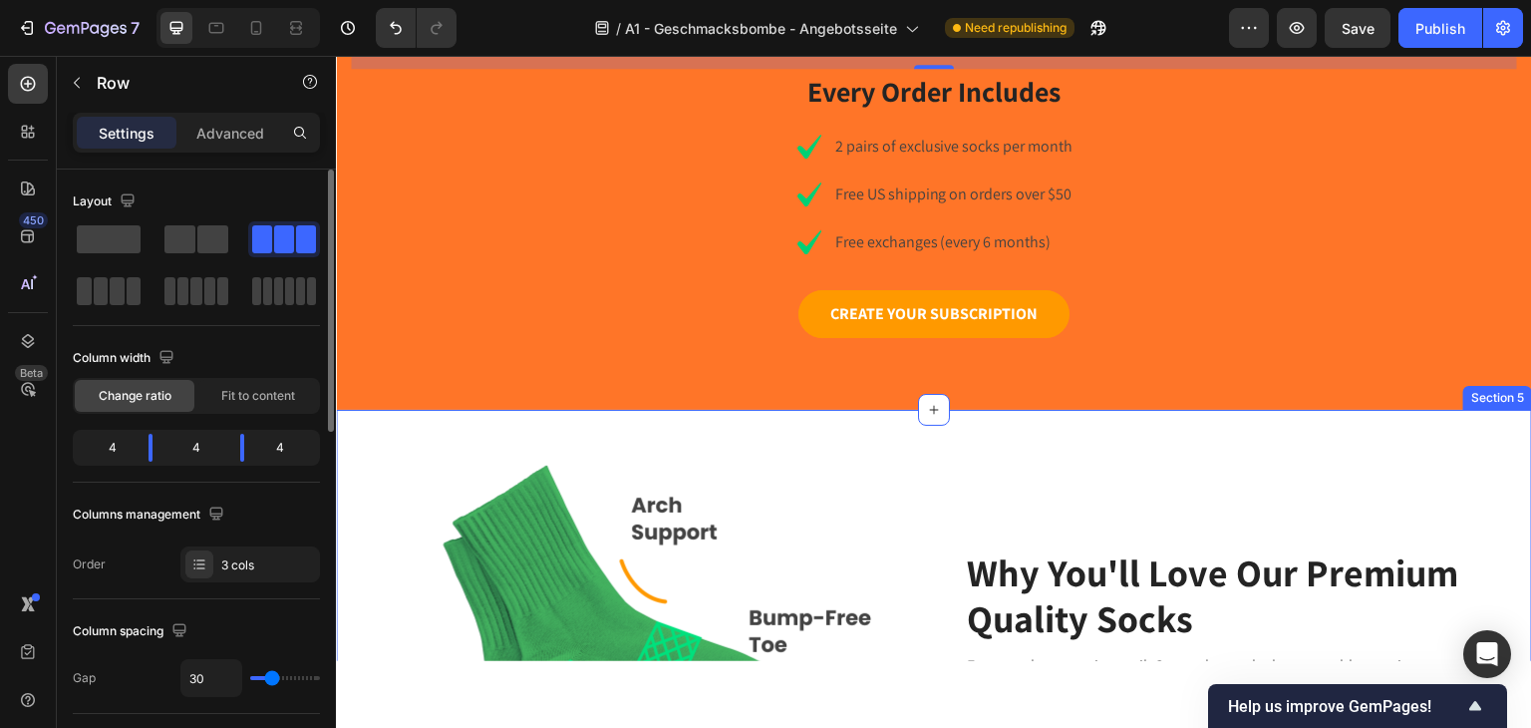
click at [345, 409] on div "Image Why You'll Love Our Premium Quality Socks Heading Everyone loves getting …" at bounding box center [934, 693] width 1196 height 568
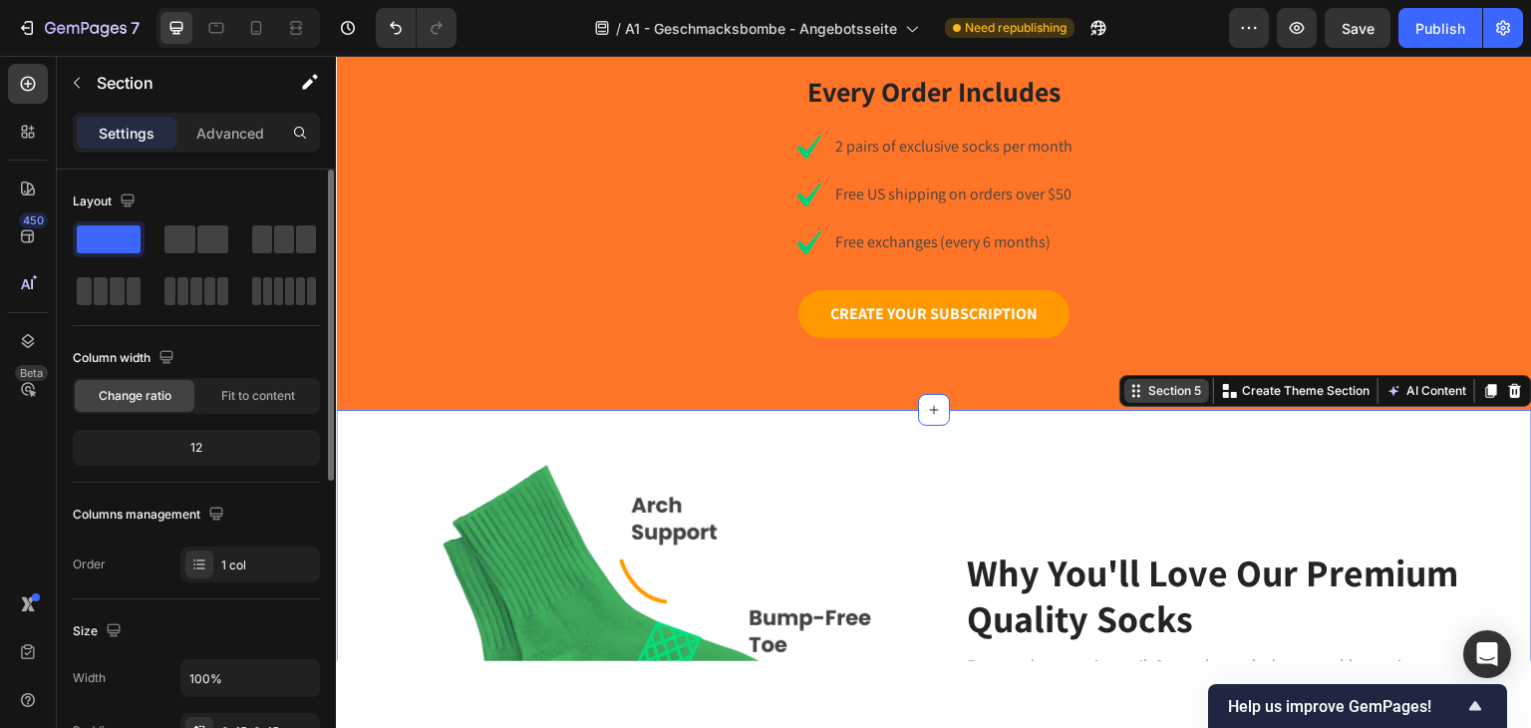
click at [1124, 378] on div "Section 5" at bounding box center [1166, 390] width 85 height 24
click at [1486, 383] on icon at bounding box center [1491, 390] width 11 height 14
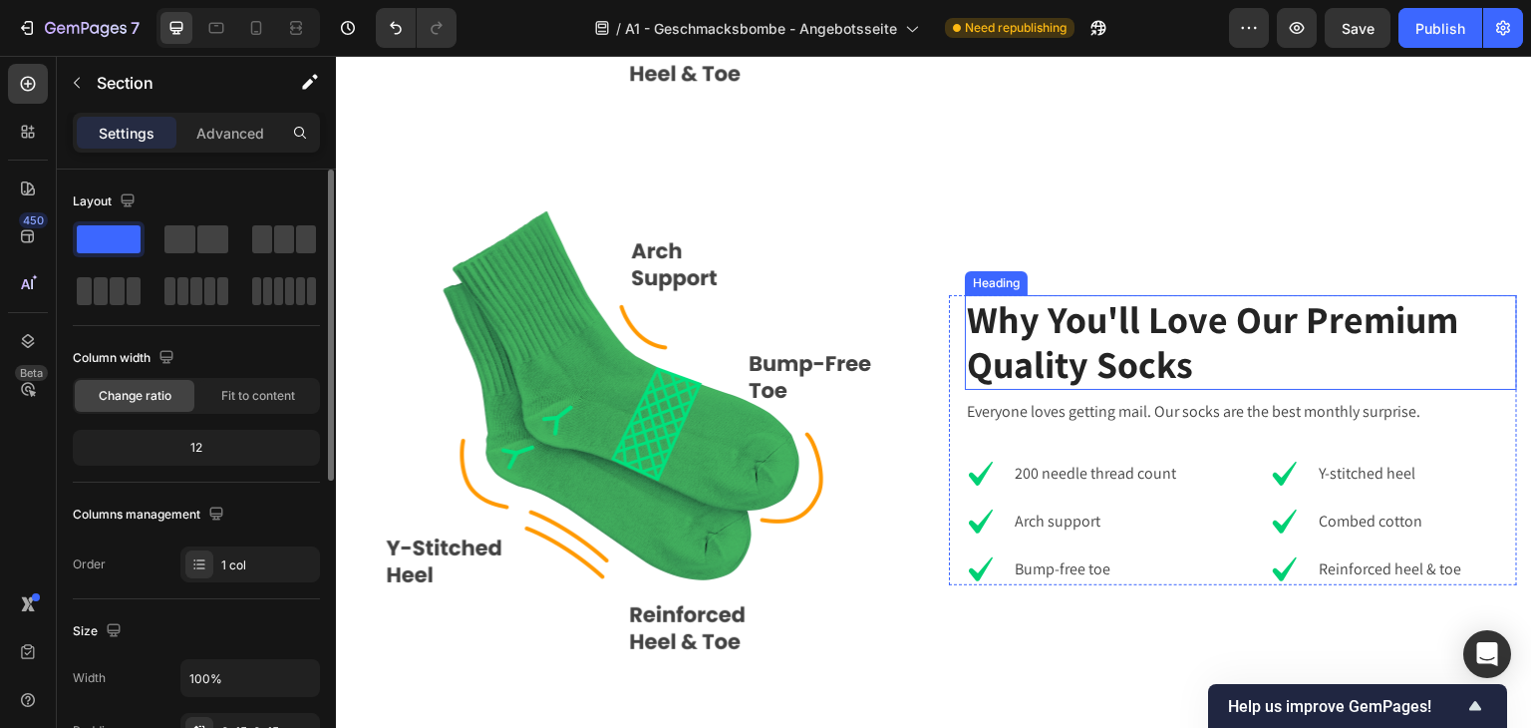
scroll to position [2273, 0]
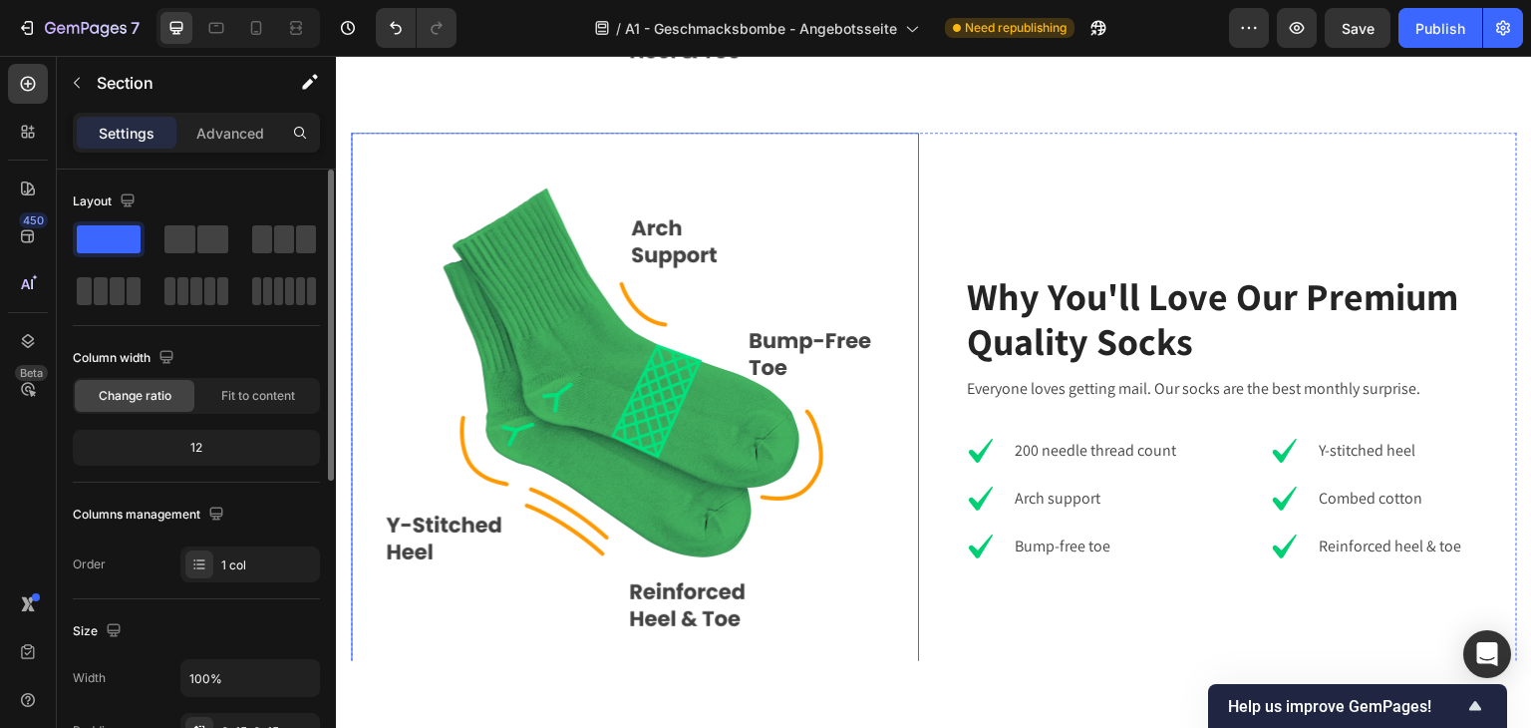
click at [652, 212] on img at bounding box center [635, 416] width 568 height 568
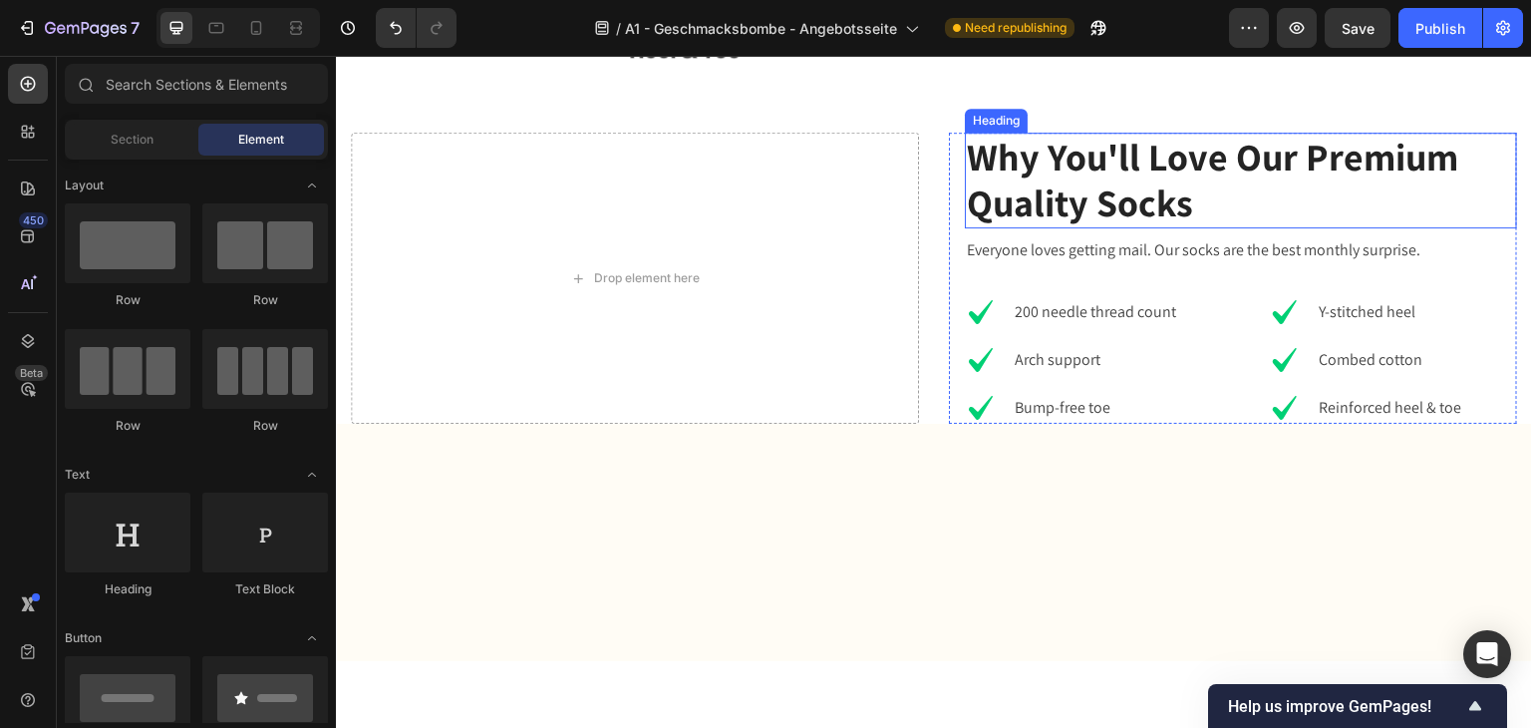
click at [1029, 175] on p "Why You'll Love Our Premium Quality Socks" at bounding box center [1241, 179] width 548 height 91
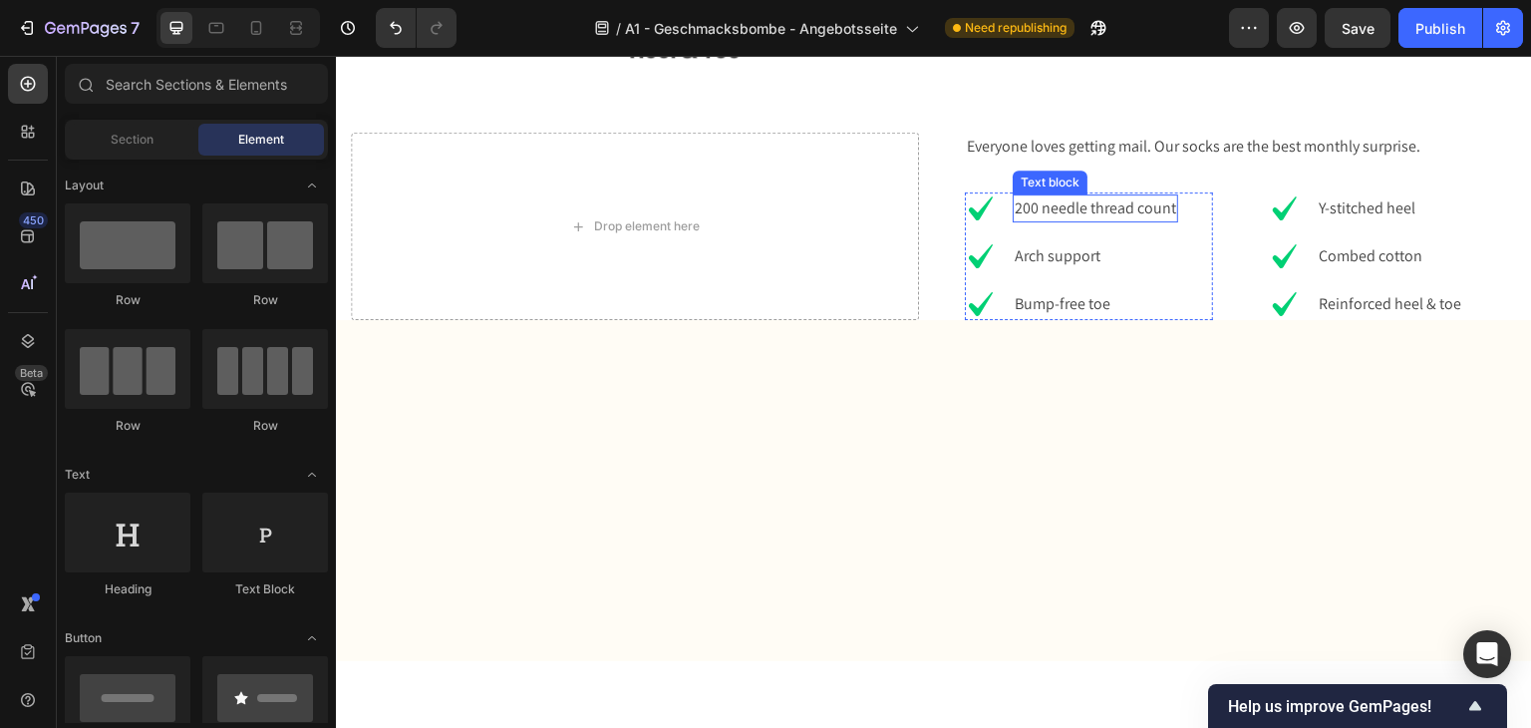
click at [1007, 149] on p "Everyone loves getting mail. Our socks are the best monthly surprise." at bounding box center [1241, 146] width 548 height 24
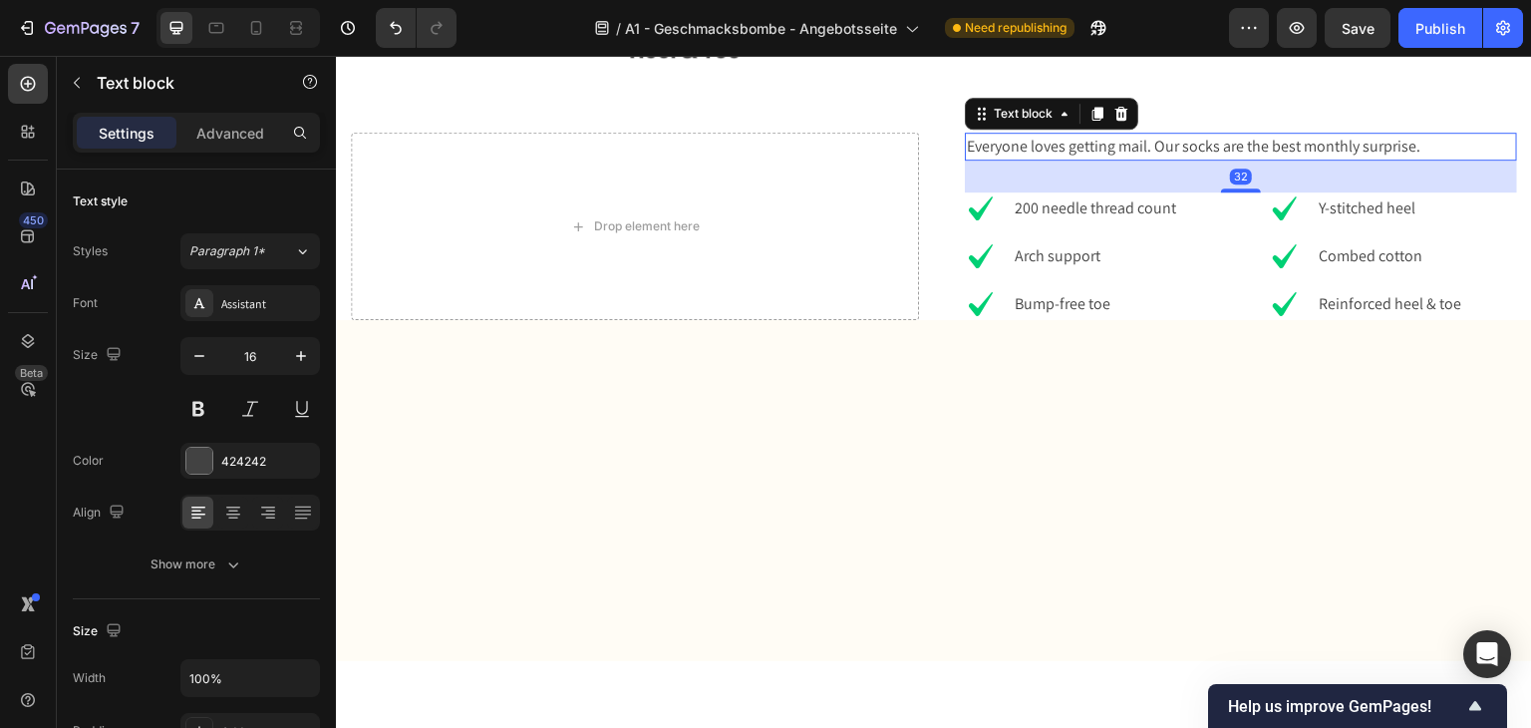
click at [1001, 136] on p "Everyone loves getting mail. Our socks are the best monthly surprise." at bounding box center [1241, 146] width 548 height 24
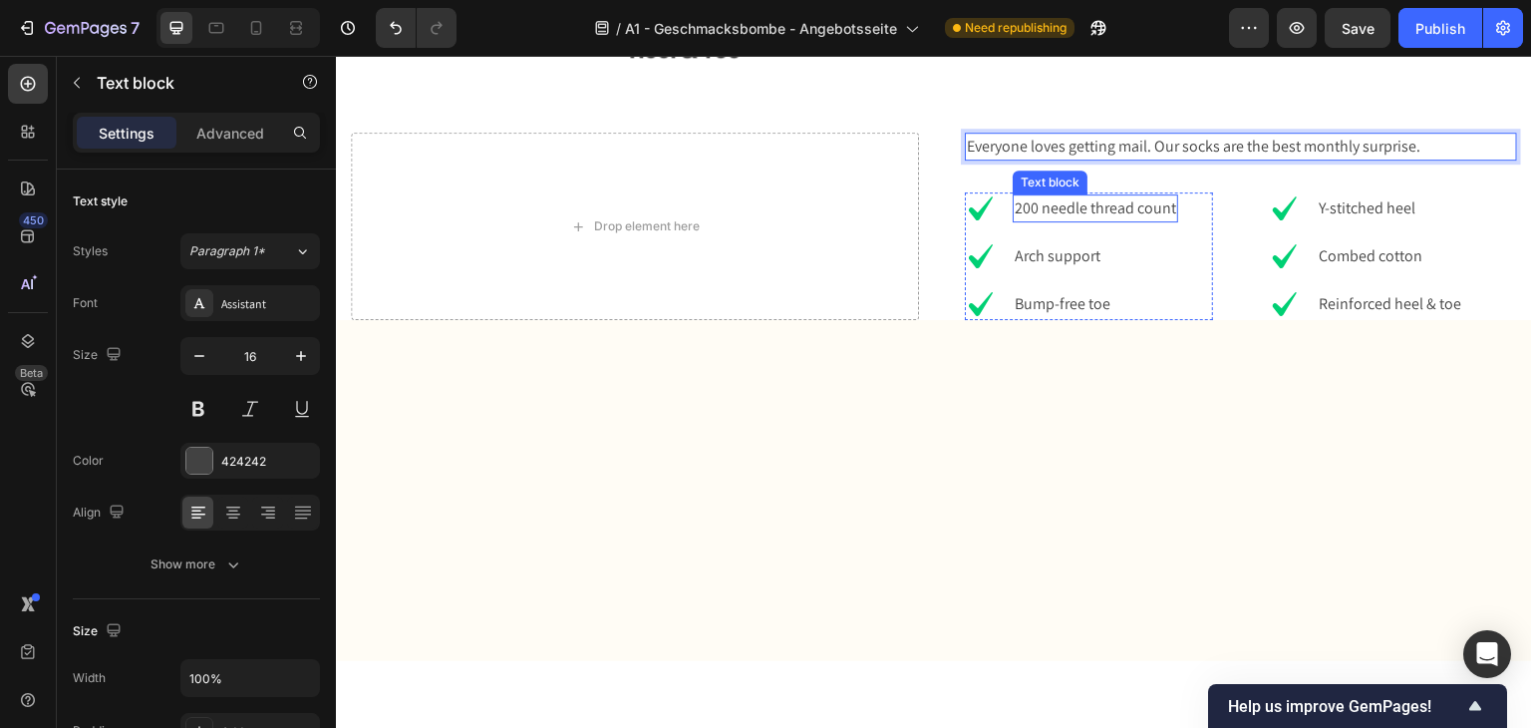
click at [1107, 241] on div "Arch support" at bounding box center [1095, 255] width 165 height 28
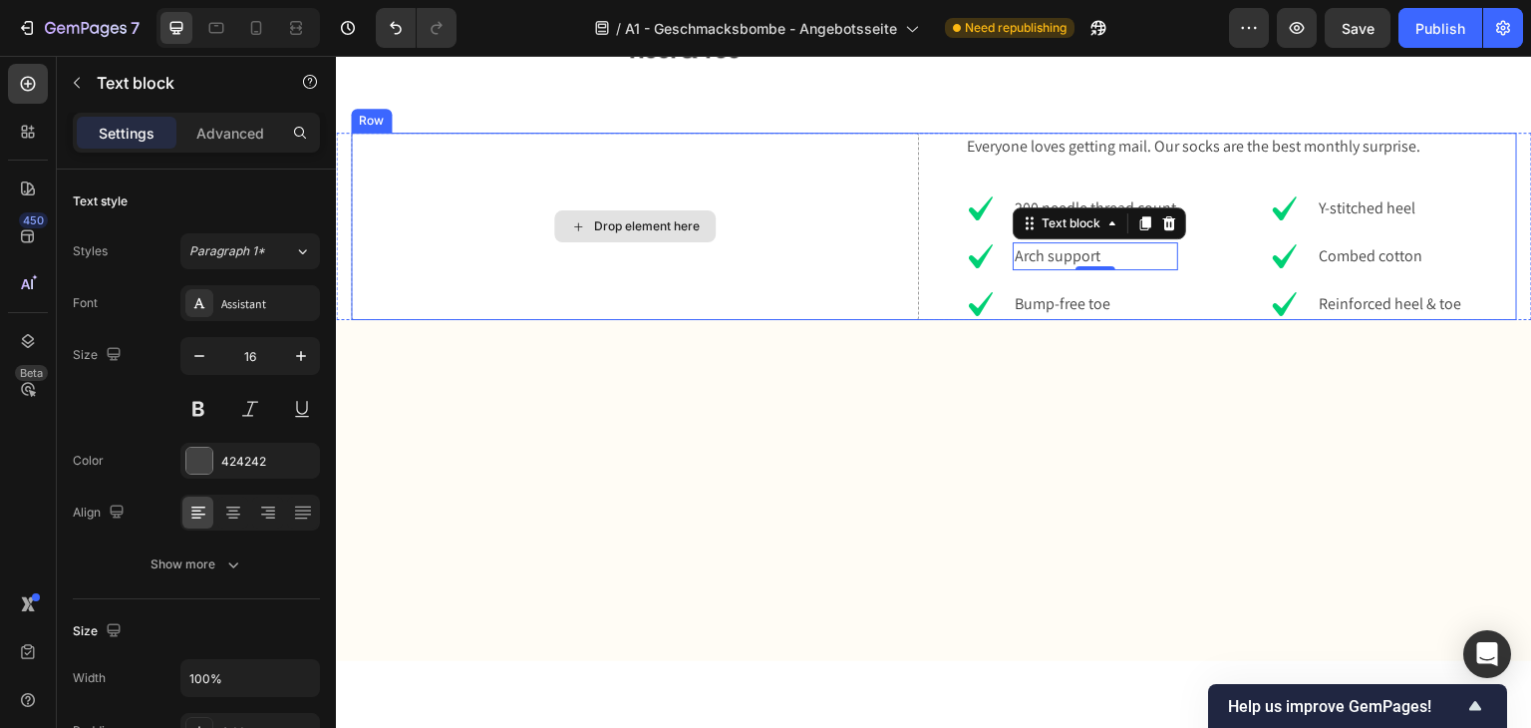
drag, startPoint x: 909, startPoint y: 227, endPoint x: 927, endPoint y: 226, distance: 18.0
click at [911, 227] on div "Drop element here Everyone loves getting mail. Our socks are the best monthly s…" at bounding box center [934, 225] width 1166 height 187
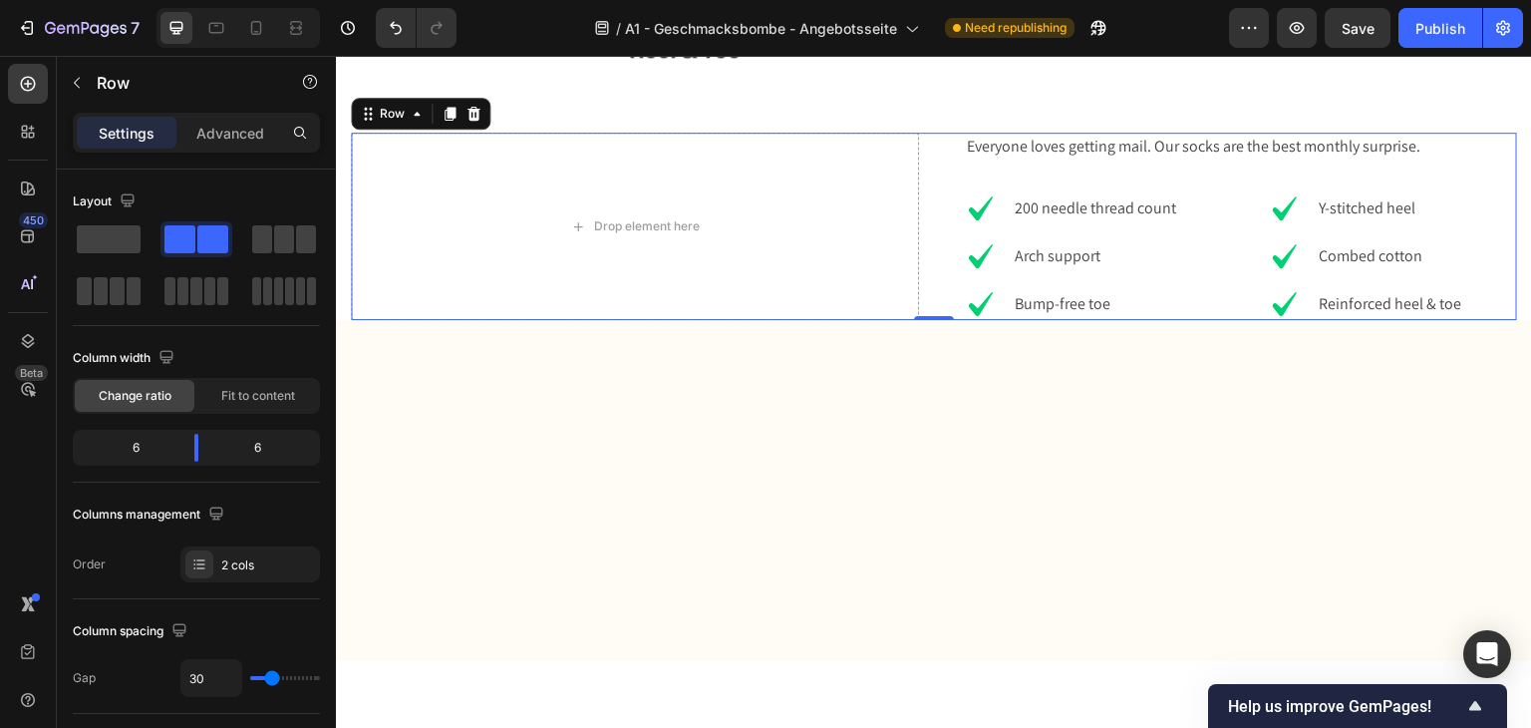
click at [927, 226] on div "Drop element here Everyone loves getting mail. Our socks are the best monthly s…" at bounding box center [934, 225] width 1166 height 187
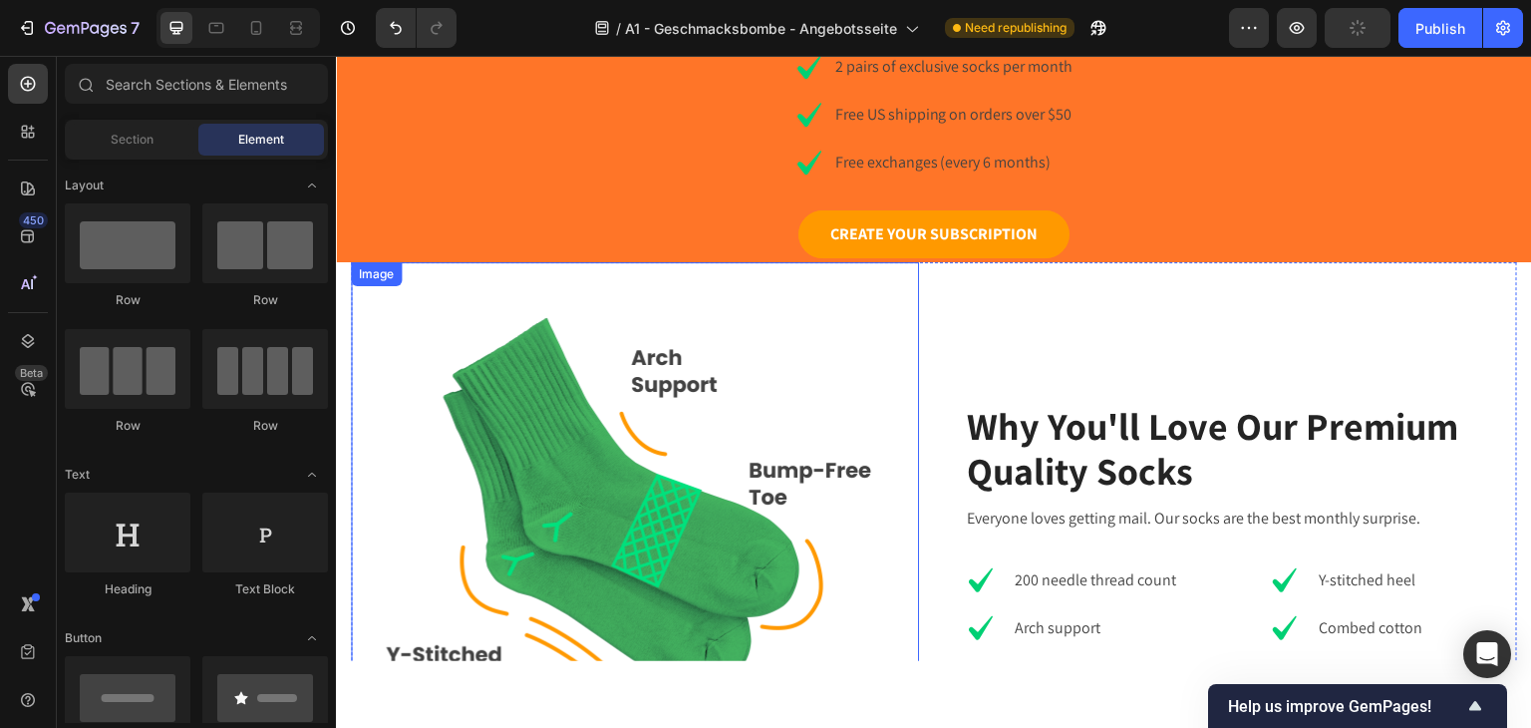
scroll to position [1077, 0]
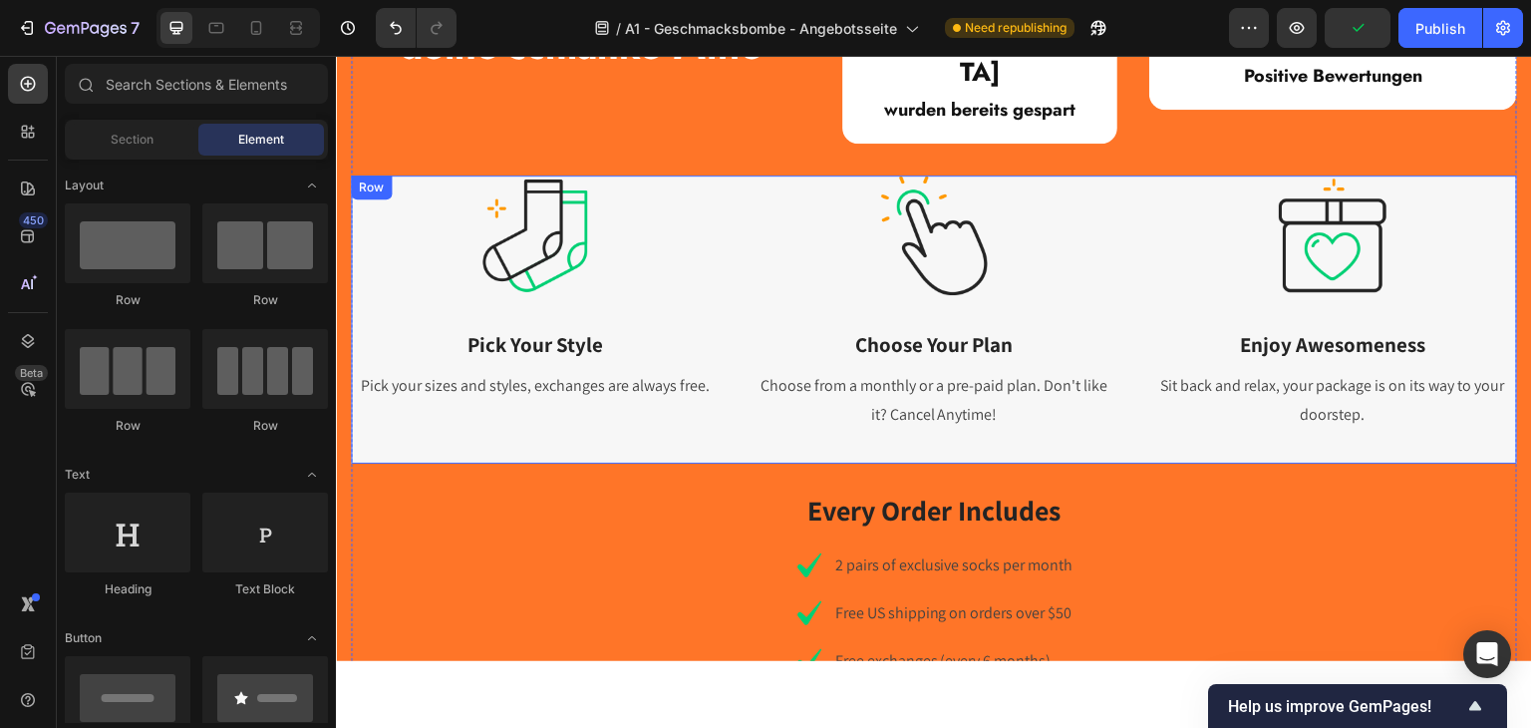
click at [723, 174] on div "Image Pick Your Style Heading Pick your sizes and styles, exchanges are always …" at bounding box center [934, 318] width 1166 height 288
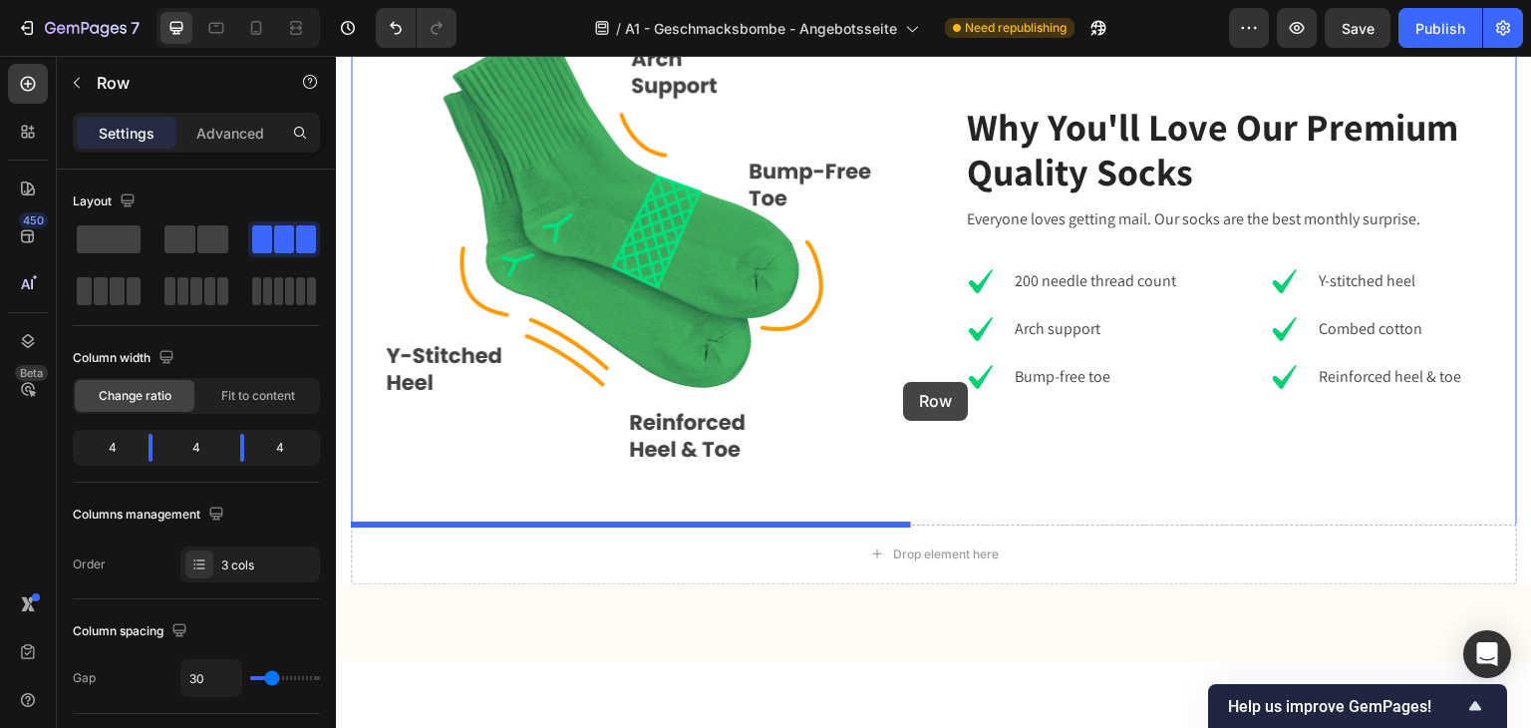
scroll to position [2073, 0]
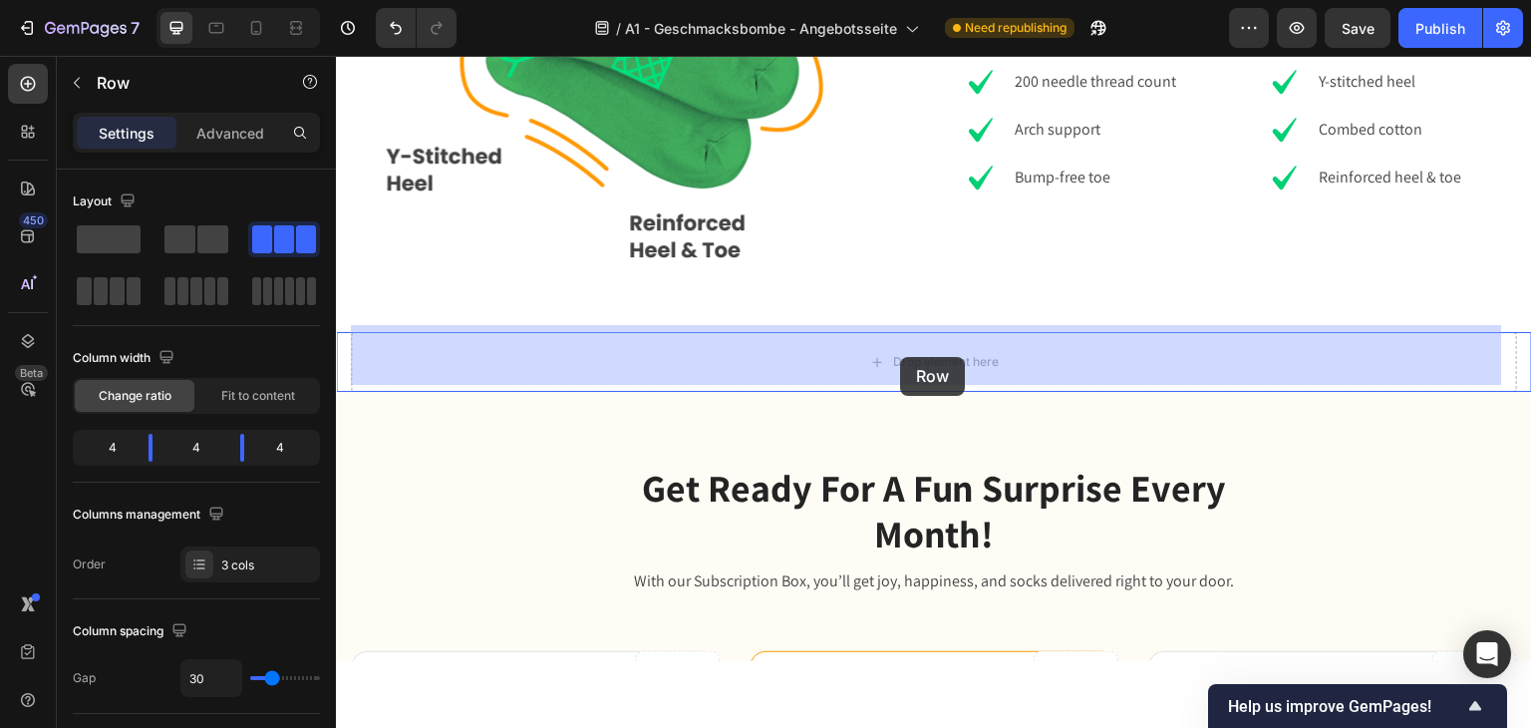
drag, startPoint x: 369, startPoint y: 127, endPoint x: 900, endPoint y: 356, distance: 578.7
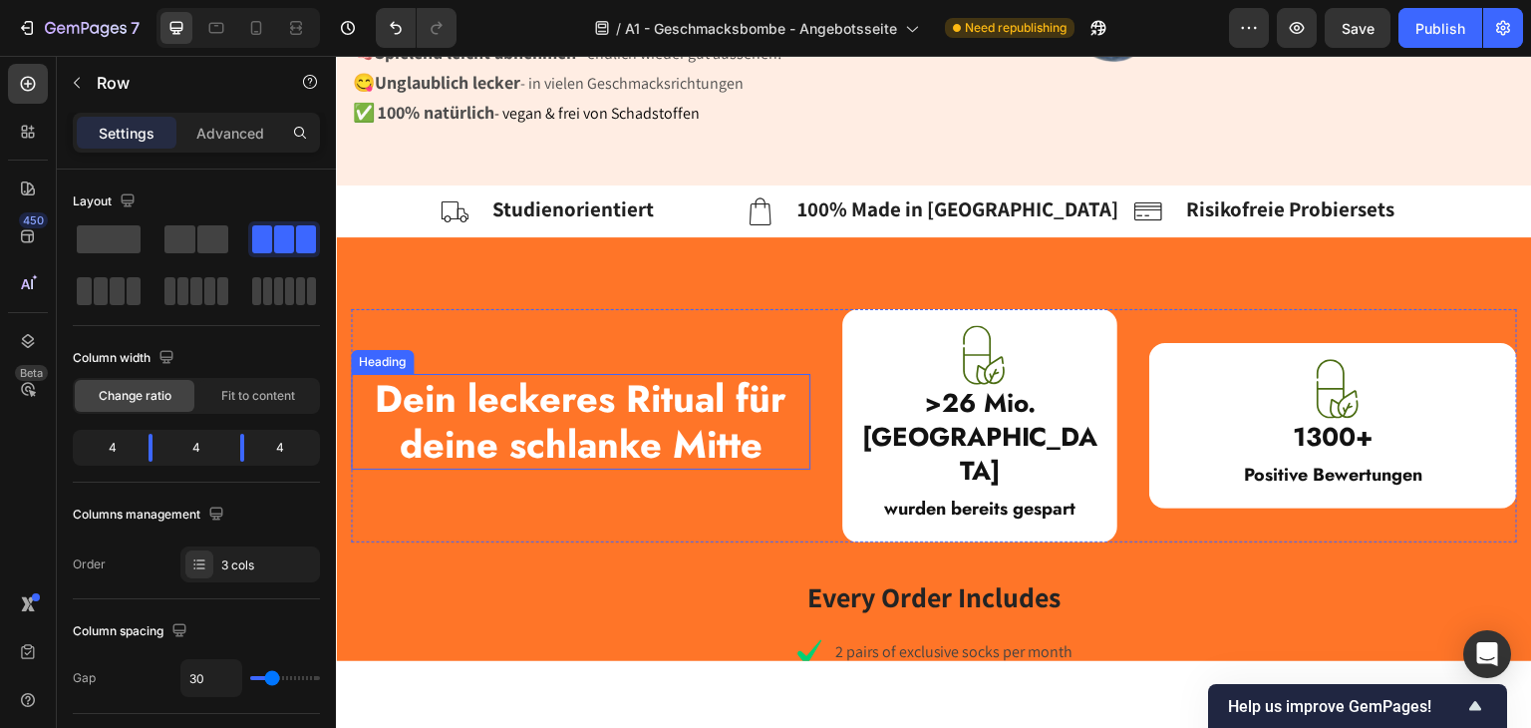
scroll to position [977, 0]
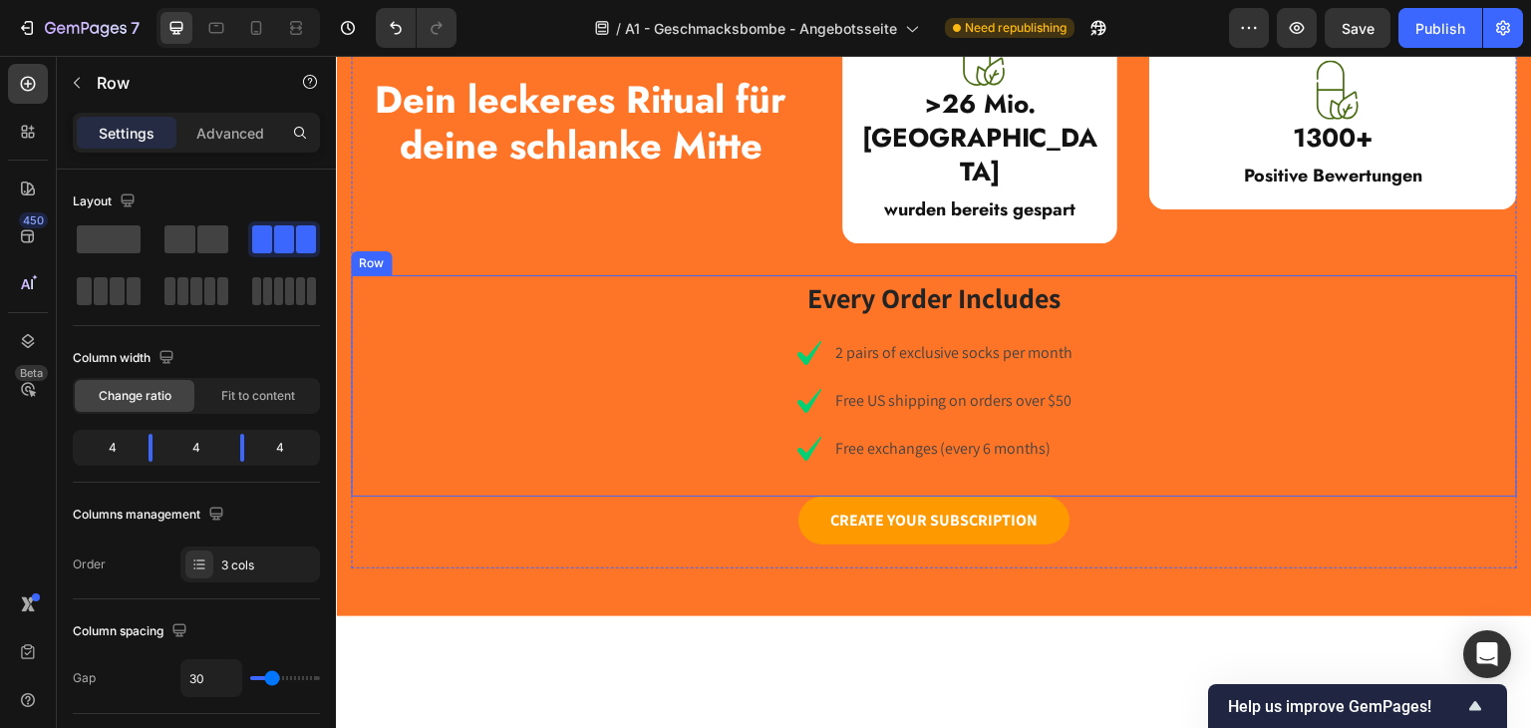
click at [1331, 414] on div "Every Order Includes Heading Icon 2 pairs of exclusive socks per month Text blo…" at bounding box center [934, 384] width 1166 height 221
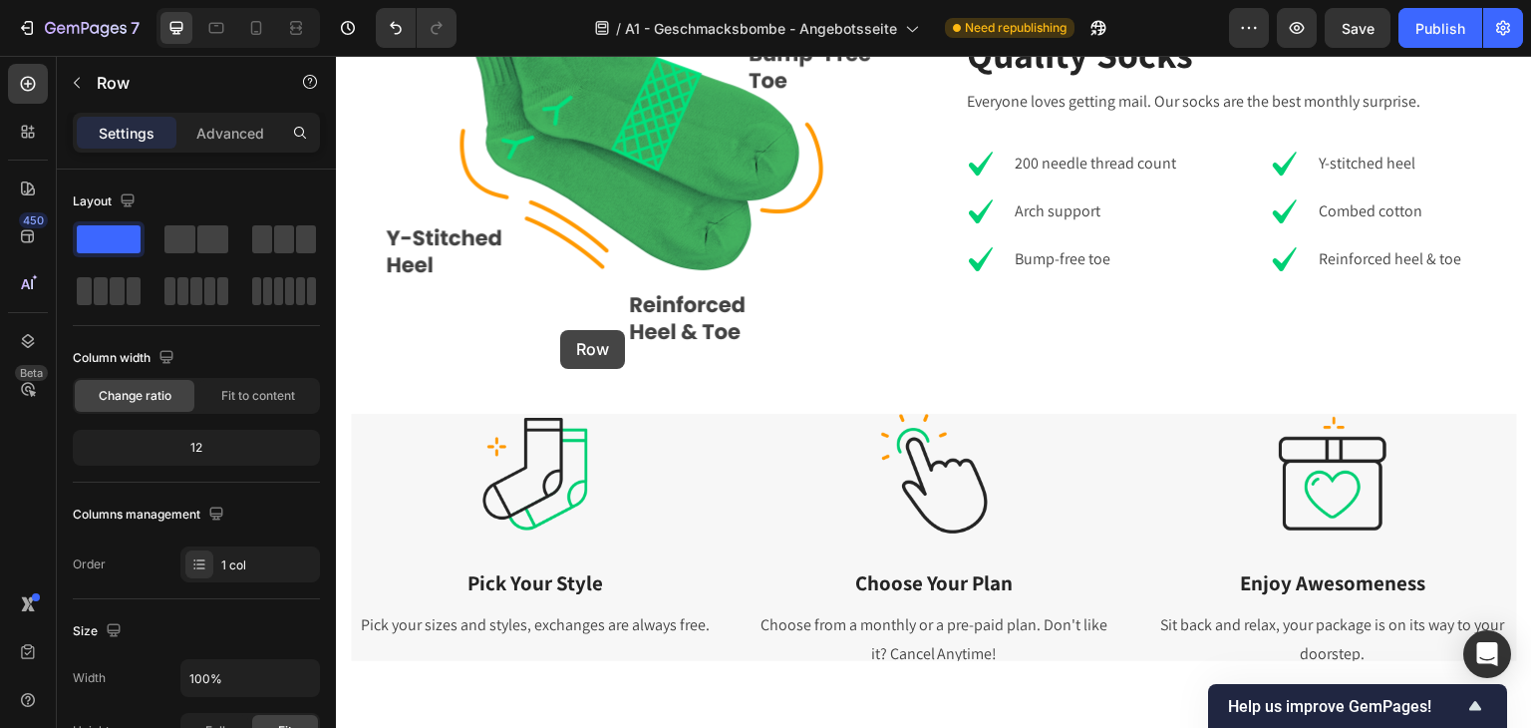
scroll to position [1874, 0]
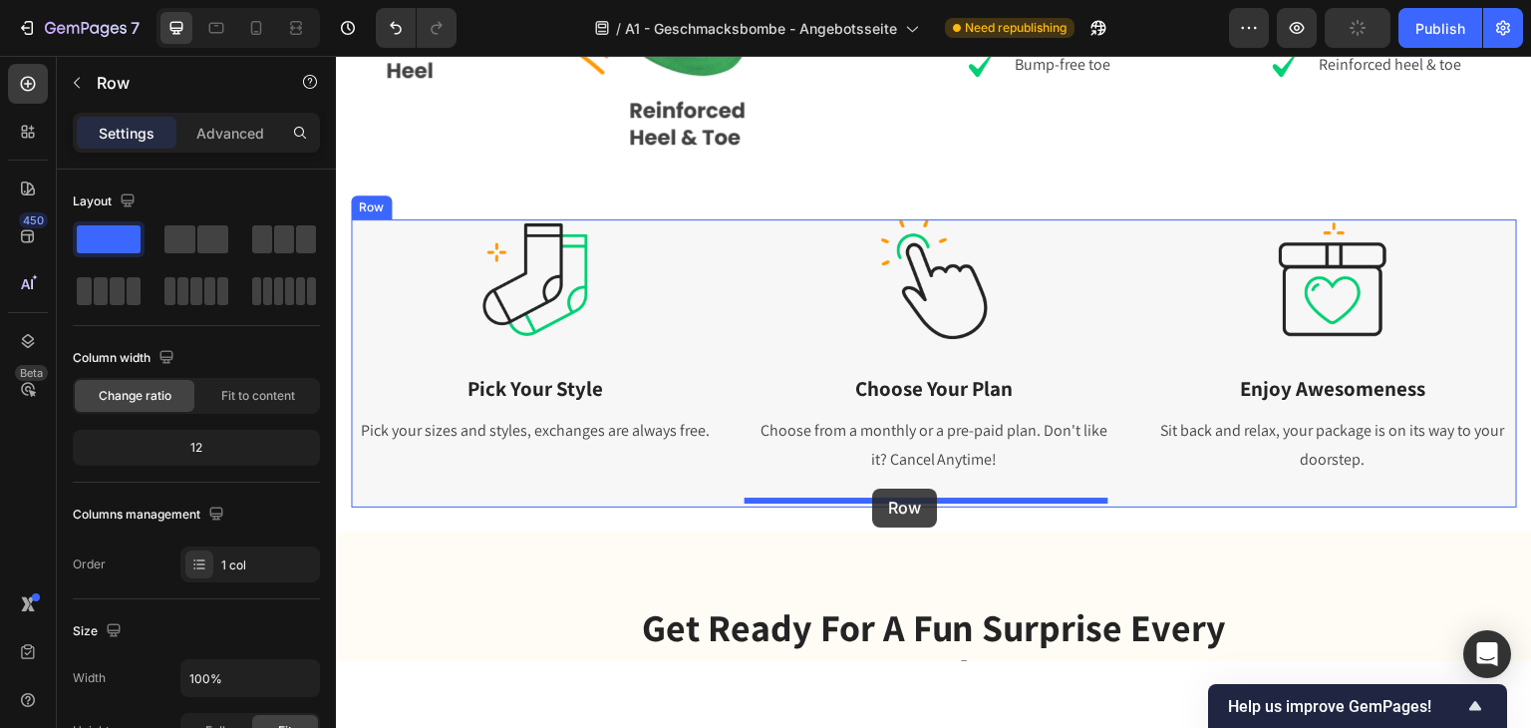
drag, startPoint x: 363, startPoint y: 184, endPoint x: 872, endPoint y: 487, distance: 592.7
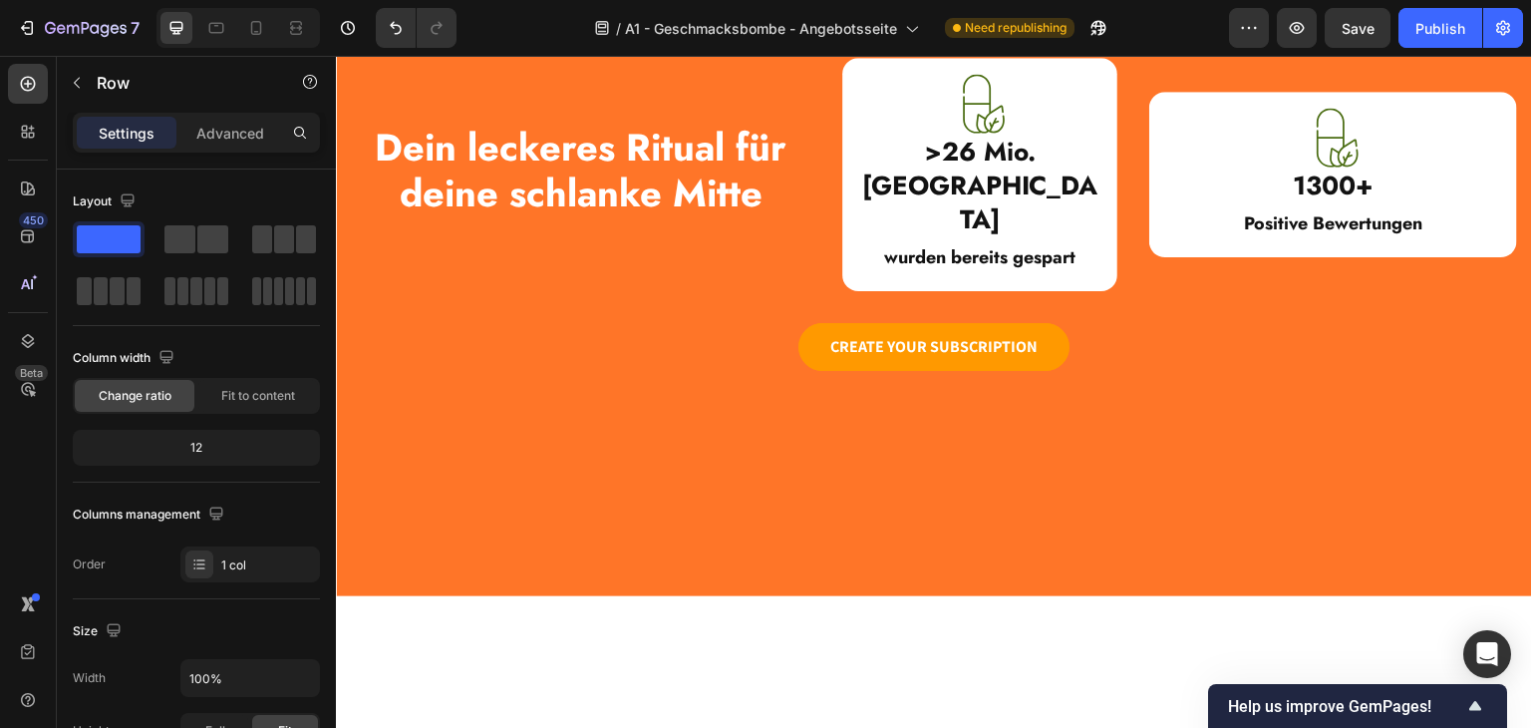
scroll to position [778, 0]
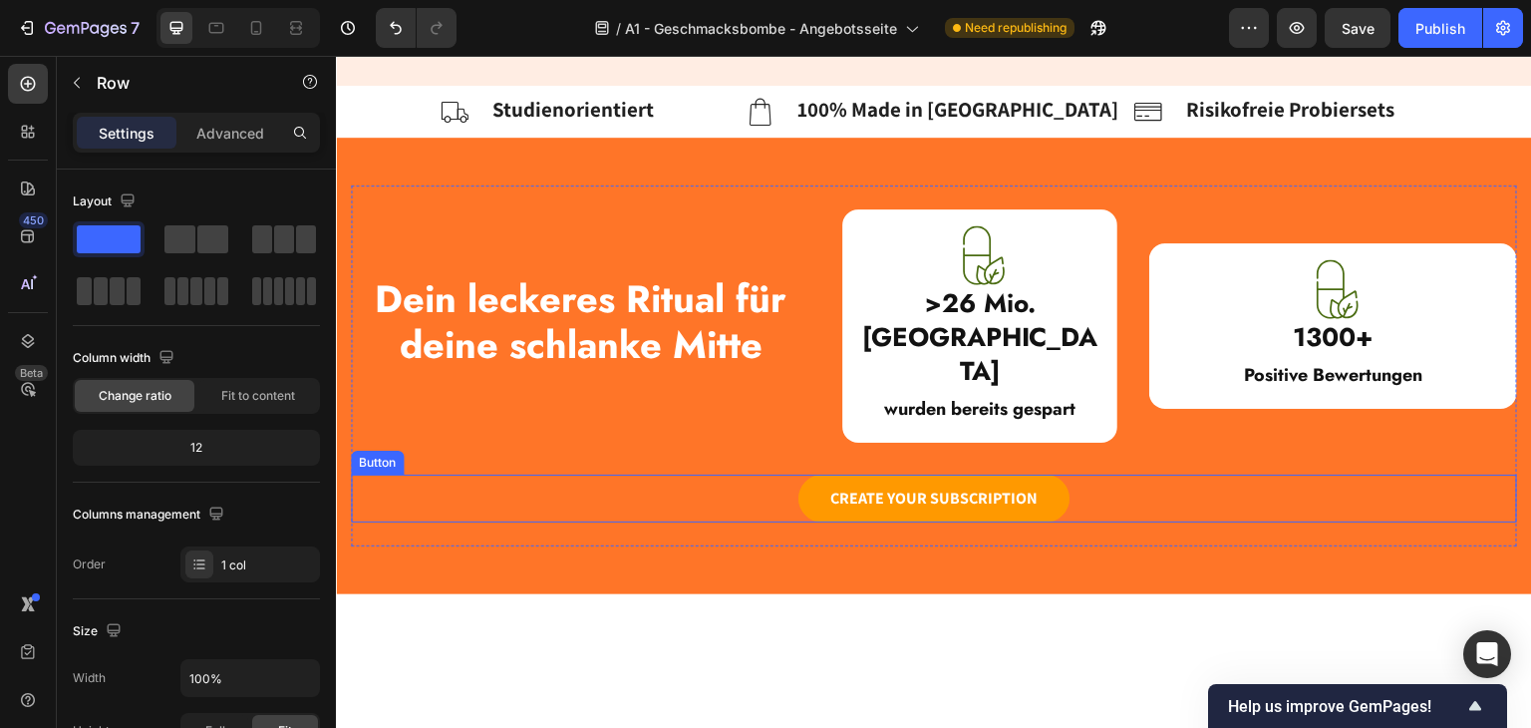
click at [685, 473] on div "CREATE YOUR SUBSCRIPTION Button" at bounding box center [934, 497] width 1166 height 48
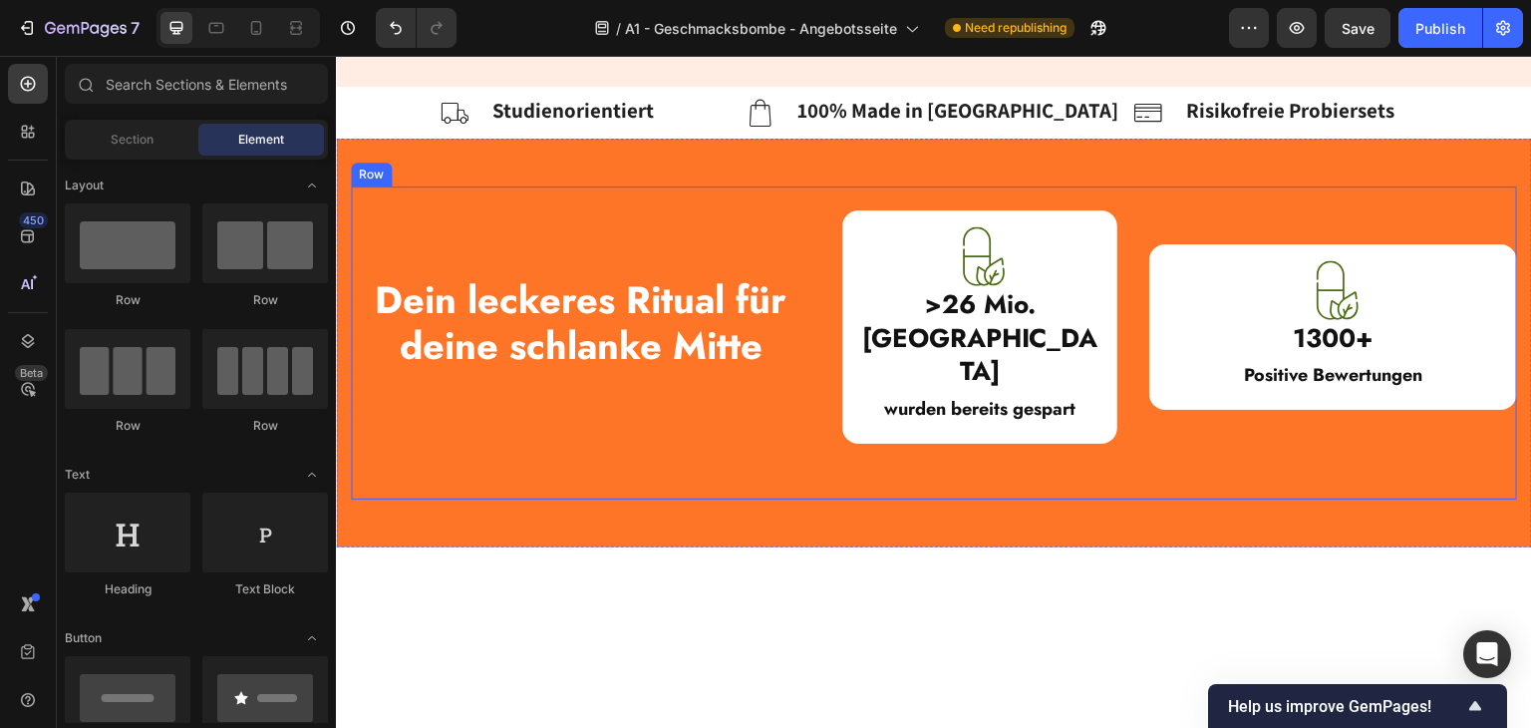
click at [547, 402] on div "Dein leckeres Ritual für deine schlanke Mitte Heading Image >26 Mio. Kalorien H…" at bounding box center [934, 341] width 1166 height 265
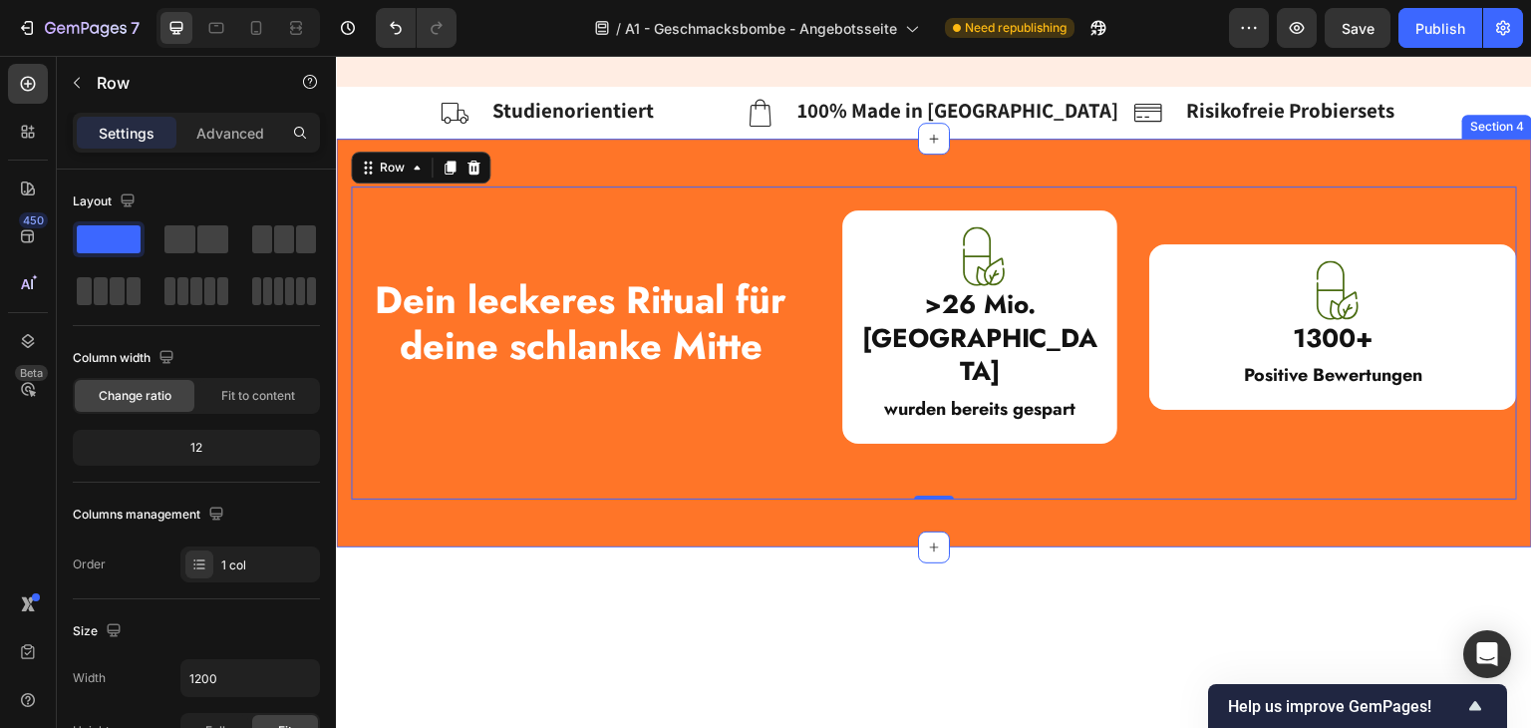
click at [558, 450] on div "Dein leckeres Ritual für deine schlanke Mitte Heading Image >26 Mio. Kalorien H…" at bounding box center [934, 342] width 1196 height 409
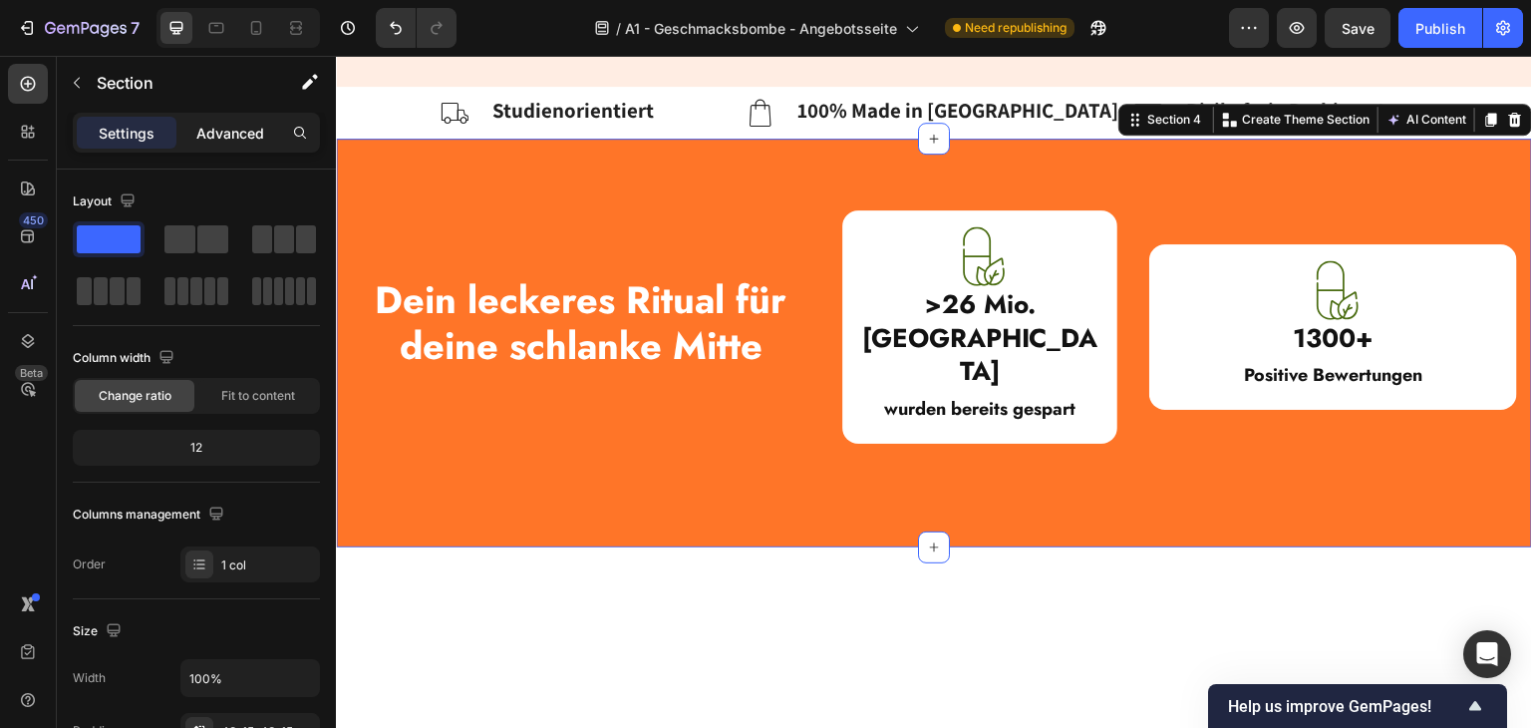
click at [213, 133] on p "Advanced" at bounding box center [230, 133] width 68 height 21
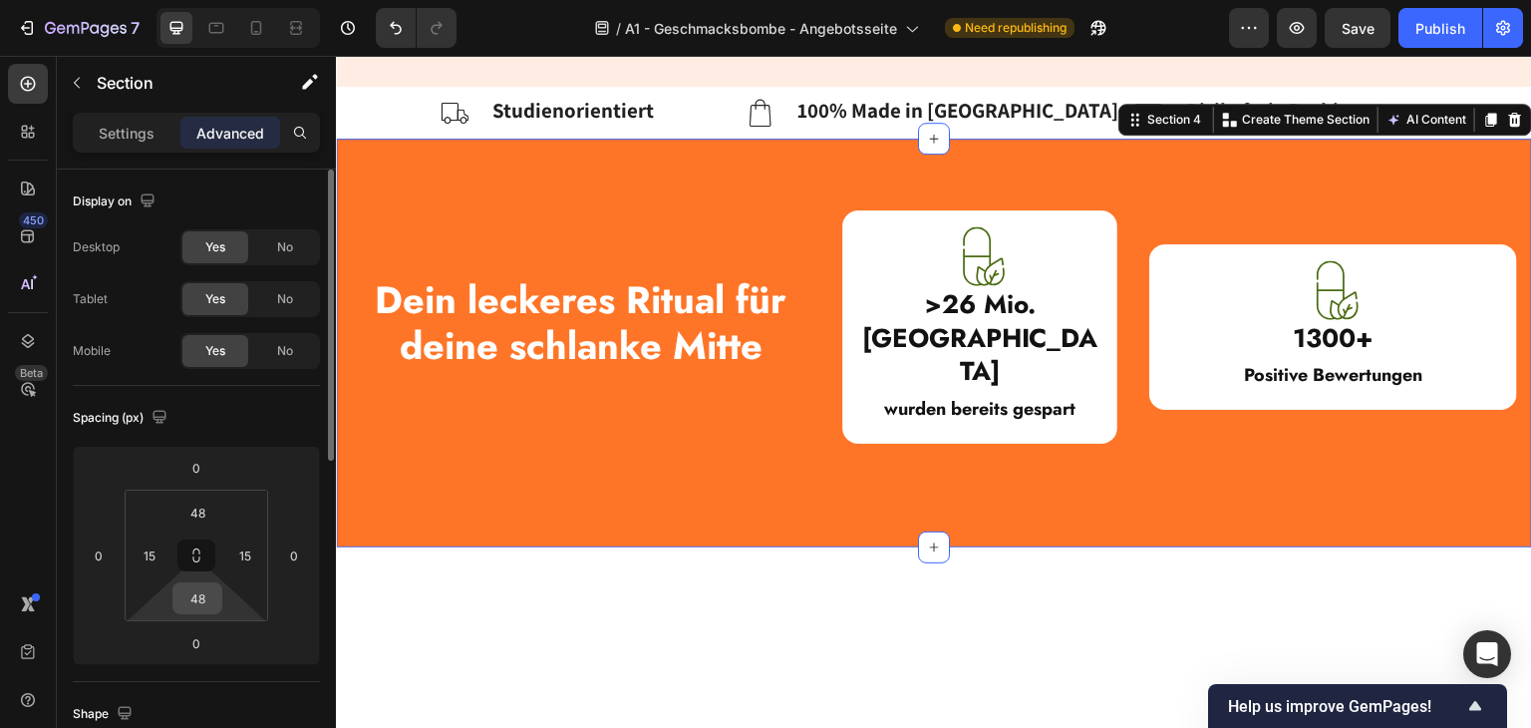
click at [189, 589] on input "48" at bounding box center [197, 598] width 40 height 30
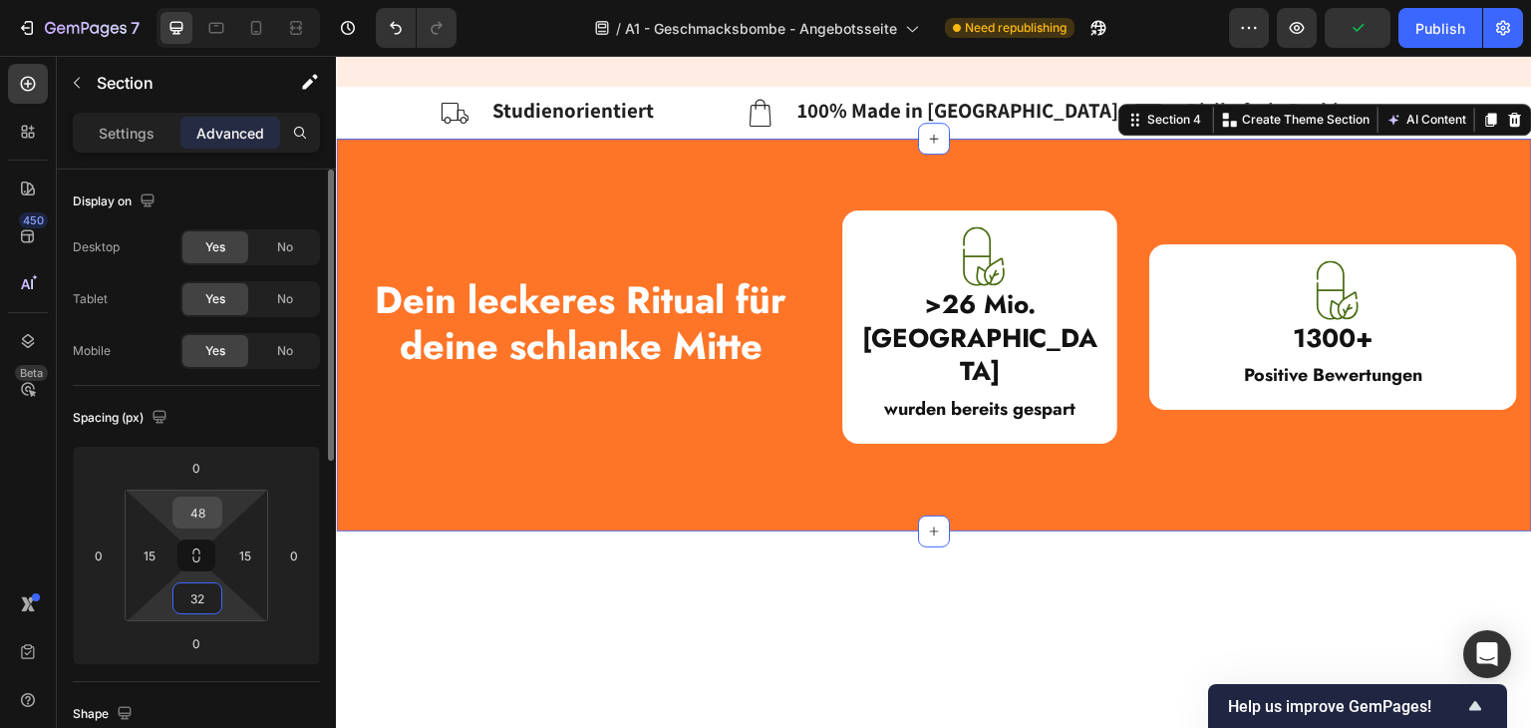
type input "32"
click at [187, 512] on input "48" at bounding box center [197, 512] width 40 height 30
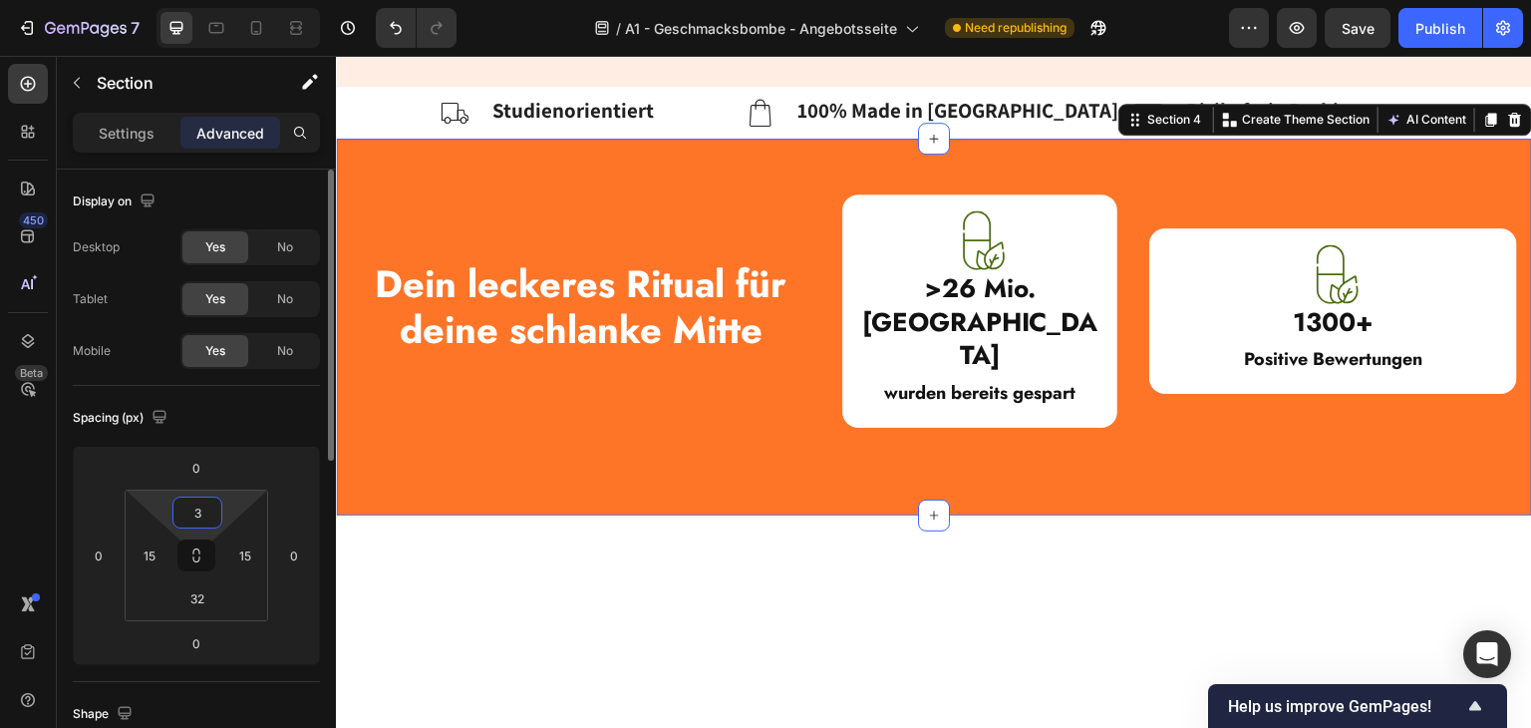
type input "32"
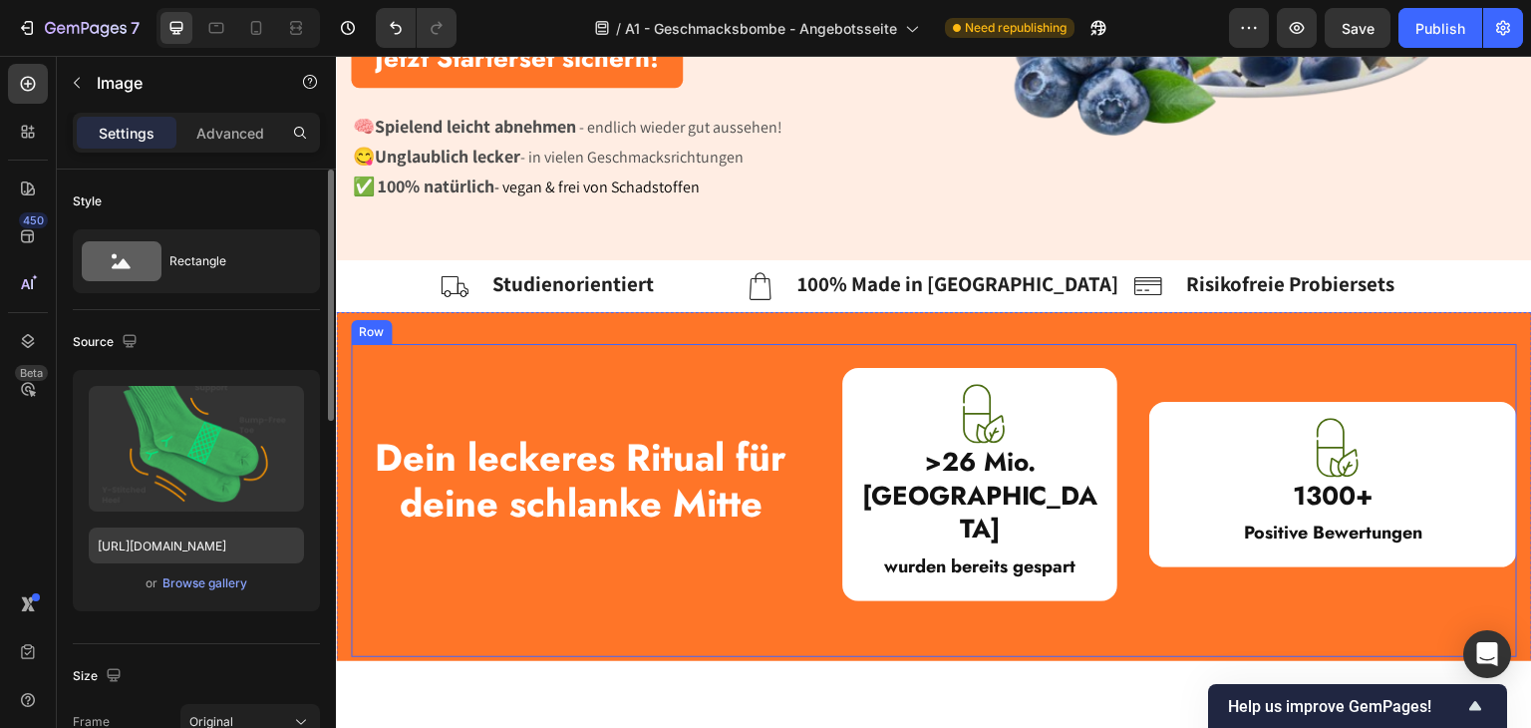
scroll to position [678, 0]
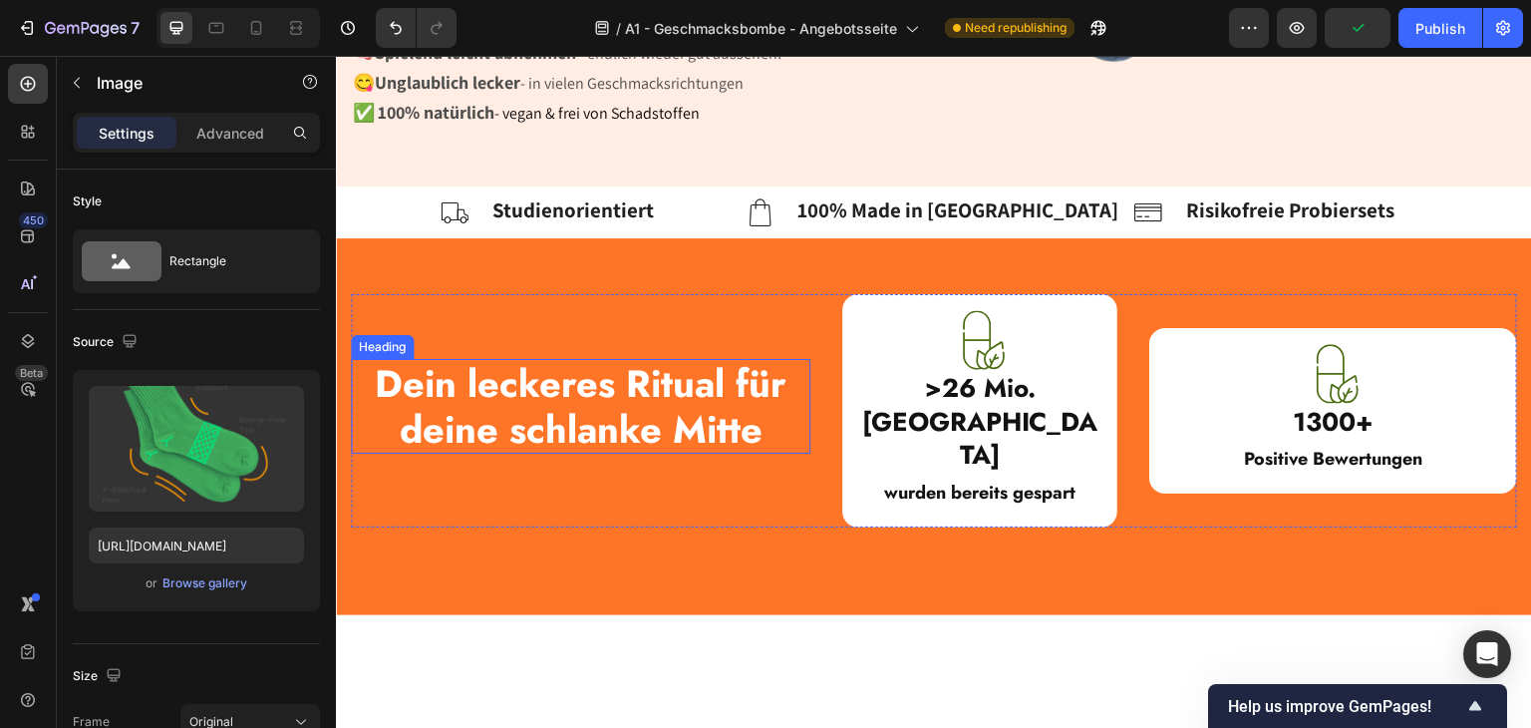
click at [743, 400] on strong "Dein leckeres Ritual für deine schlanke Mitte" at bounding box center [581, 405] width 412 height 101
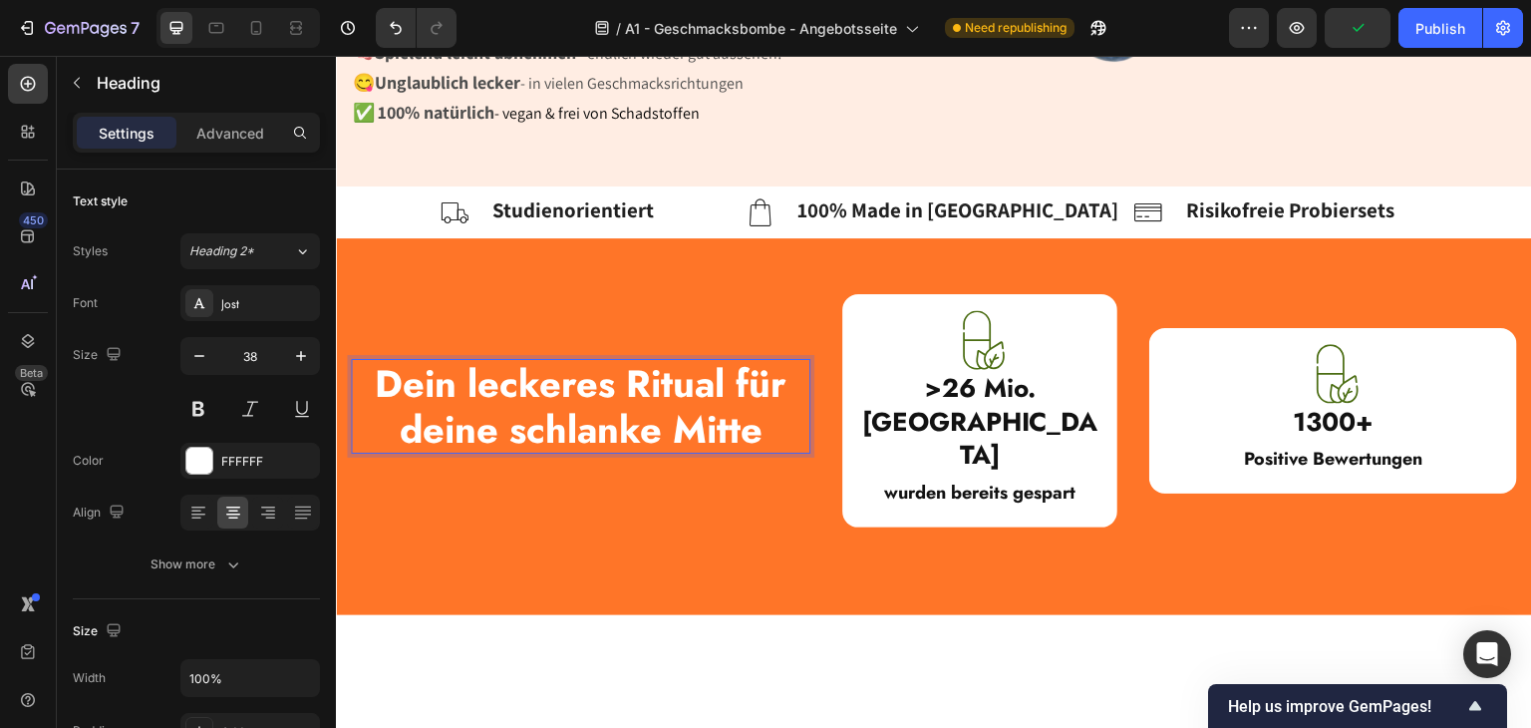
click at [774, 399] on p "Dein leckeres Ritual für deine schlanke Mitte" at bounding box center [581, 405] width 456 height 91
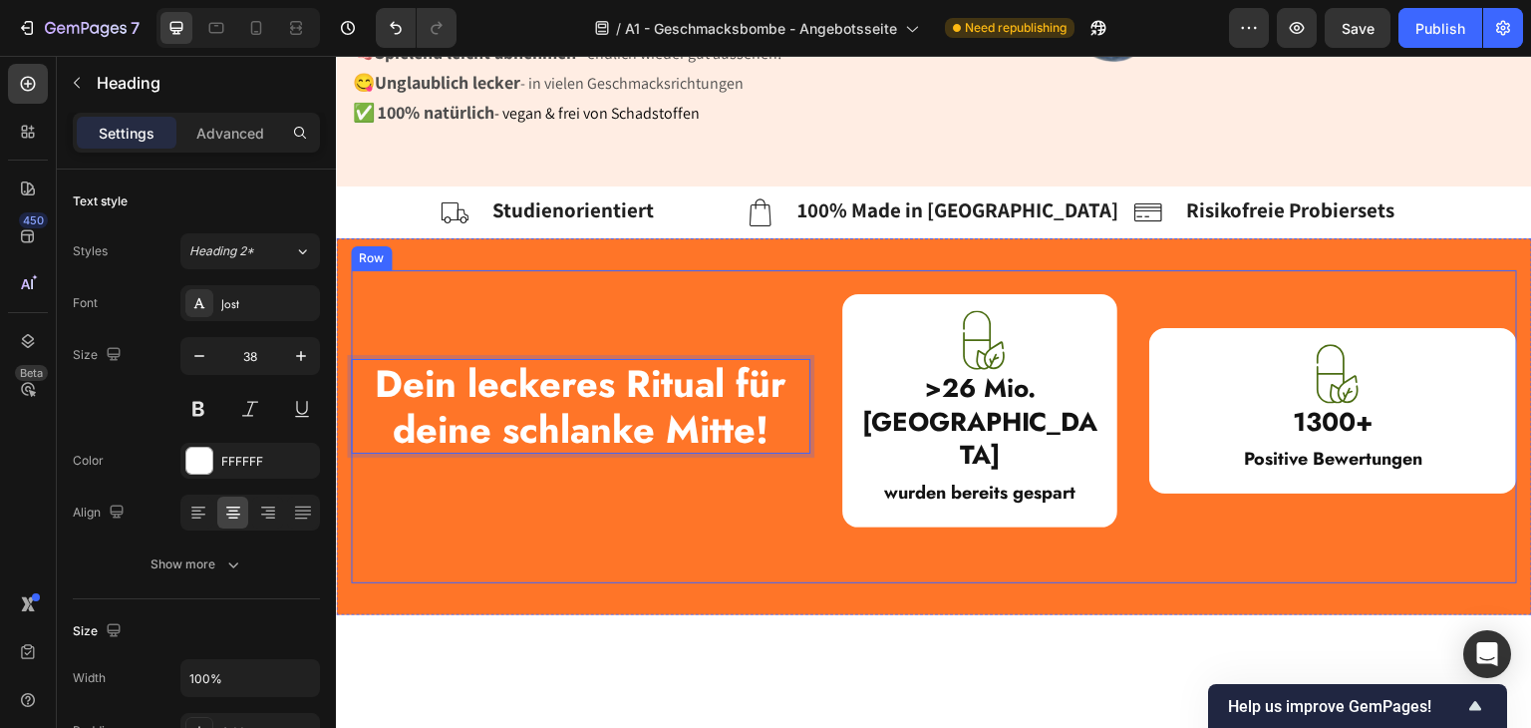
click at [875, 467] on div "Dein leckeres Ritual für deine schlanke Mitte! Heading 8 Image >26 Mio. Kalorie…" at bounding box center [934, 425] width 1166 height 265
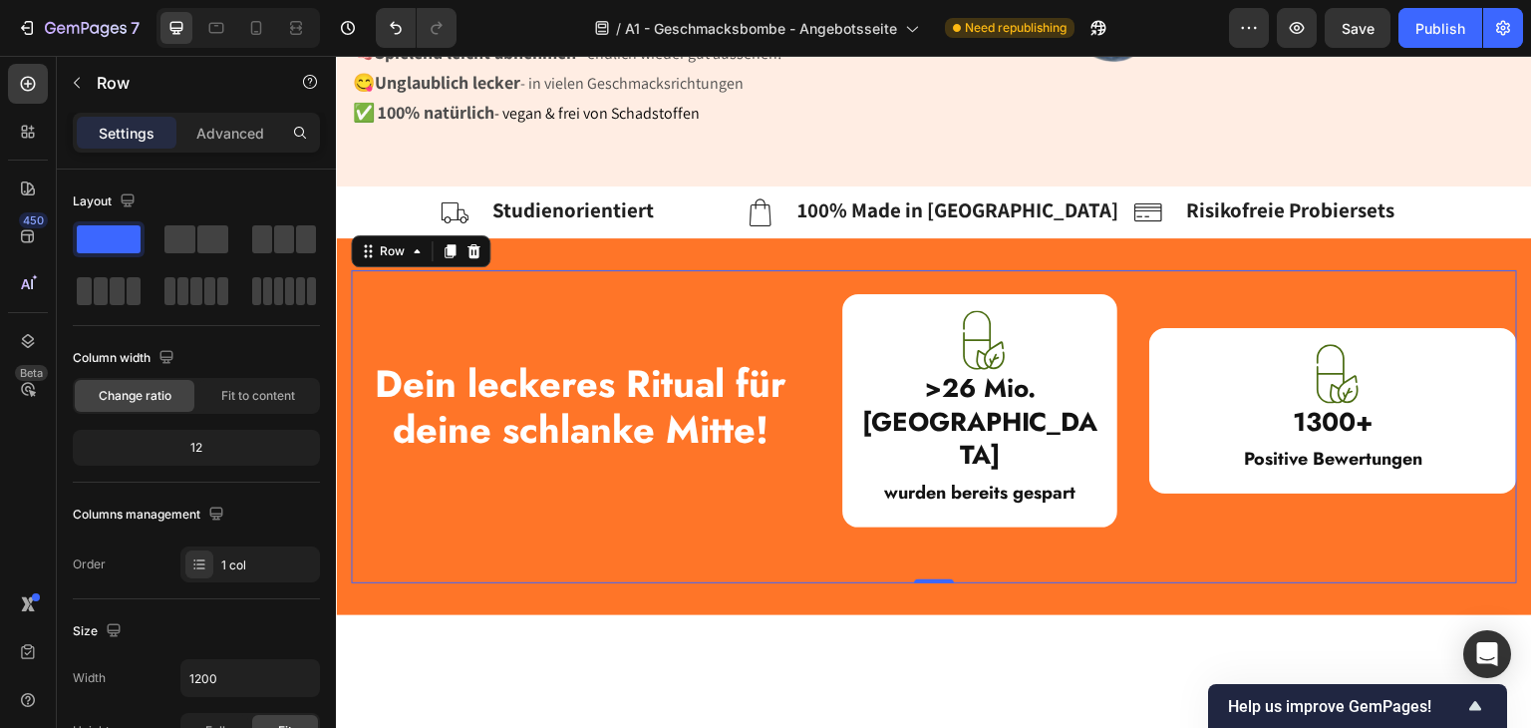
click at [670, 480] on div "⁠⁠⁠⁠⁠⁠⁠ Dein leckeres Ritual für deine schlanke Mitte! Heading Image >26 Mio. K…" at bounding box center [934, 425] width 1166 height 265
click at [189, 139] on div "Advanced" at bounding box center [230, 133] width 100 height 32
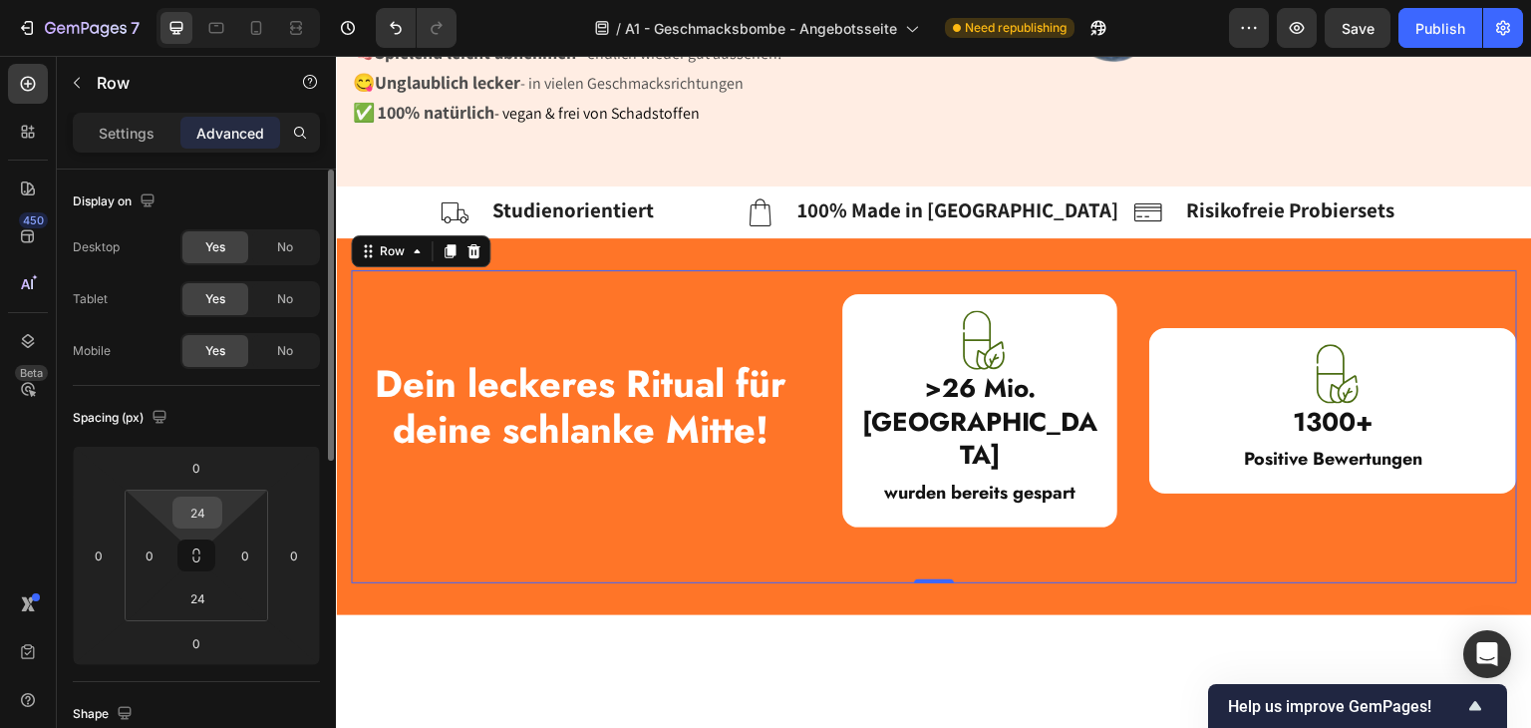
click at [200, 519] on input "24" at bounding box center [197, 512] width 40 height 30
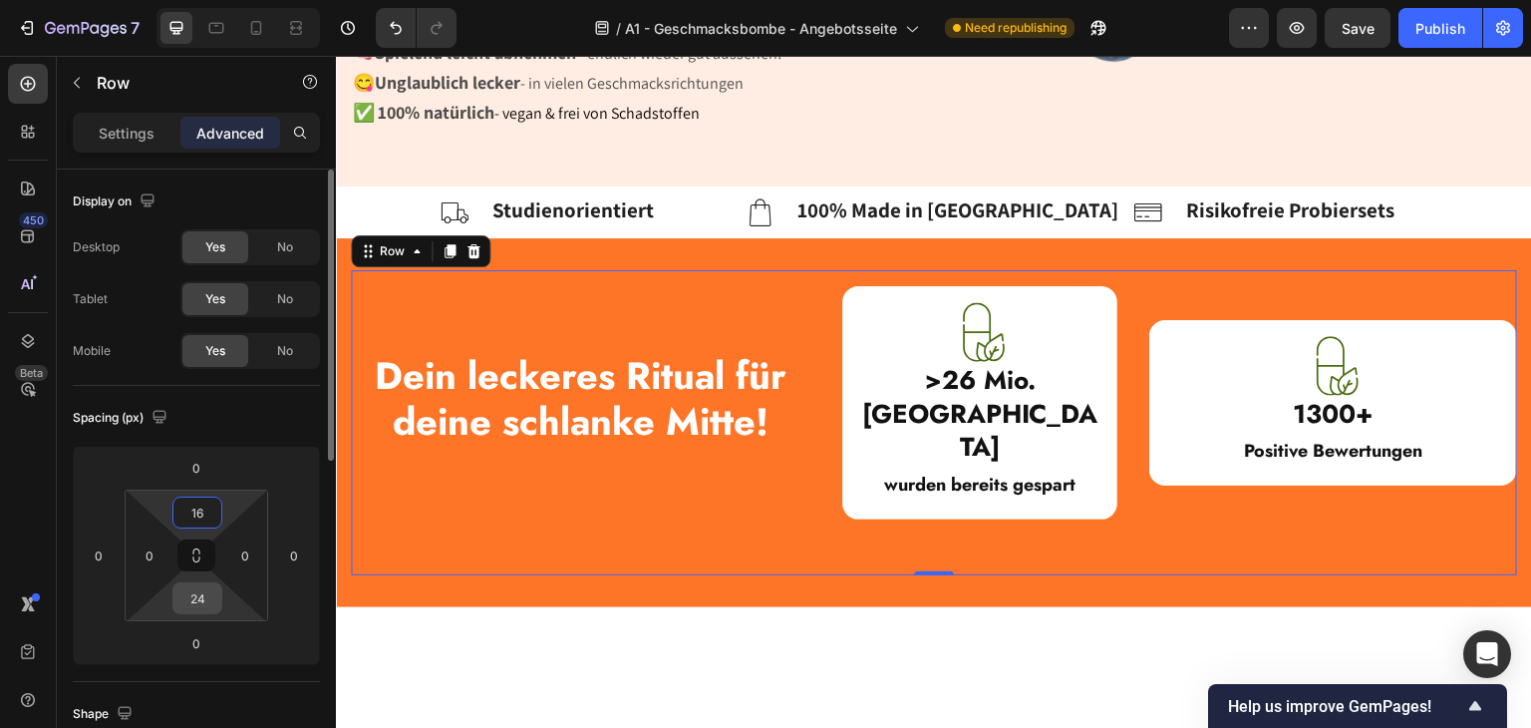
type input "16"
drag, startPoint x: 192, startPoint y: 597, endPoint x: 203, endPoint y: 598, distance: 11.0
click at [192, 598] on input "24" at bounding box center [197, 598] width 40 height 30
type input "16"
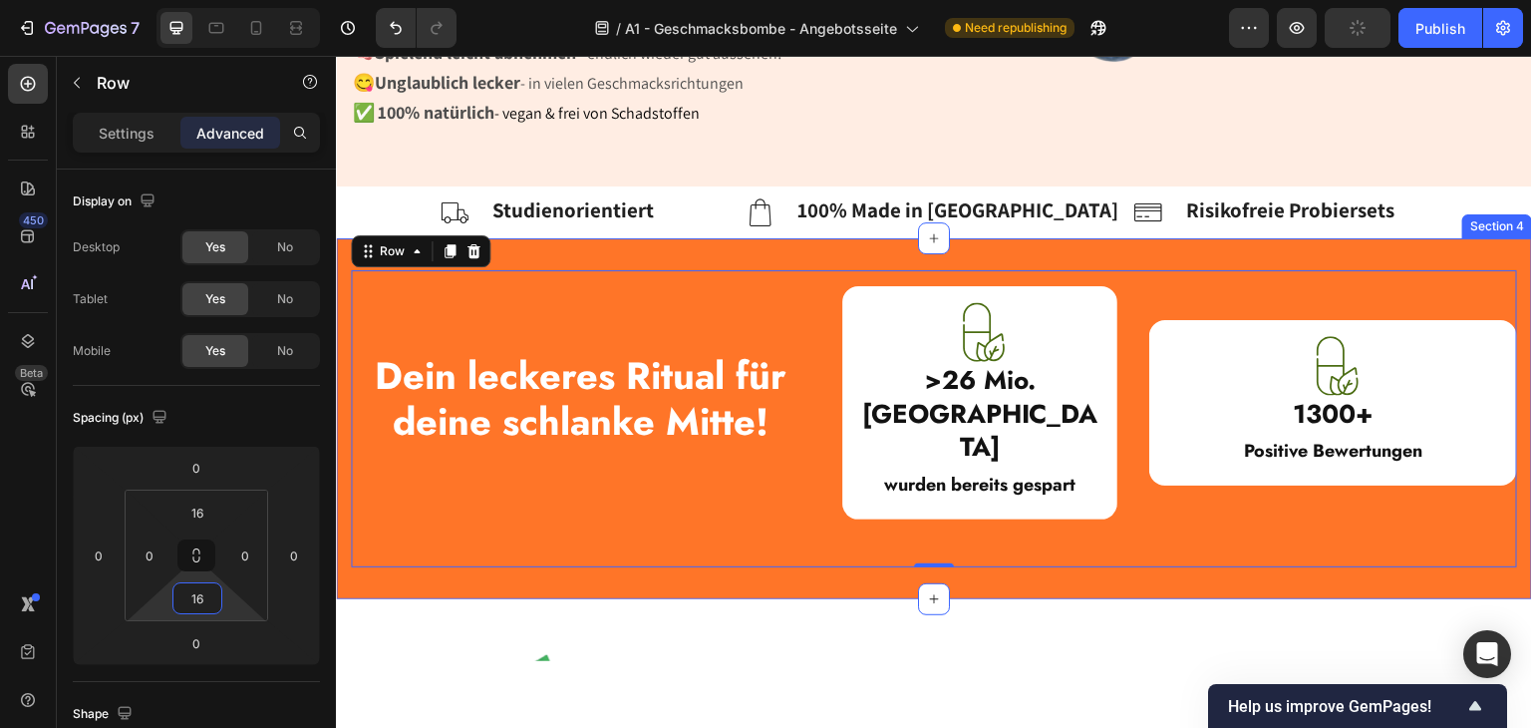
click at [538, 508] on div "⁠⁠⁠⁠⁠⁠⁠ Dein leckeres Ritual für deine schlanke Mitte! Heading Image >26 Mio. K…" at bounding box center [934, 417] width 1196 height 361
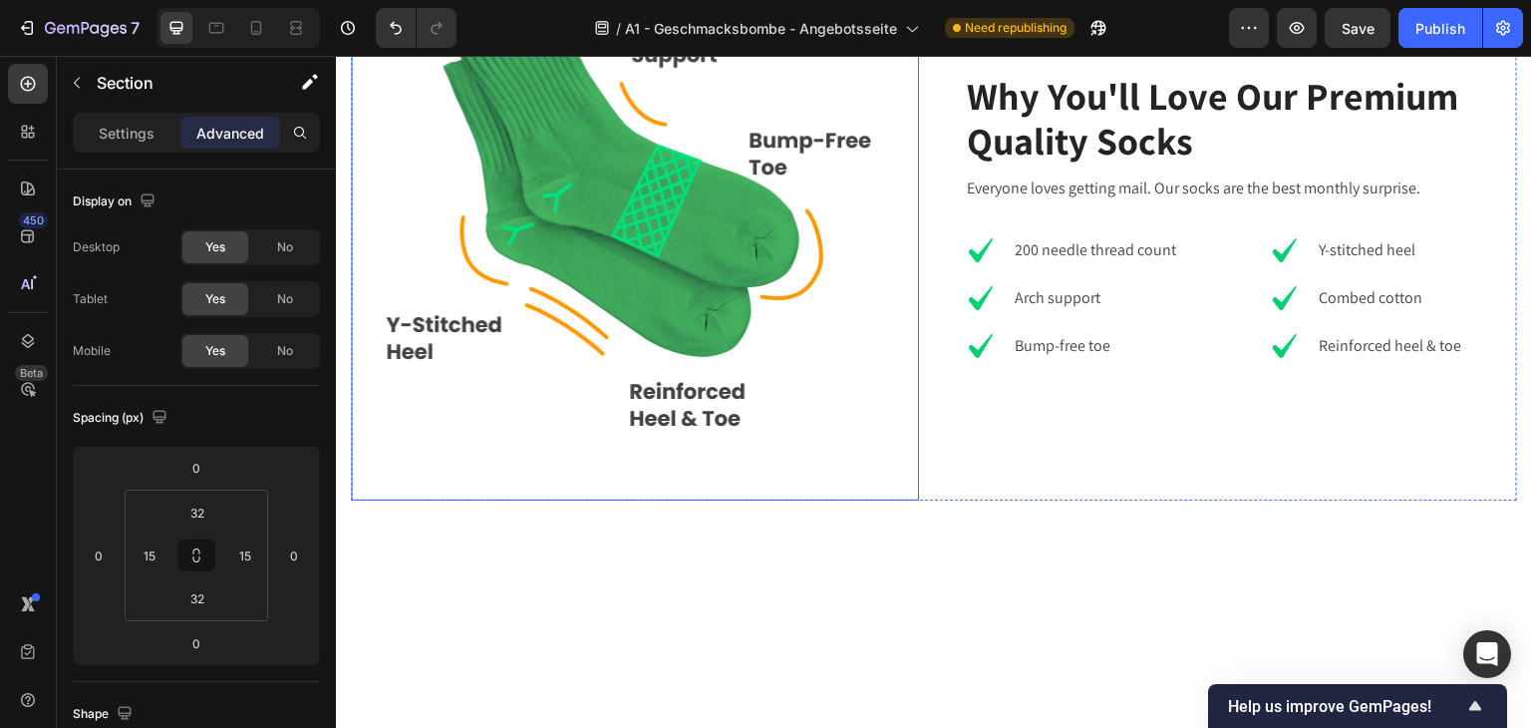
scroll to position [778, 0]
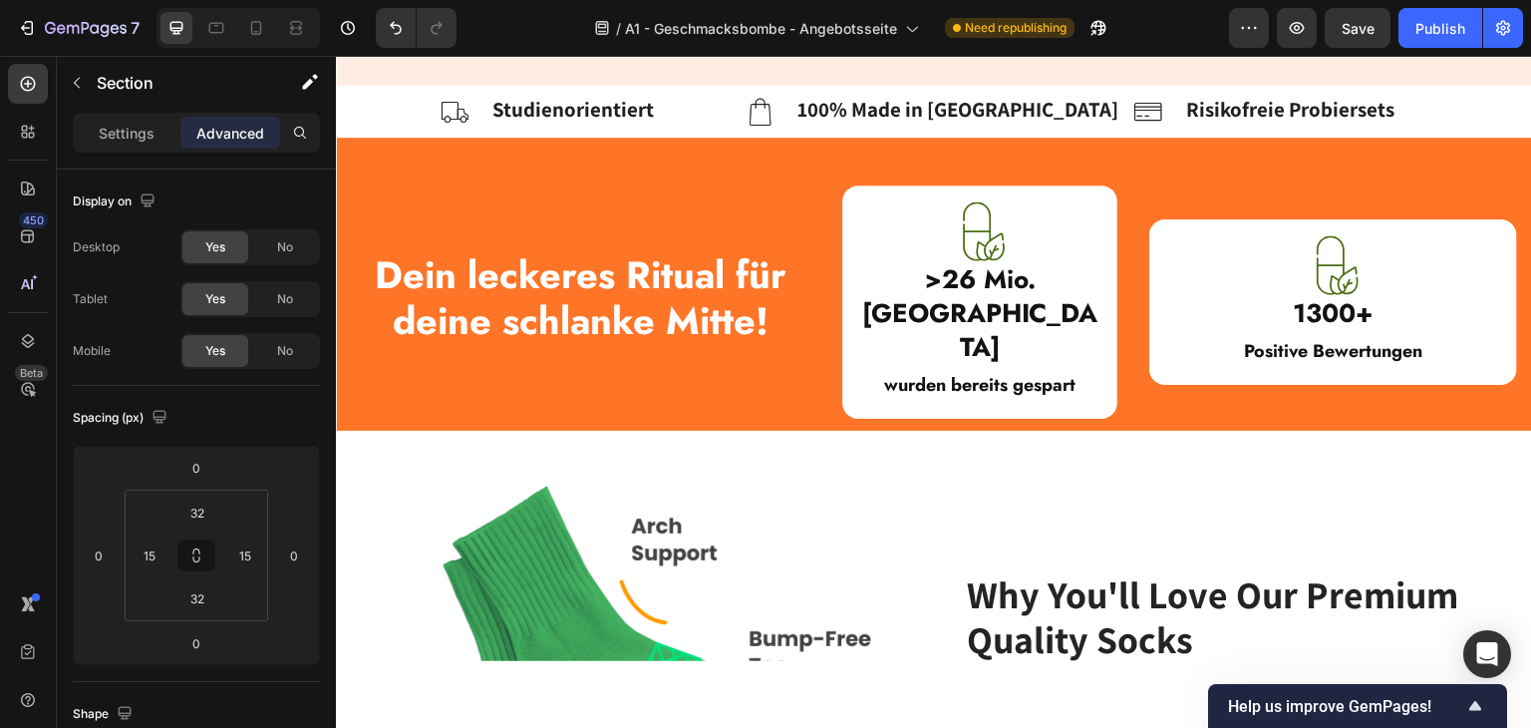
click at [627, 413] on div "Dein leckeres Ritual für deine schlanke Mitte! Heading Image >26 Mio. Kalorien …" at bounding box center [934, 283] width 1196 height 293
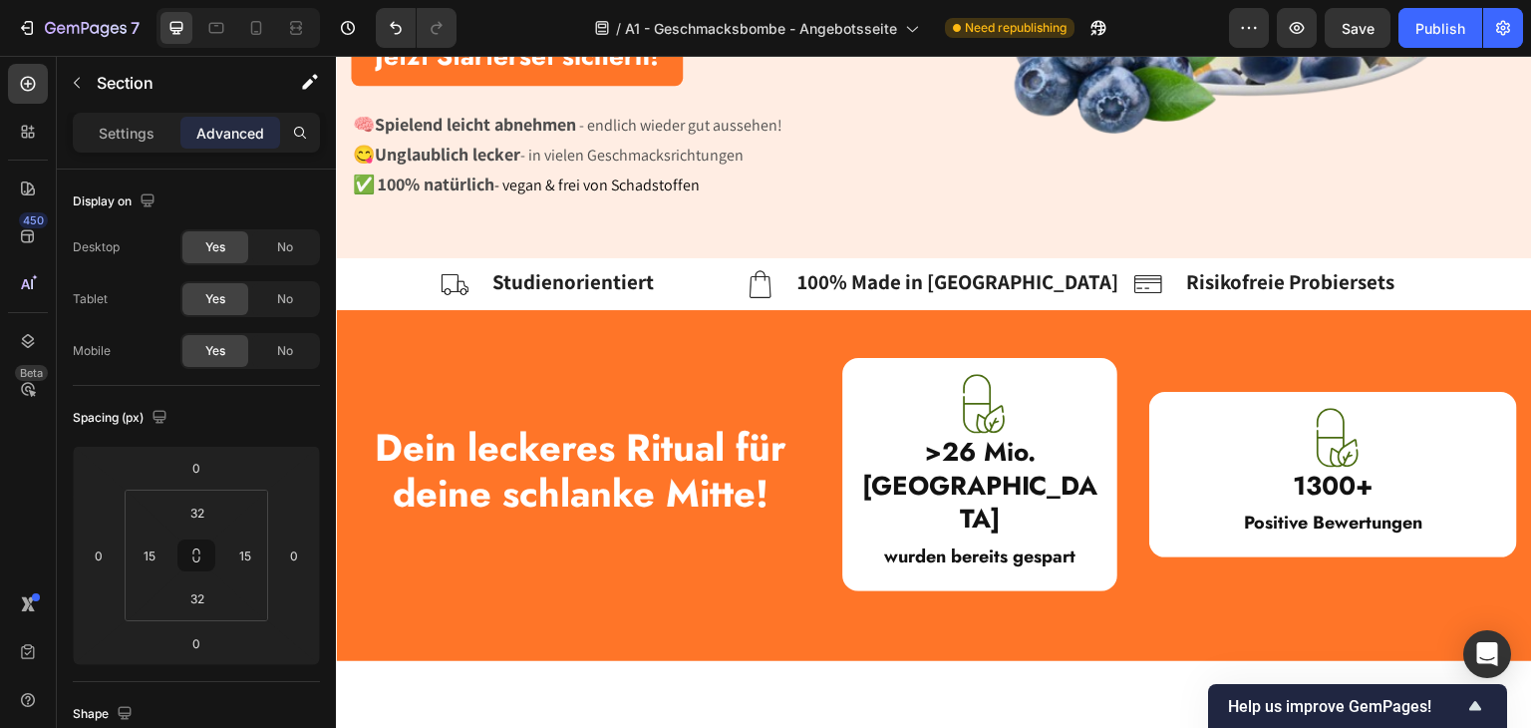
scroll to position [578, 0]
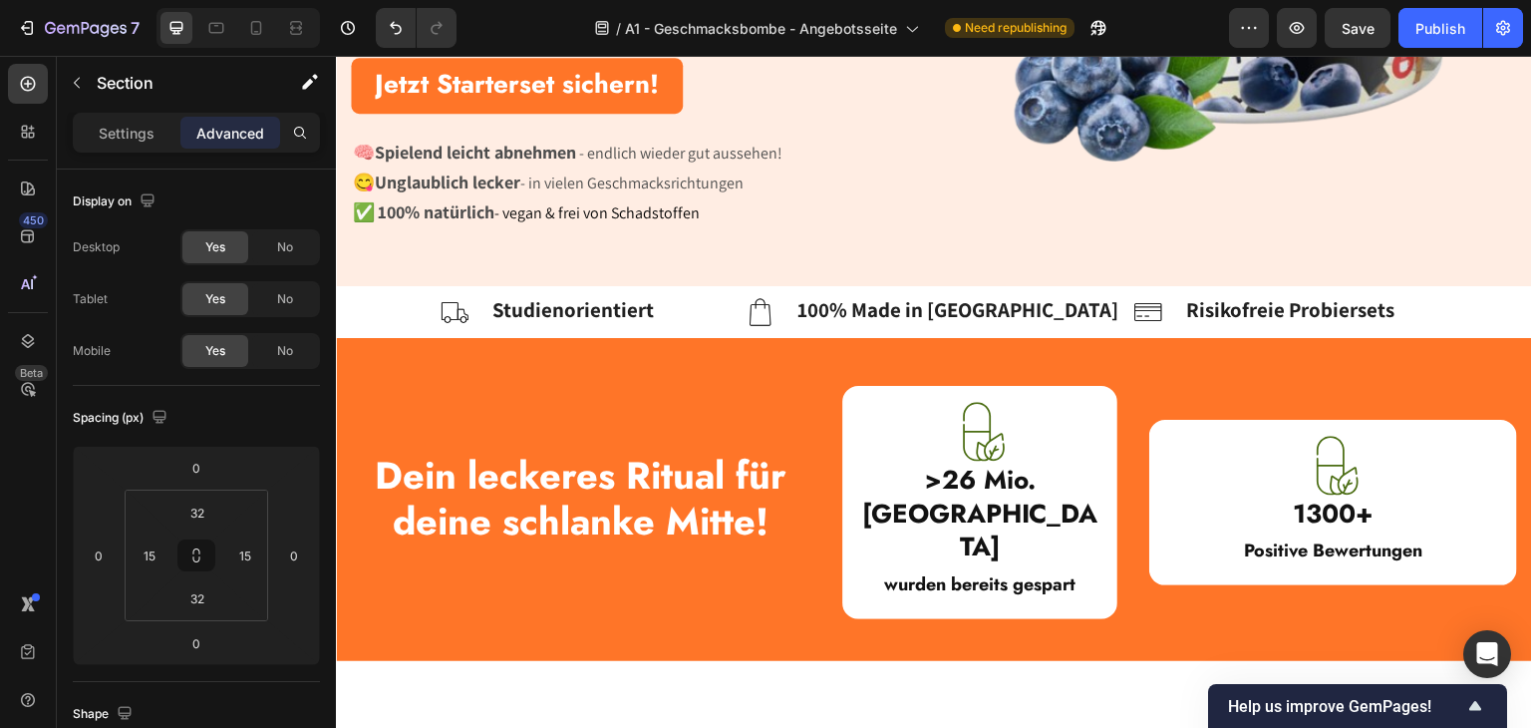
click at [1072, 609] on div "Dein leckeres Ritual für deine schlanke Mitte! Heading Image >26 Mio. Kalorien …" at bounding box center [934, 517] width 1196 height 361
click at [195, 596] on input "32" at bounding box center [197, 598] width 40 height 30
type input "16"
click at [193, 519] on input "32" at bounding box center [197, 512] width 40 height 30
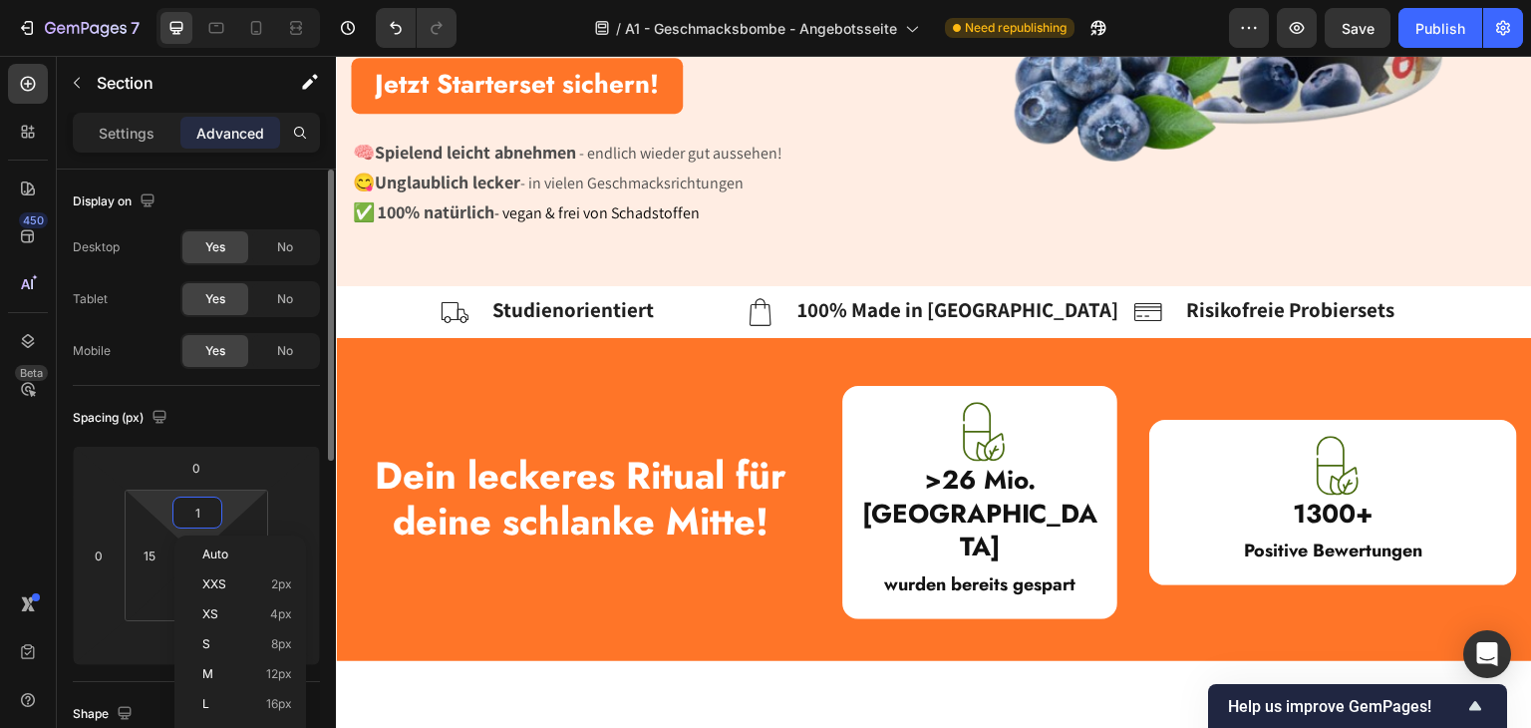
type input "16"
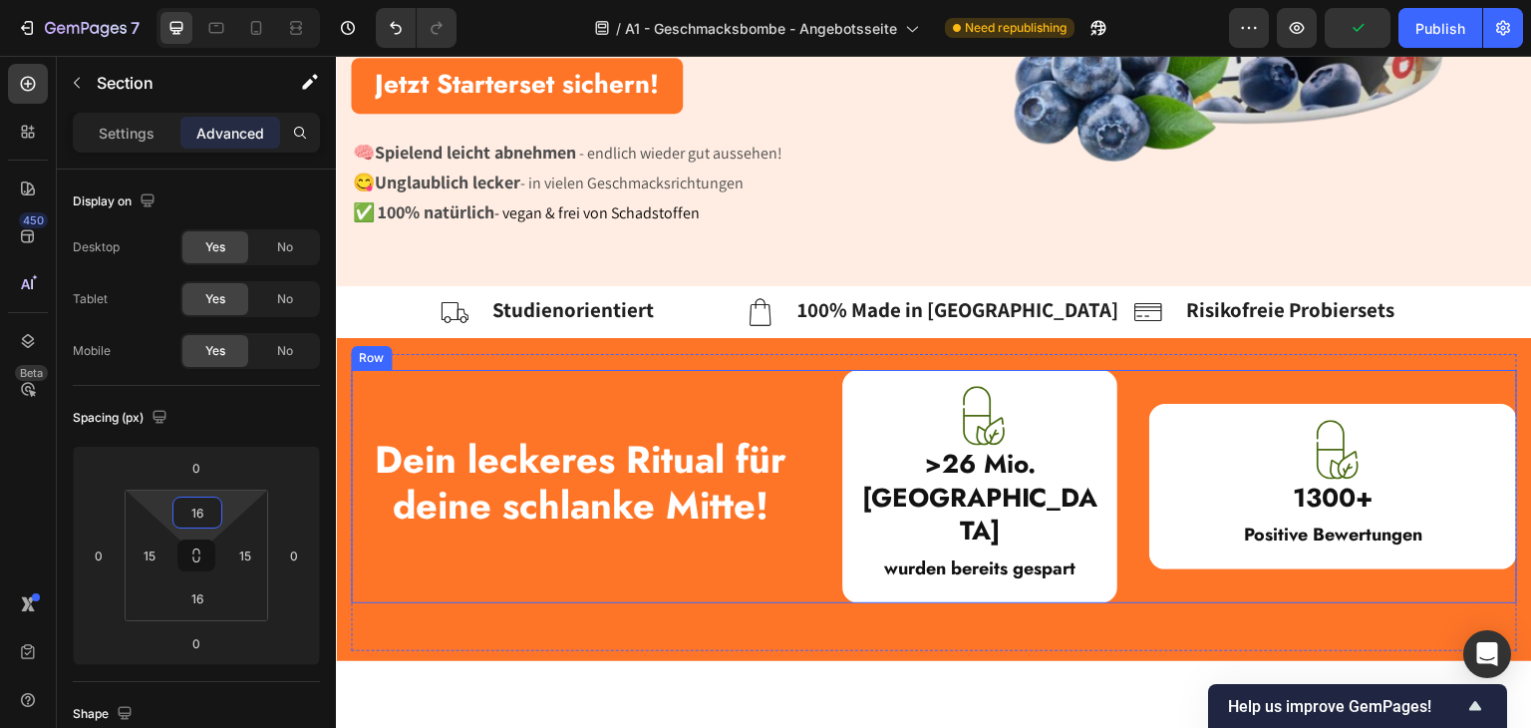
click at [523, 376] on div "Dein leckeres Ritual für deine schlanke Mitte! Heading" at bounding box center [581, 485] width 460 height 233
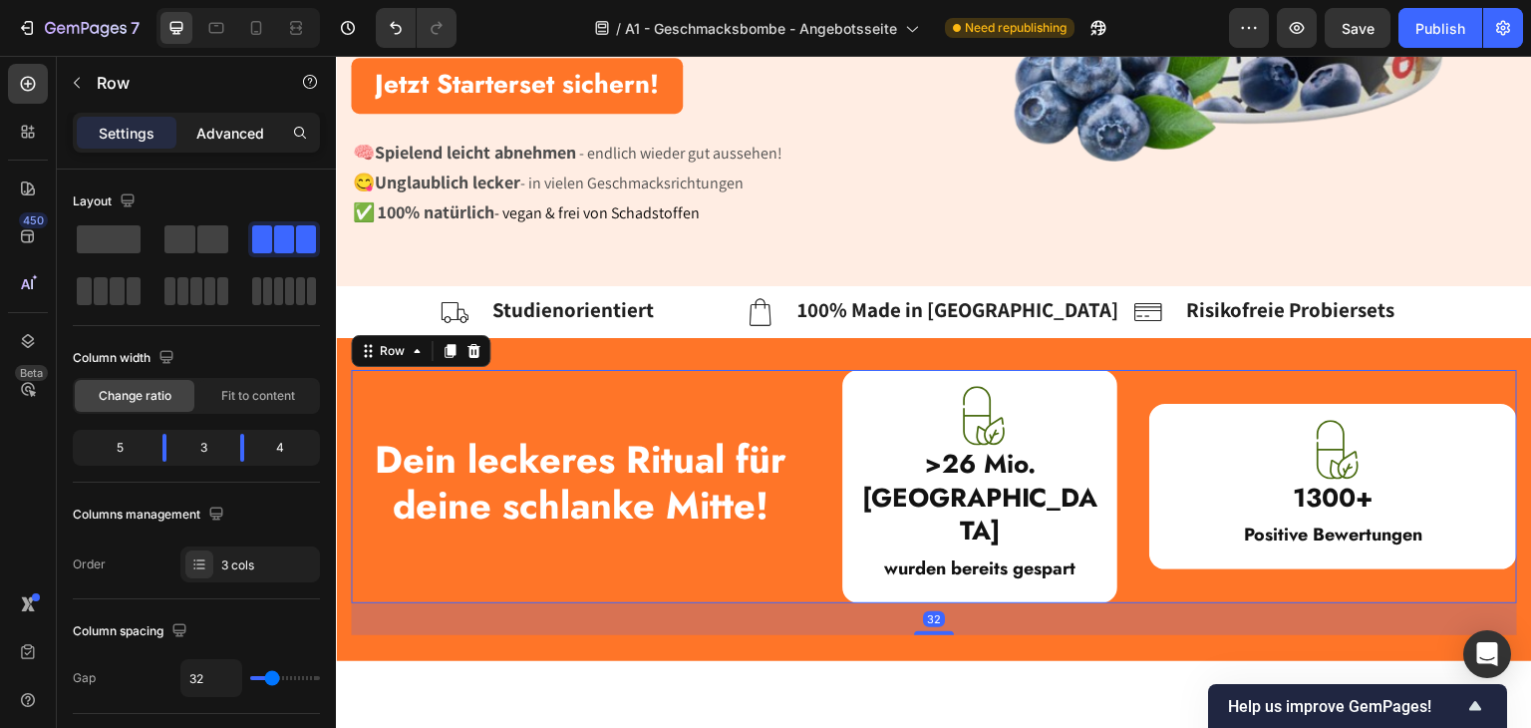
click at [232, 123] on p "Advanced" at bounding box center [230, 133] width 68 height 21
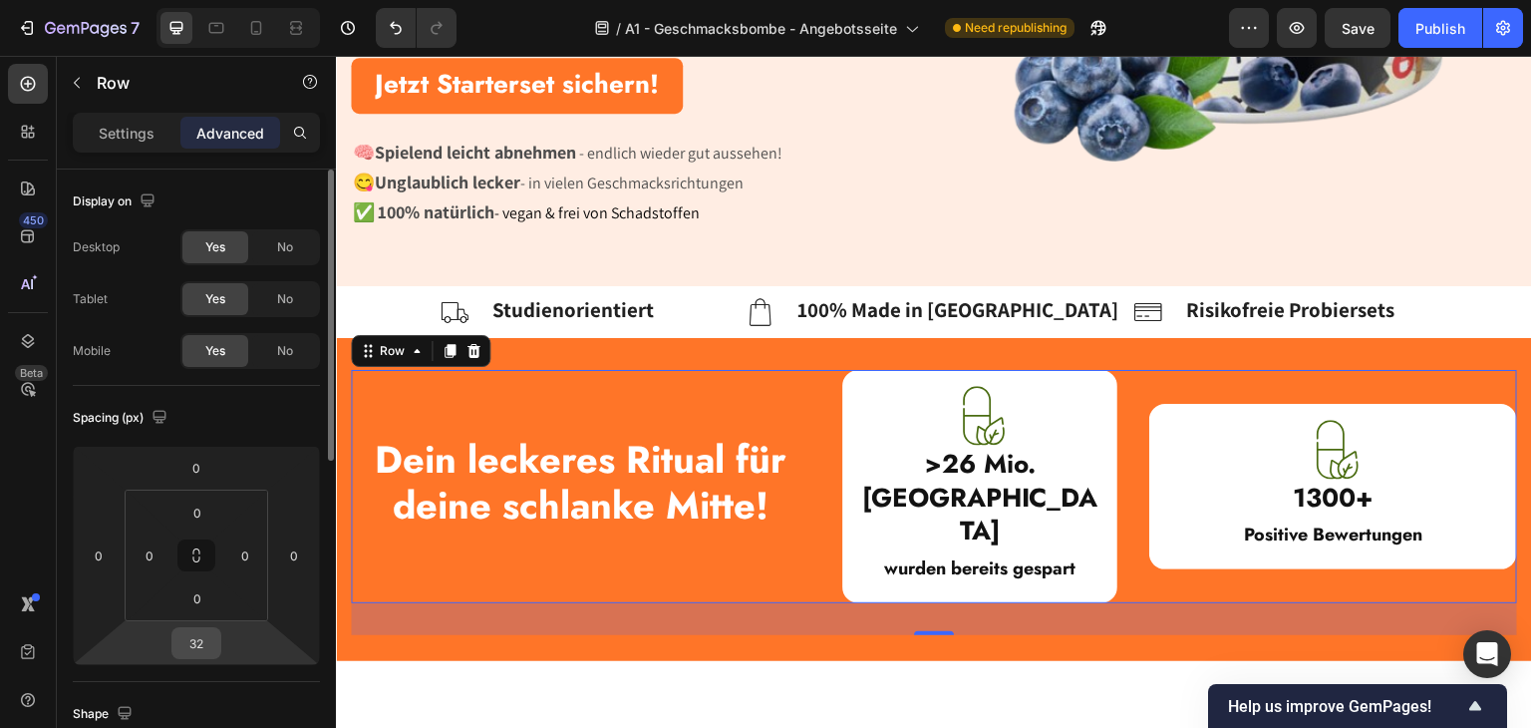
click at [183, 639] on input "32" at bounding box center [196, 643] width 40 height 30
type input "0"
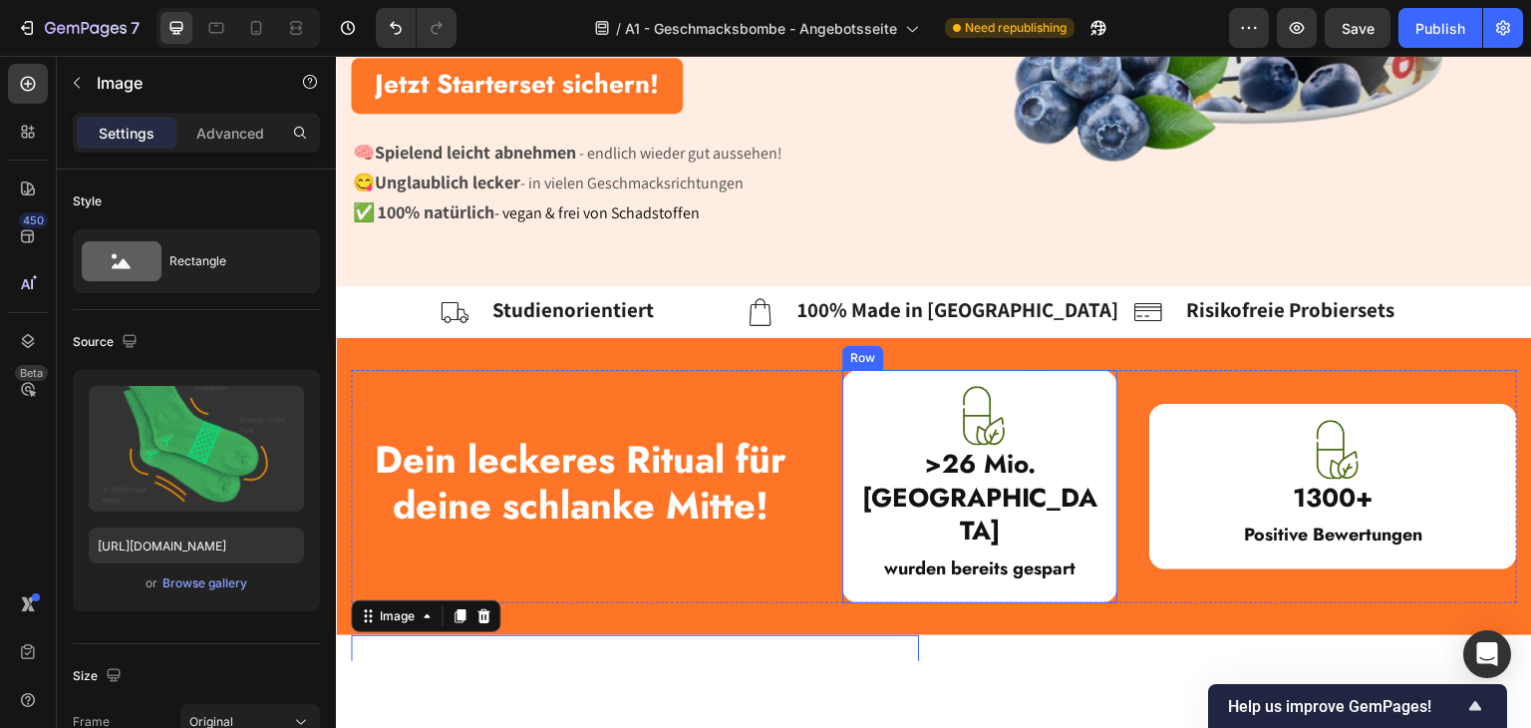
click at [847, 409] on div "Image >26 Mio. Kalorien Heading wurden bereits gespart Text Block Row" at bounding box center [980, 485] width 276 height 233
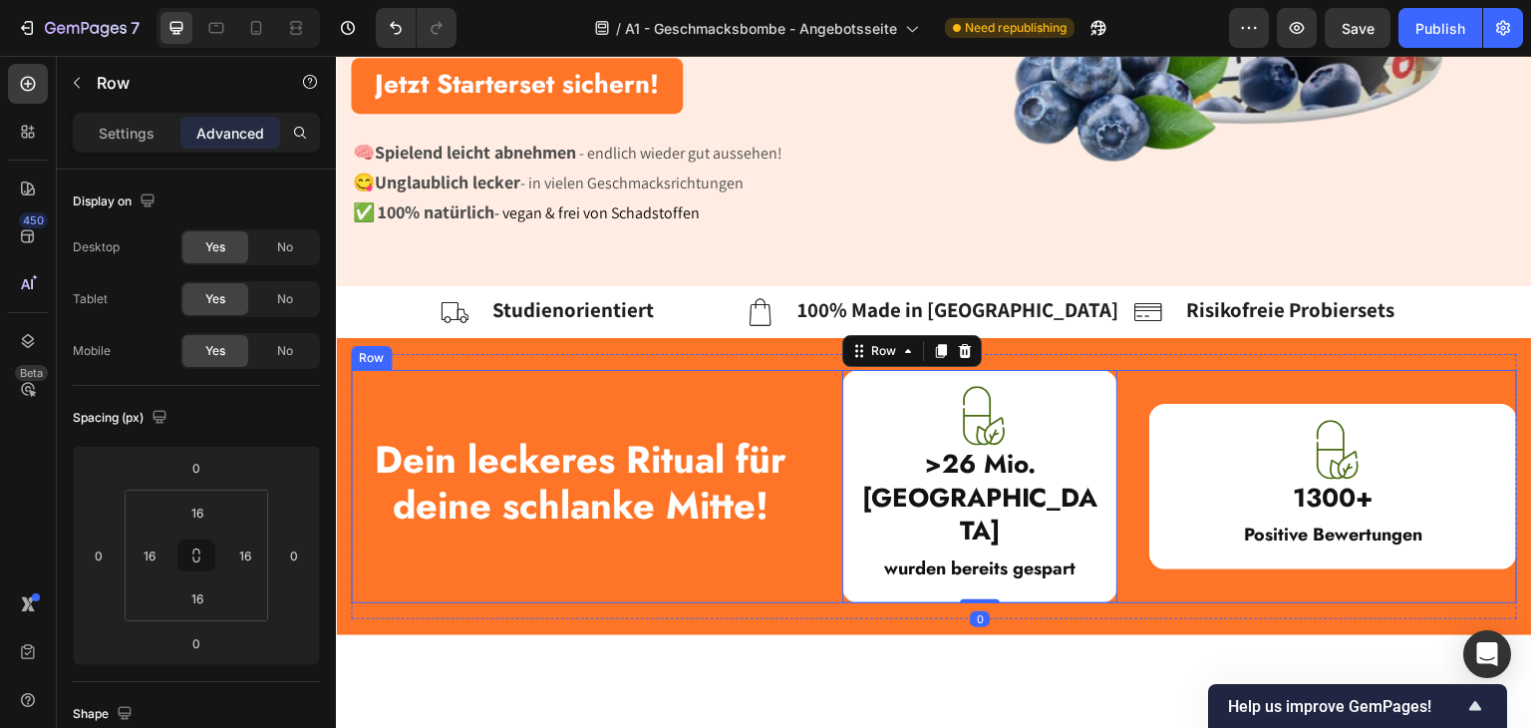
click at [561, 452] on strong "Dein leckeres Ritual für deine schlanke Mitte!" at bounding box center [581, 481] width 412 height 101
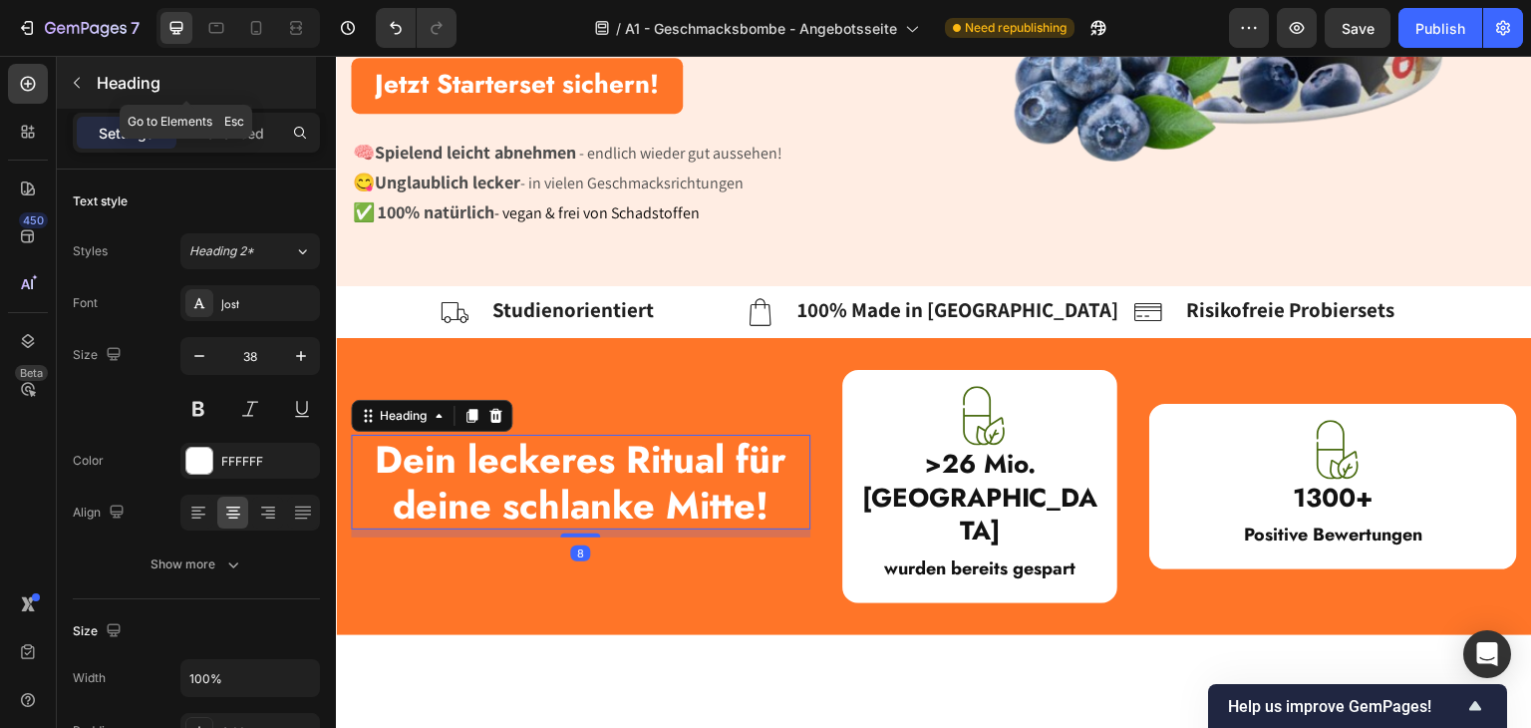
click at [114, 75] on p "Heading" at bounding box center [204, 83] width 215 height 24
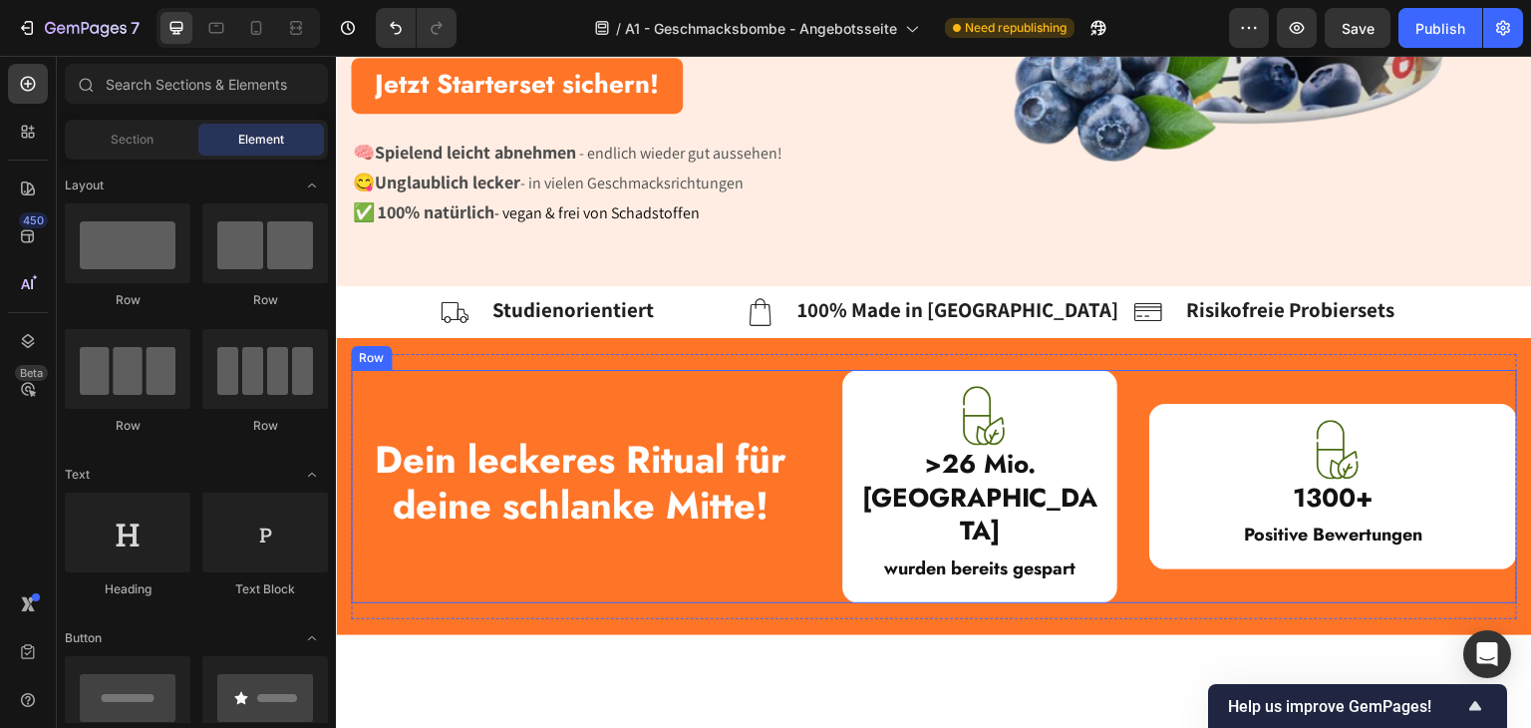
click at [568, 370] on div "Dein leckeres Ritual für deine schlanke Mitte! Heading" at bounding box center [581, 485] width 460 height 233
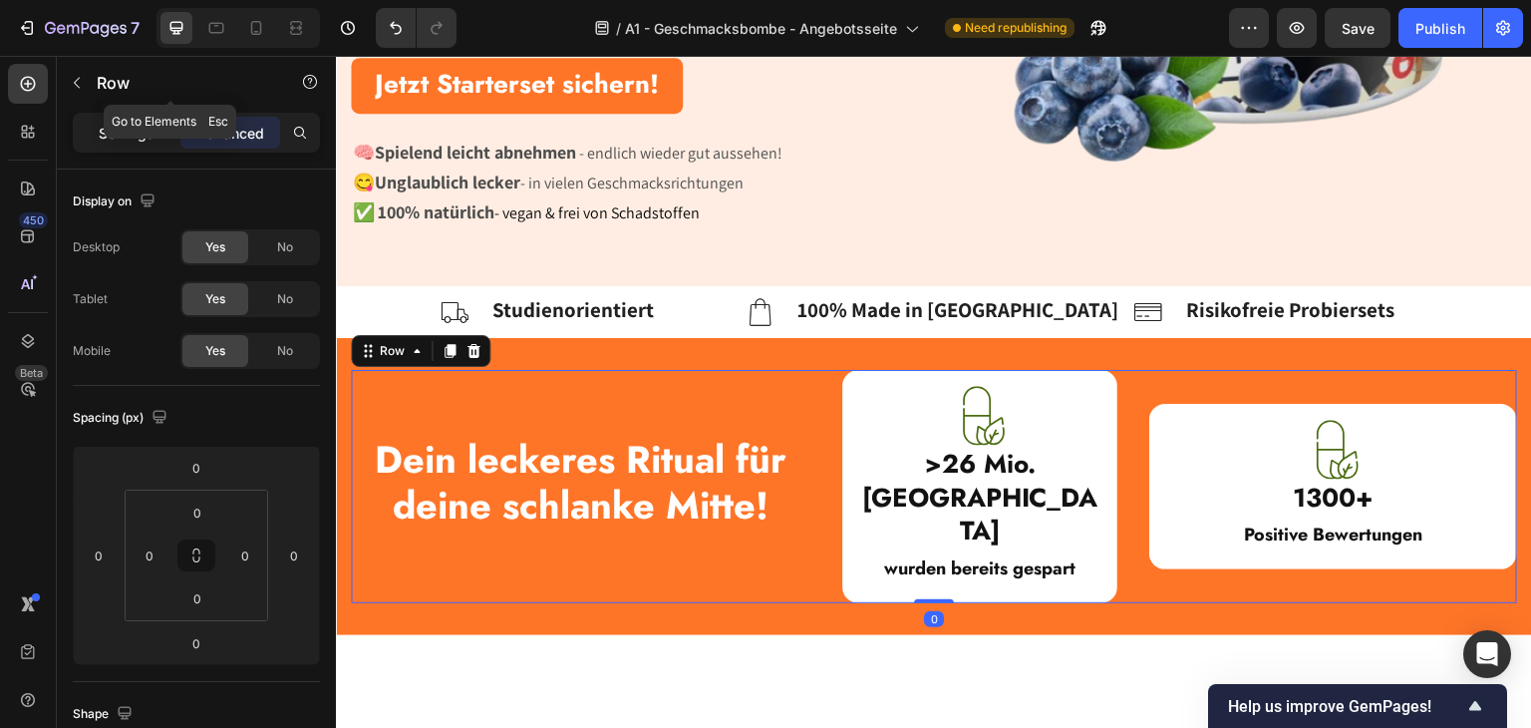
click at [150, 123] on p "Settings" at bounding box center [127, 133] width 56 height 21
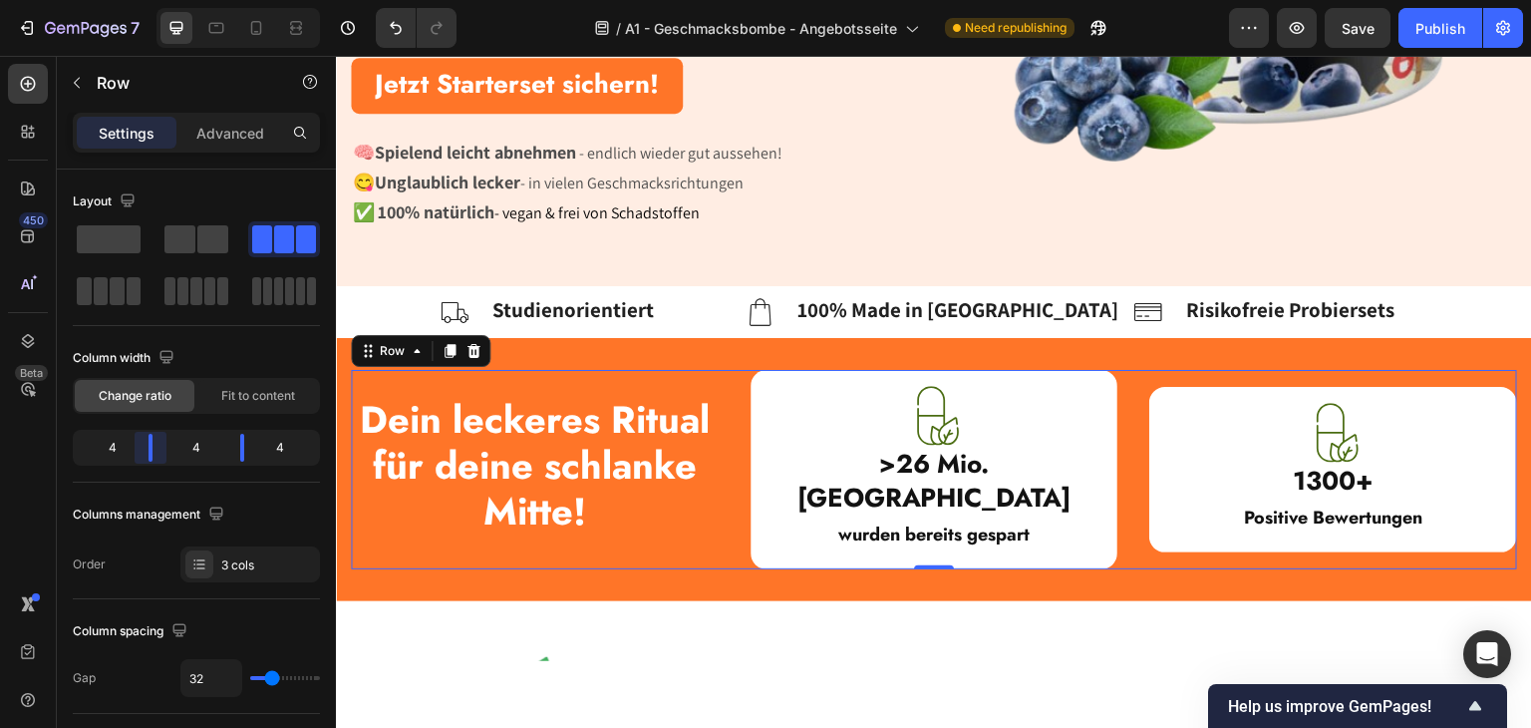
drag, startPoint x: 160, startPoint y: 445, endPoint x: 194, endPoint y: 462, distance: 37.9
click at [149, 0] on body "7 Version history / A1 - Geschmacksbombe - Angebotsseite Need republishing Prev…" at bounding box center [765, 0] width 1531 height 0
click at [875, 520] on strong "wurden bereits gespart" at bounding box center [933, 533] width 191 height 26
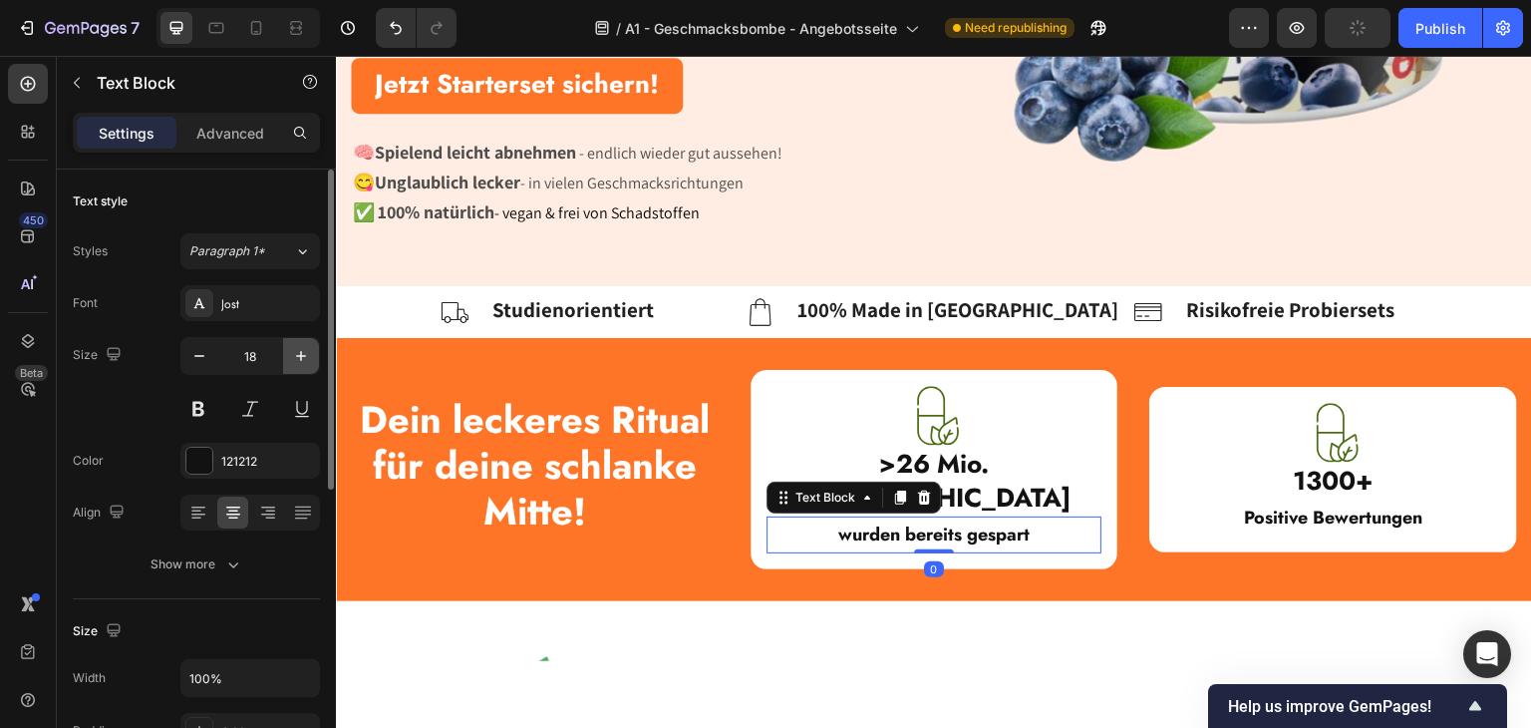
click at [308, 359] on icon "button" at bounding box center [301, 356] width 20 height 20
drag, startPoint x: 308, startPoint y: 359, endPoint x: 67, endPoint y: 311, distance: 245.9
click at [308, 359] on icon "button" at bounding box center [301, 356] width 20 height 20
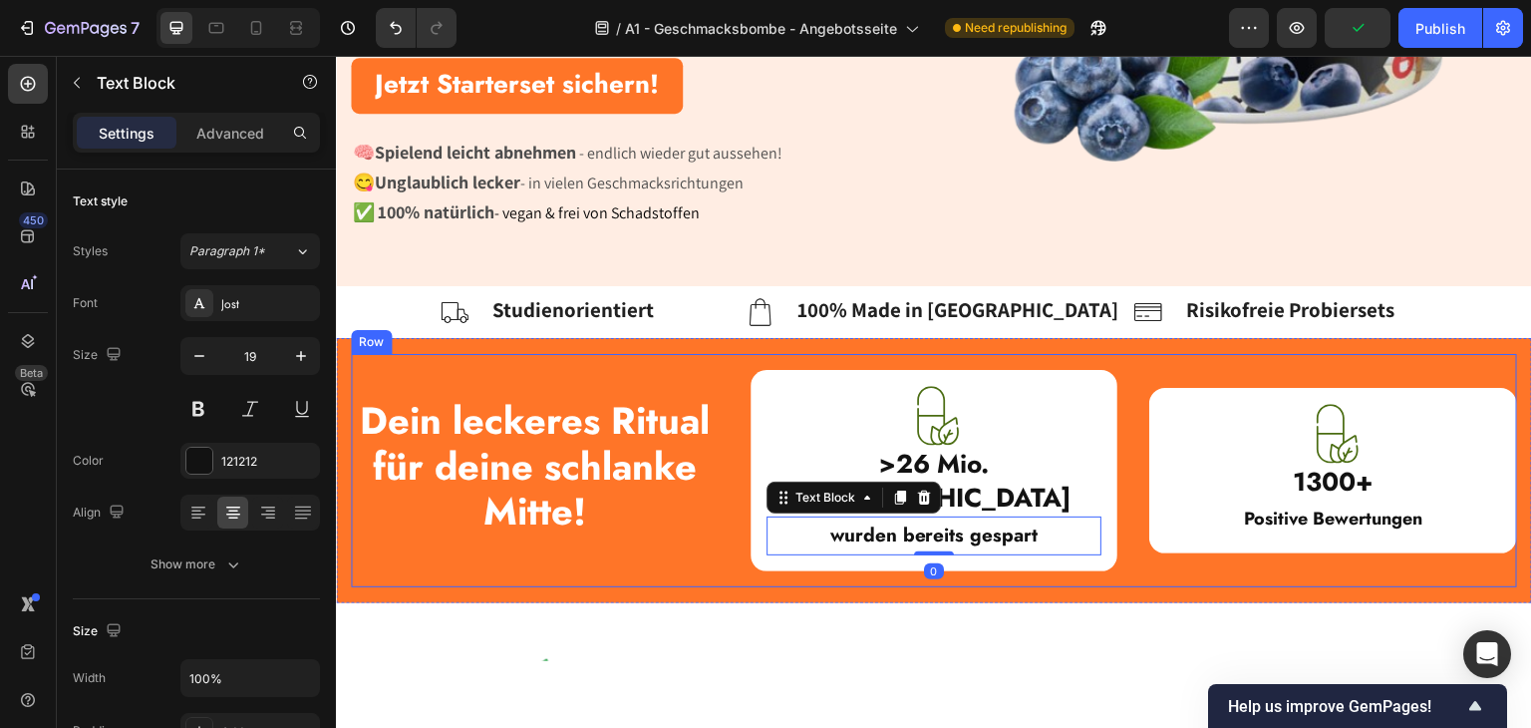
type input "20"
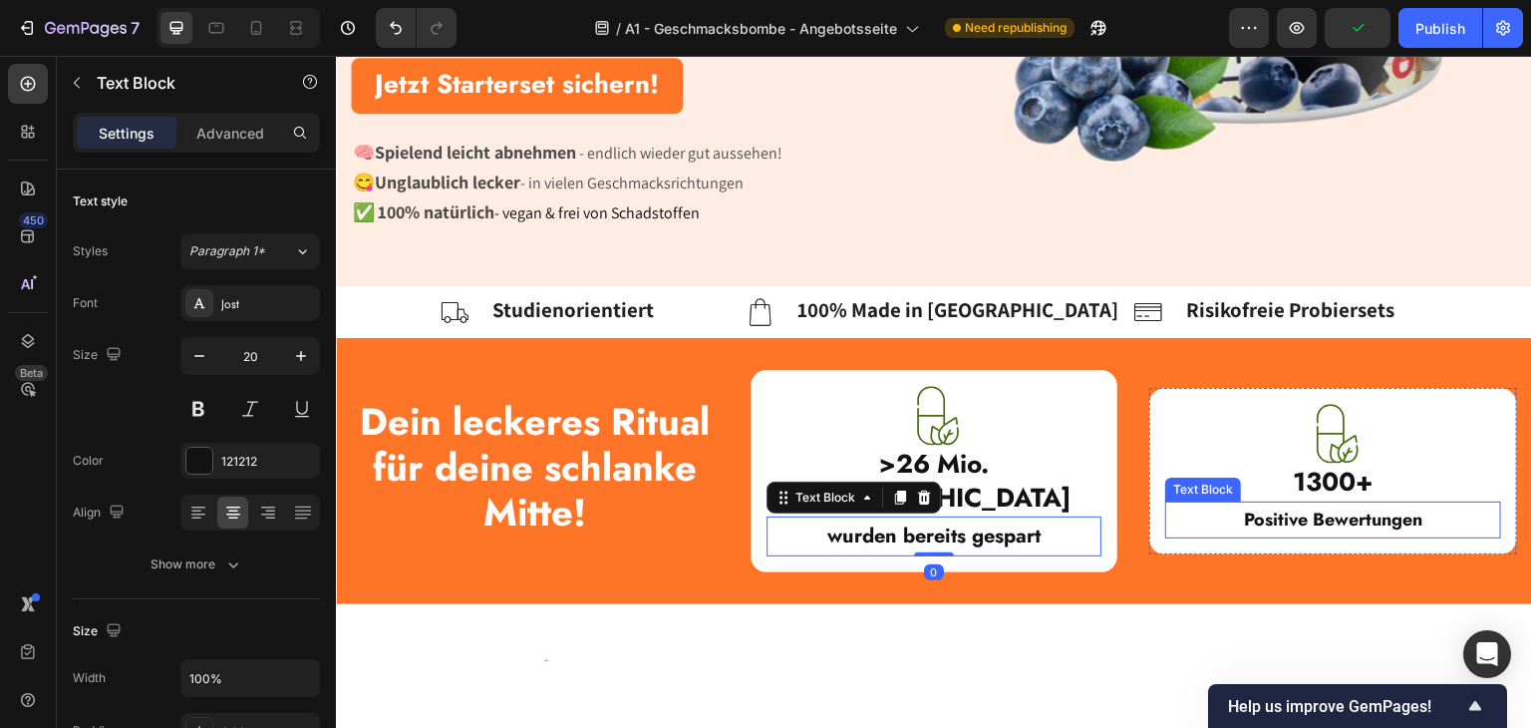
click at [1266, 505] on strong "Positive Bewertungen" at bounding box center [1333, 518] width 178 height 26
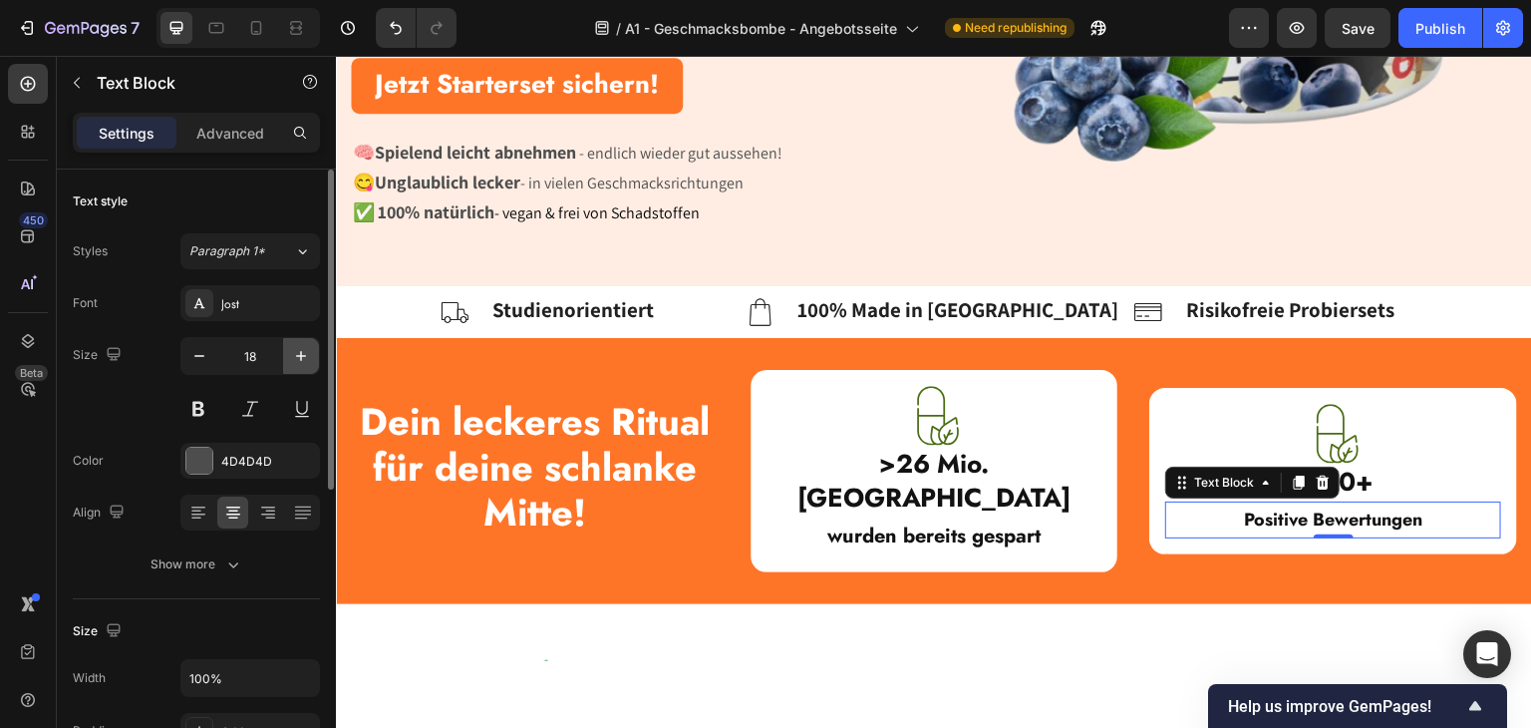
click at [300, 359] on icon "button" at bounding box center [301, 356] width 10 height 10
type input "20"
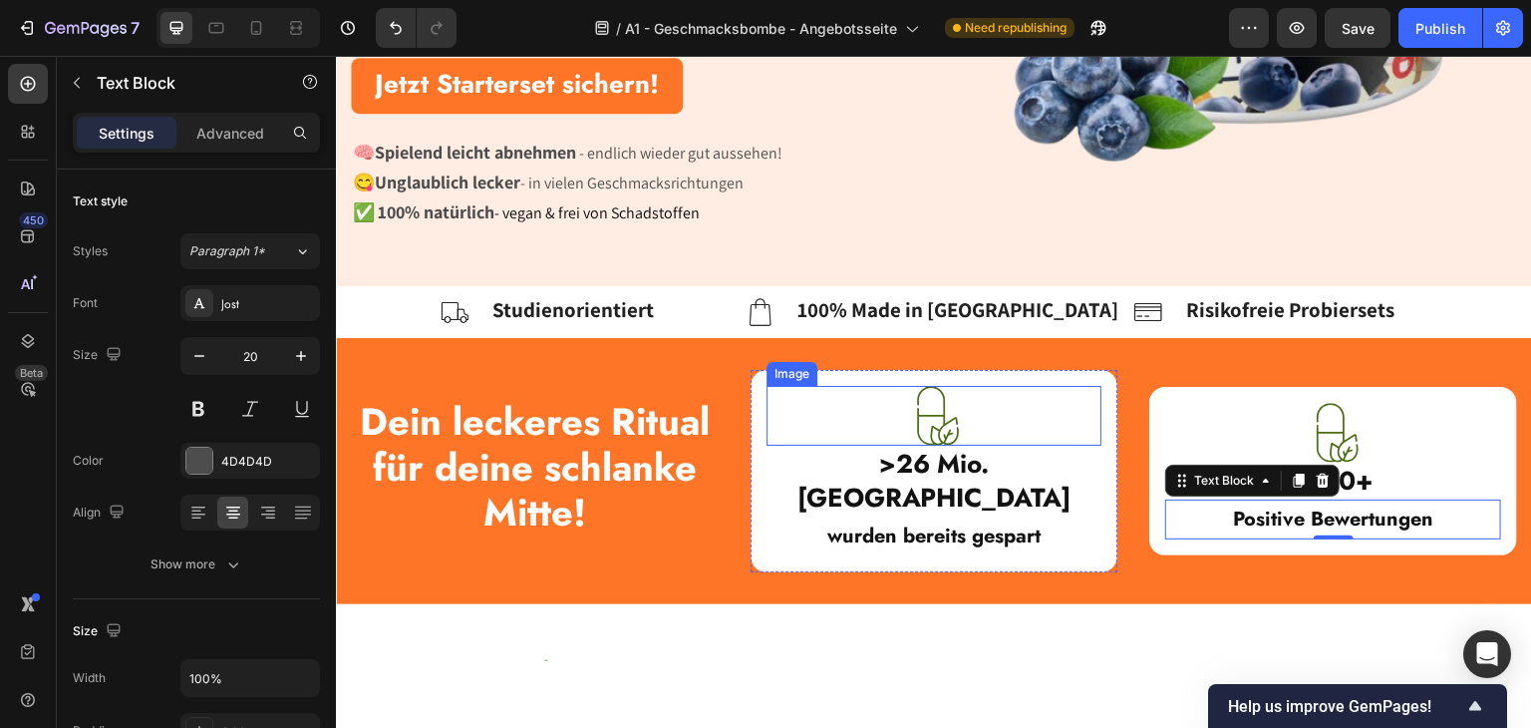
click at [936, 406] on img at bounding box center [934, 415] width 60 height 60
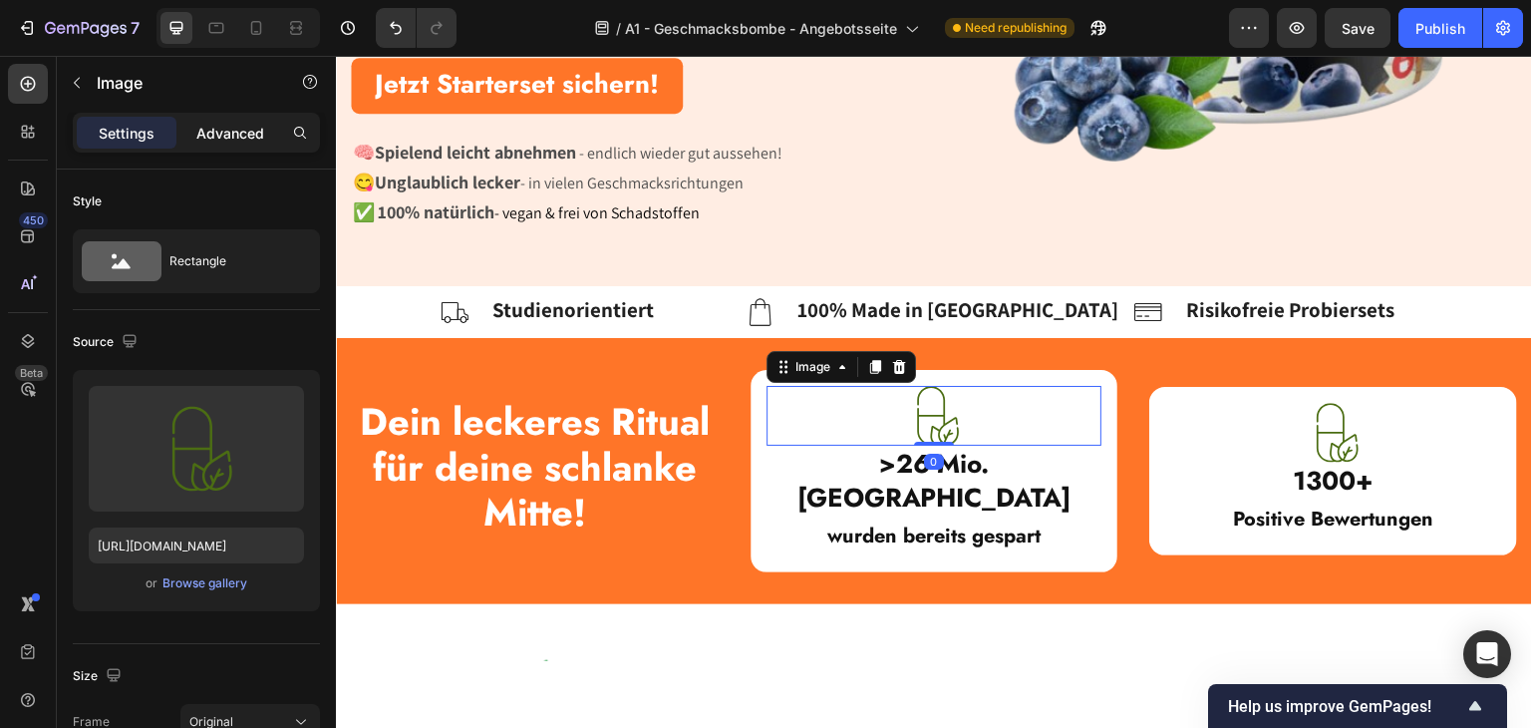
click at [193, 144] on div "Advanced" at bounding box center [230, 133] width 100 height 32
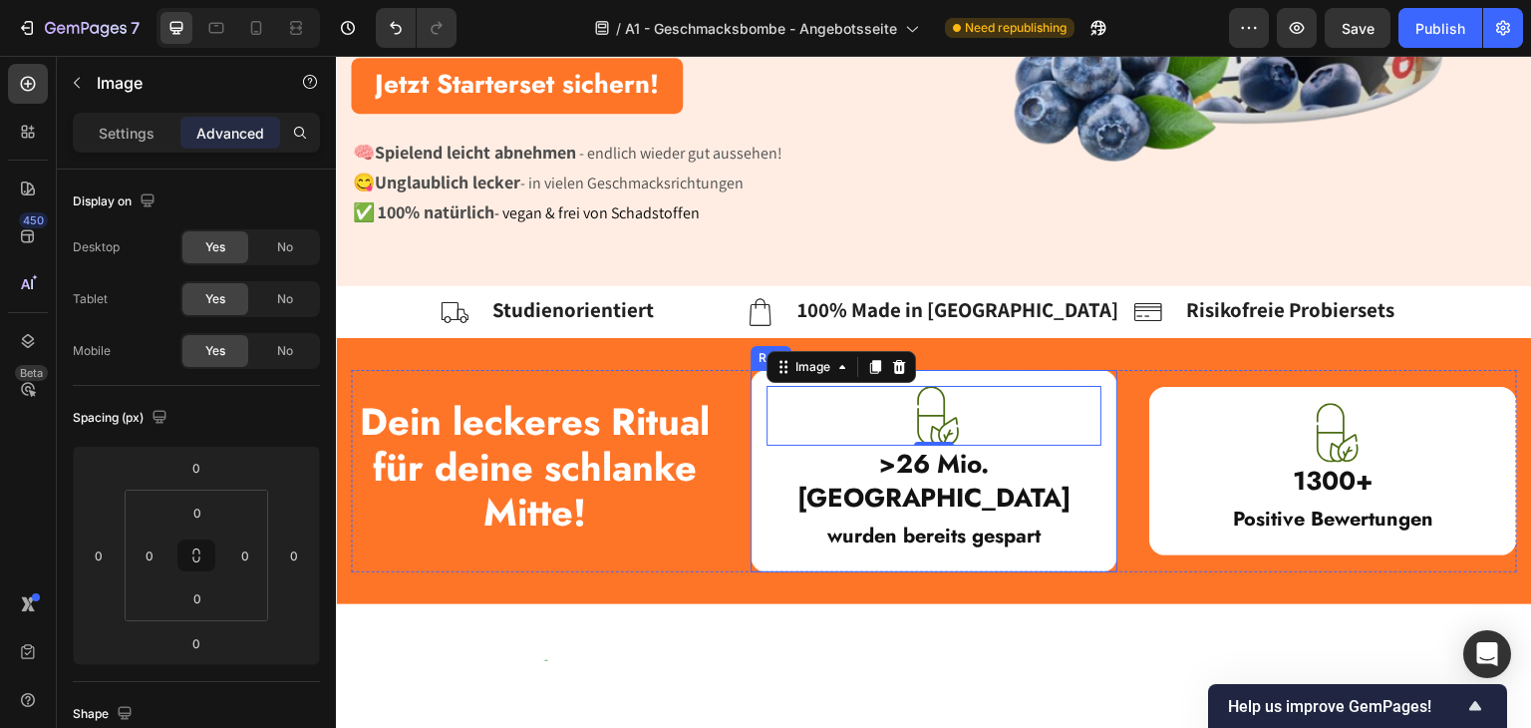
click at [757, 405] on div "Image 0 >26 Mio. Kalorien Heading wurden bereits gespart Text Block Row" at bounding box center [935, 470] width 368 height 203
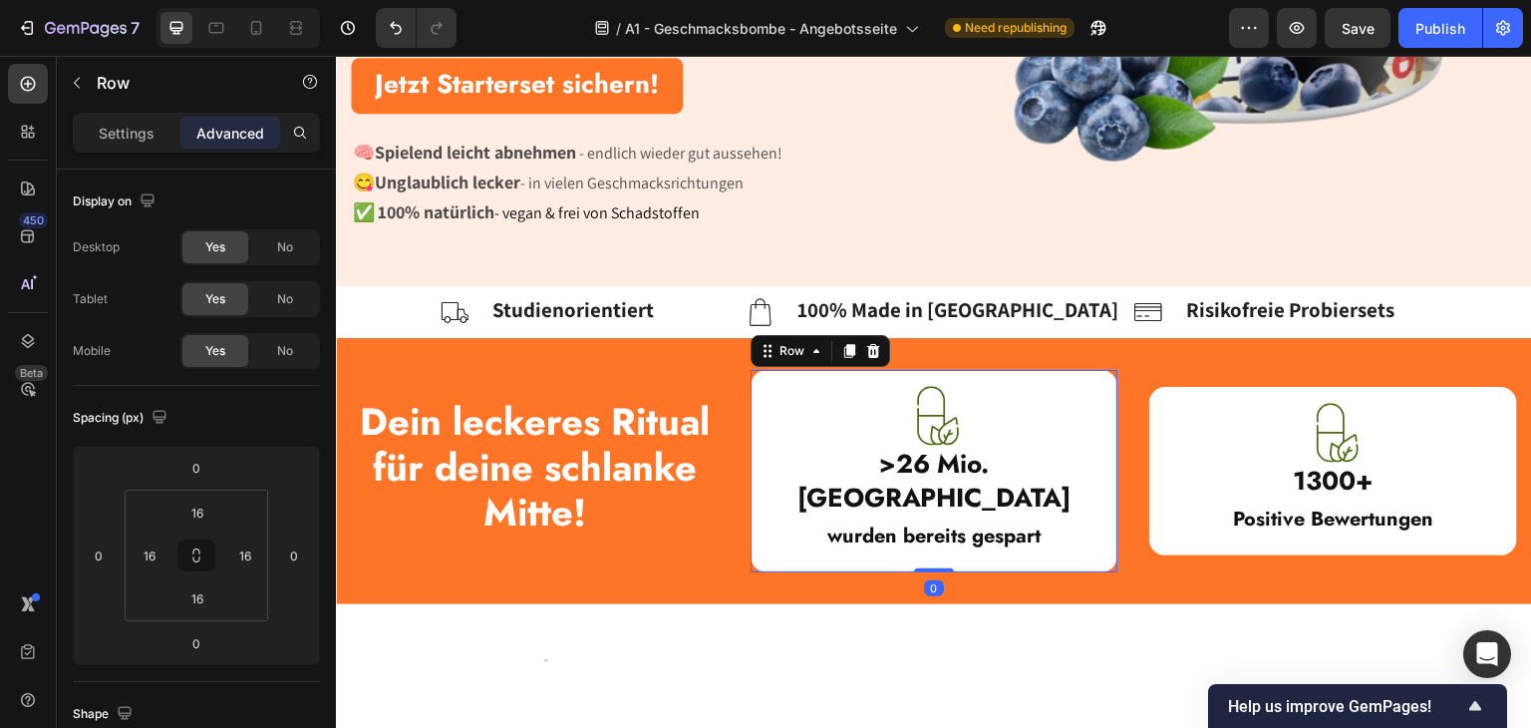
click at [756, 408] on div "Image >26 Mio. Kalorien Heading wurden bereits gespart Text Block Row 0" at bounding box center [935, 470] width 368 height 203
click at [195, 519] on input "16" at bounding box center [197, 512] width 40 height 30
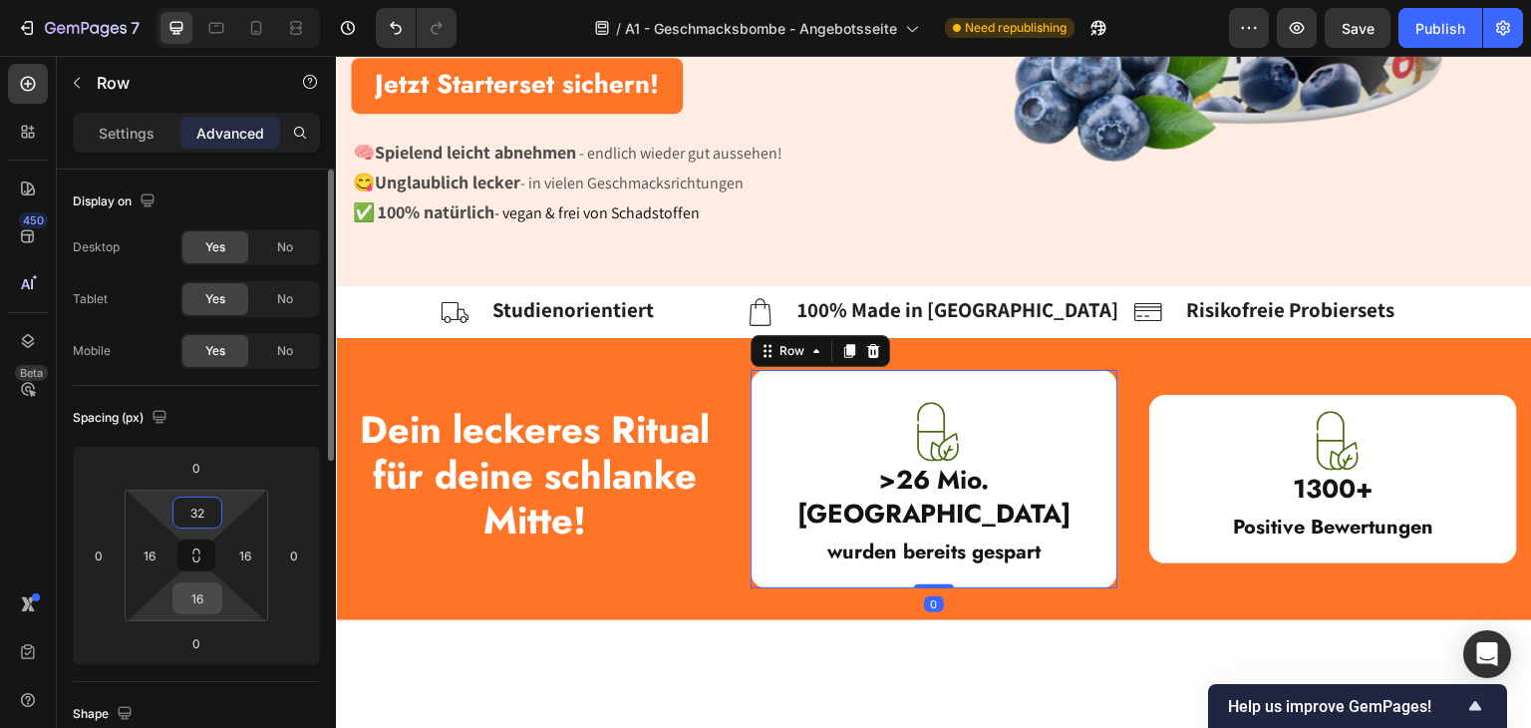
type input "32"
click at [191, 591] on input "16" at bounding box center [197, 598] width 40 height 30
type input "32"
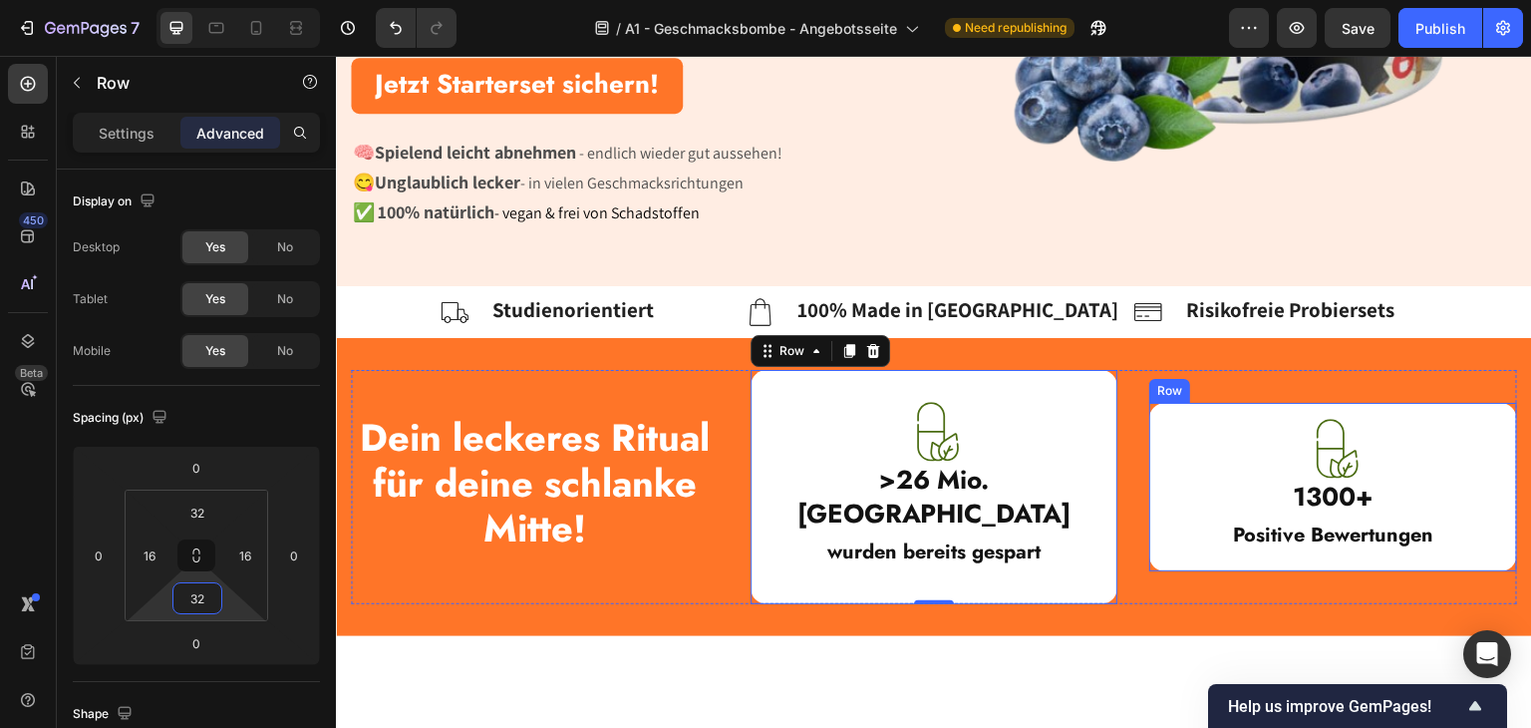
click at [1151, 430] on div "Image 1300+ Heading Positive Bewertungen Text Block Row" at bounding box center [1333, 486] width 368 height 169
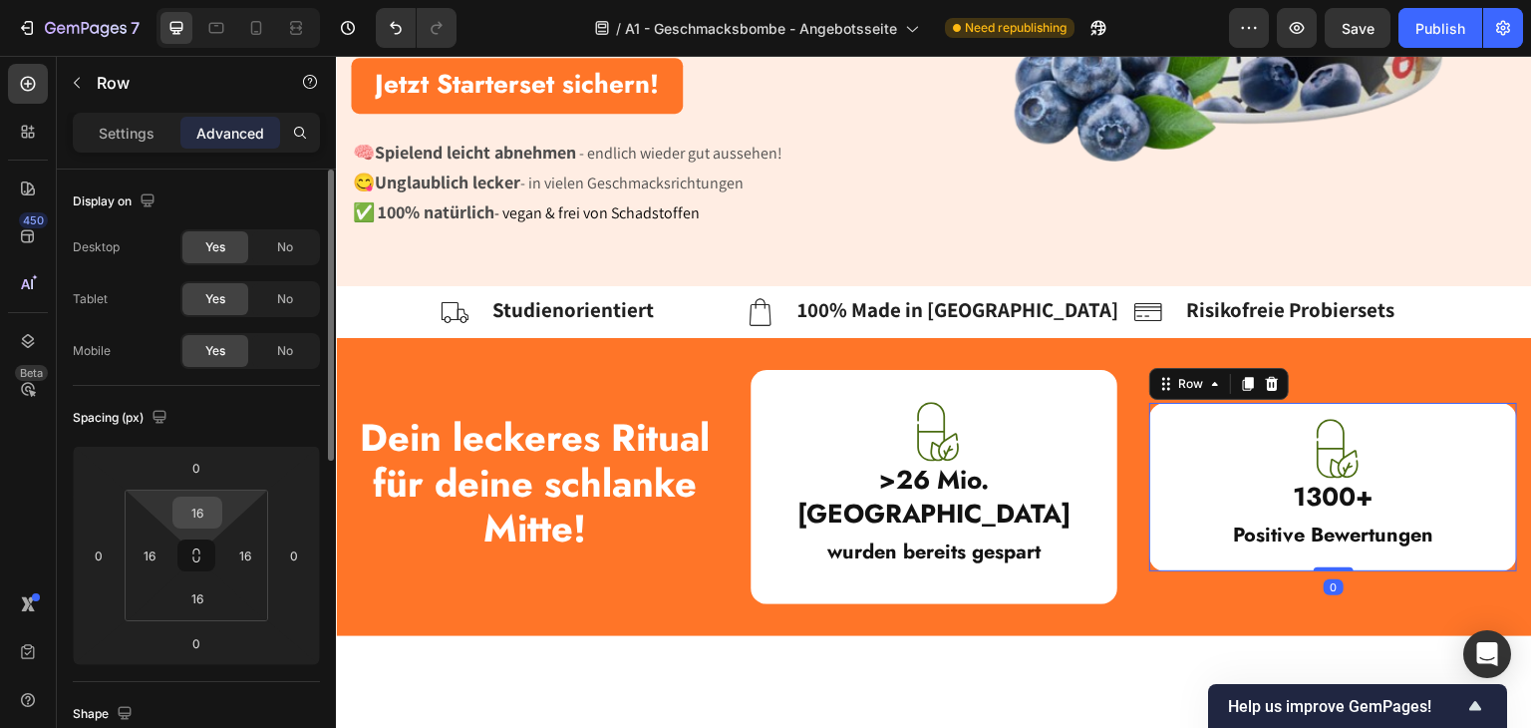
click at [221, 0] on html "7 Version history / A1 - Geschmacksbombe - Angebotsseite Need republishing Prev…" at bounding box center [765, 0] width 1531 height 0
click at [200, 505] on input "16" at bounding box center [197, 512] width 40 height 30
type input "1"
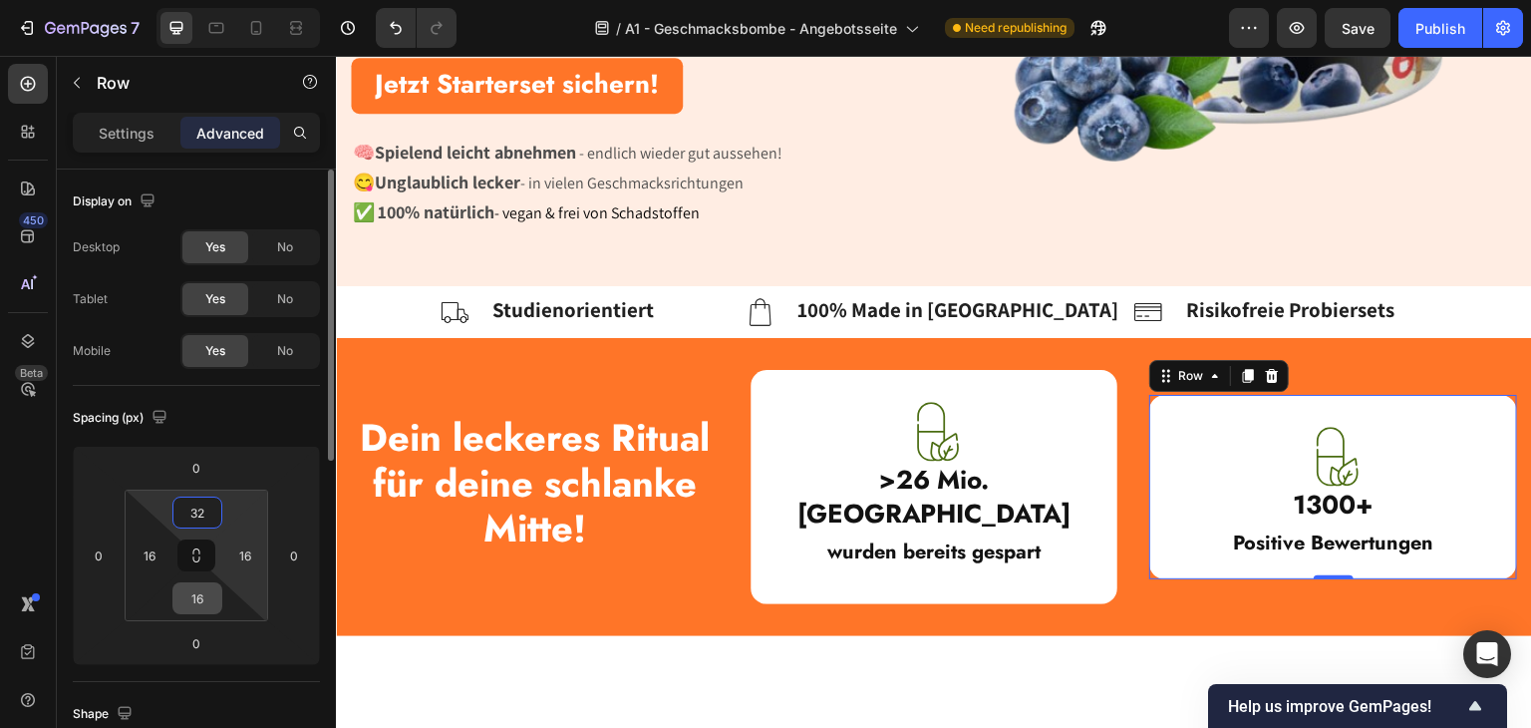
type input "32"
drag, startPoint x: 206, startPoint y: 584, endPoint x: 237, endPoint y: 585, distance: 30.9
click at [205, 585] on input "16" at bounding box center [197, 598] width 40 height 30
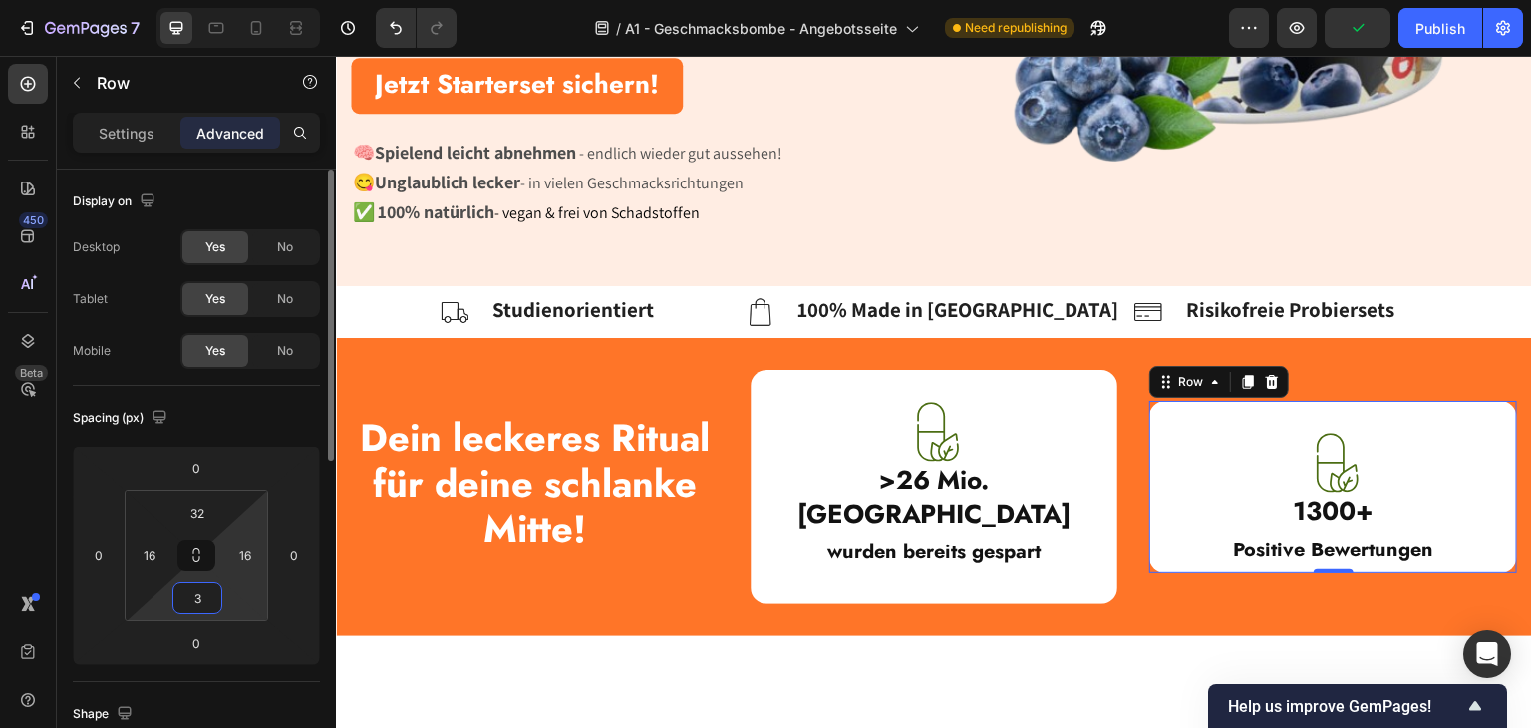
type input "32"
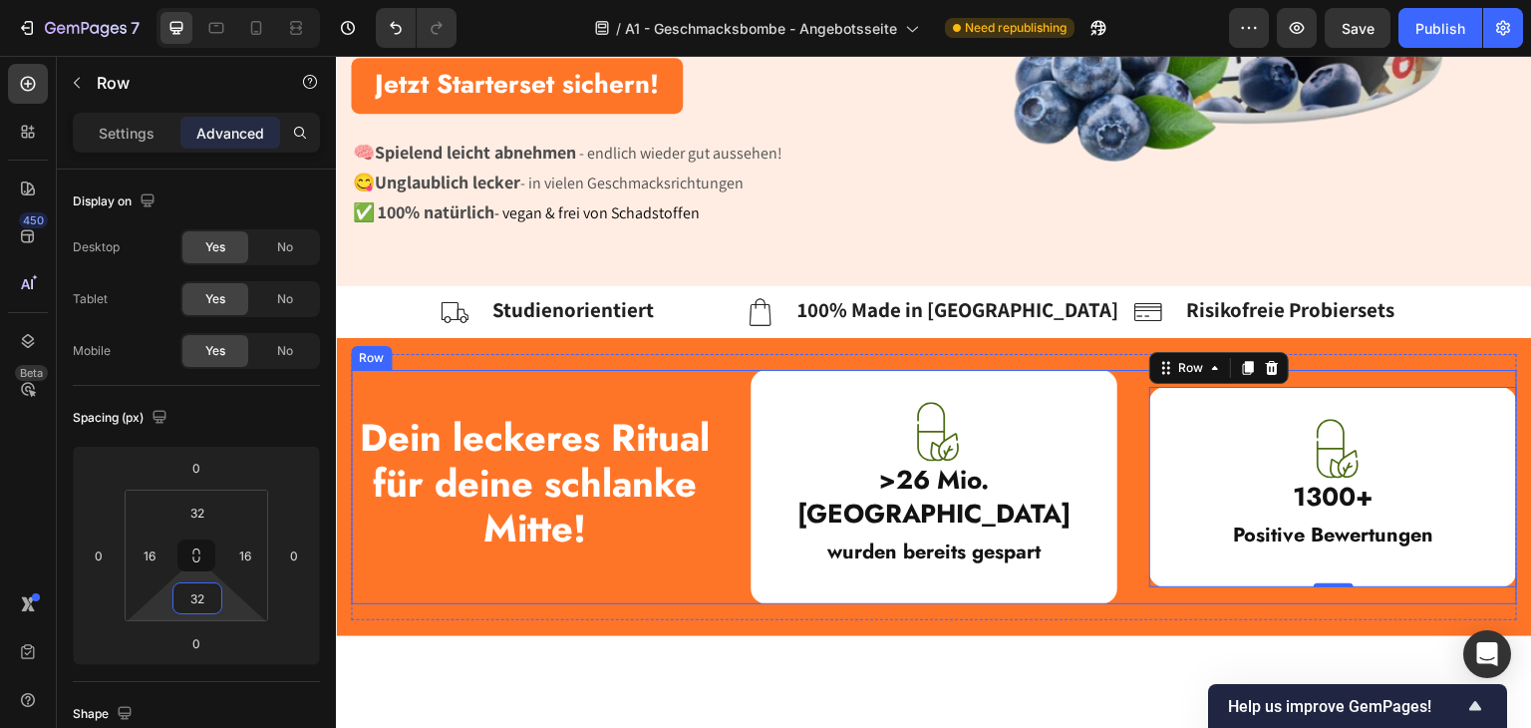
click at [396, 380] on div "Dein leckeres Ritual für deine schlanke Mitte! Heading" at bounding box center [535, 486] width 368 height 235
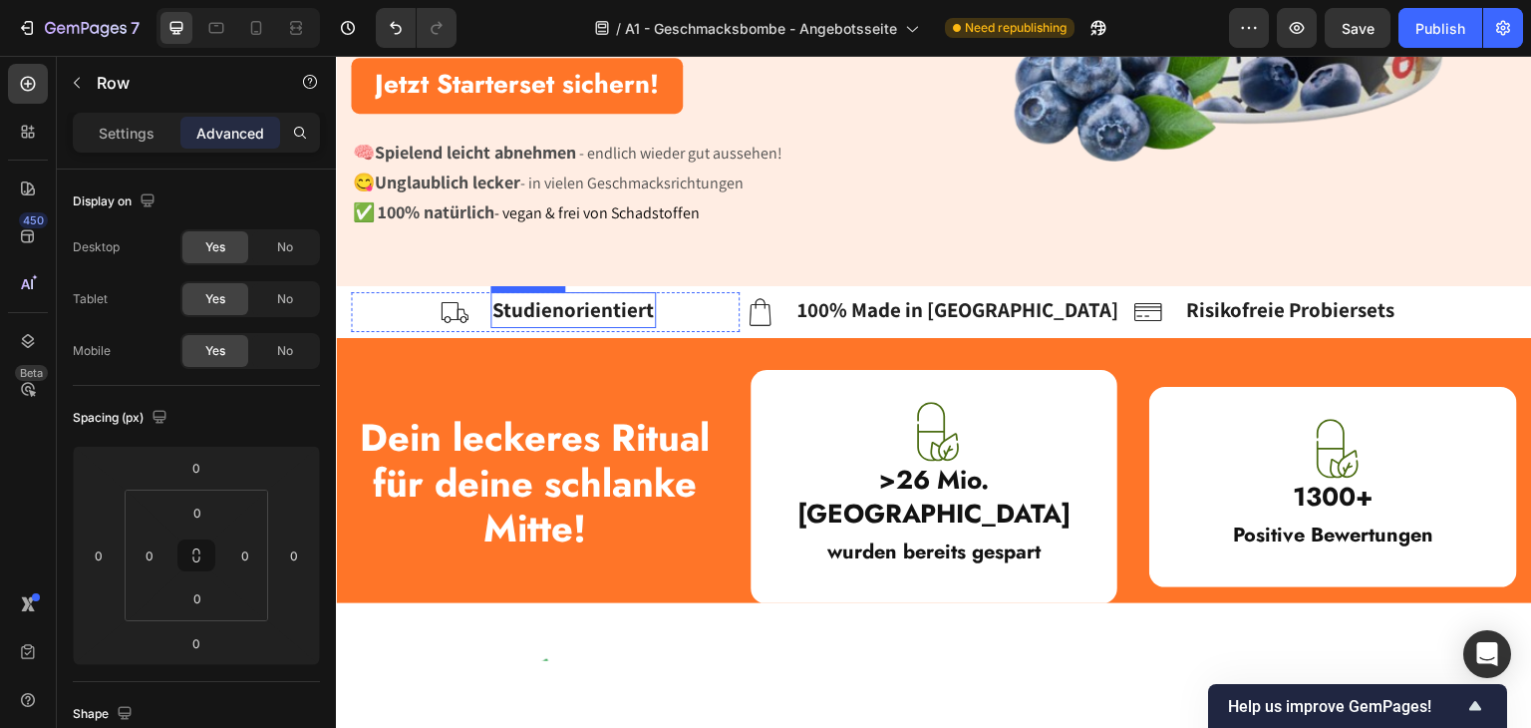
click at [559, 312] on strong "Studienorientiert" at bounding box center [572, 308] width 161 height 27
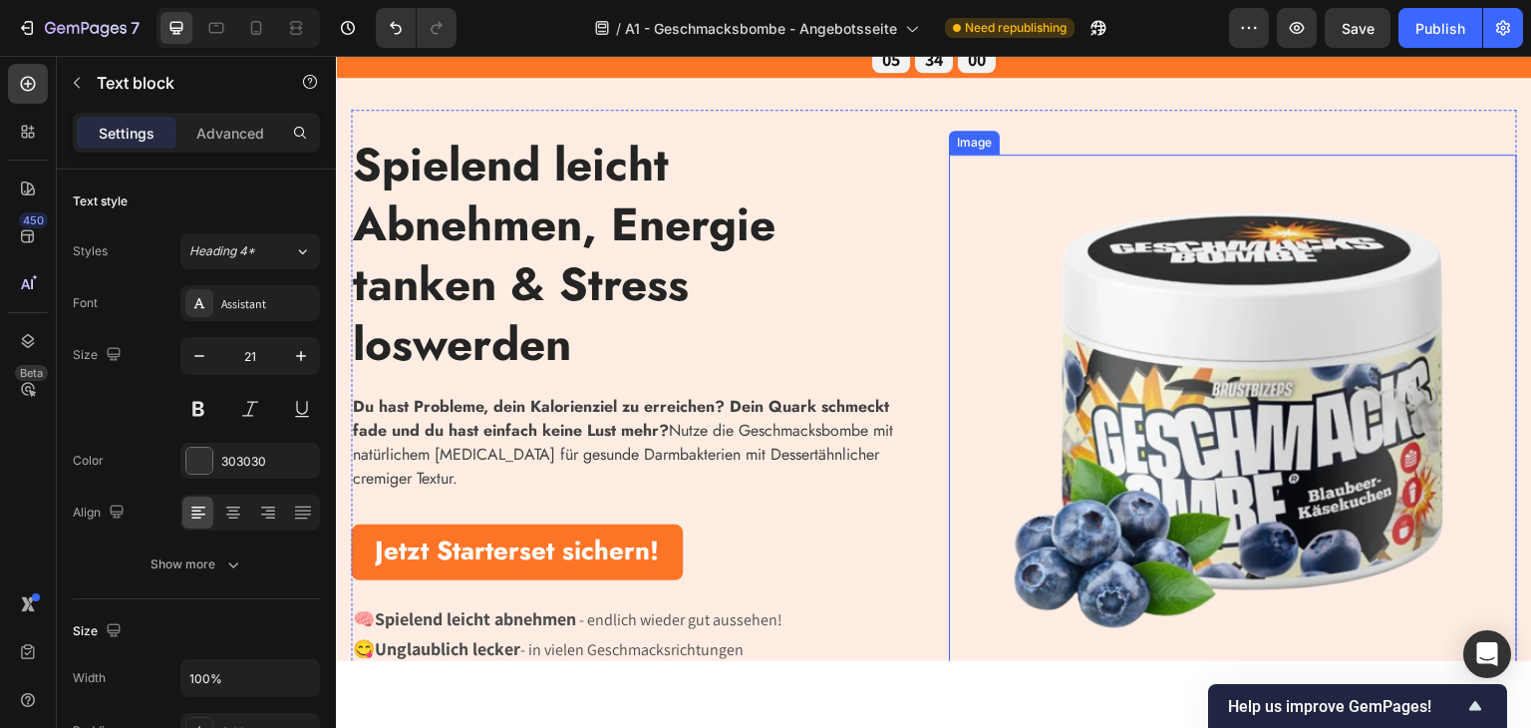
scroll to position [100, 0]
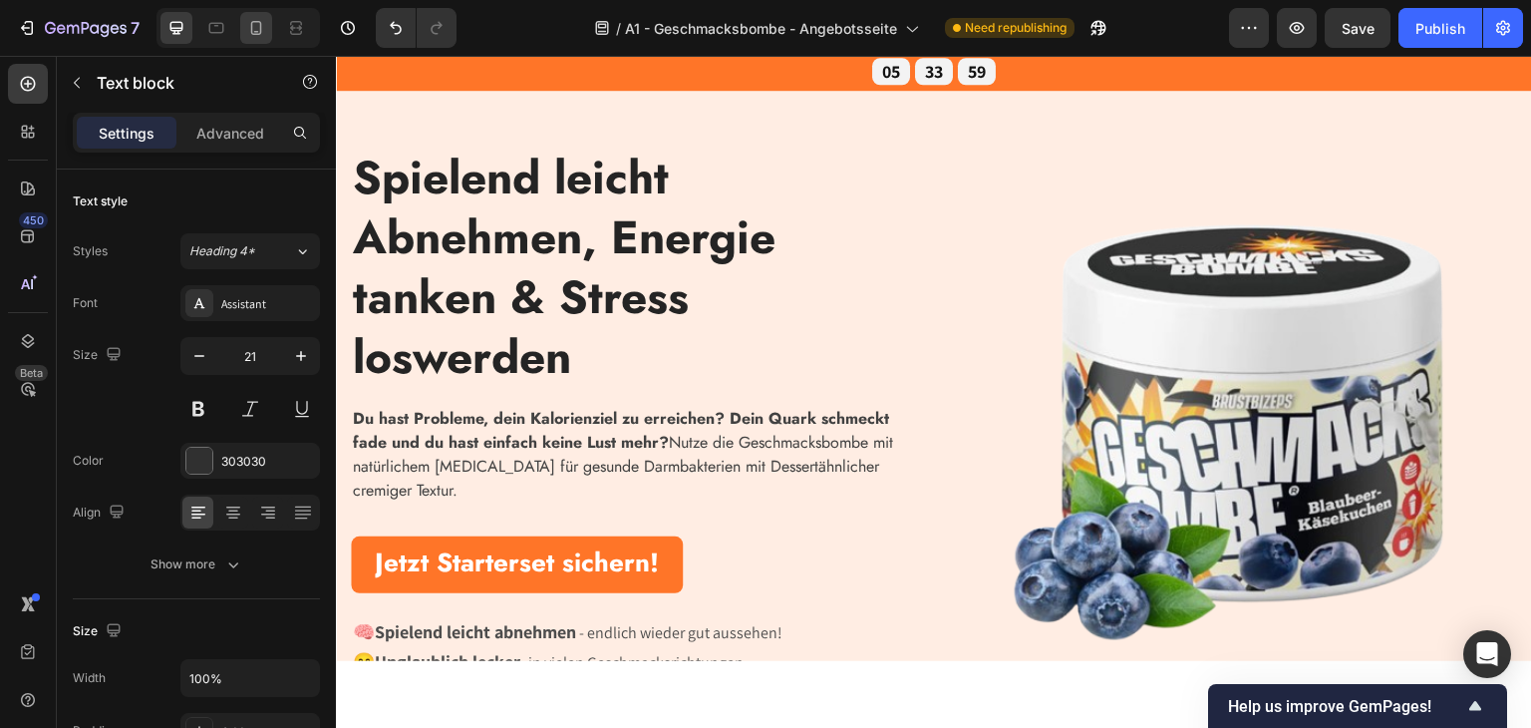
click at [263, 28] on icon at bounding box center [256, 28] width 20 height 20
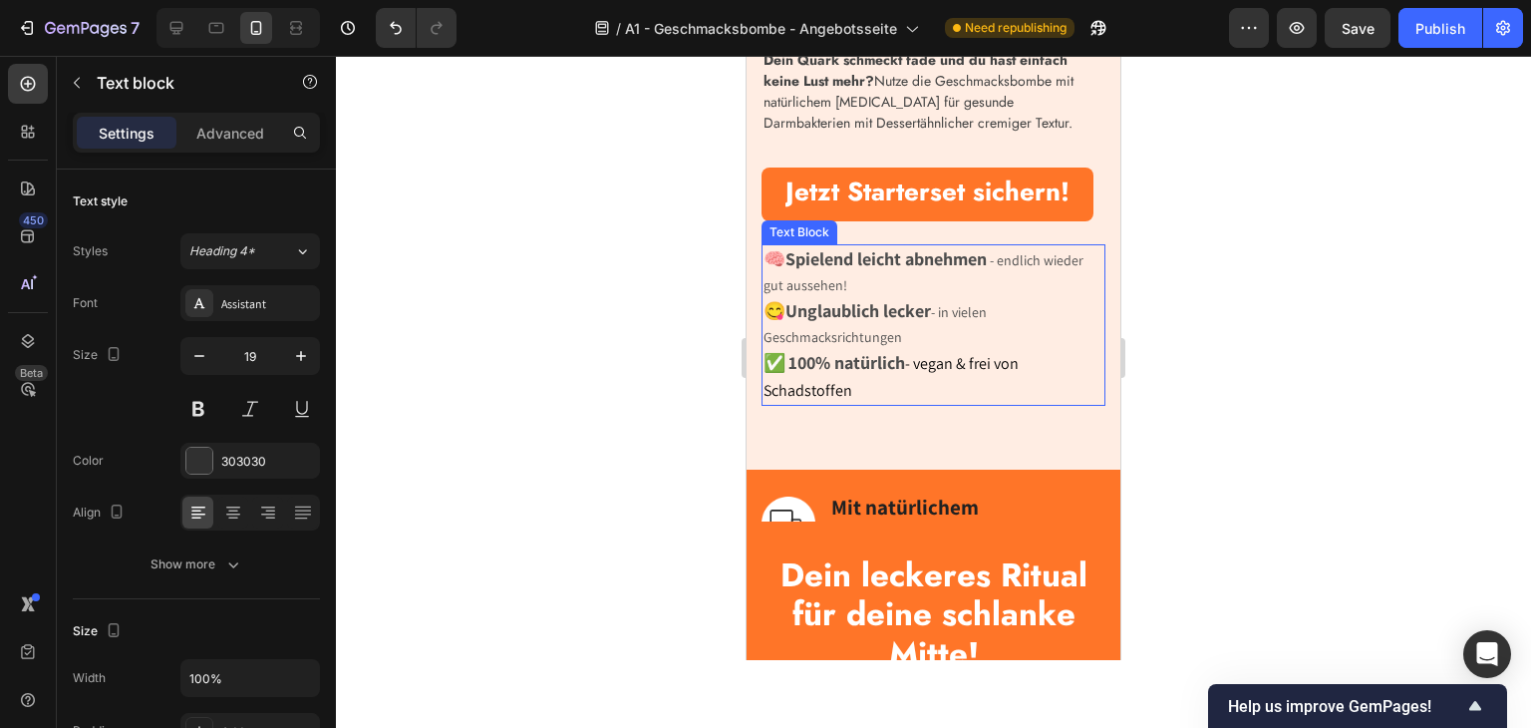
scroll to position [1196, 0]
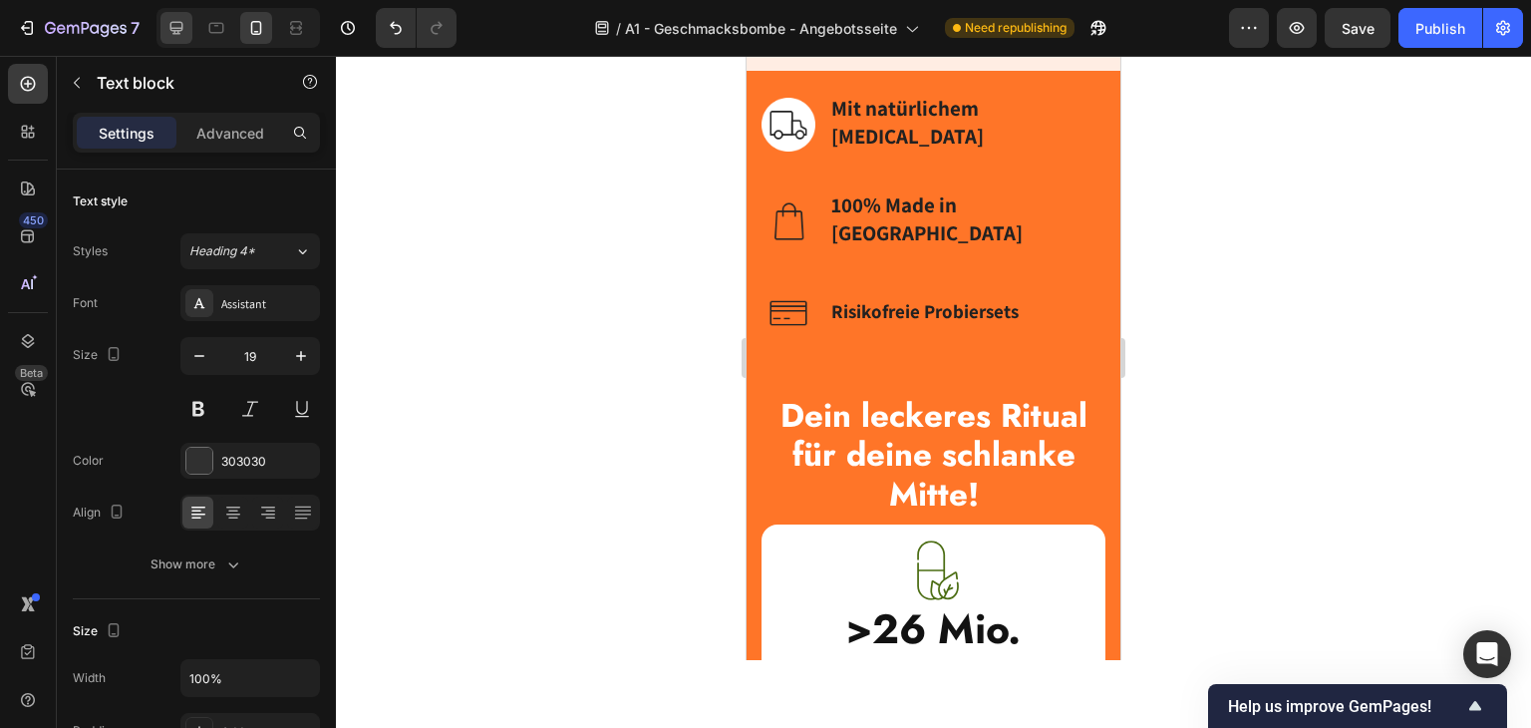
click at [165, 39] on div at bounding box center [176, 28] width 32 height 32
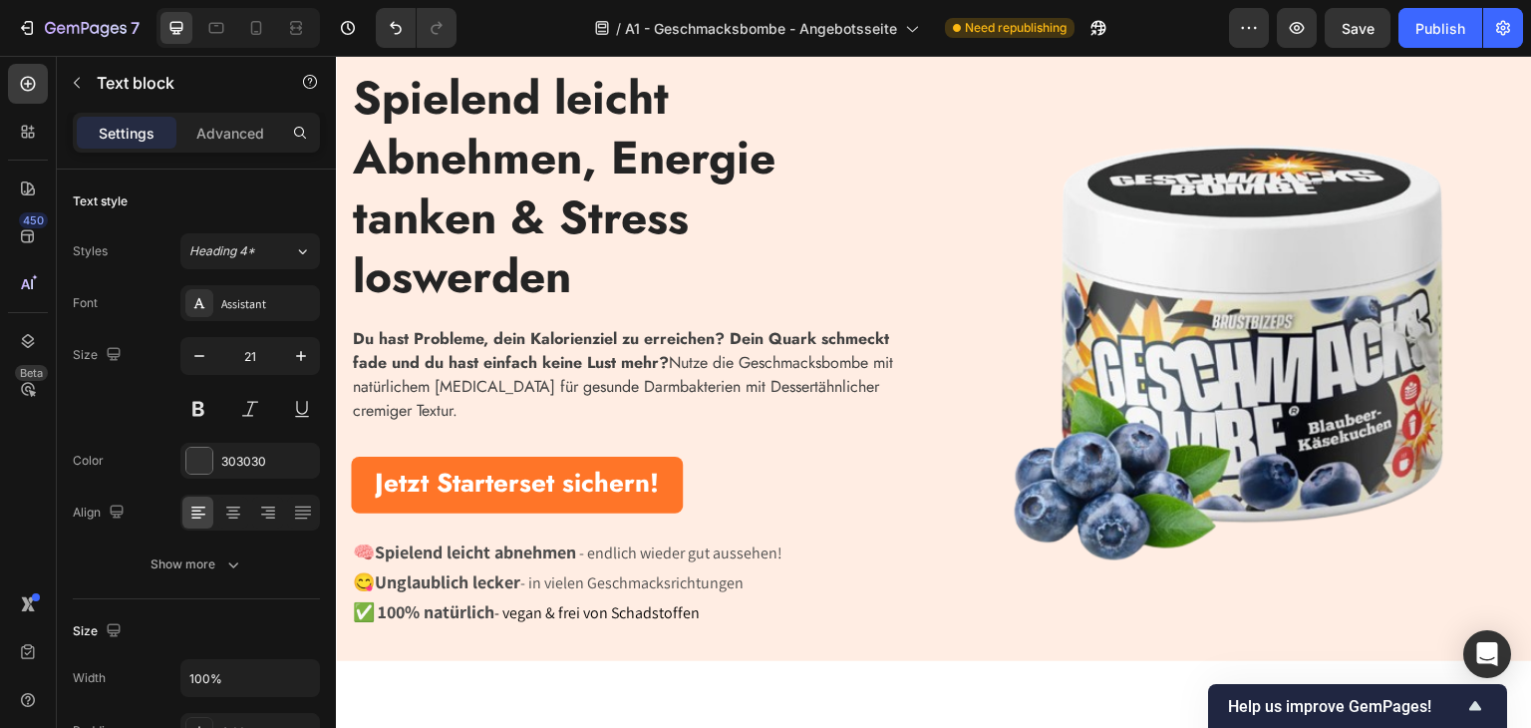
scroll to position [584, 0]
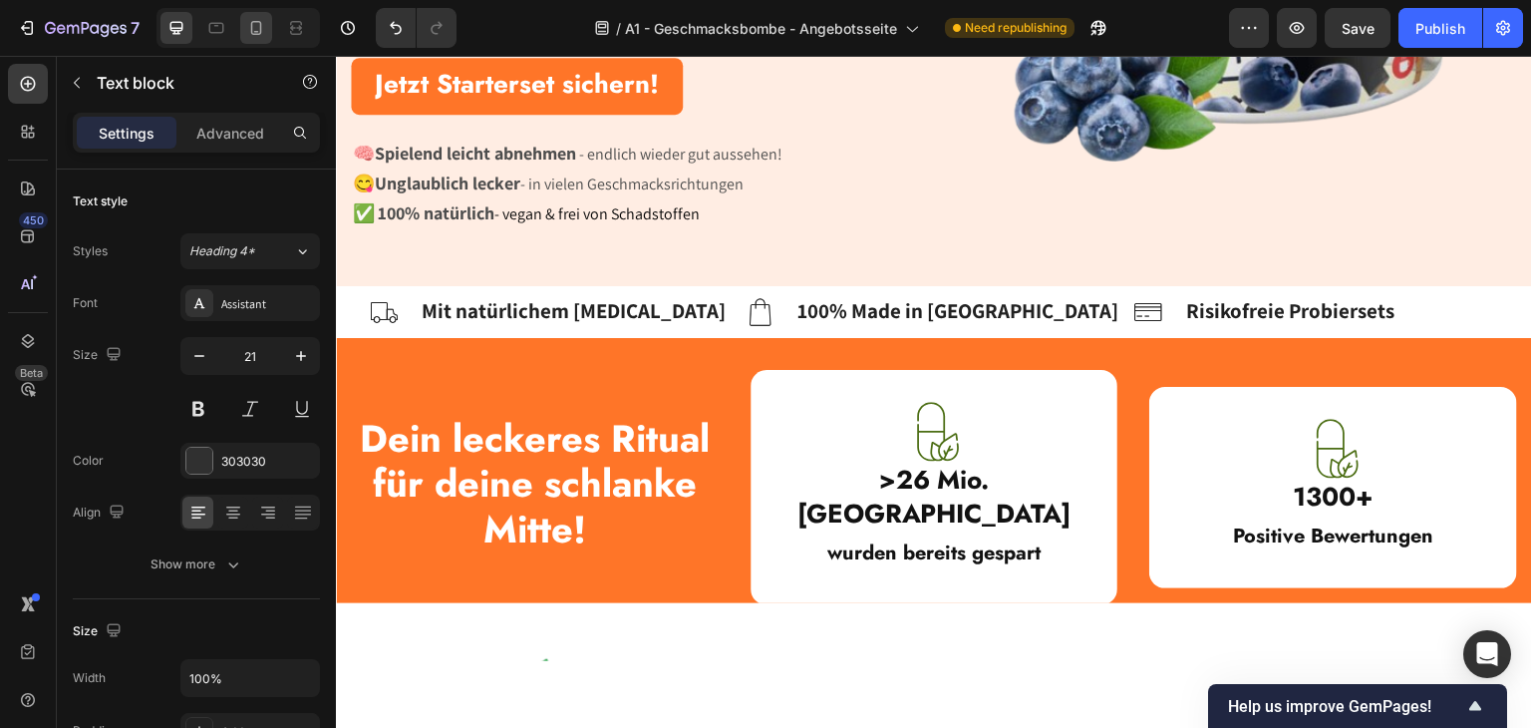
click at [264, 23] on icon at bounding box center [256, 28] width 20 height 20
type input "19"
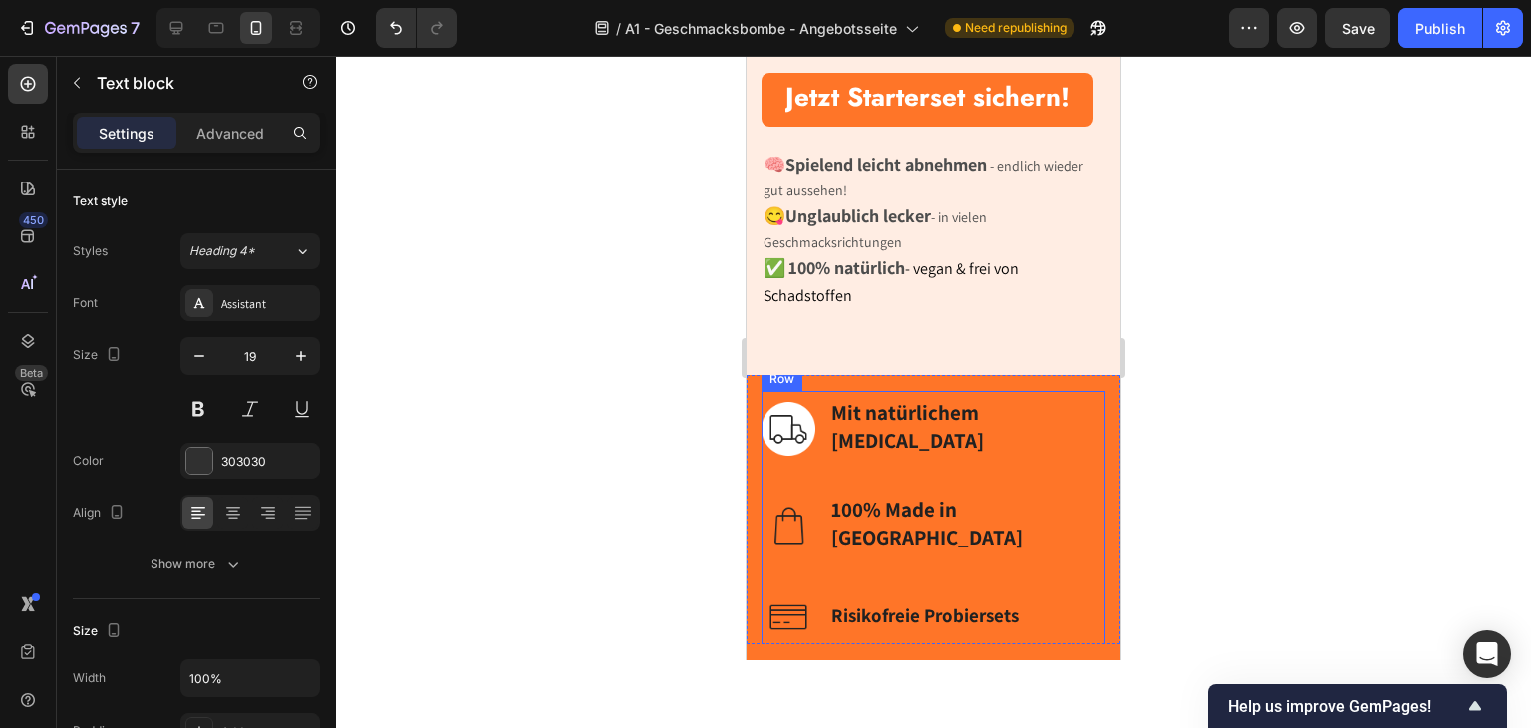
scroll to position [953, 0]
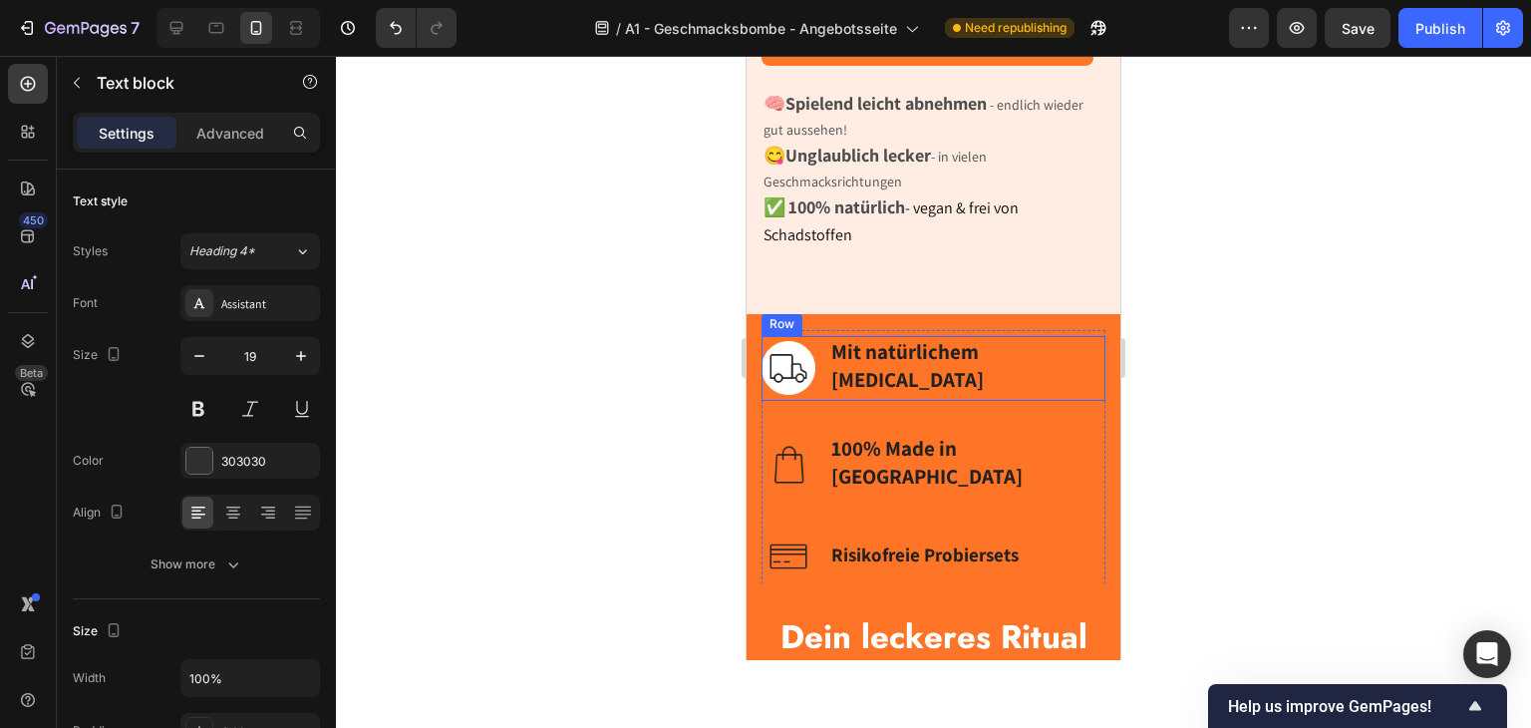
click at [773, 401] on div "Image Mit natürlichem Inulin Text block Row" at bounding box center [934, 368] width 344 height 65
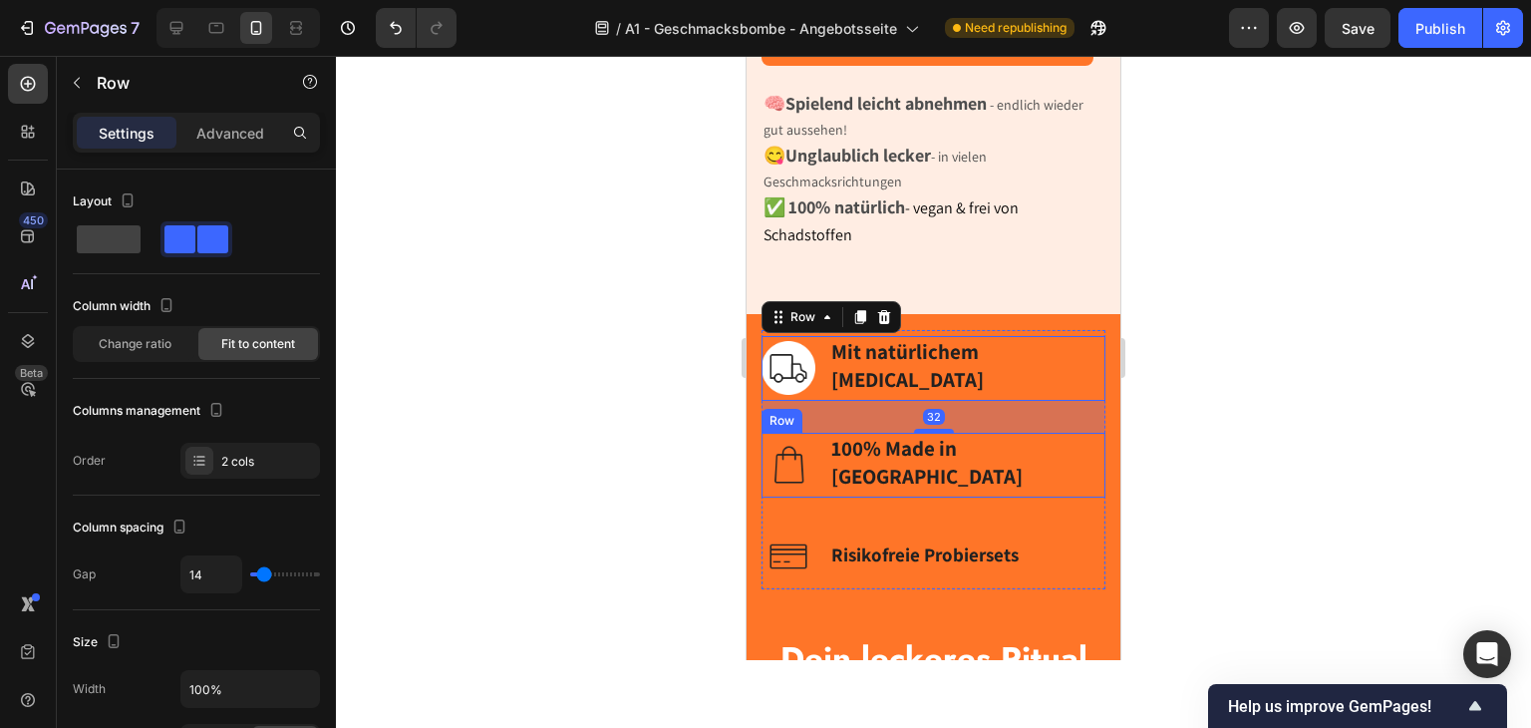
click at [821, 497] on div "Image 100% Made in Germany Text block Row" at bounding box center [934, 465] width 344 height 65
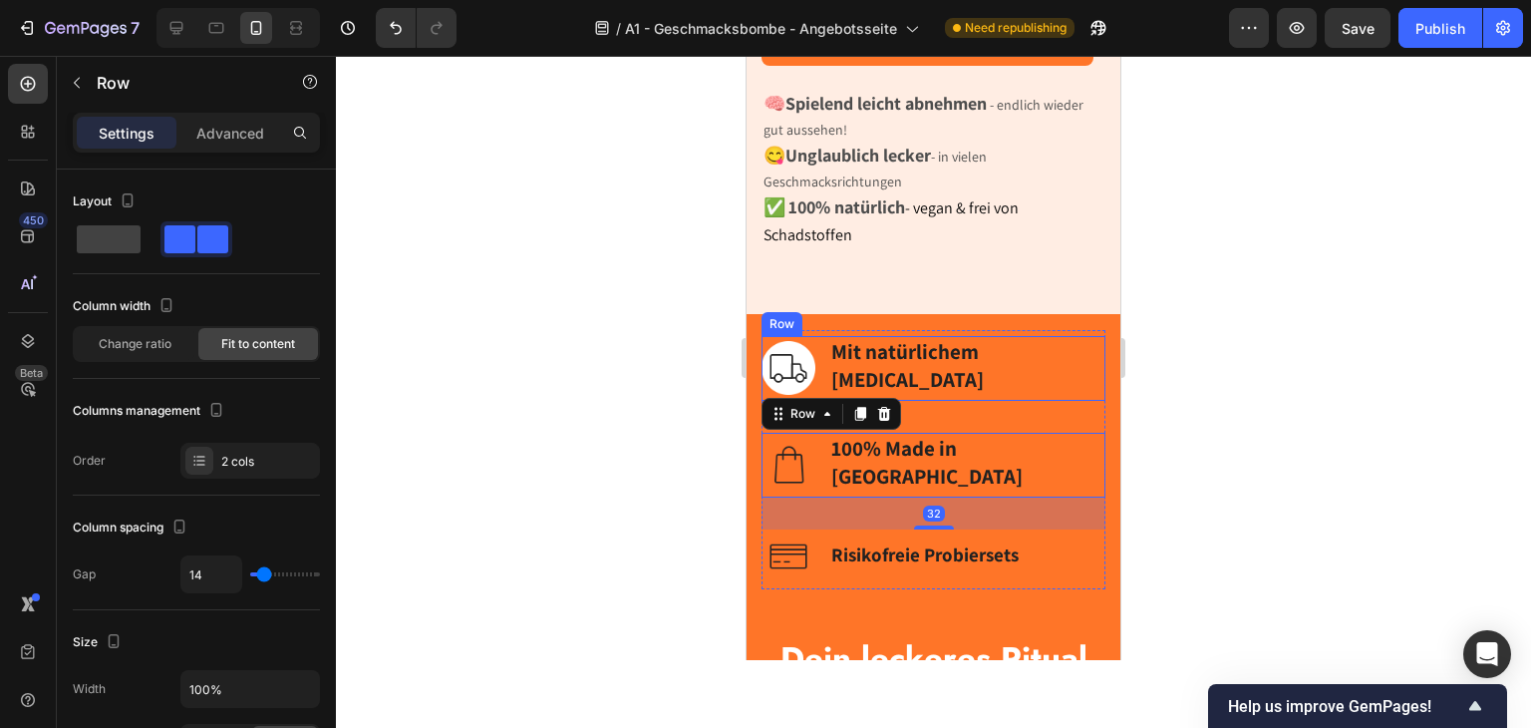
click at [774, 401] on div "Image Mit natürlichem Inulin Text block Row" at bounding box center [934, 368] width 344 height 65
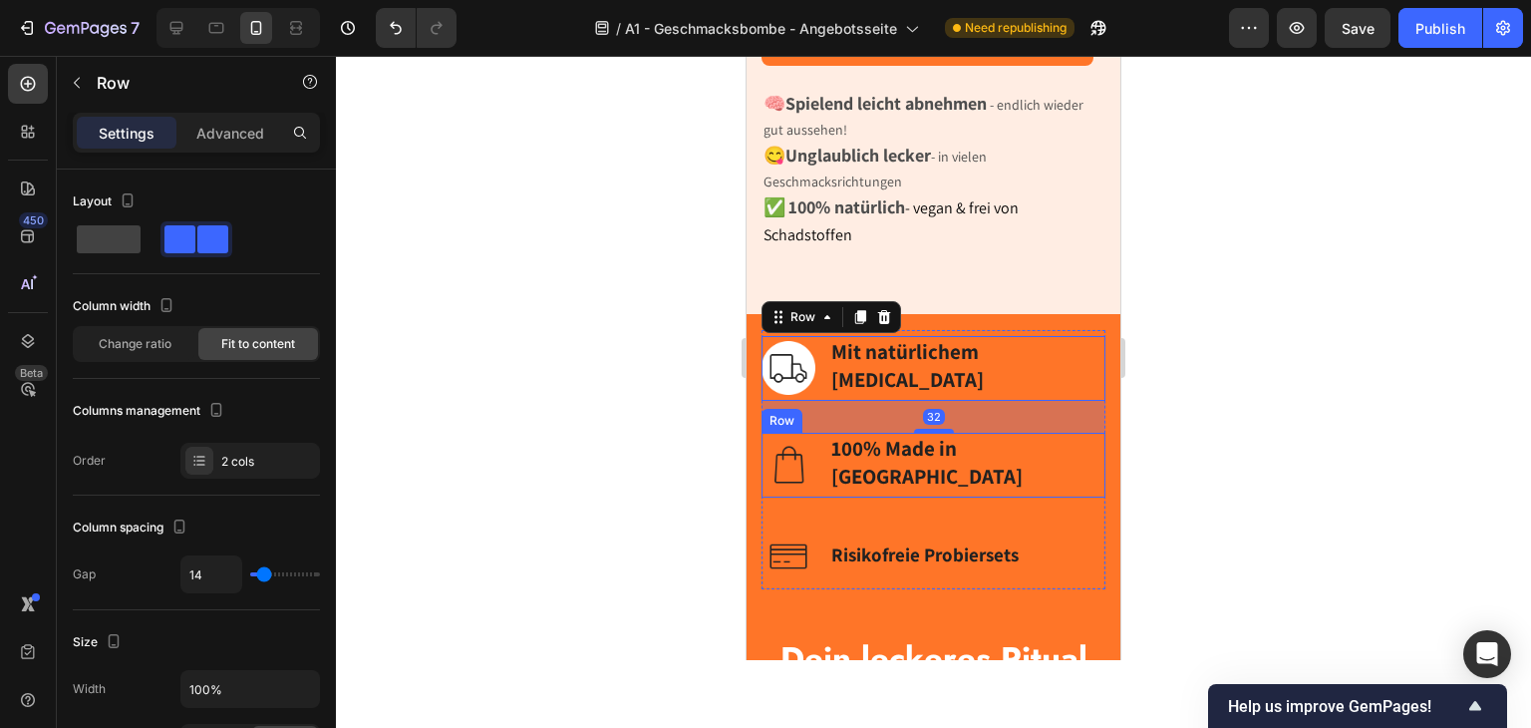
click at [816, 497] on div "Image 100% Made in Germany Text block Row" at bounding box center [934, 465] width 344 height 65
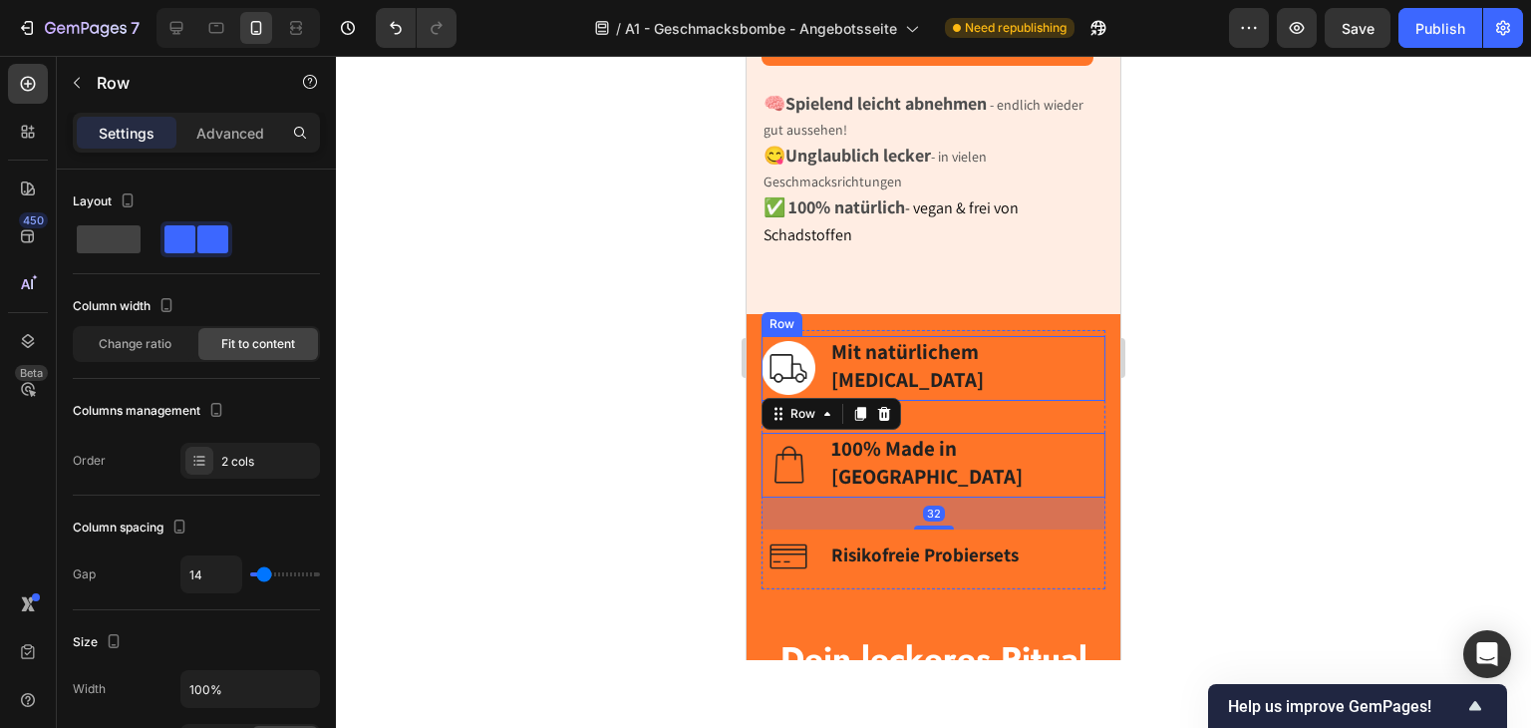
click at [783, 401] on div "Image Mit natürlichem Inulin Text block Row" at bounding box center [934, 368] width 344 height 65
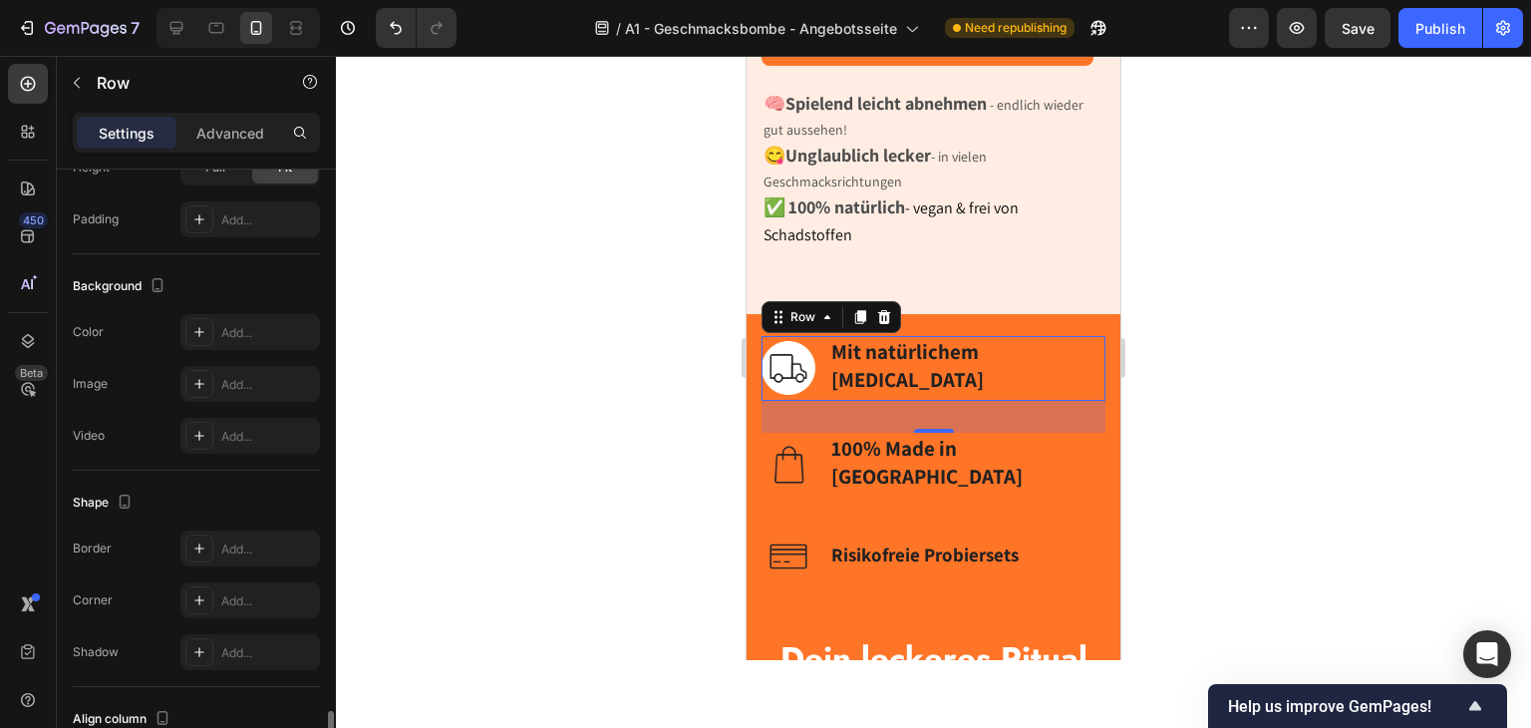
scroll to position [774, 0]
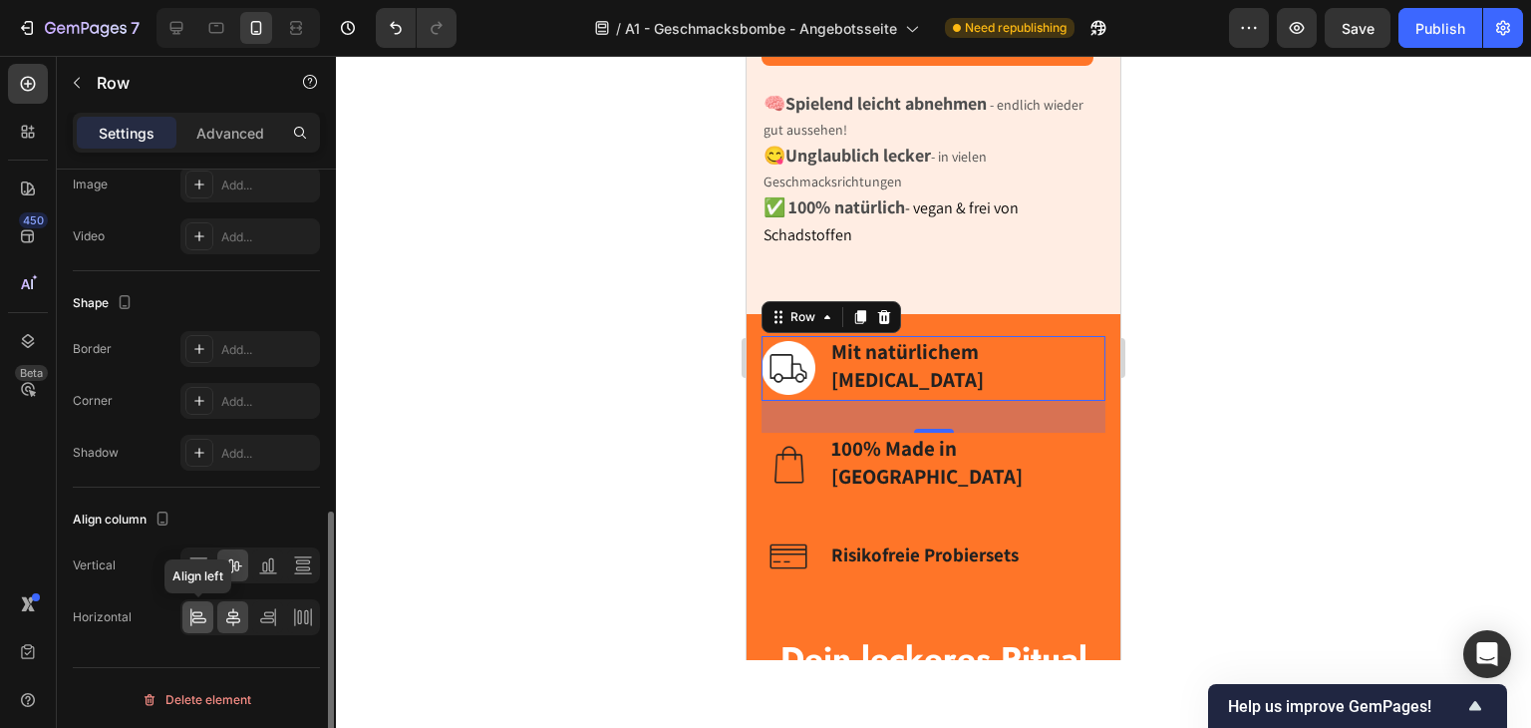
click at [196, 618] on icon at bounding box center [199, 620] width 14 height 5
click at [1074, 401] on div "Image Mit natürlichem Inulin Text block Row 32" at bounding box center [934, 368] width 344 height 65
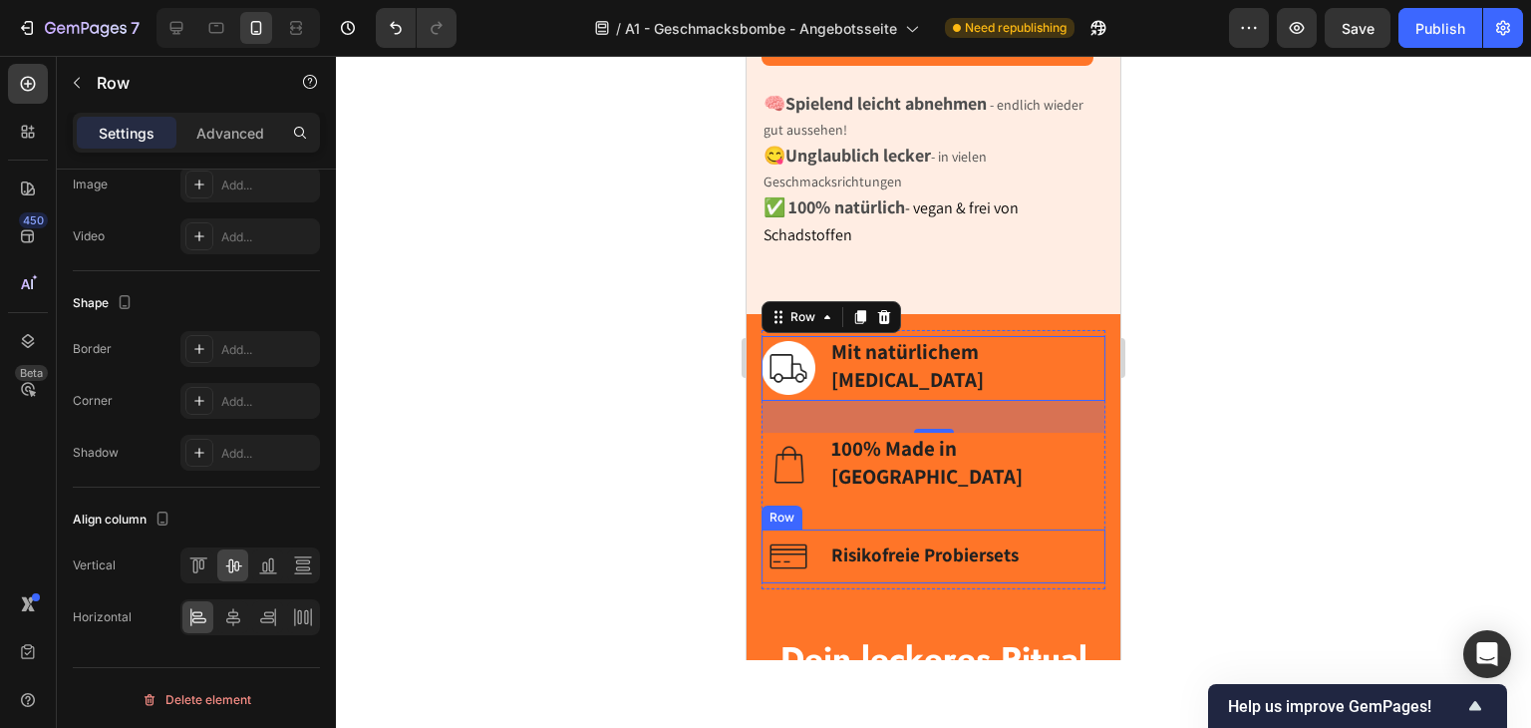
click at [1067, 589] on div "Image Mit natürlichem Inulin Text block Row 32 Image 100% Made in Germany Text …" at bounding box center [934, 459] width 344 height 259
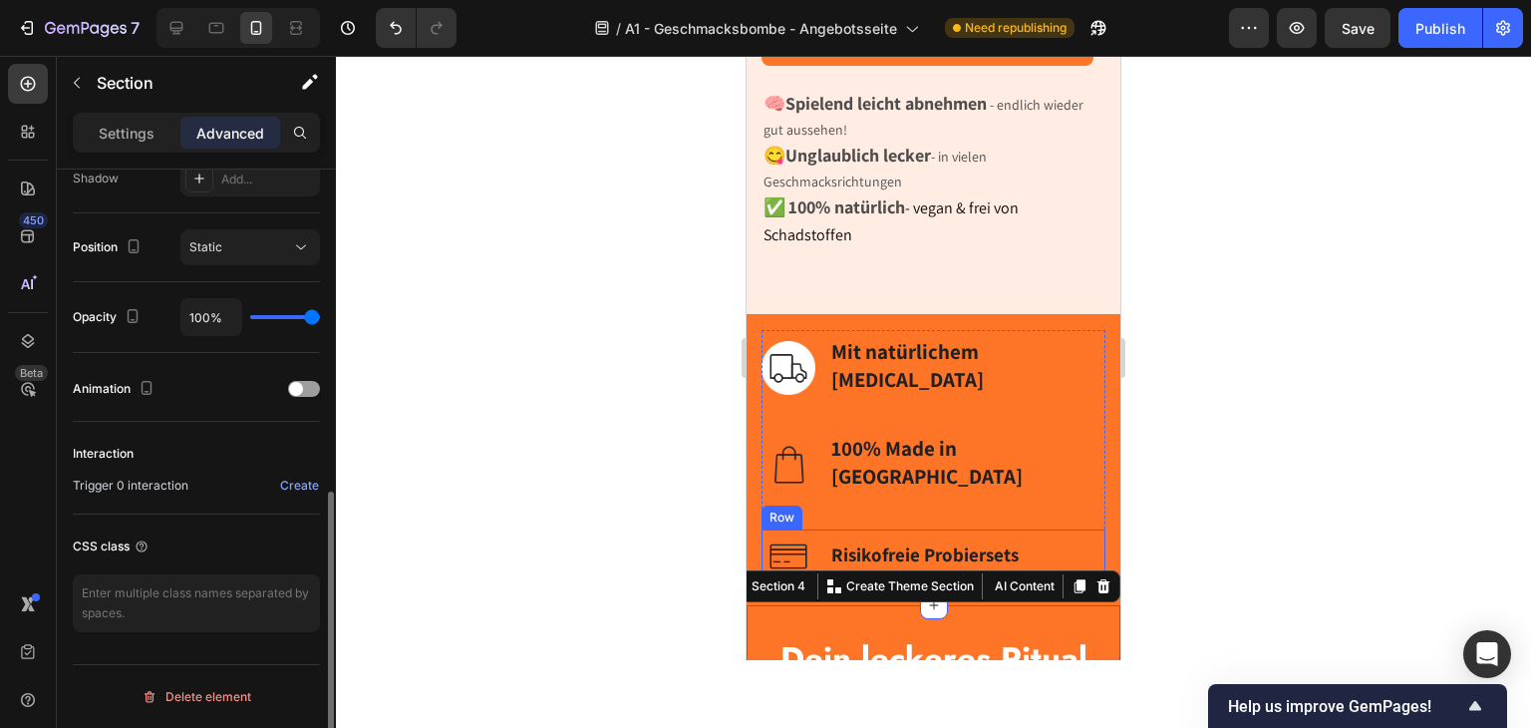
scroll to position [0, 0]
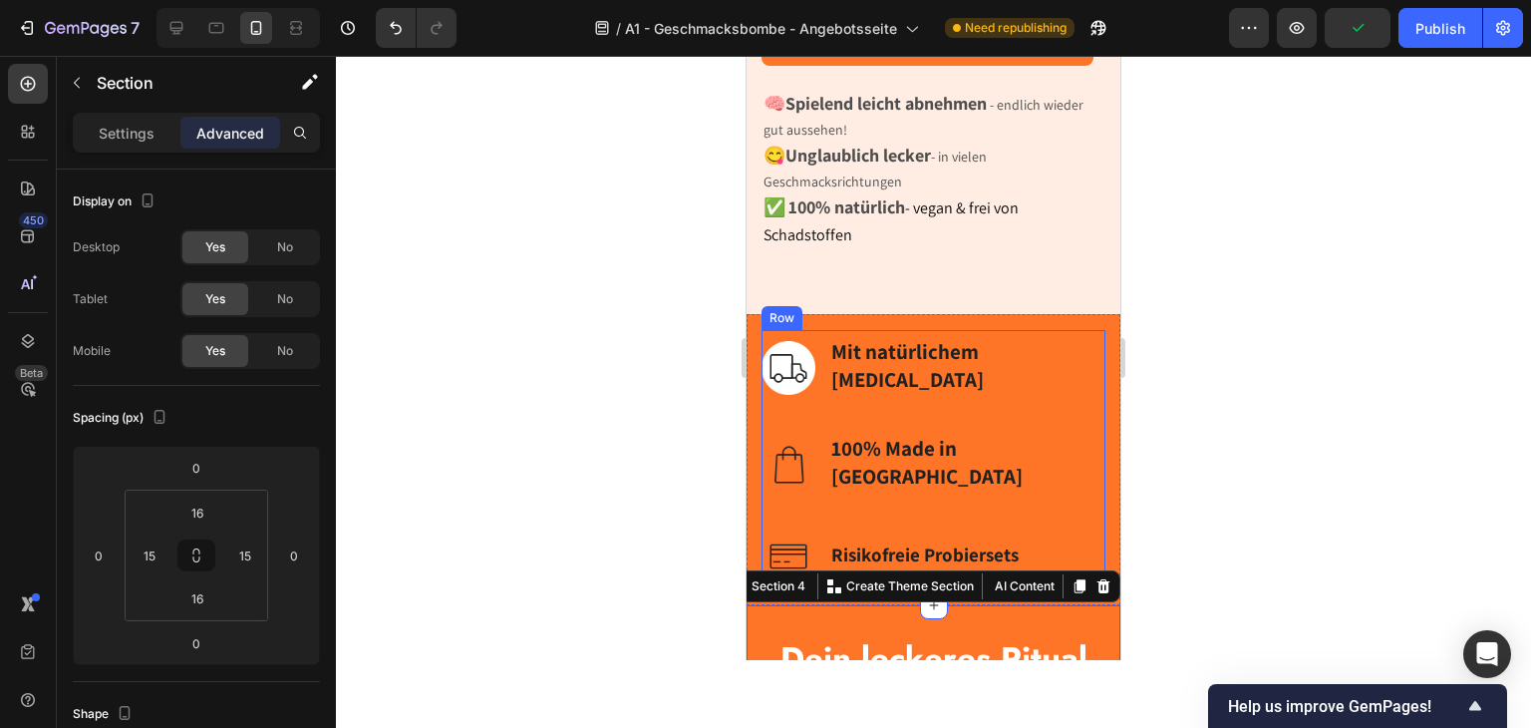
click at [973, 398] on div "Image Mit natürlichem Inulin Text block Row Image 100% Made in Germany Text blo…" at bounding box center [934, 459] width 344 height 259
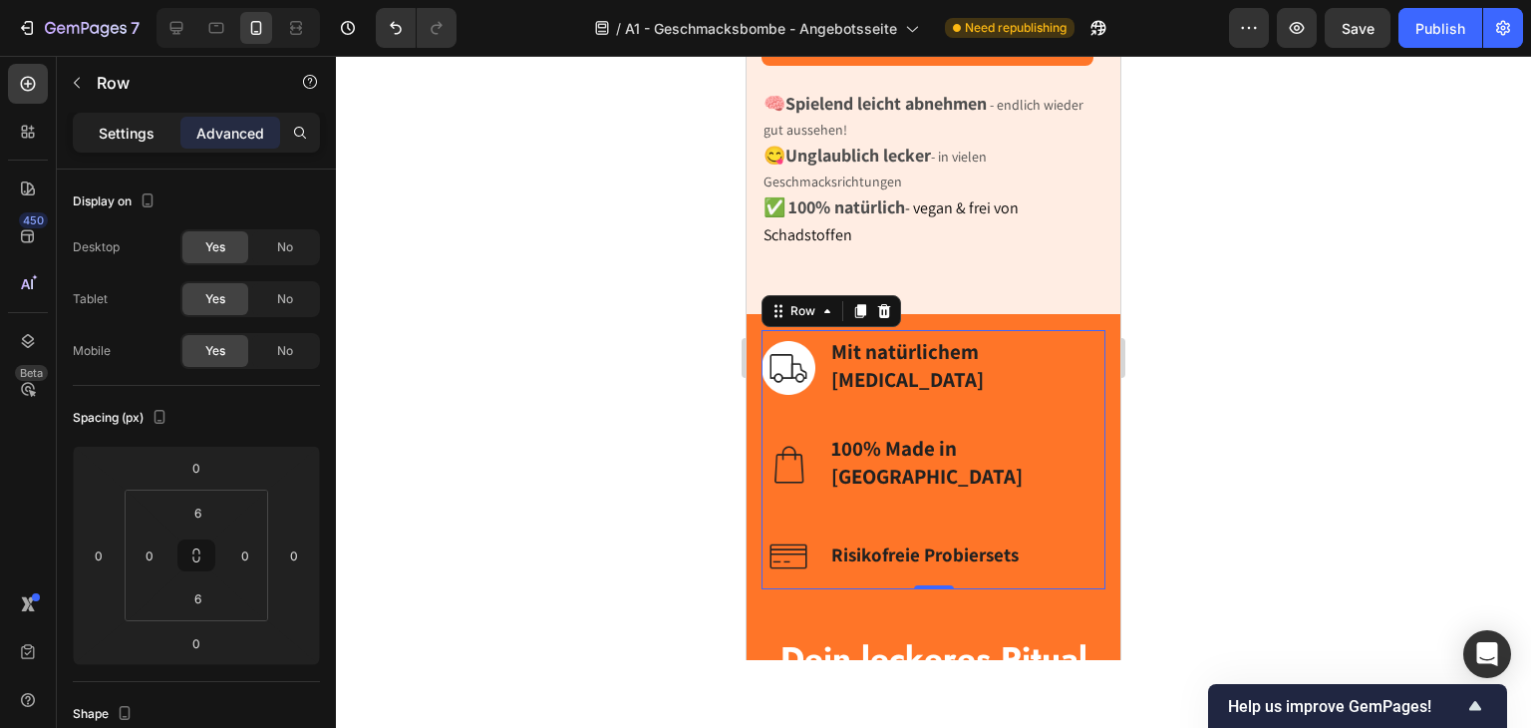
click at [99, 129] on p "Settings" at bounding box center [127, 133] width 56 height 21
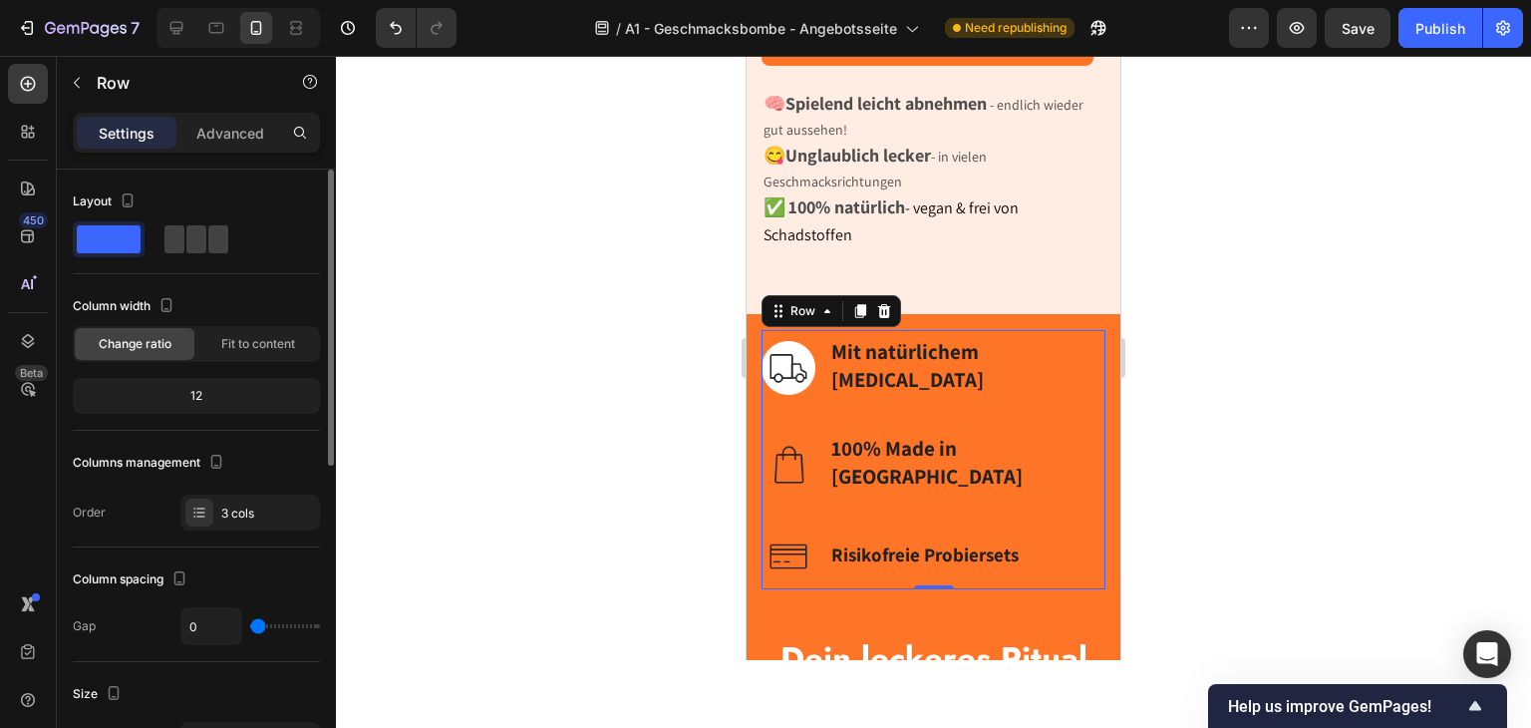
scroll to position [199, 0]
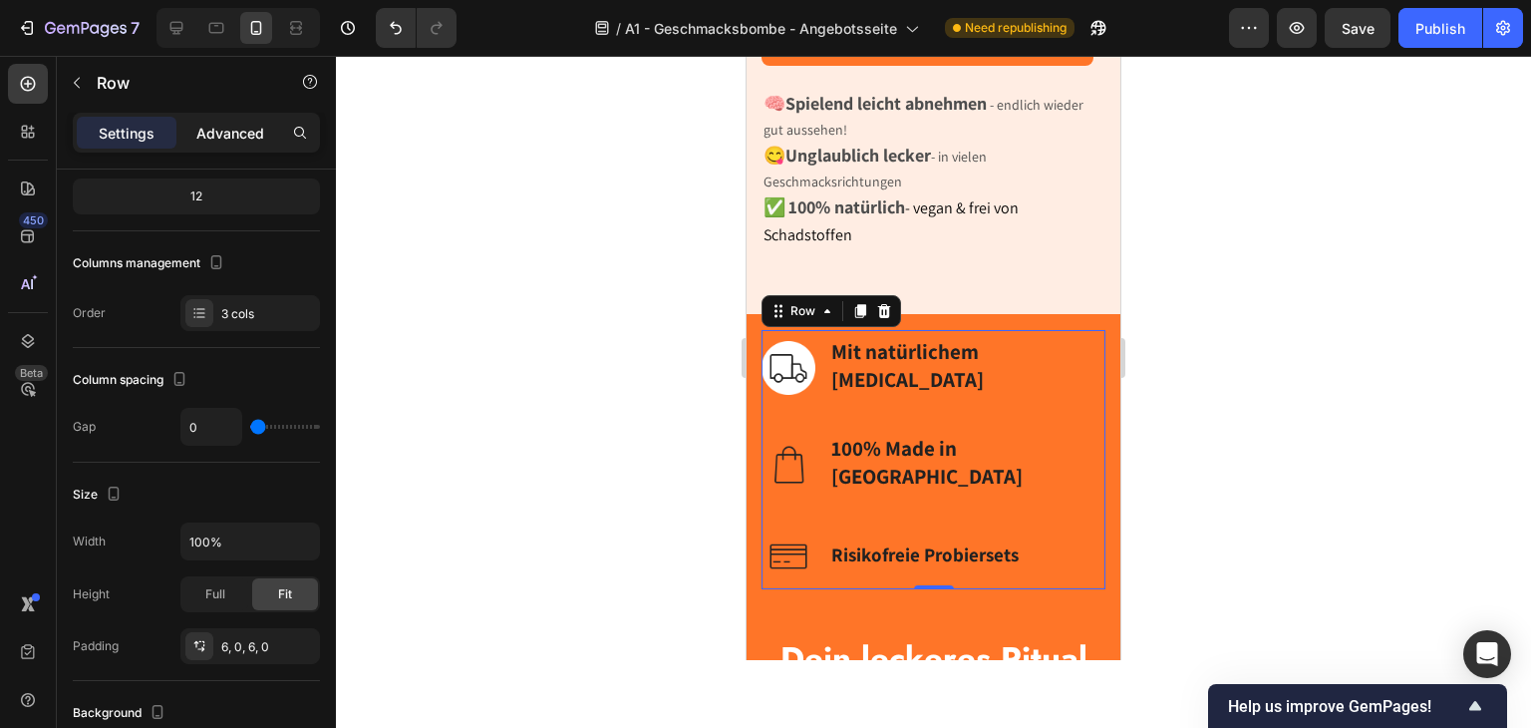
click at [216, 127] on p "Advanced" at bounding box center [230, 133] width 68 height 21
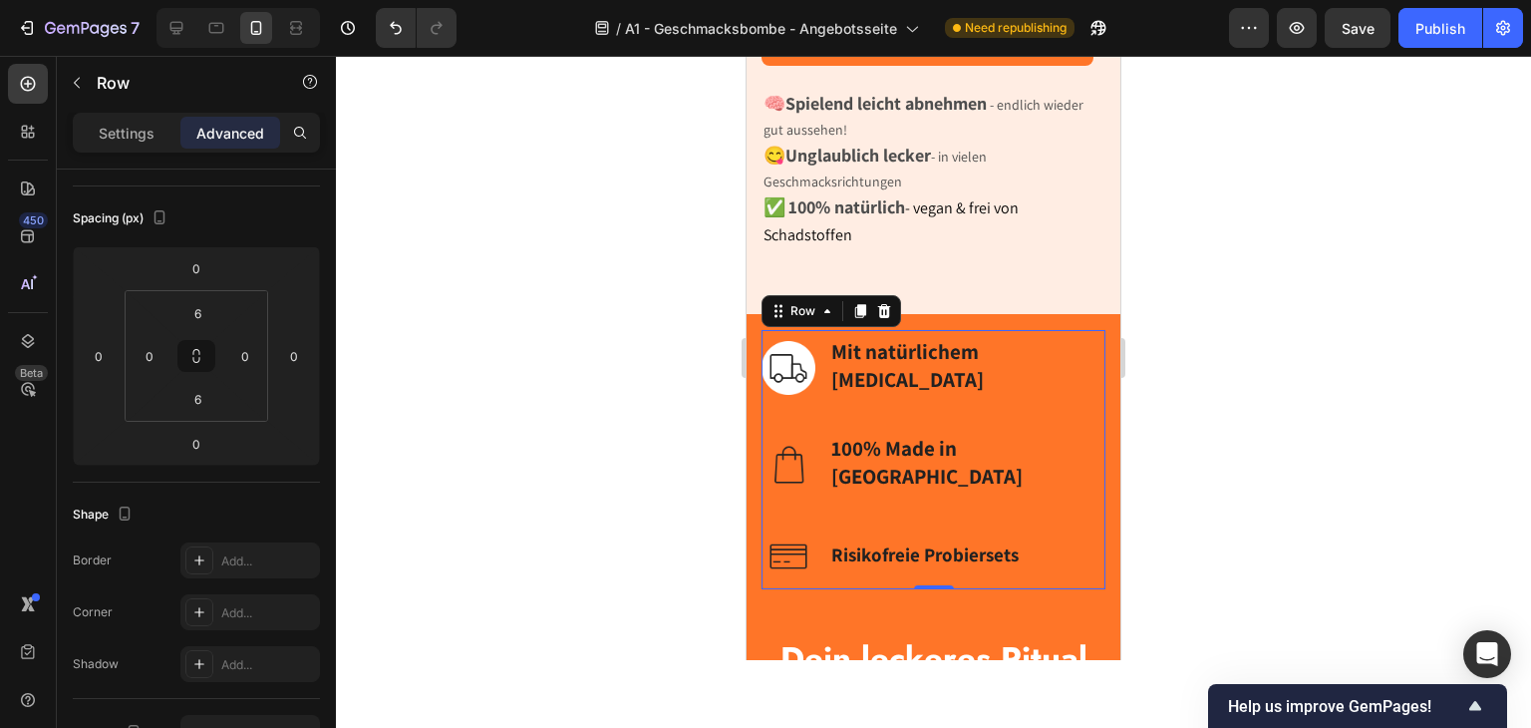
click at [833, 433] on div "Image Mit natürlichem Inulin Text block Row" at bounding box center [934, 384] width 344 height 97
click at [846, 401] on div "Mit natürlichem Inulin Text block" at bounding box center [967, 368] width 276 height 65
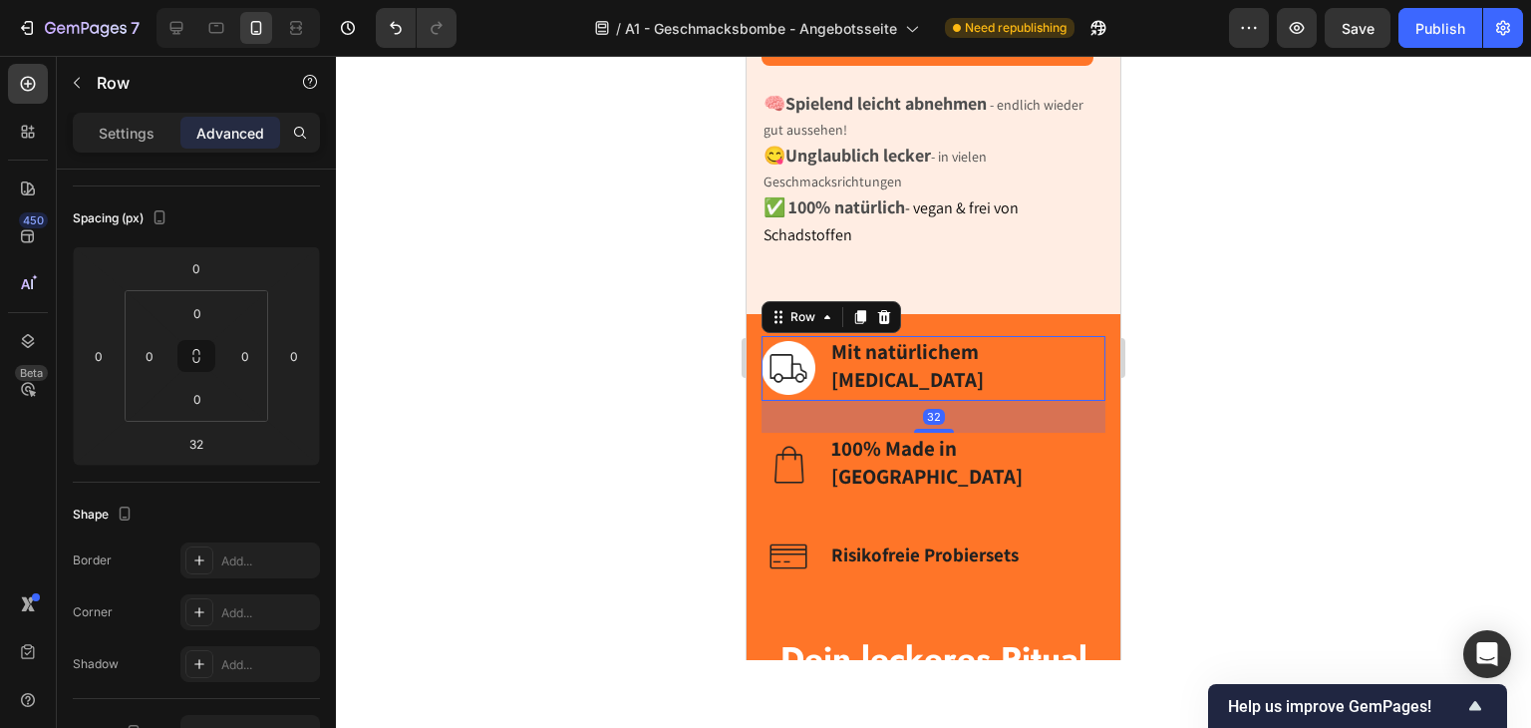
click at [870, 401] on div "Mit natürlichem Inulin Text block" at bounding box center [967, 368] width 276 height 65
click at [218, 444] on div "32" at bounding box center [196, 444] width 50 height 32
click at [204, 443] on input "32" at bounding box center [196, 444] width 40 height 30
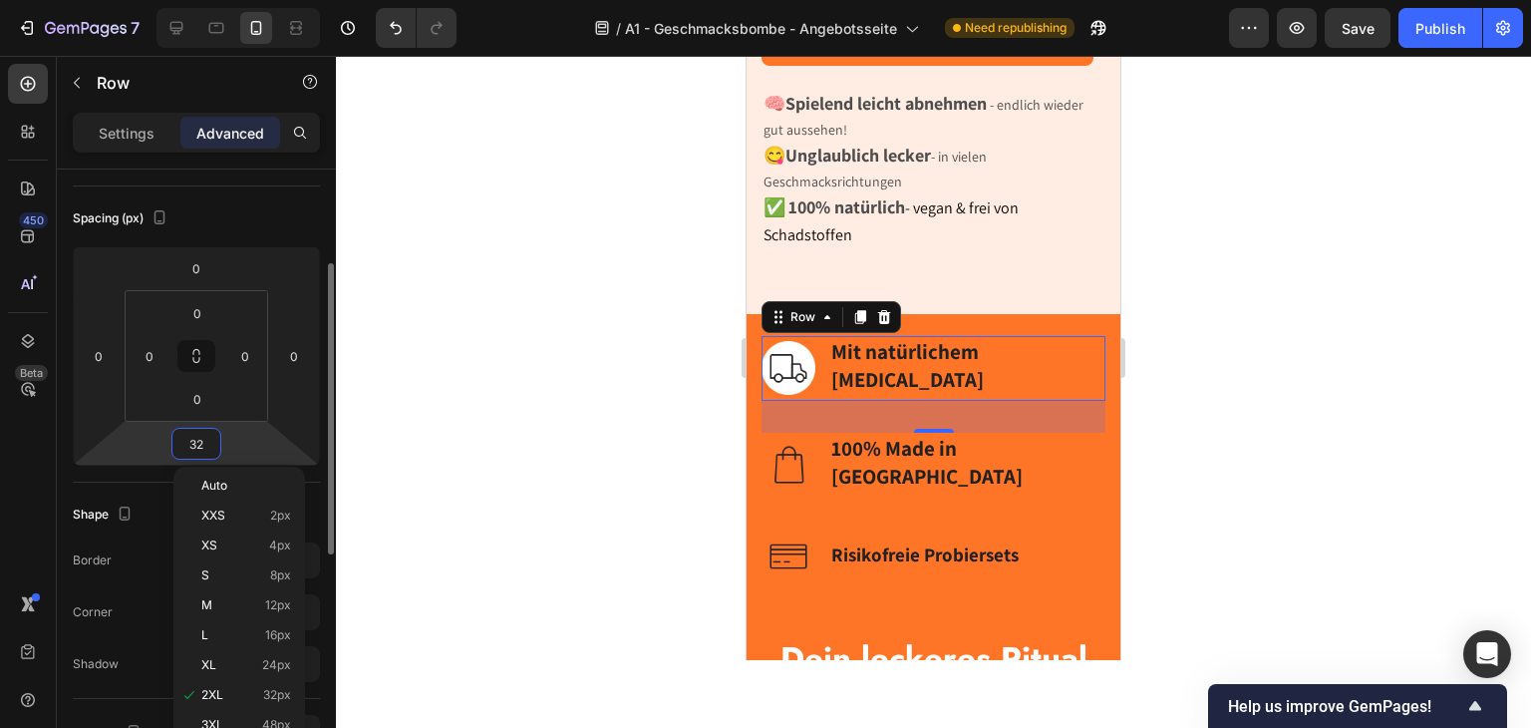
type input "0"
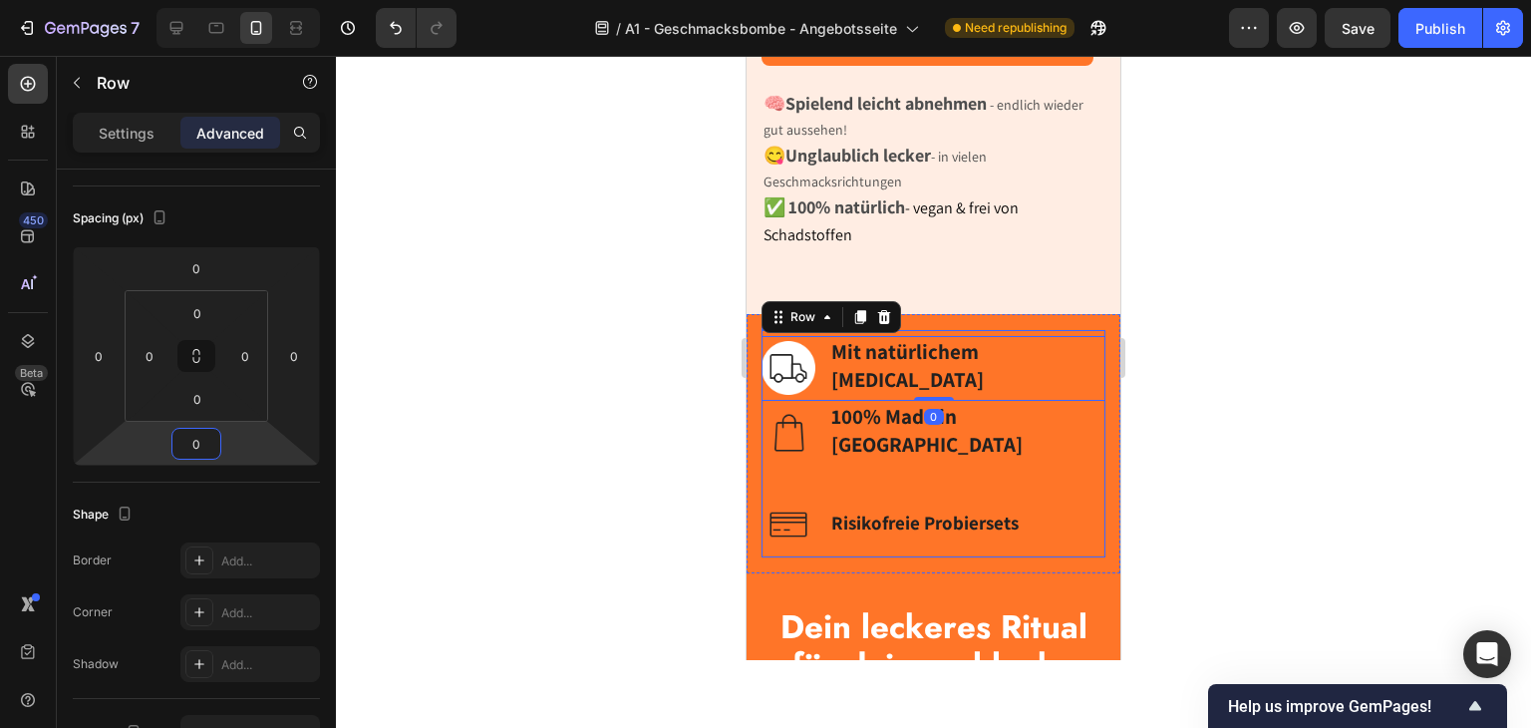
click at [831, 497] on div "Image 100% Made in Germany Text block Row" at bounding box center [934, 449] width 344 height 97
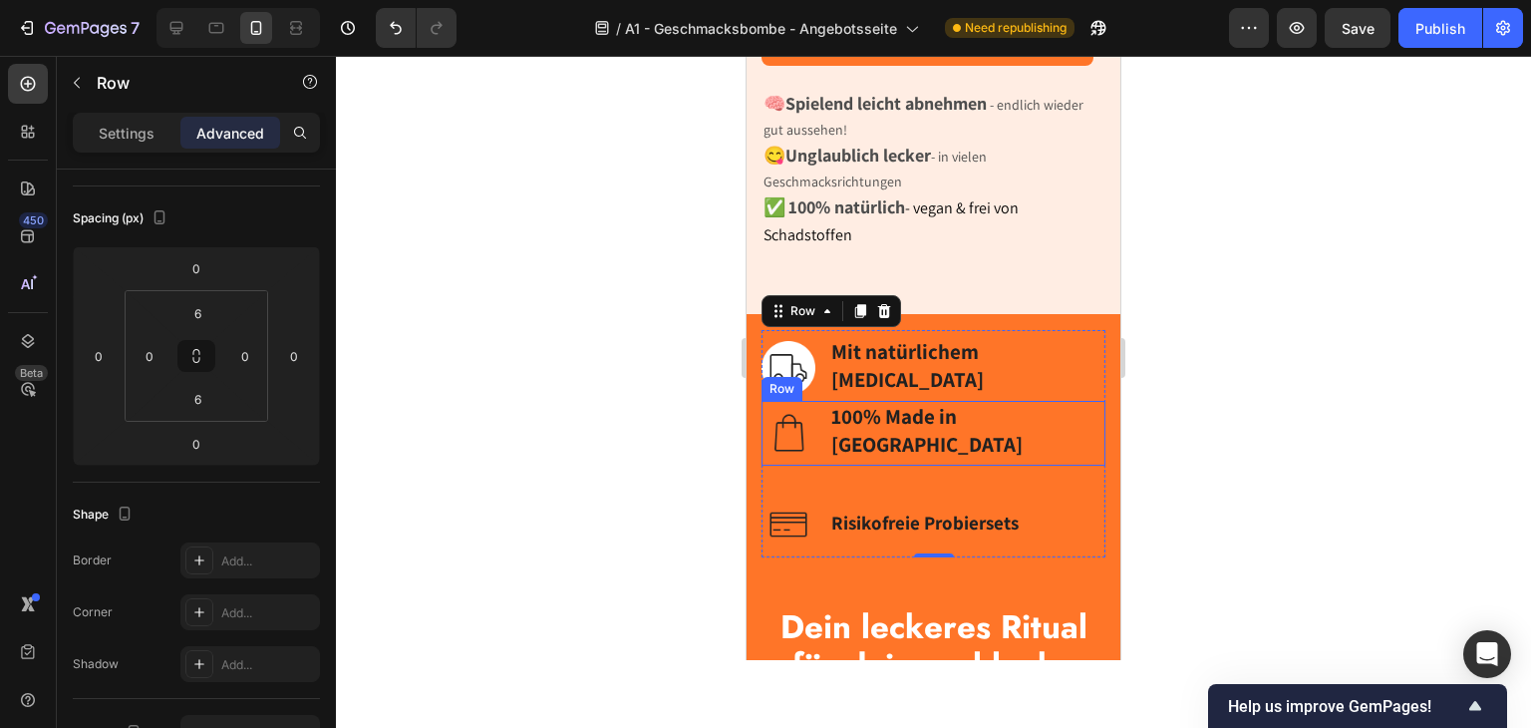
click at [822, 466] on div "Image 100% Made in Germany Text block Row" at bounding box center [934, 433] width 344 height 65
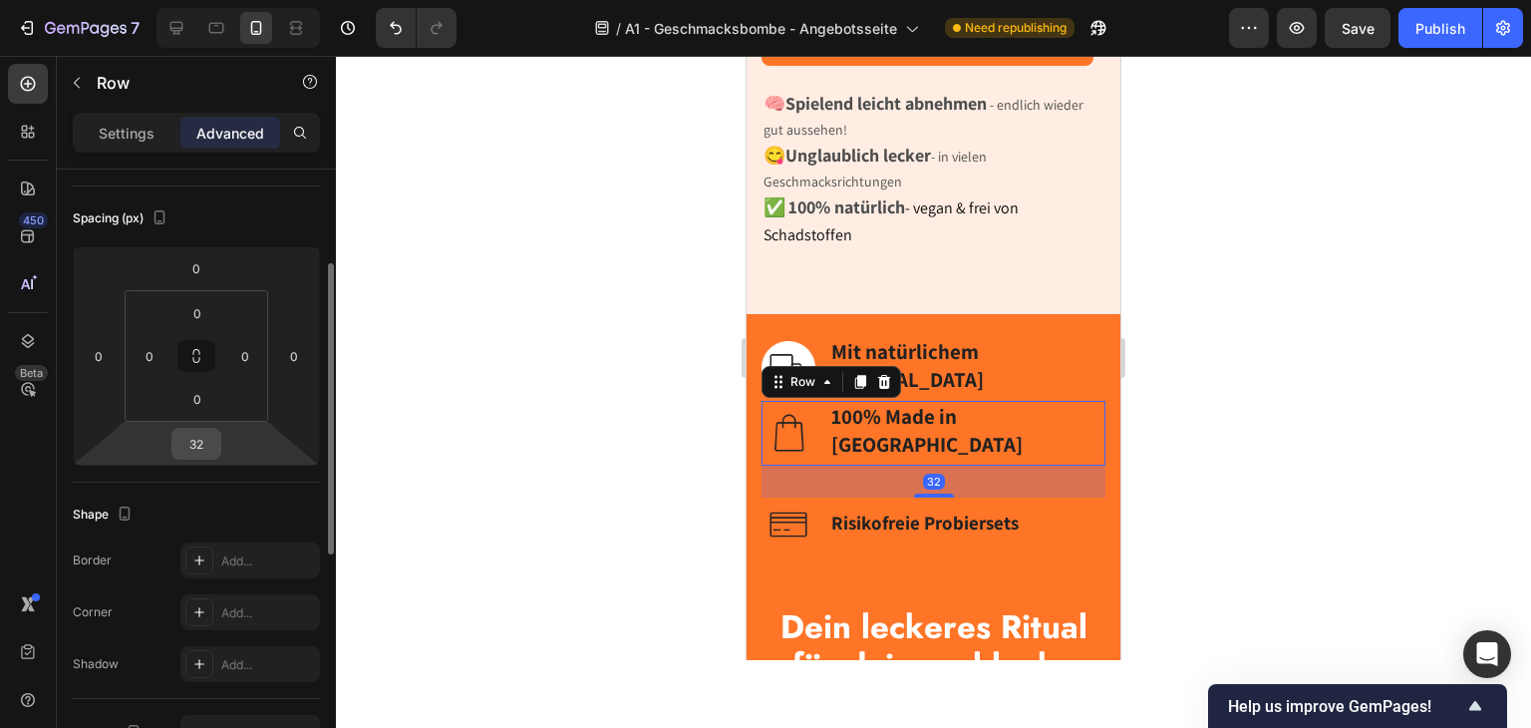
click at [209, 443] on input "32" at bounding box center [196, 444] width 40 height 30
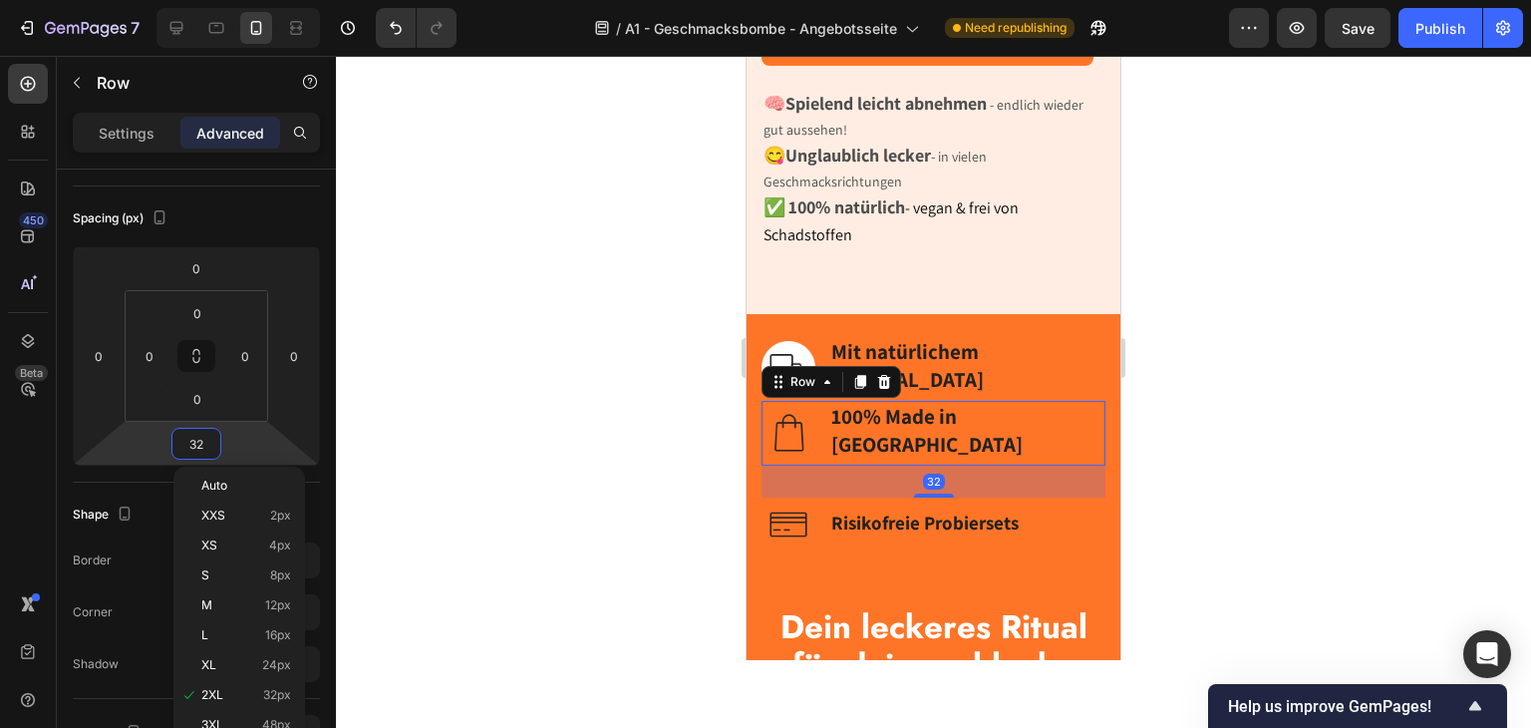
type input "0"
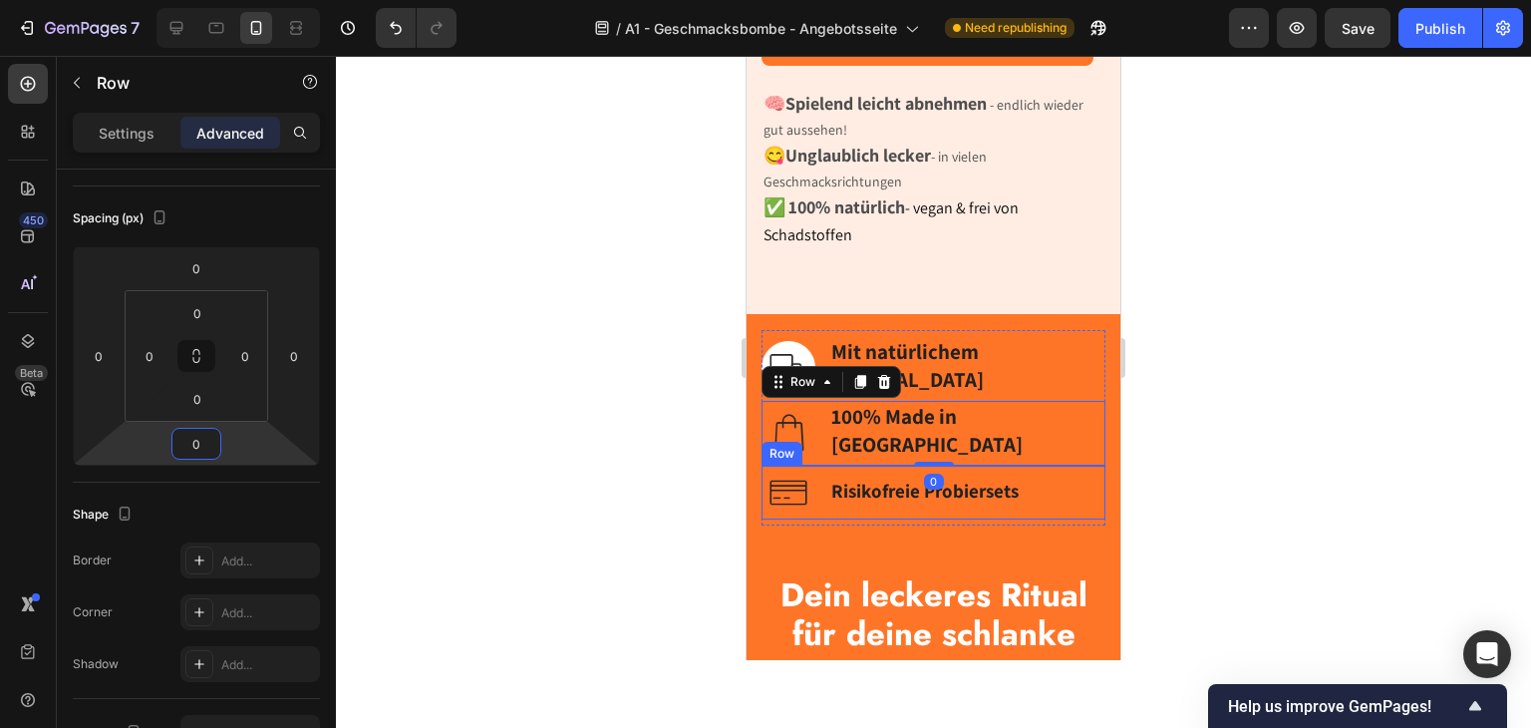
click at [817, 519] on div "Image Risikofreie Probiersets Text block Row" at bounding box center [934, 493] width 344 height 54
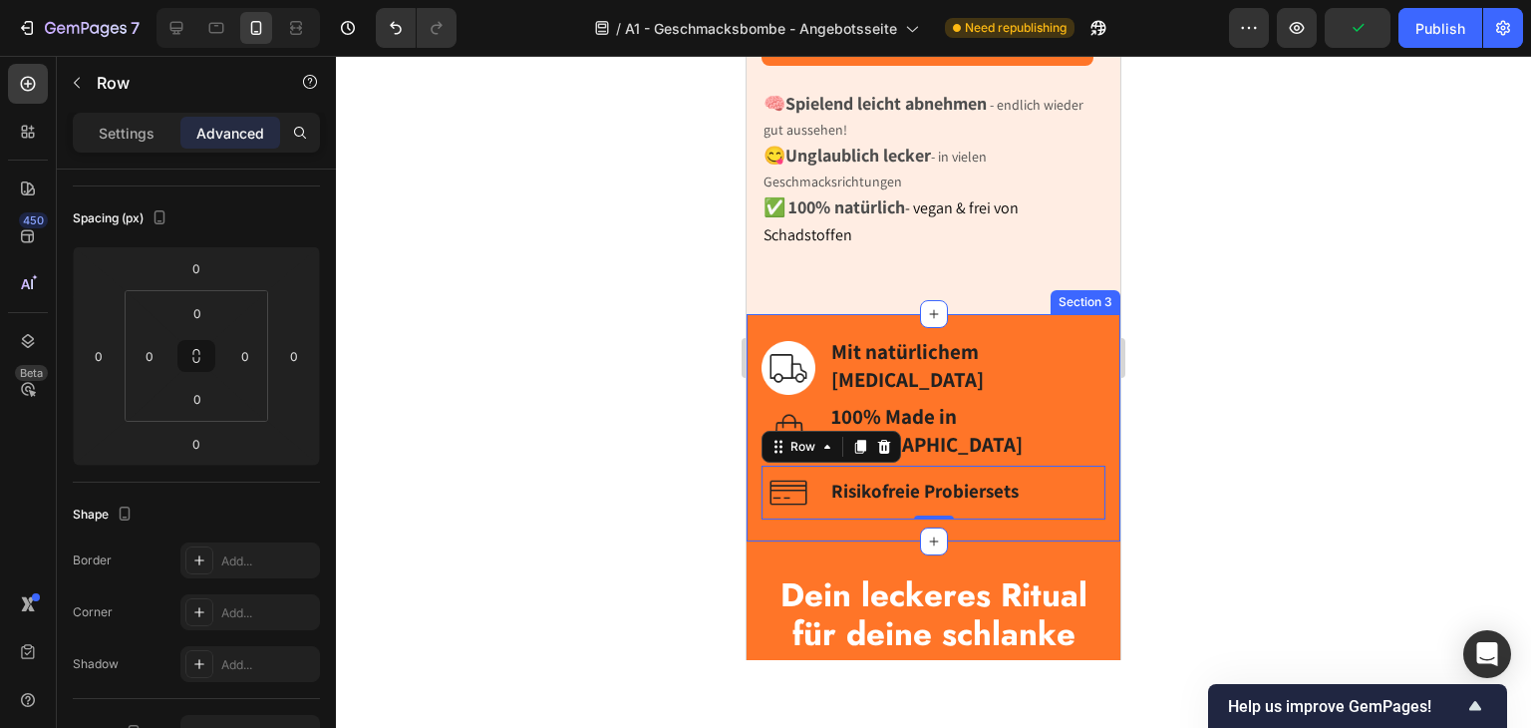
click at [753, 401] on div "Image Mit natürlichem Inulin Text block Row Image 100% Made in Germany Text blo…" at bounding box center [934, 427] width 374 height 227
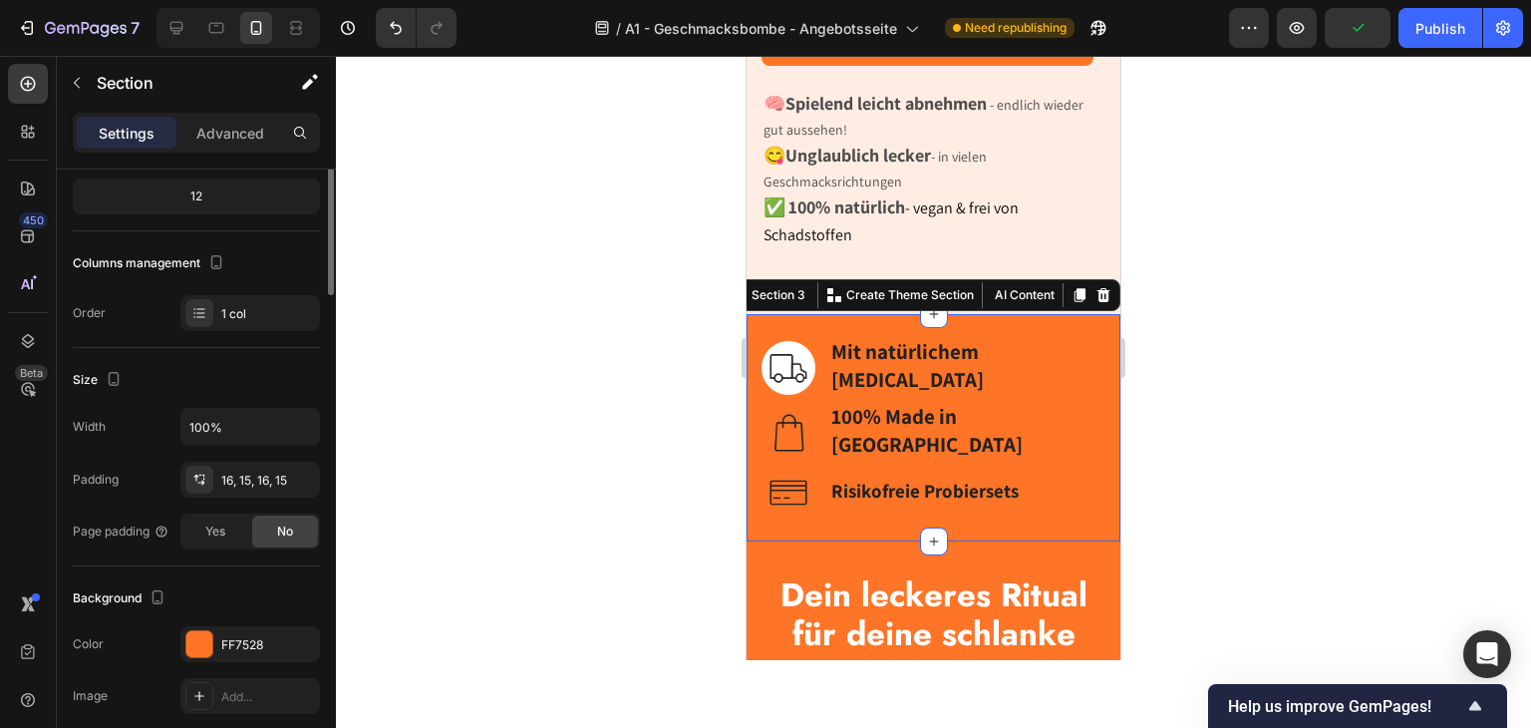
scroll to position [0, 0]
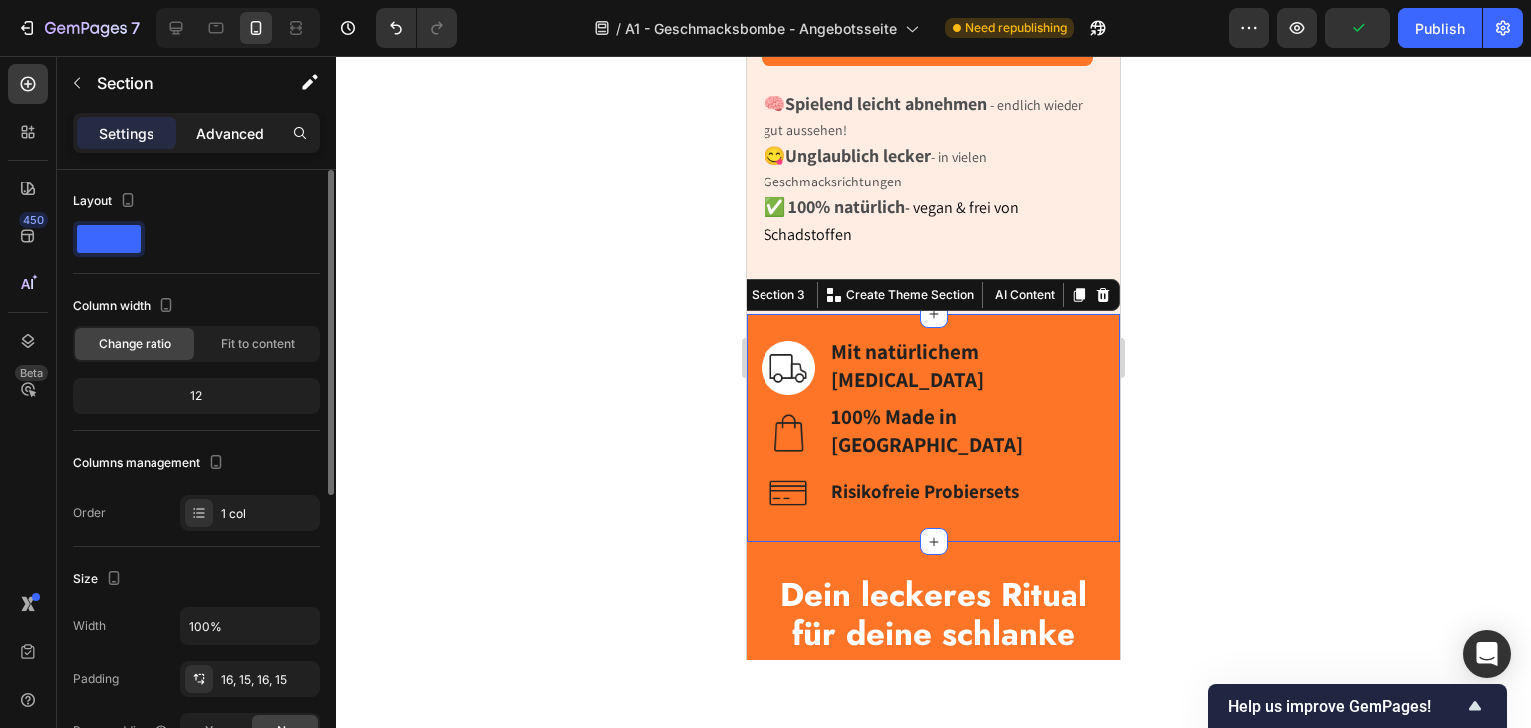
click at [211, 127] on p "Advanced" at bounding box center [230, 133] width 68 height 21
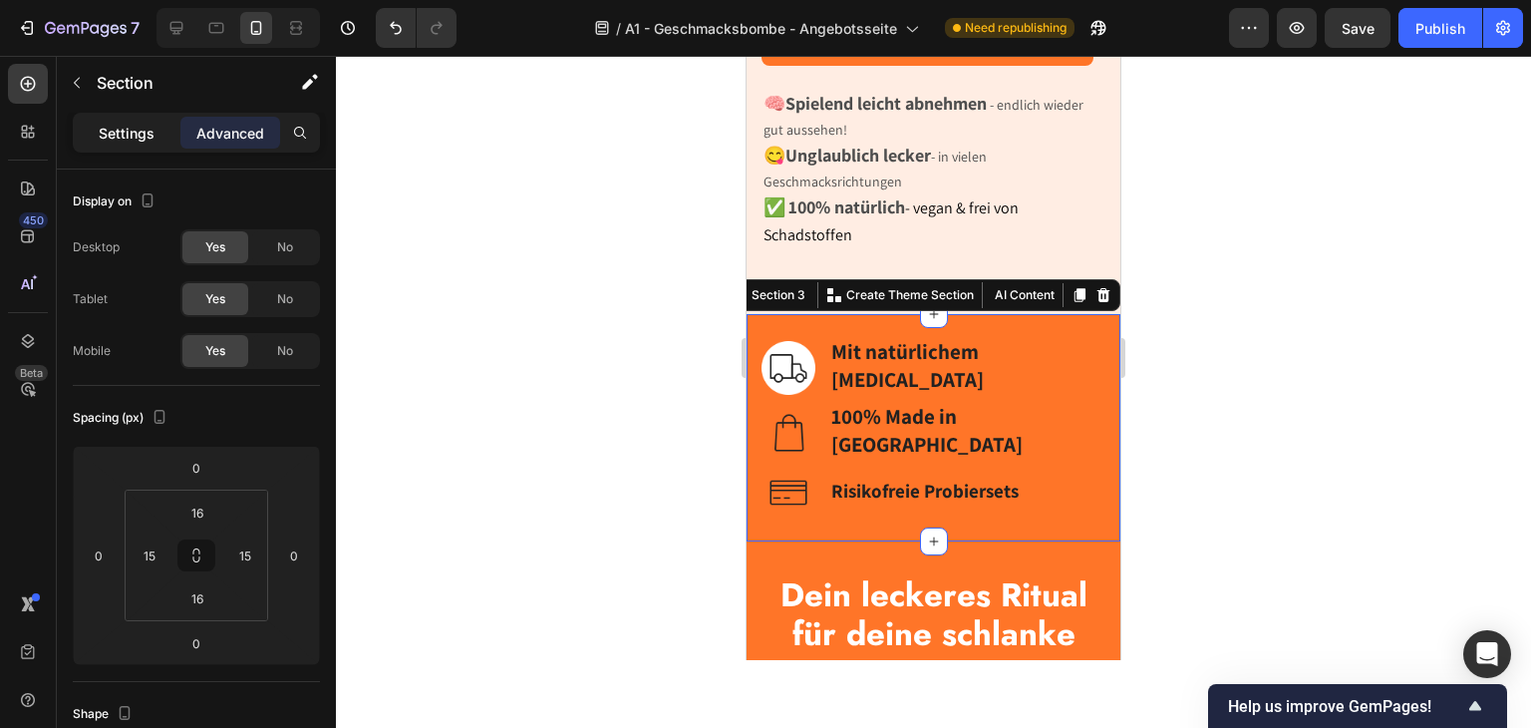
click at [120, 127] on p "Settings" at bounding box center [127, 133] width 56 height 21
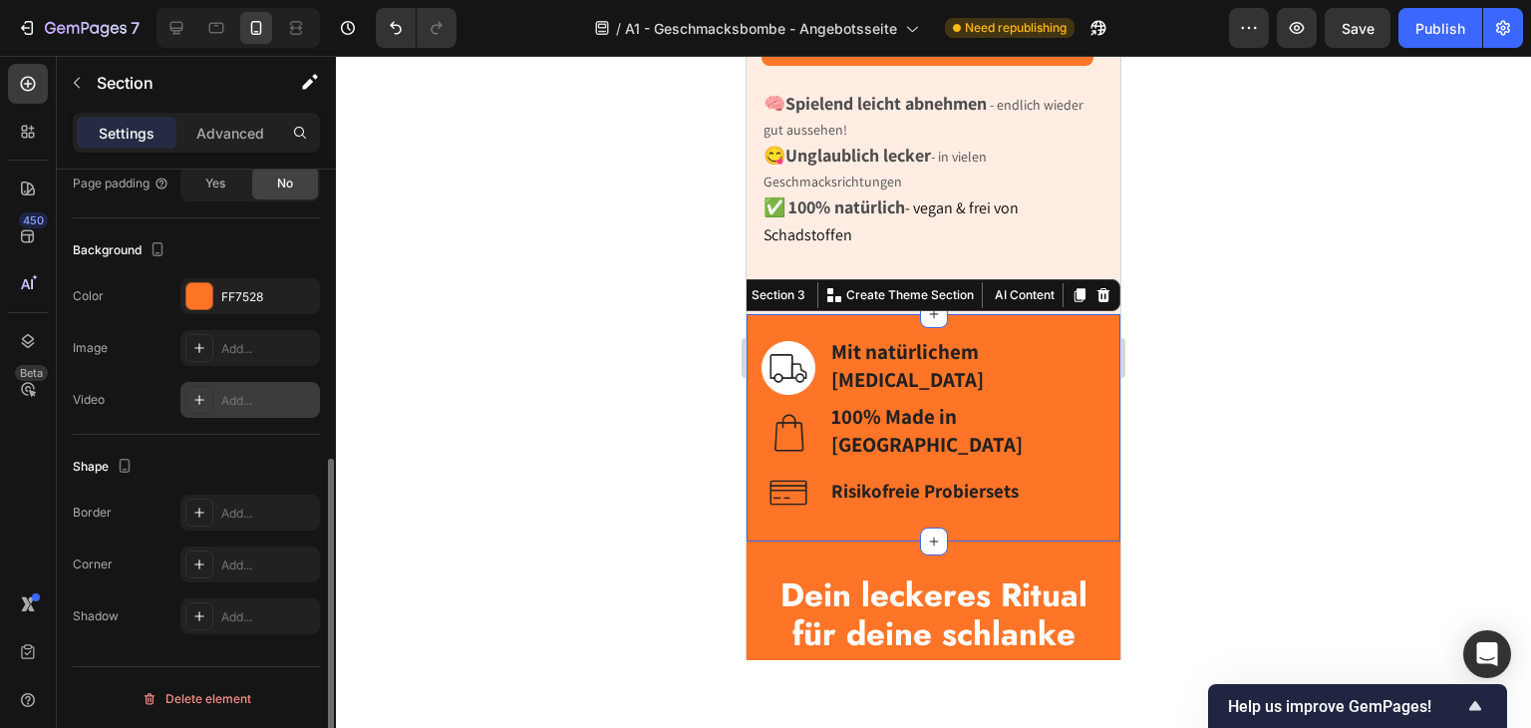
scroll to position [248, 0]
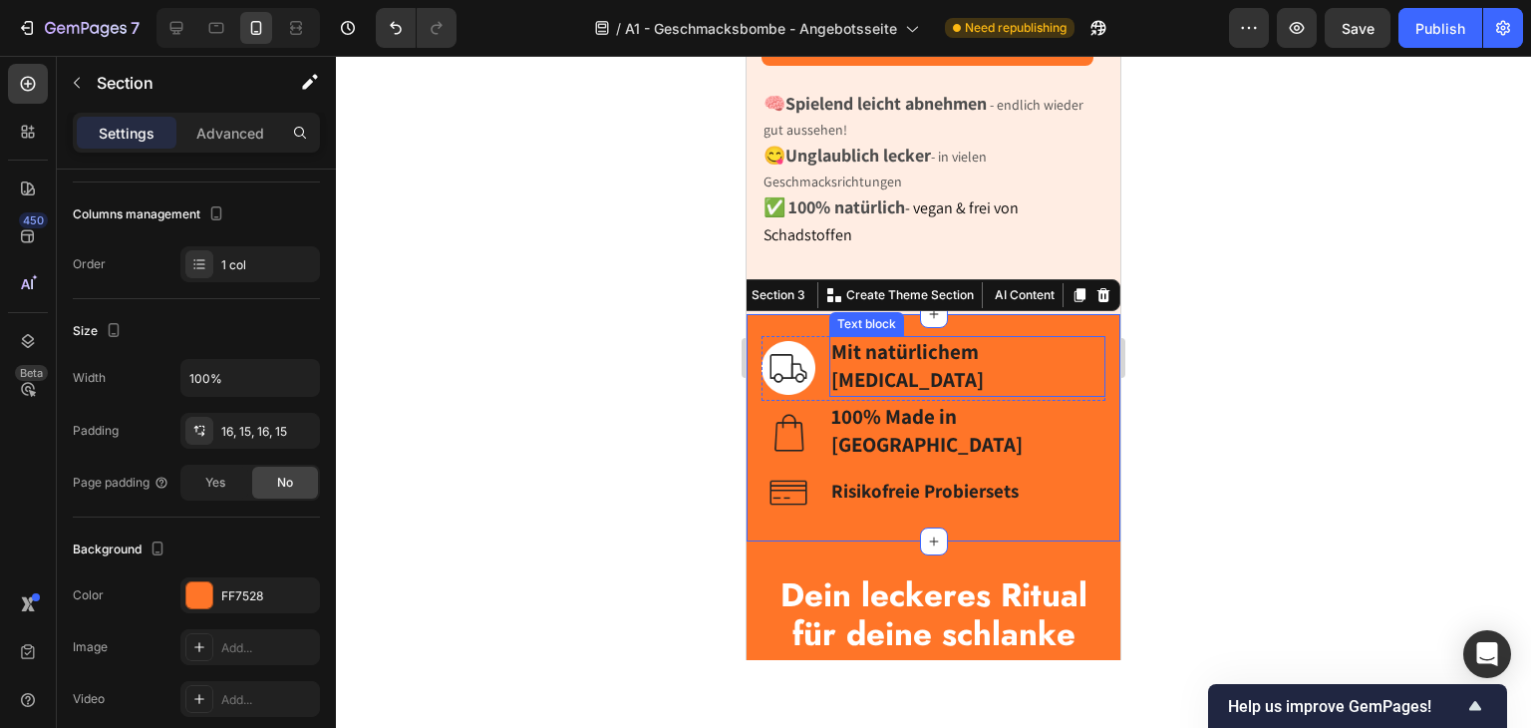
click at [842, 394] on strong "Mit natürlichem [MEDICAL_DATA]" at bounding box center [907, 366] width 153 height 56
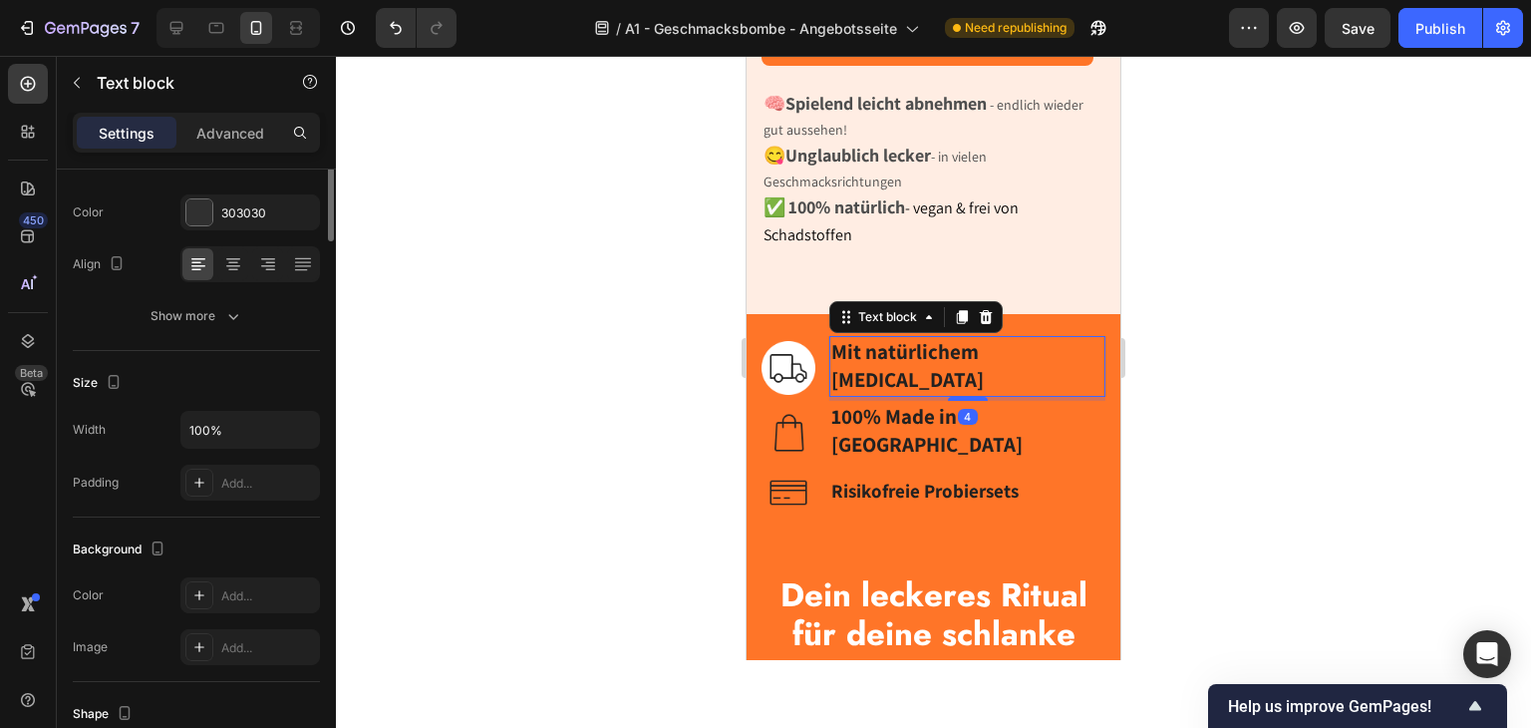
scroll to position [0, 0]
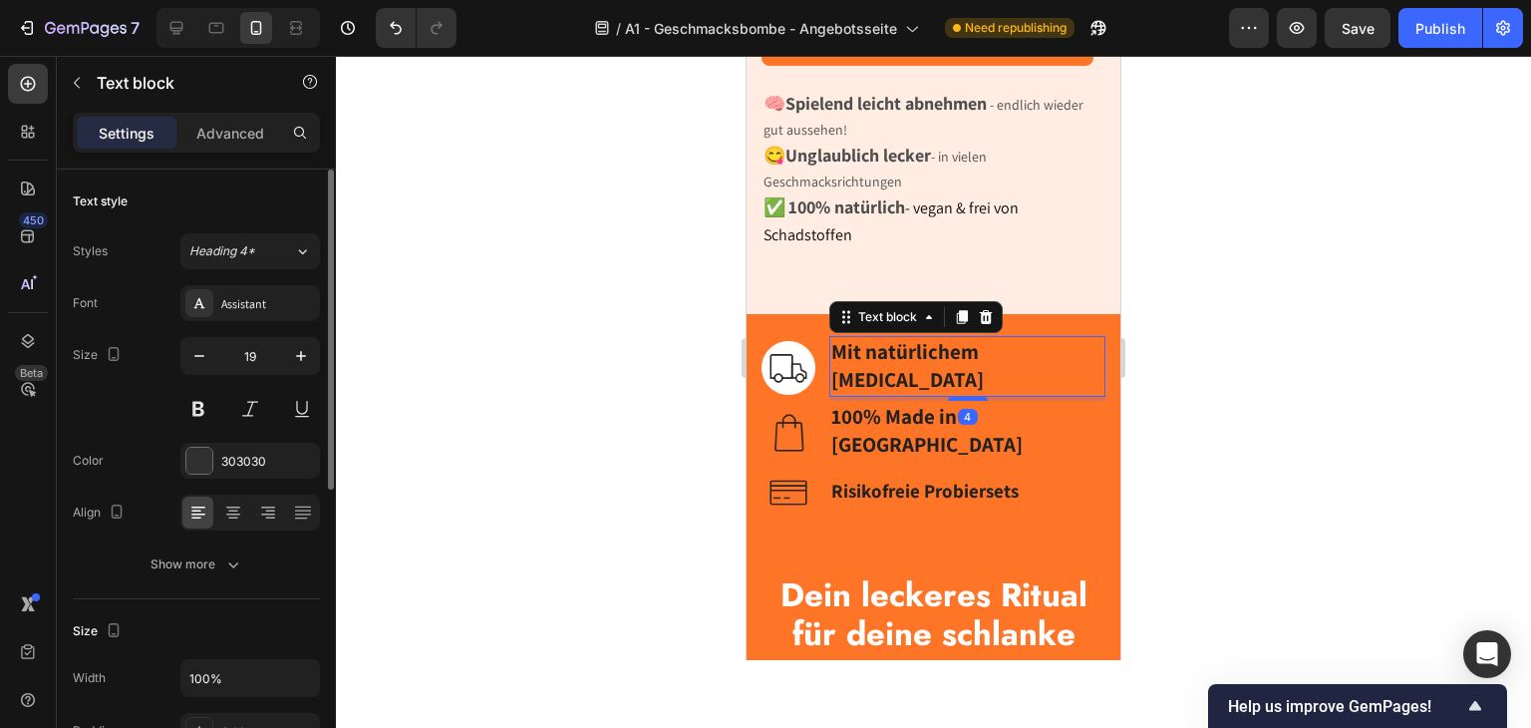
click at [827, 401] on div "Image Mit natürlichem Inulin Text block 4 Row" at bounding box center [934, 368] width 344 height 65
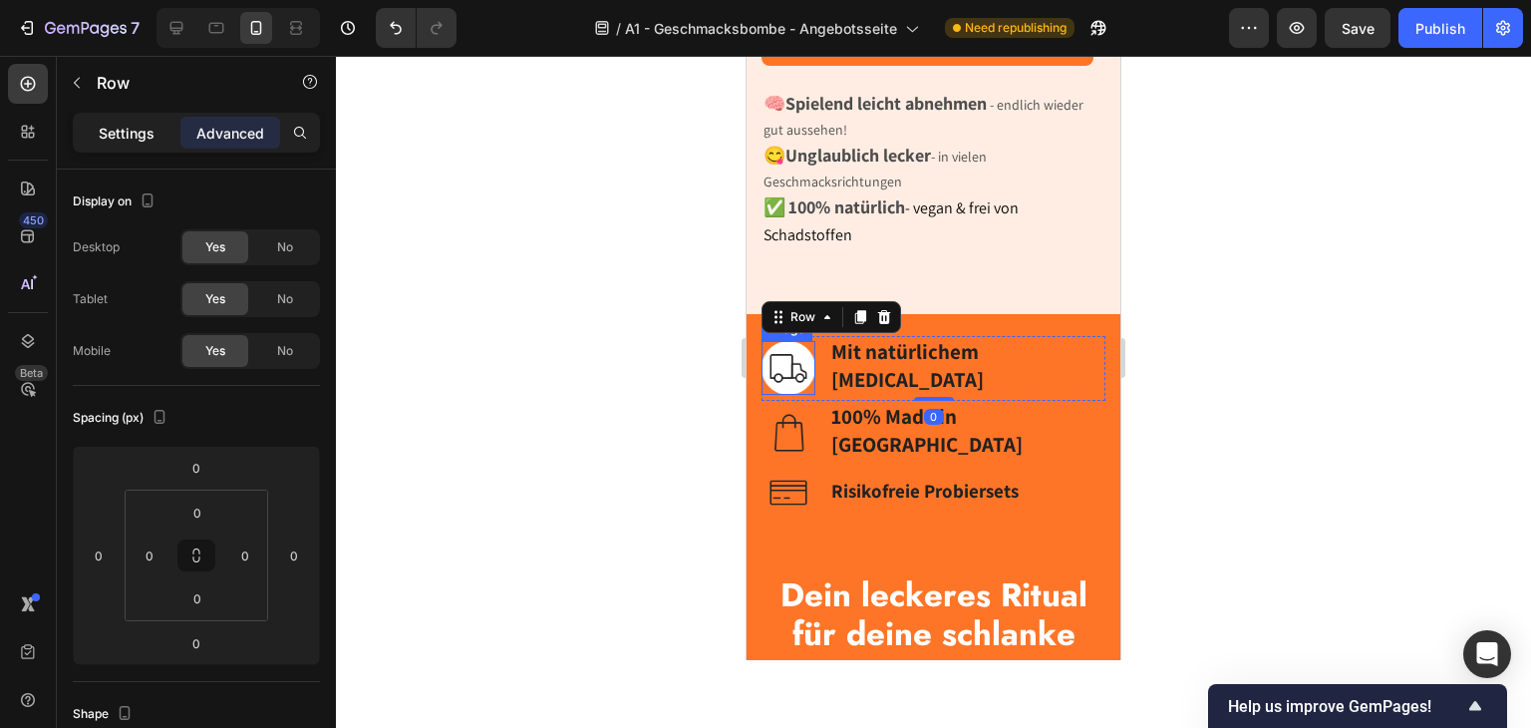
click at [103, 139] on p "Settings" at bounding box center [127, 133] width 56 height 21
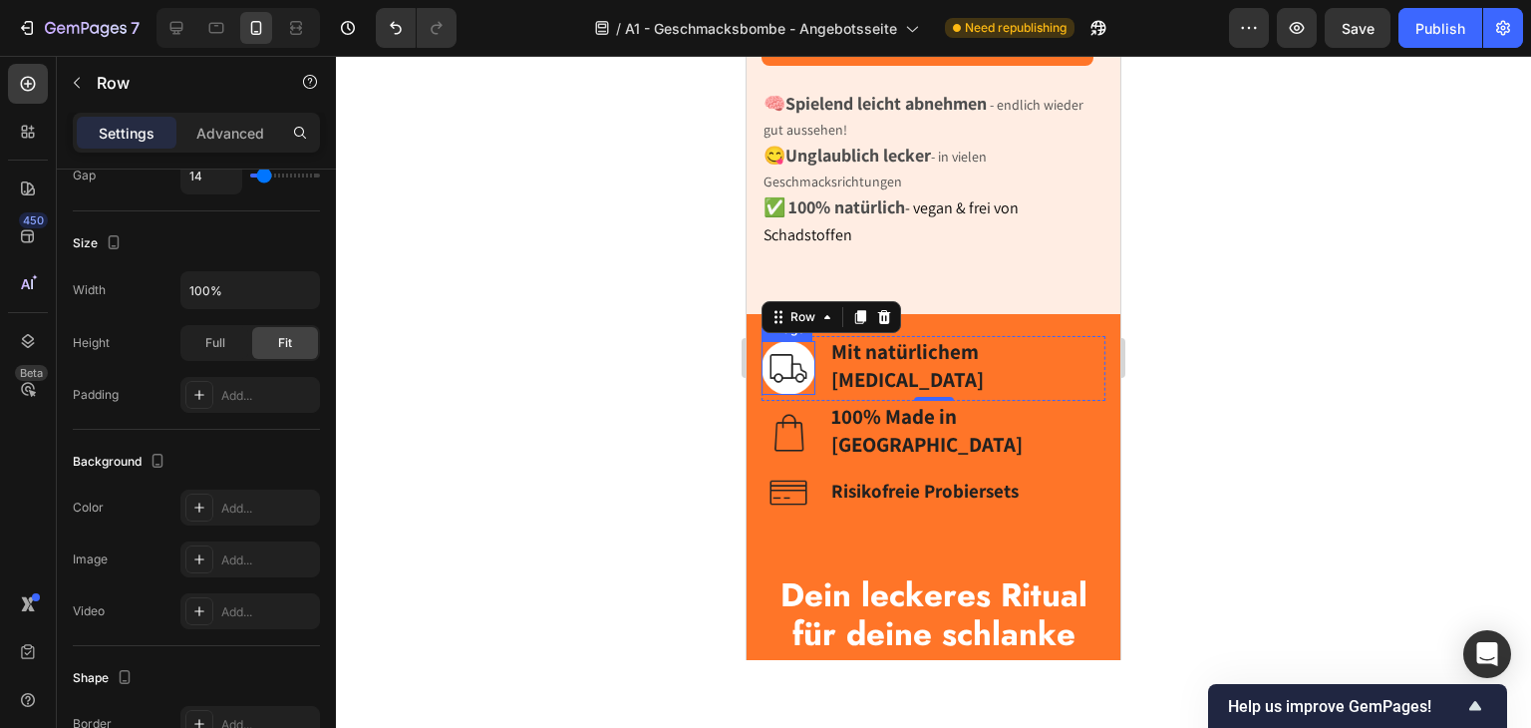
scroll to position [774, 0]
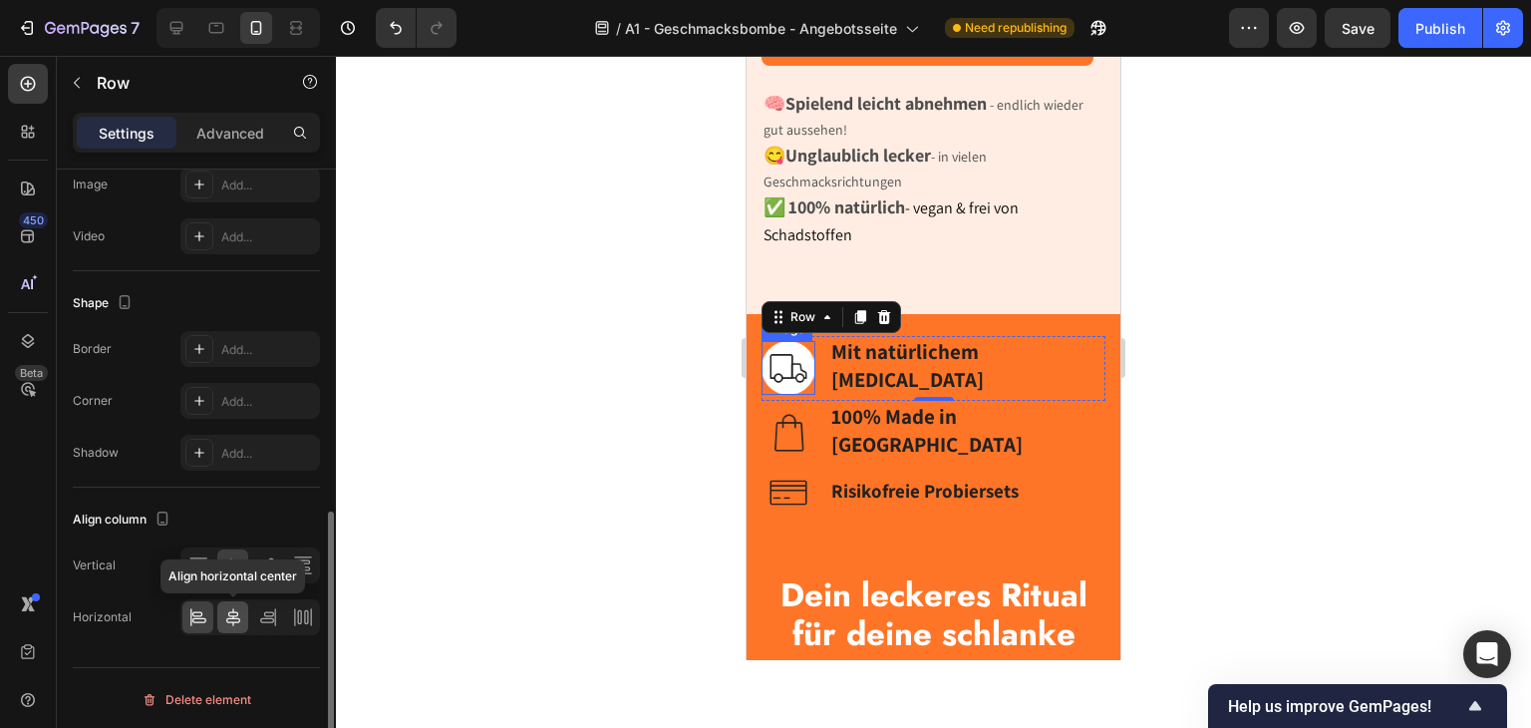
click at [224, 612] on icon at bounding box center [233, 617] width 20 height 20
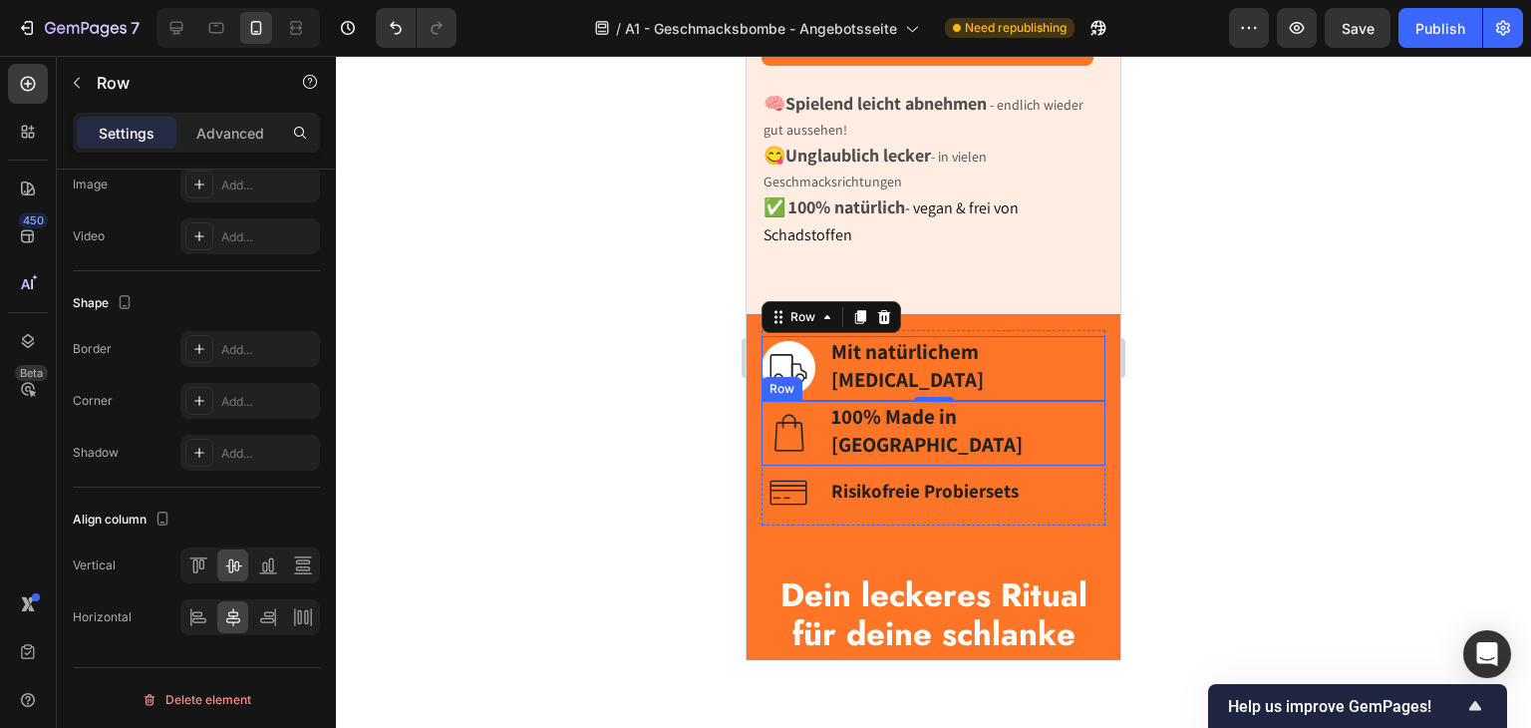
click at [1058, 466] on div "Image 100% Made in Germany Text block Row" at bounding box center [934, 433] width 344 height 65
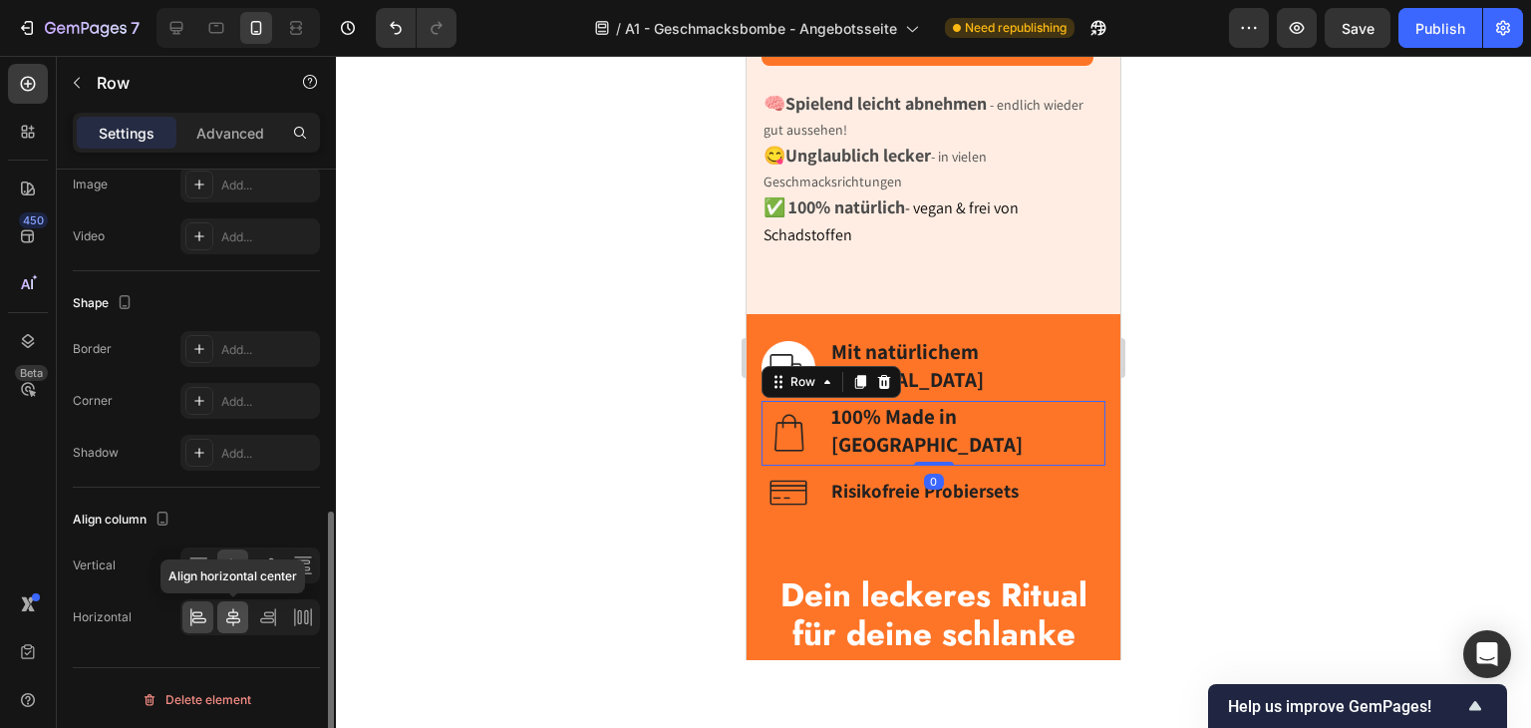
click at [241, 614] on icon at bounding box center [233, 617] width 20 height 20
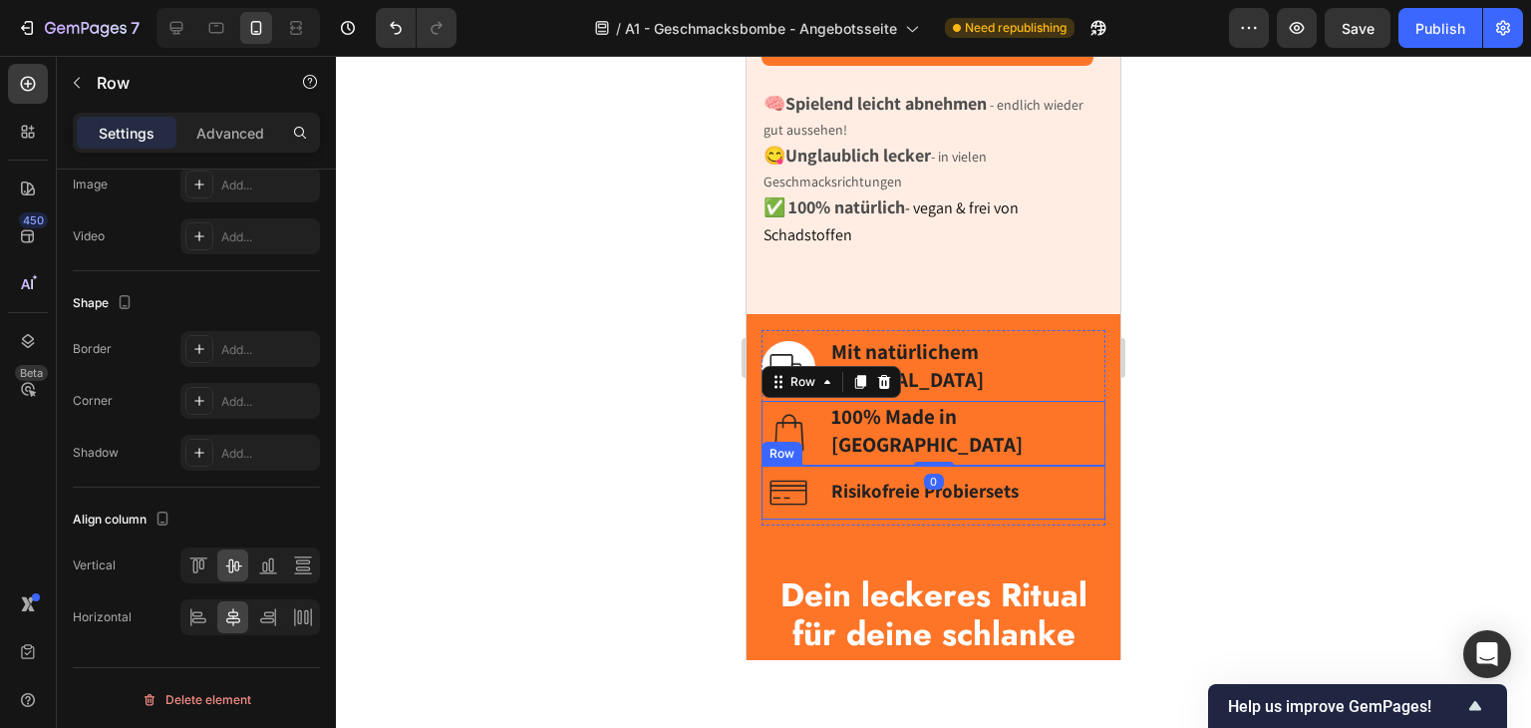
click at [1030, 519] on div "Image Risikofreie Probiersets Text block Row" at bounding box center [934, 493] width 344 height 54
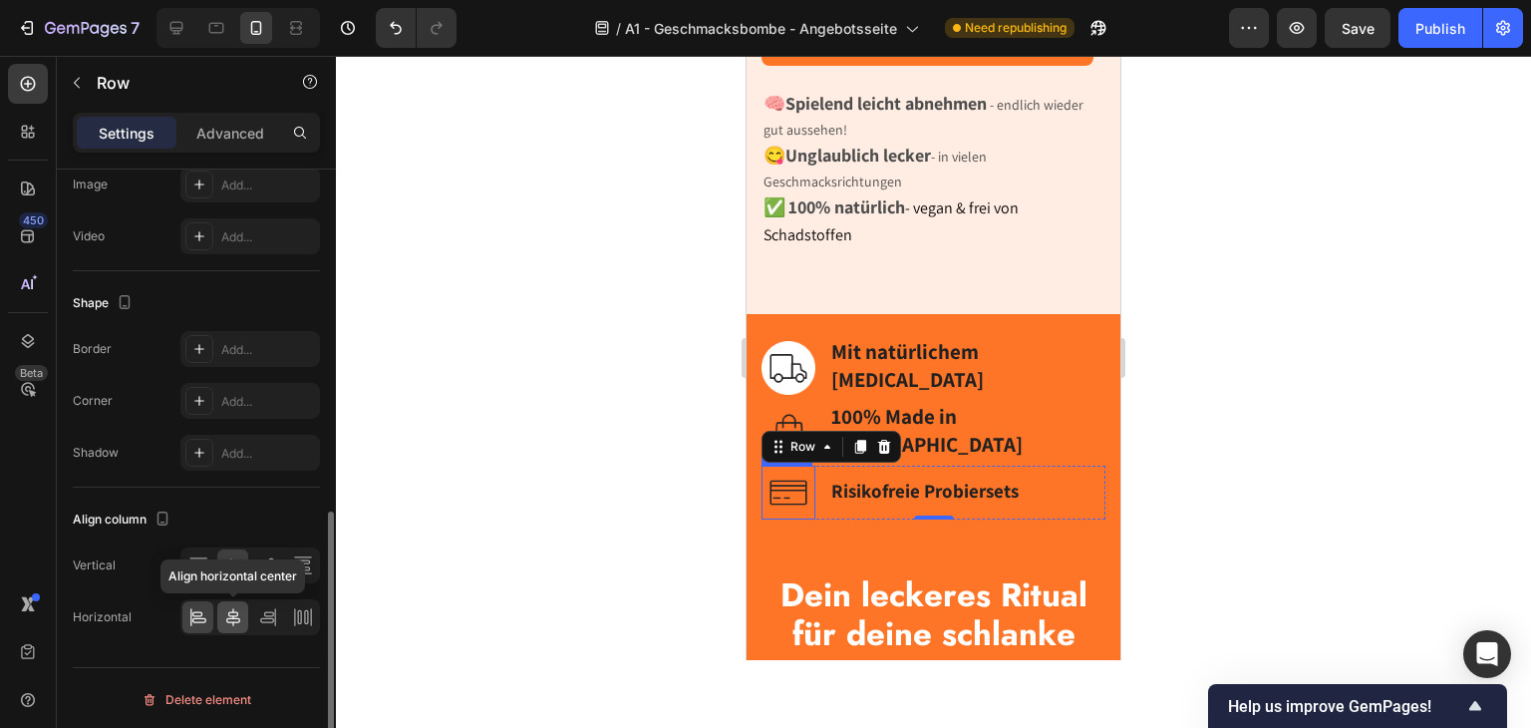
click at [233, 619] on icon at bounding box center [233, 617] width 14 height 18
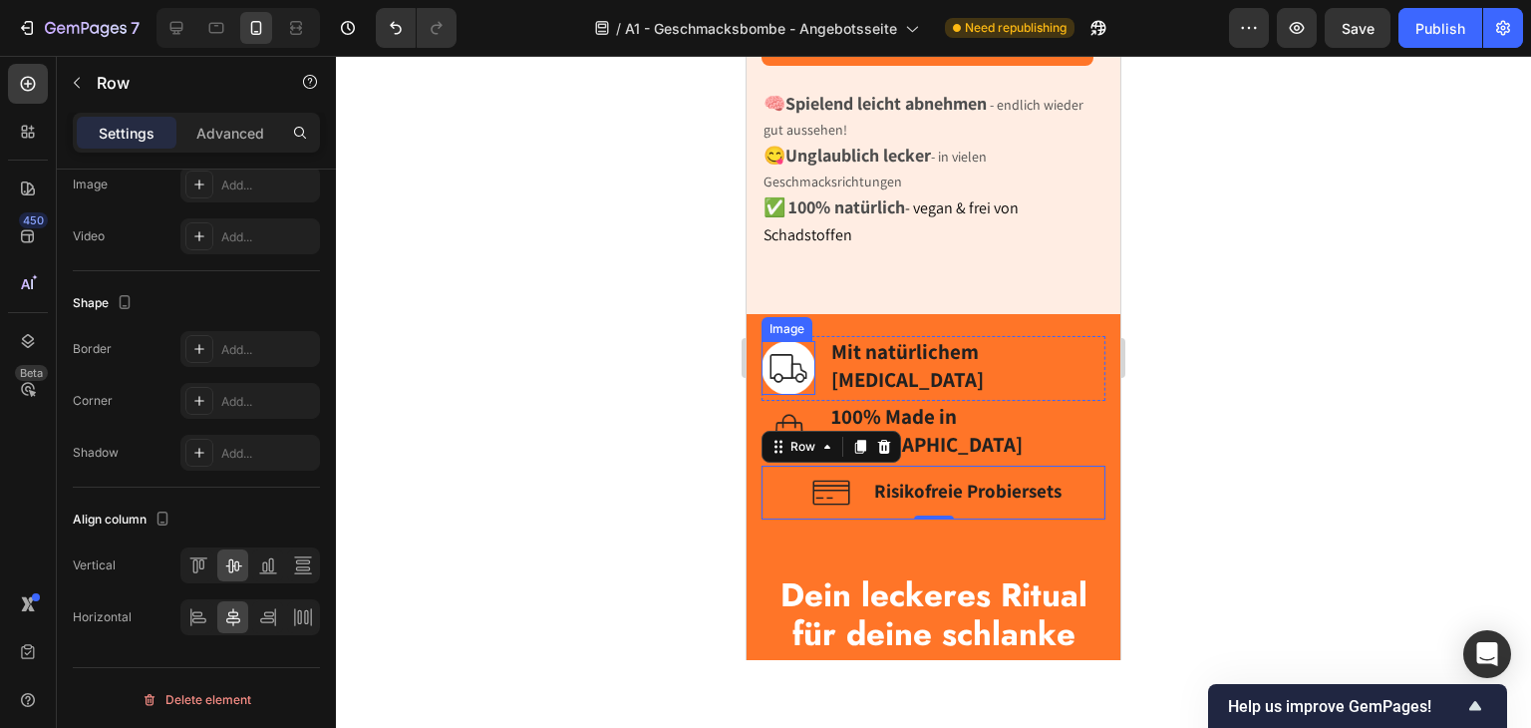
click at [815, 395] on img at bounding box center [789, 368] width 54 height 54
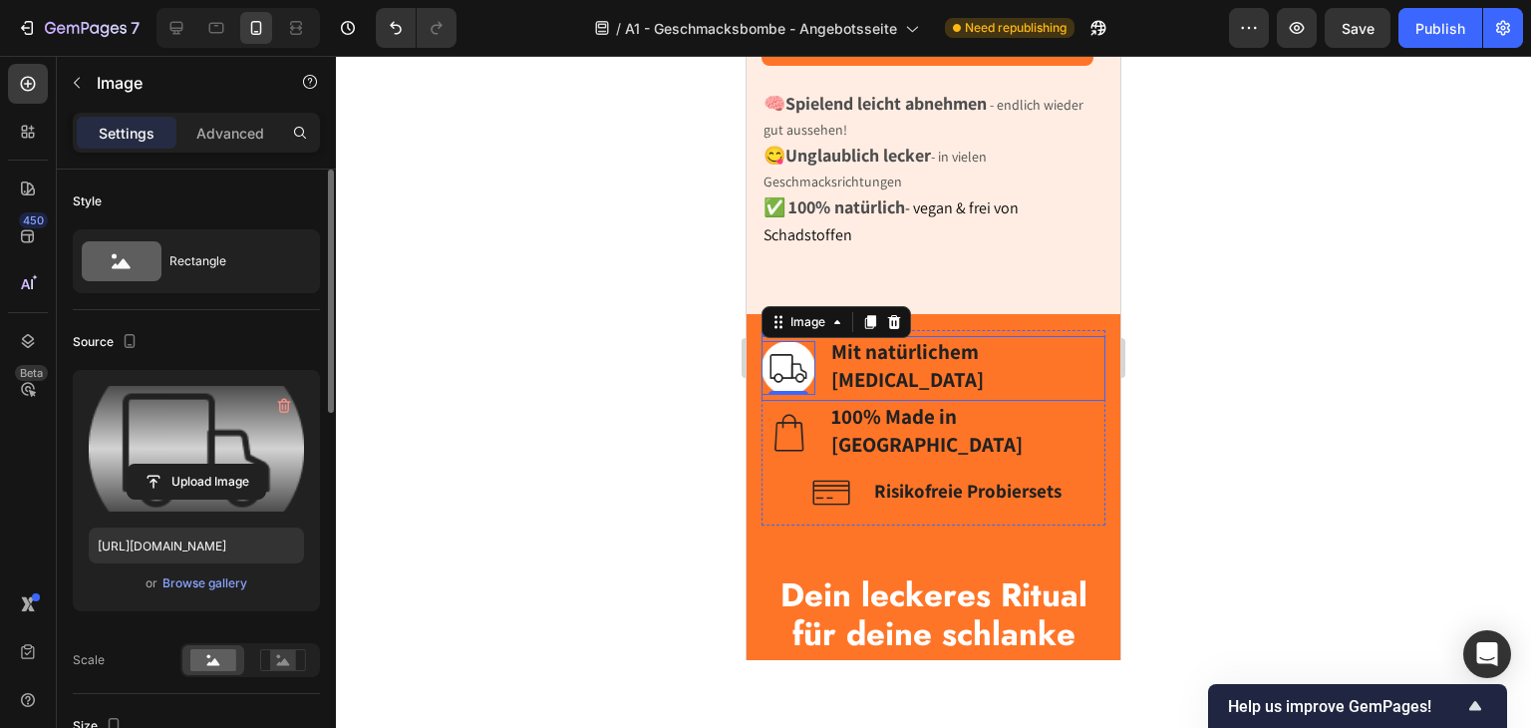
scroll to position [498, 0]
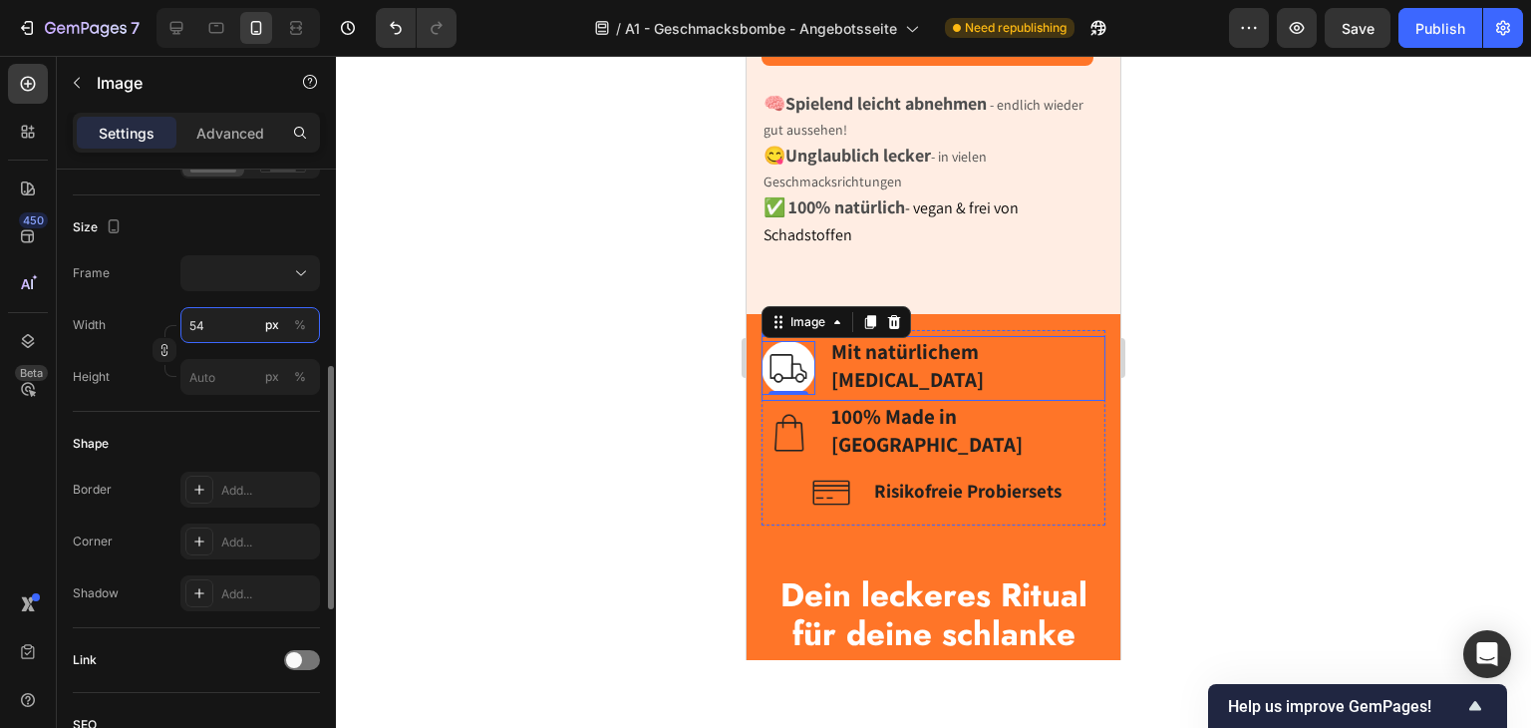
click at [199, 319] on input "54" at bounding box center [250, 325] width 140 height 36
type input "3"
type input "32"
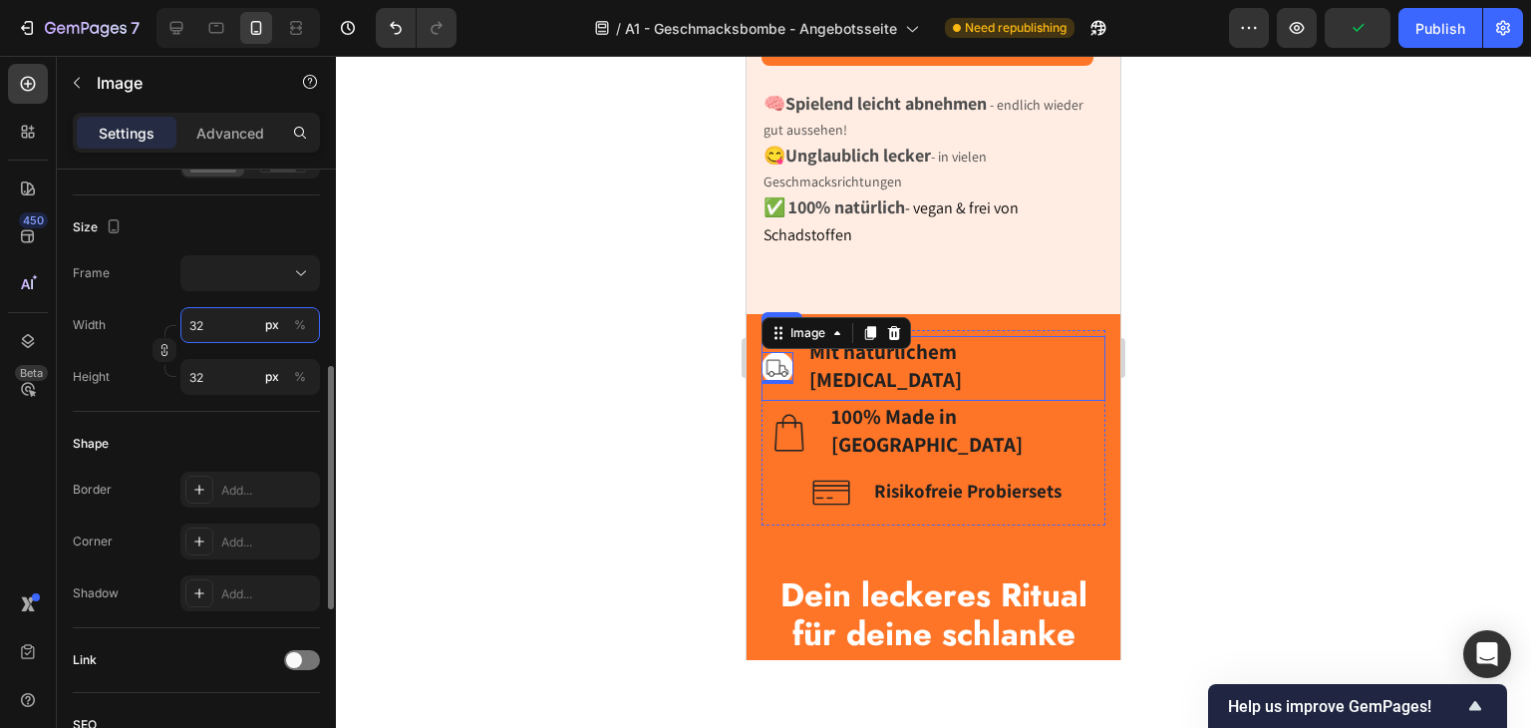
type input "3"
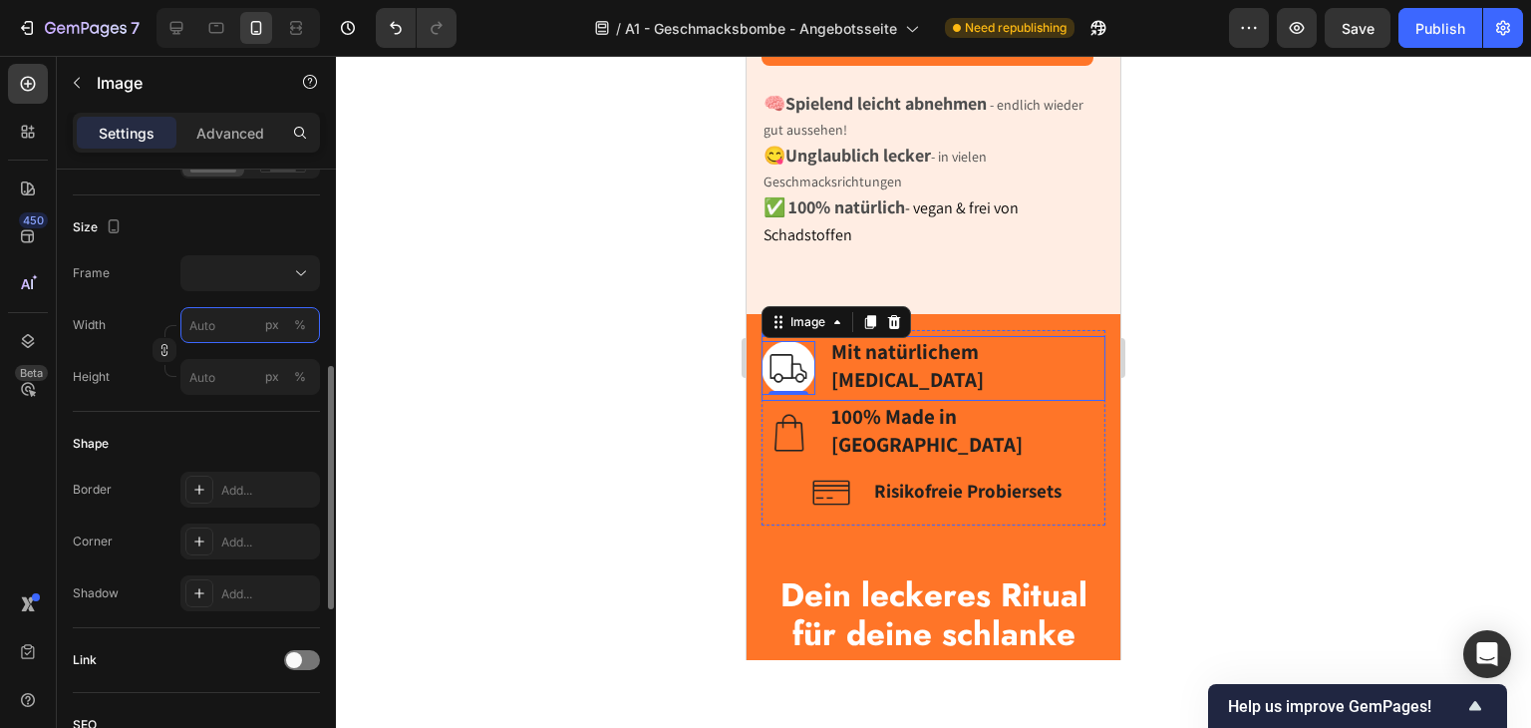
type input "4"
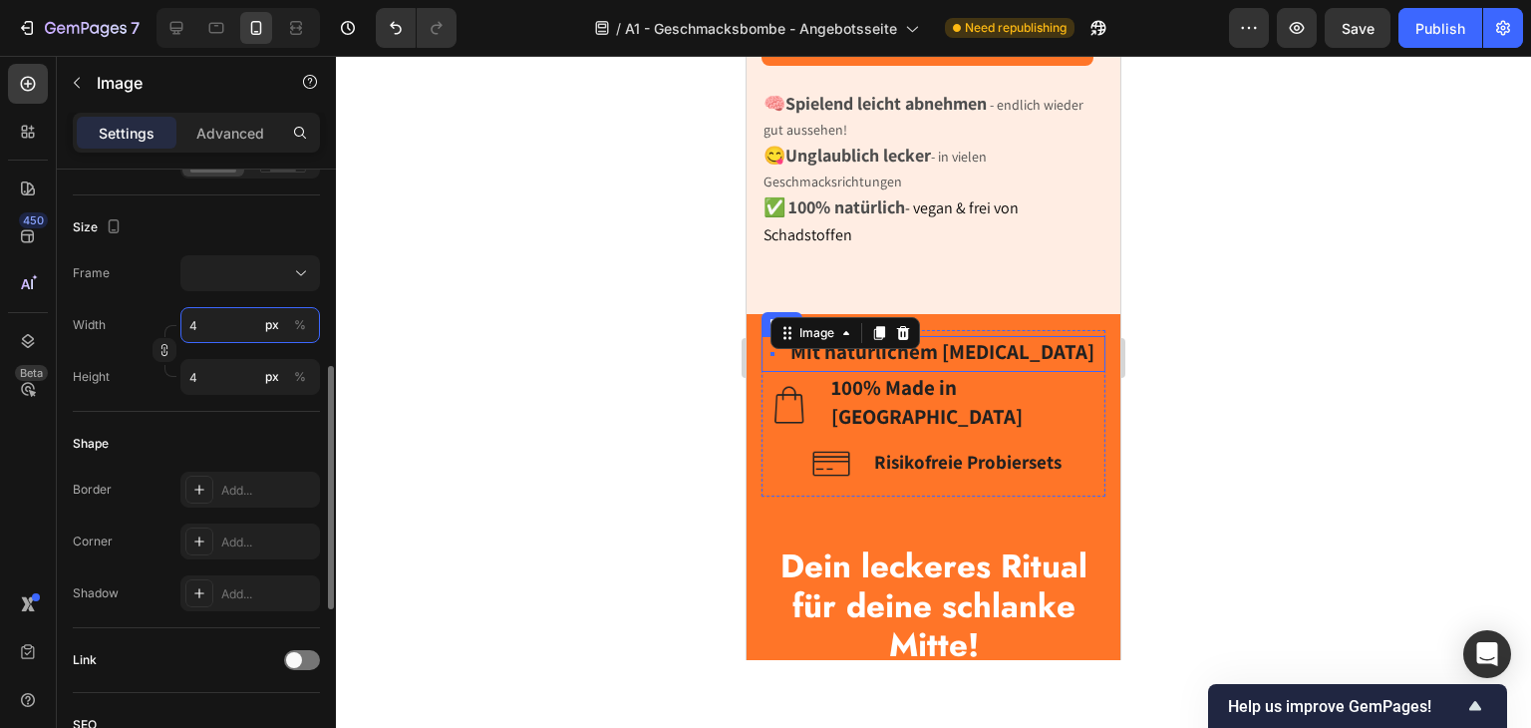
type input "40"
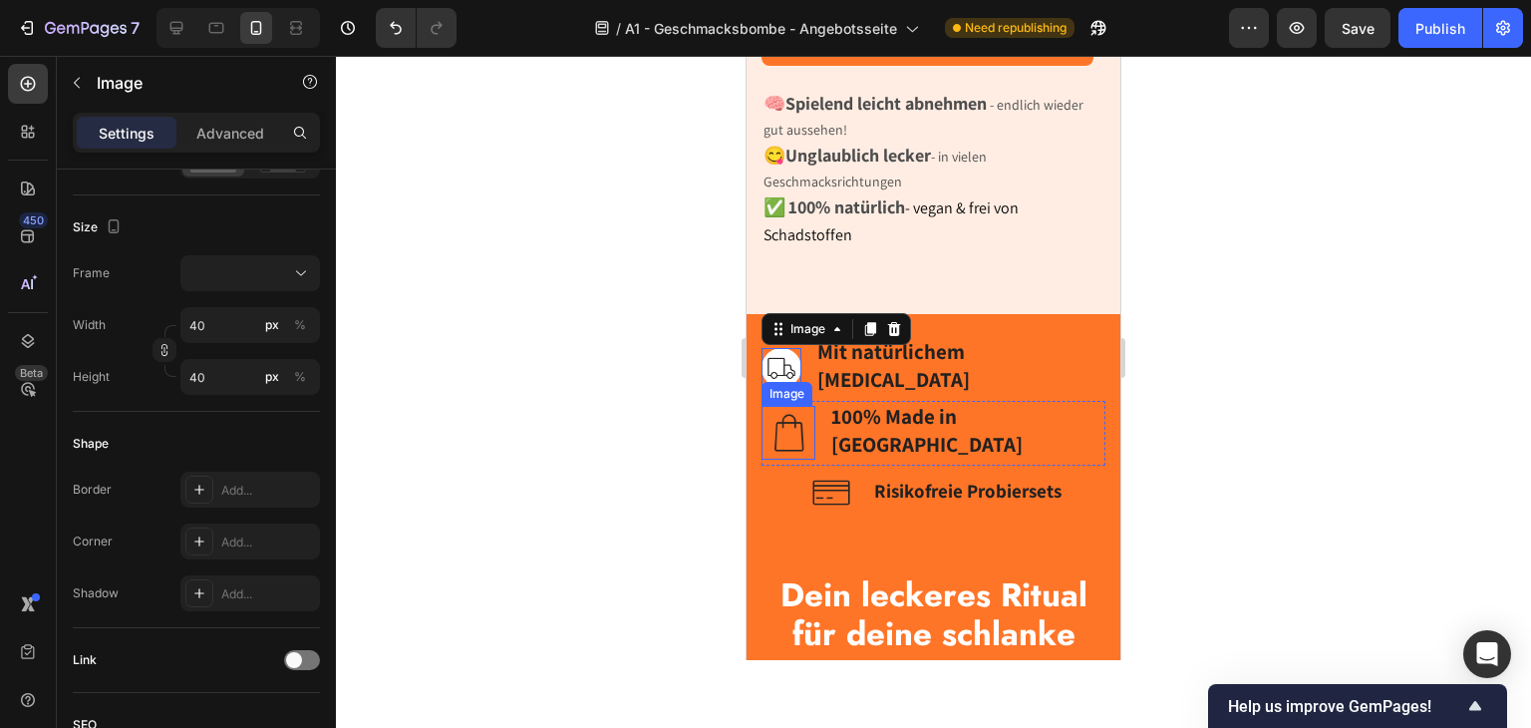
click at [805, 460] on img at bounding box center [789, 433] width 54 height 54
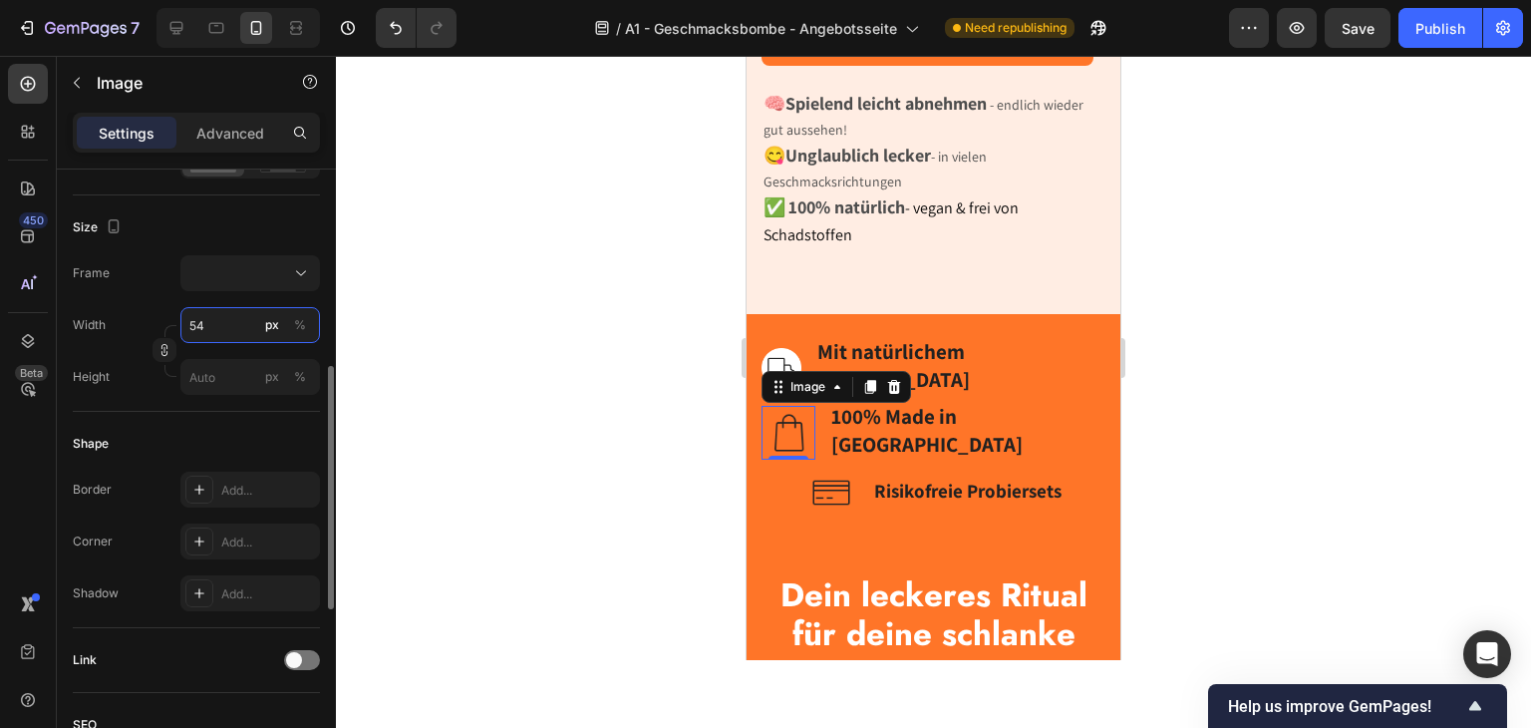
click at [220, 329] on input "54" at bounding box center [250, 325] width 140 height 36
type input "1"
type input "10"
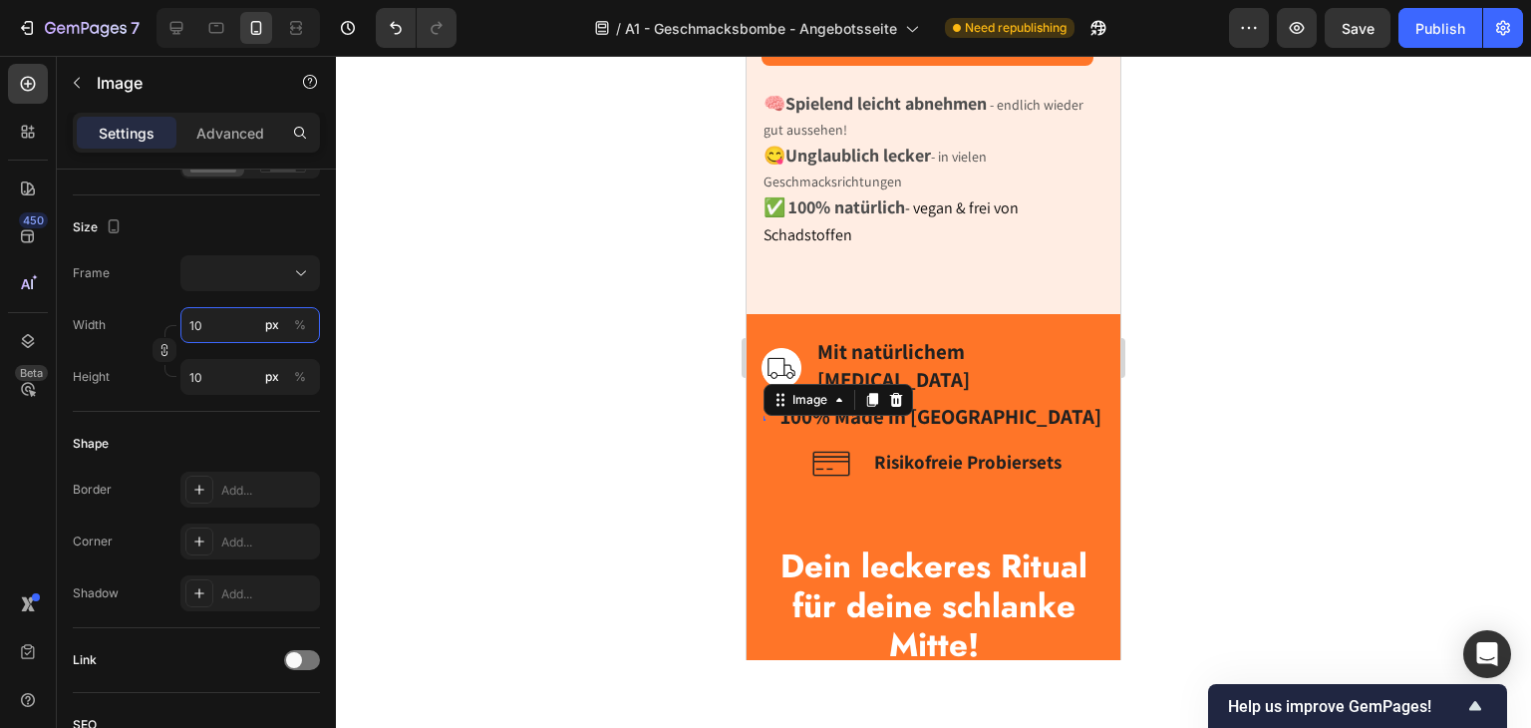
type input "1"
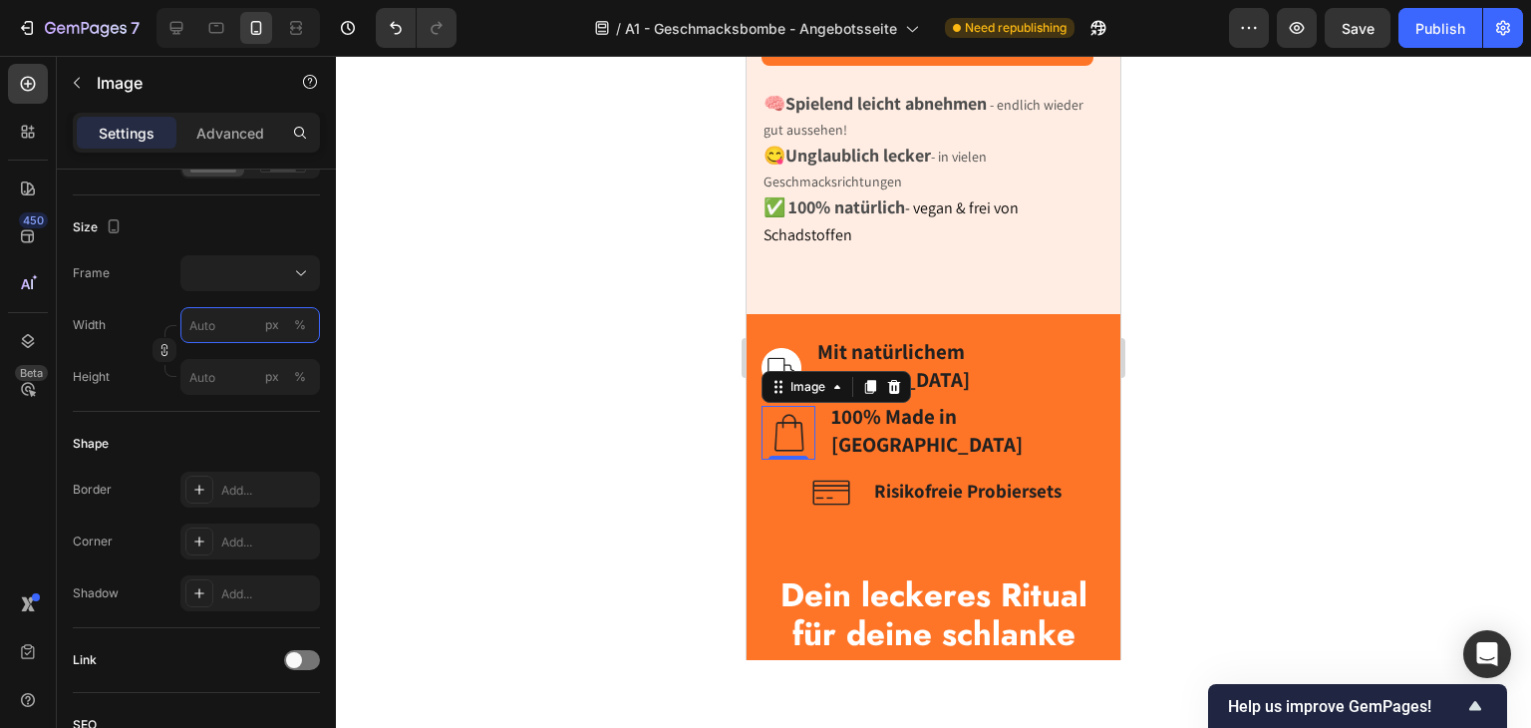
type input "4"
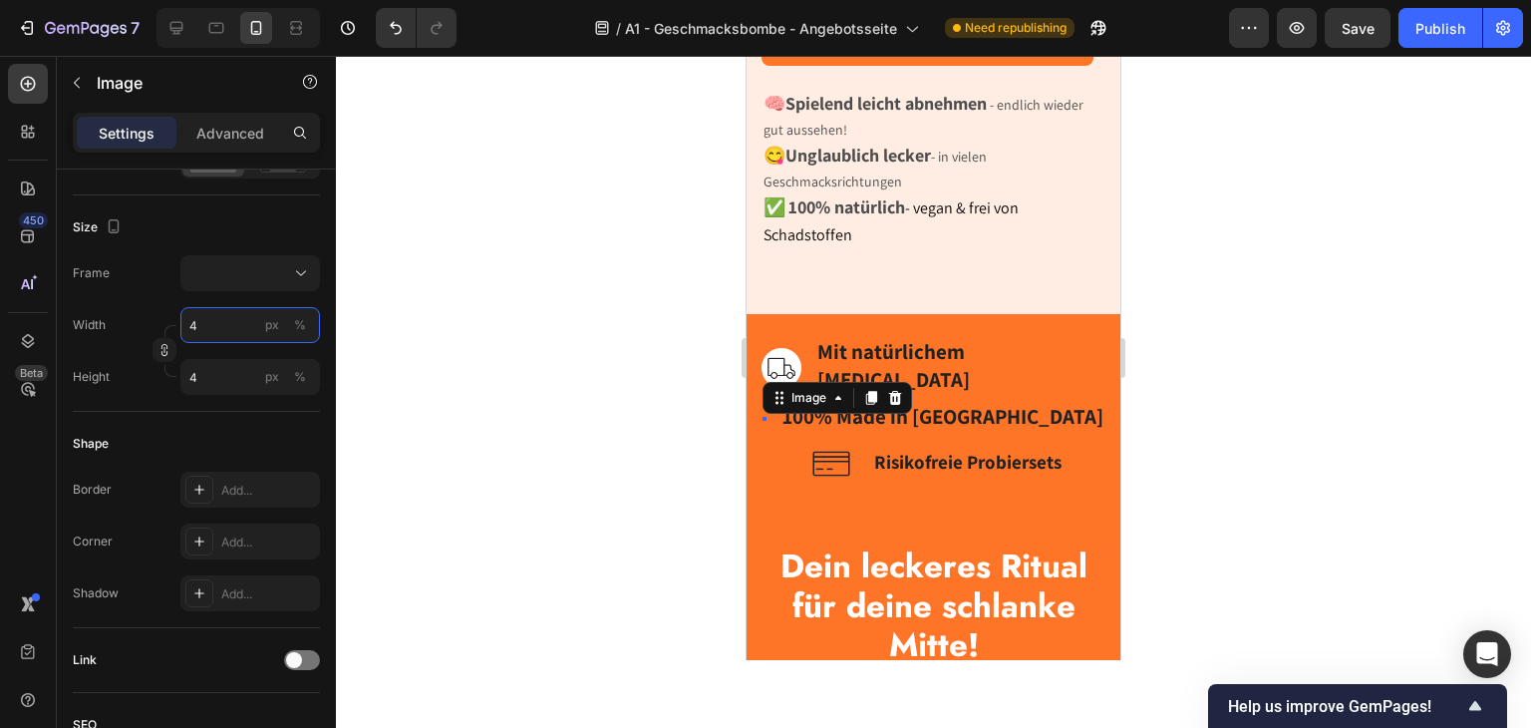
type input "40"
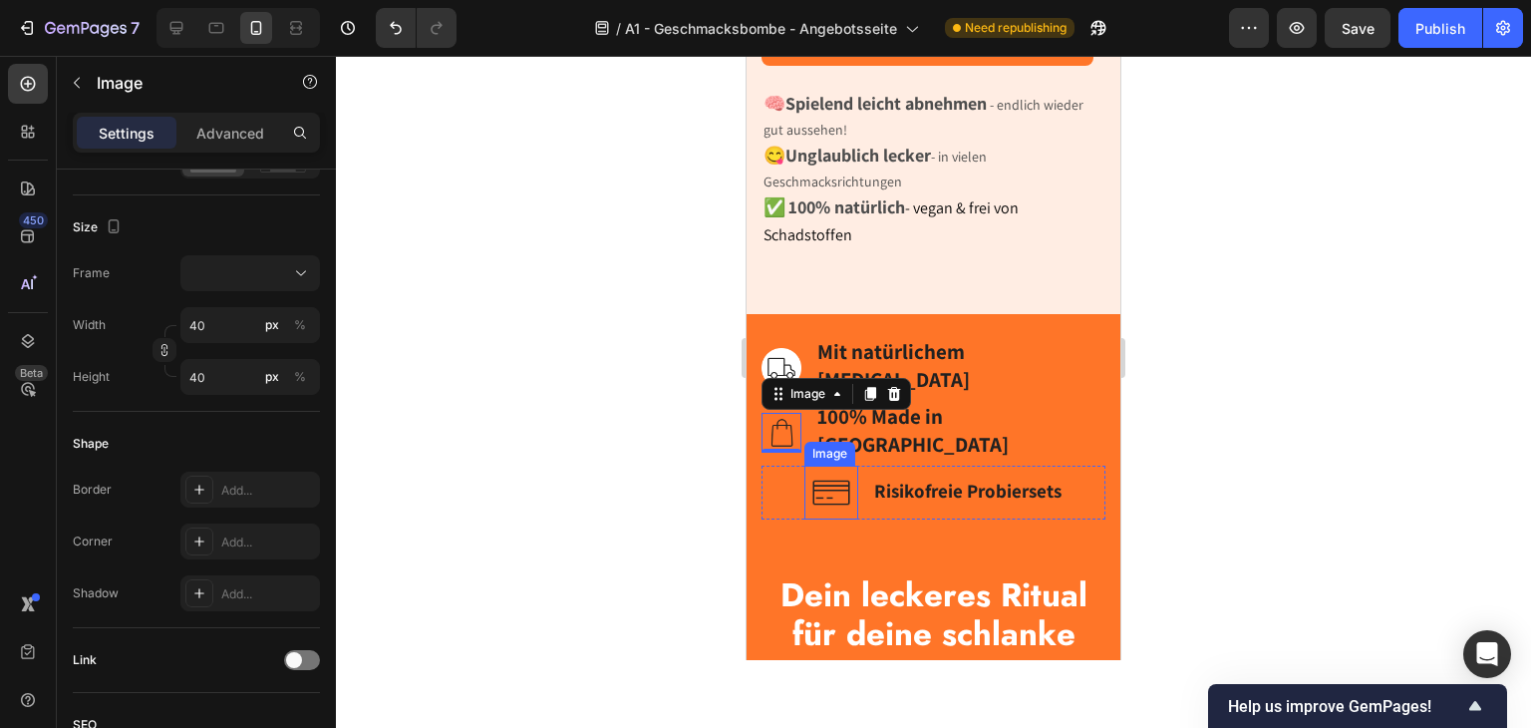
click at [809, 507] on img at bounding box center [831, 493] width 54 height 54
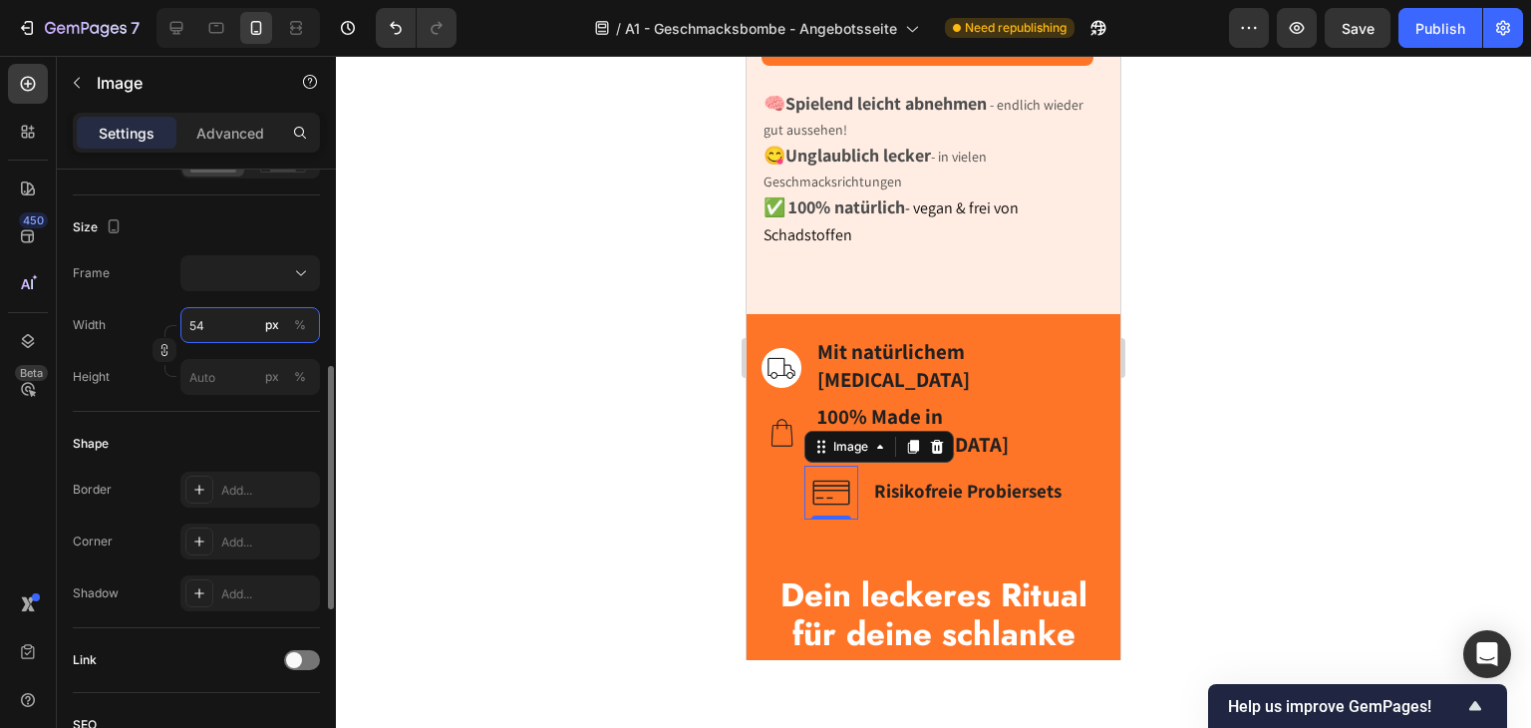
click at [215, 330] on input "54" at bounding box center [250, 325] width 140 height 36
type input "4"
type input "40"
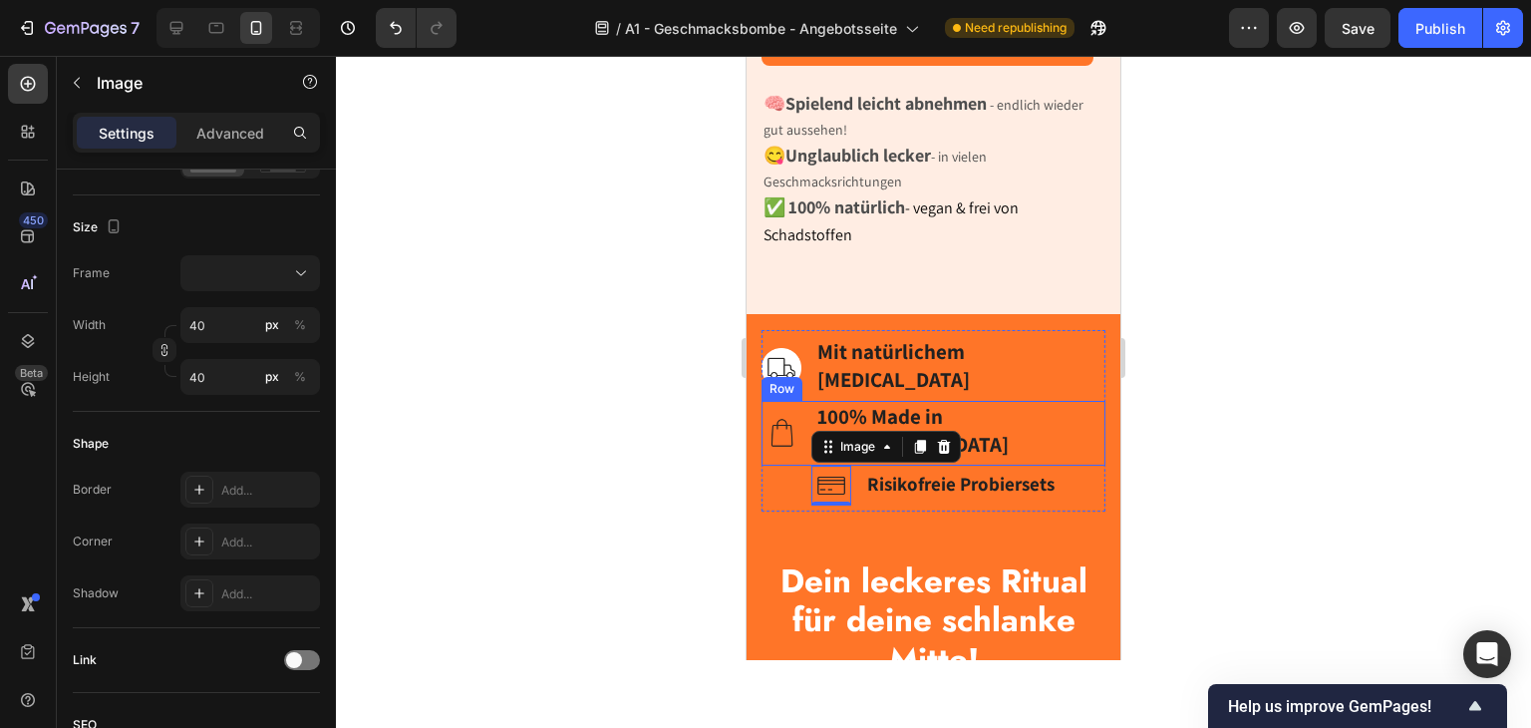
click at [770, 452] on div "Image 100% Made in Germany Text block Row" at bounding box center [934, 433] width 344 height 65
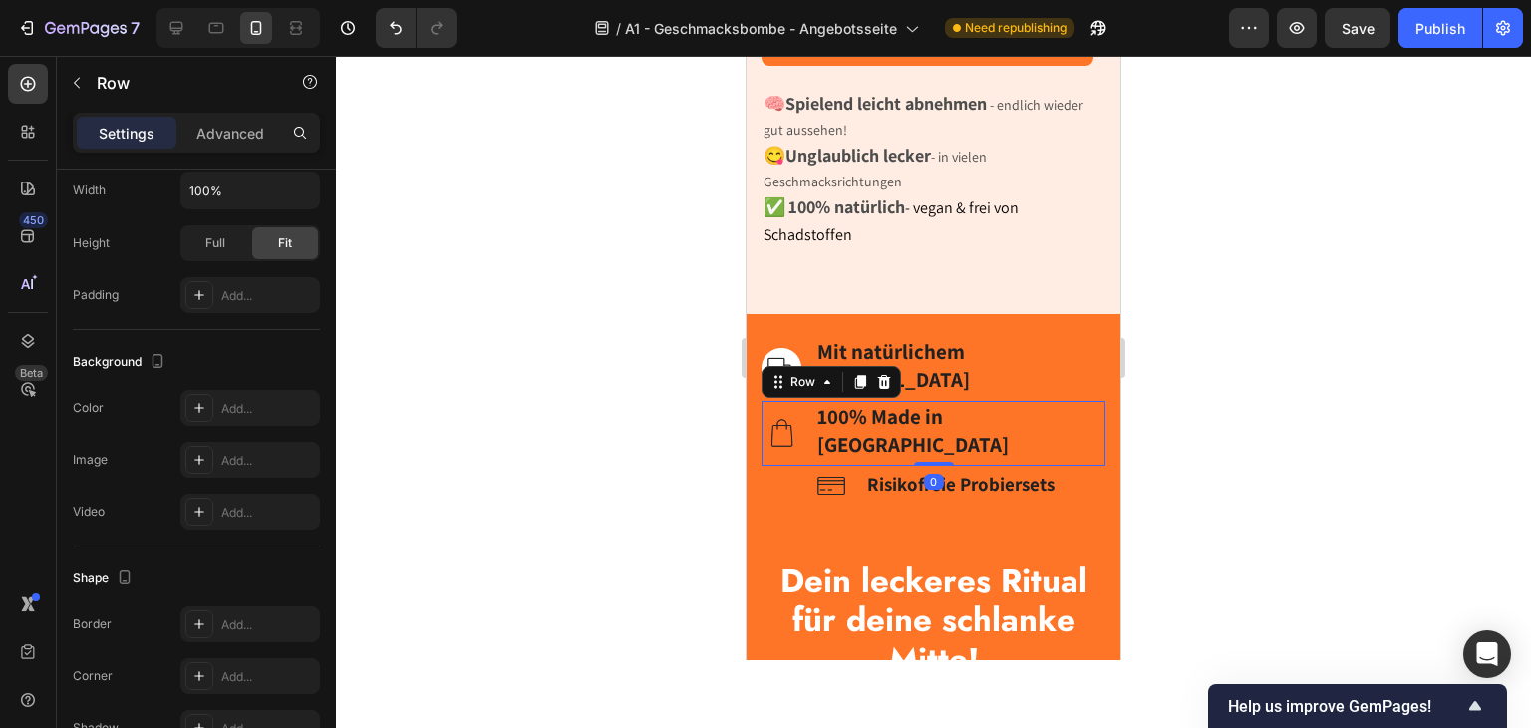
scroll to position [0, 0]
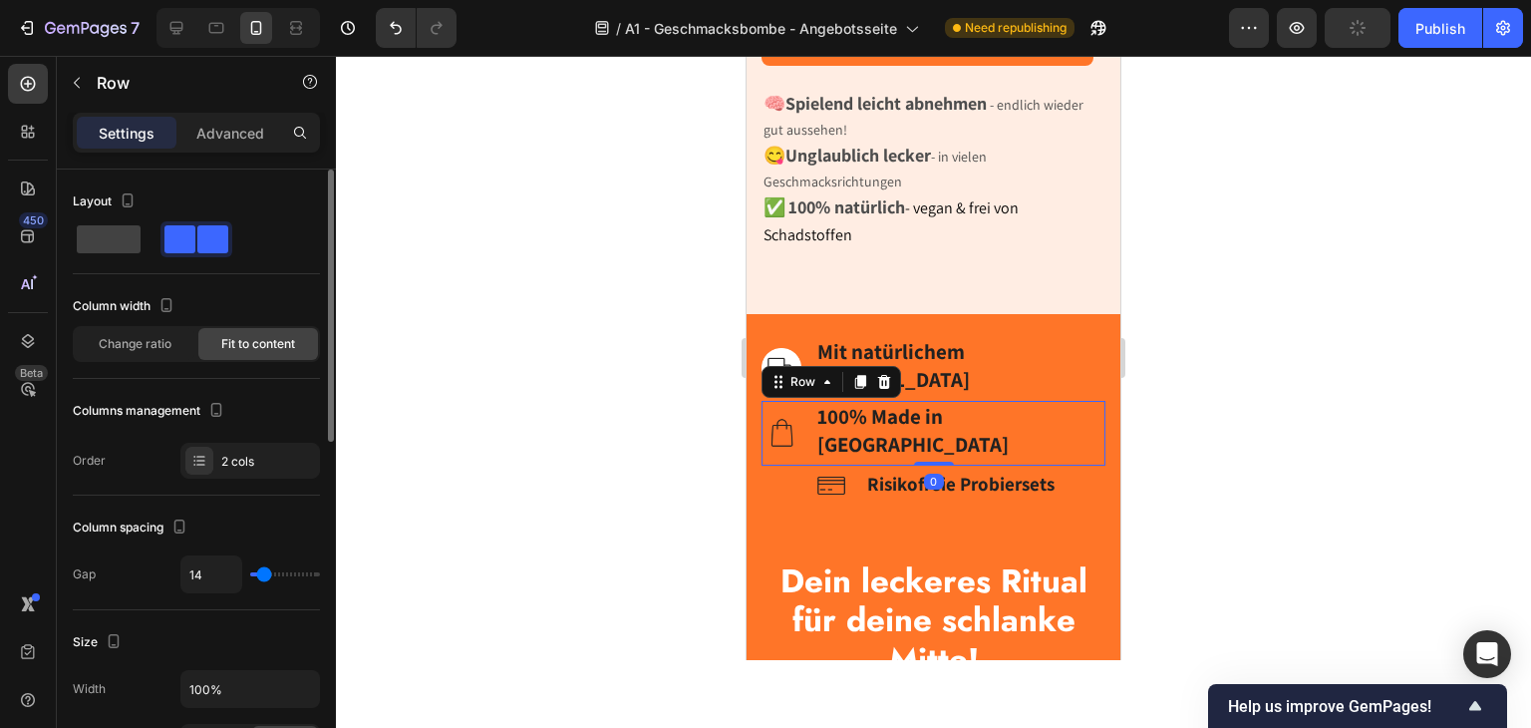
click at [778, 491] on div "Image Risikofreie Probiersets Text block Row" at bounding box center [934, 486] width 344 height 40
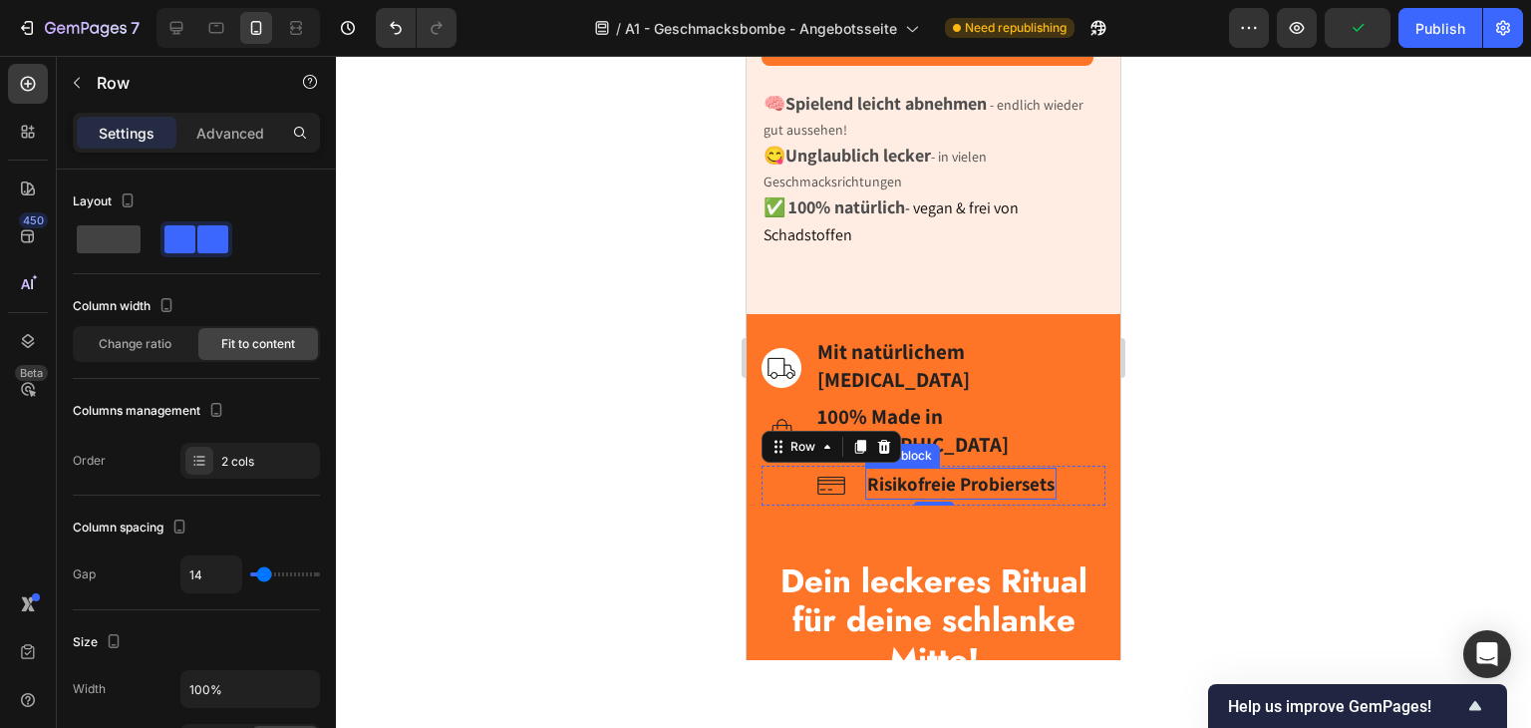
click at [1013, 495] on strong "Risikofreie Probiersets" at bounding box center [960, 483] width 187 height 24
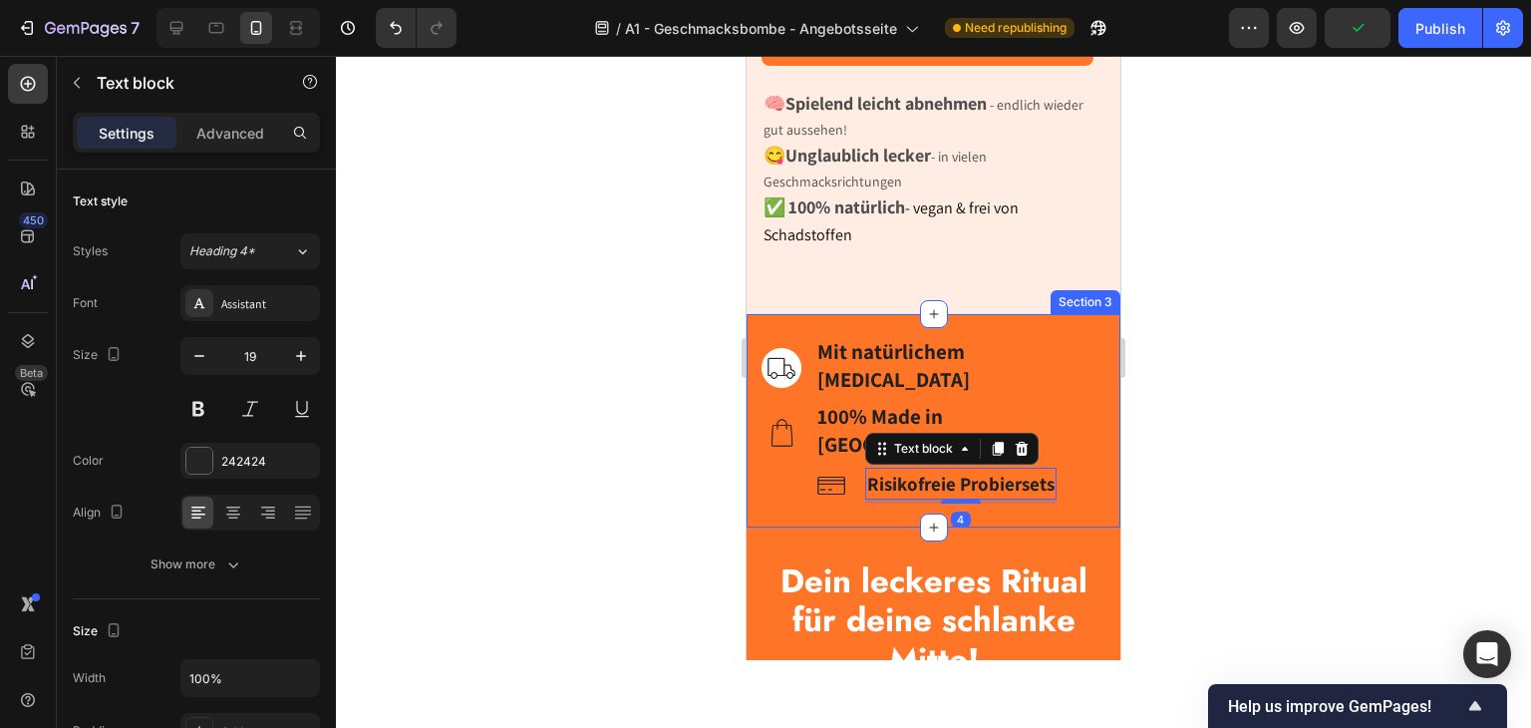
click at [760, 392] on div "Image Mit natürlichem Inulin Text block Row Image 100% Made in Germany Text blo…" at bounding box center [934, 420] width 374 height 213
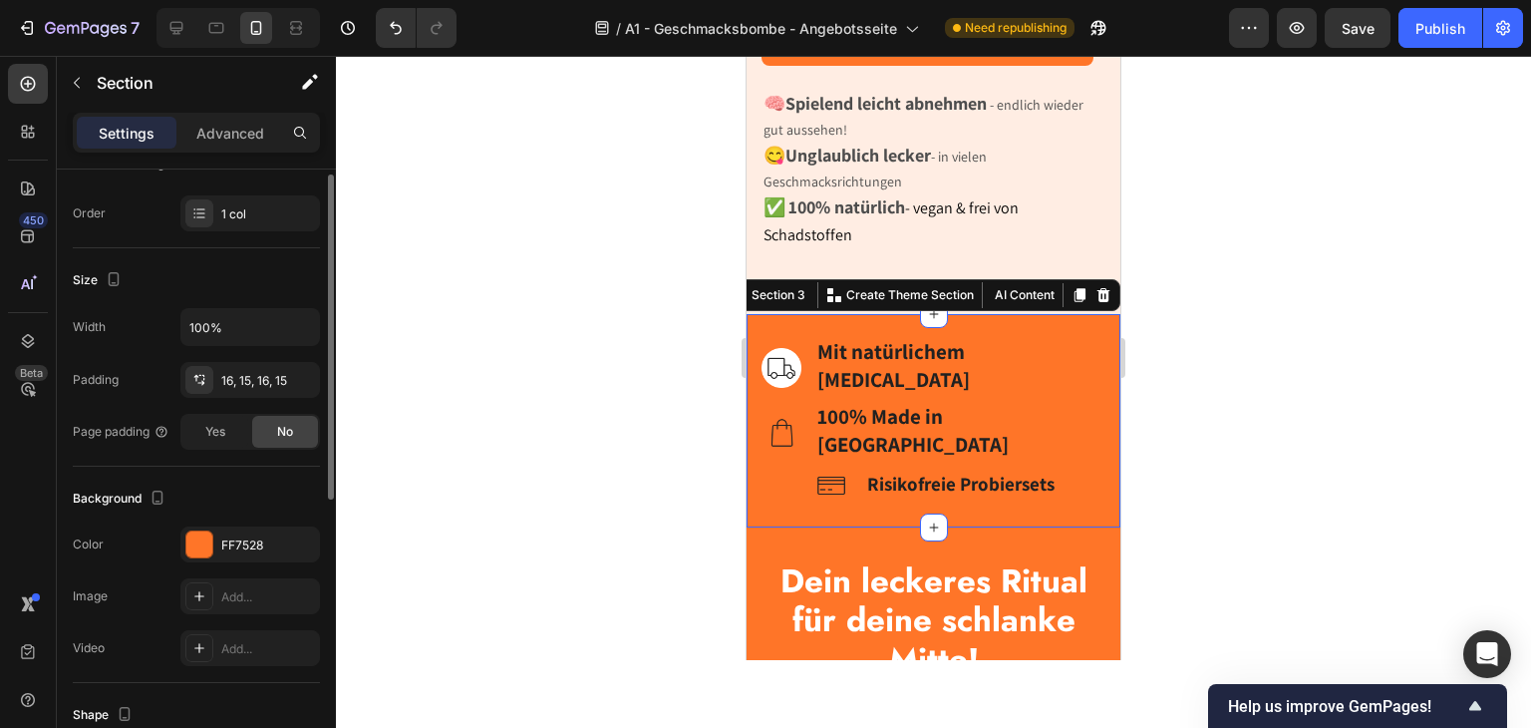
scroll to position [498, 0]
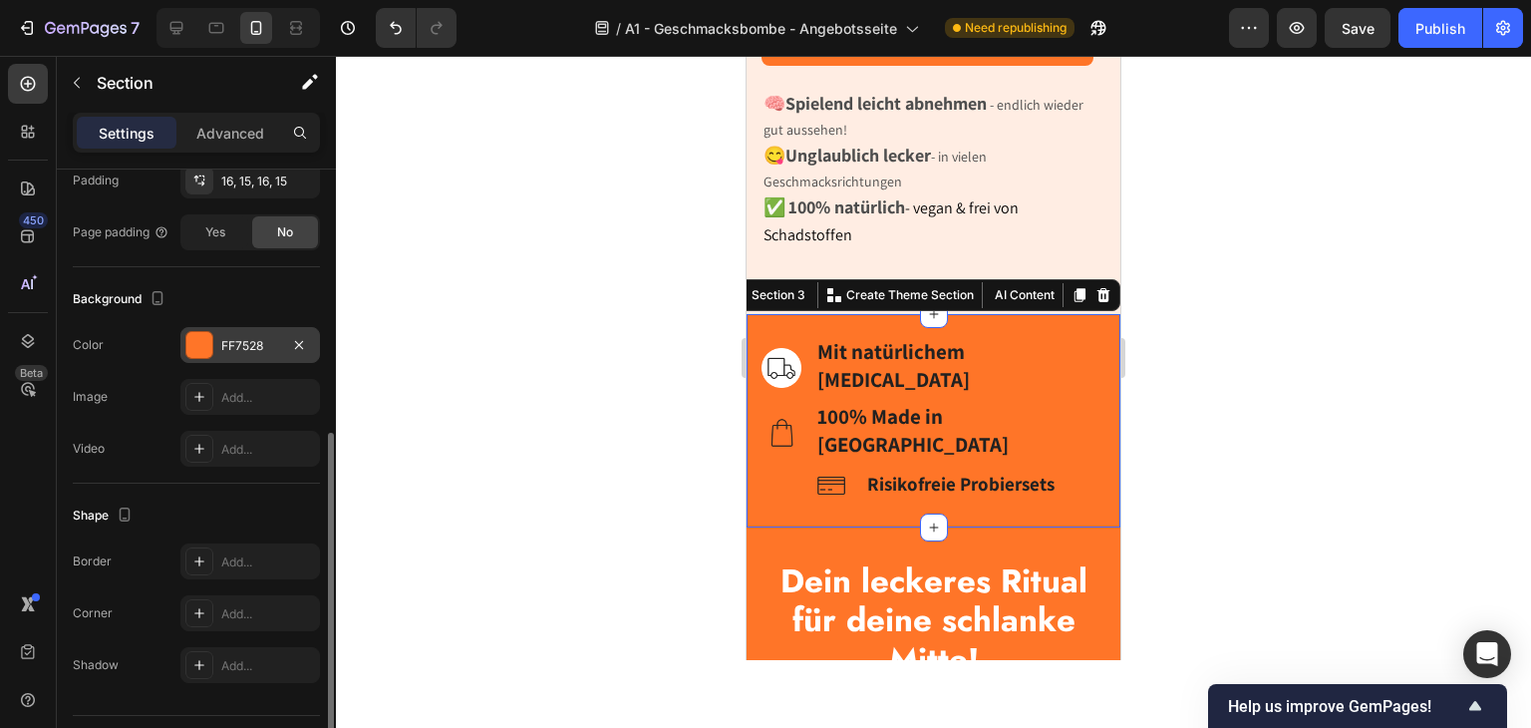
click at [207, 344] on div at bounding box center [199, 345] width 26 height 26
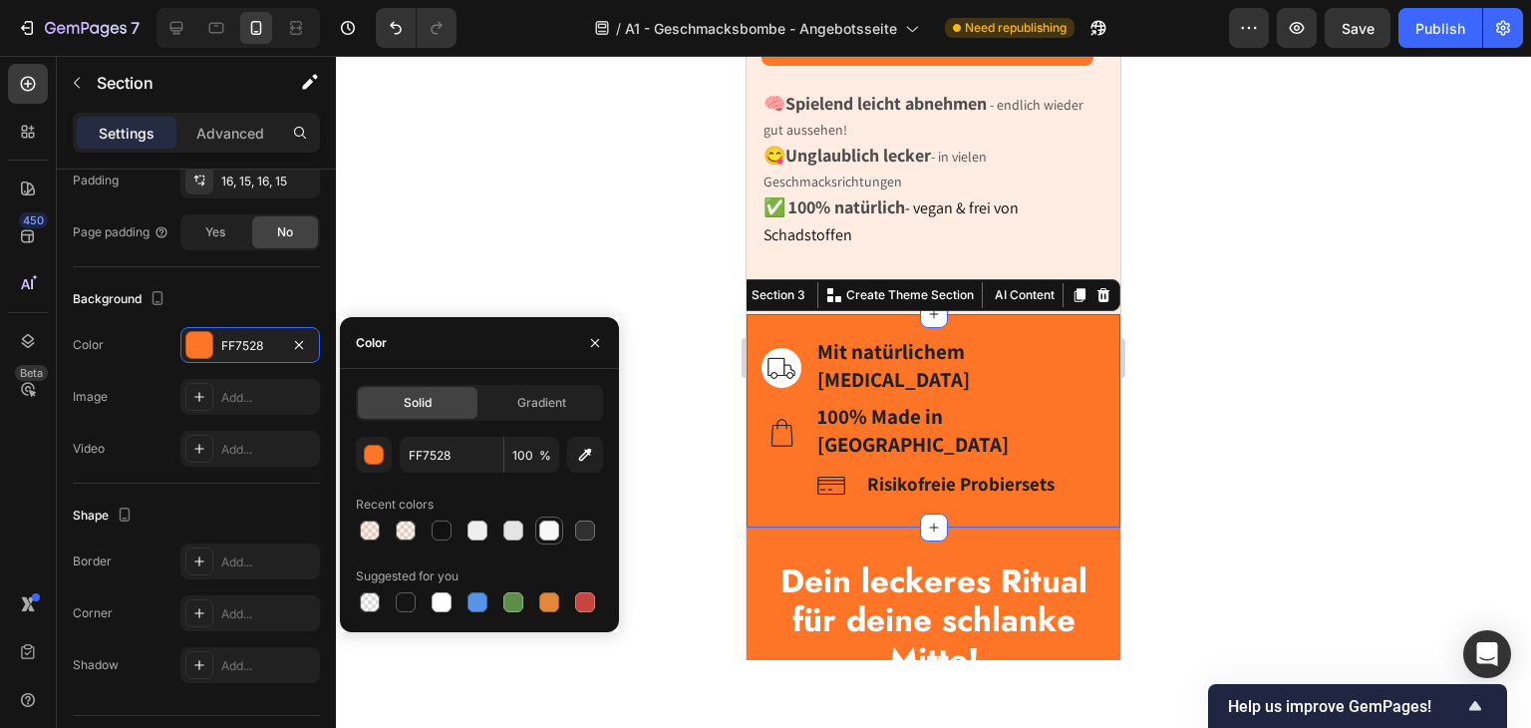
click at [550, 533] on div at bounding box center [549, 530] width 20 height 20
type input "F7F7F7"
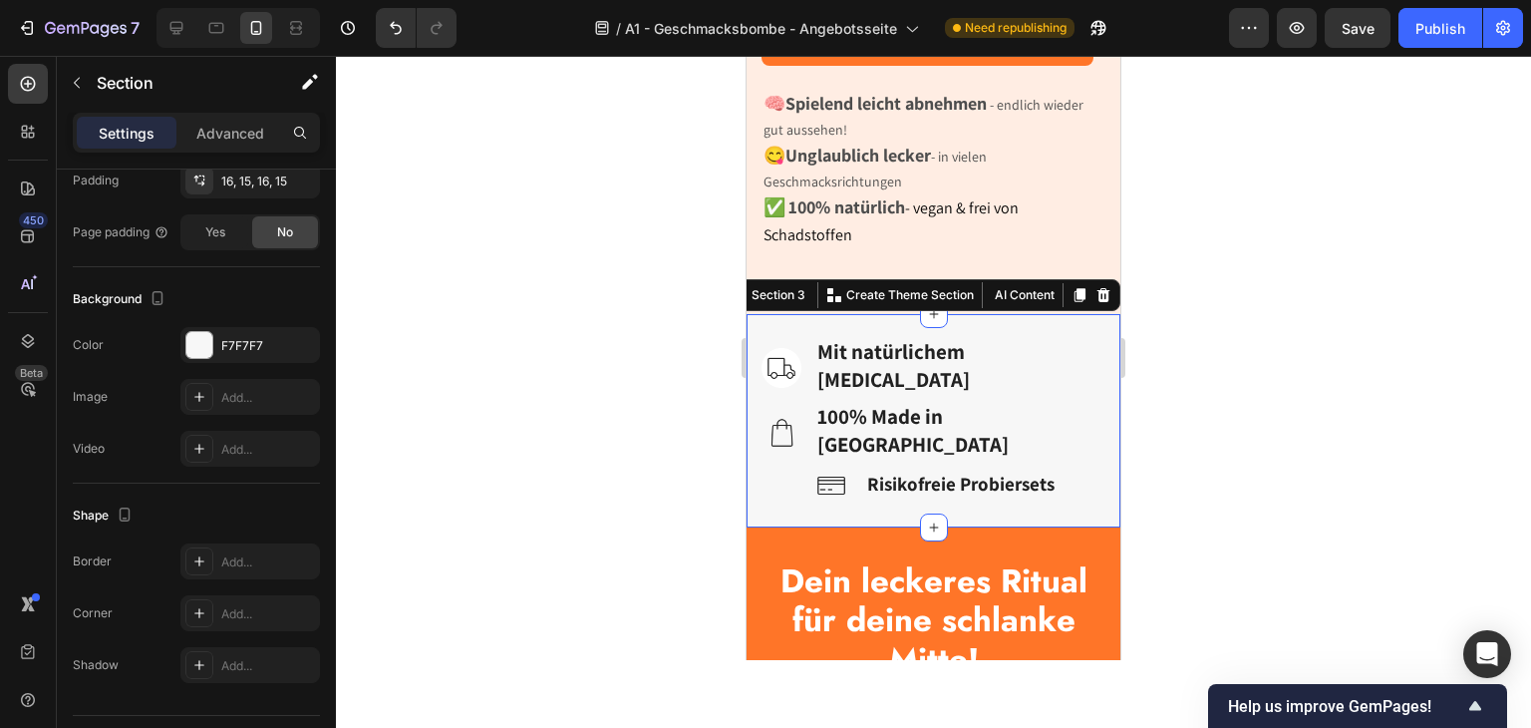
click at [808, 527] on div "Image Mit natürlichem Inulin Text block Row Image 100% Made in Germany Text blo…" at bounding box center [934, 420] width 374 height 213
drag, startPoint x: 758, startPoint y: 482, endPoint x: 782, endPoint y: 481, distance: 23.9
click at [760, 481] on div "Image Mit natürlichem Inulin Text block Row Image 100% Made in Germany Text blo…" at bounding box center [934, 420] width 374 height 213
click at [894, 495] on strong "Risikofreie Probiersets" at bounding box center [960, 483] width 187 height 24
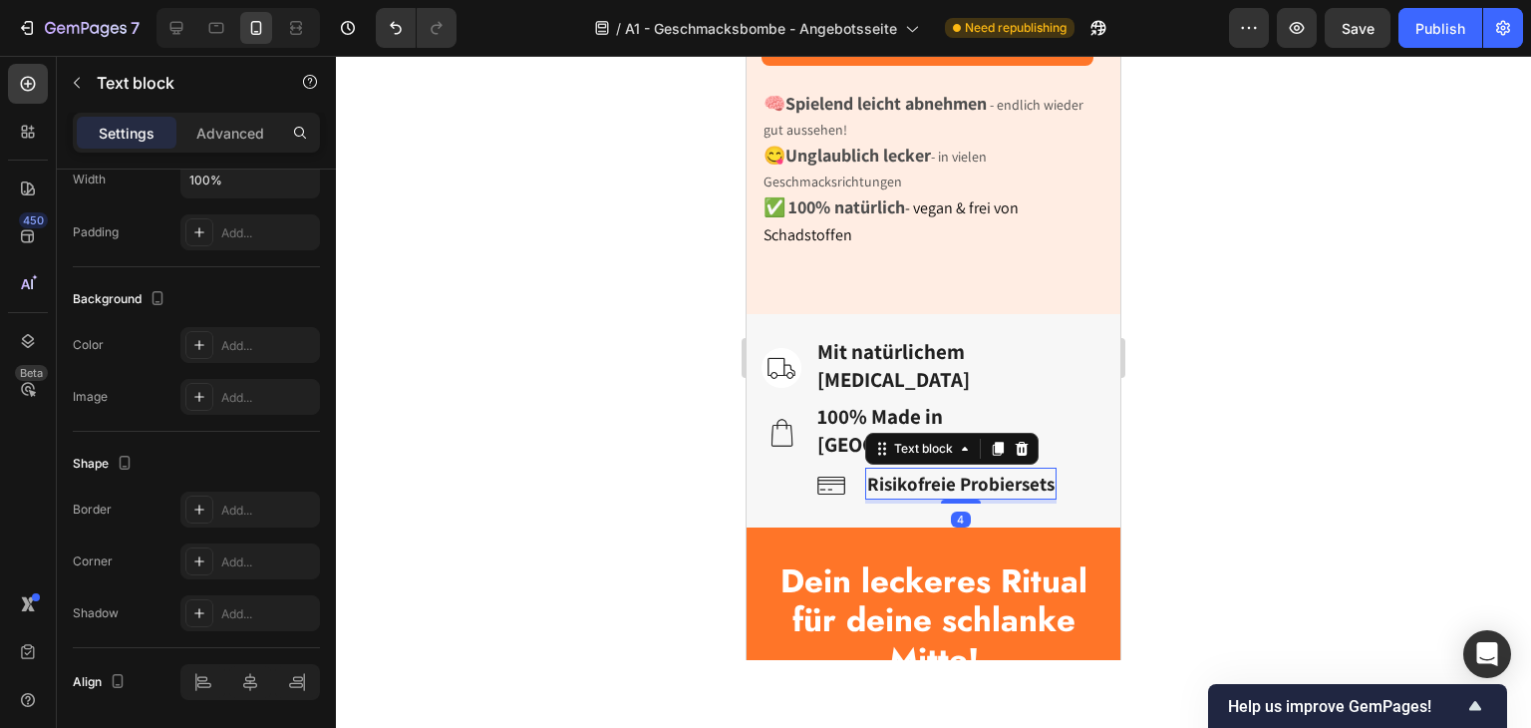
scroll to position [0, 0]
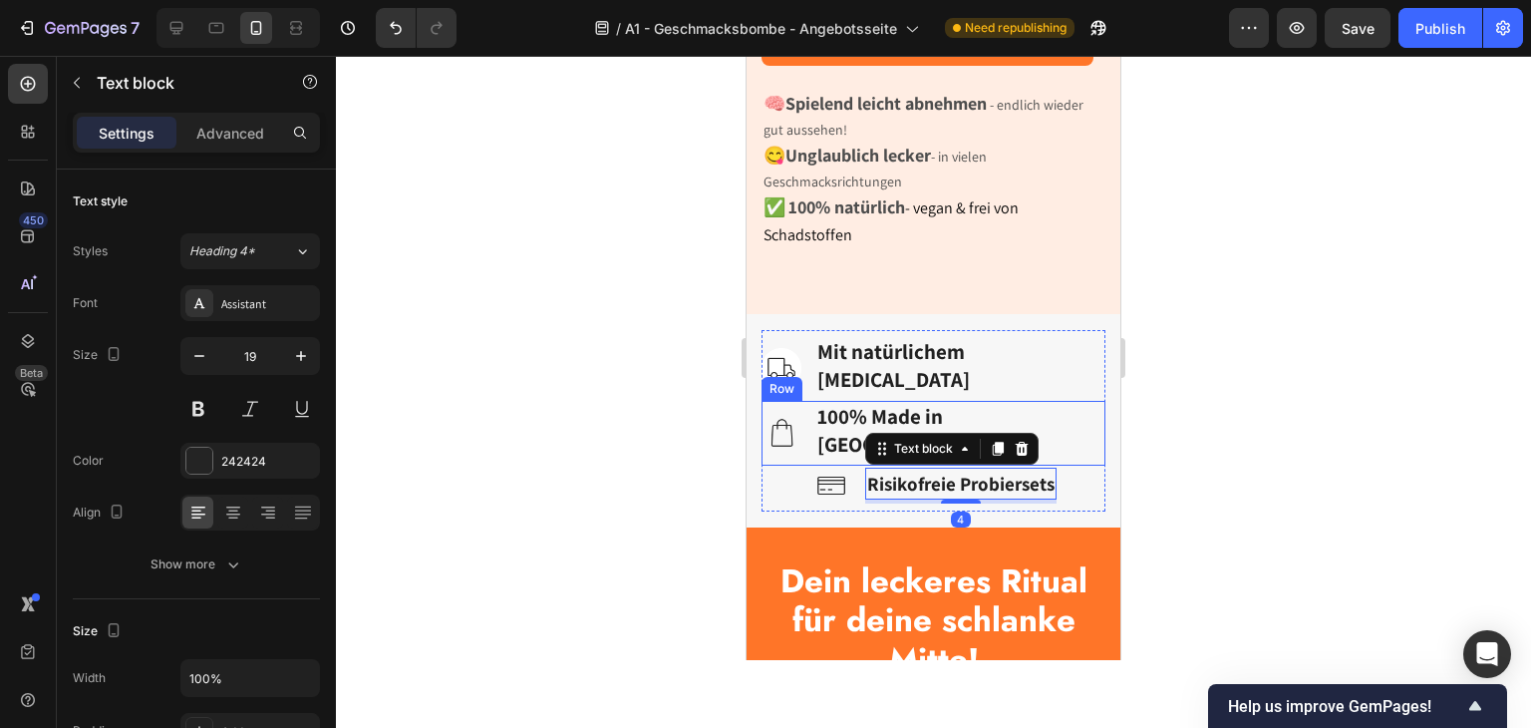
click at [834, 466] on div "Image 100% Made in Germany Text block Row" at bounding box center [934, 433] width 344 height 65
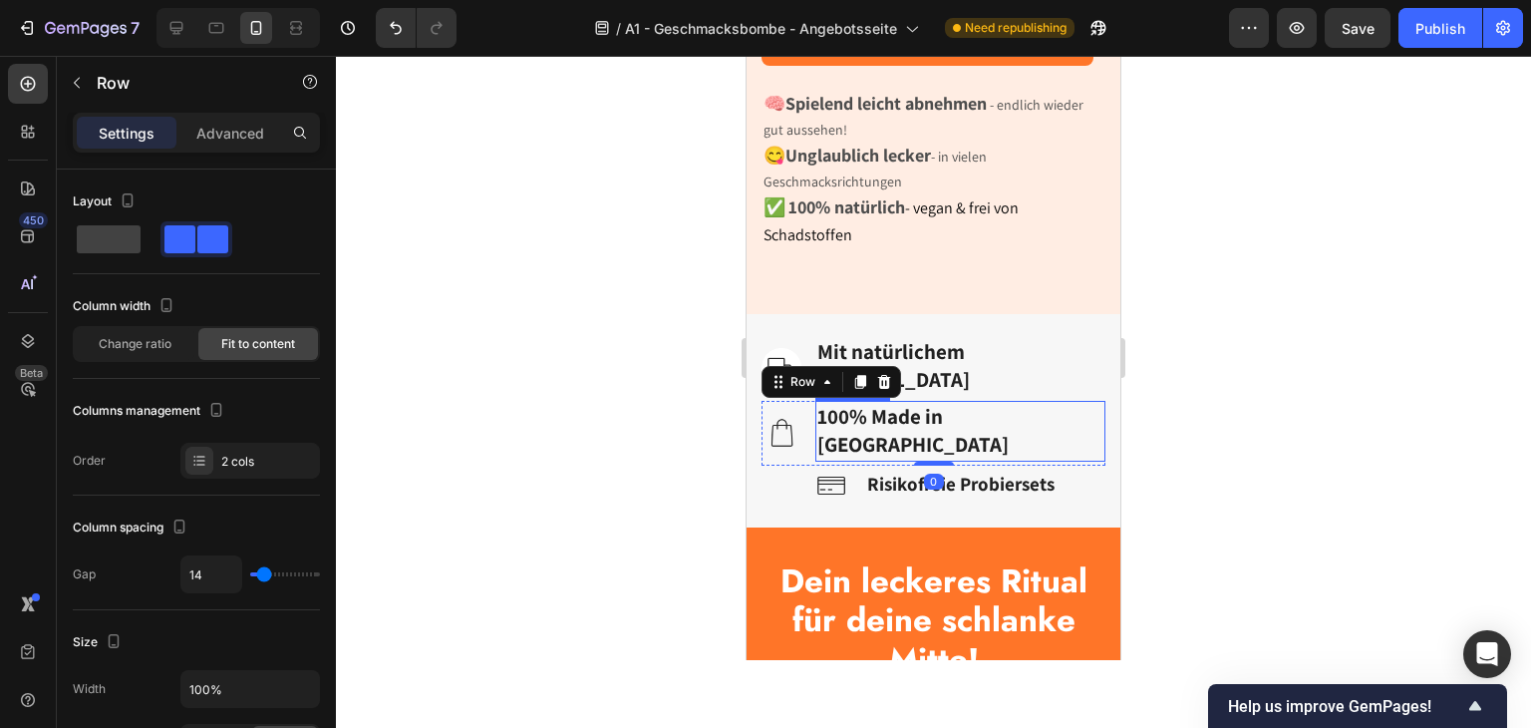
click at [861, 459] on strong "100% Made in [GEOGRAPHIC_DATA]" at bounding box center [912, 431] width 191 height 56
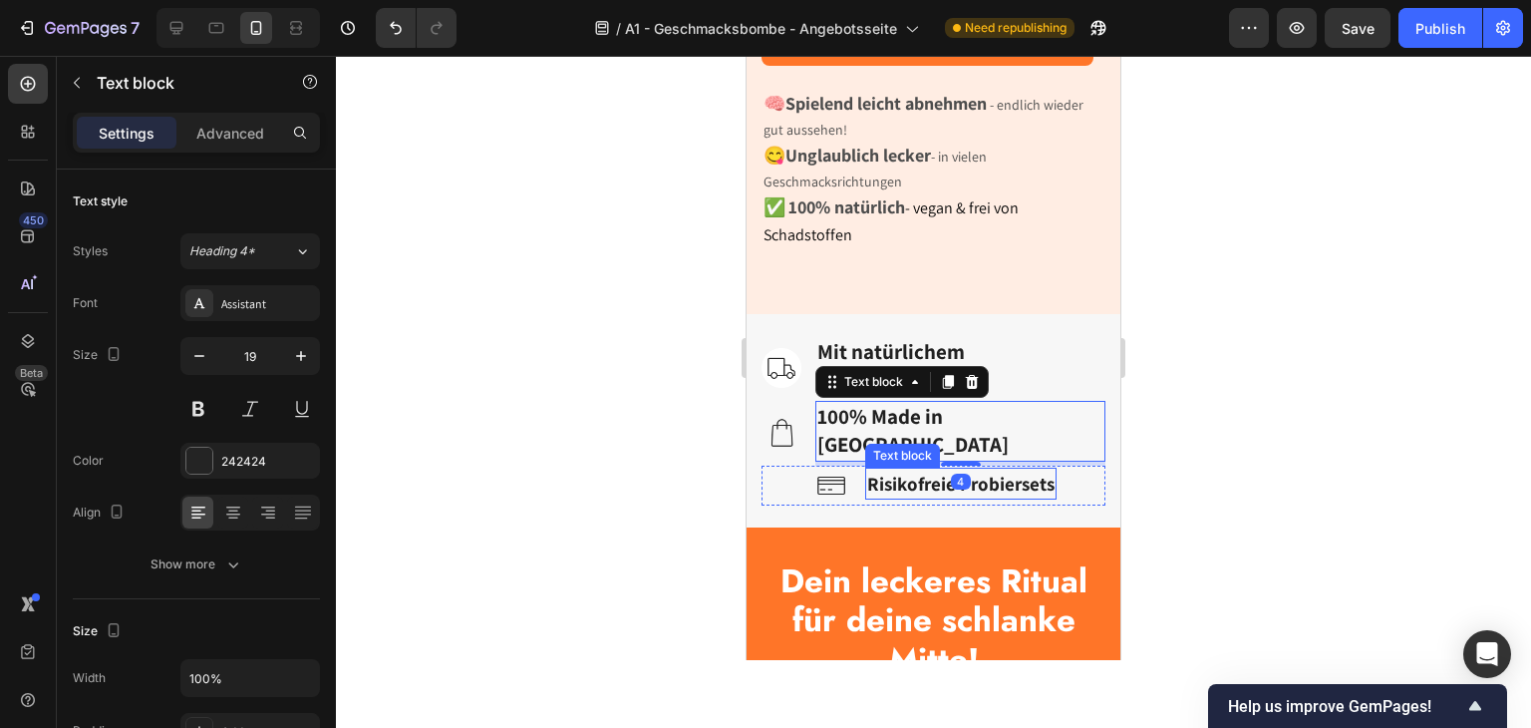
click at [898, 495] on strong "Risikofreie Probiersets" at bounding box center [960, 483] width 187 height 24
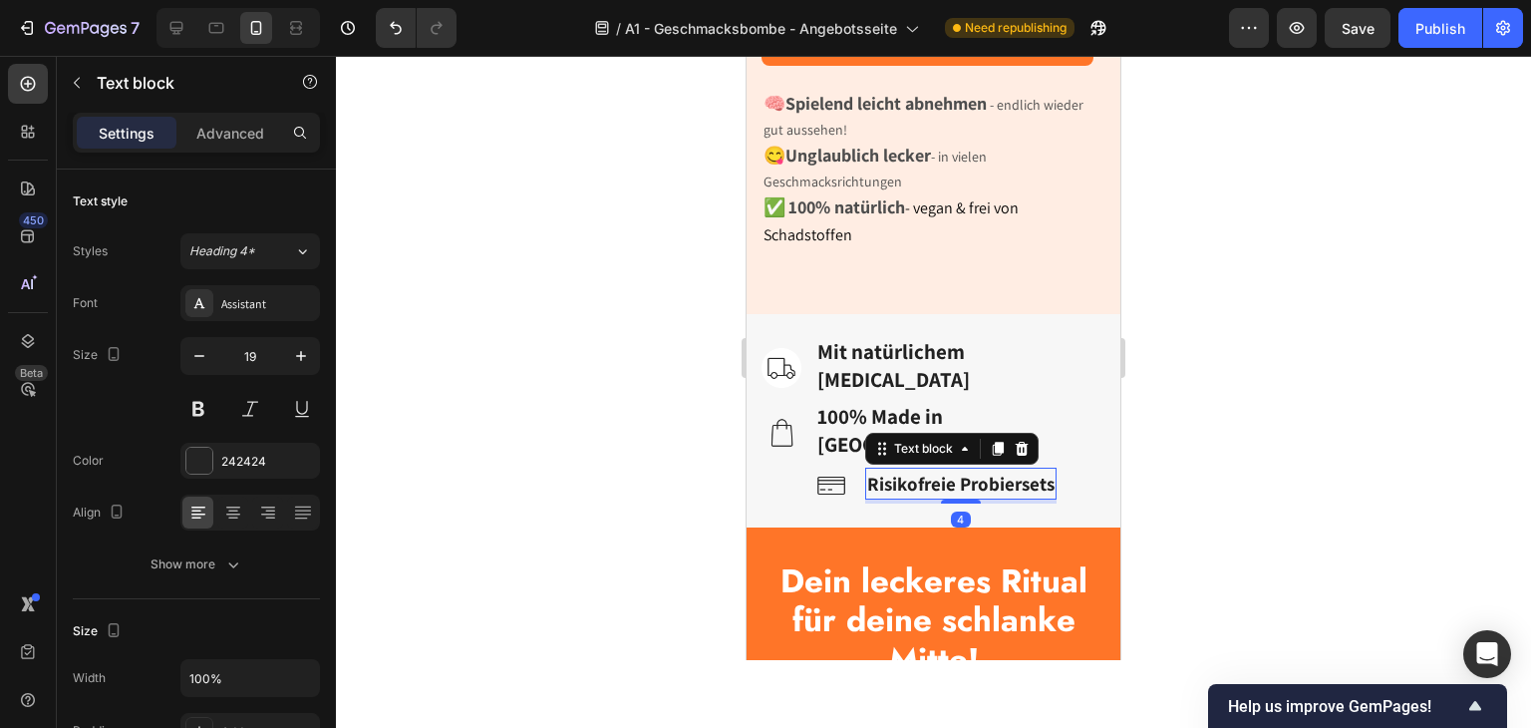
click at [898, 495] on strong "Risikofreie Probiersets" at bounding box center [960, 483] width 187 height 24
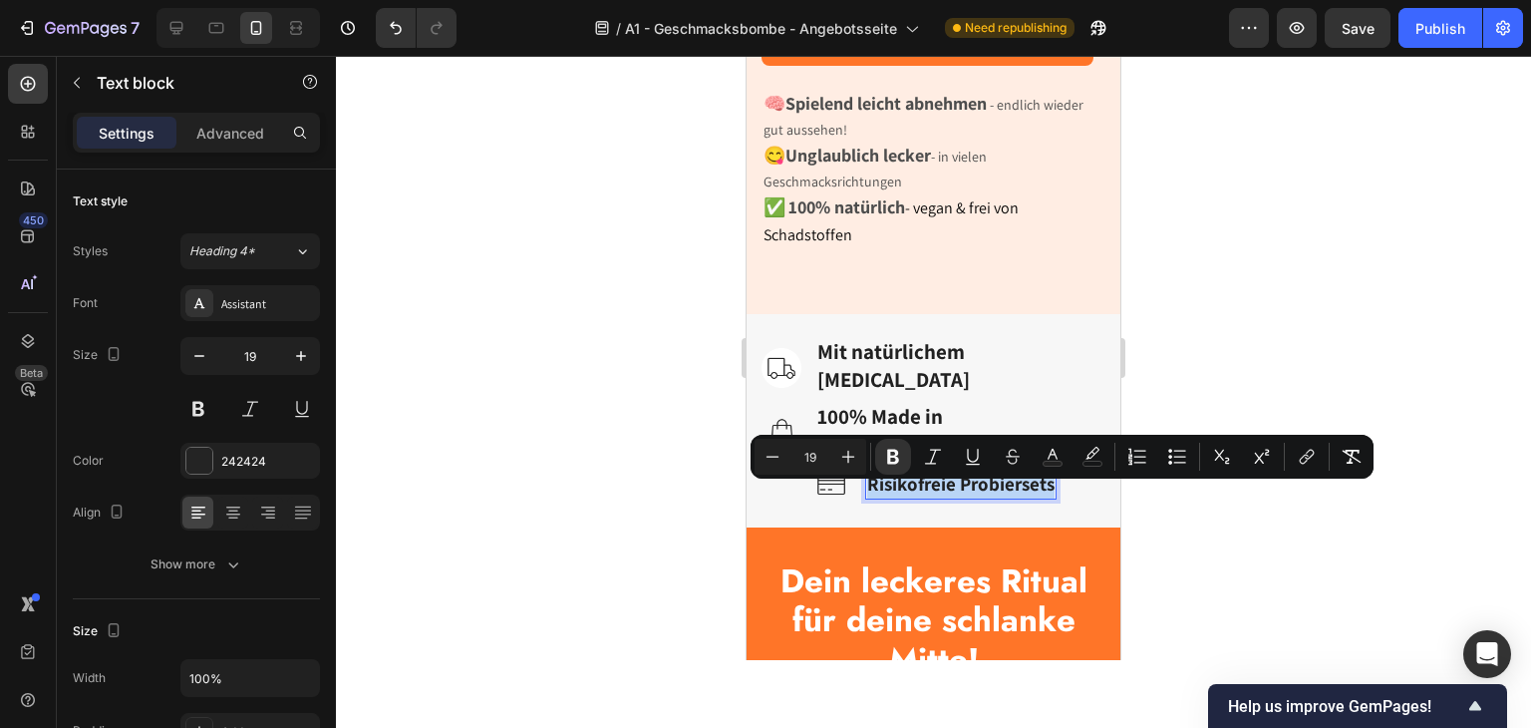
click at [898, 495] on strong "Risikofreie Probiersets" at bounding box center [960, 483] width 187 height 24
click at [845, 459] on icon "Editor contextual toolbar" at bounding box center [848, 457] width 20 height 20
type input "20"
click at [829, 527] on div "Image Mit natürlichem Inulin Text block Row Image 100% Made in Germany Text blo…" at bounding box center [934, 420] width 374 height 213
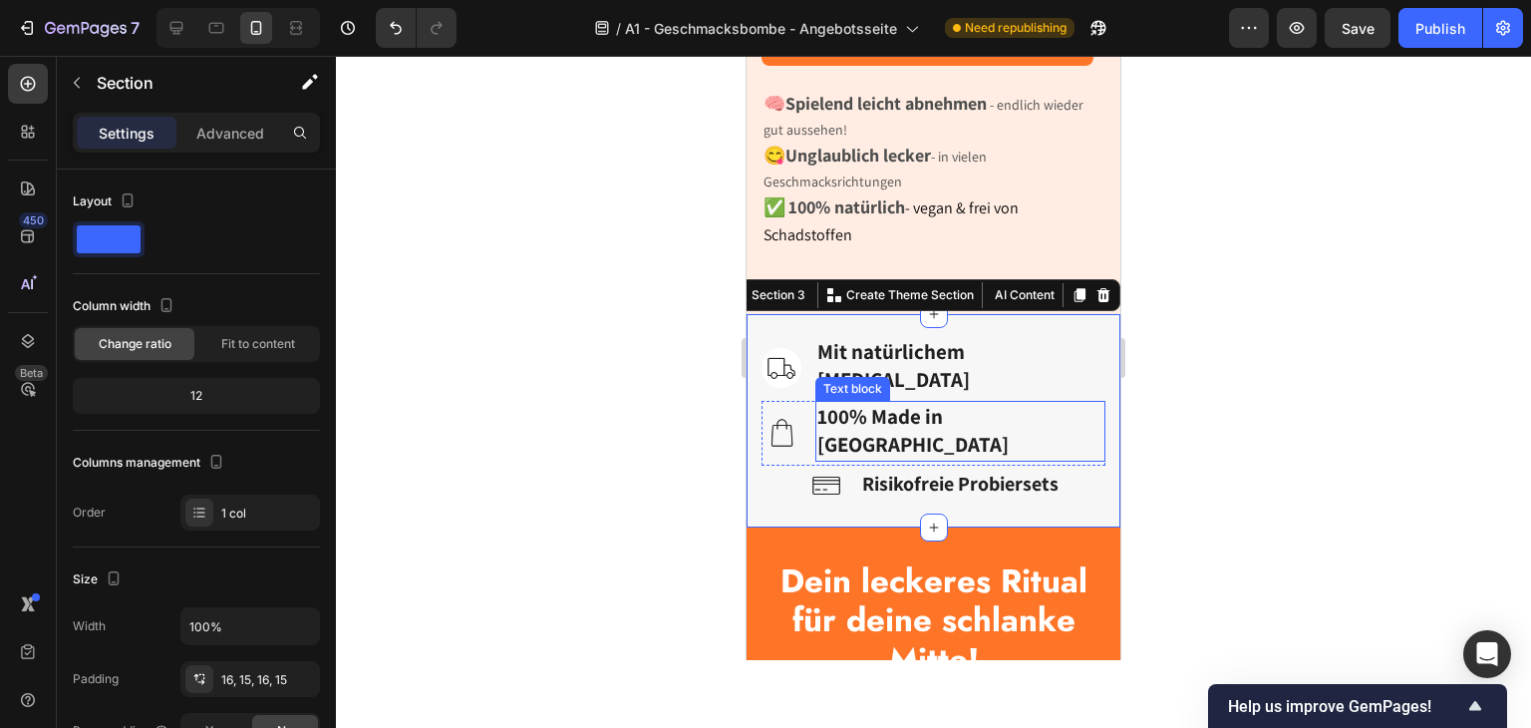
click at [890, 459] on strong "100% Made in [GEOGRAPHIC_DATA]" at bounding box center [912, 431] width 191 height 56
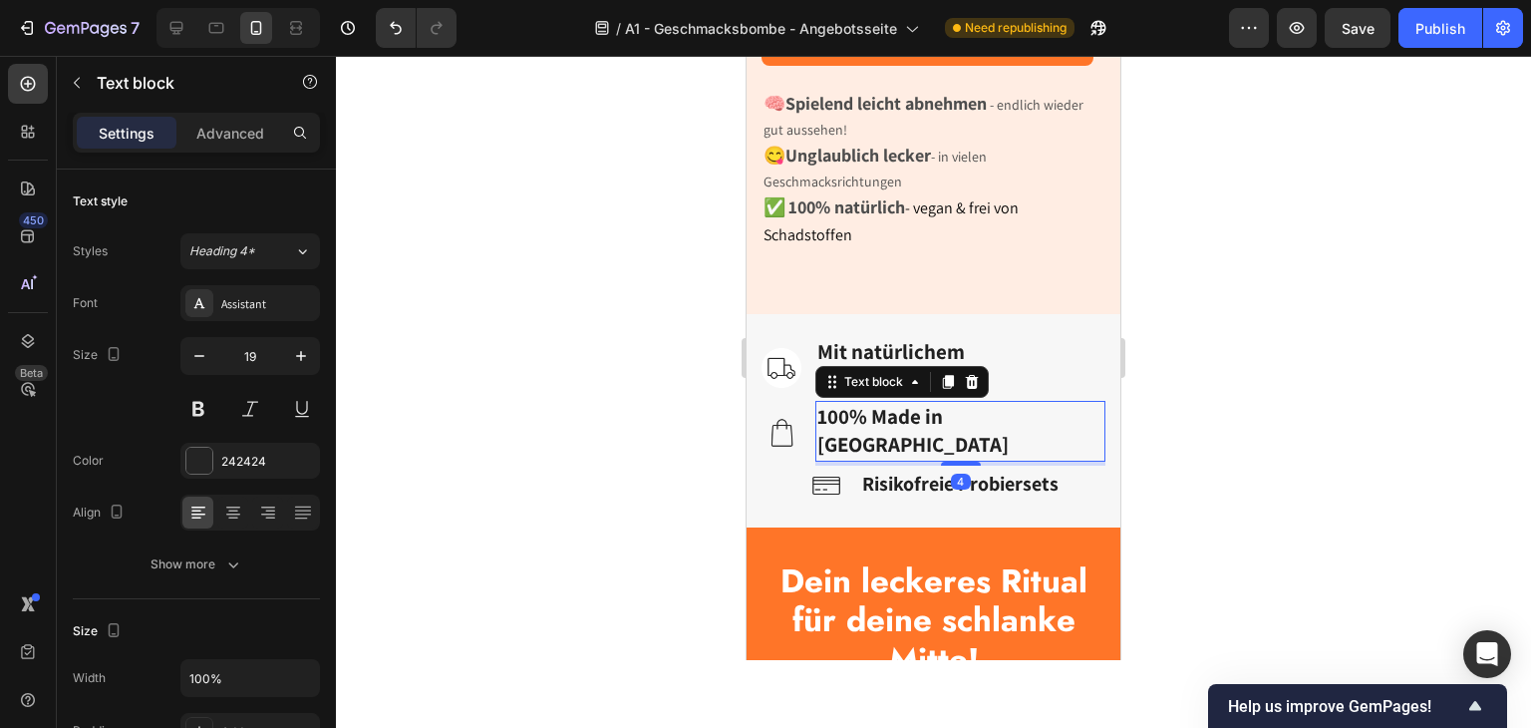
click at [890, 459] on strong "100% Made in [GEOGRAPHIC_DATA]" at bounding box center [912, 431] width 191 height 56
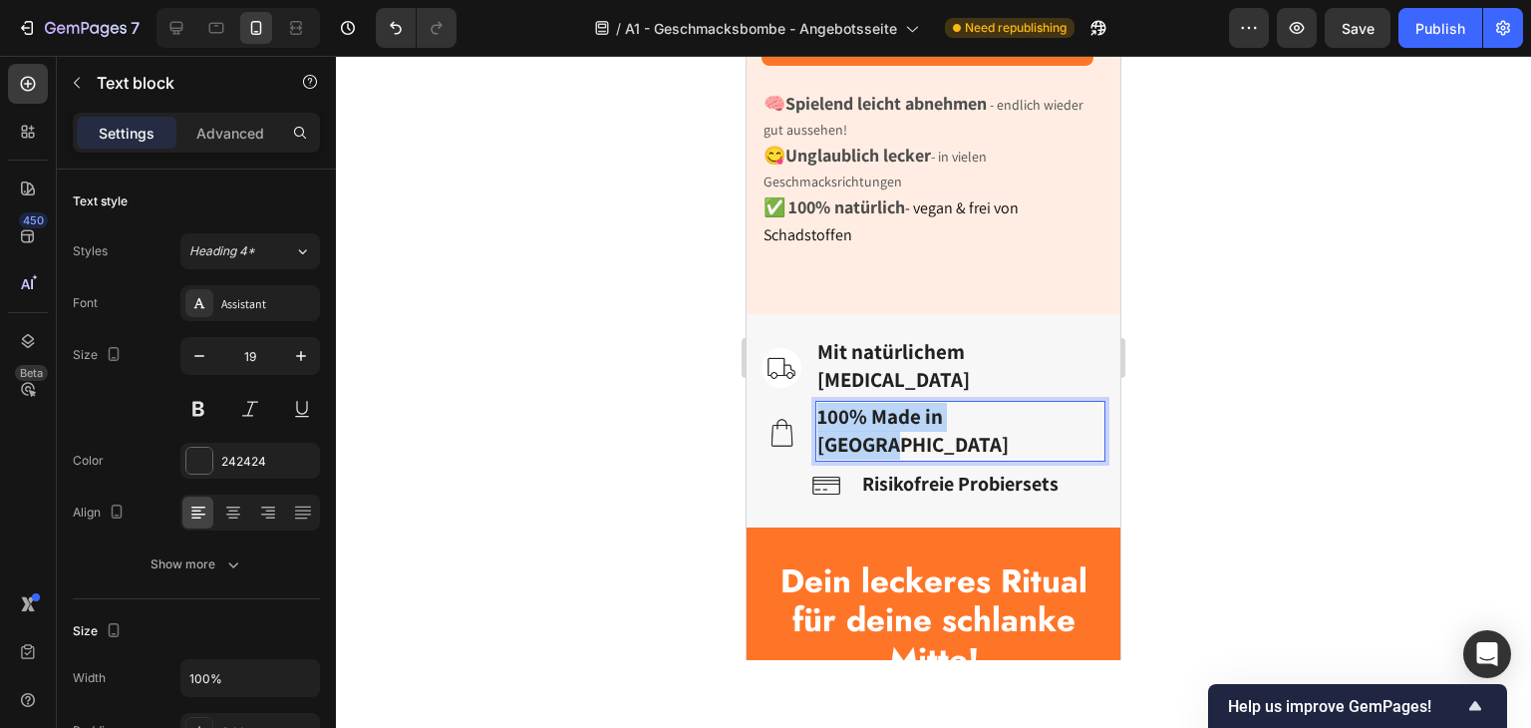
click at [890, 459] on strong "100% Made in [GEOGRAPHIC_DATA]" at bounding box center [912, 431] width 191 height 56
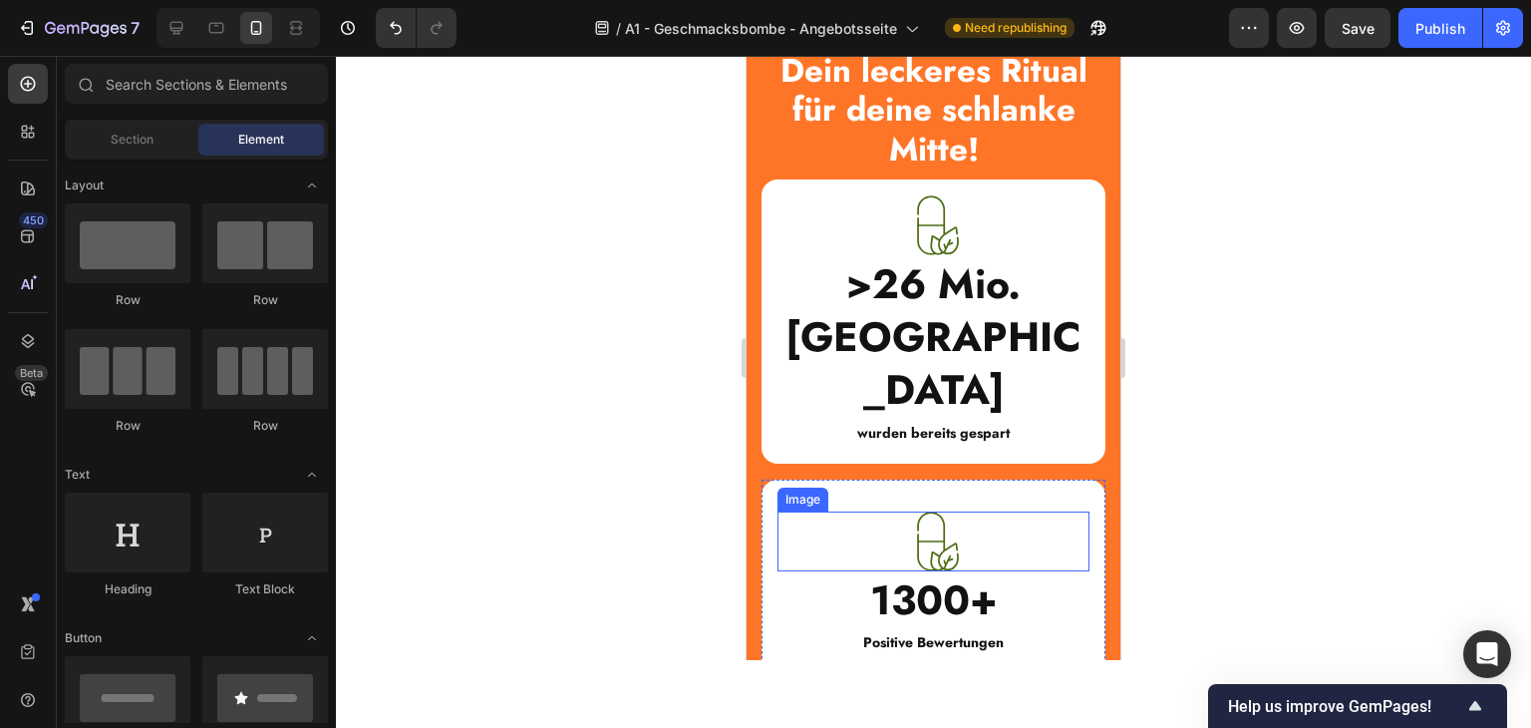
scroll to position [983, 0]
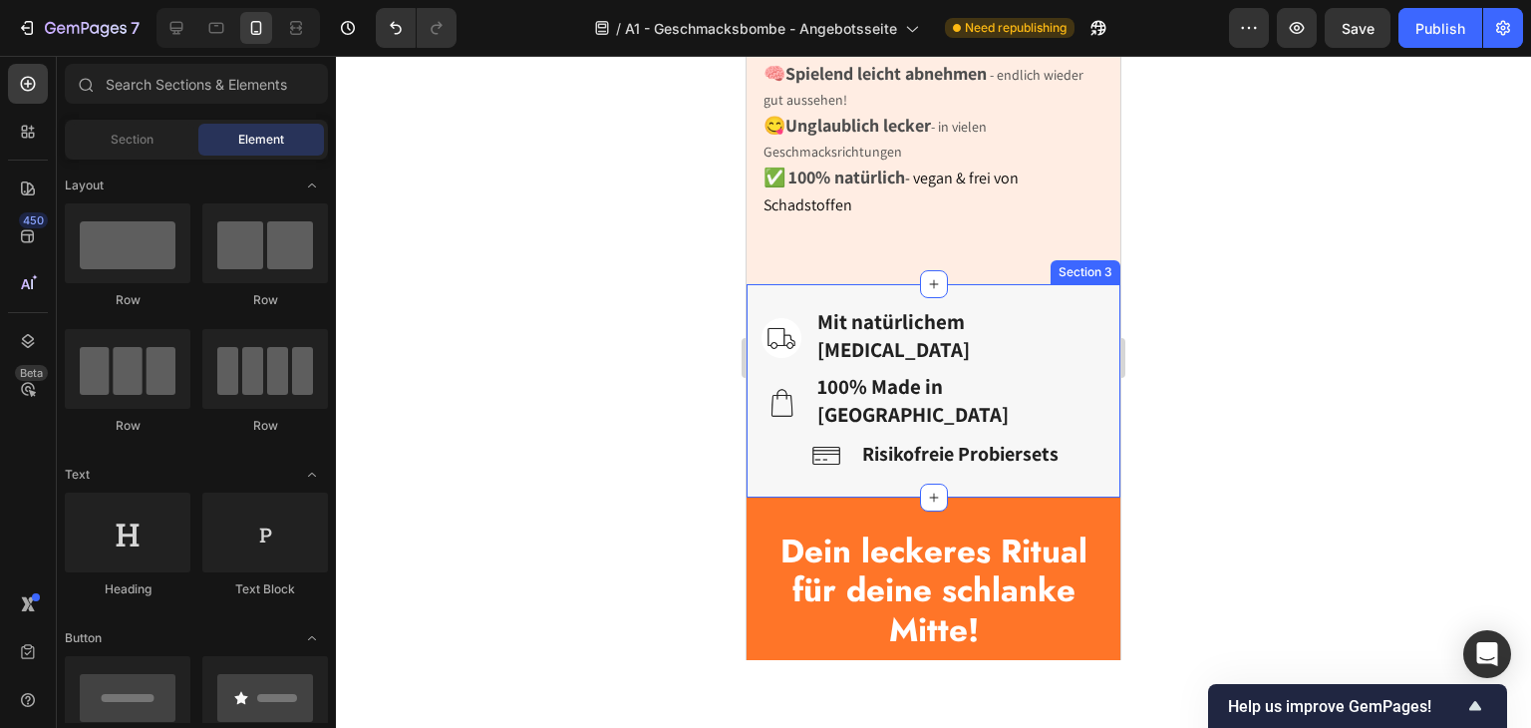
click at [754, 401] on div "Image Mit natürlichem Inulin Text block Row Image 100% Made in Germany Text blo…" at bounding box center [934, 390] width 374 height 213
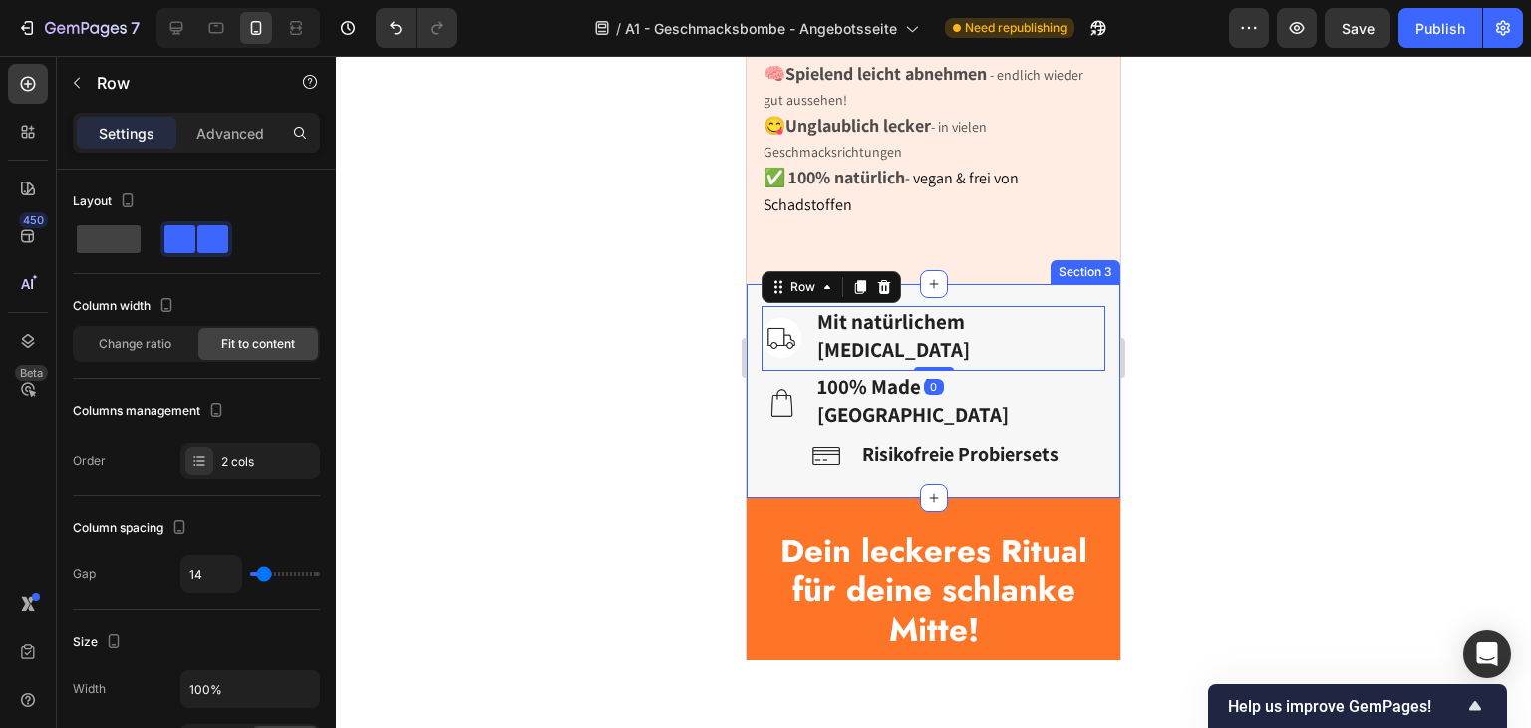
click at [757, 377] on div "Image Mit natürlichem Inulin Text block Row 0 Image 100% Made in Germany Text b…" at bounding box center [934, 390] width 374 height 213
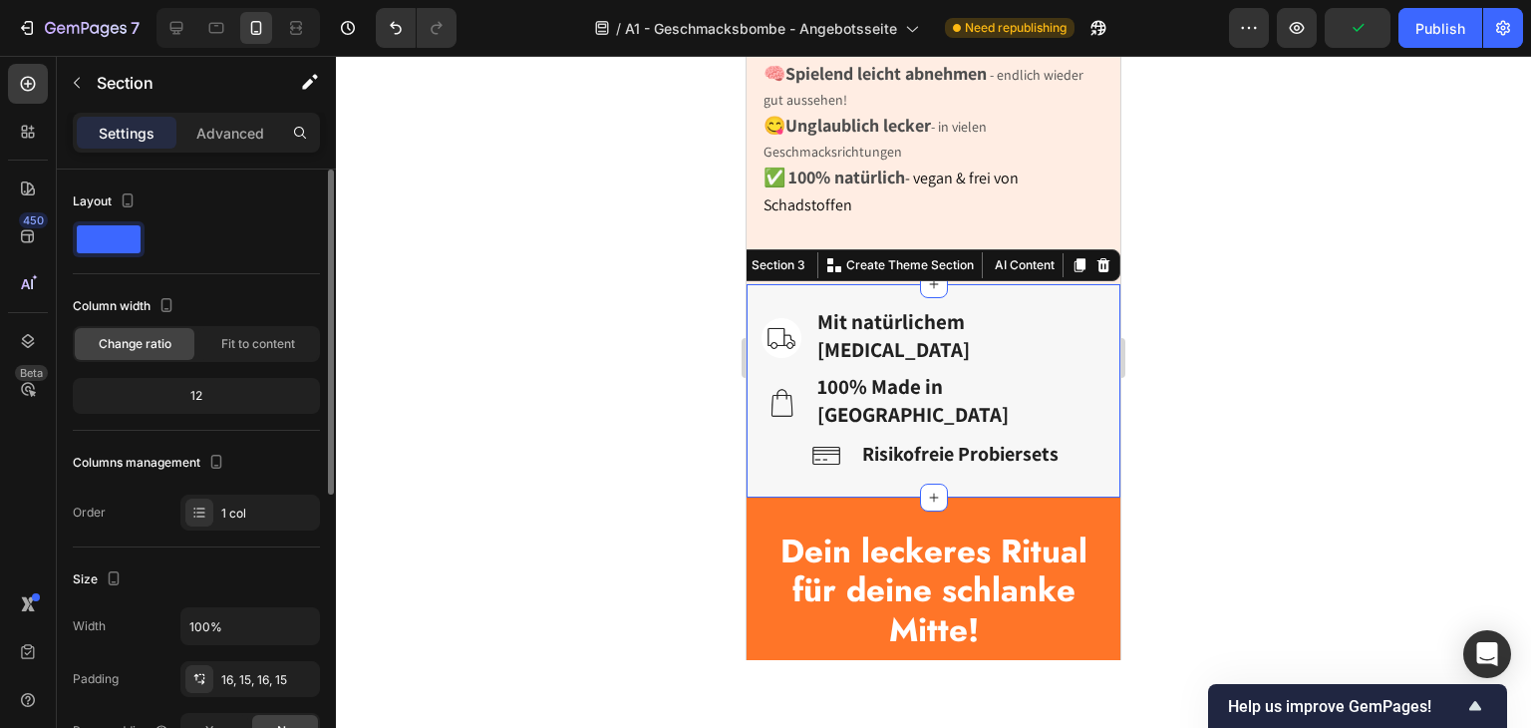
scroll to position [399, 0]
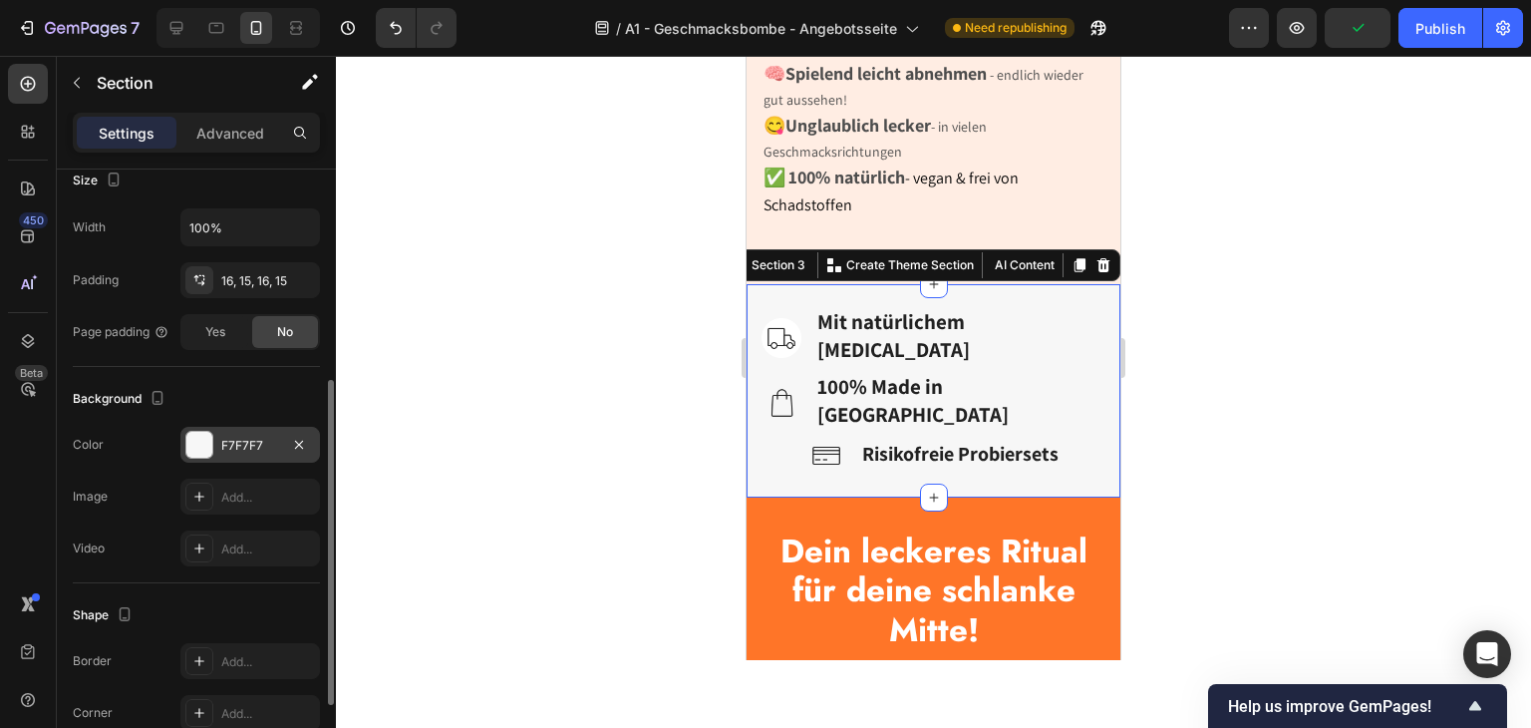
click at [214, 433] on div "F7F7F7" at bounding box center [250, 445] width 140 height 36
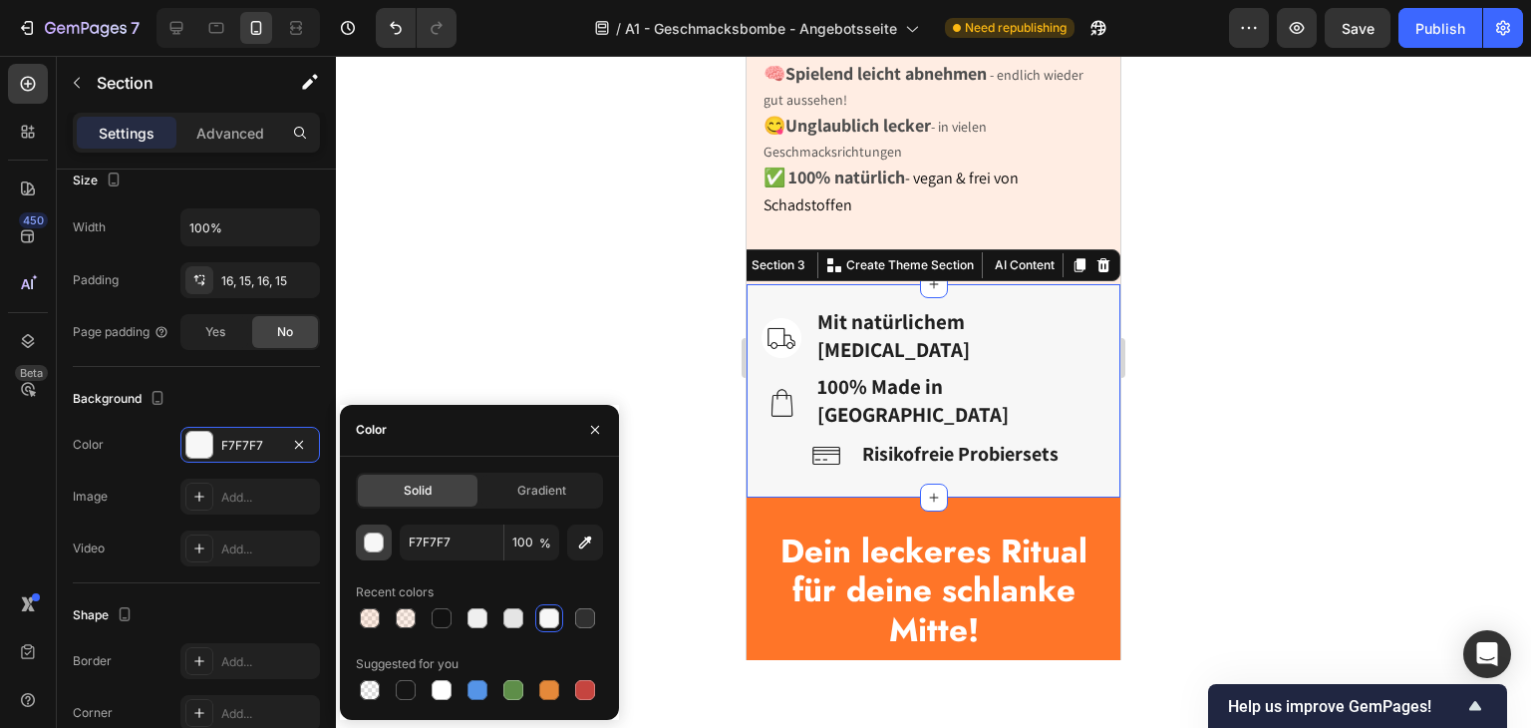
click at [375, 548] on div "button" at bounding box center [375, 543] width 20 height 20
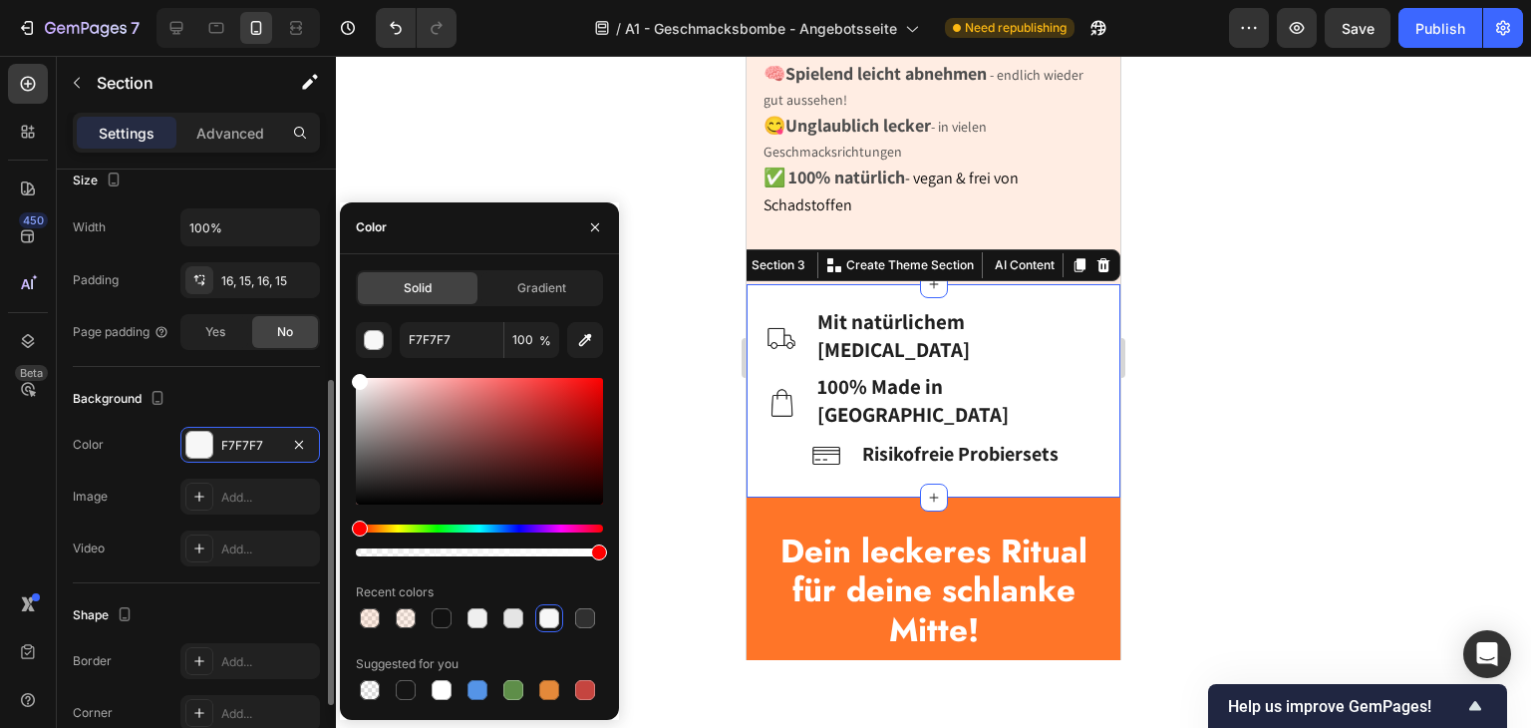
click at [314, 319] on div "450 Beta Sections(18) Elements(83) Section Element Hero Section Product Detail …" at bounding box center [168, 392] width 336 height 672
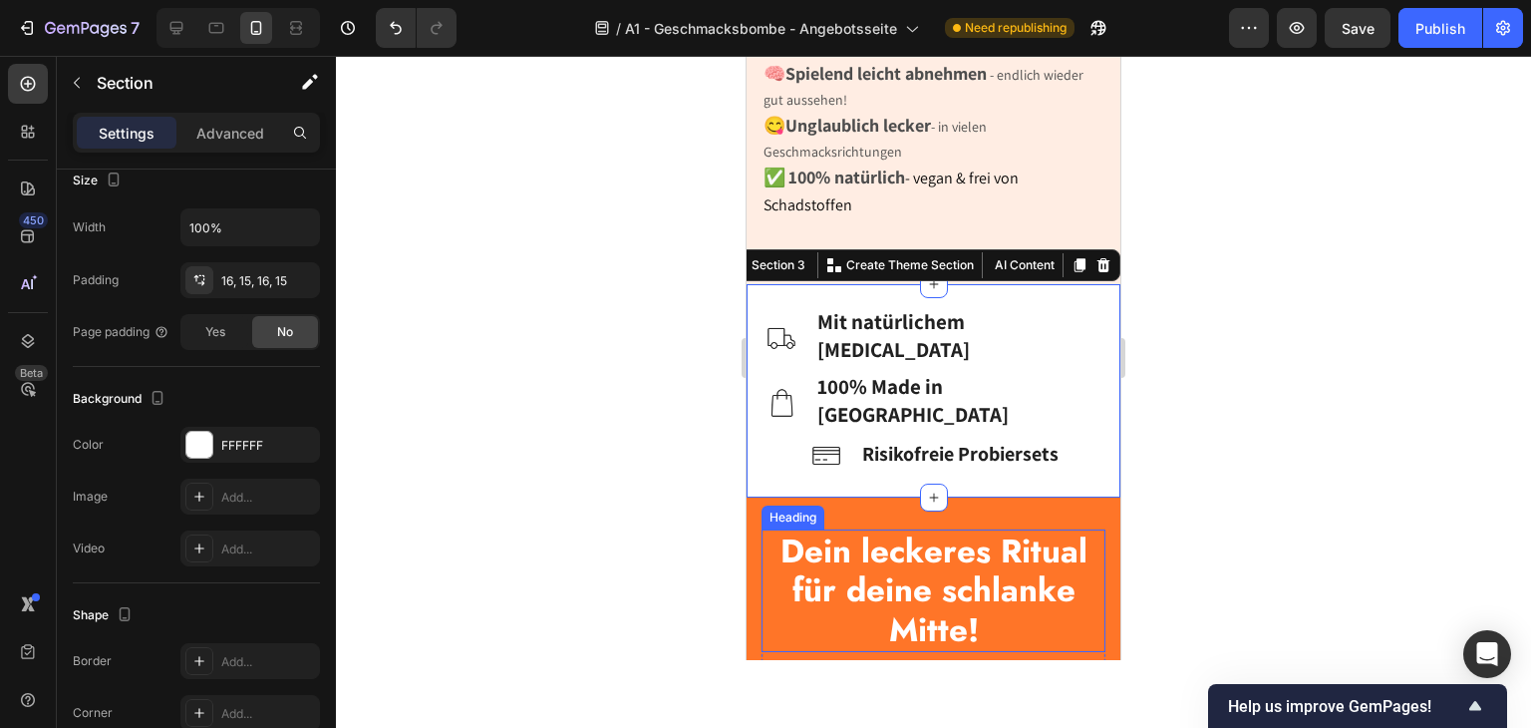
click at [1045, 553] on strong "Dein leckeres Ritual für deine schlanke Mitte!" at bounding box center [934, 590] width 307 height 126
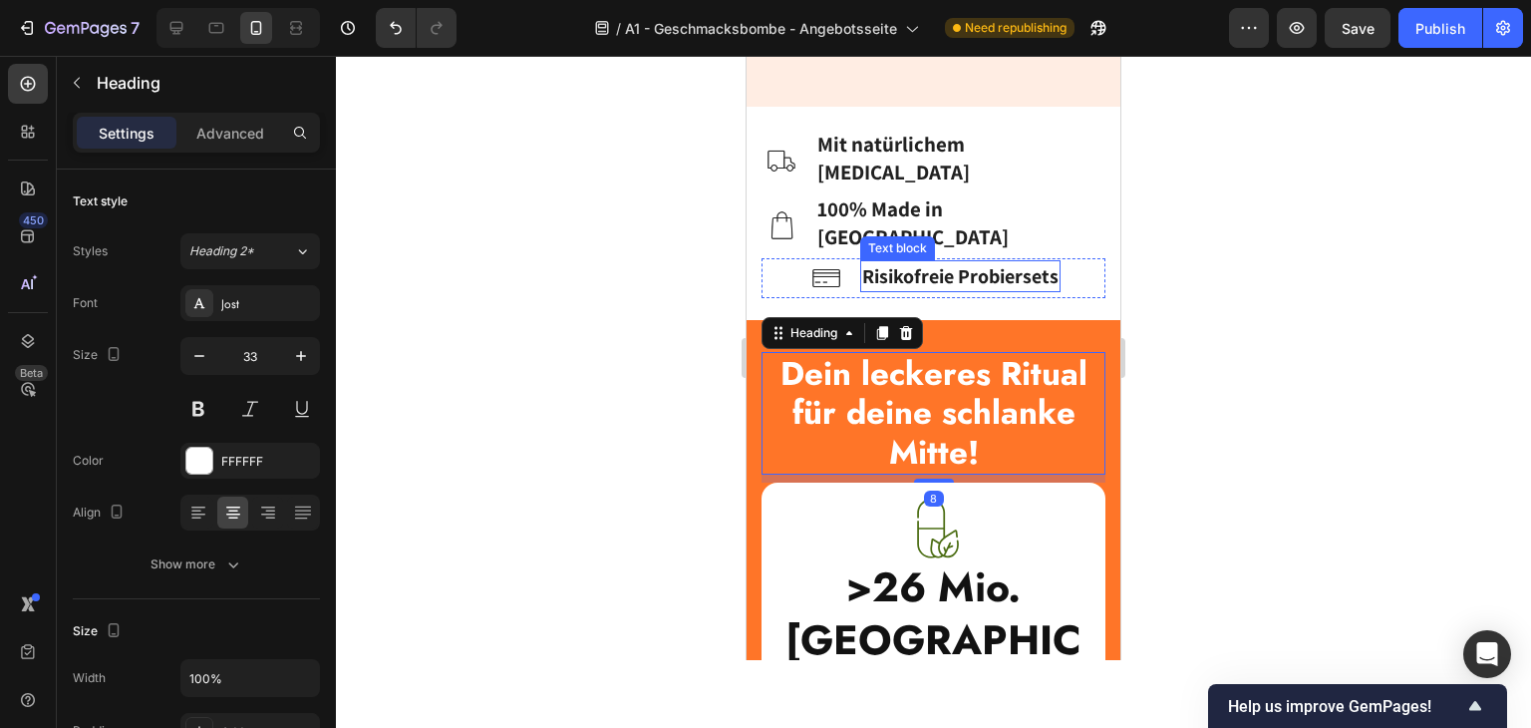
scroll to position [1182, 0]
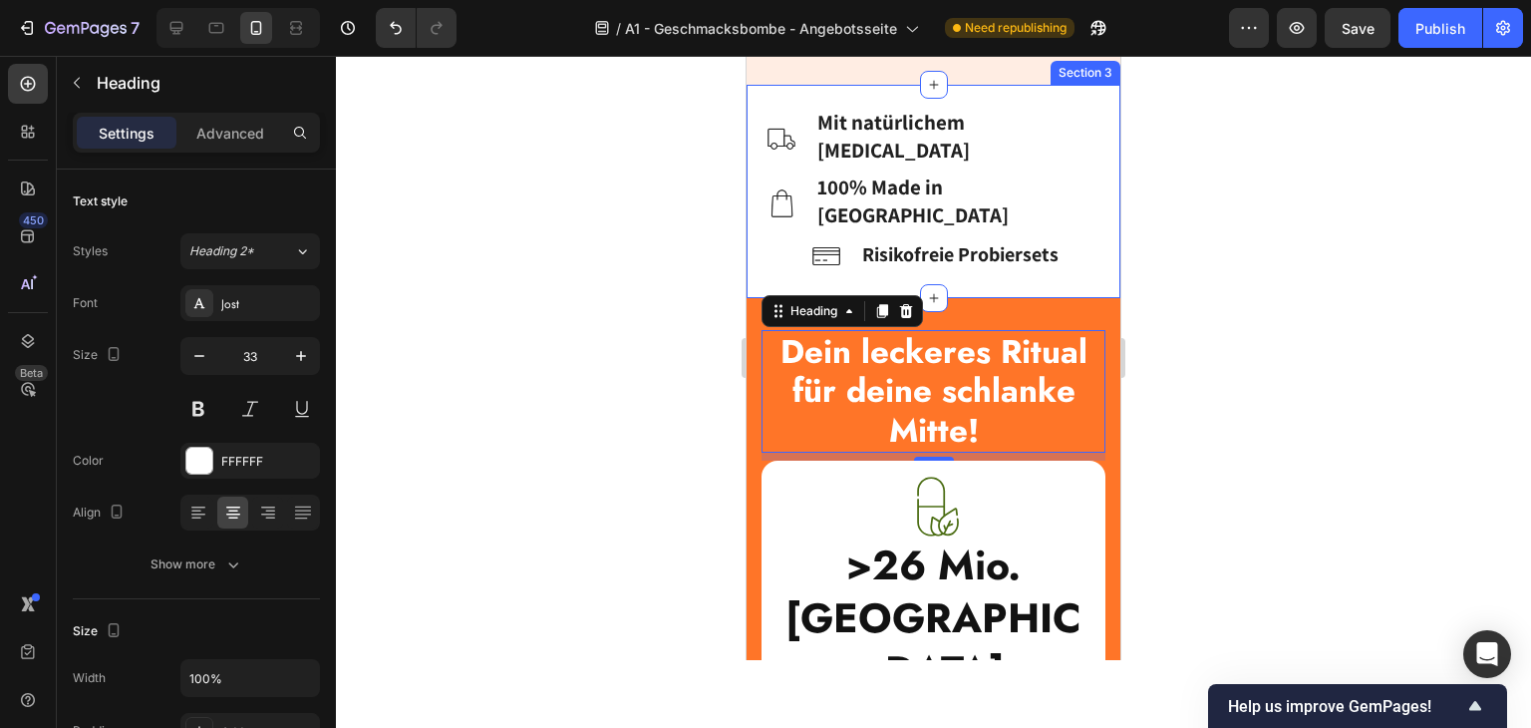
click at [964, 298] on div "Image Mit natürlichem Inulin Text block Row Image 100% Made in Germany Text blo…" at bounding box center [934, 191] width 374 height 213
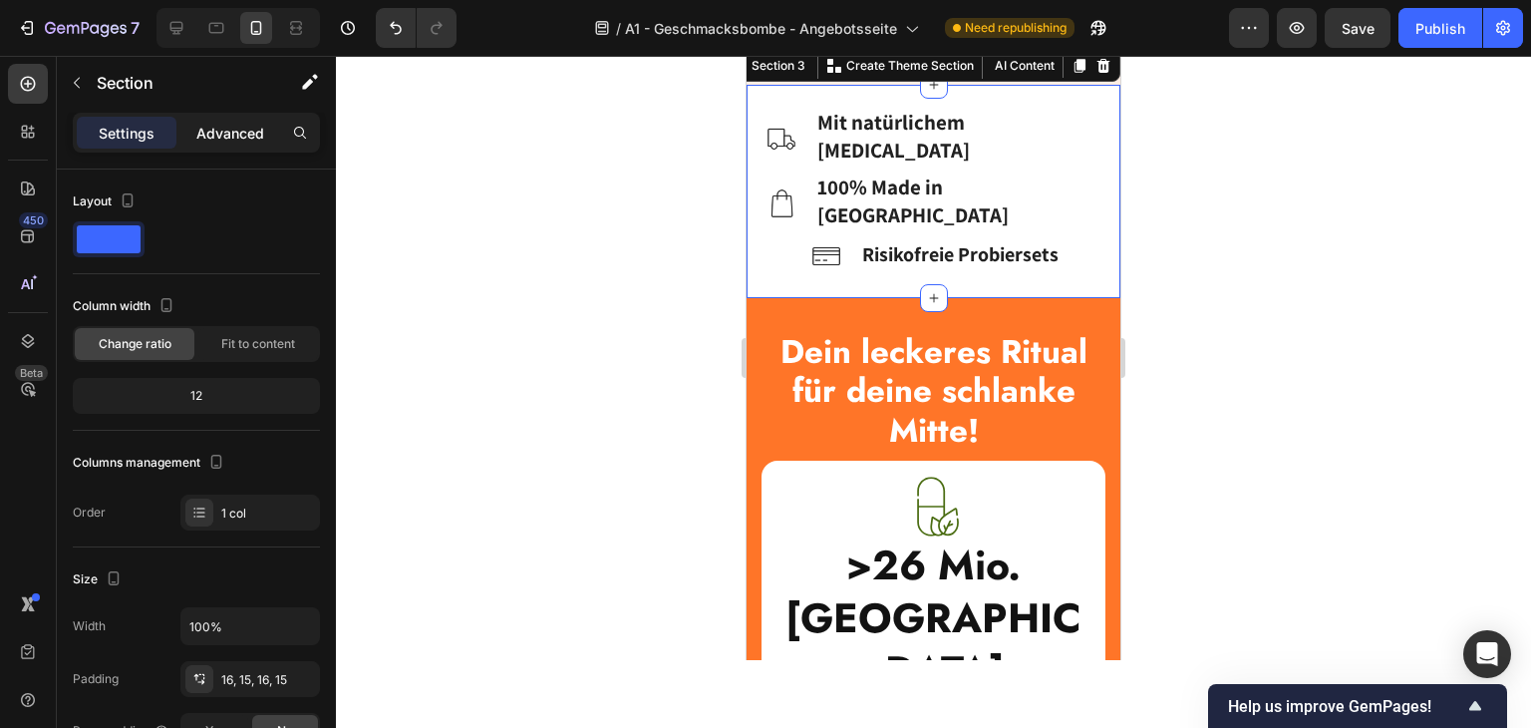
click at [208, 121] on div "Advanced" at bounding box center [230, 133] width 100 height 32
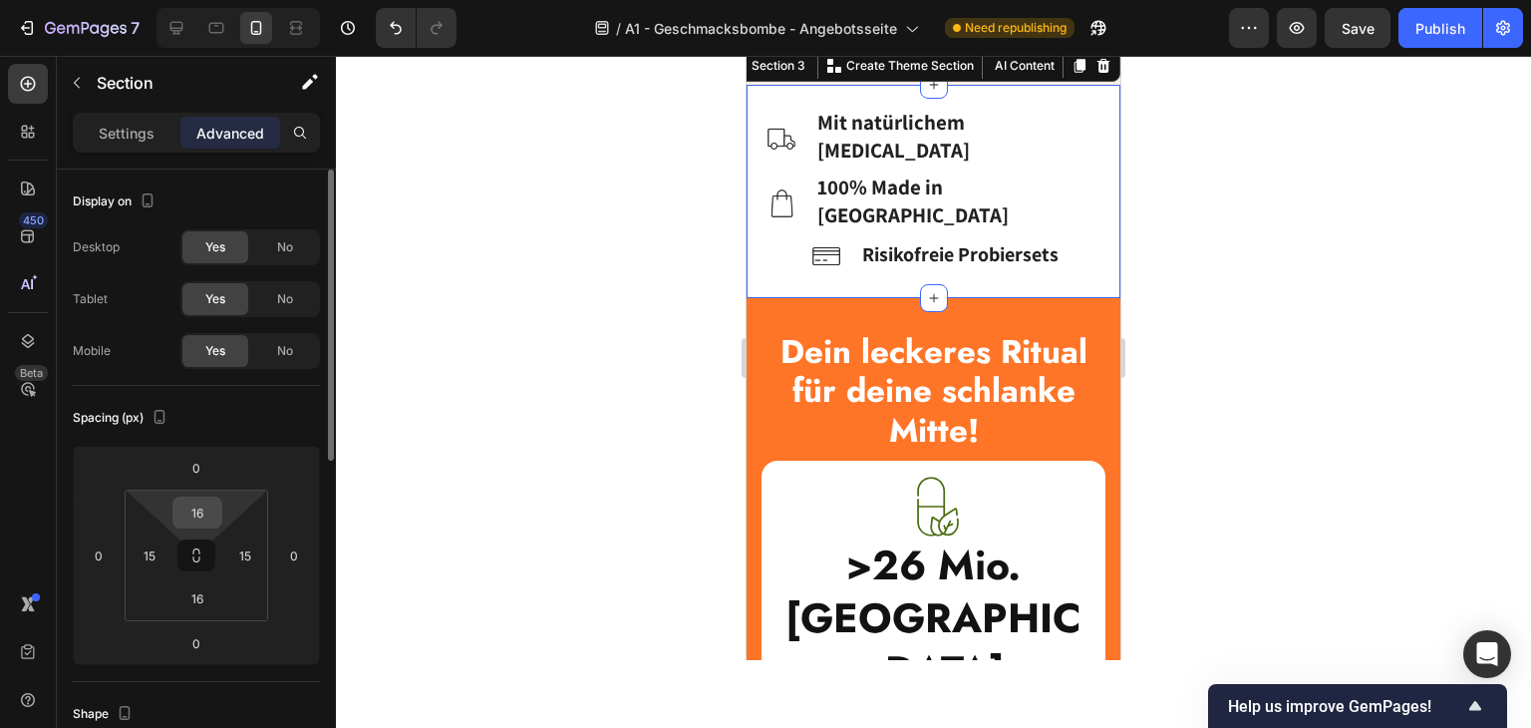
click at [198, 515] on input "16" at bounding box center [197, 512] width 40 height 30
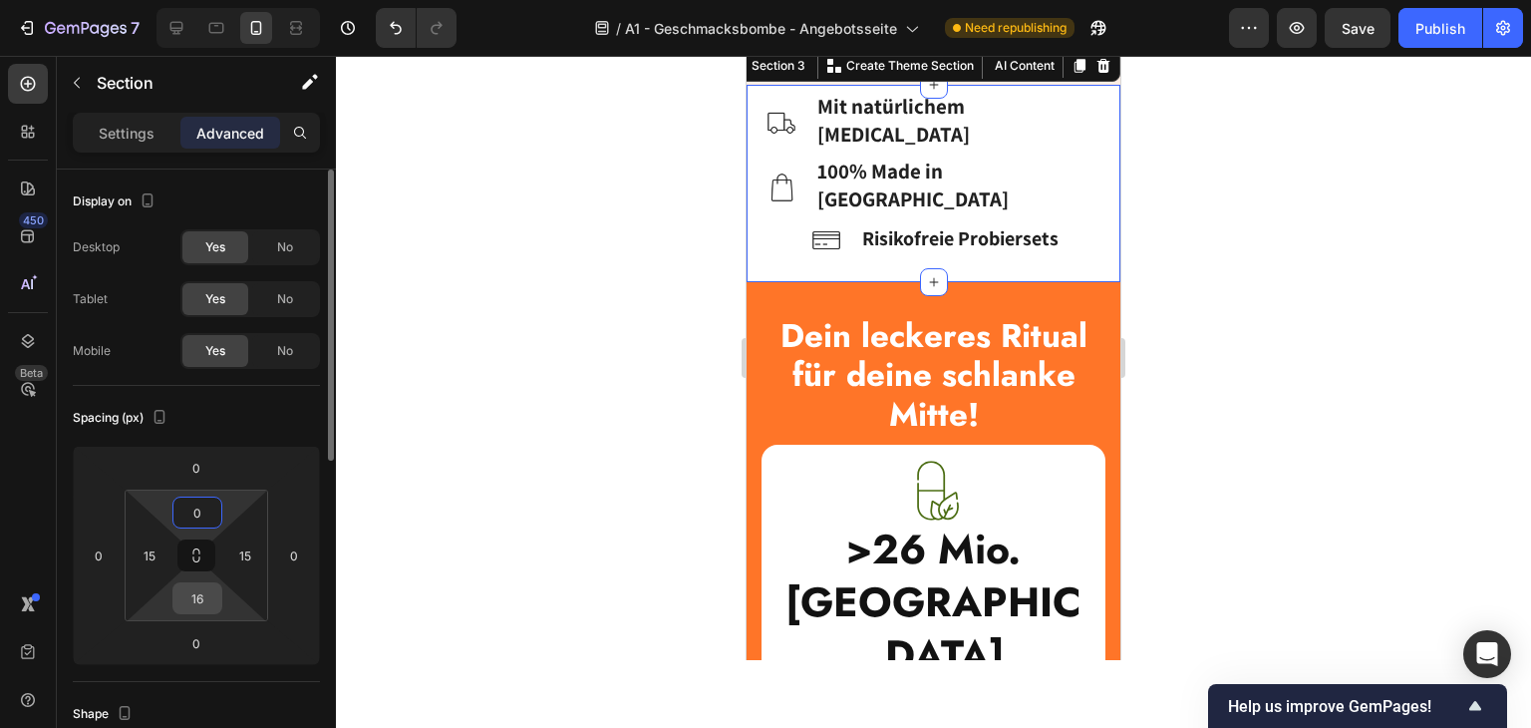
type input "0"
click at [195, 590] on input "16" at bounding box center [197, 598] width 40 height 30
type input "0"
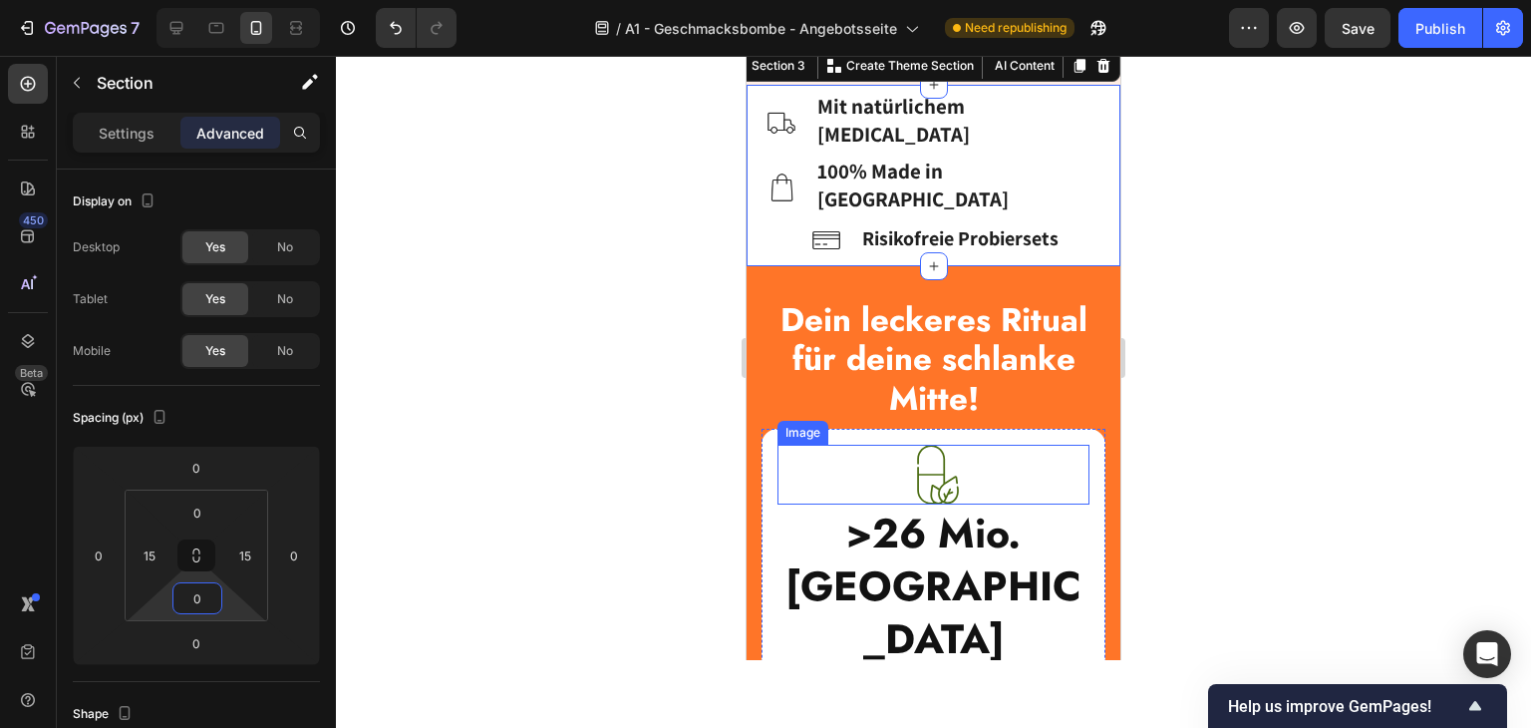
click at [1081, 458] on div "Image >26 Mio. Kalorien Heading wurden bereits gespart Text Block Row" at bounding box center [934, 571] width 344 height 284
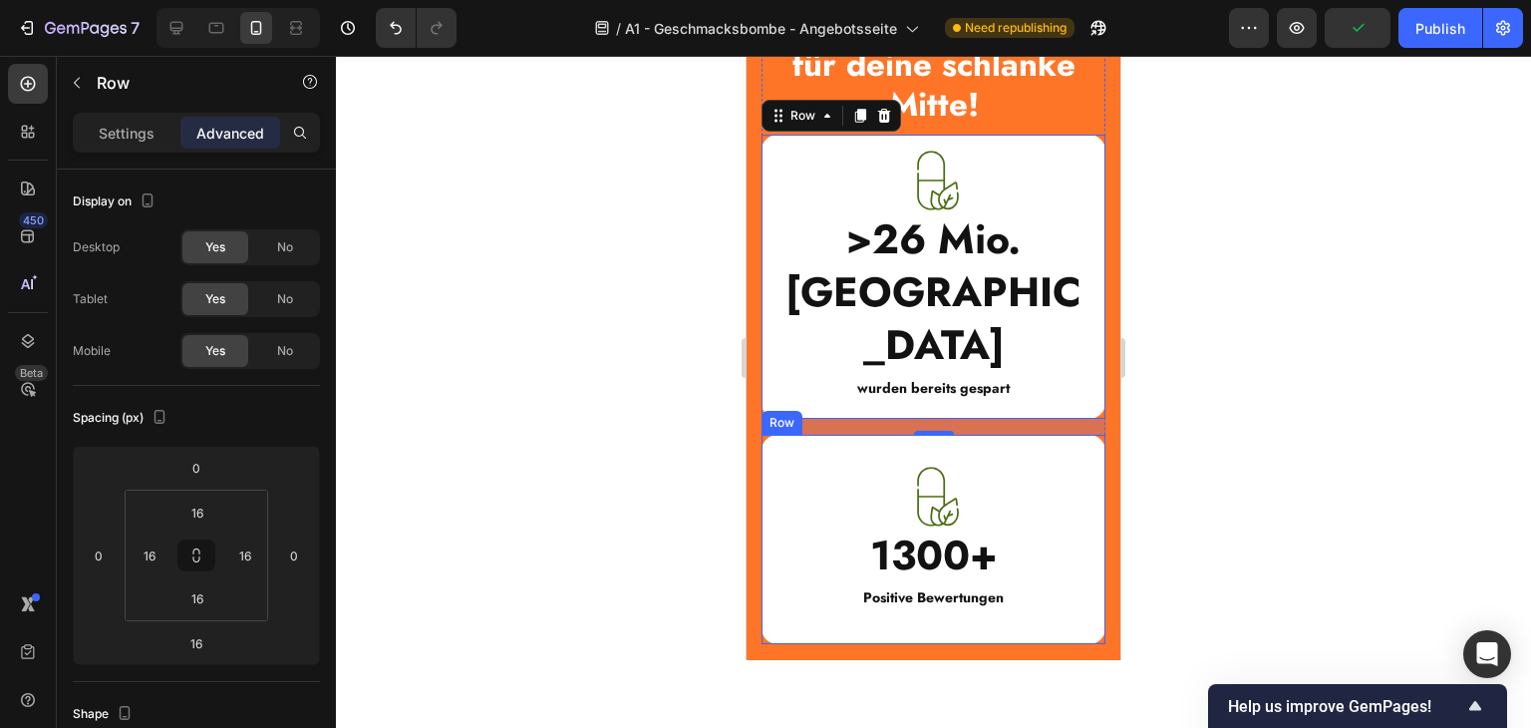
scroll to position [1481, 0]
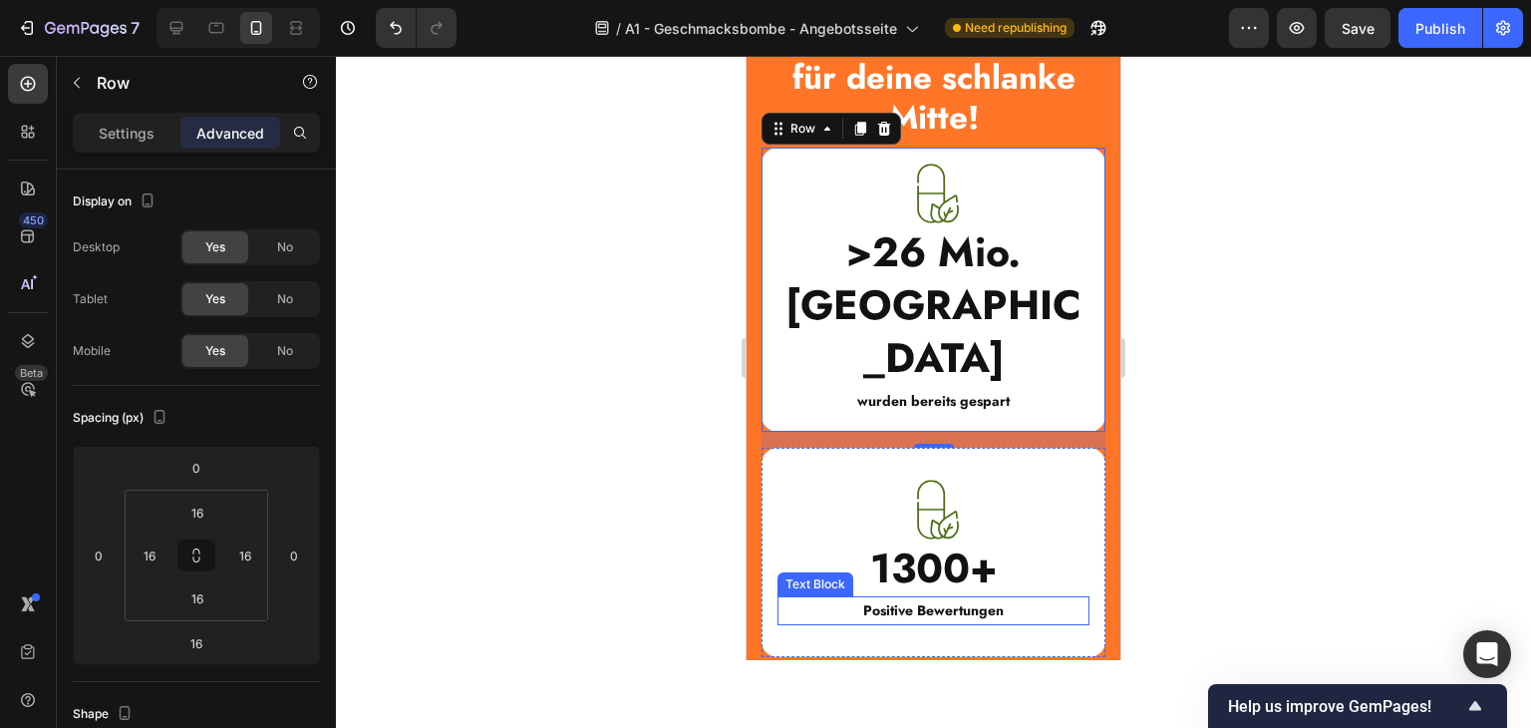
click at [941, 600] on strong "Positive Bewertungen" at bounding box center [933, 610] width 141 height 20
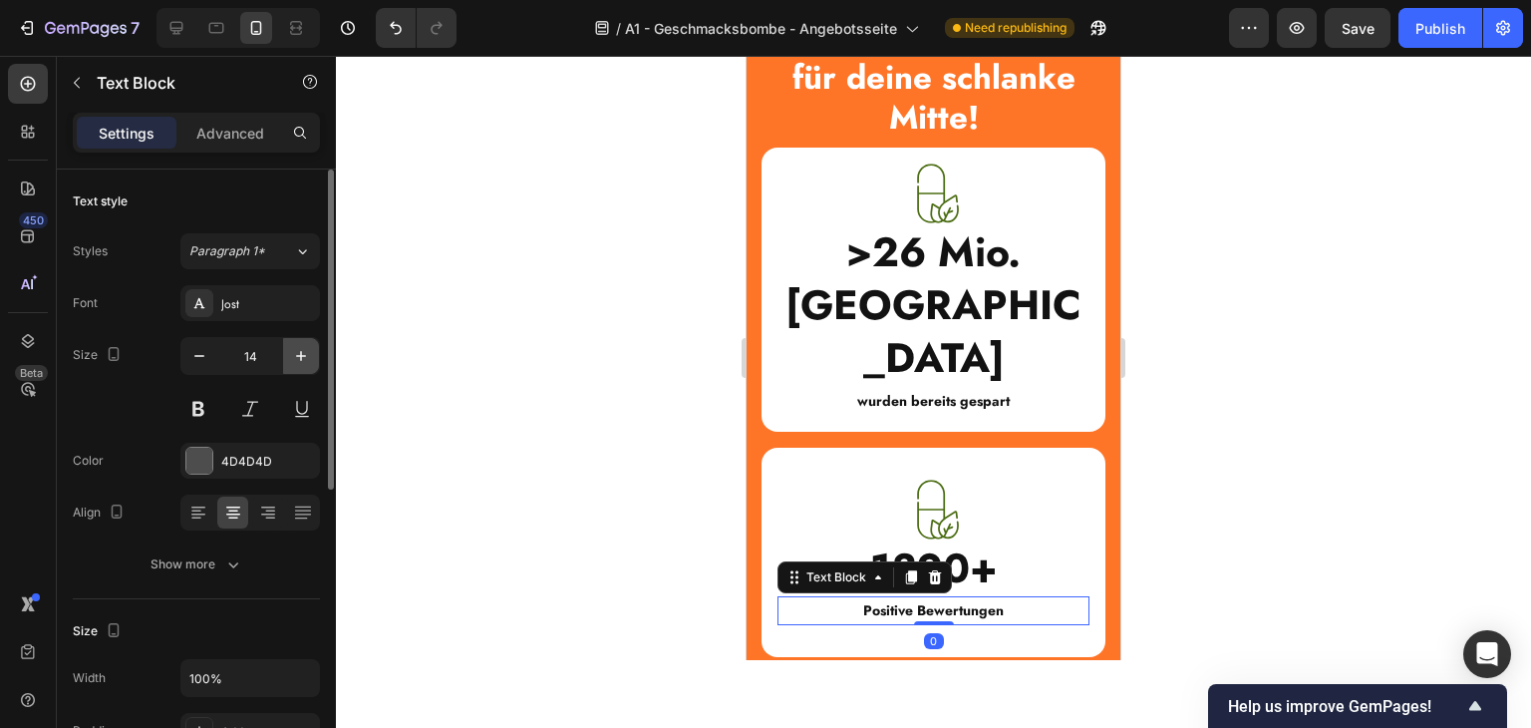
click at [312, 346] on button "button" at bounding box center [301, 356] width 36 height 36
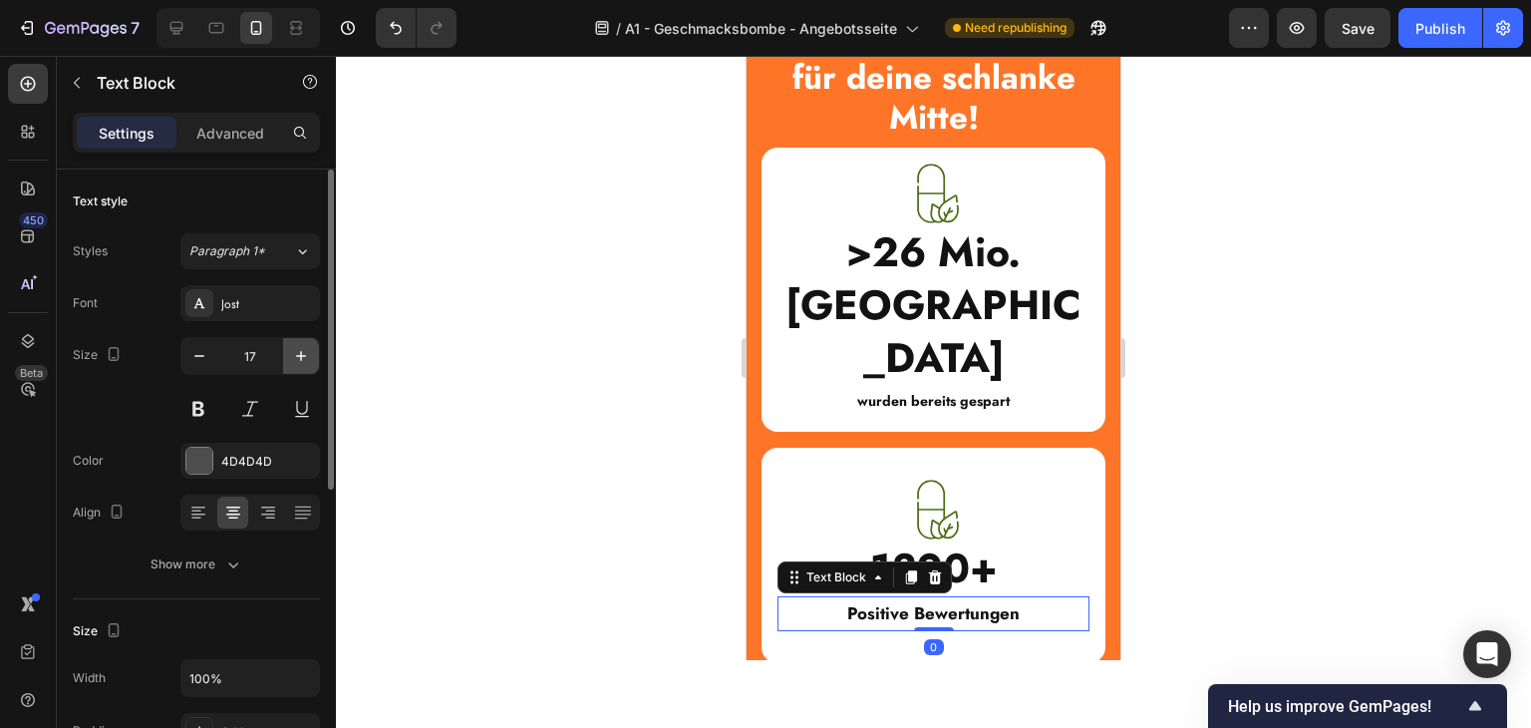
click at [312, 346] on button "button" at bounding box center [301, 356] width 36 height 36
type input "20"
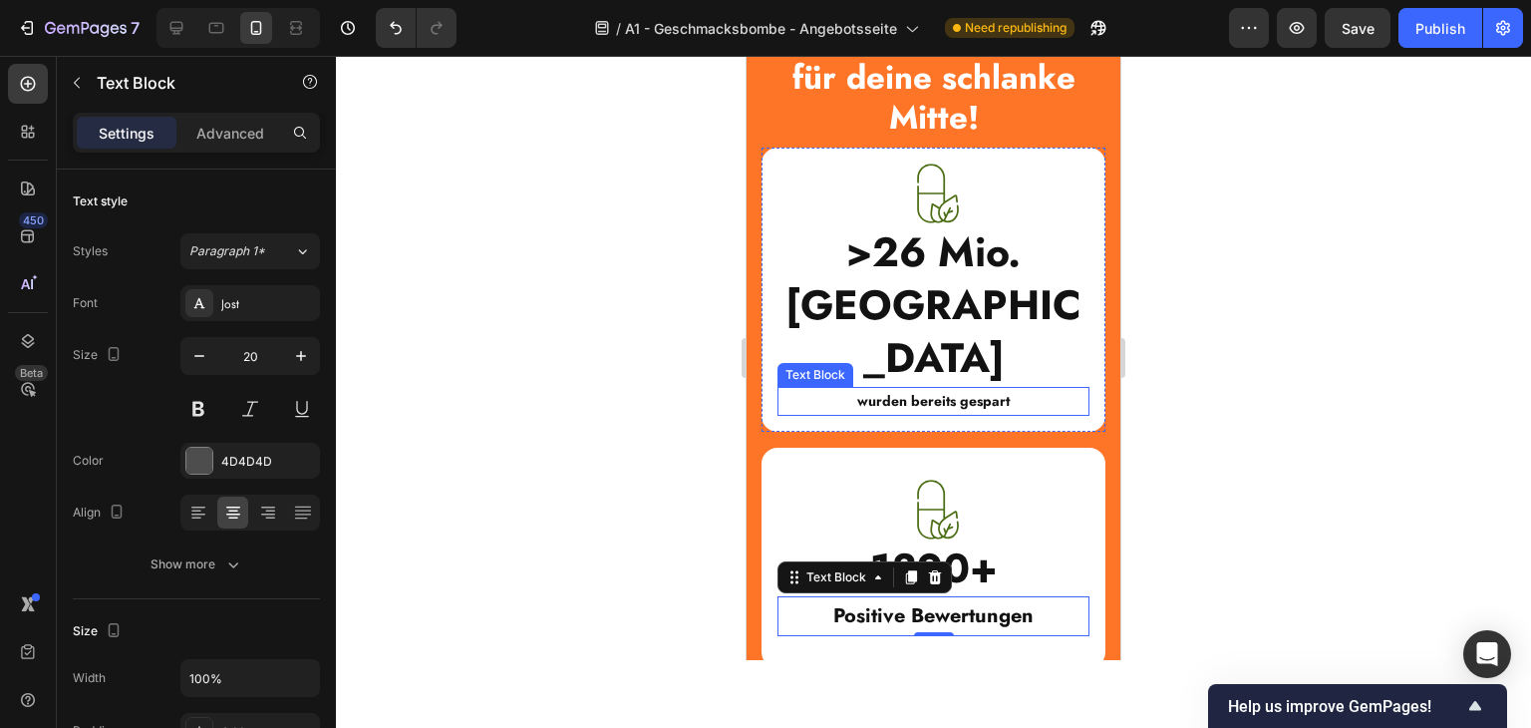
click at [931, 391] on strong "wurden bereits gespart" at bounding box center [933, 401] width 153 height 20
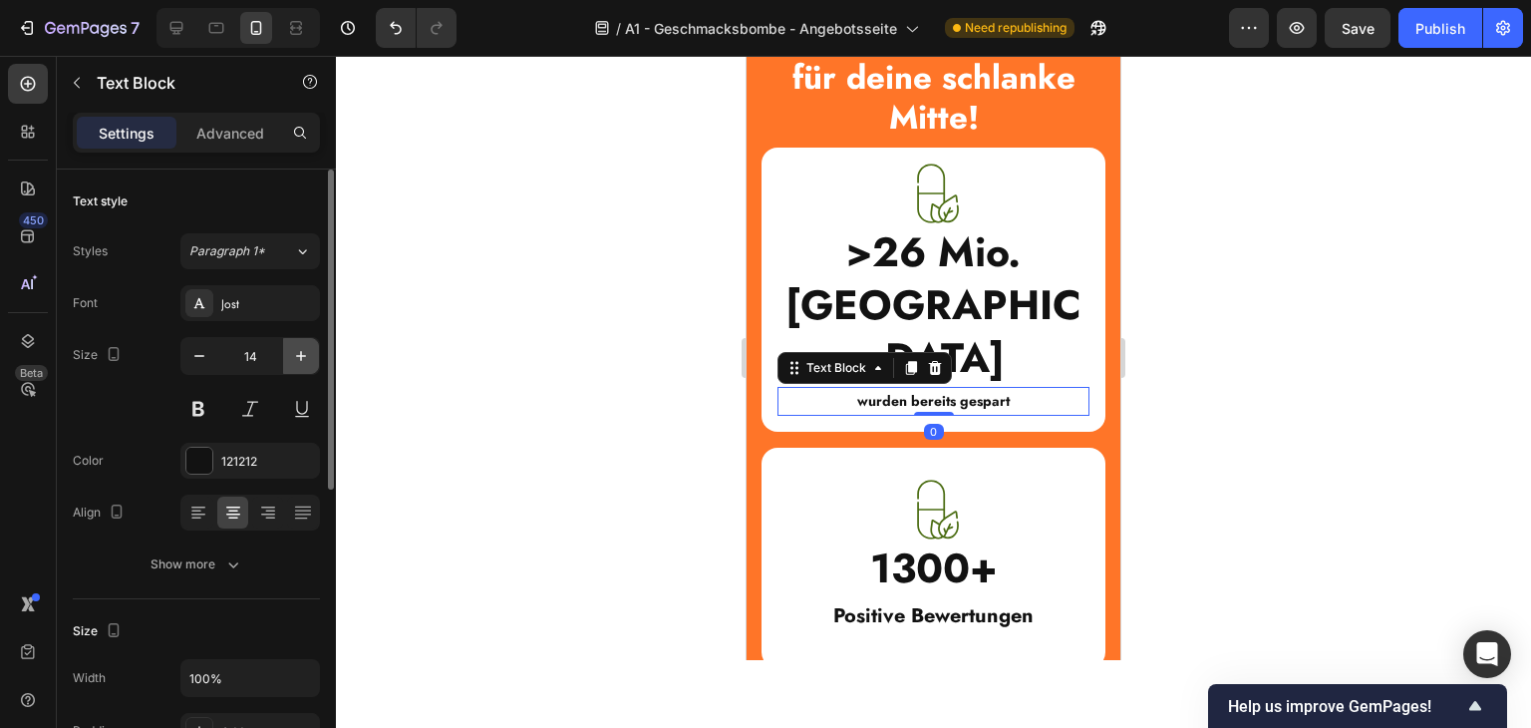
click at [293, 348] on icon "button" at bounding box center [301, 356] width 20 height 20
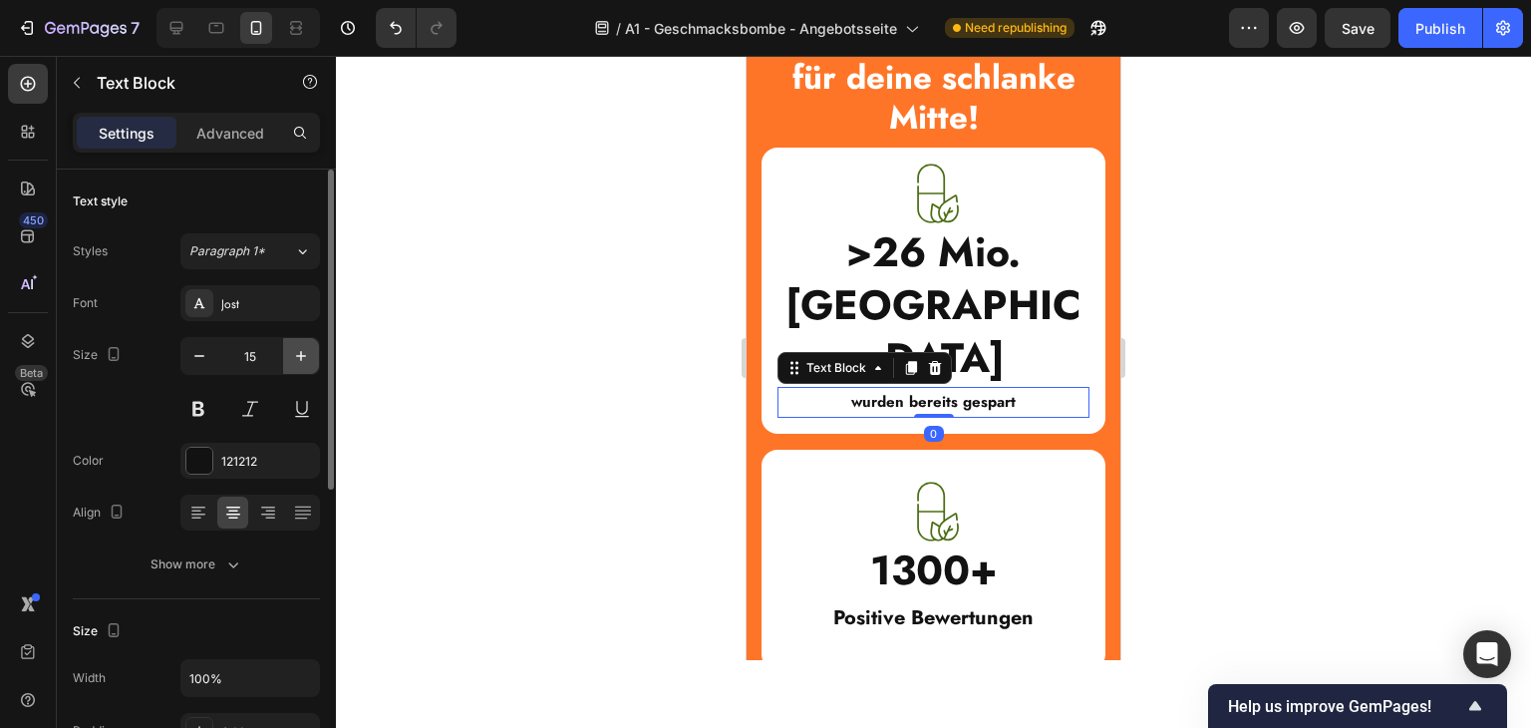
click at [293, 348] on icon "button" at bounding box center [301, 356] width 20 height 20
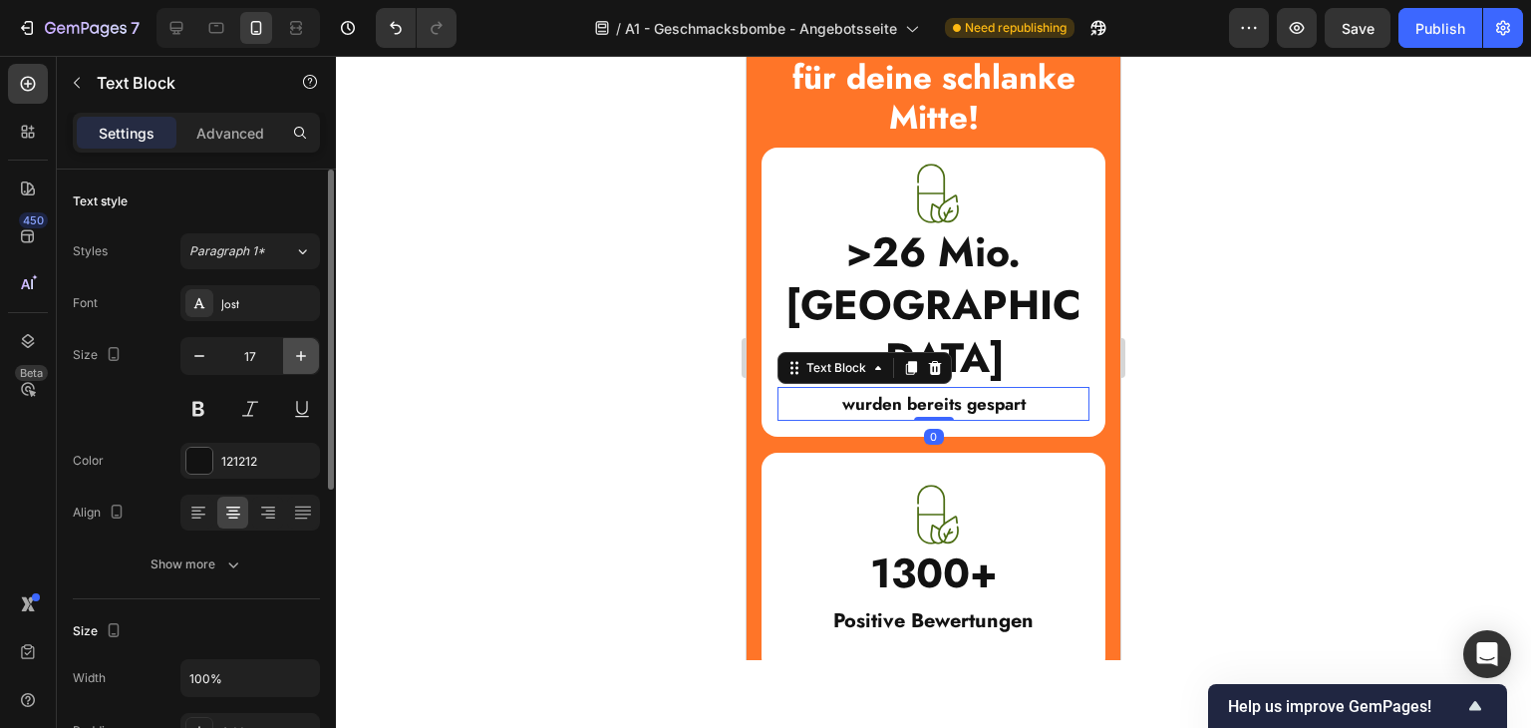
click at [293, 348] on icon "button" at bounding box center [301, 356] width 20 height 20
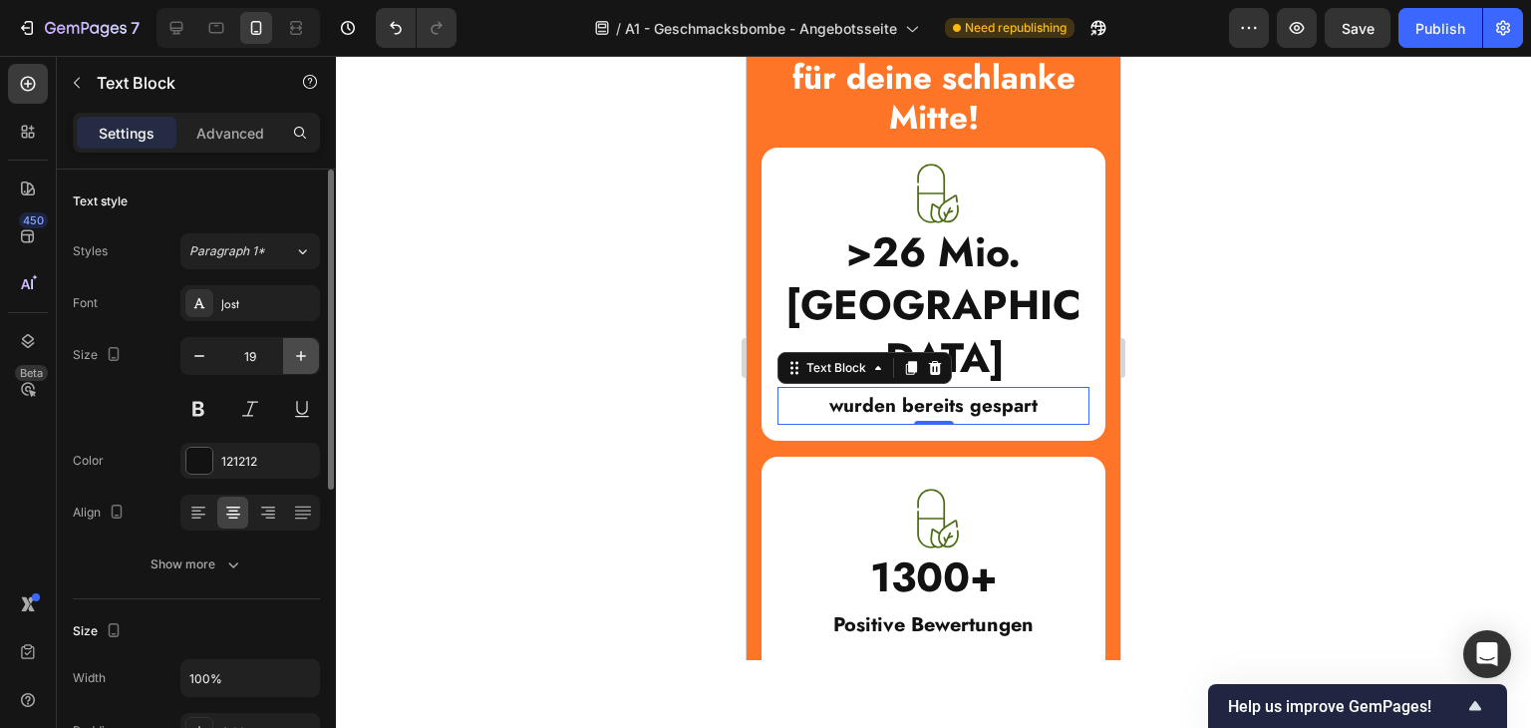
click at [293, 348] on icon "button" at bounding box center [301, 356] width 20 height 20
type input "20"
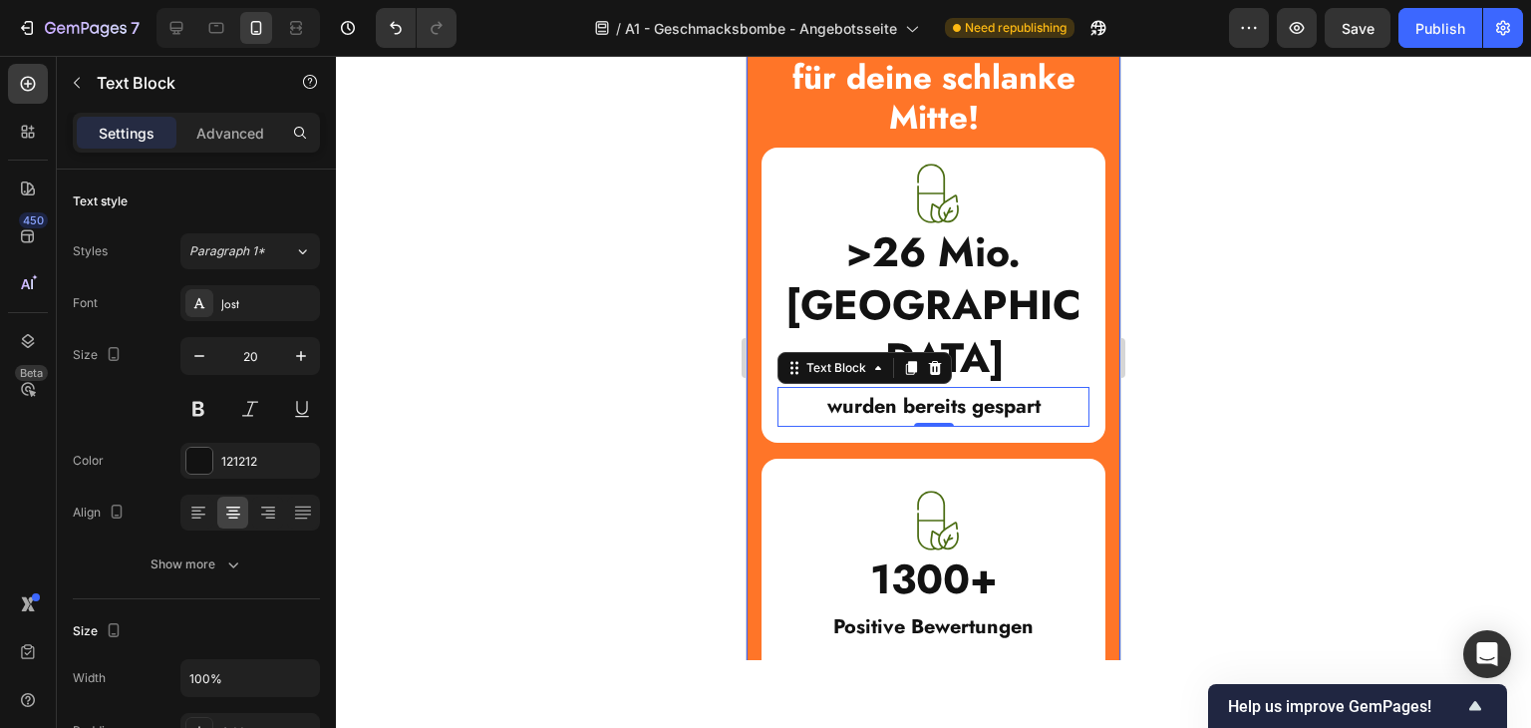
scroll to position [1382, 0]
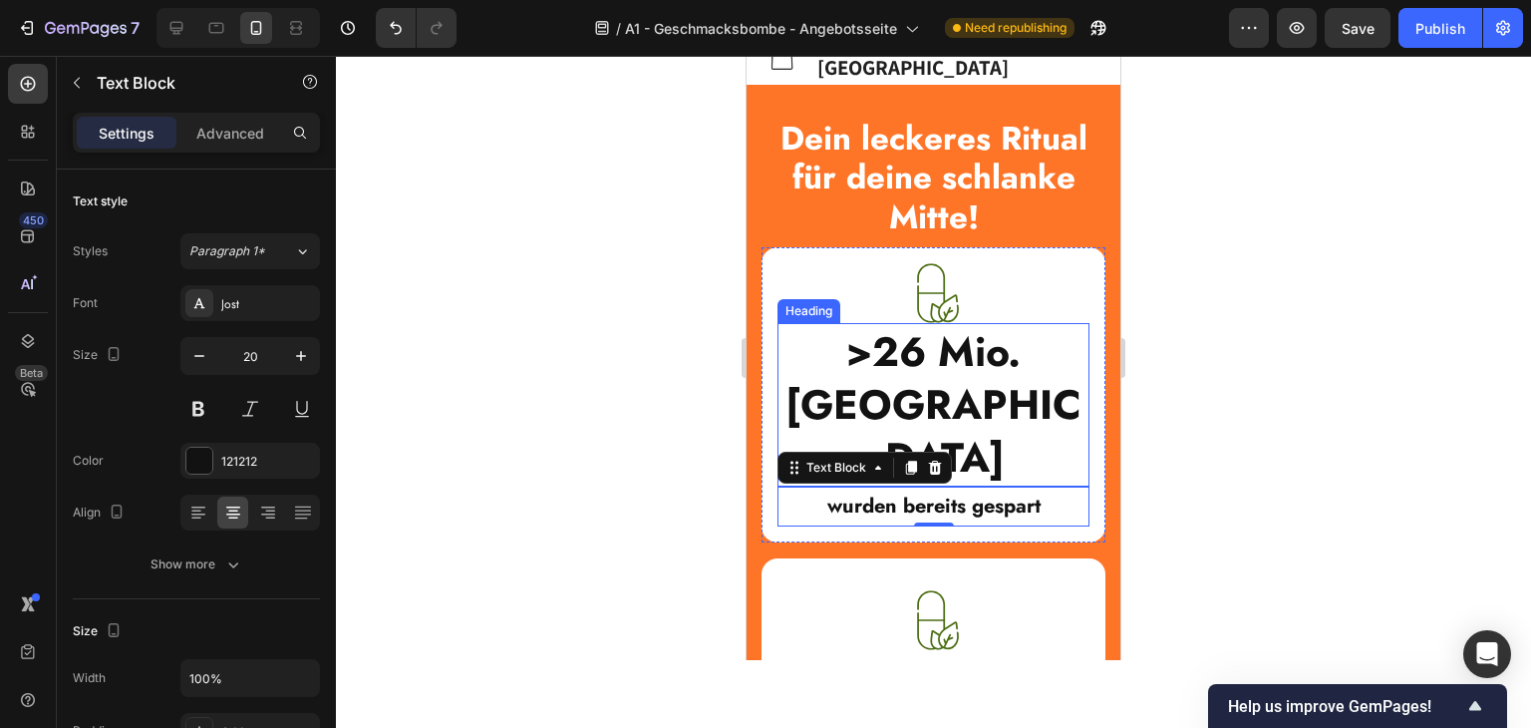
click at [1010, 385] on h2 ">26 Mio. Kalorien" at bounding box center [934, 404] width 312 height 163
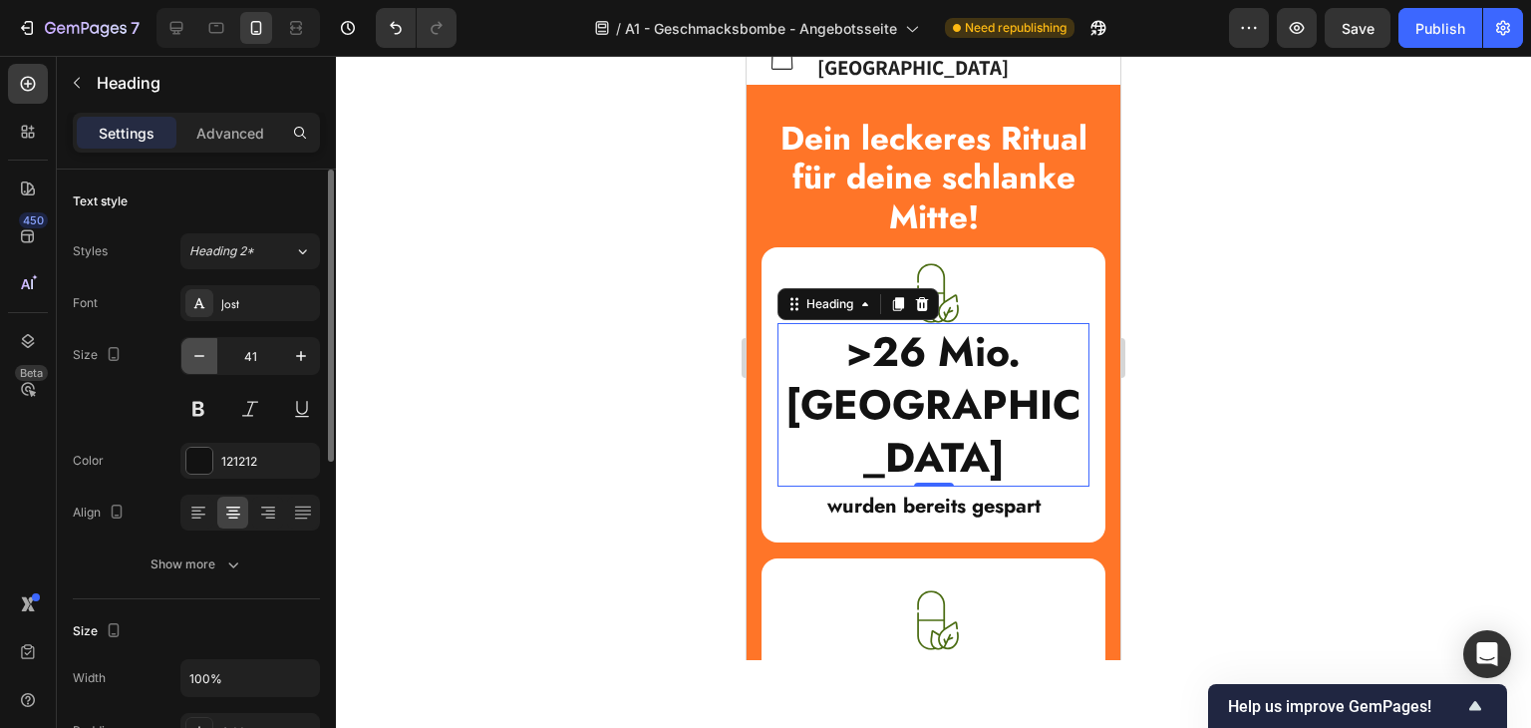
click at [199, 354] on icon "button" at bounding box center [199, 356] width 20 height 20
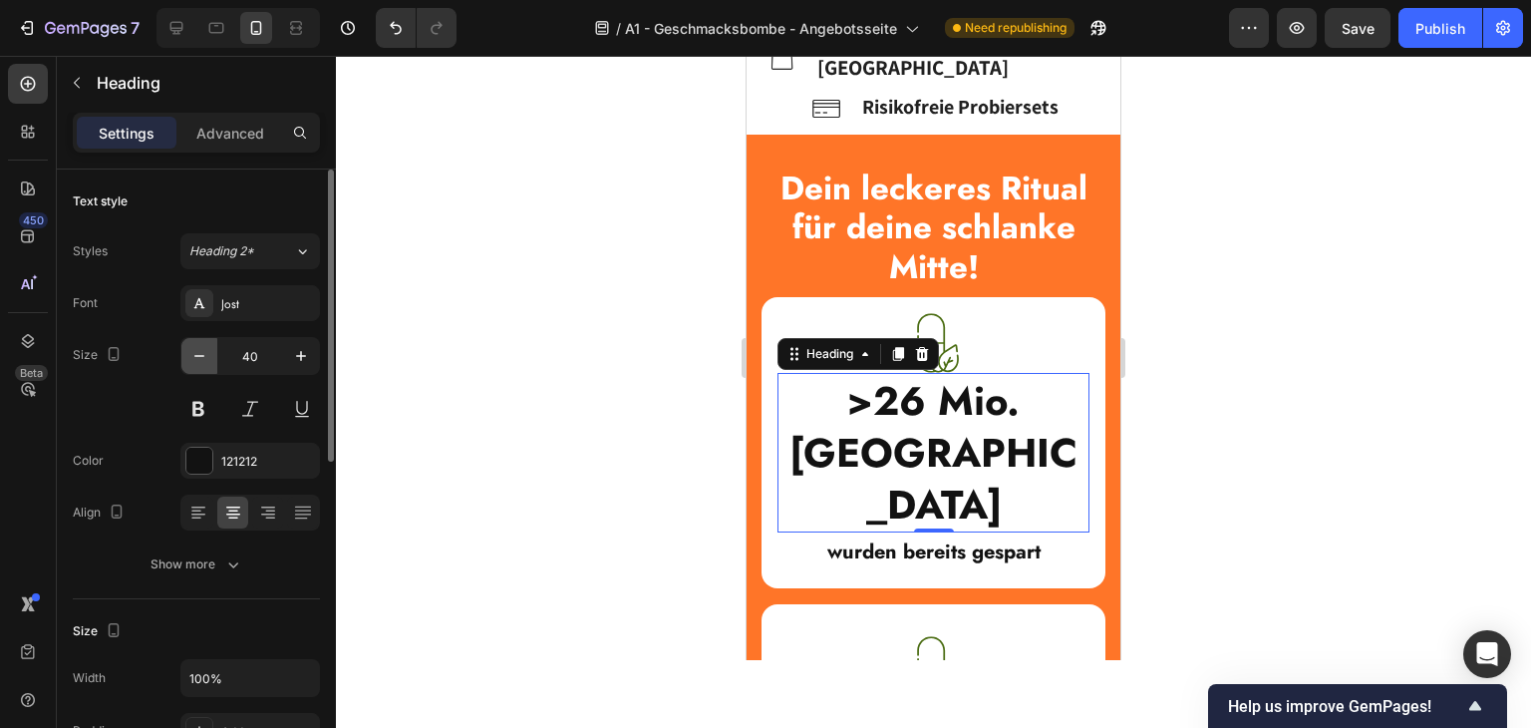
click at [199, 353] on icon "button" at bounding box center [199, 356] width 20 height 20
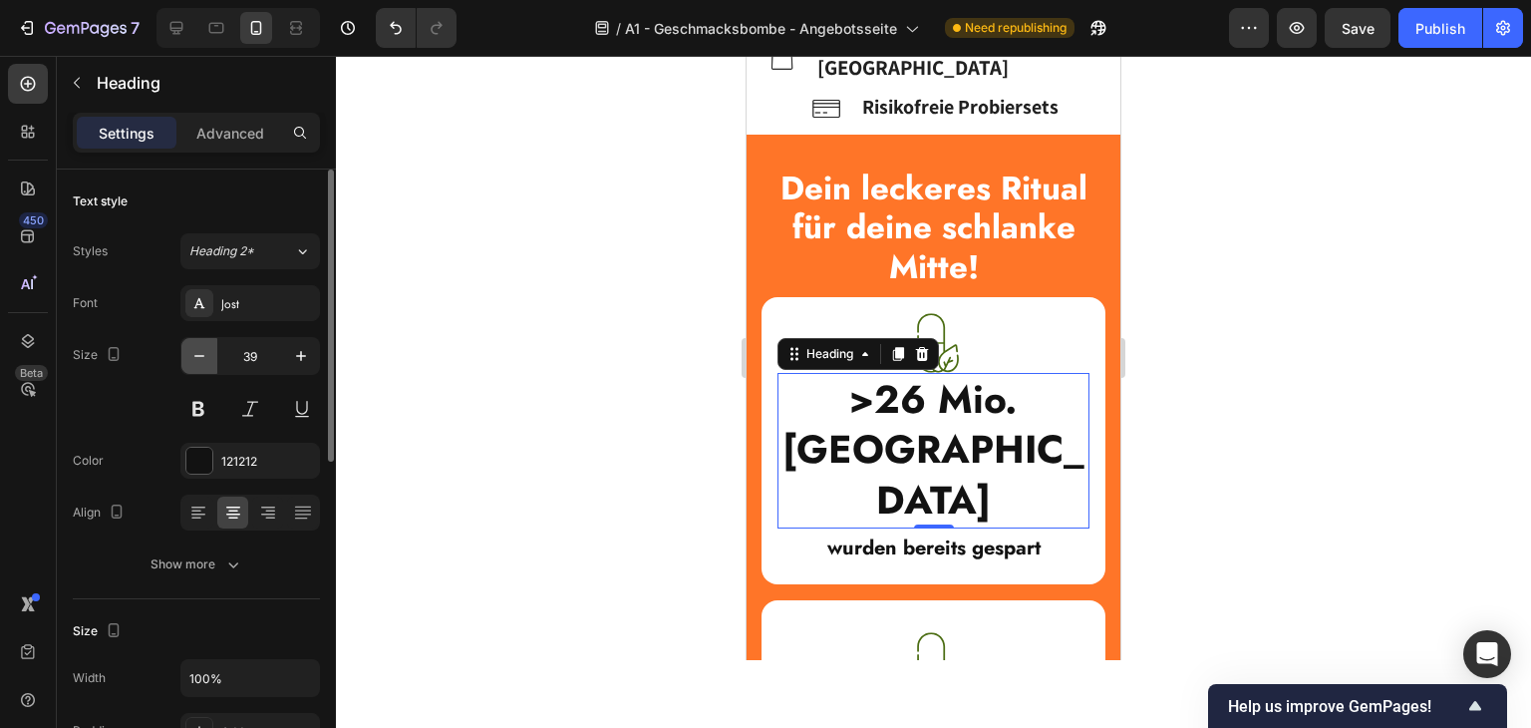
click at [199, 353] on icon "button" at bounding box center [199, 356] width 20 height 20
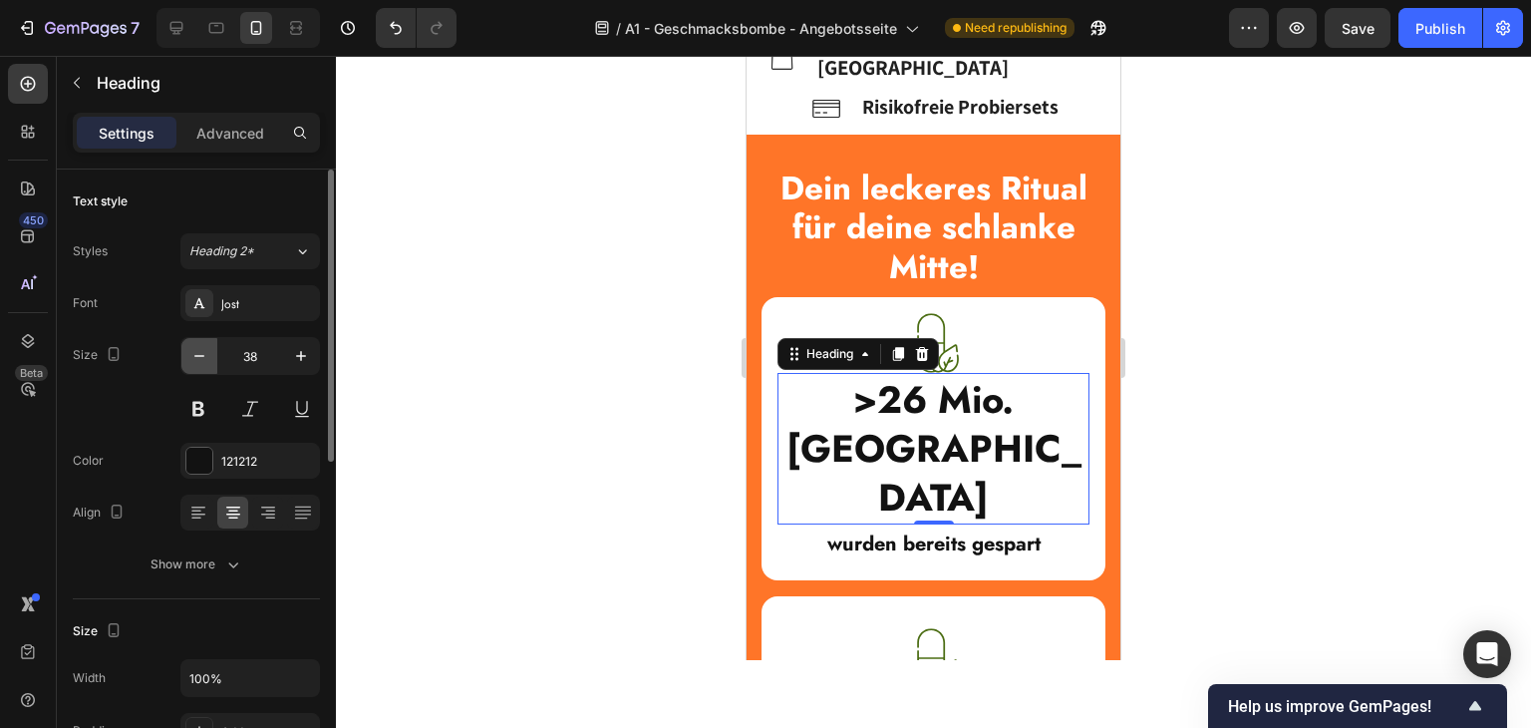
click at [199, 353] on icon "button" at bounding box center [199, 356] width 20 height 20
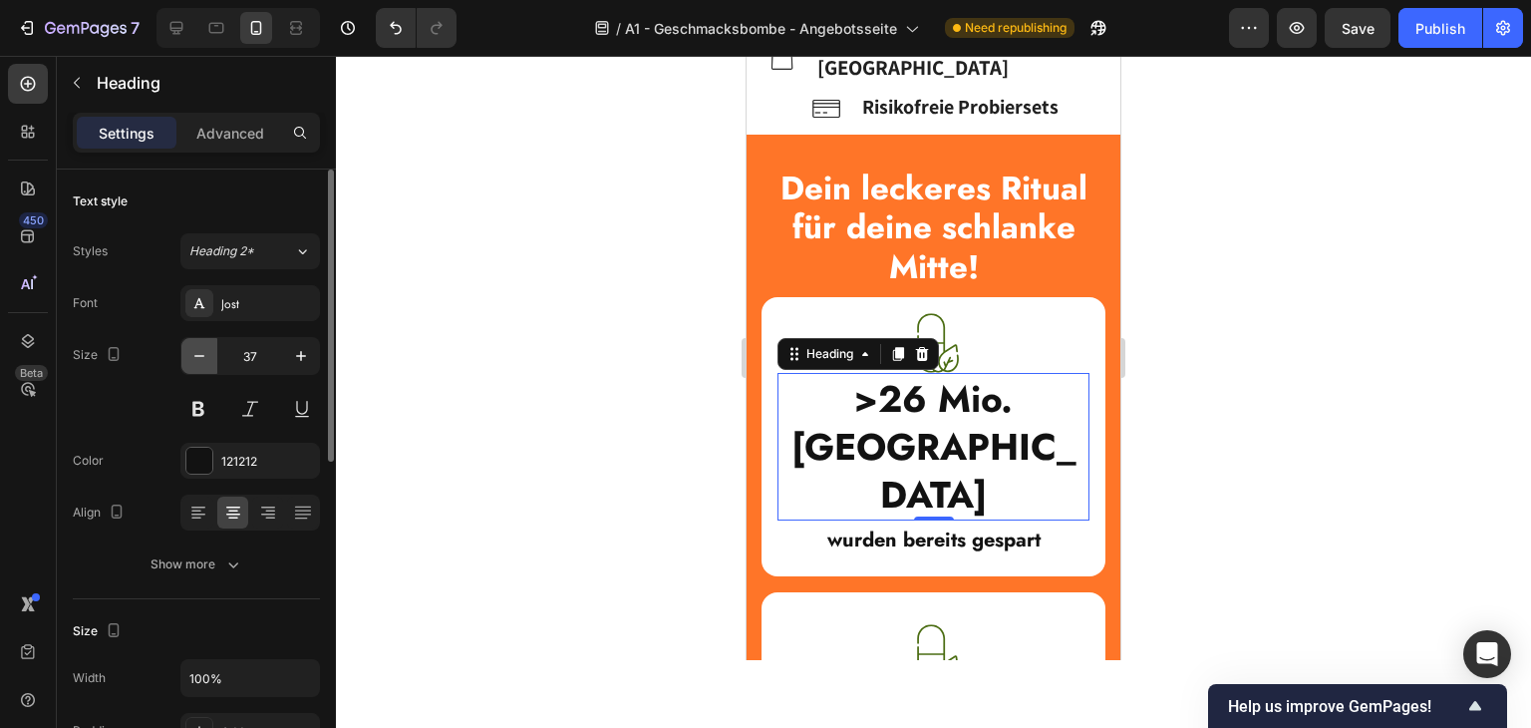
click at [199, 353] on icon "button" at bounding box center [199, 356] width 20 height 20
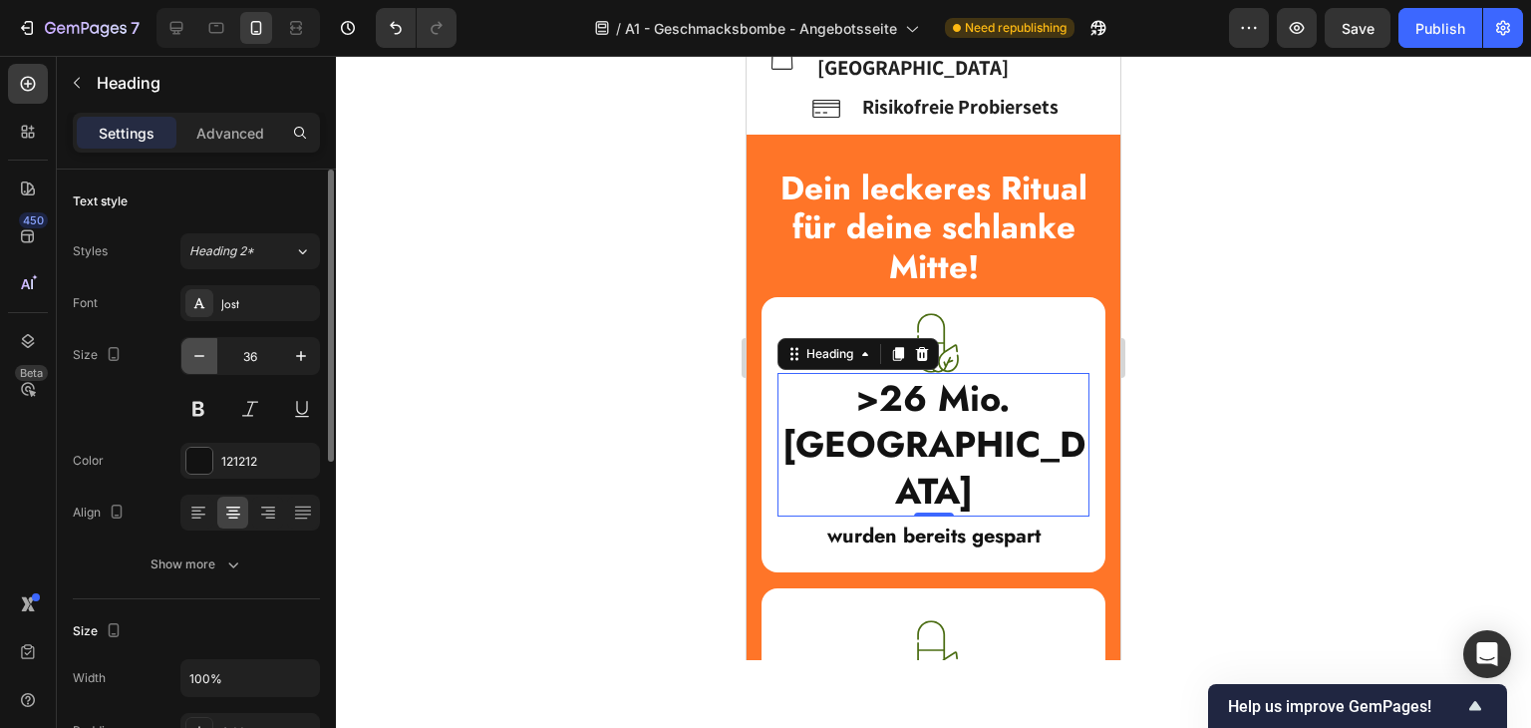
click at [199, 353] on icon "button" at bounding box center [199, 356] width 20 height 20
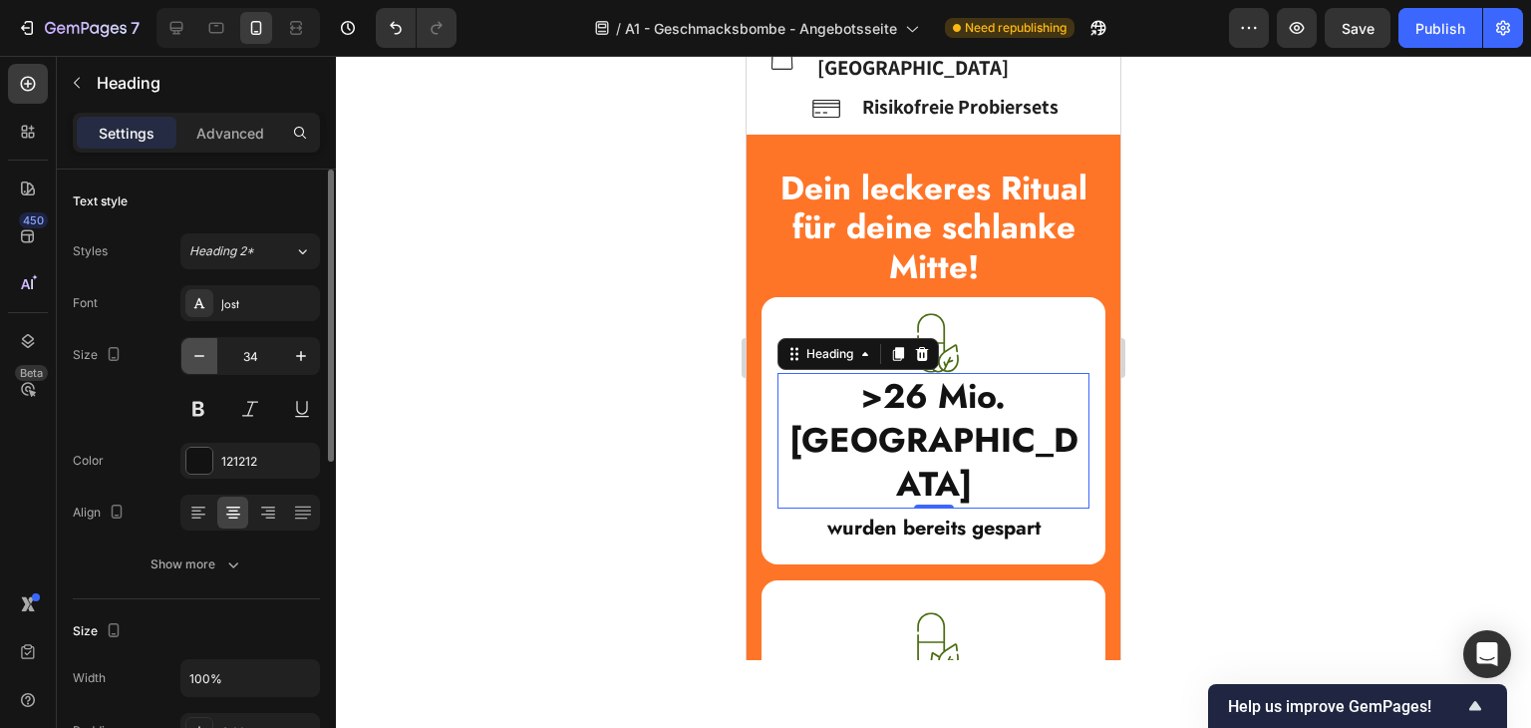
click at [199, 353] on icon "button" at bounding box center [199, 356] width 20 height 20
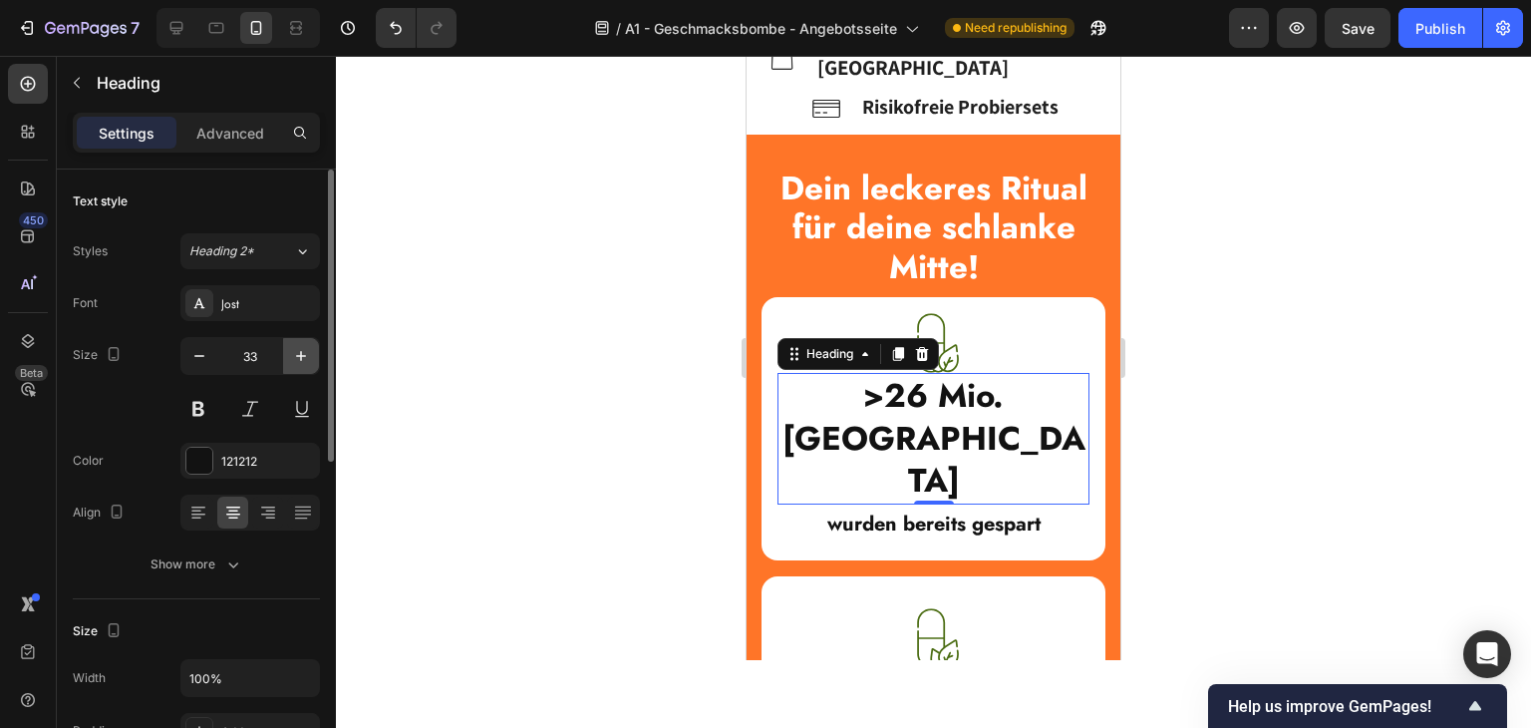
click at [300, 350] on icon "button" at bounding box center [301, 356] width 20 height 20
type input "34"
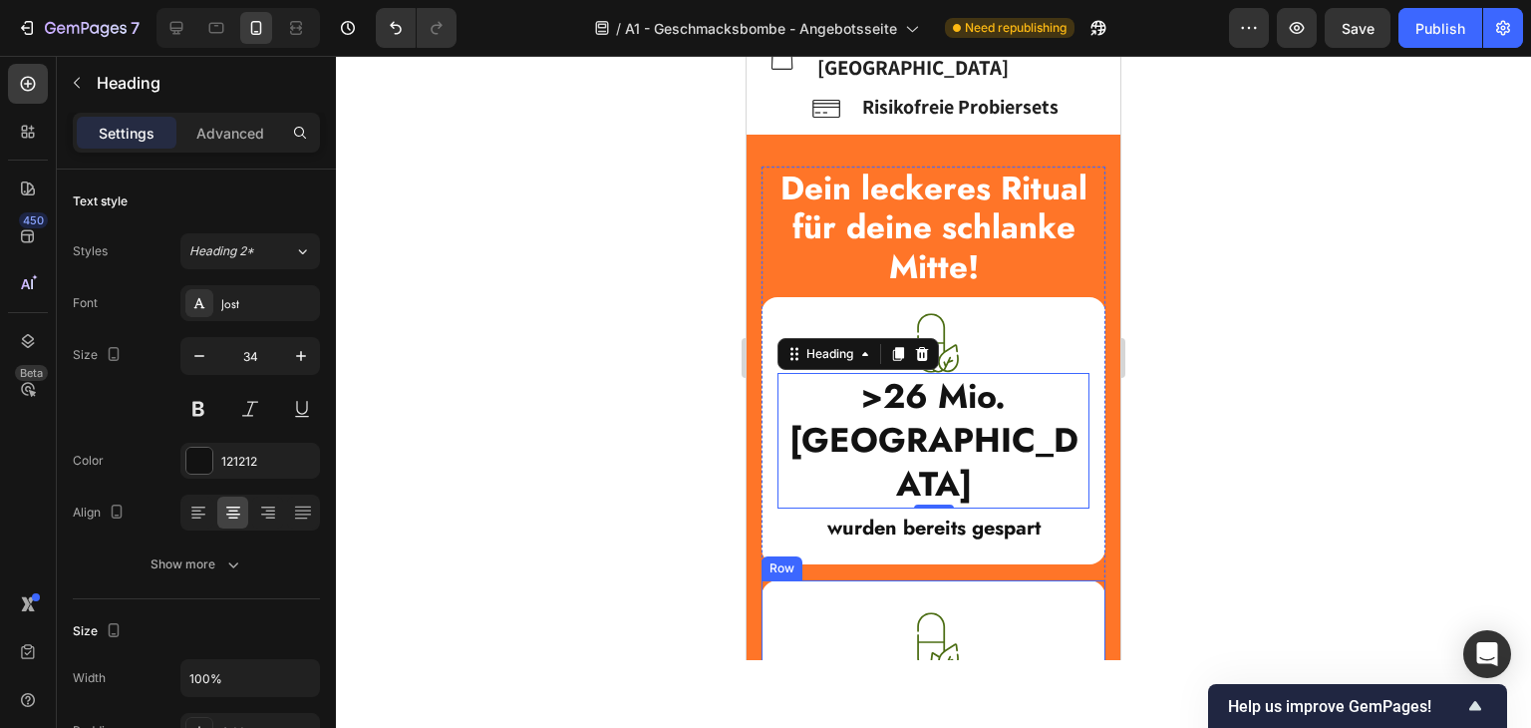
click at [1033, 580] on div "Image 1300+ Heading Positive Bewertungen Text Block Row" at bounding box center [934, 690] width 344 height 220
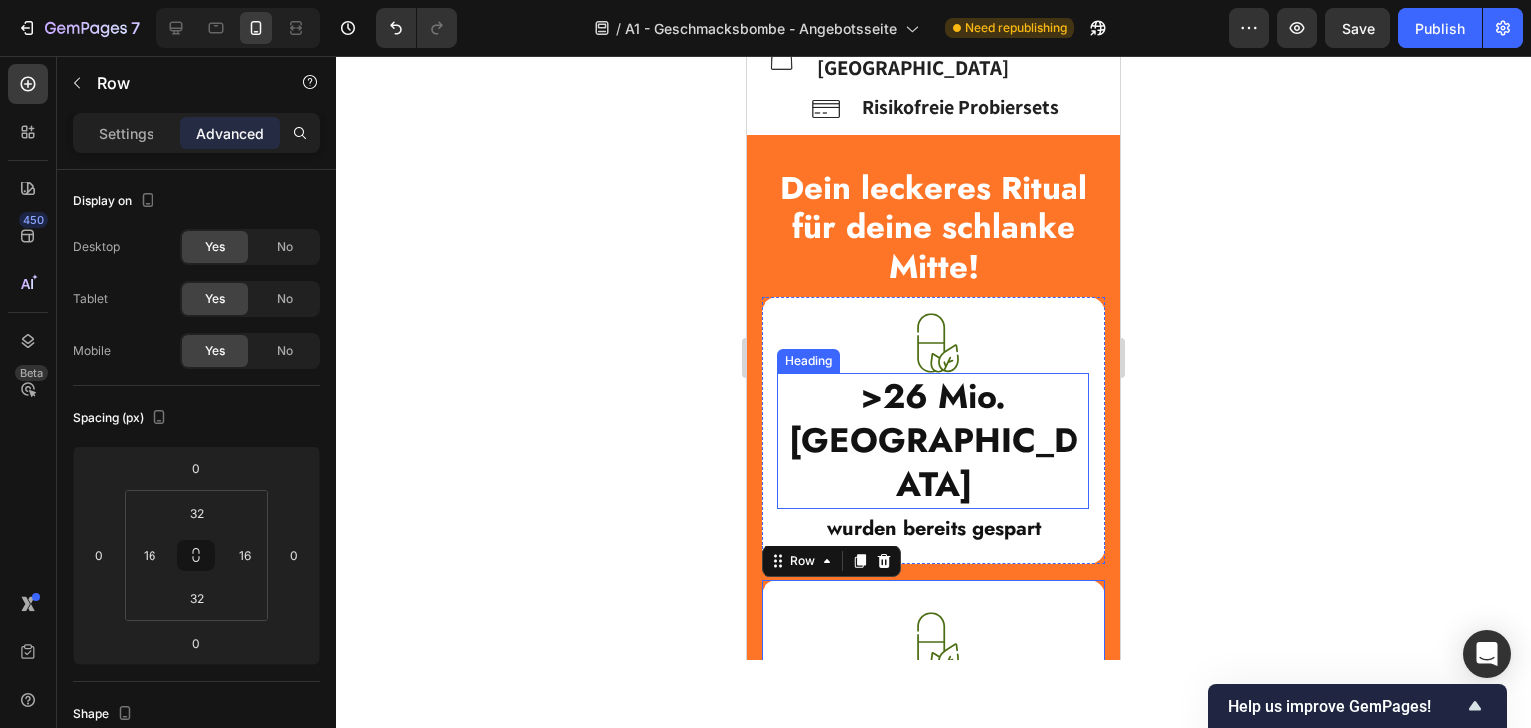
click at [949, 372] on strong ">26 Mio. Kalorien" at bounding box center [933, 440] width 289 height 137
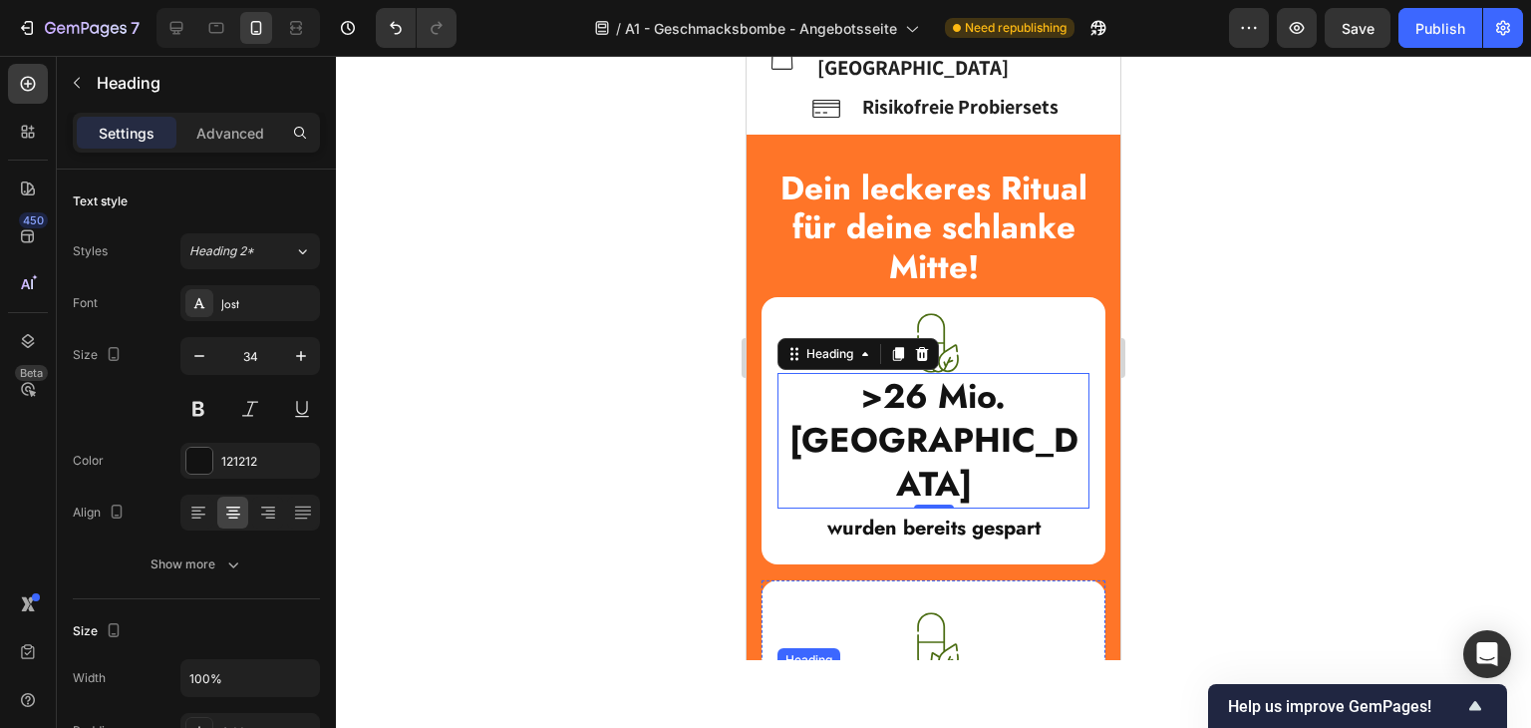
click at [935, 671] on strong "1300+" at bounding box center [934, 700] width 128 height 59
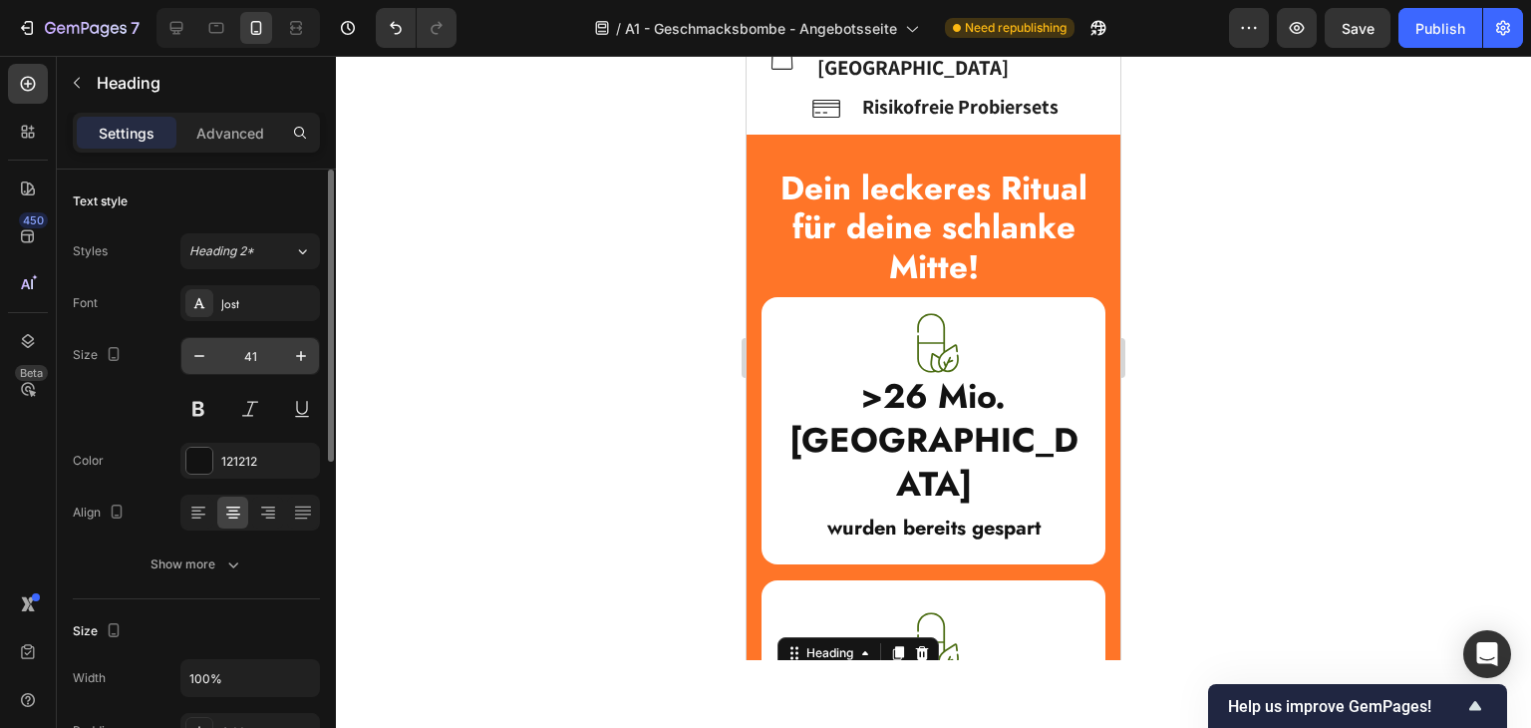
click at [245, 354] on input "41" at bounding box center [250, 356] width 66 height 36
type input "34"
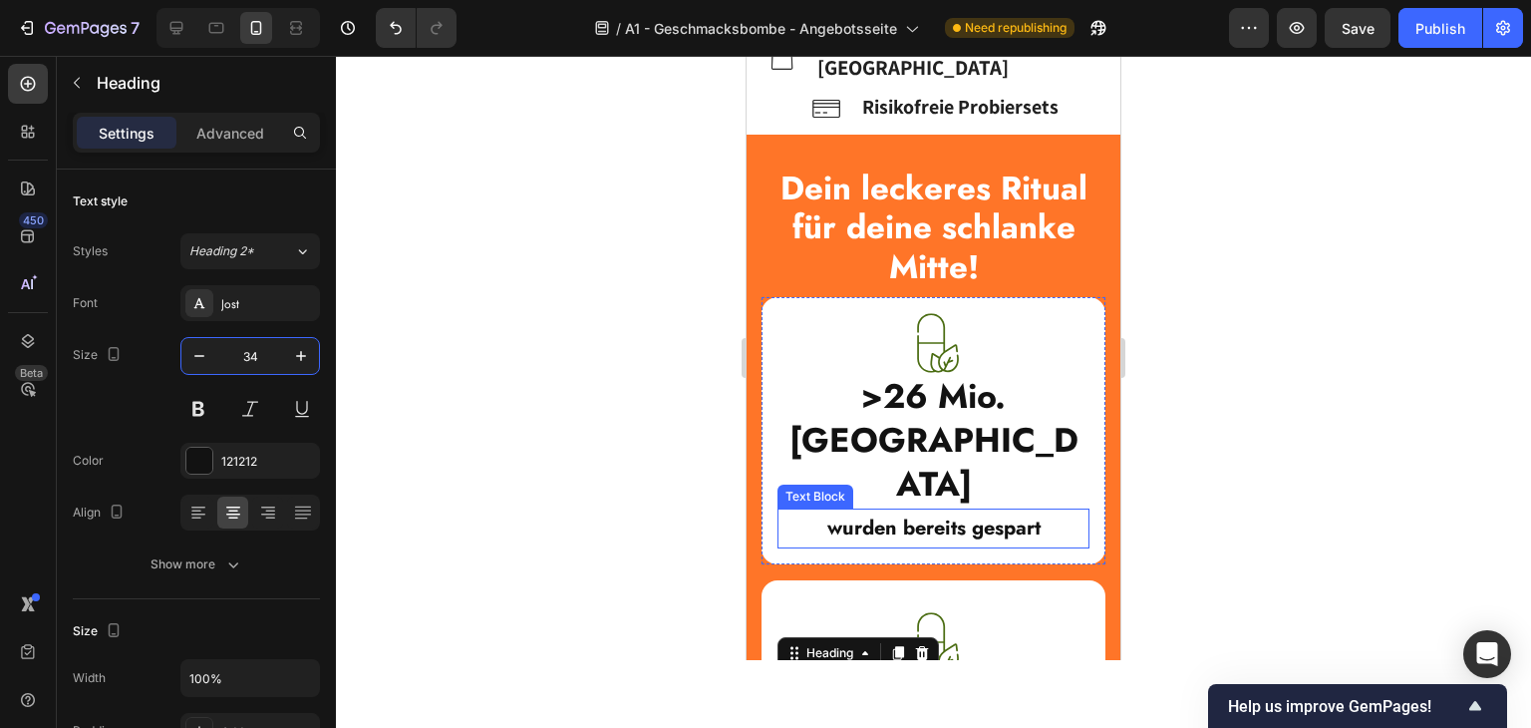
click at [1053, 580] on div "Image 1300+ Heading 0 Positive Bewertungen Text Block Row" at bounding box center [934, 685] width 344 height 211
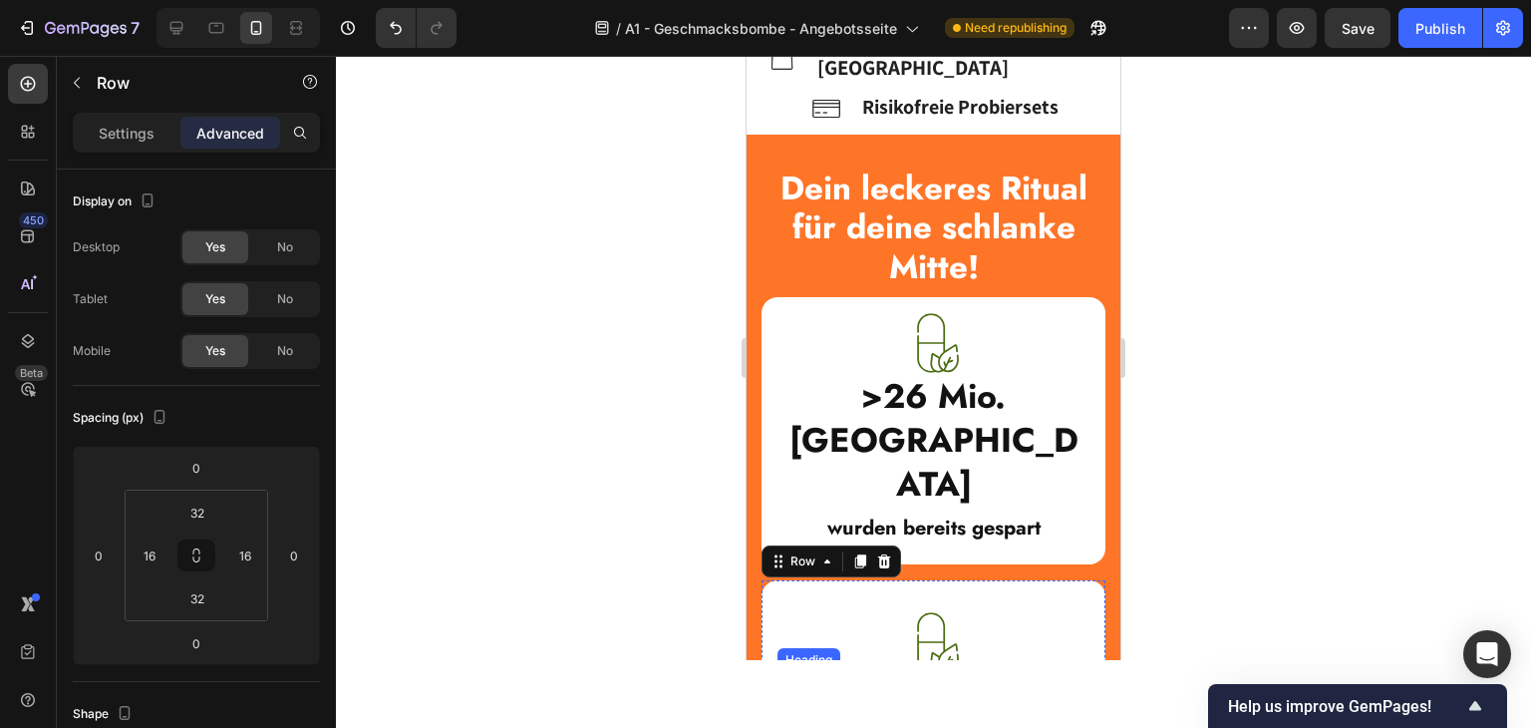
click at [921, 612] on img at bounding box center [934, 642] width 60 height 60
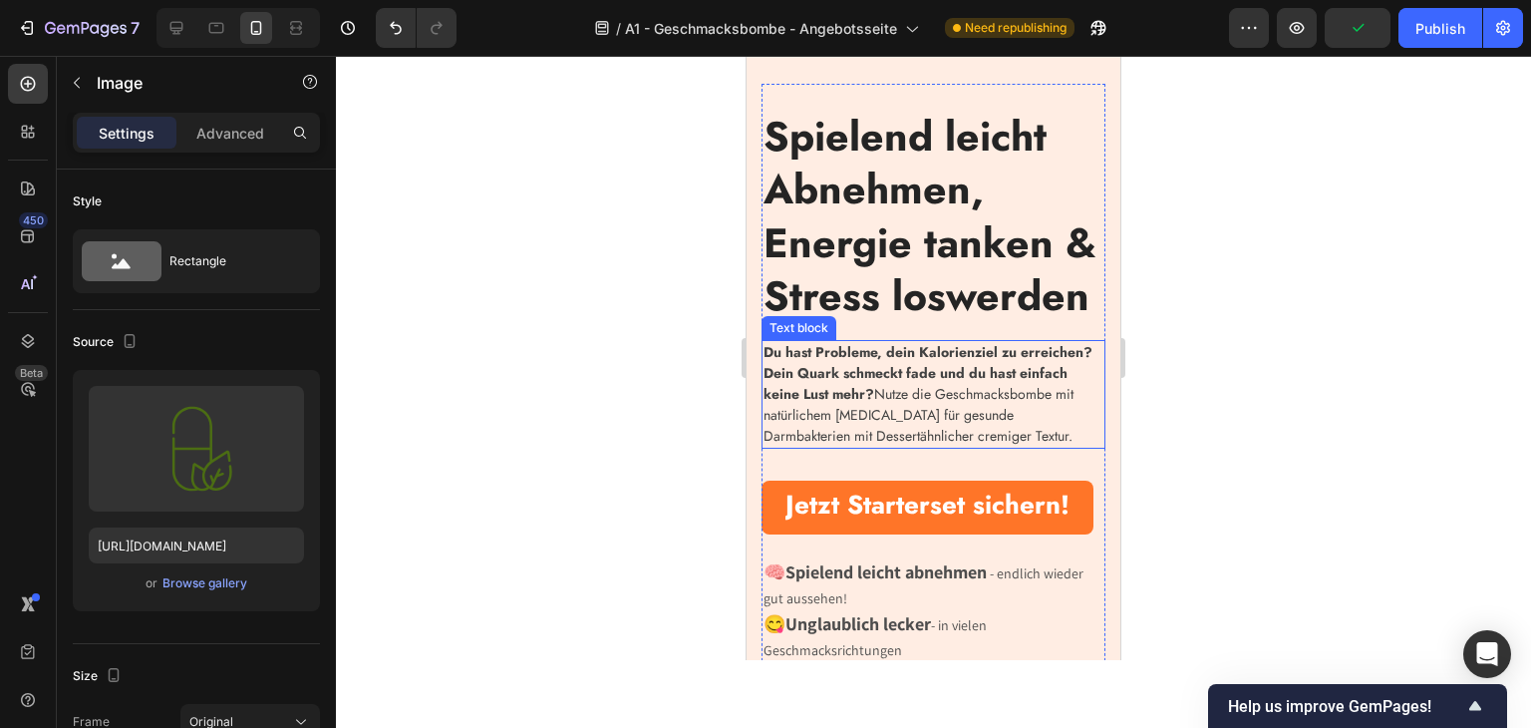
scroll to position [0, 0]
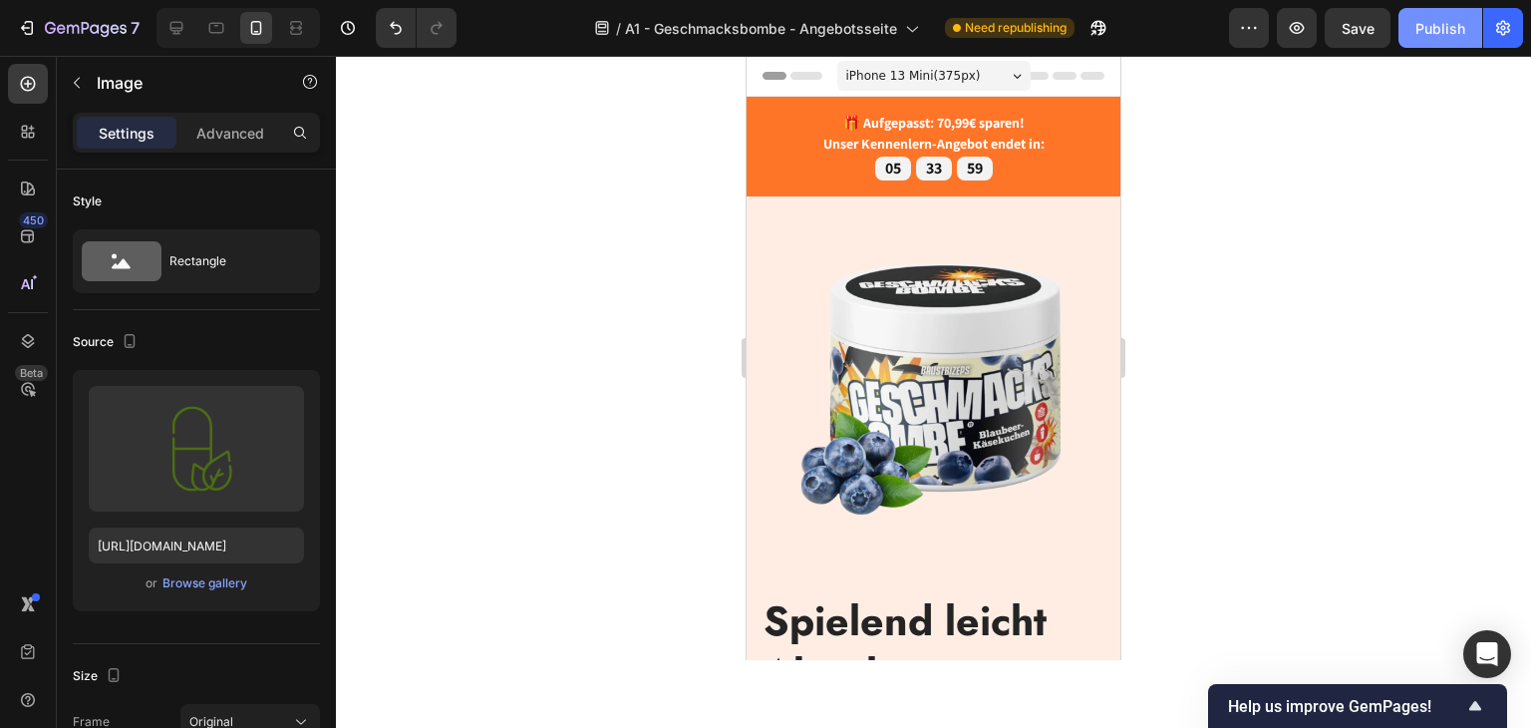
click at [1428, 24] on div "Publish" at bounding box center [1440, 28] width 50 height 21
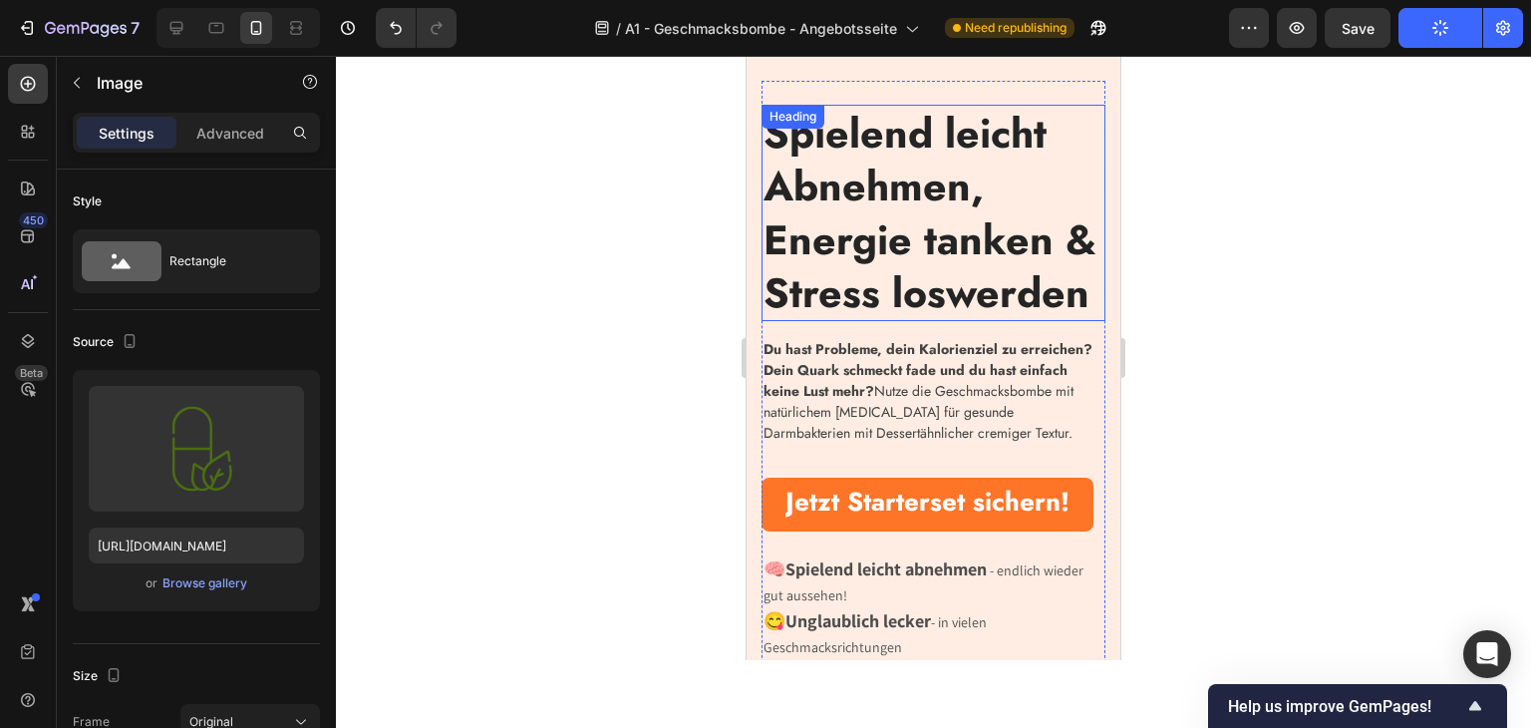
scroll to position [498, 0]
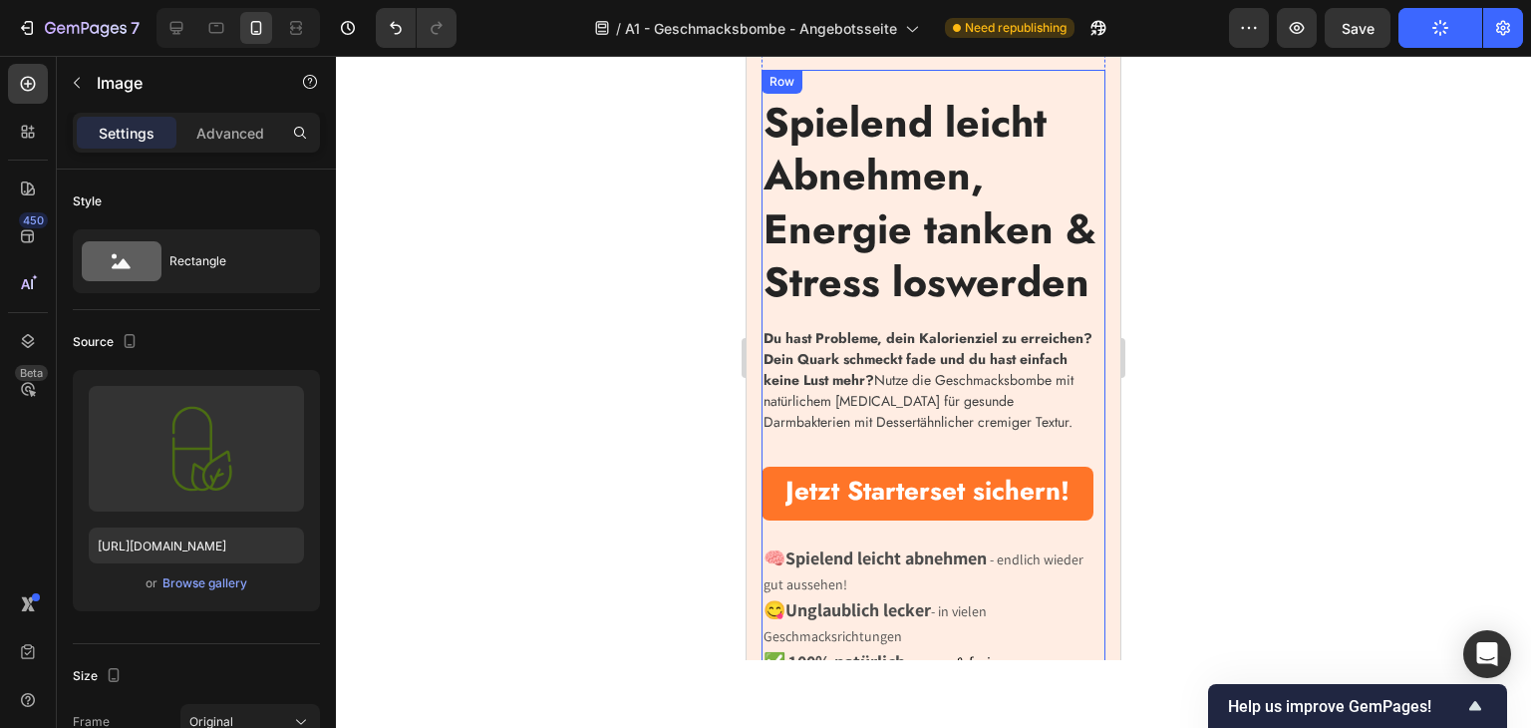
click at [915, 390] on strong "Du hast Probleme, dein Kalorienziel zu erreichen? Dein Quark schmeckt fade und …" at bounding box center [928, 359] width 329 height 62
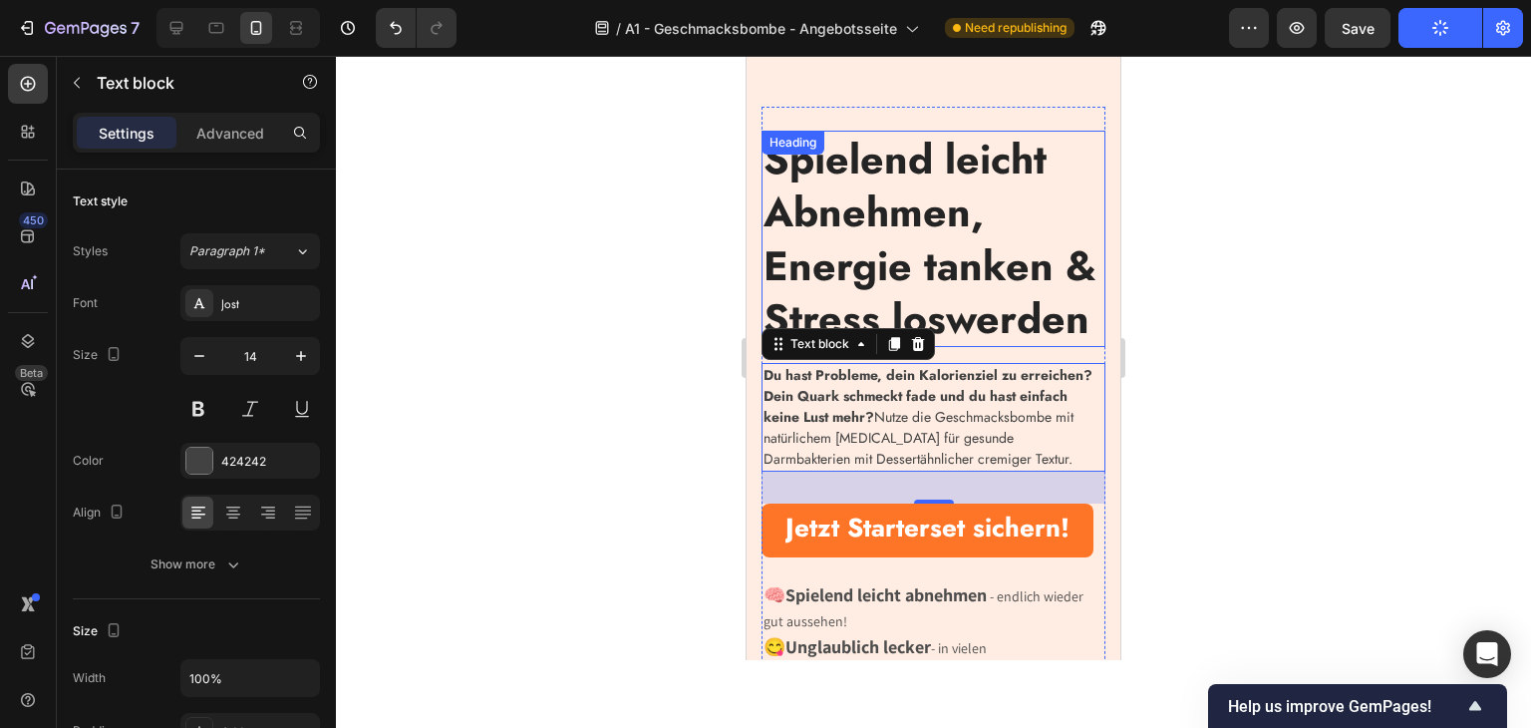
scroll to position [399, 0]
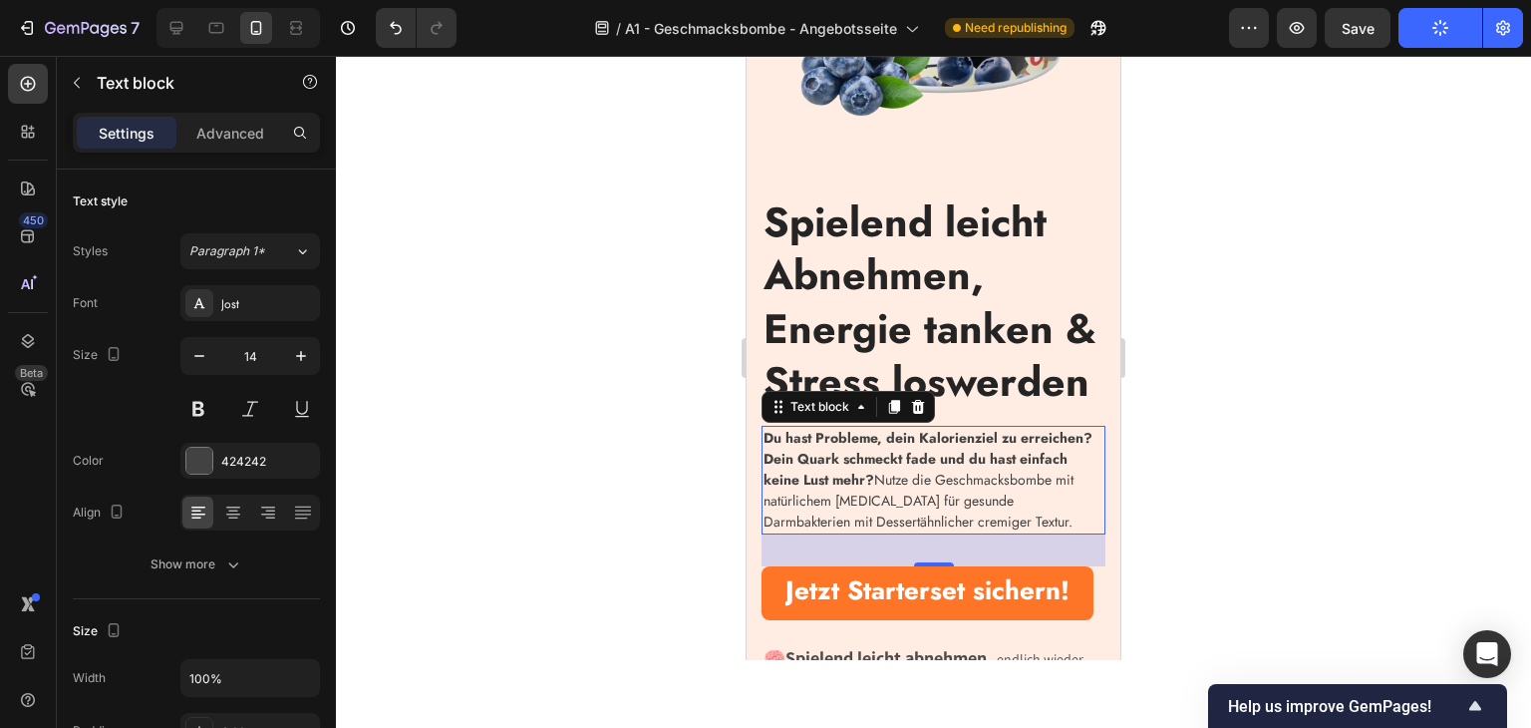
click at [160, 32] on div at bounding box center [176, 28] width 32 height 32
type input "16"
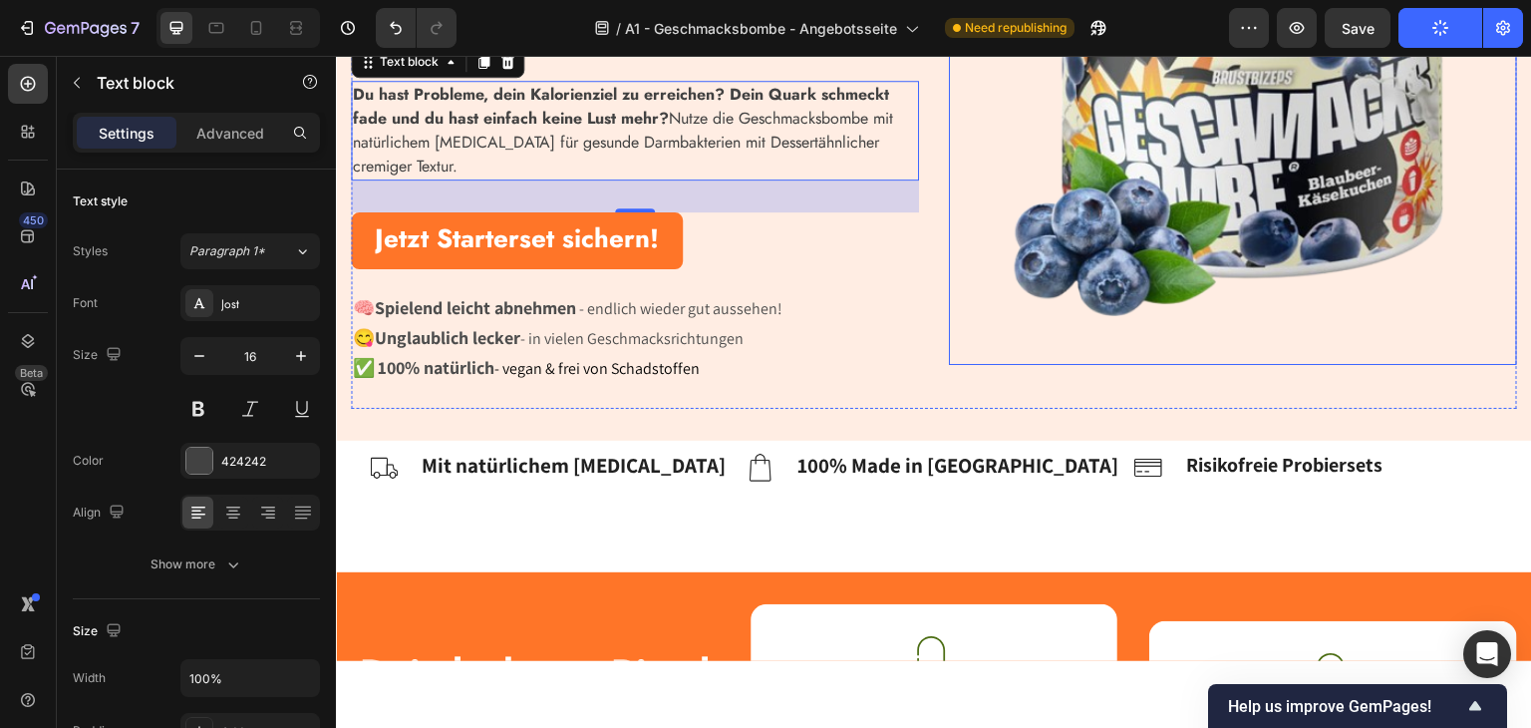
scroll to position [385, 0]
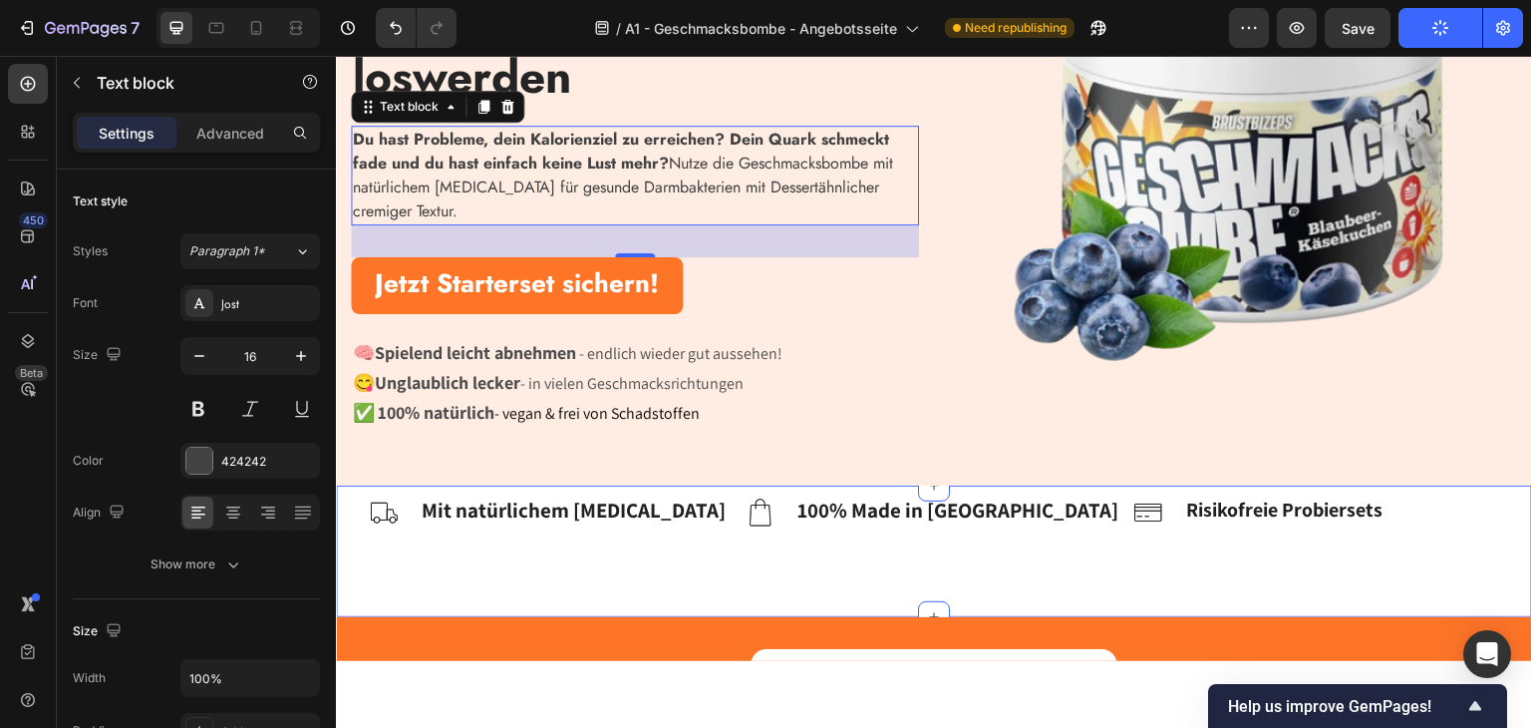
click at [552, 583] on div "Image Mit natürlichem Inulin Text block Row Image 100% Made in Germany Text blo…" at bounding box center [934, 550] width 1166 height 132
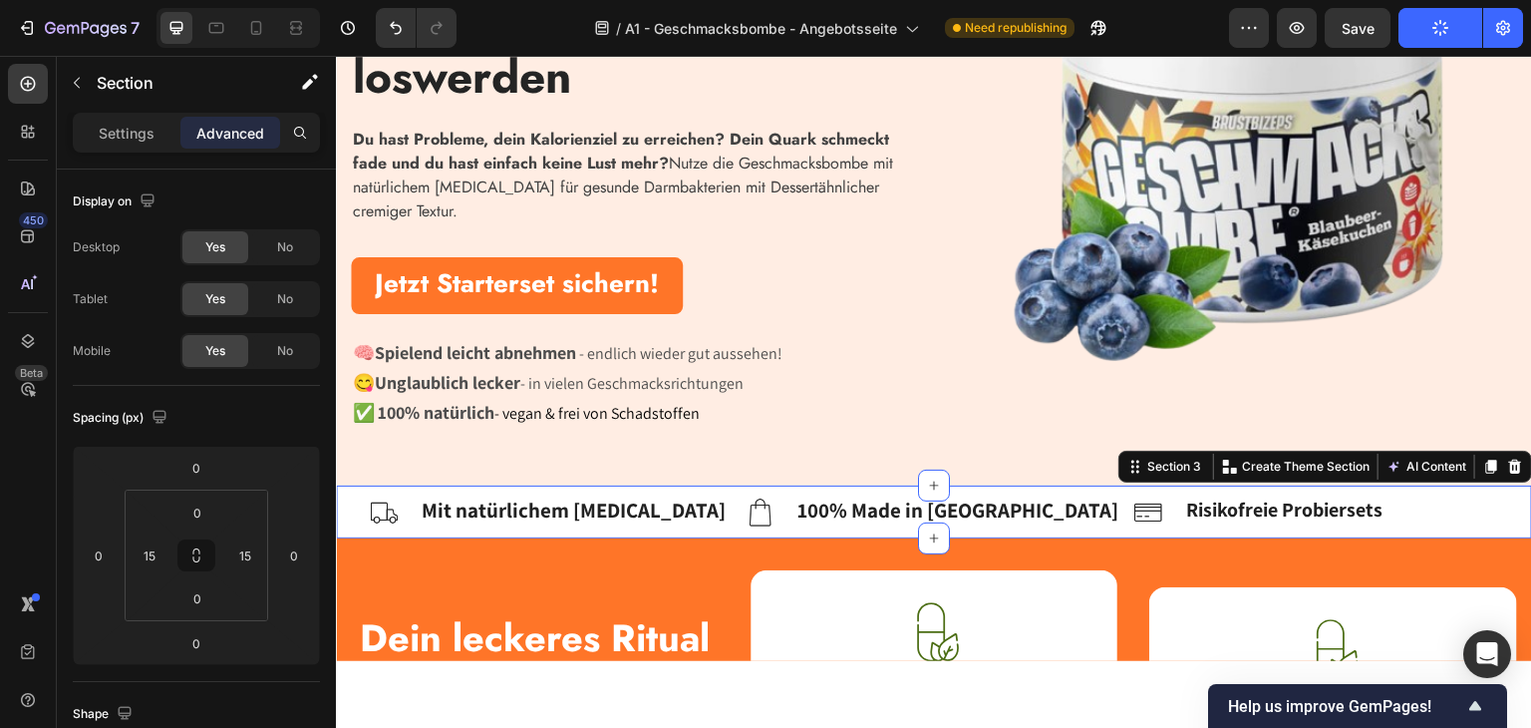
click at [349, 508] on div "Image Mit natürlichem Inulin Text block Row Image 100% Made in Germany Text blo…" at bounding box center [934, 510] width 1196 height 53
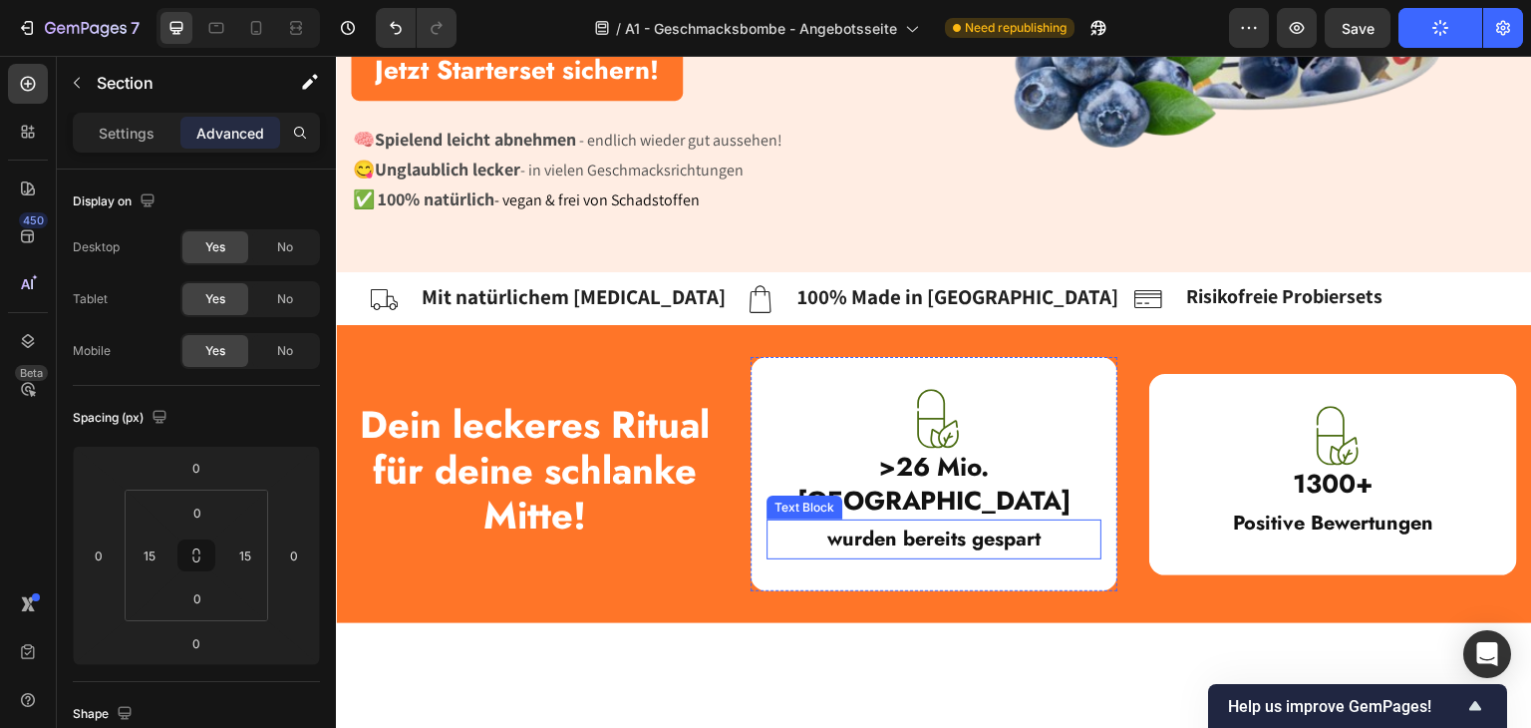
scroll to position [797, 0]
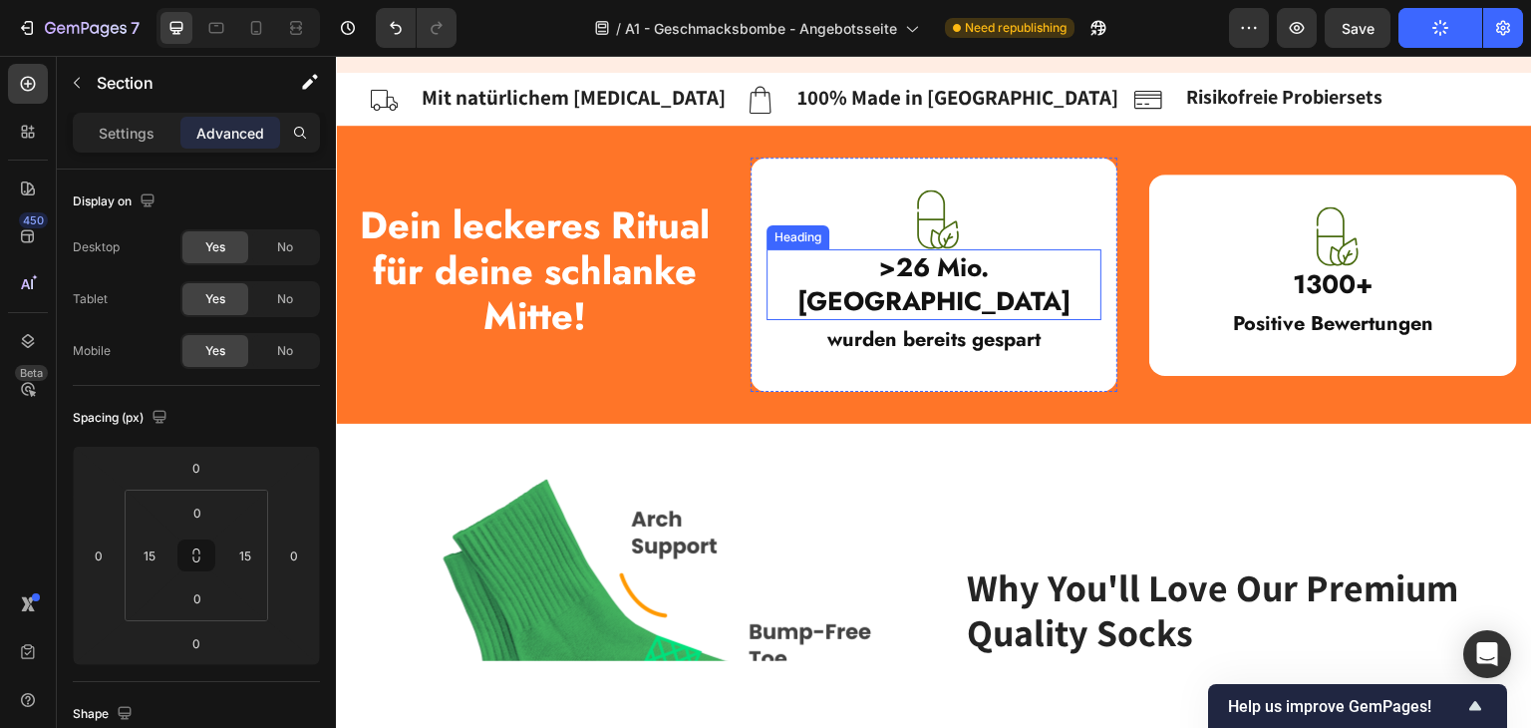
click at [935, 252] on strong ">26 Mio. Kalorien" at bounding box center [933, 283] width 274 height 72
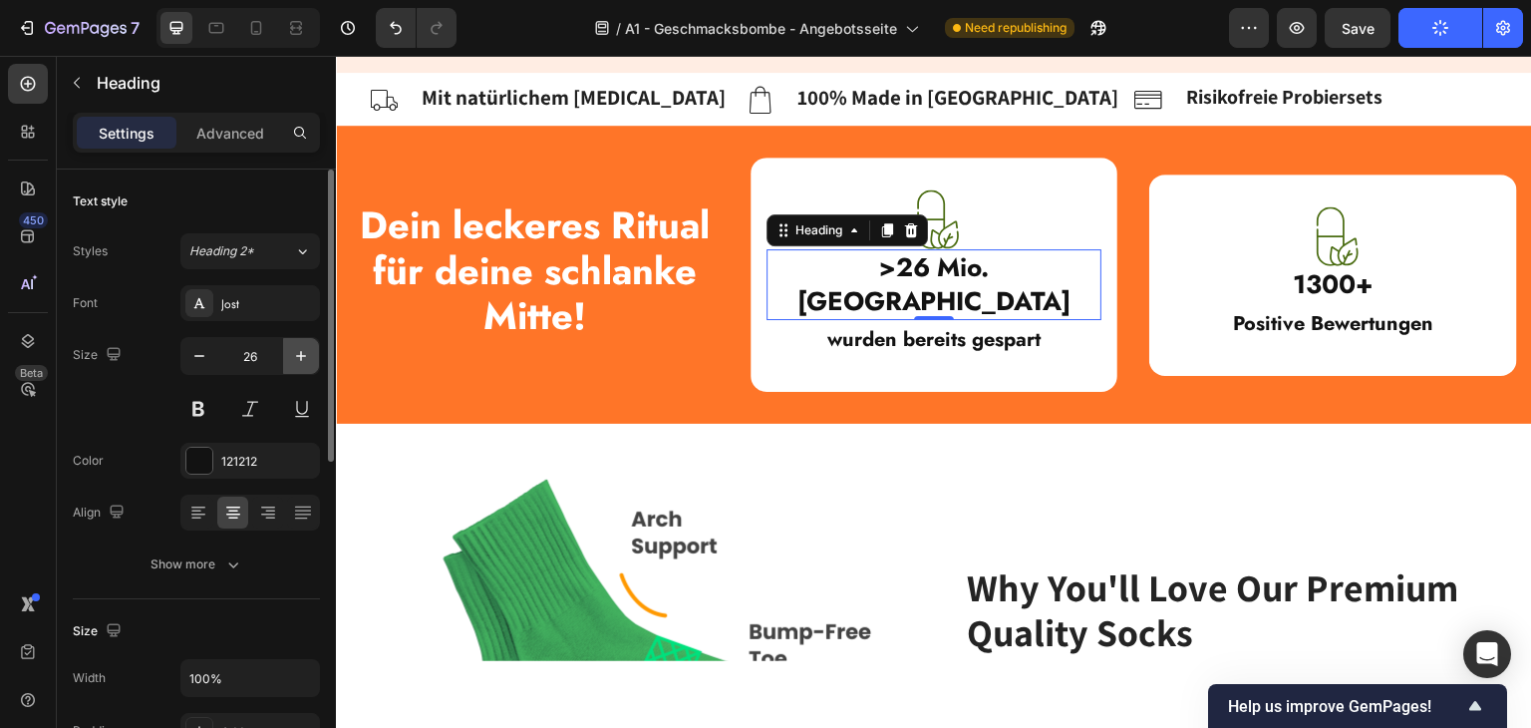
click at [296, 362] on icon "button" at bounding box center [301, 356] width 20 height 20
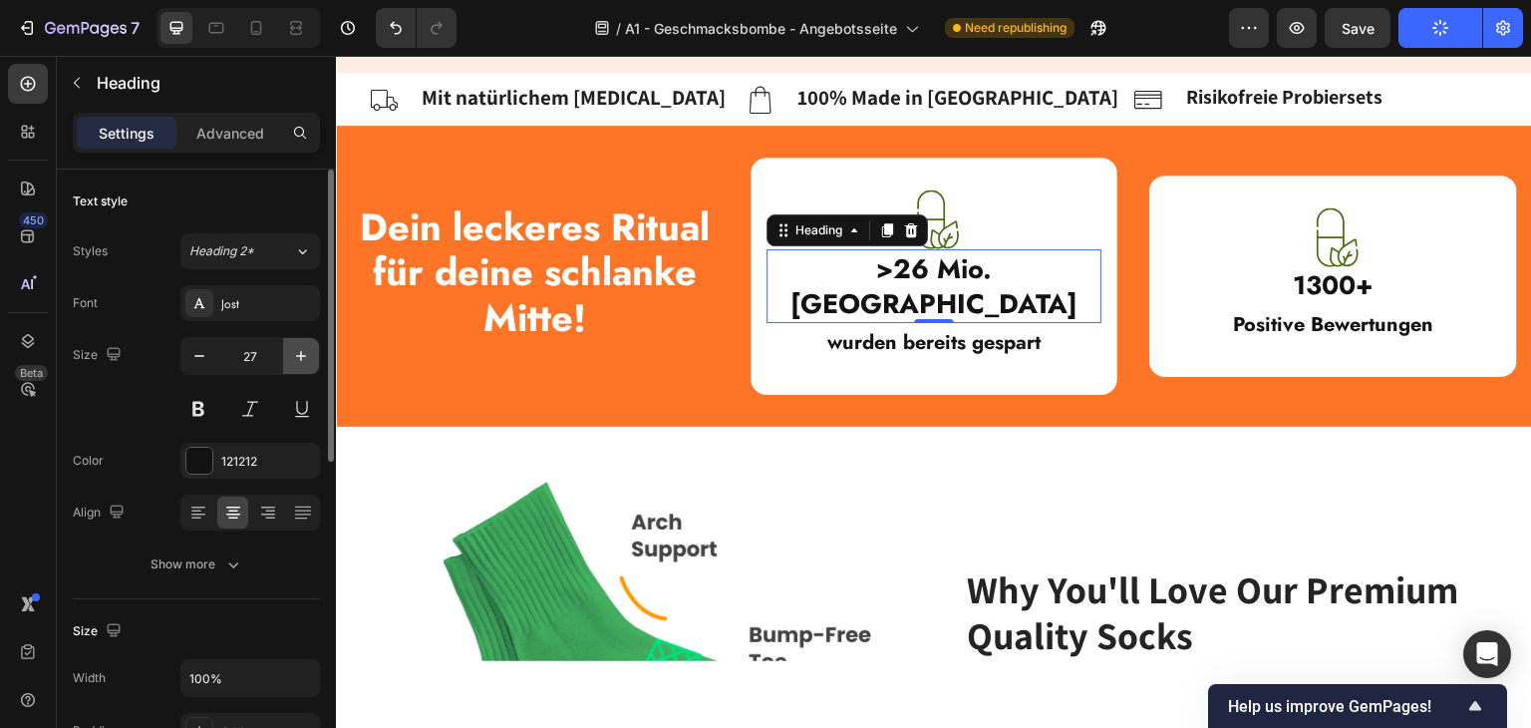
click at [300, 360] on icon "button" at bounding box center [301, 356] width 20 height 20
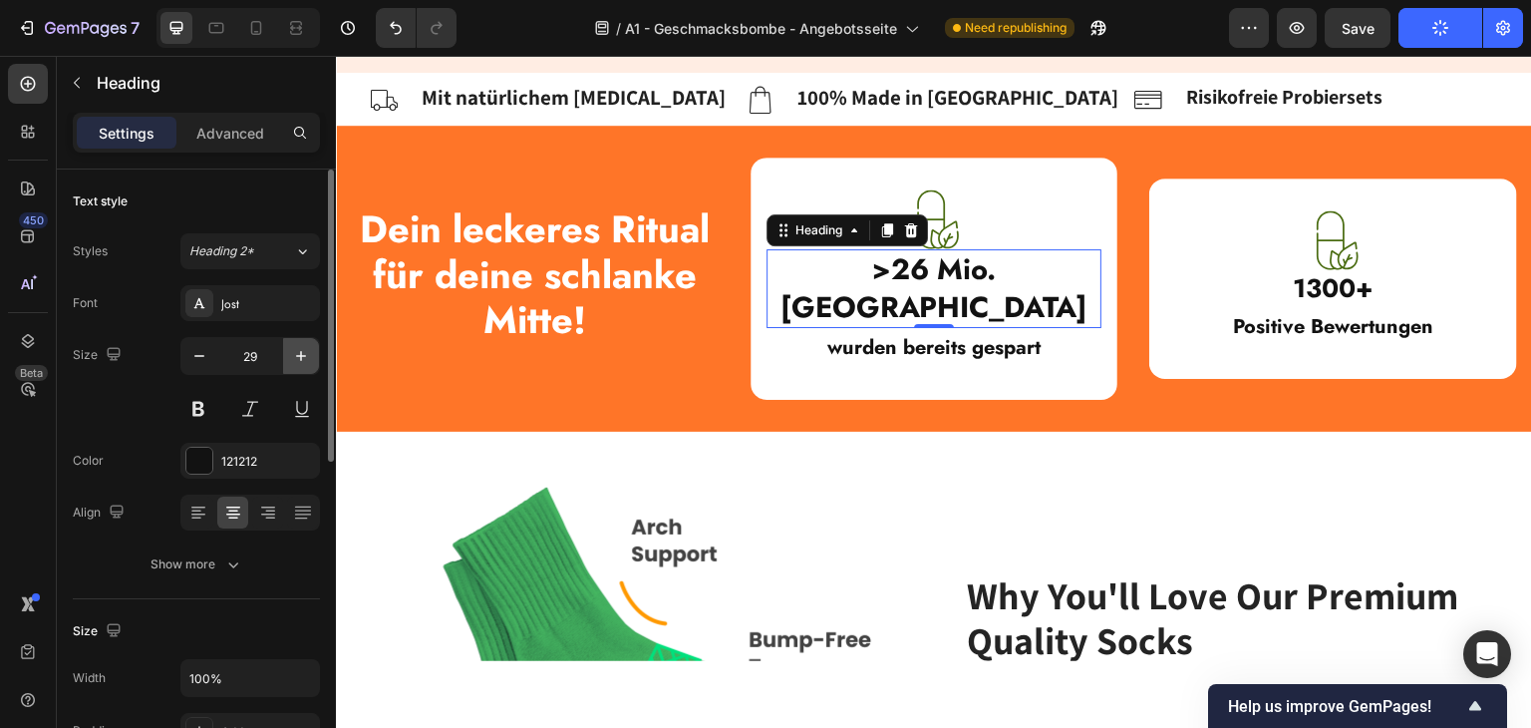
click at [300, 360] on icon "button" at bounding box center [301, 356] width 20 height 20
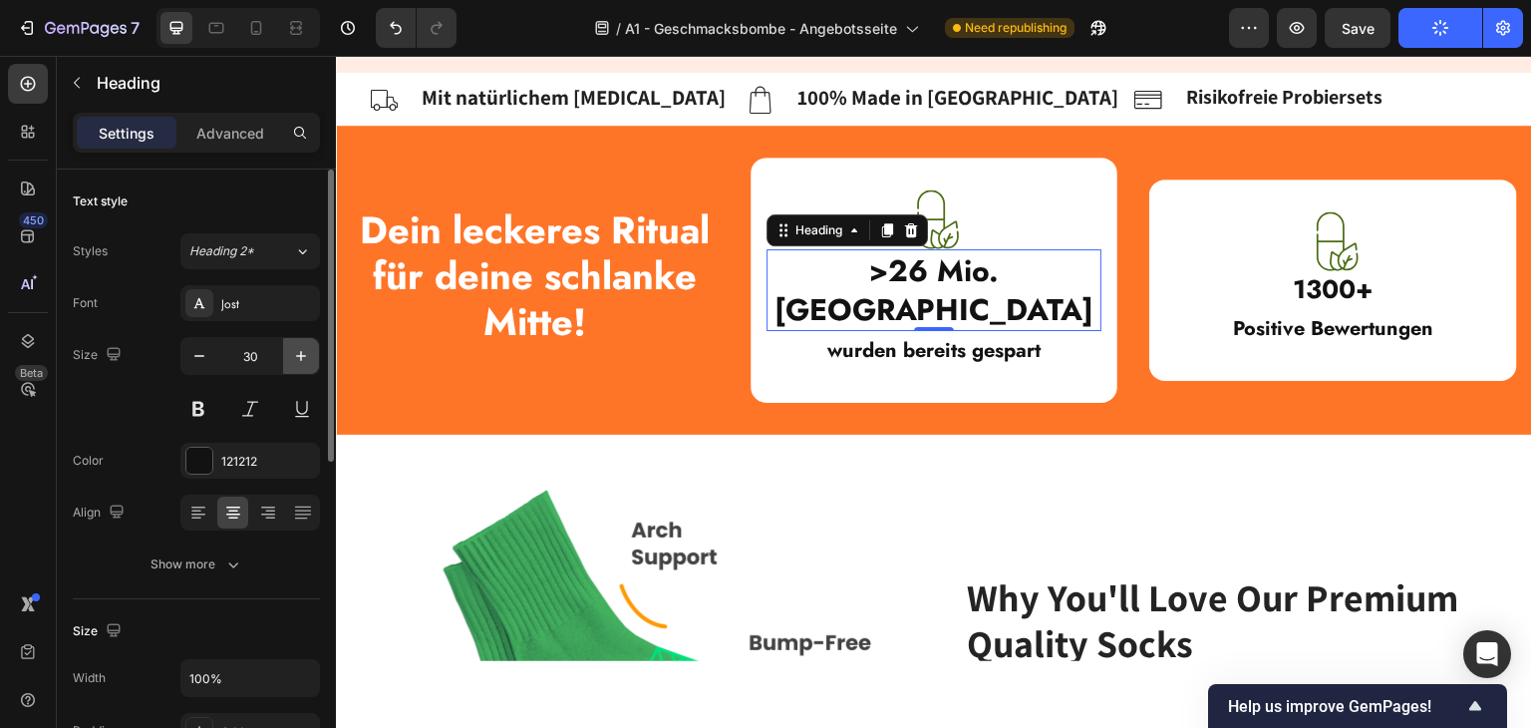
click at [300, 360] on icon "button" at bounding box center [301, 356] width 20 height 20
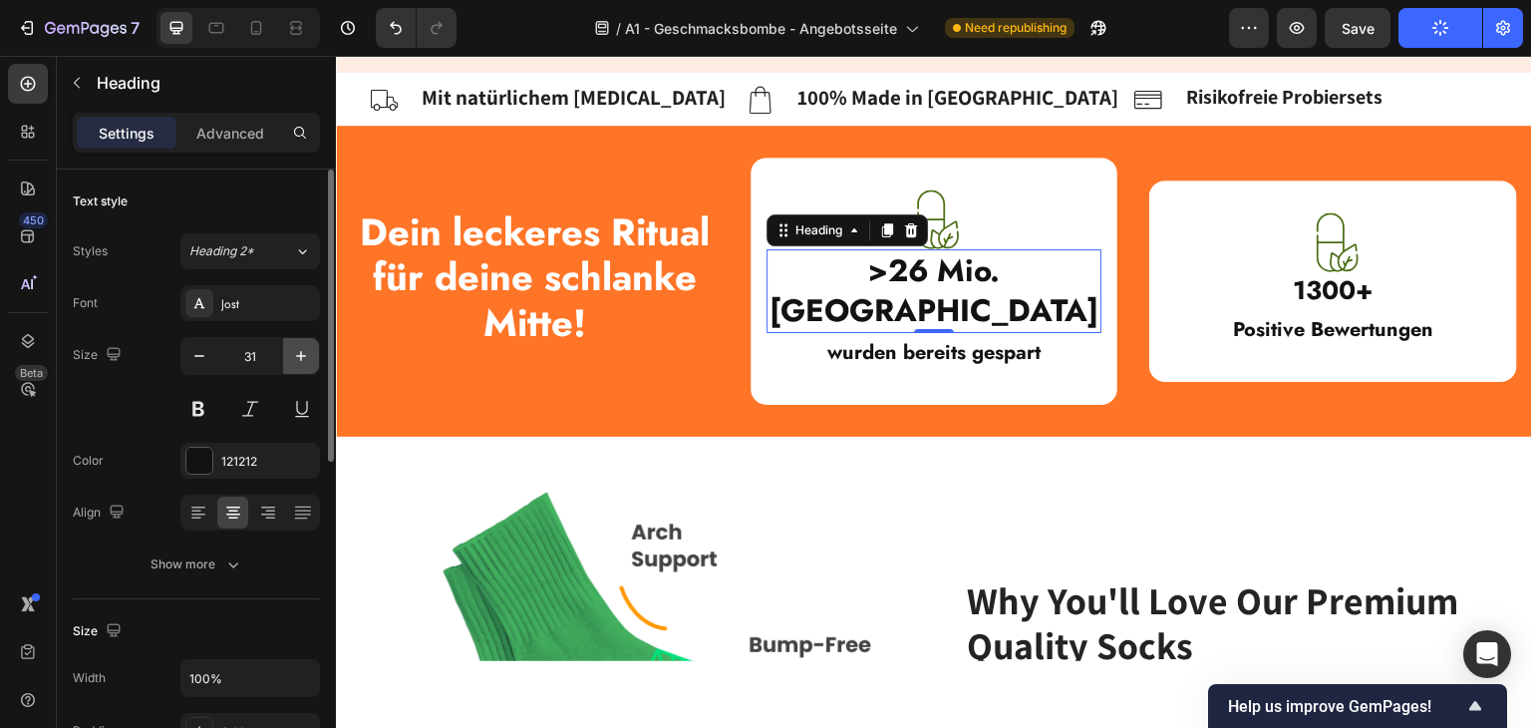
click at [300, 360] on icon "button" at bounding box center [301, 356] width 20 height 20
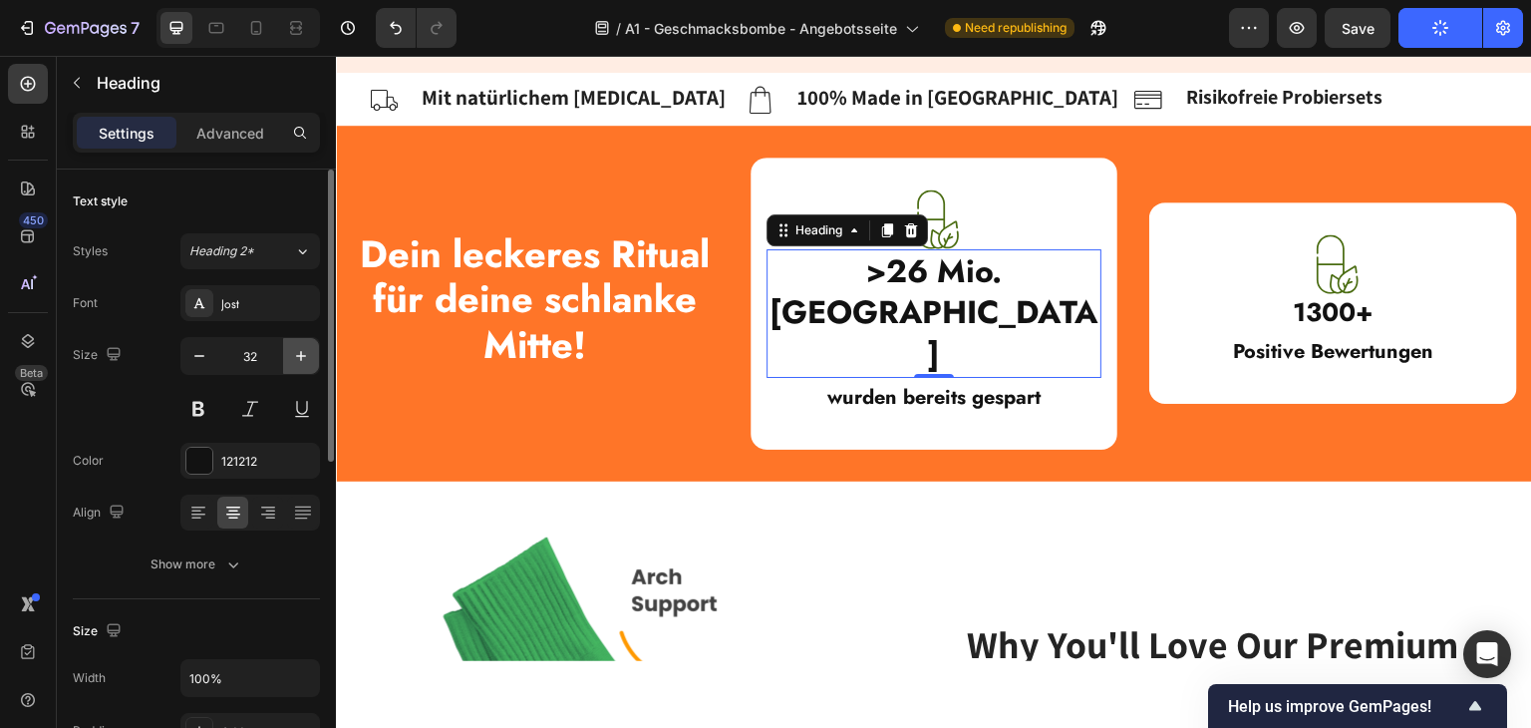
click at [300, 360] on icon "button" at bounding box center [301, 356] width 20 height 20
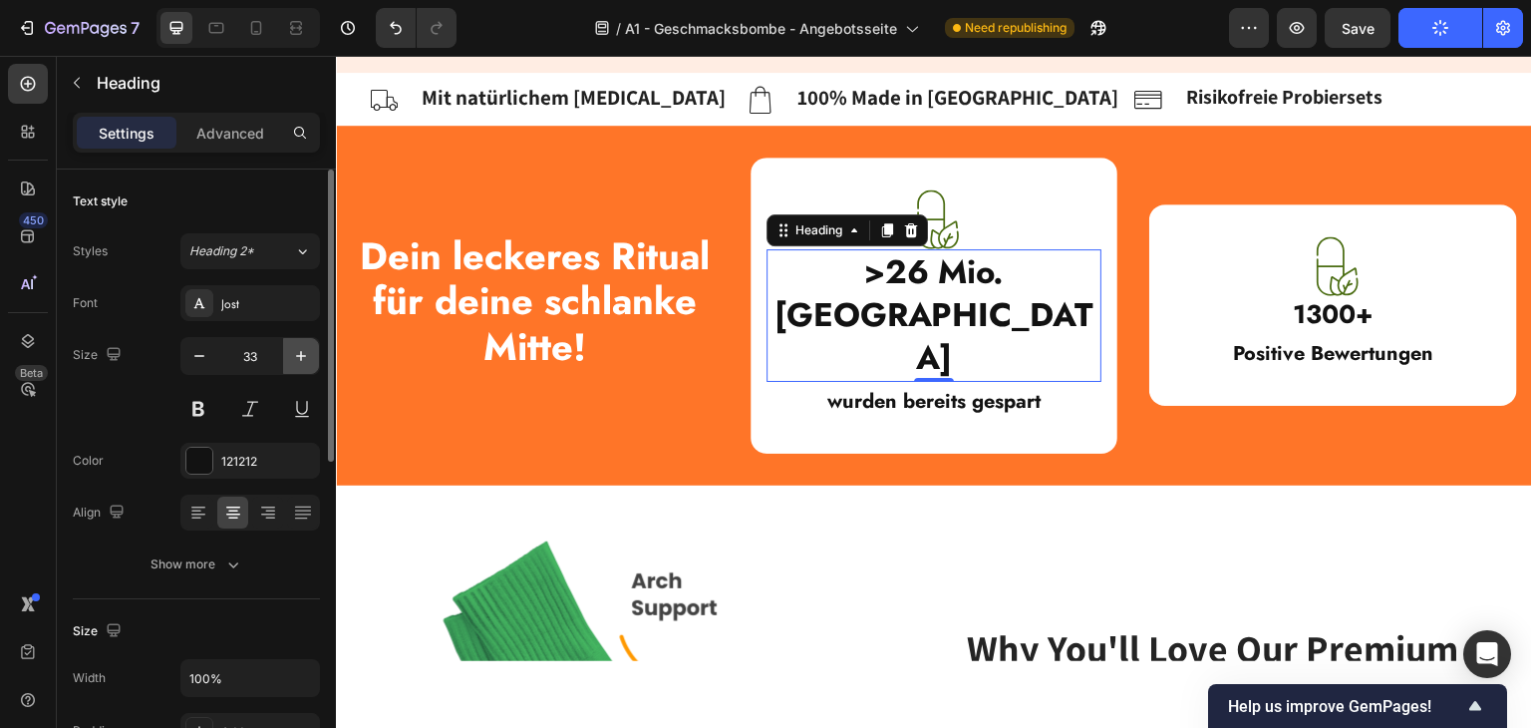
click at [300, 360] on icon "button" at bounding box center [301, 356] width 20 height 20
type input "34"
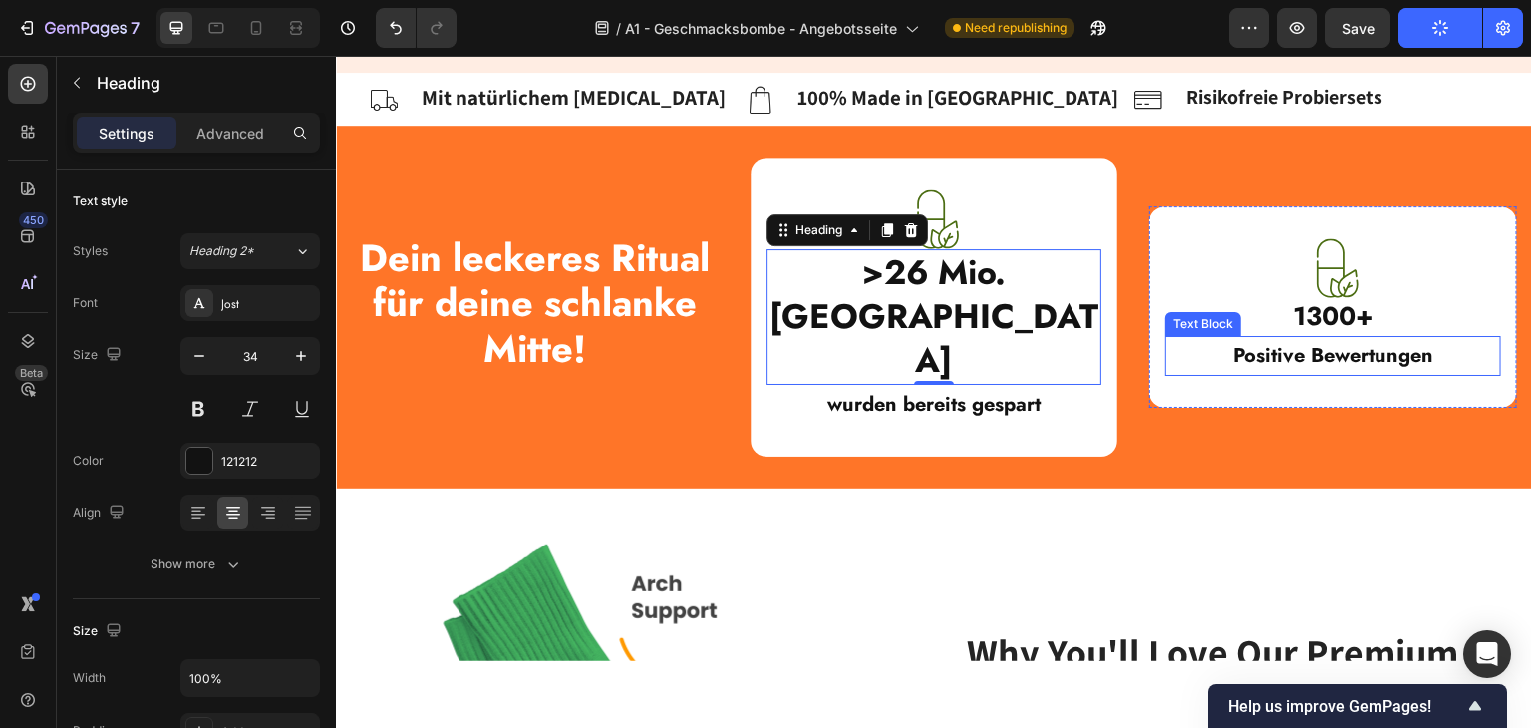
click at [1312, 296] on strong "1300+" at bounding box center [1333, 315] width 81 height 38
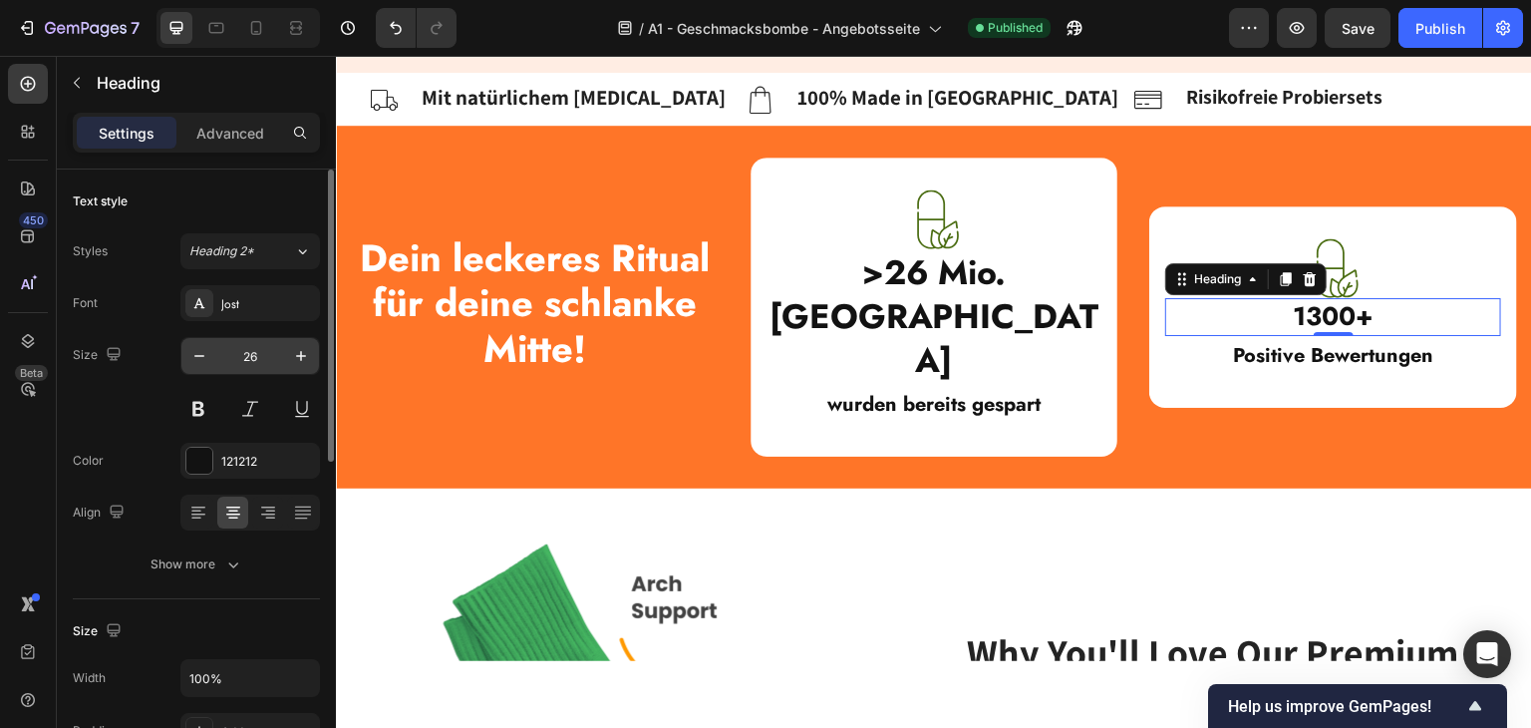
click at [244, 360] on input "26" at bounding box center [250, 356] width 66 height 36
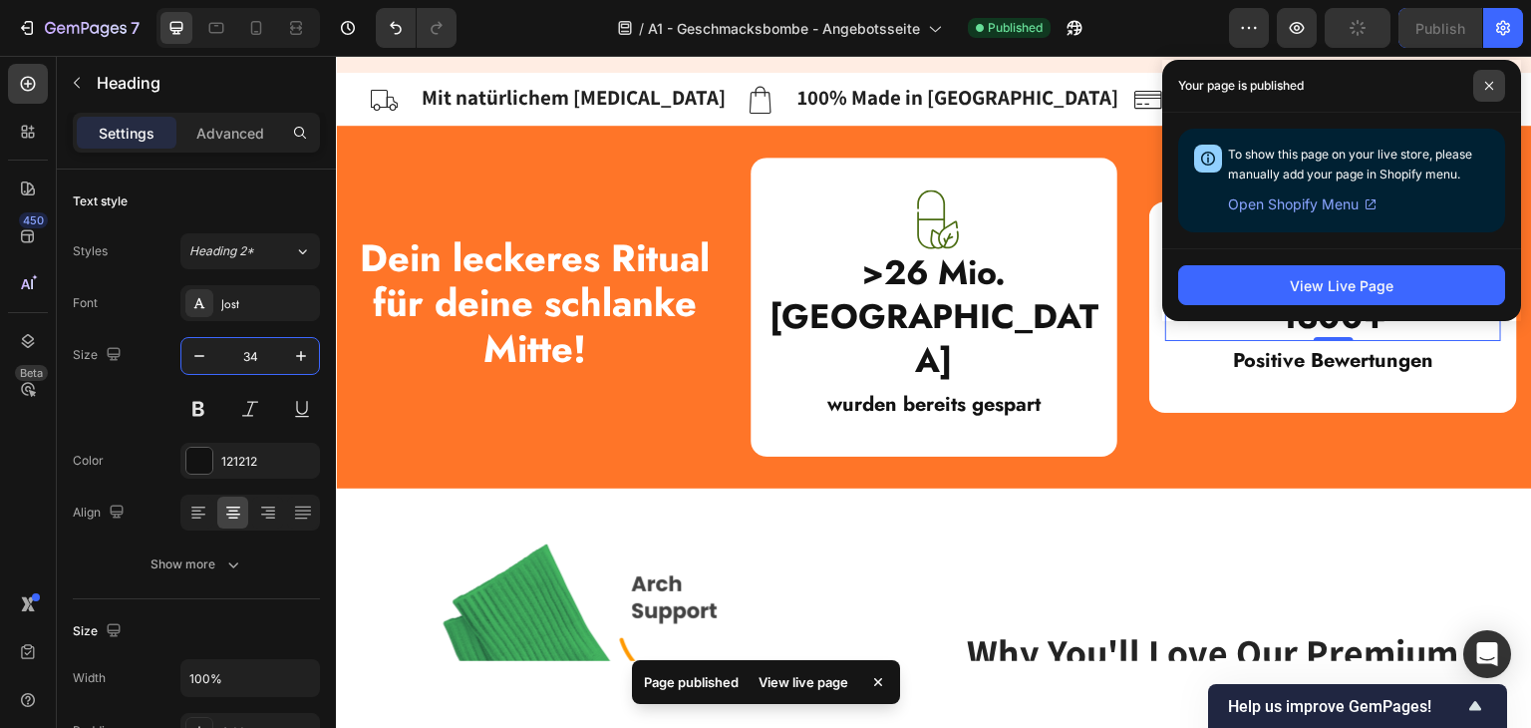
type input "34"
click at [1488, 91] on span at bounding box center [1489, 86] width 32 height 32
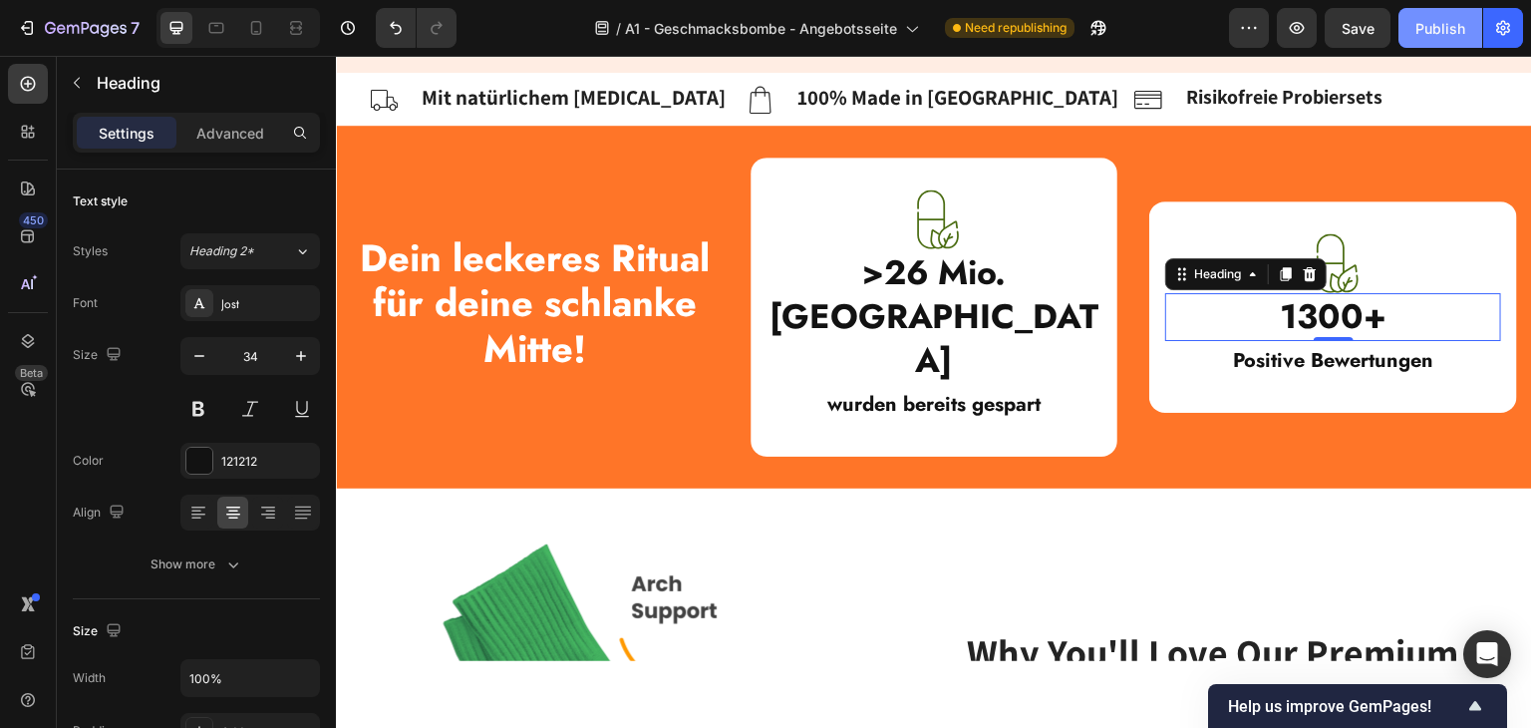
click at [1450, 24] on div "Publish" at bounding box center [1440, 28] width 50 height 21
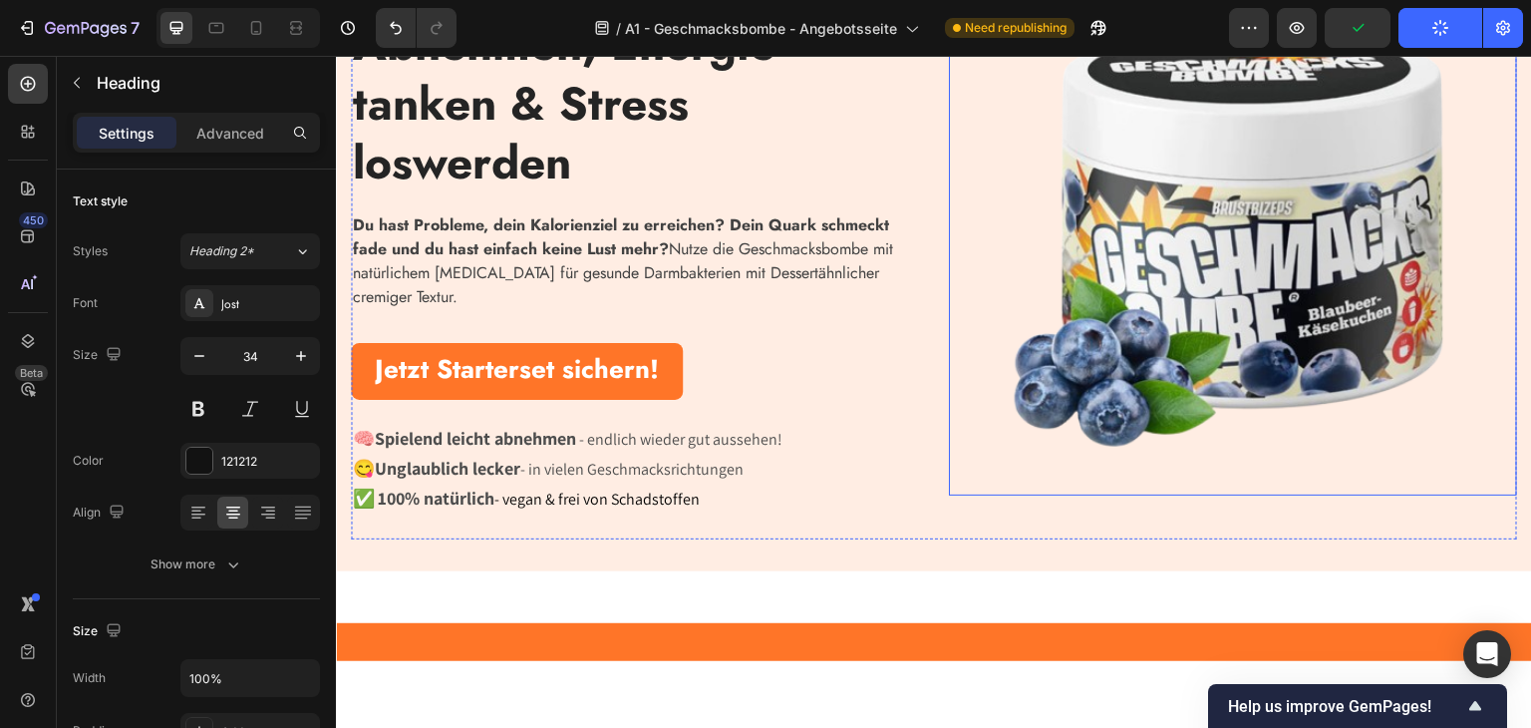
scroll to position [0, 0]
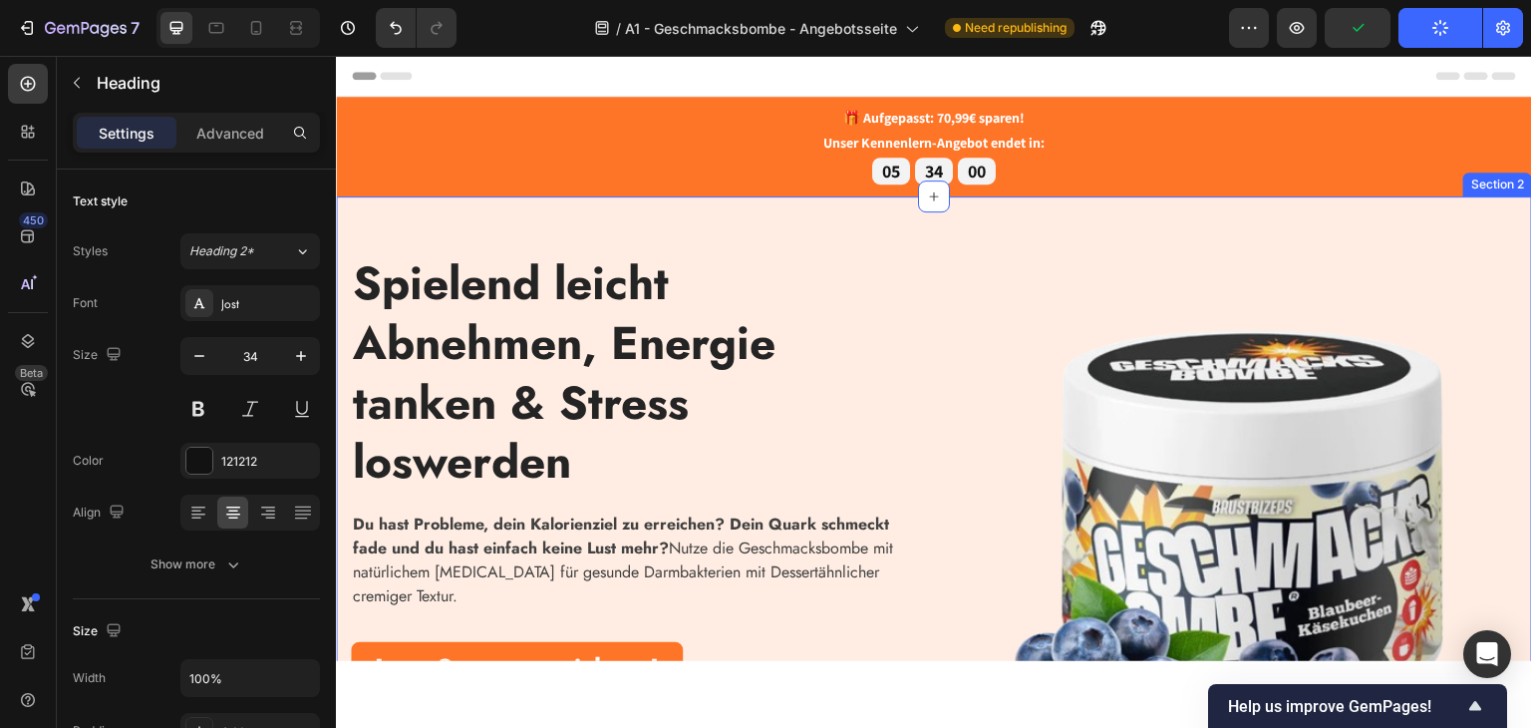
click at [428, 210] on div "Spielend leicht Abnehmen, Energie tanken & Stress loswerden Heading Du hast Pro…" at bounding box center [934, 532] width 1196 height 674
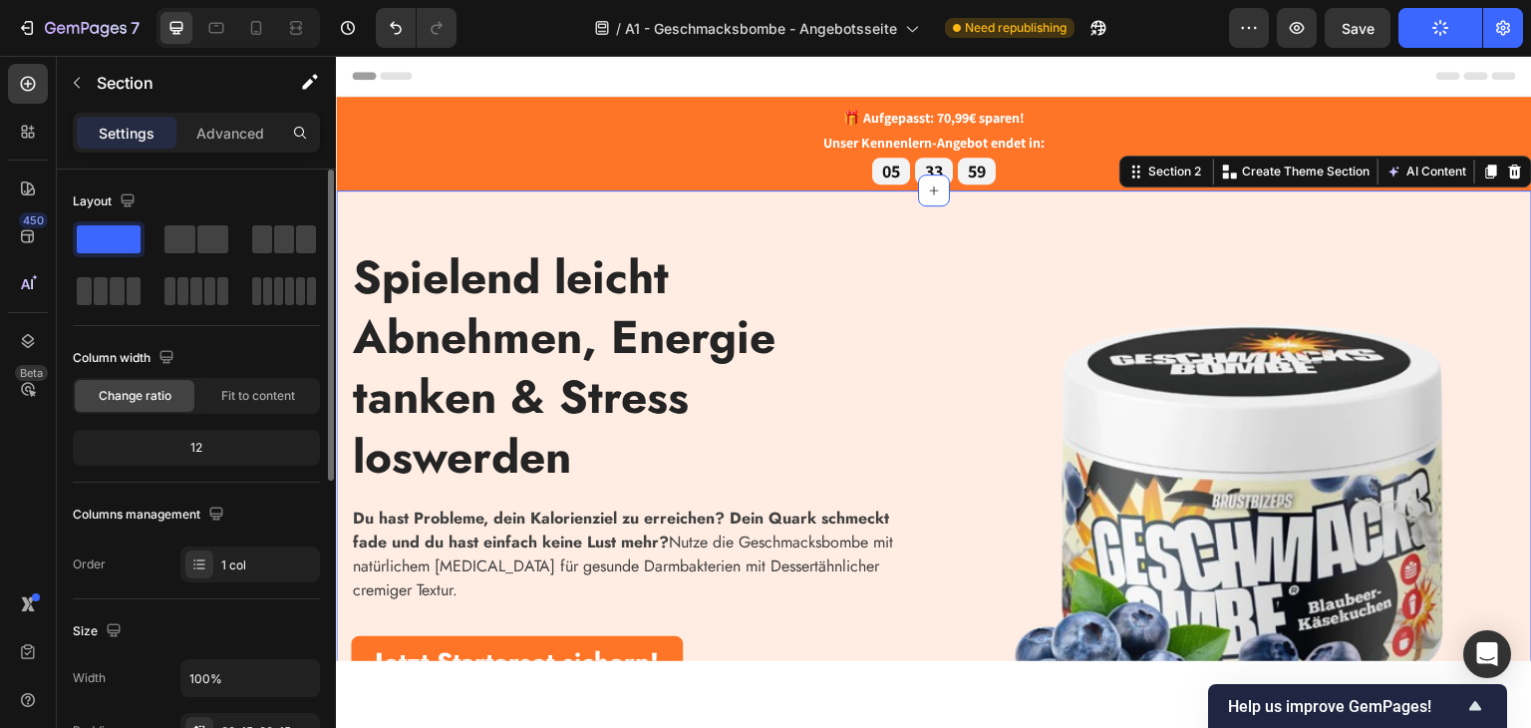
scroll to position [399, 0]
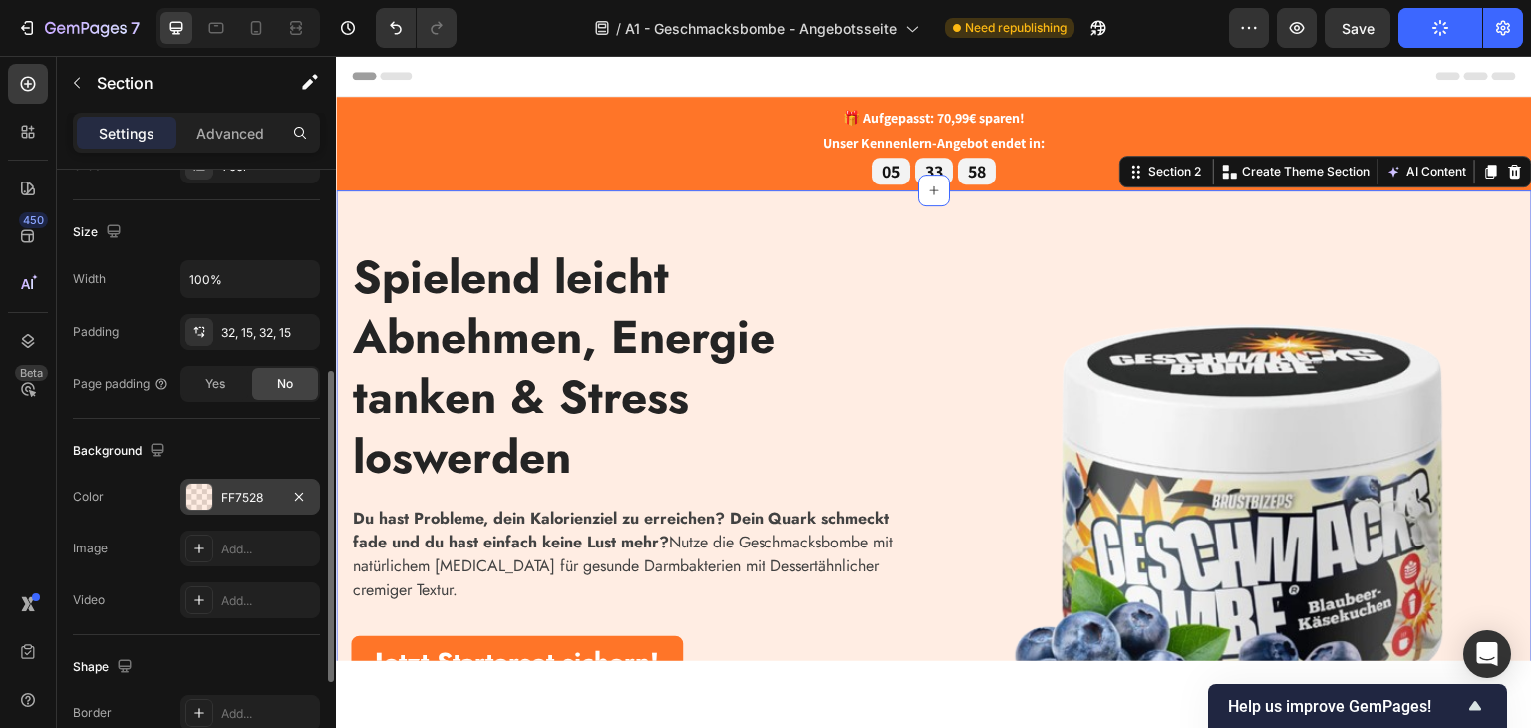
click at [187, 499] on div at bounding box center [199, 496] width 26 height 26
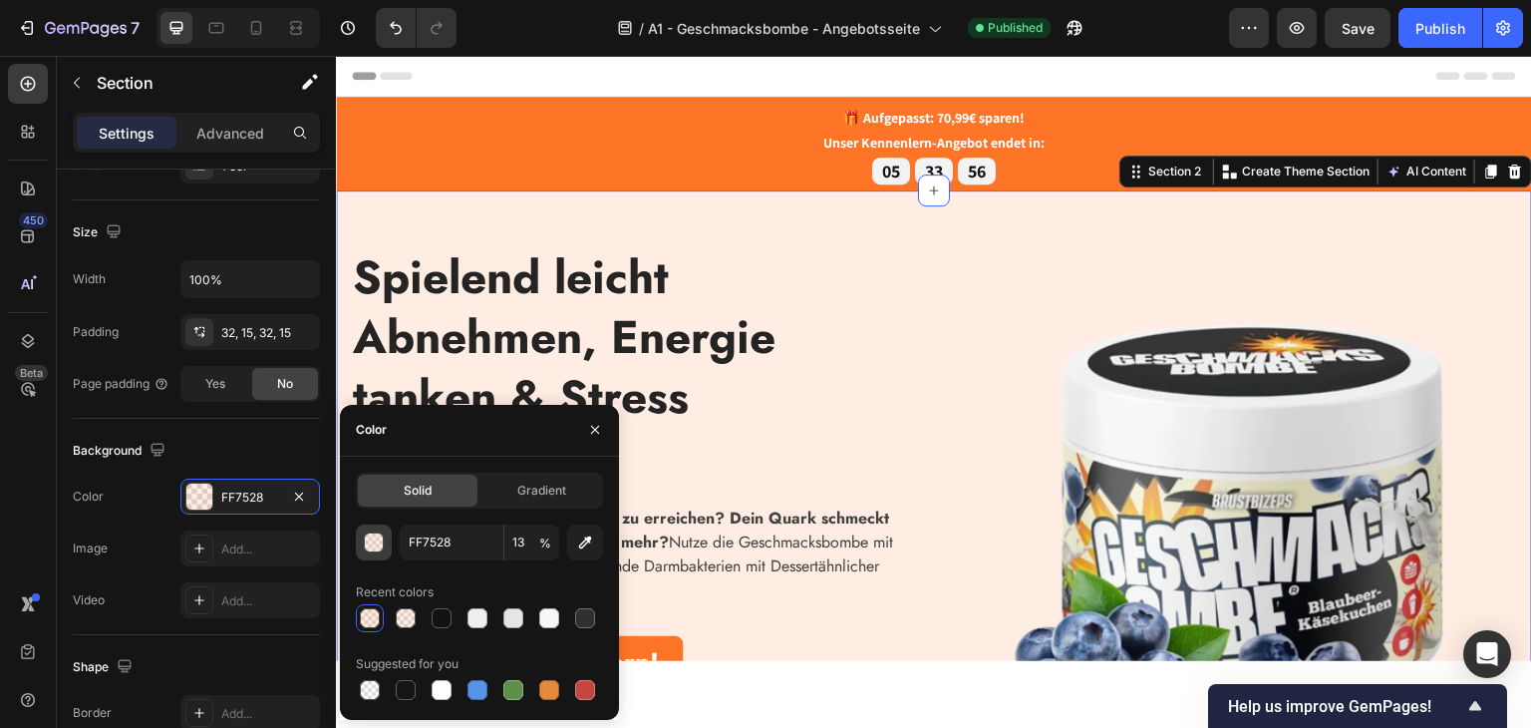
click at [365, 533] on div "button" at bounding box center [375, 543] width 20 height 20
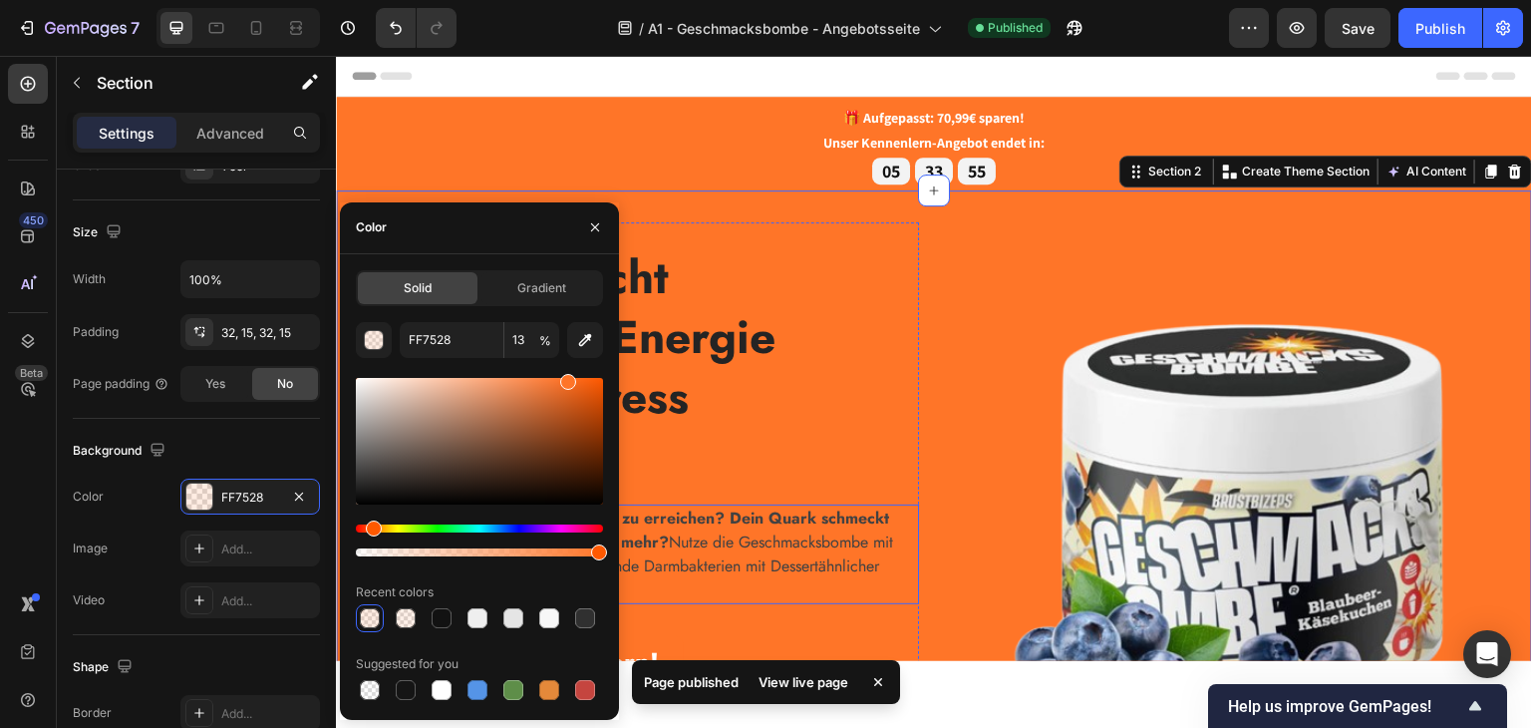
drag, startPoint x: 939, startPoint y: 613, endPoint x: 724, endPoint y: 560, distance: 221.7
type input "100"
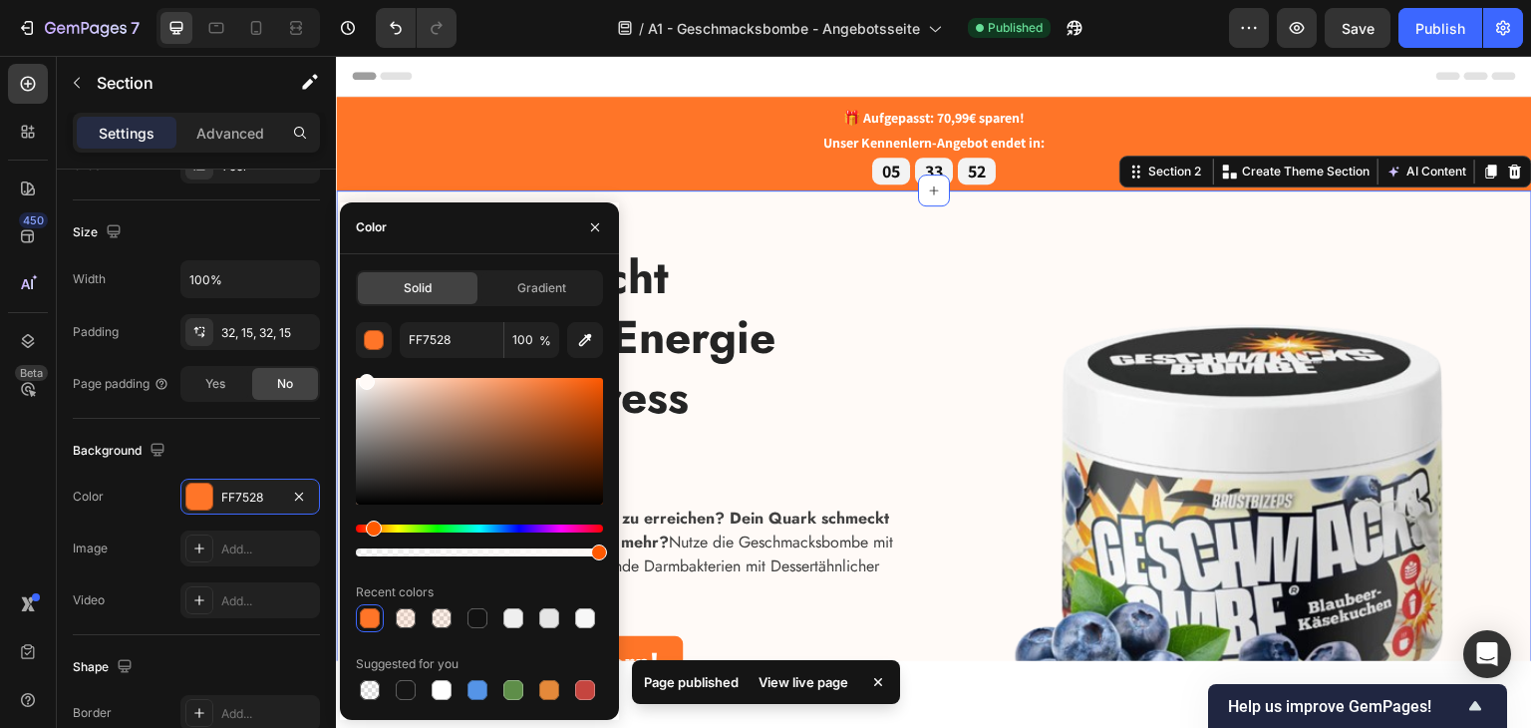
type input "FFFAF7"
drag, startPoint x: 426, startPoint y: 363, endPoint x: 365, endPoint y: 366, distance: 60.9
click at [365, 366] on div "FFFAF7 100 % Recent colors Suggested for you" at bounding box center [479, 513] width 247 height 382
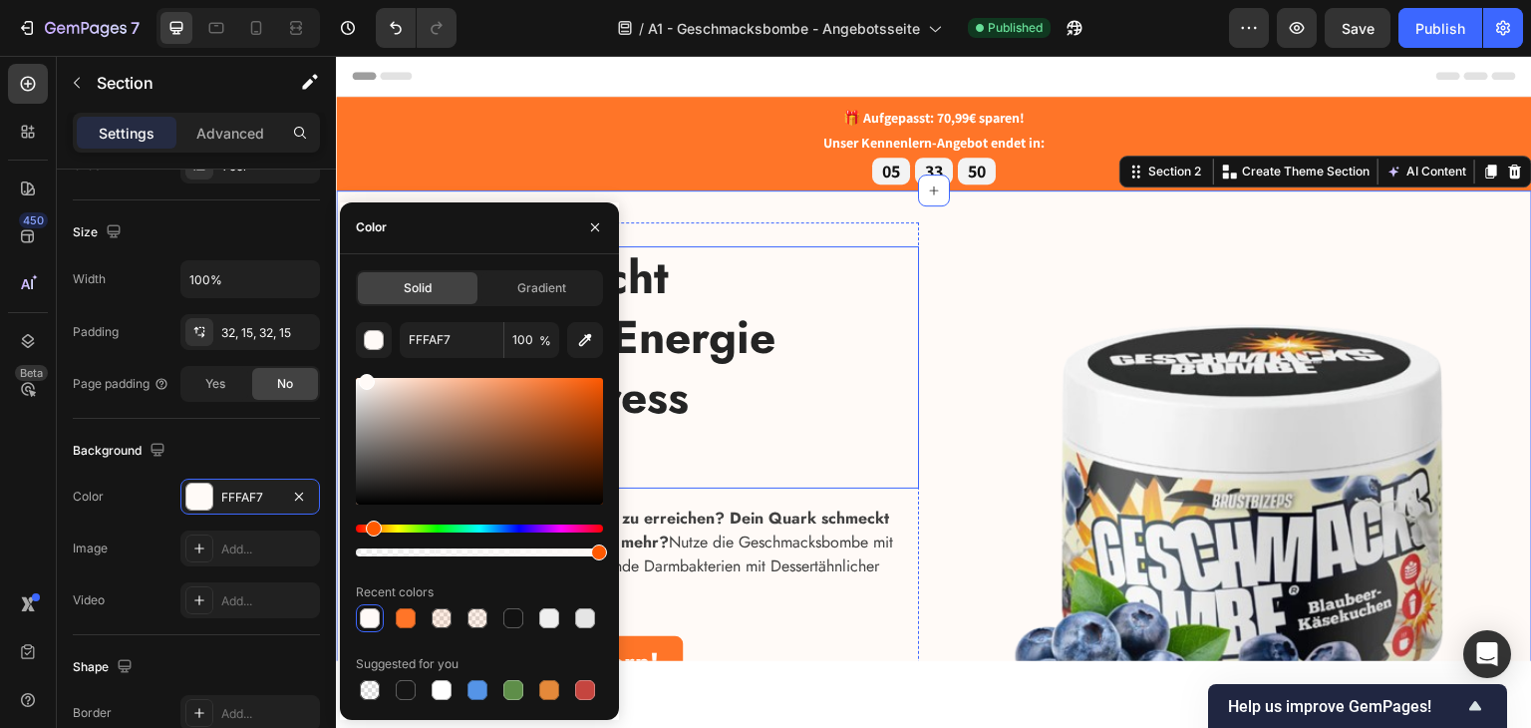
click at [1027, 371] on img at bounding box center [1233, 526] width 568 height 522
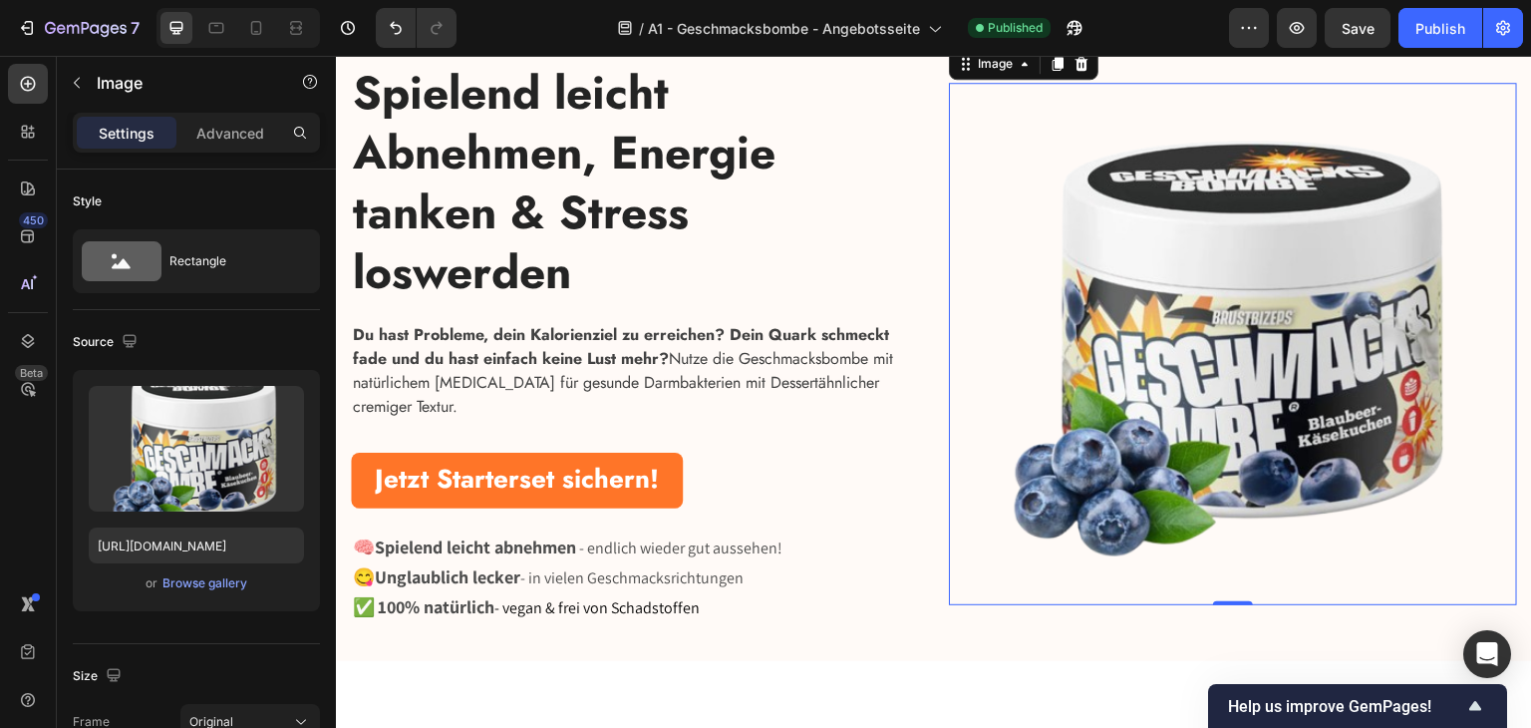
scroll to position [0, 0]
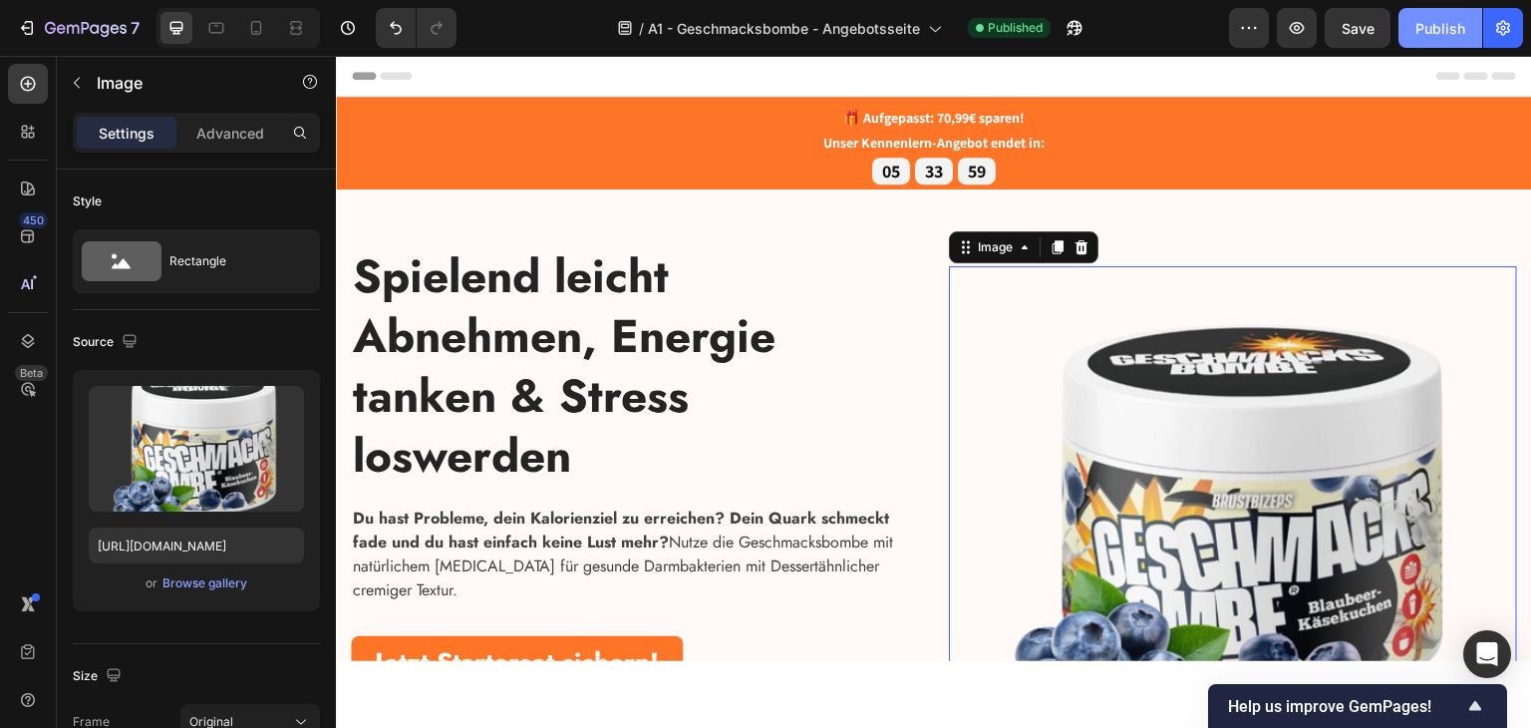
click at [1456, 36] on div "Publish" at bounding box center [1440, 28] width 50 height 21
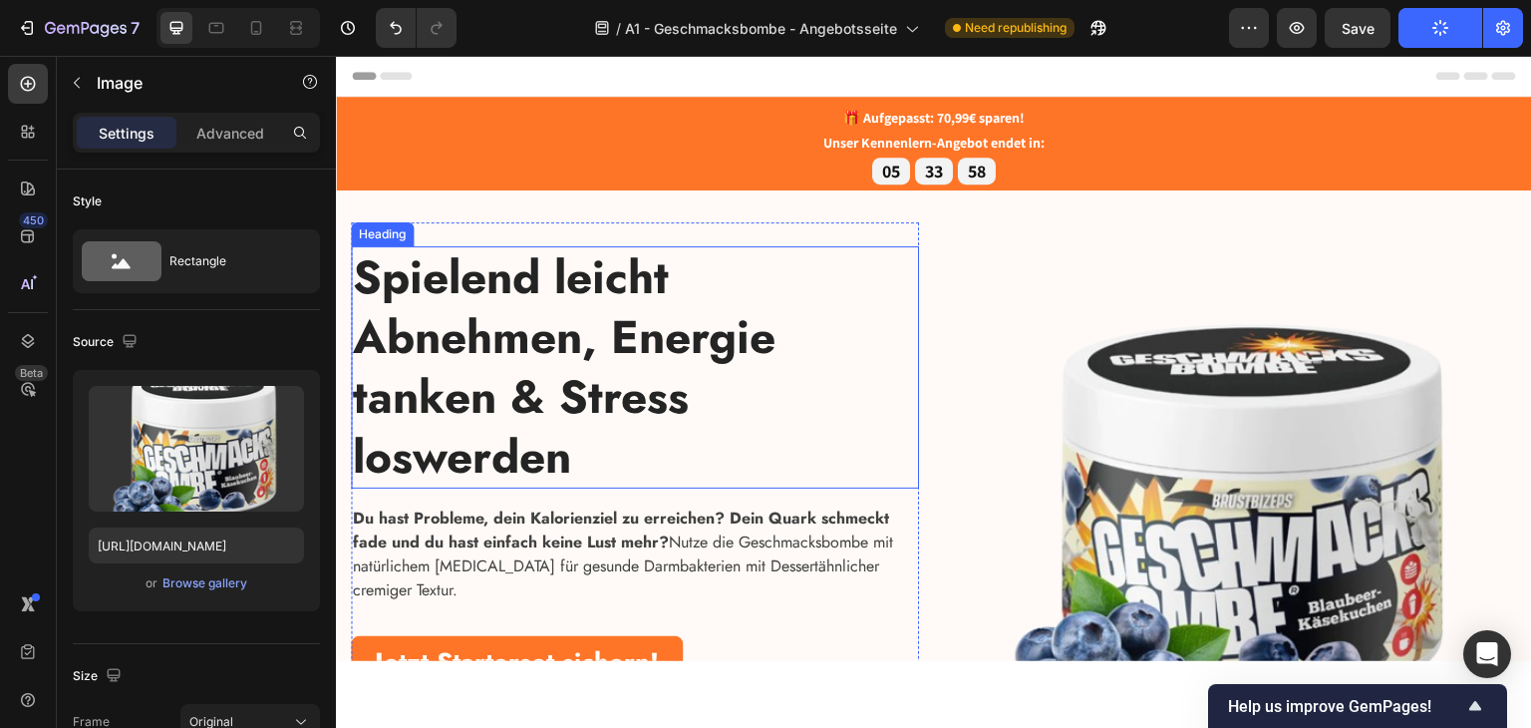
scroll to position [299, 0]
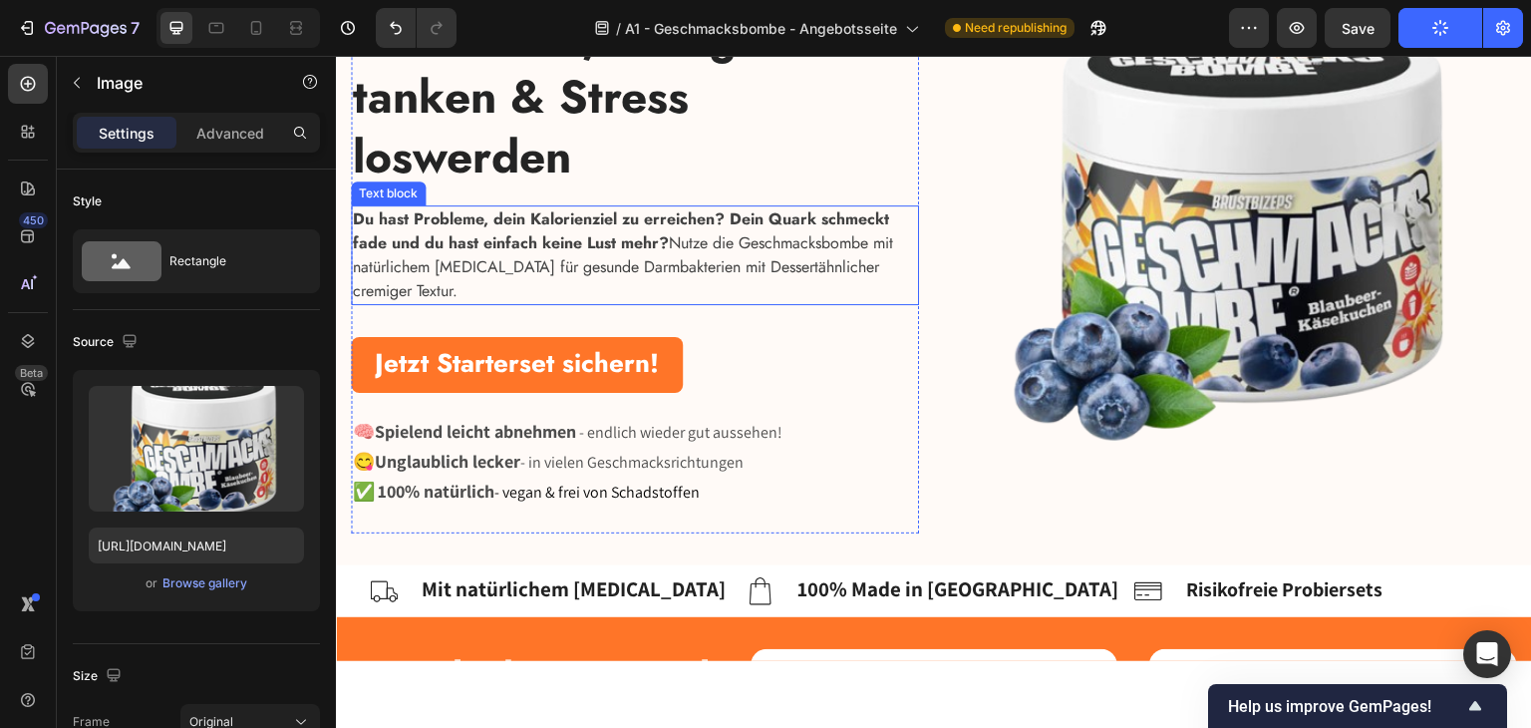
click at [708, 250] on p "Du hast Probleme, dein Kalorienziel zu erreichen? Dein Quark schmeckt fade und …" at bounding box center [635, 254] width 564 height 96
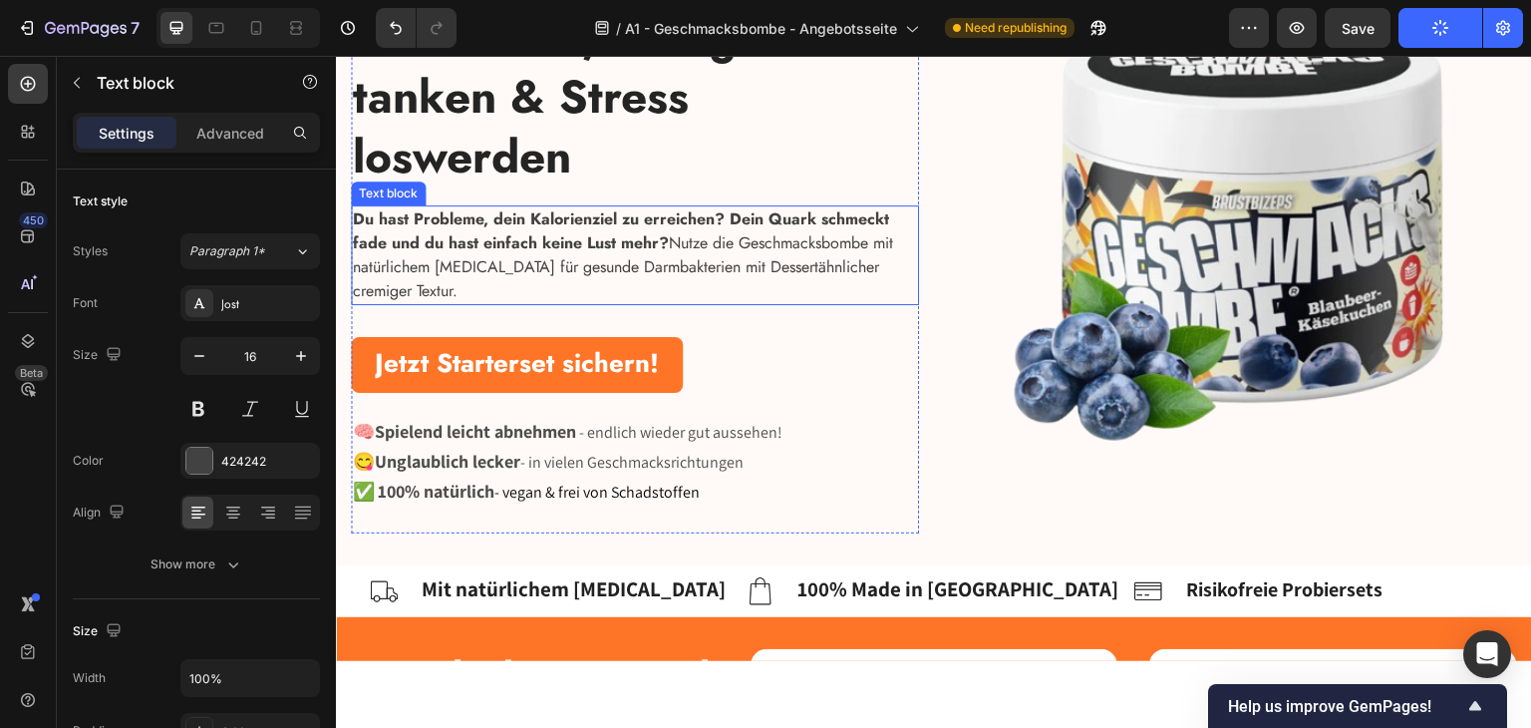
click at [708, 250] on p "Du hast Probleme, dein Kalorienziel zu erreichen? Dein Quark schmeckt fade und …" at bounding box center [635, 254] width 564 height 96
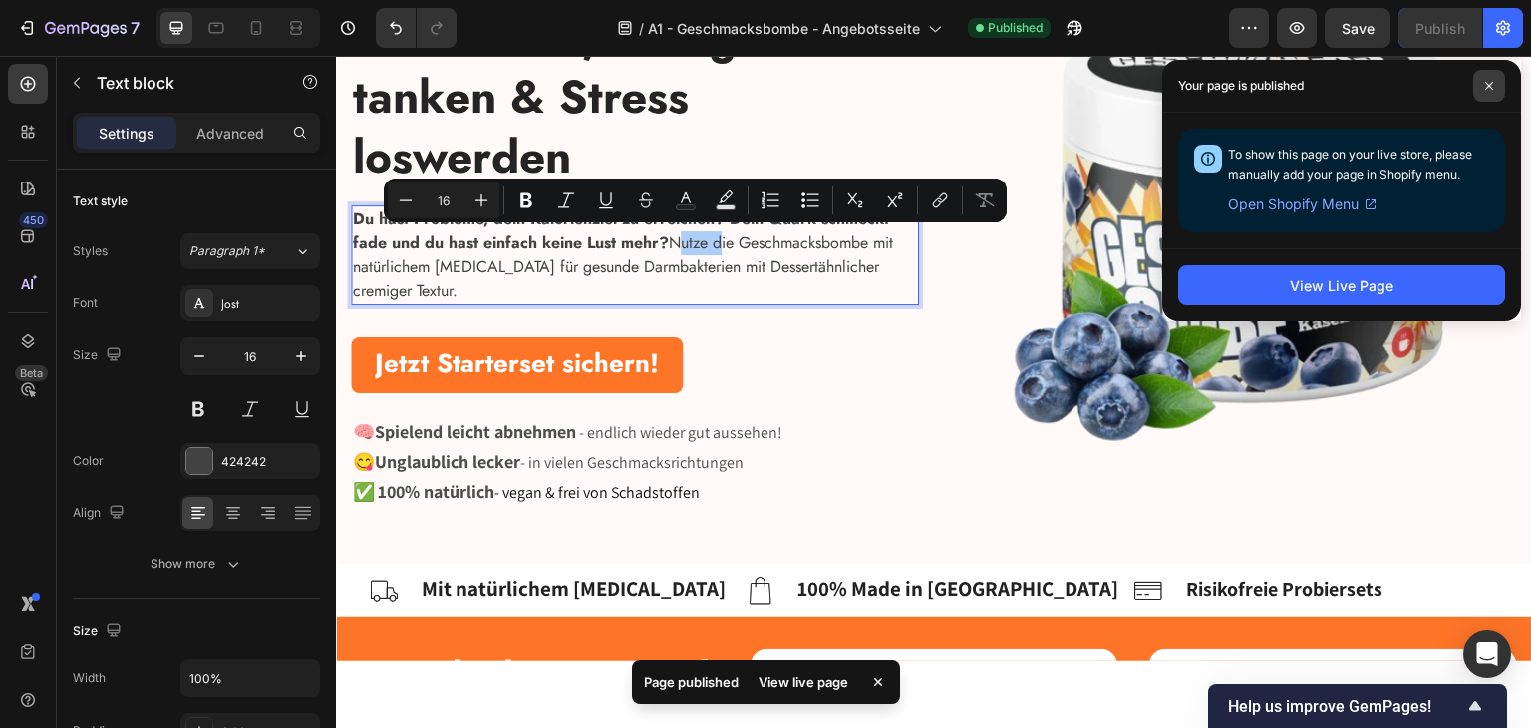
click at [1487, 82] on icon at bounding box center [1489, 86] width 10 height 10
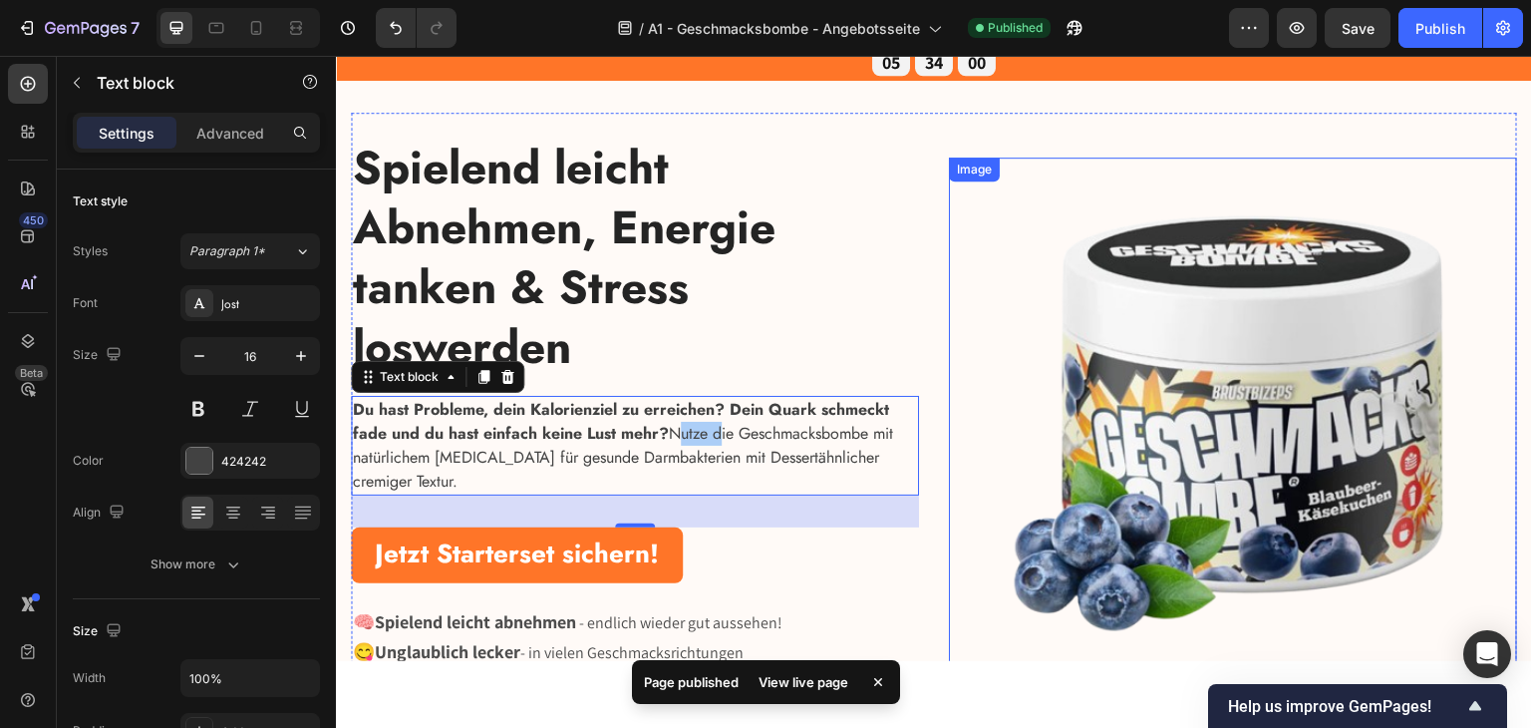
scroll to position [0, 0]
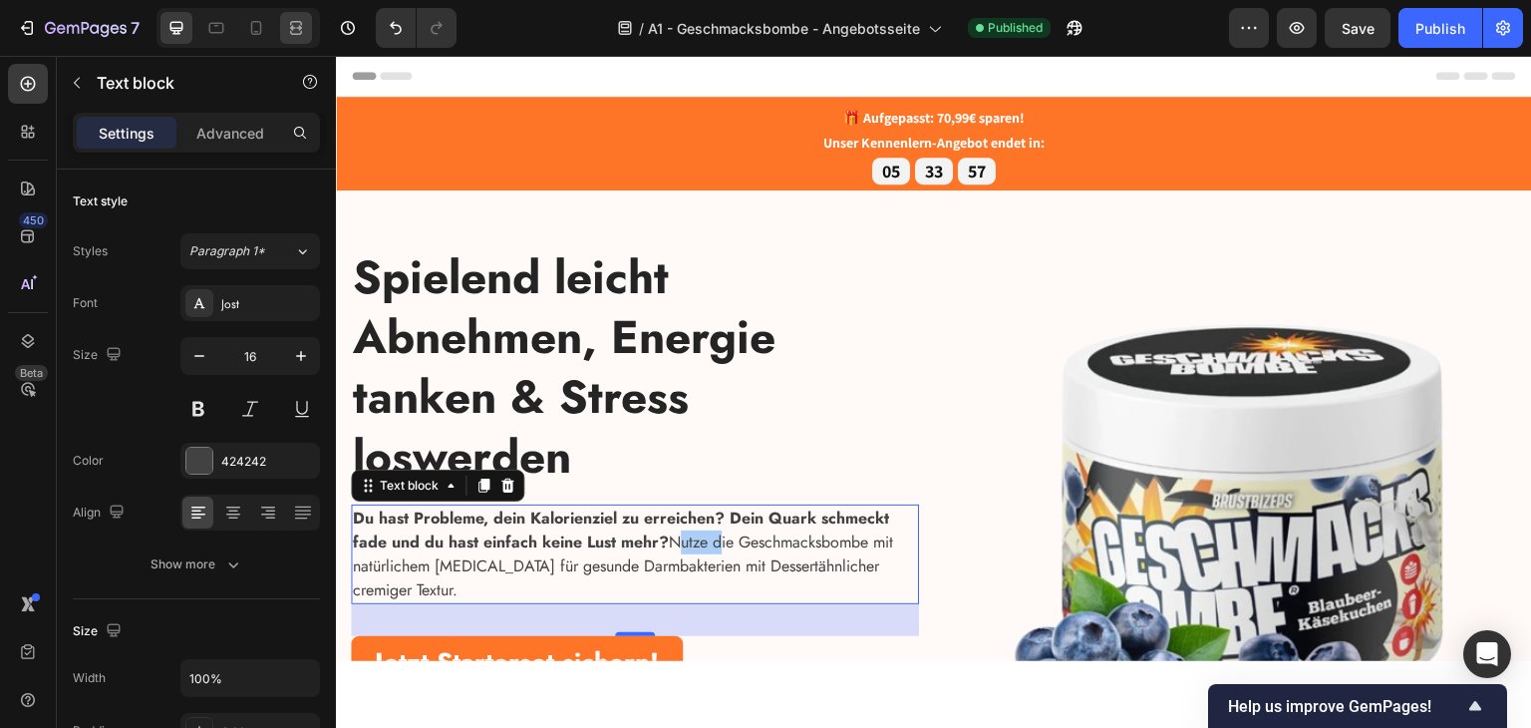
click at [265, 25] on icon at bounding box center [256, 28] width 20 height 20
type input "14"
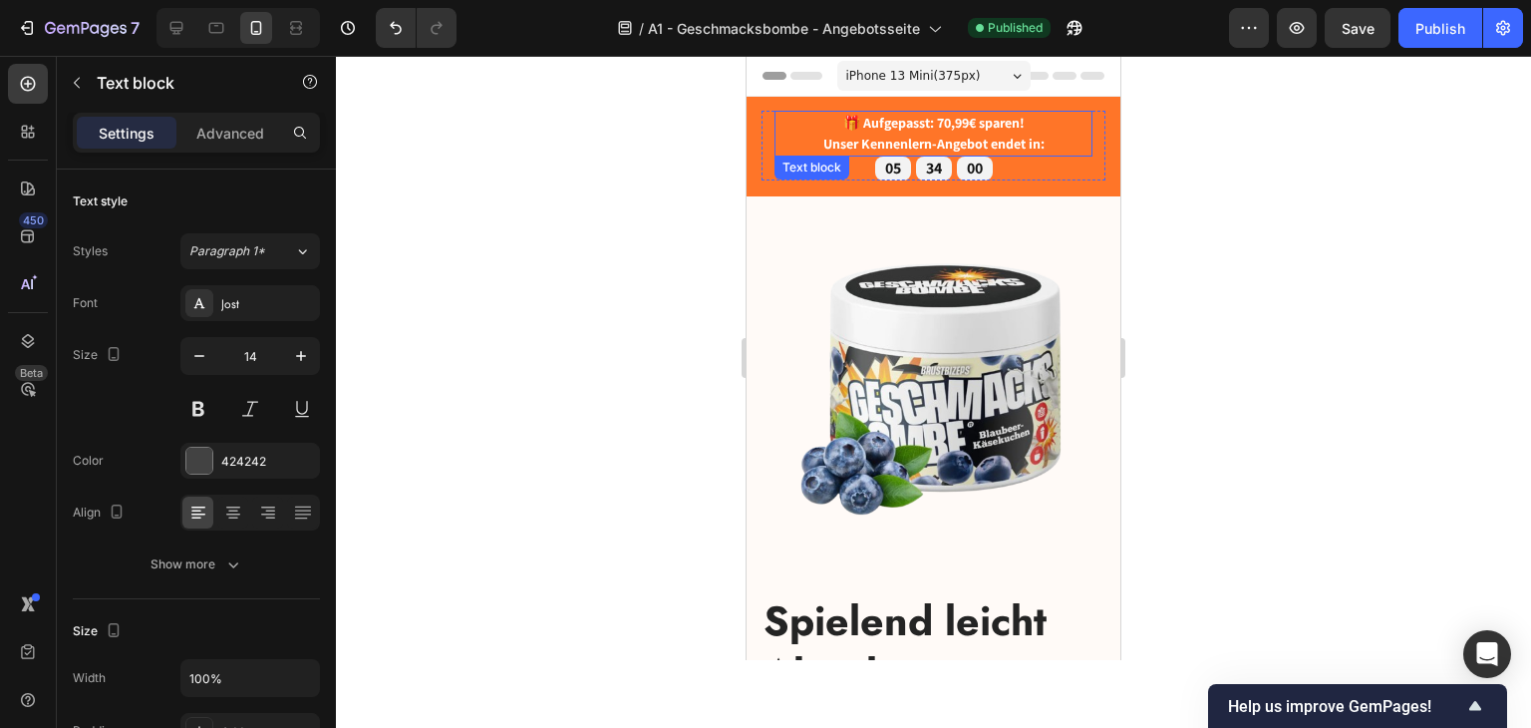
click at [825, 138] on strong "Unser Kennenlern-Angebot endet in:" at bounding box center [933, 144] width 221 height 18
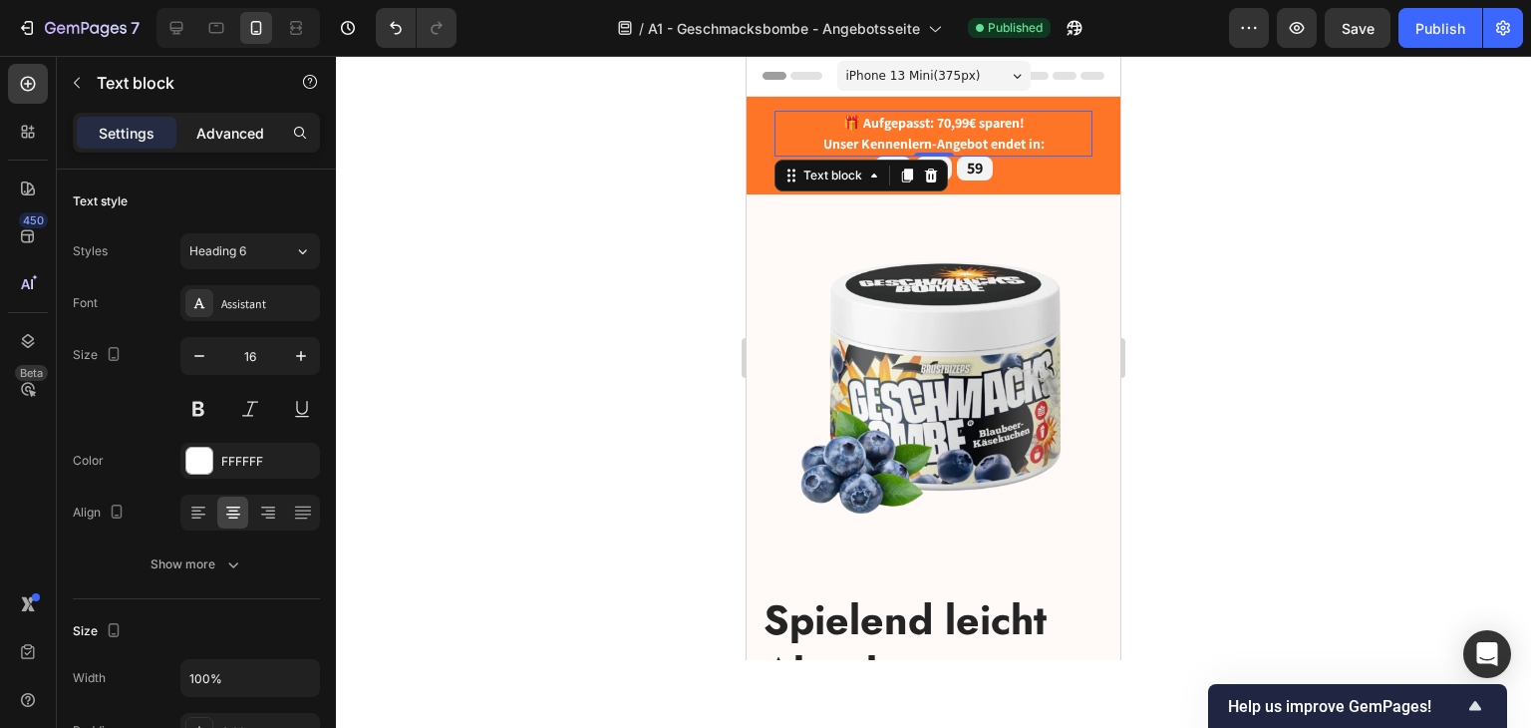
click at [235, 125] on p "Advanced" at bounding box center [230, 133] width 68 height 21
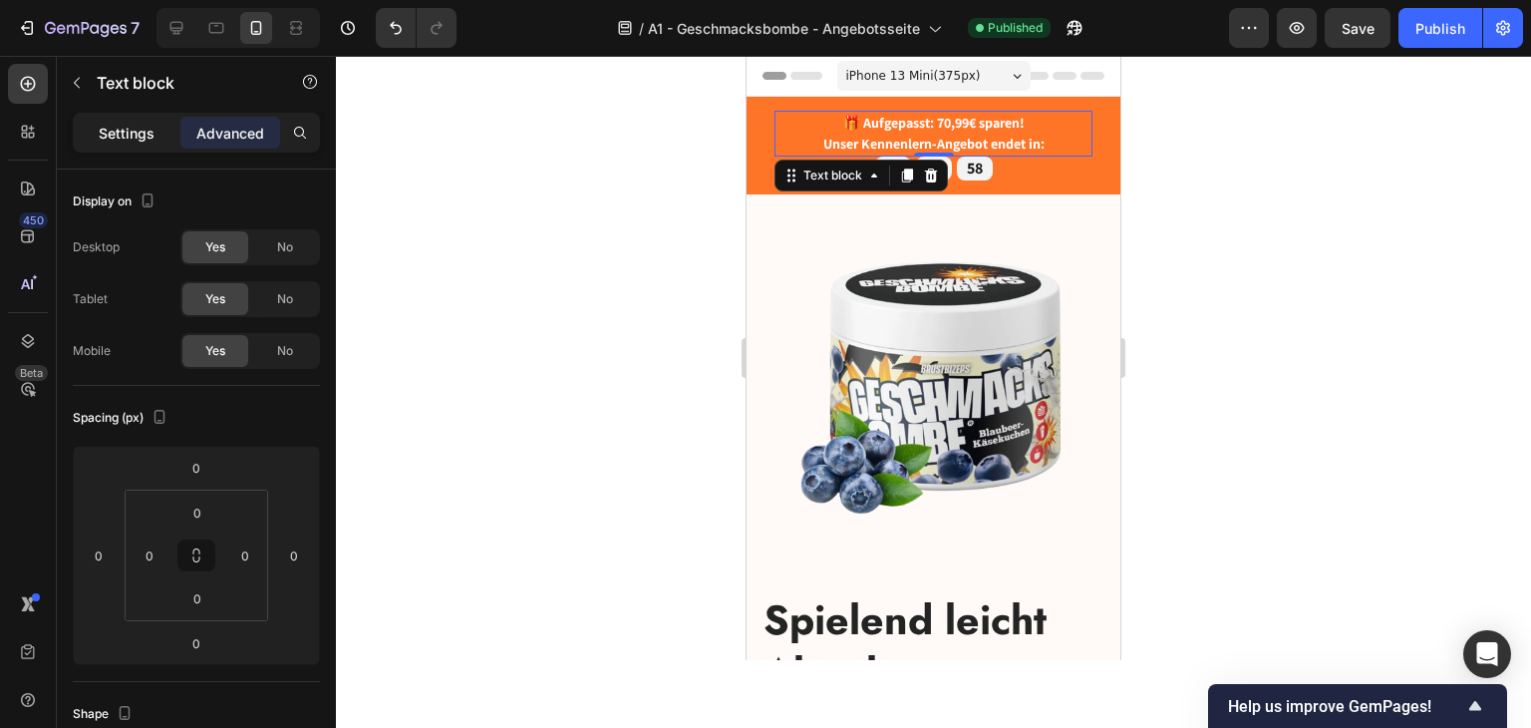
click at [156, 126] on div "Settings" at bounding box center [127, 133] width 100 height 32
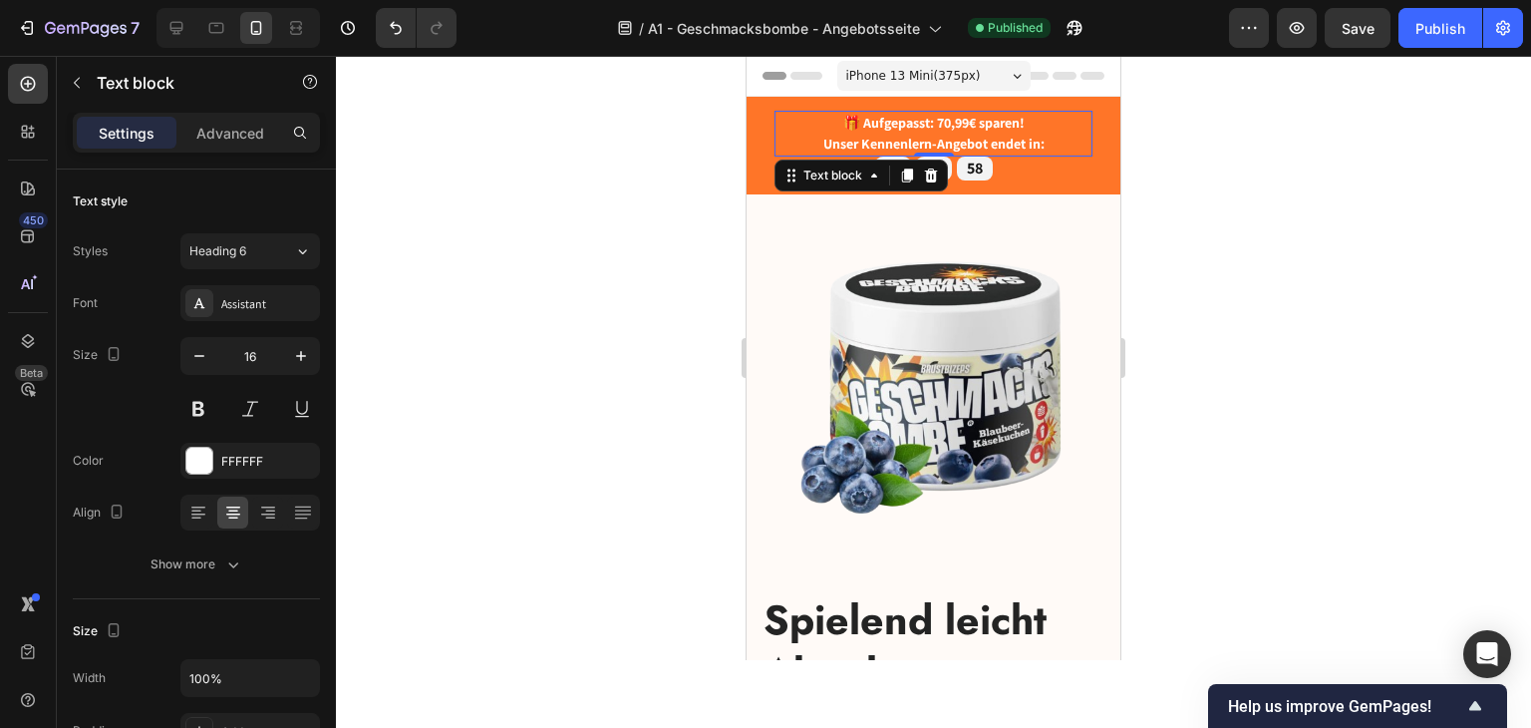
click at [146, 126] on p "Settings" at bounding box center [127, 133] width 56 height 21
click at [770, 136] on div "🎁 Aufgepasst: 70,99€ sparen! Unser Kennenlern-Angebot endet in: Text block 0 05…" at bounding box center [934, 146] width 344 height 70
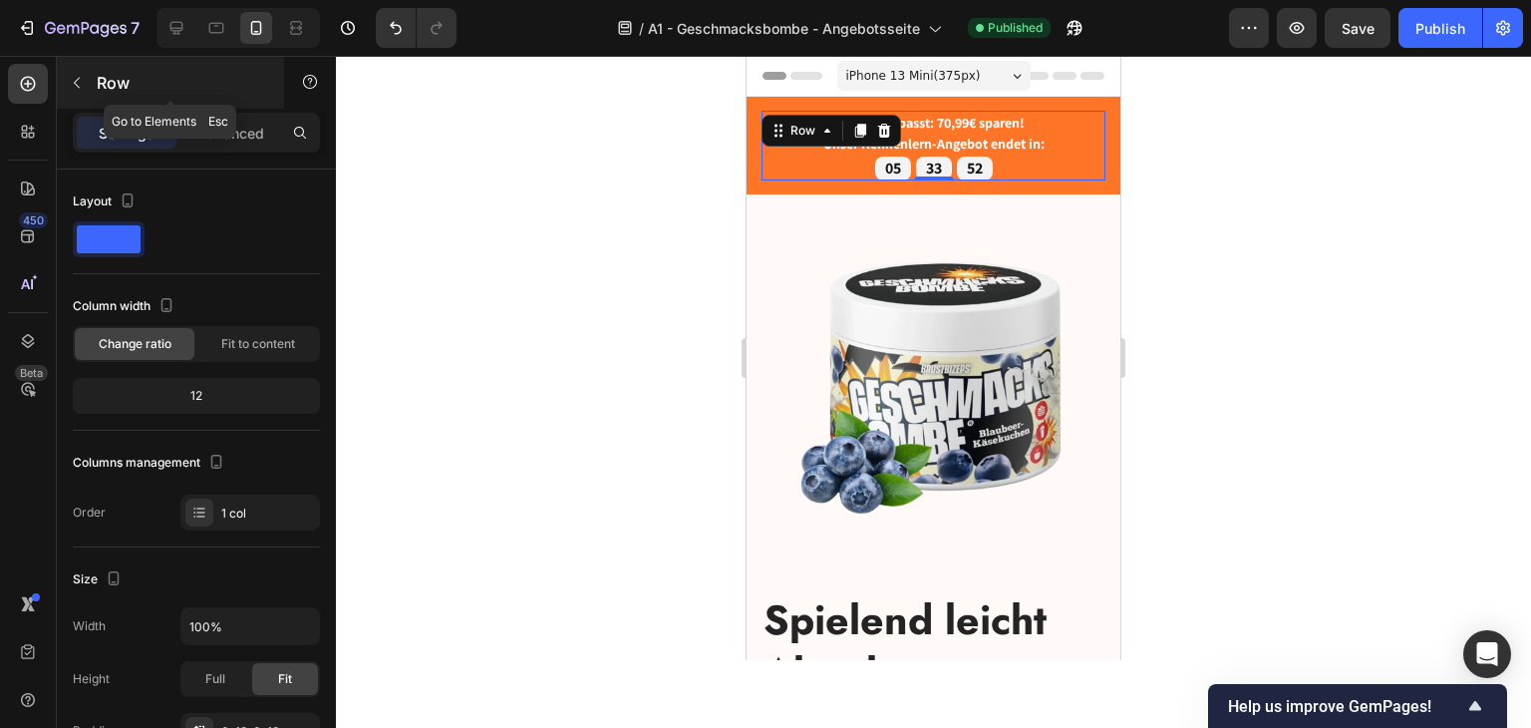
click at [211, 105] on div "Row" at bounding box center [170, 83] width 227 height 52
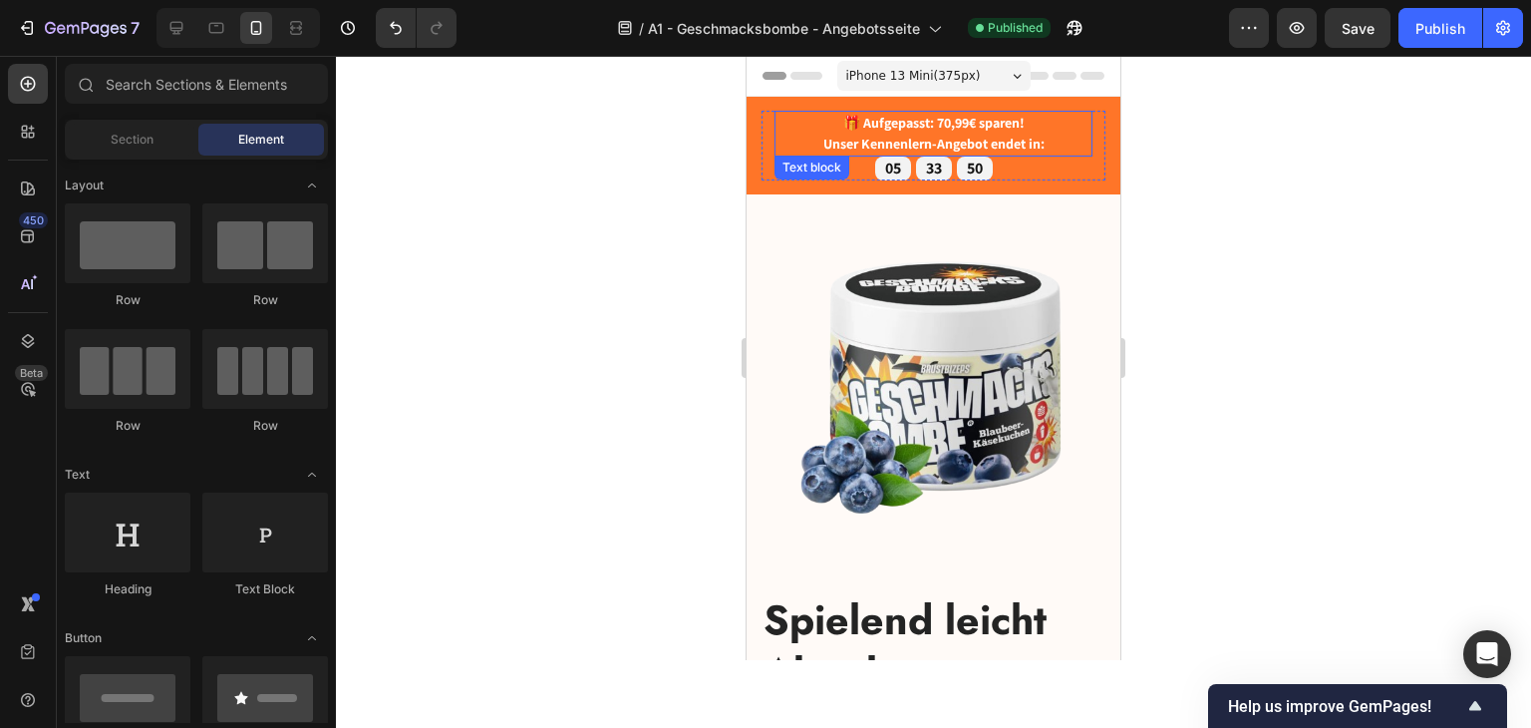
click at [775, 131] on div "🎁 Aufgepasst: 70,99€ sparen! Unser Kennenlern-Angebot endet in:" at bounding box center [934, 134] width 318 height 46
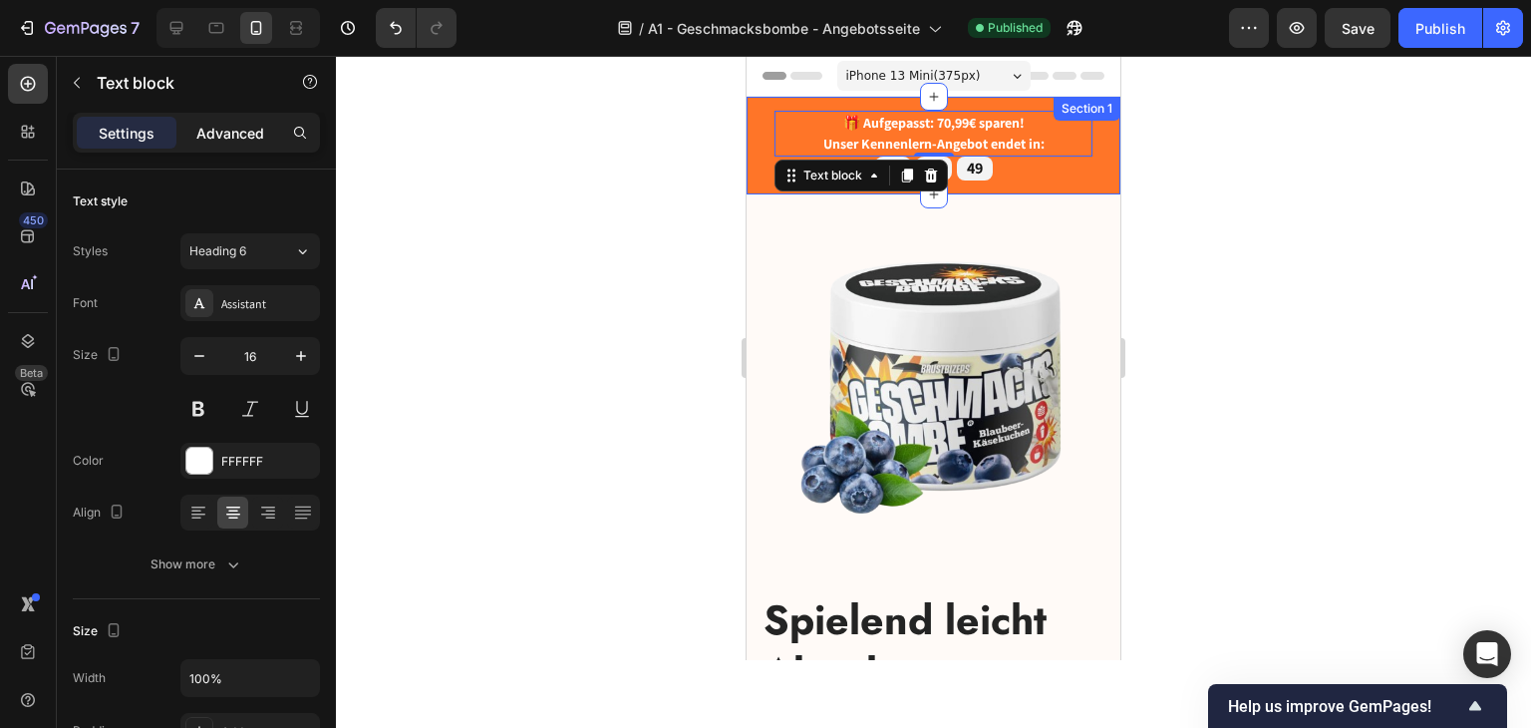
click at [239, 136] on p "Advanced" at bounding box center [230, 133] width 68 height 21
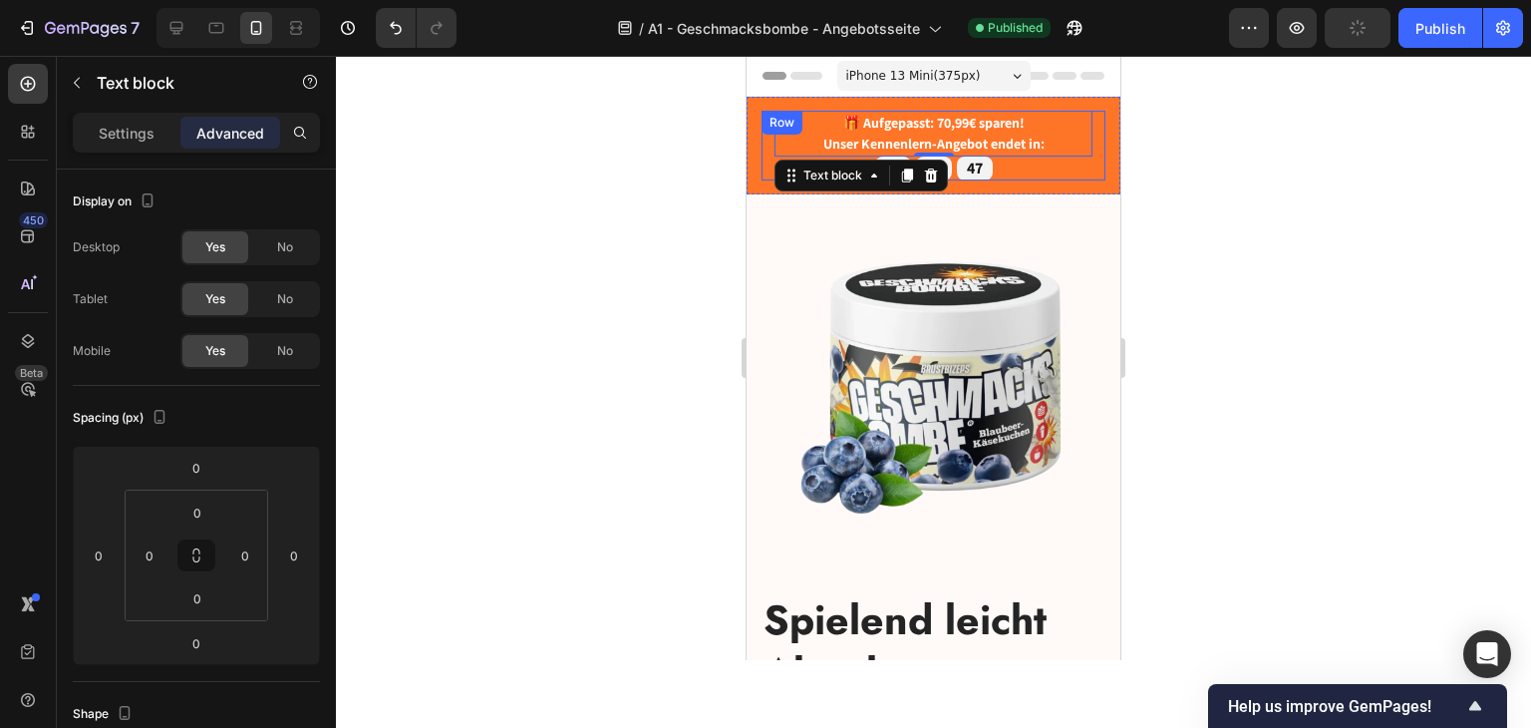
click at [766, 143] on div "🎁 Aufgepasst: 70,99€ sparen! Unser Kennenlern-Angebot endet in: Text block 0 05…" at bounding box center [934, 146] width 344 height 70
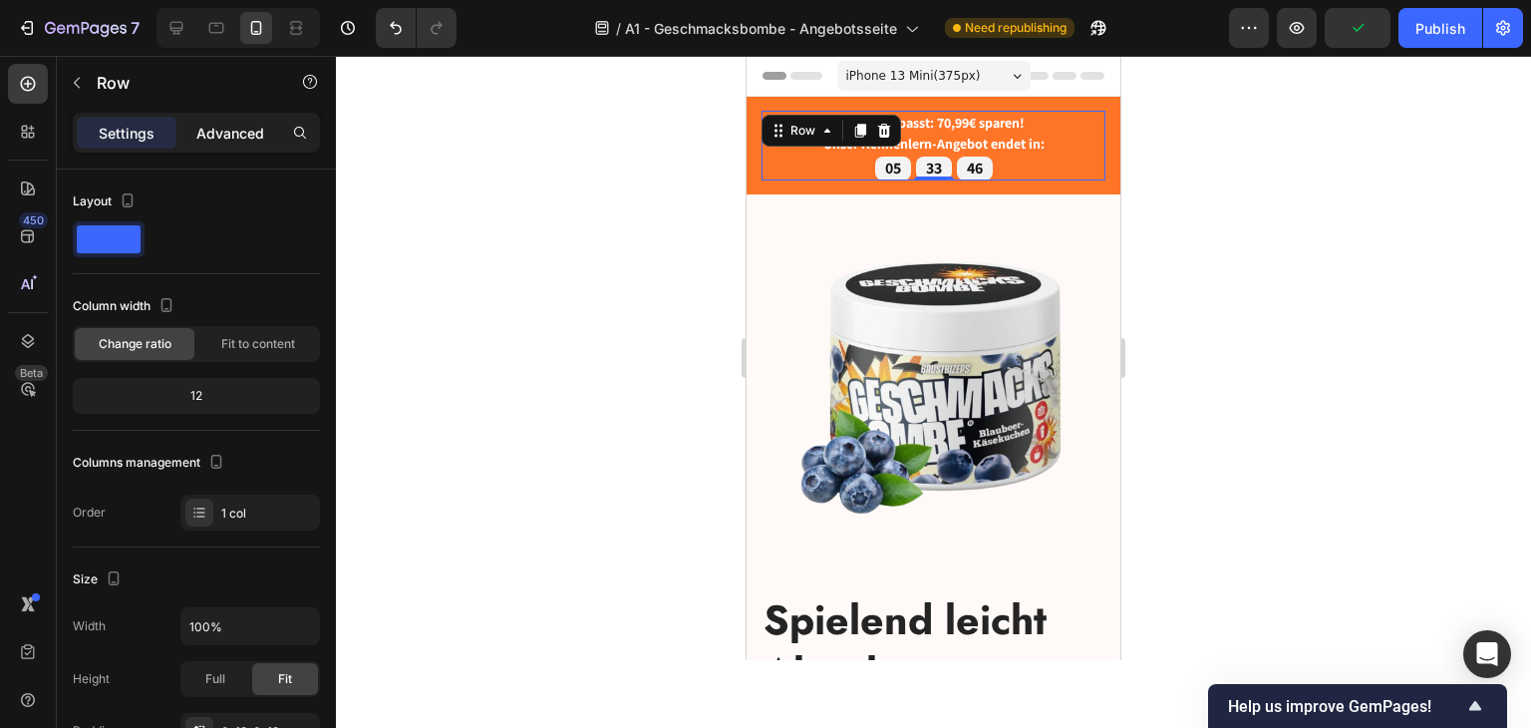
click at [216, 145] on div "Advanced" at bounding box center [230, 133] width 100 height 32
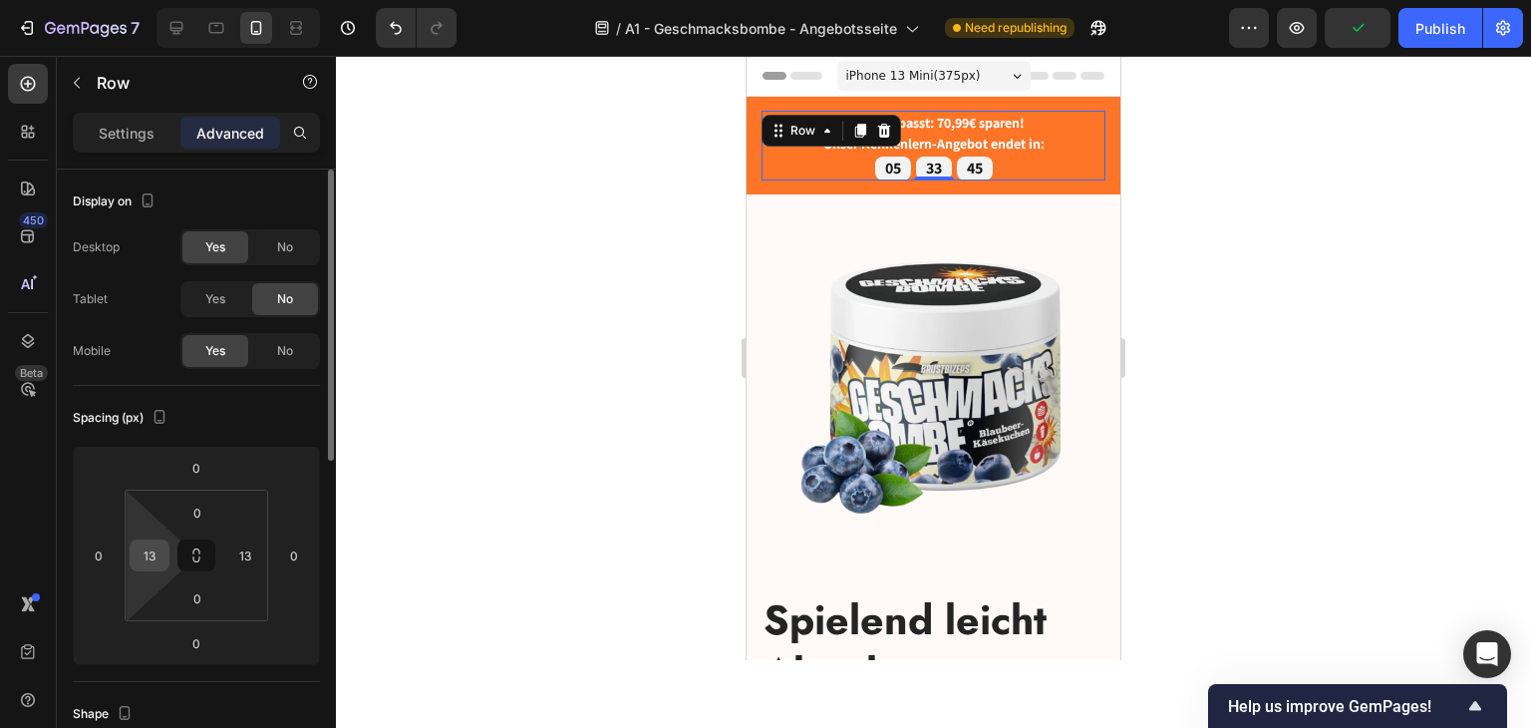
click at [144, 559] on input "13" at bounding box center [150, 555] width 30 height 30
type input "0"
click at [236, 553] on input "13" at bounding box center [245, 555] width 30 height 30
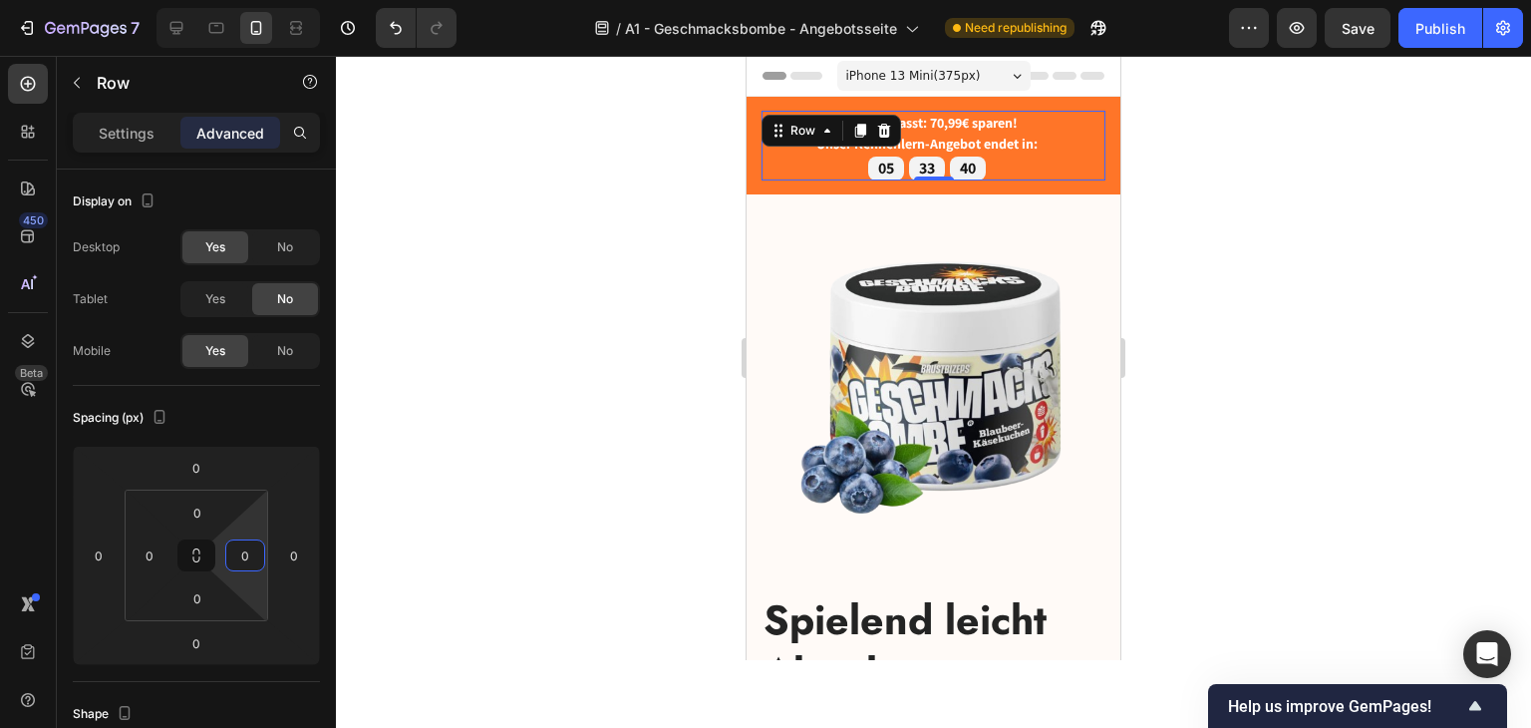
type input "0"
click at [979, 147] on strong "Unser Kennenlern-Angebot endet in:" at bounding box center [933, 144] width 221 height 18
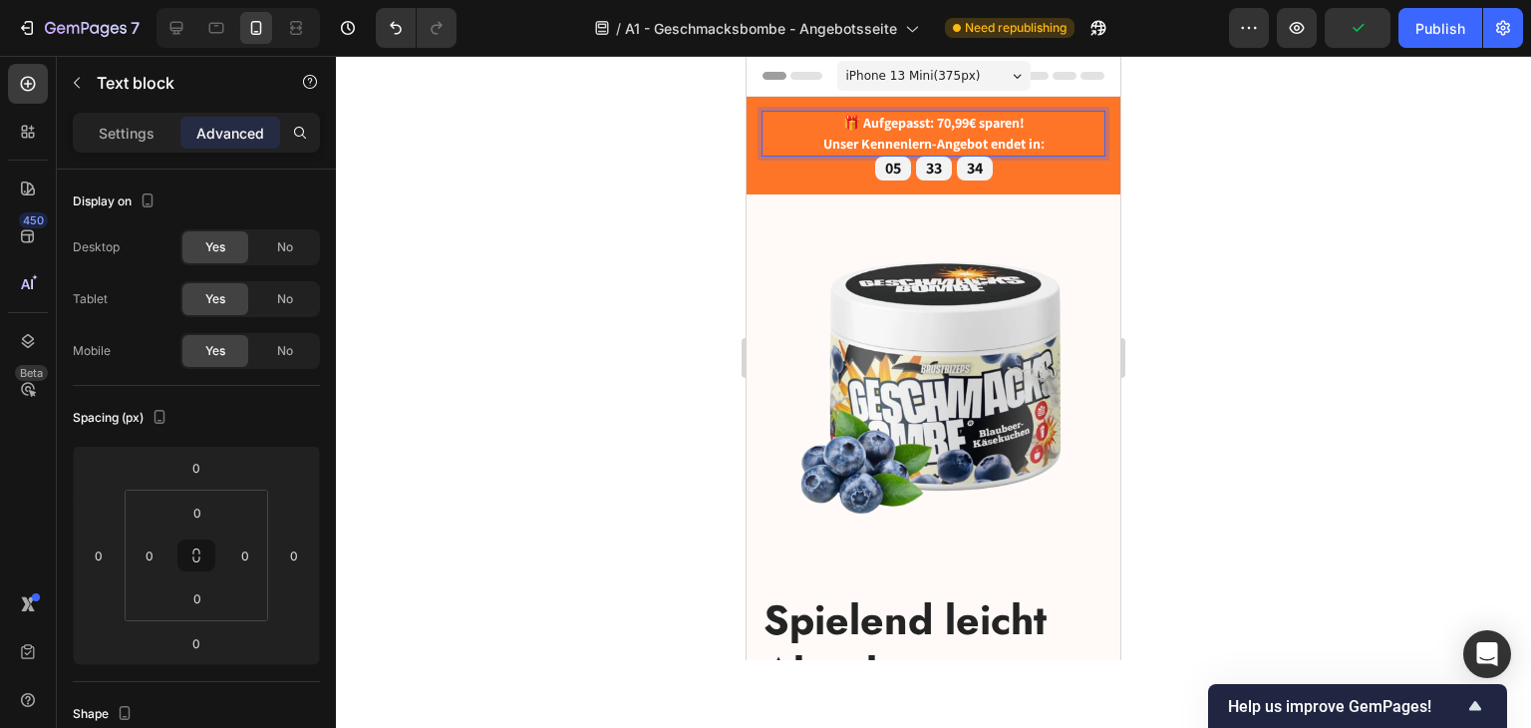
drag, startPoint x: 977, startPoint y: 145, endPoint x: 881, endPoint y: 145, distance: 95.7
click at [877, 145] on strong "Unser Kennenlern-Angebot endet in:" at bounding box center [933, 144] width 221 height 18
click at [987, 147] on strong "Unser Kennenlern-Angebot endet in:" at bounding box center [933, 144] width 221 height 18
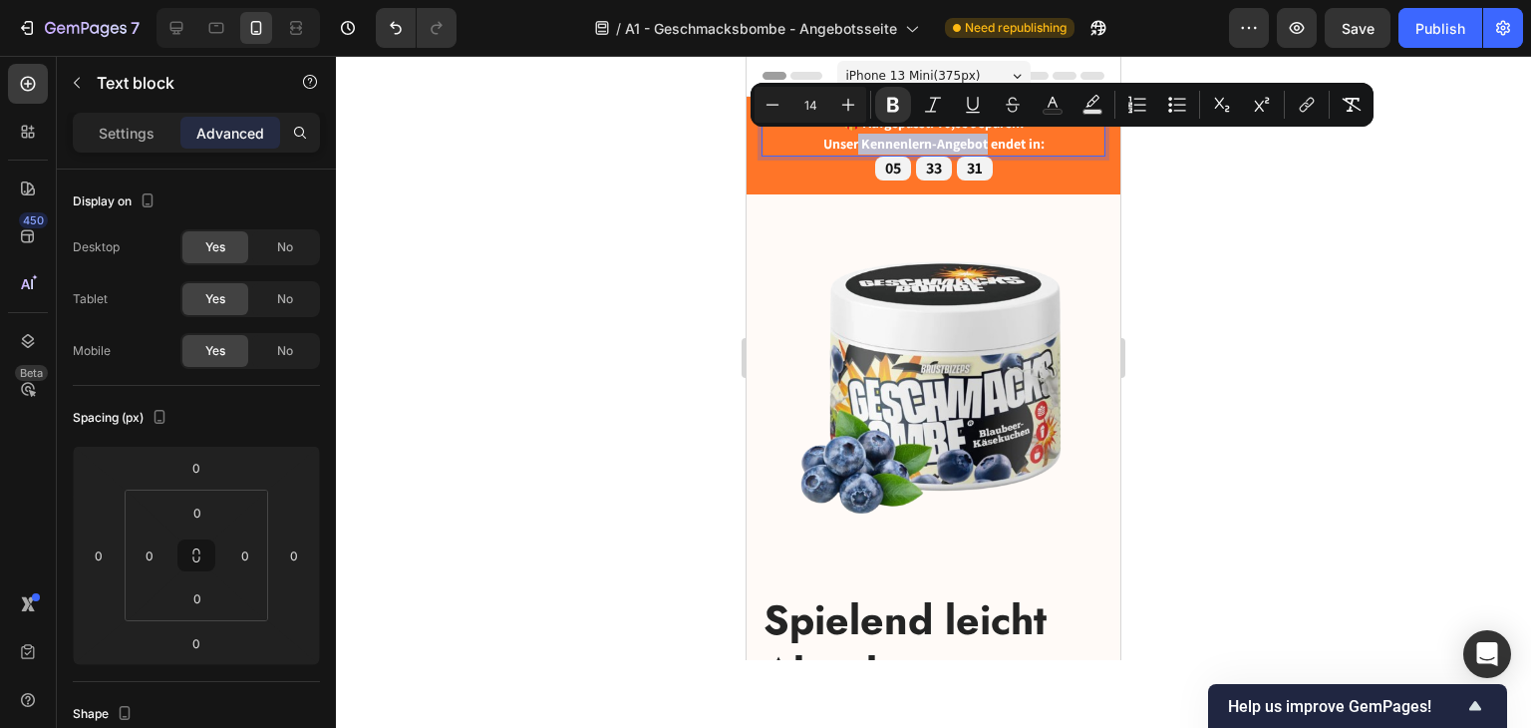
drag, startPoint x: 979, startPoint y: 150, endPoint x: 851, endPoint y: 150, distance: 127.6
click at [851, 150] on strong "Unser Kennenlern-Angebot endet in:" at bounding box center [933, 144] width 221 height 18
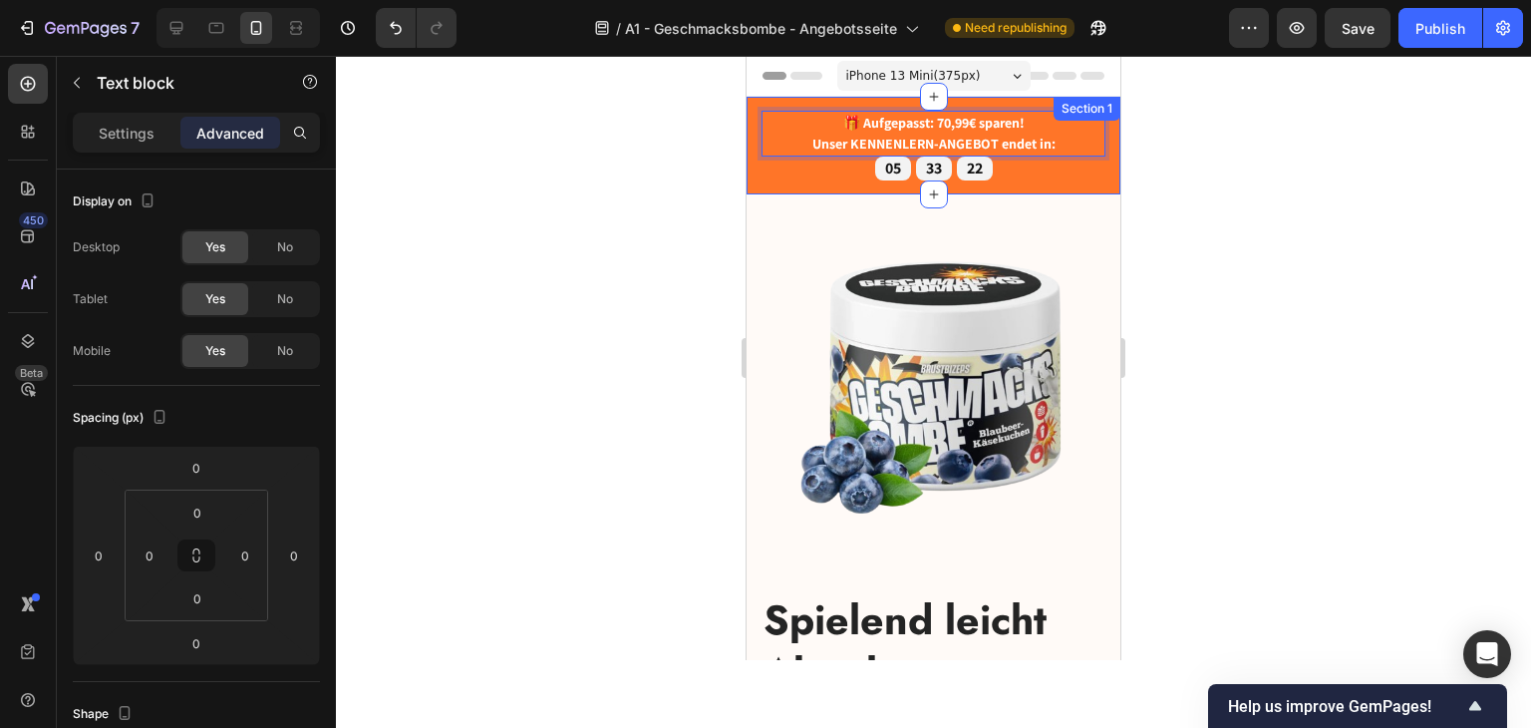
click at [1066, 192] on div "🎁 Aufgepasst: 70,99€ sparen! Unser KENNENLERN-ANGEBOT endet in: Text block 0 05…" at bounding box center [934, 146] width 374 height 98
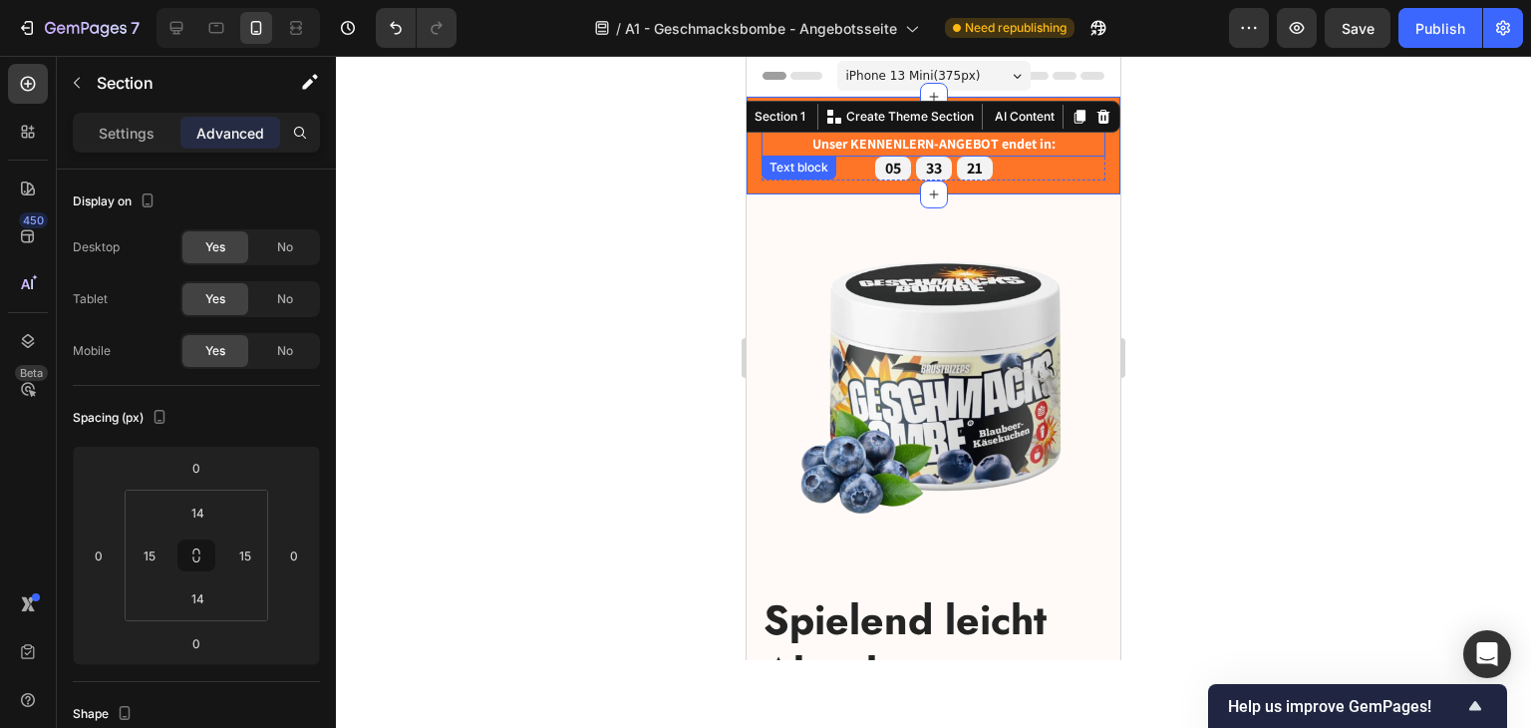
click at [829, 188] on div "🎁 Aufgepasst: 70,99€ sparen! Unser KENNENLERN-ANGEBOT endet in: Text block 05 3…" at bounding box center [934, 146] width 374 height 98
click at [881, 209] on div "Spielend leicht Abnehmen, Energie tanken & Stress loswerden Heading Du hast Pro…" at bounding box center [934, 729] width 374 height 1071
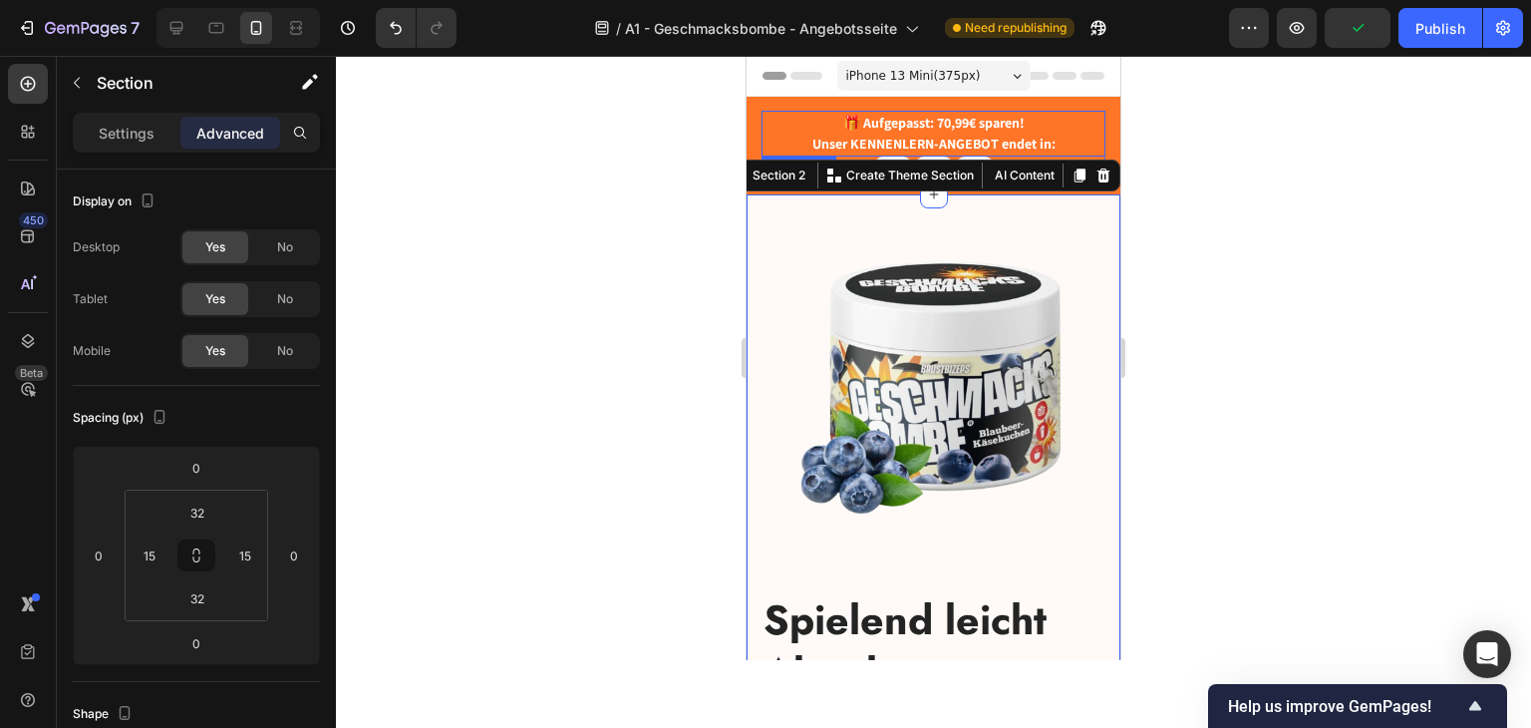
click at [873, 138] on strong "Unser KENNENLERN-ANGEBOT endet in:" at bounding box center [933, 144] width 243 height 18
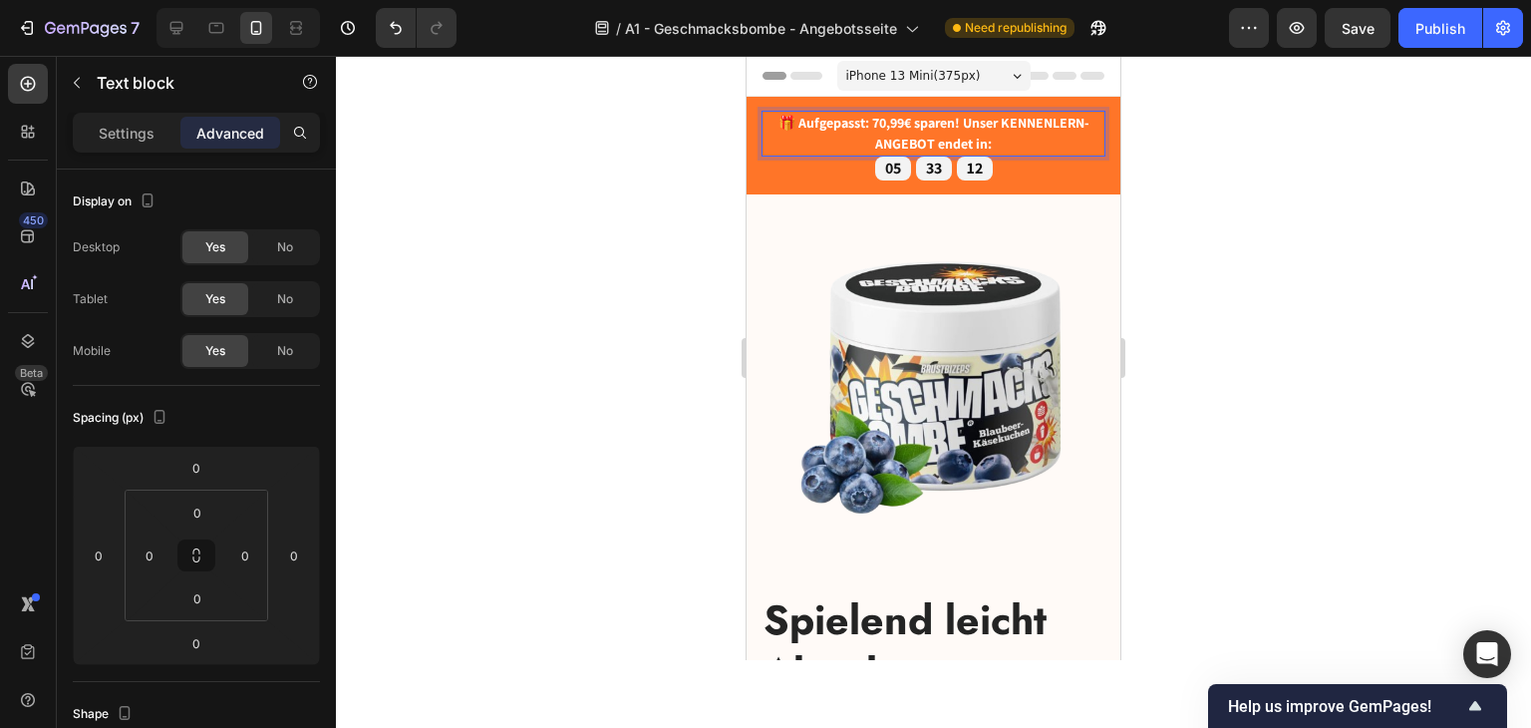
click at [999, 125] on strong "🎁 Aufgepasst: 70,99€ sparen! Unser KENNENLERN-ANGEBOT endet in:" at bounding box center [934, 133] width 311 height 39
click at [1036, 140] on p "KENNENLERN-ANGEBOT endet in:" at bounding box center [934, 144] width 340 height 21
click at [986, 133] on p "🎁 Aufgepasst: 70,99€ sparen! Unser" at bounding box center [934, 123] width 340 height 21
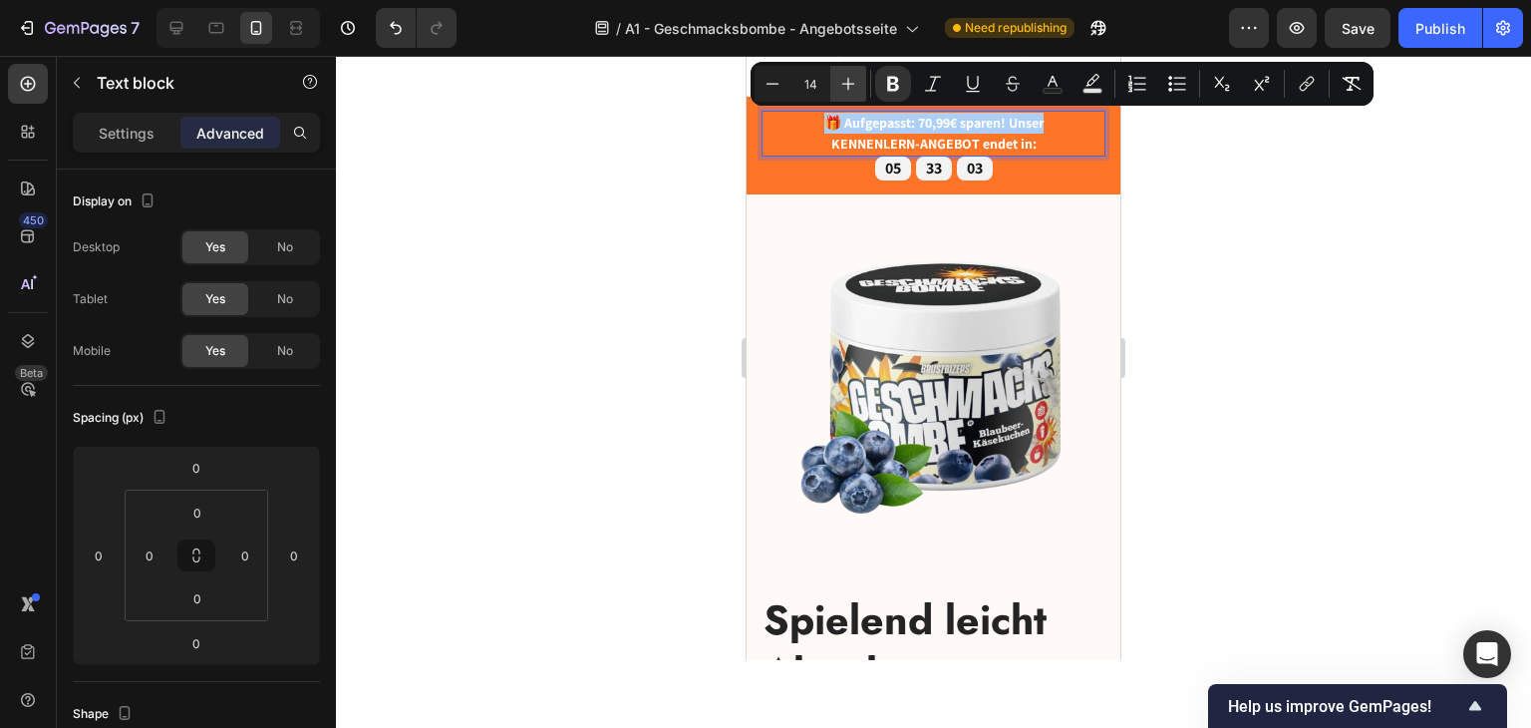
click at [841, 77] on icon "Editor contextual toolbar" at bounding box center [848, 84] width 20 height 20
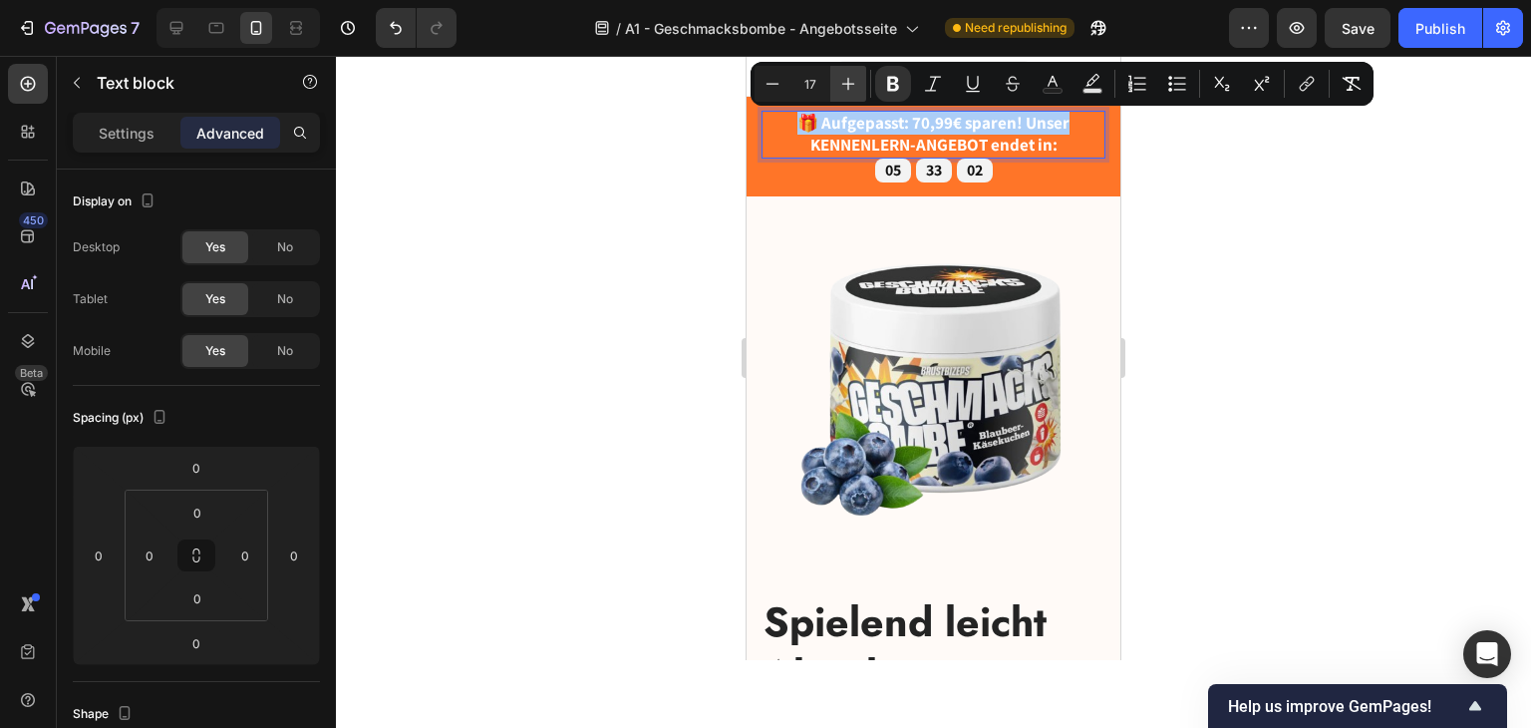
click at [841, 77] on icon "Editor contextual toolbar" at bounding box center [848, 84] width 20 height 20
type input "18"
click at [1045, 171] on div "05 33 01" at bounding box center [934, 170] width 344 height 25
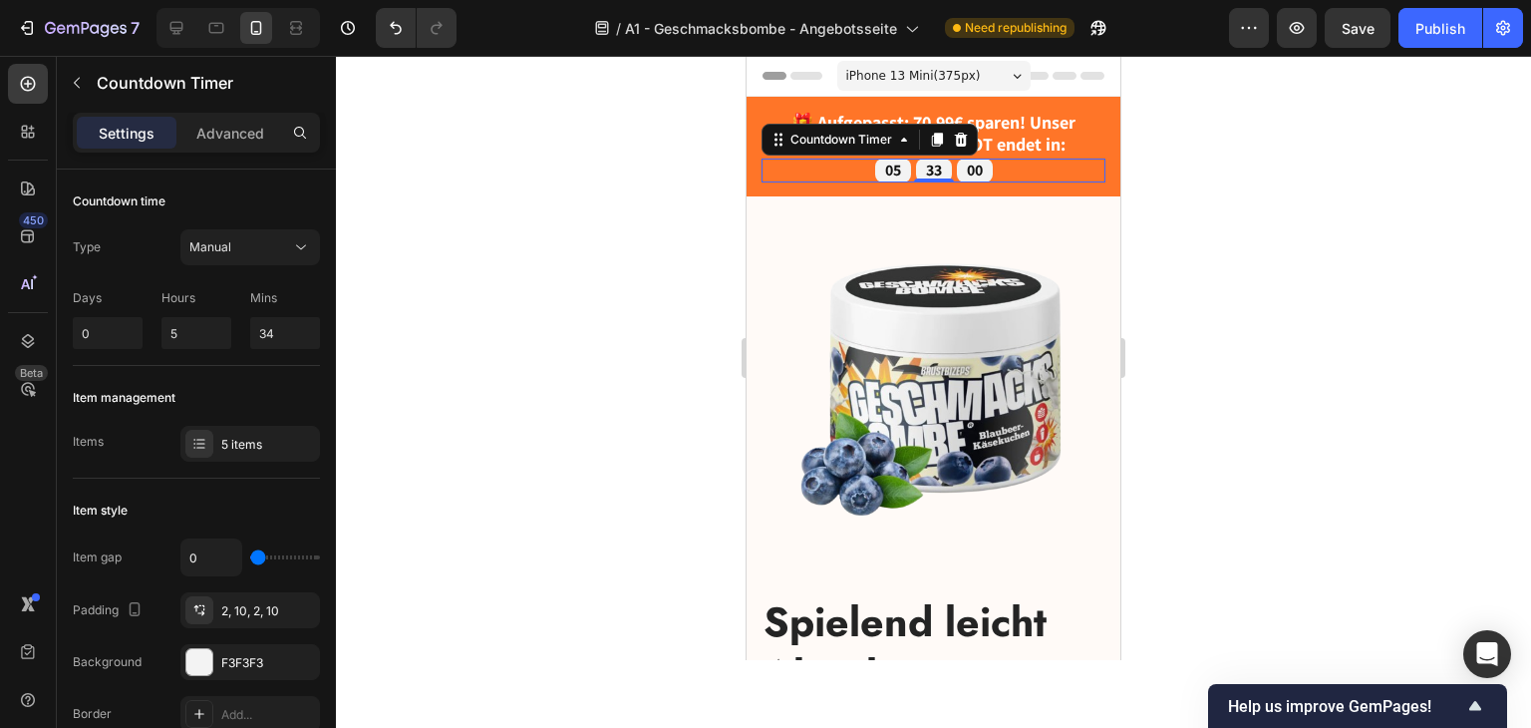
click at [1004, 168] on div "05 33 00" at bounding box center [934, 170] width 344 height 25
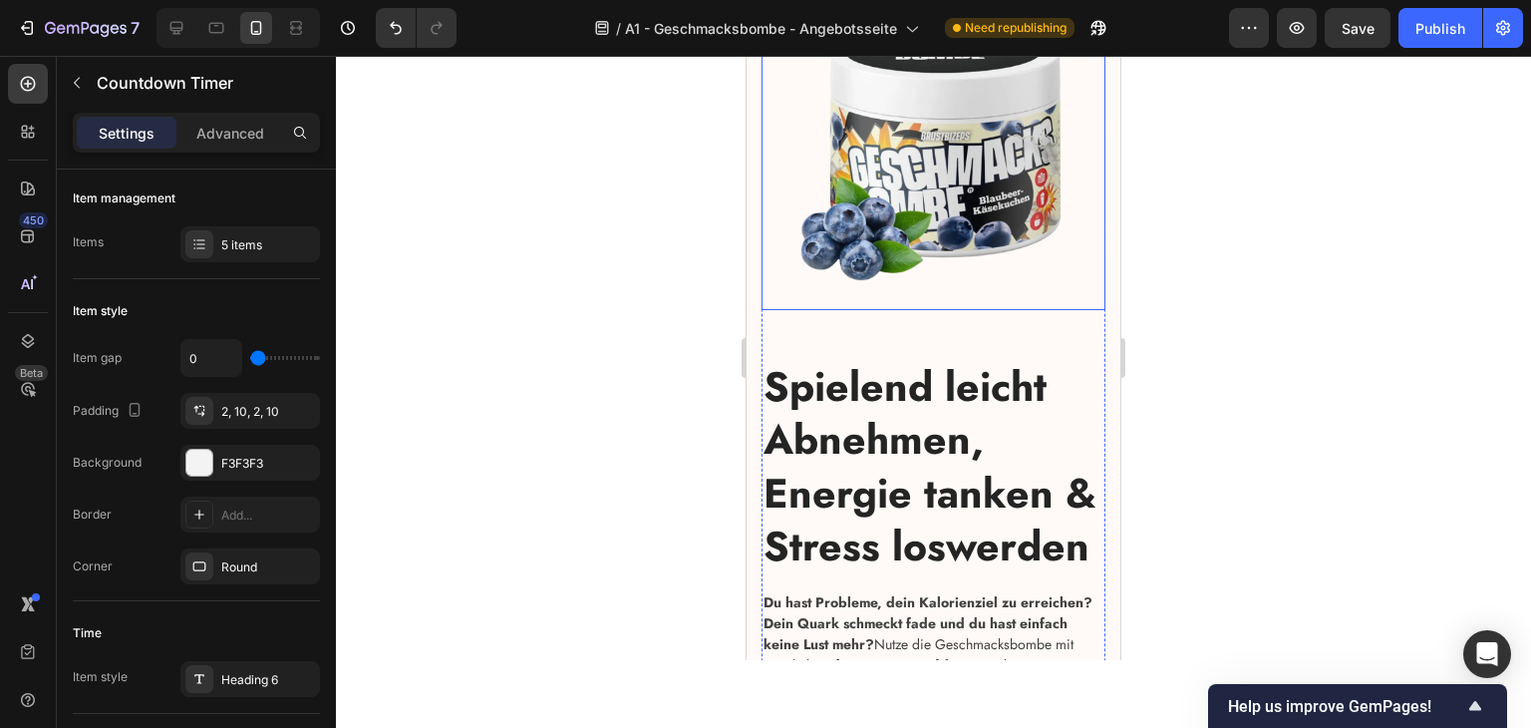
scroll to position [299, 0]
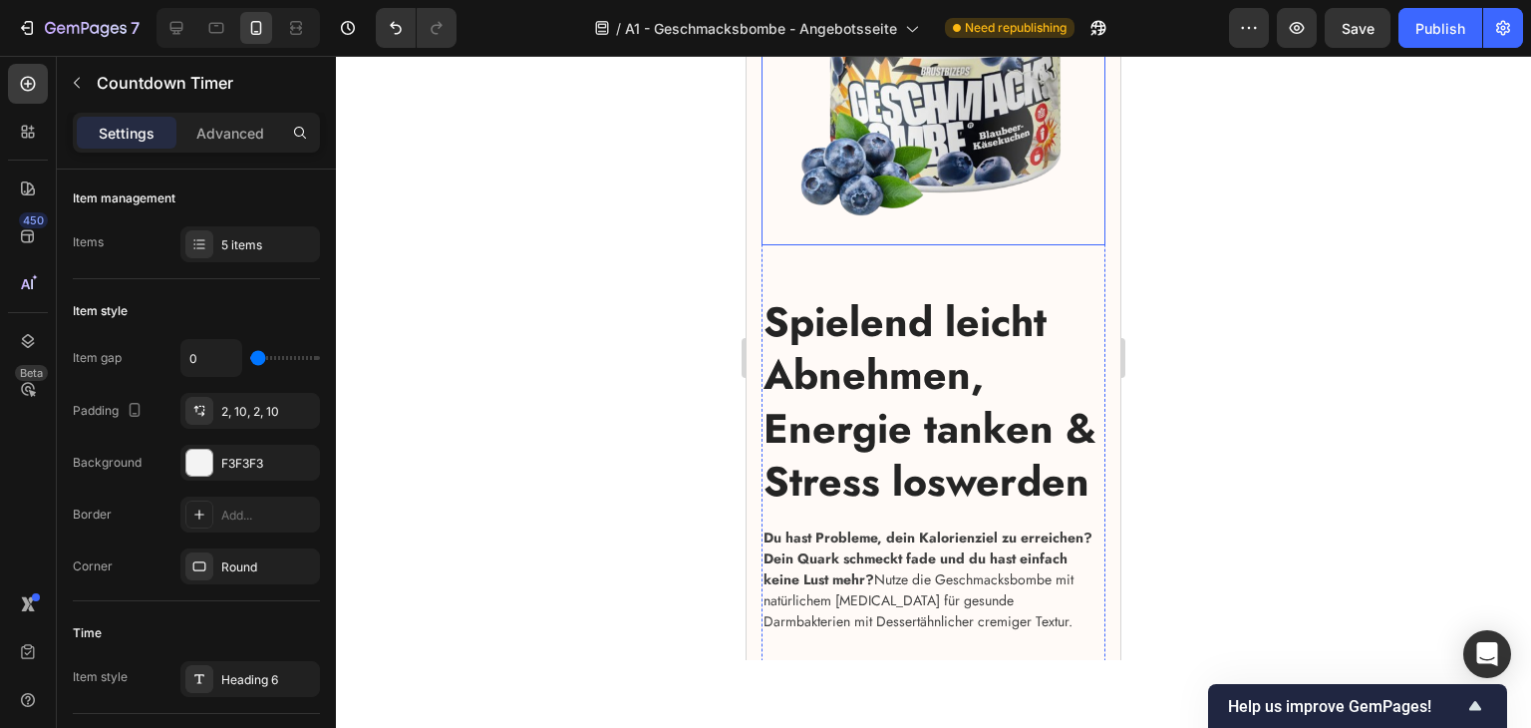
click at [1086, 243] on div "Image" at bounding box center [934, 99] width 344 height 340
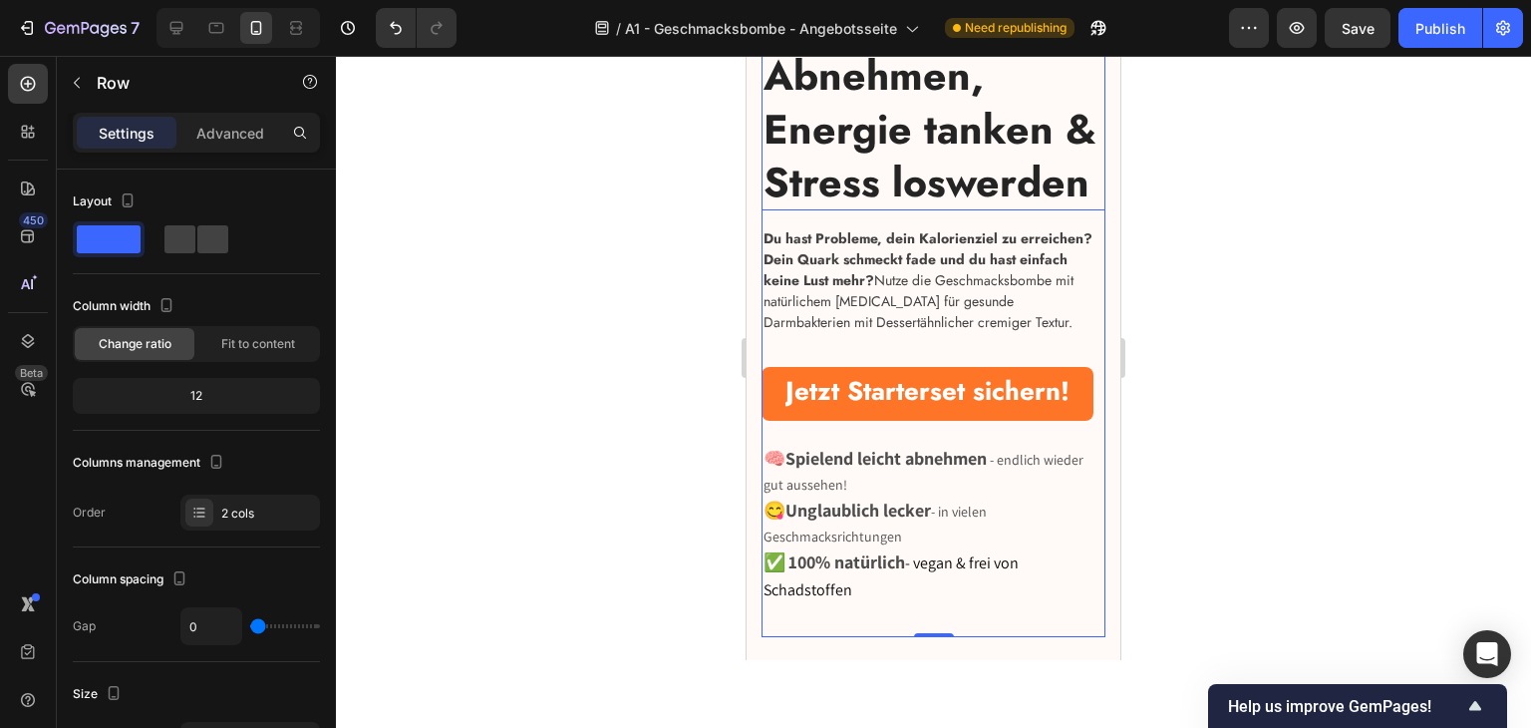
scroll to position [199, 0]
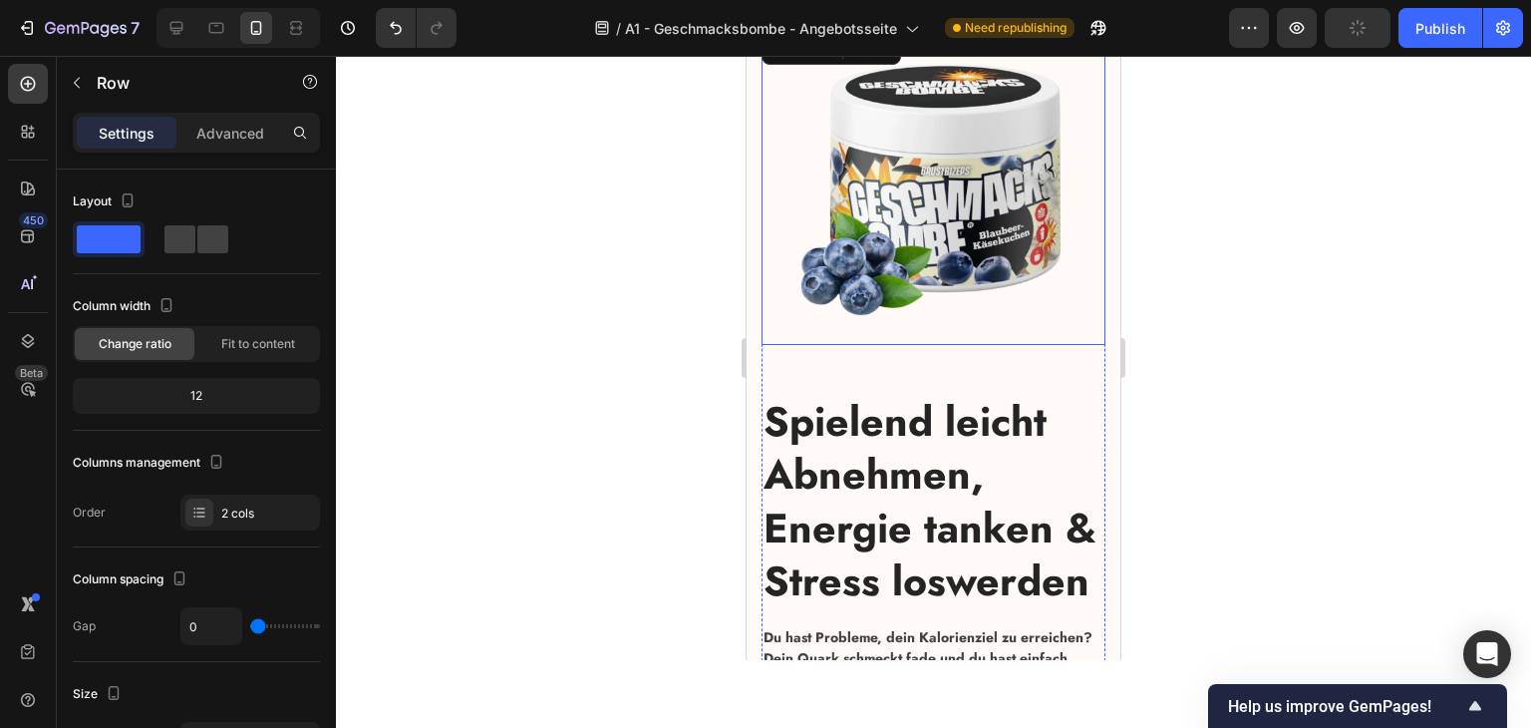
click at [939, 312] on img at bounding box center [934, 187] width 344 height 316
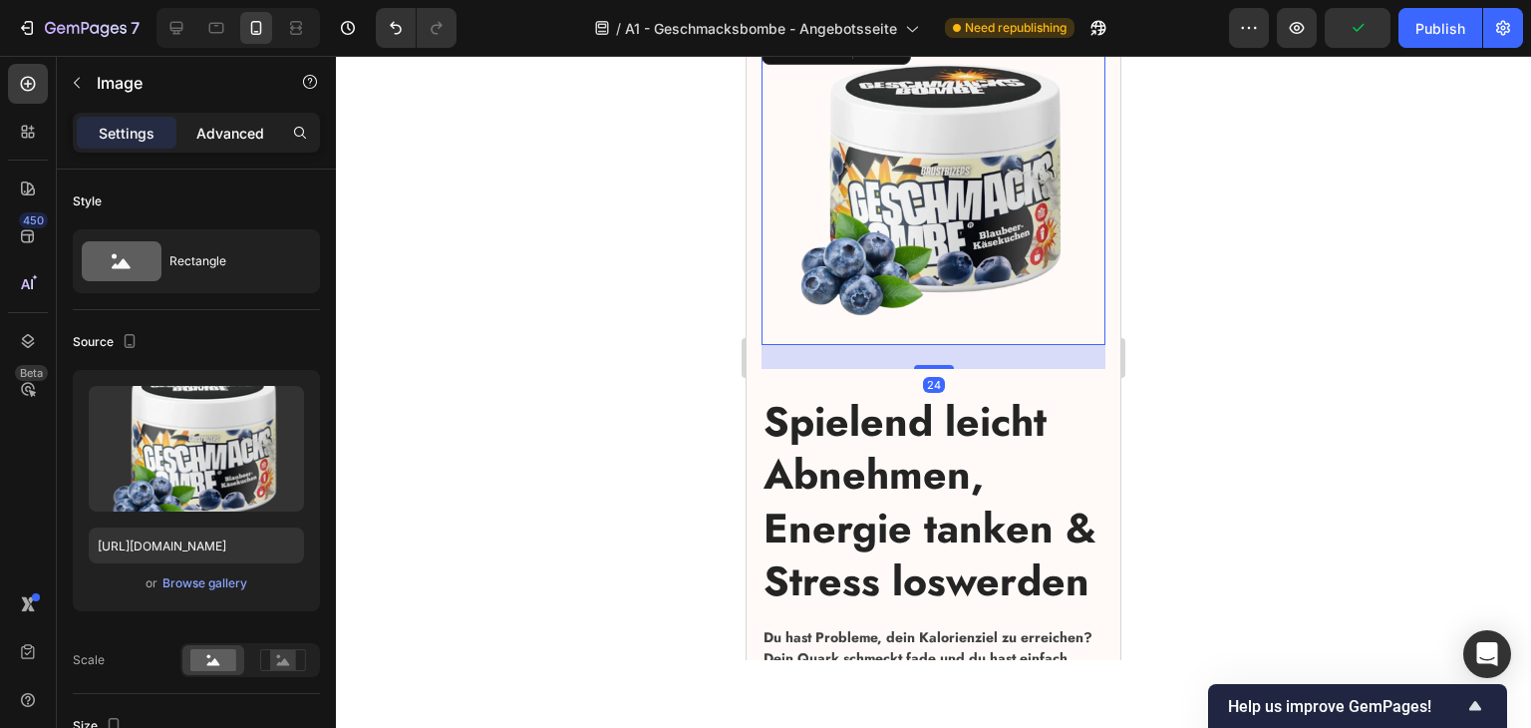
click at [215, 137] on p "Advanced" at bounding box center [230, 133] width 68 height 21
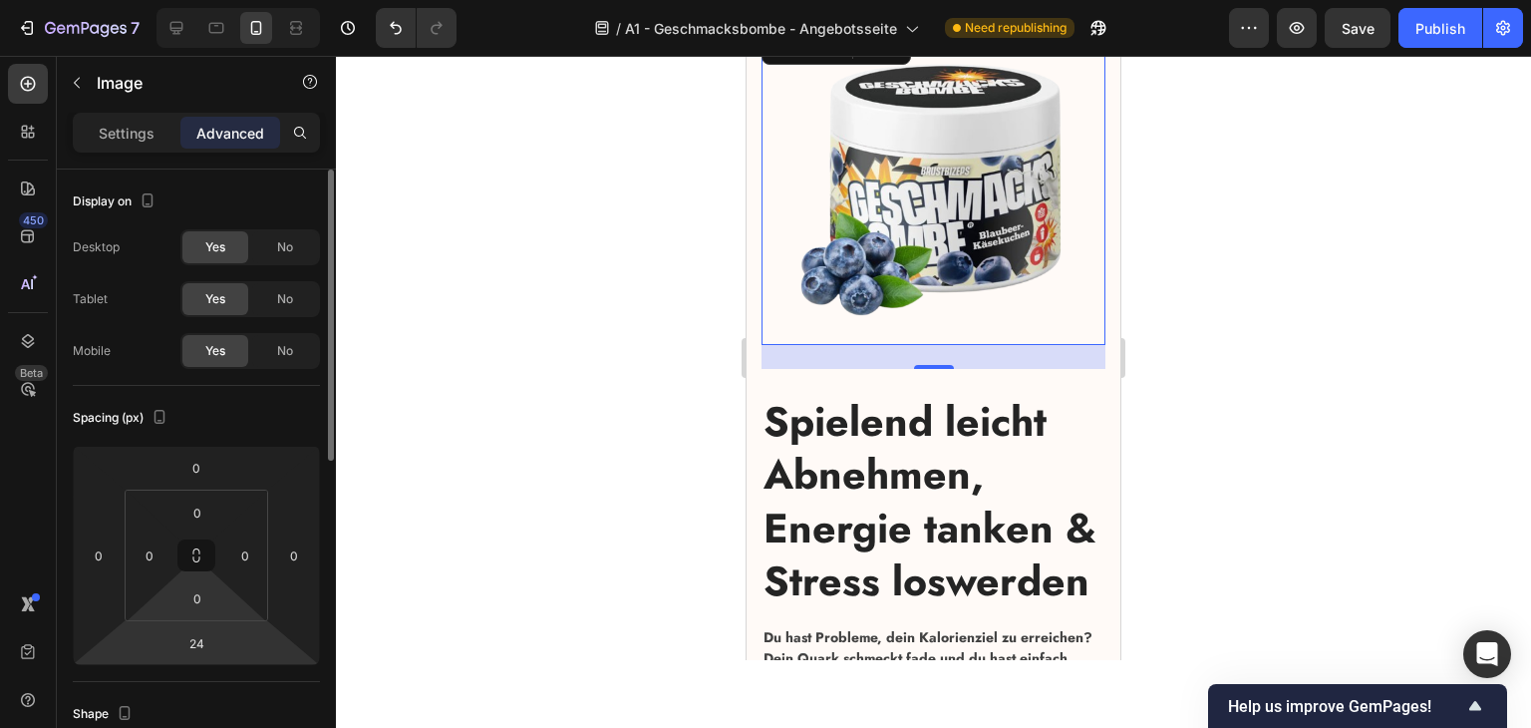
click at [197, 641] on input "24" at bounding box center [196, 643] width 40 height 30
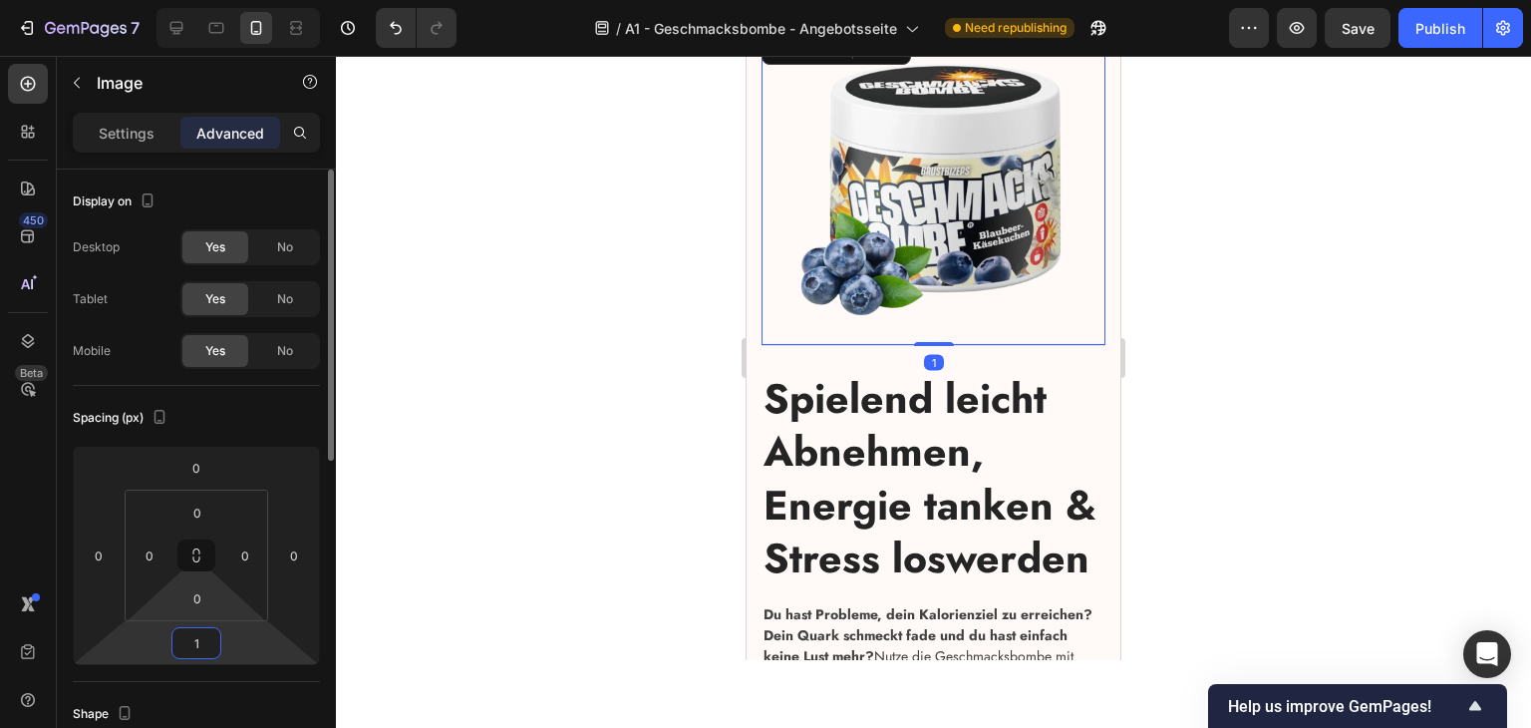
type input "16"
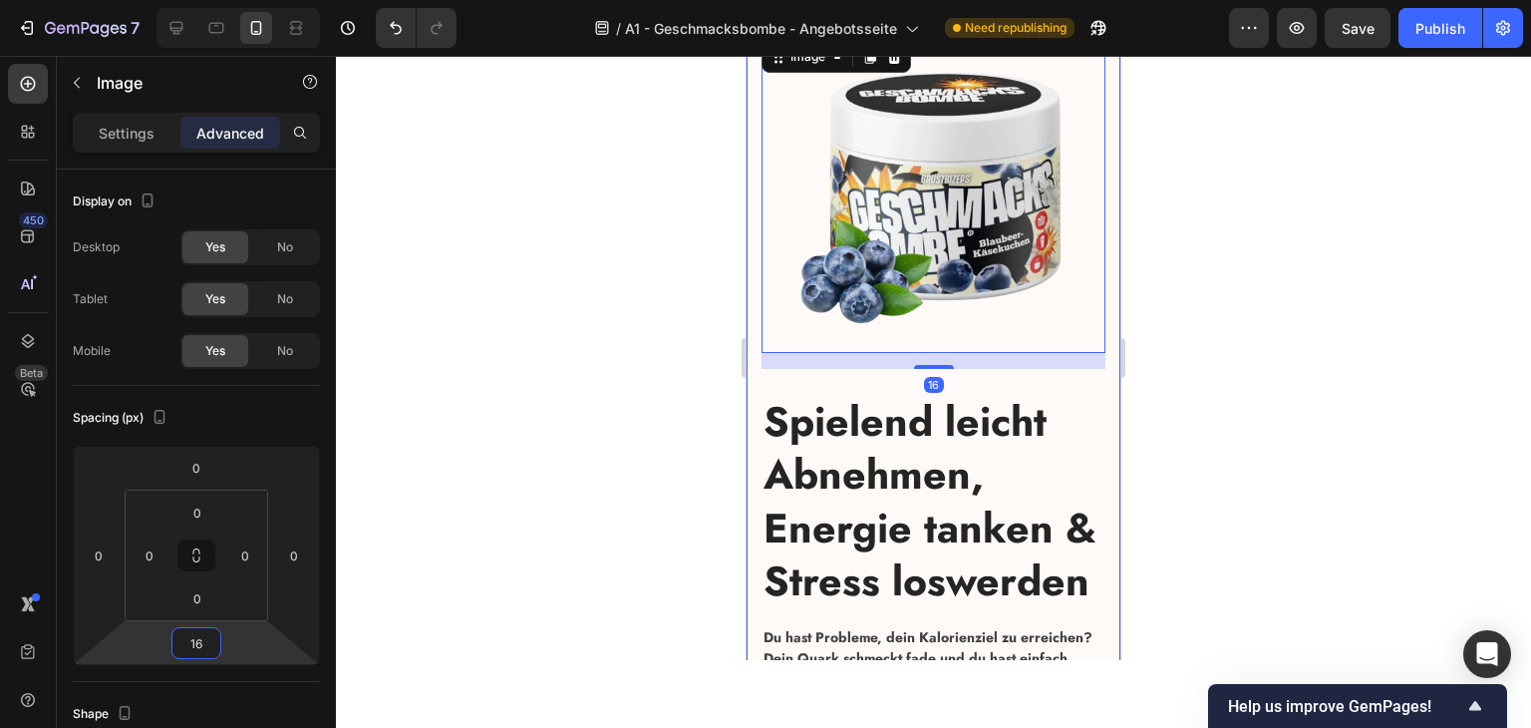
click at [1032, 523] on strong "Spielend leicht Abnehmen, Energie tanken & Stress loswerden" at bounding box center [930, 501] width 333 height 218
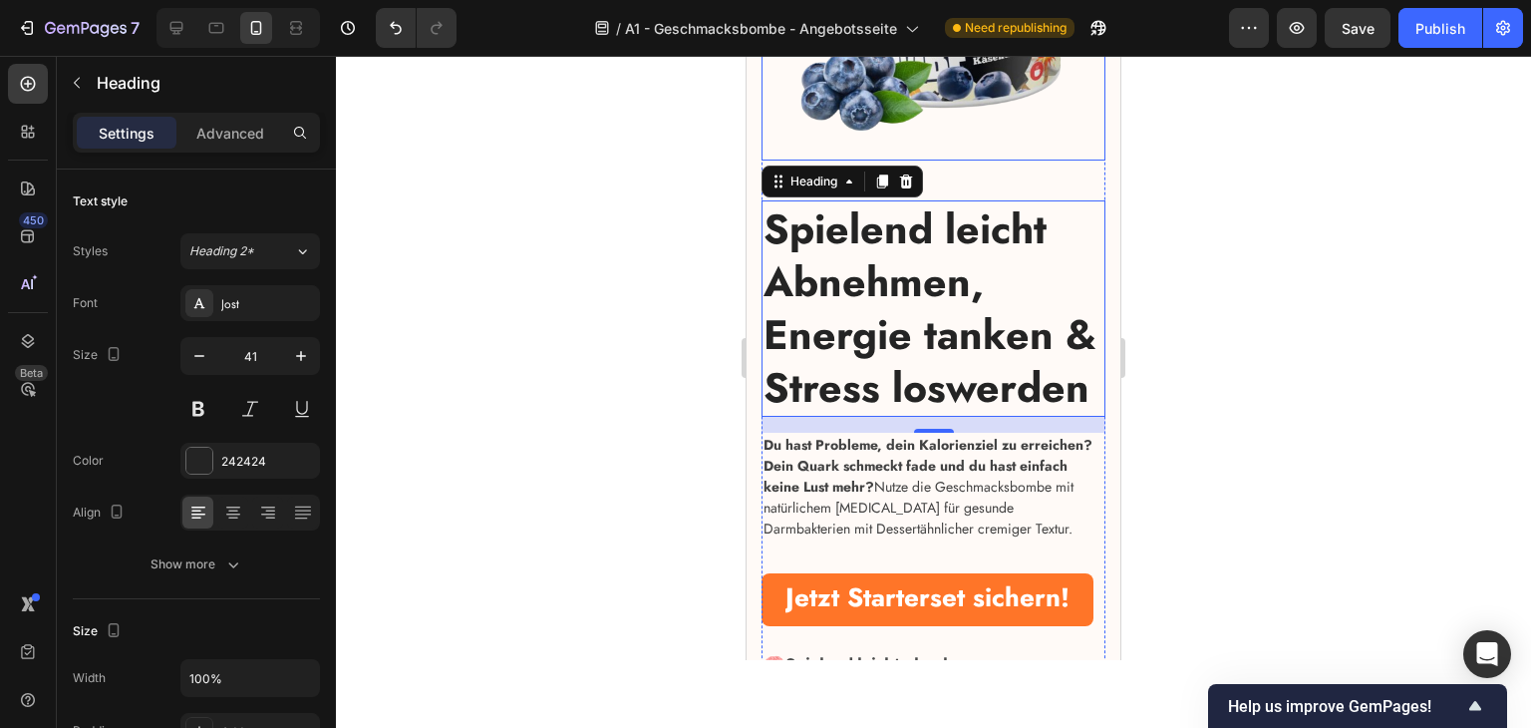
scroll to position [498, 0]
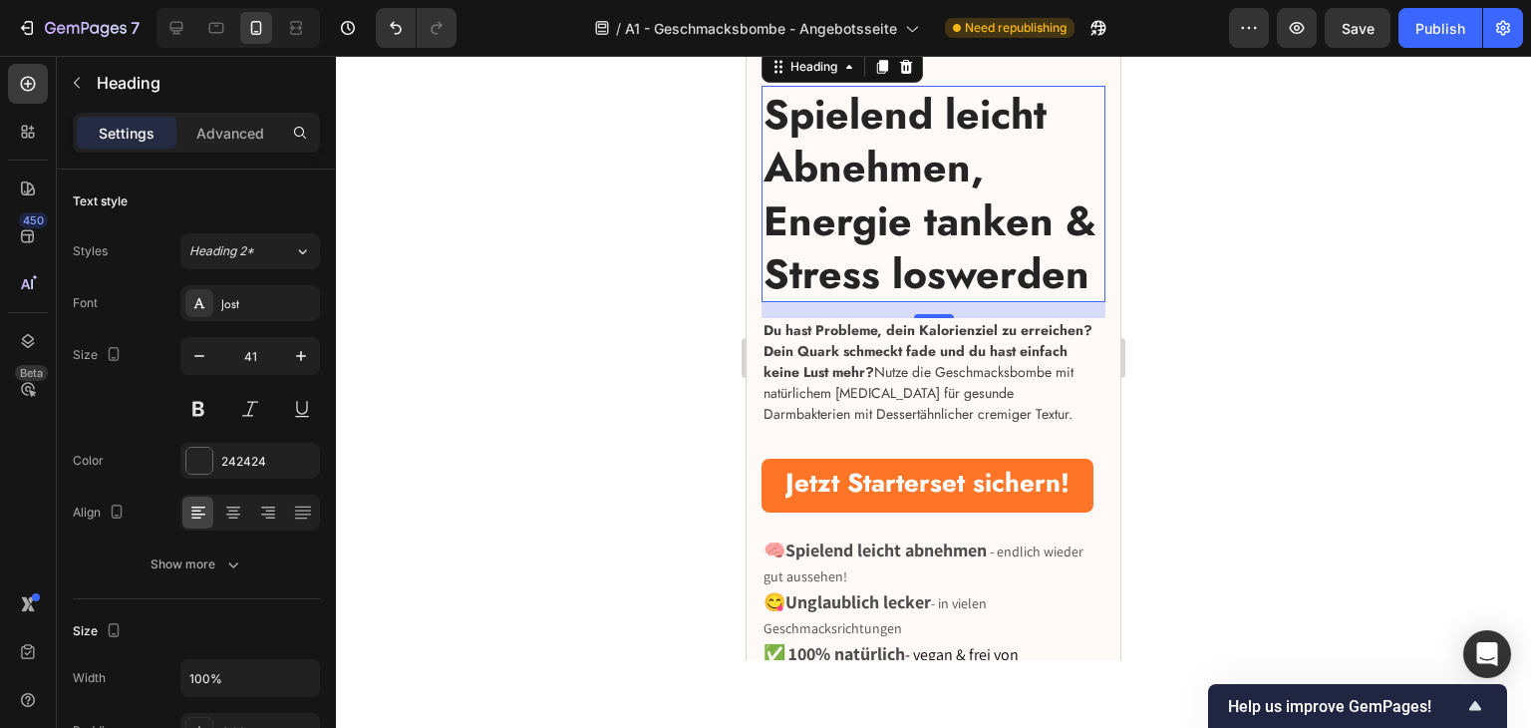
click at [965, 267] on h1 "Spielend leicht Abnehmen, Energie tanken & Stress loswerden" at bounding box center [934, 194] width 344 height 216
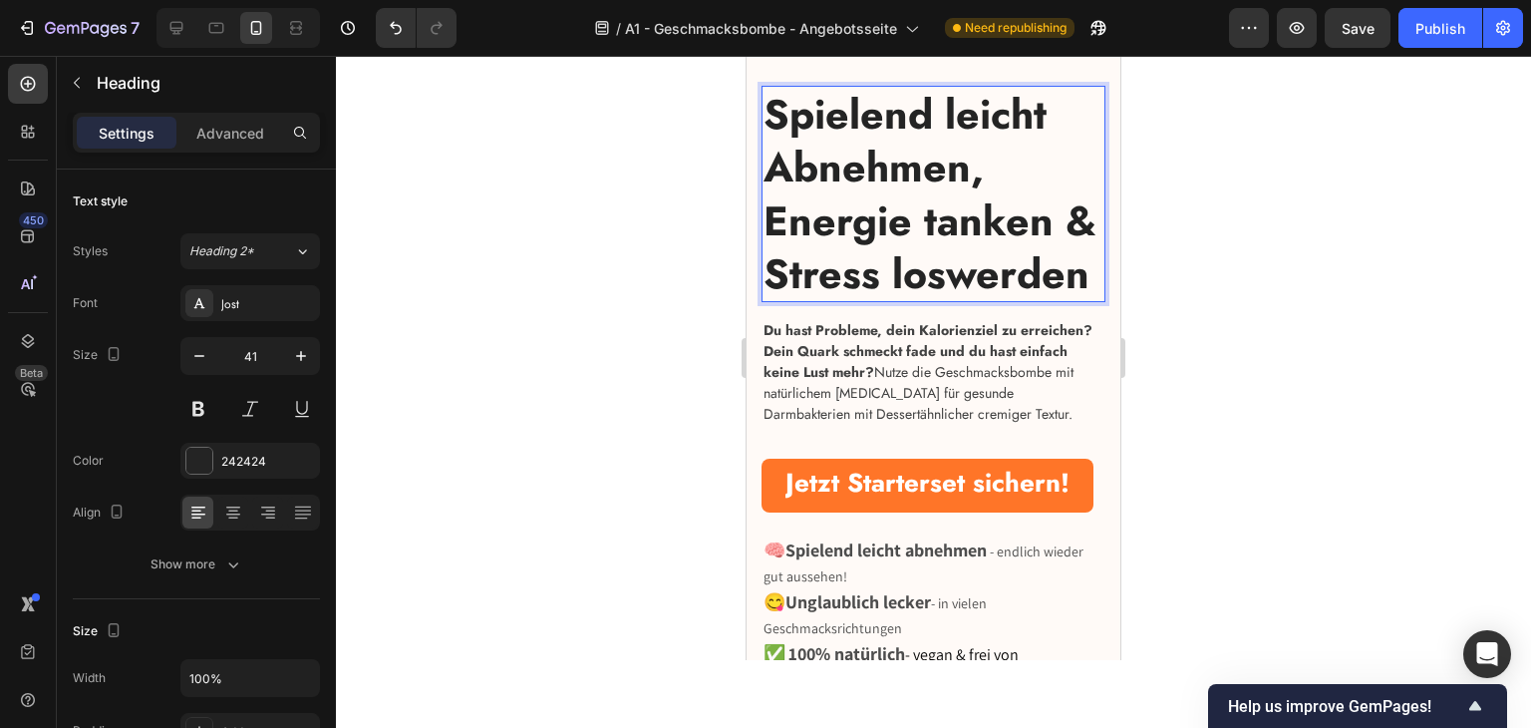
click at [976, 213] on strong "Spielend leicht Abnehmen, Energie tanken & Stress loswerden" at bounding box center [930, 194] width 333 height 218
click at [1021, 410] on p "Du hast Probleme, dein Kalorienziel zu erreichen? Dein Quark schmeckt fade und …" at bounding box center [934, 372] width 340 height 105
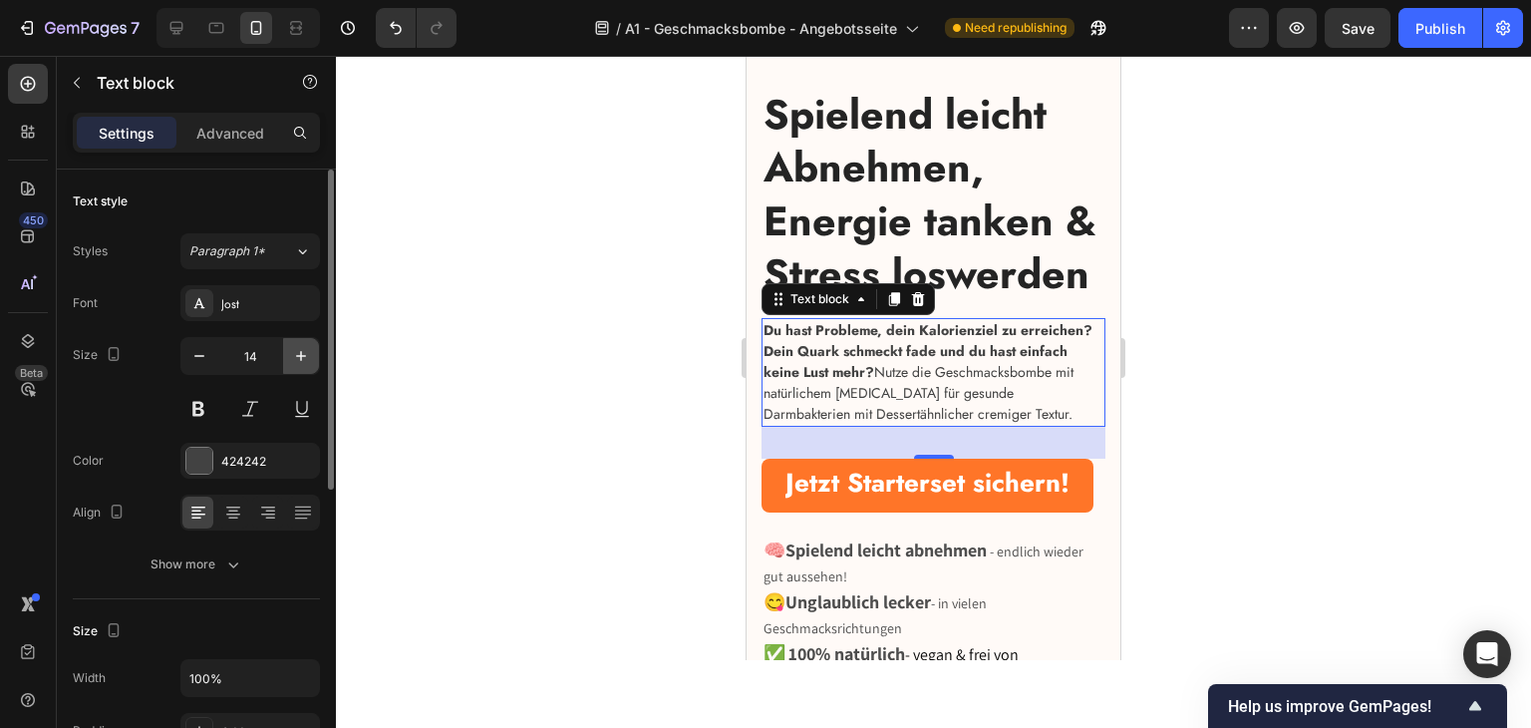
click at [299, 358] on icon "button" at bounding box center [301, 356] width 20 height 20
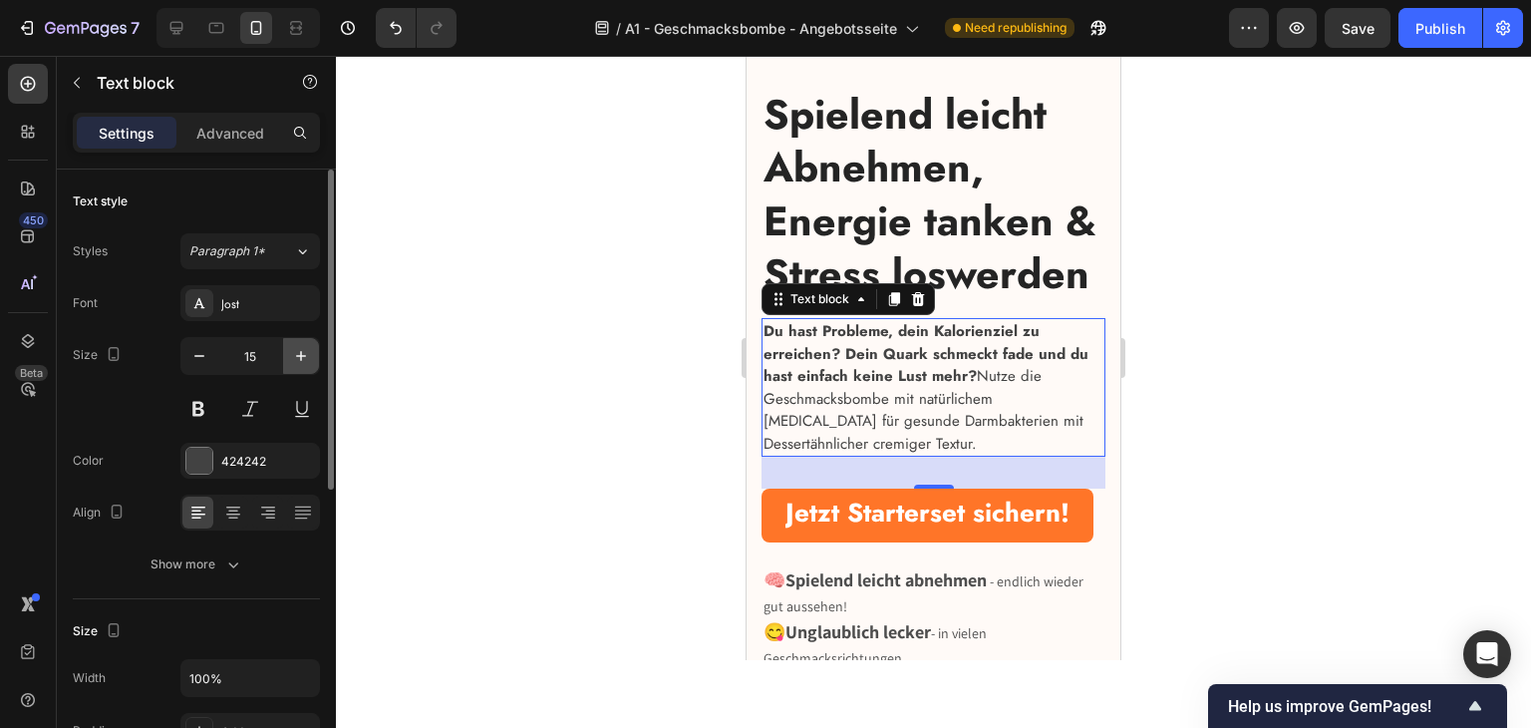
type input "16"
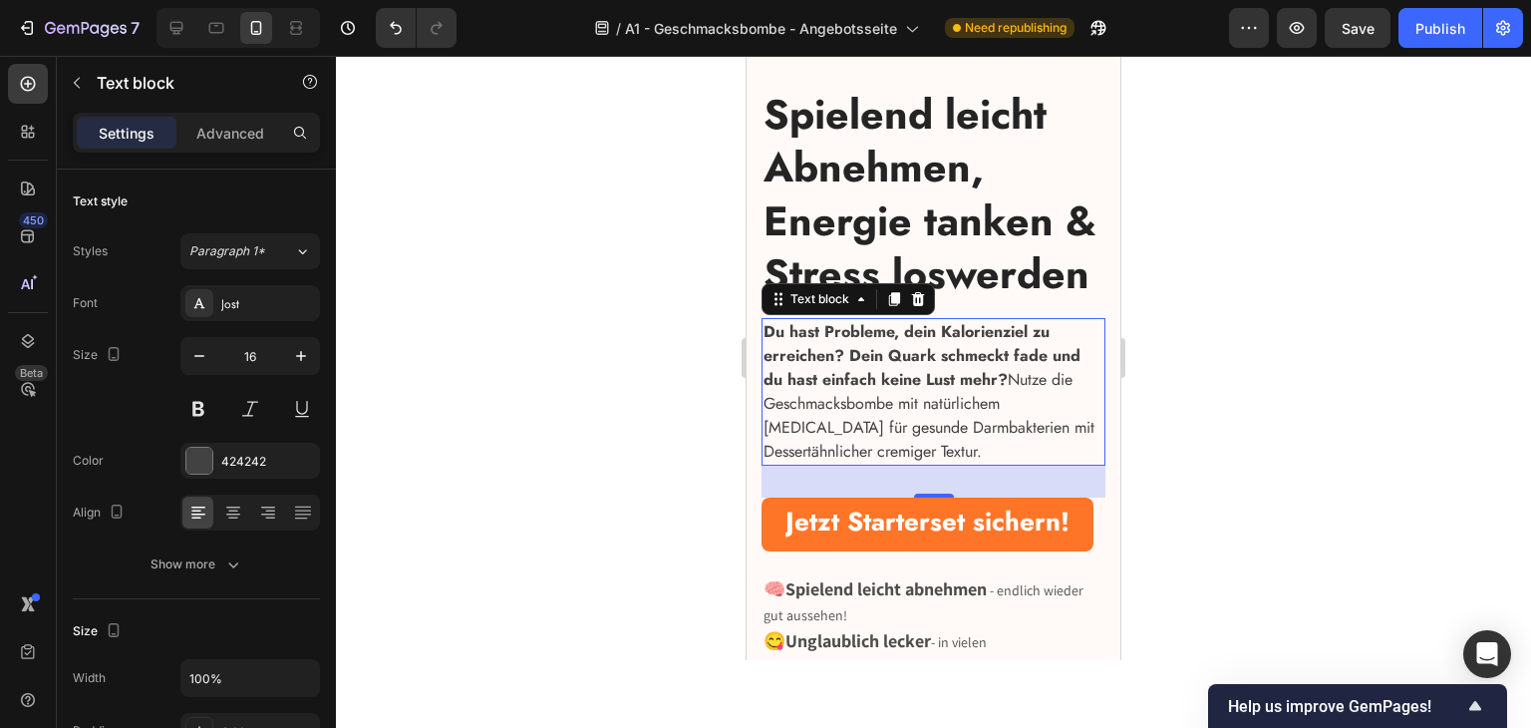
scroll to position [698, 0]
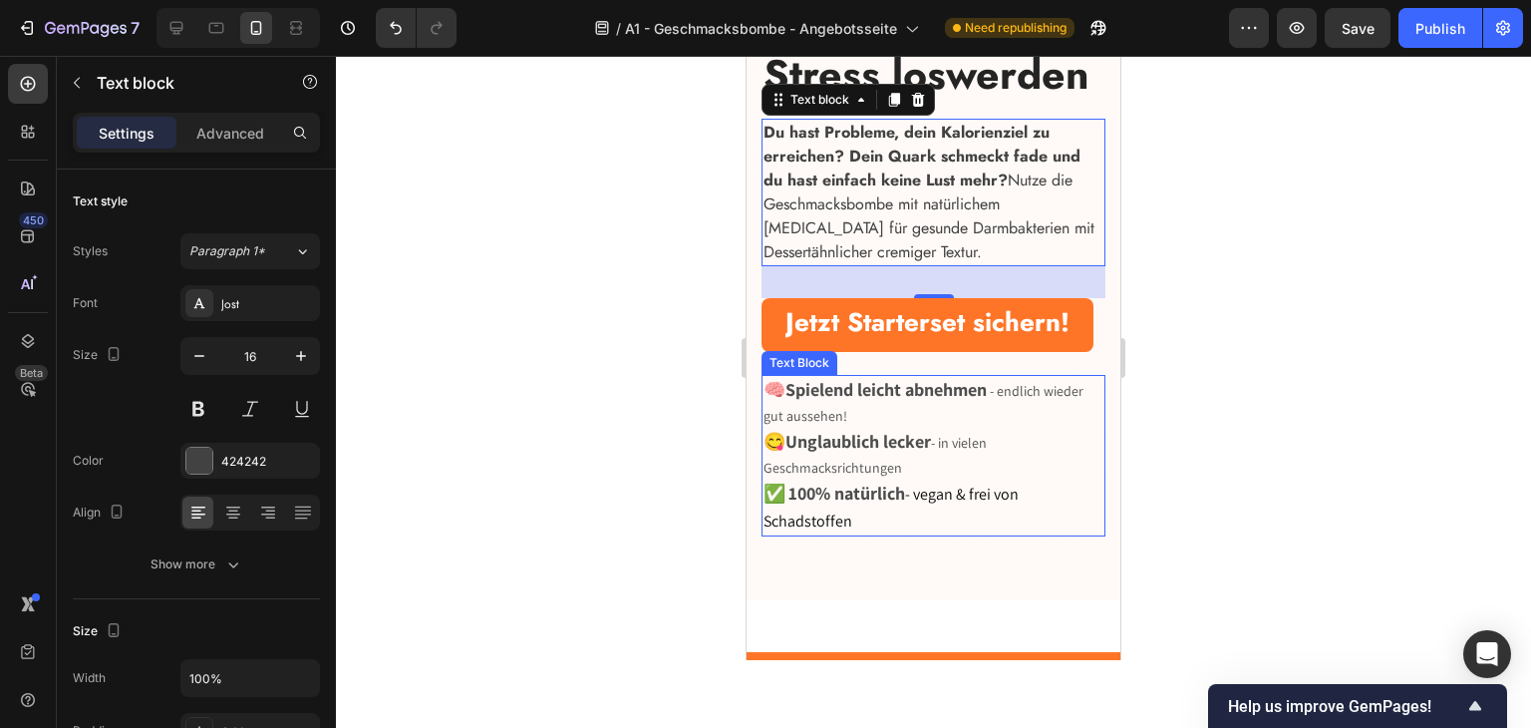
click at [842, 401] on strong "Spielend leicht abnehmen" at bounding box center [885, 389] width 201 height 23
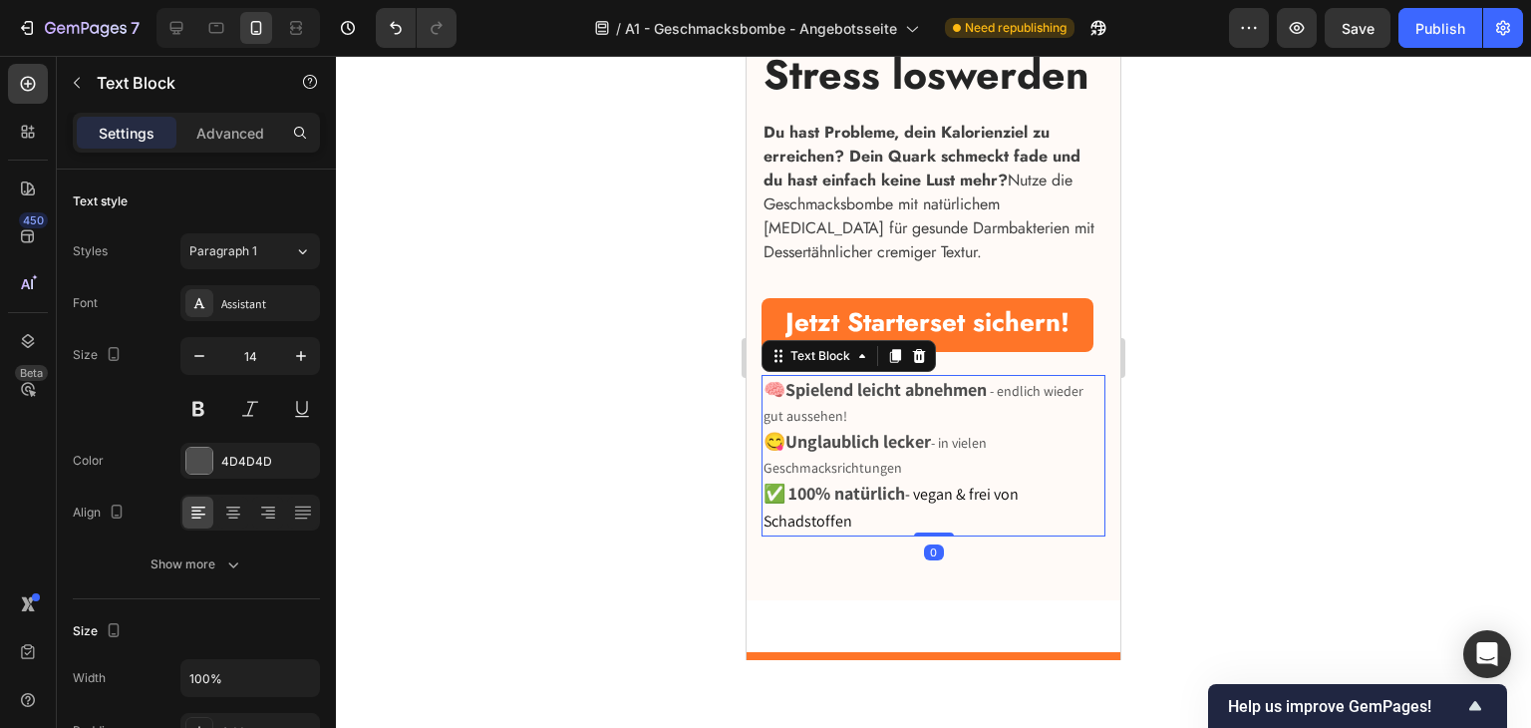
click at [987, 401] on strong "Spielend leicht abnehmen" at bounding box center [885, 389] width 201 height 23
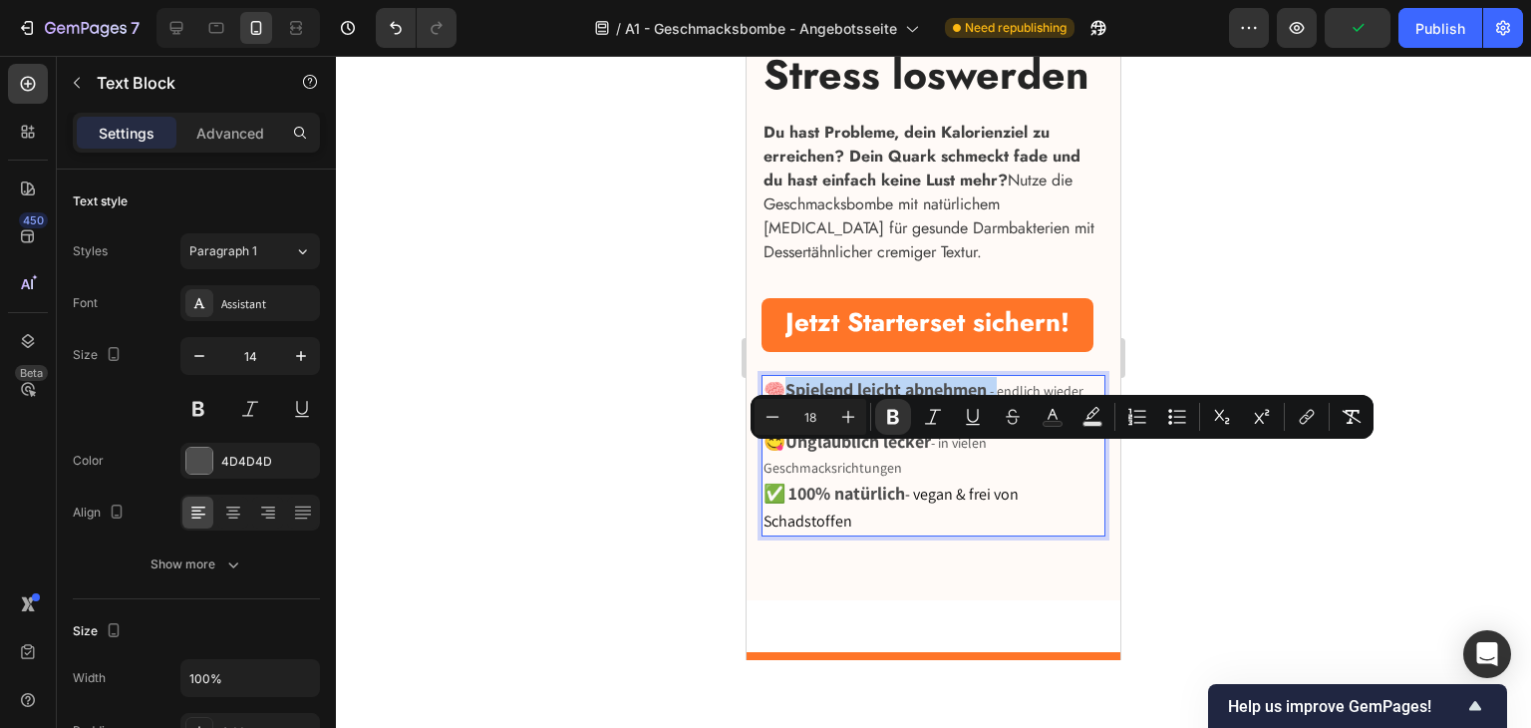
drag, startPoint x: 1007, startPoint y: 460, endPoint x: 791, endPoint y: 461, distance: 215.3
click at [791, 429] on p "🧠 Spielend leicht abnehmen - endlich wieder gut aussehen!" at bounding box center [934, 403] width 340 height 52
click at [771, 416] on icon "Editor contextual toolbar" at bounding box center [773, 416] width 13 height 1
type input "16"
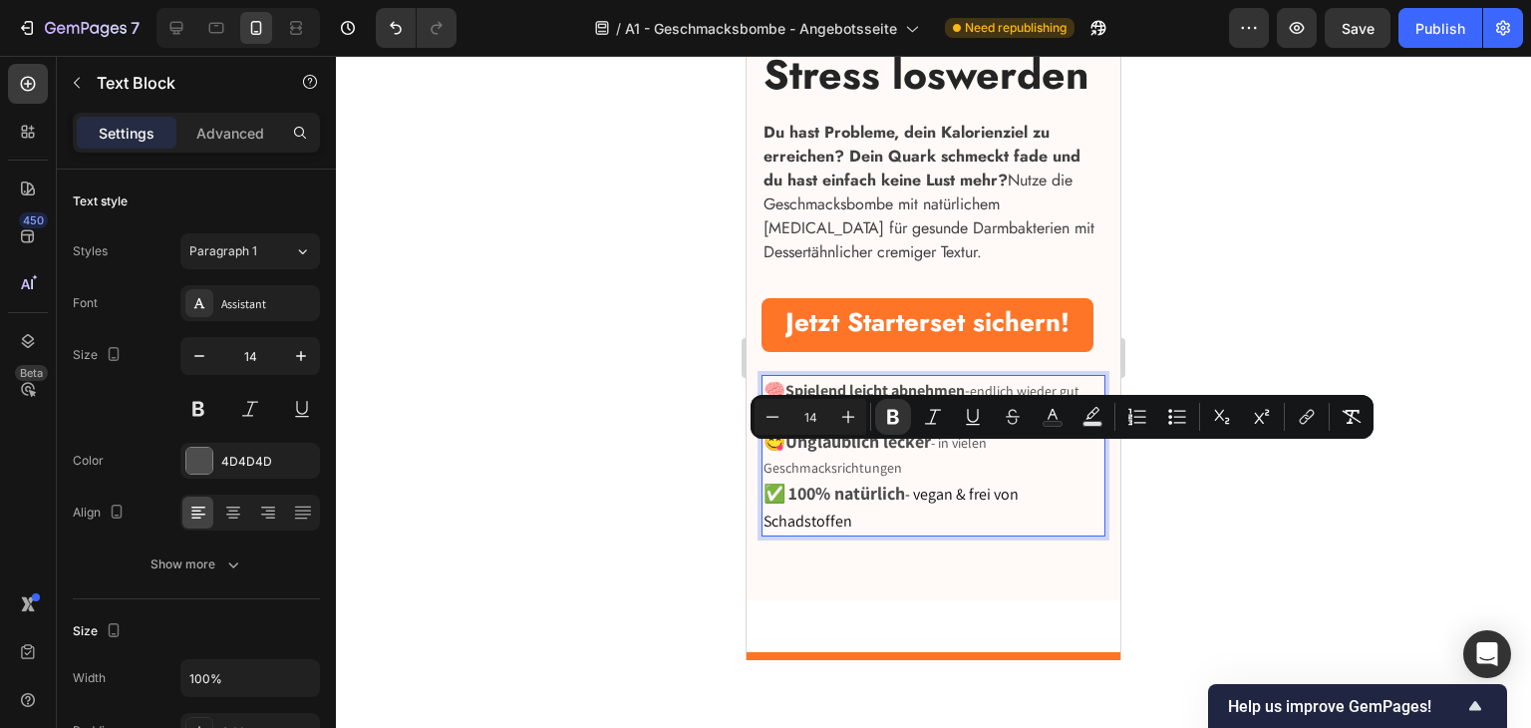
click at [963, 429] on p "🧠 Spielend leicht abnehmen - endlich wieder gut aussehen!" at bounding box center [934, 403] width 340 height 52
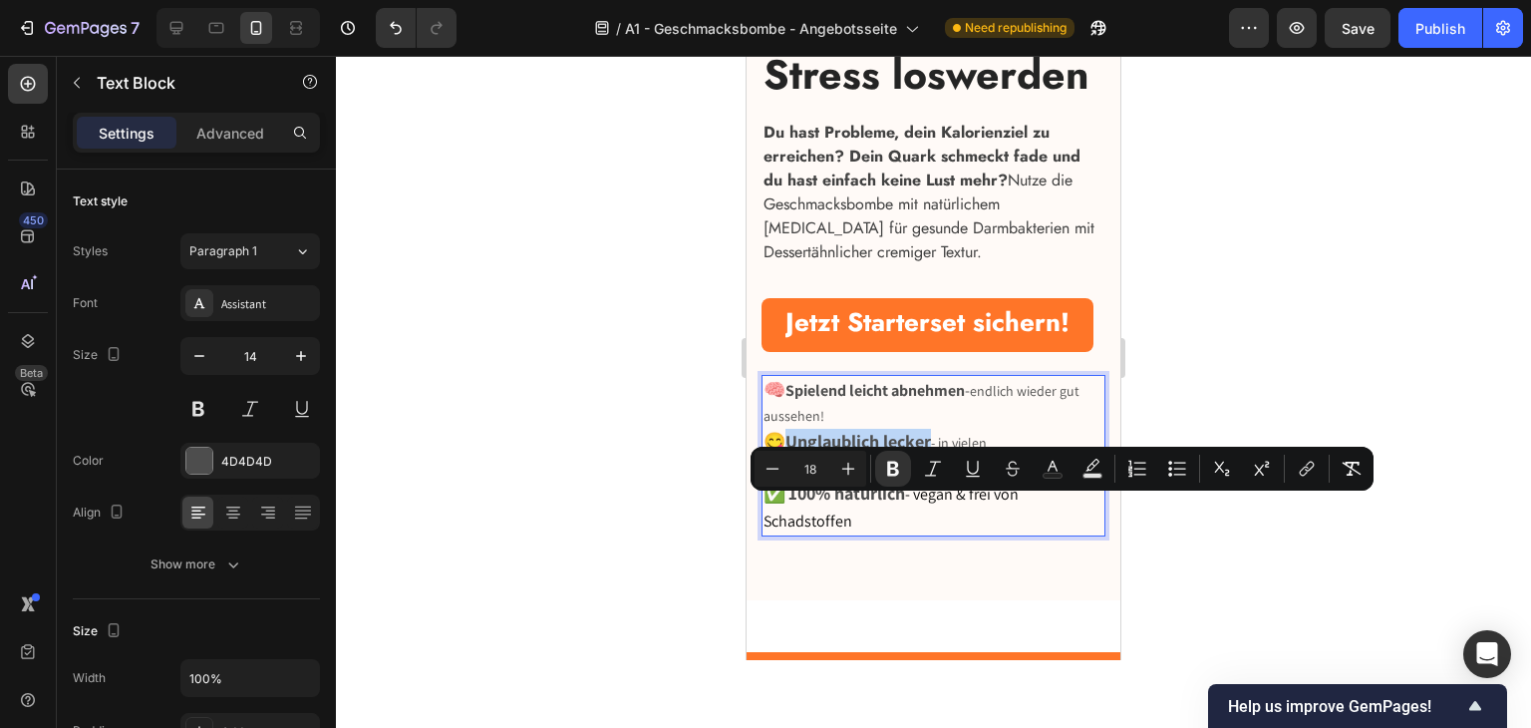
drag, startPoint x: 934, startPoint y: 510, endPoint x: 792, endPoint y: 511, distance: 141.6
click at [792, 480] on p "😋 Unglaublich lecker - in vielen Geschmacksrichtungen" at bounding box center [934, 455] width 340 height 52
click at [782, 483] on button "Minus" at bounding box center [773, 469] width 36 height 36
type input "16"
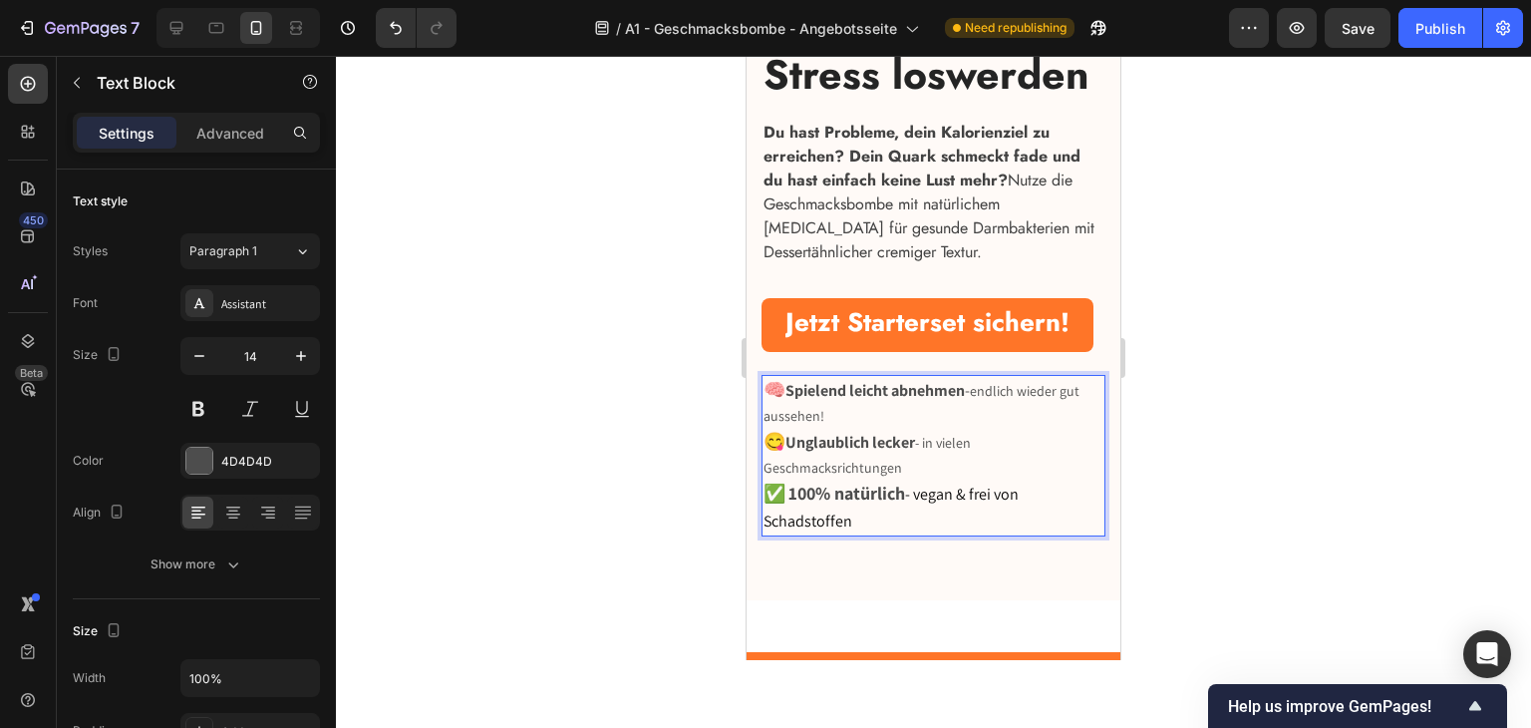
click at [947, 480] on p "😋 Unglaublich lecker - in vielen Geschmacksrichtungen" at bounding box center [934, 455] width 340 height 52
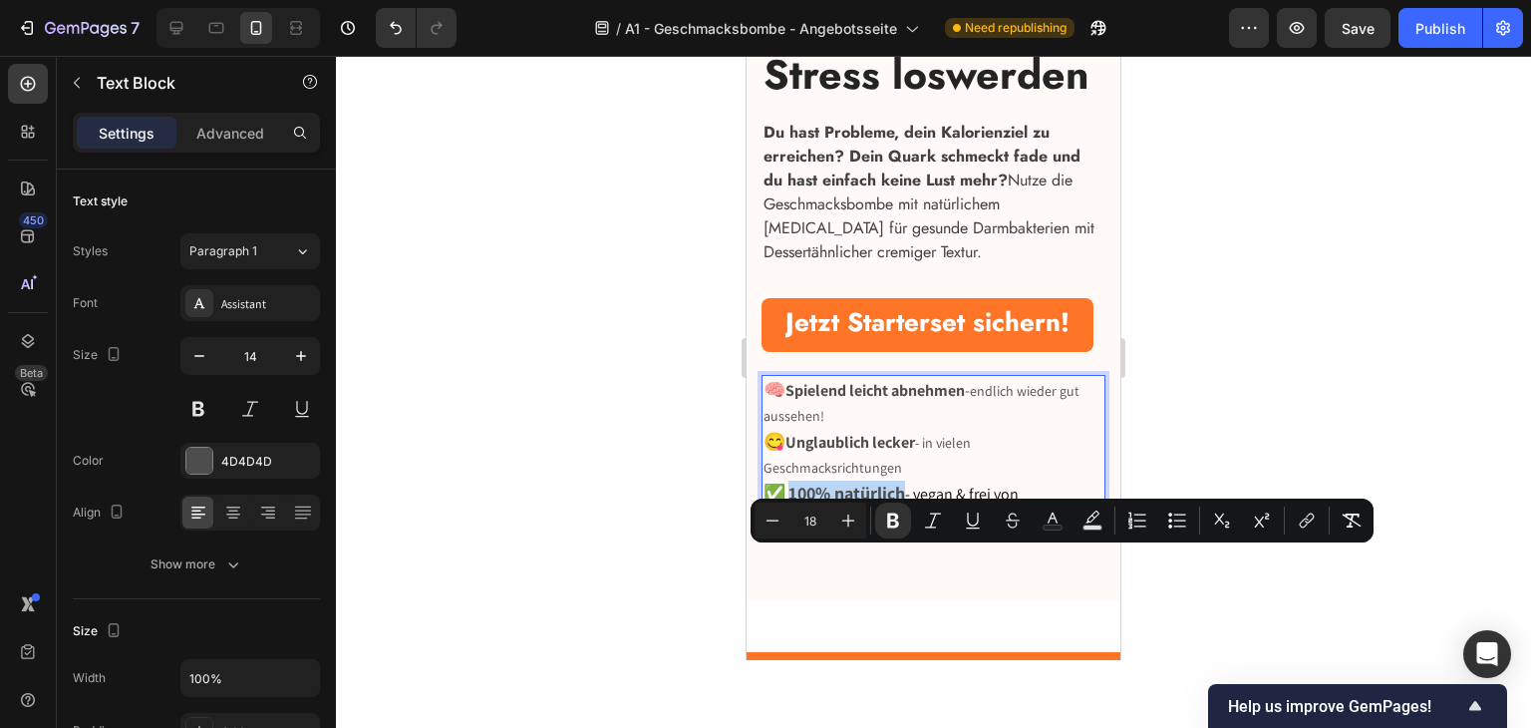
drag, startPoint x: 887, startPoint y: 566, endPoint x: 791, endPoint y: 566, distance: 95.7
click at [791, 504] on strong "100% natürlich" at bounding box center [846, 492] width 117 height 23
click at [758, 532] on button "Minus" at bounding box center [773, 520] width 36 height 36
type input "16"
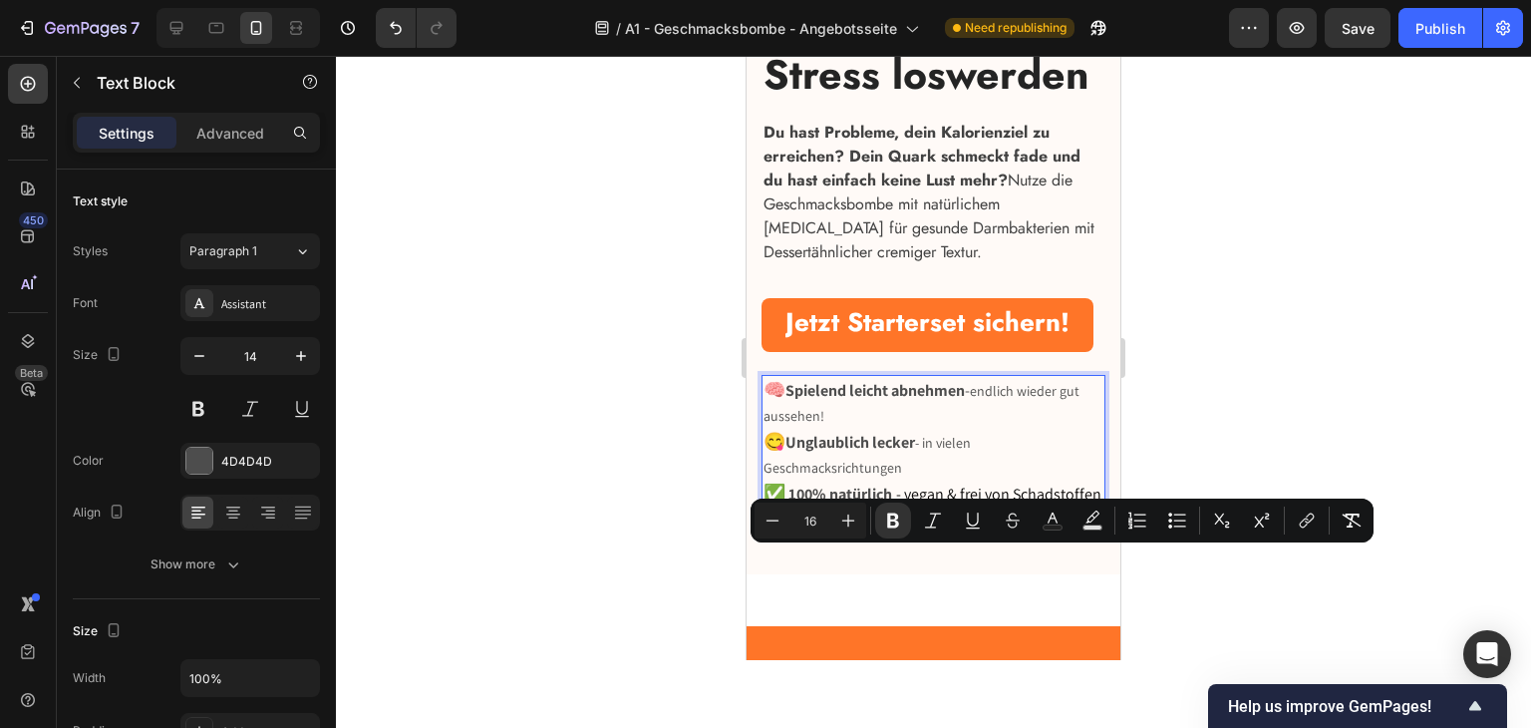
click at [877, 504] on strong "100% natürlich" at bounding box center [840, 493] width 104 height 21
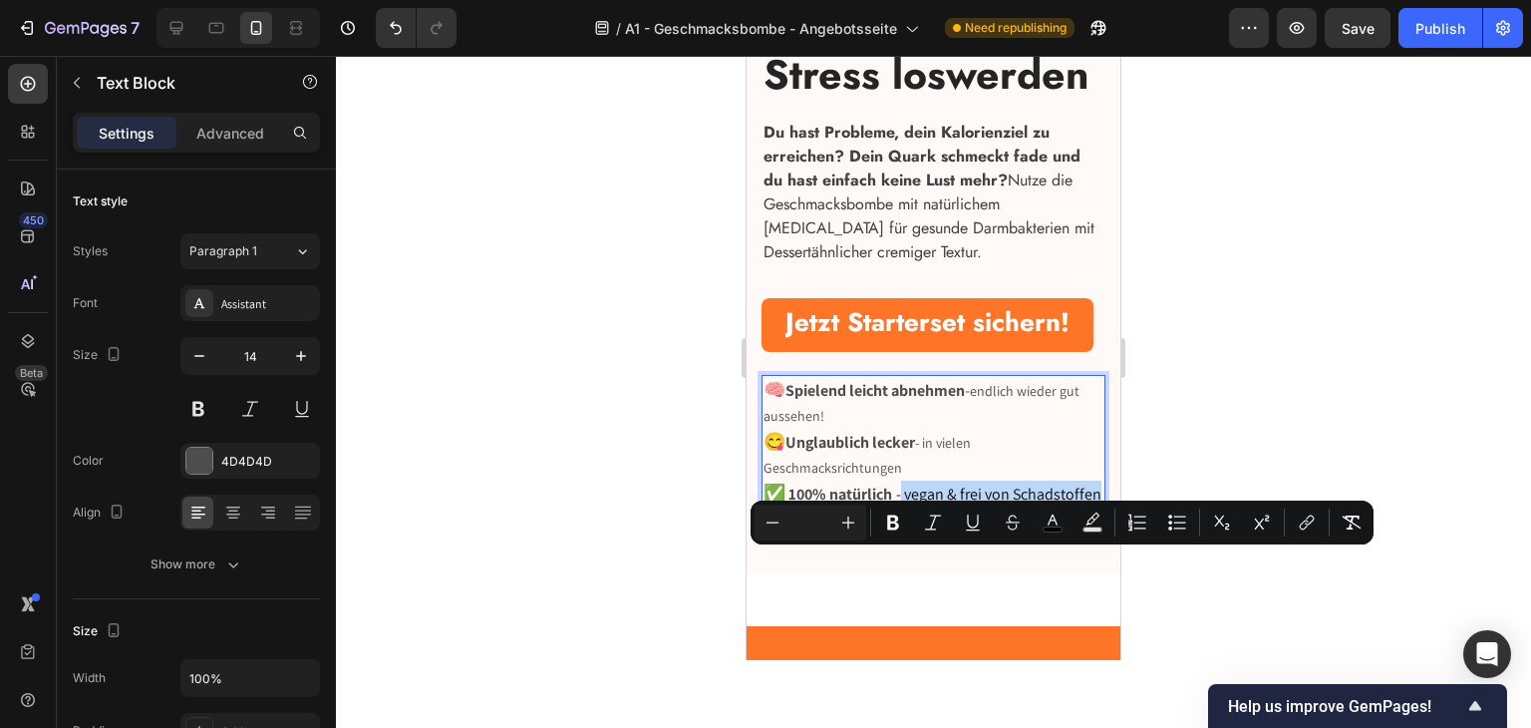
drag, startPoint x: 917, startPoint y: 588, endPoint x: 903, endPoint y: 562, distance: 29.4
click at [903, 507] on p "✅ 100% natürlich - vegan & frei von Schadstoffen" at bounding box center [934, 493] width 340 height 27
click at [1057, 522] on icon "Editor contextual toolbar" at bounding box center [1053, 522] width 20 height 20
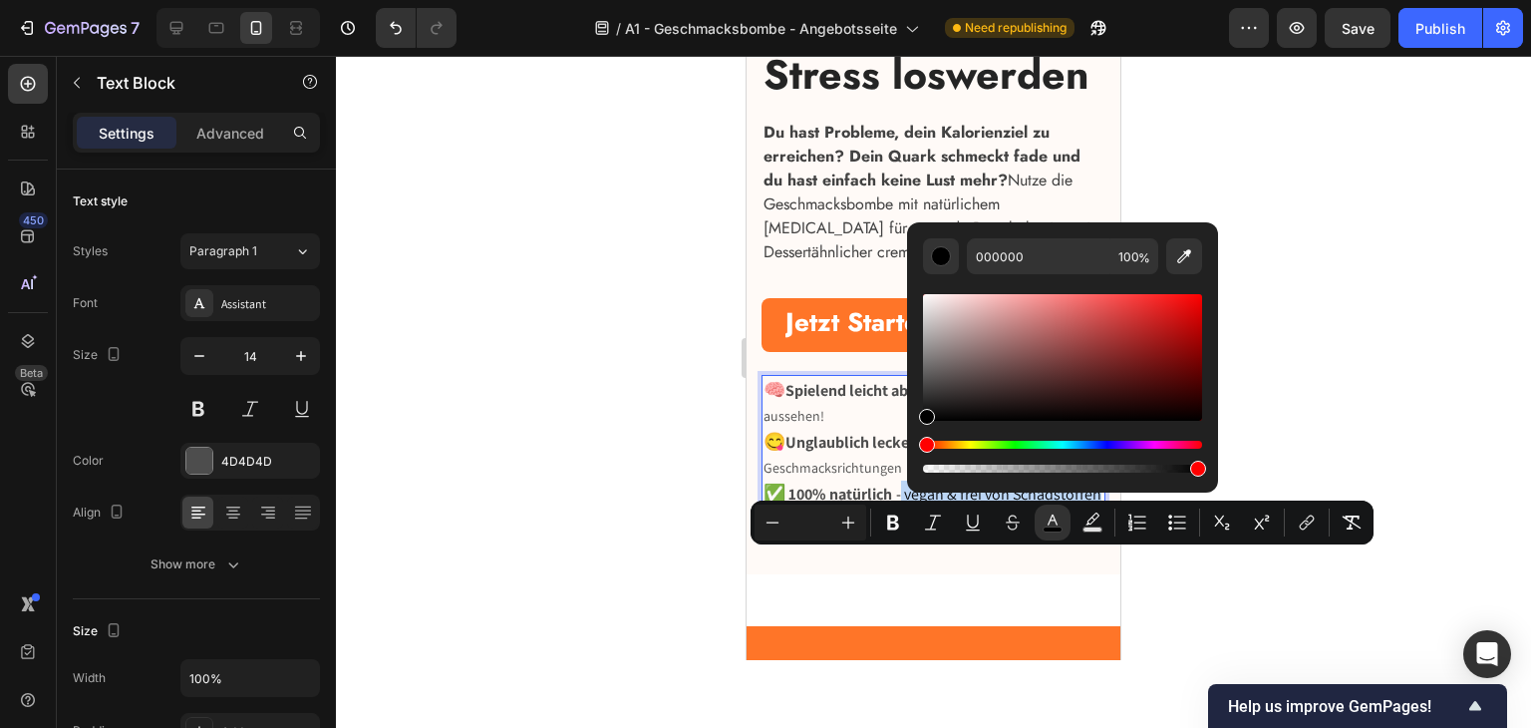
click at [965, 507] on p "✅ 100% natürlich - vegan & frei von Schadstoffen" at bounding box center [934, 493] width 340 height 27
click at [1024, 507] on p "✅ 100% natürlich - vegan & frei von Schadstoffen" at bounding box center [934, 493] width 340 height 27
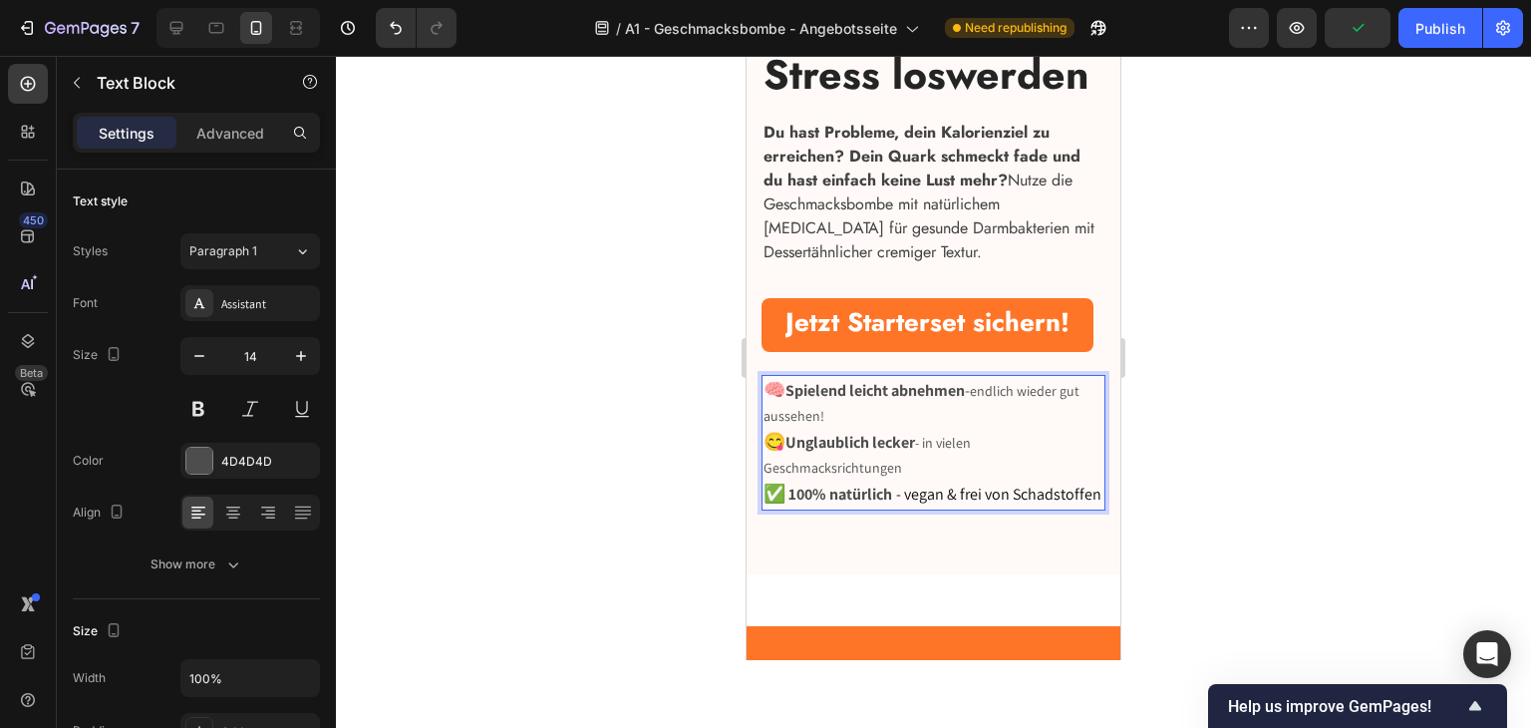
click at [940, 480] on p "😋 Unglaublich lecker - in vielen Geschmacksrichtungen" at bounding box center [934, 455] width 340 height 52
drag, startPoint x: 981, startPoint y: 519, endPoint x: 945, endPoint y: 518, distance: 35.9
click at [945, 480] on p "😋 Unglaublich lecker - in vielen Geschmacksrichtungen" at bounding box center [934, 455] width 340 height 52
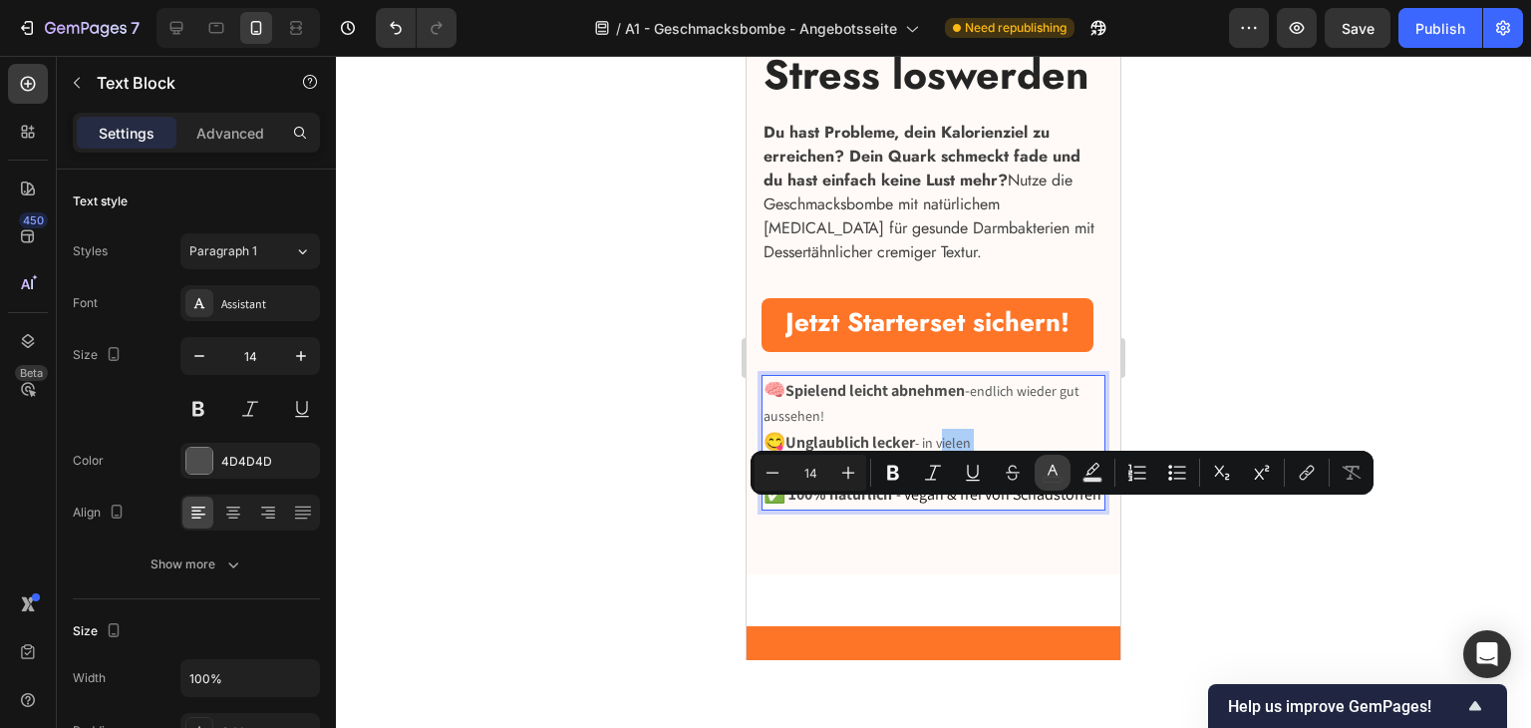
click at [1054, 467] on icon "Editor contextual toolbar" at bounding box center [1053, 470] width 10 height 11
type input "4D4D4D"
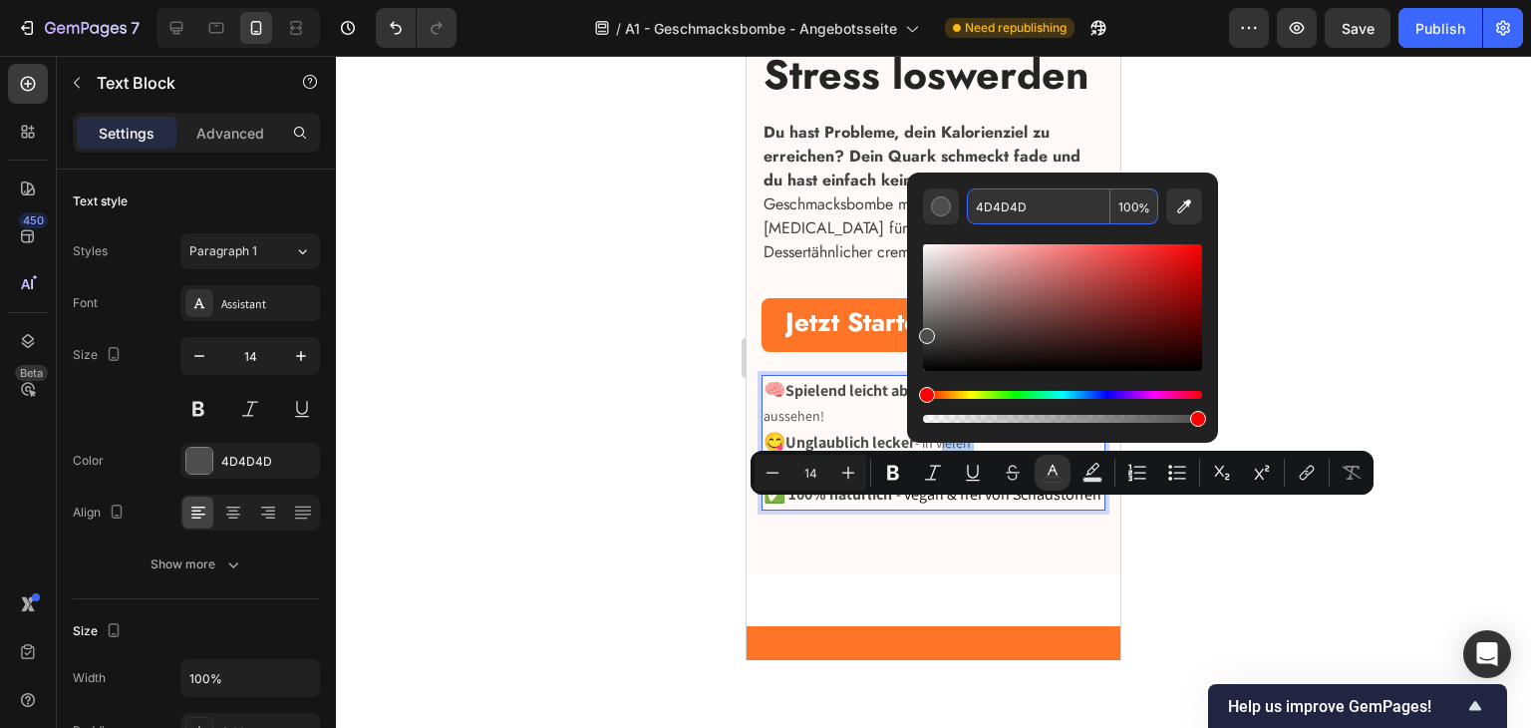
click at [1041, 207] on input "4D4D4D" at bounding box center [1039, 206] width 144 height 36
click at [1006, 504] on span "- vegan & frei von Schadstoffen" at bounding box center [998, 493] width 205 height 21
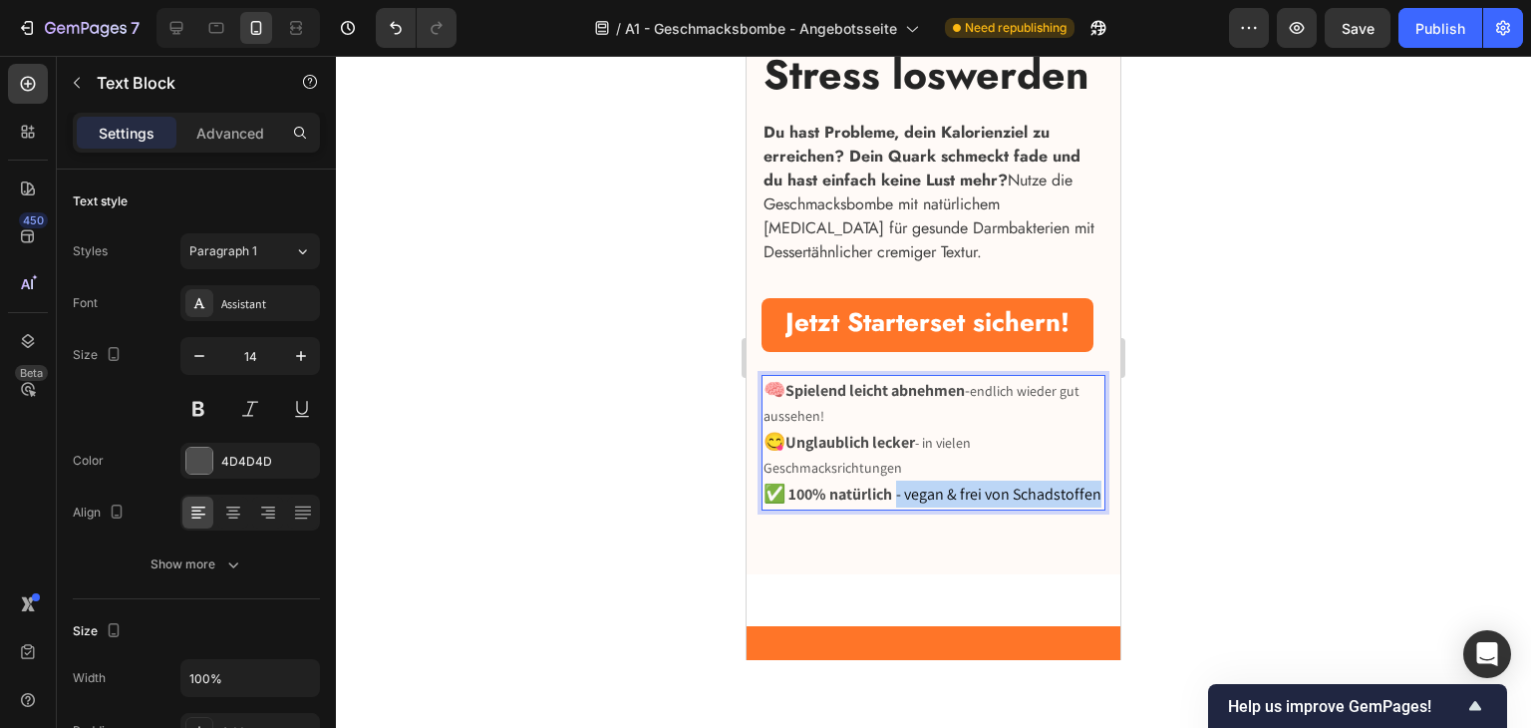
drag, startPoint x: 975, startPoint y: 587, endPoint x: 899, endPoint y: 572, distance: 77.2
click at [899, 507] on p "✅ 100% natürlich - vegan & frei von Schadstoffen" at bounding box center [934, 493] width 340 height 27
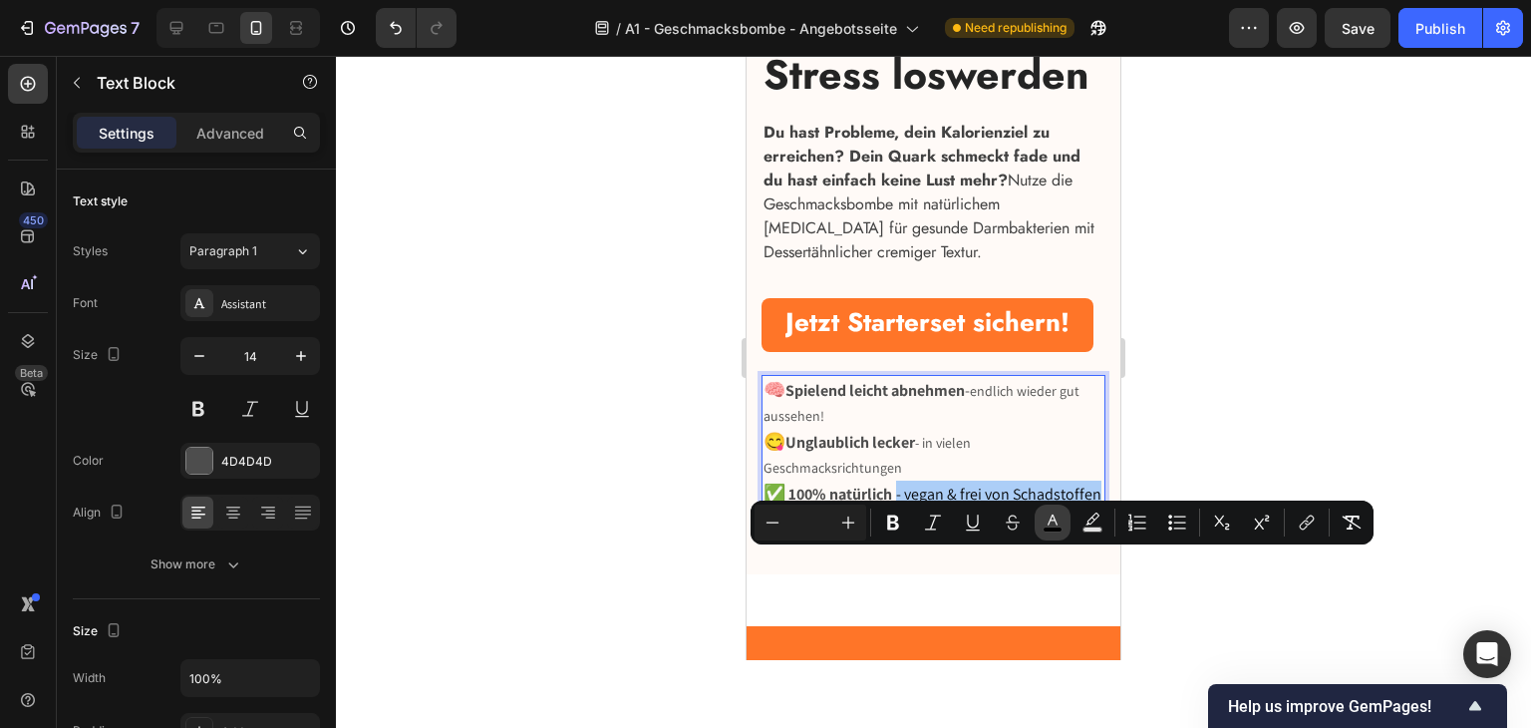
click at [1052, 522] on icon "Editor contextual toolbar" at bounding box center [1053, 522] width 20 height 20
type input "000000"
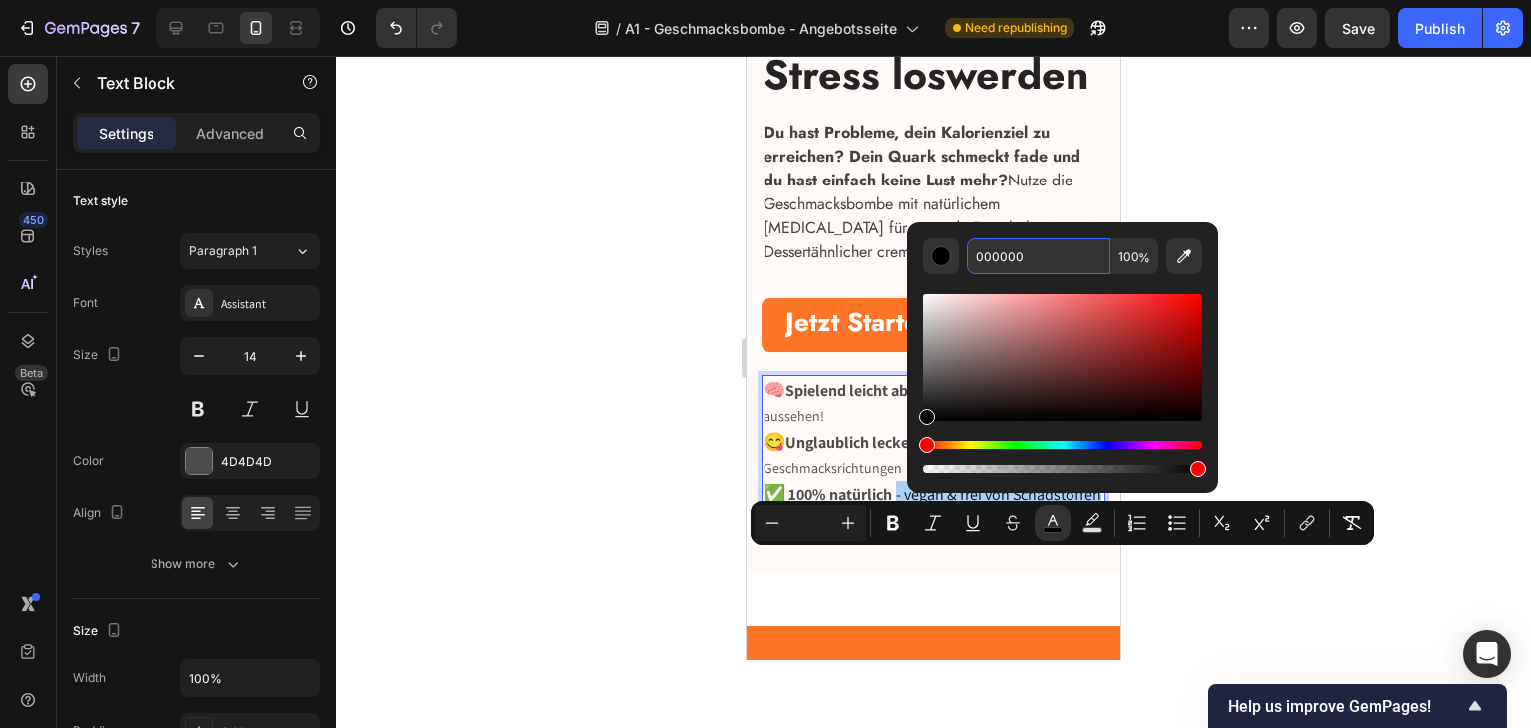
click at [1031, 251] on input "000000" at bounding box center [1039, 256] width 144 height 36
paste input "4D4D4D"
type input "4D4D4D"
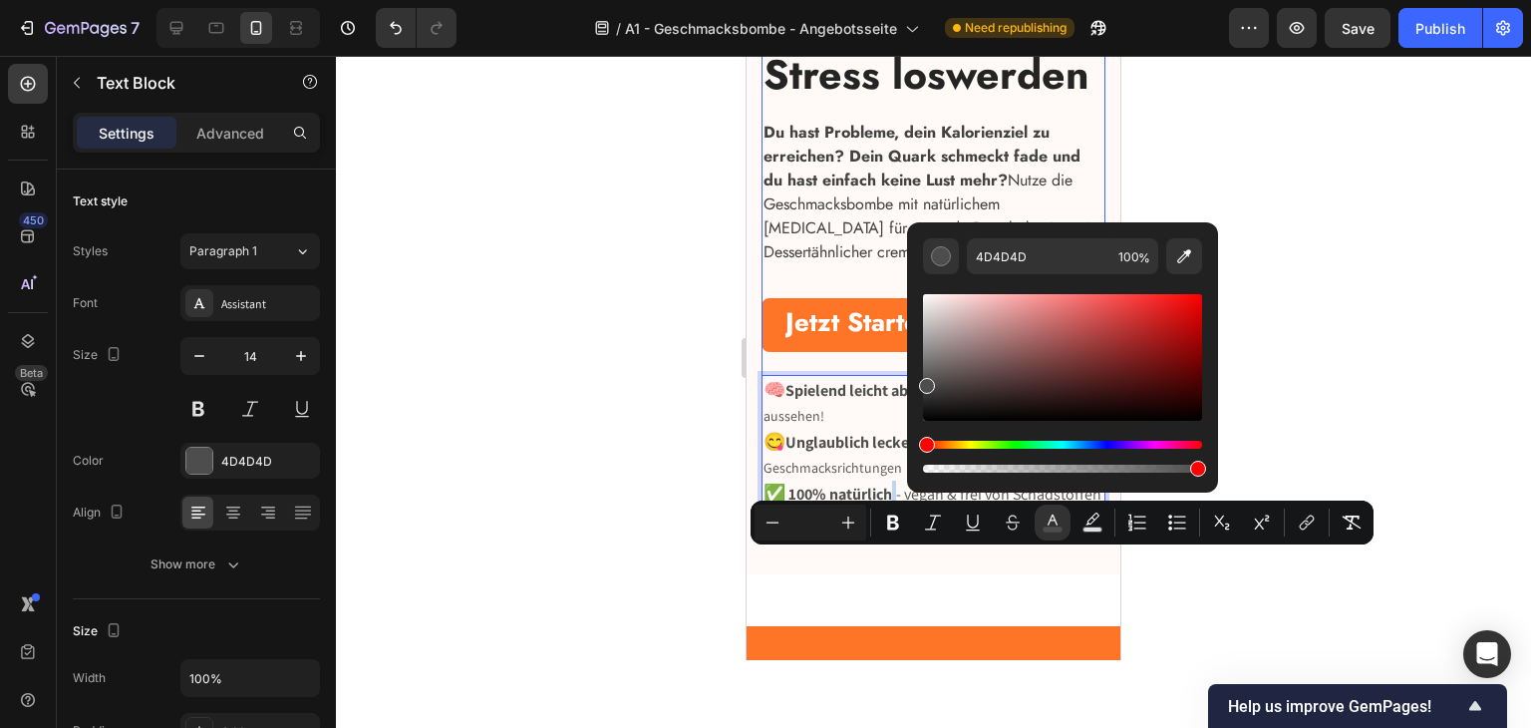
click at [1046, 507] on p "✅ 100% natürlich - vegan & frei von Schadstoffen" at bounding box center [934, 493] width 340 height 27
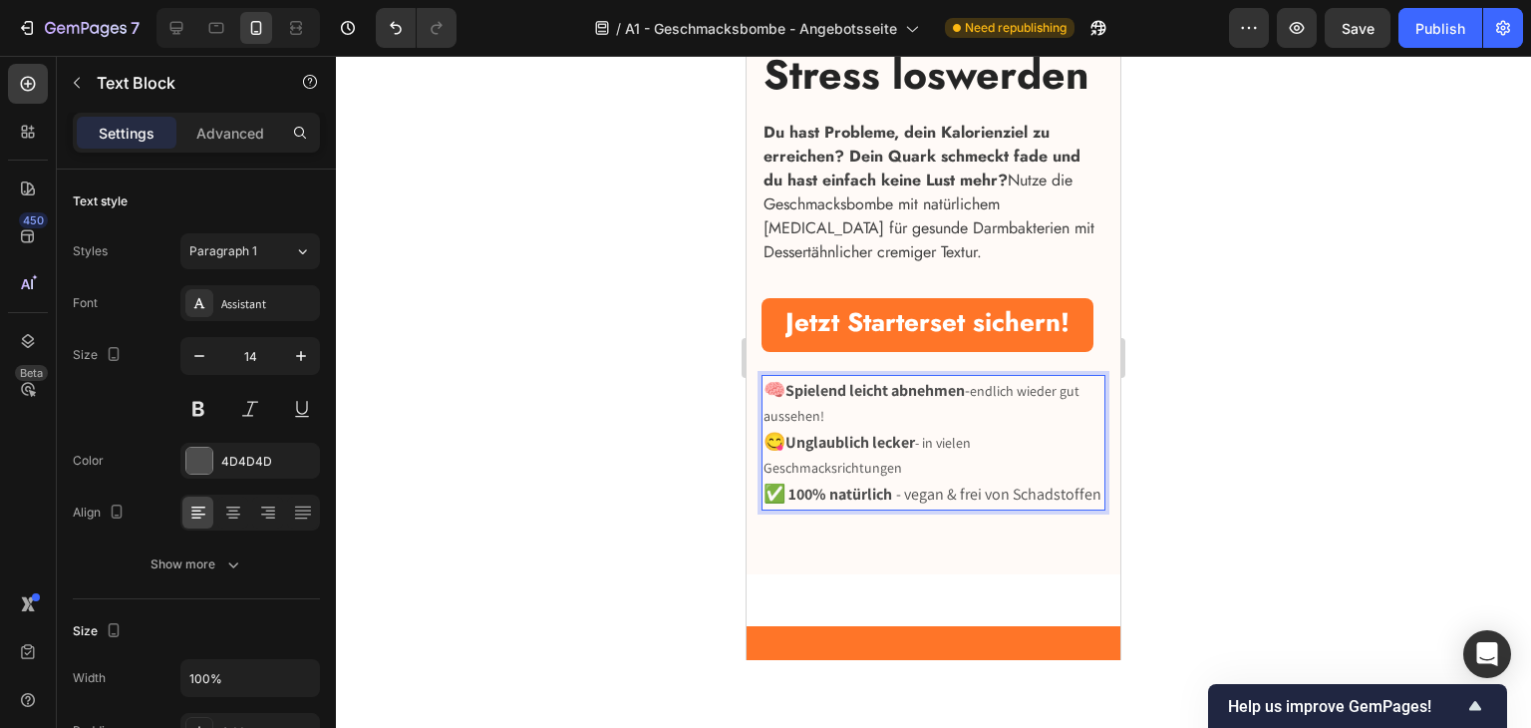
click at [991, 480] on p "😋 Unglaublich lecker - in vielen Geschmacksrichtungen" at bounding box center [934, 455] width 340 height 52
click at [985, 480] on p "😋 Unglaublich lecker - in vielen Geschmacksrichtungen" at bounding box center [934, 455] width 340 height 52
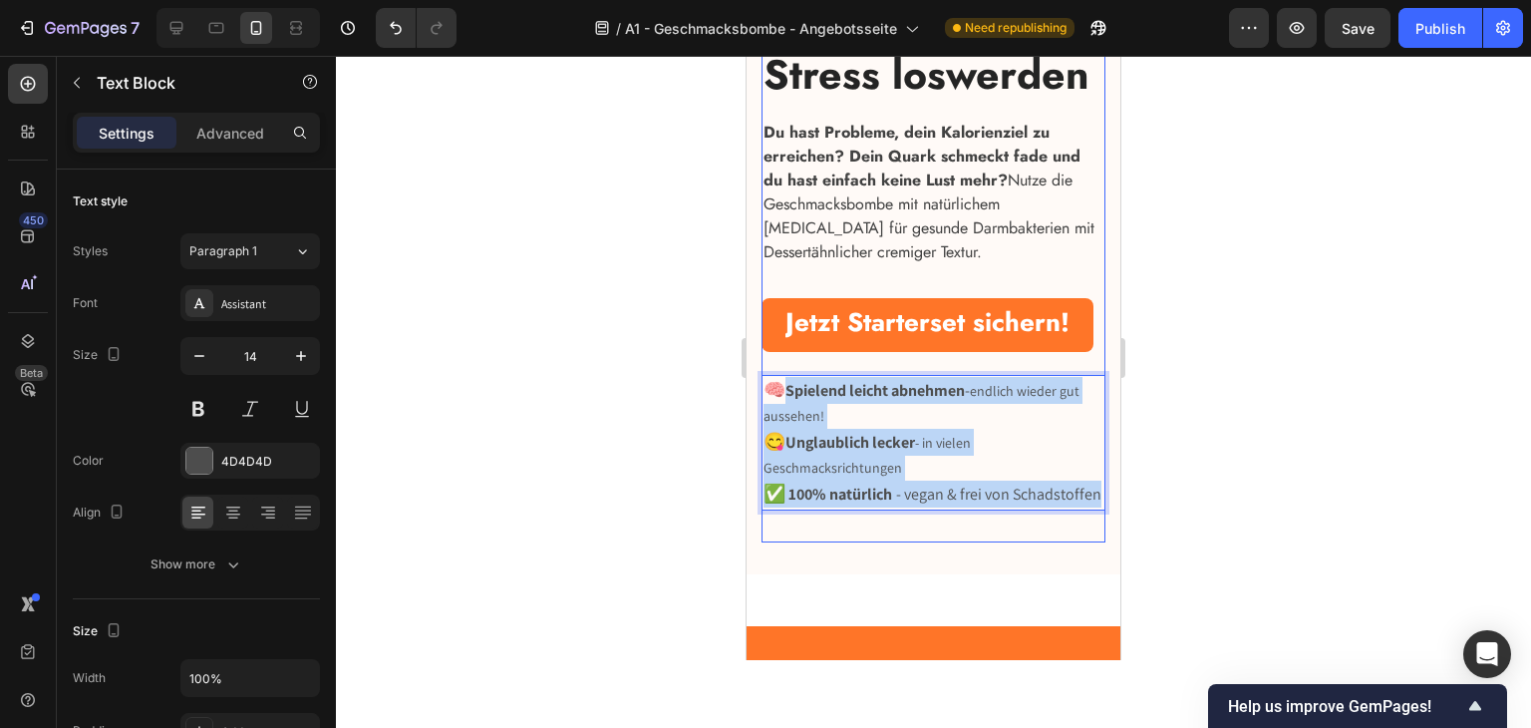
drag, startPoint x: 1001, startPoint y: 579, endPoint x: 778, endPoint y: 425, distance: 271.5
click at [778, 425] on div "⁠⁠⁠⁠⁠⁠⁠ Spielend leicht Abnehmen, Energie tanken & Stress loswerden Heading Du …" at bounding box center [934, 197] width 344 height 623
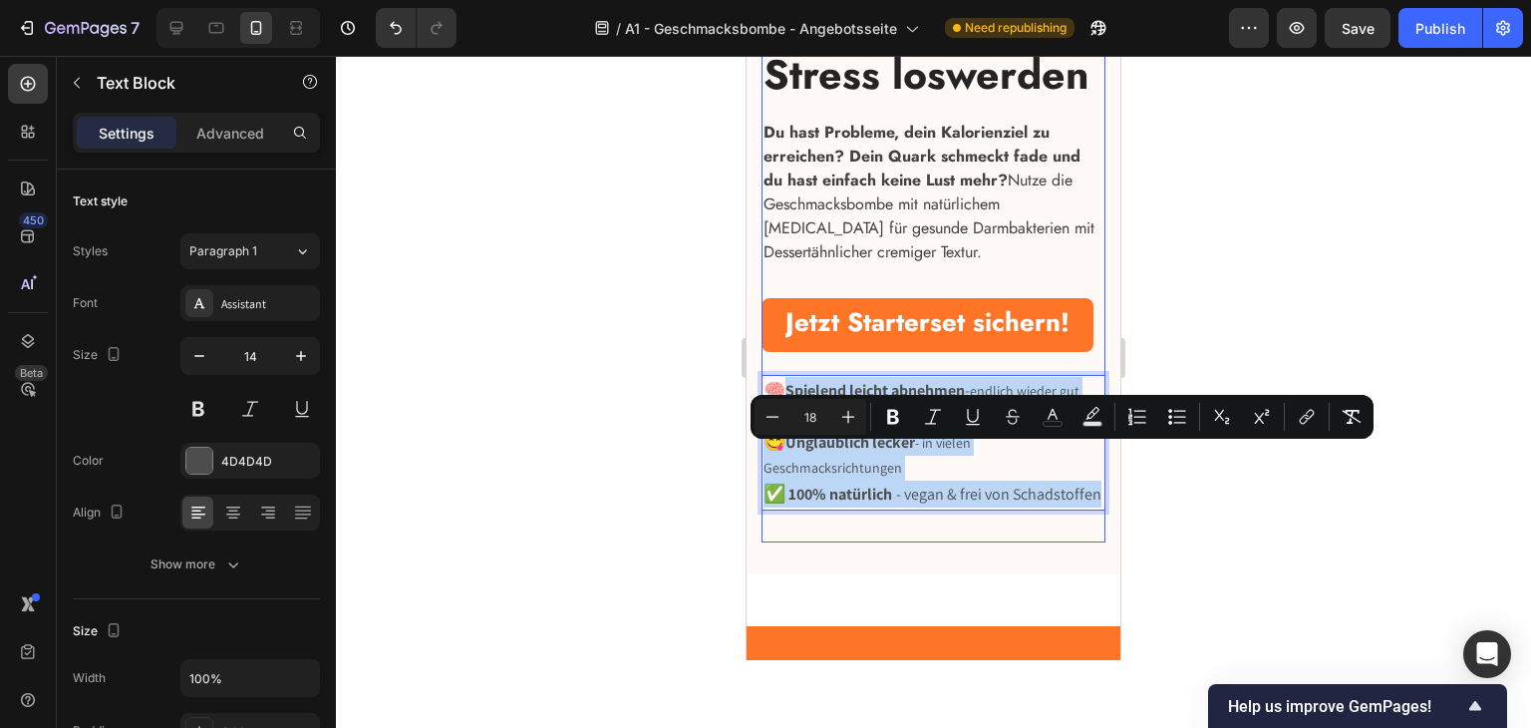
click at [944, 480] on p "😋 Unglaublich lecker - in vielen Geschmacksrichtungen" at bounding box center [934, 455] width 340 height 52
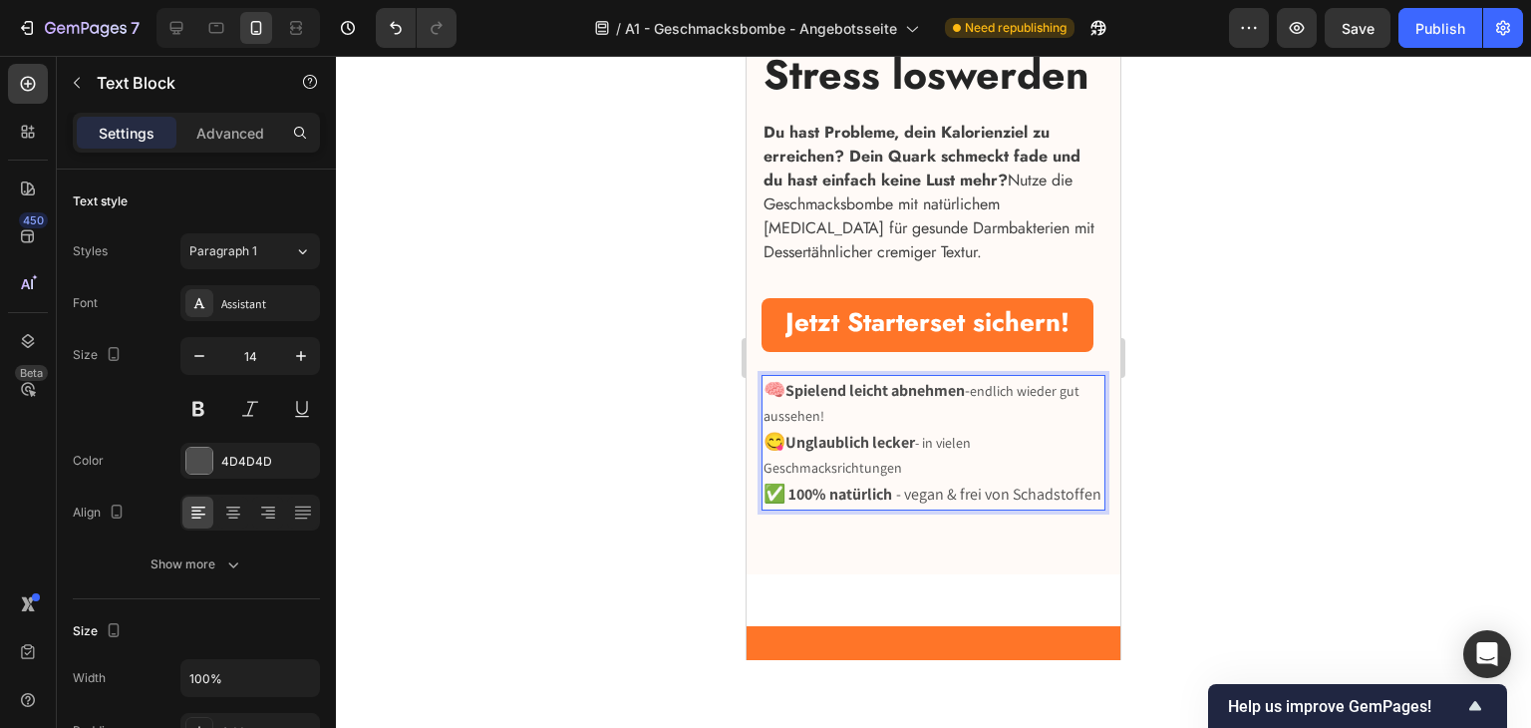
click at [970, 401] on span "Spielend leicht abnehmen -" at bounding box center [877, 390] width 184 height 21
click at [981, 480] on p "😋 Unglaublich lecker - in vielen Geschmacksrichtungen" at bounding box center [934, 455] width 340 height 52
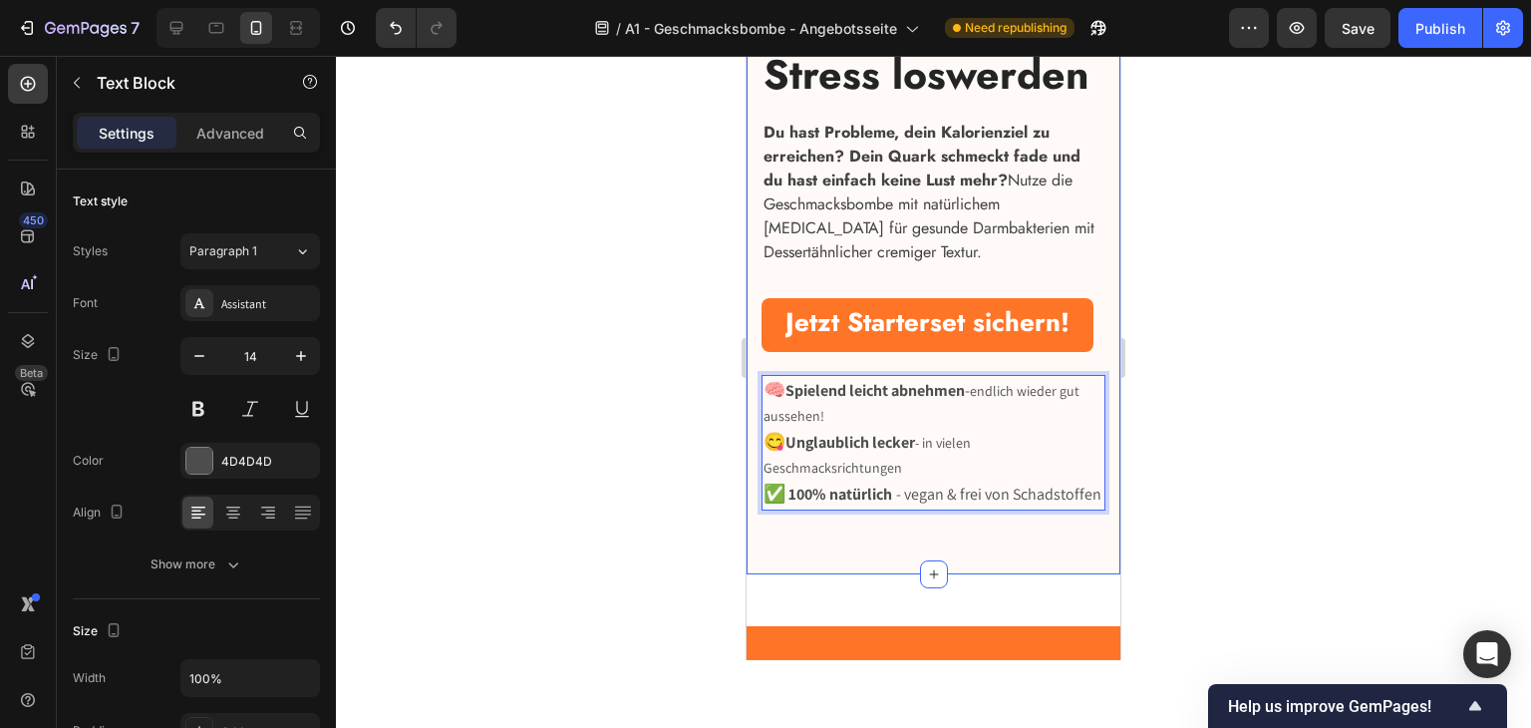
click at [1100, 477] on div "⁠⁠⁠⁠⁠⁠⁠ Spielend leicht Abnehmen, Energie tanken & Stress loswerden Heading Du …" at bounding box center [934, 37] width 374 height 1076
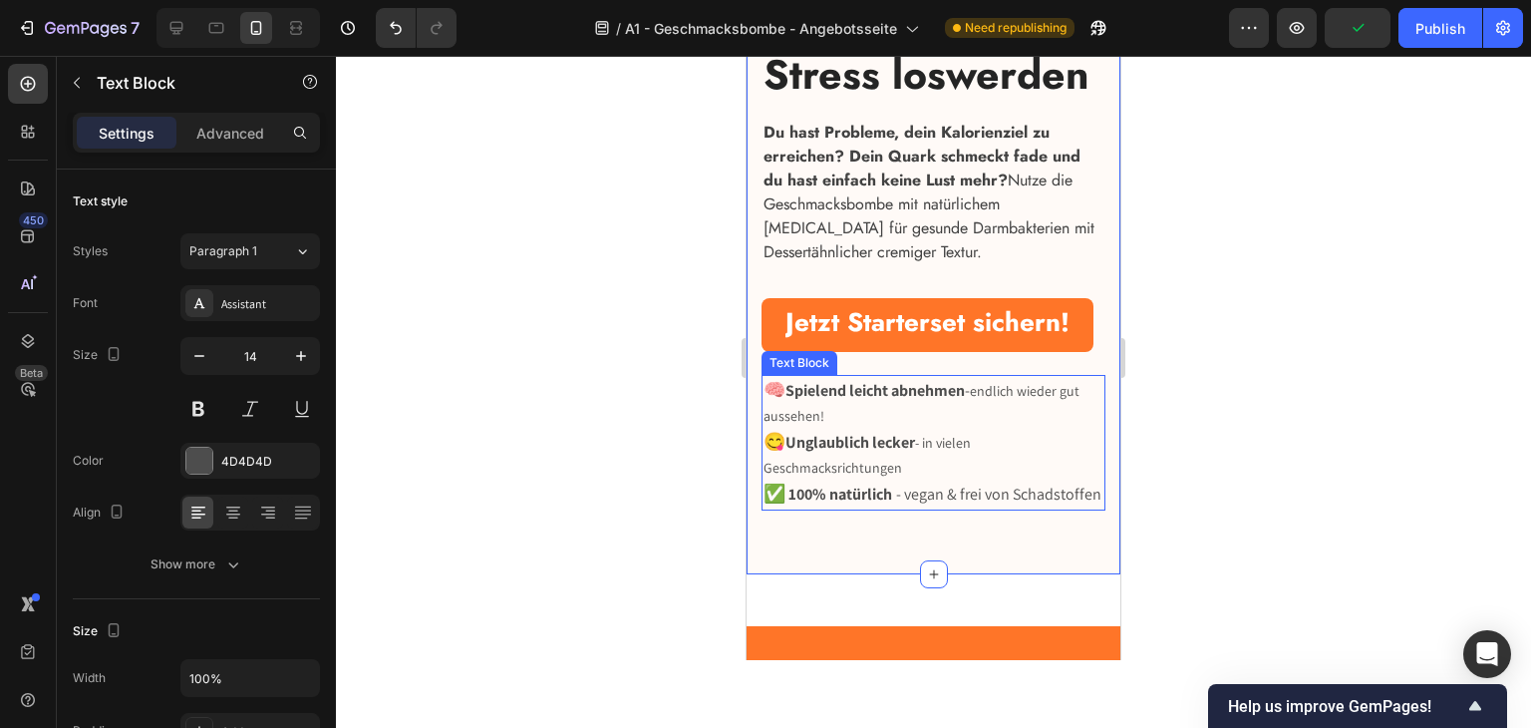
click at [1062, 429] on p "🧠 Spielend leicht abnehmen - endlich wieder gut aussehen!" at bounding box center [934, 403] width 340 height 52
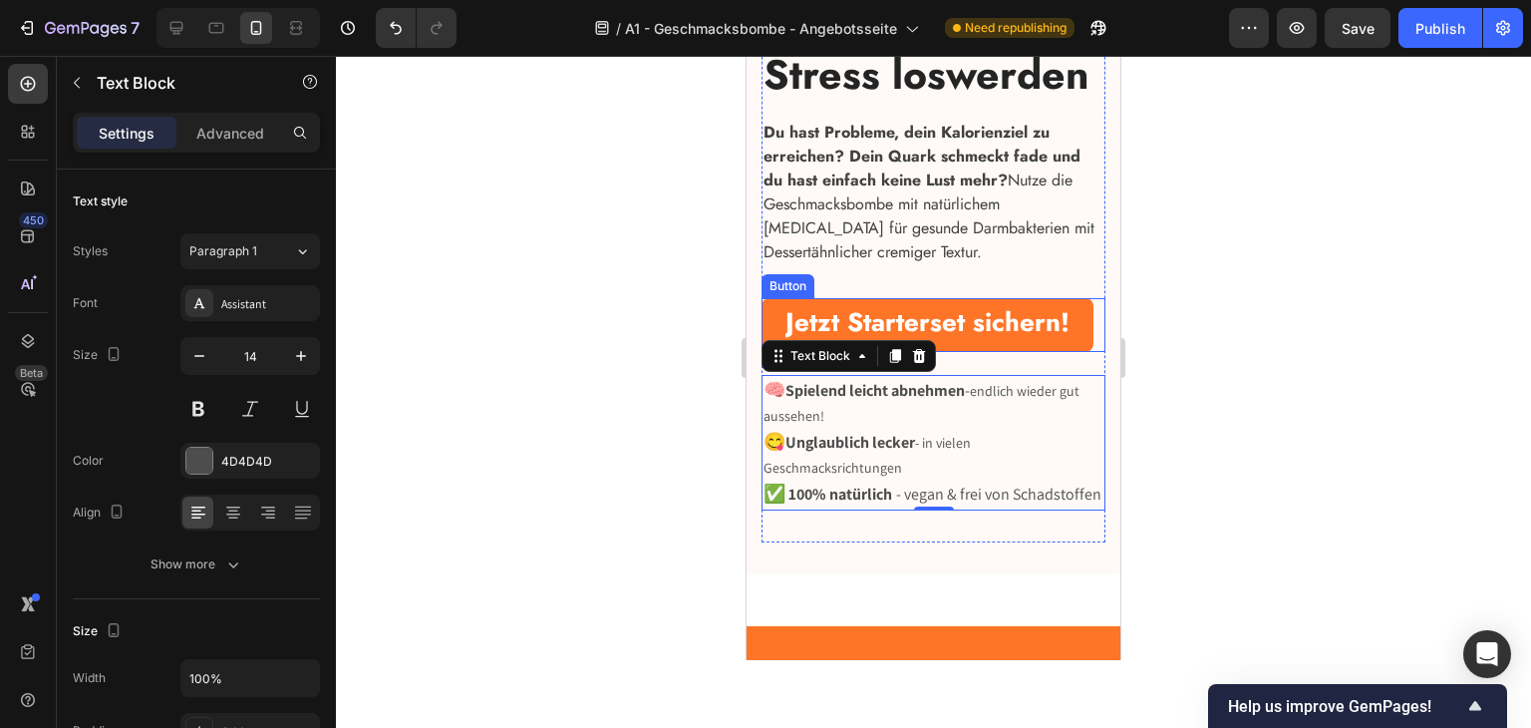
click at [1081, 347] on button "Jetzt Starterset sichern!" at bounding box center [928, 324] width 332 height 53
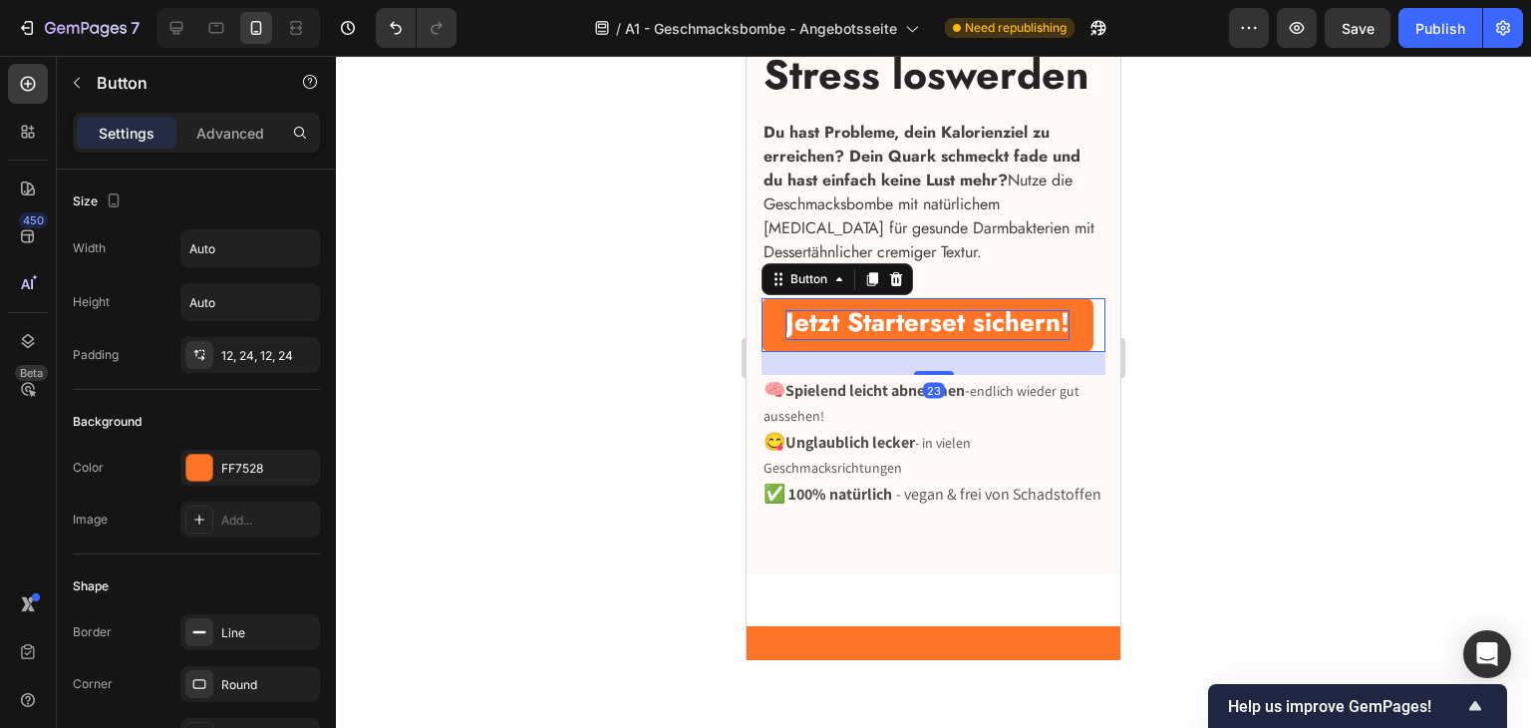
click at [881, 341] on strong "Jetzt Starterset sichern!" at bounding box center [927, 322] width 284 height 38
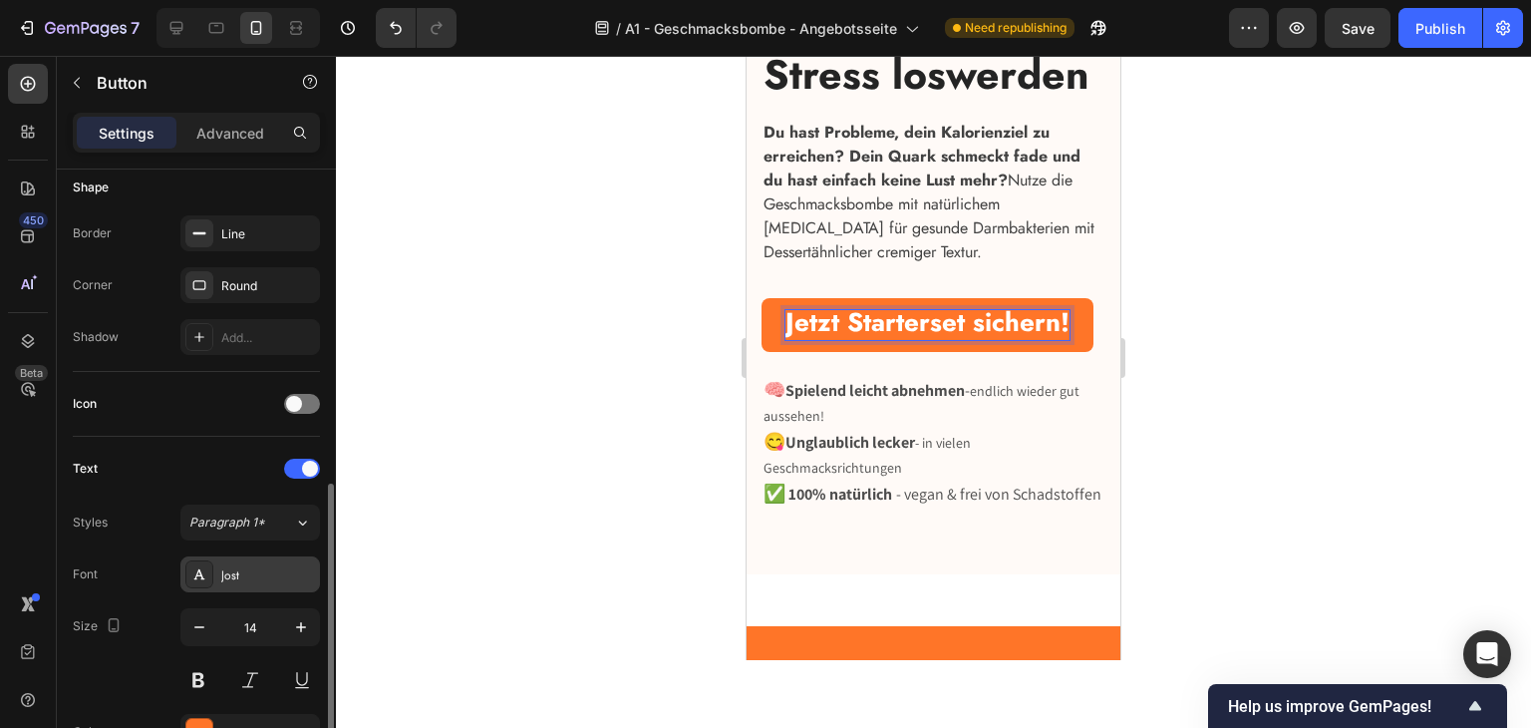
scroll to position [498, 0]
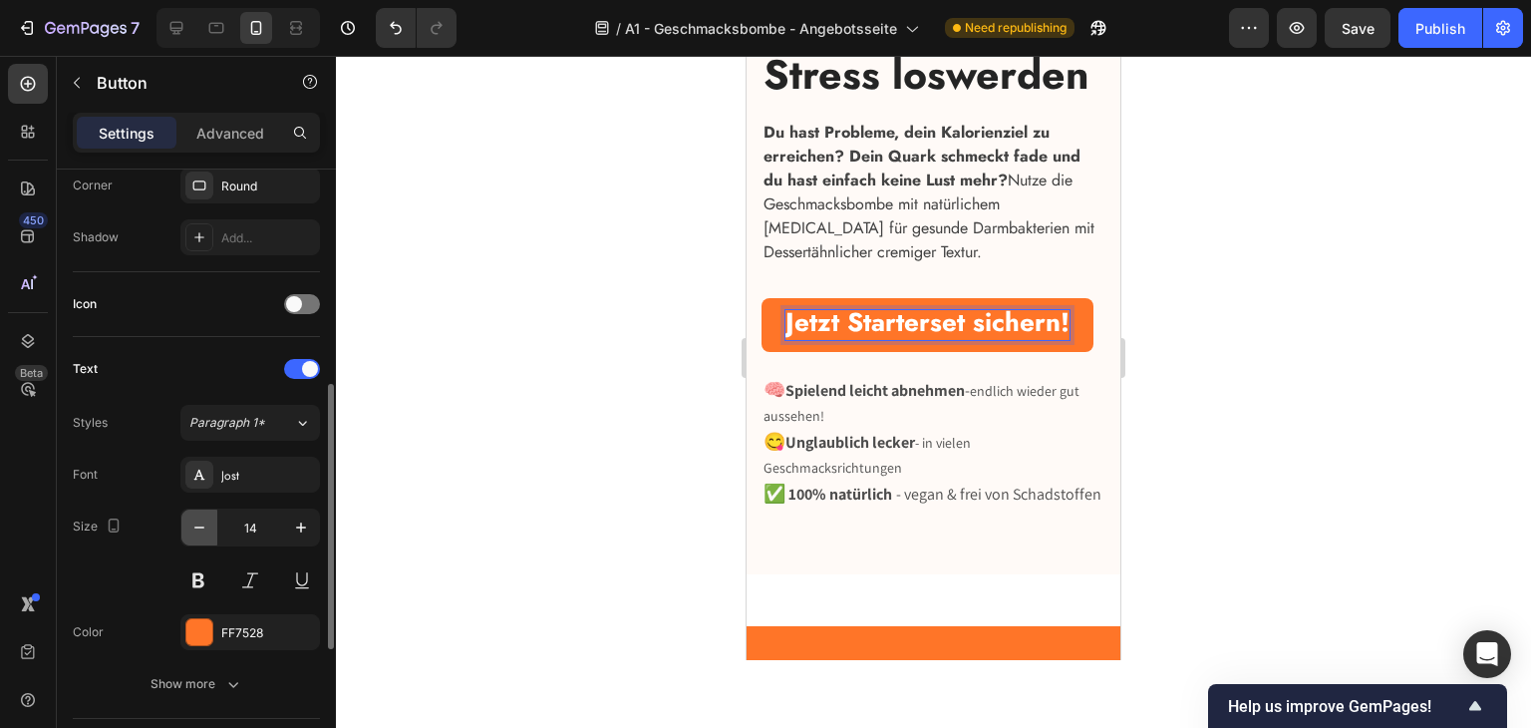
click at [208, 518] on icon "button" at bounding box center [199, 527] width 20 height 20
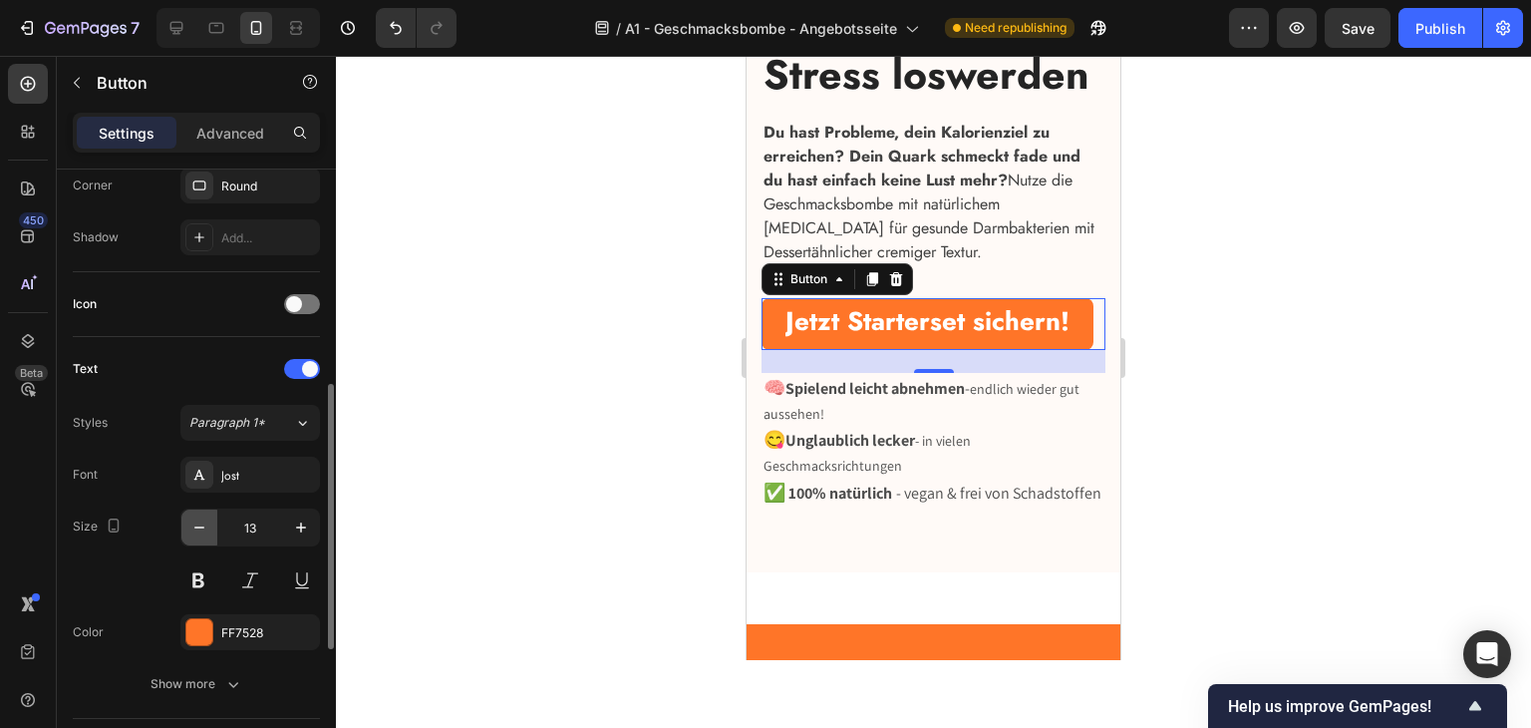
click at [208, 518] on icon "button" at bounding box center [199, 527] width 20 height 20
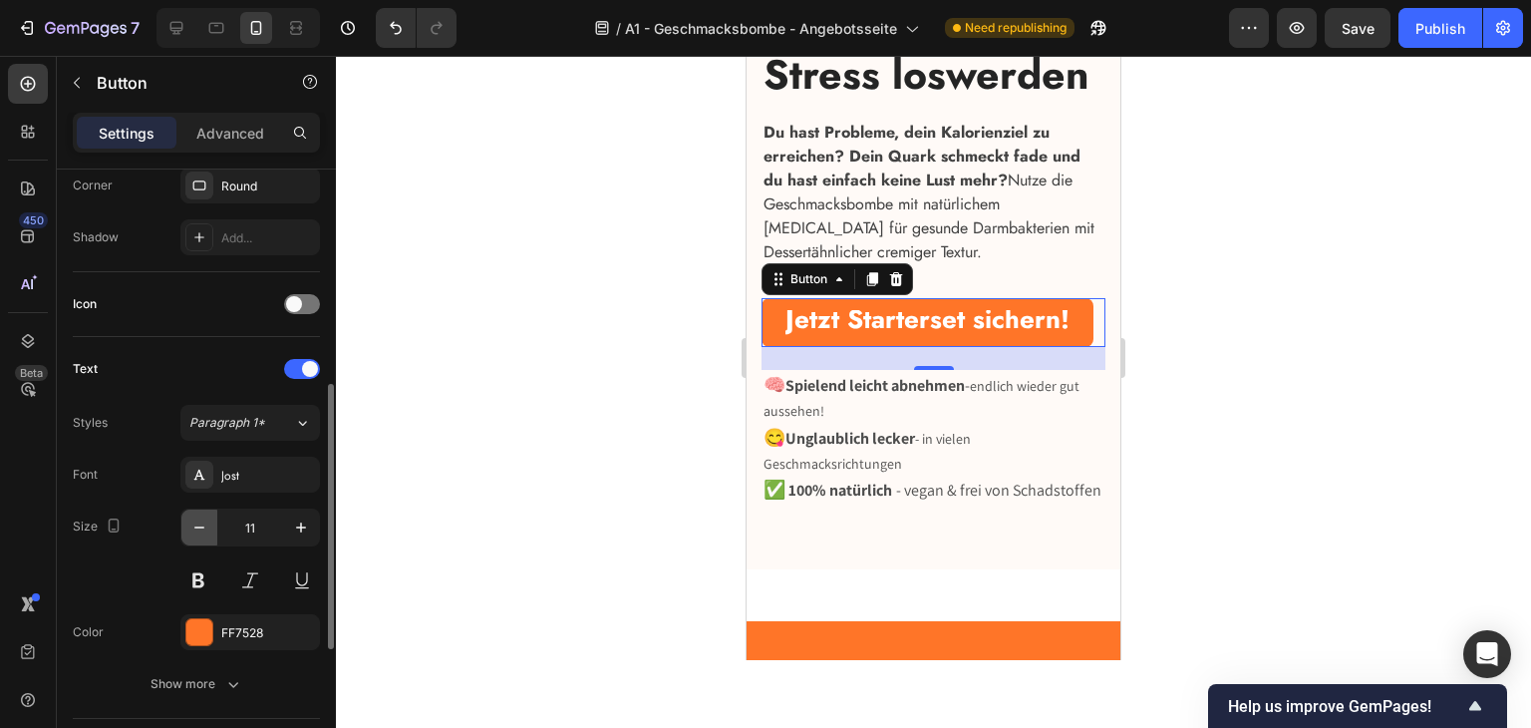
click at [208, 518] on icon "button" at bounding box center [199, 527] width 20 height 20
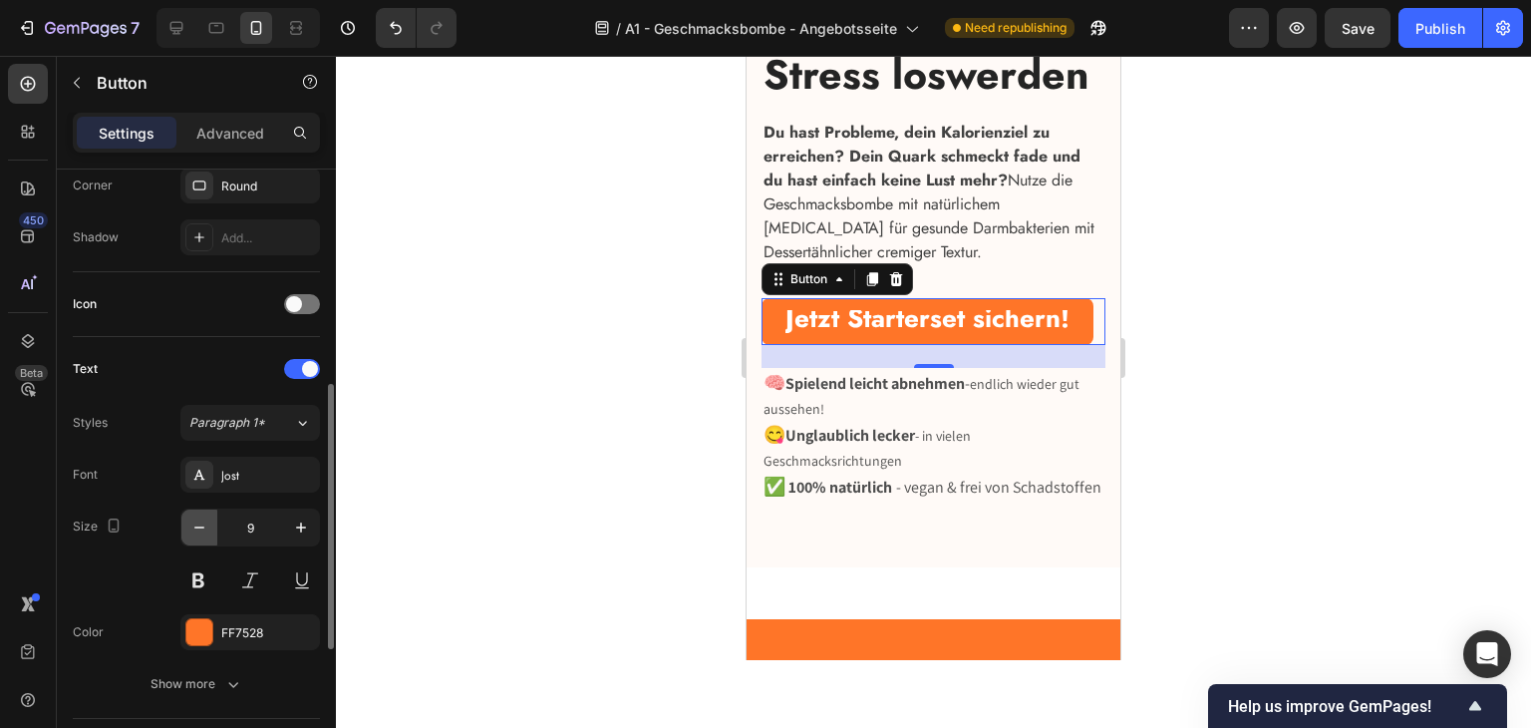
click at [208, 518] on icon "button" at bounding box center [199, 527] width 20 height 20
type input "8"
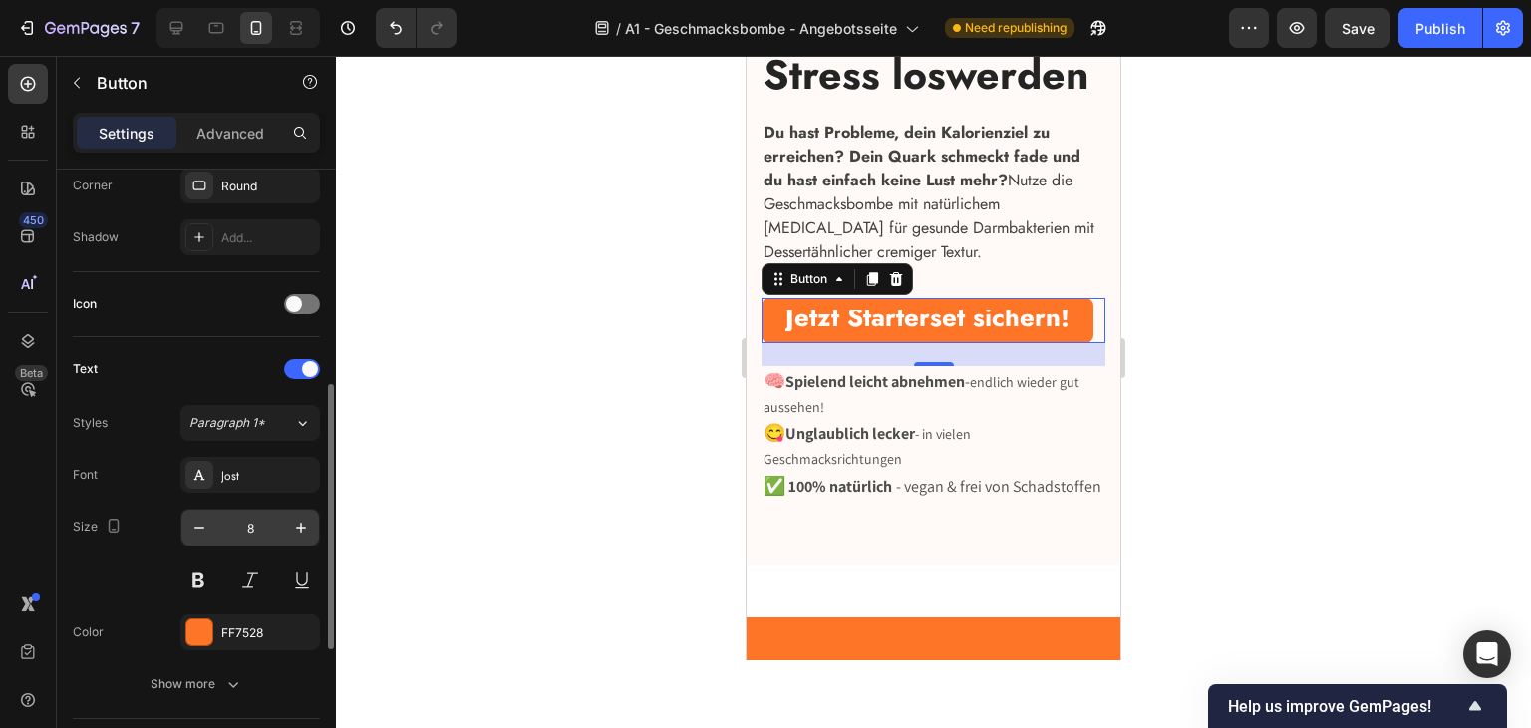
click at [239, 525] on input "8" at bounding box center [250, 527] width 66 height 36
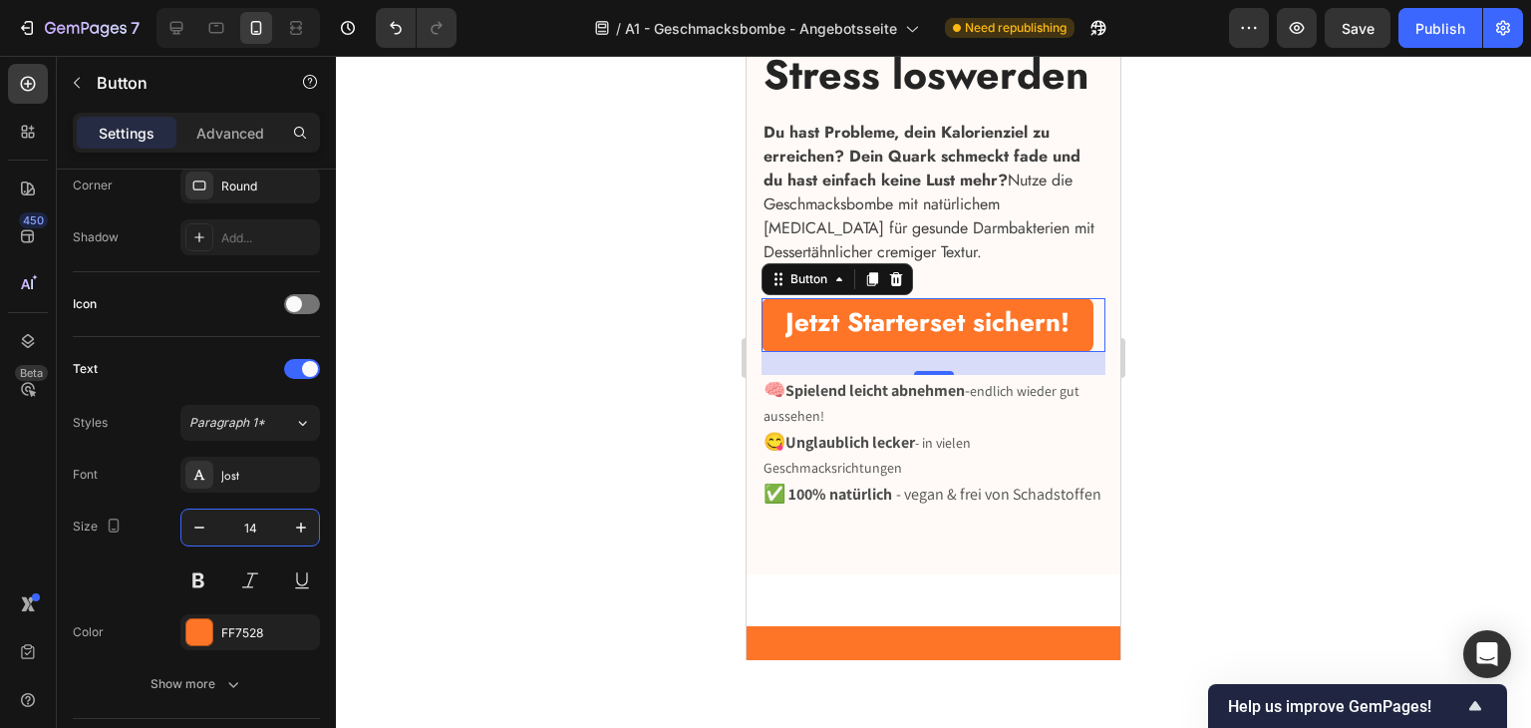
type input "14"
click at [1069, 351] on button "Jetzt Starterset sichern!" at bounding box center [928, 324] width 332 height 53
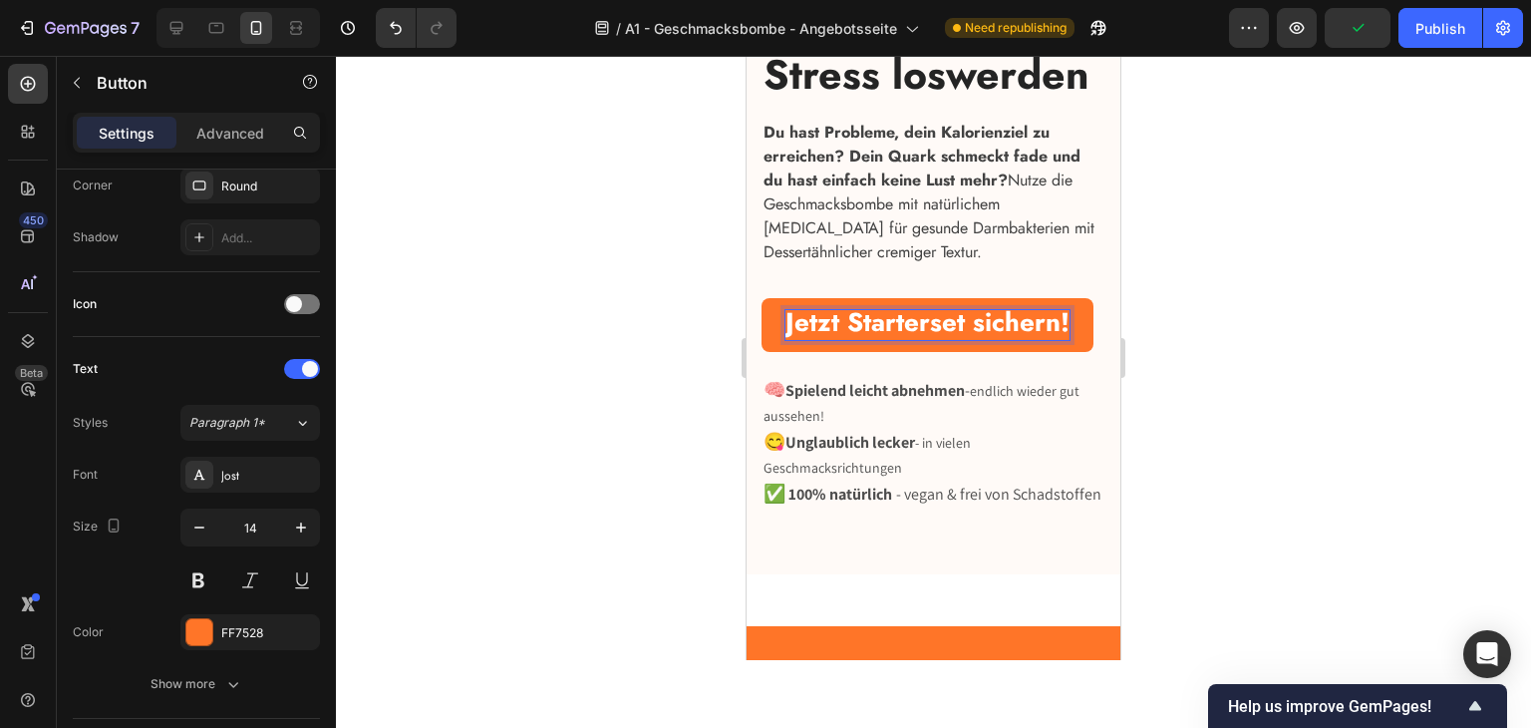
click at [916, 341] on strong "Jetzt Starterset sichern!" at bounding box center [927, 322] width 284 height 38
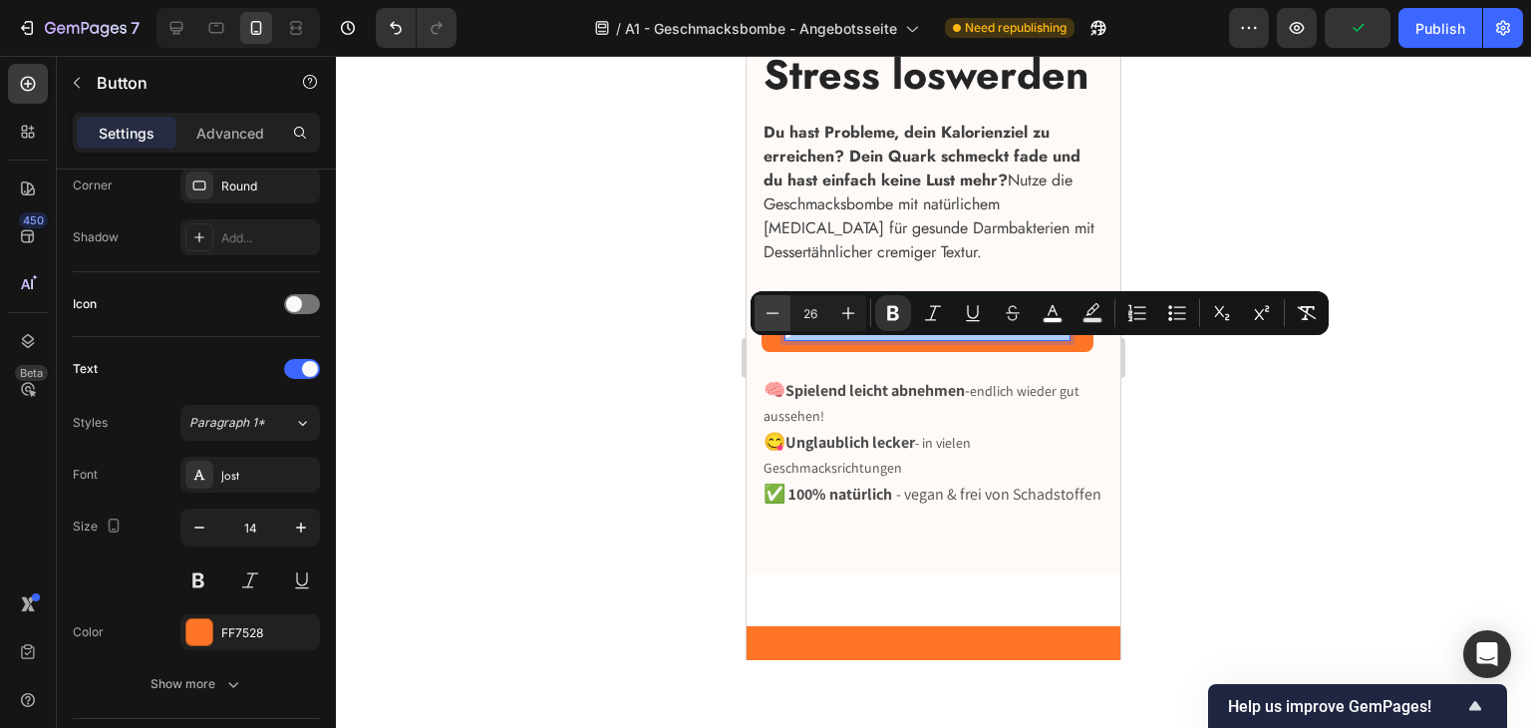
click at [783, 313] on button "Minus" at bounding box center [773, 313] width 36 height 36
click at [782, 313] on button "Minus" at bounding box center [773, 313] width 36 height 36
click at [839, 312] on icon "Editor contextual toolbar" at bounding box center [848, 313] width 20 height 20
type input "25"
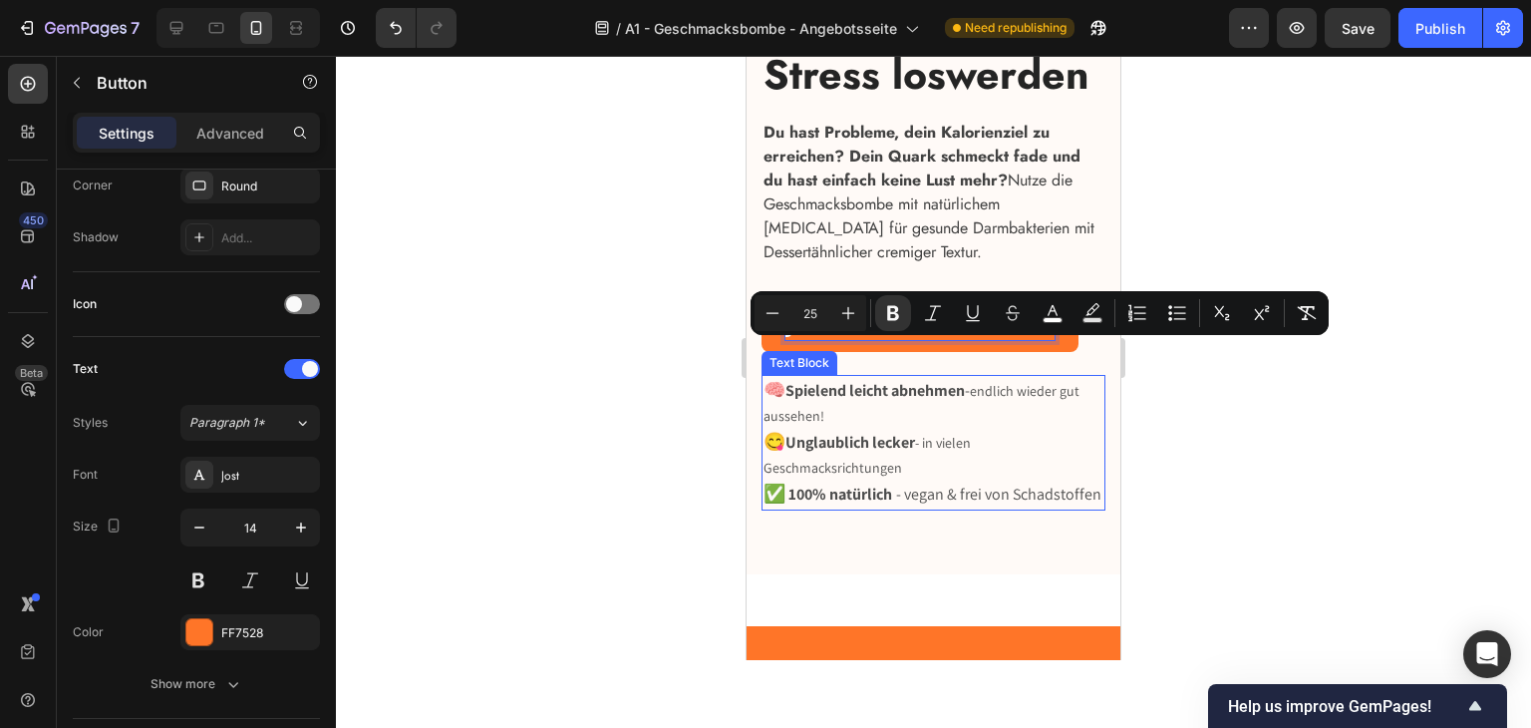
click at [1011, 429] on p "🧠 Spielend leicht abnehmen - endlich wieder gut aussehen!" at bounding box center [934, 403] width 340 height 52
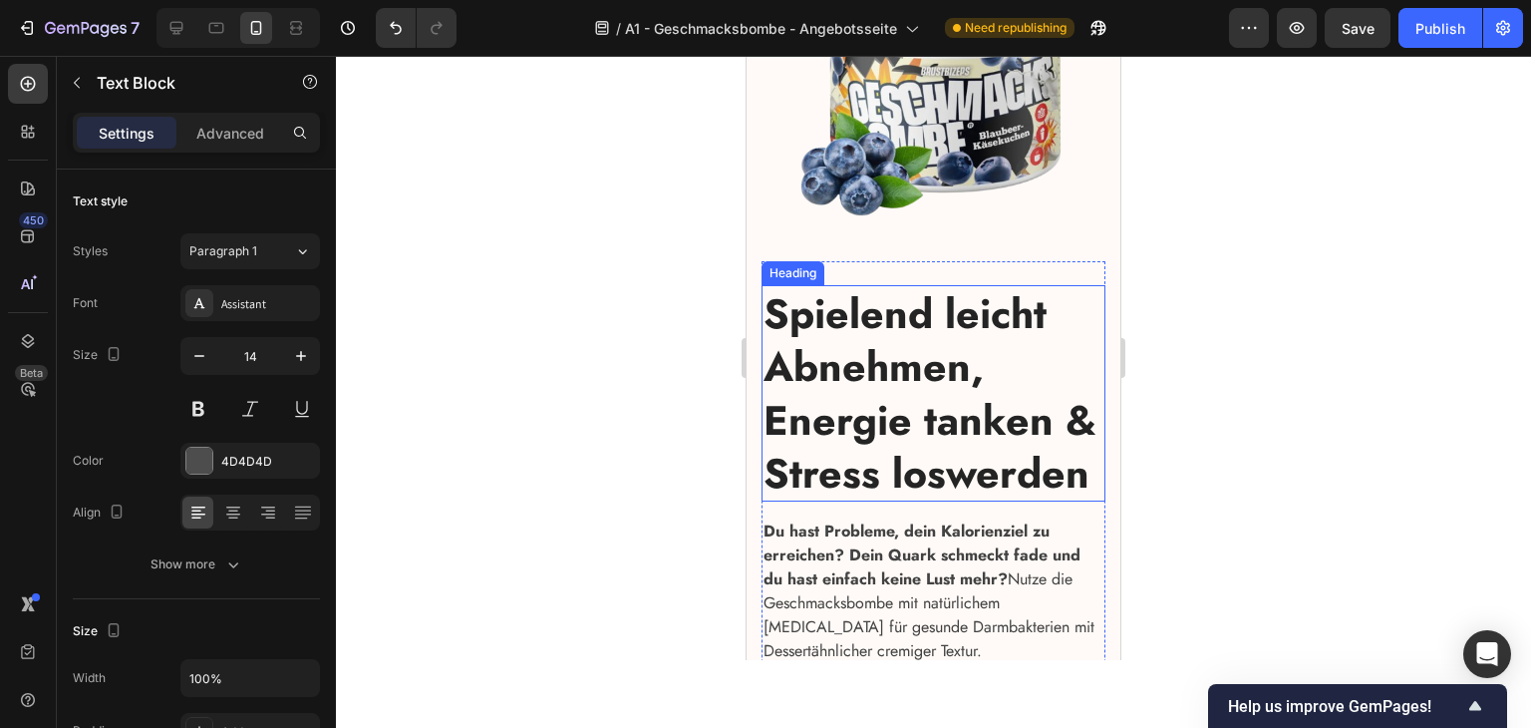
scroll to position [0, 0]
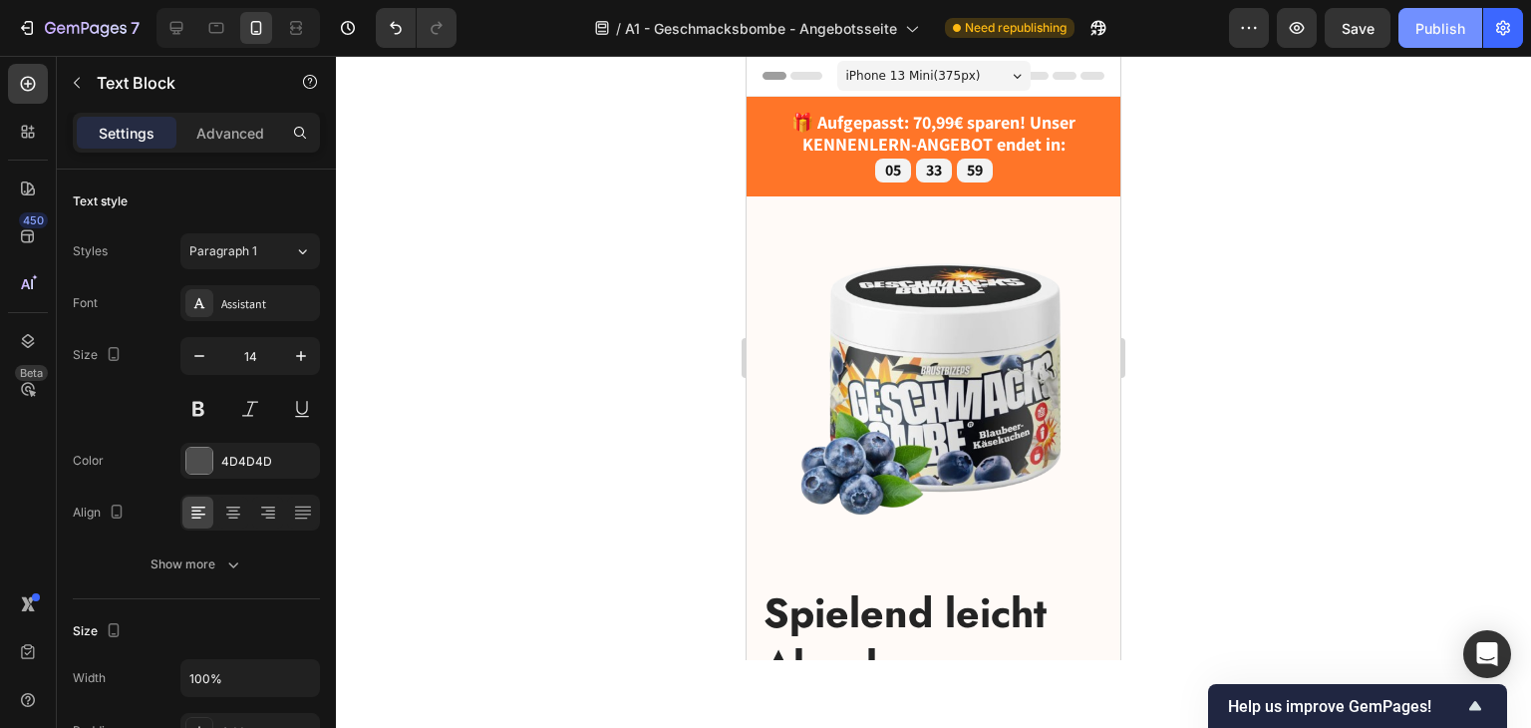
click at [1443, 21] on div "Publish" at bounding box center [1440, 28] width 50 height 21
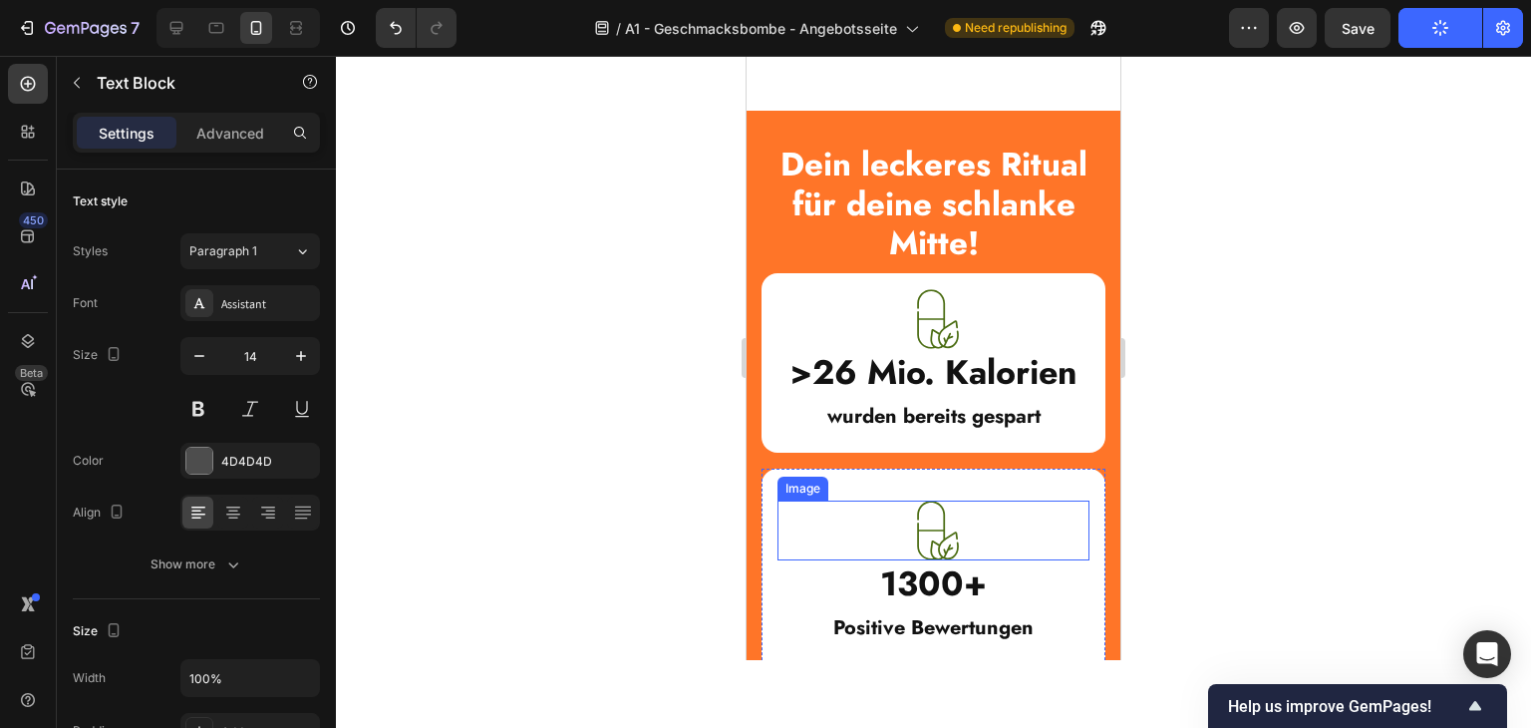
scroll to position [1495, 0]
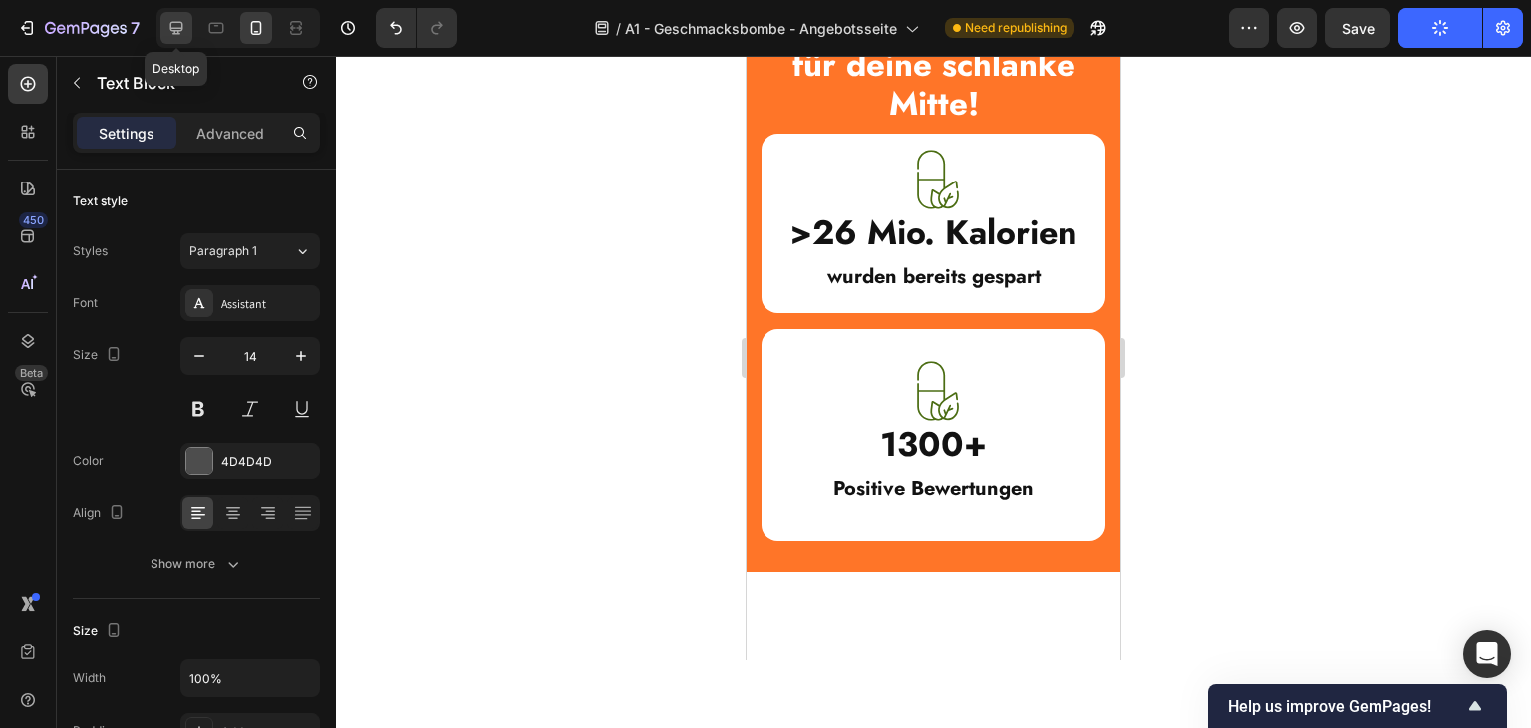
click at [180, 33] on icon at bounding box center [176, 28] width 20 height 20
type input "16"
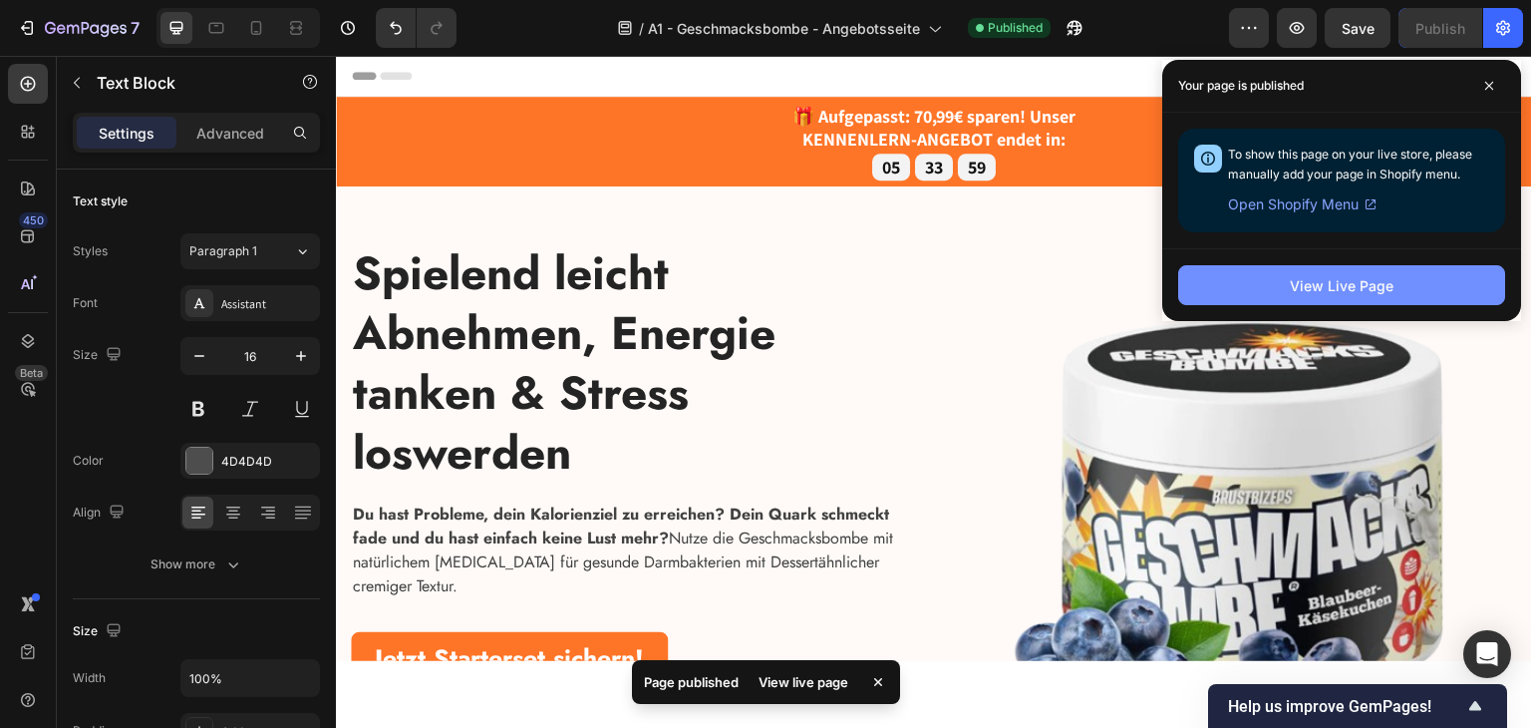
click at [1365, 284] on div "View Live Page" at bounding box center [1342, 285] width 104 height 21
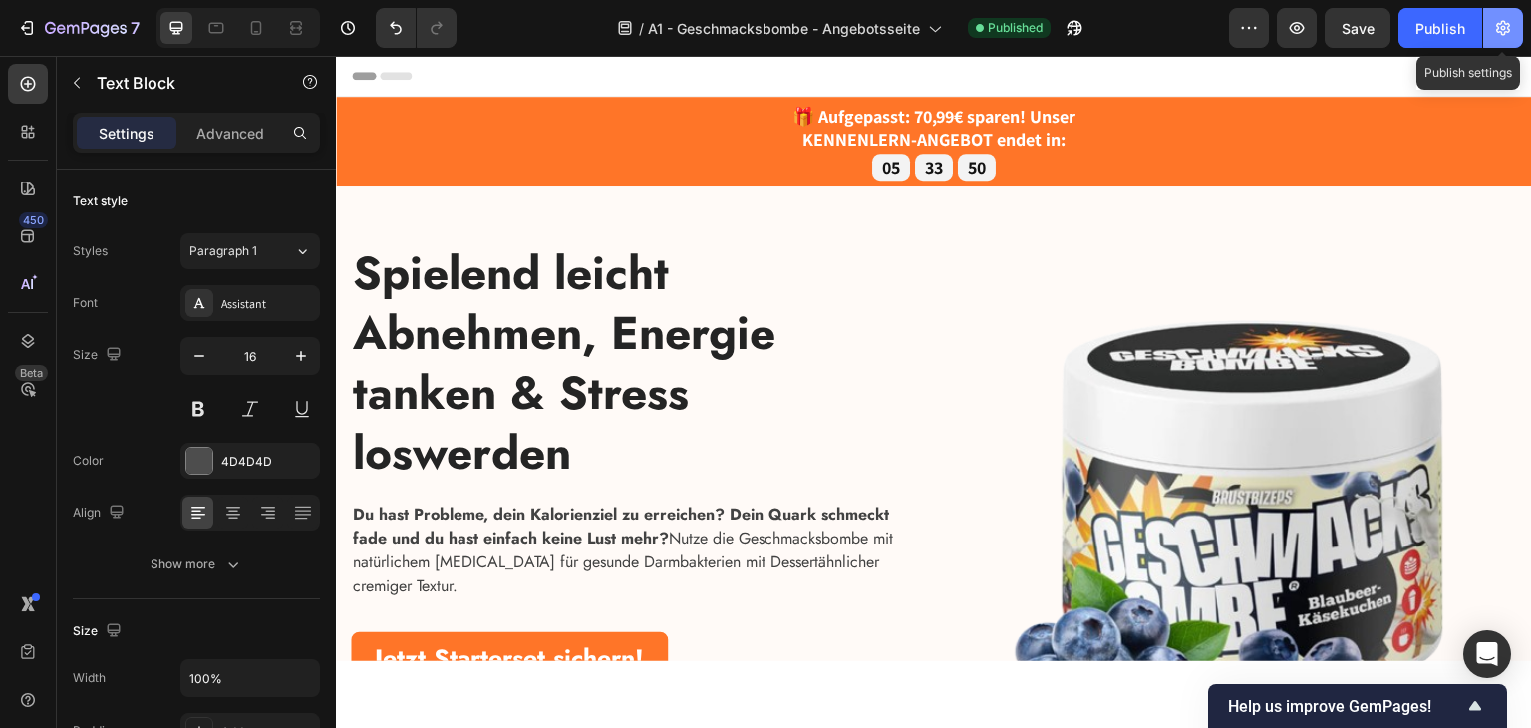
click at [1487, 22] on button "button" at bounding box center [1503, 28] width 40 height 40
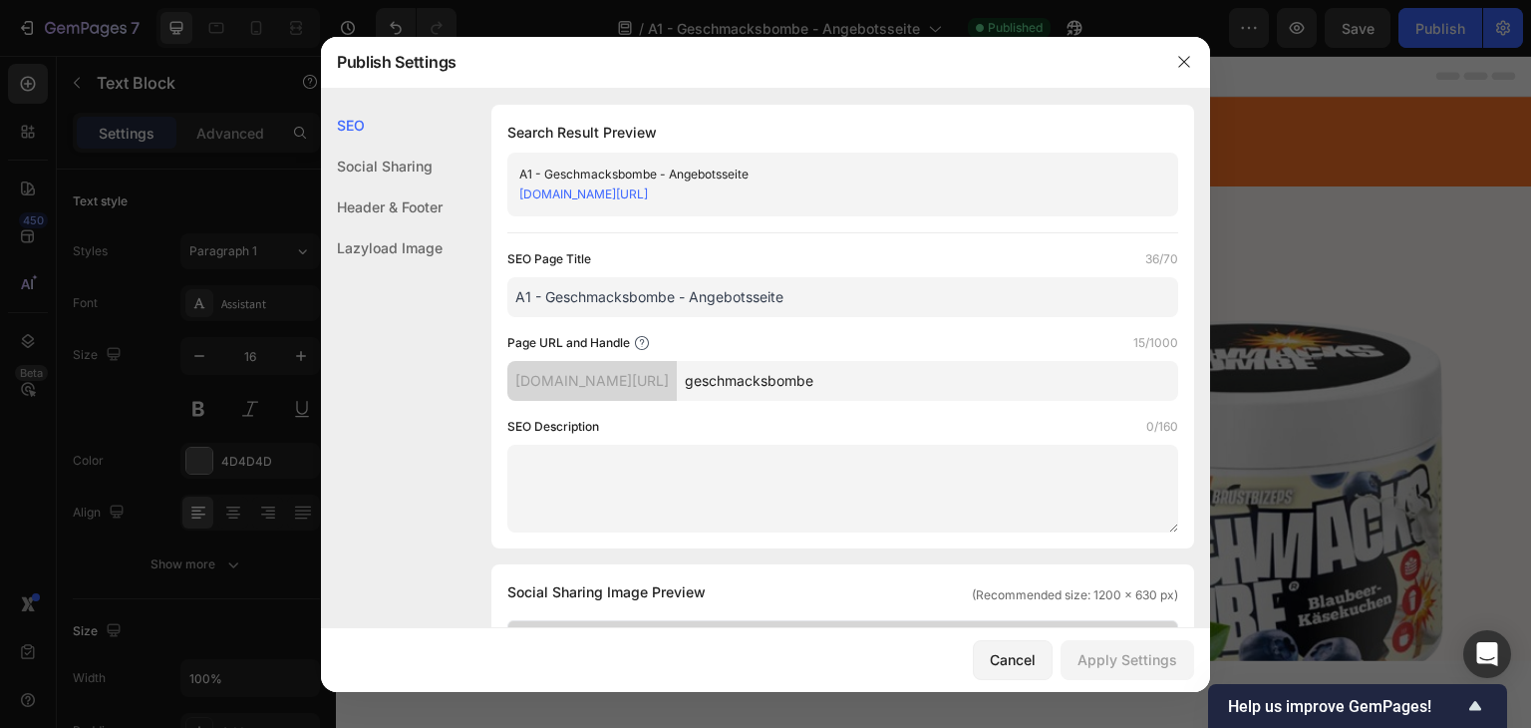
click at [409, 204] on div "Header & Footer" at bounding box center [382, 206] width 122 height 41
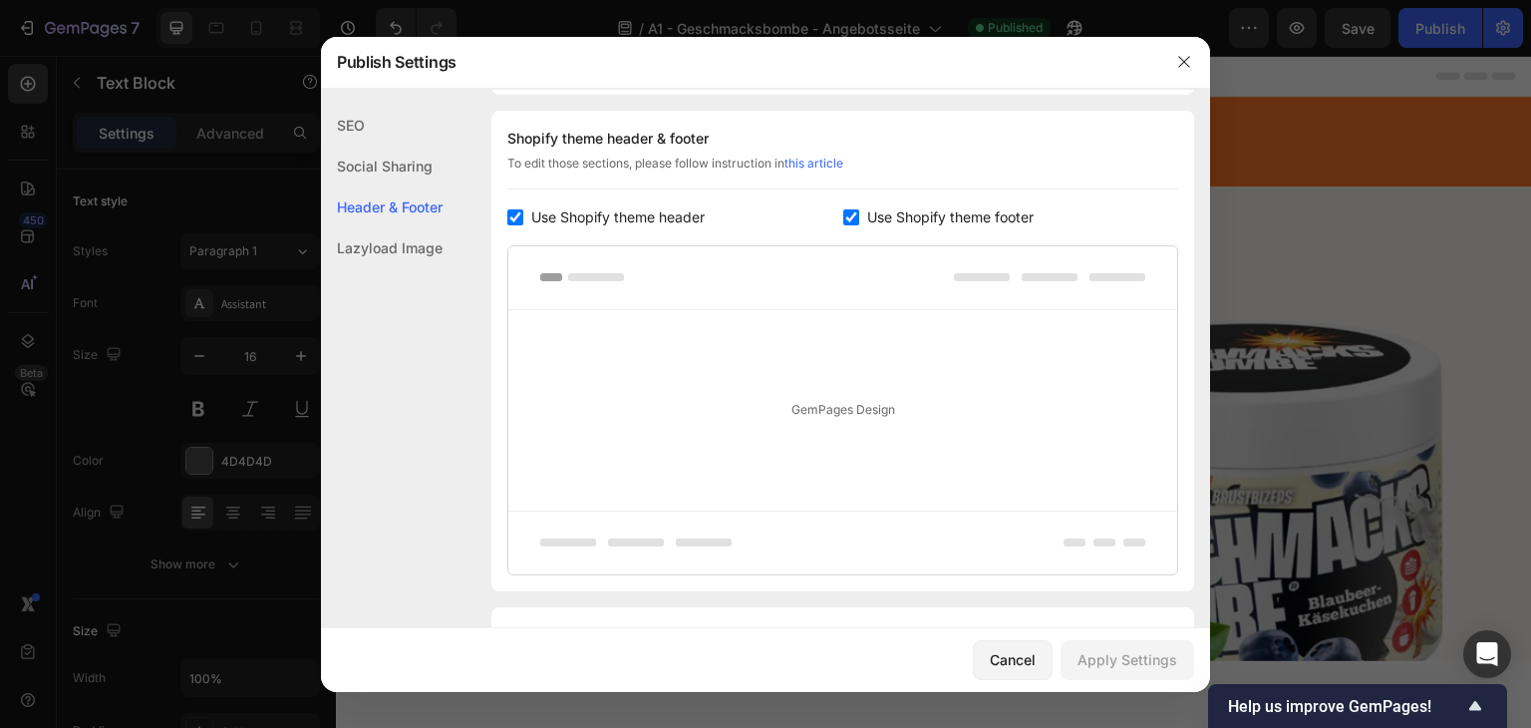
scroll to position [933, 0]
click at [513, 212] on input "checkbox" at bounding box center [515, 216] width 16 height 16
checkbox input "false"
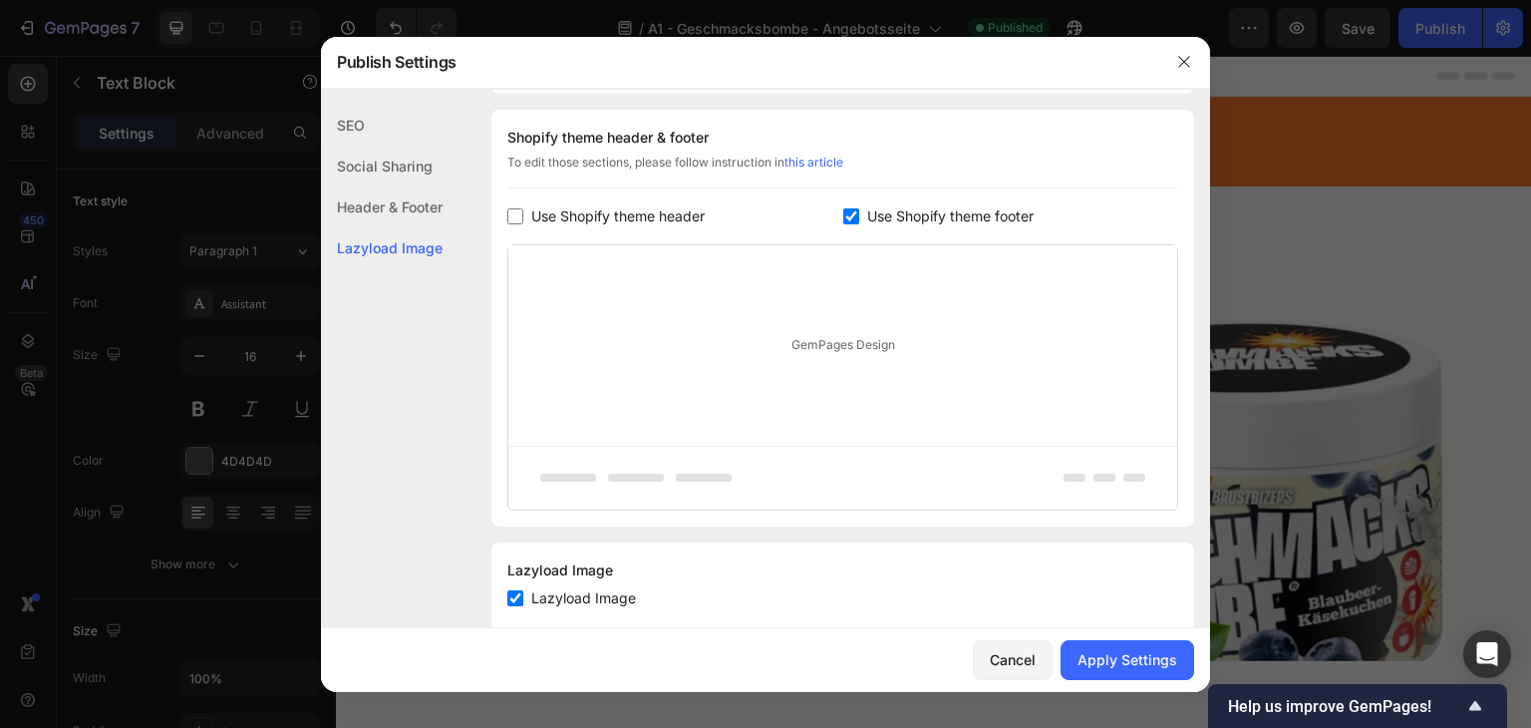
click at [877, 212] on span "Use Shopify theme footer" at bounding box center [950, 216] width 166 height 24
checkbox input "false"
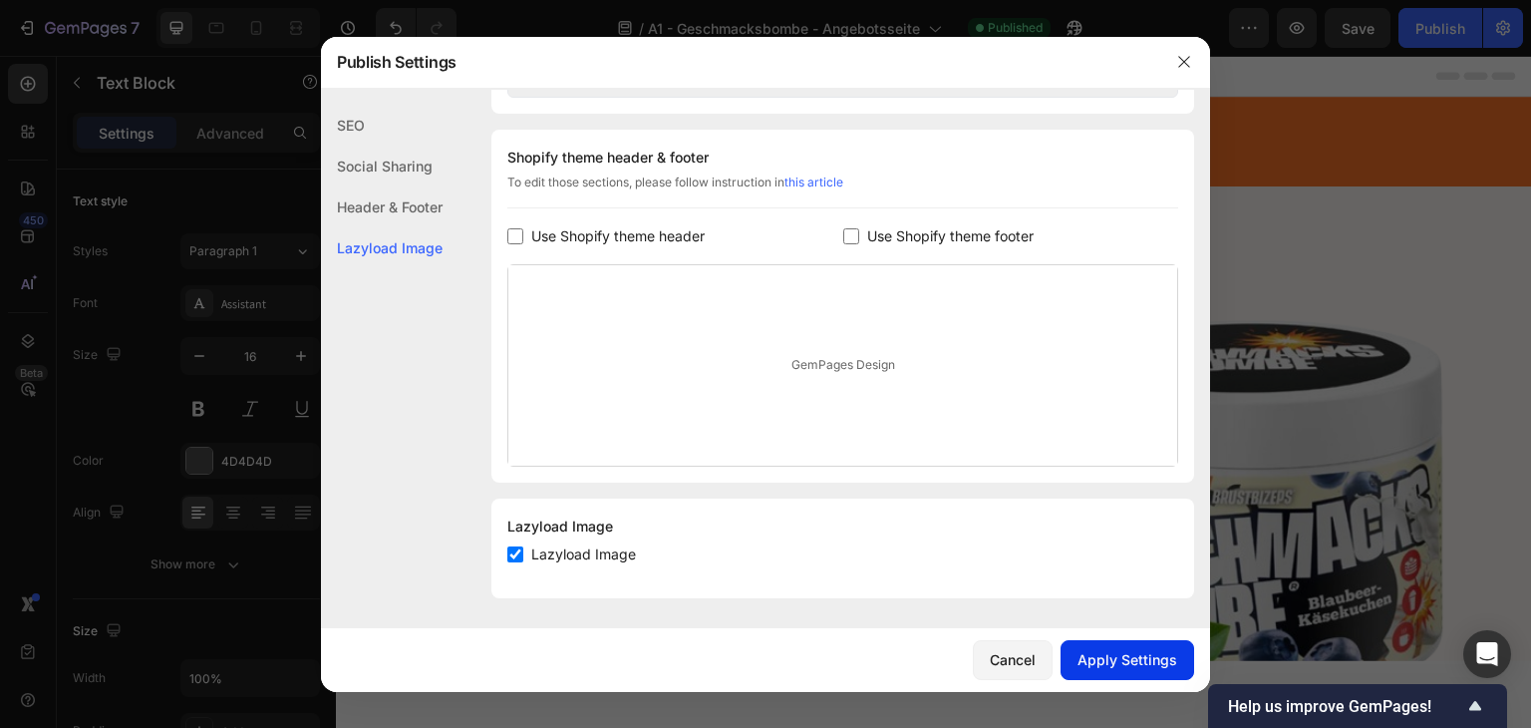
click at [1093, 657] on div "Apply Settings" at bounding box center [1128, 659] width 100 height 21
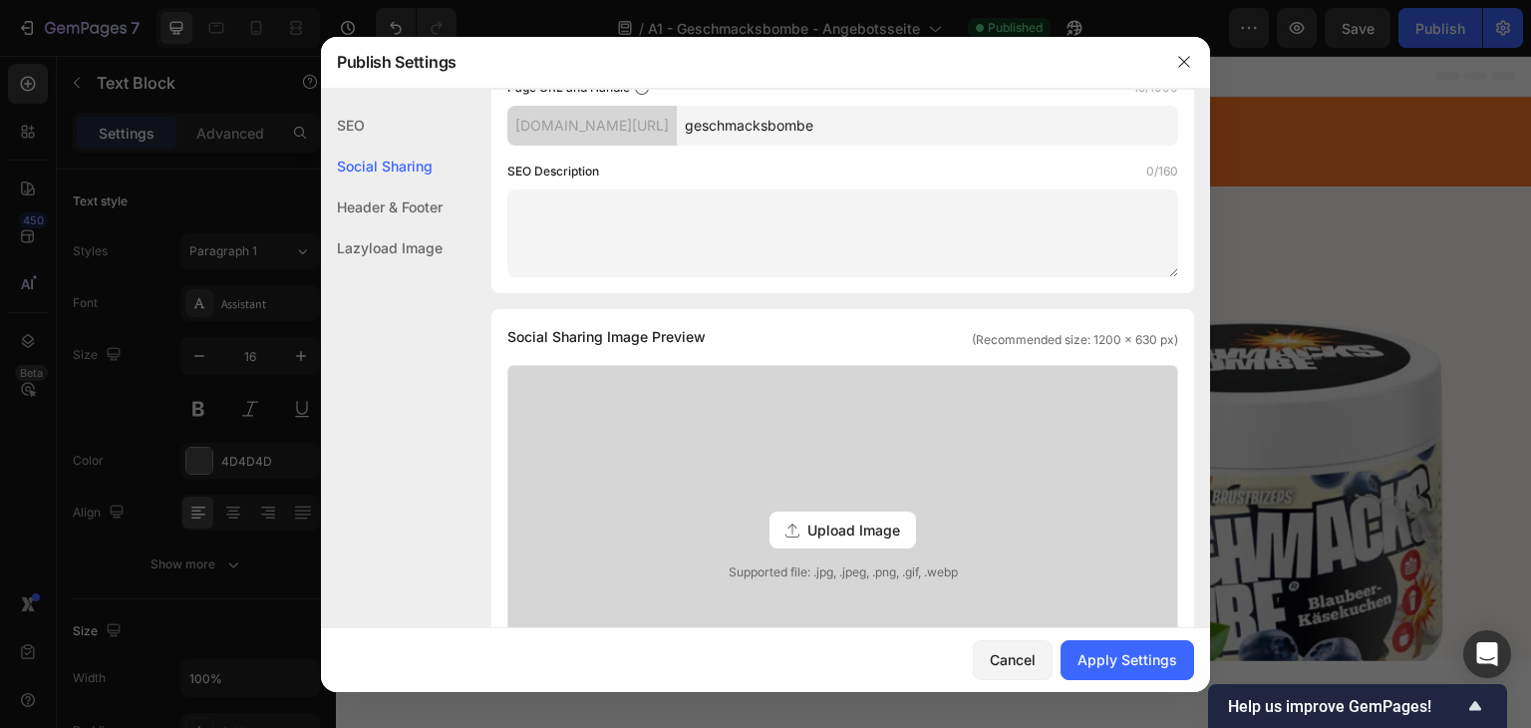
scroll to position [16, 0]
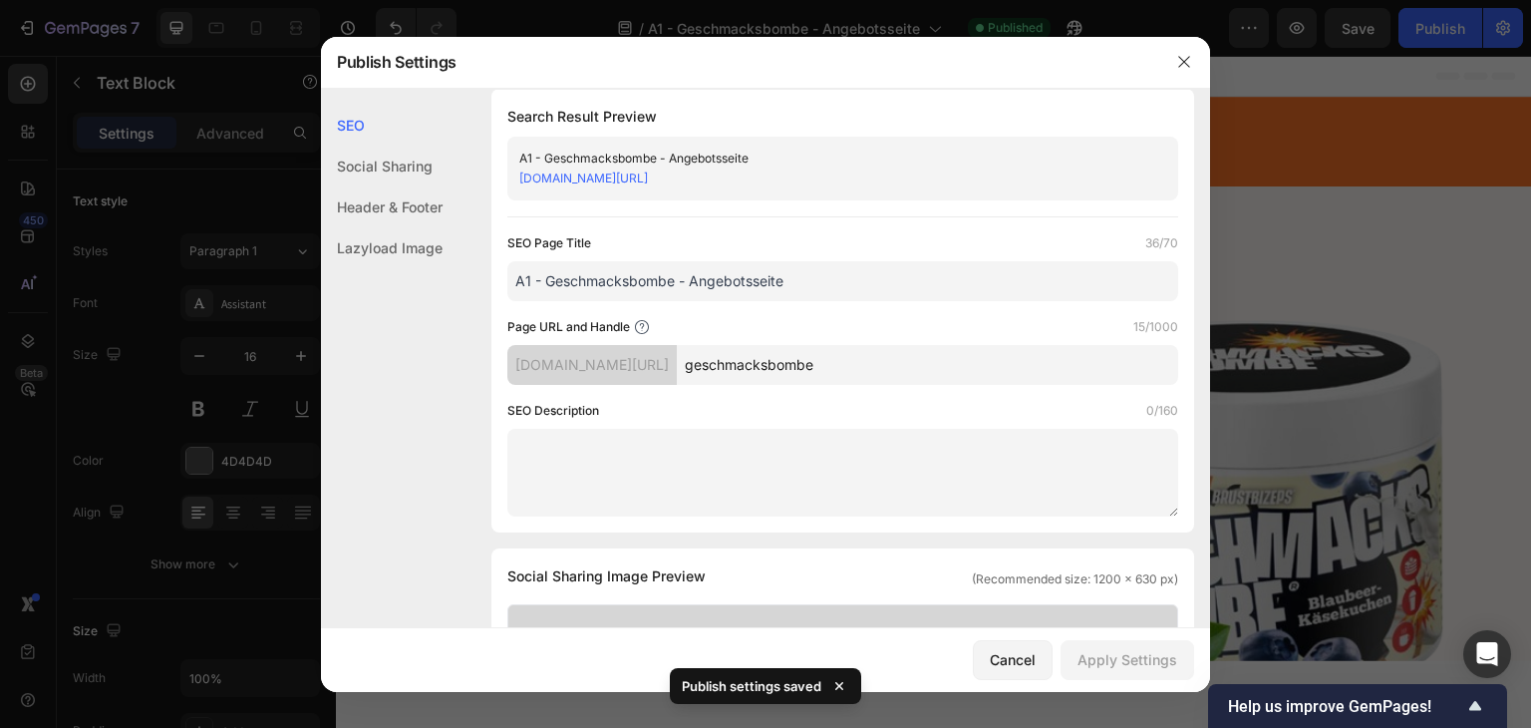
click at [941, 371] on input "geschmacksbombe" at bounding box center [927, 365] width 501 height 40
click at [964, 371] on input "geschmacksbombe" at bounding box center [927, 365] width 501 height 40
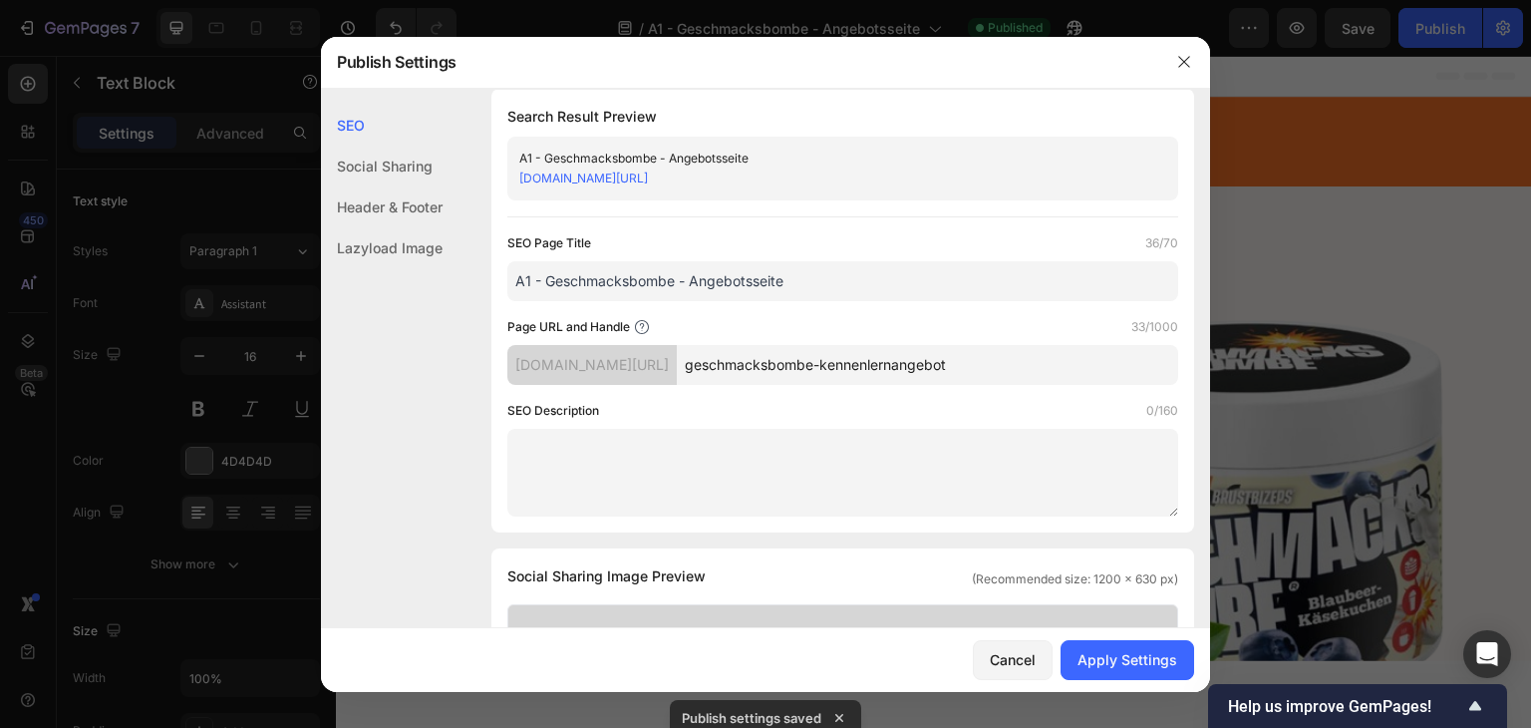
type input "geschmacksbombe-kennenlernangebot"
click at [899, 429] on textarea at bounding box center [842, 473] width 671 height 88
click at [1133, 667] on div "Apply Settings" at bounding box center [1128, 659] width 100 height 21
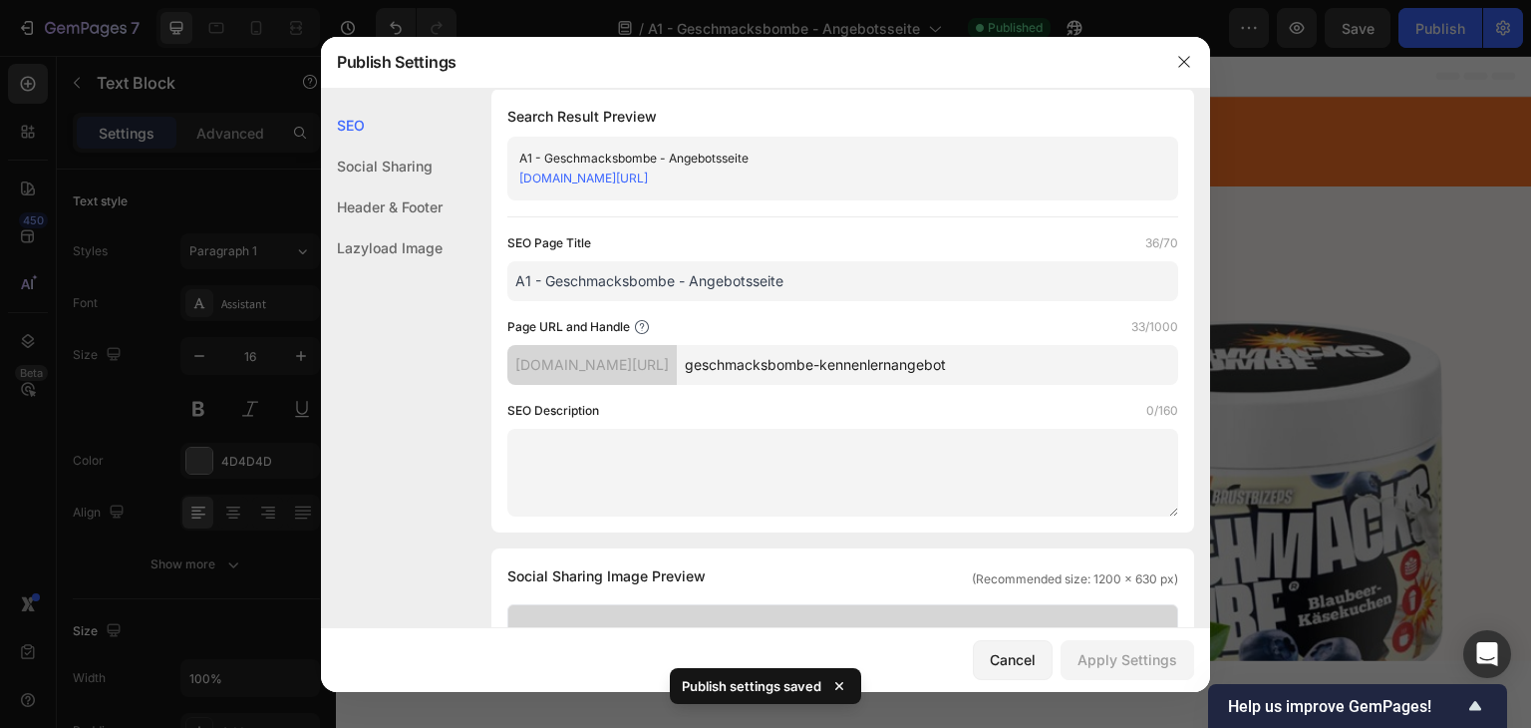
click at [1073, 364] on input "geschmacksbombe-kennenlernangebot" at bounding box center [927, 365] width 501 height 40
click at [1395, 264] on div at bounding box center [765, 364] width 1531 height 728
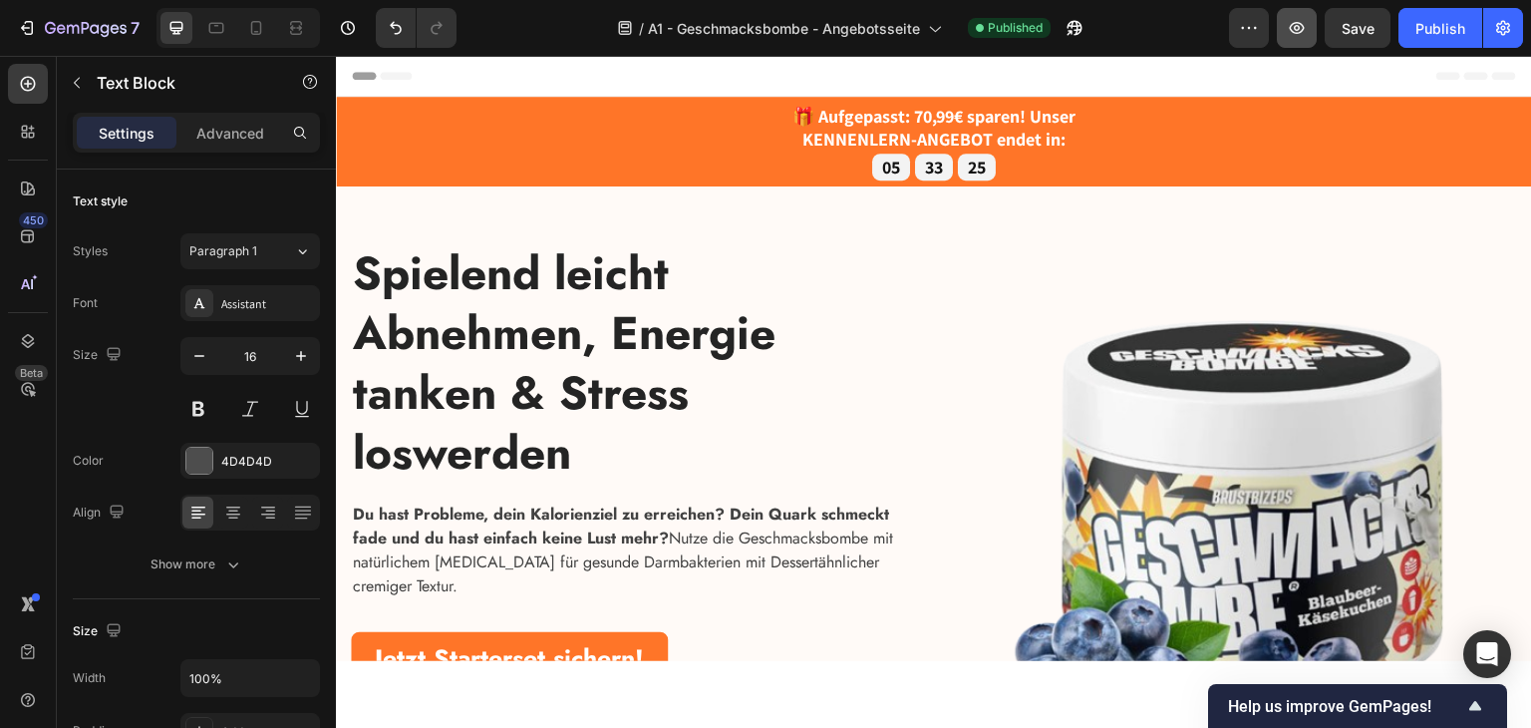
click at [1284, 15] on button "button" at bounding box center [1297, 28] width 40 height 40
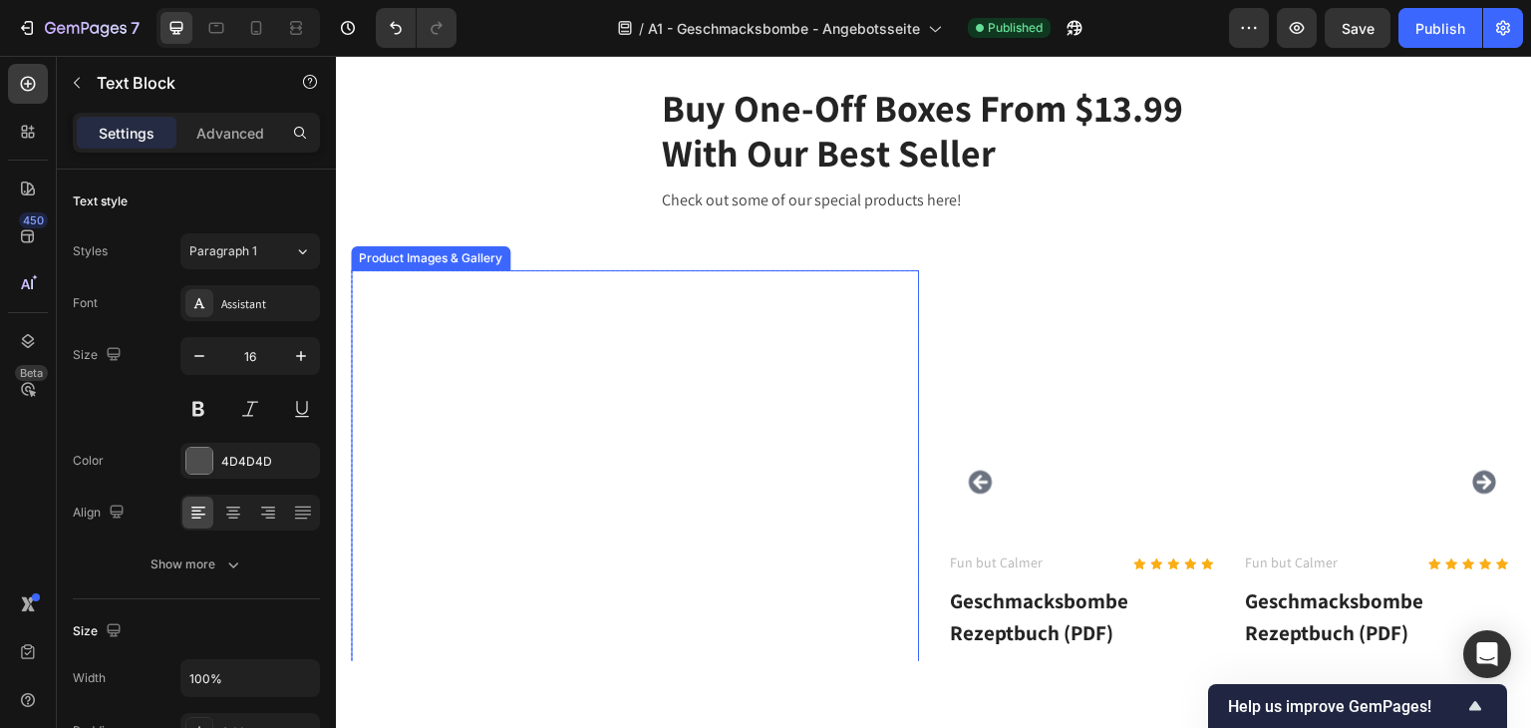
scroll to position [4011, 0]
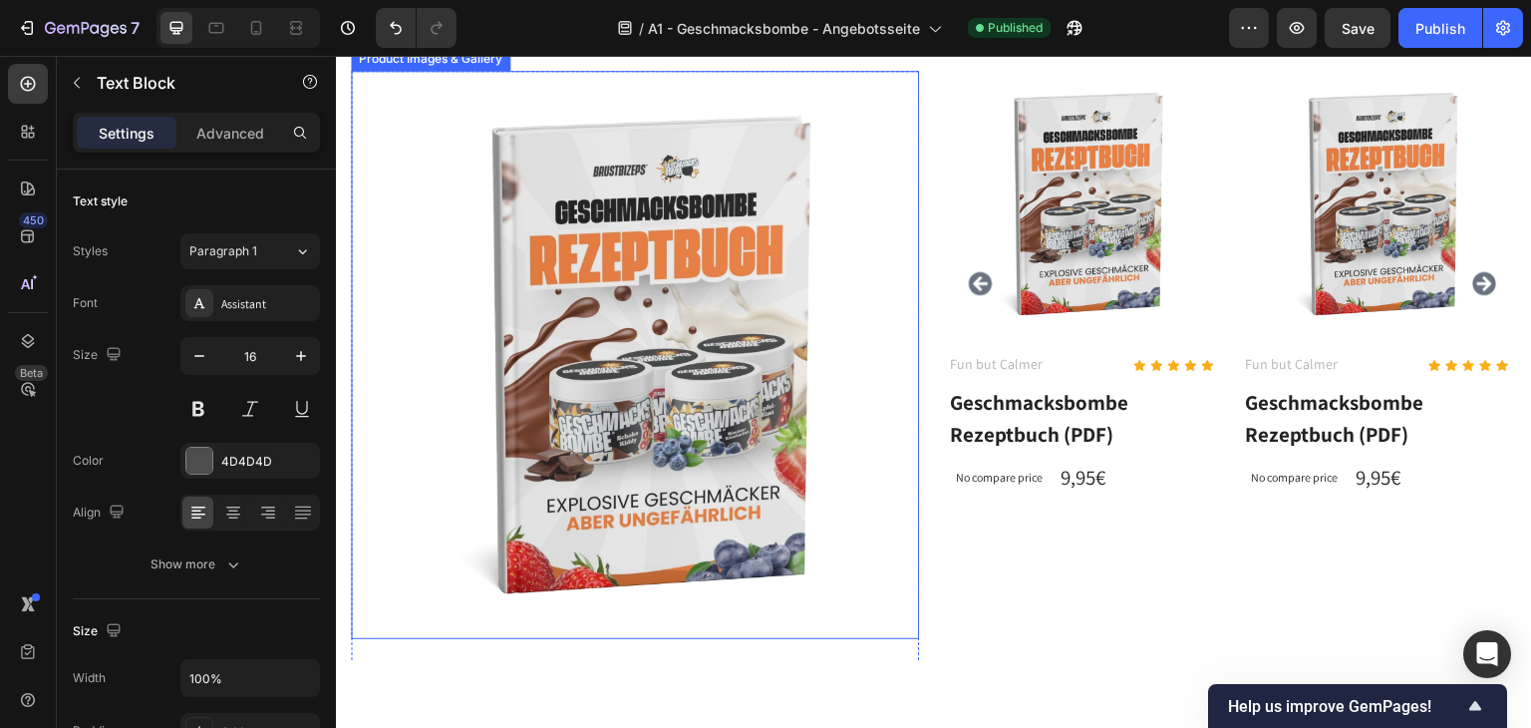
click at [658, 336] on img at bounding box center [635, 354] width 568 height 568
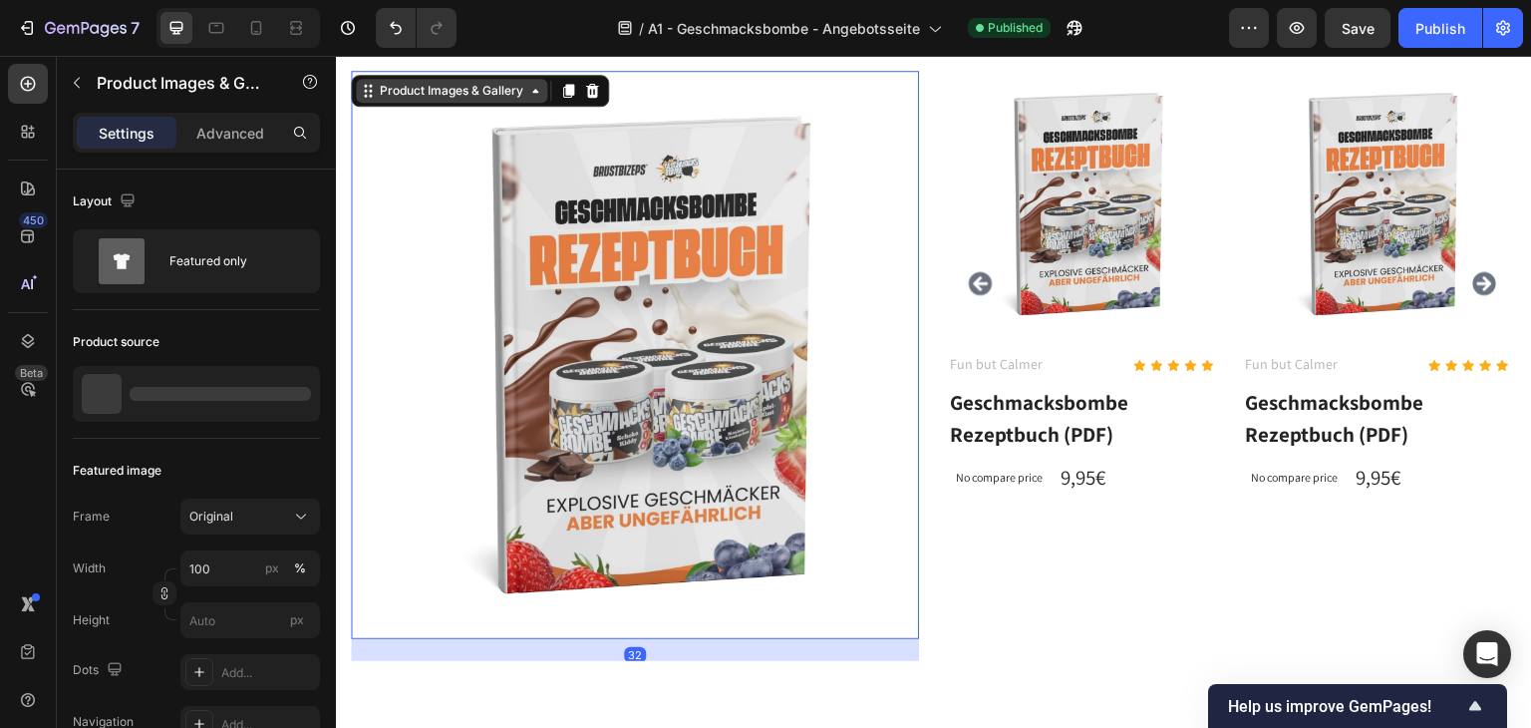
click at [452, 96] on div "Product Images & Gallery" at bounding box center [452, 90] width 152 height 18
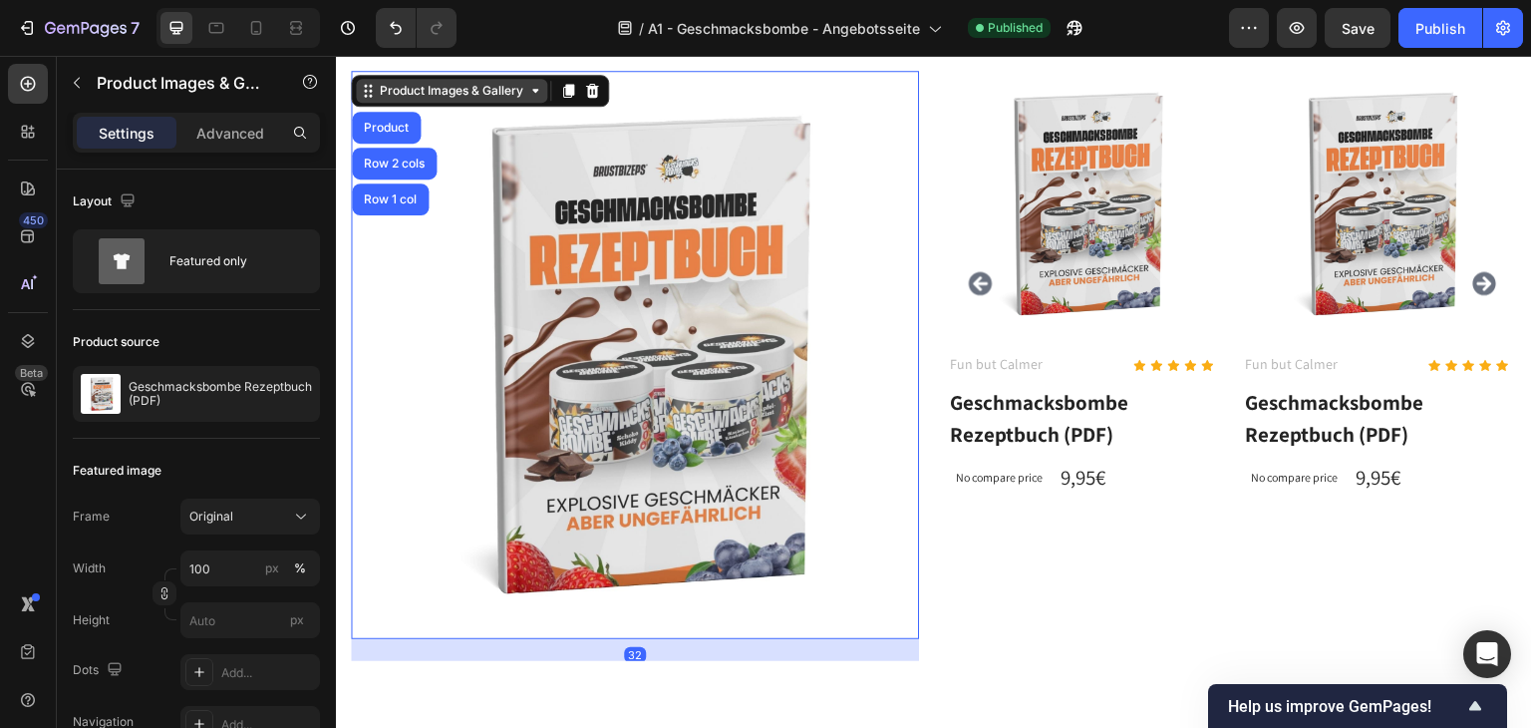
click at [452, 96] on div "Product Images & Gallery" at bounding box center [452, 90] width 152 height 18
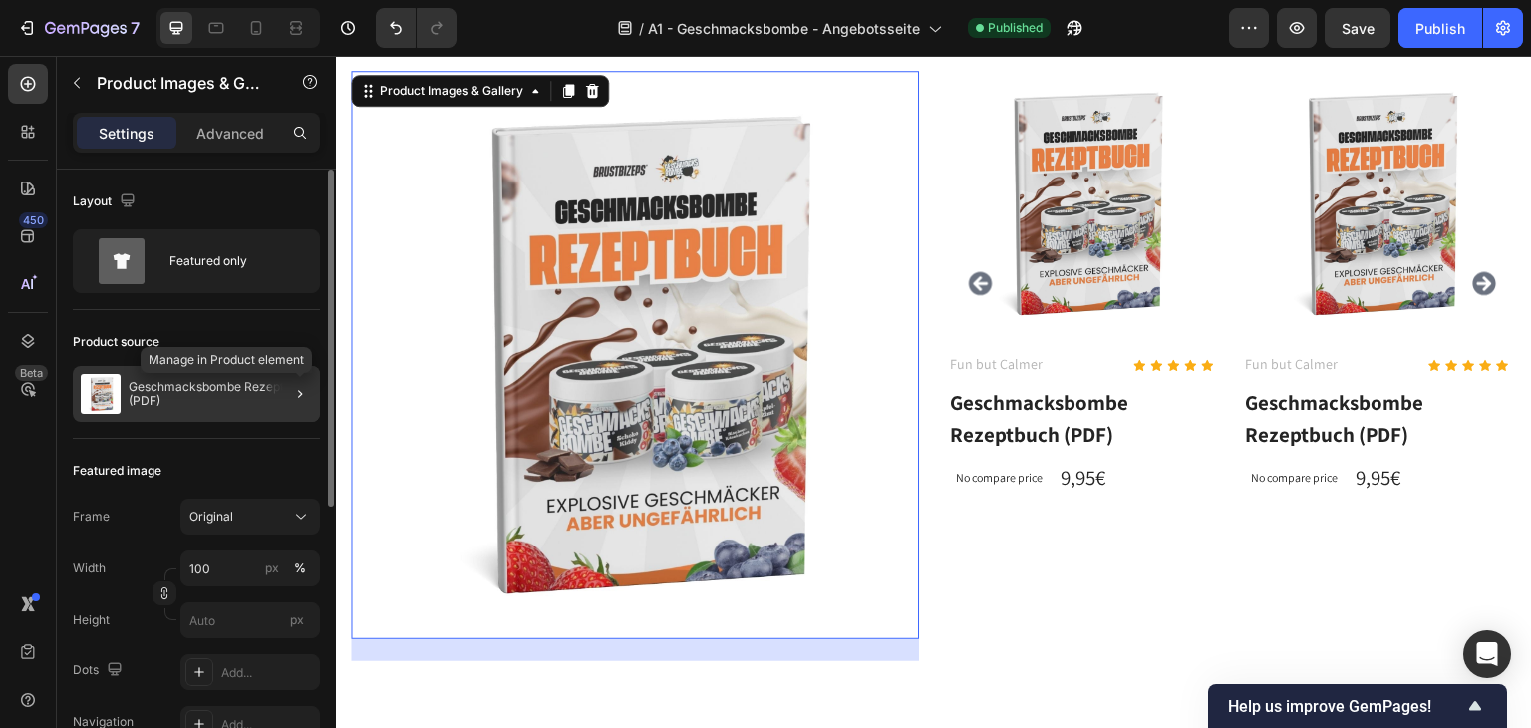
click at [289, 382] on div at bounding box center [300, 394] width 24 height 24
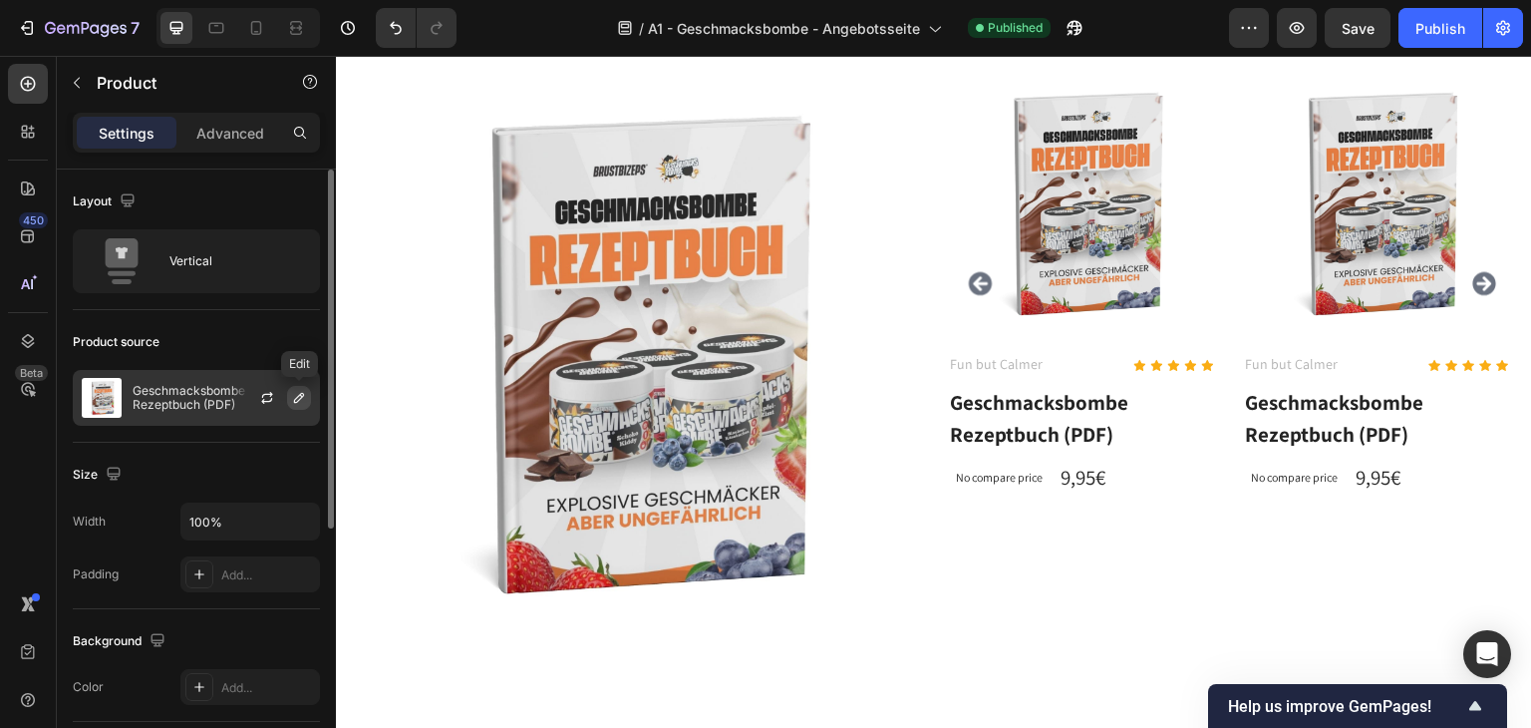
click at [295, 395] on icon "button" at bounding box center [299, 398] width 16 height 16
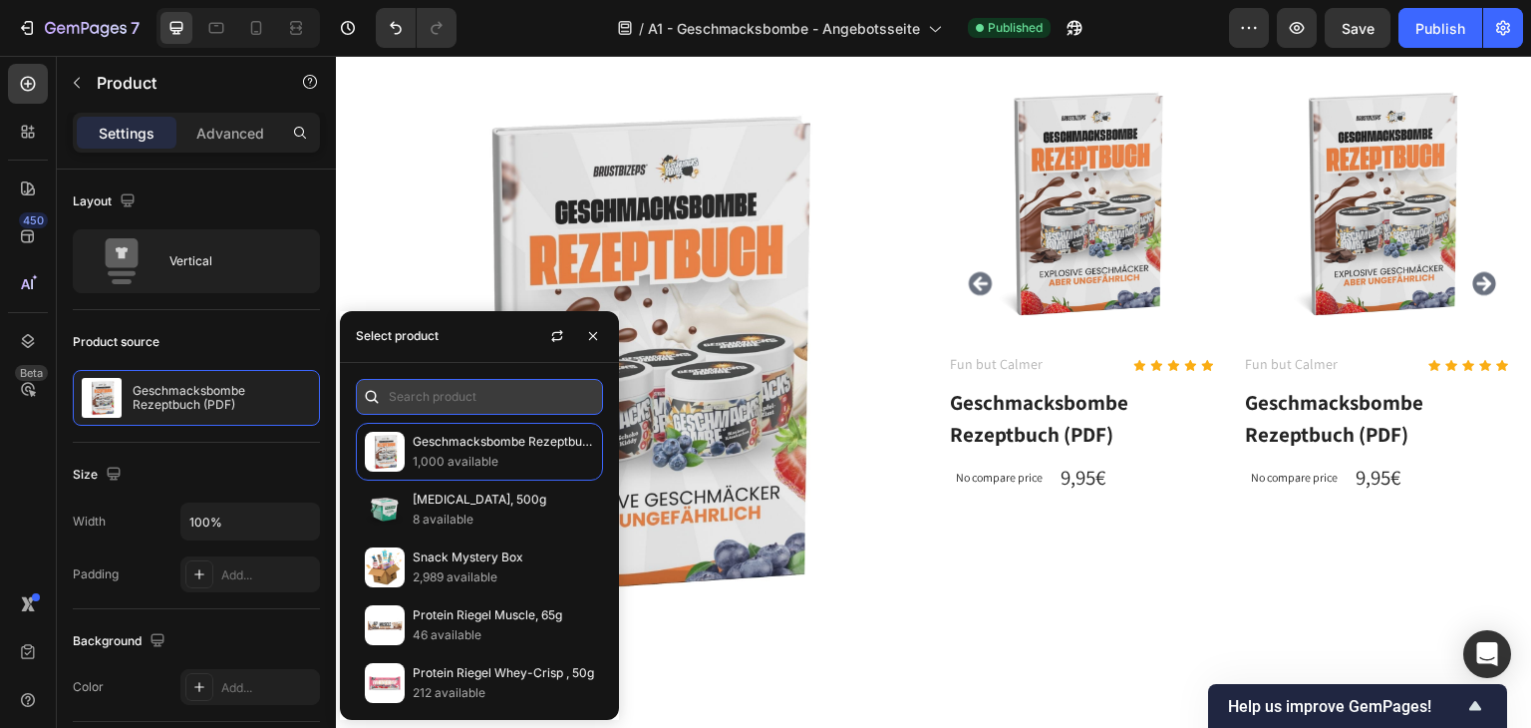
click at [447, 379] on input "text" at bounding box center [479, 397] width 247 height 36
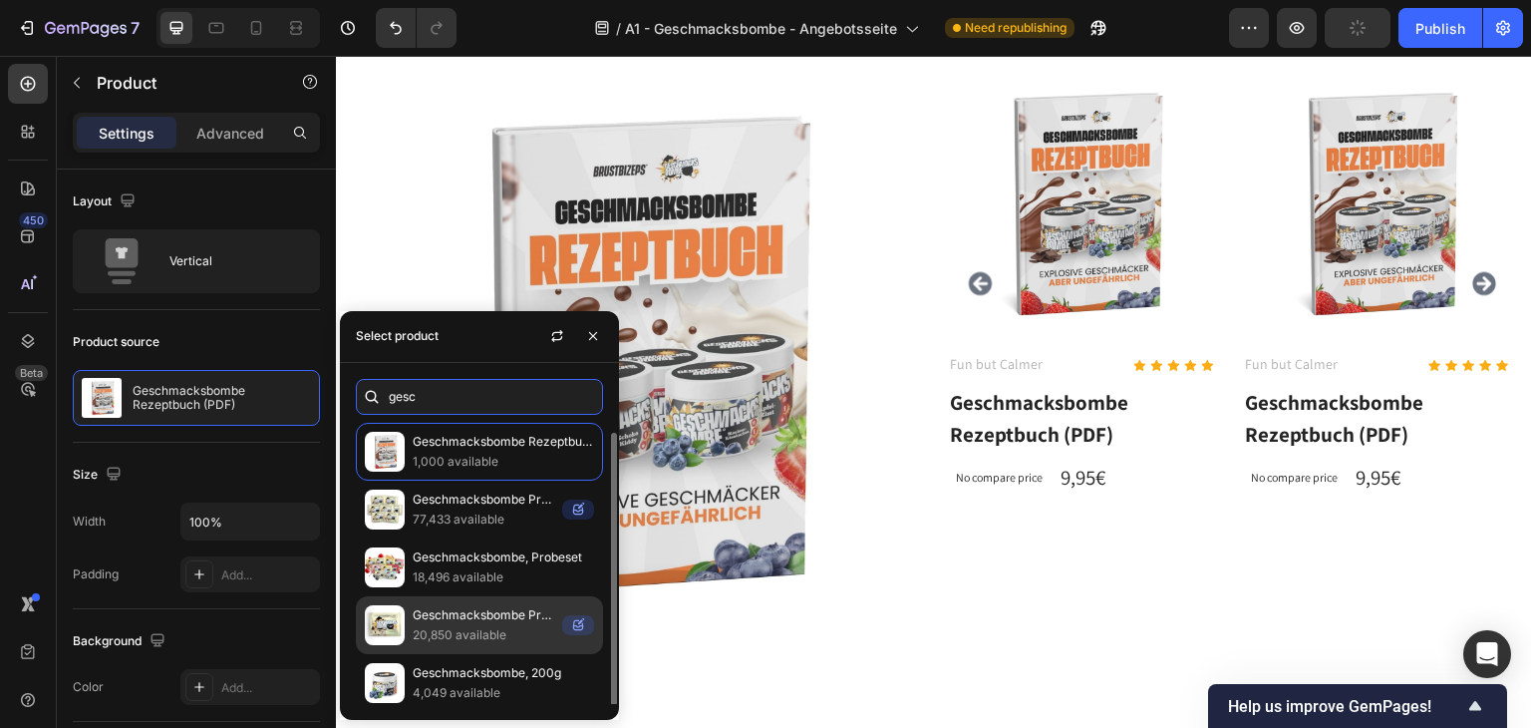
scroll to position [5, 0]
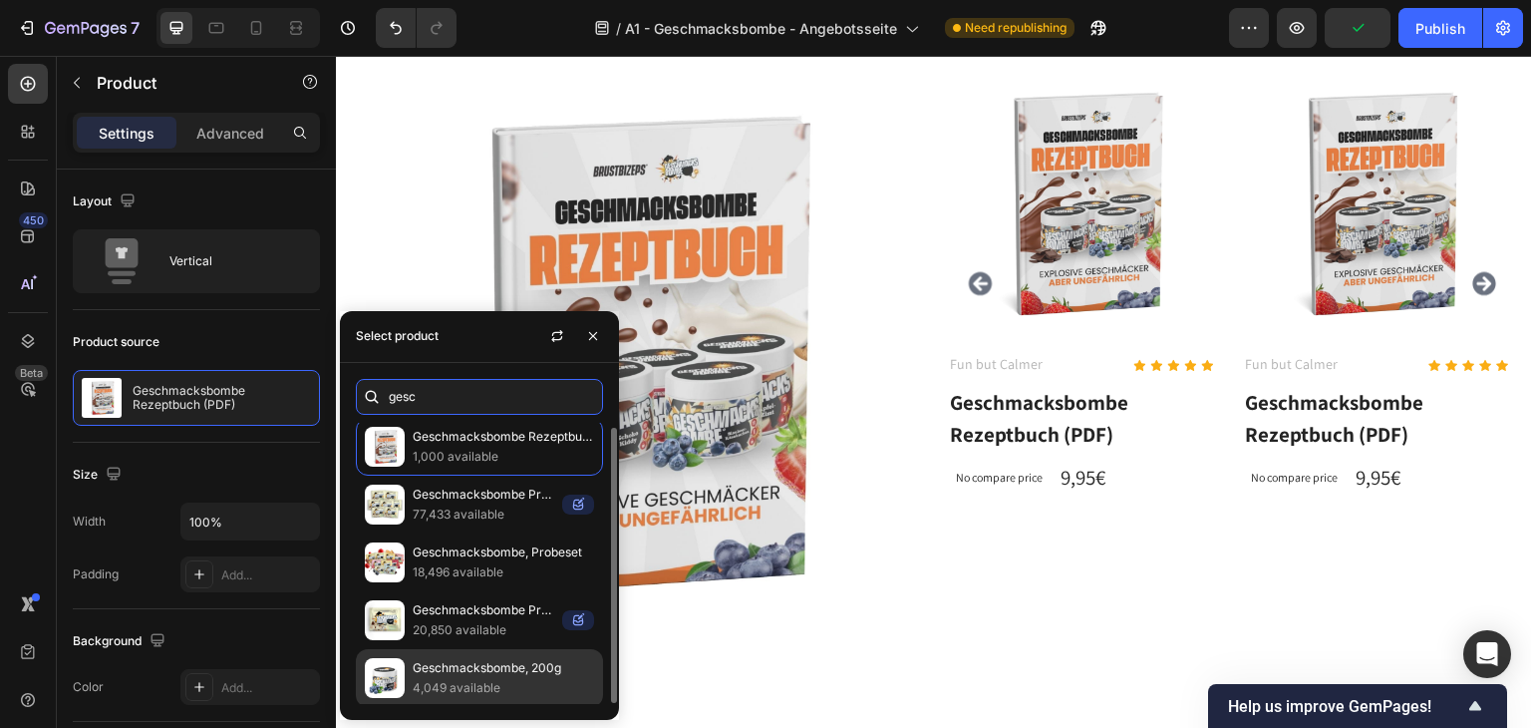
type input "gesc"
click at [486, 670] on p "Geschmacksbombe, 200g" at bounding box center [503, 668] width 181 height 20
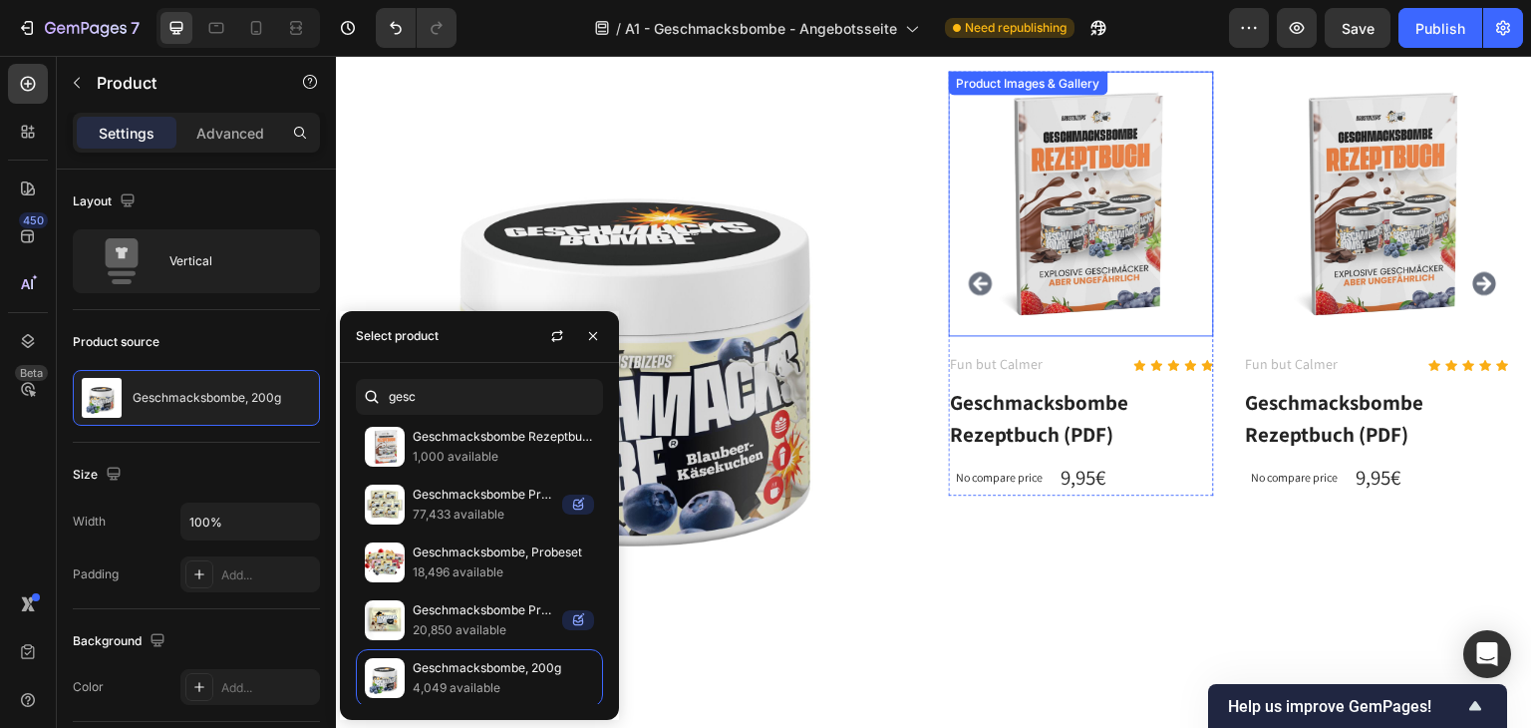
click at [1057, 259] on img at bounding box center [1081, 202] width 265 height 265
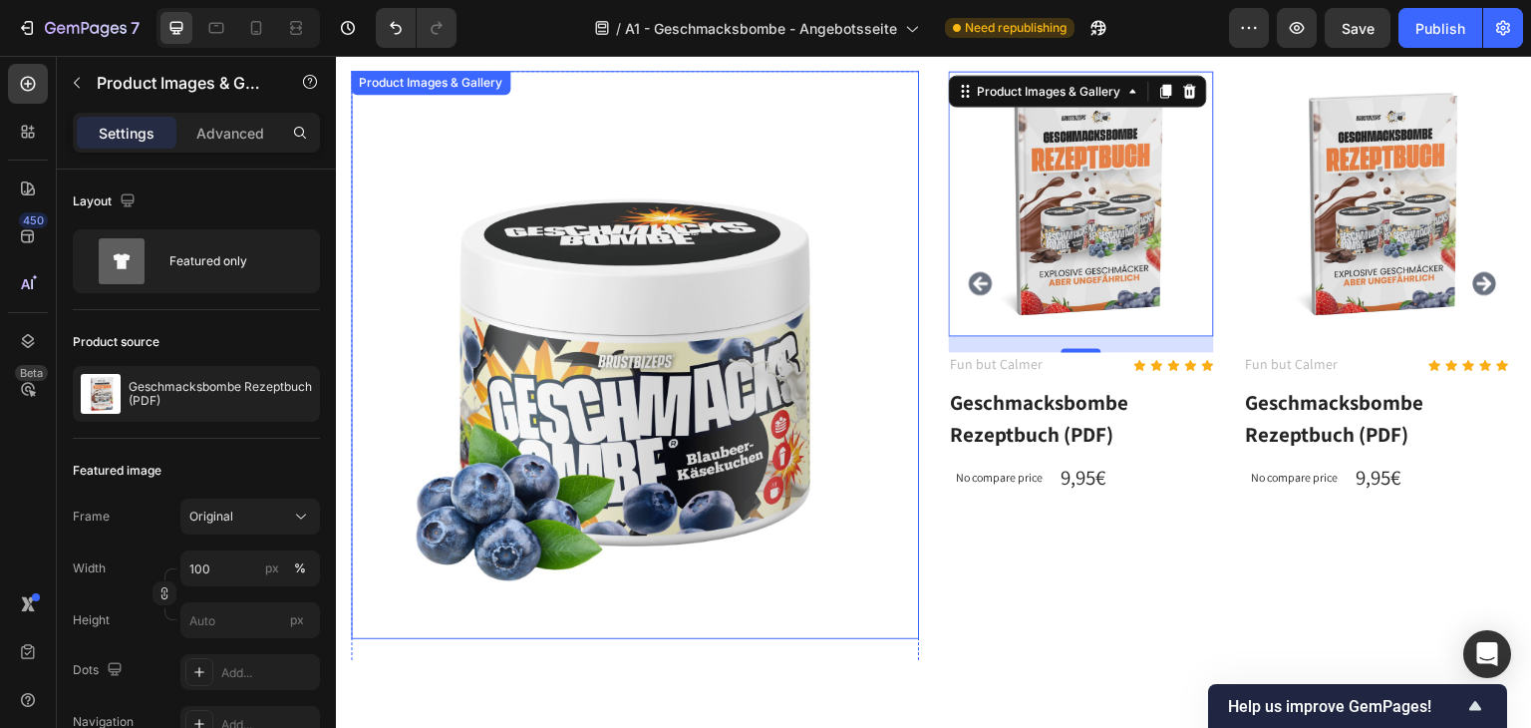
click at [645, 410] on img at bounding box center [635, 354] width 568 height 568
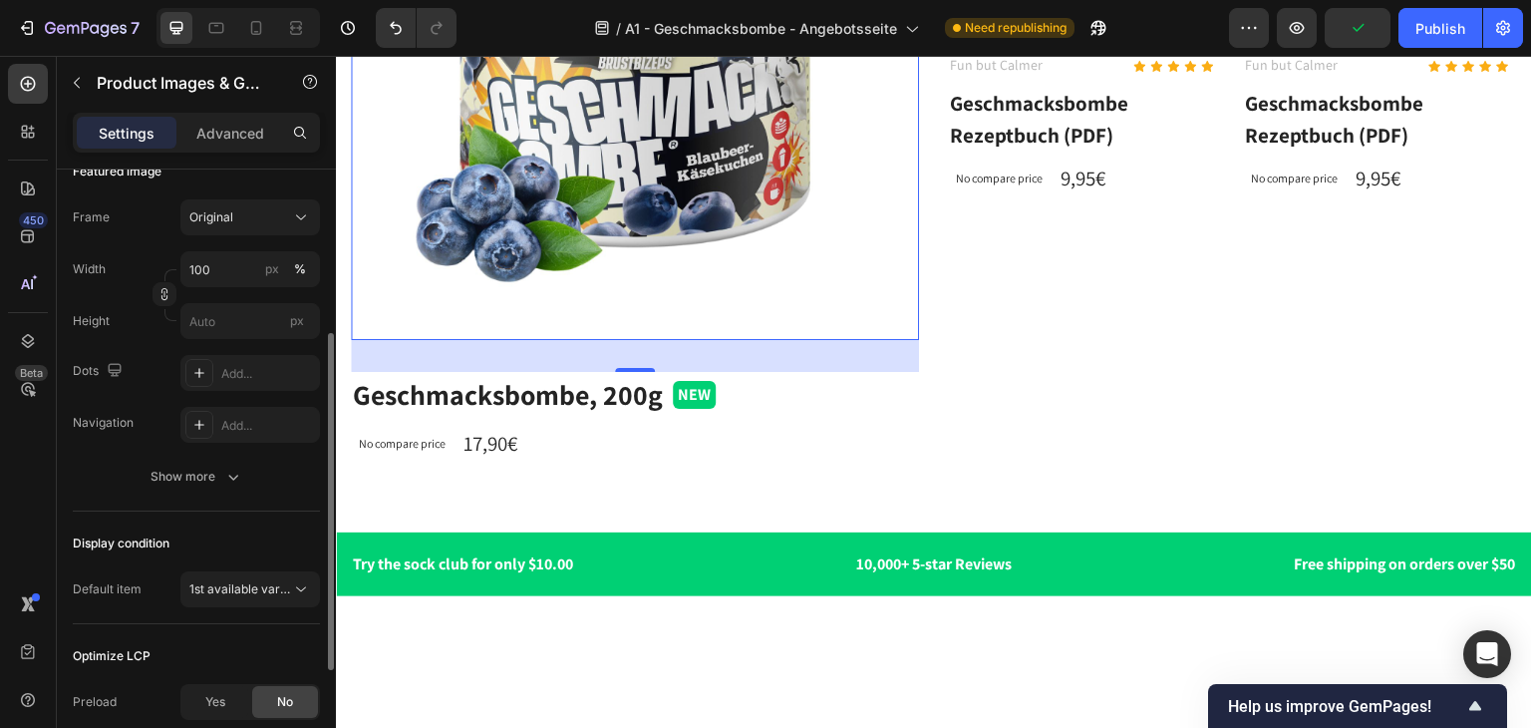
scroll to position [498, 0]
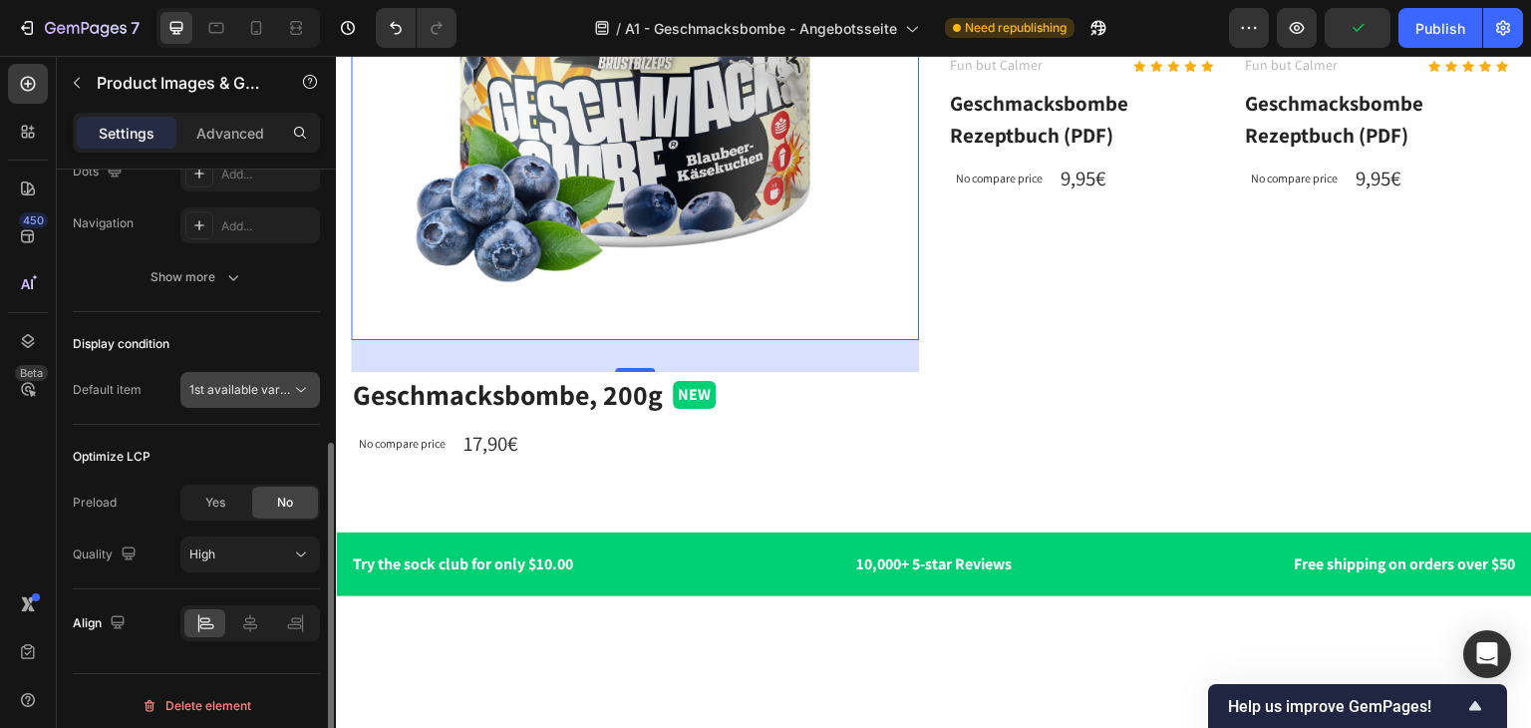
click at [252, 385] on span "1st available variant" at bounding box center [245, 389] width 112 height 15
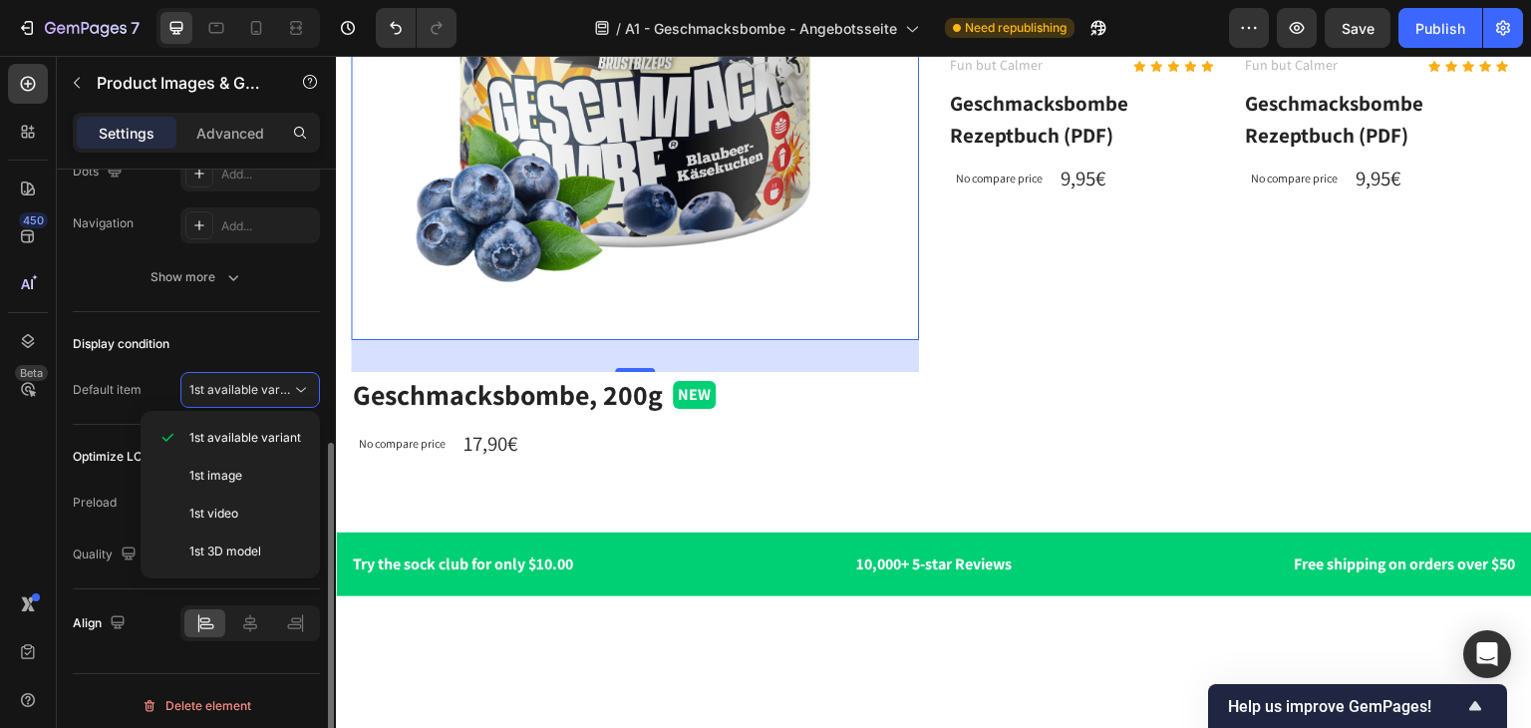
drag, startPoint x: 261, startPoint y: 356, endPoint x: 255, endPoint y: 369, distance: 14.3
click at [259, 358] on div "Display condition" at bounding box center [196, 344] width 247 height 32
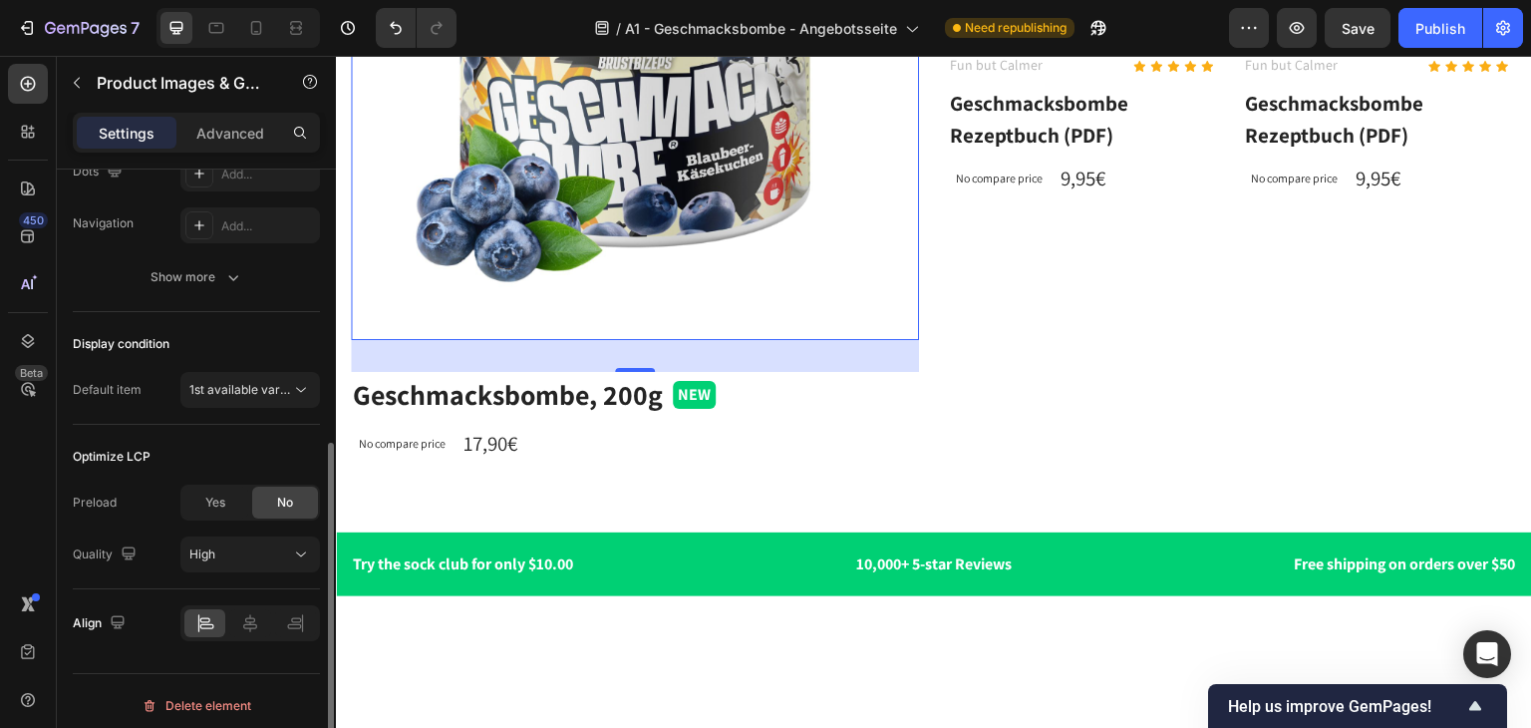
scroll to position [0, 0]
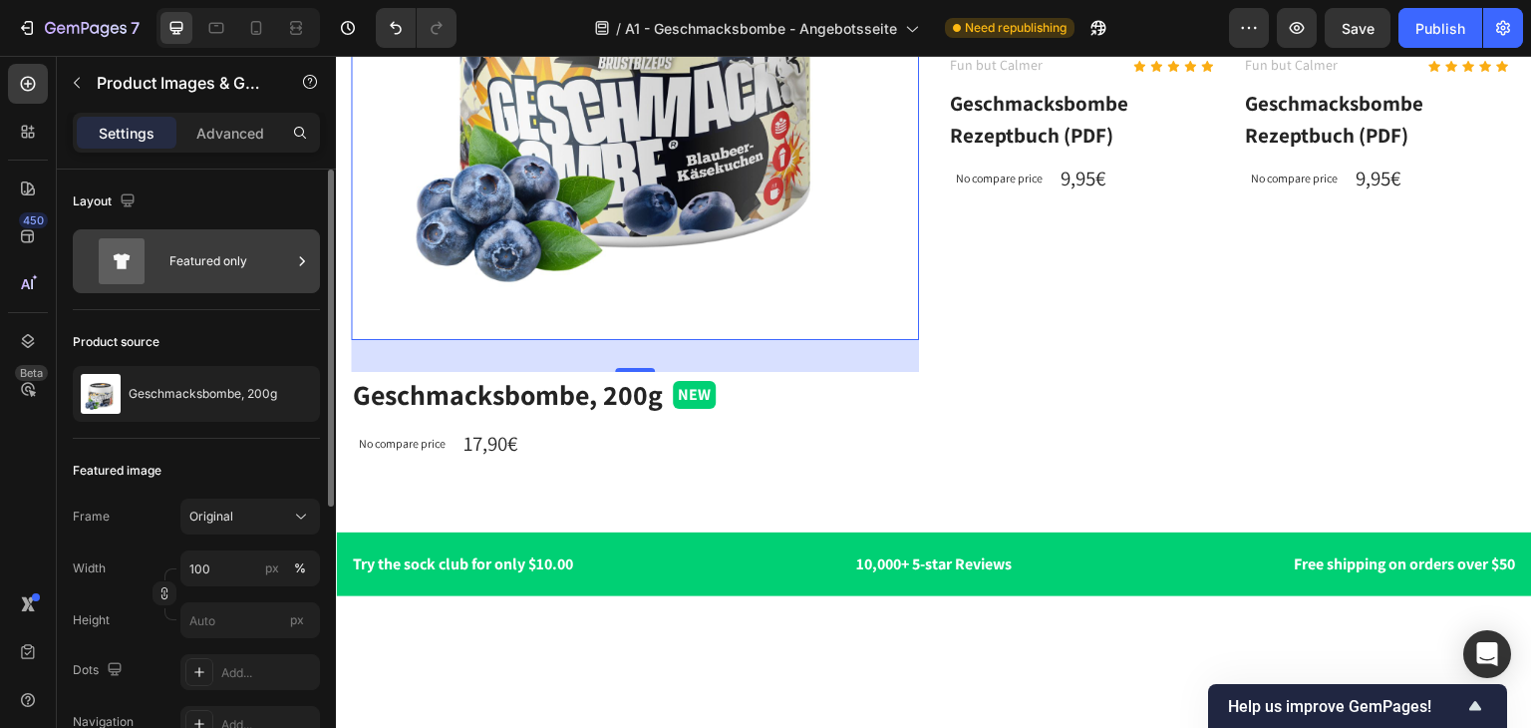
click at [145, 264] on icon at bounding box center [122, 261] width 80 height 46
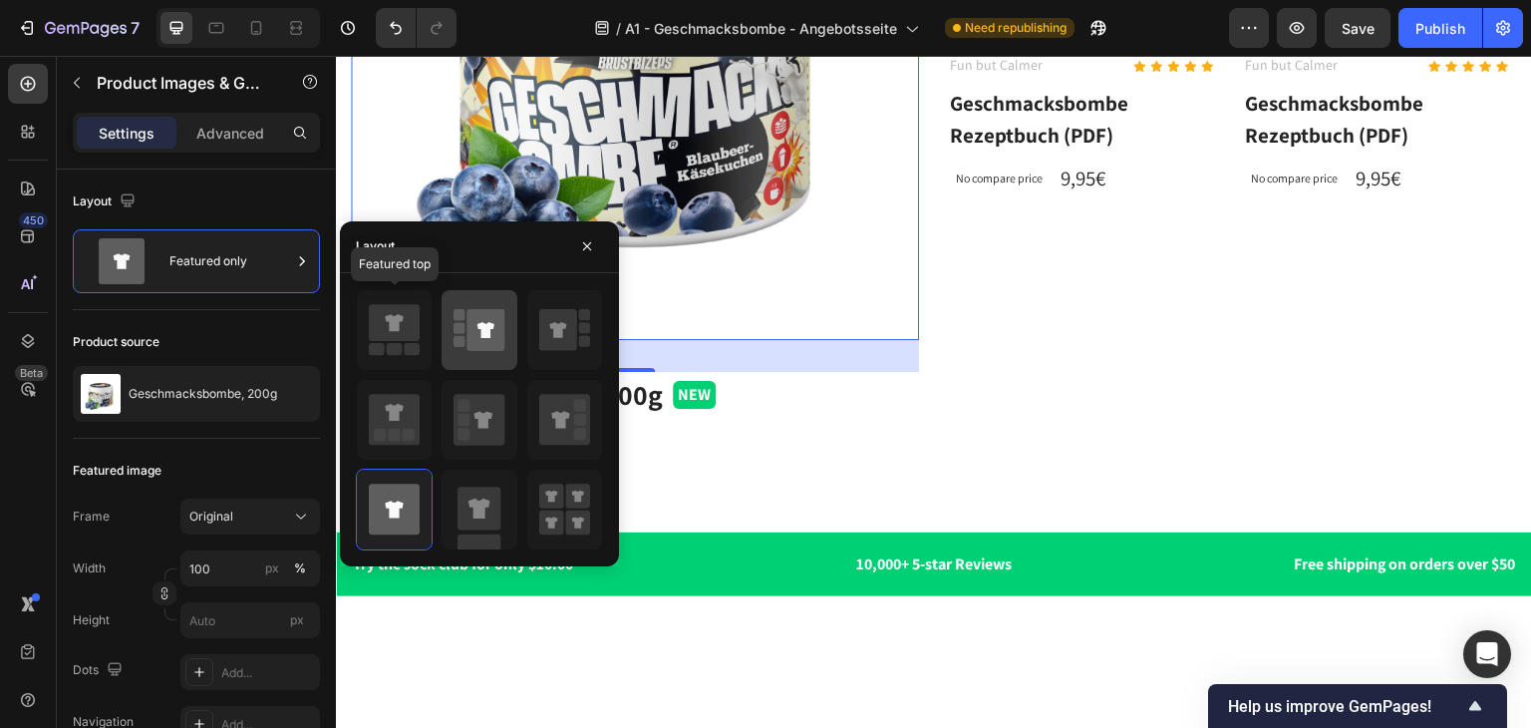
click at [478, 320] on icon at bounding box center [487, 330] width 38 height 42
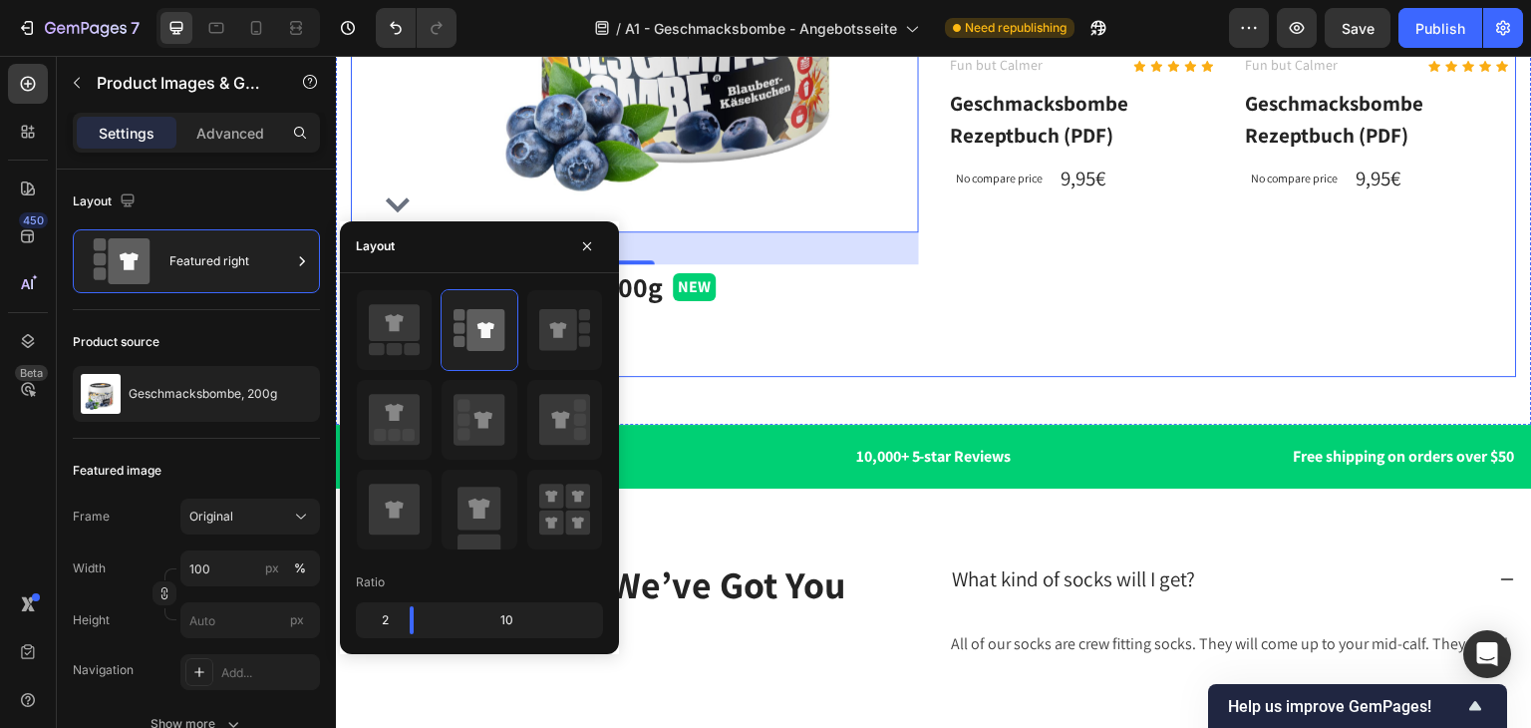
scroll to position [3911, 0]
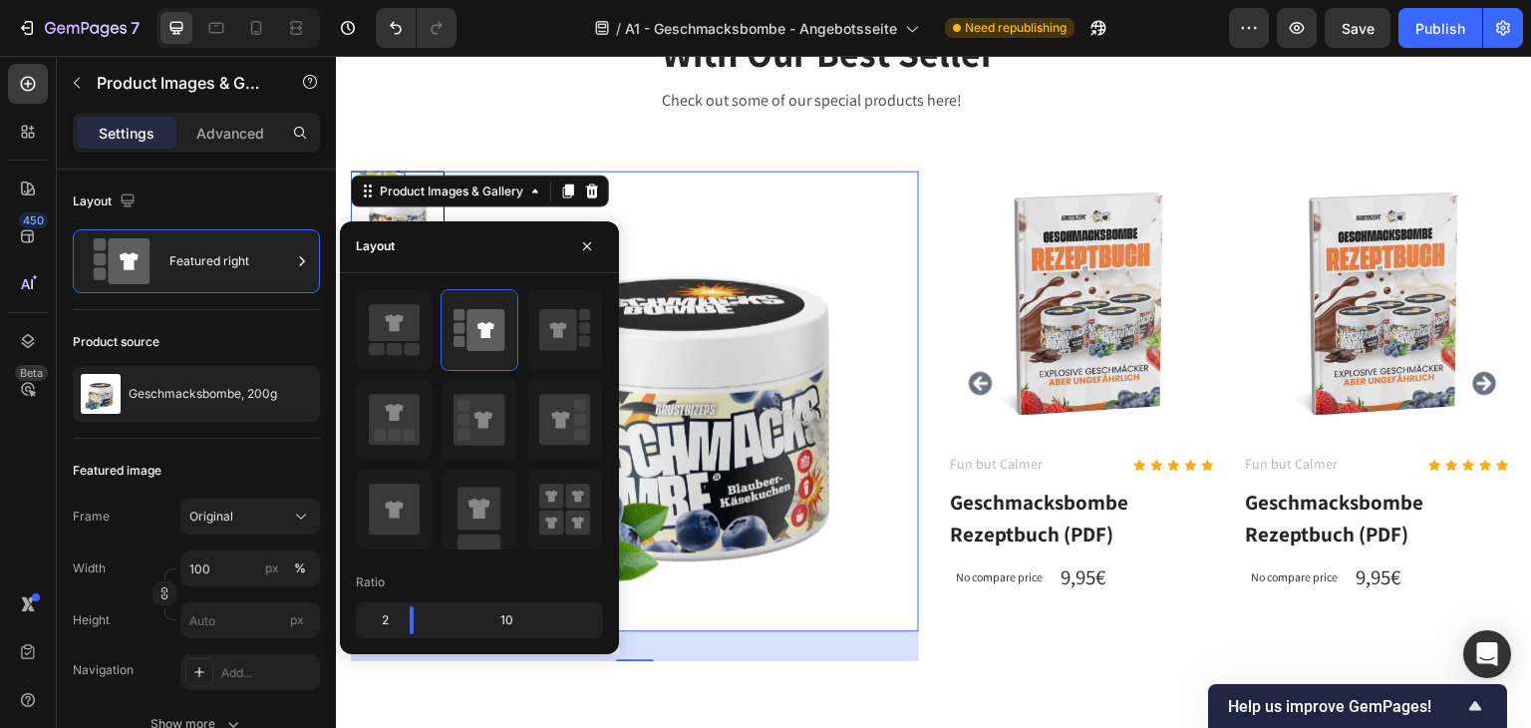
click at [876, 474] on img at bounding box center [686, 402] width 467 height 467
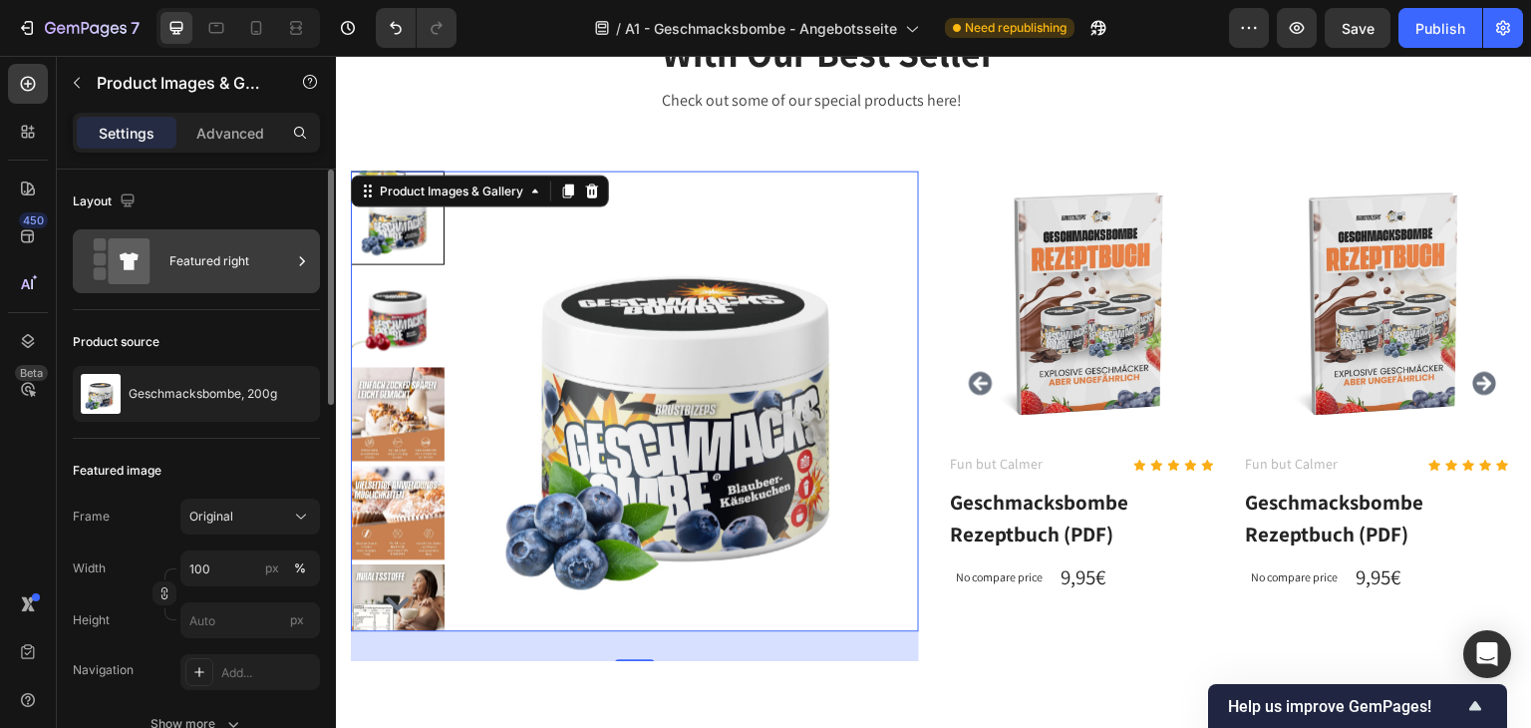
click at [169, 268] on div "Featured right" at bounding box center [230, 261] width 122 height 46
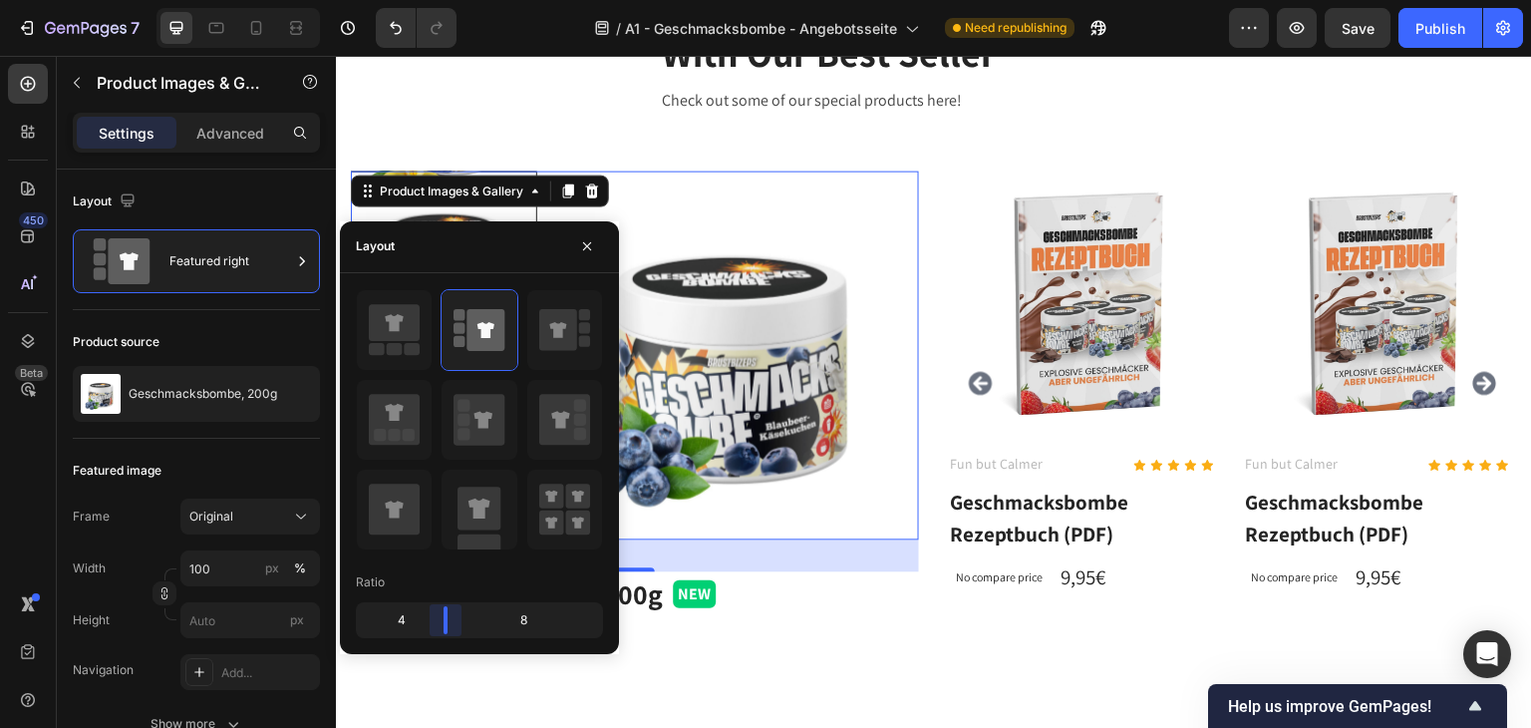
click at [431, 0] on body "7 Version history / A1 - Geschmacksbombe - Angebotsseite Need republishing Prev…" at bounding box center [765, 0] width 1531 height 0
click at [797, 613] on div "Geschmacksbombe, 200g Product Title NEW Button Row" at bounding box center [635, 593] width 568 height 46
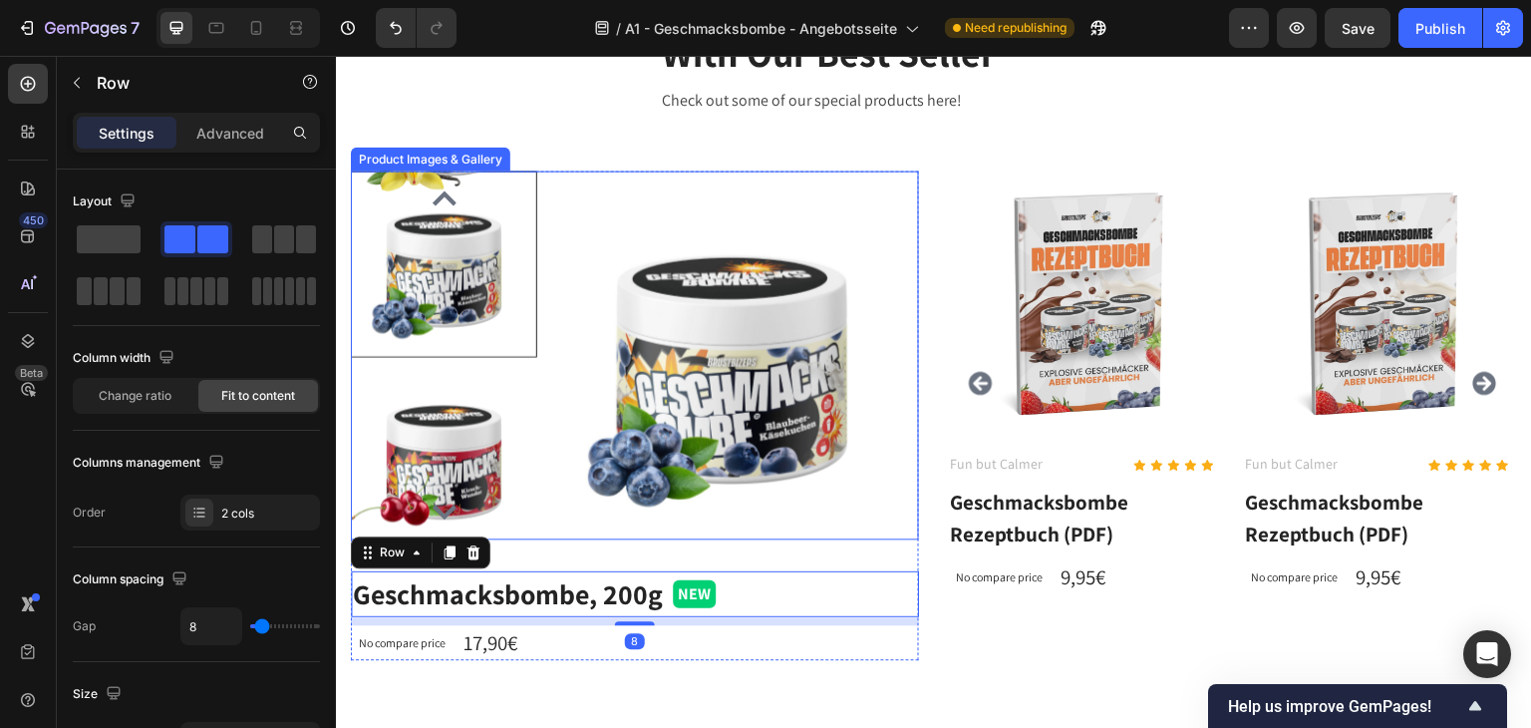
click at [897, 475] on img at bounding box center [732, 356] width 374 height 374
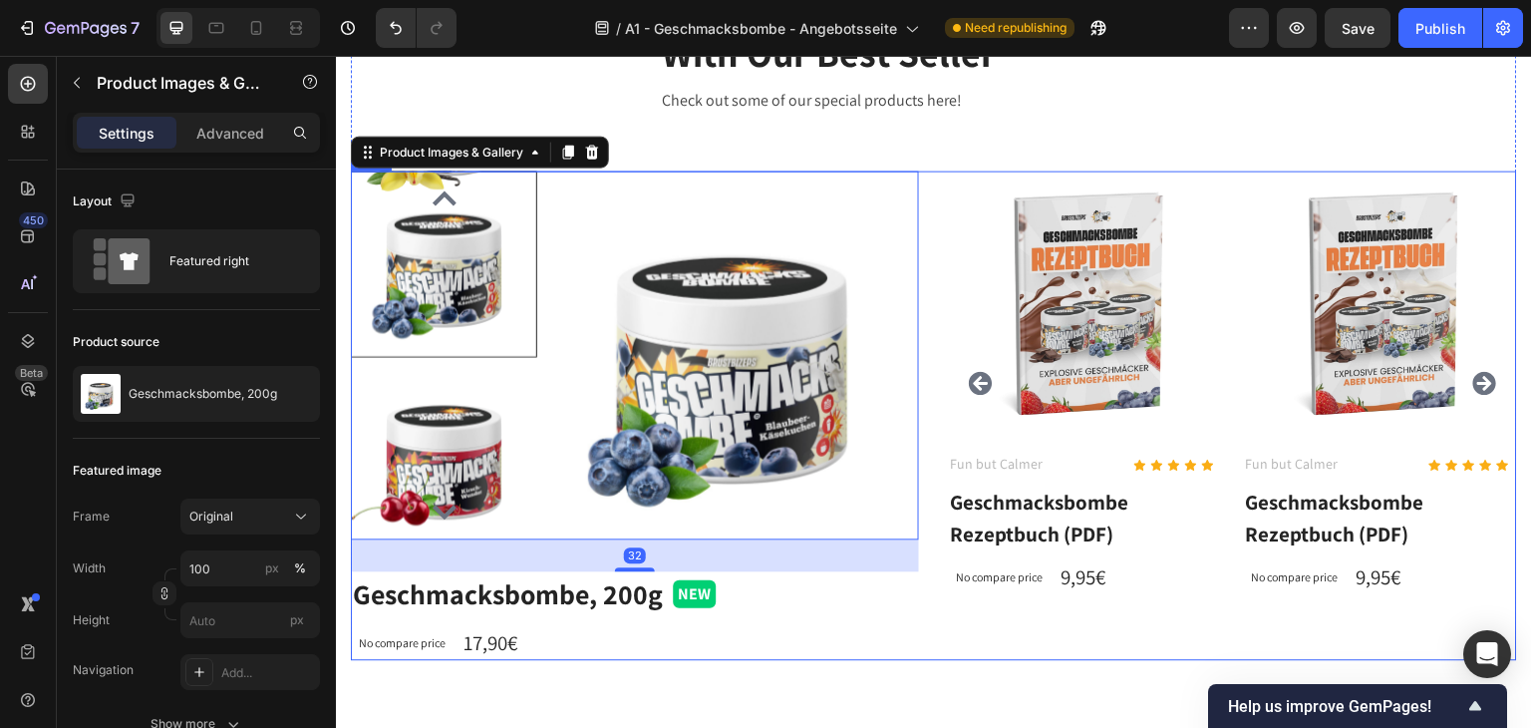
click at [915, 628] on div "Product Images & Gallery 32 Geschmacksbombe, 200g Product Title NEW Button Row …" at bounding box center [934, 414] width 1166 height 490
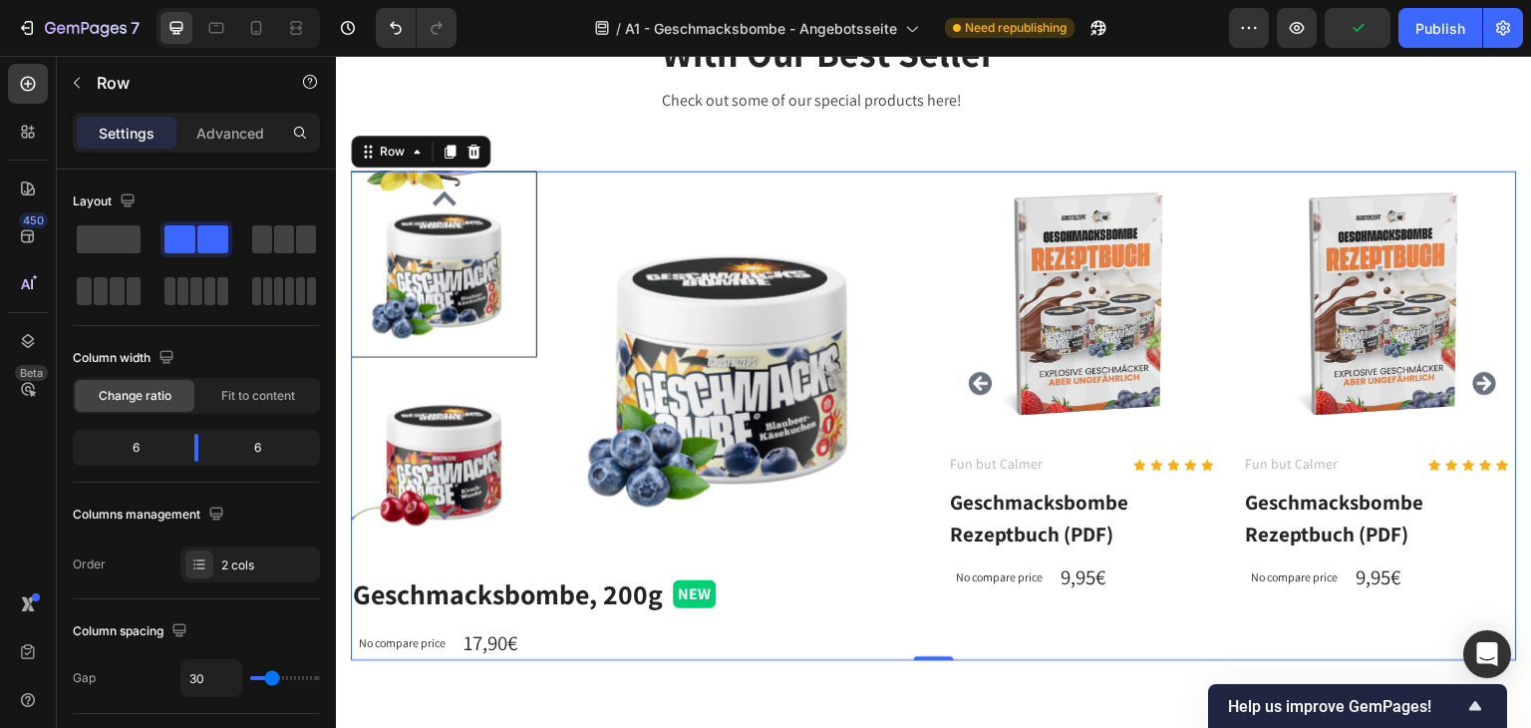
click at [75, 114] on div "Settings Advanced" at bounding box center [196, 133] width 247 height 40
click at [76, 102] on div "Row" at bounding box center [170, 83] width 227 height 52
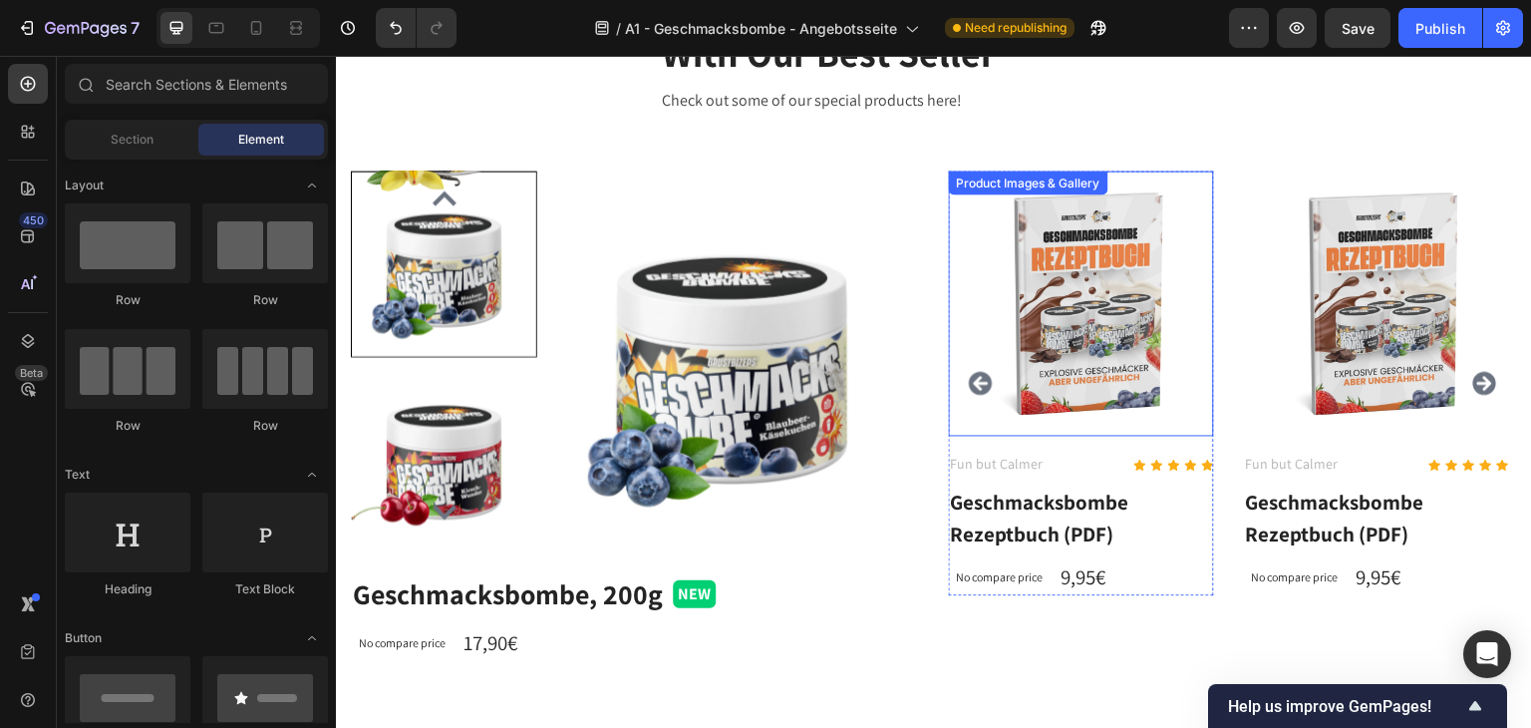
click at [1051, 384] on img at bounding box center [1081, 301] width 265 height 265
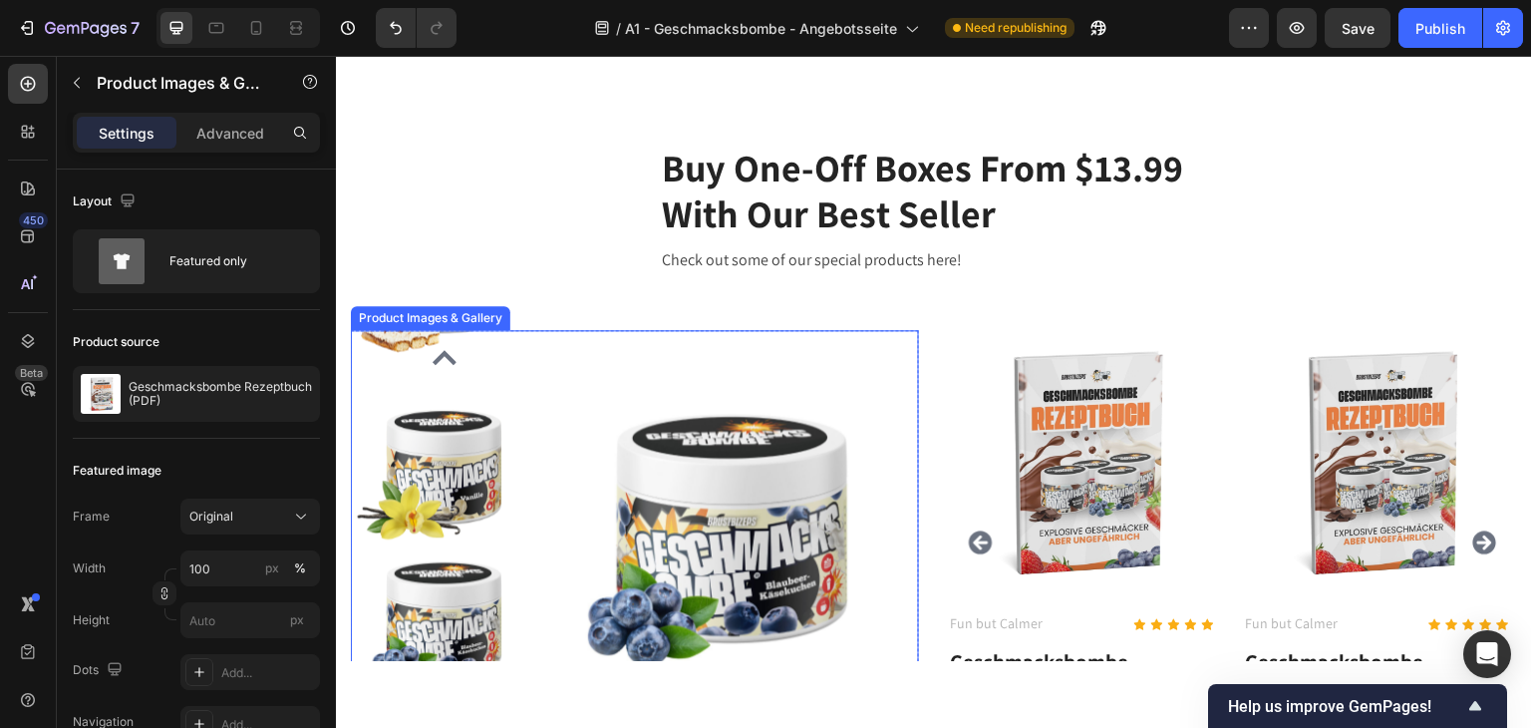
scroll to position [4510, 0]
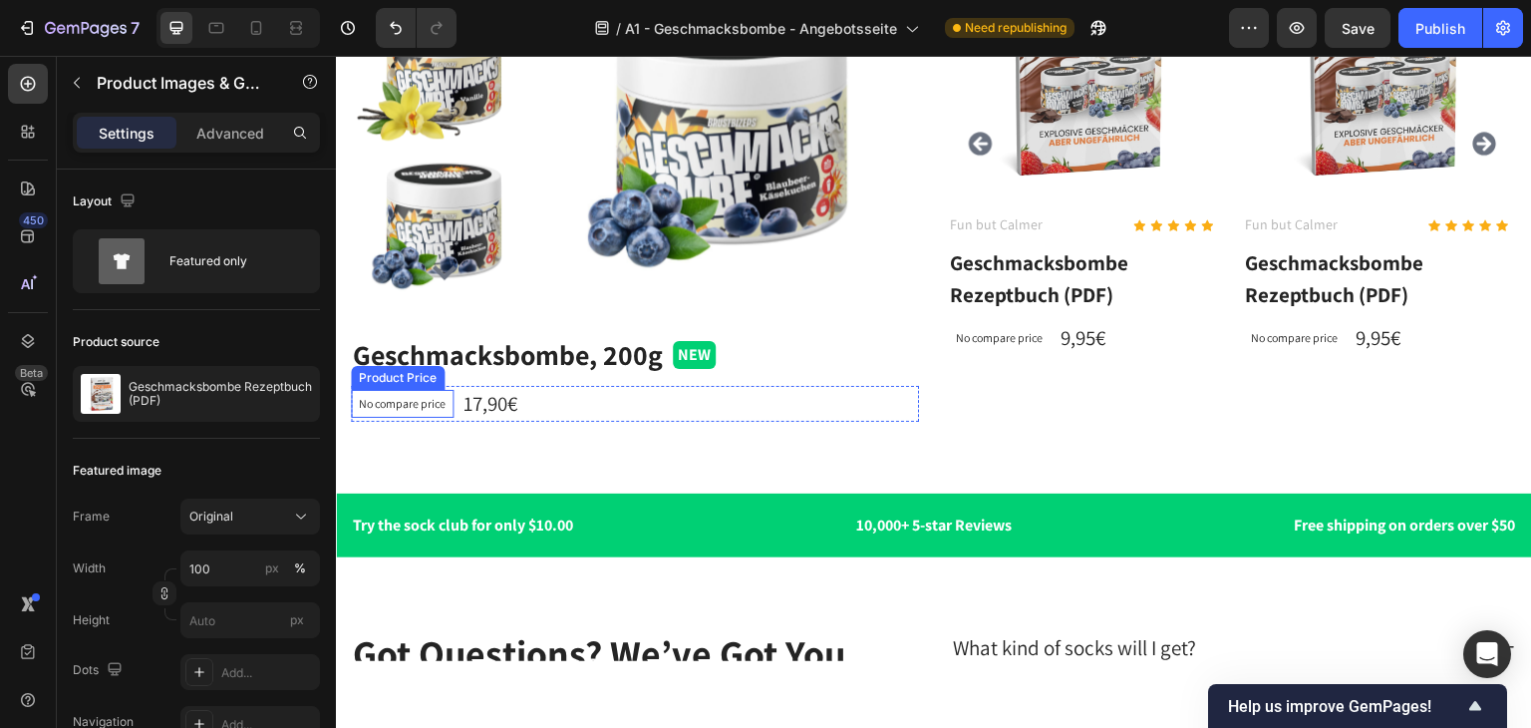
click at [403, 397] on p "No compare price" at bounding box center [402, 403] width 87 height 12
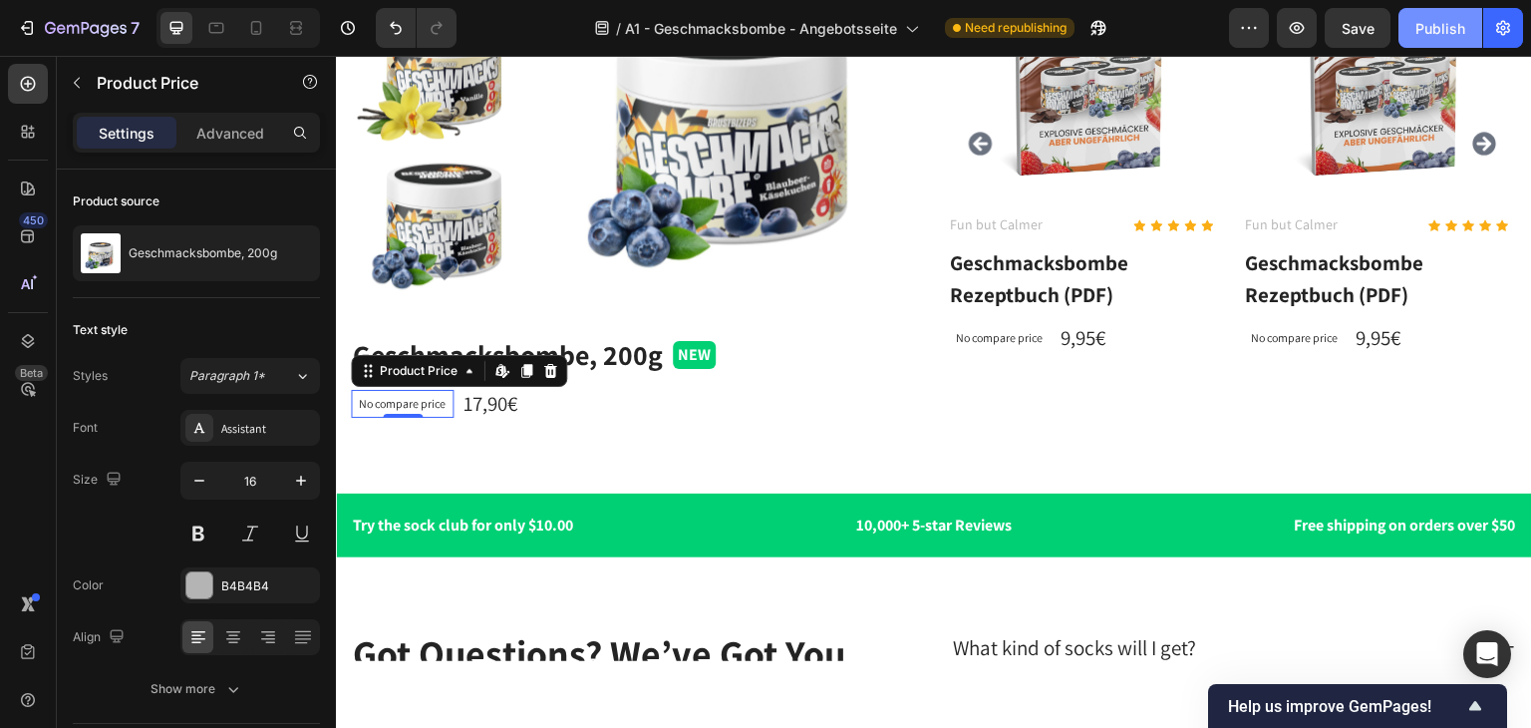
click at [1431, 32] on div "Publish" at bounding box center [1440, 28] width 50 height 21
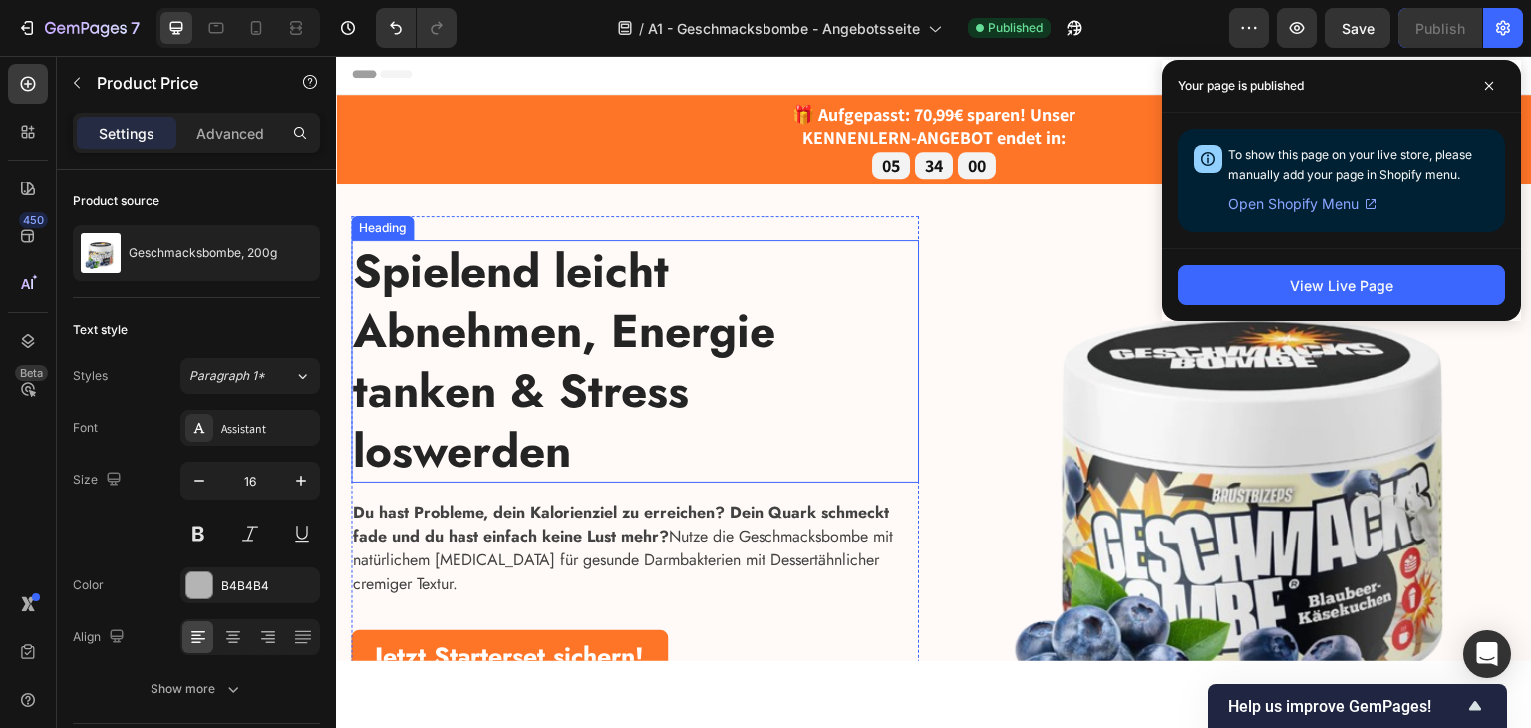
scroll to position [0, 0]
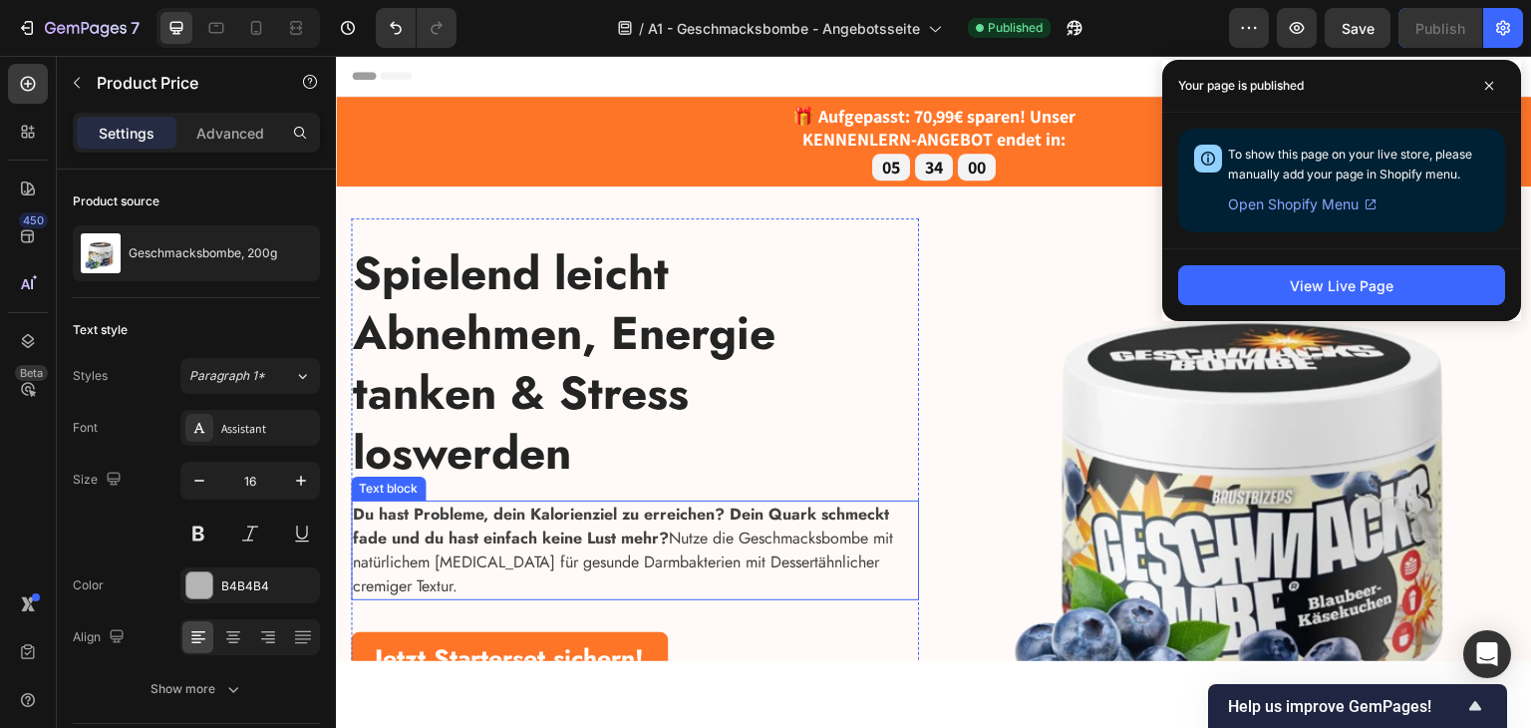
click at [502, 569] on p "Du hast Probleme, dein Kalorienziel zu erreichen? Dein Quark schmeckt fade und …" at bounding box center [635, 549] width 564 height 96
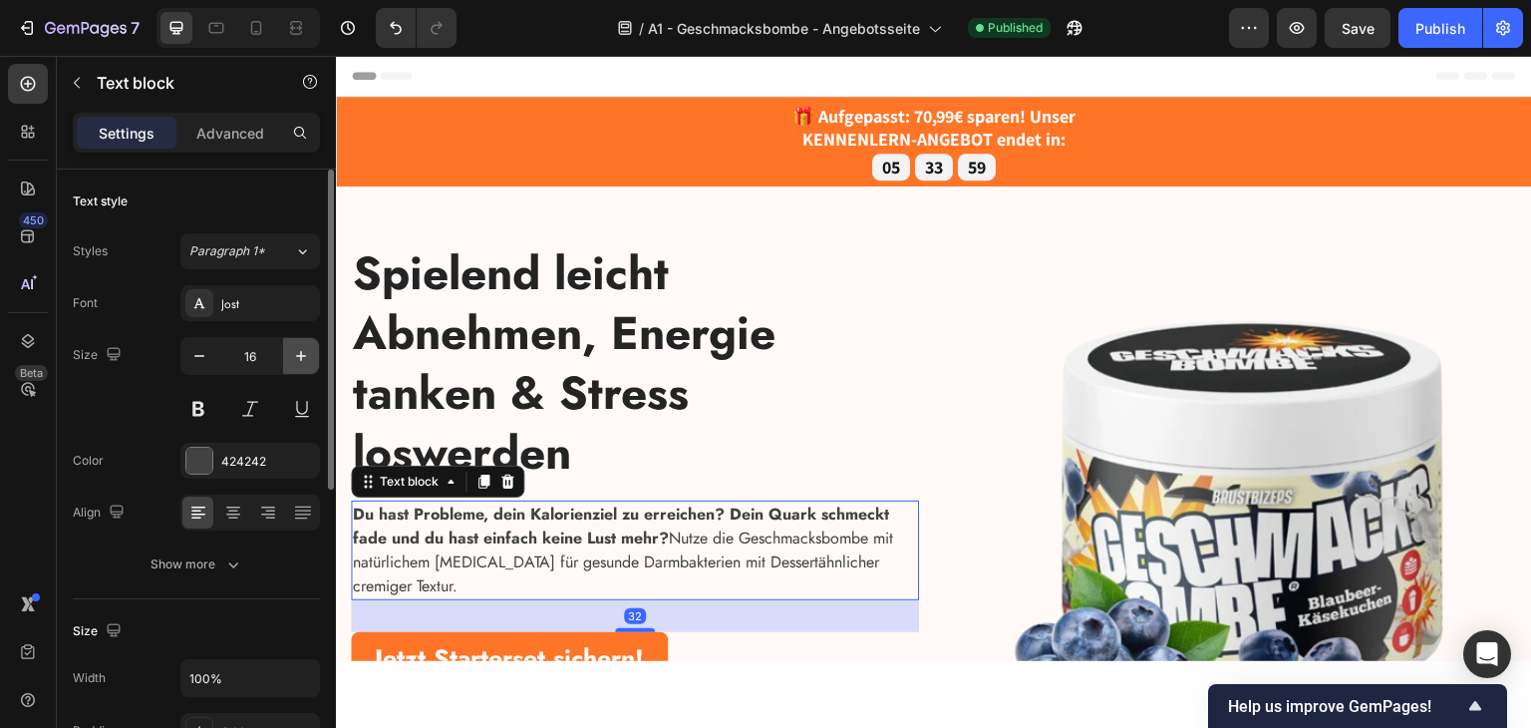
click at [294, 351] on icon "button" at bounding box center [301, 356] width 20 height 20
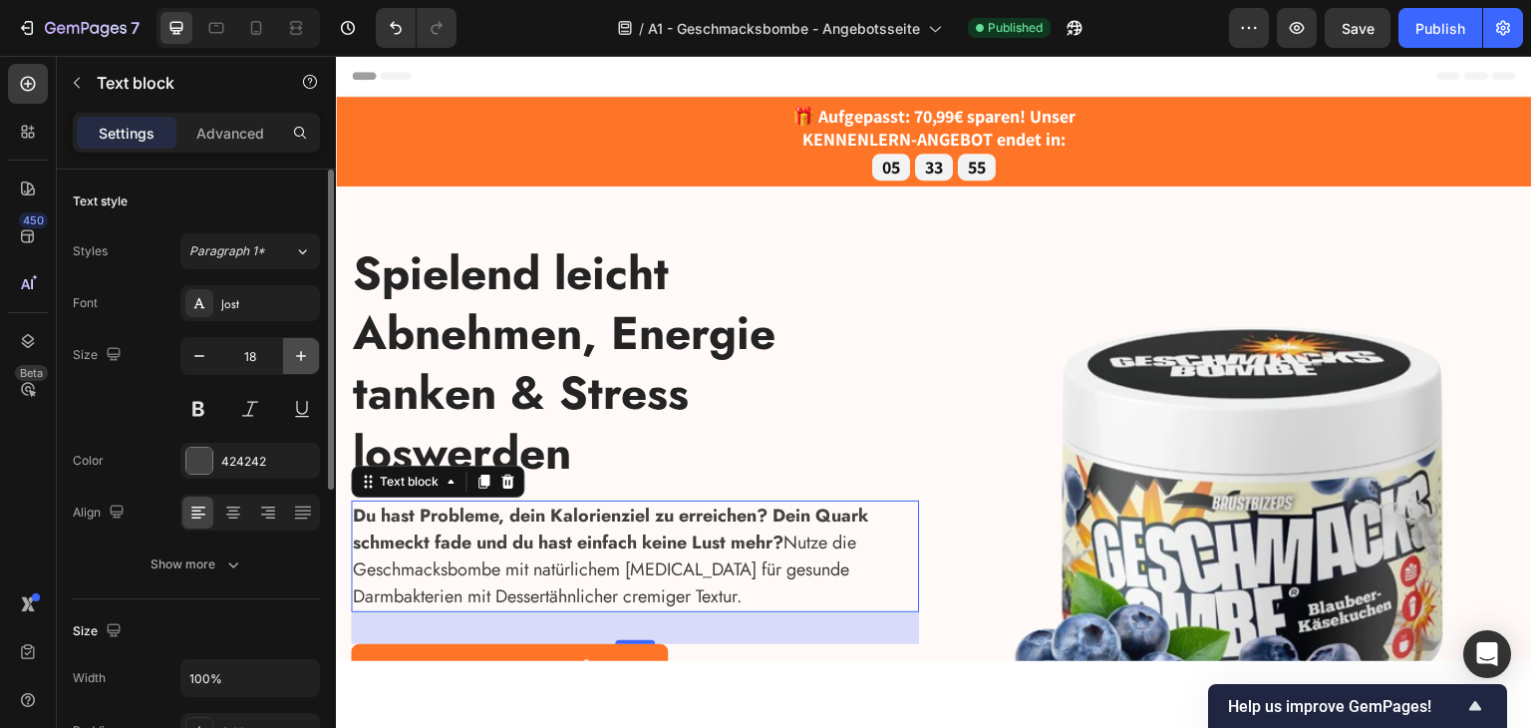
click at [294, 351] on icon "button" at bounding box center [301, 356] width 20 height 20
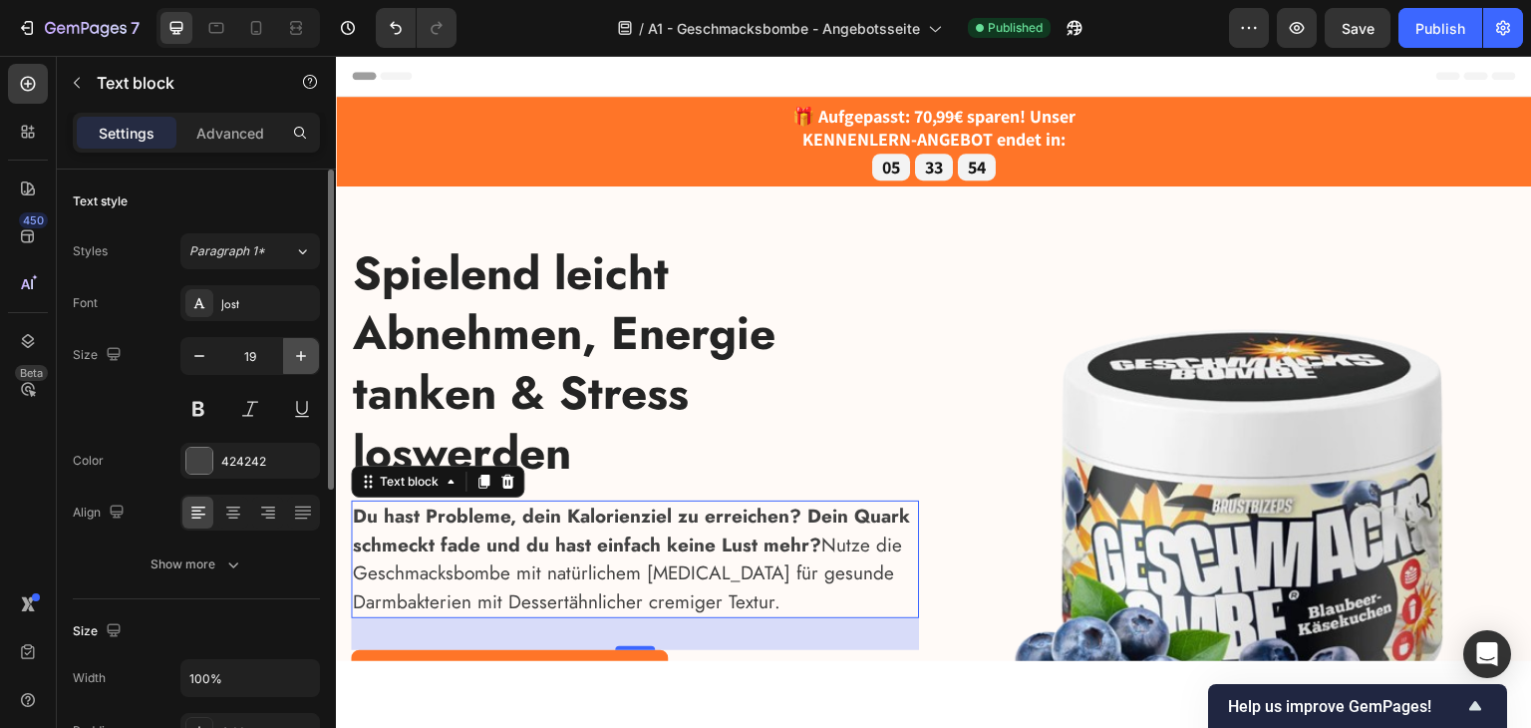
type input "20"
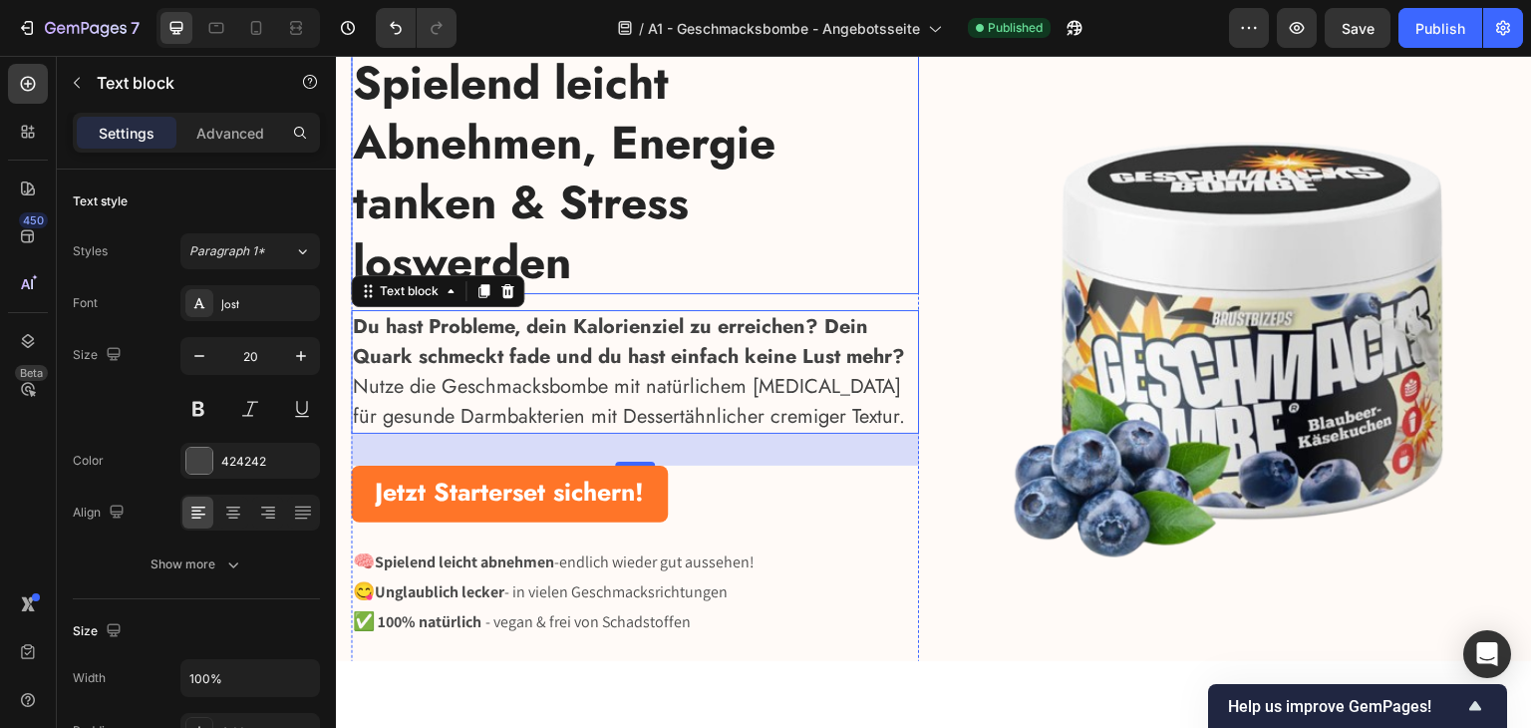
scroll to position [199, 0]
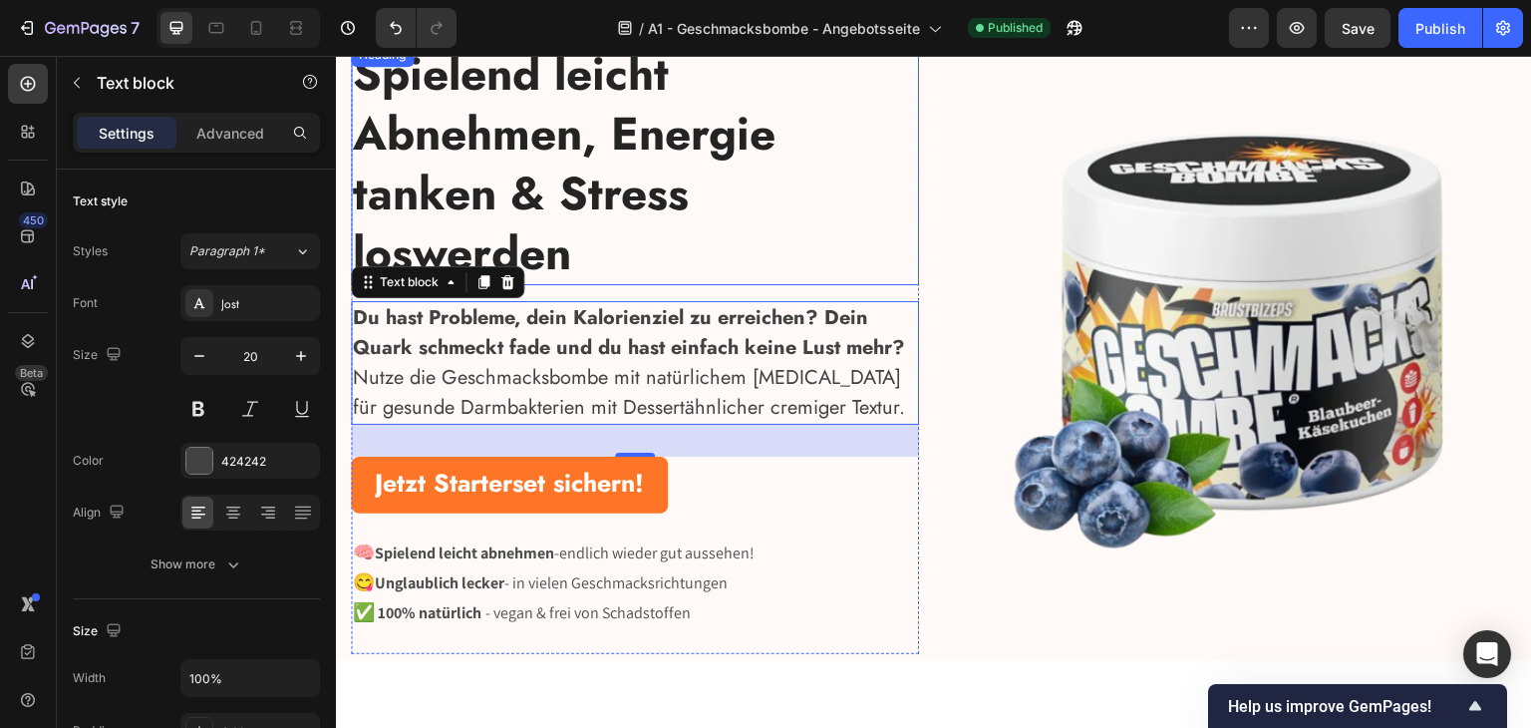
click at [586, 174] on strong "Spielend leicht Abnehmen, Energie tanken & Stress loswerden" at bounding box center [564, 162] width 423 height 244
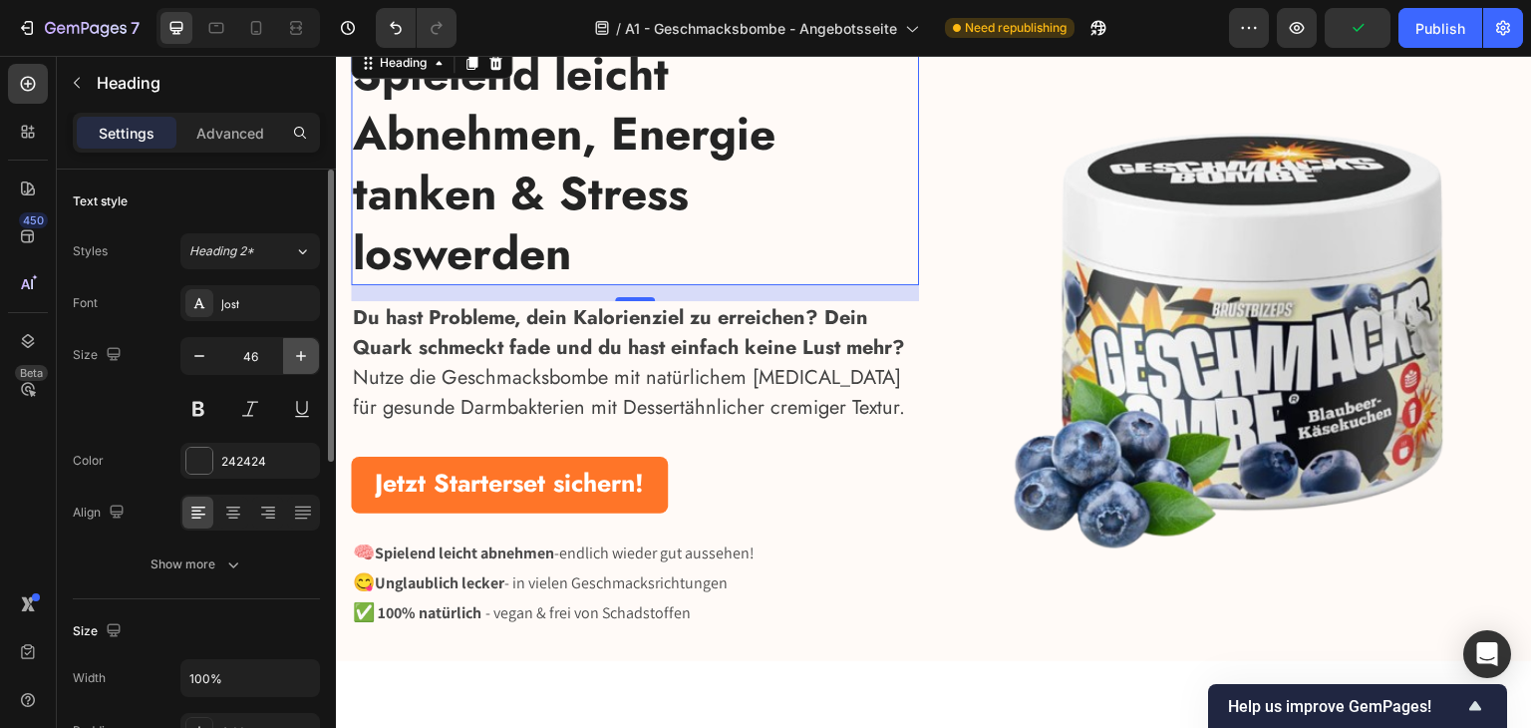
click at [295, 353] on icon "button" at bounding box center [301, 356] width 20 height 20
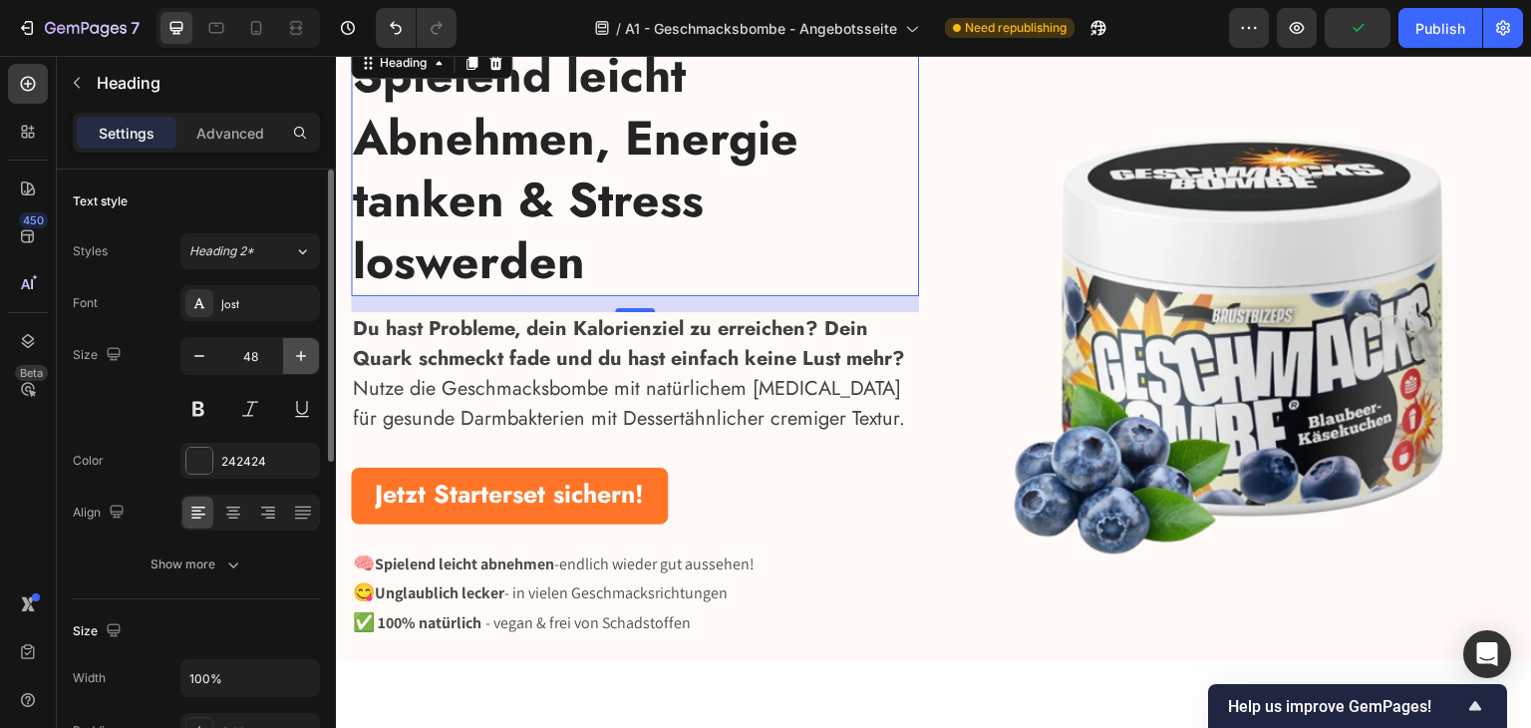
click at [295, 353] on icon "button" at bounding box center [301, 356] width 20 height 20
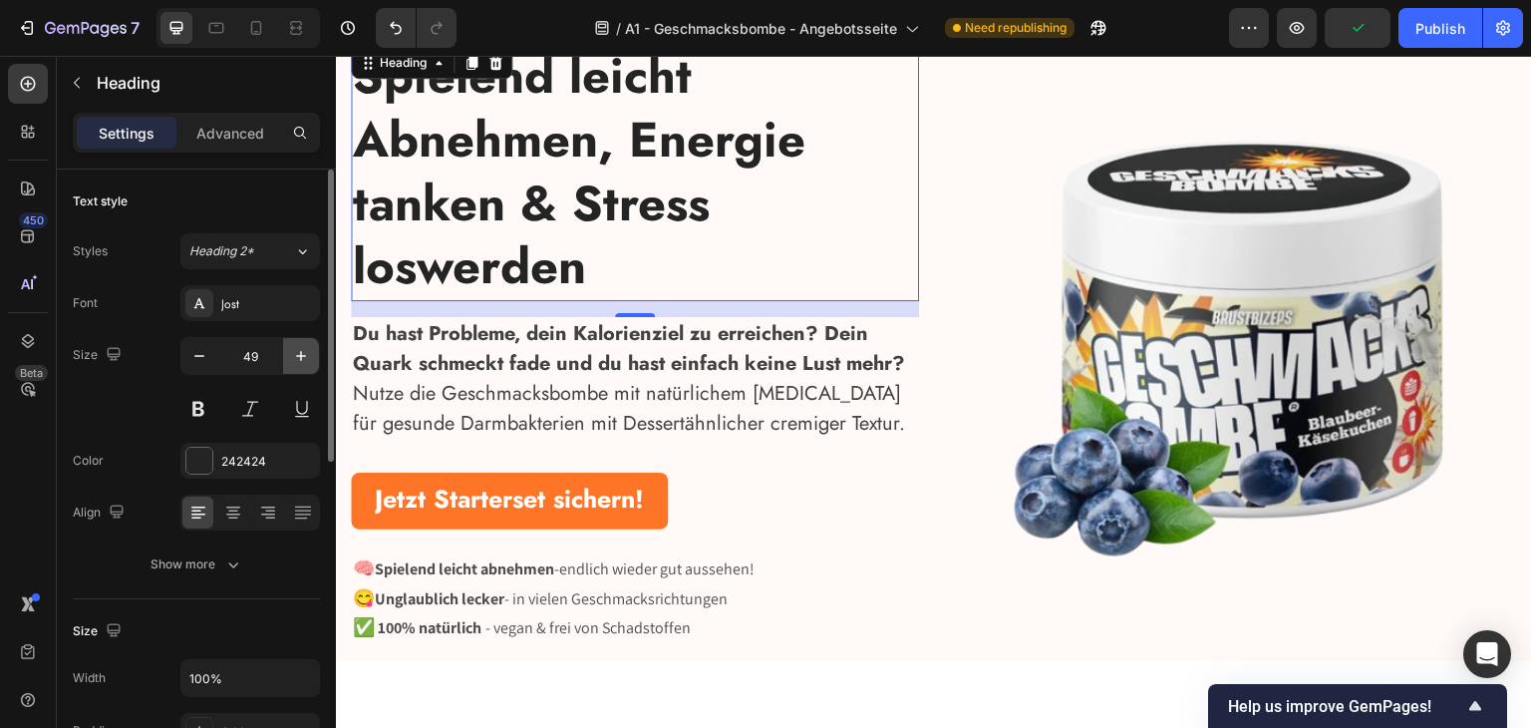
click at [295, 353] on icon "button" at bounding box center [301, 356] width 20 height 20
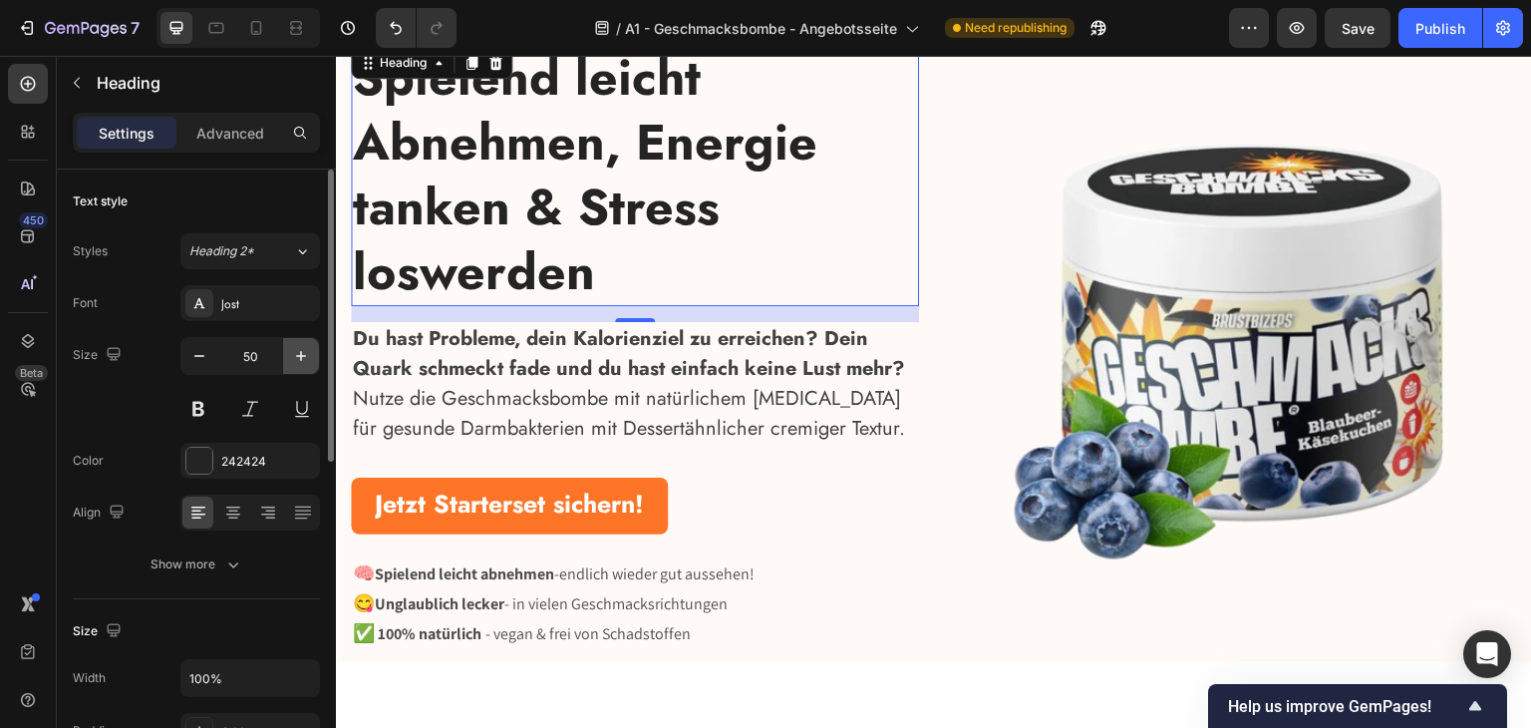
click at [295, 353] on icon "button" at bounding box center [301, 356] width 20 height 20
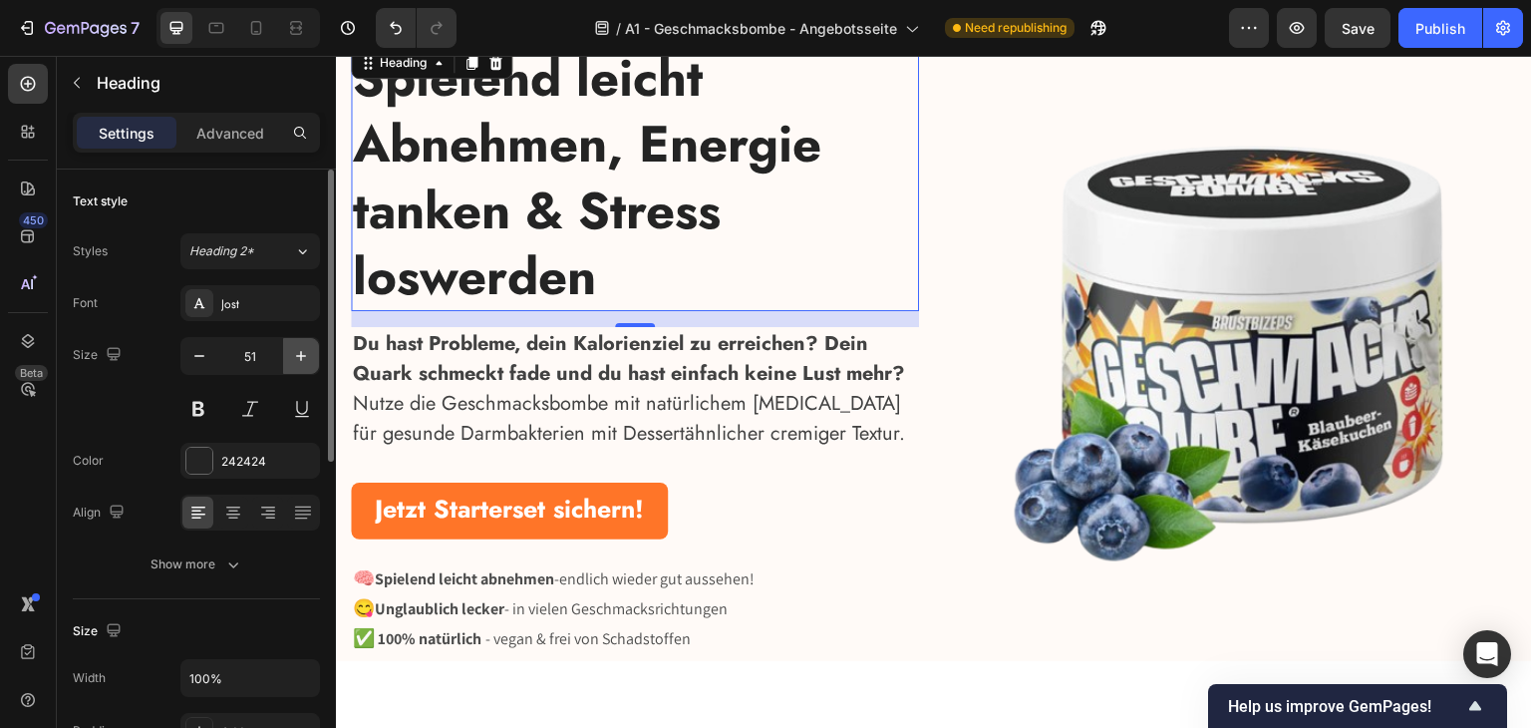
click at [295, 353] on icon "button" at bounding box center [301, 356] width 20 height 20
type input "52"
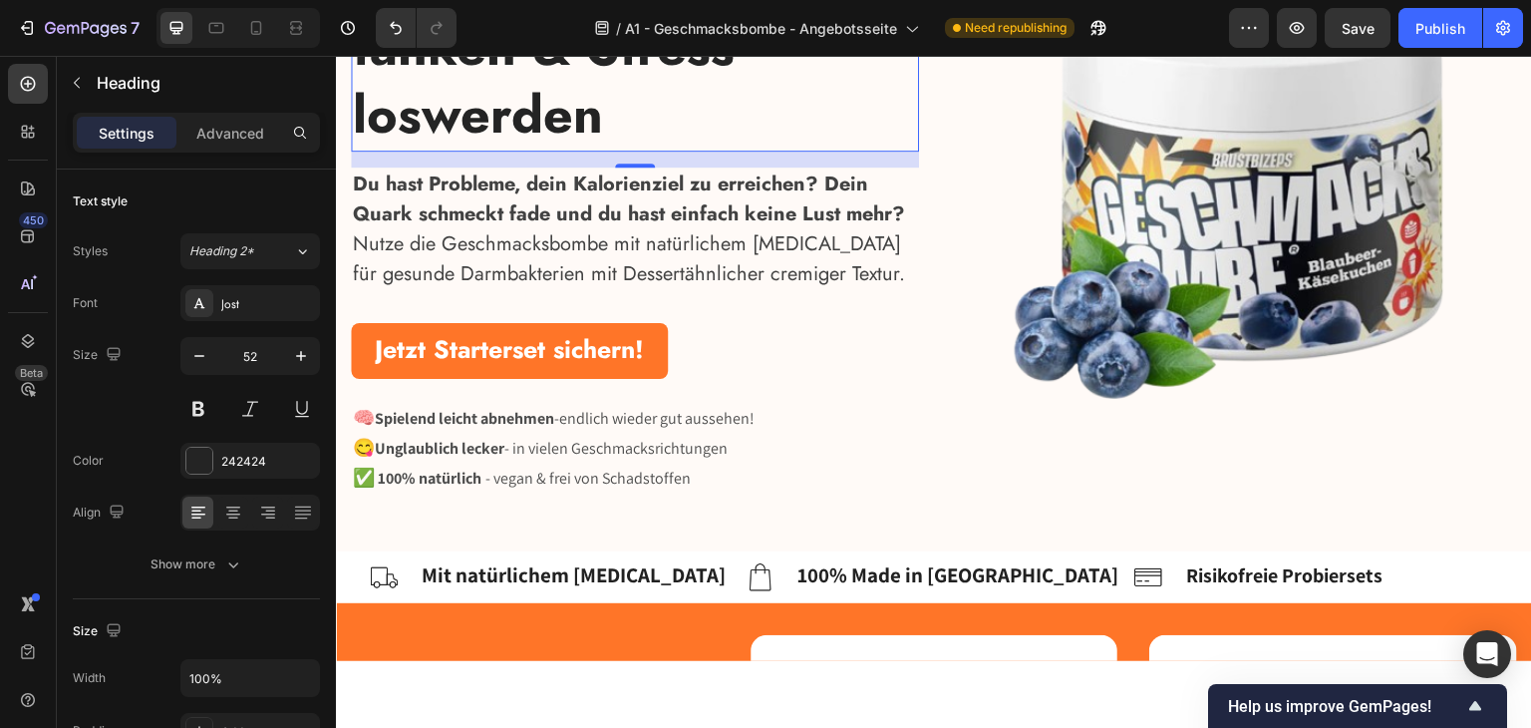
scroll to position [399, 0]
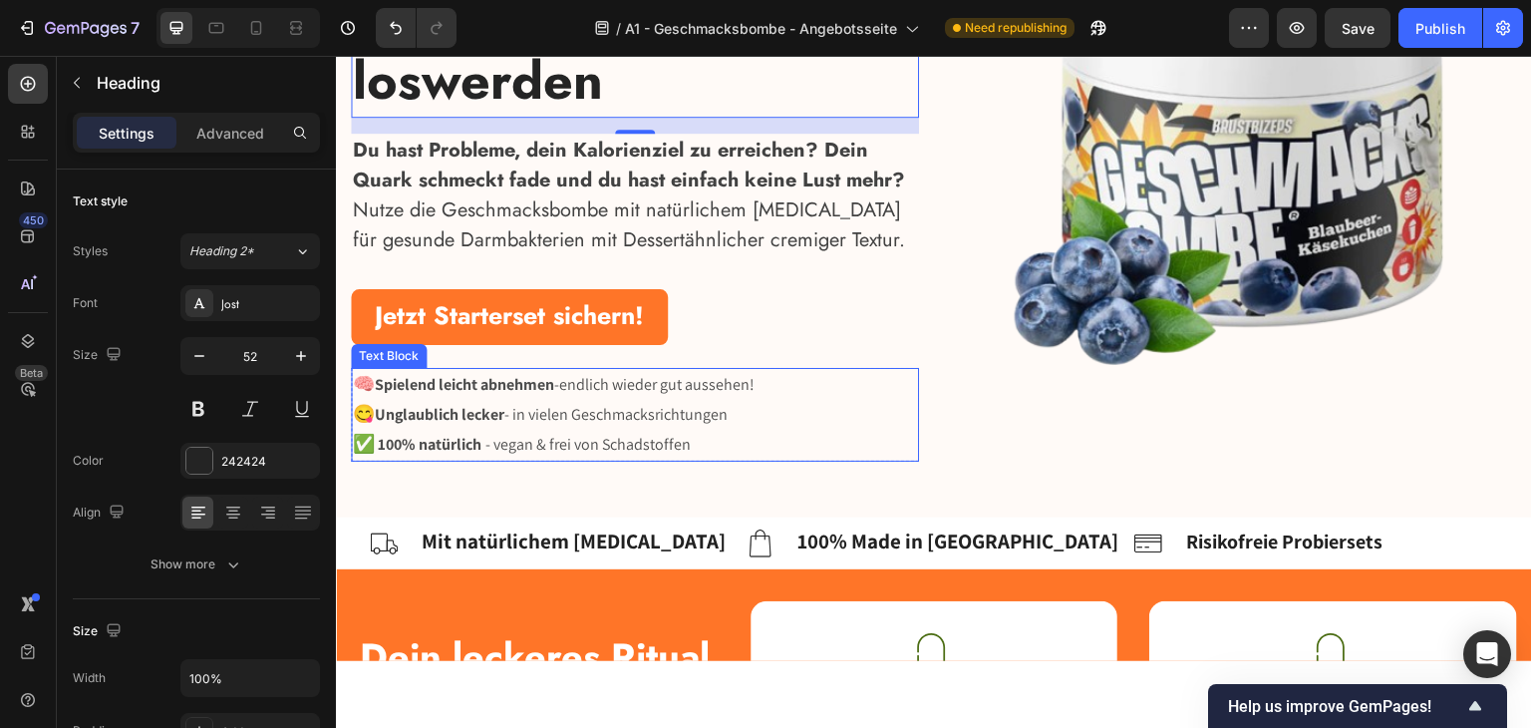
click at [535, 401] on p "😋 Unglaublich lecker - in vielen Geschmacksrichtungen" at bounding box center [635, 414] width 564 height 30
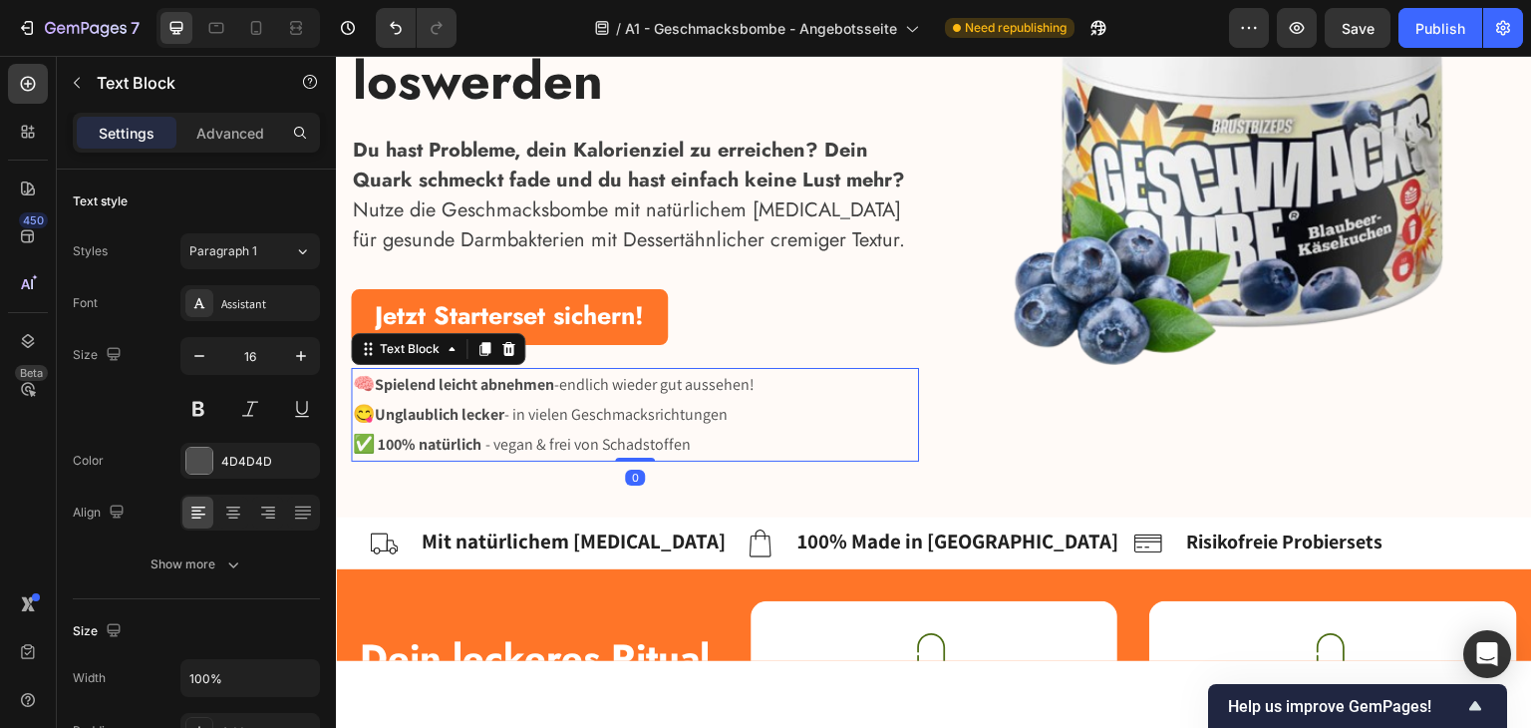
click at [564, 209] on p "Du hast Probleme, dein Kalorienziel zu erreichen? Dein Quark schmeckt fade und …" at bounding box center [635, 195] width 564 height 120
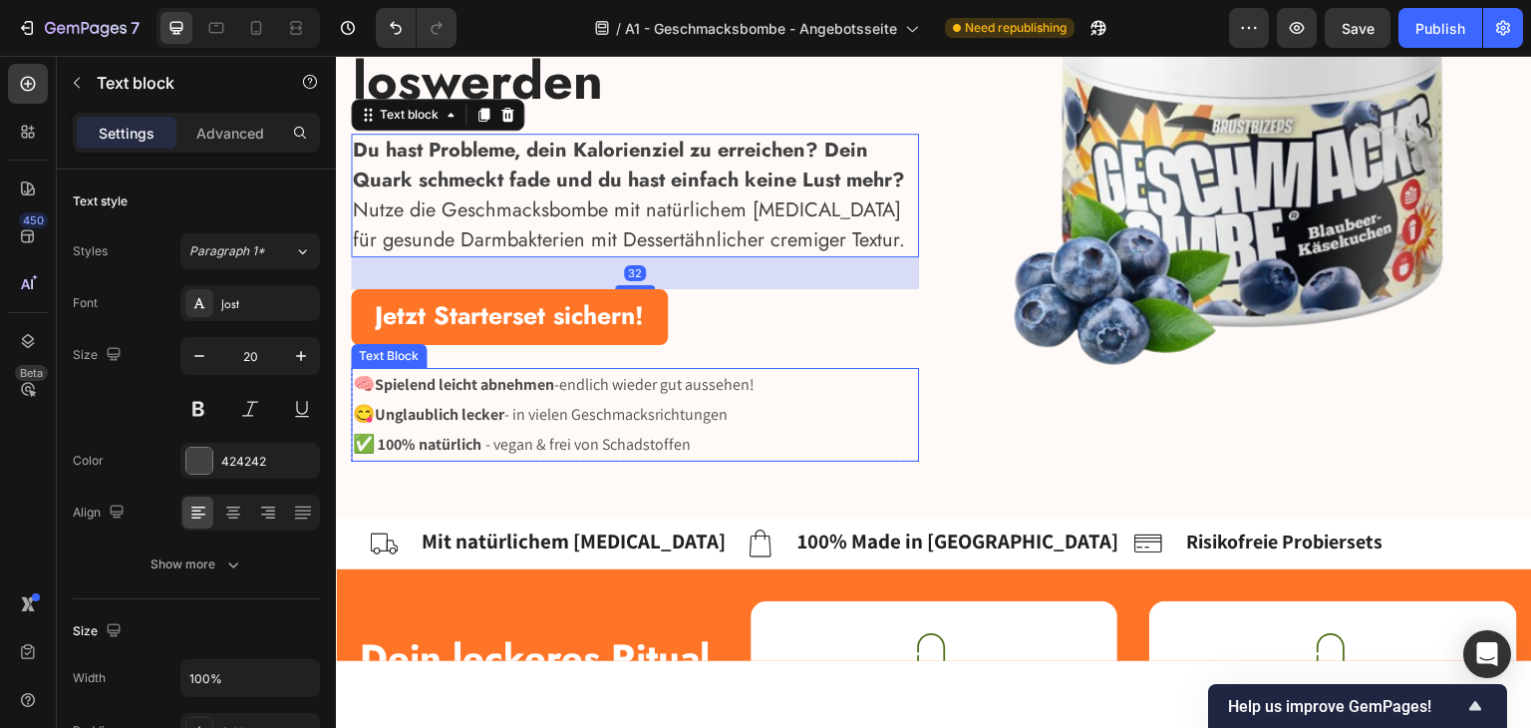
click at [522, 407] on p "😋 Unglaublich lecker - in vielen Geschmacksrichtungen" at bounding box center [635, 414] width 564 height 30
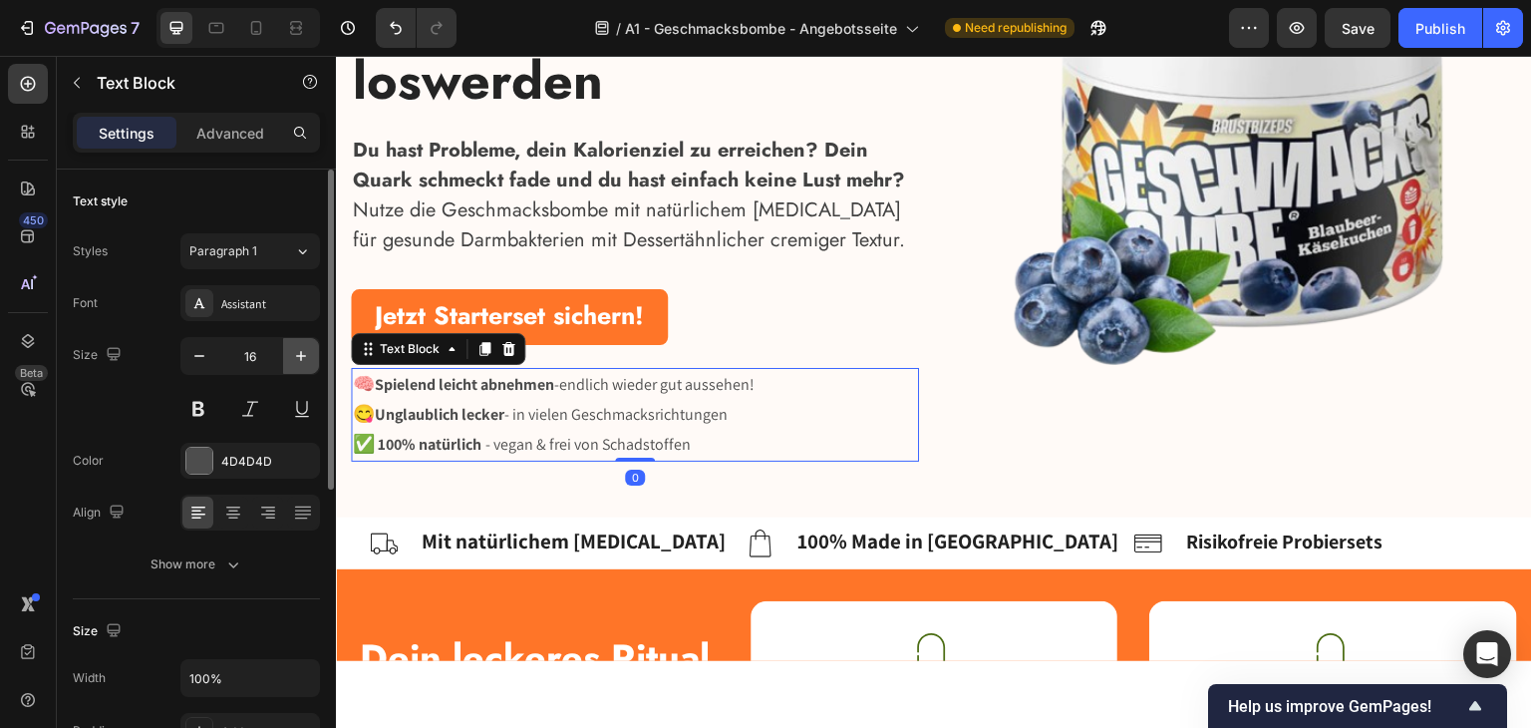
drag, startPoint x: 303, startPoint y: 350, endPoint x: 59, endPoint y: 353, distance: 244.2
click at [303, 350] on icon "button" at bounding box center [301, 356] width 20 height 20
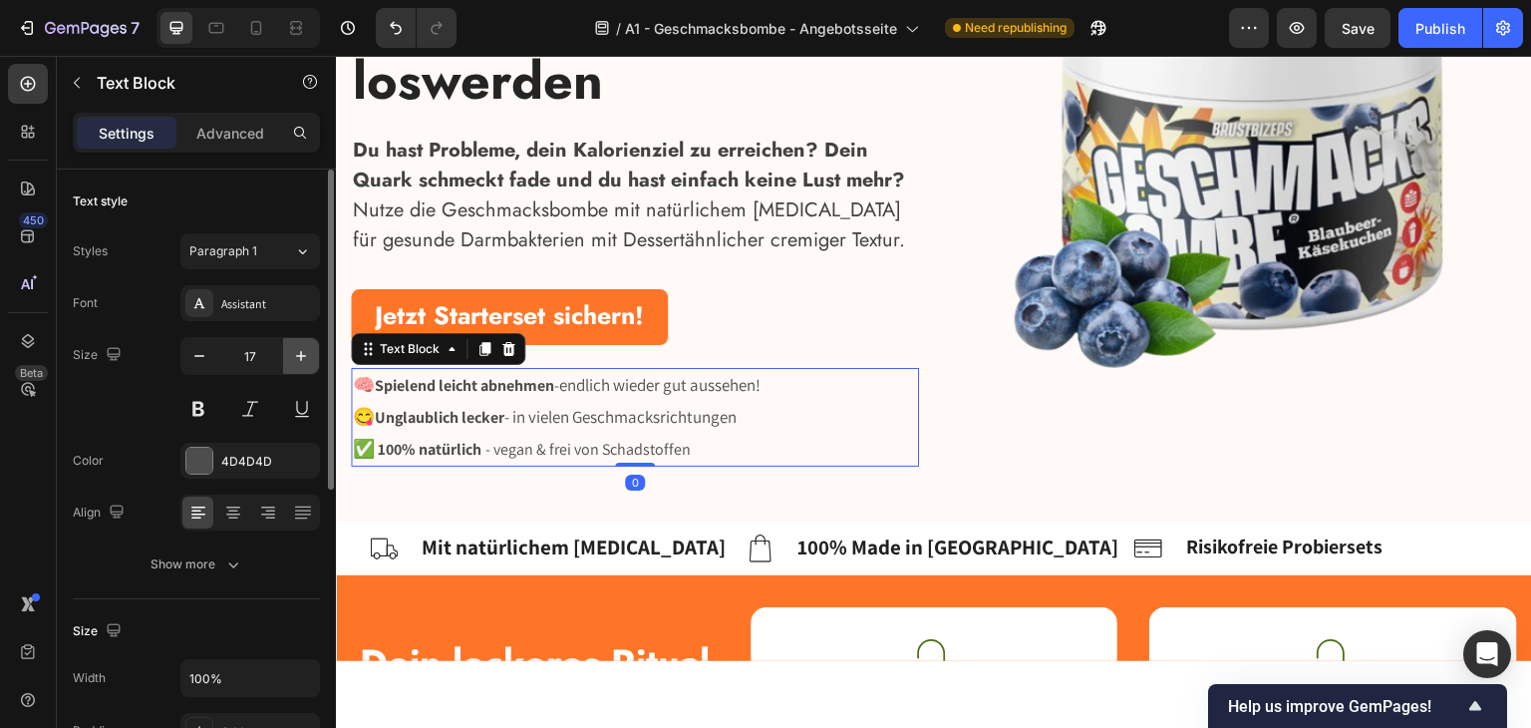
click at [300, 349] on icon "button" at bounding box center [301, 356] width 20 height 20
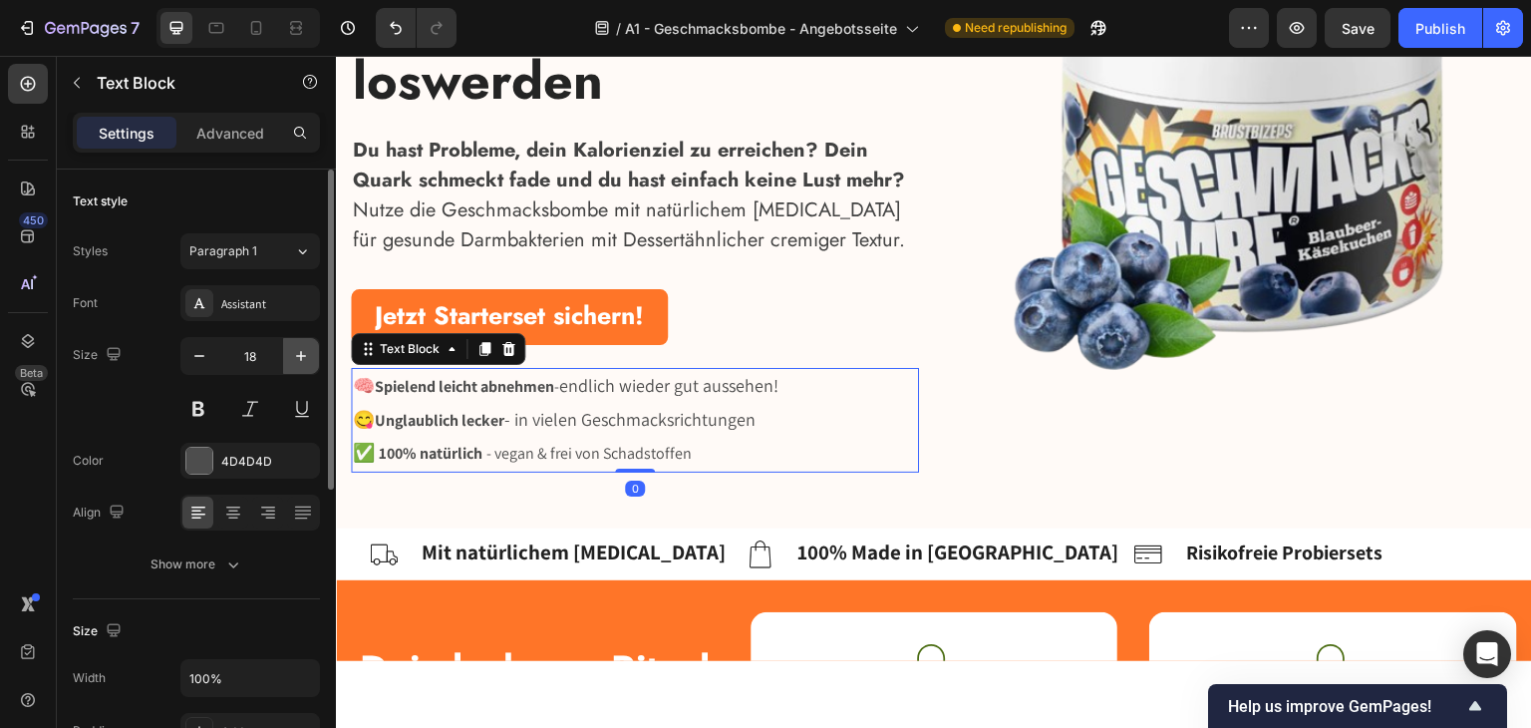
click at [300, 349] on icon "button" at bounding box center [301, 356] width 20 height 20
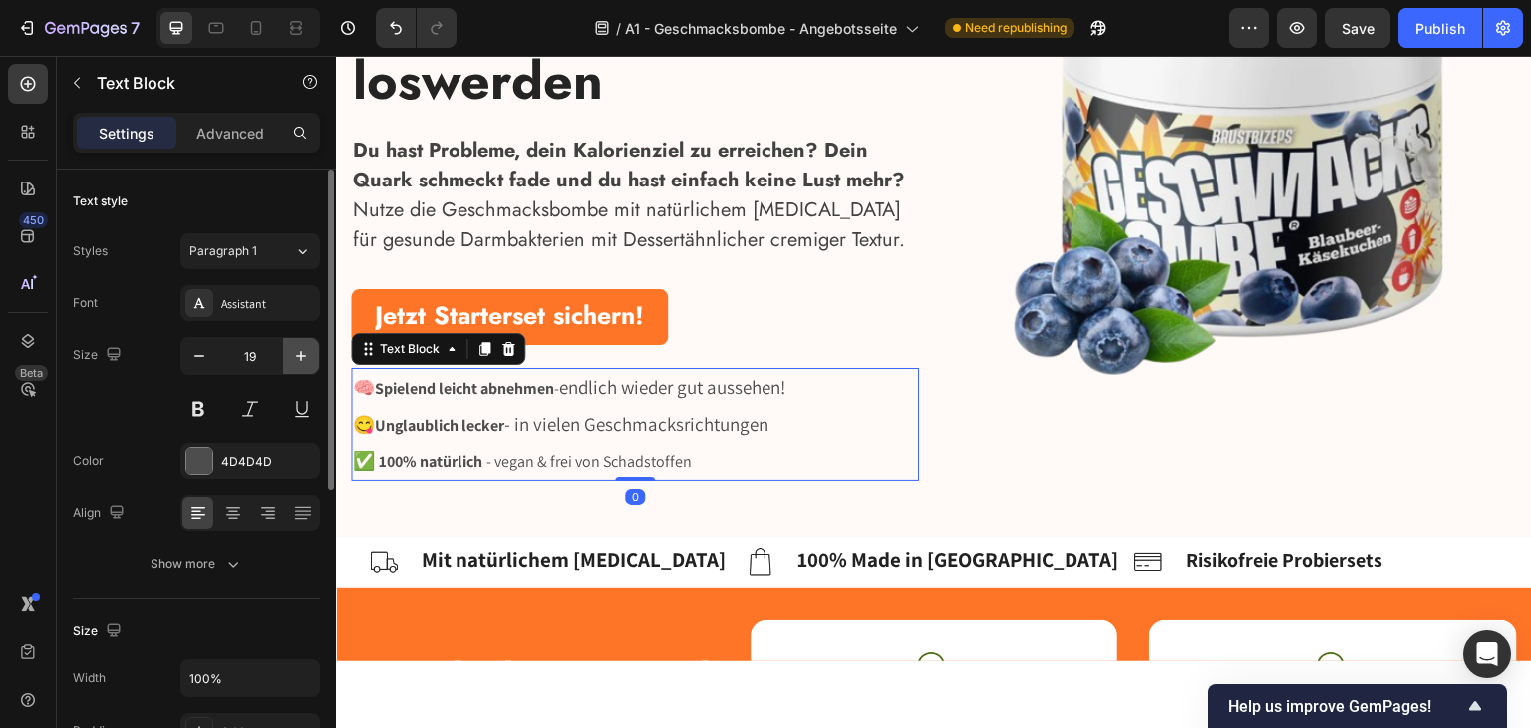
click at [300, 349] on icon "button" at bounding box center [301, 356] width 20 height 20
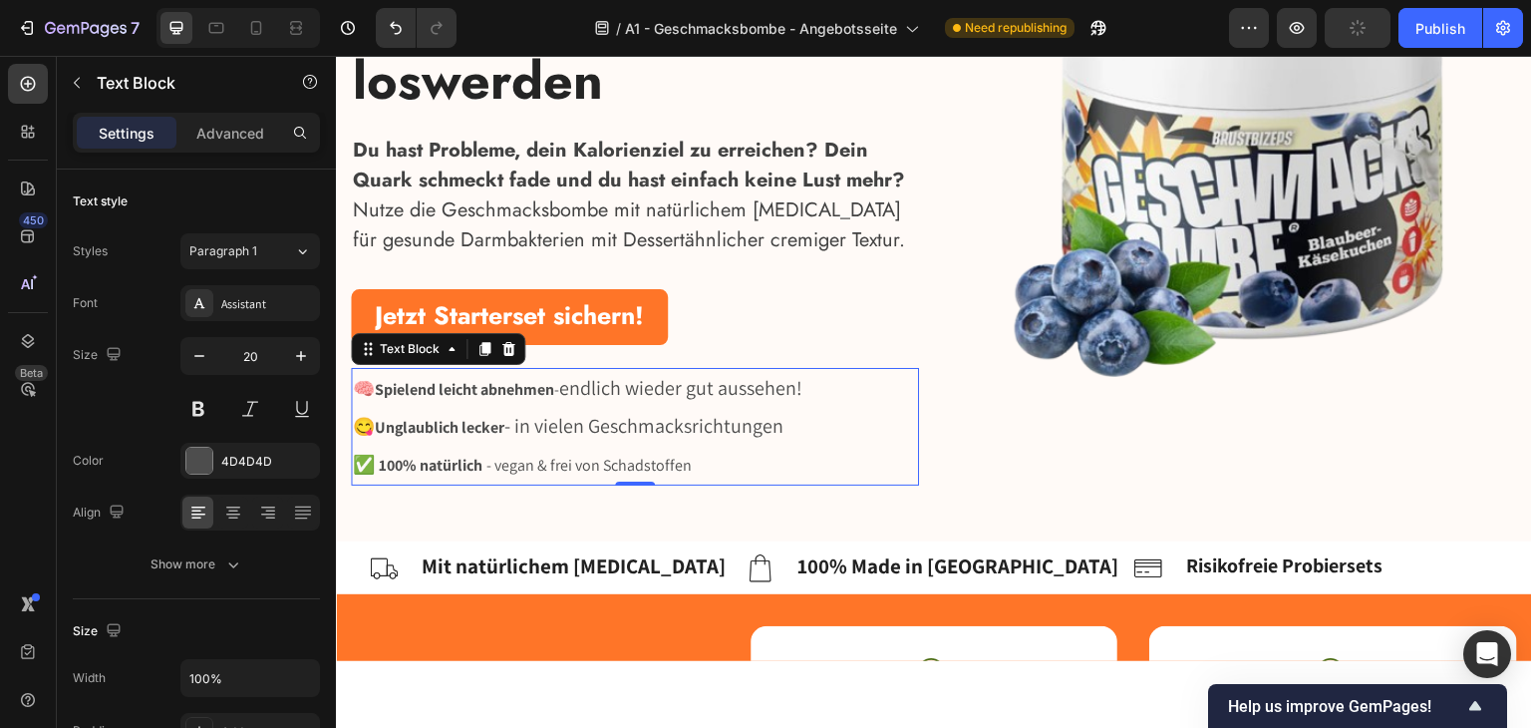
click at [709, 460] on p "✅ 100% natürlich - vegan & frei von Schadstoffen" at bounding box center [635, 464] width 564 height 38
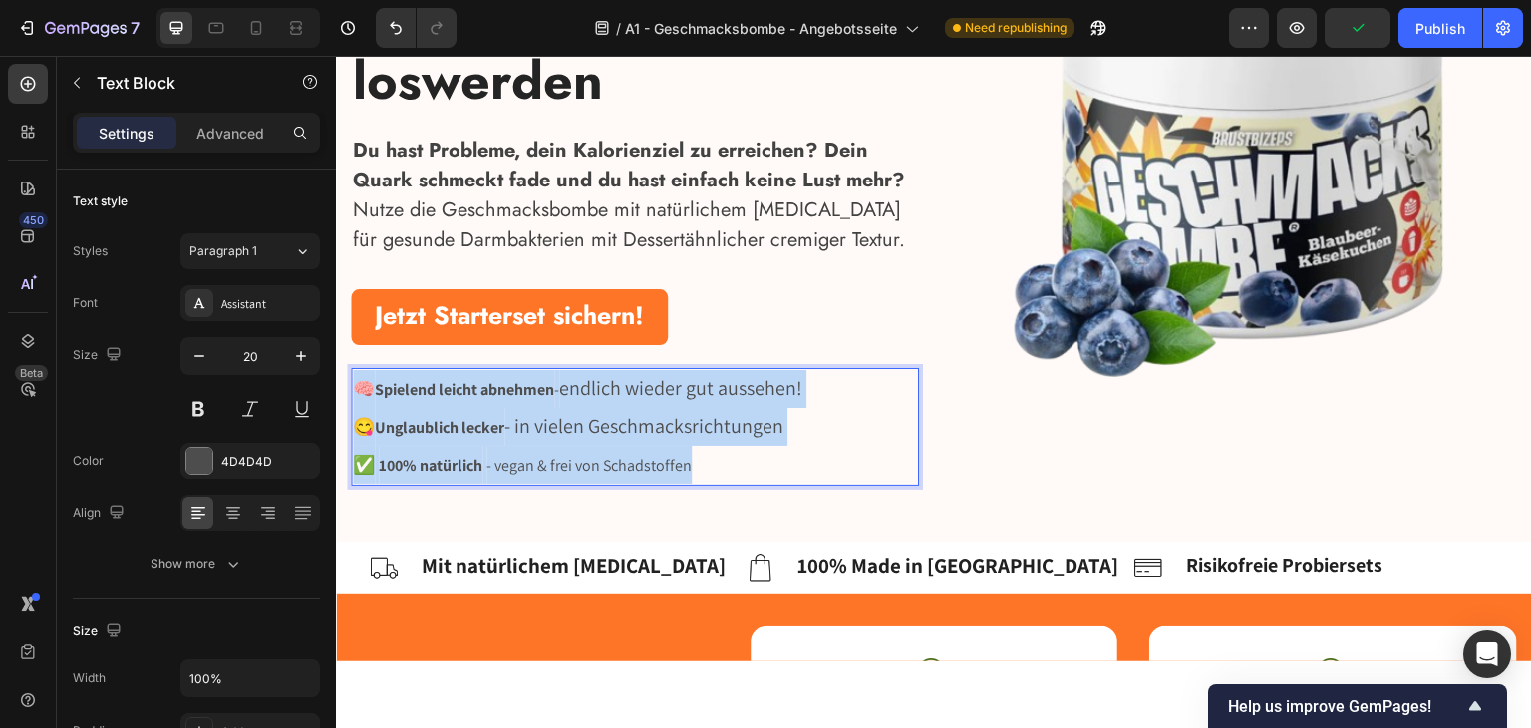
drag, startPoint x: 758, startPoint y: 454, endPoint x: 360, endPoint y: 365, distance: 407.5
click at [360, 367] on div "🧠 Spielend leicht abnehmen - endlich wieder gut aussehen! 😋 Unglaublich lecker …" at bounding box center [635, 426] width 568 height 118
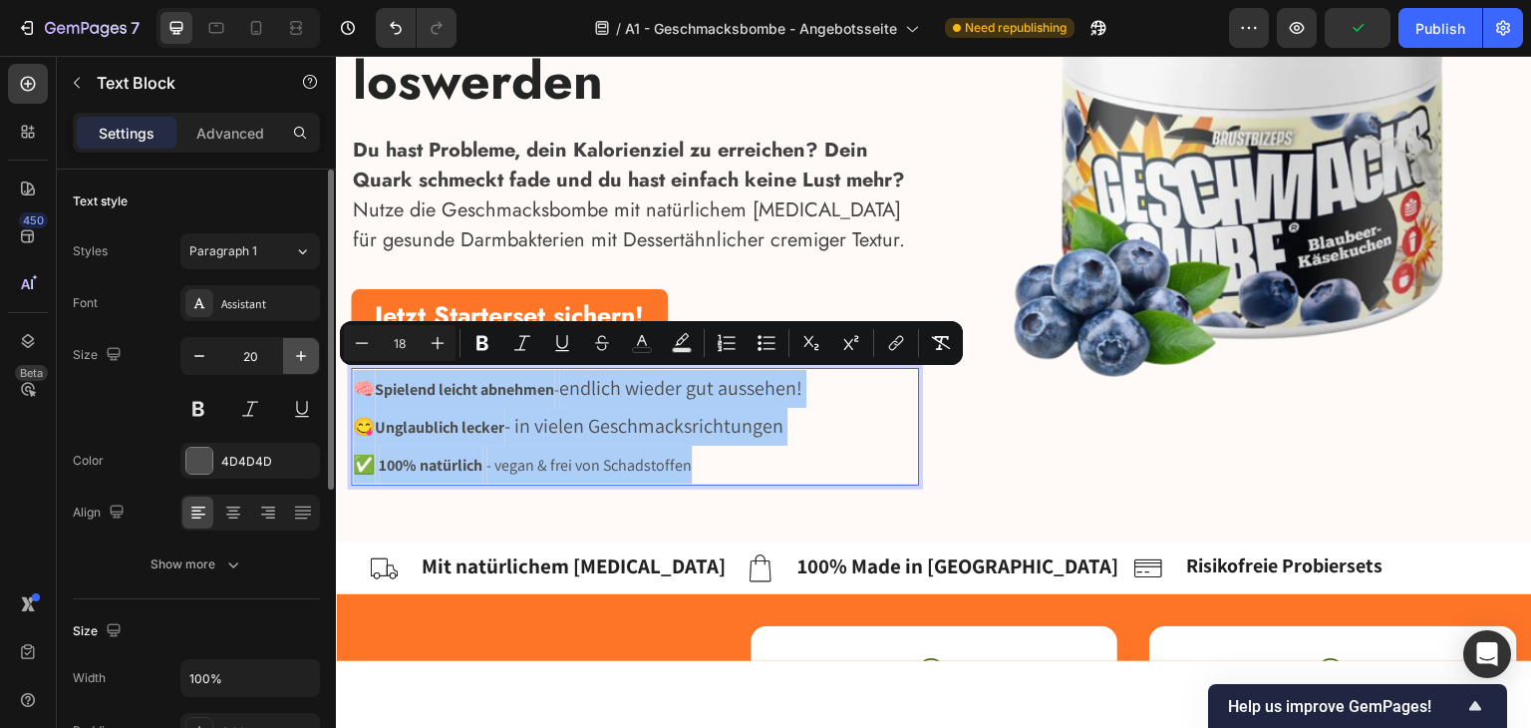
click at [309, 353] on icon "button" at bounding box center [301, 356] width 20 height 20
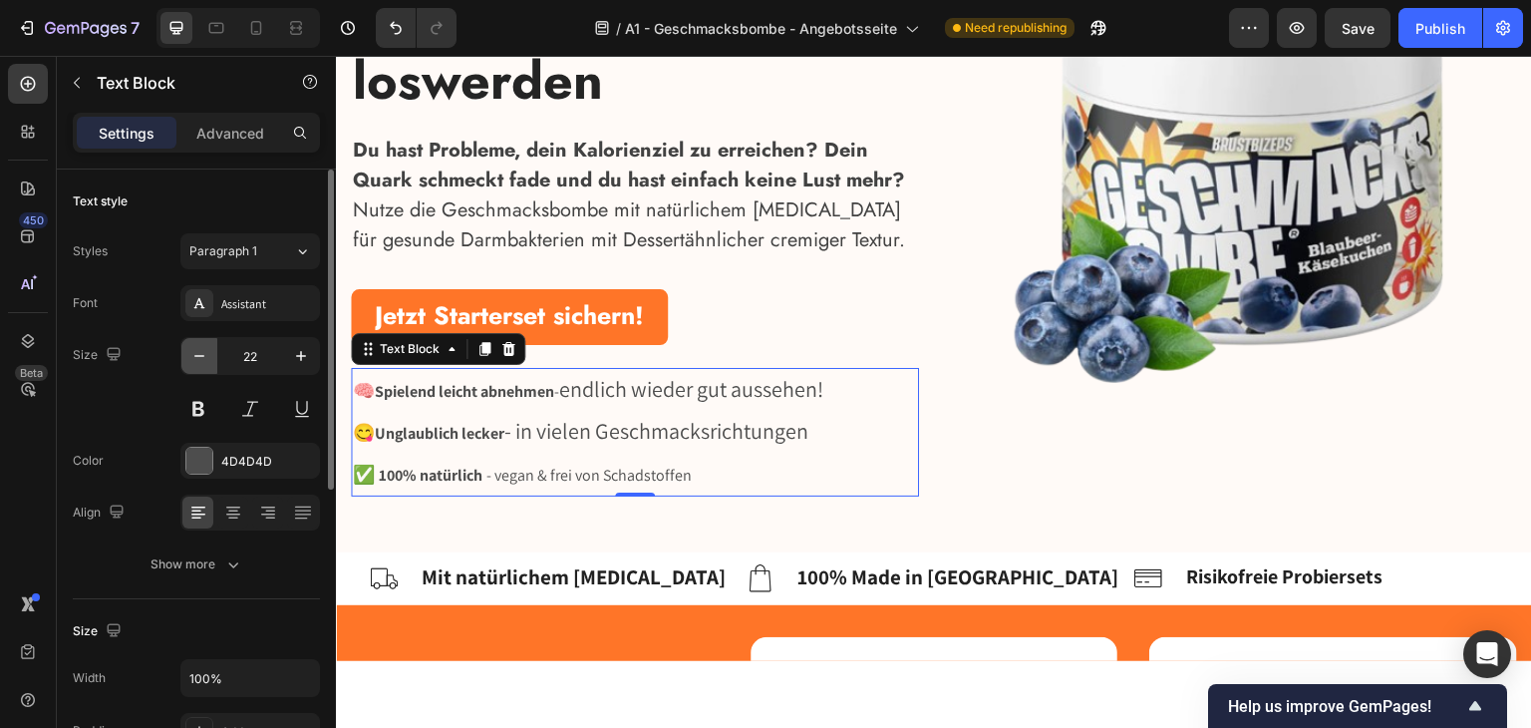
click at [201, 354] on icon "button" at bounding box center [199, 356] width 20 height 20
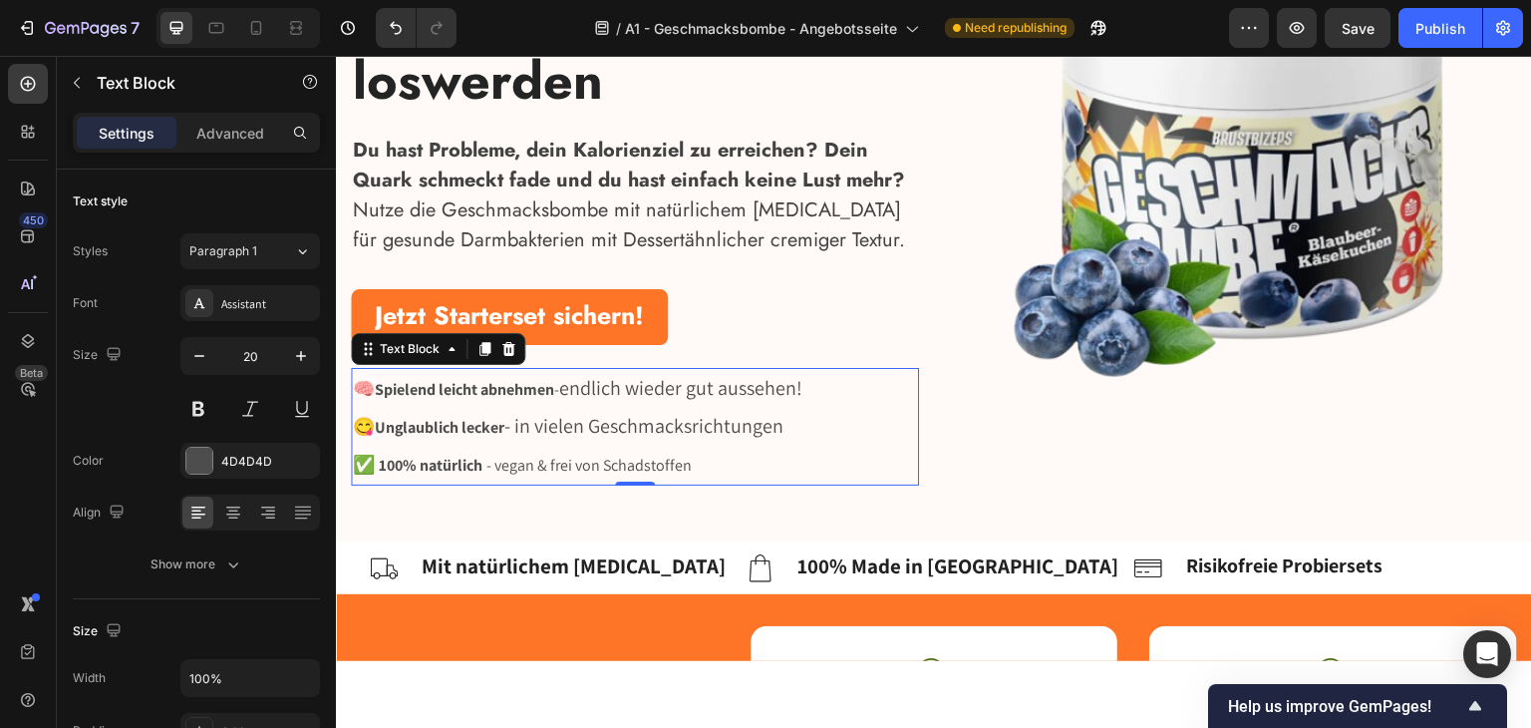
click at [522, 457] on span "- vegan & frei von Schadstoffen" at bounding box center [588, 464] width 205 height 21
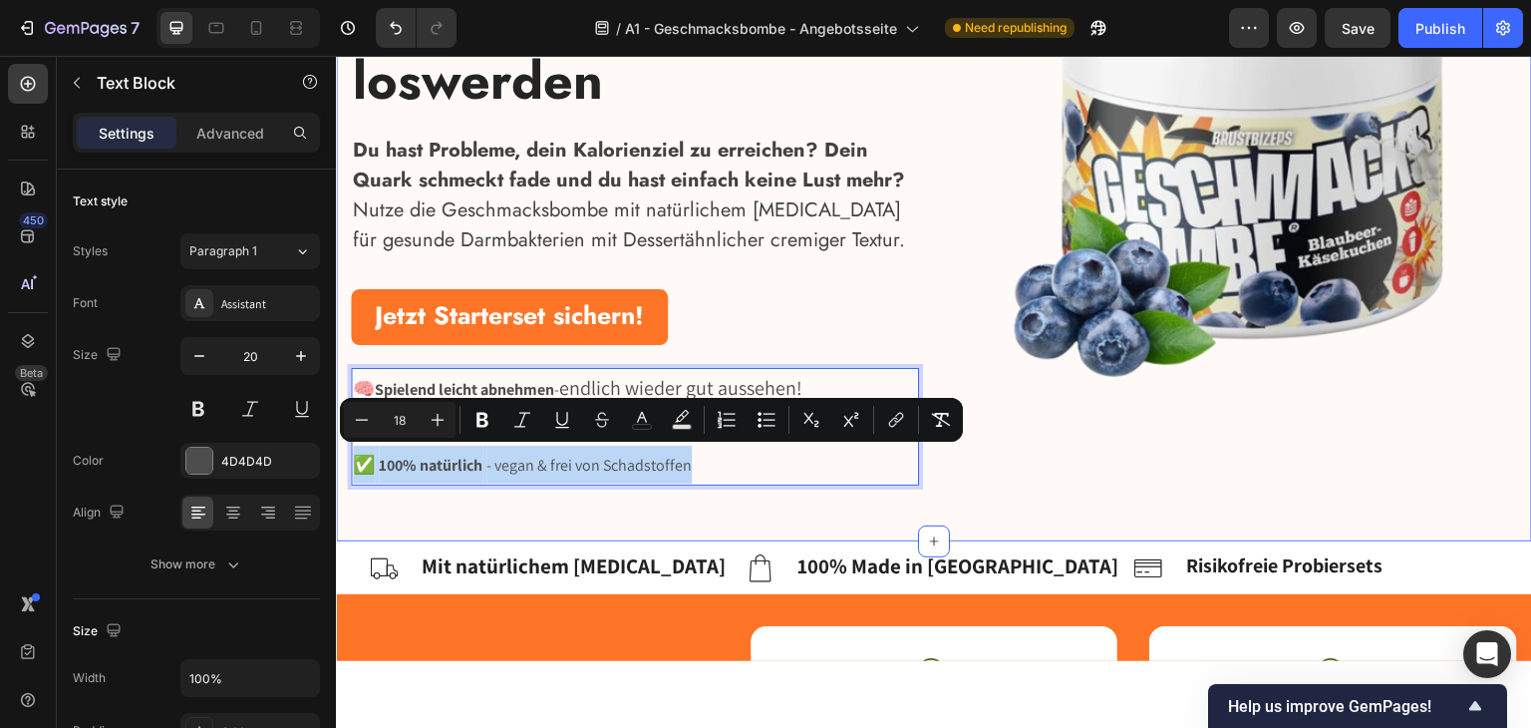
drag, startPoint x: 752, startPoint y: 470, endPoint x: 339, endPoint y: 468, distance: 412.7
click at [339, 468] on div "Spielend leicht Abnehmen, Energie tanken & Stress loswerden Heading Du hast Pro…" at bounding box center [934, 164] width 1196 height 754
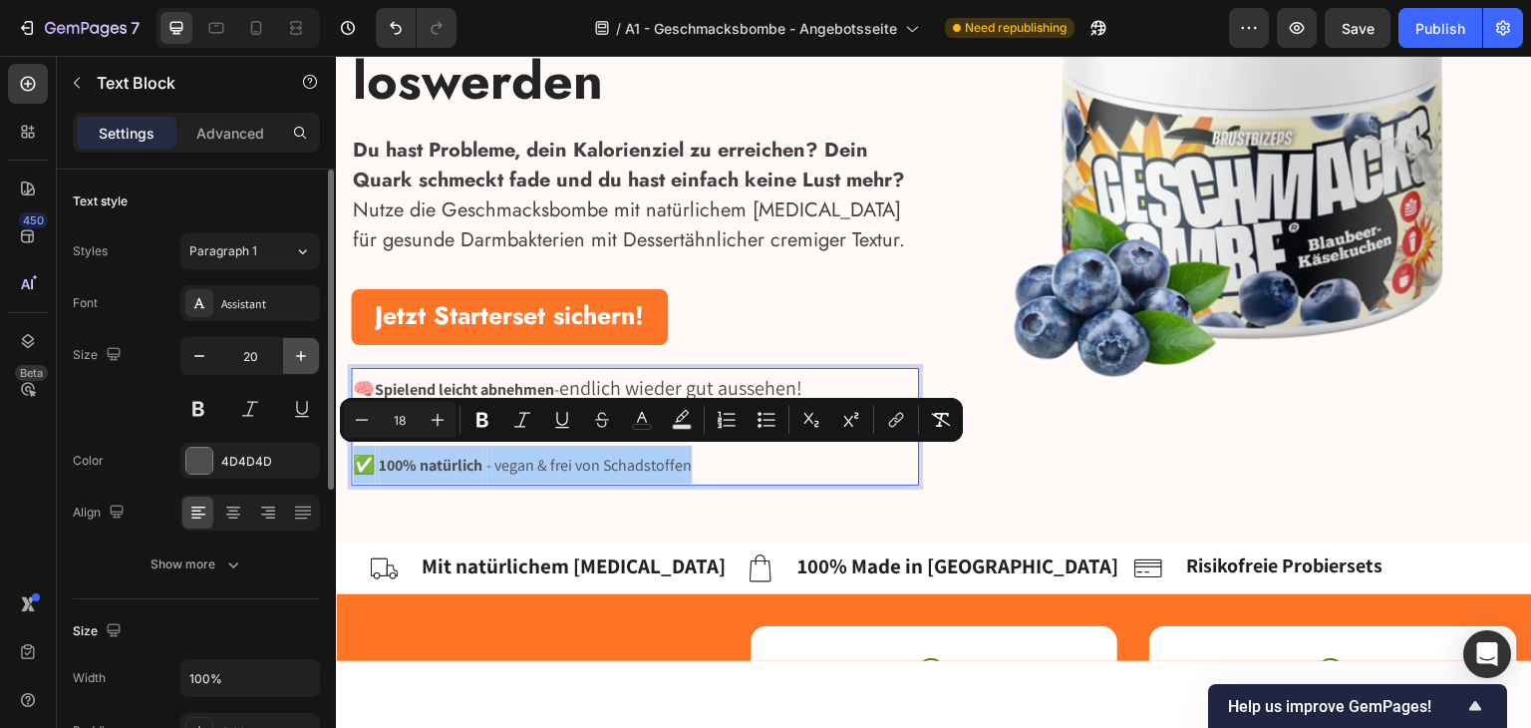
click at [303, 366] on button "button" at bounding box center [301, 356] width 36 height 36
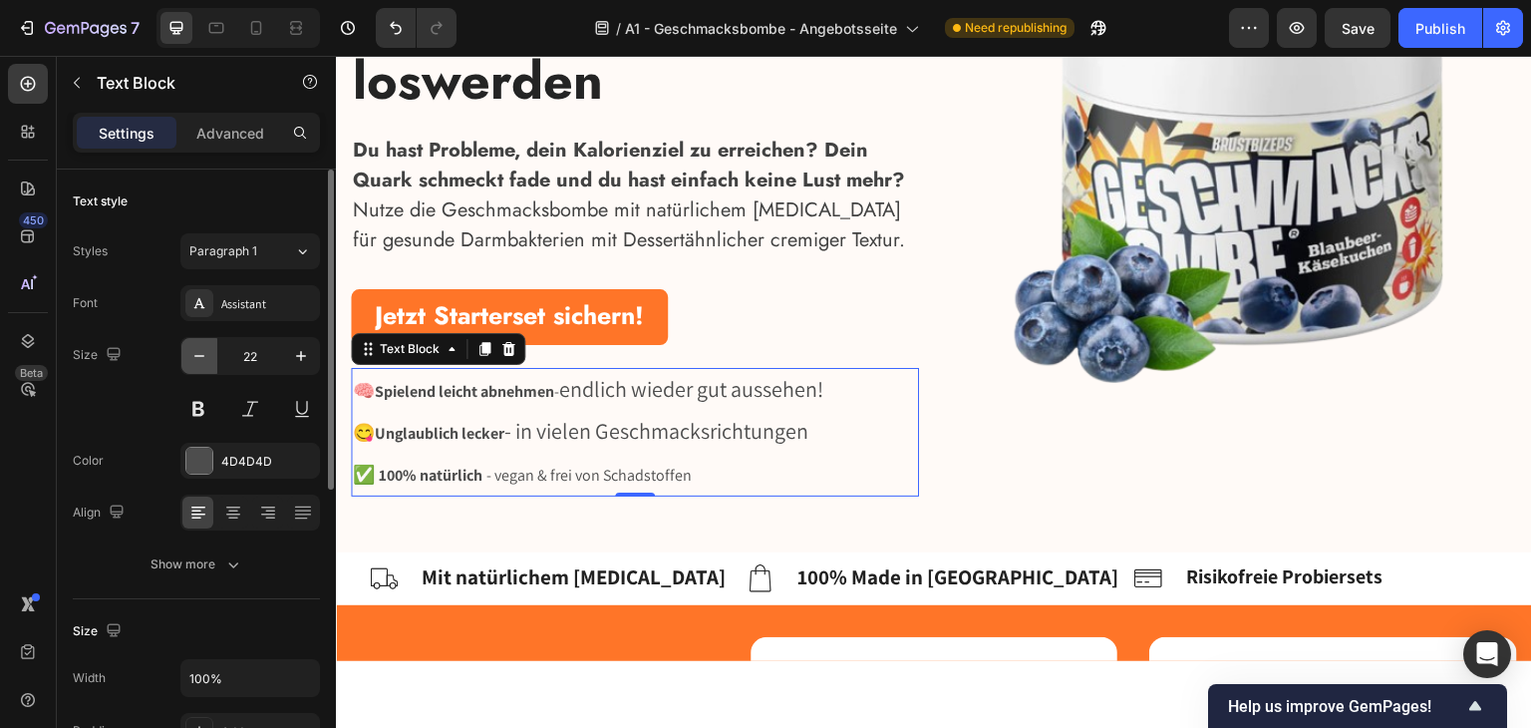
click at [196, 352] on icon "button" at bounding box center [199, 356] width 20 height 20
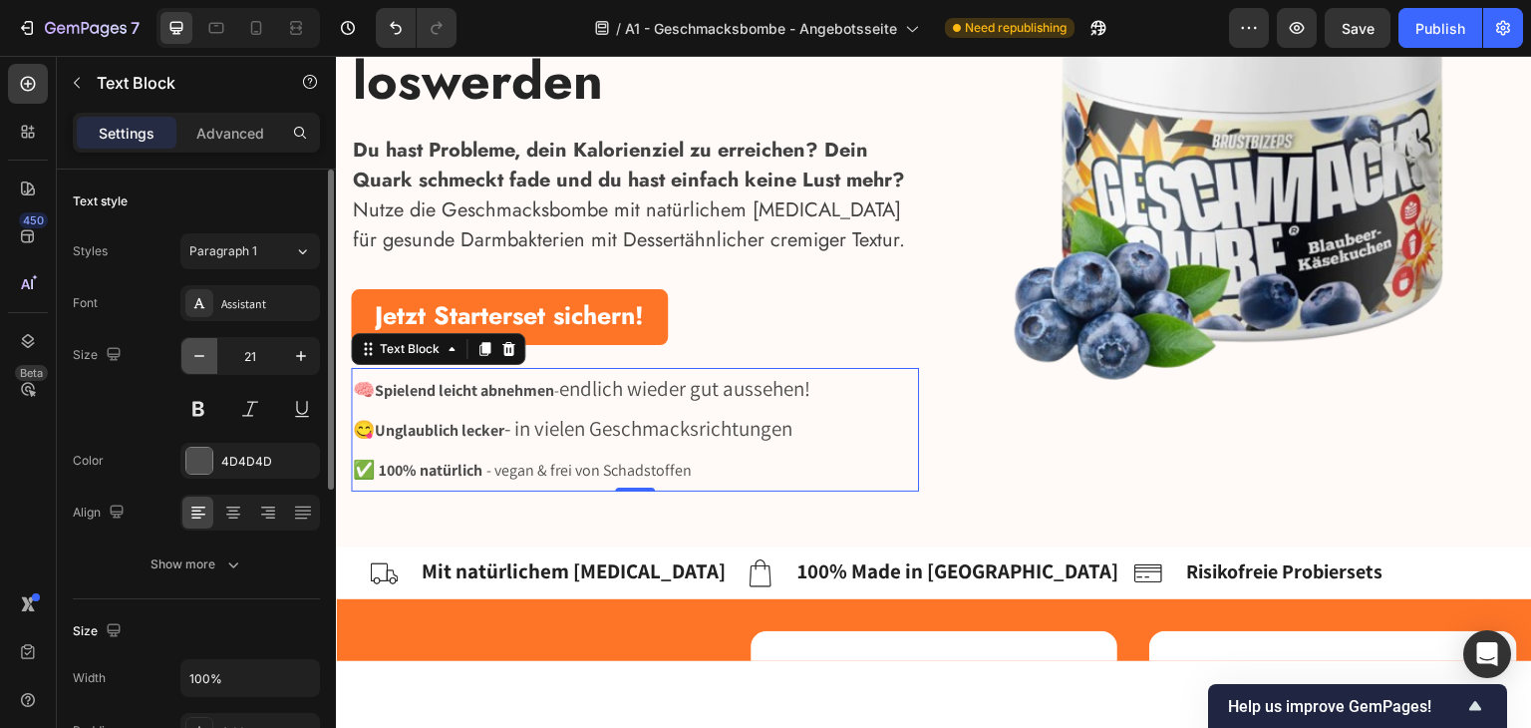
type input "20"
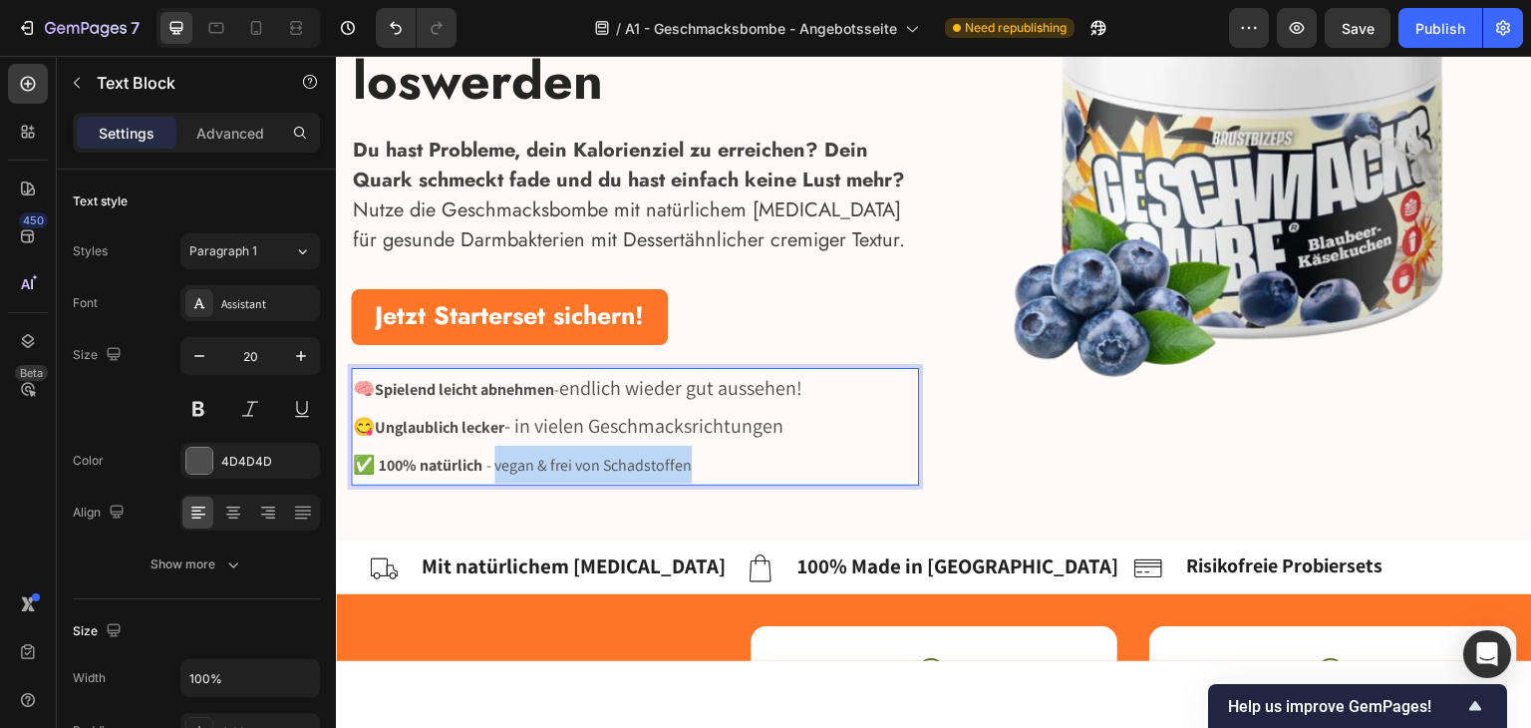
drag, startPoint x: 735, startPoint y: 471, endPoint x: 499, endPoint y: 468, distance: 235.3
click at [499, 468] on p "✅ 100% natürlich - vegan & frei von Schadstoffen" at bounding box center [635, 464] width 564 height 38
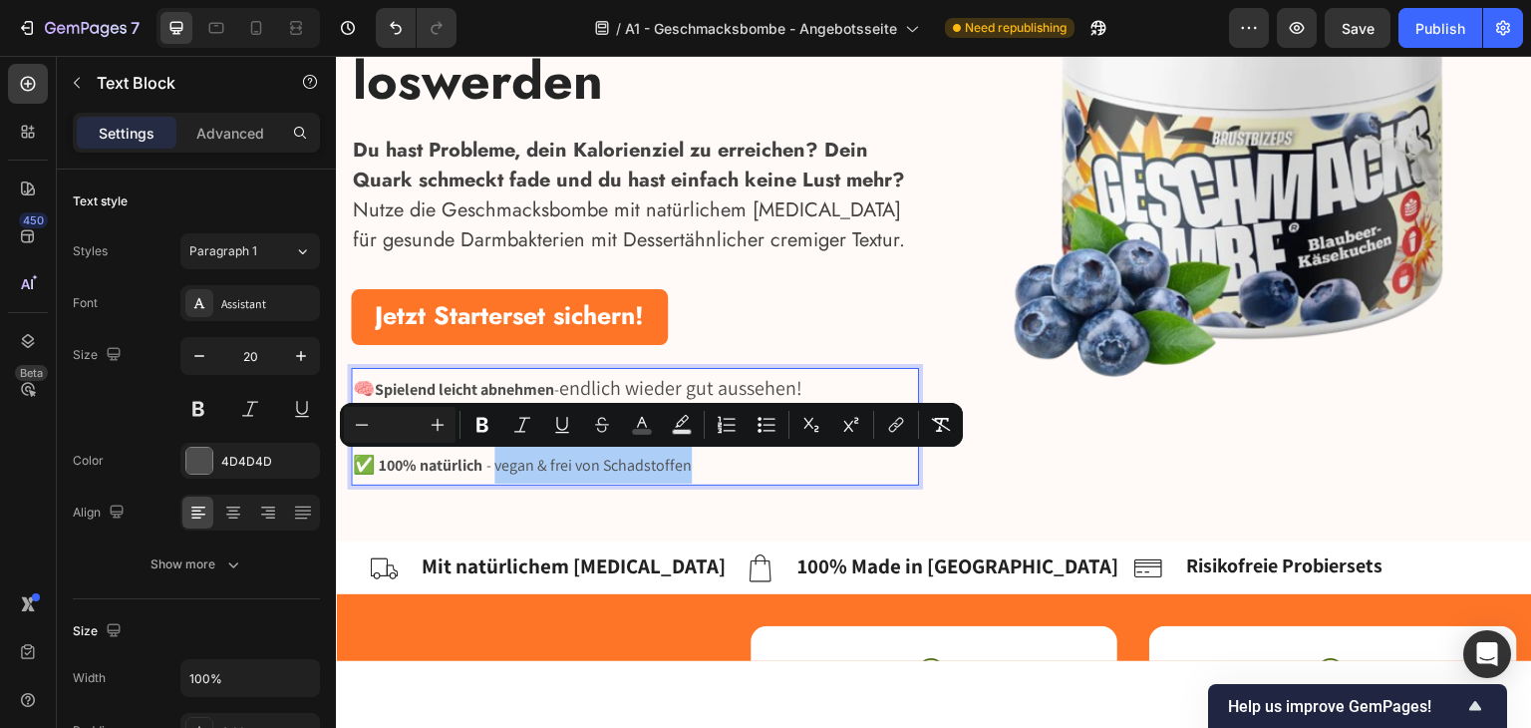
click at [409, 414] on input "Editor contextual toolbar" at bounding box center [400, 425] width 40 height 24
type input "20"
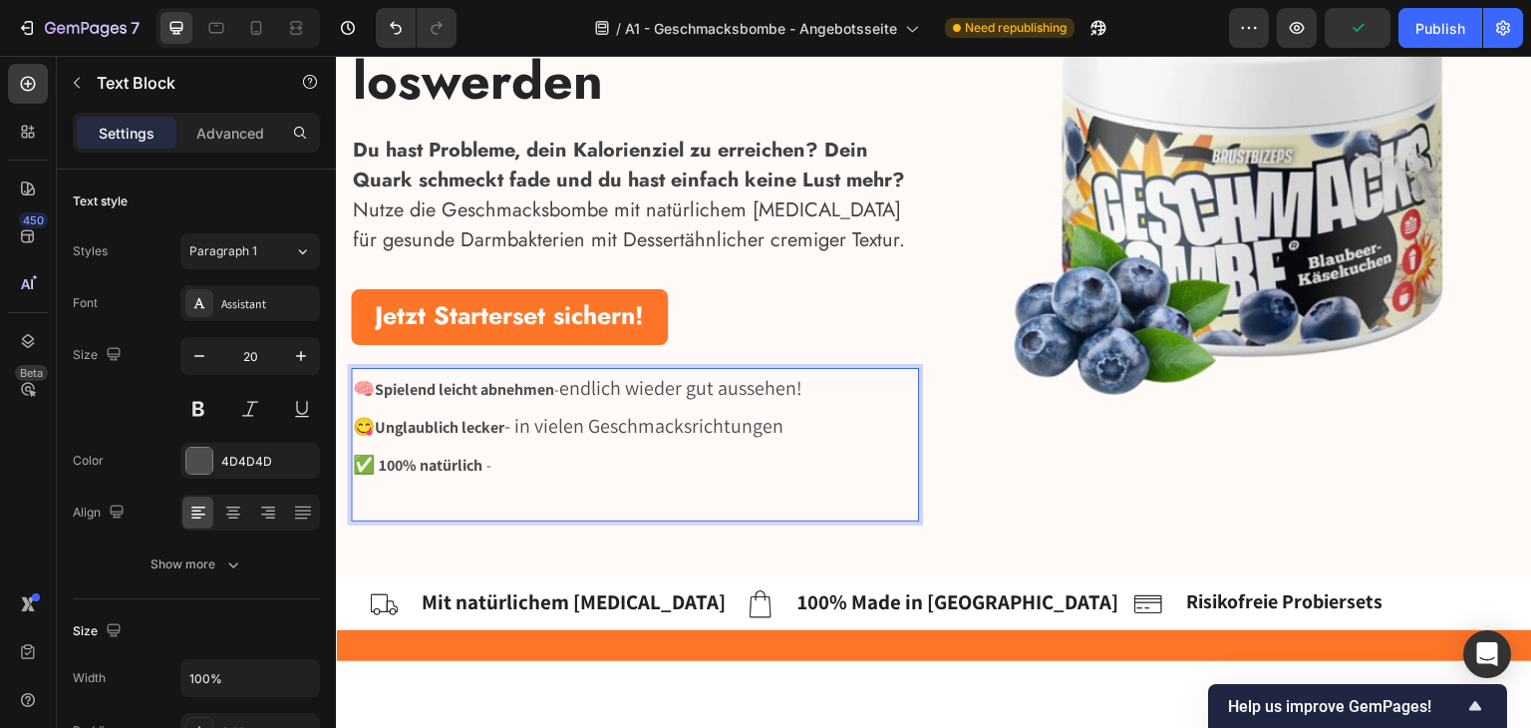
click at [453, 510] on p "Rich Text Editor. Editing area: main" at bounding box center [635, 500] width 564 height 36
click at [685, 505] on p "Rich Text Editor. Editing area: main" at bounding box center [635, 500] width 564 height 36
drag, startPoint x: 752, startPoint y: 505, endPoint x: 651, endPoint y: 546, distance: 108.7
click at [496, 488] on p "Rich Text Editor. Editing area: main" at bounding box center [635, 500] width 564 height 36
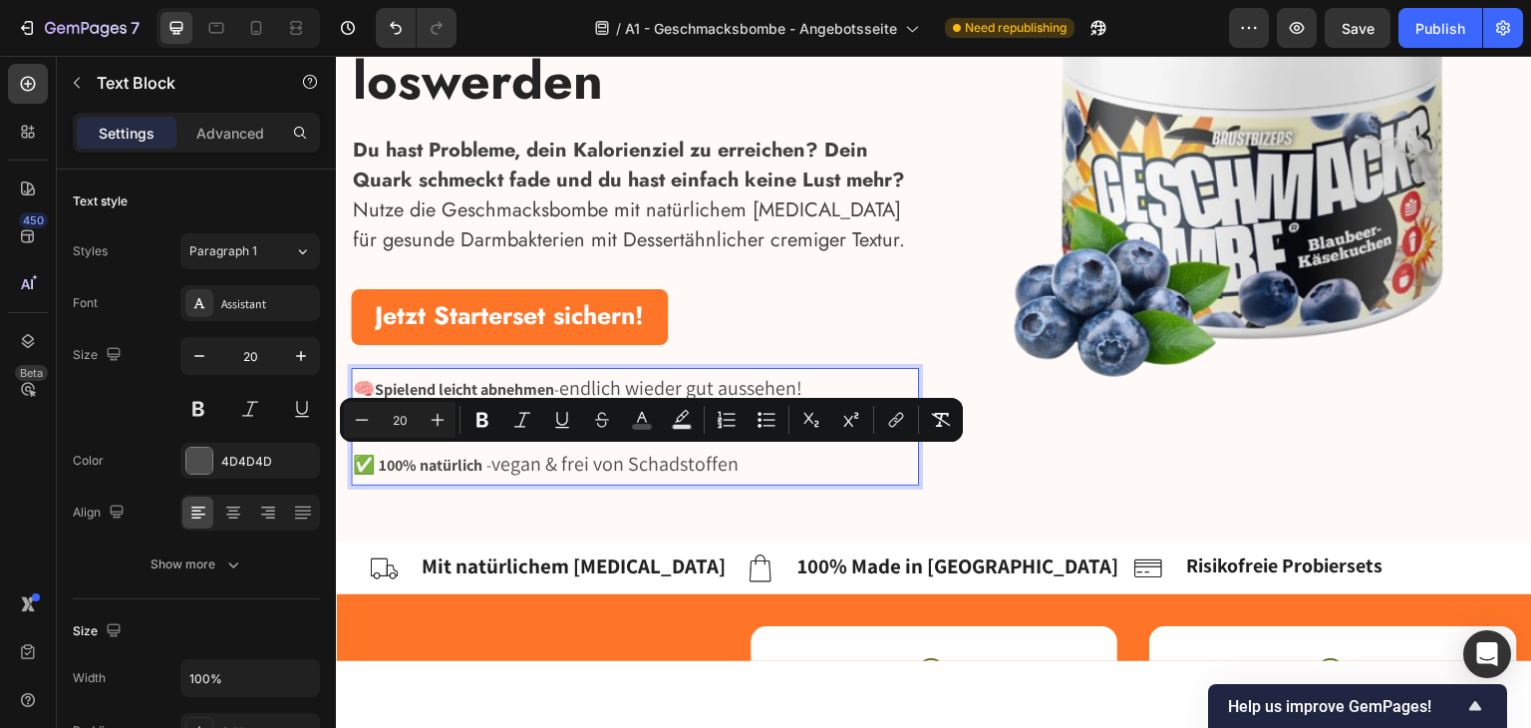
click at [663, 464] on span "vegan & frei von Schadstoffen" at bounding box center [614, 463] width 247 height 26
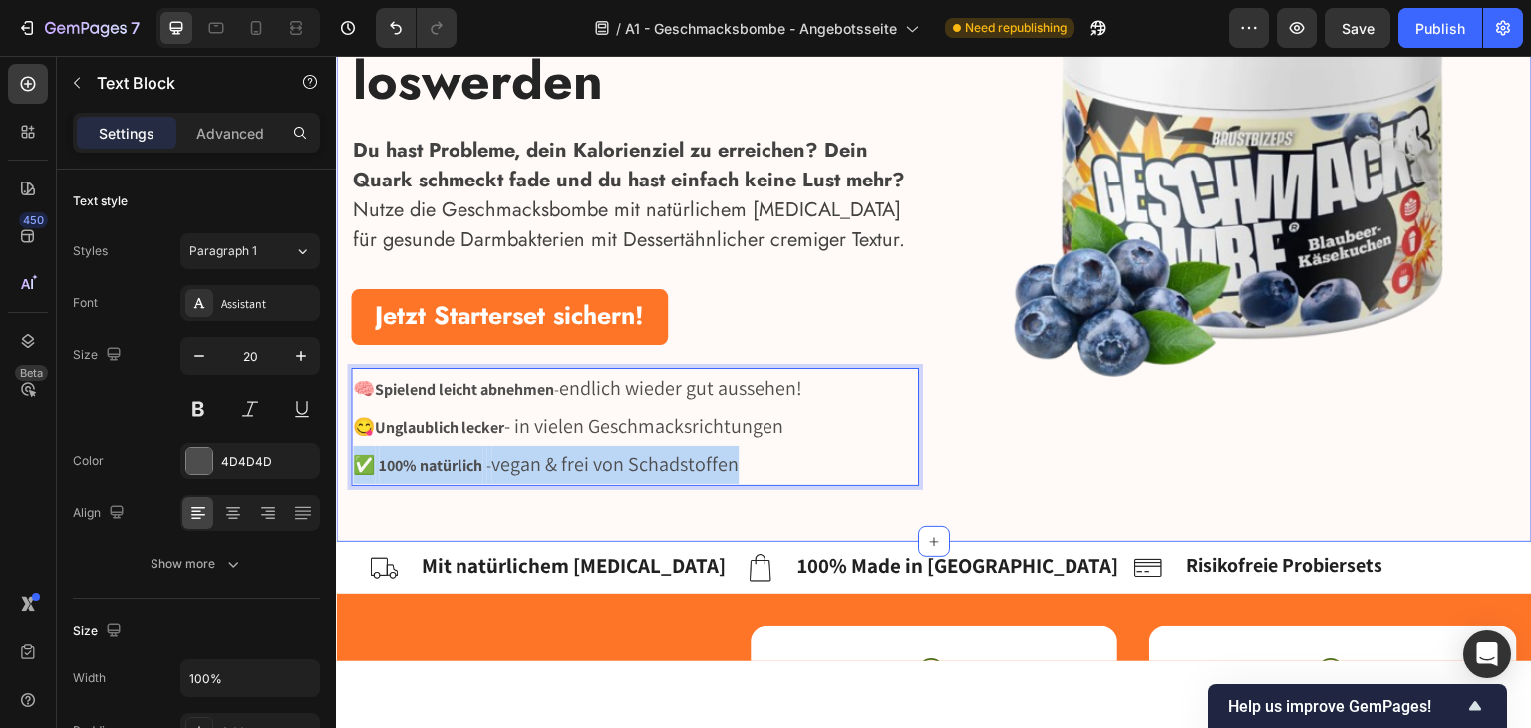
drag, startPoint x: 774, startPoint y: 464, endPoint x: 340, endPoint y: 464, distance: 433.6
click at [340, 464] on div "Spielend leicht Abnehmen, Energie tanken & Stress loswerden Heading Du hast Pro…" at bounding box center [934, 164] width 1196 height 754
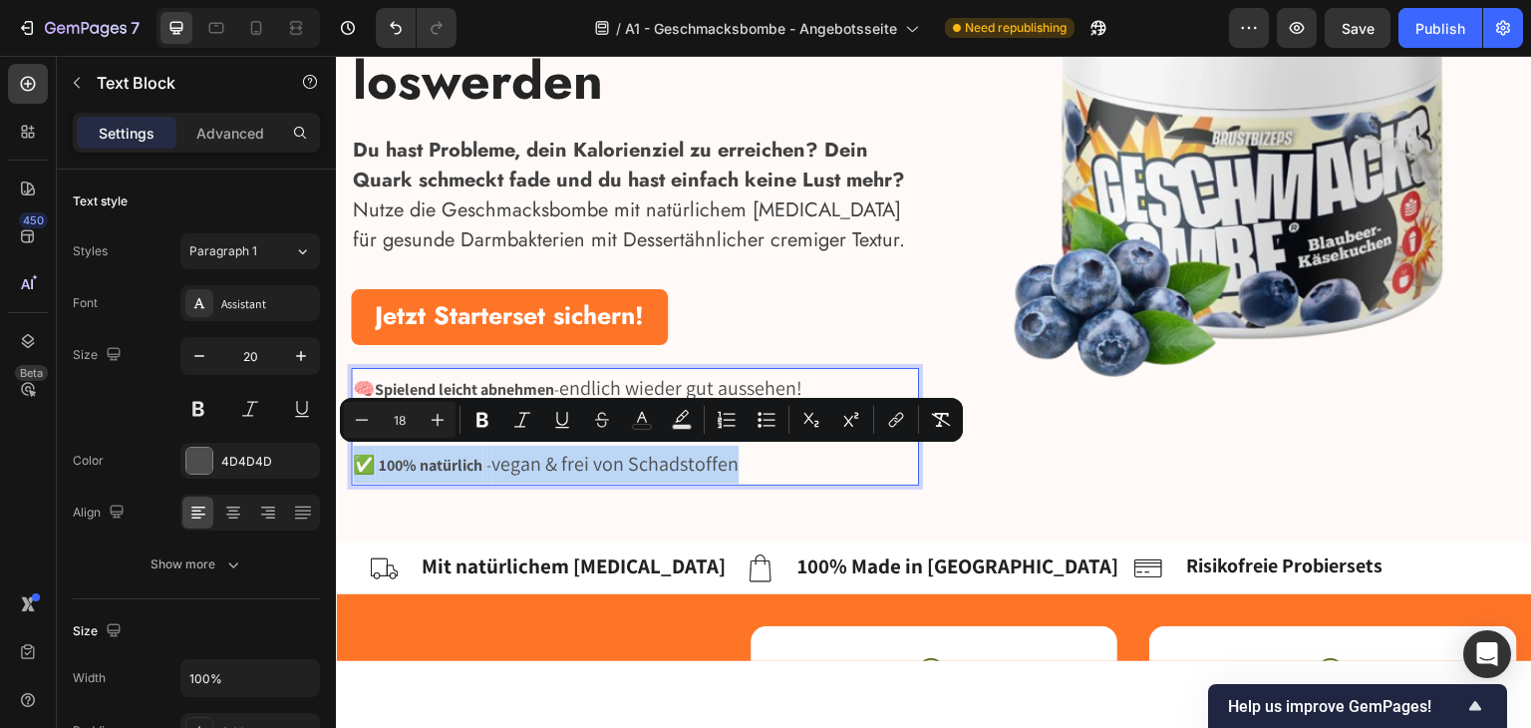
click at [509, 462] on span "vegan & frei von Schadstoffen" at bounding box center [614, 463] width 247 height 26
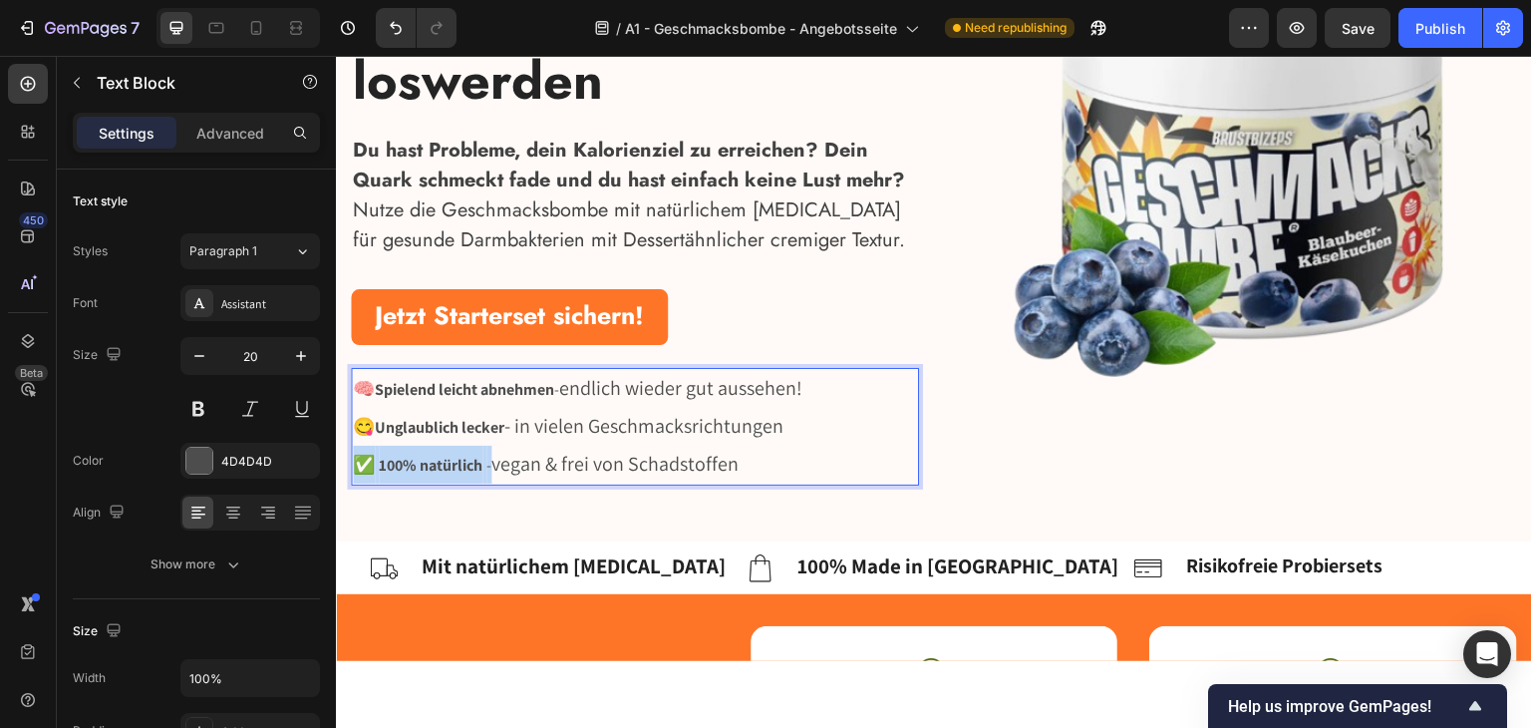
drag, startPoint x: 447, startPoint y: 464, endPoint x: 316, endPoint y: 461, distance: 130.6
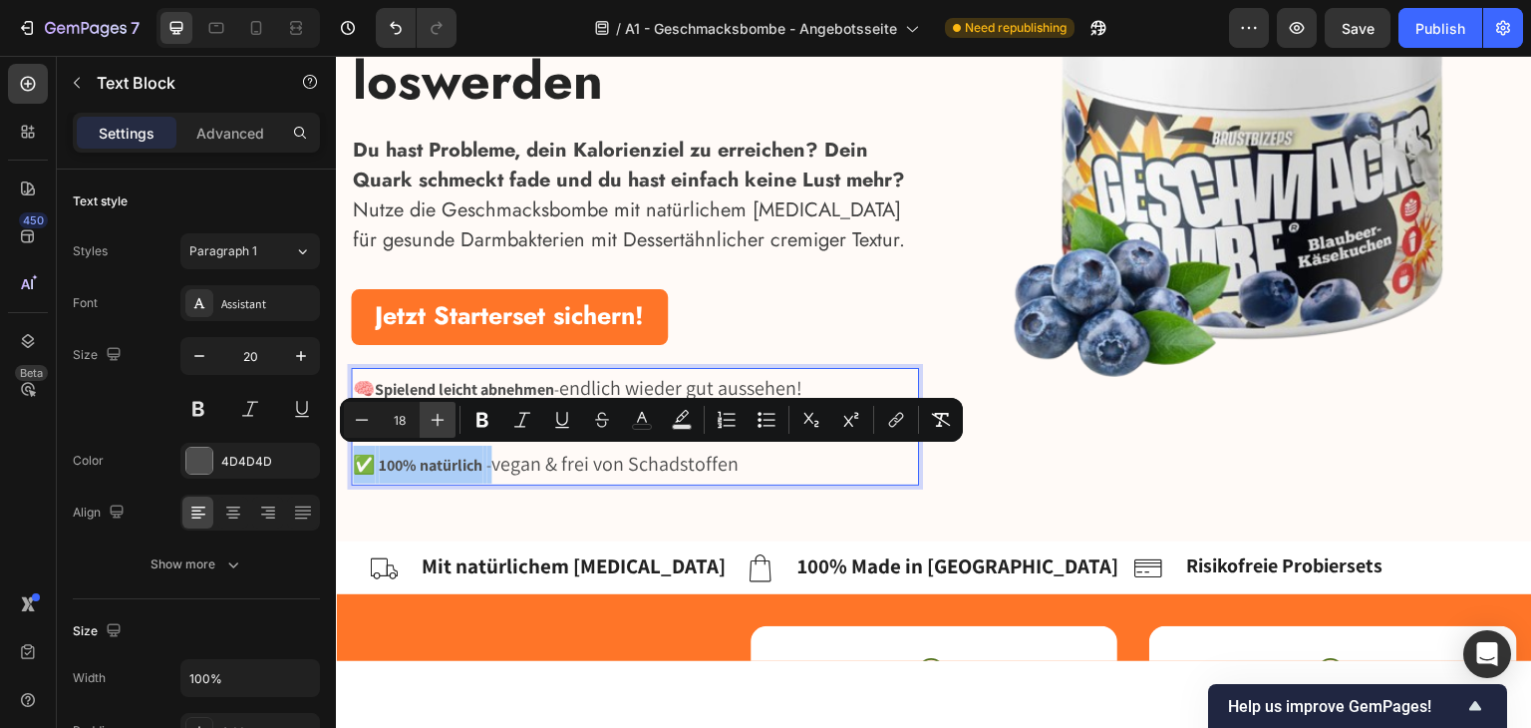
click at [448, 425] on button "Plus" at bounding box center [438, 420] width 36 height 36
type input "20"
click at [611, 479] on p "✅ 100% natürlich - vegan & frei von Schadstoffen" at bounding box center [635, 464] width 564 height 38
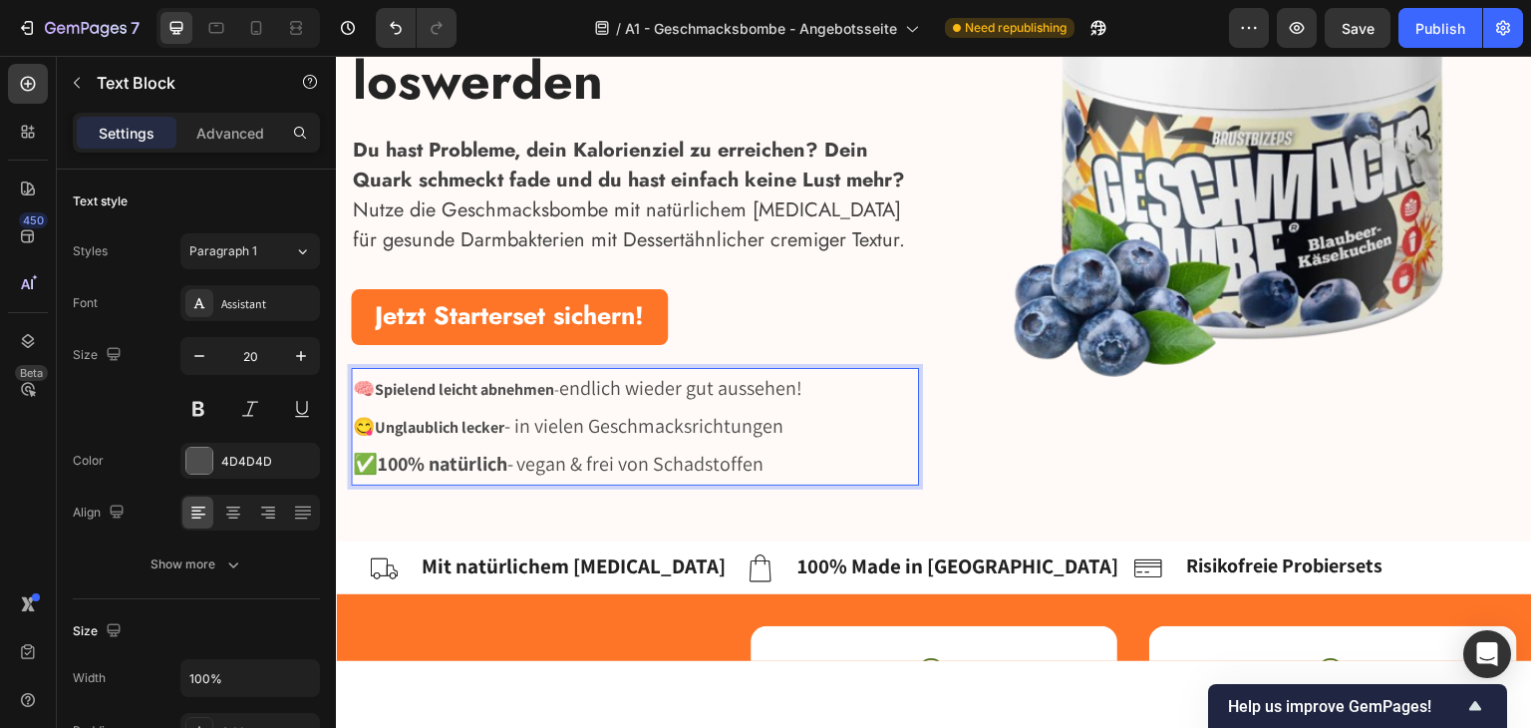
click at [516, 468] on span "Rich Text Editor. Editing area: main" at bounding box center [514, 464] width 3 height 21
drag, startPoint x: 415, startPoint y: 467, endPoint x: 330, endPoint y: 466, distance: 84.7
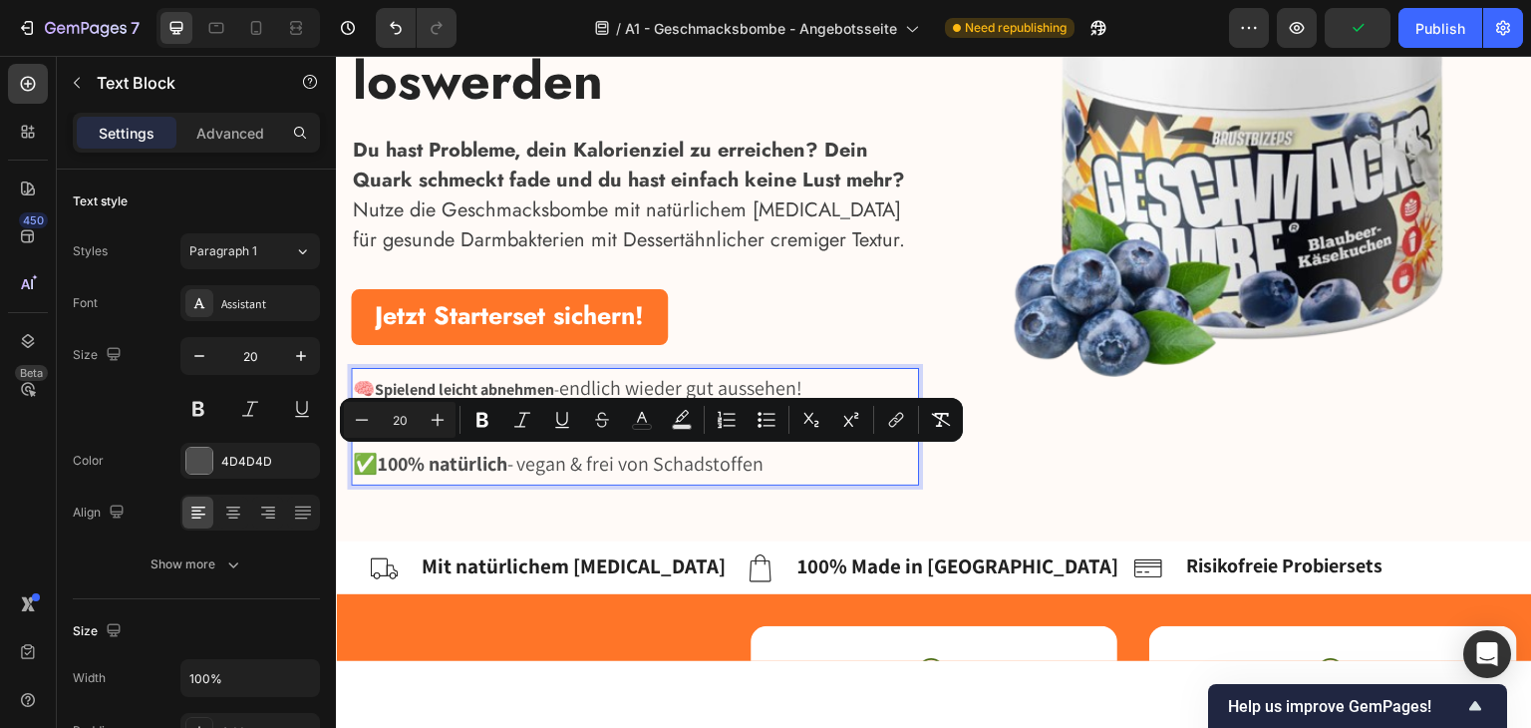
drag, startPoint x: 548, startPoint y: 465, endPoint x: 565, endPoint y: 465, distance: 16.9
click at [549, 465] on span "vegan & frei von Schadstoffen" at bounding box center [639, 463] width 247 height 26
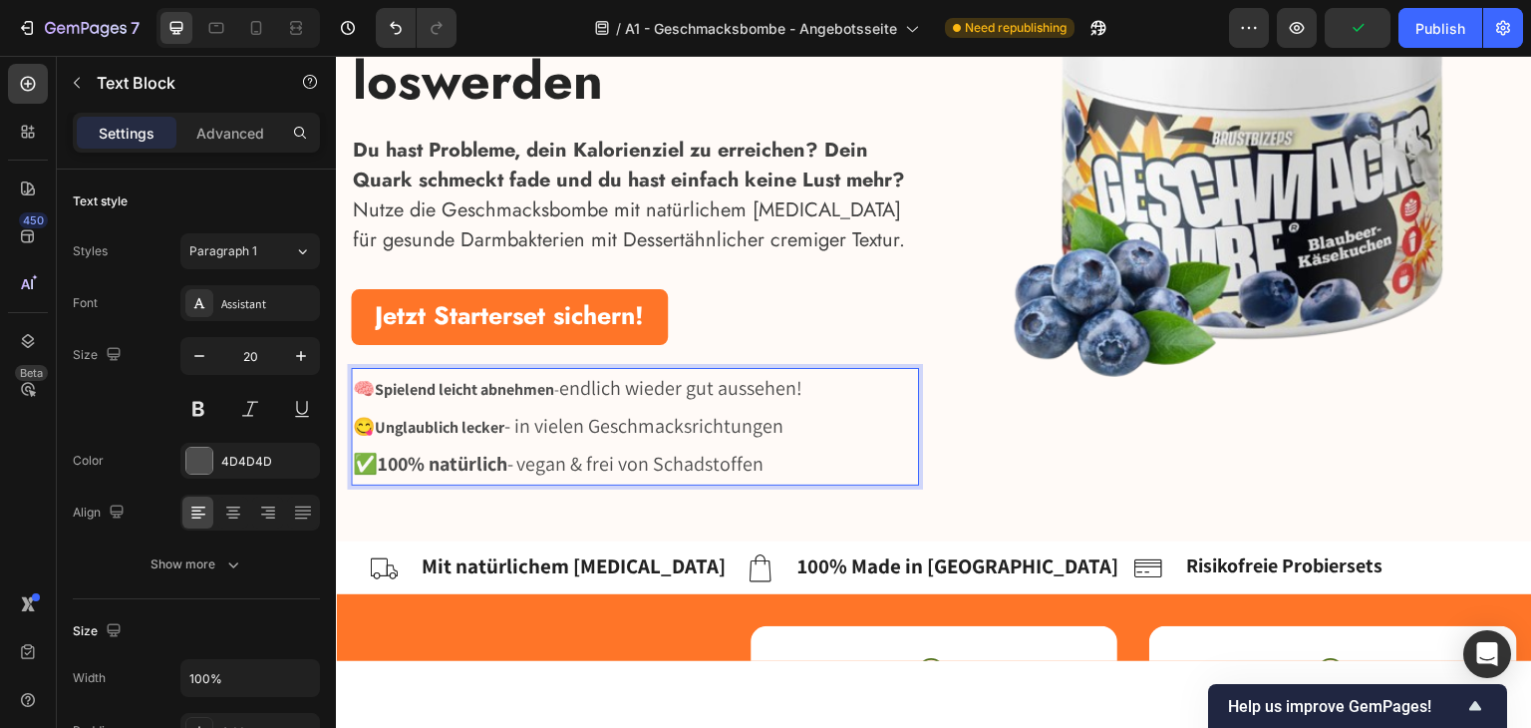
drag, startPoint x: 809, startPoint y: 465, endPoint x: 825, endPoint y: 431, distance: 37.5
click at [829, 429] on div "🧠 Spielend leicht abnehmen - endlich wieder gut aussehen! 😋 Unglaublich lecker …" at bounding box center [635, 426] width 568 height 118
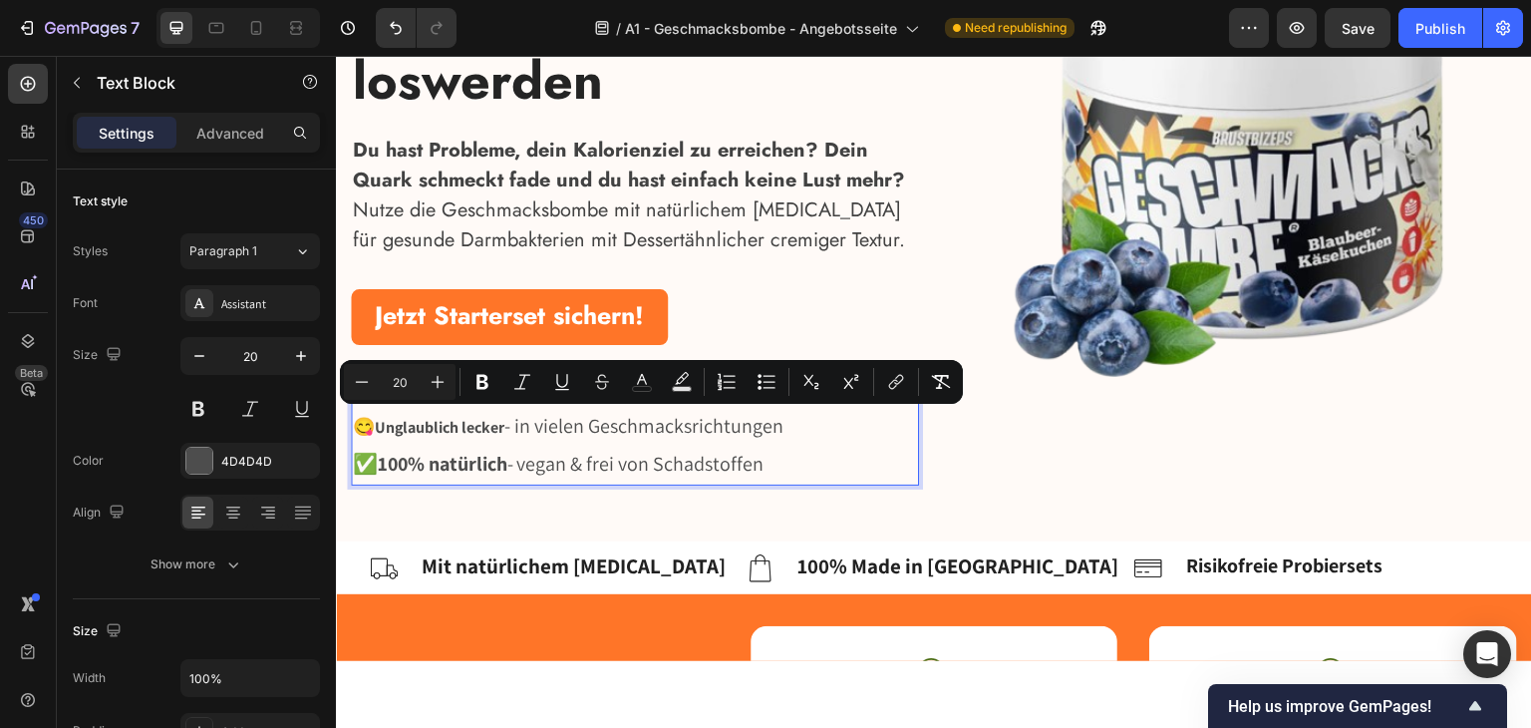
click at [524, 446] on p "✅ 100% natürlich - vegan & frei von Schadstoffen" at bounding box center [635, 464] width 564 height 38
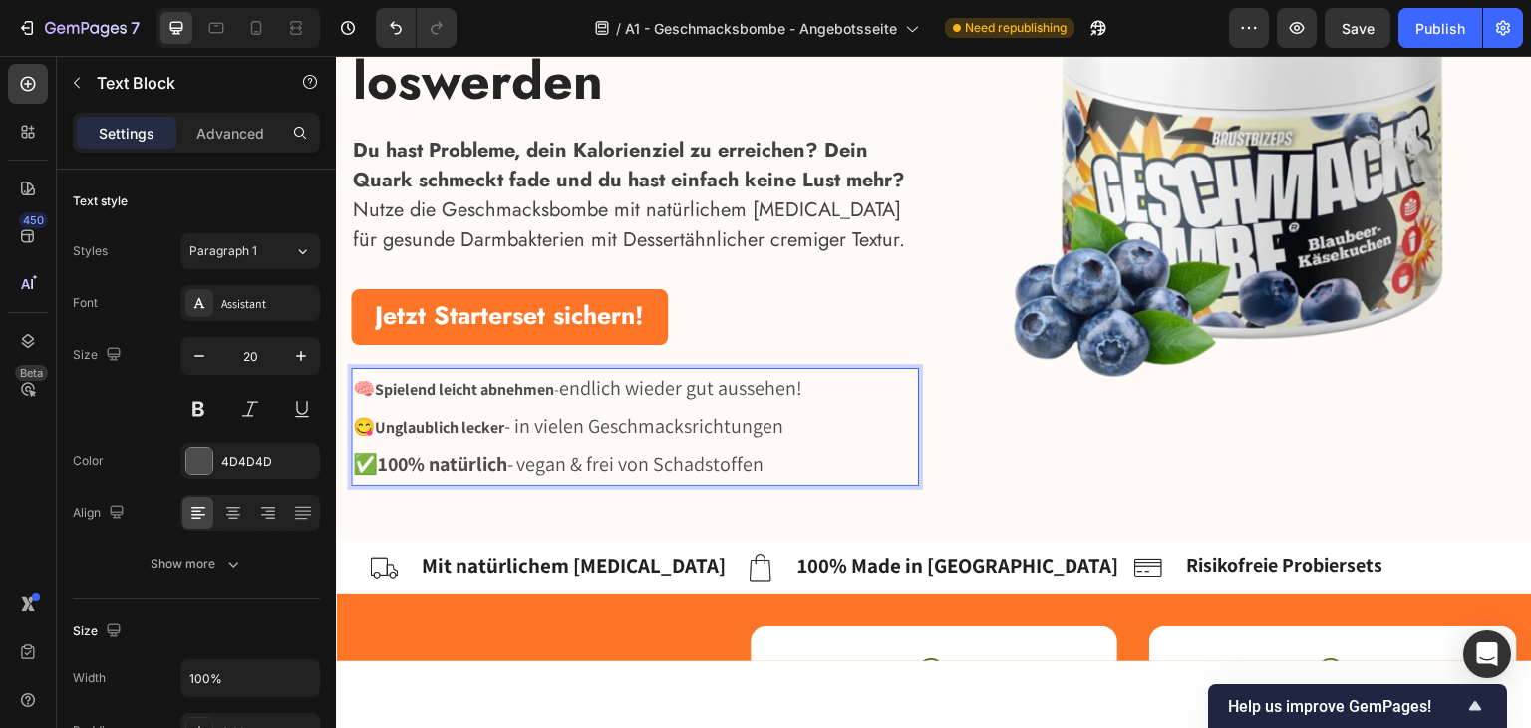
drag, startPoint x: 819, startPoint y: 415, endPoint x: 667, endPoint y: 478, distance: 165.3
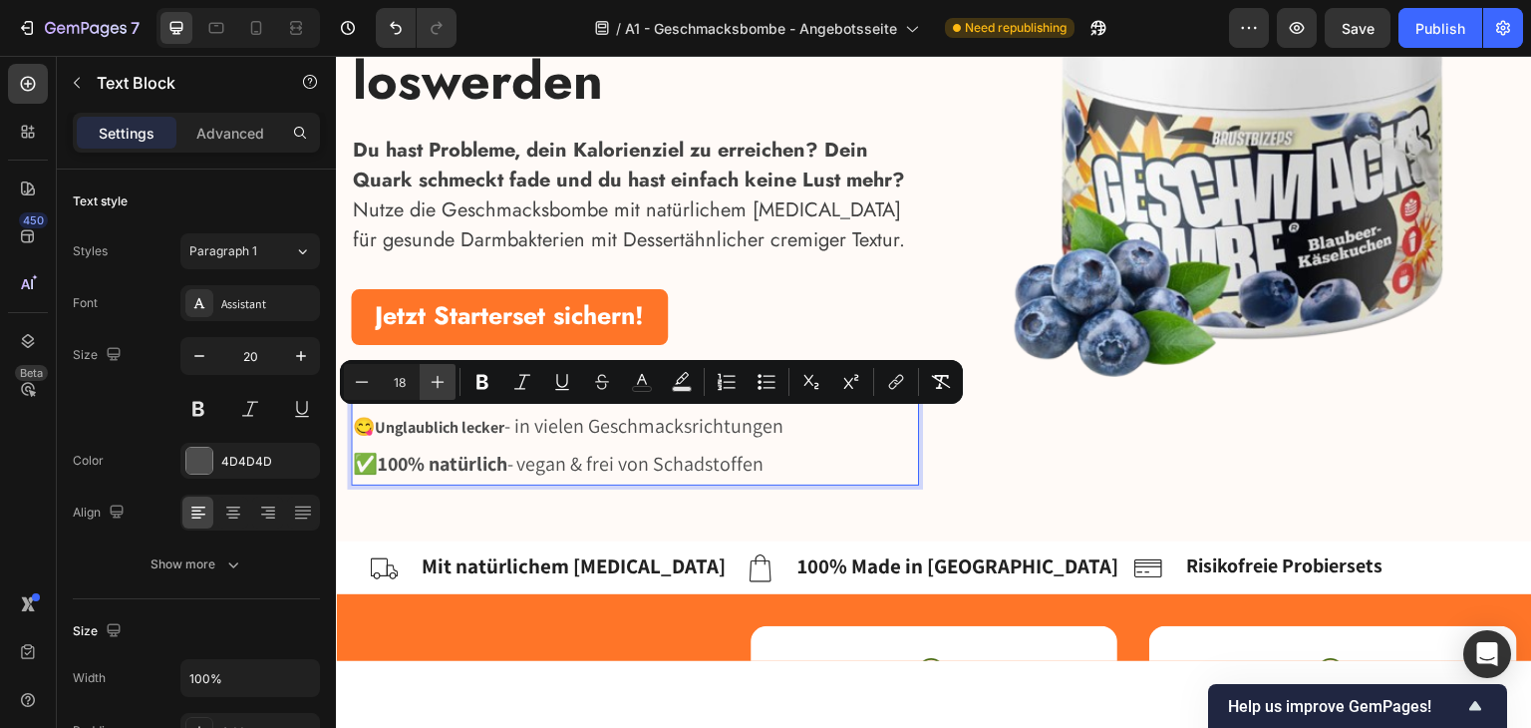
click at [443, 381] on icon "Editor contextual toolbar" at bounding box center [438, 382] width 13 height 13
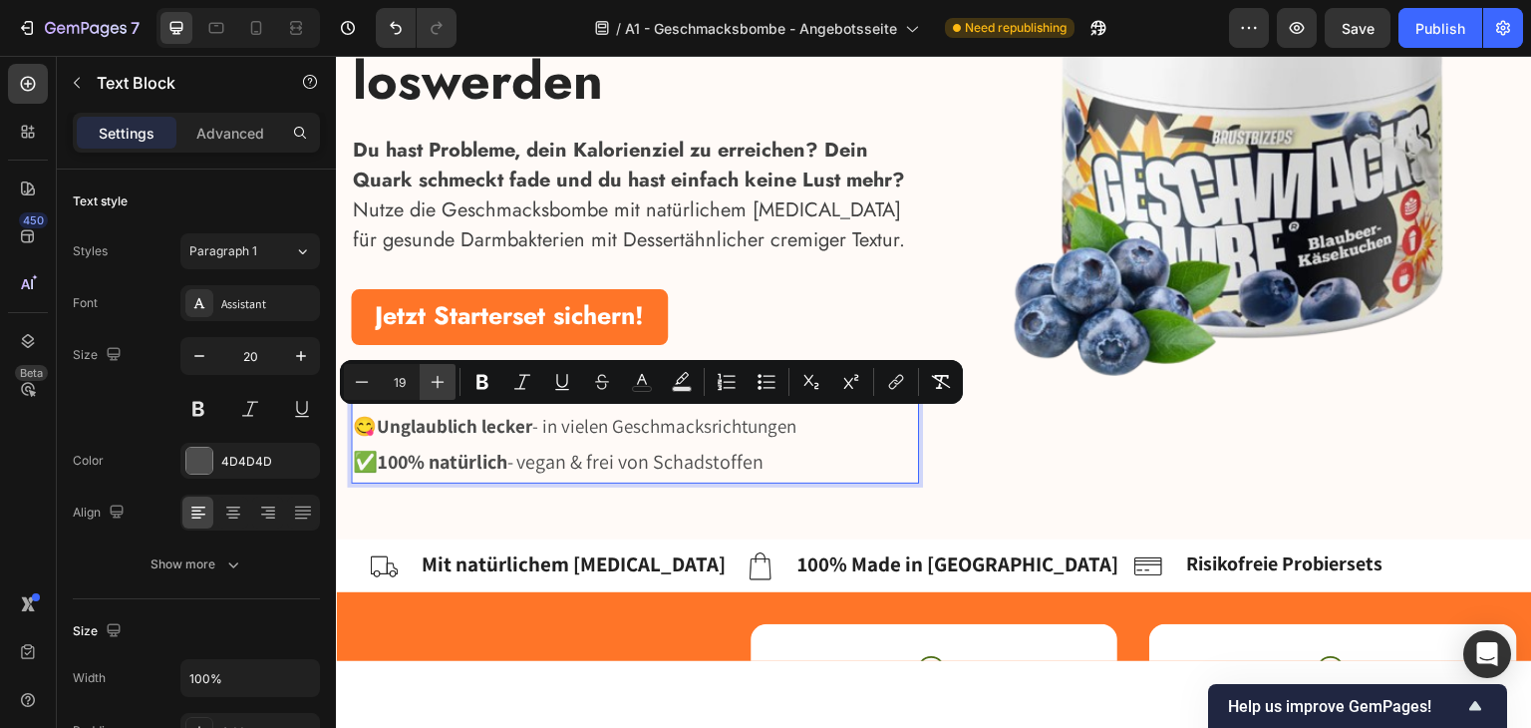
click at [443, 381] on icon "Editor contextual toolbar" at bounding box center [438, 382] width 13 height 13
type input "20"
click at [629, 424] on span "😋 Unglaublich lecker - in vielen Geschmacksrichtungen" at bounding box center [585, 425] width 465 height 26
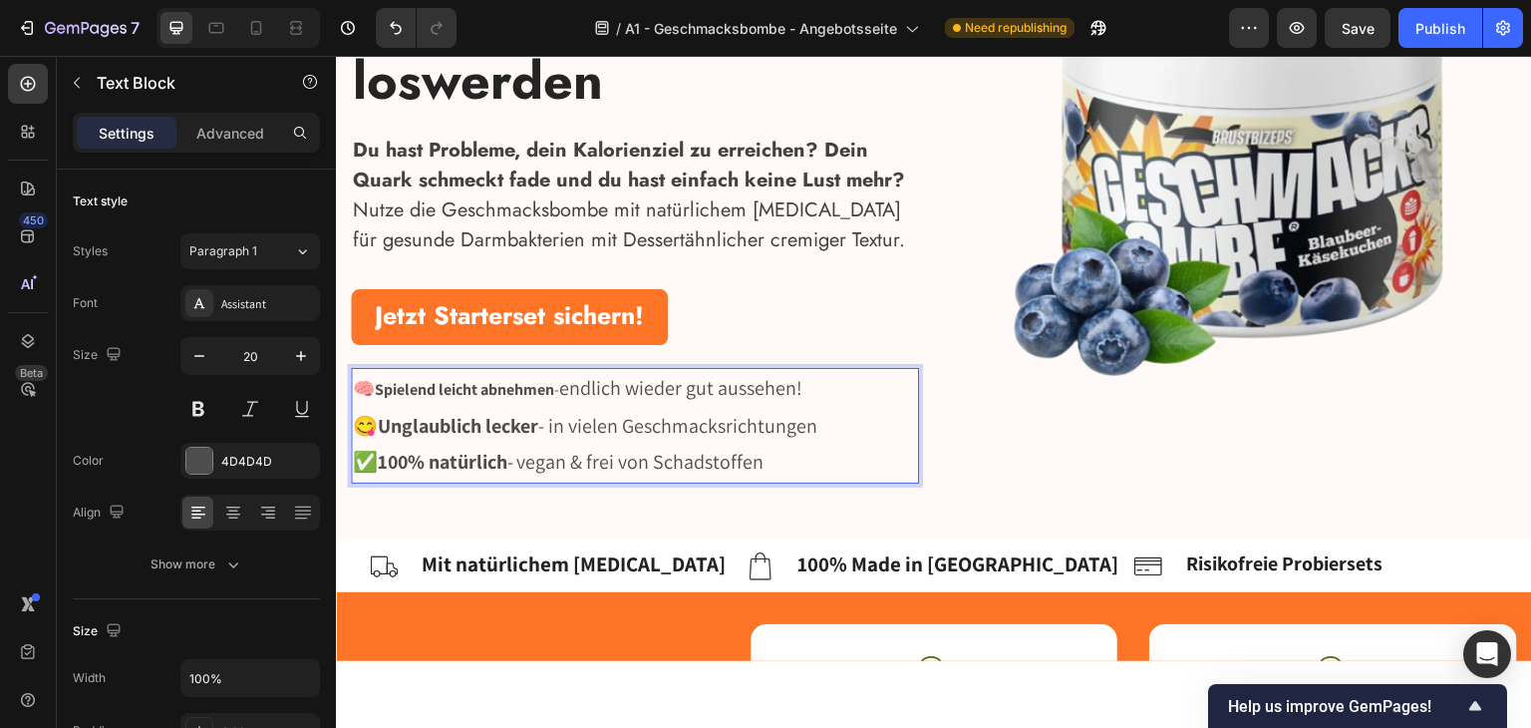
click at [857, 445] on p "✅ 100% natürlich - vegan & frei von Schadstoffen" at bounding box center [635, 462] width 564 height 38
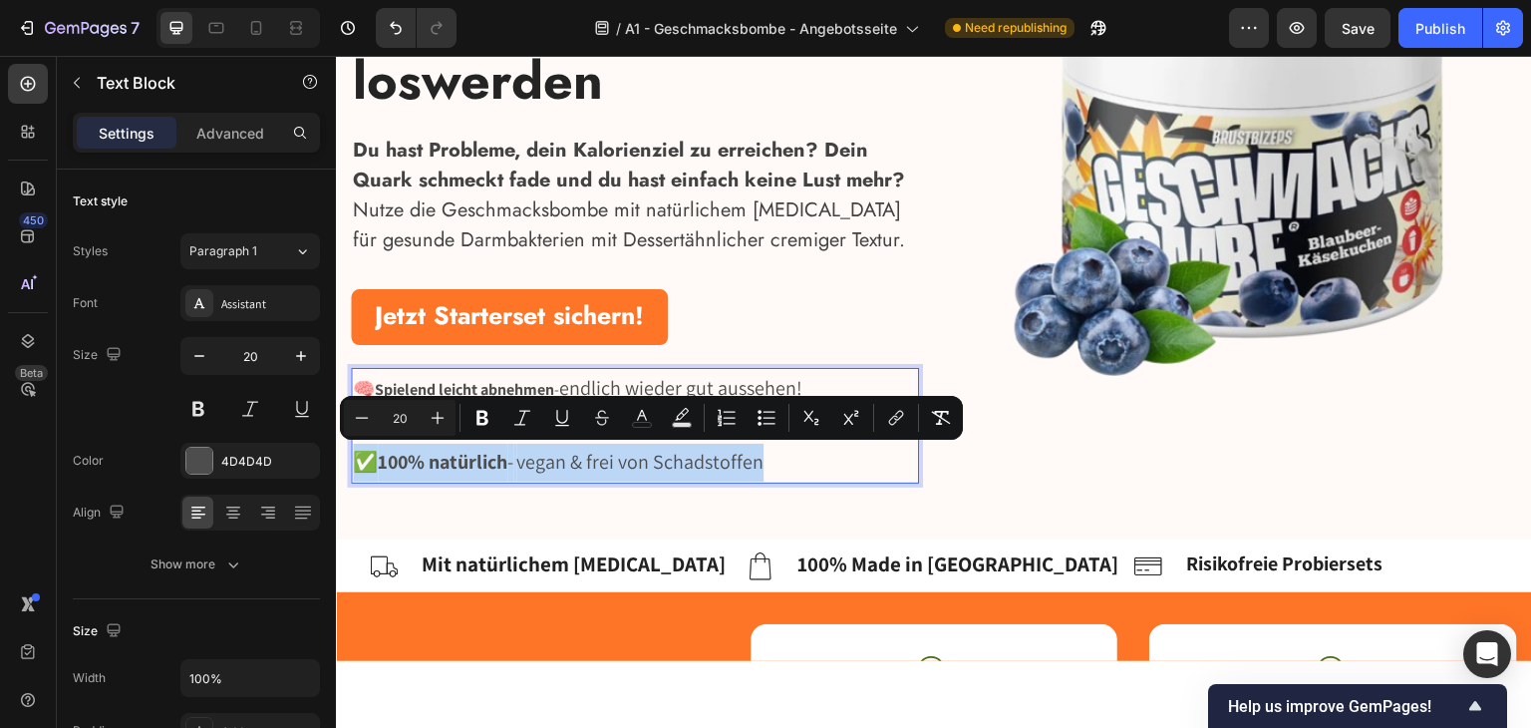
drag, startPoint x: 831, startPoint y: 445, endPoint x: 375, endPoint y: 442, distance: 456.5
click at [565, 457] on span "vegan & frei von Schadstoffen" at bounding box center [639, 461] width 247 height 26
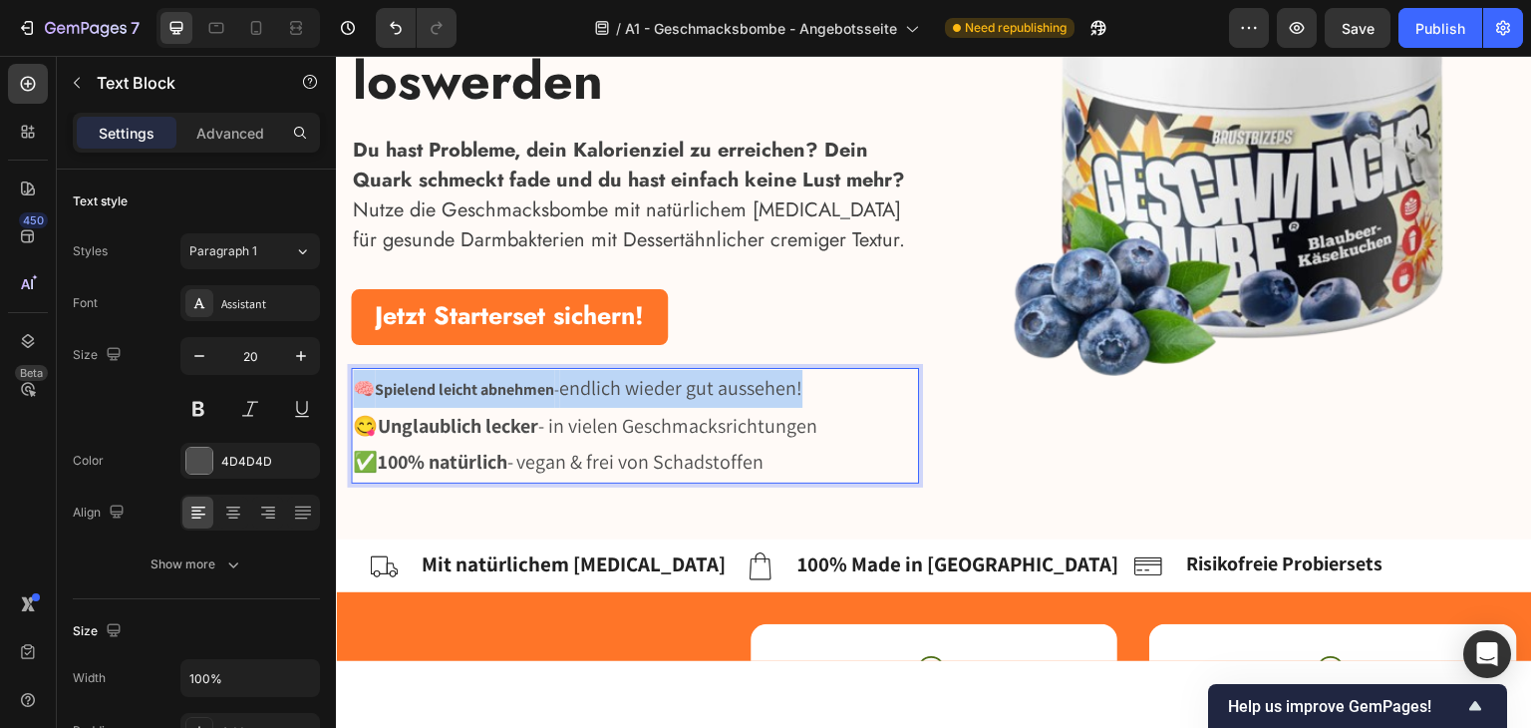
drag, startPoint x: 845, startPoint y: 394, endPoint x: 351, endPoint y: 399, distance: 494.4
click at [351, 399] on div "🧠 Spielend leicht abnehmen - endlich wieder gut aussehen! 😋 Unglaublich lecker …" at bounding box center [635, 425] width 568 height 116
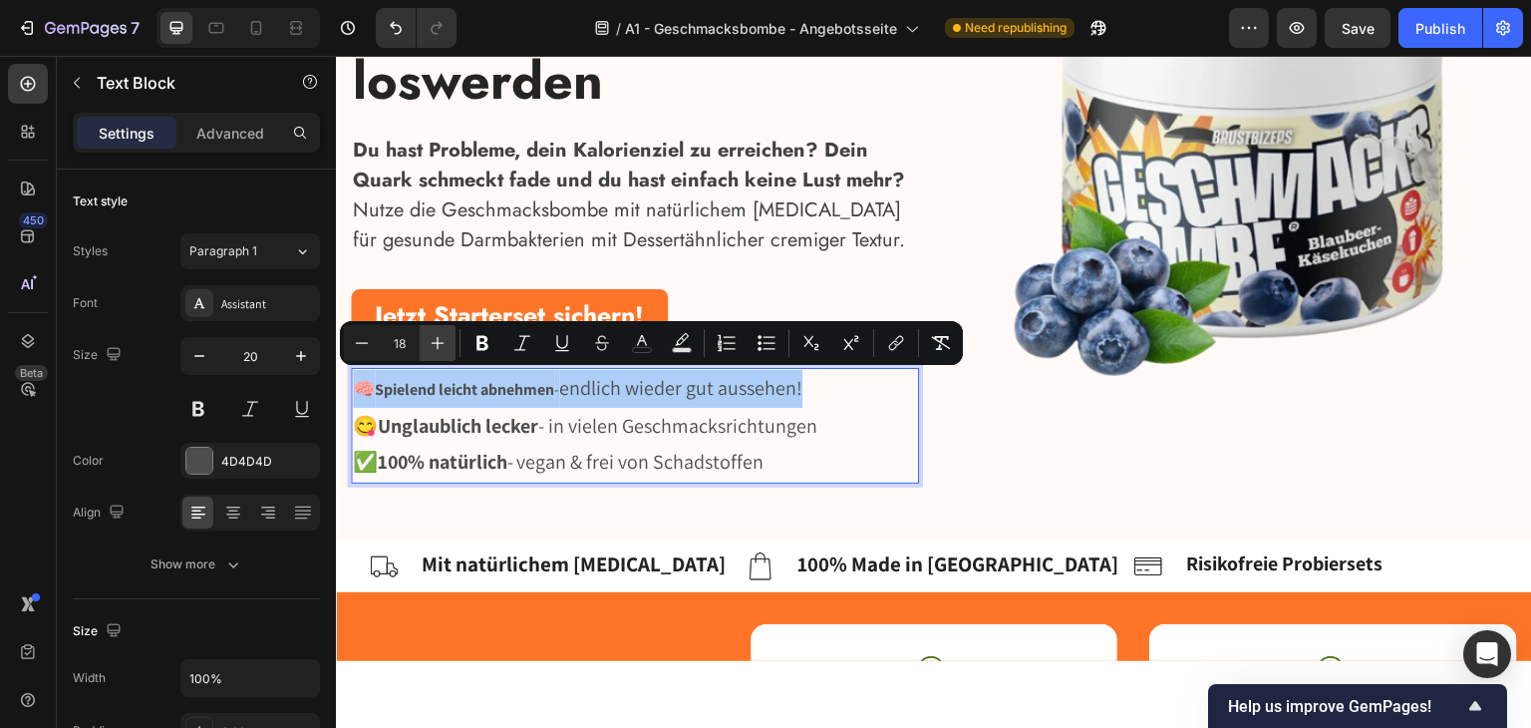
click at [447, 353] on button "Plus" at bounding box center [438, 343] width 36 height 36
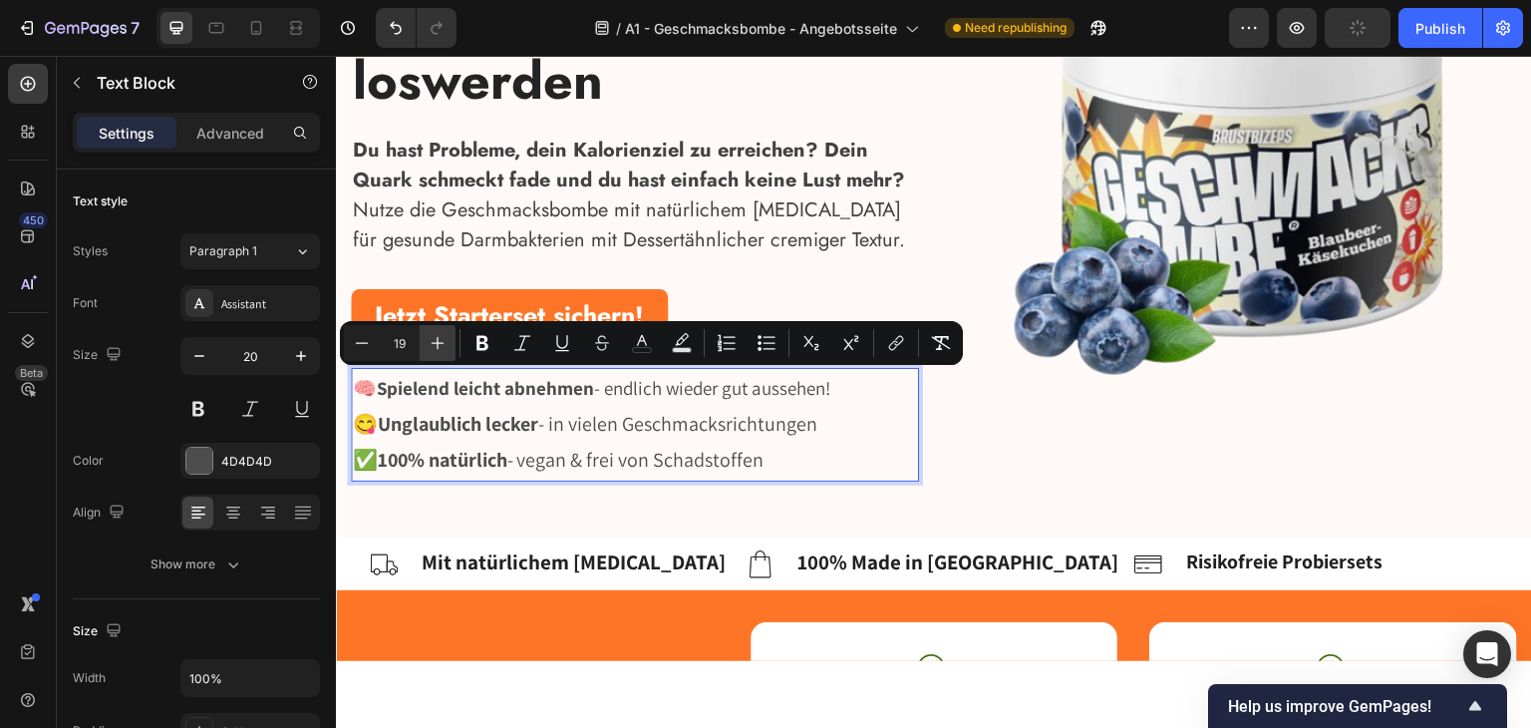
click at [447, 353] on button "Plus" at bounding box center [438, 343] width 36 height 36
type input "20"
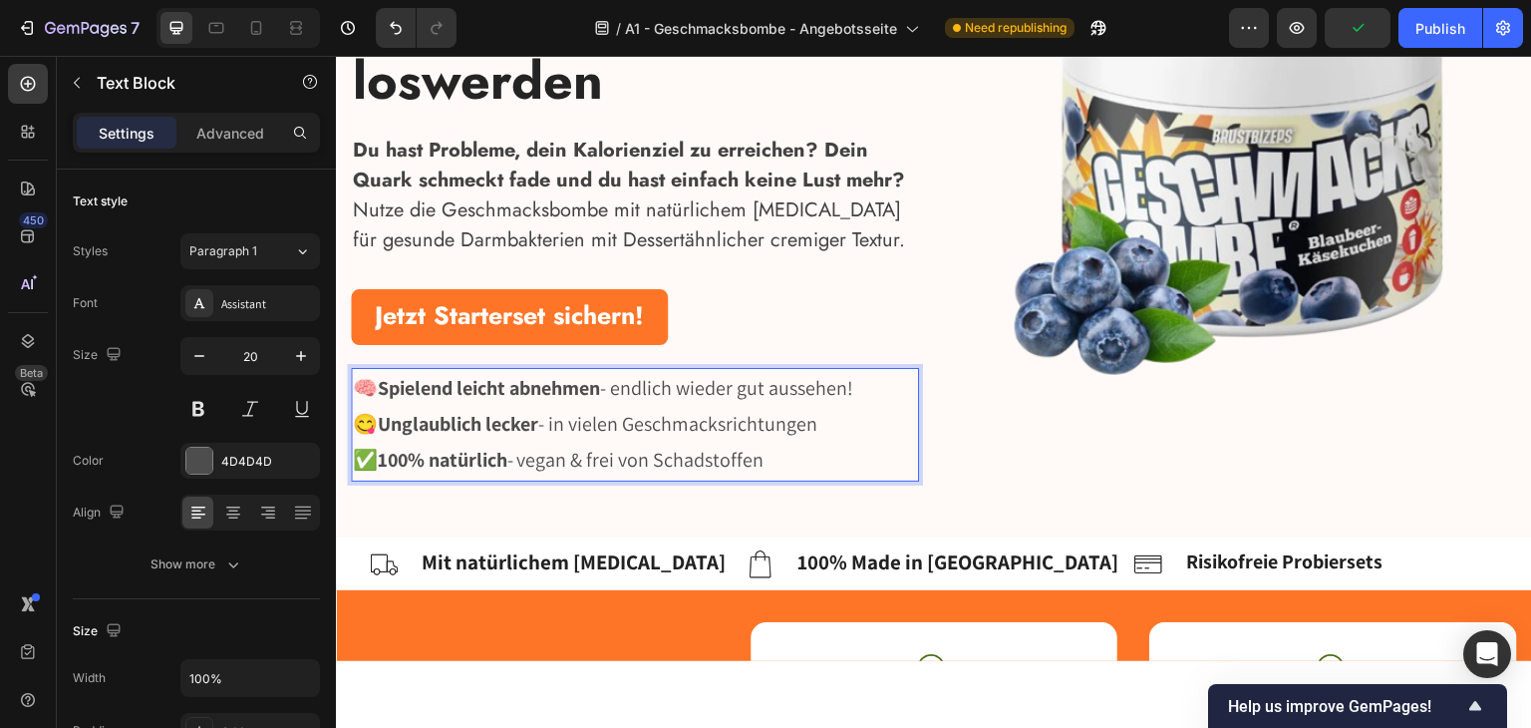
click at [656, 417] on span "😋 Unglaublich lecker - in vielen Geschmacksrichtungen" at bounding box center [585, 423] width 465 height 26
click at [873, 441] on p "✅ 100% natürlich - vegan & frei von Schadstoffen" at bounding box center [635, 460] width 564 height 38
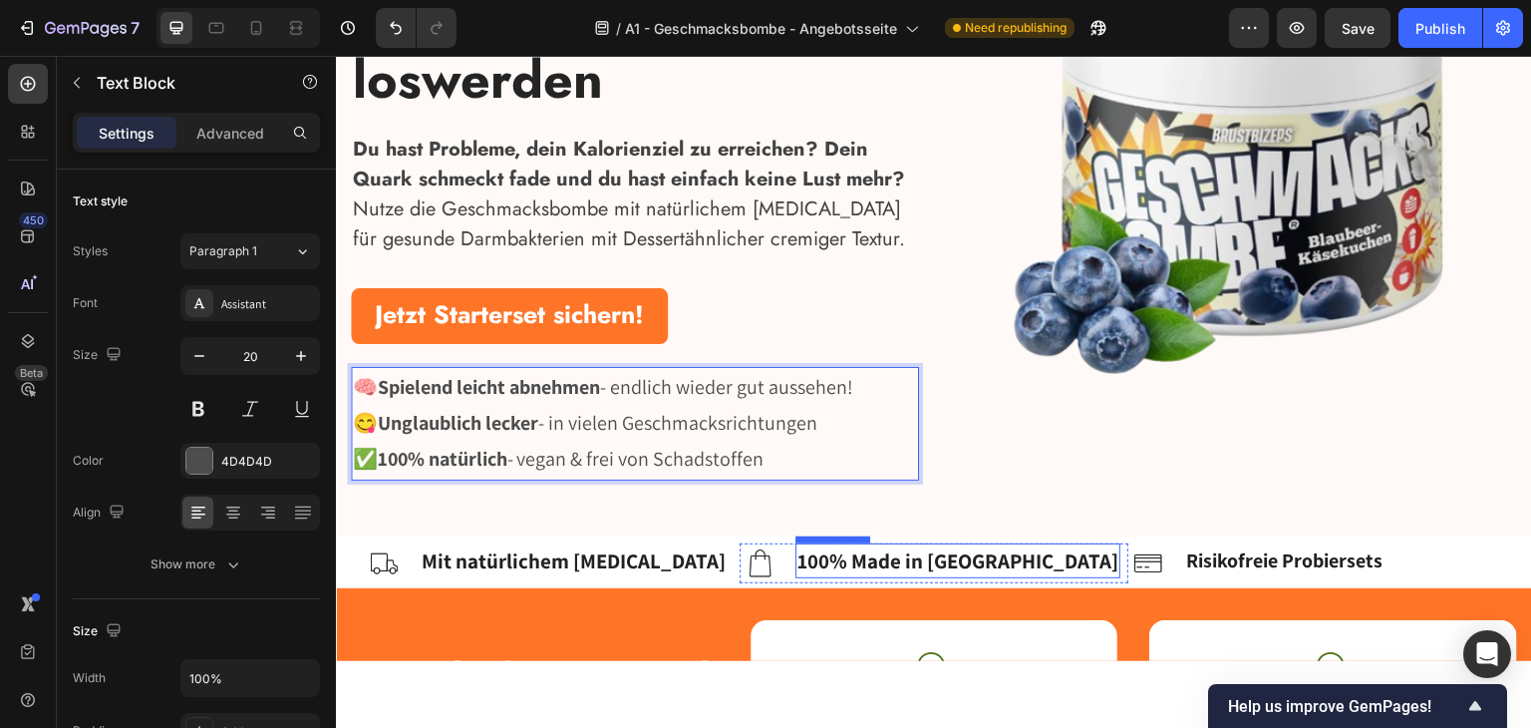
scroll to position [698, 0]
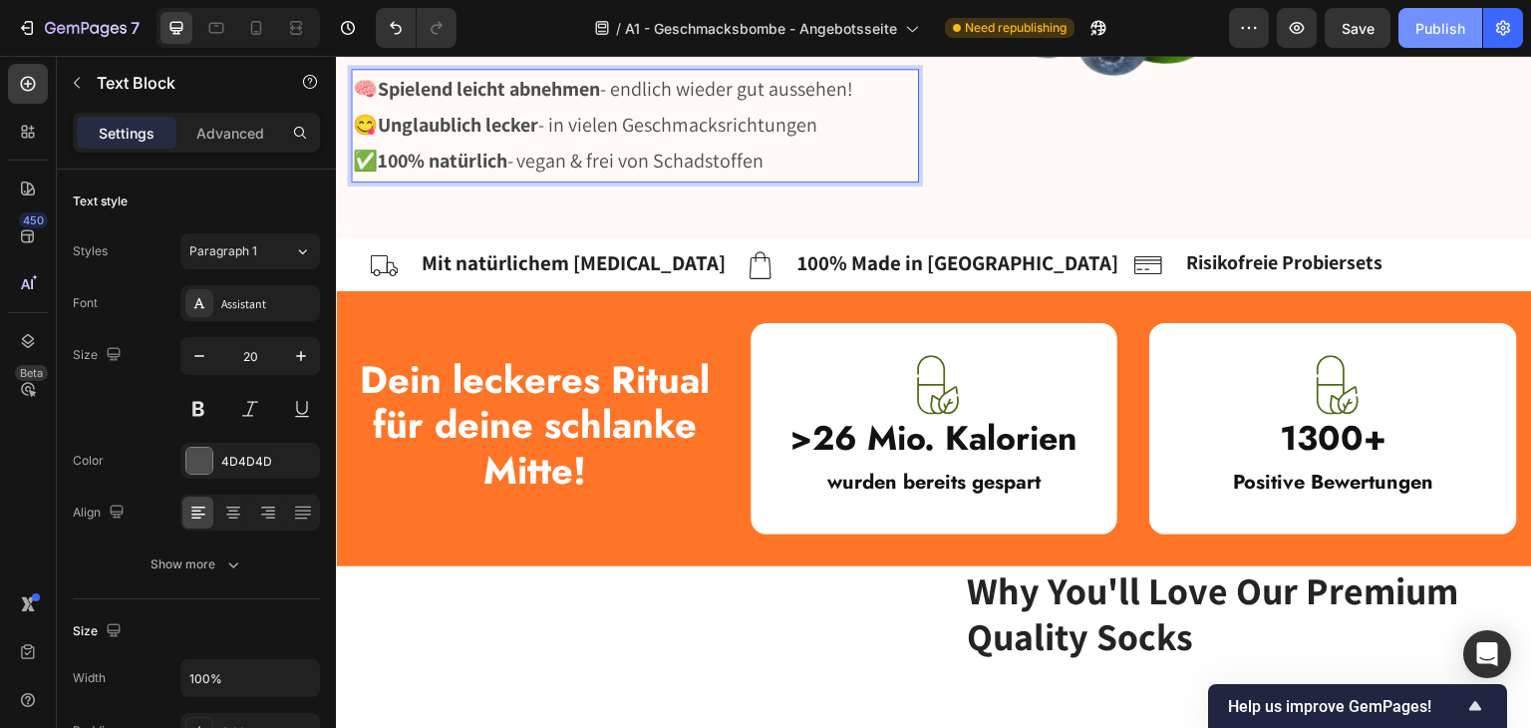
click at [1419, 26] on div "Publish" at bounding box center [1440, 28] width 50 height 21
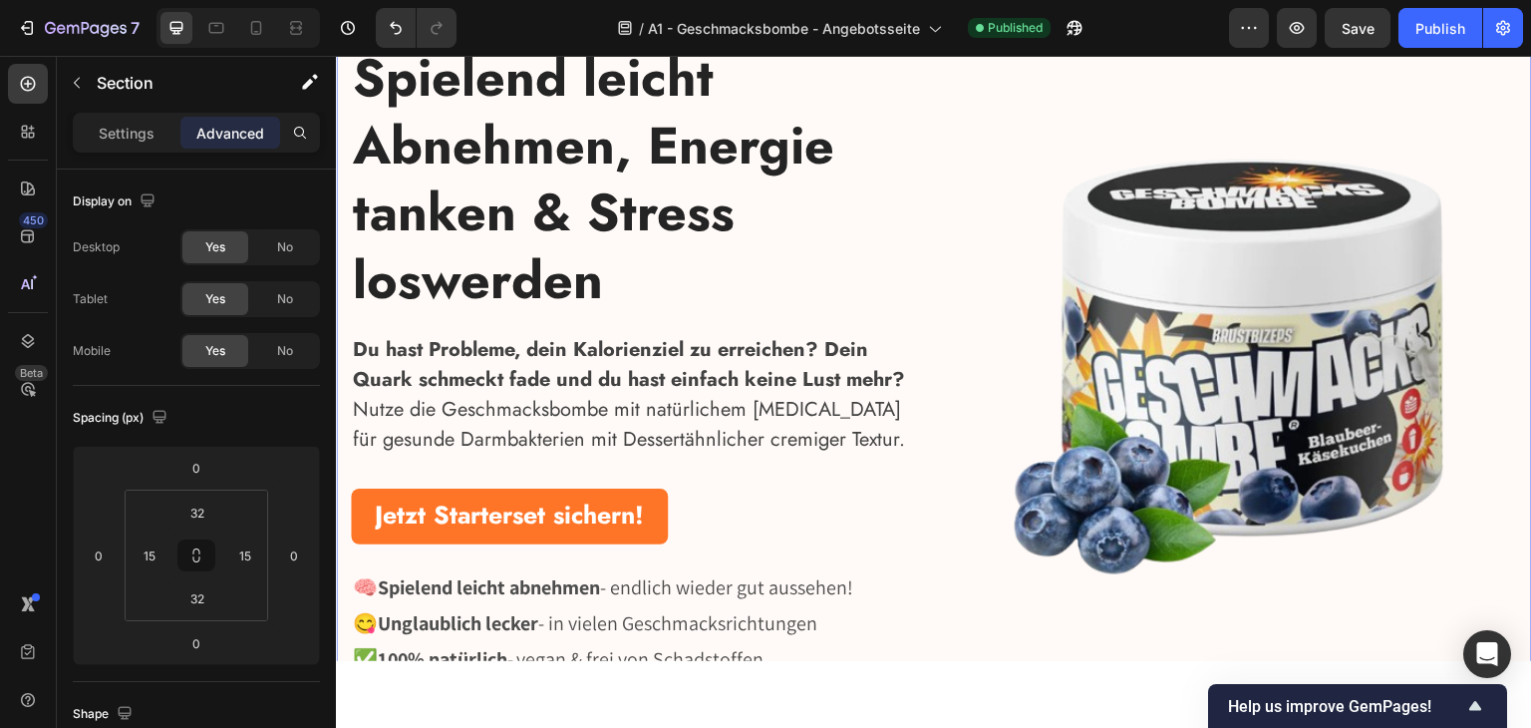
scroll to position [0, 0]
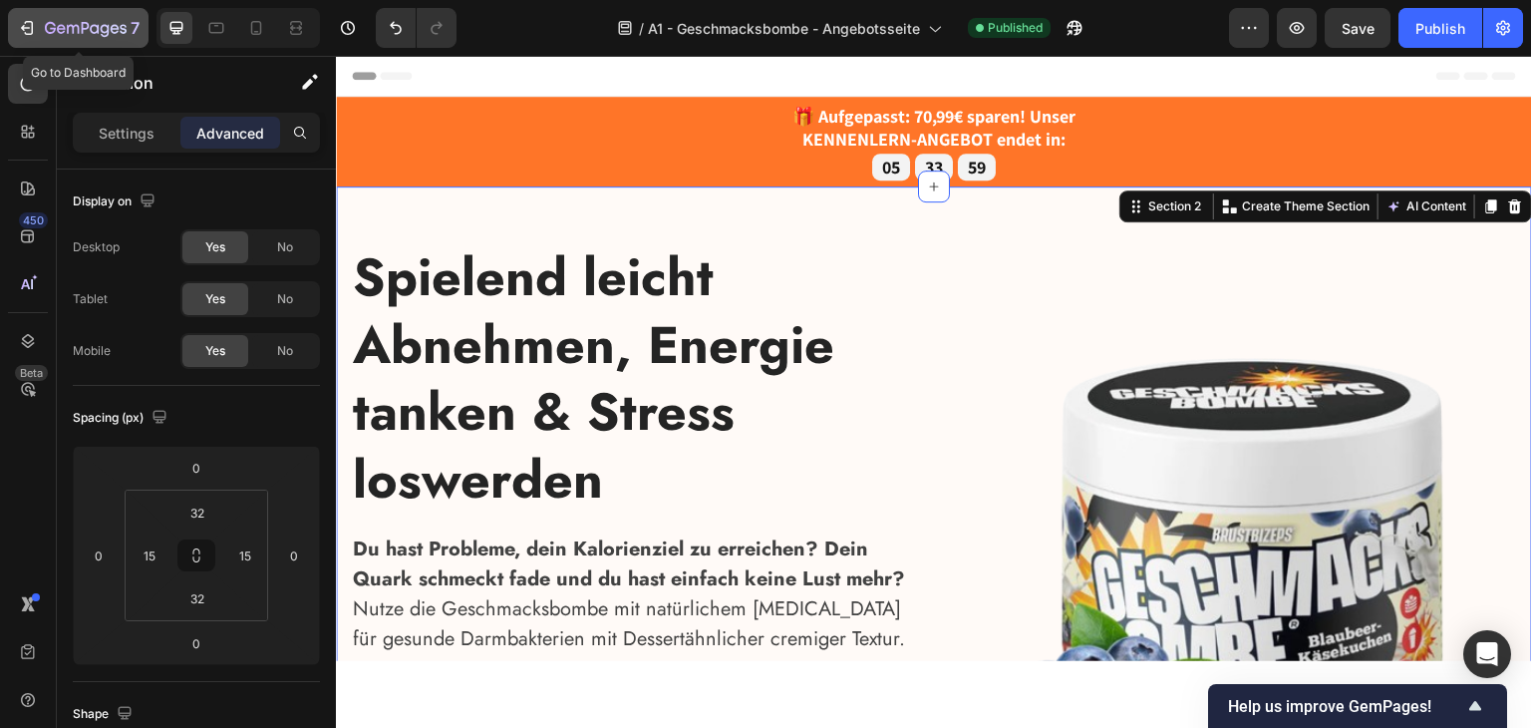
click at [78, 24] on icon "button" at bounding box center [86, 29] width 82 height 17
